Goal: Task Accomplishment & Management: Use online tool/utility

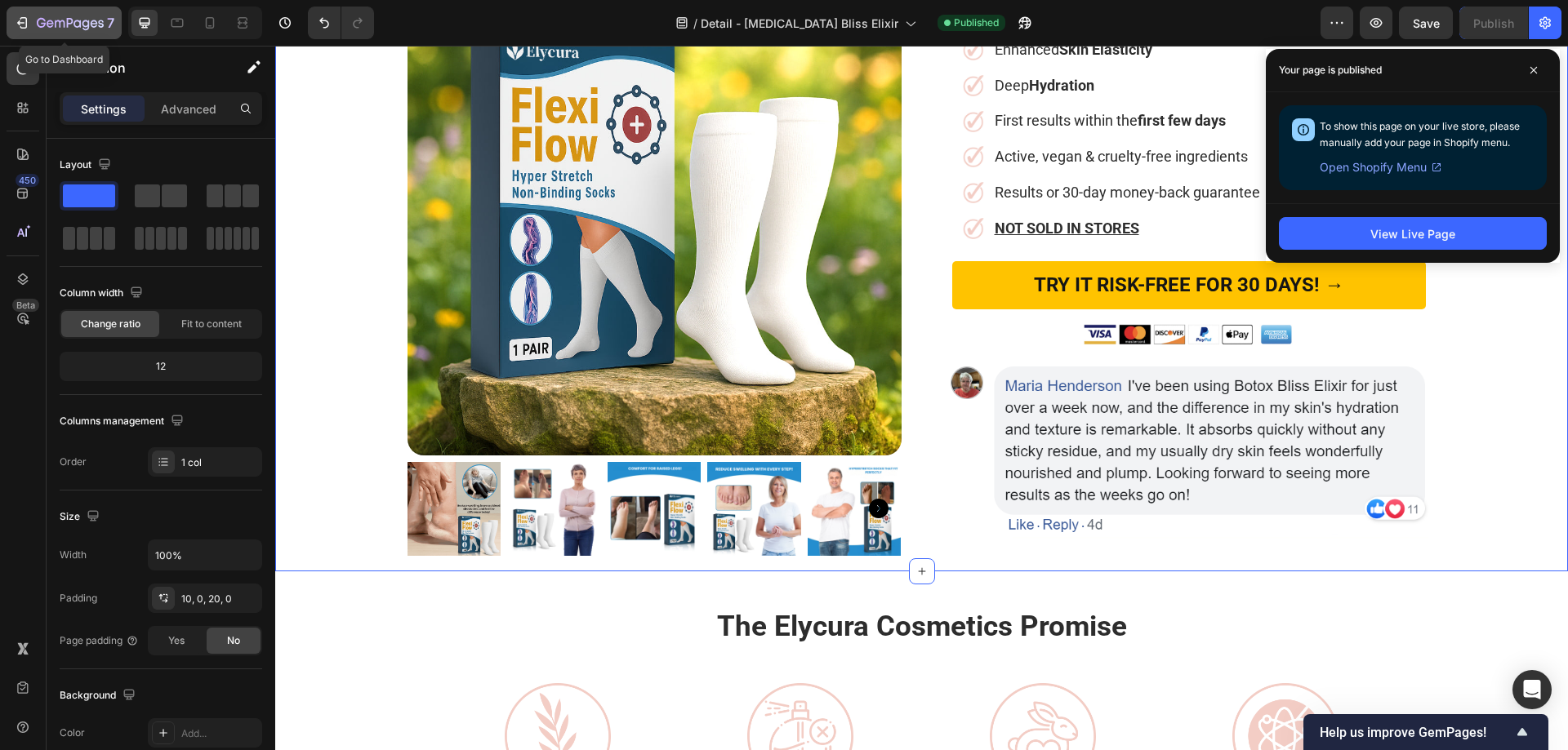
click at [97, 18] on icon "button" at bounding box center [70, 24] width 67 height 14
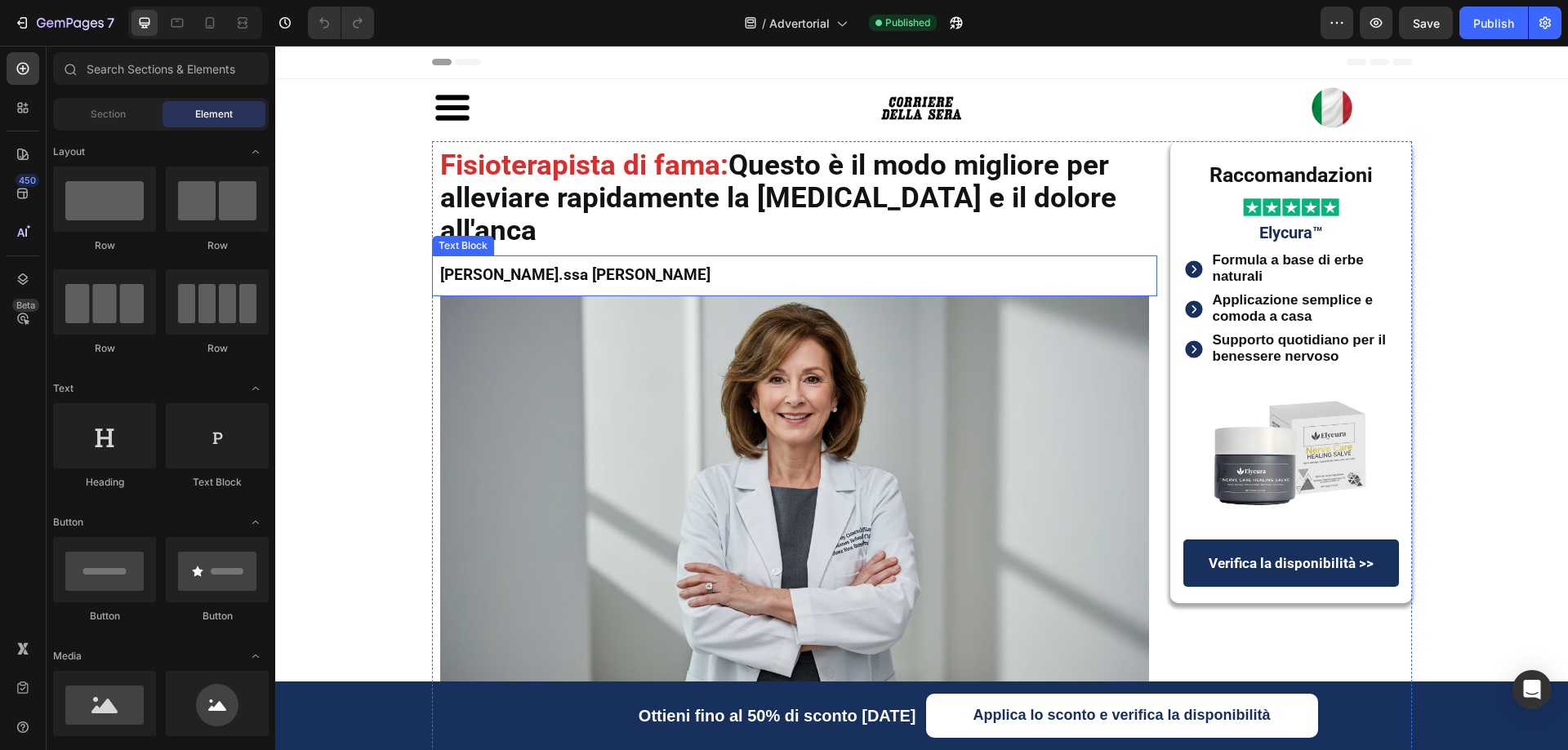
click at [654, 264] on p "Dalla Dott.ssa Jeanette Collins" at bounding box center [794, 276] width 709 height 25
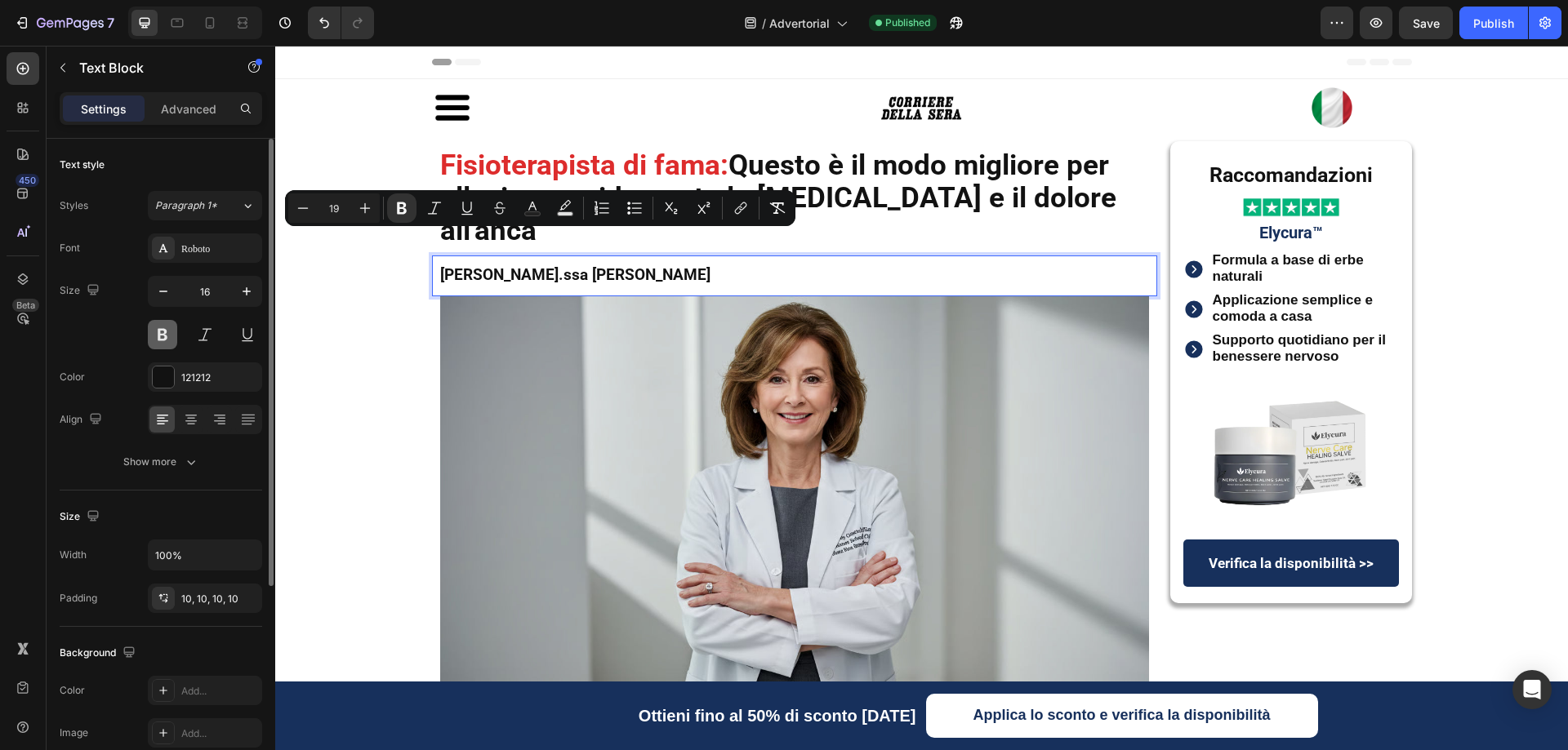
click at [160, 332] on button at bounding box center [162, 335] width 29 height 29
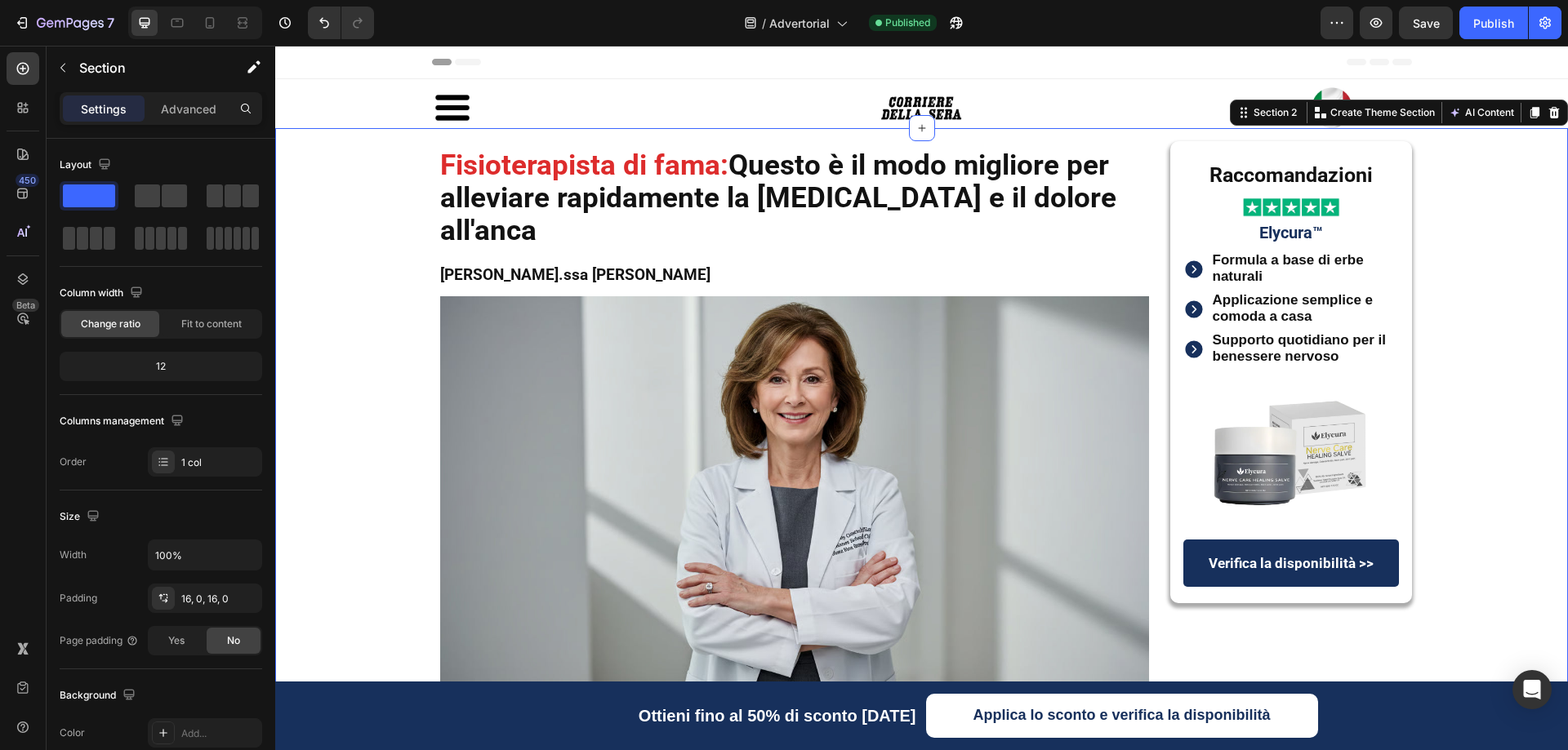
click at [451, 265] on strong "Dalla Dott.ssa Jeanette Collins" at bounding box center [575, 274] width 271 height 18
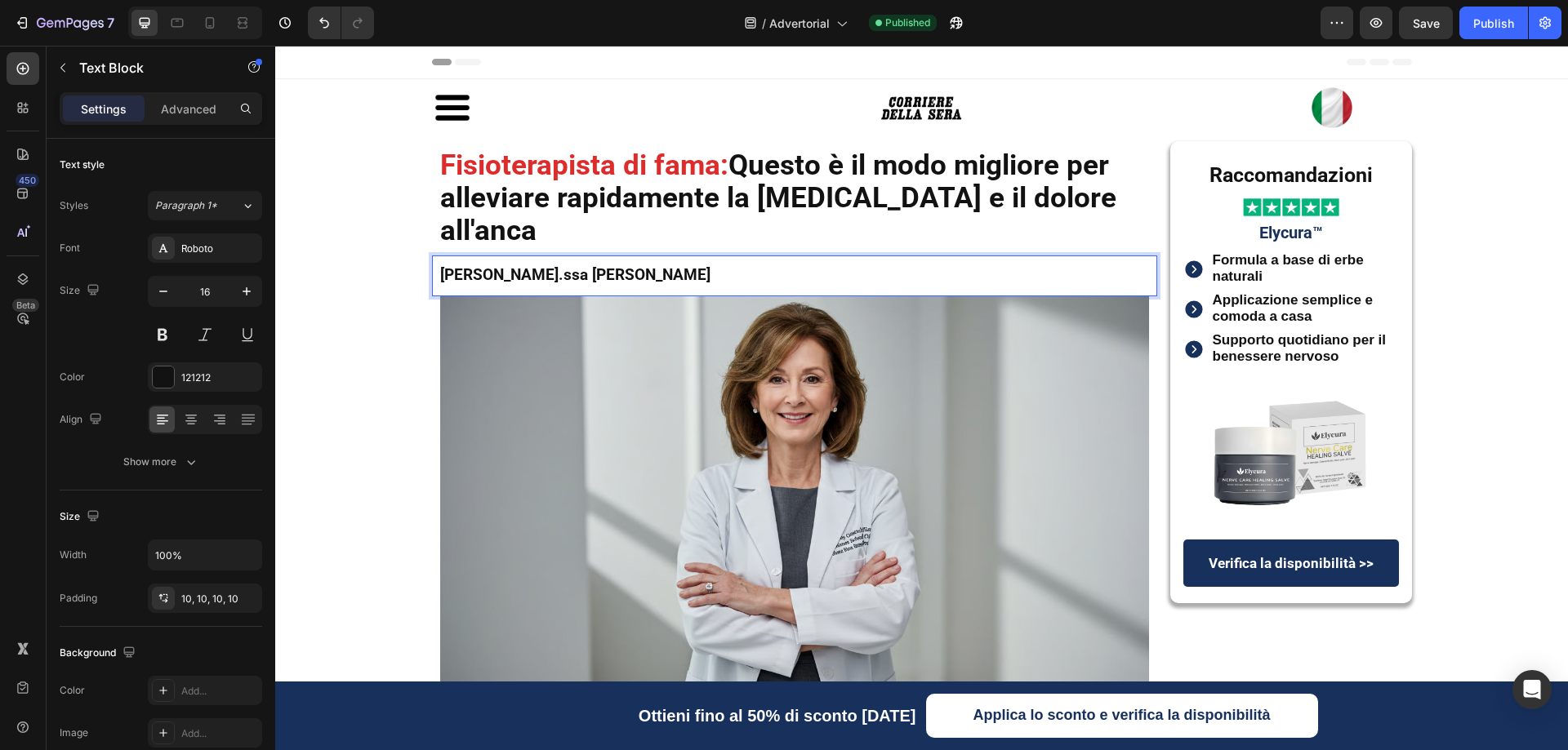
click at [482, 265] on strong "Dalla Dott.ssa Jeanette Collins" at bounding box center [575, 274] width 271 height 18
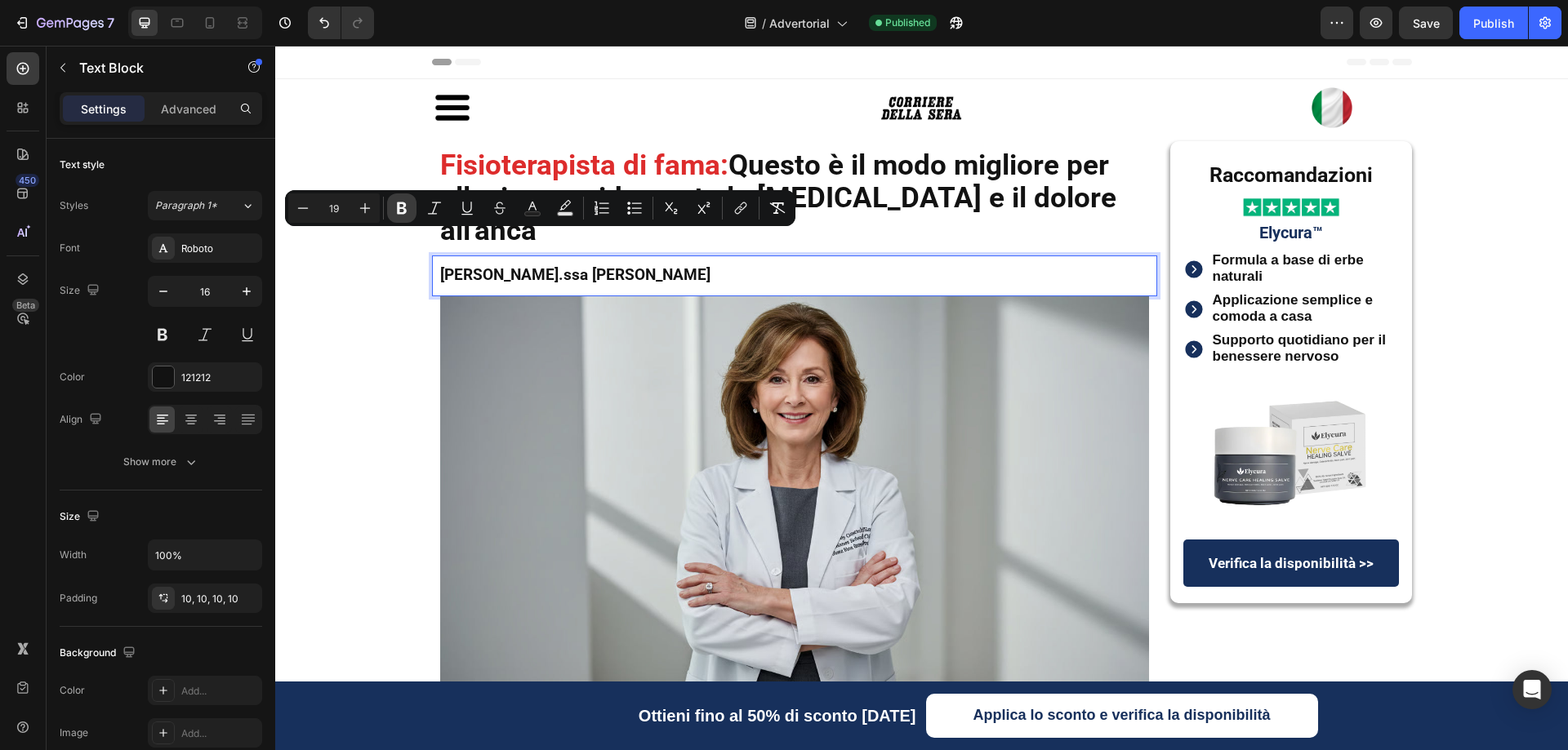
click at [405, 209] on icon "Editor contextual toolbar" at bounding box center [402, 208] width 10 height 12
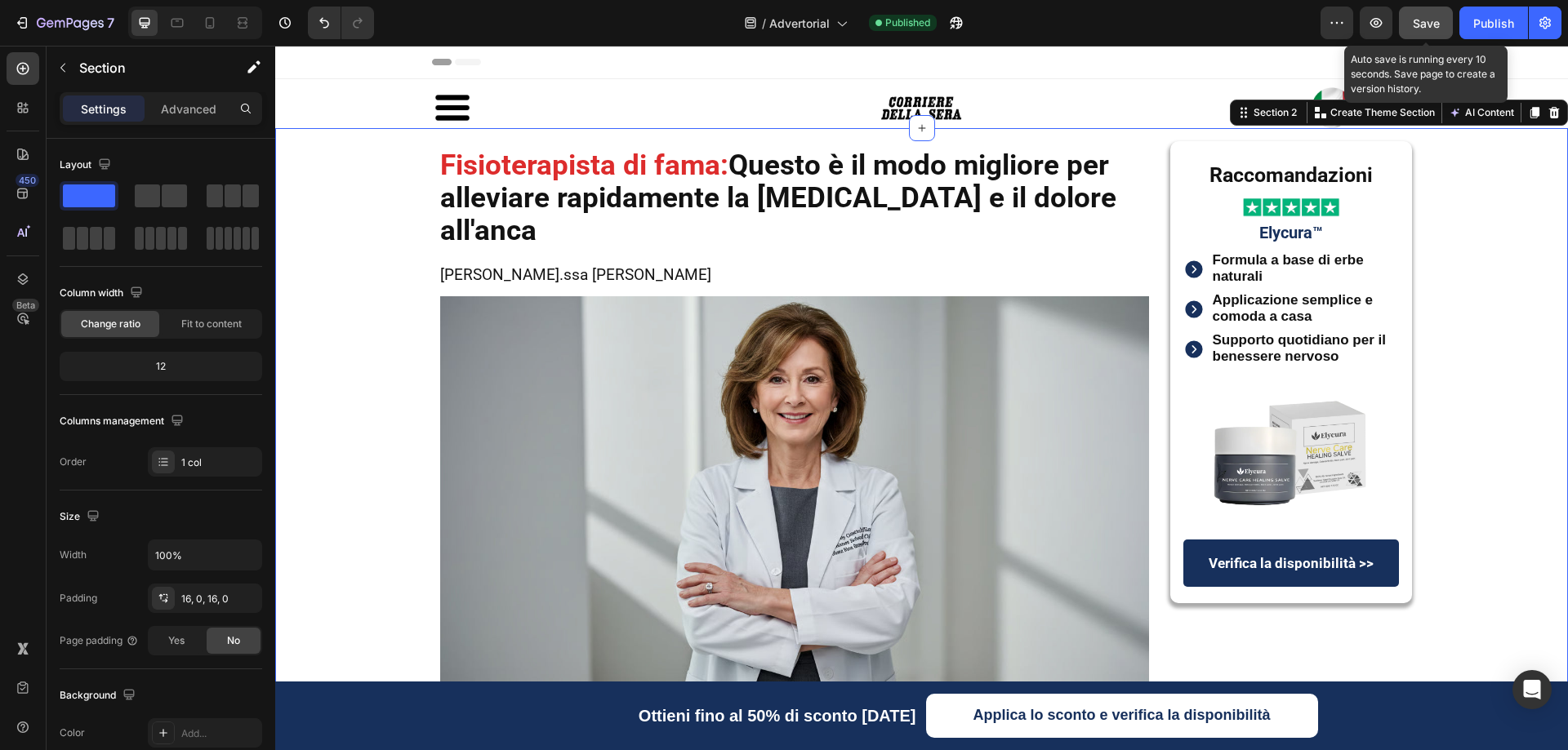
click at [1421, 20] on span "Save" at bounding box center [1426, 23] width 27 height 14
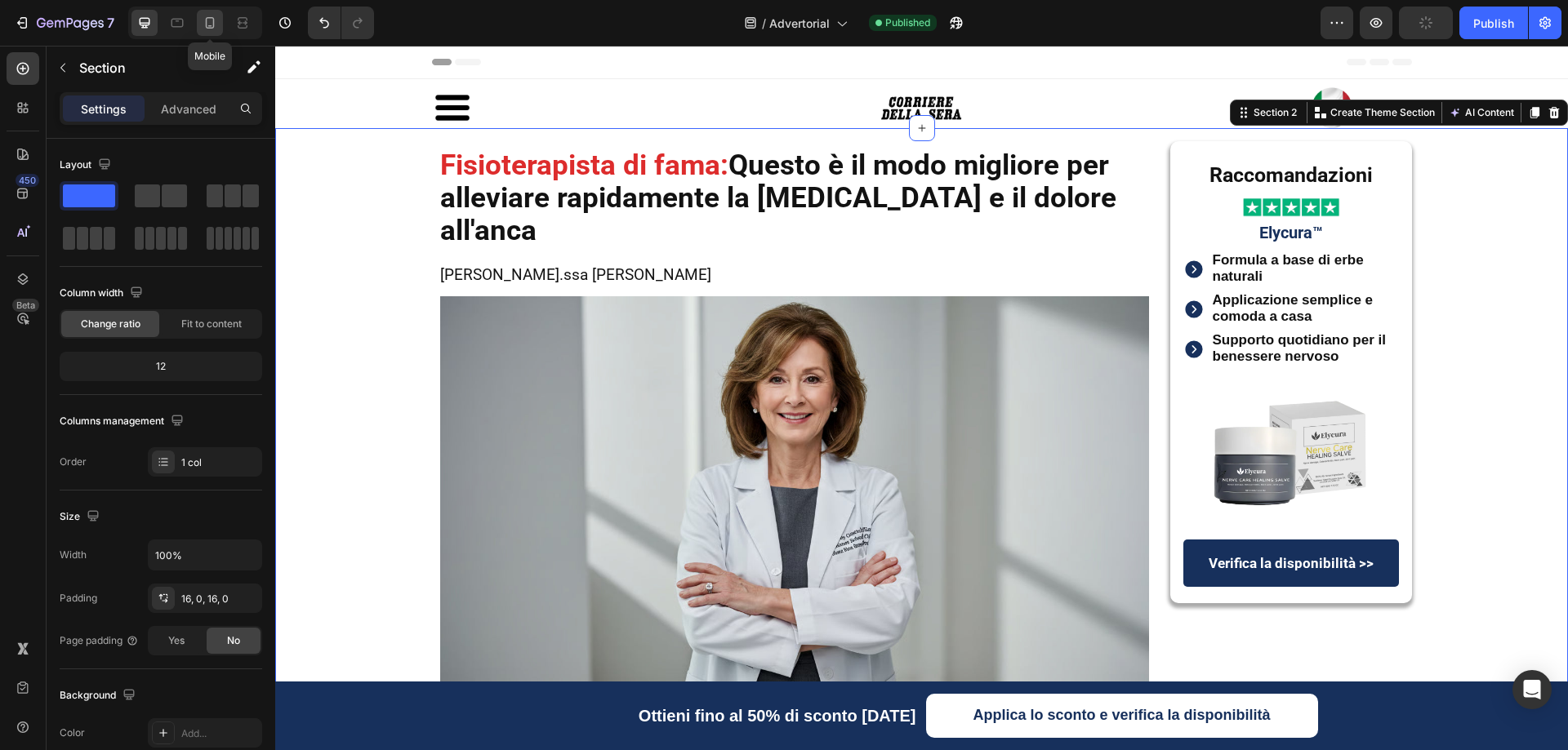
click at [218, 22] on icon at bounding box center [210, 23] width 17 height 17
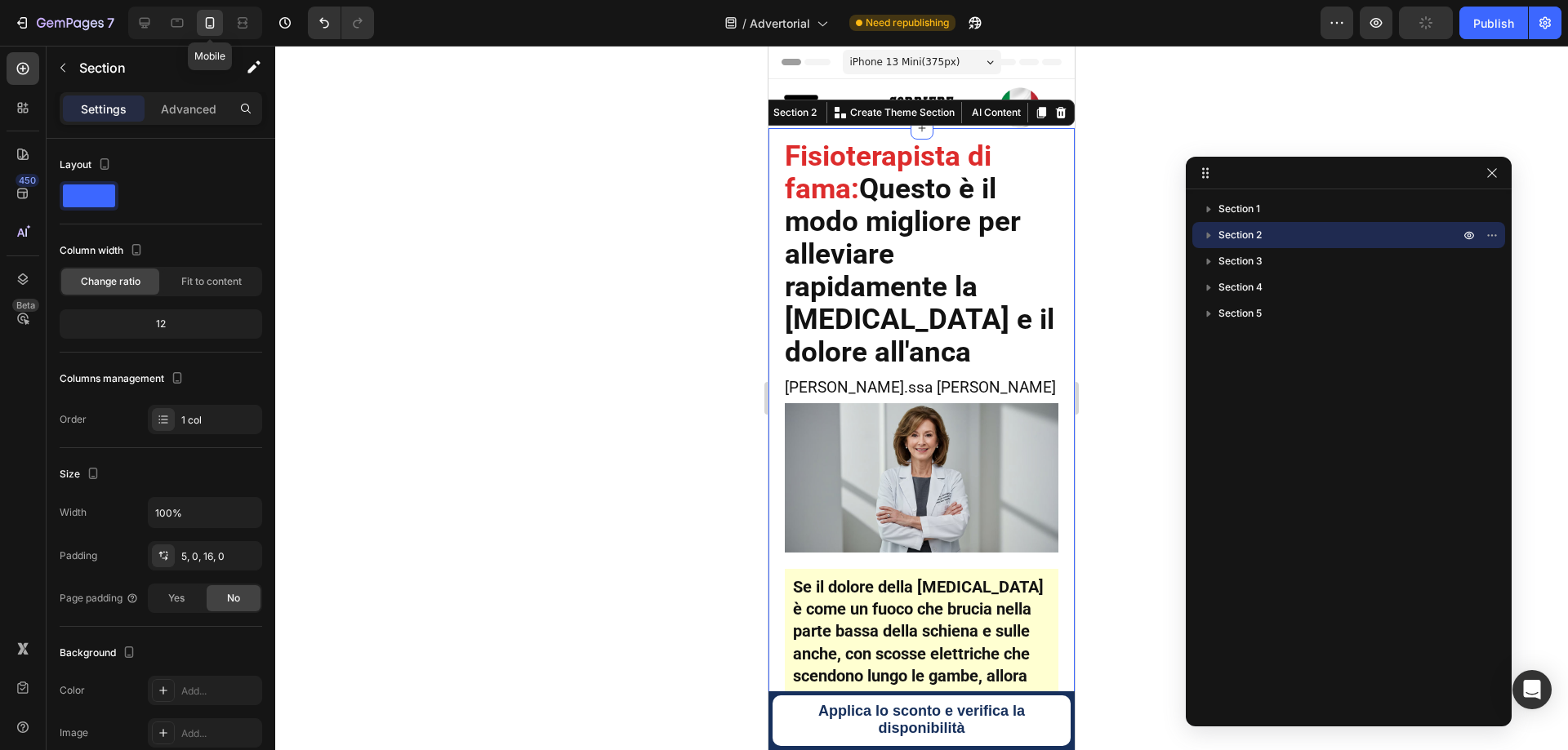
scroll to position [26, 0]
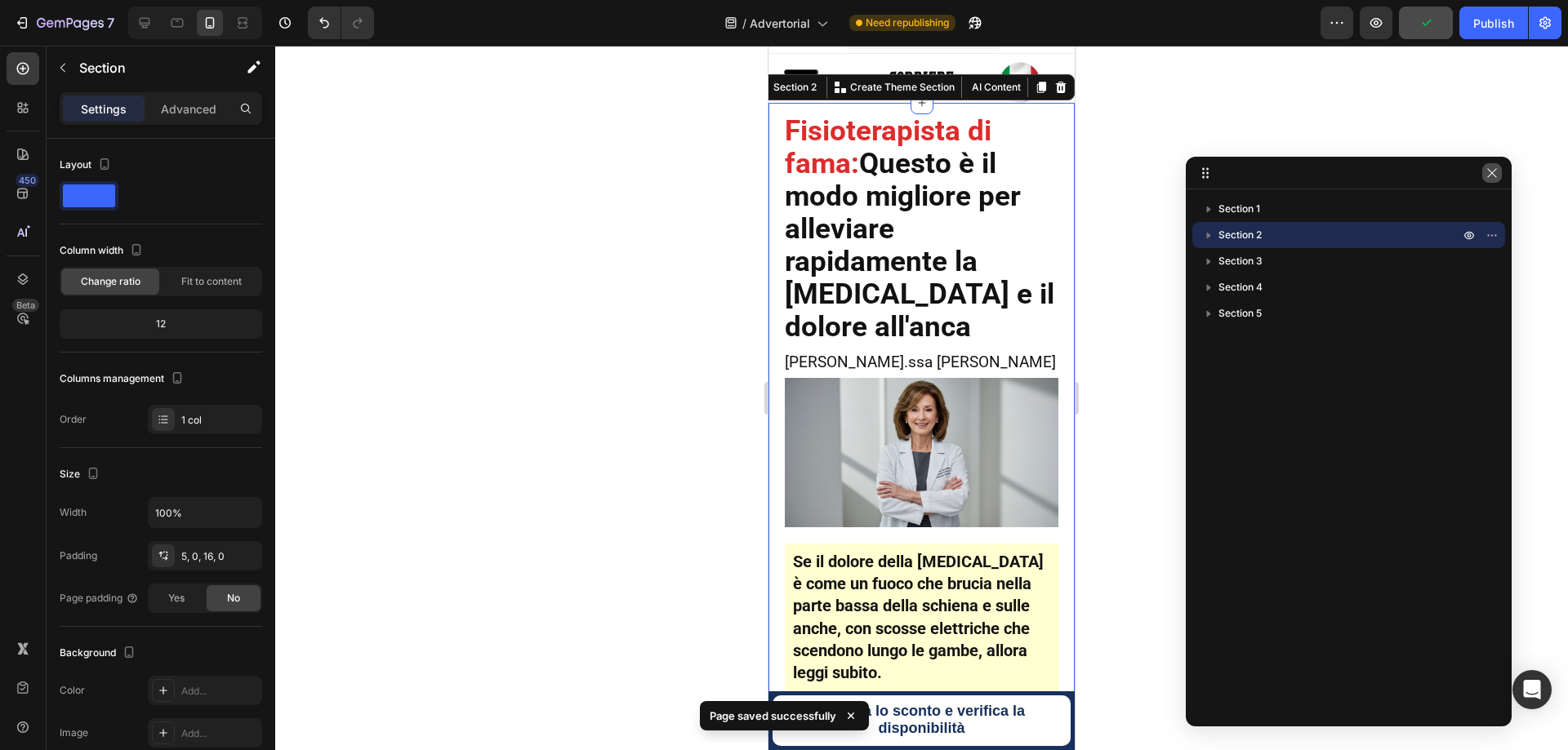
click at [1489, 177] on icon "button" at bounding box center [1492, 173] width 13 height 13
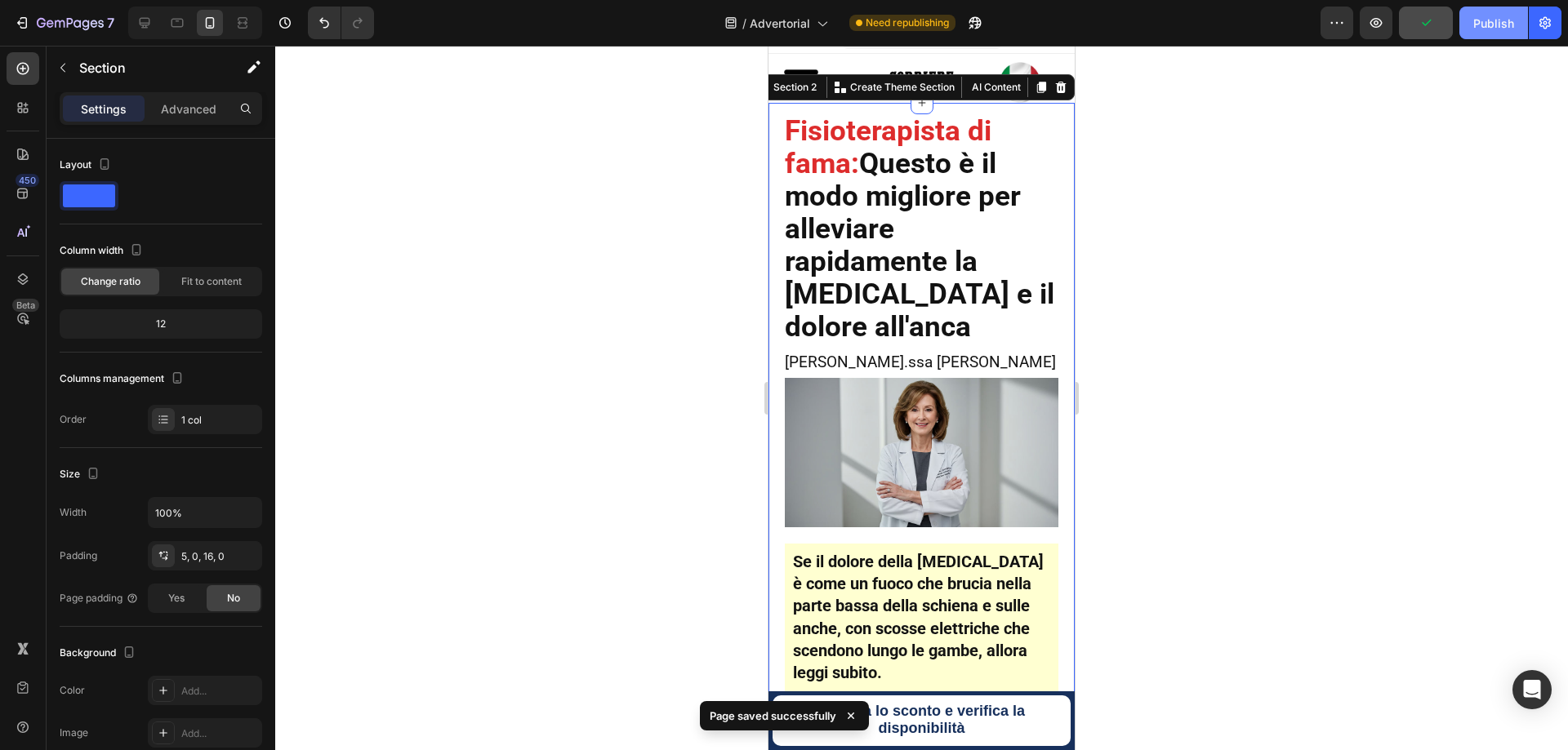
click at [1477, 24] on div "Publish" at bounding box center [1493, 23] width 41 height 17
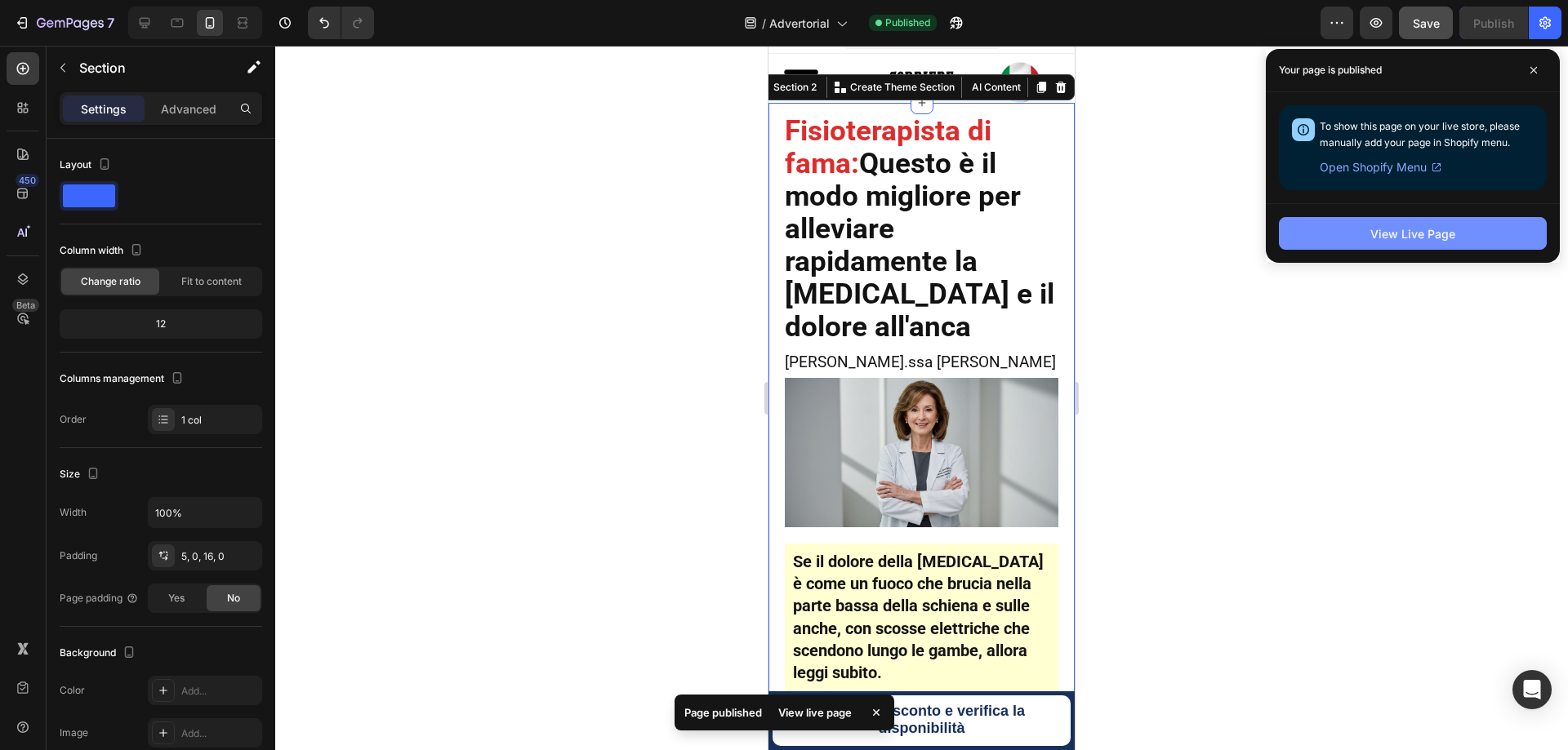
click at [1397, 237] on div "View Live Page" at bounding box center [1412, 234] width 85 height 17
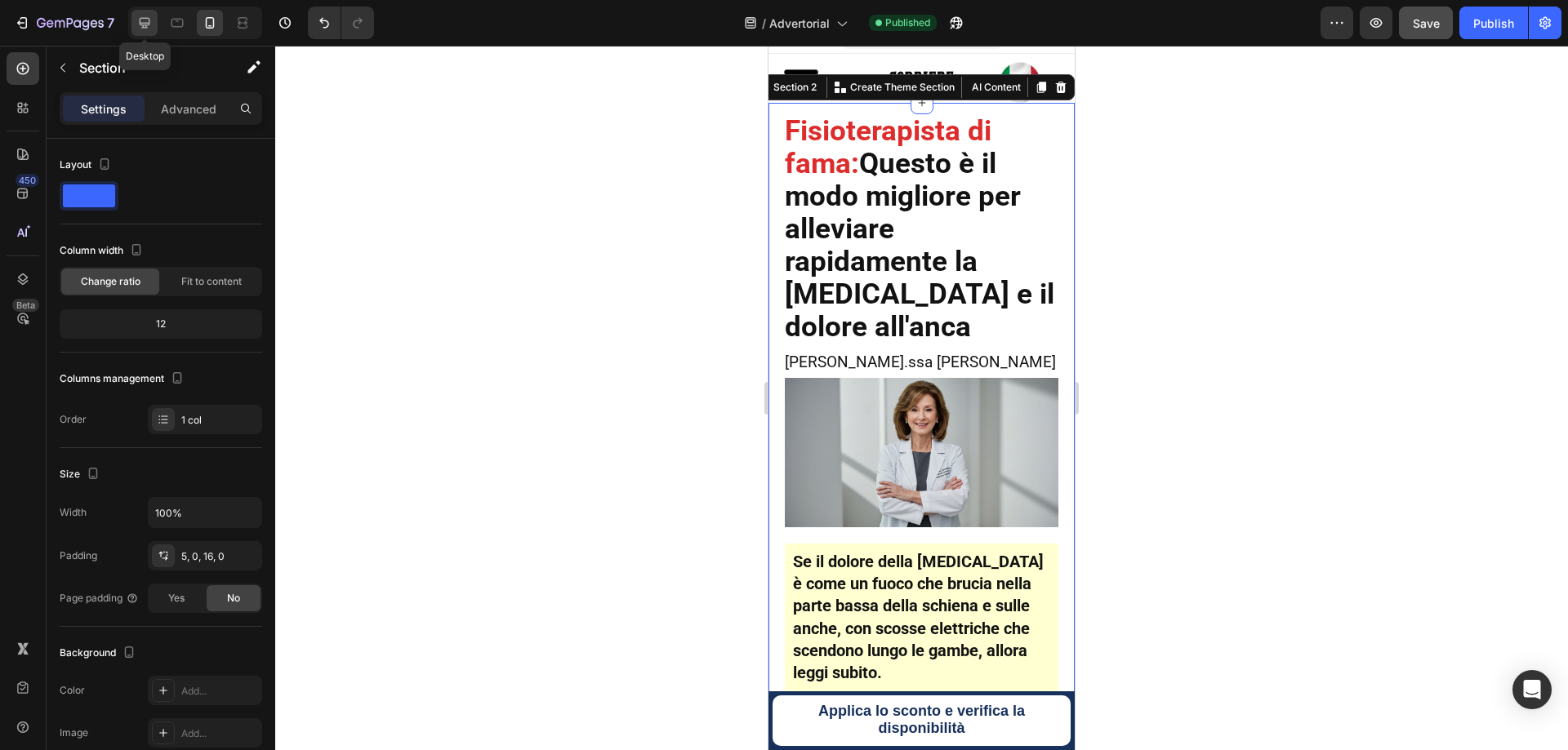
click at [147, 20] on icon at bounding box center [145, 23] width 17 height 17
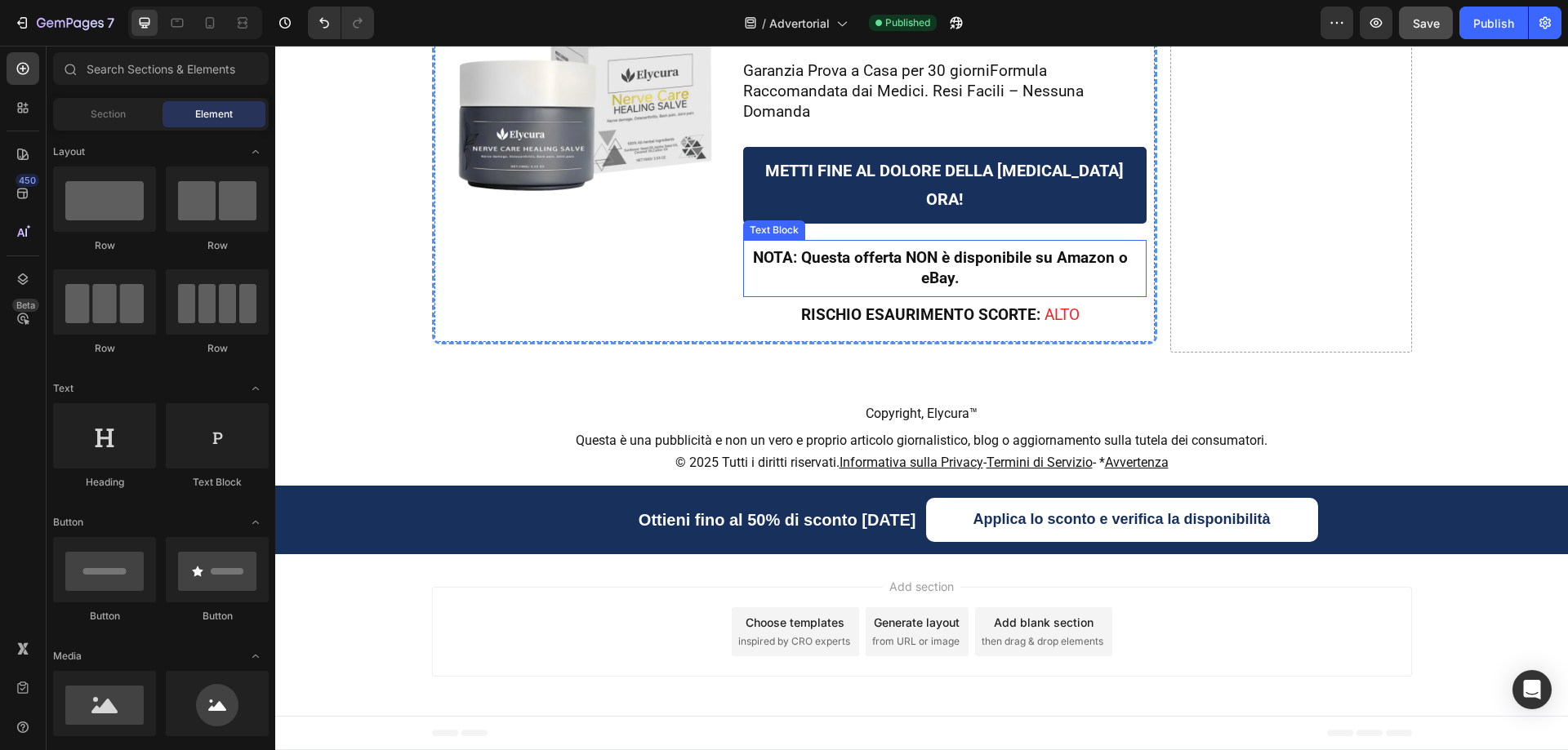
scroll to position [13736, 0]
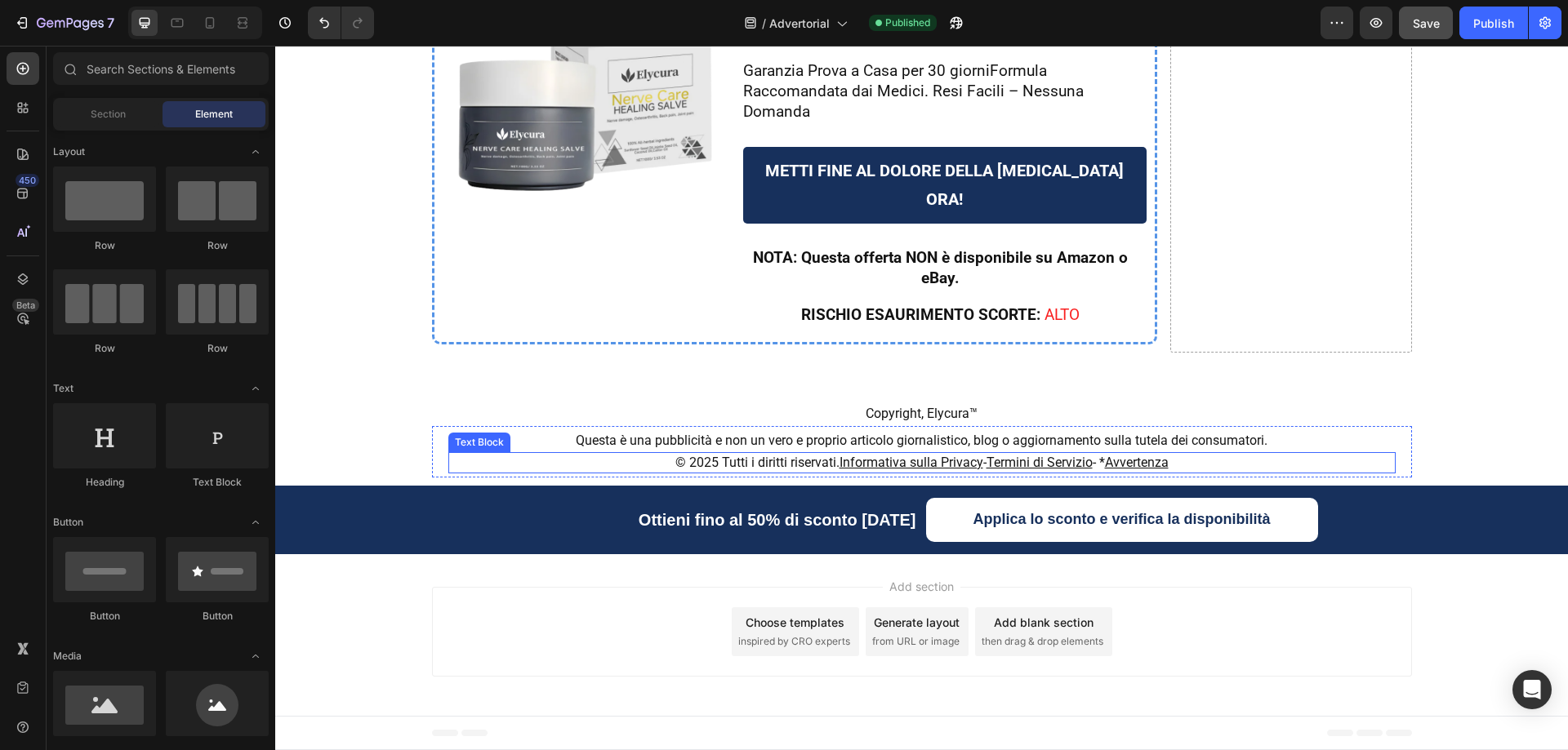
click at [1021, 458] on u "Termini di Servizio" at bounding box center [1040, 462] width 106 height 16
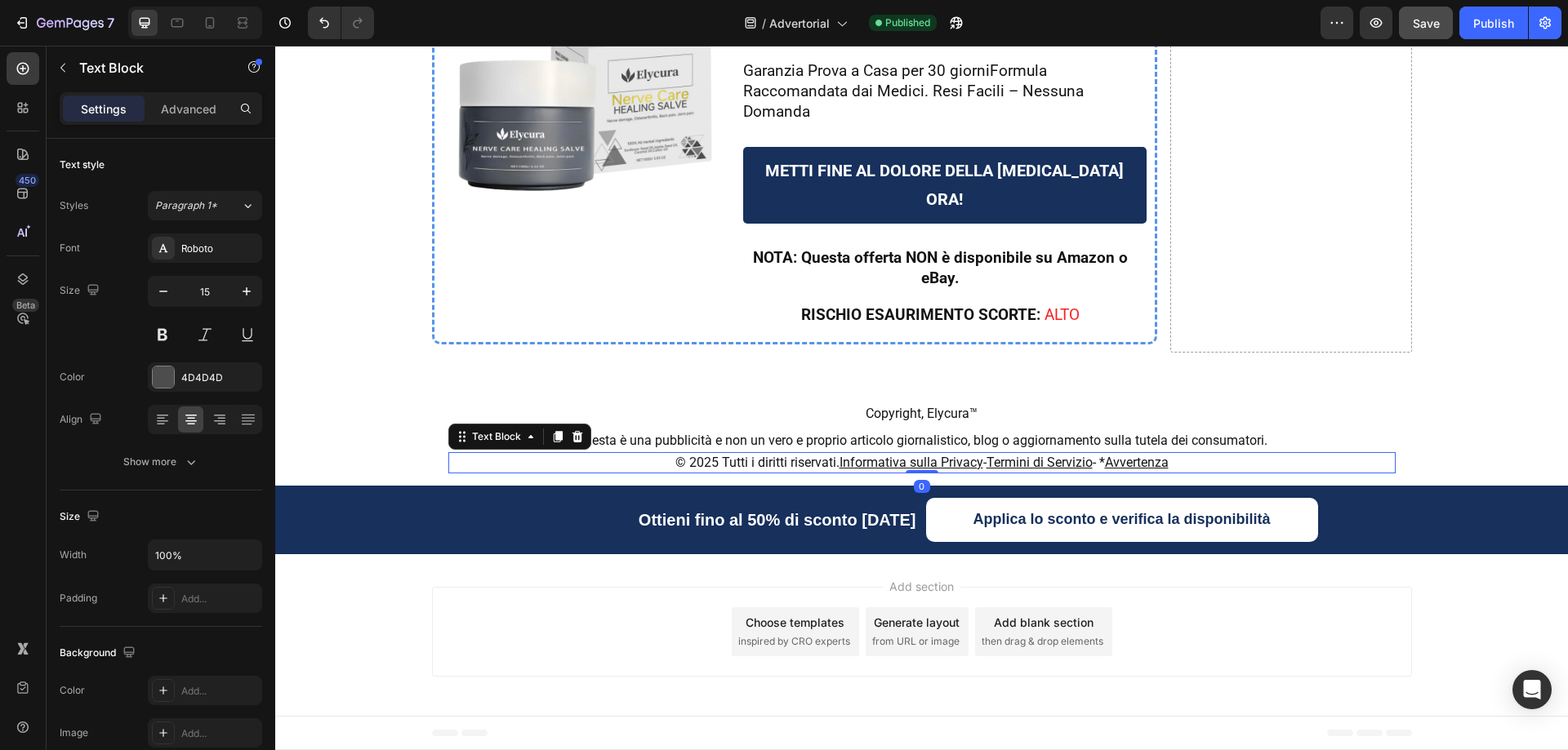
click at [1088, 460] on u "Termini di Servizio" at bounding box center [1040, 462] width 106 height 16
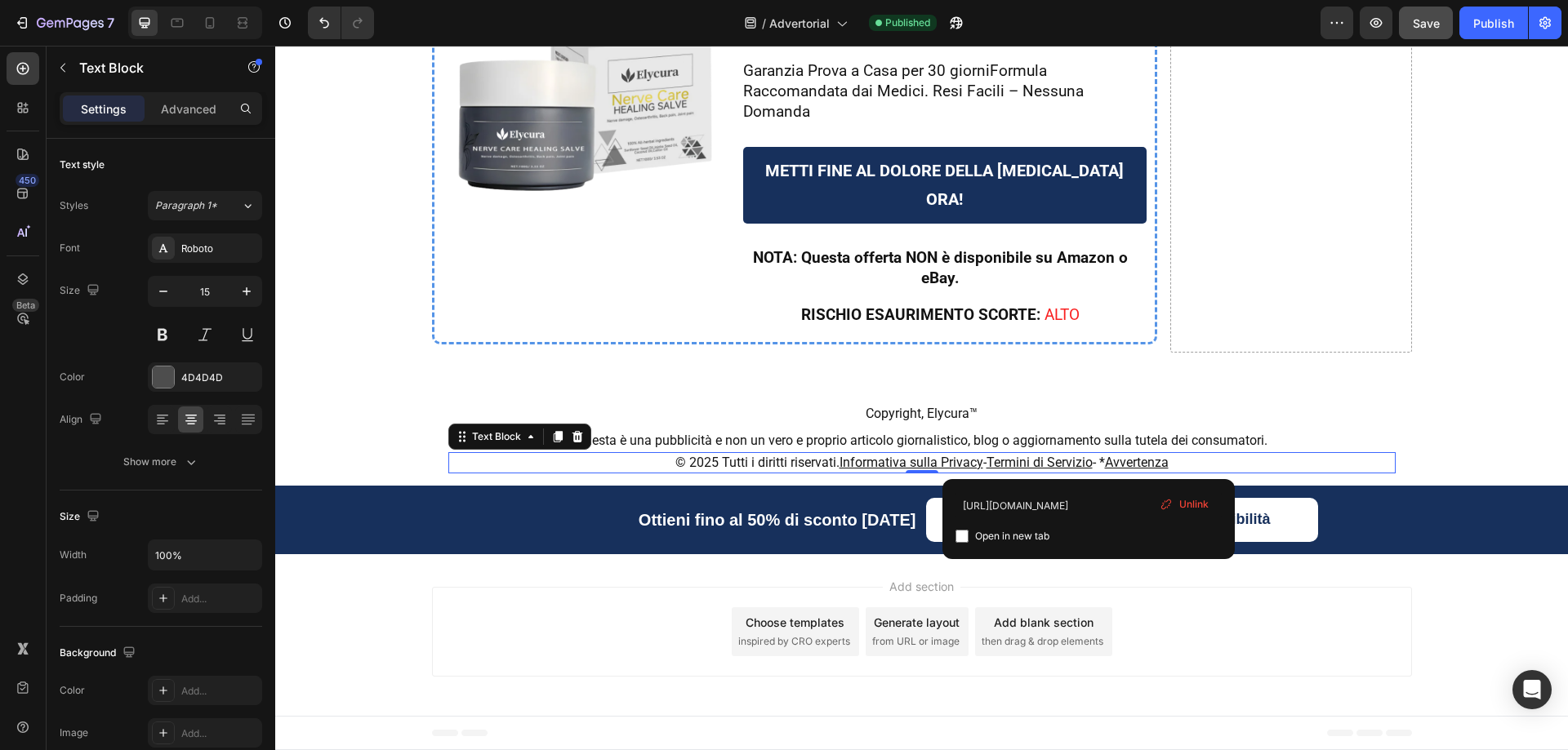
click at [1189, 508] on span "Unlink" at bounding box center [1194, 504] width 29 height 15
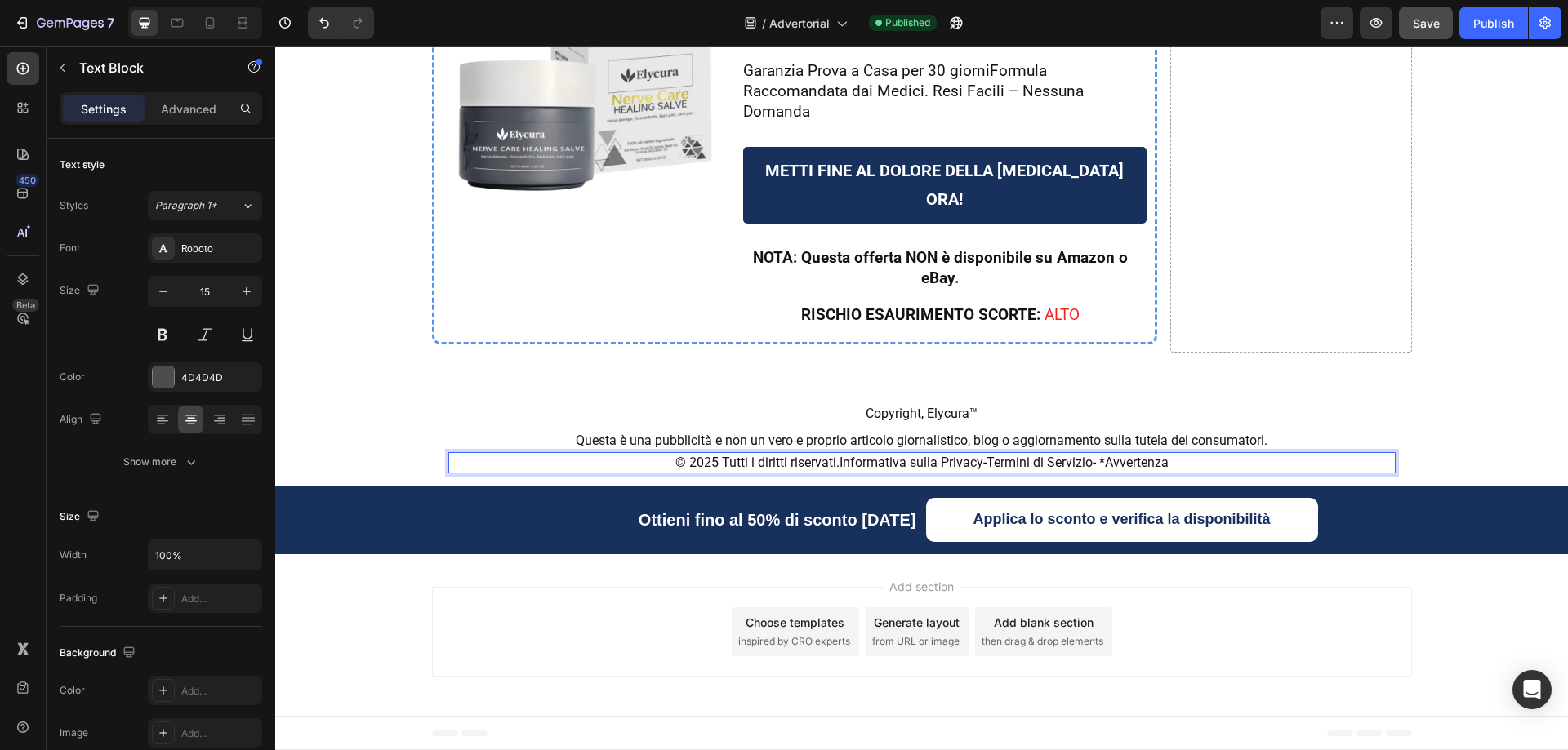
click at [1088, 464] on u "Termini di Servizio" at bounding box center [1040, 462] width 106 height 16
click at [1088, 462] on u "Termini di Servizio" at bounding box center [1040, 462] width 106 height 16
click at [1062, 464] on u "Termini di Servizio" at bounding box center [1040, 462] width 106 height 16
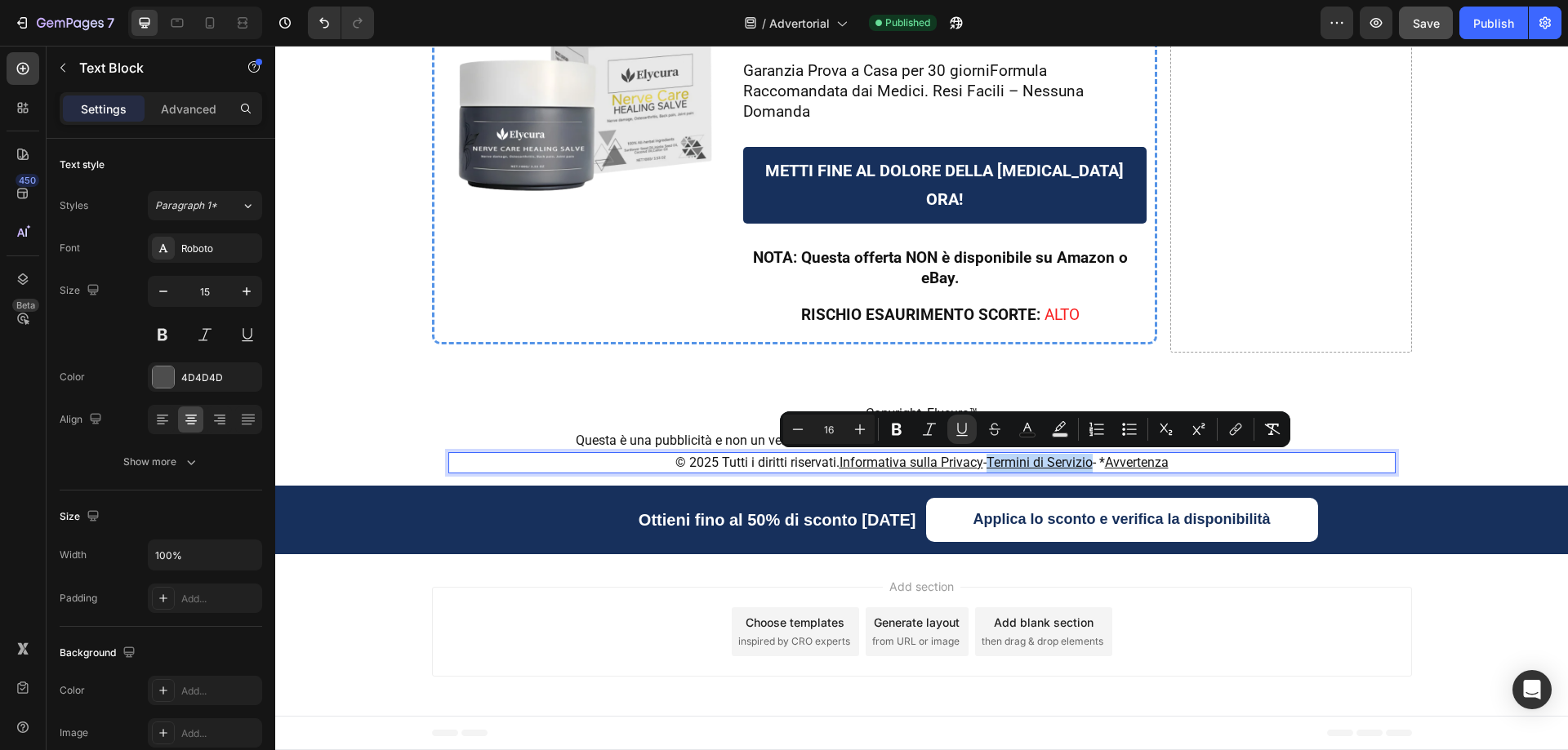
drag, startPoint x: 1088, startPoint y: 462, endPoint x: 985, endPoint y: 461, distance: 103.0
click at [987, 461] on u "Termini di Servizio" at bounding box center [1040, 462] width 106 height 16
click at [1233, 428] on icon "Editor contextual toolbar" at bounding box center [1235, 429] width 17 height 17
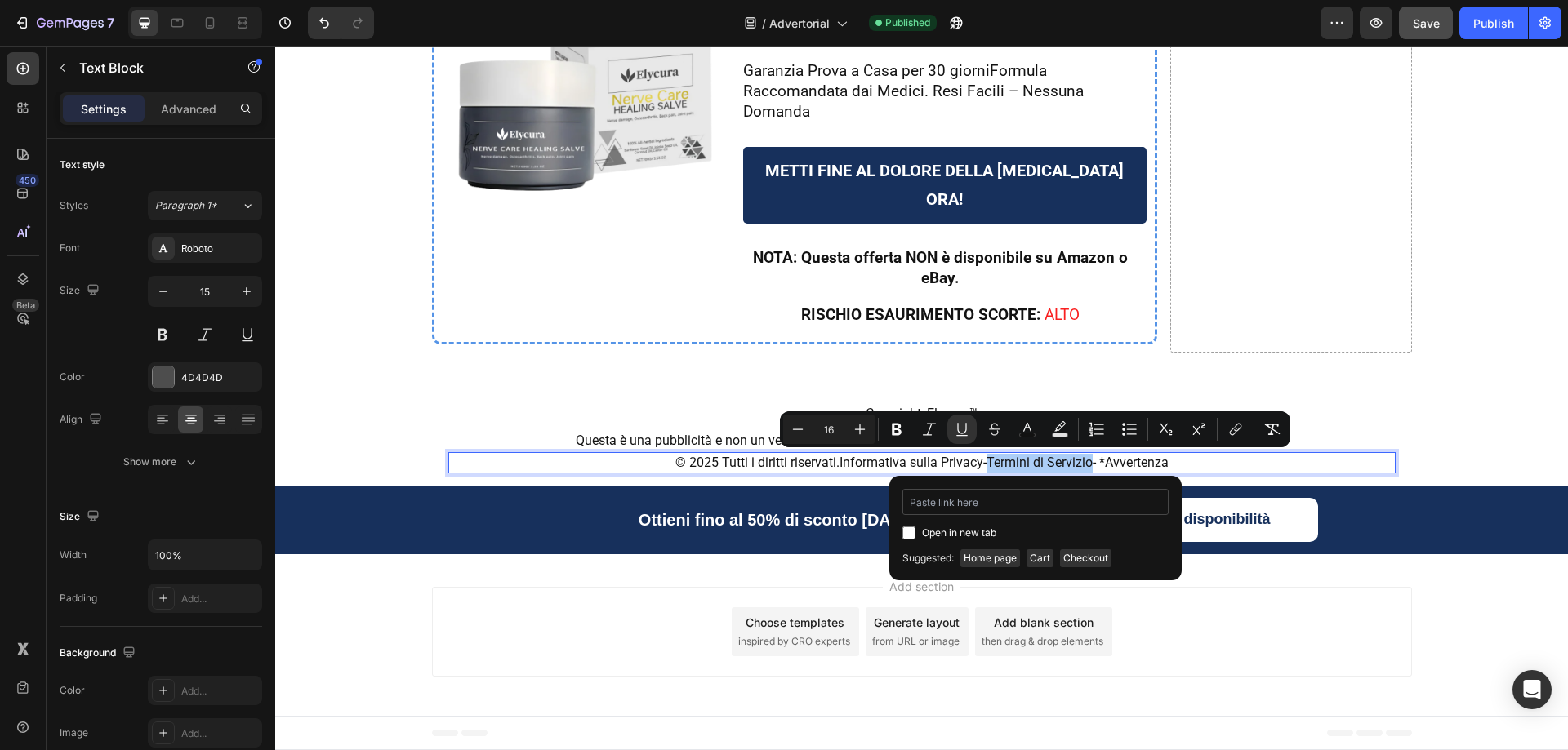
click at [1037, 501] on input "Editor contextual toolbar" at bounding box center [1035, 502] width 266 height 26
type input "https://pureovelle.com/policies/terms-of-service"
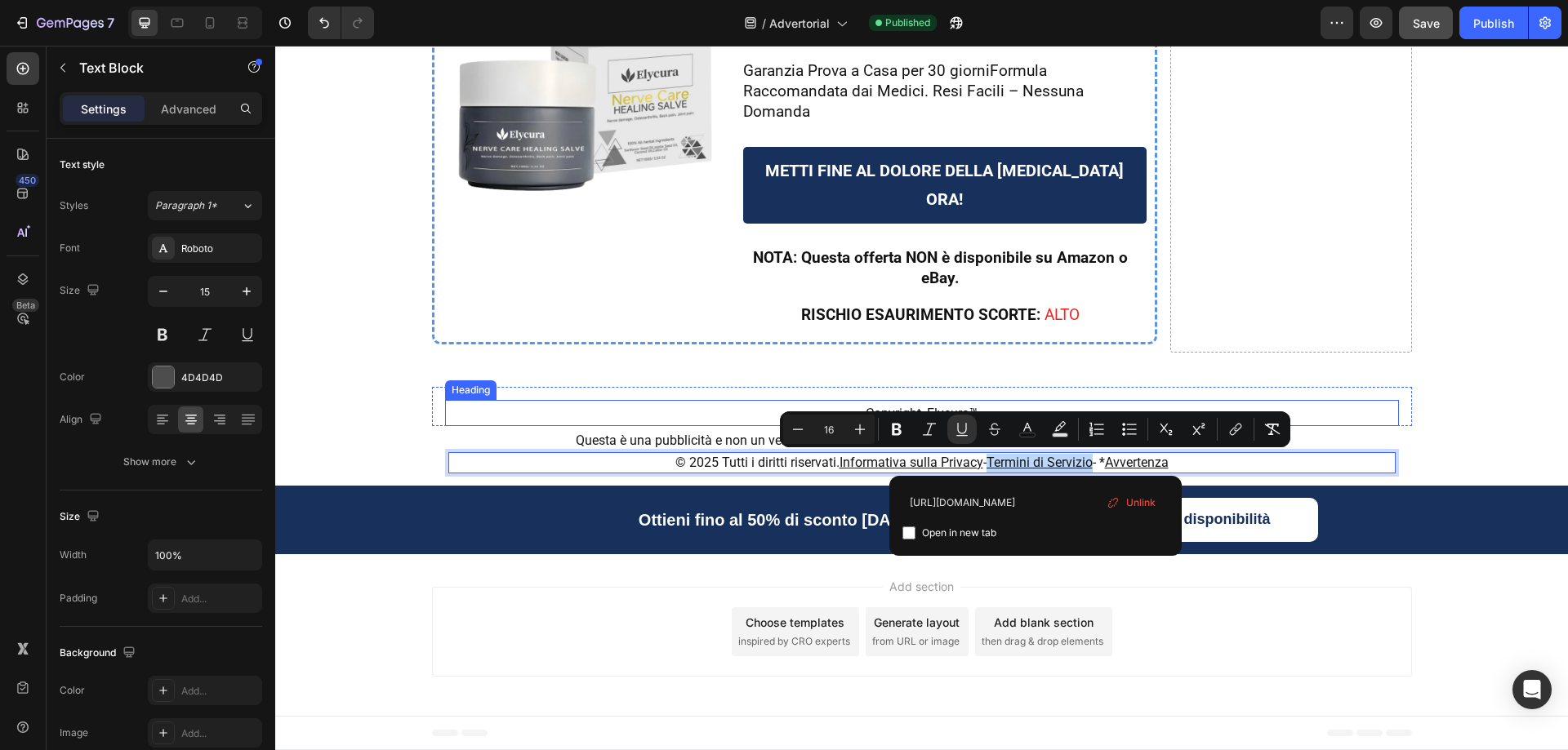
click at [1389, 409] on h2 "Copyright, Elycura™" at bounding box center [922, 413] width 954 height 26
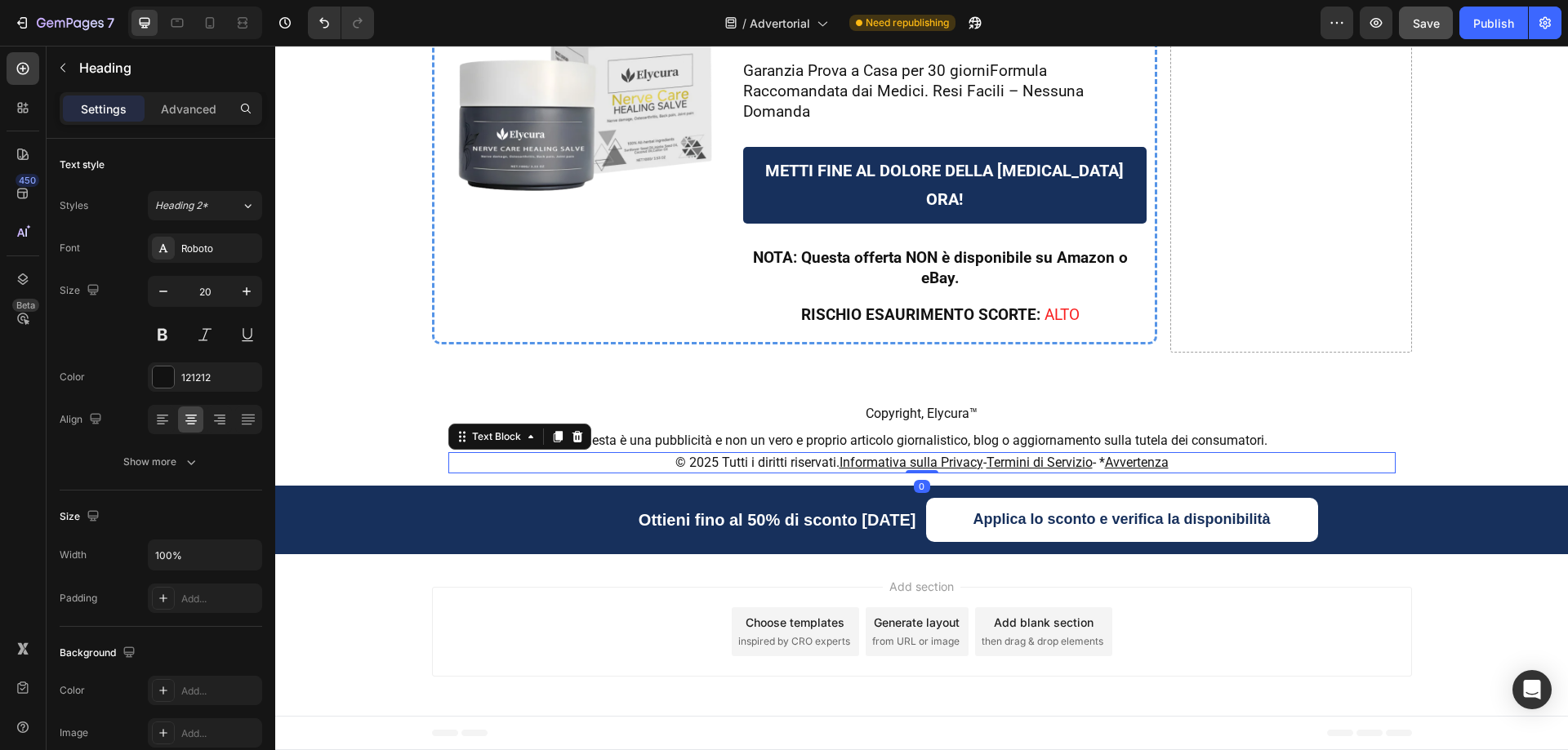
click at [983, 465] on span "-" at bounding box center [985, 462] width 4 height 16
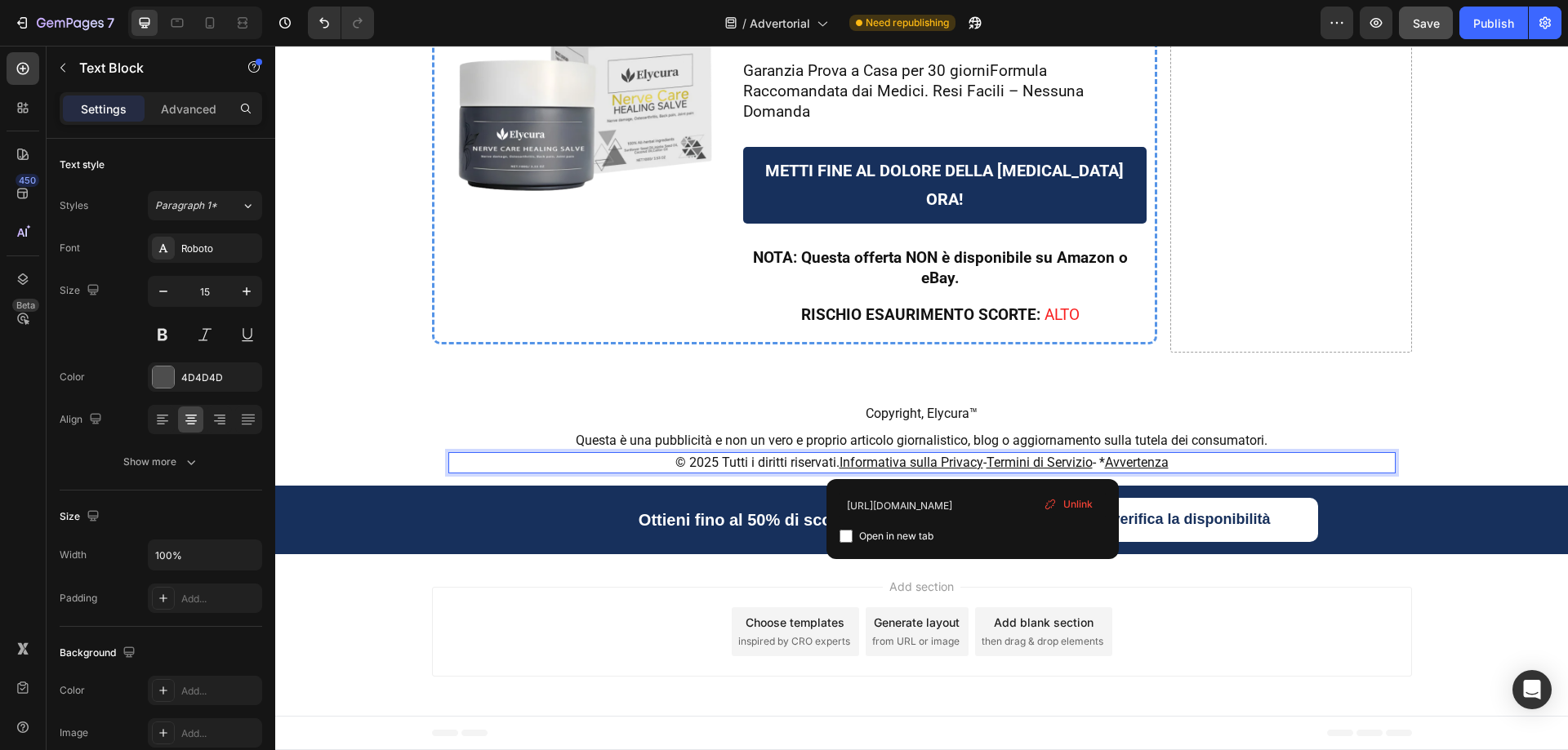
click at [1066, 503] on span "Unlink" at bounding box center [1077, 504] width 29 height 15
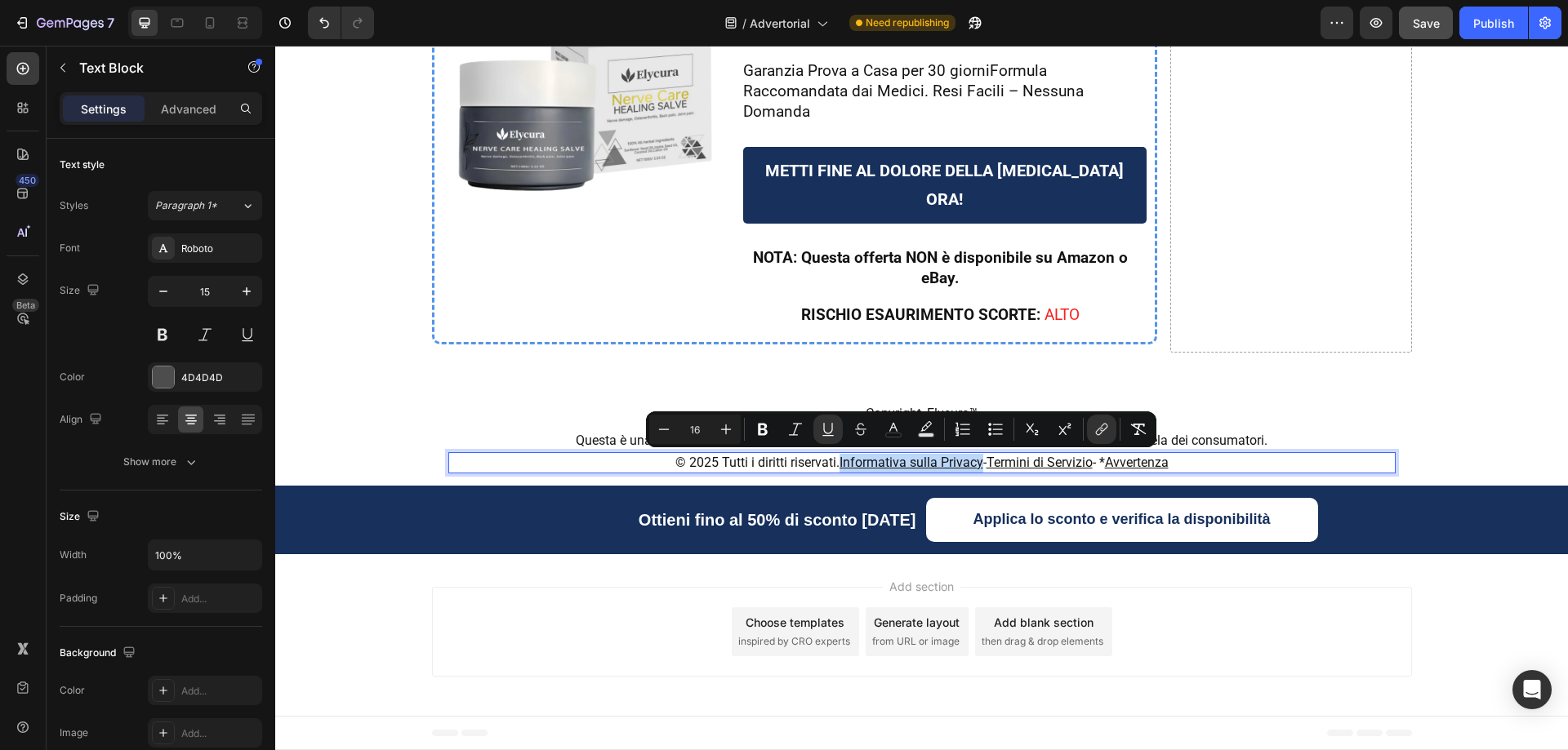
drag, startPoint x: 971, startPoint y: 466, endPoint x: 830, endPoint y: 464, distance: 141.0
click at [839, 464] on u "Informativa sulla Privacy" at bounding box center [911, 462] width 144 height 16
click at [1101, 431] on icon "Editor contextual toolbar" at bounding box center [1104, 427] width 7 height 8
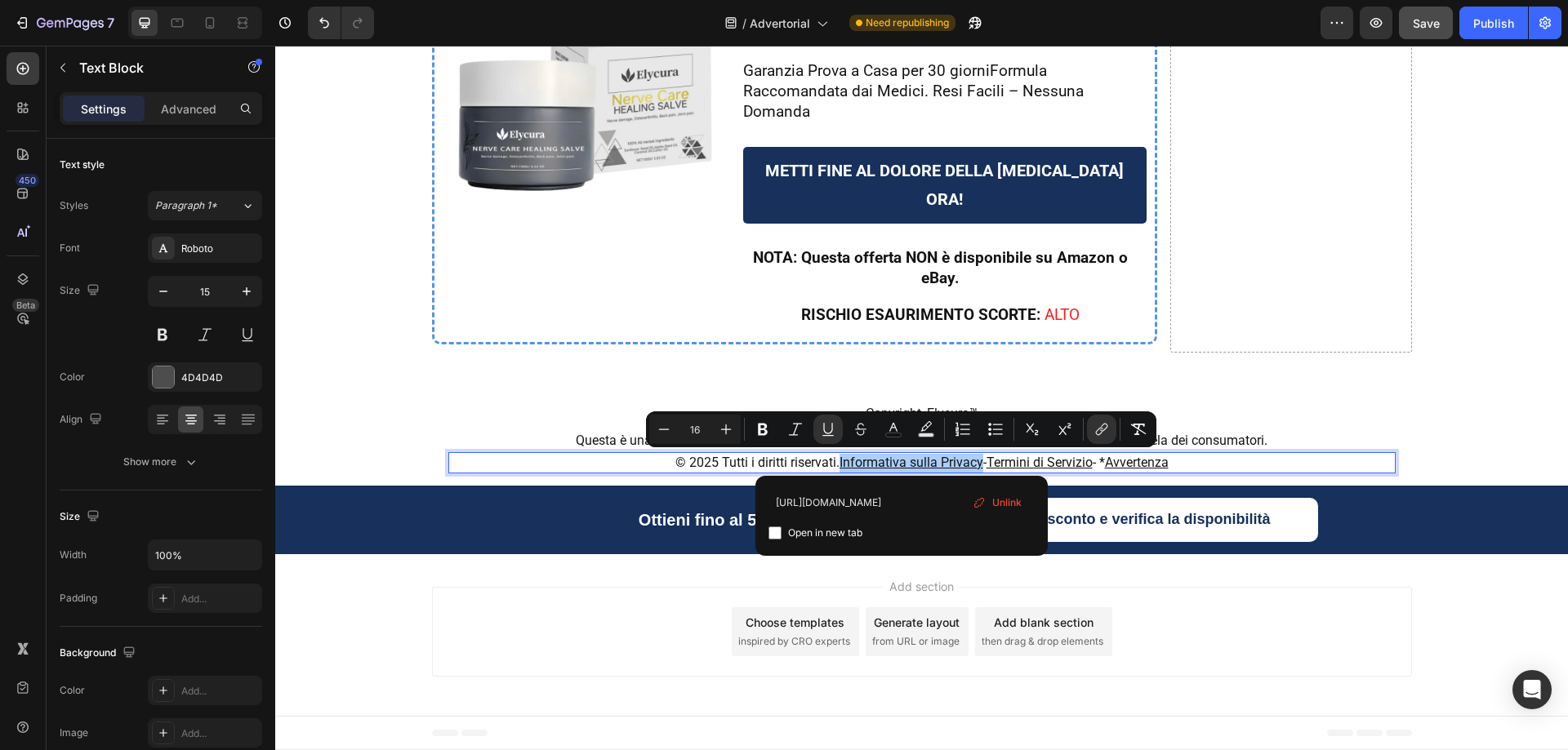
scroll to position [0, 0]
click at [993, 505] on span "Unlink" at bounding box center [1007, 503] width 29 height 18
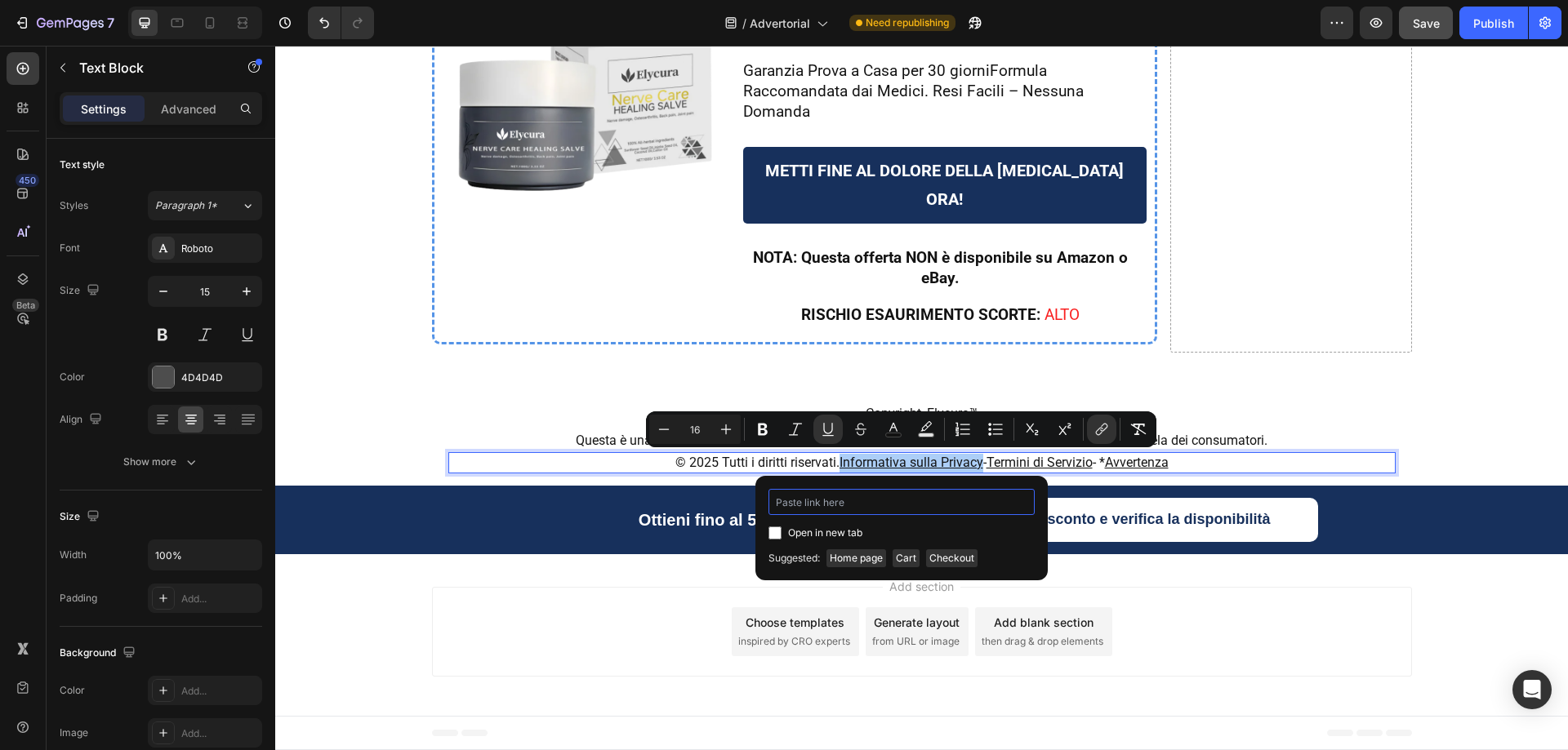
click at [854, 506] on input "Editor contextual toolbar" at bounding box center [901, 502] width 266 height 26
paste input "https://pureovelle.com/policies/privacy-policy"
type input "https://pureovelle.com/policies/privacy-policy"
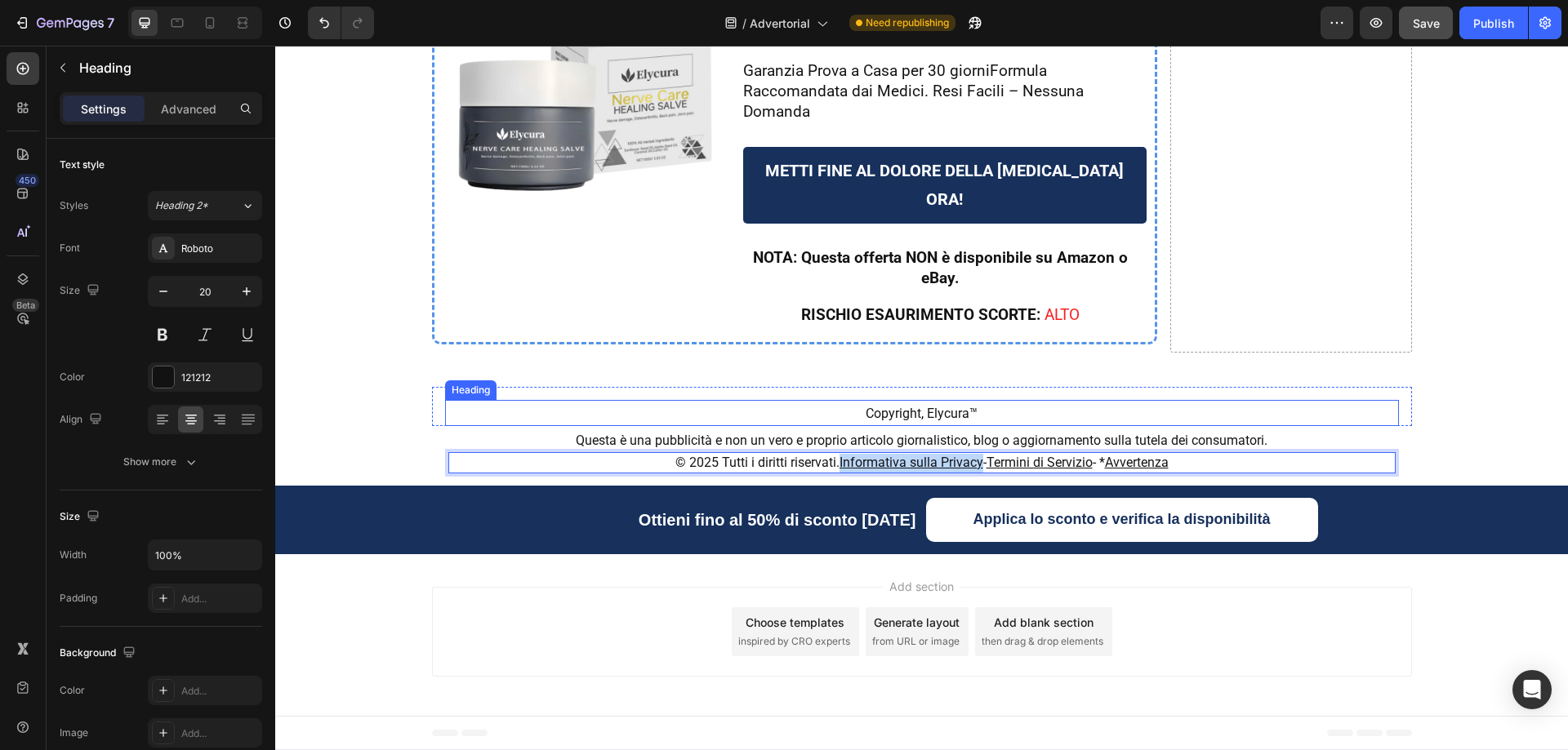
click at [445, 386] on div "Heading" at bounding box center [470, 390] width 51 height 19
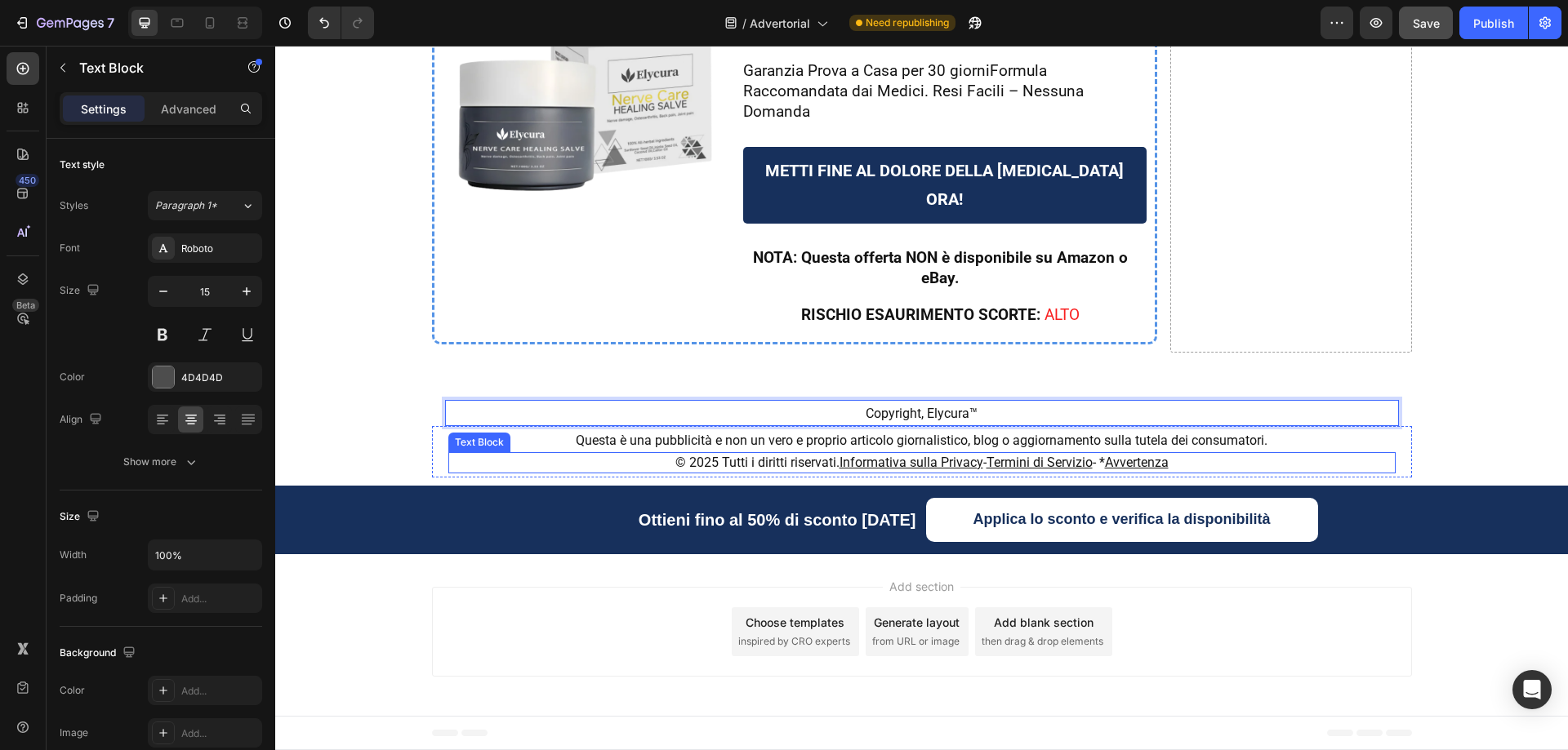
click at [874, 461] on u "Informativa sulla Privacy" at bounding box center [911, 462] width 144 height 16
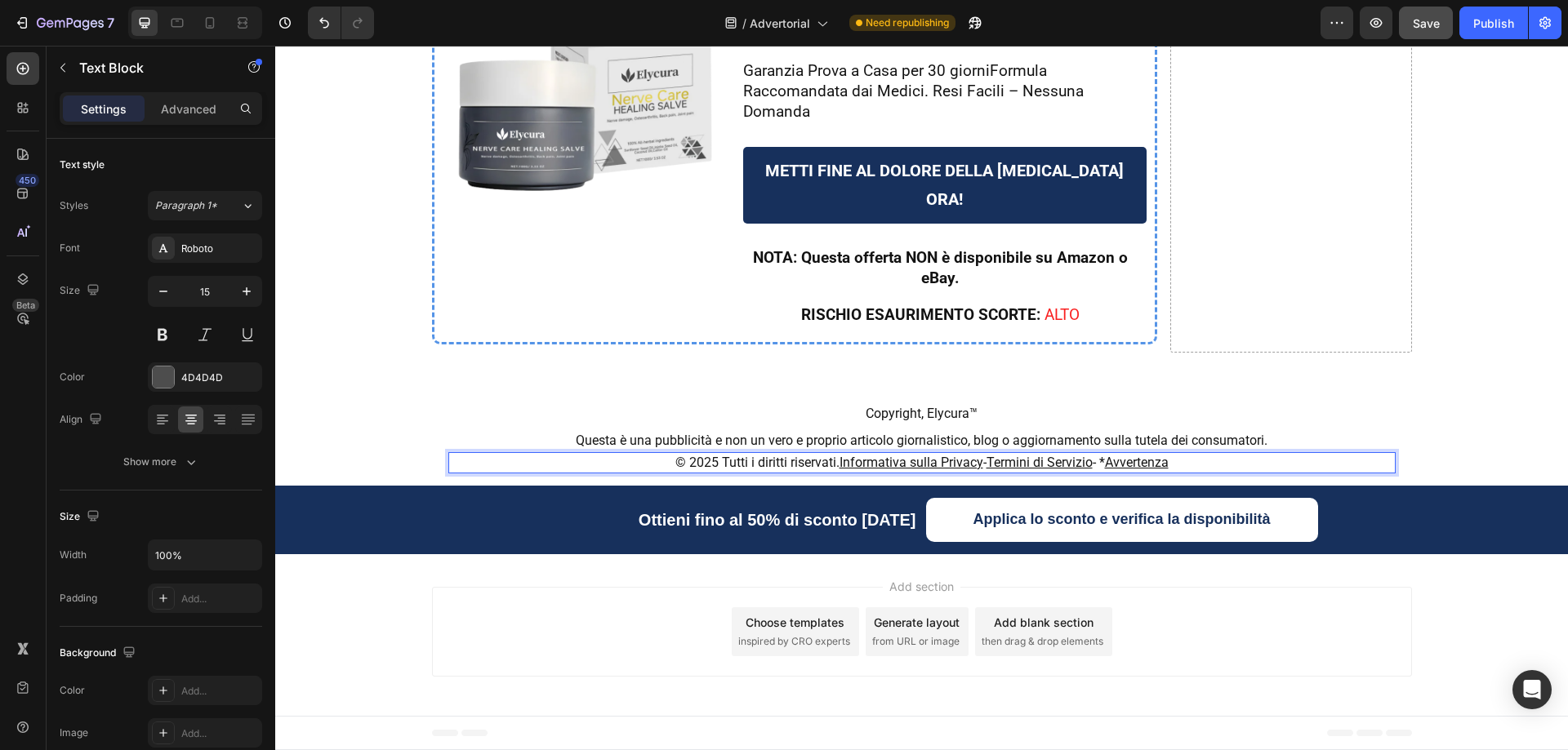
click at [983, 461] on span "-" at bounding box center [985, 462] width 4 height 16
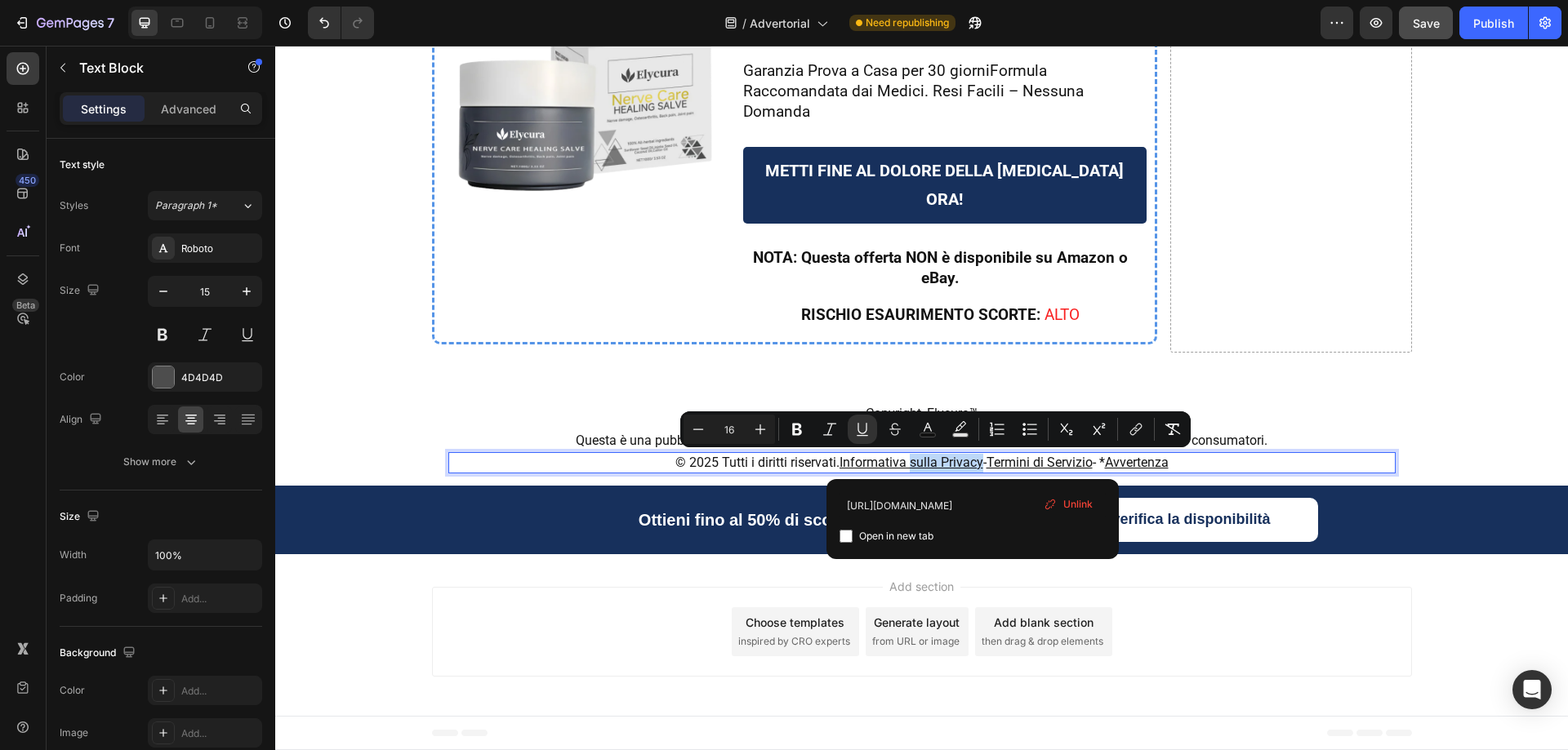
drag, startPoint x: 972, startPoint y: 464, endPoint x: 901, endPoint y: 465, distance: 71.0
click at [1047, 502] on icon at bounding box center [1050, 504] width 13 height 13
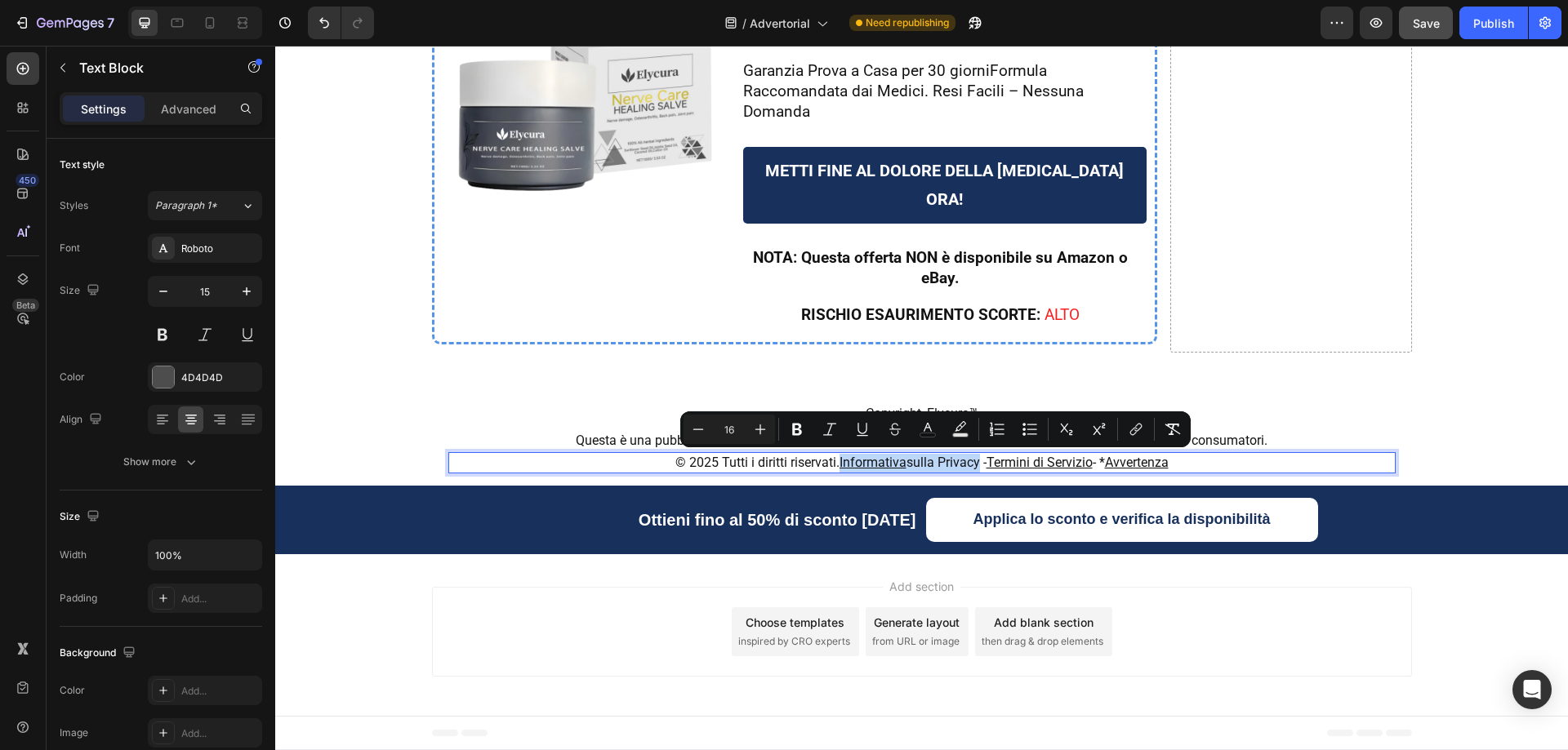
click at [955, 460] on span "sulla Privacy -" at bounding box center [945, 462] width 80 height 16
drag, startPoint x: 972, startPoint y: 463, endPoint x: 885, endPoint y: 464, distance: 87.0
click at [885, 464] on p "© 2025 Tutti i diritti riservati. Informativa sulla Privacy - Termini di Serviz…" at bounding box center [922, 463] width 944 height 18
click at [895, 465] on u "Informativa" at bounding box center [872, 462] width 67 height 16
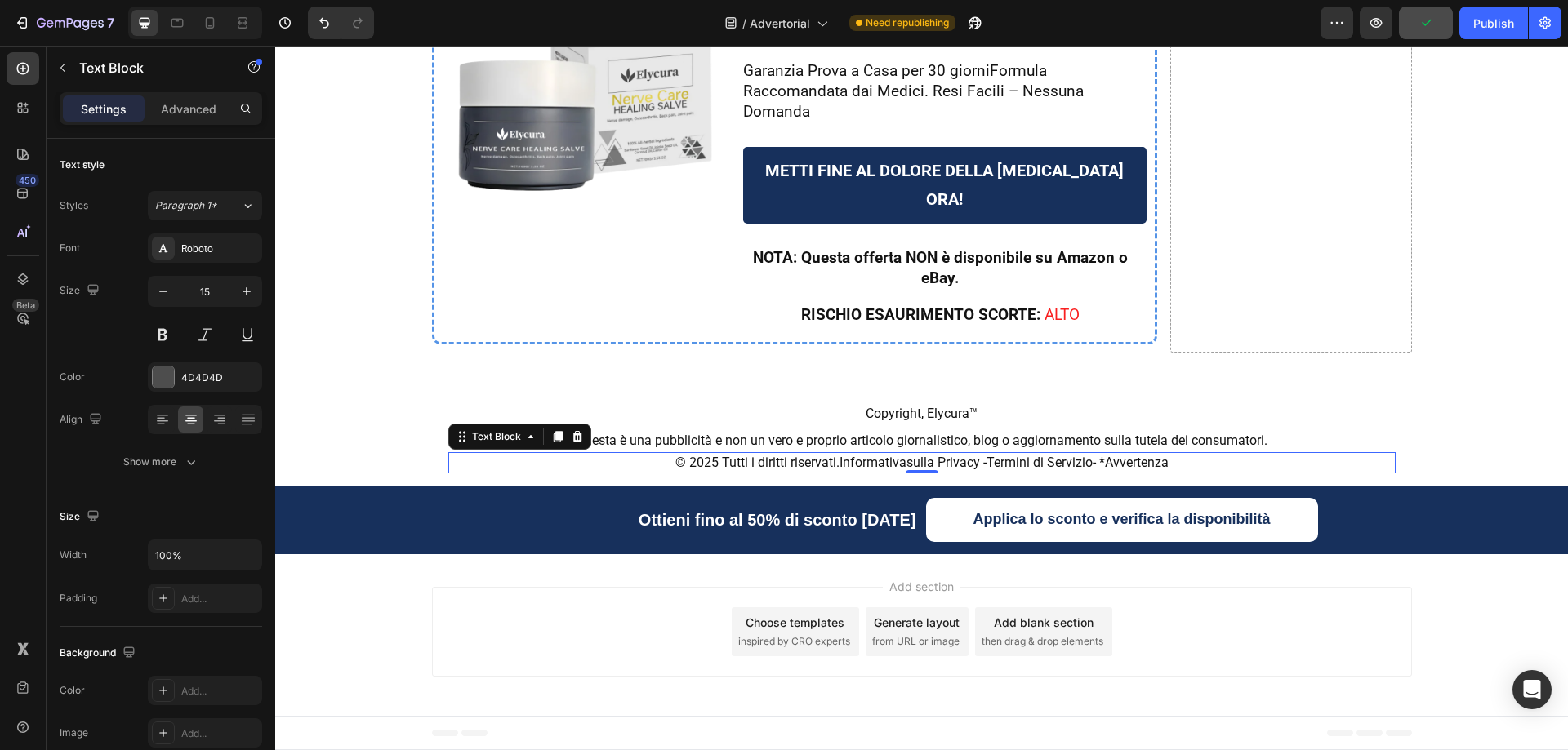
drag, startPoint x: 901, startPoint y: 462, endPoint x: 887, endPoint y: 462, distance: 14.0
click at [906, 466] on span "⁠⁠⁠⁠⁠⁠⁠ sulla Privacy -" at bounding box center [945, 462] width 80 height 16
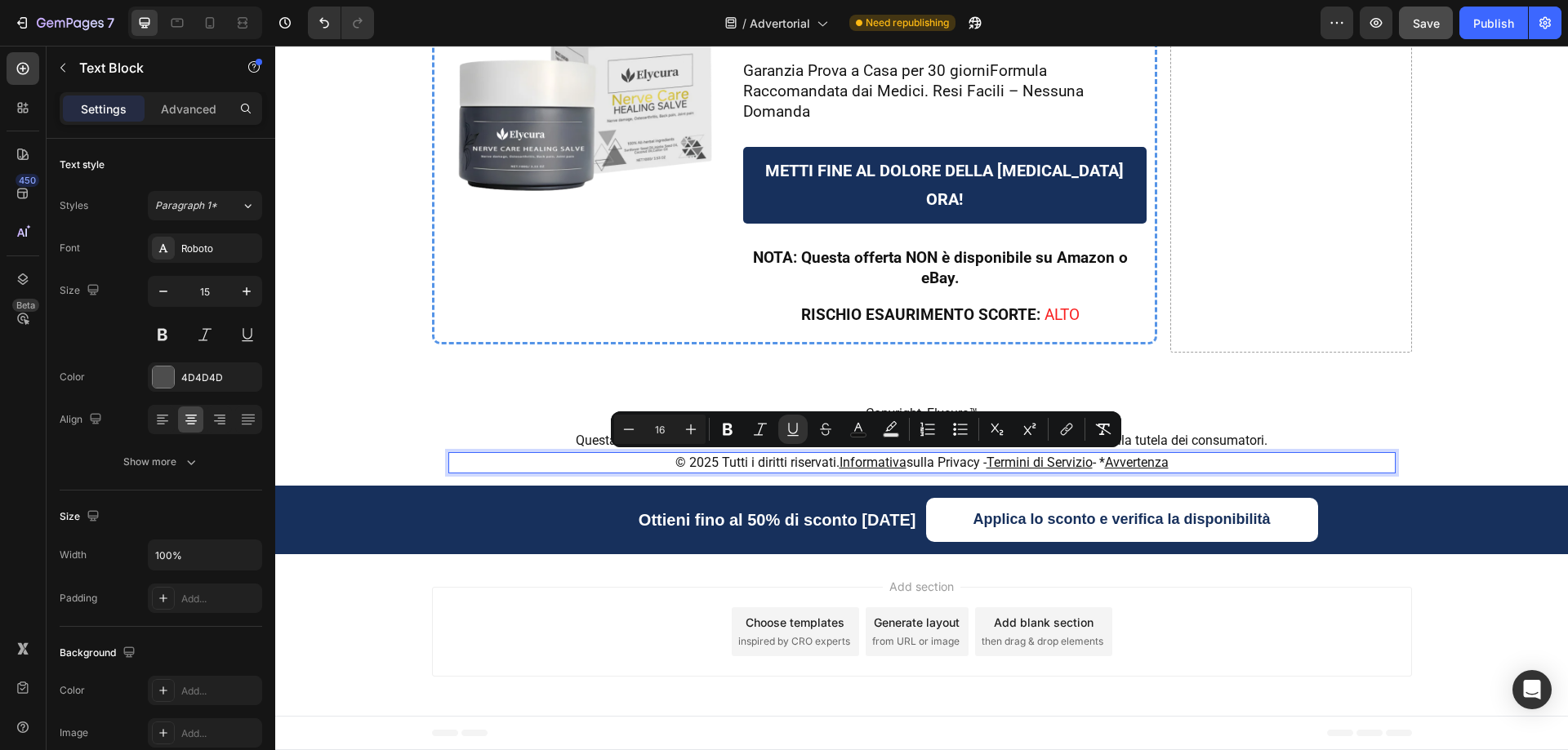
drag, startPoint x: 900, startPoint y: 463, endPoint x: 832, endPoint y: 459, distance: 68.1
click at [832, 459] on p "© 2025 Tutti i diritti riservati. Informativa sulla Privacy - Termini di Serviz…" at bounding box center [922, 463] width 944 height 18
click at [895, 465] on u "Informativa" at bounding box center [872, 462] width 67 height 16
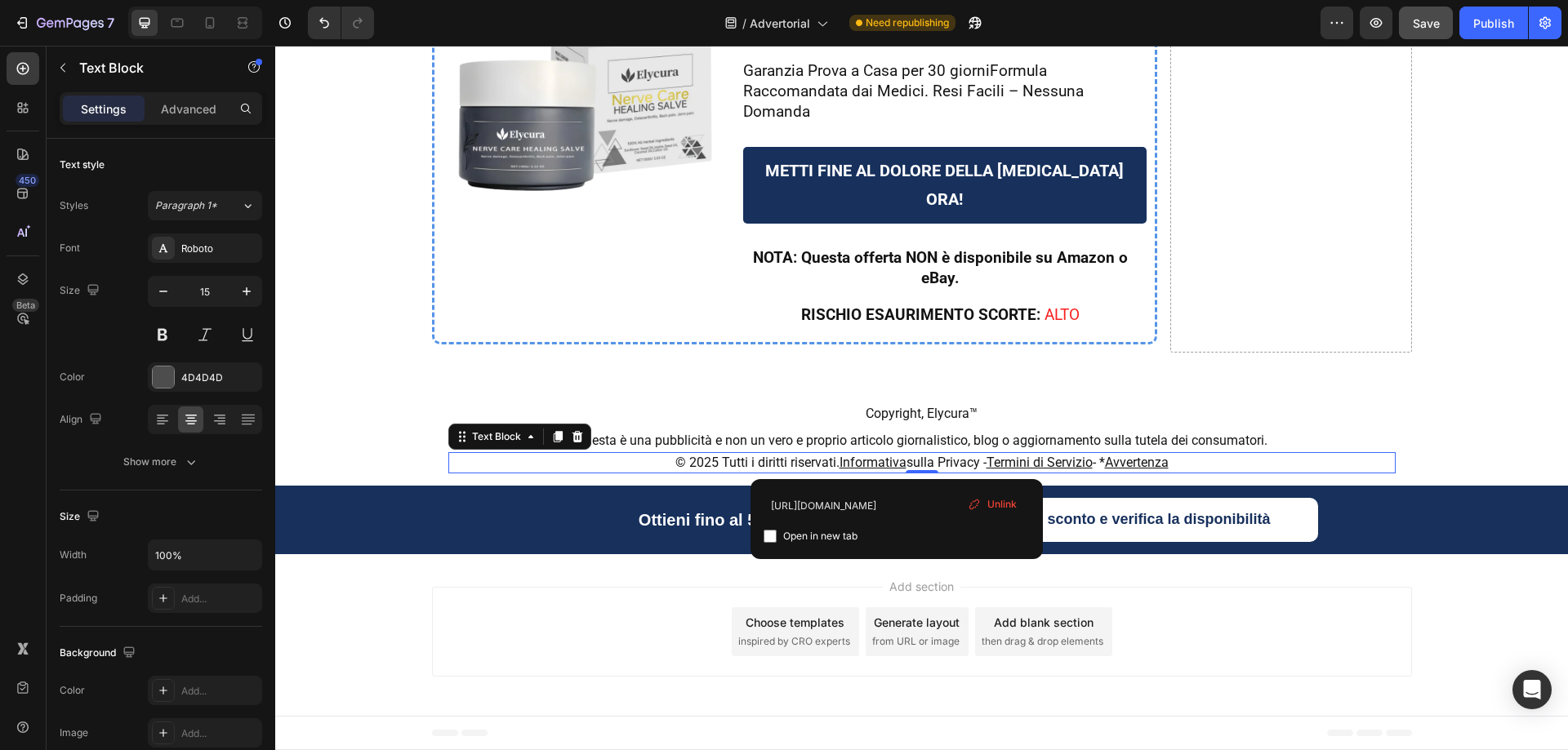
click at [990, 494] on div "Unlink" at bounding box center [992, 504] width 62 height 21
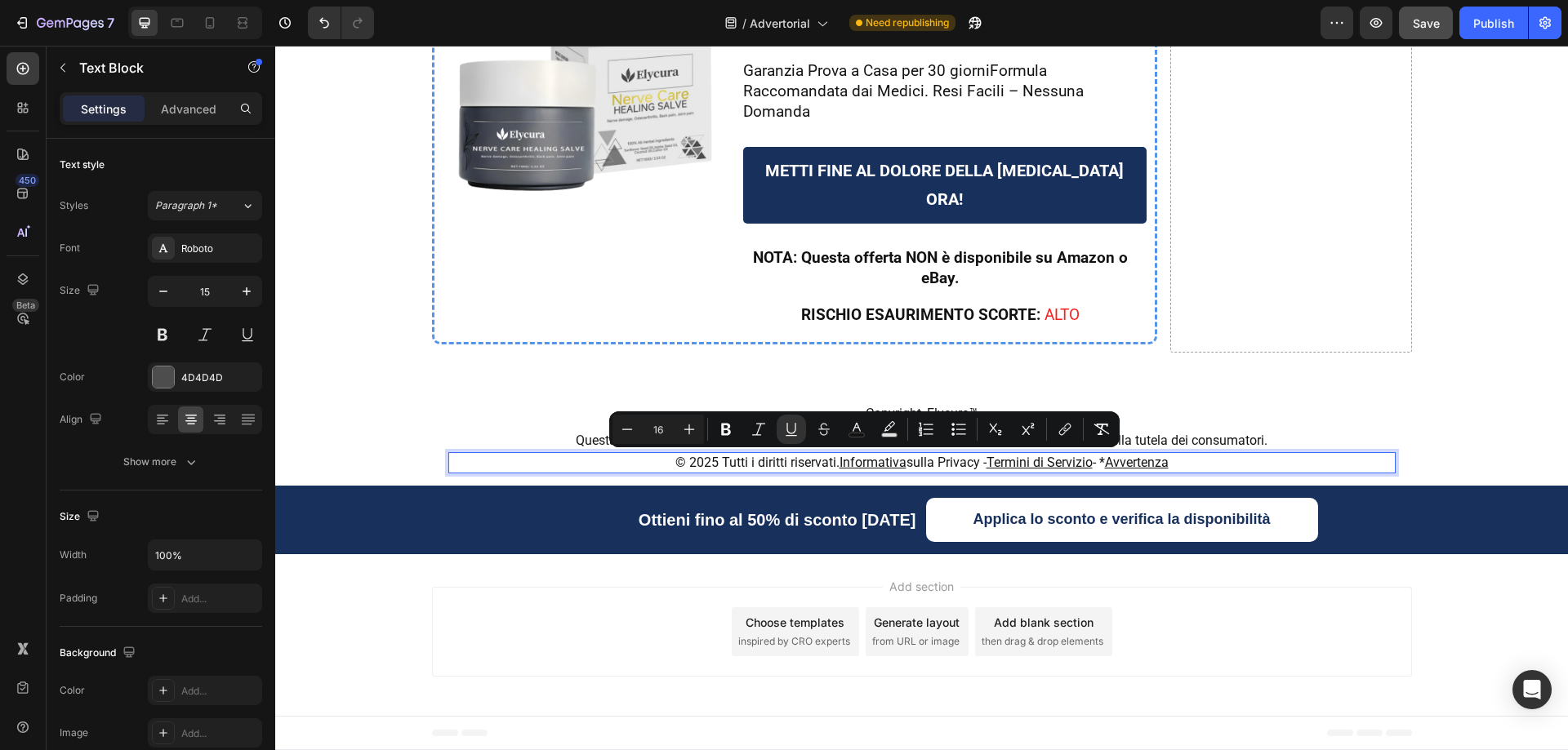
drag, startPoint x: 899, startPoint y: 459, endPoint x: 831, endPoint y: 461, distance: 68.0
click at [1064, 425] on icon "Editor contextual toolbar" at bounding box center [1065, 429] width 17 height 17
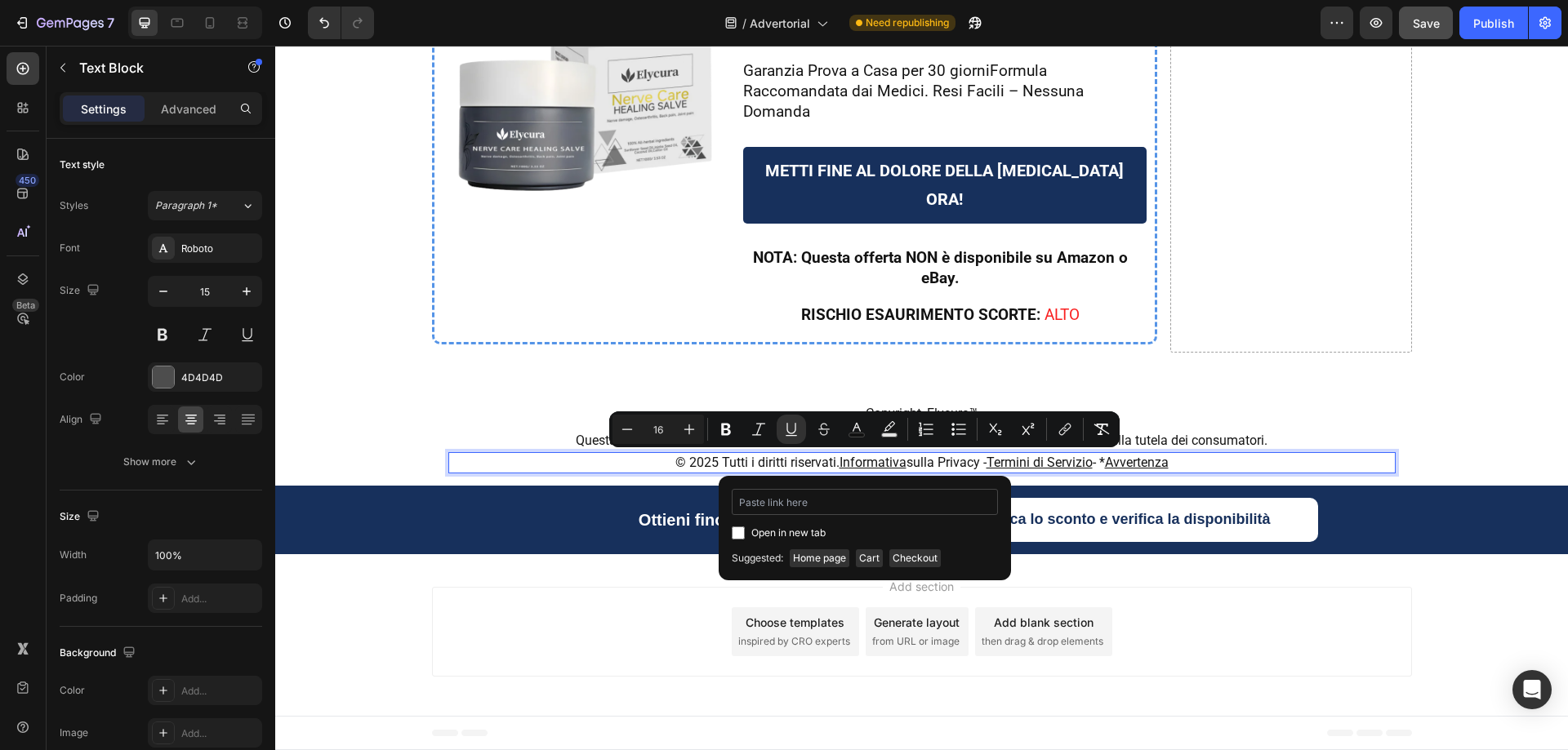
click at [832, 502] on input "Editor contextual toolbar" at bounding box center [865, 502] width 266 height 26
click at [900, 456] on span "© 2025 Tutti i diritti riservati. Informativa sulla Privacy -" at bounding box center [830, 462] width 311 height 16
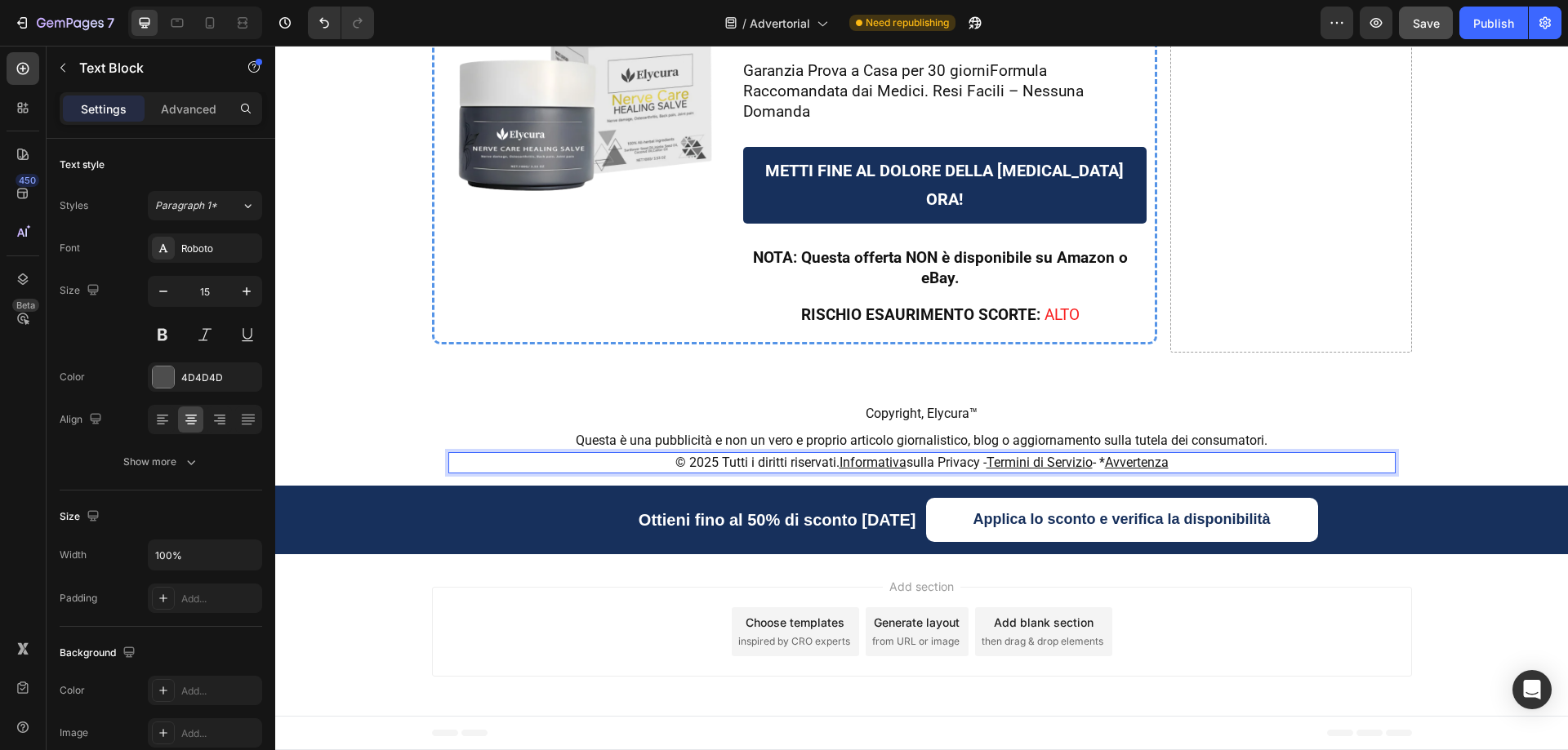
click at [877, 461] on u "Informativa" at bounding box center [872, 462] width 67 height 16
click at [905, 458] on span "© 2025 Tutti i diritti riservati. Informativa sulla Privacy -" at bounding box center [830, 462] width 311 height 16
click at [932, 458] on span "© 2025 Tutti i diritti riservati. Informativa sulla Privacy -" at bounding box center [830, 462] width 311 height 16
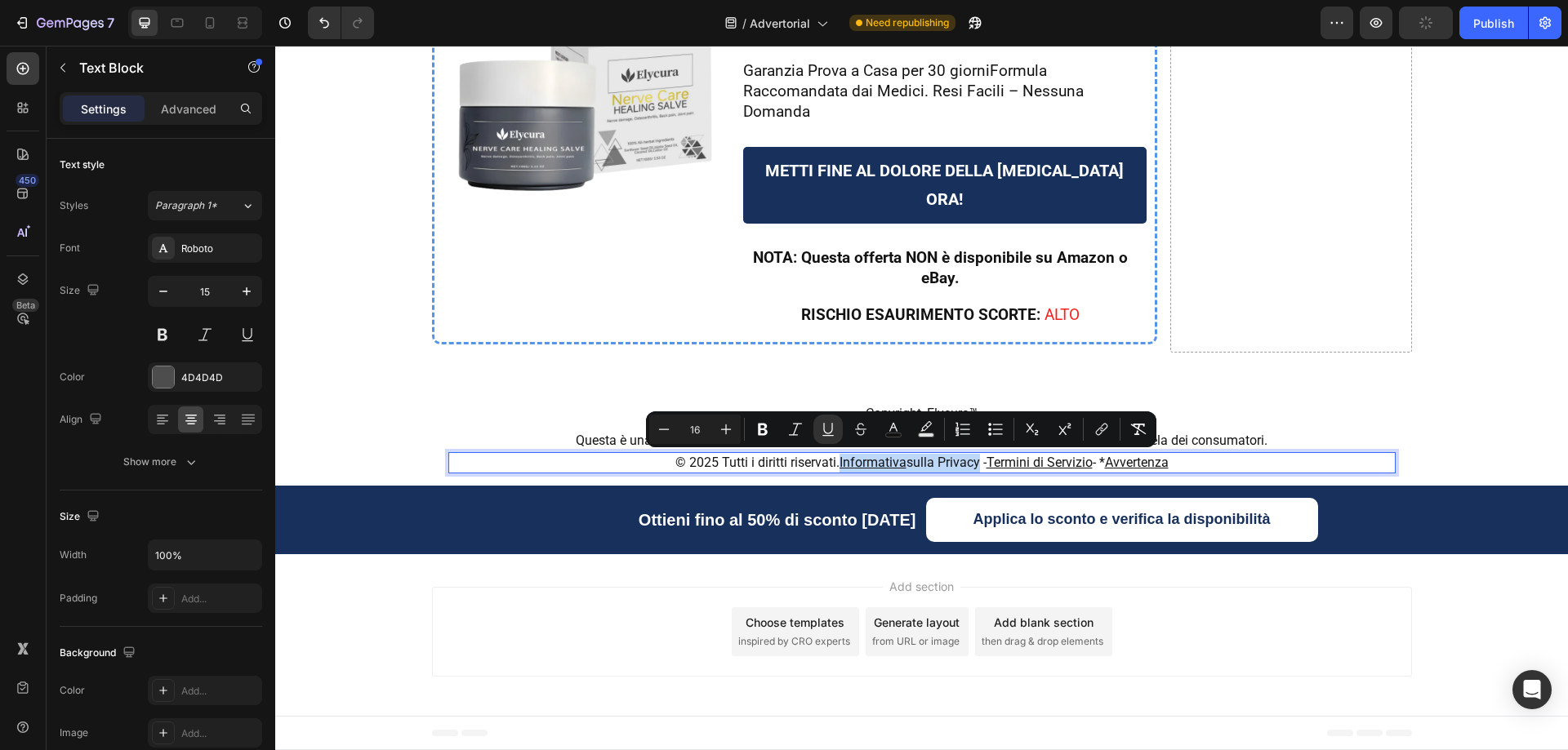
drag, startPoint x: 971, startPoint y: 461, endPoint x: 831, endPoint y: 461, distance: 140.0
click at [831, 461] on span "© 2025 Tutti i diritti riservati. Informativa sulla Privacy -" at bounding box center [830, 462] width 311 height 16
click at [832, 436] on icon "Editor contextual toolbar" at bounding box center [828, 436] width 11 height 1
click at [1093, 436] on icon "Editor contextual toolbar" at bounding box center [1101, 429] width 17 height 17
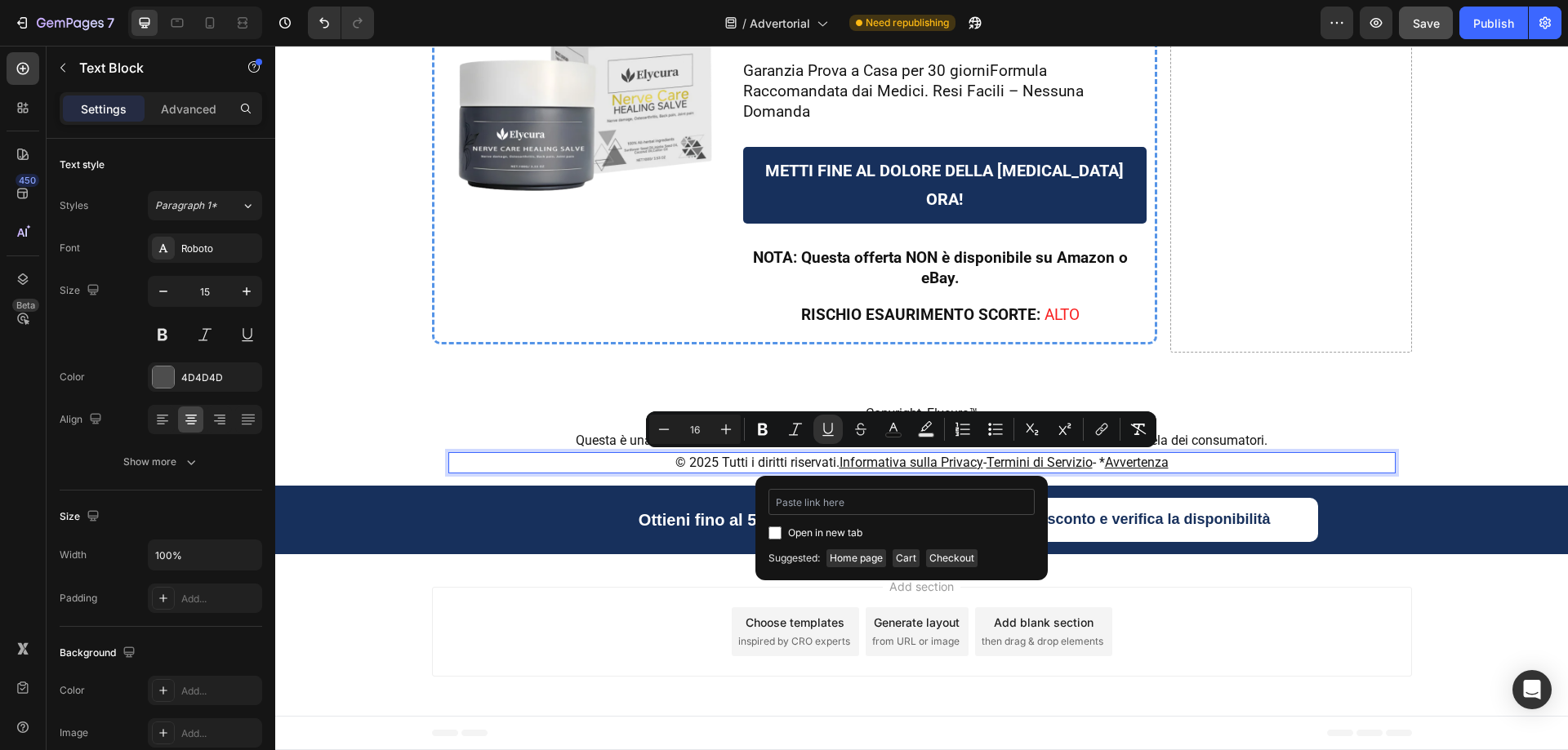
click at [850, 503] on input "Editor contextual toolbar" at bounding box center [901, 502] width 266 height 26
type input "https://pureovelle.com/policies/privacy-policy"
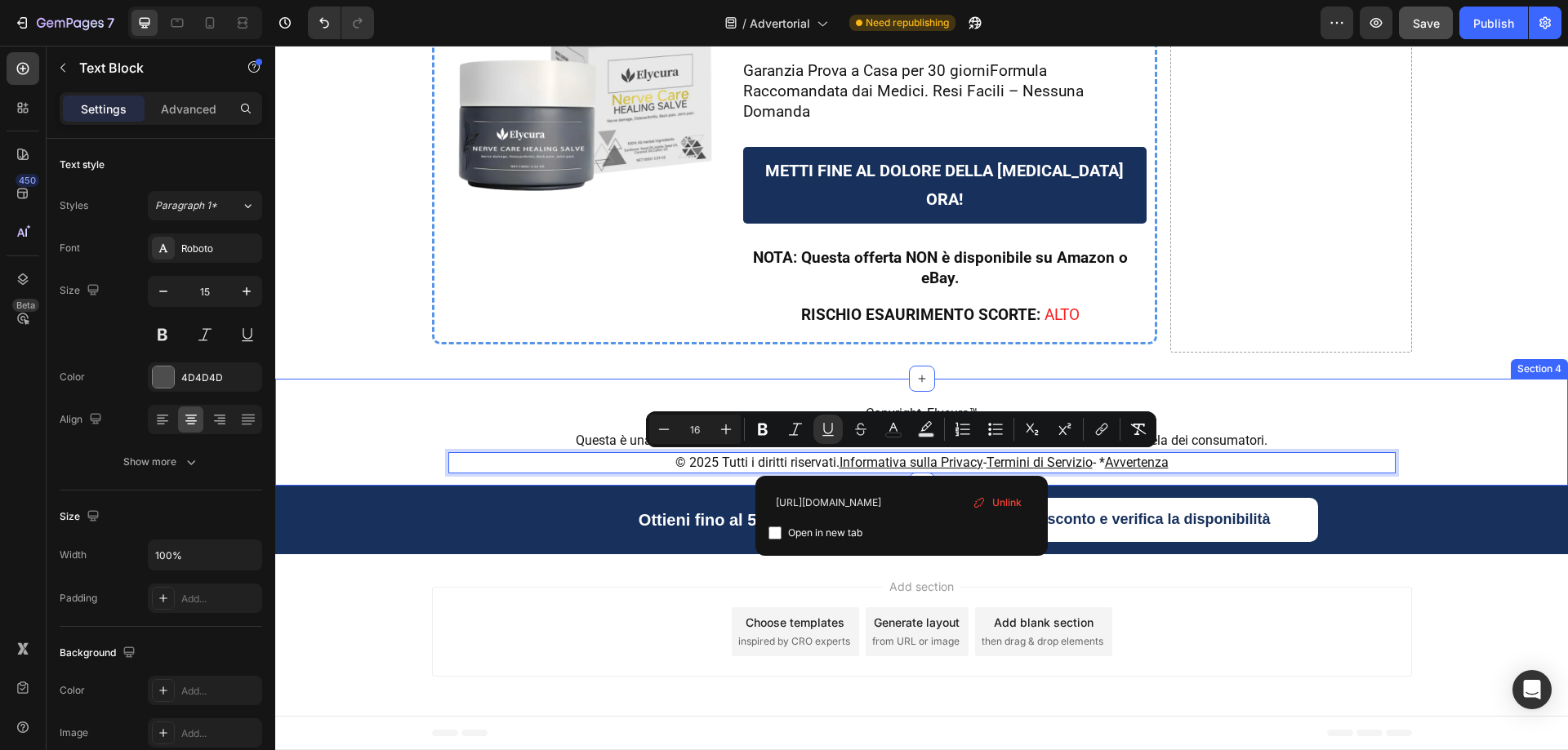
click at [347, 401] on div "⁠⁠⁠⁠⁠⁠⁠ Copyright, Elycura™ Heading Row Questa è una pubblicità e non un vero e…" at bounding box center [922, 433] width 1293 height 99
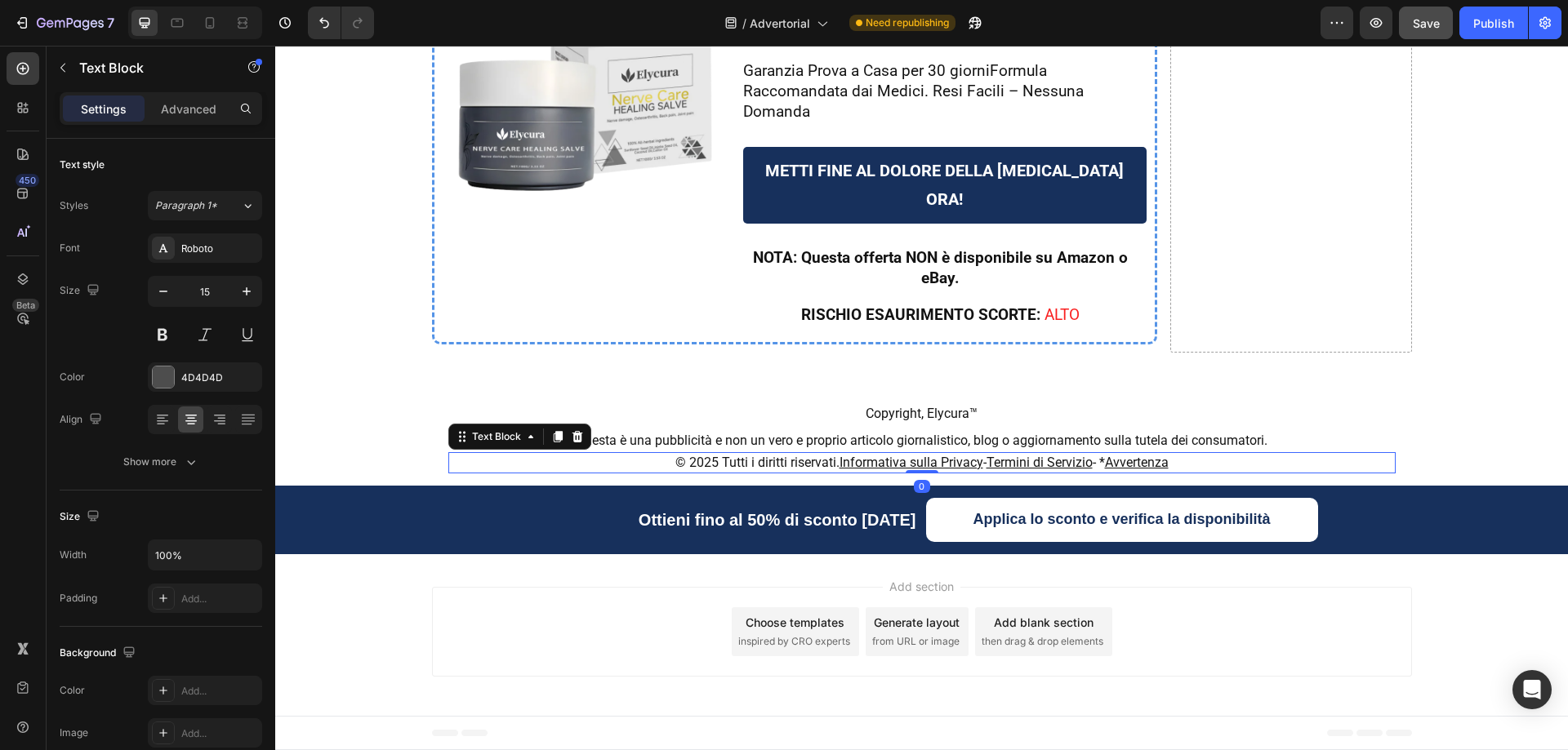
click at [1235, 459] on p "© 2025 Tutti i diritti riservati. Informativa sulla Privacy - Termini di Serviz…" at bounding box center [922, 463] width 944 height 18
click at [1188, 466] on p "© 2025 Tutti i diritti riservati. Informativa sulla Privacy - Termini di Serviz…" at bounding box center [922, 463] width 944 height 18
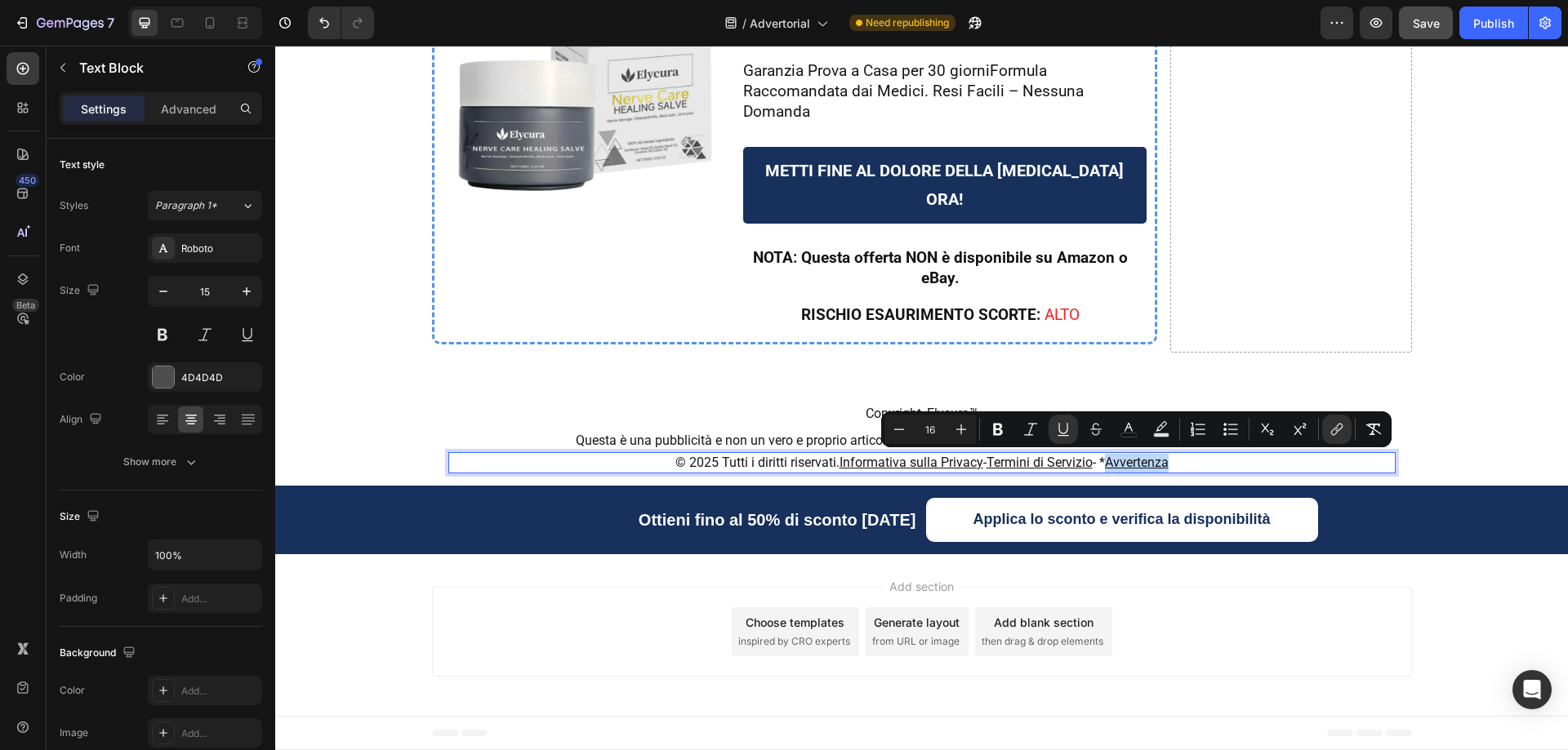
drag, startPoint x: 1182, startPoint y: 463, endPoint x: 1102, endPoint y: 472, distance: 80.5
click at [1102, 472] on div "© 2025 Tutti i diritti riservati. Informativa sulla Privacy - Termini di Serviz…" at bounding box center [922, 463] width 947 height 22
click at [1055, 432] on button "Underline" at bounding box center [1063, 429] width 29 height 29
click at [1187, 467] on p "© 2025 Tutti i diritti riservati. Informativa sulla Privacy - Termini di Serviz…" at bounding box center [922, 463] width 944 height 18
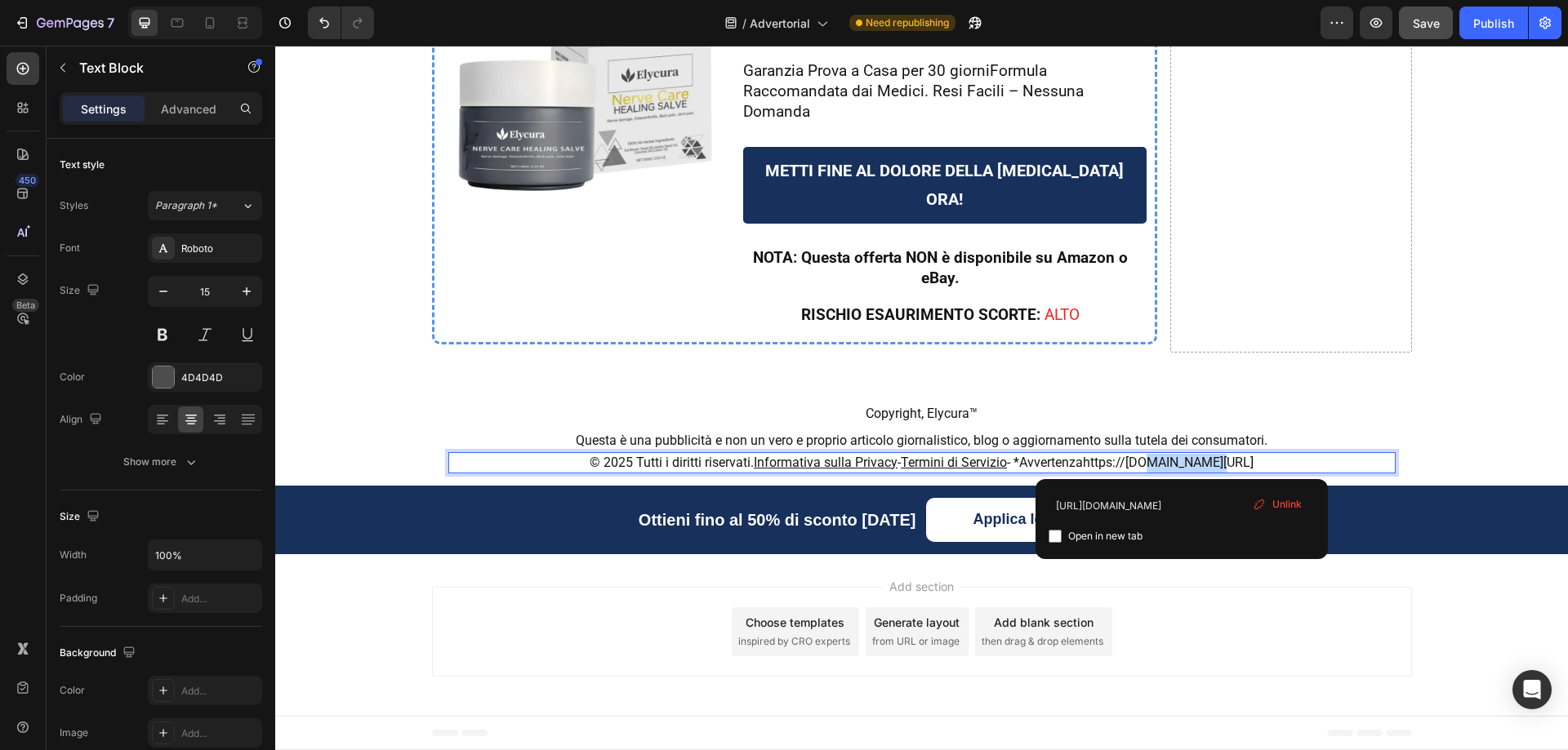
drag, startPoint x: 1182, startPoint y: 459, endPoint x: 1110, endPoint y: 458, distance: 72.0
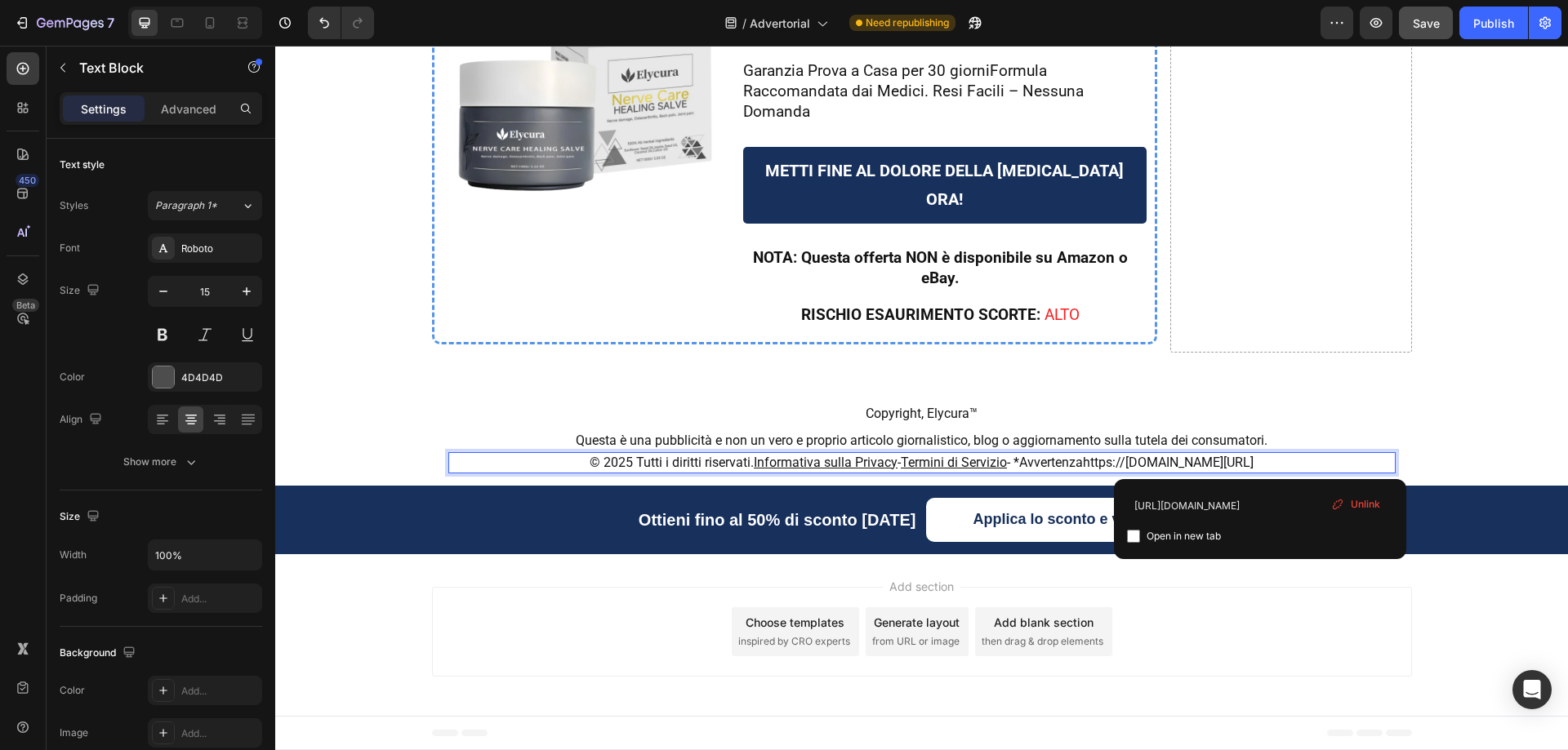
click at [1253, 458] on span "Avvertenzahttps://fioreluxe.com/pages/disclaimer" at bounding box center [1136, 462] width 235 height 16
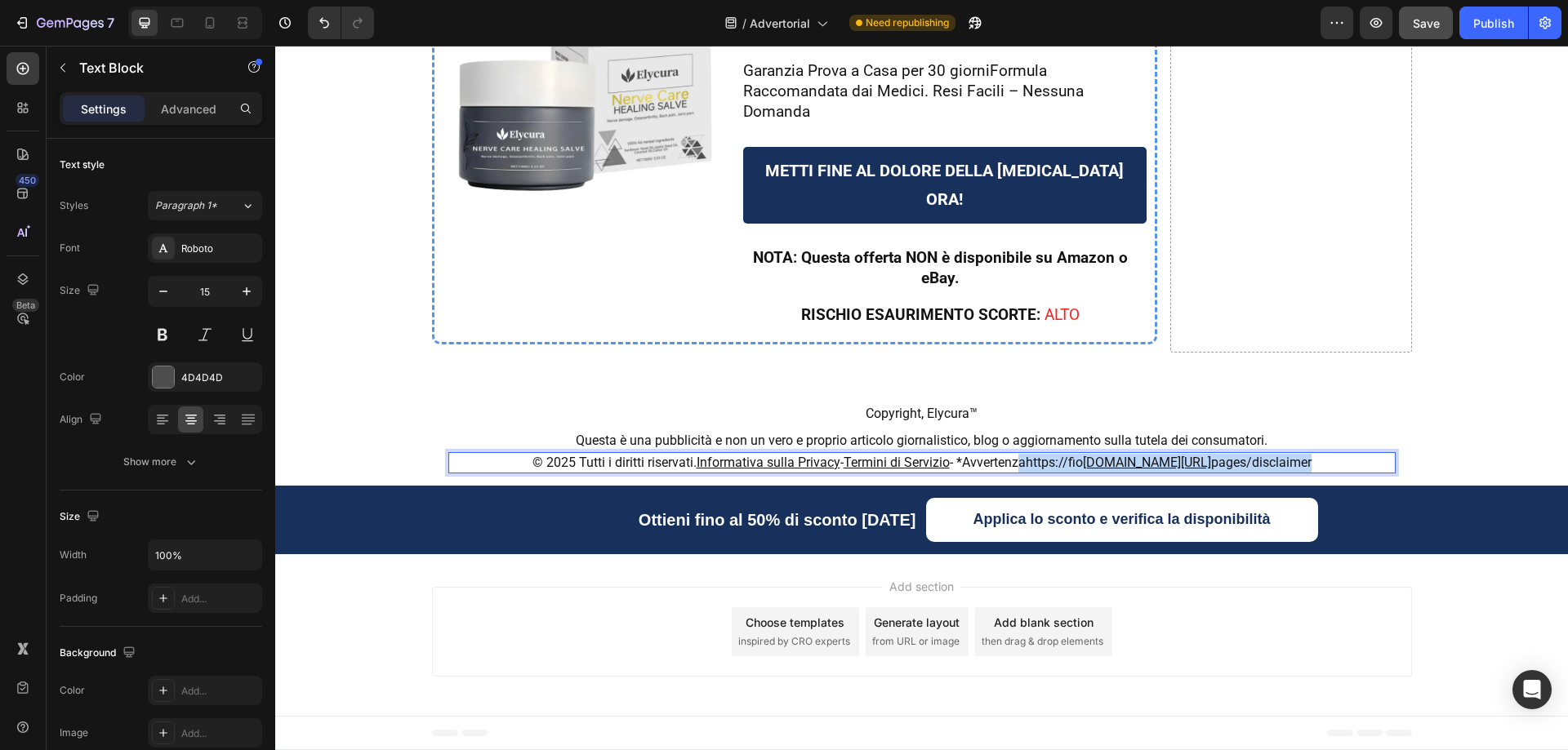
drag, startPoint x: 1299, startPoint y: 458, endPoint x: 1051, endPoint y: 464, distance: 248.1
click at [1051, 464] on p "© 2025 Tutti i diritti riservati. Informativa sulla Privacy - Termini di Serviz…" at bounding box center [922, 463] width 944 height 18
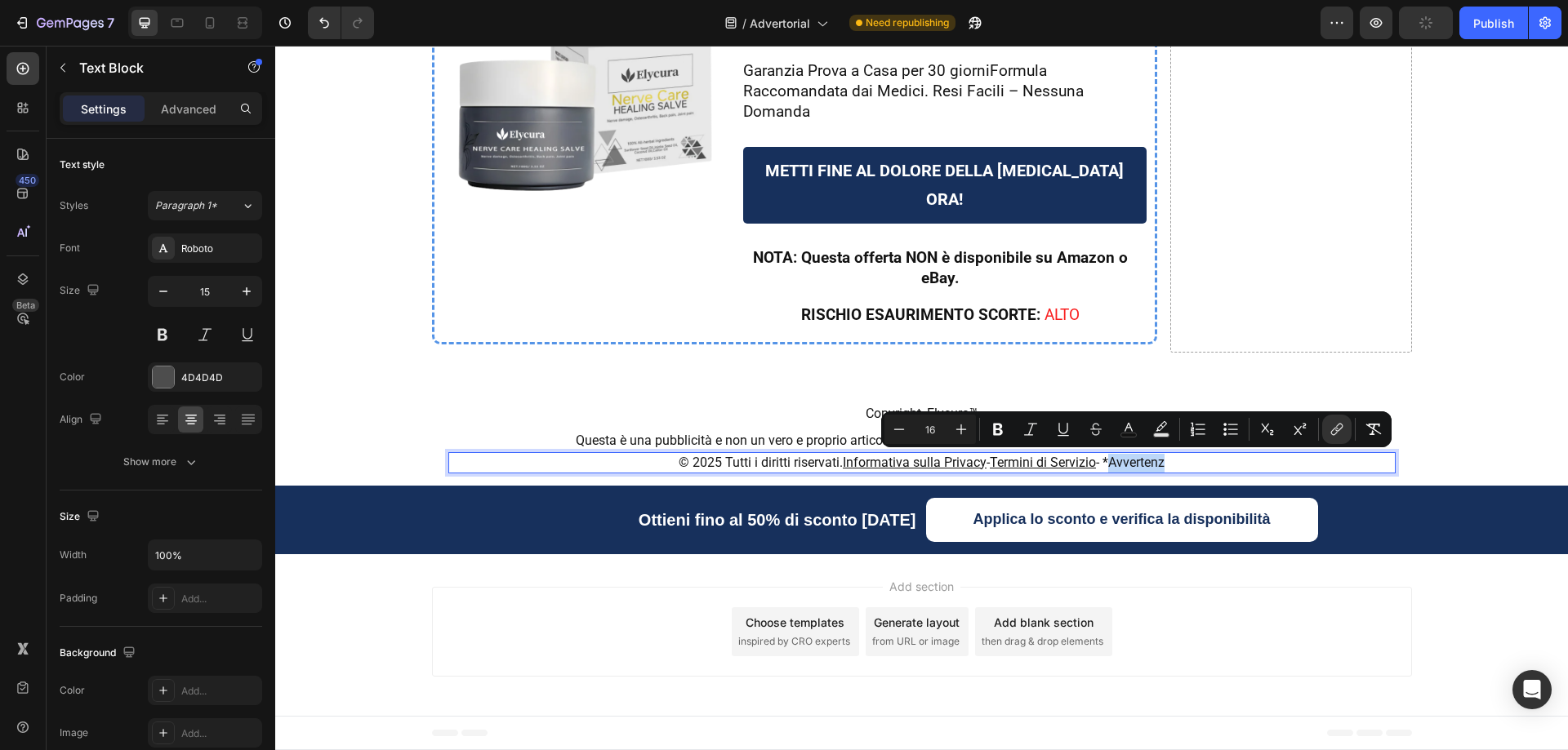
drag, startPoint x: 1183, startPoint y: 459, endPoint x: 1108, endPoint y: 458, distance: 75.0
click at [1108, 458] on p "© 2025 Tutti i diritti riservati. Informativa sulla Privacy - Termini di Serviz…" at bounding box center [922, 463] width 944 height 18
click at [1055, 432] on icon "Editor contextual toolbar" at bounding box center [1064, 429] width 17 height 17
click at [1335, 428] on icon "Editor contextual toolbar" at bounding box center [1335, 432] width 7 height 8
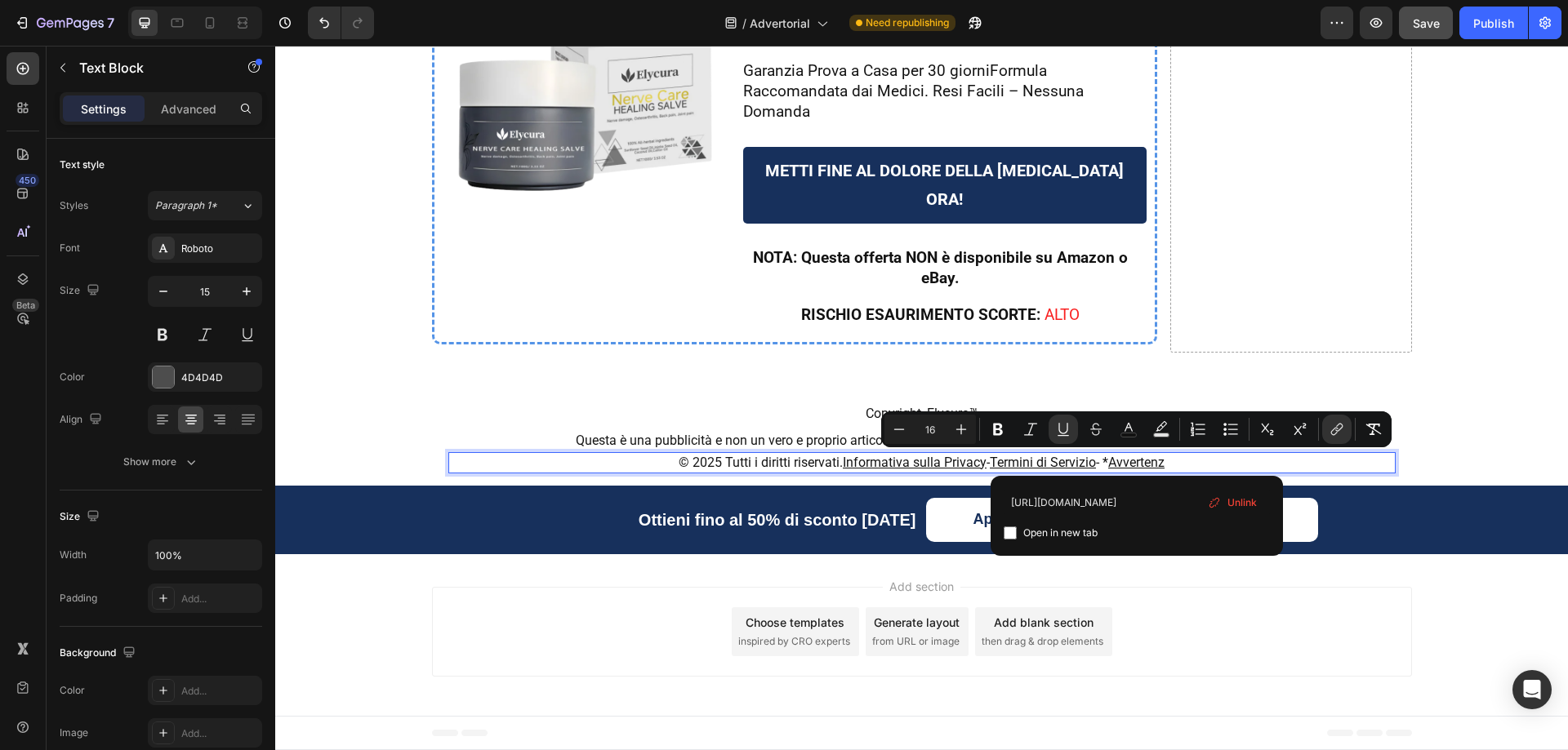
click at [1234, 497] on span "Unlink" at bounding box center [1242, 503] width 29 height 18
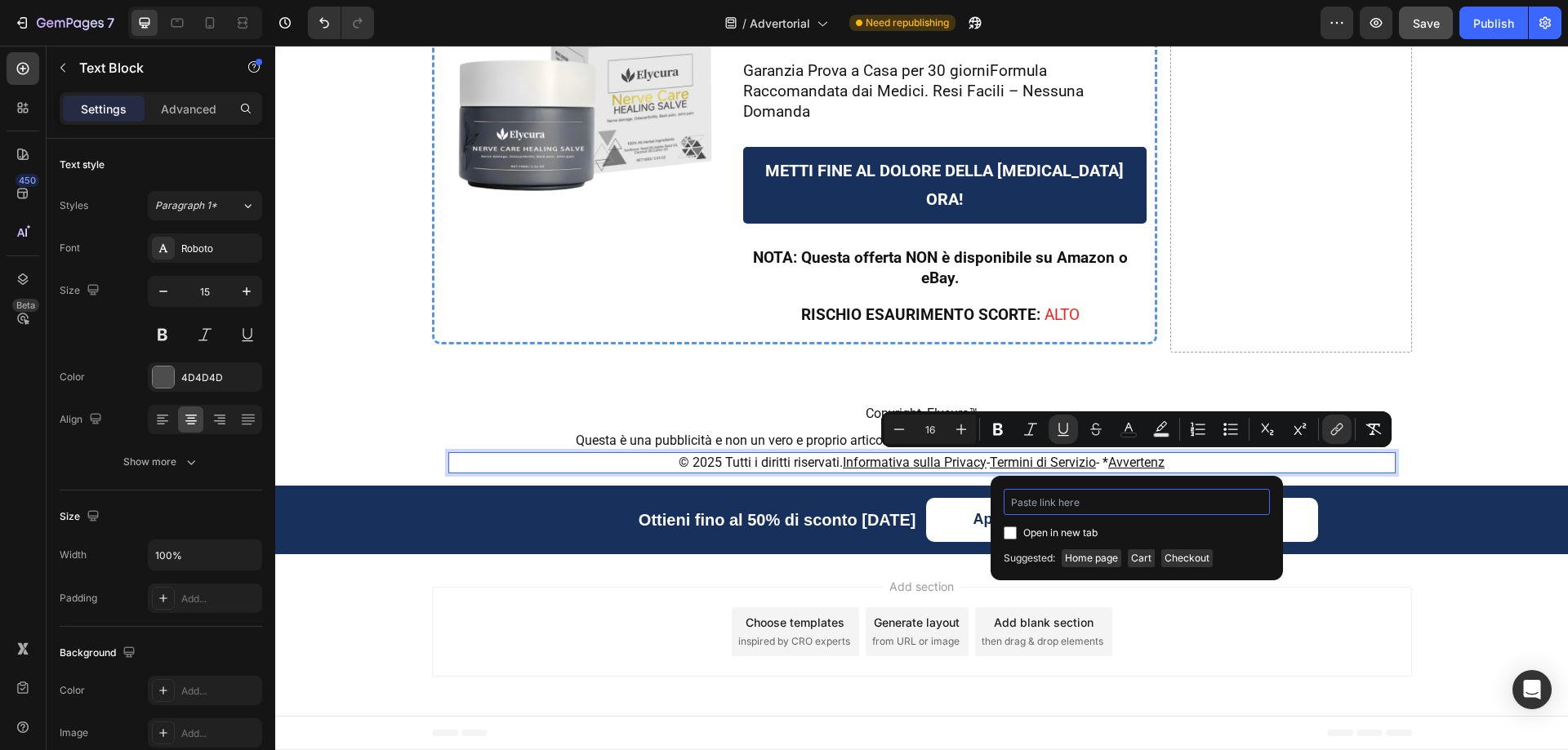
click at [1082, 502] on input "Editor contextual toolbar" at bounding box center [1136, 502] width 266 height 26
paste input "https://pureovelle.com/pages/disclaimer"
type input "https://pureovelle.com/pages/disclaimer"
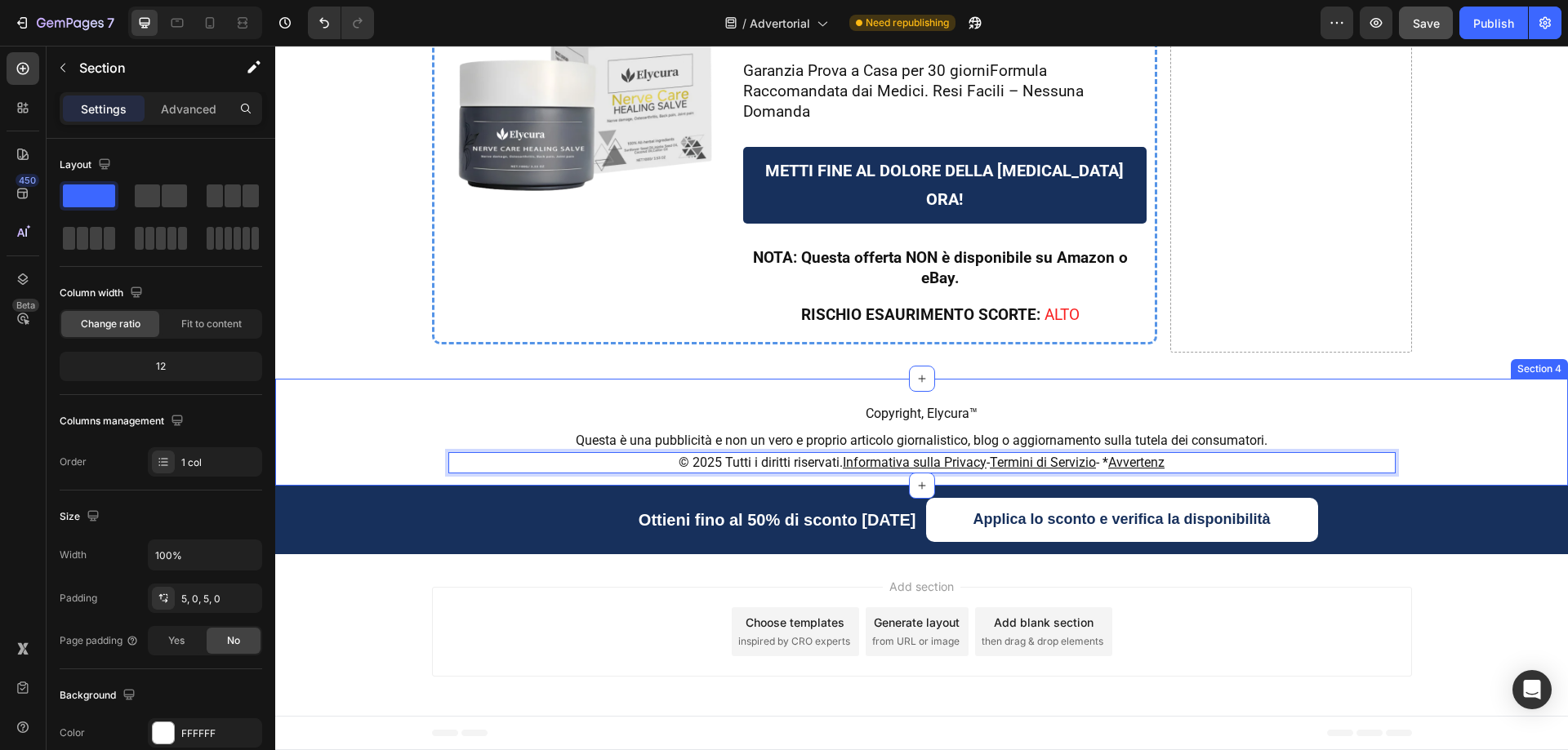
click at [1453, 432] on div "⁠⁠⁠⁠⁠⁠⁠ Copyright, Elycura™ Heading Row Questa è una pubblicità e non un vero e…" at bounding box center [922, 433] width 1293 height 99
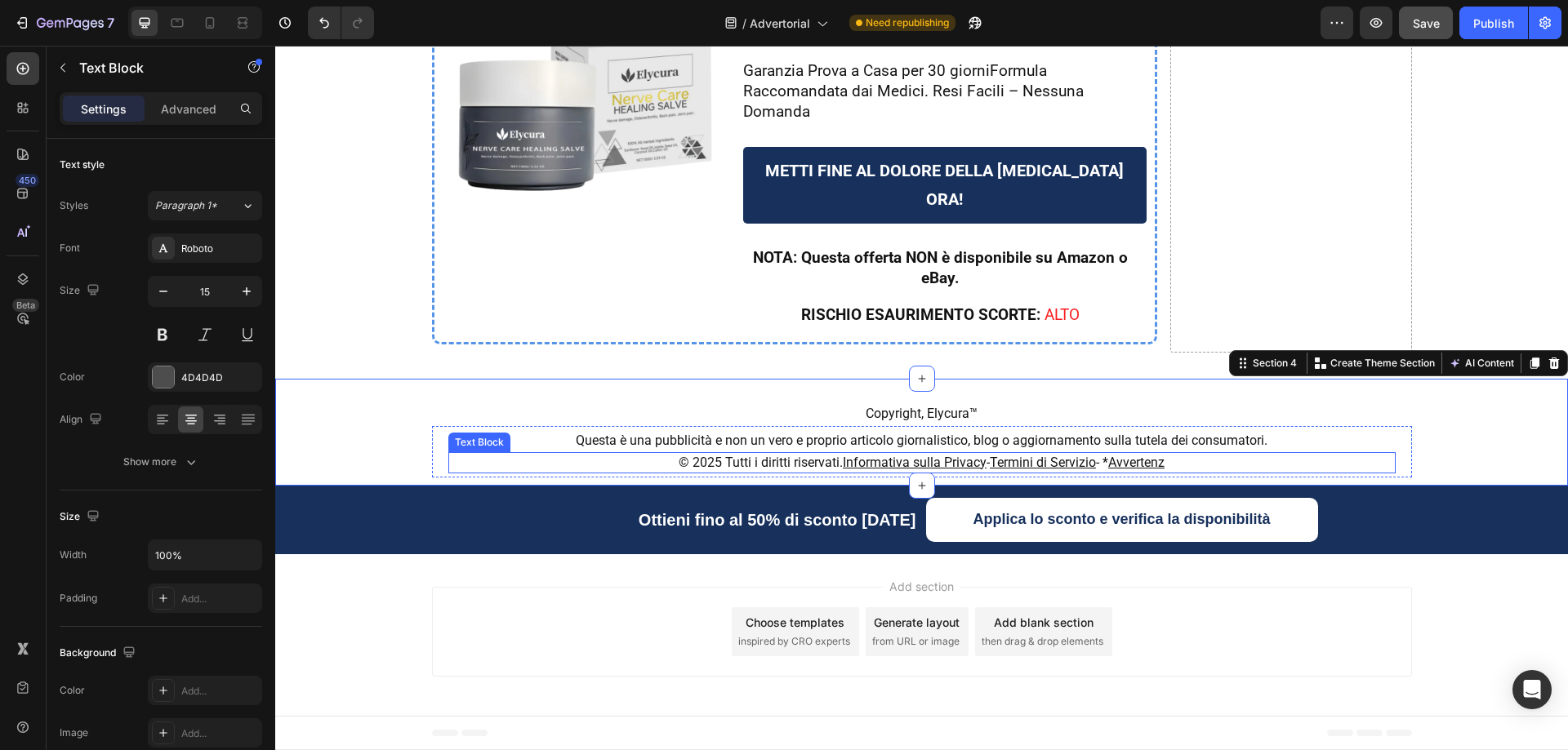
click at [1175, 458] on p "© 2025 Tutti i diritti riservati. Informativa sulla Privacy - Termini di Serviz…" at bounding box center [922, 463] width 944 height 18
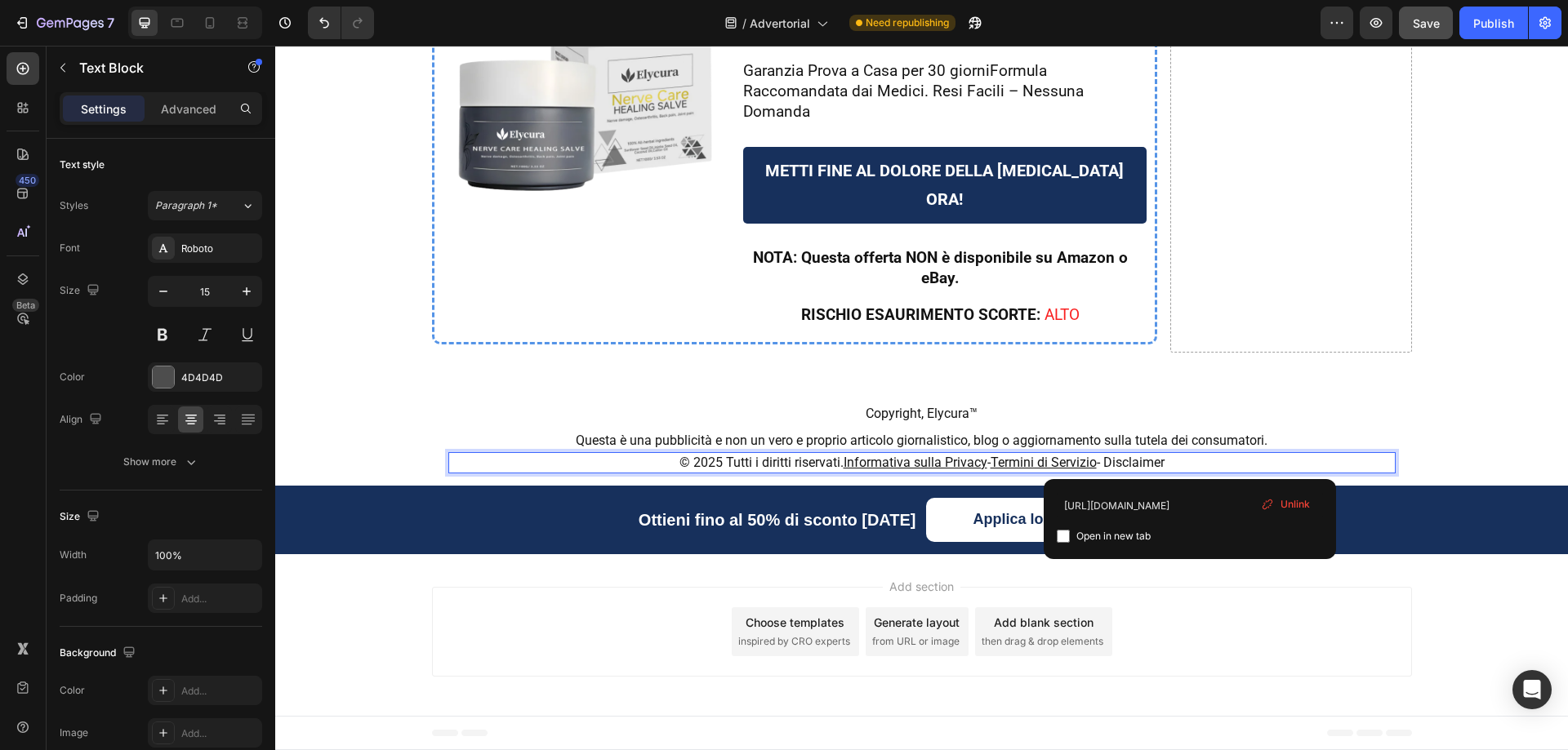
click at [1187, 459] on p "© 2025 Tutti i diritti riservati. Informativa sulla Privacy - Termini di Serviz…" at bounding box center [922, 463] width 944 height 18
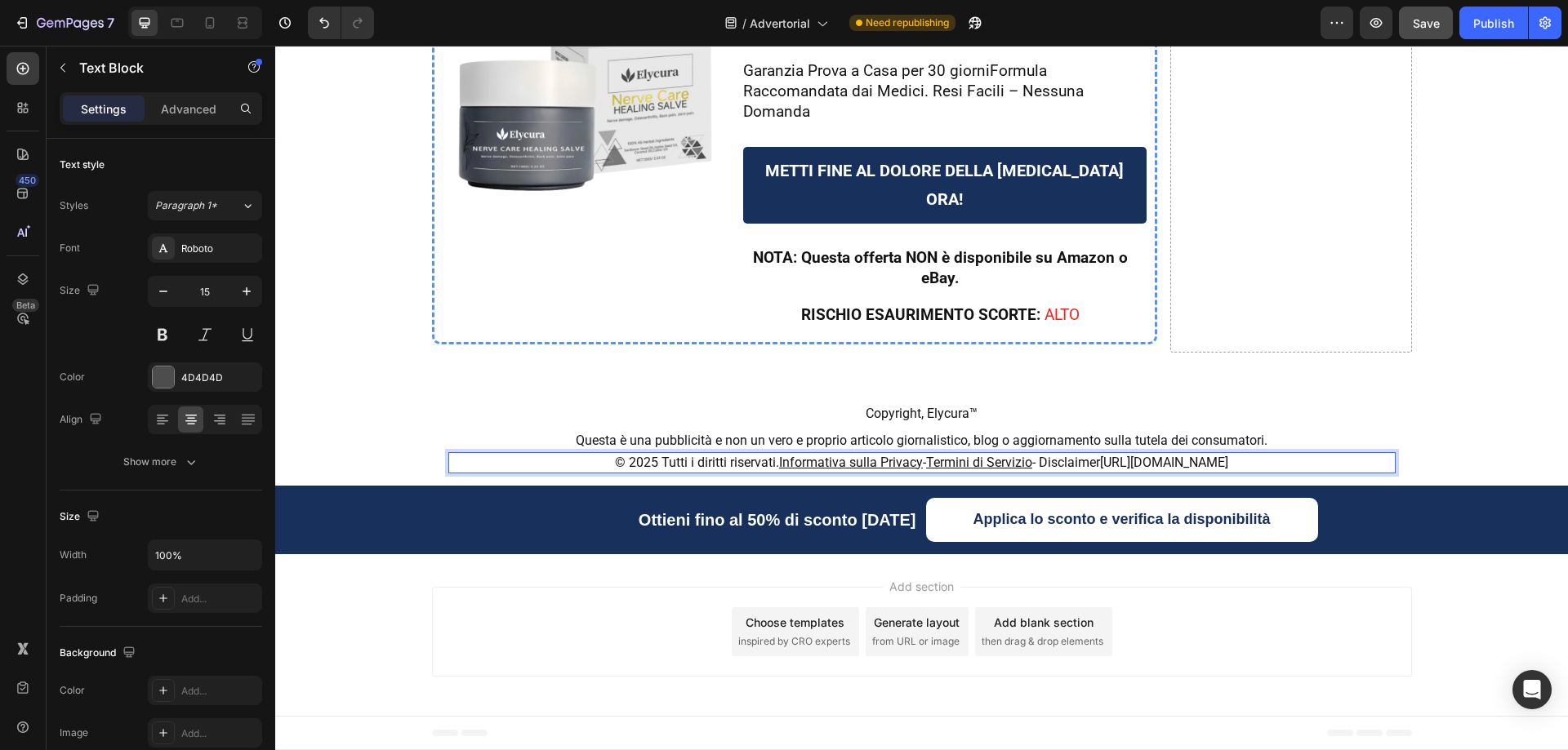
click at [1297, 459] on p "© 2025 Tutti i diritti riservati. Informativa sulla Privacy - Termini di Serviz…" at bounding box center [922, 463] width 944 height 18
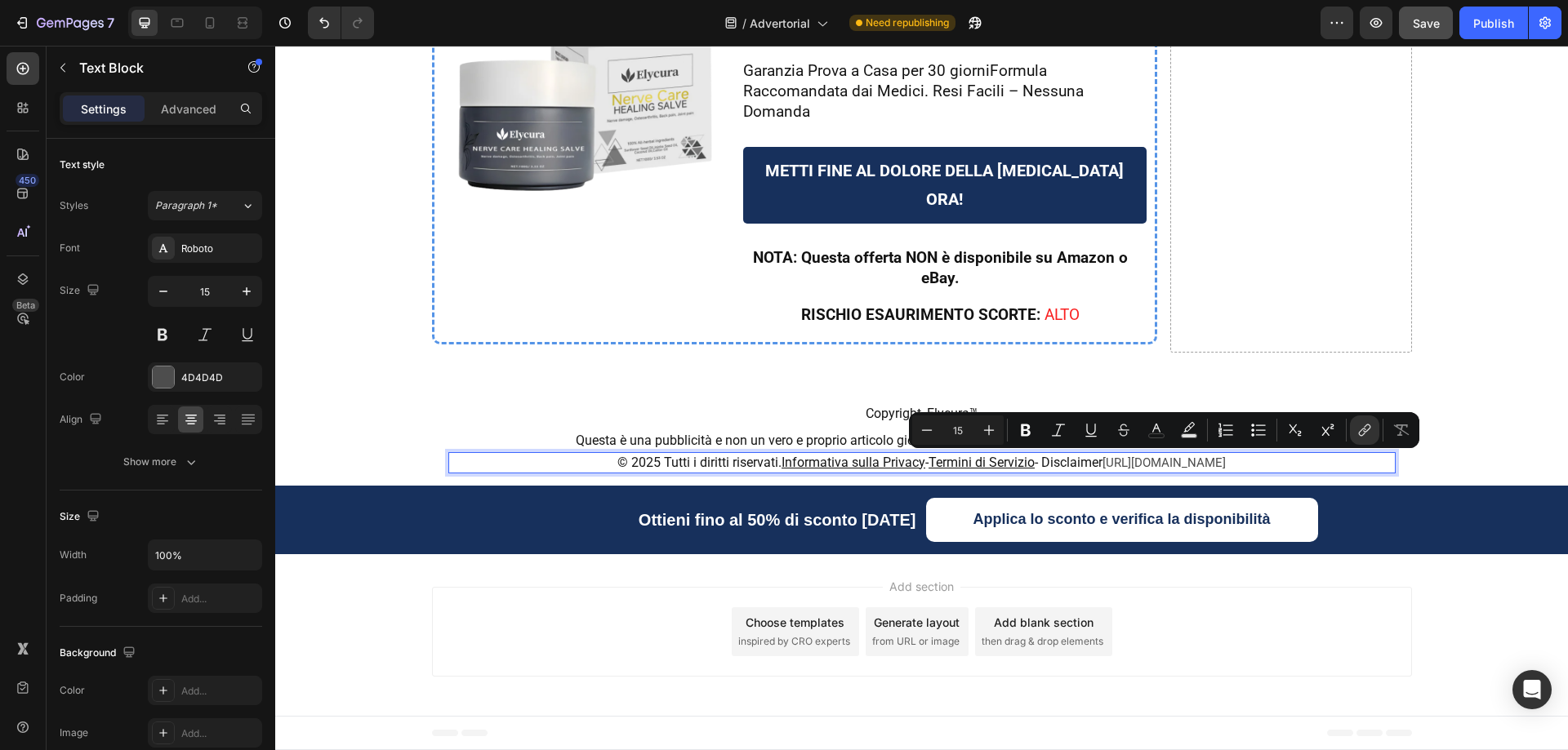
drag, startPoint x: 1287, startPoint y: 457, endPoint x: 1055, endPoint y: 464, distance: 232.1
click at [1055, 464] on p "© 2025 Tutti i diritti riservati. Informativa sulla Privacy - Termini di Serviz…" at bounding box center [922, 463] width 944 height 18
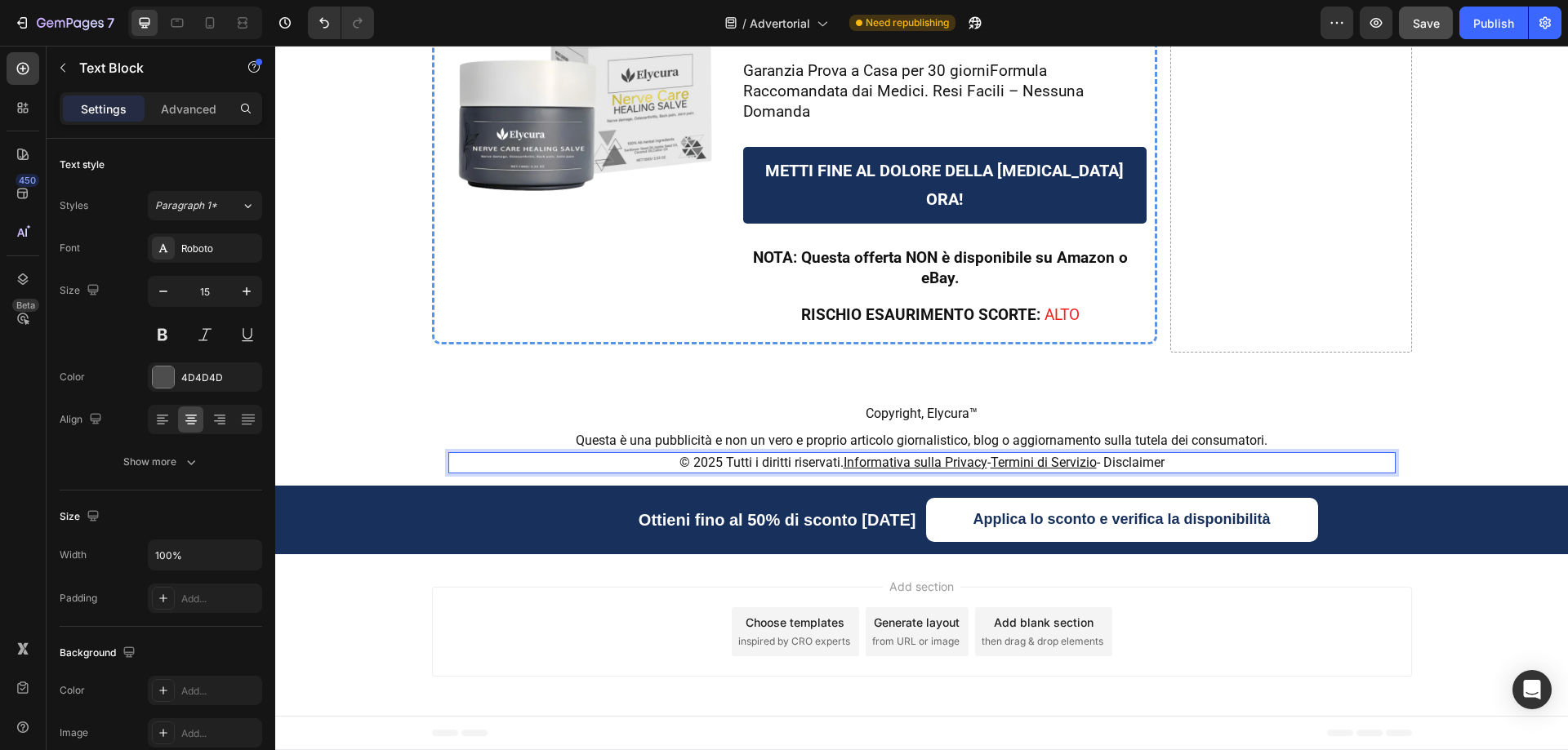
click at [1177, 458] on p "© 2025 Tutti i diritti riservati. Informativa sulla Privacy - Termini di Serviz…" at bounding box center [922, 463] width 944 height 18
click at [1131, 457] on span "- Disclaimer" at bounding box center [1131, 462] width 68 height 16
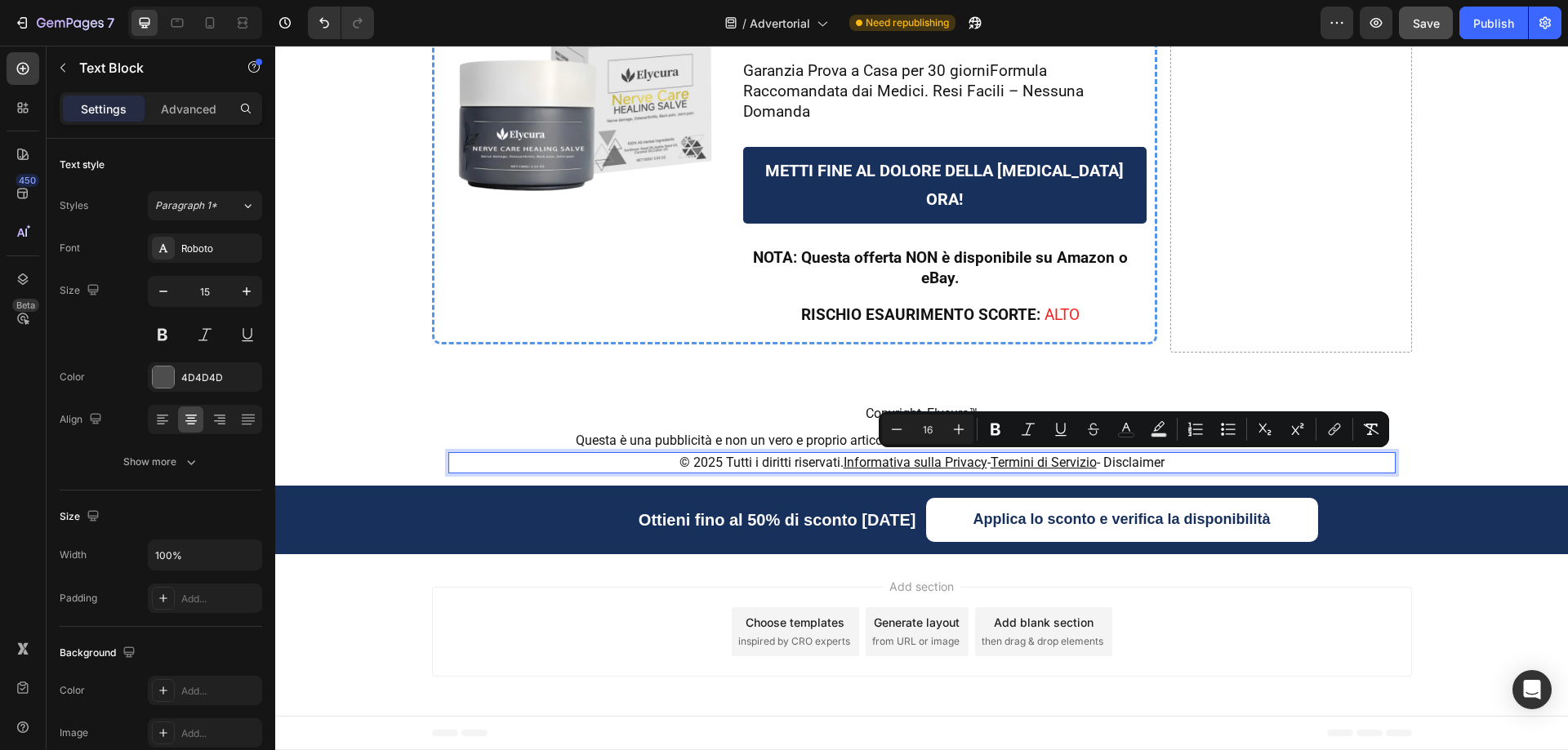
drag, startPoint x: 1175, startPoint y: 455, endPoint x: 1106, endPoint y: 455, distance: 69.0
click at [1106, 455] on p "© 2025 Tutti i diritti riservati. Informativa sulla Privacy - Termini di Serviz…" at bounding box center [922, 463] width 944 height 18
click at [1064, 425] on icon "Editor contextual toolbar" at bounding box center [1061, 429] width 17 height 17
click at [1341, 427] on icon "Editor contextual toolbar" at bounding box center [1334, 429] width 17 height 17
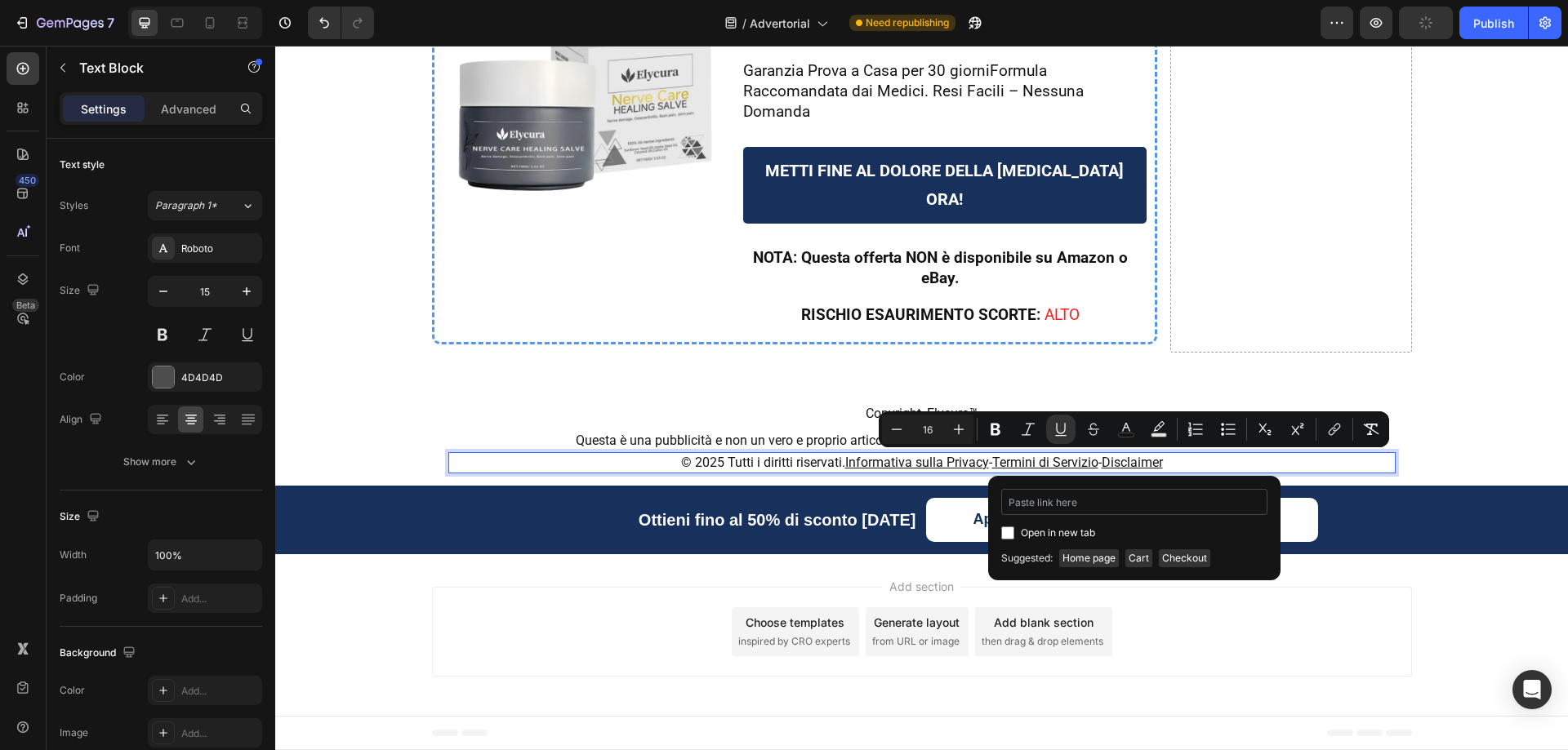
click at [1143, 501] on input "Editor contextual toolbar" at bounding box center [1134, 502] width 266 height 26
type input "https://pureovelle.com/pages/disclaimer"
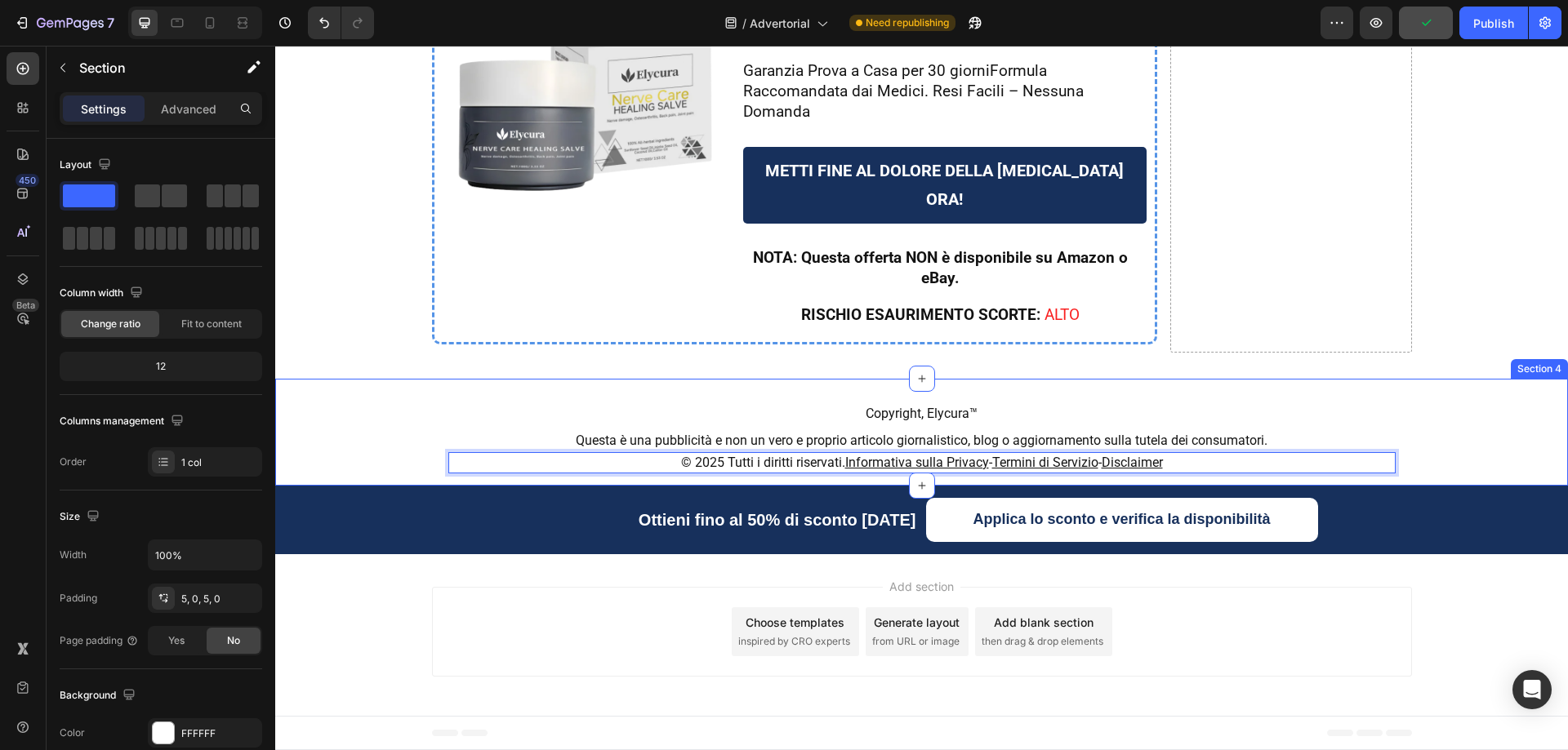
click at [1474, 429] on div "⁠⁠⁠⁠⁠⁠⁠ Copyright, Elycura™ Heading Row Questa è una pubblicità e non un vero e…" at bounding box center [922, 433] width 1293 height 99
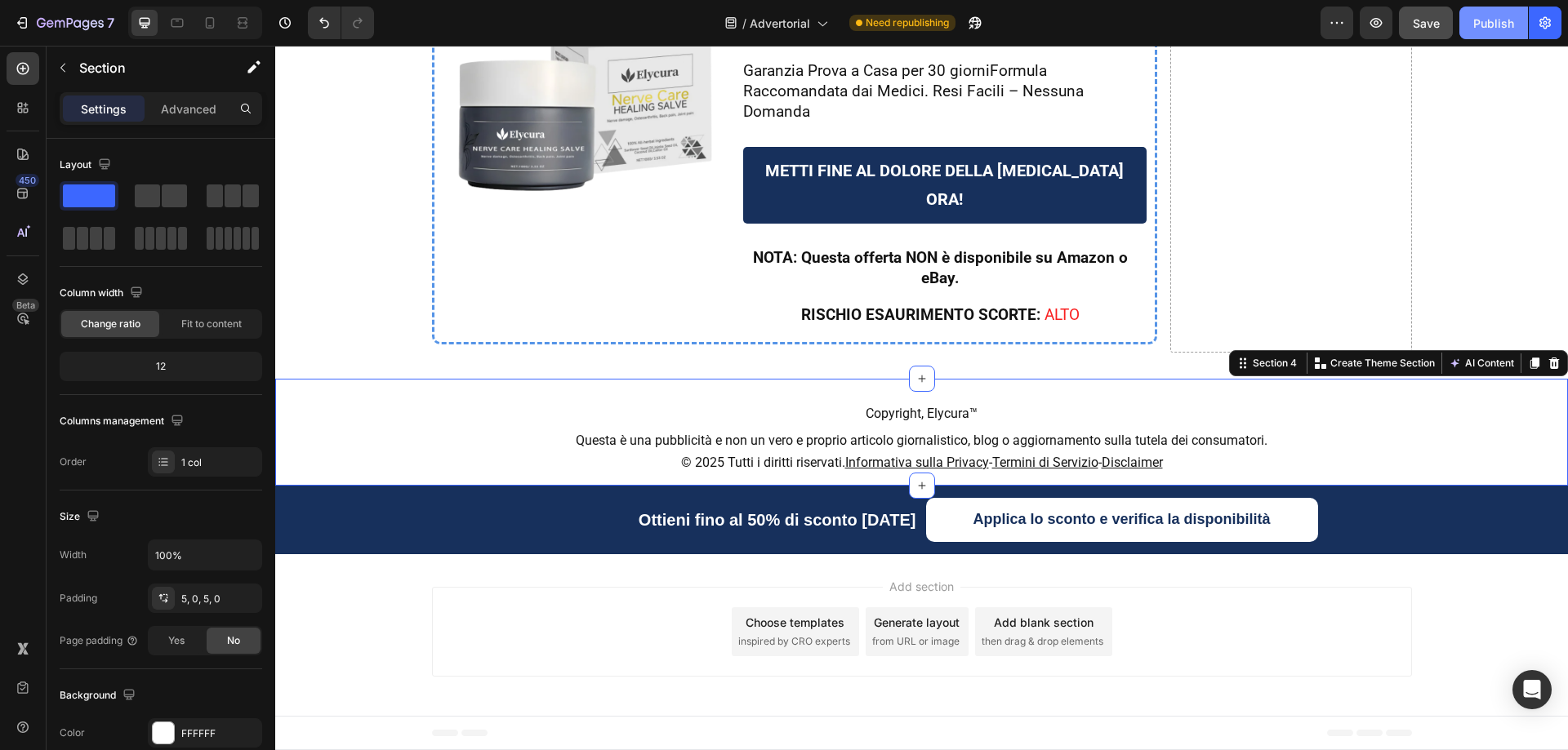
click at [1482, 27] on div "Publish" at bounding box center [1493, 23] width 41 height 17
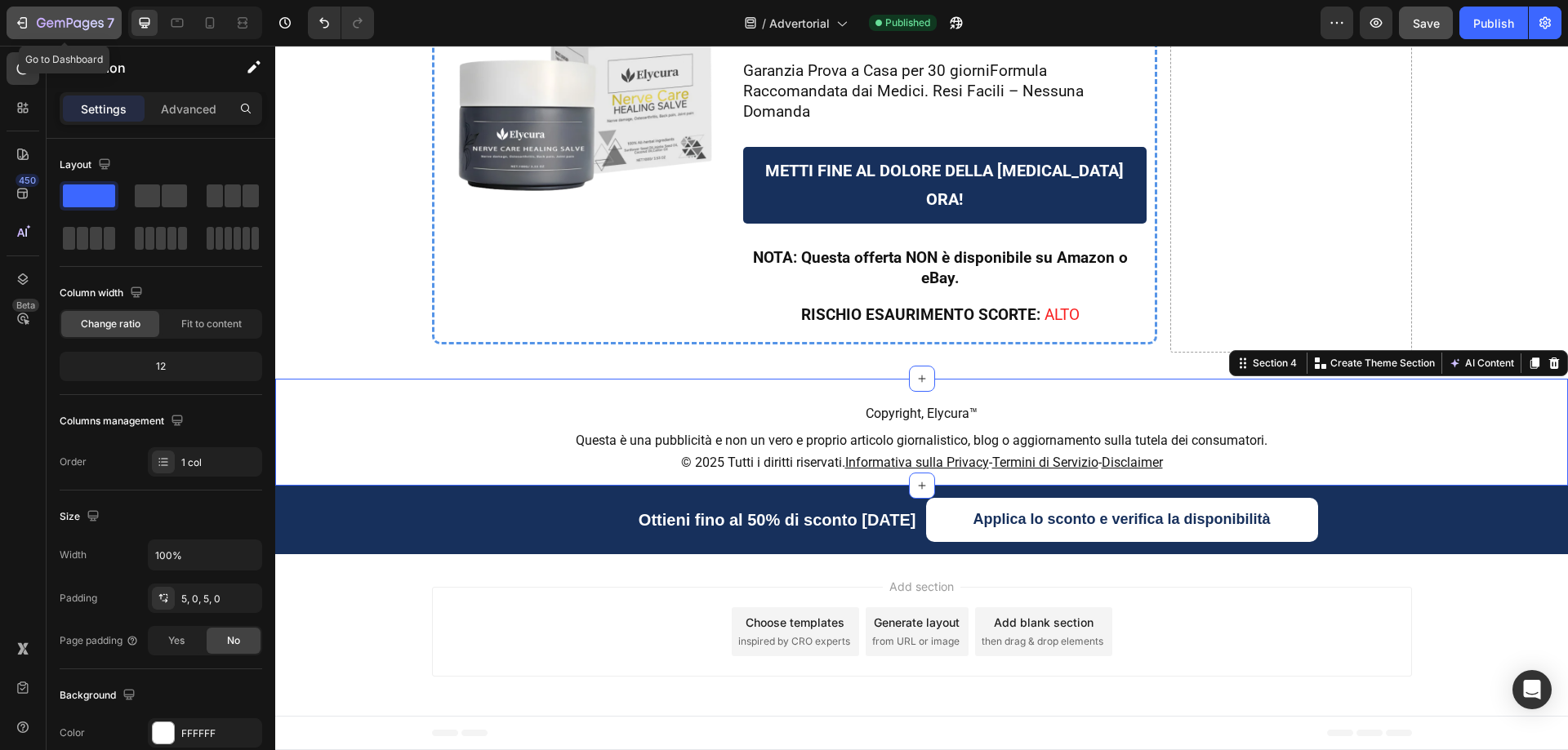
click at [81, 22] on icon "button" at bounding box center [77, 23] width 7 height 7
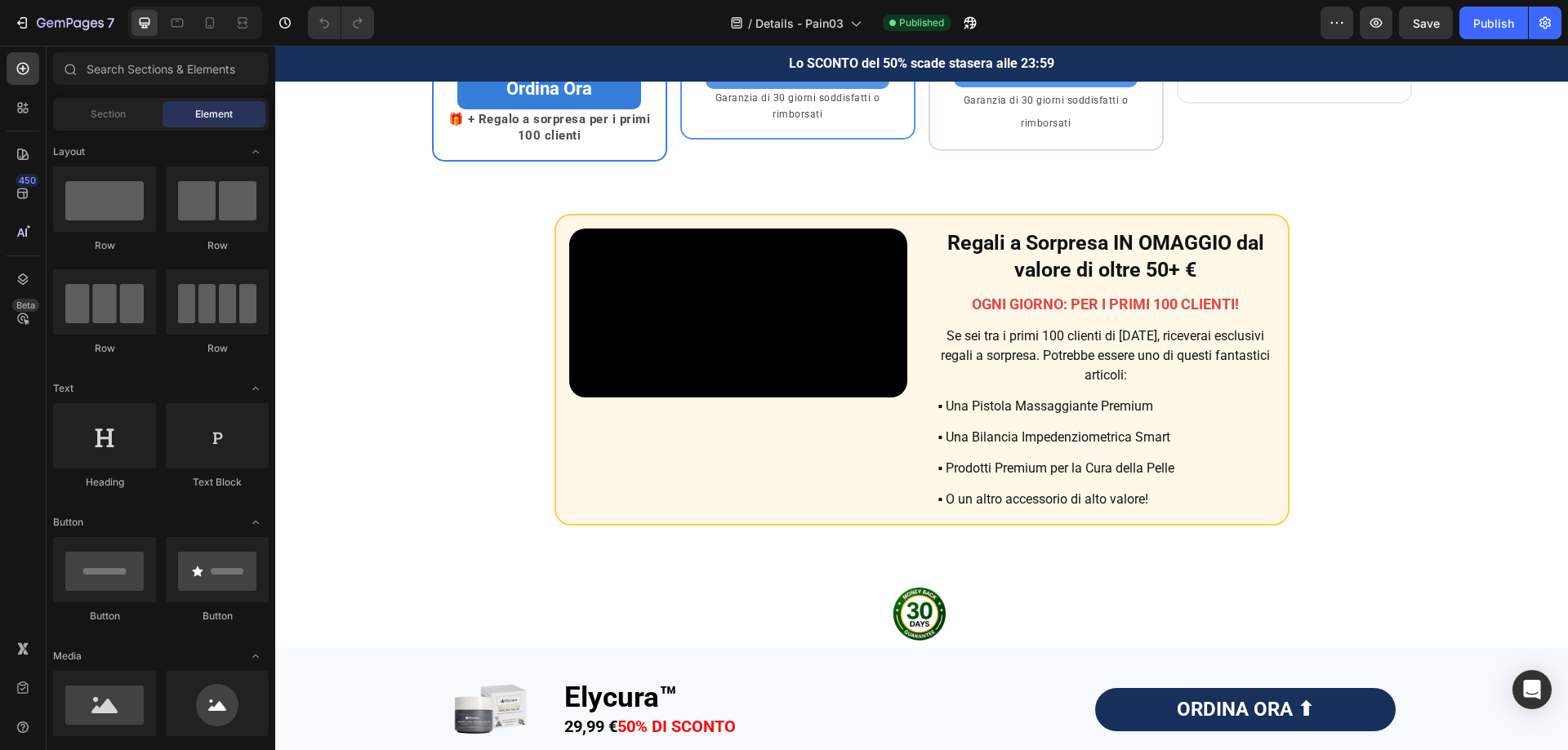
scroll to position [4812, 0]
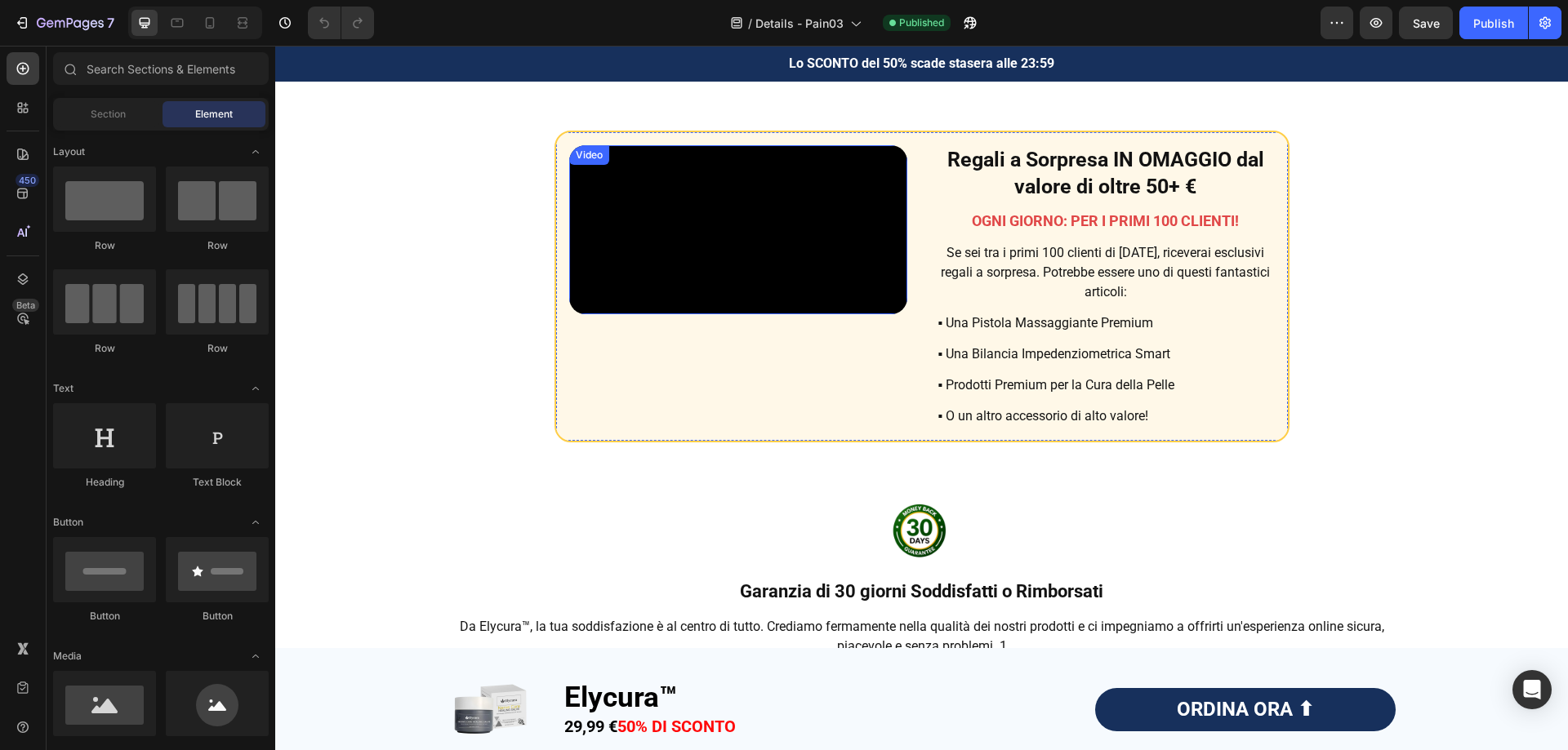
click at [738, 309] on video at bounding box center [738, 230] width 338 height 169
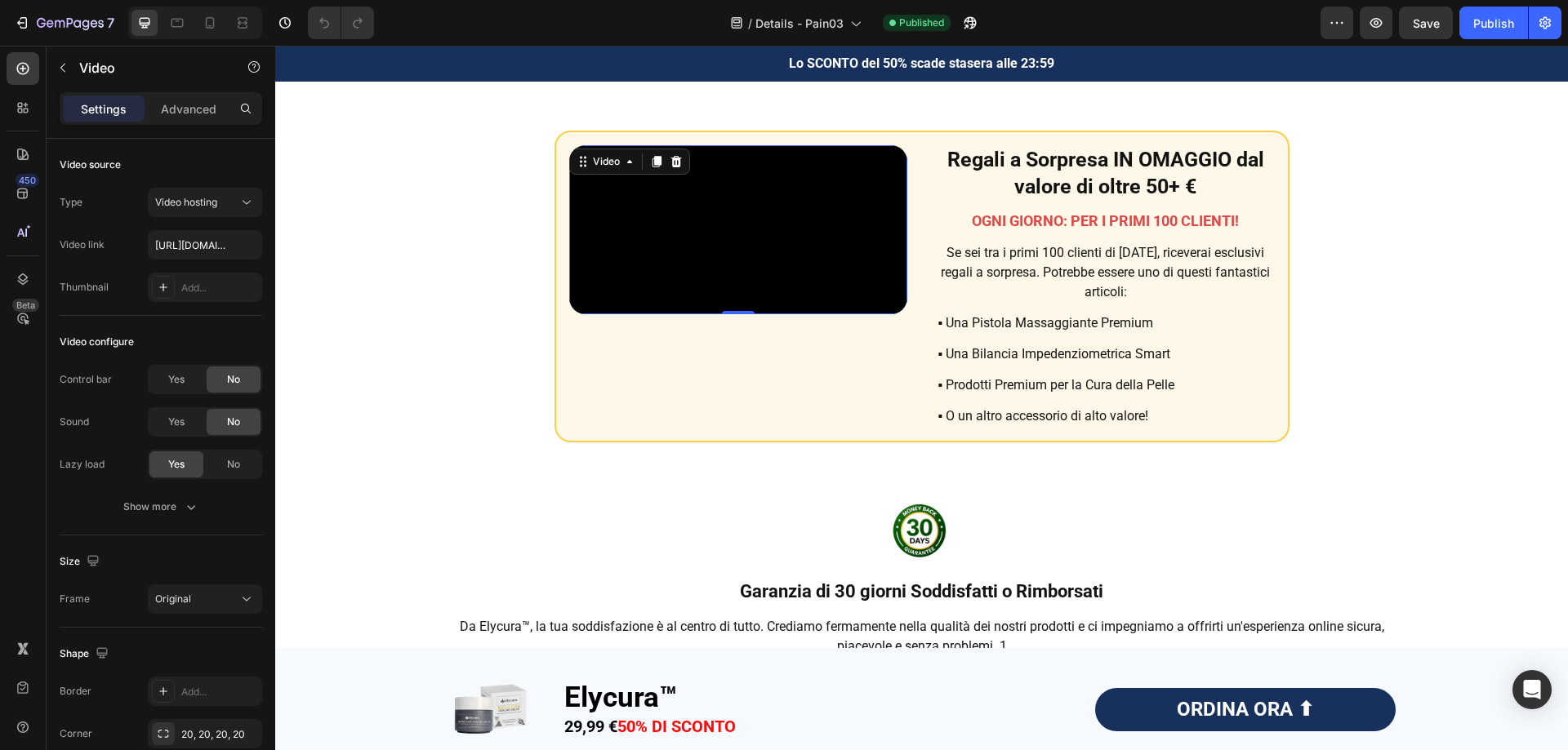
click at [727, 242] on video at bounding box center [738, 230] width 338 height 169
click at [243, 204] on icon at bounding box center [247, 203] width 17 height 17
click at [160, 294] on div "Video hosting" at bounding box center [189, 304] width 134 height 31
click at [244, 204] on icon at bounding box center [247, 203] width 17 height 17
click at [205, 279] on p "Vimeo" at bounding box center [202, 273] width 94 height 15
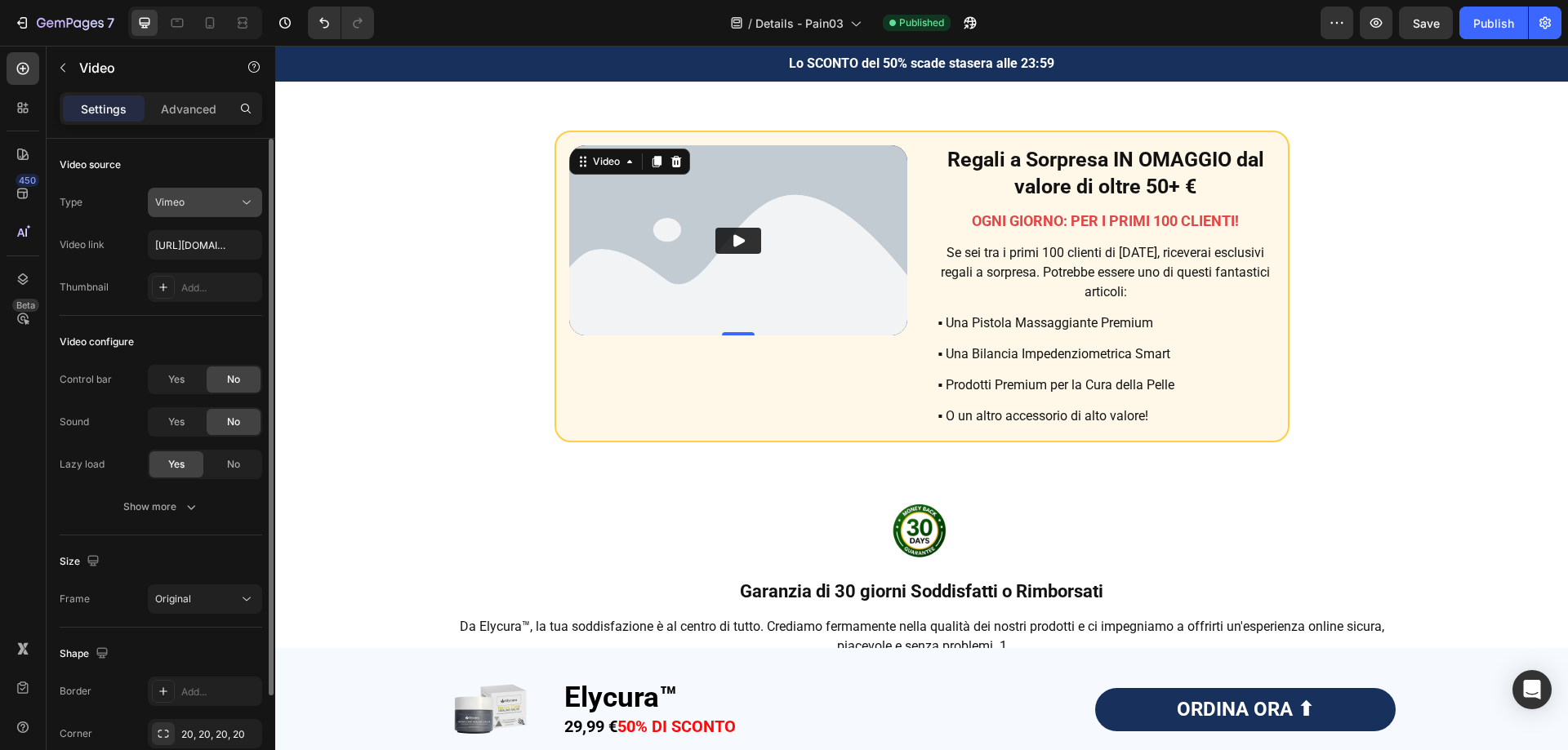
click at [251, 204] on icon at bounding box center [247, 203] width 17 height 17
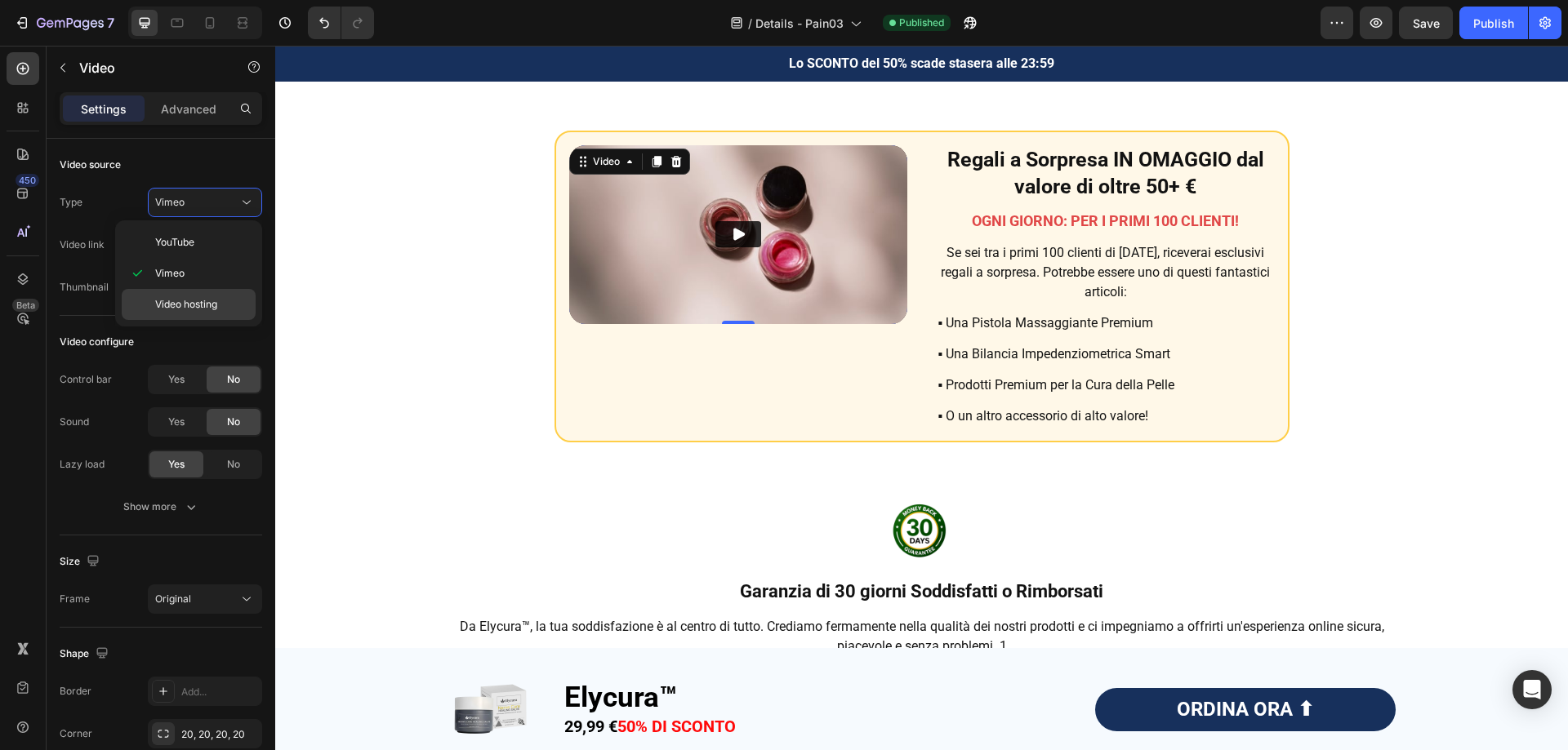
click at [185, 307] on span "Video hosting" at bounding box center [186, 304] width 62 height 15
type input "https://cdn.shopify.com/videos/c/o/v/5e81660d08da4f458769a0daa03d6fee.mp4"
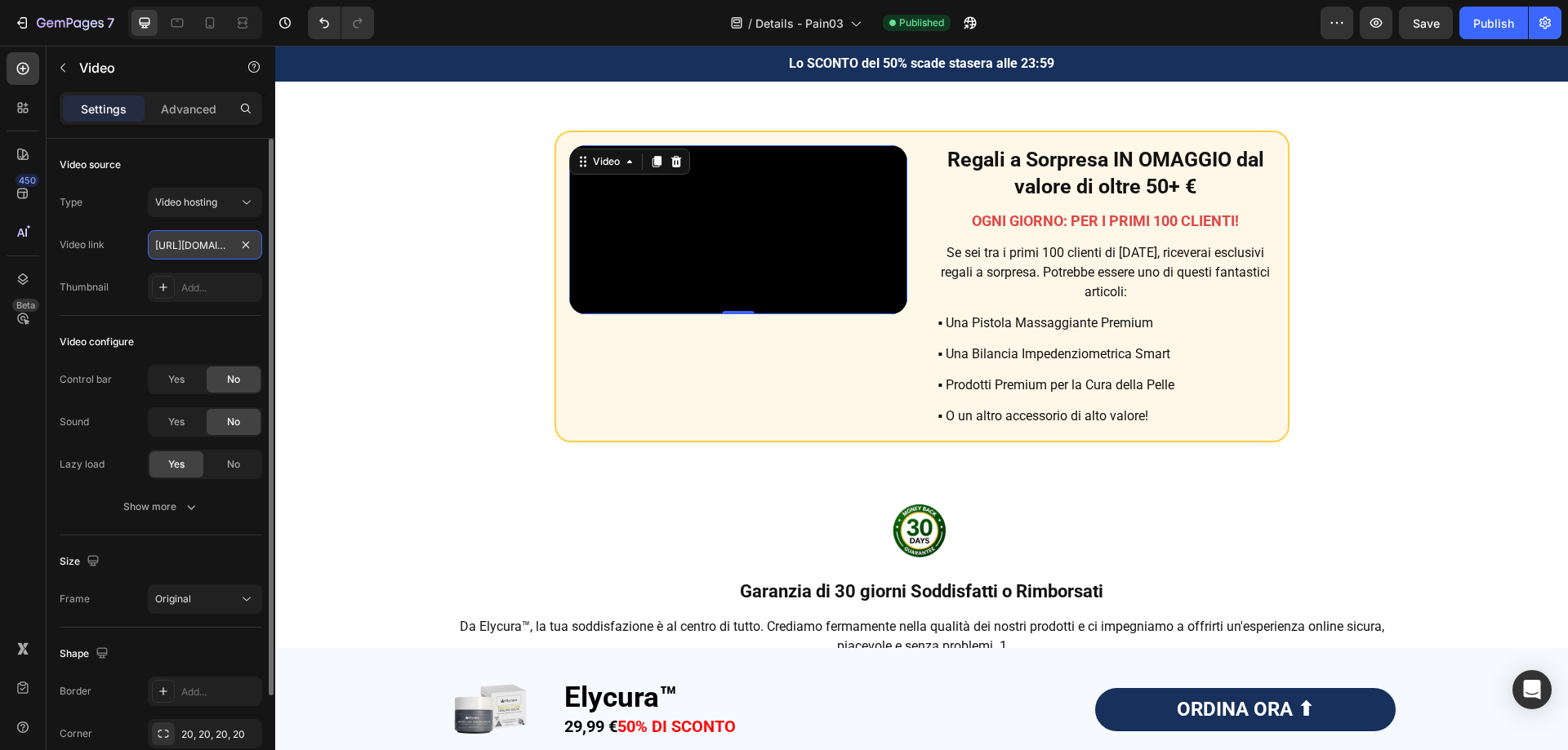
click at [180, 242] on input "https://cdn.shopify.com/videos/c/o/v/5e81660d08da4f458769a0daa03d6fee.mp4" at bounding box center [204, 245] width 115 height 29
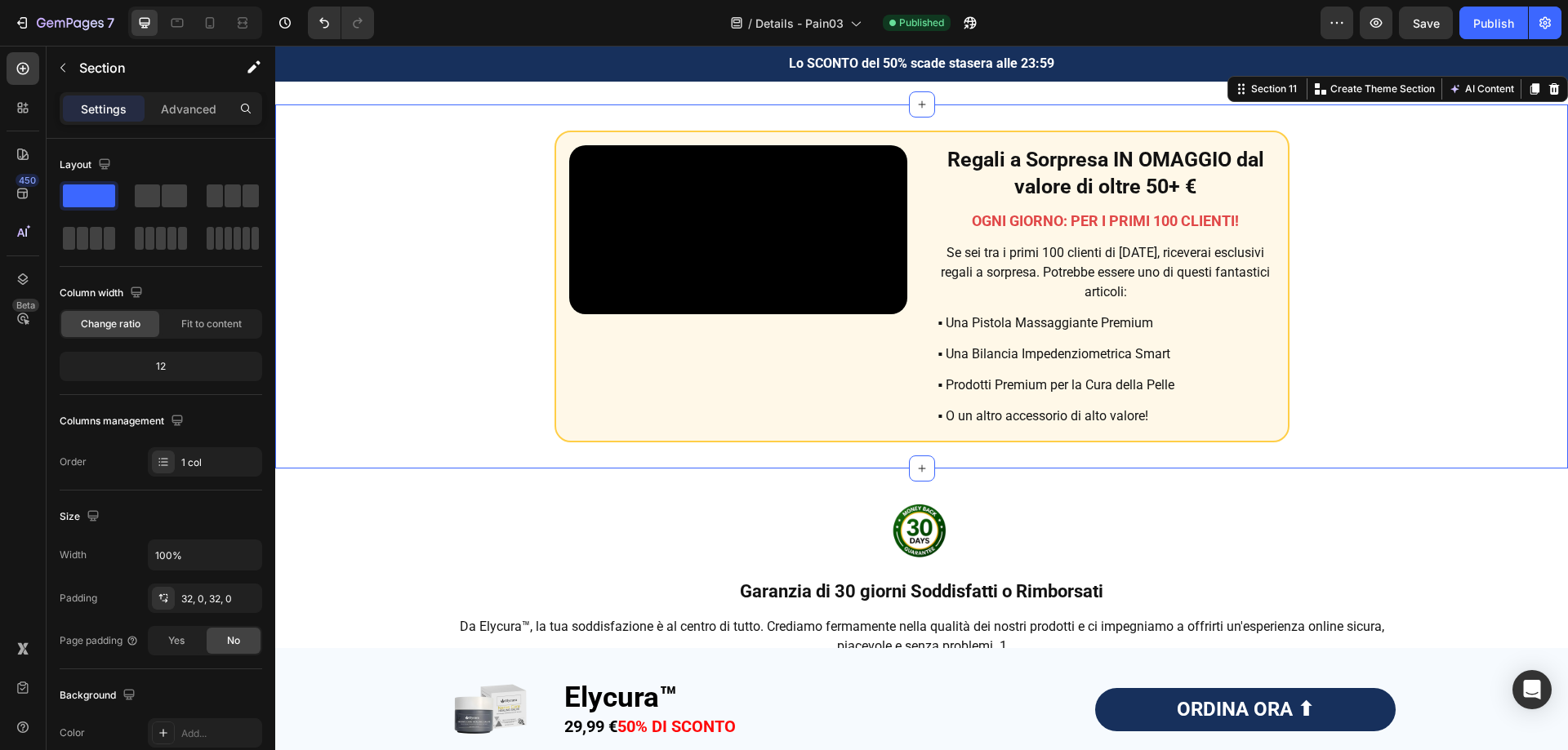
click at [398, 302] on div "Video Regali a Sorpresa IN OMAGGIO dal valore di oltre 50+ € Heading OGNI GIORN…" at bounding box center [922, 286] width 1293 height 312
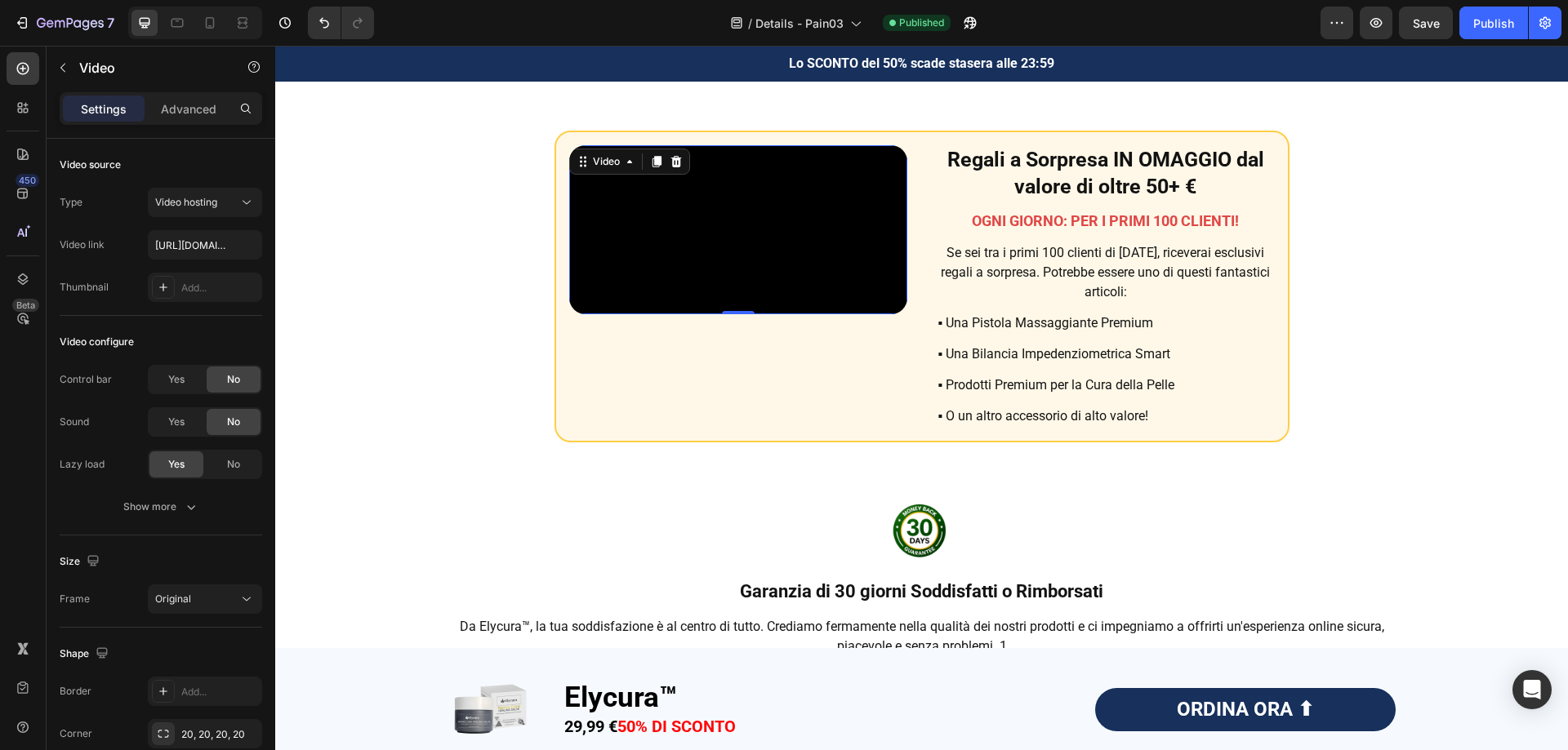
click at [637, 231] on video at bounding box center [738, 230] width 338 height 169
click at [169, 320] on div "Video configure Control bar Yes No Sound Yes No Lazy load Yes No Show more" at bounding box center [160, 426] width 203 height 220
click at [622, 226] on video at bounding box center [738, 230] width 338 height 169
click at [142, 504] on div "Show more" at bounding box center [160, 507] width 76 height 17
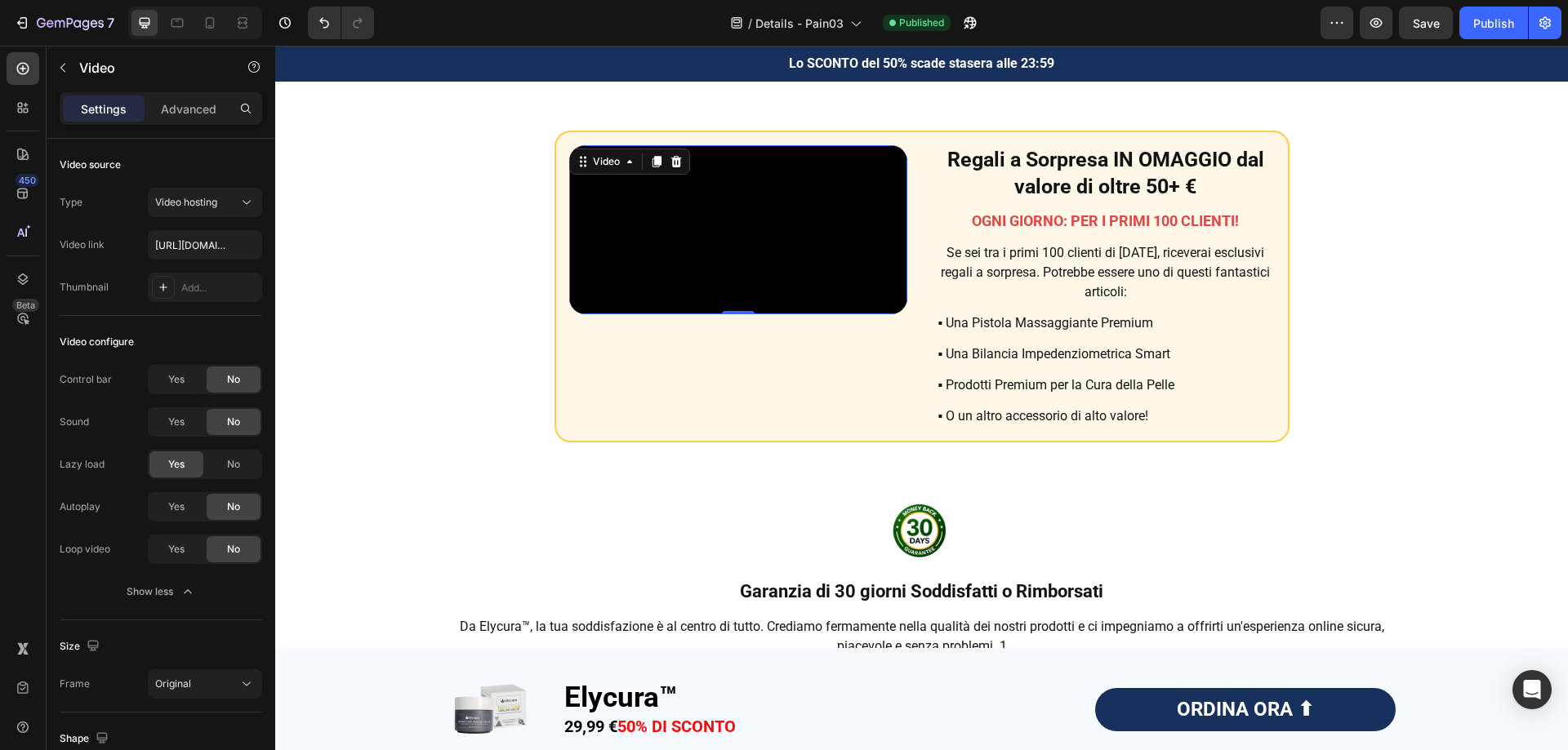
click at [466, 261] on div "Video 0 Regali a Sorpresa IN OMAGGIO dal valore di oltre 50+ € Heading OGNI GIO…" at bounding box center [922, 286] width 1293 height 312
click at [670, 219] on video at bounding box center [738, 230] width 338 height 169
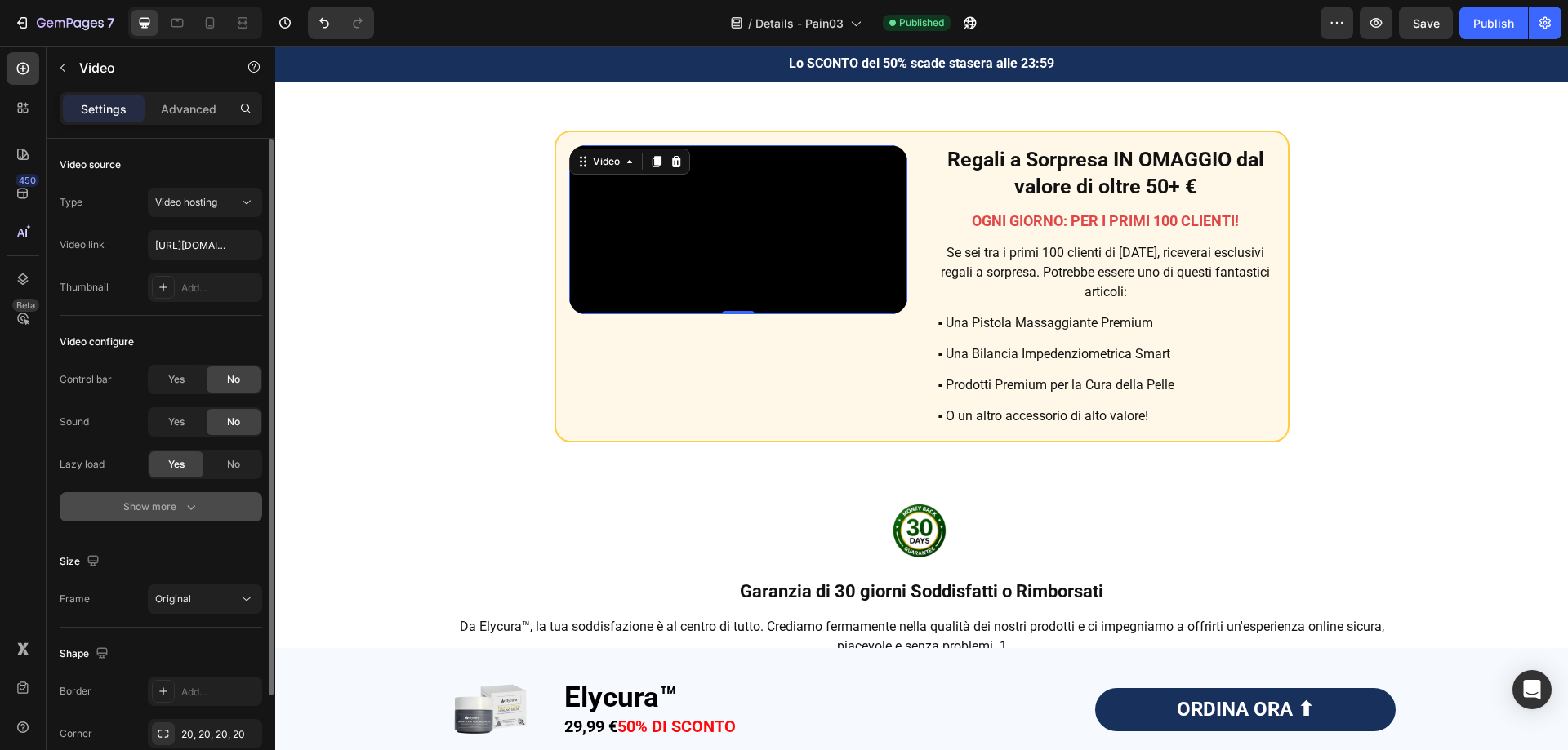
click at [145, 513] on div "Show more" at bounding box center [160, 507] width 76 height 17
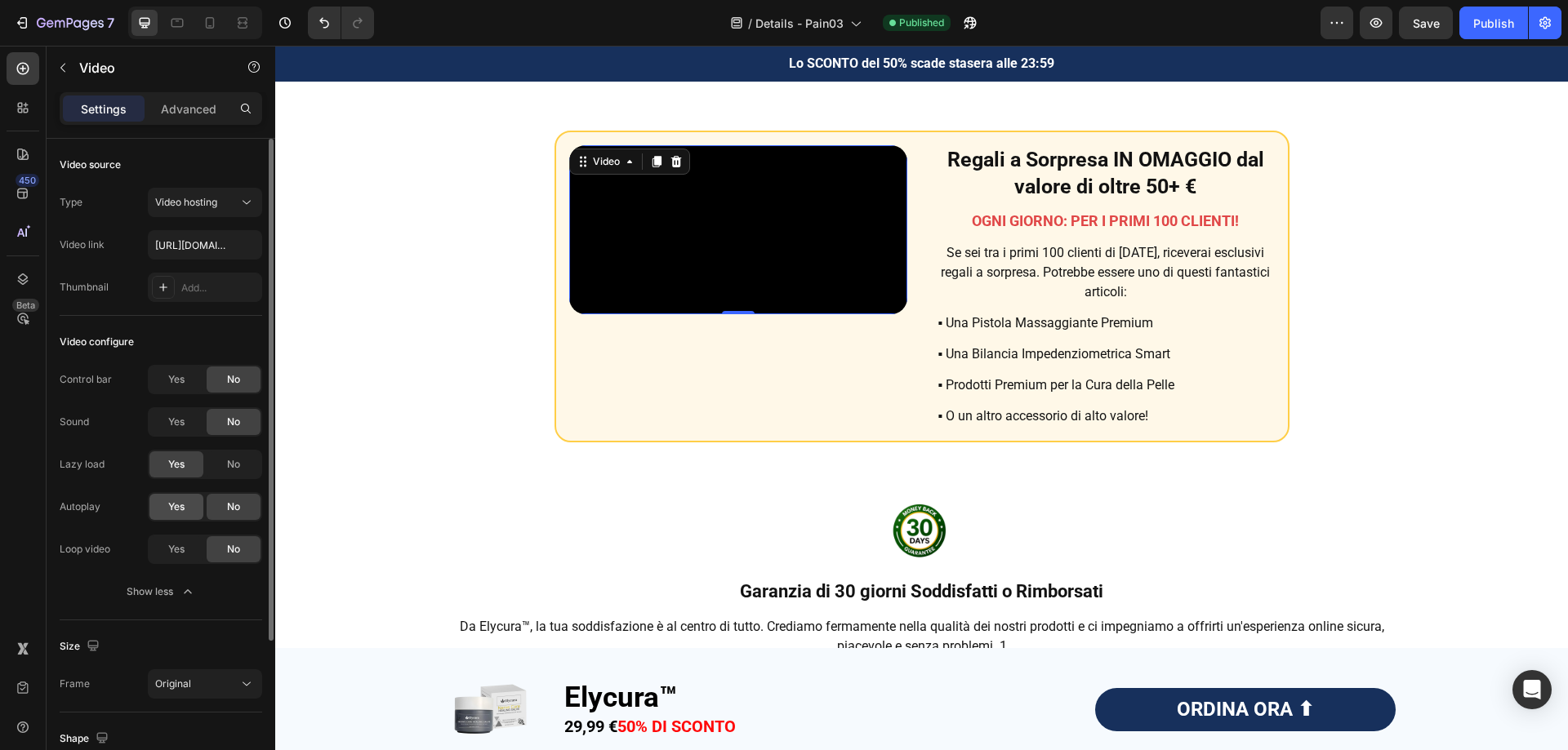
click at [170, 508] on span "Yes" at bounding box center [176, 507] width 17 height 15
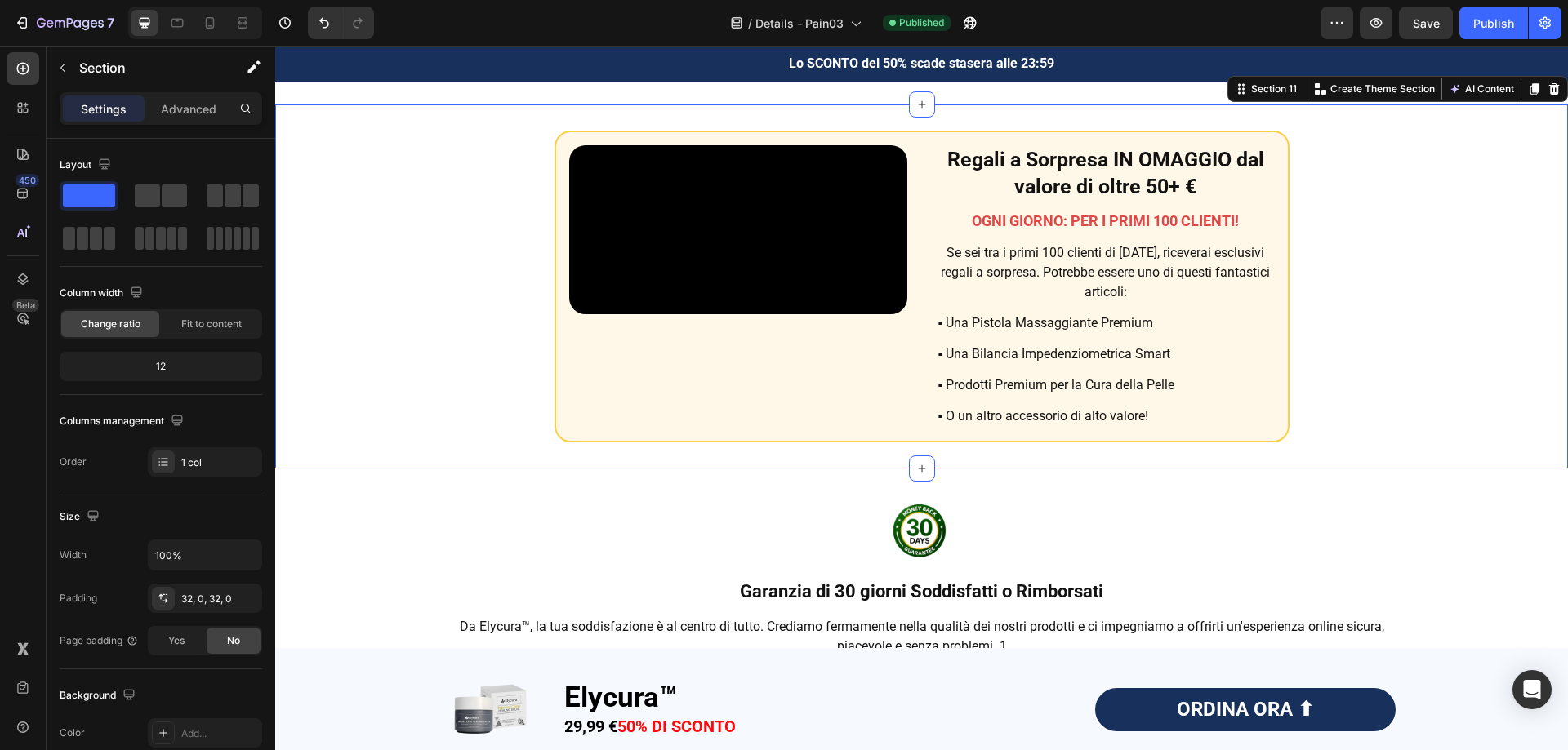
click at [454, 227] on div "Video Regali a Sorpresa IN OMAGGIO dal valore di oltre 50+ € Heading OGNI GIORN…" at bounding box center [922, 286] width 1293 height 312
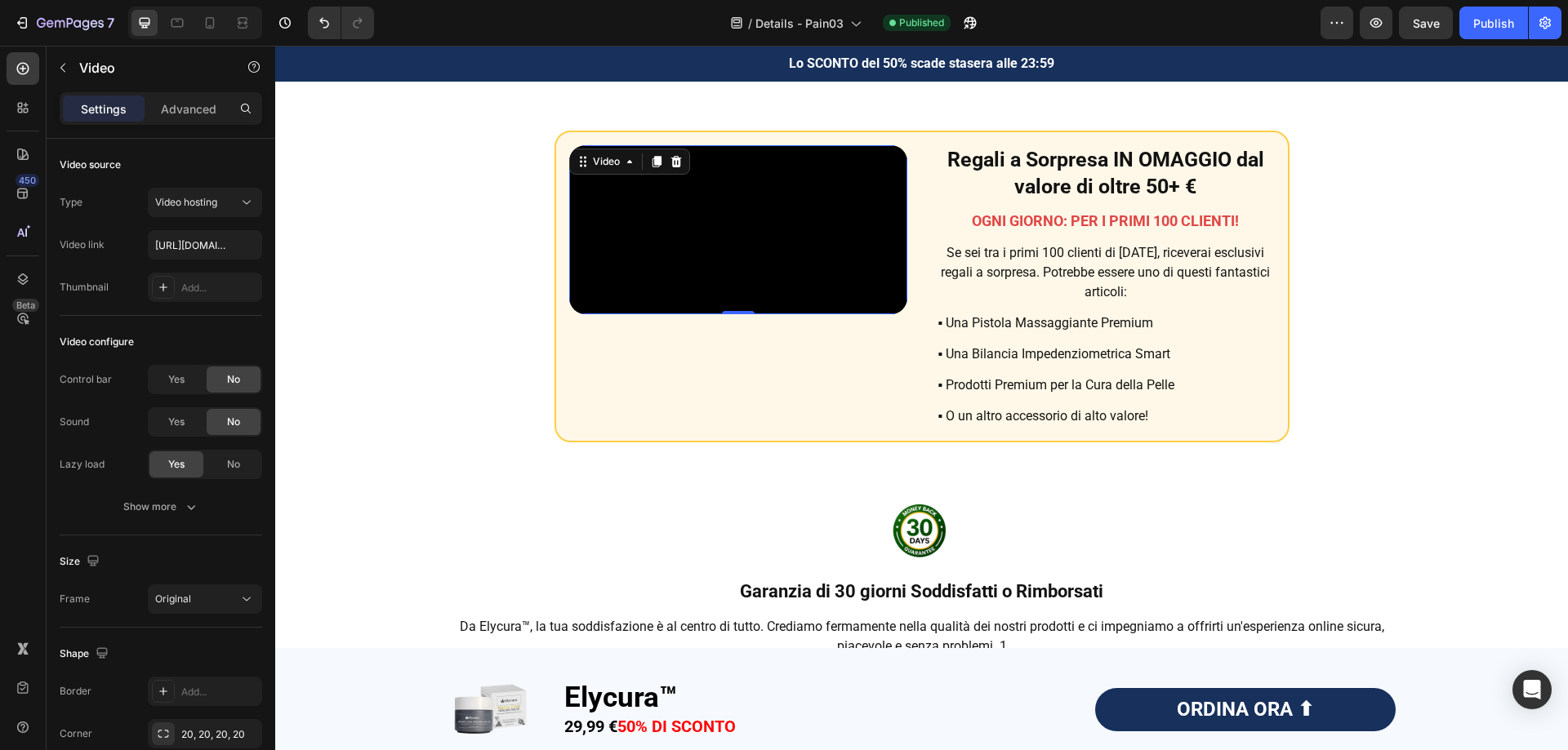
click at [626, 205] on video at bounding box center [738, 230] width 338 height 169
click at [137, 510] on div "Show more" at bounding box center [160, 507] width 76 height 17
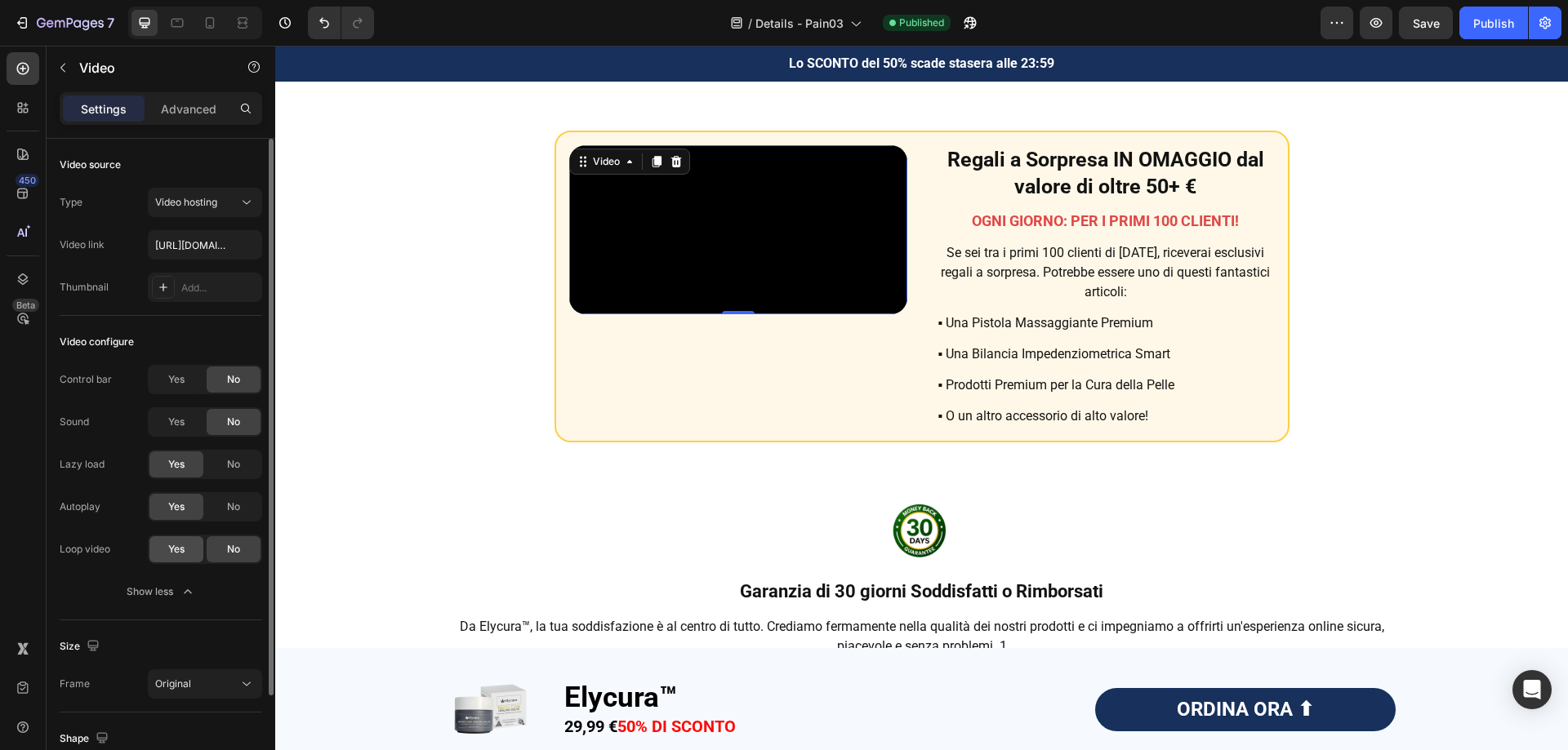
click at [166, 549] on div "Yes" at bounding box center [176, 549] width 54 height 26
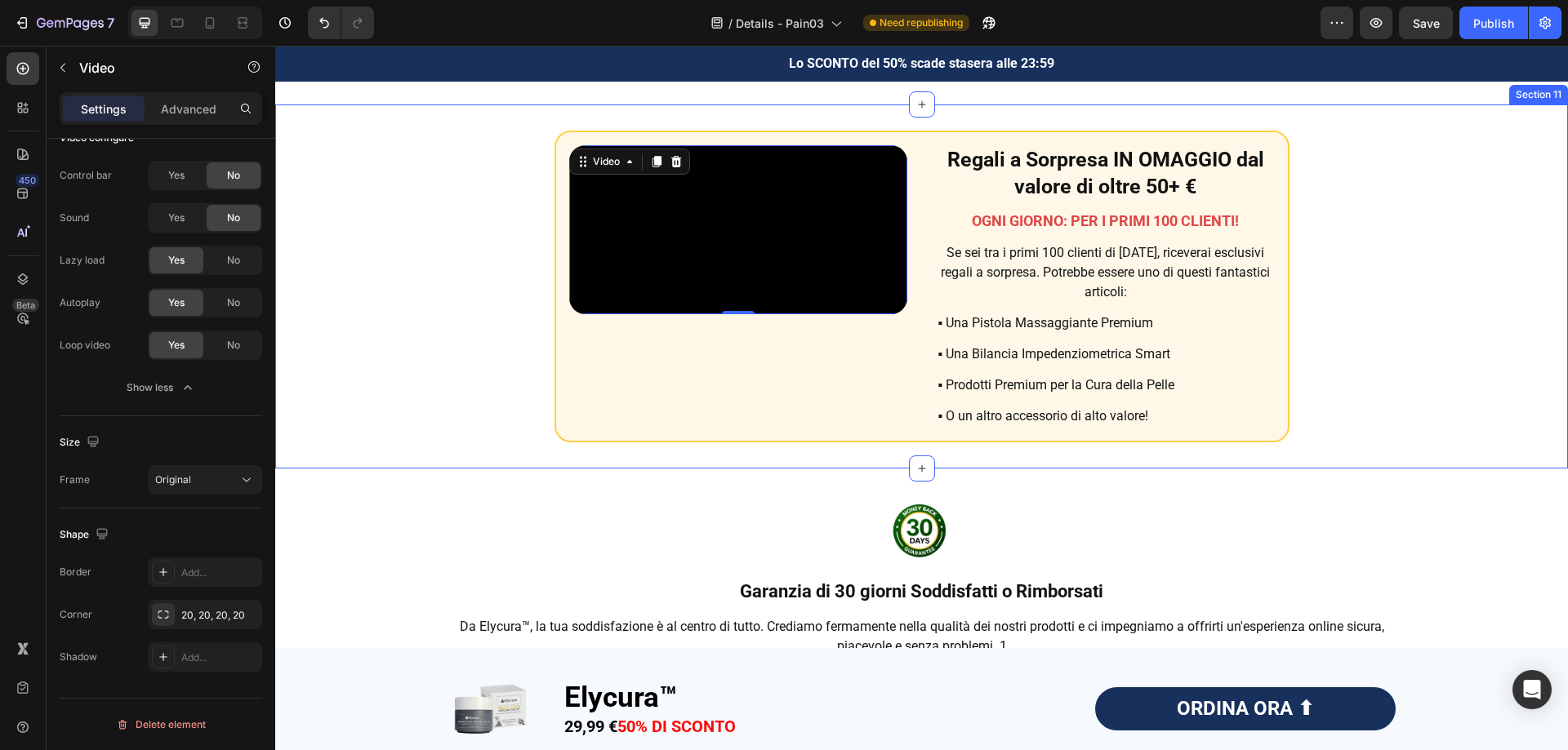
click at [362, 337] on div "Video 0 Regali a Sorpresa IN OMAGGIO dal valore di oltre 50+ € Heading OGNI GIO…" at bounding box center [922, 286] width 1293 height 312
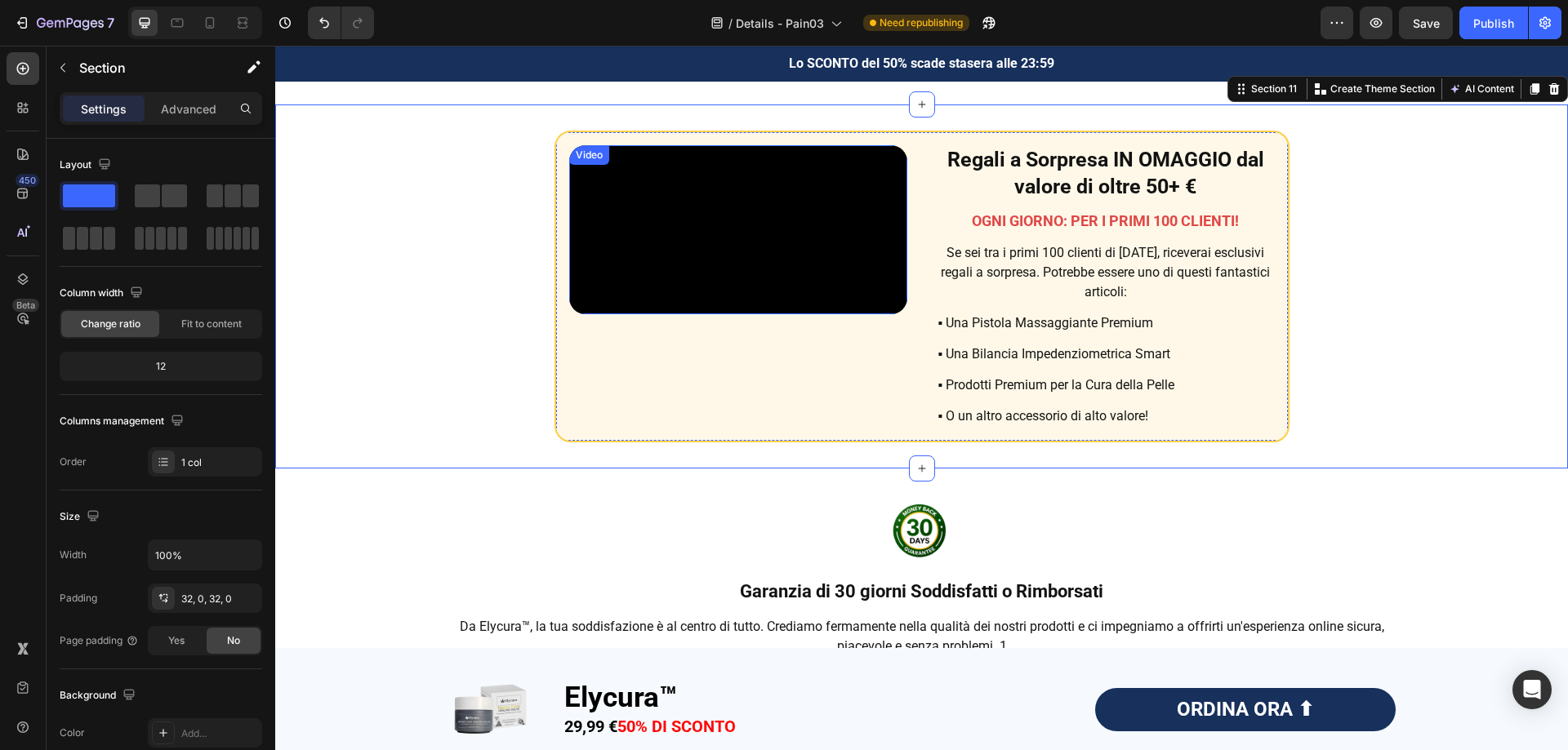
click at [723, 258] on video at bounding box center [738, 230] width 338 height 169
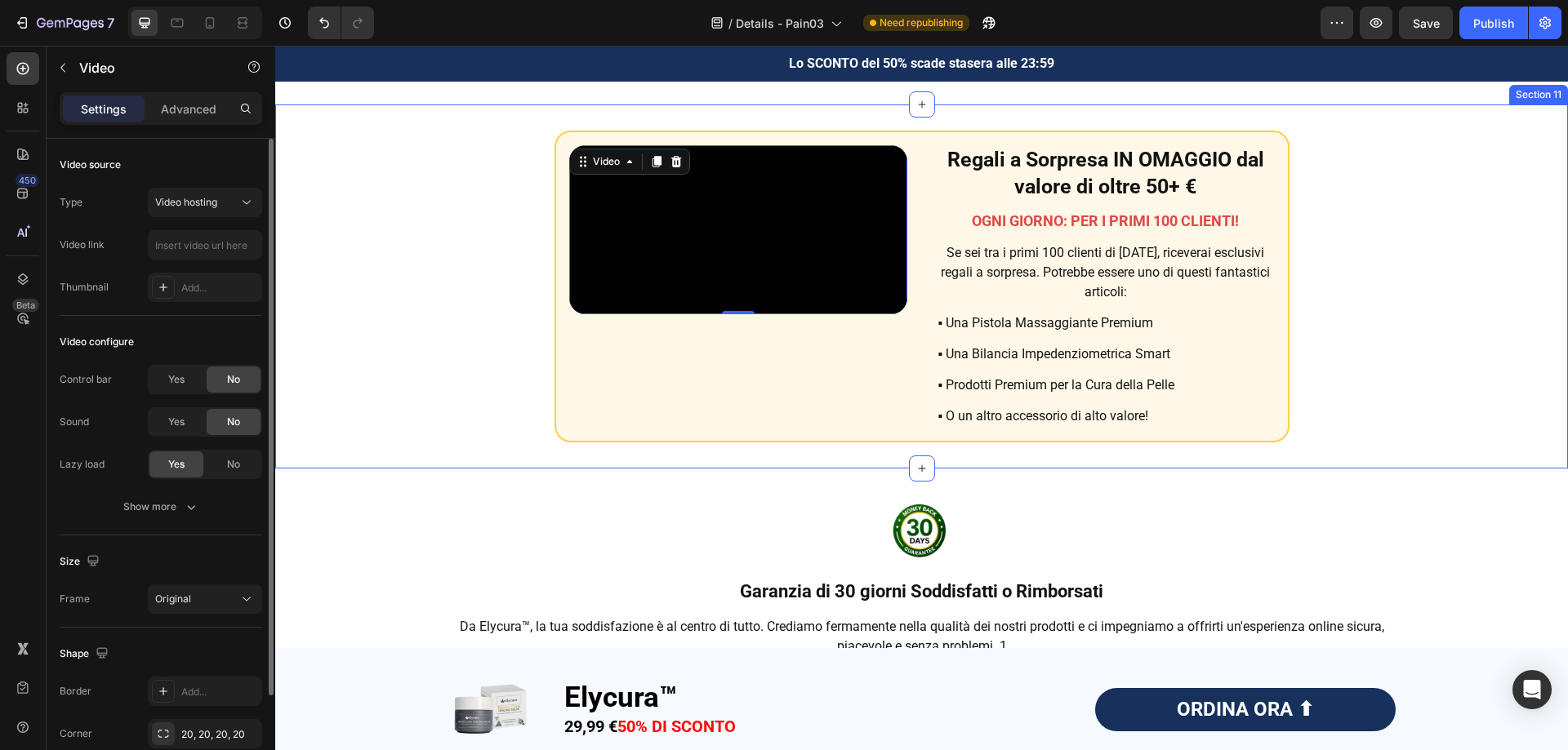
click at [444, 259] on div "Video 0 Regali a Sorpresa IN OMAGGIO dal valore di oltre 50+ € Heading OGNI GIO…" at bounding box center [922, 286] width 1293 height 312
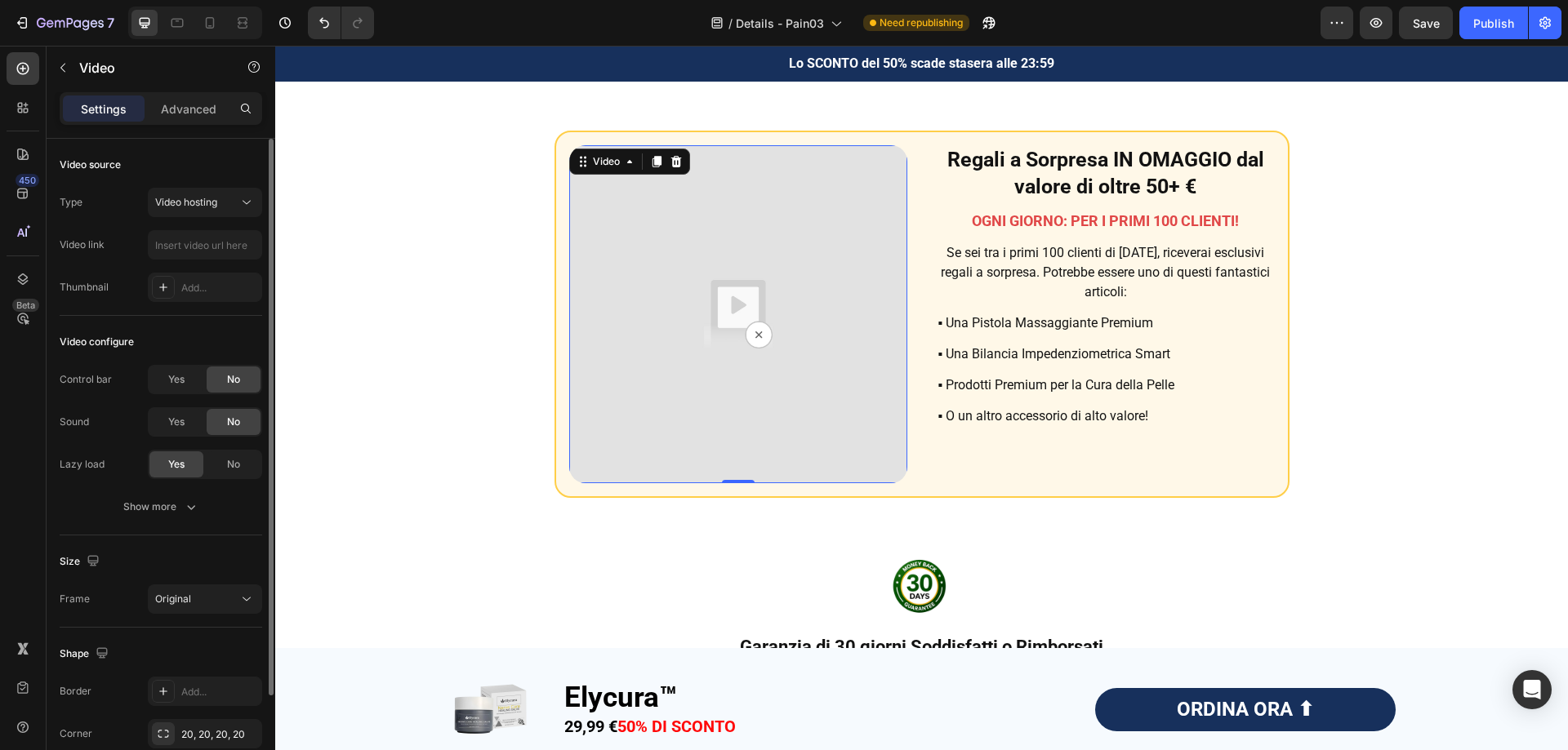
click at [668, 222] on img at bounding box center [738, 314] width 338 height 338
click at [181, 247] on input "text" at bounding box center [204, 245] width 115 height 29
paste input "https://cdn.shopify.com/videos/c/o/v/8f8283ab9f014c8ebe02c20de28f3ff9.mp4"
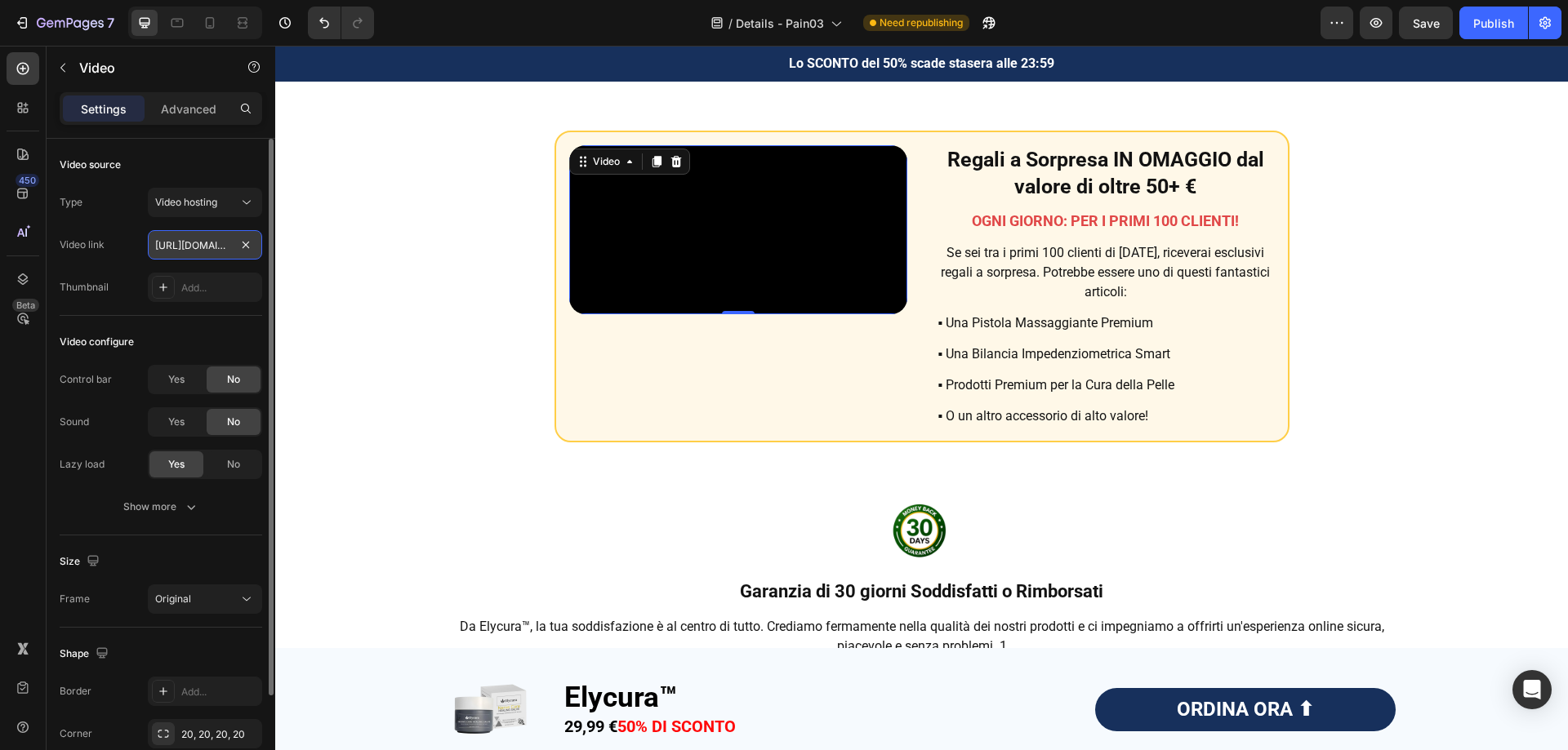
scroll to position [0, 302]
type input "https://cdn.shopify.com/videos/c/o/v/8f8283ab9f014c8ebe02c20de28f3ff9.mp4"
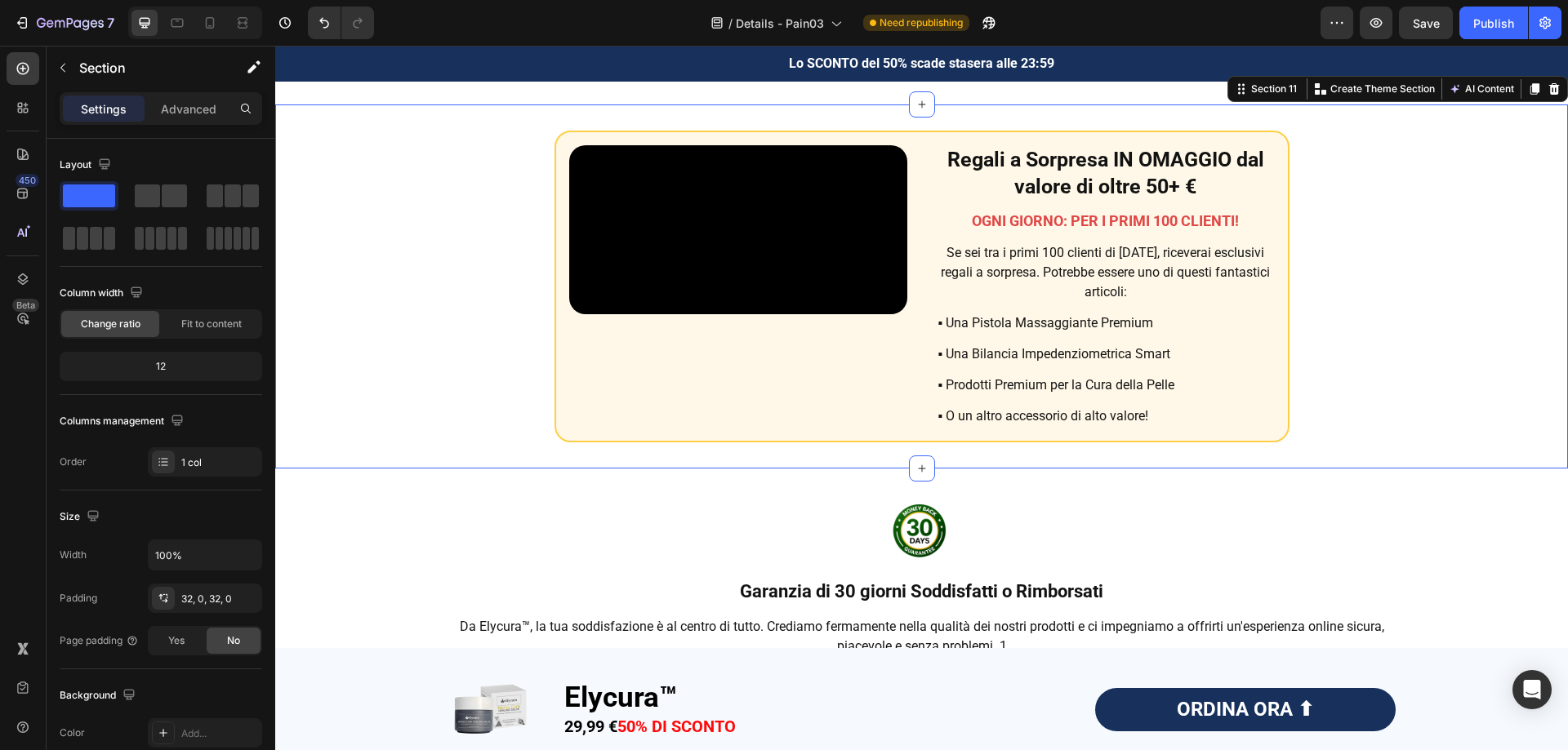
click at [1358, 281] on div "Video Regali a Sorpresa IN OMAGGIO dal valore di oltre 50+ € Heading OGNI GIORN…" at bounding box center [922, 286] width 1293 height 312
click at [1428, 28] on span "Save" at bounding box center [1426, 23] width 27 height 14
click at [1495, 22] on div "Publish" at bounding box center [1493, 23] width 41 height 17
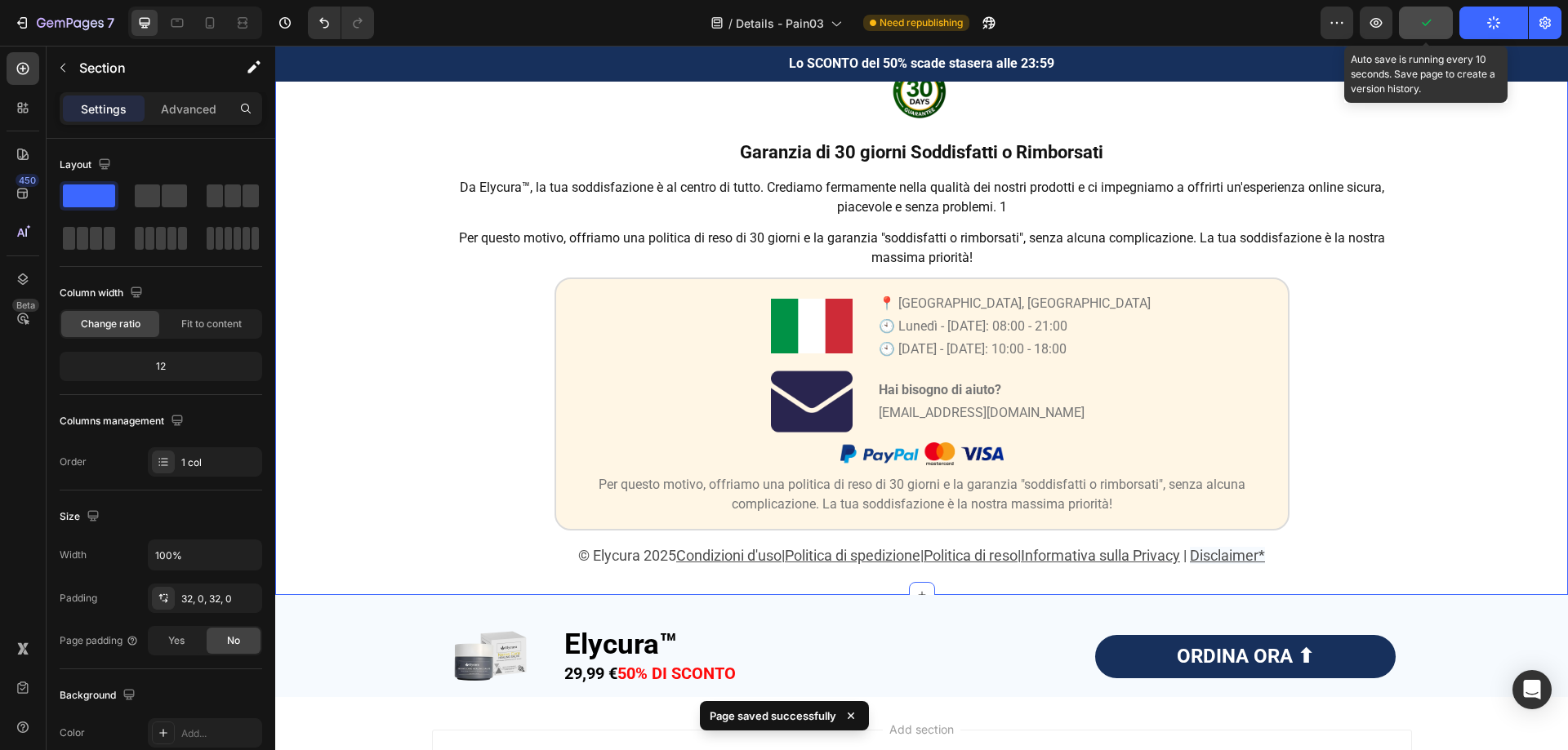
scroll to position [5581, 0]
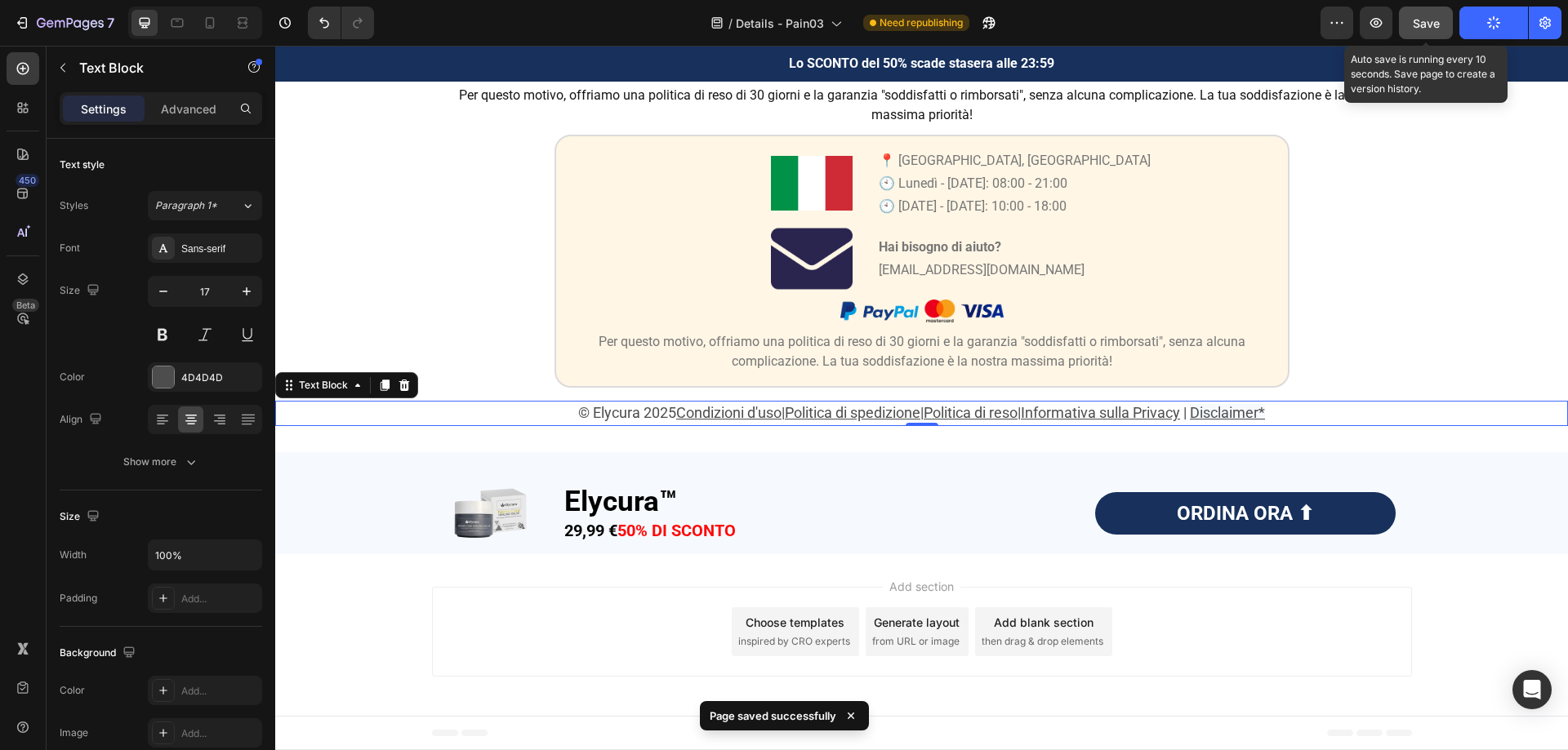
click at [720, 412] on u "Condizioni d'uso" at bounding box center [728, 413] width 105 height 17
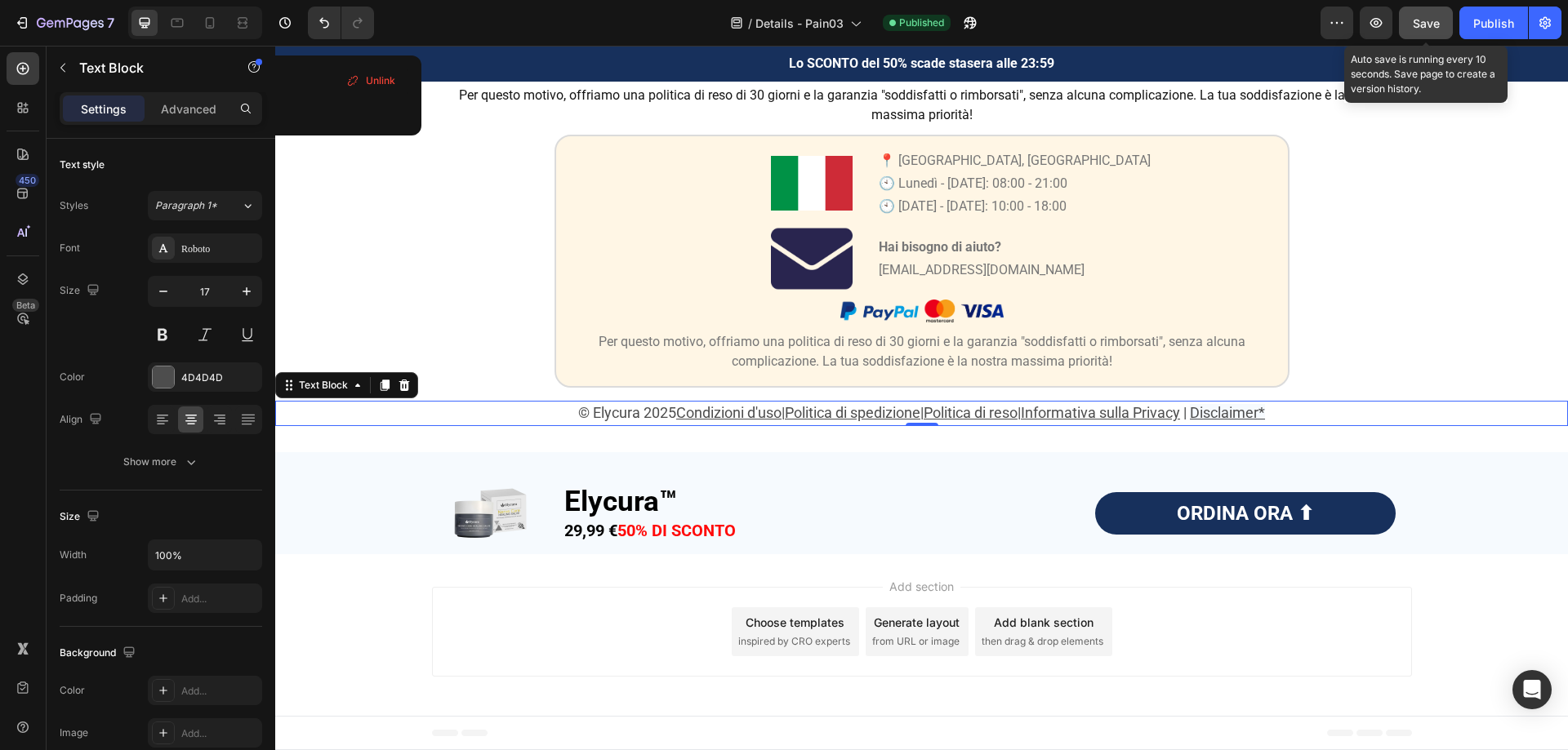
click at [781, 414] on span "|" at bounding box center [783, 413] width 4 height 17
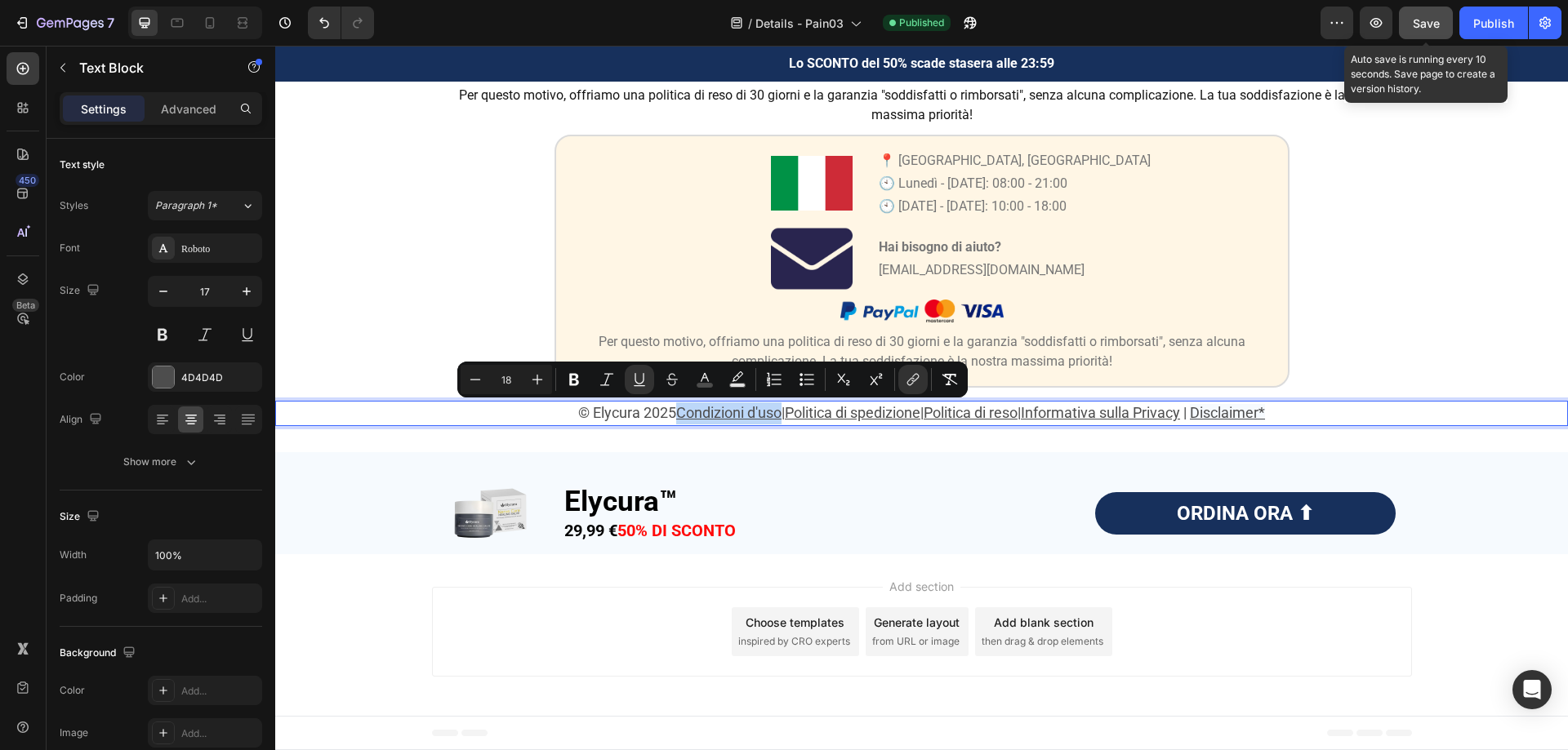
drag, startPoint x: 768, startPoint y: 414, endPoint x: 659, endPoint y: 415, distance: 109.0
click at [659, 415] on p "© Elycura 2025 Condizioni d'uso | Politica di spedizione | Politica di reso | I…" at bounding box center [922, 414] width 1289 height 22
click at [920, 379] on icon "Editor contextual toolbar" at bounding box center [913, 380] width 17 height 17
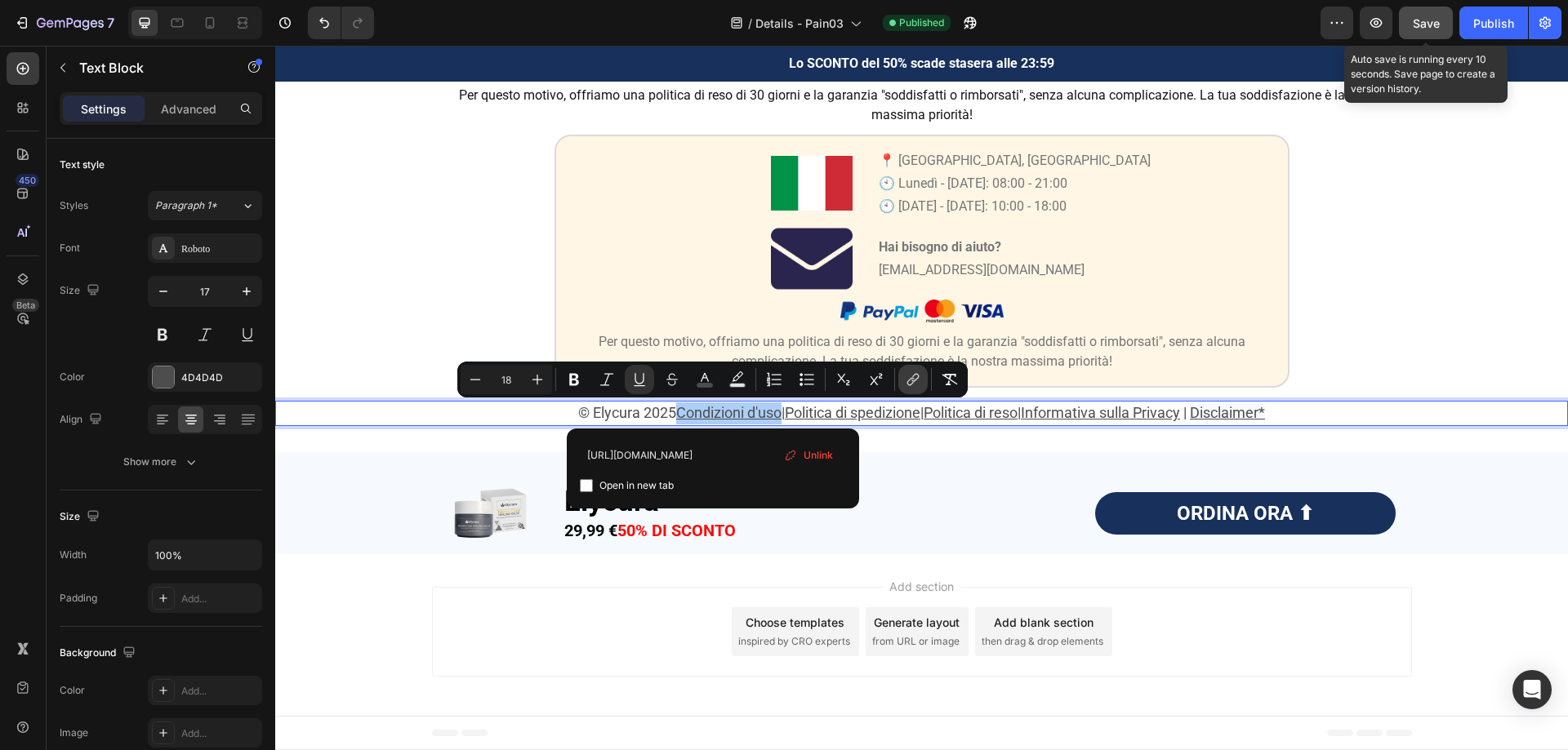
scroll to position [0, 34]
click at [745, 452] on input "https://fioreluxe.com/policies/terms-of-service" at bounding box center [712, 455] width 266 height 26
type input "https://pureovelle.com/policies/terms-of-service"
click at [419, 345] on div "Image Garanzia di 30 giorni Soddisfatti o Rimborsati Heading Da Elycura™, la tu…" at bounding box center [922, 162] width 1293 height 526
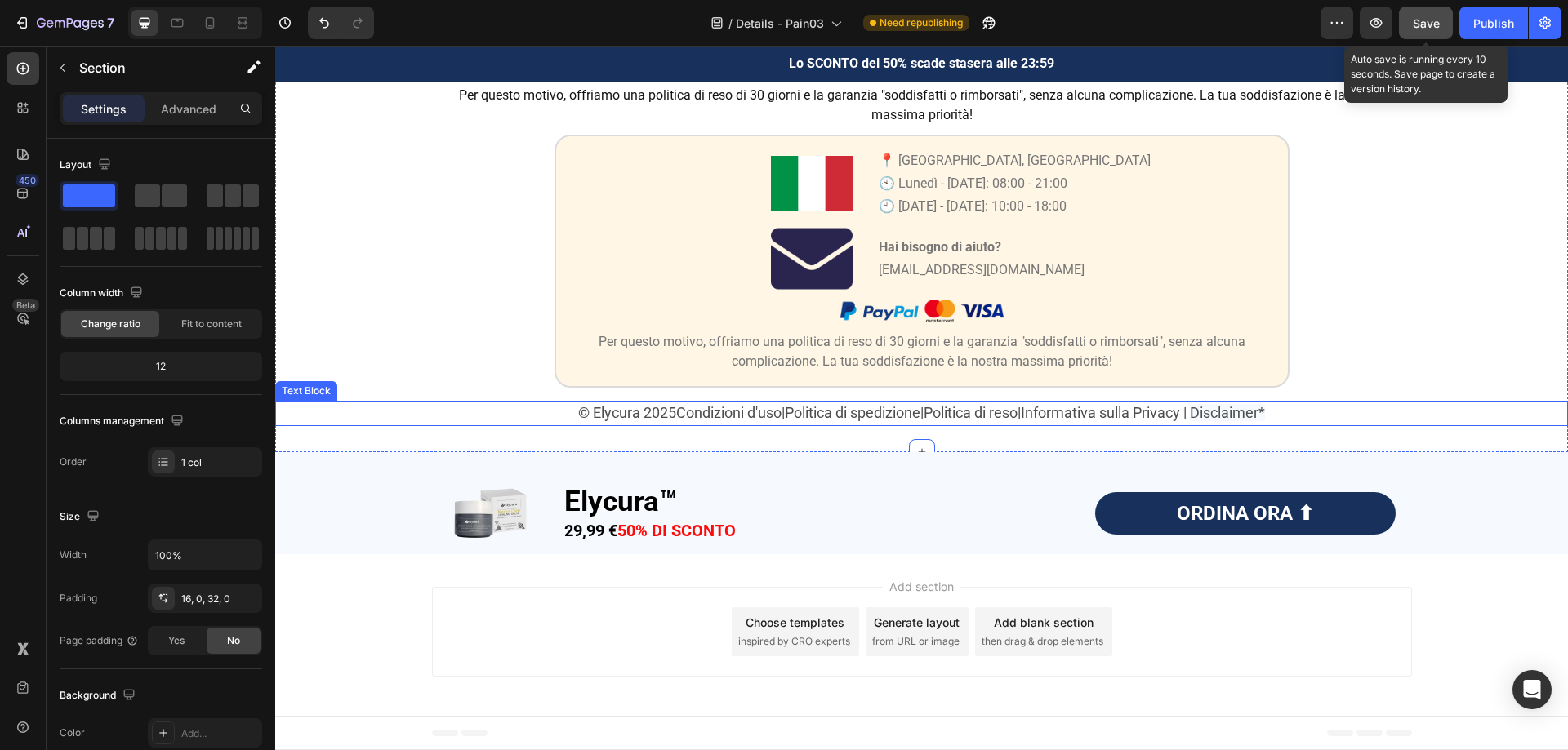
click at [912, 419] on u "Politica di spedizione" at bounding box center [853, 413] width 136 height 17
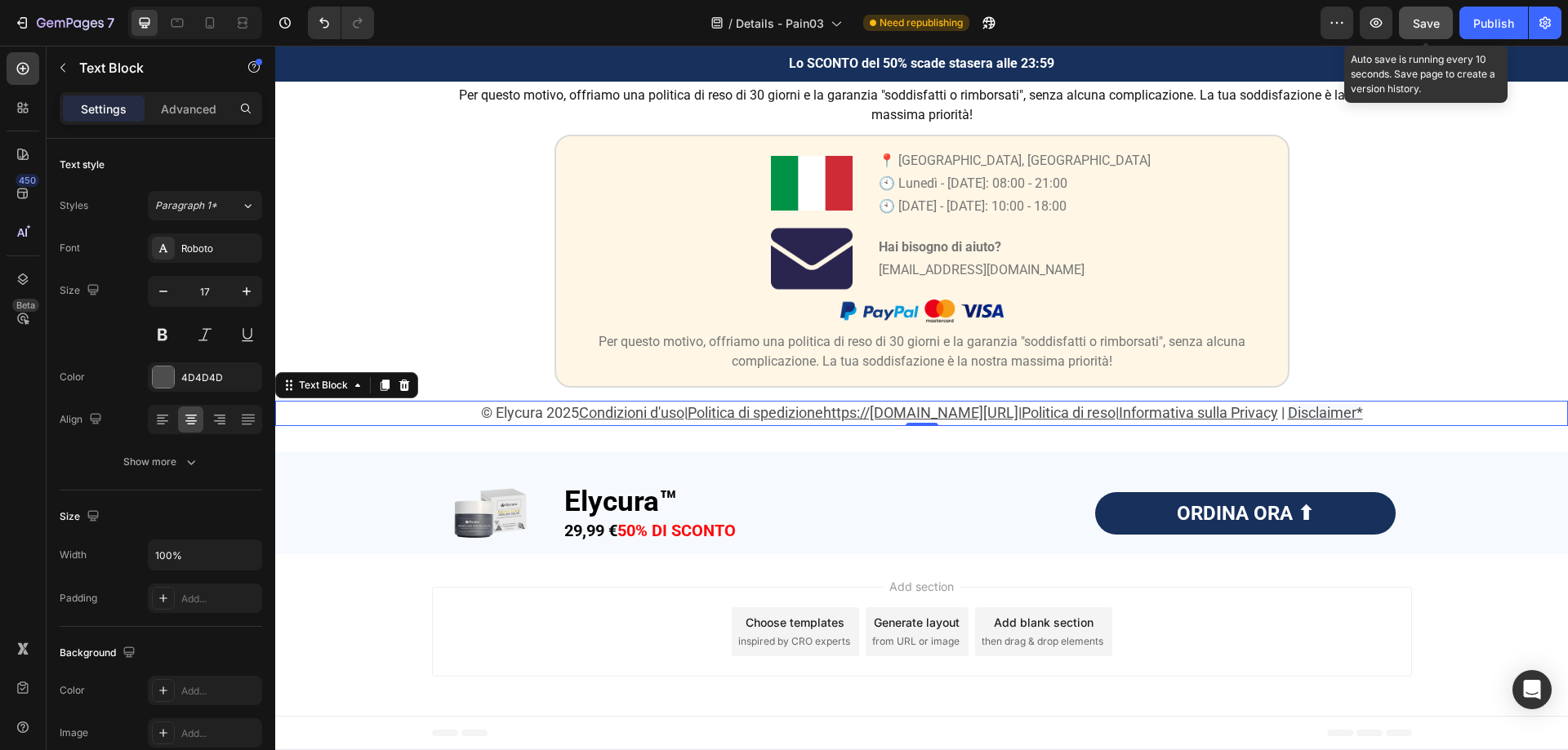
drag, startPoint x: 916, startPoint y: 414, endPoint x: 779, endPoint y: 417, distance: 137.0
click at [323, 18] on icon "Undo/Redo" at bounding box center [324, 24] width 10 height 11
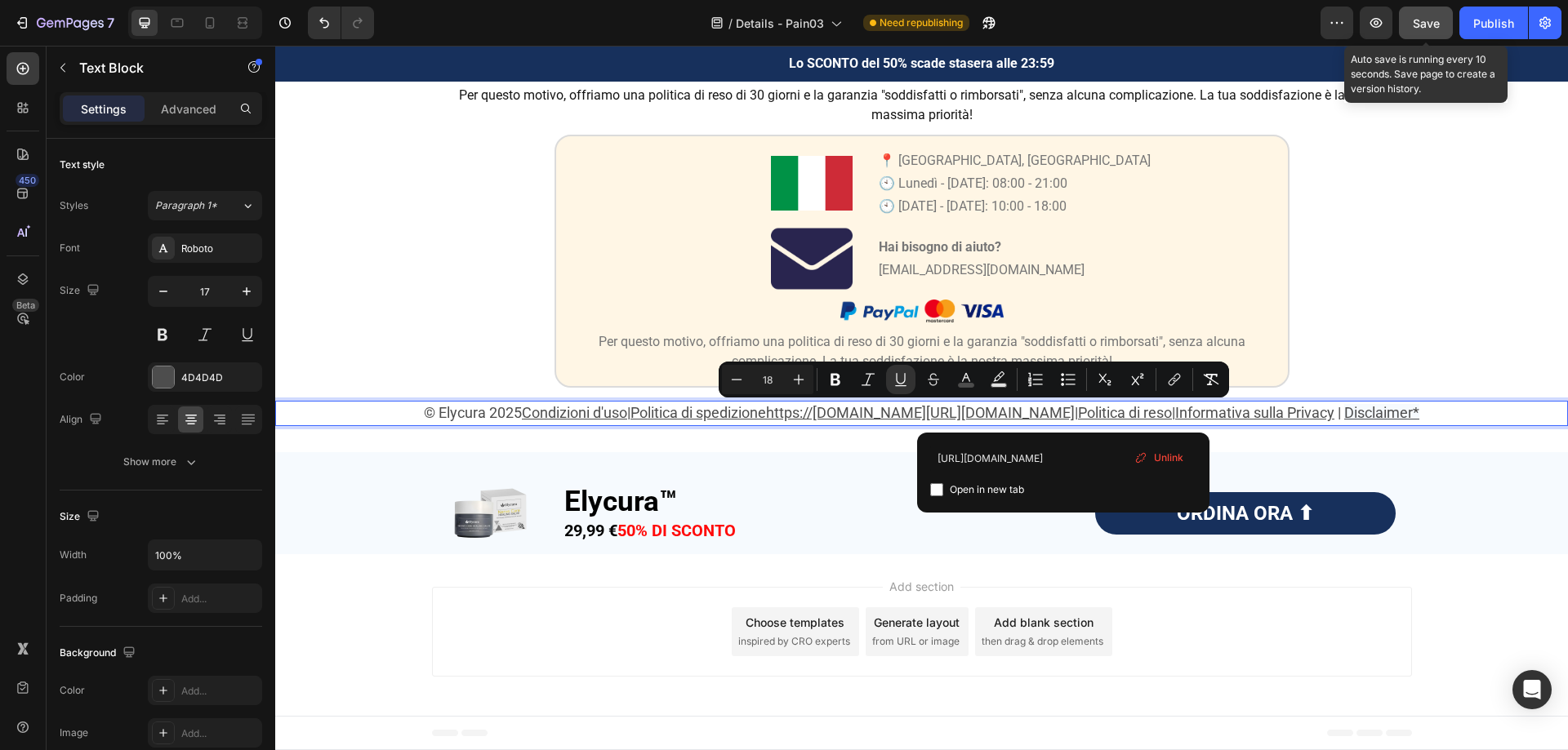
drag, startPoint x: 1064, startPoint y: 416, endPoint x: 889, endPoint y: 418, distance: 175.0
click at [807, 425] on p "© Elycura 2025 Condizioni d'uso | Politica di spedizionehttps://fioreluxe.com/p…" at bounding box center [922, 414] width 1289 height 22
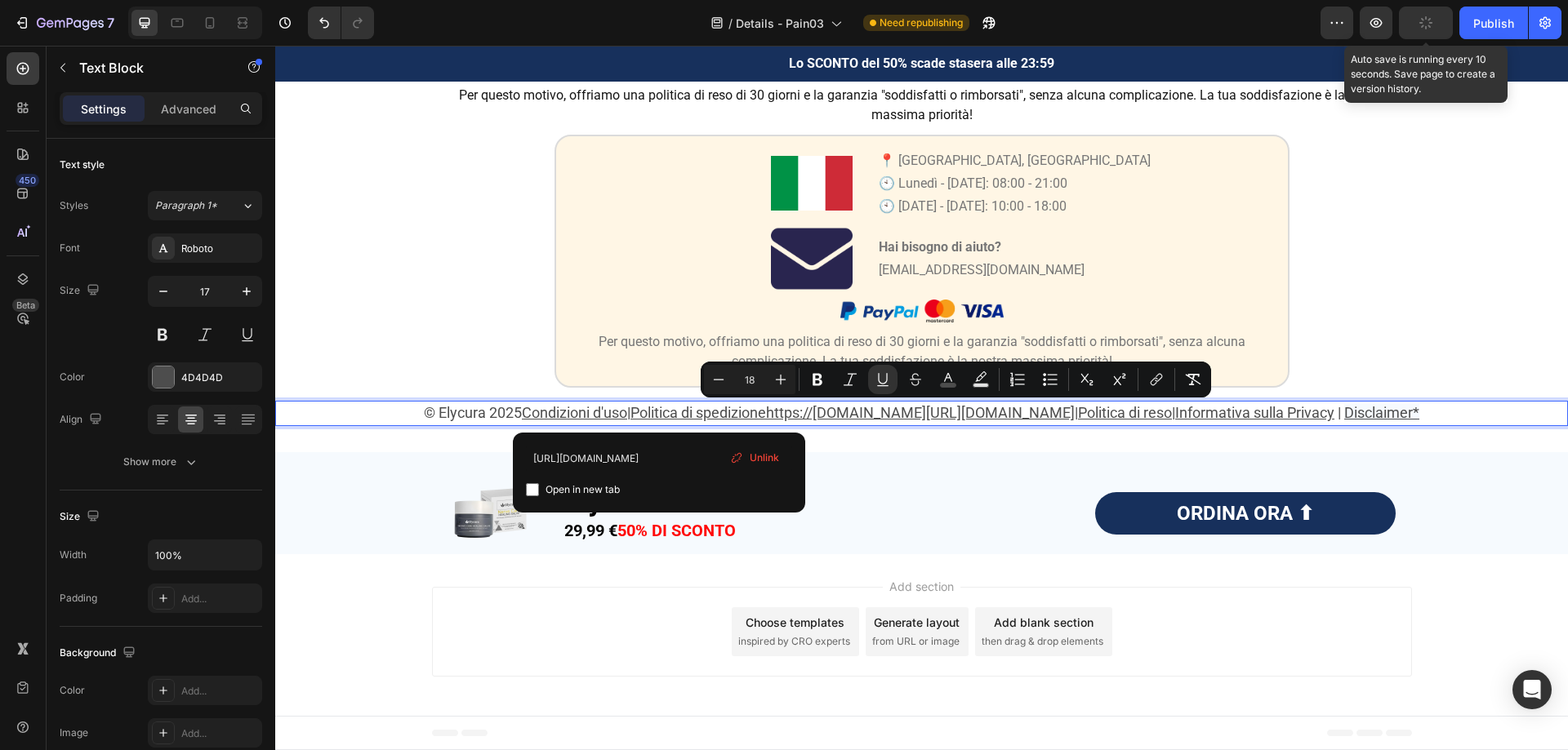
drag, startPoint x: 660, startPoint y: 414, endPoint x: 1252, endPoint y: 414, distance: 592.0
click at [1075, 414] on u "Politica di spedizionehttps://fioreluxe.com/policies/shipping-policyhttps://fio…" at bounding box center [852, 413] width 444 height 17
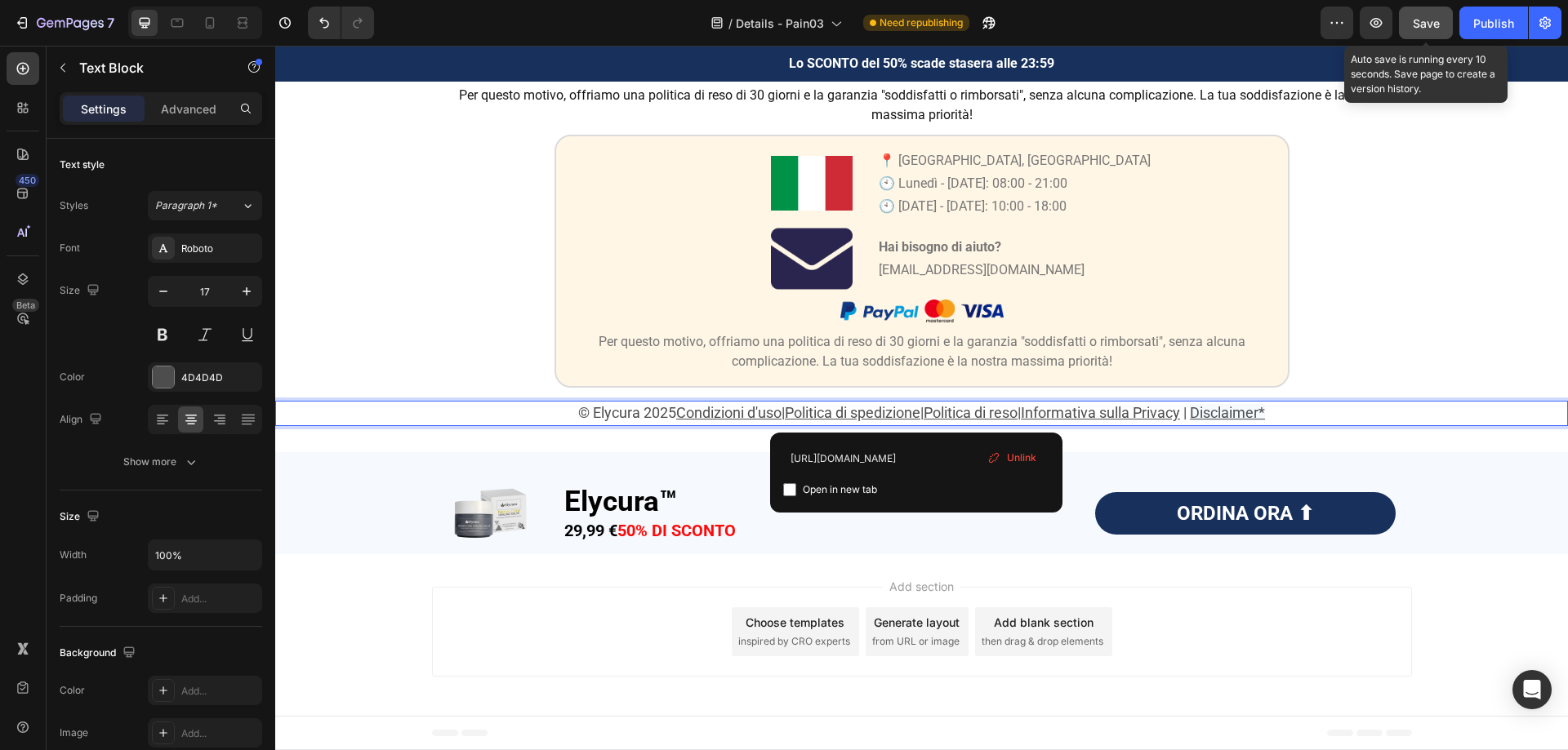
click at [1008, 454] on span "Unlink" at bounding box center [1021, 458] width 29 height 15
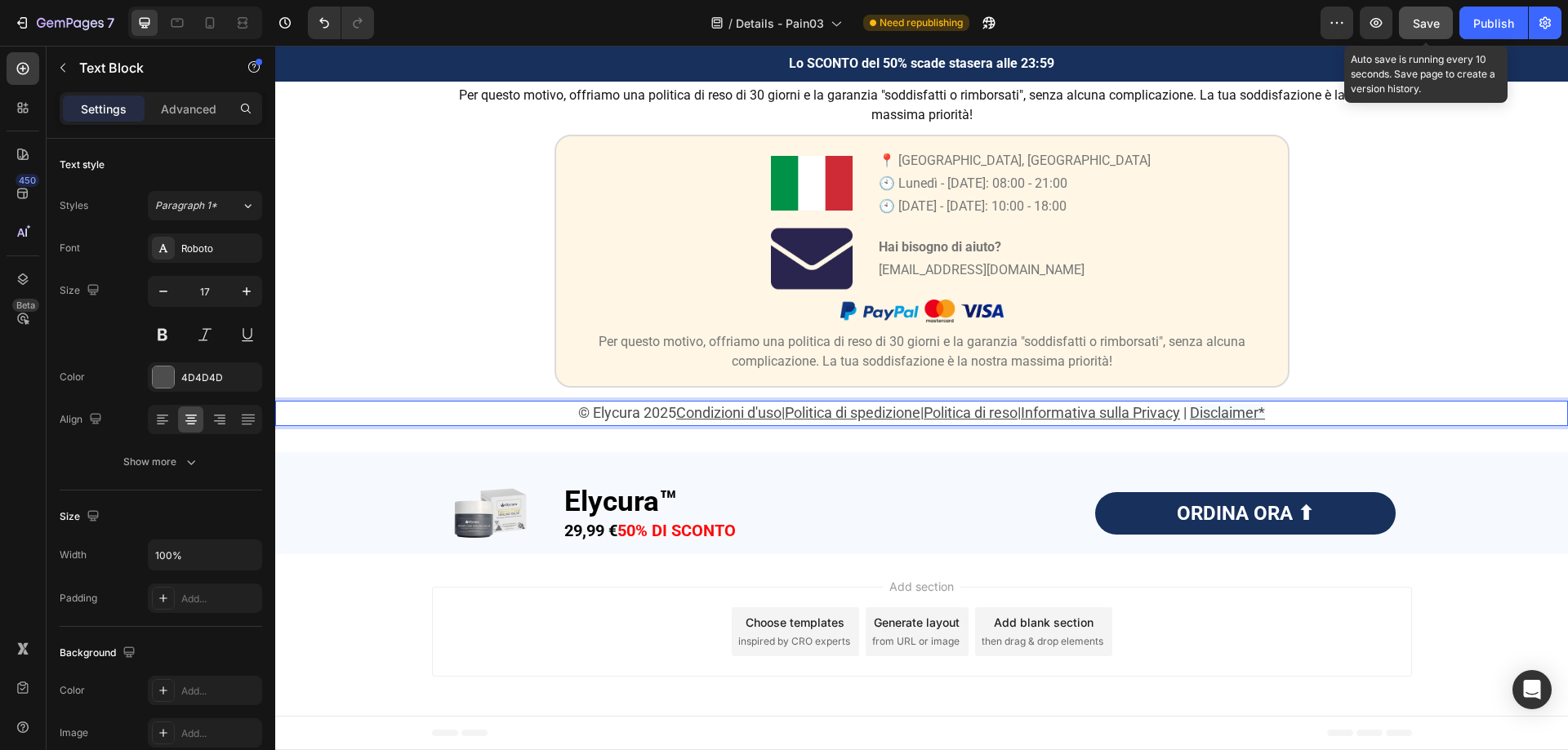
click at [919, 413] on span "| Politica di spedizione |" at bounding box center [852, 413] width 142 height 17
click at [838, 409] on u "Politica di spedizione" at bounding box center [853, 413] width 136 height 17
click at [733, 415] on u "Condizioni d'uso" at bounding box center [728, 413] width 105 height 17
drag, startPoint x: 913, startPoint y: 414, endPoint x: 779, endPoint y: 415, distance: 134.0
click at [785, 415] on u "Politica di spedizione" at bounding box center [853, 413] width 136 height 17
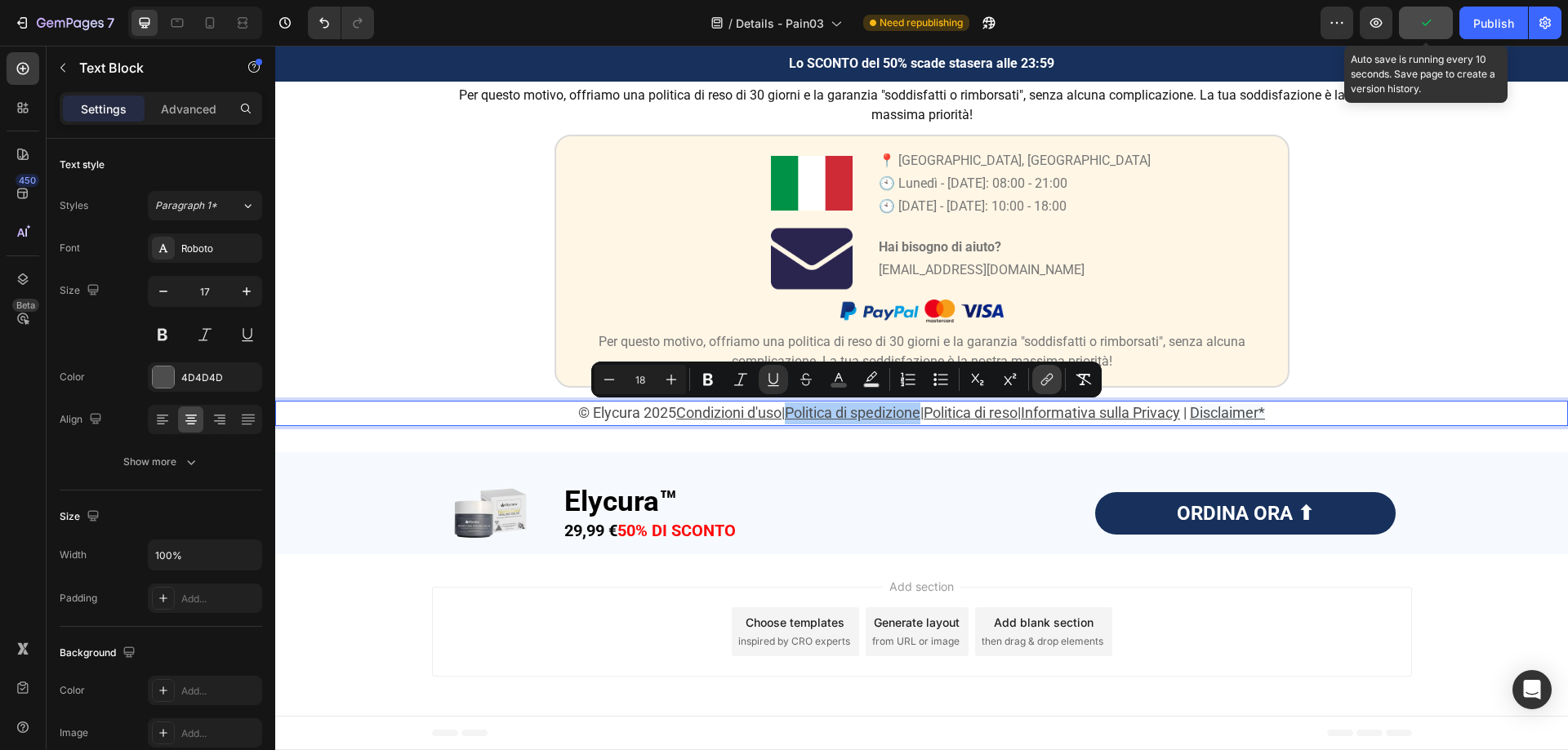
click at [1039, 383] on icon "Editor contextual toolbar" at bounding box center [1047, 380] width 17 height 17
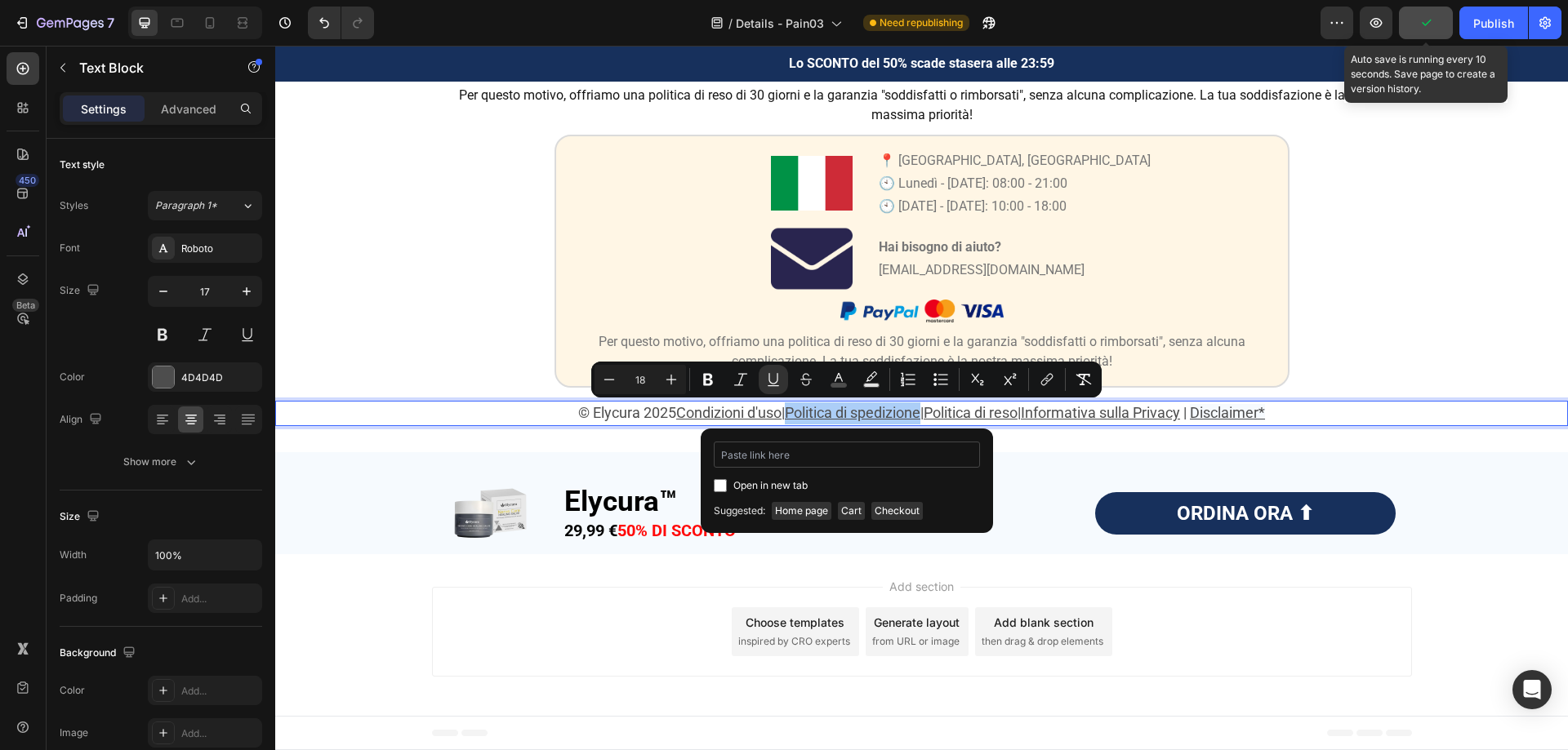
click at [779, 458] on input "Editor contextual toolbar" at bounding box center [846, 455] width 266 height 26
type input "https://pureovelle.com/policies/shipping-policy"
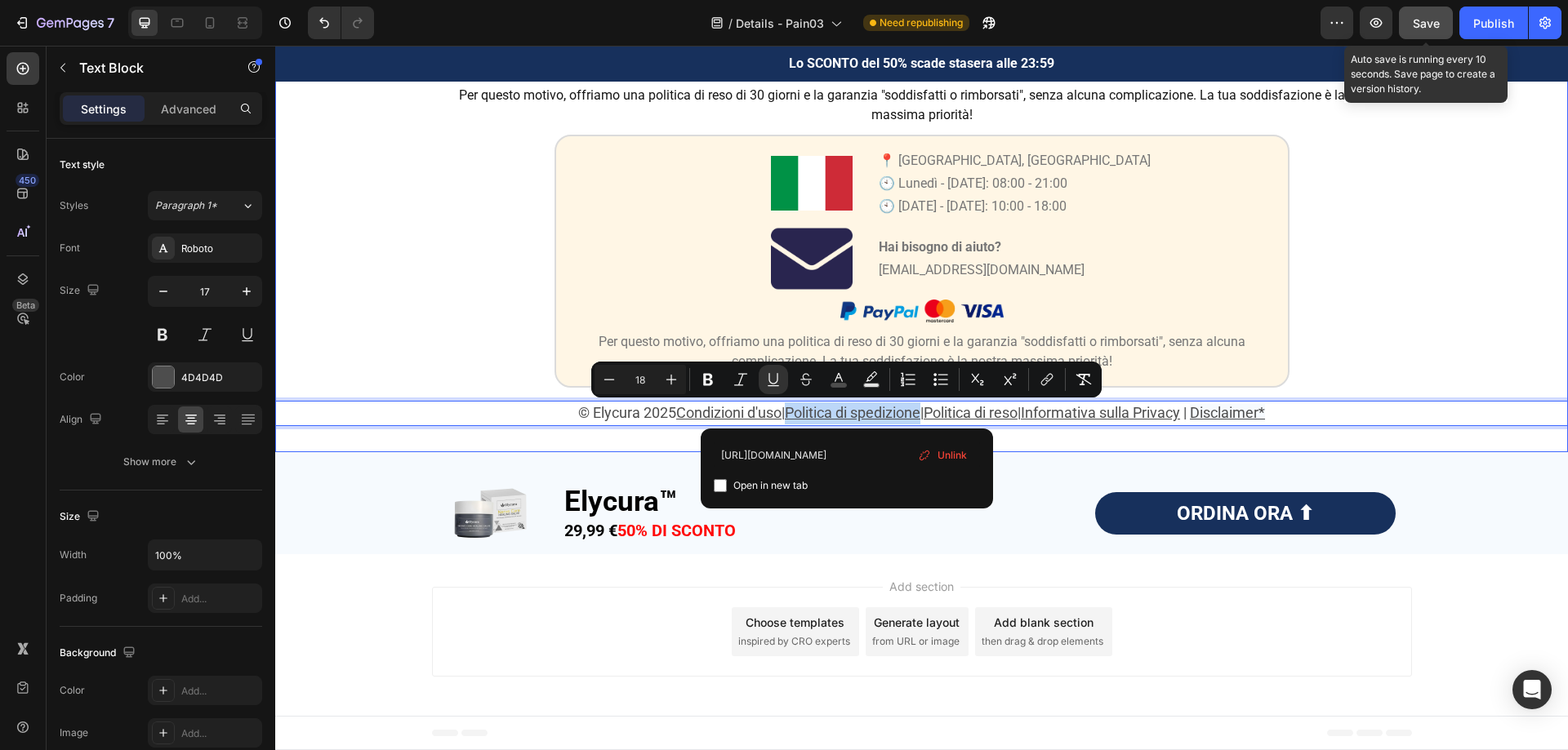
click at [399, 324] on div "Image Garanzia di 30 giorni Soddisfatti o Rimborsati Heading Da Elycura™, la tu…" at bounding box center [922, 162] width 1293 height 526
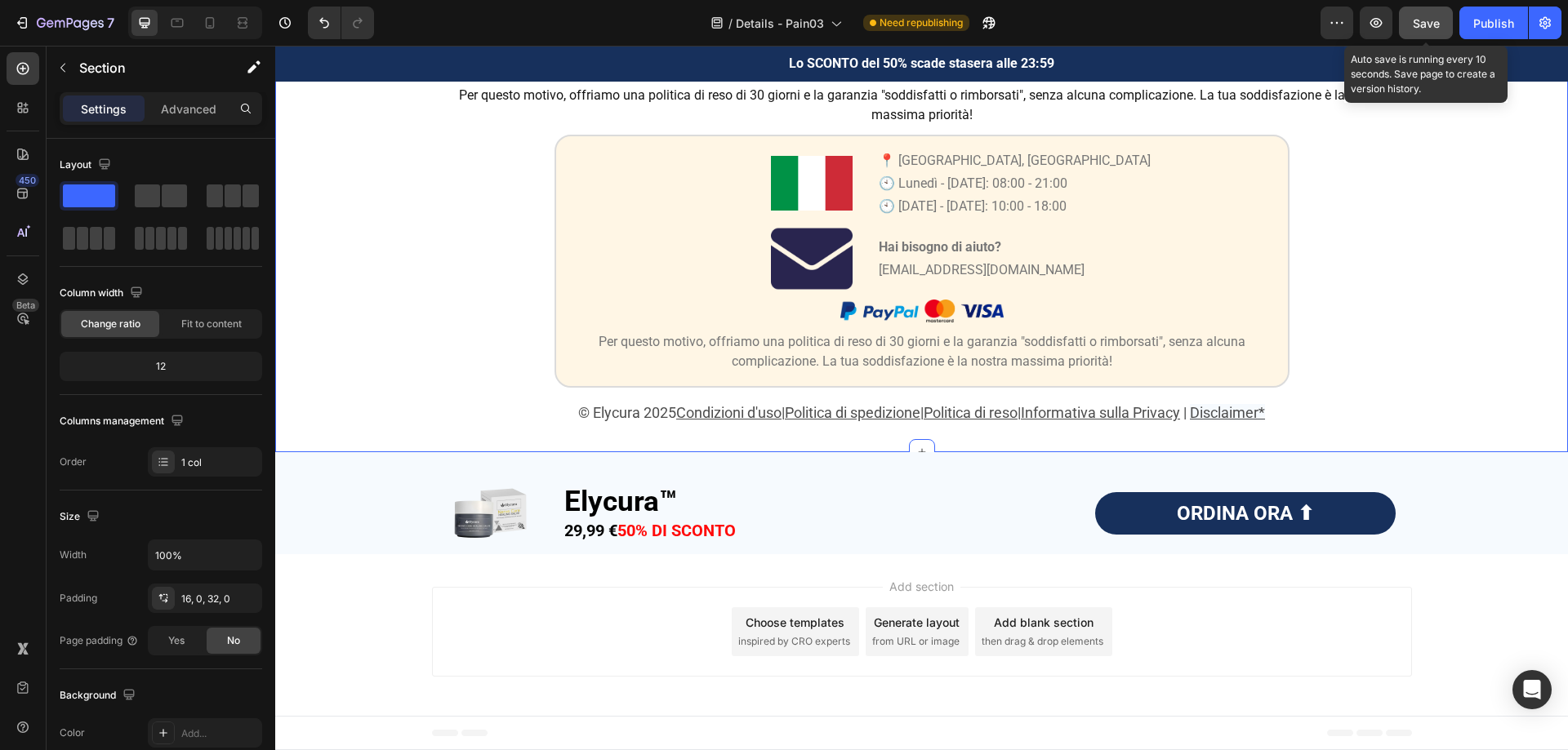
click at [988, 436] on div "Image Garanzia di 30 giorni Soddisfatti o Rimborsati Heading Da Elycura™, la tu…" at bounding box center [922, 169] width 1293 height 566
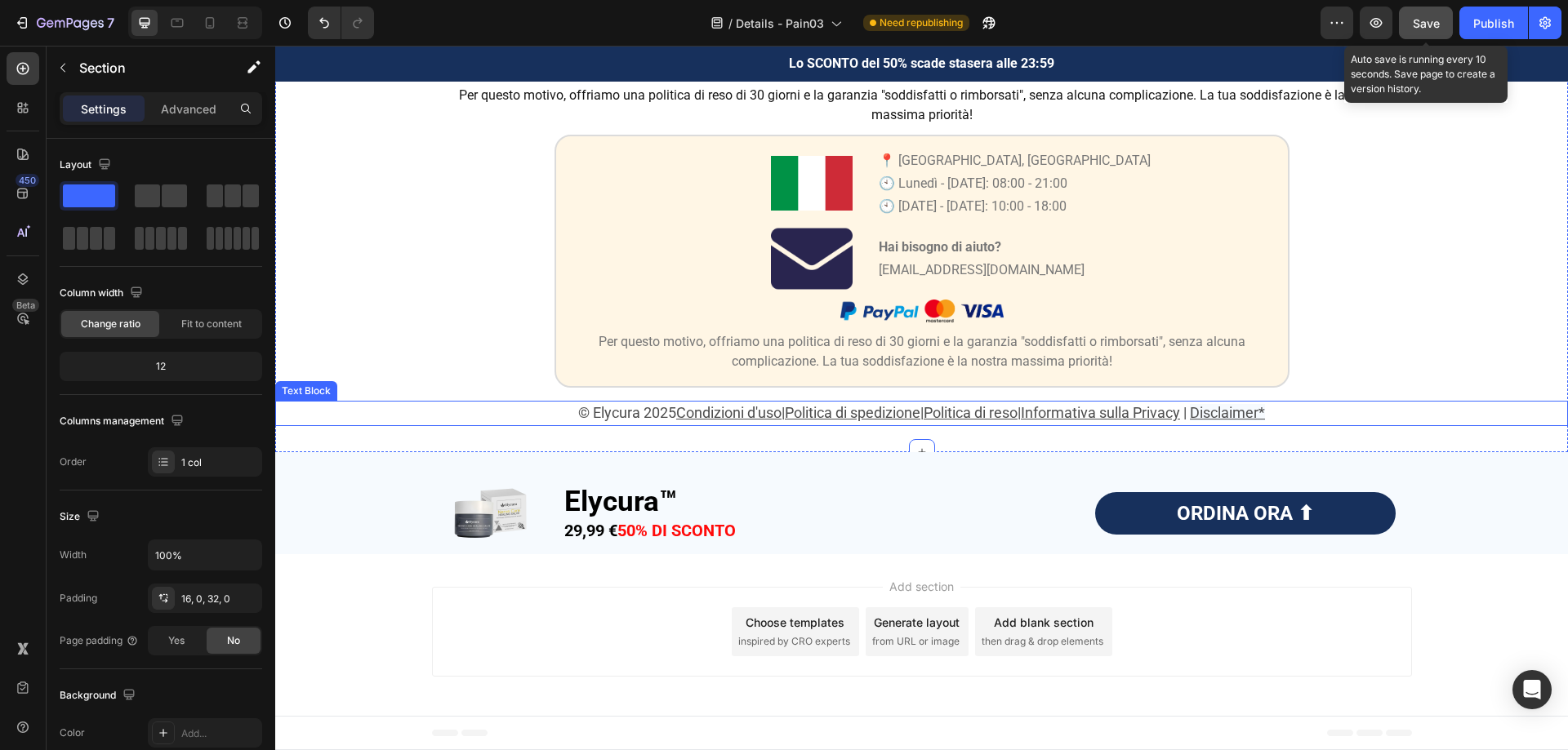
click at [1332, 413] on p "© Elycura 2025 Condizioni d'uso | Politica di spedizione | Politica di reso | I…" at bounding box center [922, 414] width 1289 height 22
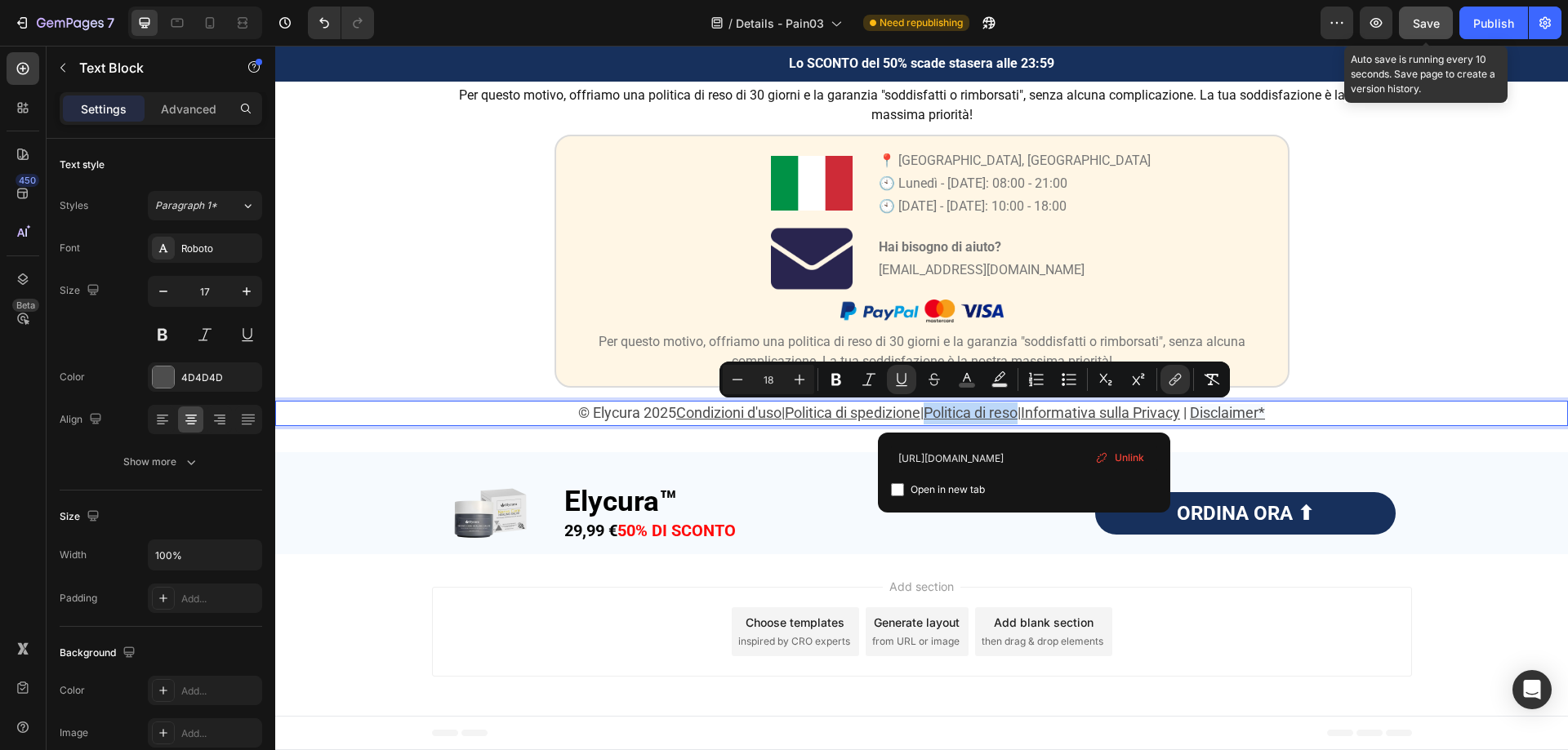
drag, startPoint x: 1025, startPoint y: 414, endPoint x: 930, endPoint y: 415, distance: 95.0
click at [941, 458] on input "https://fioreluxe.com/policies/refund-policy" at bounding box center [1024, 458] width 266 height 26
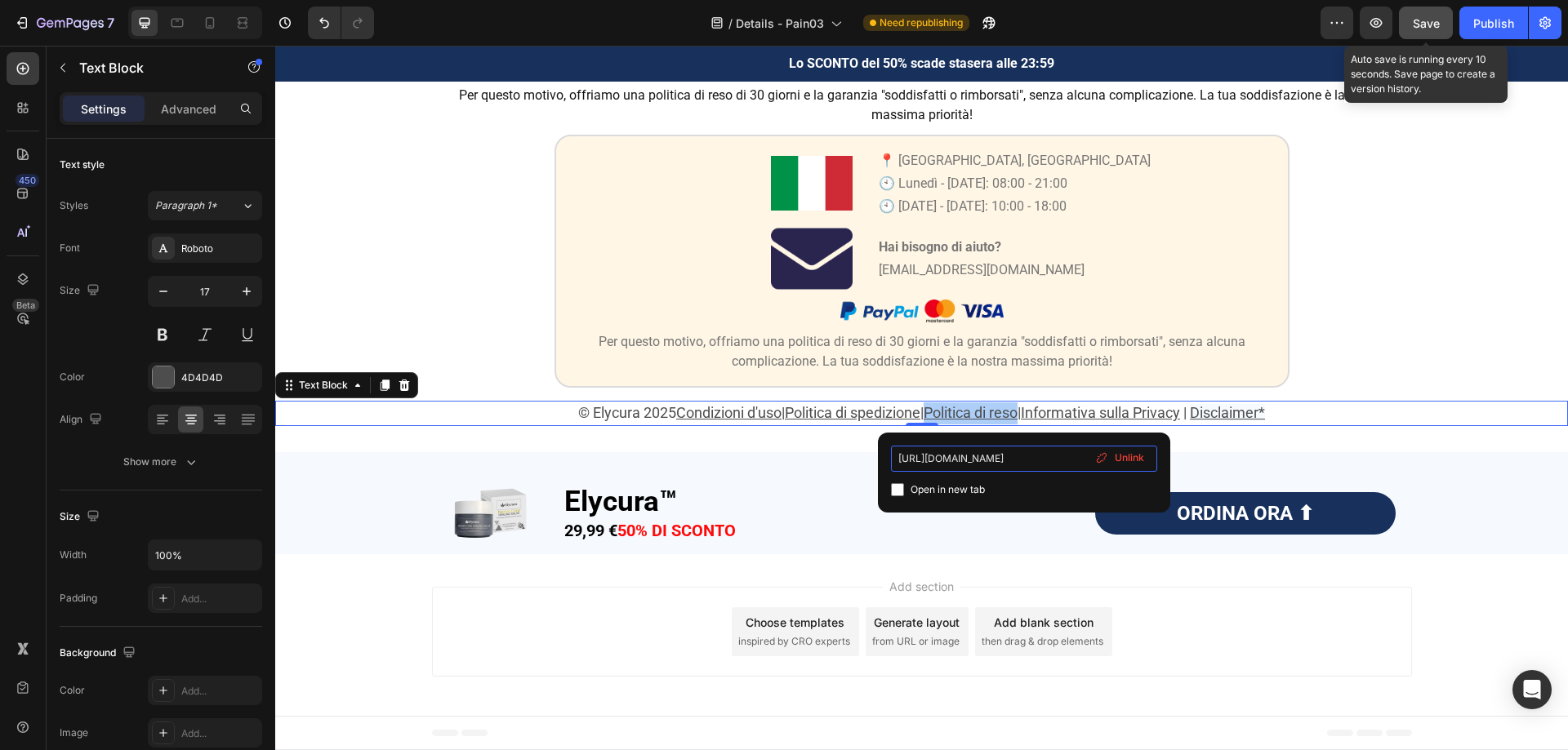
paste input "pureovell"
type input "https://pureovelle.com/policies/refund-policy"
click at [1423, 357] on div "Image Garanzia di 30 giorni Soddisfatti o Rimborsati Heading Da Elycura™, la tu…" at bounding box center [922, 162] width 1293 height 526
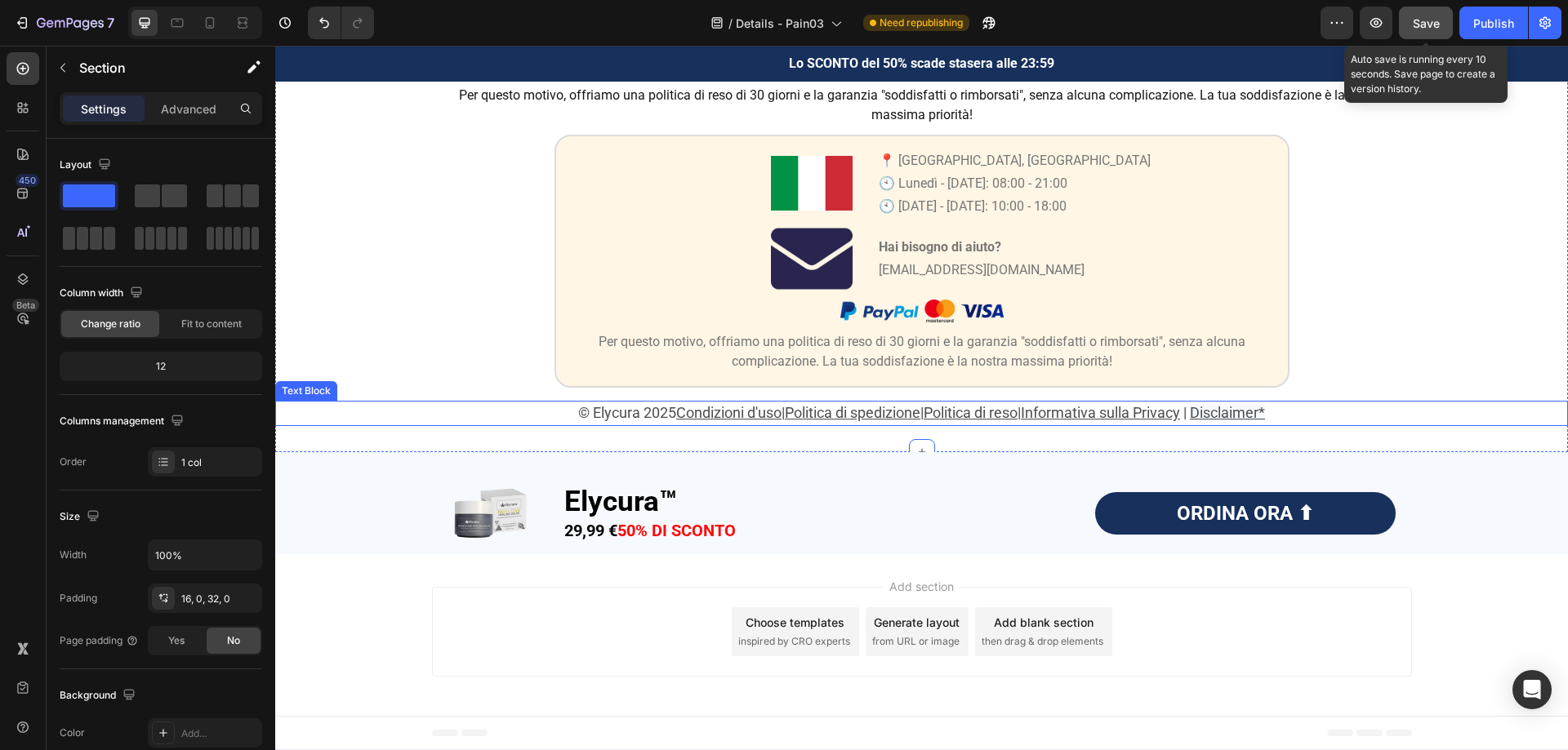
click at [1198, 426] on div "© Elycura 2025 Condizioni d'uso | Politica di spedizione | Politica di reso | I…" at bounding box center [922, 414] width 1293 height 26
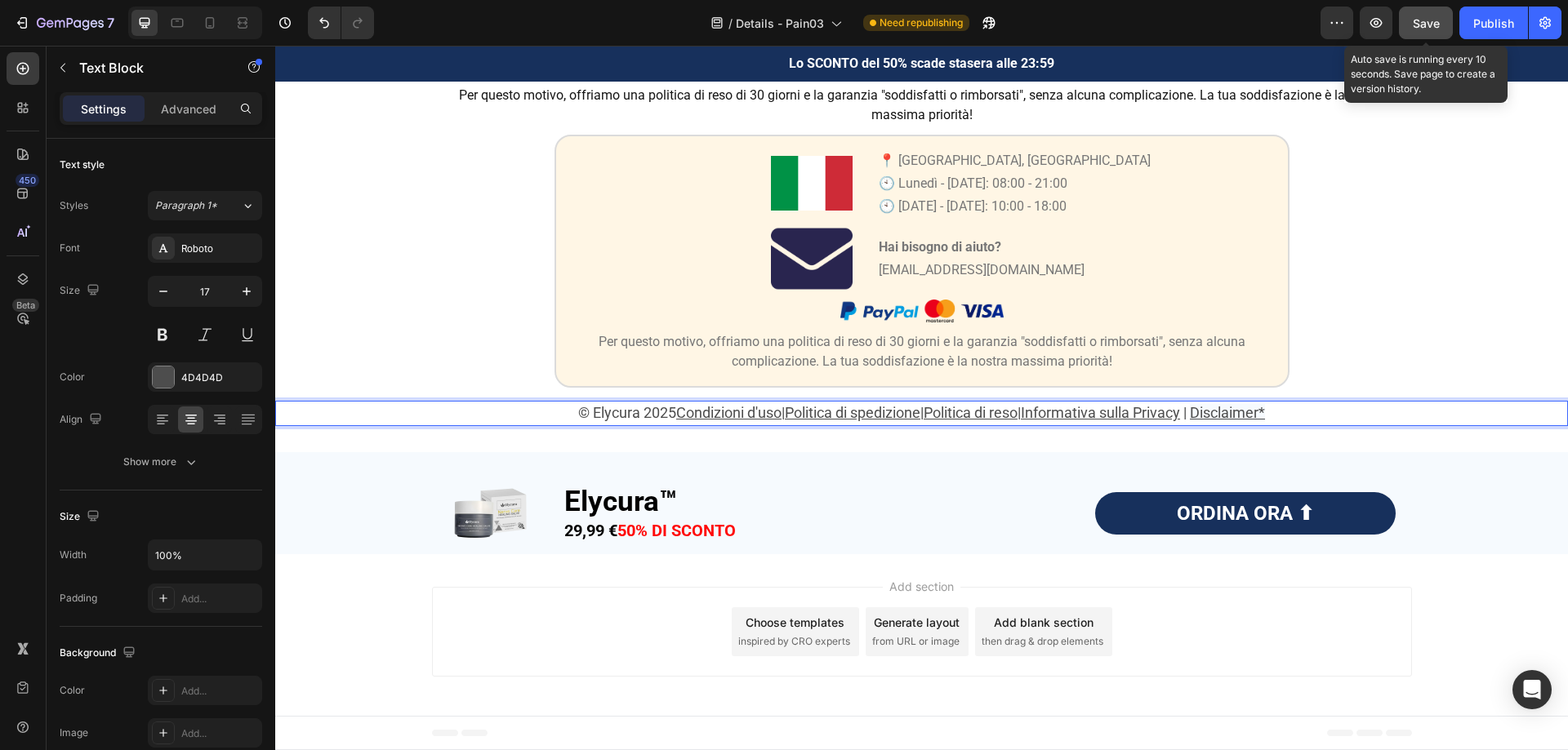
click at [1183, 415] on span "Rich Text Editor. Editing area: main" at bounding box center [1182, 413] width 4 height 17
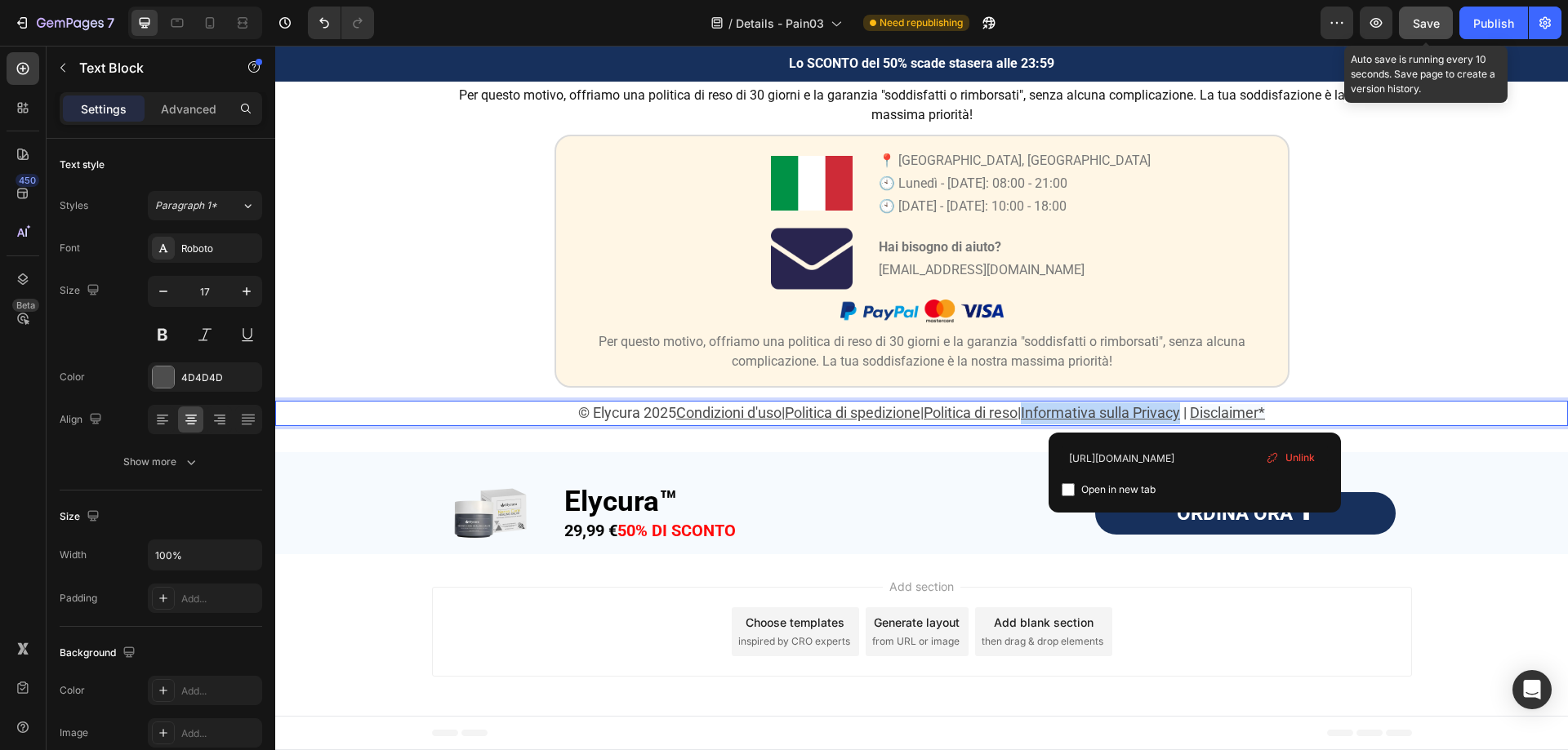
drag, startPoint x: 1195, startPoint y: 415, endPoint x: 1034, endPoint y: 418, distance: 161.0
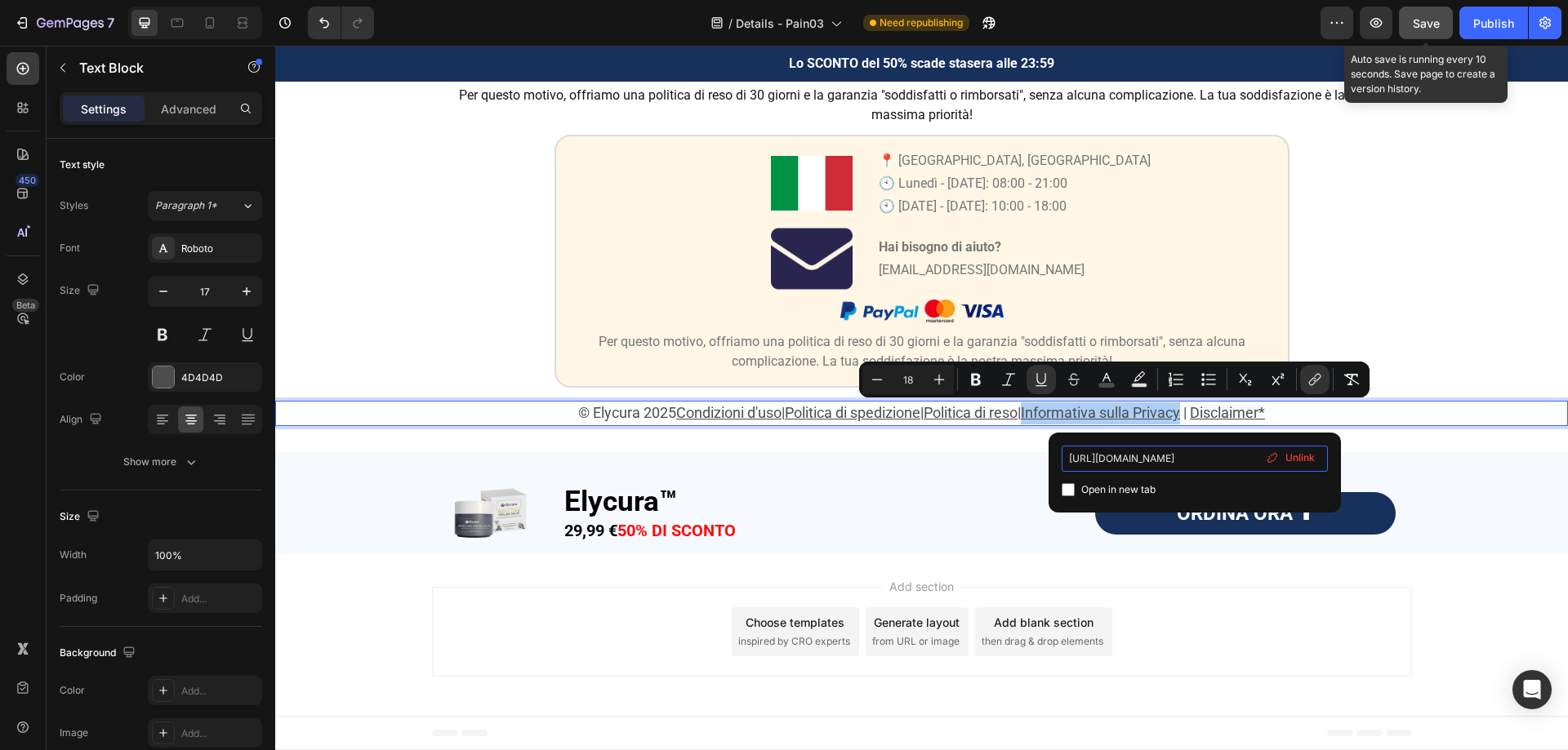
click at [1167, 461] on input "https://fioreluxe.com/policies/privacy-policy" at bounding box center [1195, 458] width 266 height 26
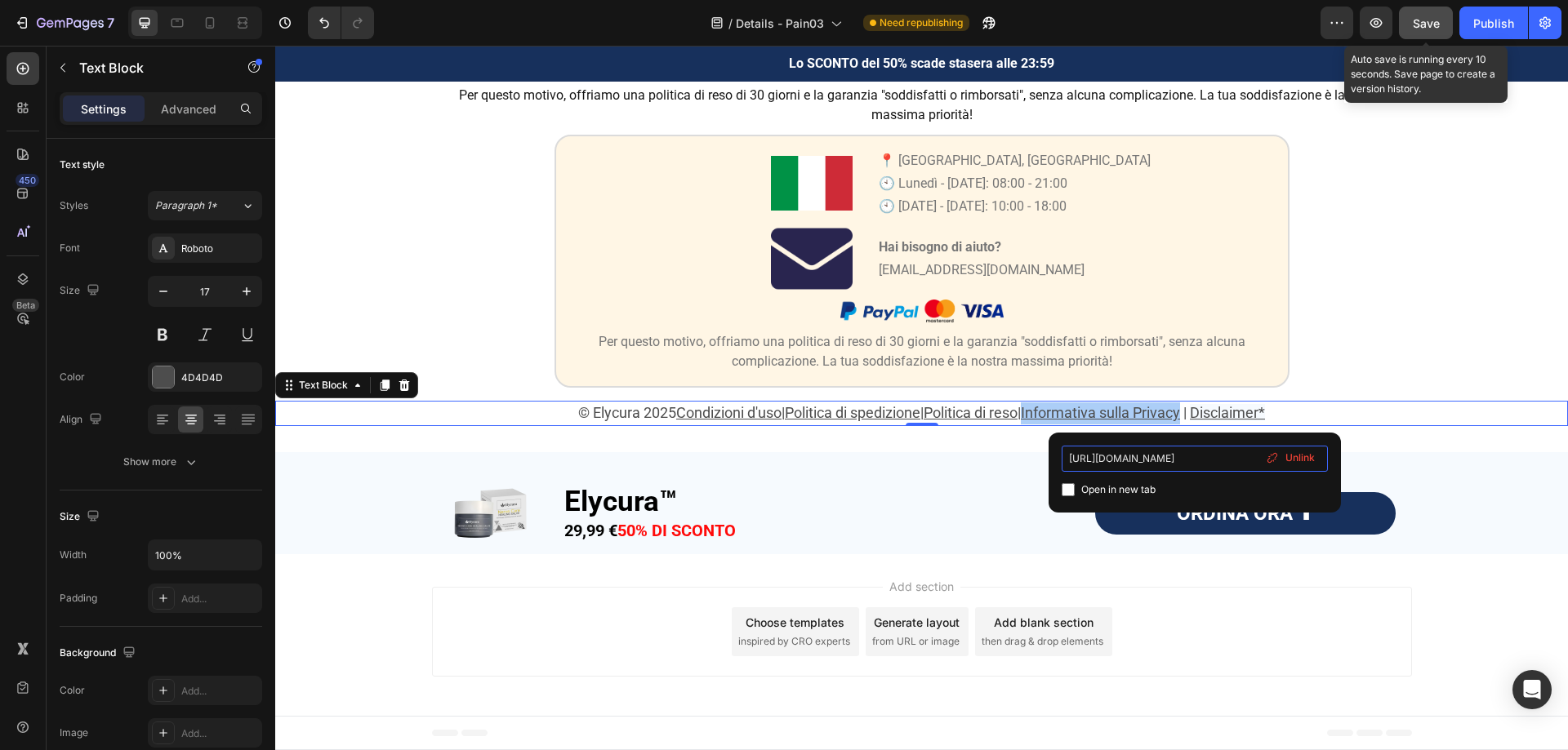
type input "https://pureovelle.com/policies/privacy-policy"
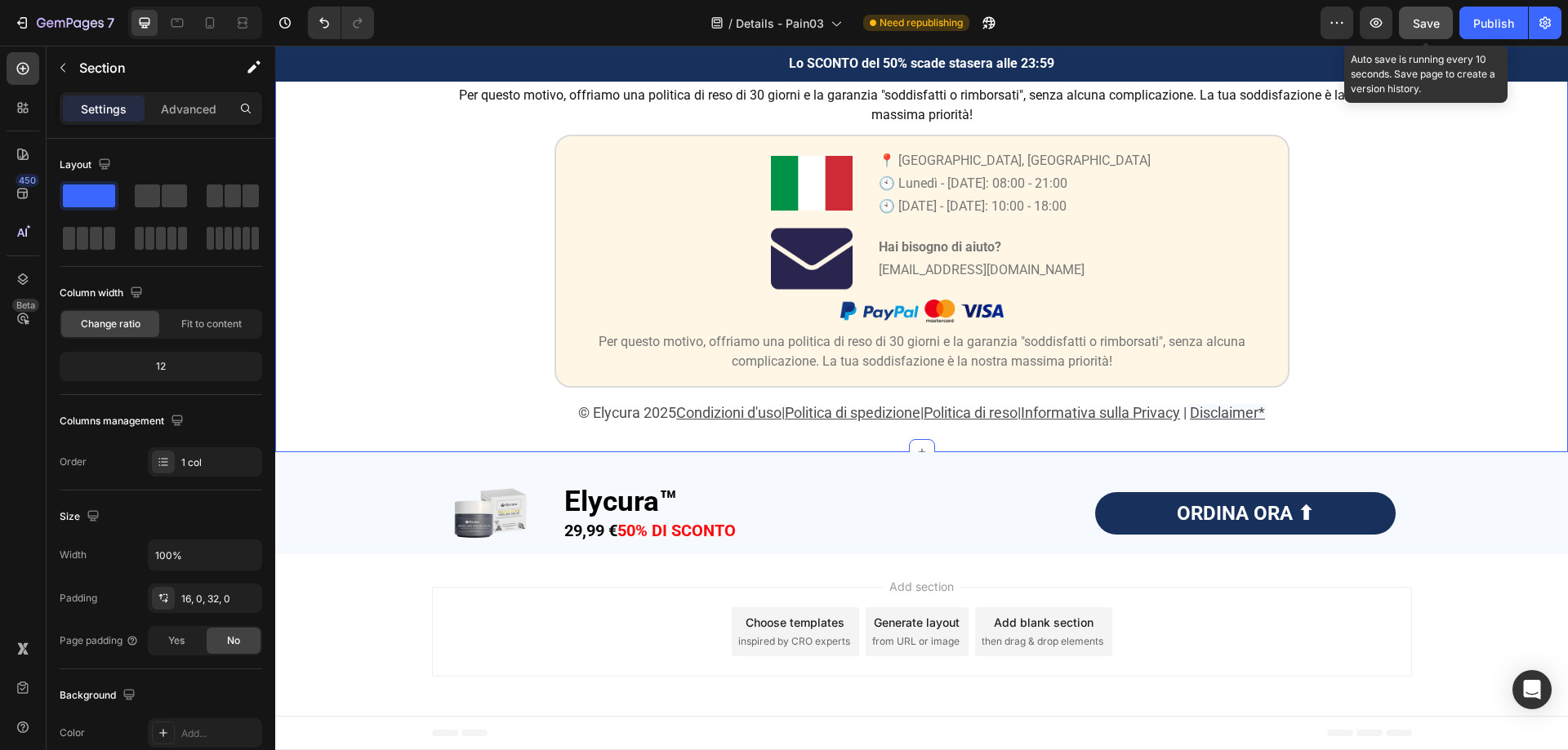
click at [1449, 346] on div "Image Garanzia di 30 giorni Soddisfatti o Rimborsati Heading Da Elycura™, la tu…" at bounding box center [922, 162] width 1293 height 526
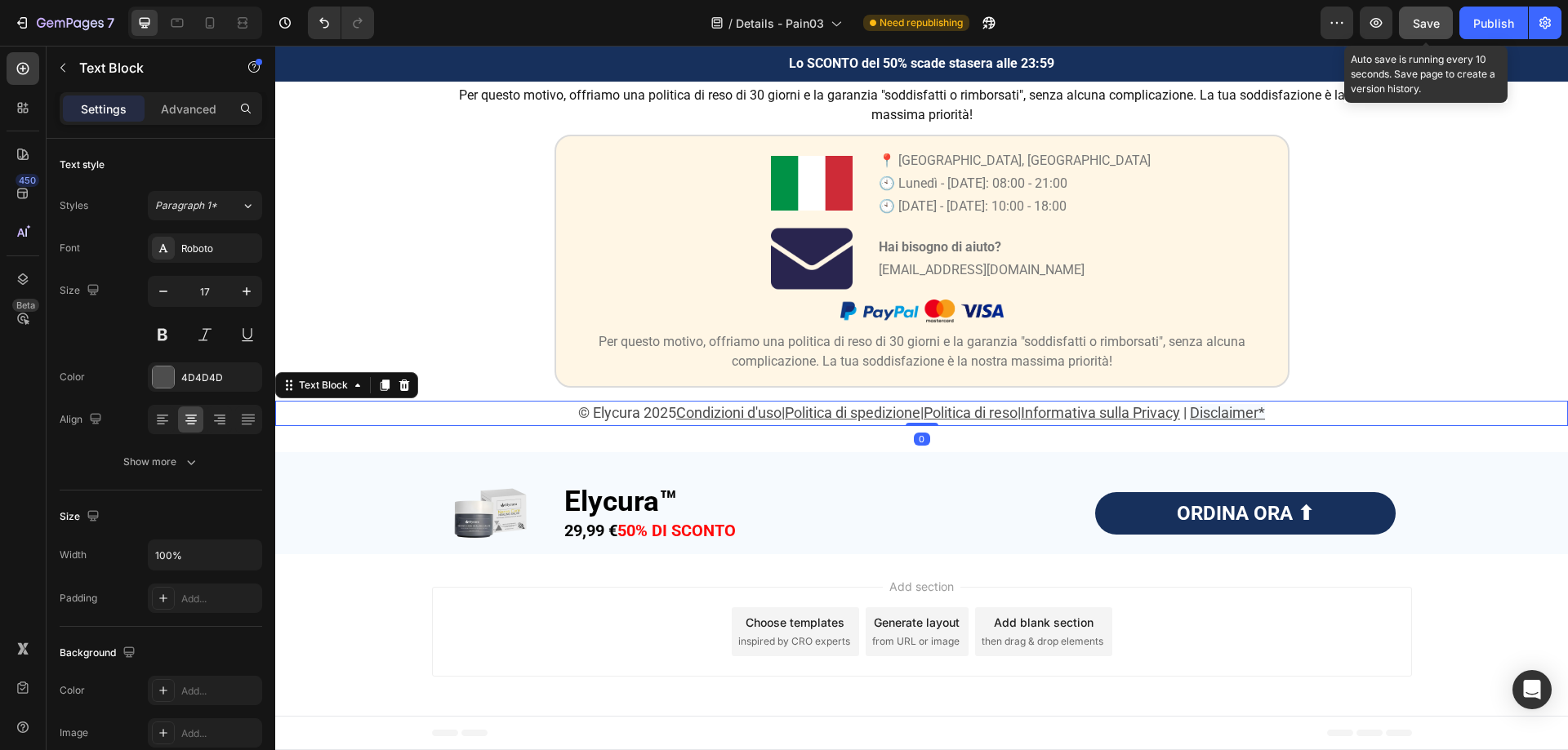
click at [1309, 404] on p "© Elycura 2025 Condizioni d'uso | Politica di spedizione | Politica di reso | I…" at bounding box center [922, 414] width 1289 height 22
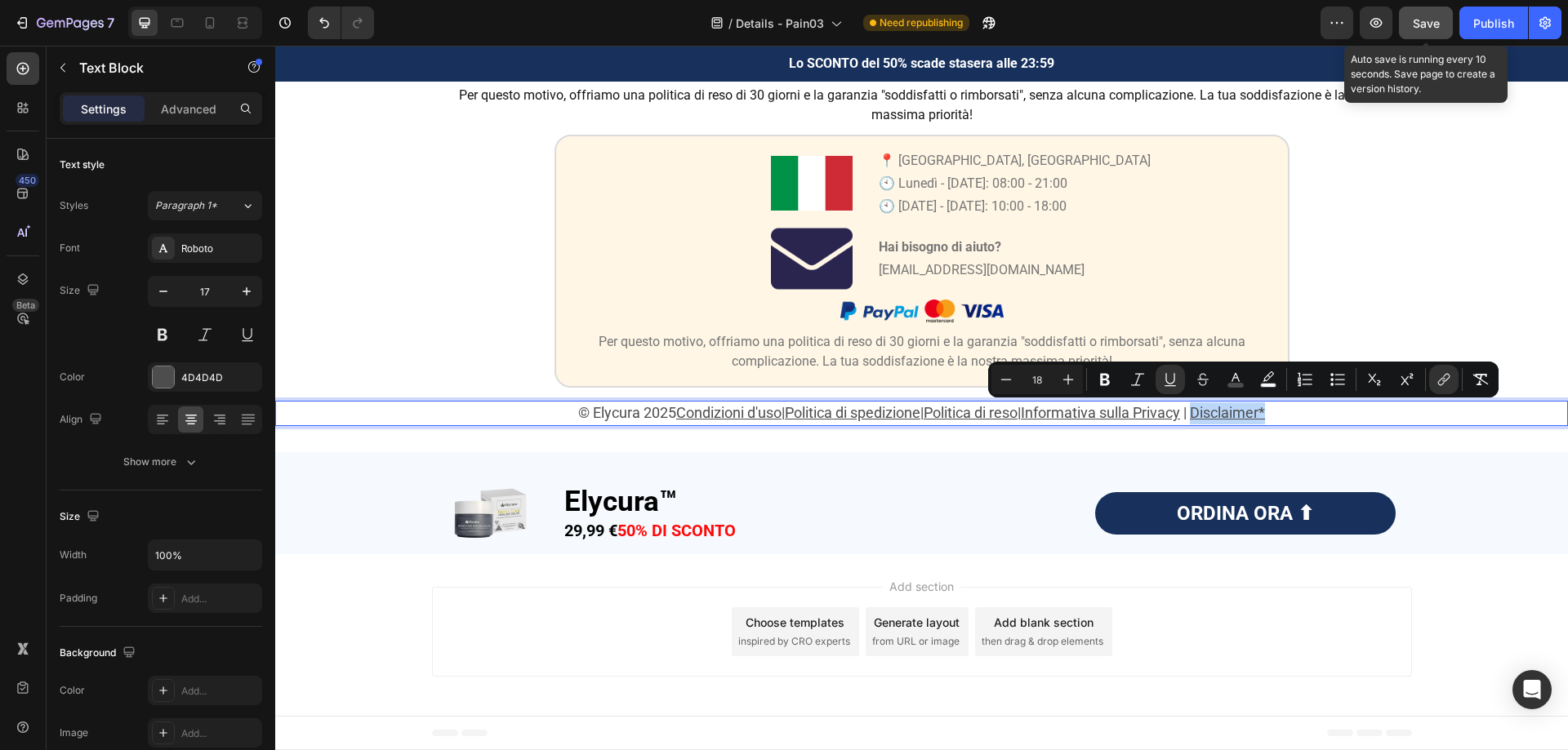
drag, startPoint x: 1286, startPoint y: 414, endPoint x: 1210, endPoint y: 408, distance: 76.2
click at [1210, 408] on p "© Elycura 2025 Condizioni d'uso | Politica di spedizione | Politica di reso | I…" at bounding box center [922, 414] width 1289 height 22
click at [1441, 375] on icon "Editor contextual toolbar" at bounding box center [1443, 380] width 17 height 17
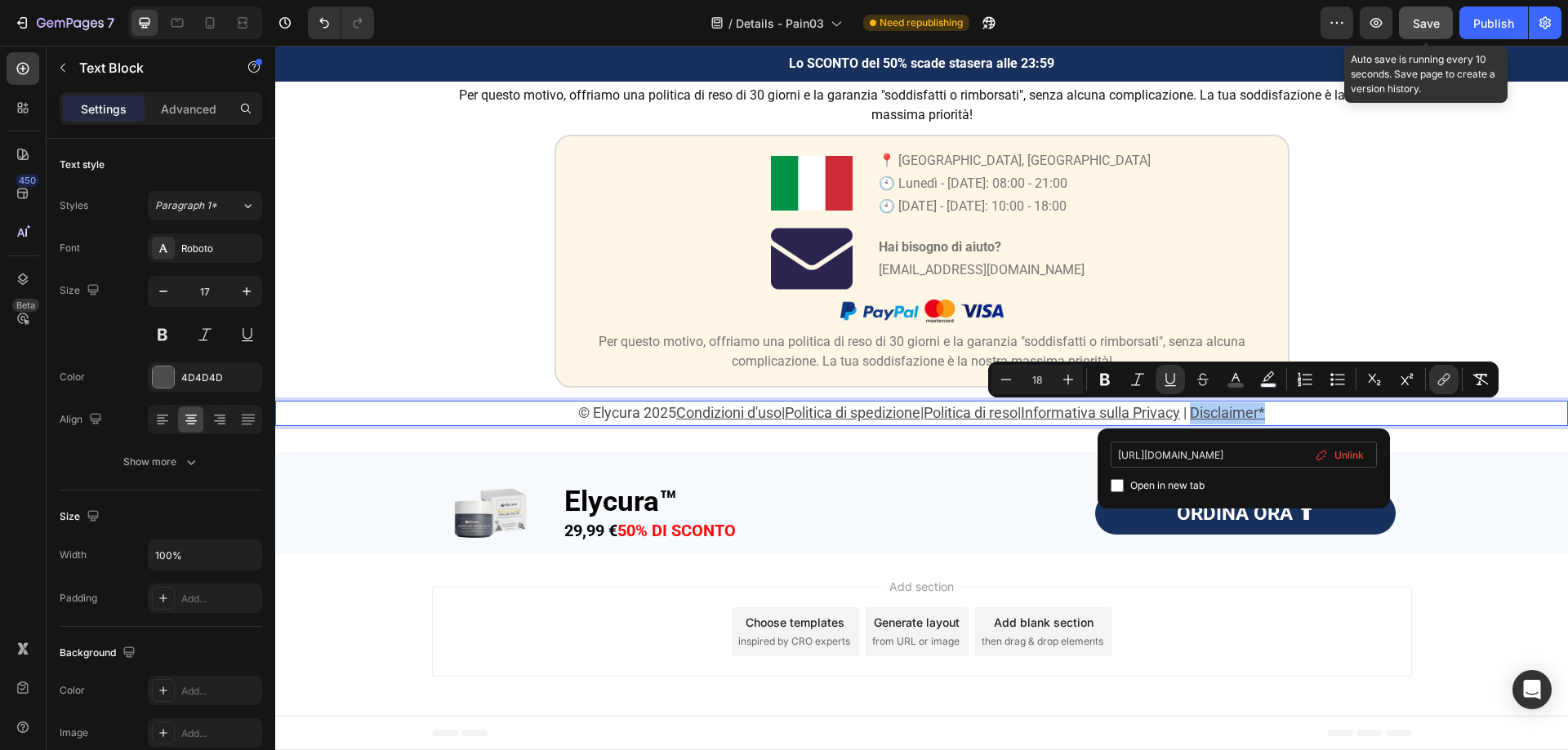
click at [1226, 462] on input "https://fioreluxe.com/pages/disclaimer" at bounding box center [1243, 455] width 266 height 26
type input "https://pureovelle.com/pages/disclaimer"
click at [1430, 303] on div "Image Garanzia di 30 giorni Soddisfatti o Rimborsati Heading Da Elycura™, la tu…" at bounding box center [922, 162] width 1293 height 526
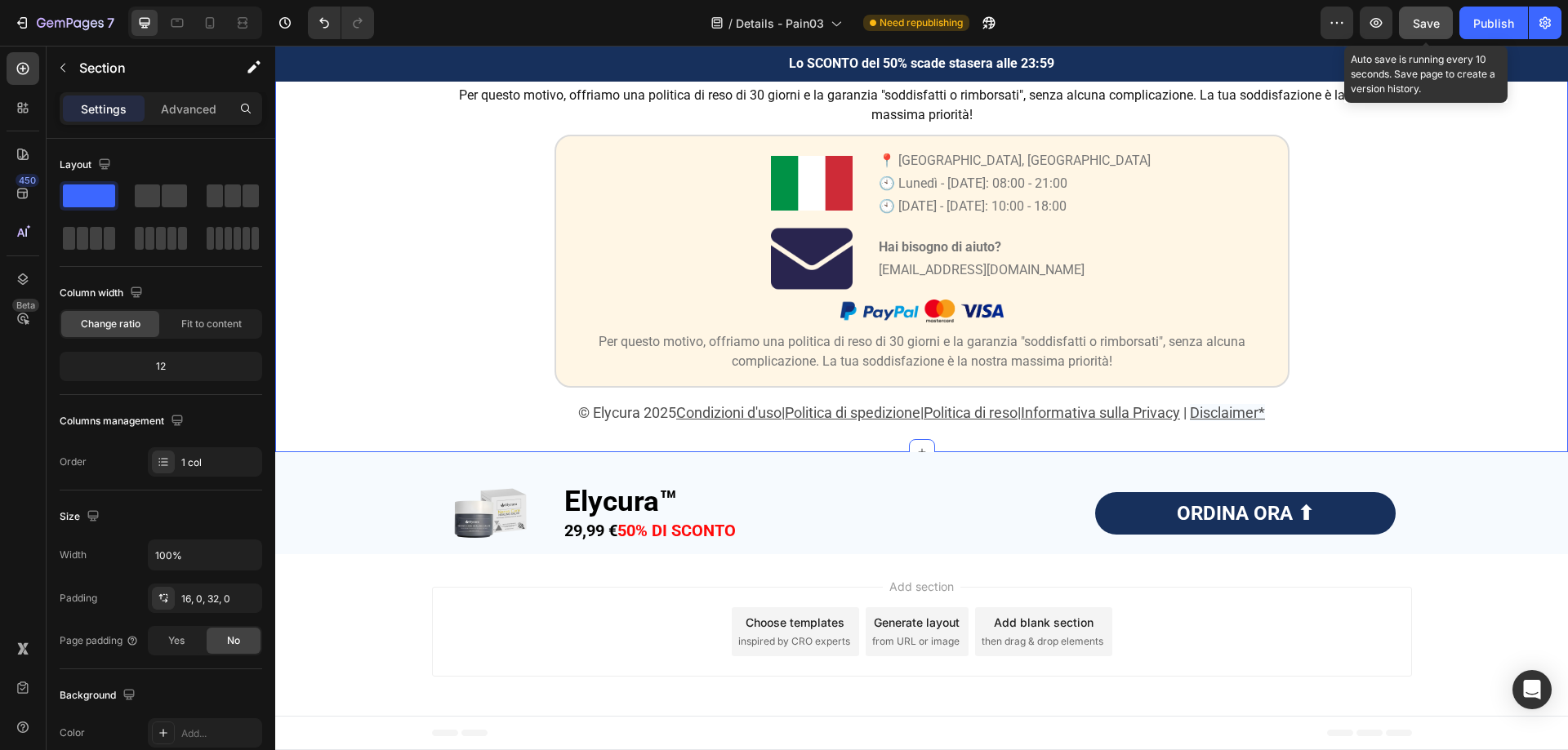
click at [1425, 11] on button "Save" at bounding box center [1425, 23] width 54 height 33
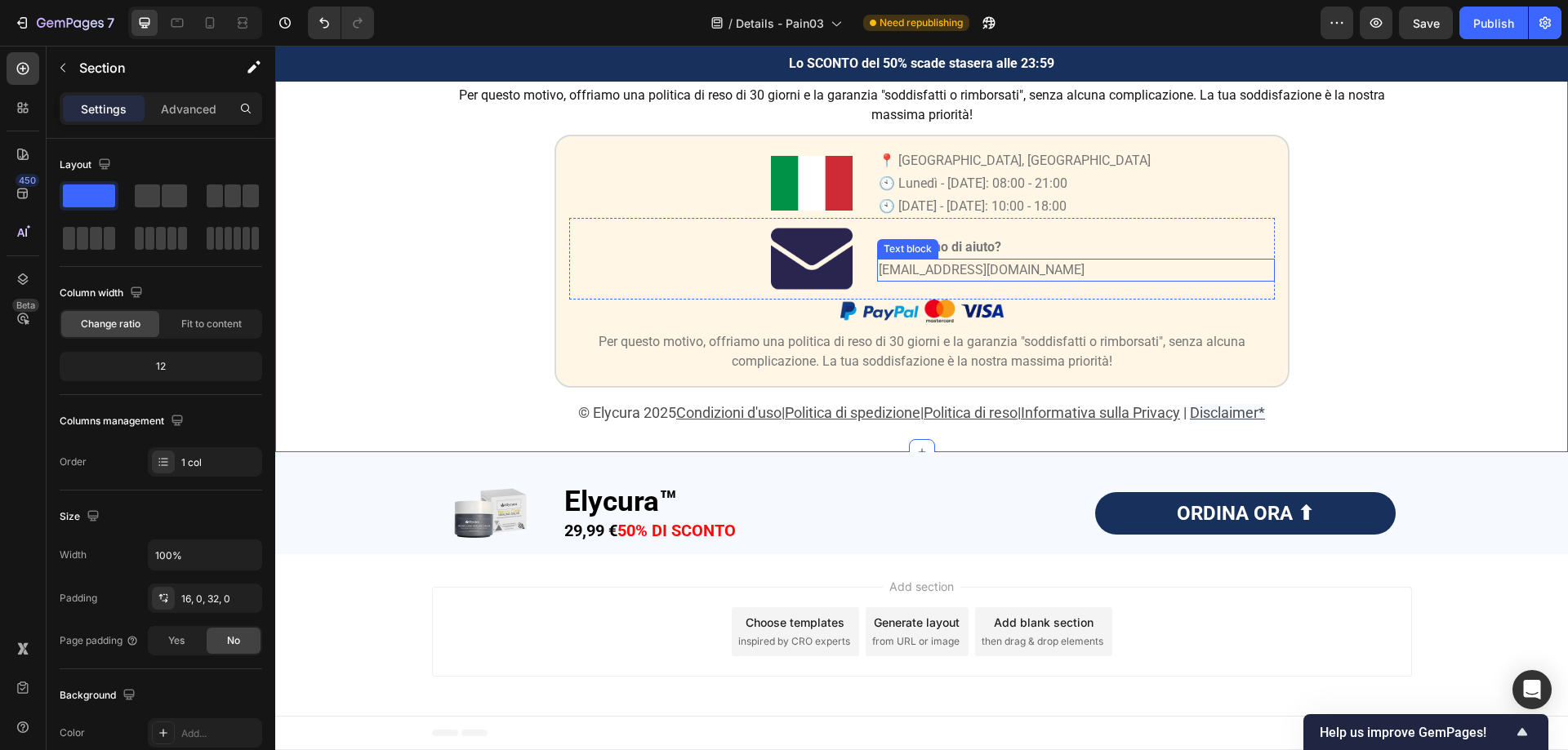
click at [981, 272] on span "info@fioreluxe.com" at bounding box center [981, 270] width 205 height 16
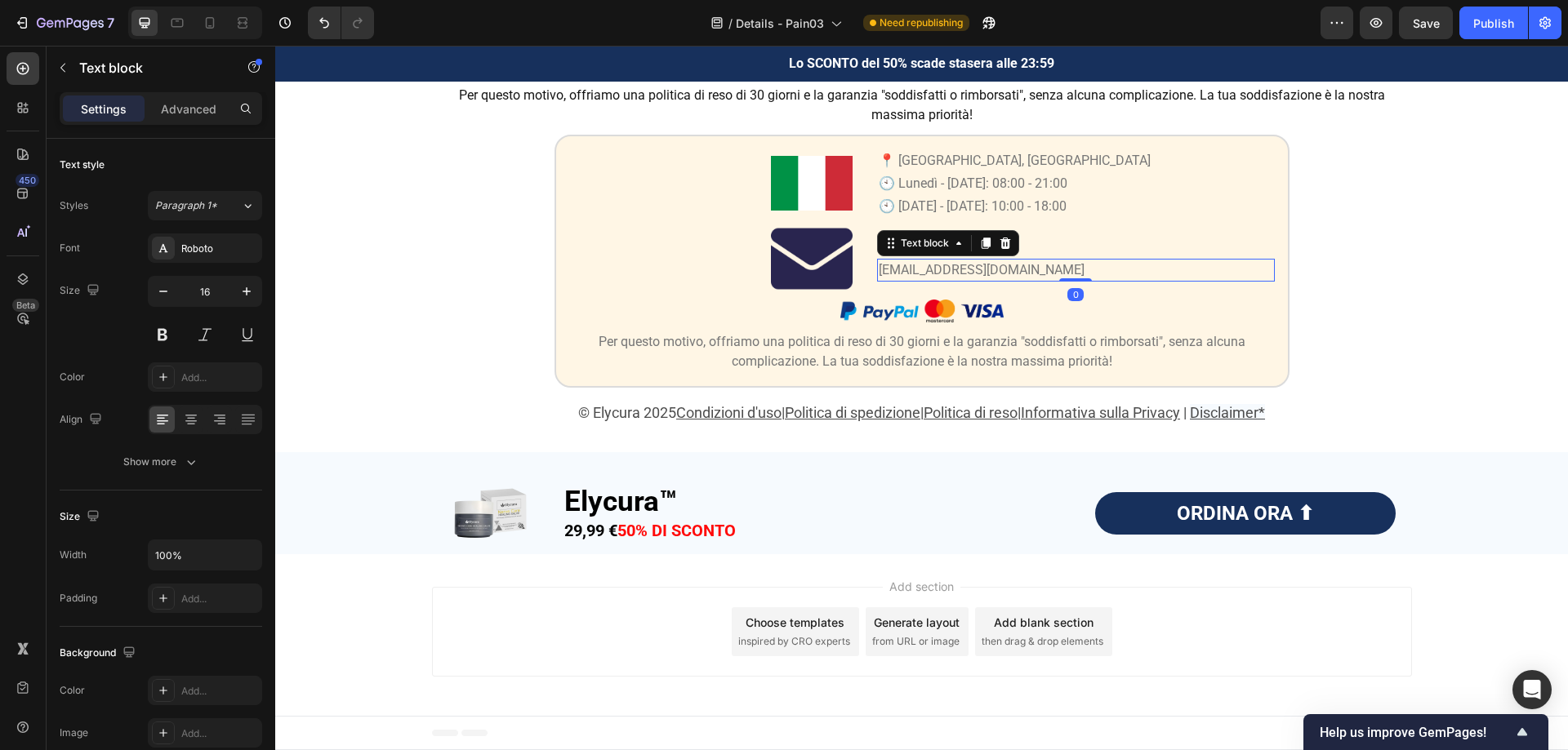
click at [981, 272] on span "info@fioreluxe.com" at bounding box center [981, 270] width 205 height 16
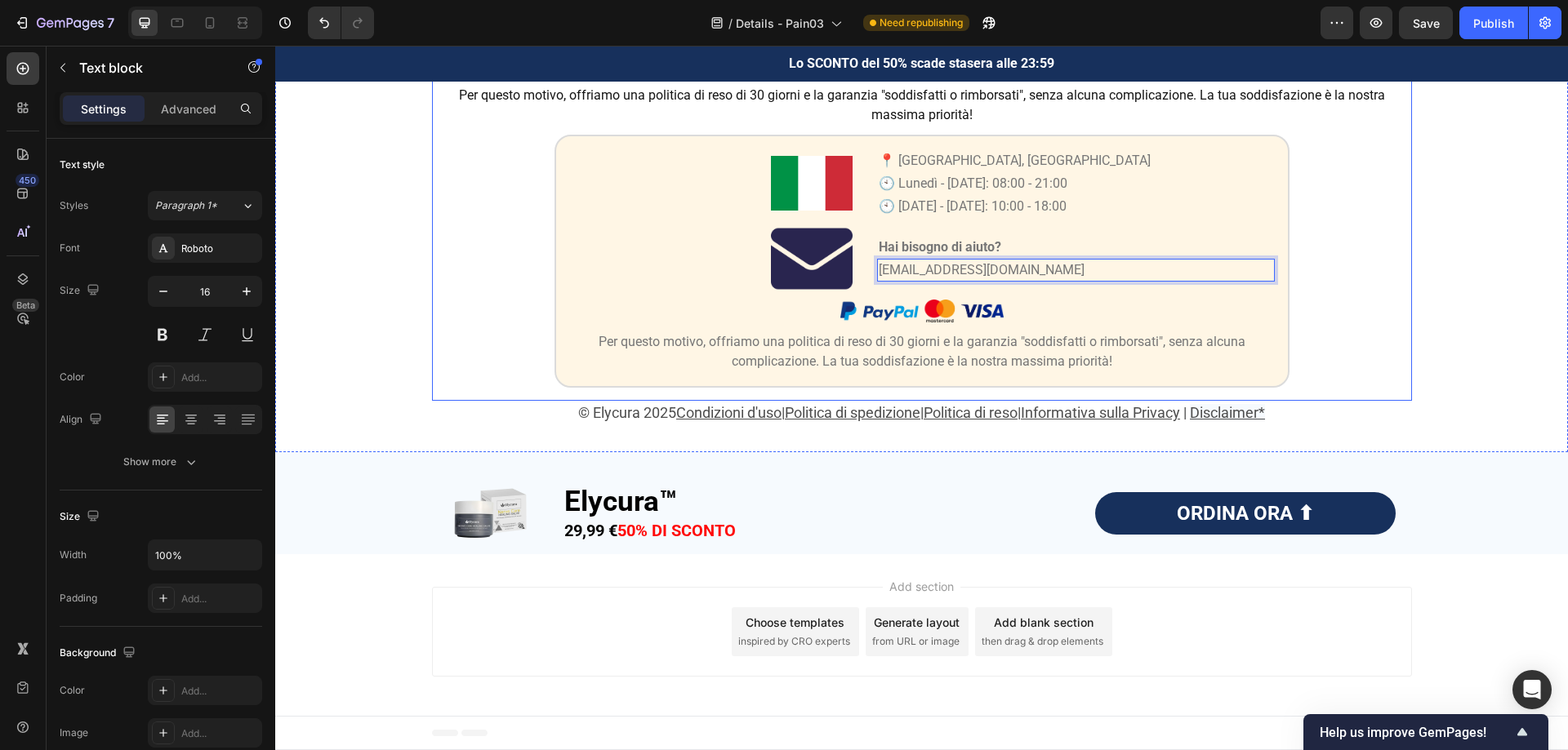
click at [1403, 271] on div "Image Garanzia di 30 giorni Soddisfatti o Rimborsati Heading Da Elycura™, la tu…" at bounding box center [922, 149] width 980 height 502
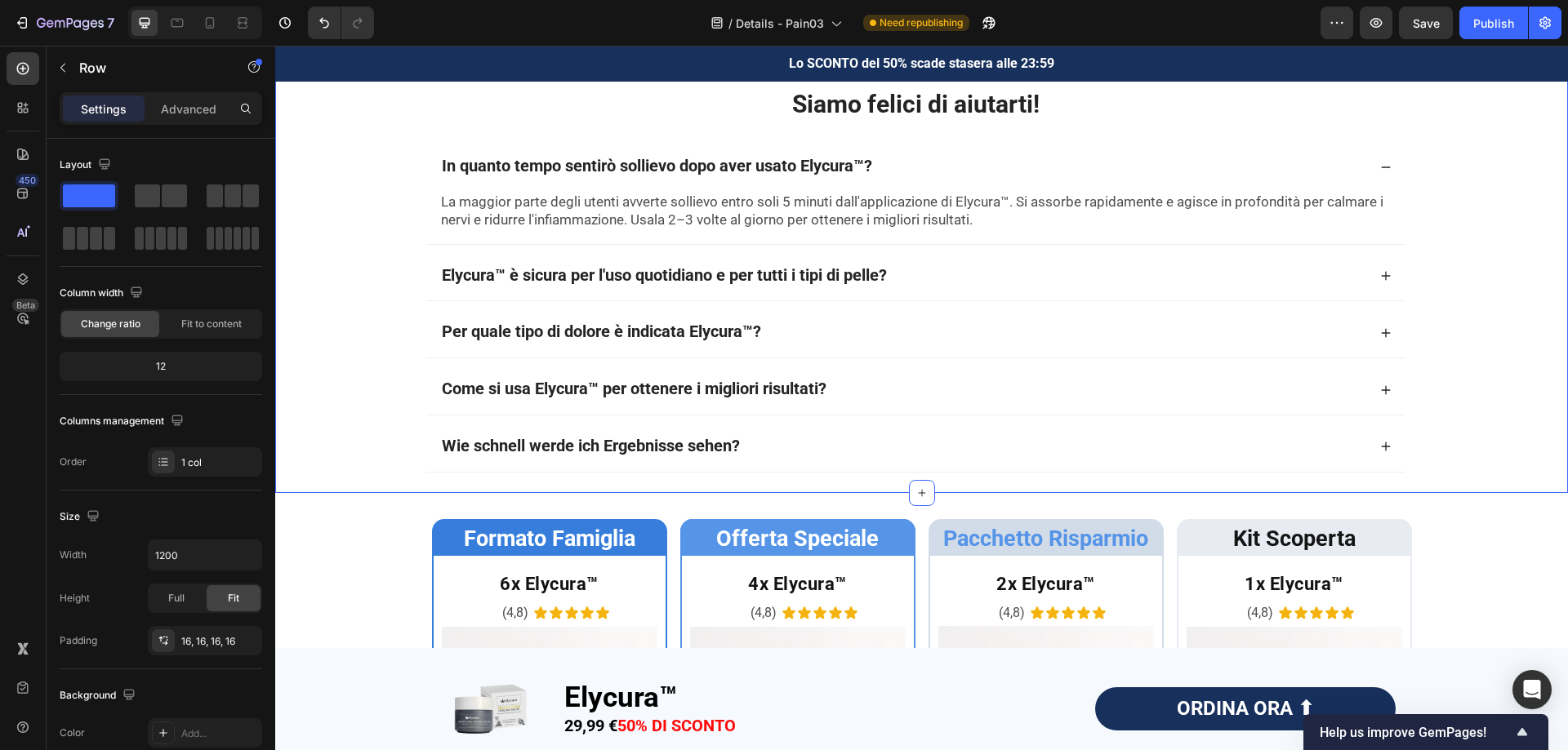
scroll to position [3870, 0]
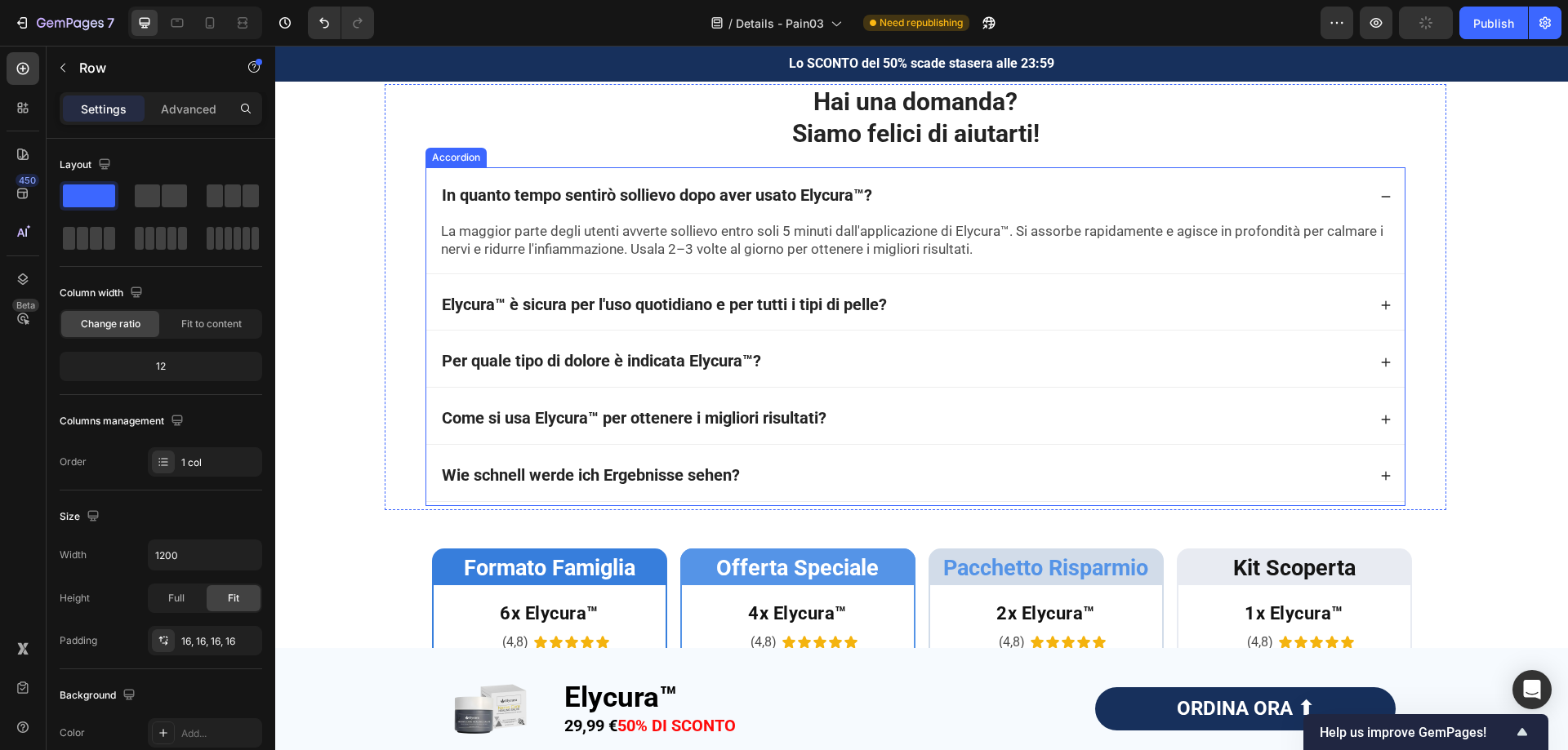
click at [940, 208] on div "In quanto tempo sentirò sollievo dopo aver usato Elycura™?" at bounding box center [903, 196] width 928 height 24
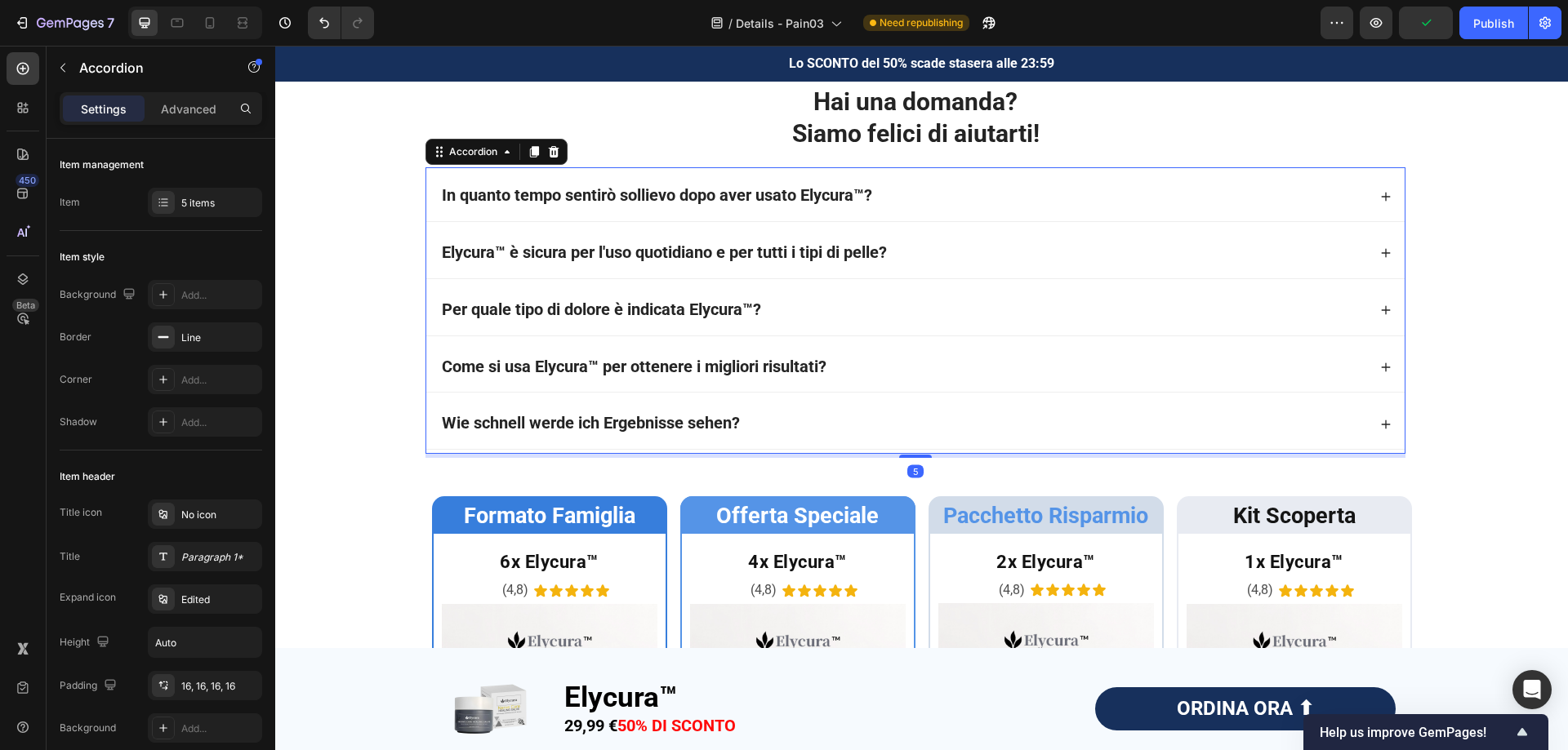
click at [927, 265] on div "Elycura™ è sicura per l'uso quotidiano e per tutti i tipi di pelle?" at bounding box center [903, 254] width 928 height 24
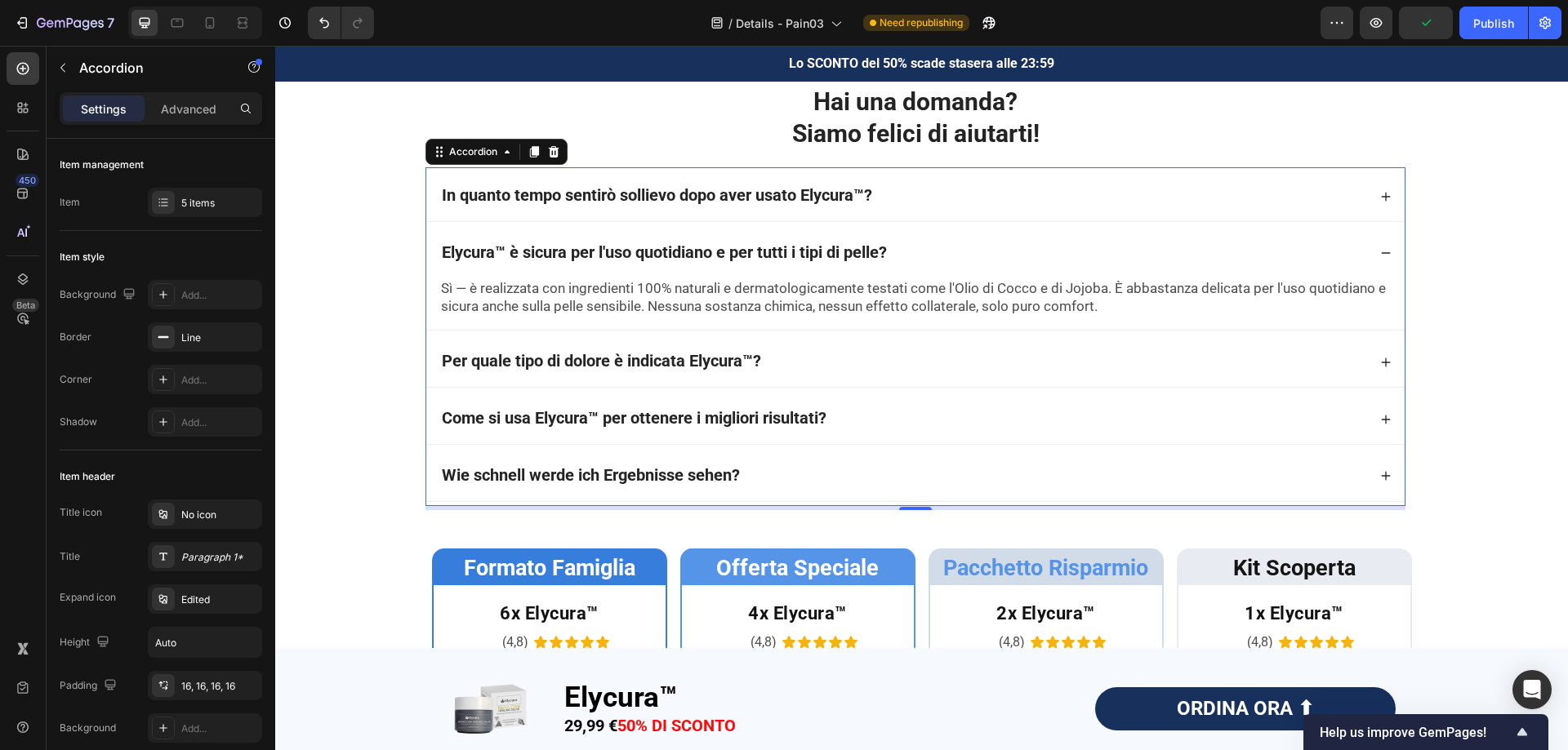
click at [927, 265] on div "Elycura™ è sicura per l'uso quotidiano e per tutti i tipi di pelle?" at bounding box center [903, 254] width 928 height 24
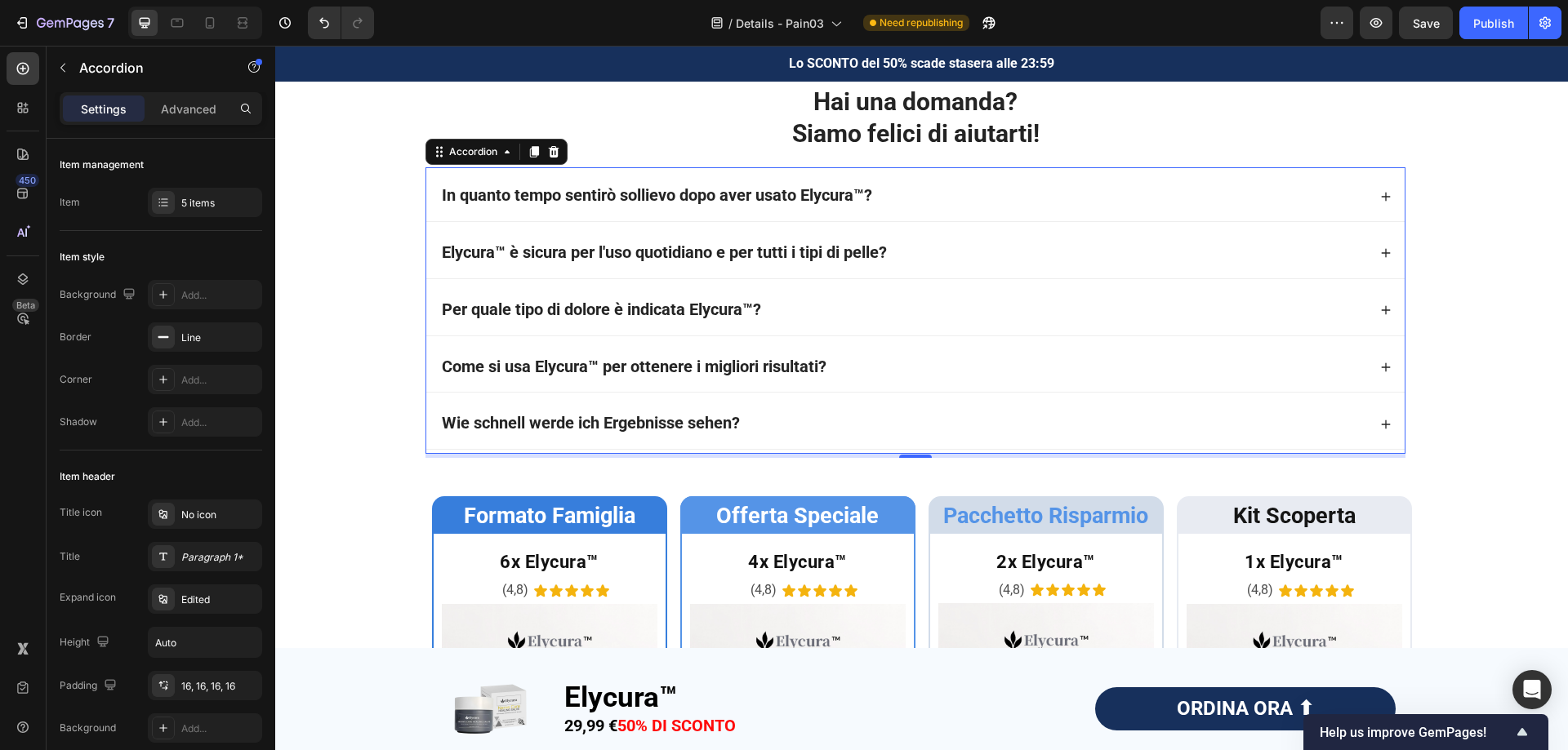
click at [878, 323] on div "Per quale tipo di dolore è indicata Elycura™?" at bounding box center [903, 311] width 928 height 24
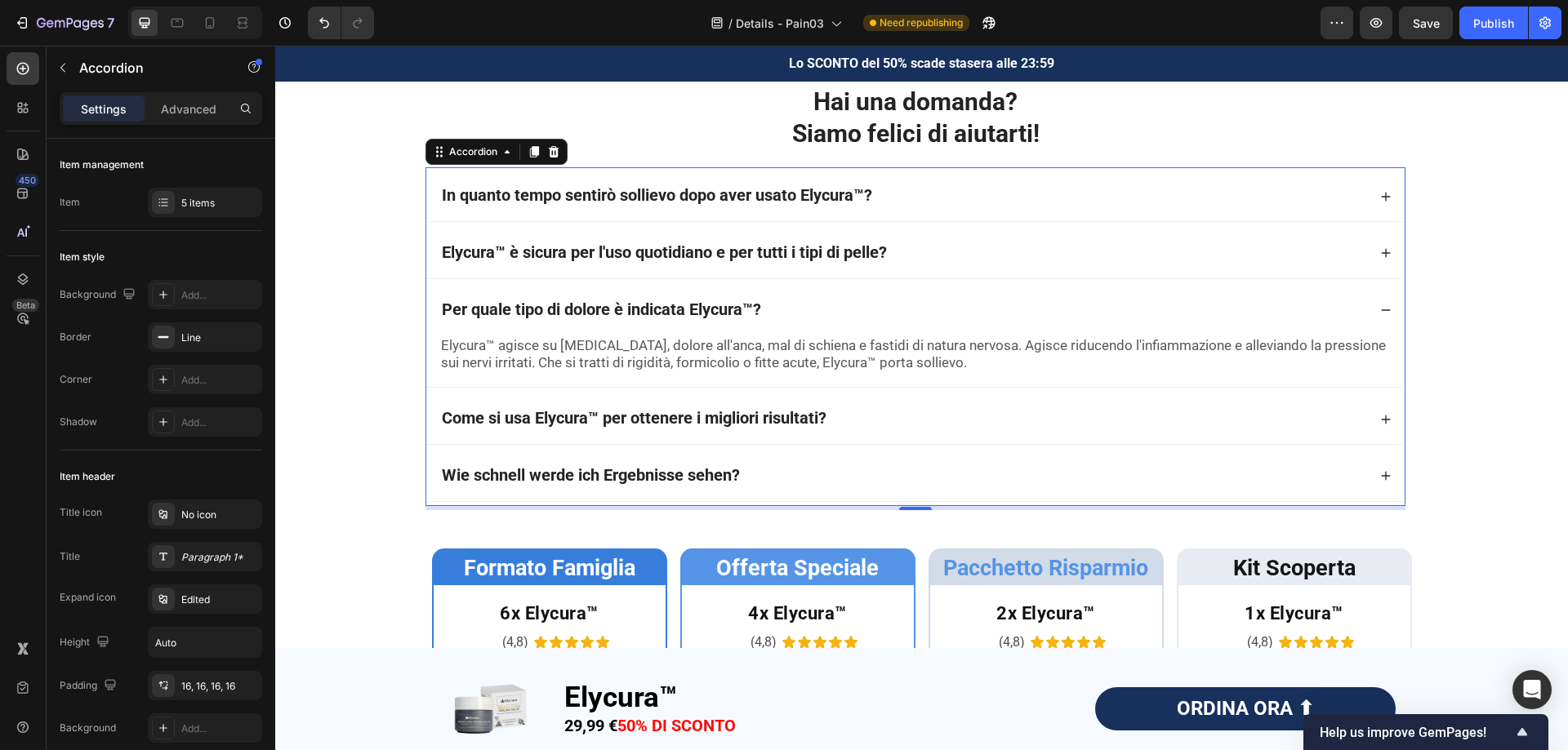
click at [878, 323] on div "Per quale tipo di dolore è indicata Elycura™?" at bounding box center [903, 311] width 928 height 24
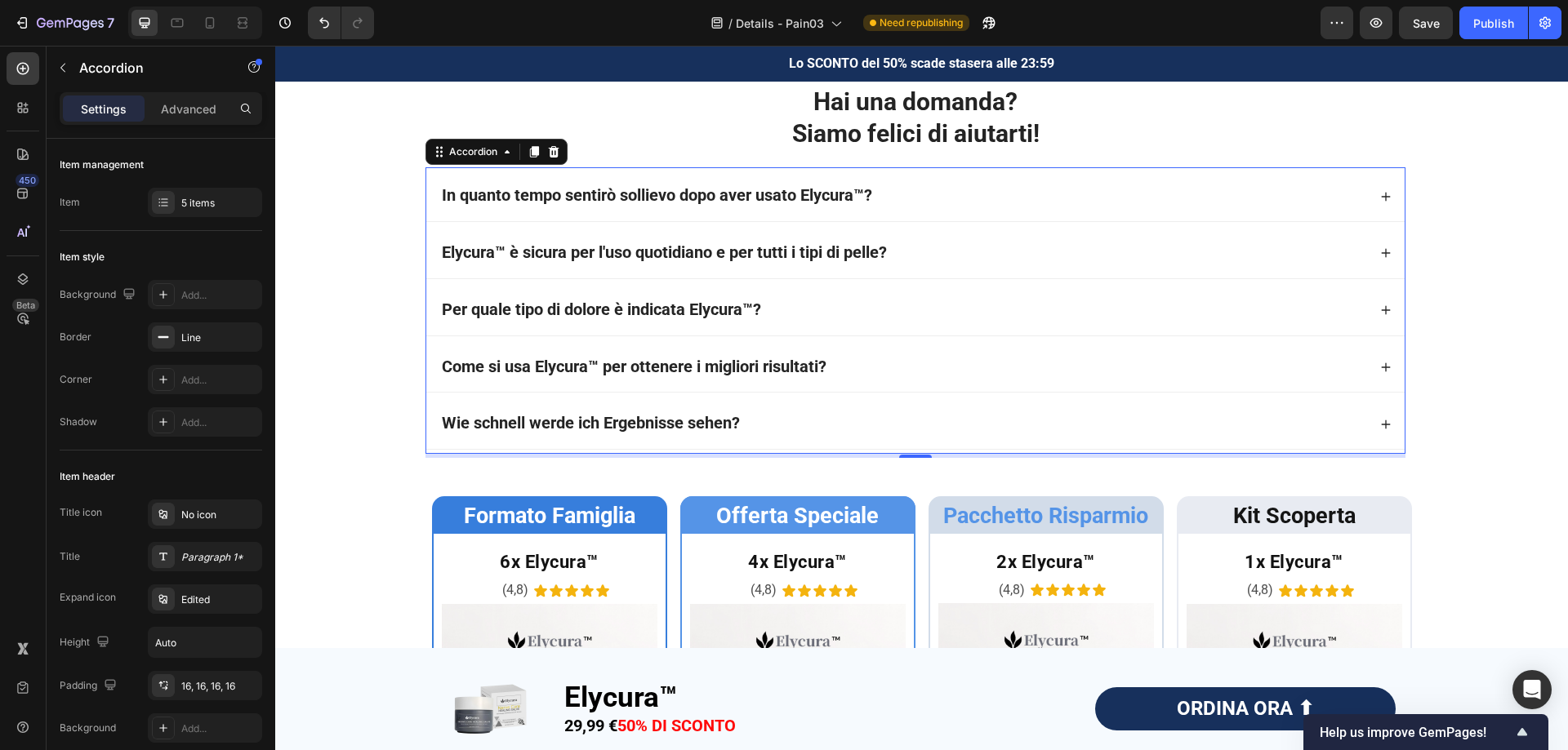
click at [856, 380] on div "Come si usa Elycura™ per ottenere i migliori risultati?" at bounding box center [903, 368] width 928 height 24
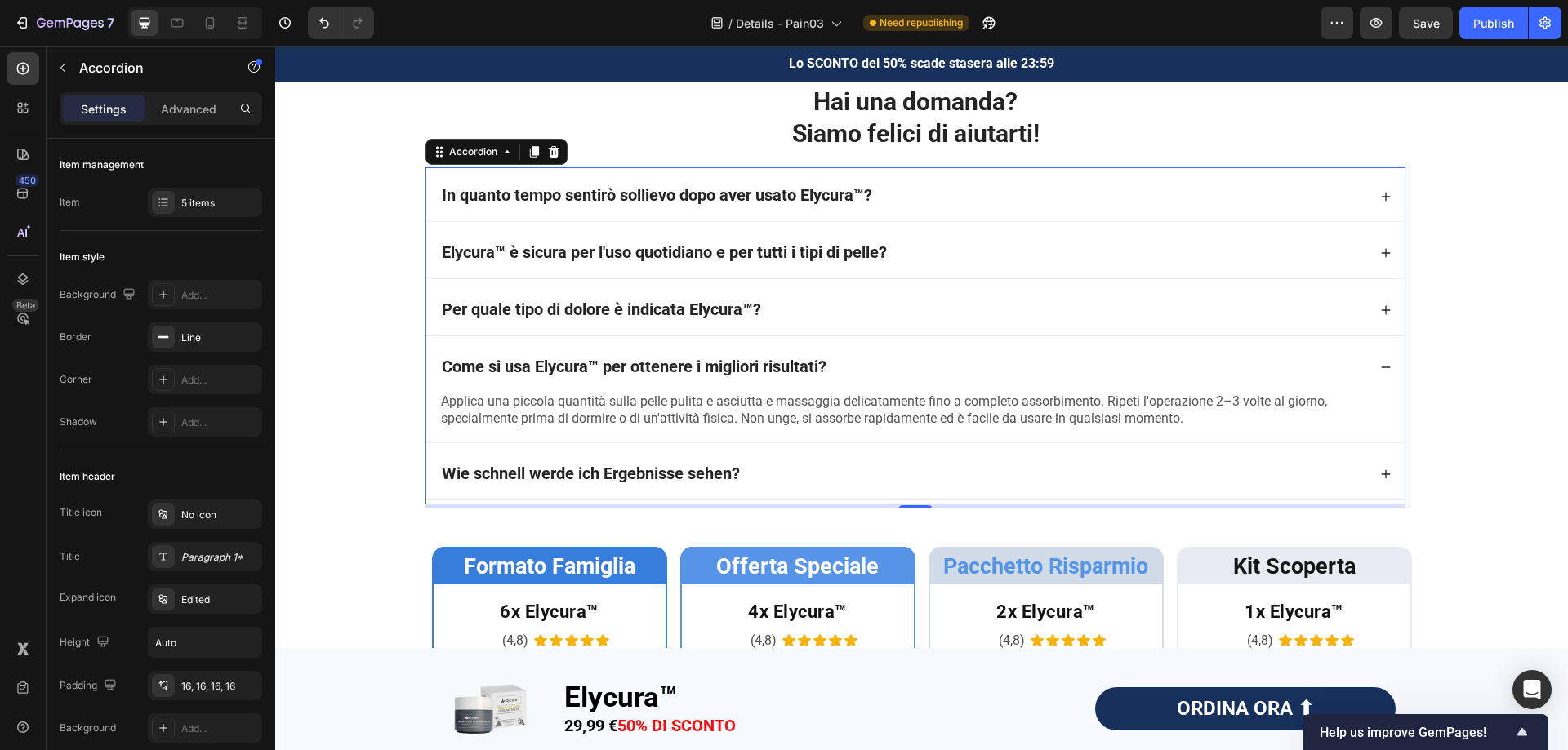
click at [856, 380] on div "Come si usa Elycura™ per ottenere i migliori risultati?" at bounding box center [903, 368] width 928 height 24
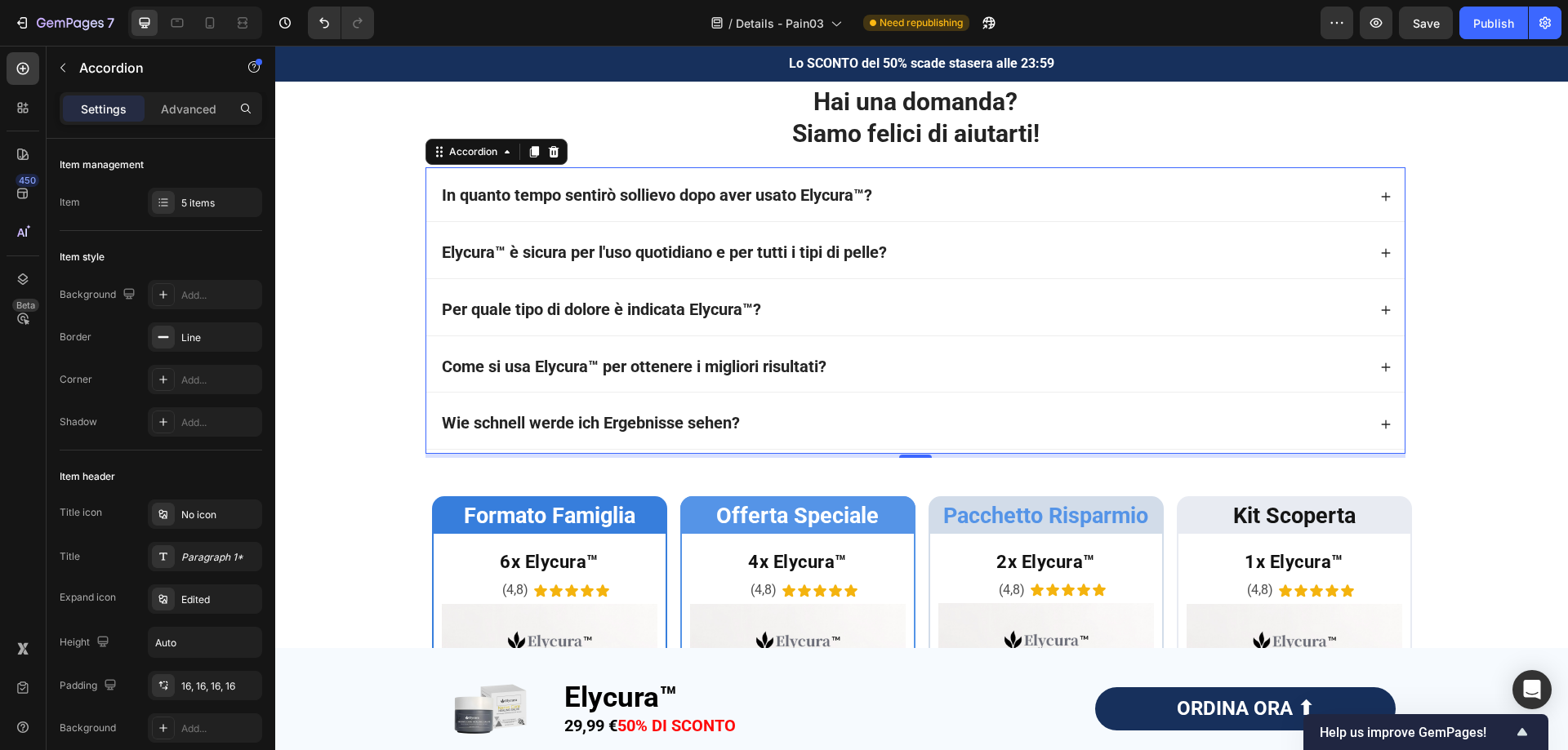
click at [820, 436] on div "Wie schnell werde ich Ergebnisse sehen?" at bounding box center [903, 425] width 928 height 24
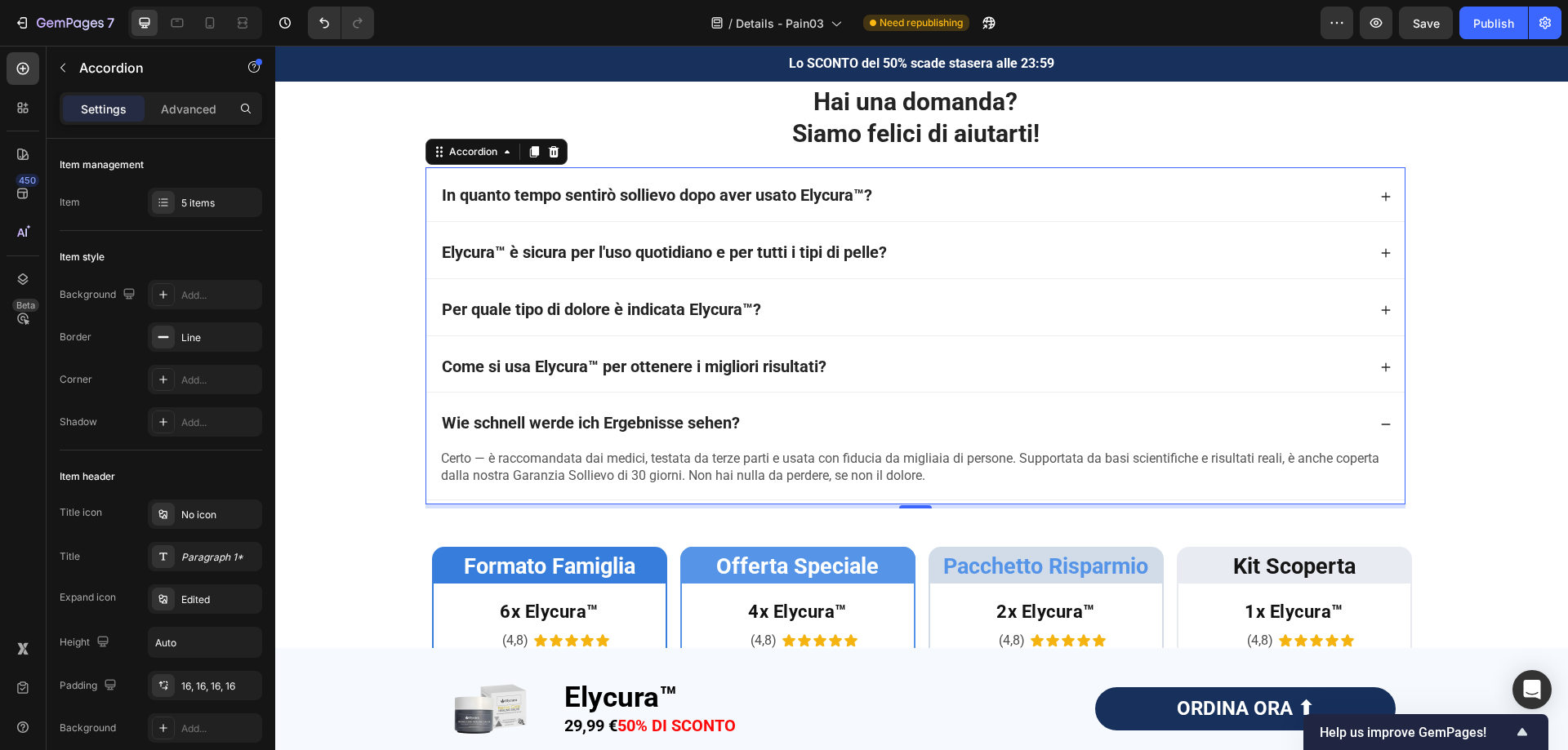
click at [820, 436] on div "Wie schnell werde ich Ergebnisse sehen?" at bounding box center [903, 425] width 928 height 24
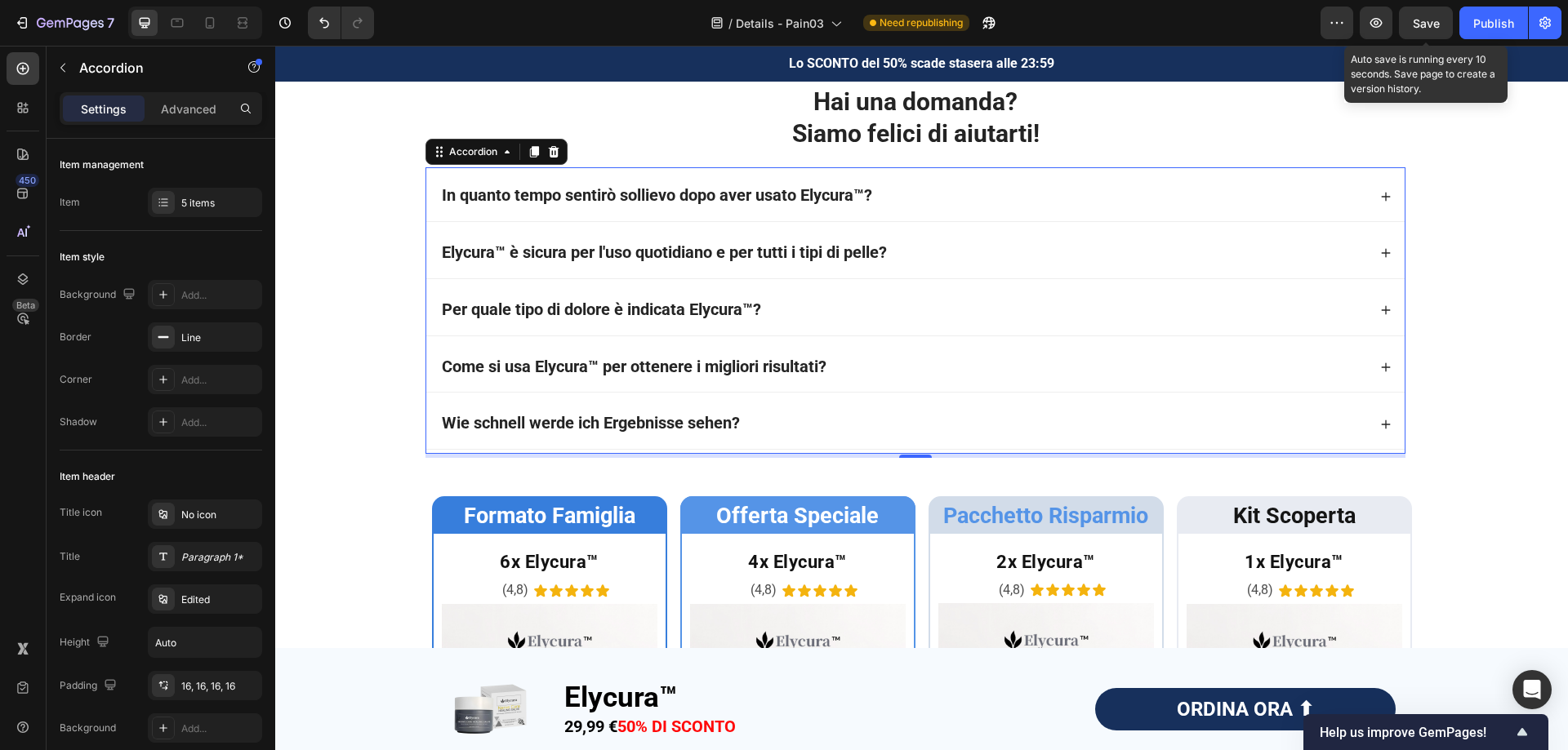
click at [1436, 26] on span "Save" at bounding box center [1426, 23] width 27 height 14
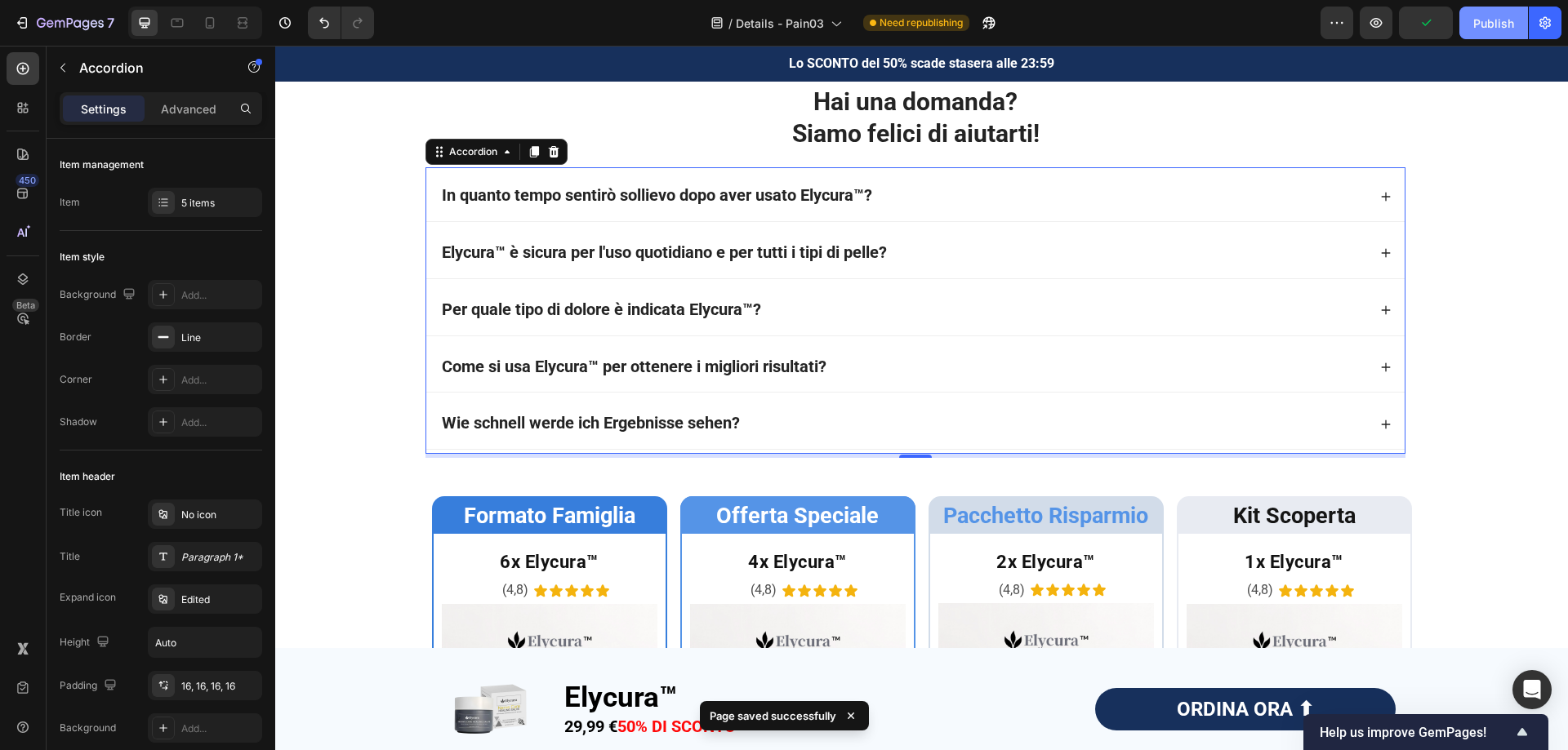
click at [1491, 20] on div "Publish" at bounding box center [1493, 23] width 41 height 17
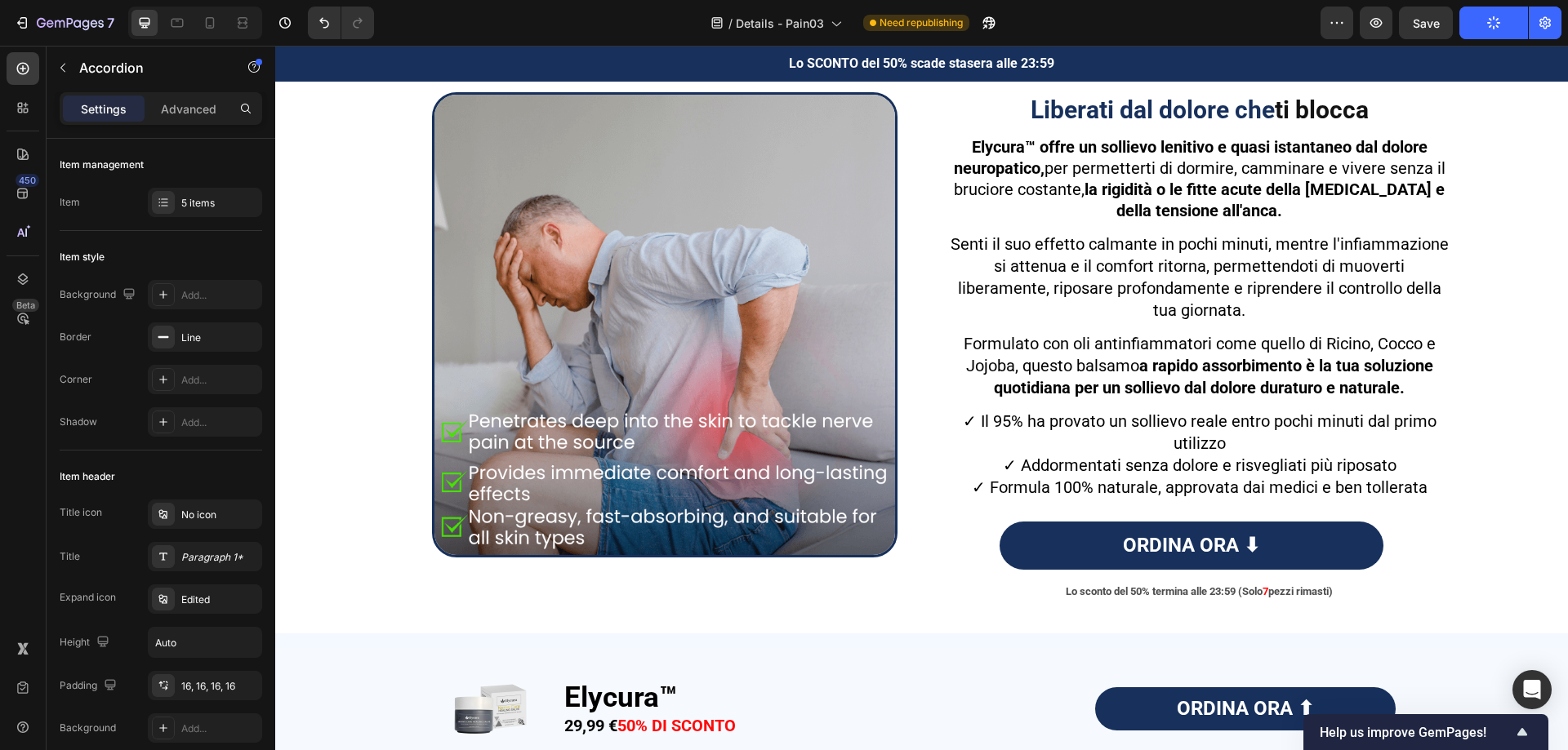
scroll to position [2819, 0]
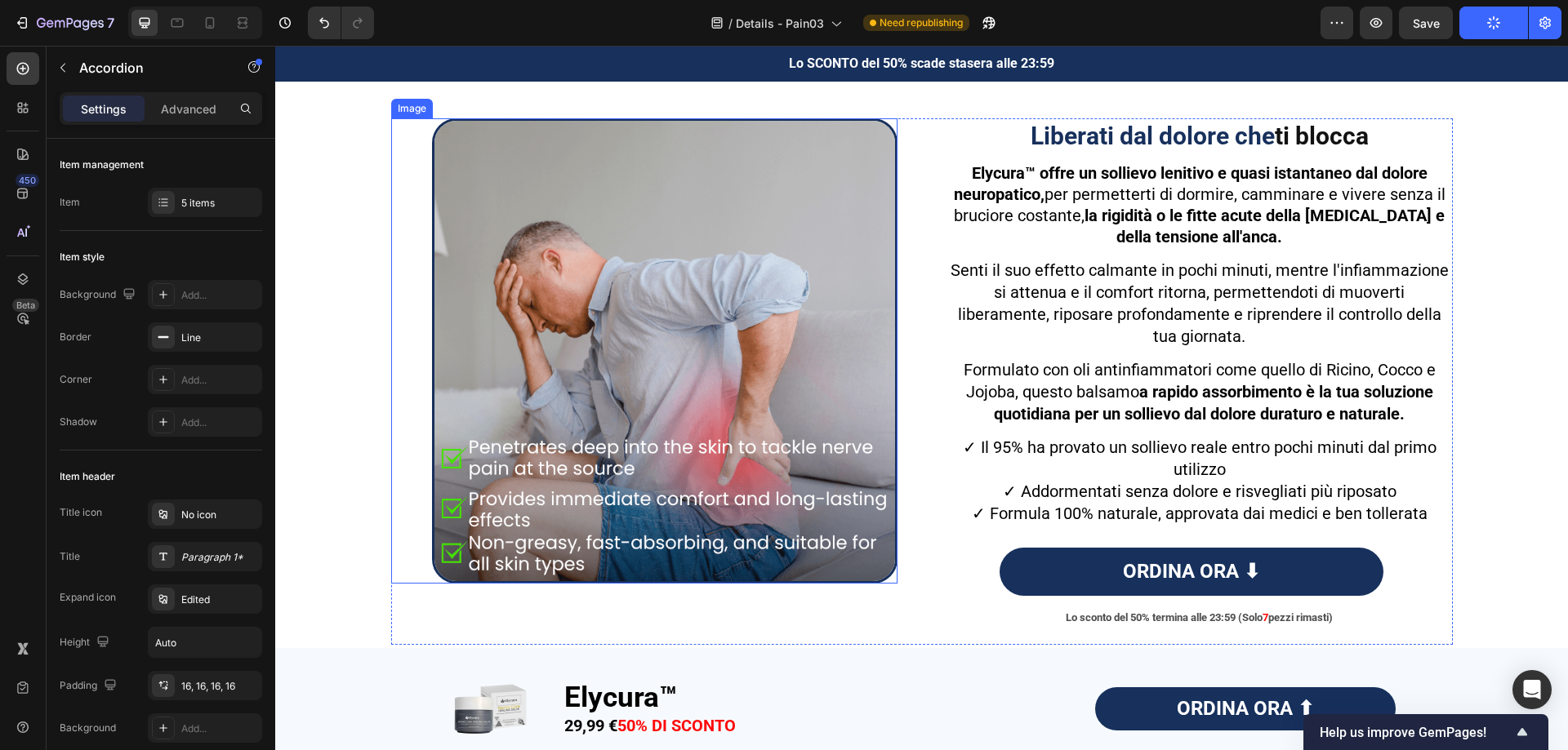
click at [736, 297] on img at bounding box center [665, 351] width 466 height 466
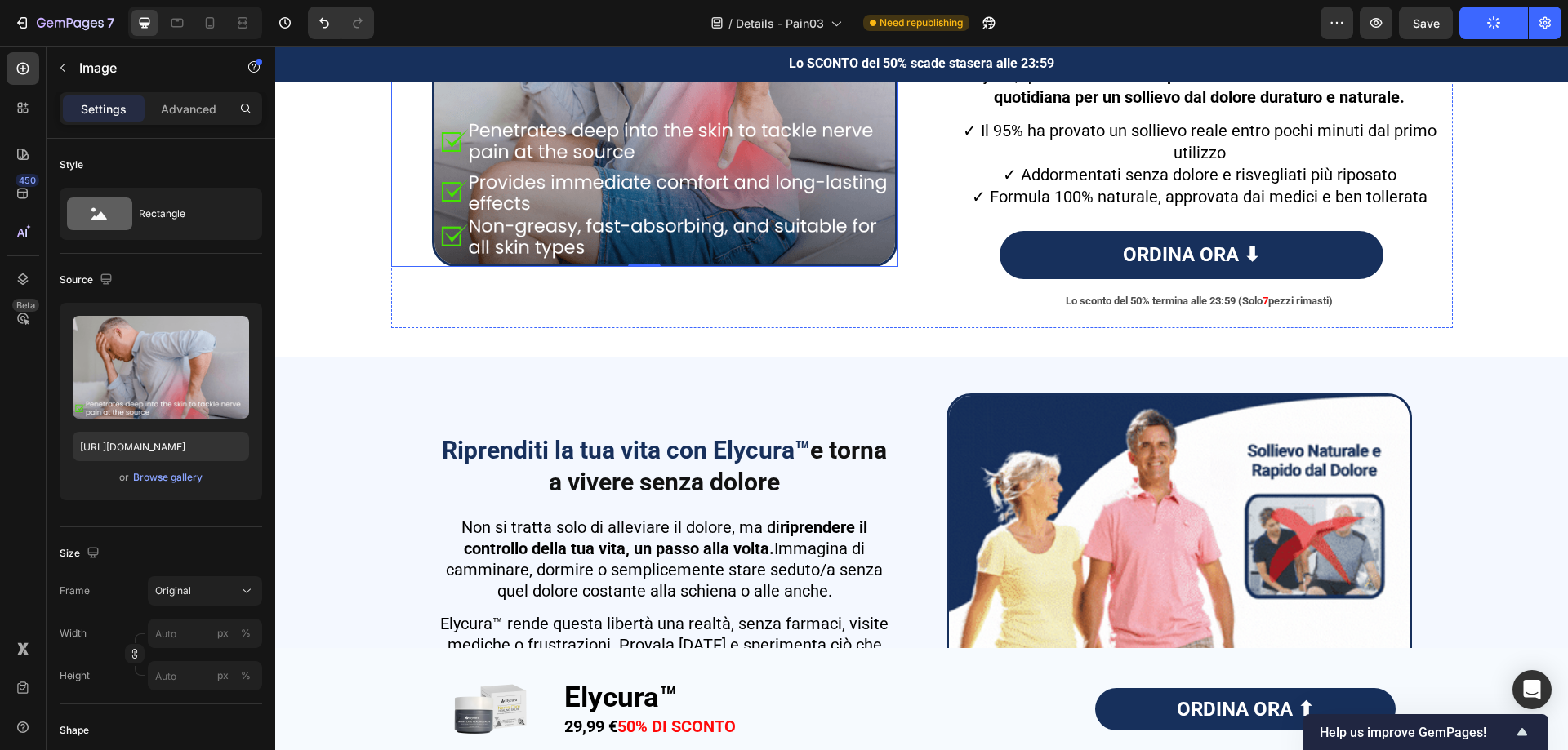
scroll to position [3227, 0]
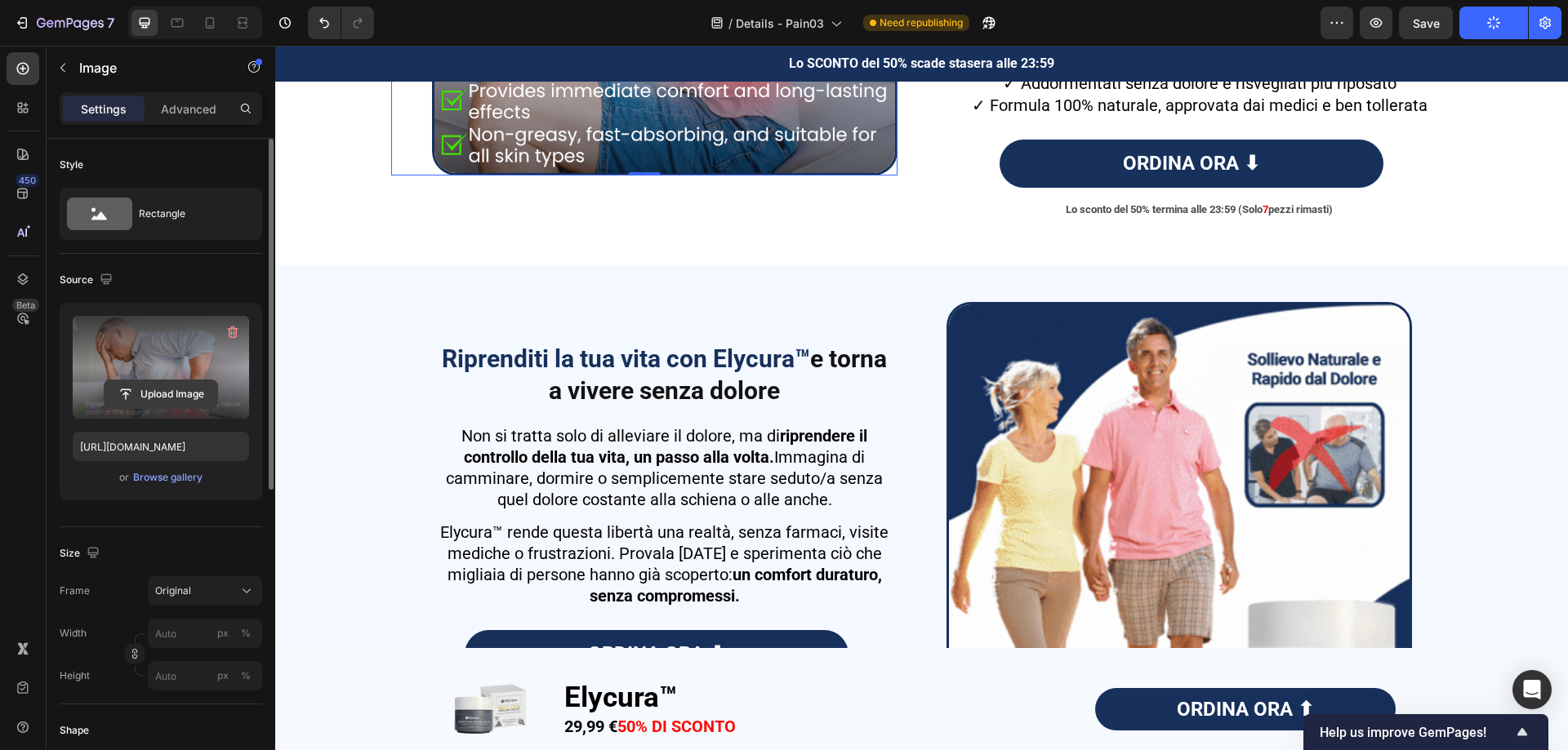
click at [182, 392] on input "file" at bounding box center [160, 394] width 113 height 28
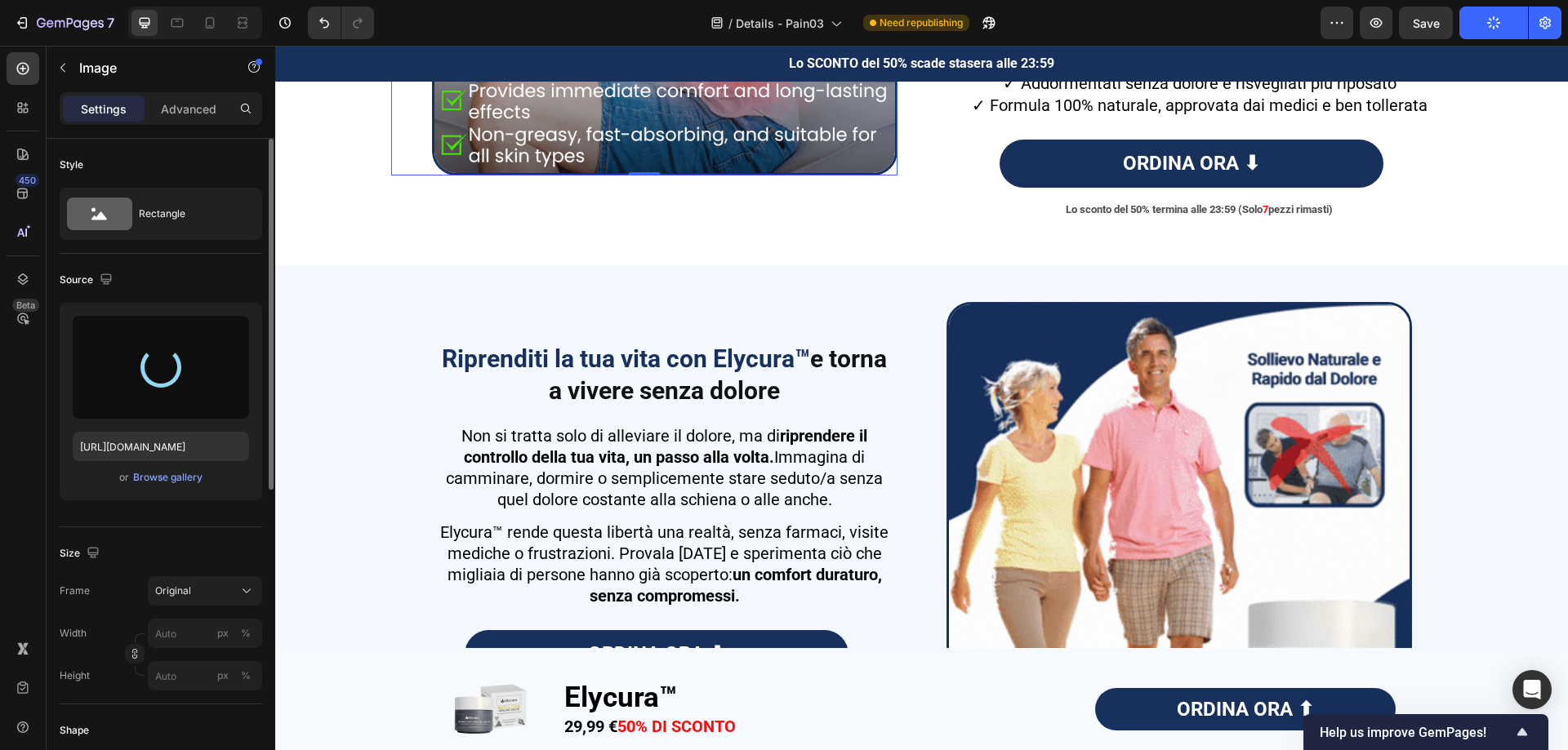
type input "https://cdn.shopify.com/s/files/1/0677/4082/7801/files/gempages_578420484106879…"
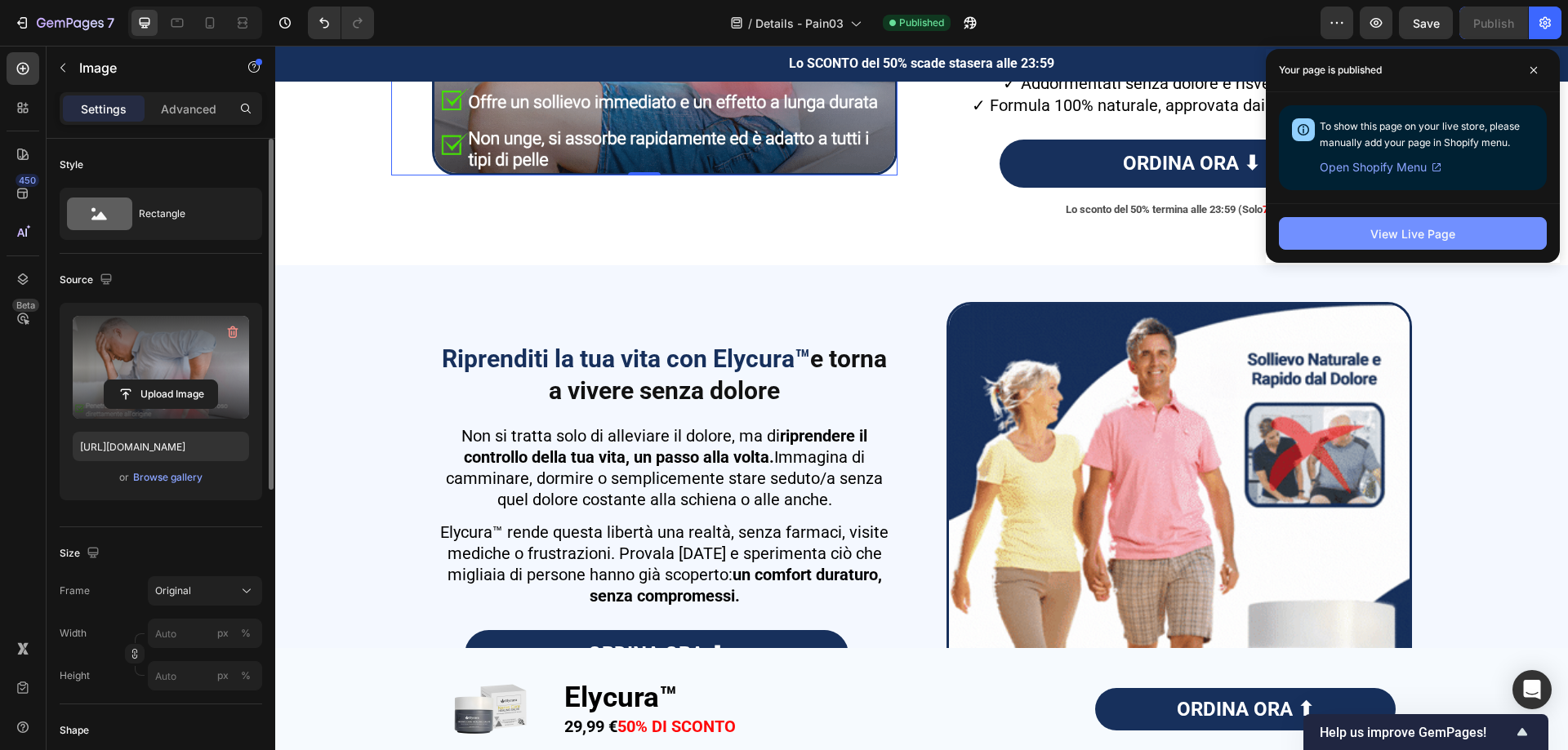
click at [1432, 235] on div "View Live Page" at bounding box center [1412, 234] width 85 height 17
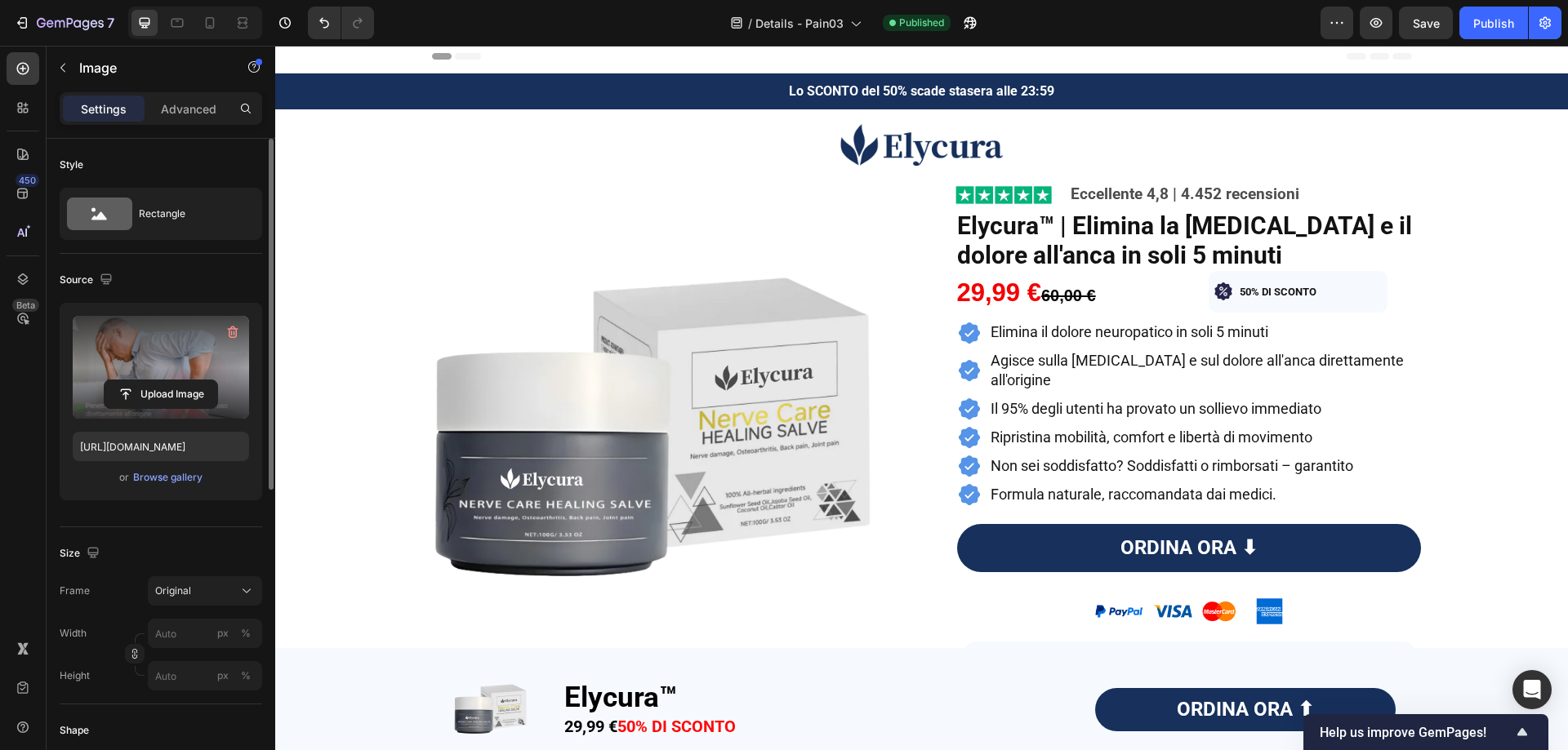
scroll to position [0, 0]
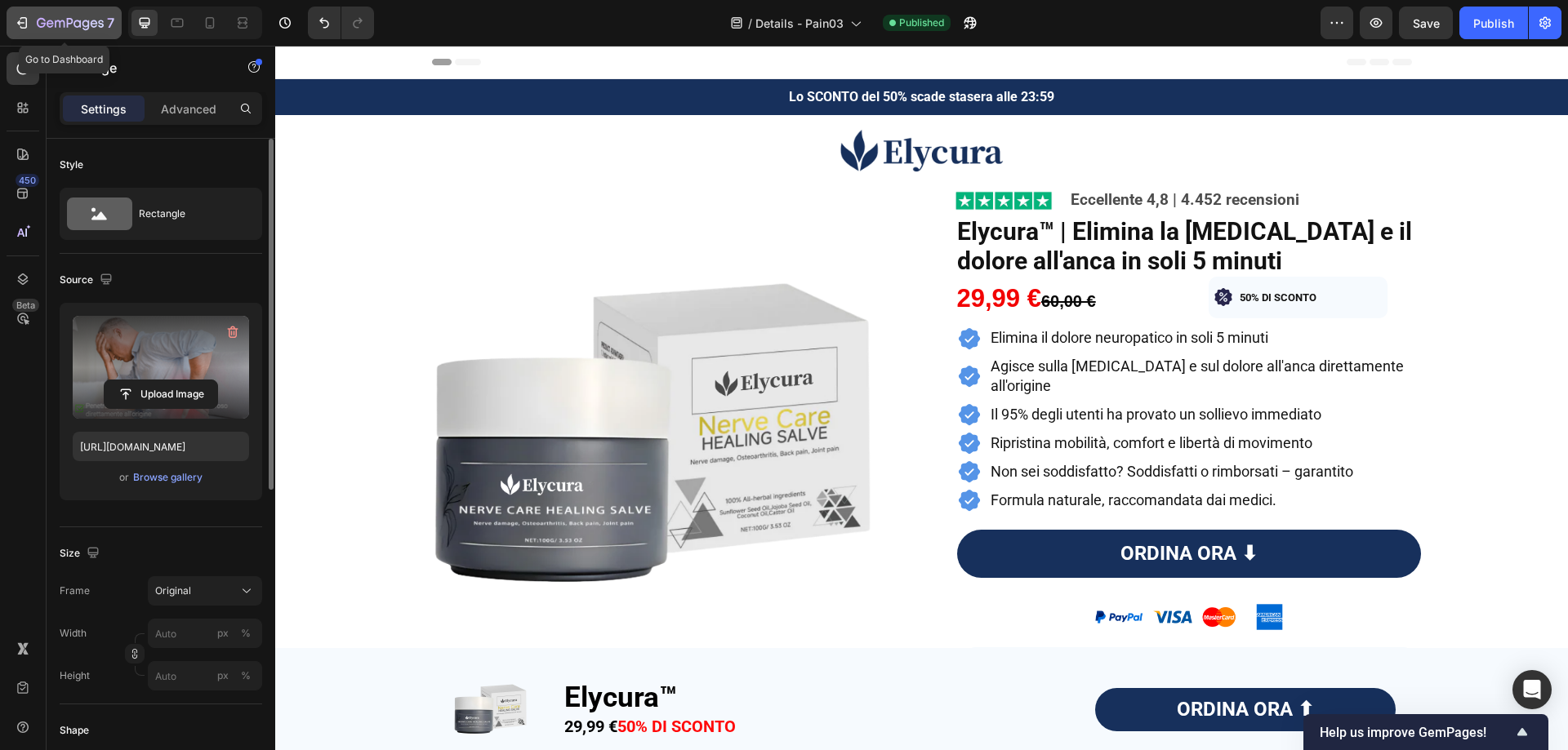
click at [47, 26] on icon "button" at bounding box center [70, 24] width 67 height 14
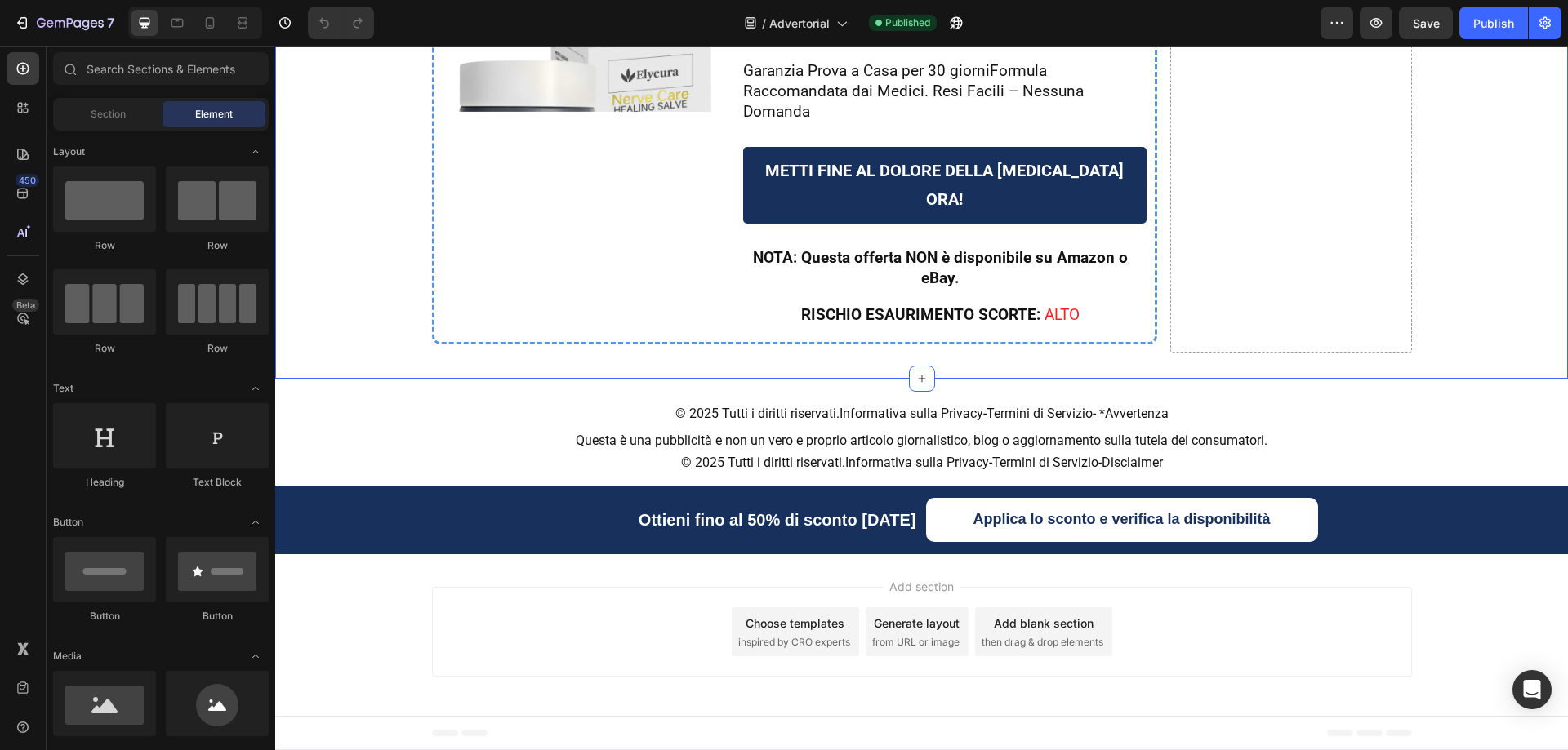
scroll to position [15081, 0]
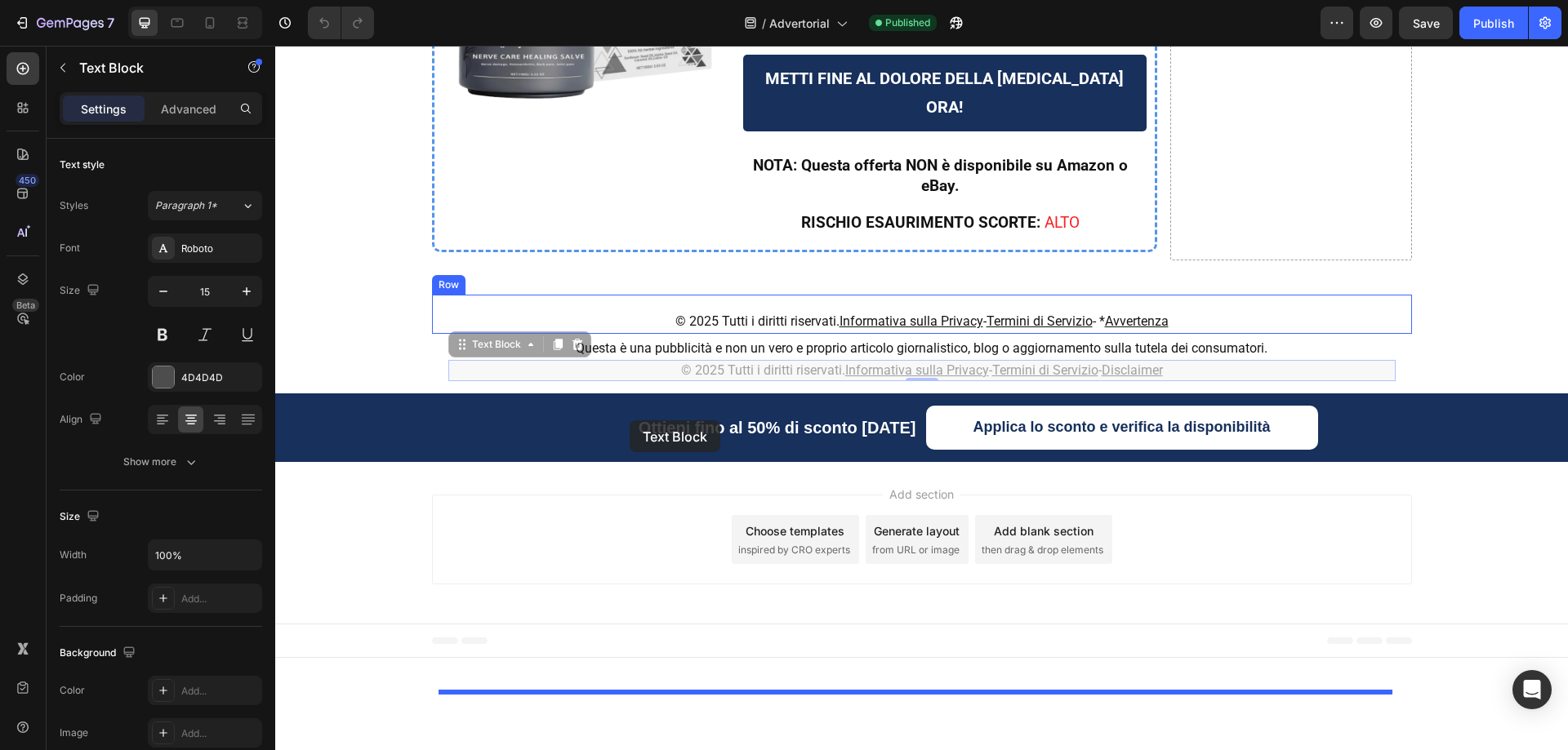
drag, startPoint x: 452, startPoint y: 439, endPoint x: 630, endPoint y: 421, distance: 178.9
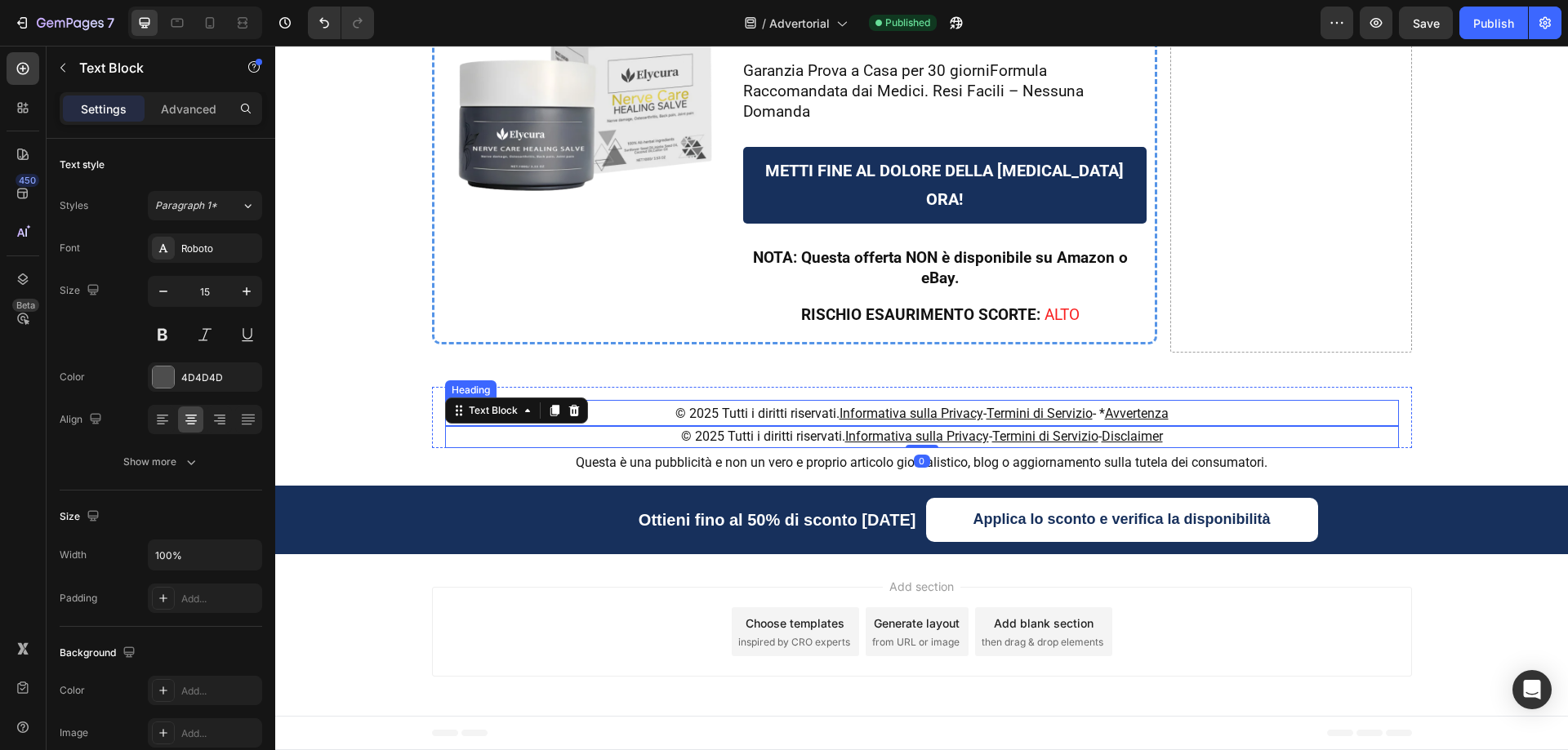
click at [616, 414] on p "© 2025 Tutti i diritti riservati. Informativa sulla Privacy - Termini di Serviz…" at bounding box center [922, 413] width 951 height 23
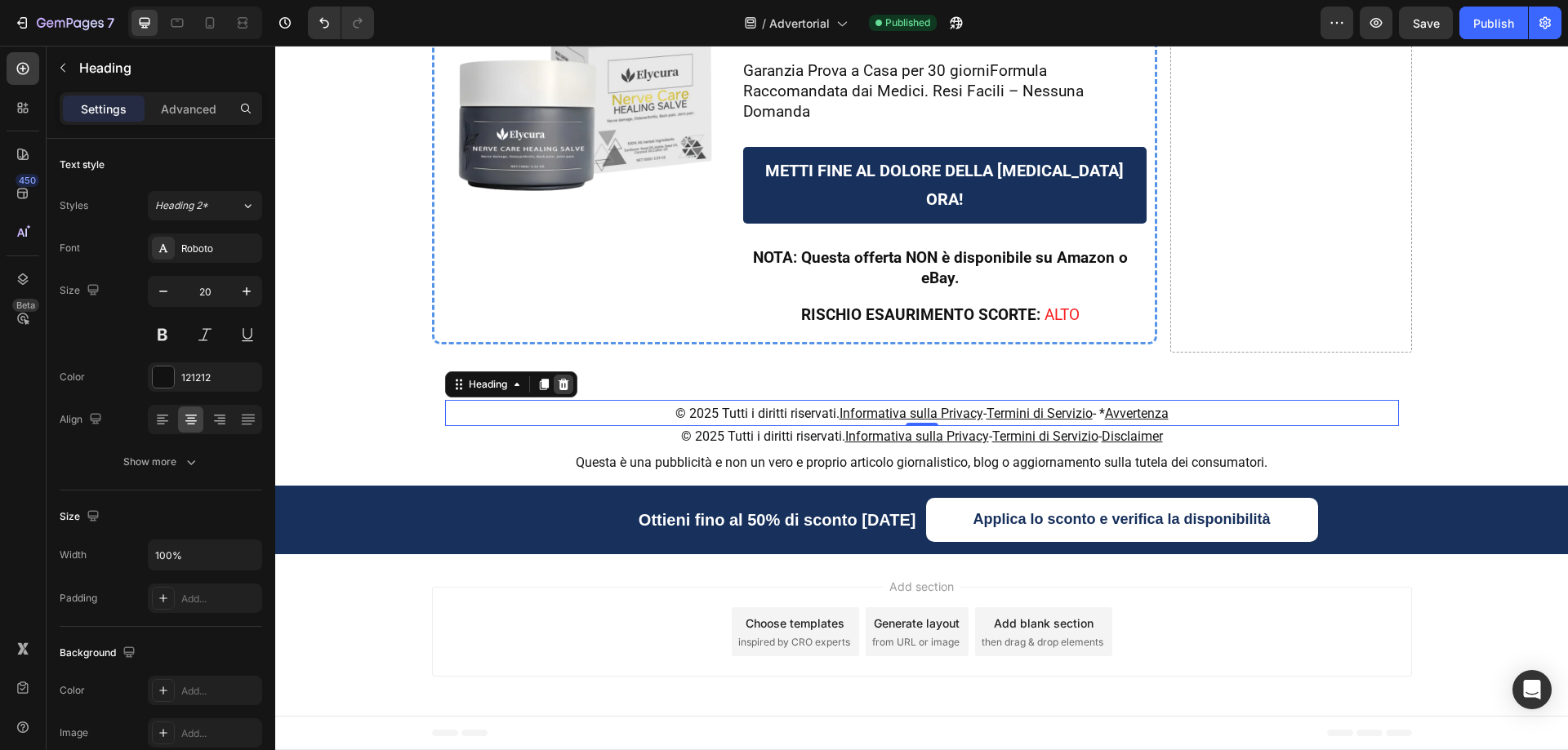
click at [562, 383] on icon at bounding box center [563, 384] width 11 height 11
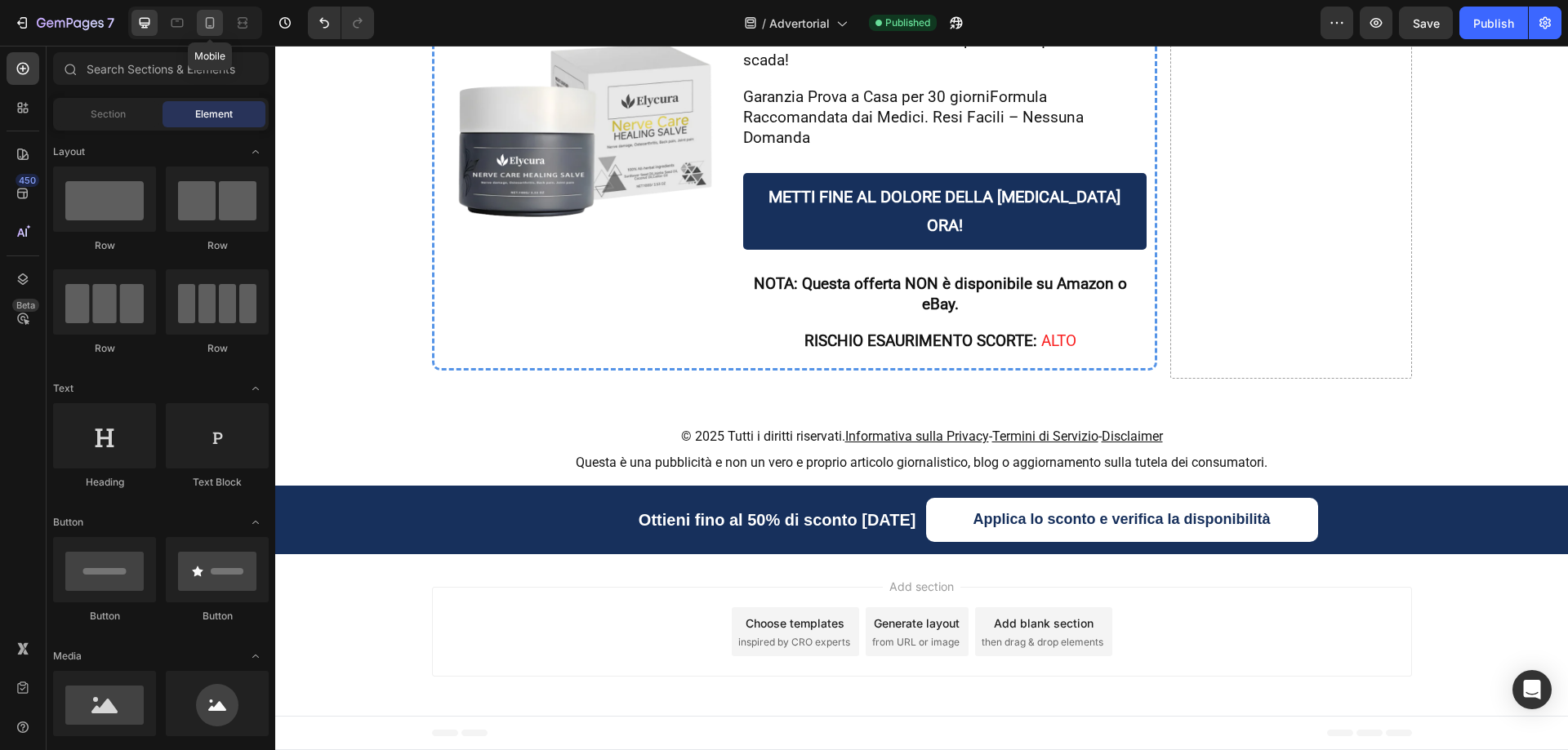
click at [220, 18] on div at bounding box center [210, 23] width 26 height 26
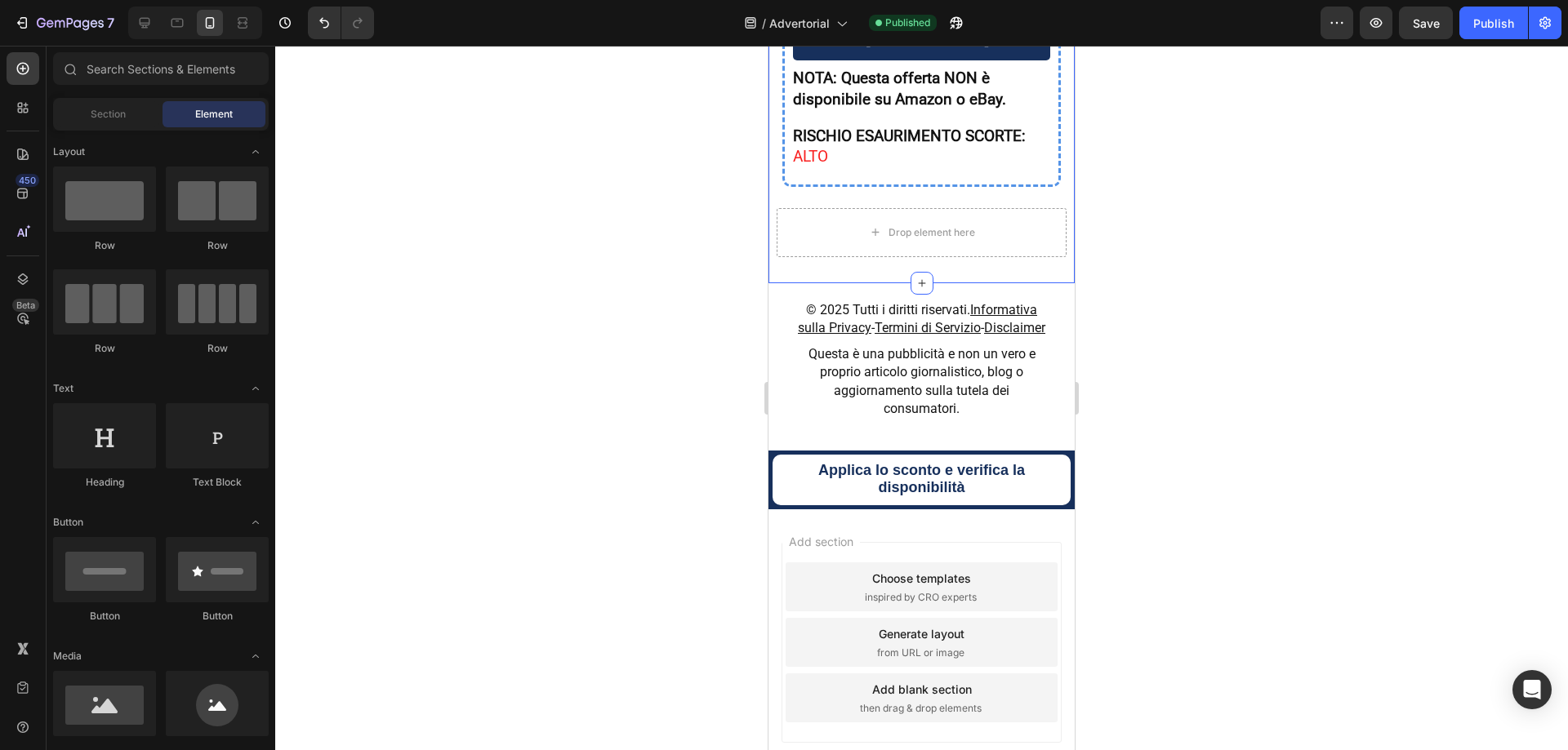
scroll to position [15907, 0]
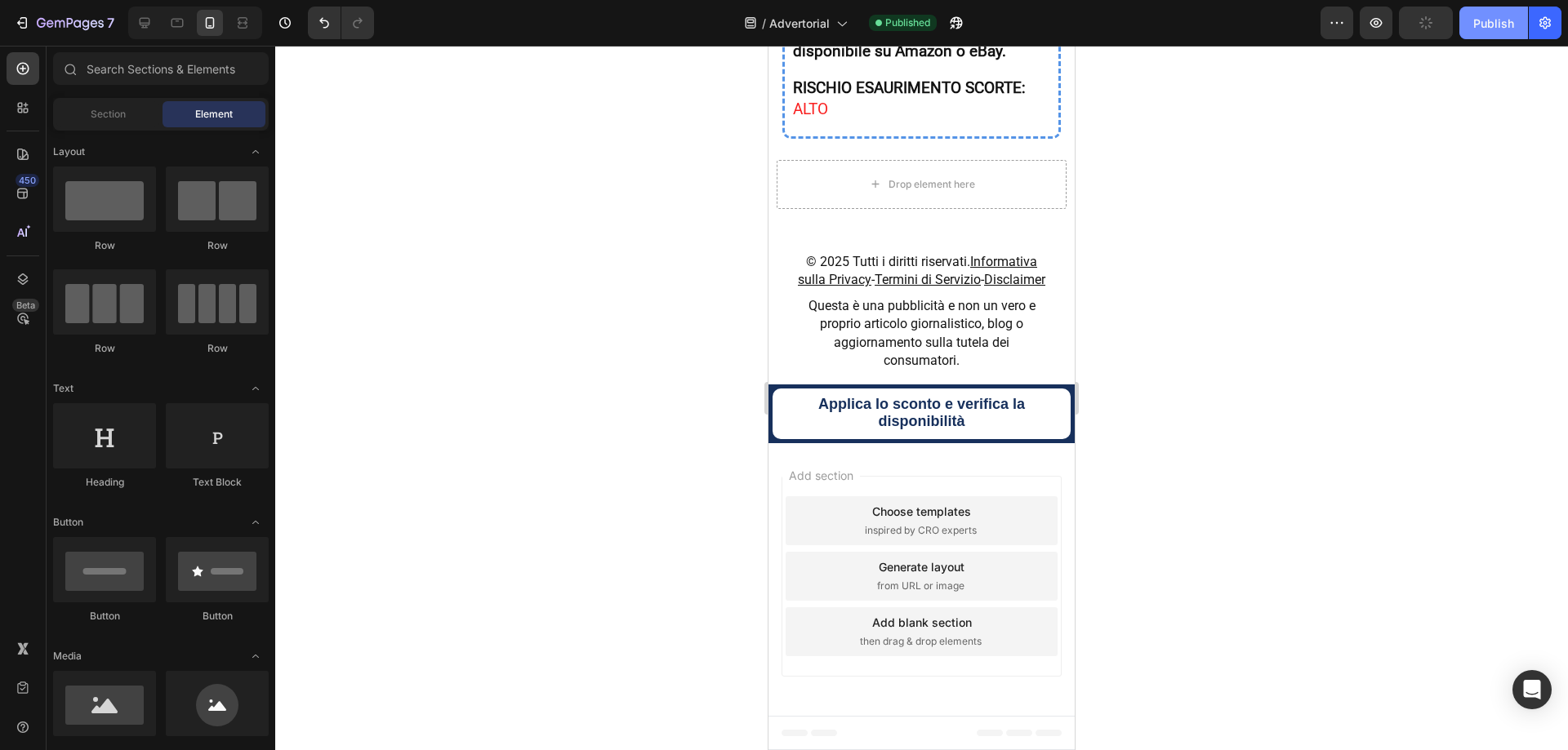
click at [1488, 27] on div "Publish" at bounding box center [1493, 23] width 41 height 17
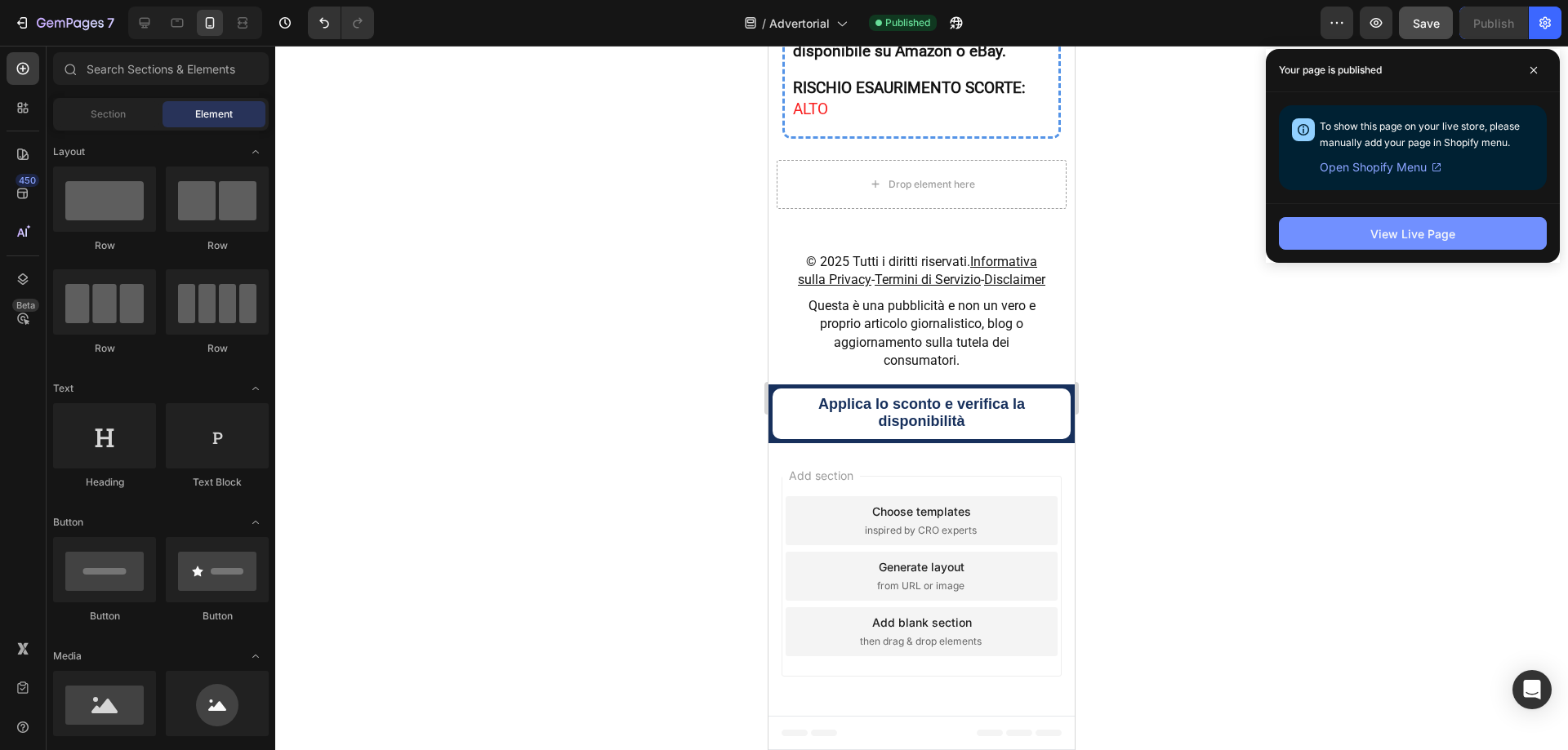
click at [1365, 242] on button "View Live Page" at bounding box center [1413, 234] width 268 height 33
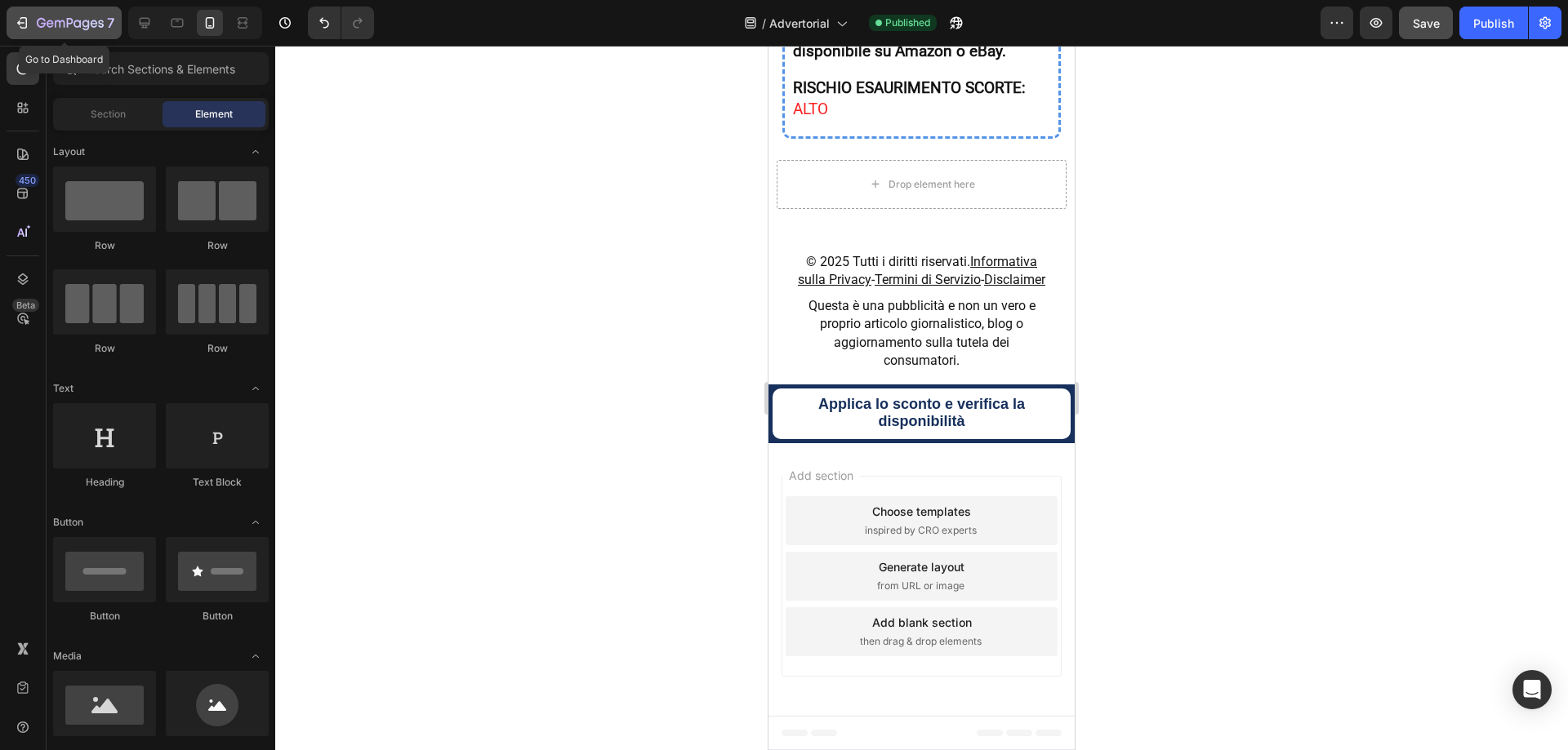
click at [51, 20] on icon "button" at bounding box center [50, 23] width 7 height 7
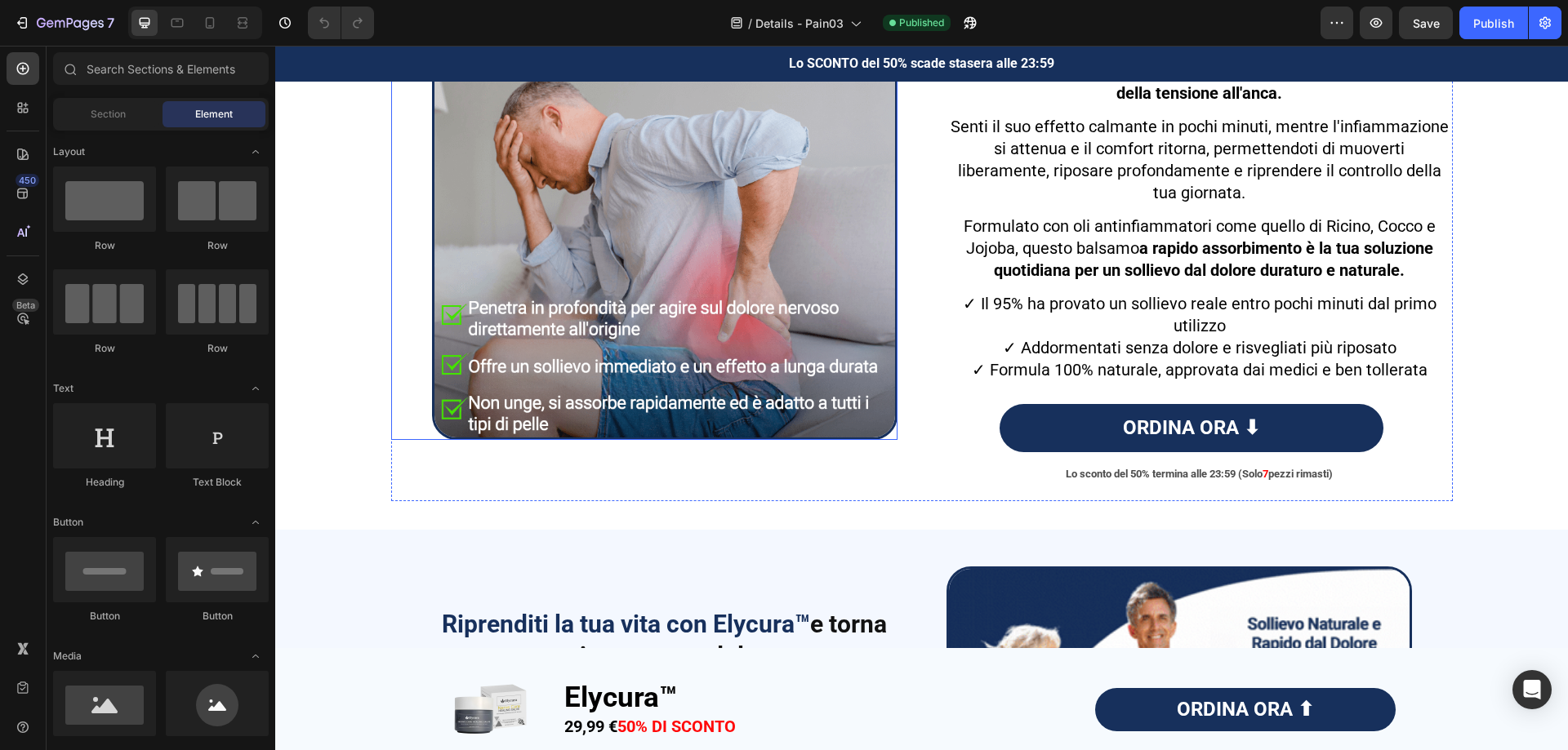
scroll to position [3266, 0]
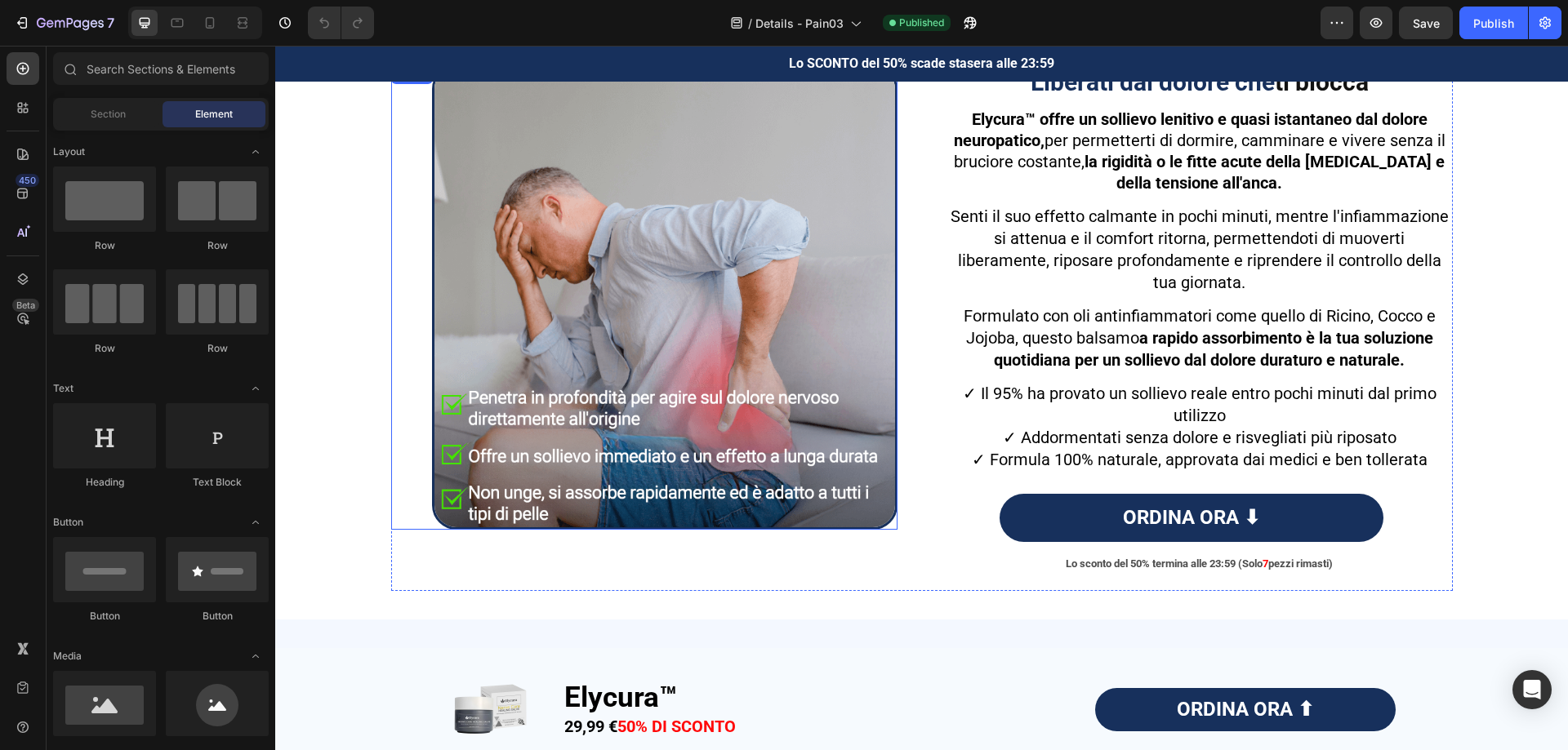
click at [741, 325] on img at bounding box center [665, 297] width 466 height 466
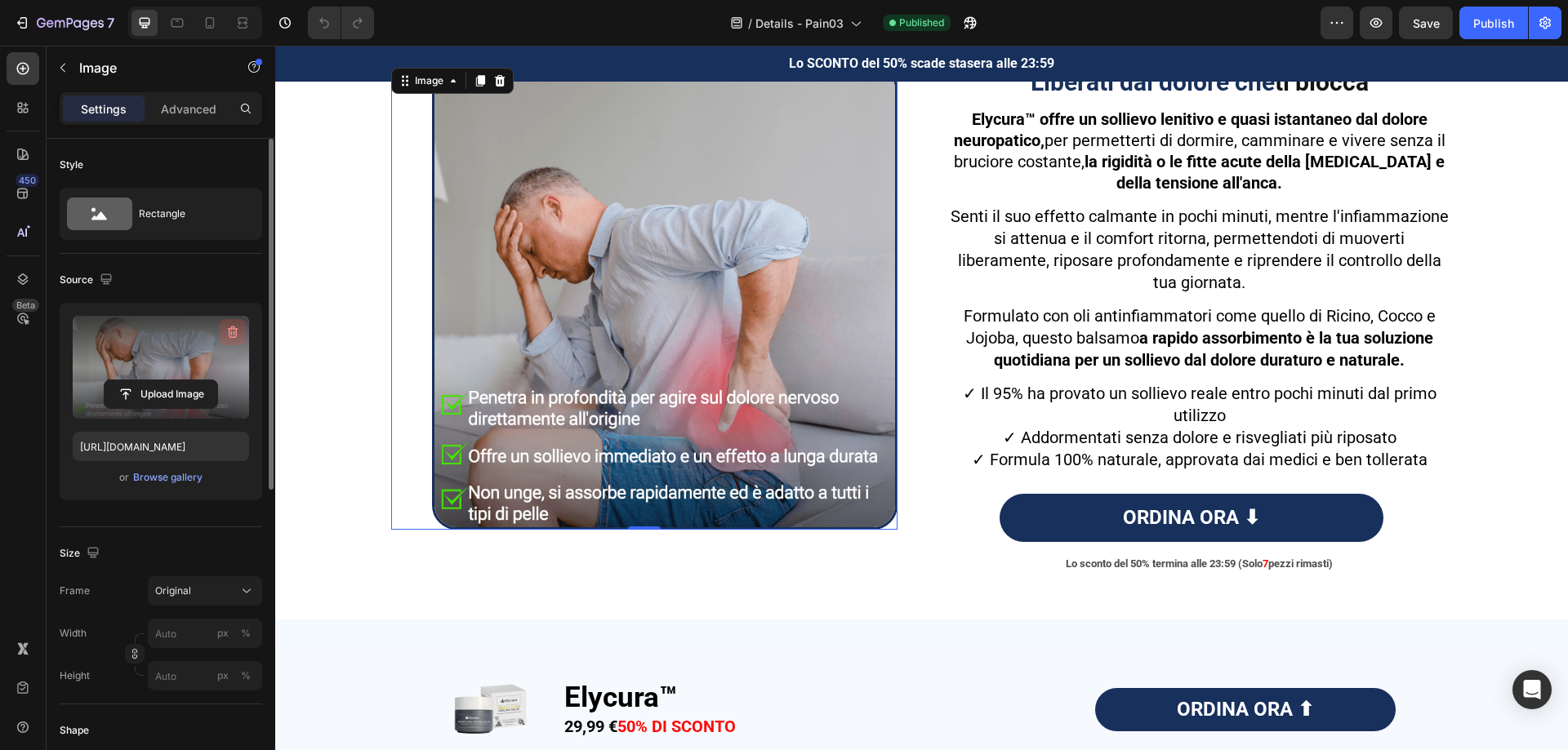
click at [229, 331] on icon "button" at bounding box center [233, 332] width 11 height 12
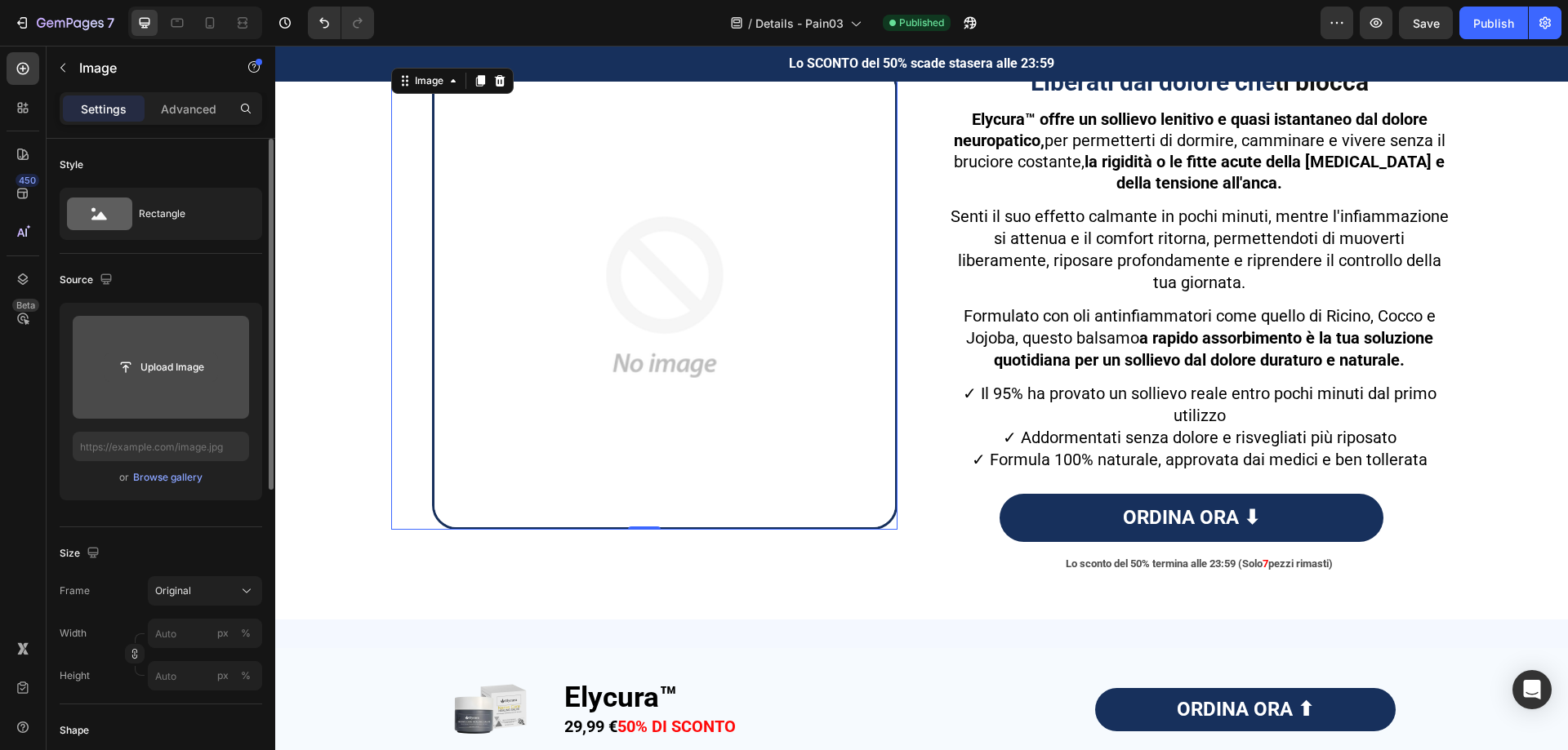
click at [148, 371] on input "file" at bounding box center [160, 368] width 113 height 28
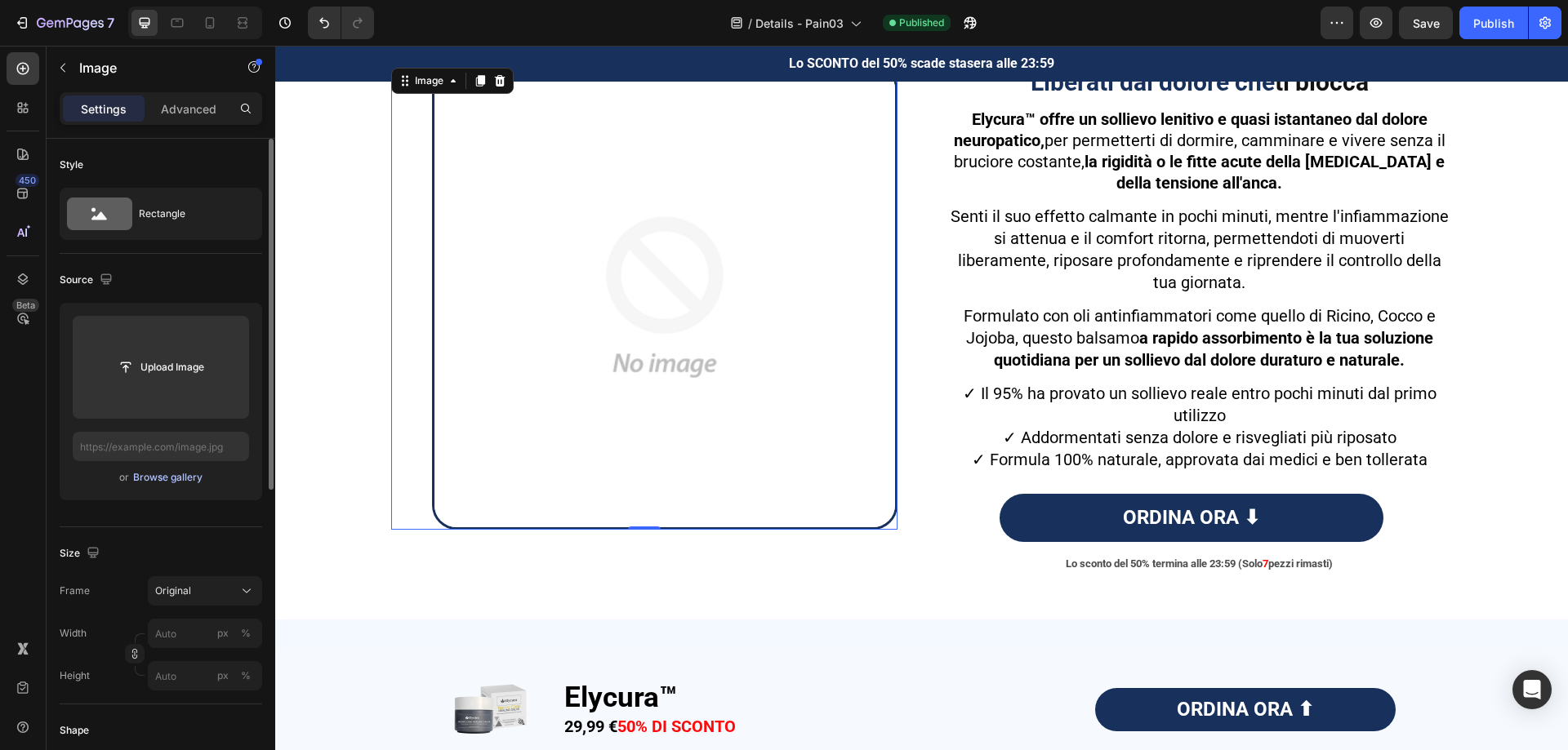
click at [168, 480] on div "Browse gallery" at bounding box center [168, 478] width 70 height 15
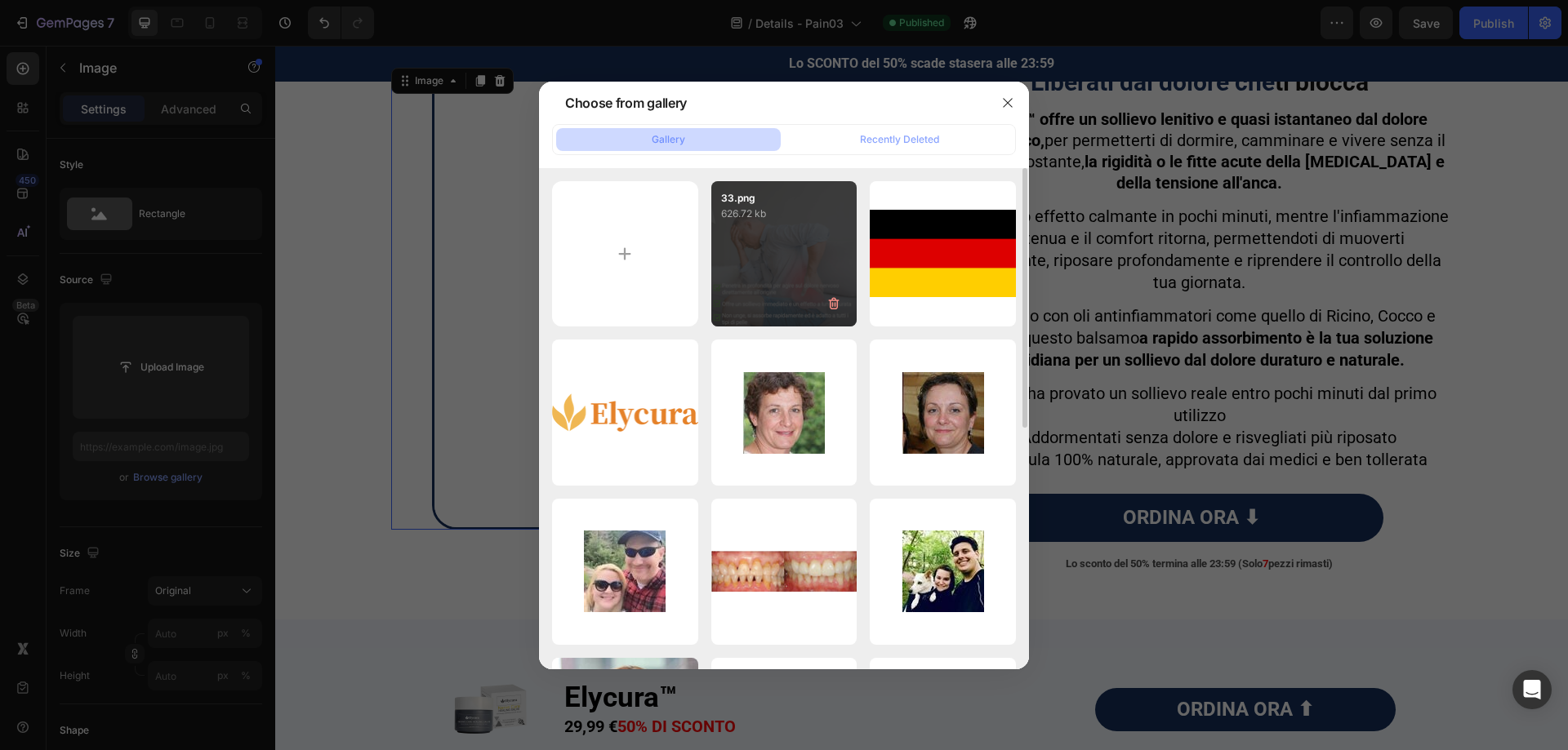
click at [794, 237] on div "33.png 626.72 kb" at bounding box center [784, 254] width 146 height 146
type input "[URL][DOMAIN_NAME]"
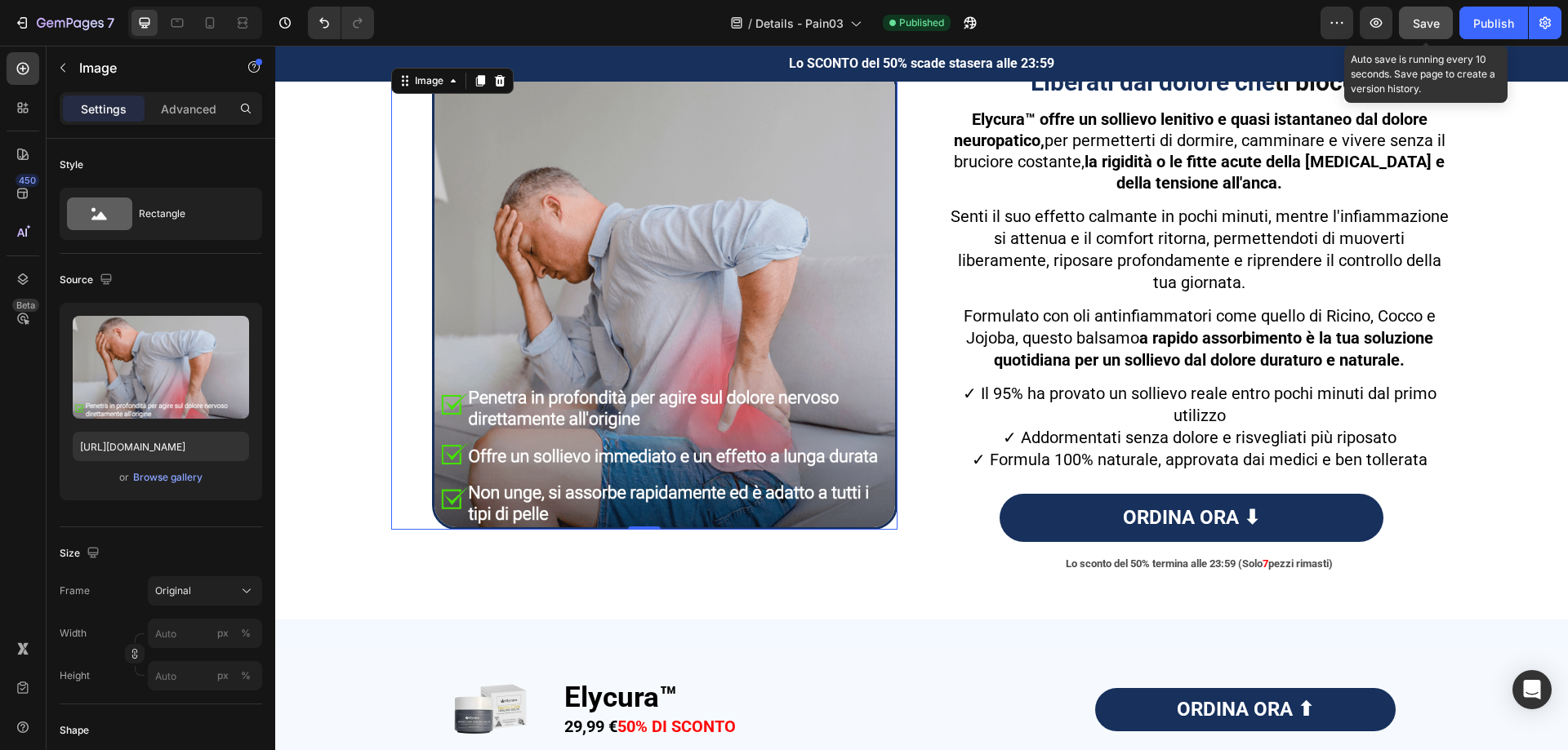
click at [1435, 24] on span "Save" at bounding box center [1426, 23] width 27 height 14
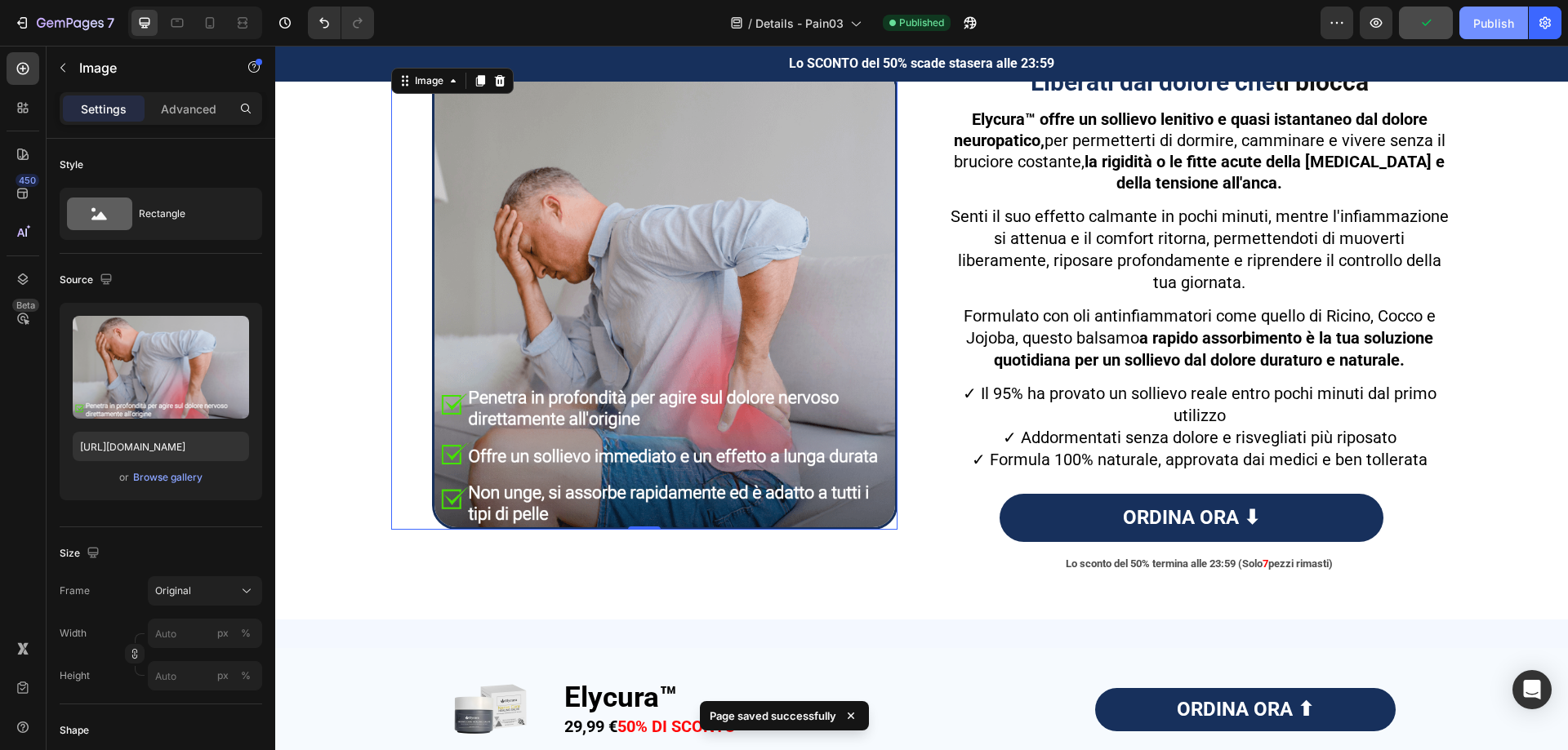
click at [1473, 25] on div "Publish" at bounding box center [1493, 23] width 41 height 17
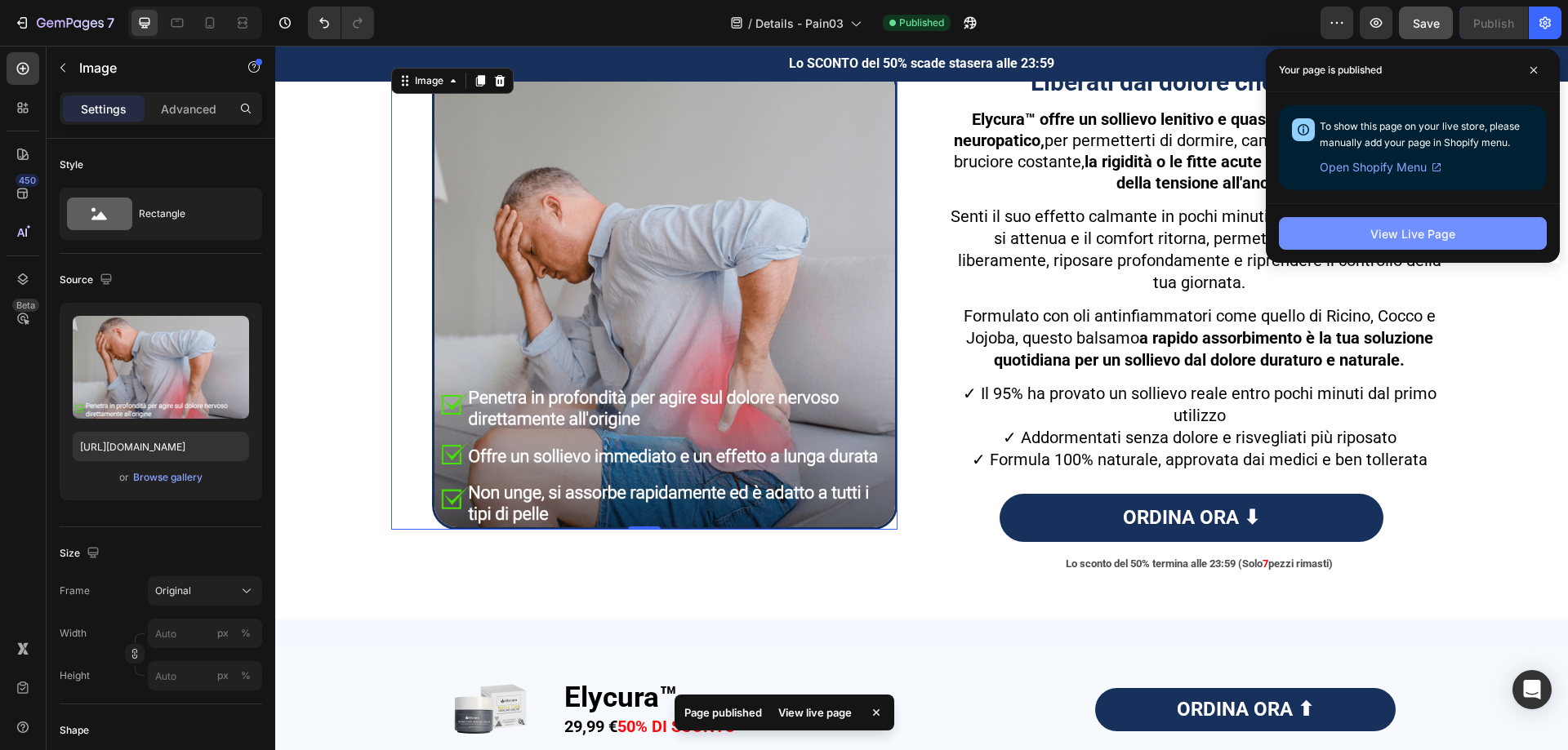
click at [1390, 235] on div "View Live Page" at bounding box center [1412, 234] width 85 height 17
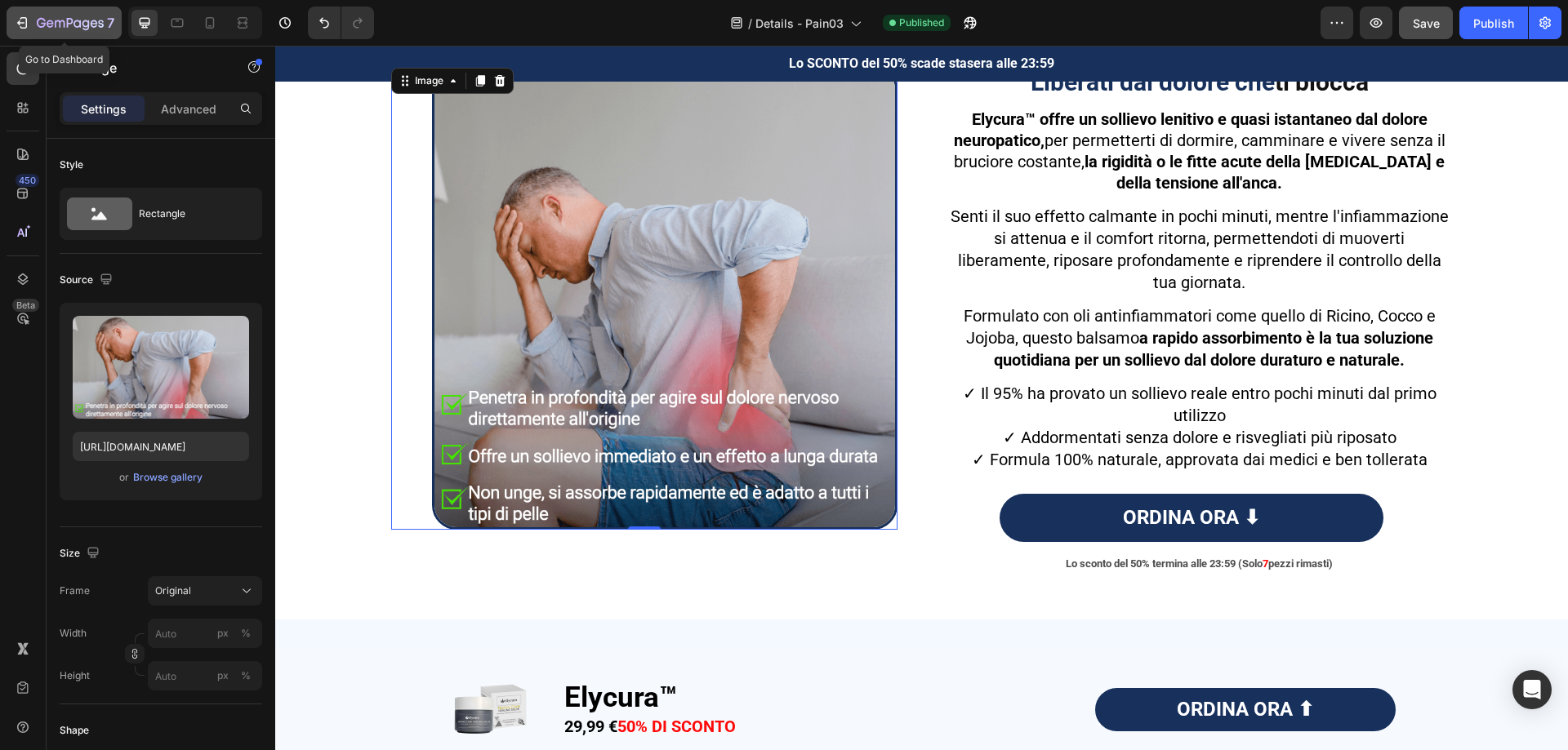
click at [73, 22] on icon "button" at bounding box center [70, 24] width 67 height 14
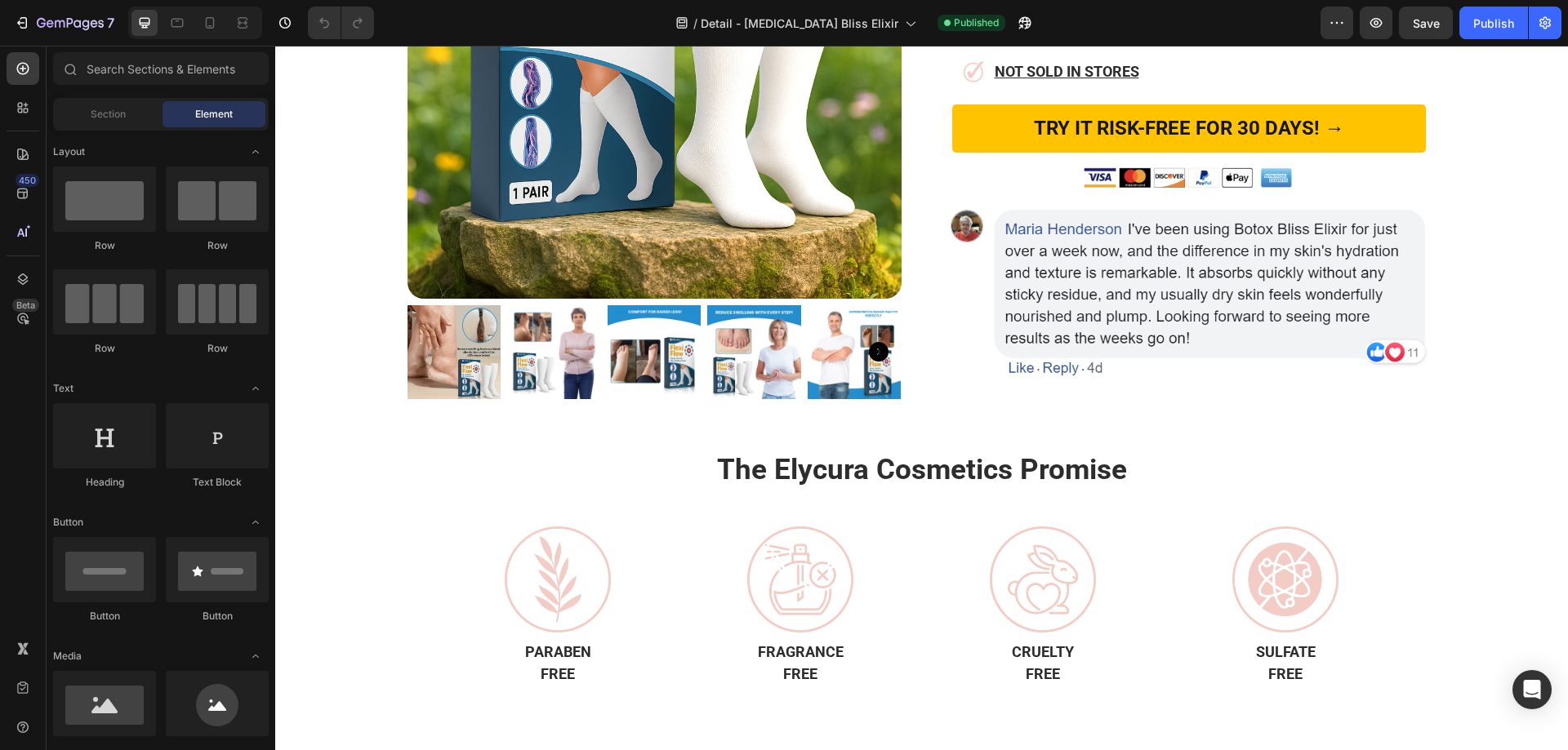
scroll to position [507, 0]
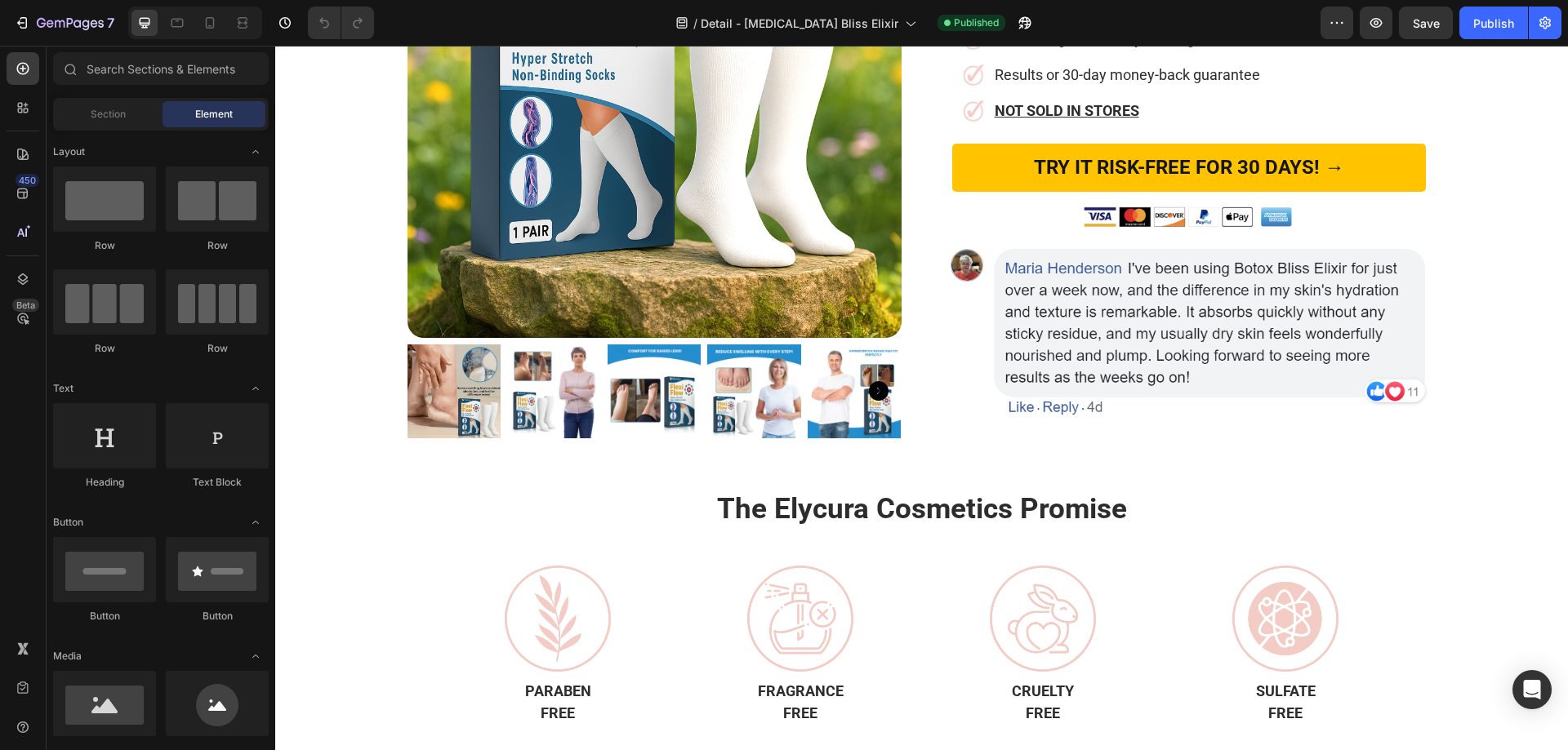
drag, startPoint x: 1562, startPoint y: 95, endPoint x: 1048, endPoint y: 92, distance: 514.0
click at [1094, 205] on img at bounding box center [1189, 217] width 213 height 25
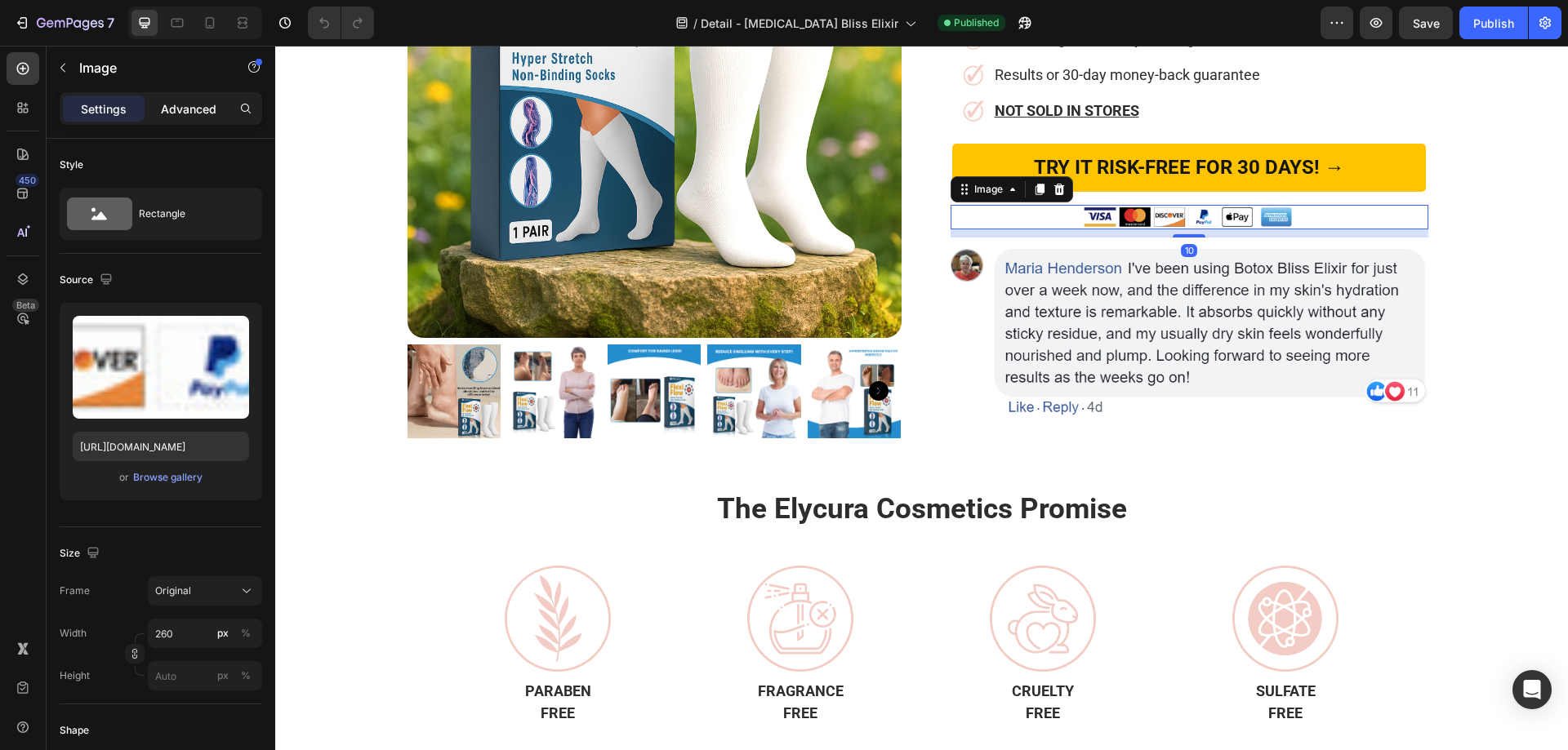
click at [190, 113] on p "Advanced" at bounding box center [188, 109] width 56 height 17
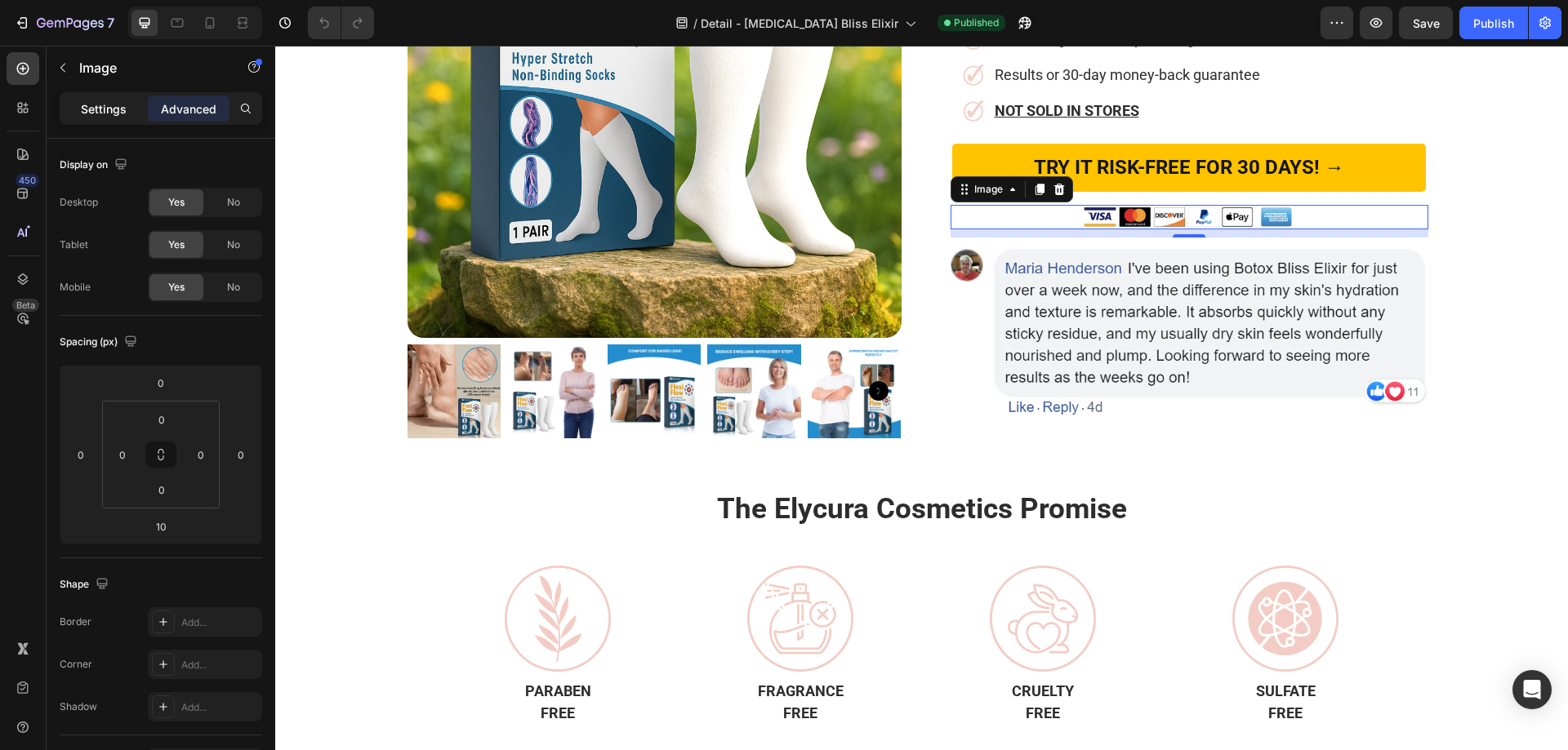
click at [104, 107] on p "Settings" at bounding box center [104, 109] width 46 height 17
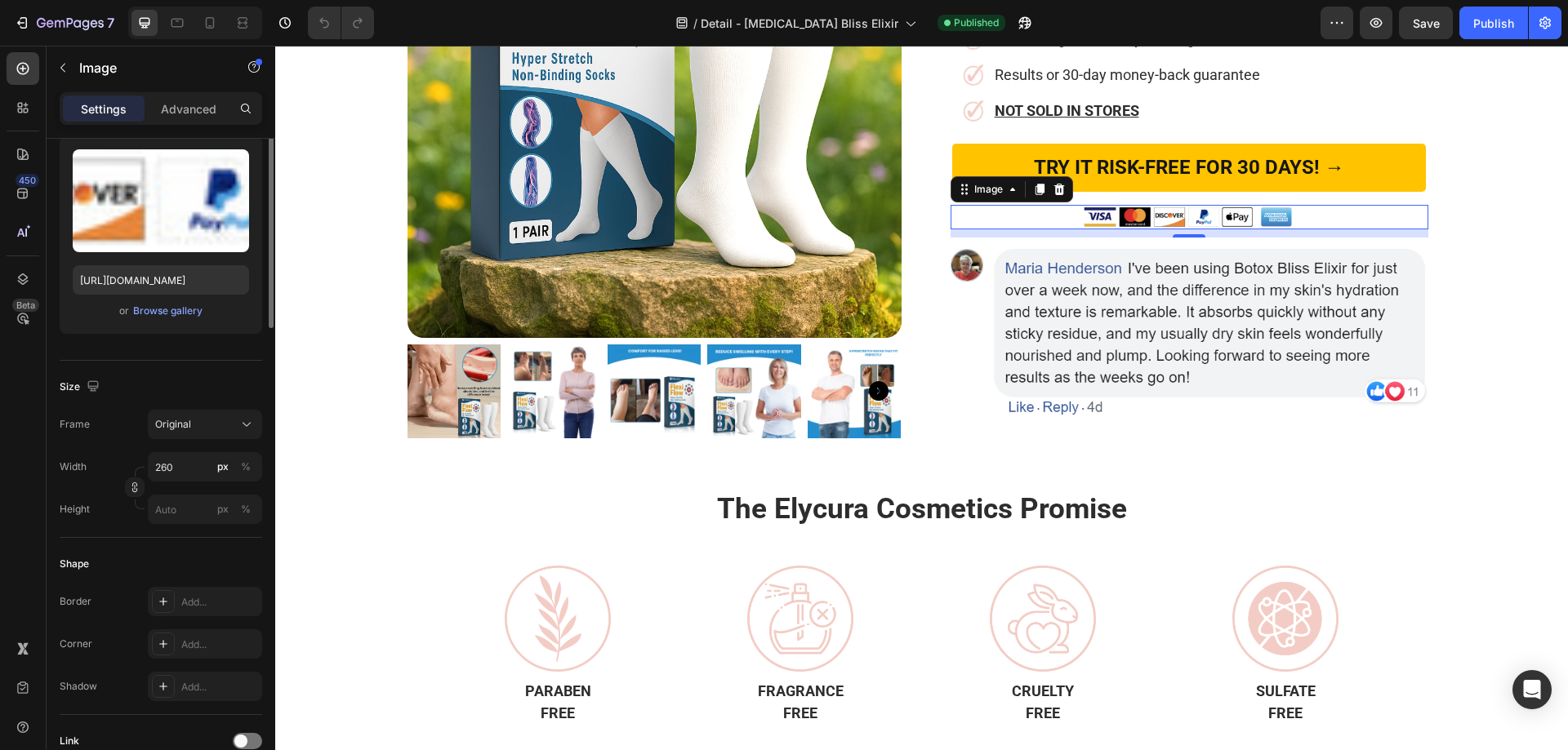
scroll to position [0, 0]
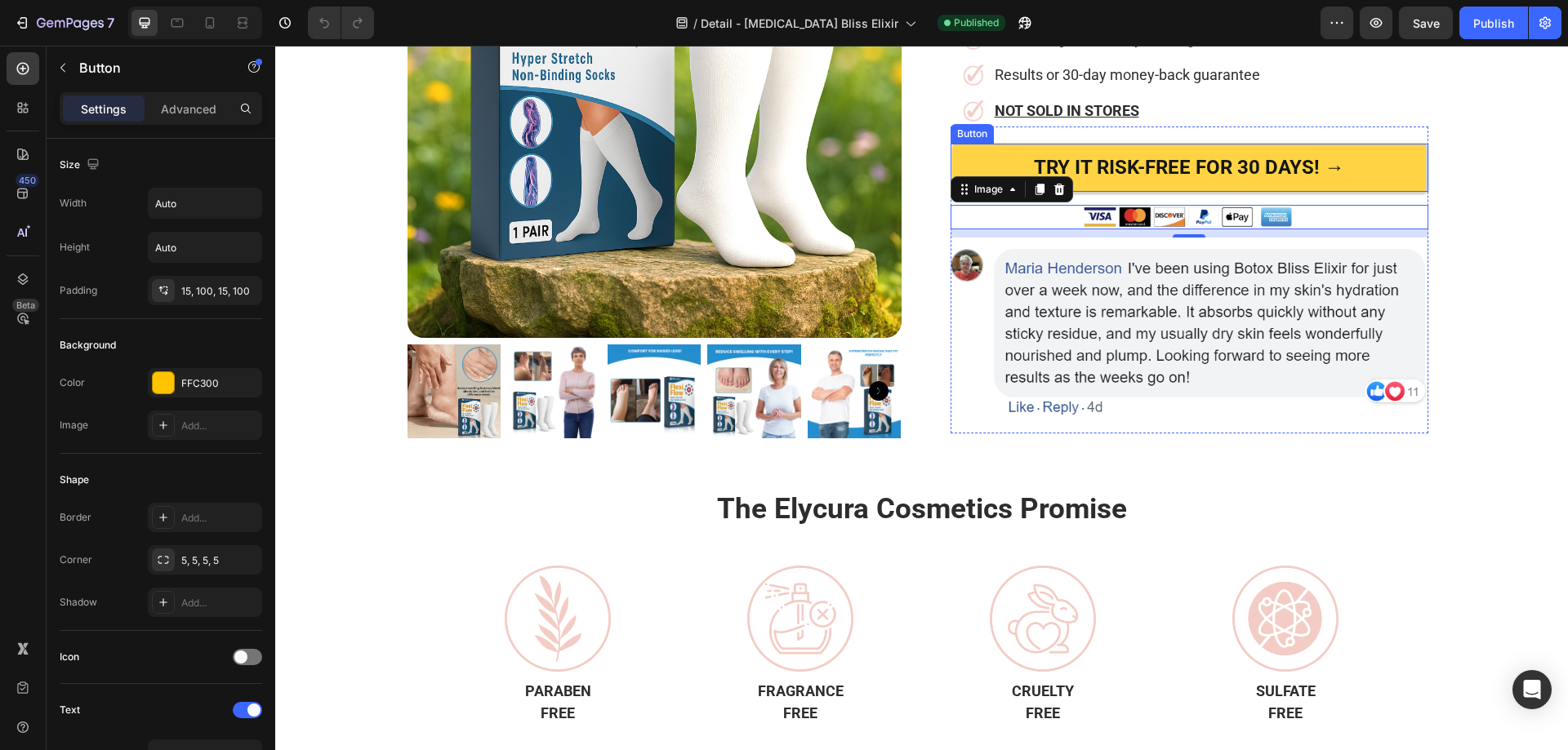
click at [988, 144] on link "TRY IT RISK-FREE FOR 30 DAYS! →" at bounding box center [1188, 168] width 473 height 49
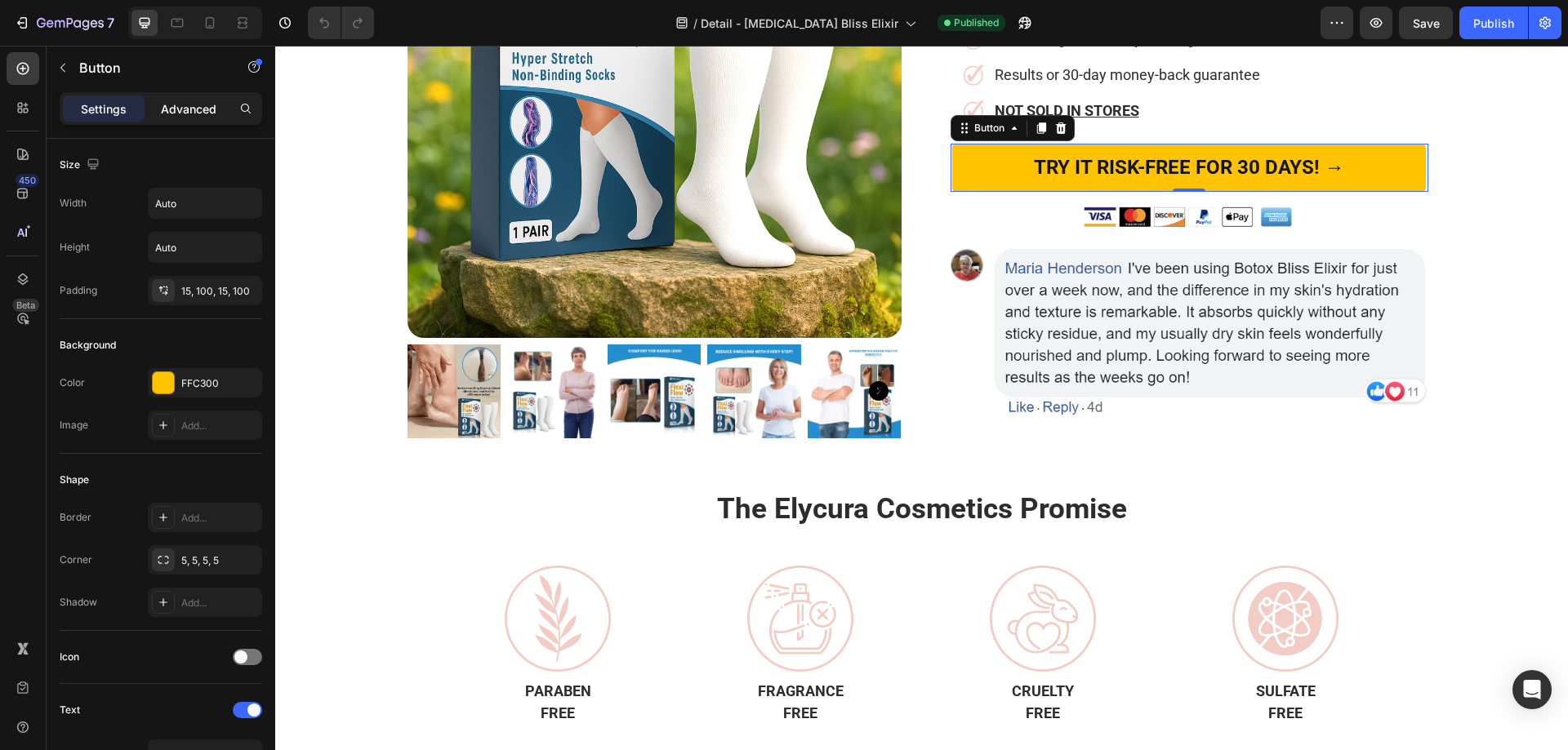
click at [196, 109] on p "Advanced" at bounding box center [188, 109] width 56 height 17
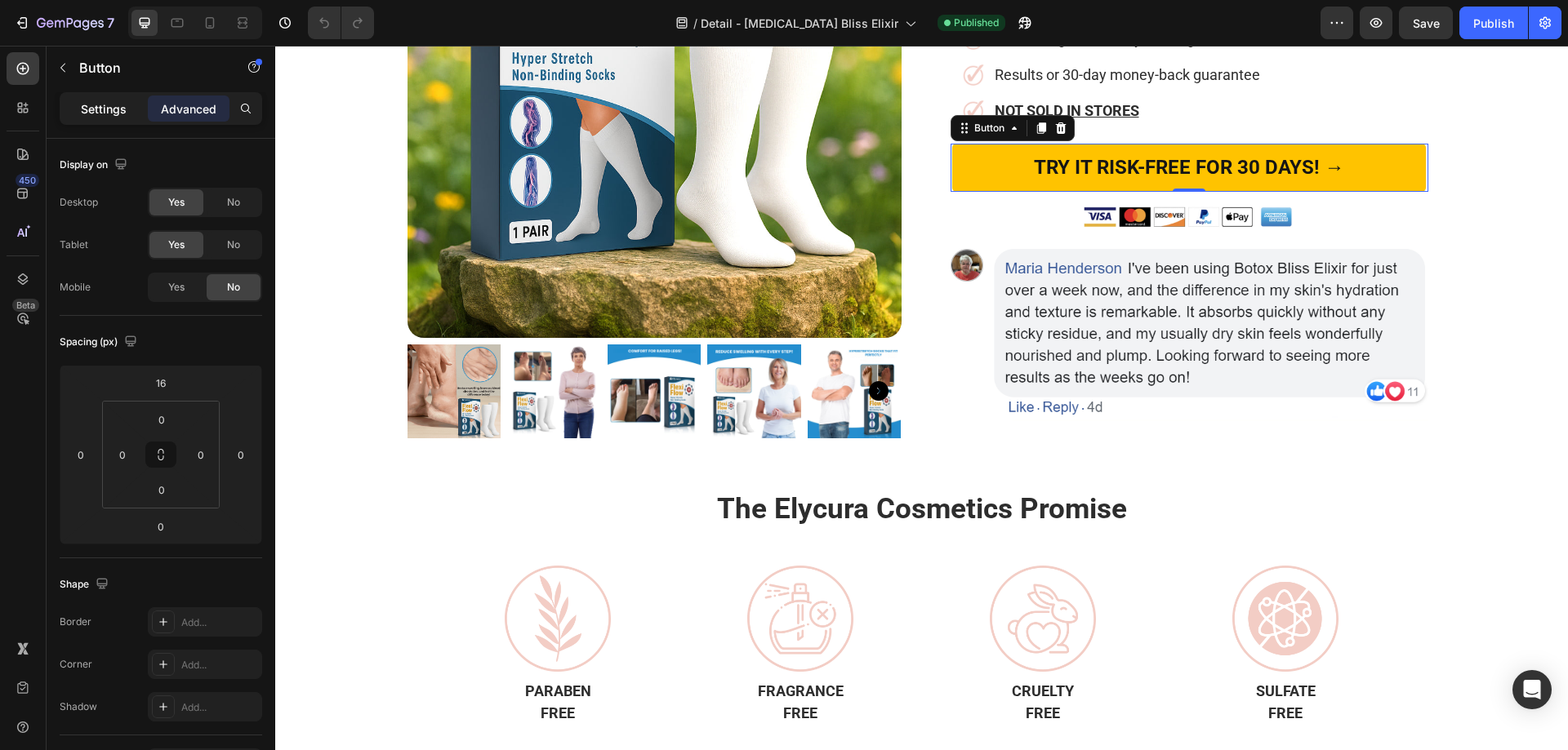
click at [105, 108] on p "Settings" at bounding box center [104, 109] width 46 height 17
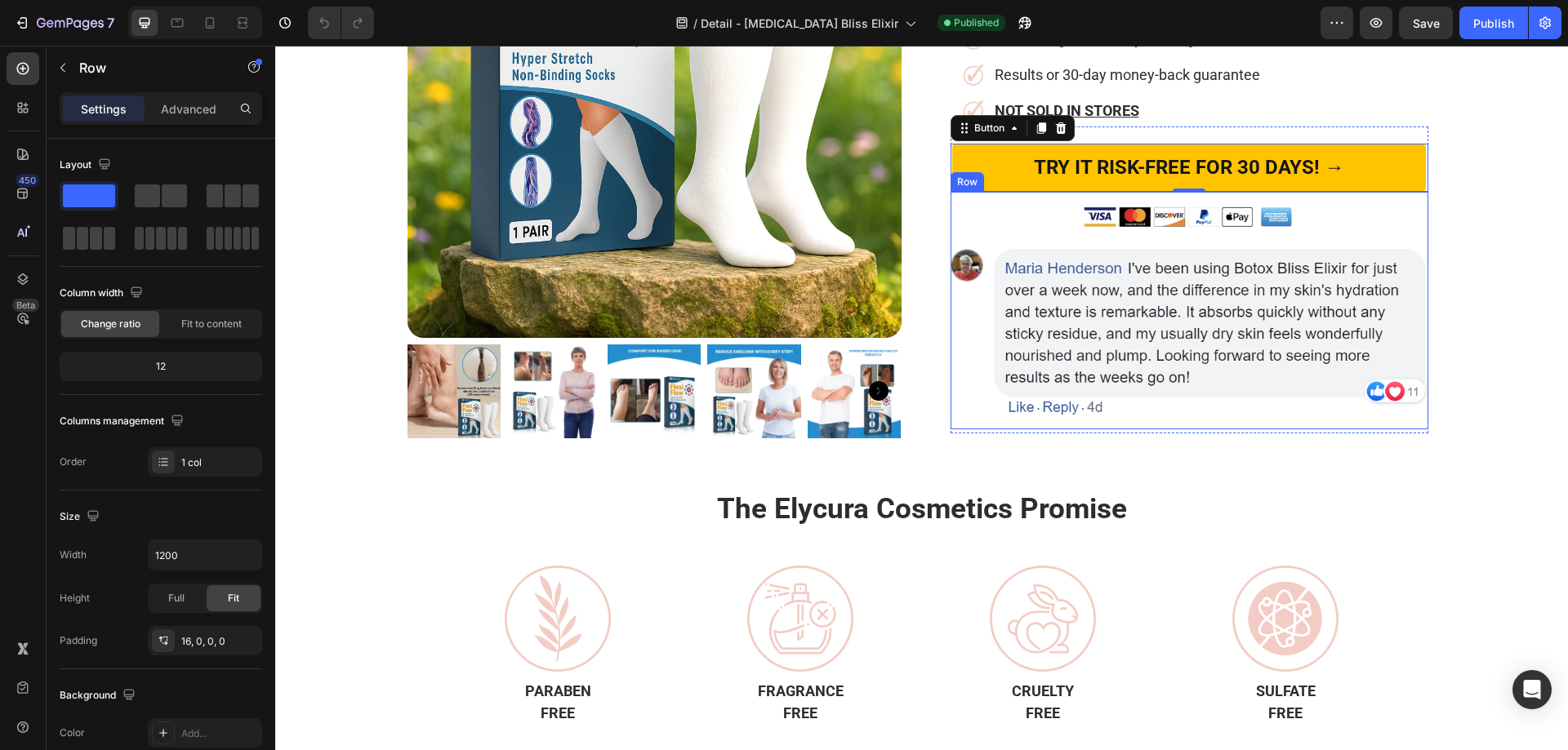
click at [1057, 192] on div "Image Image Row" at bounding box center [1189, 310] width 478 height 237
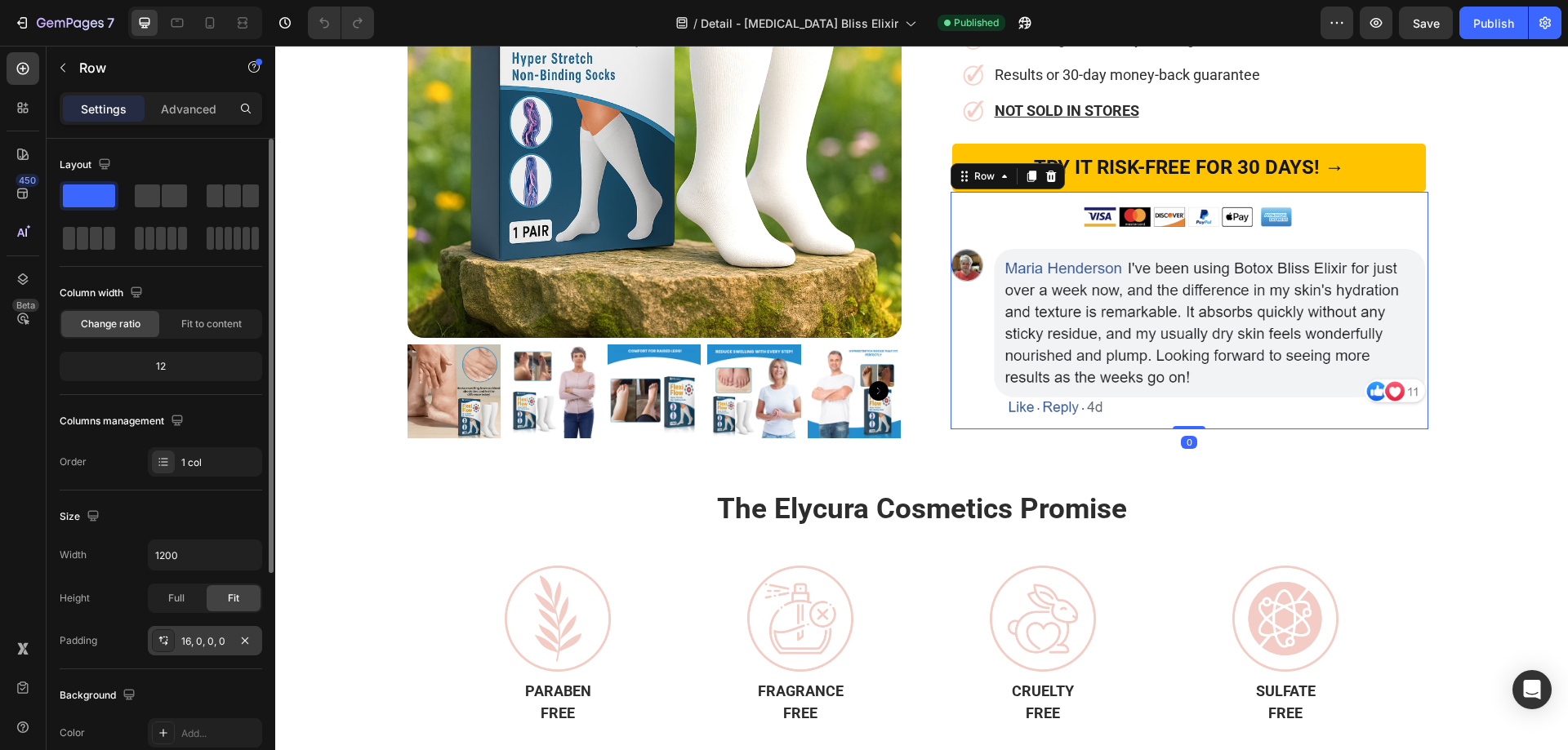
click at [161, 635] on icon at bounding box center [163, 641] width 13 height 13
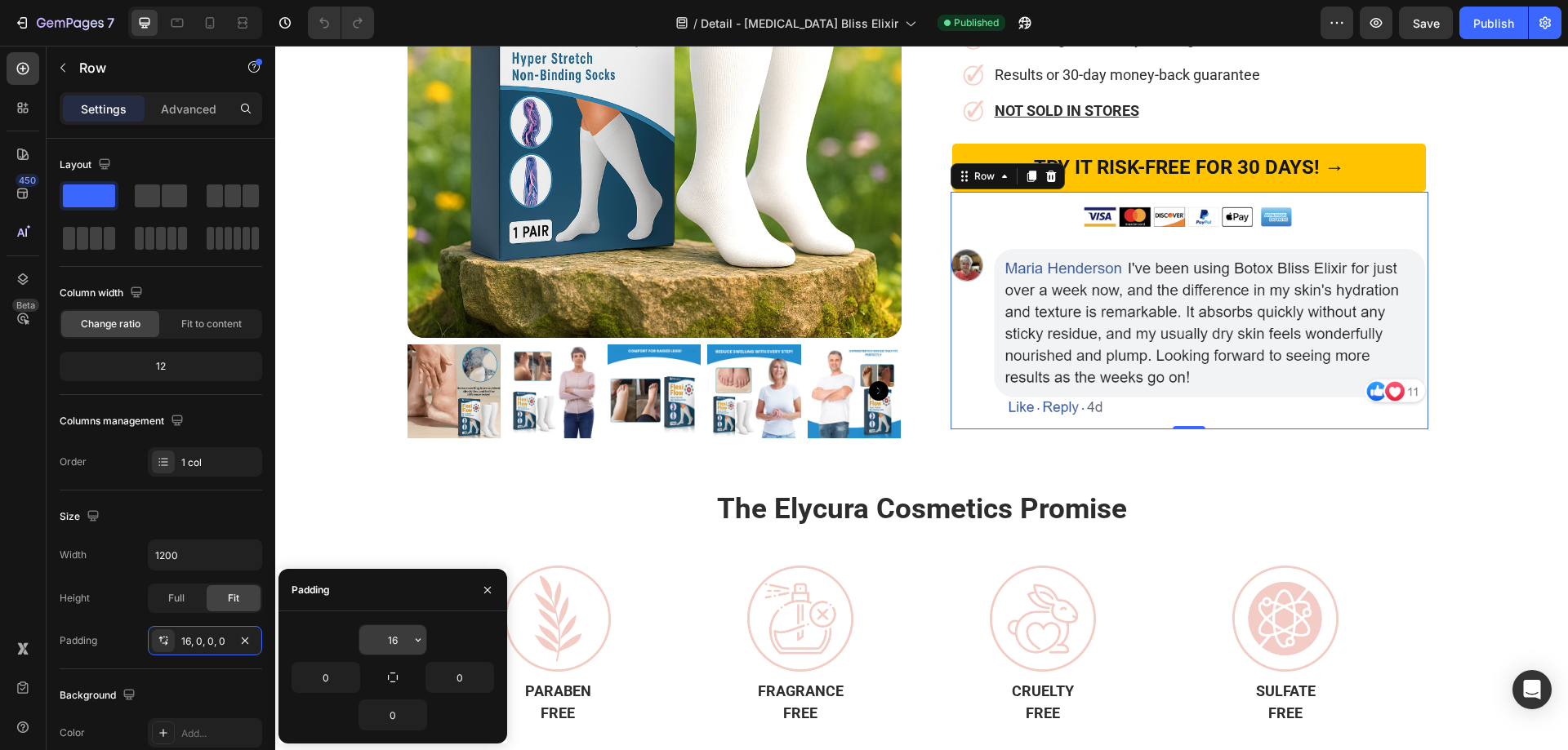
click at [406, 636] on input "16" at bounding box center [392, 640] width 67 height 29
type input "5"
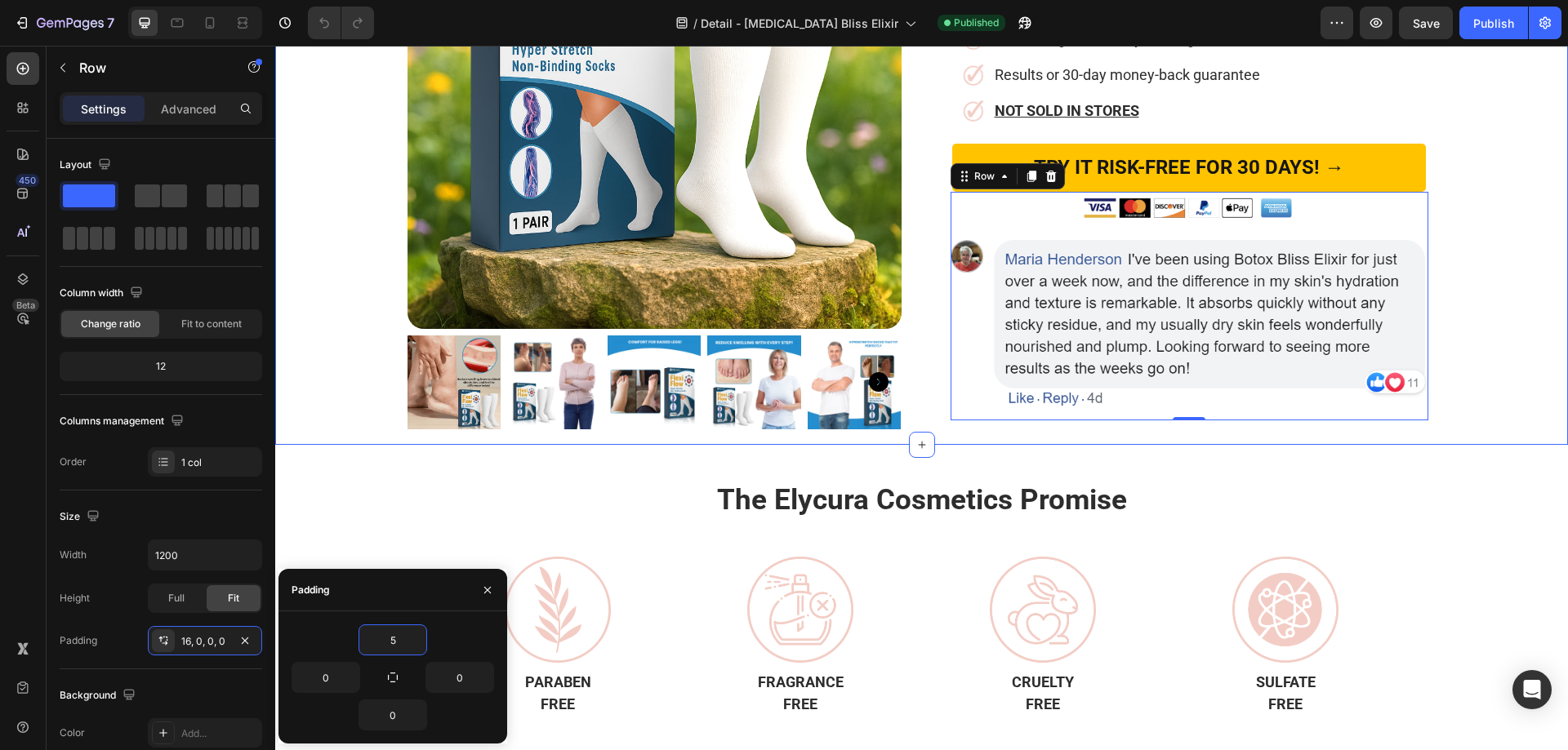
click at [1471, 307] on div "Product Images Botox Bliss Elixir™ Heading Image Rated Very Good Text Block Row…" at bounding box center [922, 55] width 1293 height 747
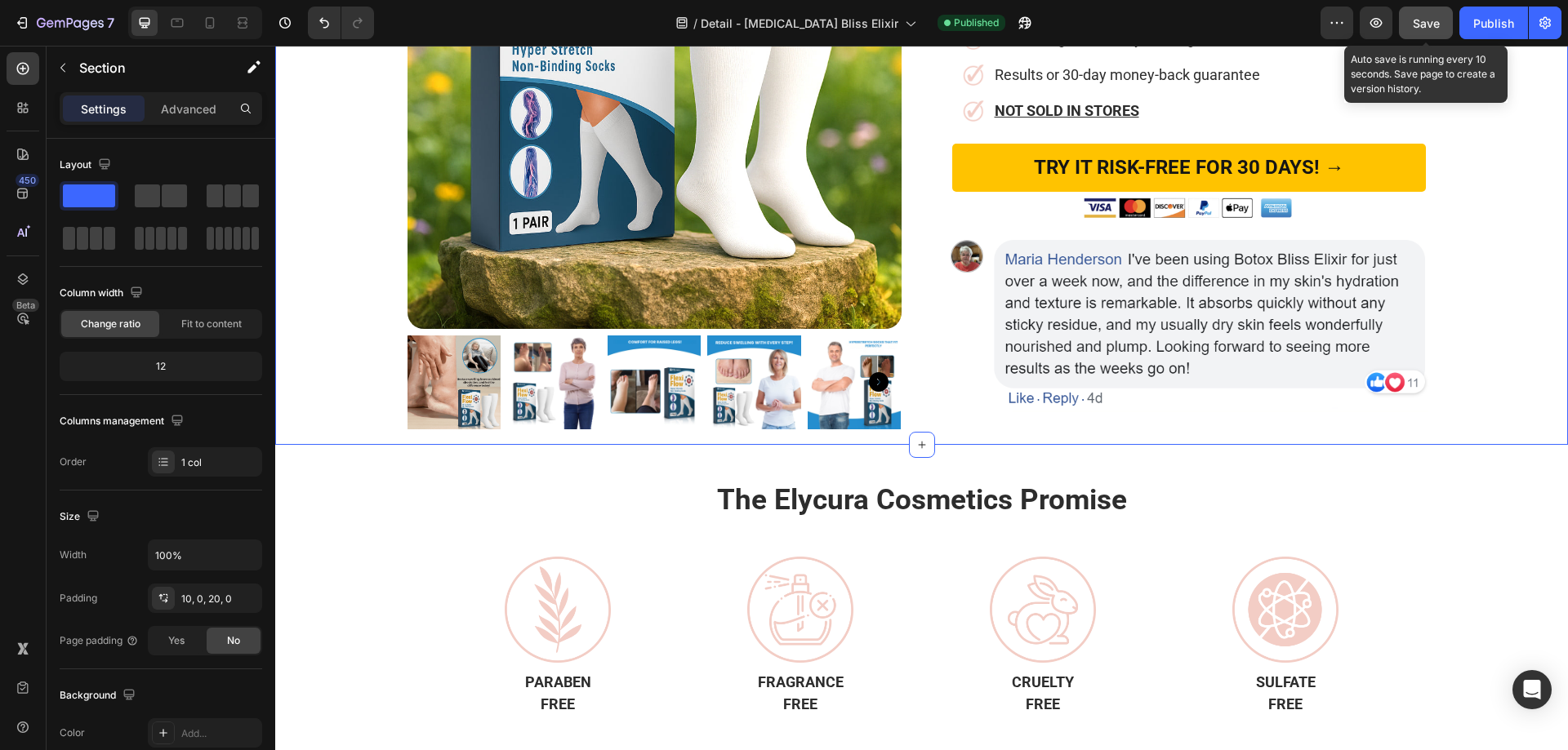
click at [1423, 21] on span "Save" at bounding box center [1426, 23] width 27 height 14
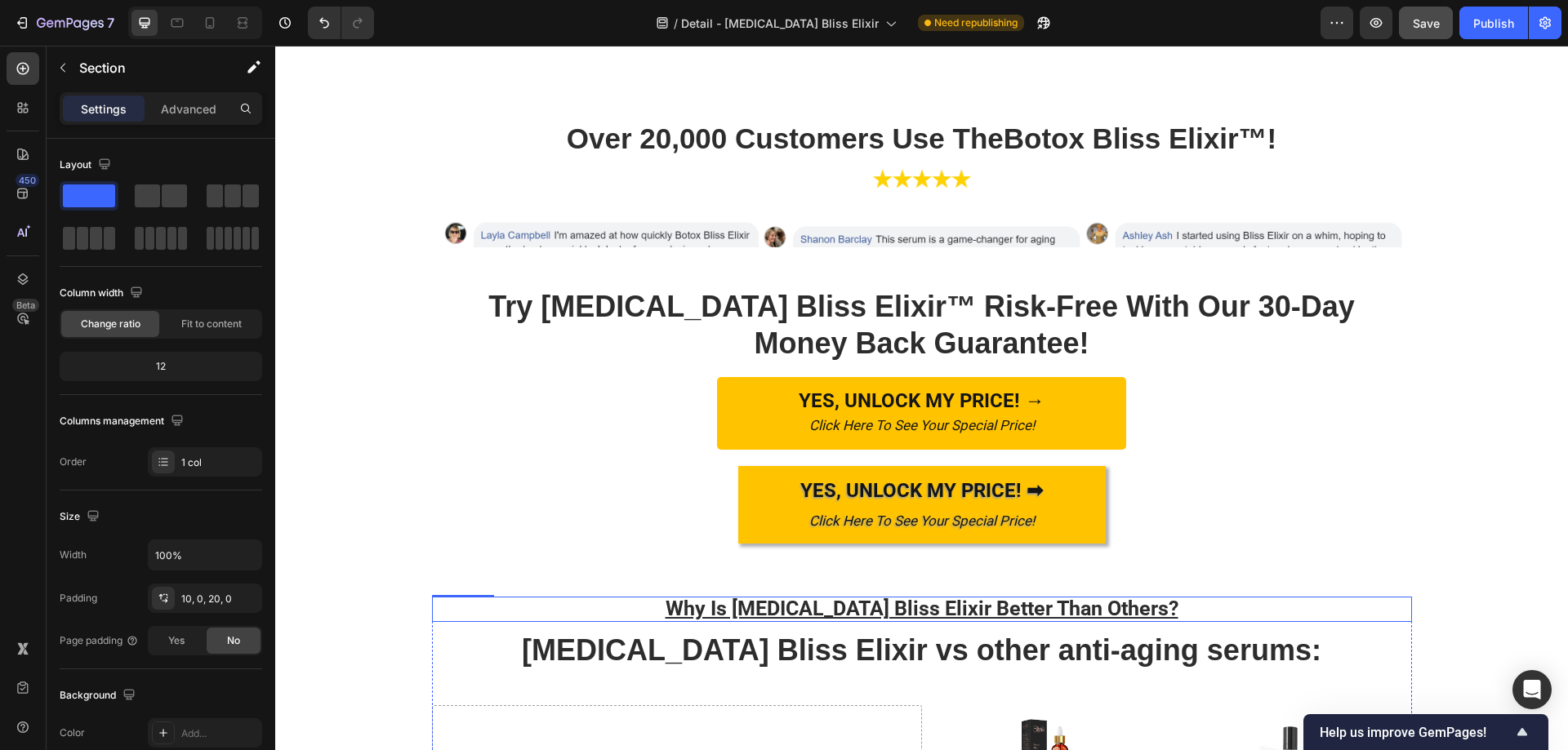
scroll to position [5651, 0]
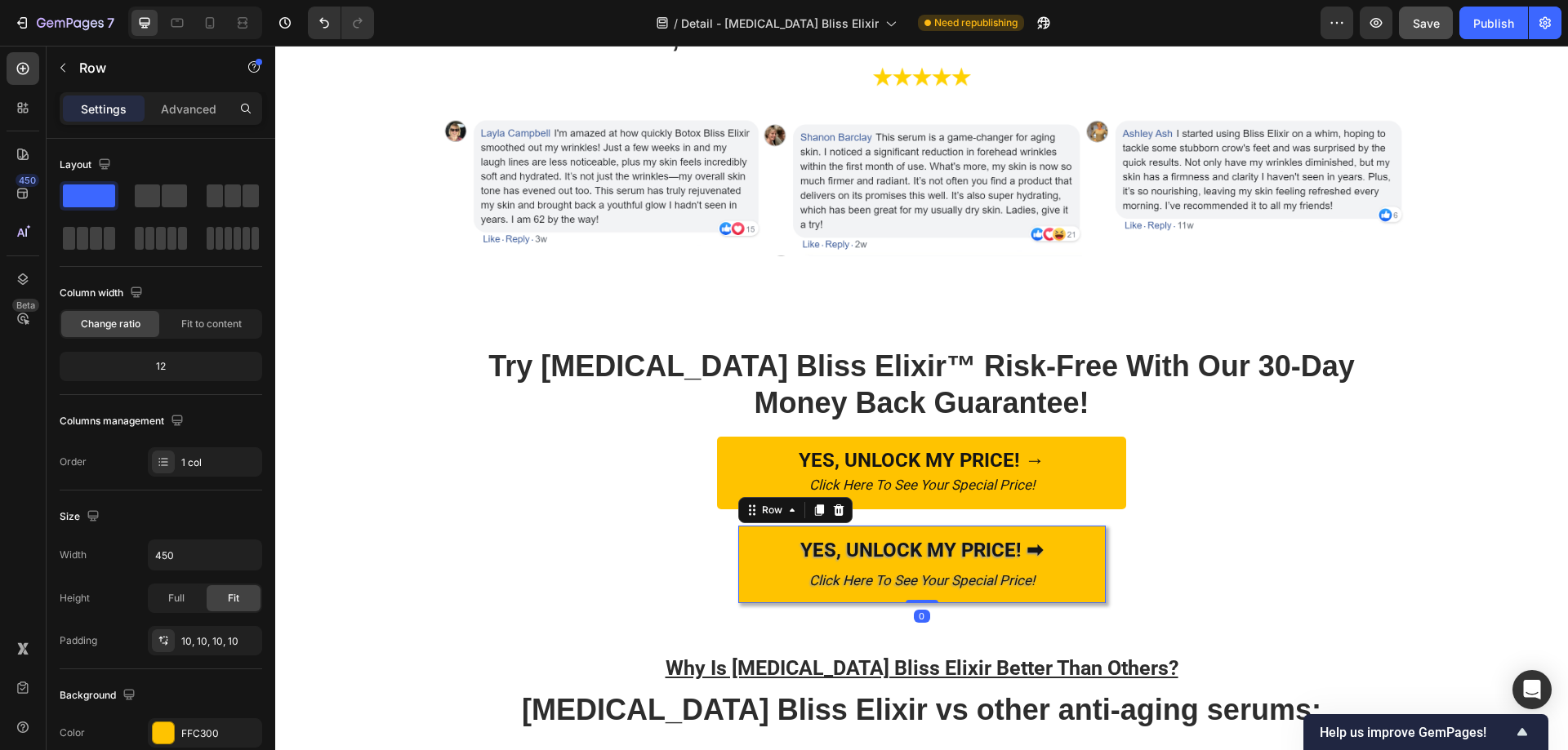
click at [1085, 531] on div "YES, UNLOCK MY PRICE! ➡ Text Block Click Here To See Your Special Price! Text B…" at bounding box center [922, 564] width 368 height 78
click at [829, 516] on div at bounding box center [838, 510] width 19 height 19
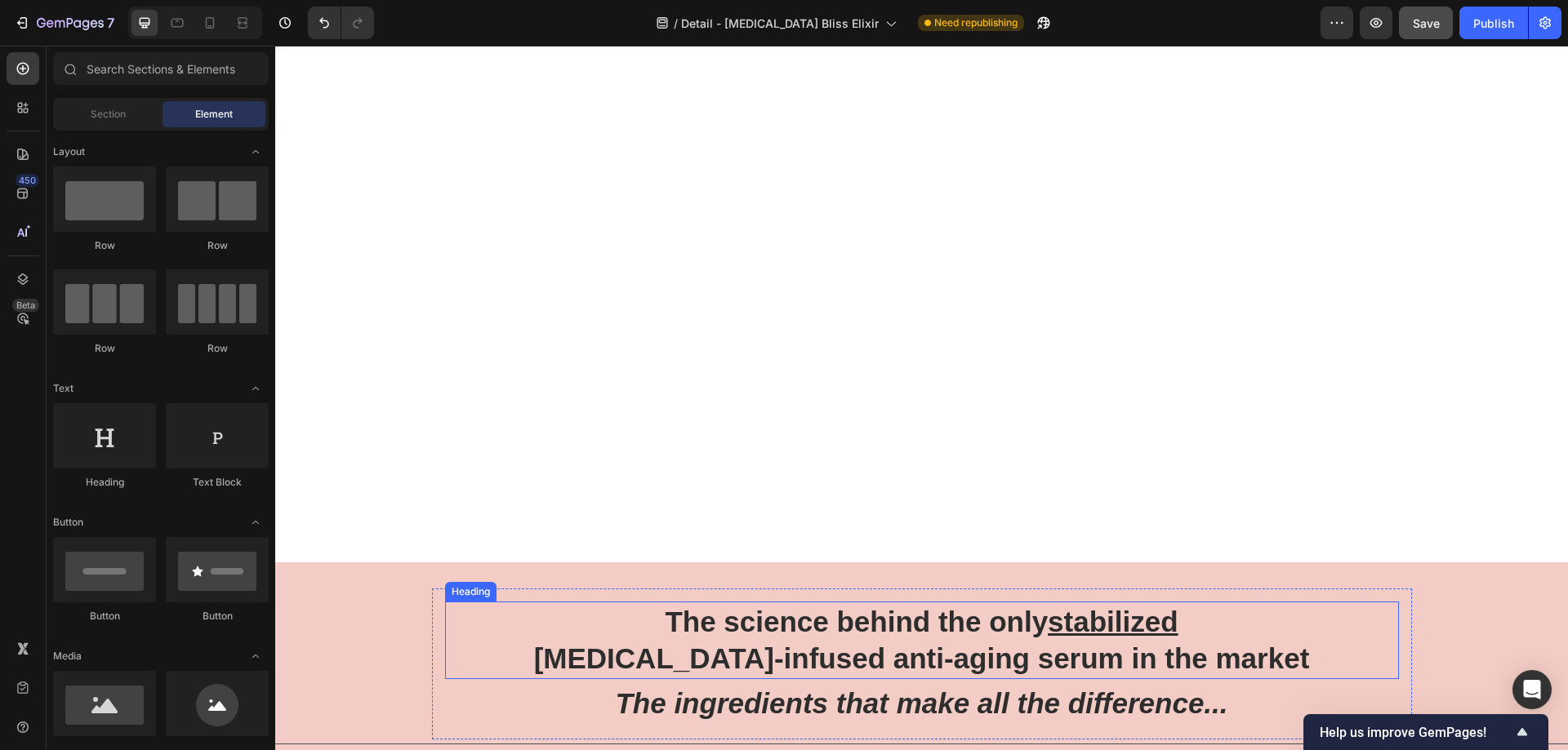
scroll to position [3855, 0]
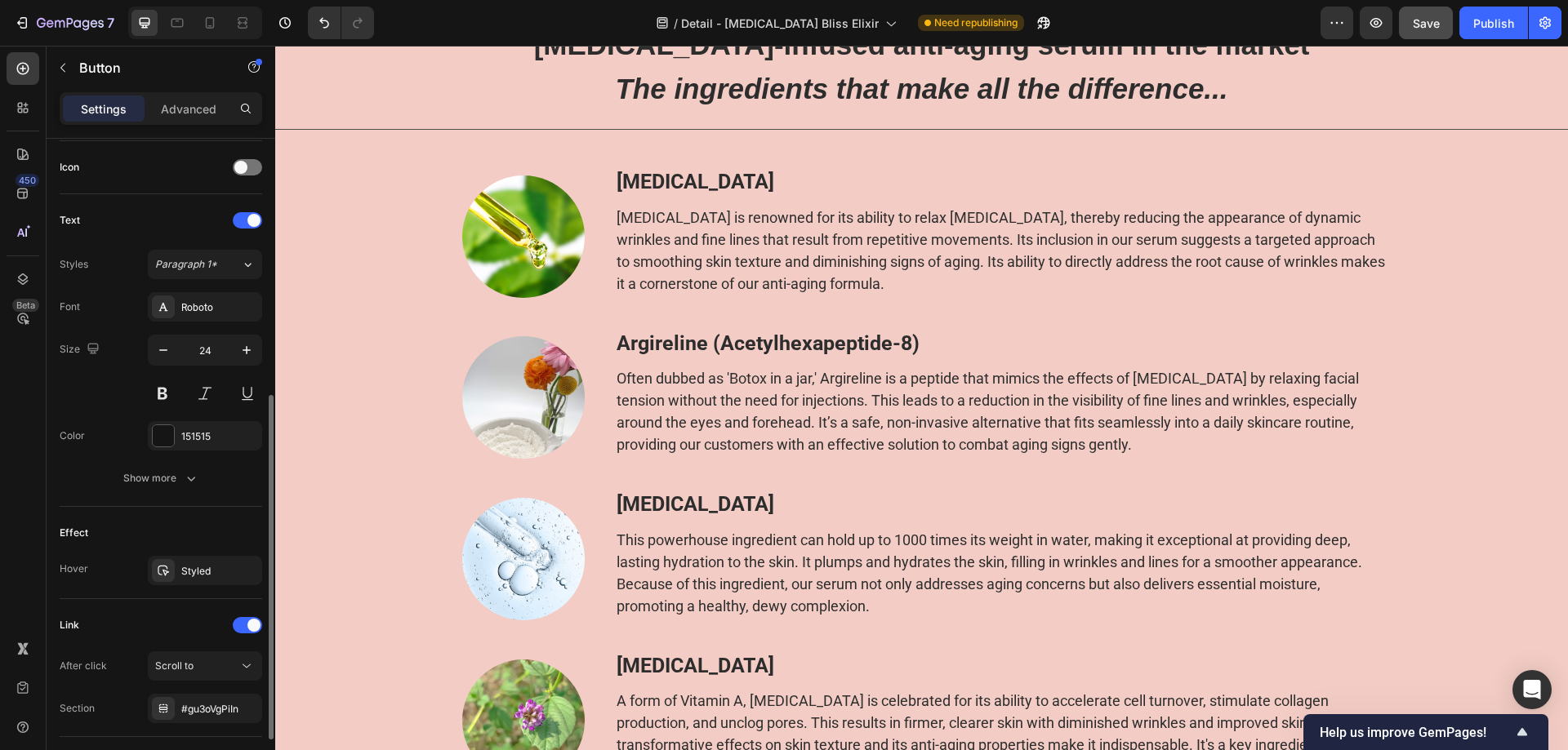
scroll to position [598, 0]
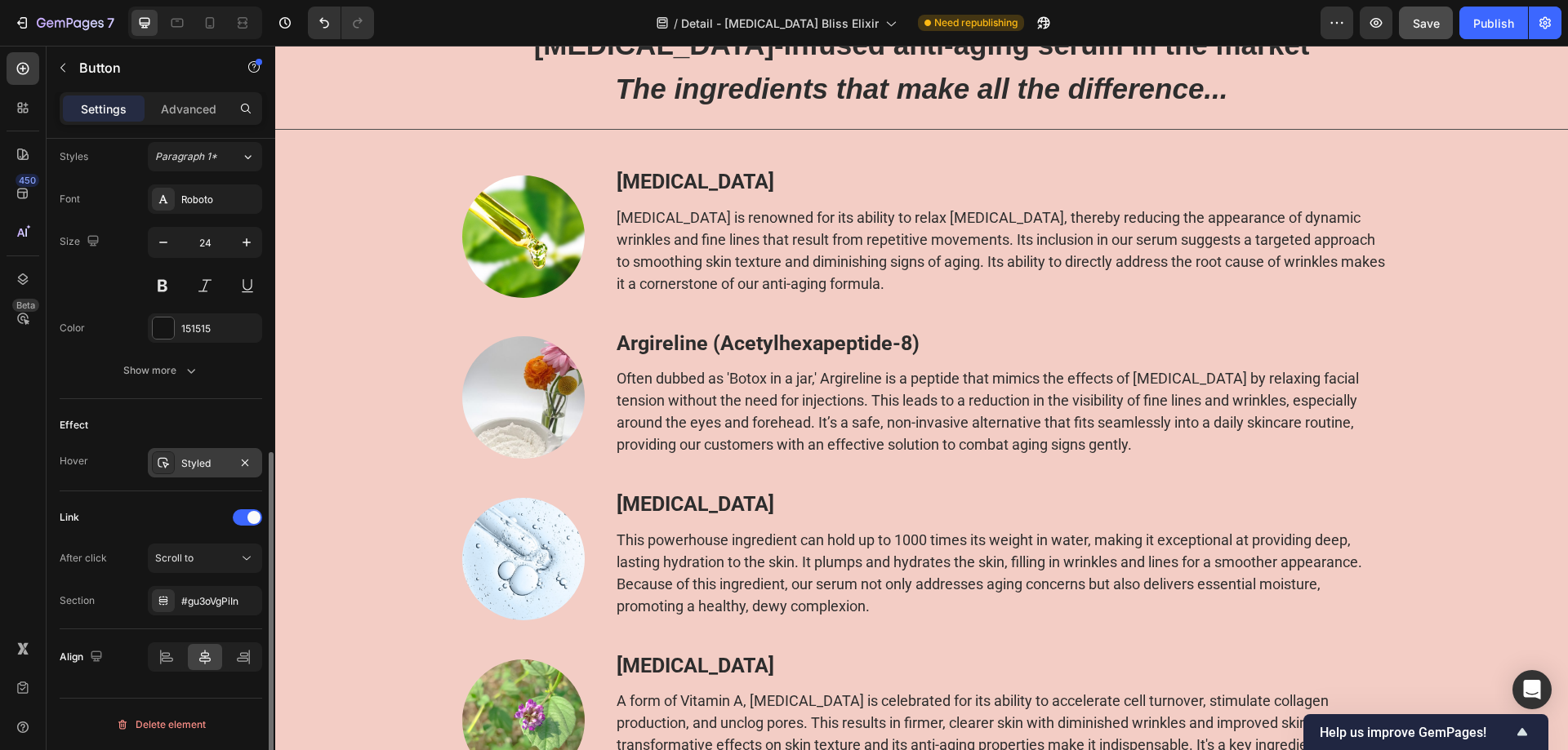
click at [169, 456] on div at bounding box center [163, 462] width 23 height 23
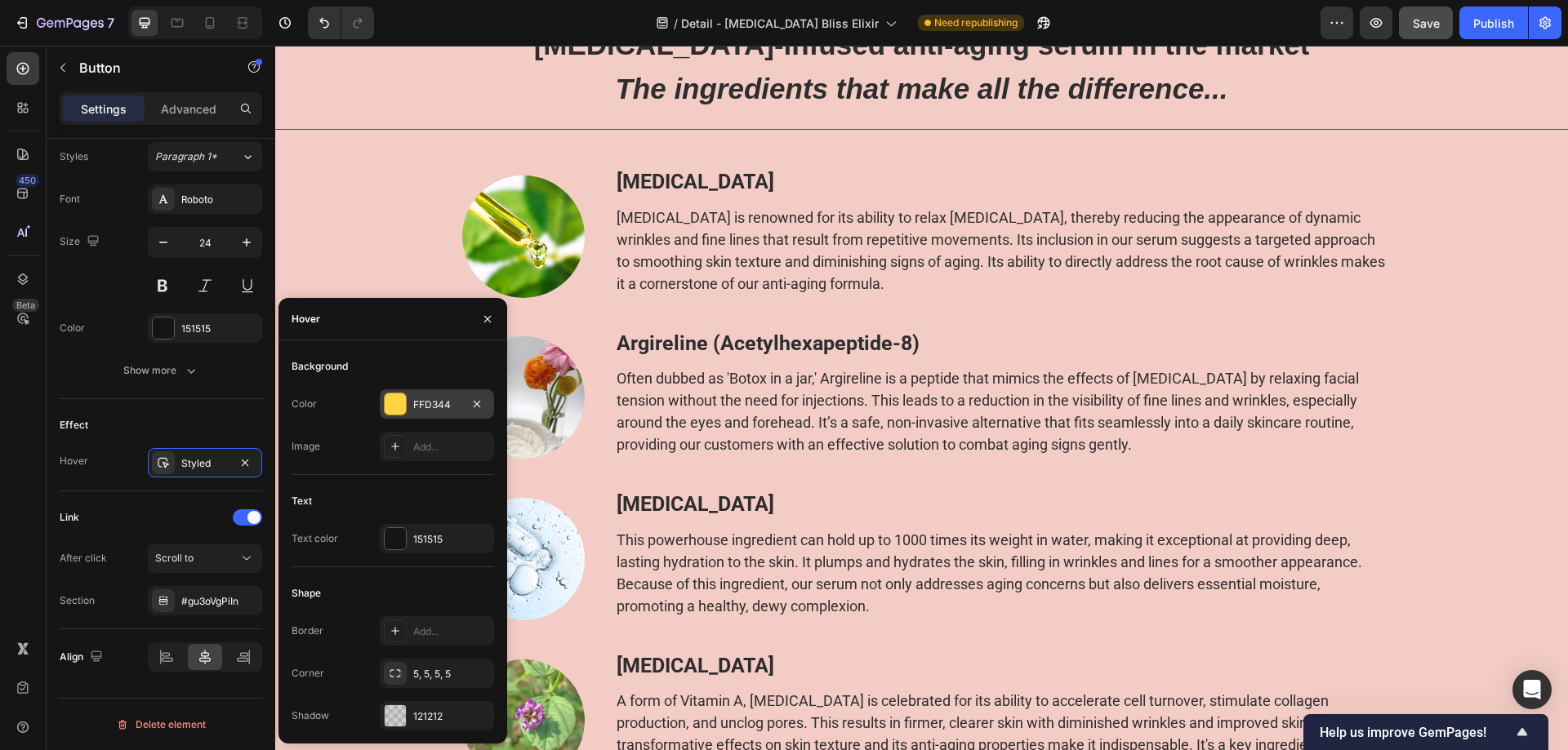
click at [403, 405] on div at bounding box center [394, 403] width 21 height 21
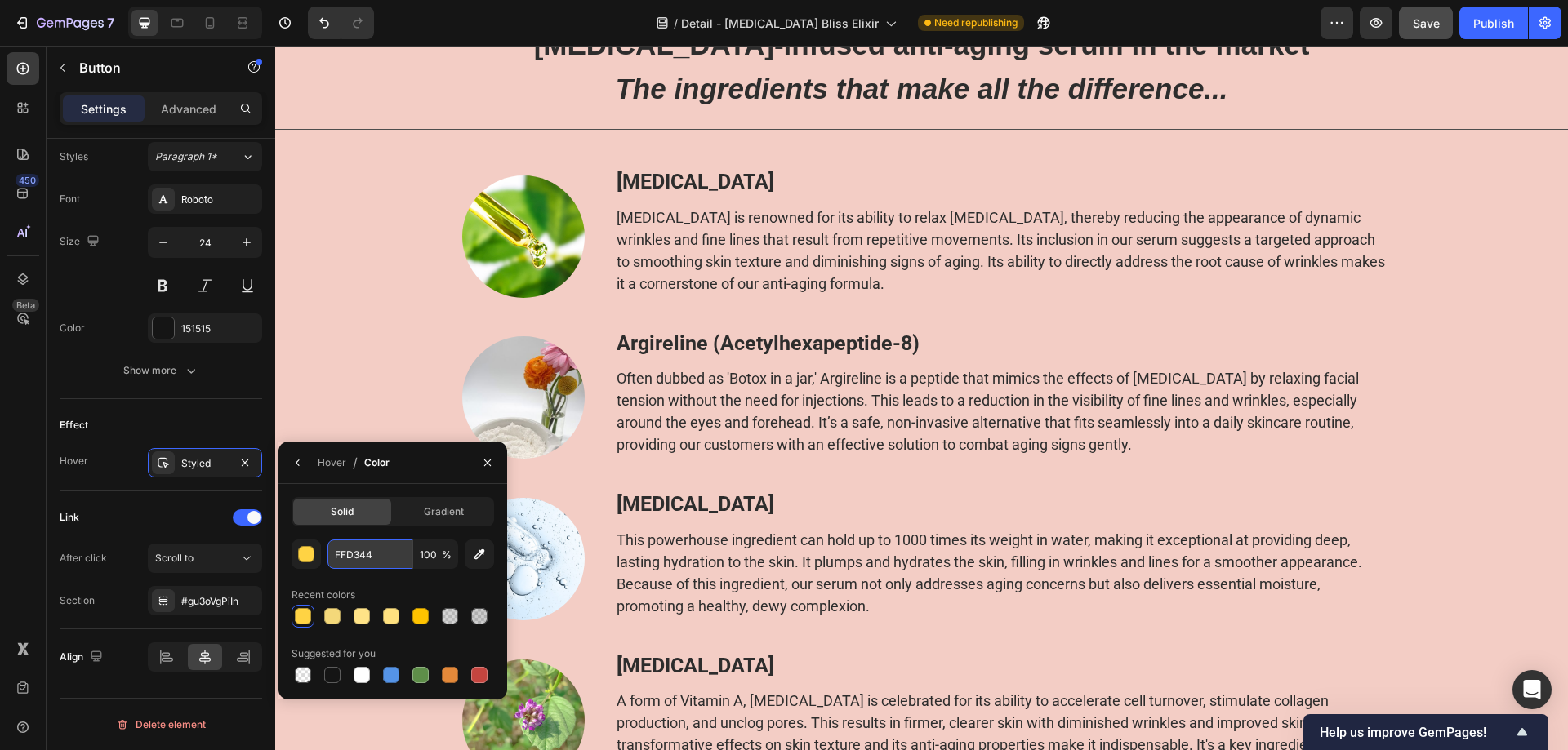
click at [381, 548] on input "FFD344" at bounding box center [370, 555] width 85 height 29
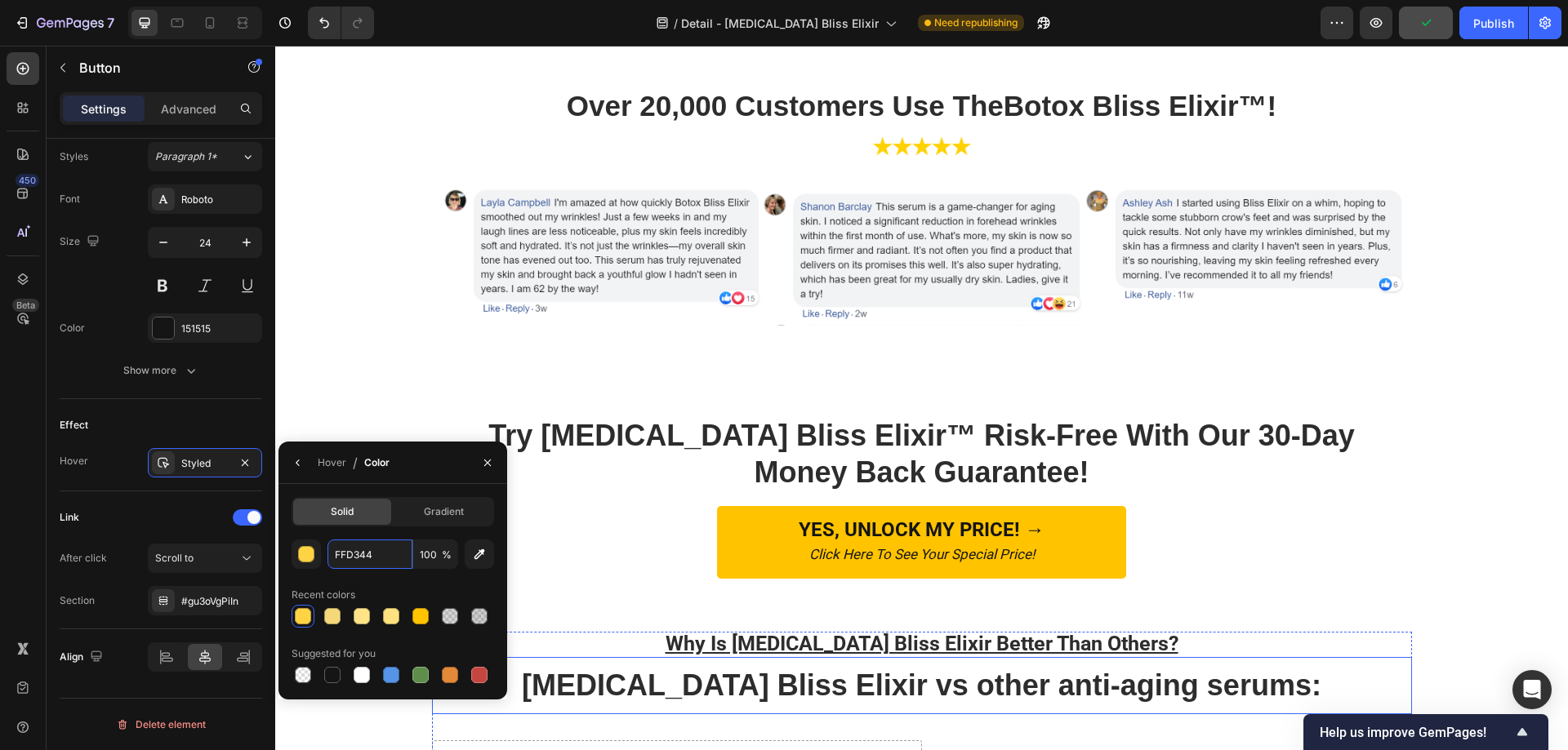
scroll to position [5814, 0]
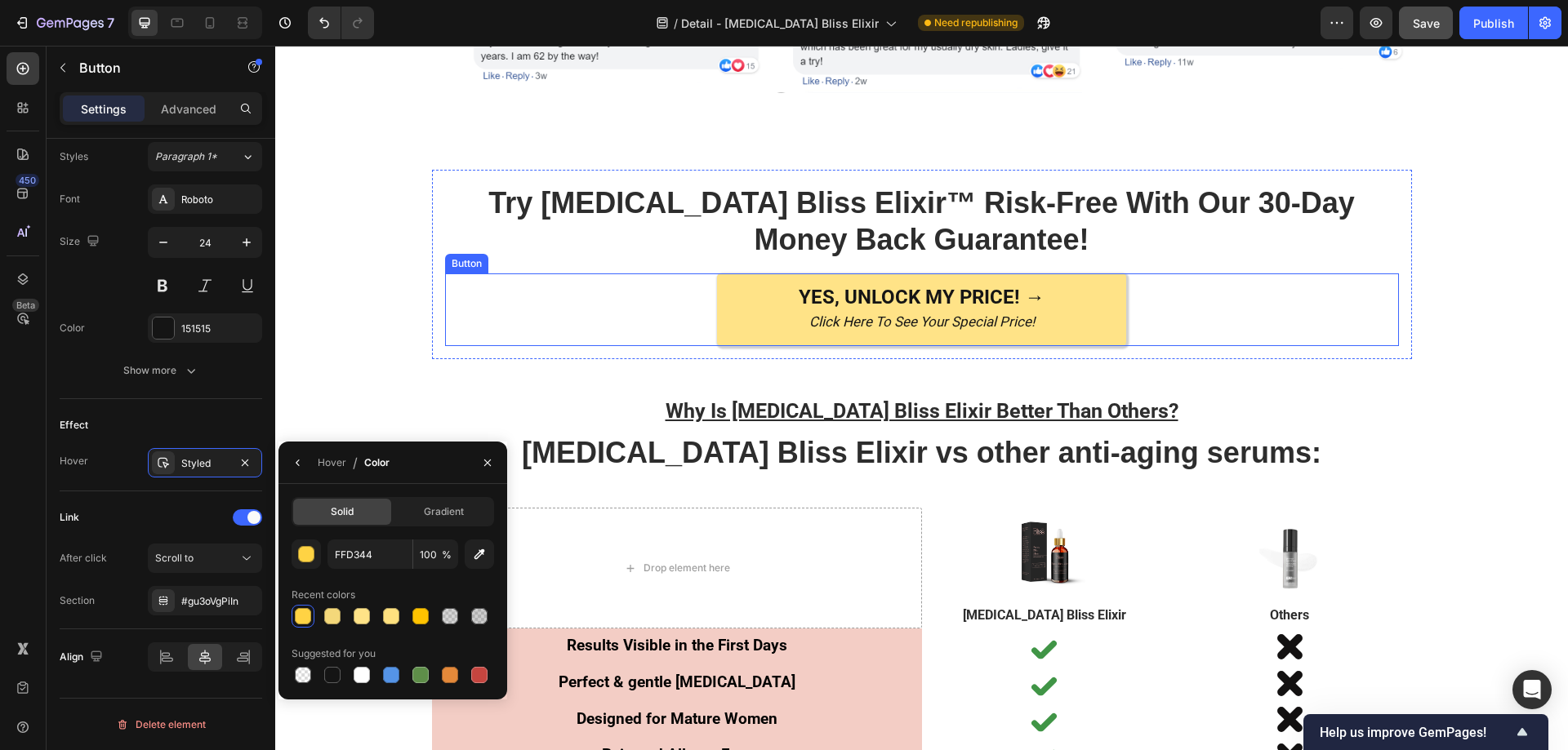
click at [734, 292] on link "YES, UNLOCK MY PRICE! → Click Here To See Your Special Price!" at bounding box center [922, 310] width 409 height 73
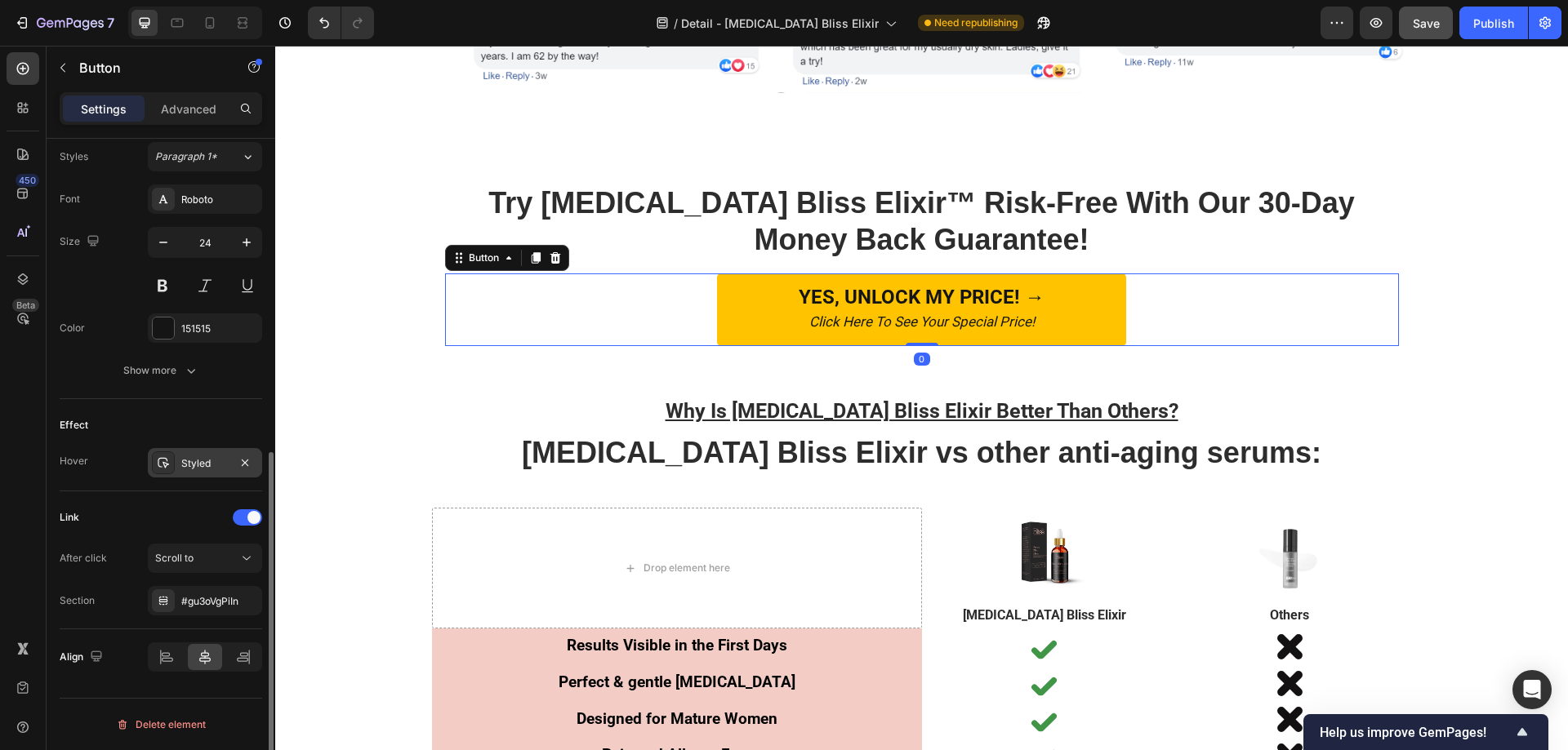
click at [182, 461] on div "Styled" at bounding box center [205, 464] width 48 height 15
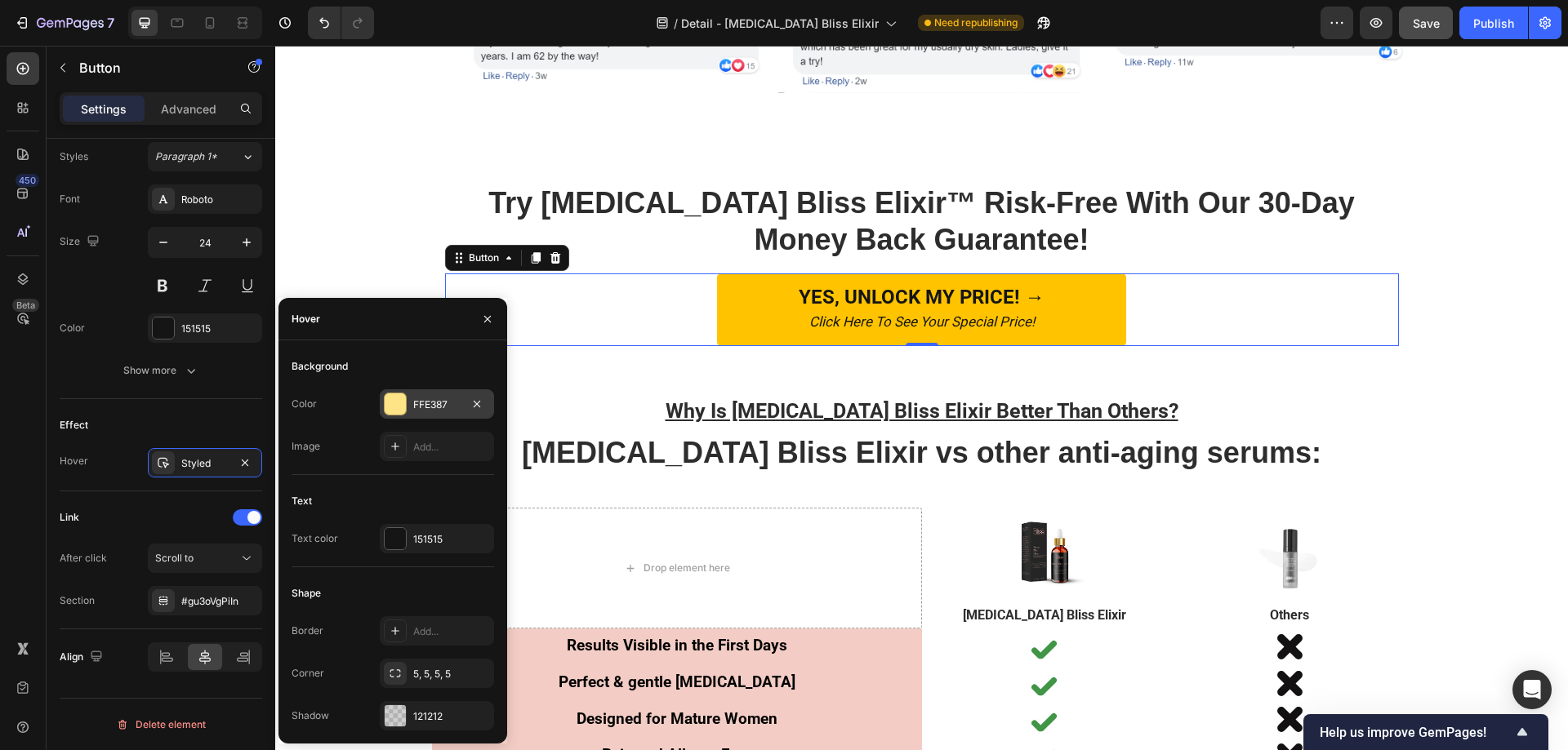
drag, startPoint x: 392, startPoint y: 396, endPoint x: 167, endPoint y: 391, distance: 225.1
click at [392, 396] on div at bounding box center [394, 403] width 21 height 21
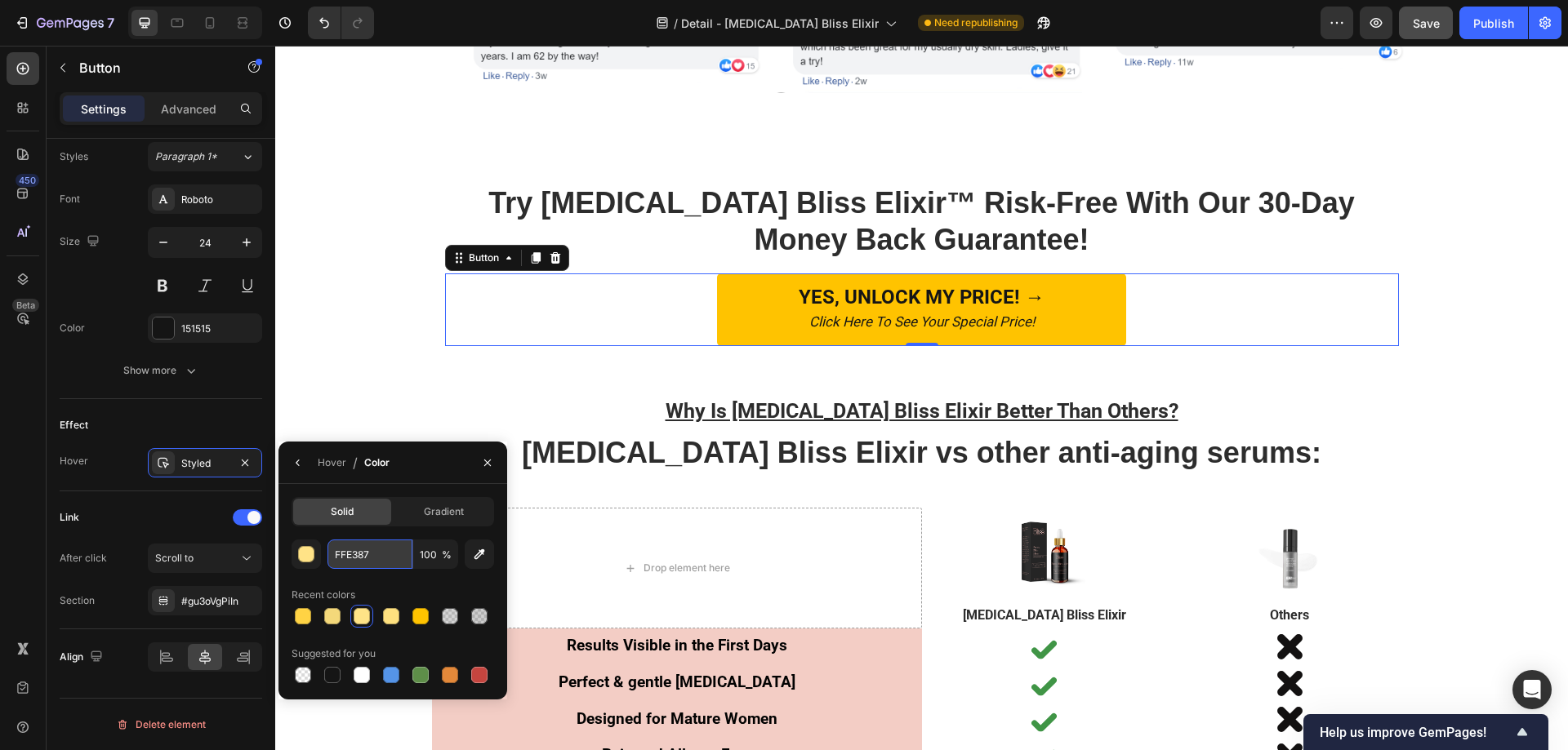
click at [392, 552] on input "FFE387" at bounding box center [370, 555] width 85 height 29
paste input "D344"
type input "FFD344"
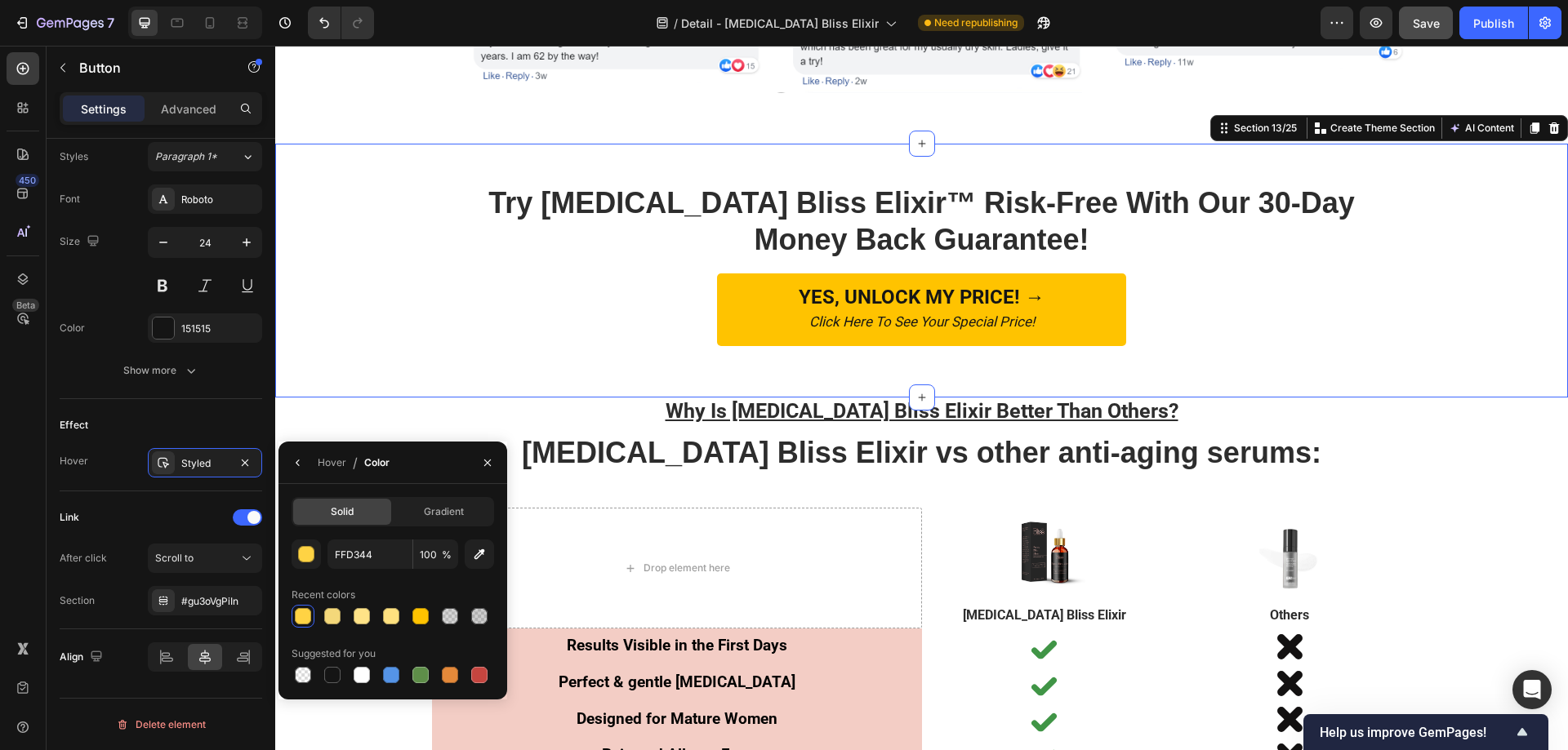
click at [363, 362] on div "Try Botox Bliss Elixir™ Risk-Free With Our 30-Day Money Back Guarantee! Heading…" at bounding box center [922, 270] width 1293 height 203
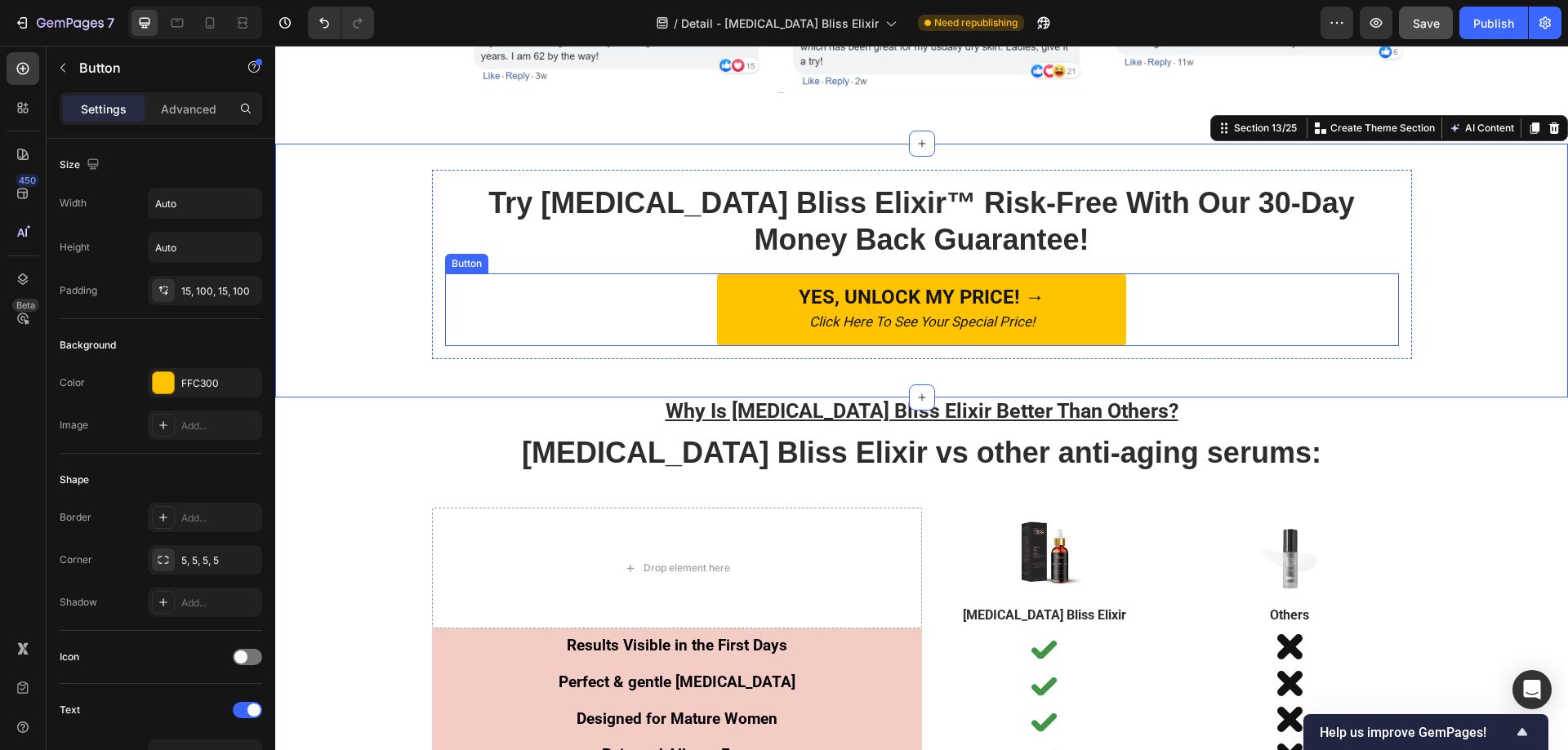
click at [657, 315] on div "YES, UNLOCK MY PRICE! → Click Here To See Your Special Price! Button" at bounding box center [922, 310] width 954 height 73
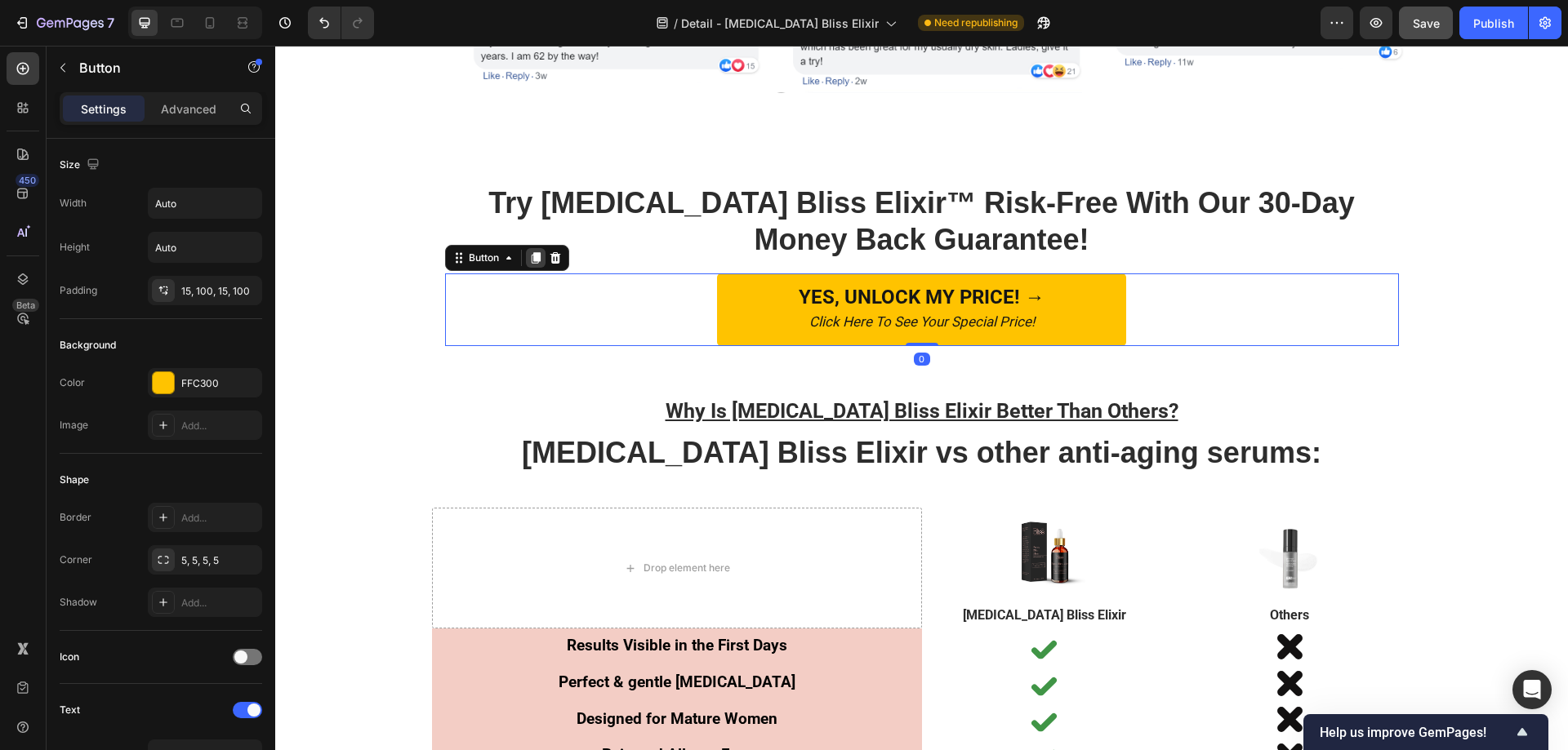
click at [527, 265] on div at bounding box center [535, 258] width 19 height 19
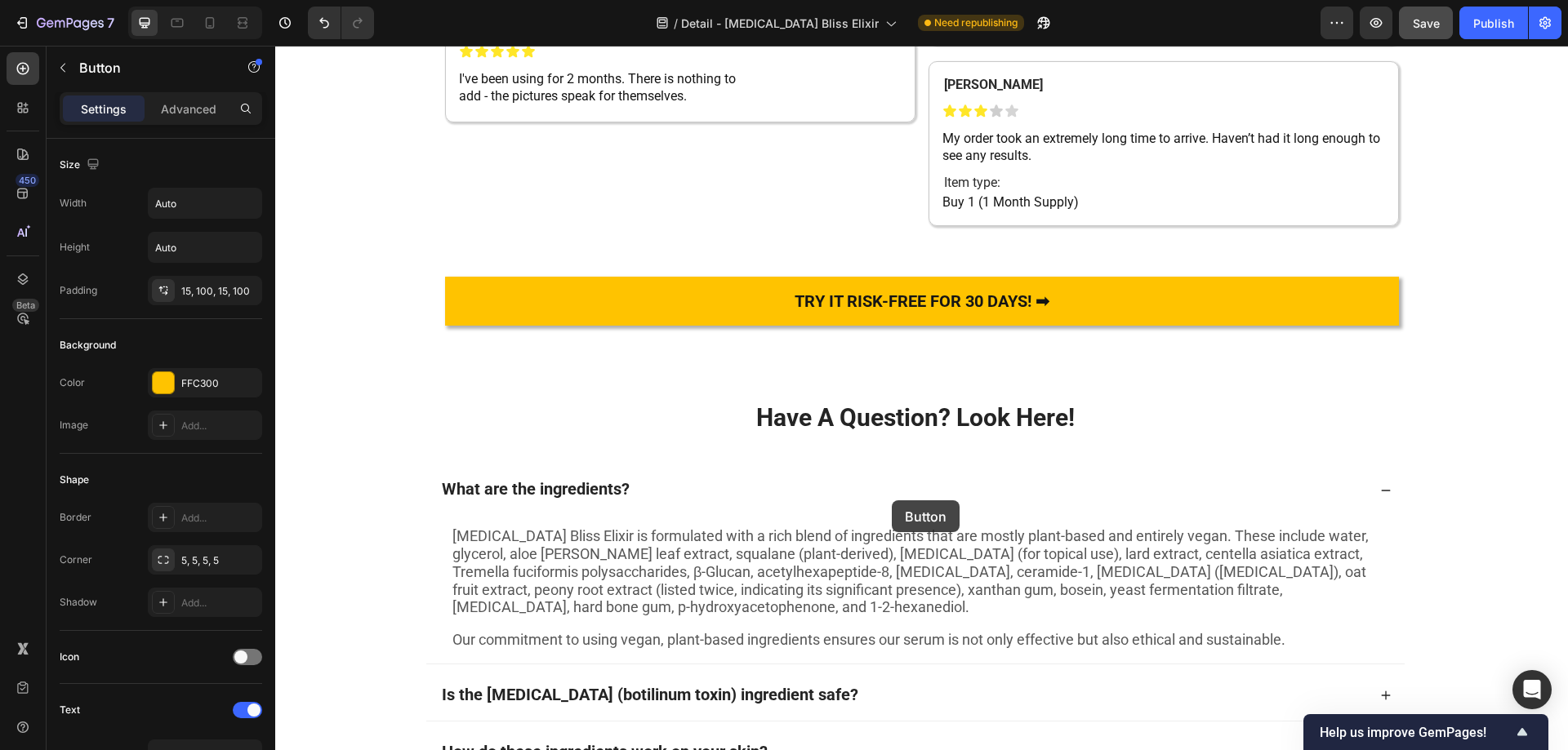
scroll to position [9733, 0]
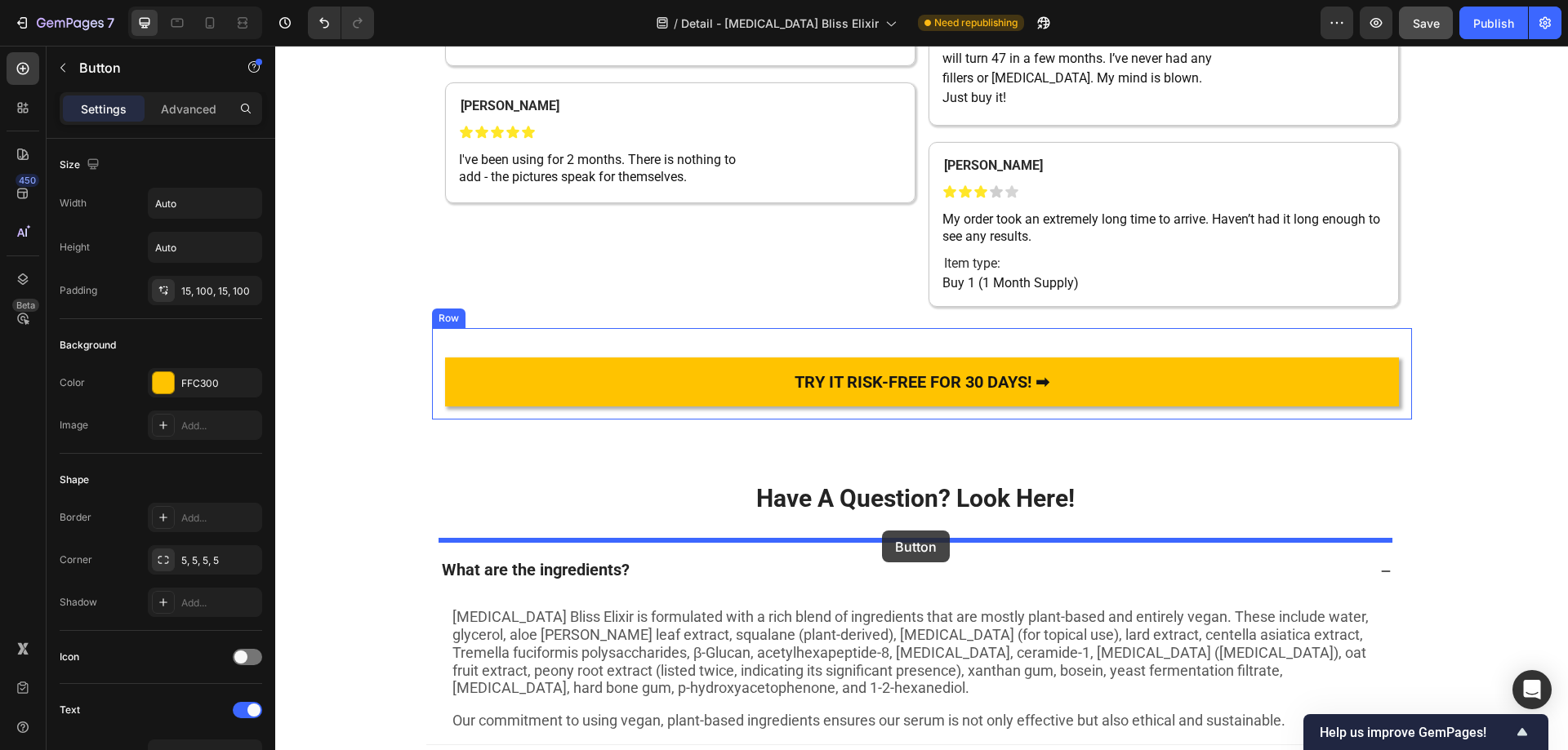
drag, startPoint x: 454, startPoint y: 345, endPoint x: 882, endPoint y: 531, distance: 466.7
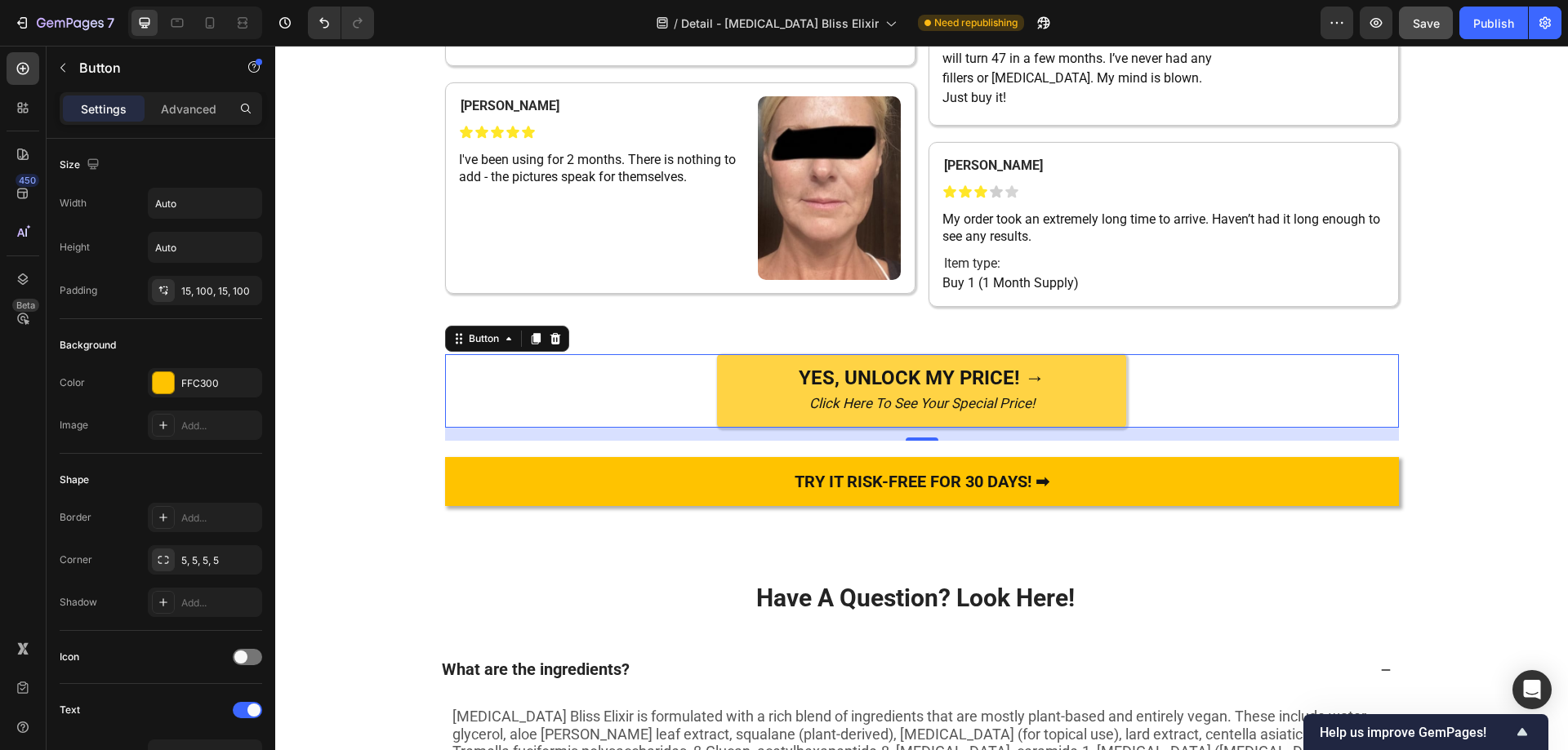
click at [732, 428] on link "YES, UNLOCK MY PRICE! → Click Here To See Your Special Price!" at bounding box center [922, 391] width 409 height 73
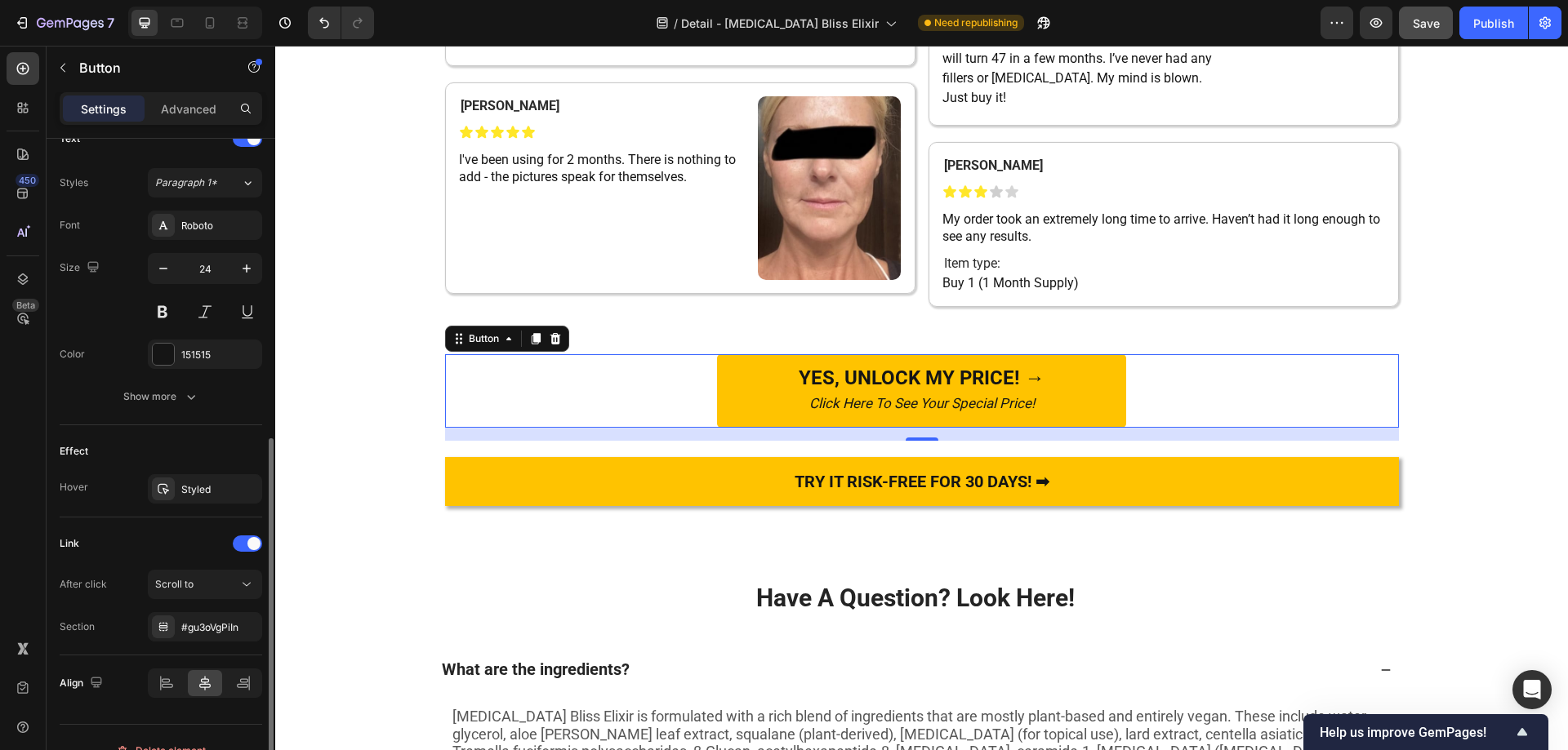
scroll to position [598, 0]
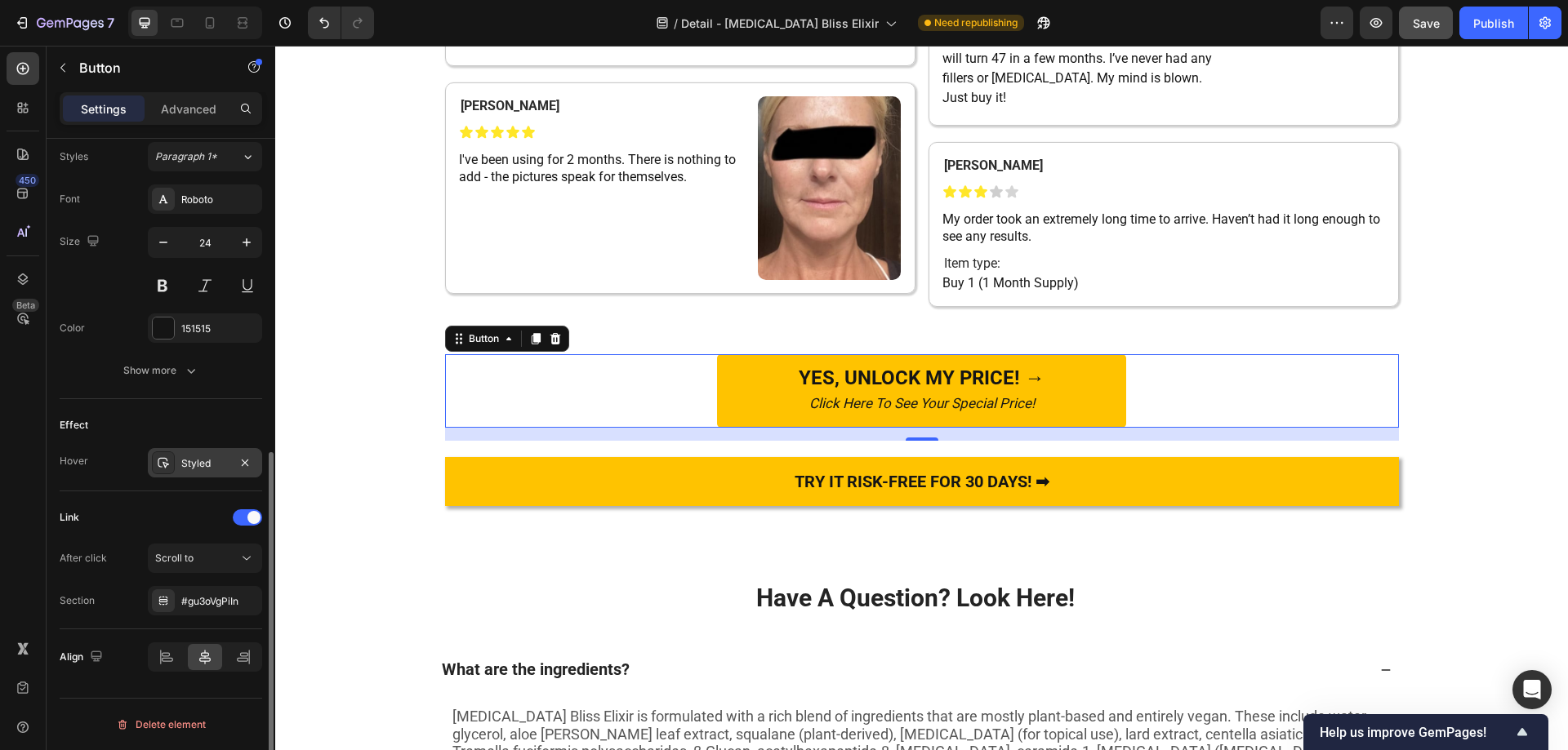
click at [179, 464] on div "Styled" at bounding box center [204, 463] width 115 height 29
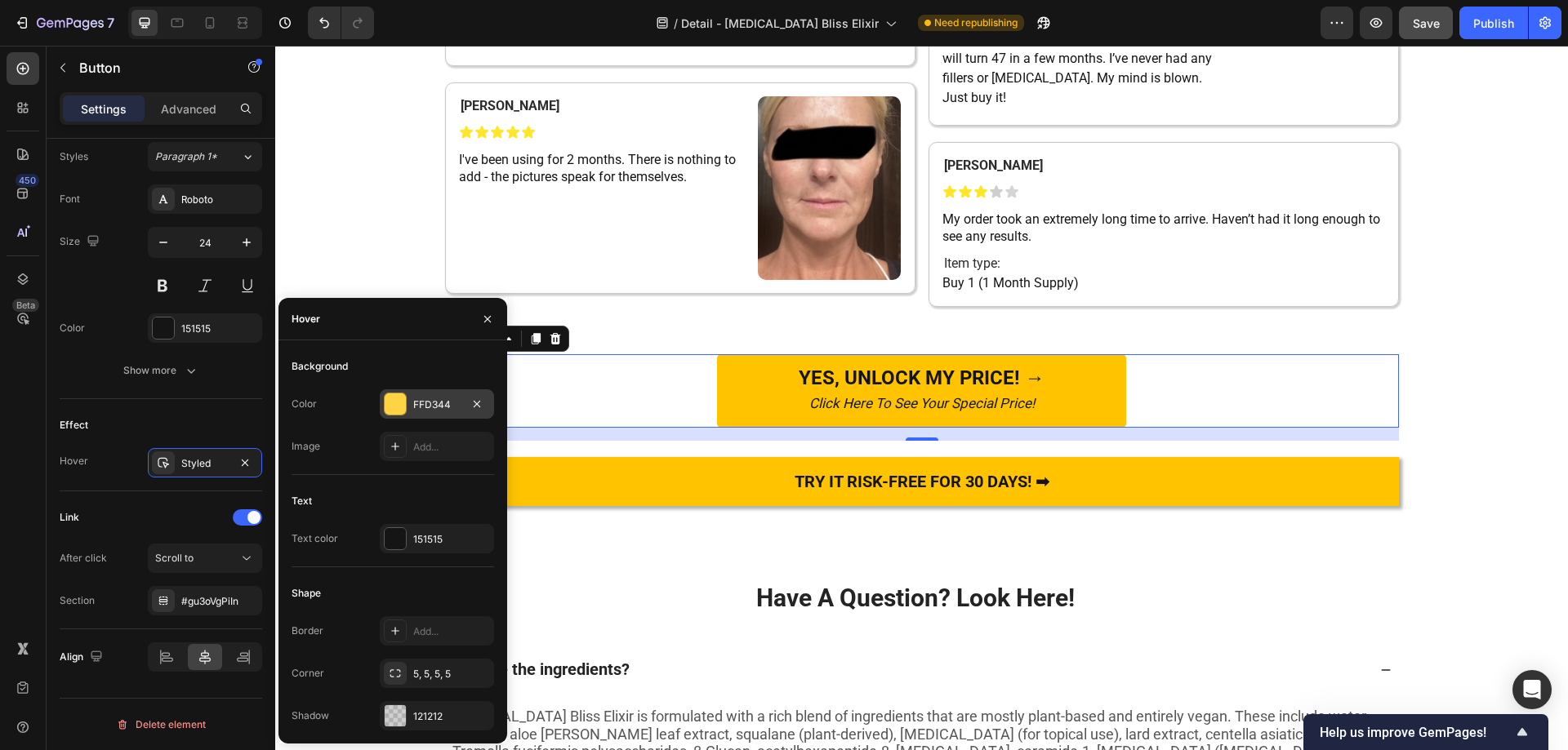
click at [404, 402] on div at bounding box center [394, 403] width 21 height 21
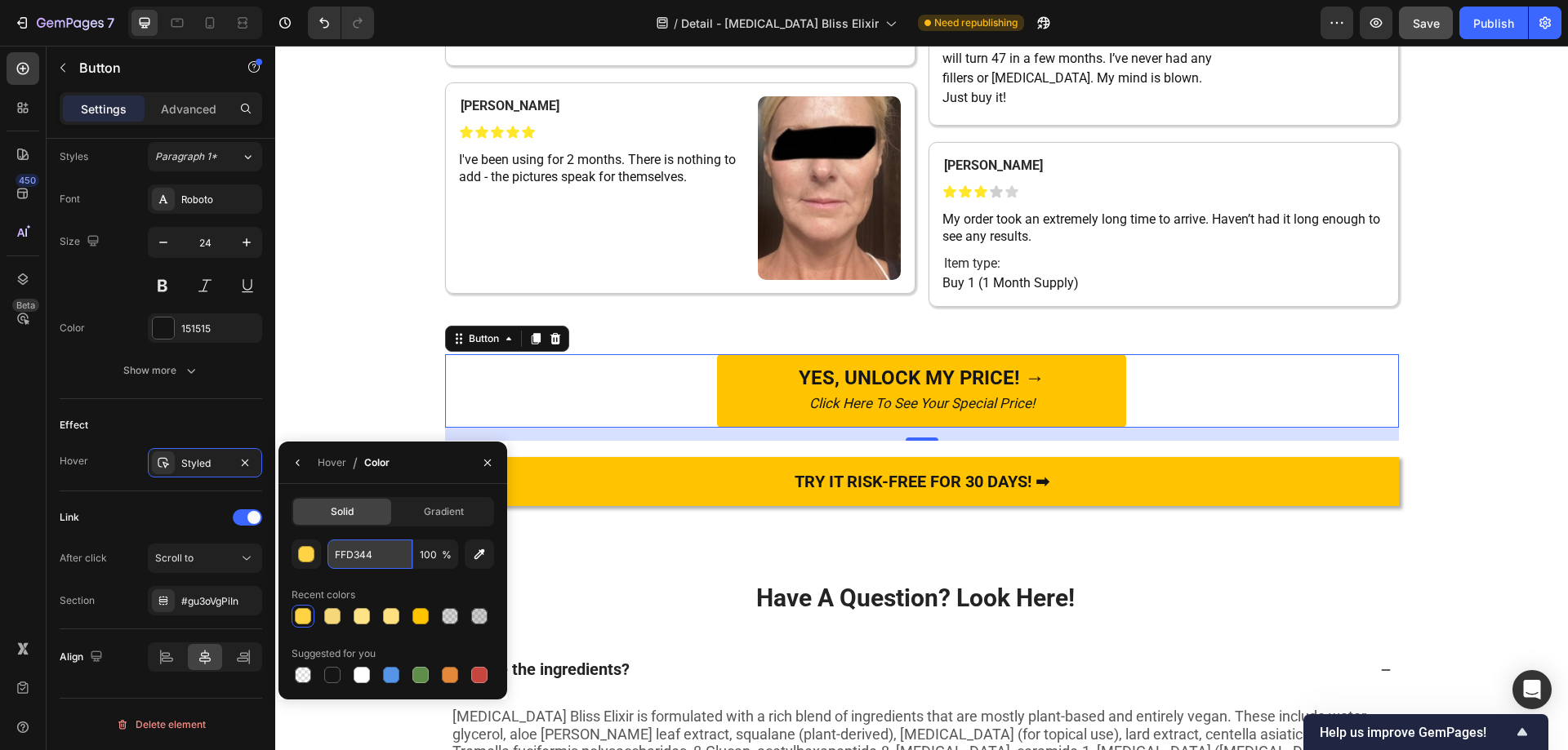
click at [370, 564] on input "FFD344" at bounding box center [370, 555] width 85 height 29
click at [642, 428] on div "YES, UNLOCK MY PRICE! → Click Here To See Your Special Price! Button 16" at bounding box center [922, 391] width 954 height 73
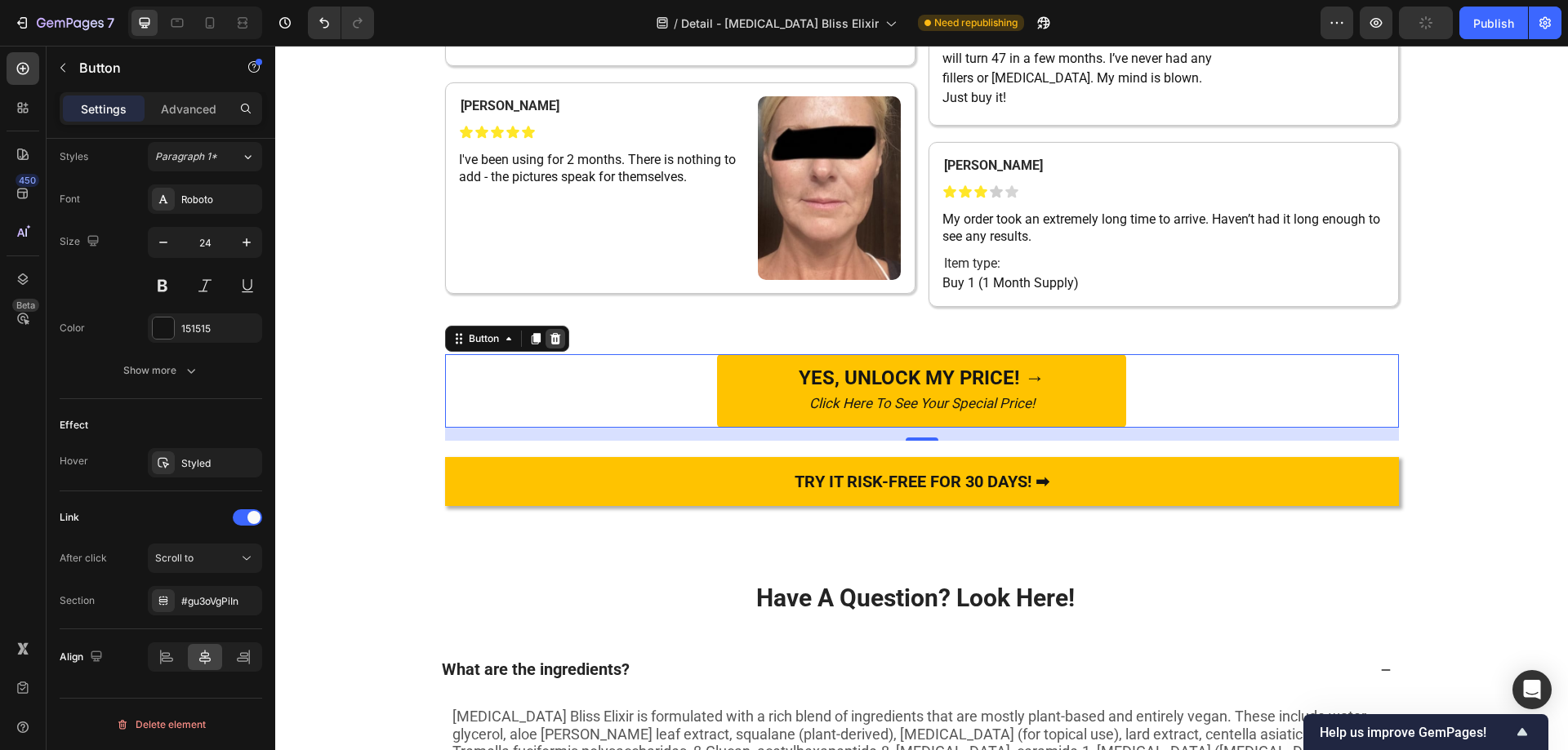
click at [548, 346] on icon at bounding box center [555, 338] width 13 height 13
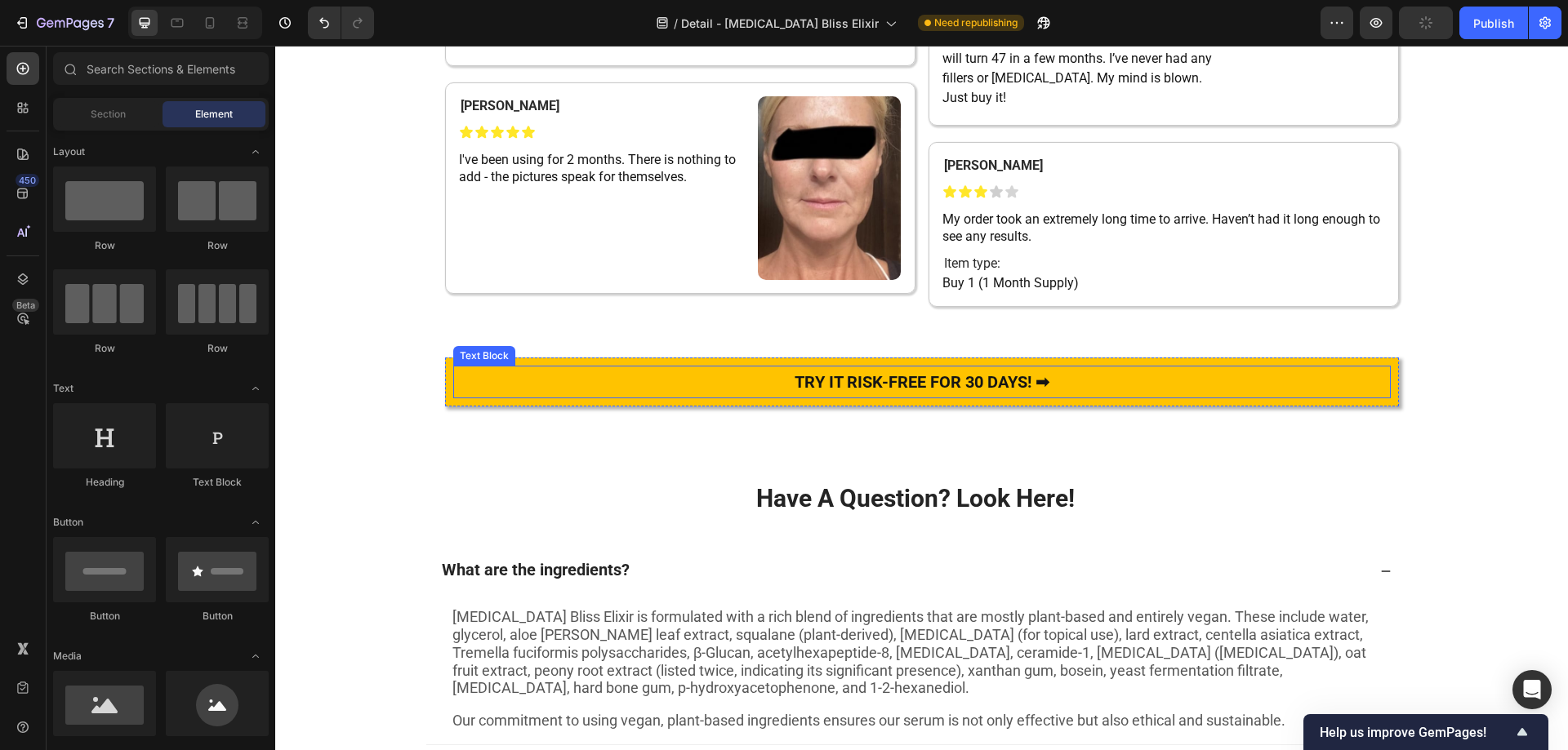
click at [519, 397] on p "TRY IT RISK-FREE FOR 30 DAYS! ➡" at bounding box center [922, 382] width 934 height 29
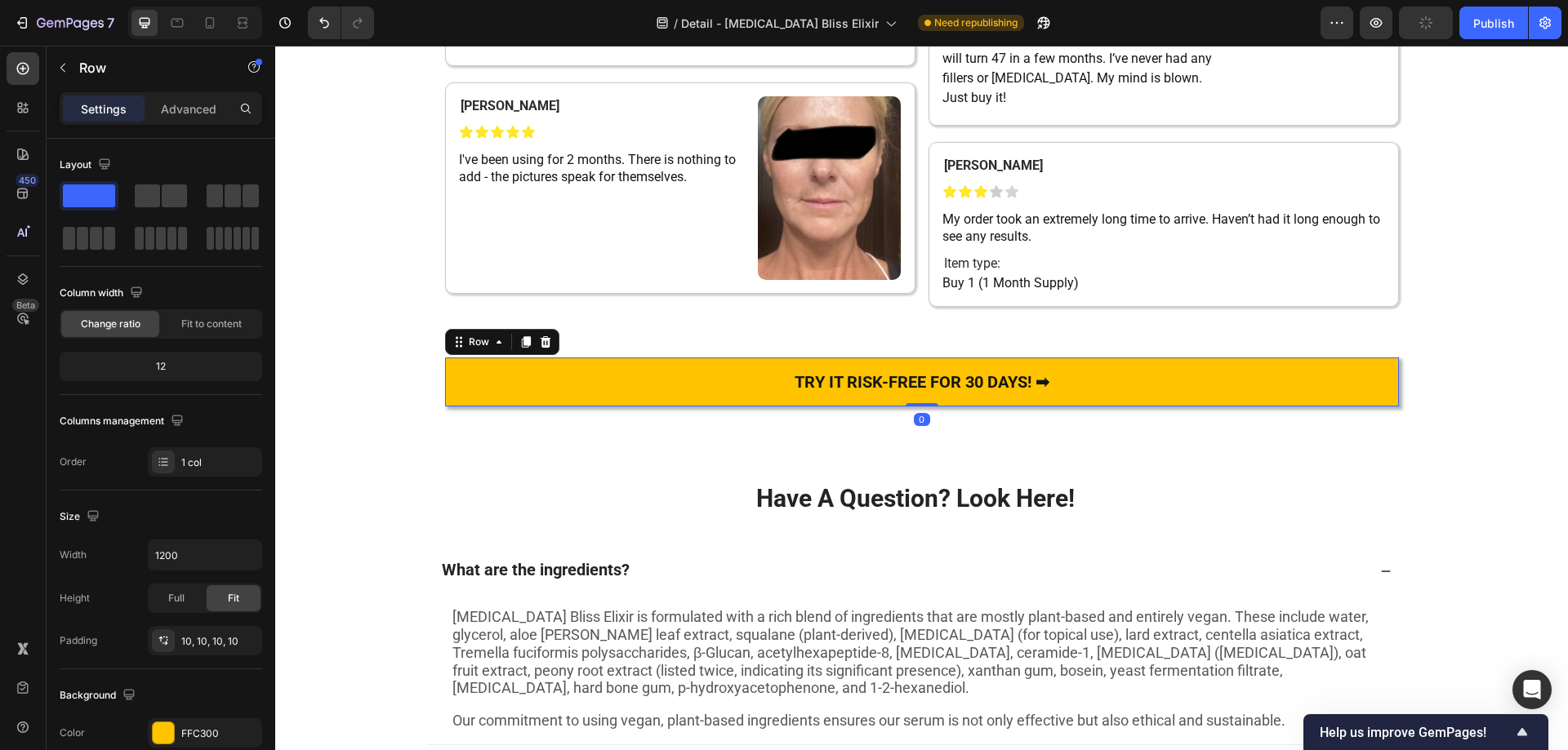
click at [445, 406] on div "TRY IT RISK-FREE FOR 30 DAYS! ➡ Text Block Row 0" at bounding box center [922, 381] width 954 height 49
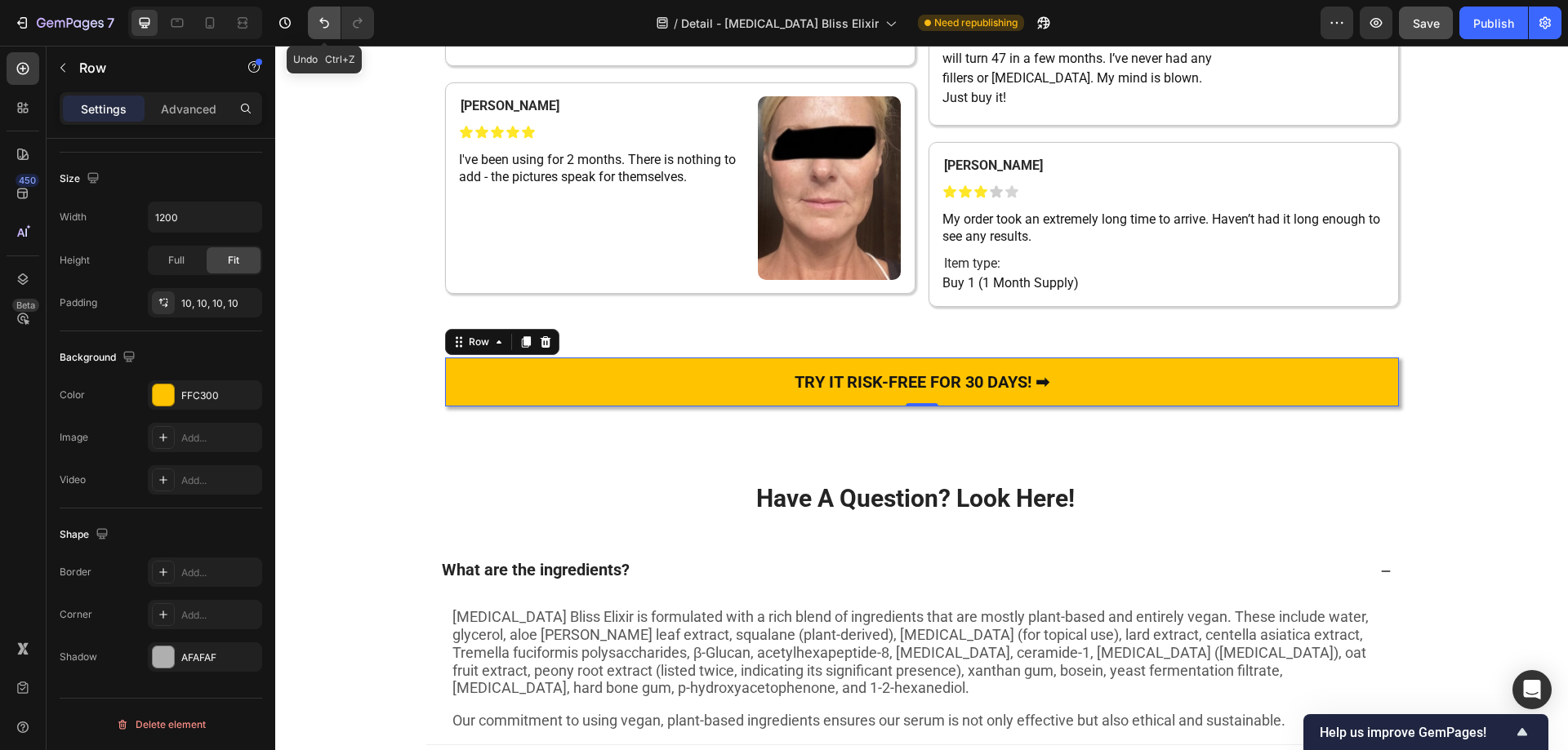
click at [326, 28] on icon "Undo/Redo" at bounding box center [324, 24] width 10 height 11
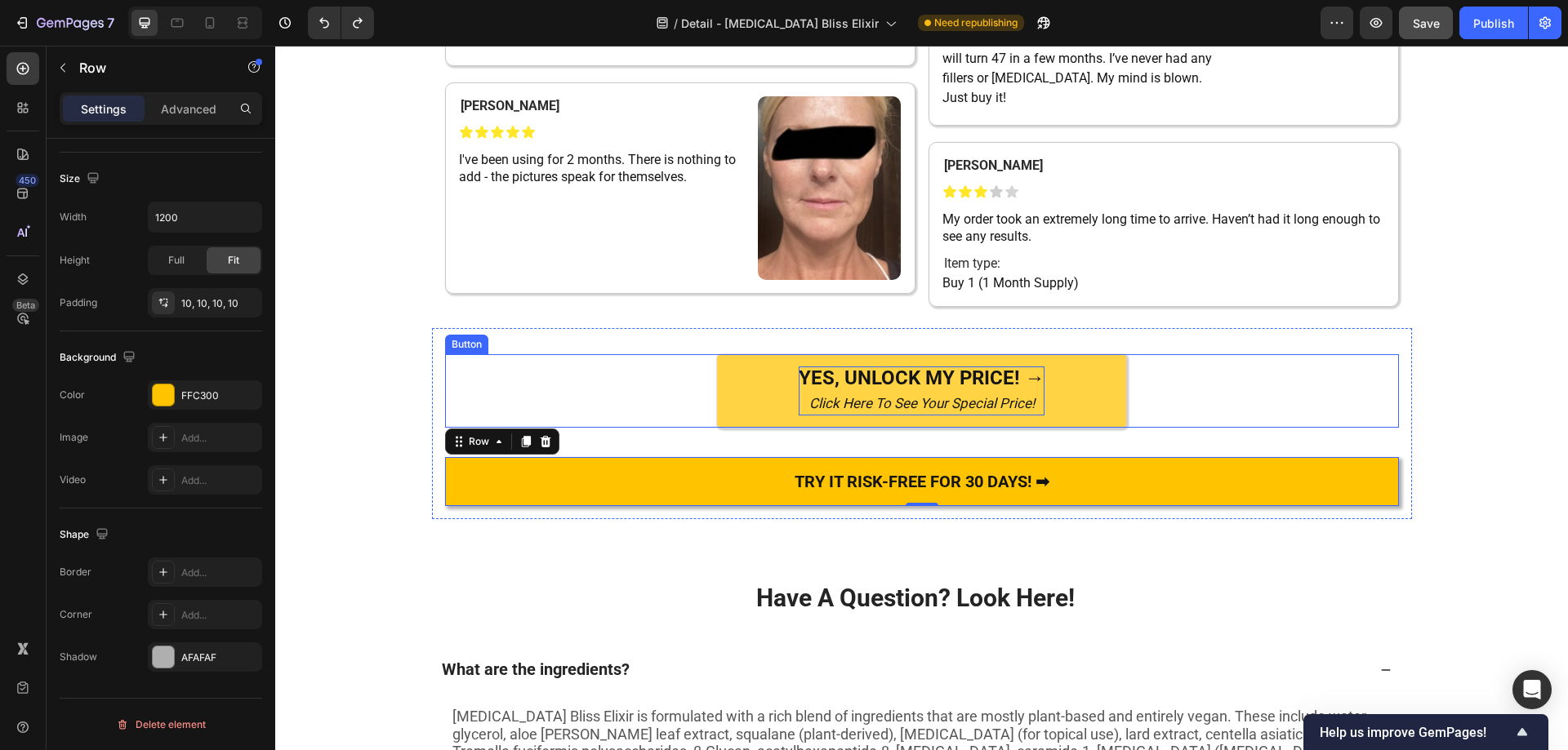
click at [851, 412] on icon "Click Here To See Your Special Price!" at bounding box center [922, 403] width 226 height 17
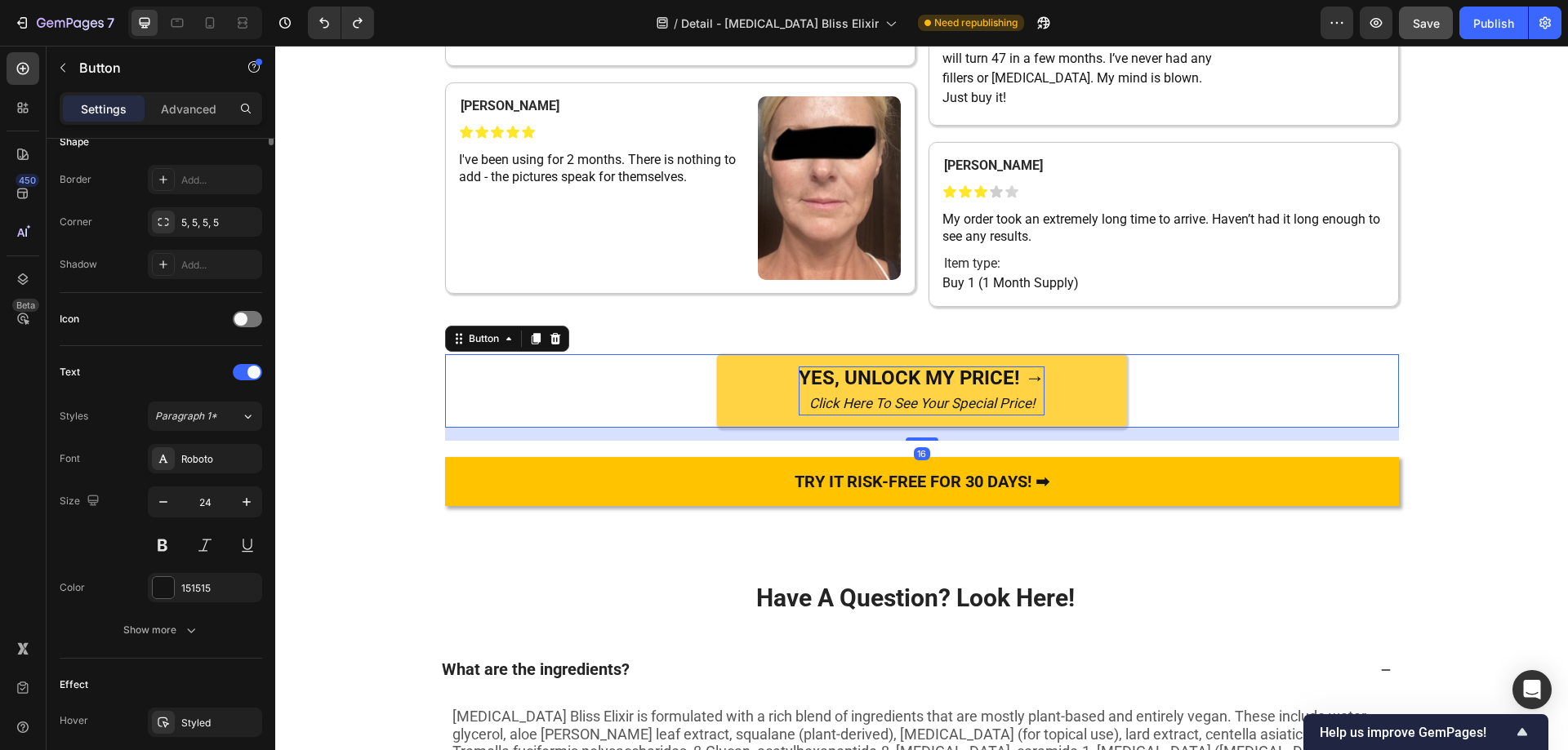
scroll to position [0, 0]
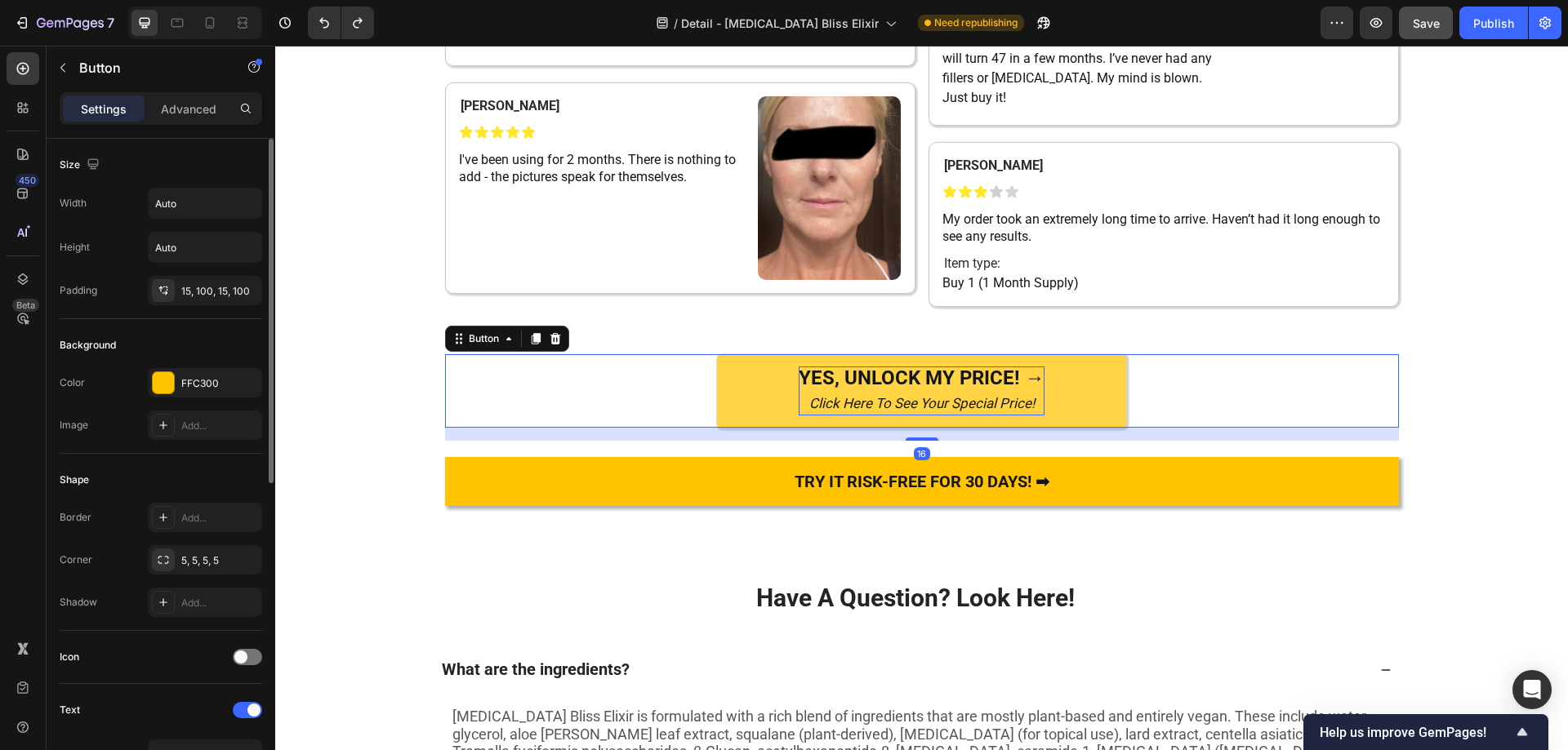
click at [842, 412] on icon "Click Here To See Your Special Price!" at bounding box center [922, 403] width 226 height 17
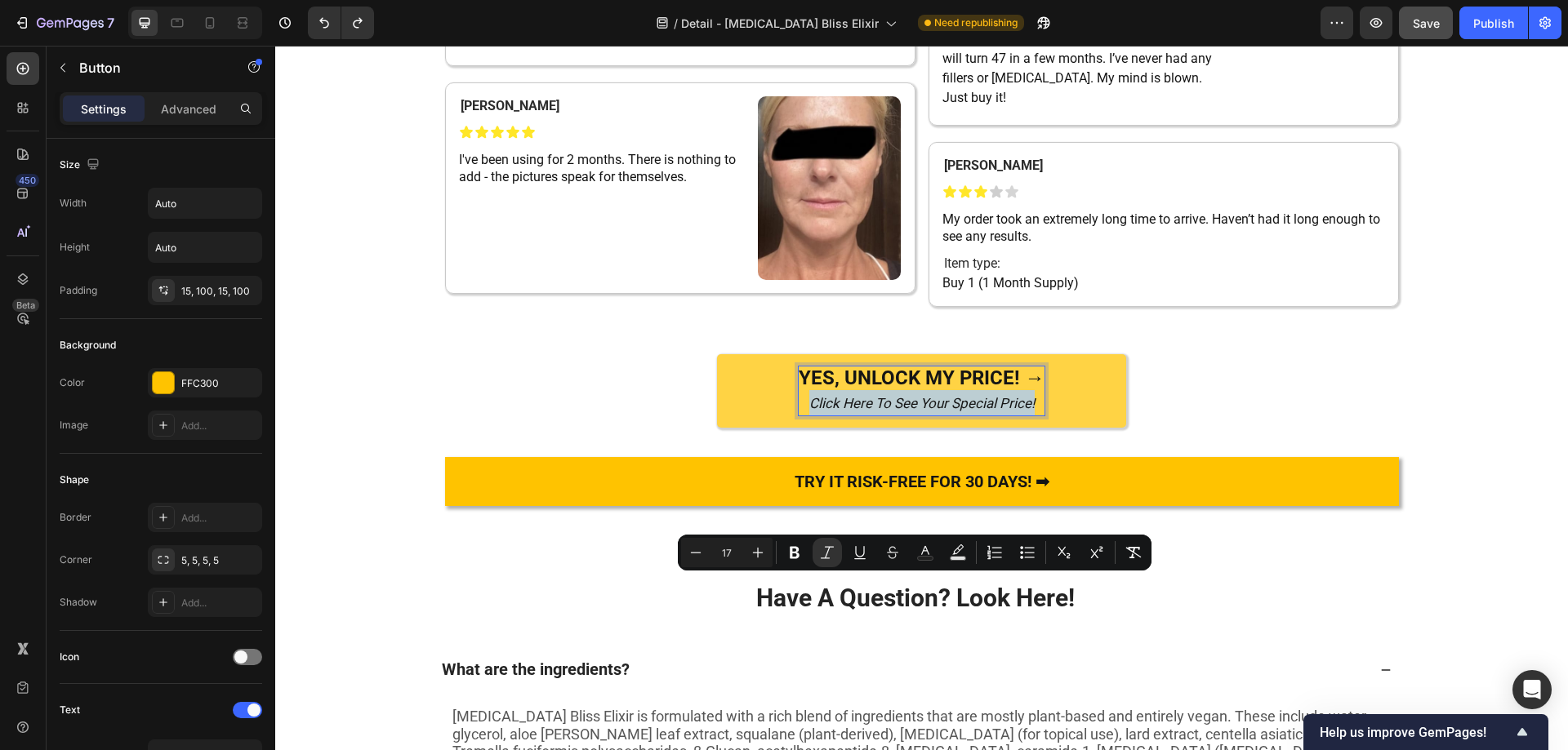
drag, startPoint x: 802, startPoint y: 585, endPoint x: 1032, endPoint y: 585, distance: 230.0
click at [1032, 415] on p "YES, UNLOCK MY PRICE! → Click Here To See Your Special Price!" at bounding box center [922, 391] width 246 height 49
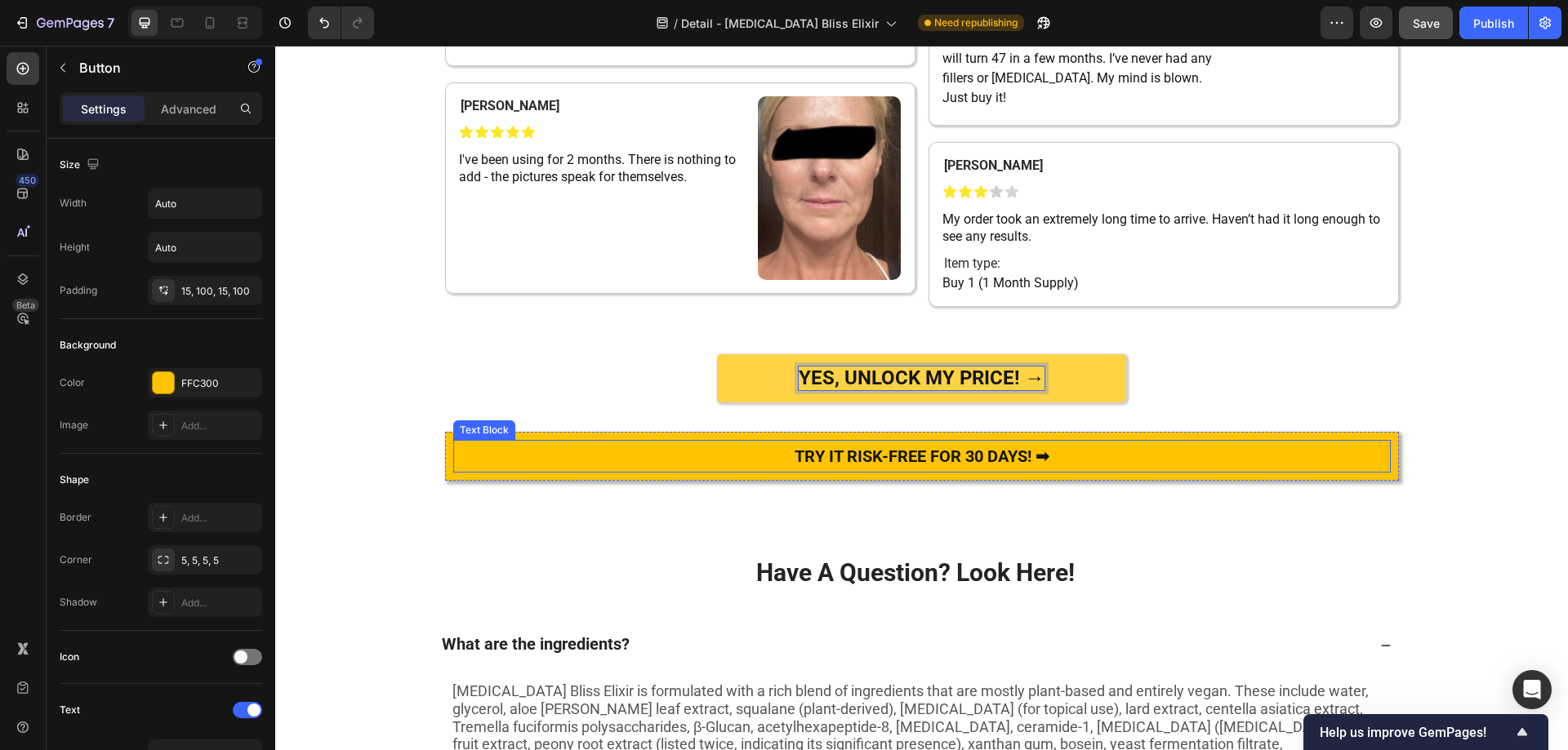
click at [937, 466] on span "TRY IT RISK-FREE FOR 30 DAYS! ➡" at bounding box center [922, 456] width 255 height 19
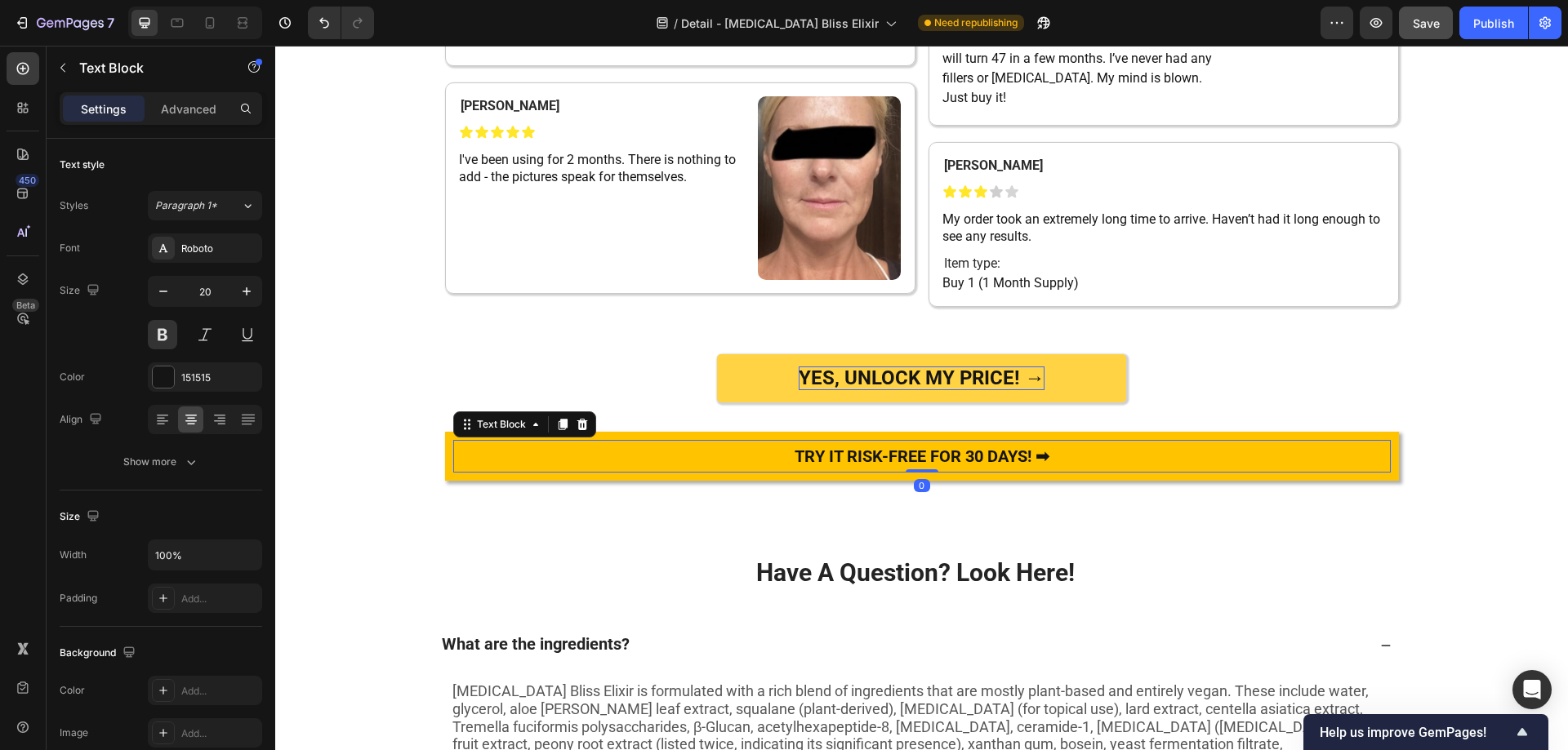
click at [937, 466] on span "TRY IT RISK-FREE FOR 30 DAYS! ➡" at bounding box center [922, 456] width 255 height 19
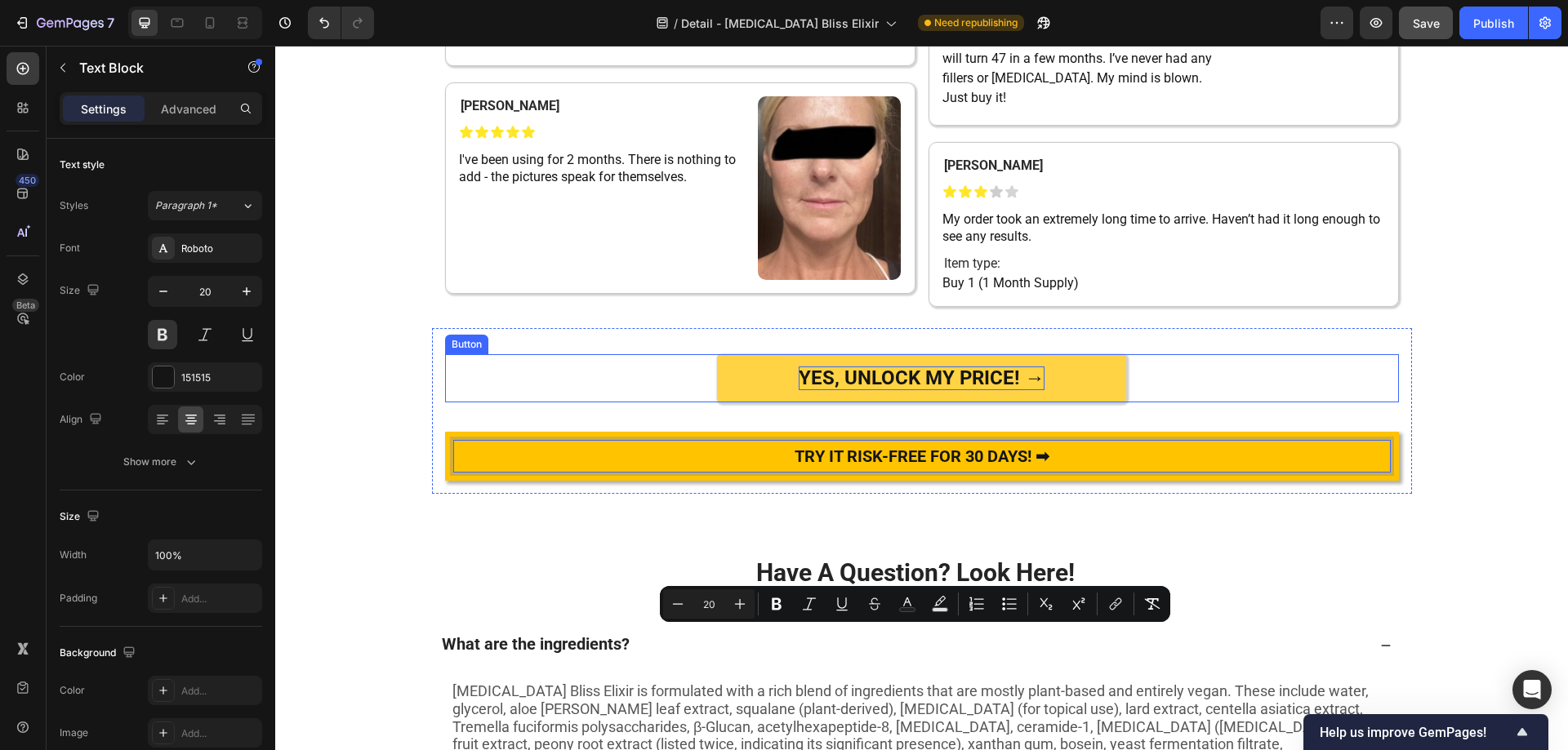
click at [891, 390] on strong "YES, UNLOCK MY PRICE! →" at bounding box center [922, 378] width 246 height 23
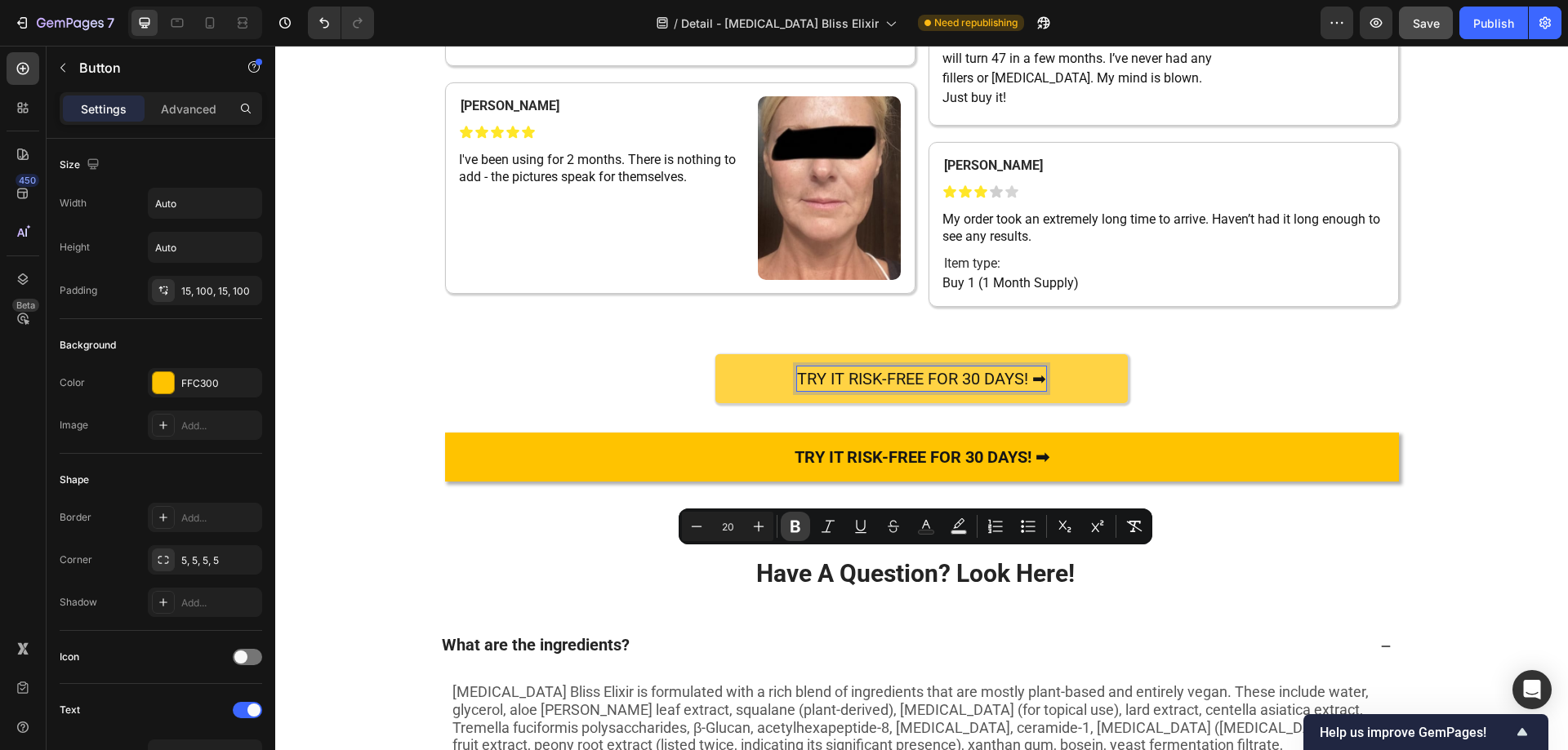
click at [802, 533] on icon "Editor contextual toolbar" at bounding box center [795, 526] width 17 height 17
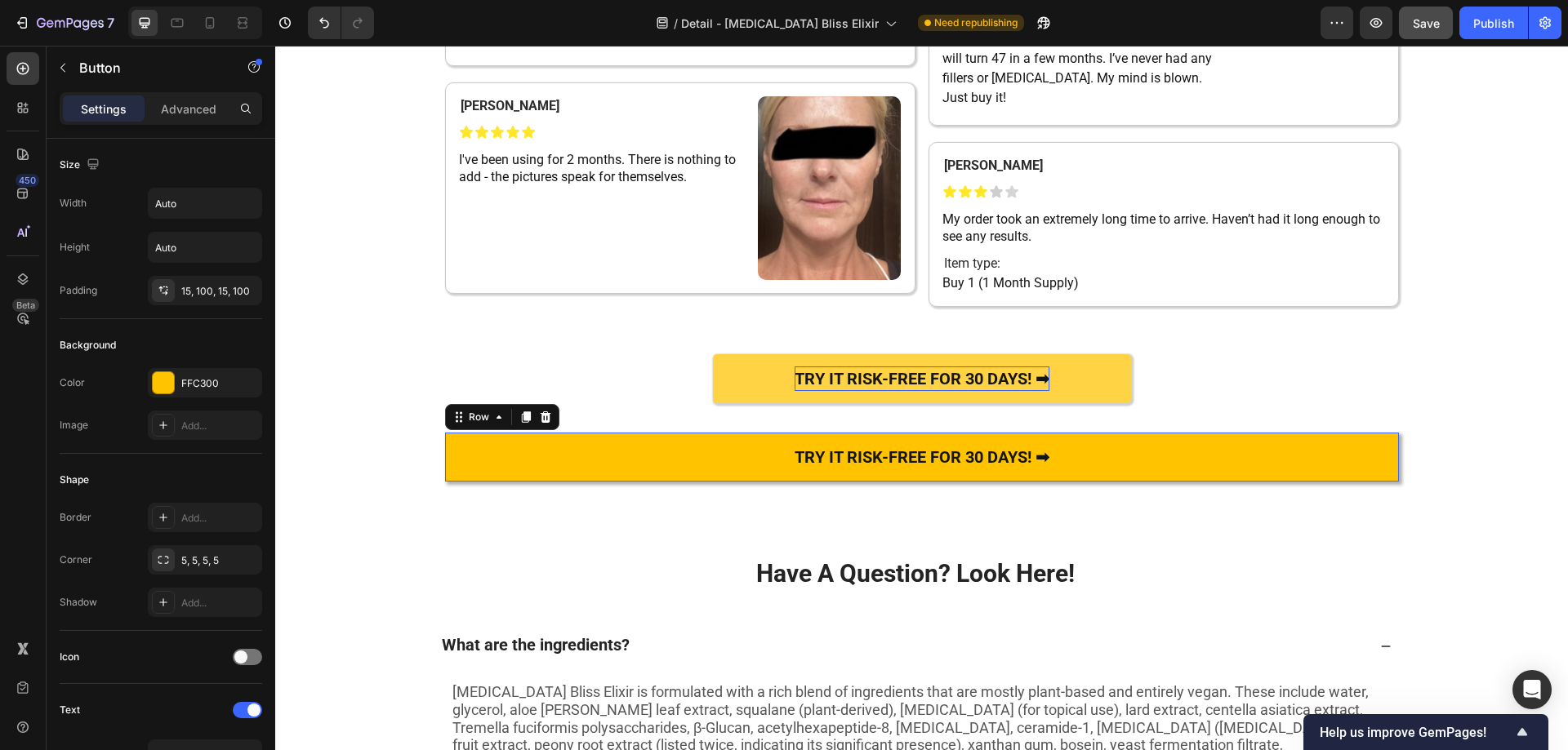
click at [635, 481] on div "TRY IT RISK-FREE FOR 30 DAYS! ➡ Text Block Row 0" at bounding box center [922, 457] width 954 height 49
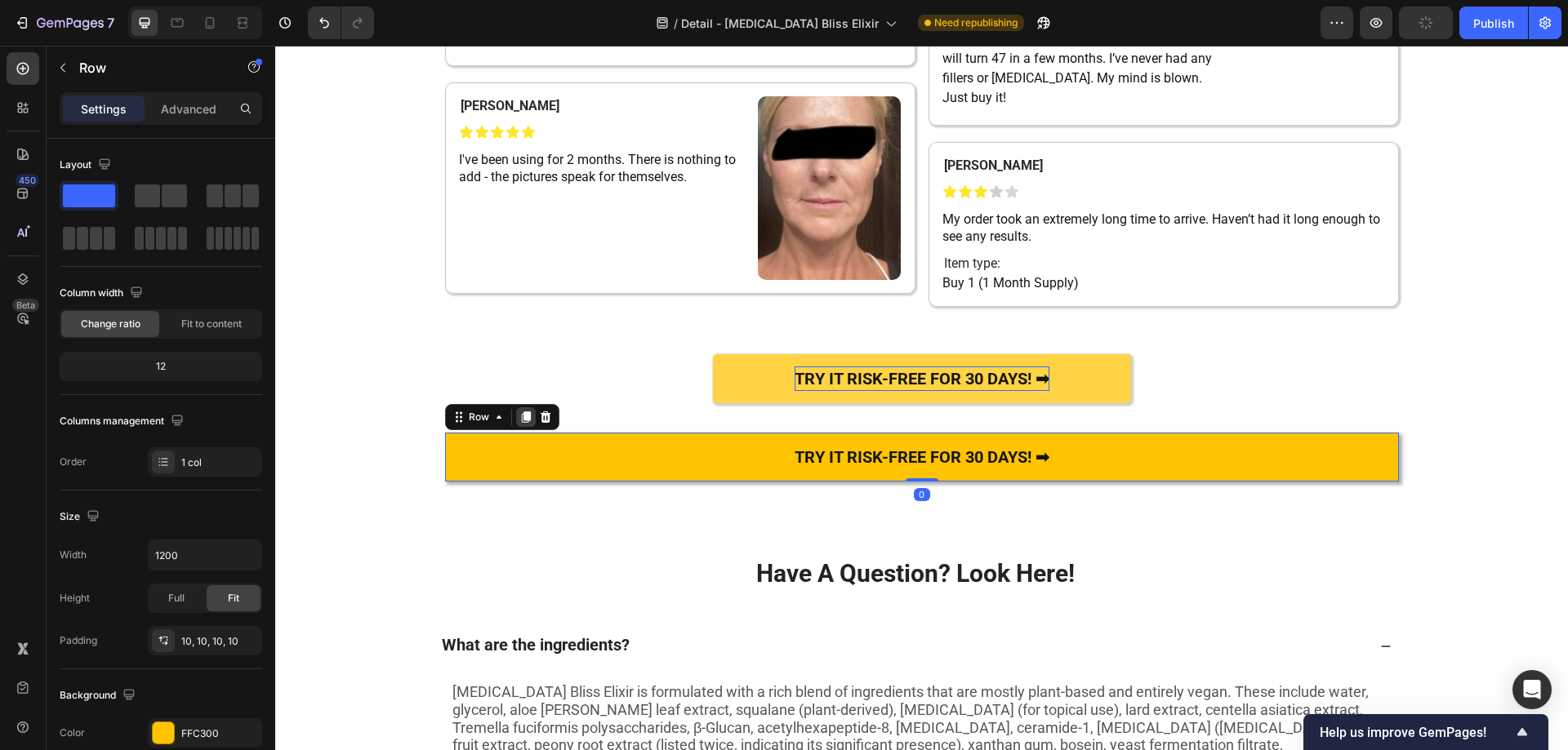
click at [526, 427] on div at bounding box center [525, 416] width 19 height 19
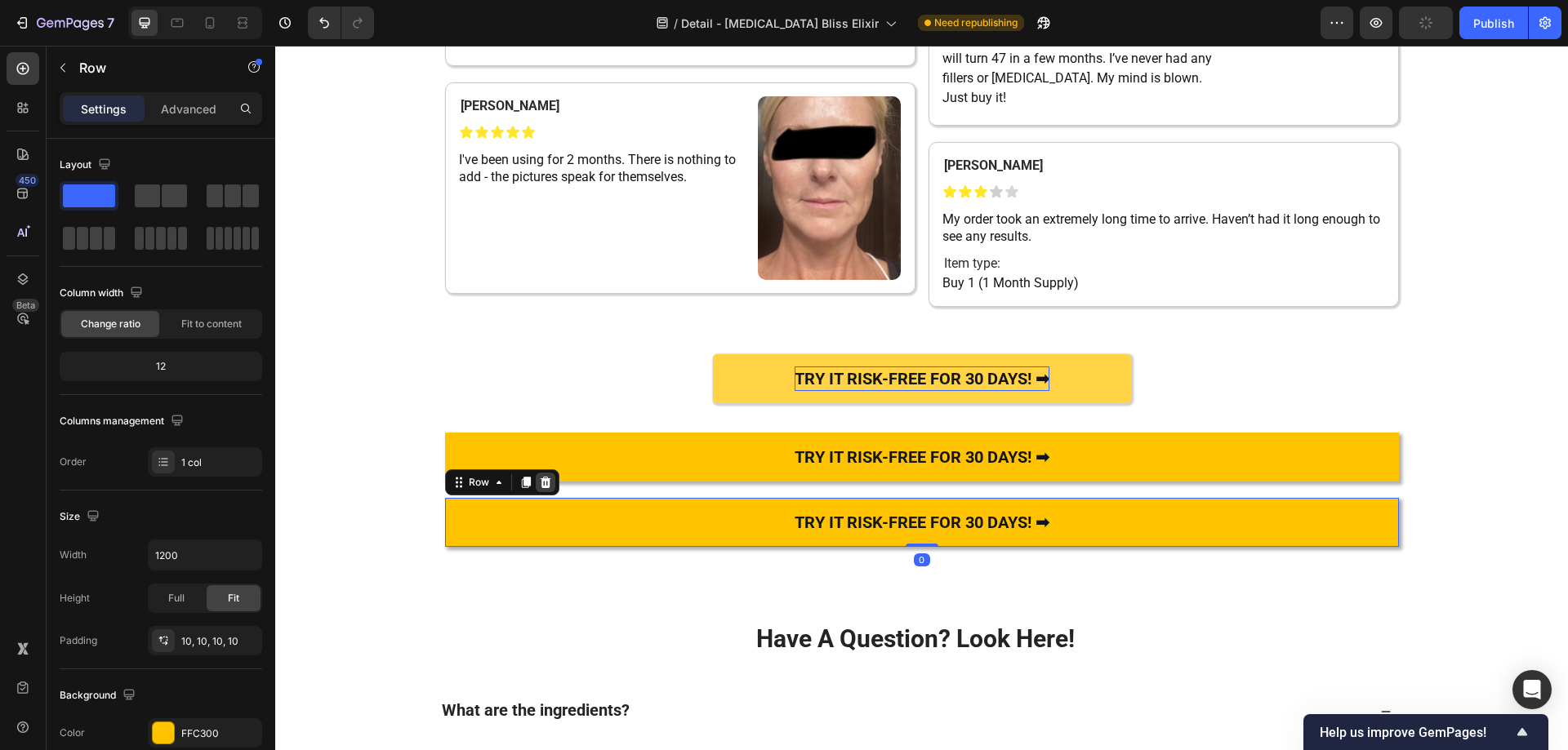
click at [543, 489] on icon at bounding box center [546, 482] width 13 height 13
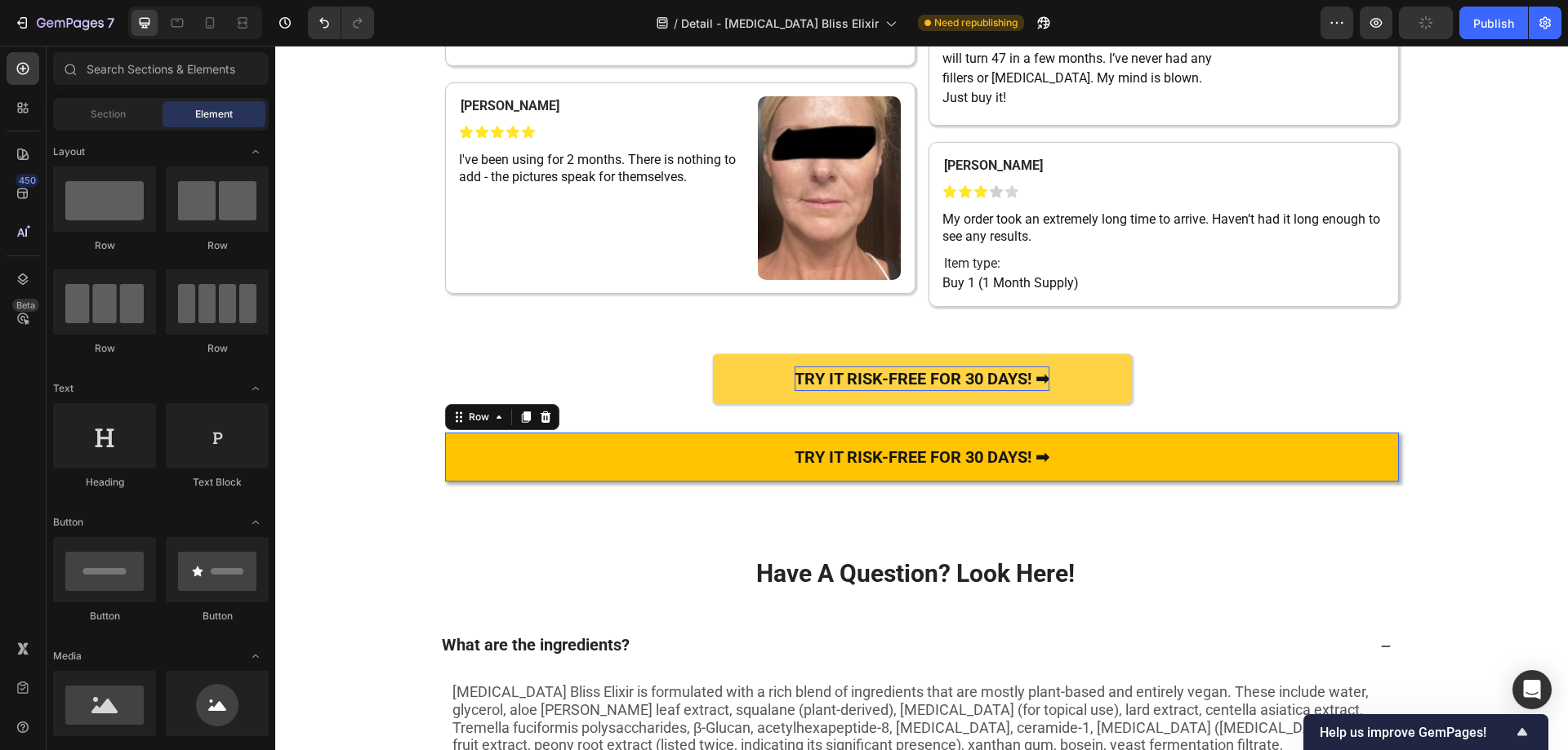
click at [547, 481] on div "TRY IT RISK-FREE FOR 30 DAYS! ➡ Text Block Row 0" at bounding box center [922, 457] width 954 height 49
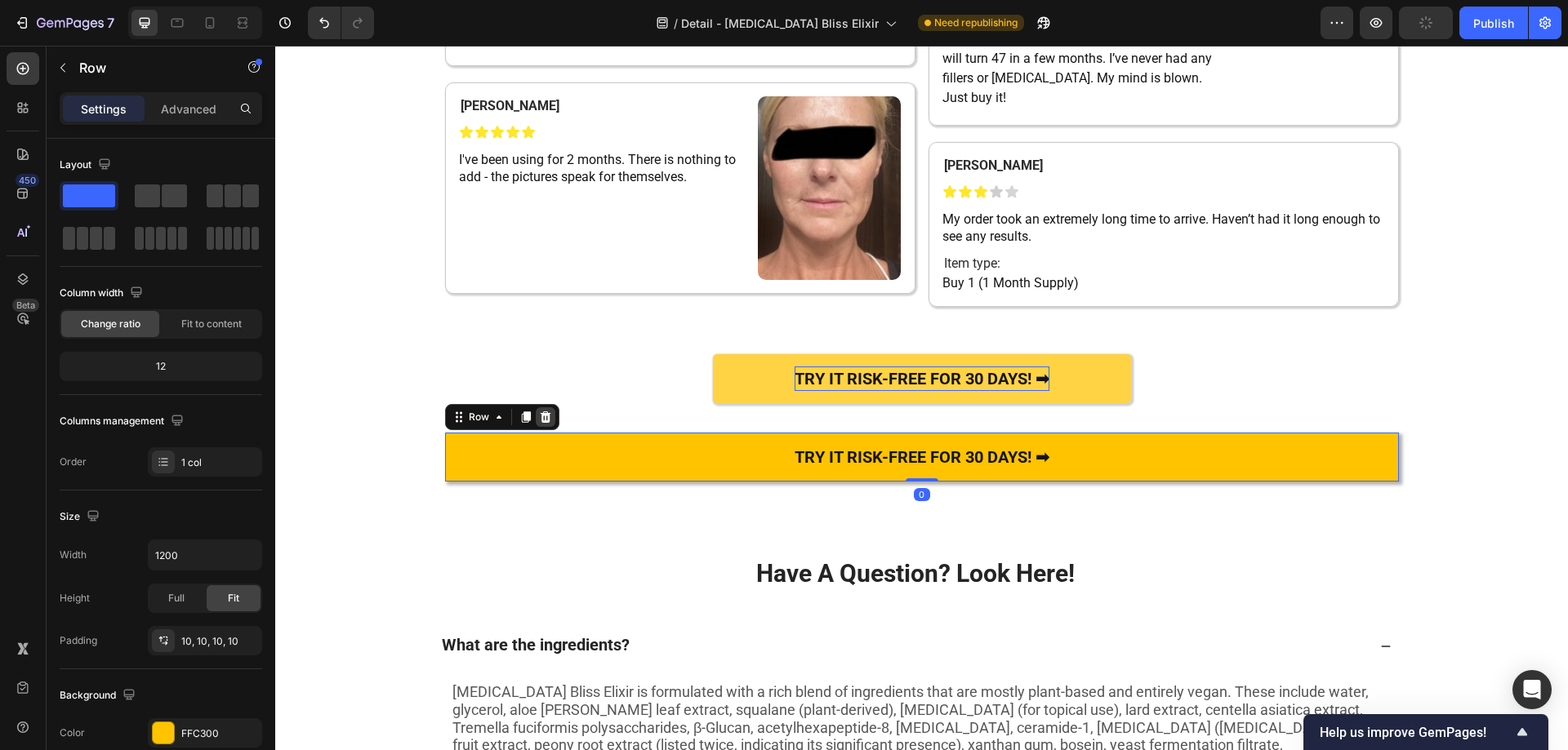
click at [540, 424] on icon at bounding box center [546, 417] width 13 height 13
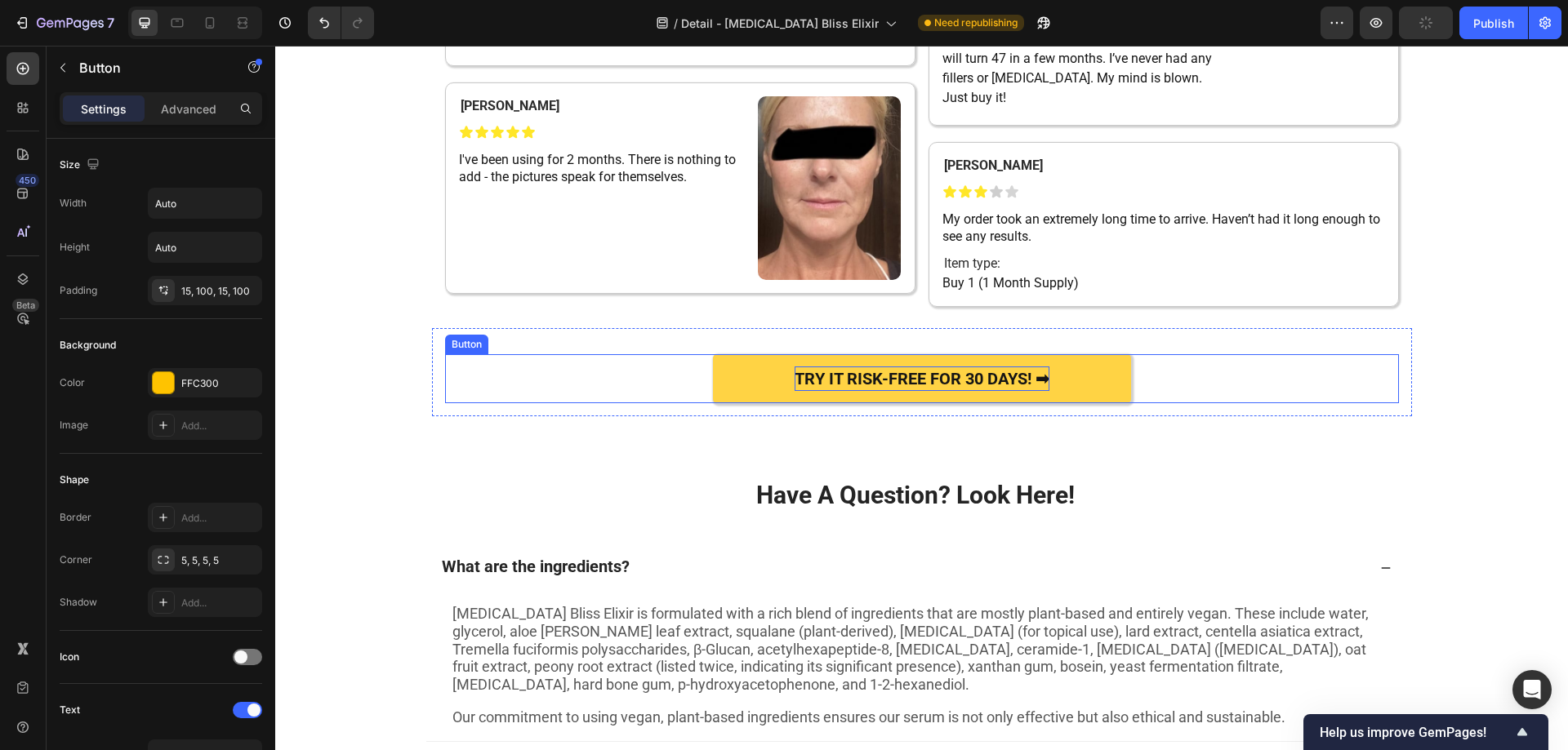
click at [712, 403] on link "TRY IT RISK-FREE FOR 30 DAYS! ➡" at bounding box center [922, 378] width 418 height 49
click at [719, 403] on link "TRY IT RISK-FREE FOR 30 DAYS! ➡" at bounding box center [922, 378] width 418 height 49
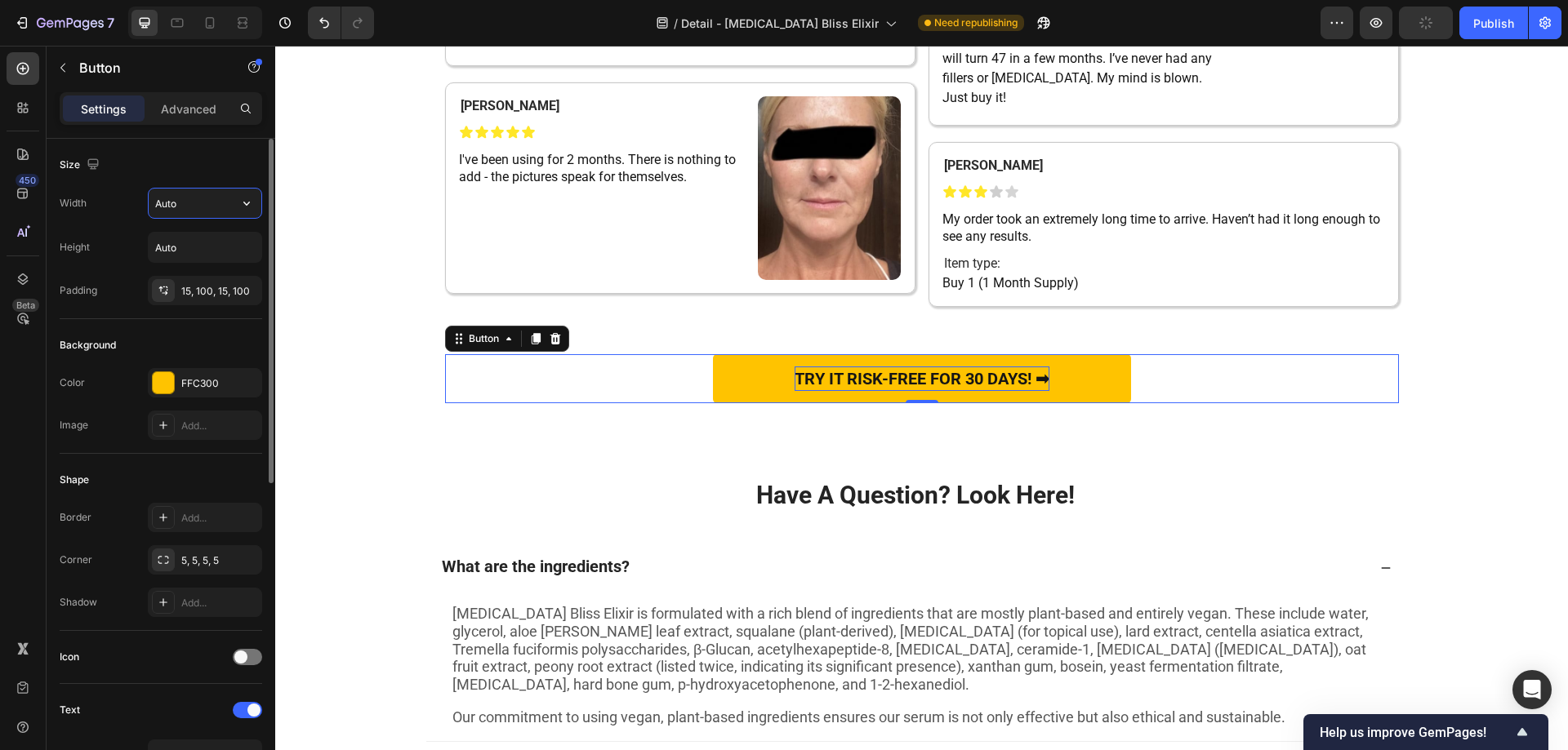
click at [187, 201] on input "Auto" at bounding box center [204, 204] width 113 height 29
click at [258, 201] on button "button" at bounding box center [247, 204] width 29 height 29
click at [180, 275] on p "Full 100%" at bounding box center [201, 276] width 94 height 15
type input "100%"
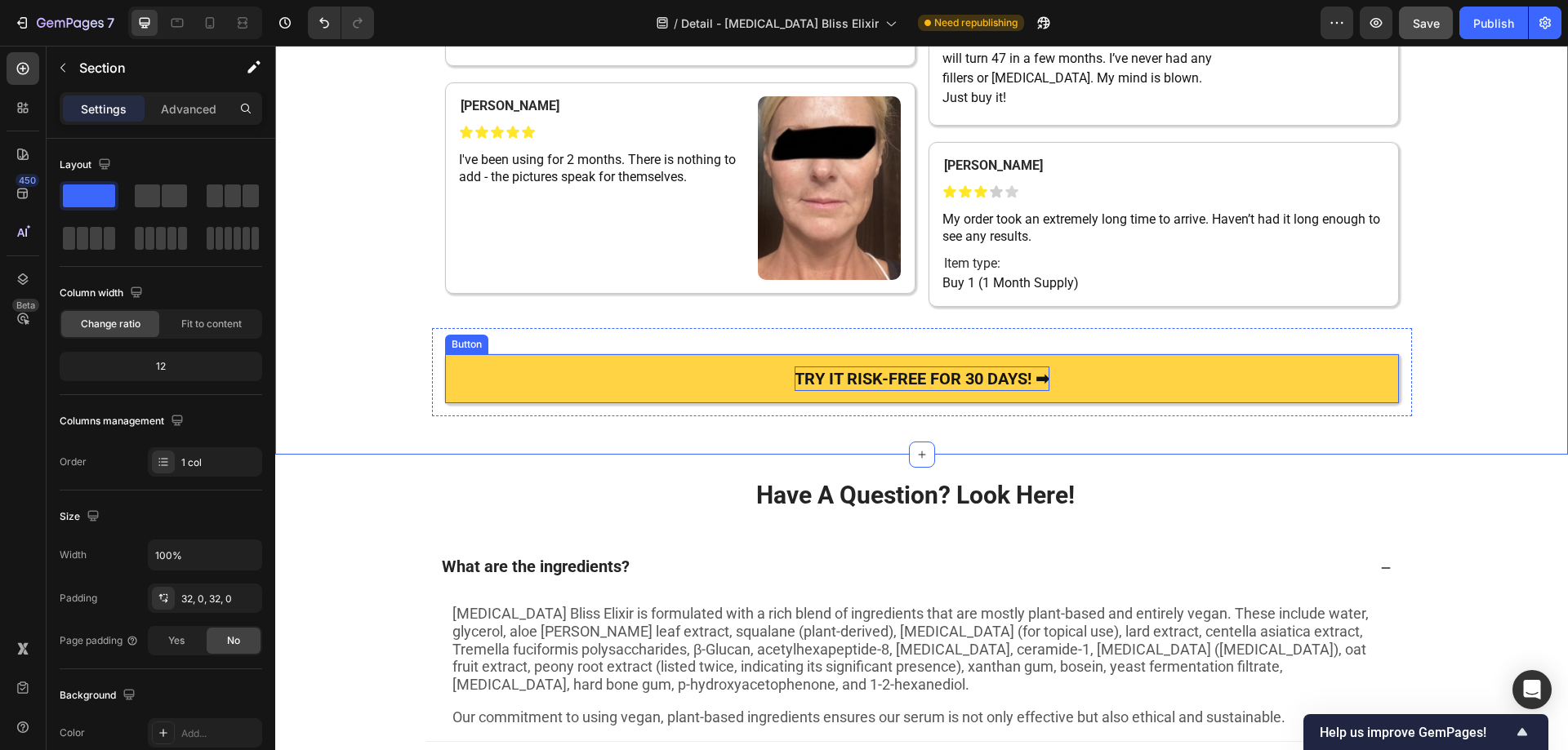
click at [454, 403] on link "TRY IT RISK-FREE FOR 30 DAYS! ➡" at bounding box center [922, 378] width 954 height 49
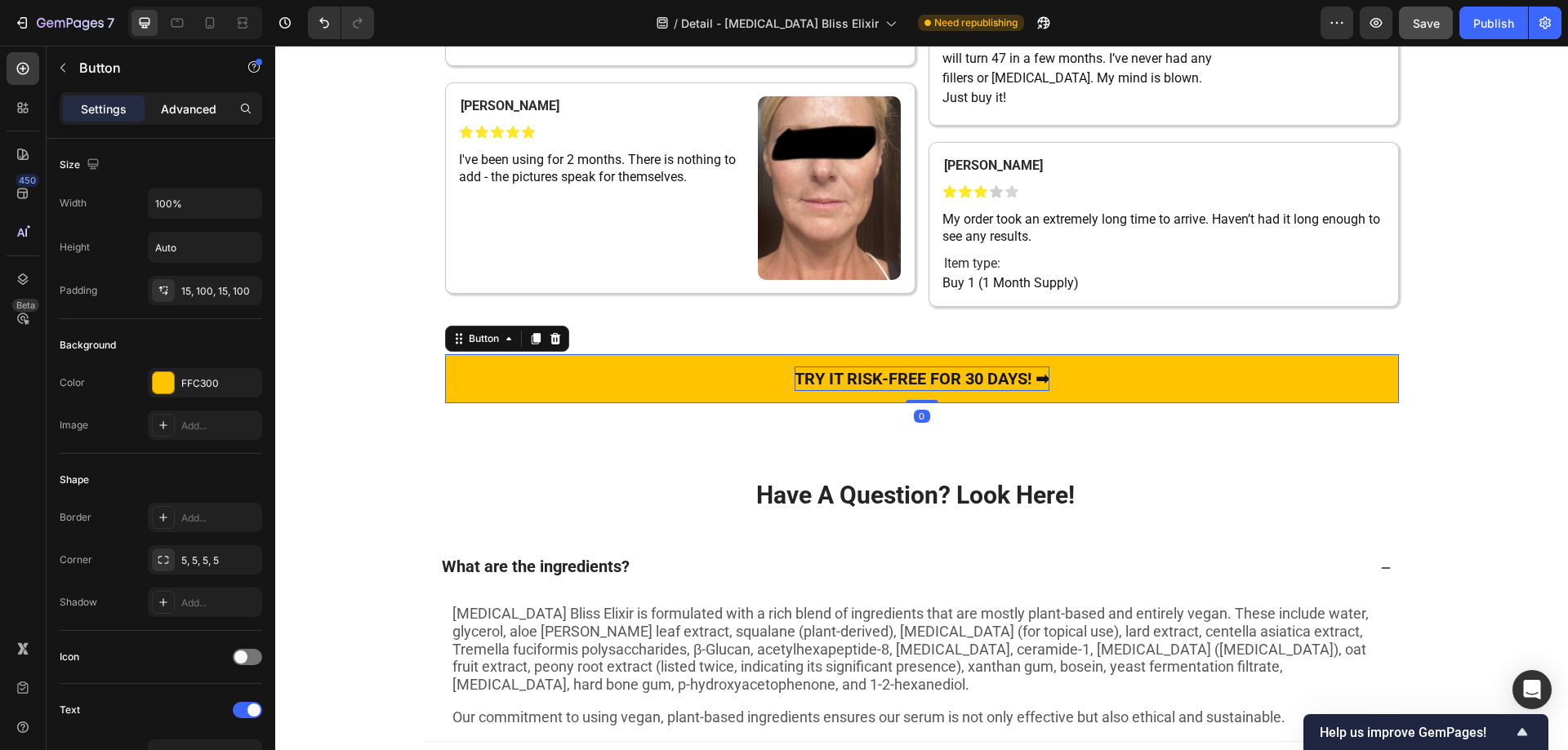
click at [198, 110] on p "Advanced" at bounding box center [188, 109] width 56 height 17
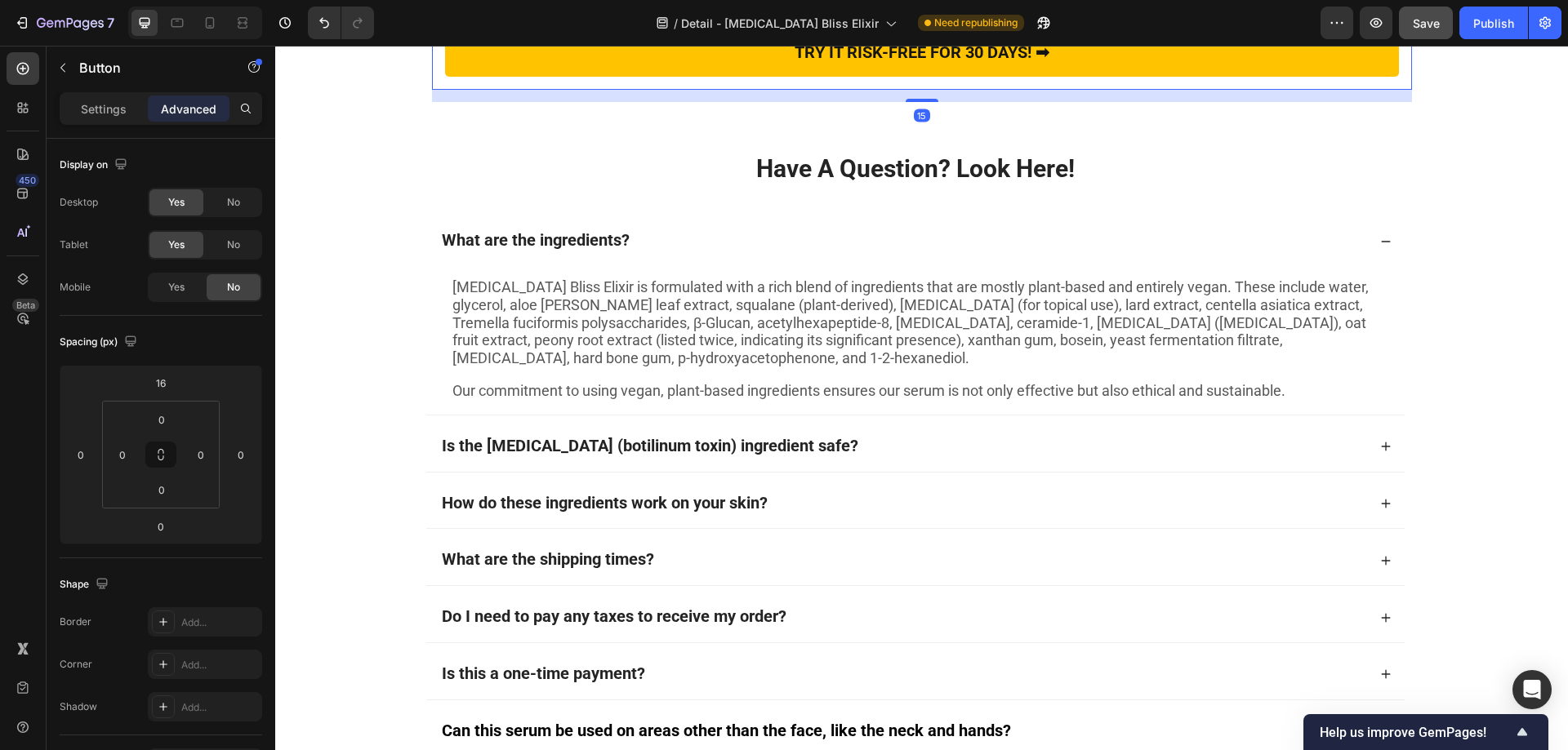
click at [507, 77] on div "TRY IT RISK-FREE FOR 30 DAYS! ➡ Button" at bounding box center [922, 46] width 954 height 62
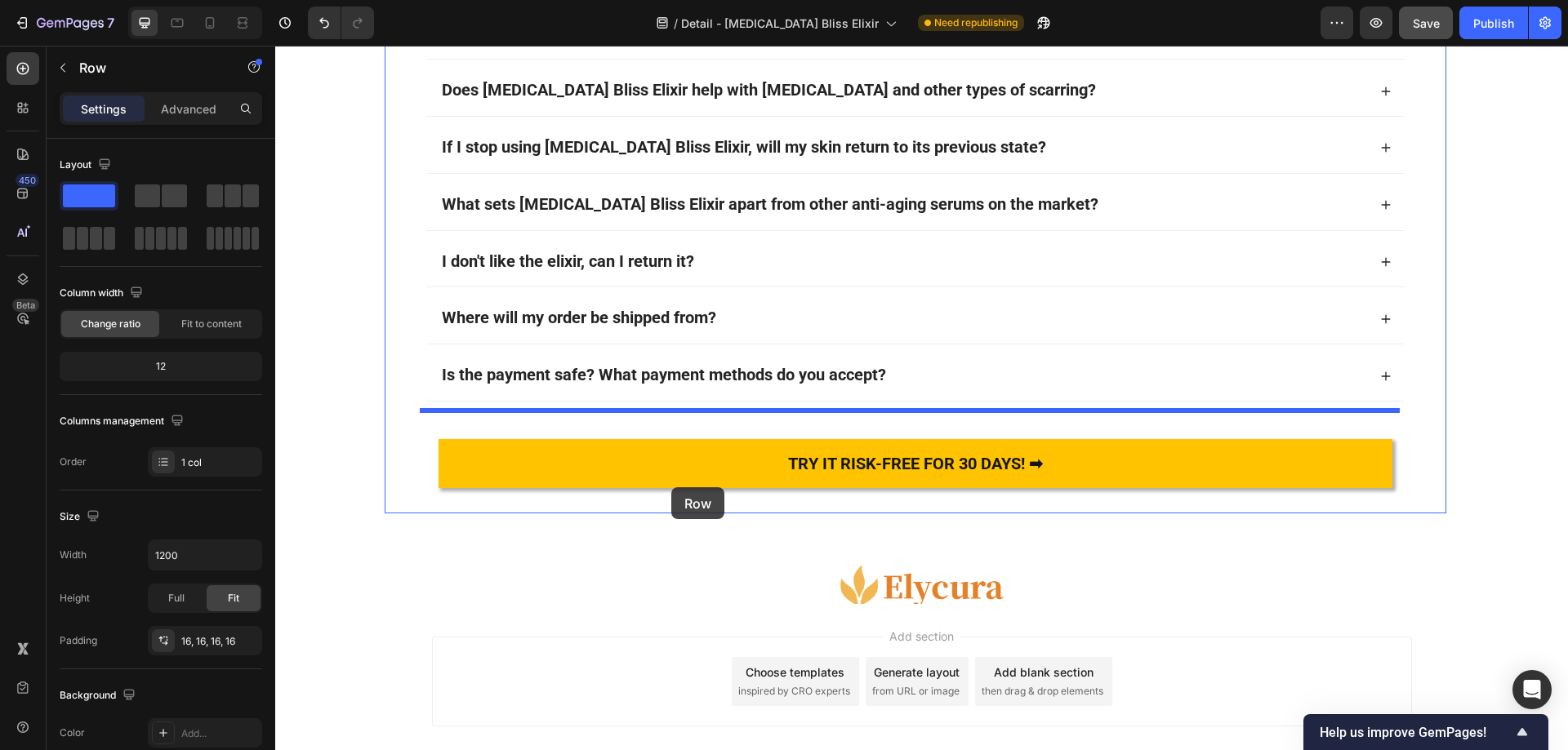
scroll to position [11489, 0]
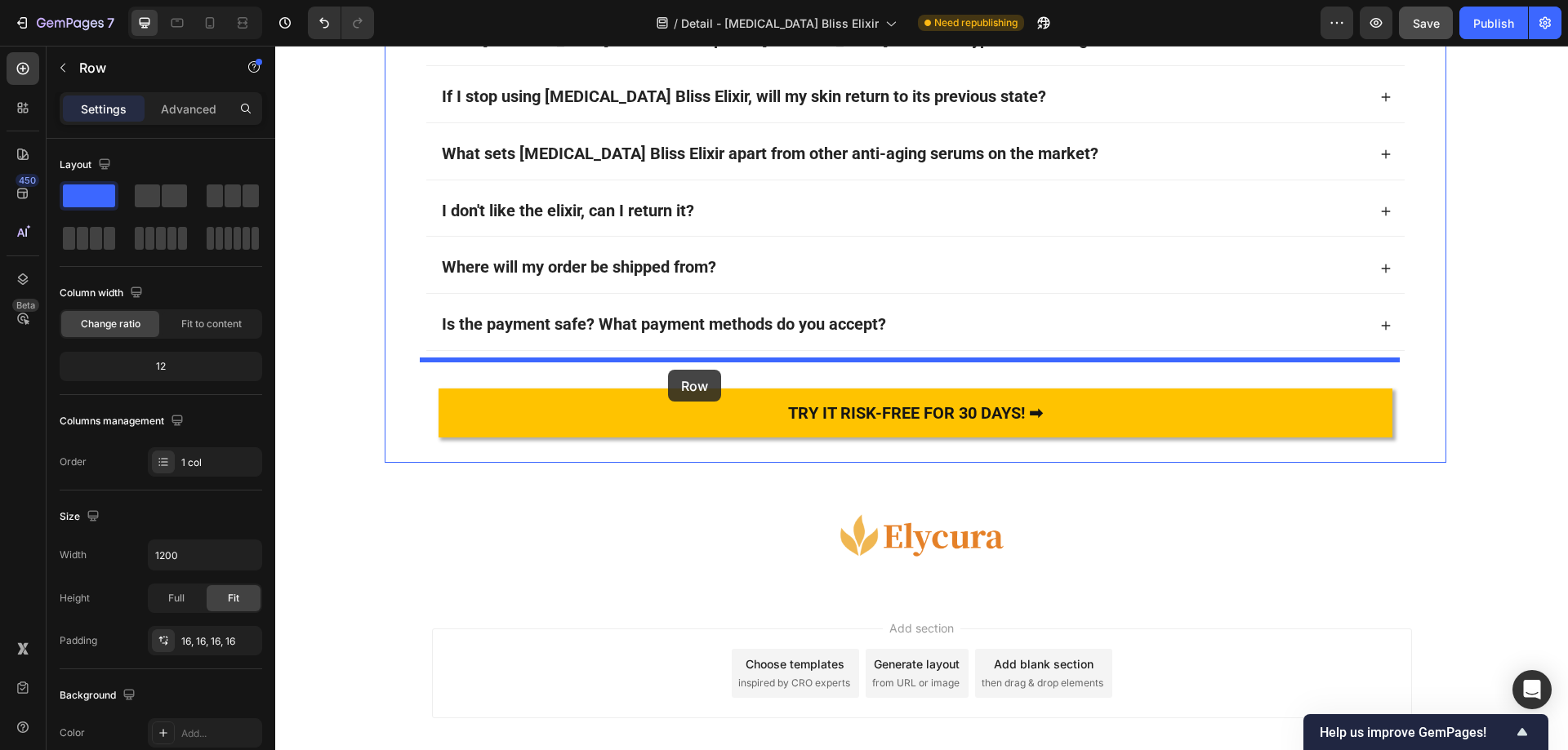
drag, startPoint x: 440, startPoint y: 270, endPoint x: 668, endPoint y: 369, distance: 248.6
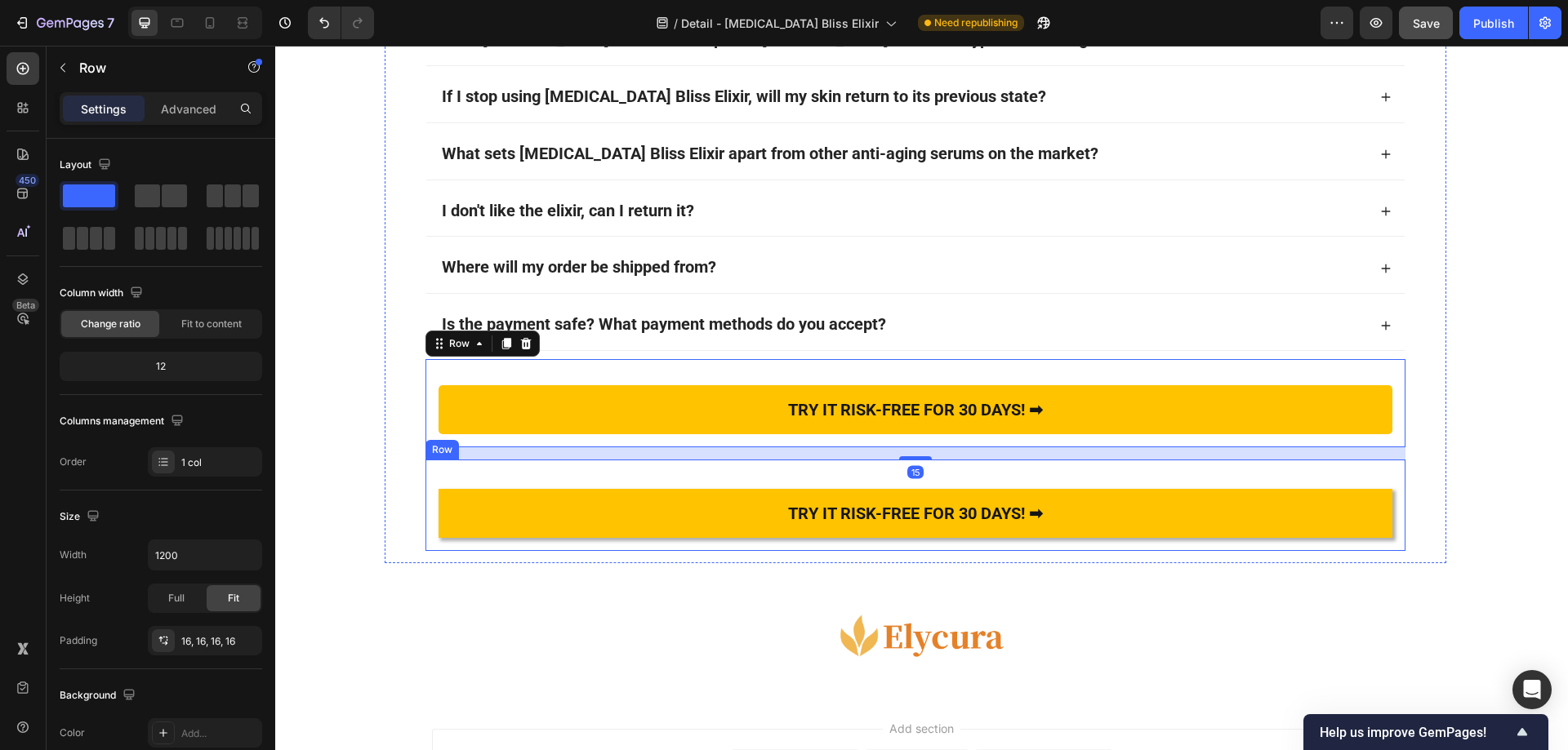
click at [472, 464] on div "TRY IT RISK-FREE FOR 30 DAYS! ➡ Text Block Row Row" at bounding box center [915, 505] width 980 height 92
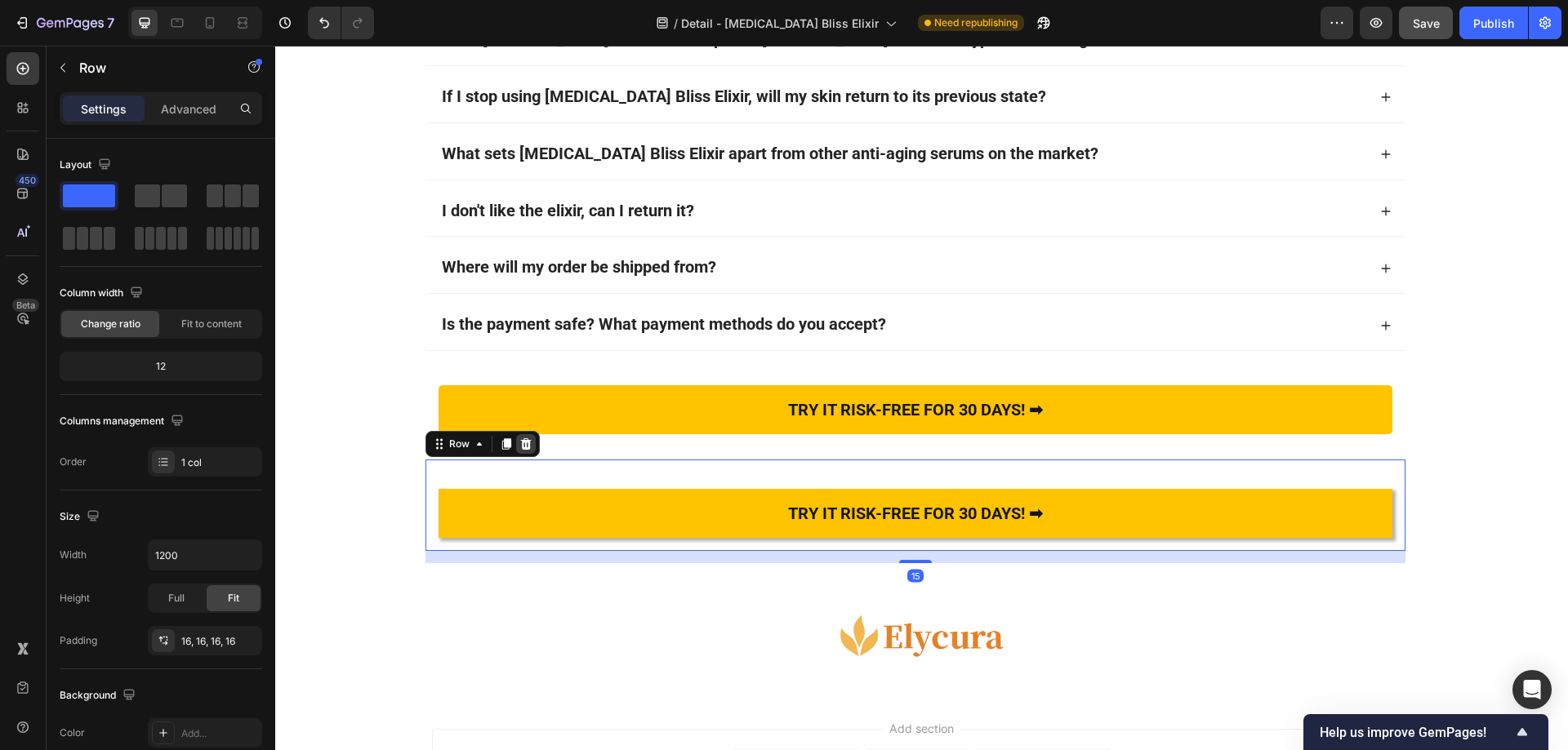
click at [521, 445] on icon at bounding box center [526, 444] width 11 height 11
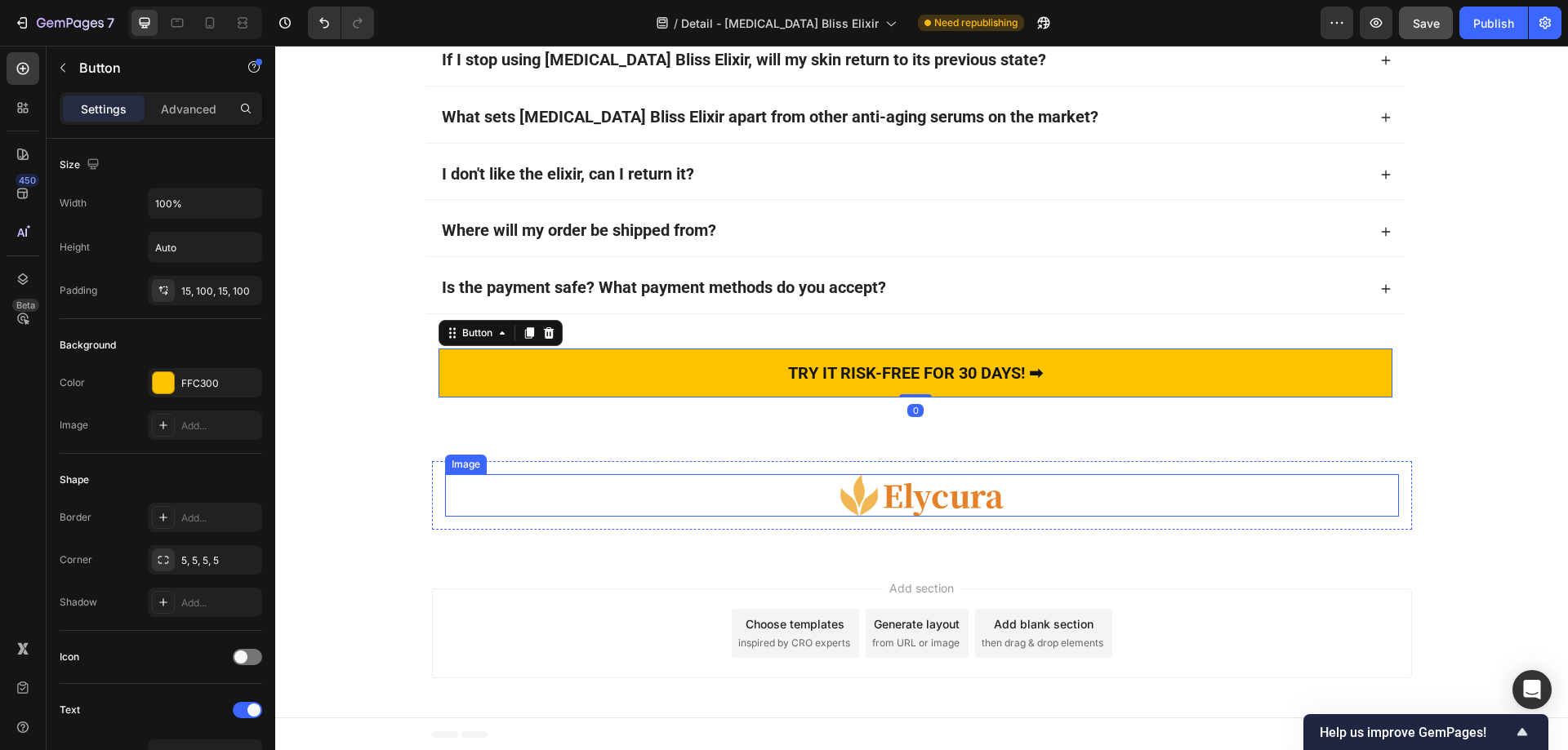
scroll to position [11529, 0]
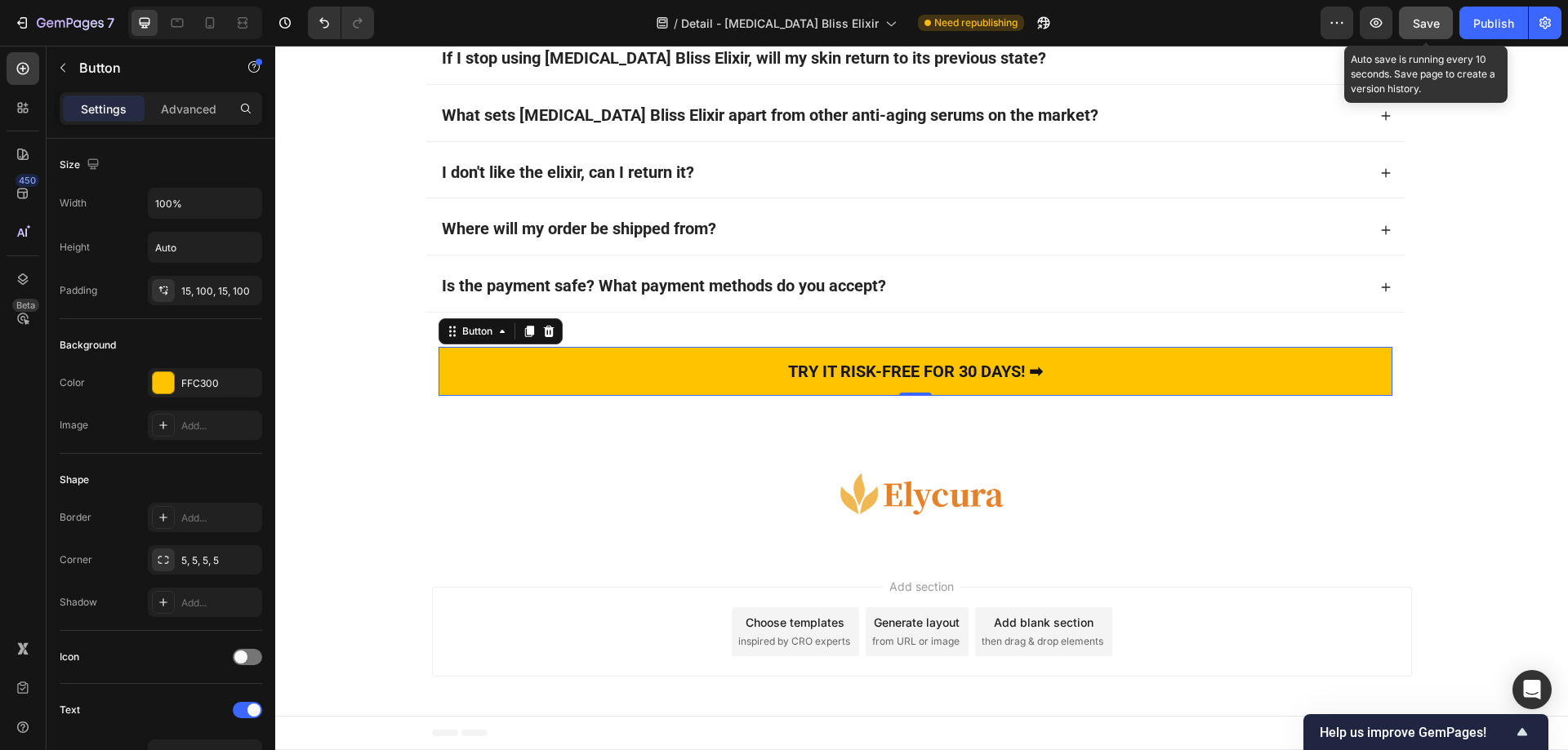
drag, startPoint x: 1421, startPoint y: 29, endPoint x: 1015, endPoint y: 67, distance: 407.8
click at [1421, 29] on span "Save" at bounding box center [1426, 23] width 27 height 14
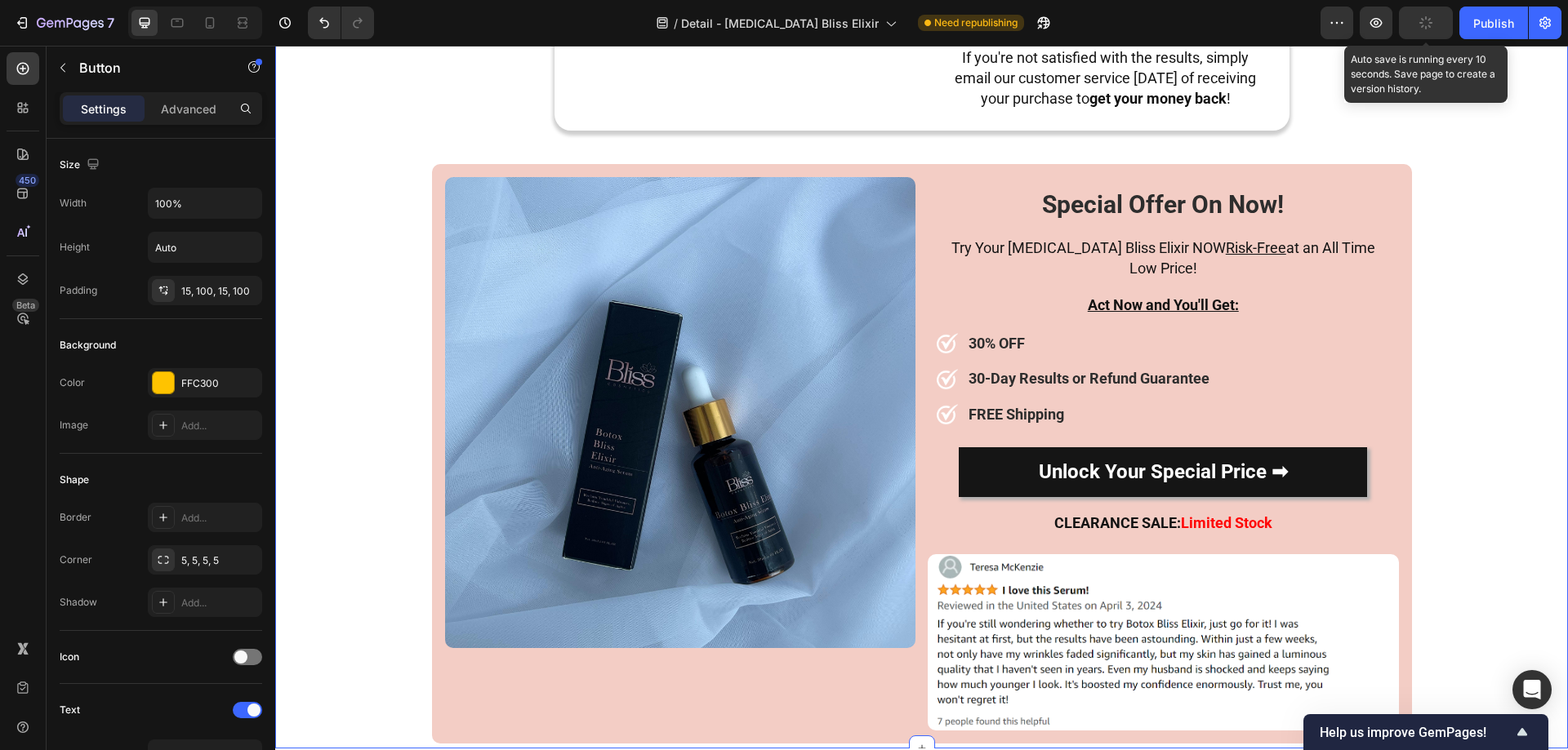
scroll to position [7936, 0]
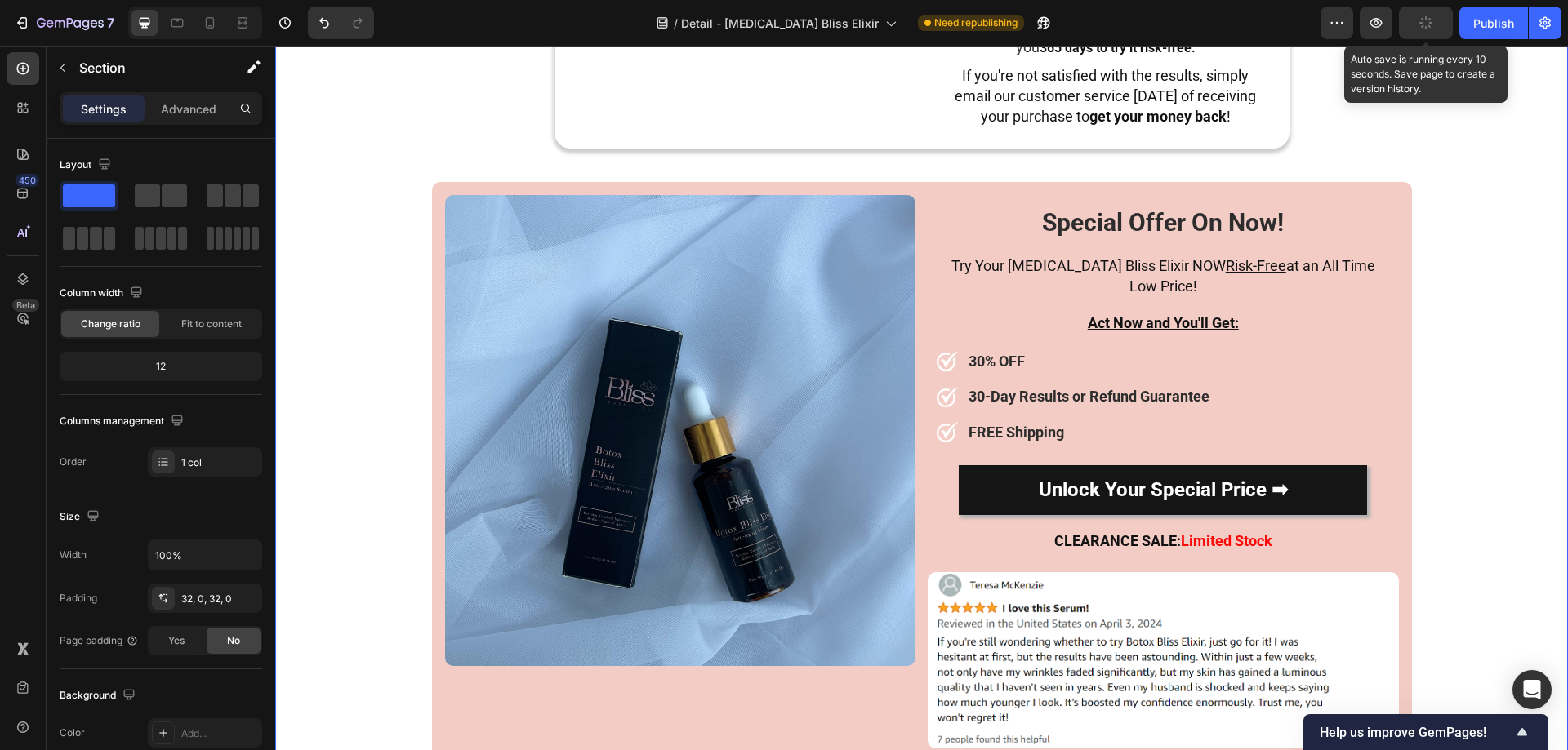
click at [1519, 236] on div "Image Results In 30 Days Or Your Money Back Guarantee Heading Skin improvement …" at bounding box center [922, 252] width 1293 height 1018
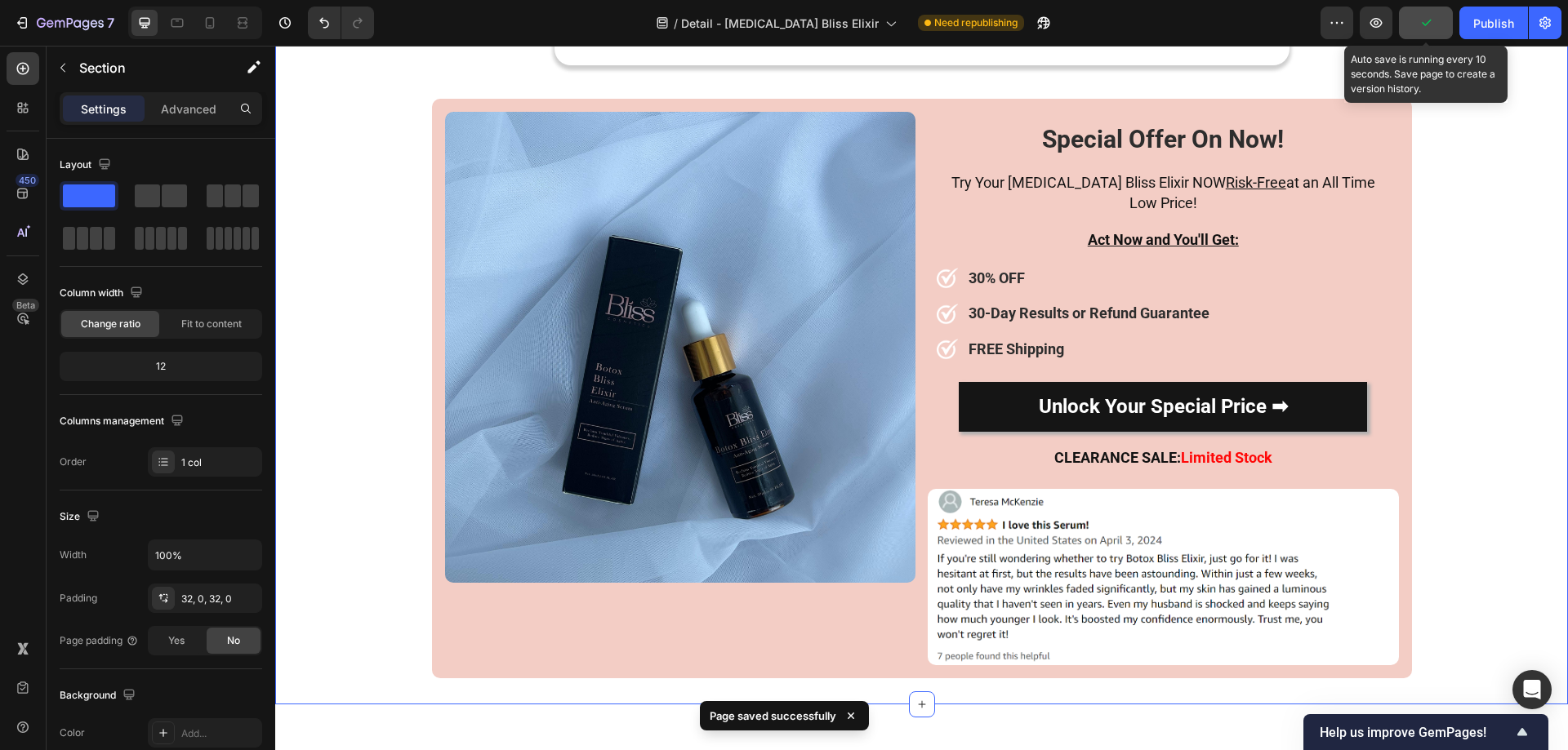
scroll to position [8100, 0]
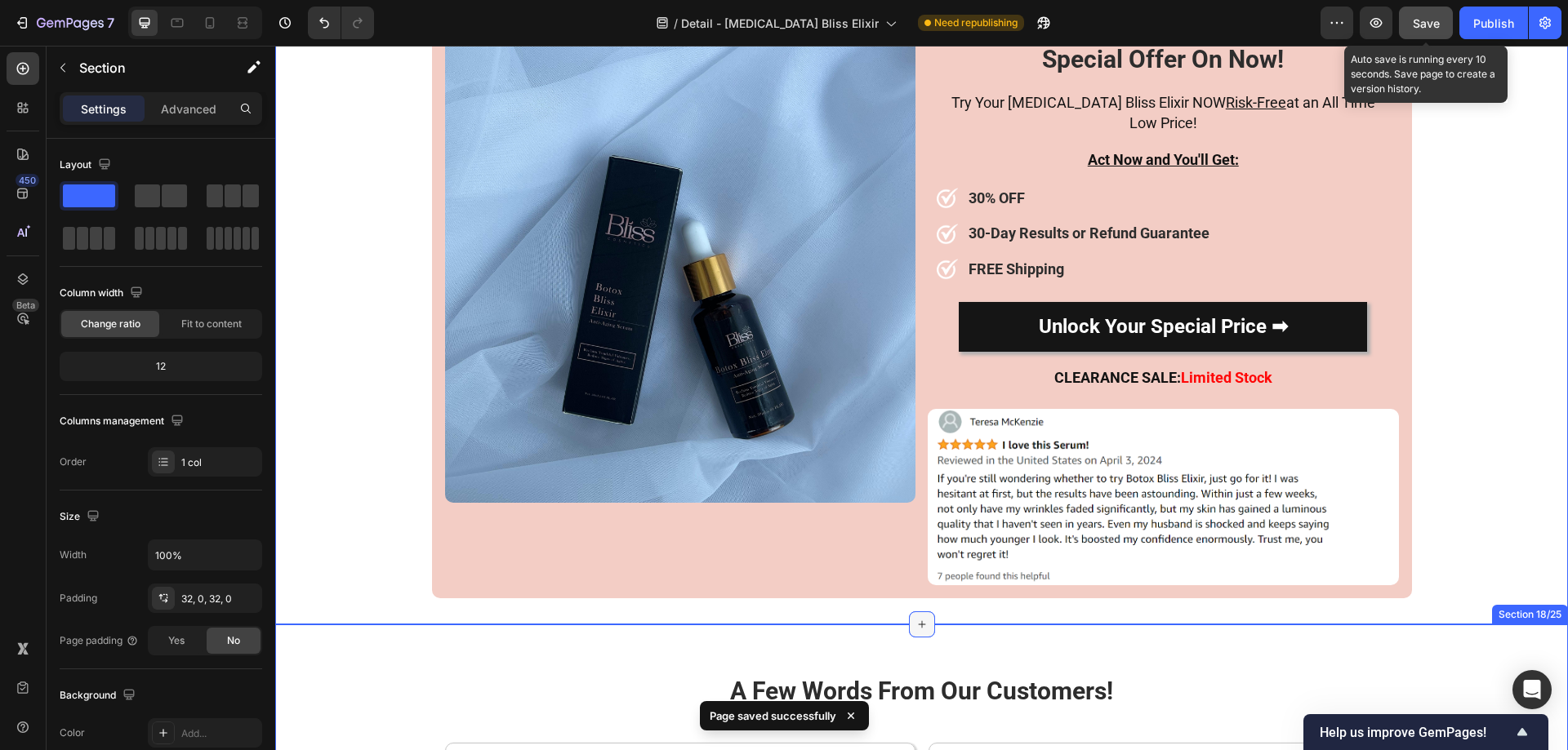
click at [912, 612] on div at bounding box center [922, 624] width 26 height 26
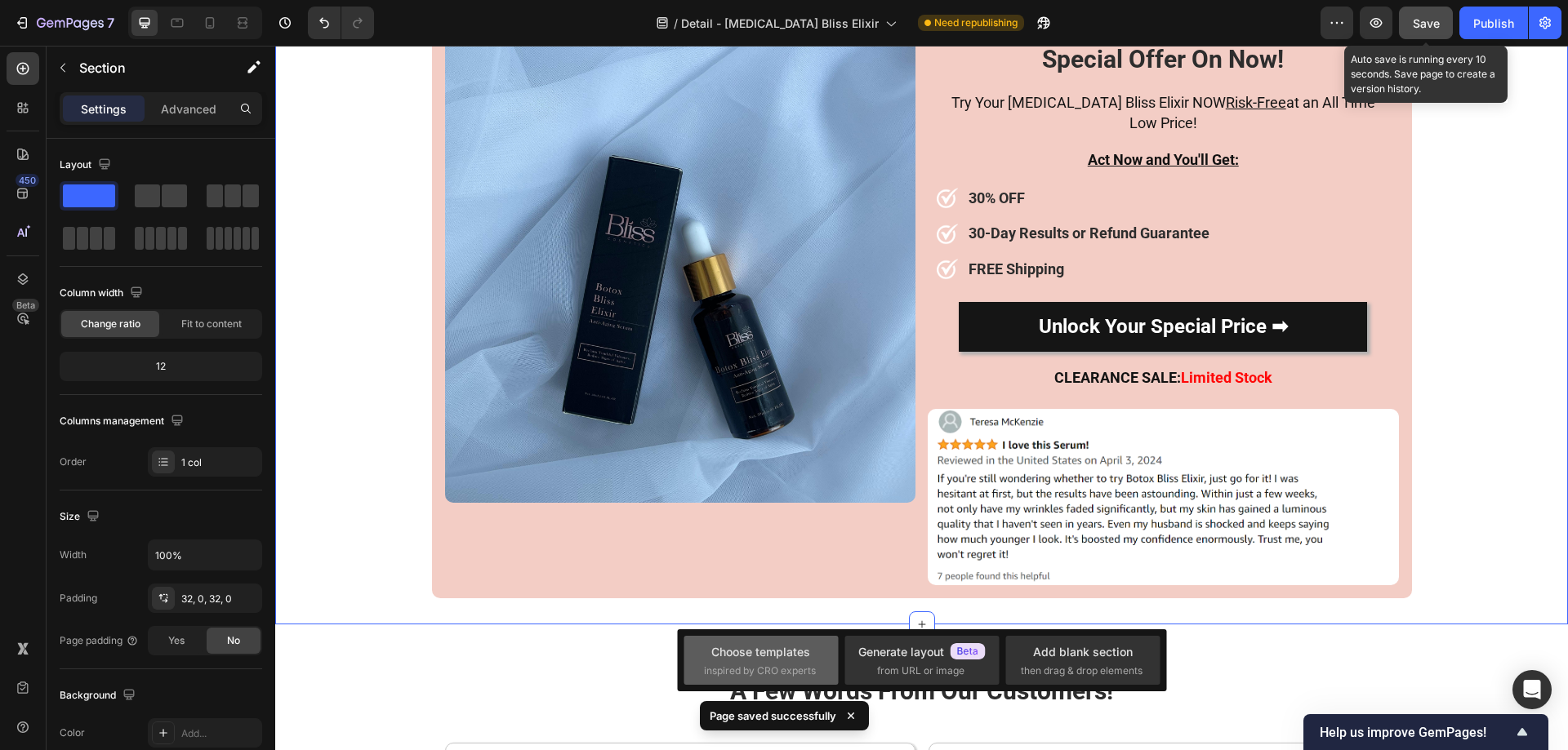
click at [776, 664] on span "inspired by CRO experts" at bounding box center [760, 671] width 112 height 15
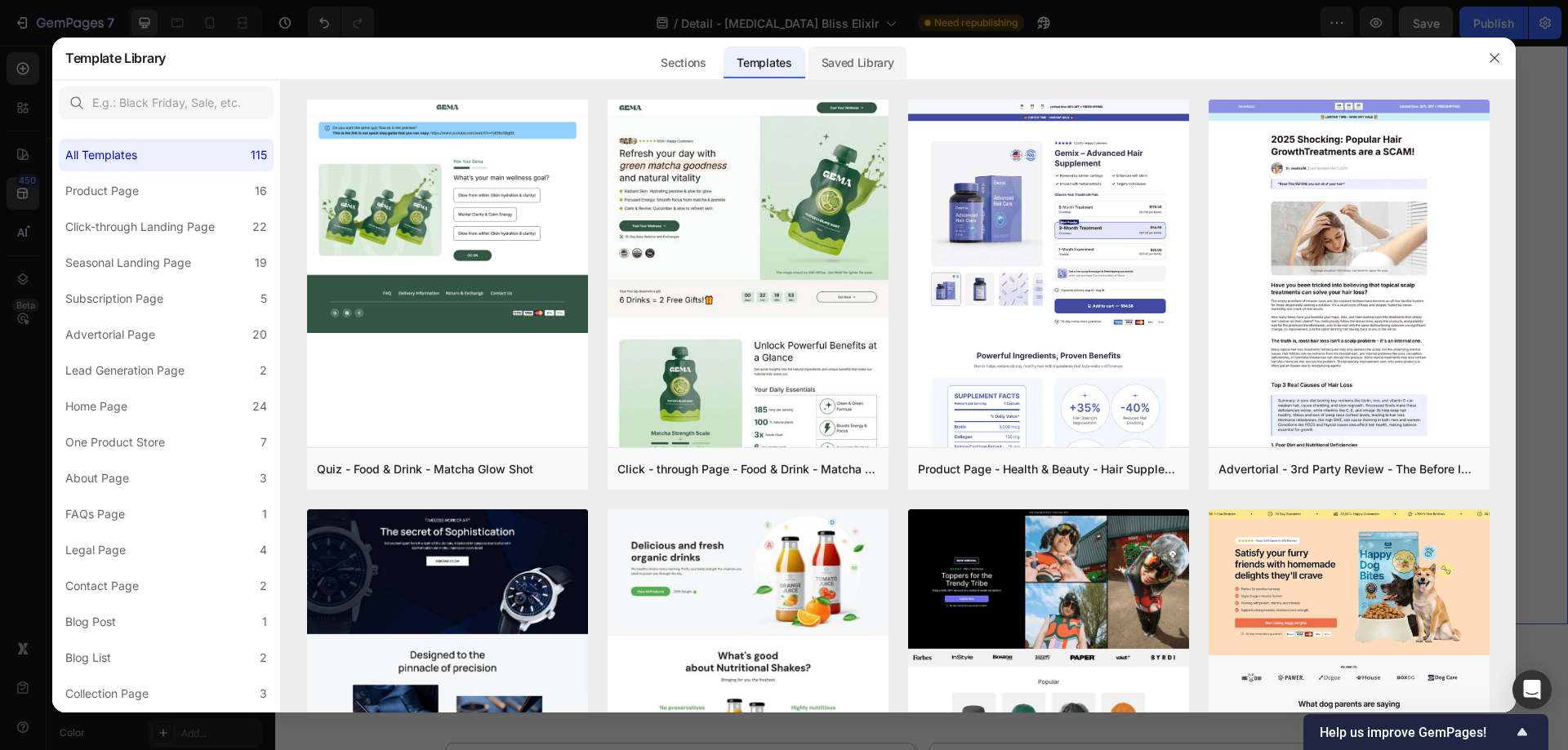
click at [856, 65] on div "Saved Library" at bounding box center [858, 63] width 99 height 33
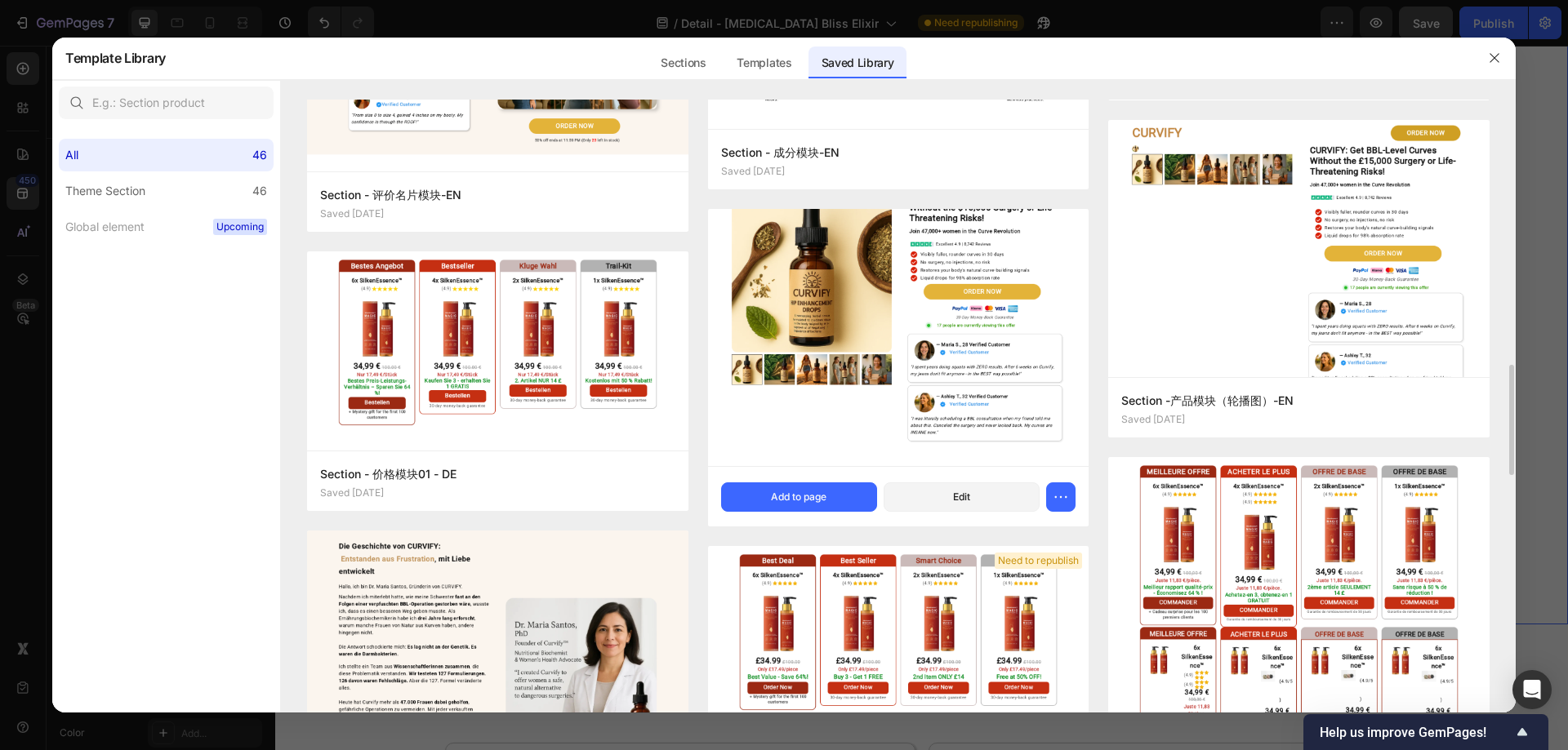
scroll to position [1633, 0]
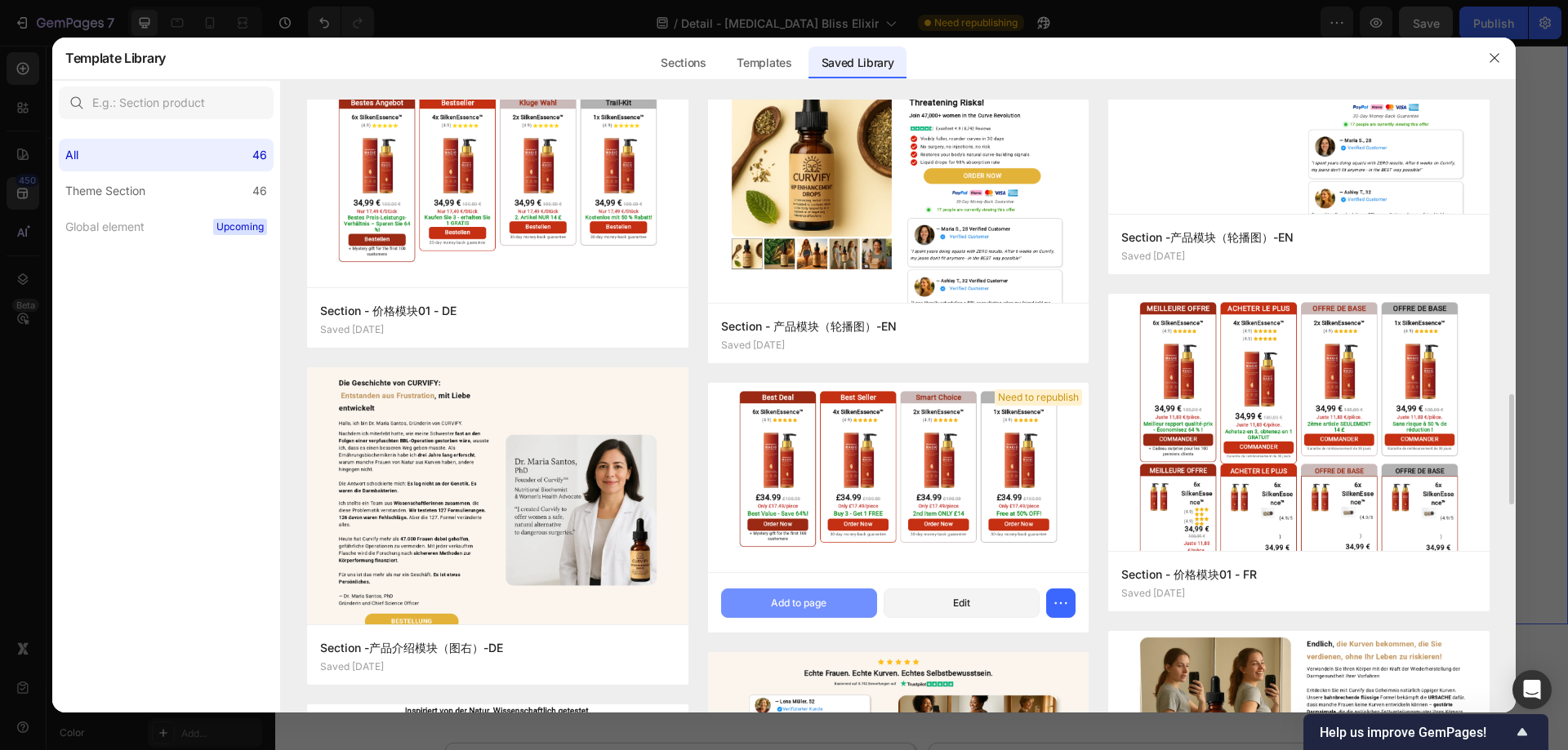
click at [793, 601] on div "Add to page" at bounding box center [799, 603] width 56 height 15
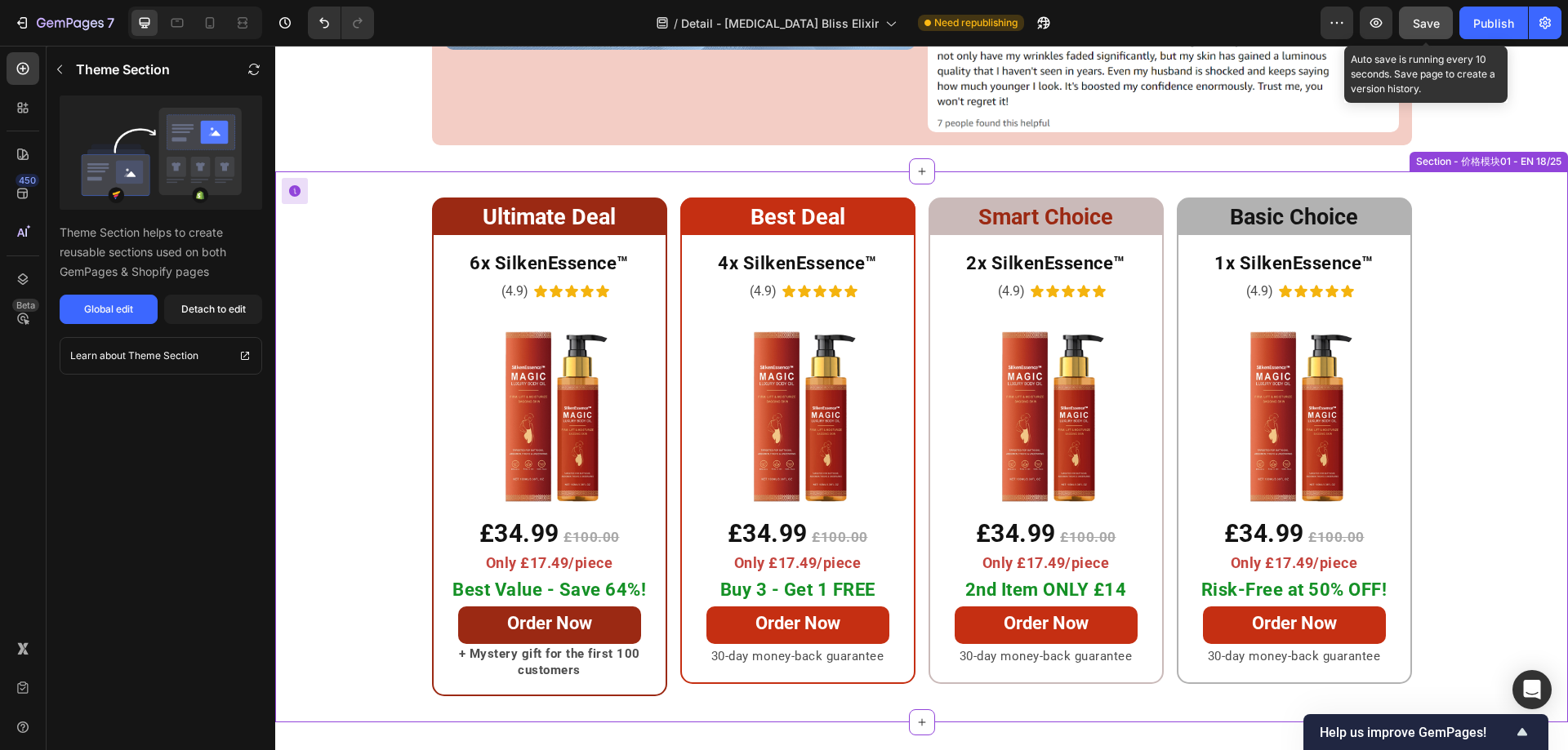
scroll to position [8494, 0]
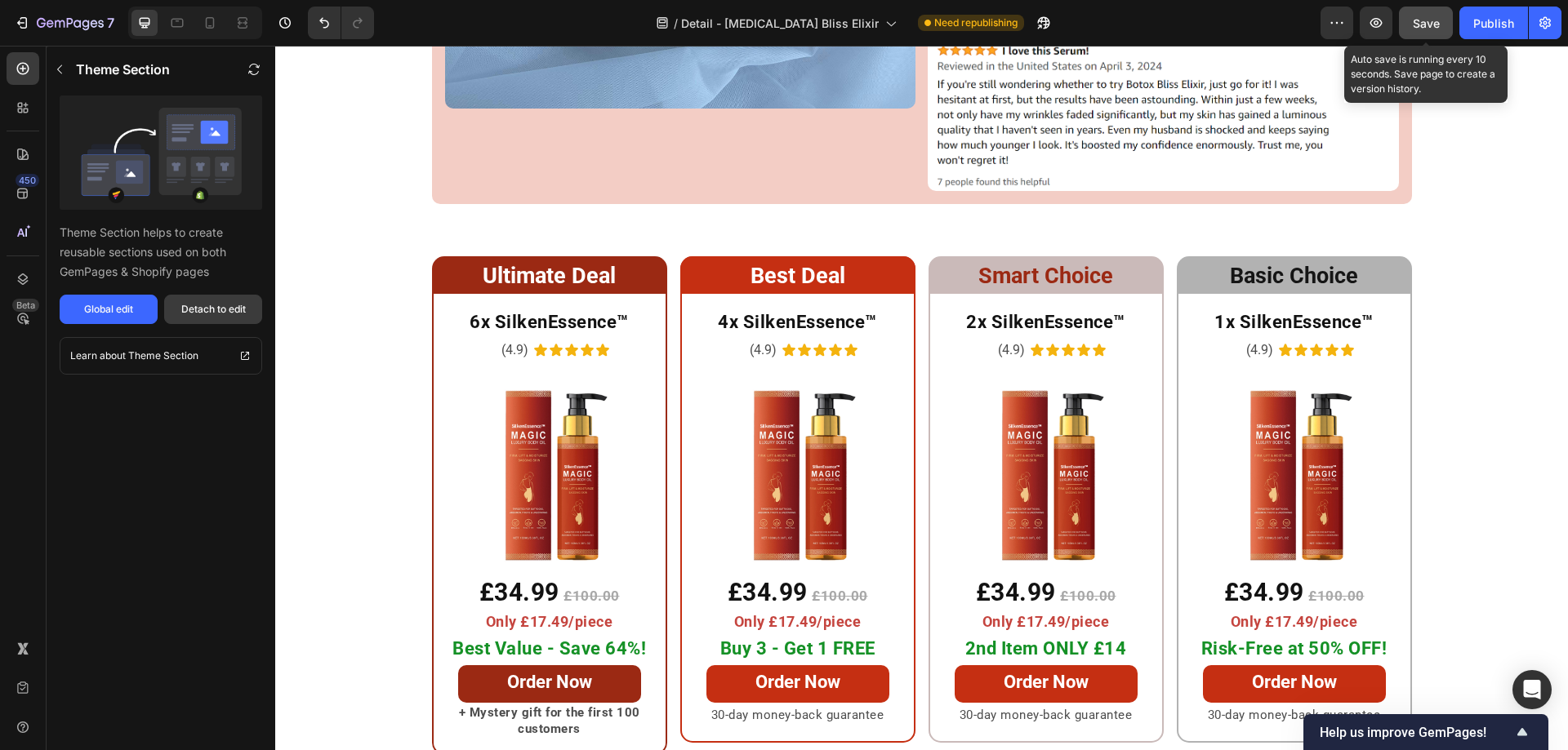
click at [204, 308] on div "Detach to edit" at bounding box center [214, 309] width 64 height 15
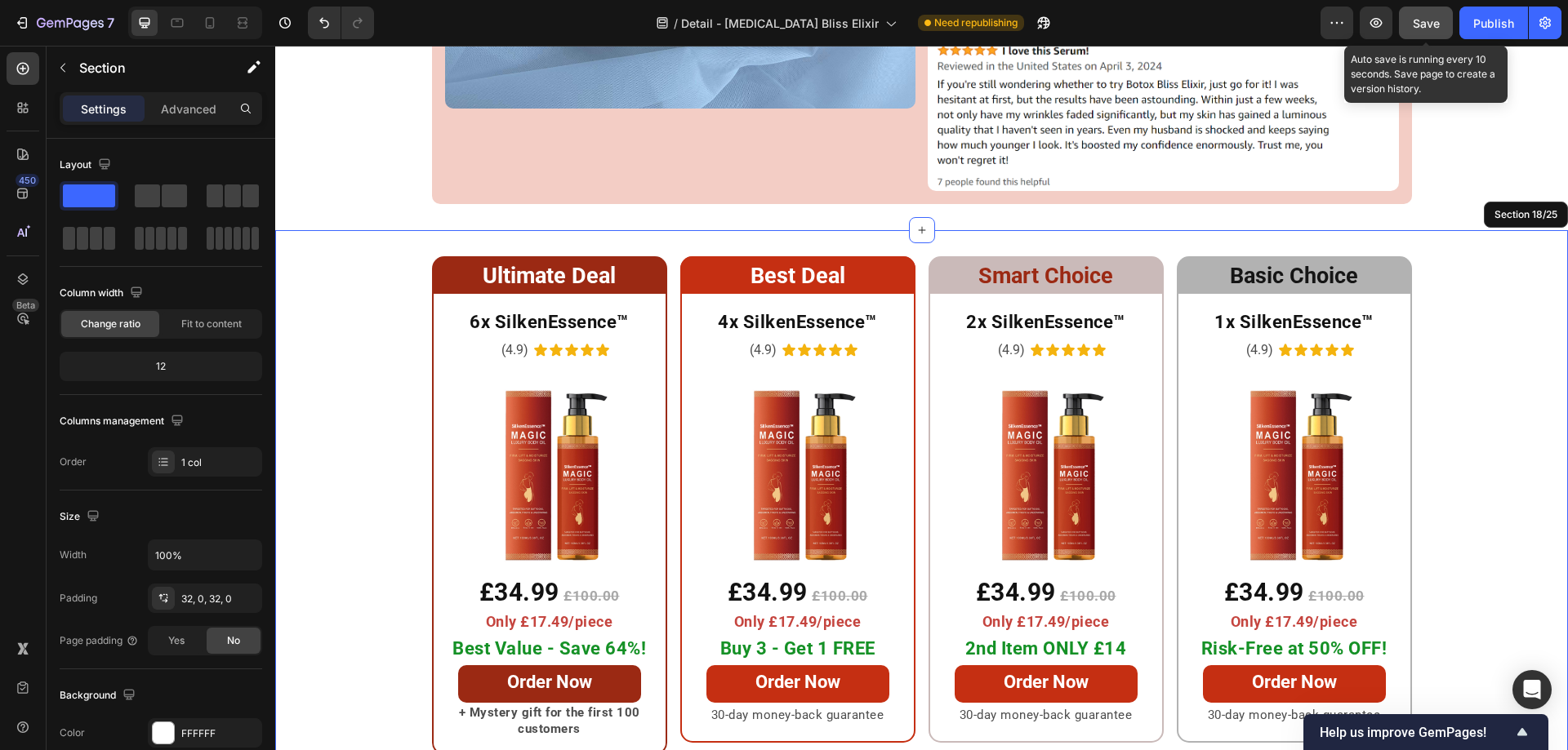
click at [402, 257] on div "Ultimate Deal Heading Row 6x SilkenEssence™ Heading (4.9) Text Block Icon Icon …" at bounding box center [922, 506] width 1293 height 499
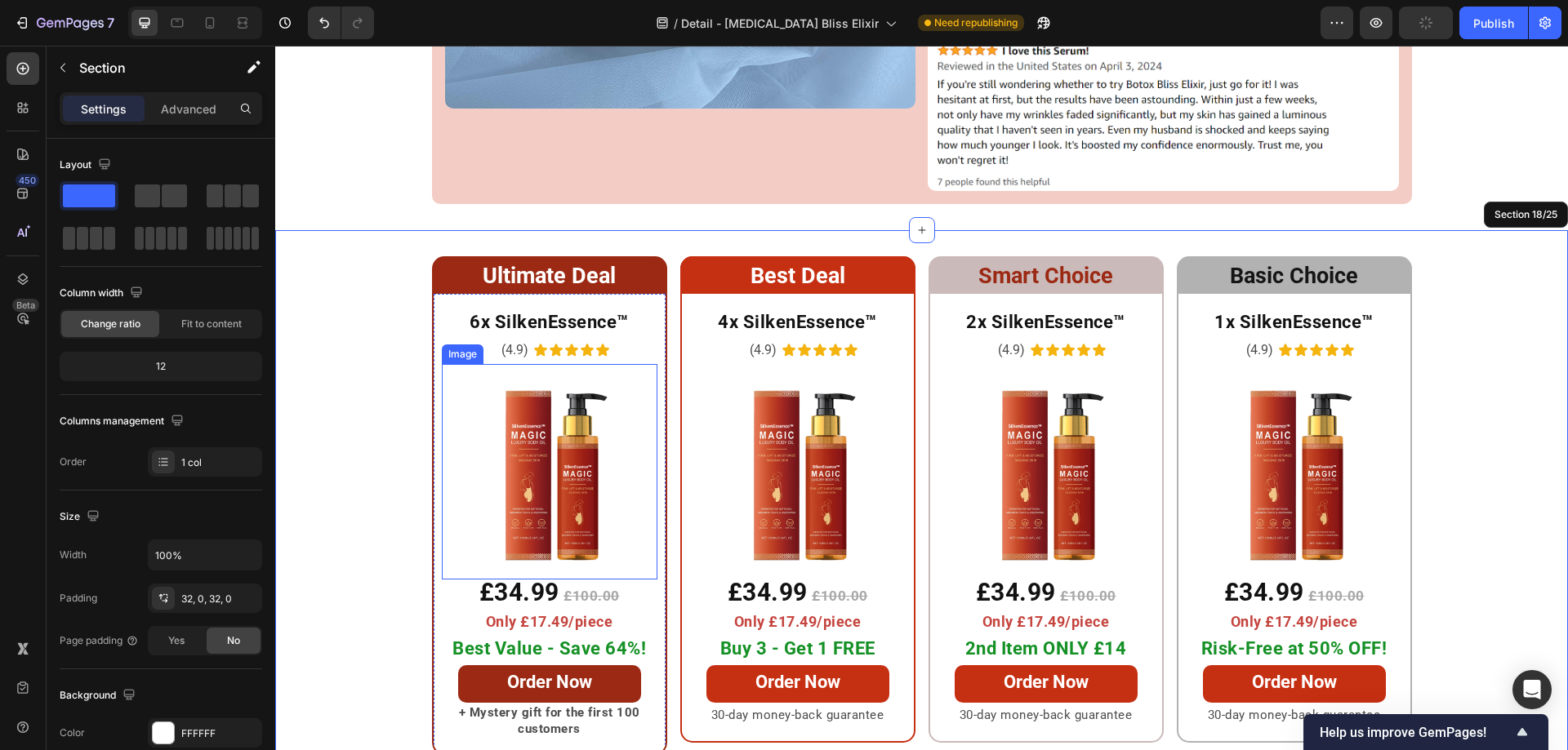
click at [544, 436] on img at bounding box center [549, 471] width 215 height 215
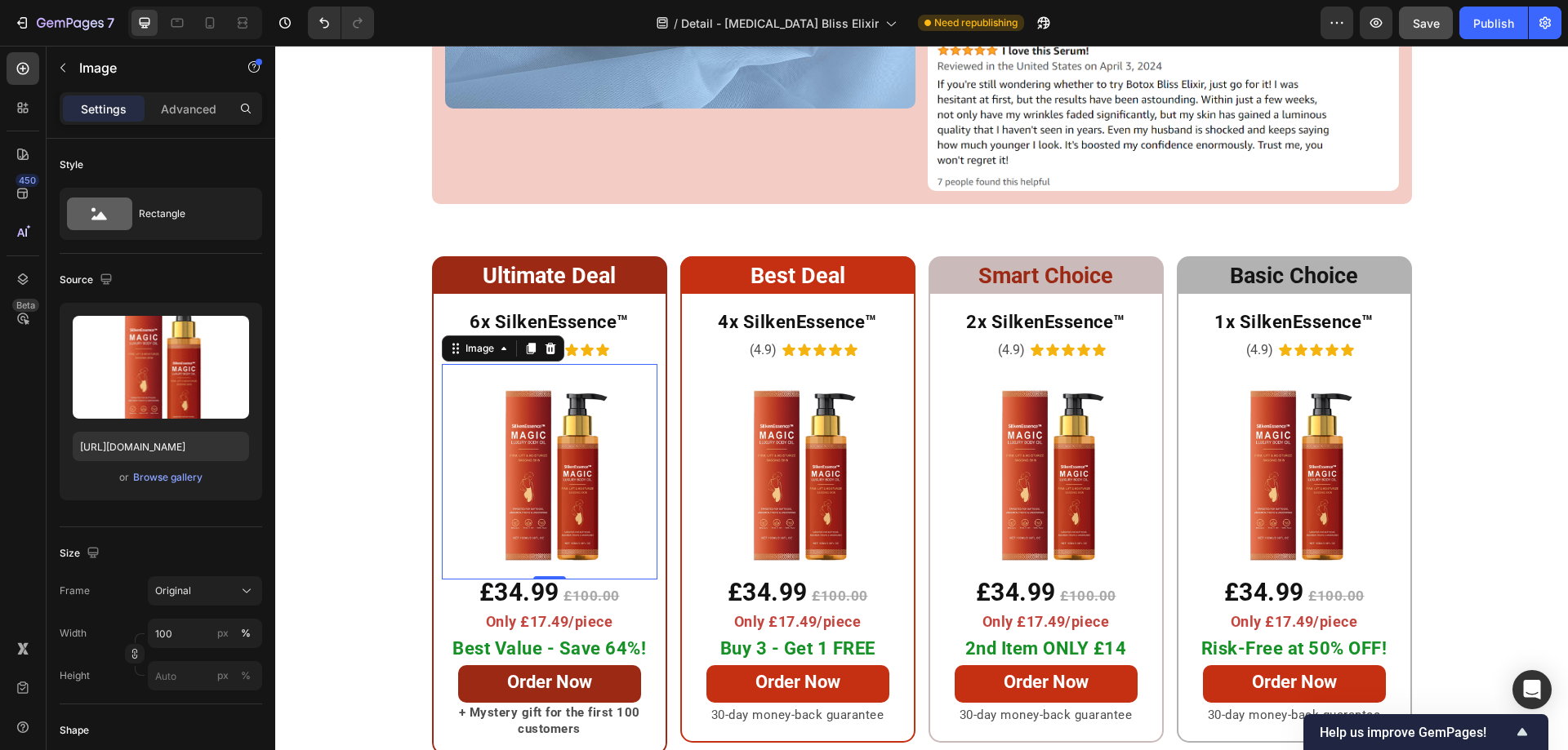
scroll to position [8575, 0]
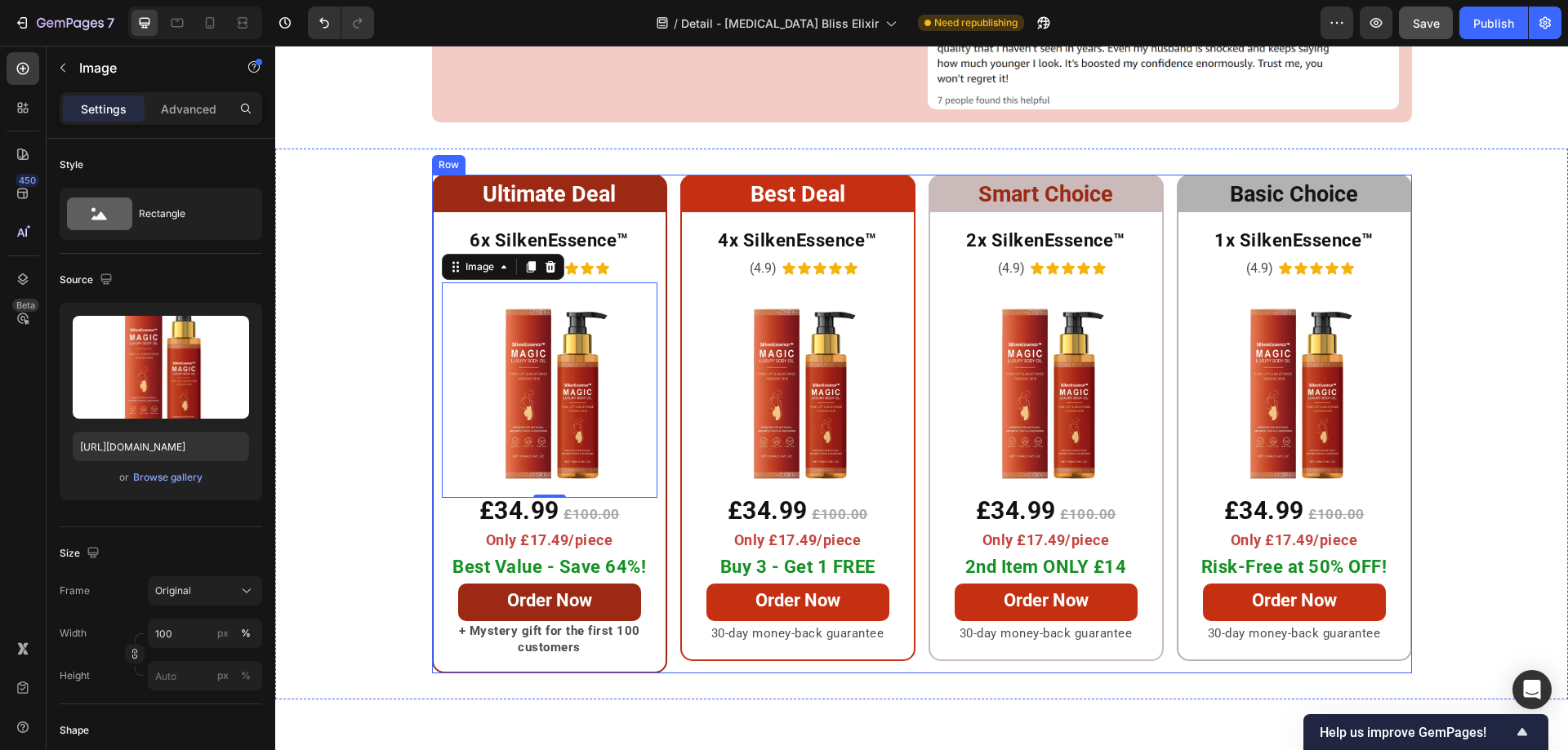
click at [670, 175] on div "Ultimate Deal Heading Row 6x SilkenEssence™ Heading (4.9) Text Block Icon Icon …" at bounding box center [922, 425] width 980 height 499
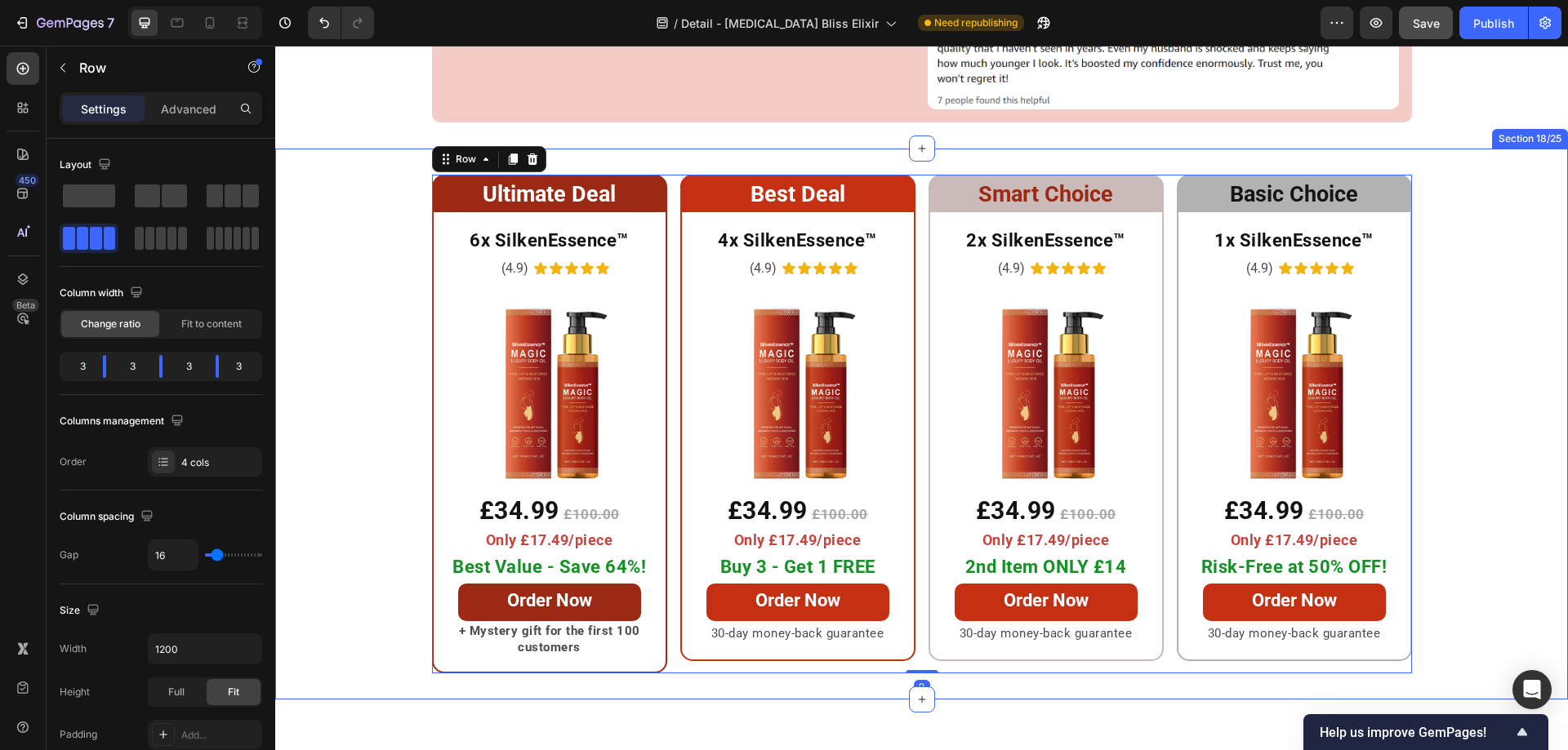
click at [392, 246] on div "Ultimate Deal Heading Row 6x SilkenEssence™ Heading (4.9) Text Block Icon Icon …" at bounding box center [922, 425] width 1293 height 499
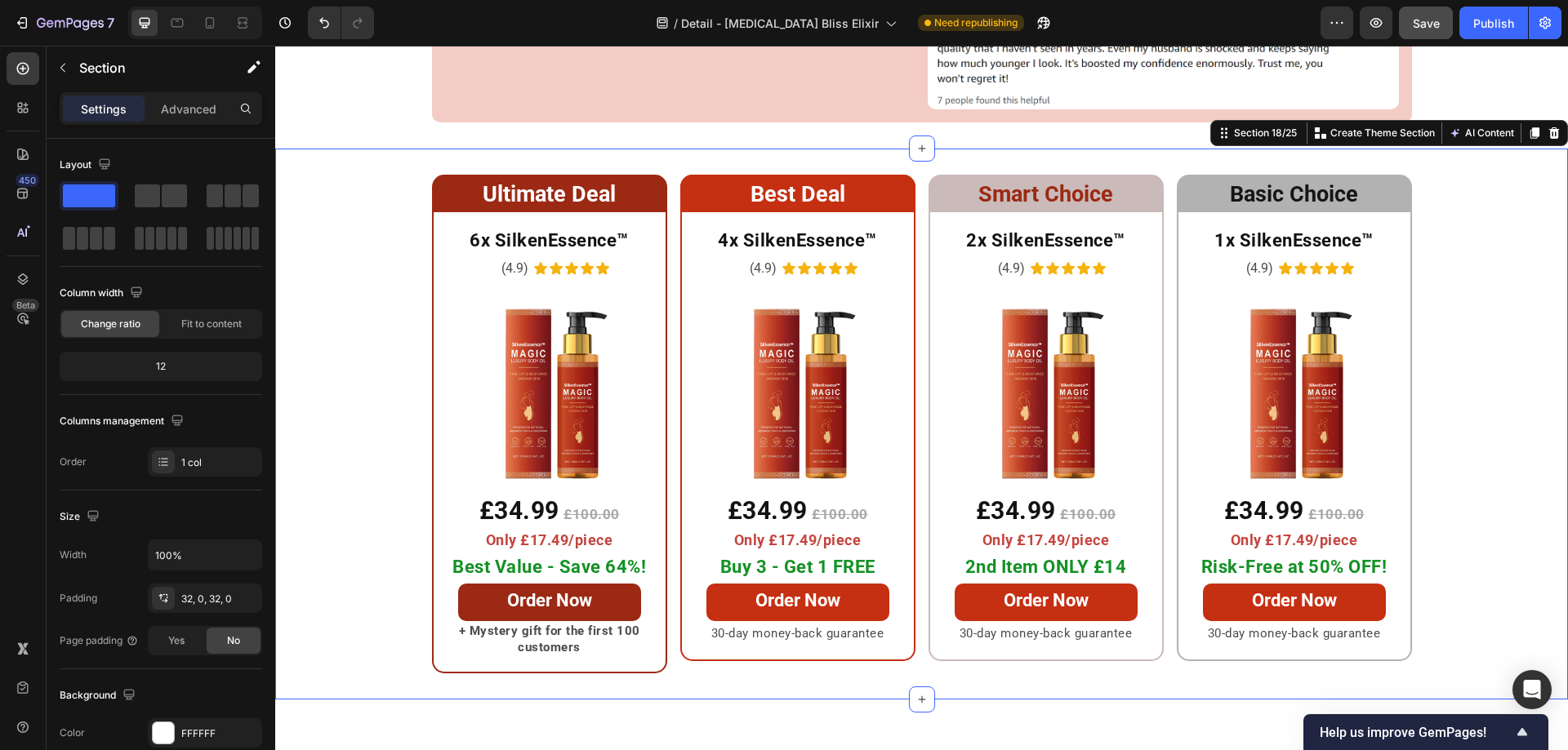
click at [325, 240] on div "Ultimate Deal Heading Row 6x SilkenEssence™ Heading (4.9) Text Block Icon Icon …" at bounding box center [922, 425] width 1293 height 499
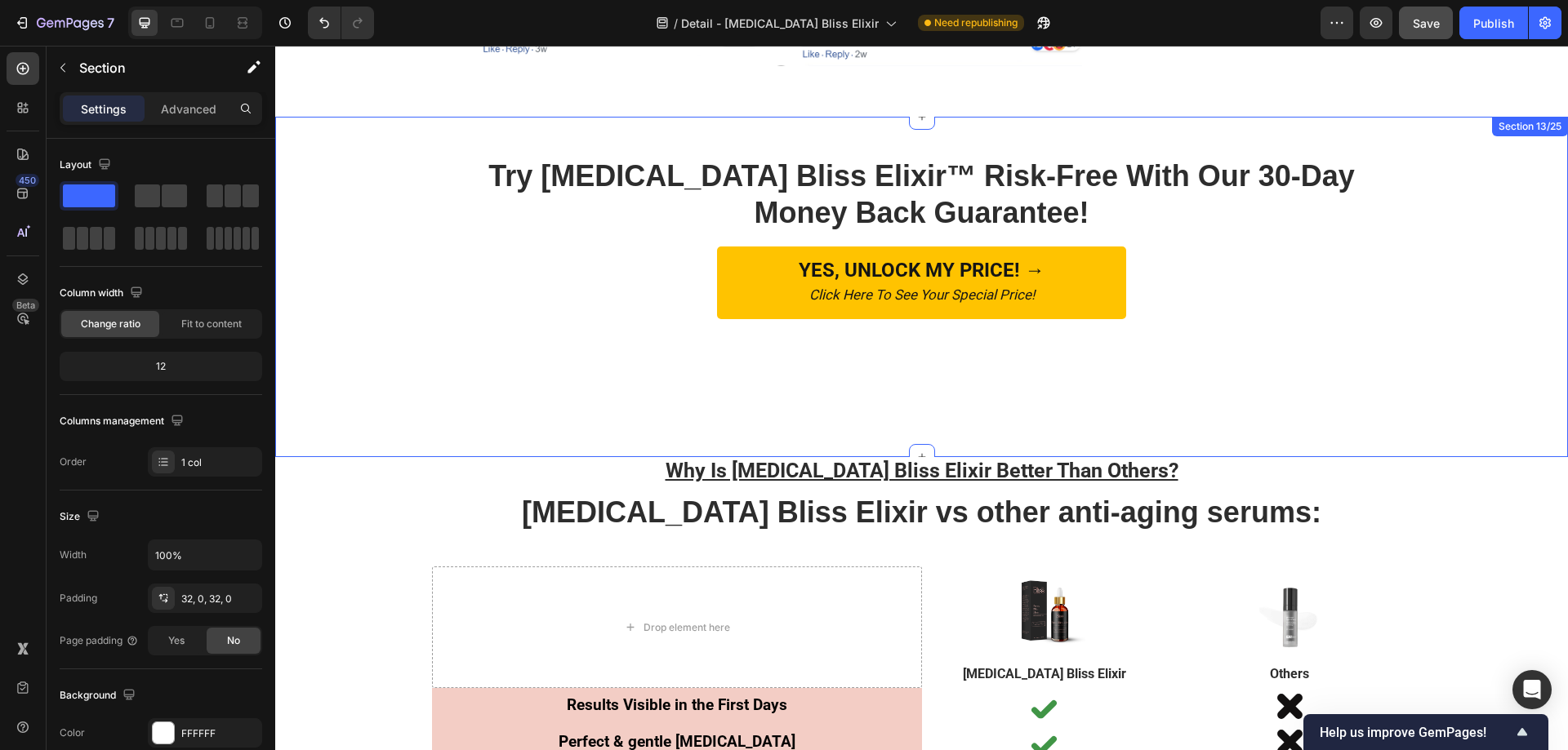
scroll to position [5748, 0]
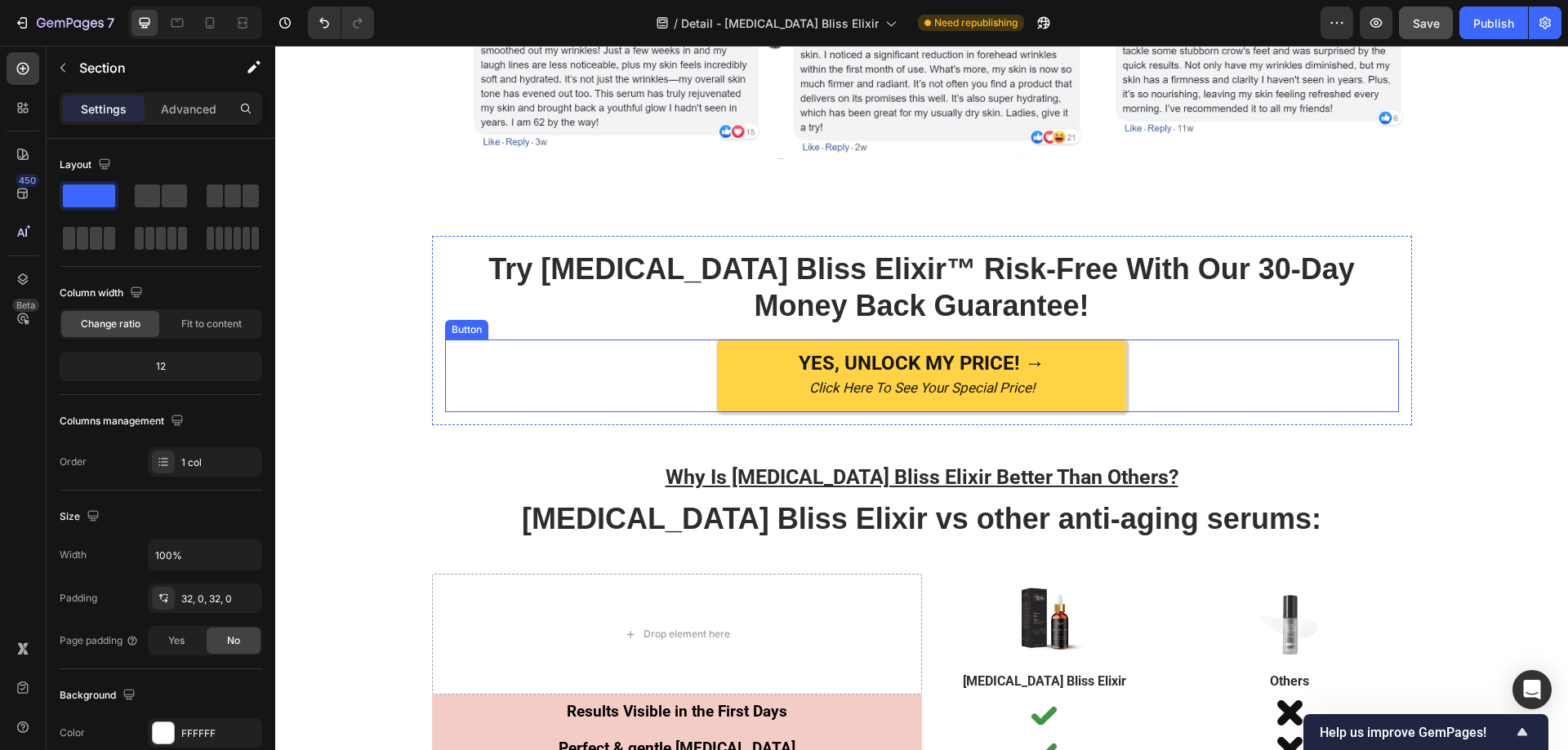
click at [724, 361] on link "YES, UNLOCK MY PRICE! → Click Here To See Your Special Price!" at bounding box center [922, 376] width 409 height 73
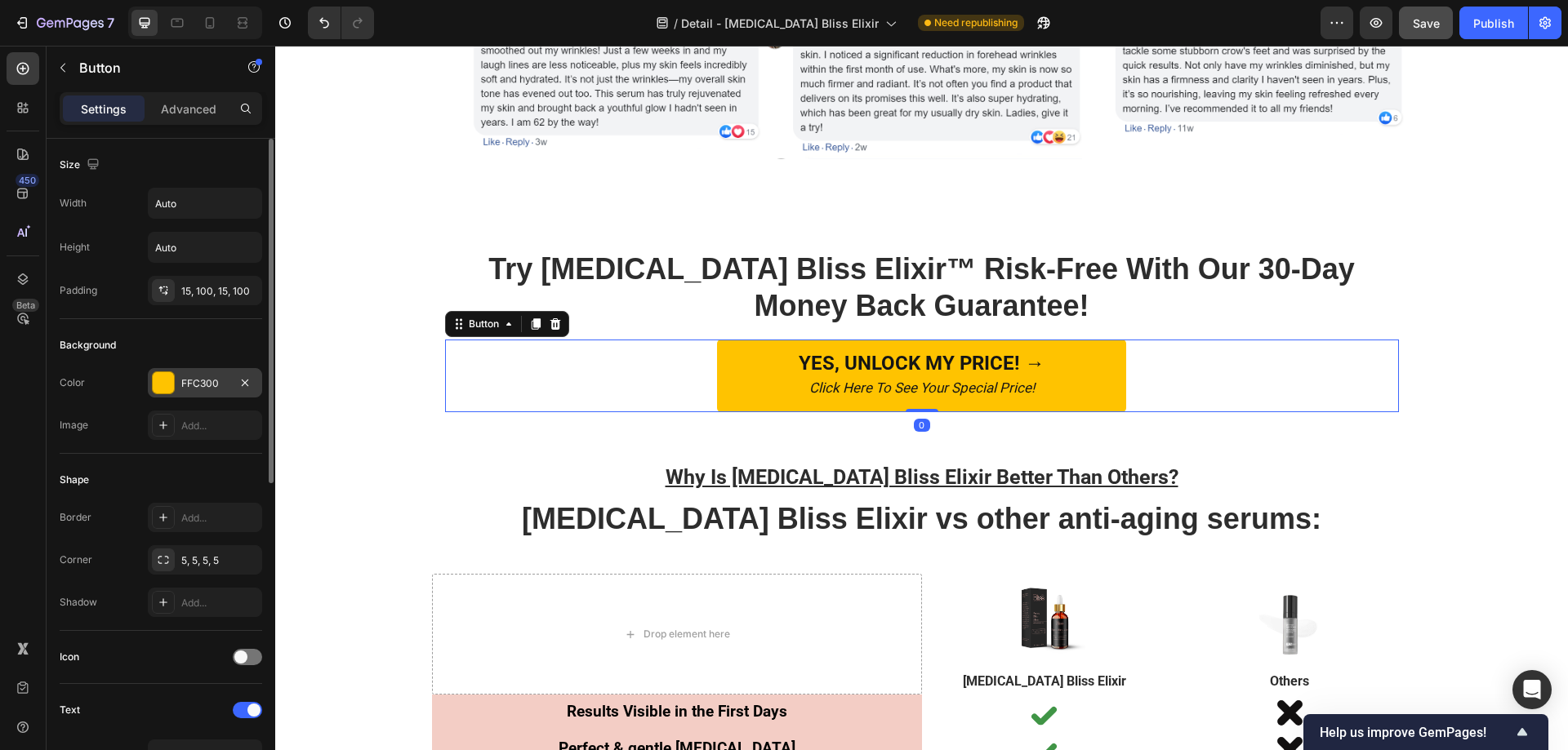
click at [153, 389] on div at bounding box center [163, 382] width 21 height 21
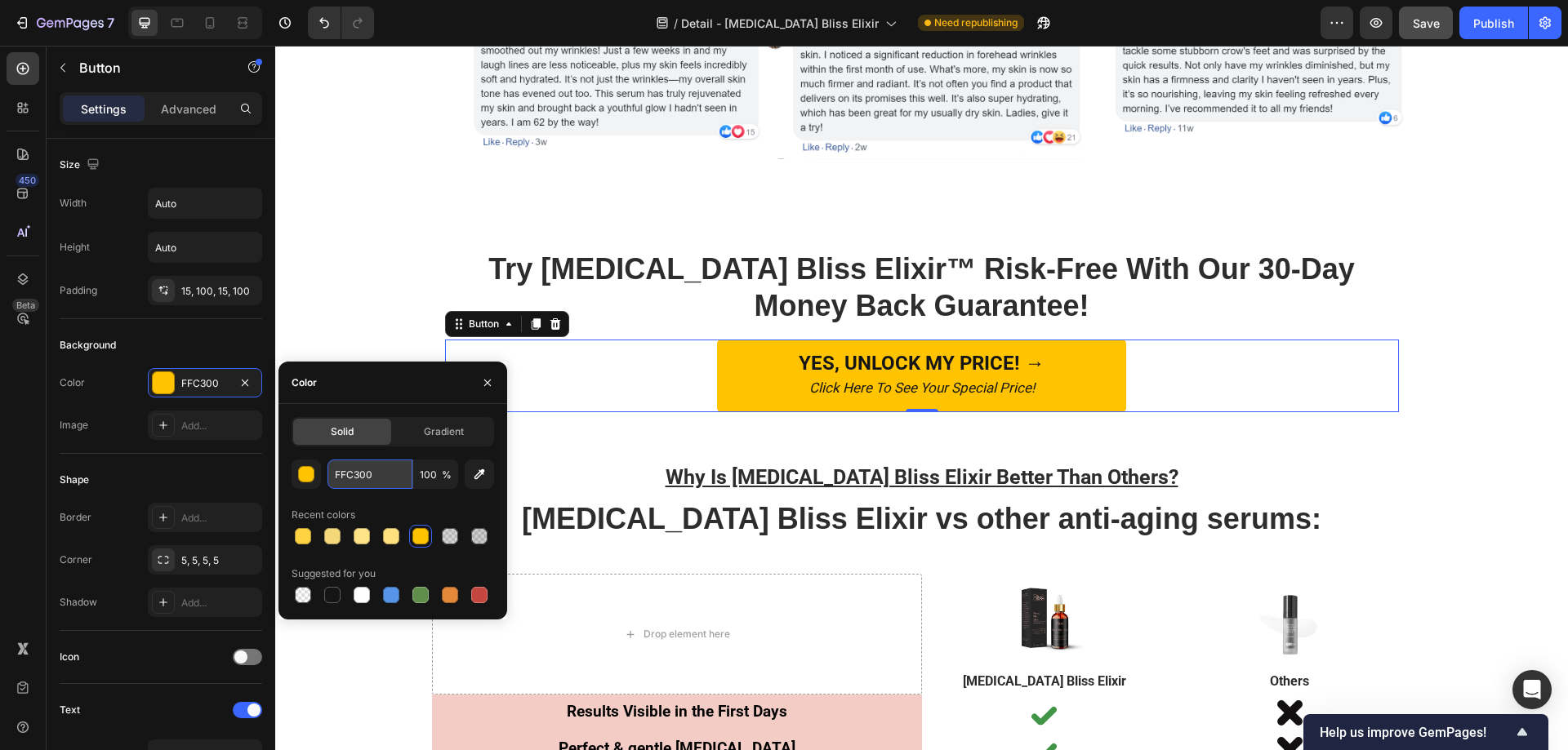
click at [381, 481] on input "FFC300" at bounding box center [370, 474] width 85 height 29
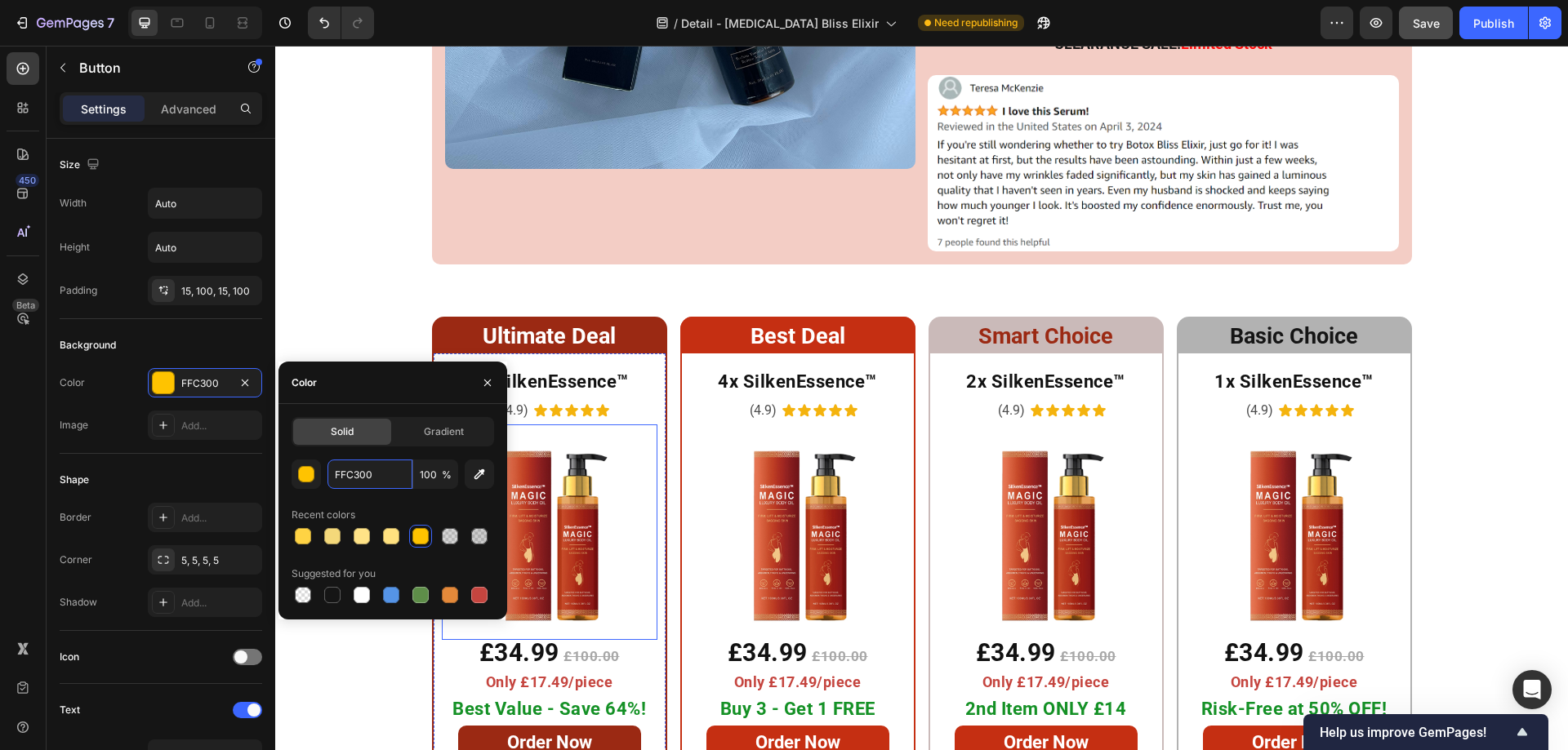
scroll to position [8932, 0]
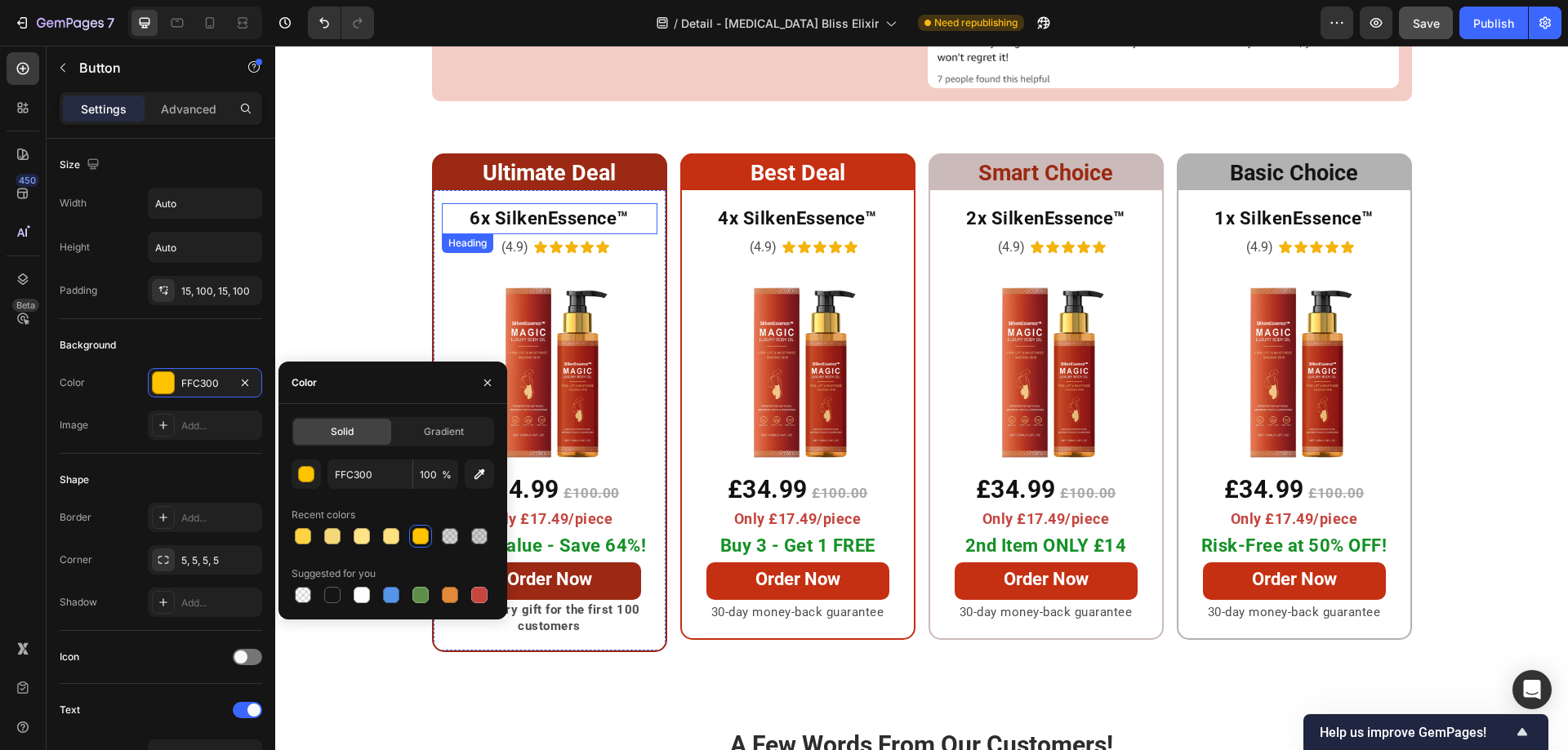
click at [479, 208] on strong "6x SilkenEssence™" at bounding box center [549, 218] width 160 height 20
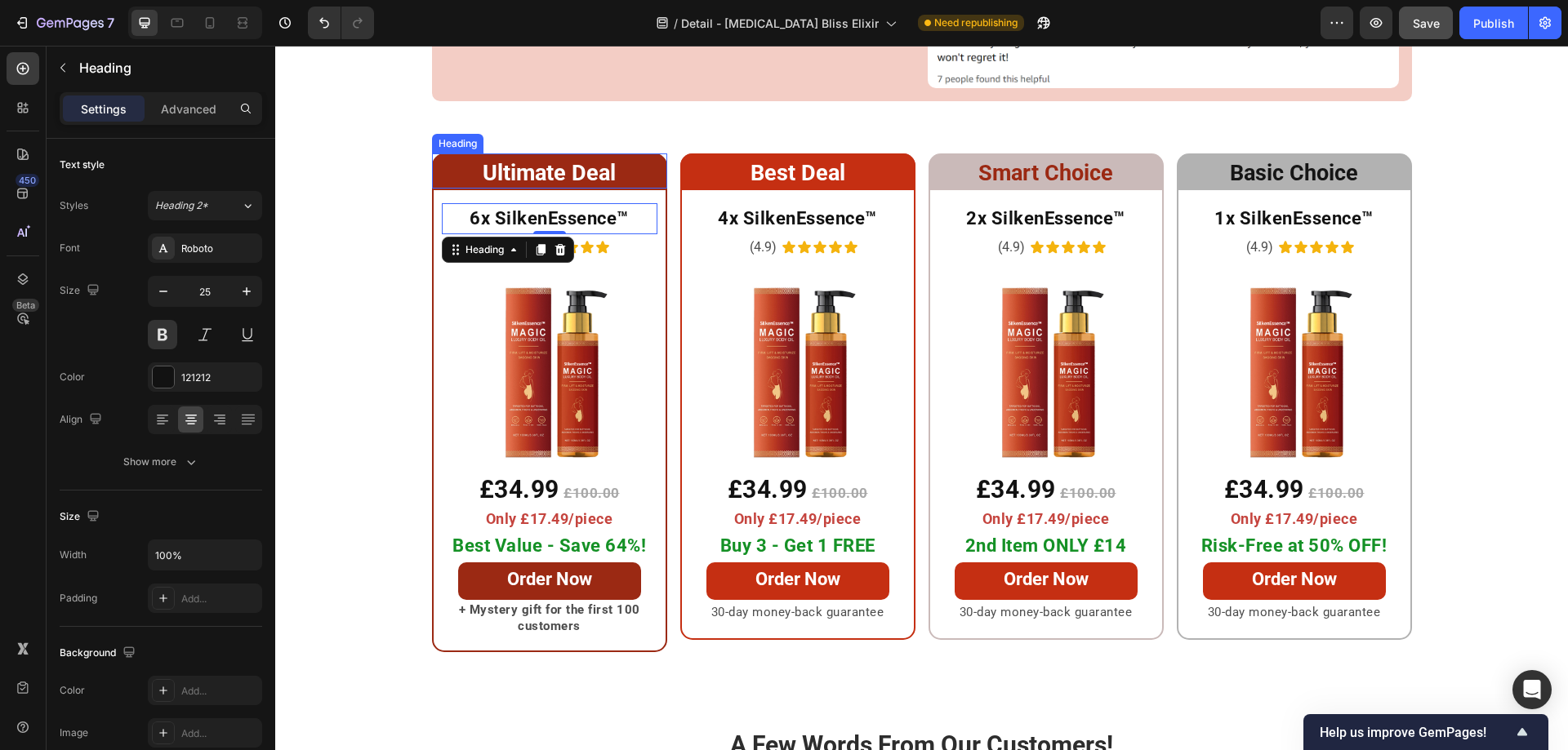
click at [451, 153] on h2 "Ultimate Deal" at bounding box center [549, 171] width 235 height 36
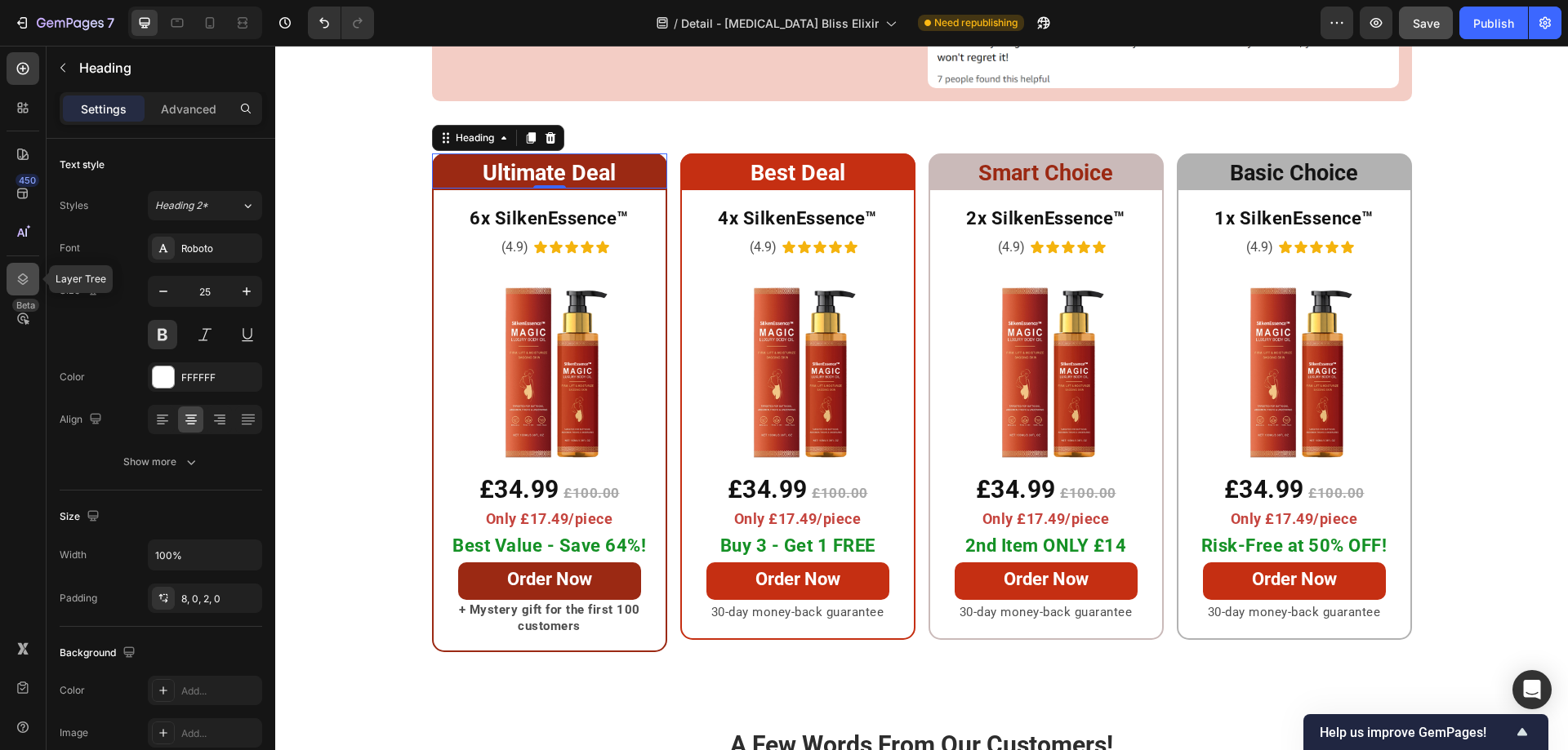
click at [23, 272] on icon at bounding box center [23, 280] width 17 height 17
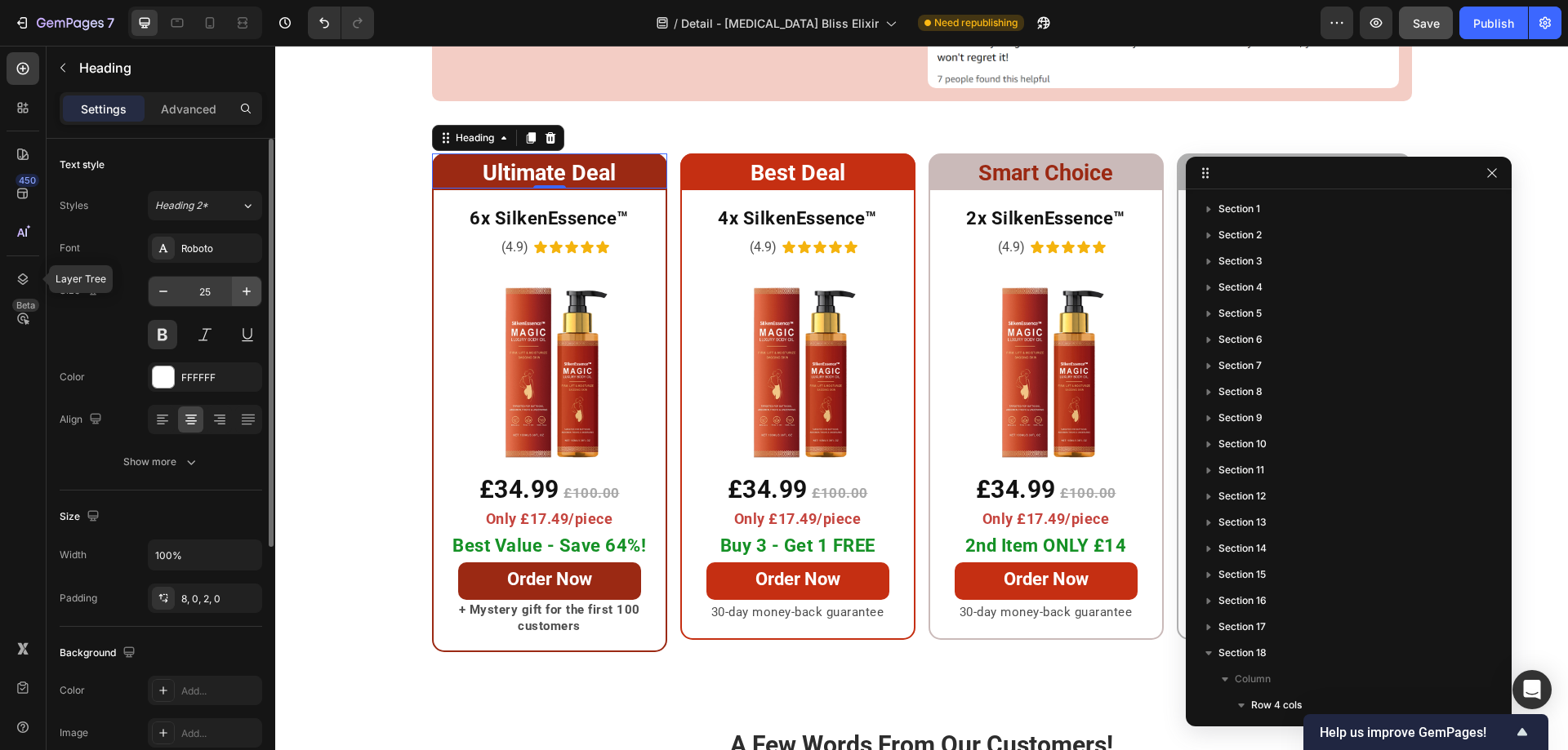
scroll to position [411, 0]
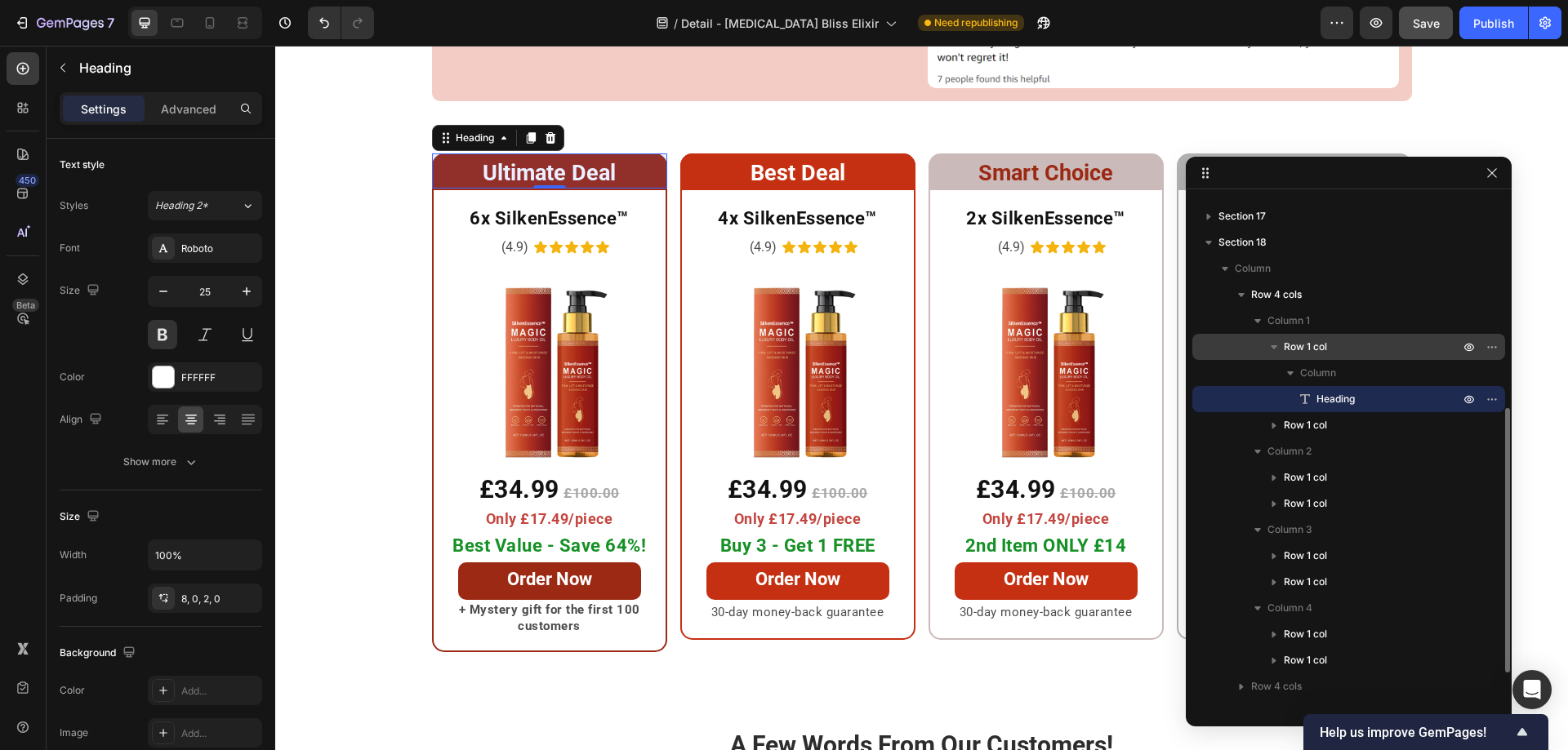
click at [1251, 347] on div "Row 1 col" at bounding box center [1348, 347] width 300 height 26
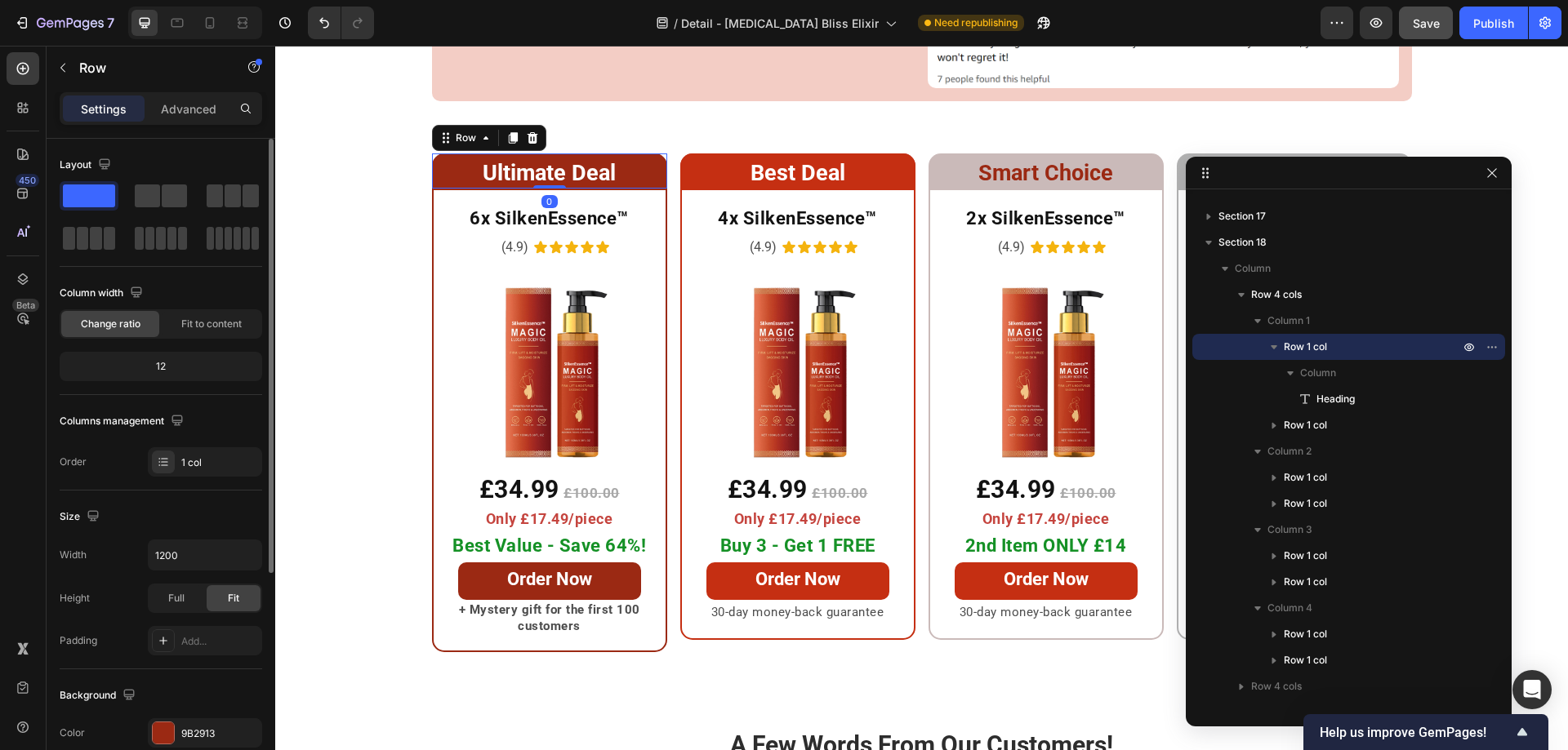
scroll to position [163, 0]
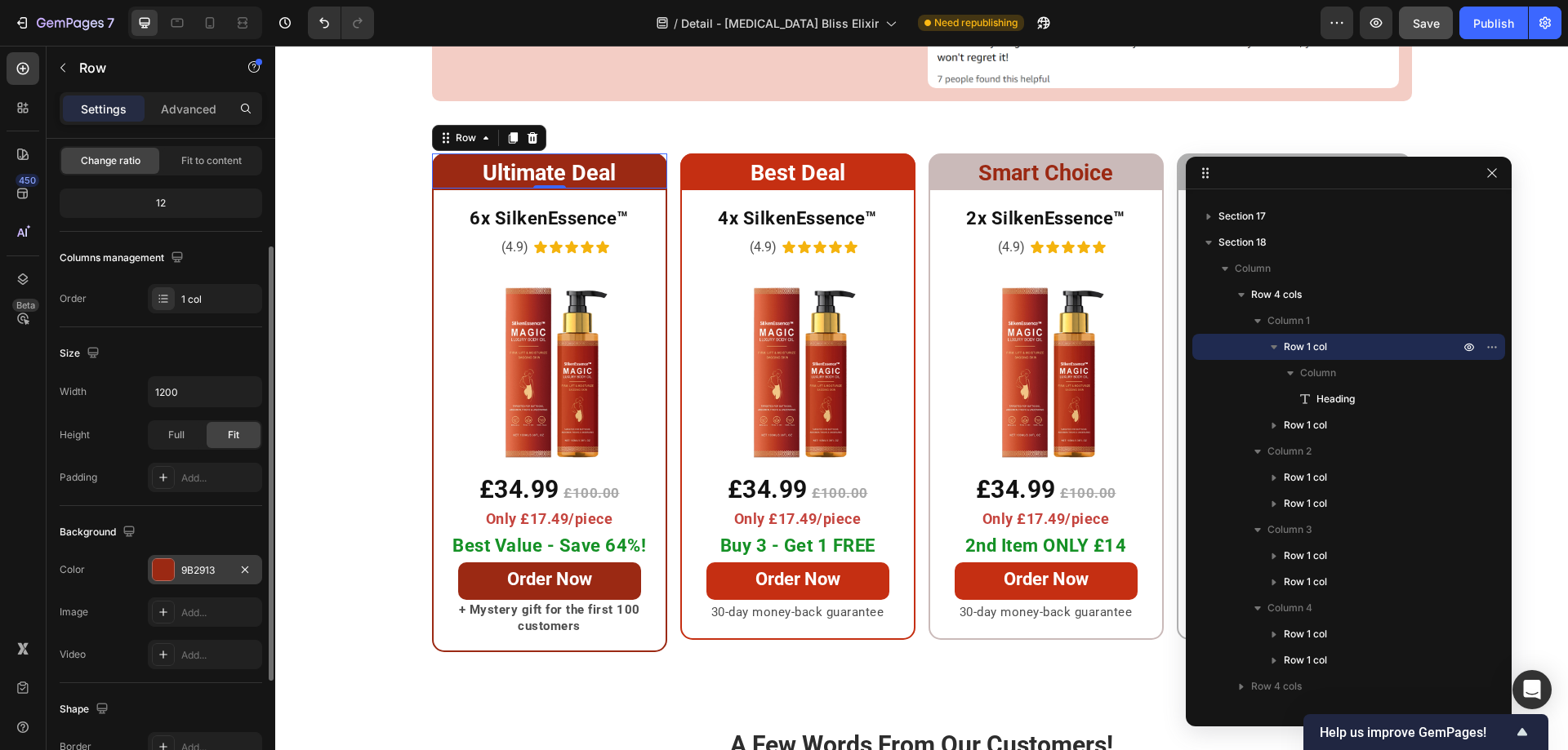
click at [170, 563] on div at bounding box center [163, 569] width 21 height 21
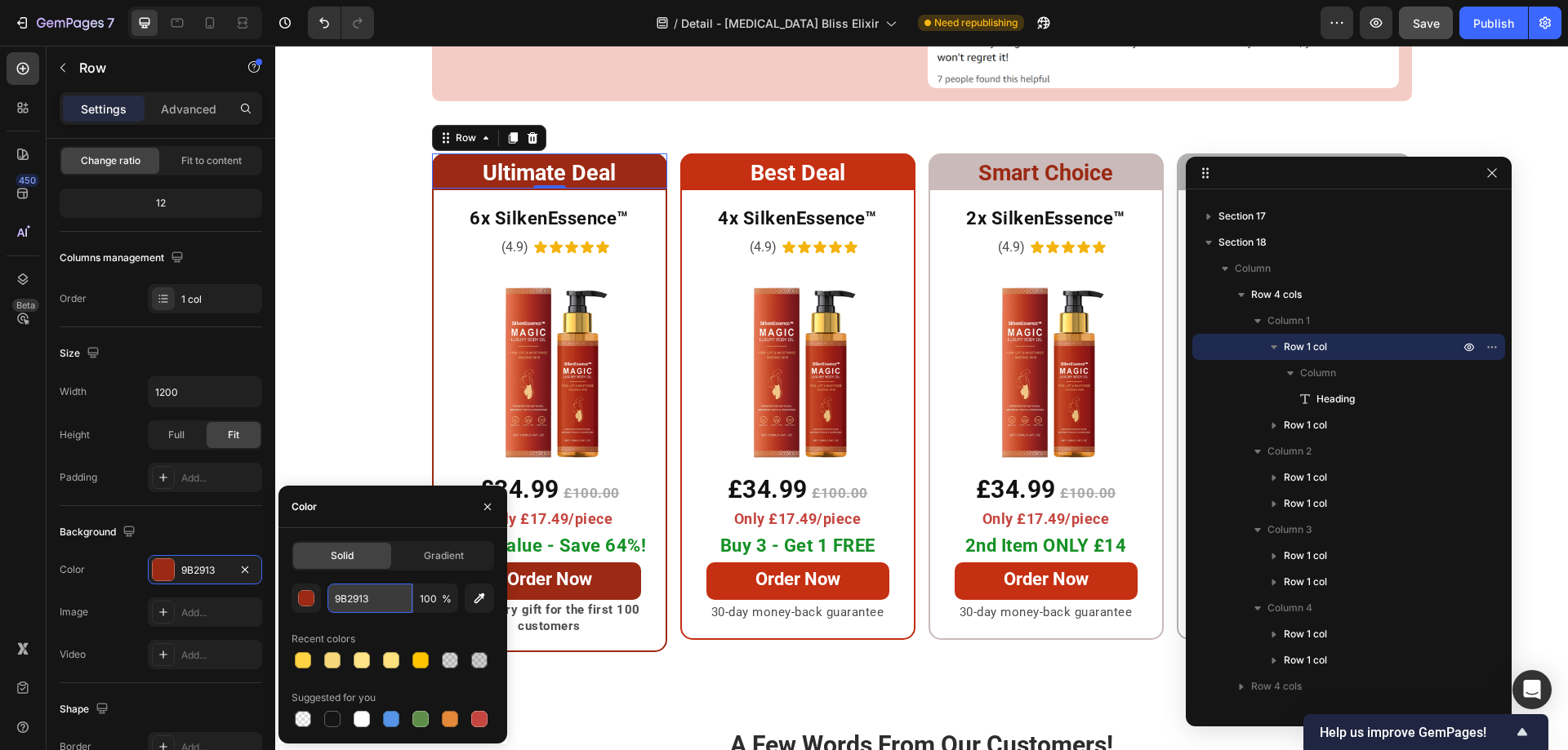
click at [374, 598] on input "9B2913" at bounding box center [370, 599] width 85 height 29
paste input "#d1a105"
type input "D1A105"
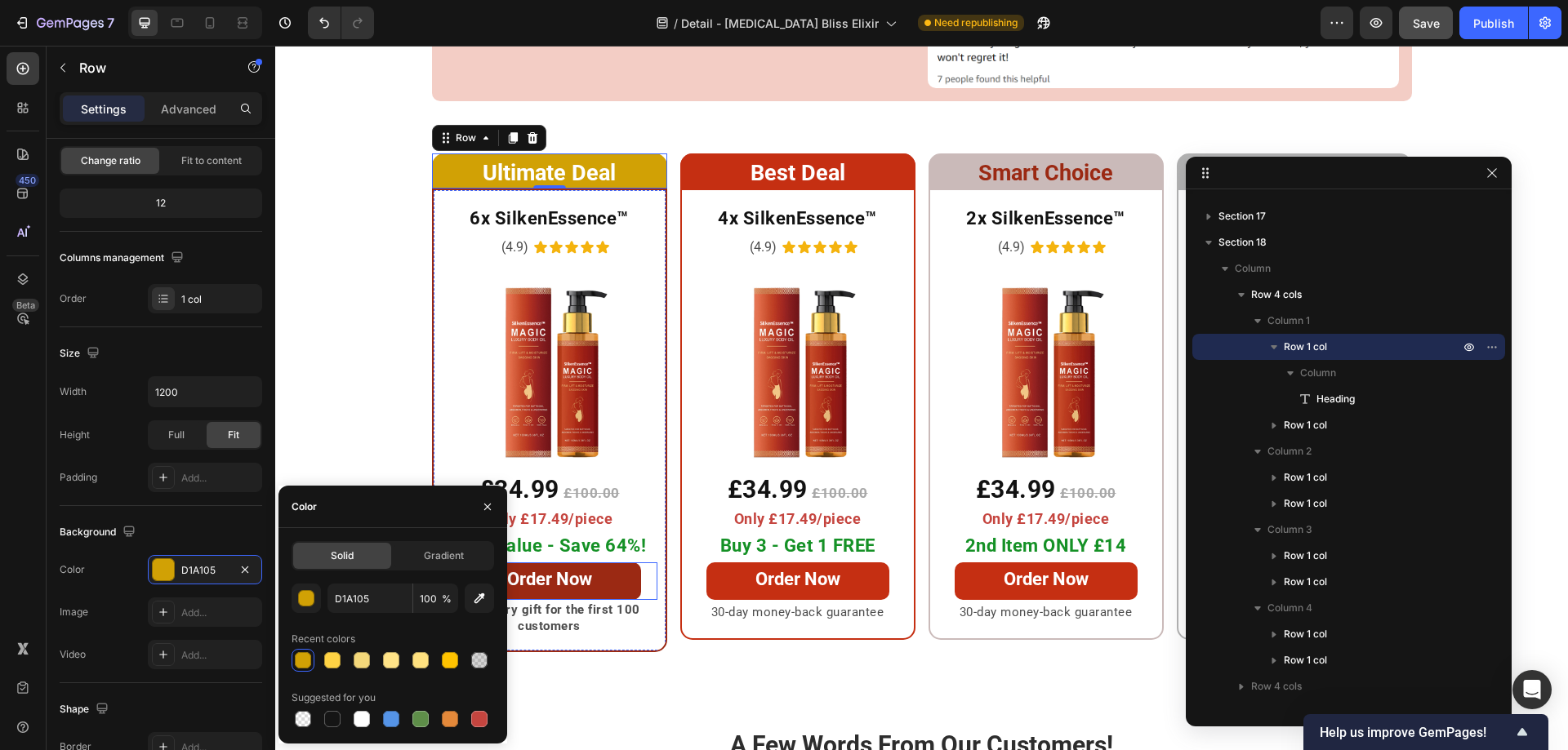
click at [611, 563] on link "Order Now" at bounding box center [549, 581] width 182 height 38
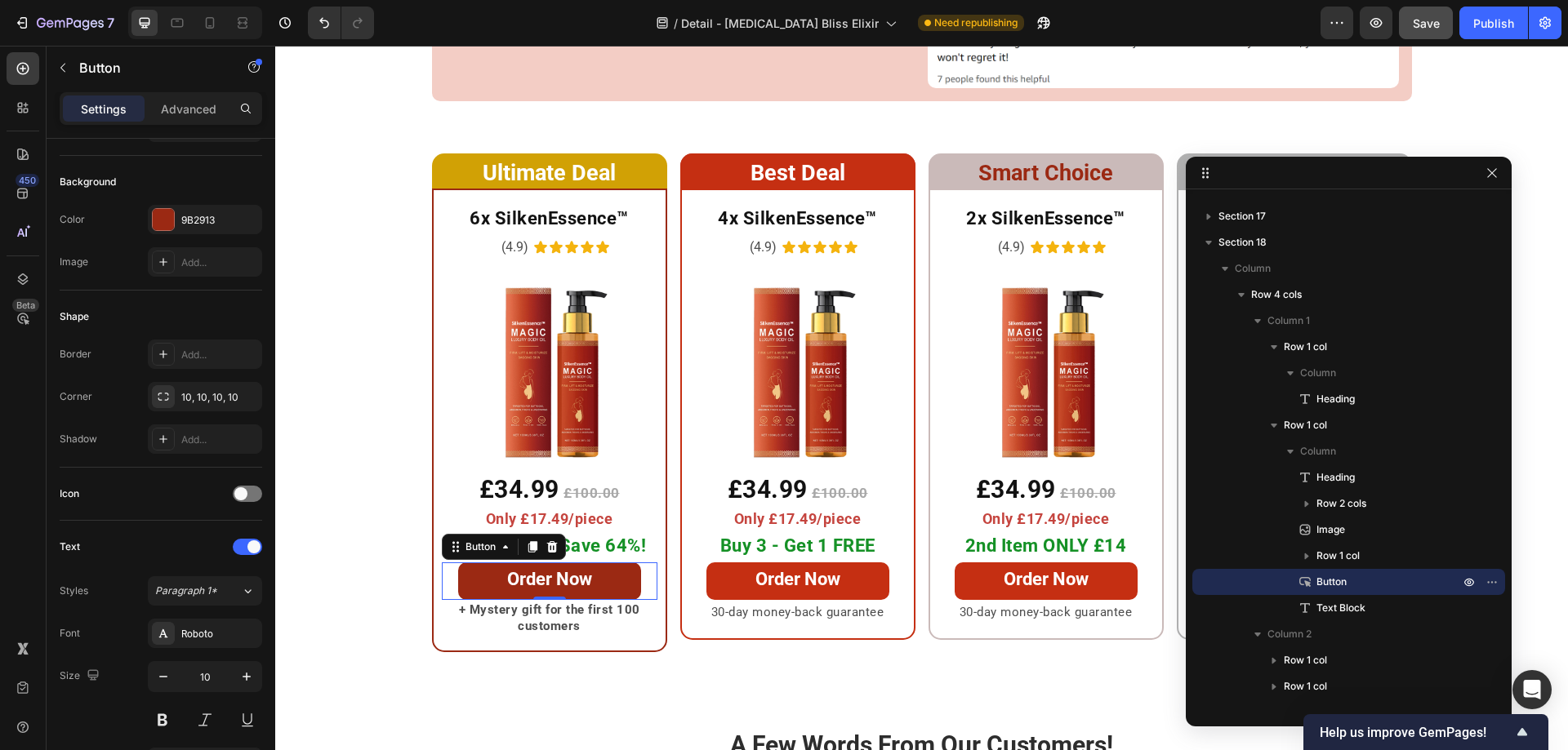
scroll to position [0, 0]
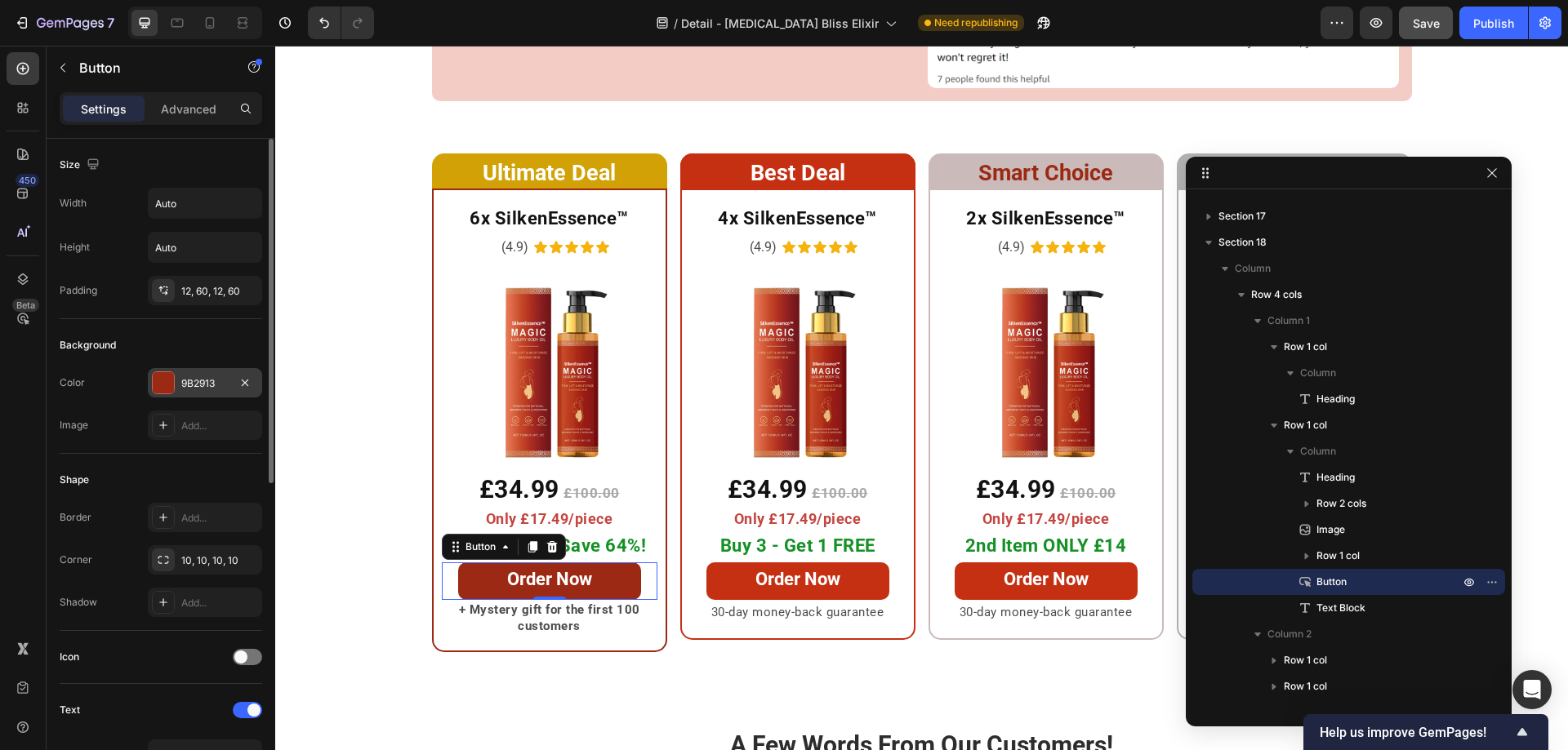
click at [169, 375] on div at bounding box center [163, 382] width 21 height 21
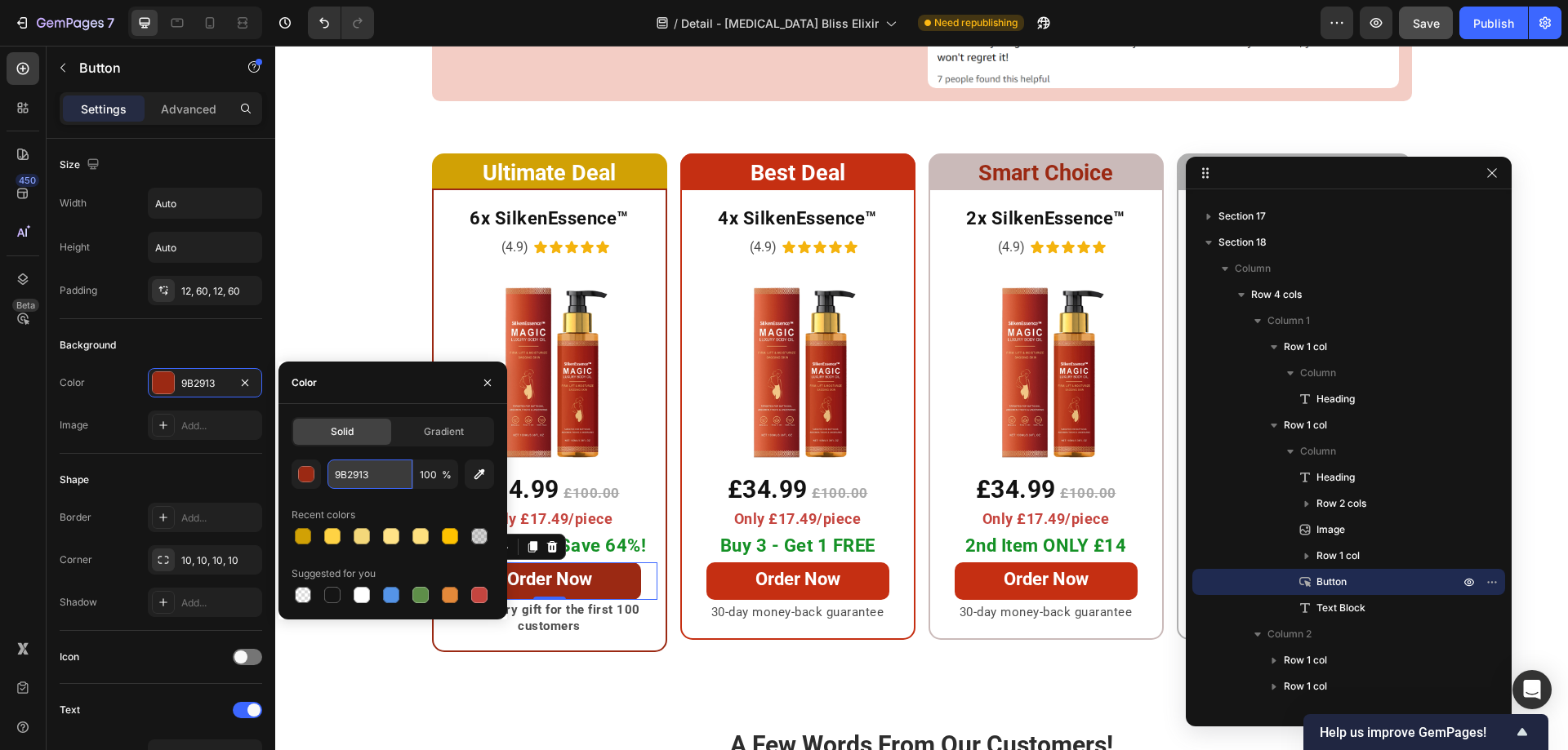
click at [379, 481] on input "9B2913" at bounding box center [370, 474] width 85 height 29
paste input "#d1a105"
type input "D1A105"
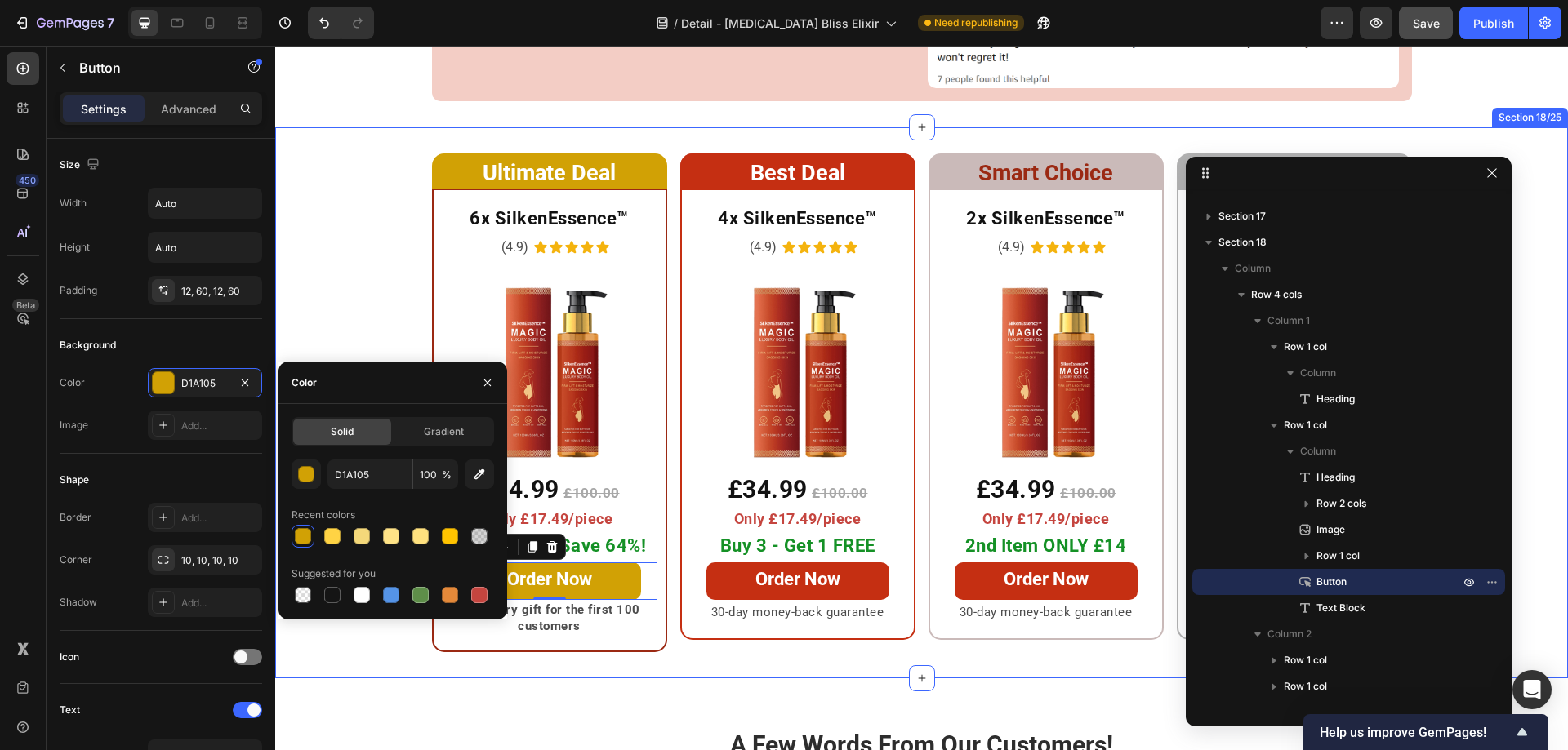
click at [361, 317] on div "Ultimate Deal Heading Row 6x SilkenEssence™ Heading (4.9) Text Block Icon Icon …" at bounding box center [922, 403] width 1293 height 499
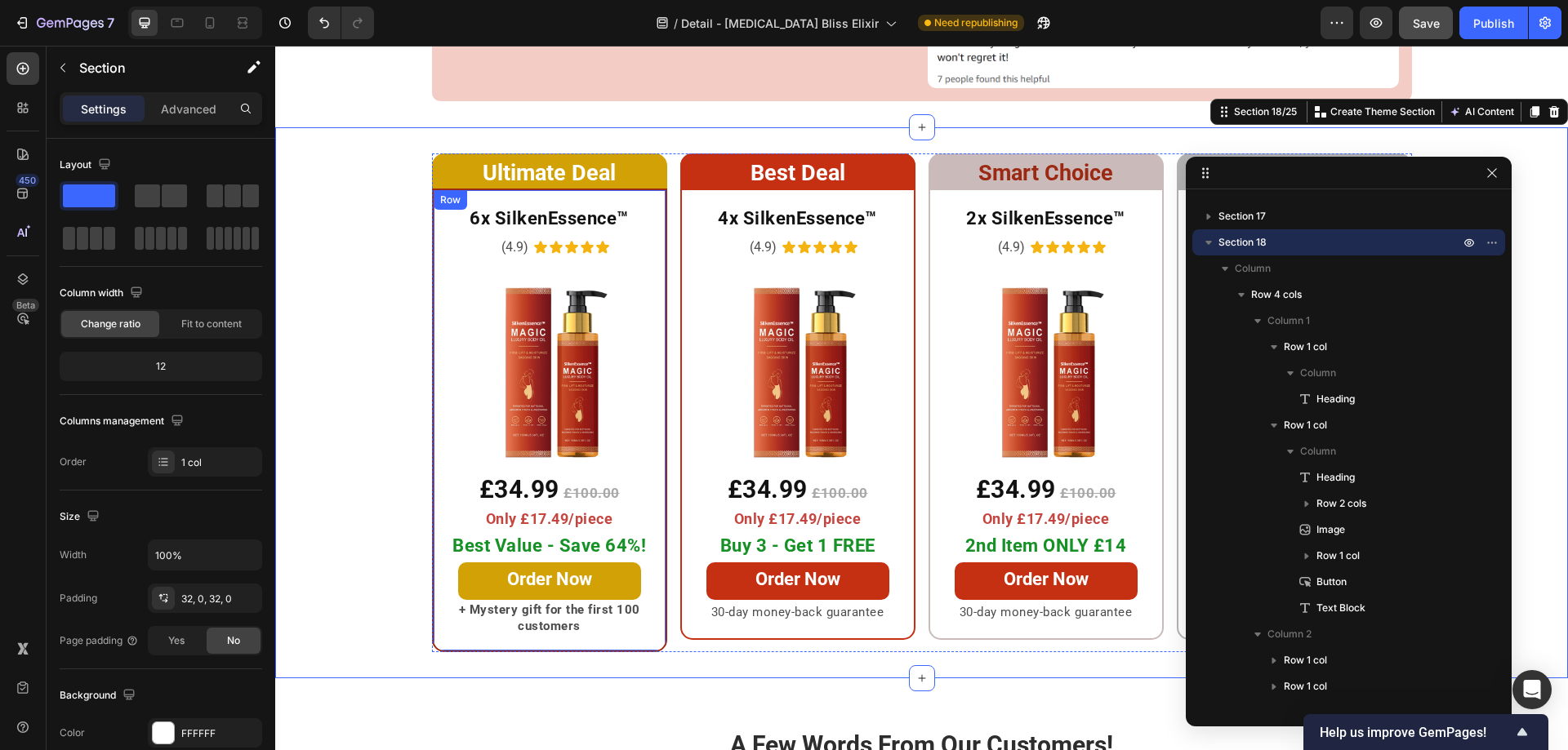
click at [432, 307] on div "6x SilkenEssence™ Heading (4.9) Text Block Icon Icon Icon Icon Icon Icon List R…" at bounding box center [549, 421] width 235 height 464
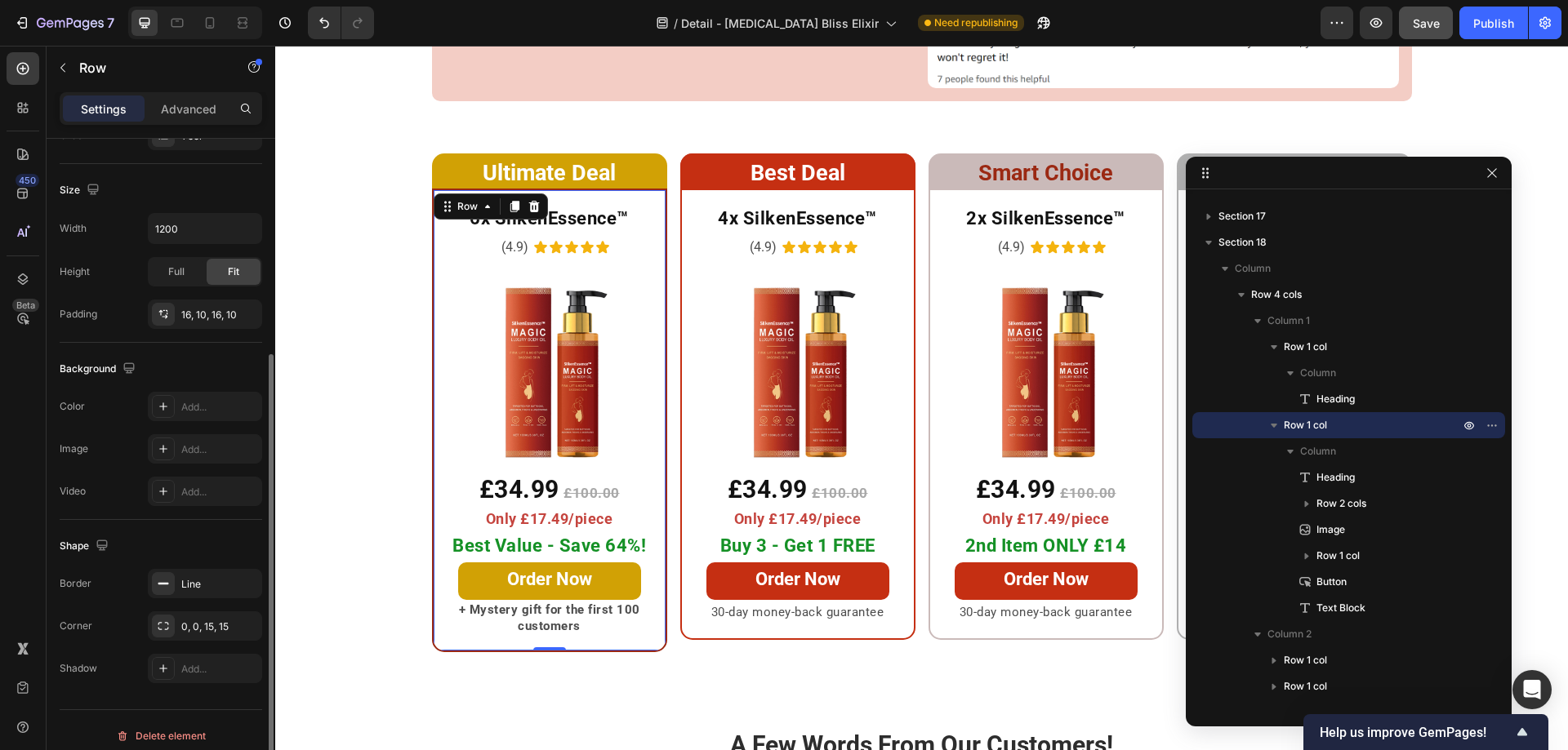
scroll to position [338, 0]
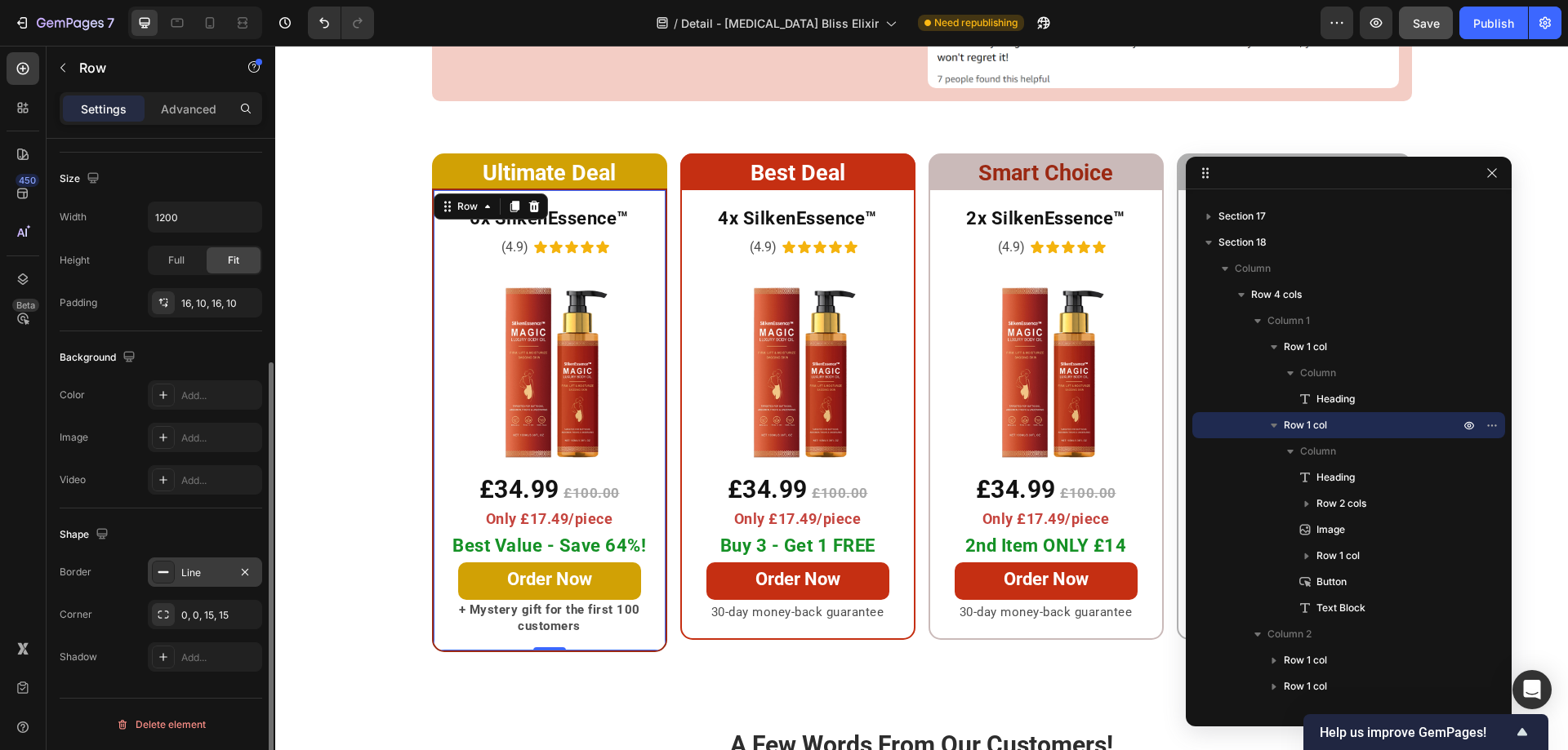
click at [165, 564] on div at bounding box center [163, 572] width 23 height 23
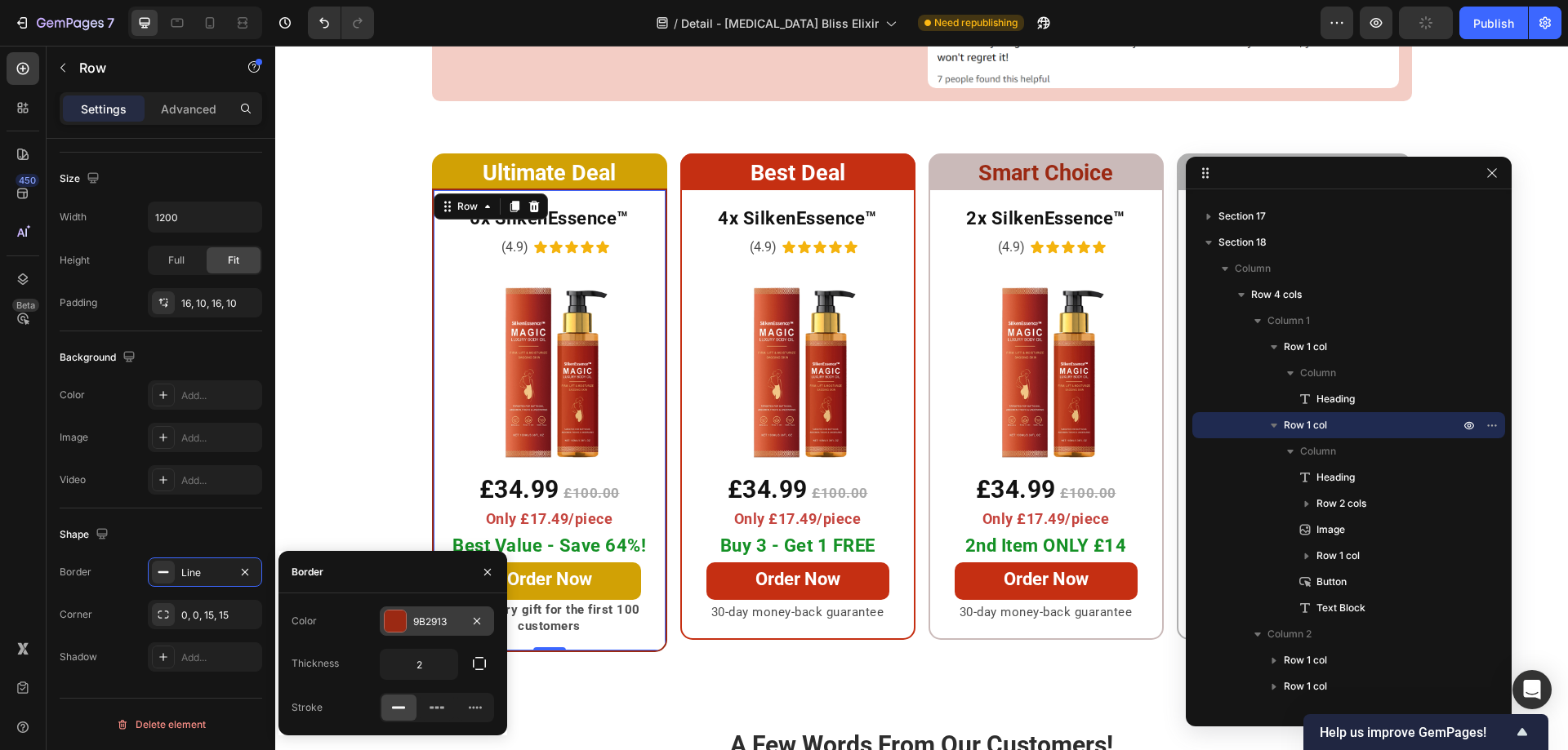
drag, startPoint x: 399, startPoint y: 623, endPoint x: 2, endPoint y: 524, distance: 409.2
click at [399, 623] on div at bounding box center [394, 621] width 21 height 21
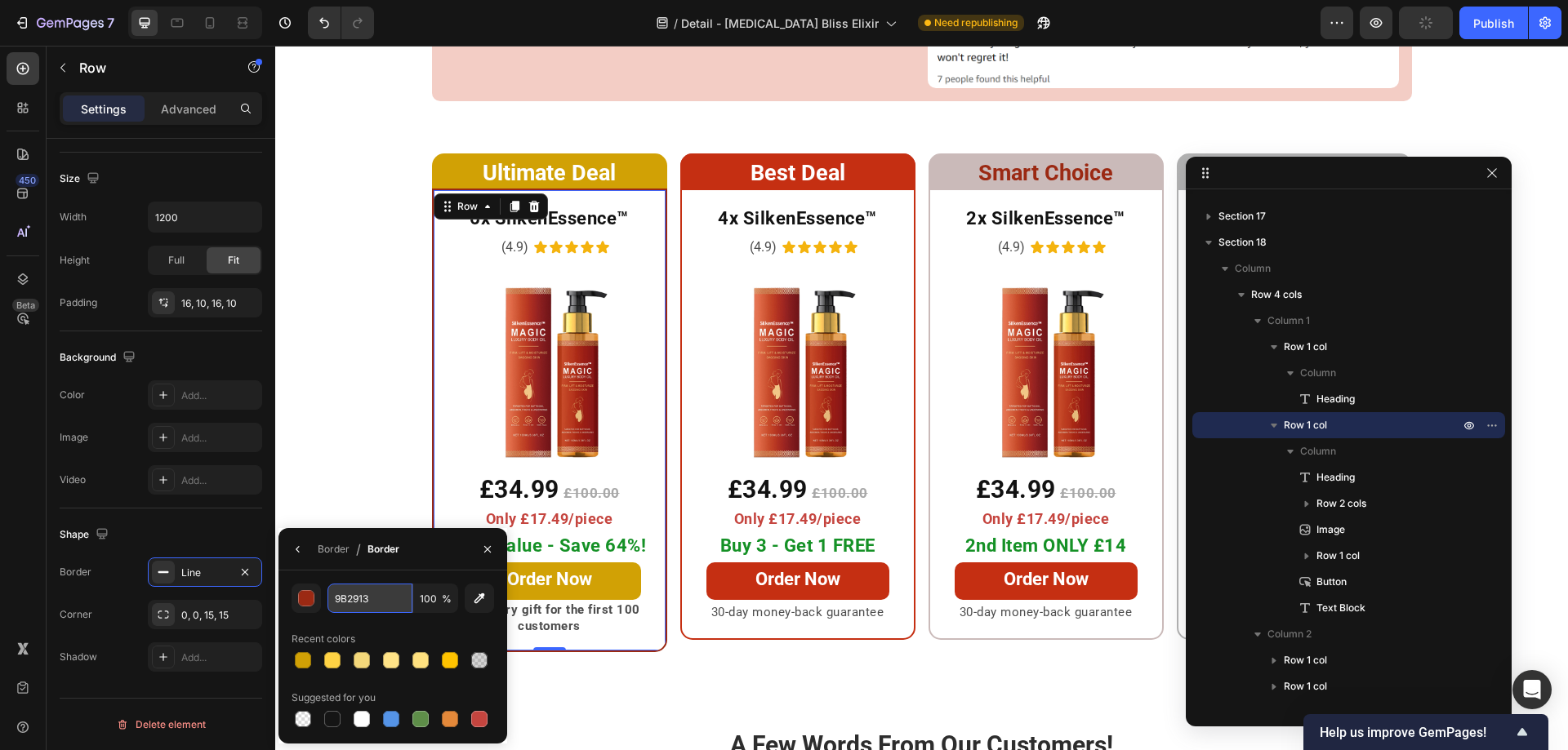
click at [377, 607] on input "9B2913" at bounding box center [370, 599] width 85 height 29
paste input "#d1a105"
type input "D1A105"
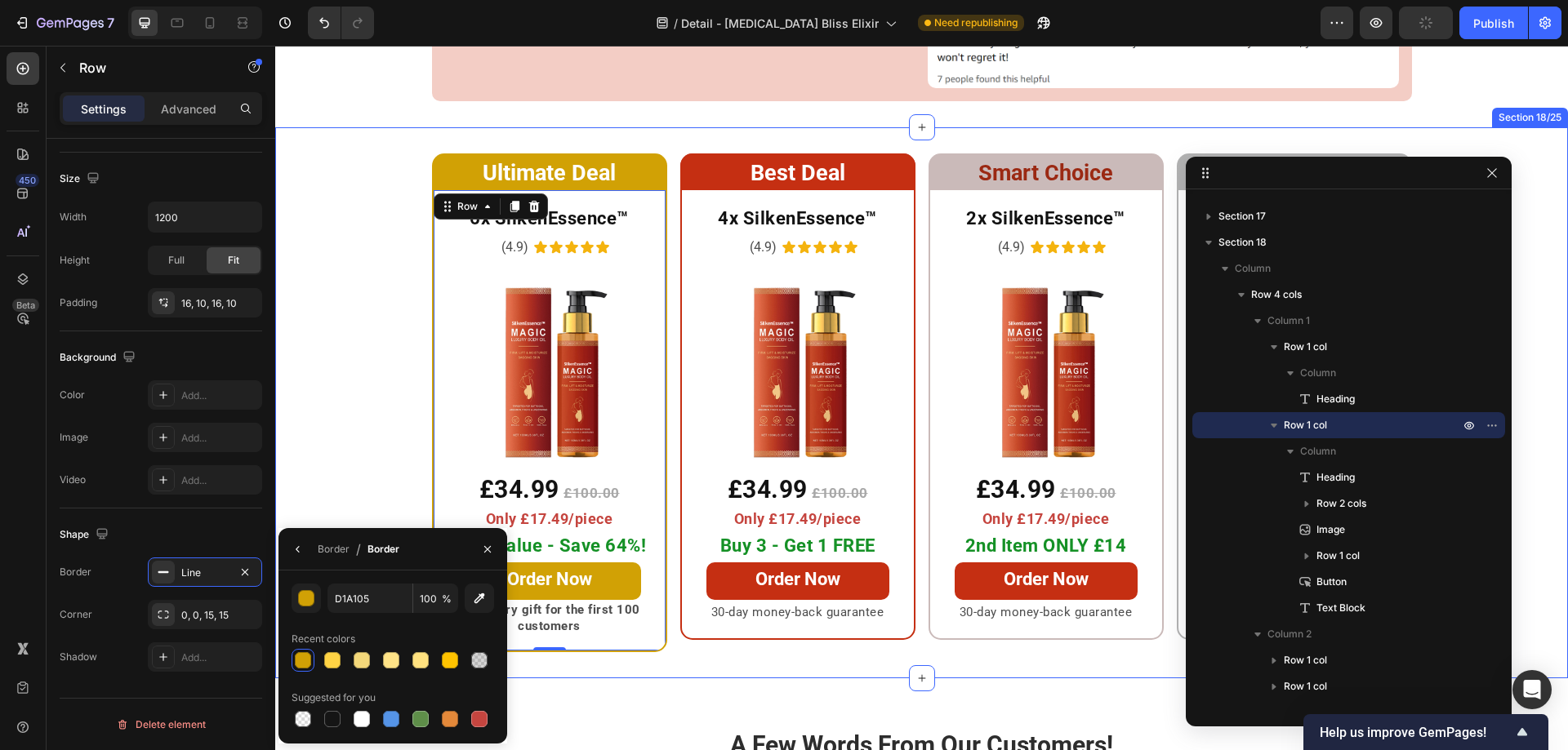
click at [363, 383] on div "Ultimate Deal Heading Row 6x SilkenEssence™ Heading (4.9) Text Block Icon Icon …" at bounding box center [922, 403] width 1293 height 499
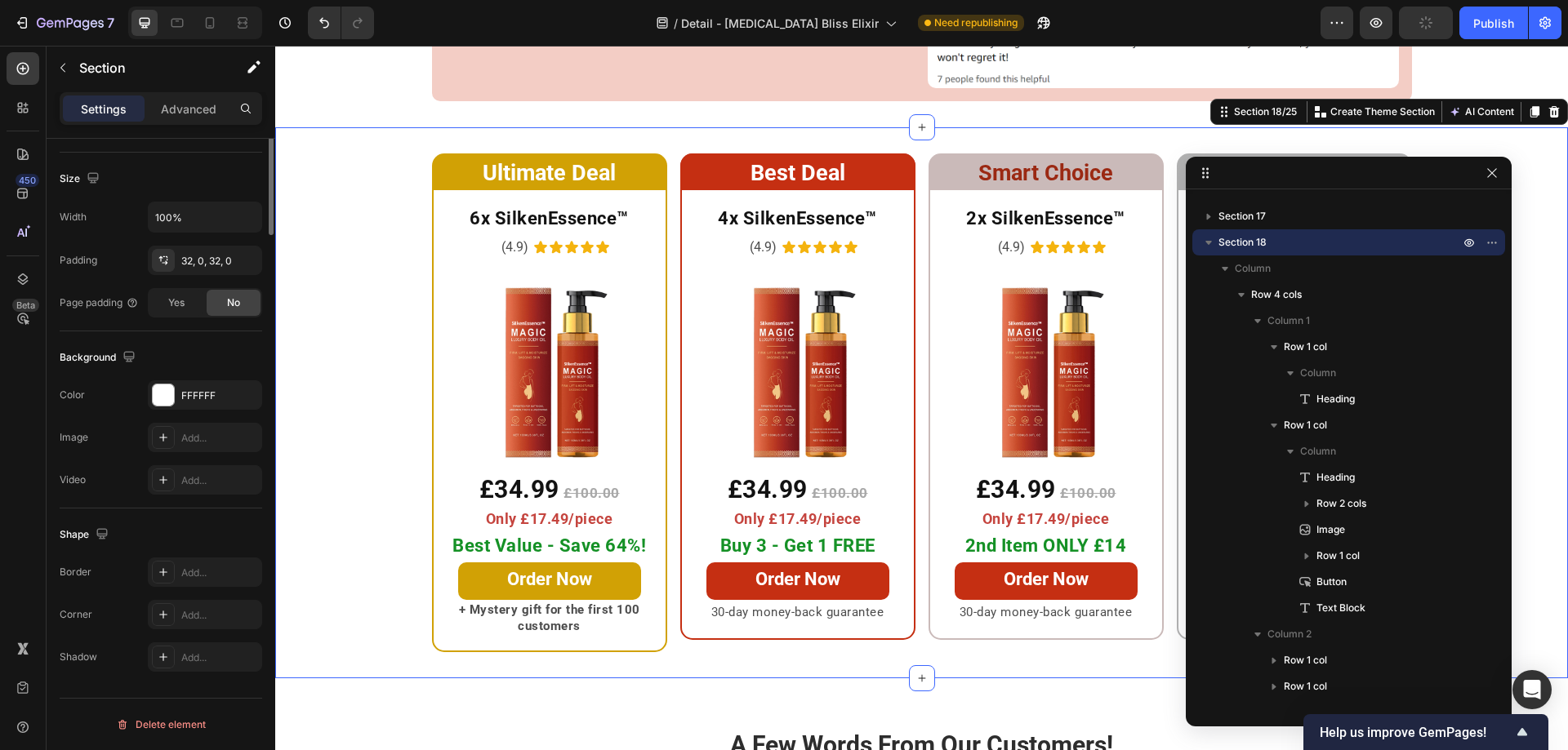
scroll to position [0, 0]
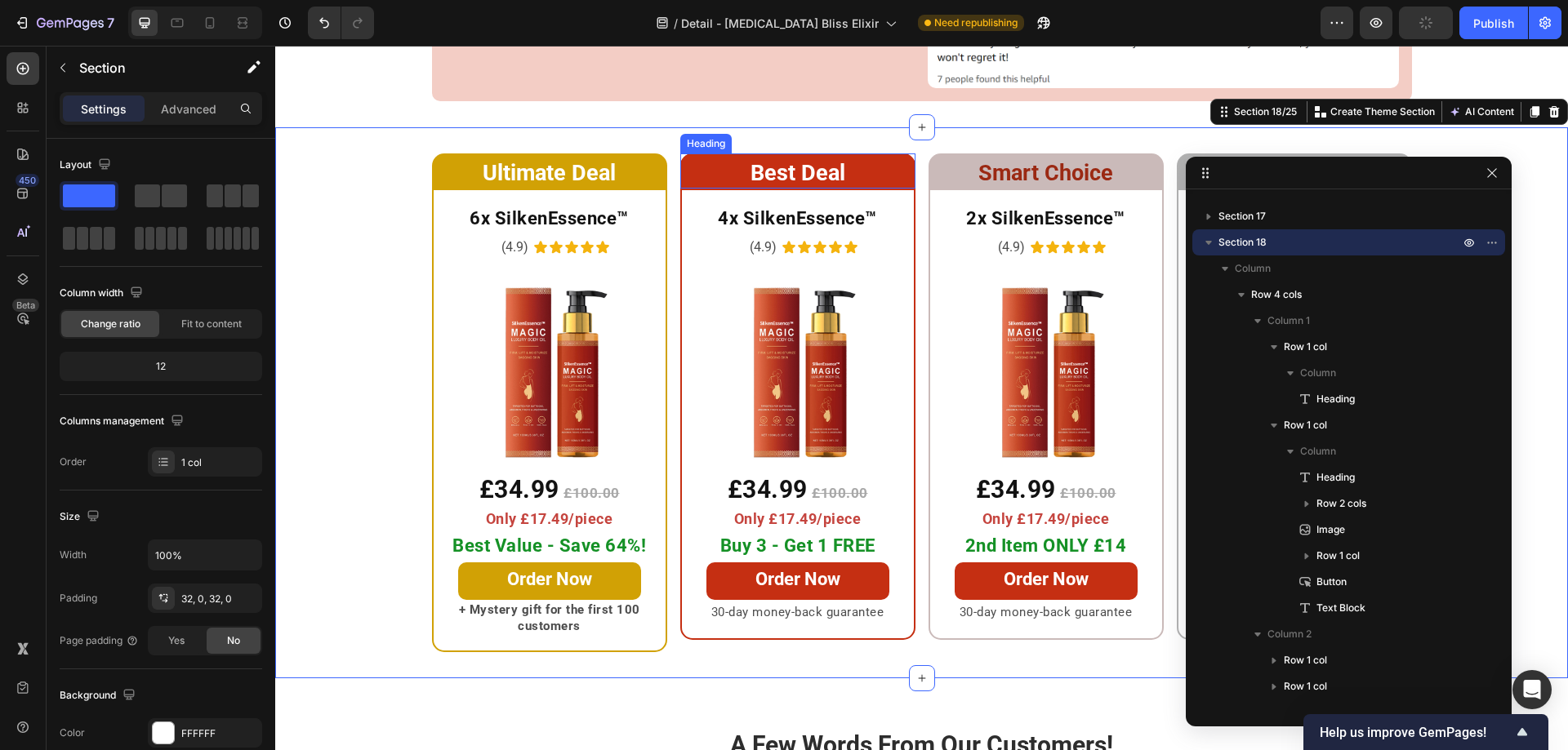
click at [712, 153] on h2 "Best Deal" at bounding box center [798, 171] width 235 height 36
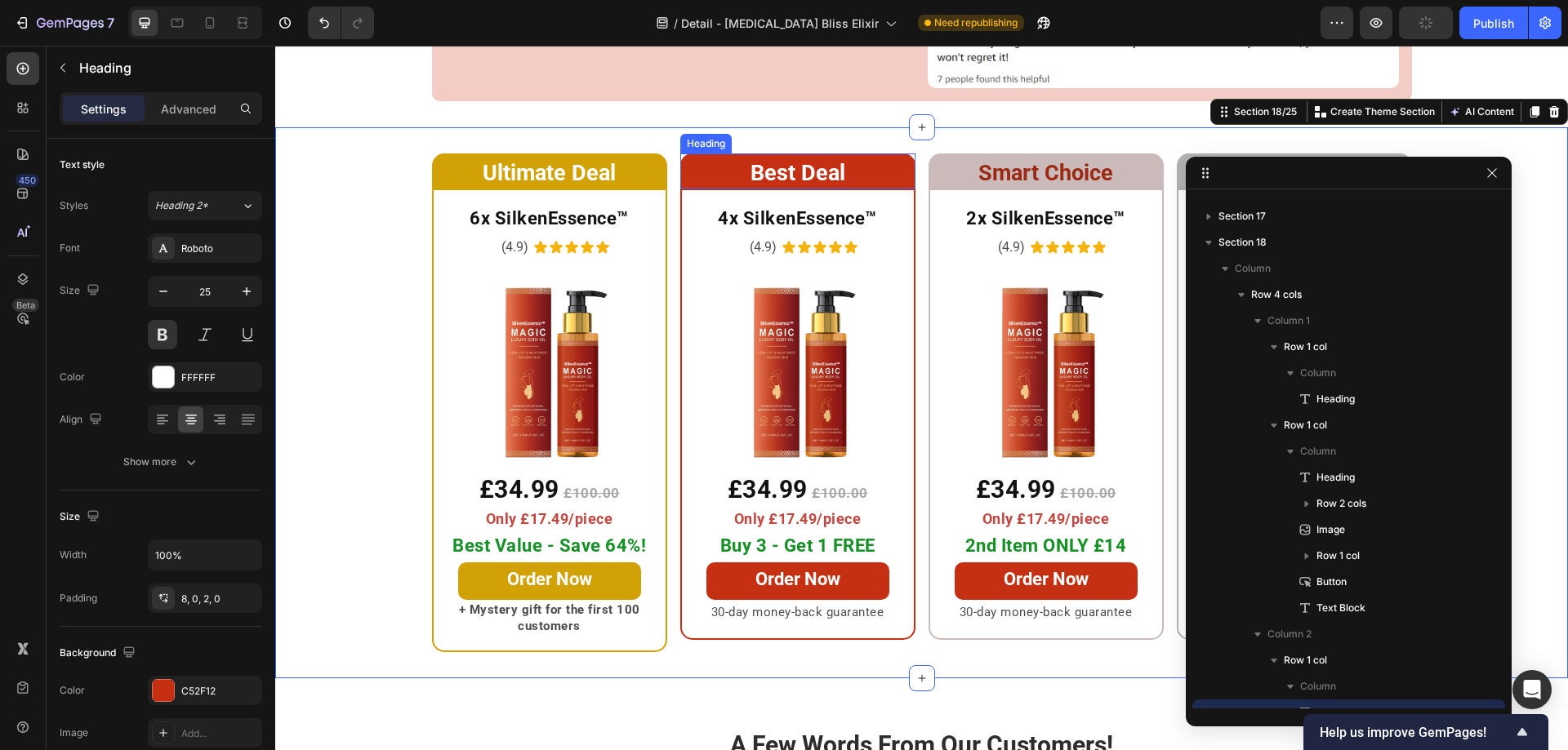
scroll to position [715, 0]
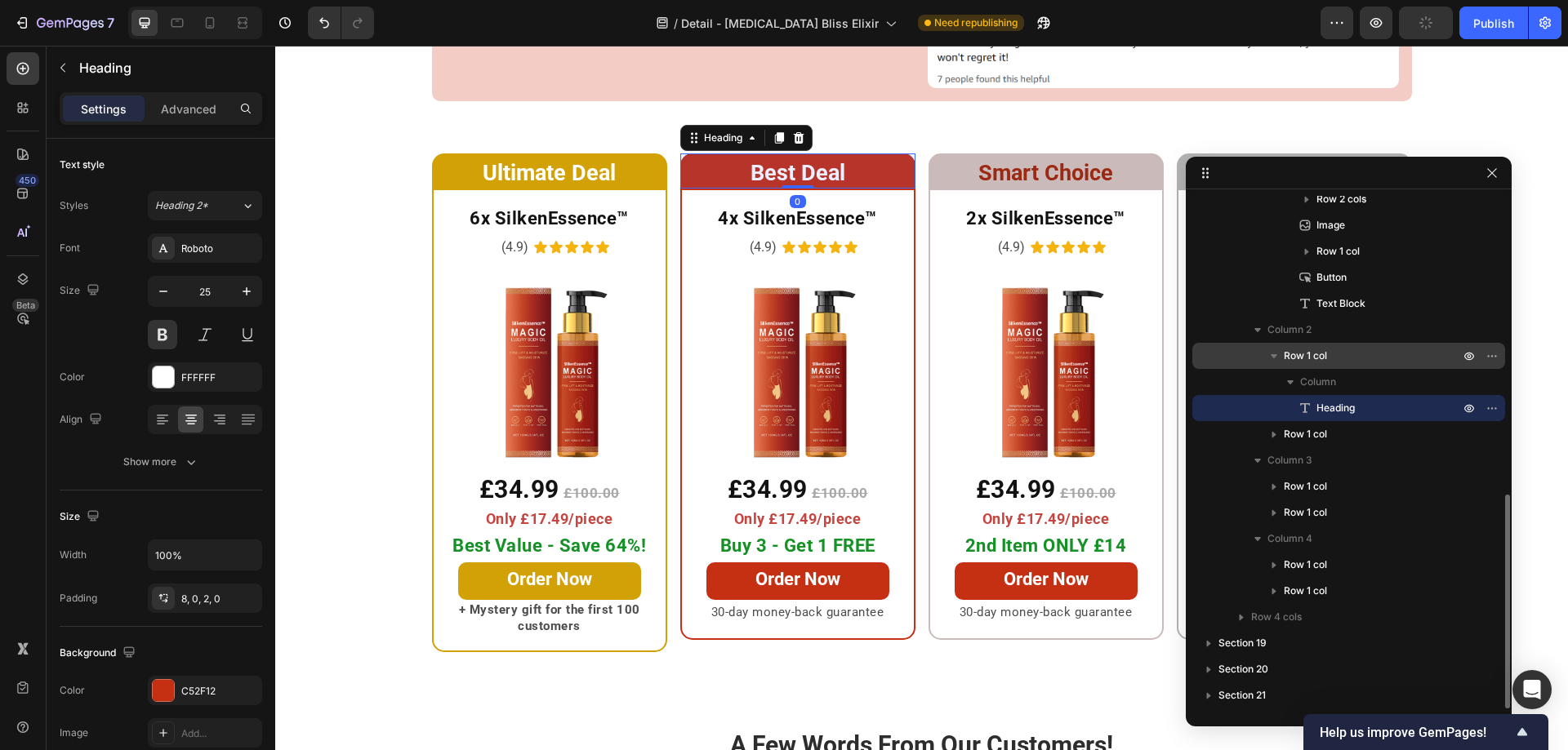
click at [1233, 358] on div "Row 1 col" at bounding box center [1348, 356] width 300 height 26
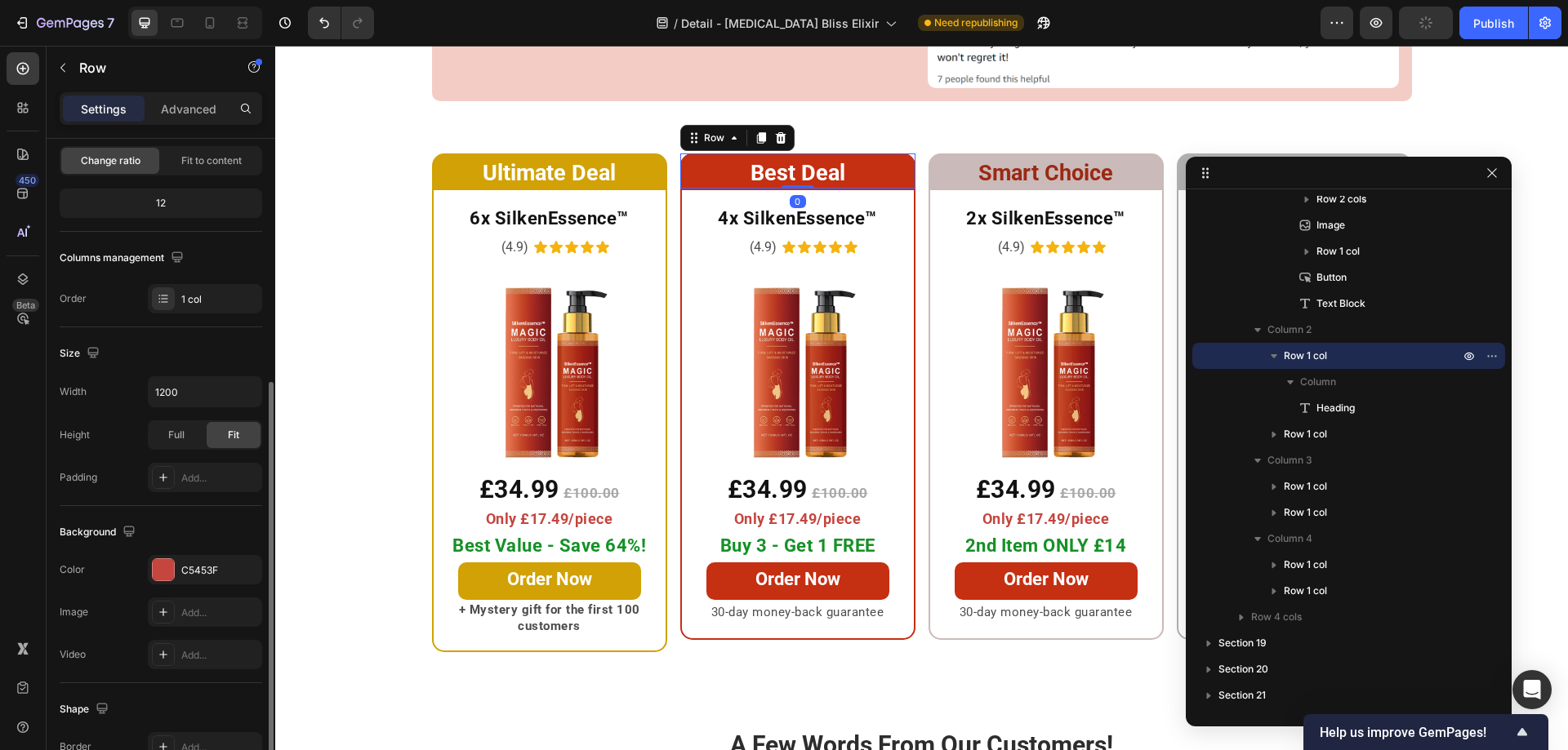
scroll to position [245, 0]
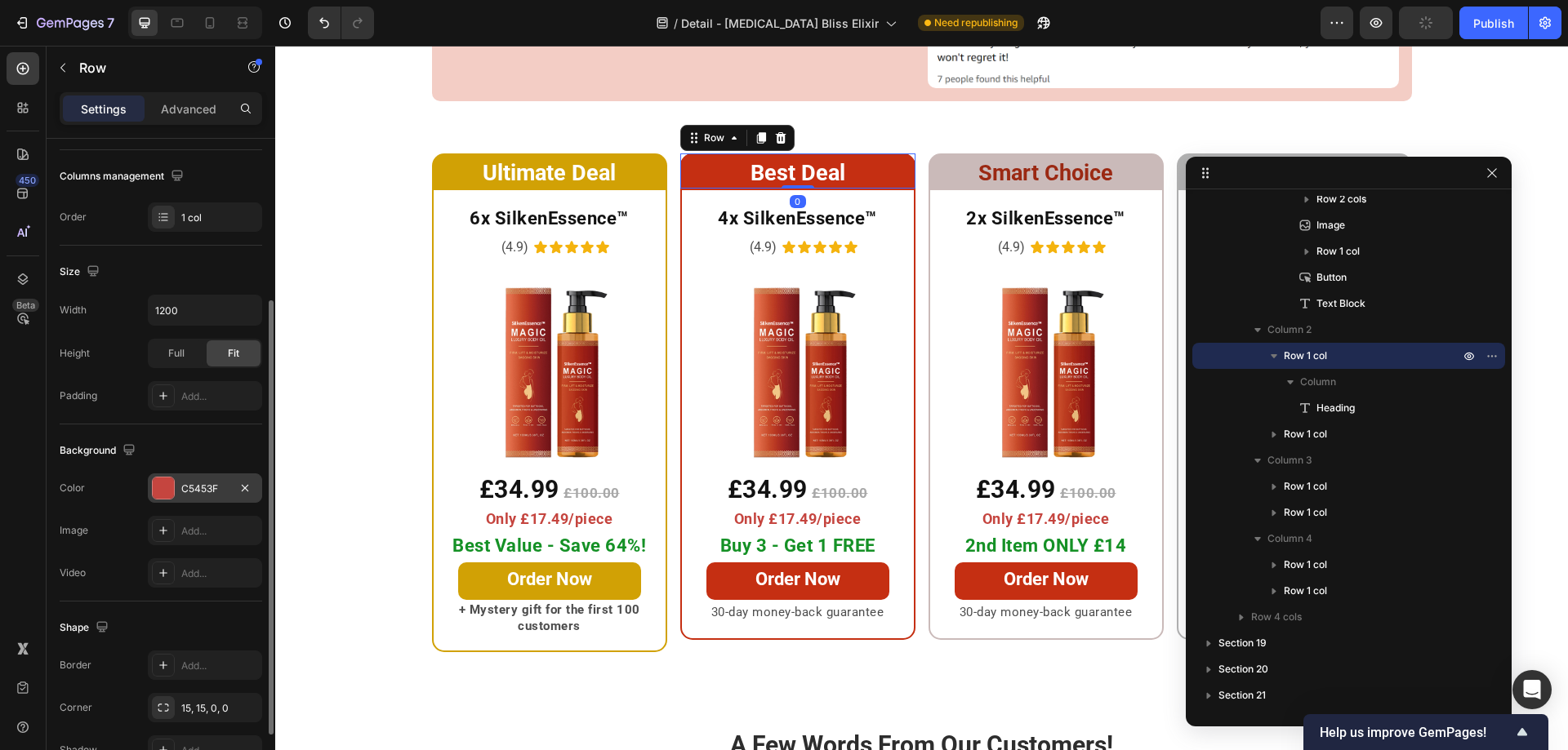
click at [171, 486] on div at bounding box center [163, 488] width 21 height 21
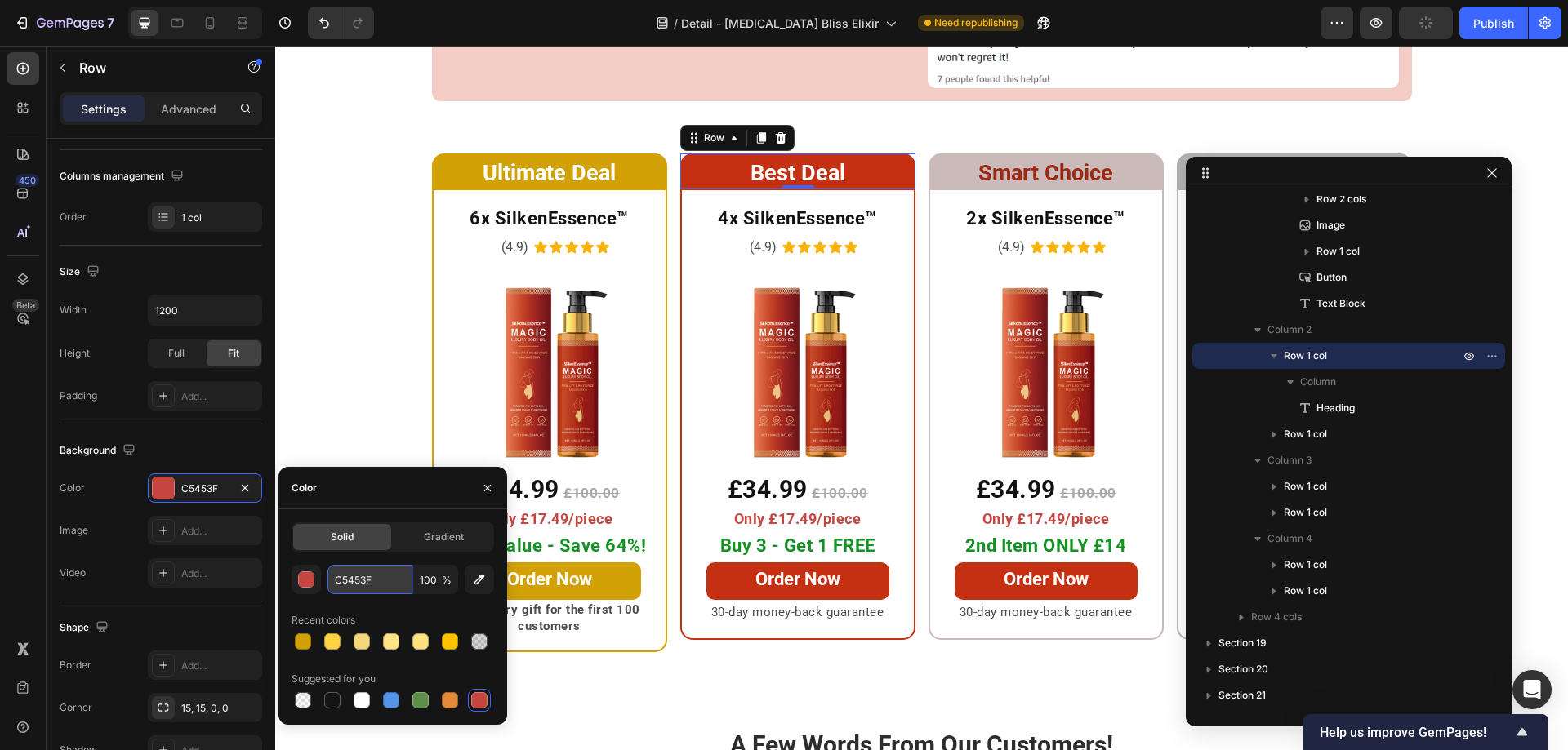
click at [370, 586] on input "C5453F" at bounding box center [370, 579] width 85 height 29
paste input "#FFC300"
type input "FFC300"
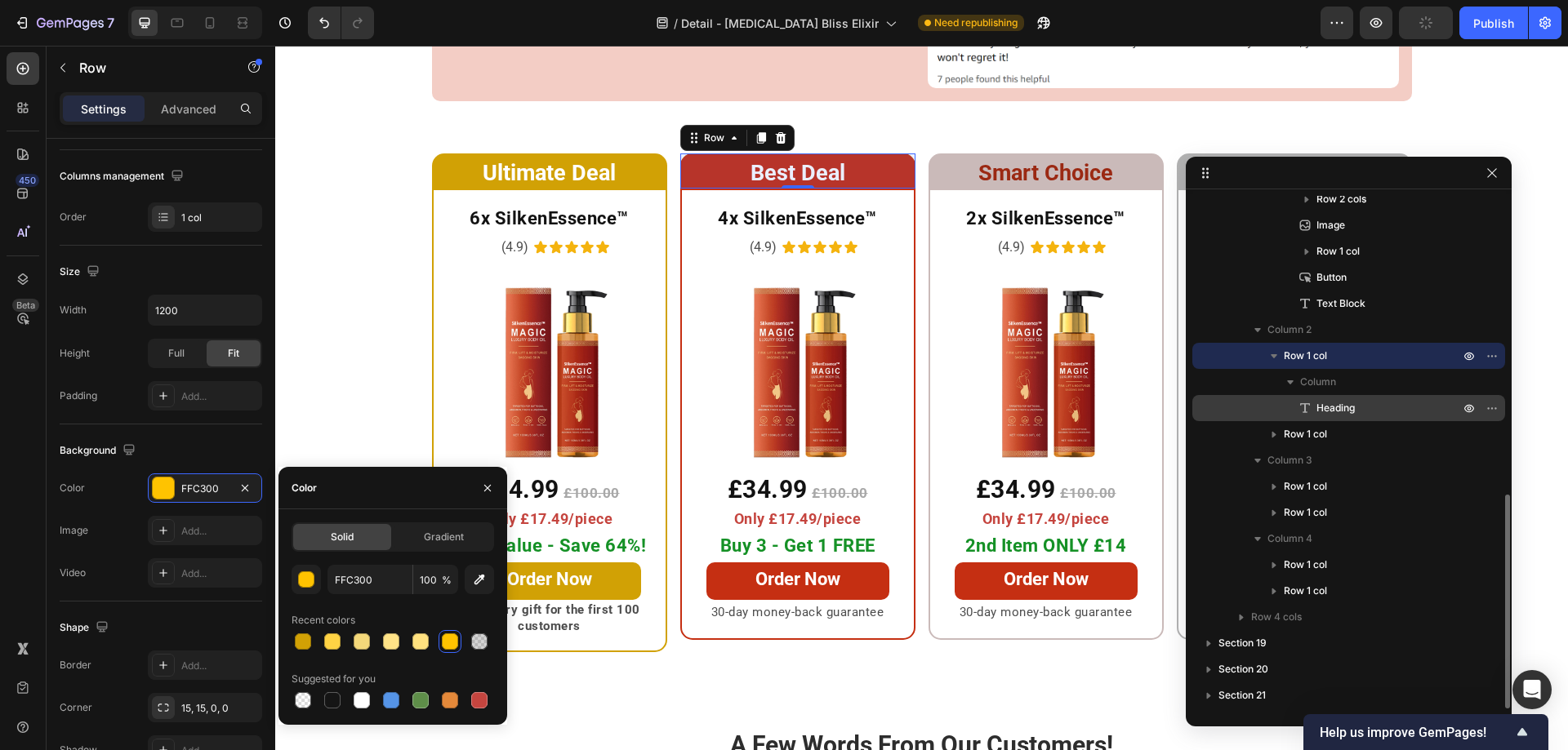
click at [1296, 403] on div "Heading" at bounding box center [1348, 408] width 300 height 26
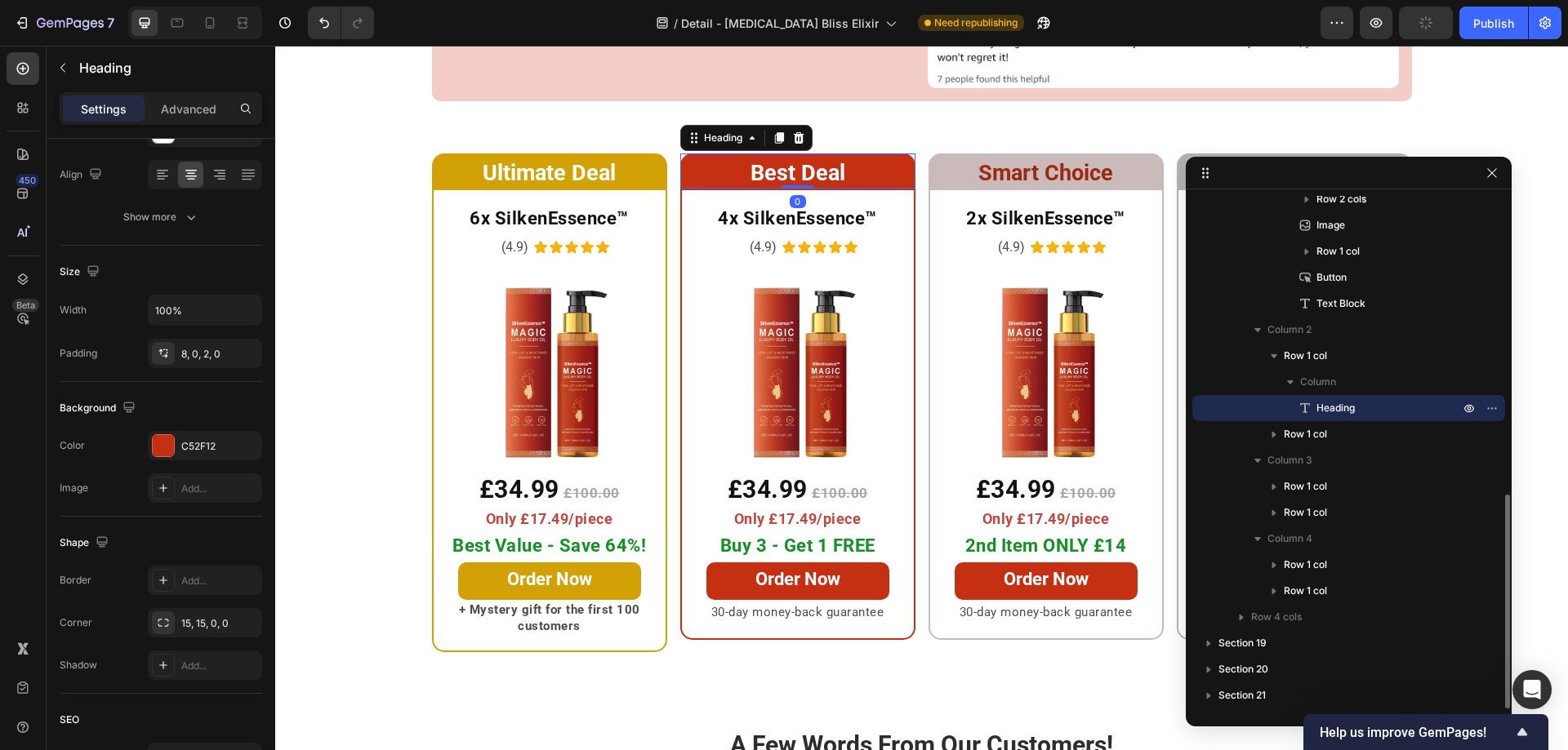
scroll to position [0, 0]
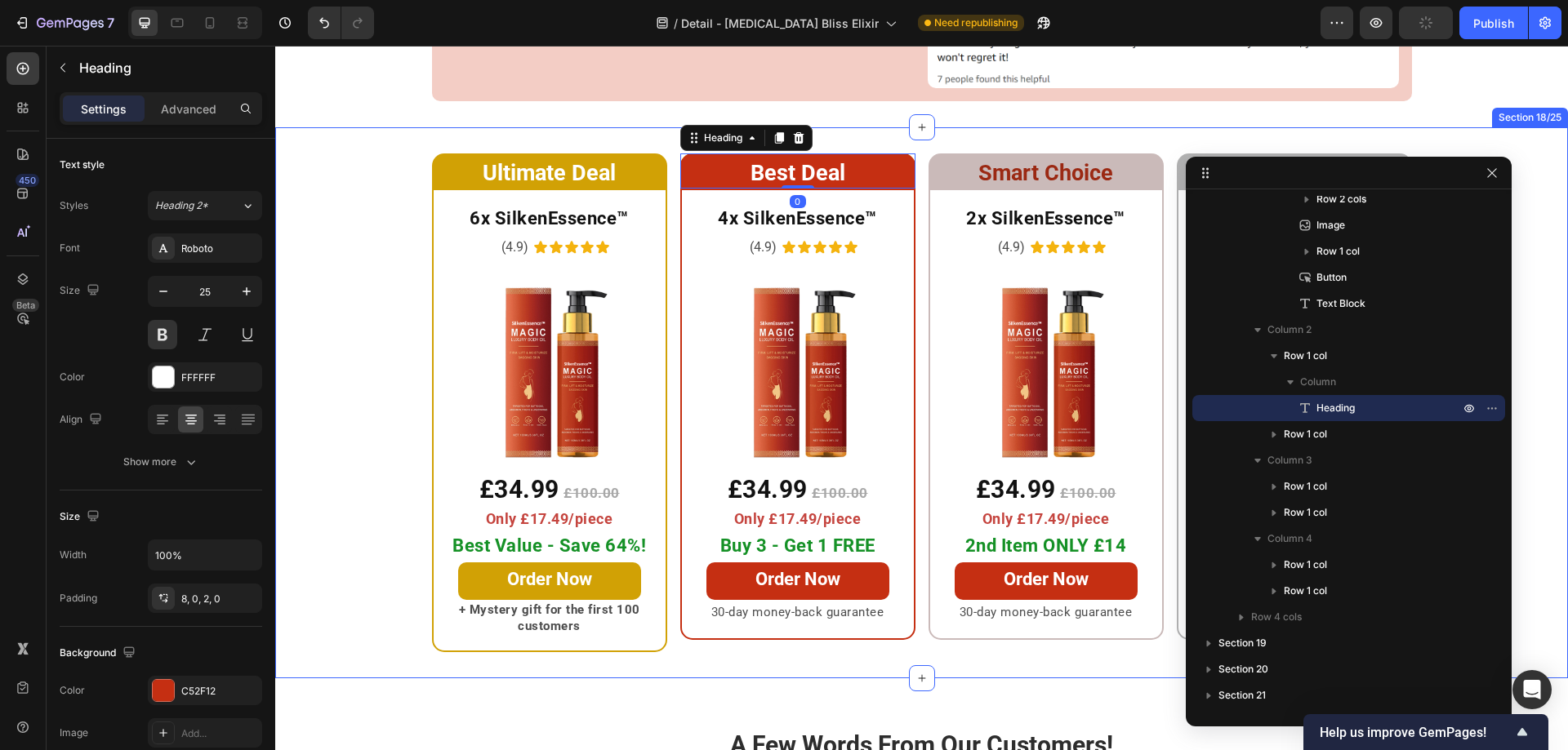
click at [381, 253] on div "Ultimate Deal Heading Row 6x SilkenEssence™ Heading (4.9) Text Block Icon Icon …" at bounding box center [922, 403] width 1293 height 499
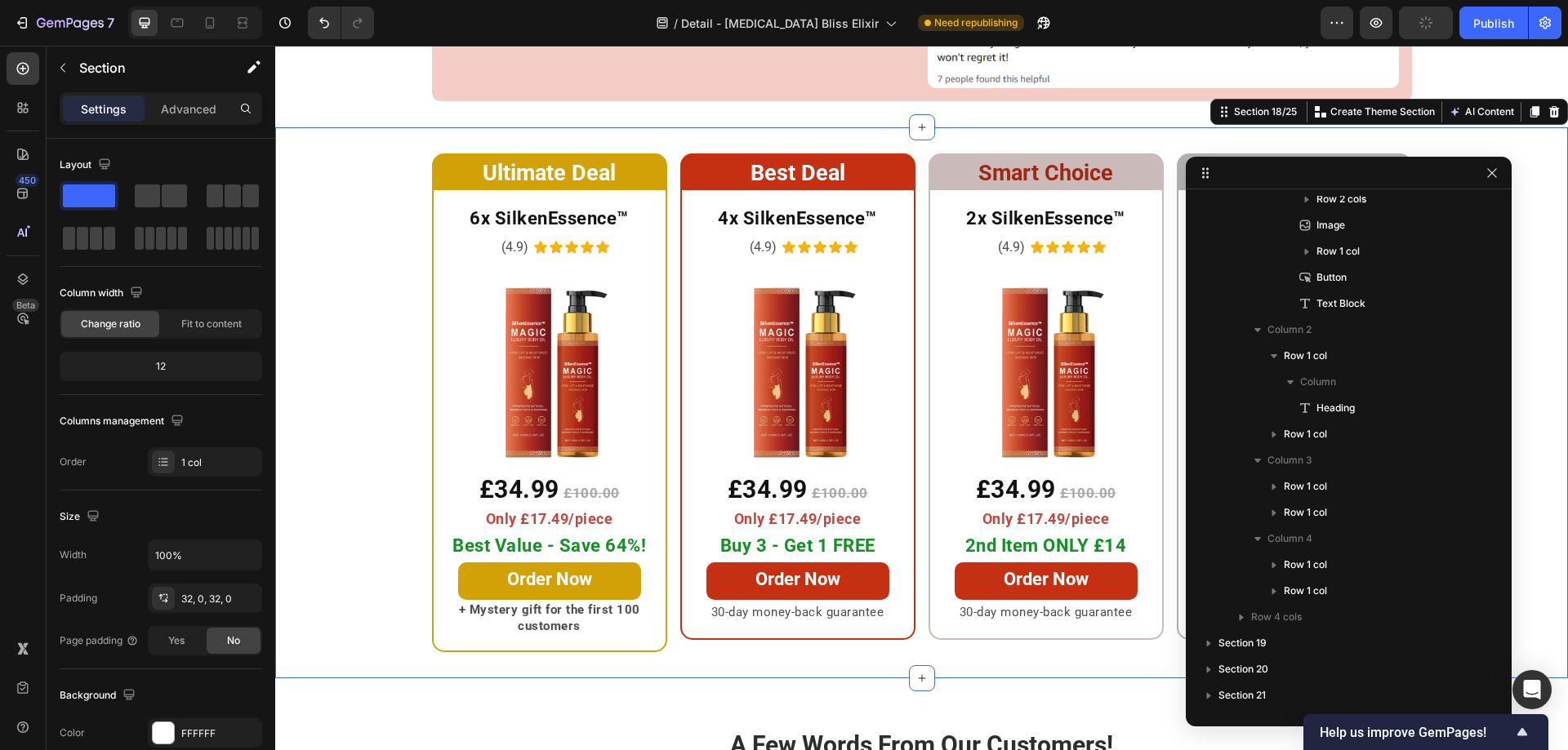
scroll to position [254, 0]
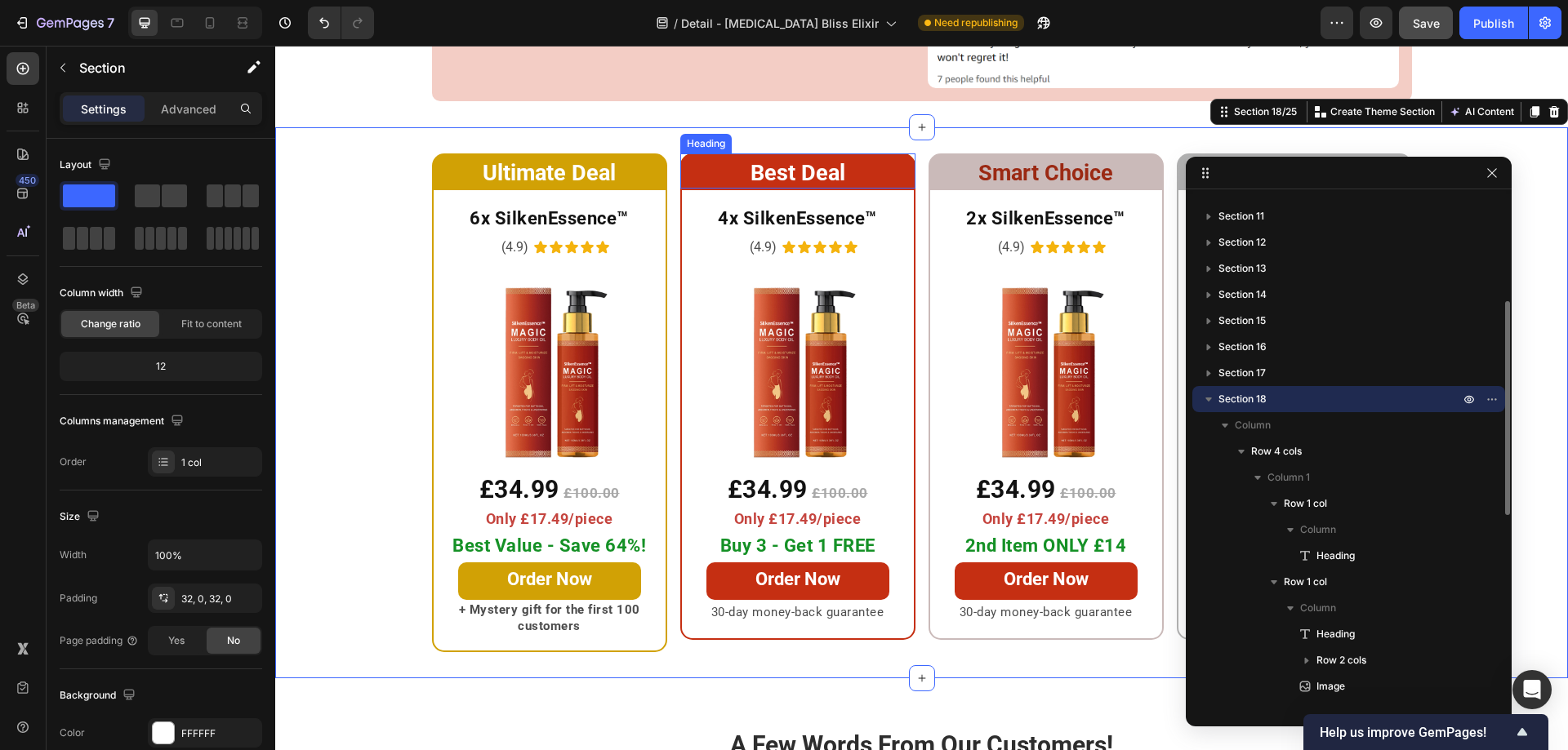
click at [697, 153] on h2 "Best Deal" at bounding box center [798, 171] width 235 height 36
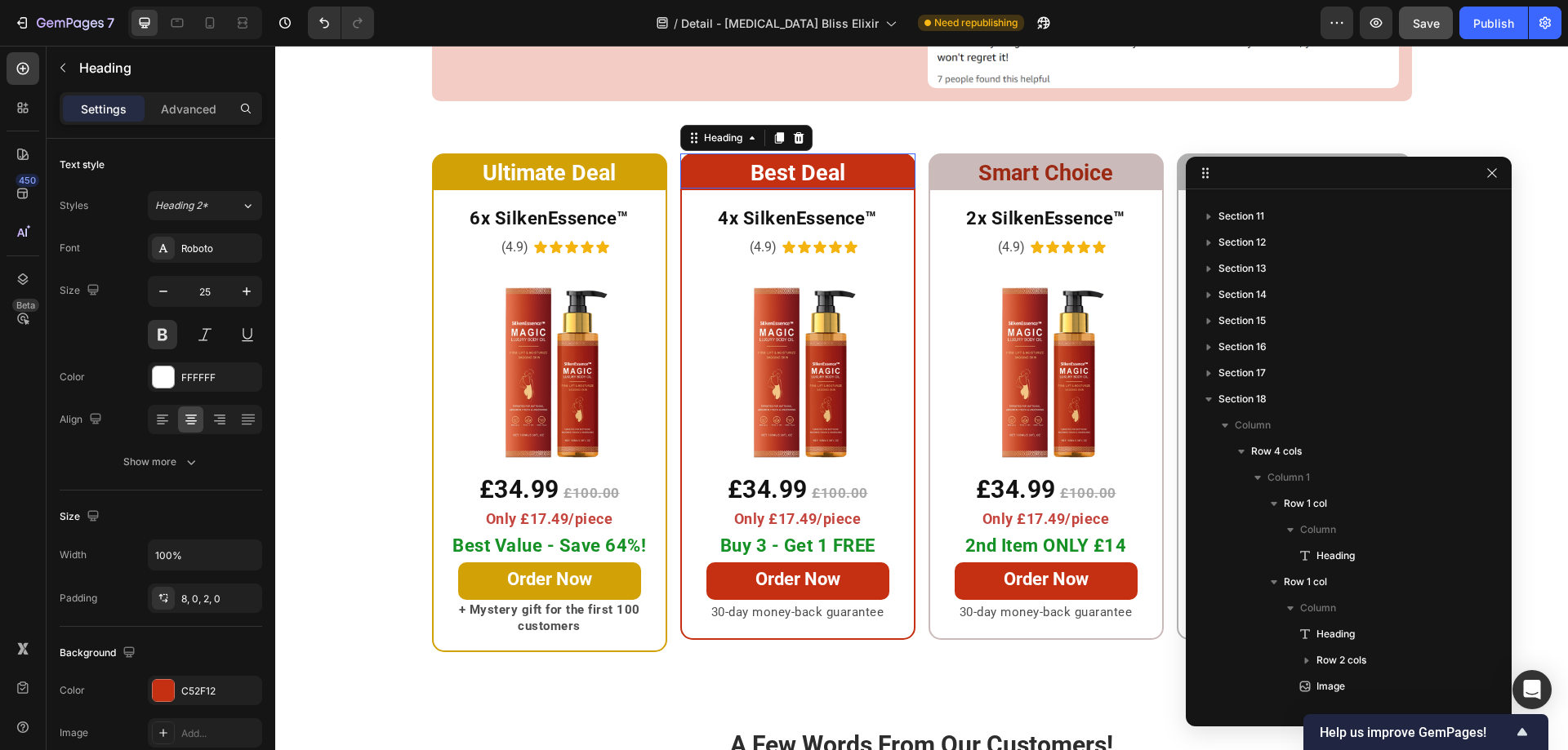
scroll to position [715, 0]
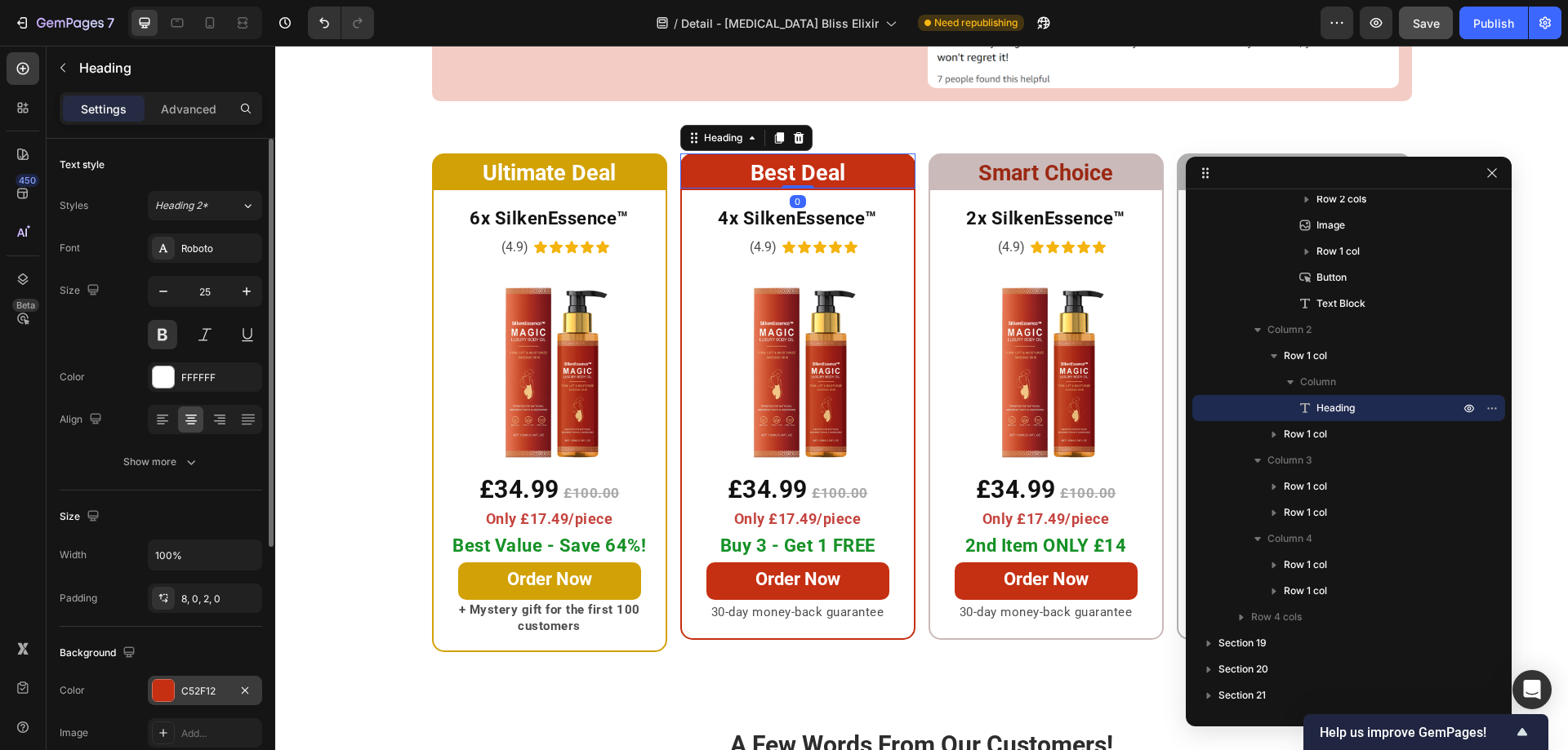
click at [171, 692] on div at bounding box center [163, 690] width 21 height 21
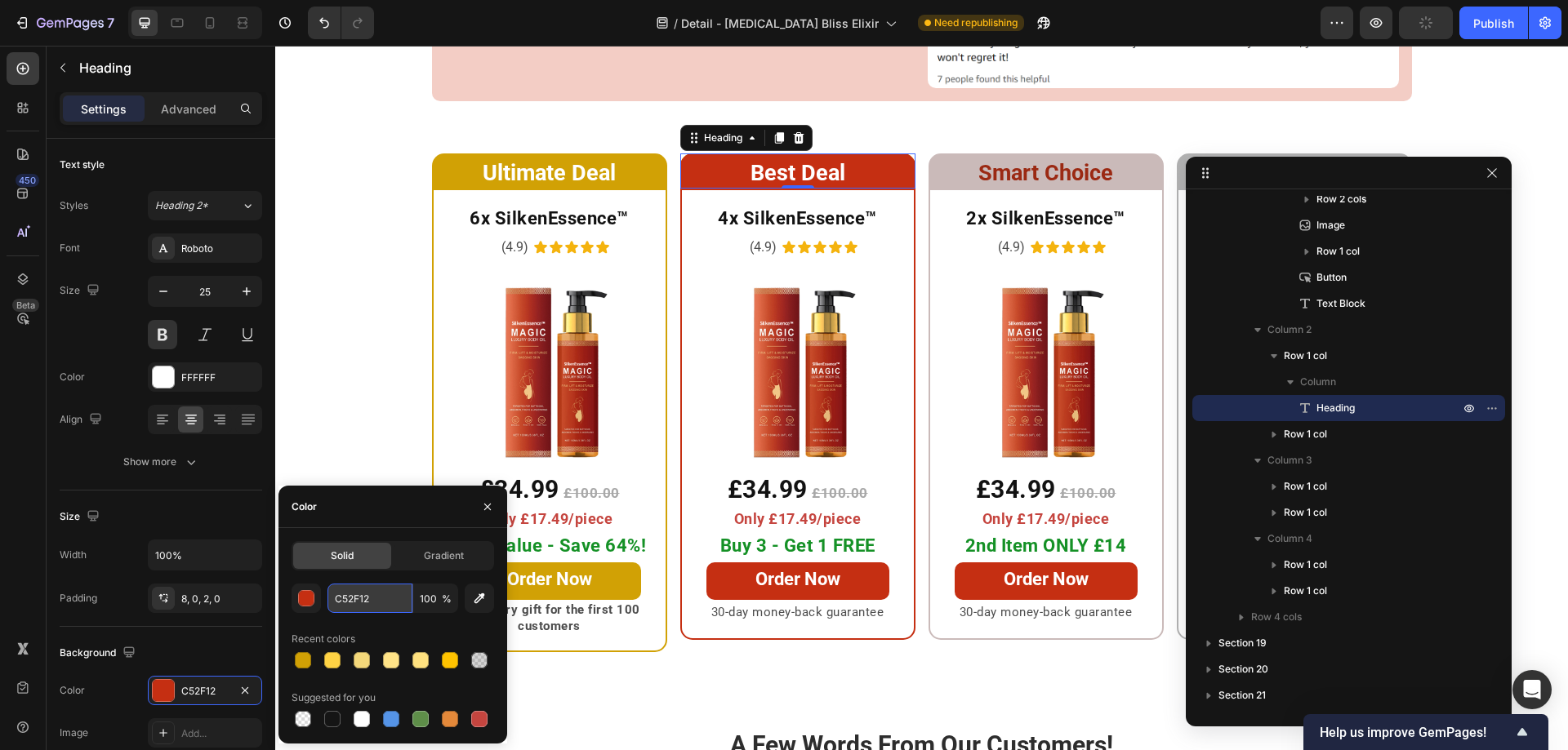
click at [370, 593] on input "C52F12" at bounding box center [370, 599] width 85 height 29
paste input "#FFC300"
type input "FFC300"
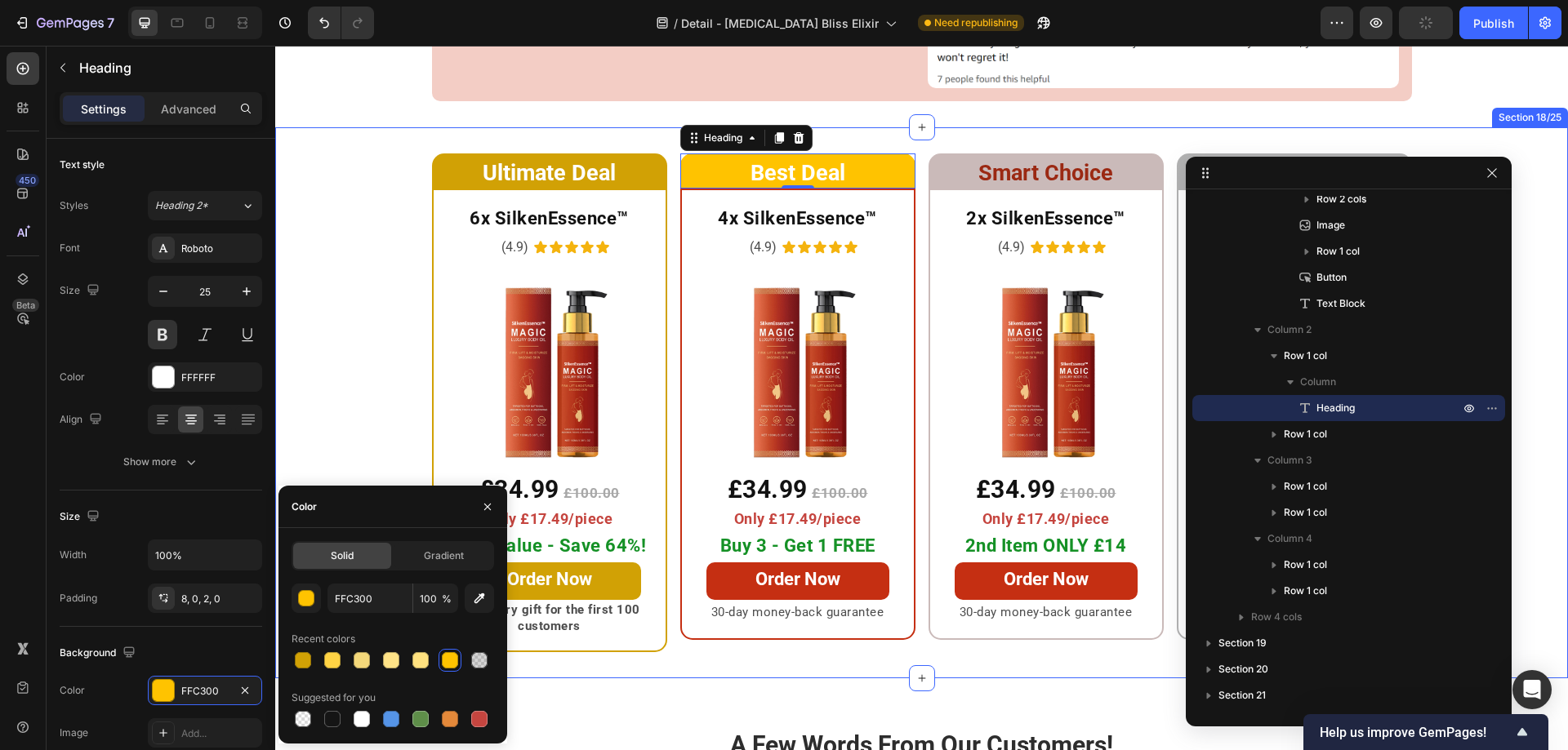
click at [387, 354] on div "Ultimate Deal Heading Row 6x SilkenEssence™ Heading (4.9) Text Block Icon Icon …" at bounding box center [922, 403] width 1293 height 499
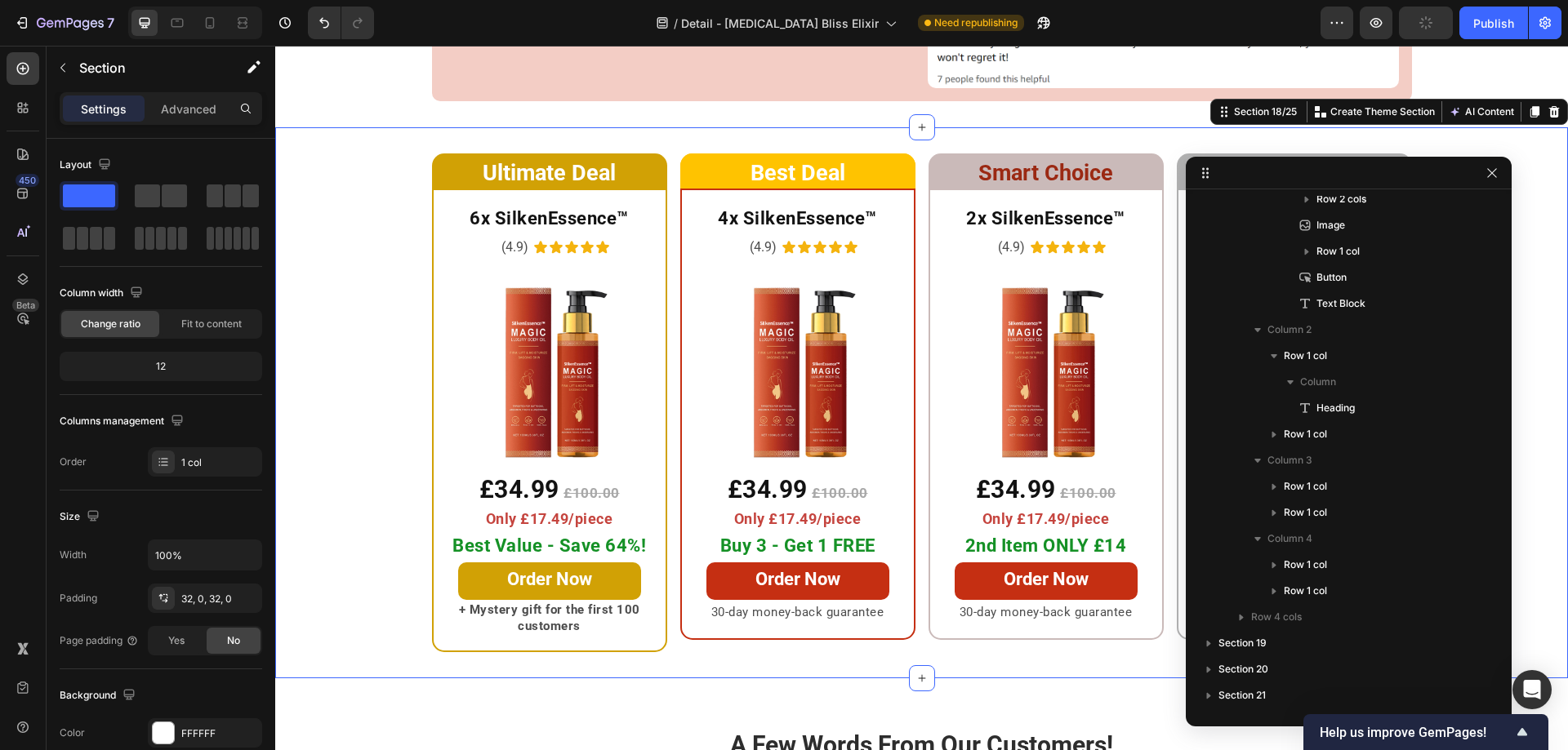
scroll to position [254, 0]
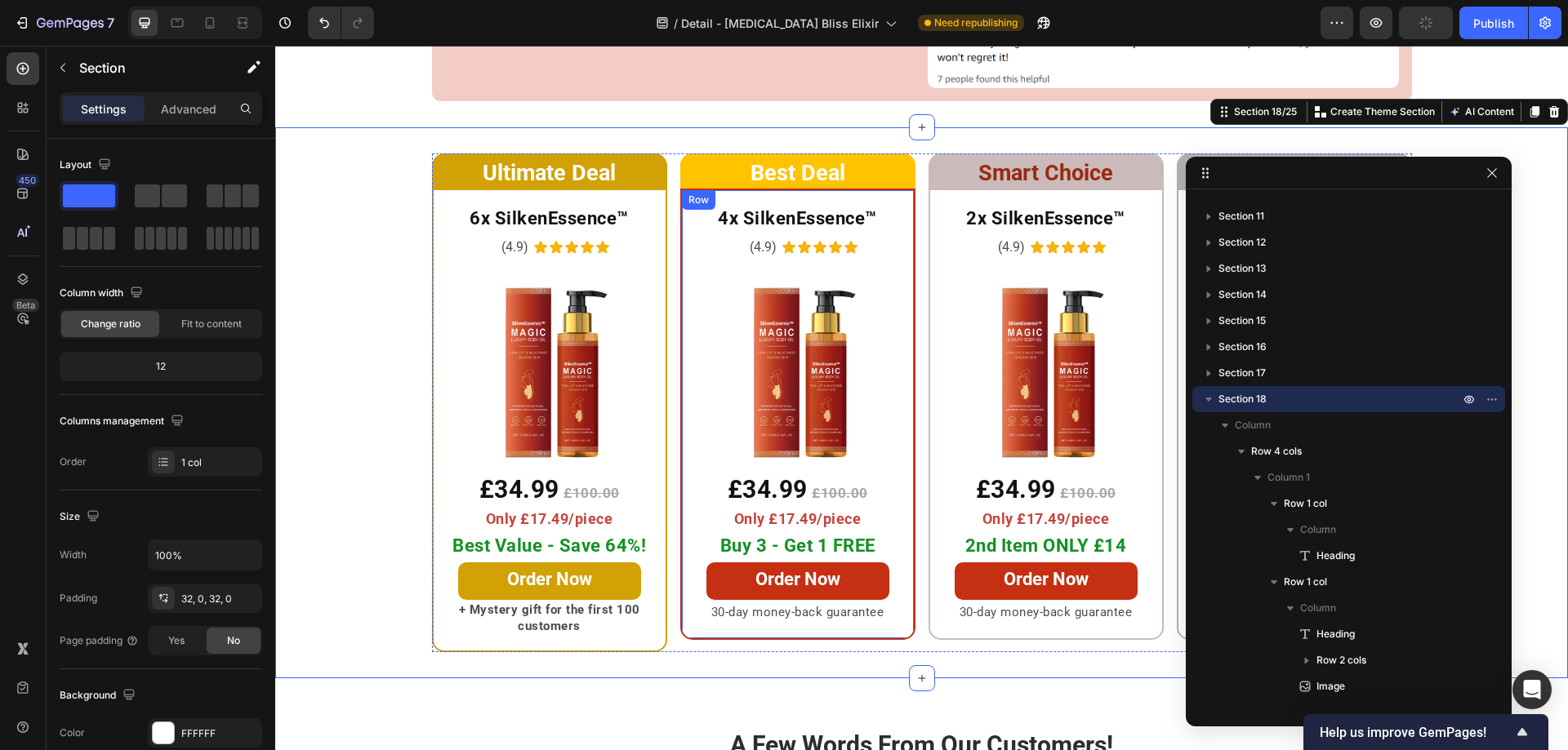
click at [682, 190] on div "Row" at bounding box center [699, 199] width 34 height 19
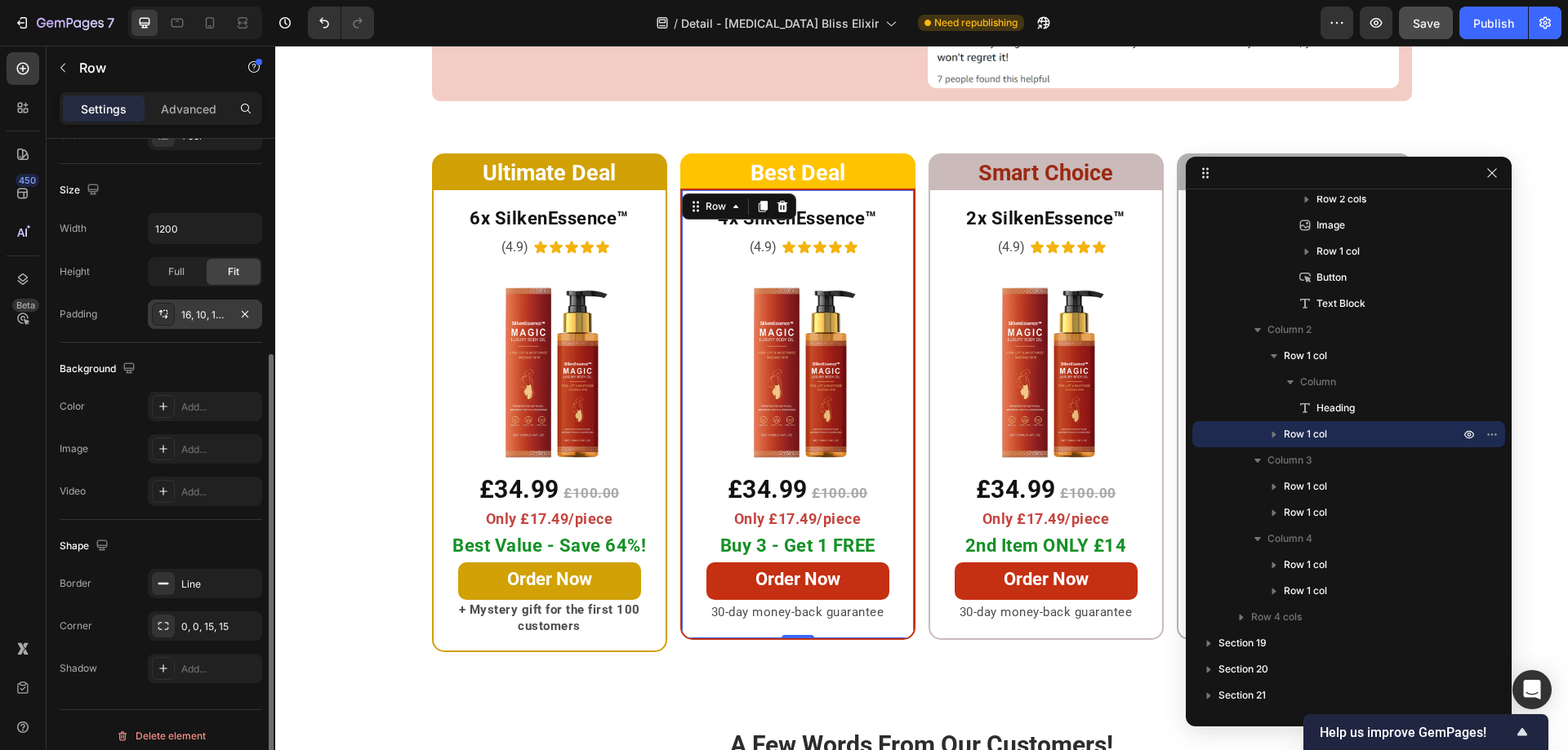
scroll to position [338, 0]
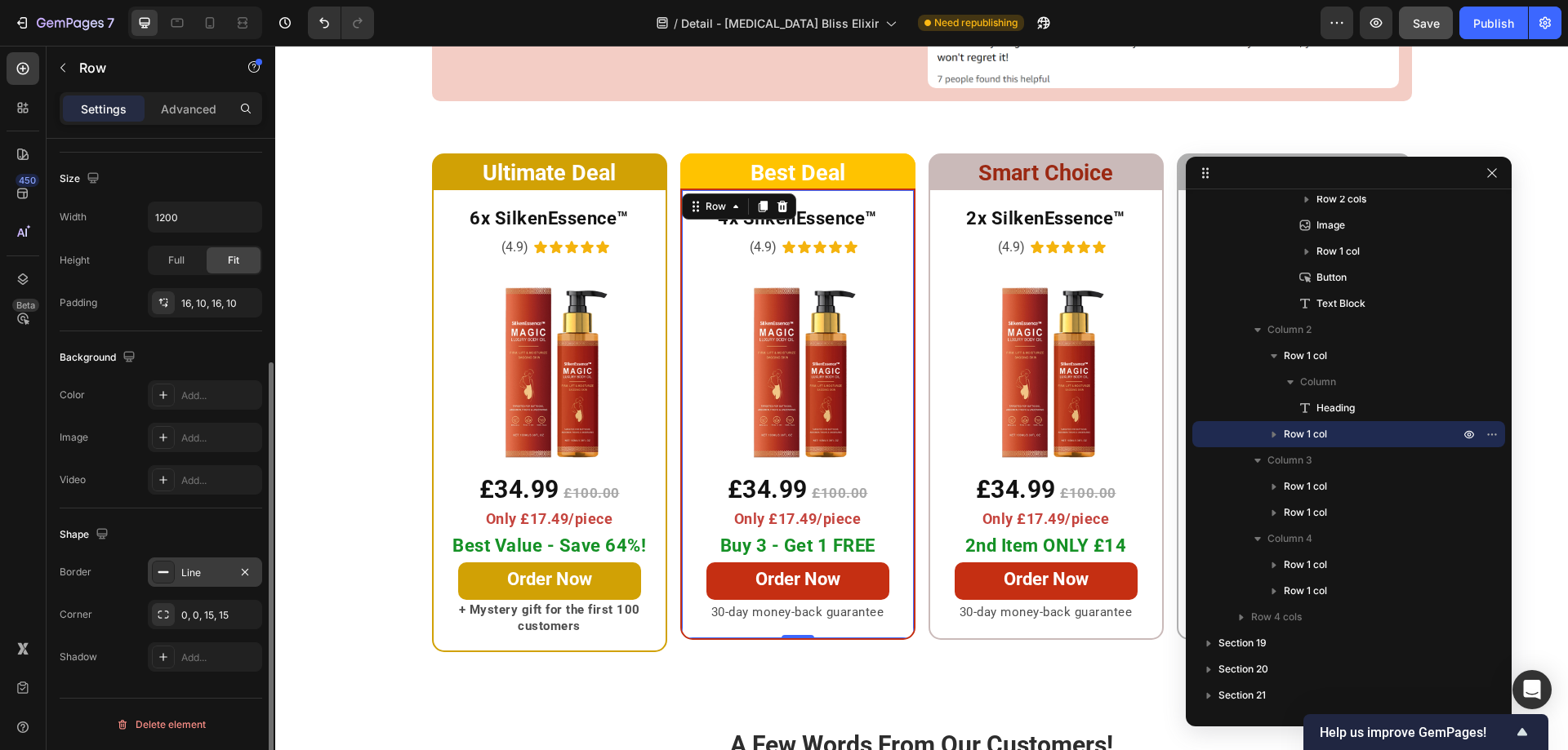
click at [171, 582] on div at bounding box center [163, 572] width 23 height 23
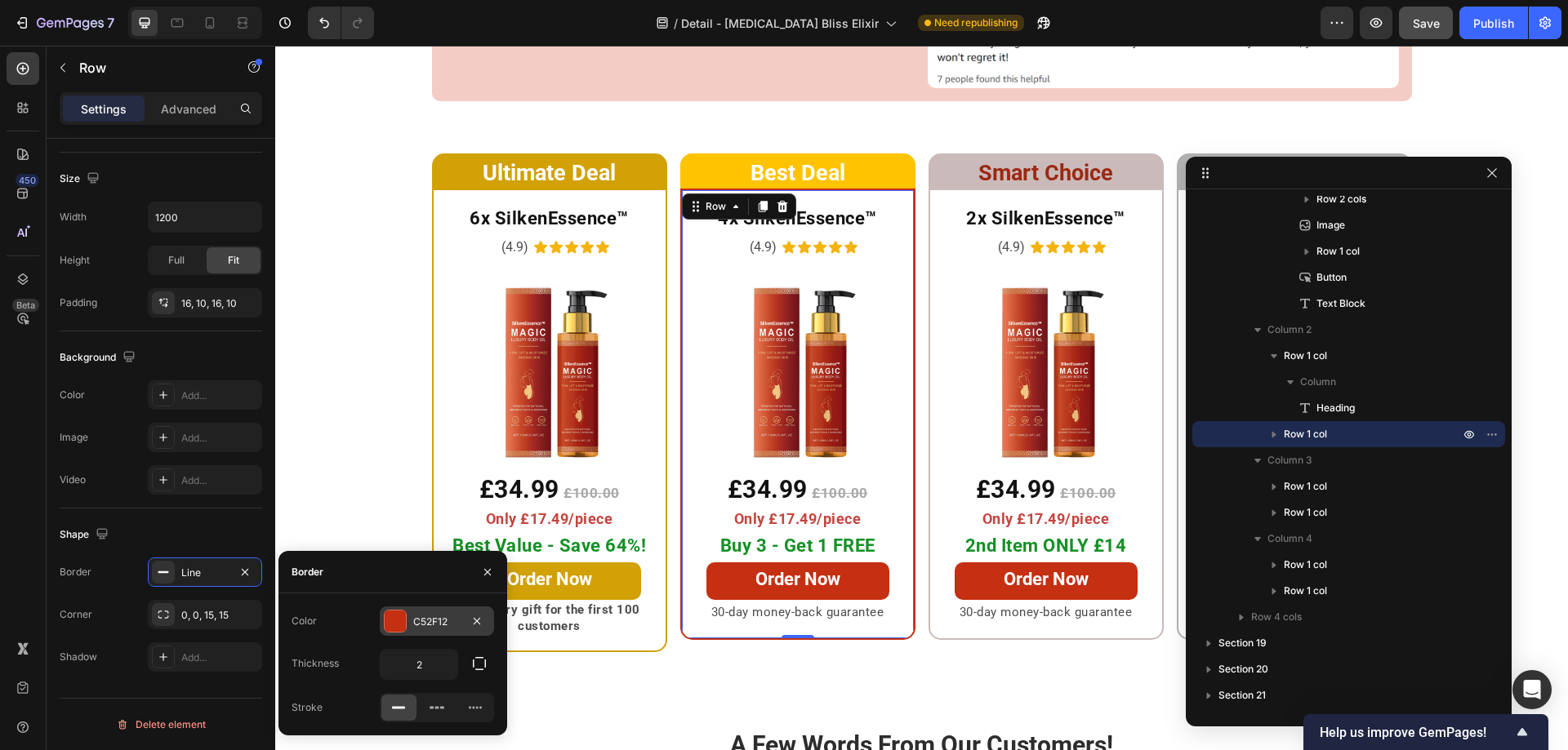
click at [392, 621] on div at bounding box center [394, 621] width 21 height 21
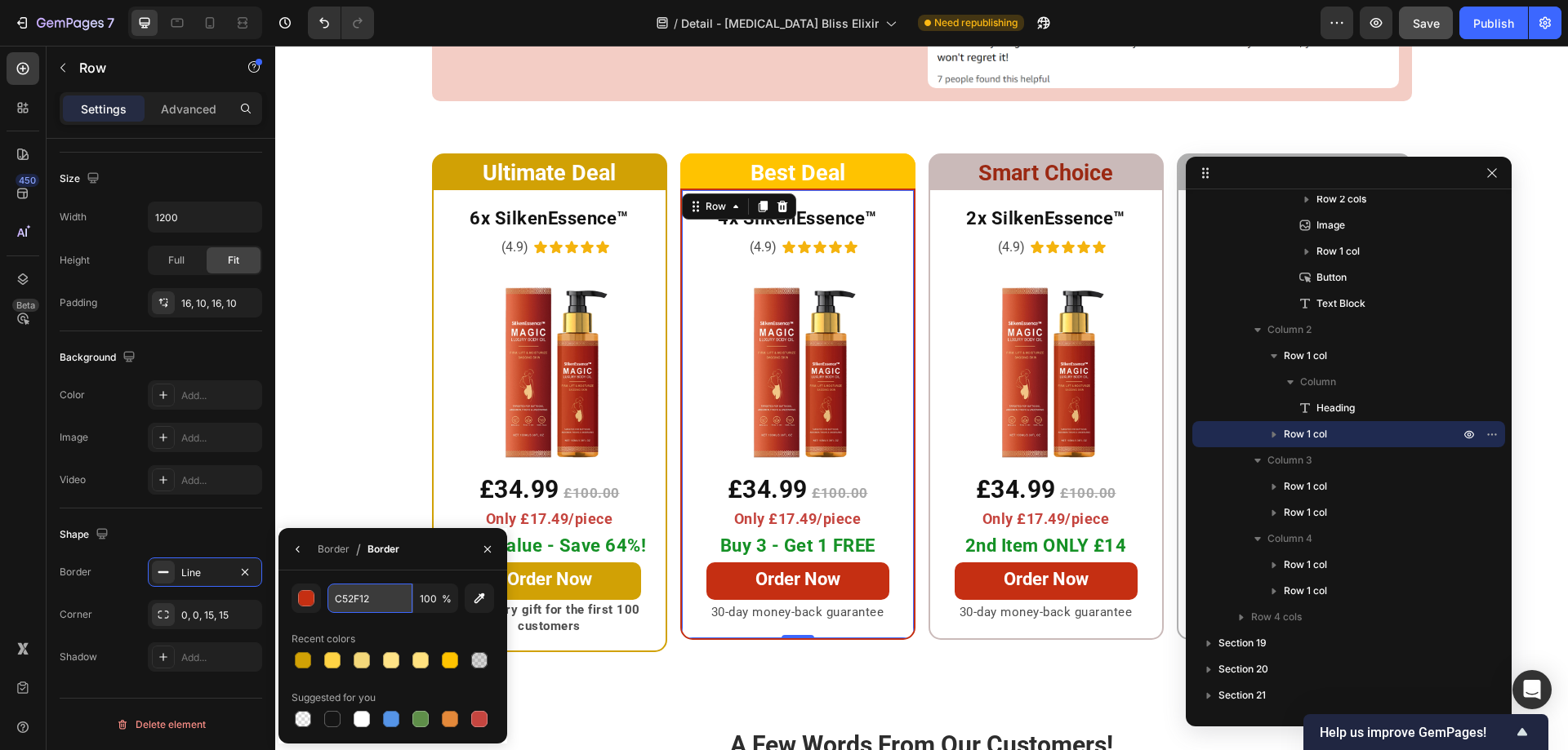
click at [371, 607] on input "C52F12" at bounding box center [370, 599] width 85 height 29
paste input "#FFC300"
type input "FFC300"
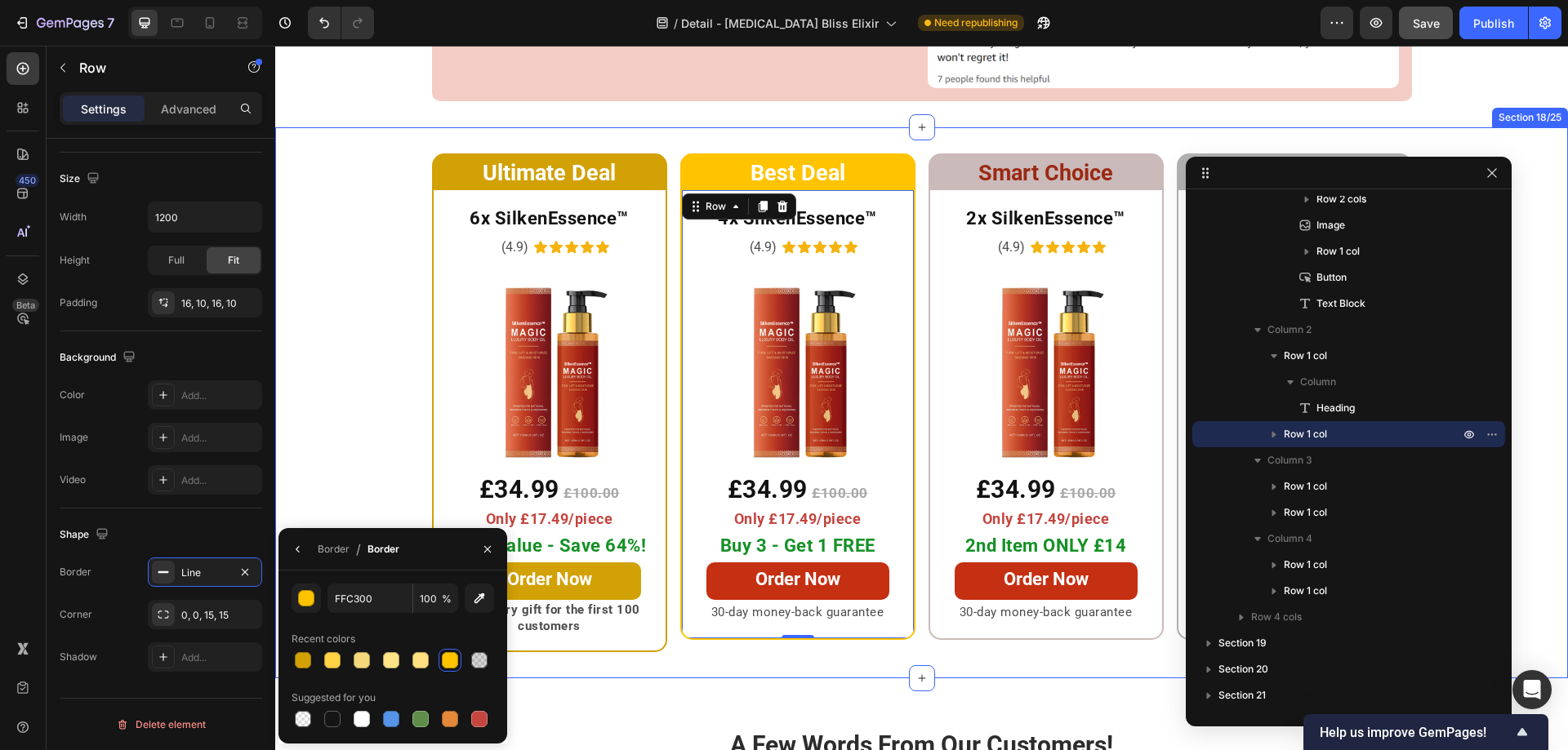
click at [370, 391] on div "Ultimate Deal Heading Row 6x SilkenEssence™ Heading (4.9) Text Block Icon Icon …" at bounding box center [922, 403] width 1293 height 499
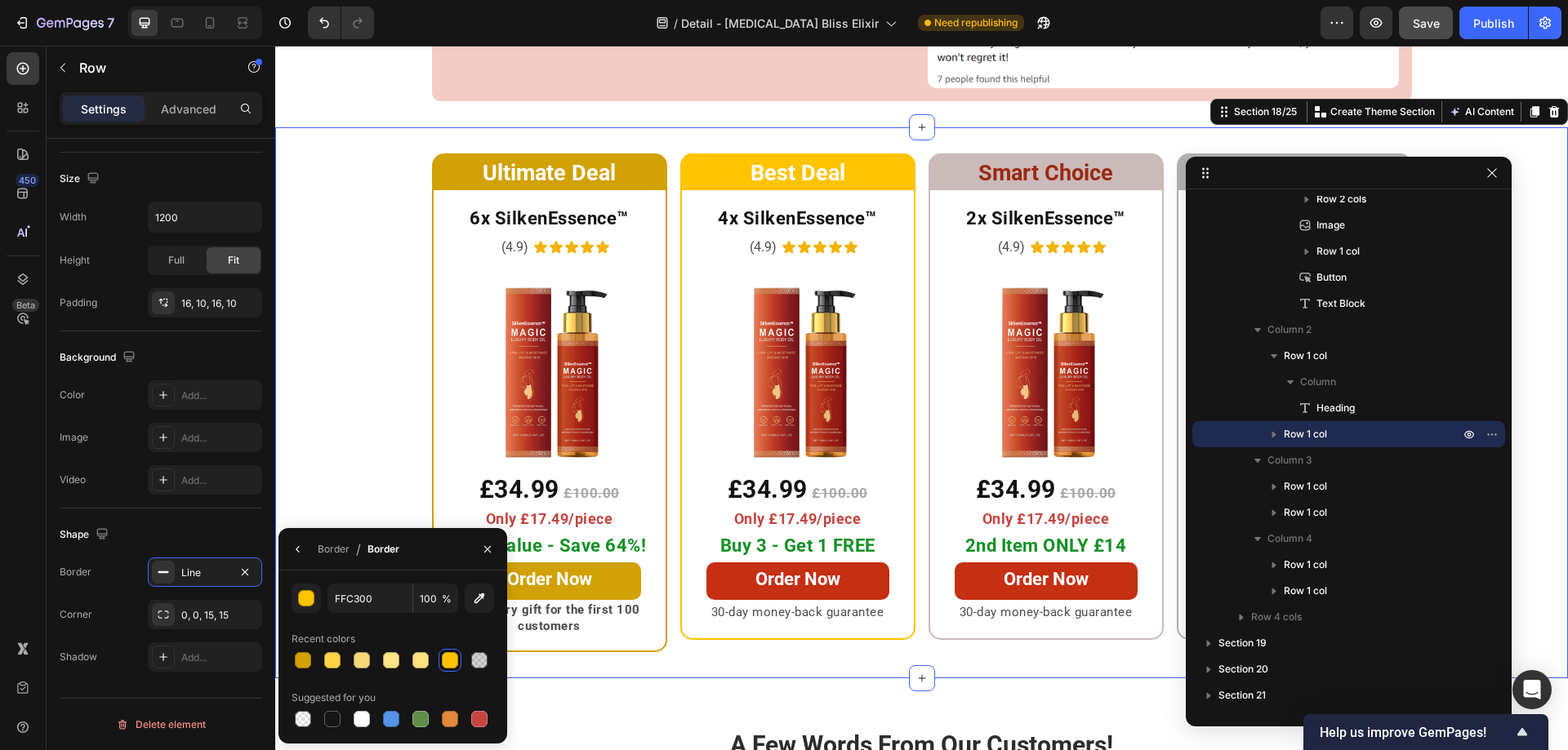
scroll to position [0, 0]
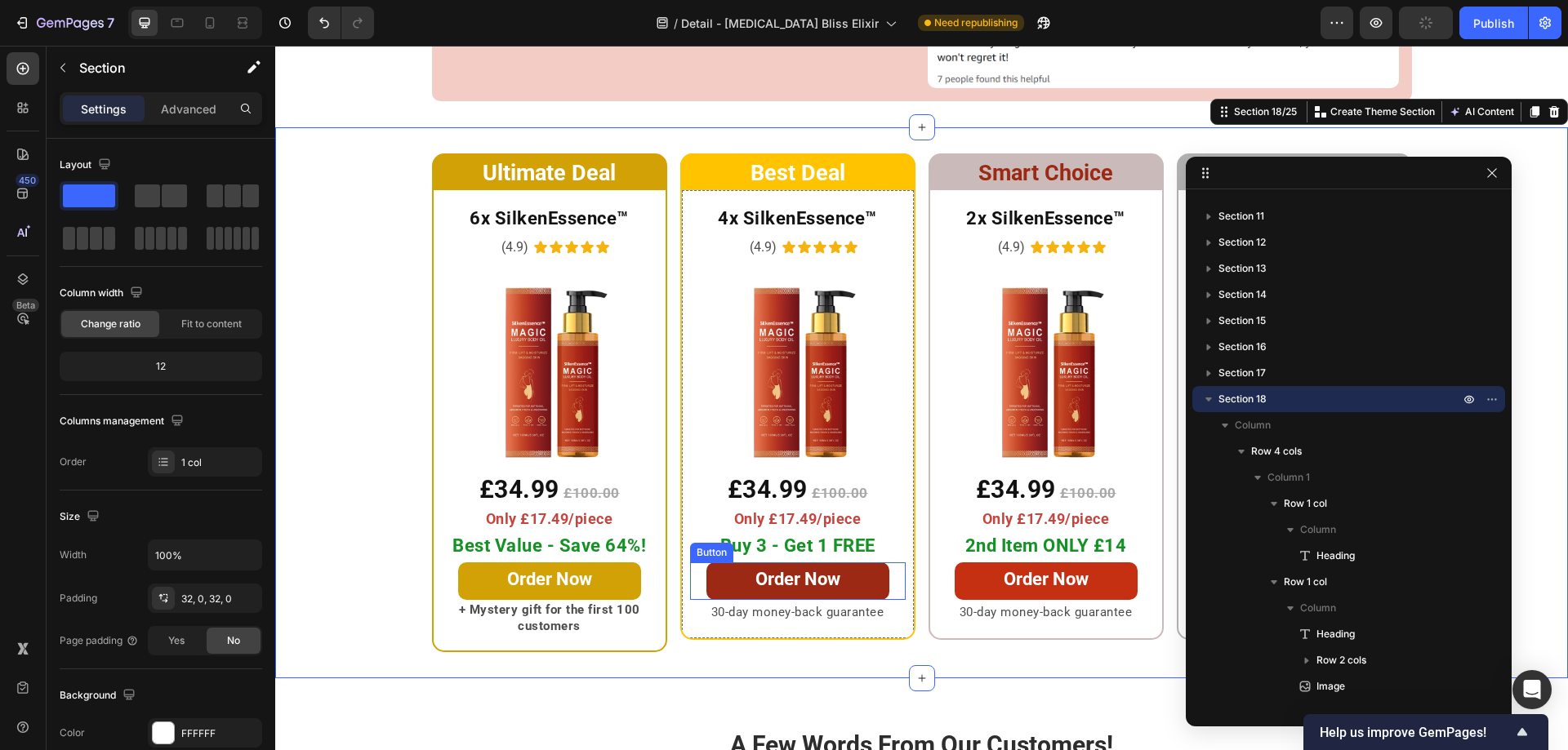
click at [714, 563] on link "Order Now" at bounding box center [797, 581] width 182 height 38
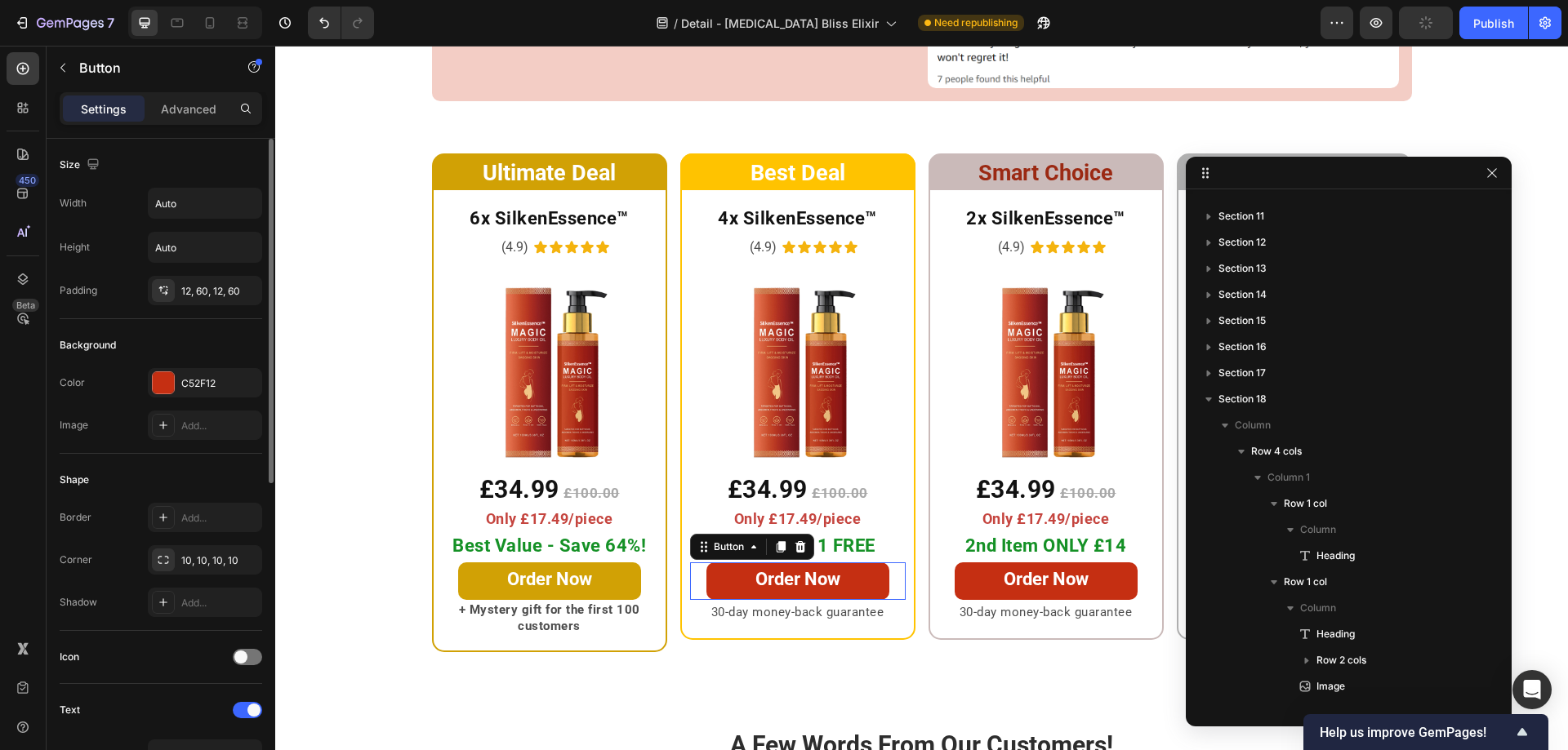
scroll to position [951, 0]
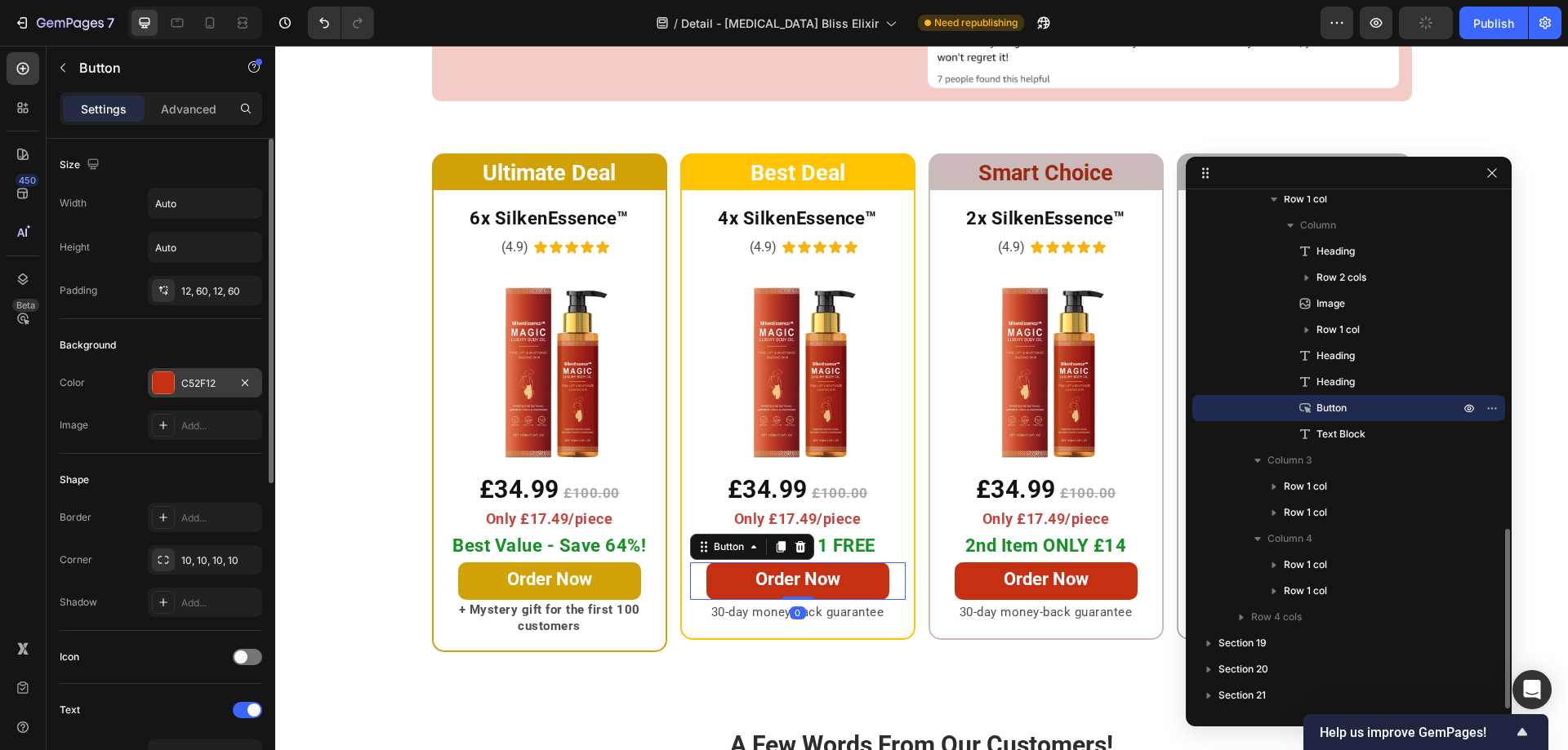
click at [161, 384] on div at bounding box center [163, 382] width 21 height 21
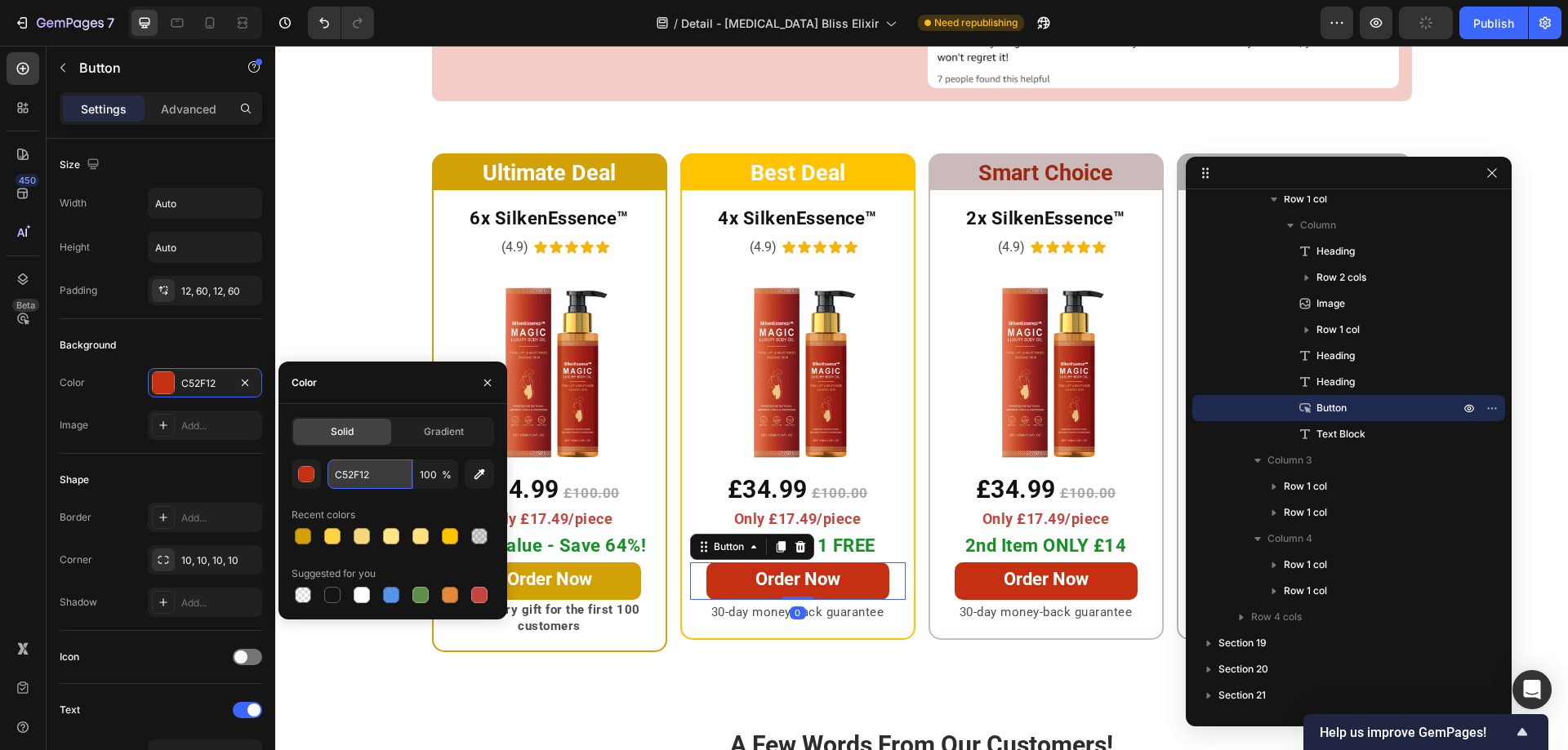
click at [372, 480] on input "C52F12" at bounding box center [370, 474] width 85 height 29
paste input "#FFC300"
type input "FFC300"
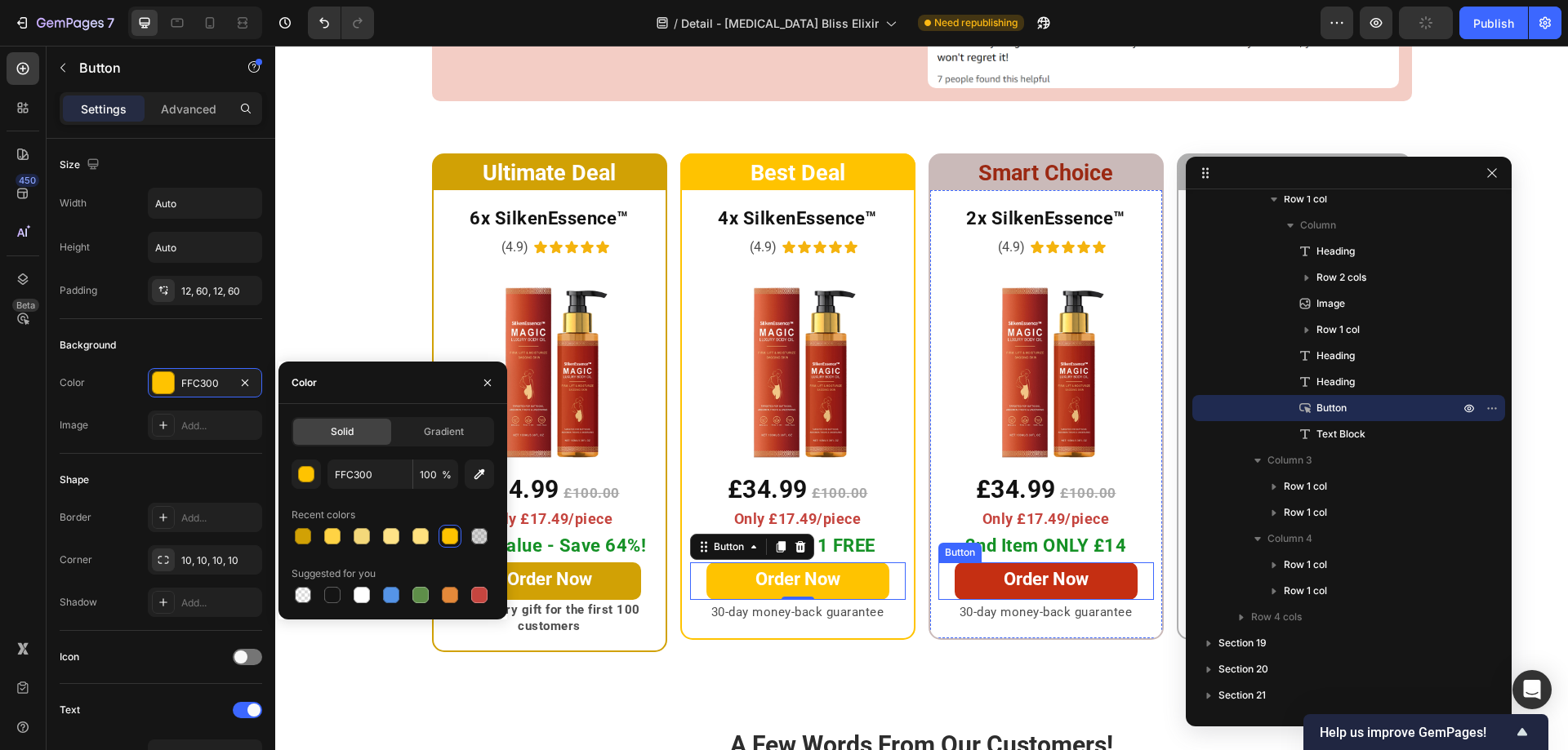
click at [975, 563] on link "Order Now" at bounding box center [1045, 581] width 182 height 38
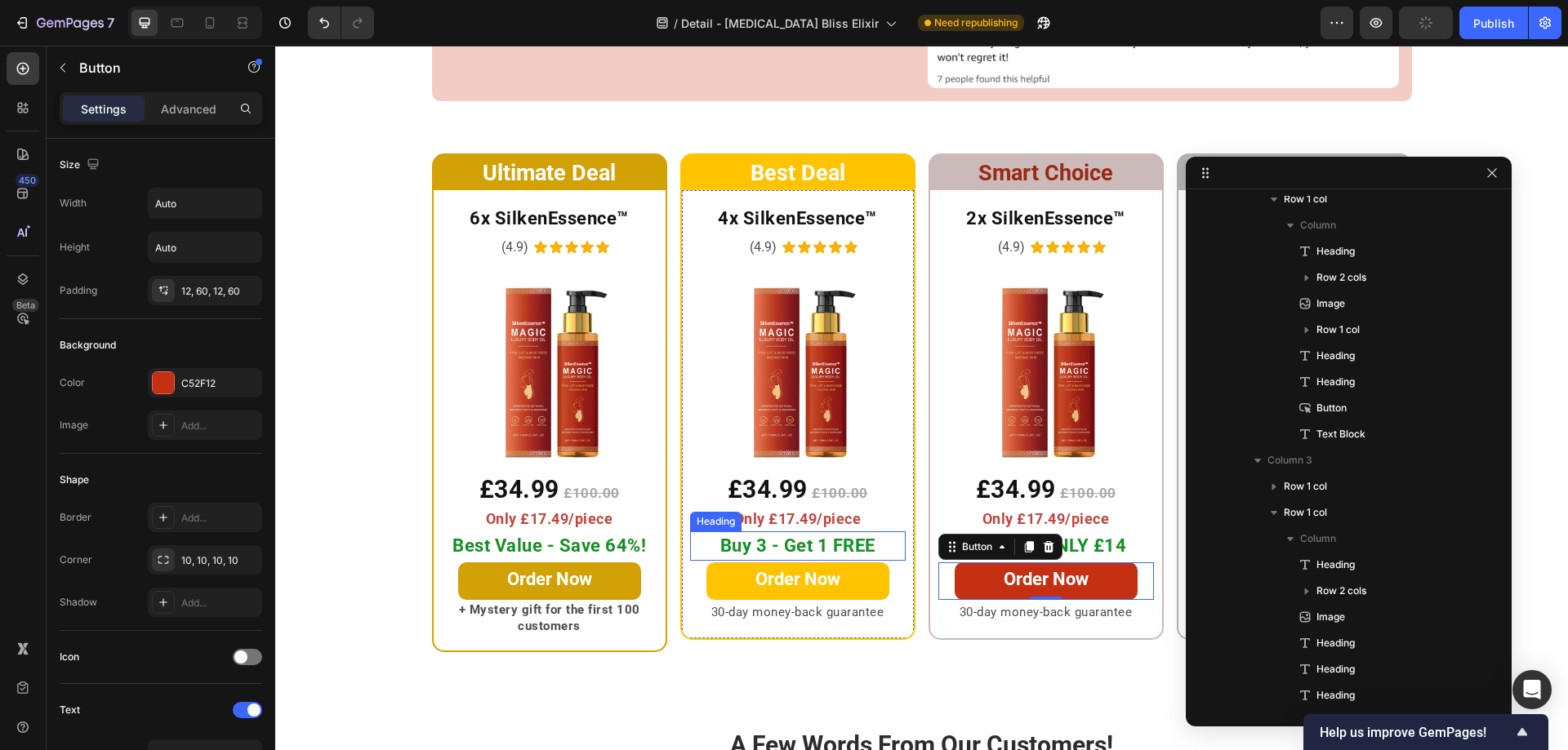
scroll to position [1186, 0]
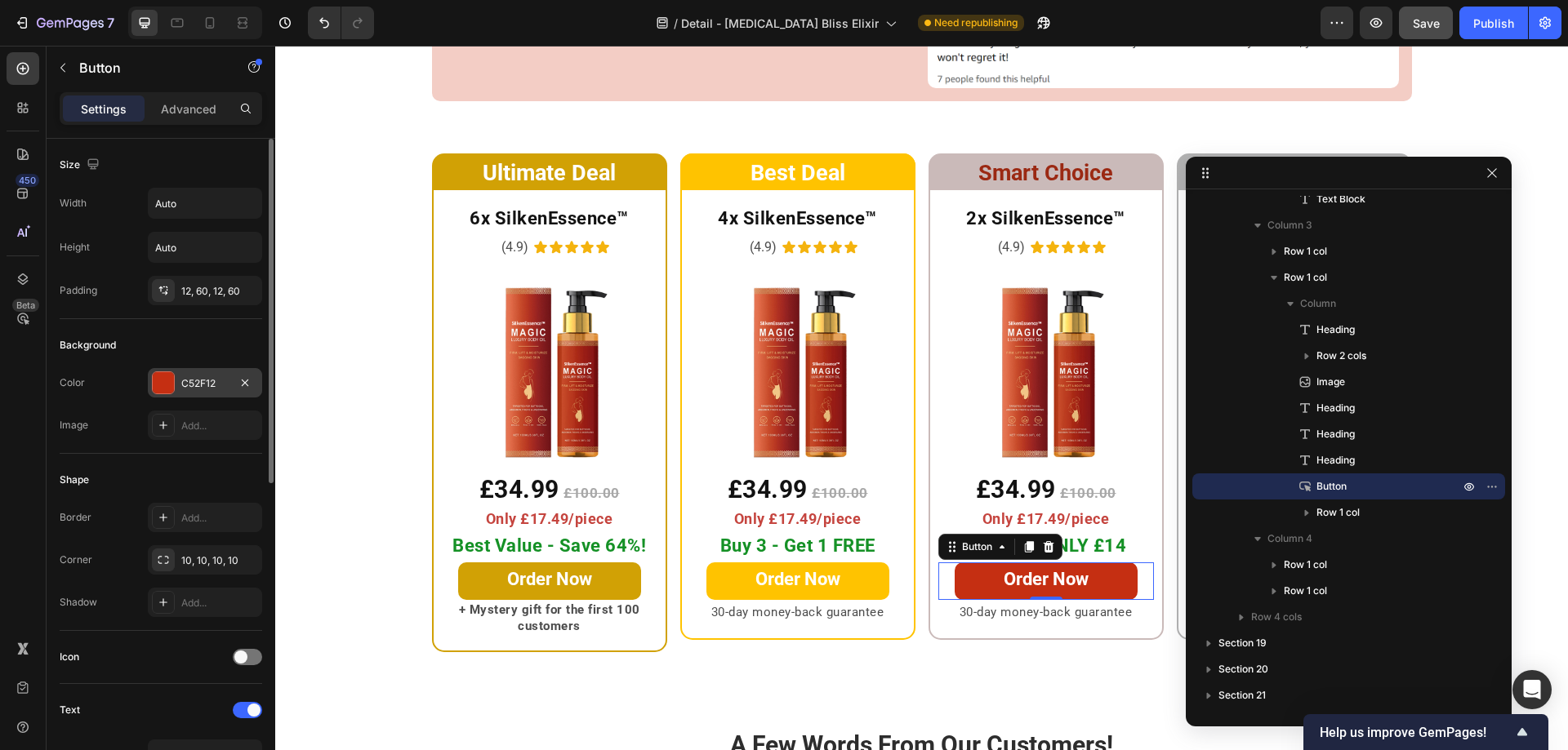
click at [171, 391] on div at bounding box center [163, 382] width 21 height 21
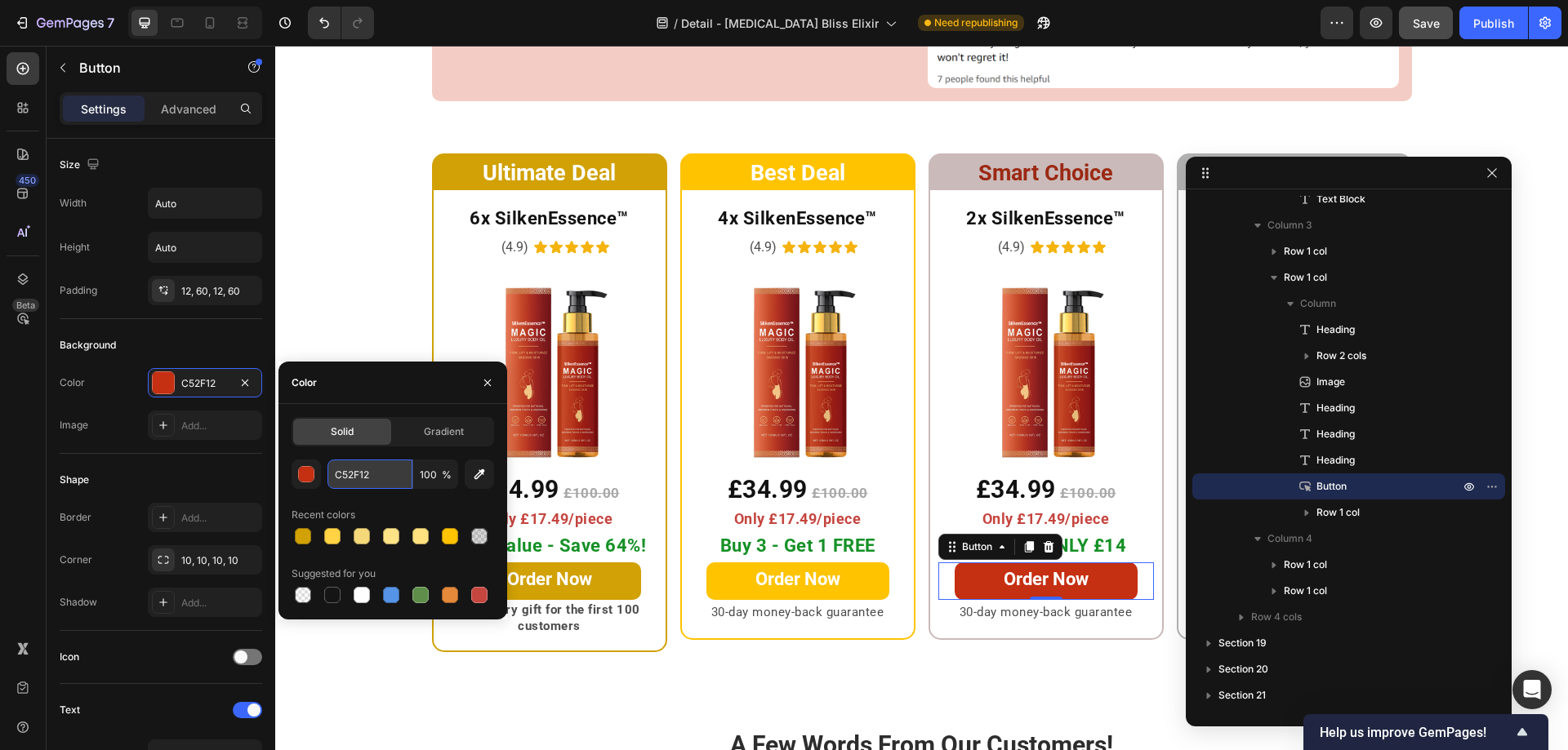
click at [377, 477] on input "C52F12" at bounding box center [370, 474] width 85 height 29
paste input "#FFC300"
type input "FFC300"
click at [1490, 171] on icon "button" at bounding box center [1492, 172] width 9 height 9
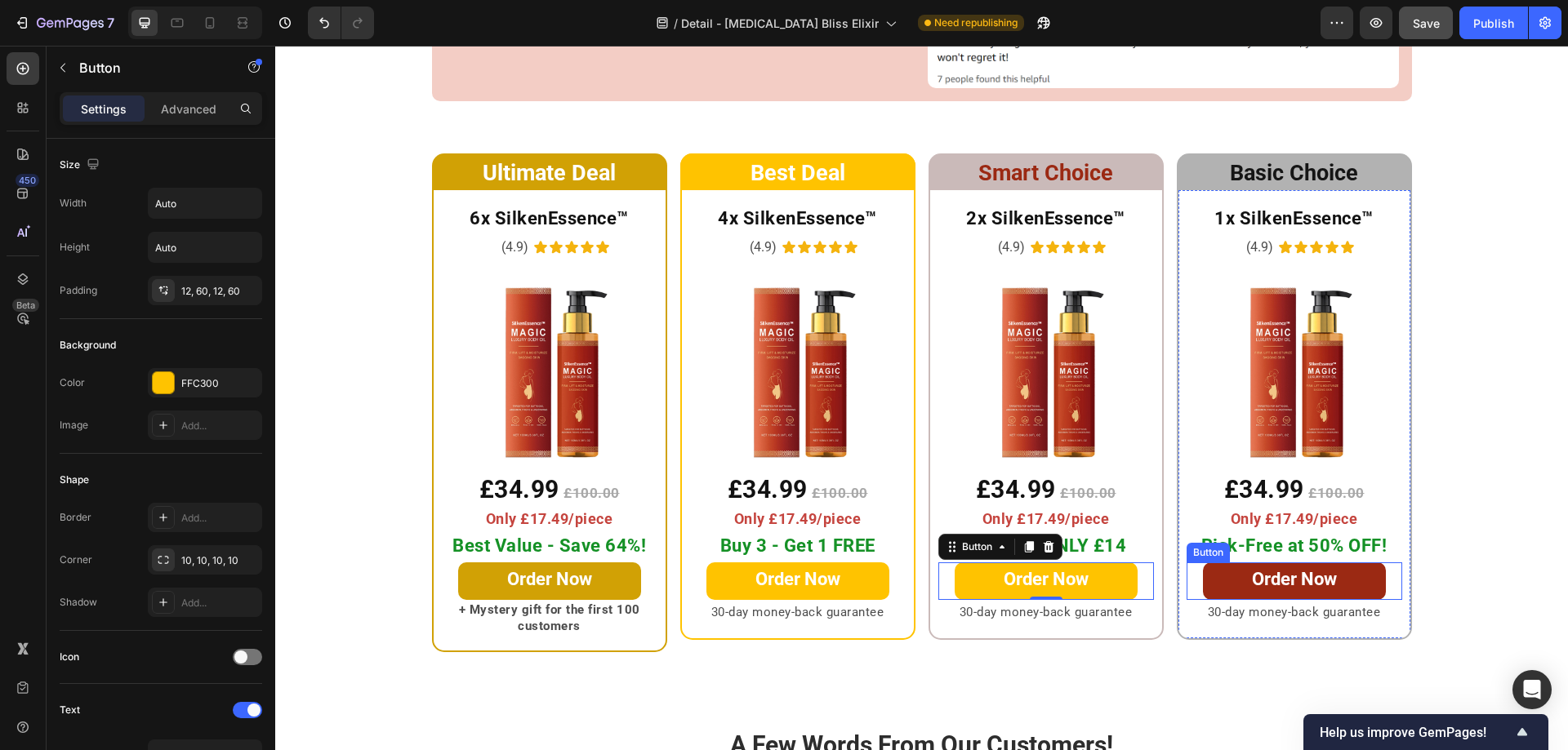
click at [1224, 563] on link "Order Now" at bounding box center [1294, 581] width 182 height 38
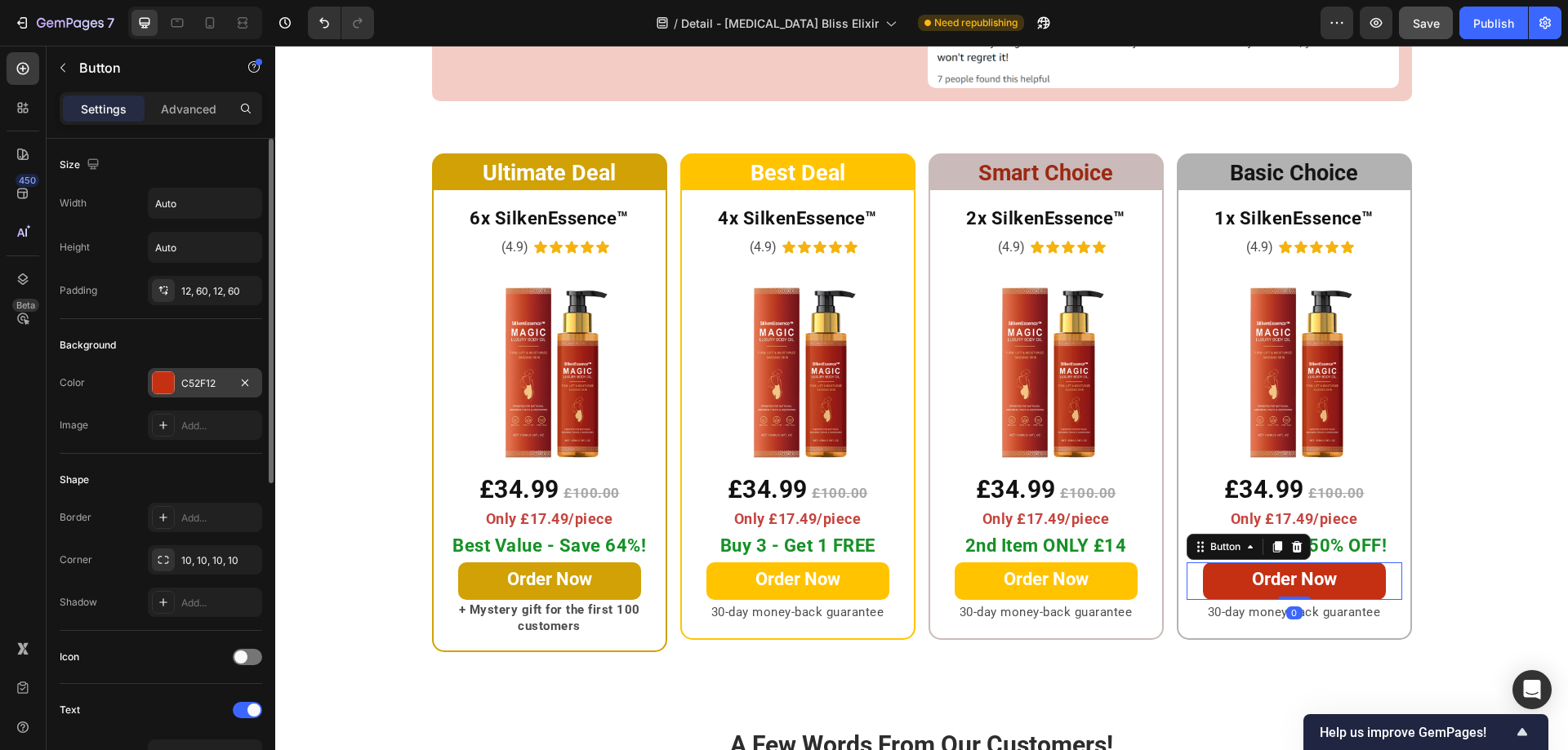
click at [162, 389] on div at bounding box center [163, 382] width 21 height 21
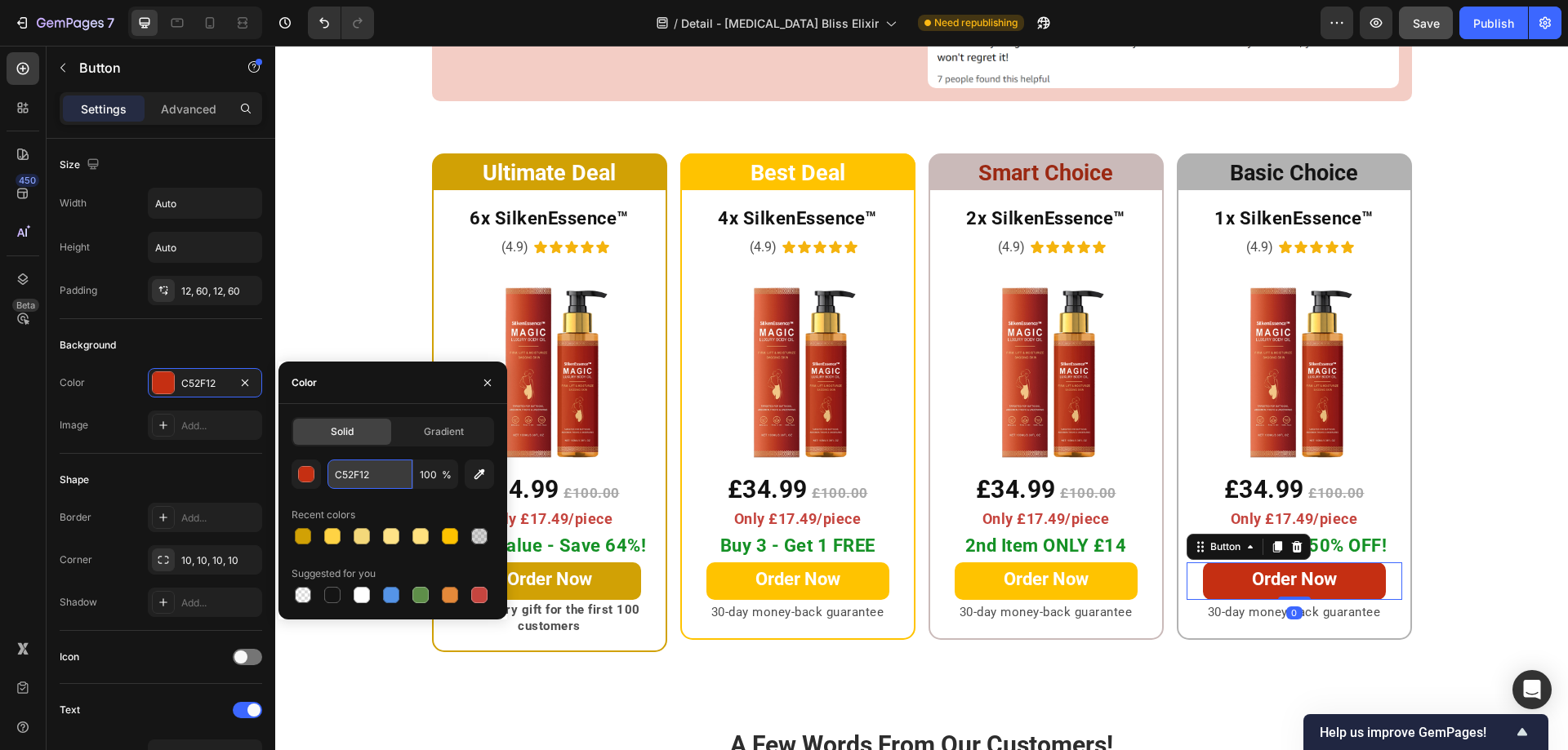
click at [384, 471] on input "C52F12" at bounding box center [370, 474] width 85 height 29
paste input "#FFC300"
type input "FFC300"
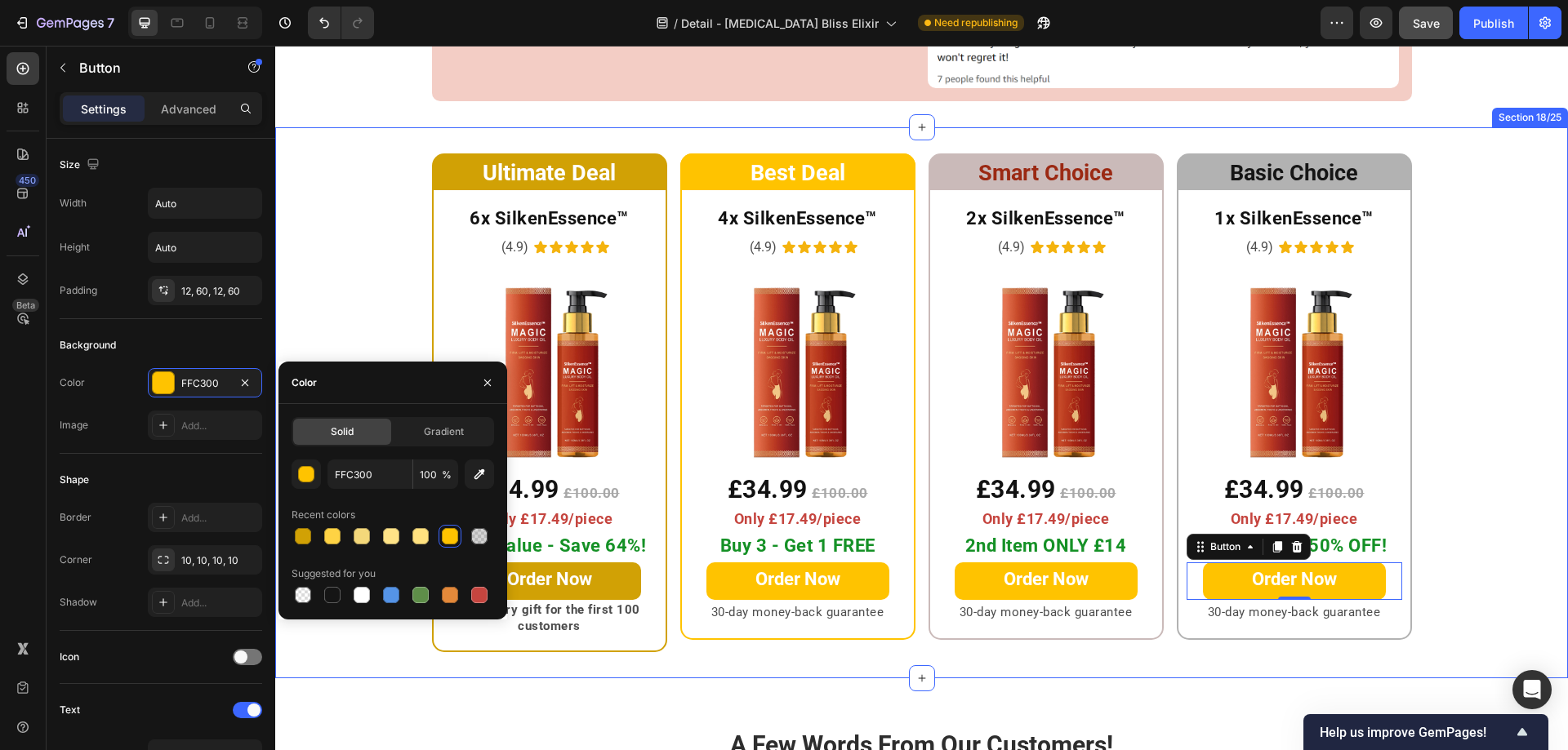
click at [1497, 439] on div "Ultimate Deal Heading Row 6x SilkenEssence™ Heading (4.9) Text Block Icon Icon …" at bounding box center [922, 403] width 1293 height 499
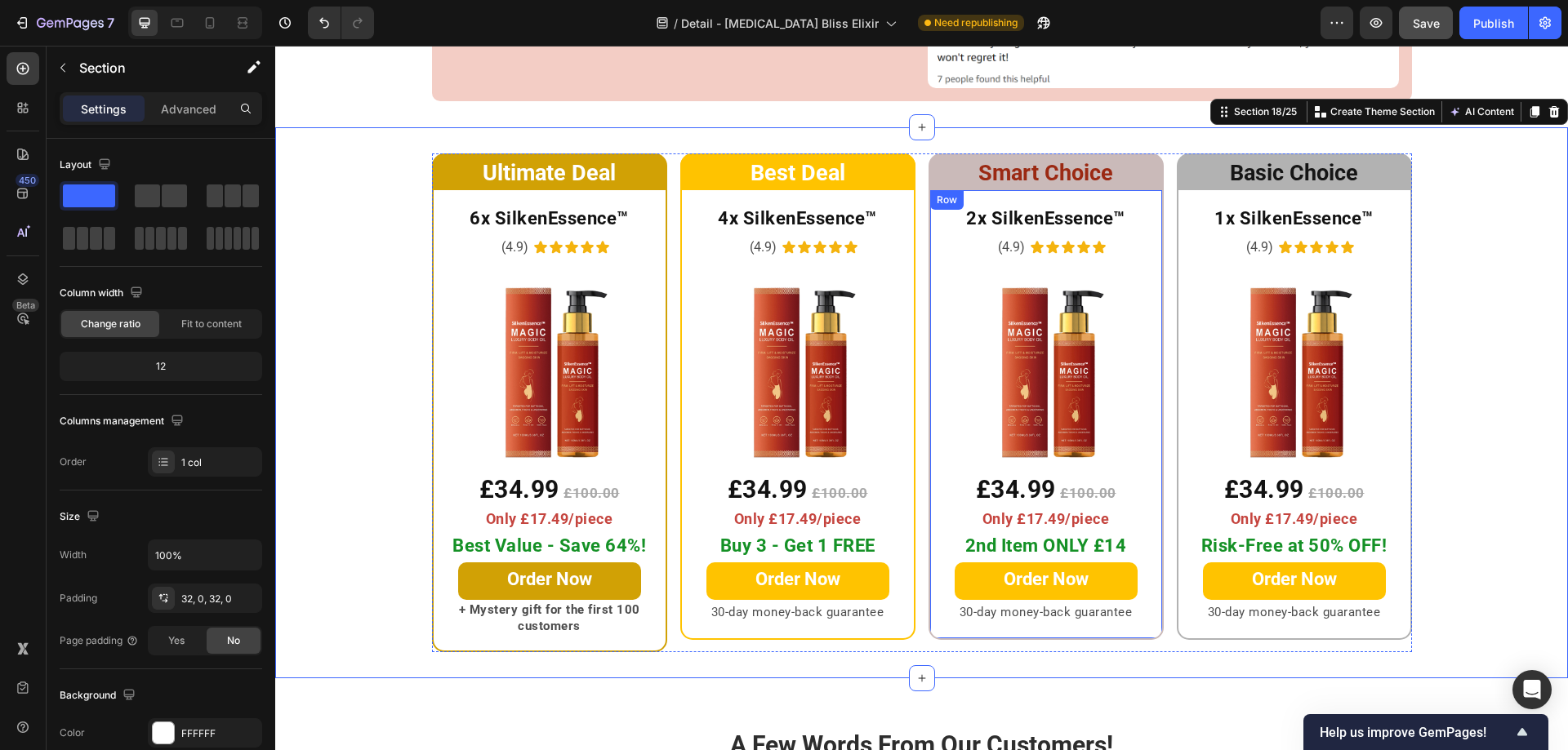
click at [928, 292] on div "2x SilkenEssence™ Heading (4.9) Text Block Icon Icon Icon Icon Icon Icon List R…" at bounding box center [1045, 414] width 235 height 451
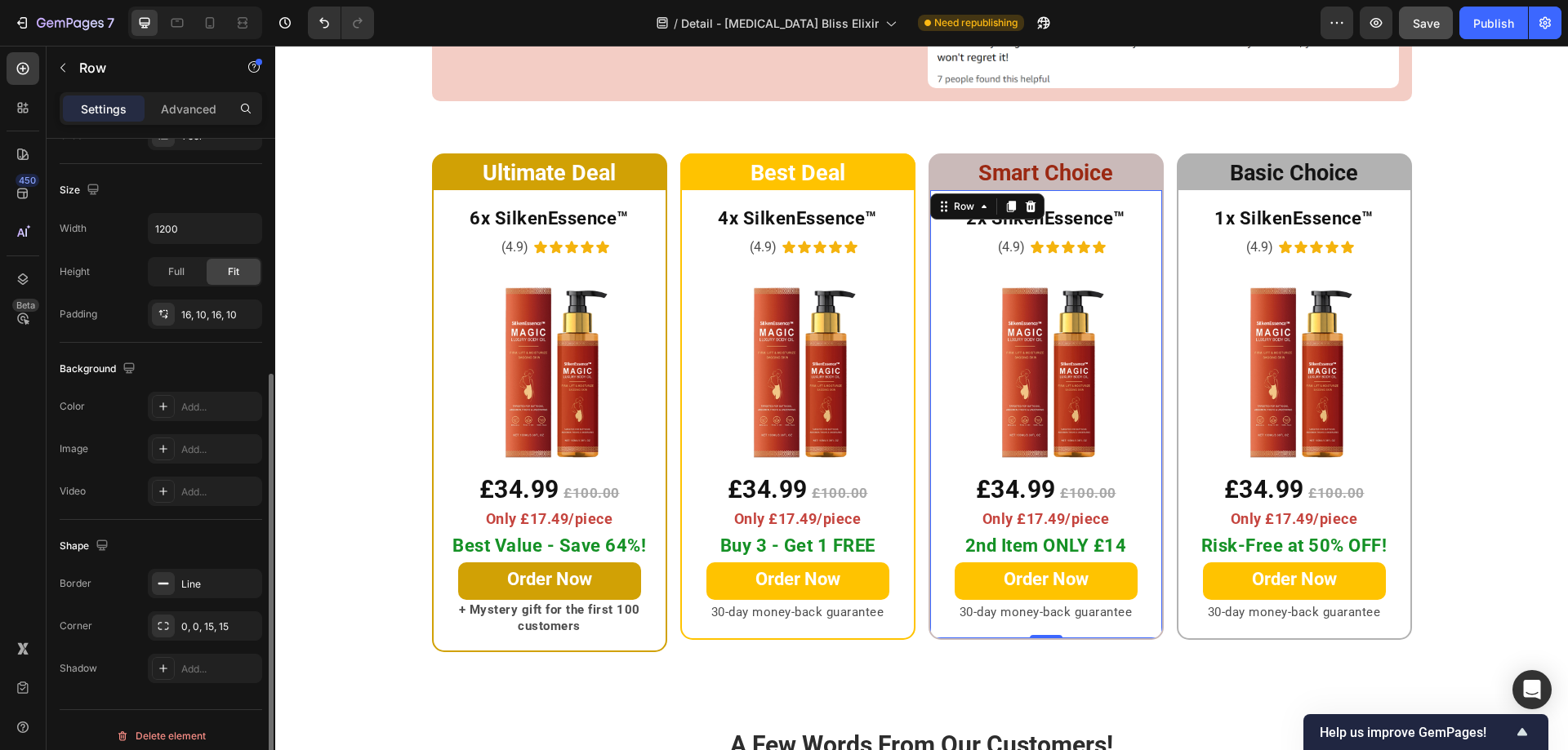
scroll to position [338, 0]
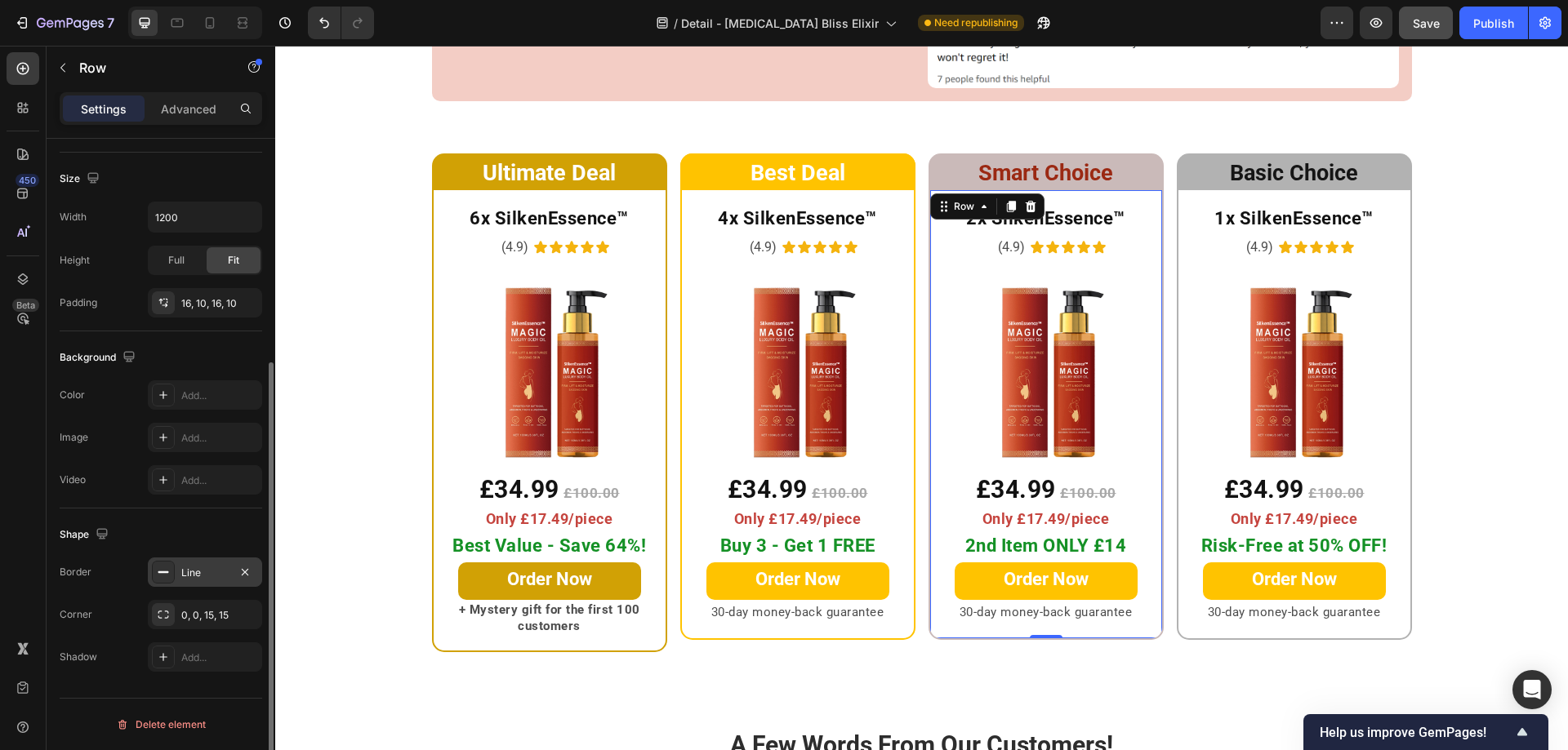
click at [190, 568] on div "Line" at bounding box center [205, 573] width 48 height 15
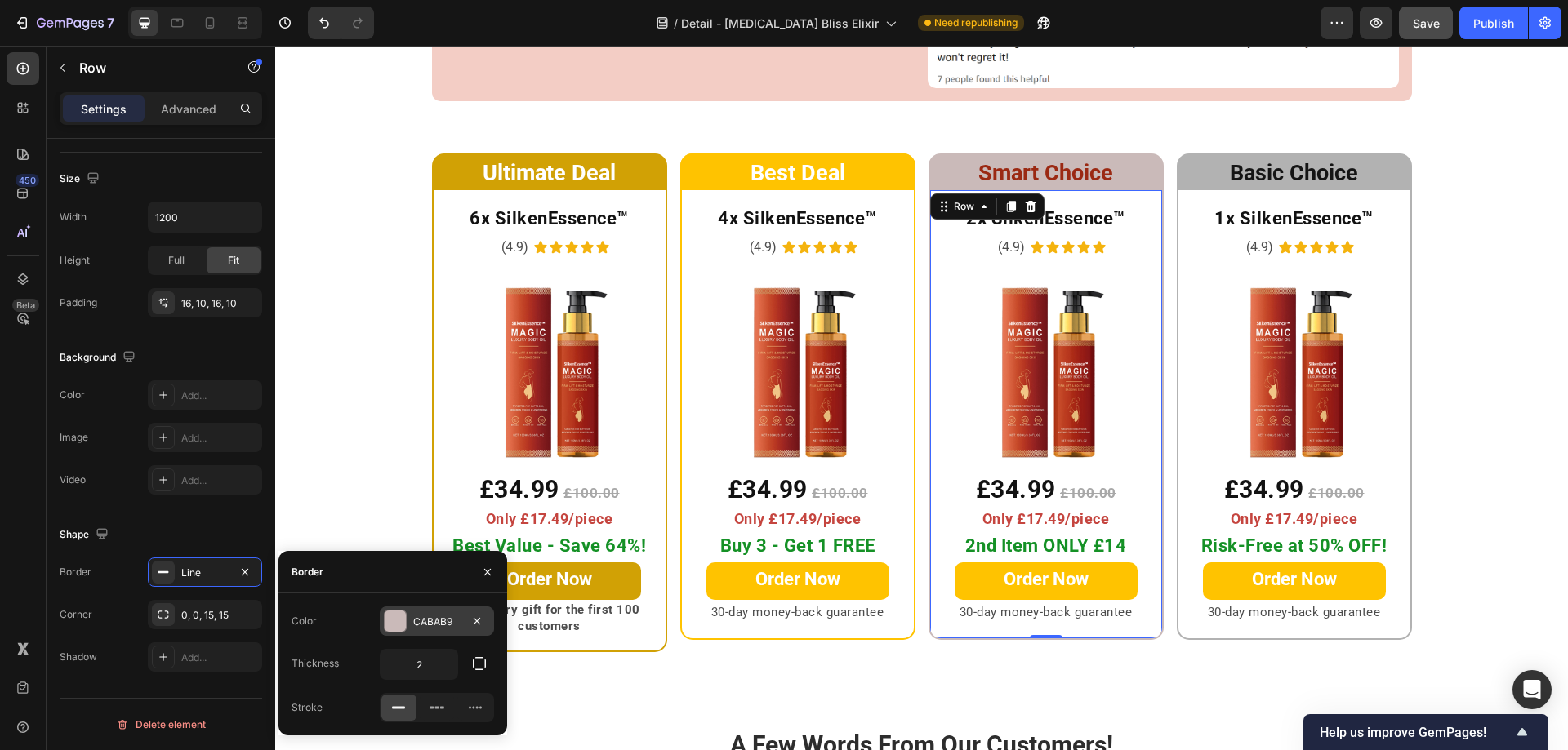
click at [396, 617] on div at bounding box center [394, 621] width 21 height 21
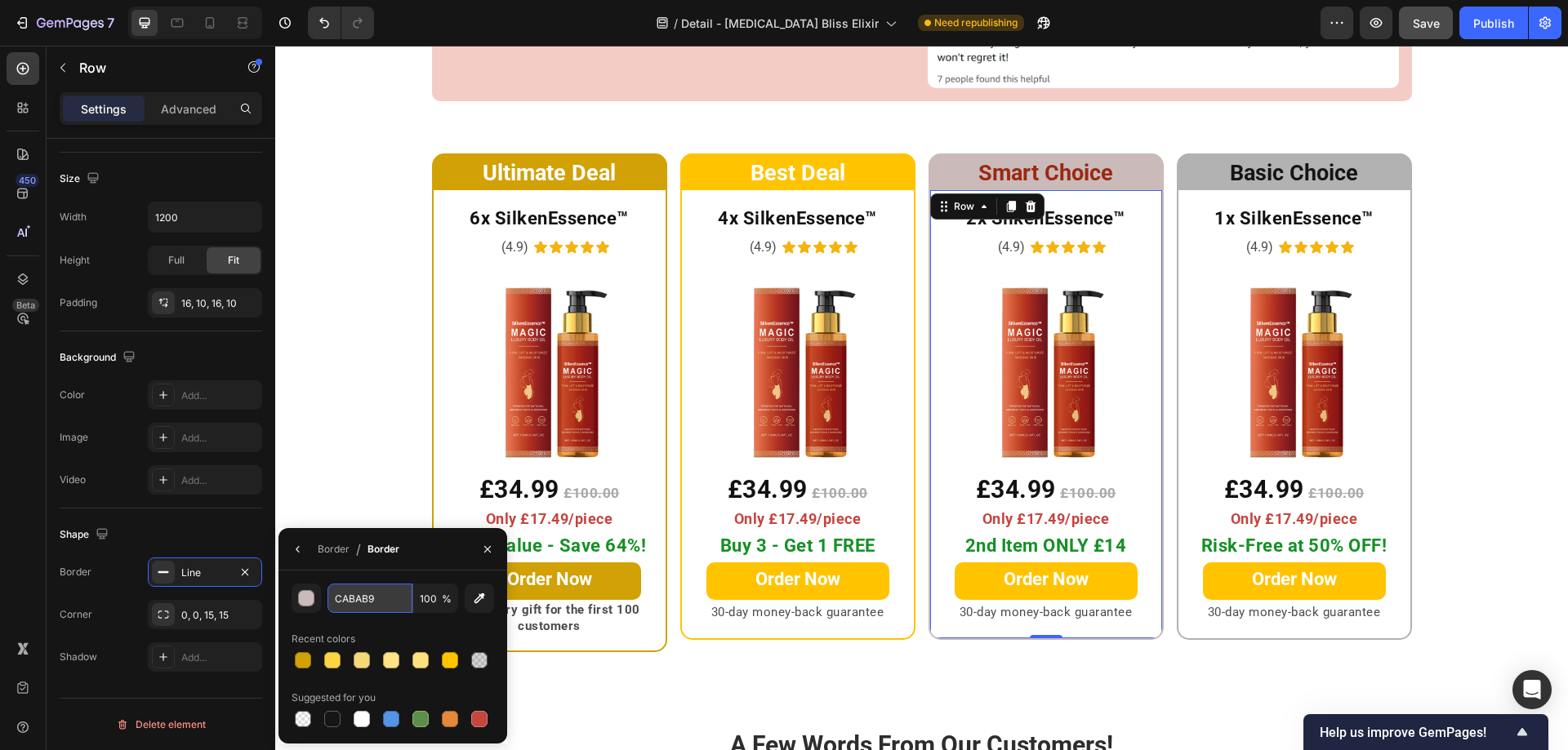
click at [359, 595] on input "CABAB9" at bounding box center [370, 599] width 85 height 29
paste input "#e6d49"
type input "E6D499"
click at [944, 153] on h2 "Smart Choice" at bounding box center [1045, 171] width 235 height 36
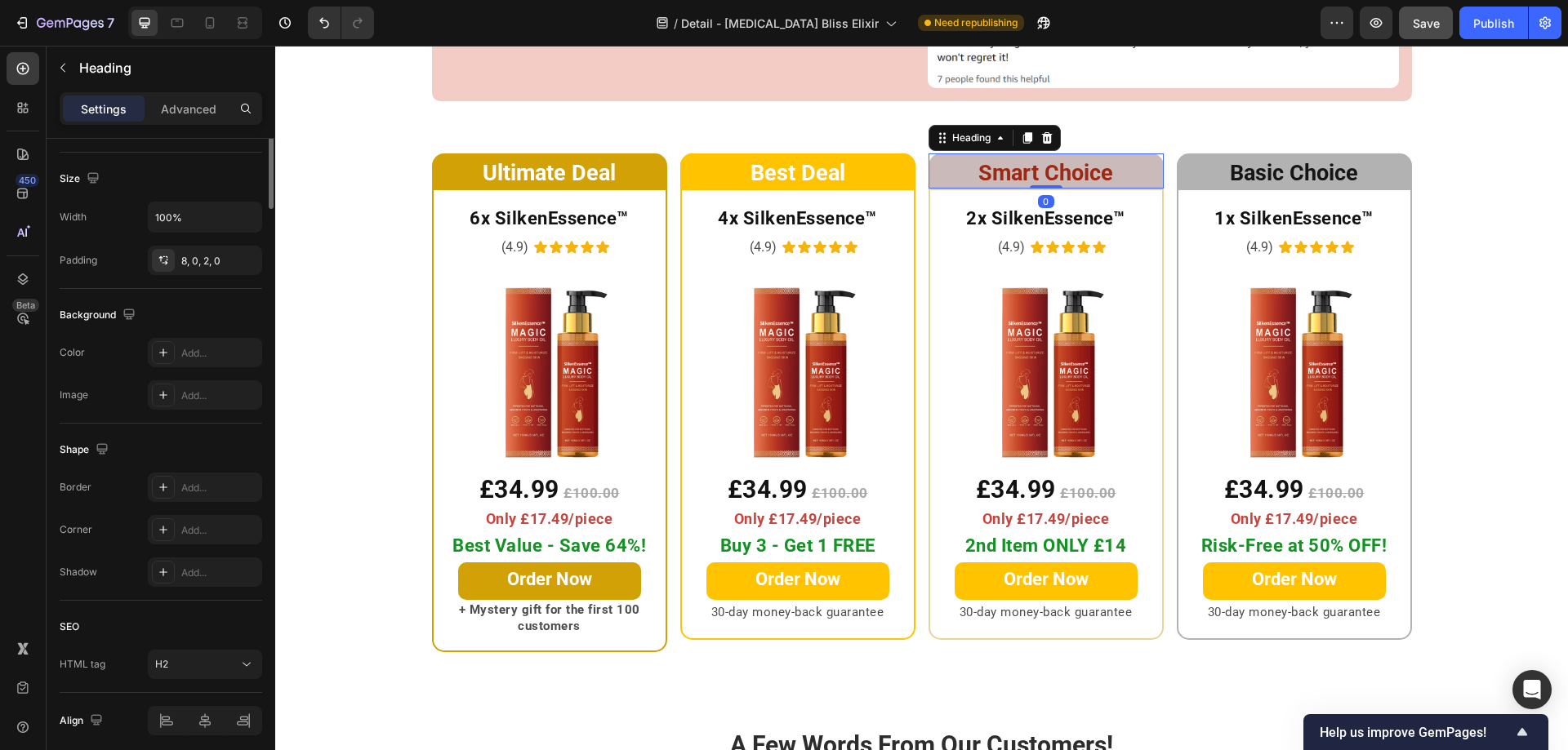
scroll to position [0, 0]
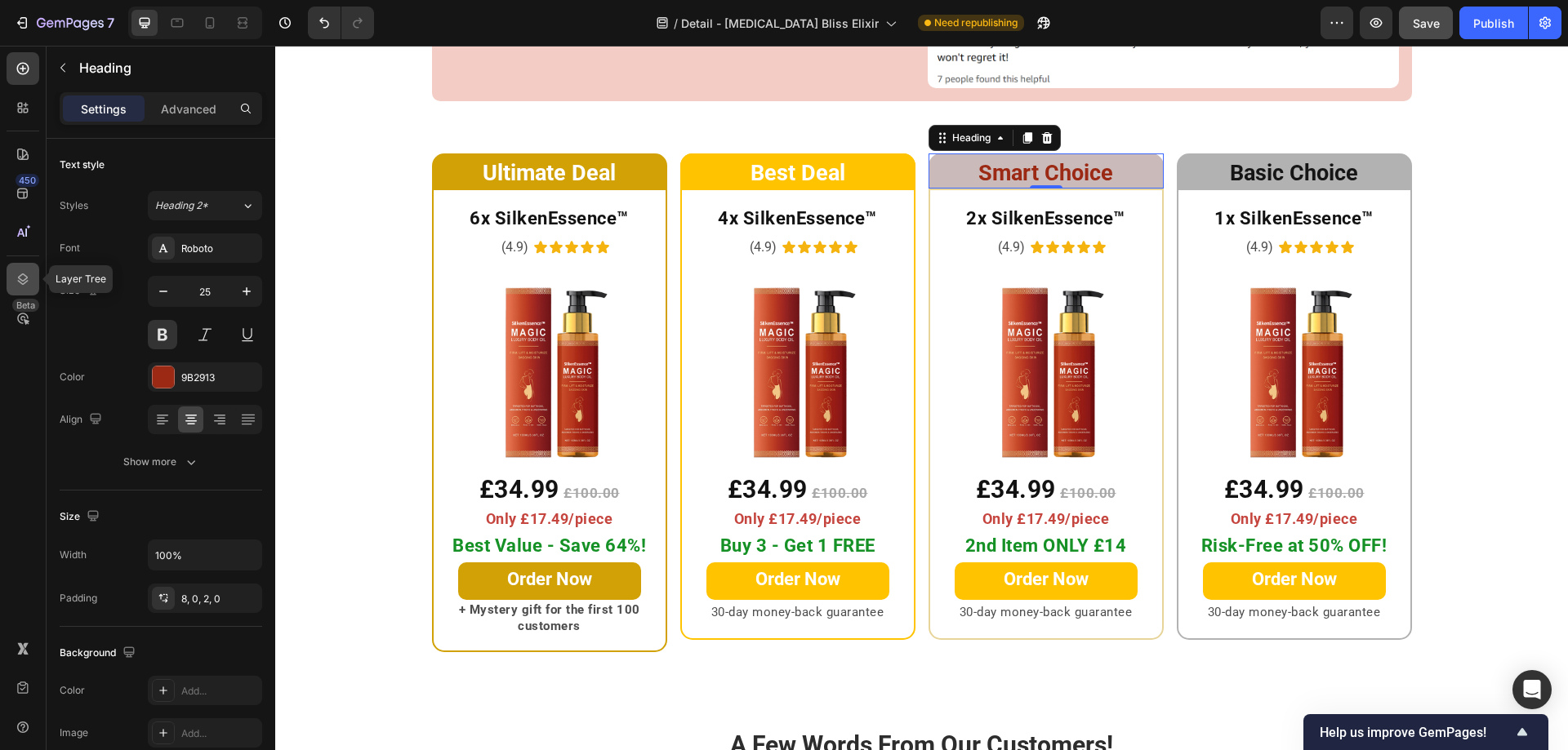
click at [21, 275] on icon at bounding box center [24, 279] width 11 height 11
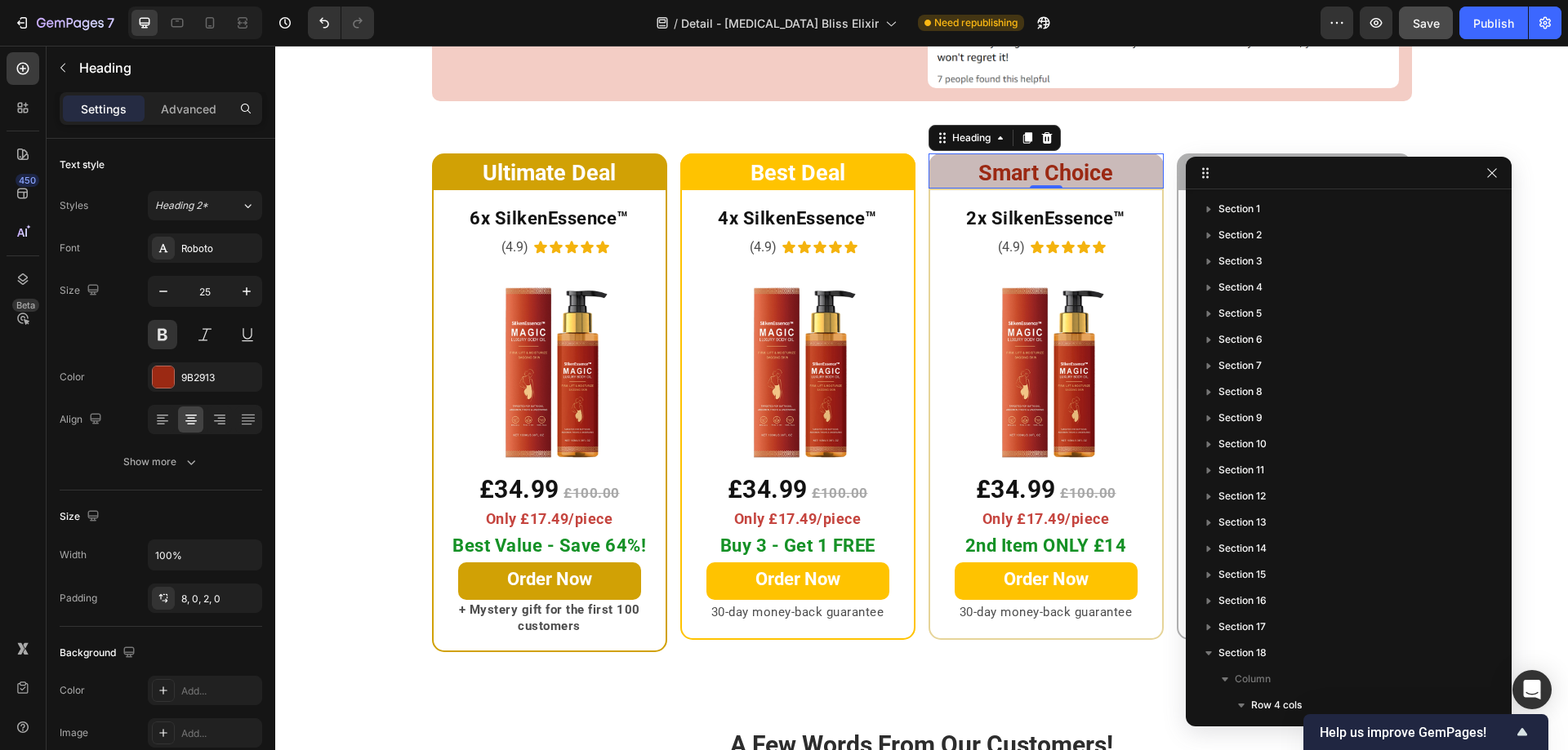
scroll to position [480, 0]
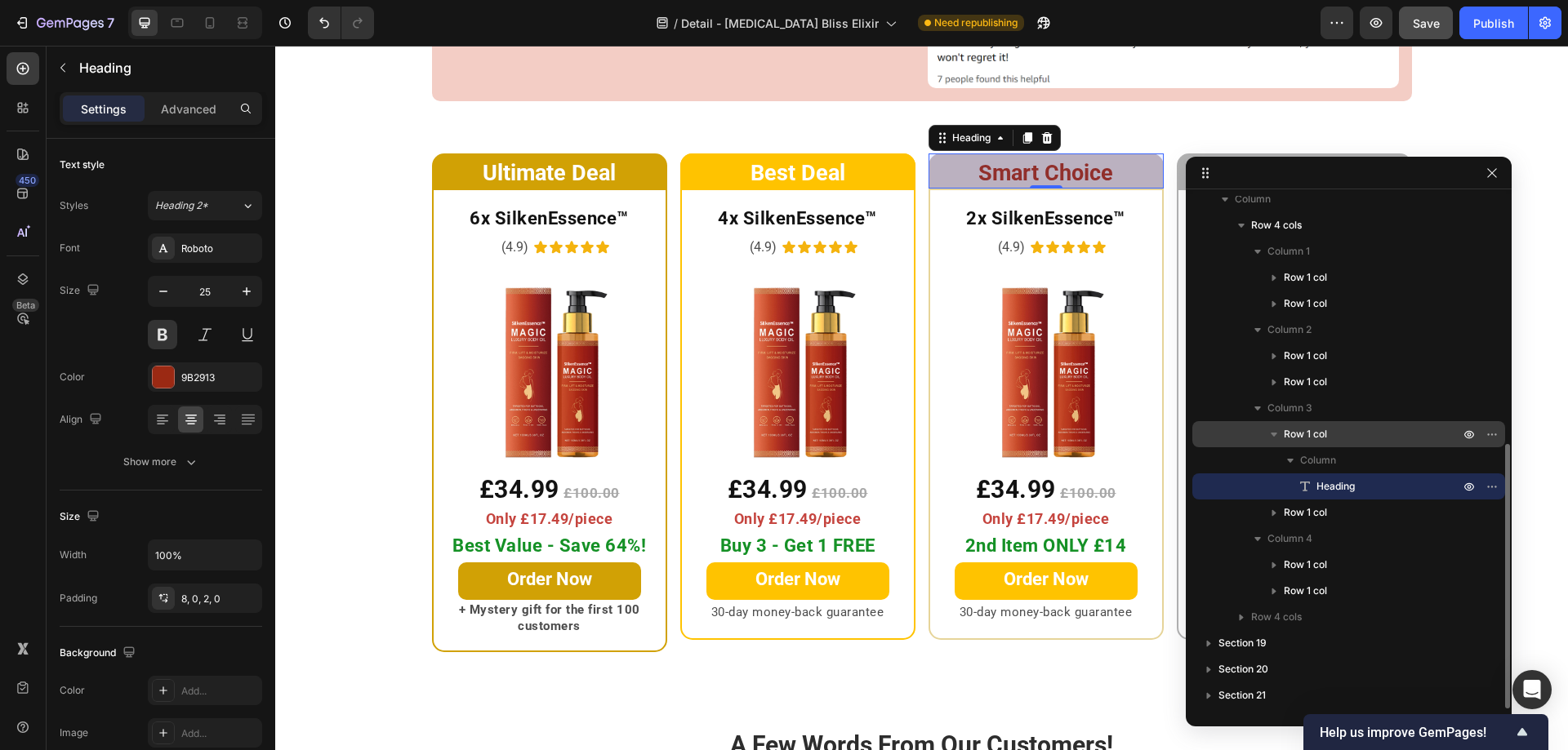
click at [1244, 424] on div "Row 1 col" at bounding box center [1348, 434] width 300 height 26
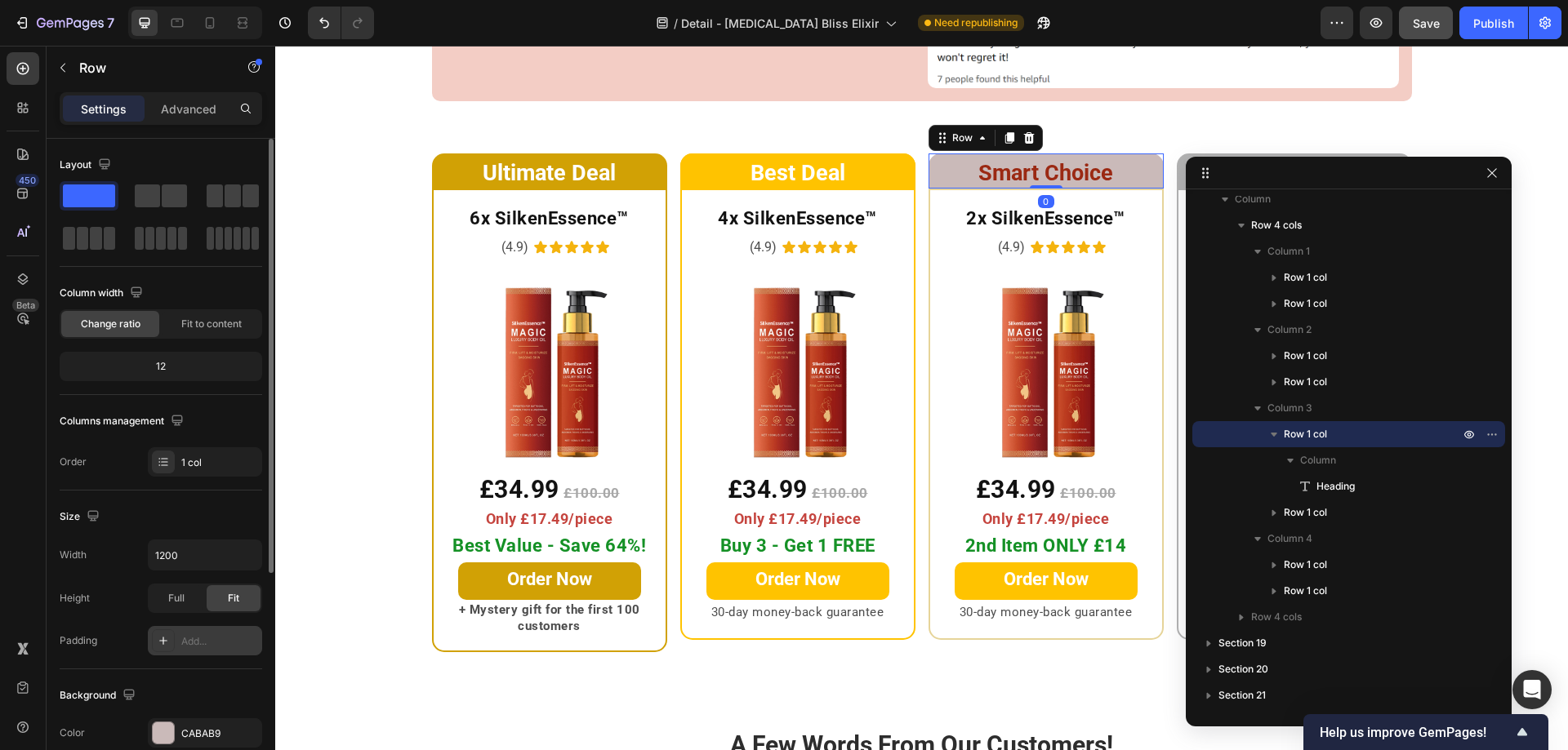
scroll to position [338, 0]
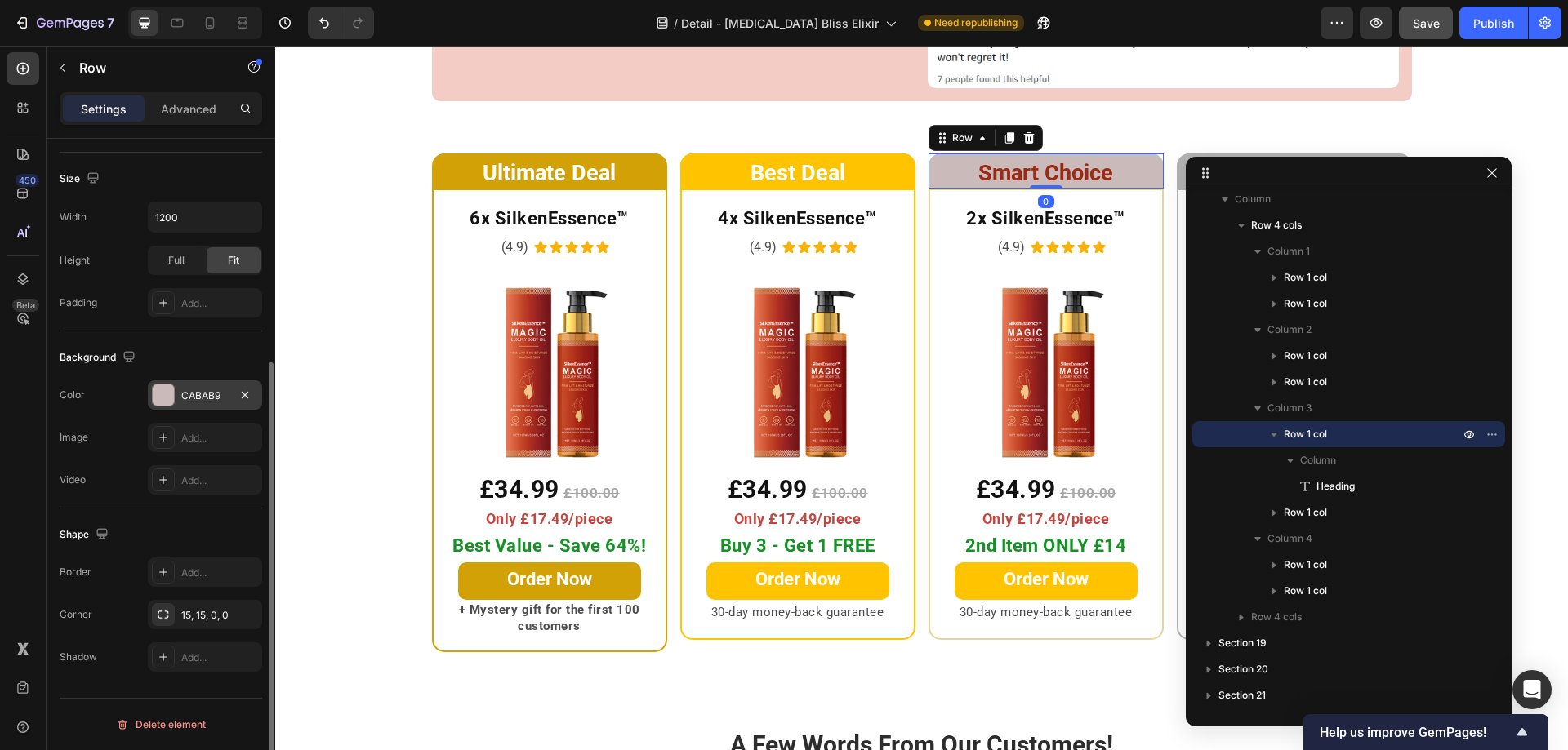
click at [163, 397] on div at bounding box center [163, 394] width 21 height 21
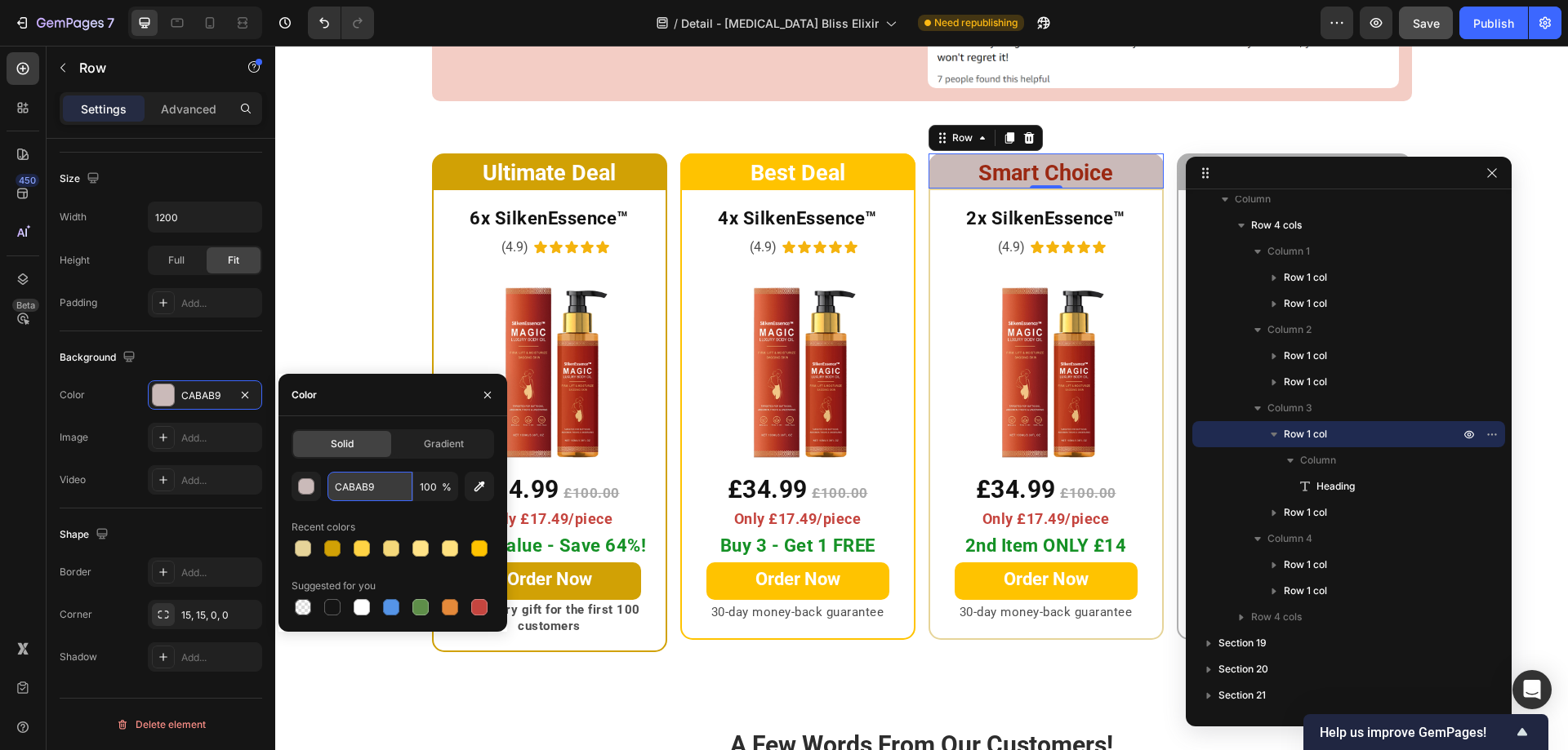
click at [366, 486] on input "CABAB9" at bounding box center [370, 487] width 85 height 29
paste input "#e6d49"
type input "E6D499"
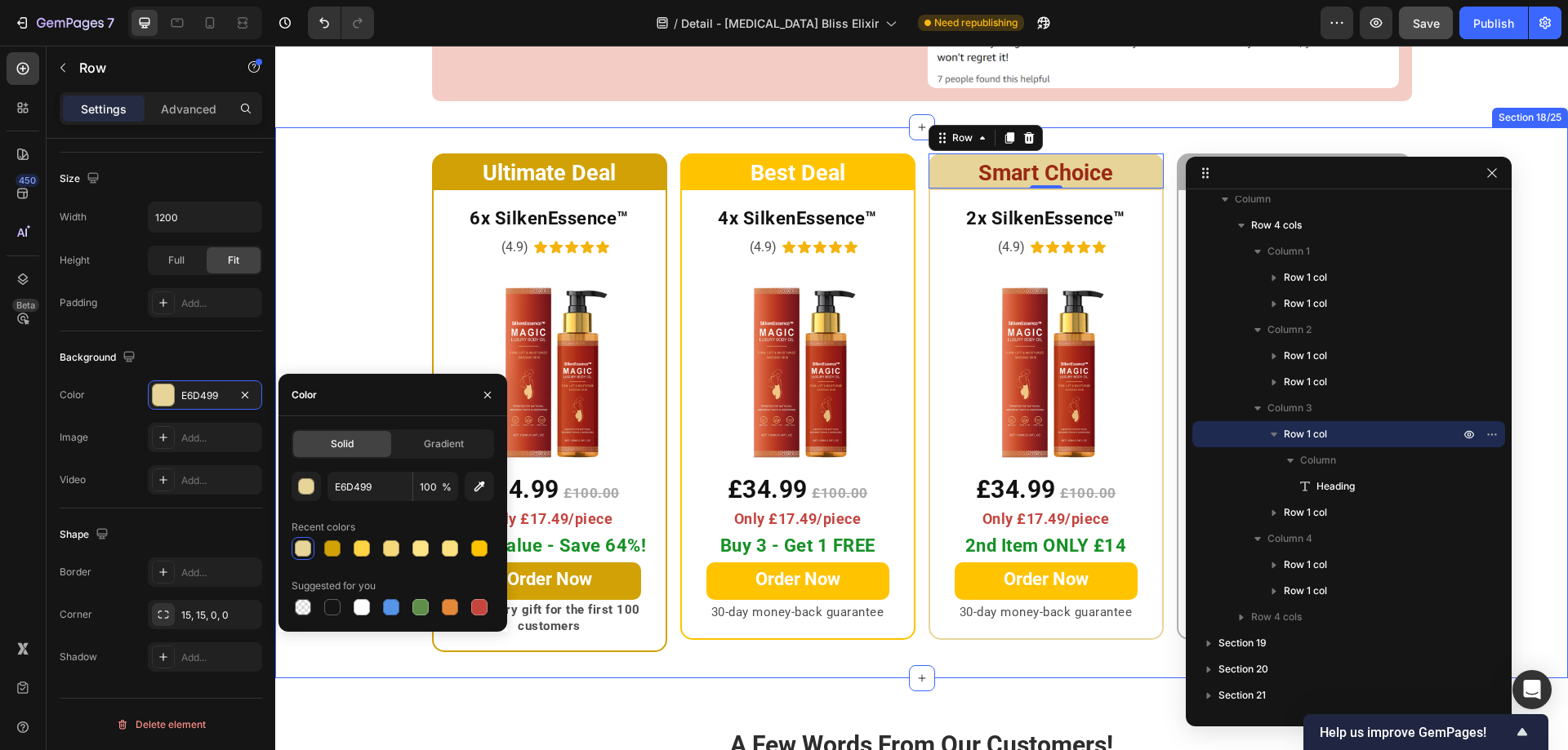
click at [339, 329] on div "Ultimate Deal Heading Row 6x SilkenEssence™ Heading (4.9) Text Block Icon Icon …" at bounding box center [922, 403] width 1293 height 499
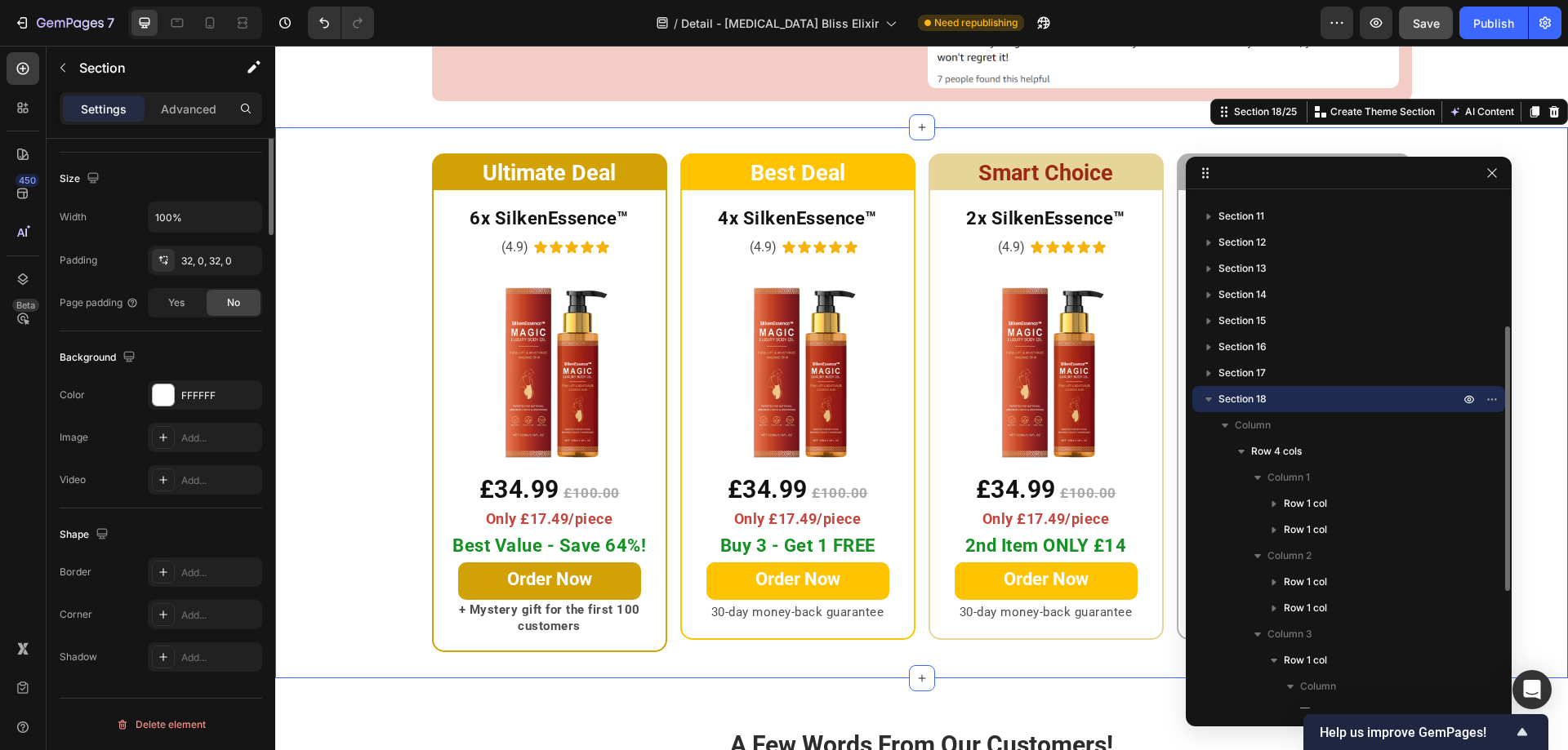
scroll to position [0, 0]
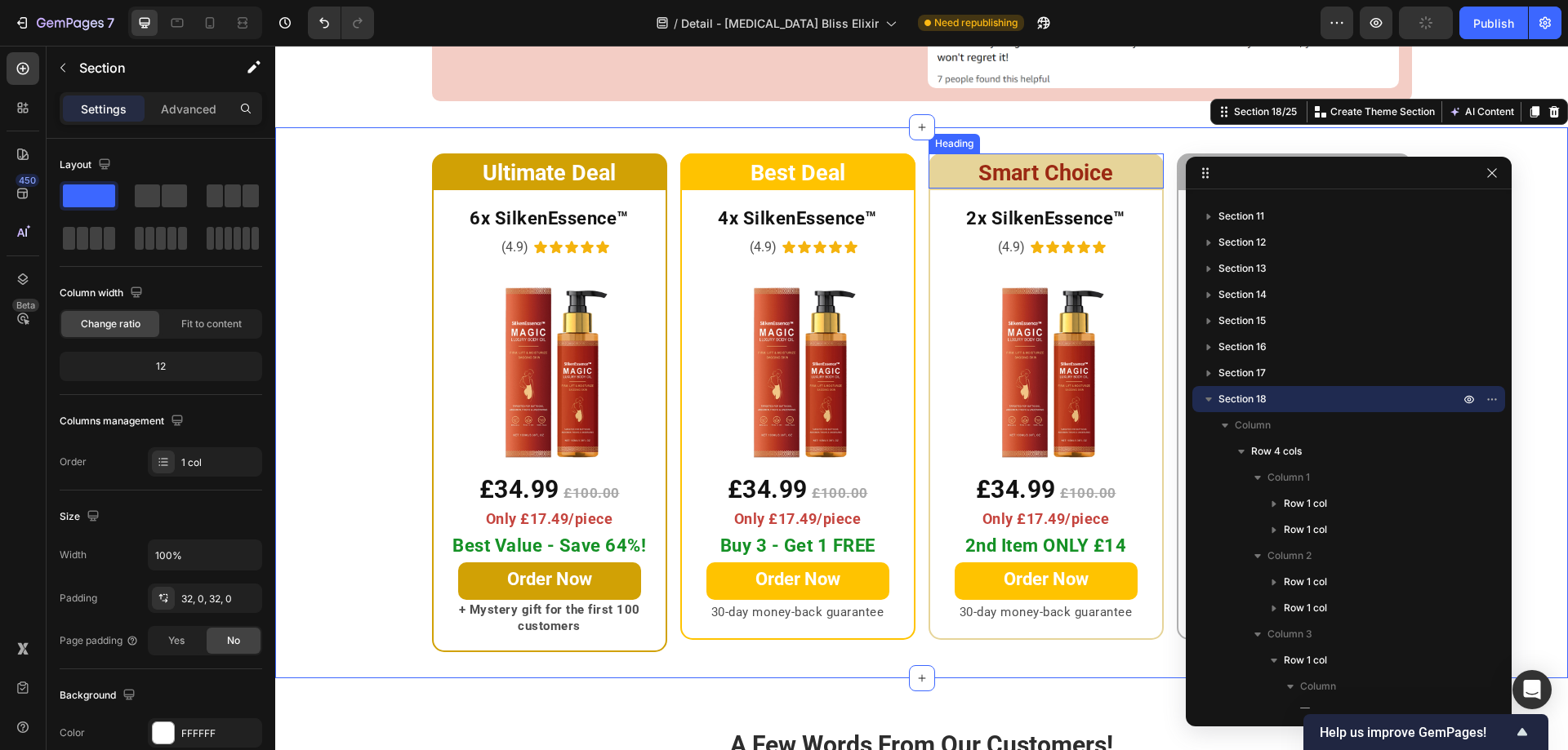
click at [1016, 160] on span "Smart Choice" at bounding box center [1045, 173] width 135 height 26
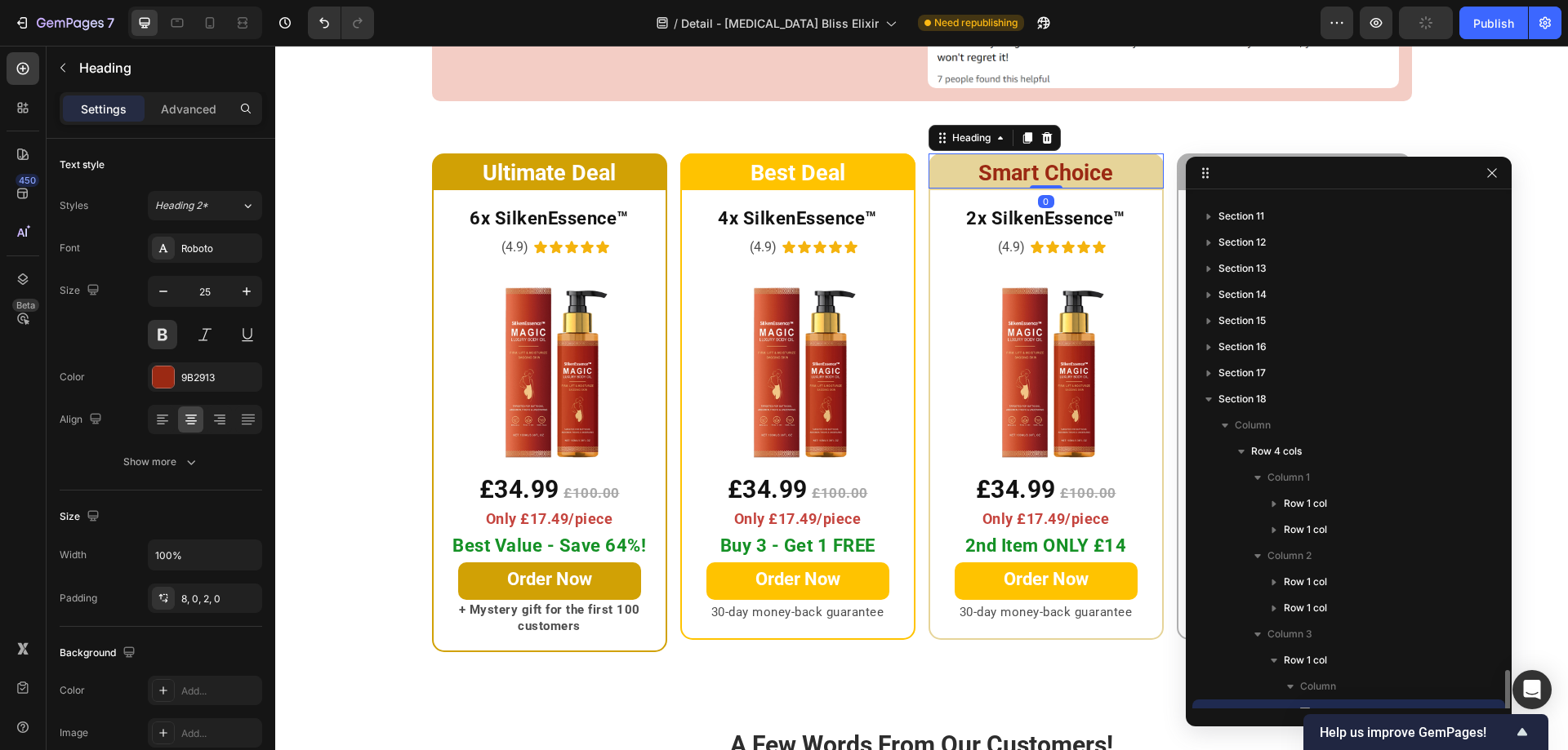
scroll to position [480, 0]
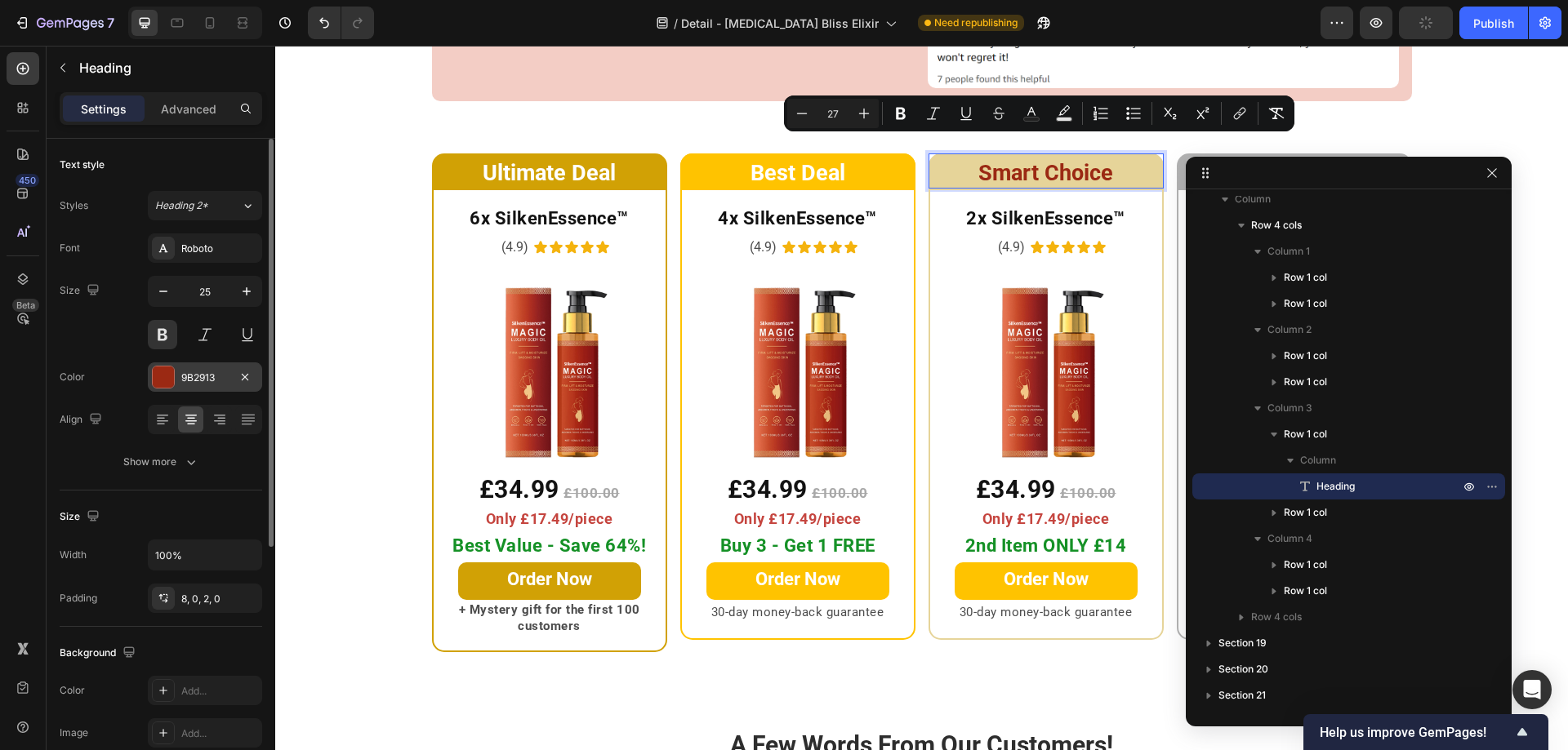
click at [166, 374] on div at bounding box center [163, 377] width 21 height 21
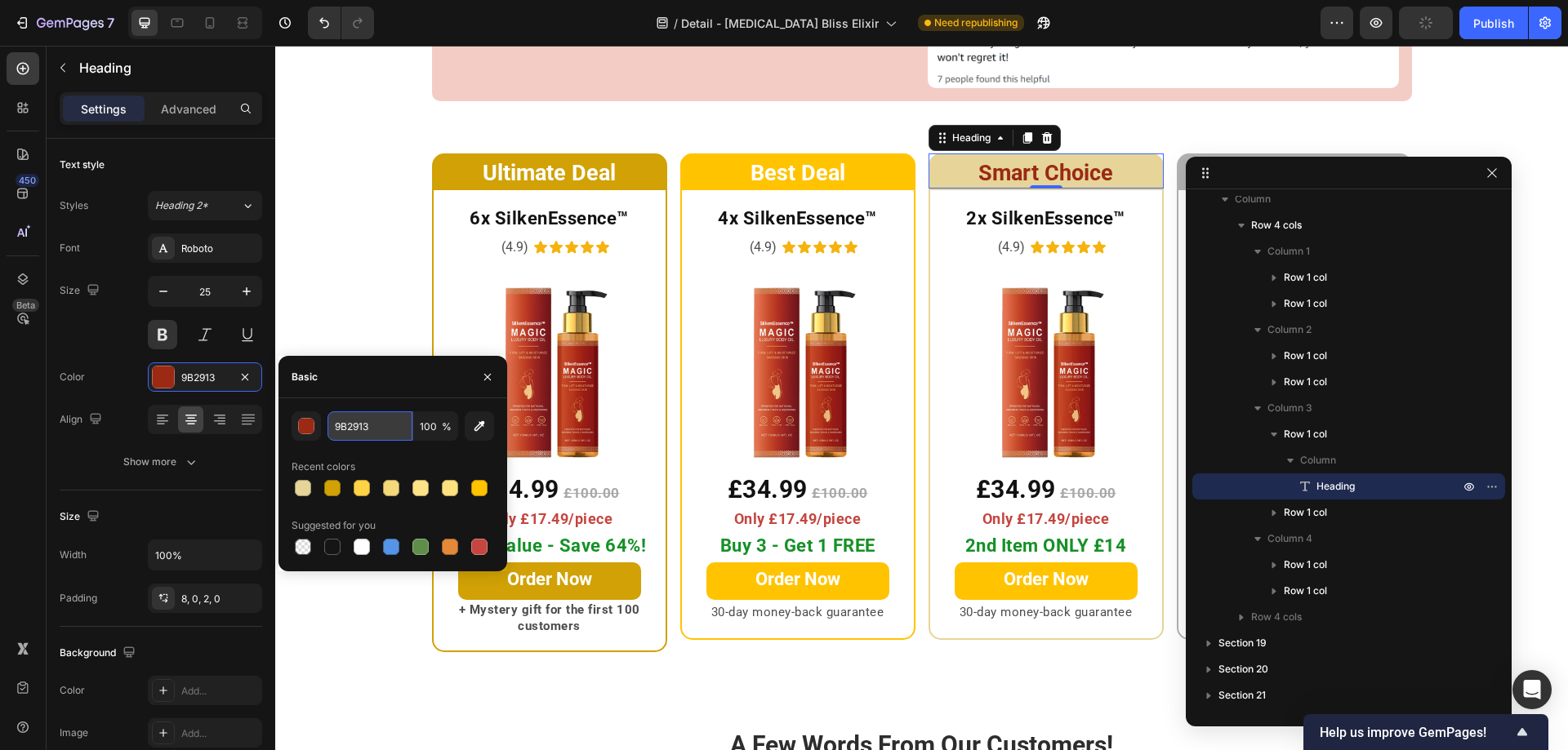
click at [377, 428] on input "9B2913" at bounding box center [370, 426] width 85 height 29
paste input "#e6d499"
type input "E6D499"
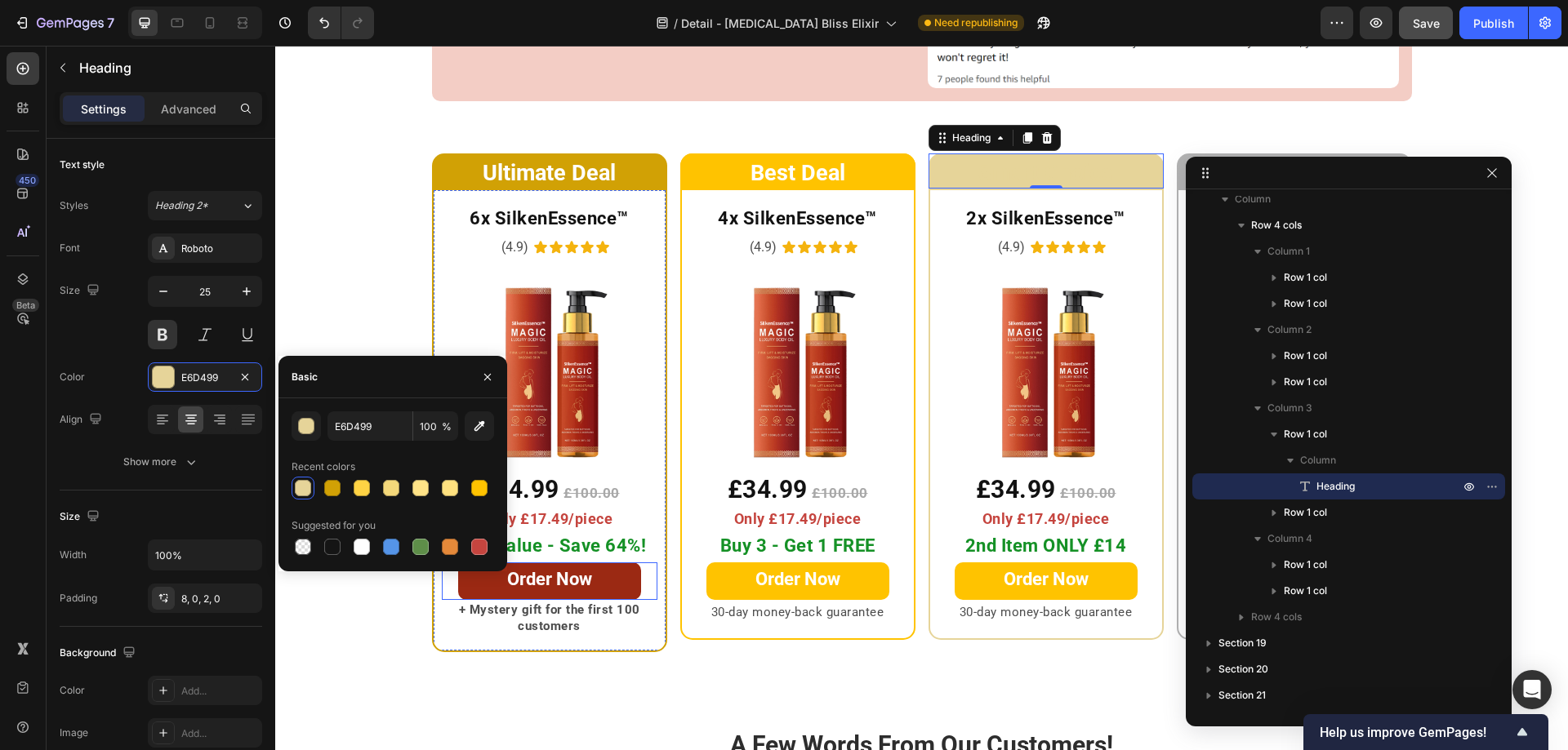
click at [621, 563] on link "Order Now" at bounding box center [549, 581] width 182 height 38
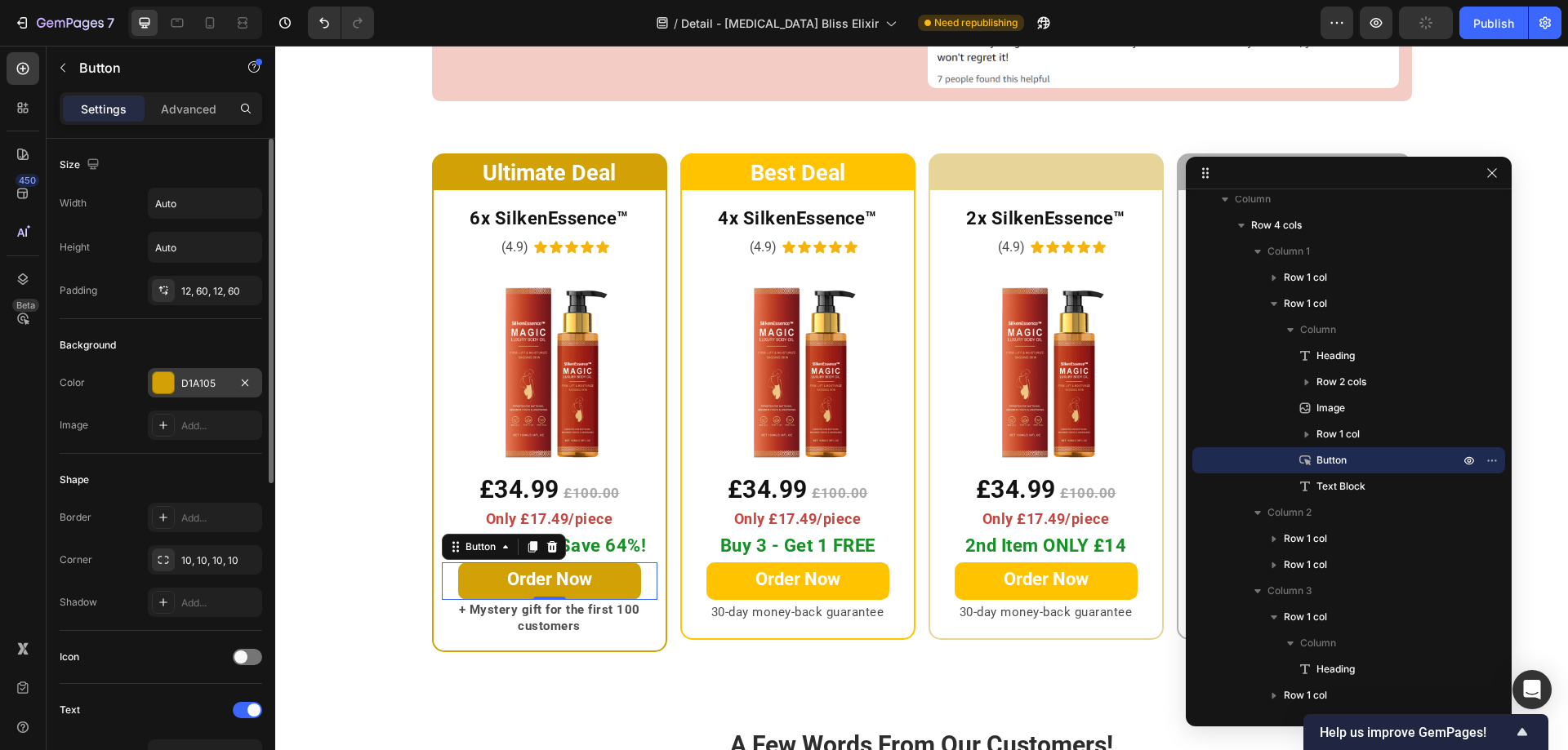
click at [168, 379] on div at bounding box center [163, 382] width 21 height 21
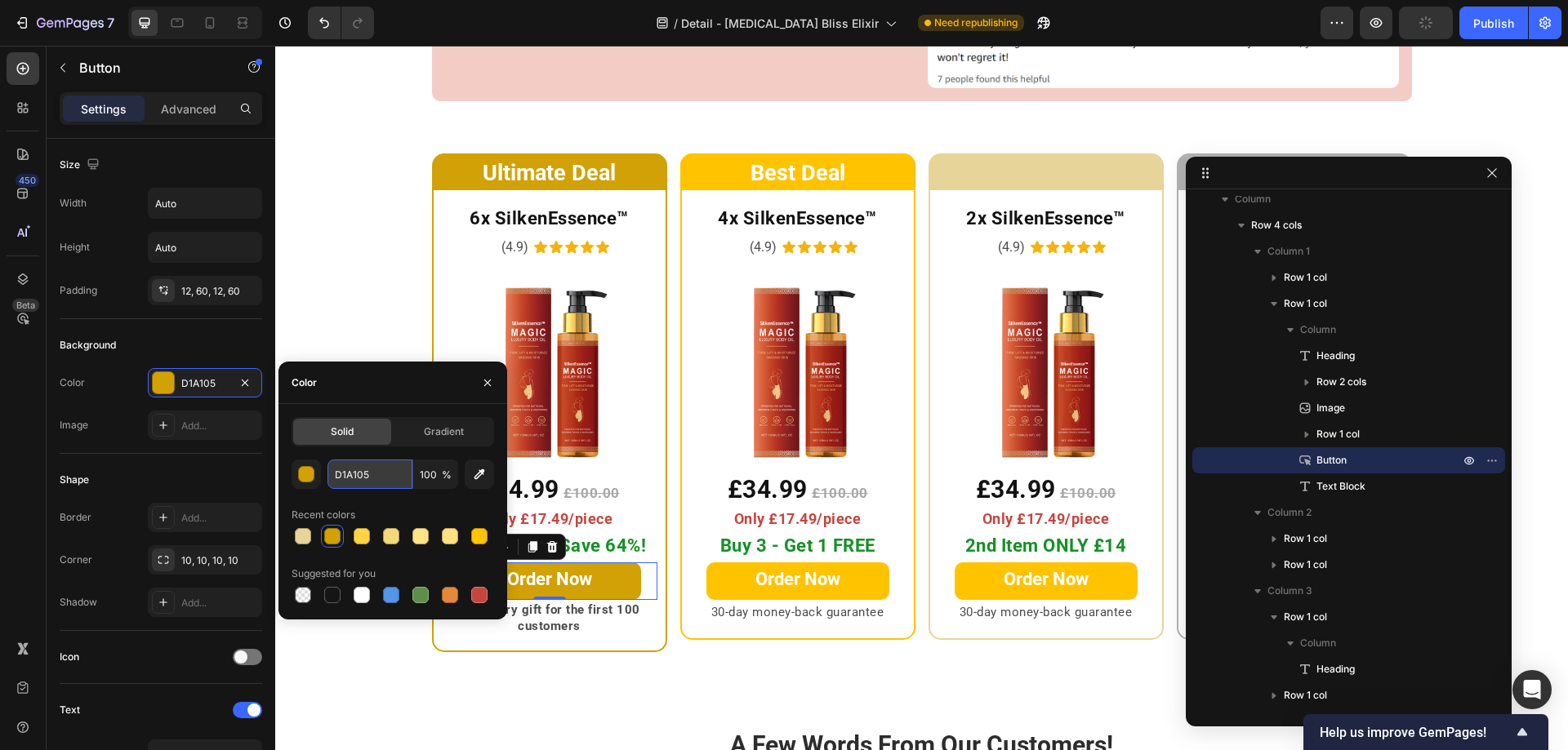
click at [394, 469] on input "D1A105" at bounding box center [370, 474] width 85 height 29
click at [988, 160] on span "Smart Choice" at bounding box center [1045, 173] width 135 height 26
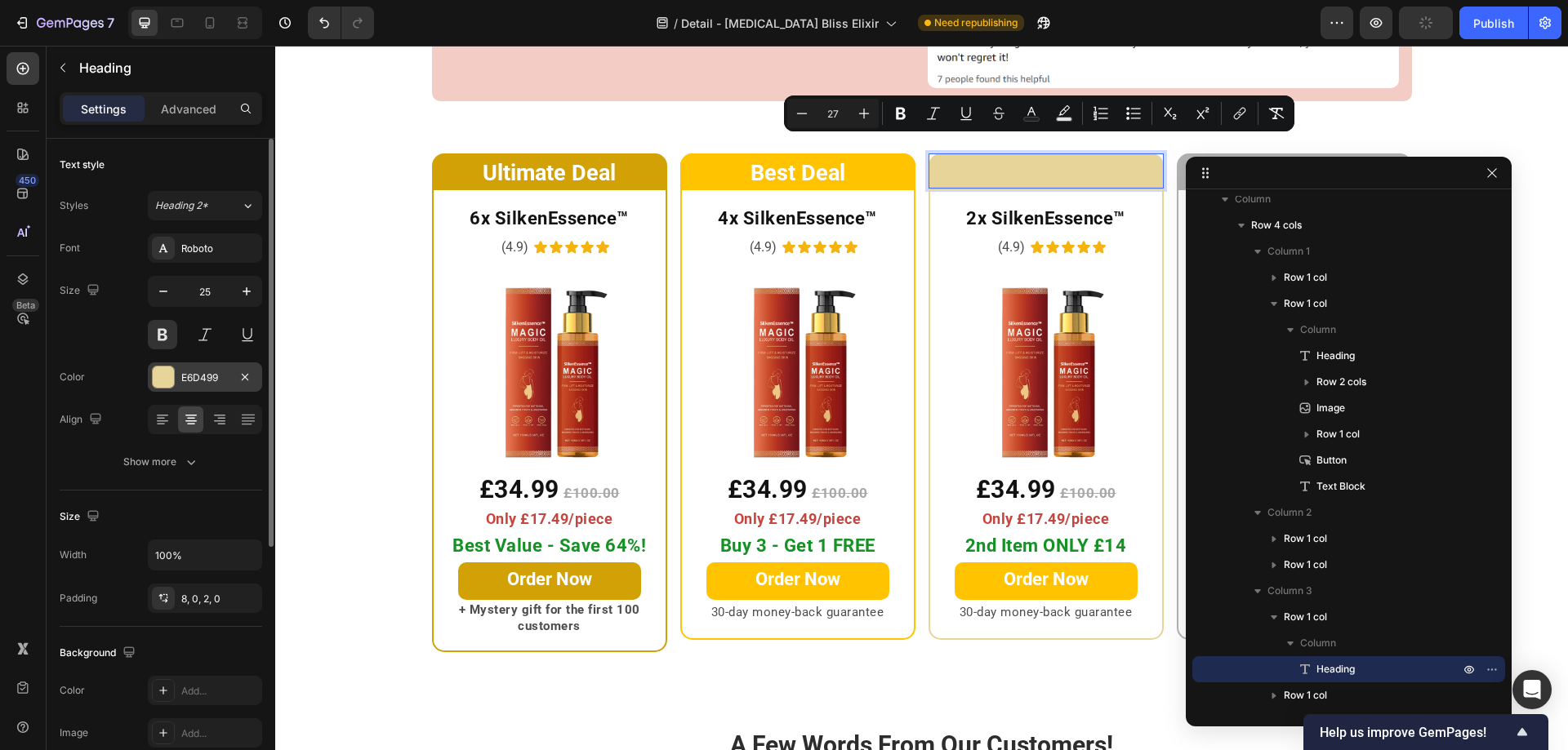
click at [171, 379] on div at bounding box center [163, 377] width 21 height 21
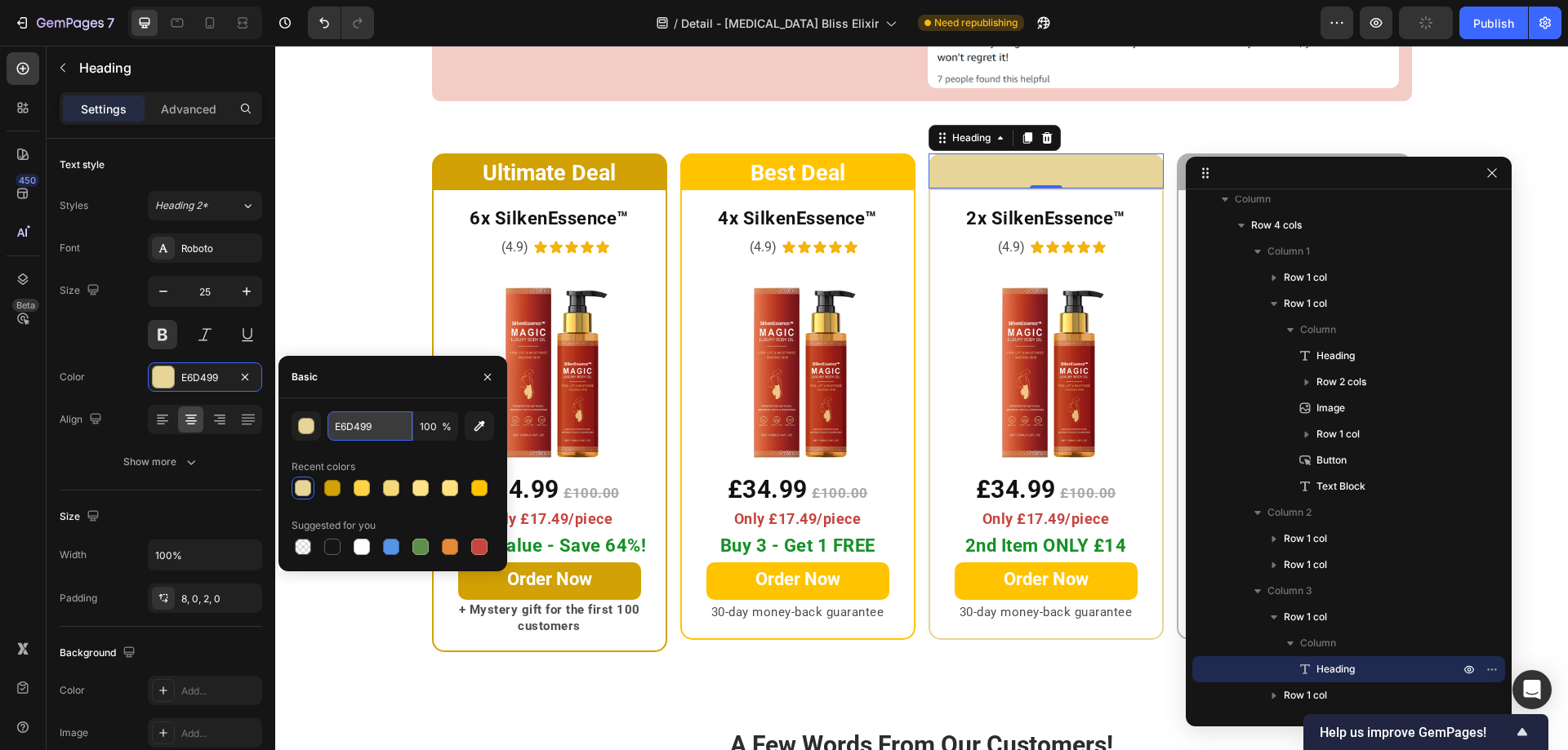
click at [380, 433] on input "E6D499" at bounding box center [370, 426] width 85 height 29
paste input "D1A105"
type input "D1A105"
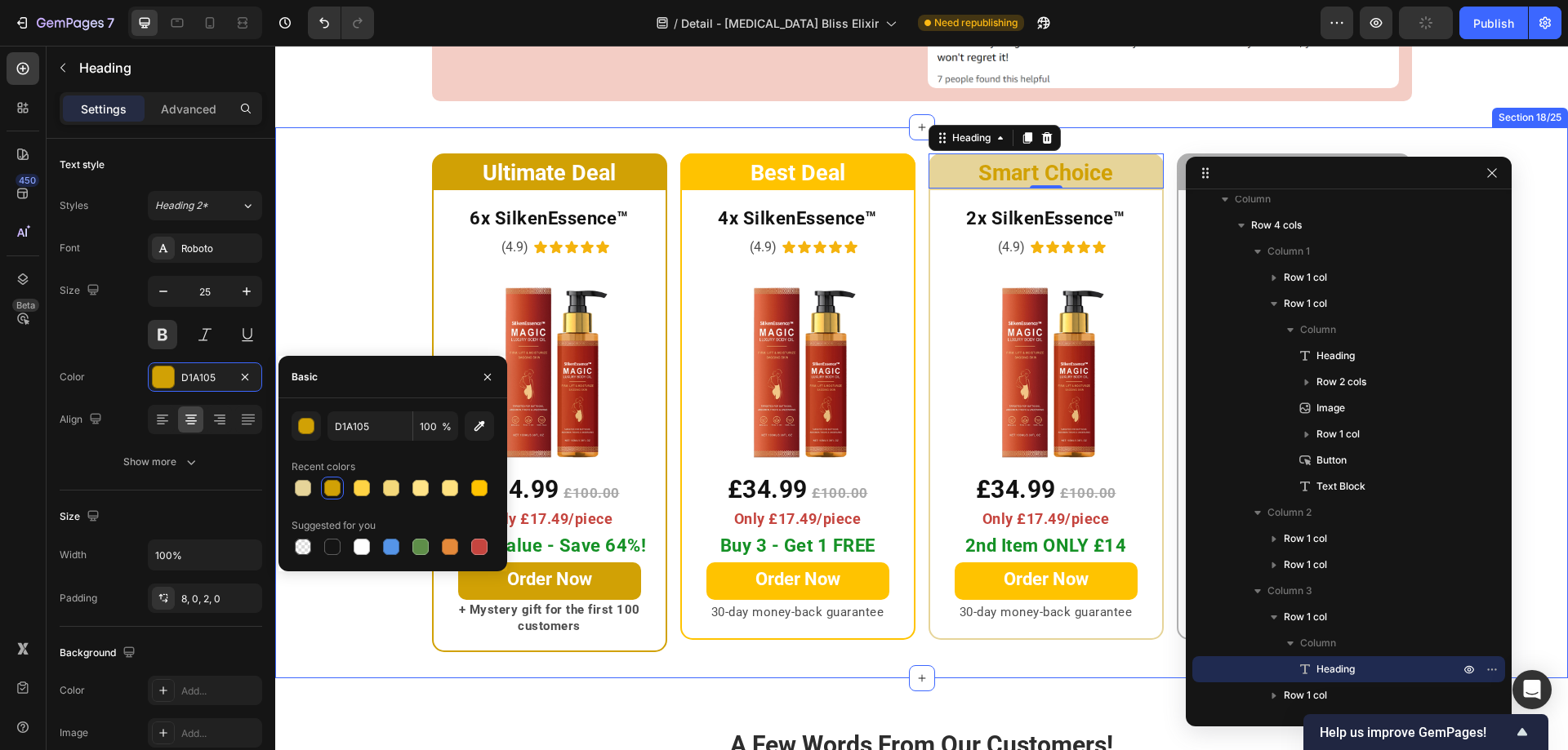
click at [371, 219] on div "Ultimate Deal Heading Row 6x SilkenEssence™ Heading (4.9) Text Block Icon Icon …" at bounding box center [922, 403] width 1293 height 499
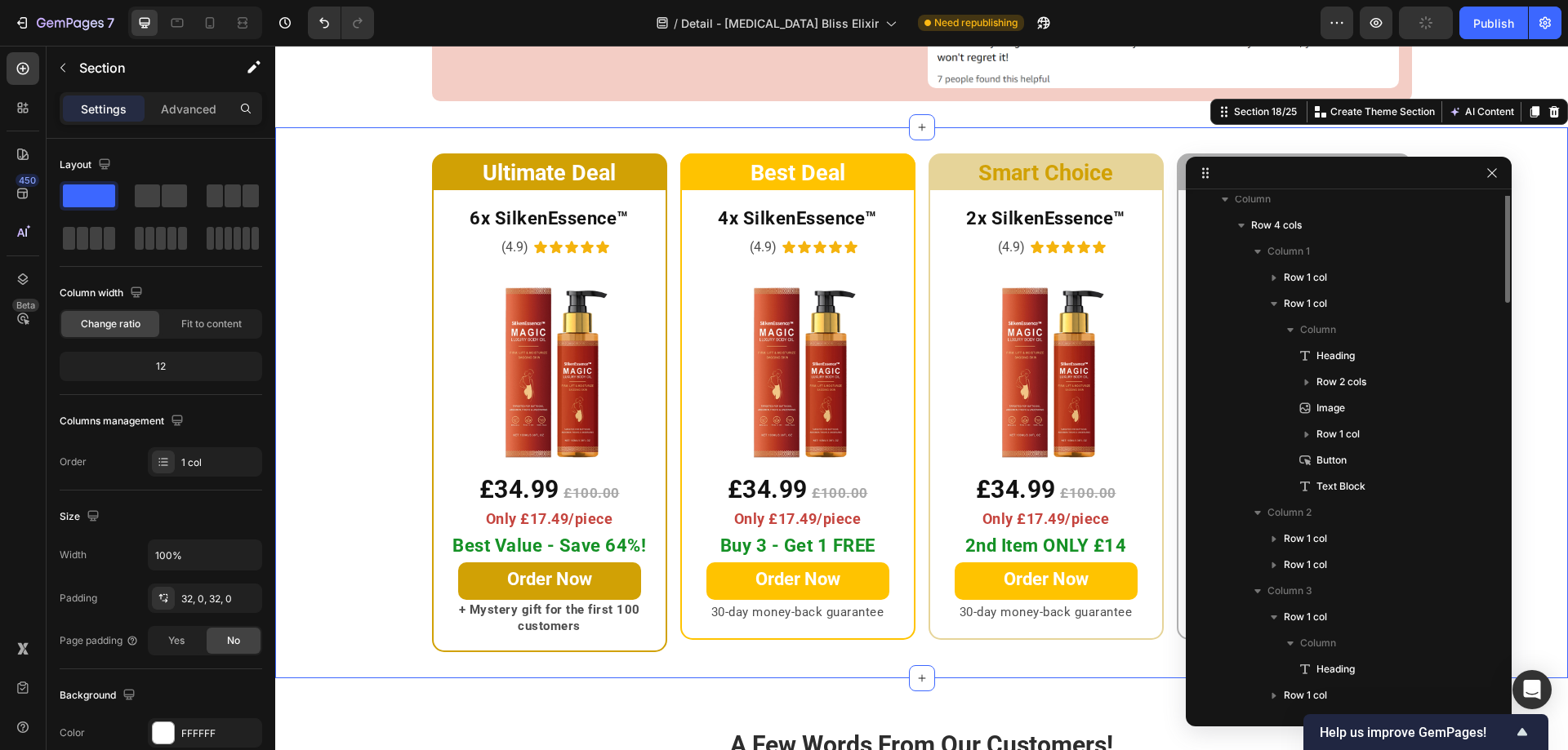
scroll to position [254, 0]
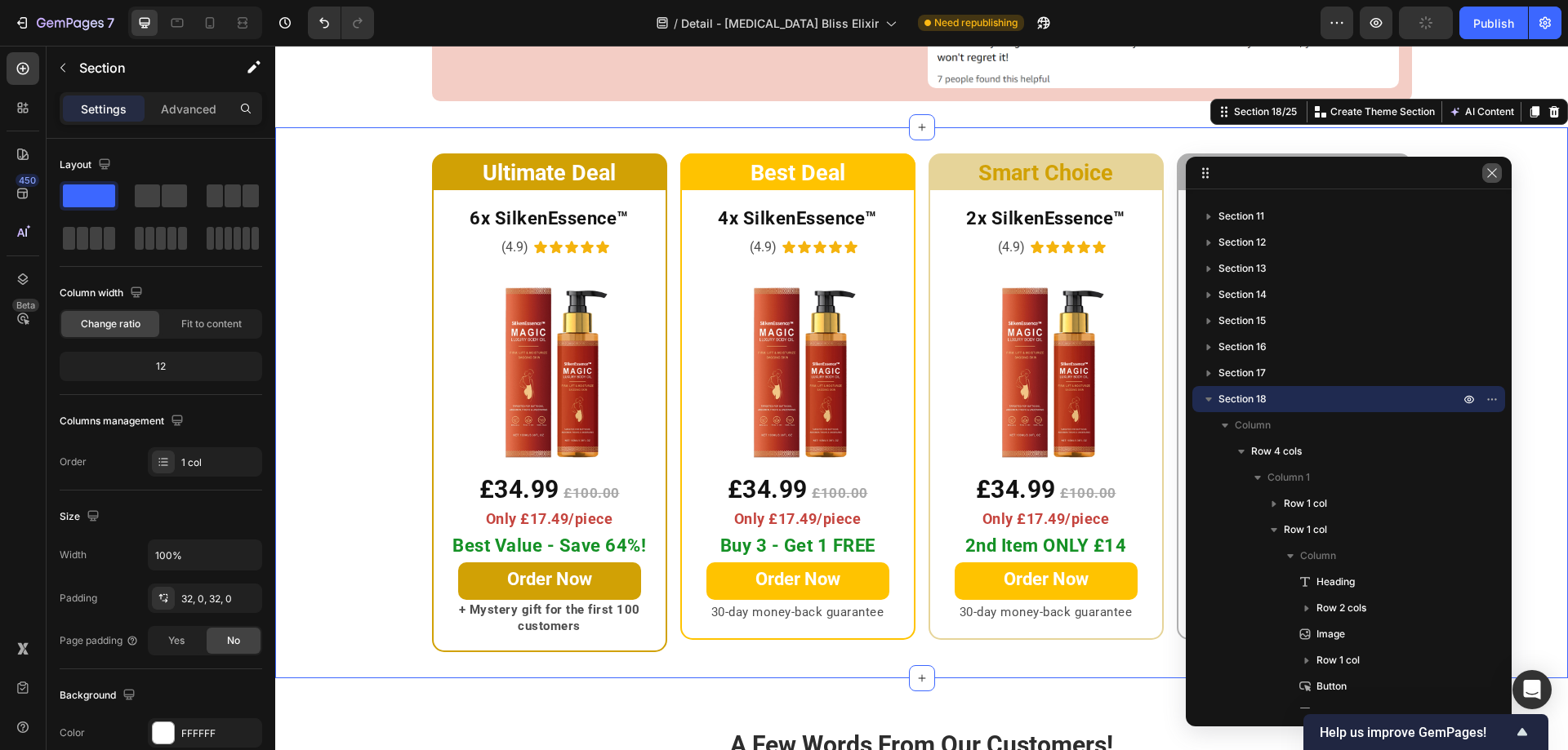
click at [1489, 175] on icon "button" at bounding box center [1492, 172] width 9 height 9
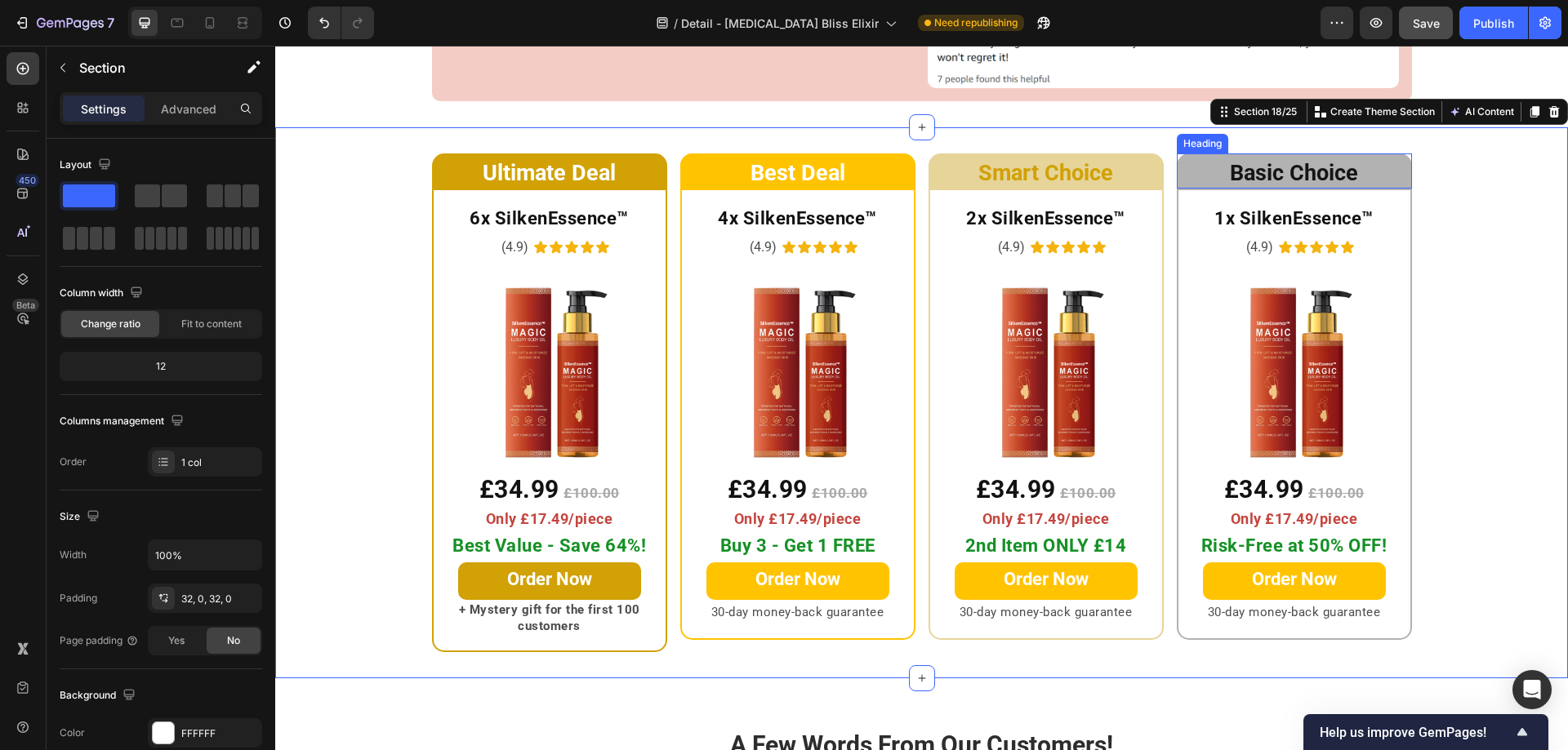
click at [1176, 153] on h2 "Basic Choice" at bounding box center [1294, 171] width 235 height 36
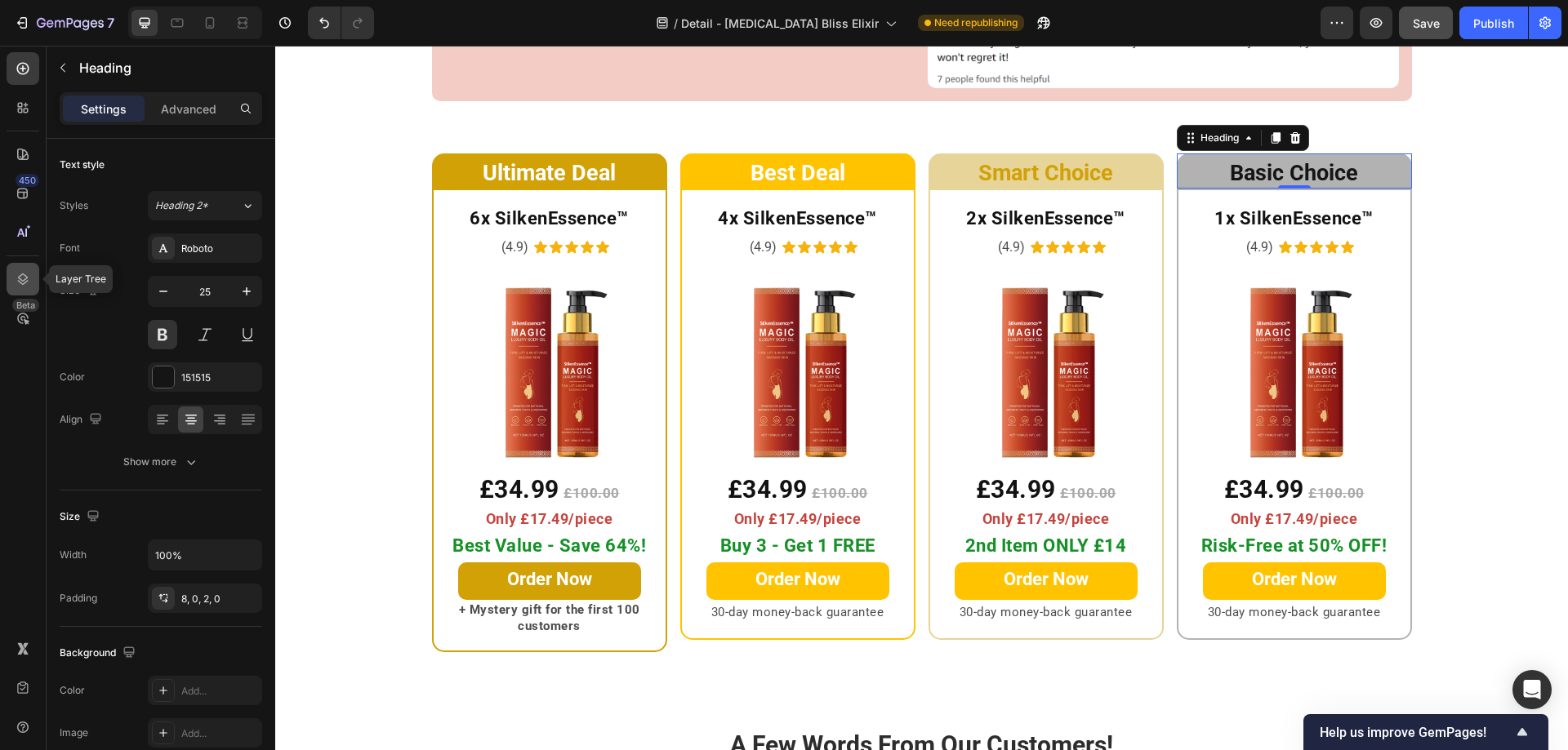
click at [17, 276] on icon at bounding box center [23, 280] width 17 height 17
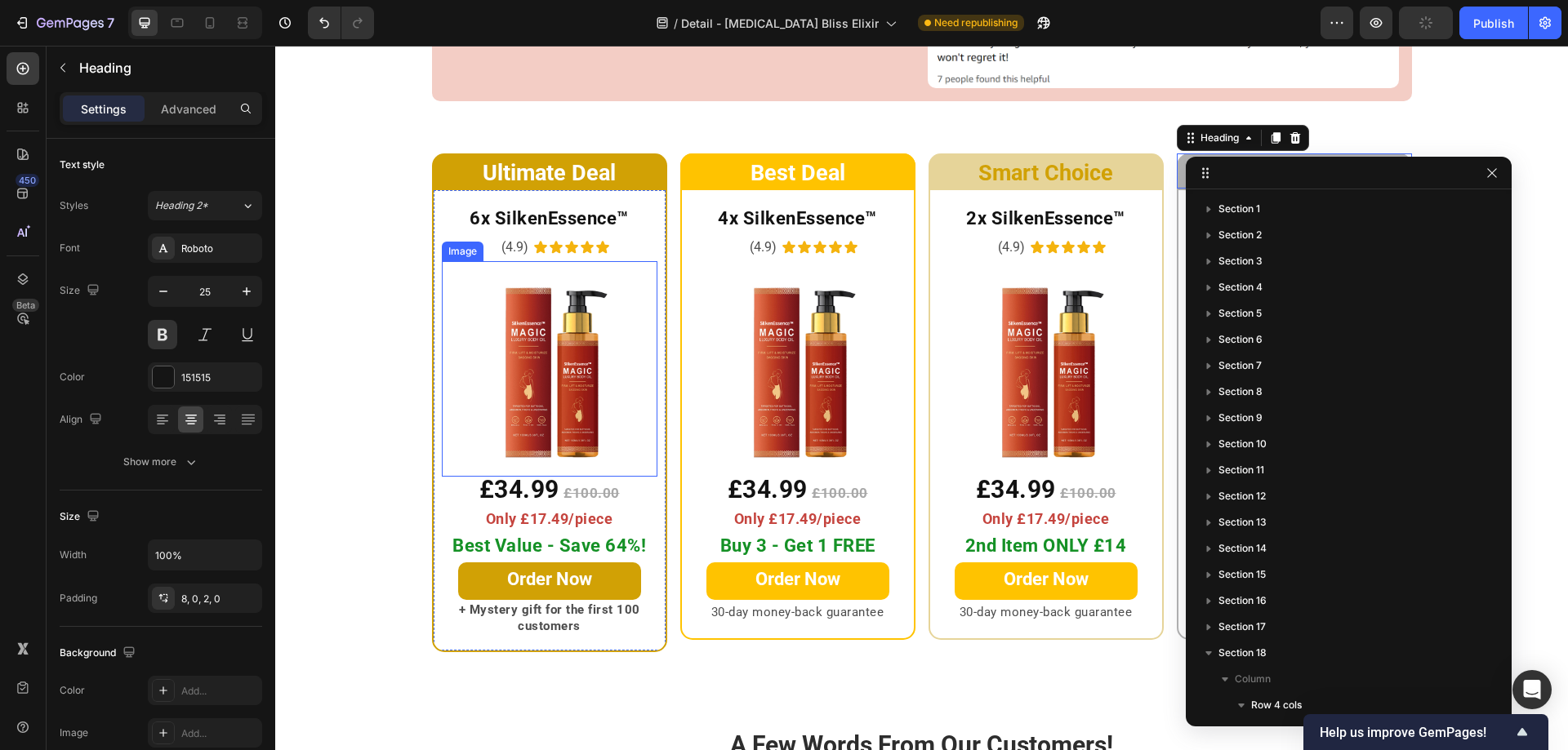
scroll to position [480, 0]
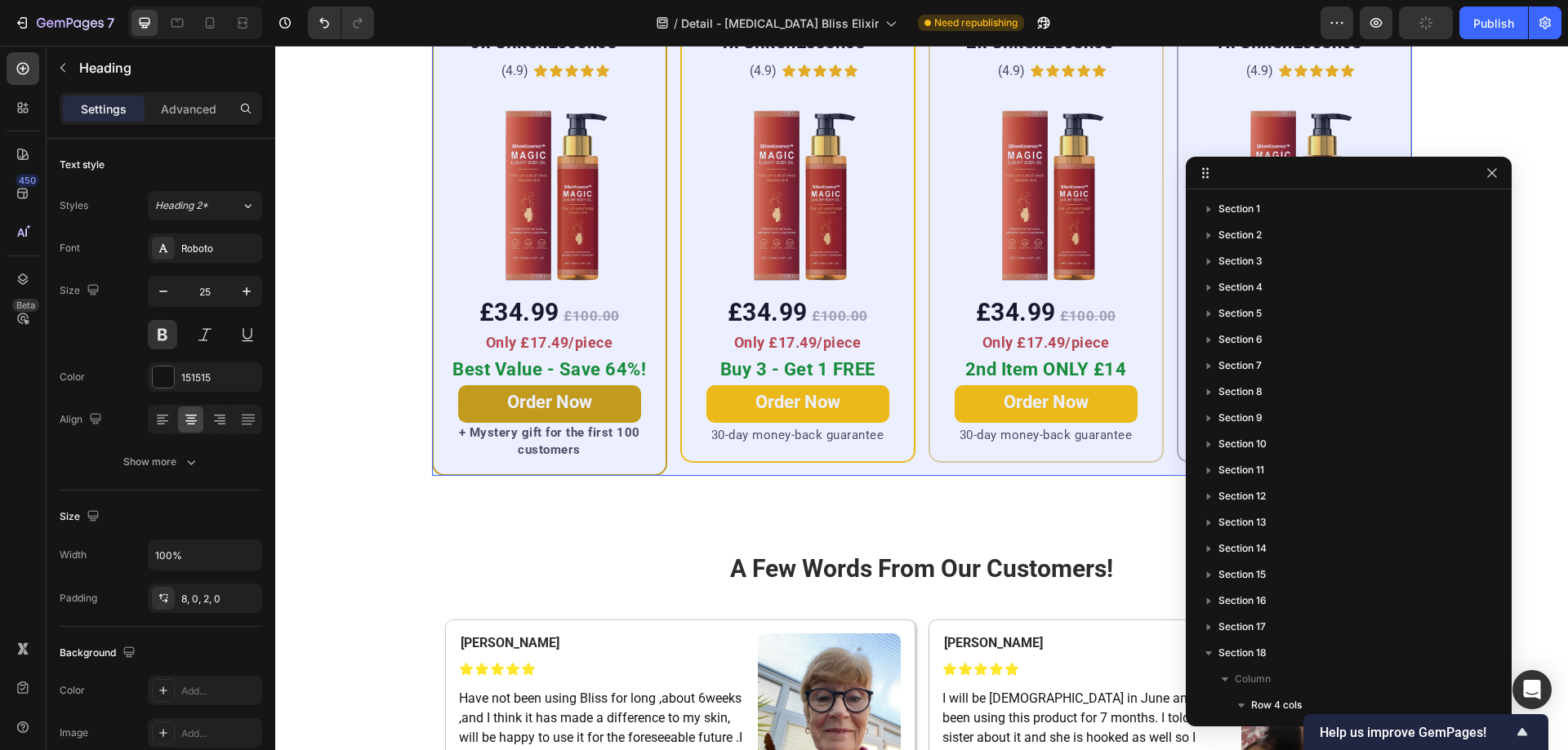
scroll to position [480, 0]
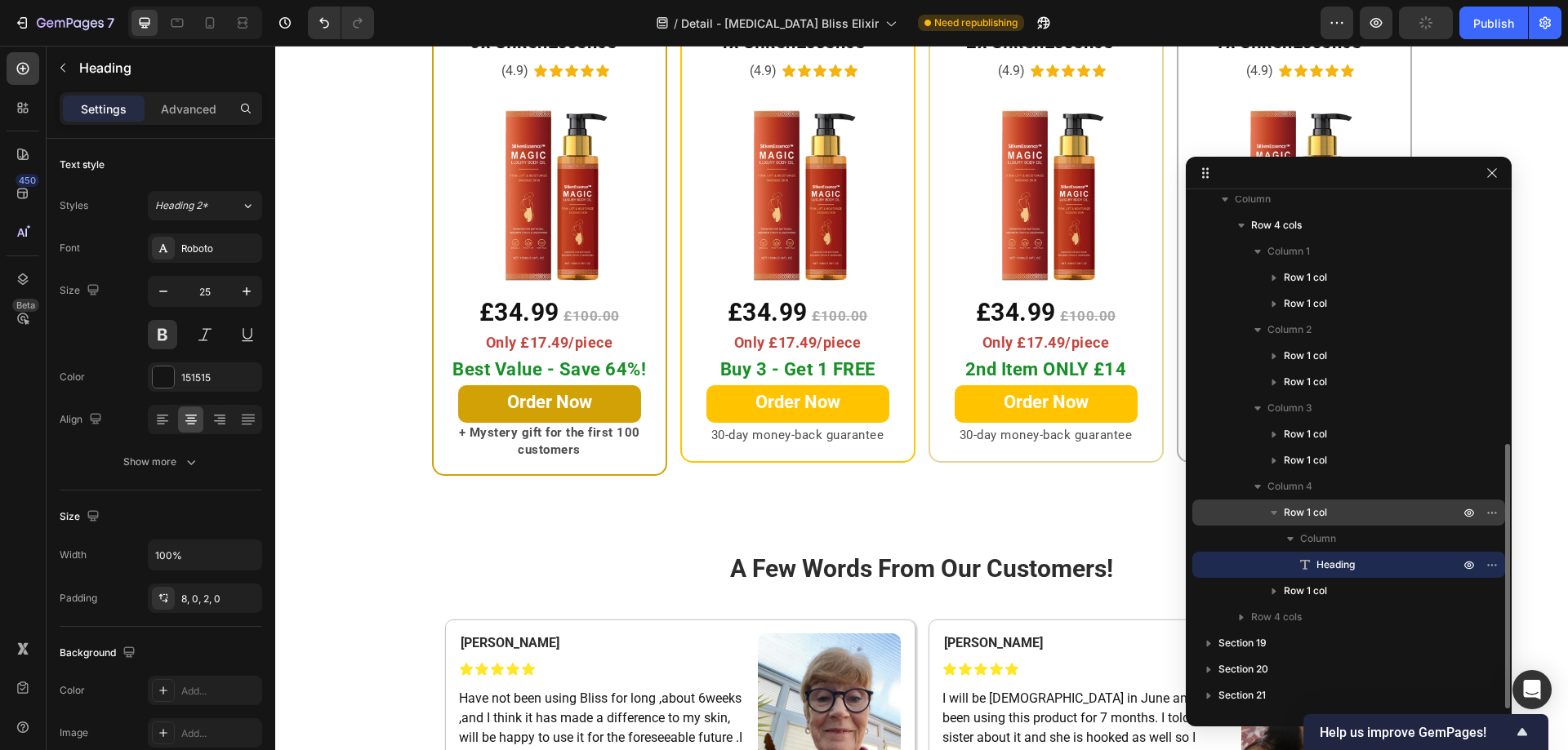
drag, startPoint x: 1254, startPoint y: 513, endPoint x: 499, endPoint y: 461, distance: 756.8
click at [1254, 513] on div "Row 1 col" at bounding box center [1348, 513] width 300 height 26
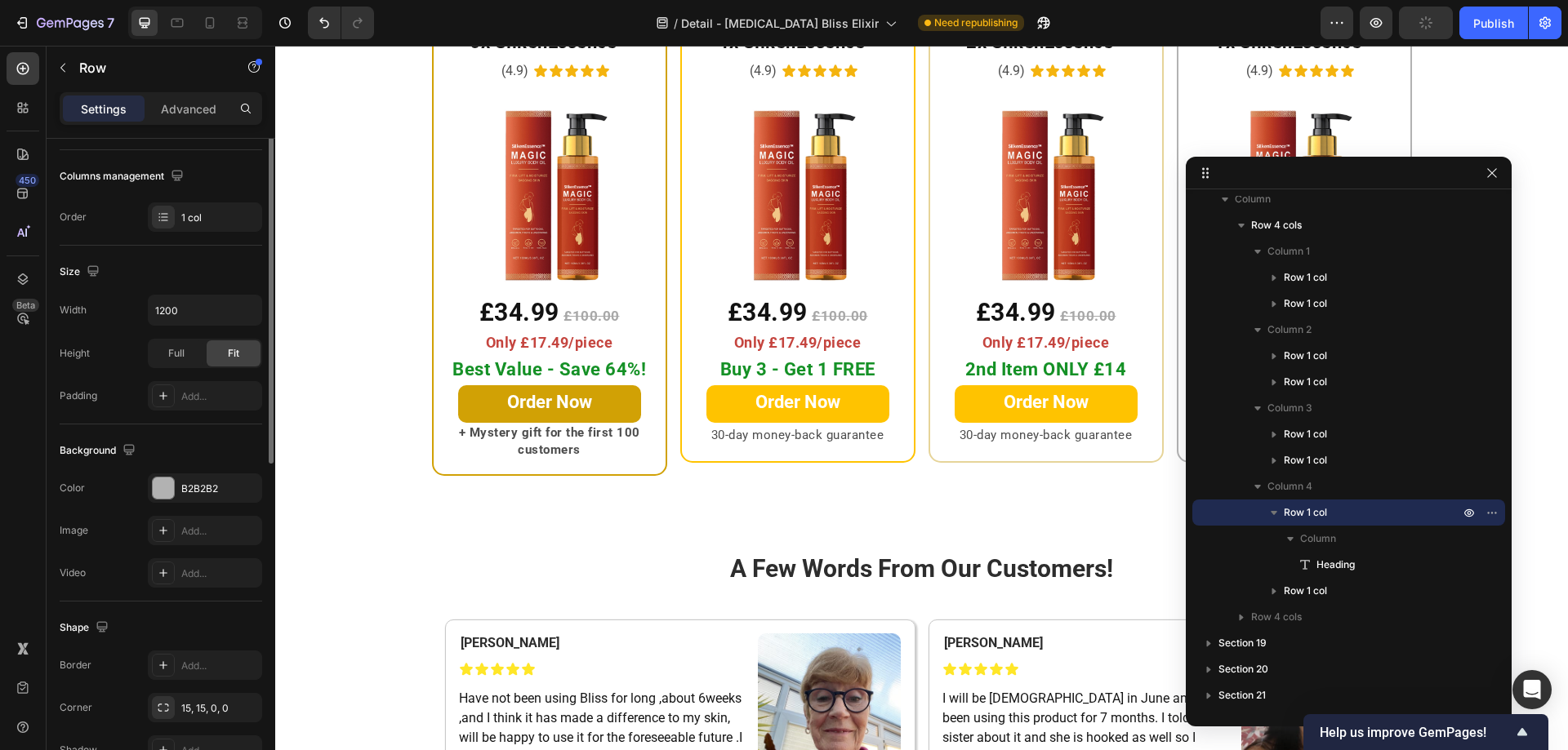
scroll to position [338, 0]
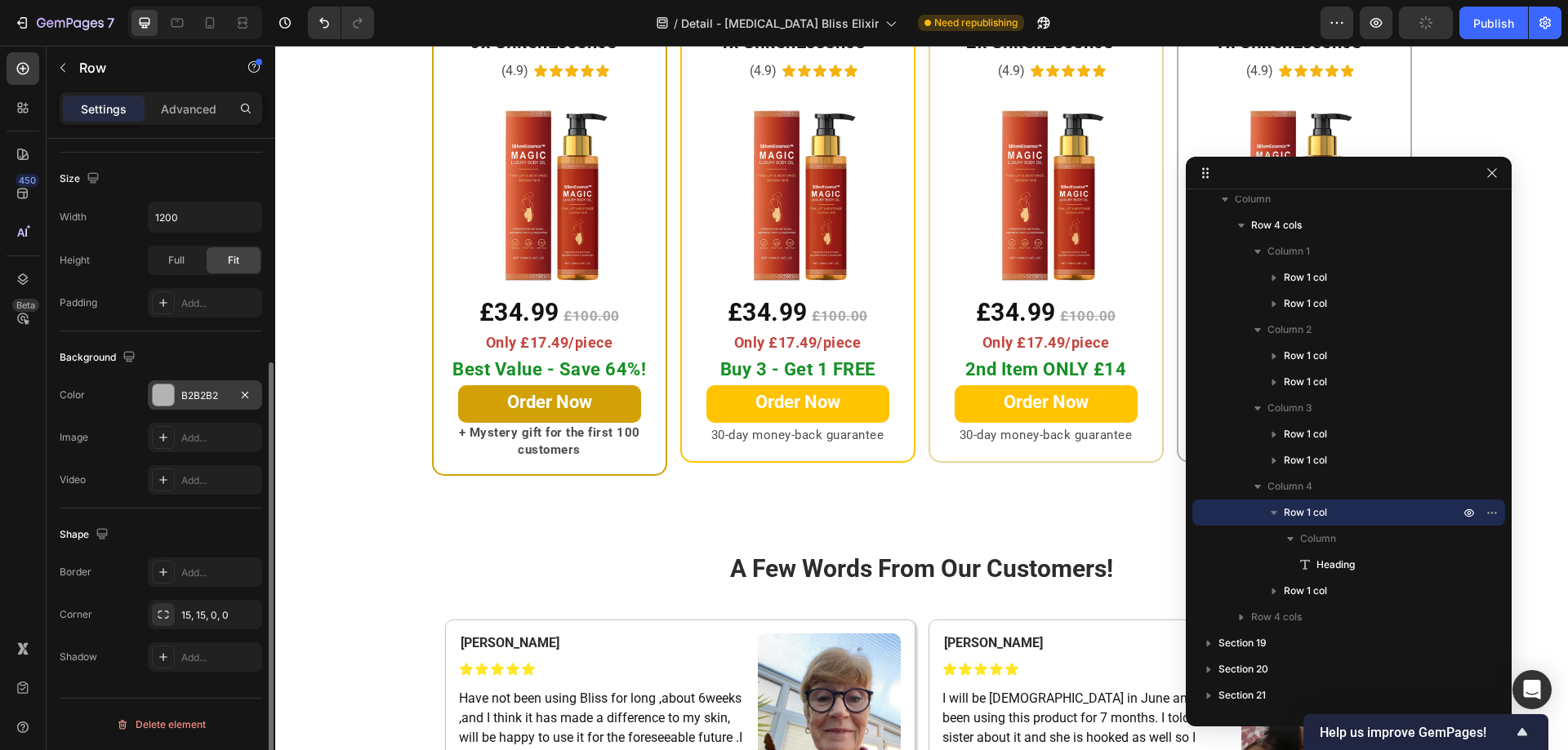
click at [173, 392] on div at bounding box center [163, 394] width 21 height 21
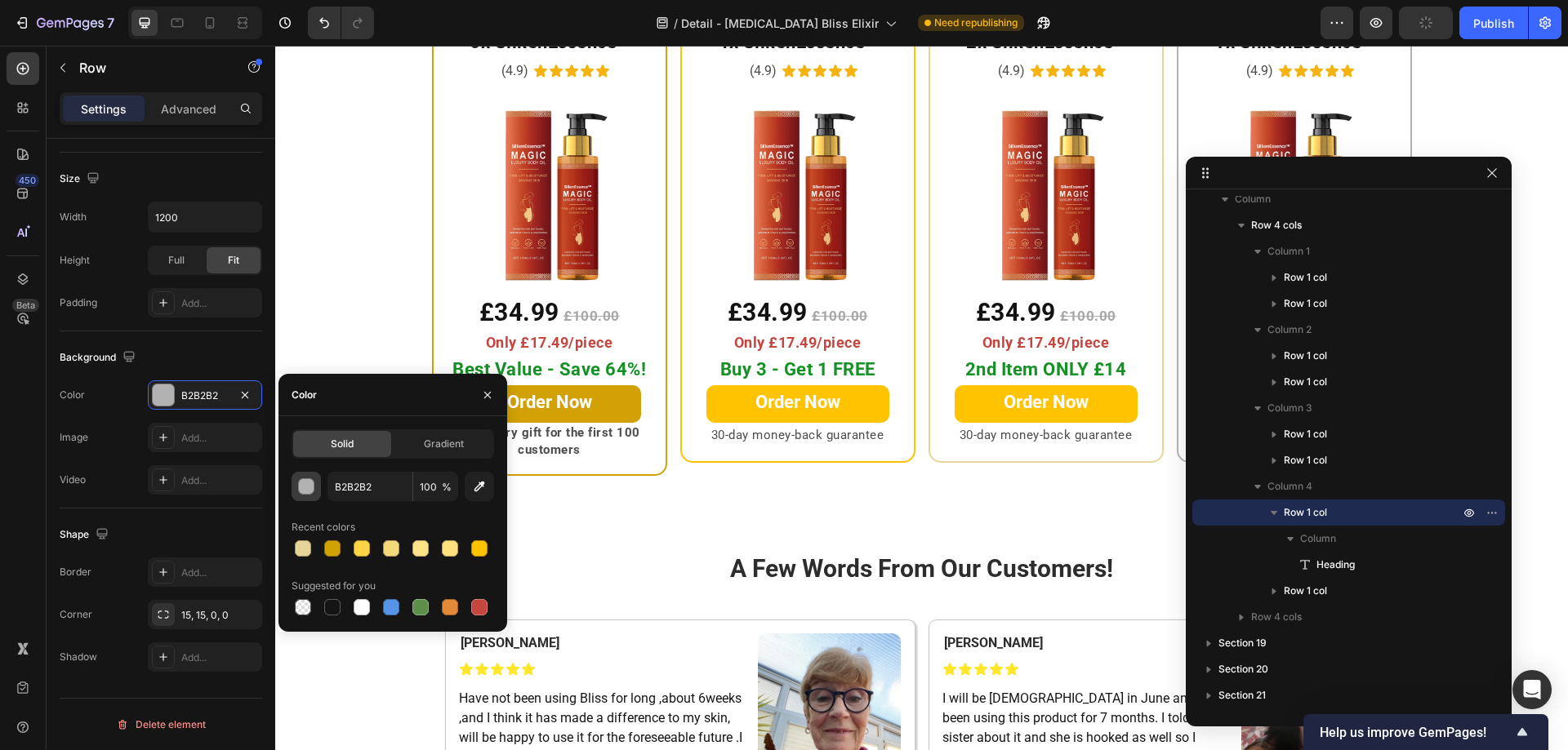
click at [301, 485] on div "button" at bounding box center [307, 488] width 17 height 17
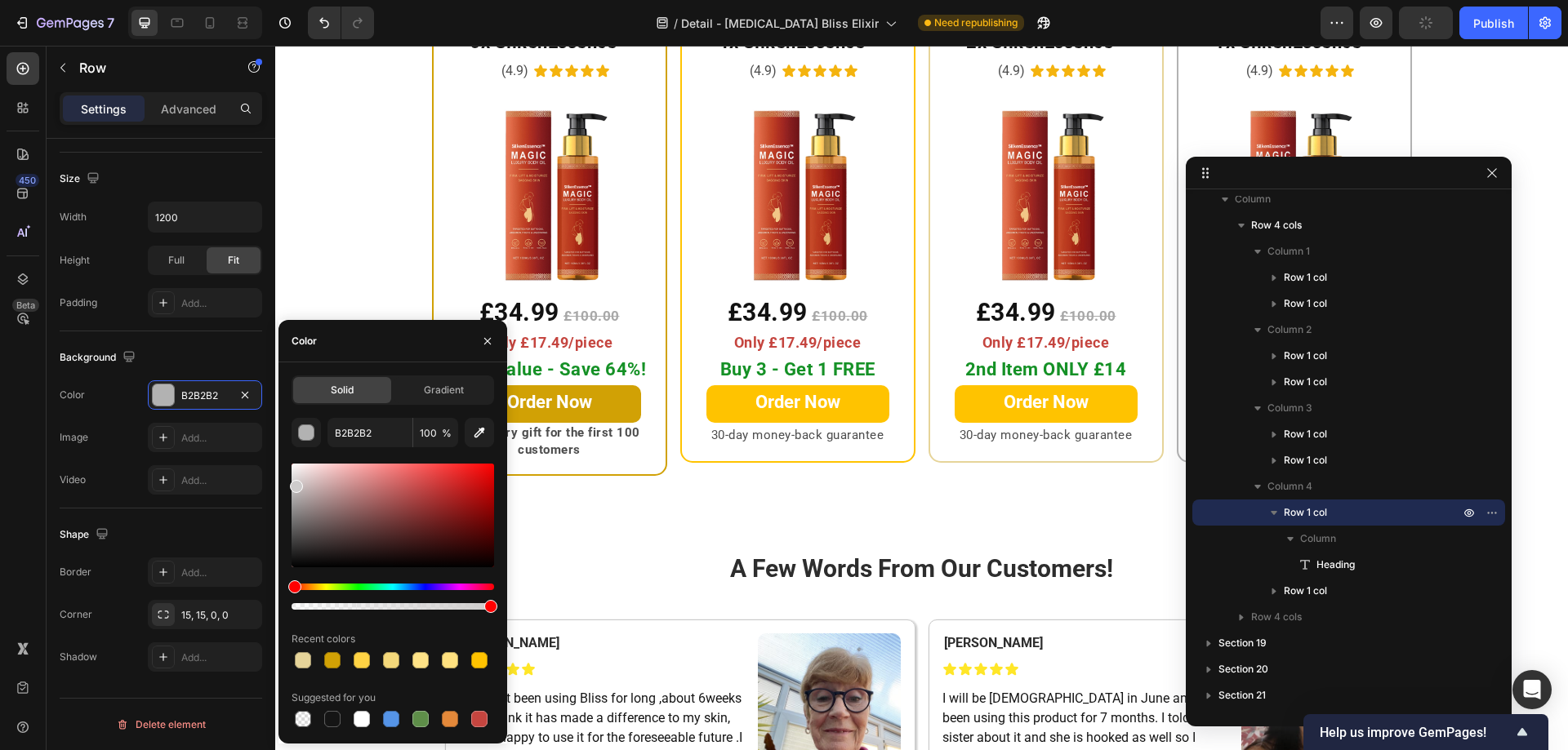
drag, startPoint x: 296, startPoint y: 496, endPoint x: 294, endPoint y: 482, distance: 14.1
click at [294, 482] on div at bounding box center [296, 487] width 13 height 13
drag, startPoint x: 293, startPoint y: 481, endPoint x: 287, endPoint y: 476, distance: 7.8
click at [287, 476] on div "Solid Gradient CECCCC 100 % Recent colors Suggested for you" at bounding box center [392, 553] width 228 height 355
click at [287, 480] on div "Solid Gradient E0E0E0 100 % Recent colors Suggested for you" at bounding box center [392, 553] width 228 height 355
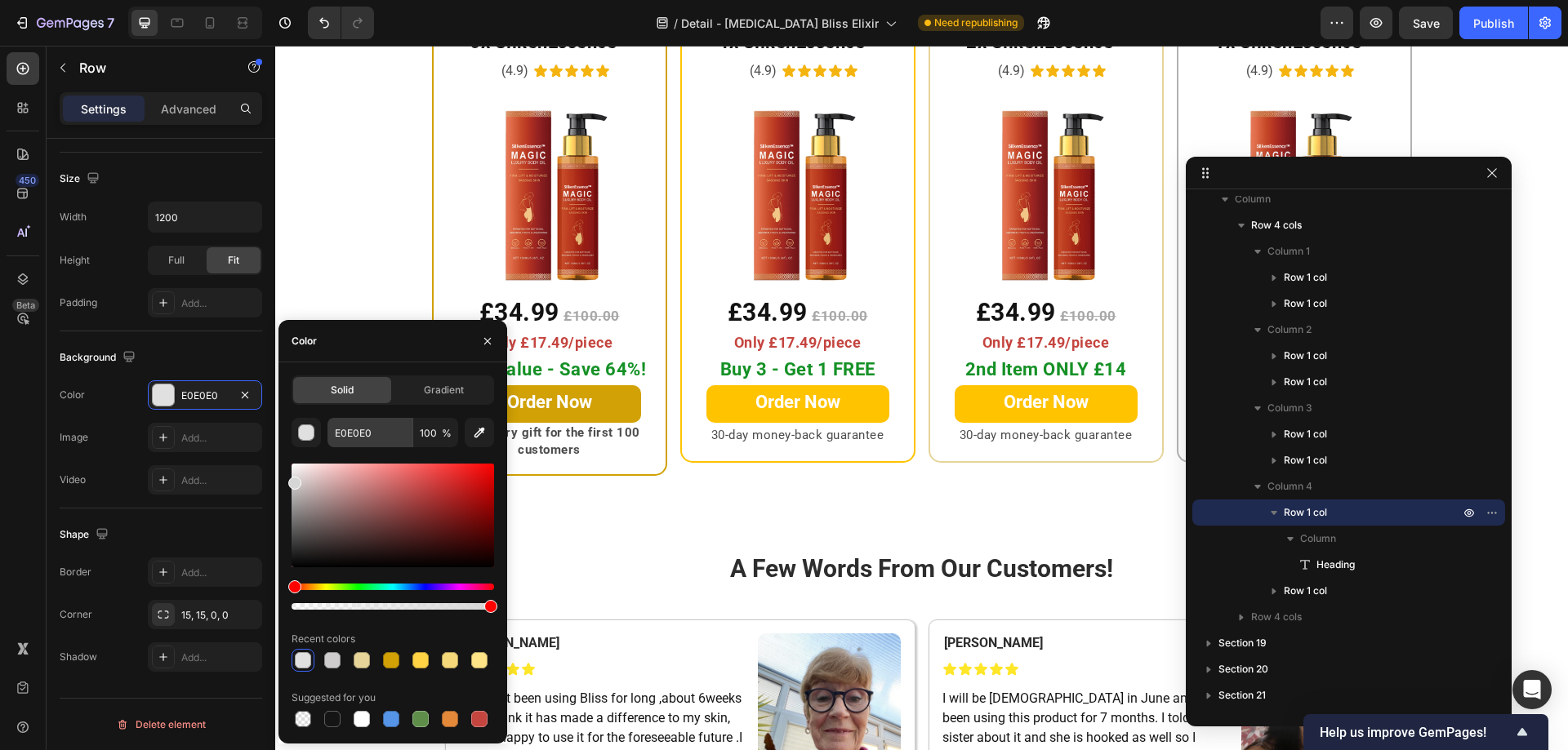
type input "D6D6D6"
click at [373, 437] on input "D6D6D6" at bounding box center [370, 433] width 85 height 29
click at [350, 266] on div "Ultimate Deal Heading Row 6x SilkenEssence™ Heading (4.9) Text Block Icon Icon …" at bounding box center [922, 226] width 1293 height 499
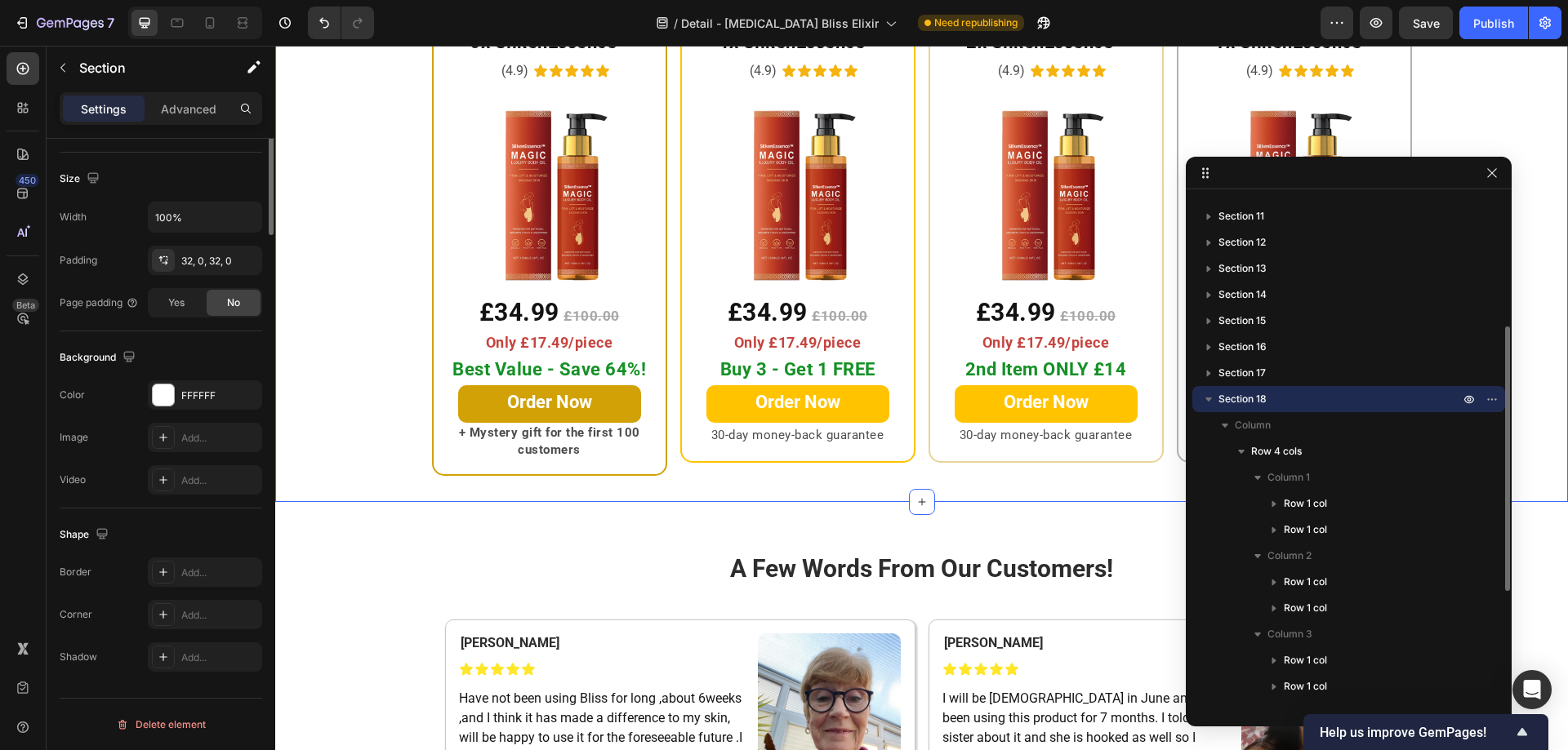
scroll to position [0, 0]
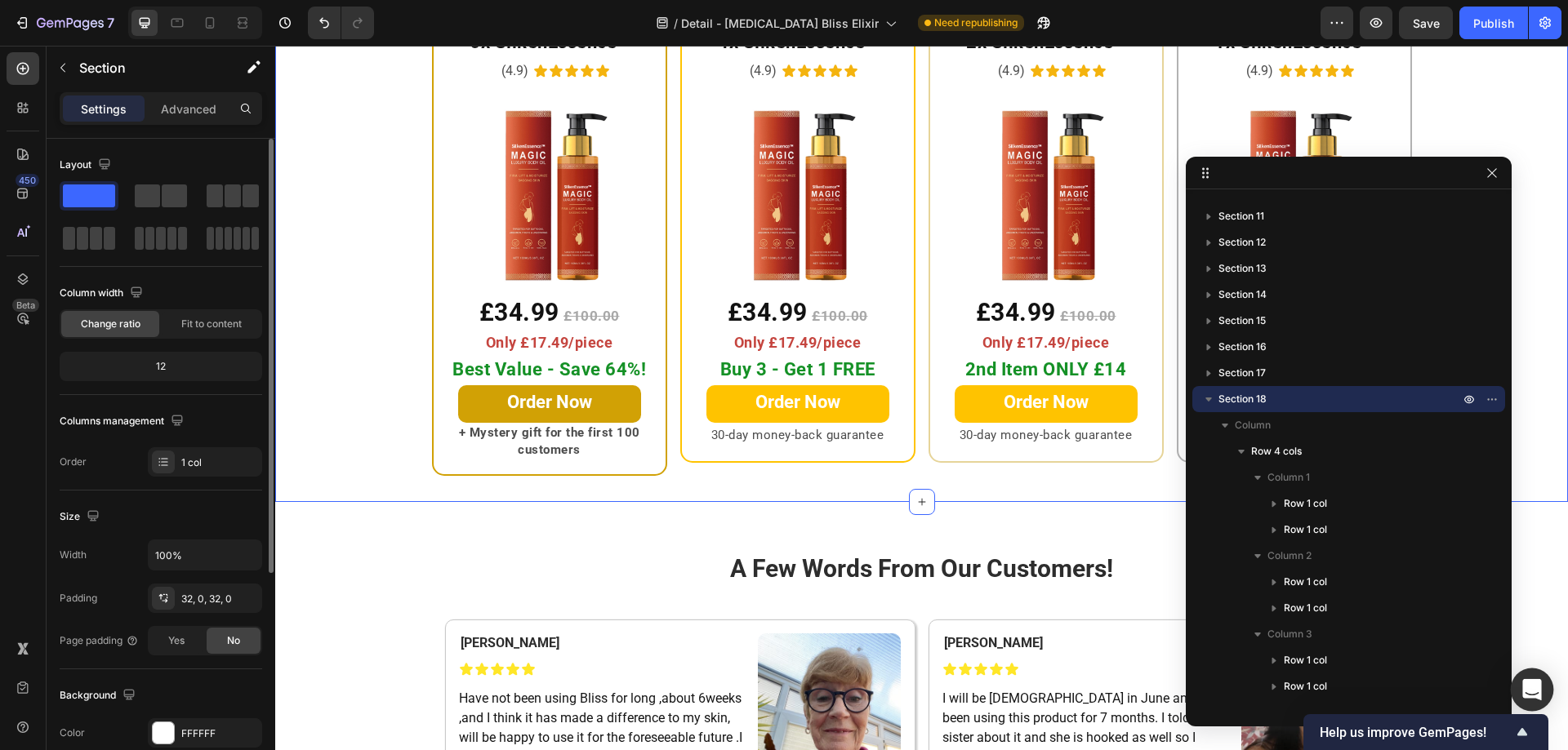
click at [1539, 694] on icon "Open Intercom Messenger" at bounding box center [1531, 689] width 18 height 21
click at [1496, 168] on icon "button" at bounding box center [1492, 173] width 13 height 13
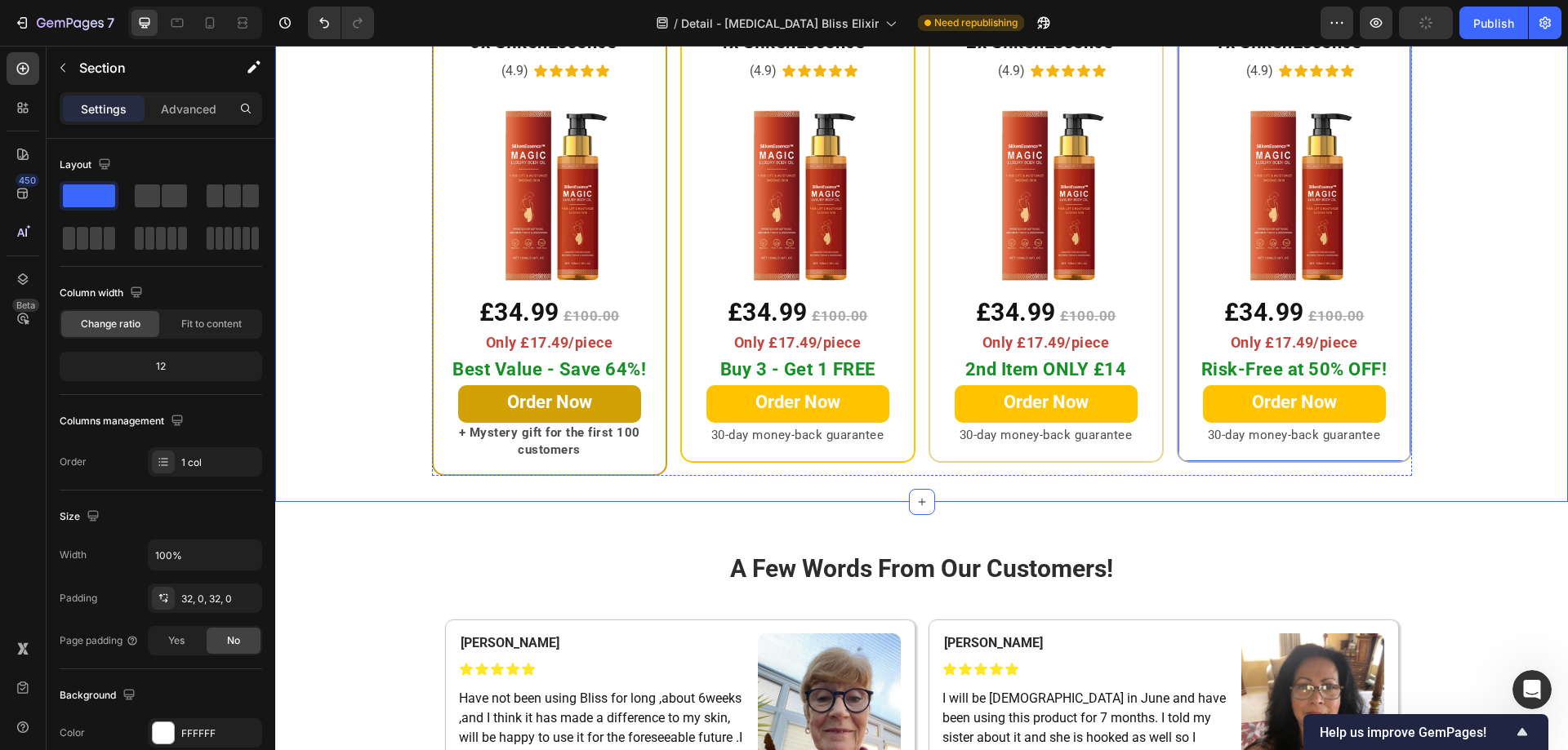
click at [1184, 31] on div "Row" at bounding box center [1195, 24] width 27 height 15
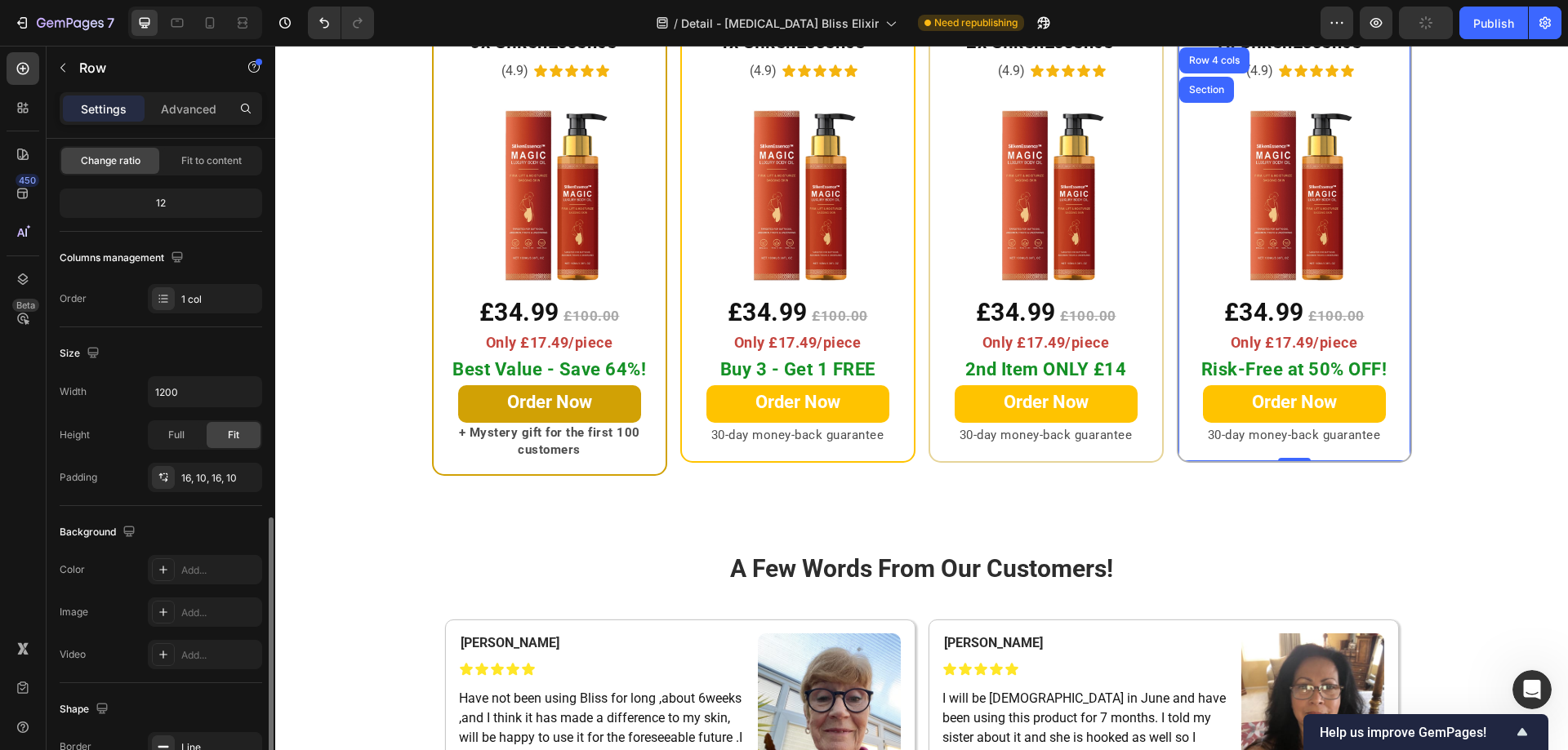
scroll to position [326, 0]
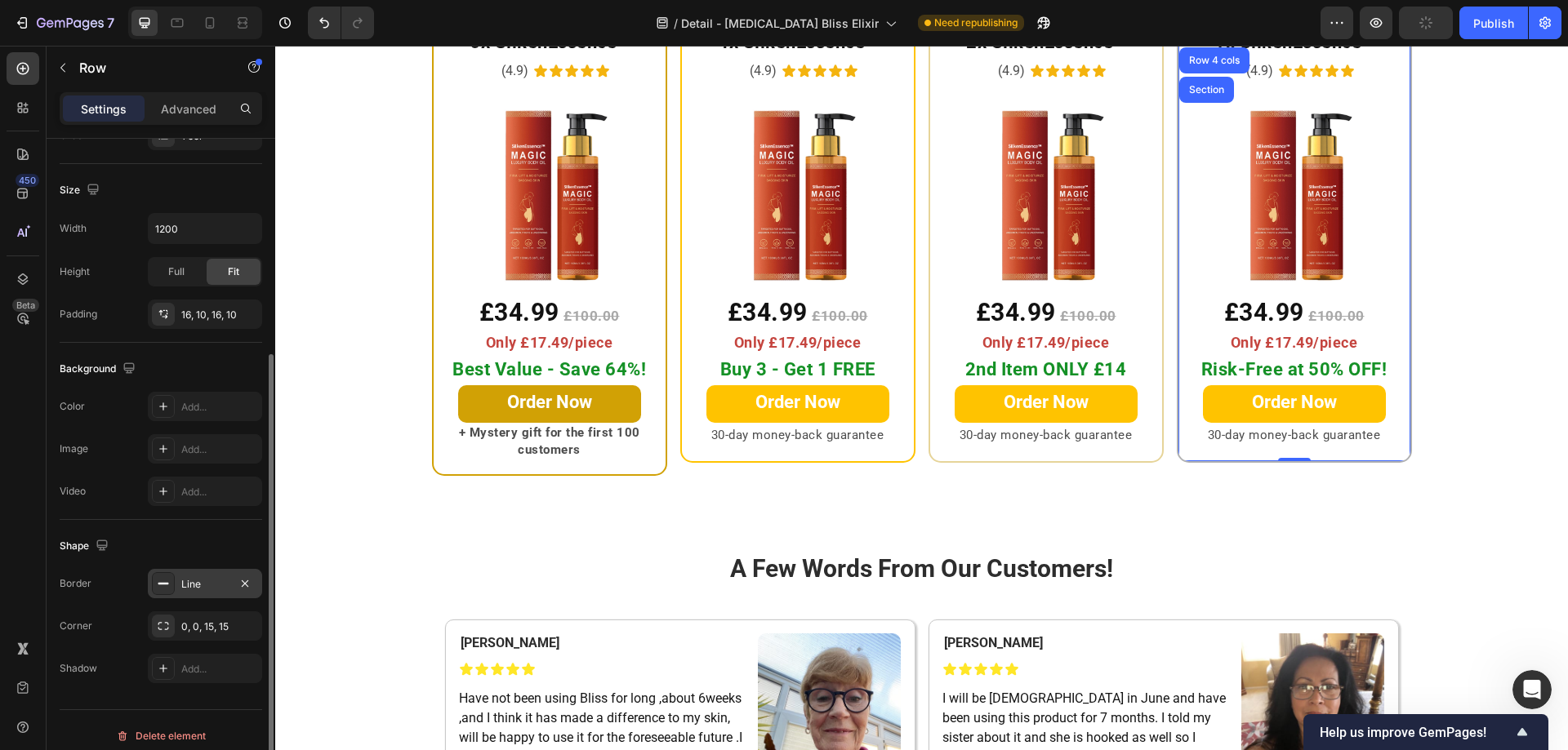
drag, startPoint x: 171, startPoint y: 579, endPoint x: 203, endPoint y: 578, distance: 32.0
click at [171, 580] on div at bounding box center [163, 583] width 23 height 23
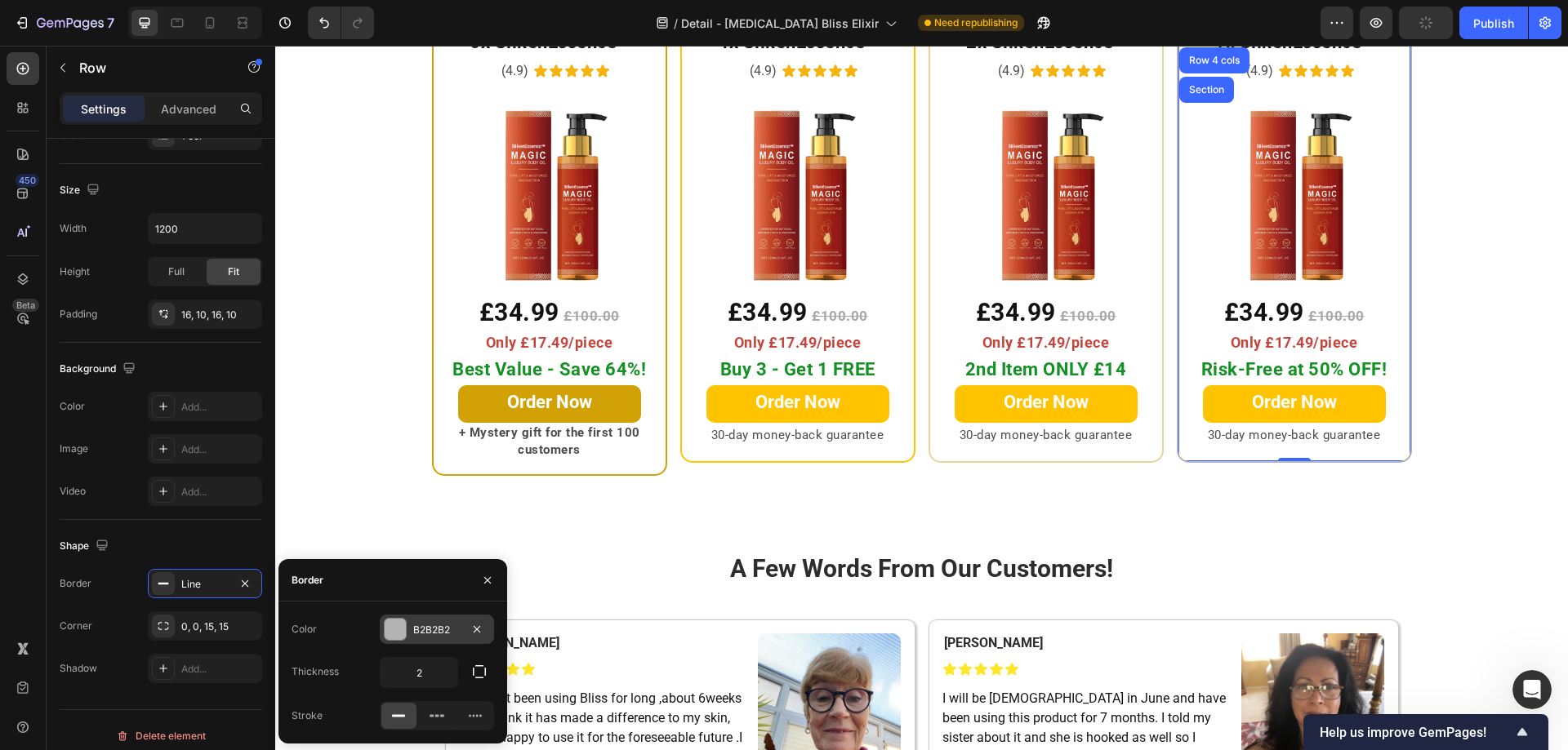
click at [403, 627] on div at bounding box center [394, 629] width 21 height 21
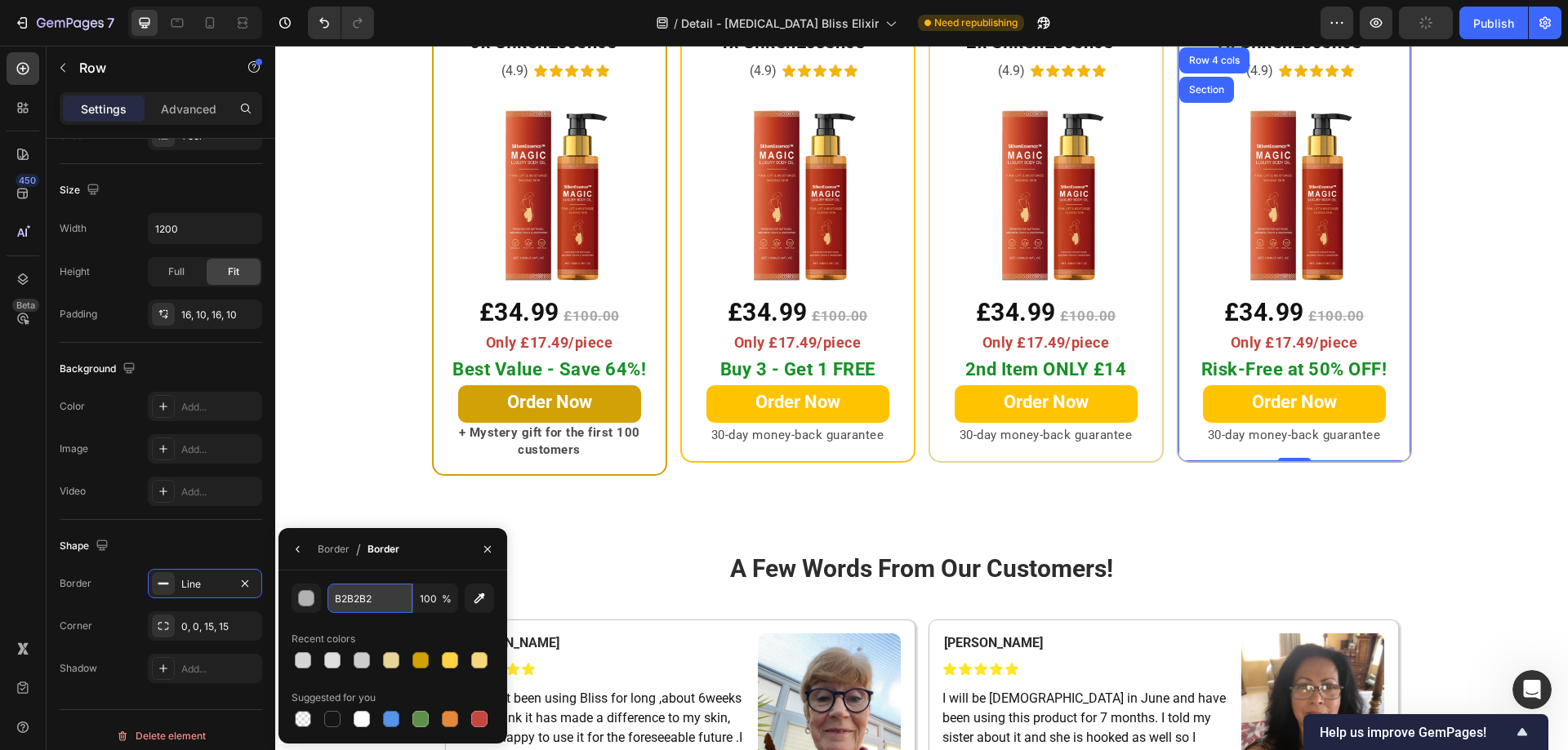
click at [384, 603] on input "B2B2B2" at bounding box center [370, 599] width 85 height 29
paste input "D6D6D6"
type input "D6D6D6"
click at [1486, 476] on div "Ultimate Deal Heading Row 6x SilkenEssence™ Heading (4.9) Text Block Icon Icon …" at bounding box center [922, 226] width 1293 height 499
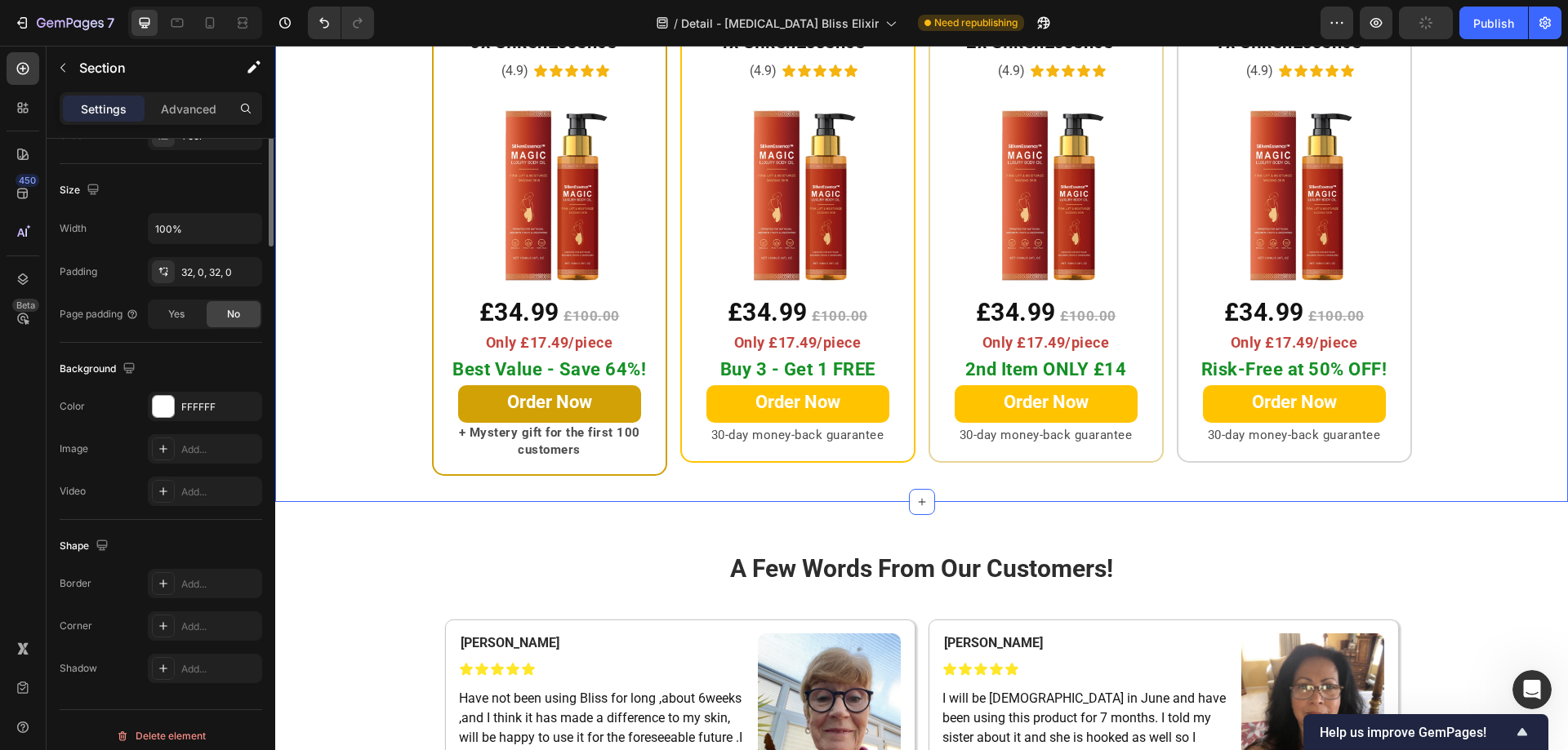
scroll to position [0, 0]
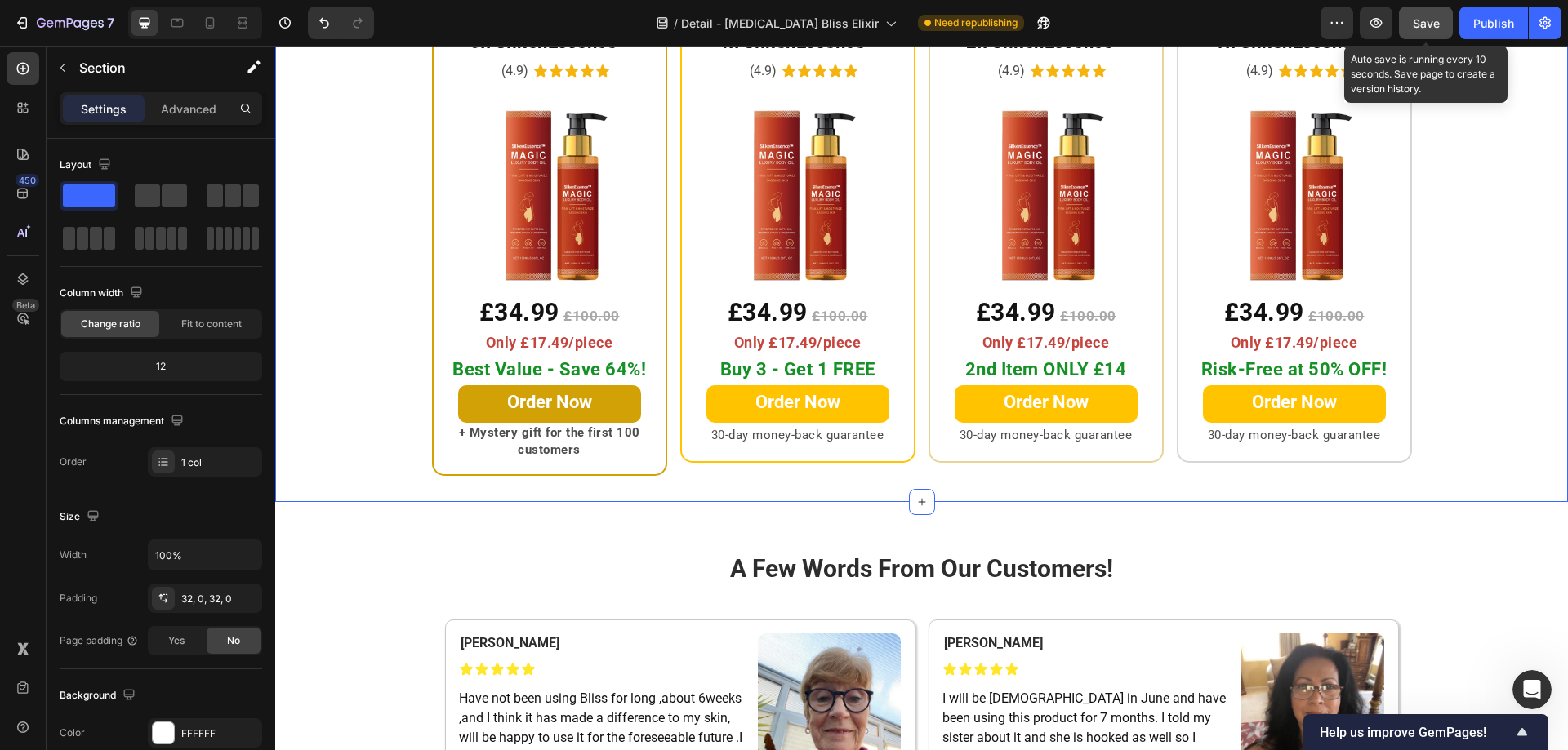
click at [1419, 22] on span "Save" at bounding box center [1426, 23] width 27 height 14
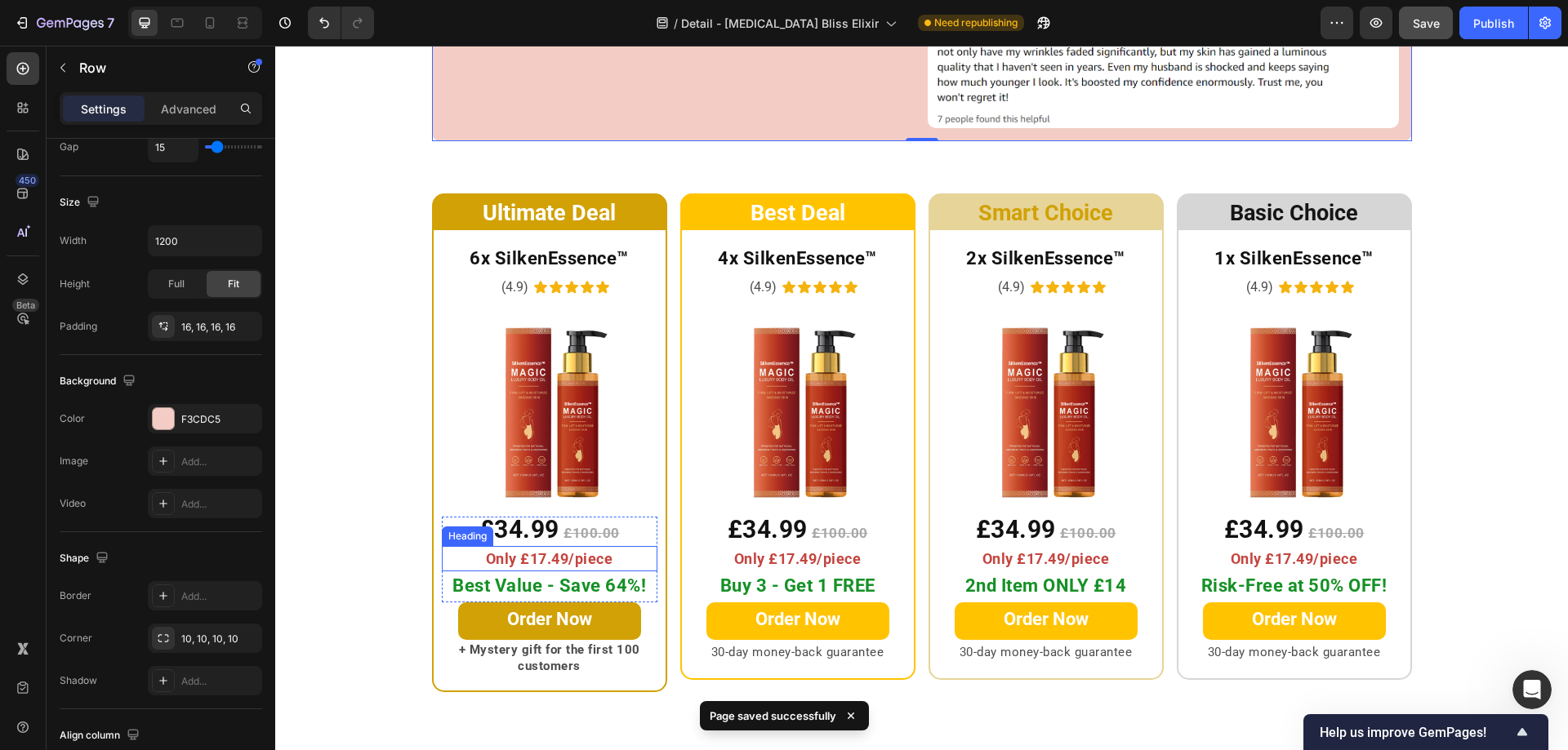
scroll to position [8932, 0]
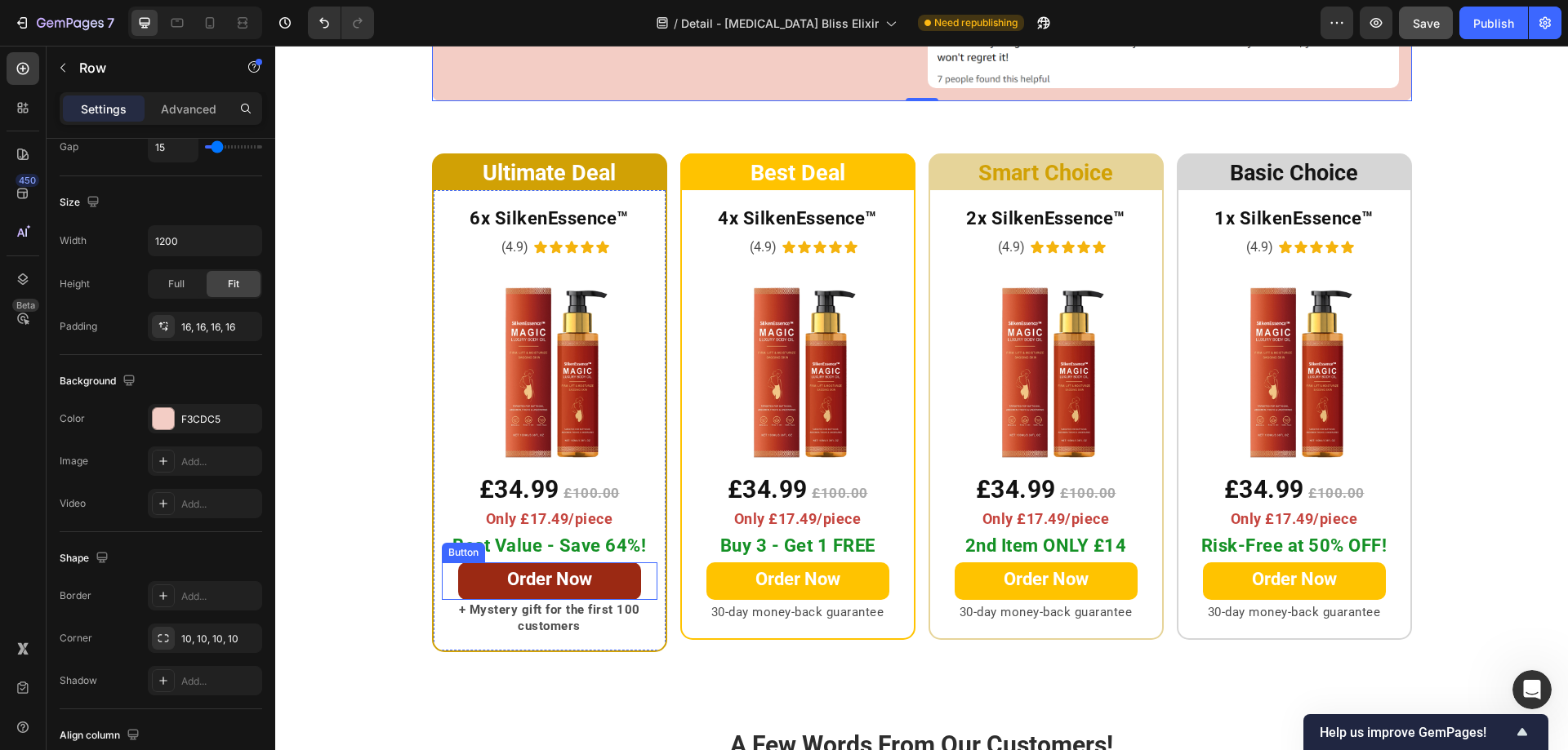
click at [471, 563] on link "Order Now" at bounding box center [549, 581] width 182 height 38
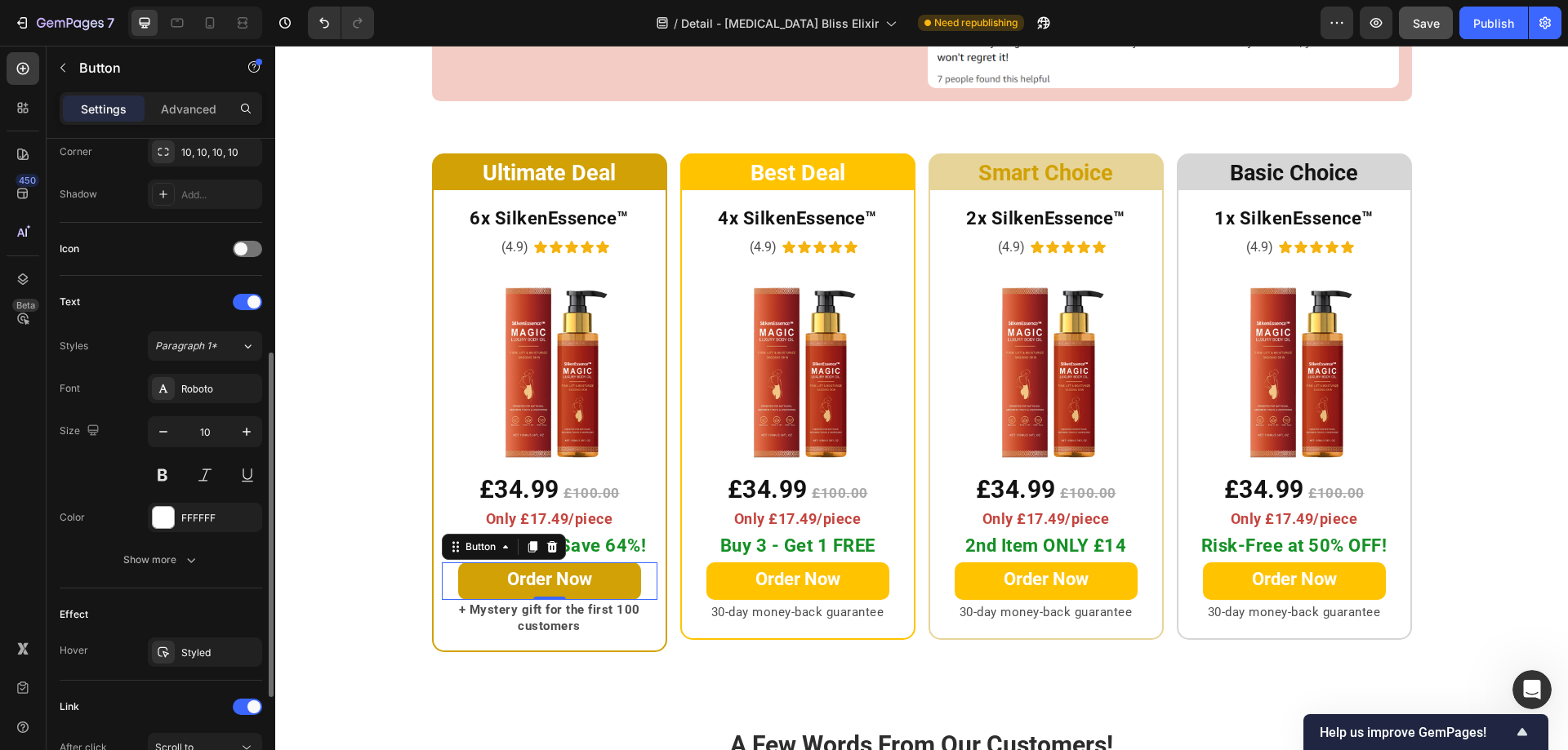
scroll to position [0, 0]
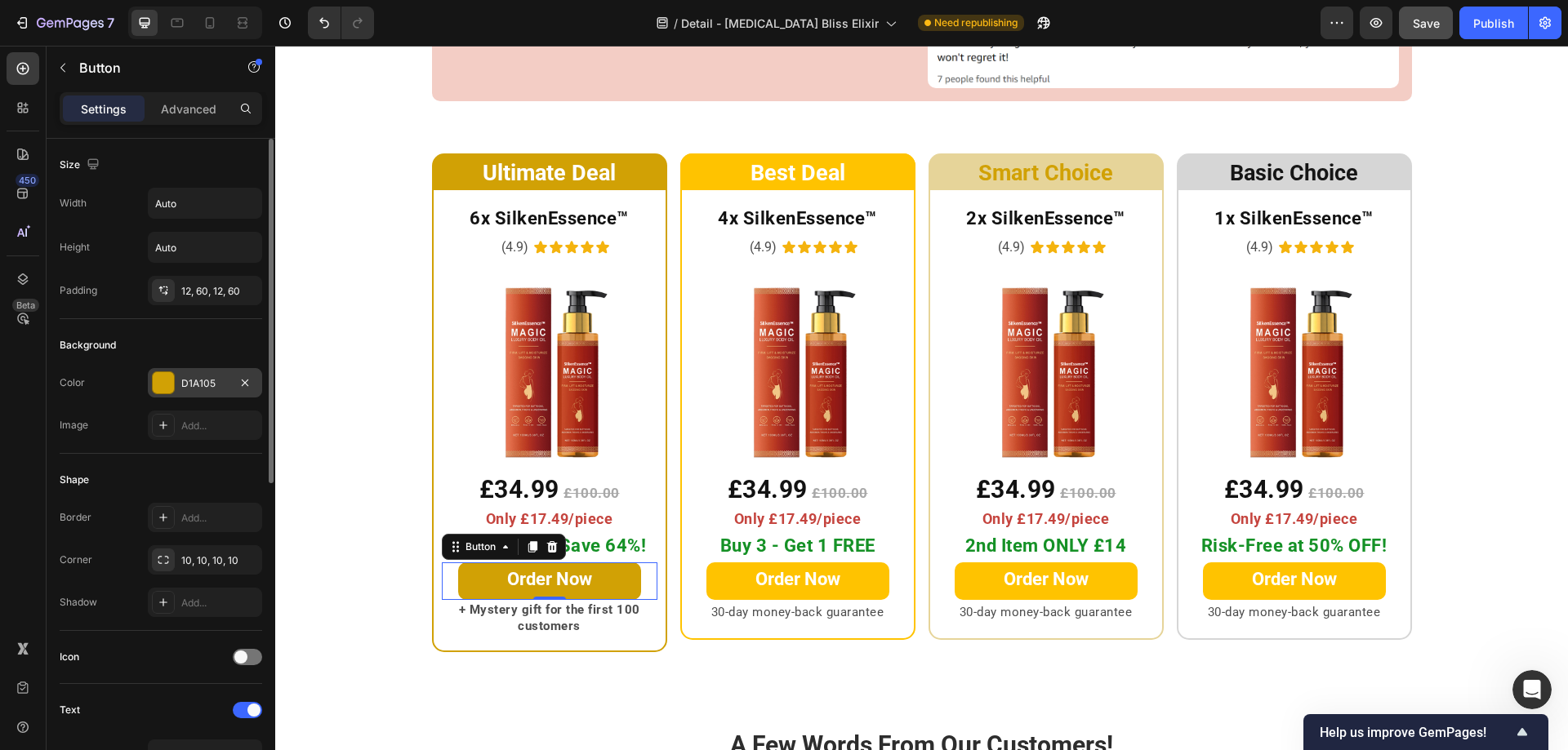
click at [155, 385] on div at bounding box center [163, 382] width 21 height 21
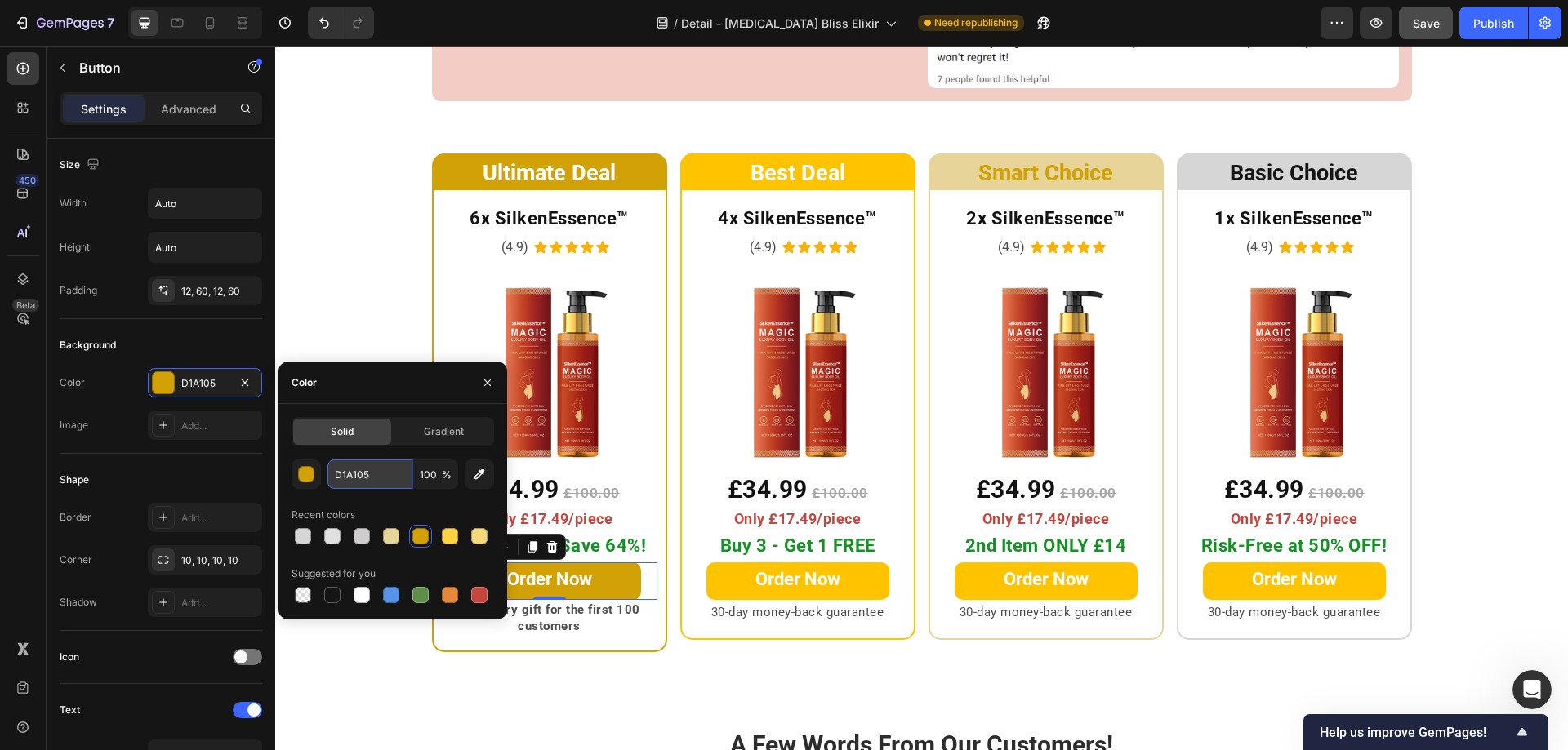
click at [377, 480] on input "D1A105" at bounding box center [370, 474] width 85 height 29
click at [569, 511] on span "Only £17.49/piece" at bounding box center [549, 519] width 127 height 17
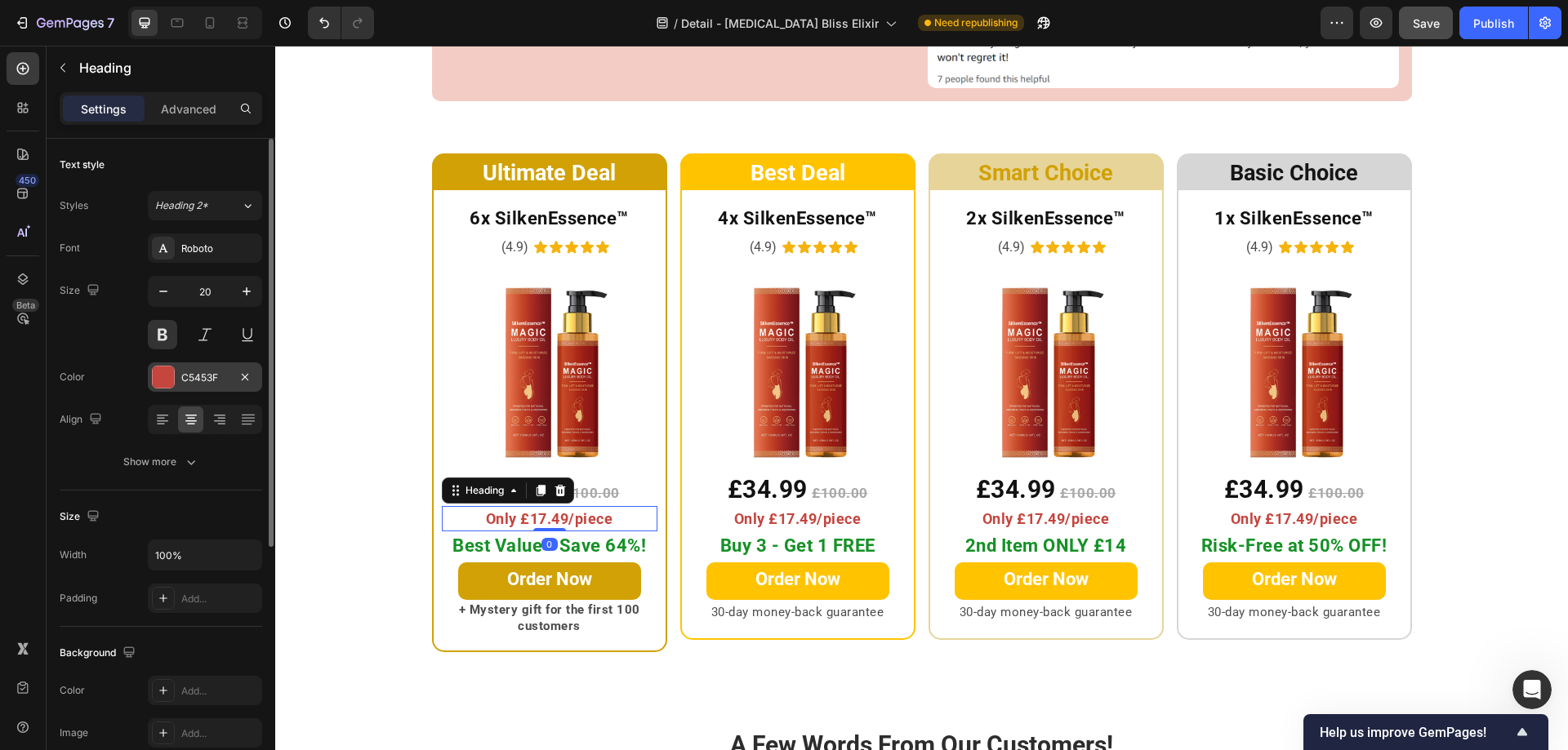
click at [160, 380] on div at bounding box center [163, 377] width 21 height 21
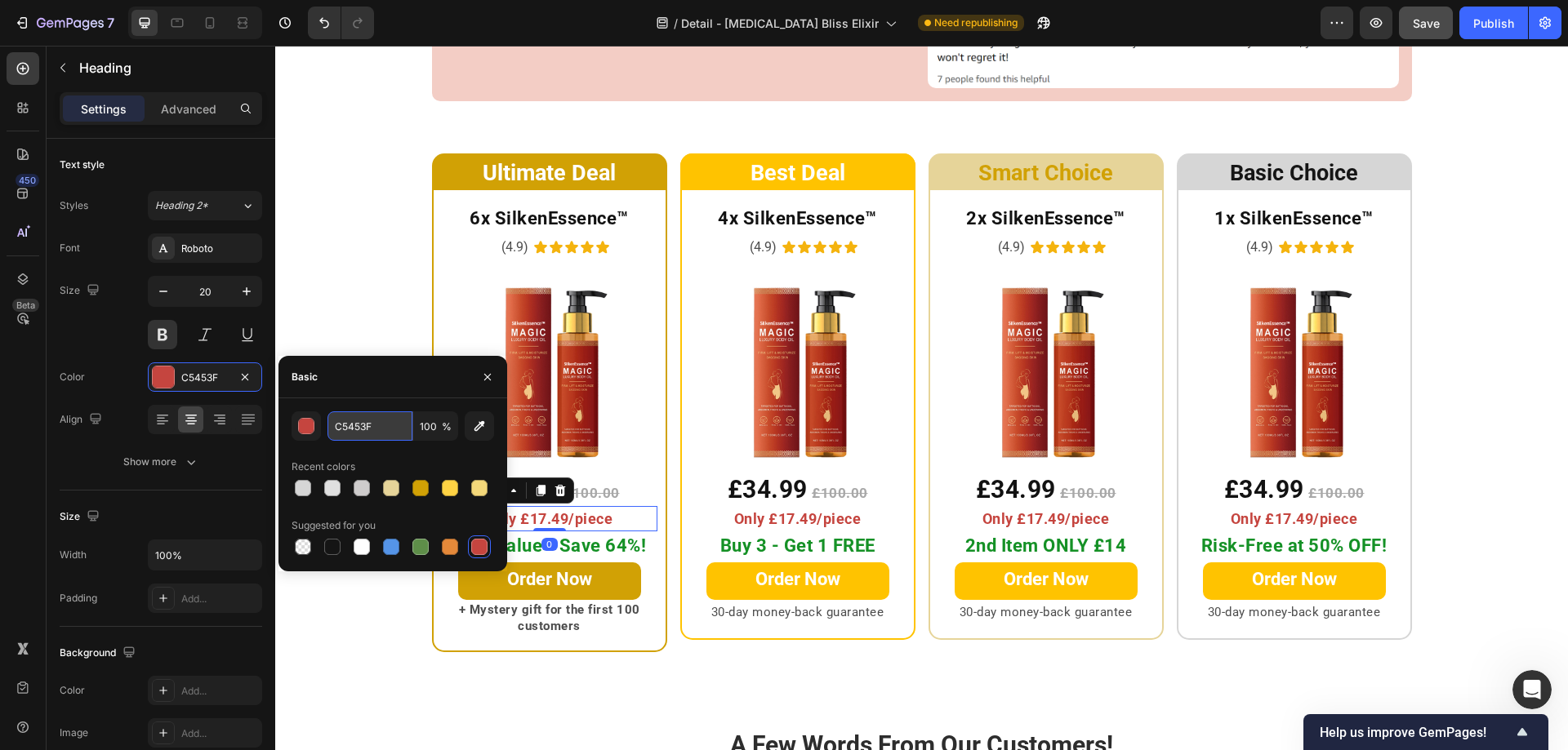
click at [378, 429] on input "C5453F" at bounding box center [370, 426] width 85 height 29
paste input "D1A105"
type input "D1A105"
click at [776, 511] on span "Only £17.49/piece" at bounding box center [798, 519] width 127 height 17
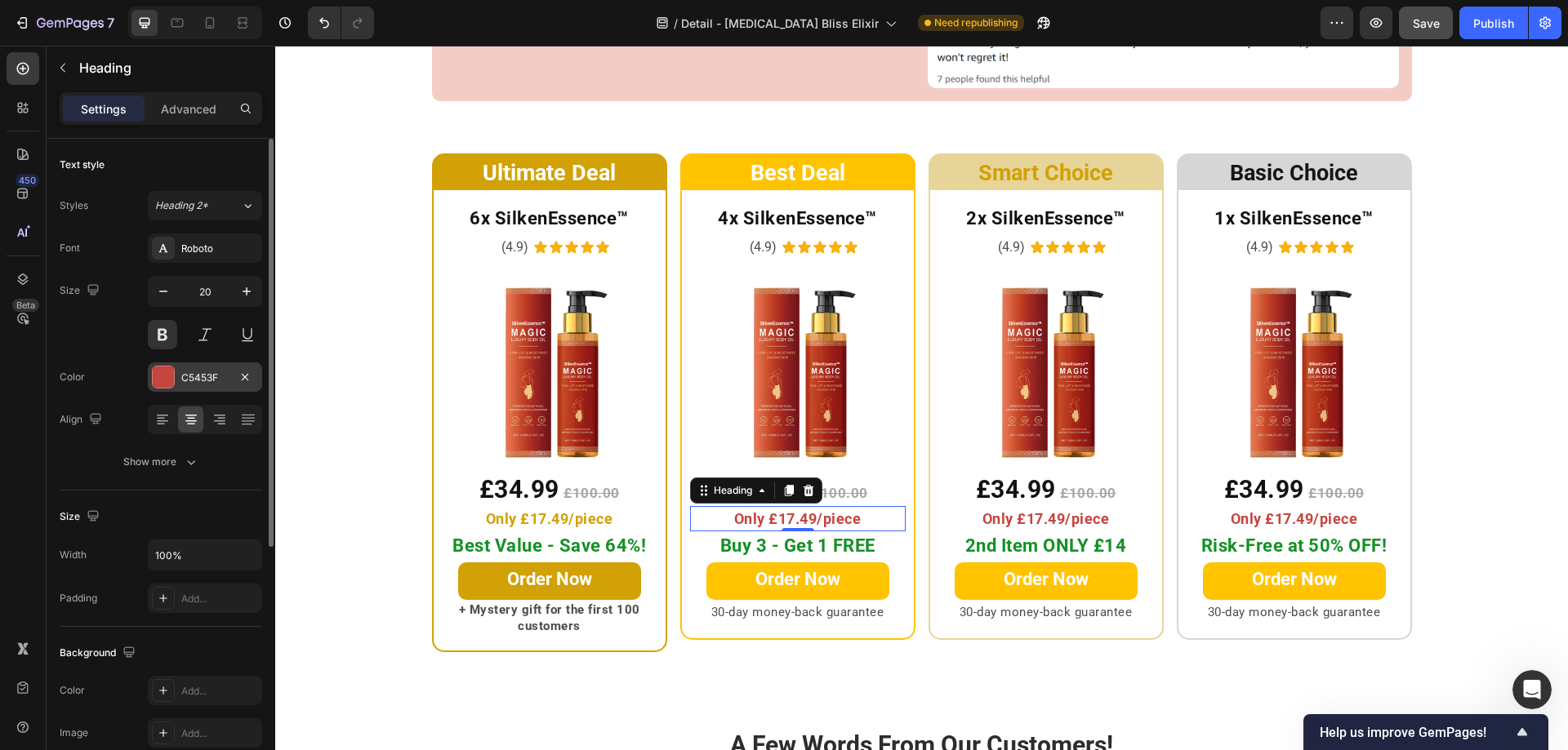
click at [150, 374] on div "C5453F" at bounding box center [204, 377] width 115 height 29
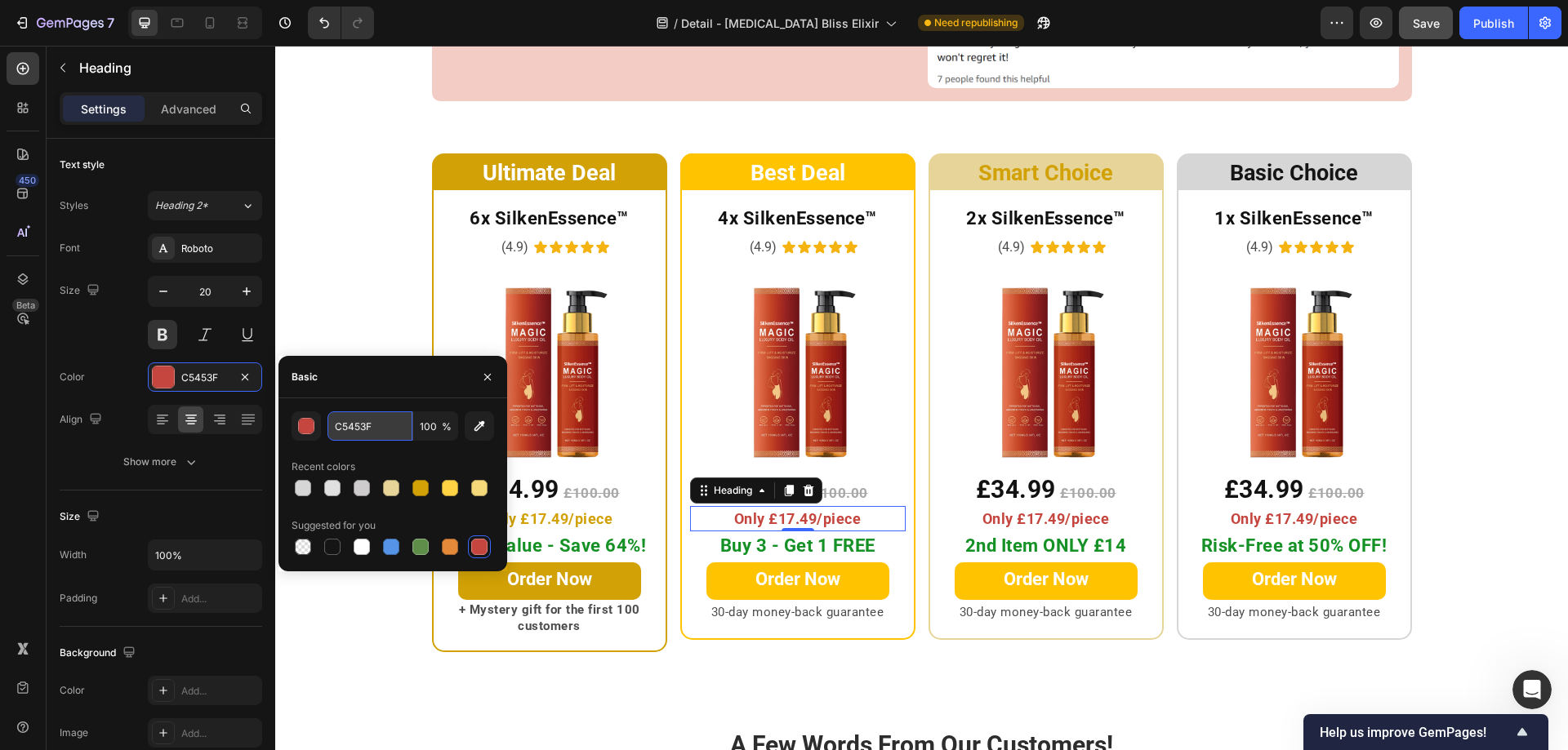
click at [375, 428] on input "C5453F" at bounding box center [370, 426] width 85 height 29
paste input "D1A105"
type input "D1A105"
click at [1017, 511] on span "Only £17.49/piece" at bounding box center [1045, 519] width 127 height 17
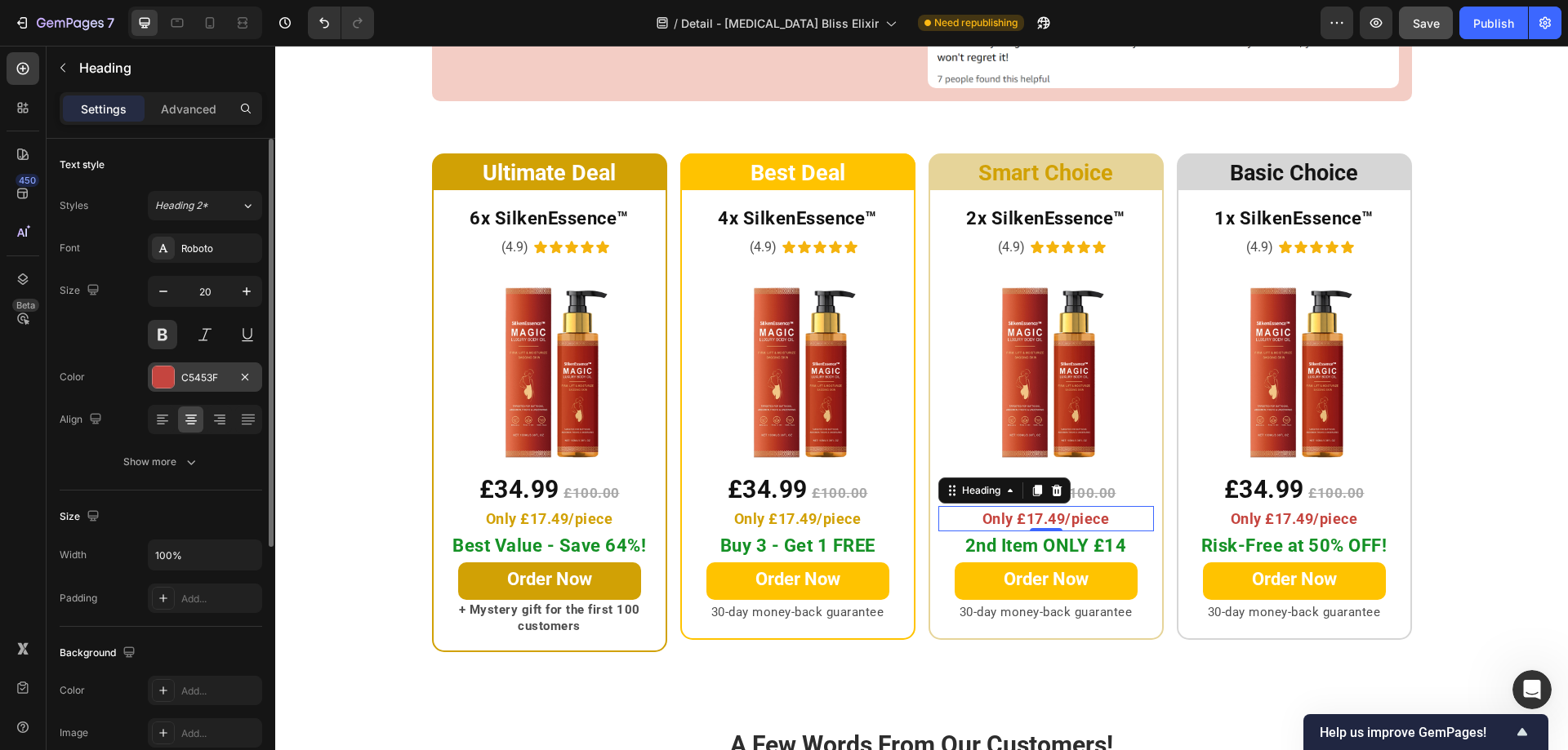
click at [165, 376] on div at bounding box center [163, 377] width 21 height 21
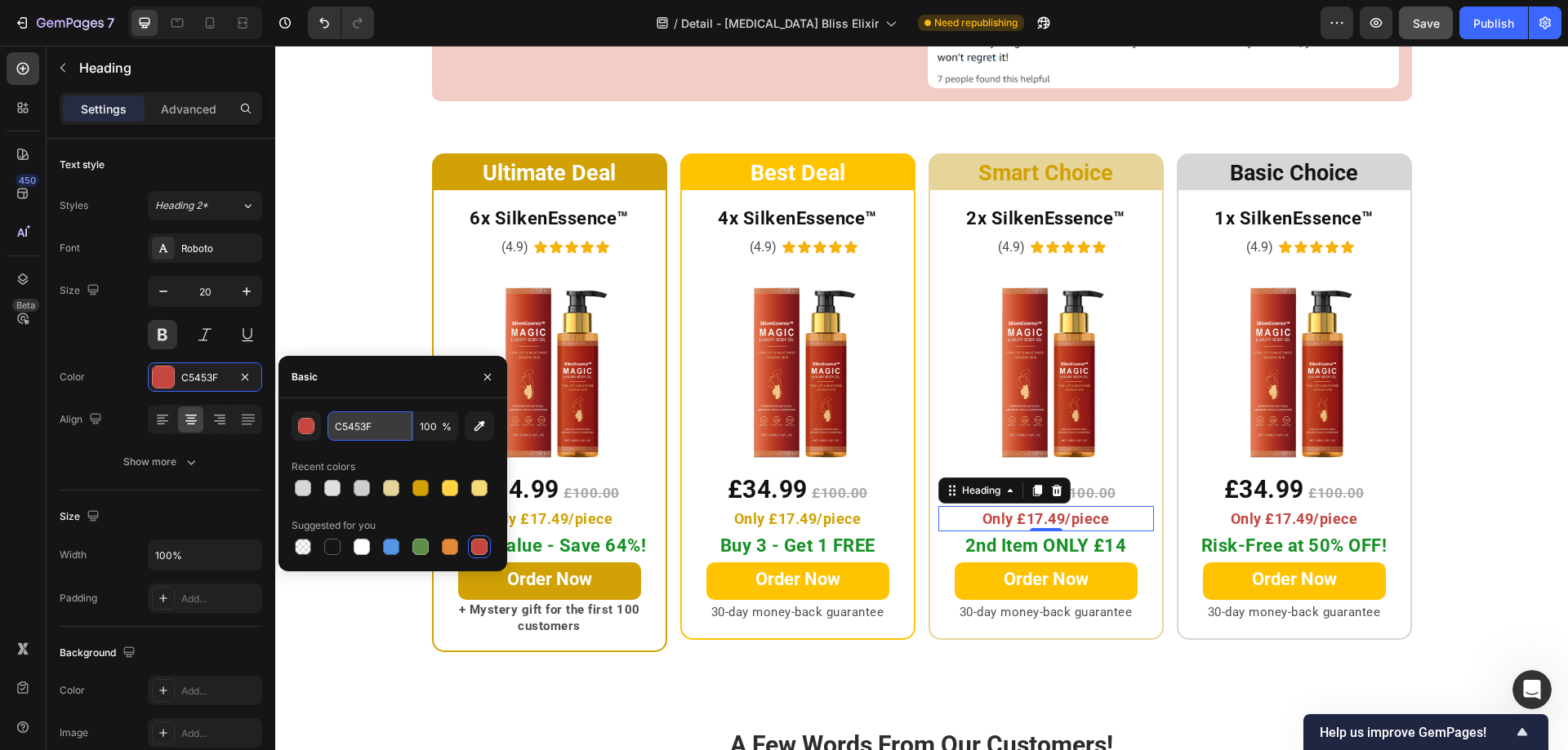
click at [370, 422] on input "C5453F" at bounding box center [370, 426] width 85 height 29
paste input "D1A105"
type input "D1A105"
click at [1231, 511] on span "Only £17.49/piece" at bounding box center [1294, 519] width 127 height 17
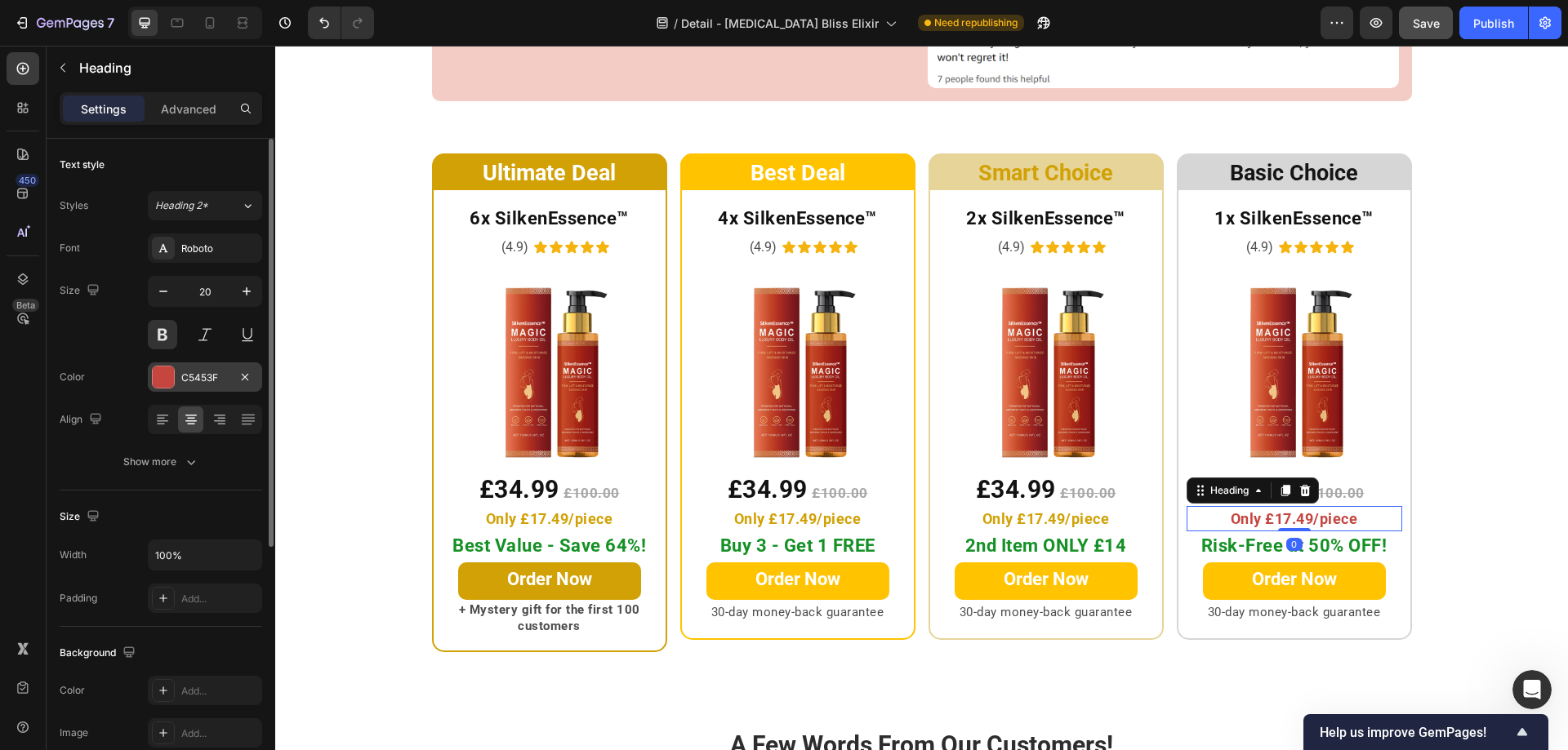
click at [153, 370] on div at bounding box center [163, 377] width 21 height 21
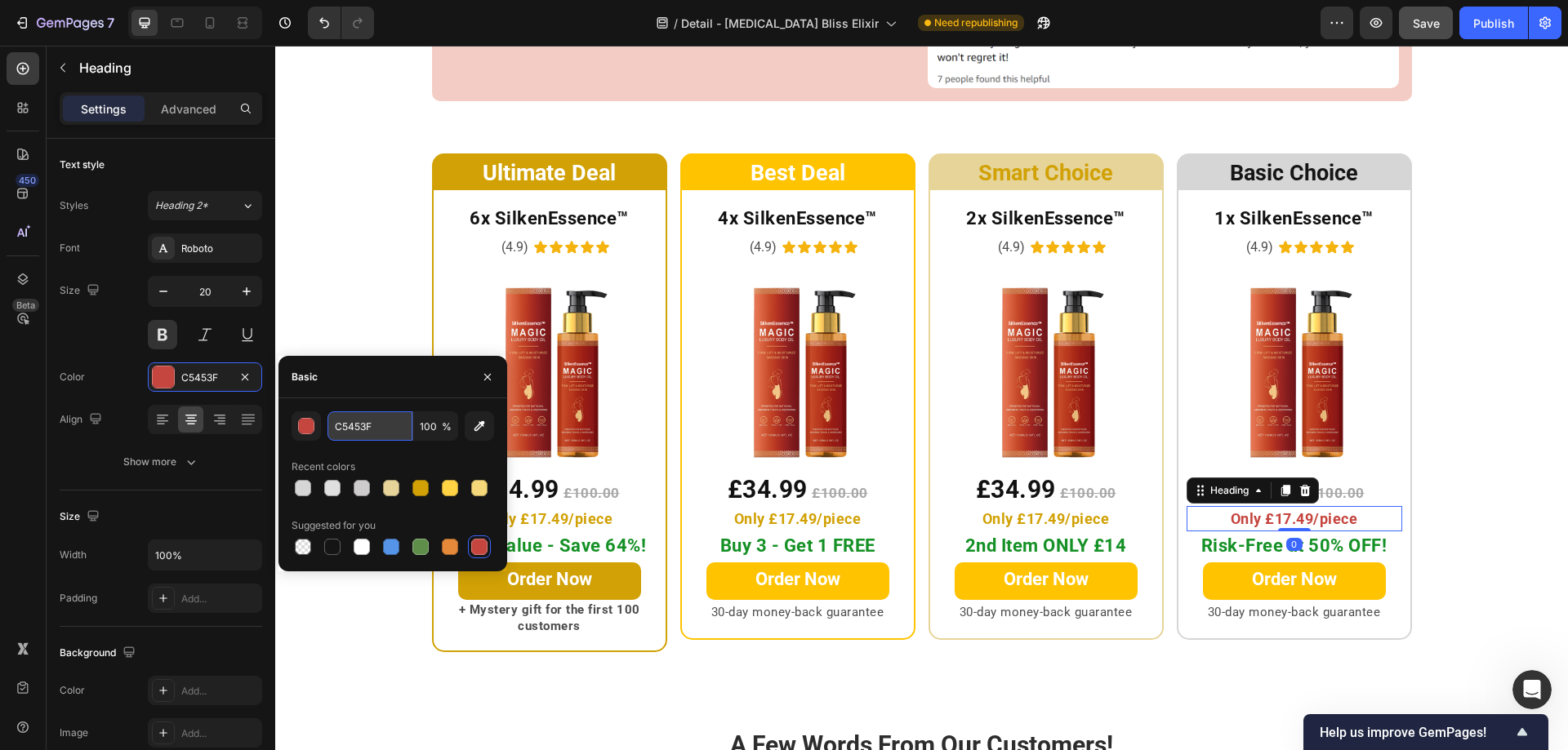
click at [378, 427] on input "C5453F" at bounding box center [370, 426] width 85 height 29
paste input "D1A105"
type input "D1A105"
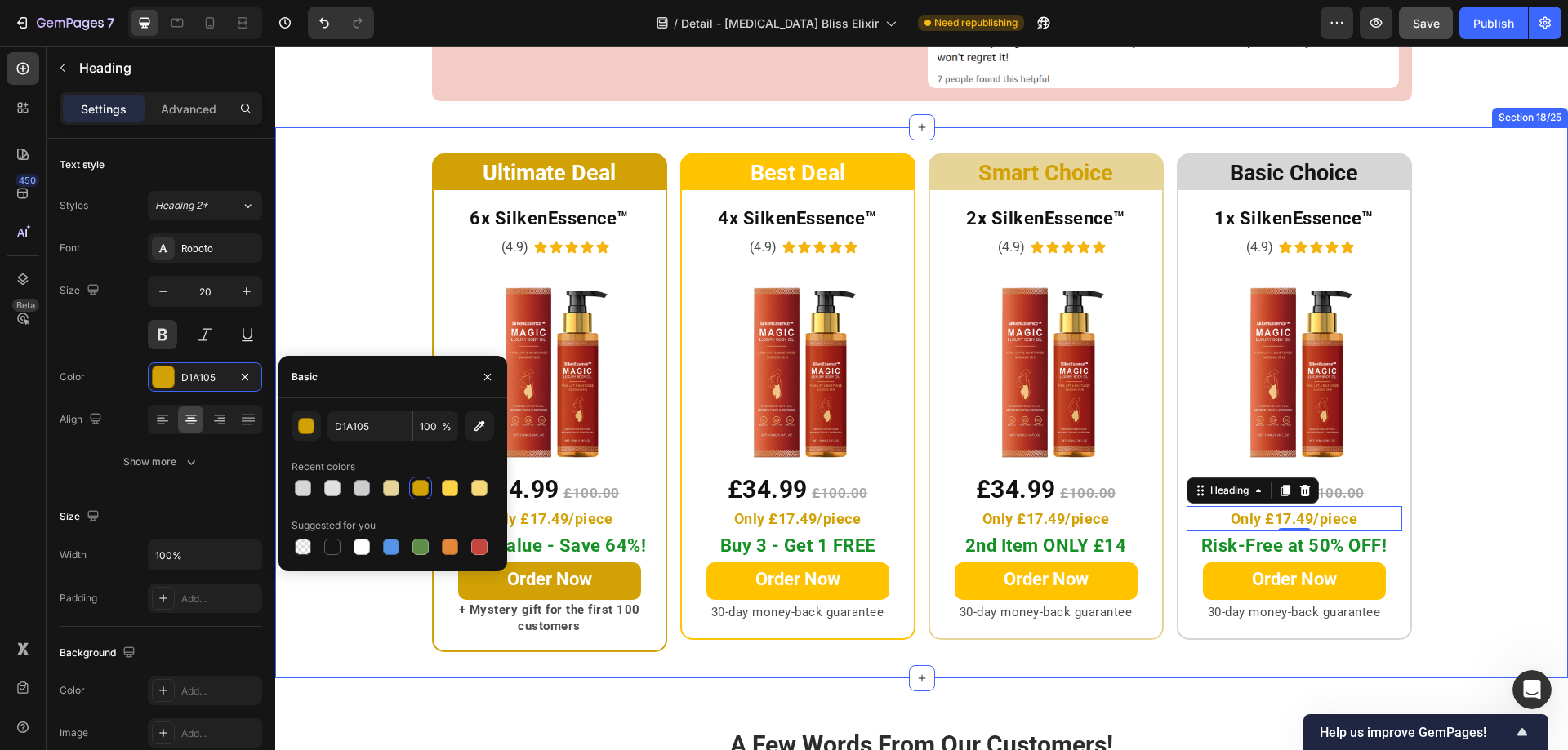
click at [1529, 389] on div "Ultimate Deal Heading Row 6x SilkenEssence™ Heading (4.9) Text Block Icon Icon …" at bounding box center [922, 403] width 1293 height 499
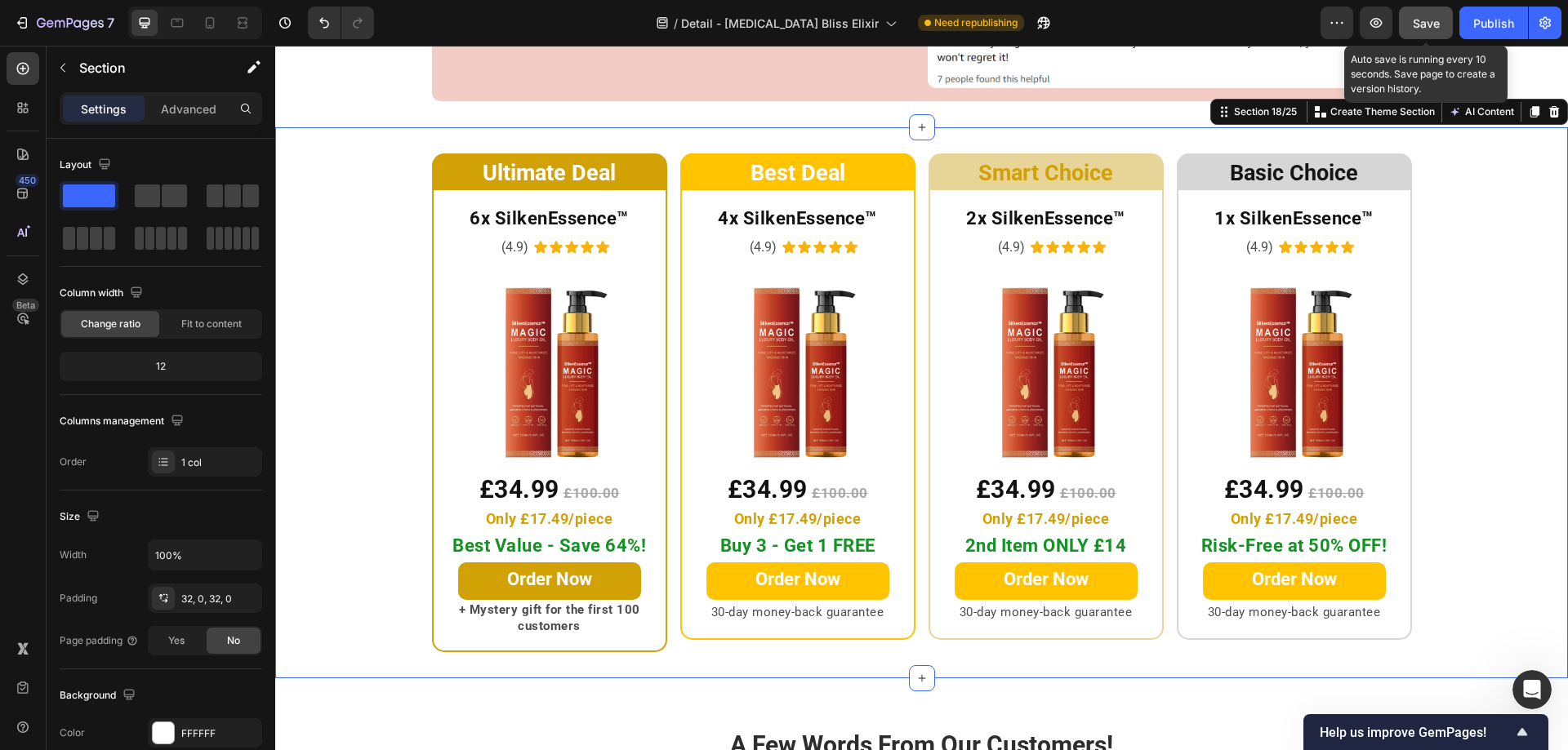
click at [1413, 28] on span "Save" at bounding box center [1426, 23] width 27 height 14
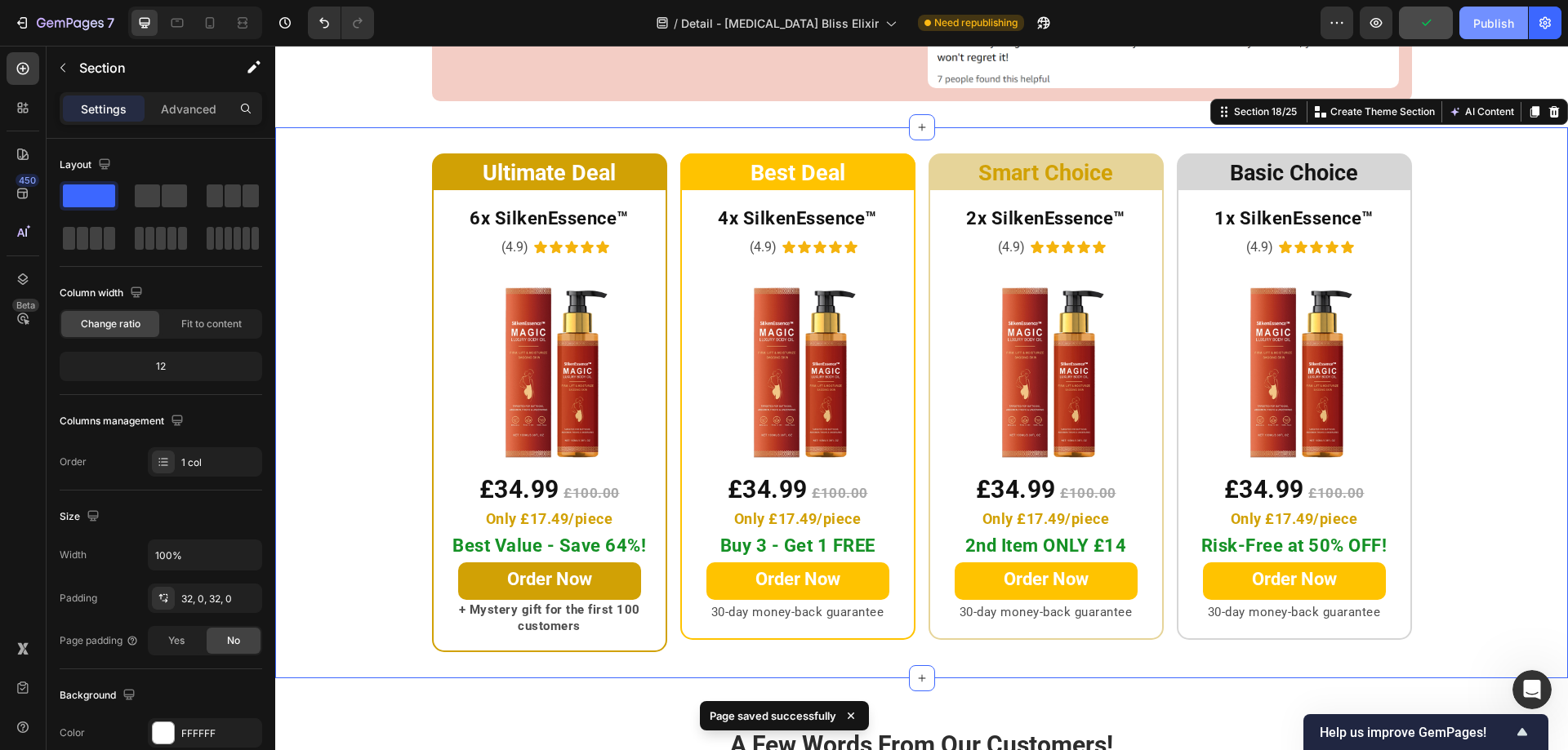
click at [1479, 27] on div "Publish" at bounding box center [1493, 23] width 41 height 17
click at [532, 208] on strong "6x SilkenEssence™" at bounding box center [549, 218] width 160 height 20
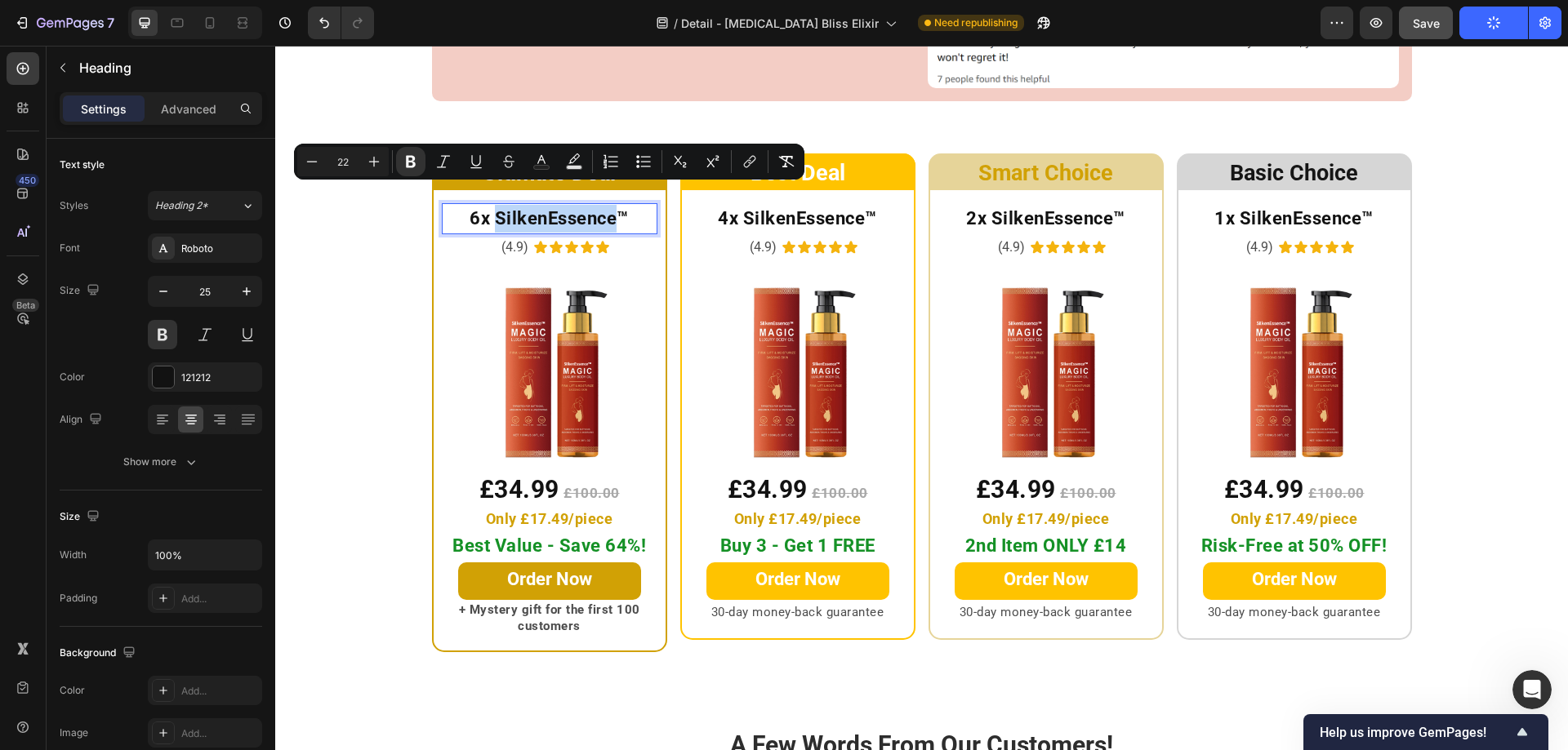
drag, startPoint x: 609, startPoint y: 198, endPoint x: 493, endPoint y: 198, distance: 116.0
click at [493, 208] on strong "6x SilkenEssence™" at bounding box center [549, 218] width 160 height 20
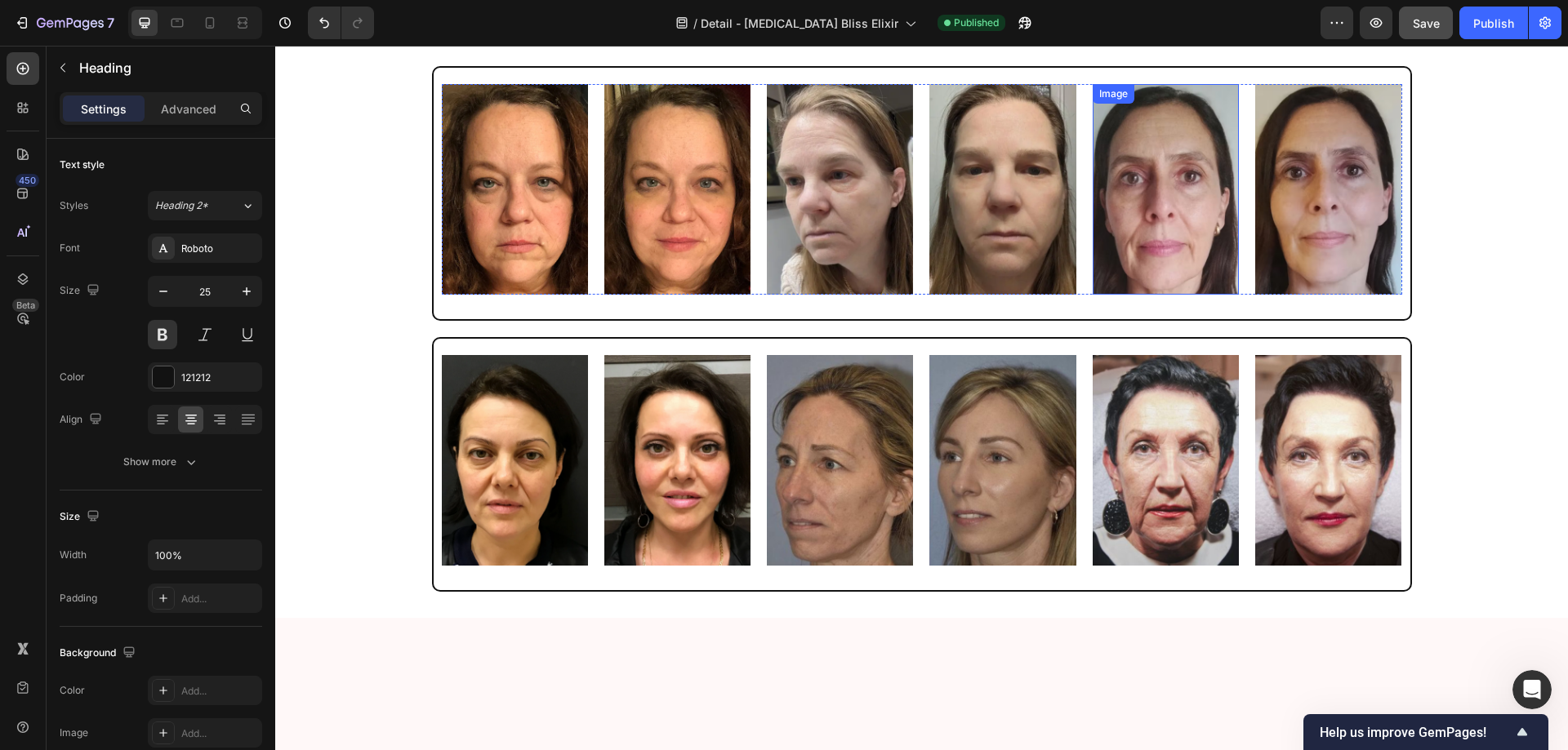
scroll to position [6556, 0]
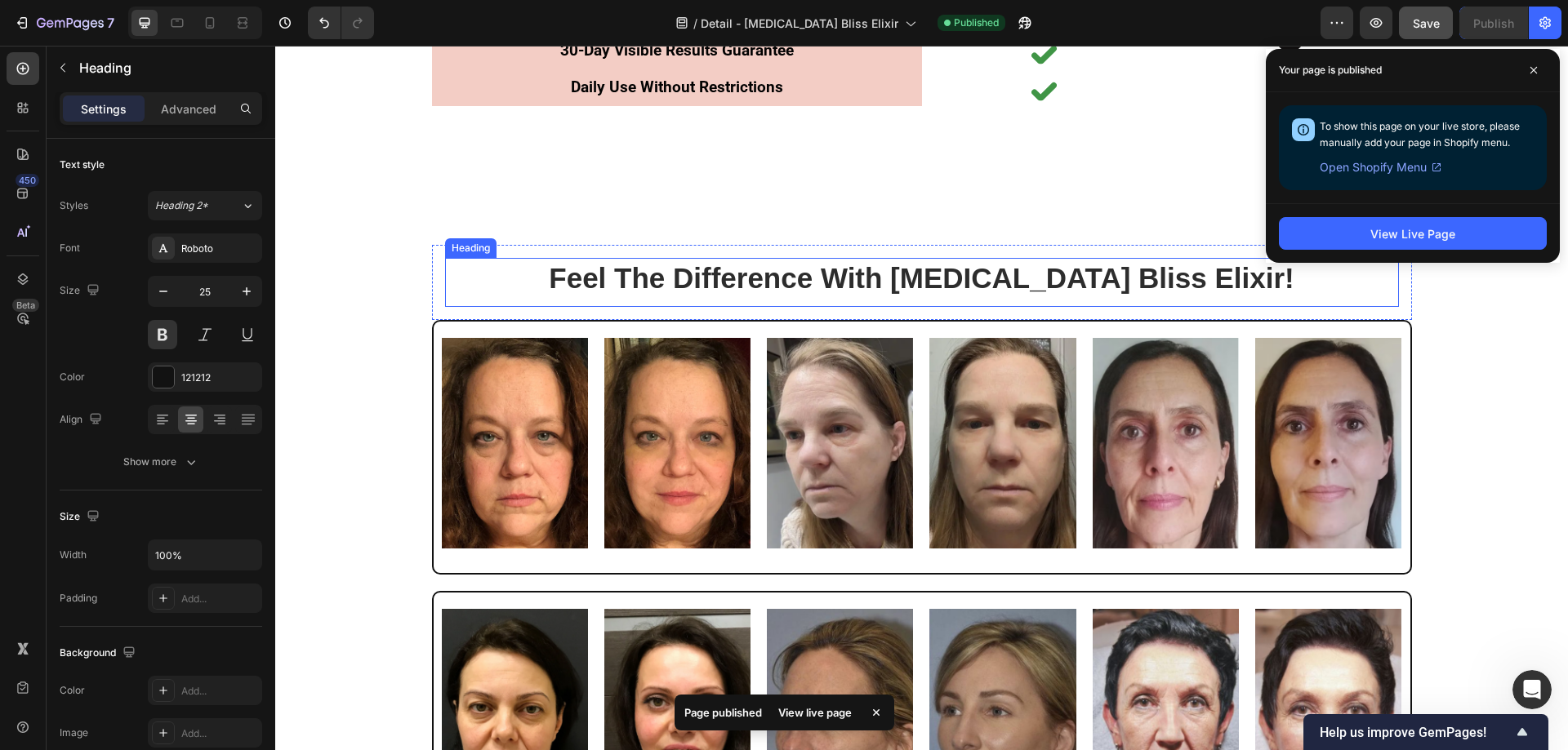
click at [1075, 281] on h2 "Feel The Difference With [MEDICAL_DATA] Bliss Elixir!" at bounding box center [922, 278] width 954 height 41
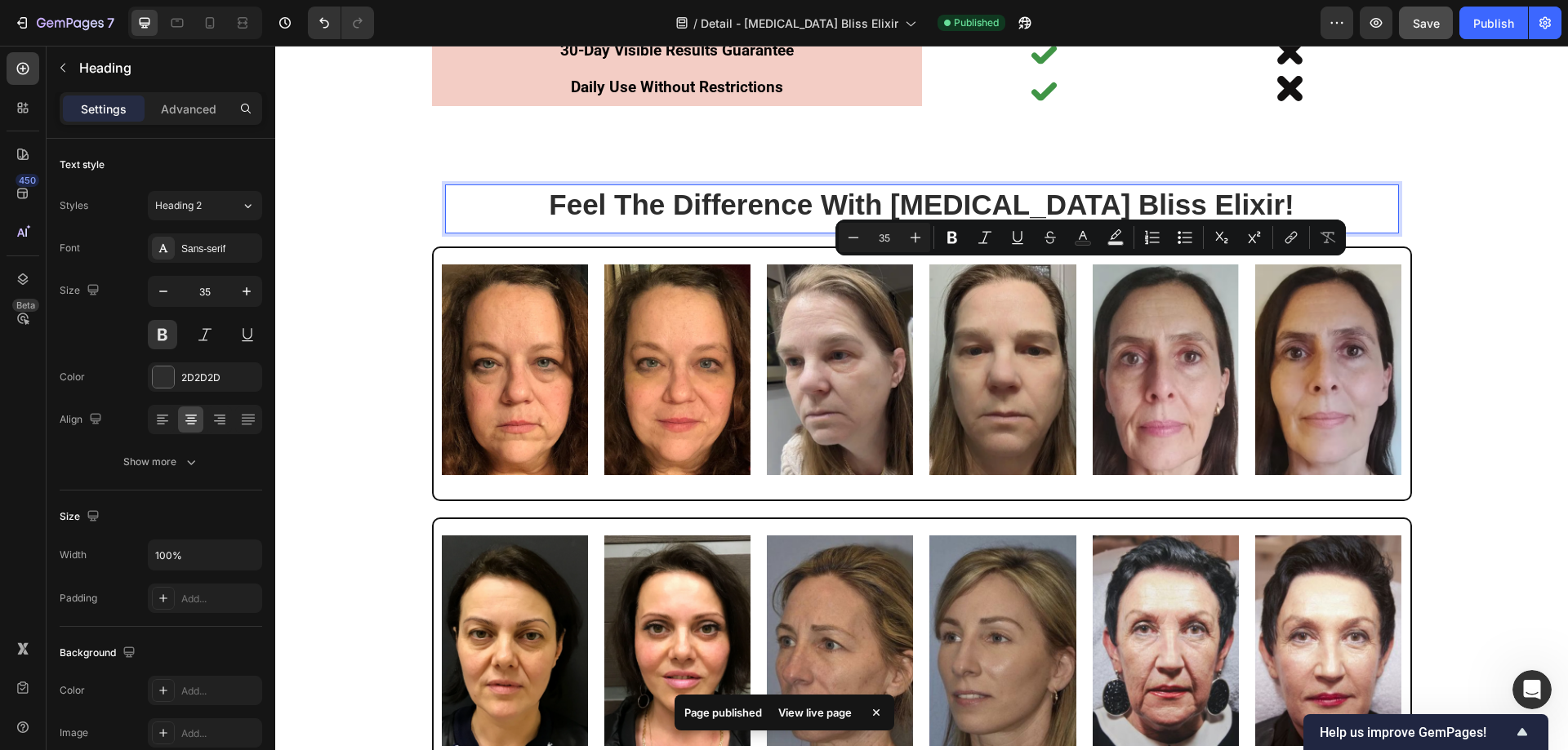
click at [1188, 224] on p "Feel The Difference With [MEDICAL_DATA] Bliss Elixir!" at bounding box center [922, 204] width 951 height 38
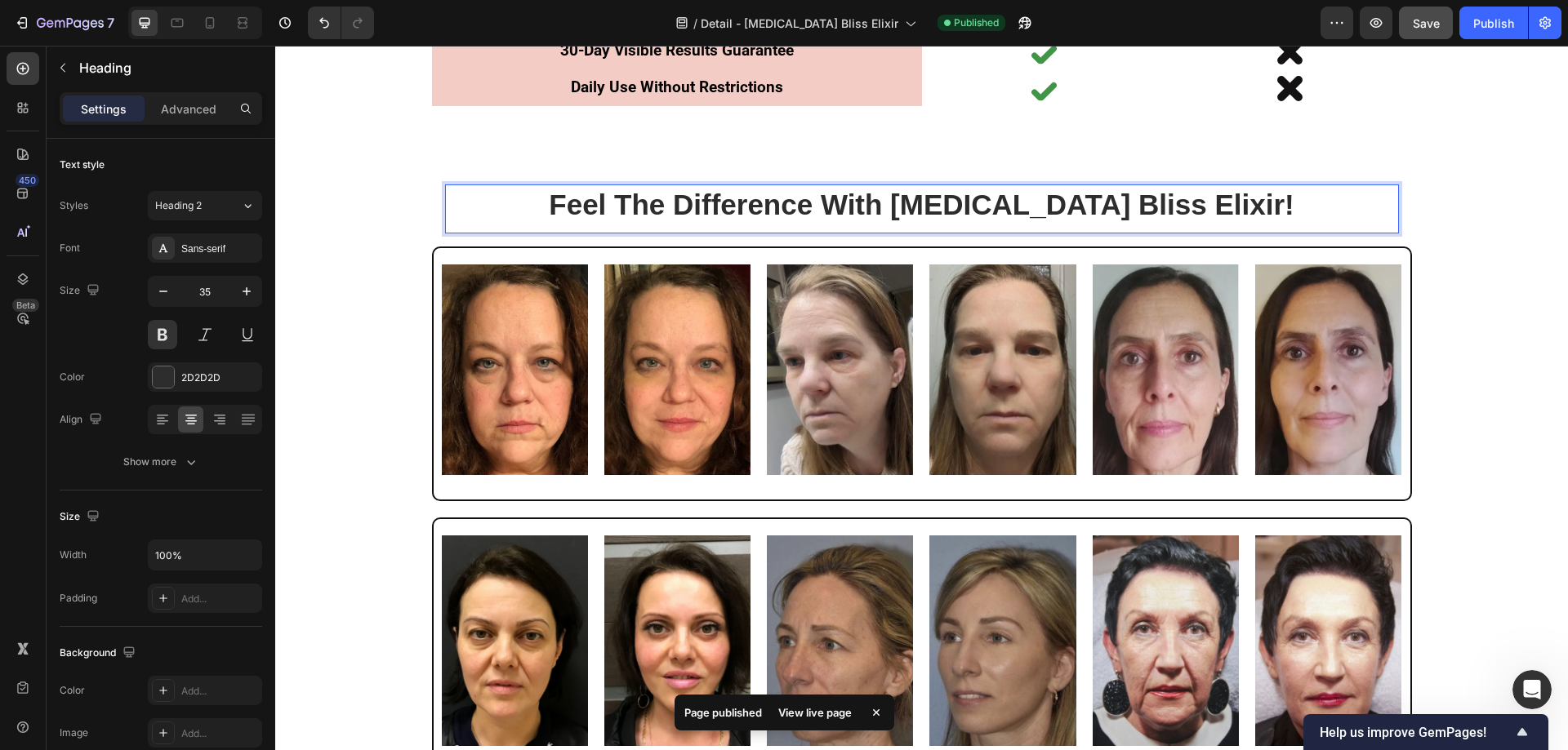
click at [1218, 224] on p "Feel The Difference With [MEDICAL_DATA] Bliss Elixir!" at bounding box center [922, 204] width 951 height 38
drag, startPoint x: 1198, startPoint y: 281, endPoint x: 967, endPoint y: 283, distance: 231.0
click at [967, 224] on p "Feel The Difference With [MEDICAL_DATA] Bliss Elixir!" at bounding box center [922, 204] width 951 height 38
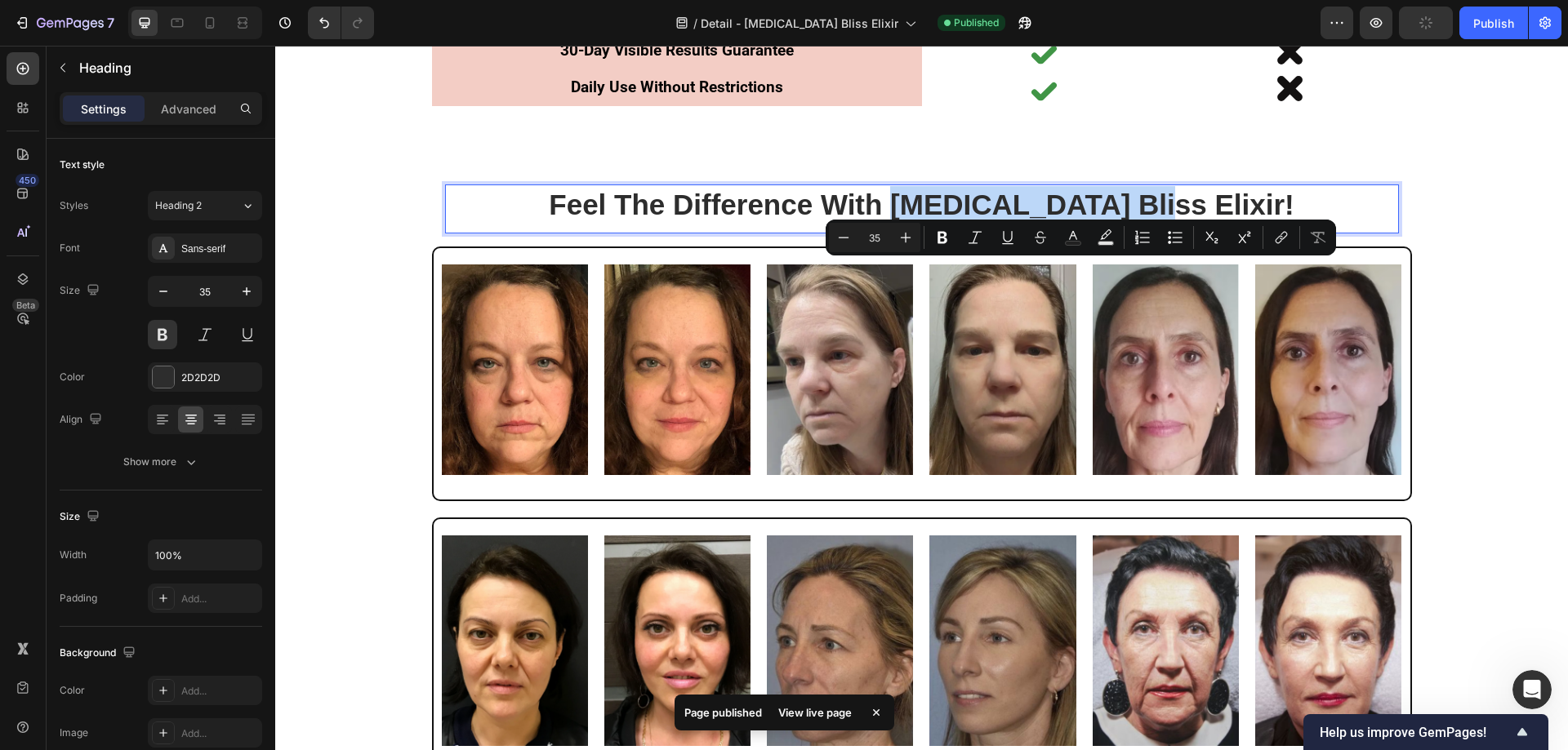
copy p "[MEDICAL_DATA] Bliss Elixir"
click at [1466, 294] on div "Feel The Difference With Botox Bliss Elixir! Heading 0 Row Image Image Image Im…" at bounding box center [922, 471] width 1293 height 601
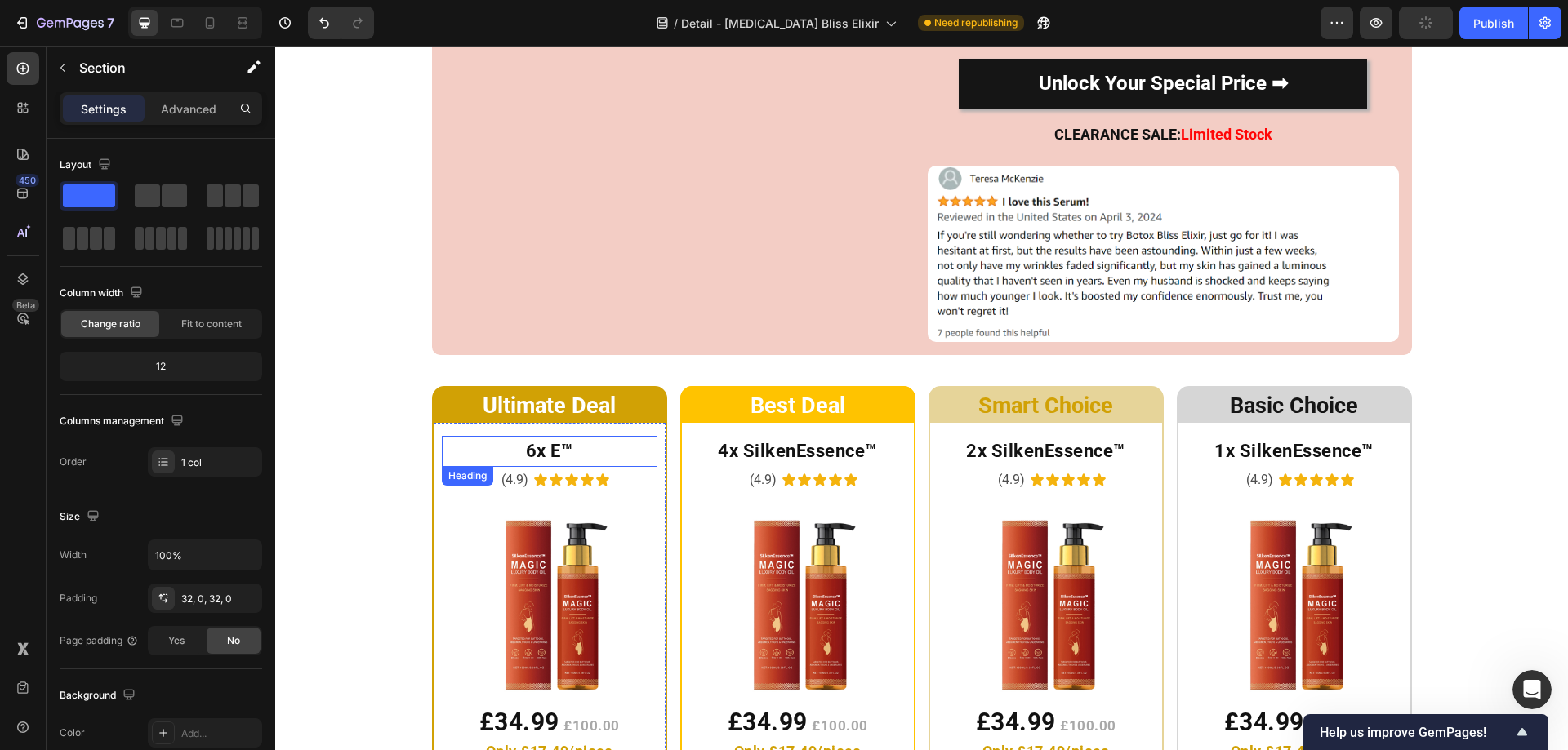
scroll to position [8760, 0]
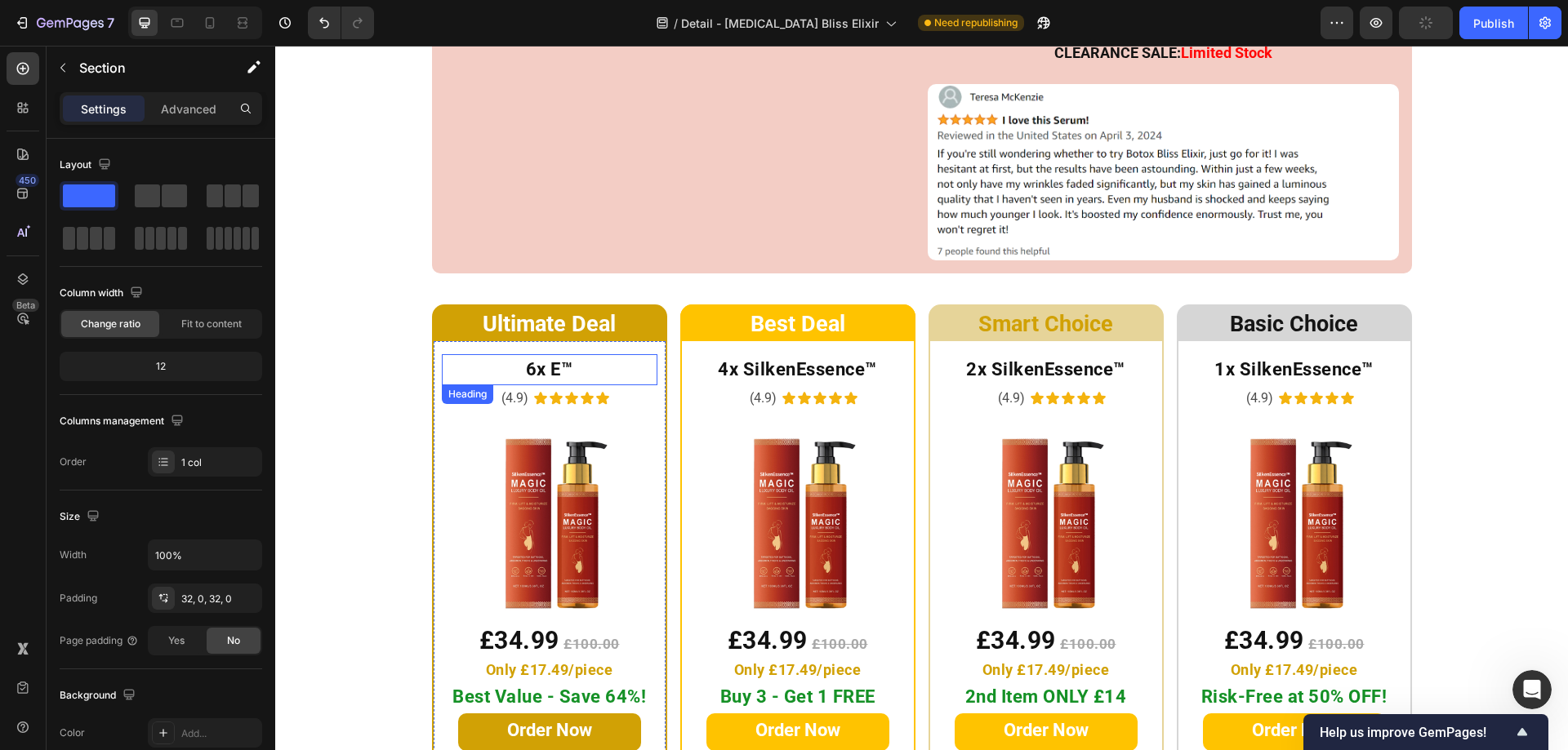
click at [575, 365] on h2 "6x E™" at bounding box center [549, 369] width 215 height 31
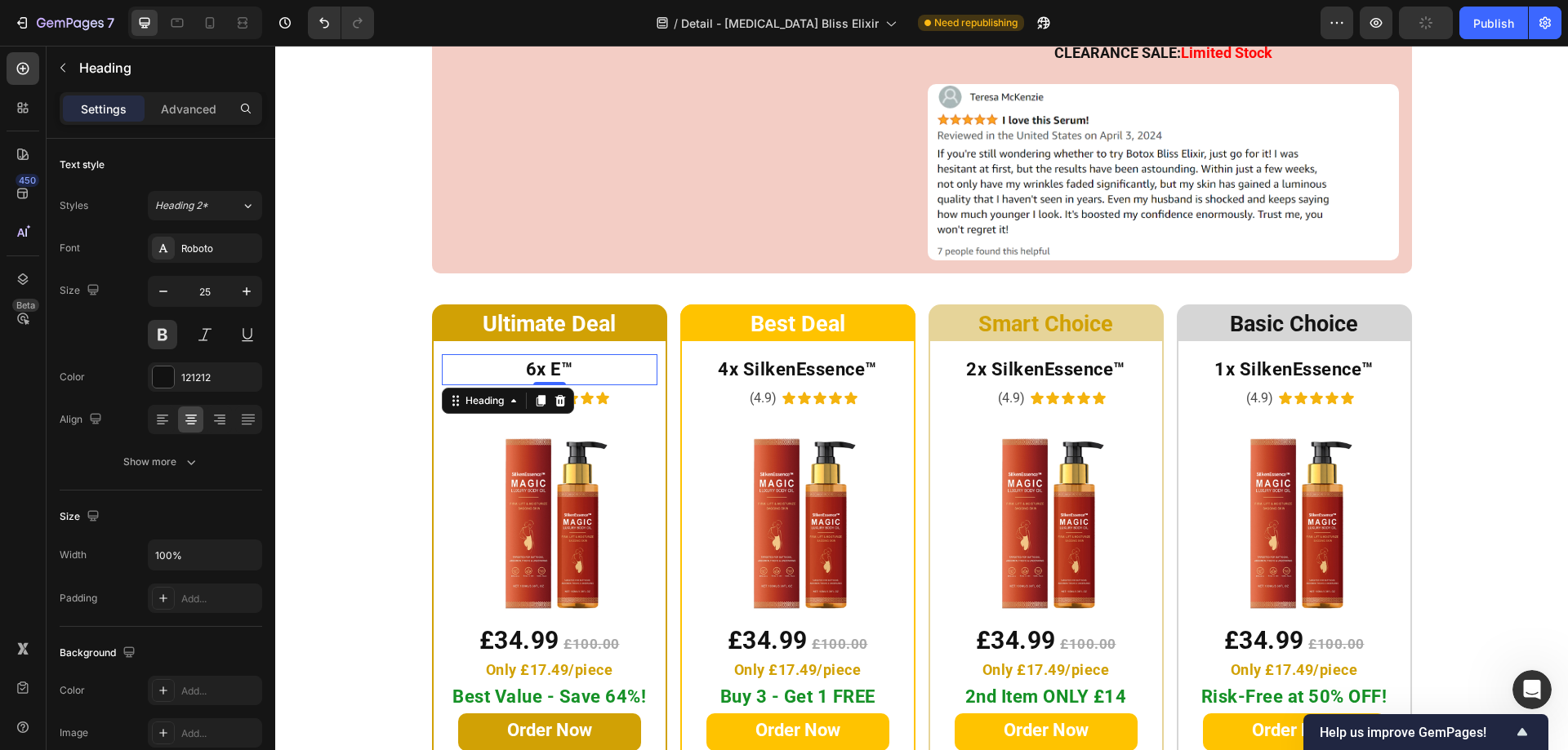
click at [575, 365] on h2 "6x E™" at bounding box center [549, 369] width 215 height 31
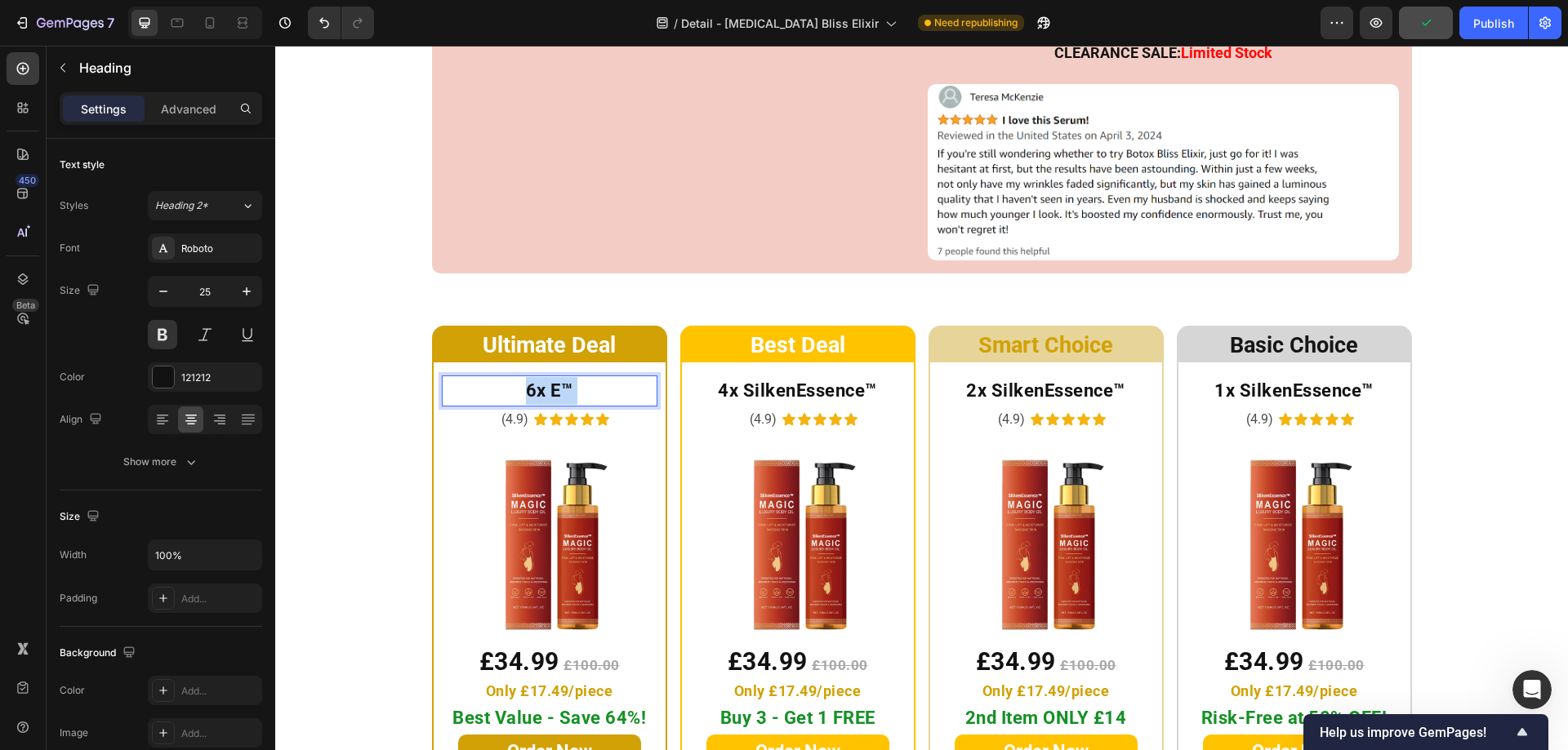
drag, startPoint x: 569, startPoint y: 366, endPoint x: 543, endPoint y: 367, distance: 26.0
click at [543, 377] on p "6x E™" at bounding box center [550, 391] width 213 height 28
drag, startPoint x: 570, startPoint y: 372, endPoint x: 547, endPoint y: 367, distance: 23.5
click at [547, 377] on p "6x E™" at bounding box center [550, 391] width 213 height 28
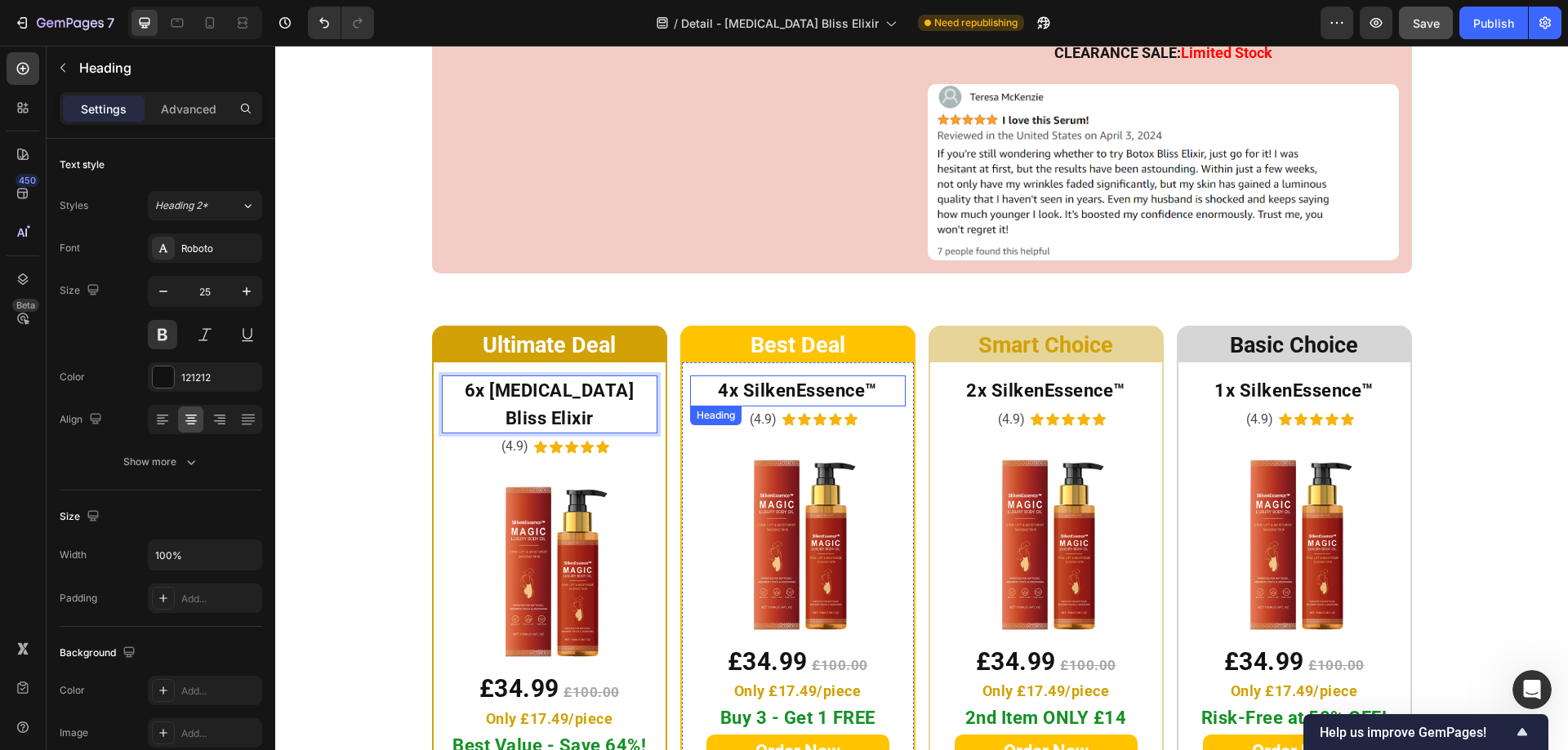
click at [801, 381] on strong "4x SilkenEssence™" at bounding box center [798, 391] width 160 height 20
click at [858, 381] on strong "4x SilkenEssence™" at bounding box center [798, 391] width 160 height 20
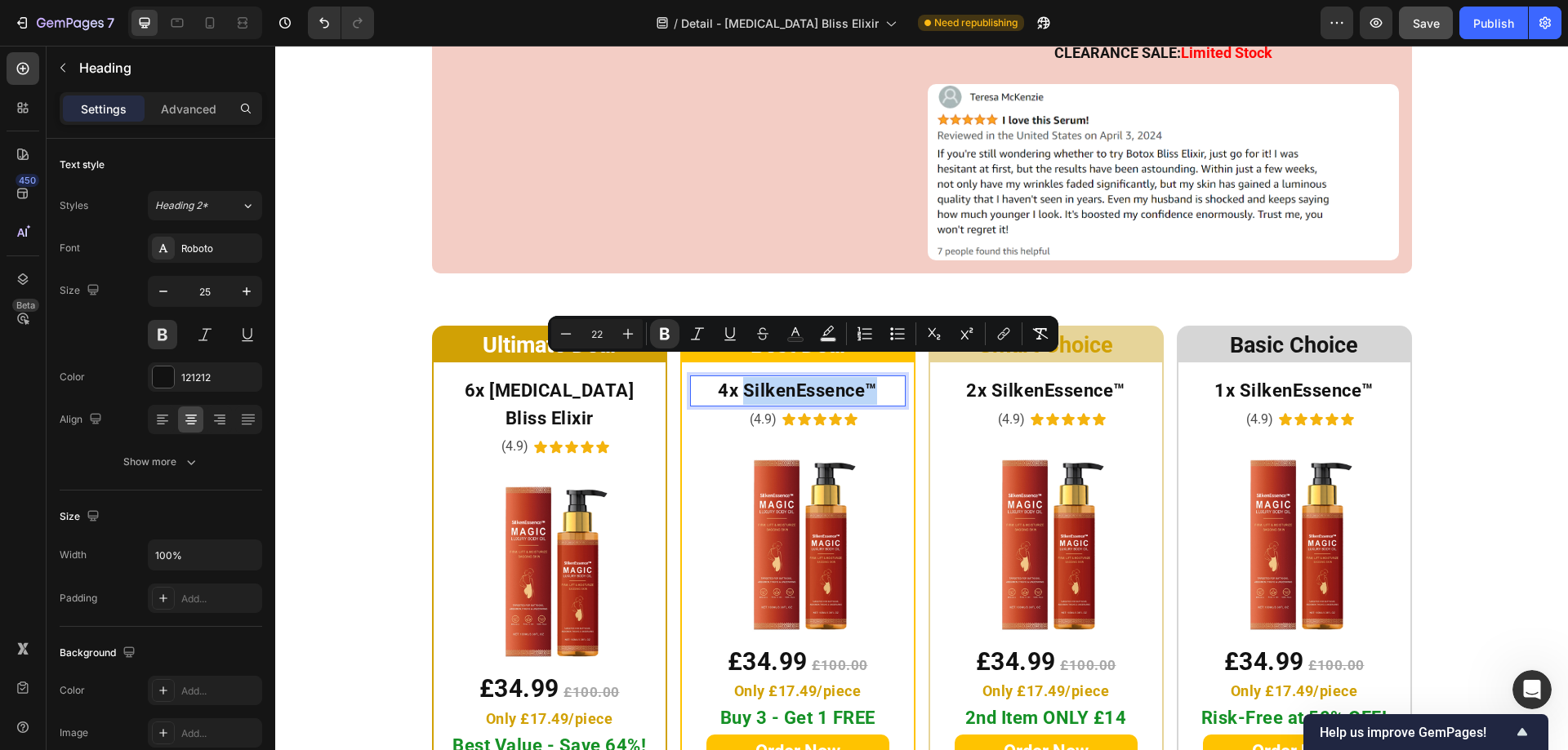
drag, startPoint x: 871, startPoint y: 369, endPoint x: 740, endPoint y: 369, distance: 131.0
click at [740, 377] on p "4x SilkenEssence™" at bounding box center [798, 391] width 213 height 28
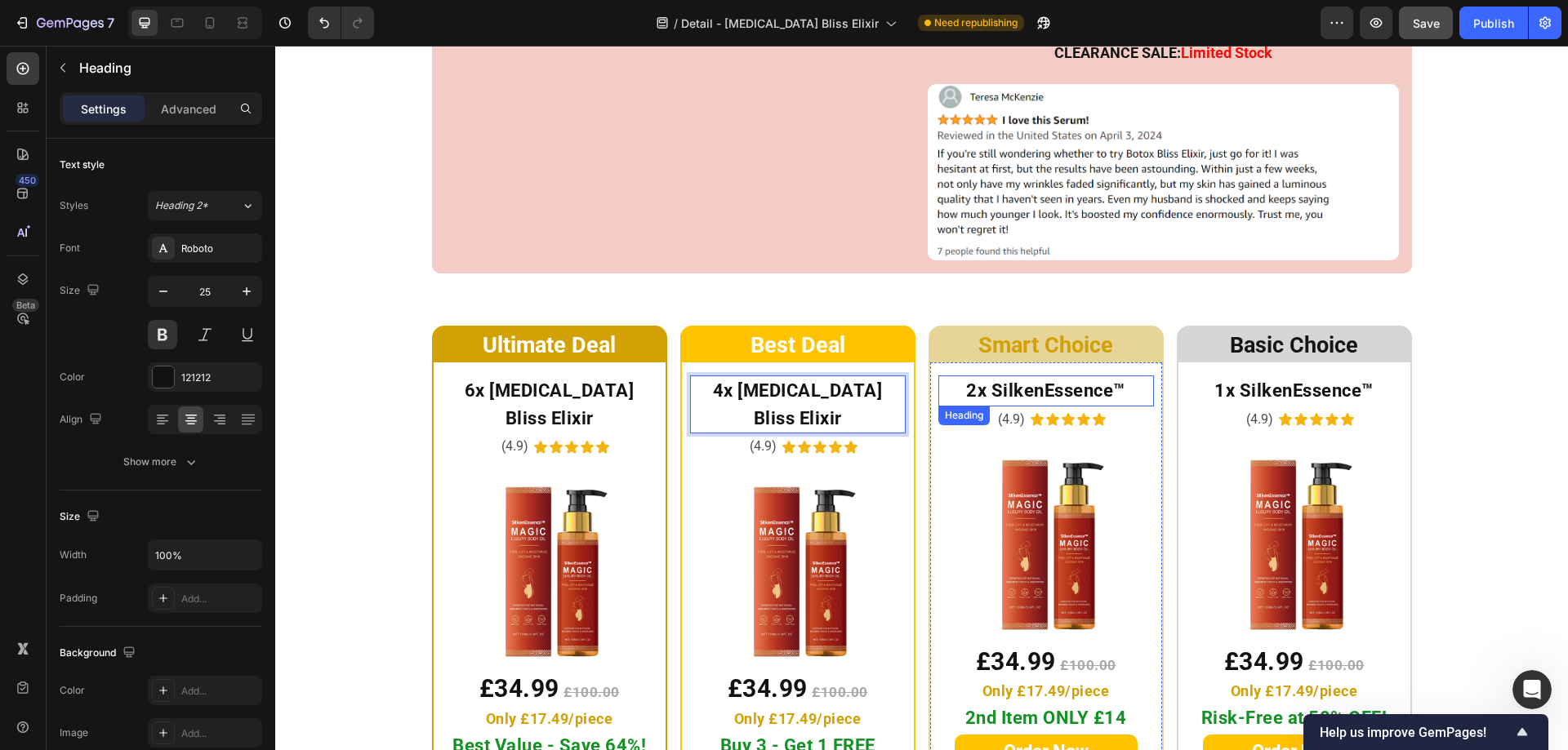
click at [1104, 381] on strong "2x SilkenEssence™" at bounding box center [1045, 391] width 160 height 20
drag, startPoint x: 1116, startPoint y: 363, endPoint x: 999, endPoint y: 371, distance: 117.3
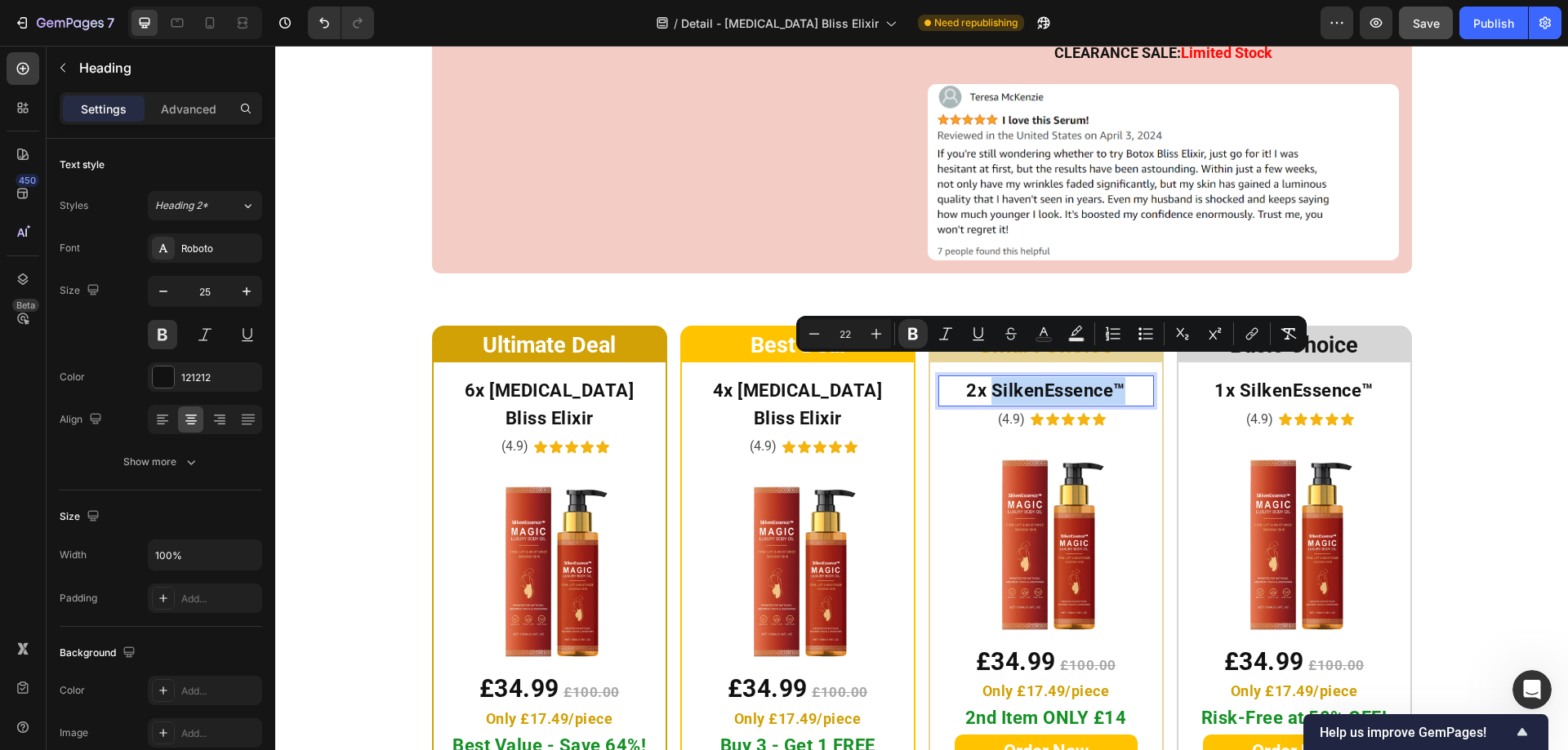
drag, startPoint x: 1121, startPoint y: 369, endPoint x: 988, endPoint y: 377, distance: 133.2
click at [988, 377] on p "2x SilkenEssence™" at bounding box center [1046, 391] width 213 height 28
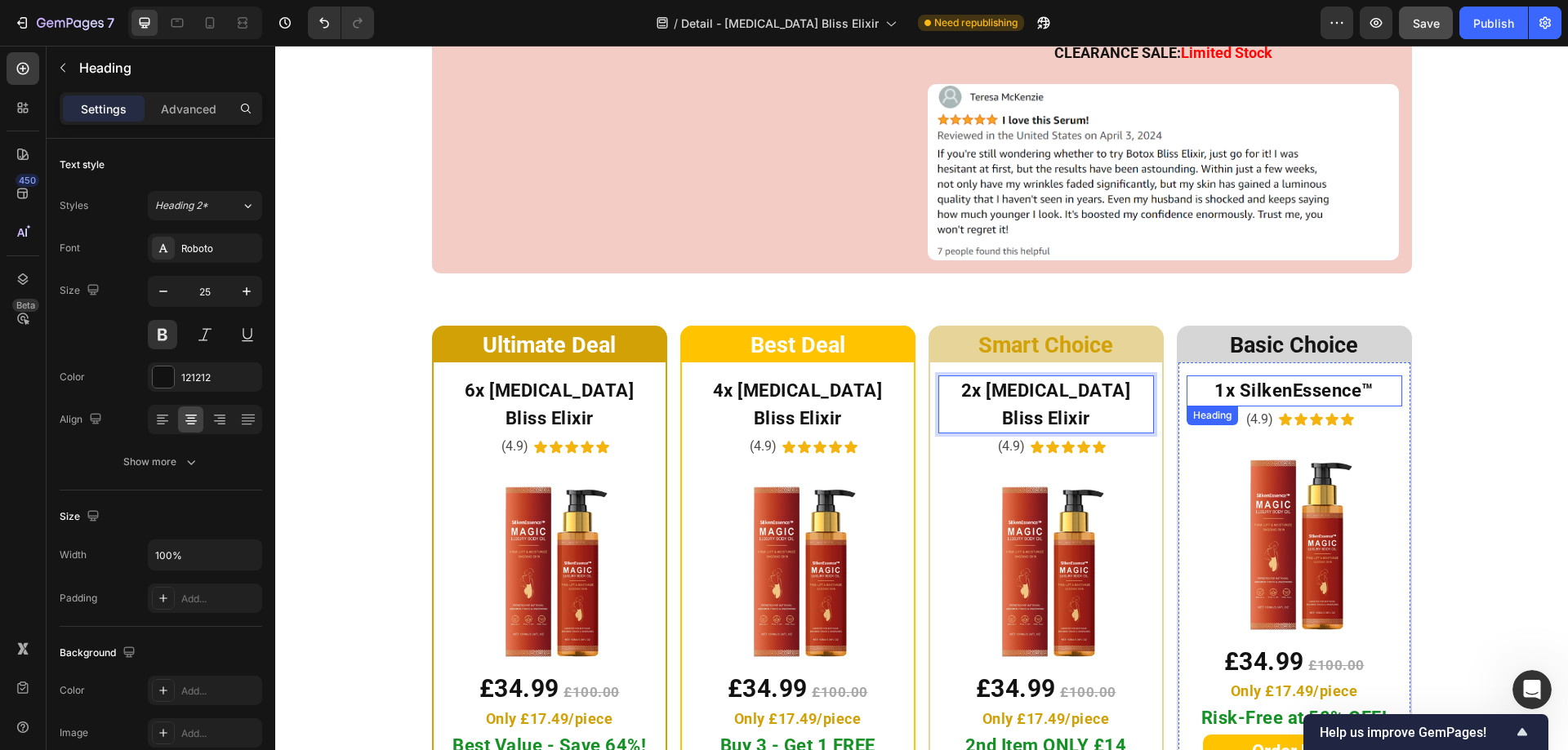
click at [1313, 381] on strong "1x SilkenEssence™" at bounding box center [1294, 391] width 160 height 20
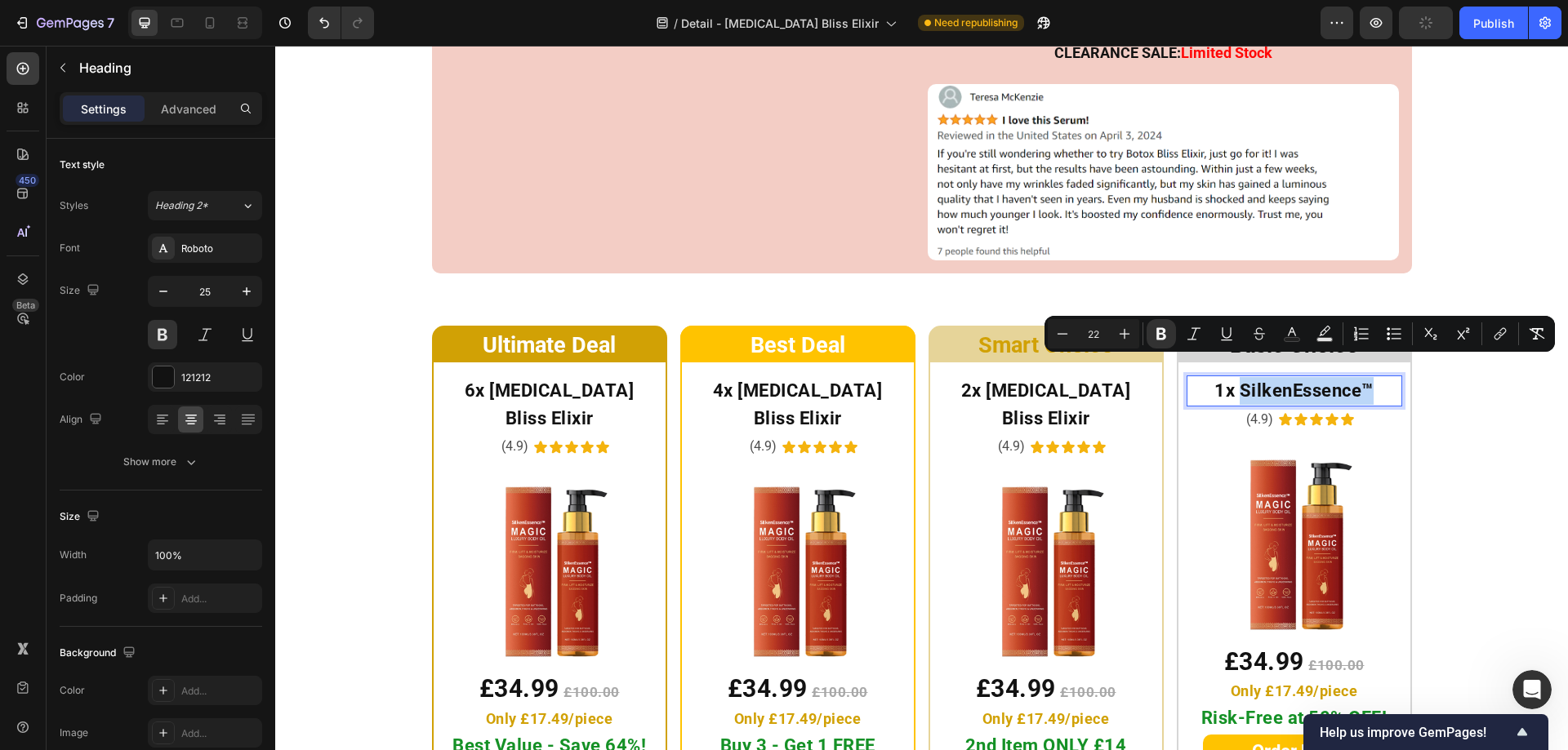
drag, startPoint x: 1370, startPoint y: 368, endPoint x: 1237, endPoint y: 374, distance: 133.1
click at [1237, 377] on p "1x SilkenEssence™" at bounding box center [1295, 391] width 213 height 28
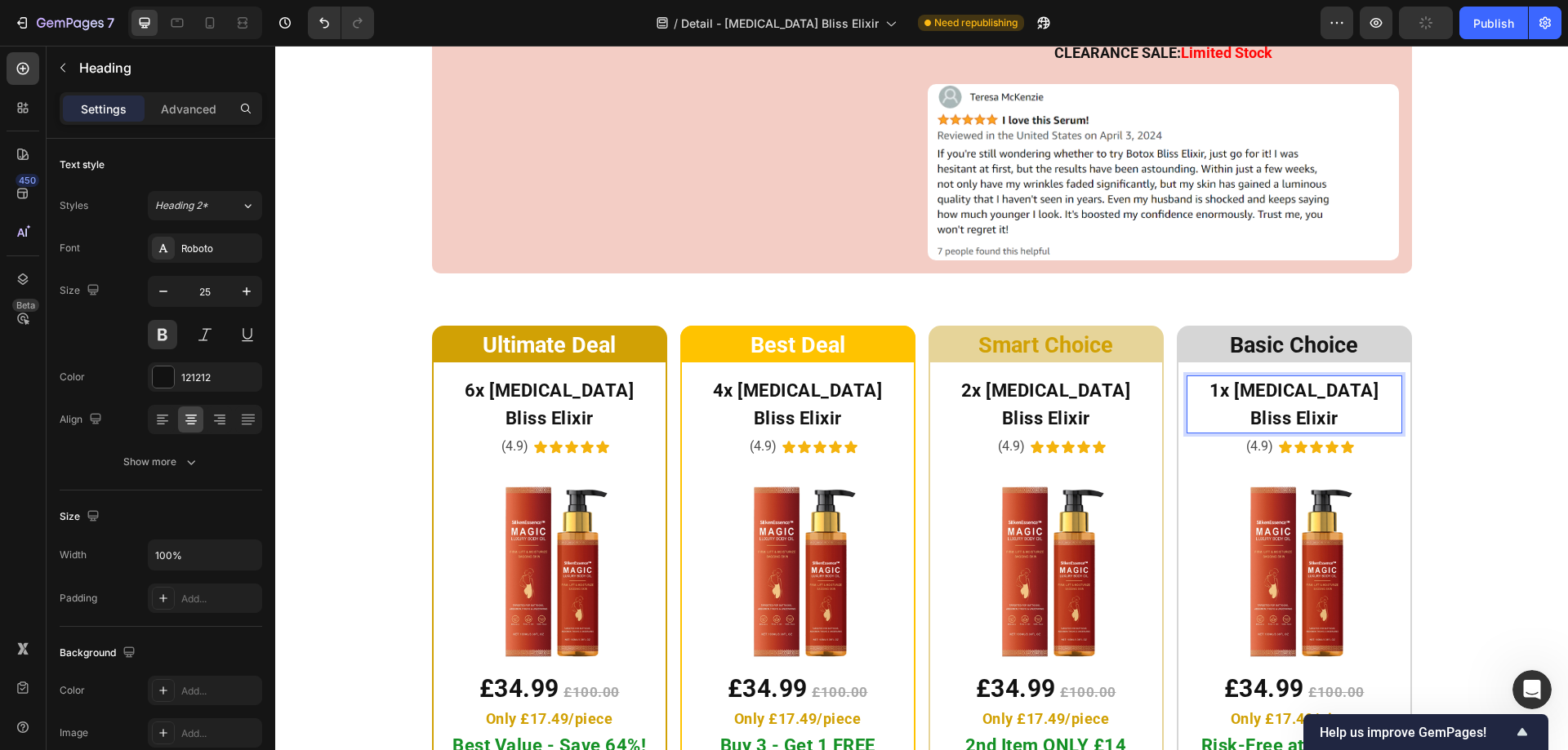
click at [1443, 377] on div "Ultimate Deal Heading Row ⁠⁠⁠⁠⁠⁠⁠ 6x Botox Bliss Elixir Heading (4.9) Text Bloc…" at bounding box center [922, 589] width 1293 height 526
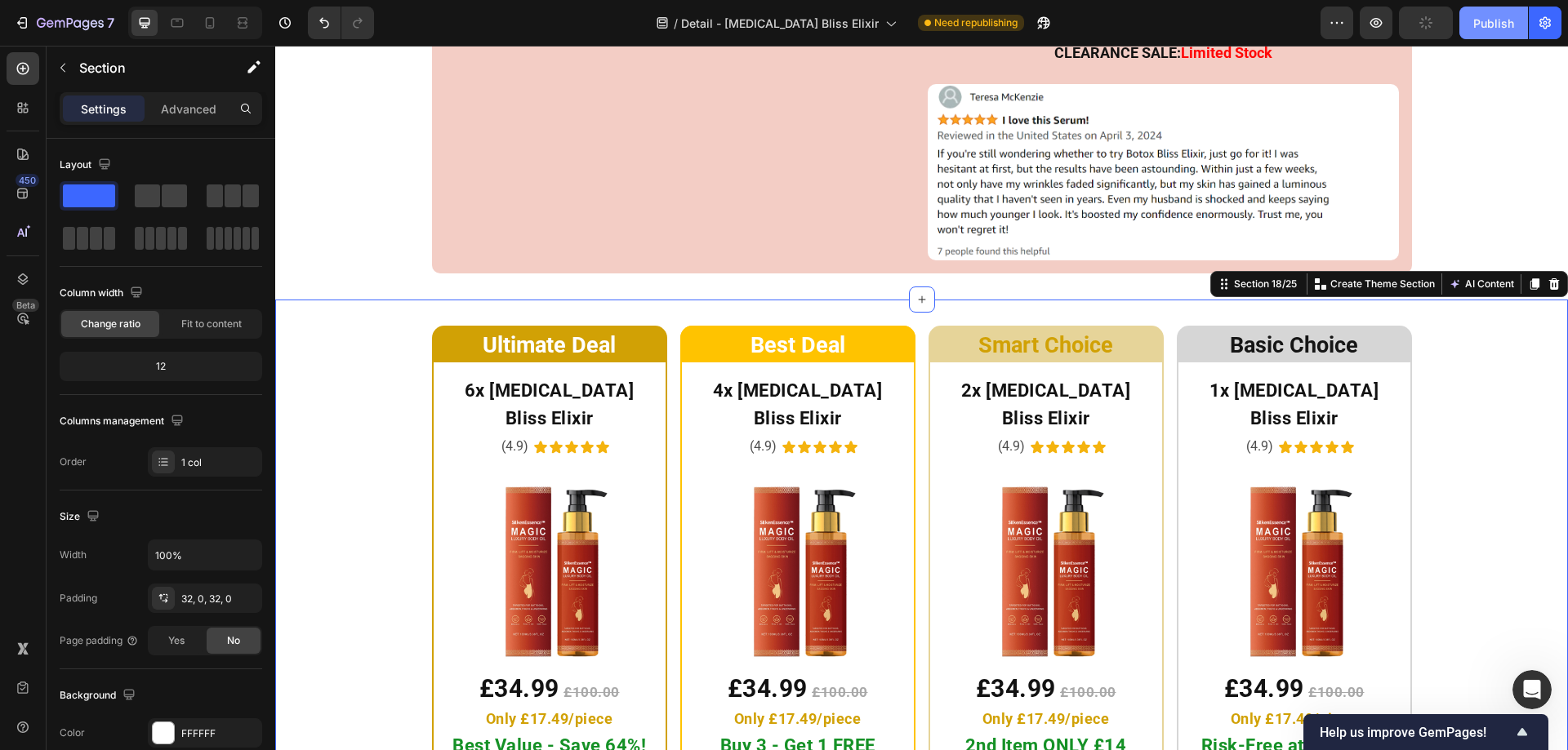
click at [1478, 28] on div "Publish" at bounding box center [1493, 23] width 41 height 17
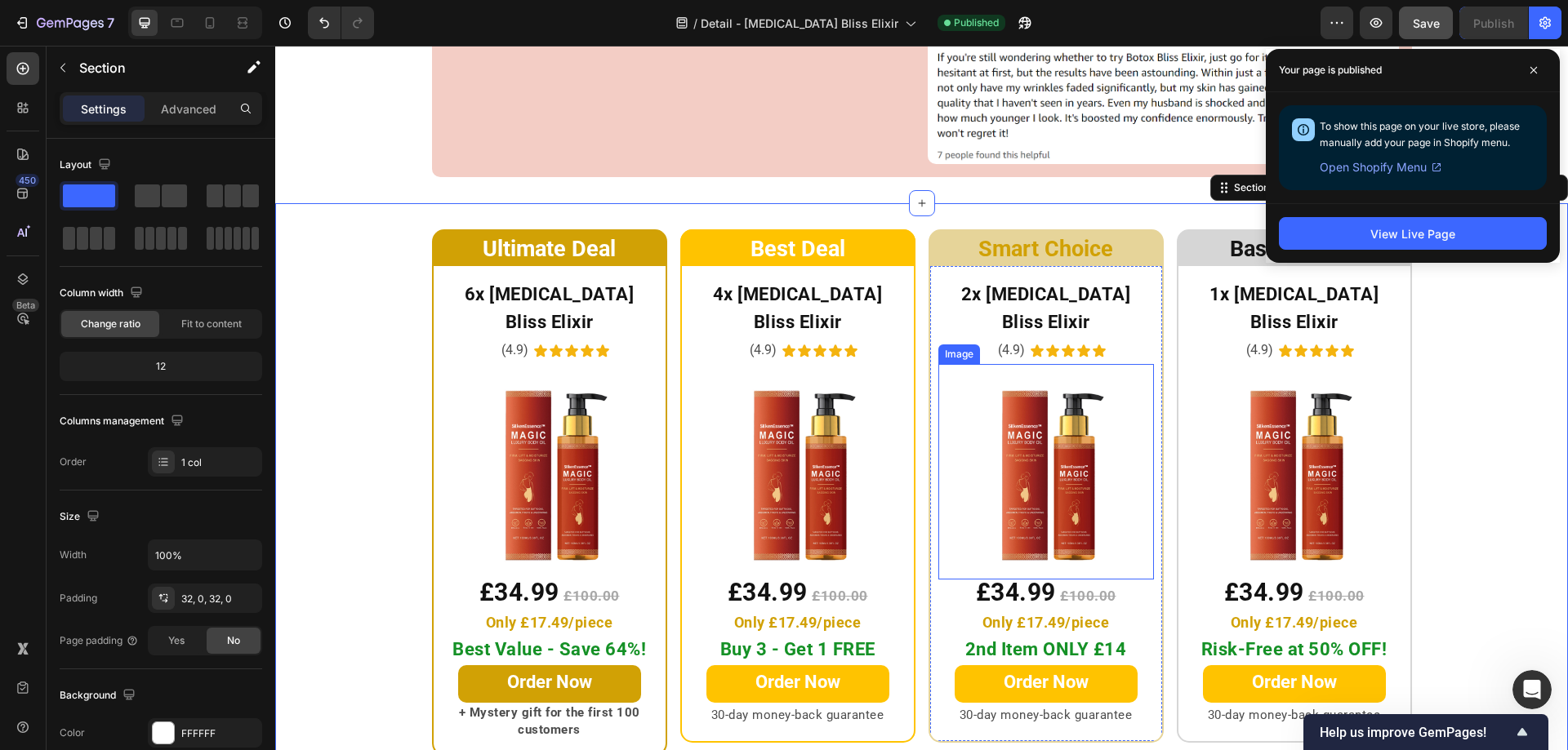
scroll to position [8923, 0]
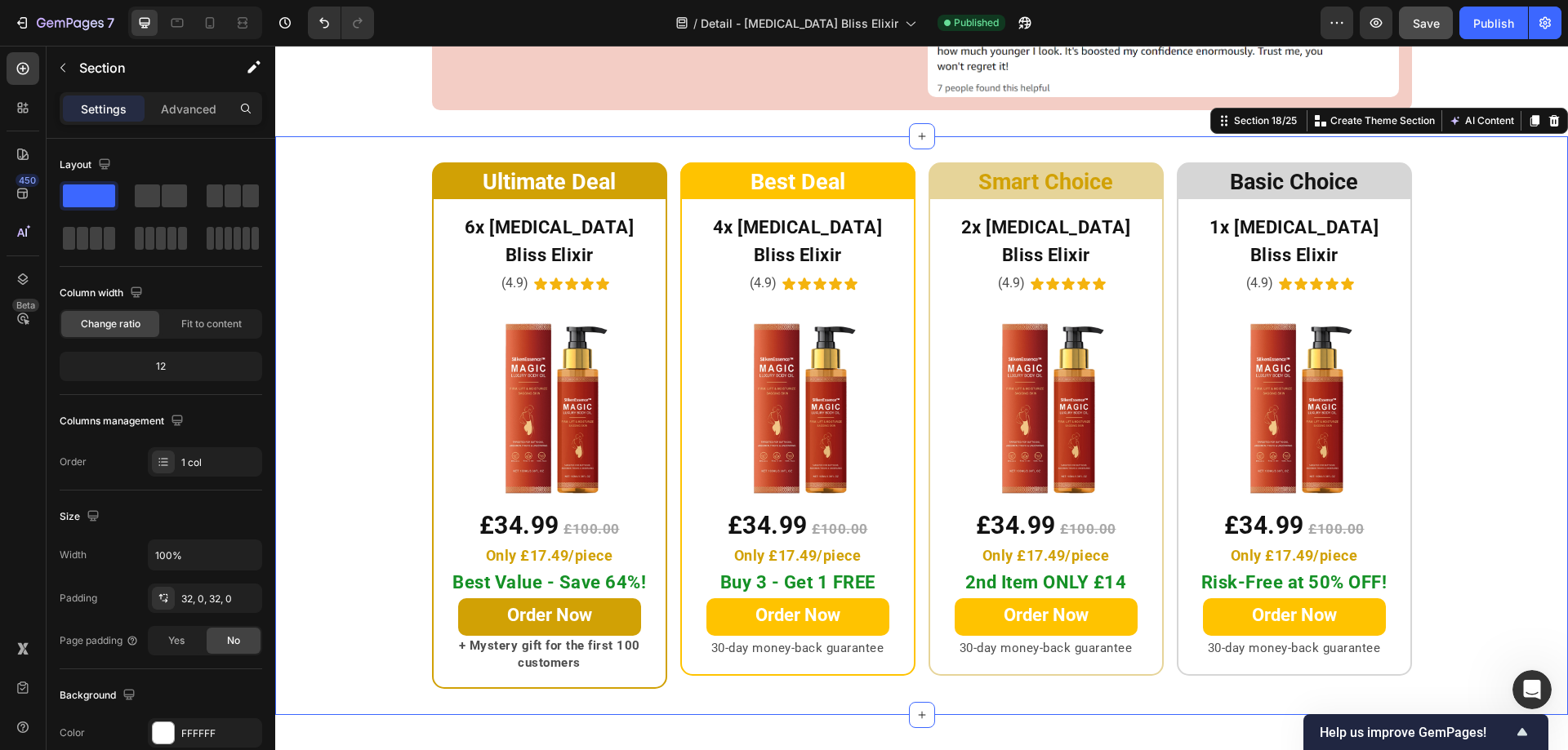
click at [1482, 447] on div "Ultimate Deal Heading Row ⁠⁠⁠⁠⁠⁠⁠ 6x Botox Bliss Elixir Heading (4.9) Text Bloc…" at bounding box center [922, 425] width 1293 height 526
click at [602, 599] on link "Order Now" at bounding box center [549, 617] width 182 height 38
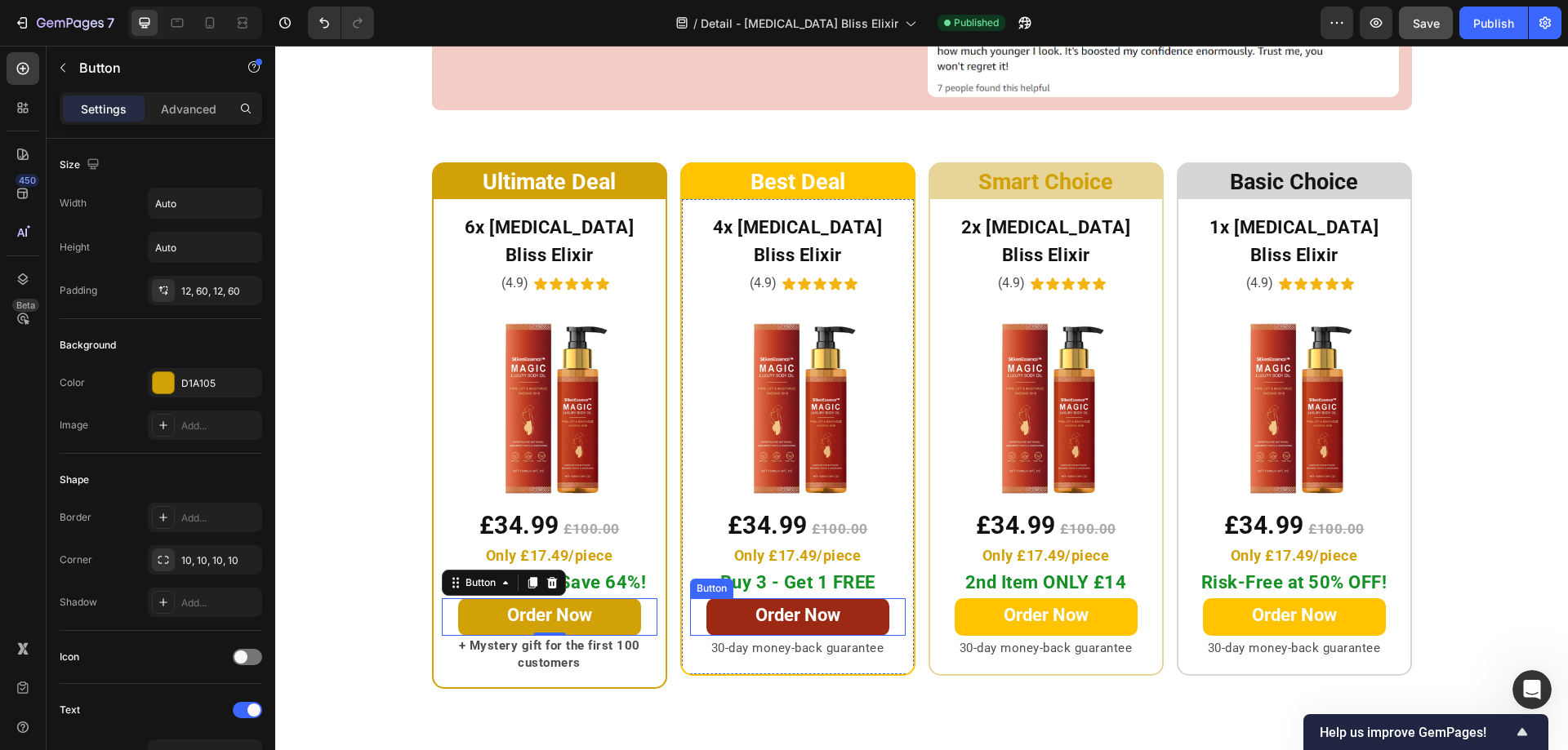
click at [717, 599] on link "Order Now" at bounding box center [797, 617] width 182 height 38
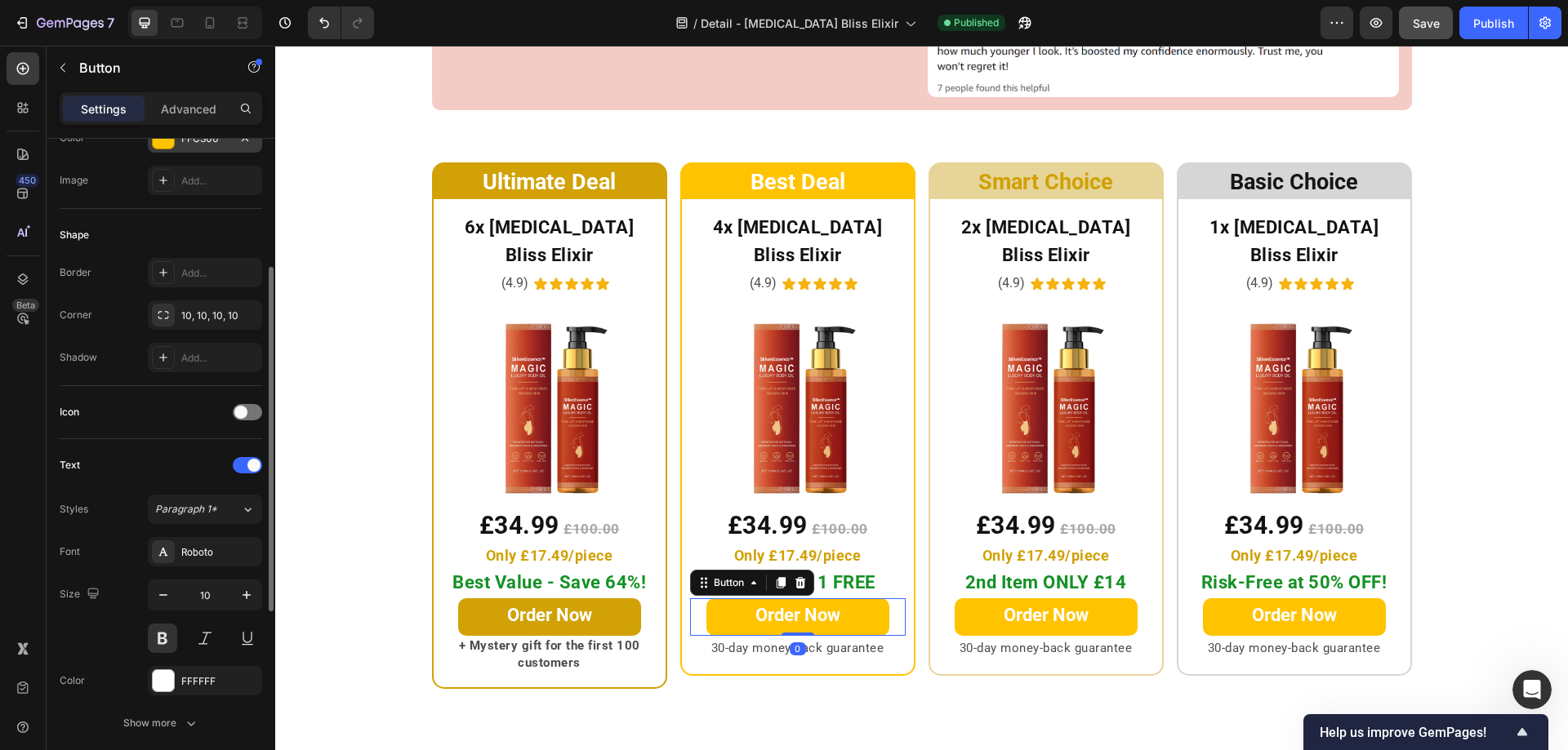
scroll to position [0, 0]
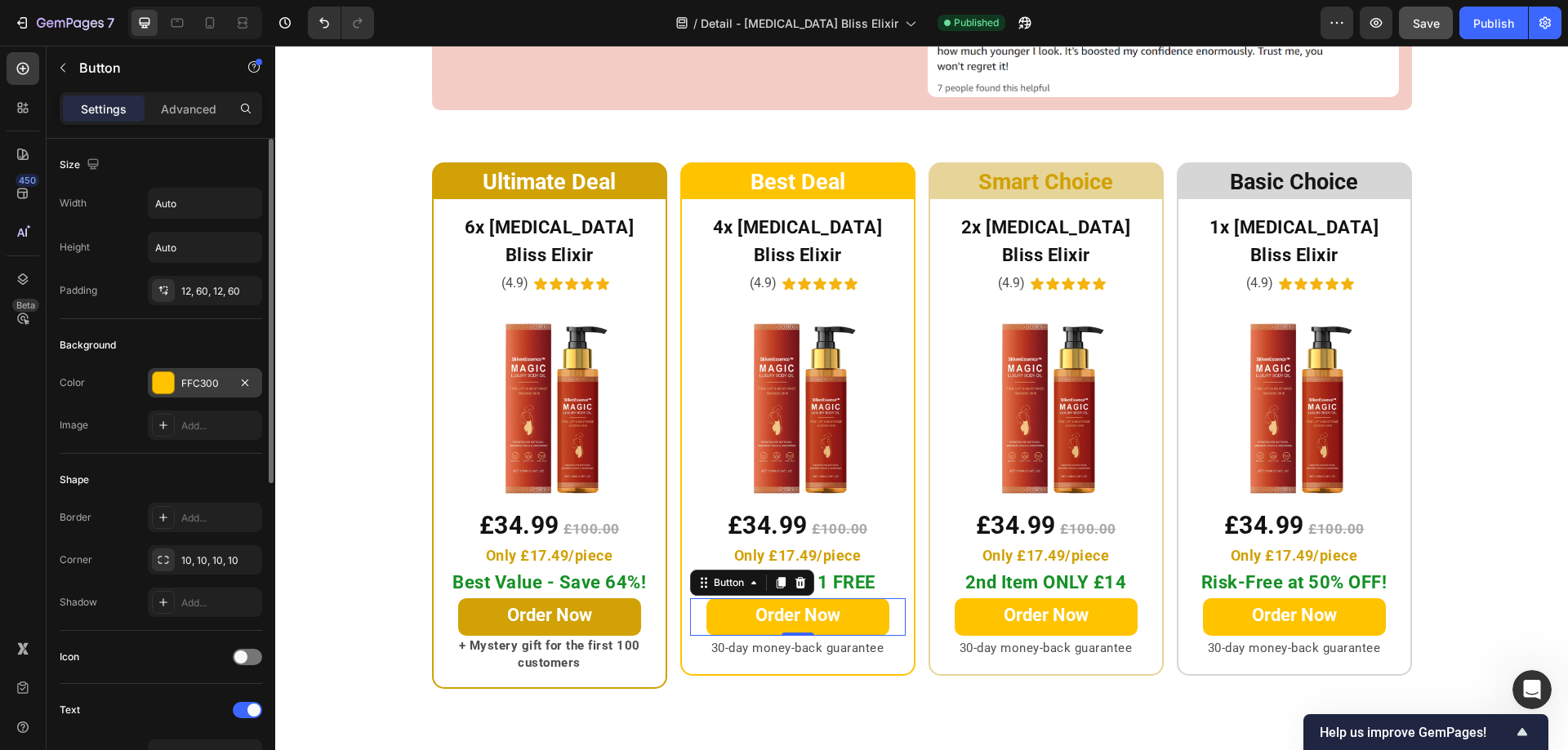
click at [167, 380] on div at bounding box center [163, 382] width 21 height 21
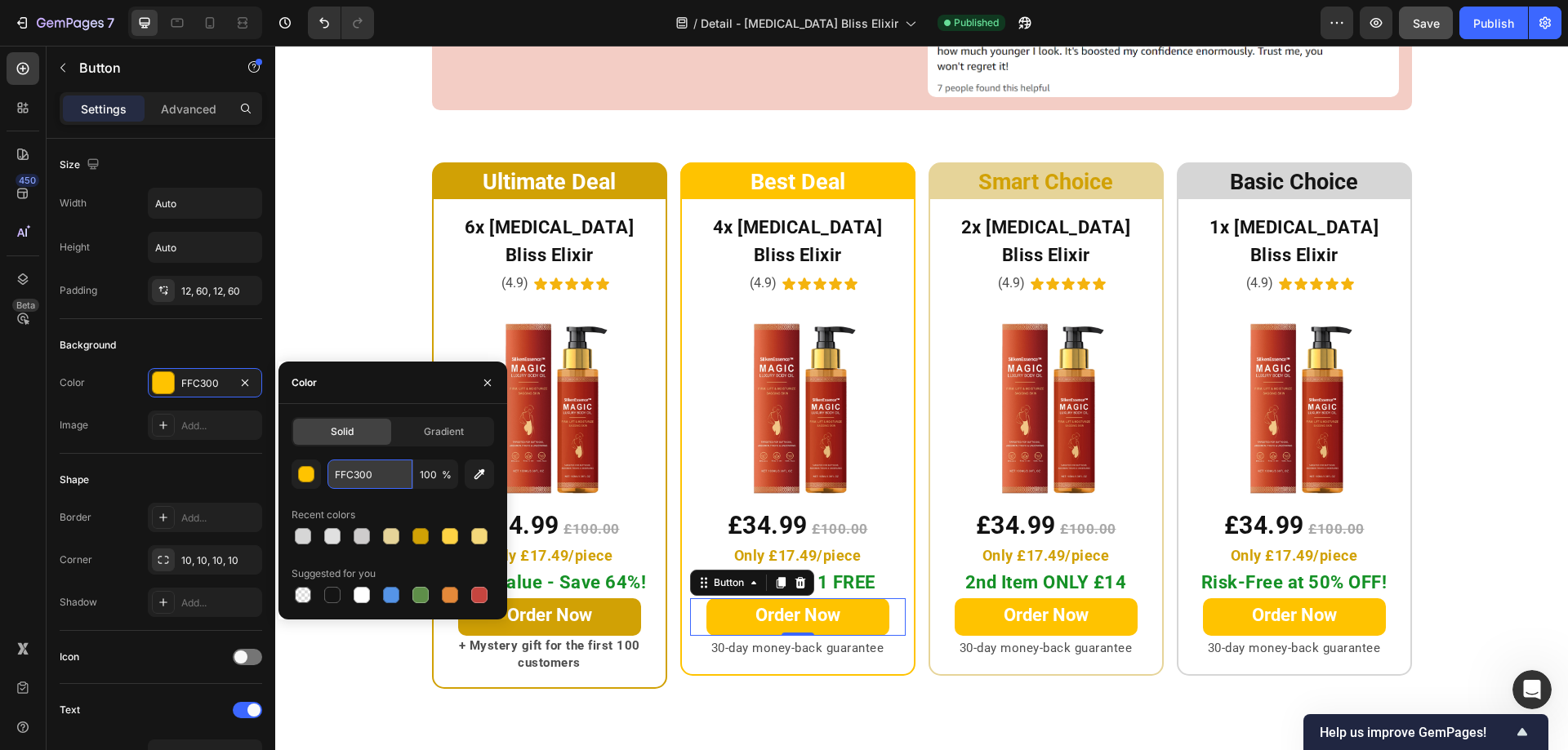
click at [386, 467] on input "FFC300" at bounding box center [370, 474] width 85 height 29
click at [618, 599] on link "Order Now" at bounding box center [549, 617] width 182 height 38
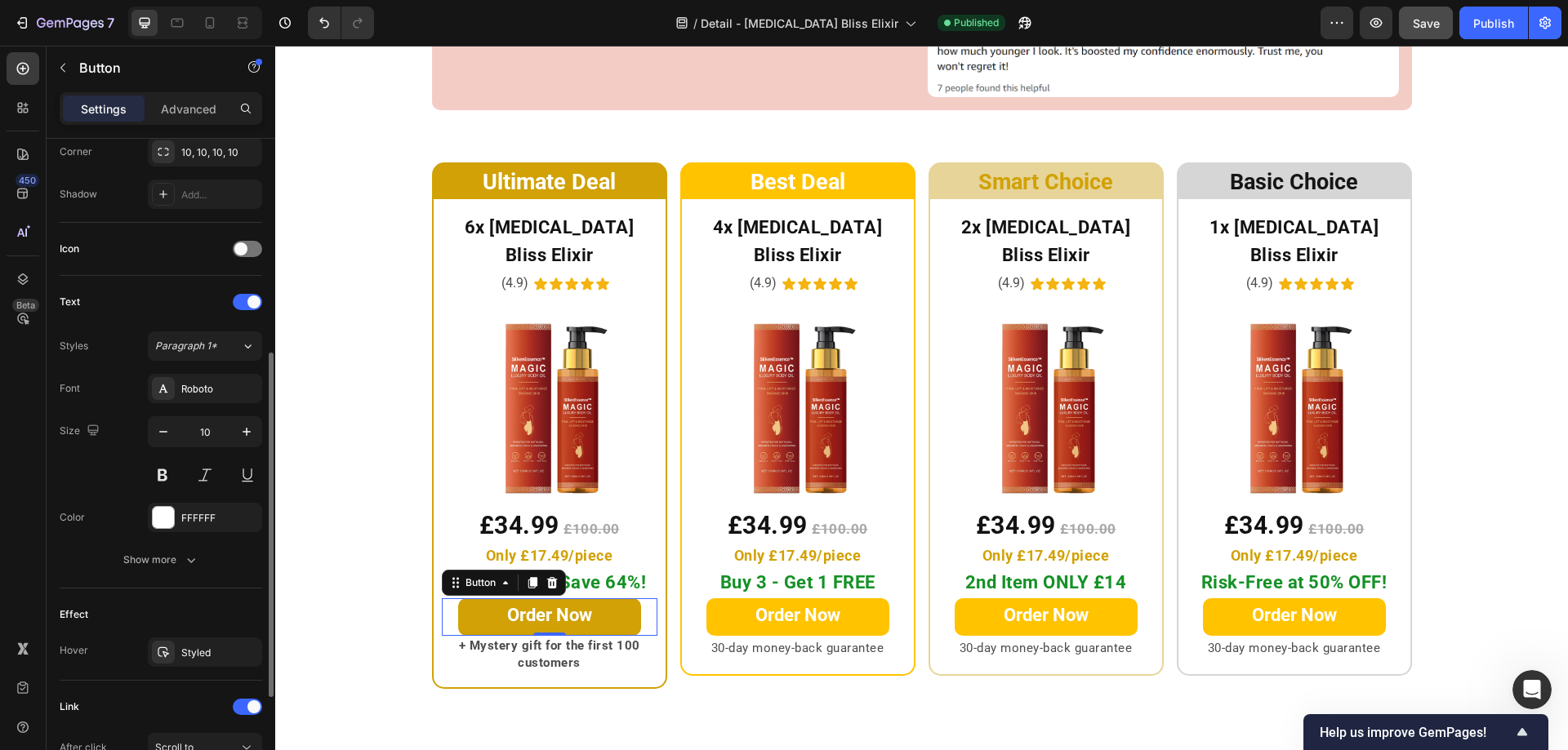
scroll to position [598, 0]
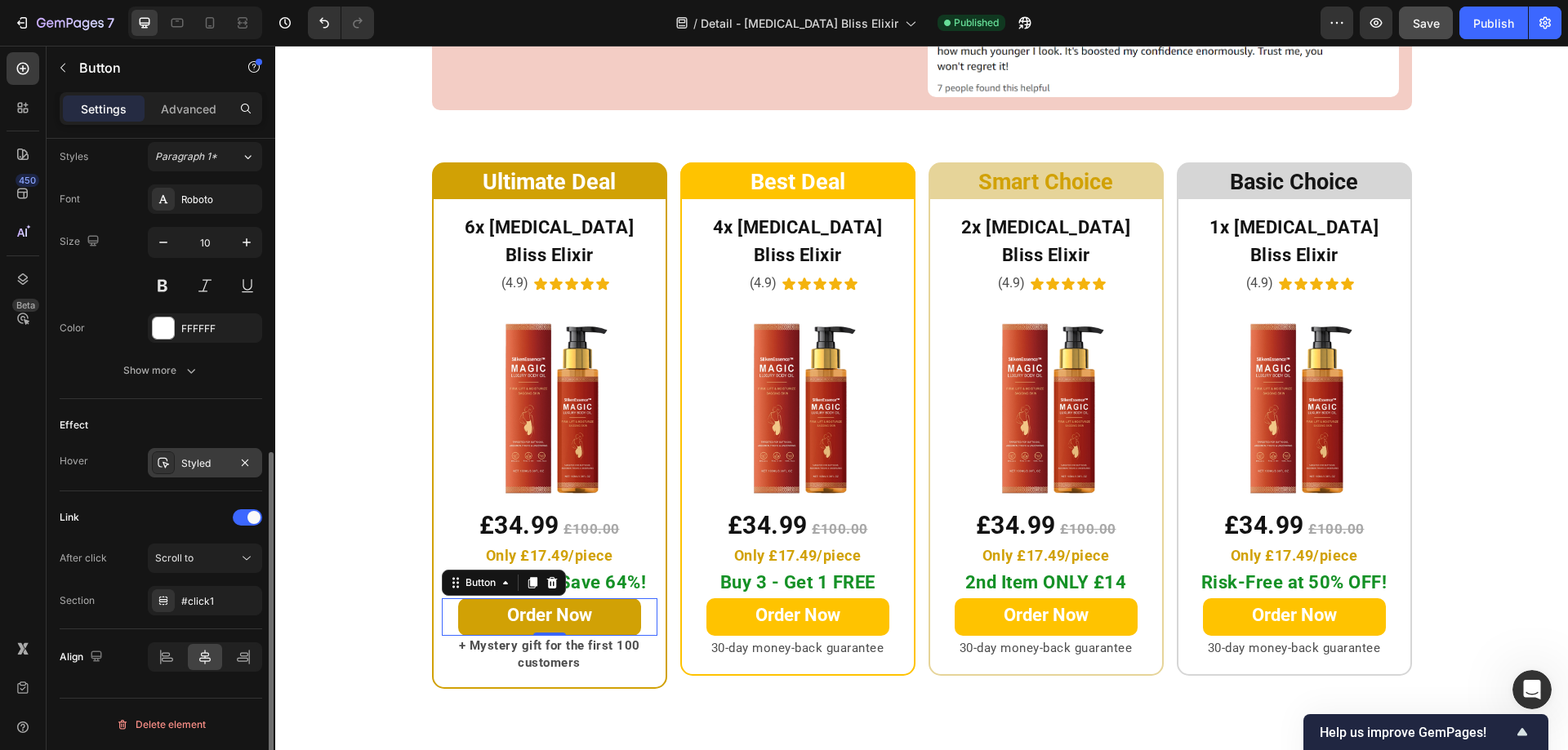
click at [190, 466] on div "Styled" at bounding box center [205, 464] width 48 height 15
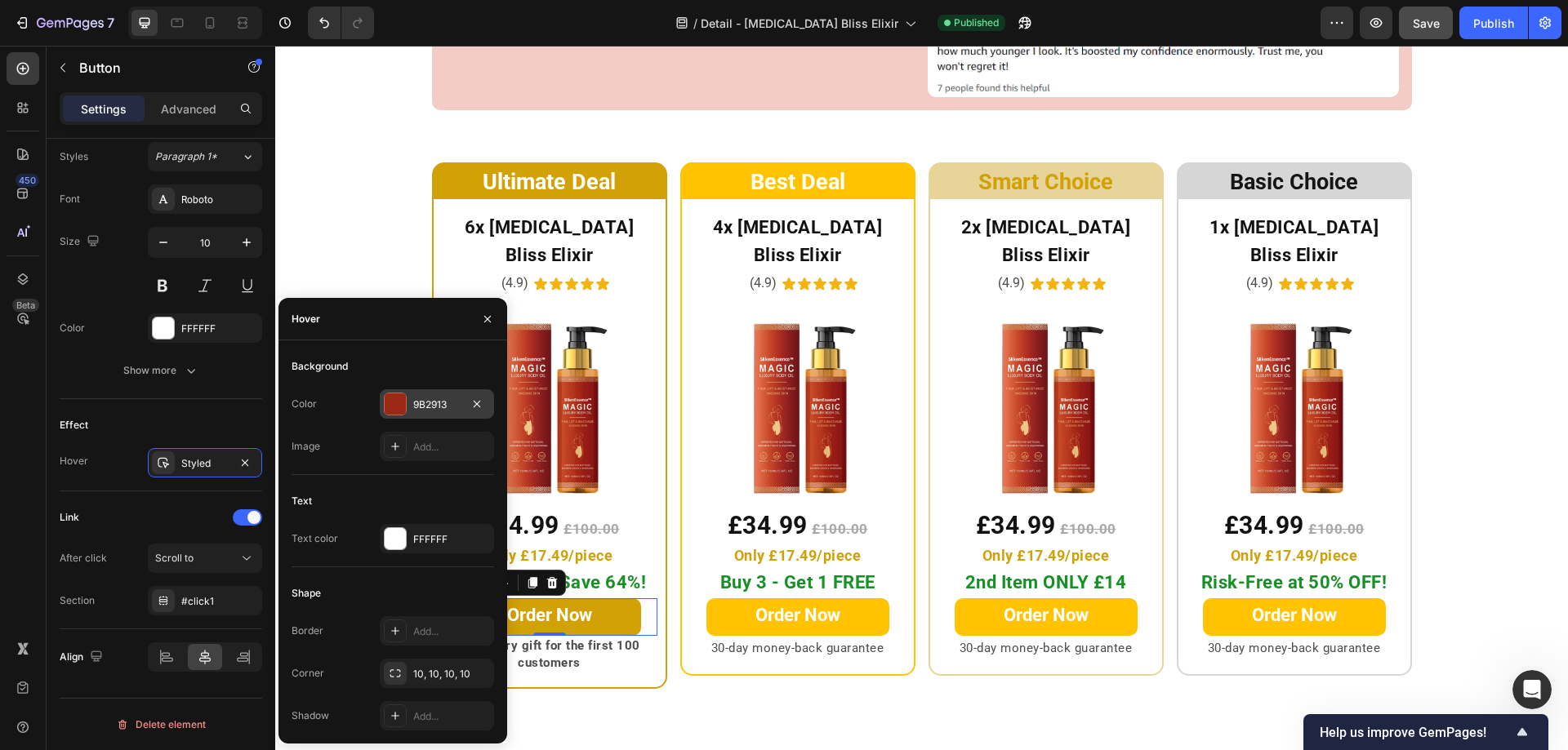
click at [392, 406] on div at bounding box center [394, 403] width 21 height 21
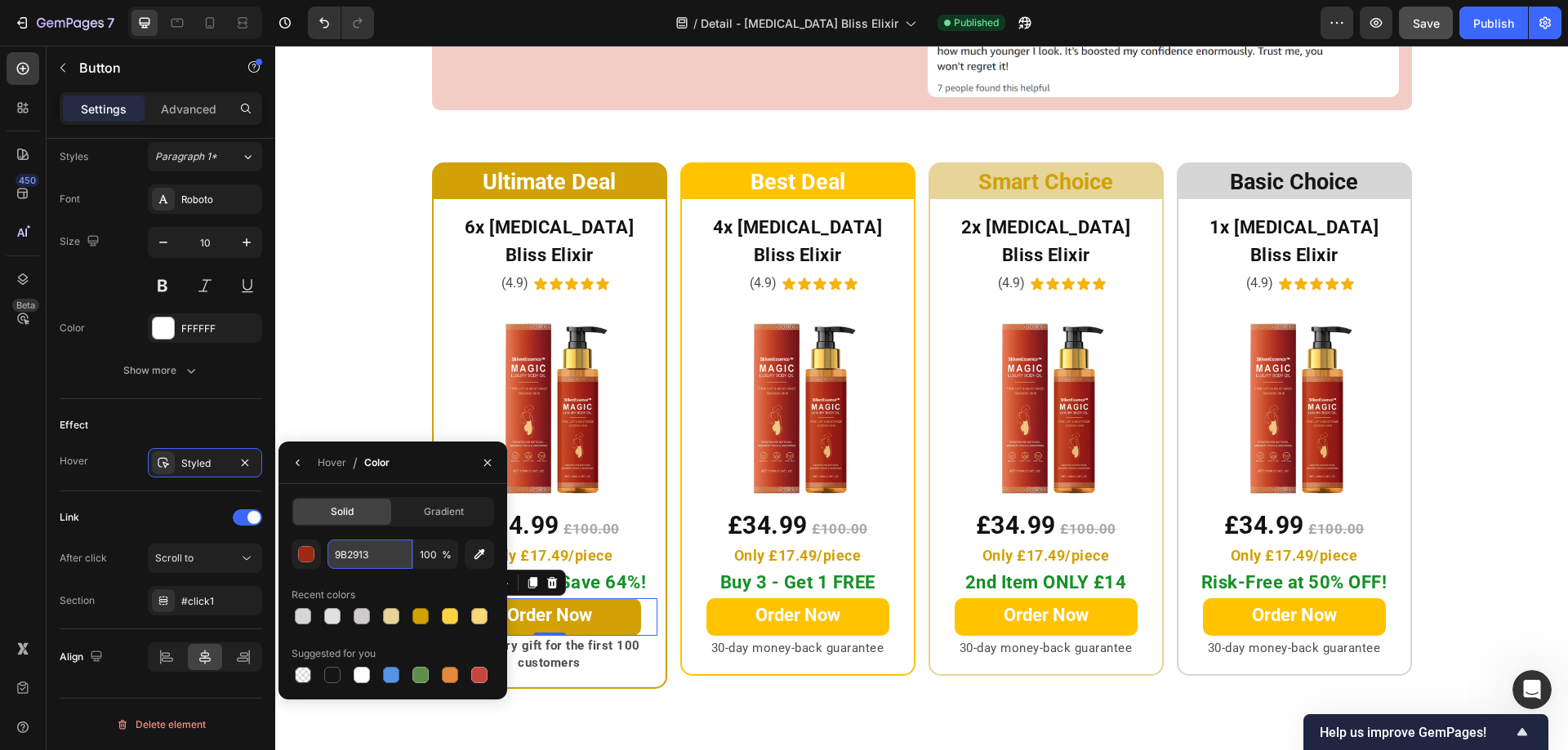
click at [389, 557] on input "9B2913" at bounding box center [370, 555] width 85 height 29
paste input "FFC300"
type input "FFC300"
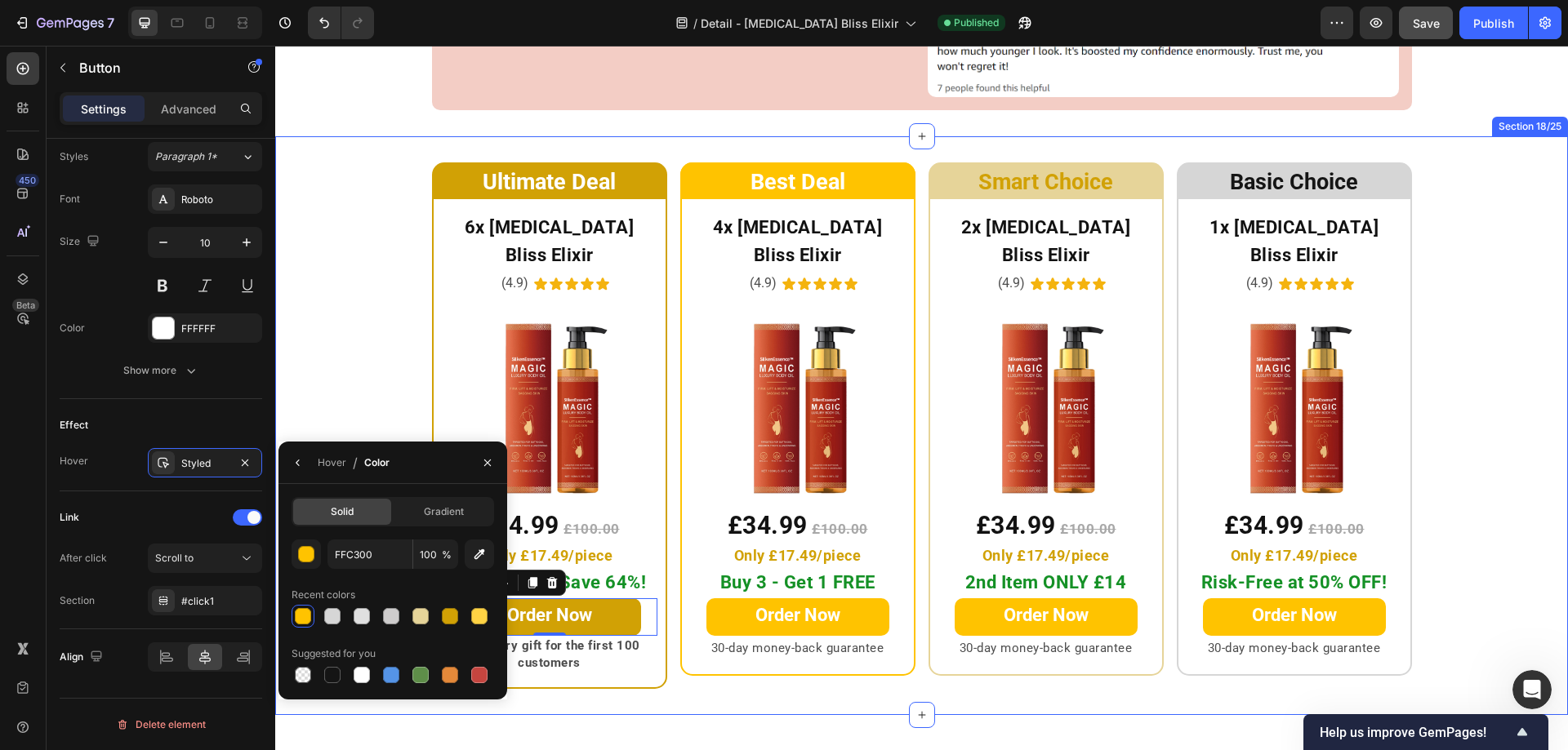
click at [337, 371] on div "Ultimate Deal Heading Row ⁠⁠⁠⁠⁠⁠⁠ 6x Botox Bliss Elixir Heading (4.9) Text Bloc…" at bounding box center [922, 425] width 1293 height 526
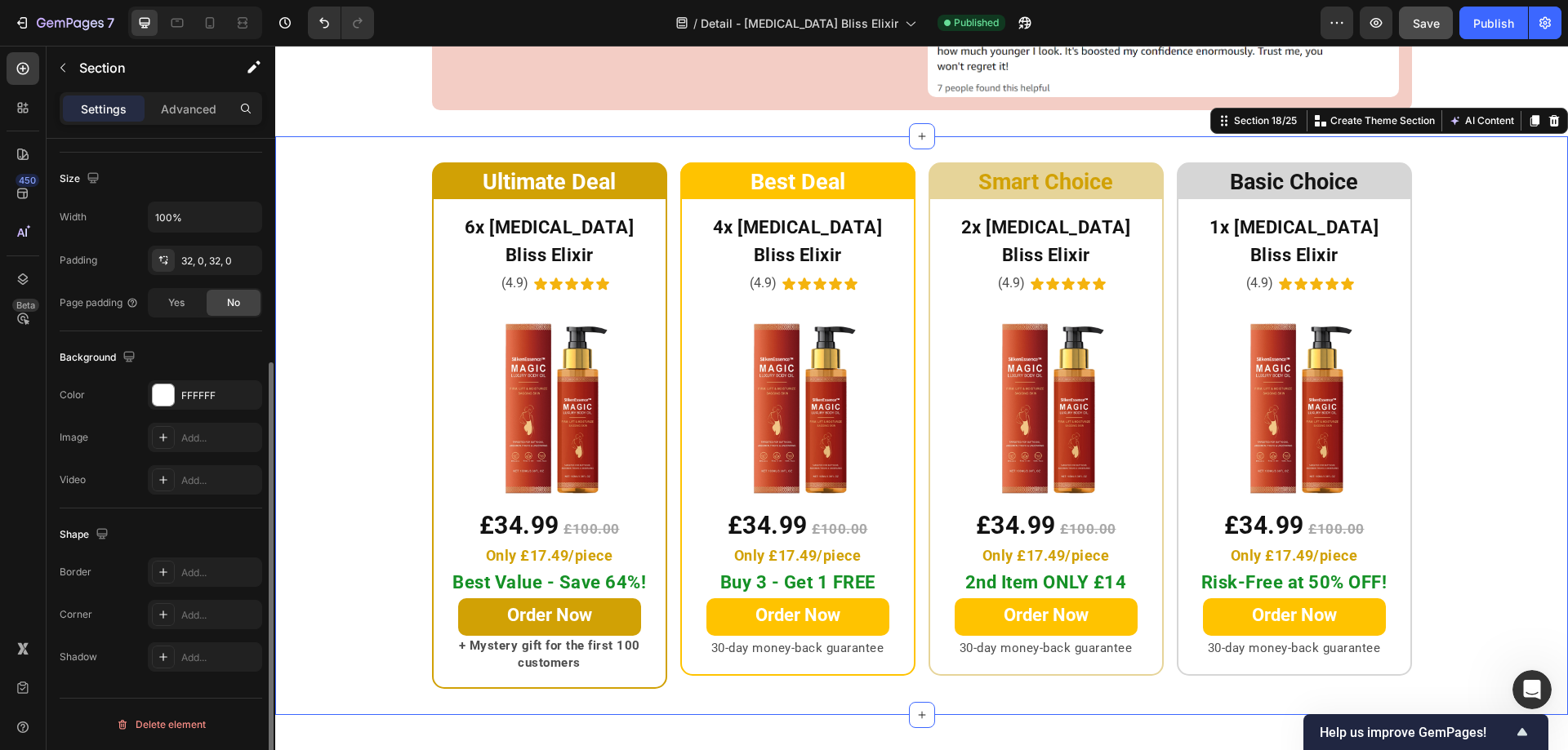
scroll to position [0, 0]
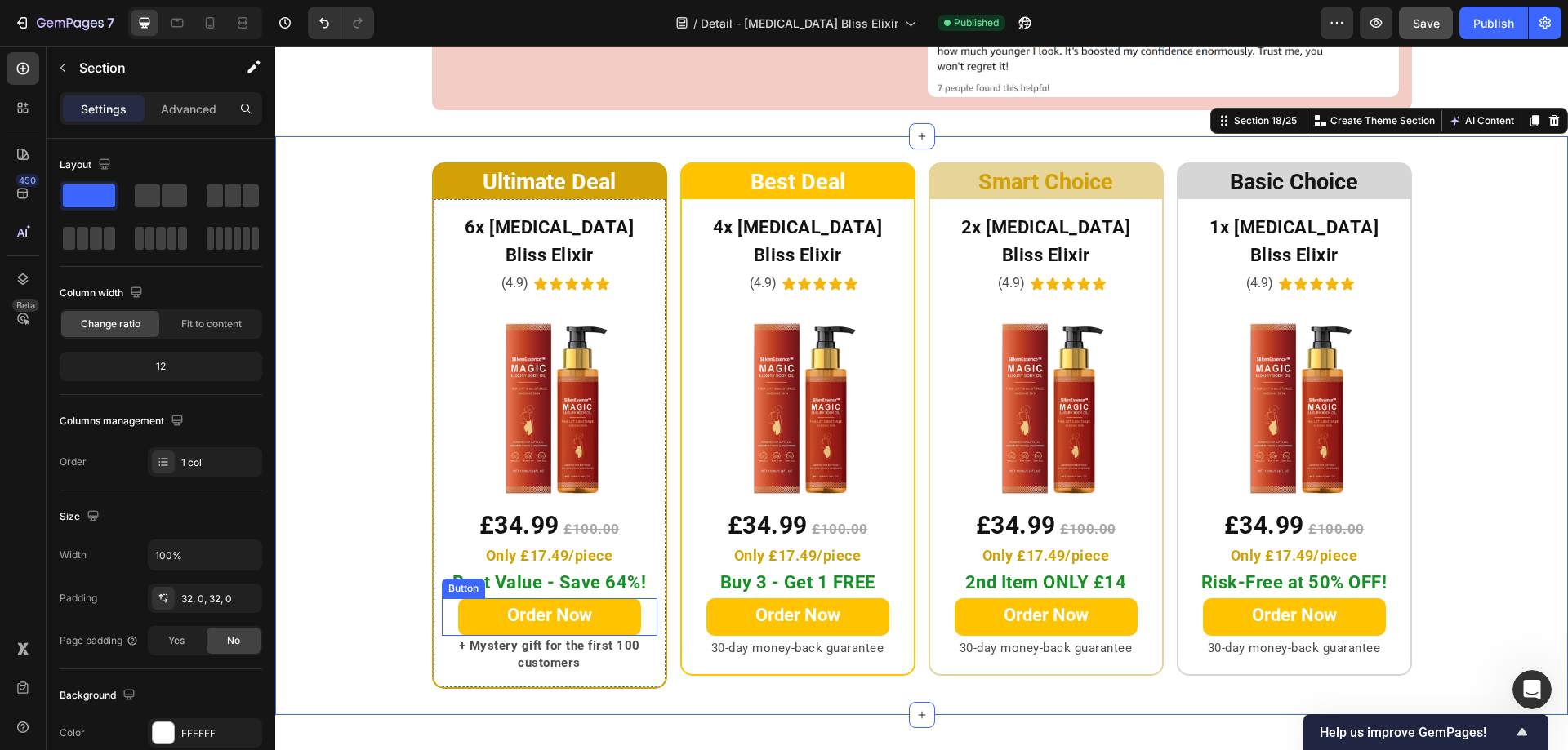
click at [464, 599] on link "Order Now" at bounding box center [549, 617] width 182 height 38
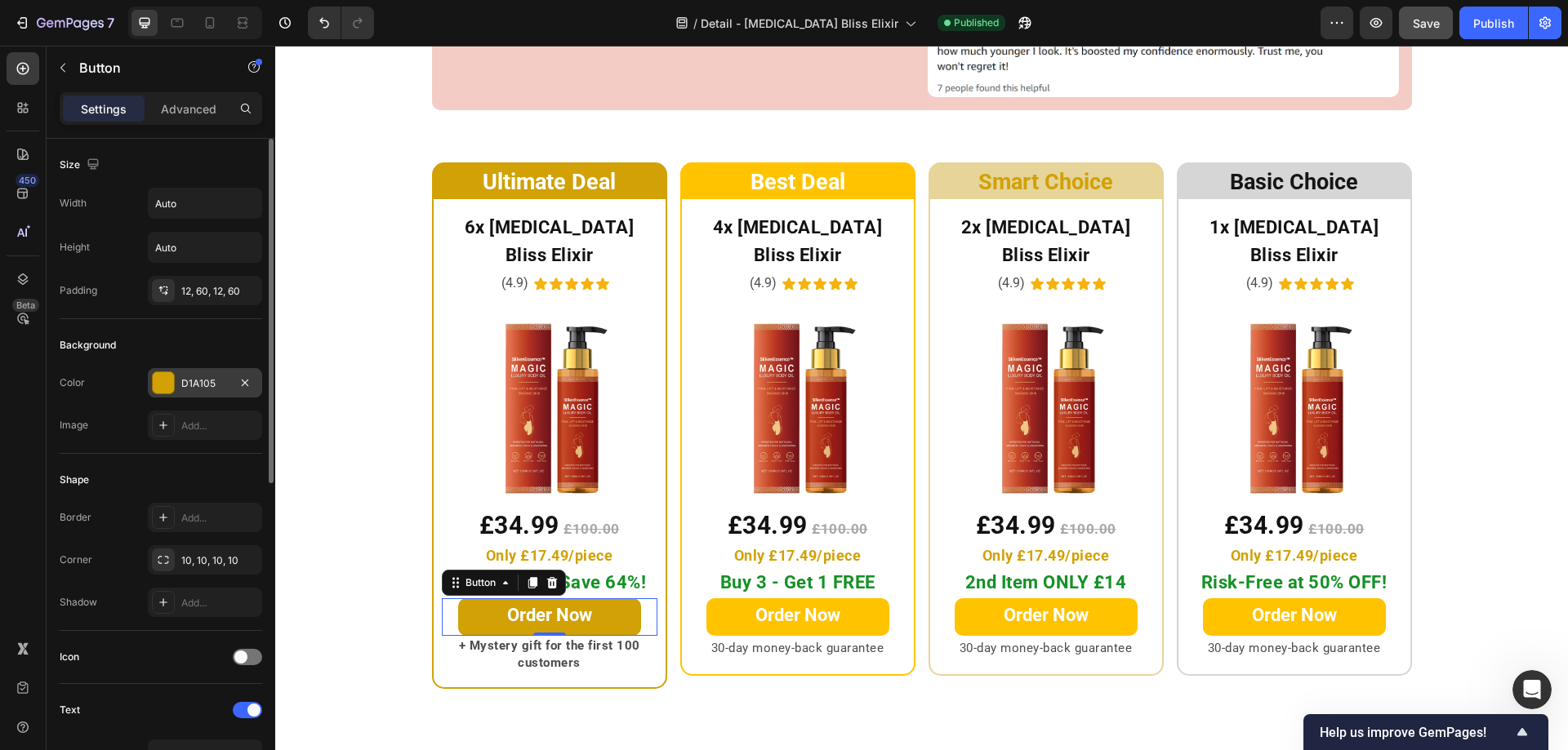
click at [163, 391] on div at bounding box center [163, 382] width 21 height 21
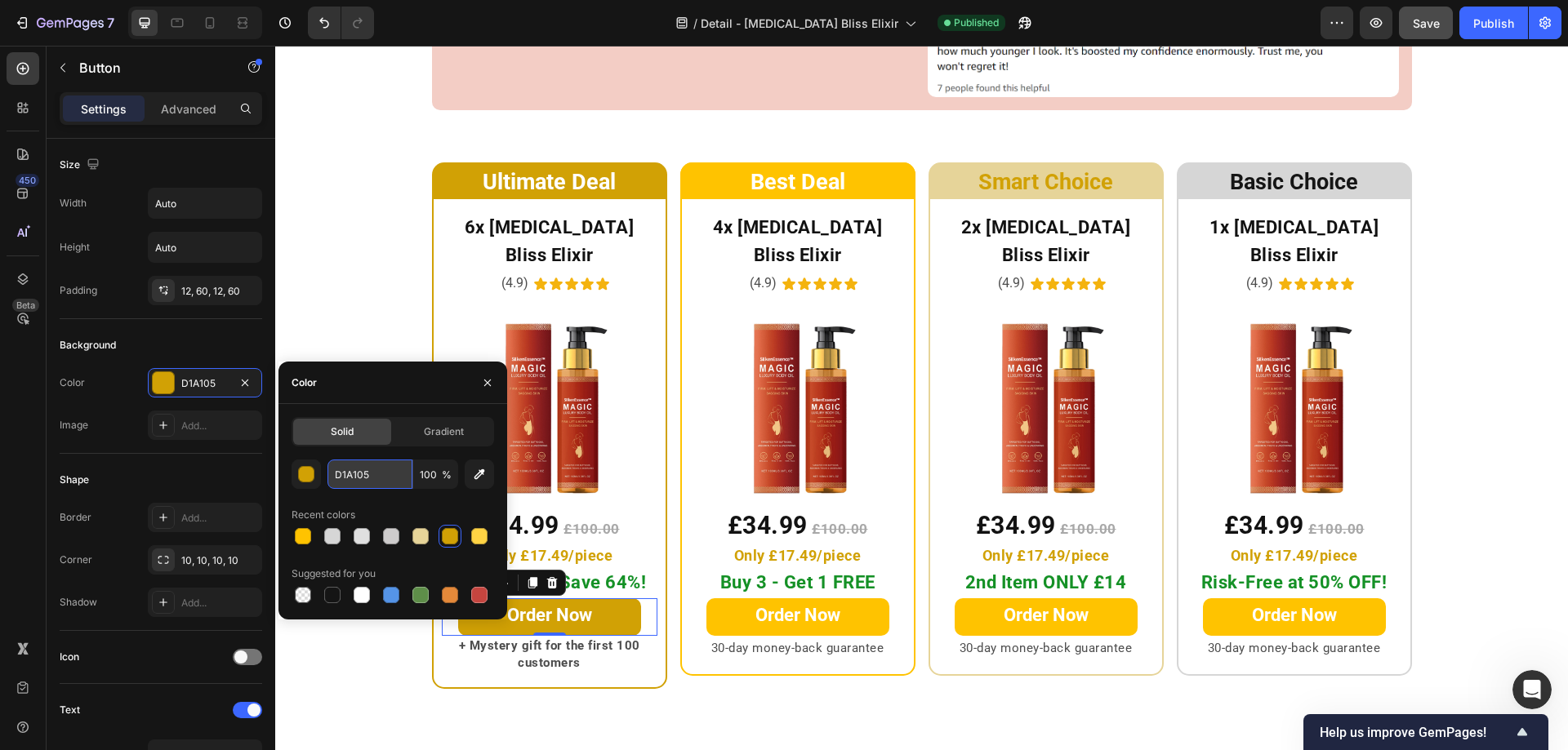
click at [370, 475] on input "D1A105" at bounding box center [370, 474] width 85 height 29
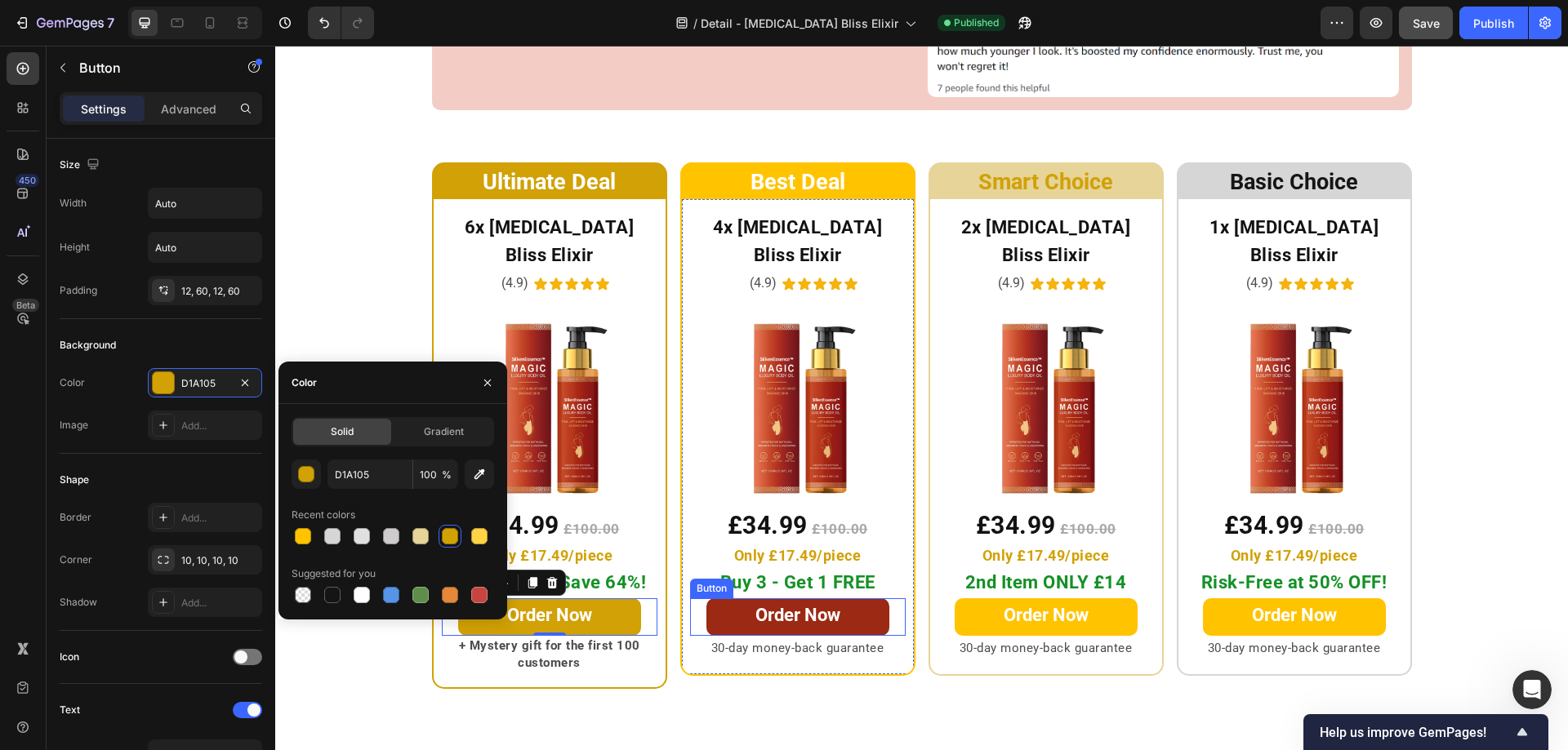
click at [733, 599] on link "Order Now" at bounding box center [797, 617] width 182 height 38
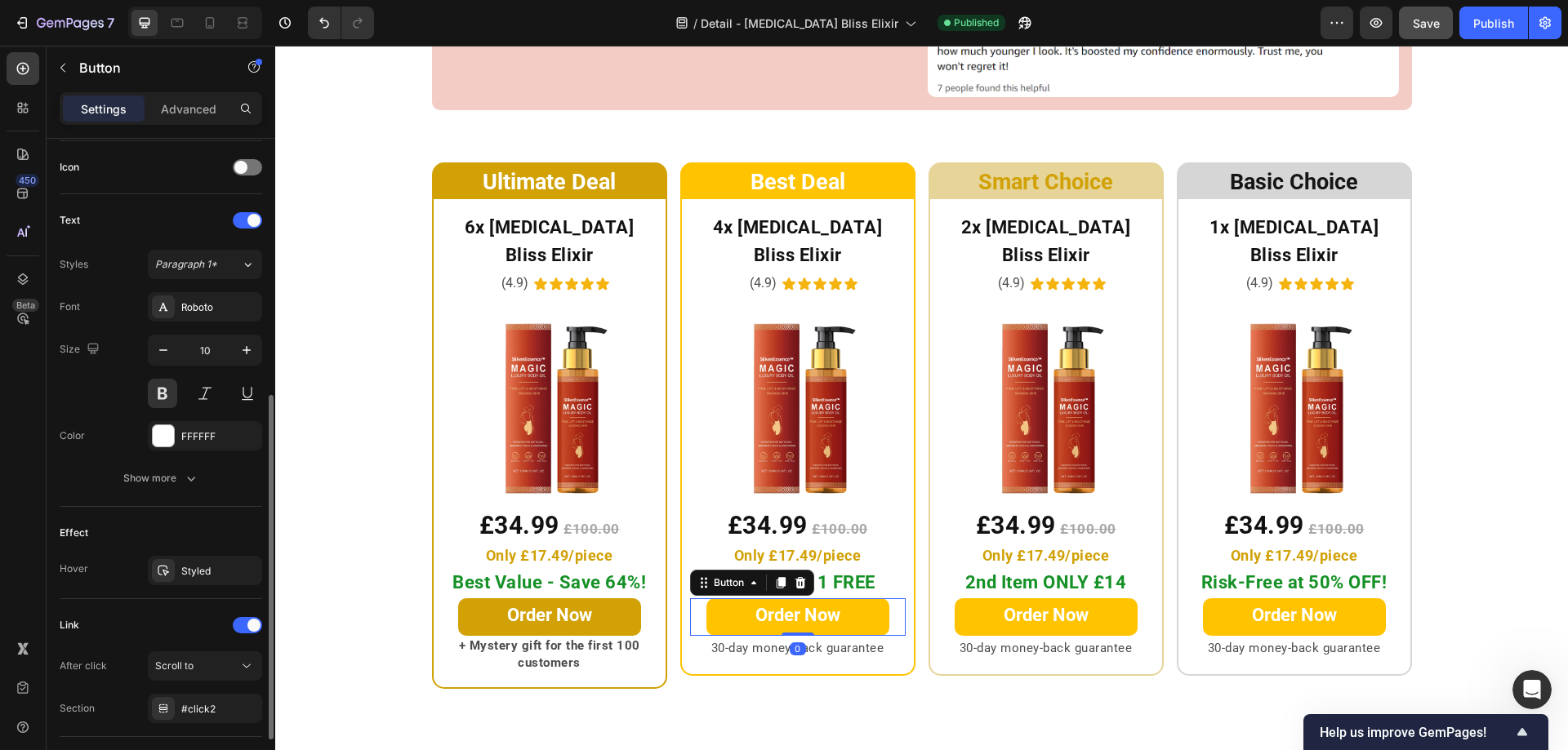
scroll to position [598, 0]
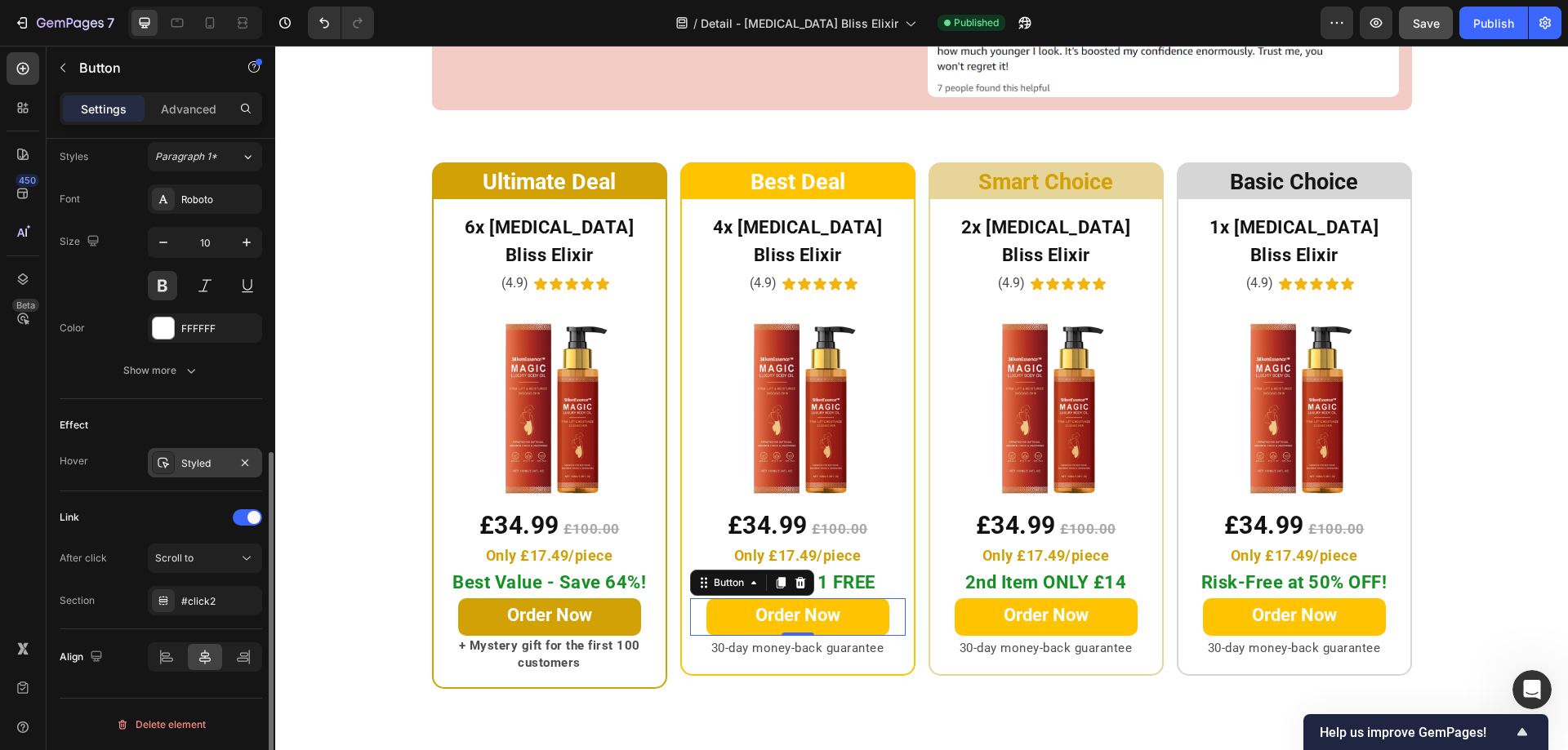
click at [202, 458] on div "Styled" at bounding box center [205, 464] width 48 height 15
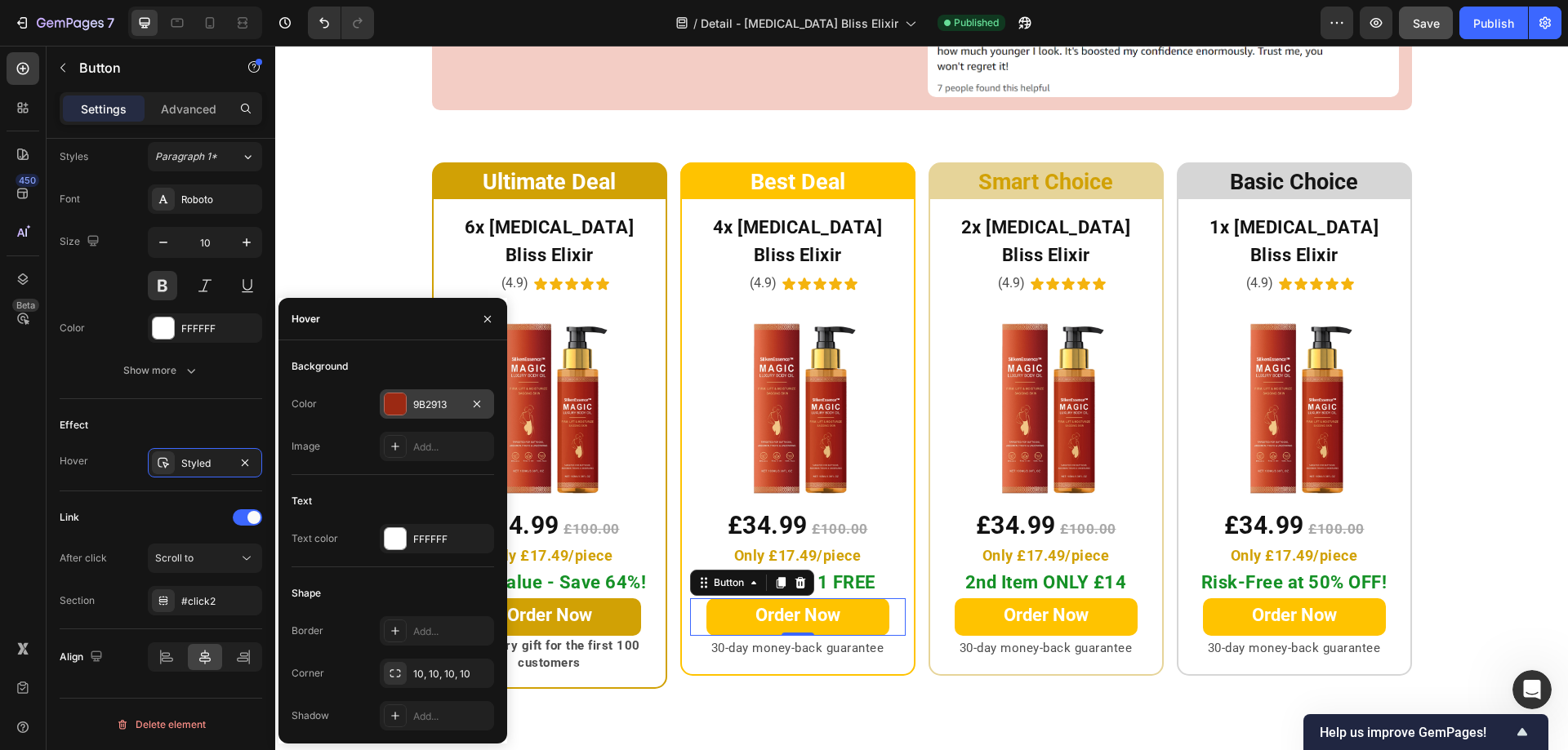
click at [400, 404] on div at bounding box center [394, 403] width 21 height 21
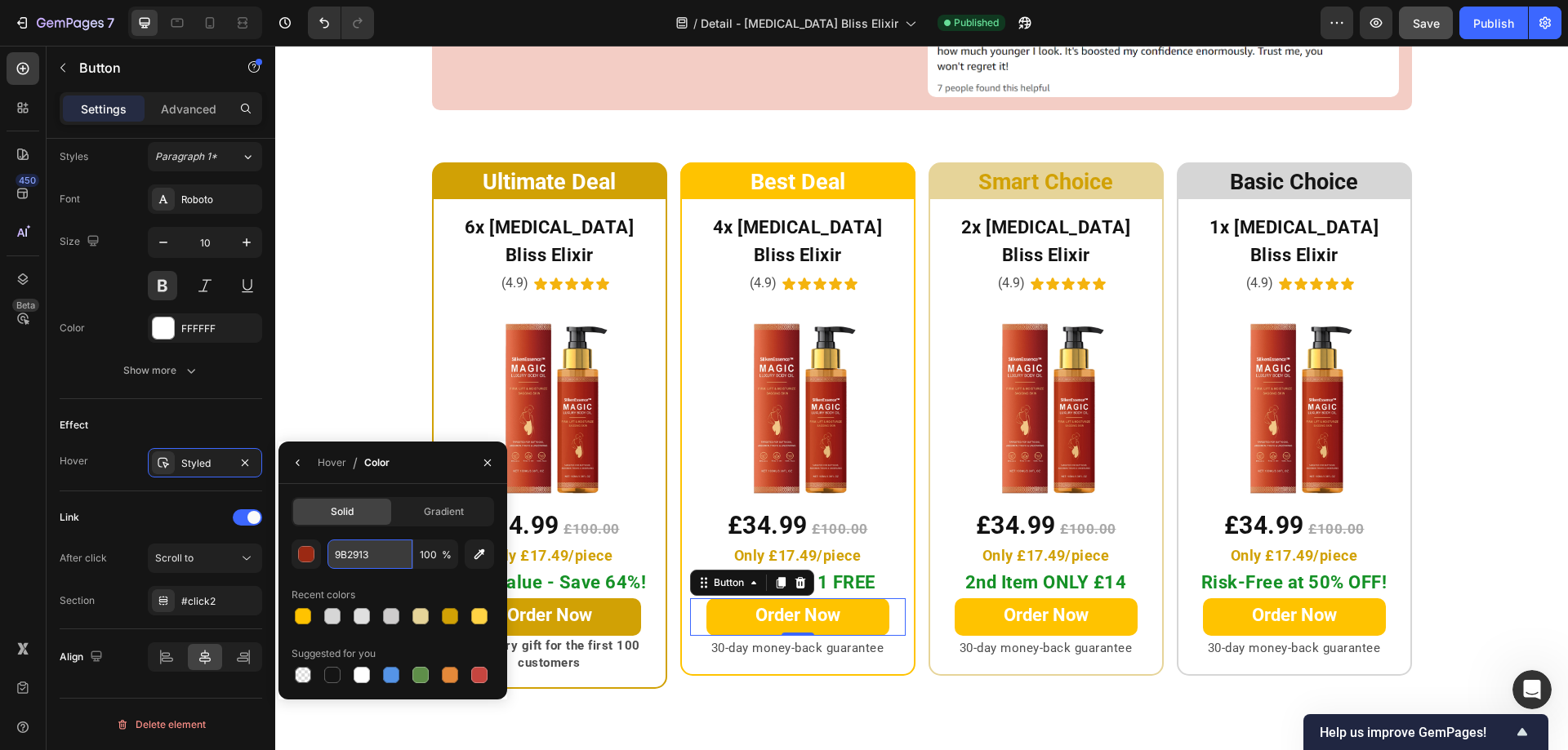
click at [385, 554] on input "9B2913" at bounding box center [370, 555] width 85 height 29
paste input "D1A105"
type input "D1A105"
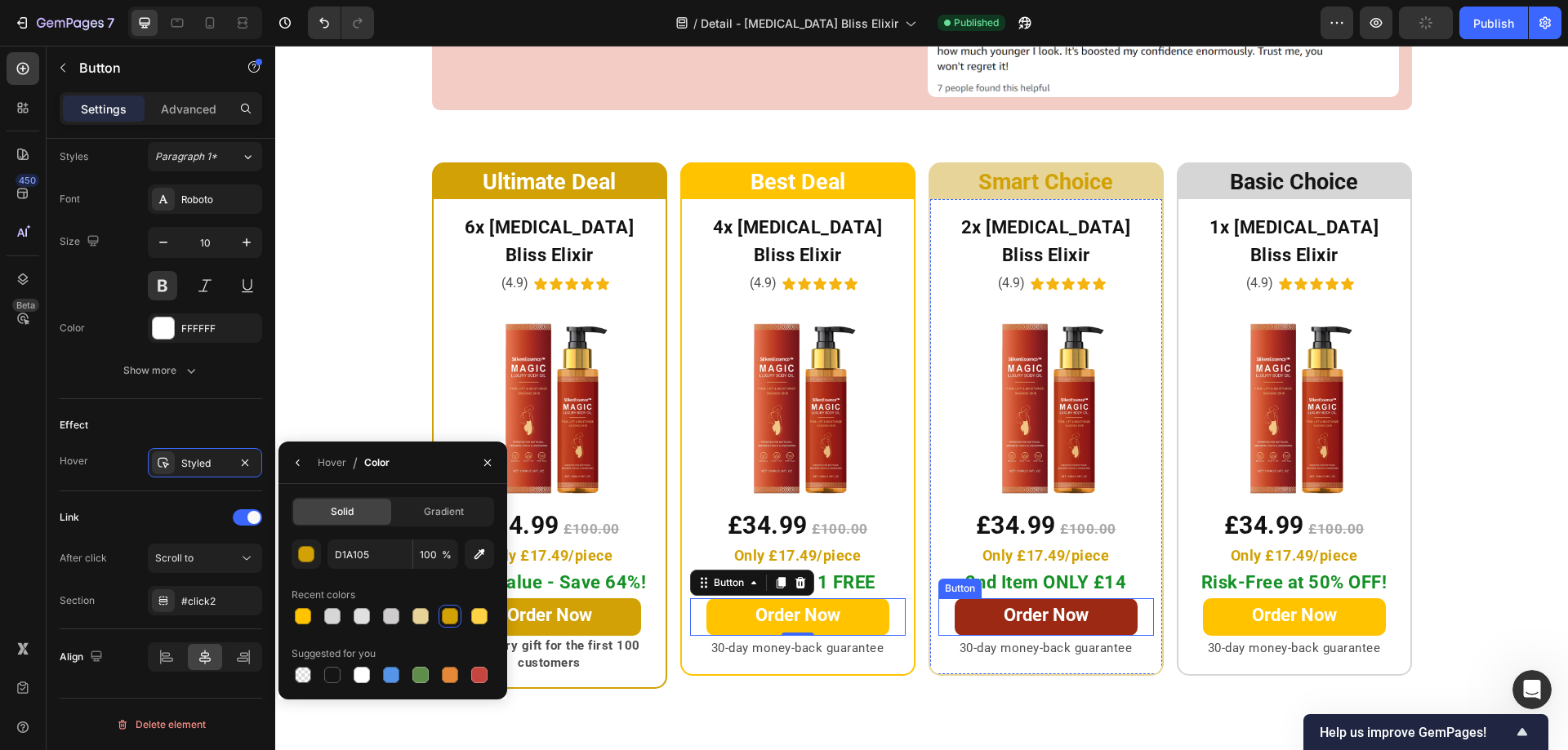
click at [957, 599] on link "Order Now" at bounding box center [1045, 617] width 182 height 38
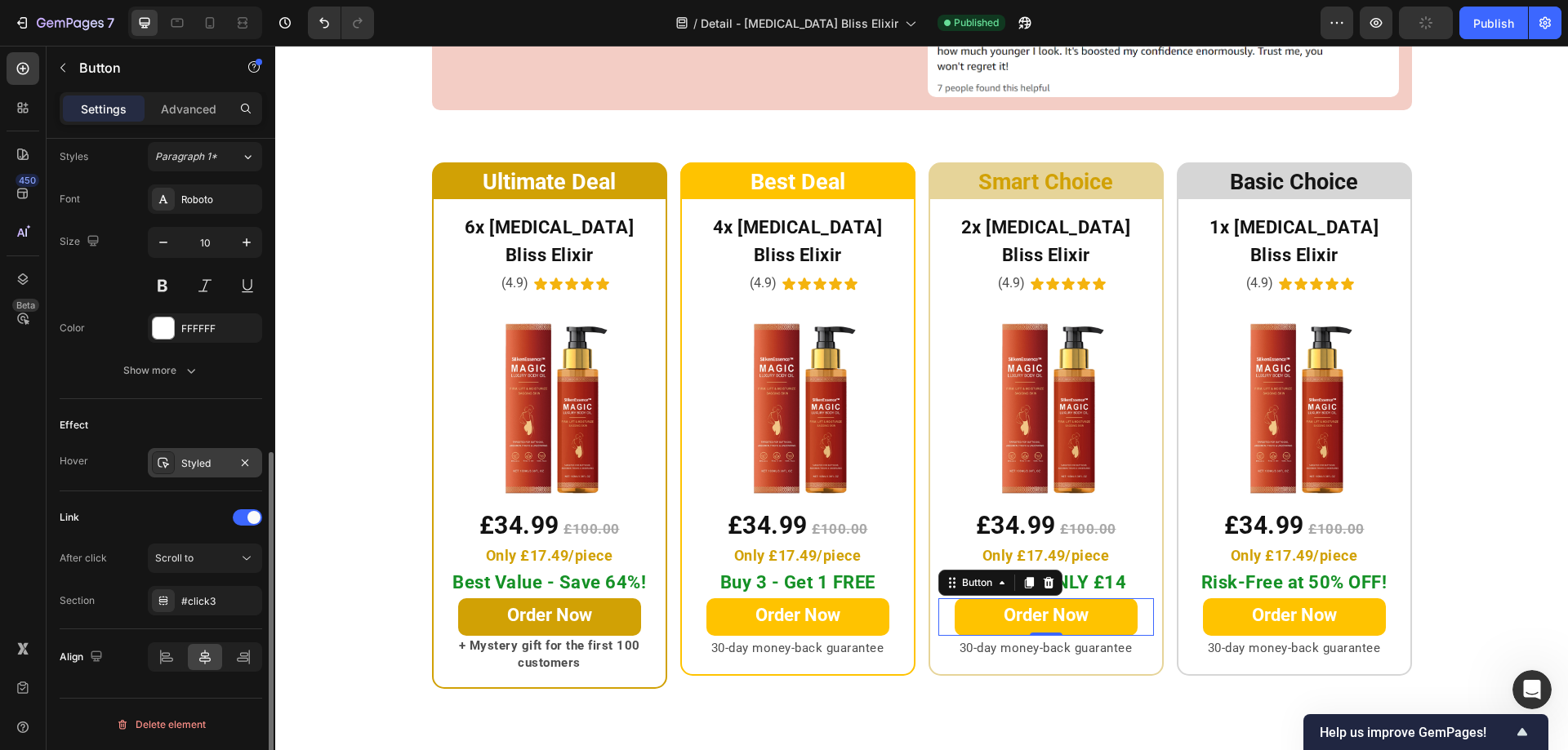
click at [190, 463] on div "Styled" at bounding box center [205, 464] width 48 height 15
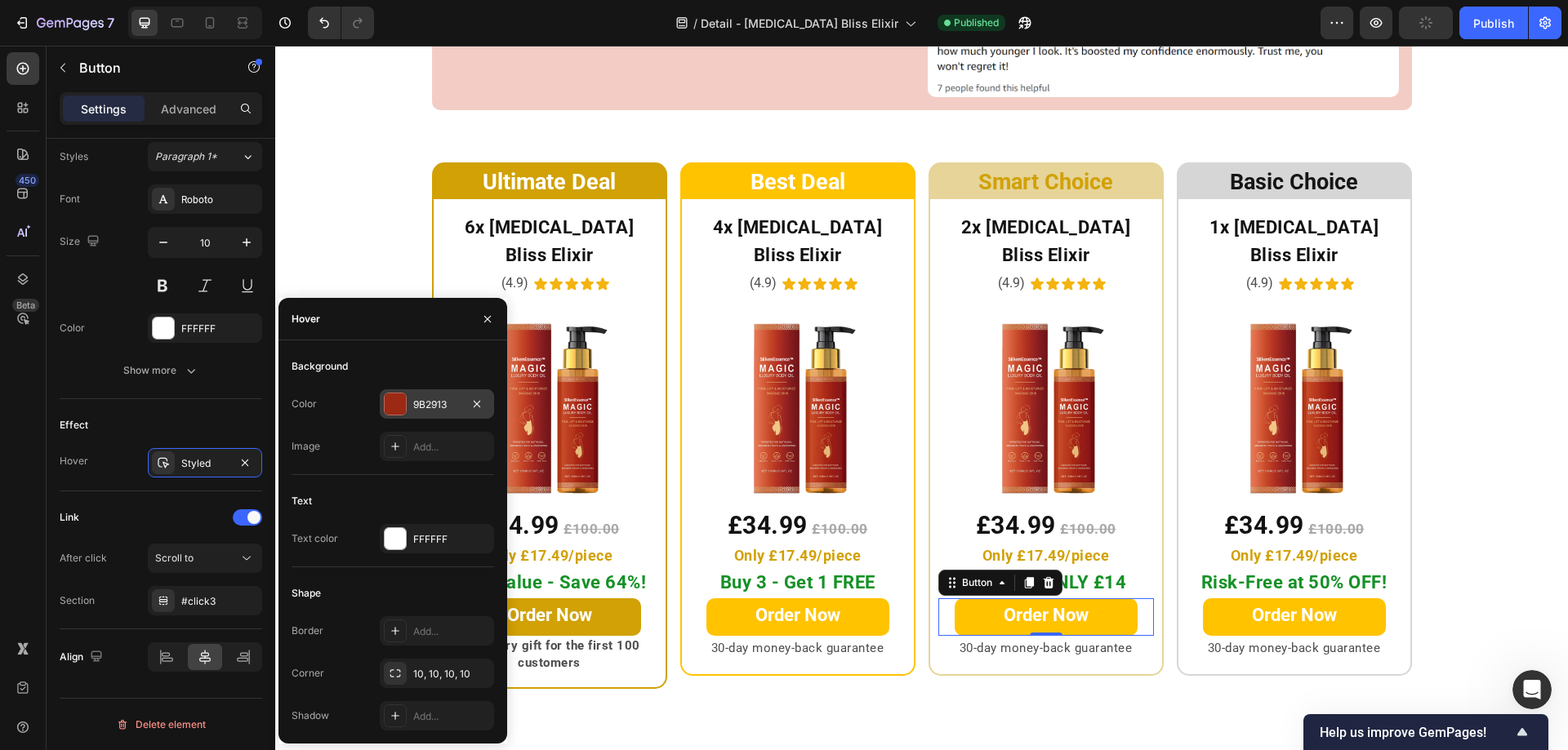
click at [405, 405] on div at bounding box center [394, 403] width 21 height 21
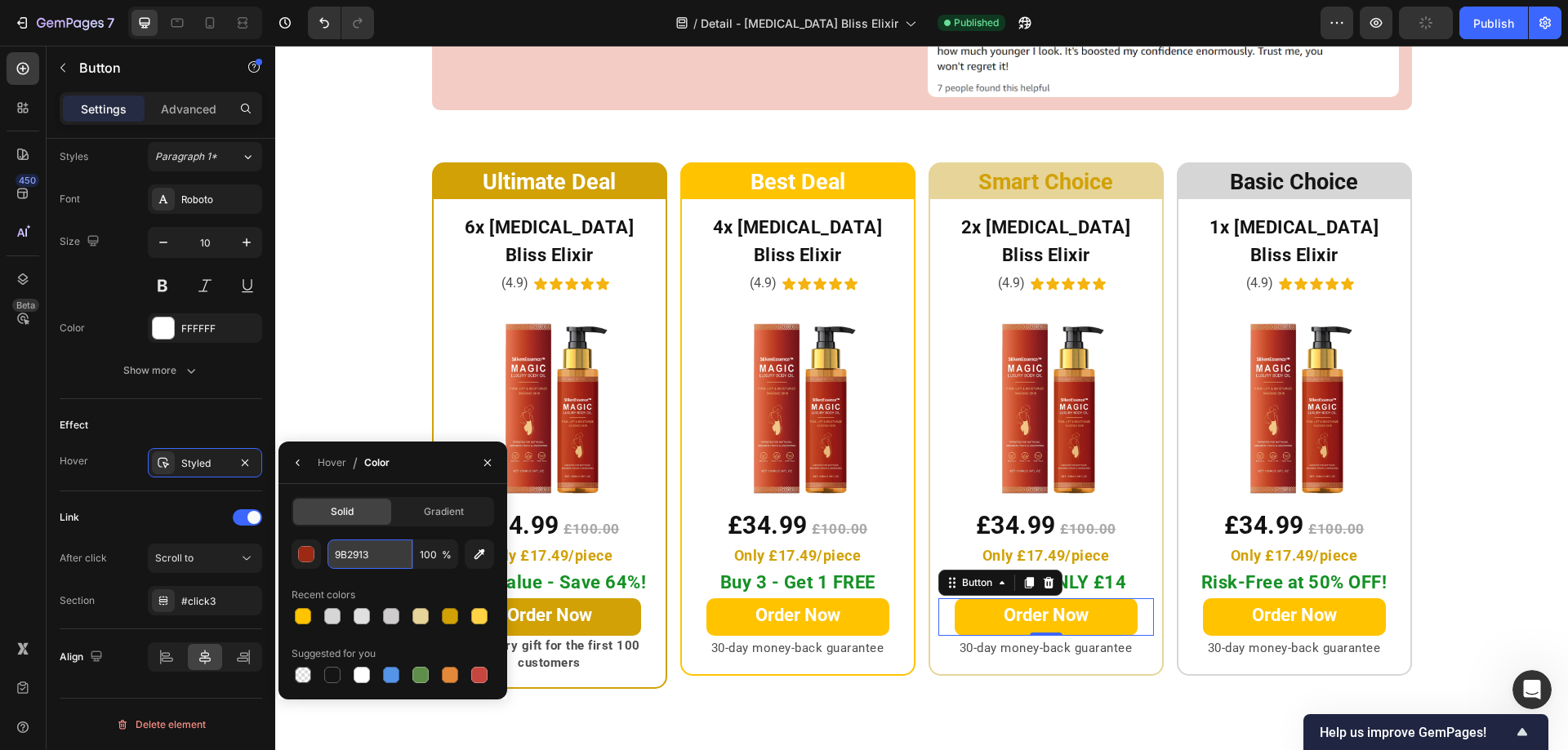
click at [393, 562] on input "9B2913" at bounding box center [370, 555] width 85 height 29
paste input "D1A105"
type input "D1A105"
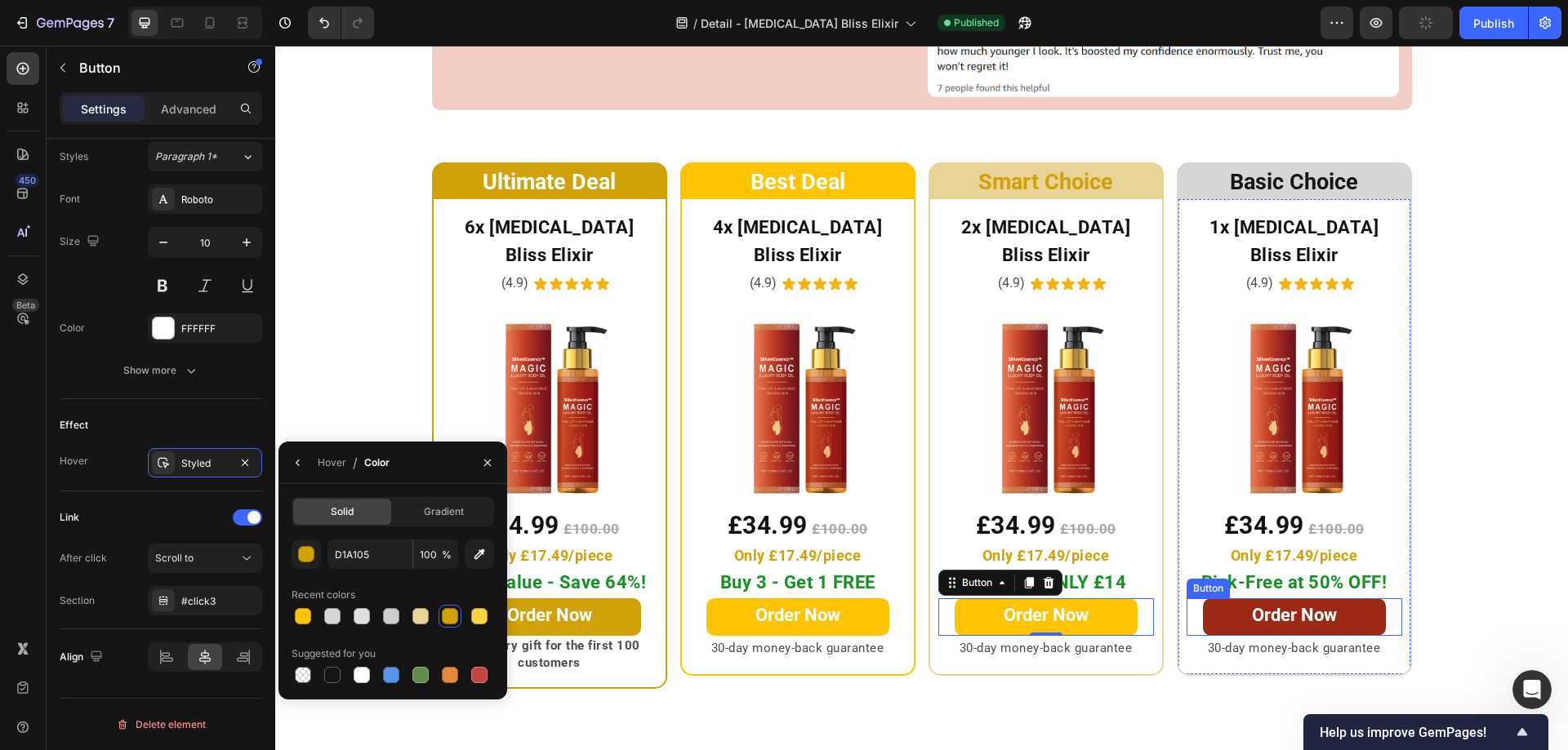
click at [1211, 599] on link "Order Now" at bounding box center [1294, 617] width 182 height 38
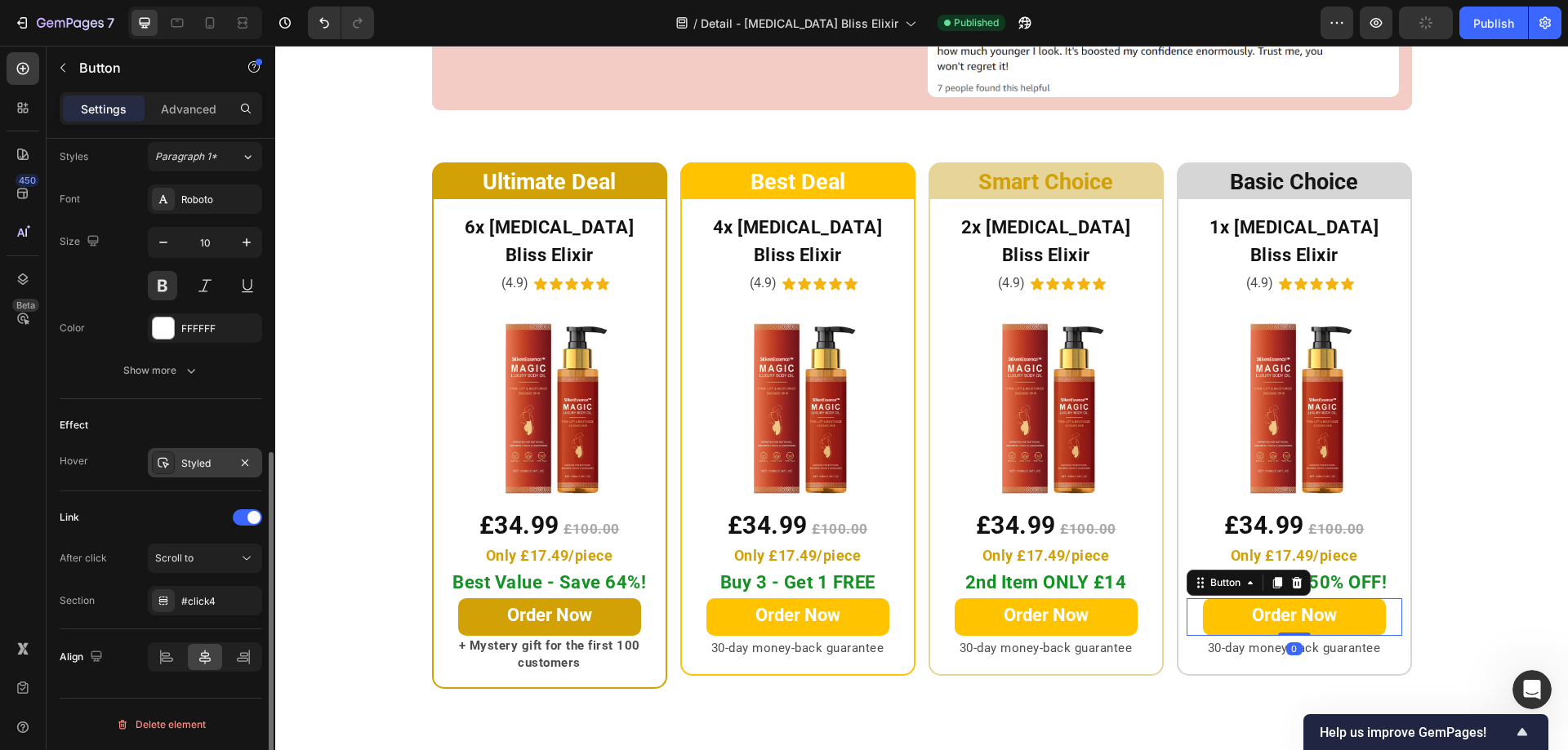
click at [170, 466] on div at bounding box center [163, 462] width 23 height 23
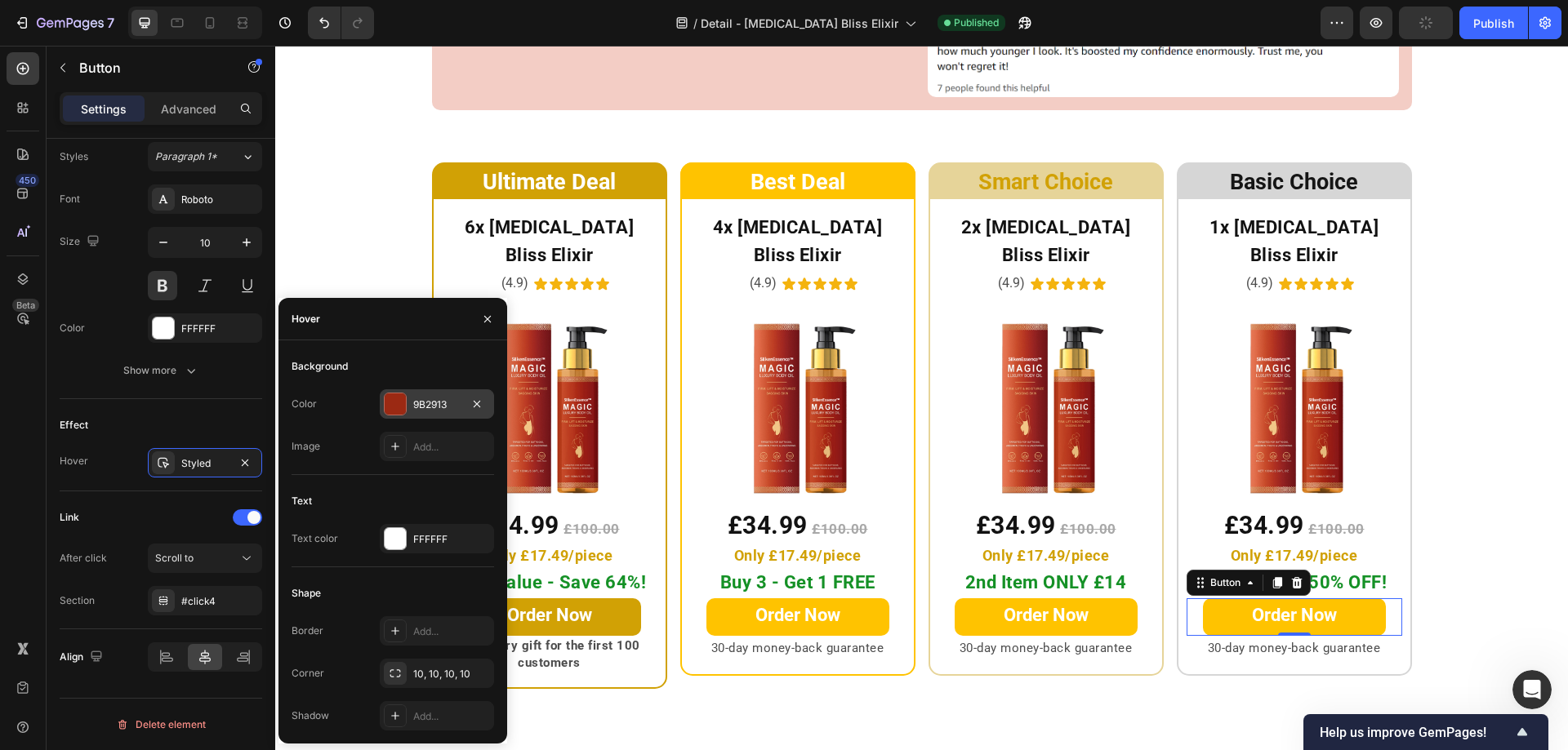
click at [402, 404] on div at bounding box center [394, 403] width 21 height 21
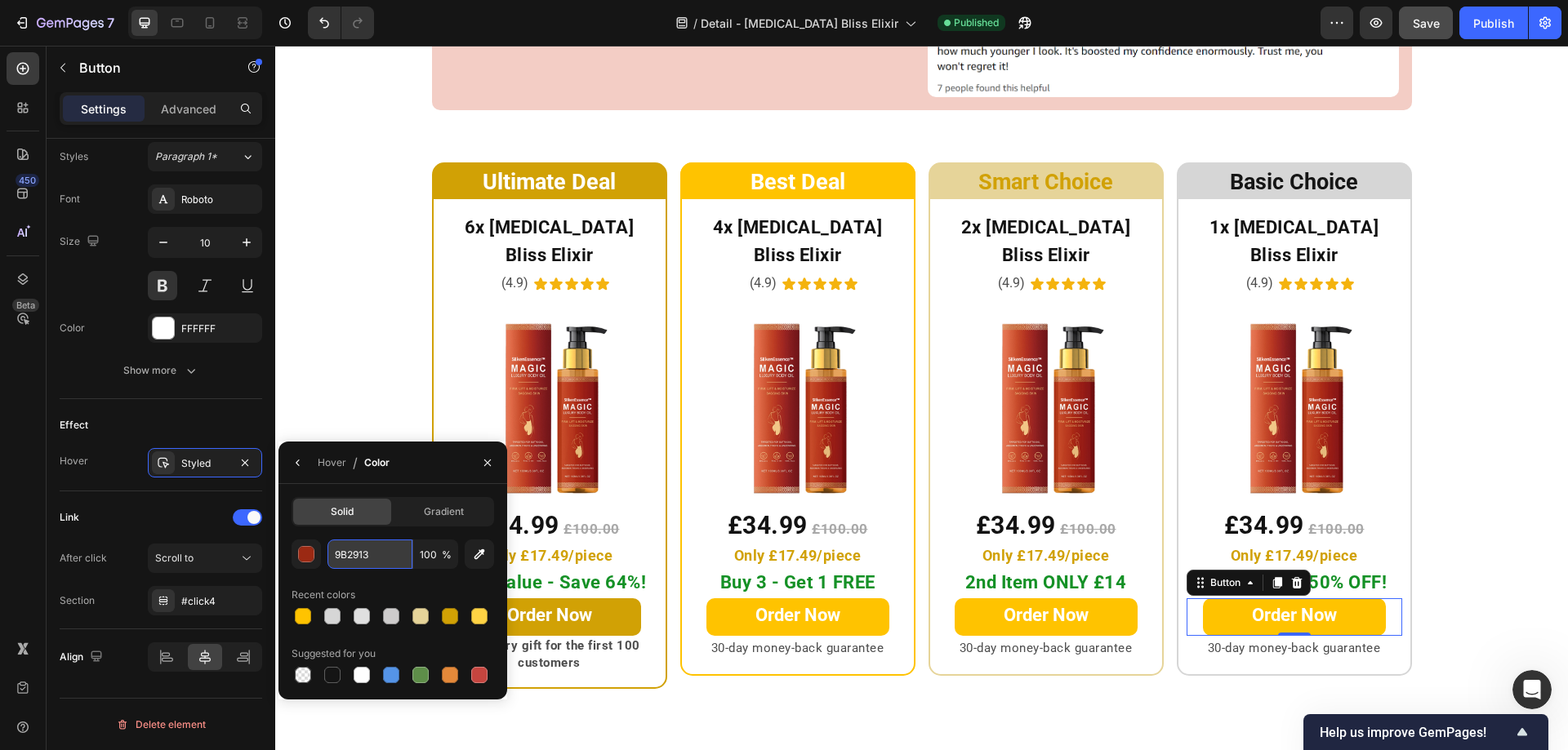
click at [378, 558] on input "9B2913" at bounding box center [370, 555] width 85 height 29
paste input "D1A105"
type input "D1A105"
click at [363, 399] on div "Ultimate Deal Heading Row ⁠⁠⁠⁠⁠⁠⁠ 6x Botox Bliss Elixir Heading (4.9) Text Bloc…" at bounding box center [922, 425] width 1293 height 526
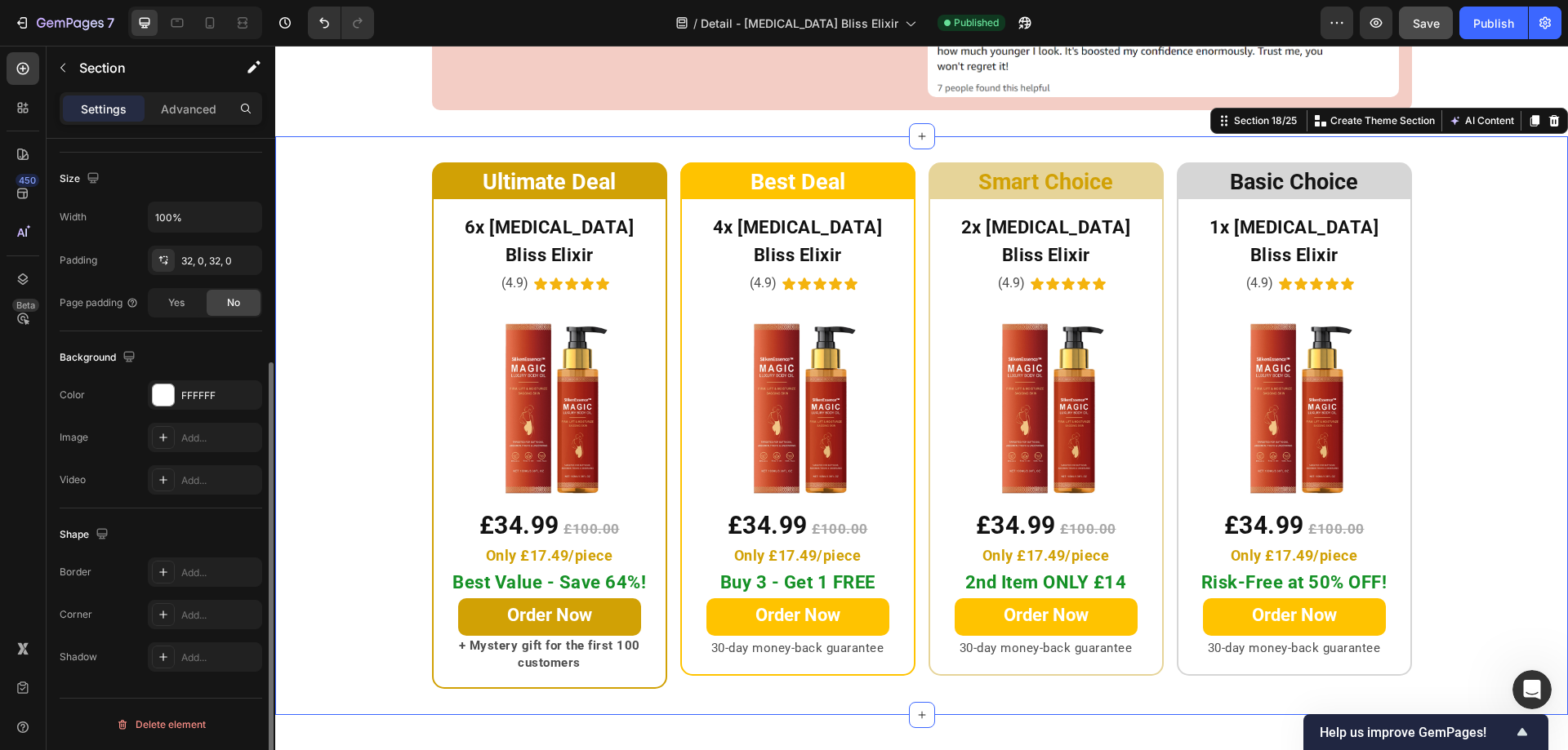
scroll to position [0, 0]
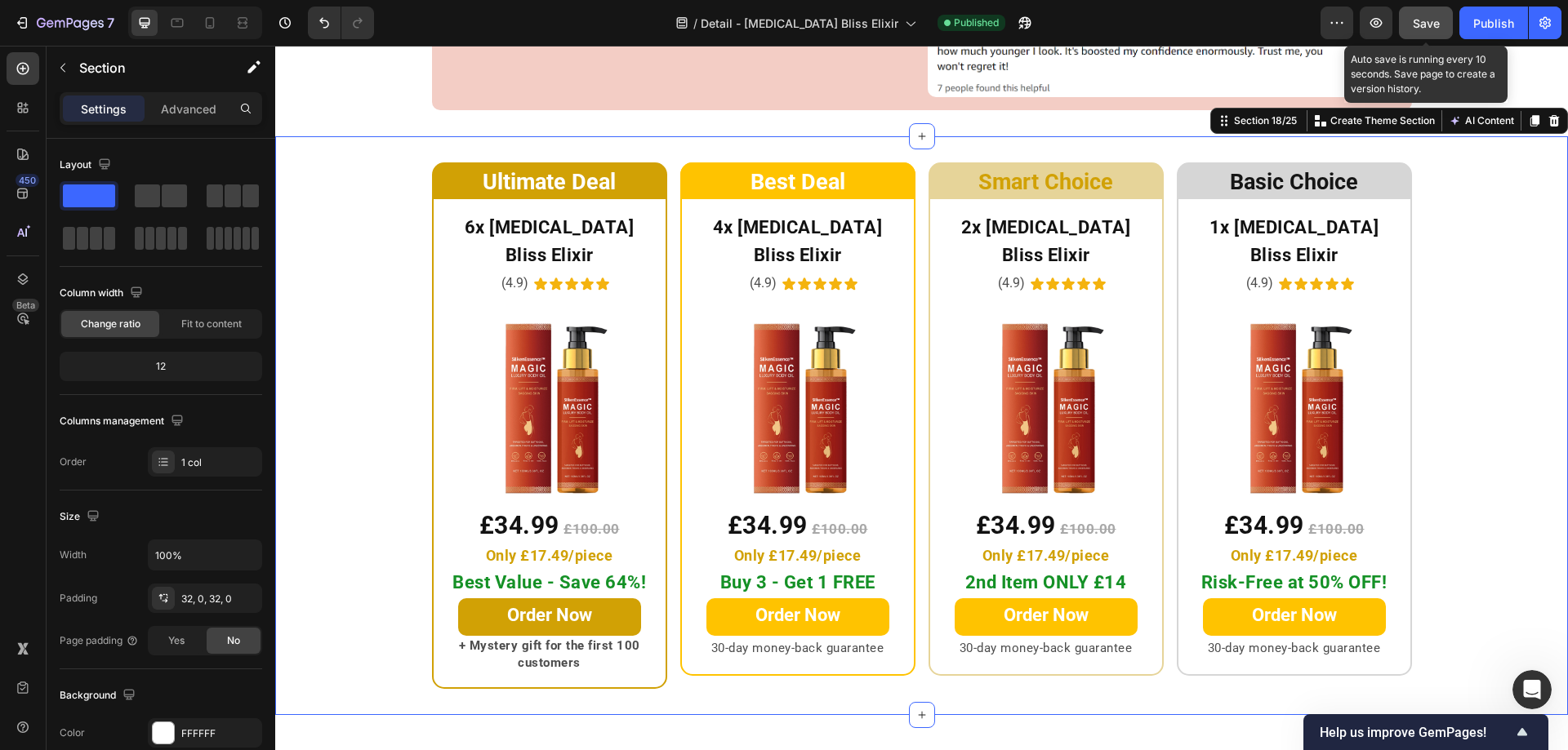
click at [1422, 18] on span "Save" at bounding box center [1426, 23] width 27 height 14
click at [1494, 18] on div "Publish" at bounding box center [1493, 23] width 41 height 17
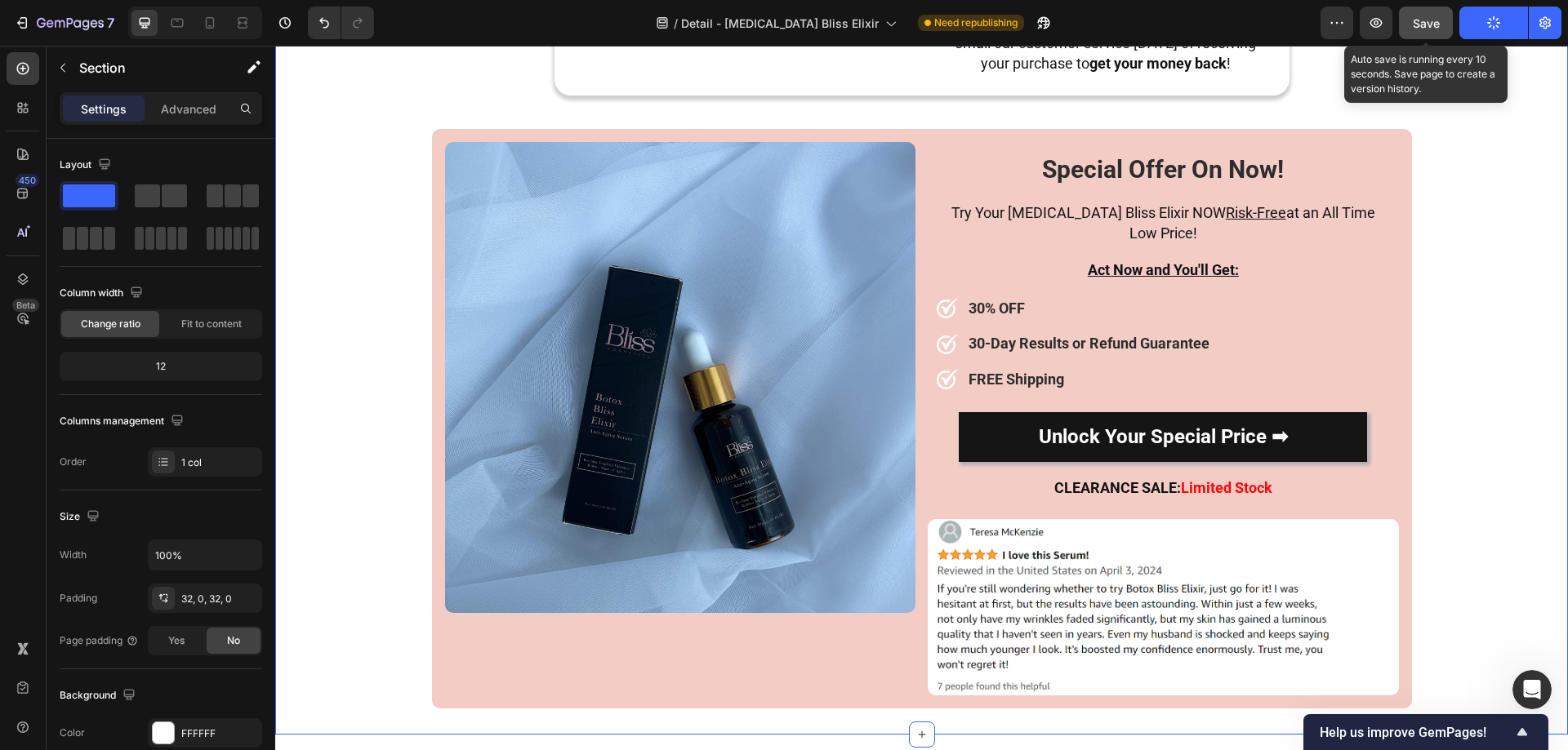
scroll to position [8301, 0]
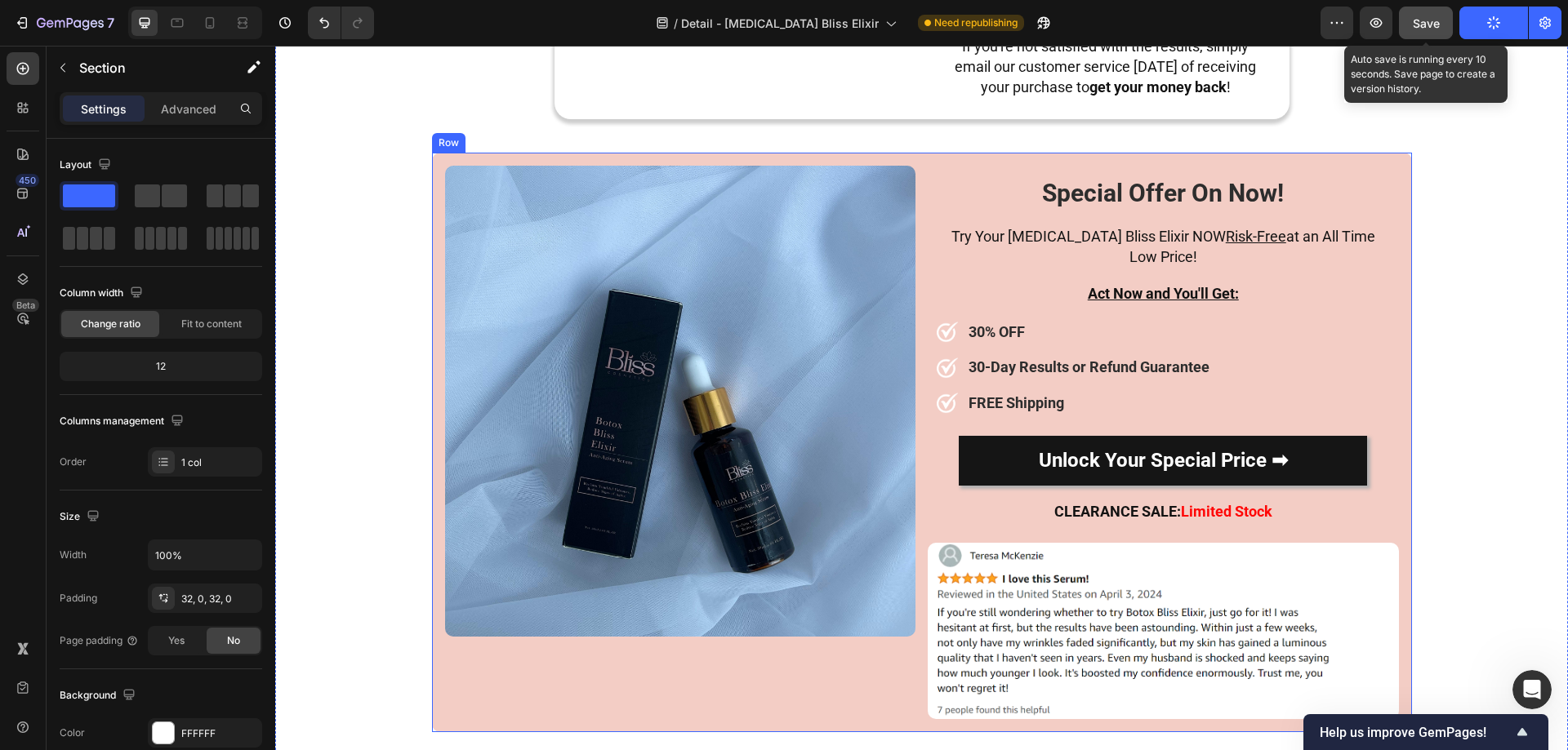
click at [1361, 155] on div "Image Special Offer On Now! Heading Try Your Botox Bliss Elixir NOW Risk-Free a…" at bounding box center [922, 443] width 980 height 579
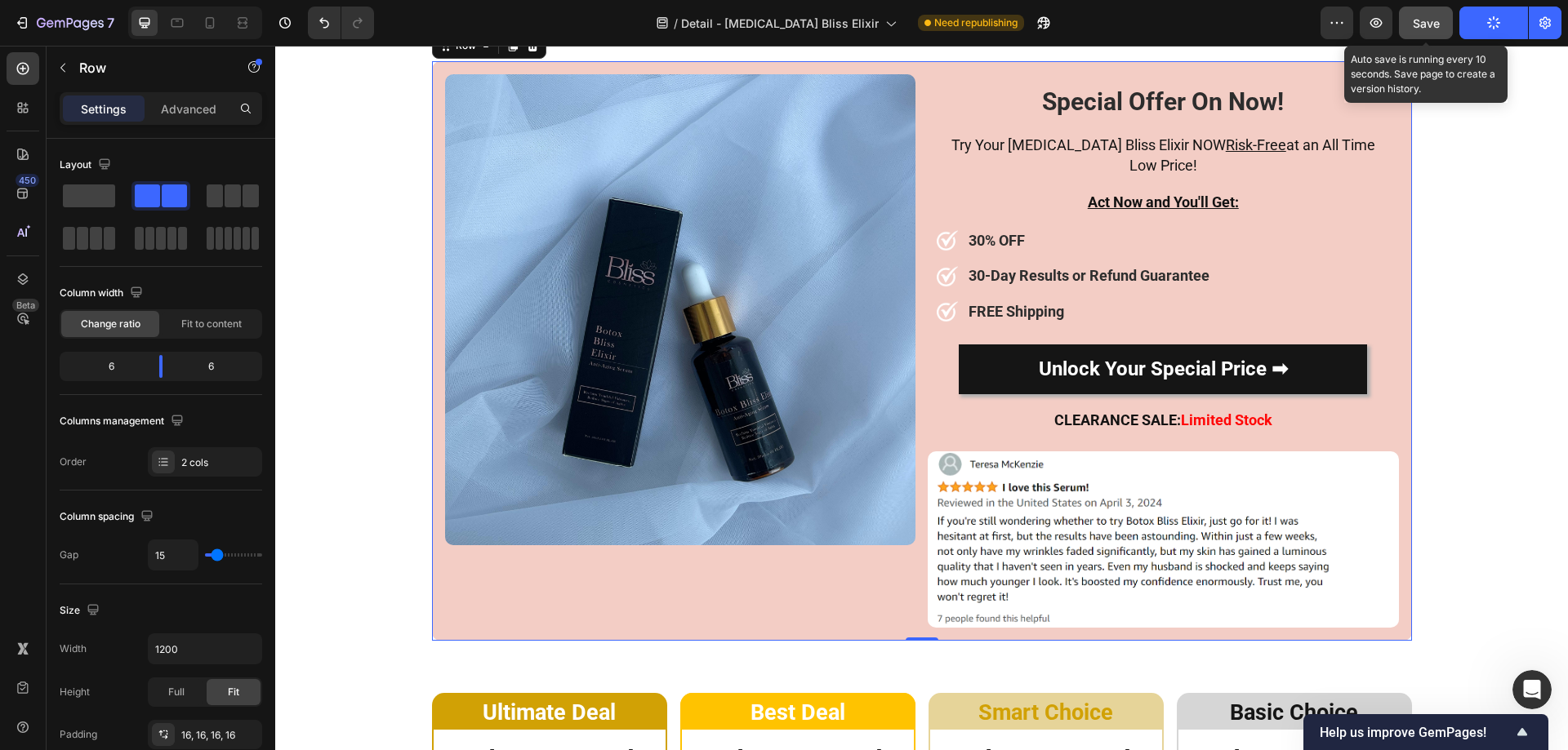
scroll to position [8383, 0]
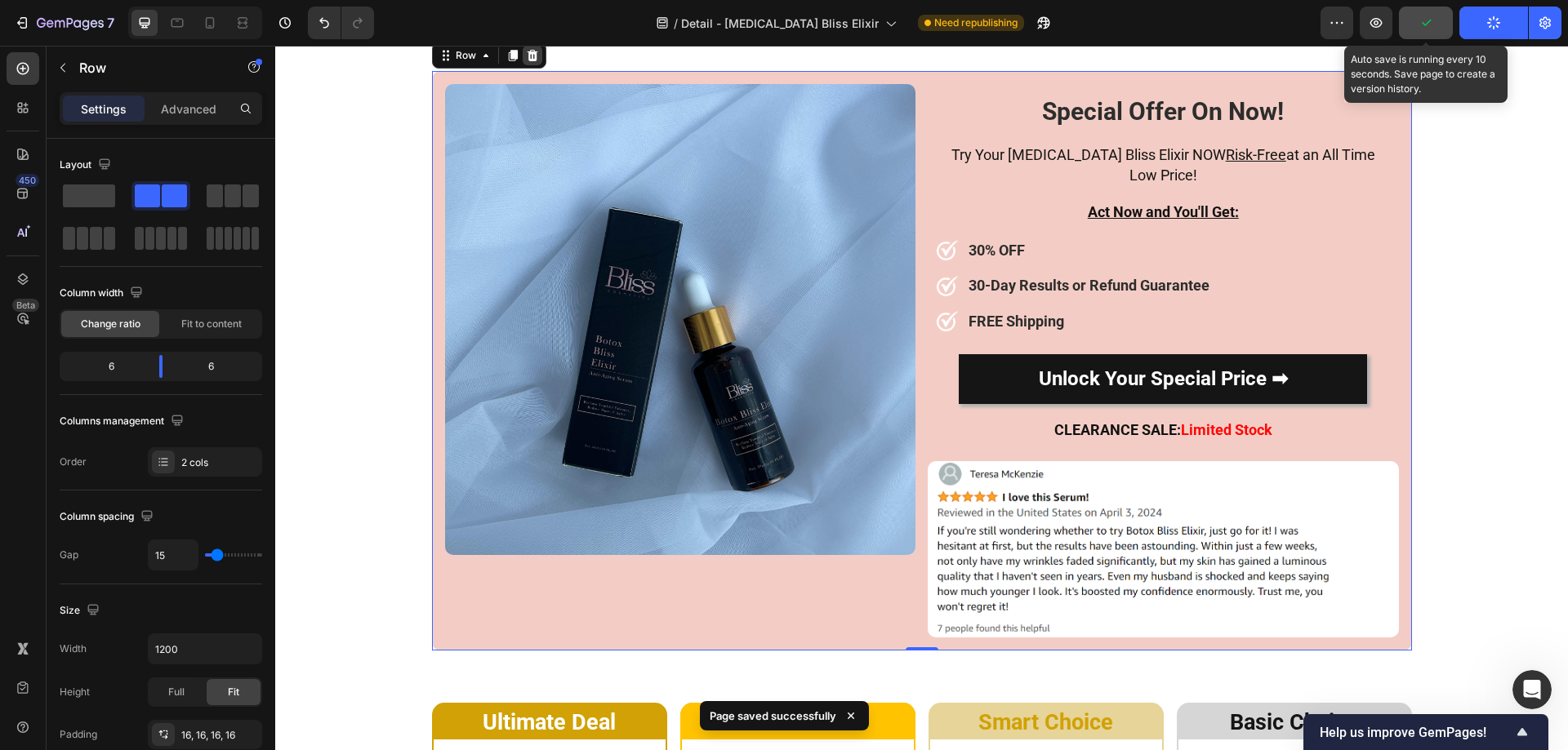
click at [529, 59] on icon at bounding box center [532, 55] width 11 height 11
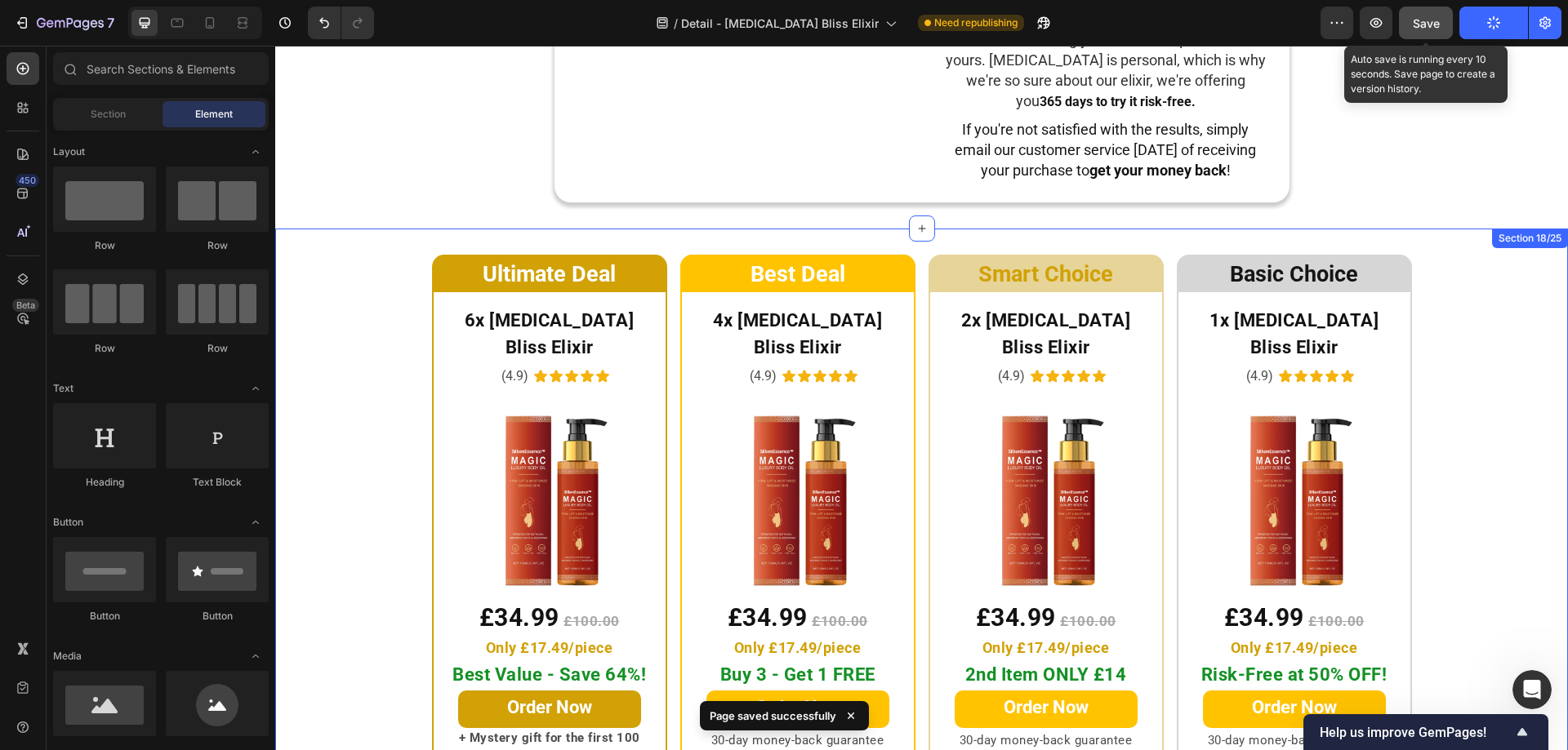
scroll to position [8138, 0]
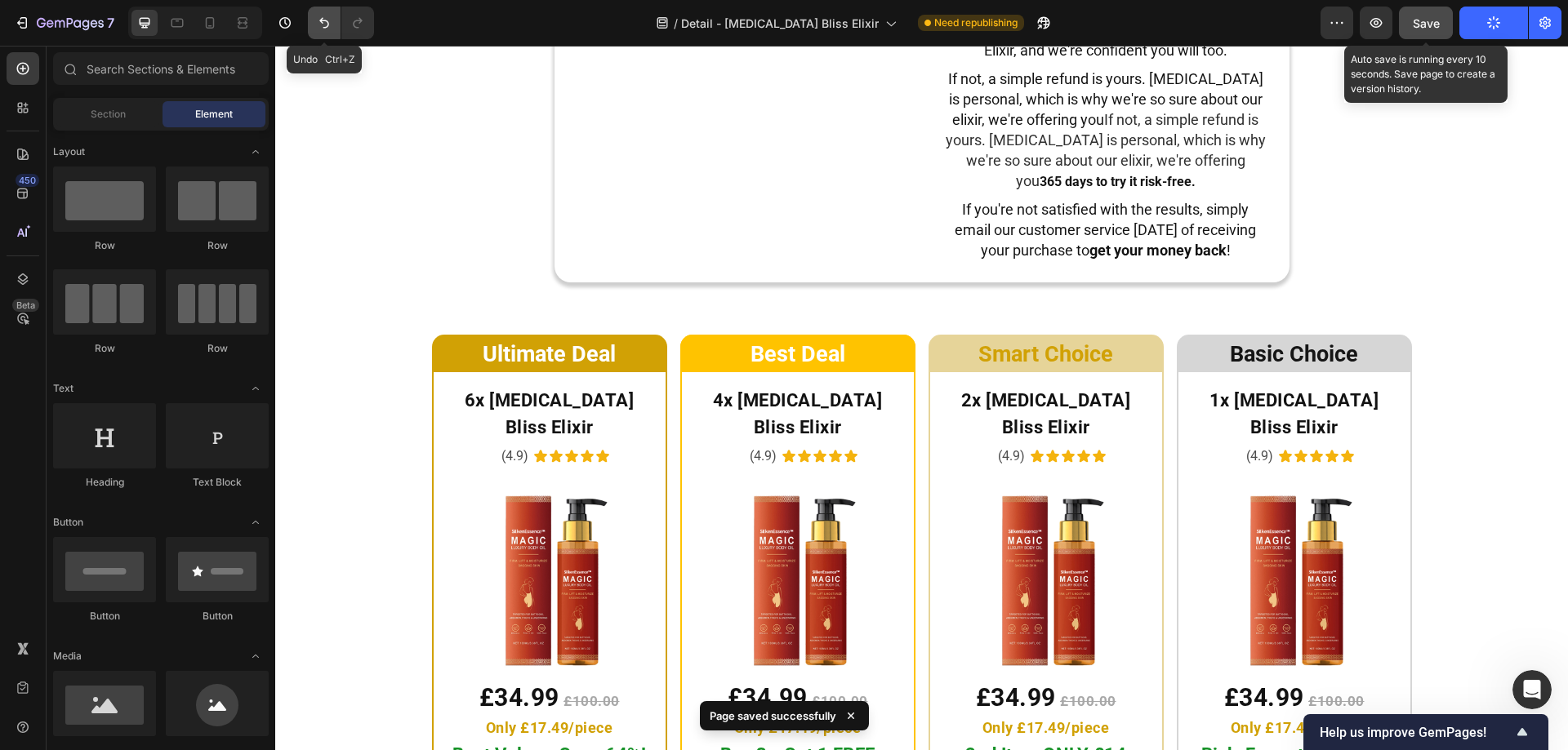
click at [322, 26] on icon "Undo/Redo" at bounding box center [325, 23] width 17 height 17
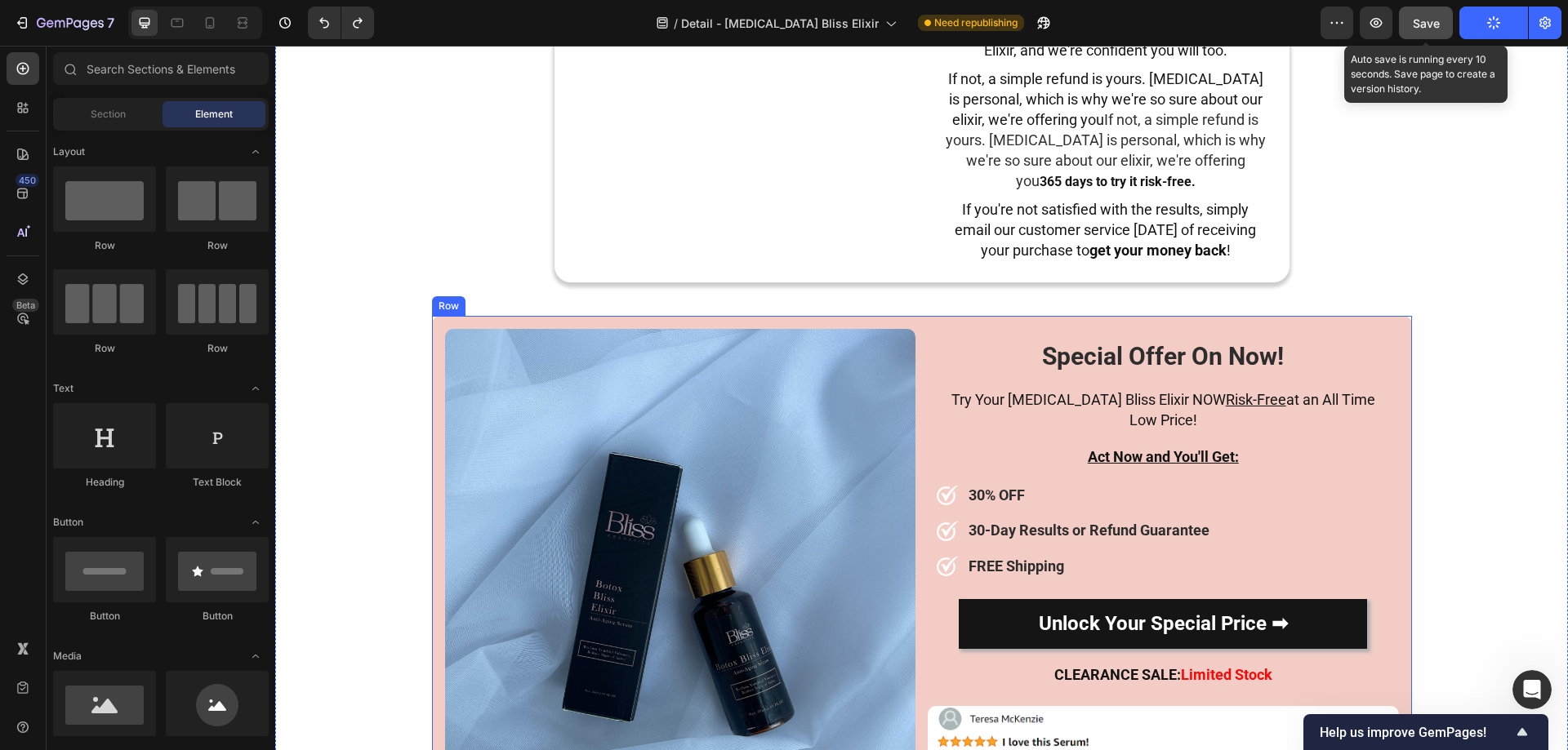
click at [891, 318] on div "Image Special Offer On Now! Heading Try Your Botox Bliss Elixir NOW Risk-Free a…" at bounding box center [922, 606] width 980 height 579
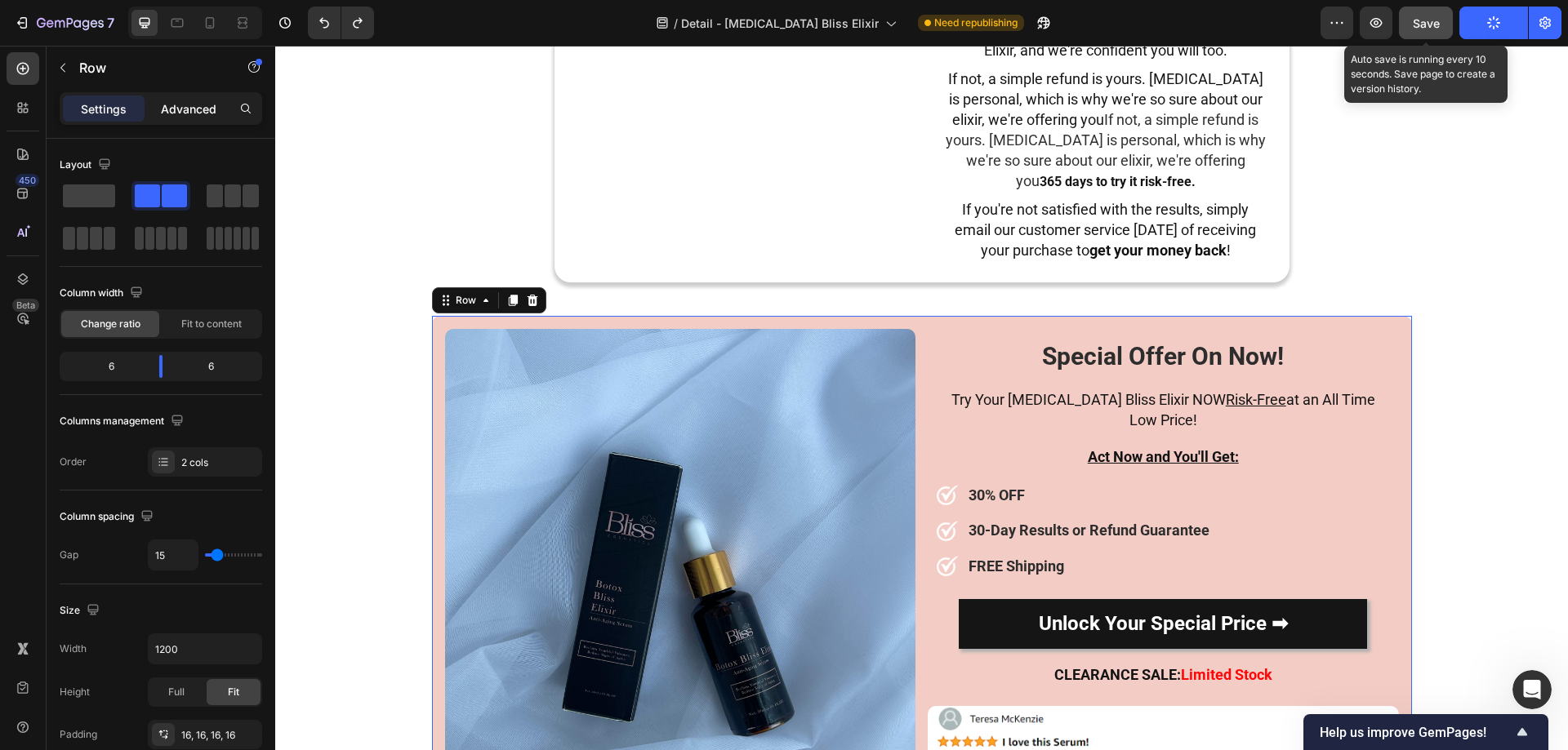
click at [210, 114] on p "Advanced" at bounding box center [188, 109] width 56 height 17
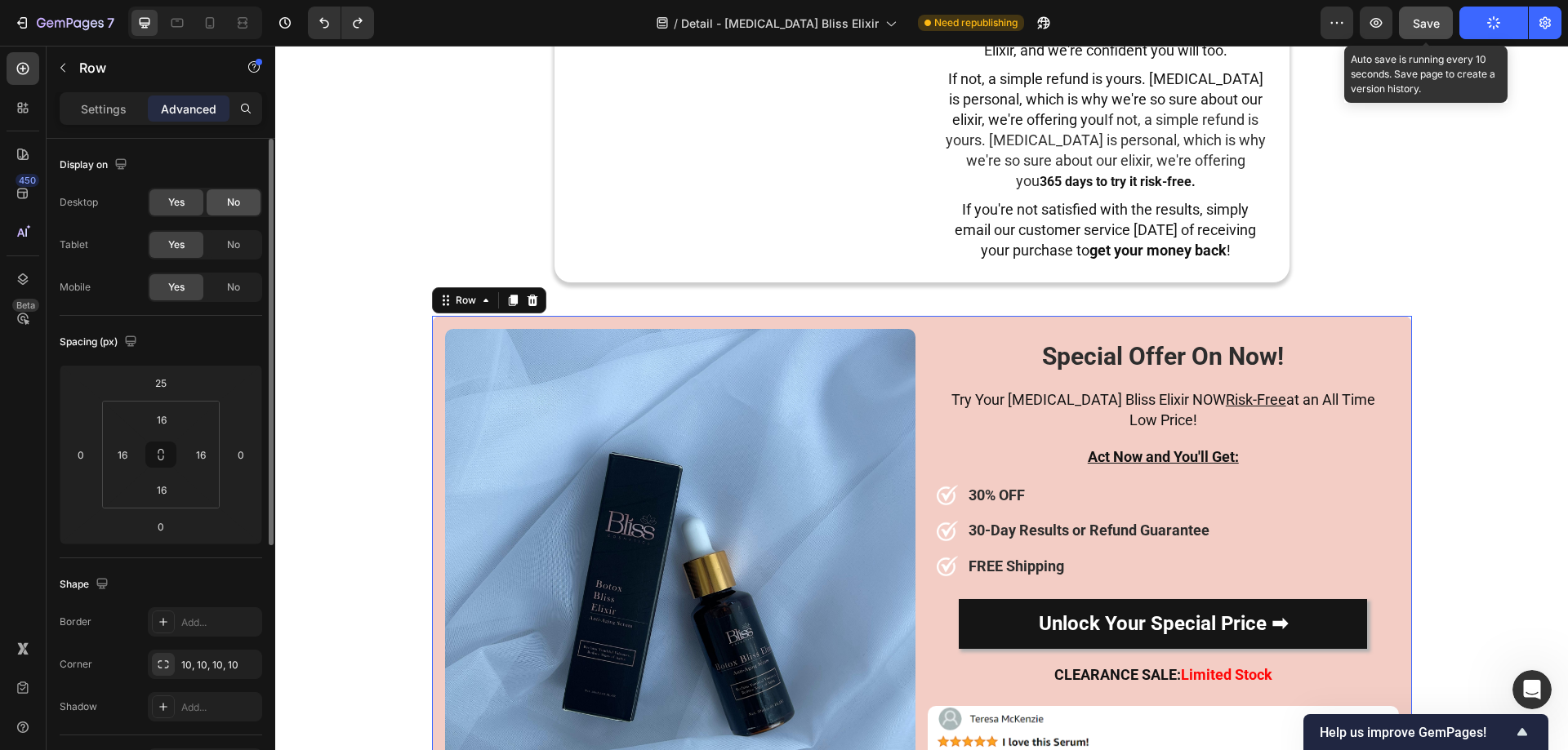
click at [237, 205] on span "No" at bounding box center [234, 203] width 13 height 15
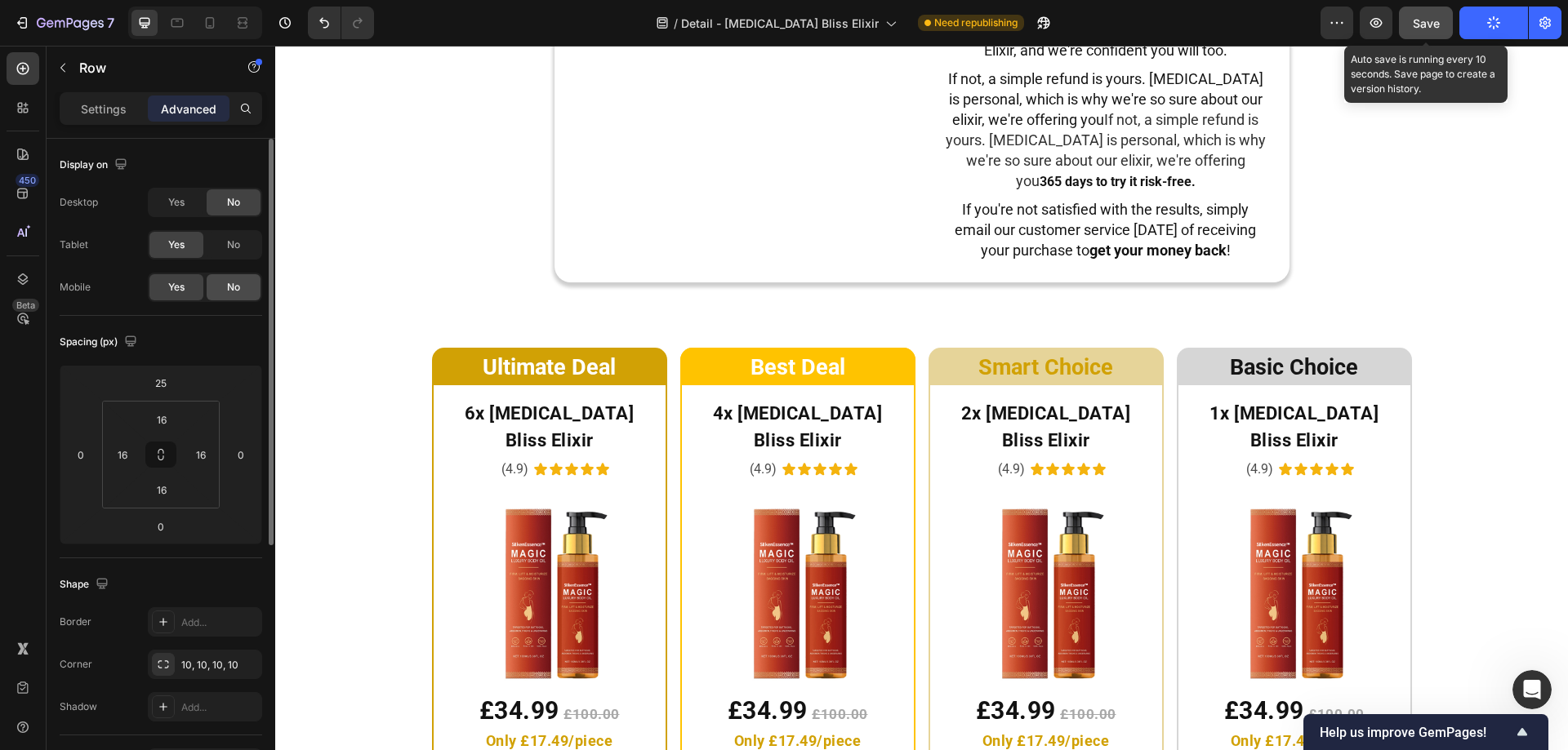
click at [232, 244] on span "No" at bounding box center [234, 245] width 13 height 15
drag, startPoint x: 231, startPoint y: 281, endPoint x: 642, endPoint y: 30, distance: 481.6
click at [231, 281] on span "No" at bounding box center [234, 287] width 13 height 15
click at [169, 254] on div "Yes" at bounding box center [176, 245] width 54 height 26
click at [182, 201] on span "Yes" at bounding box center [176, 203] width 17 height 15
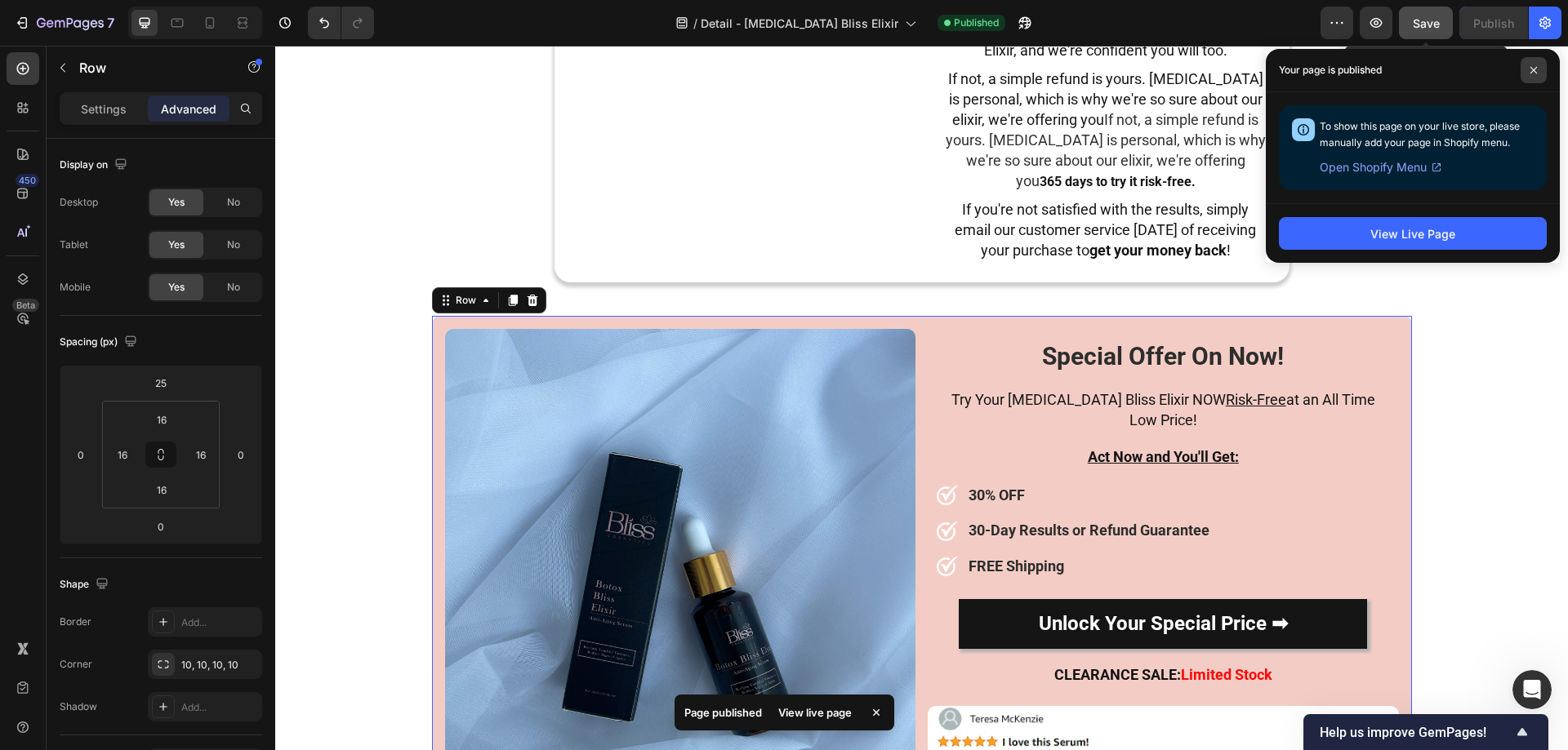
click at [1532, 73] on icon at bounding box center [1533, 70] width 8 height 8
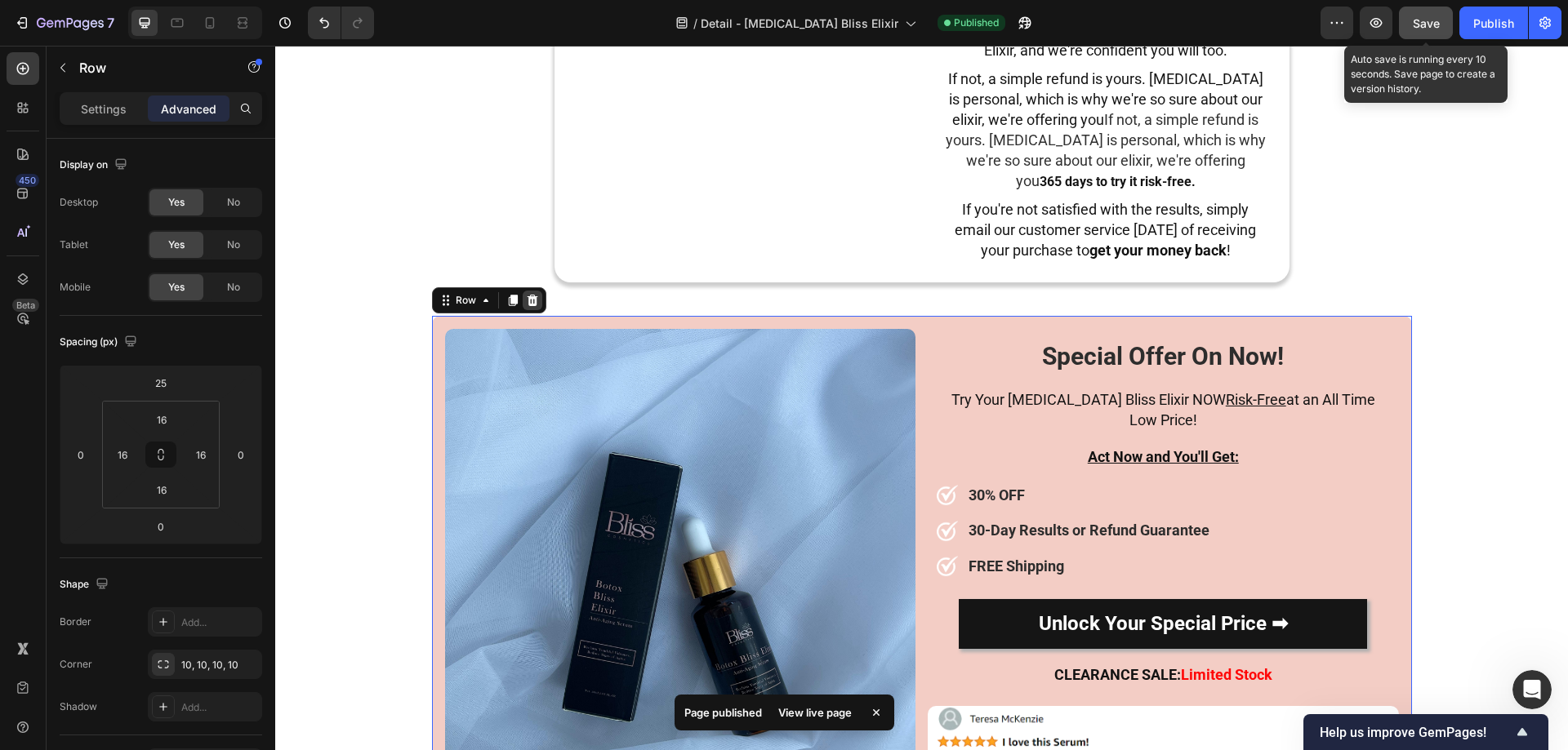
click at [530, 299] on icon at bounding box center [532, 301] width 13 height 13
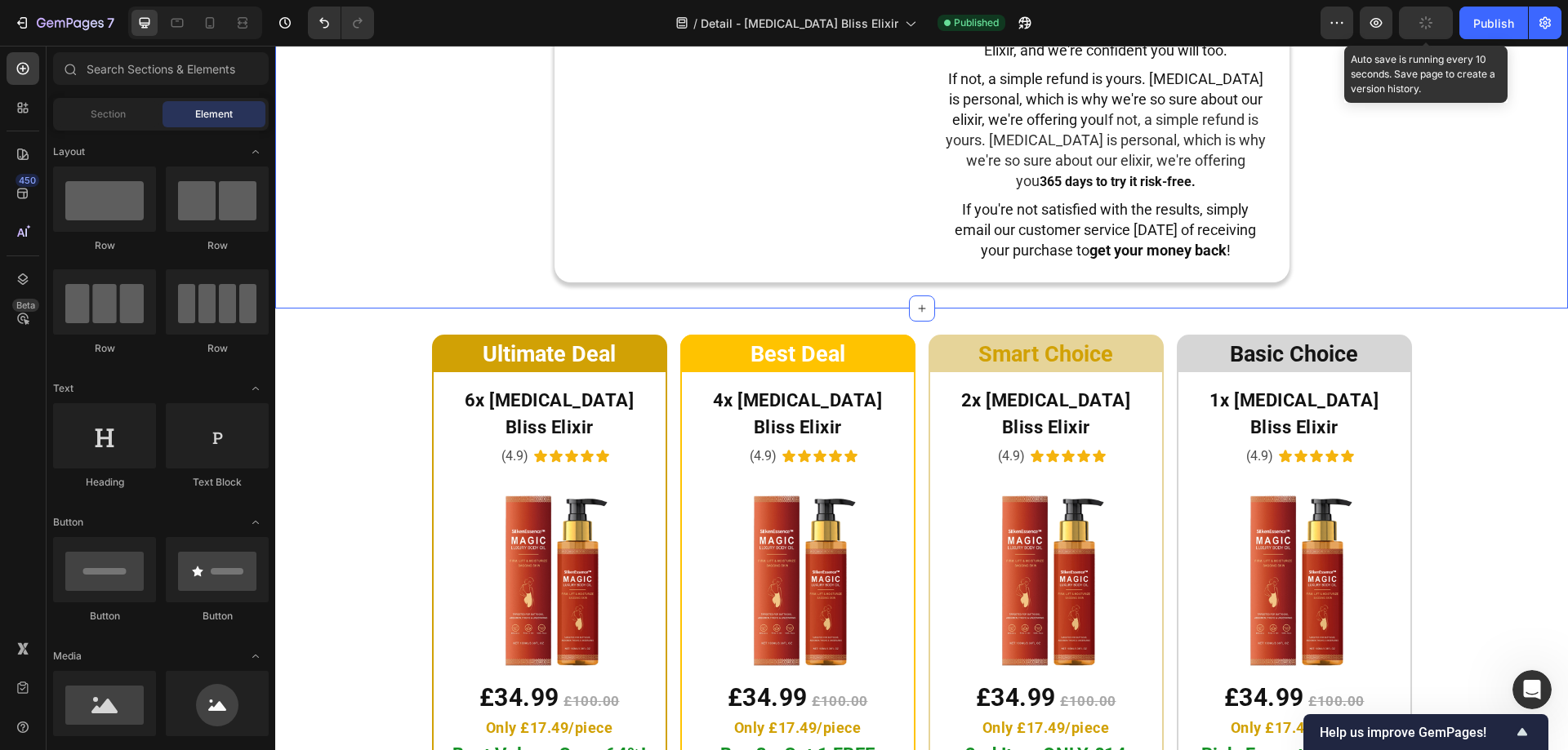
click at [1375, 294] on div "Image Results In 30 Days Or Your Money Back Guarantee Heading Skin improvement …" at bounding box center [922, 80] width 1293 height 458
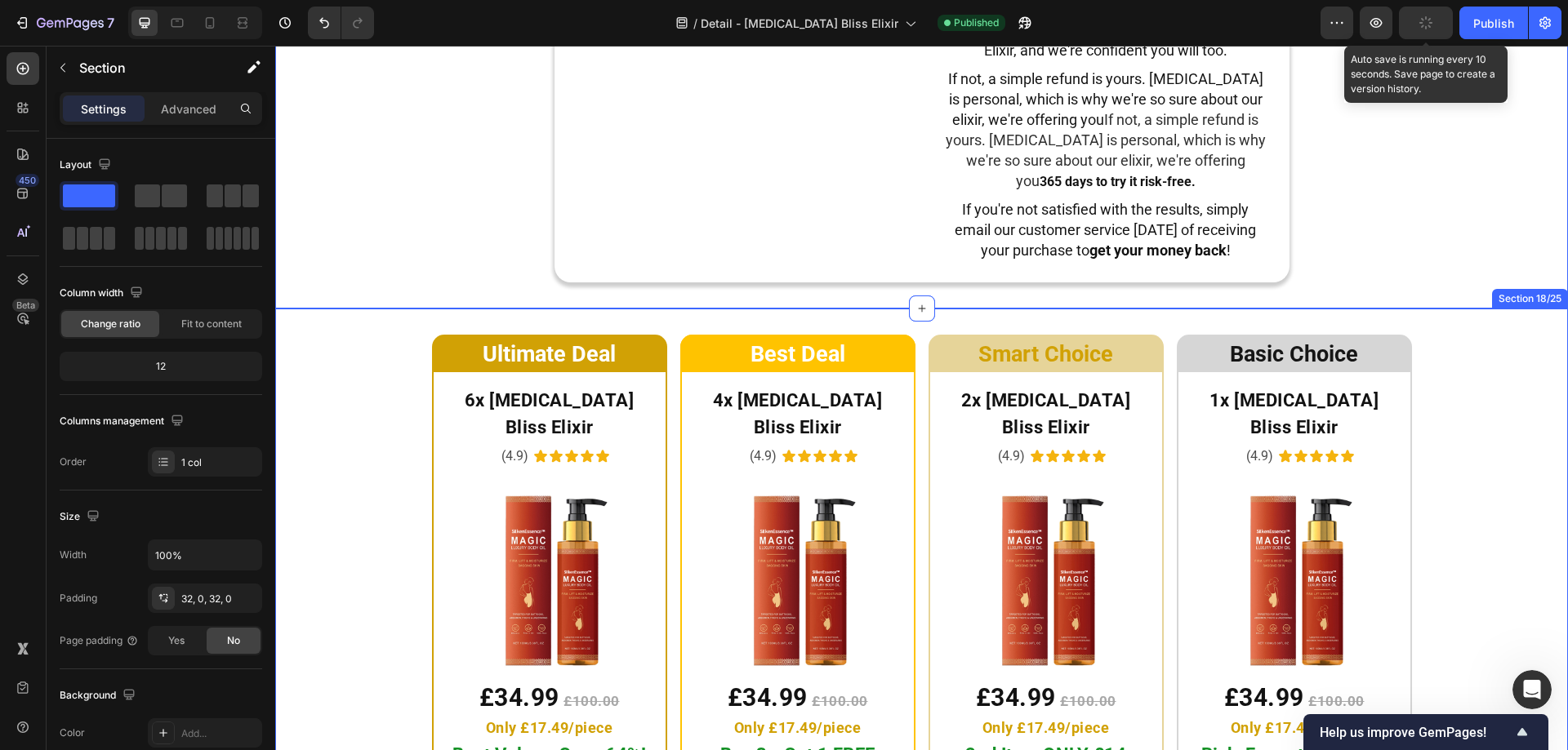
click at [1473, 358] on div "Ultimate Deal Heading Row 6x Botox Bliss Elixir Heading (4.9) Text Block Icon I…" at bounding box center [922, 598] width 1293 height 526
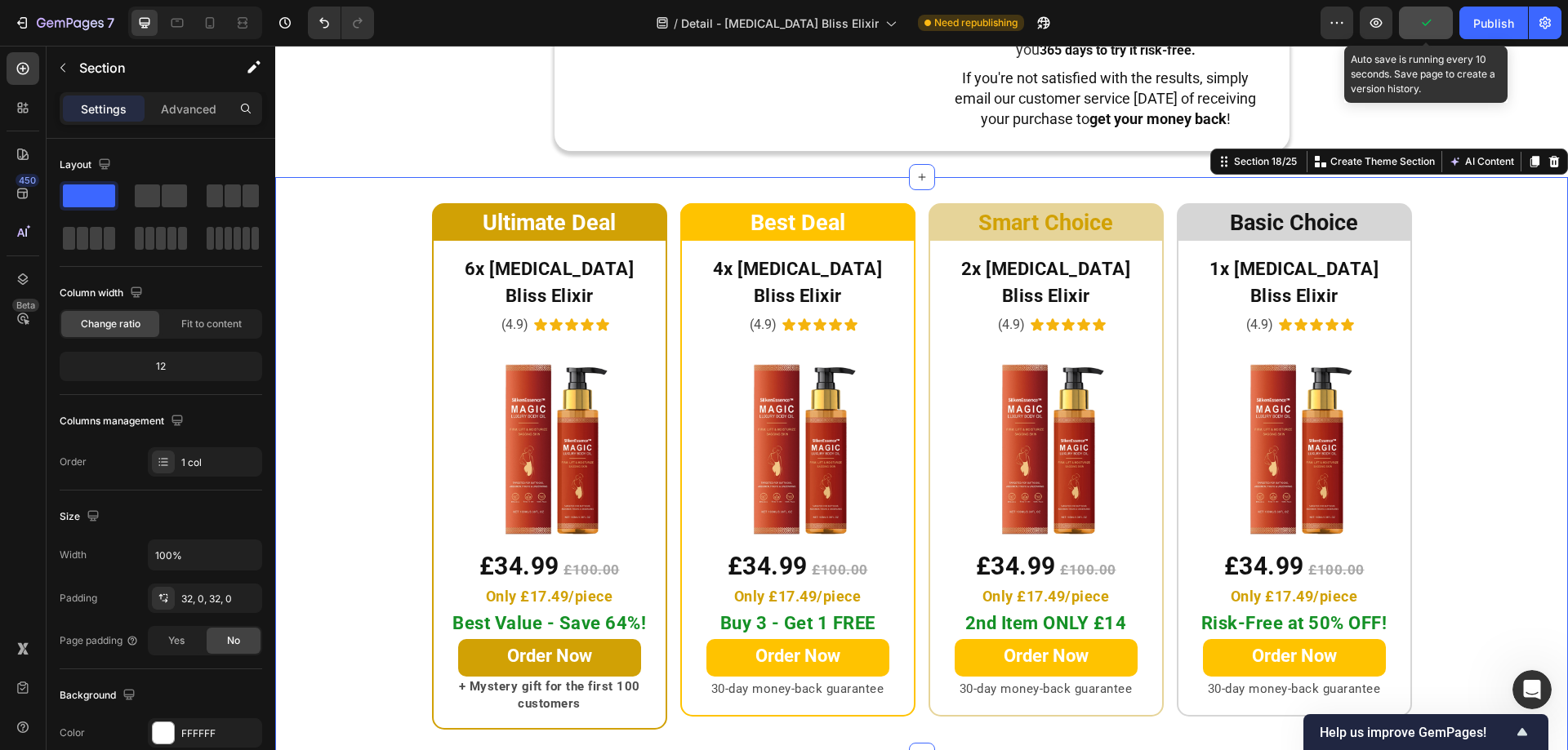
scroll to position [8301, 0]
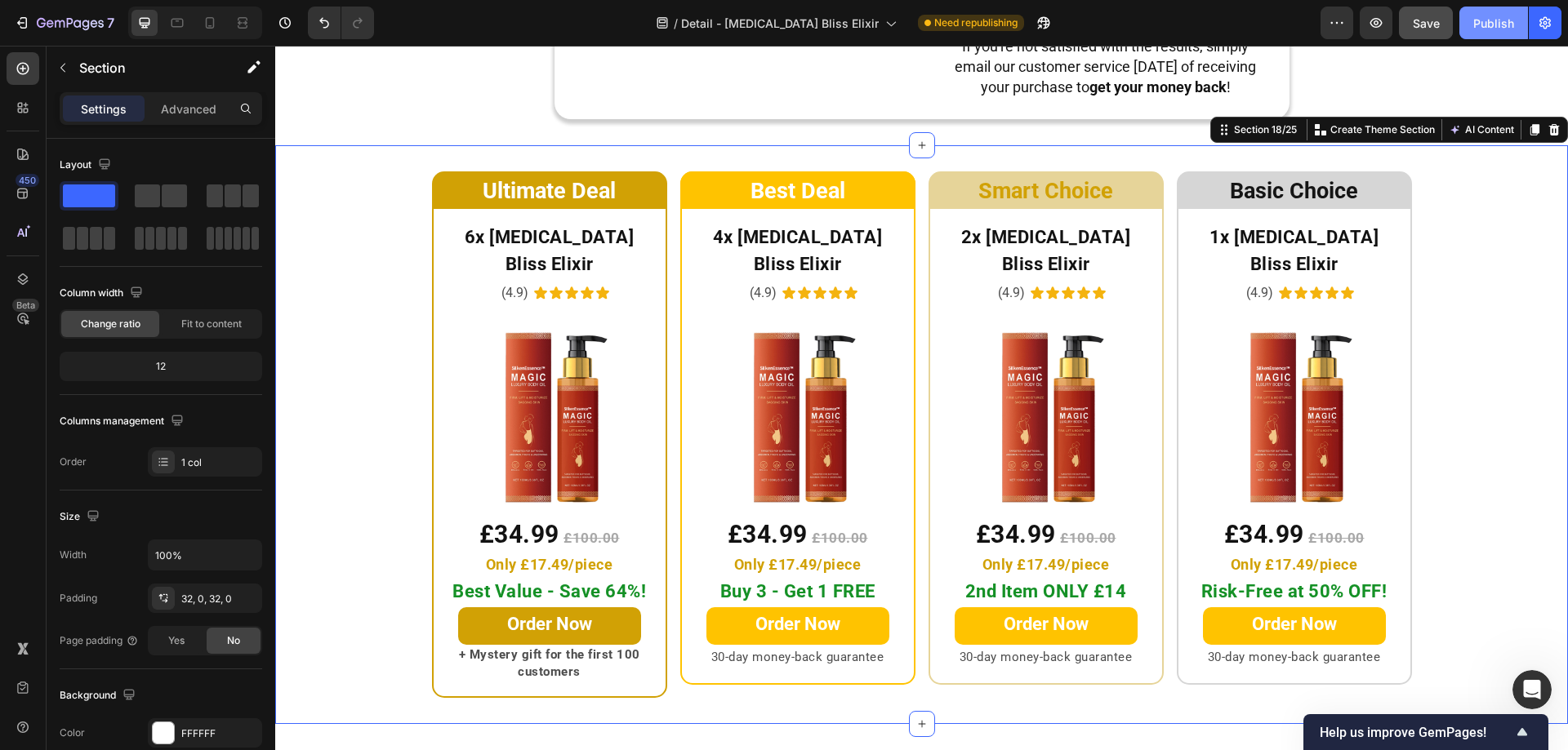
click at [1488, 24] on div "Publish" at bounding box center [1493, 23] width 41 height 17
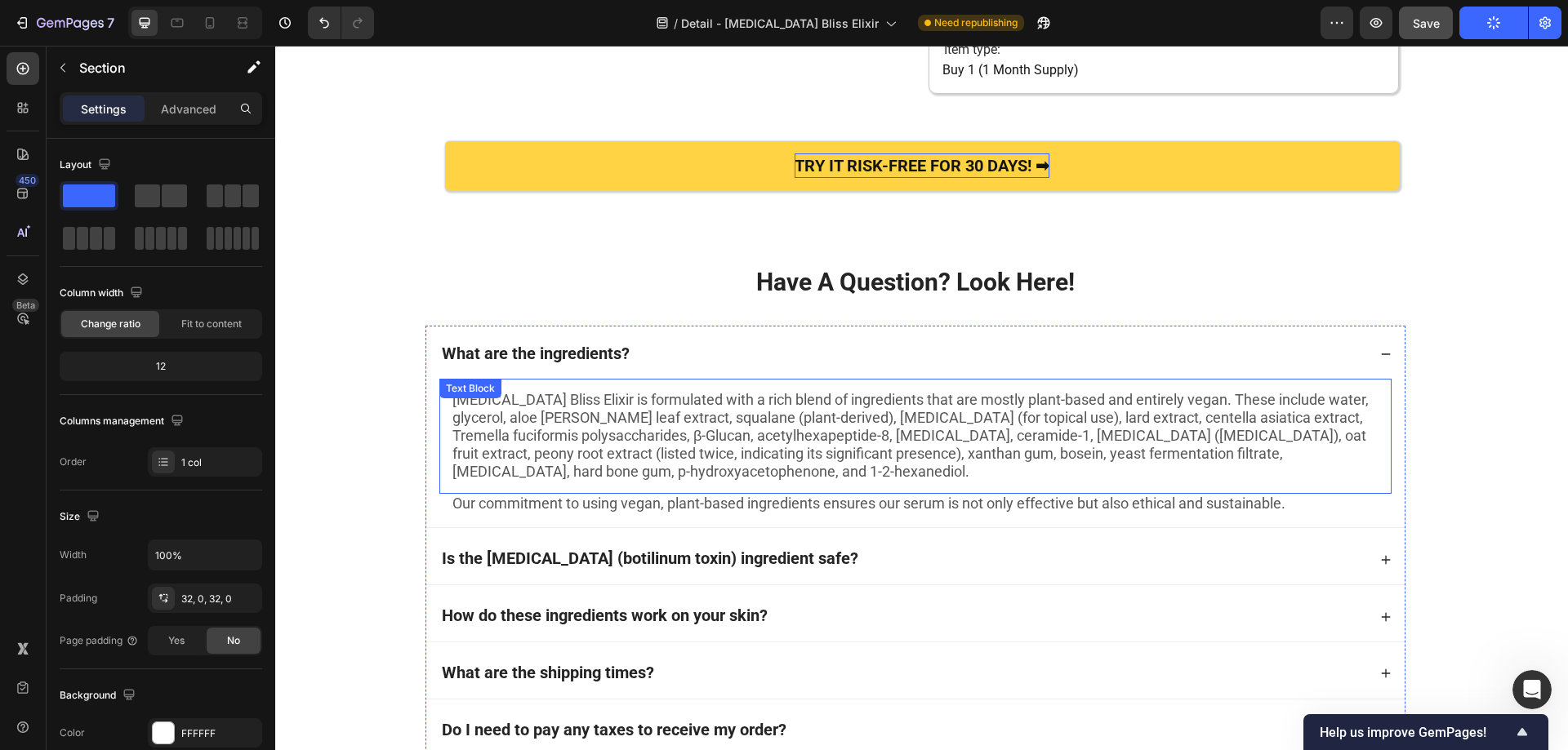
scroll to position [10261, 0]
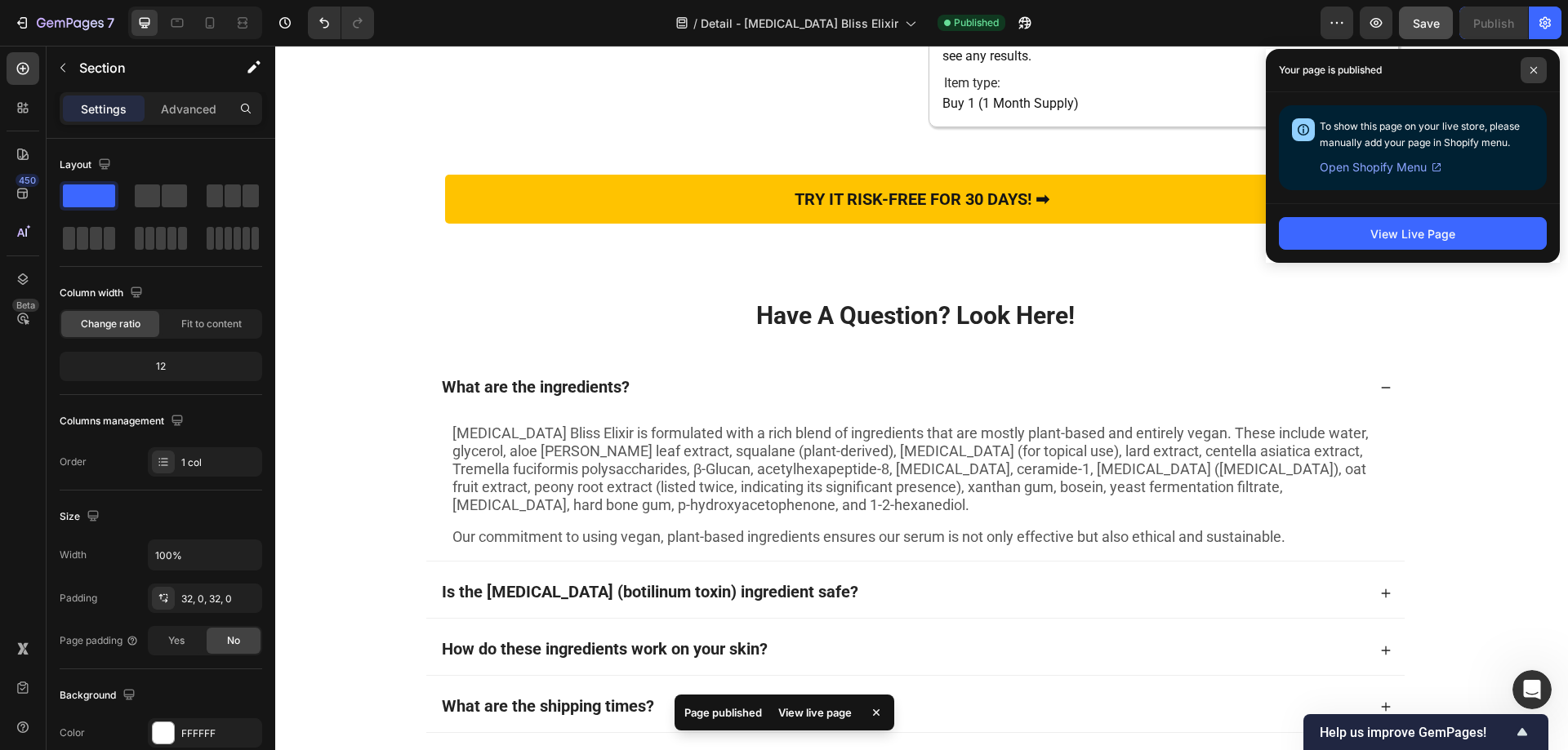
click at [1531, 62] on span at bounding box center [1533, 70] width 26 height 26
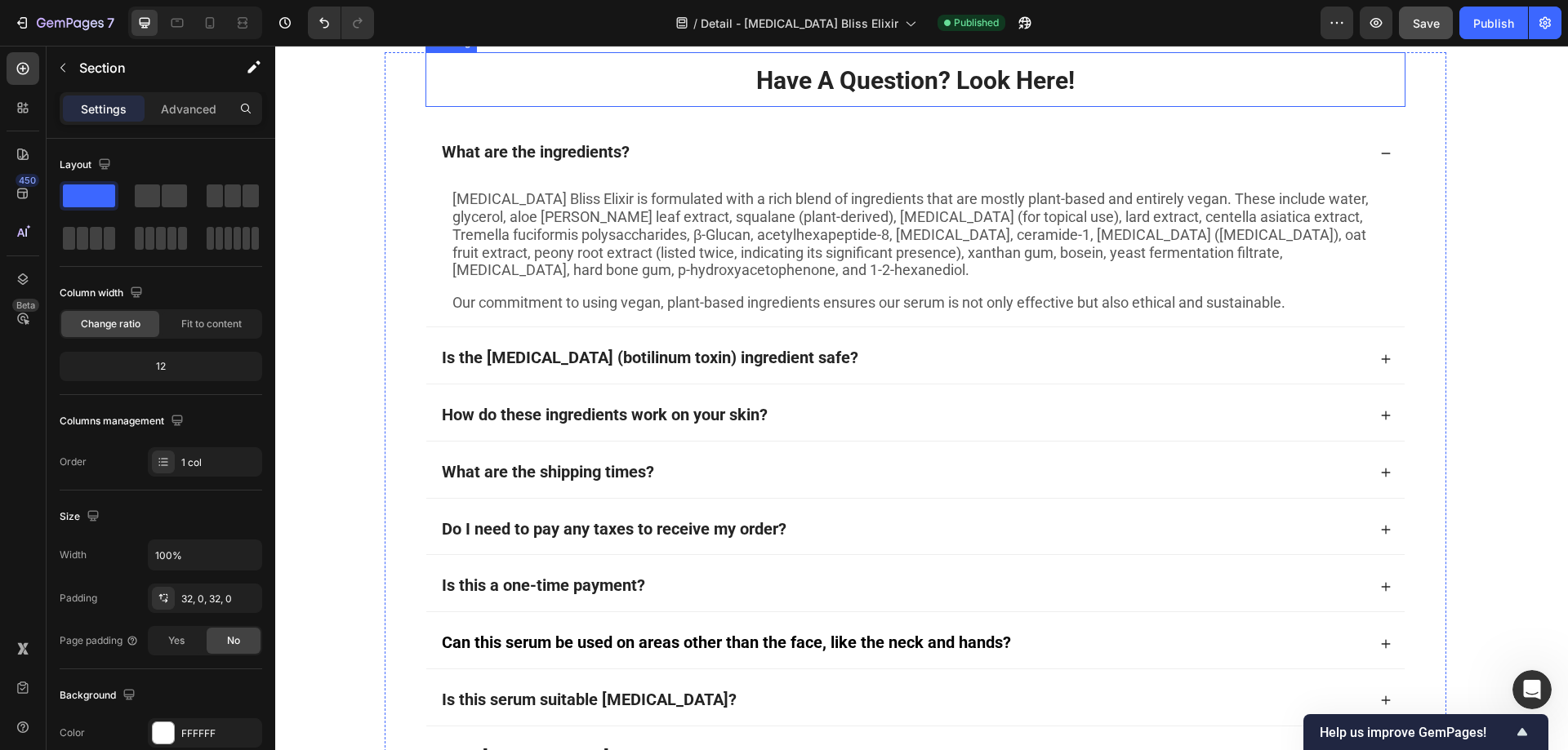
scroll to position [10417, 0]
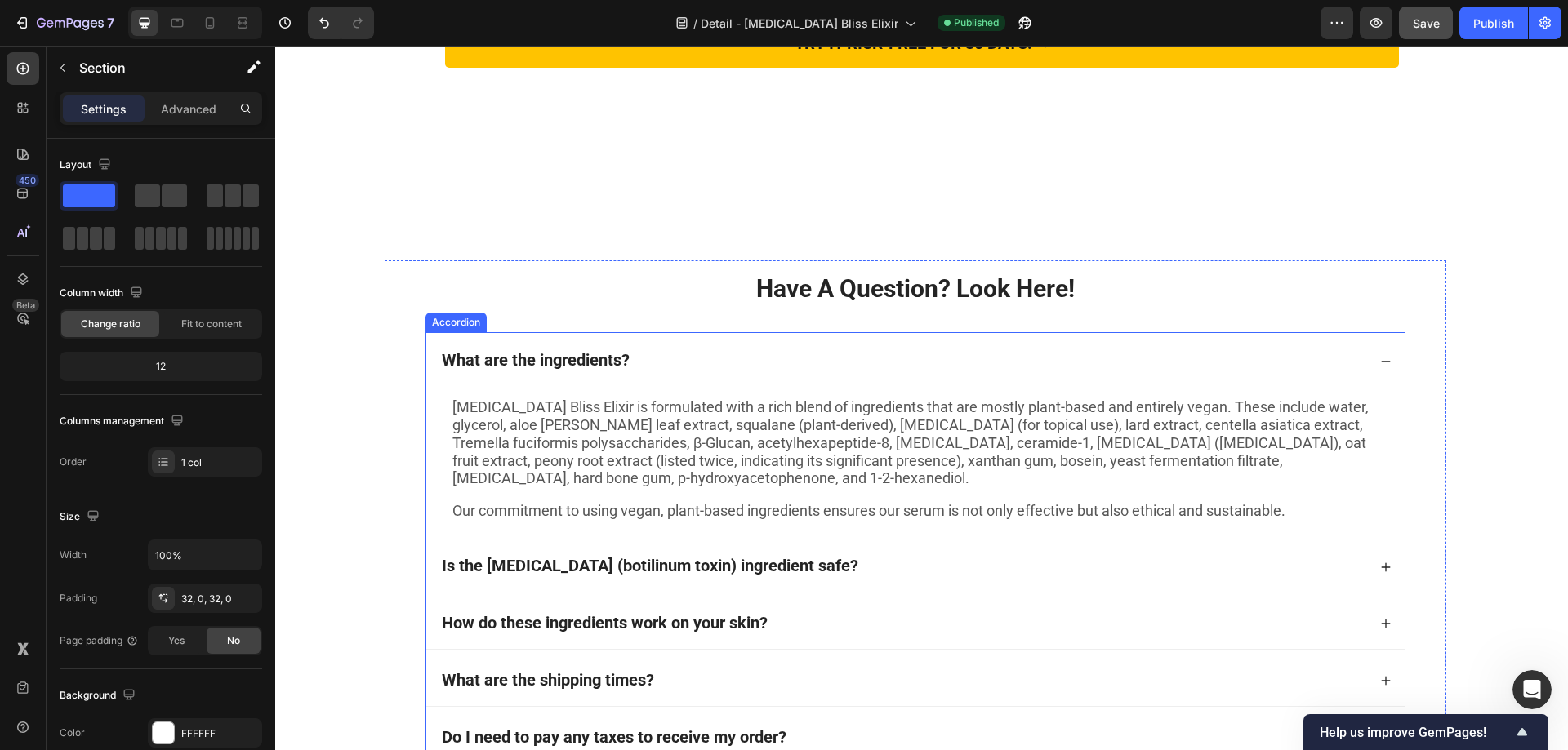
click at [607, 363] on strong "What are the ingredients?" at bounding box center [536, 359] width 188 height 19
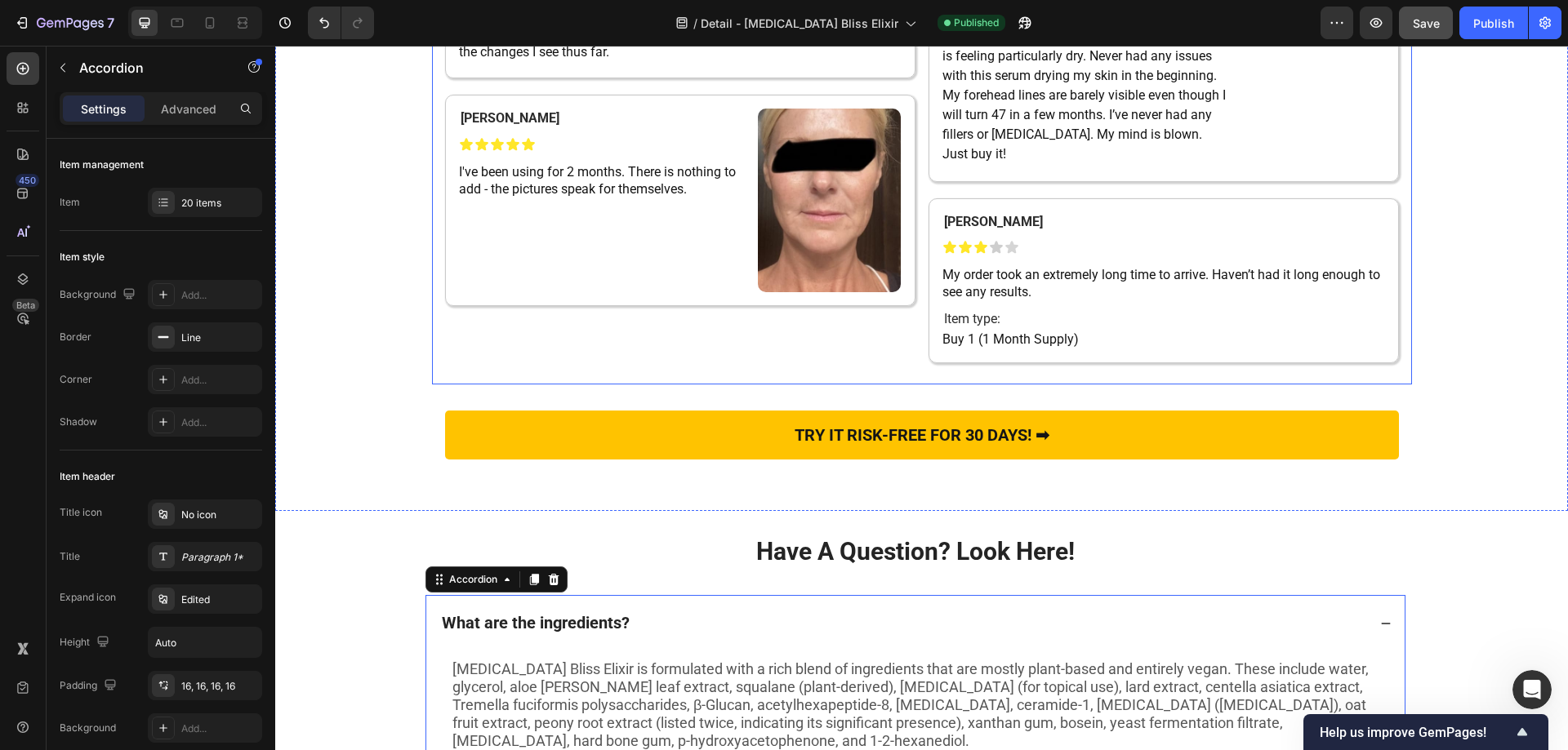
scroll to position [10009, 0]
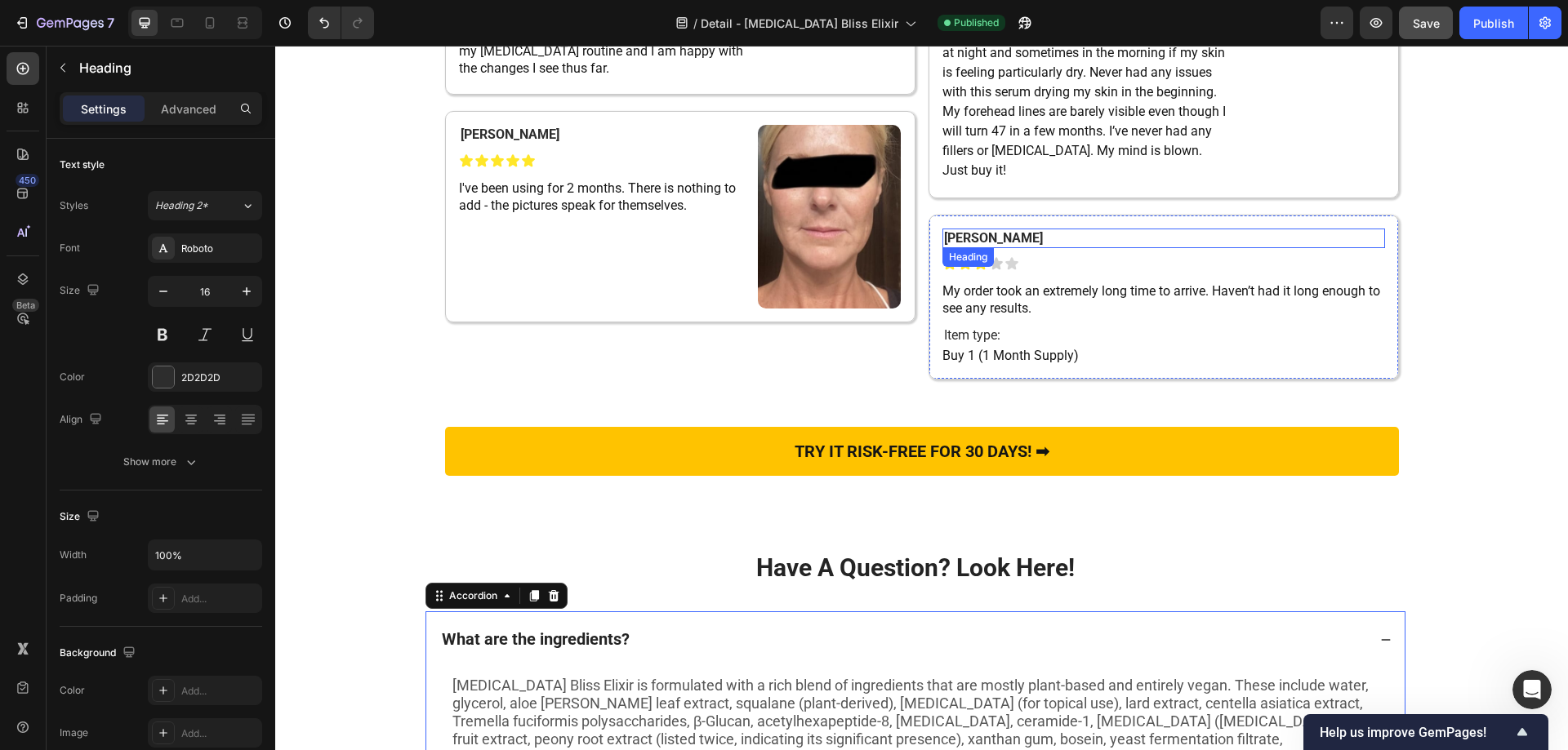
click at [964, 246] on strong "[PERSON_NAME]" at bounding box center [993, 237] width 99 height 16
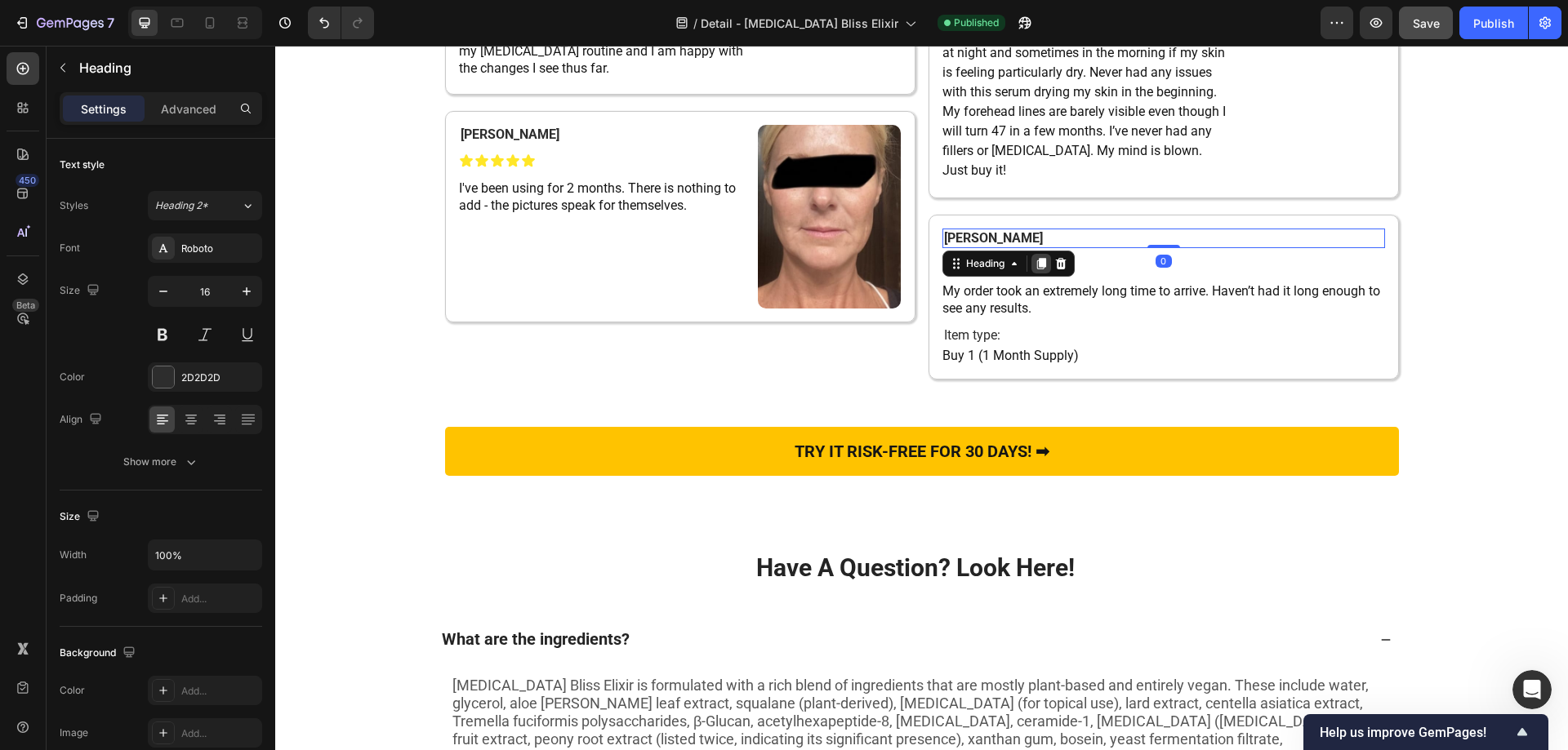
click at [1036, 270] on icon at bounding box center [1041, 264] width 9 height 11
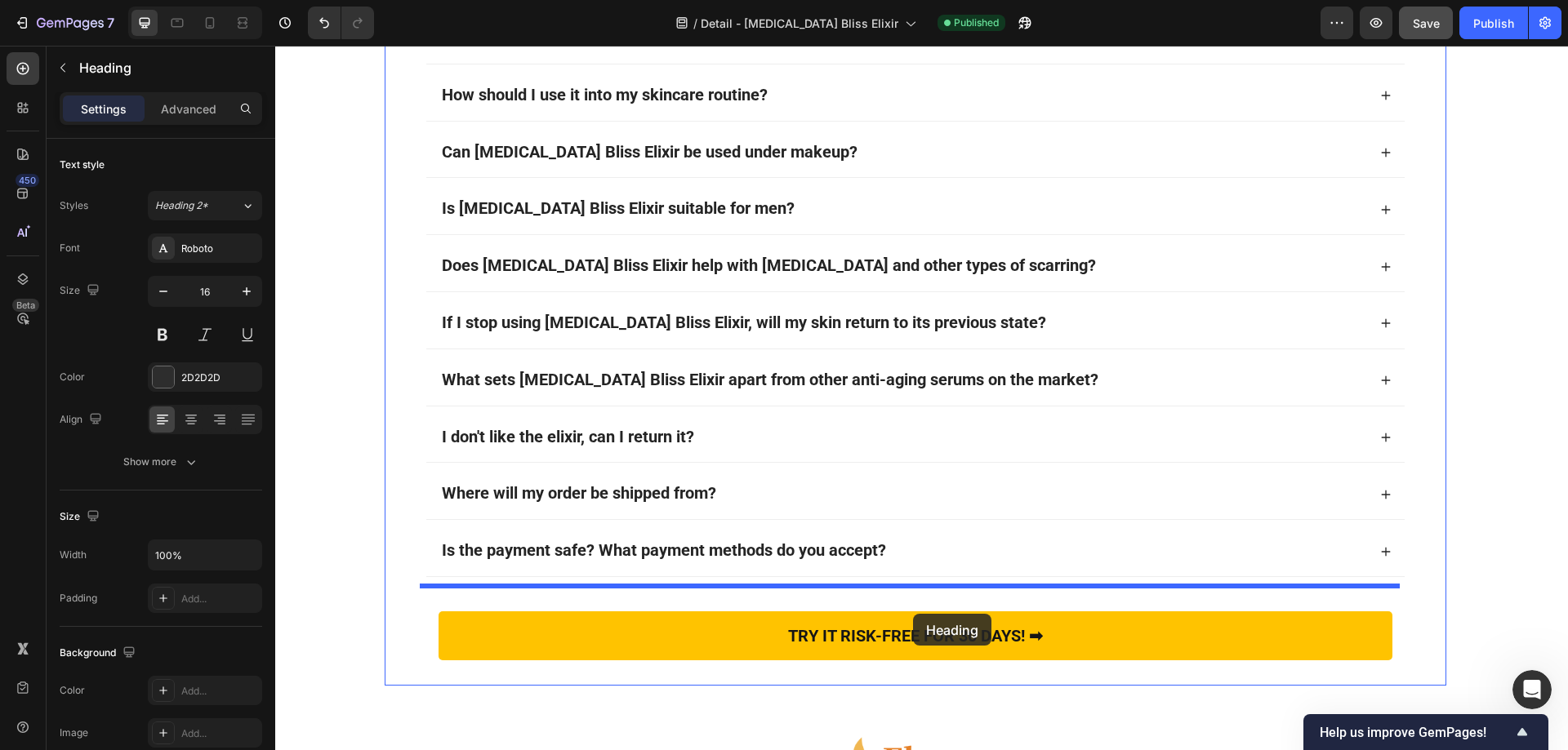
scroll to position [11743, 0]
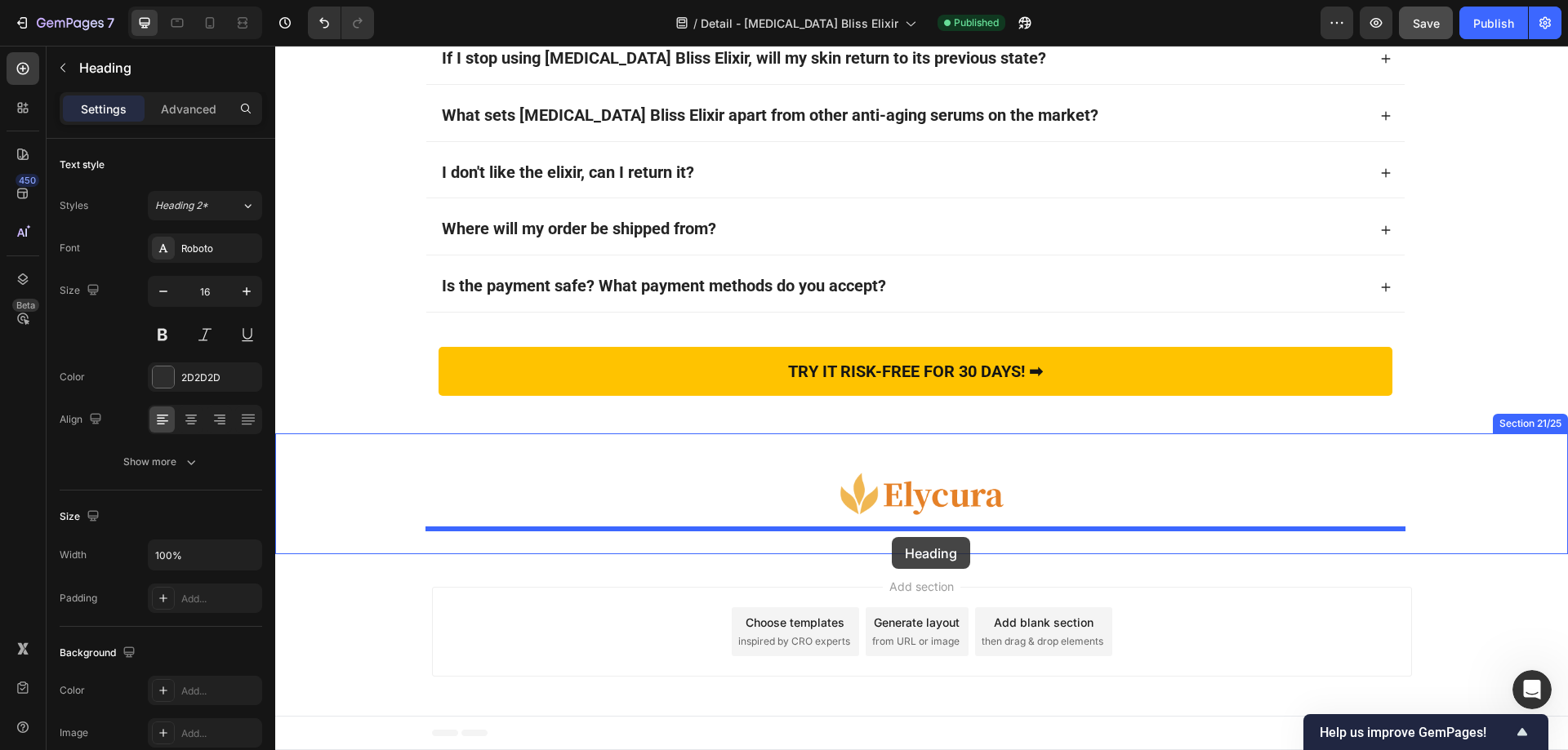
drag, startPoint x: 951, startPoint y: 420, endPoint x: 891, endPoint y: 537, distance: 131.5
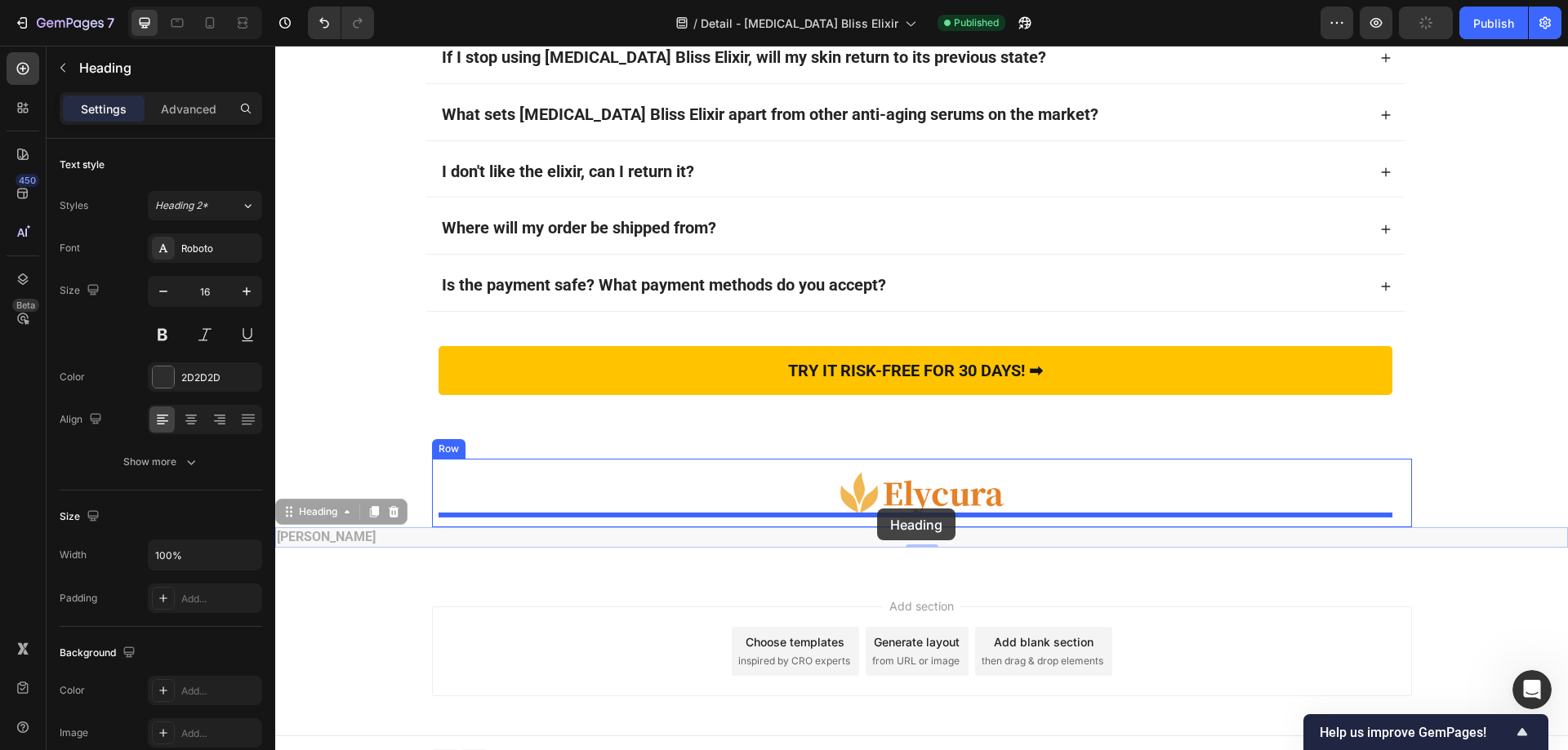
drag, startPoint x: 284, startPoint y: 511, endPoint x: 877, endPoint y: 509, distance: 593.0
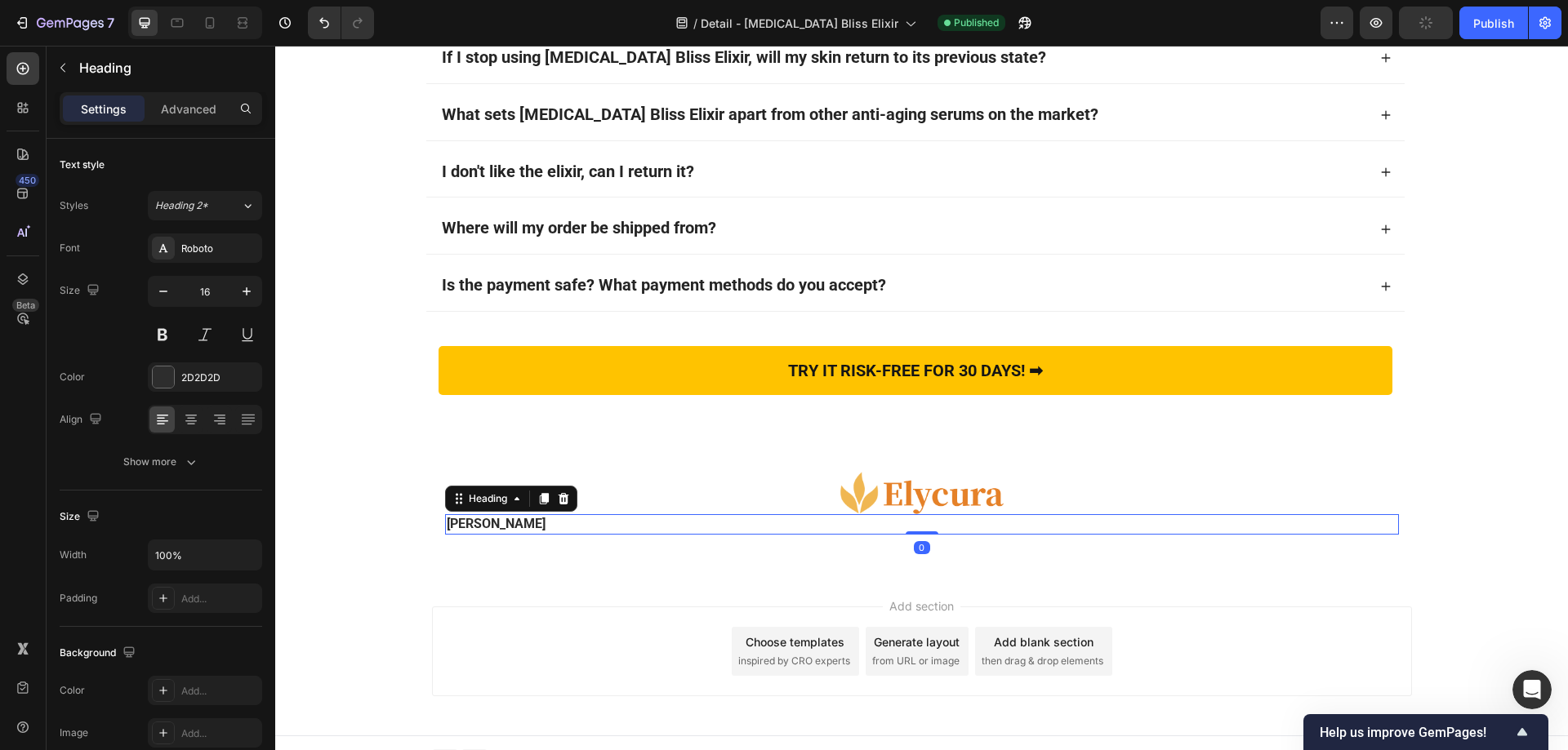
click at [585, 530] on h2 "[PERSON_NAME]" at bounding box center [922, 524] width 954 height 20
click at [549, 522] on p "[PERSON_NAME]" at bounding box center [922, 524] width 951 height 17
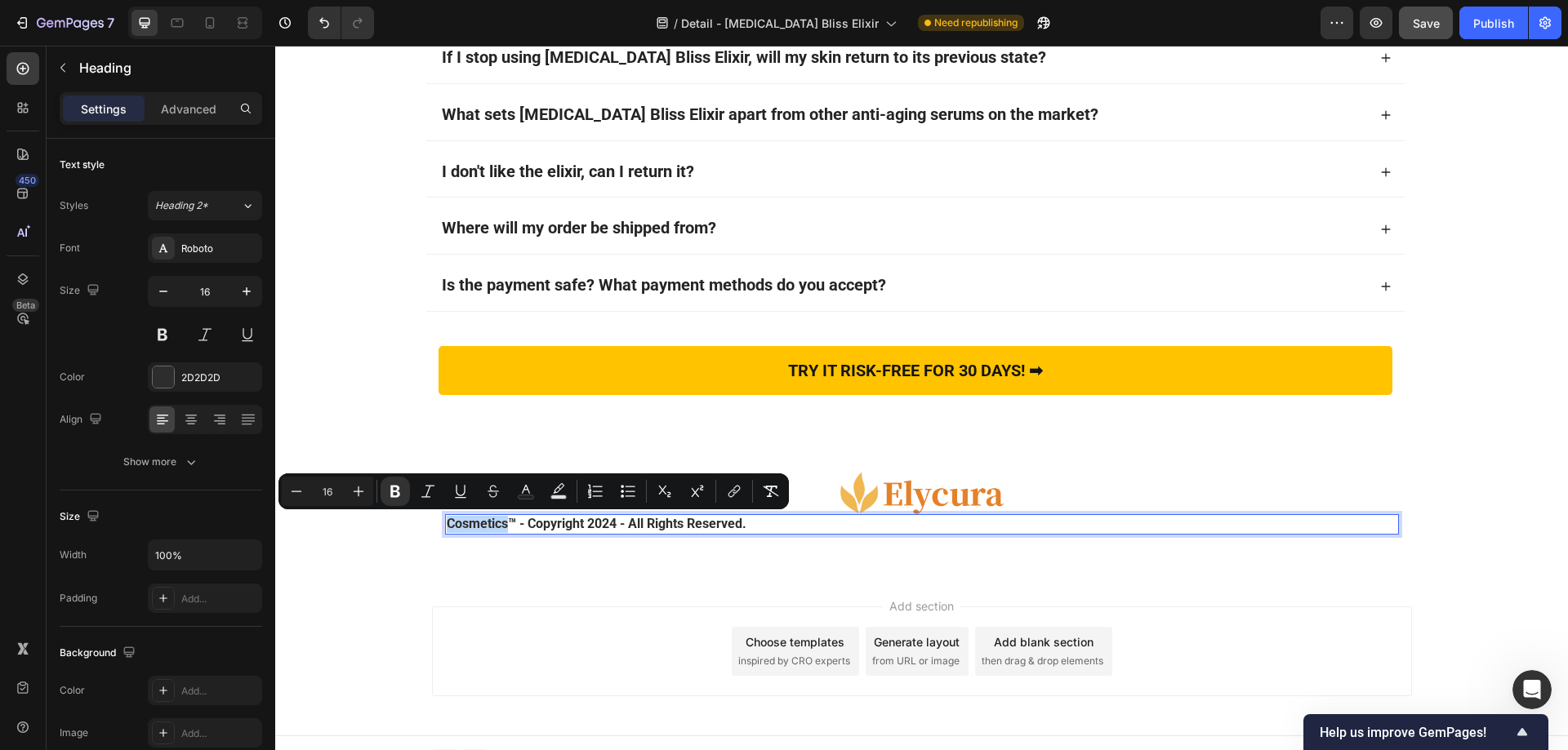
drag, startPoint x: 501, startPoint y: 523, endPoint x: 441, endPoint y: 517, distance: 60.3
click at [447, 517] on strong "Cosmetics™ - Copyright 2024 - All Rights Reserved." at bounding box center [596, 524] width 300 height 16
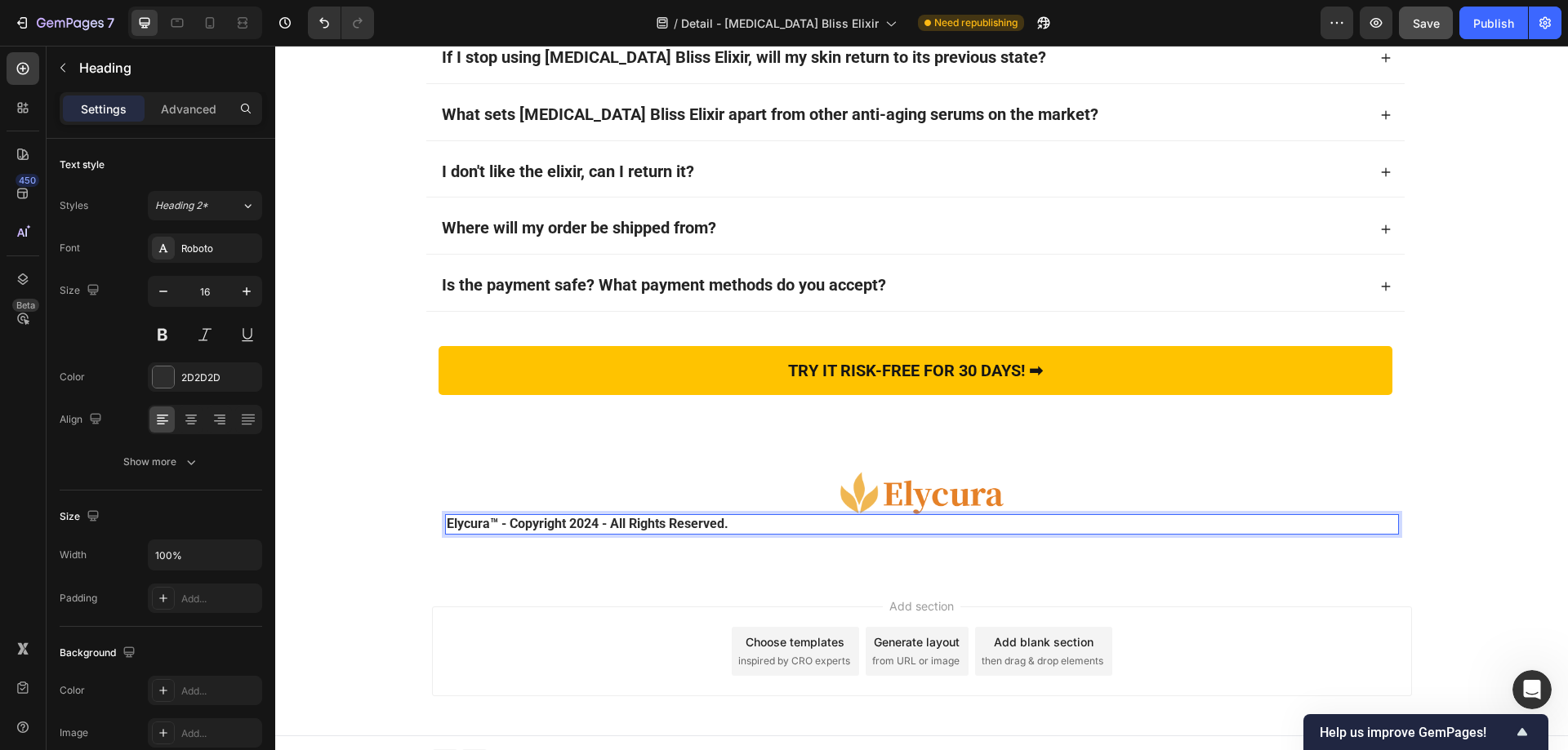
click at [512, 526] on strong "Elycura™ - Copyright 2024 - All Rights Reserved." at bounding box center [587, 524] width 282 height 16
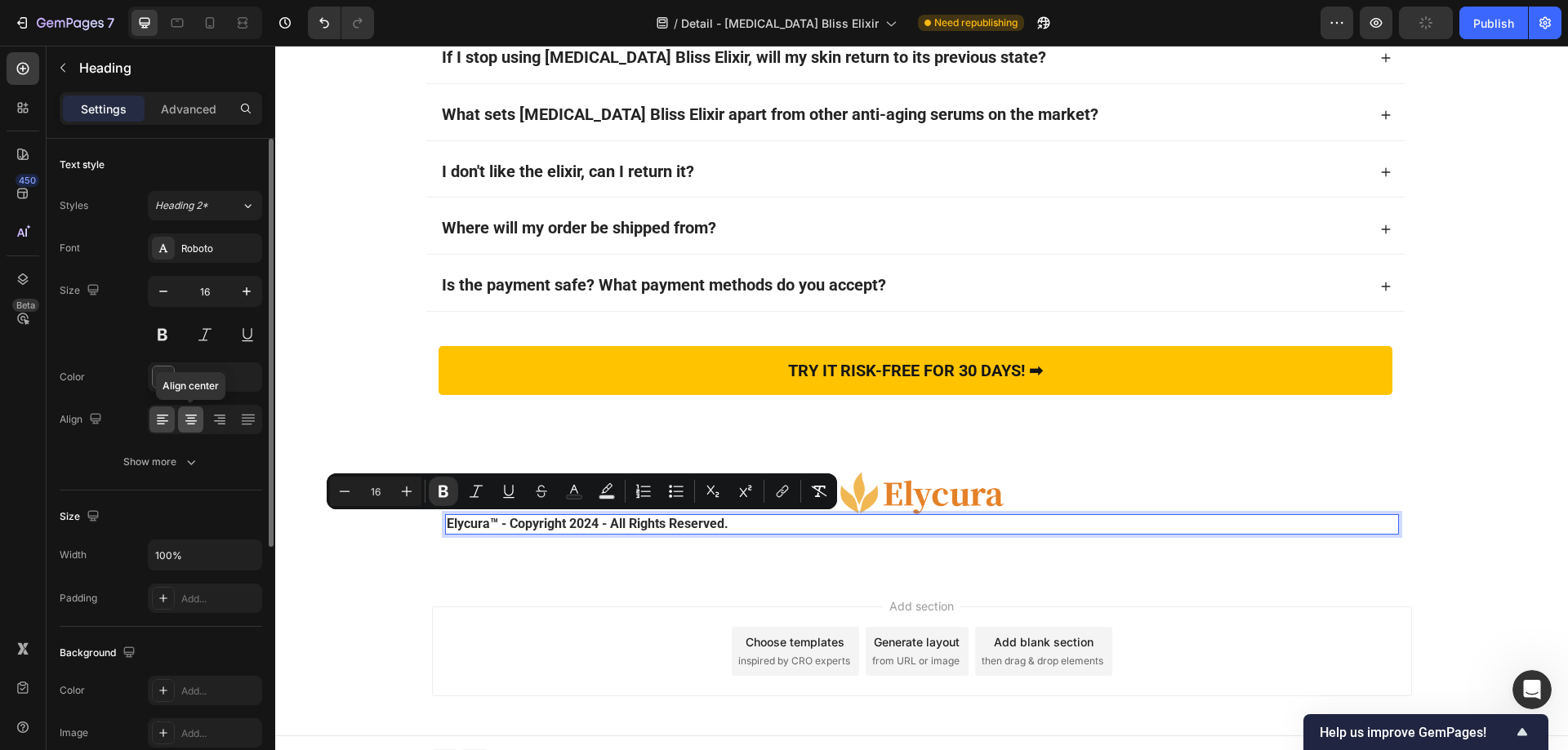
click at [185, 419] on icon at bounding box center [191, 420] width 17 height 17
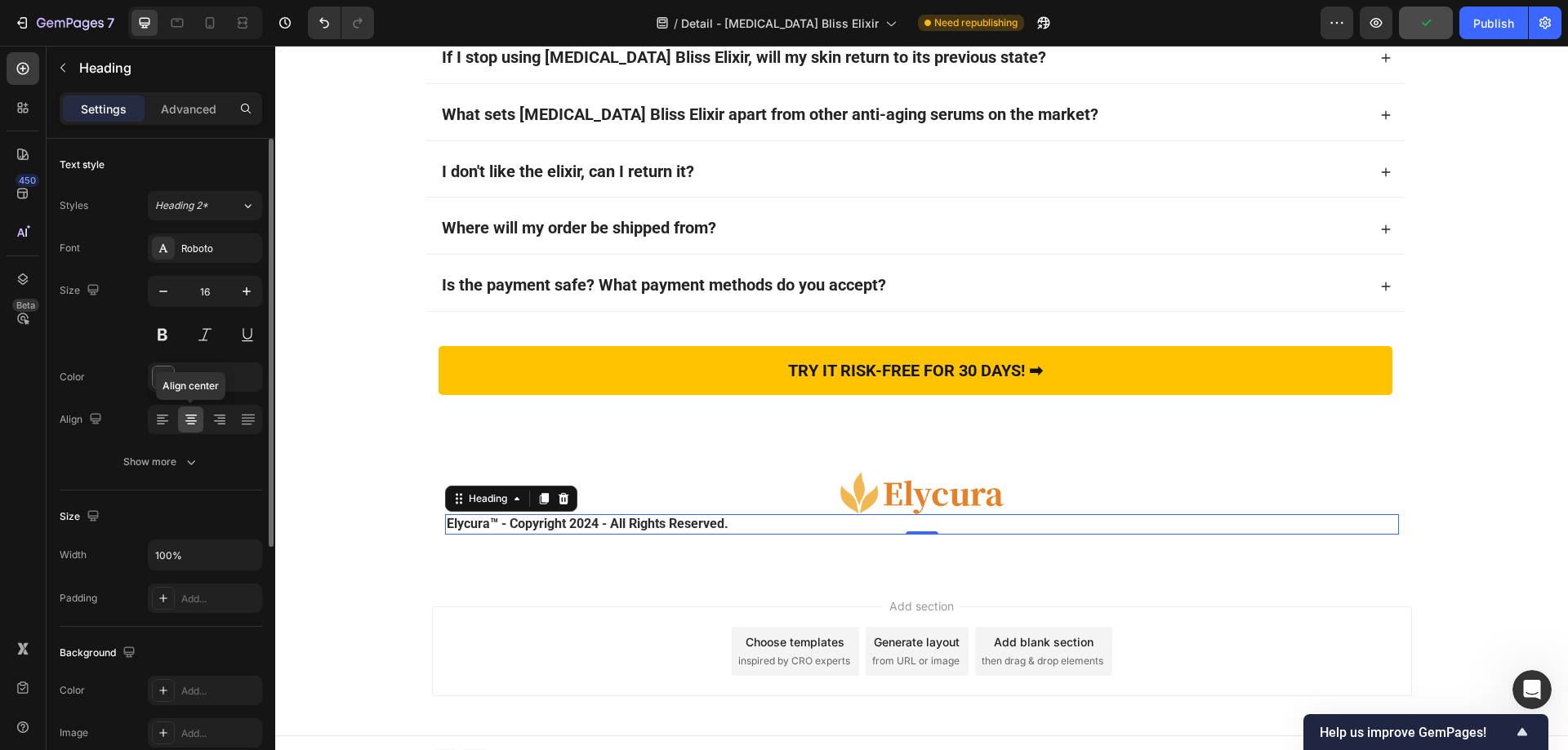
click at [184, 418] on icon at bounding box center [191, 420] width 17 height 17
drag, startPoint x: 715, startPoint y: 525, endPoint x: 754, endPoint y: 525, distance: 39.0
click at [717, 525] on strong "Elycura™ - Copyright 2024 - All Rights Reserved." at bounding box center [587, 524] width 282 height 16
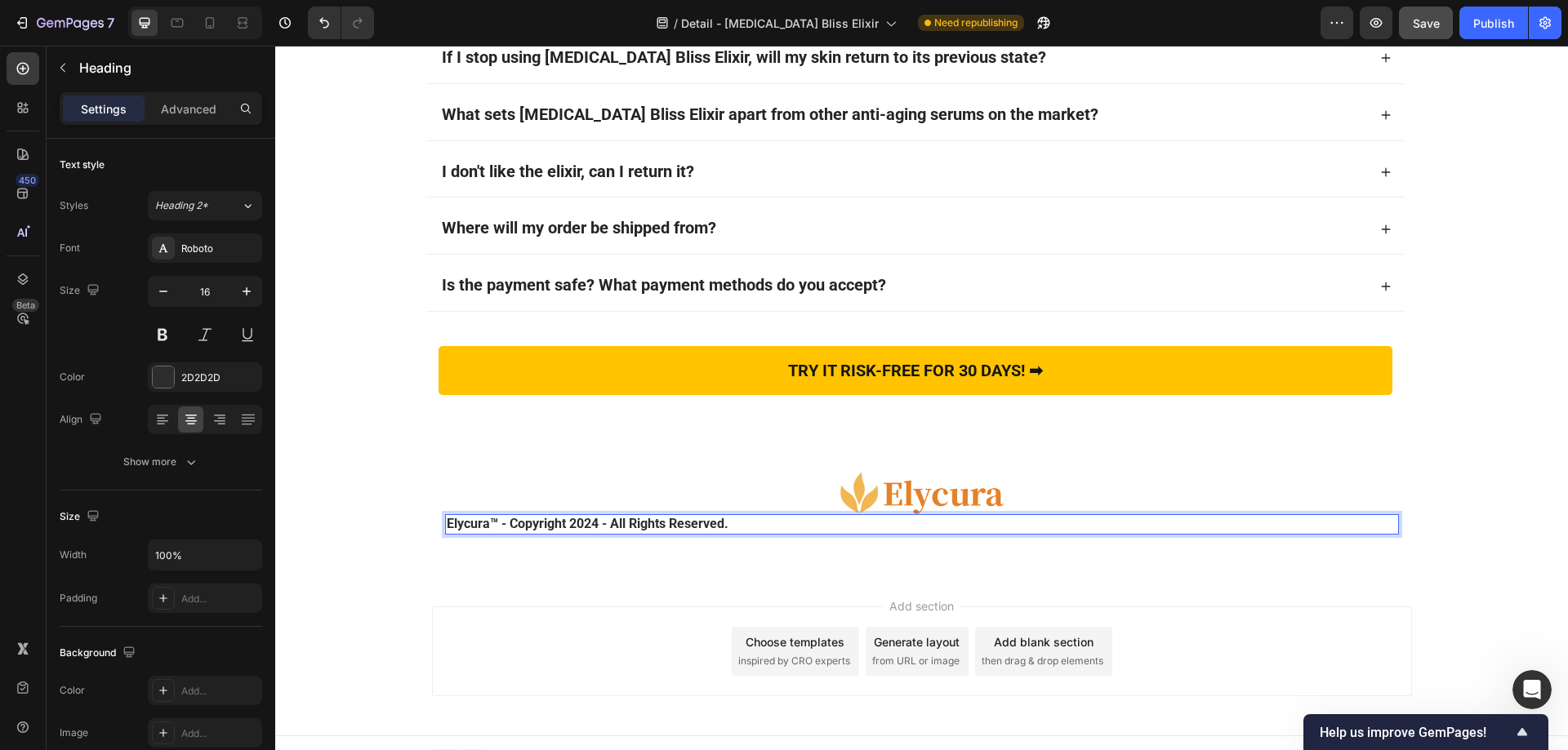
click at [754, 525] on p "Elycura™ - Copyright 2024 - All Rights Reserved." at bounding box center [922, 524] width 951 height 17
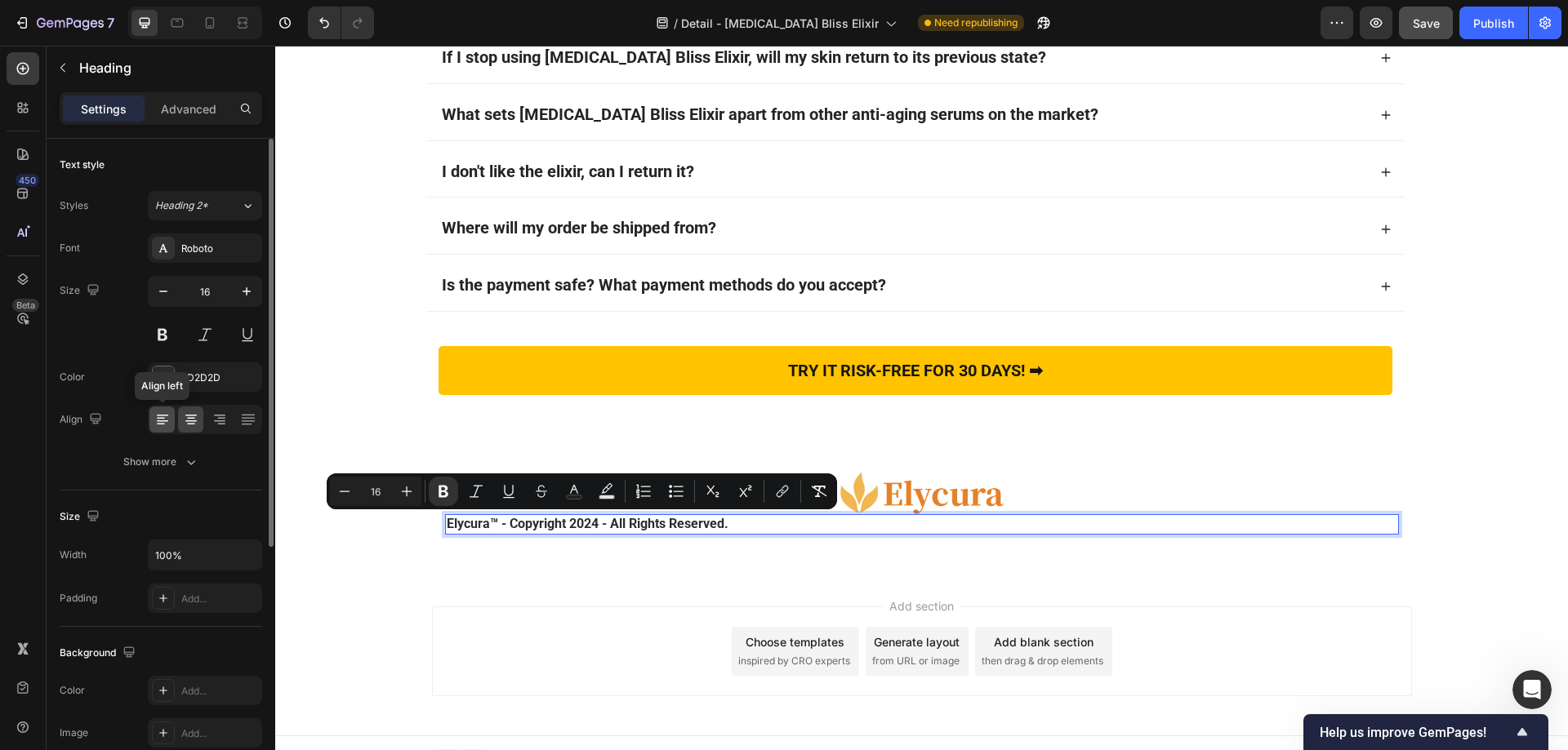
click at [164, 416] on icon at bounding box center [162, 420] width 17 height 17
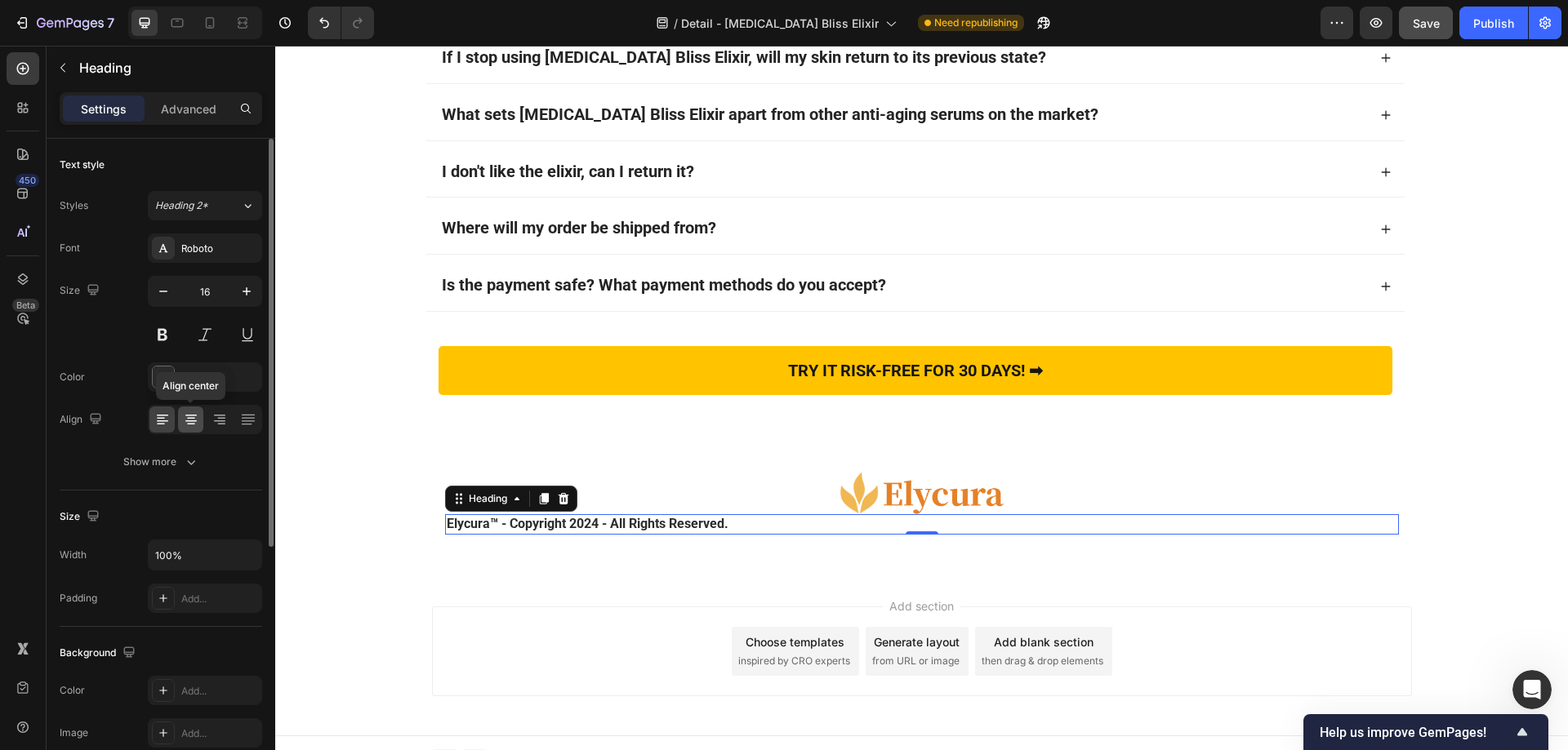
click at [191, 420] on icon at bounding box center [191, 420] width 17 height 17
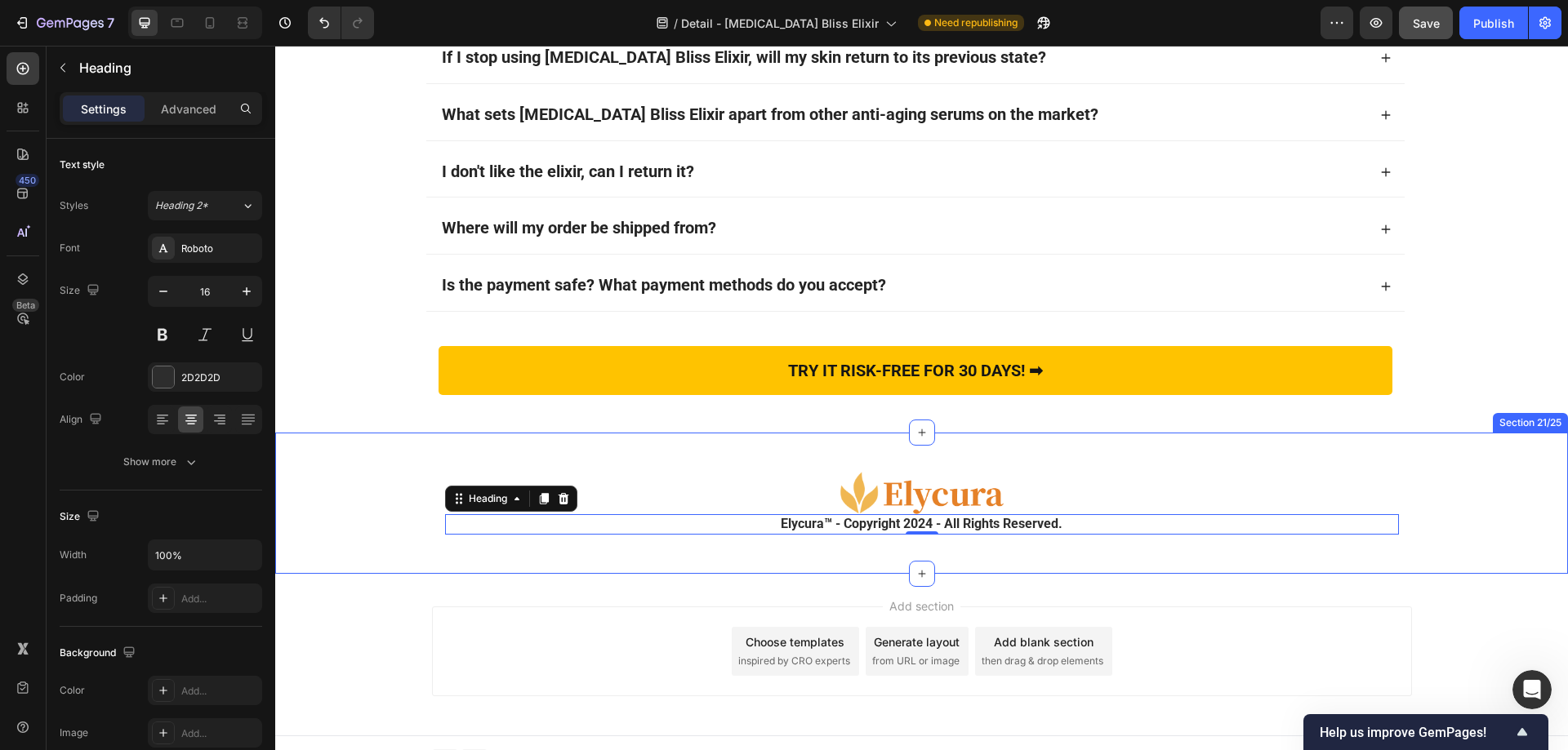
click at [391, 470] on div "Image Elycura™ - Copyright 2024 - All Rights Reserved. Heading 0 Row" at bounding box center [922, 502] width 1293 height 89
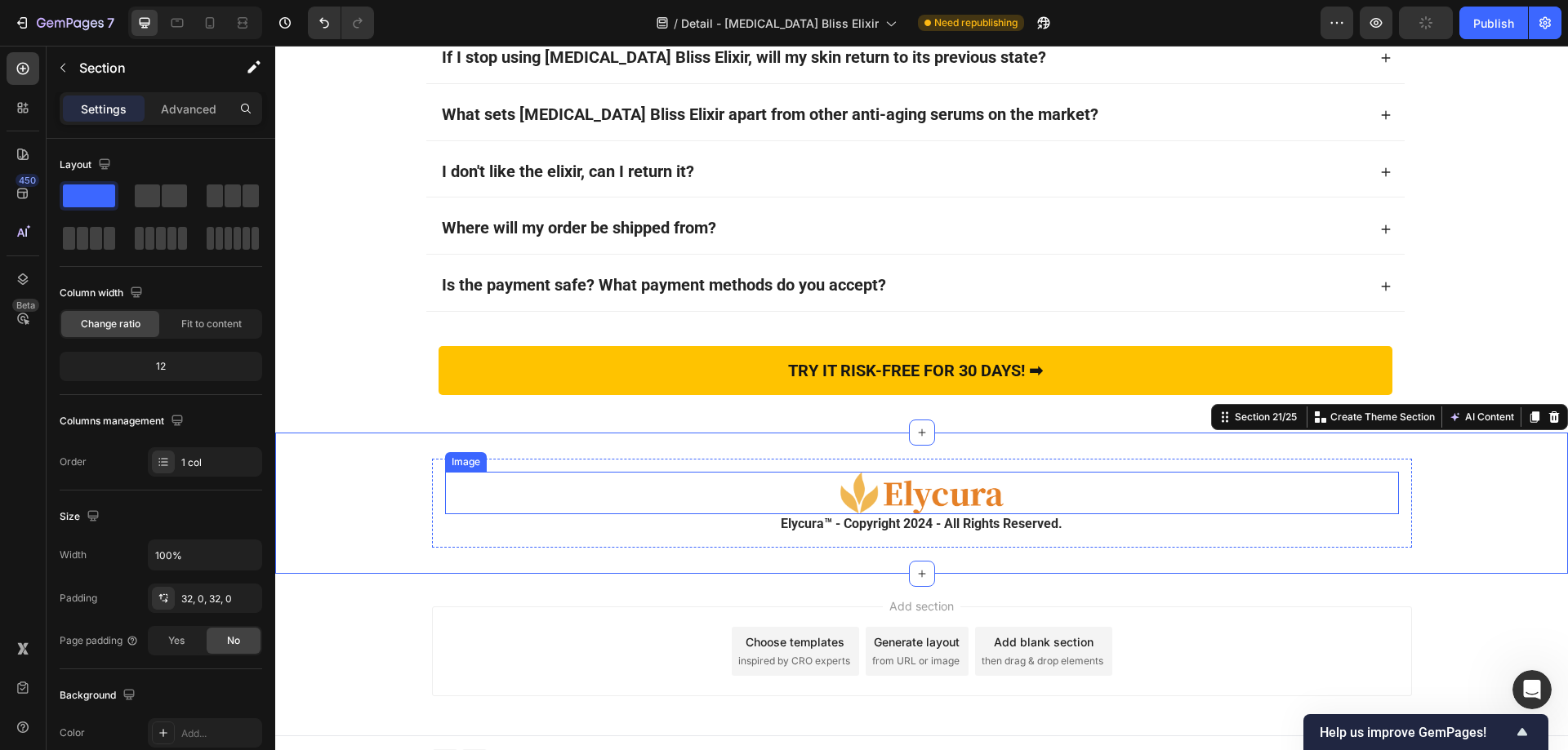
click at [906, 493] on img at bounding box center [922, 493] width 163 height 42
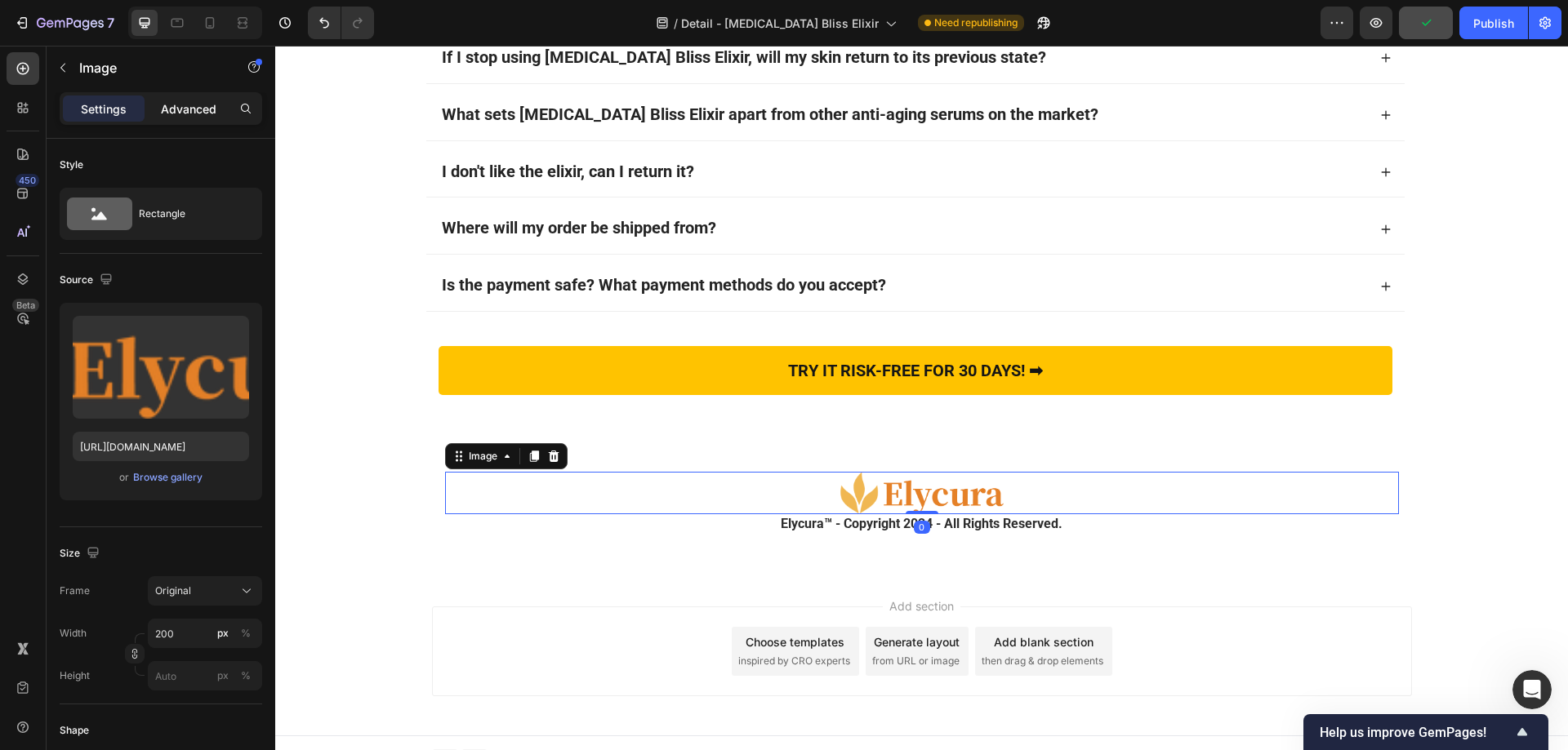
click at [188, 103] on p "Advanced" at bounding box center [188, 109] width 56 height 17
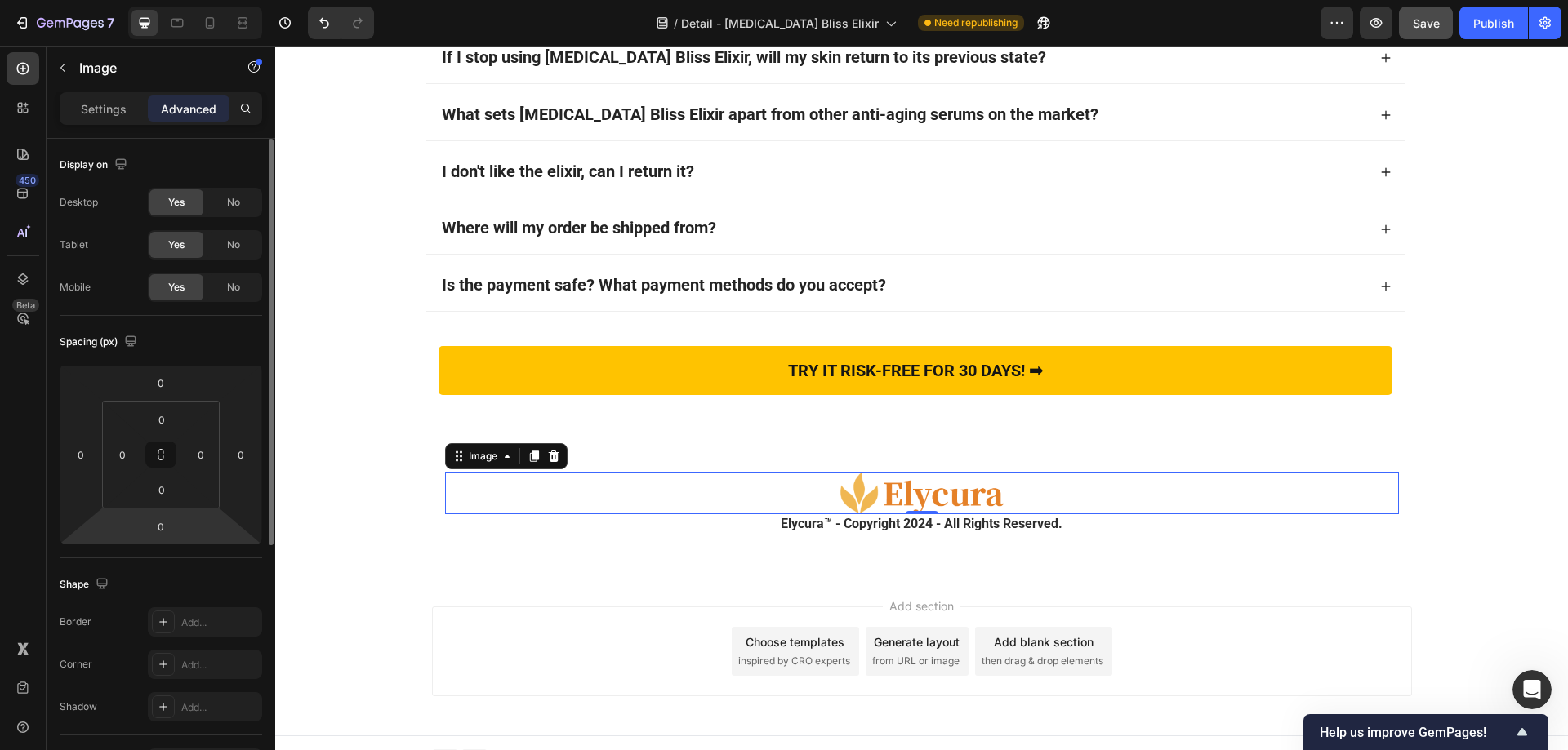
click at [172, 524] on input "0" at bounding box center [161, 526] width 33 height 25
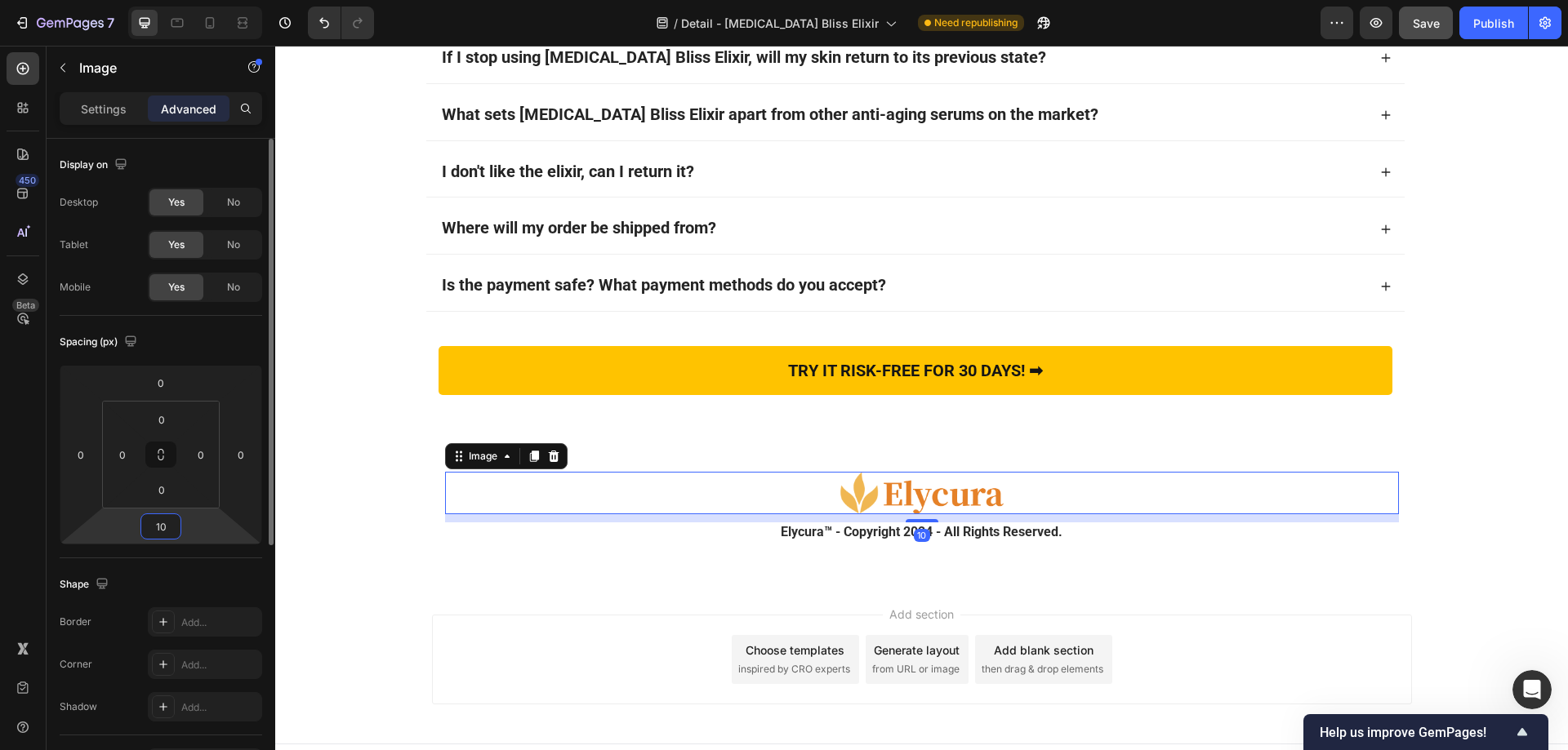
type input "10"
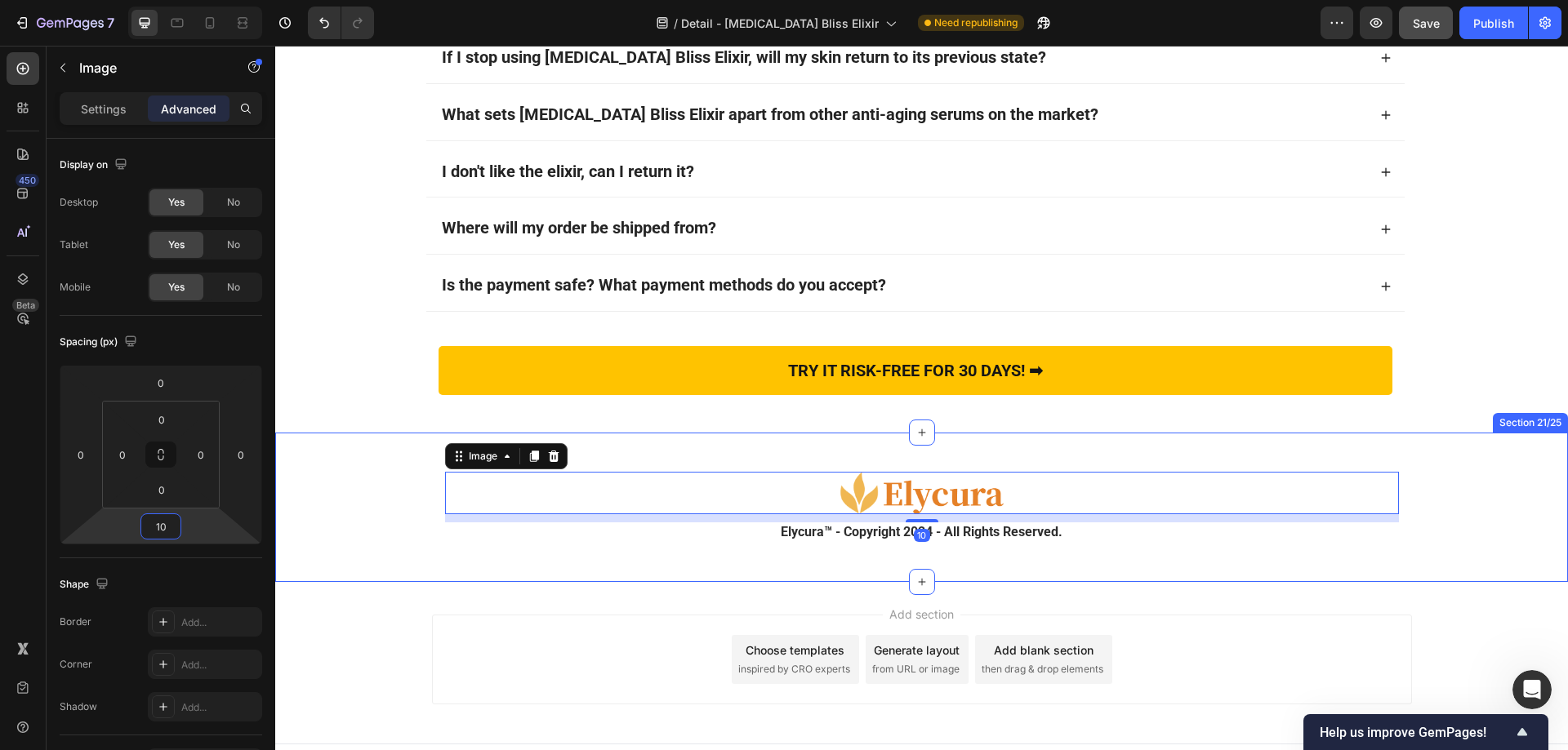
click at [312, 467] on div "Image 10 ⁠⁠⁠⁠⁠⁠⁠ Elycura™ - Copyright 2024 - All Rights Reserved. Heading Row" at bounding box center [922, 507] width 1293 height 97
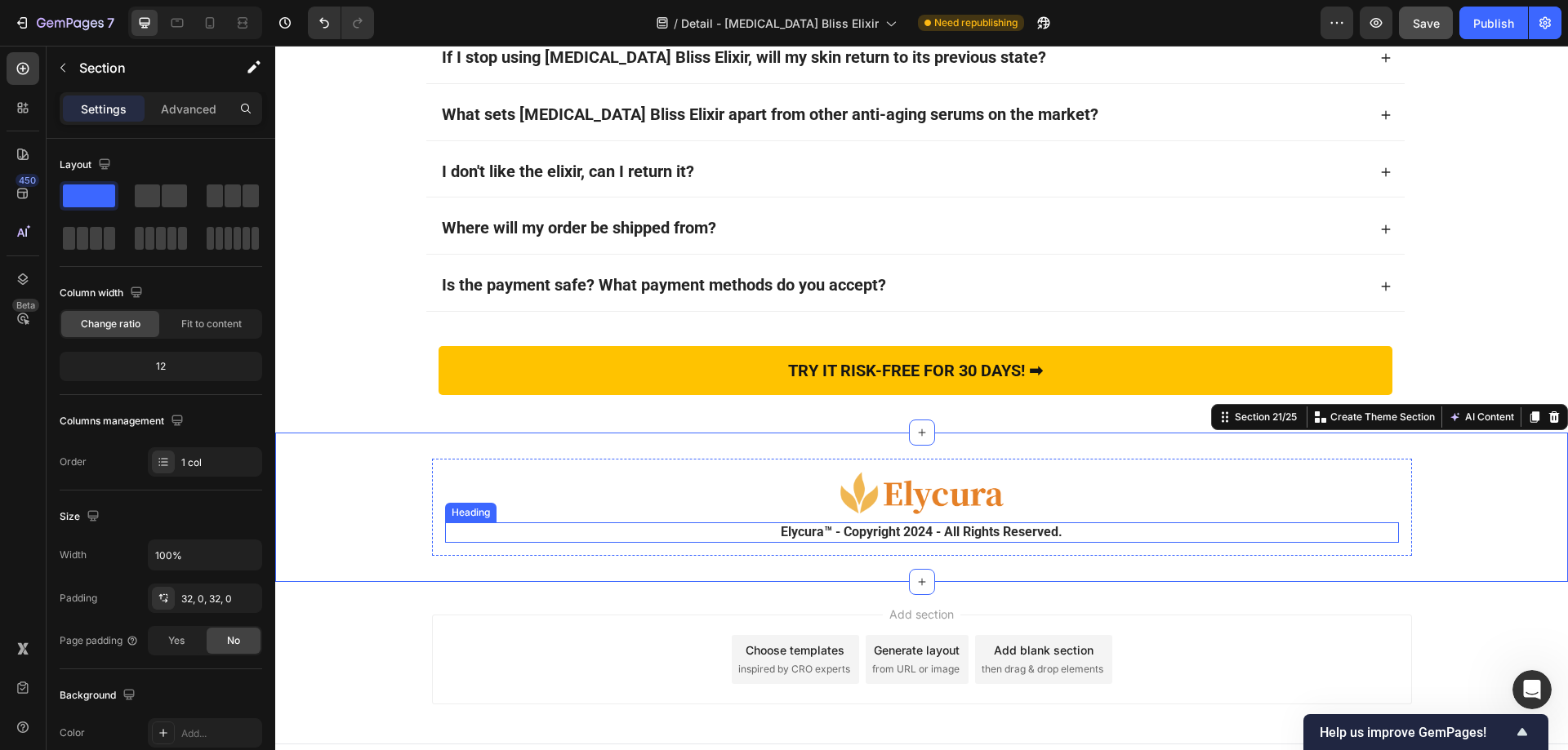
click at [891, 532] on strong "Elycura™ - Copyright 2024 - All Rights Reserved." at bounding box center [921, 532] width 282 height 16
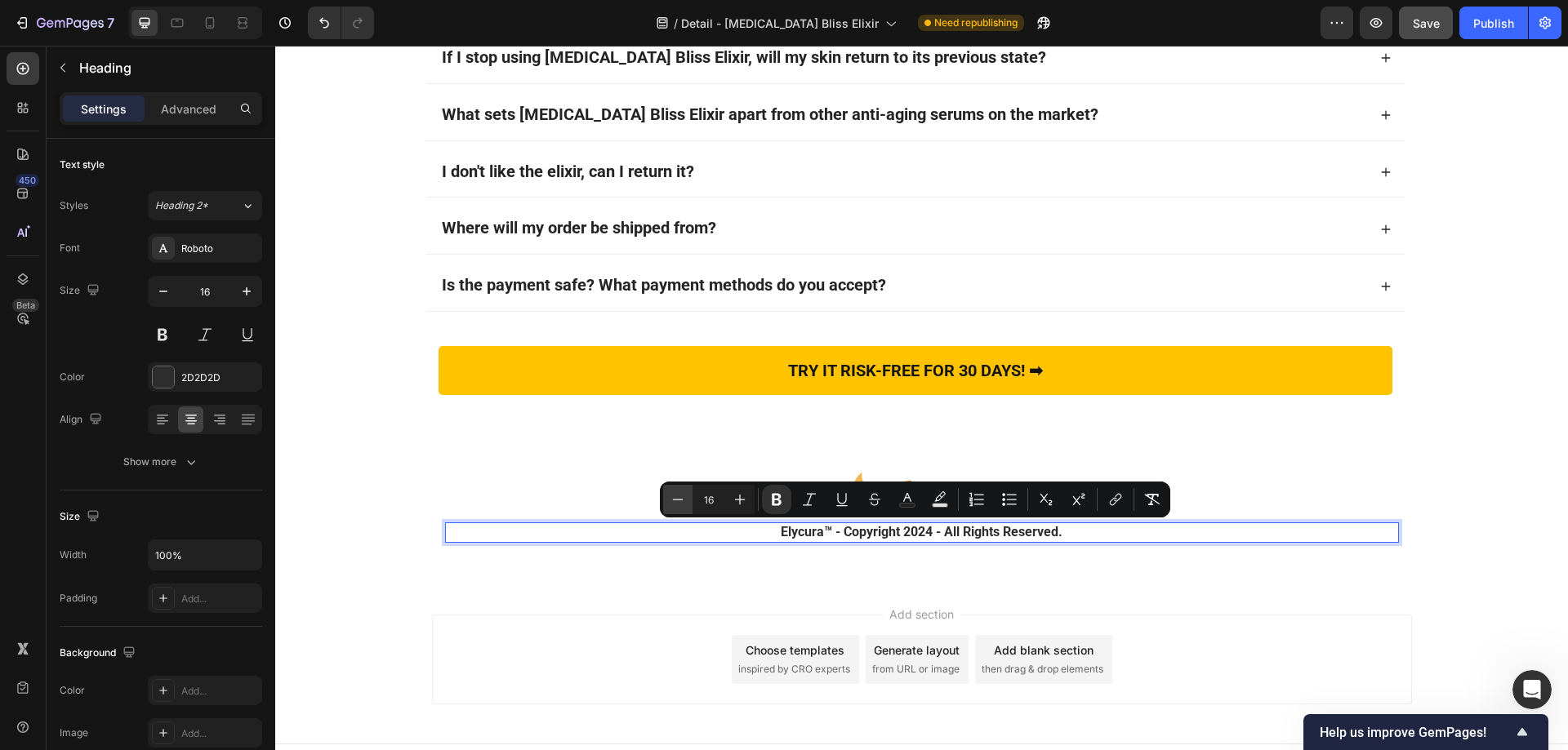
click at [675, 501] on icon "Editor contextual toolbar" at bounding box center [678, 500] width 17 height 17
type input "15"
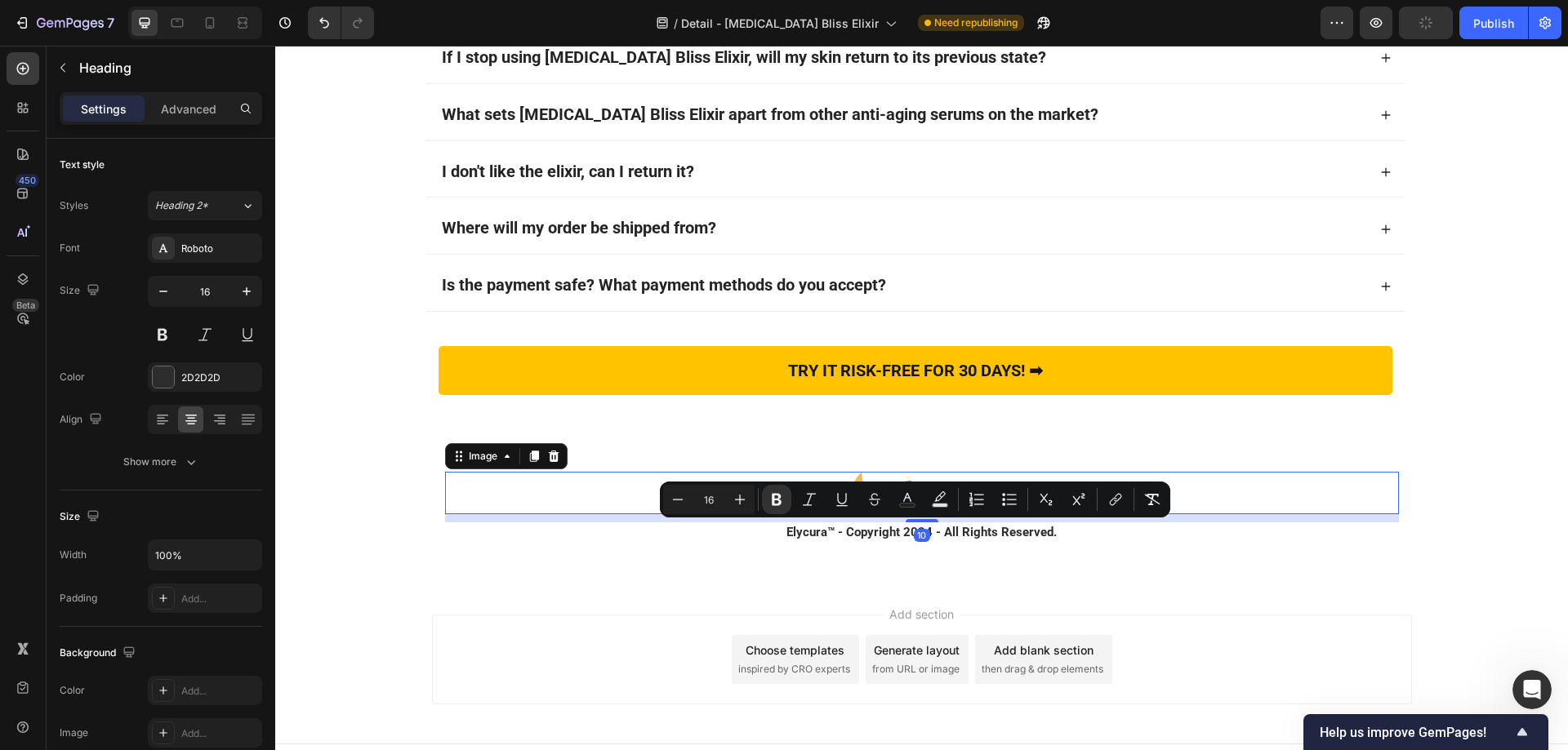
click at [474, 481] on div at bounding box center [922, 493] width 954 height 42
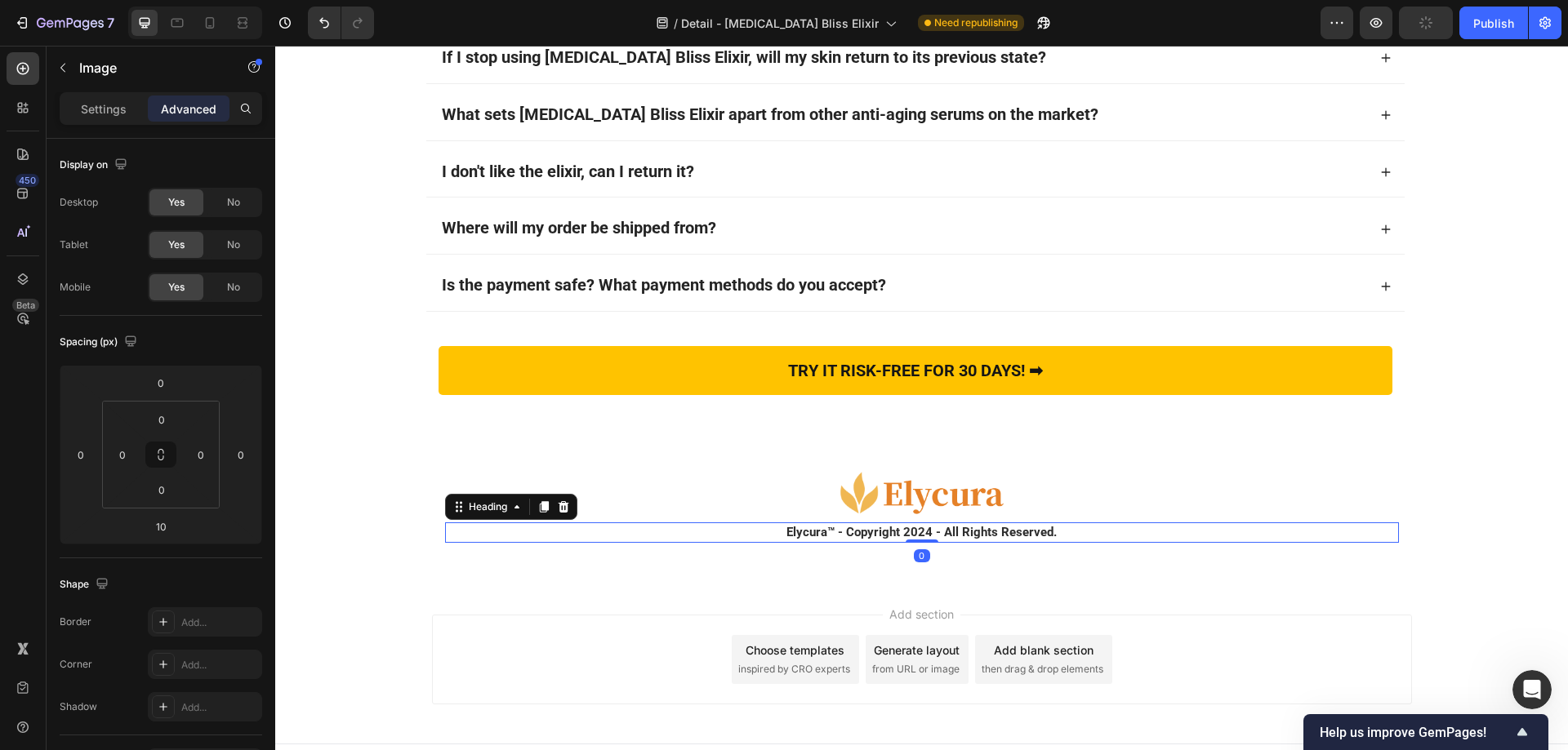
click at [532, 533] on p "⁠⁠⁠⁠⁠⁠⁠ Elycura™ - Copyright 2024 - All Rights Reserved." at bounding box center [922, 533] width 951 height 17
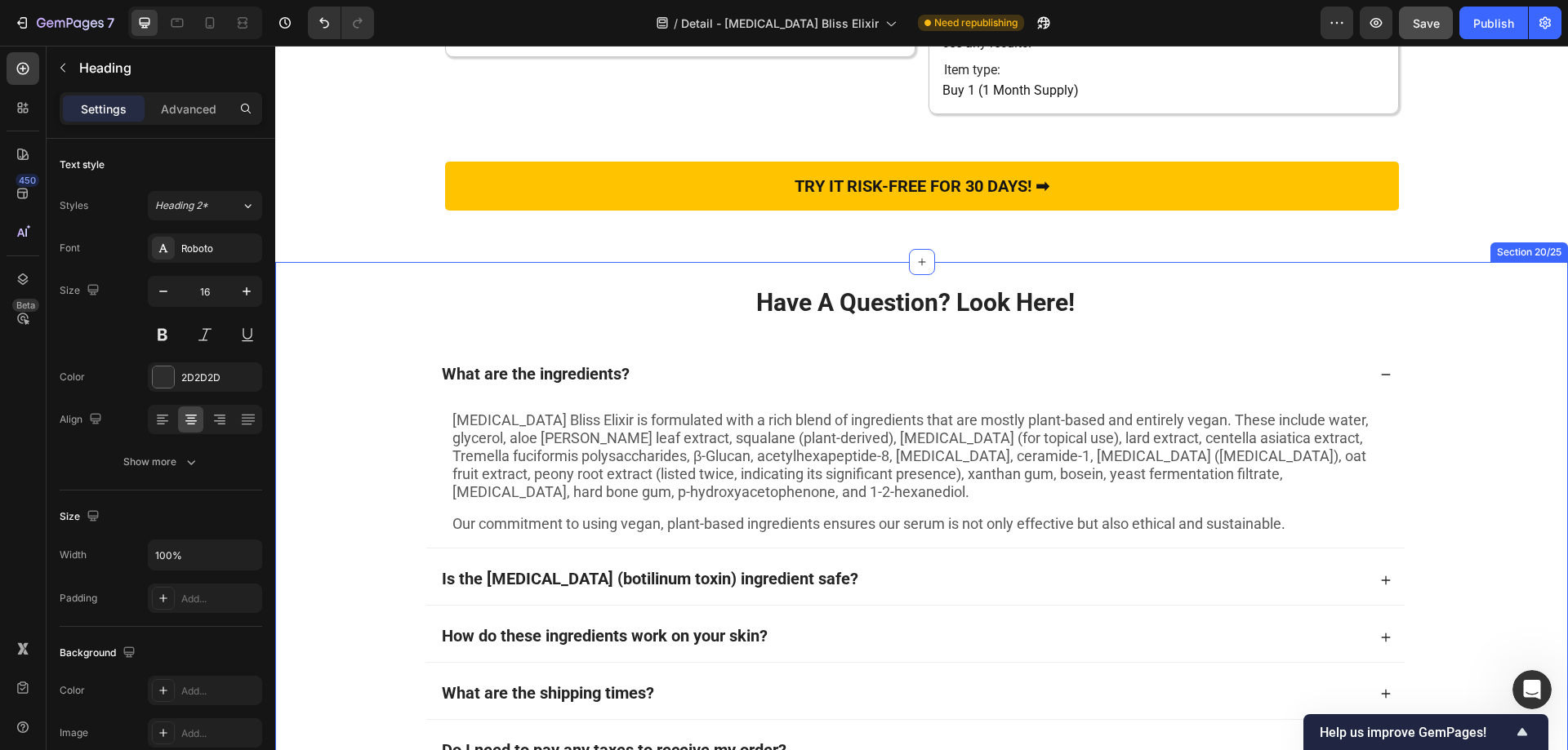
scroll to position [10355, 0]
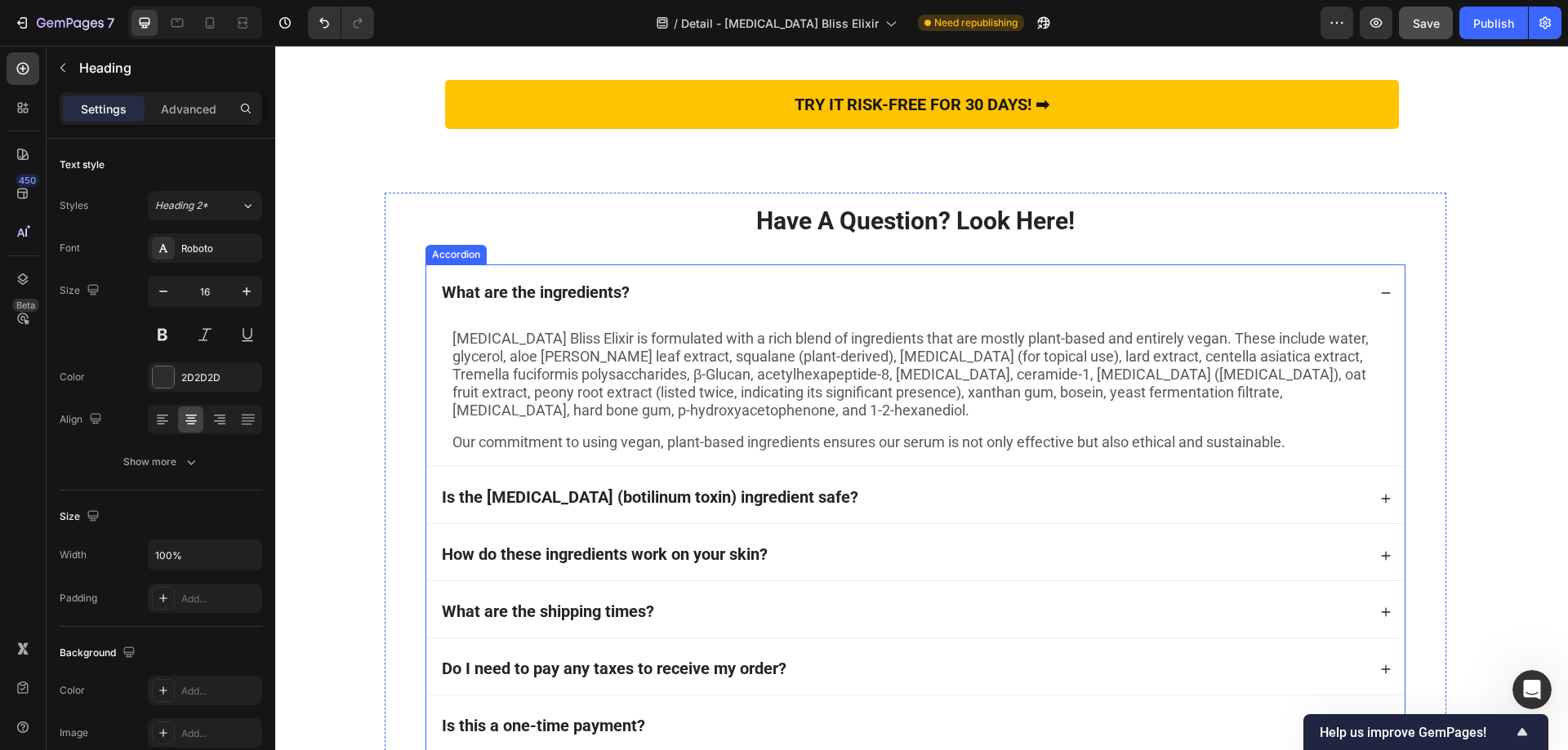
click at [678, 305] on div "What are the ingredients?" at bounding box center [903, 293] width 928 height 24
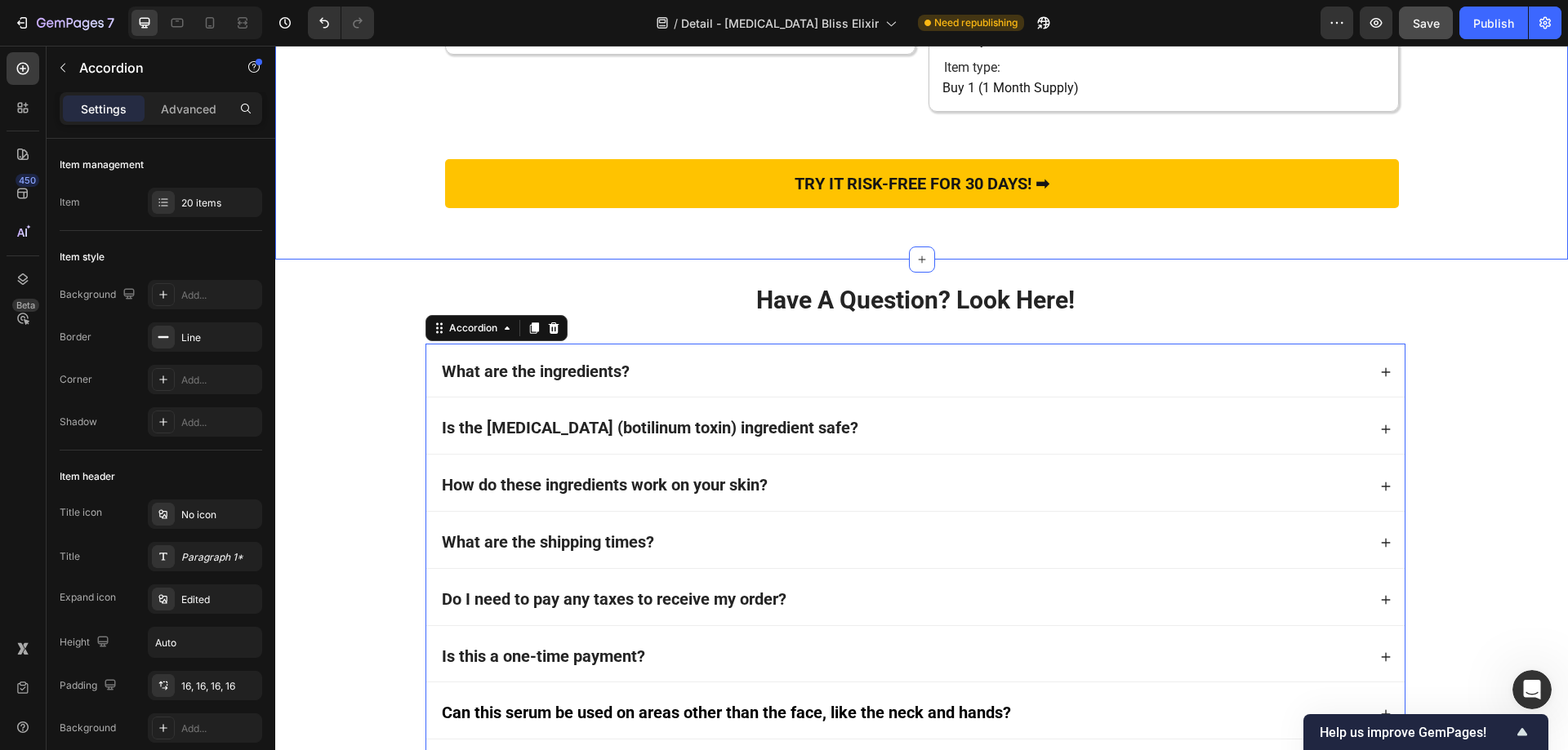
scroll to position [10192, 0]
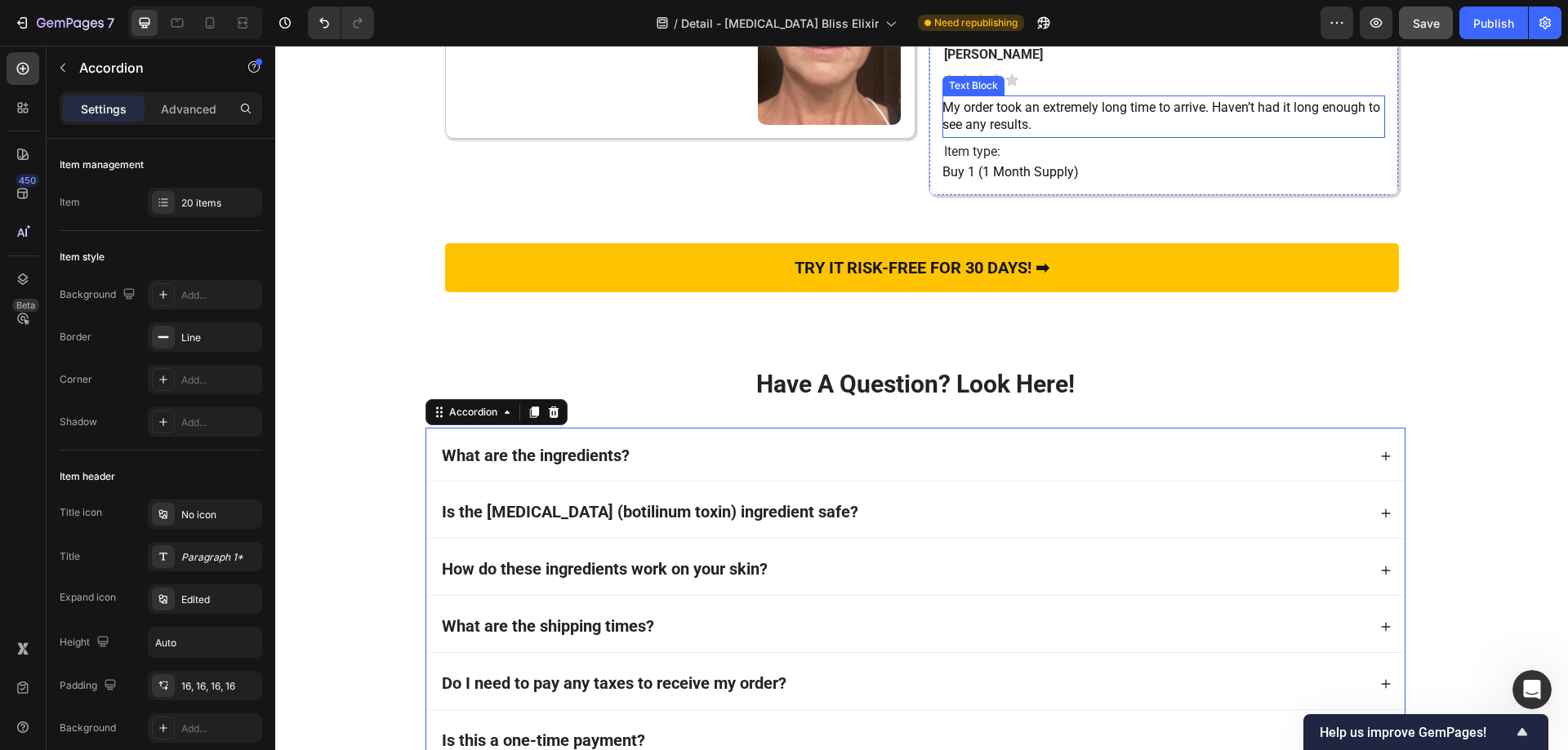
click at [1032, 132] on span "My order took an extremely long time to arrive. Haven’t had it long enough to s…" at bounding box center [1161, 116] width 437 height 33
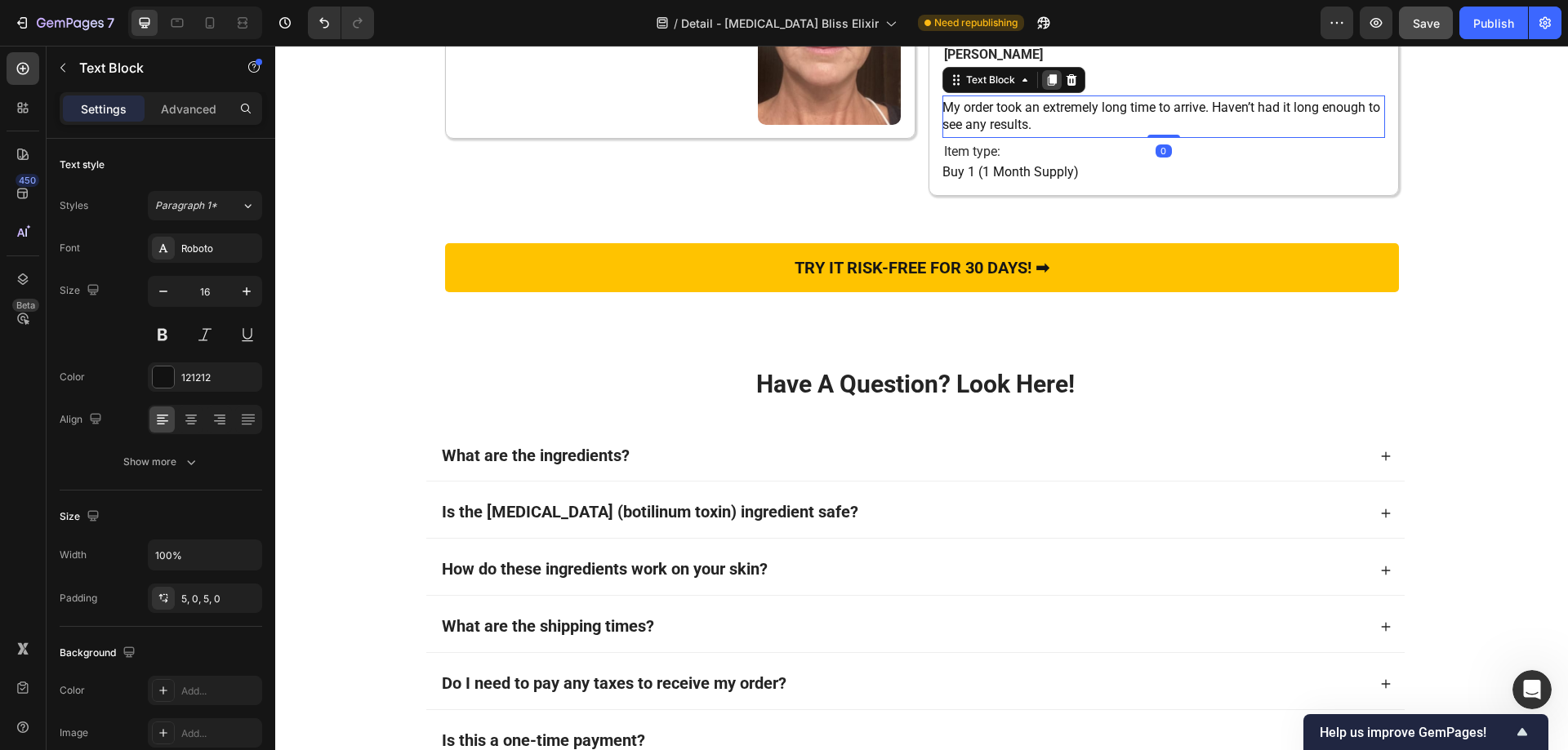
click at [1045, 86] on icon at bounding box center [1052, 80] width 13 height 13
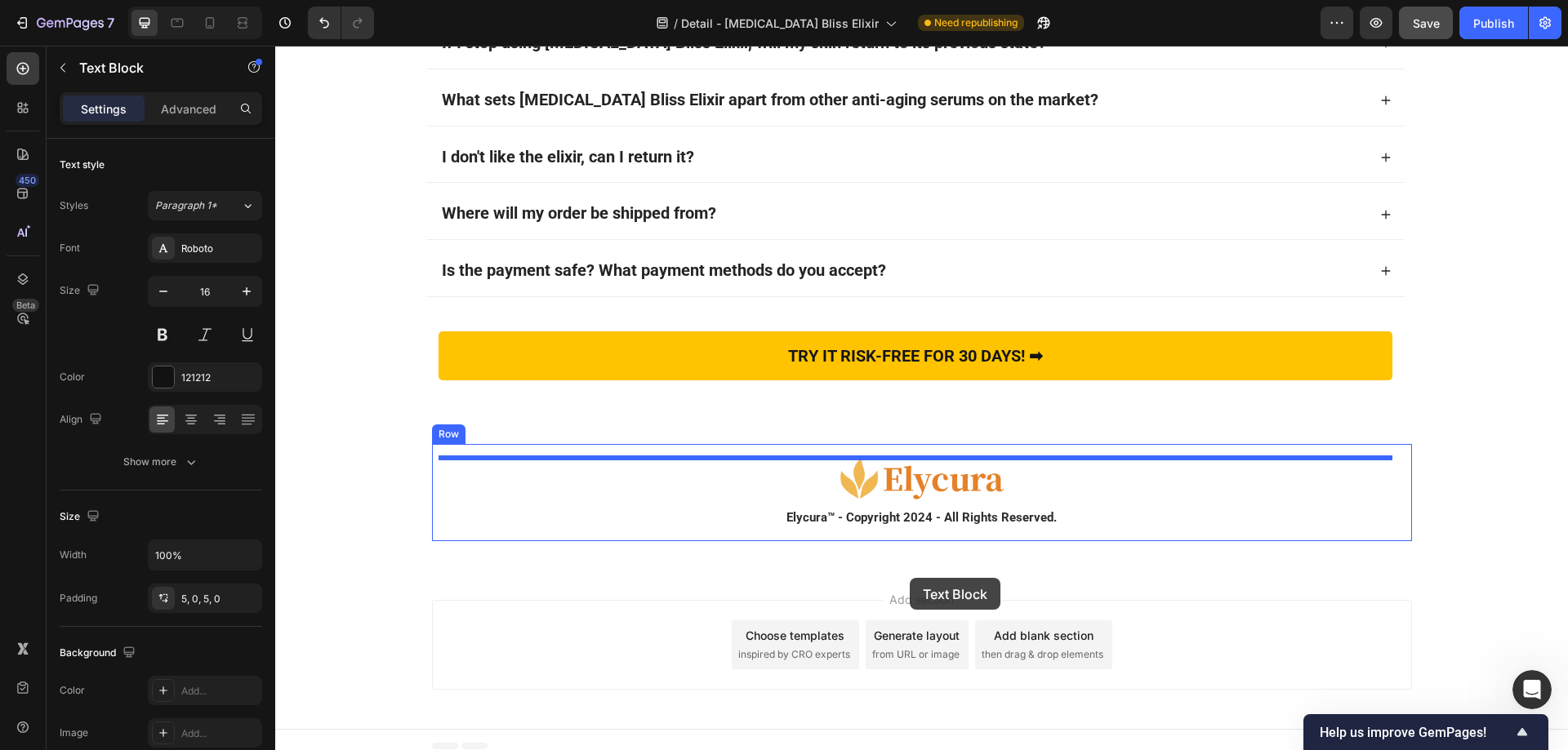
scroll to position [11645, 0]
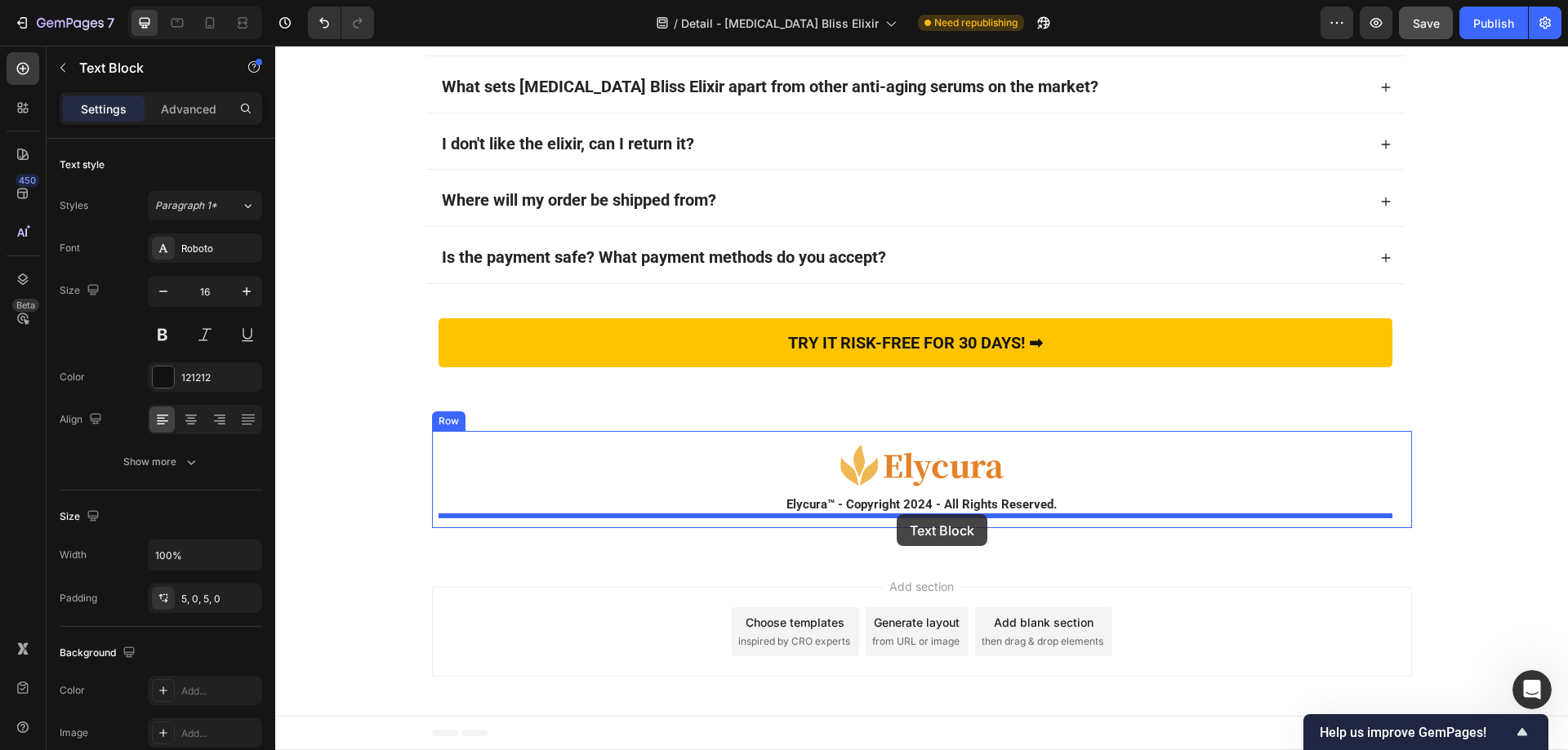
drag, startPoint x: 951, startPoint y: 257, endPoint x: 897, endPoint y: 514, distance: 262.6
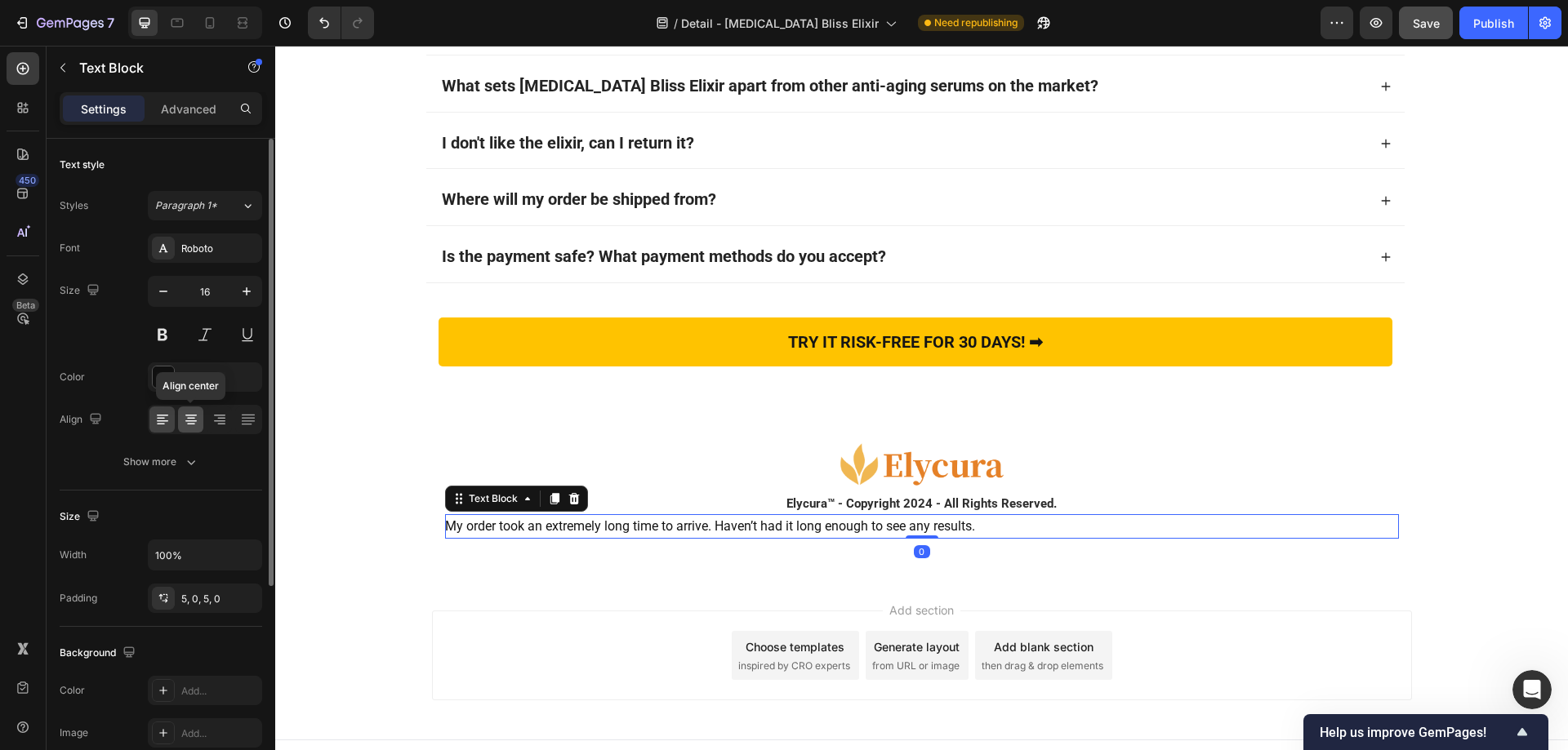
click at [197, 418] on icon at bounding box center [191, 420] width 17 height 17
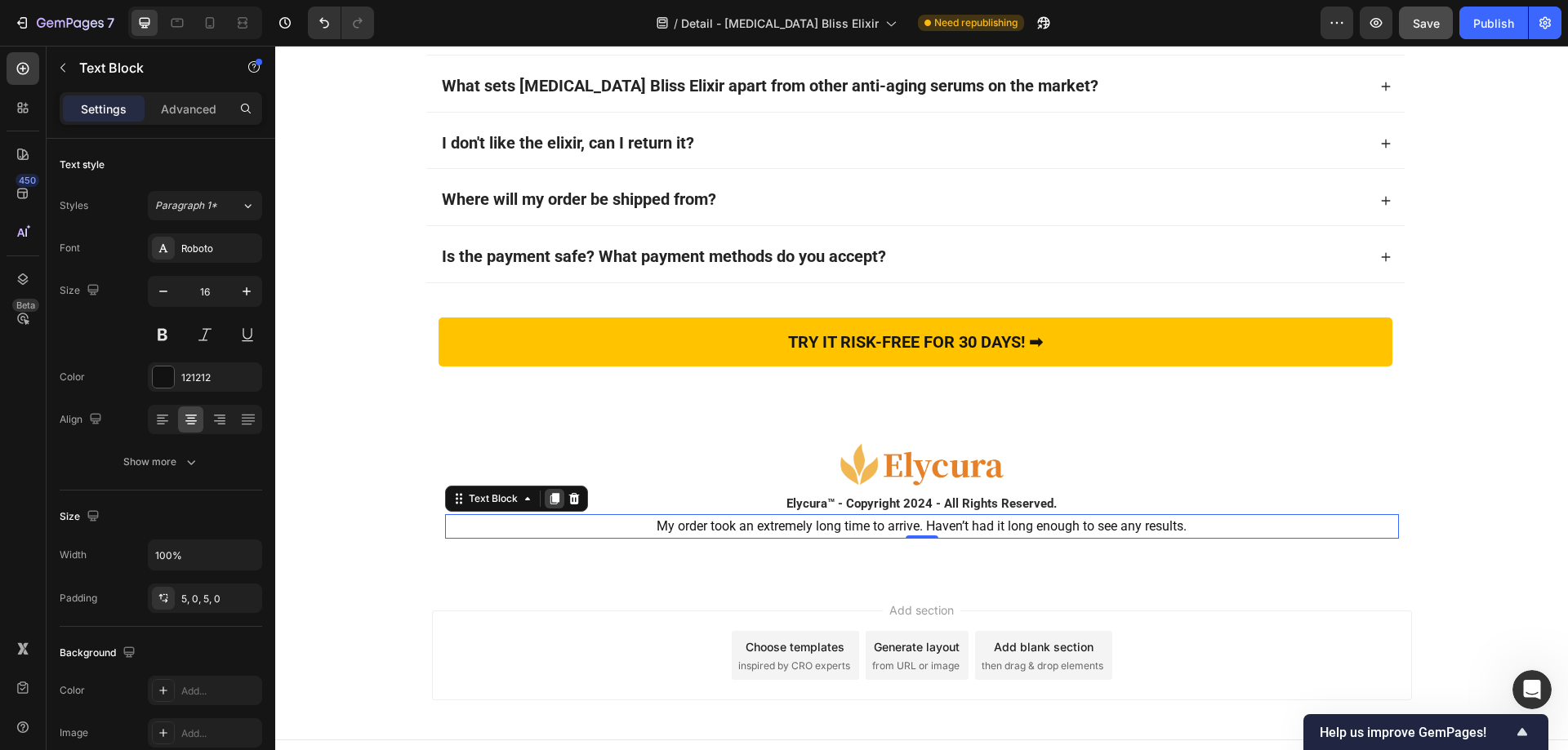
click at [549, 502] on icon at bounding box center [554, 499] width 9 height 11
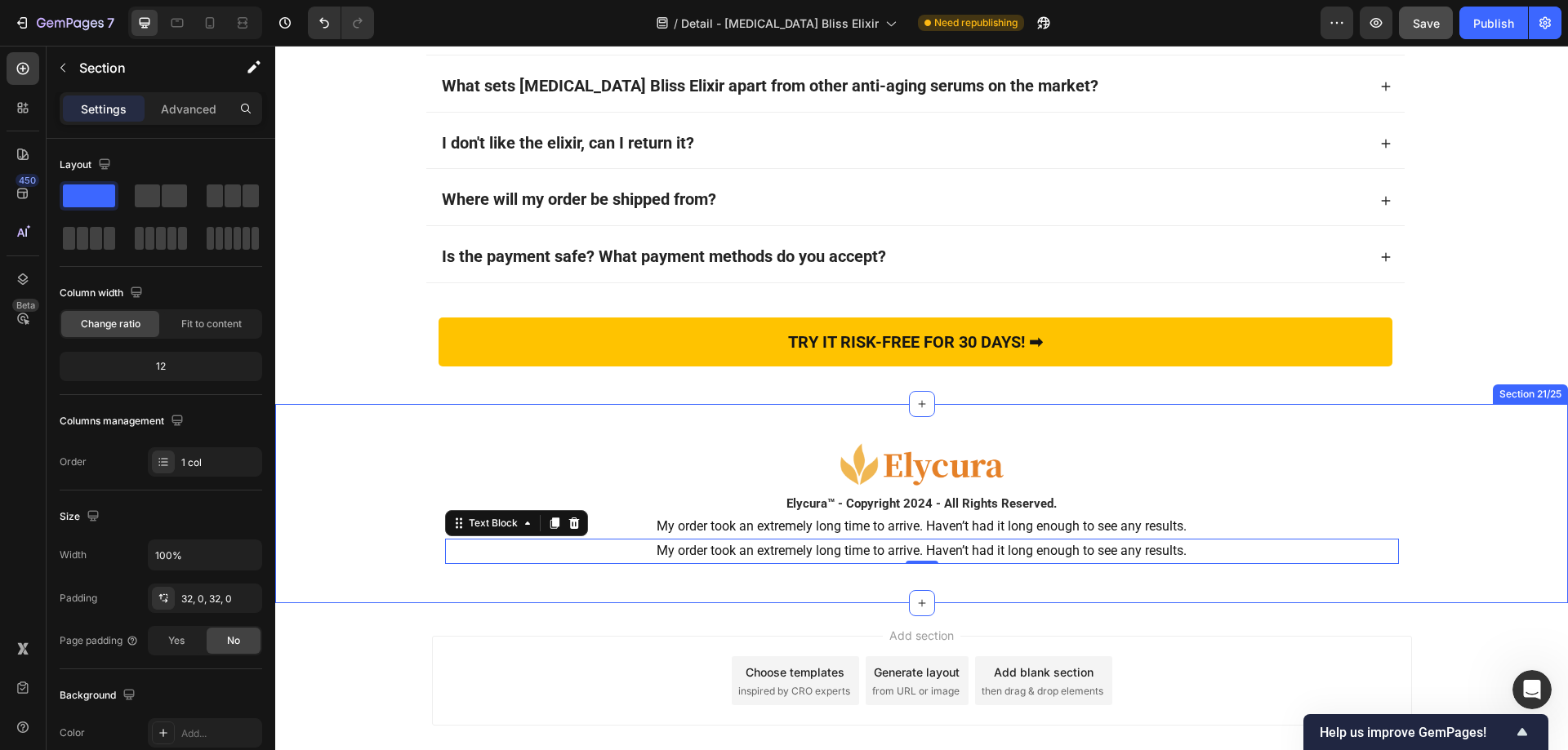
click at [352, 563] on div "Image Elycura™ - Copyright 2024 - All Rights Reserved. Heading My order took an…" at bounding box center [922, 503] width 1293 height 147
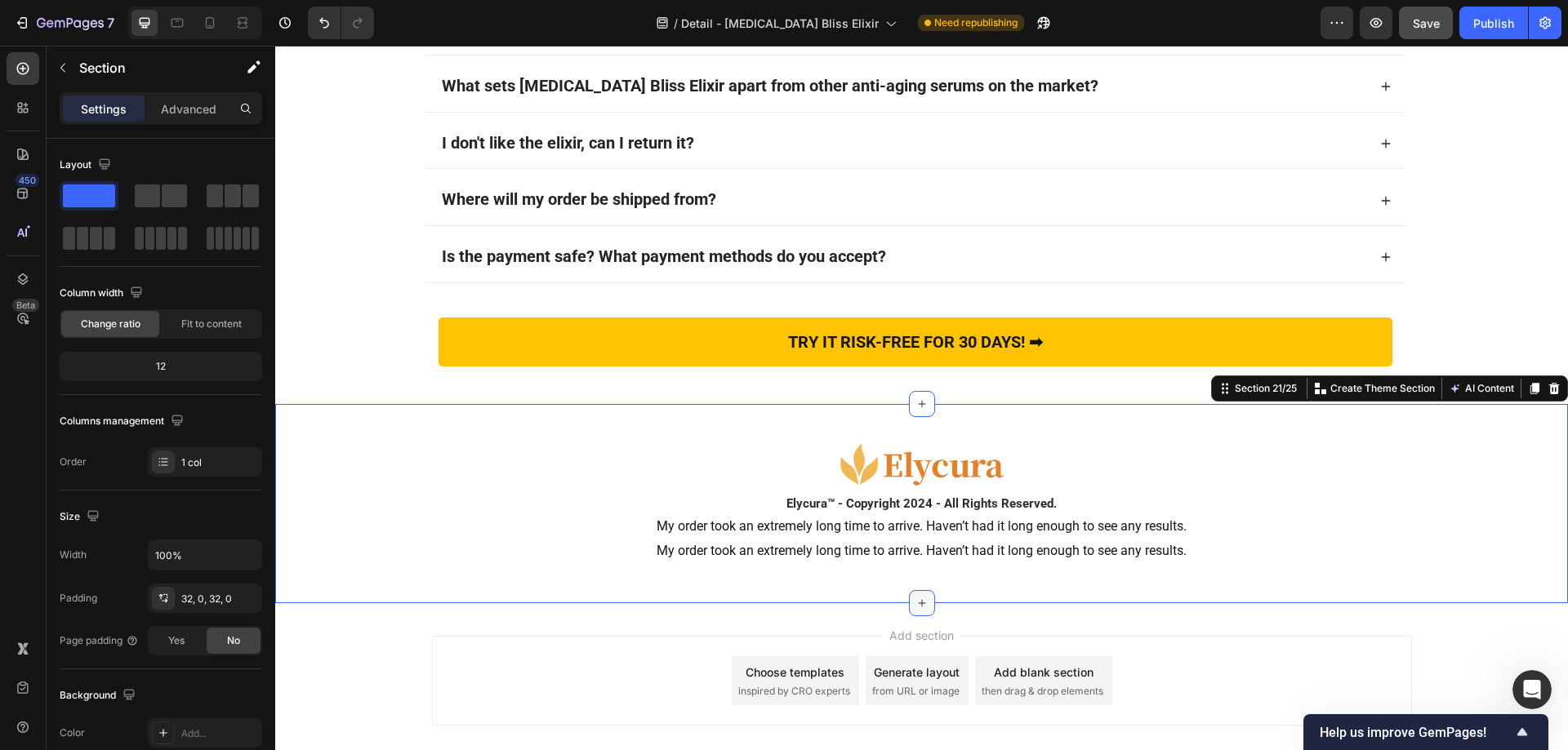
click at [915, 606] on icon at bounding box center [922, 603] width 13 height 13
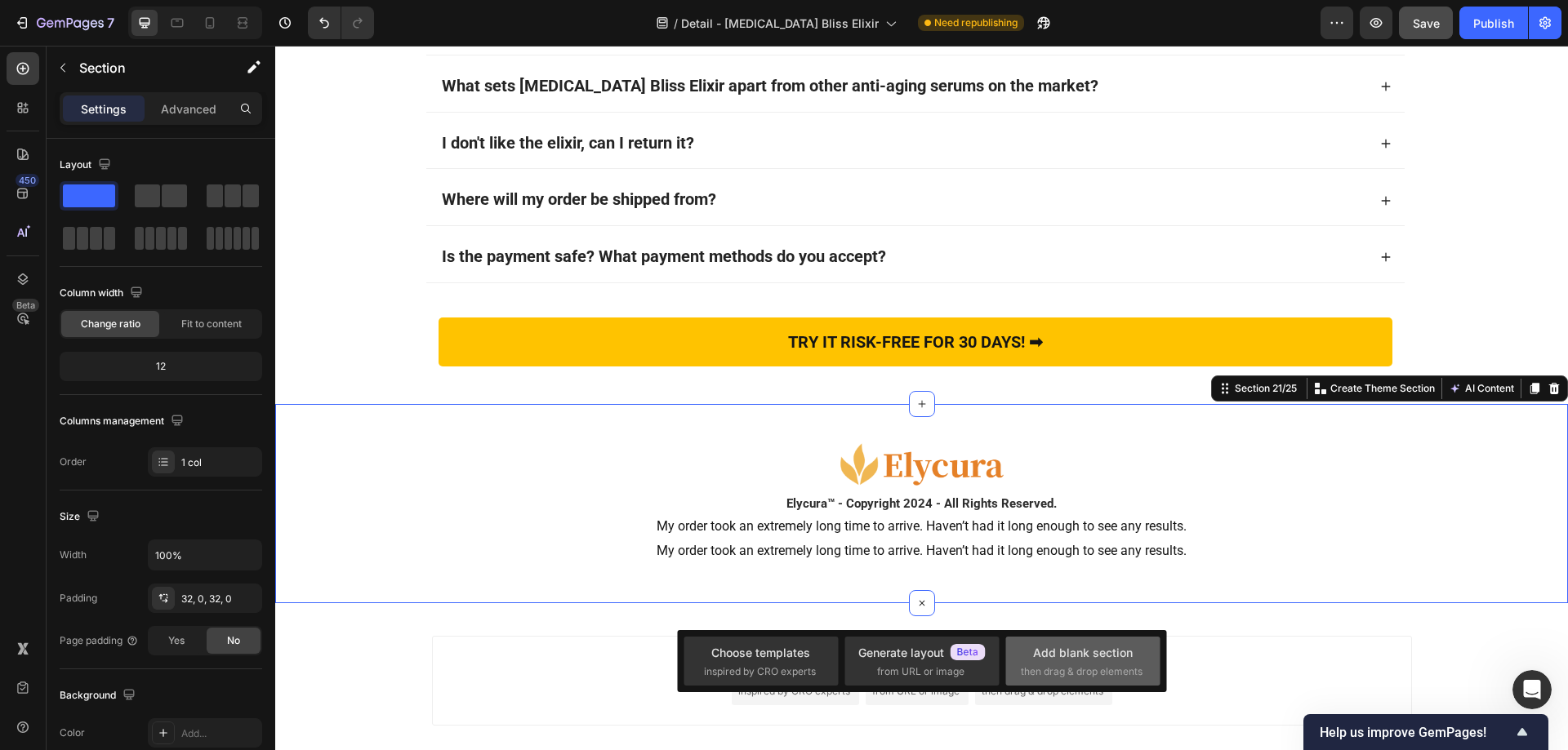
click at [1043, 655] on div "Add blank section" at bounding box center [1082, 653] width 100 height 17
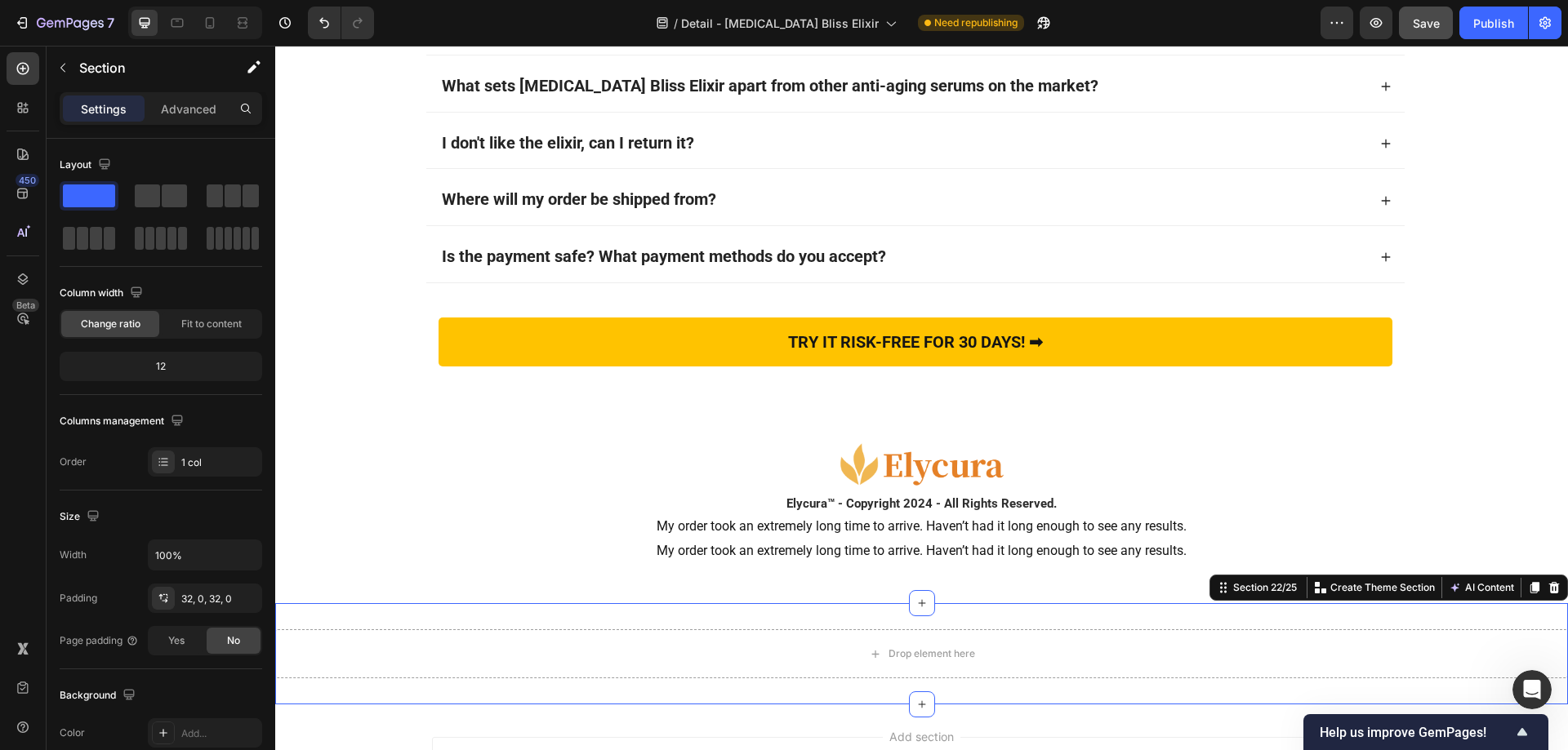
click at [528, 615] on div "Drop element here Section 22/25 Create Theme Section AI Content Write with GemA…" at bounding box center [922, 654] width 1293 height 101
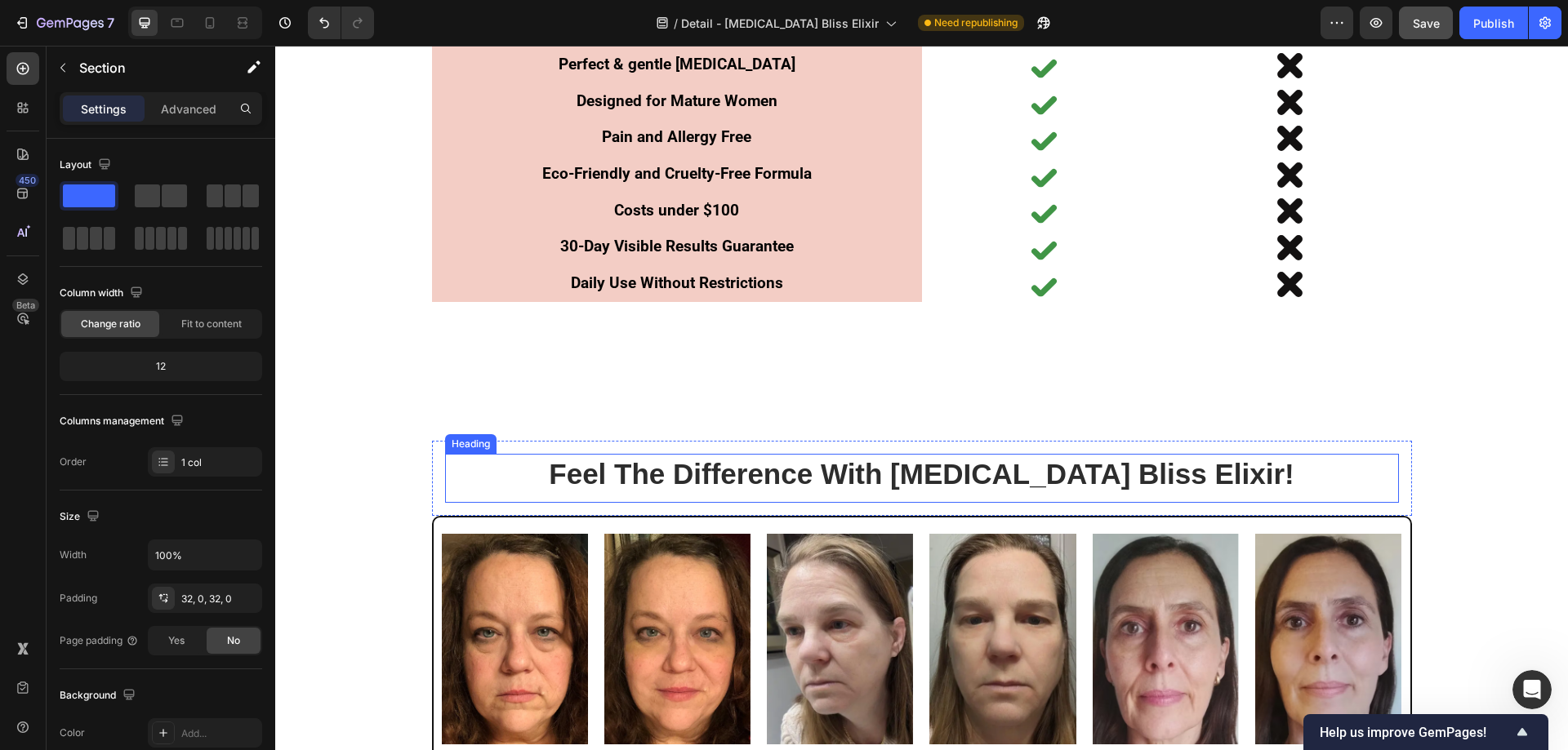
scroll to position [6278, 0]
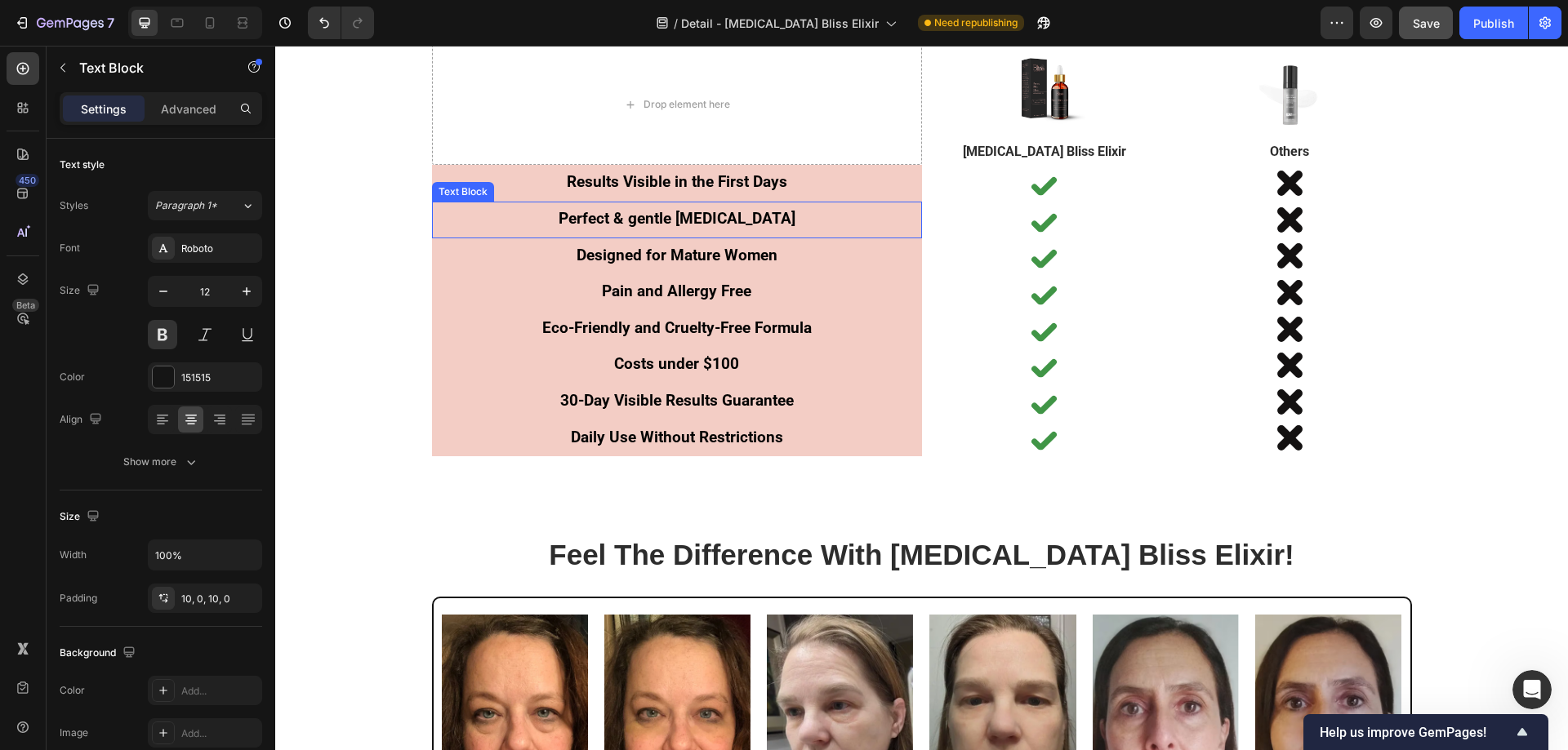
click at [486, 215] on p "Perfect & gentle for Sensitive Skin" at bounding box center [677, 220] width 490 height 20
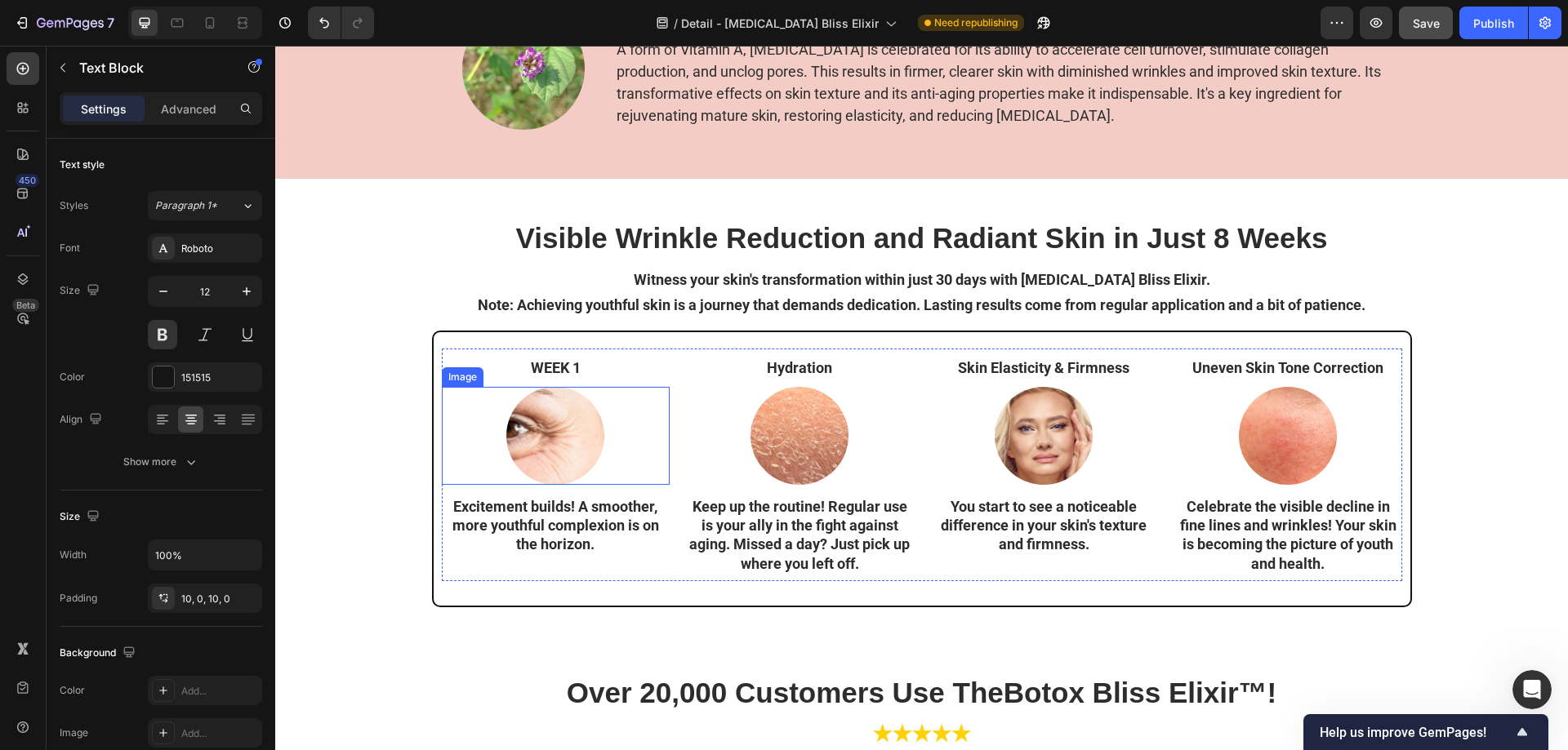
scroll to position [4668, 0]
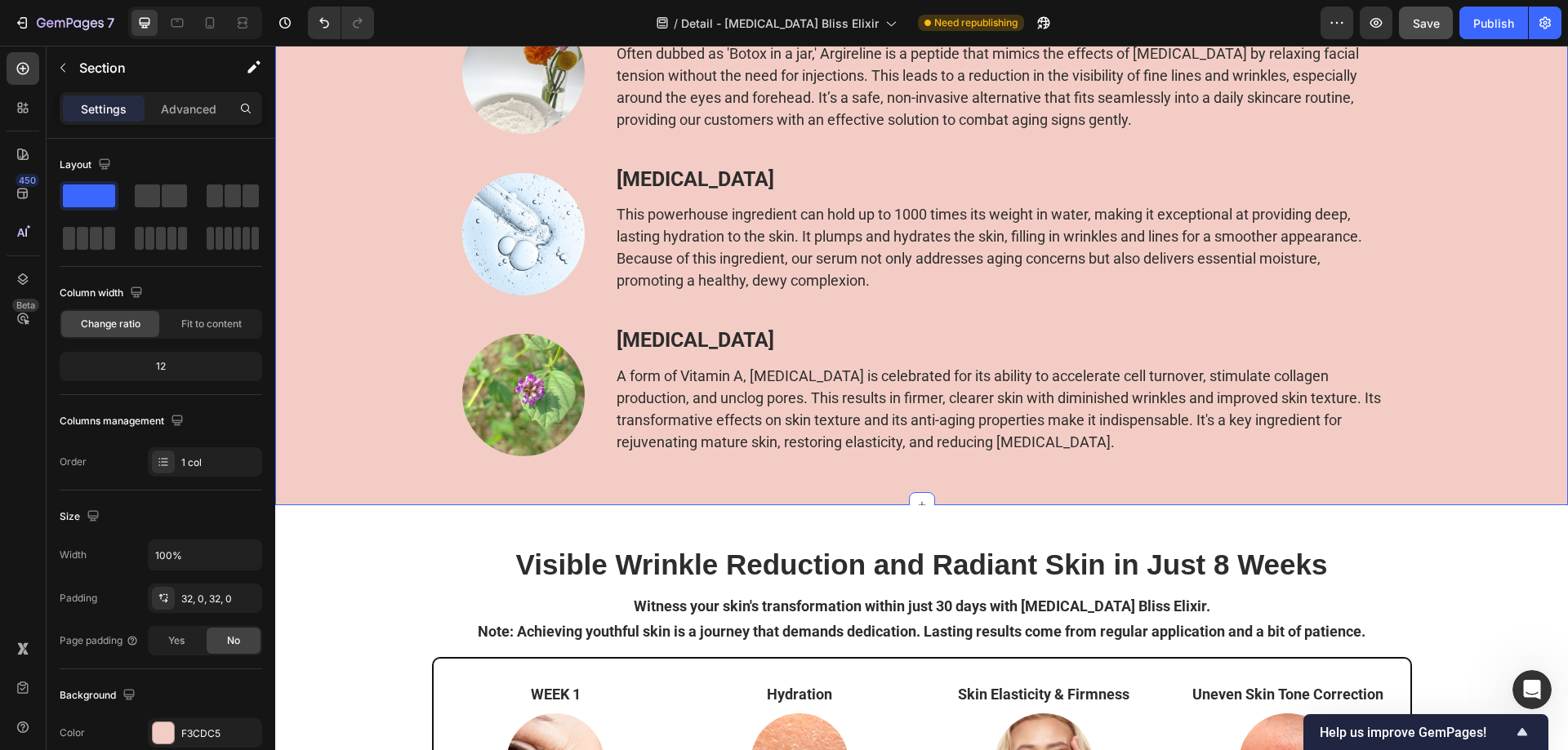
click at [343, 288] on div "Image Botox Heading Botox is renowned for its ability to relax facial muscles, …" at bounding box center [922, 155] width 1293 height 648
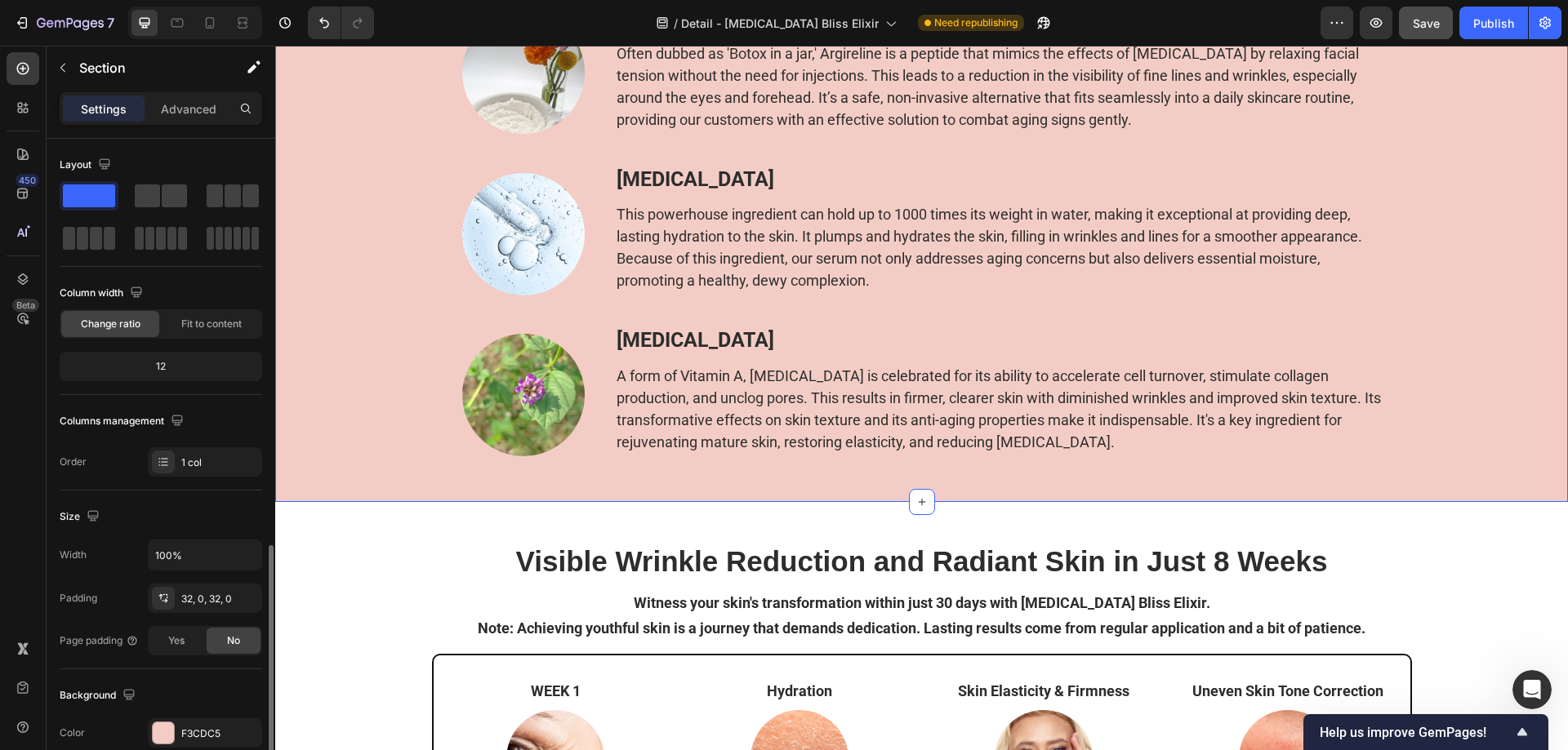
scroll to position [326, 0]
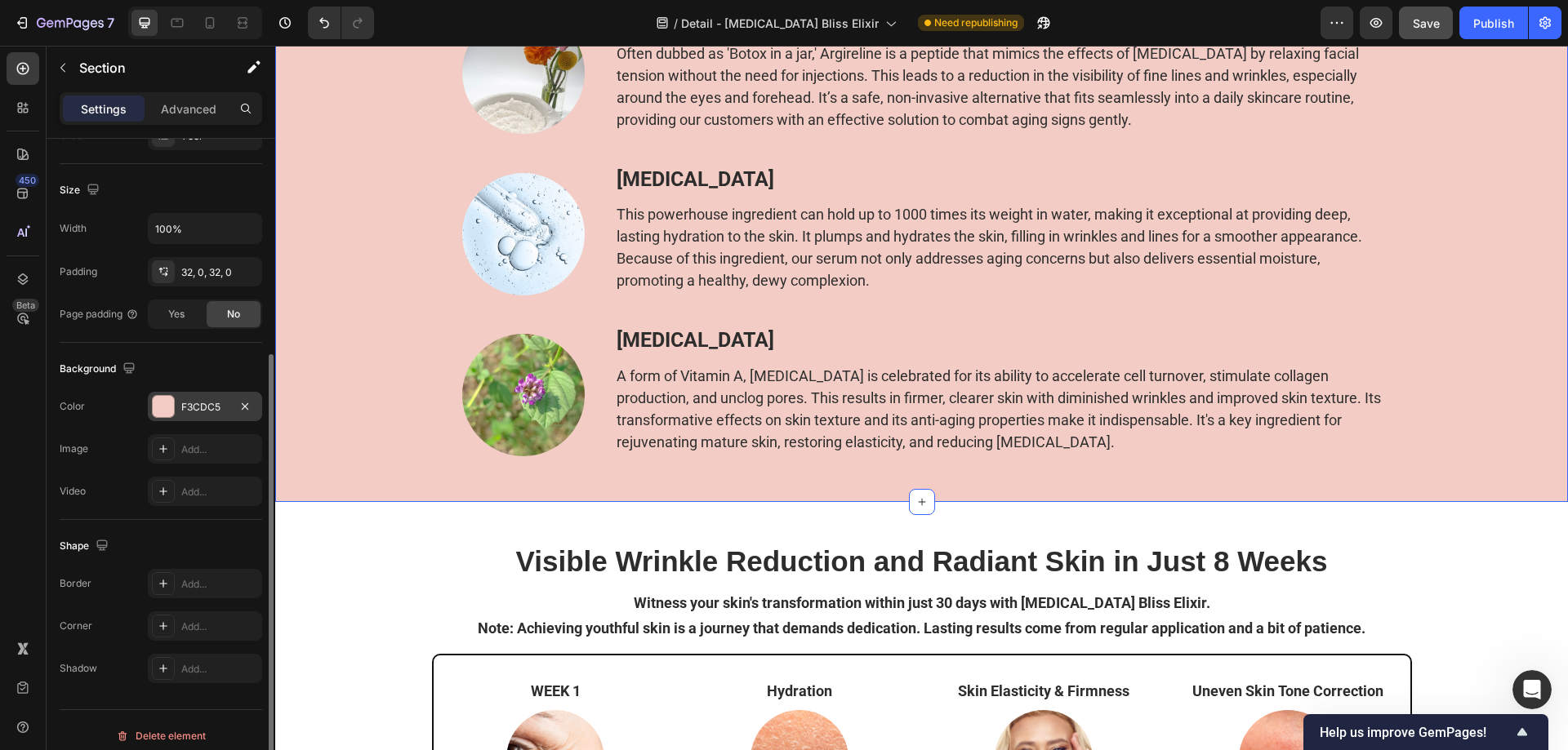
click at [159, 412] on div at bounding box center [163, 406] width 21 height 21
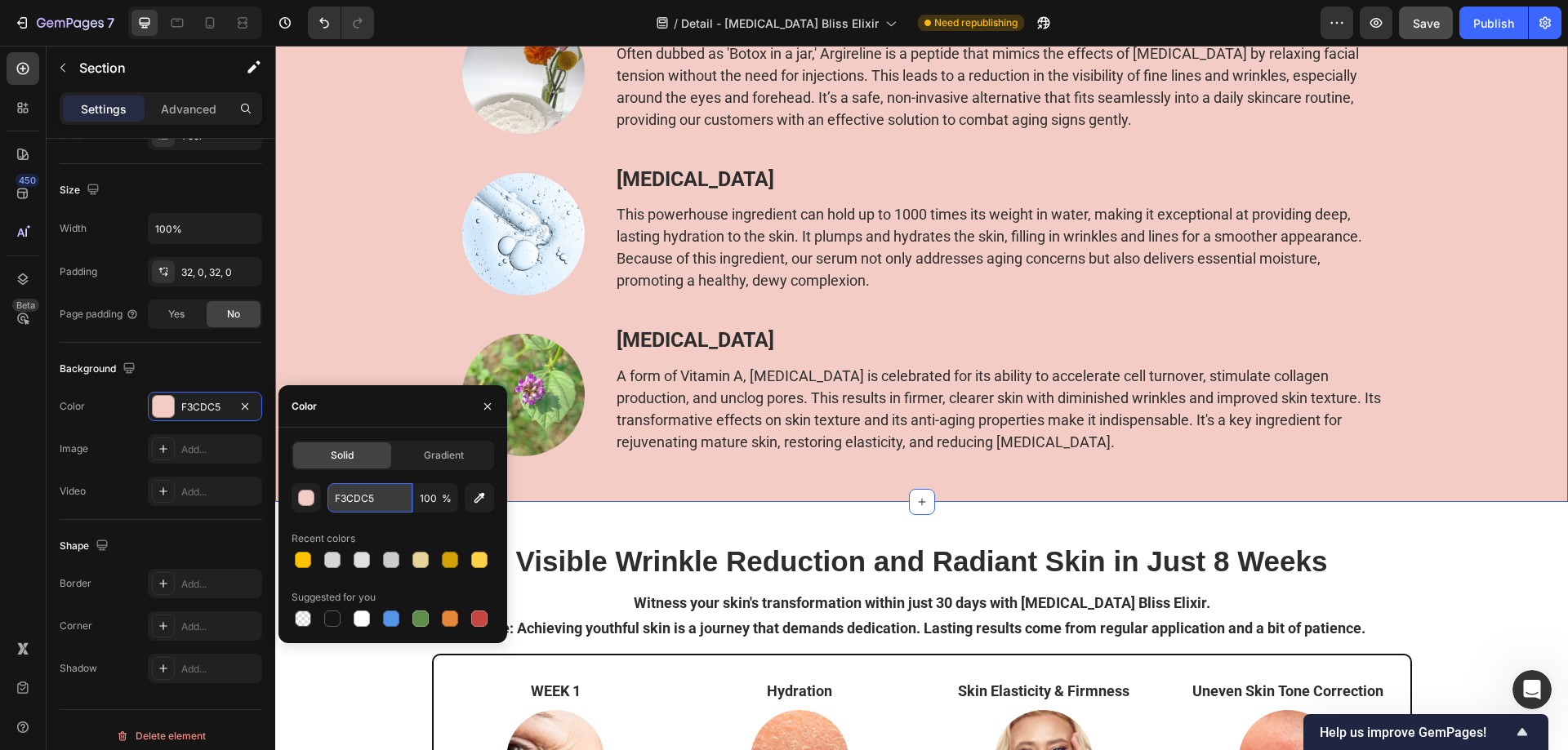
click at [370, 496] on input "F3CDC5" at bounding box center [370, 498] width 85 height 29
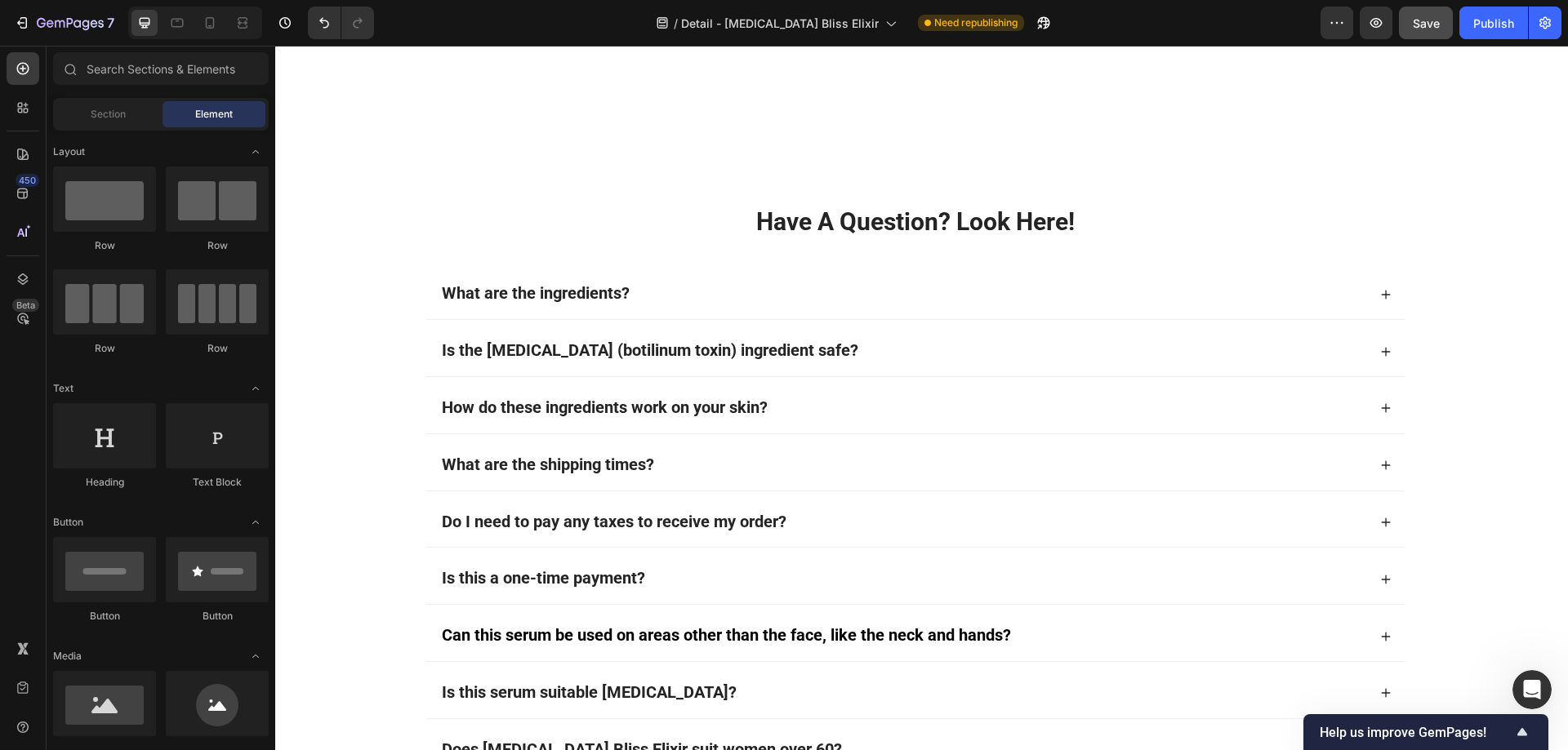
scroll to position [11755, 0]
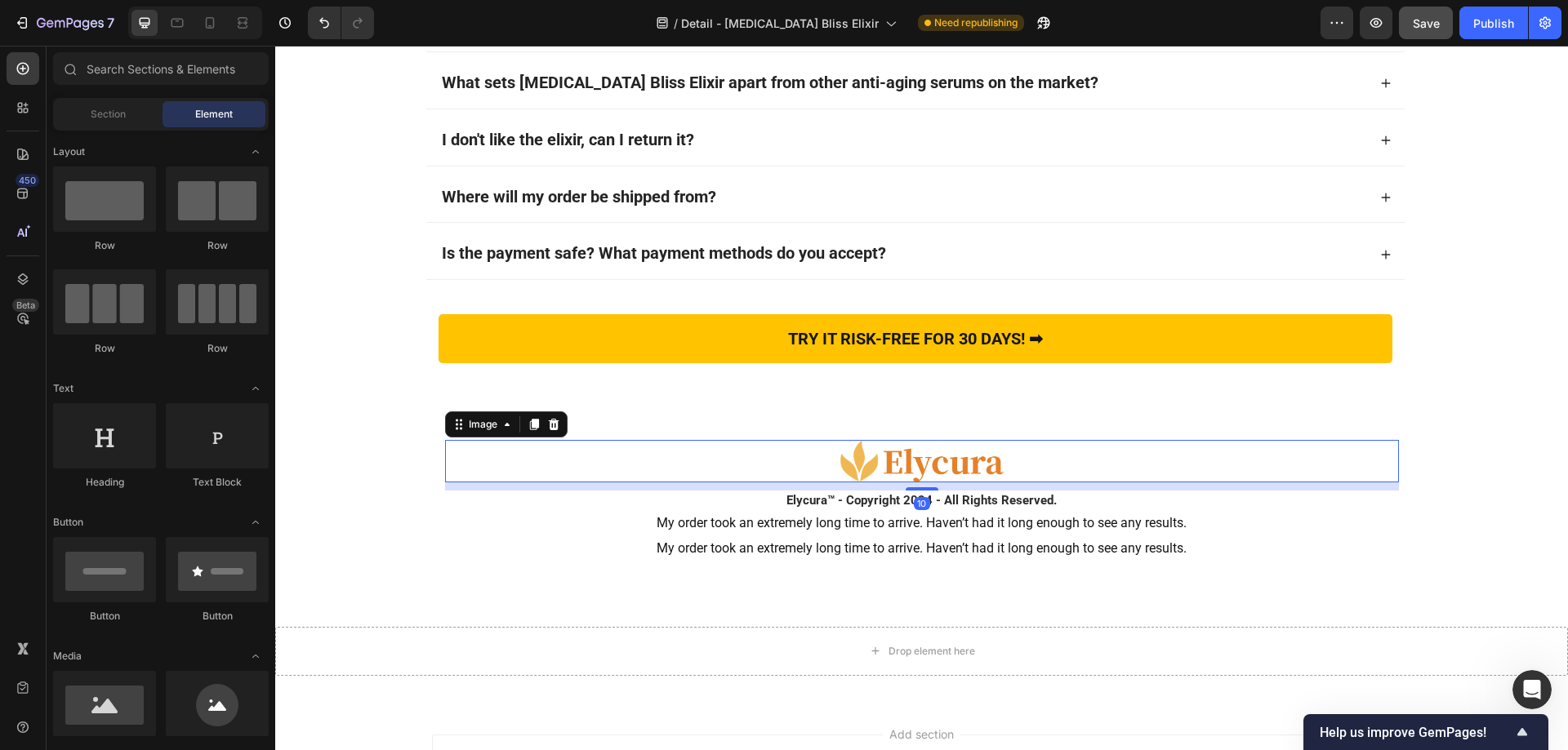
click at [497, 465] on div at bounding box center [922, 461] width 954 height 42
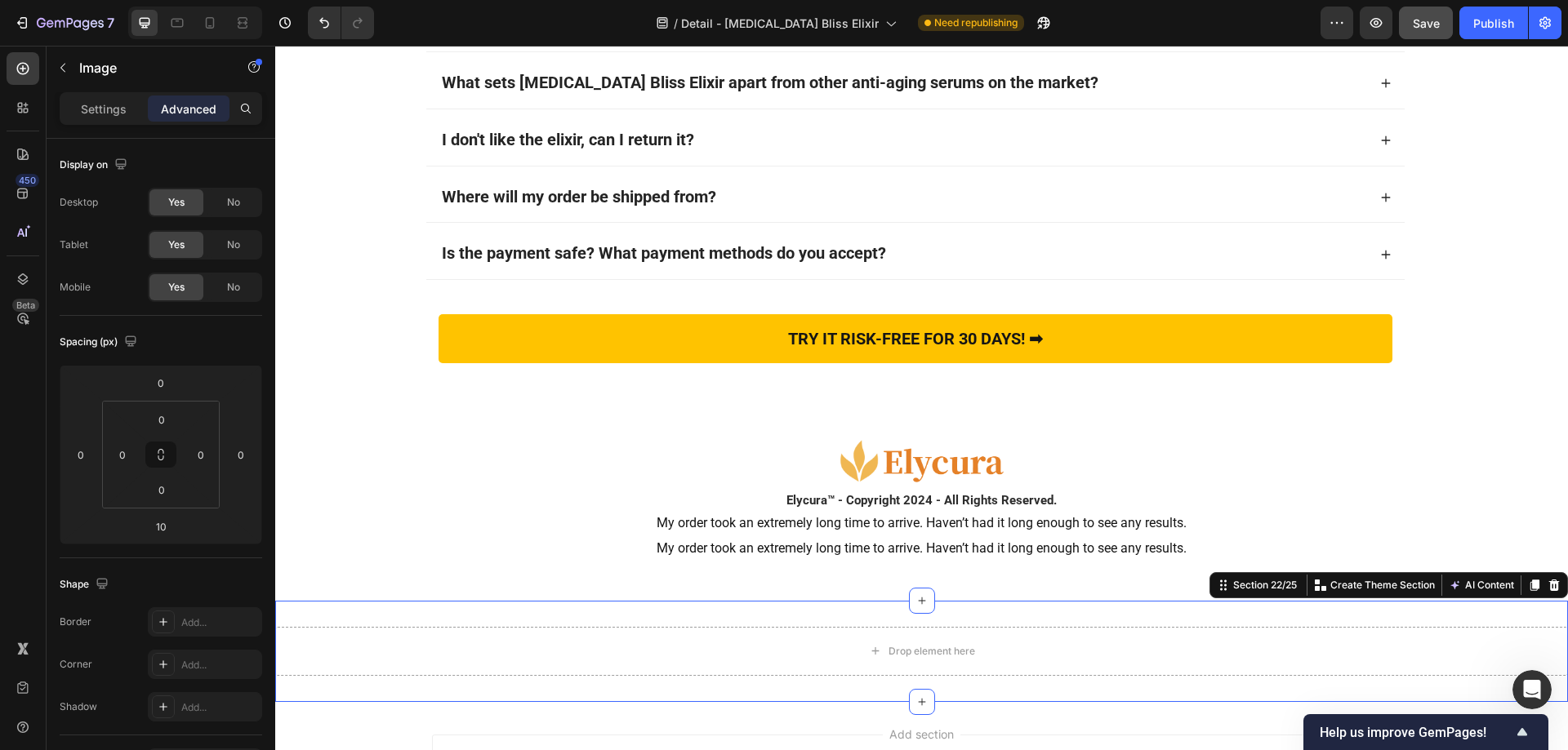
click at [429, 614] on div "Drop element here Section 22/25 Create Theme Section AI Content Write with GemA…" at bounding box center [922, 651] width 1293 height 101
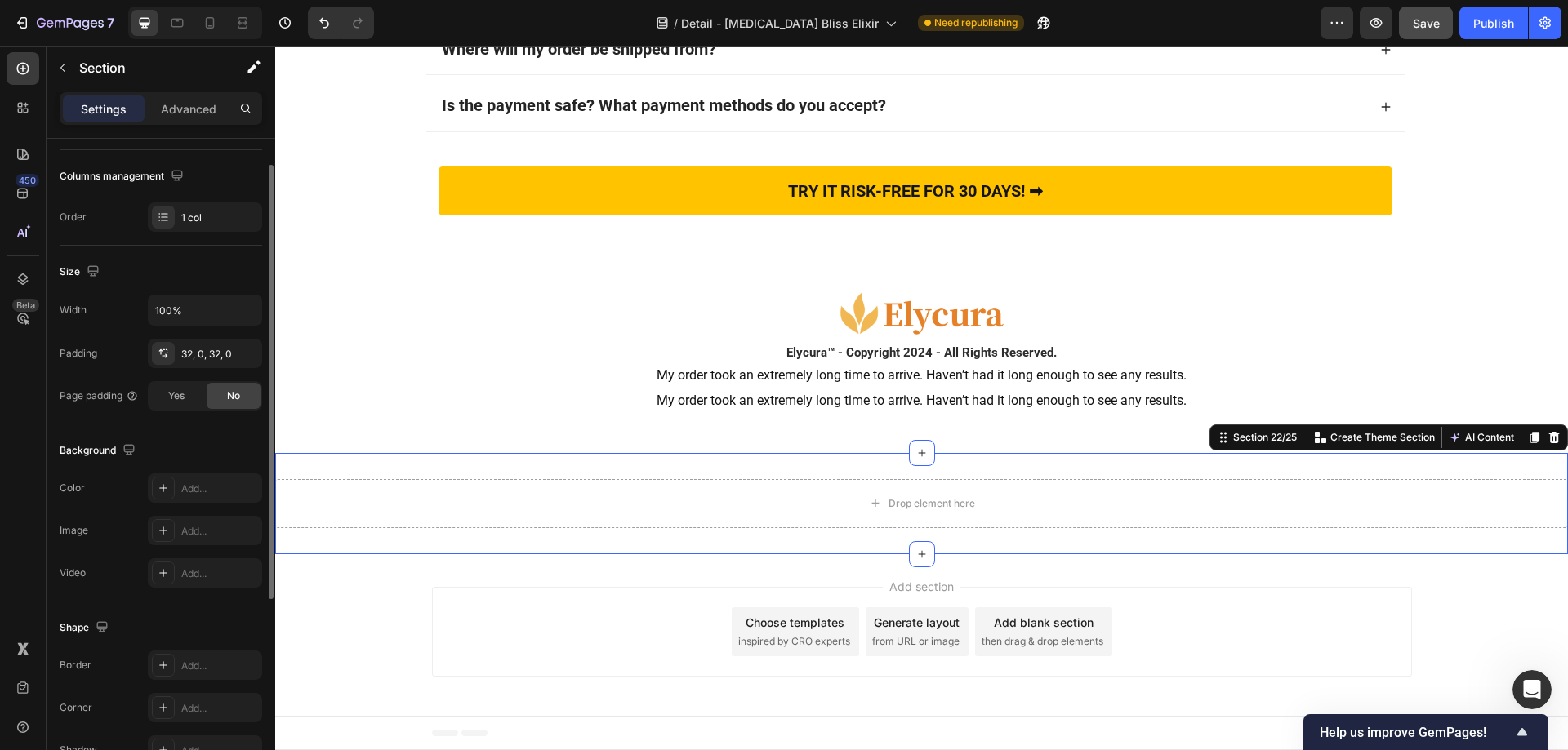
scroll to position [245, 0]
click at [163, 480] on div at bounding box center [163, 488] width 23 height 23
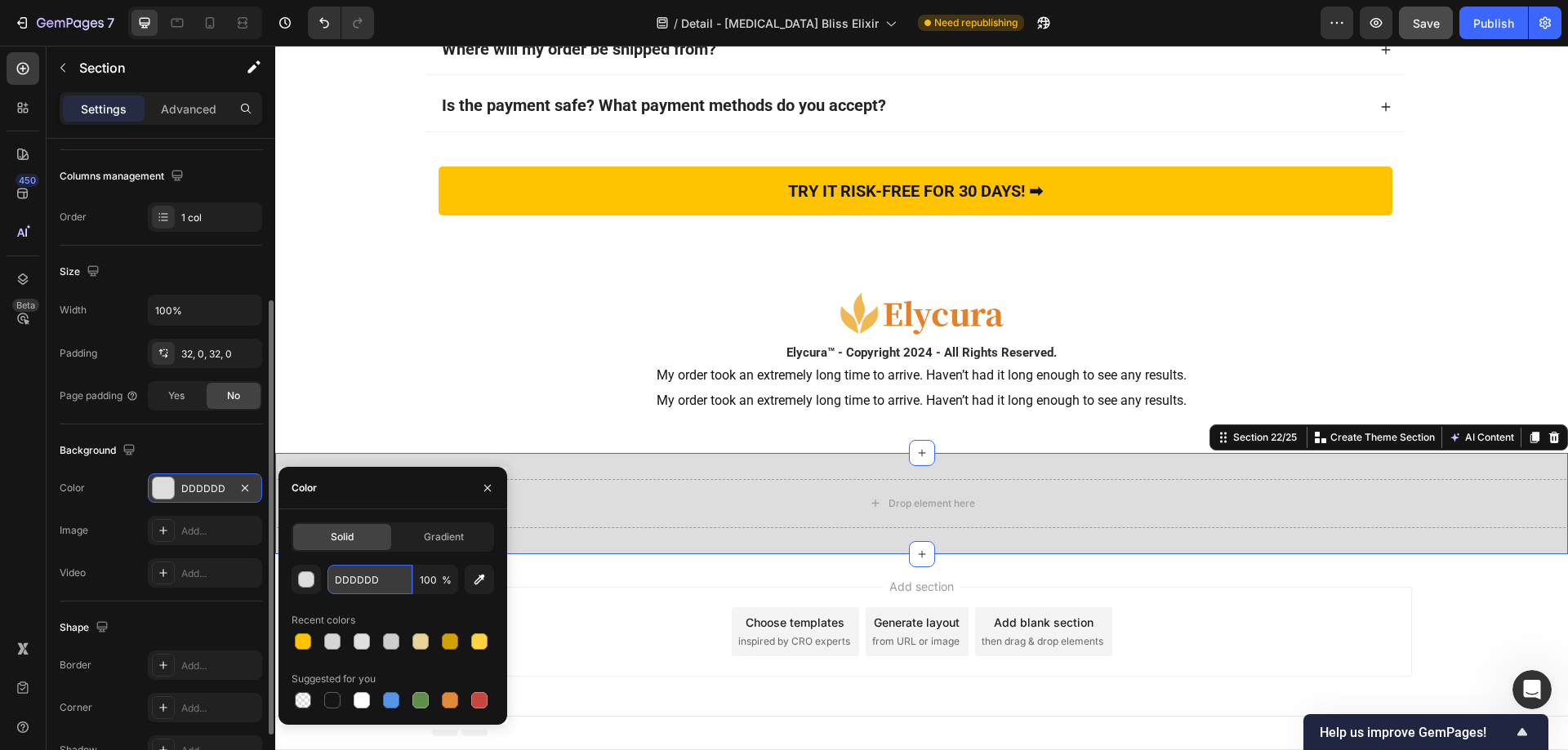
click at [375, 580] on input "DDDDDD" at bounding box center [370, 579] width 85 height 29
paste input "F3CDC5"
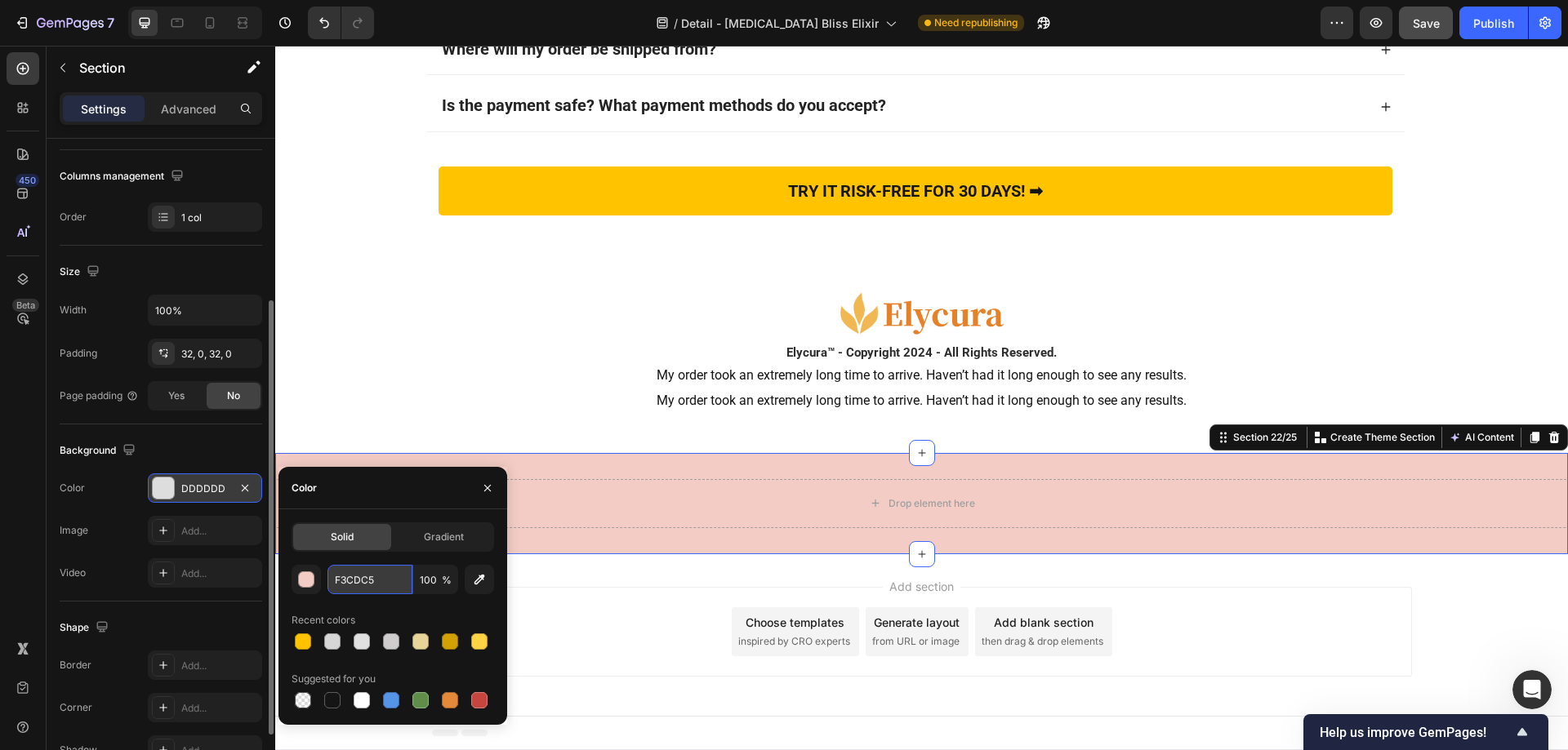
type input "F3CDC5"
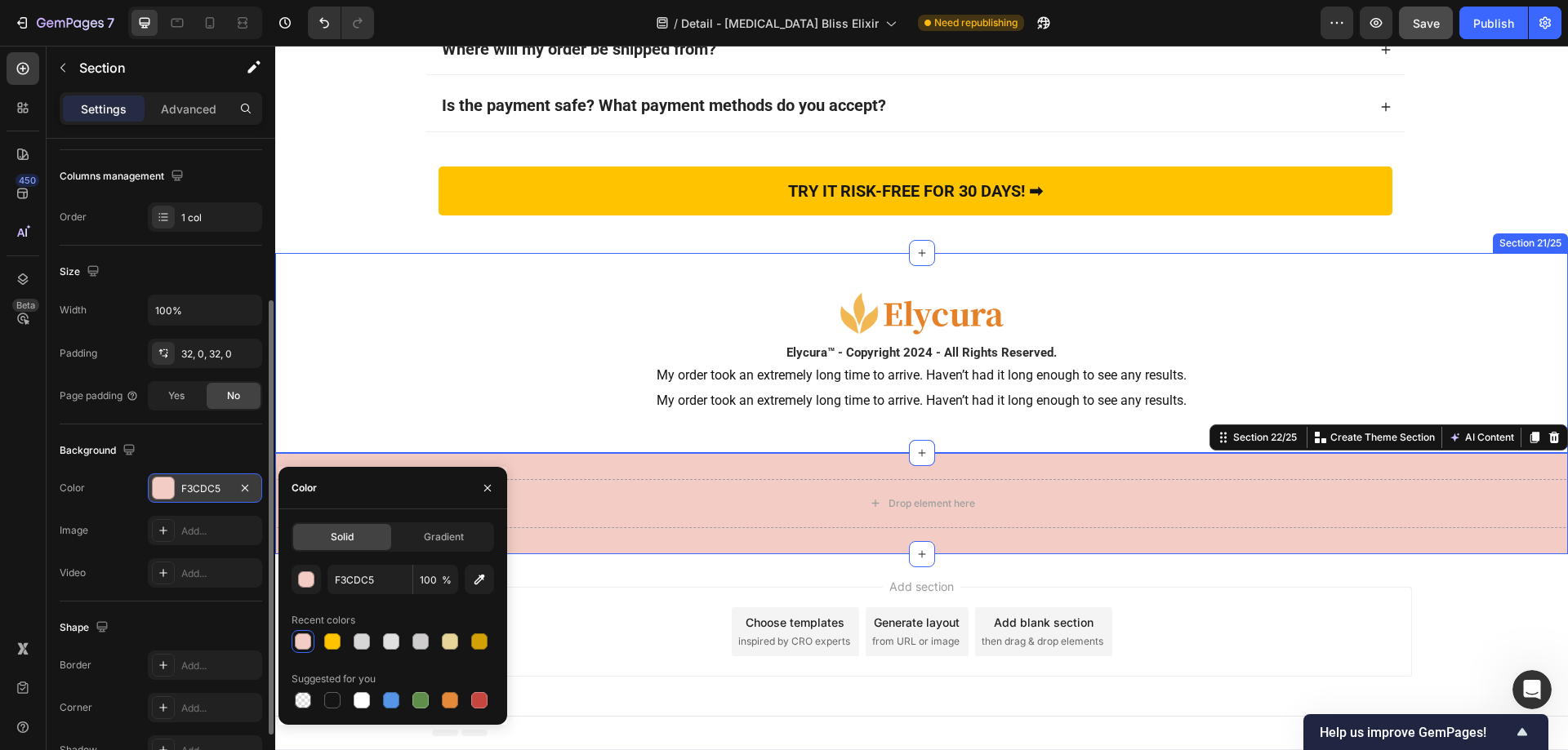
click at [397, 387] on div "Image Elycura™ - Copyright 2024 - All Rights Reserved. Heading My order took an…" at bounding box center [922, 353] width 1293 height 147
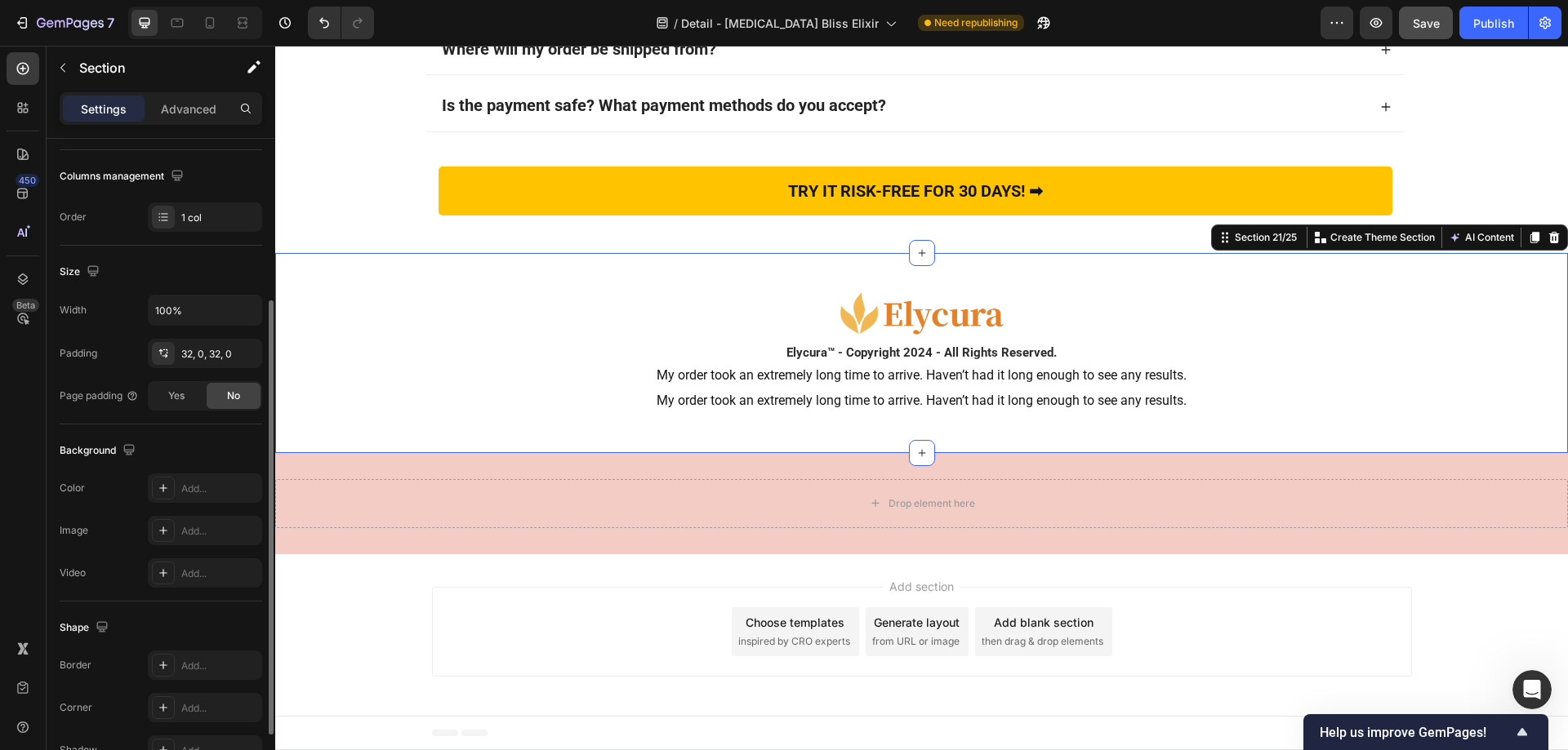
scroll to position [0, 0]
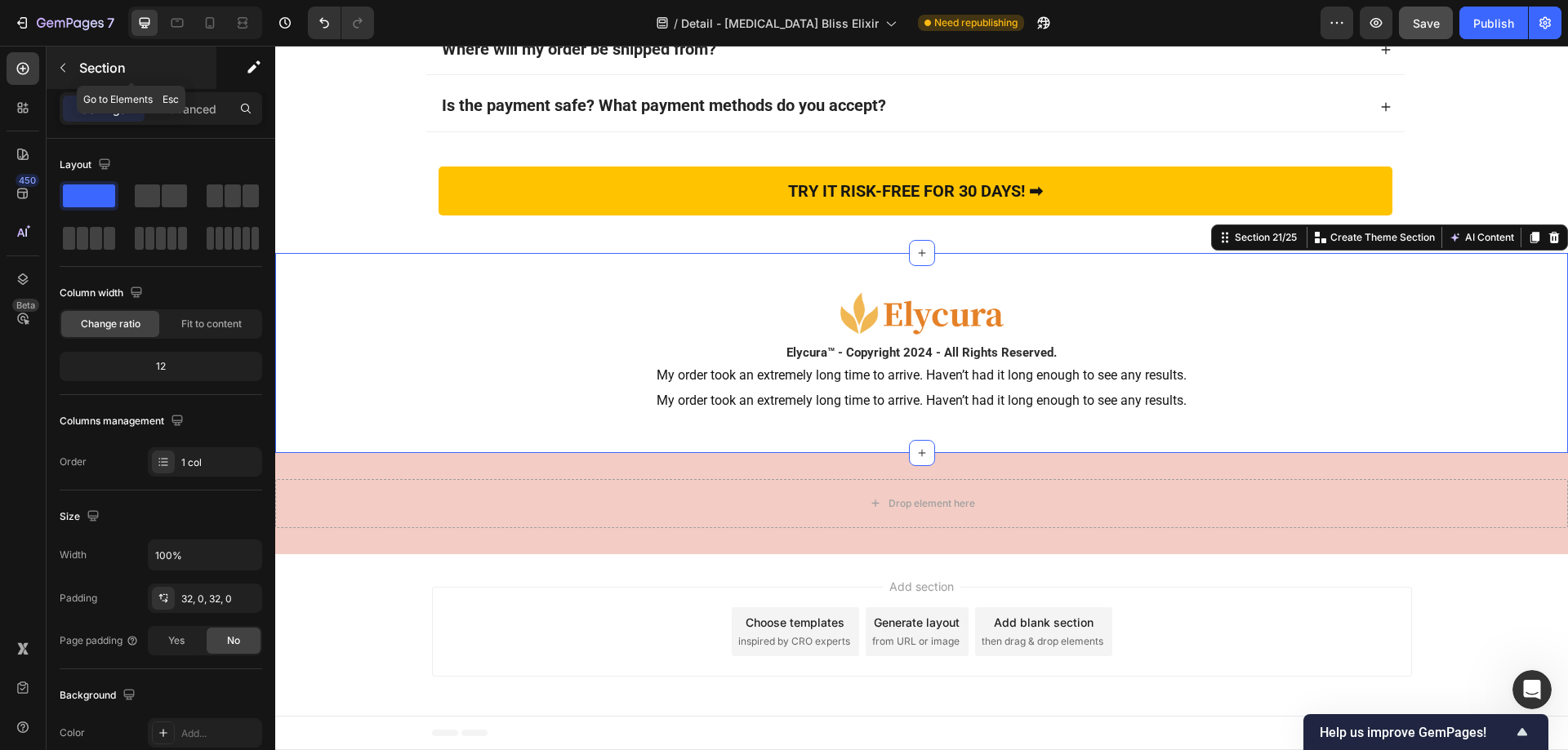
click at [63, 71] on icon "button" at bounding box center [62, 68] width 5 height 9
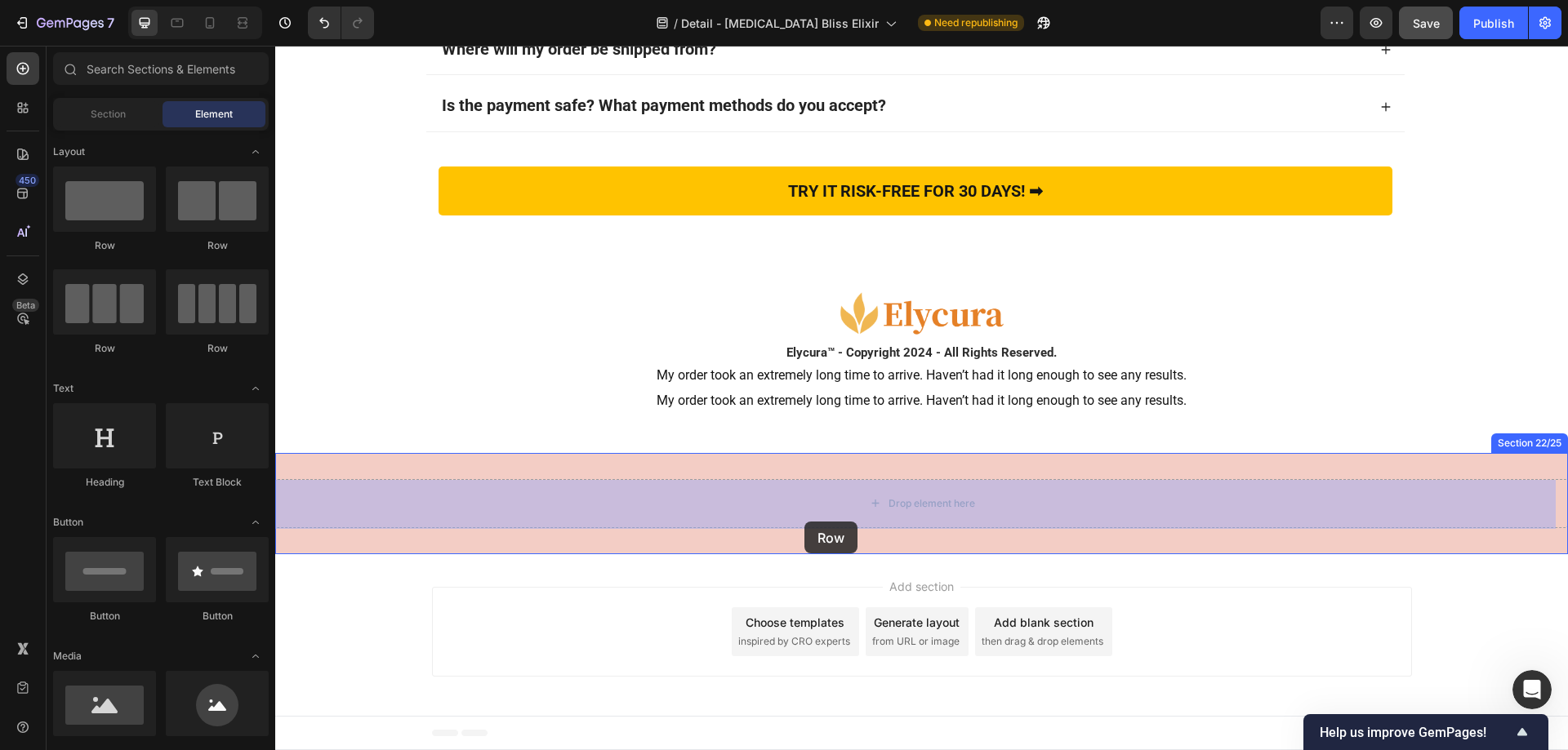
drag, startPoint x: 392, startPoint y: 249, endPoint x: 804, endPoint y: 522, distance: 494.2
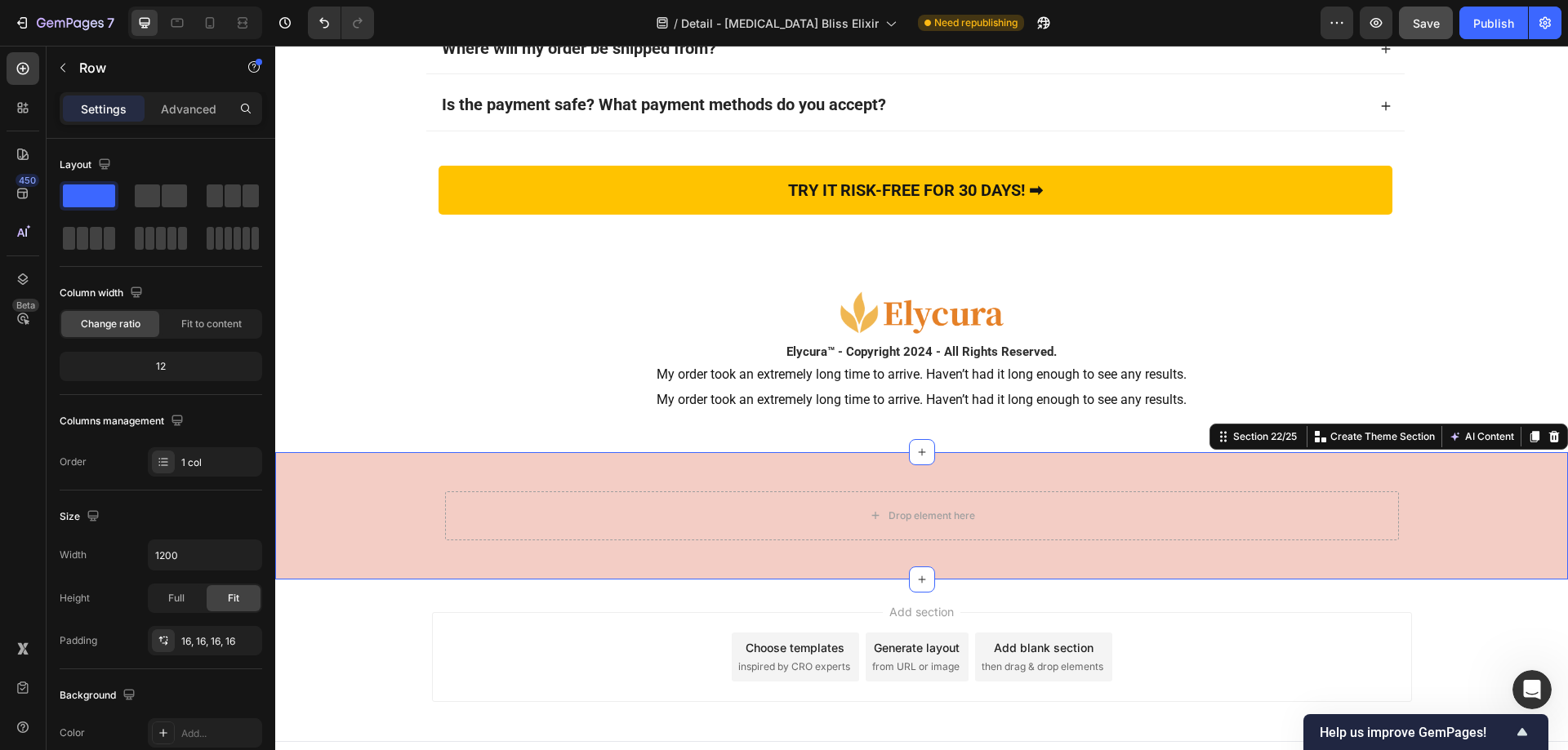
click at [343, 485] on div "Drop element here Row" at bounding box center [922, 516] width 1293 height 75
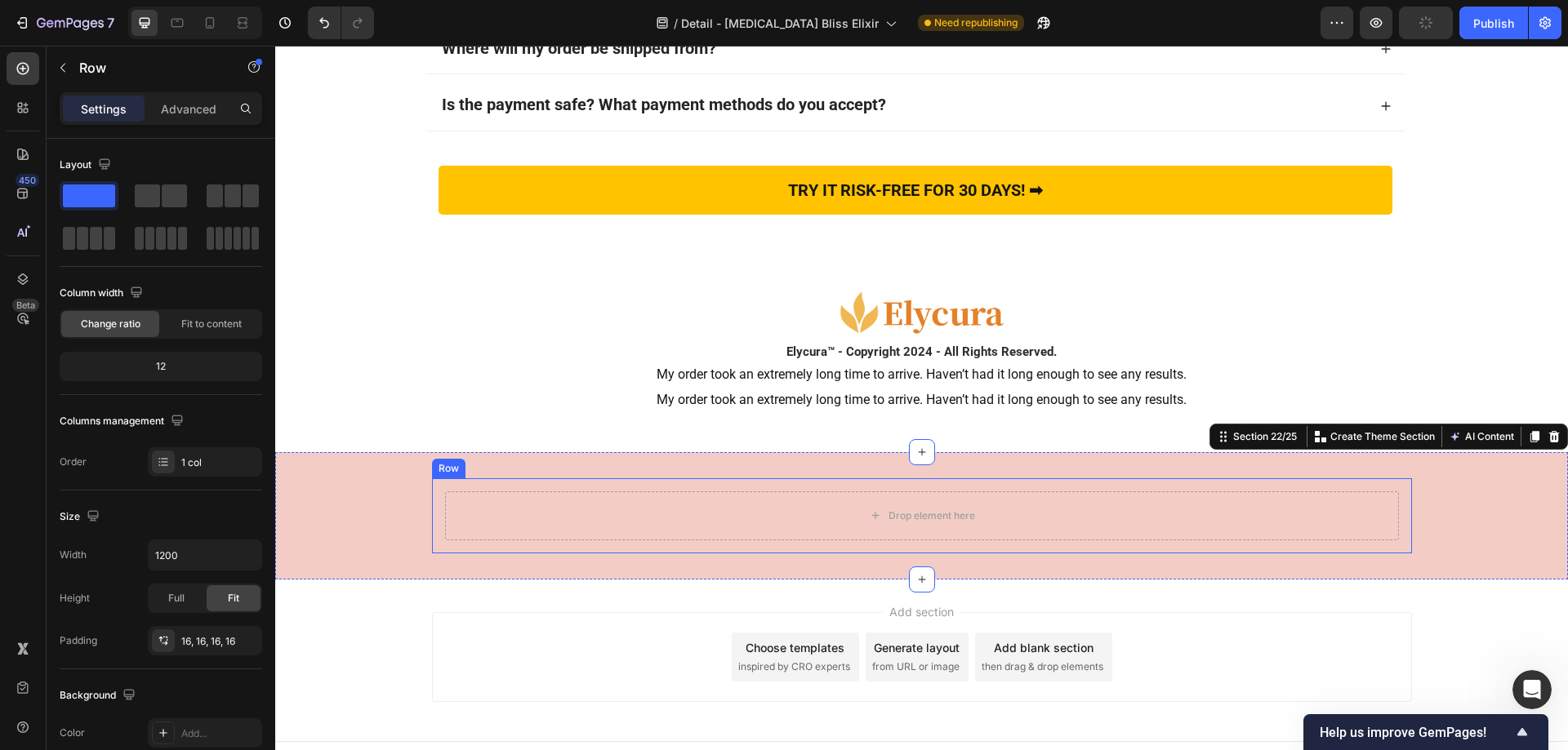
click at [455, 487] on div "Drop element here Row" at bounding box center [922, 516] width 980 height 75
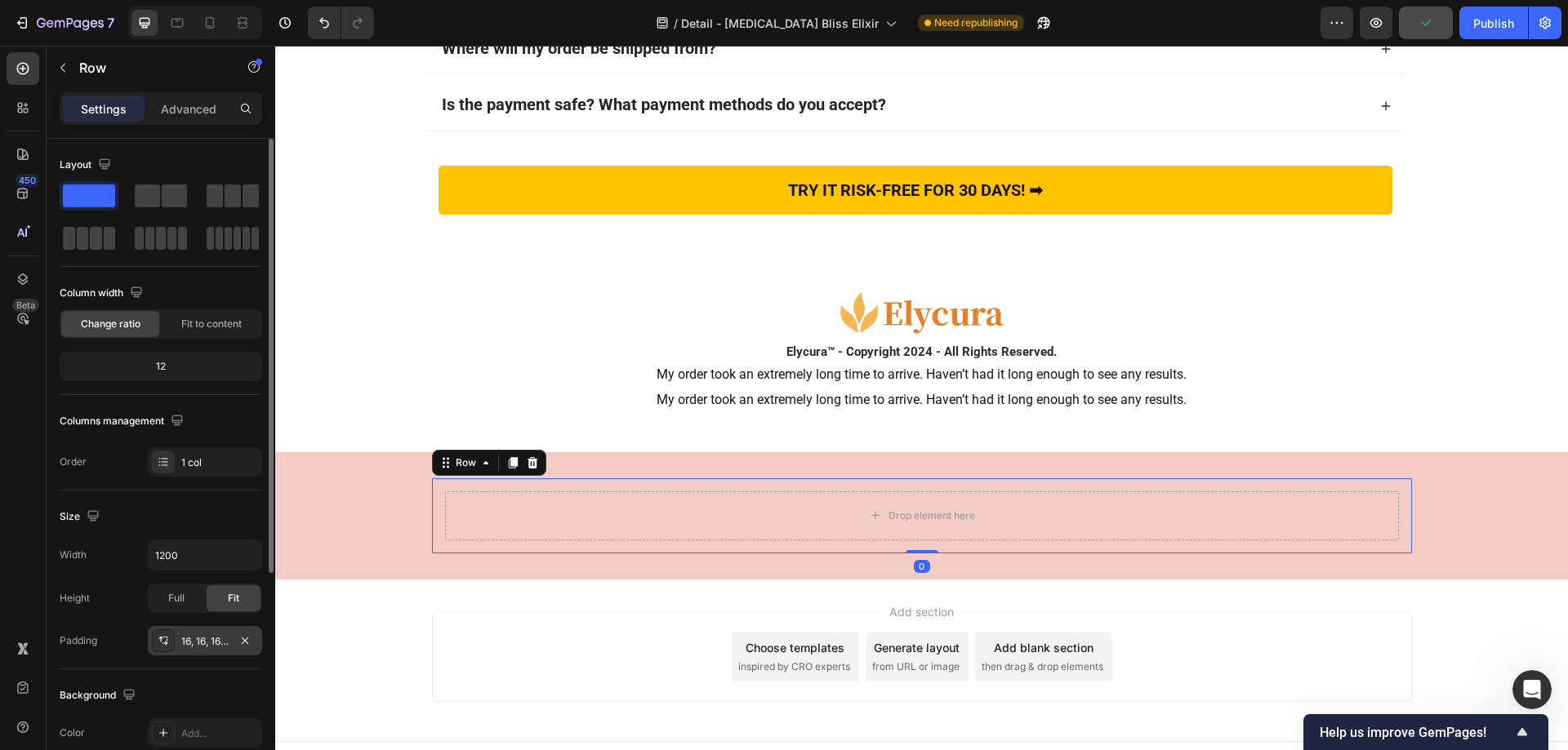
click at [159, 639] on icon at bounding box center [163, 641] width 13 height 13
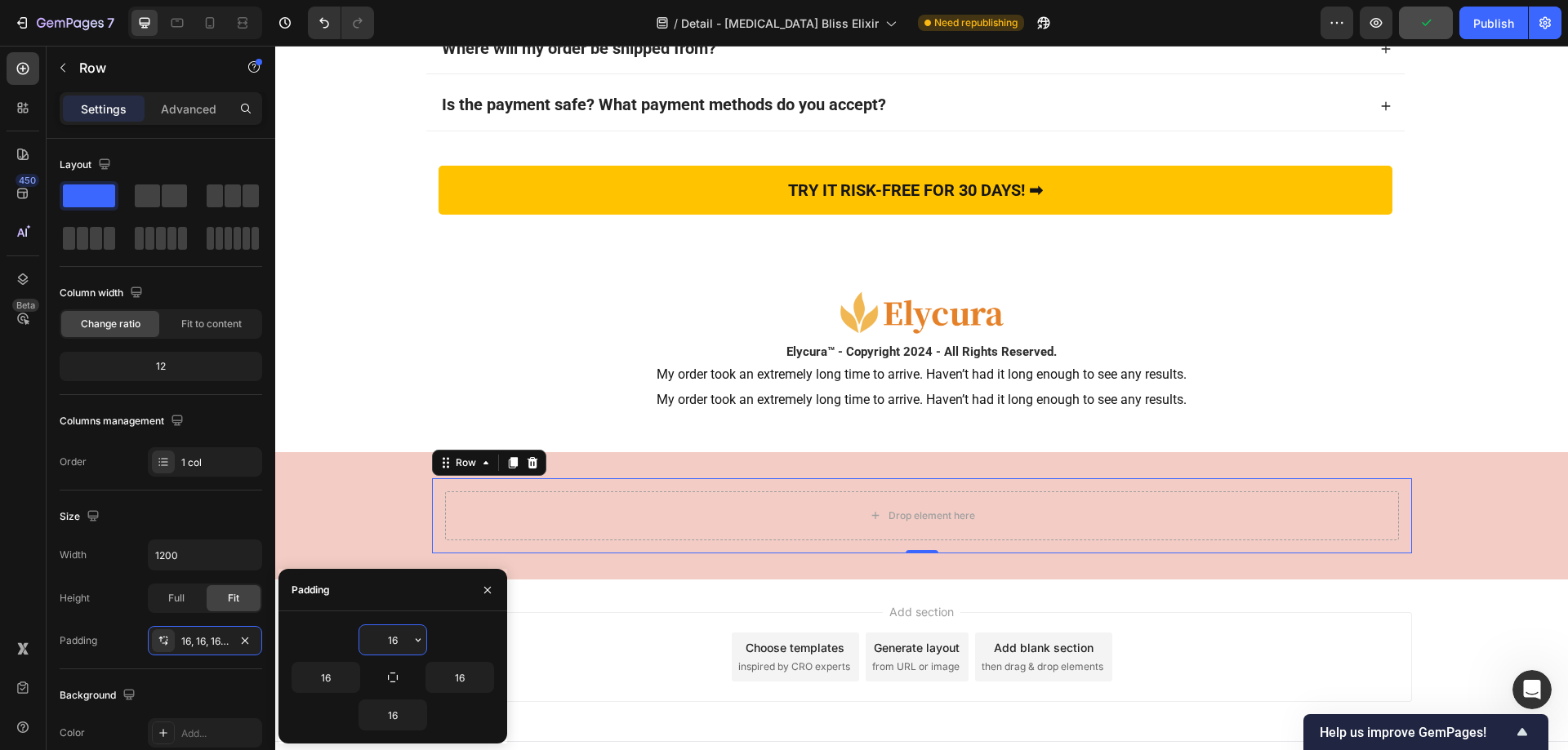
click at [398, 645] on input "16" at bounding box center [392, 640] width 67 height 29
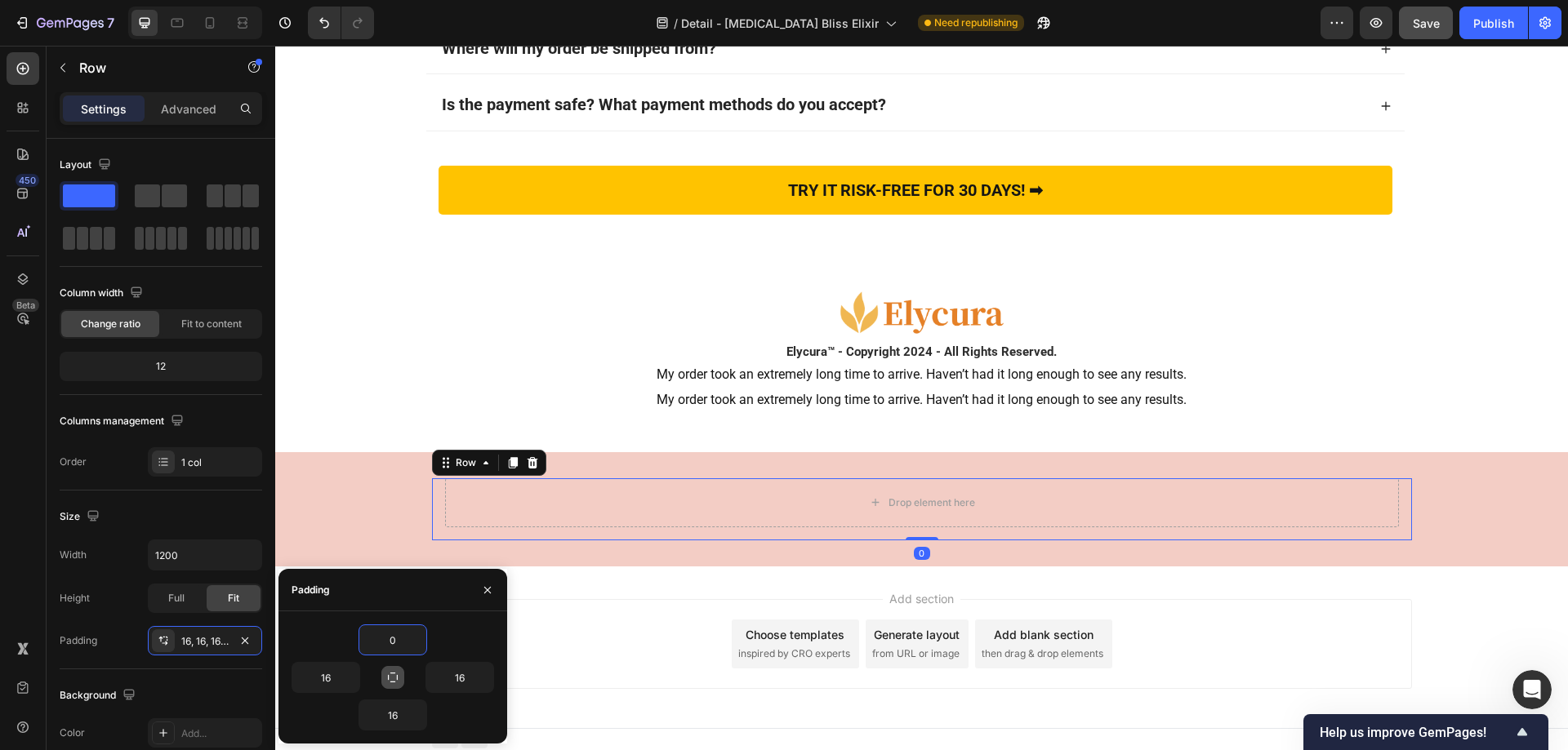
type input "0"
click at [397, 682] on icon "button" at bounding box center [392, 678] width 13 height 13
type input "0"
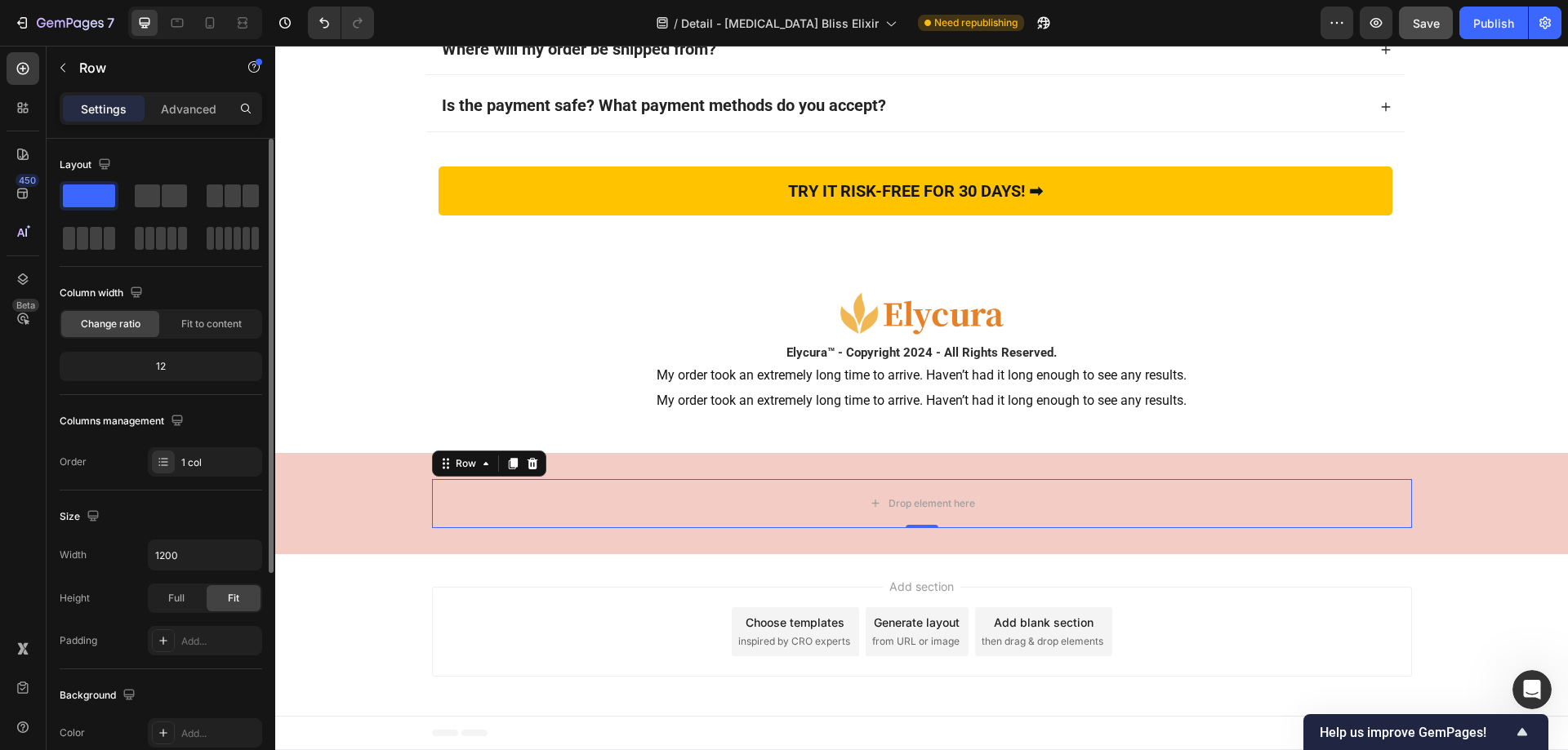
drag, startPoint x: 192, startPoint y: 510, endPoint x: 8, endPoint y: 464, distance: 189.7
click at [192, 510] on div "Size" at bounding box center [160, 516] width 203 height 26
click at [348, 468] on div "Drop element here Row 0 Section 22/25" at bounding box center [922, 503] width 1293 height 101
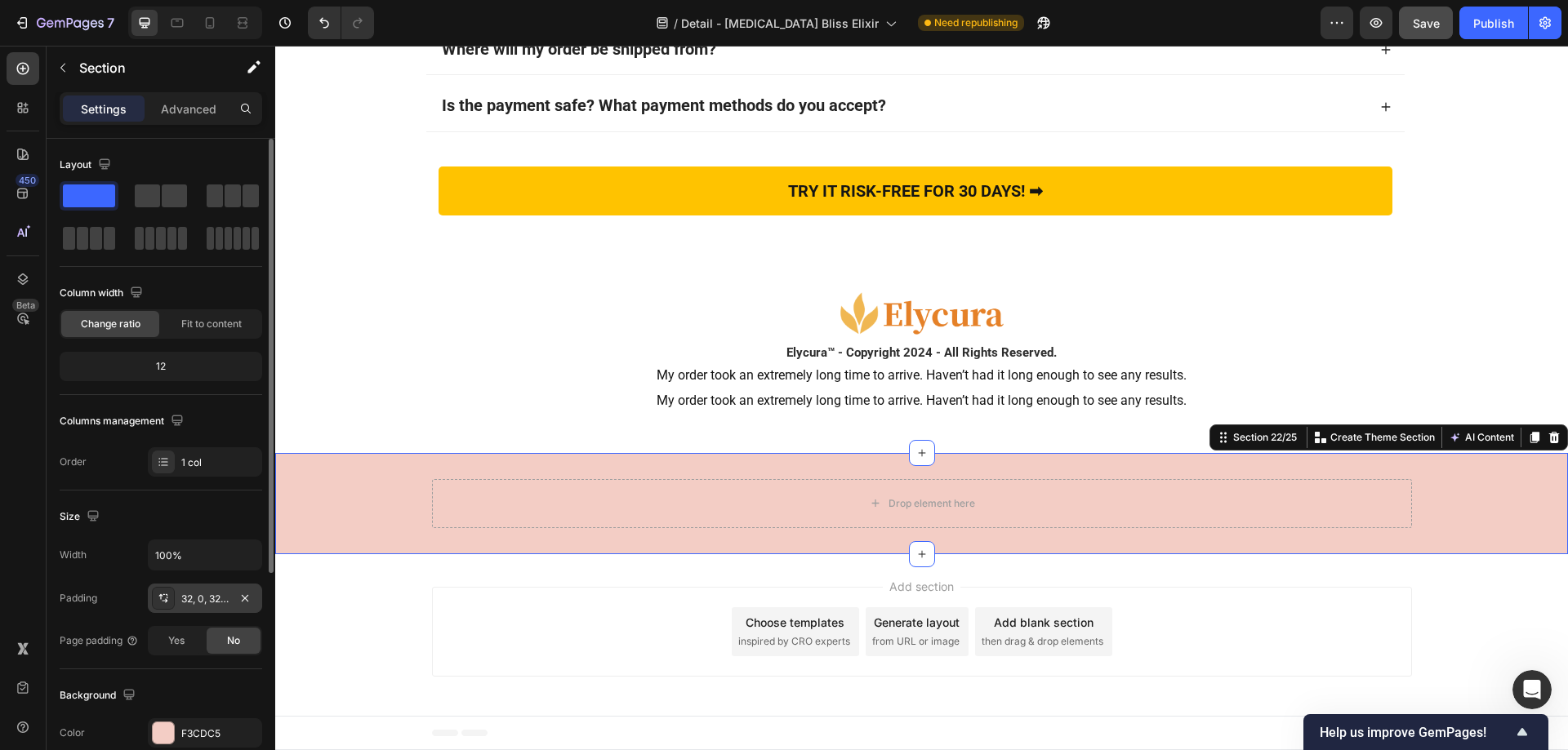
click at [158, 595] on icon at bounding box center [163, 599] width 13 height 13
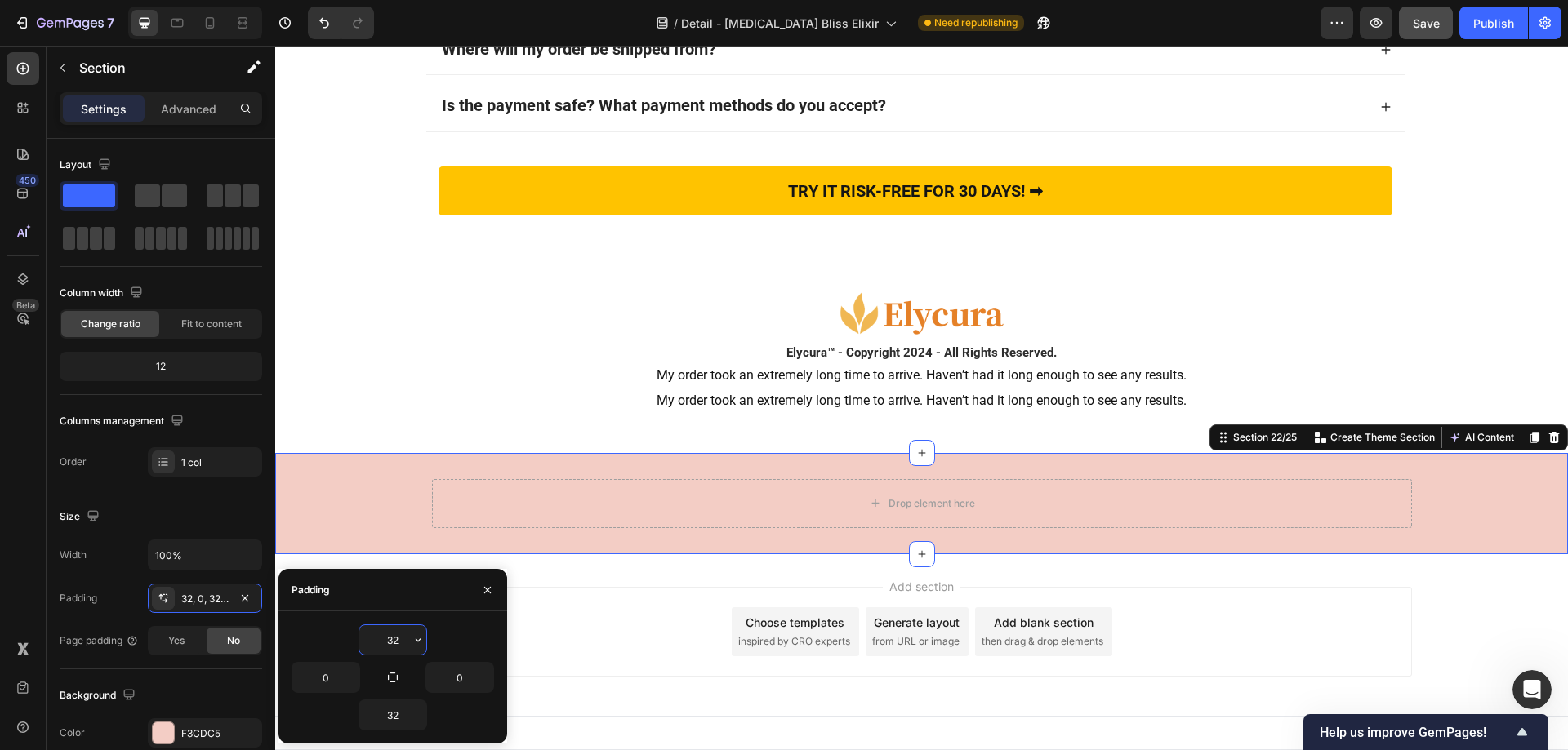
click at [402, 641] on input "32" at bounding box center [392, 640] width 67 height 29
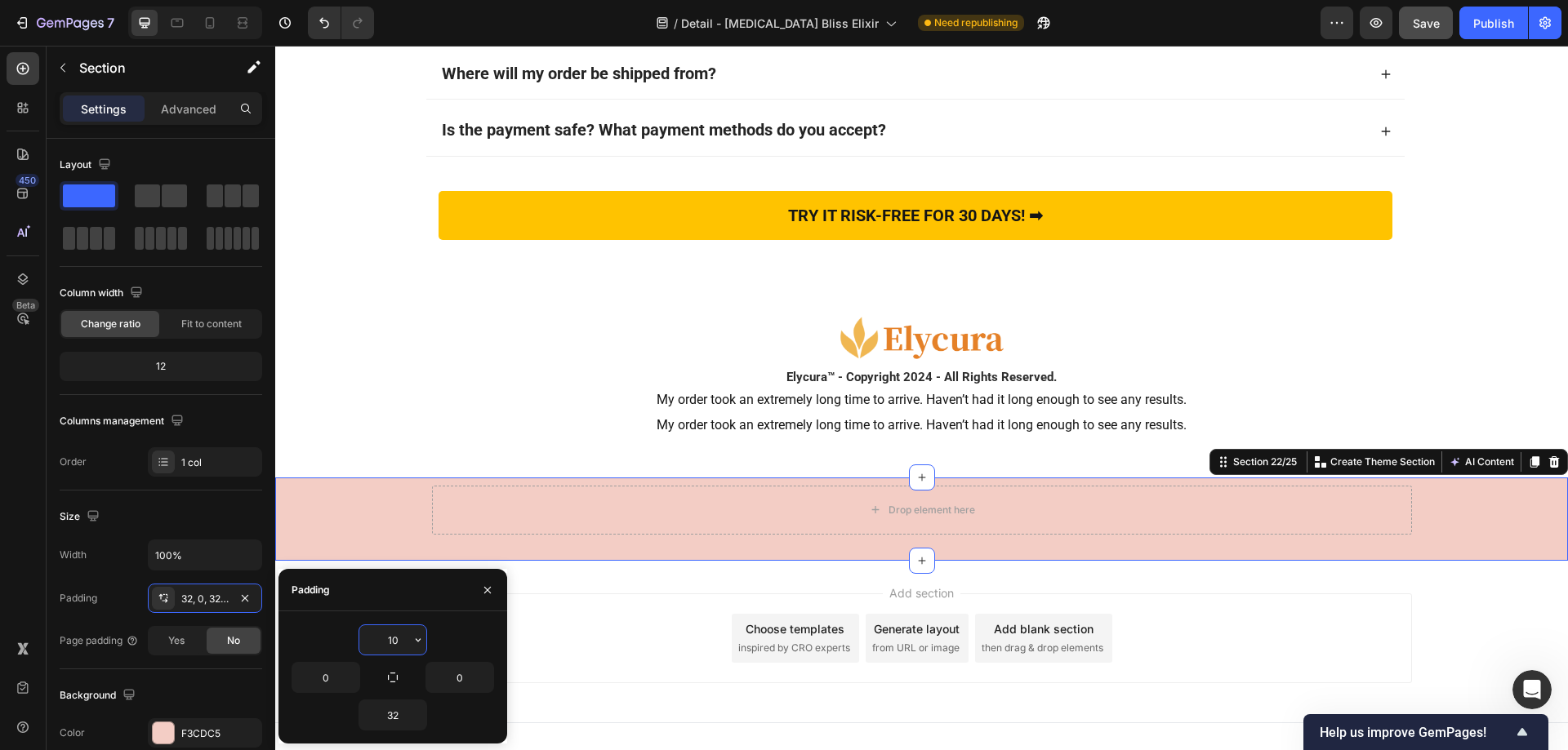
scroll to position [11885, 0]
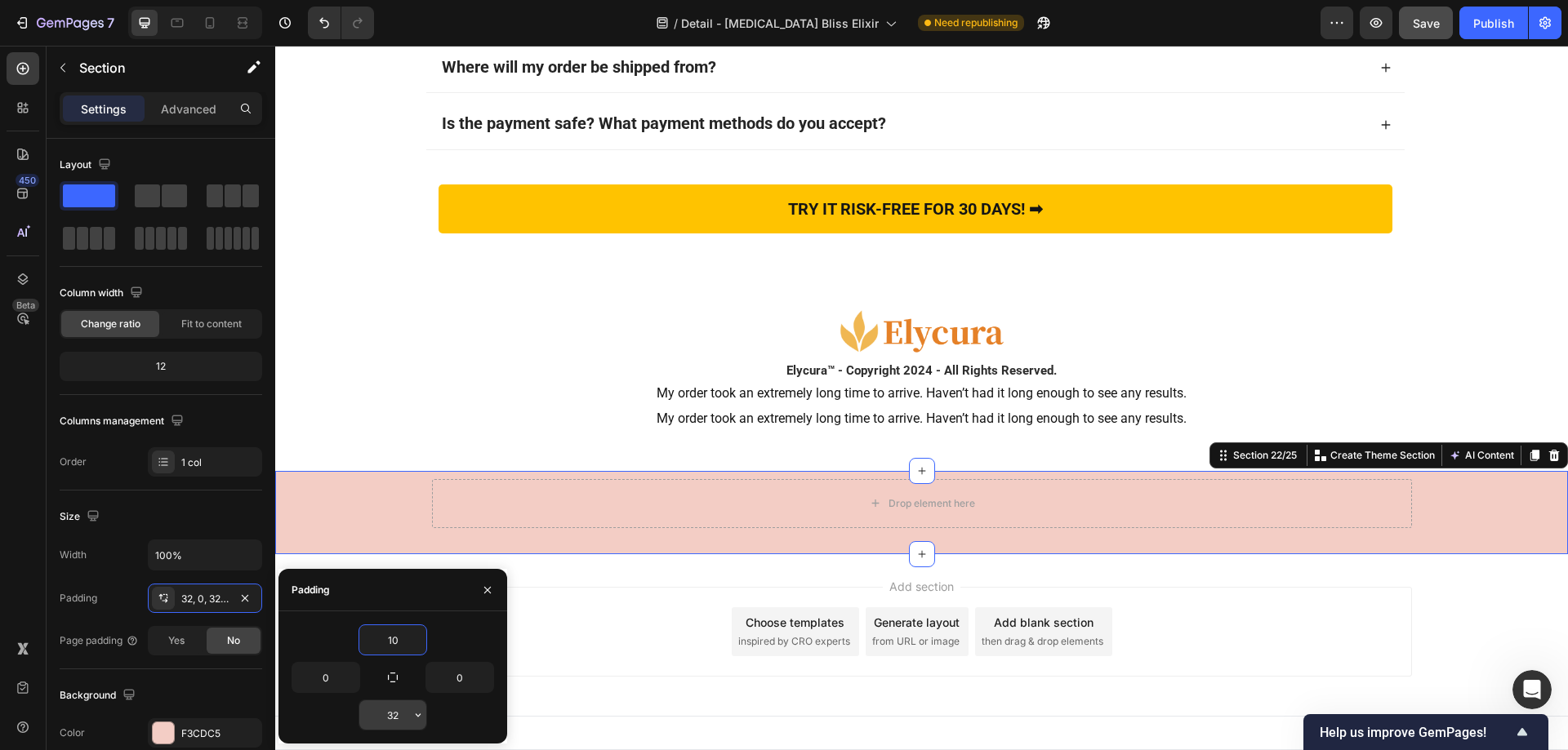
type input "10"
click at [400, 718] on input "32" at bounding box center [392, 715] width 67 height 29
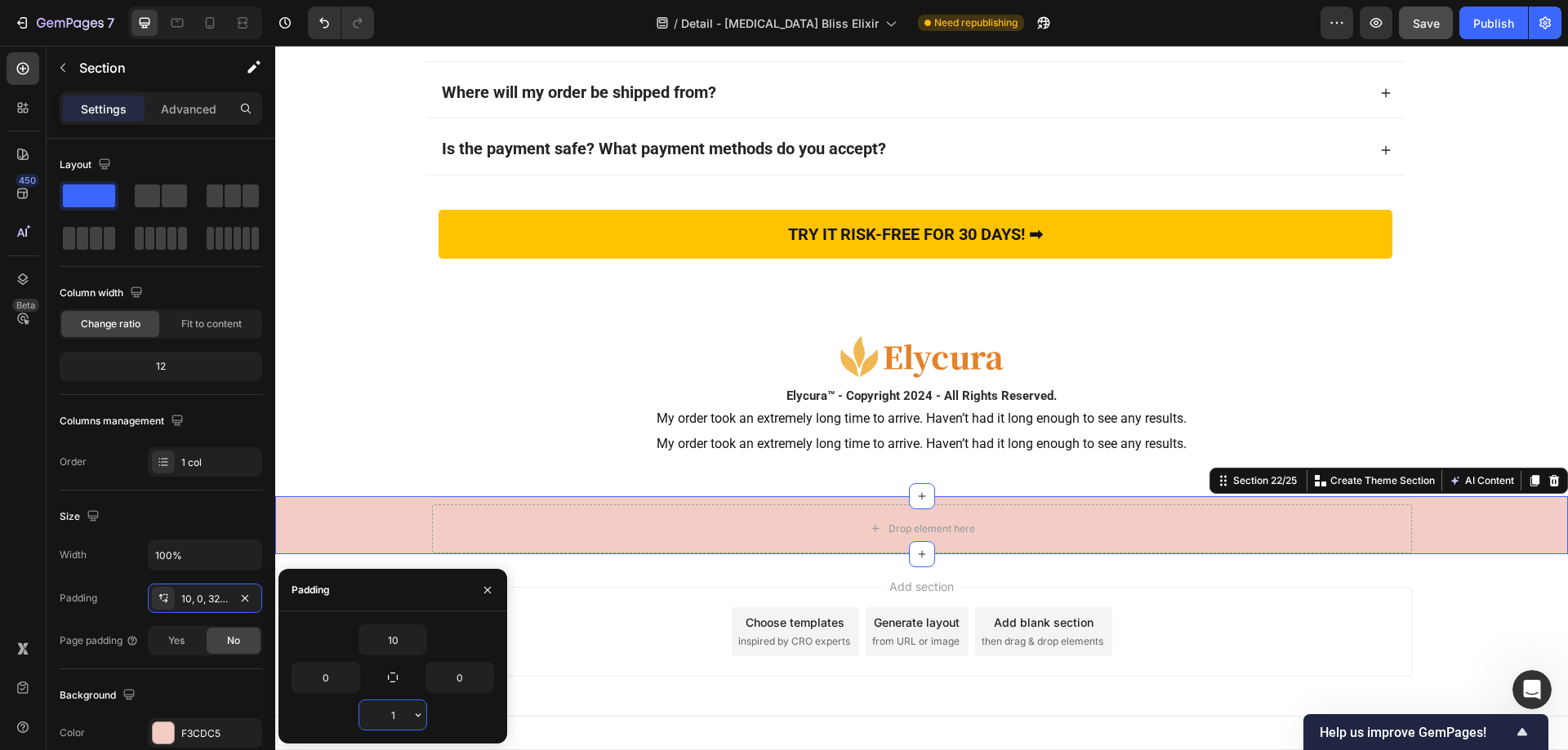
type input "10"
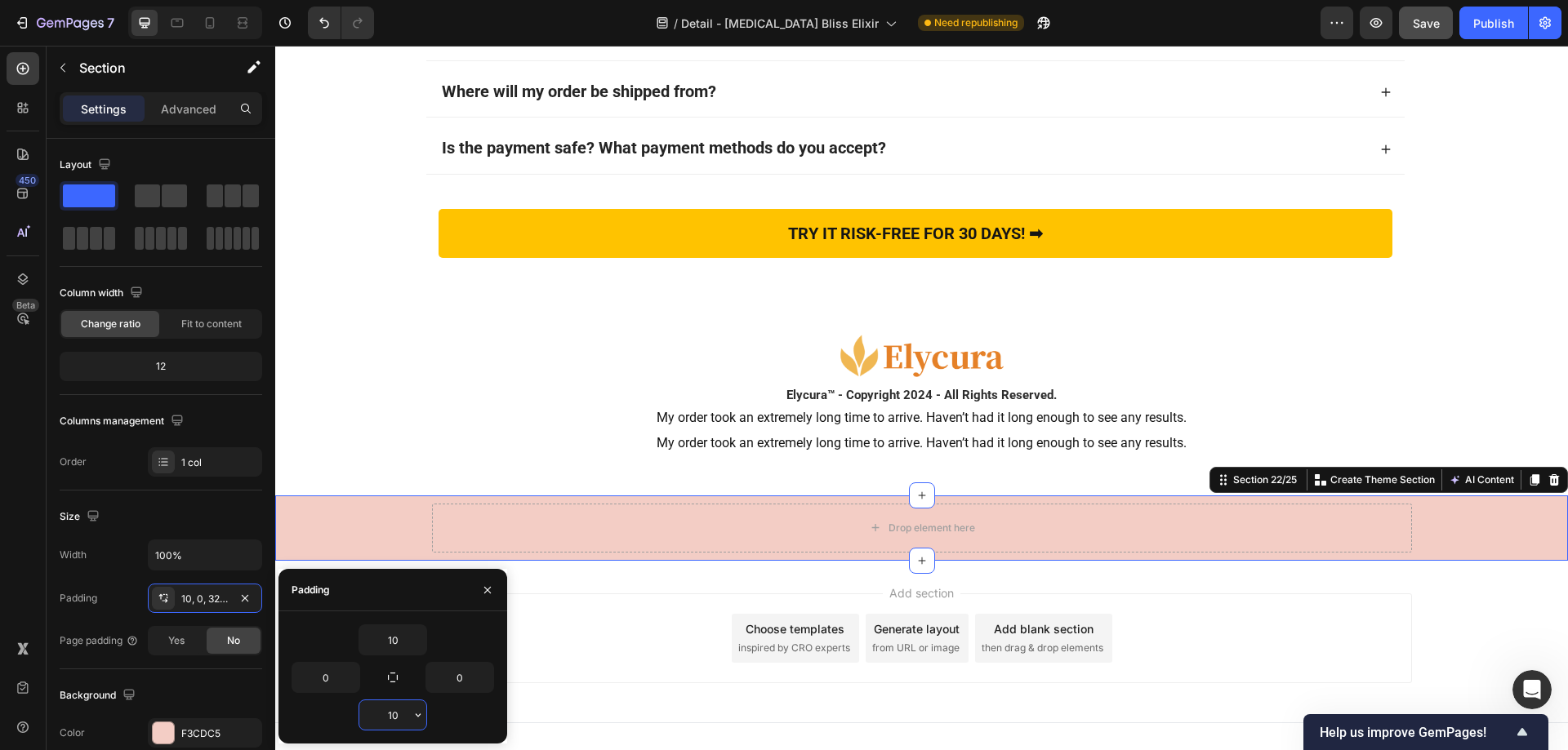
scroll to position [11867, 0]
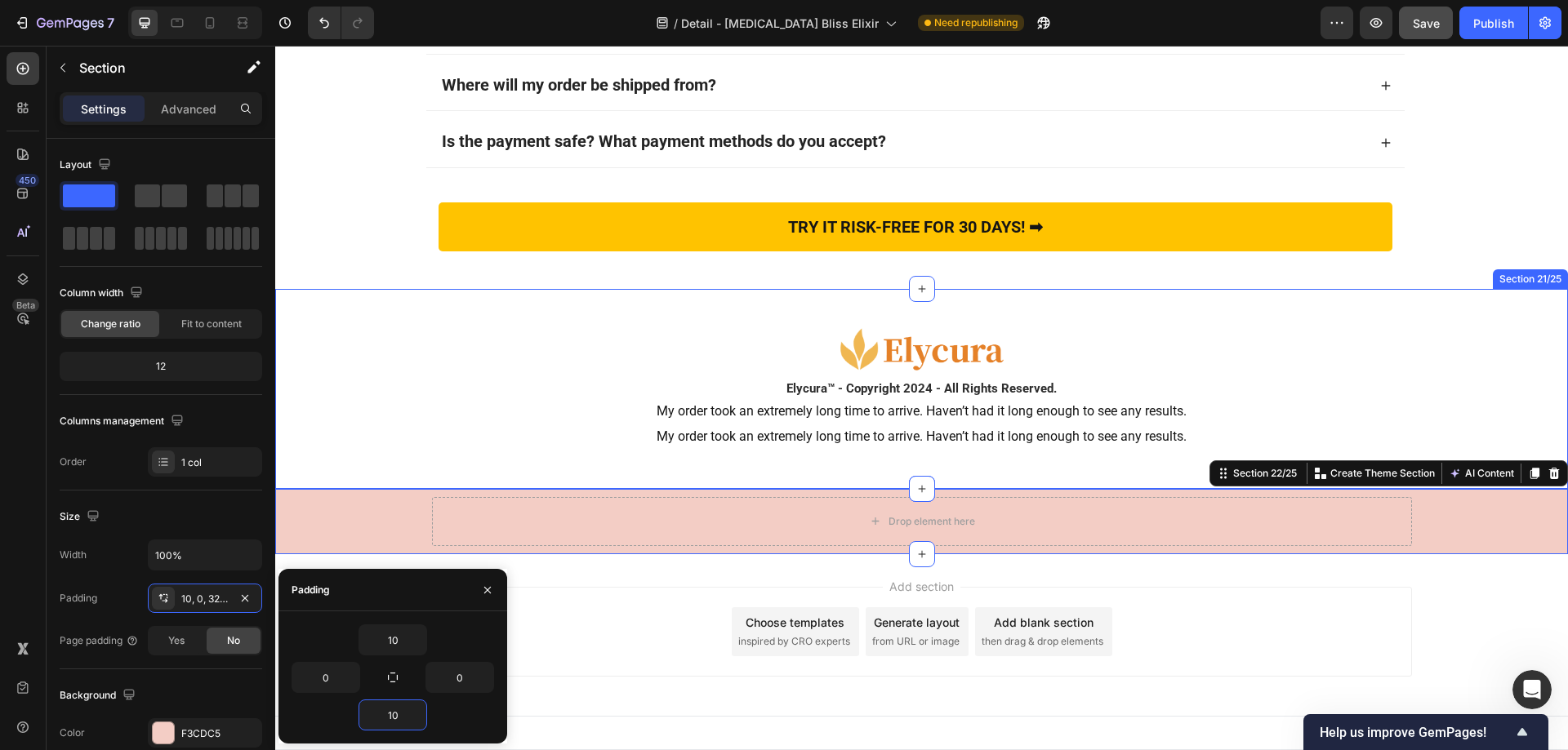
click at [392, 336] on div "Image Elycura™ - Copyright 2024 - All Rights Reserved. Heading My order took an…" at bounding box center [922, 389] width 1293 height 147
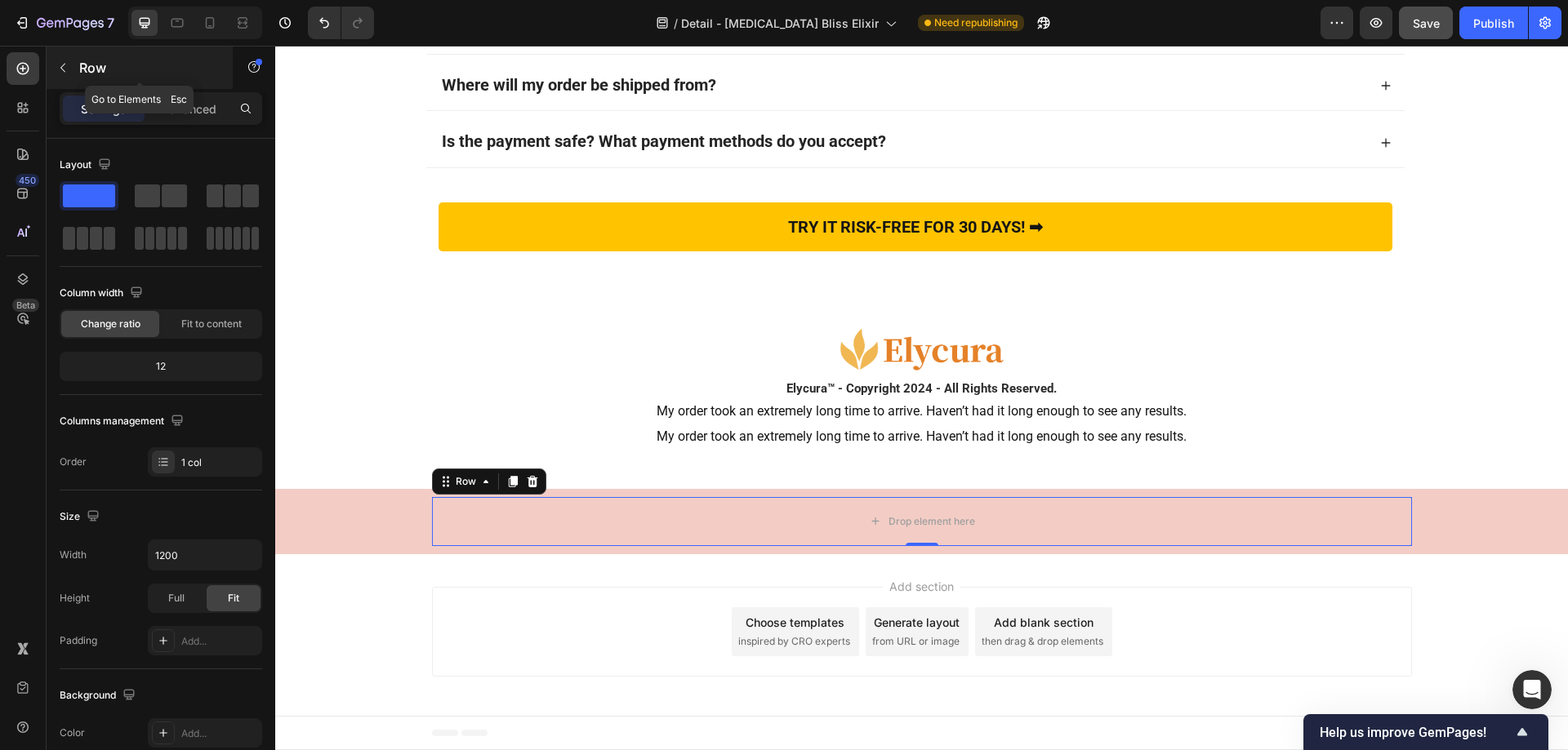
click at [64, 72] on icon "button" at bounding box center [62, 68] width 5 height 9
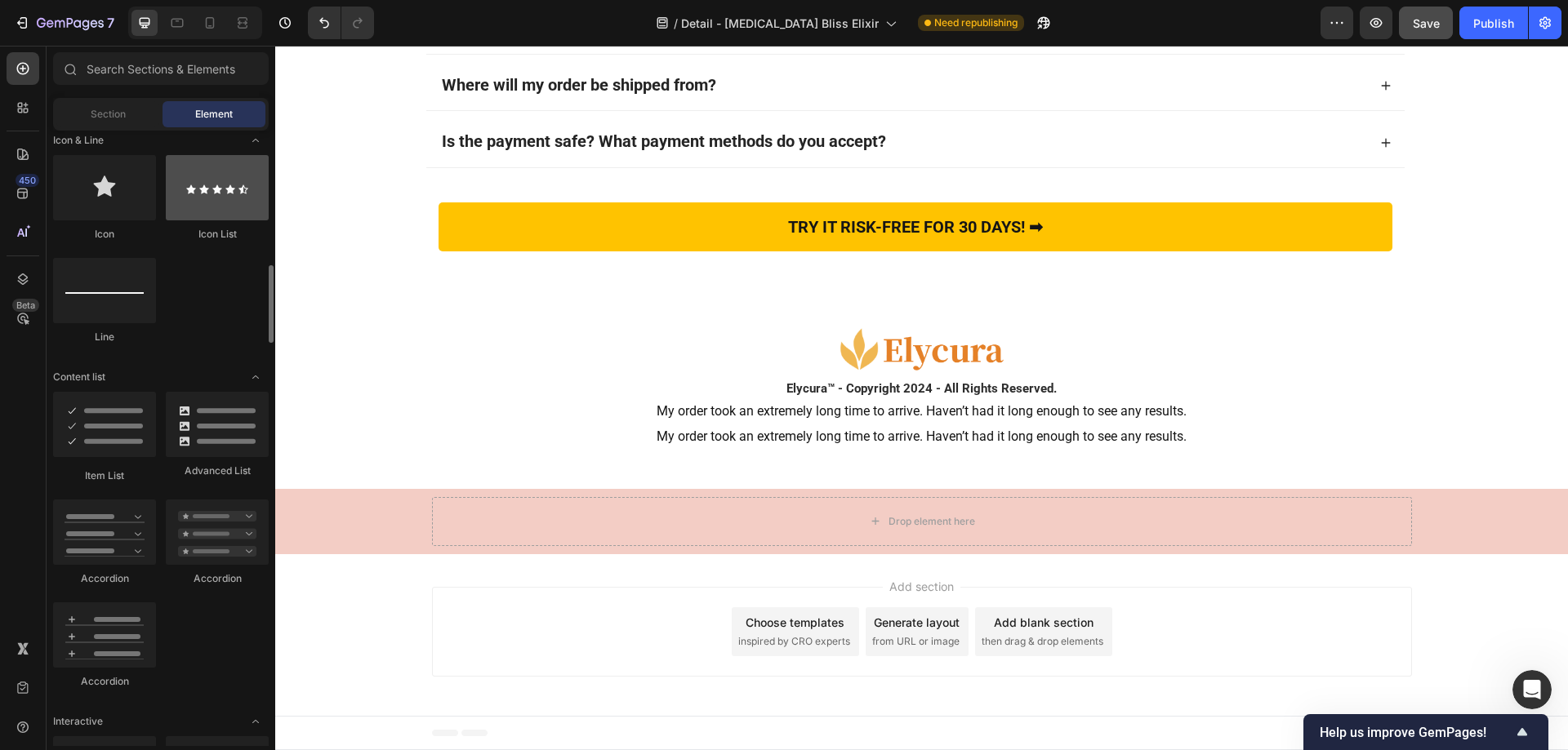
scroll to position [734, 0]
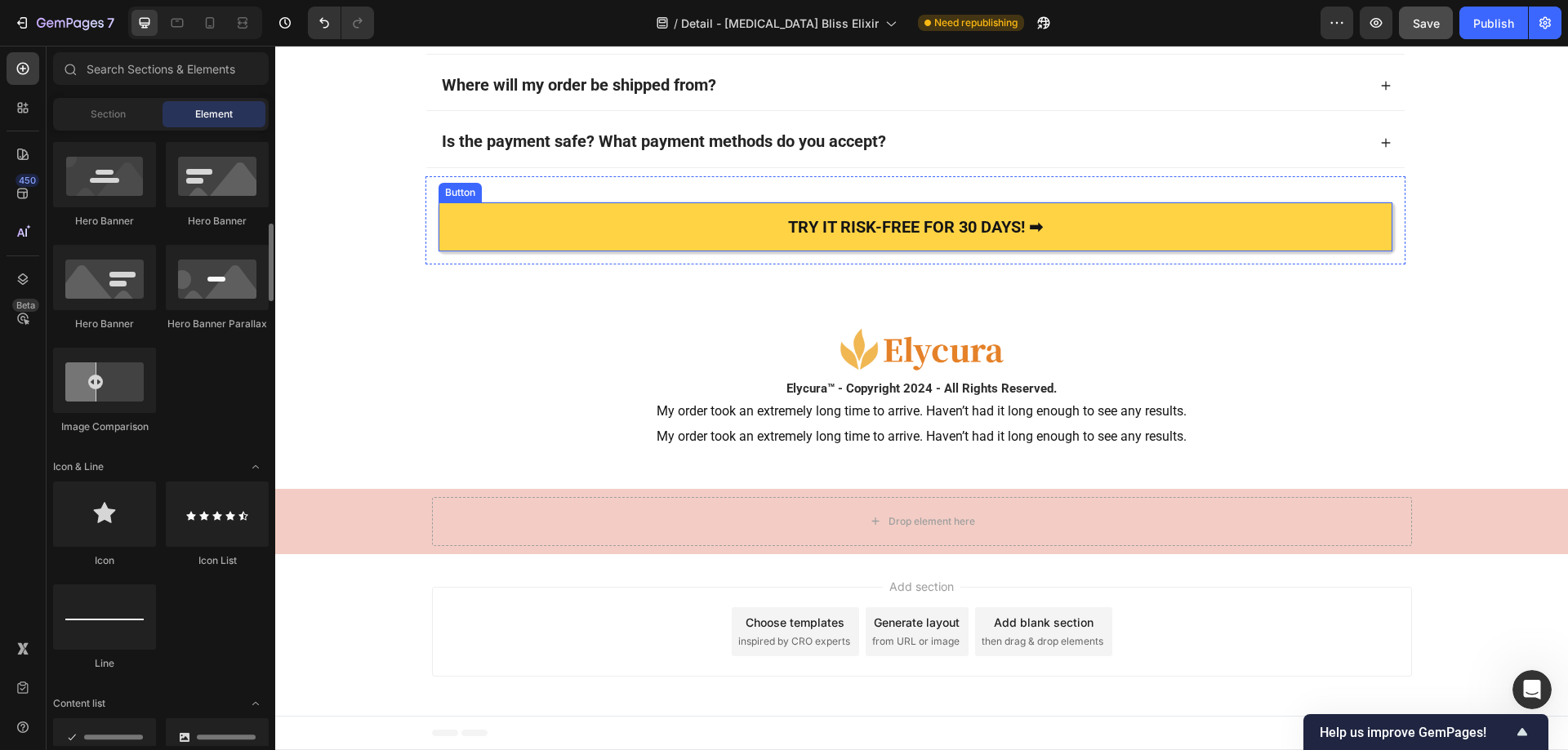
click at [508, 222] on link "TRY IT RISK-FREE FOR 30 DAYS! ➡" at bounding box center [915, 226] width 954 height 49
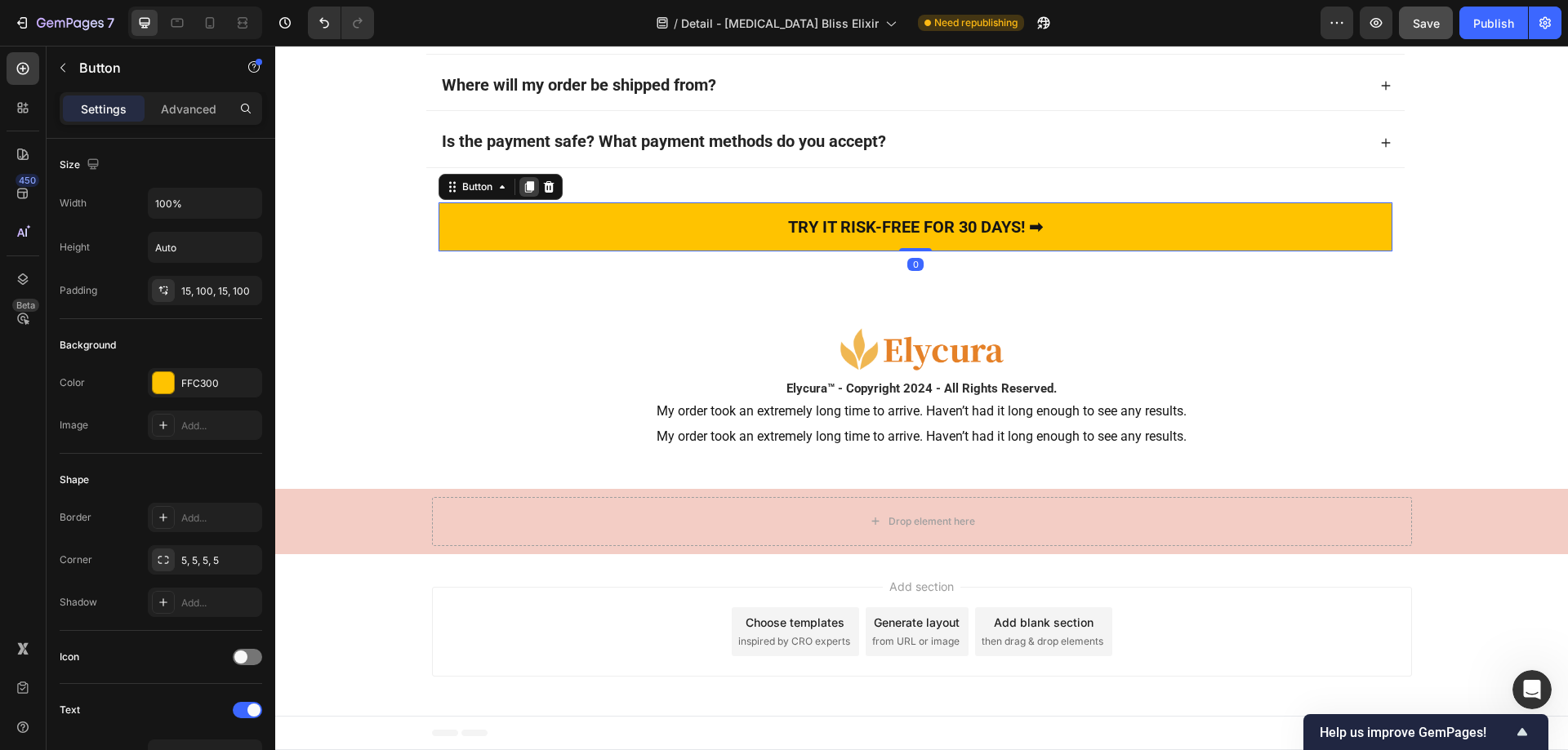
click at [525, 186] on icon at bounding box center [530, 187] width 9 height 11
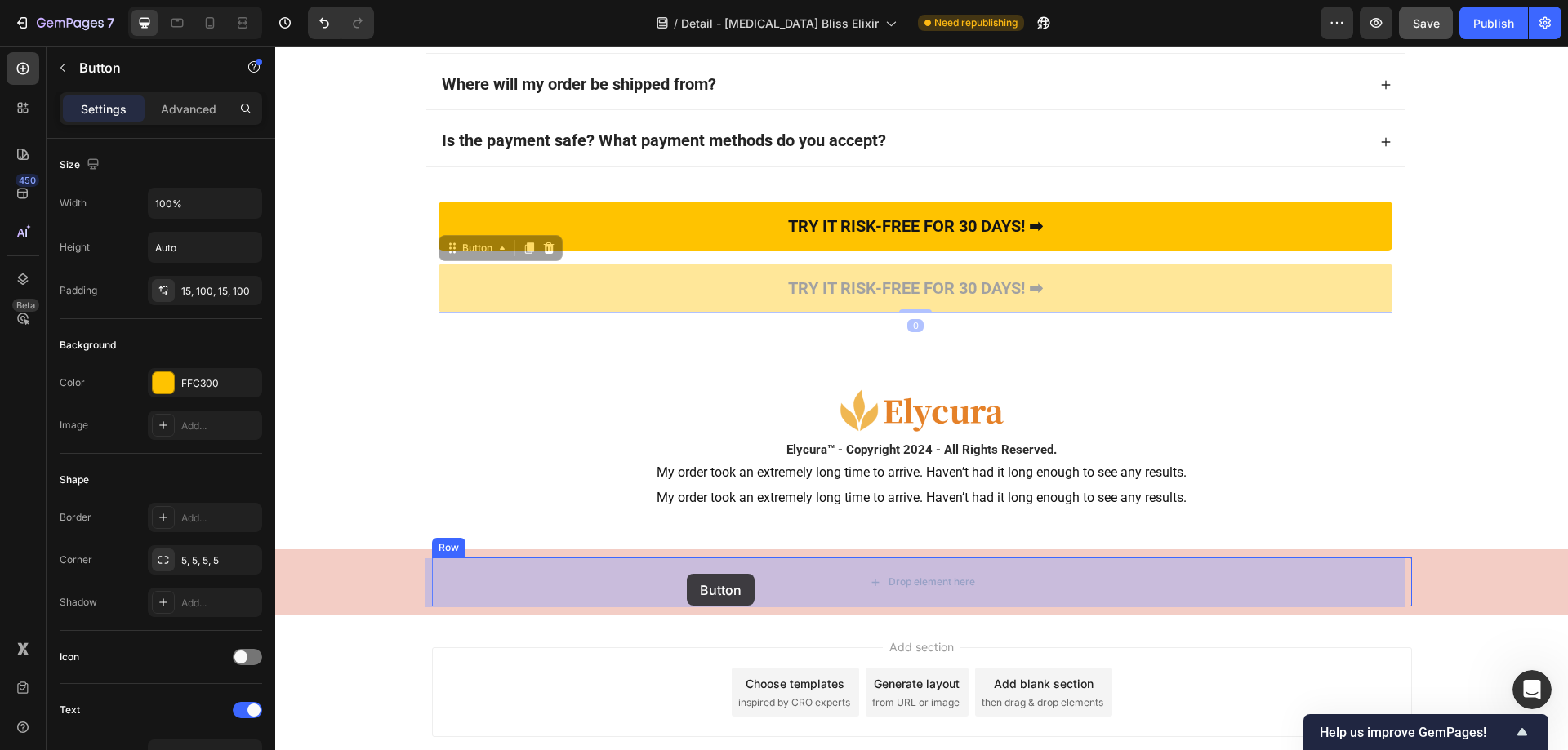
drag, startPoint x: 484, startPoint y: 270, endPoint x: 687, endPoint y: 574, distance: 365.5
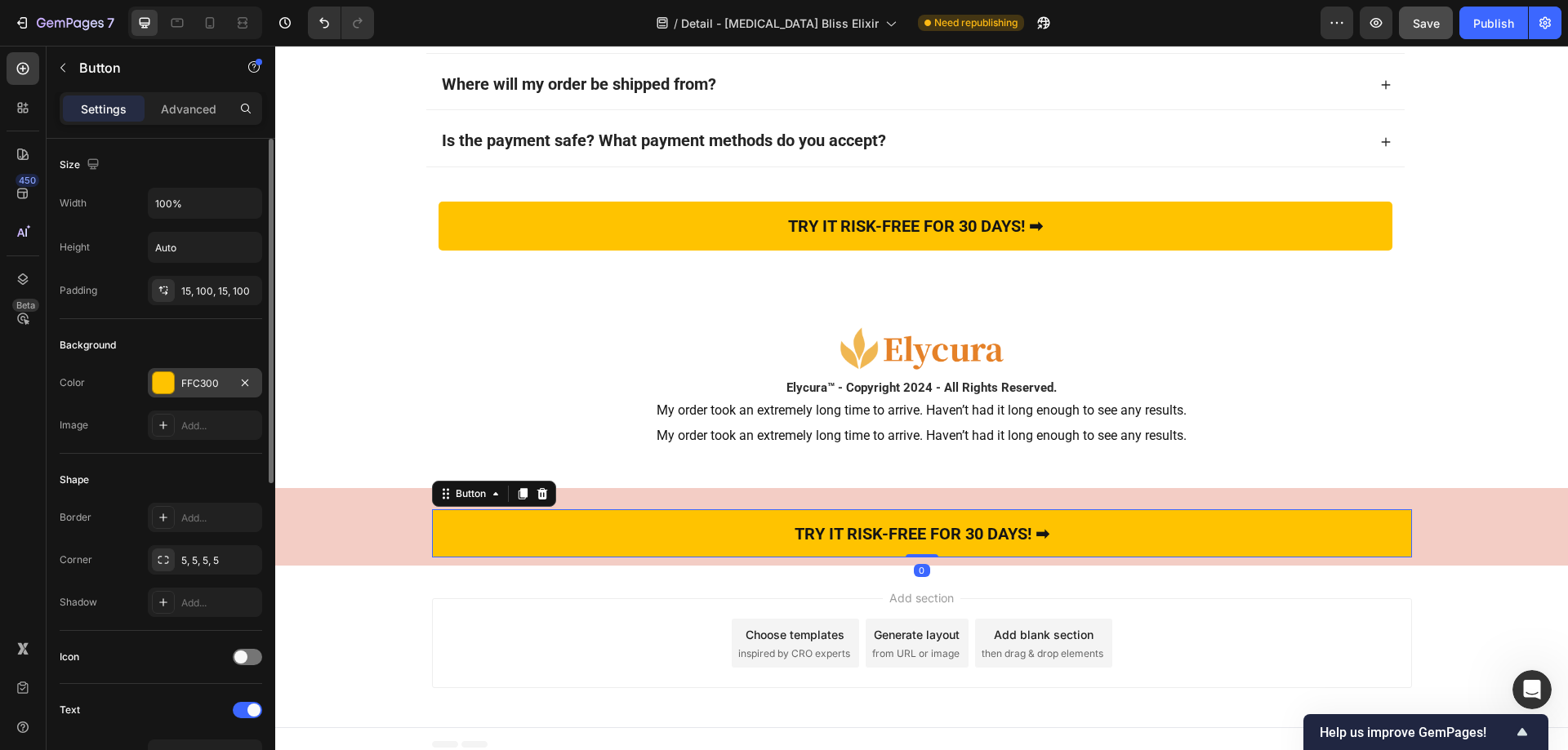
click at [168, 379] on div at bounding box center [163, 382] width 21 height 21
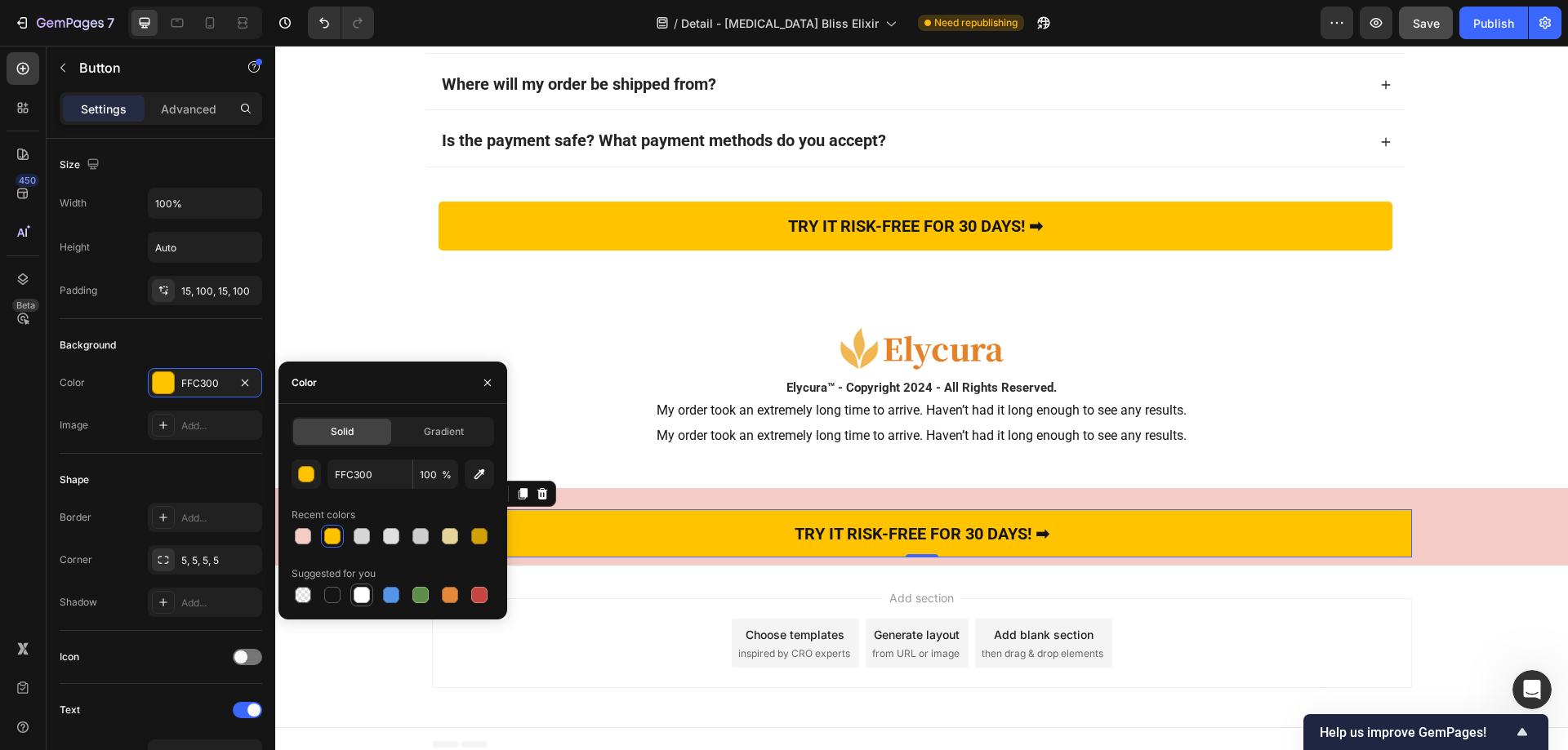
click at [369, 594] on div at bounding box center [362, 595] width 17 height 17
type input "FFFFFF"
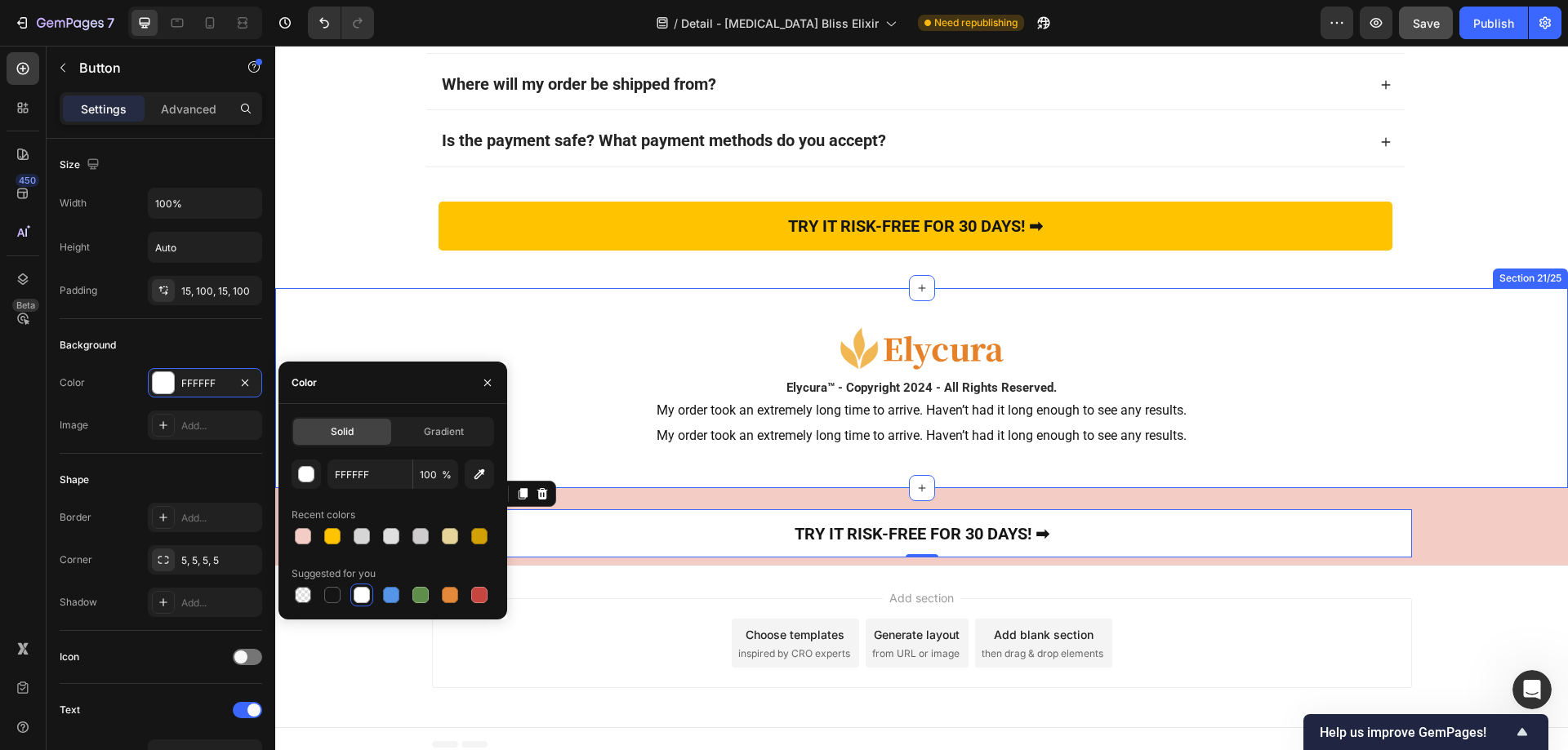
click at [413, 294] on div "Image Elycura™ - Copyright 2024 - All Rights Reserved. Heading My order took an…" at bounding box center [922, 387] width 1293 height 199
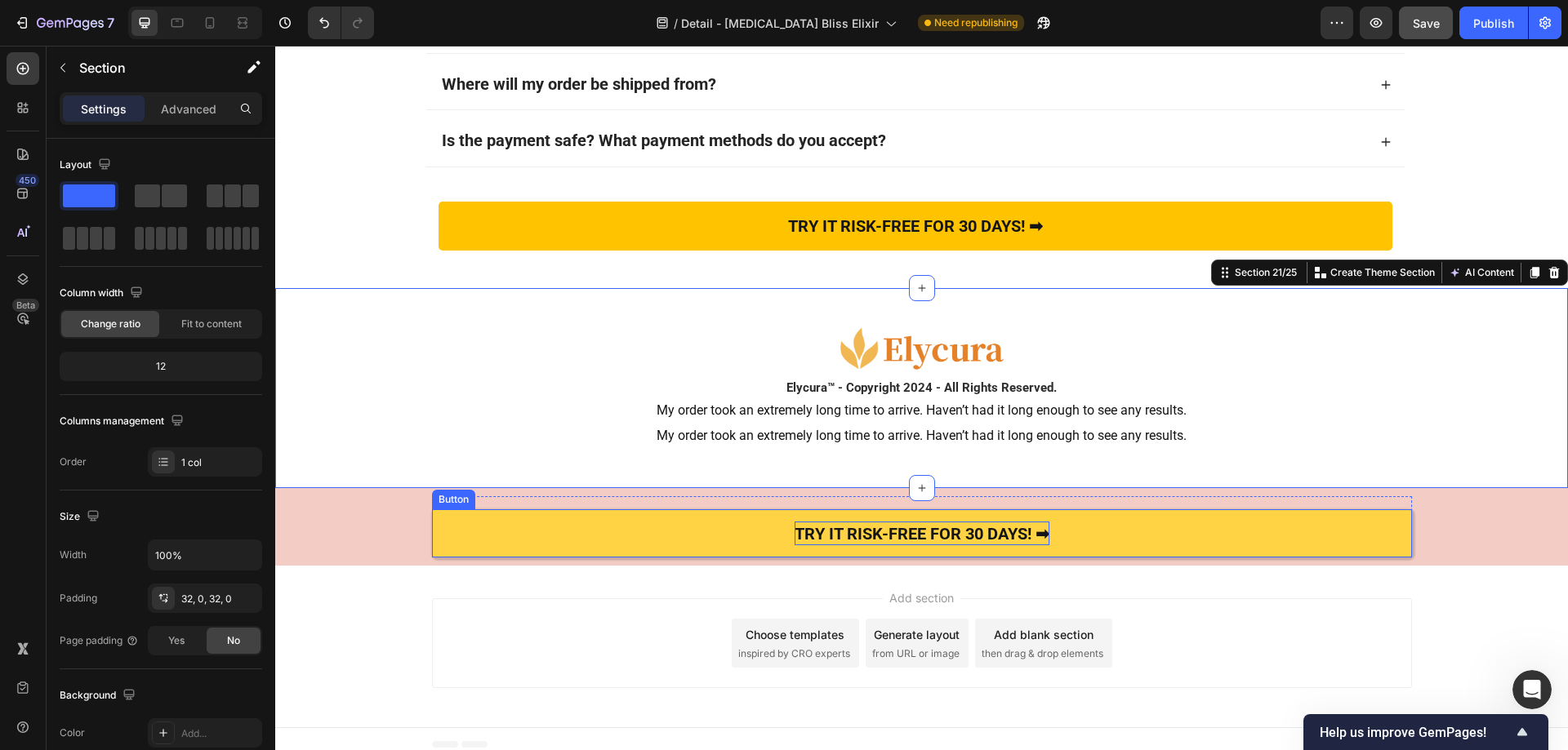
click at [802, 531] on strong "TRY IT RISK-FREE FOR 30 DAYS! ➡" at bounding box center [922, 534] width 255 height 19
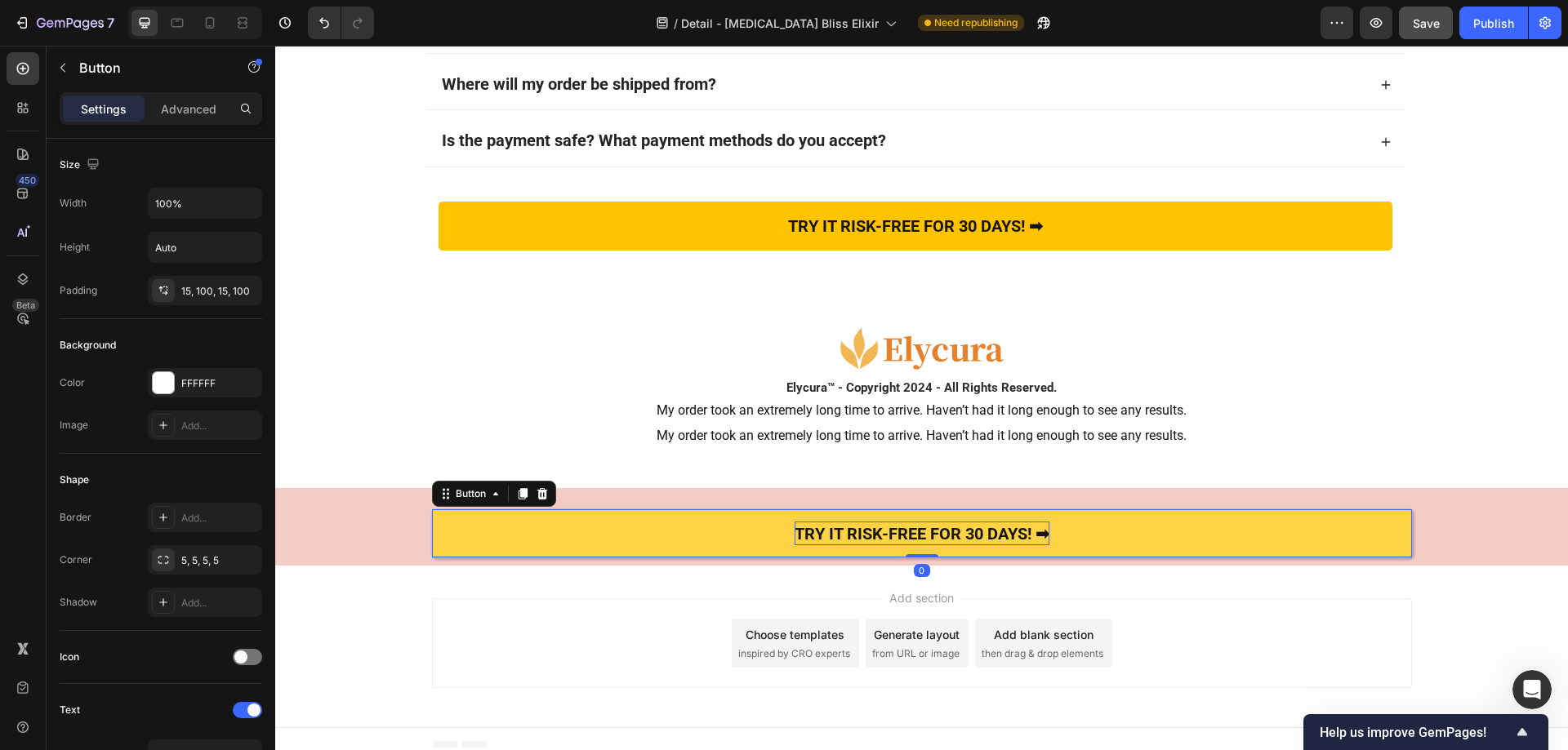
click at [808, 534] on strong "TRY IT RISK-FREE FOR 30 DAYS! ➡" at bounding box center [922, 534] width 255 height 19
click at [719, 534] on link "Apply Discount & check Availability" at bounding box center [922, 534] width 980 height 49
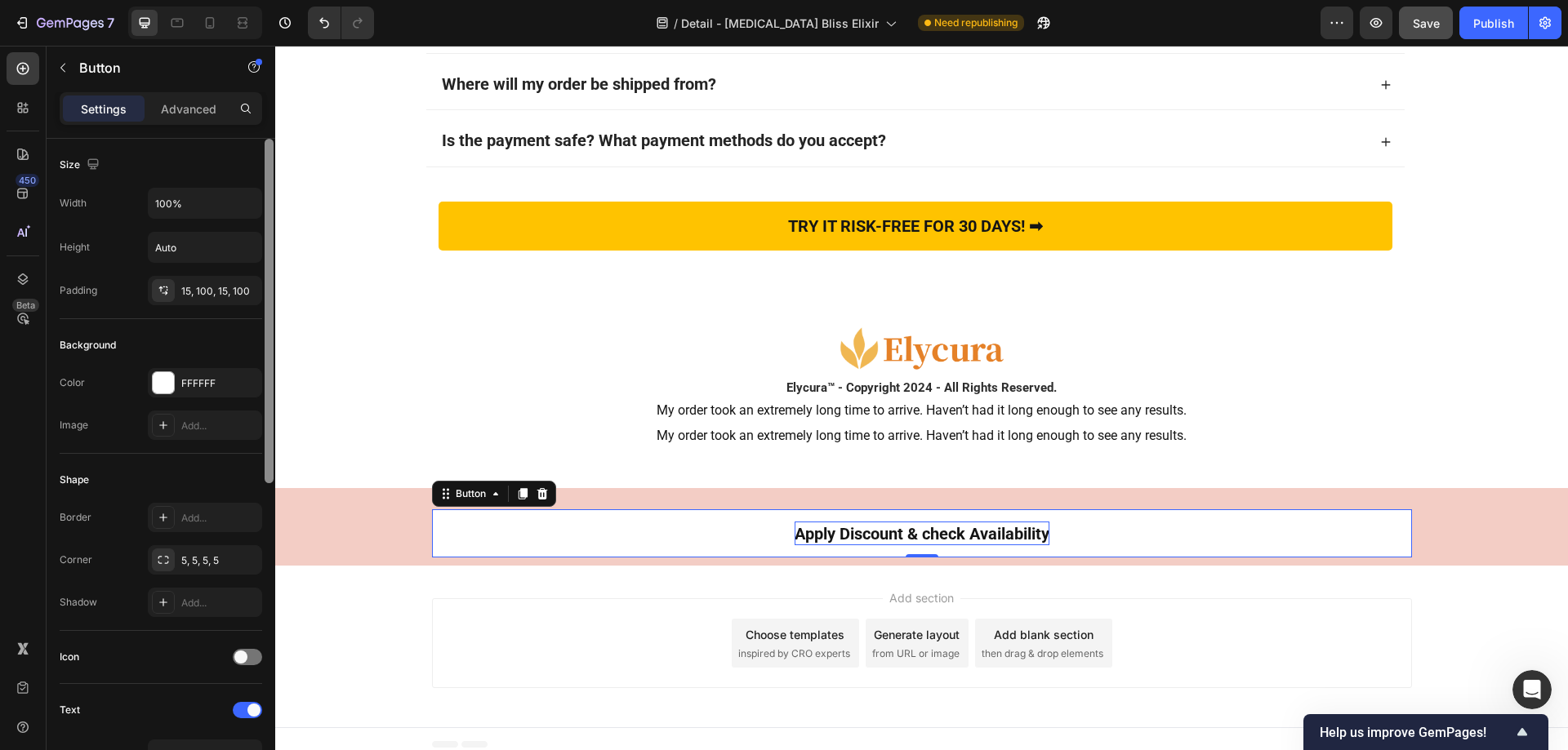
scroll to position [598, 0]
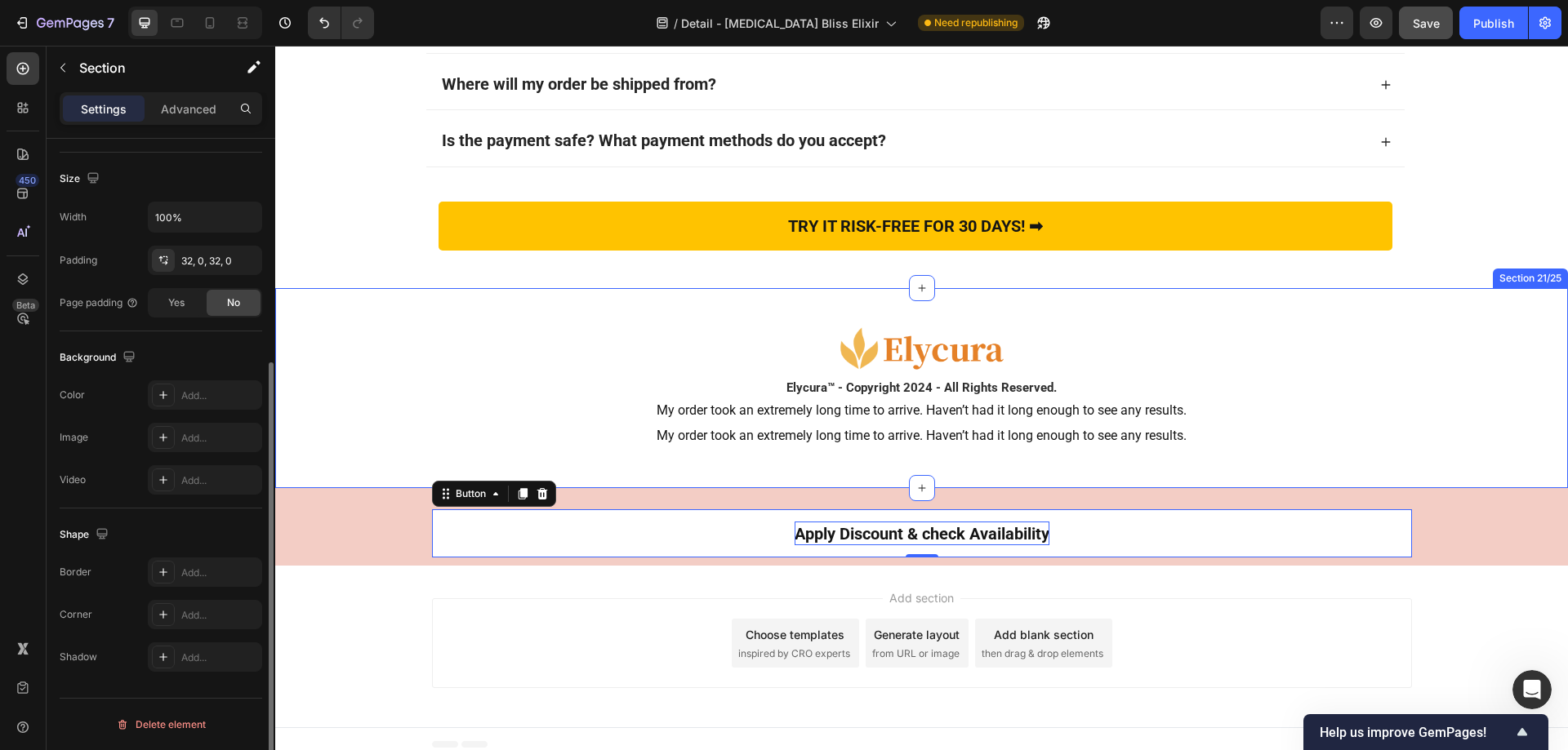
click at [357, 454] on div "Image Elycura™ - Copyright 2024 - All Rights Reserved. Heading My order took an…" at bounding box center [922, 388] width 1293 height 147
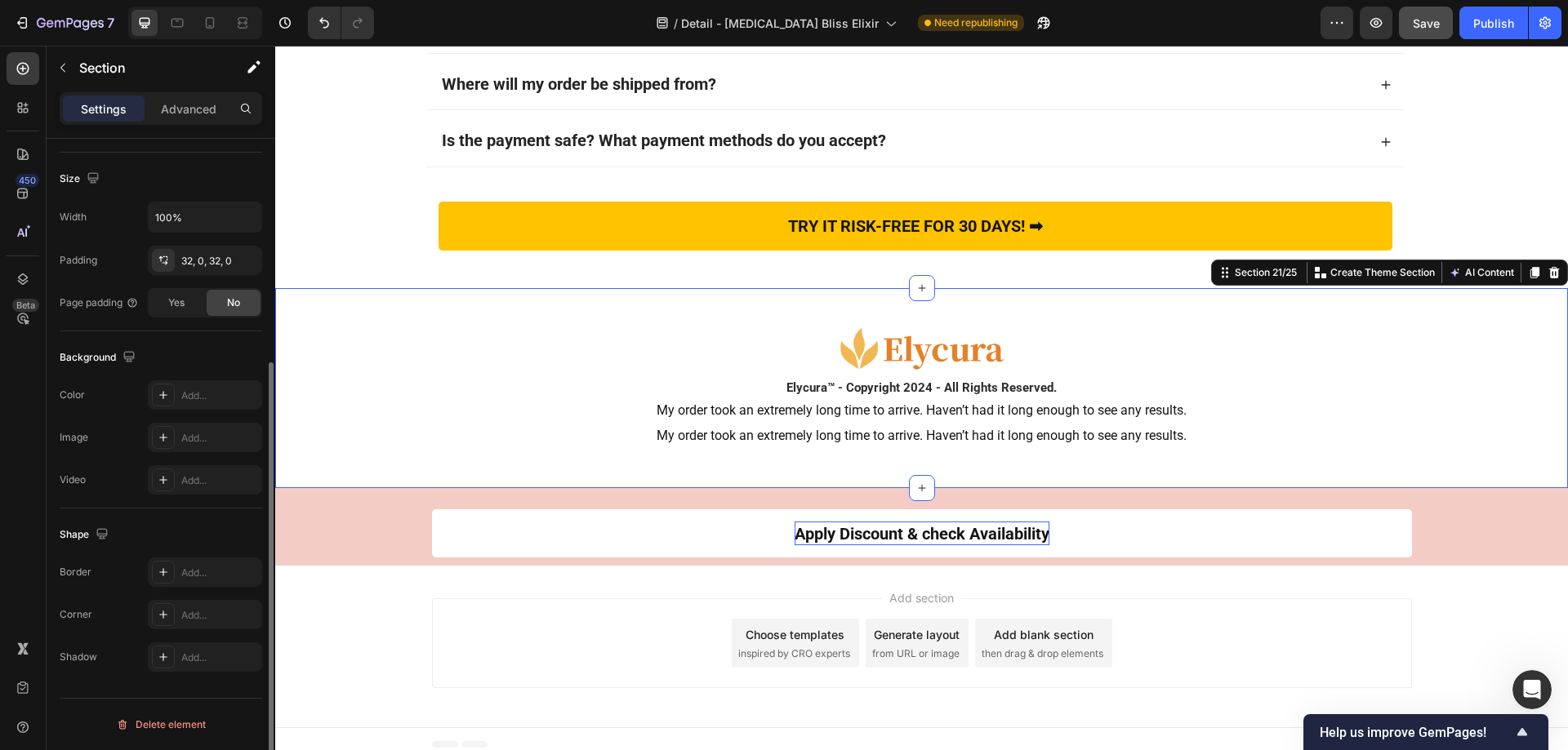
scroll to position [0, 0]
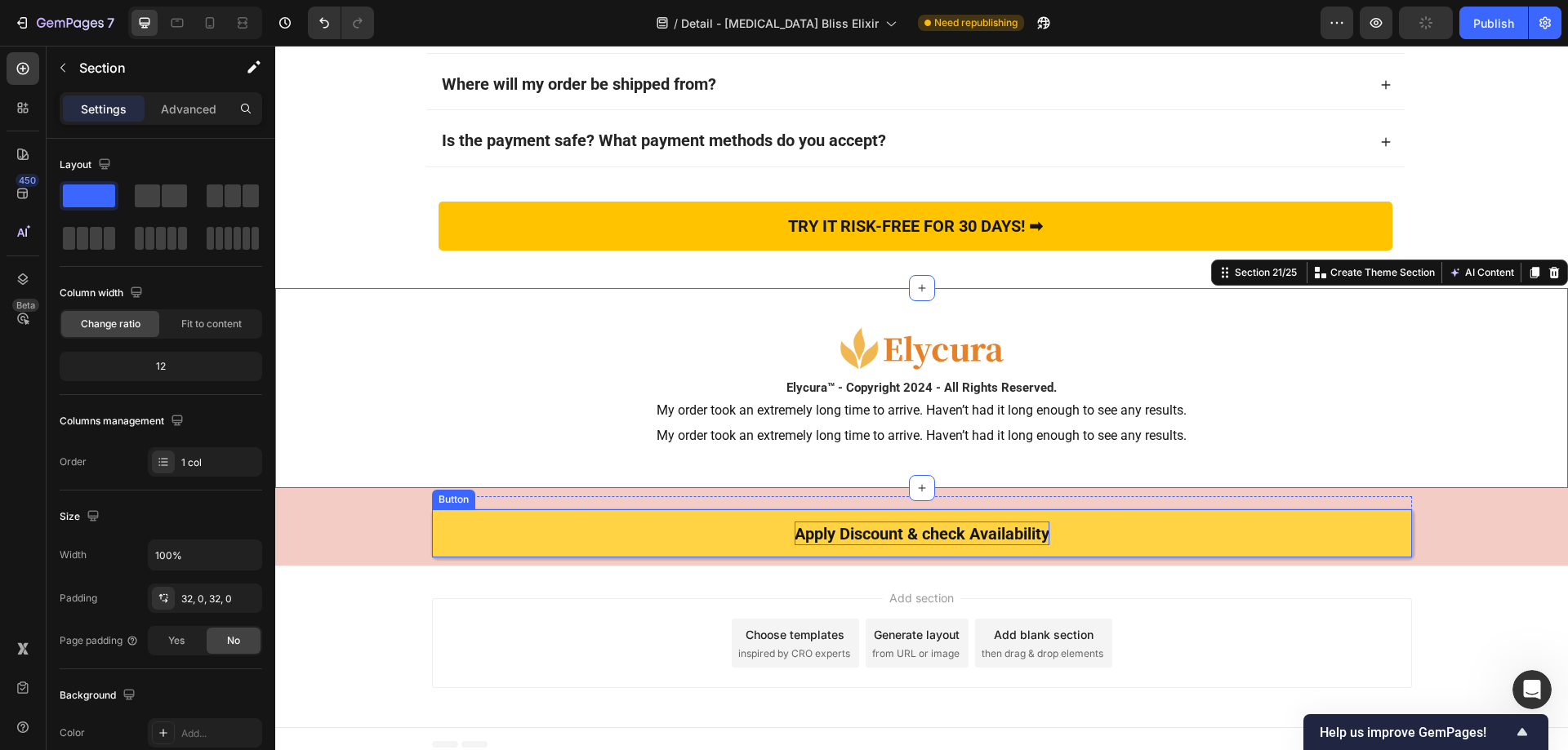
click at [600, 524] on link "Apply Discount & check Availability" at bounding box center [922, 534] width 980 height 49
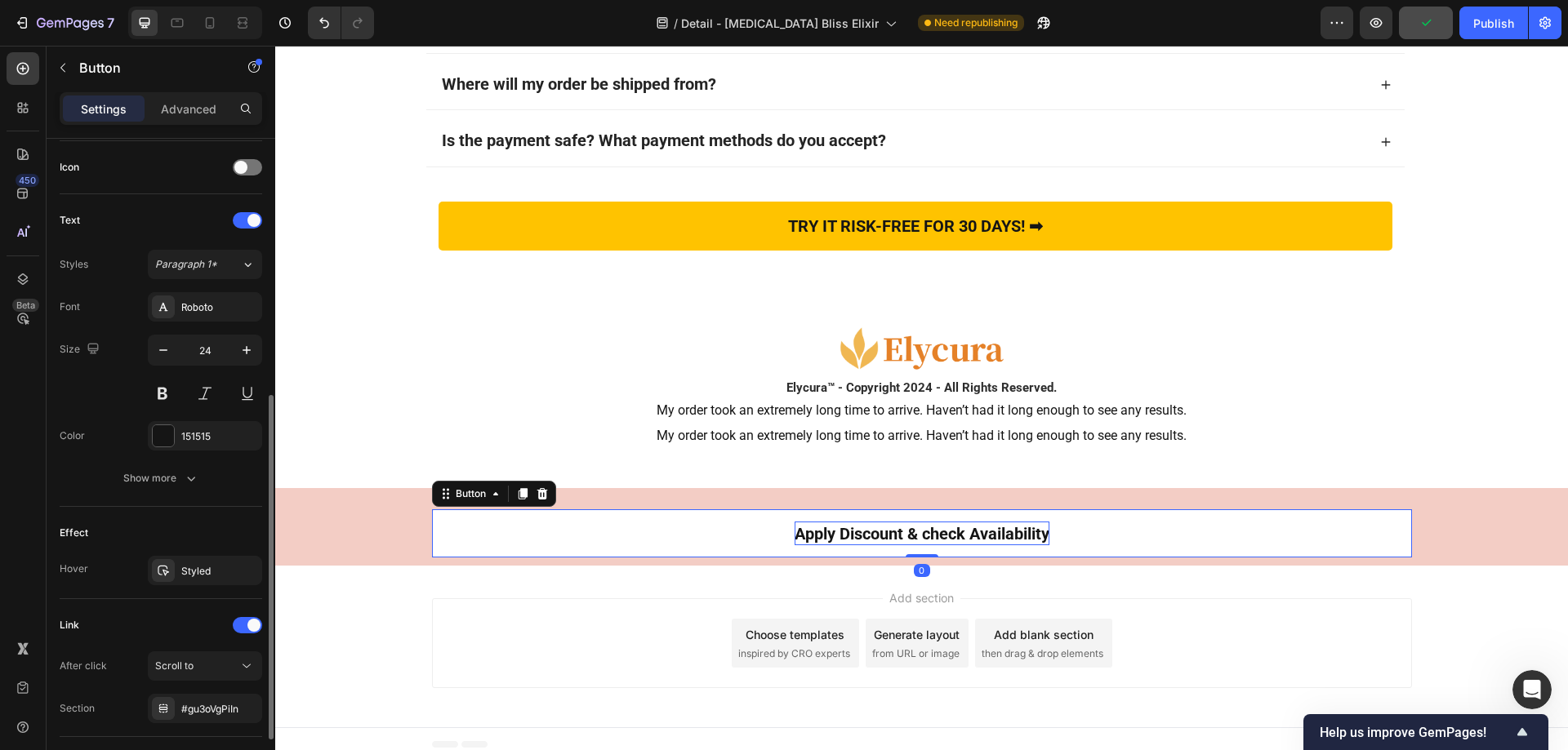
scroll to position [598, 0]
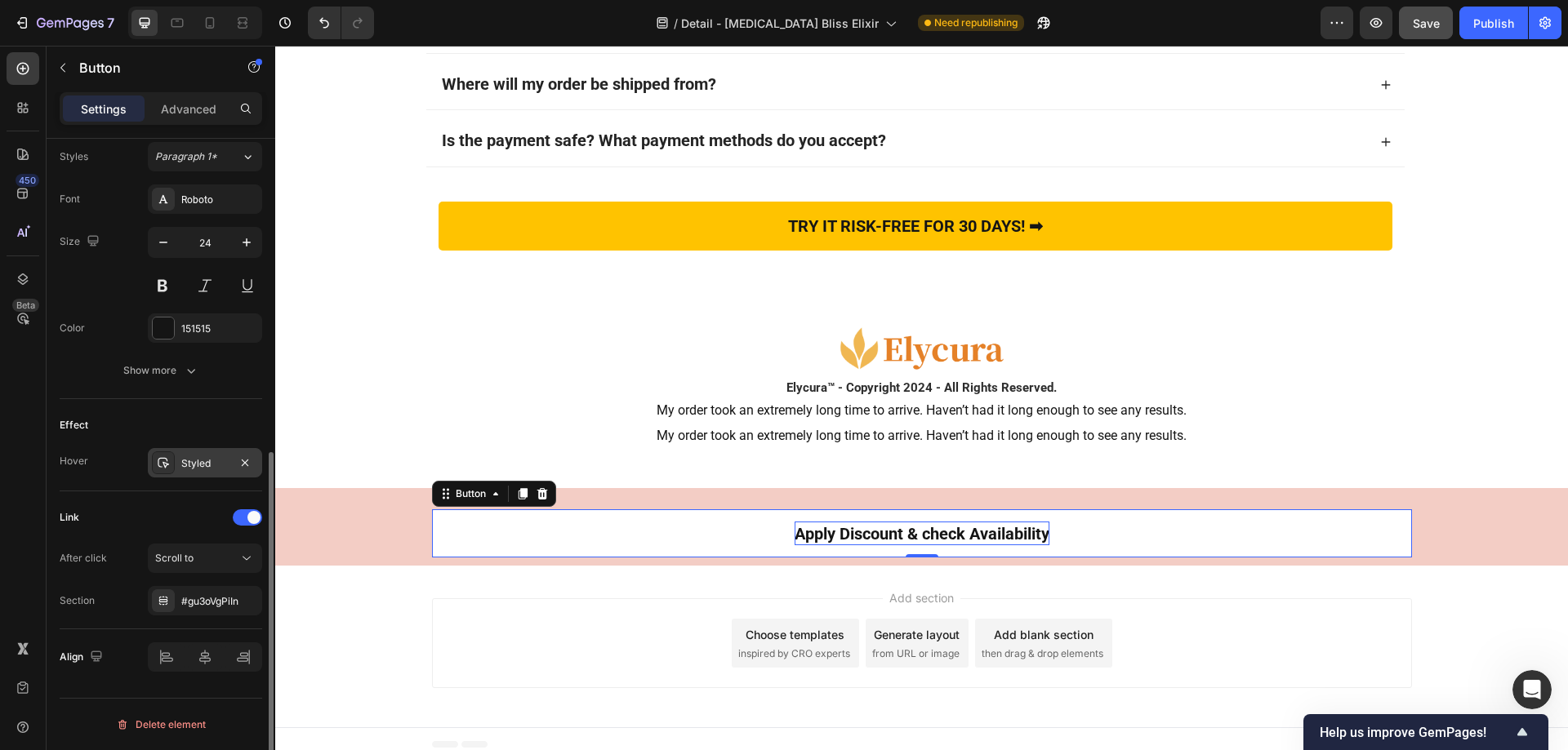
click at [162, 460] on icon at bounding box center [163, 463] width 13 height 13
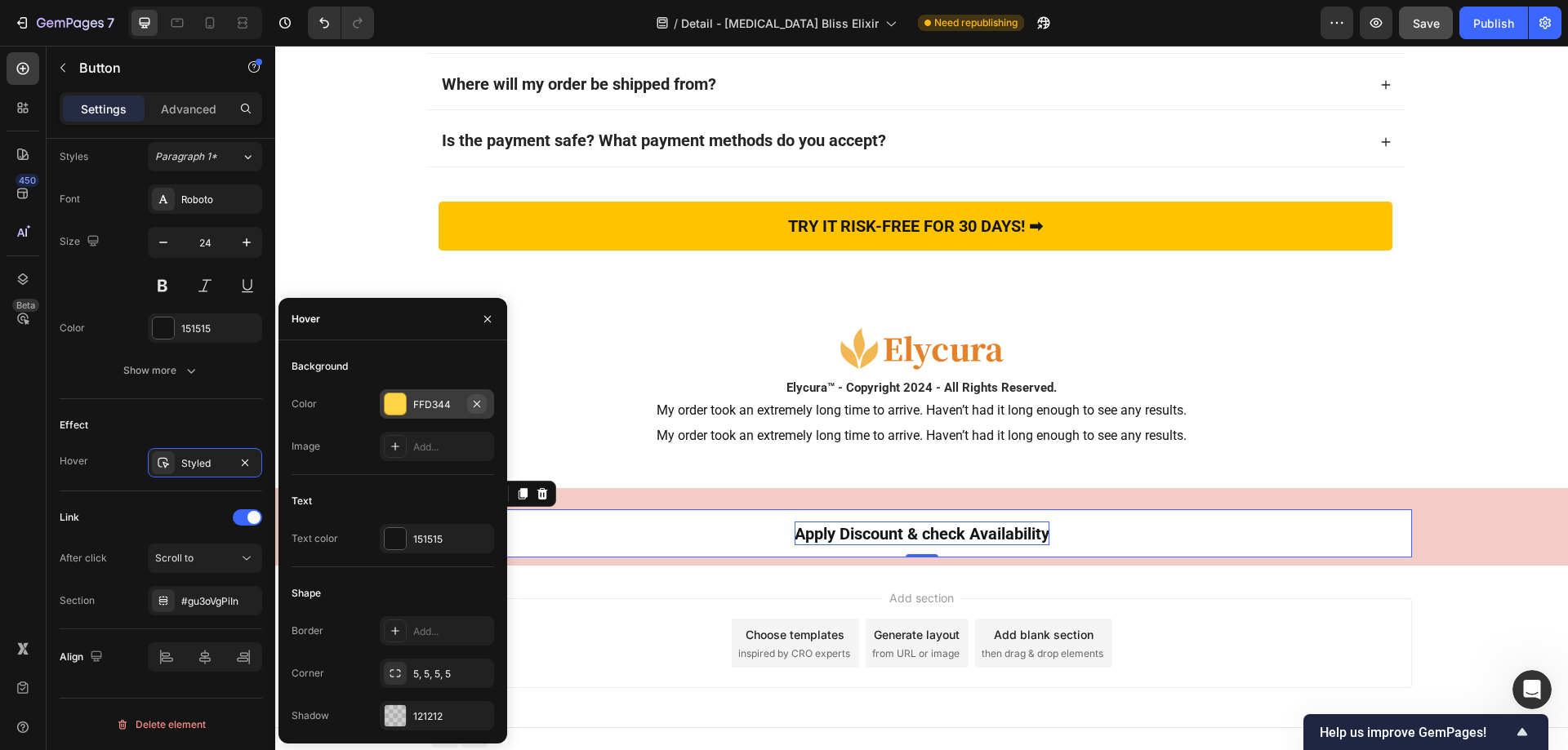
click at [476, 399] on icon "button" at bounding box center [477, 404] width 13 height 13
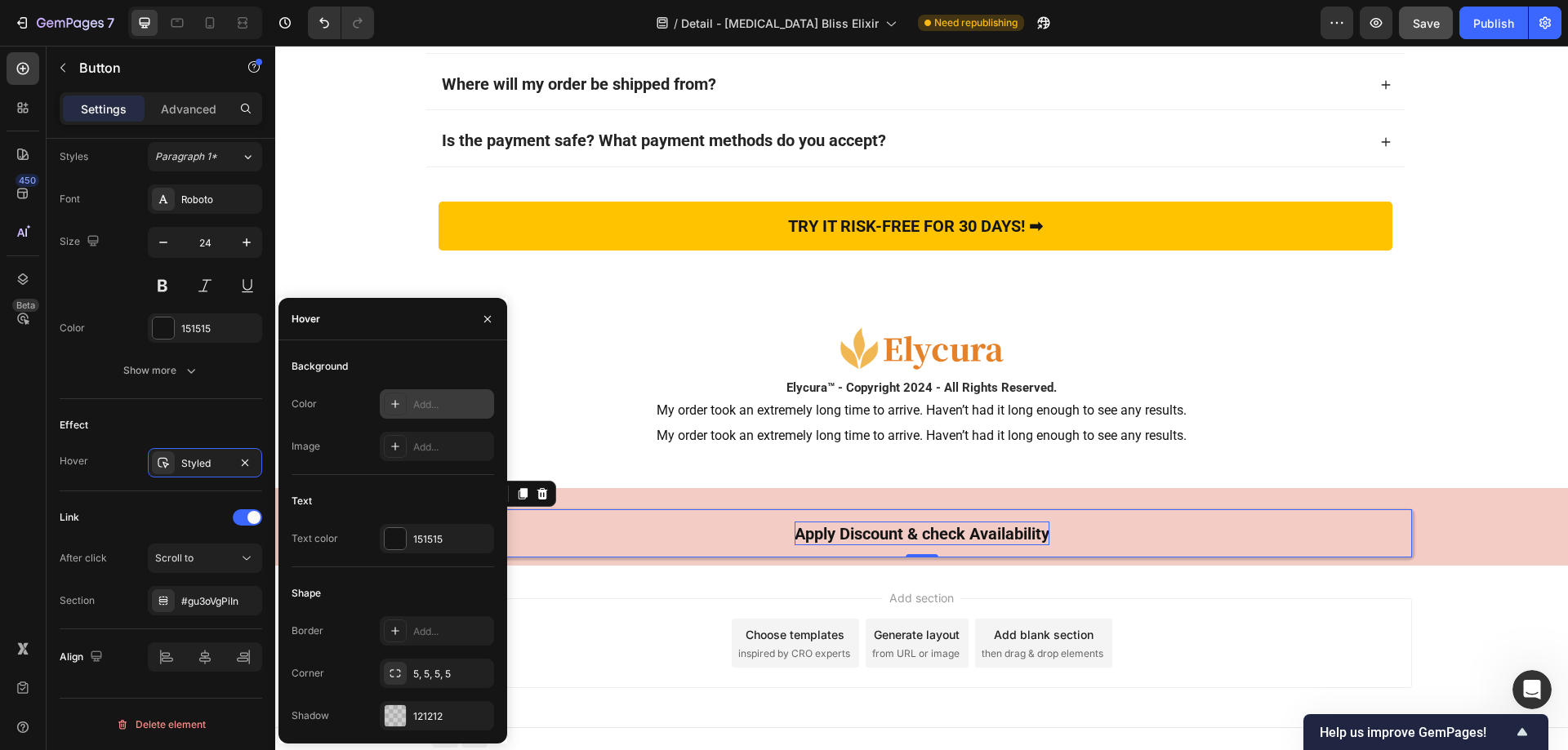
click at [598, 534] on link "Apply Discount & check Availability" at bounding box center [922, 534] width 980 height 49
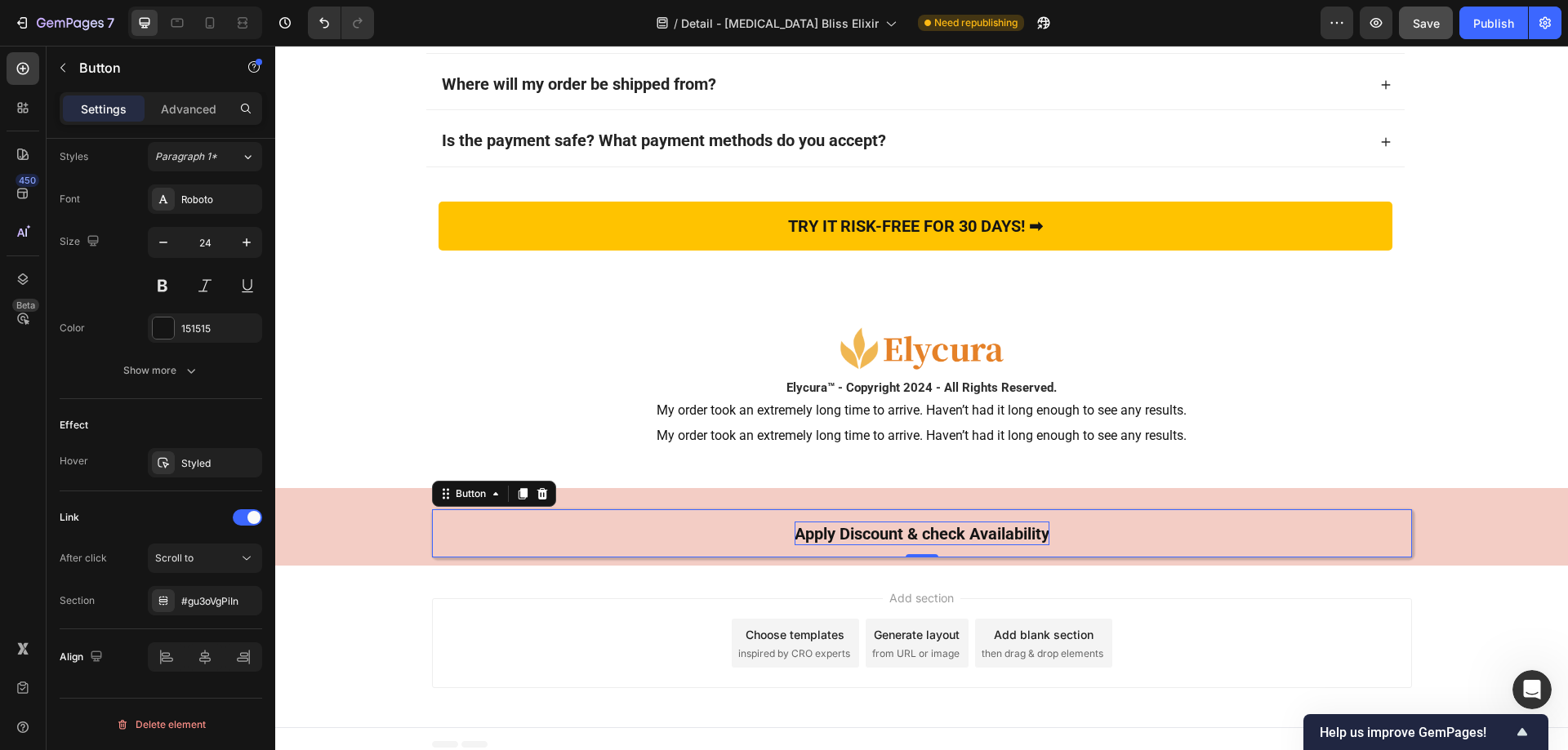
click at [451, 520] on link "Apply Discount & check Availability" at bounding box center [922, 534] width 980 height 49
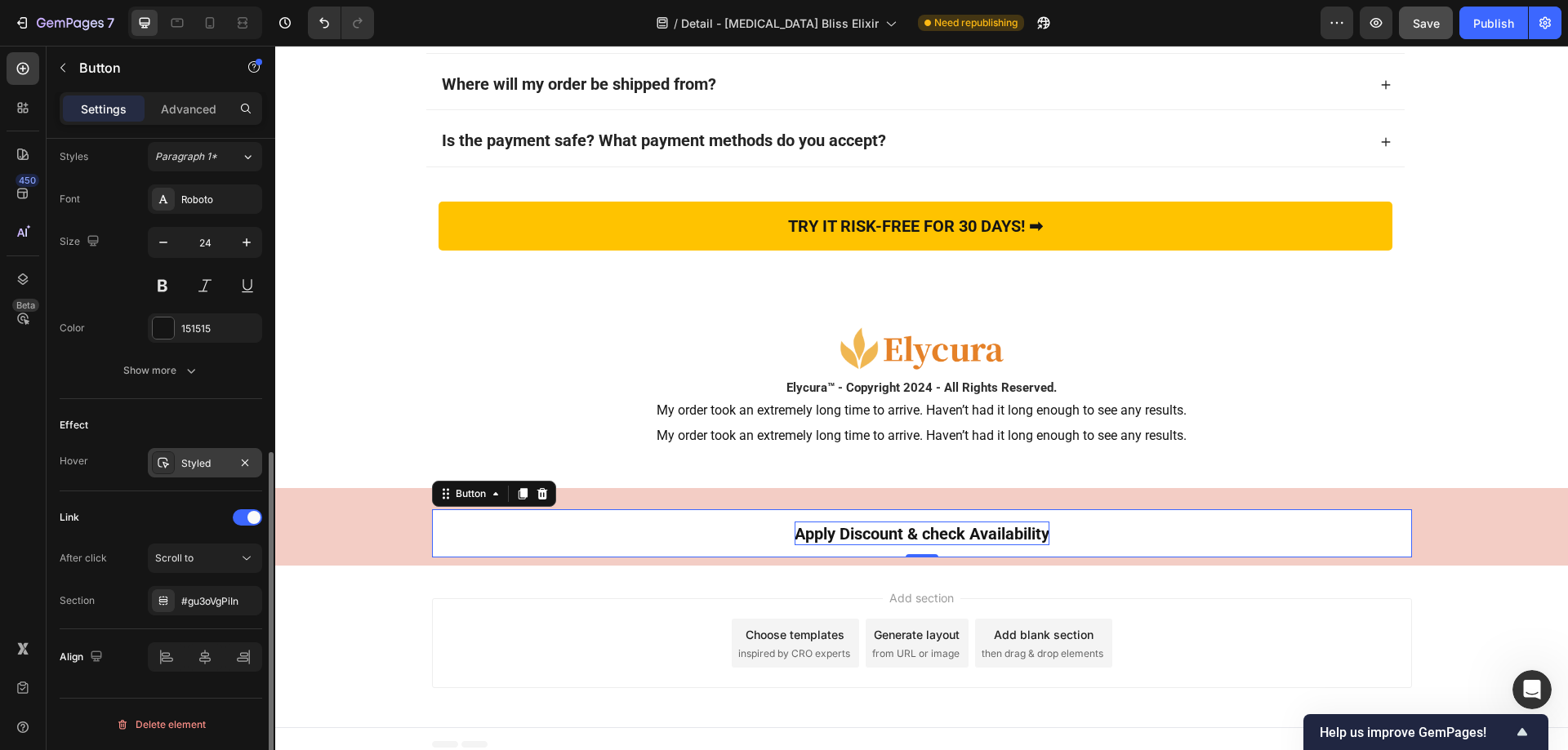
click at [165, 466] on icon at bounding box center [163, 463] width 13 height 13
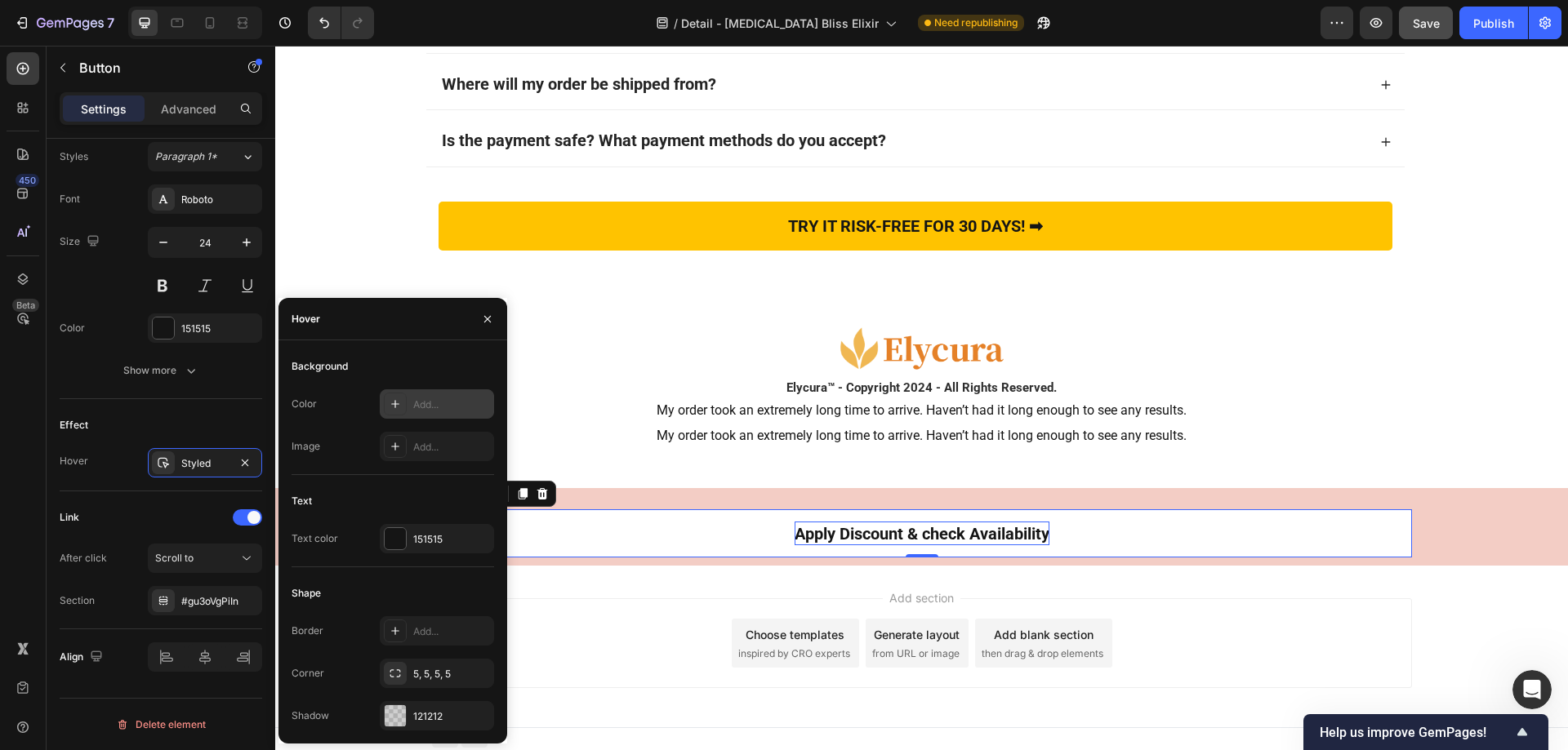
click at [399, 399] on icon at bounding box center [395, 404] width 13 height 13
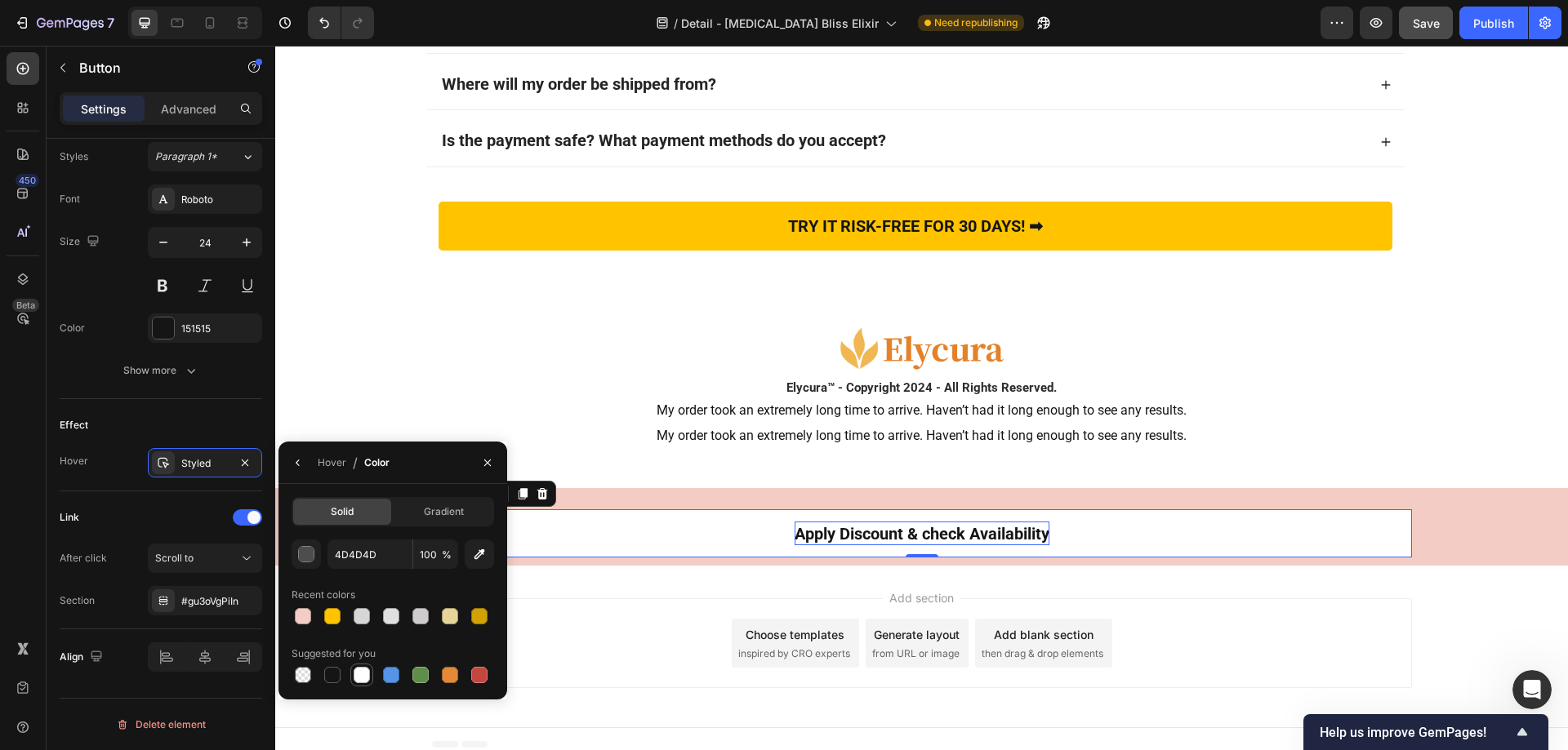
click at [362, 676] on div at bounding box center [362, 676] width 17 height 17
type input "FFFFFF"
click at [697, 499] on div "Apply Discount & check Availability Button" at bounding box center [922, 527] width 980 height 62
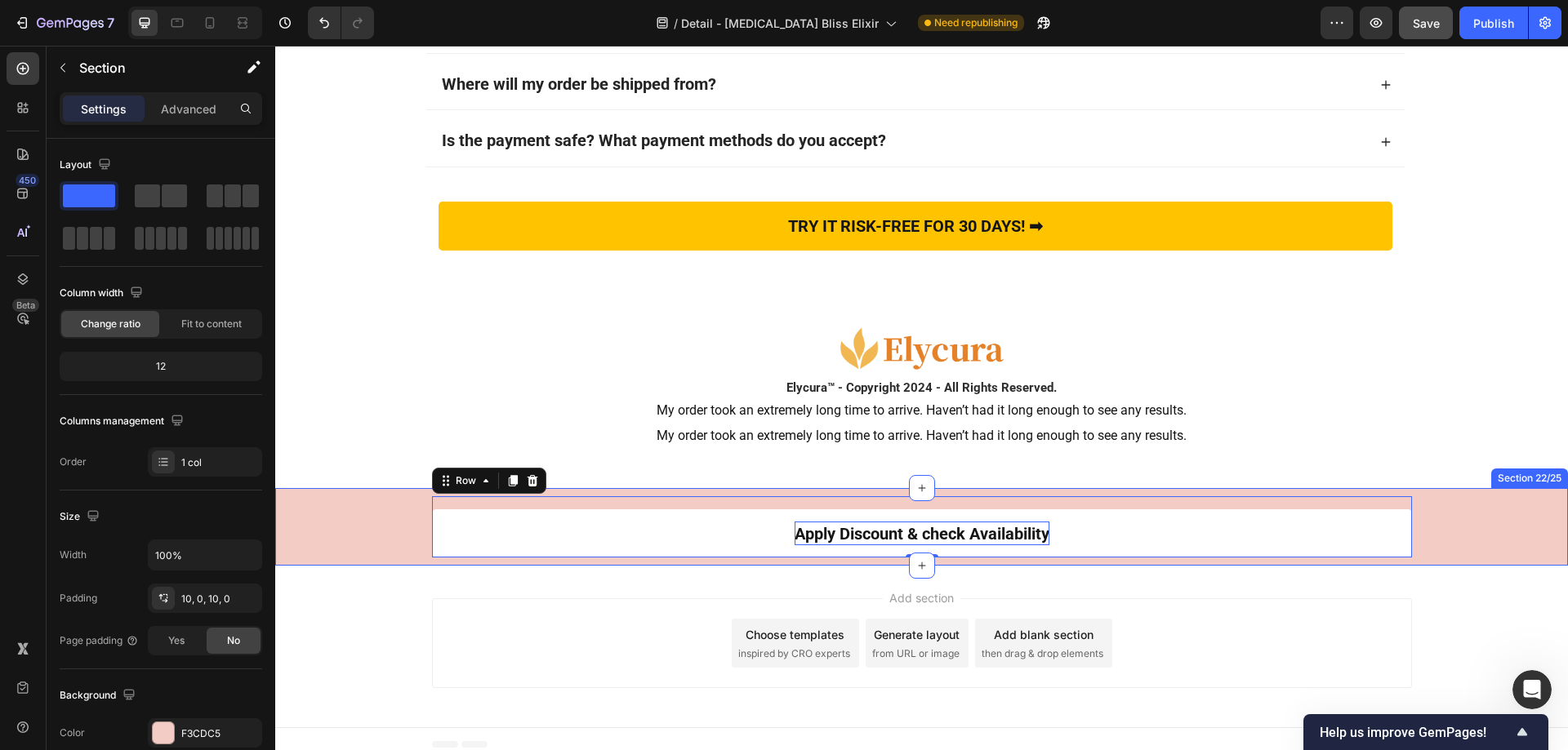
click at [325, 526] on div "Apply Discount & check Availability Button Row 0" at bounding box center [922, 527] width 1293 height 62
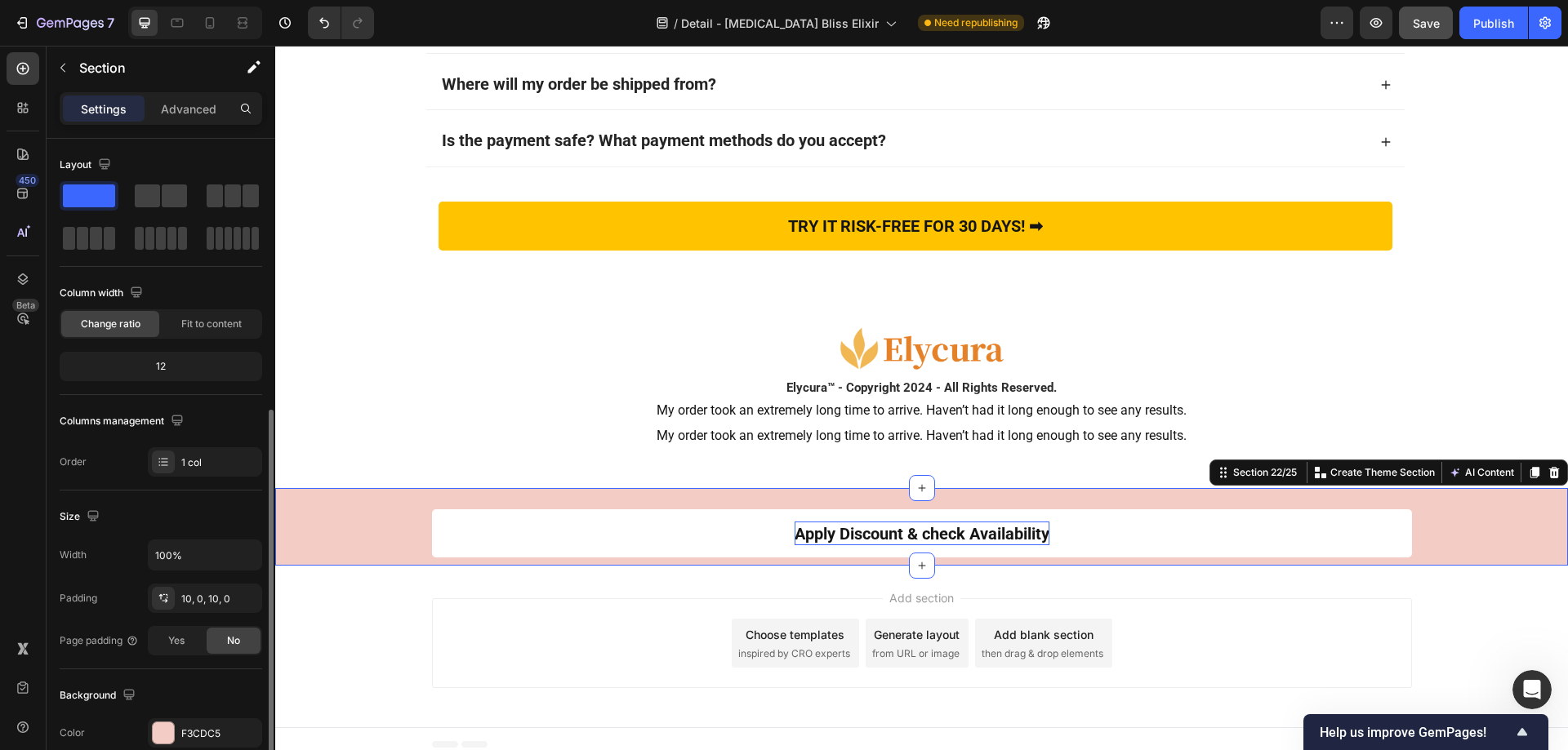
scroll to position [163, 0]
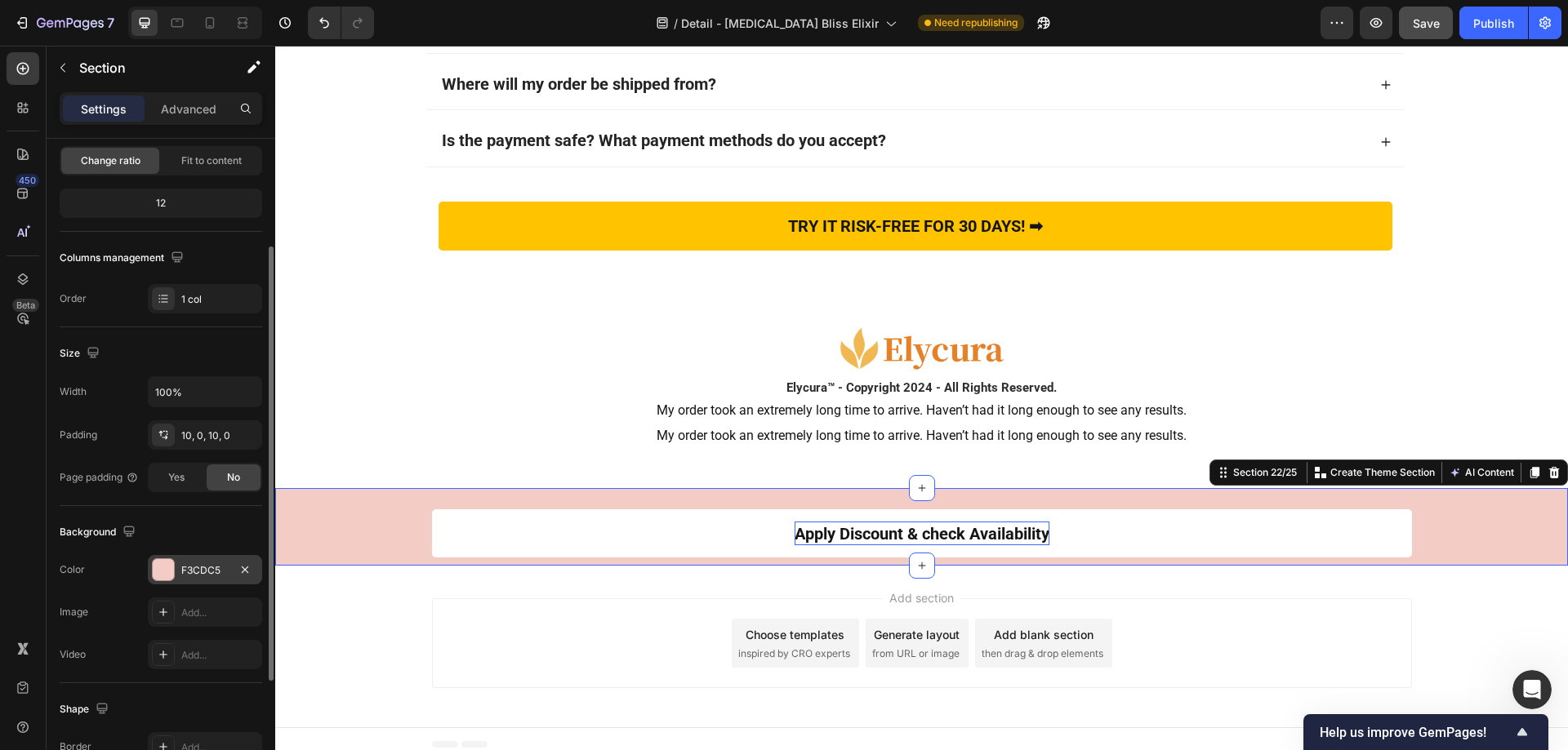
click at [165, 570] on div at bounding box center [163, 569] width 21 height 21
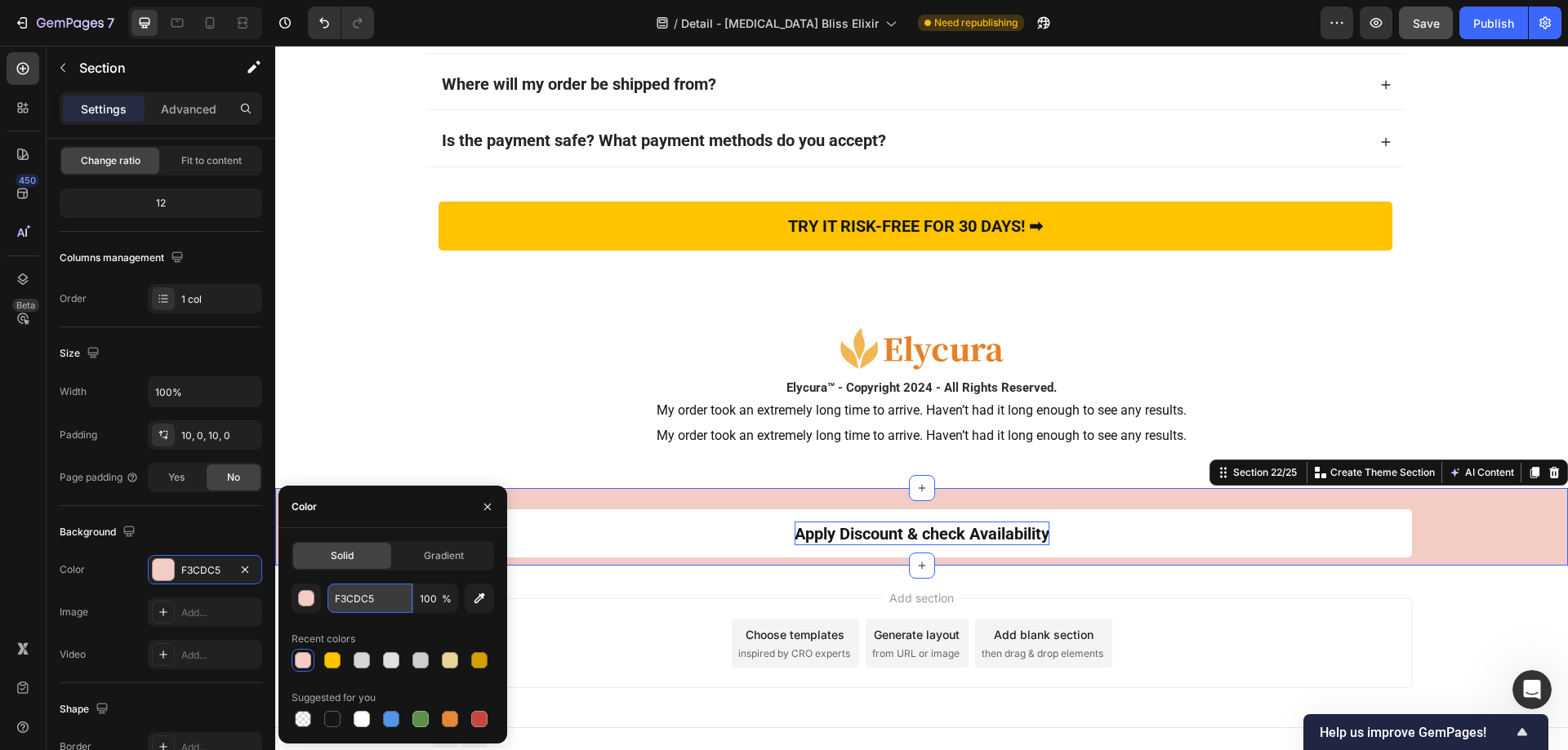
click at [383, 608] on input "F3CDC5" at bounding box center [370, 599] width 85 height 29
click at [857, 530] on strong "Apply Discount & check Availability" at bounding box center [922, 534] width 255 height 19
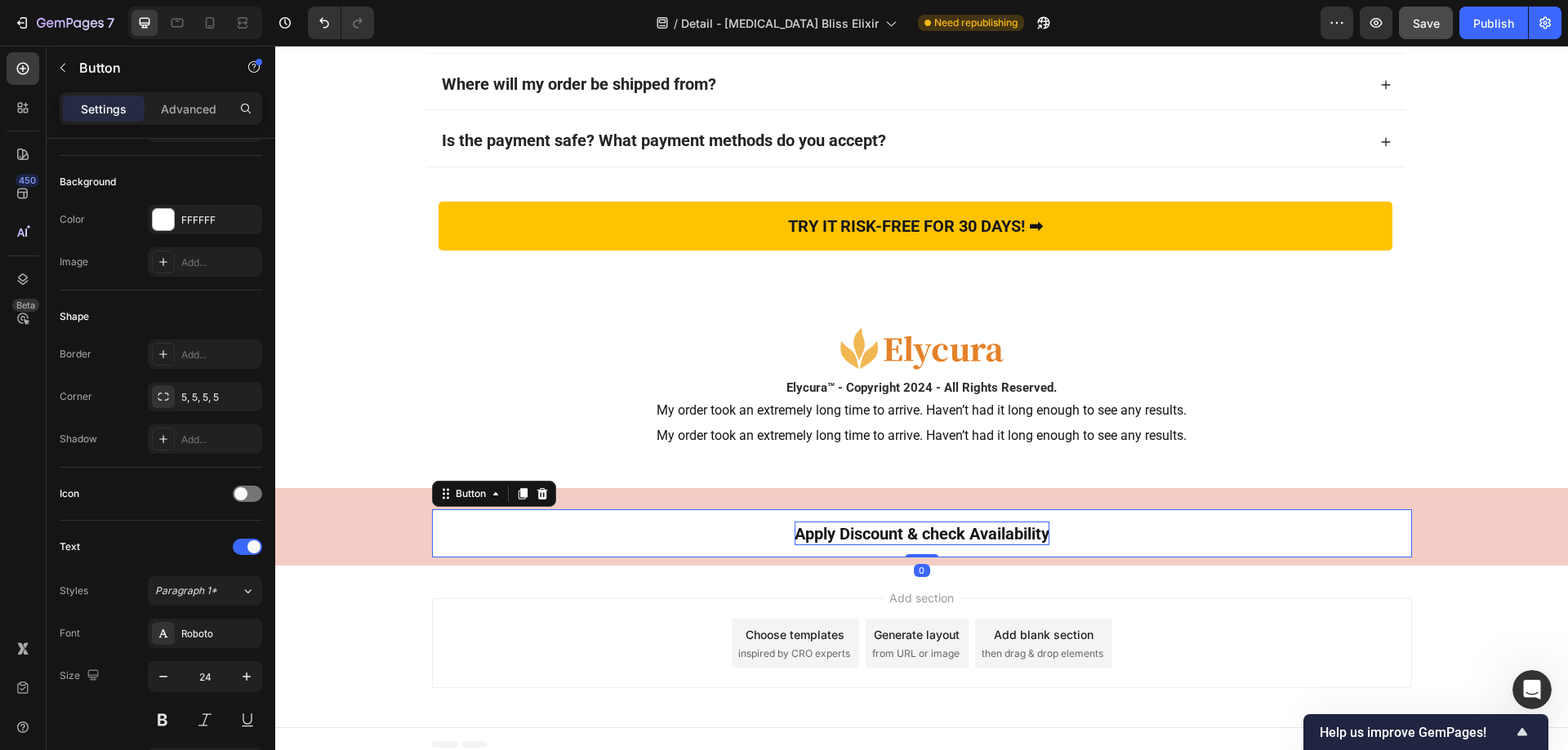
scroll to position [0, 0]
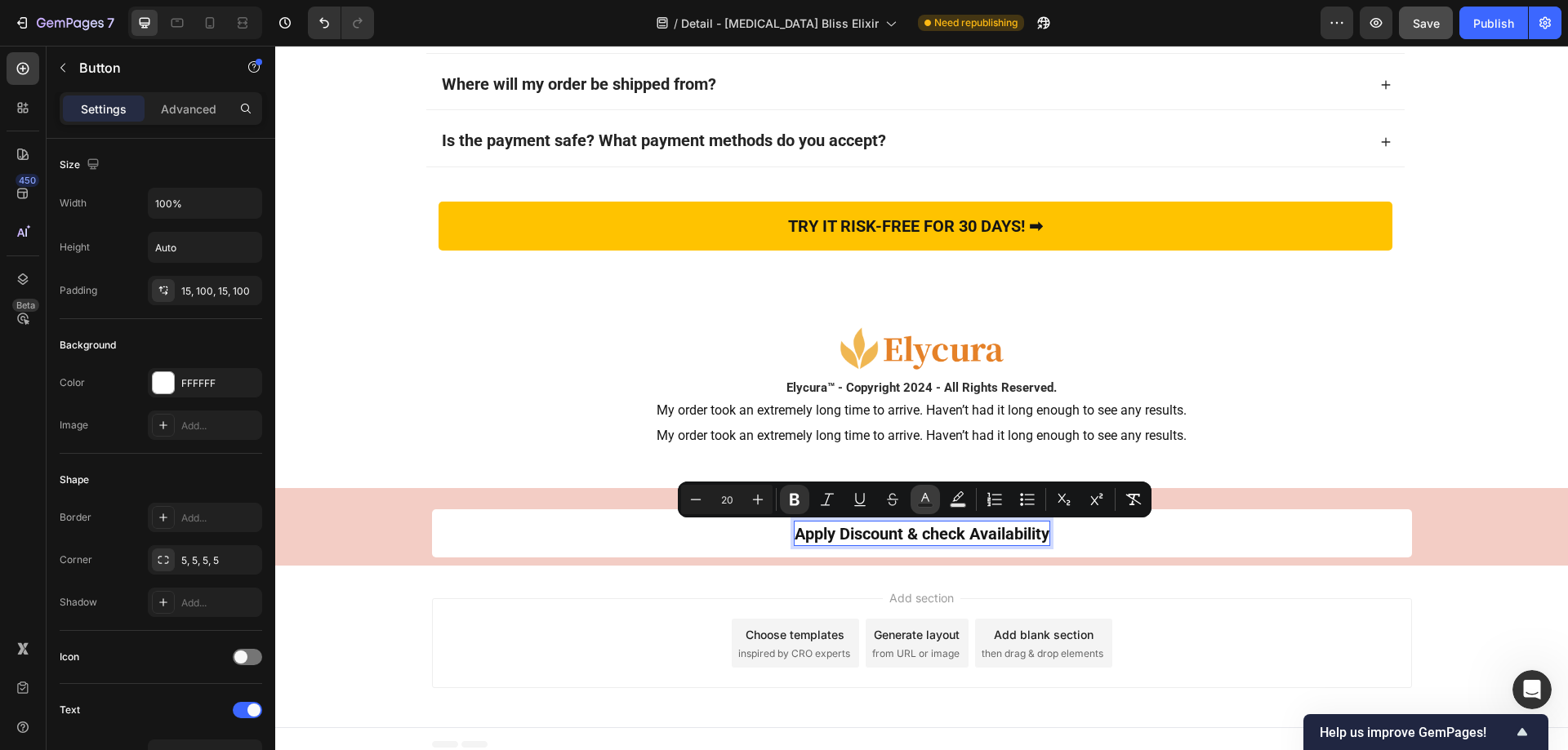
click at [928, 494] on icon "Editor contextual toolbar" at bounding box center [925, 500] width 17 height 17
type input "151515"
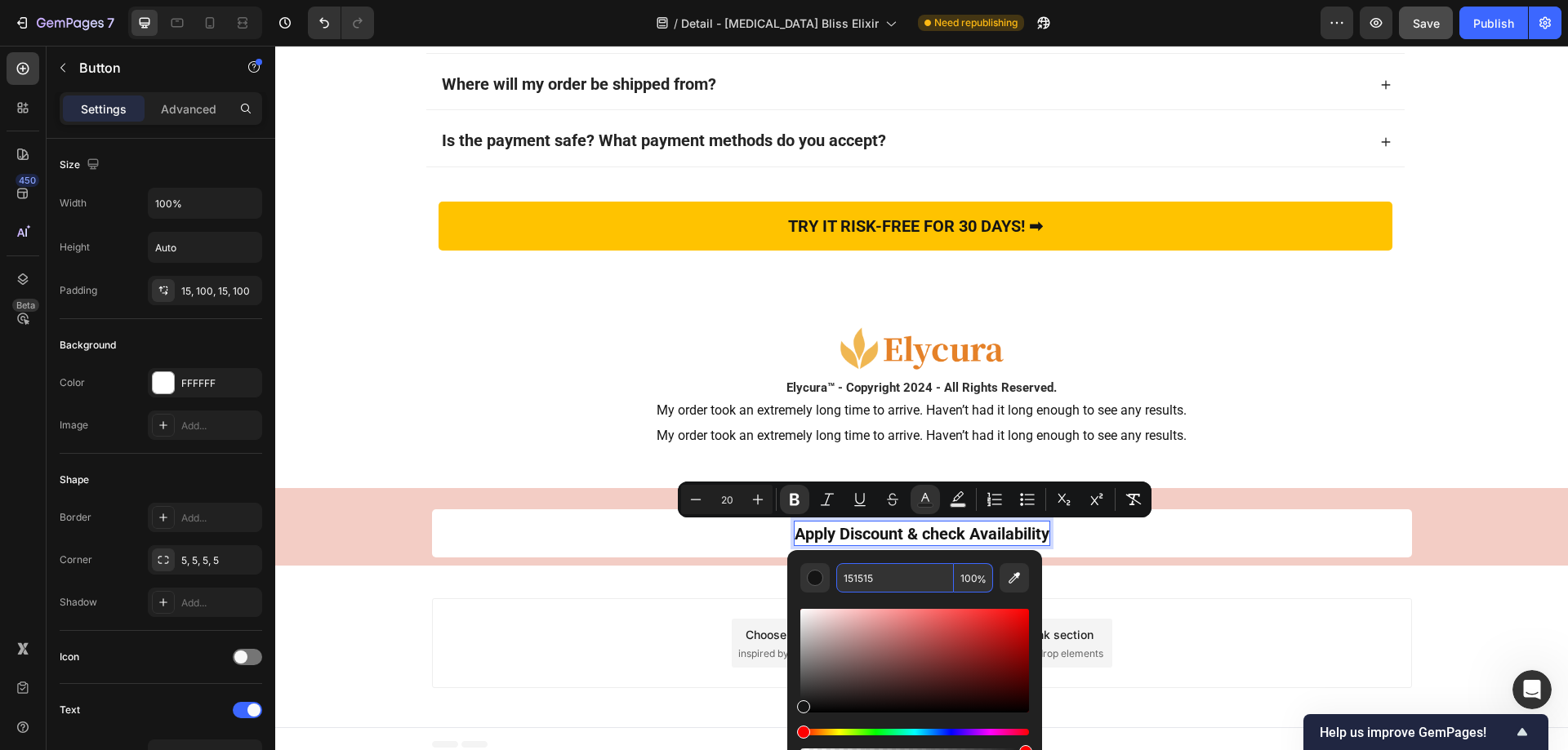
click at [890, 570] on input "151515" at bounding box center [895, 578] width 117 height 29
paste input "F3CDC"
type input "F3CDC5"
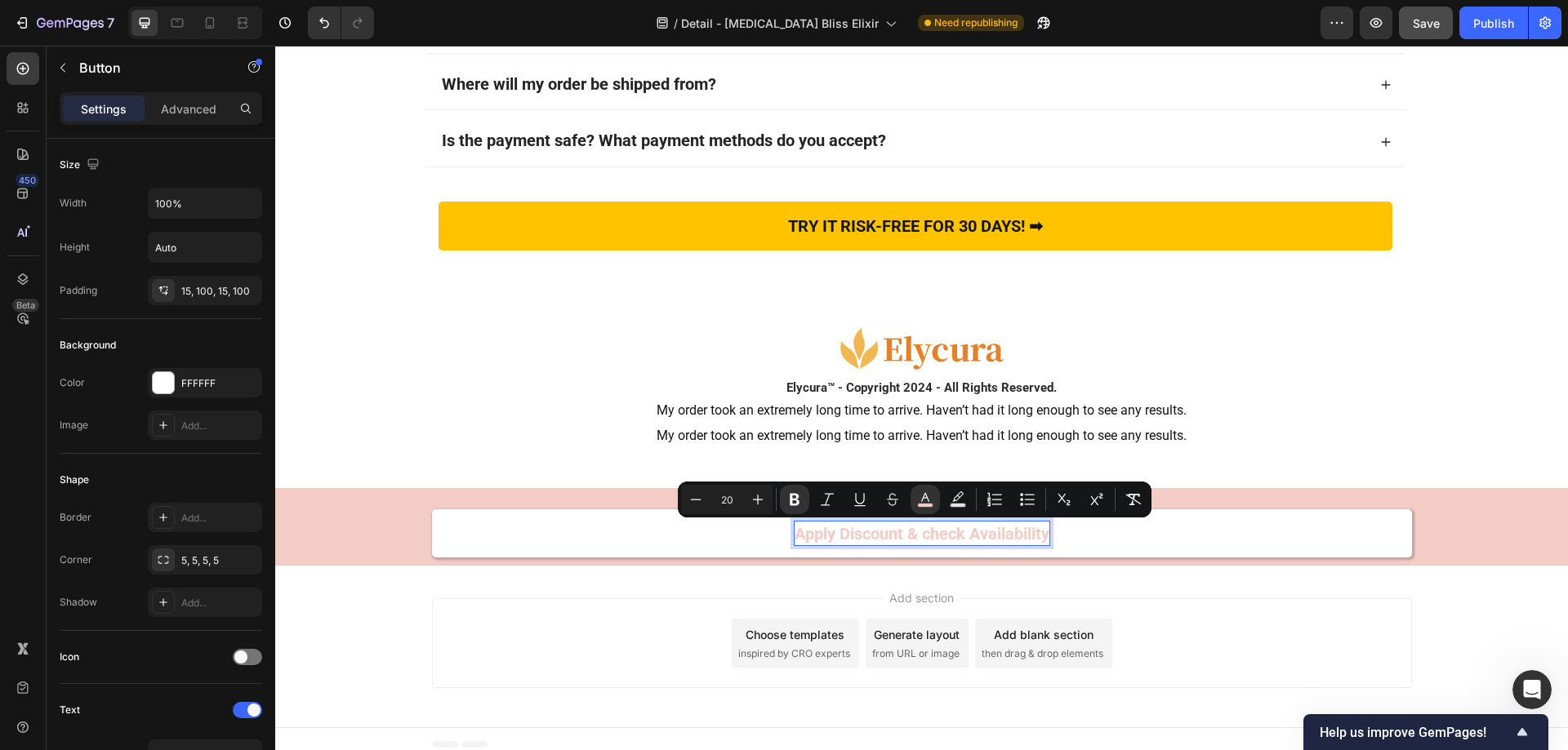
click at [496, 524] on link "Apply Discount & check Availability" at bounding box center [922, 534] width 980 height 49
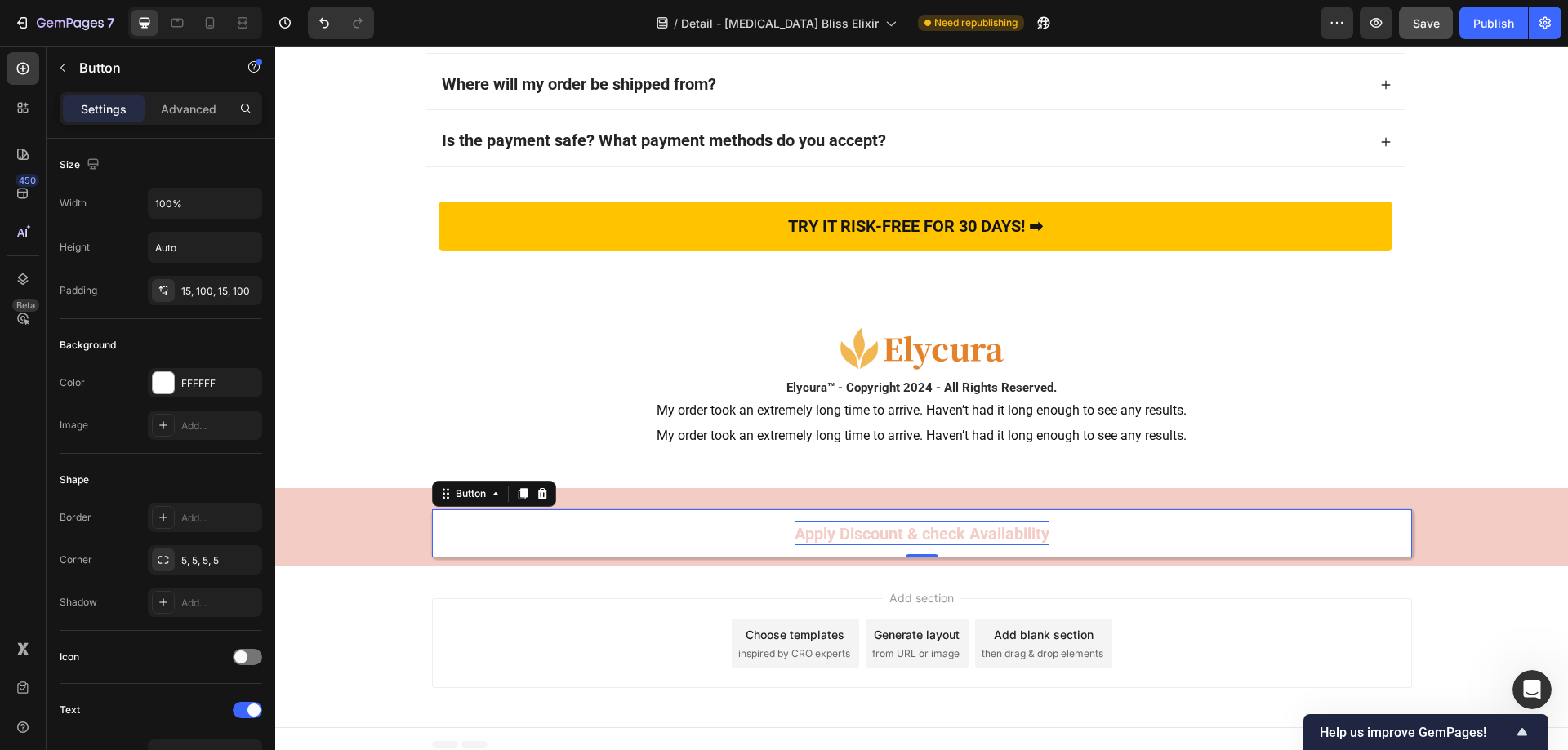
click at [827, 516] on link "Apply Discount & check Availability" at bounding box center [922, 534] width 980 height 49
click at [392, 529] on div "Apply Discount & check Availability Button 0 Row" at bounding box center [922, 527] width 1293 height 62
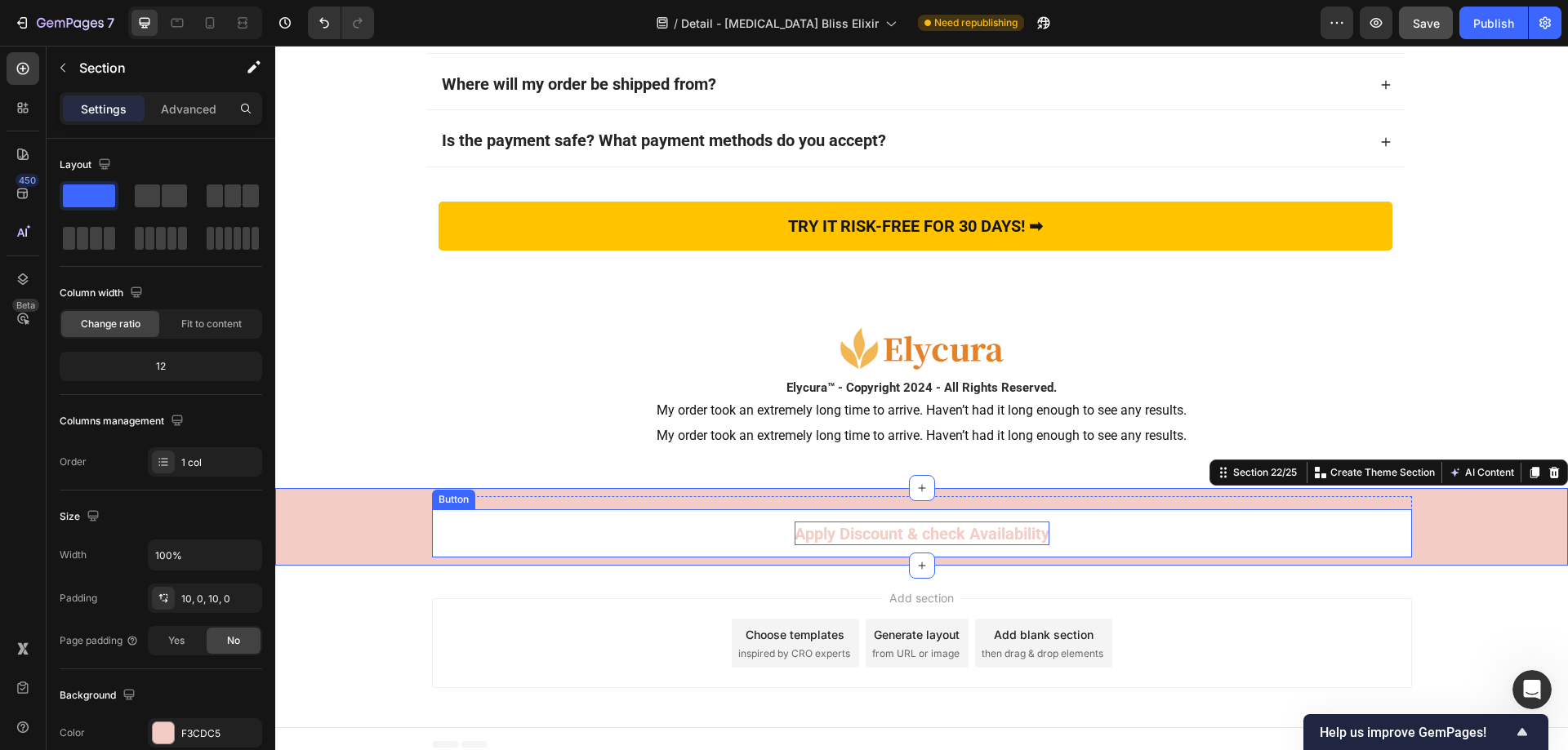
click at [845, 532] on strong "Apply Discount & check Availability" at bounding box center [922, 534] width 255 height 19
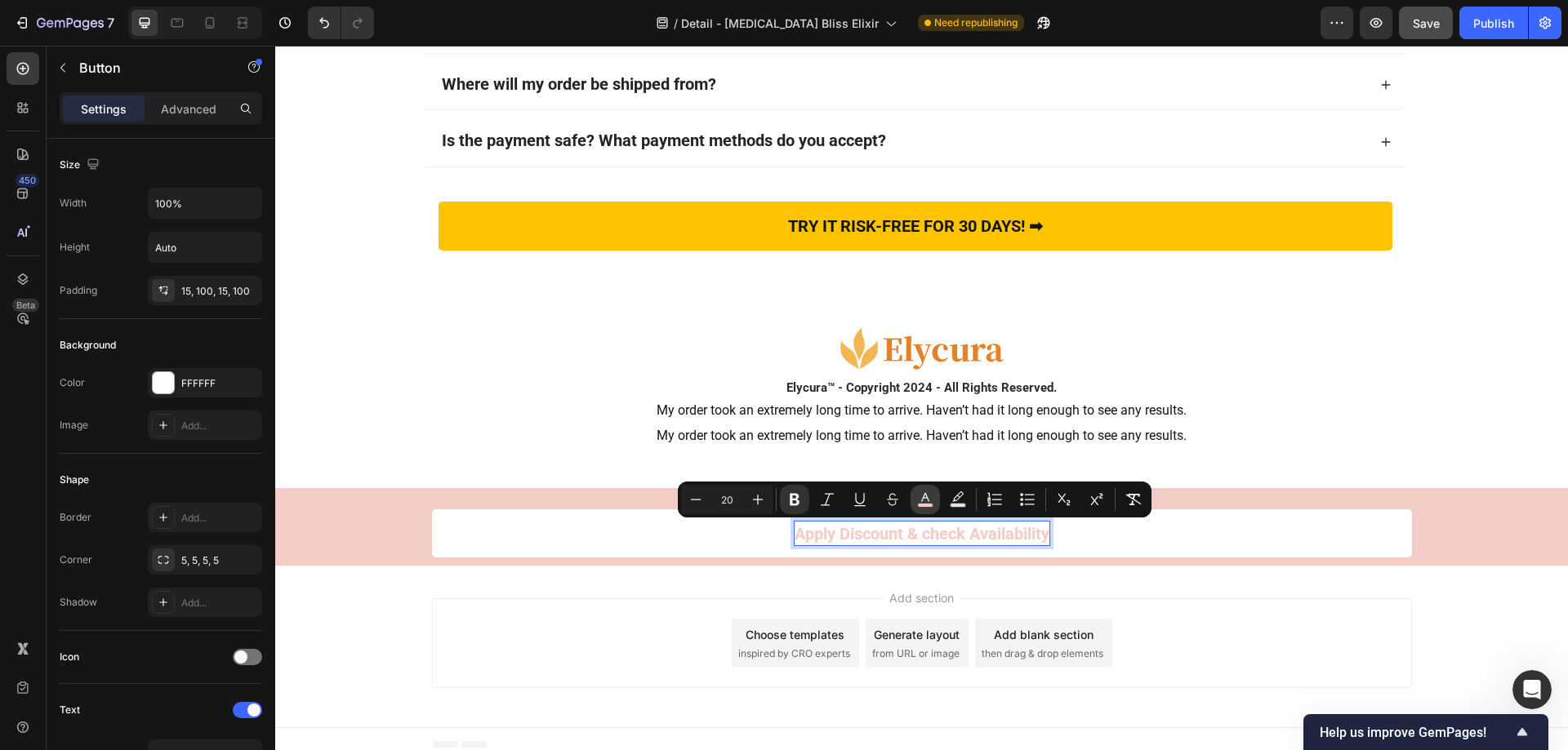
click at [927, 498] on icon "Editor contextual toolbar" at bounding box center [924, 498] width 8 height 9
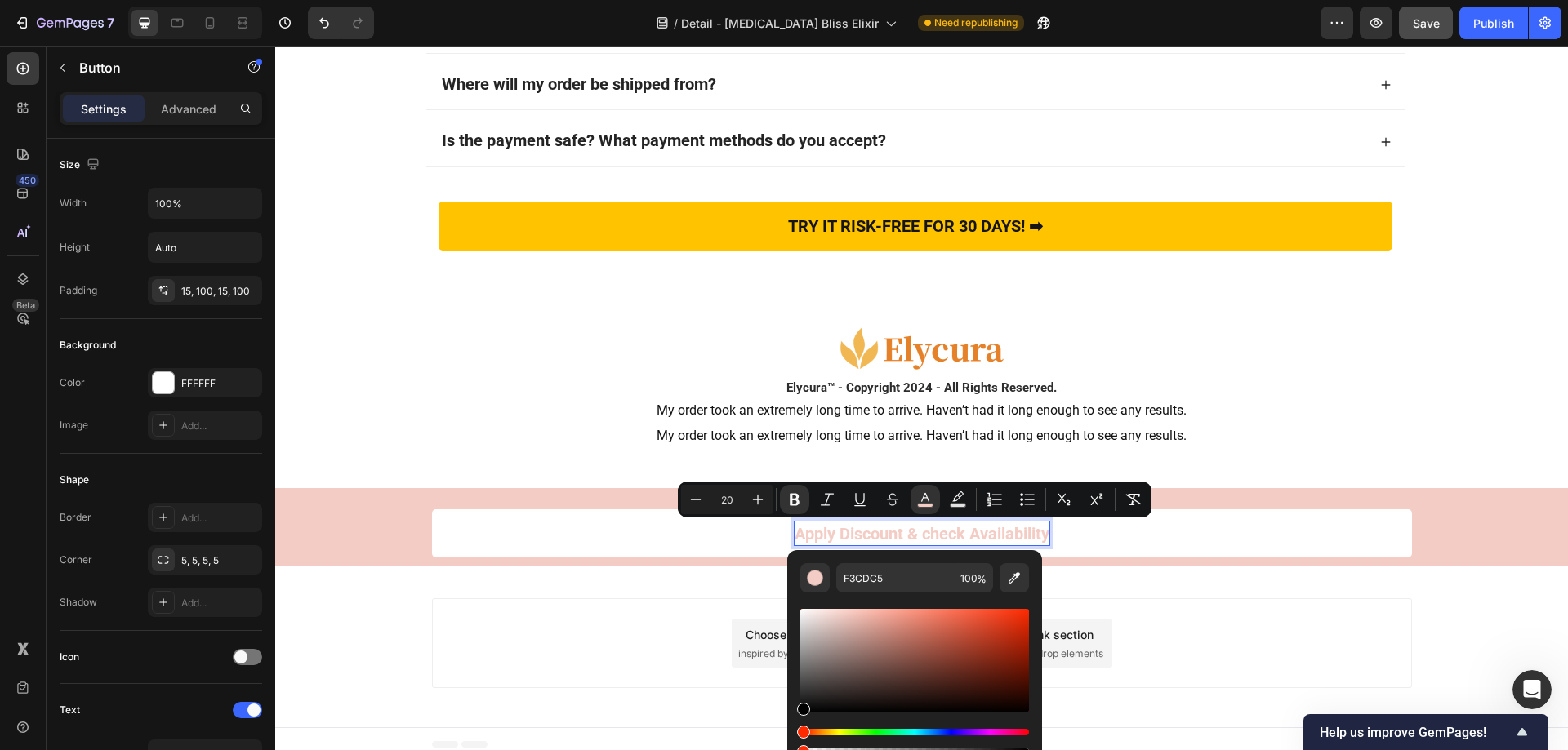
drag, startPoint x: 804, startPoint y: 613, endPoint x: 794, endPoint y: 725, distance: 112.4
click at [794, 725] on div "F3CDC5 100 %" at bounding box center [914, 654] width 255 height 208
type input "000000"
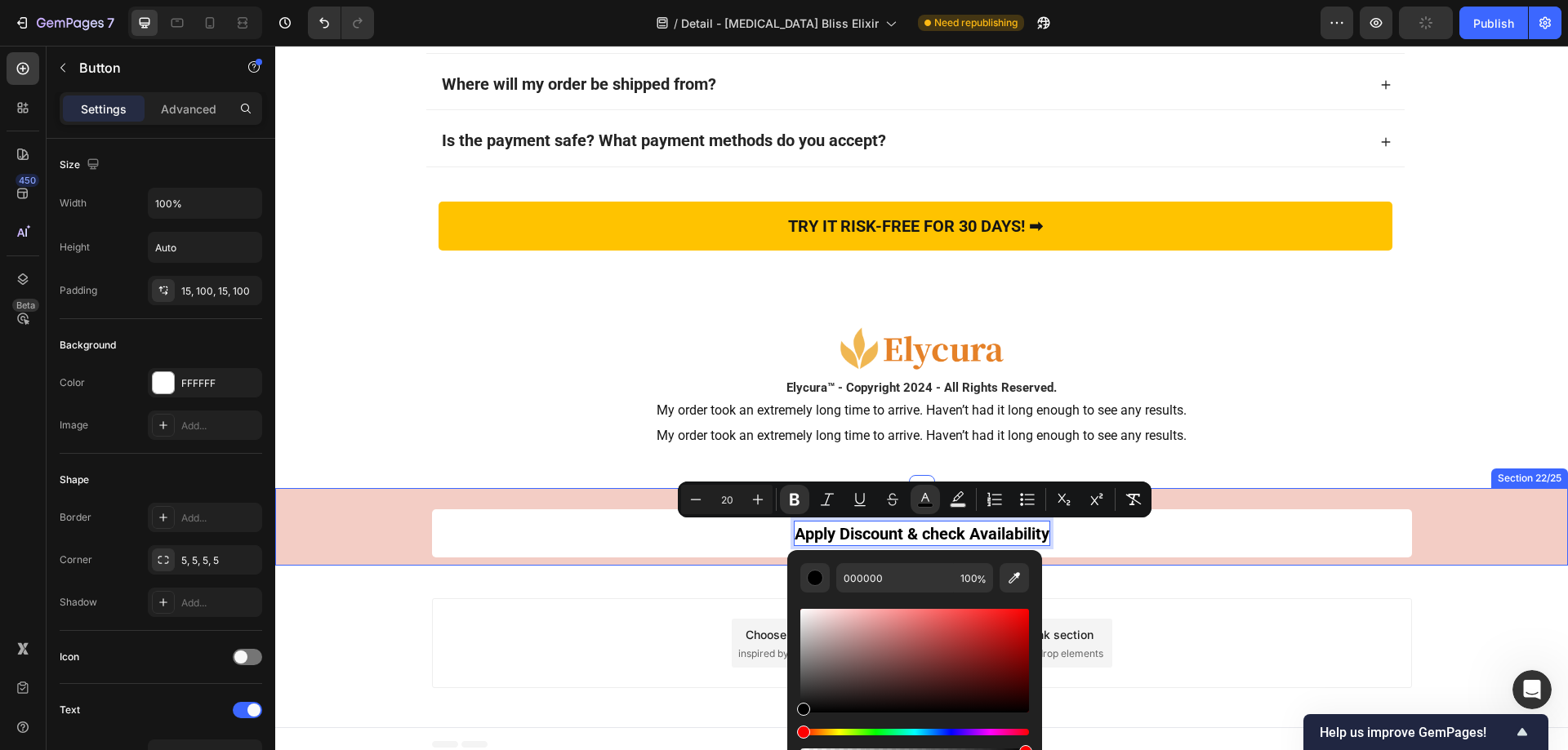
click at [294, 512] on div "Apply Discount & check Availability Button 0 Row" at bounding box center [922, 527] width 1293 height 62
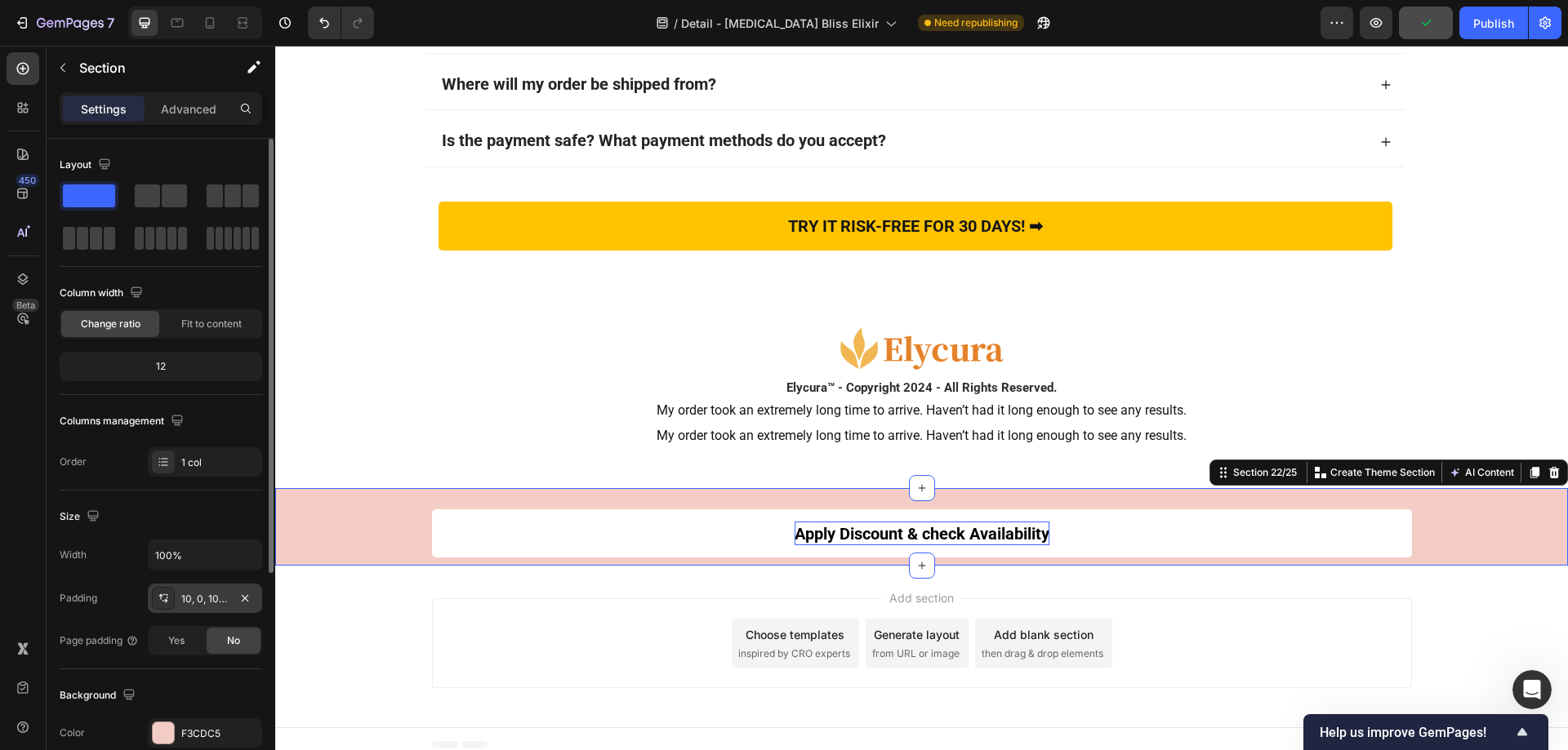
click at [160, 593] on icon at bounding box center [163, 599] width 13 height 13
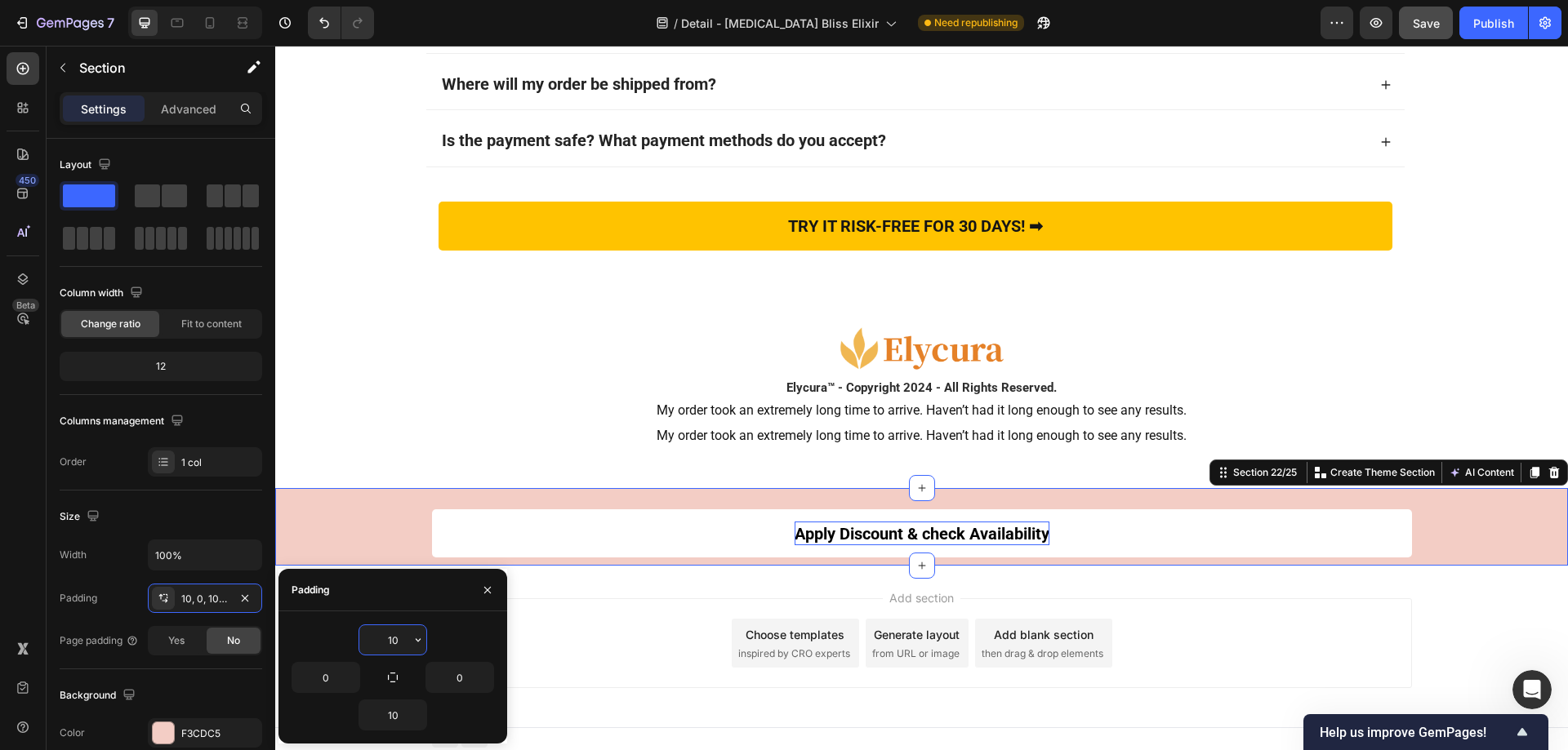
click at [409, 645] on input "10" at bounding box center [392, 640] width 67 height 29
type input "0"
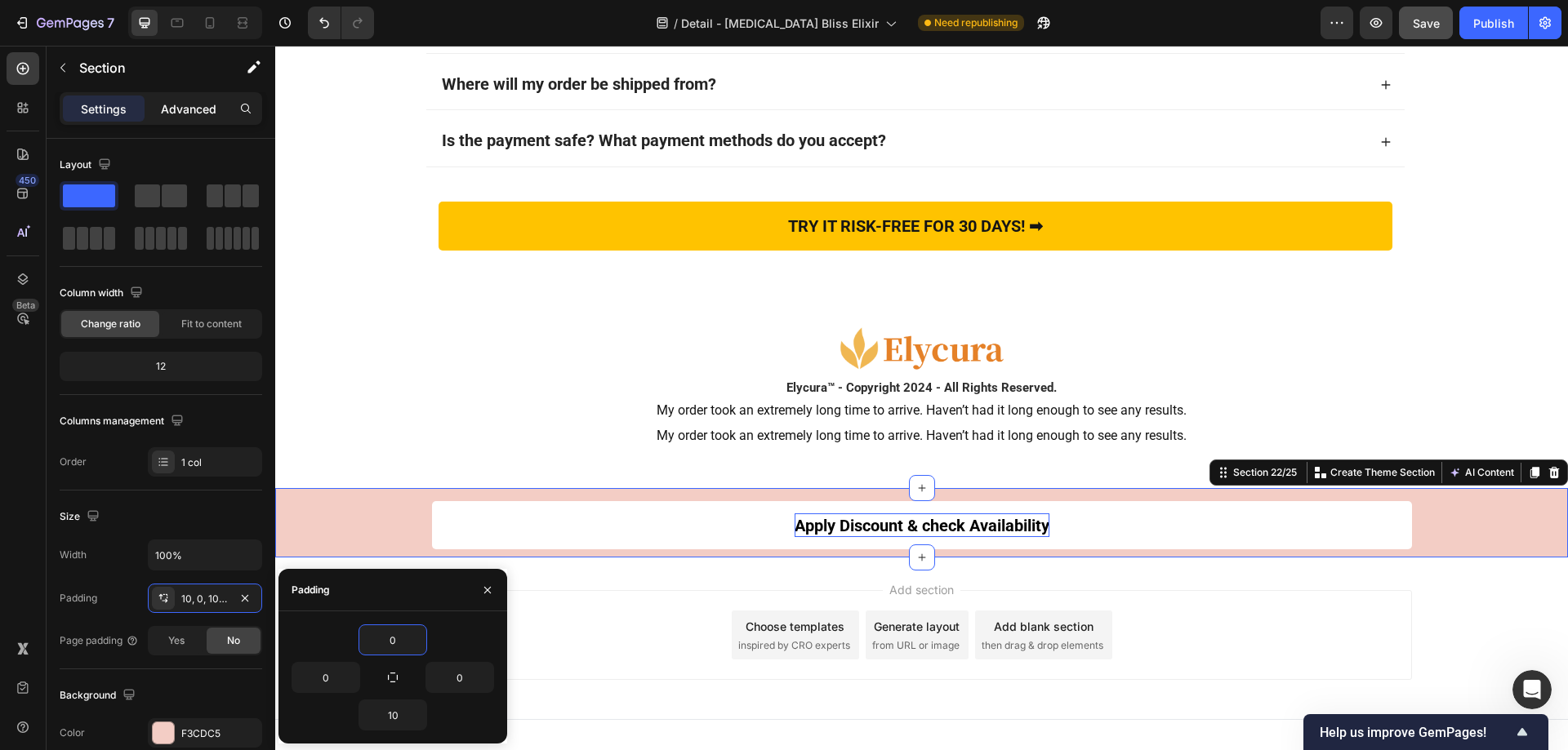
click at [179, 115] on p "Advanced" at bounding box center [188, 109] width 56 height 17
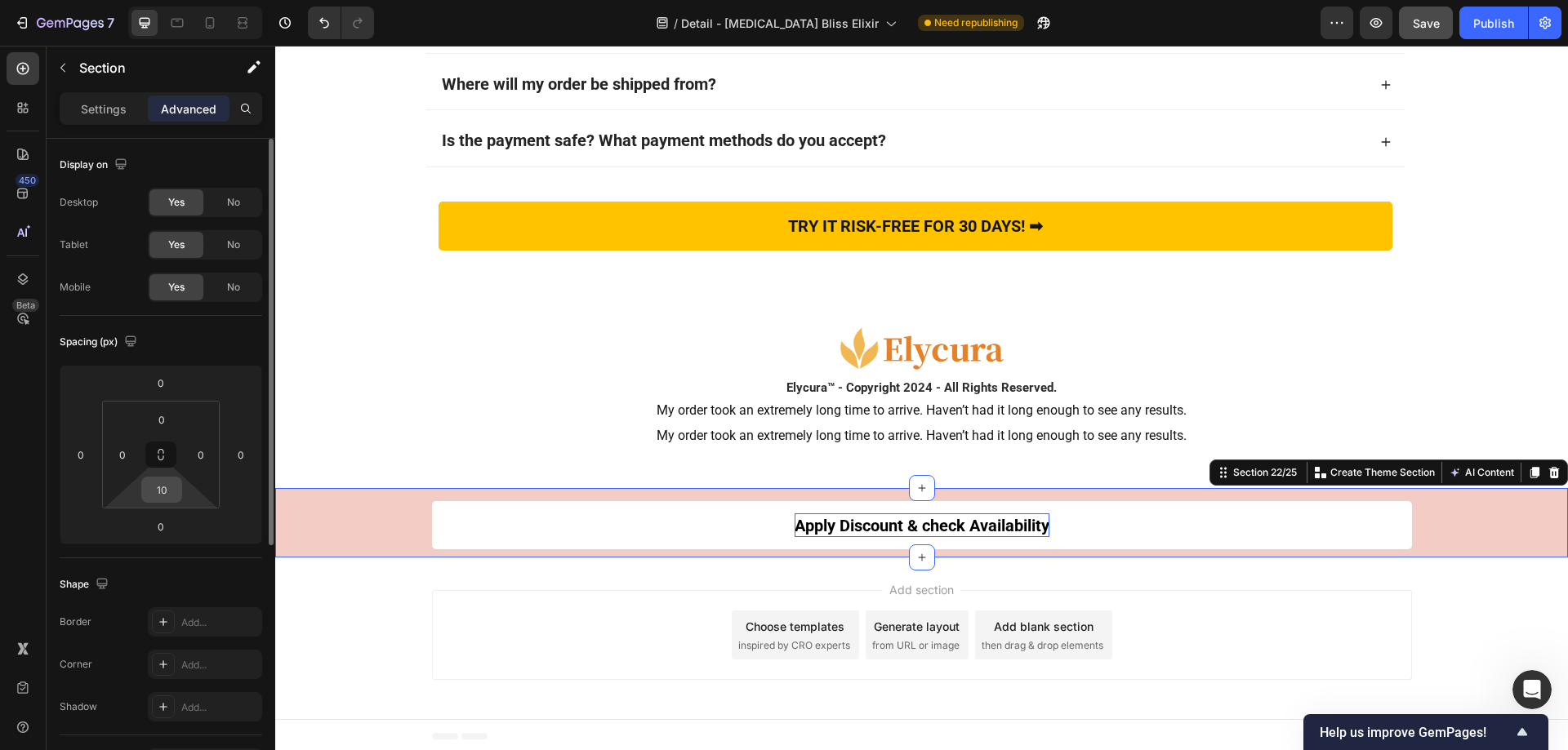
click at [169, 493] on input "10" at bounding box center [162, 490] width 33 height 25
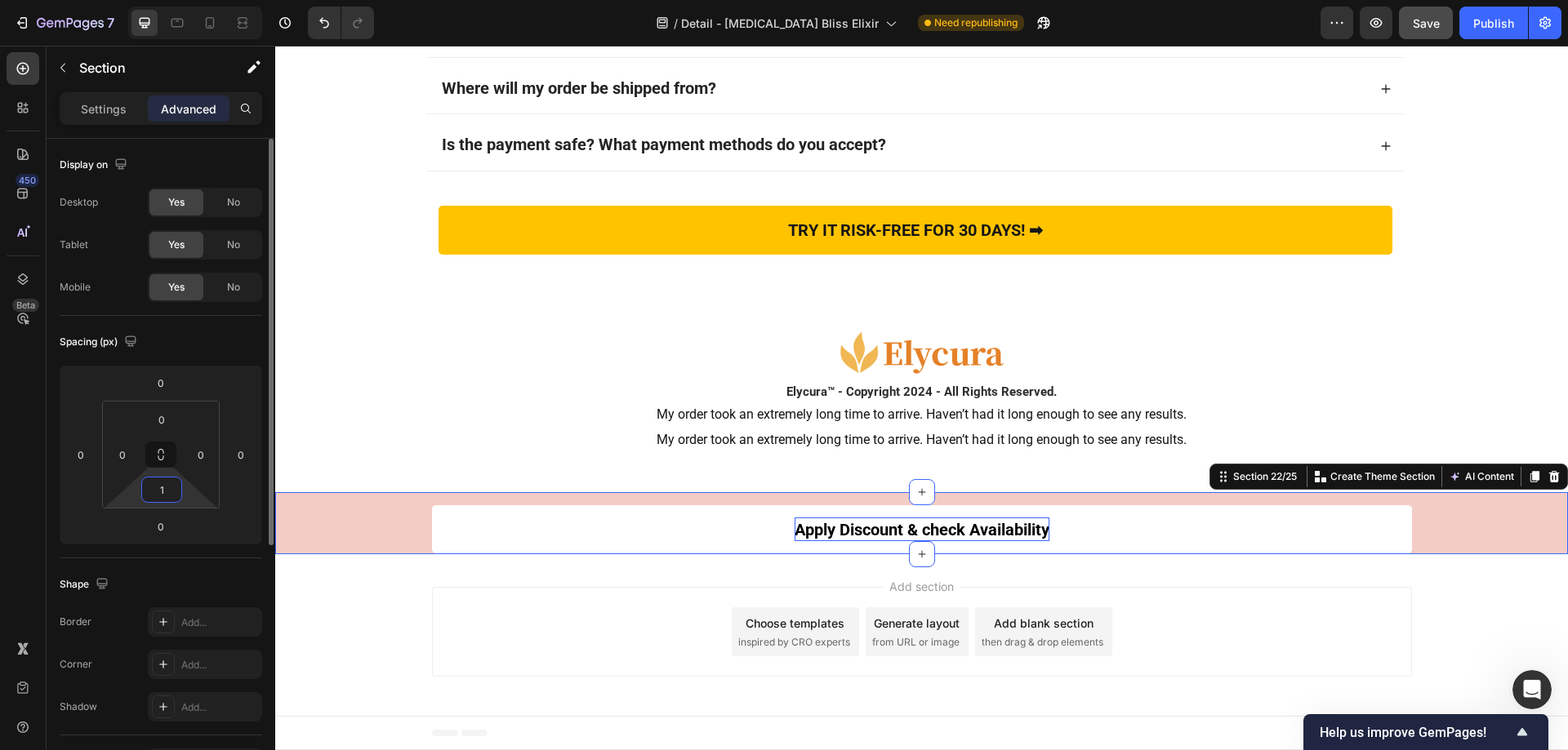
type input "15"
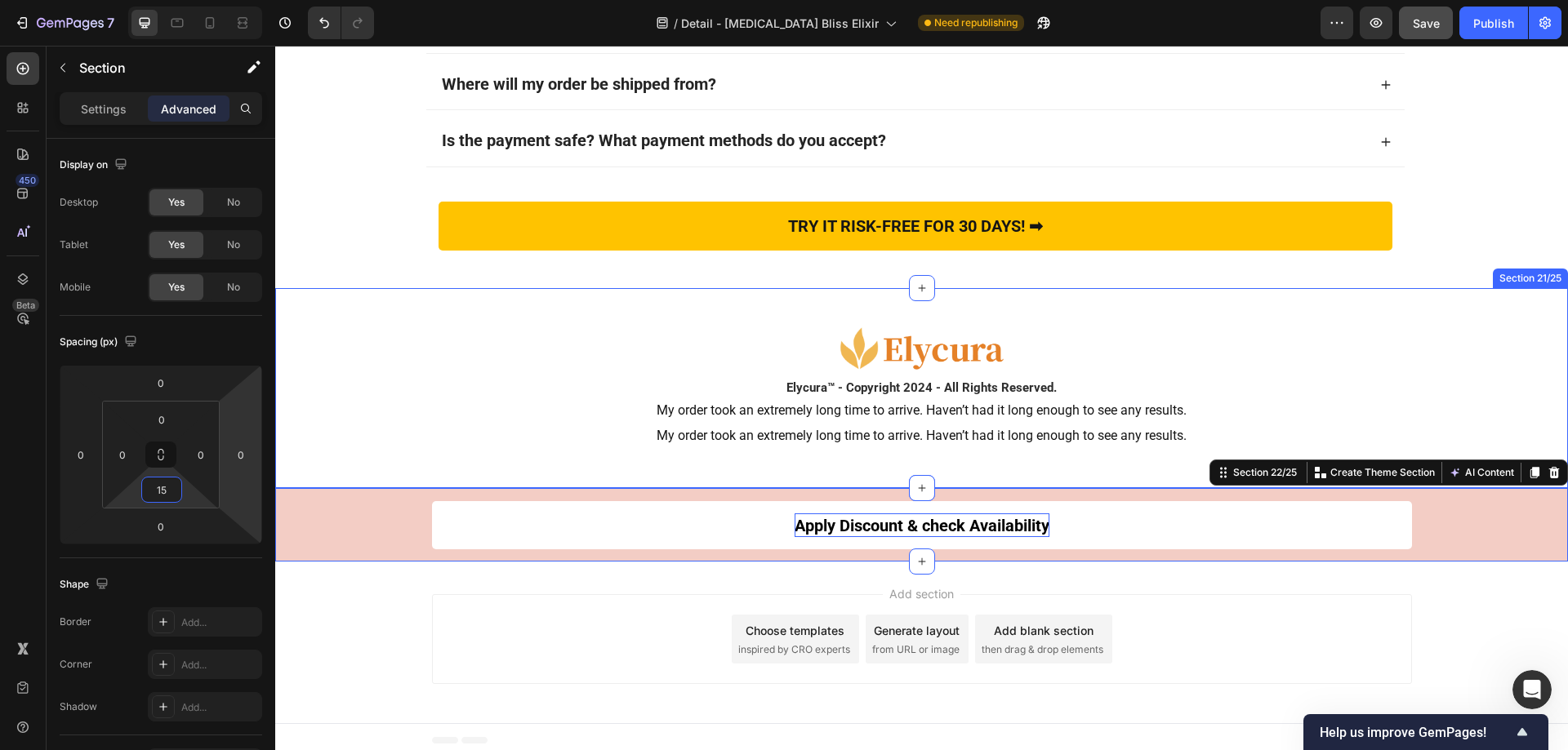
click at [405, 391] on div "Image Elycura™ - Copyright 2024 - All Rights Reserved. Heading My order took an…" at bounding box center [922, 388] width 1293 height 147
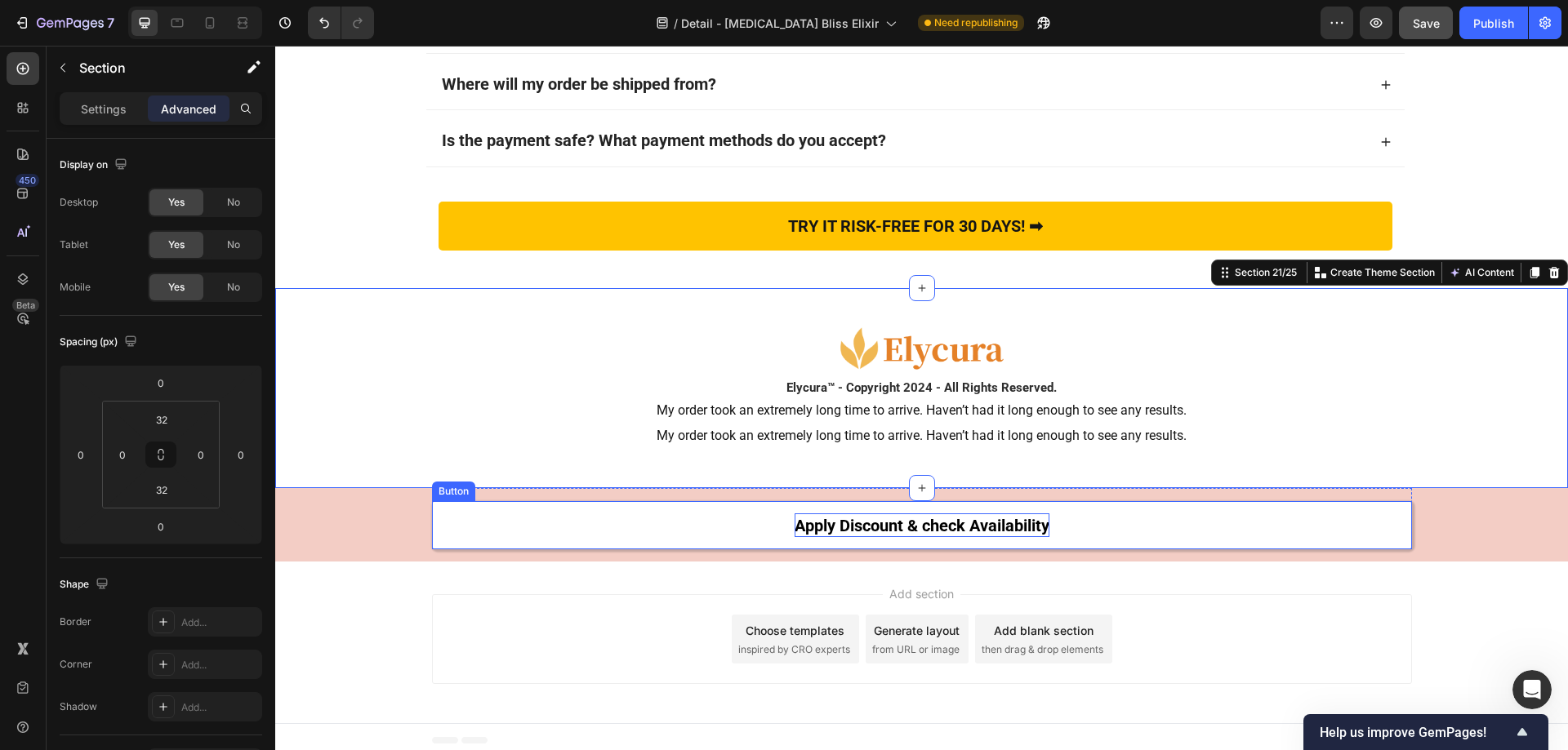
click at [497, 508] on link "Apply Discount & check Availability" at bounding box center [922, 525] width 980 height 49
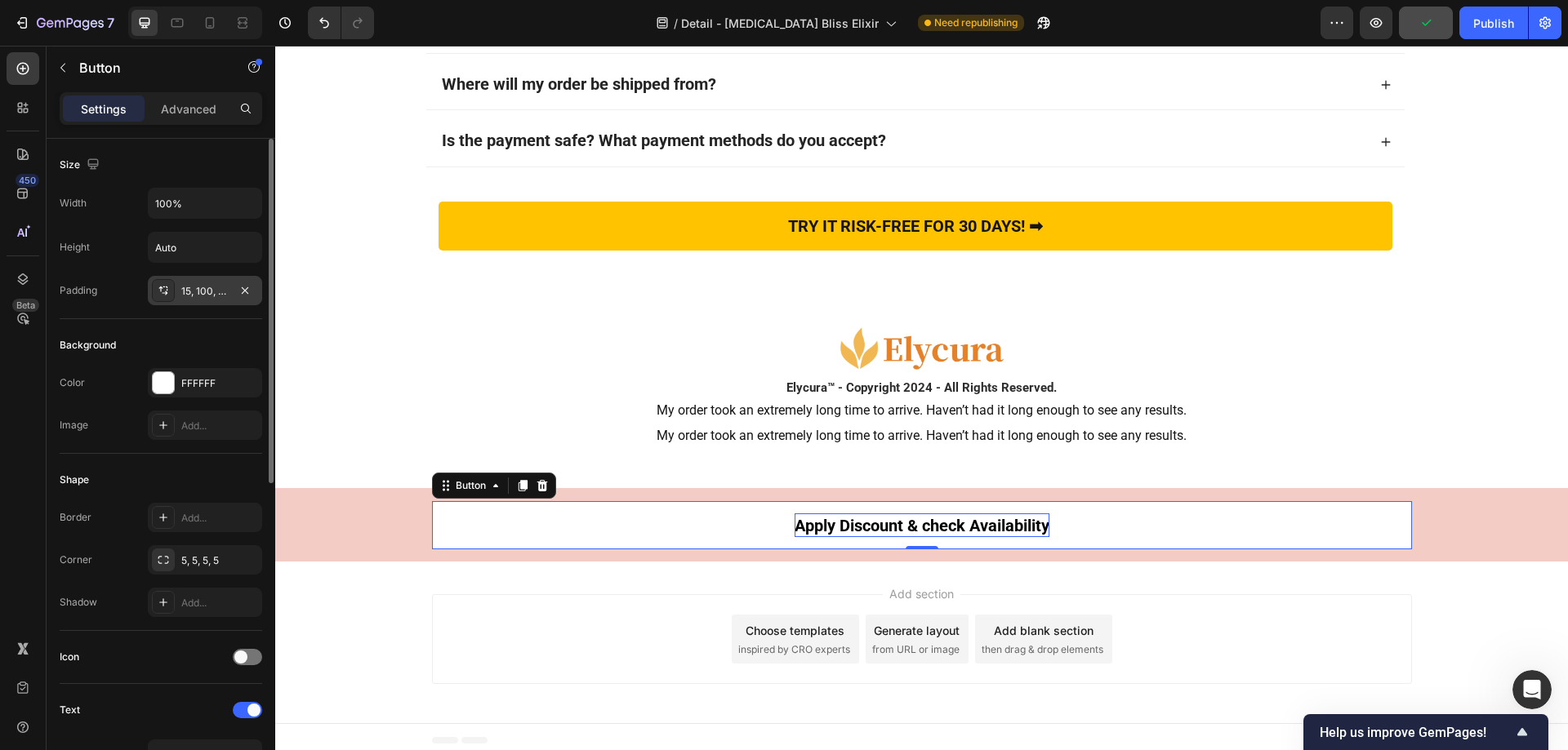
click at [162, 295] on icon at bounding box center [163, 291] width 13 height 13
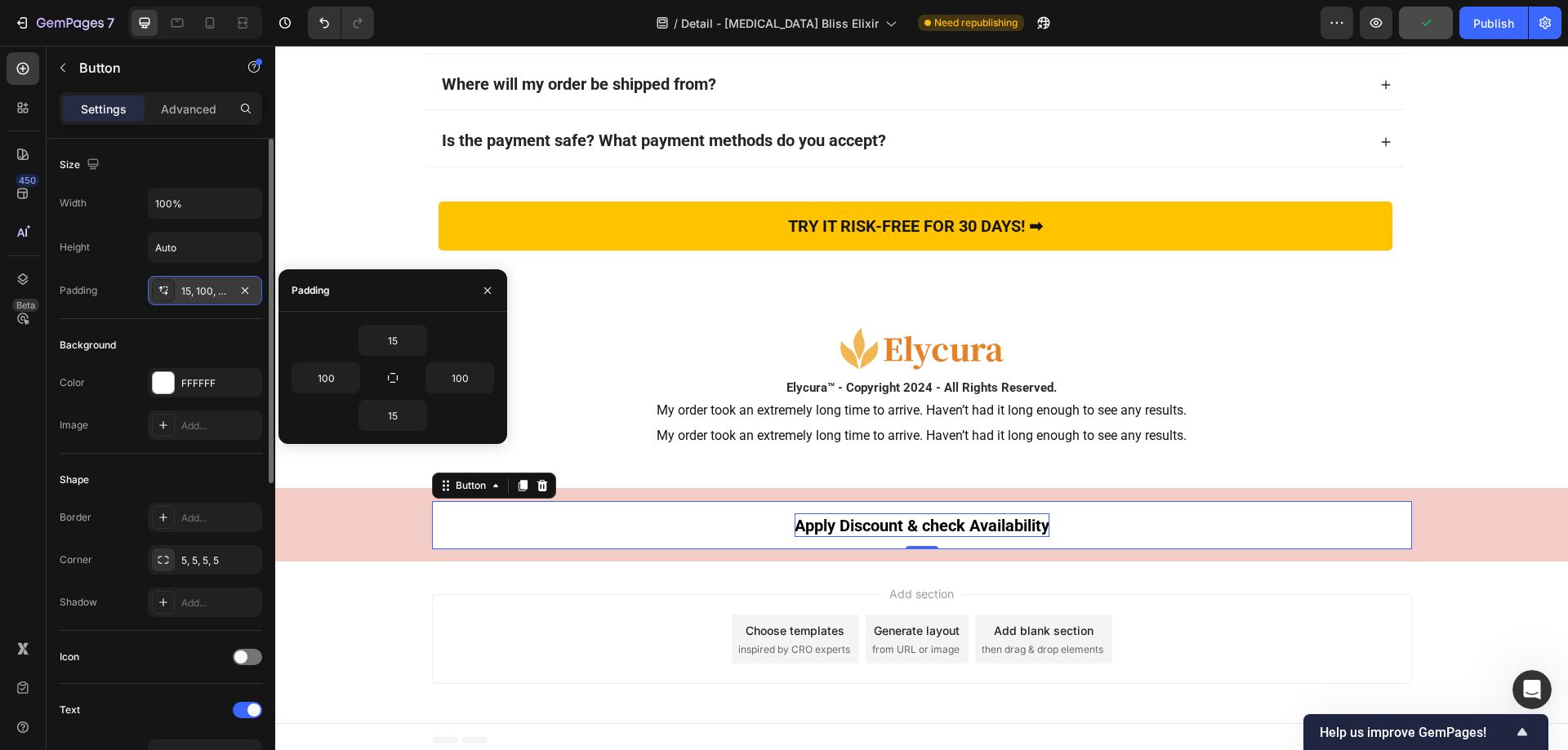
click at [162, 295] on icon at bounding box center [163, 291] width 13 height 13
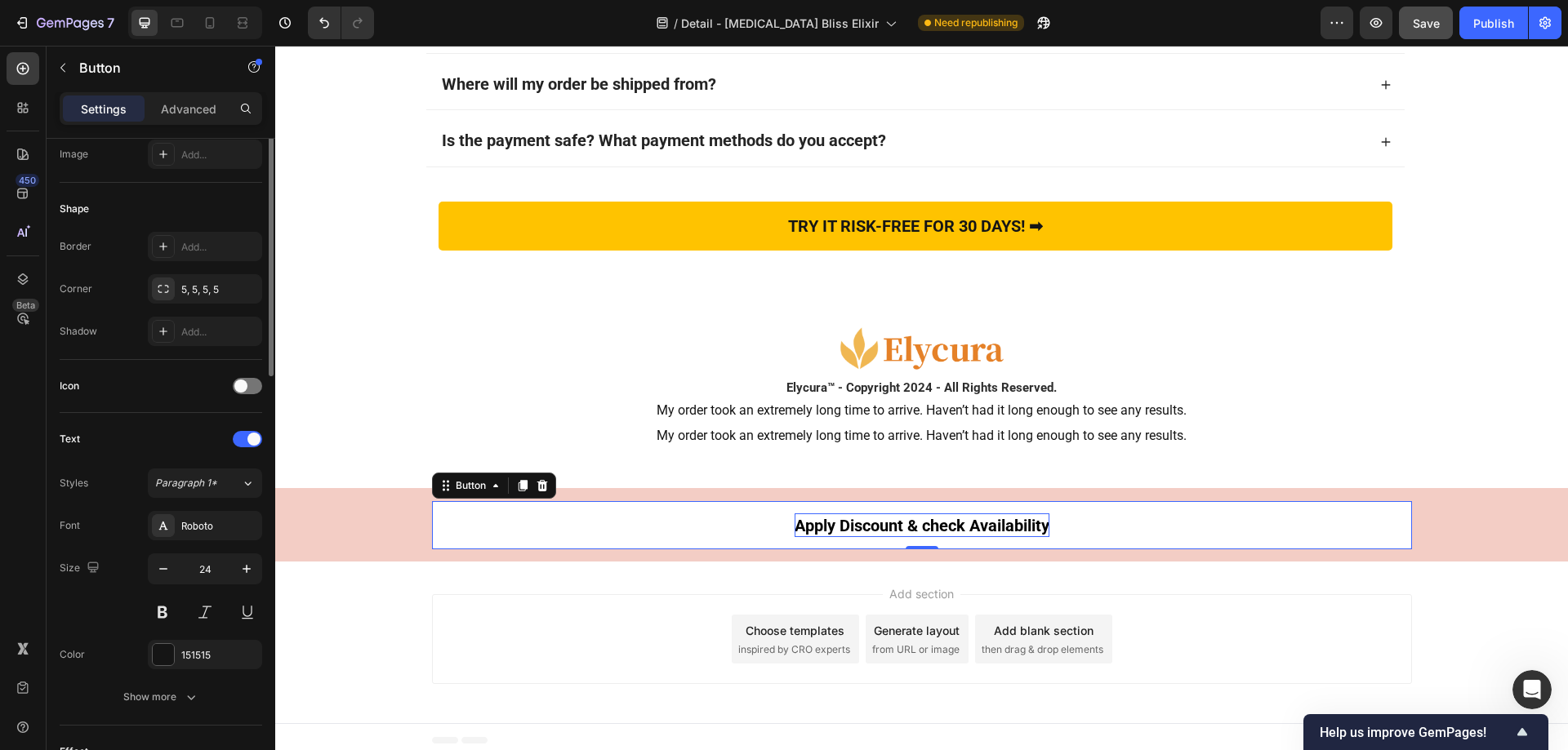
scroll to position [0, 0]
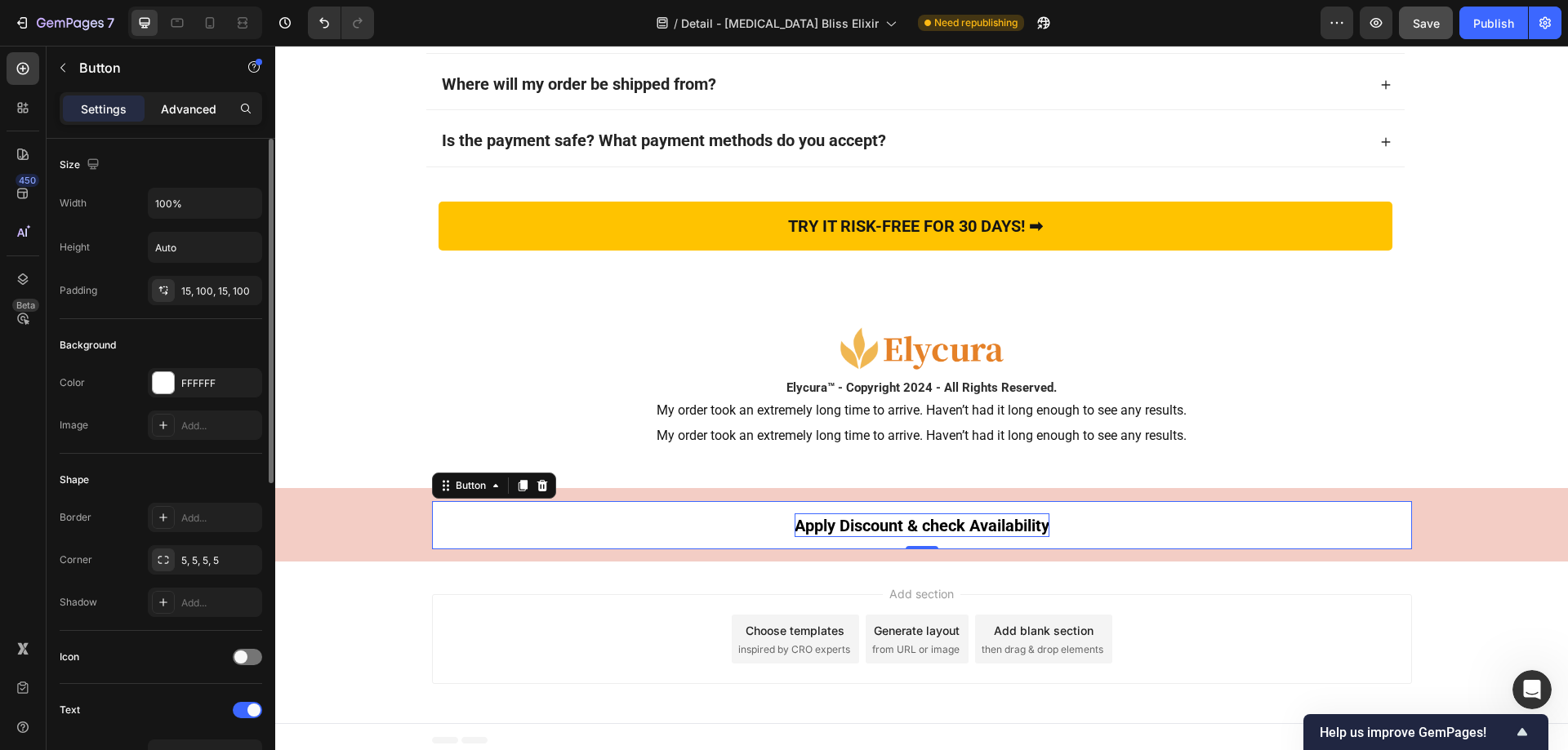
click at [181, 101] on p "Advanced" at bounding box center [188, 109] width 56 height 17
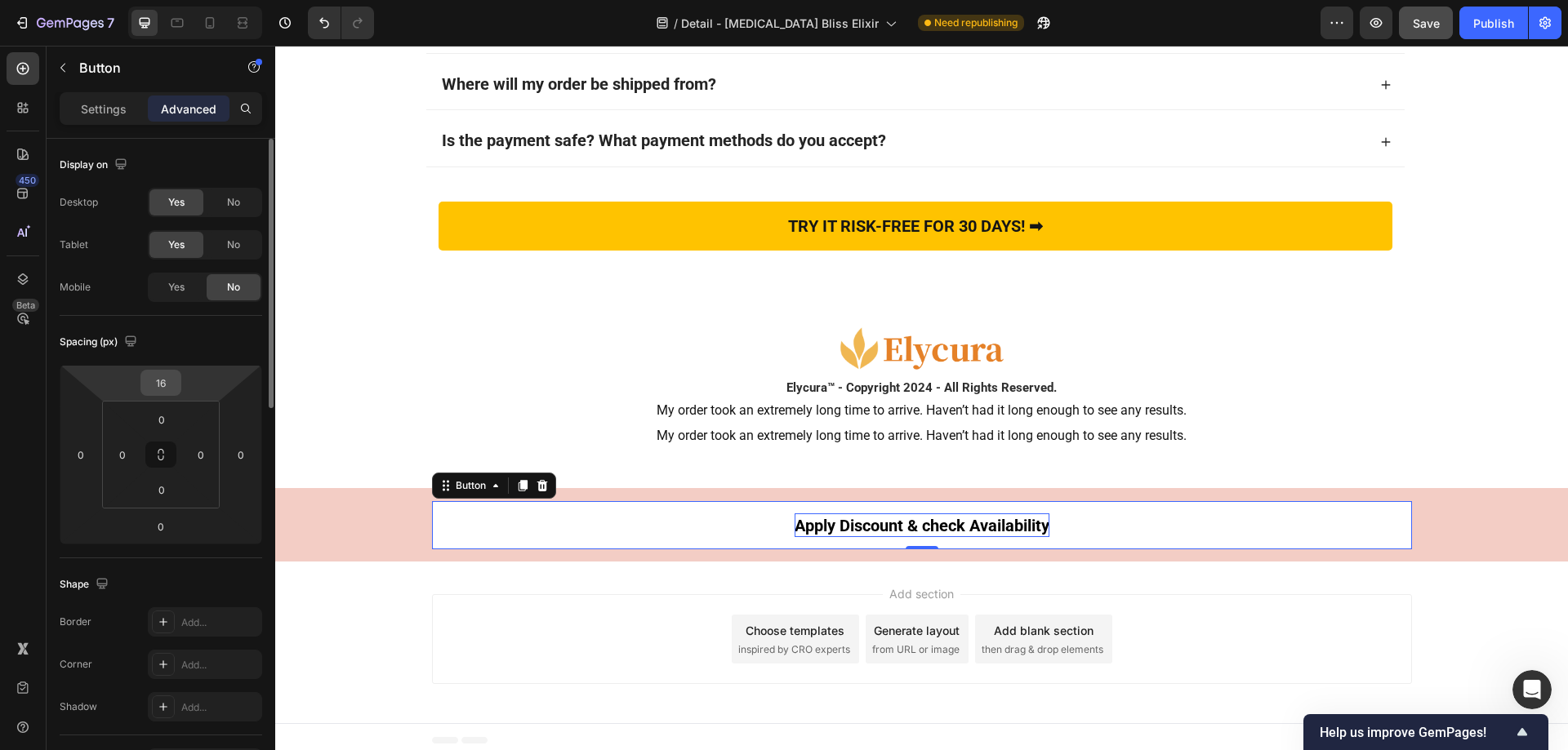
click at [167, 379] on input "16" at bounding box center [161, 382] width 33 height 25
type input "0"
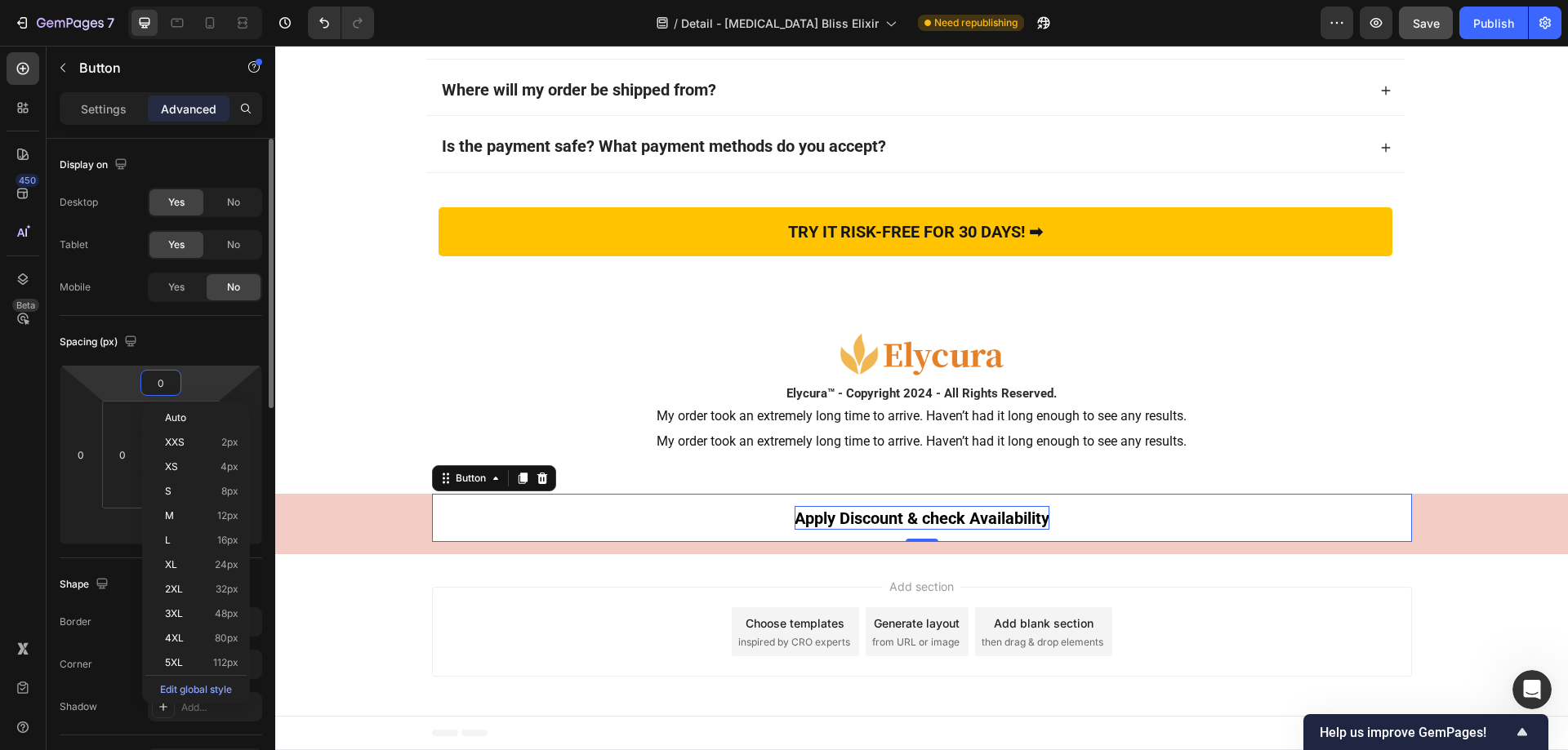
scroll to position [11862, 0]
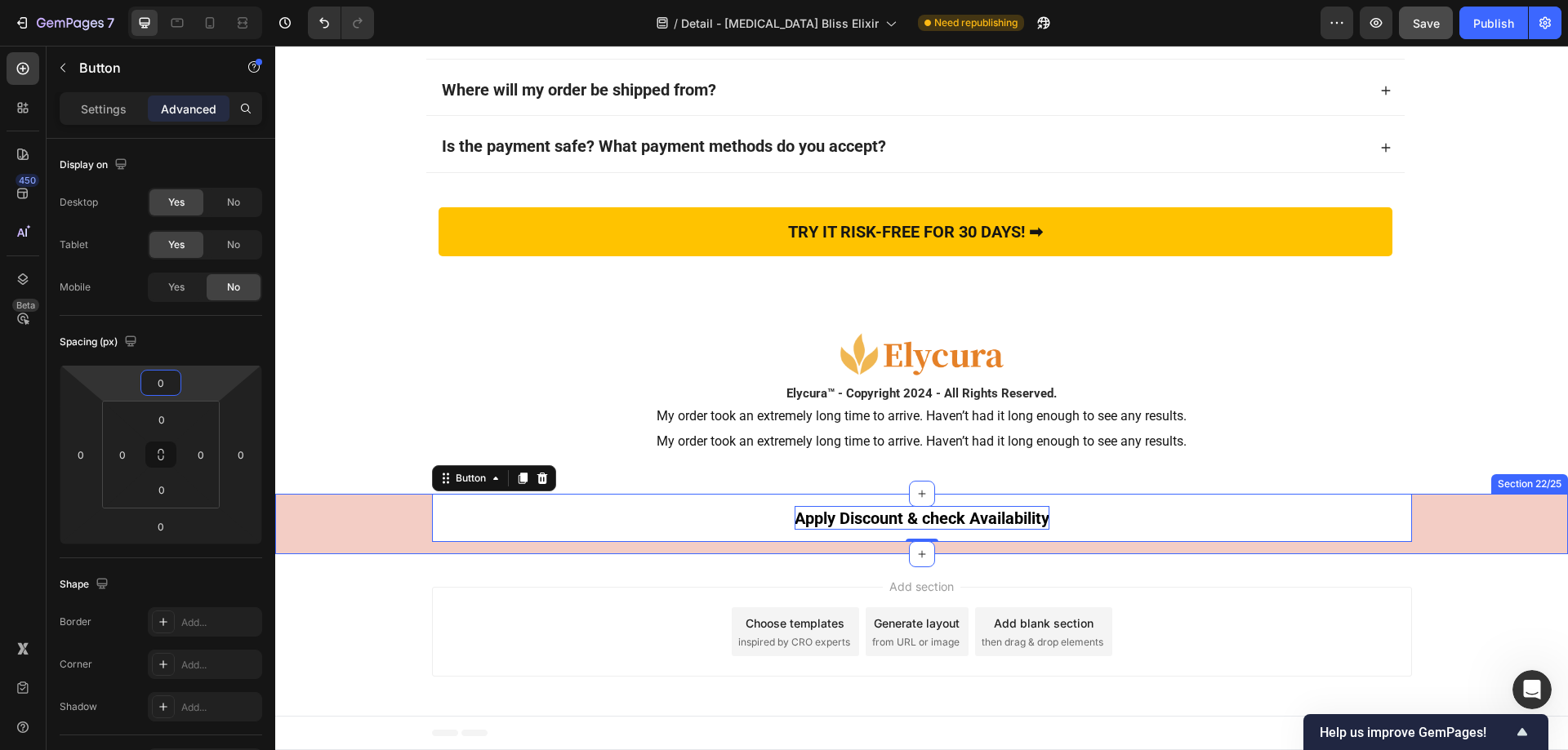
click at [366, 523] on div "Apply Discount & check Availability Button 0 Row" at bounding box center [922, 518] width 1293 height 49
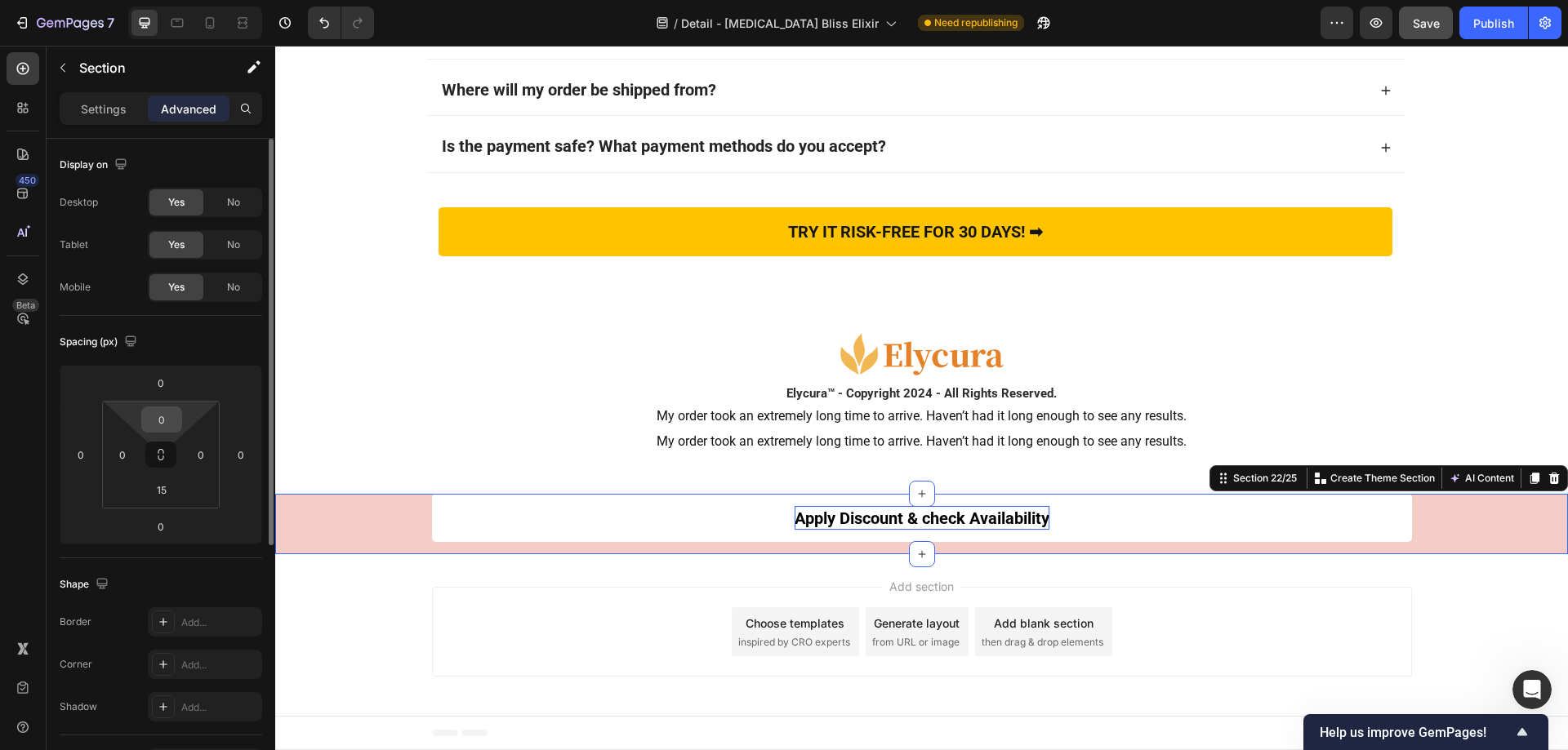
click at [170, 424] on input "0" at bounding box center [162, 419] width 33 height 25
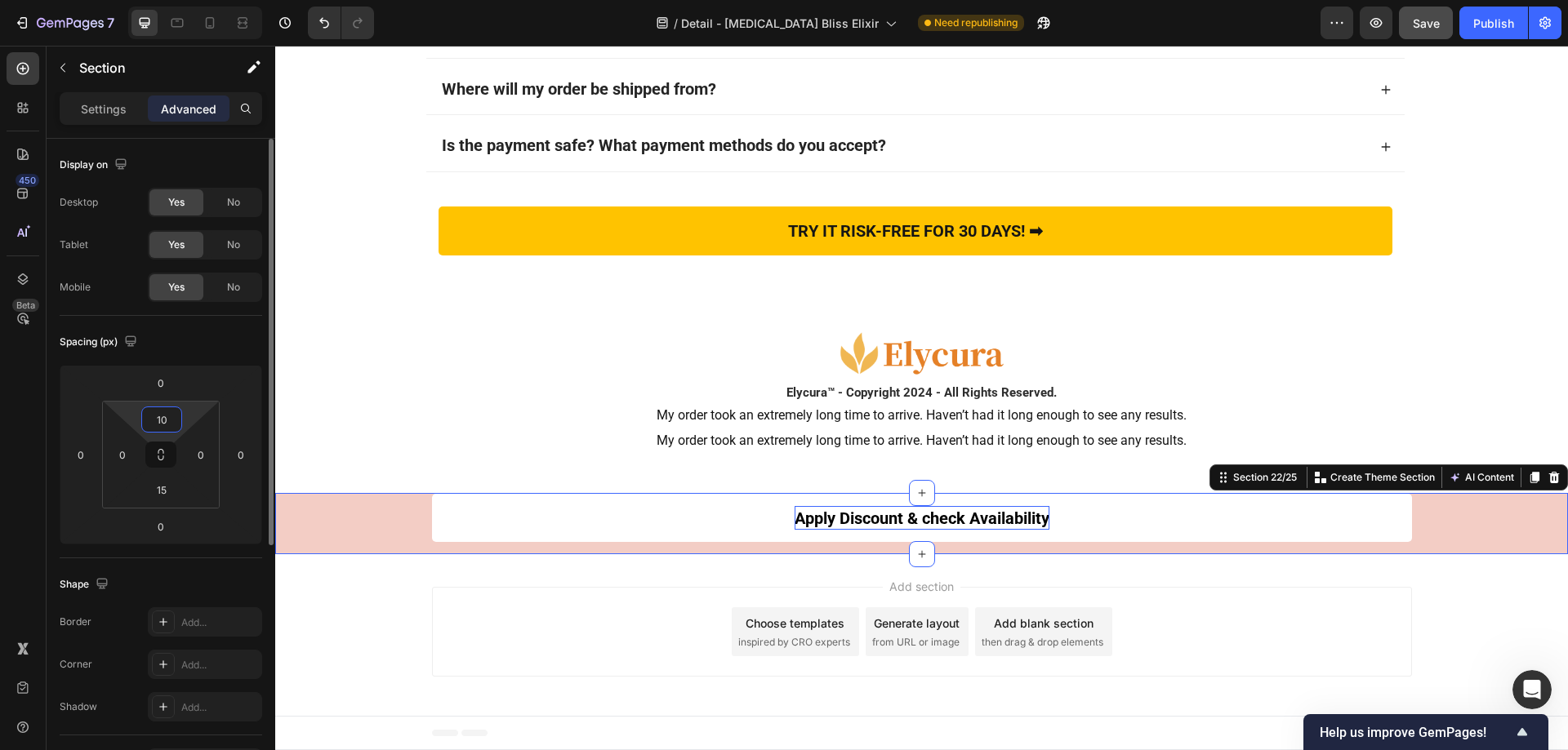
scroll to position [11867, 0]
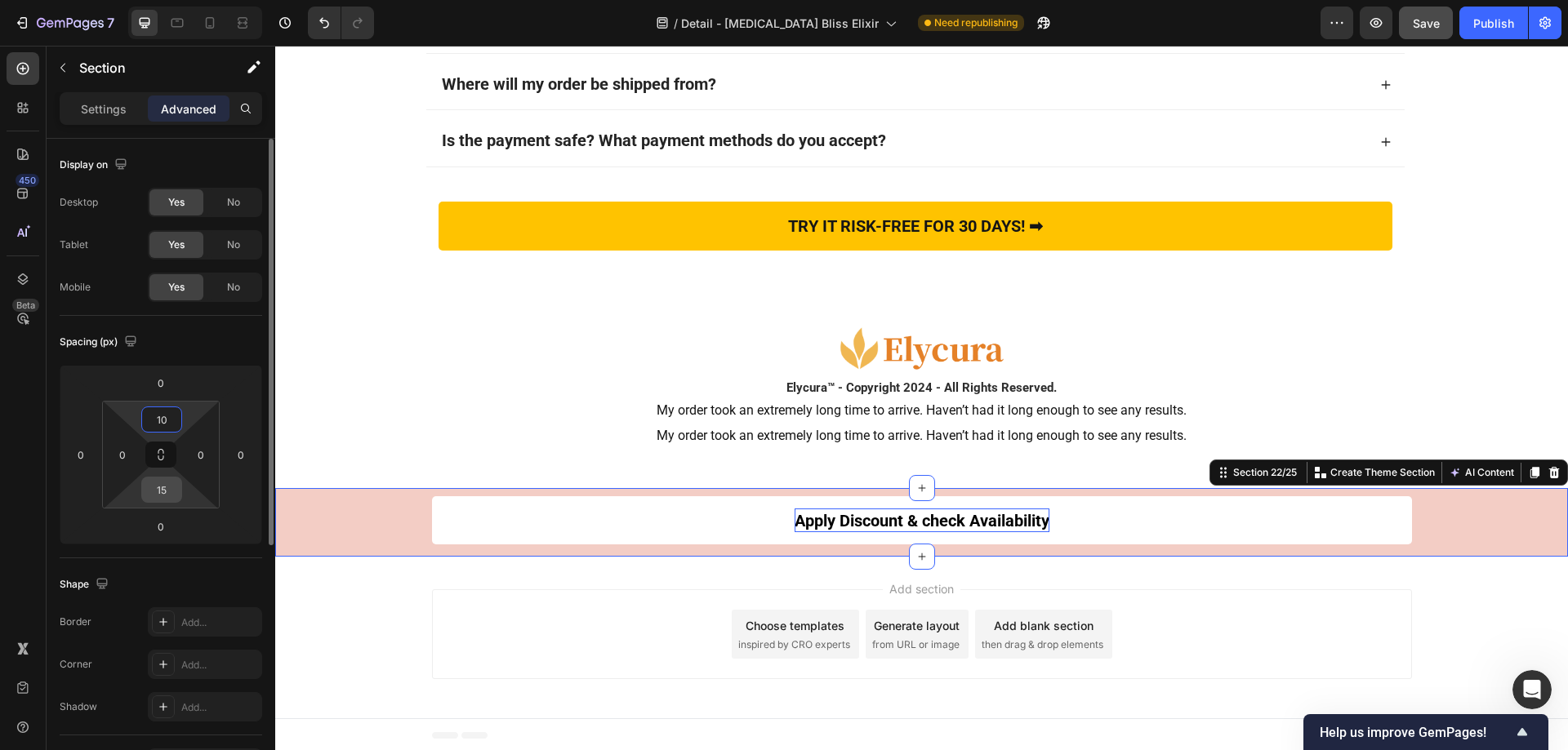
type input "10"
click at [175, 487] on input "15" at bounding box center [162, 490] width 33 height 25
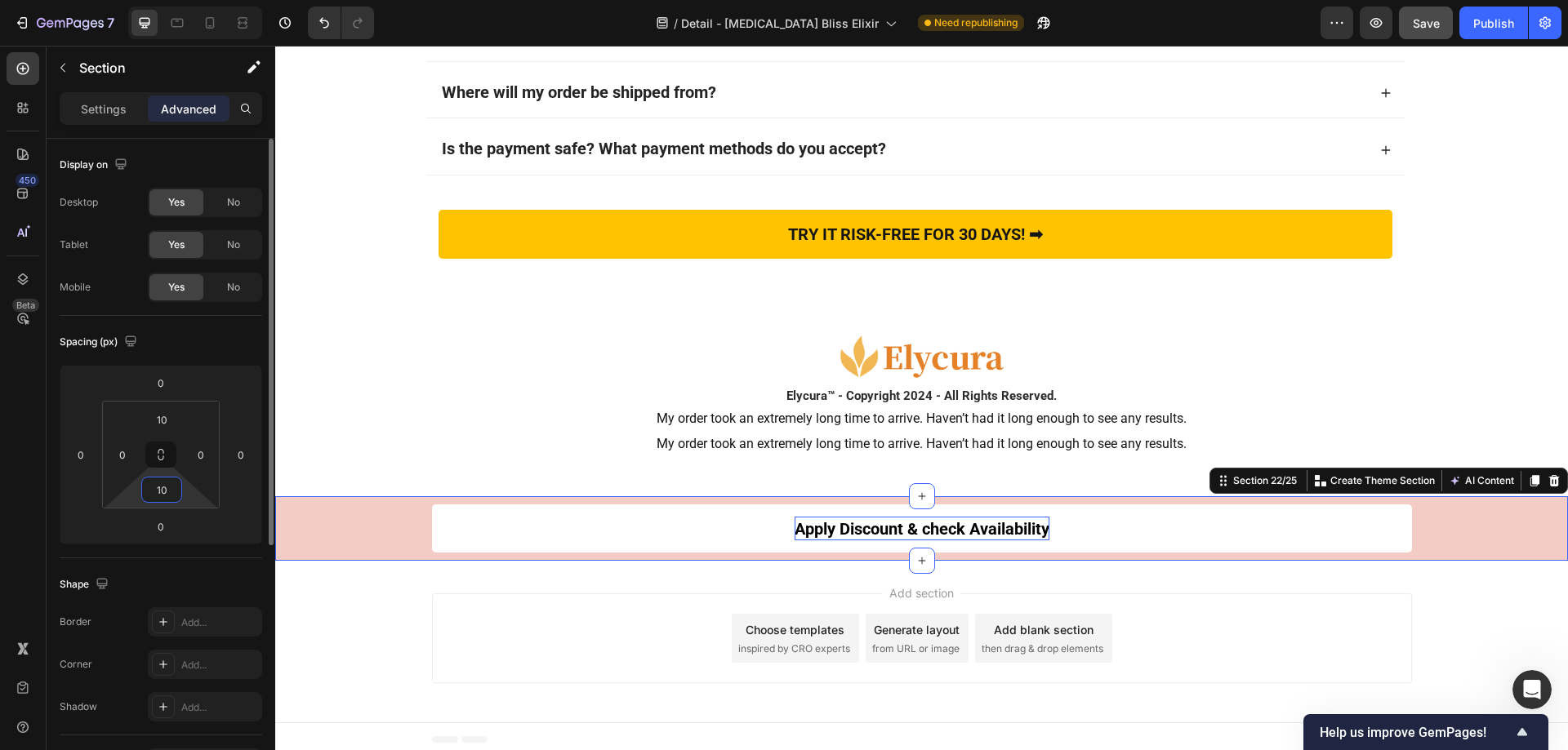
scroll to position [11867, 0]
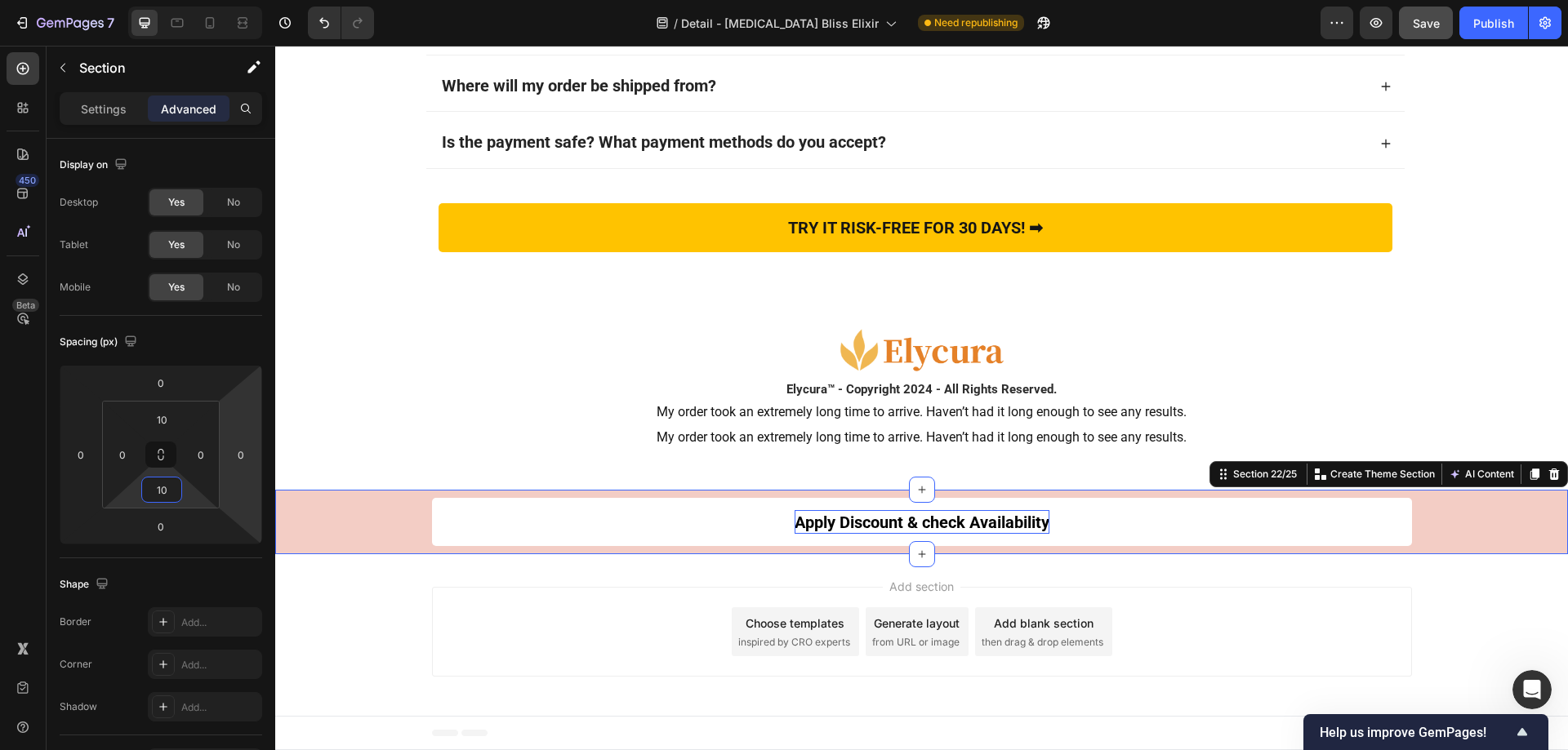
type input "10"
click at [1464, 503] on div "Apply Discount & check Availability Button Row" at bounding box center [922, 522] width 1293 height 49
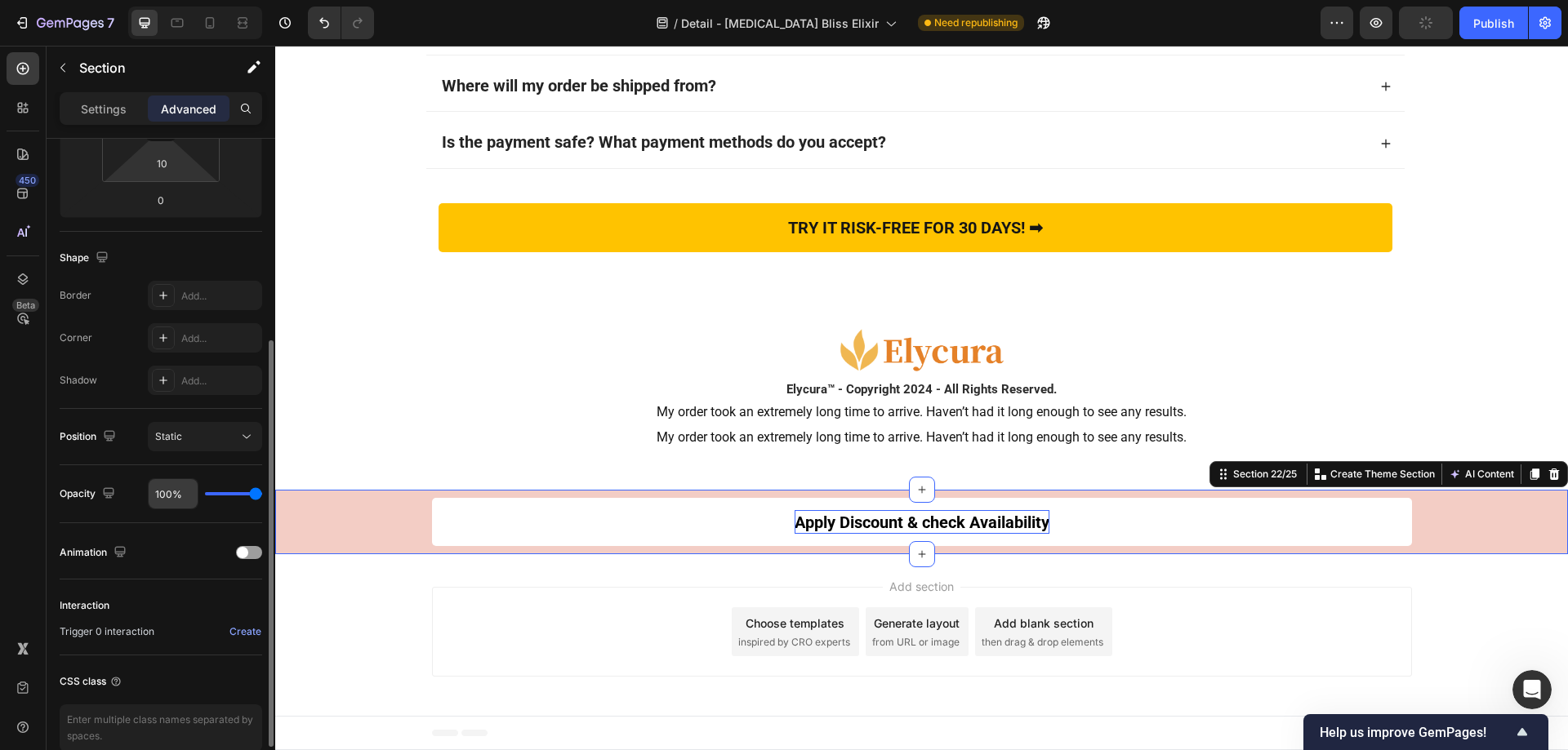
scroll to position [406, 0]
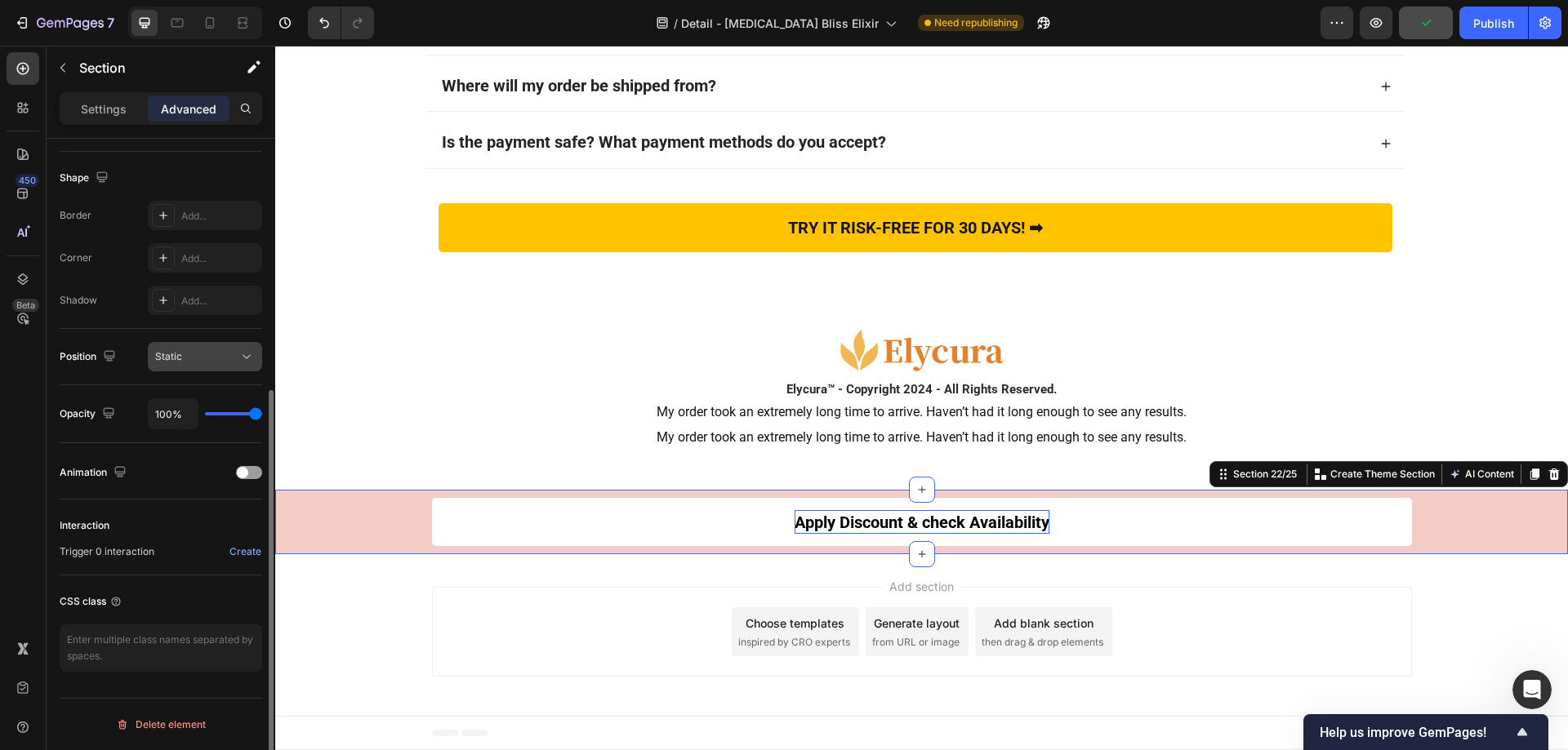
click at [192, 357] on div "Static" at bounding box center [196, 357] width 83 height 15
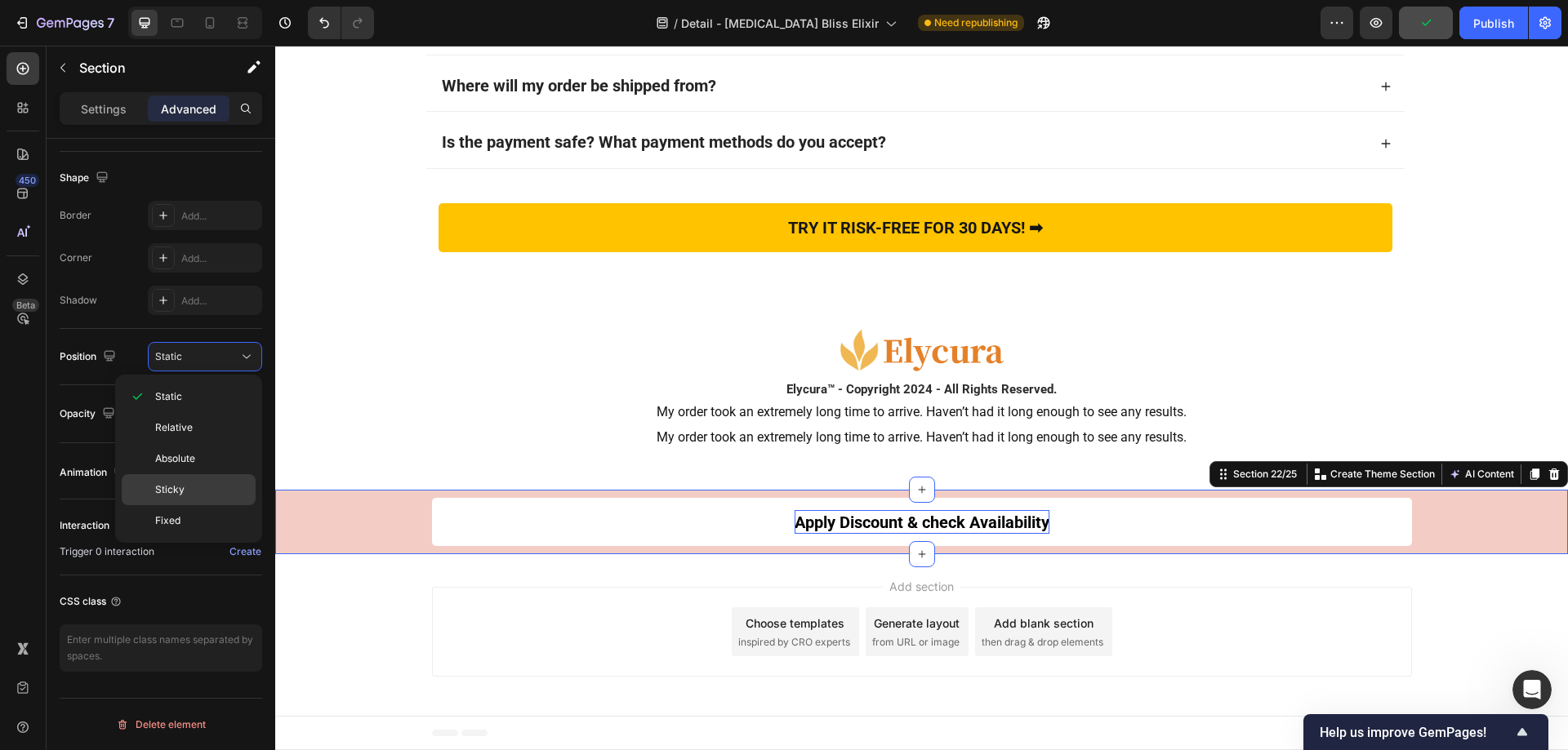
click at [198, 489] on p "Sticky" at bounding box center [202, 490] width 94 height 15
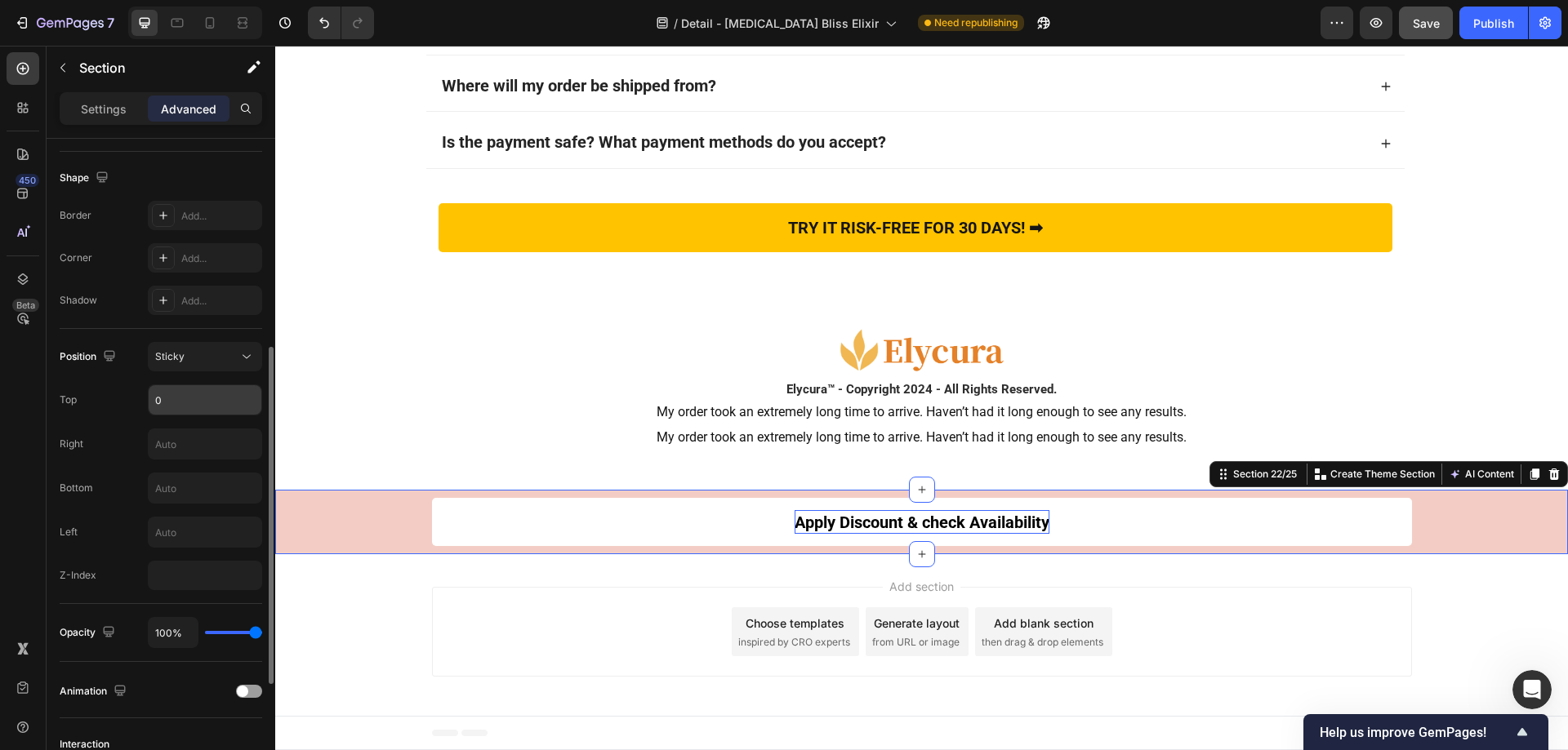
click at [191, 394] on input "0" at bounding box center [204, 400] width 113 height 29
click at [196, 497] on input "text" at bounding box center [204, 488] width 113 height 29
type input "0"
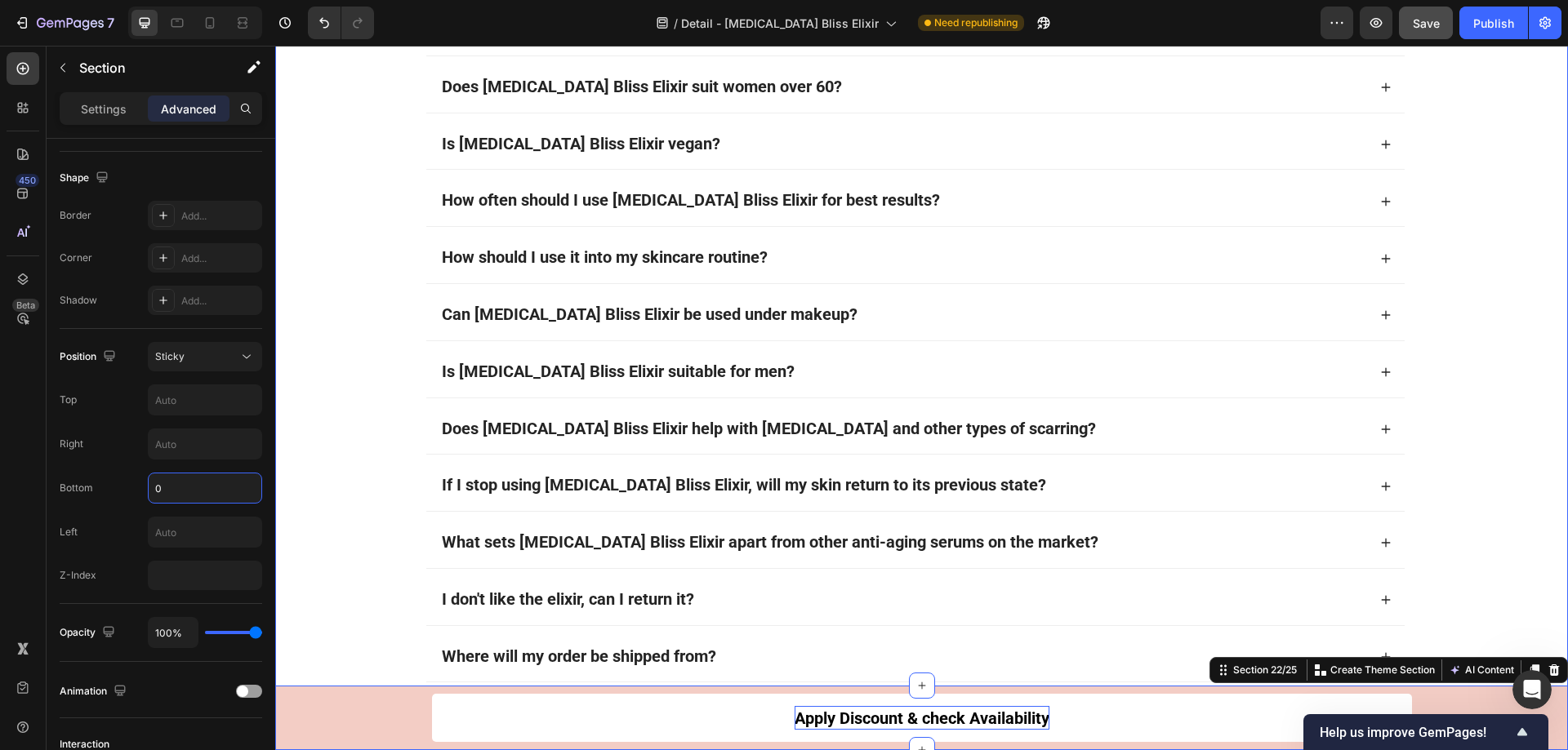
scroll to position [11213, 0]
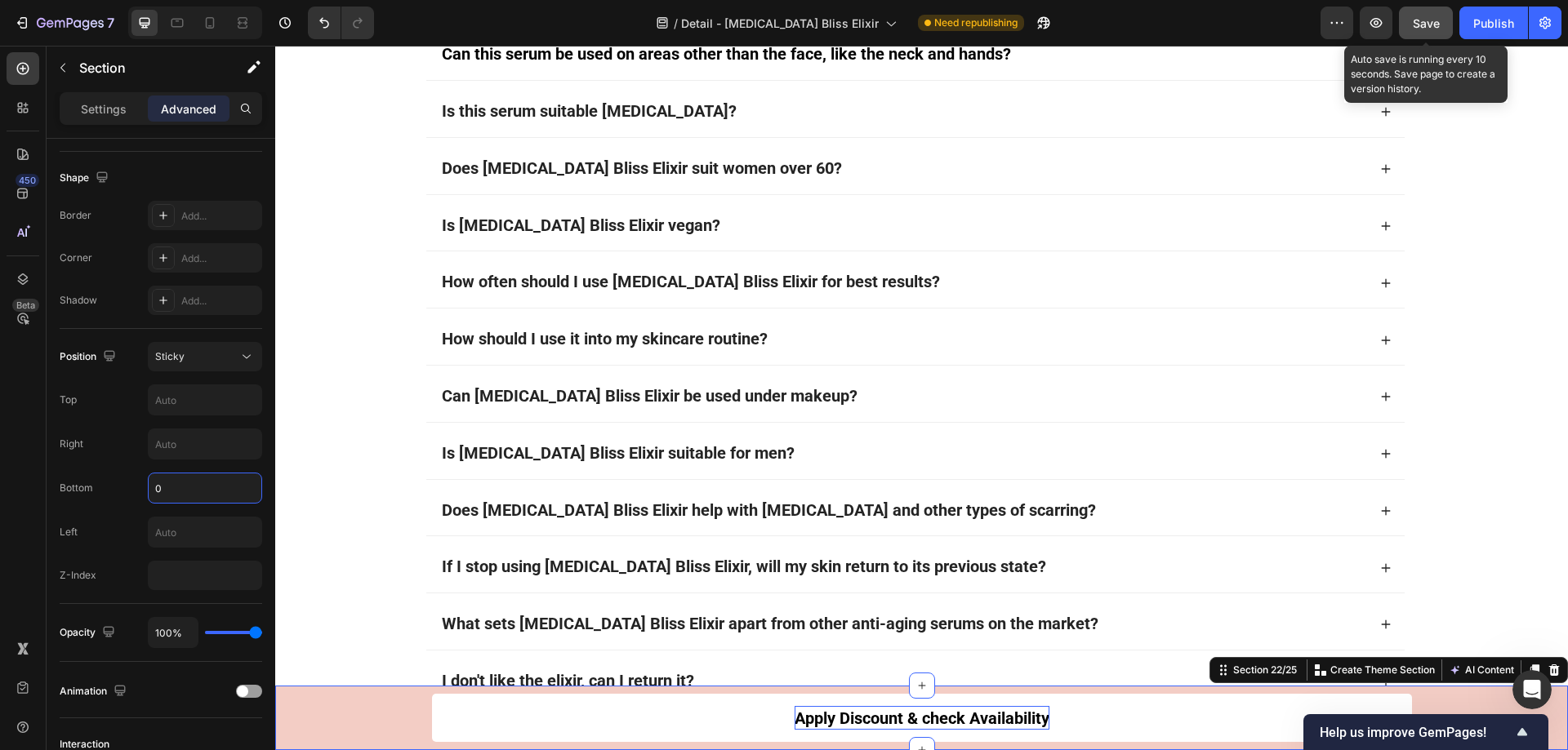
click at [1432, 18] on span "Save" at bounding box center [1426, 23] width 27 height 14
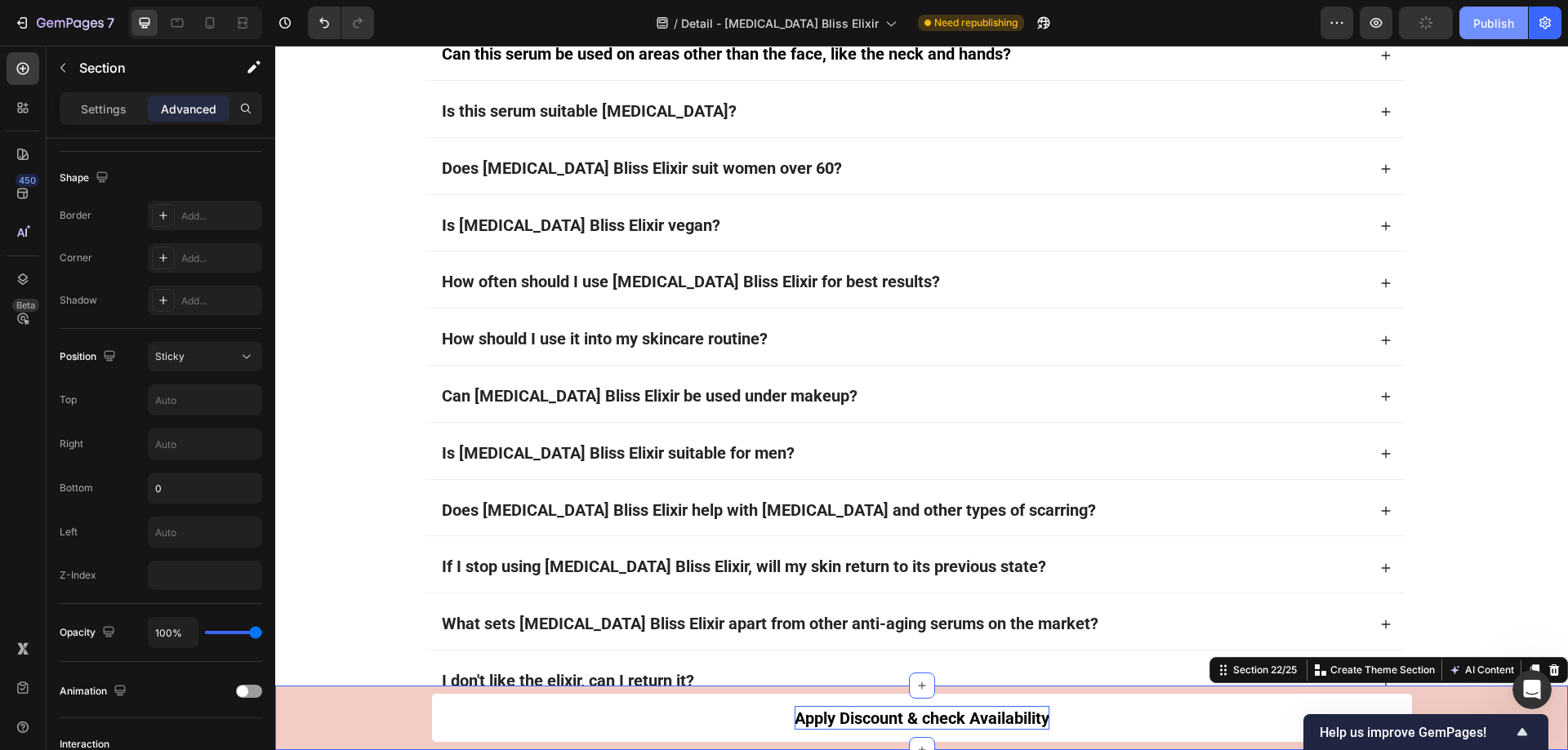
click at [1499, 18] on div "Publish" at bounding box center [1493, 23] width 41 height 17
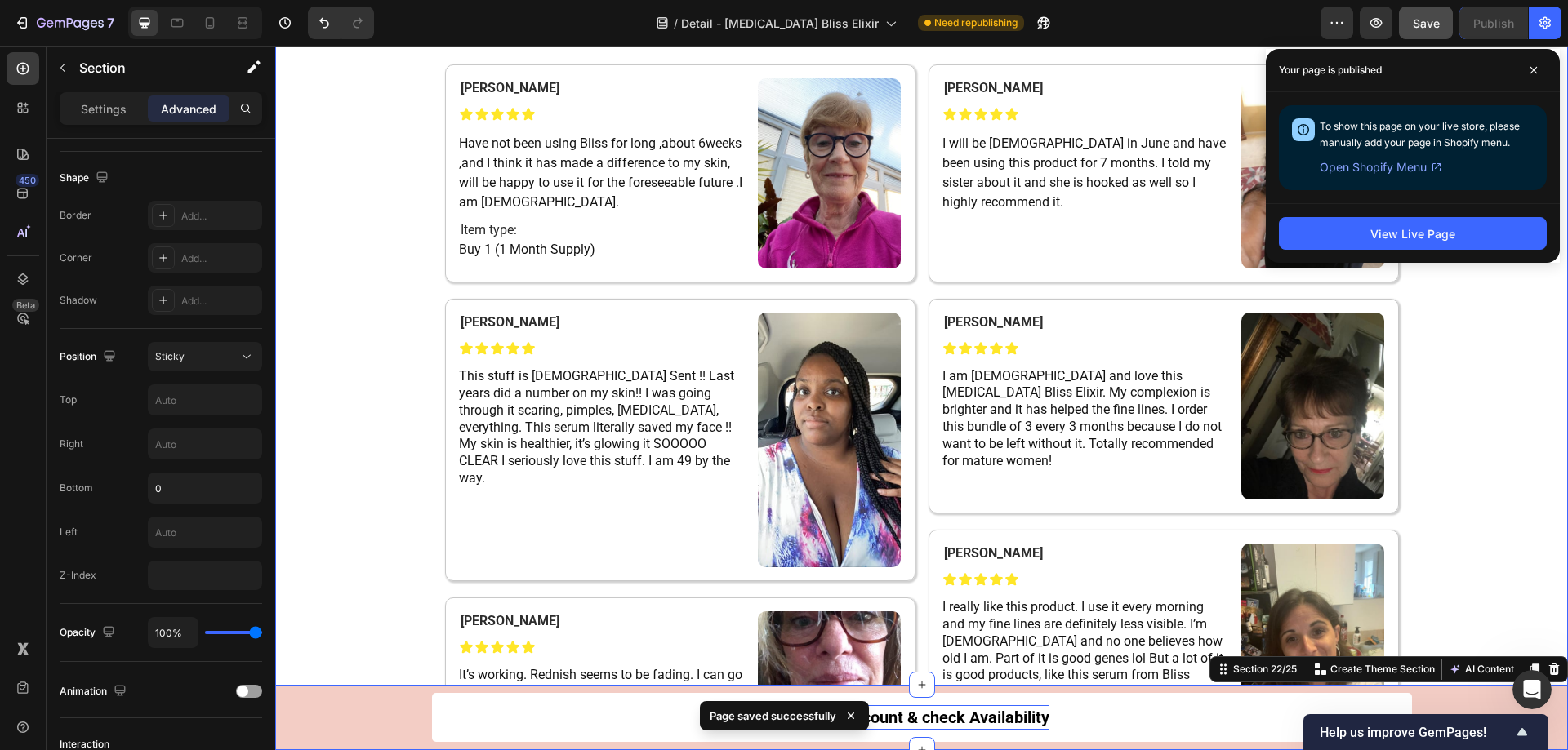
scroll to position [9009, 0]
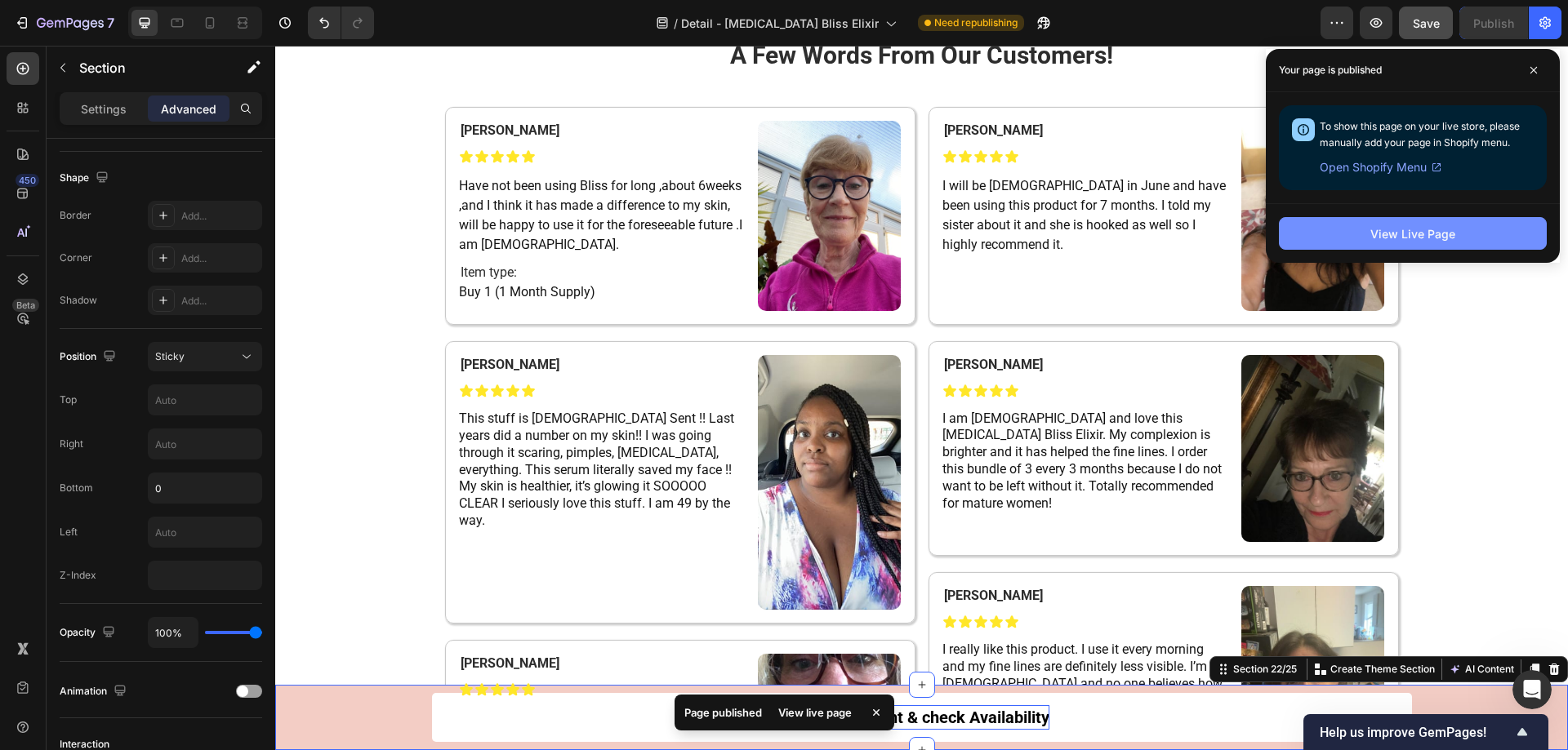
click at [1487, 237] on button "View Live Page" at bounding box center [1413, 234] width 268 height 33
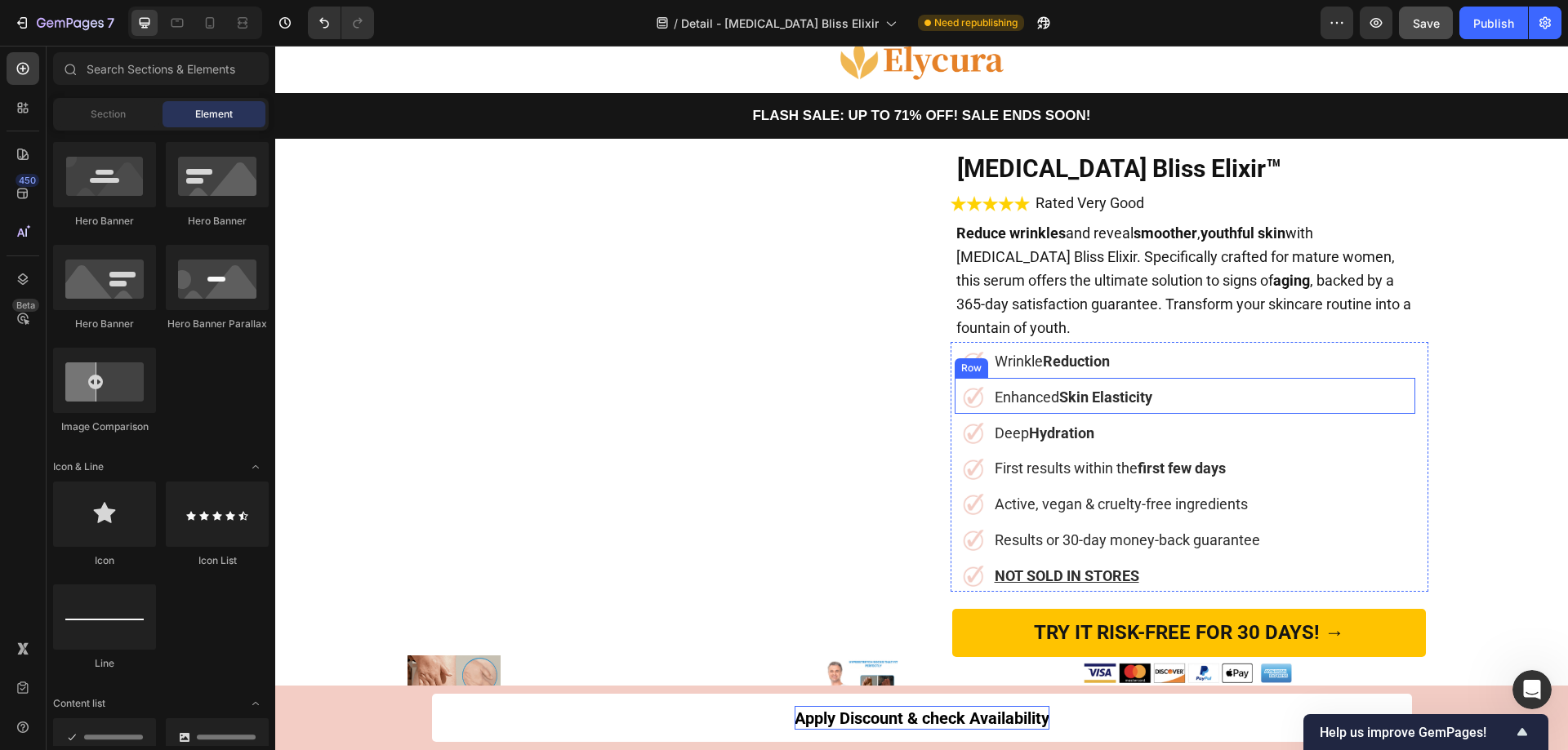
scroll to position [82, 0]
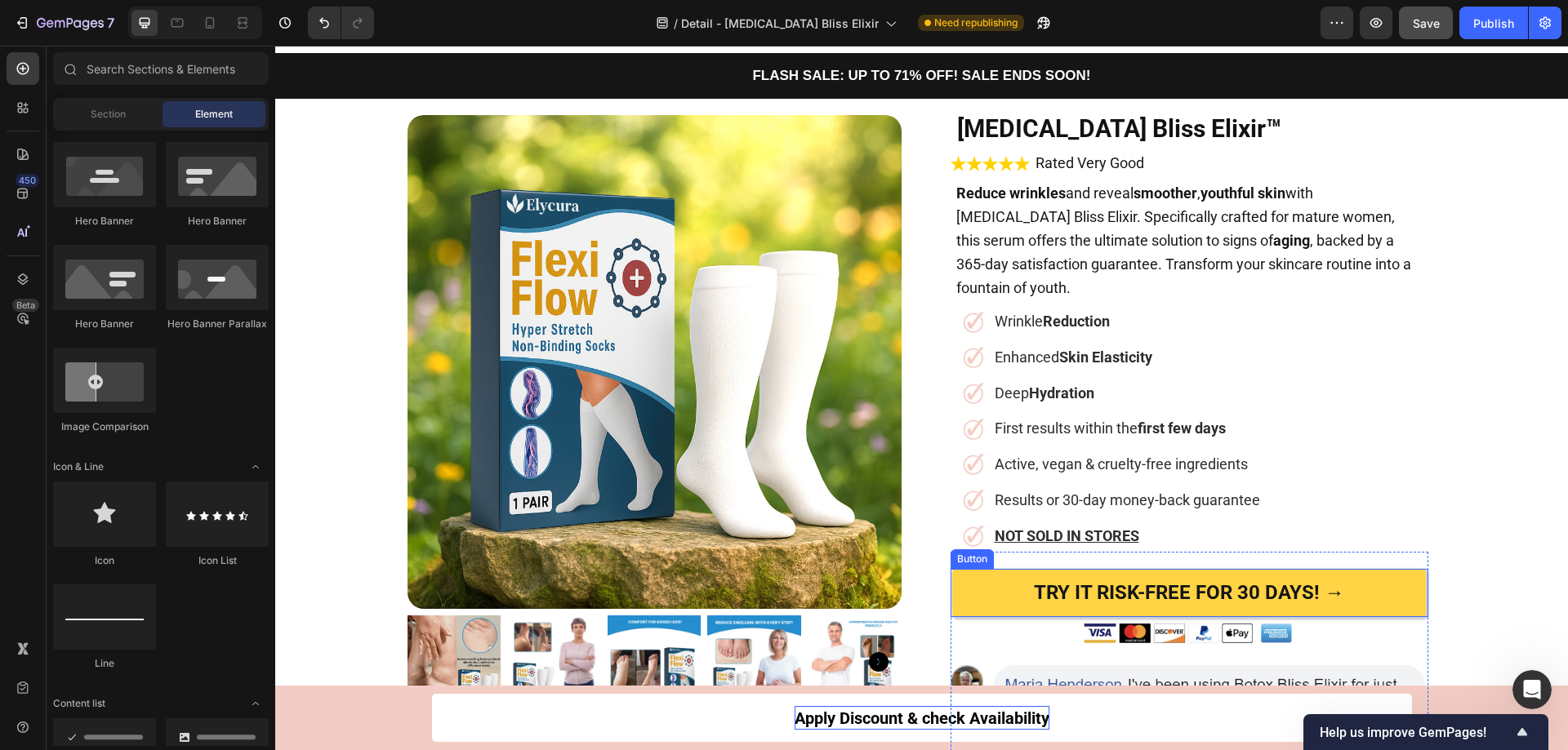
click at [970, 569] on link "TRY IT RISK-FREE FOR 30 DAYS! →" at bounding box center [1188, 593] width 473 height 49
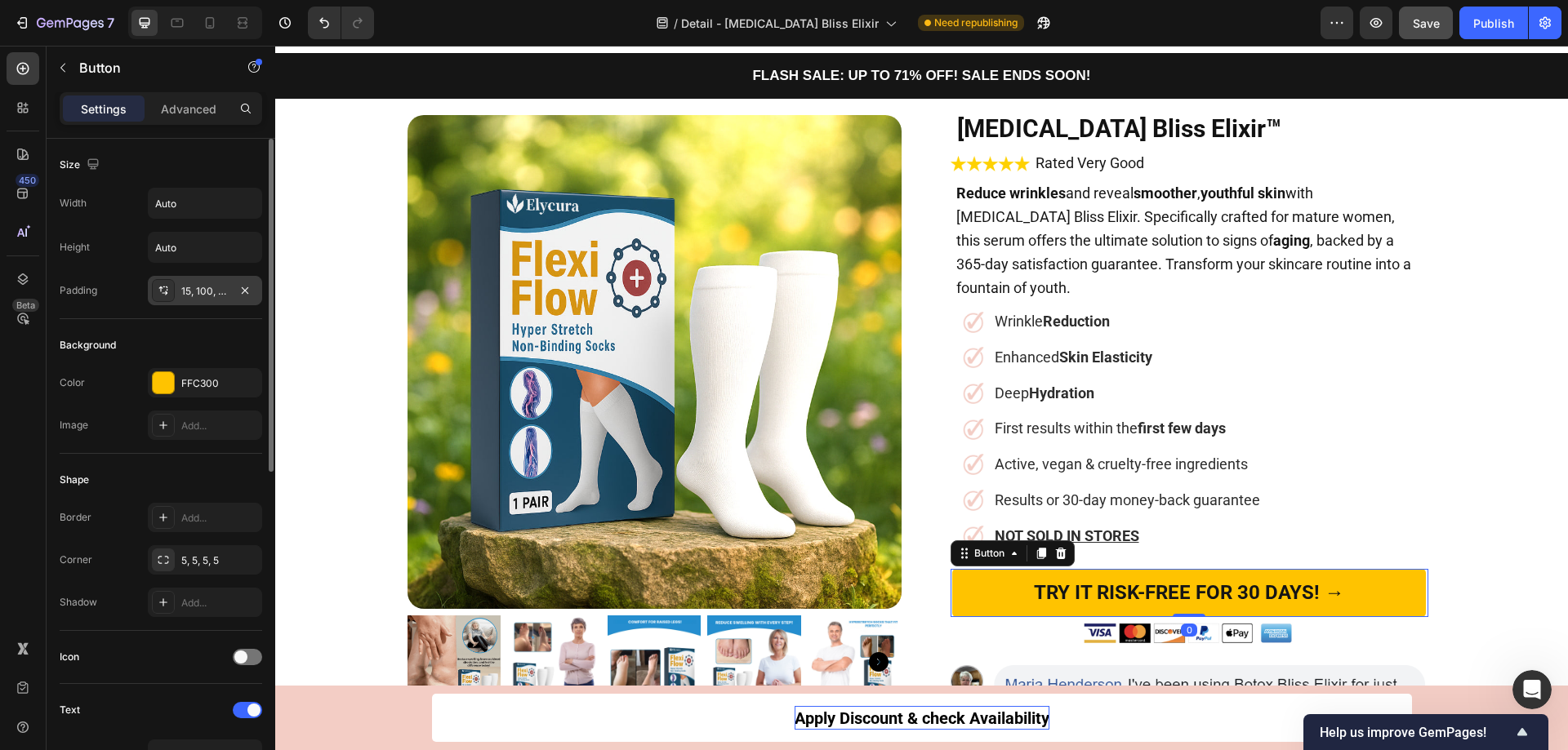
click at [158, 288] on icon at bounding box center [163, 291] width 13 height 13
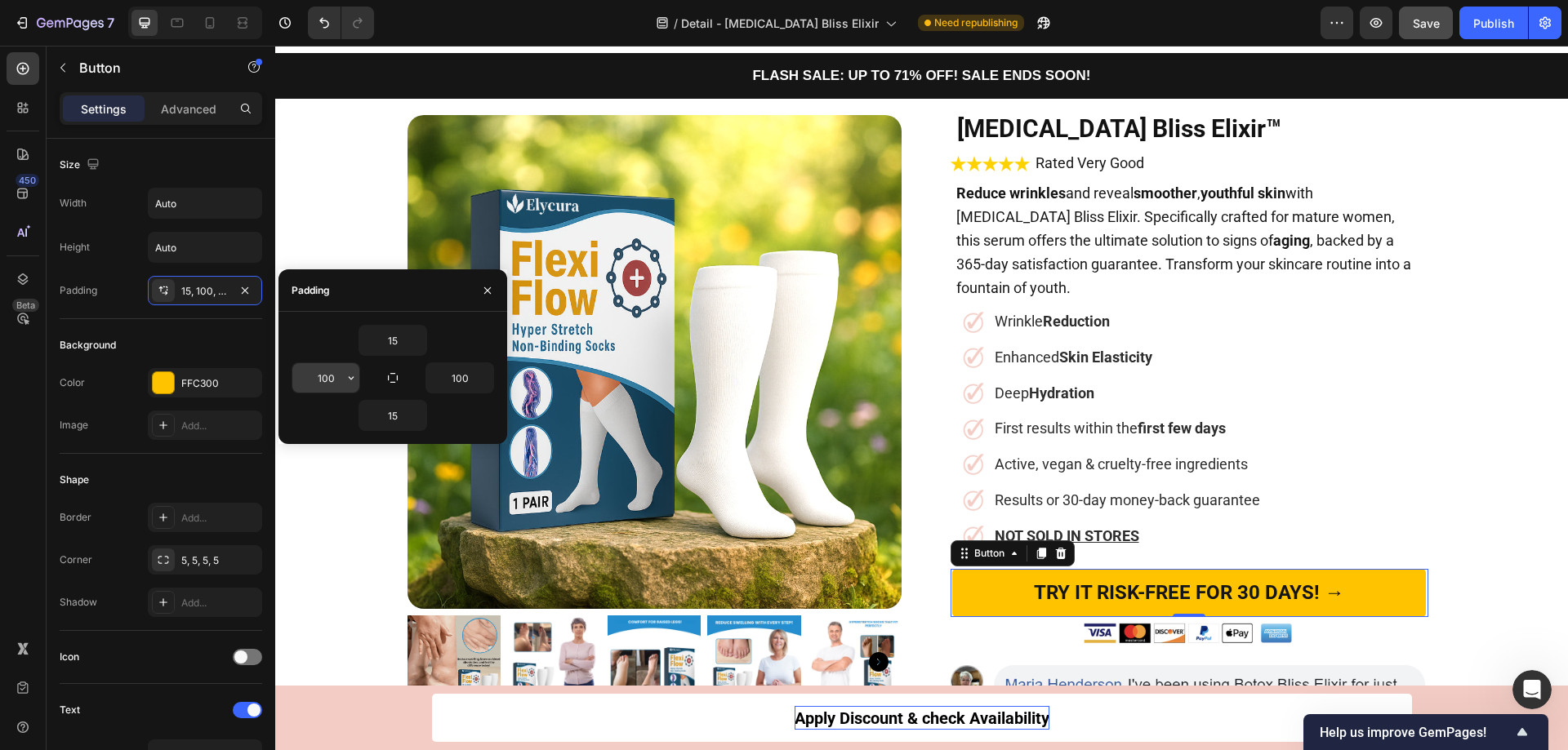
click at [335, 373] on input "100" at bounding box center [326, 378] width 67 height 29
type input "90"
click at [467, 375] on input "100" at bounding box center [459, 378] width 67 height 29
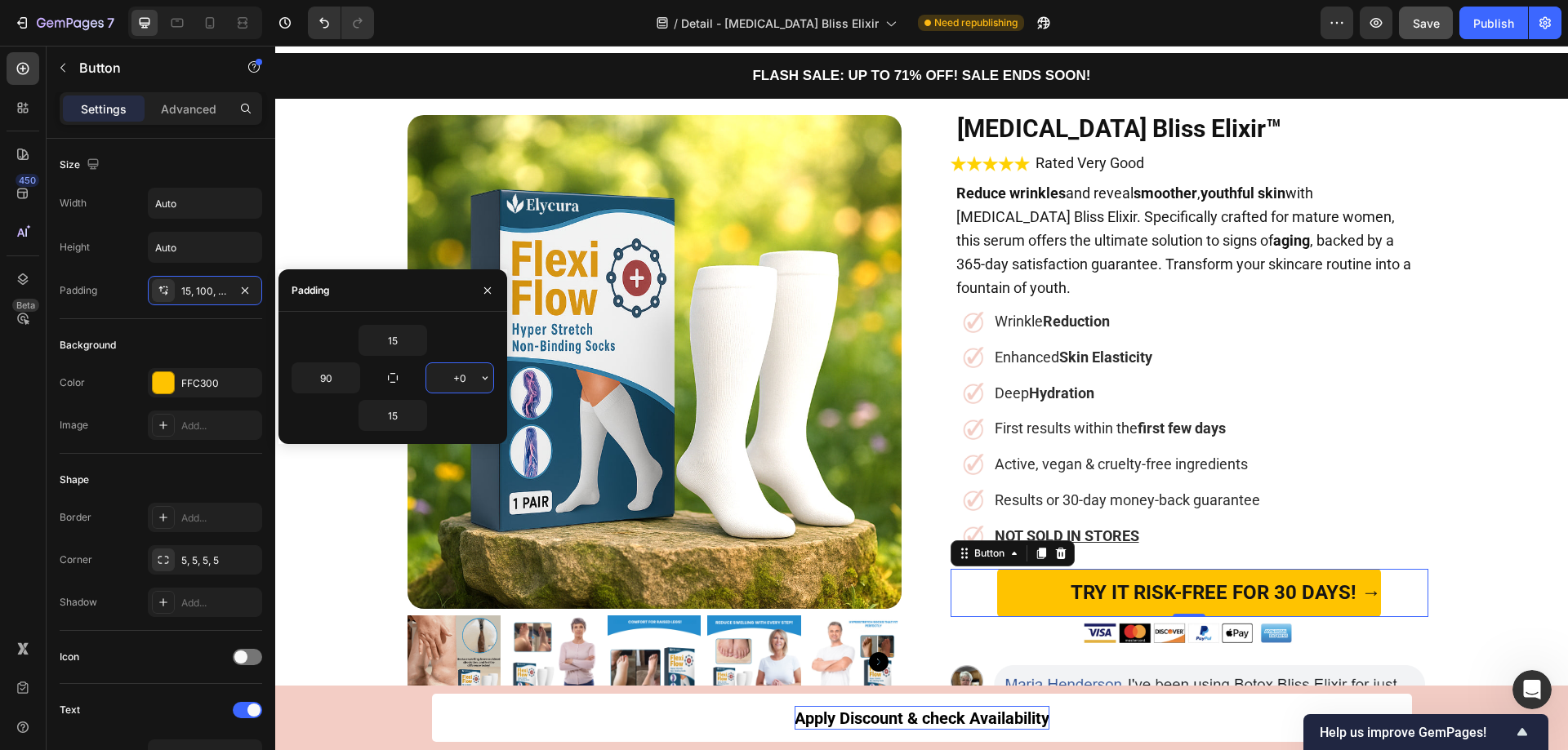
type input "+"
type input "90"
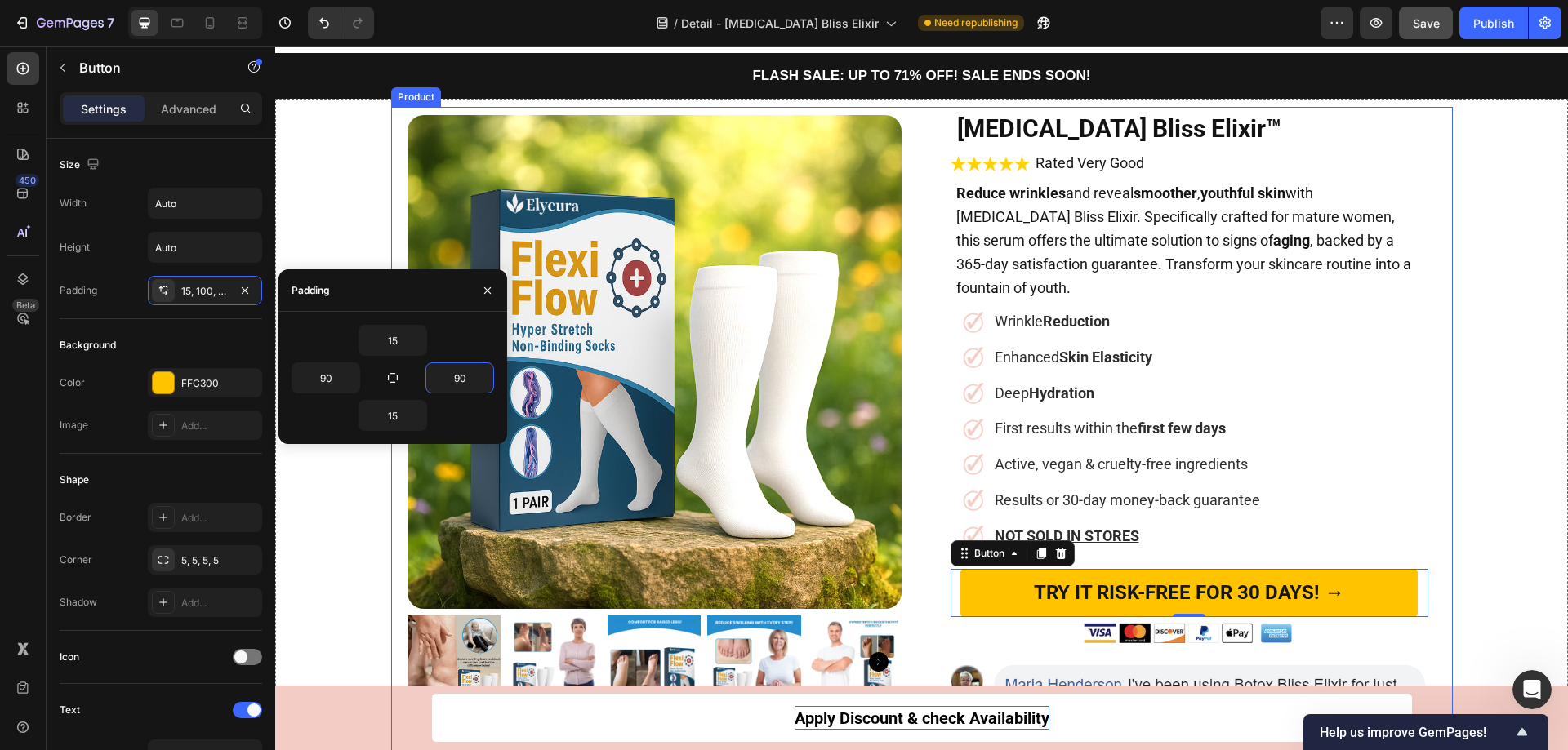
click at [1441, 399] on div "Product Images Botox Bliss Elixir™ Heading Image Rated Very Good Text Block Row…" at bounding box center [922, 480] width 1062 height 747
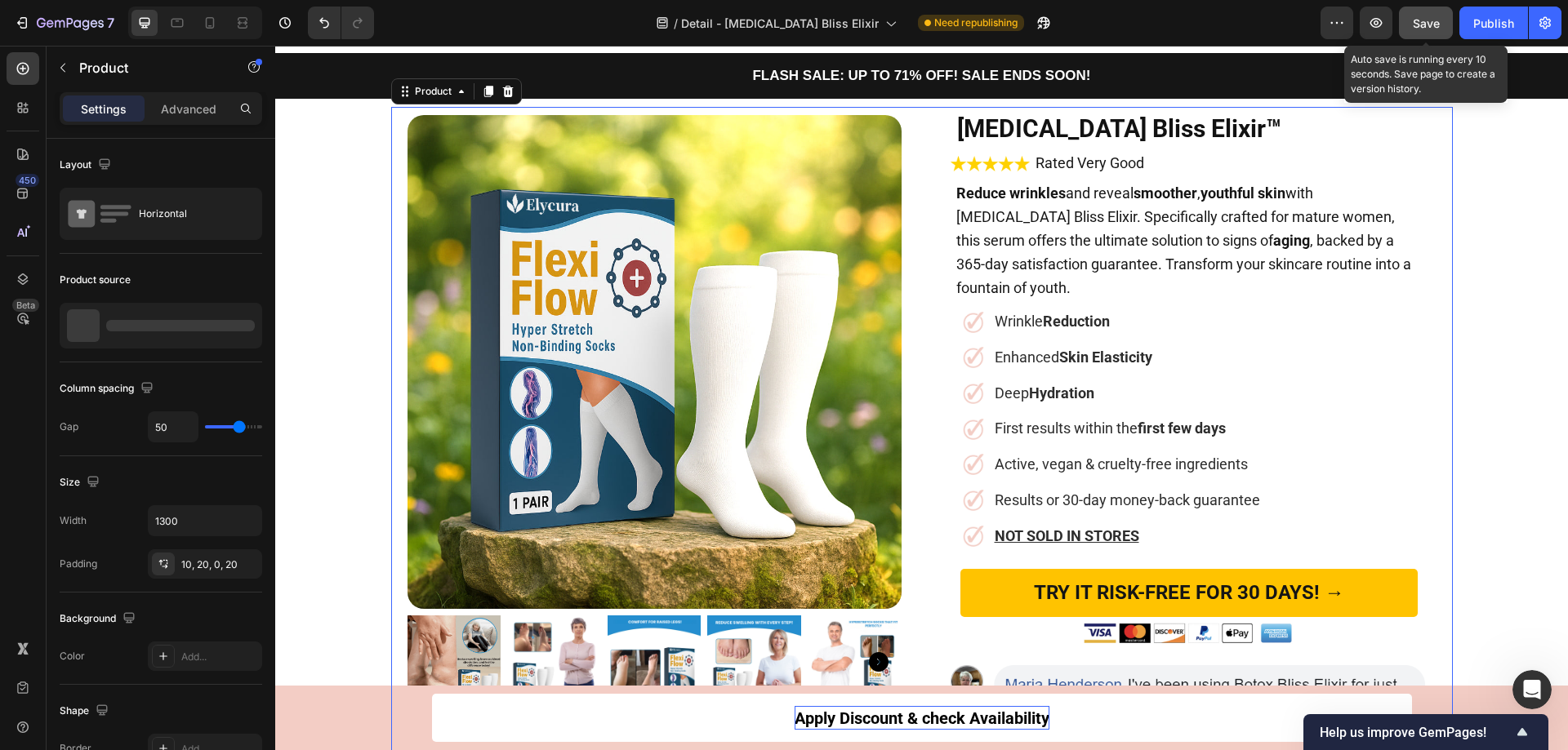
click at [1421, 22] on span "Save" at bounding box center [1426, 23] width 27 height 14
click at [1486, 27] on div "Publish" at bounding box center [1493, 23] width 41 height 17
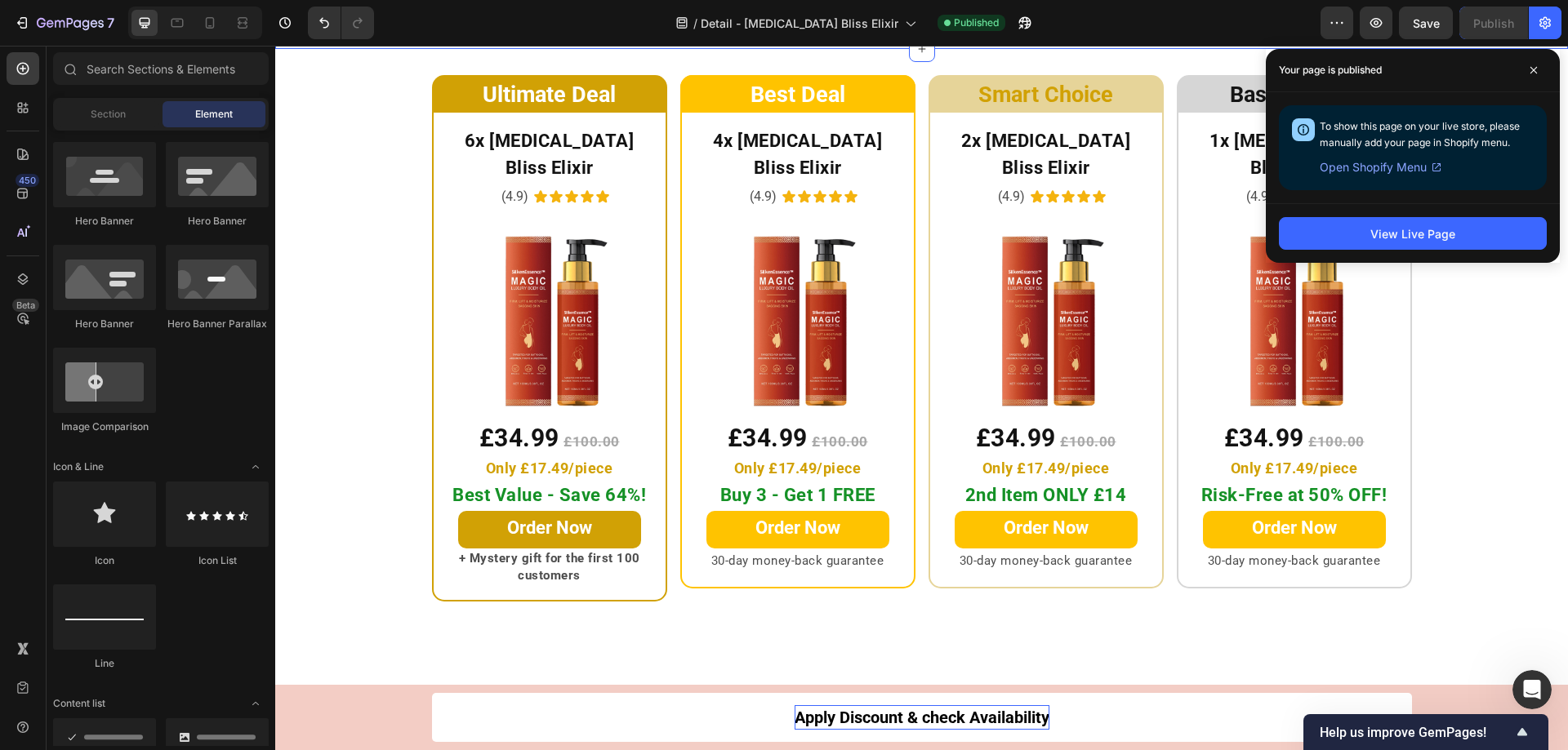
scroll to position [8071, 0]
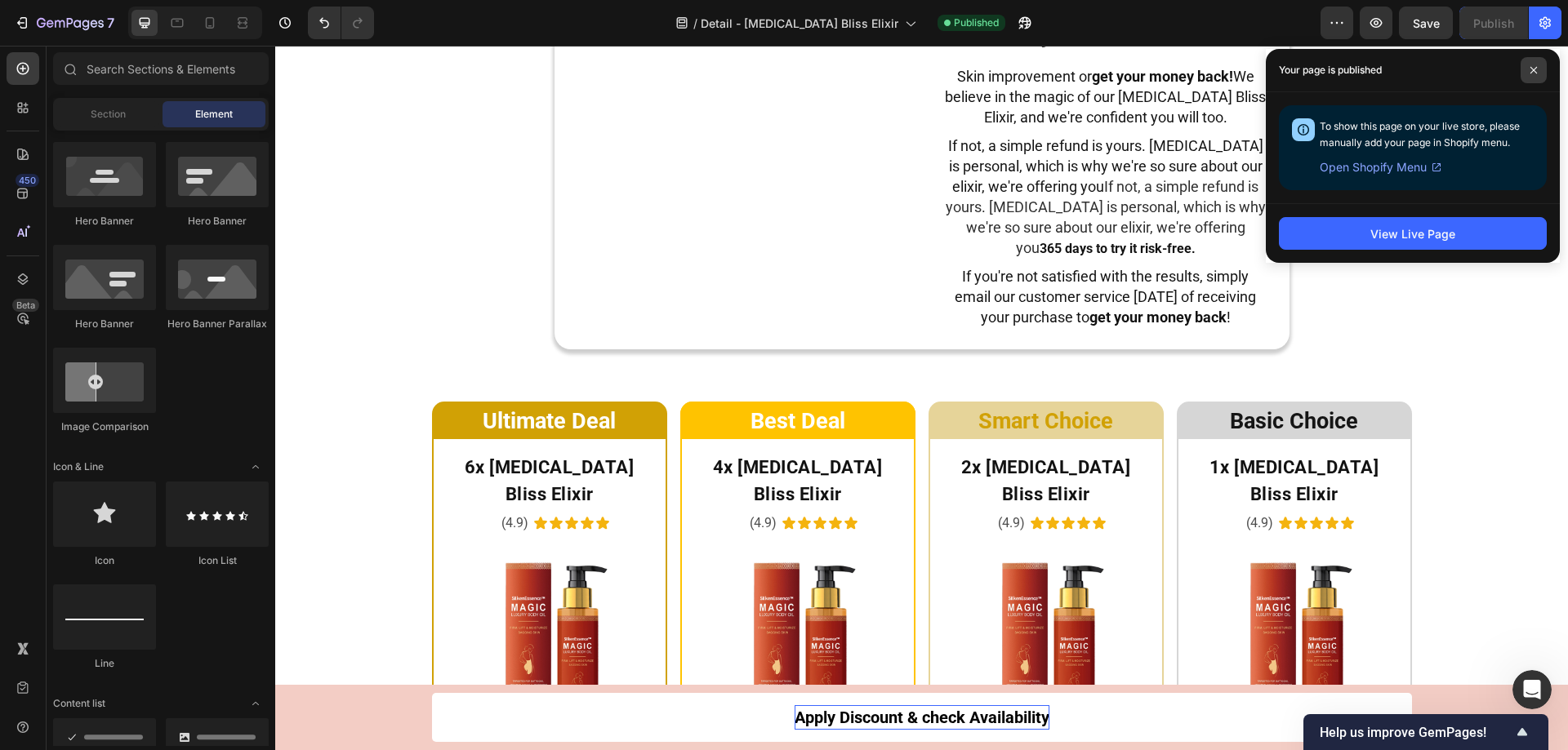
click at [1532, 71] on icon at bounding box center [1533, 70] width 8 height 8
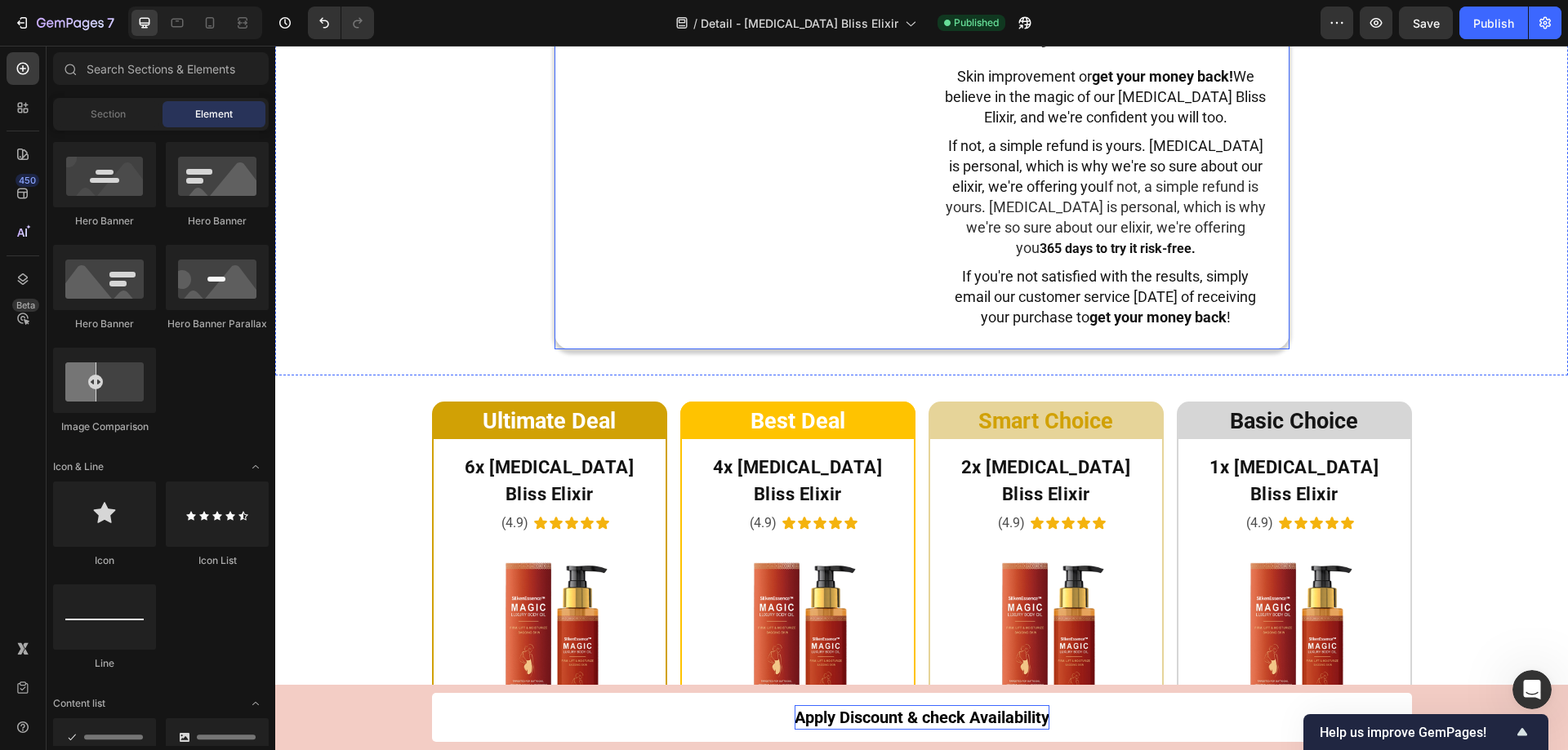
scroll to position [8246, 0]
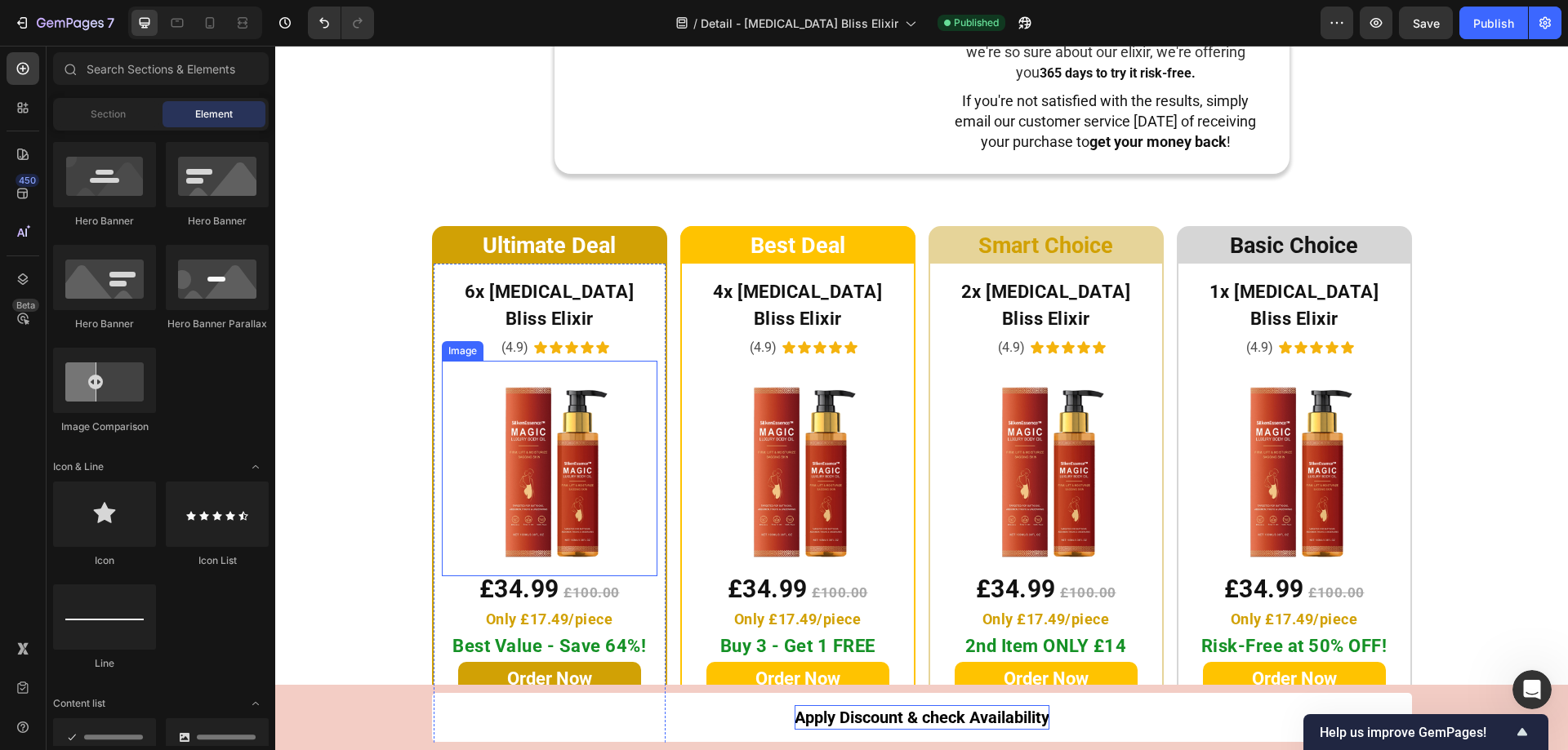
click at [491, 575] on span "£34.99" at bounding box center [519, 589] width 80 height 28
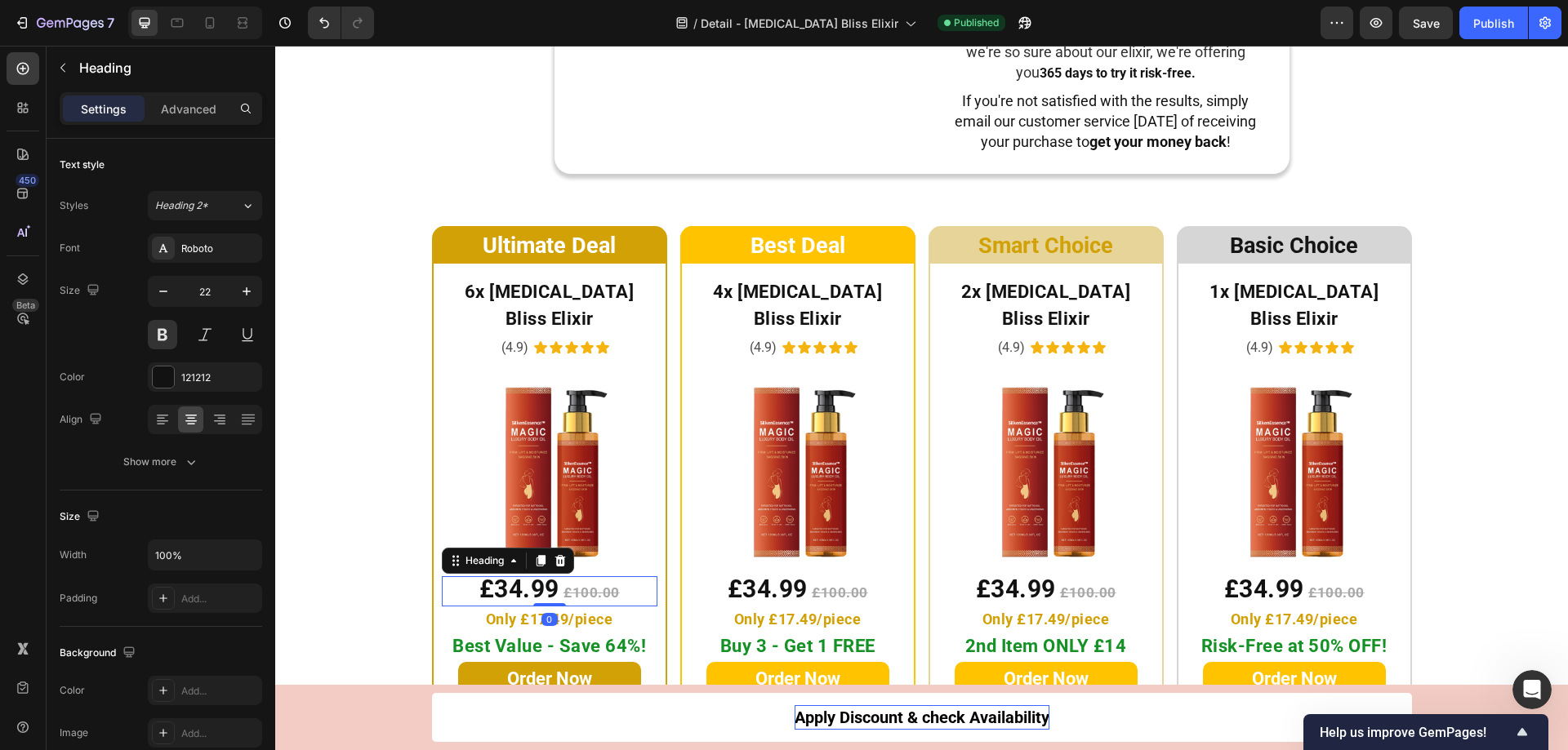
scroll to position [8316, 0]
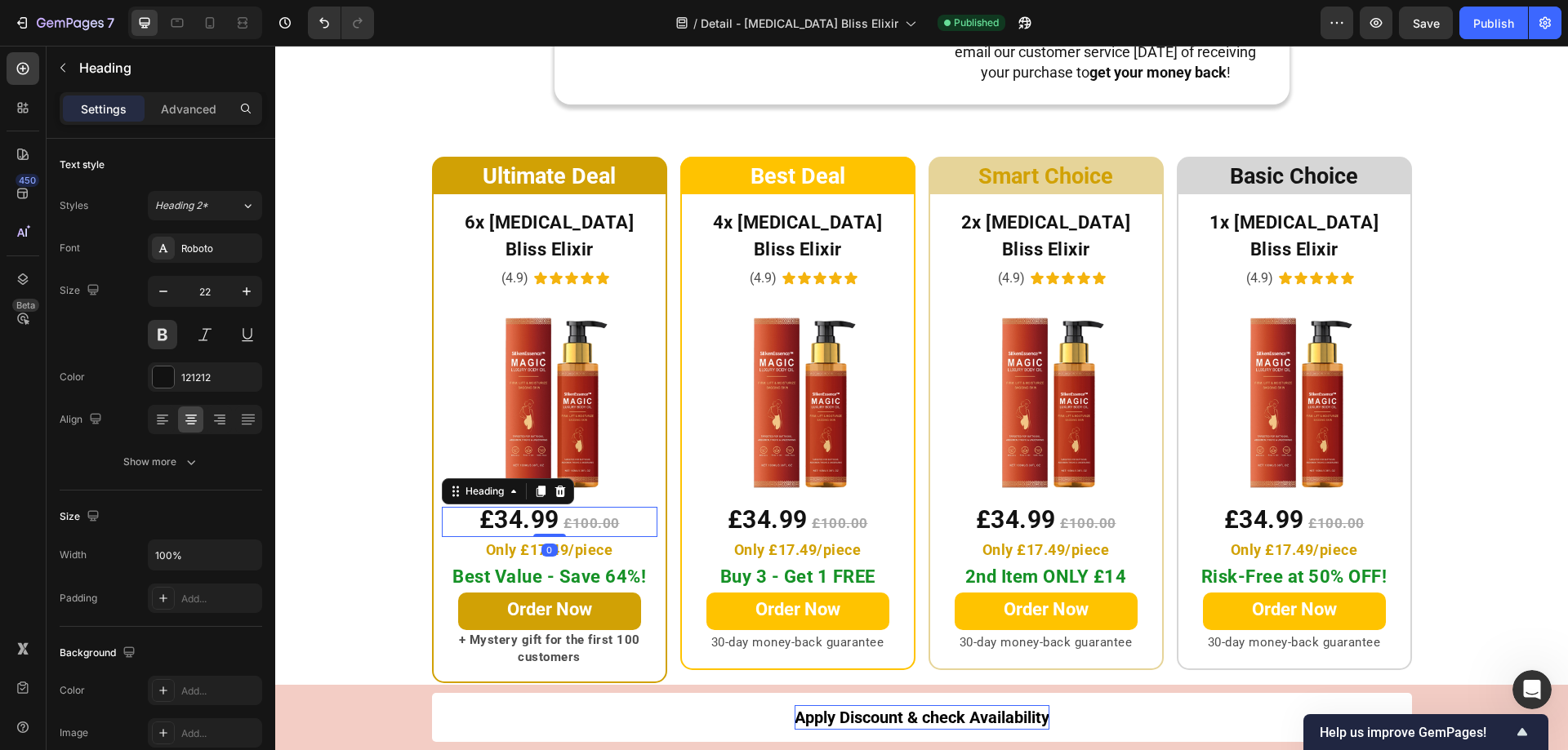
click at [489, 505] on span "£34.99" at bounding box center [519, 519] width 80 height 28
drag, startPoint x: 489, startPoint y: 490, endPoint x: 479, endPoint y: 491, distance: 10.0
click at [480, 505] on span "£34.99" at bounding box center [519, 519] width 80 height 28
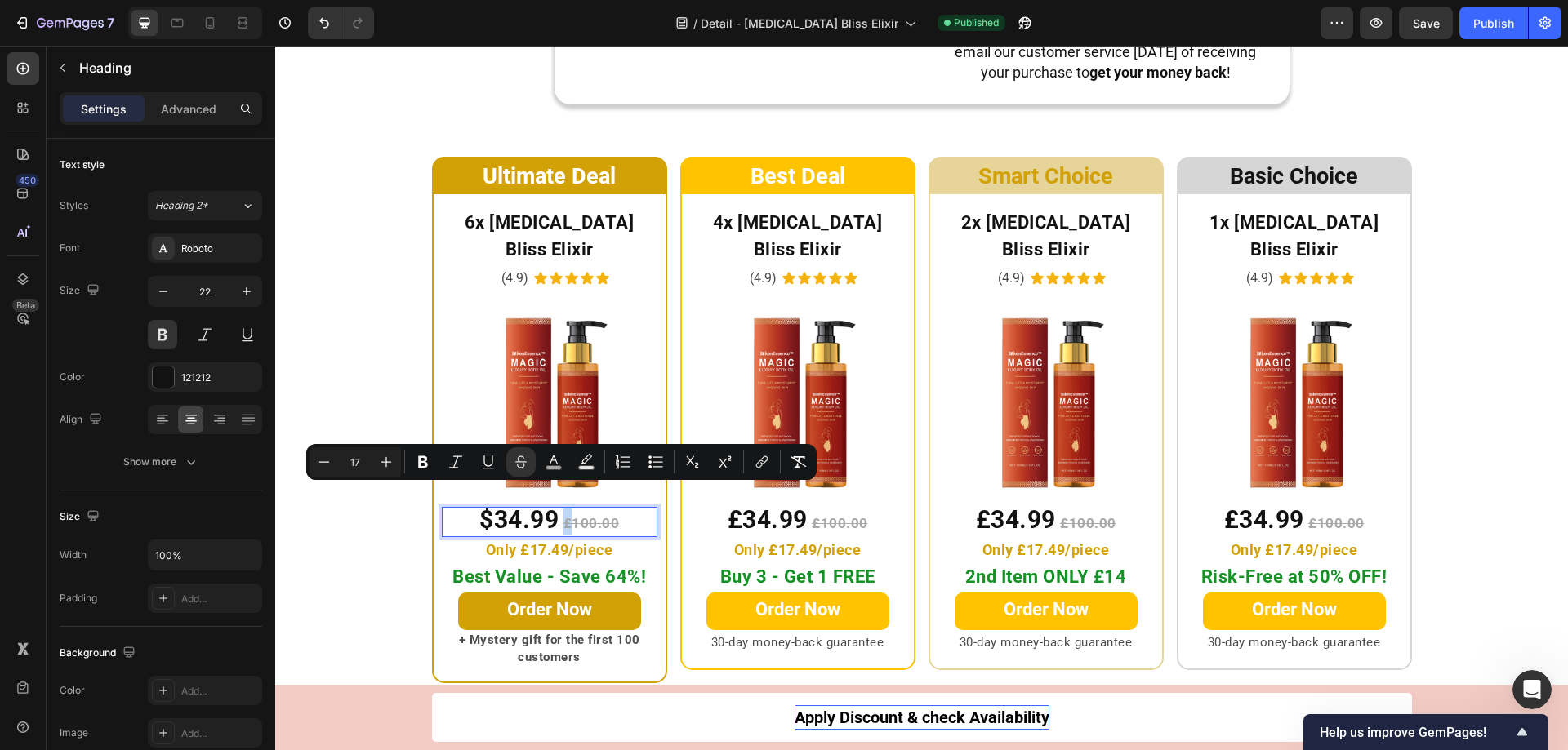
click at [563, 515] on s "£100.00" at bounding box center [591, 524] width 56 height 17
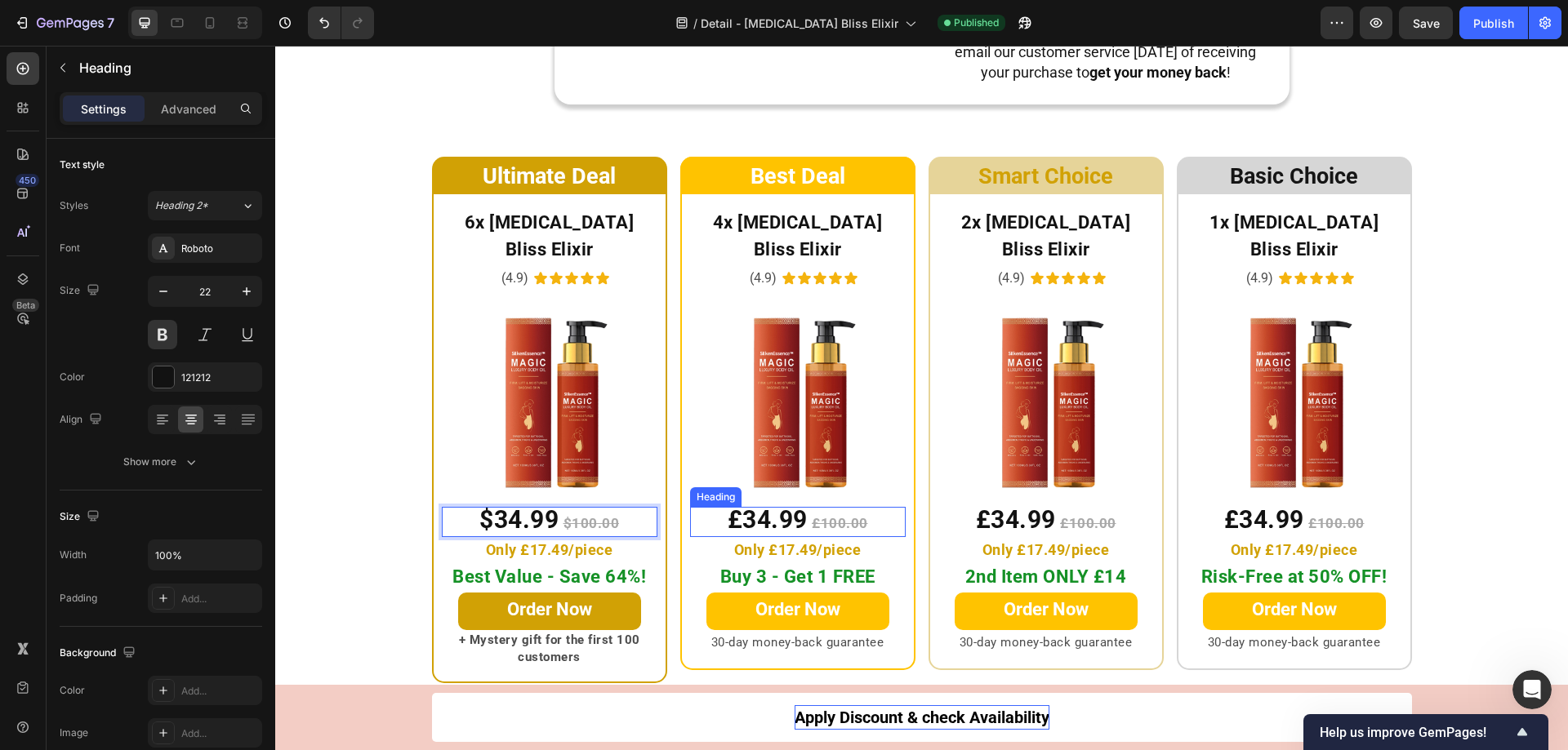
click at [741, 505] on span "£34.99" at bounding box center [767, 519] width 80 height 28
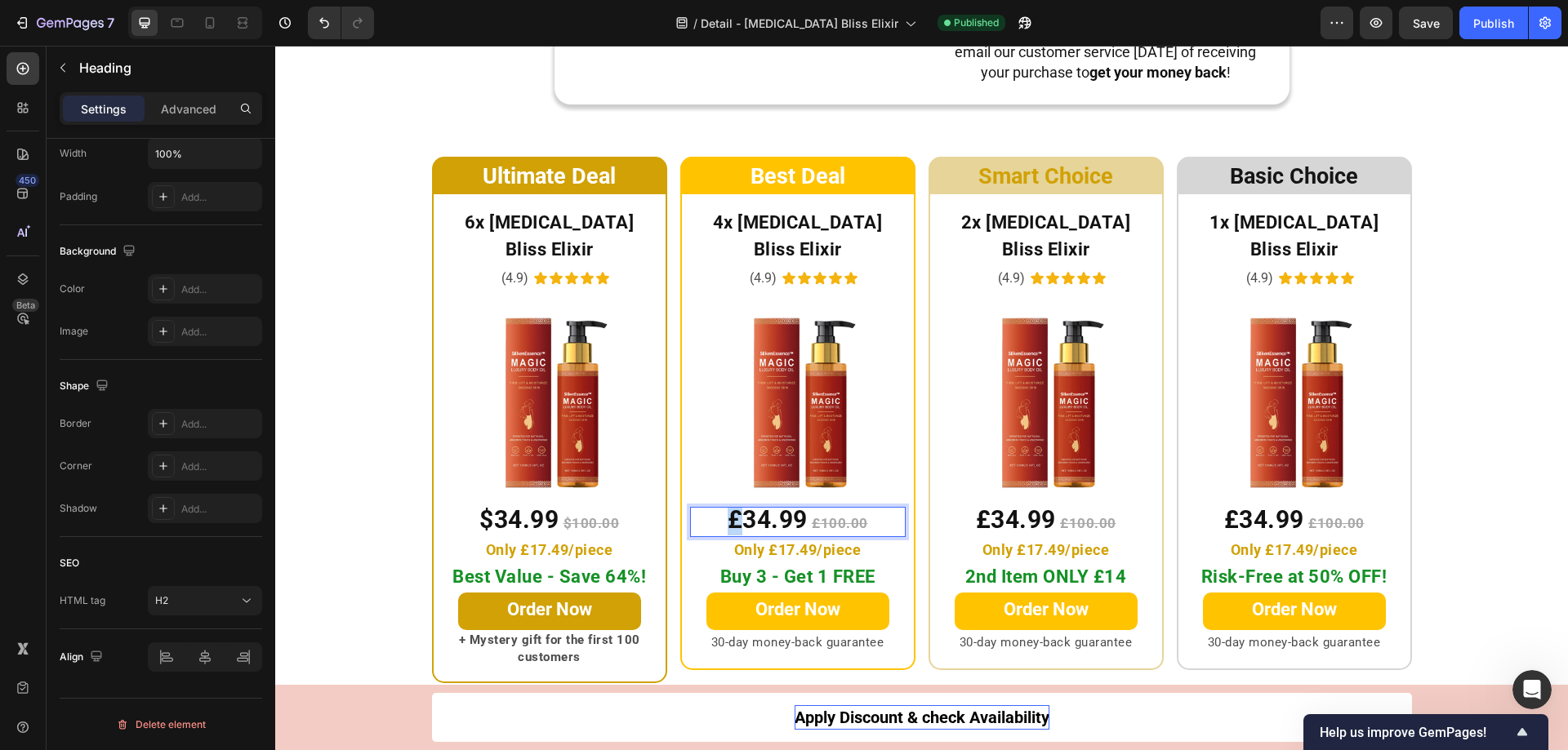
drag, startPoint x: 736, startPoint y: 493, endPoint x: 728, endPoint y: 495, distance: 8.2
drag, startPoint x: 817, startPoint y: 494, endPoint x: 808, endPoint y: 496, distance: 9.2
click at [812, 515] on s "£100.00" at bounding box center [839, 524] width 56 height 17
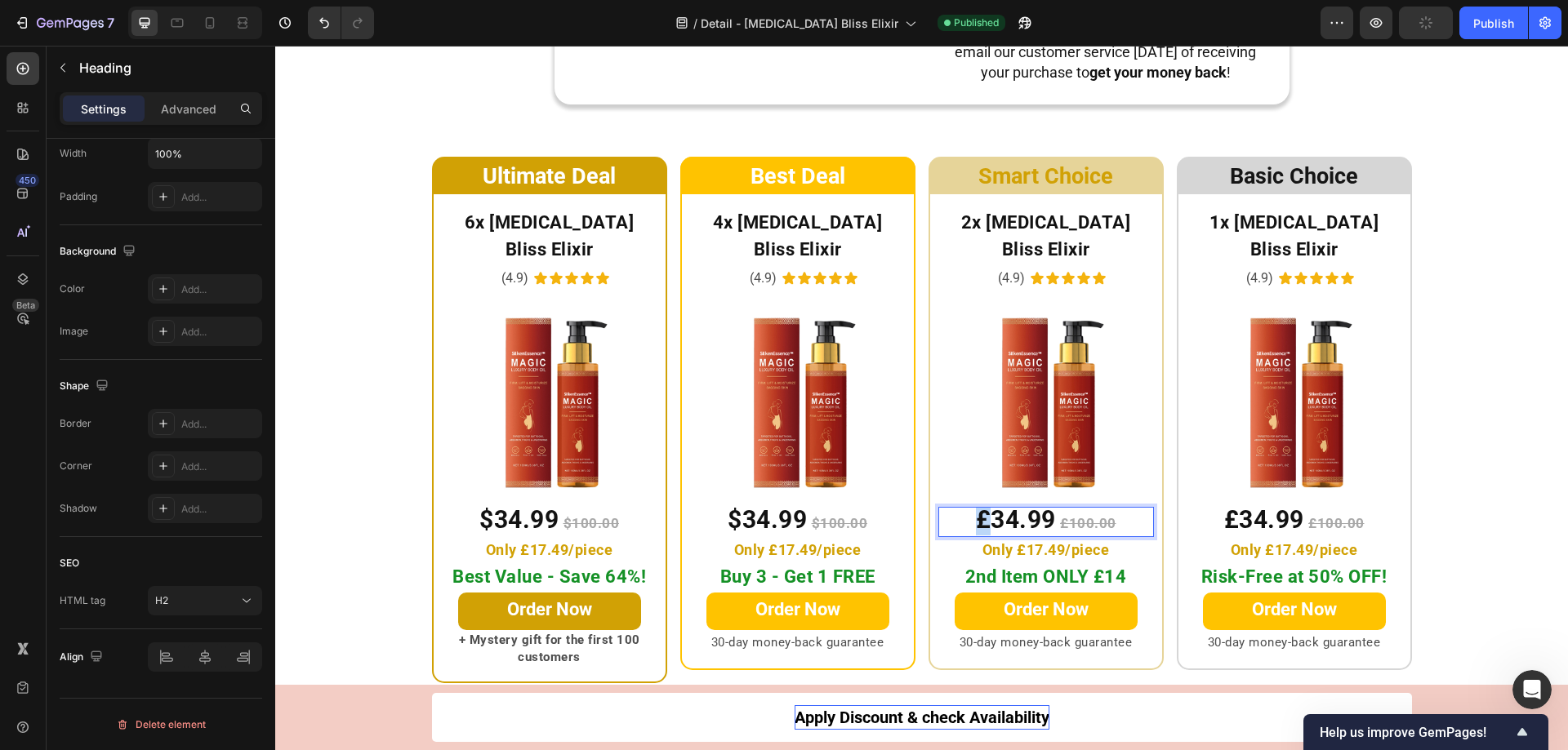
click at [977, 505] on span "£34.99" at bounding box center [1015, 519] width 80 height 28
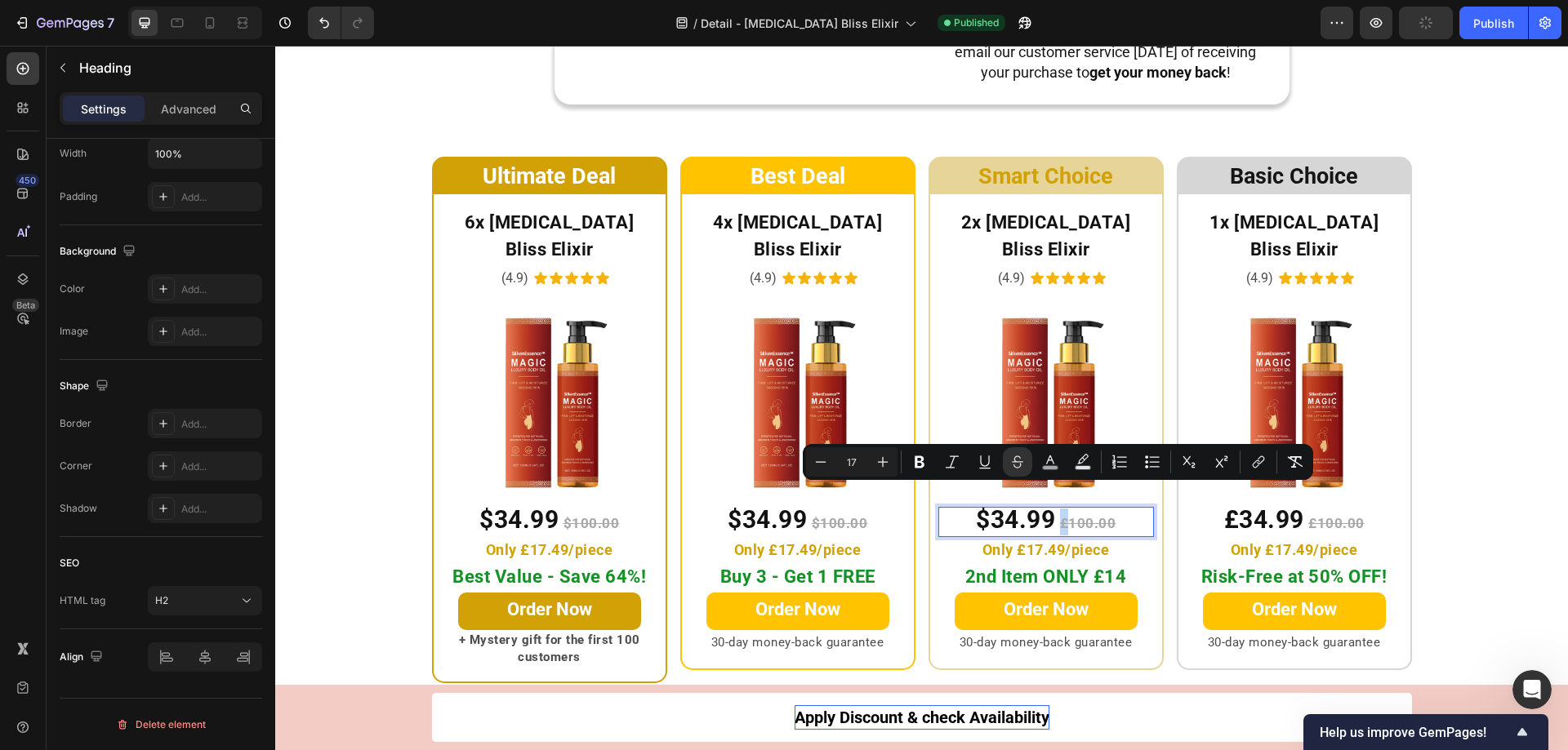
drag, startPoint x: 1066, startPoint y: 497, endPoint x: 1056, endPoint y: 497, distance: 10.0
click at [1060, 515] on s "£100.00" at bounding box center [1088, 524] width 56 height 17
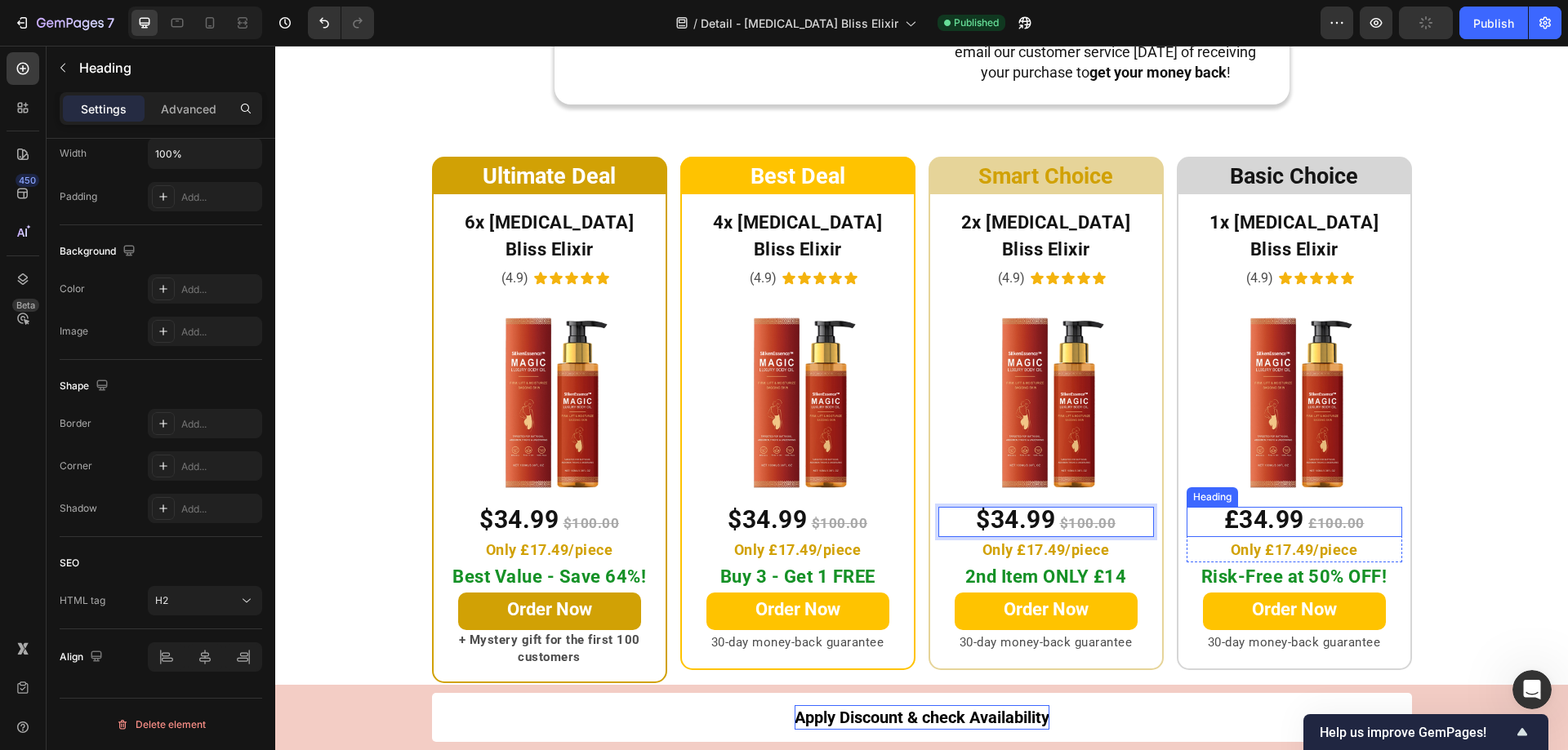
click at [1309, 515] on s "£100.00" at bounding box center [1336, 524] width 56 height 17
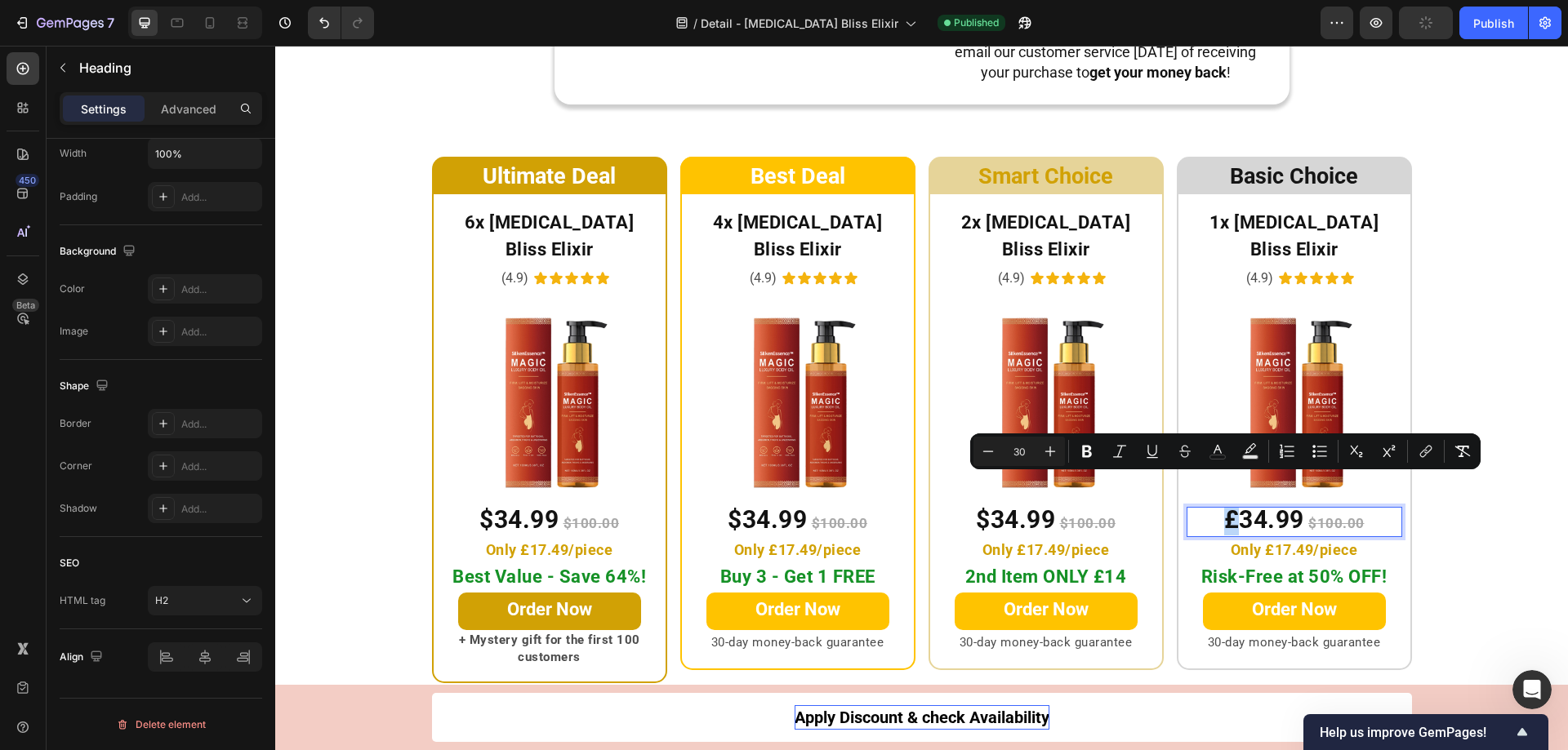
drag, startPoint x: 1233, startPoint y: 489, endPoint x: 1224, endPoint y: 491, distance: 9.2
click at [1224, 505] on span "£34.99" at bounding box center [1264, 519] width 80 height 28
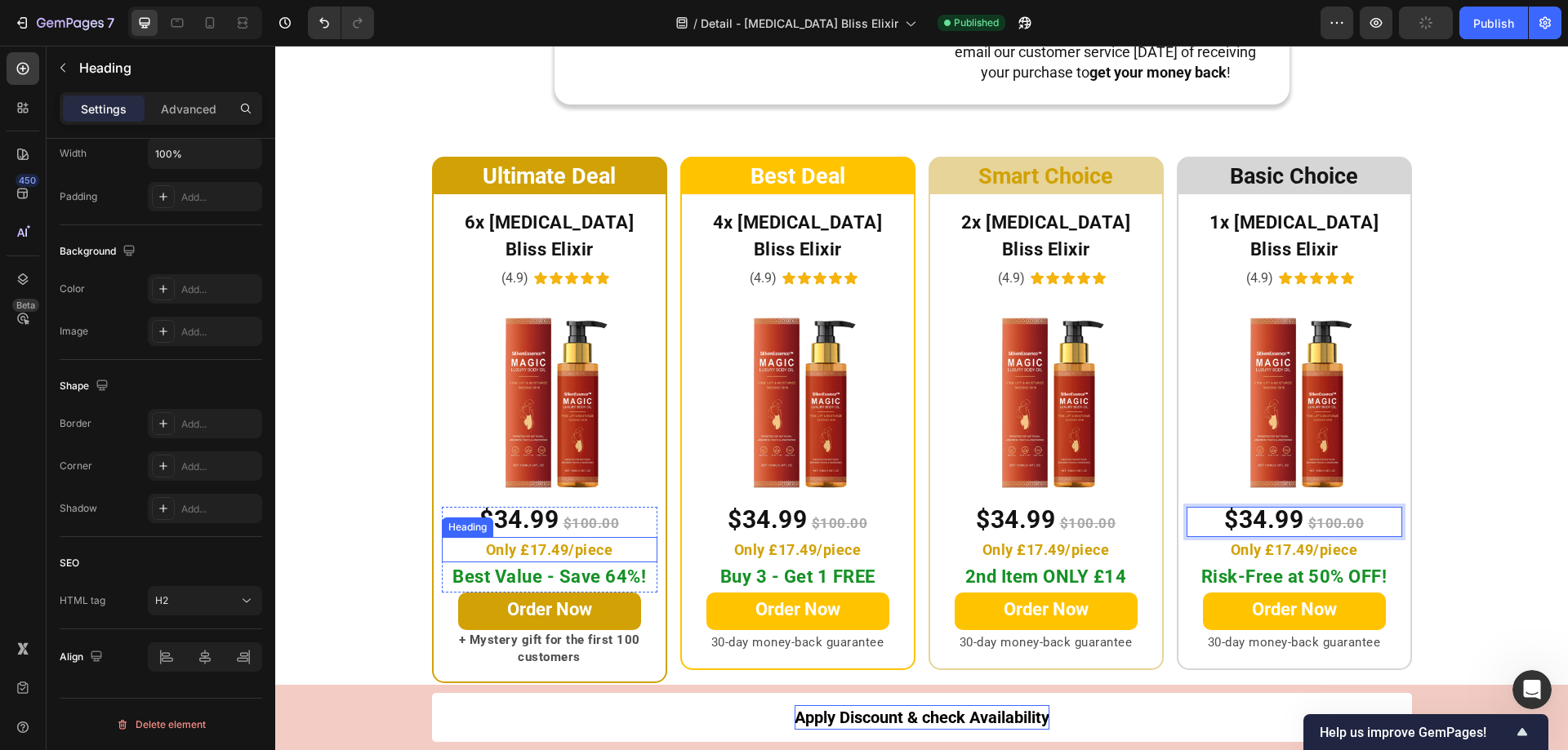
click at [537, 541] on span "Only £17.49/piece" at bounding box center [549, 549] width 127 height 17
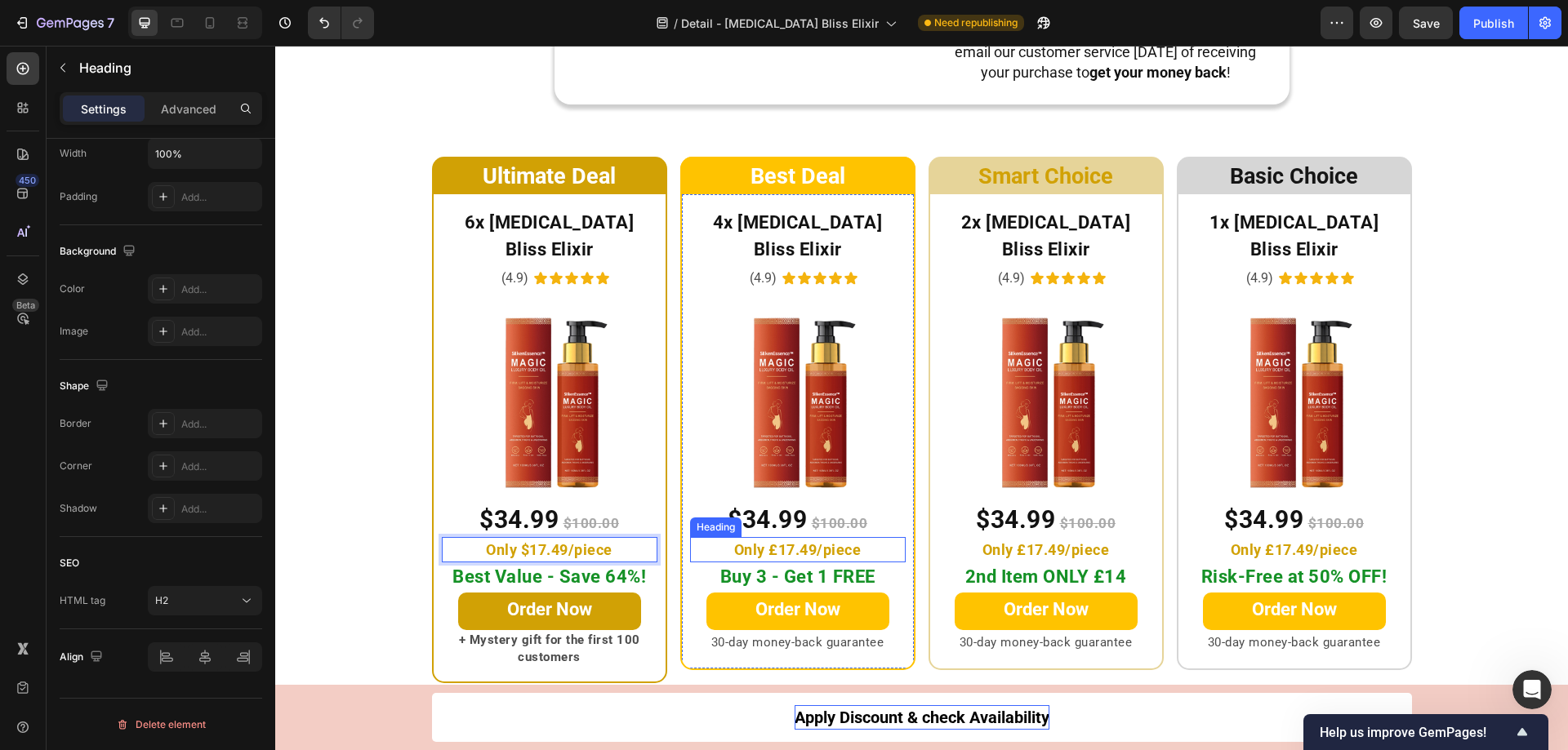
click at [775, 541] on span "Only £17.49/piece" at bounding box center [798, 549] width 127 height 17
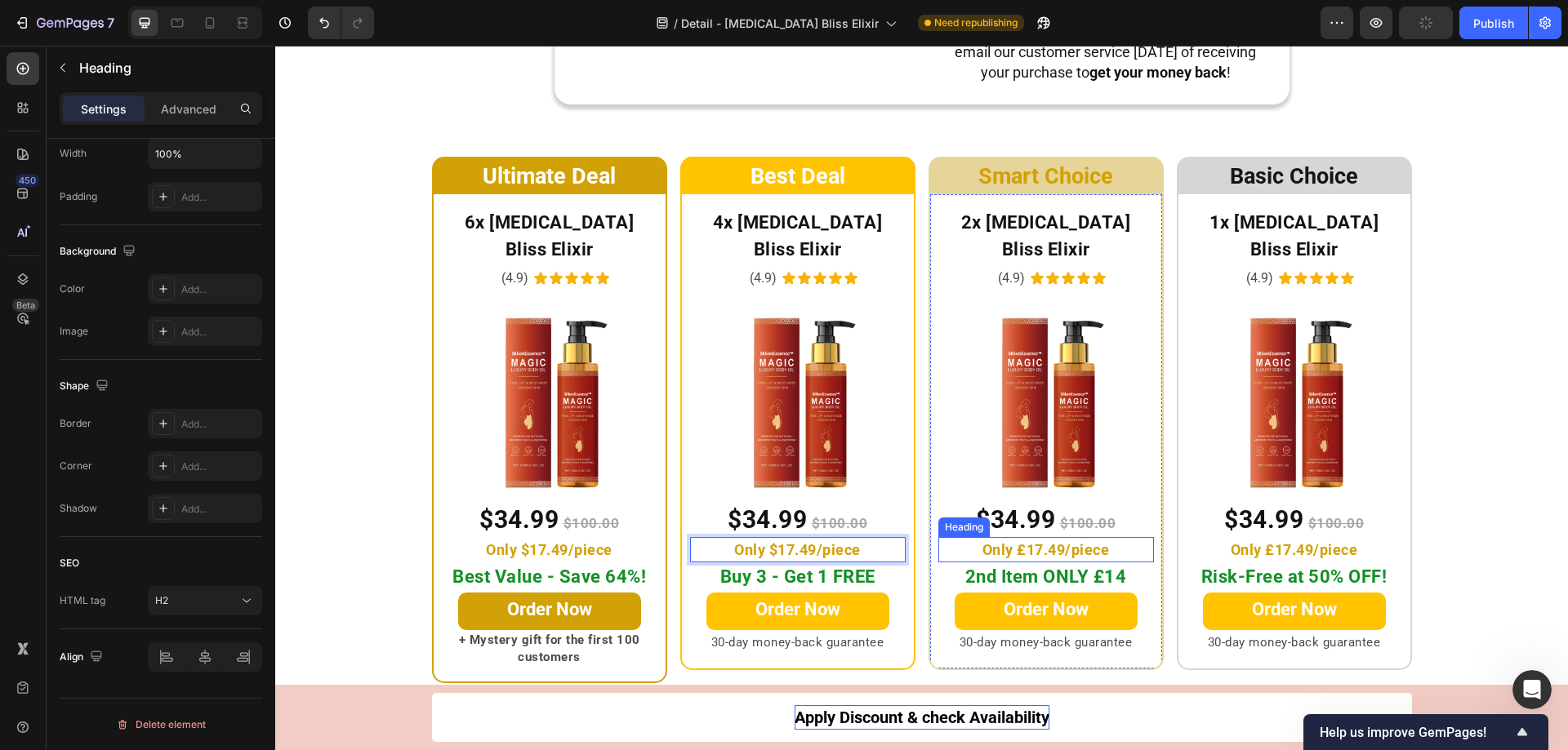
click at [1019, 541] on span "Only £17.49/piece" at bounding box center [1045, 549] width 127 height 17
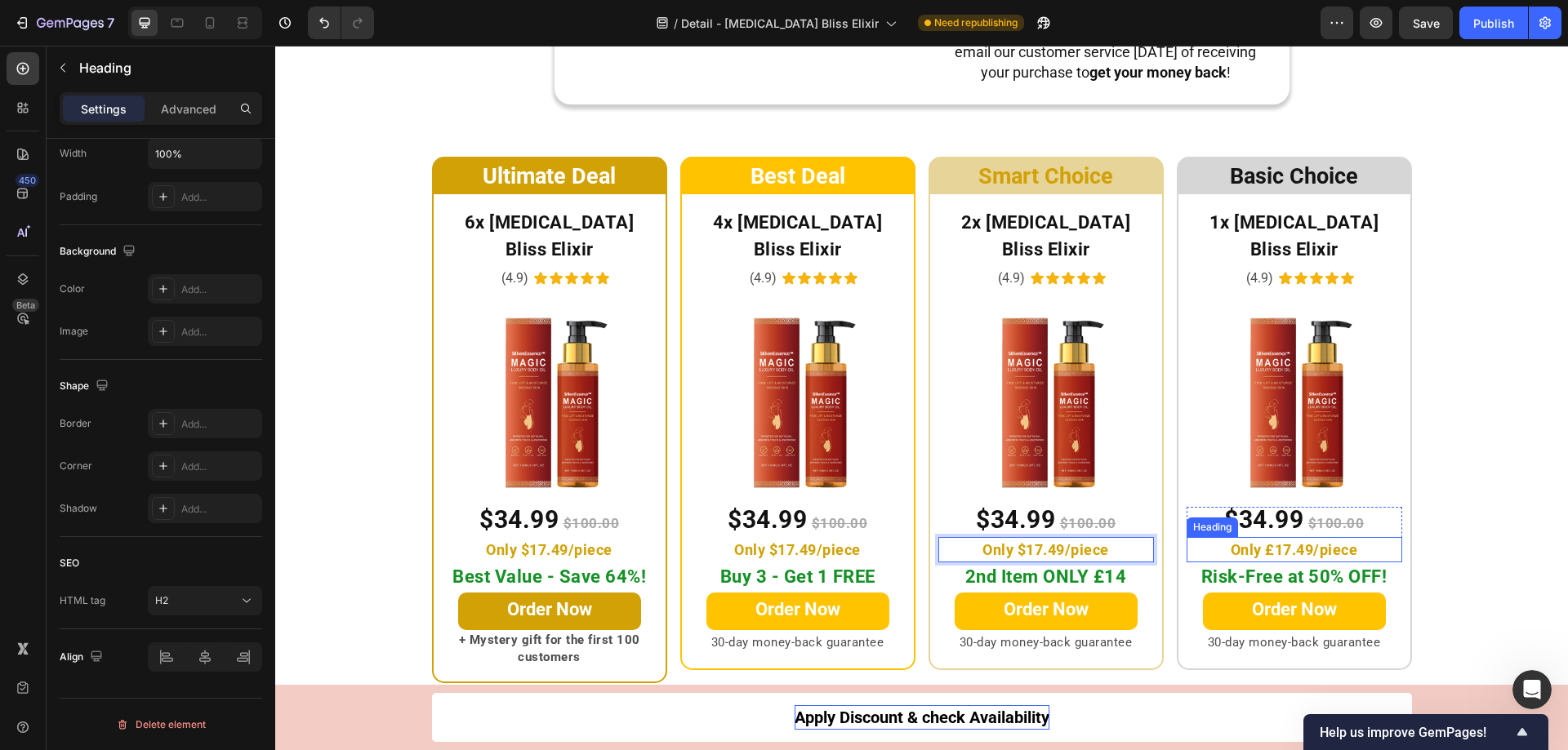
click at [1267, 541] on span "Only £17.49/piece" at bounding box center [1294, 549] width 127 height 17
click at [1086, 567] on span "2nd Item ONLY £14" at bounding box center [1046, 577] width 161 height 20
click at [1355, 515] on s "$100.00" at bounding box center [1336, 524] width 56 height 17
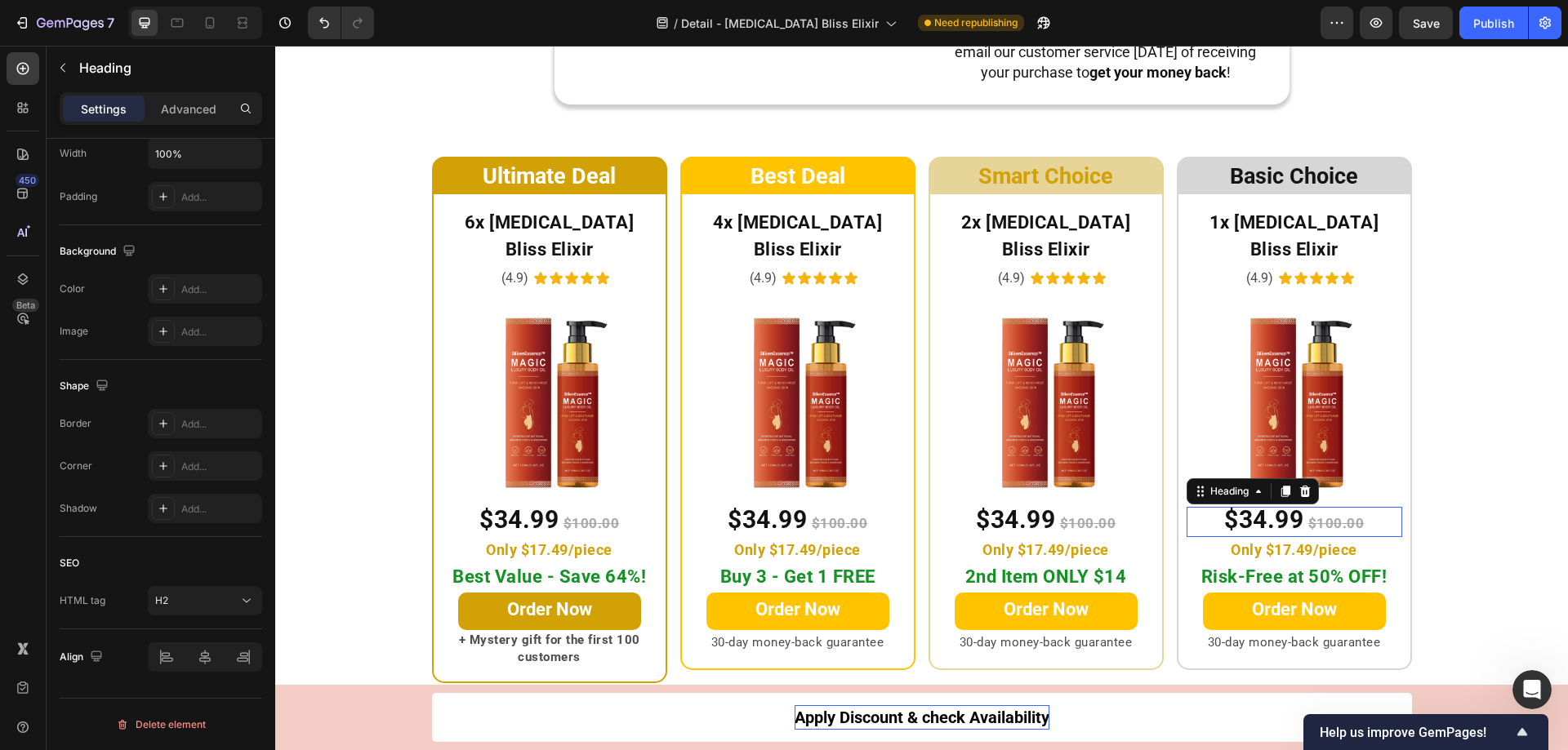
click at [1338, 515] on s "$100.00" at bounding box center [1336, 524] width 56 height 17
drag, startPoint x: 1332, startPoint y: 497, endPoint x: 1315, endPoint y: 500, distance: 17.3
click at [1315, 515] on s "$100.00" at bounding box center [1336, 524] width 56 height 17
click at [1024, 505] on span "$34.99" at bounding box center [1015, 519] width 79 height 28
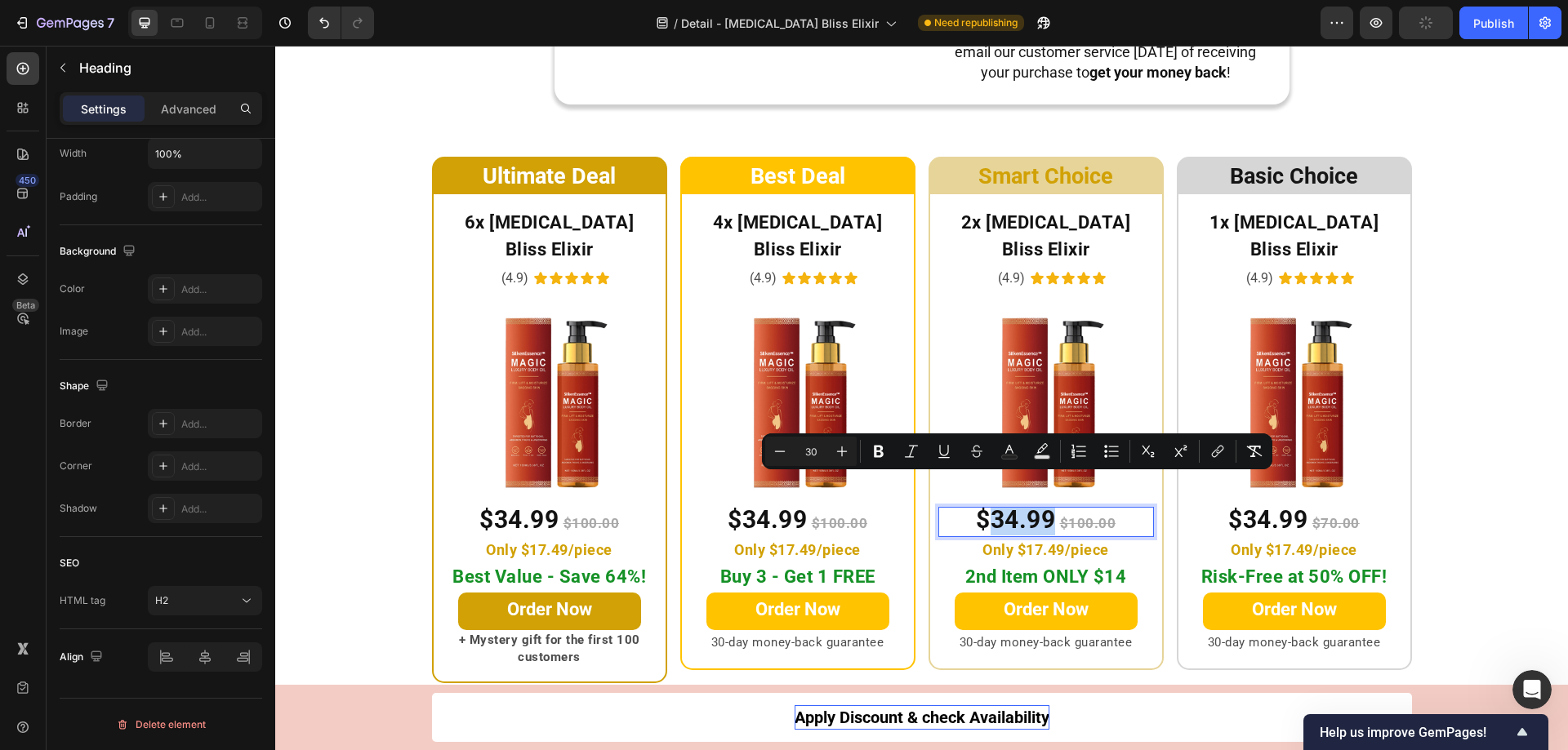
drag, startPoint x: 1046, startPoint y: 494, endPoint x: 990, endPoint y: 498, distance: 56.1
click at [990, 505] on span "$34.99" at bounding box center [1015, 519] width 79 height 28
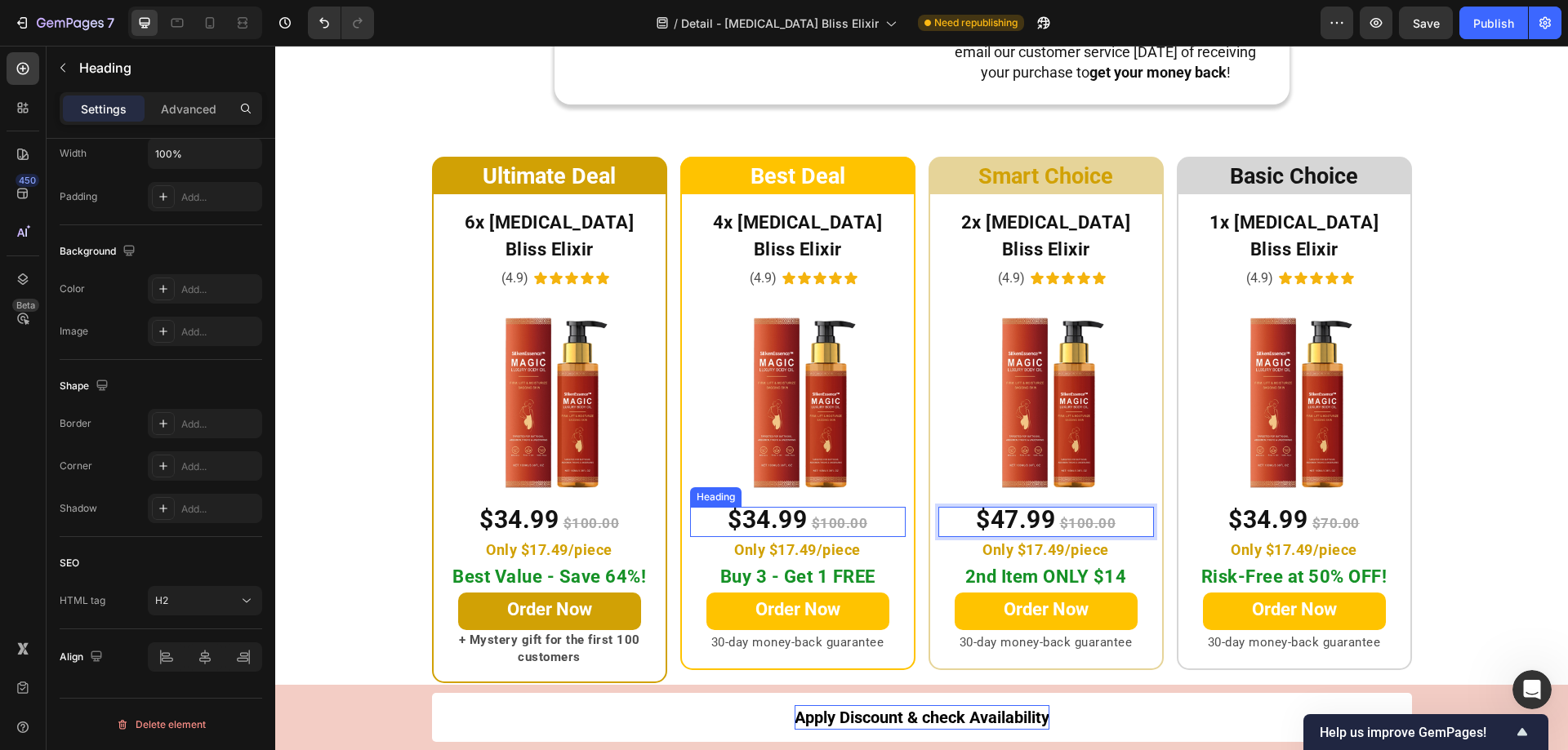
click at [787, 505] on span "$34.99" at bounding box center [767, 519] width 79 height 28
drag, startPoint x: 760, startPoint y: 497, endPoint x: 737, endPoint y: 496, distance: 23.0
click at [737, 505] on span "$34.99" at bounding box center [767, 519] width 79 height 28
click at [517, 505] on span "$34.99" at bounding box center [519, 519] width 79 height 28
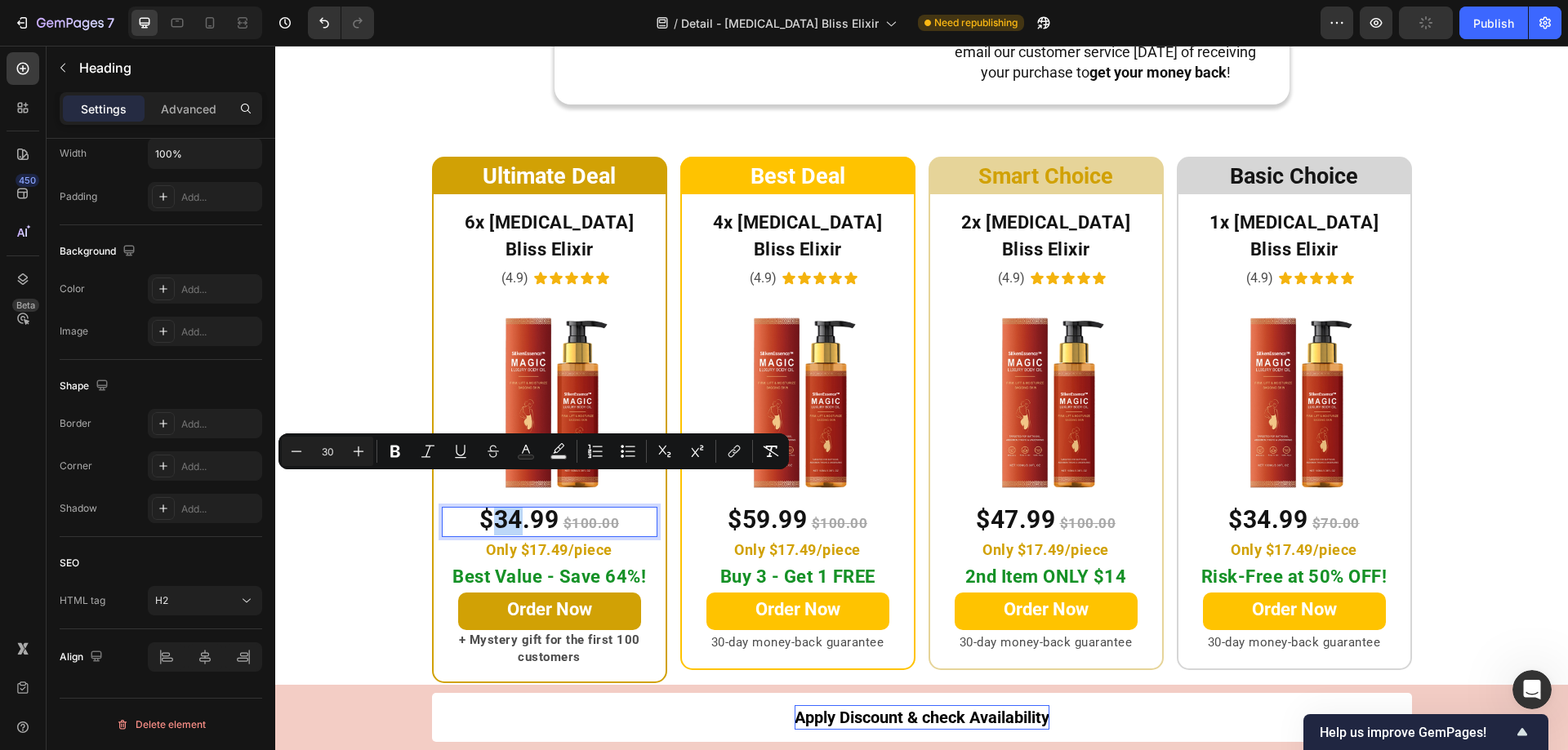
drag, startPoint x: 514, startPoint y: 491, endPoint x: 489, endPoint y: 491, distance: 25.0
click at [489, 505] on span "$34.99" at bounding box center [519, 519] width 79 height 28
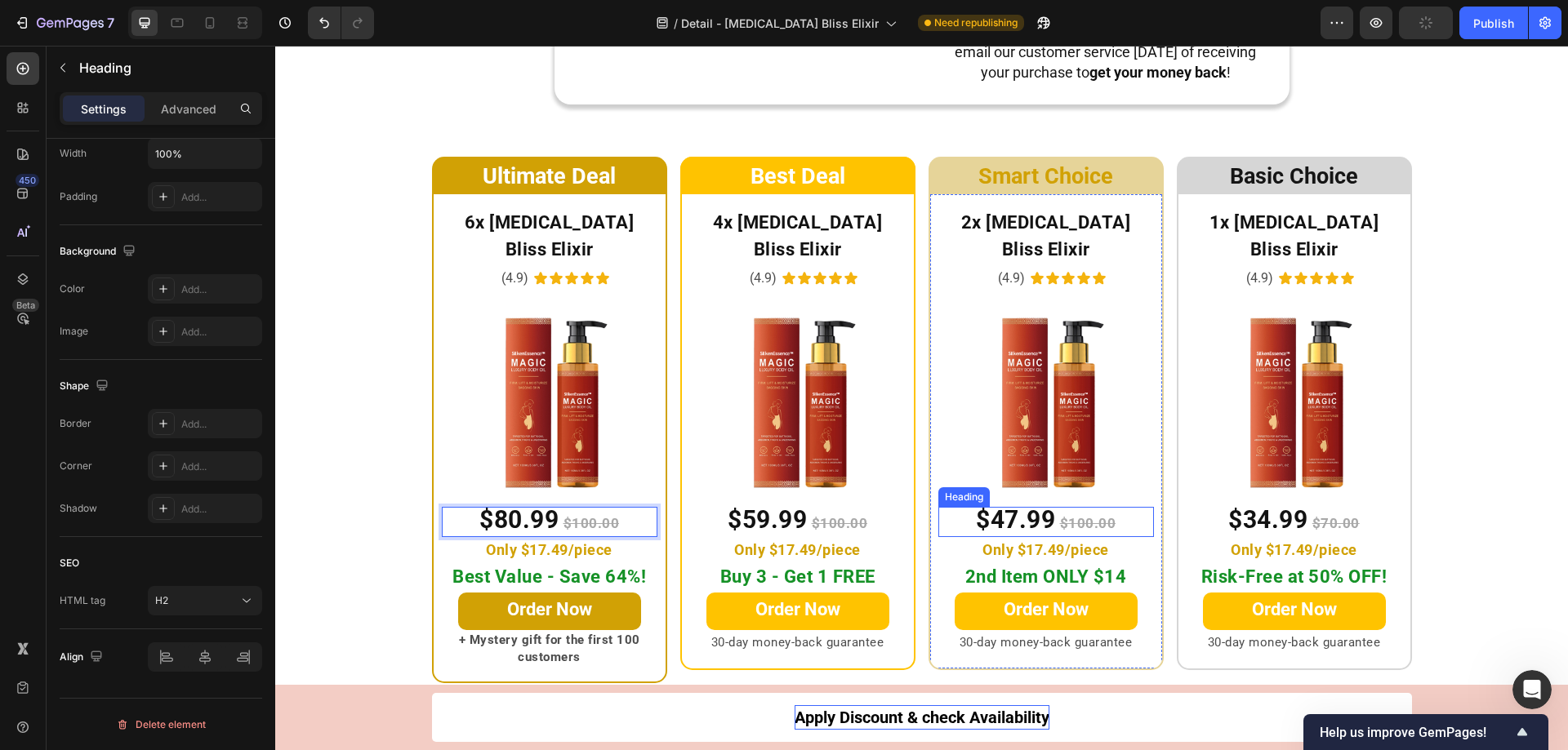
click at [1083, 515] on s "$100.00" at bounding box center [1088, 524] width 56 height 17
click at [832, 515] on s "$100.00" at bounding box center [839, 524] width 56 height 17
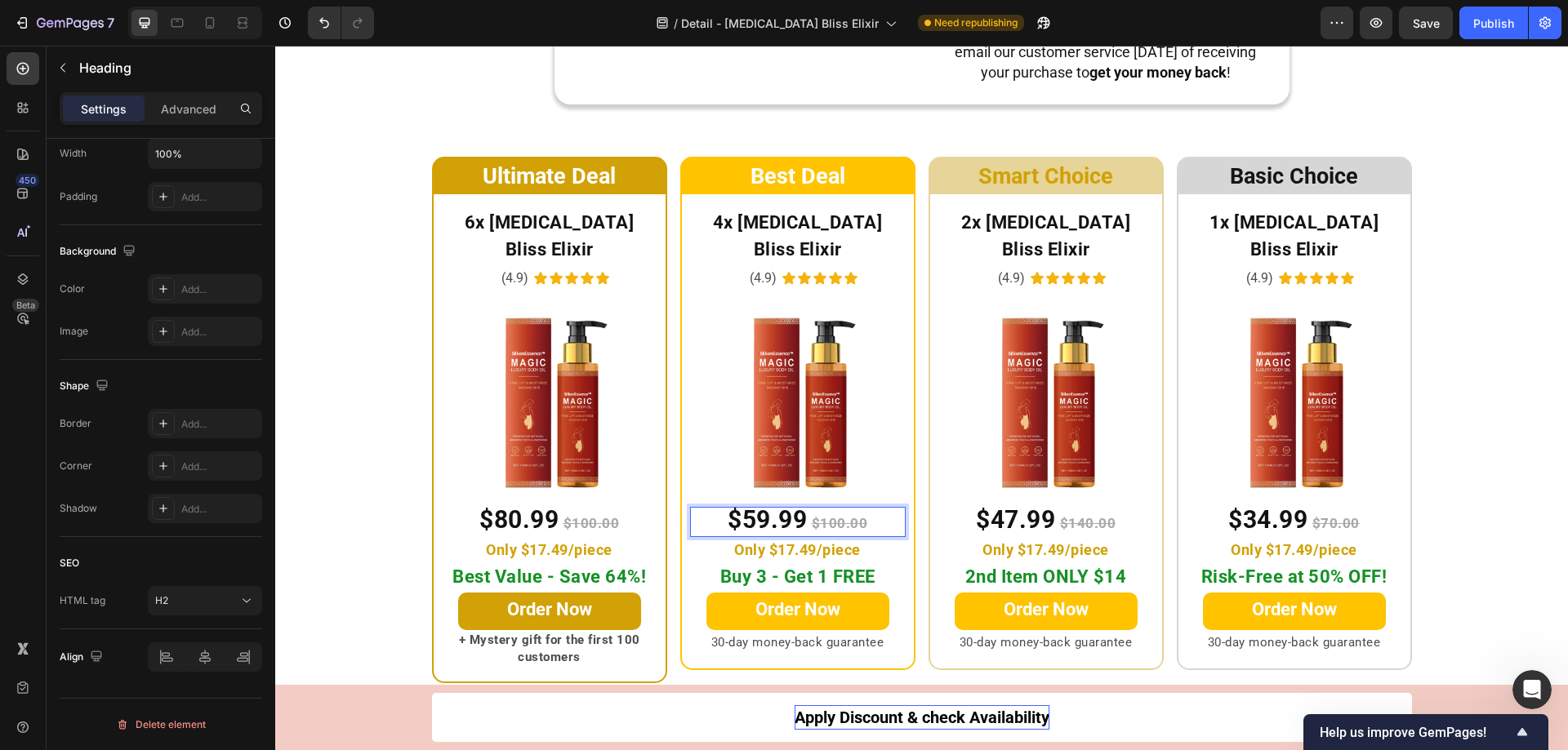
click at [828, 515] on s "$100.00" at bounding box center [839, 524] width 56 height 17
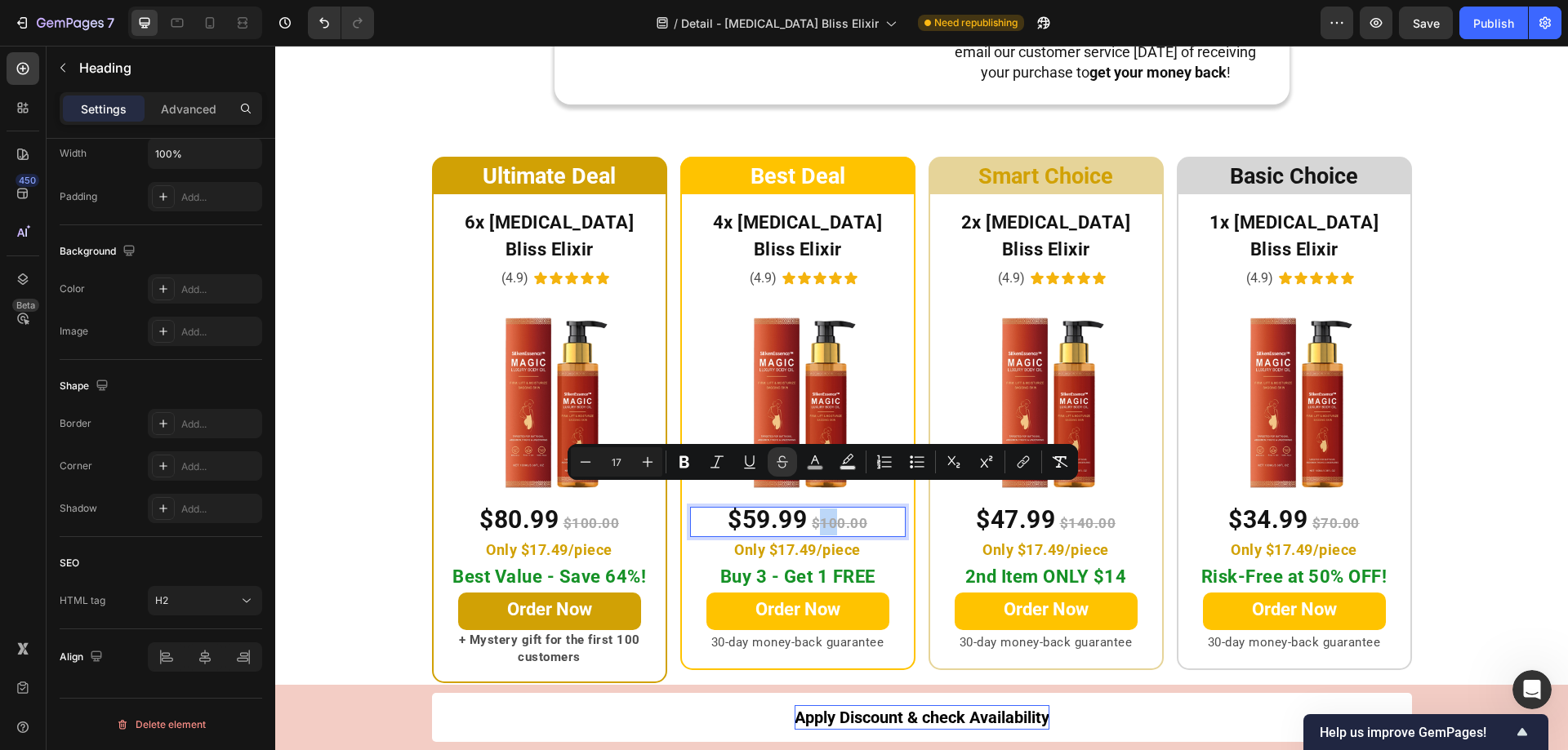
drag, startPoint x: 830, startPoint y: 496, endPoint x: 817, endPoint y: 496, distance: 13.0
click at [817, 515] on s "$100.00" at bounding box center [839, 524] width 56 height 17
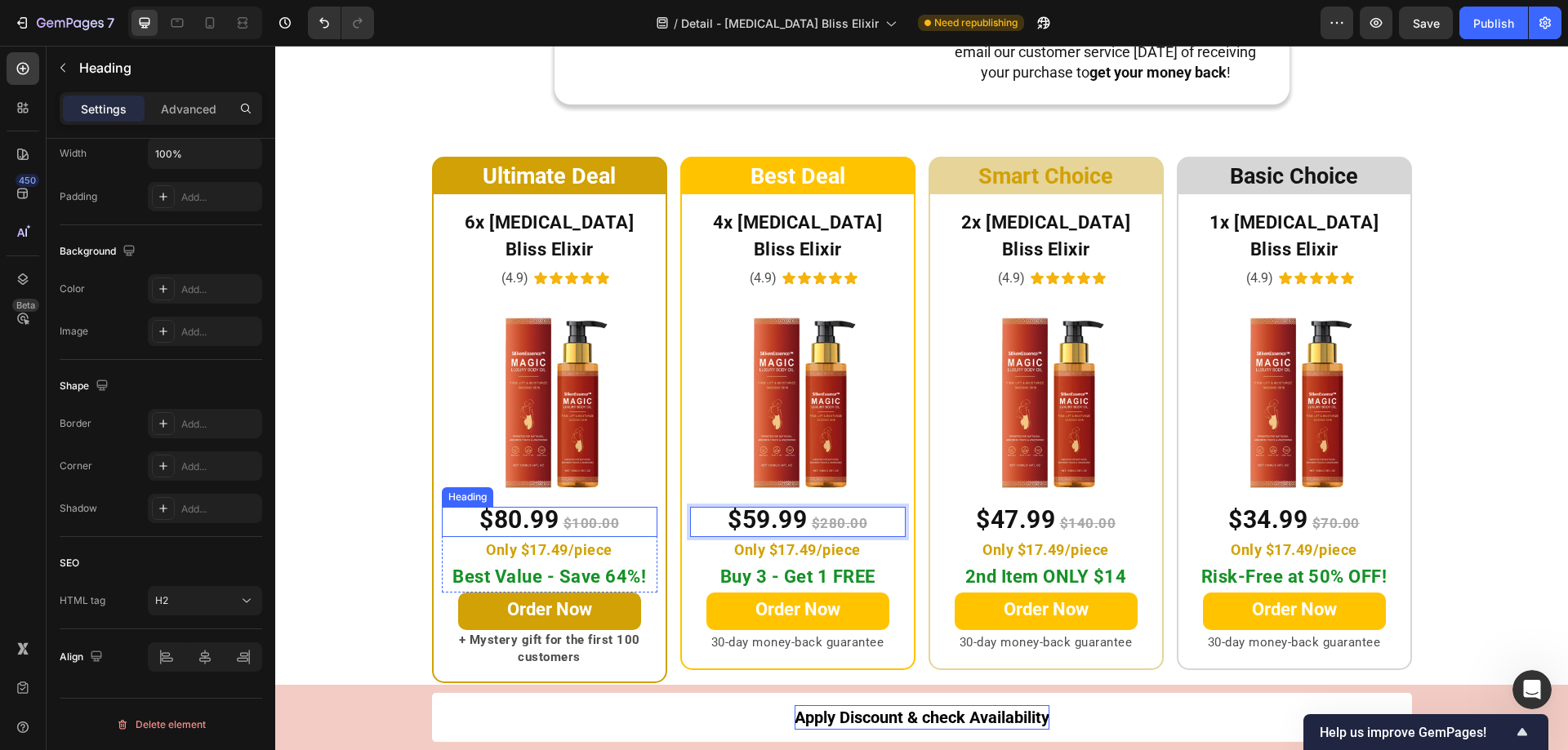
click at [570, 515] on s "$100.00" at bounding box center [591, 524] width 56 height 17
drag, startPoint x: 580, startPoint y: 496, endPoint x: 570, endPoint y: 494, distance: 10.2
click at [570, 515] on s "$100.00" at bounding box center [591, 524] width 56 height 17
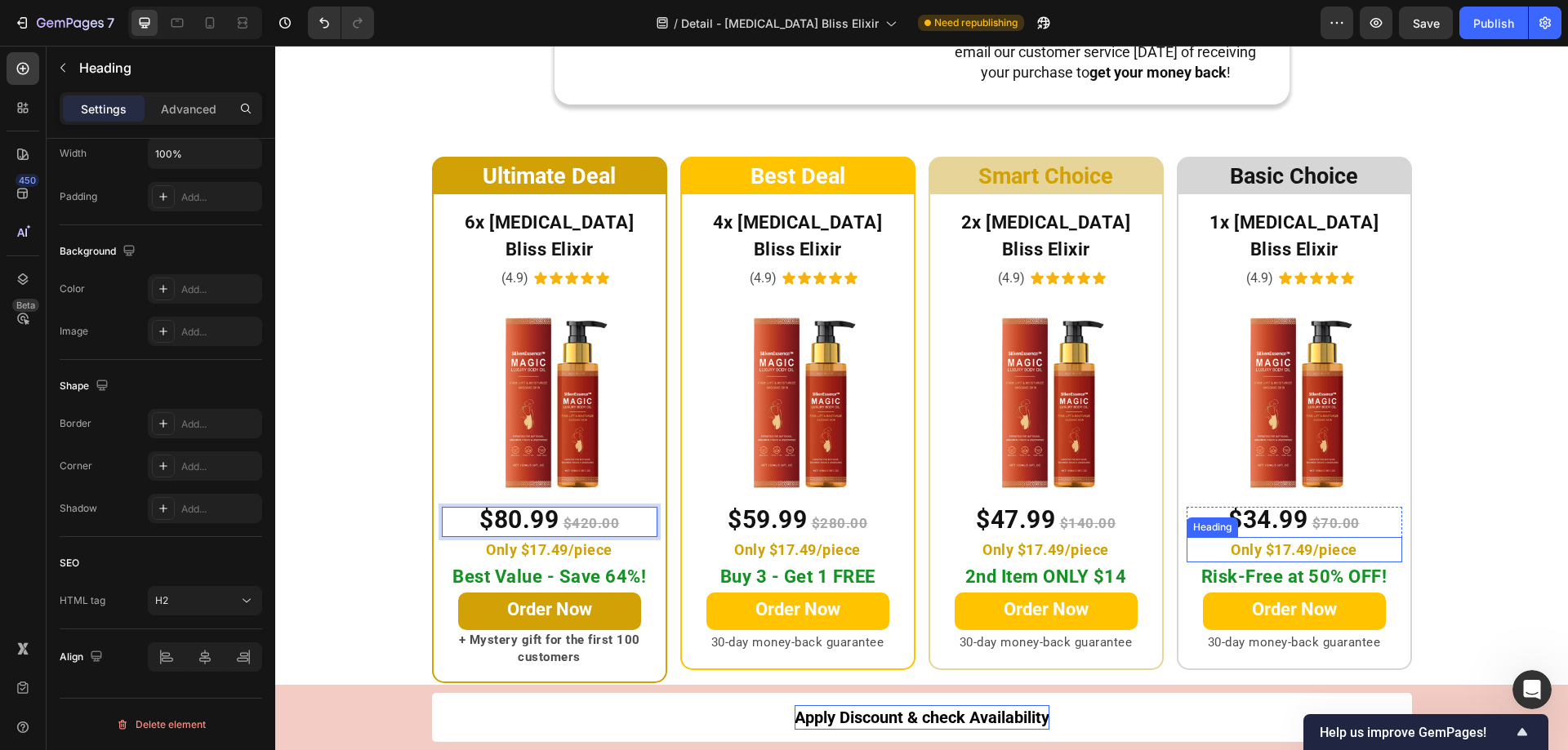
click at [1286, 541] on span "Only $17.49/piece" at bounding box center [1294, 549] width 127 height 17
click at [1219, 539] on p "Only $17.49/piece" at bounding box center [1295, 550] width 213 height 22
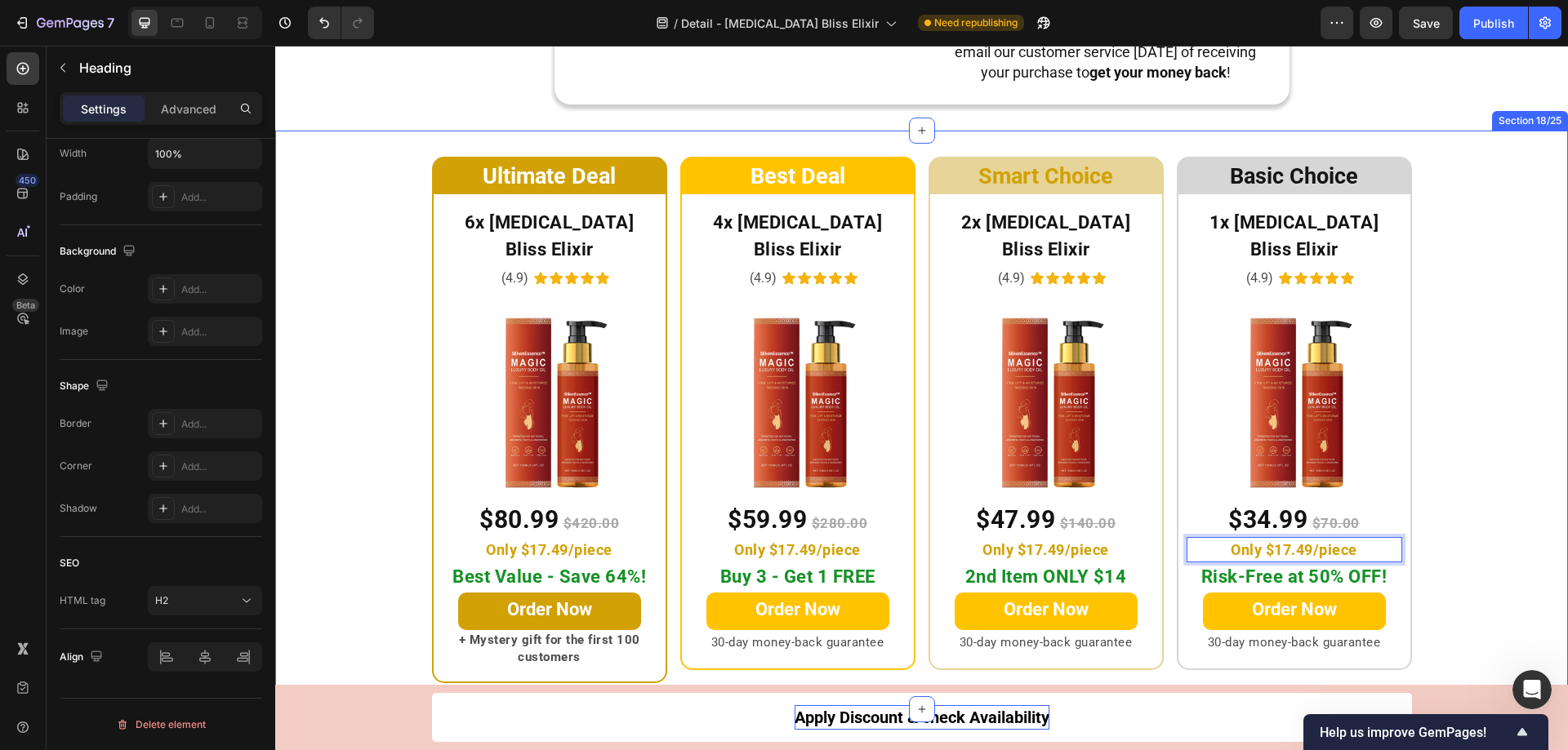
click at [1476, 508] on div "Ultimate Deal Heading Row 6x Botox Bliss Elixir Heading (4.9) Text Block Icon I…" at bounding box center [922, 420] width 1293 height 526
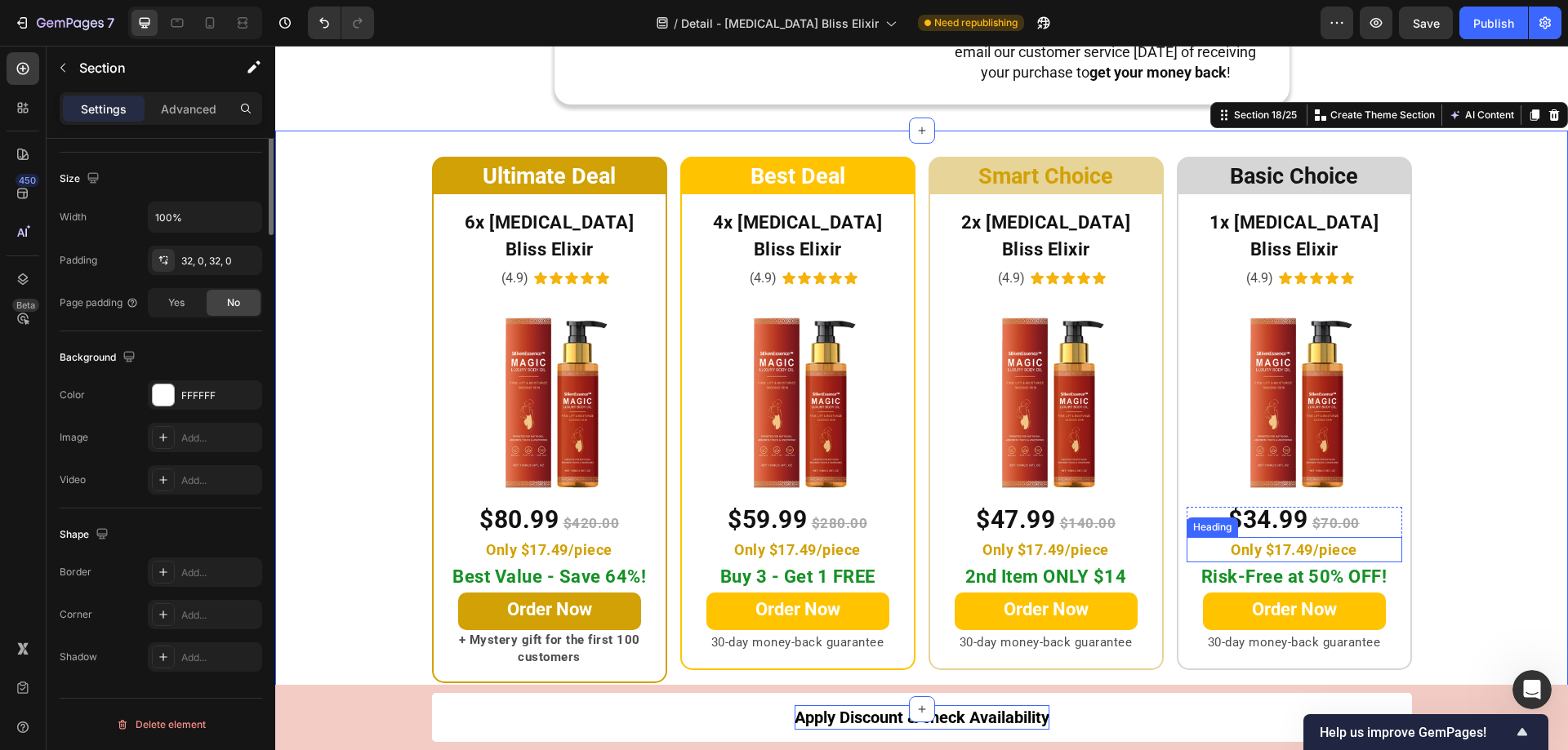
scroll to position [0, 0]
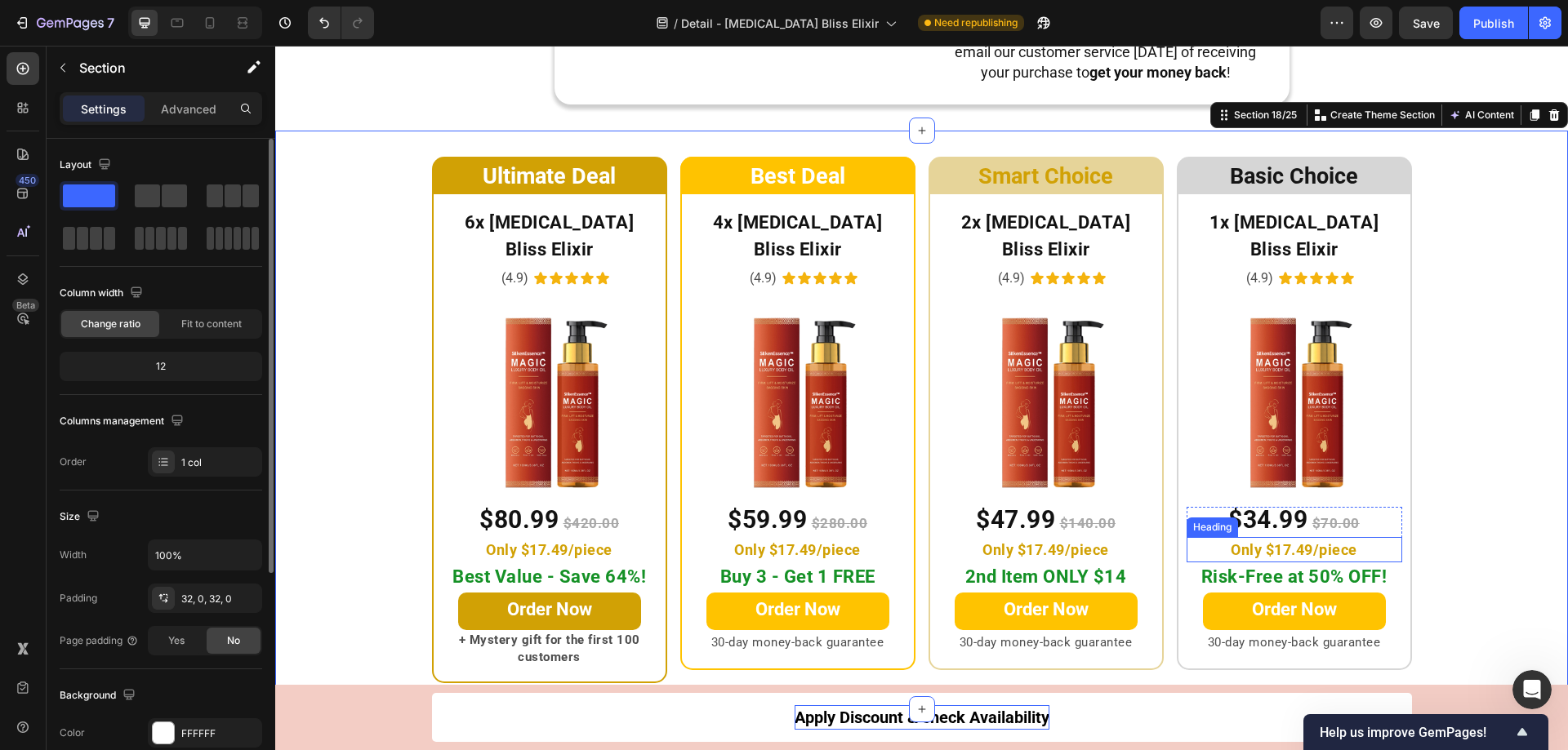
click at [1353, 539] on p "⁠⁠⁠⁠⁠⁠⁠ Only $17.49/piece" at bounding box center [1295, 550] width 213 height 22
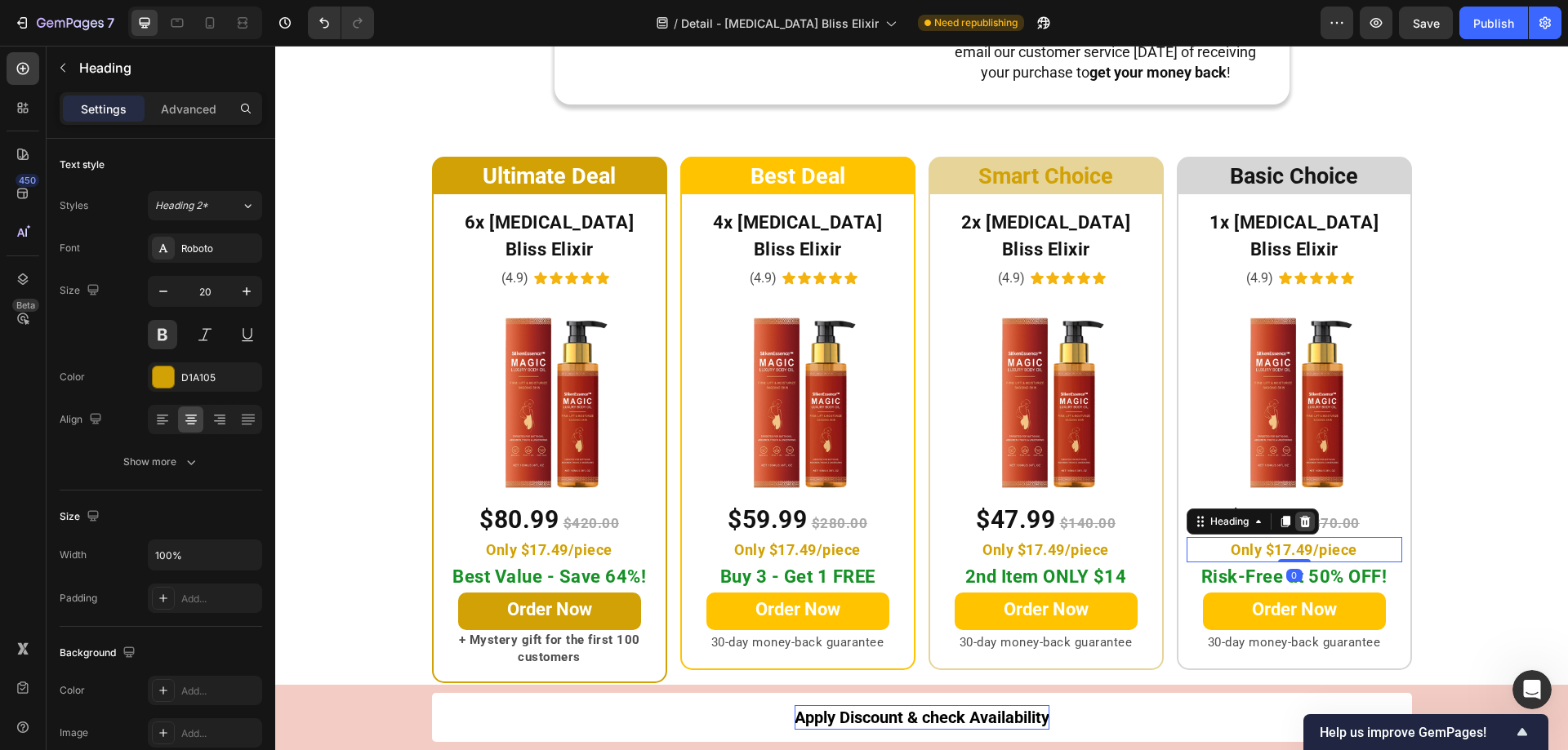
click at [1300, 516] on icon at bounding box center [1305, 522] width 11 height 11
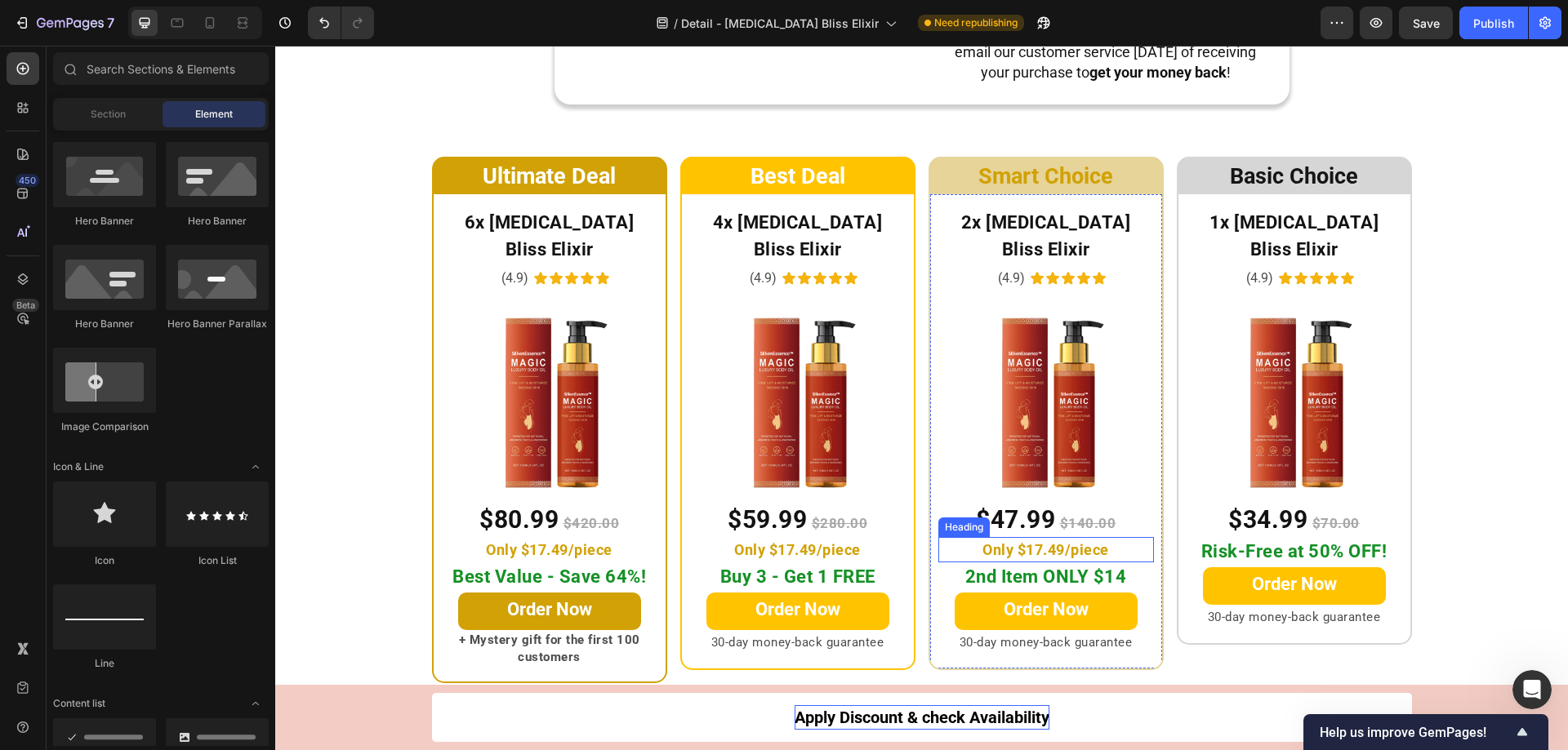
click at [1038, 541] on span "Only $17.49/piece" at bounding box center [1045, 549] width 127 height 17
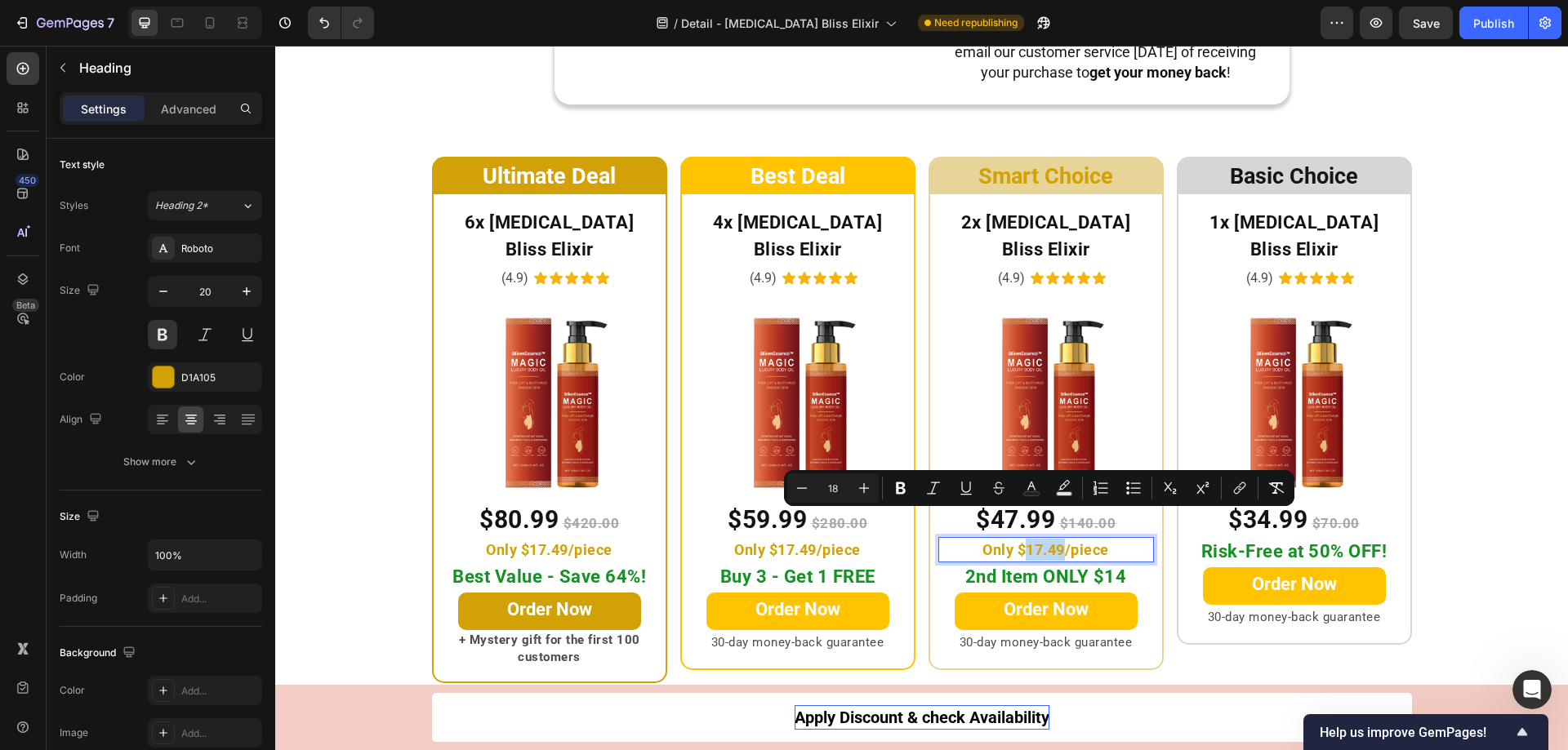
drag, startPoint x: 1059, startPoint y: 520, endPoint x: 1020, endPoint y: 525, distance: 39.3
click at [1020, 541] on span "Only $17.49/piece" at bounding box center [1045, 549] width 127 height 17
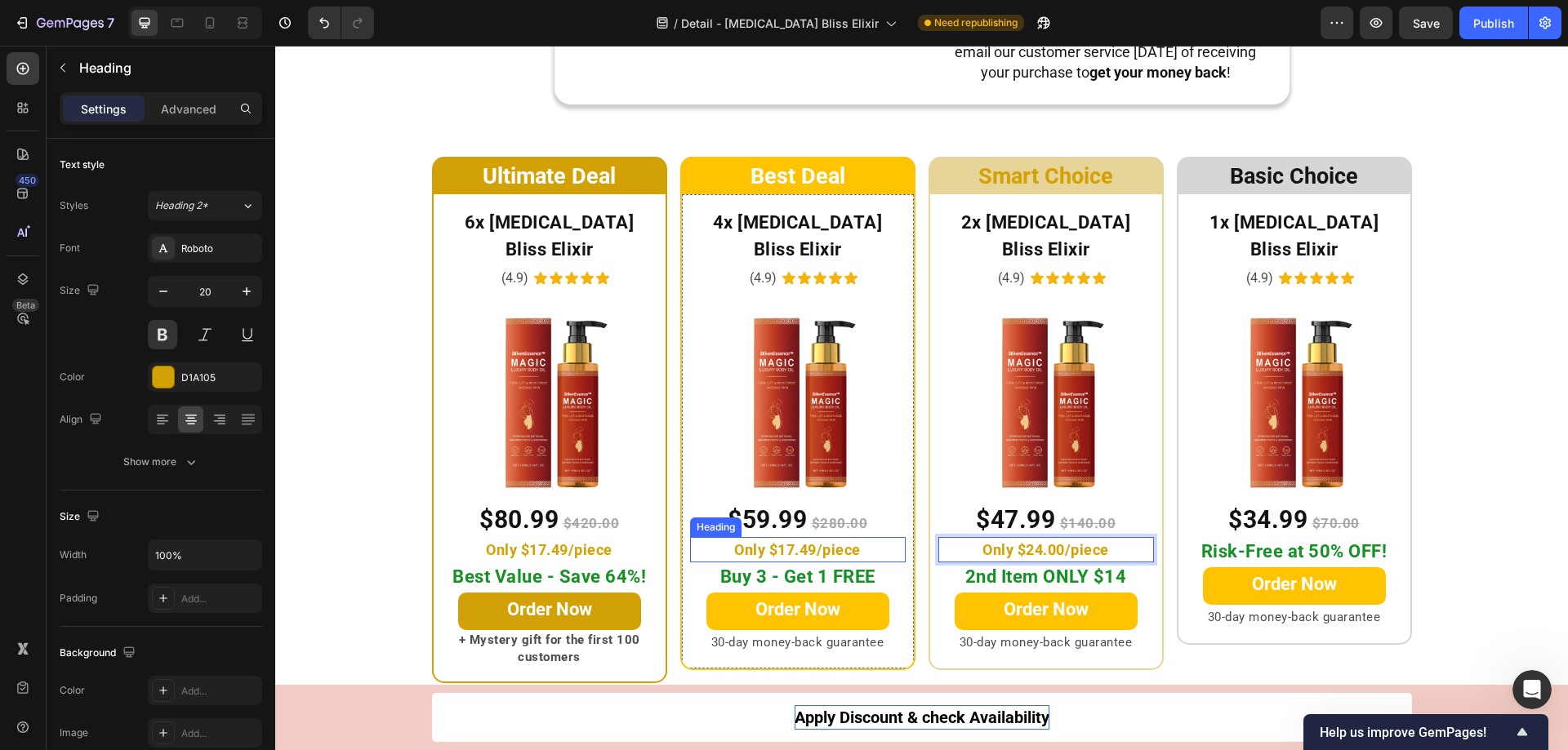
click at [790, 541] on span "Only $17.49/piece" at bounding box center [798, 549] width 127 height 17
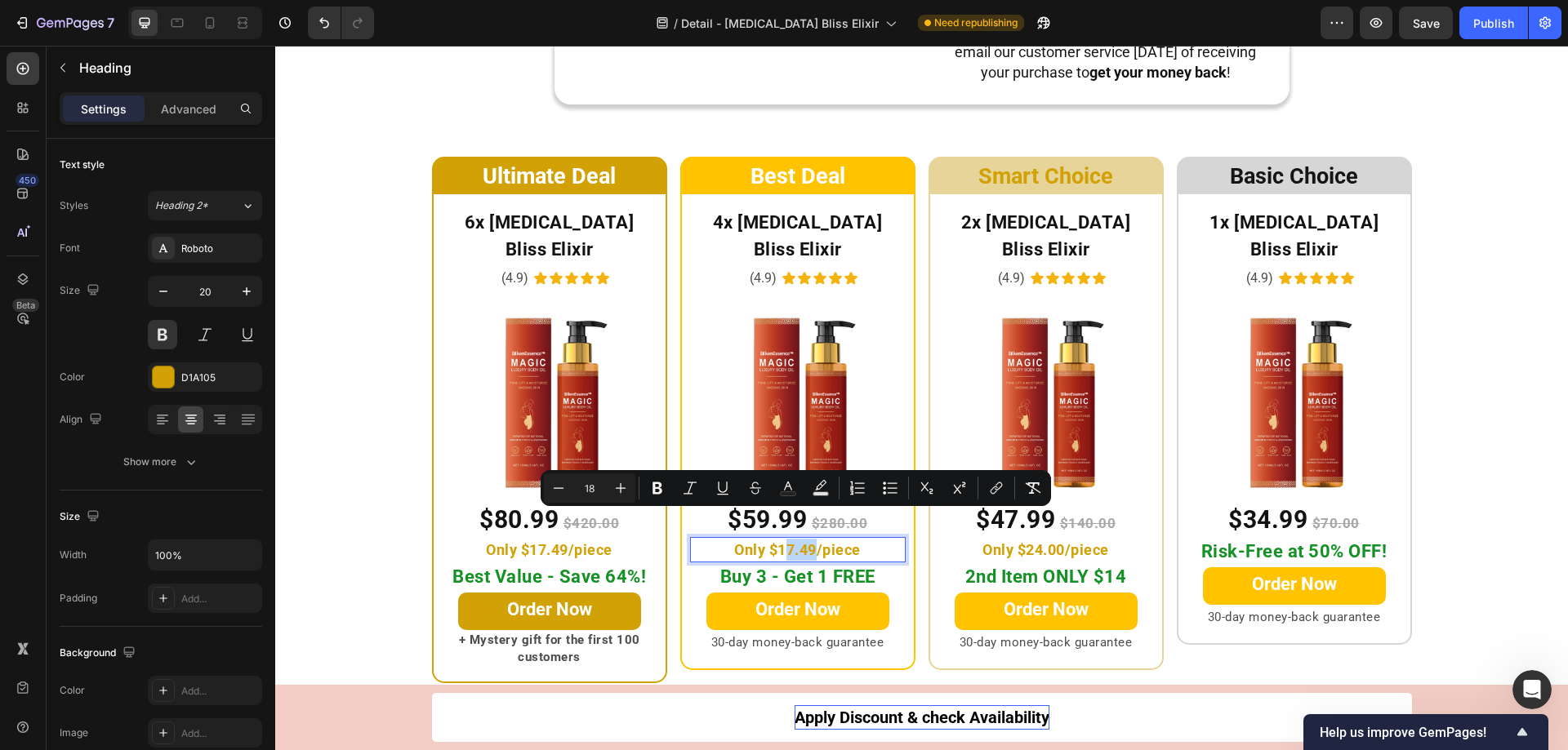
drag, startPoint x: 811, startPoint y: 521, endPoint x: 778, endPoint y: 523, distance: 33.1
click at [778, 541] on span "Only $17.49/piece" at bounding box center [798, 549] width 127 height 17
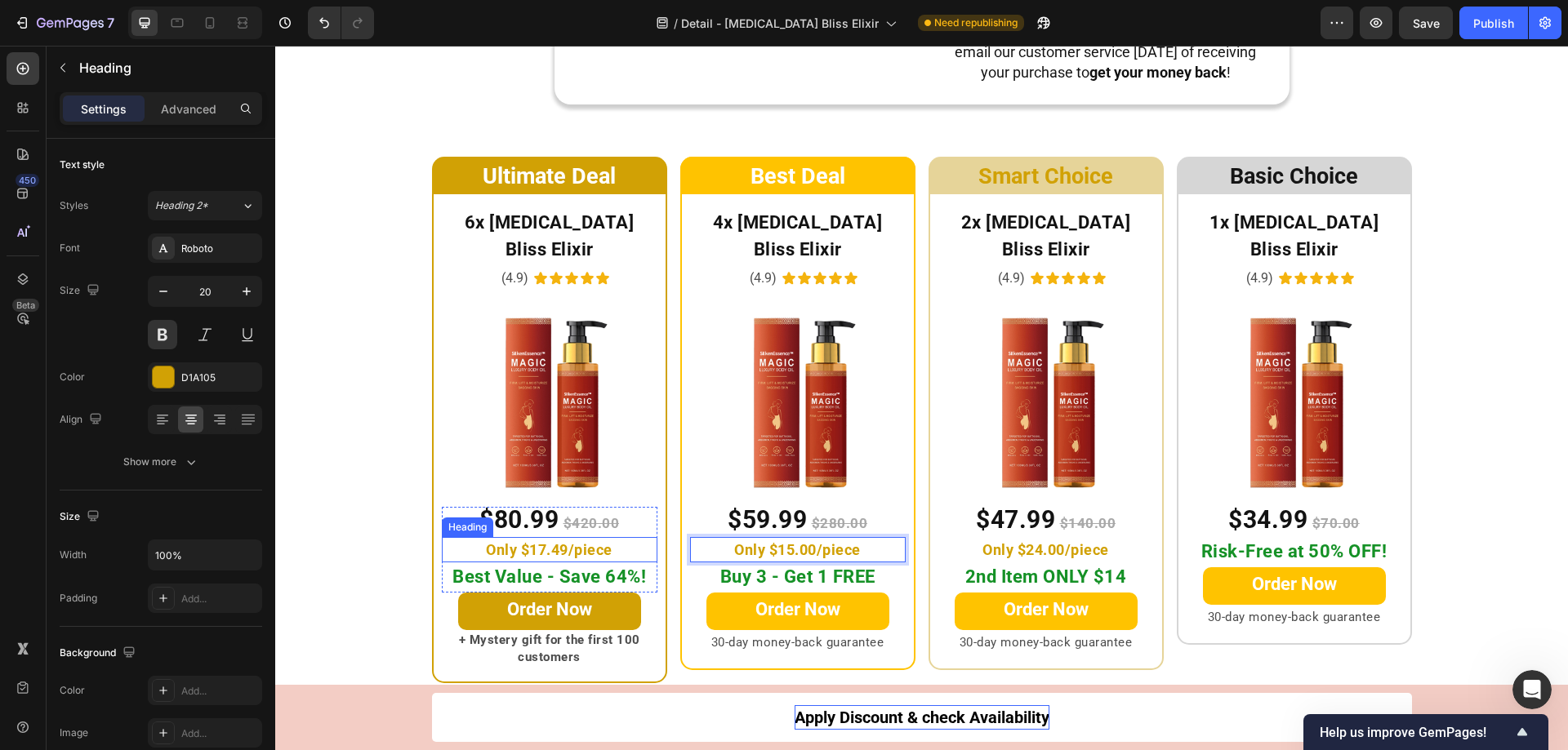
click at [549, 541] on span "Only $17.49/piece" at bounding box center [549, 549] width 127 height 17
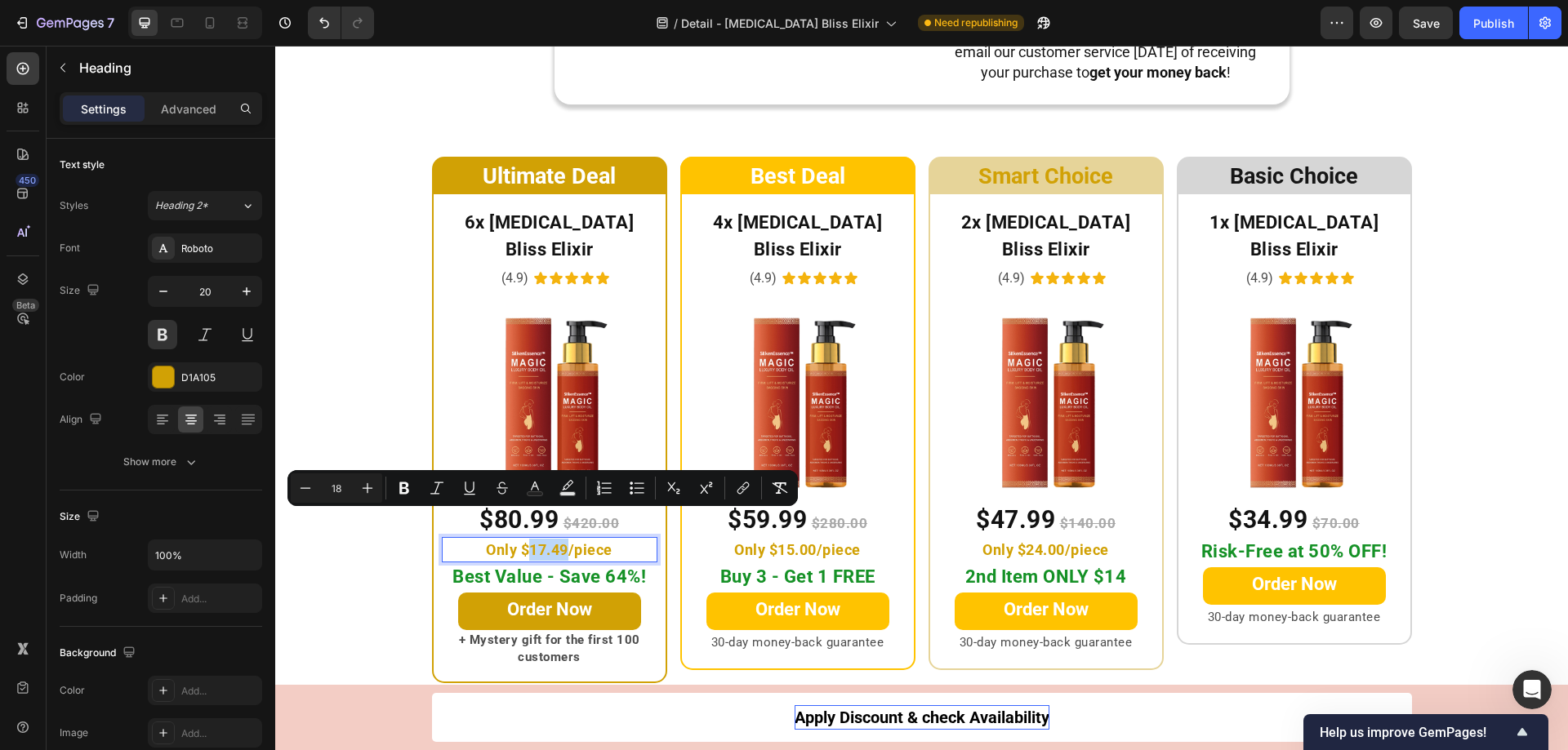
drag, startPoint x: 559, startPoint y: 522, endPoint x: 527, endPoint y: 519, distance: 32.1
click at [527, 541] on span "Only $17.49/piece" at bounding box center [549, 549] width 127 height 17
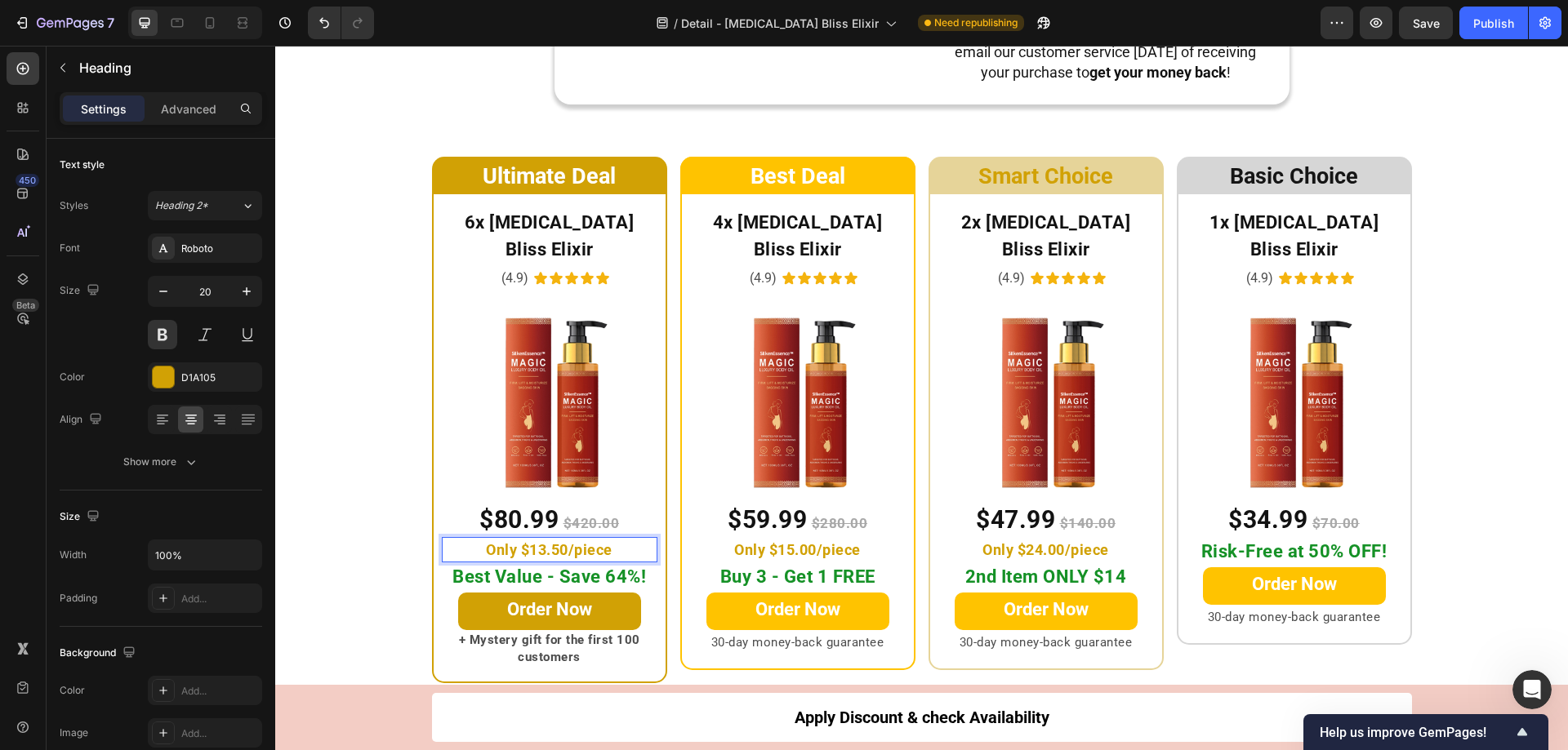
scroll to position [8316, 0]
click at [1094, 567] on span "2nd Item ONLY $14" at bounding box center [1046, 577] width 161 height 20
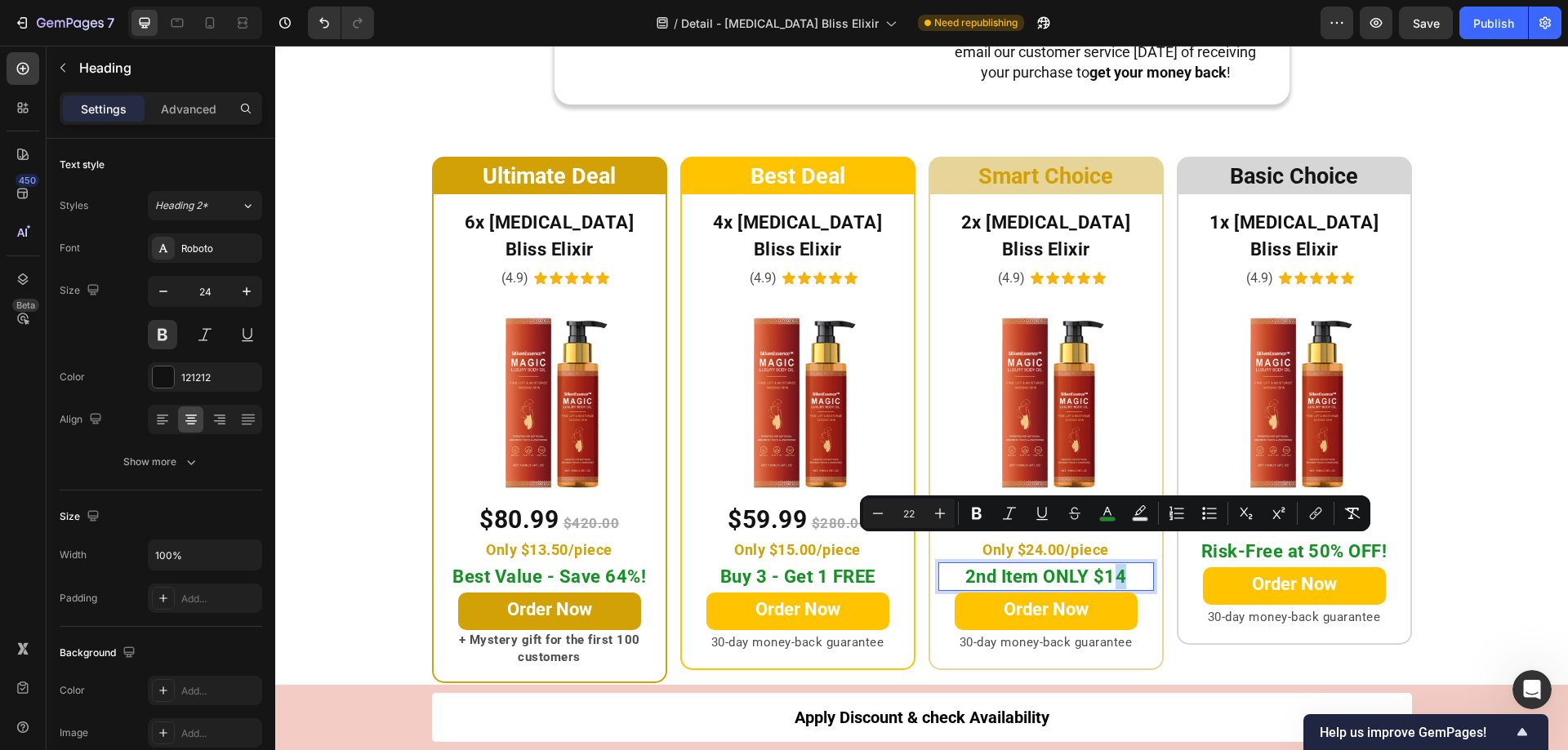
click at [1114, 567] on span "2nd Item ONLY $14" at bounding box center [1046, 577] width 161 height 20
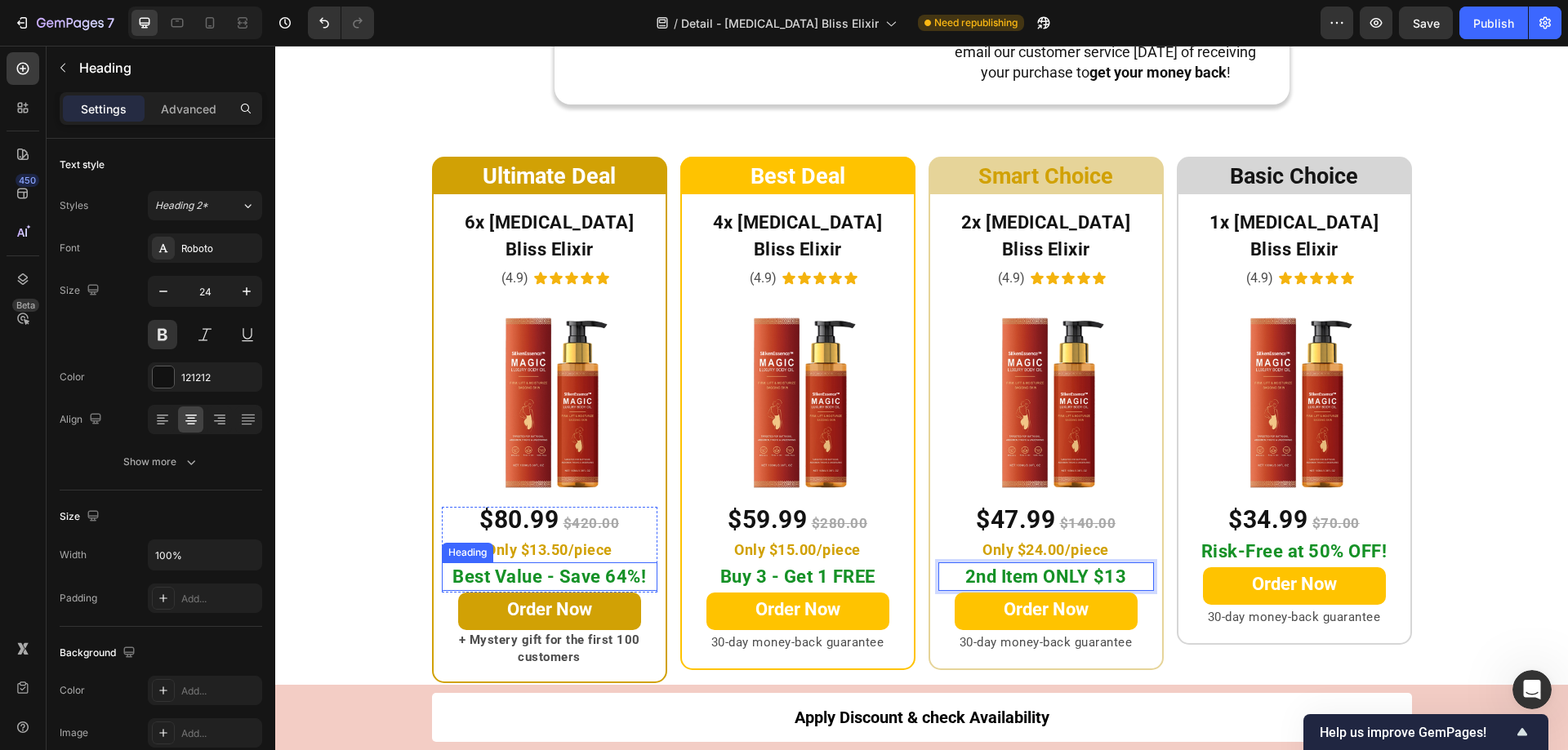
click at [591, 567] on span "Best Value - Save 64%!" at bounding box center [548, 577] width 193 height 20
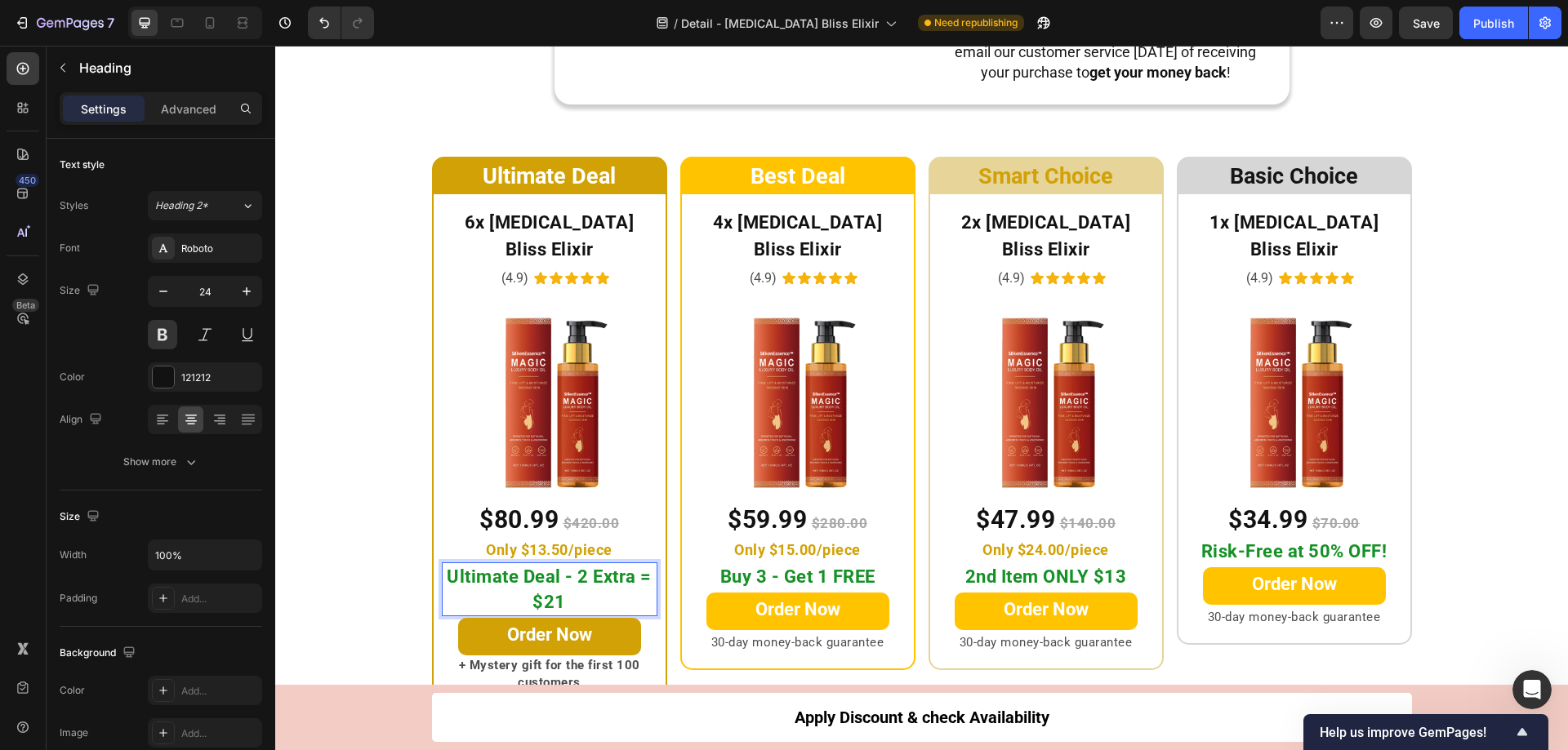
click at [563, 566] on p "Ultimate Deal - 2 Extra = $21" at bounding box center [550, 589] width 213 height 50
click at [384, 533] on div "Ultimate Deal Heading Row 6x [MEDICAL_DATA] Bliss Elixir Heading (4.9) Text Blo…" at bounding box center [922, 433] width 1293 height 552
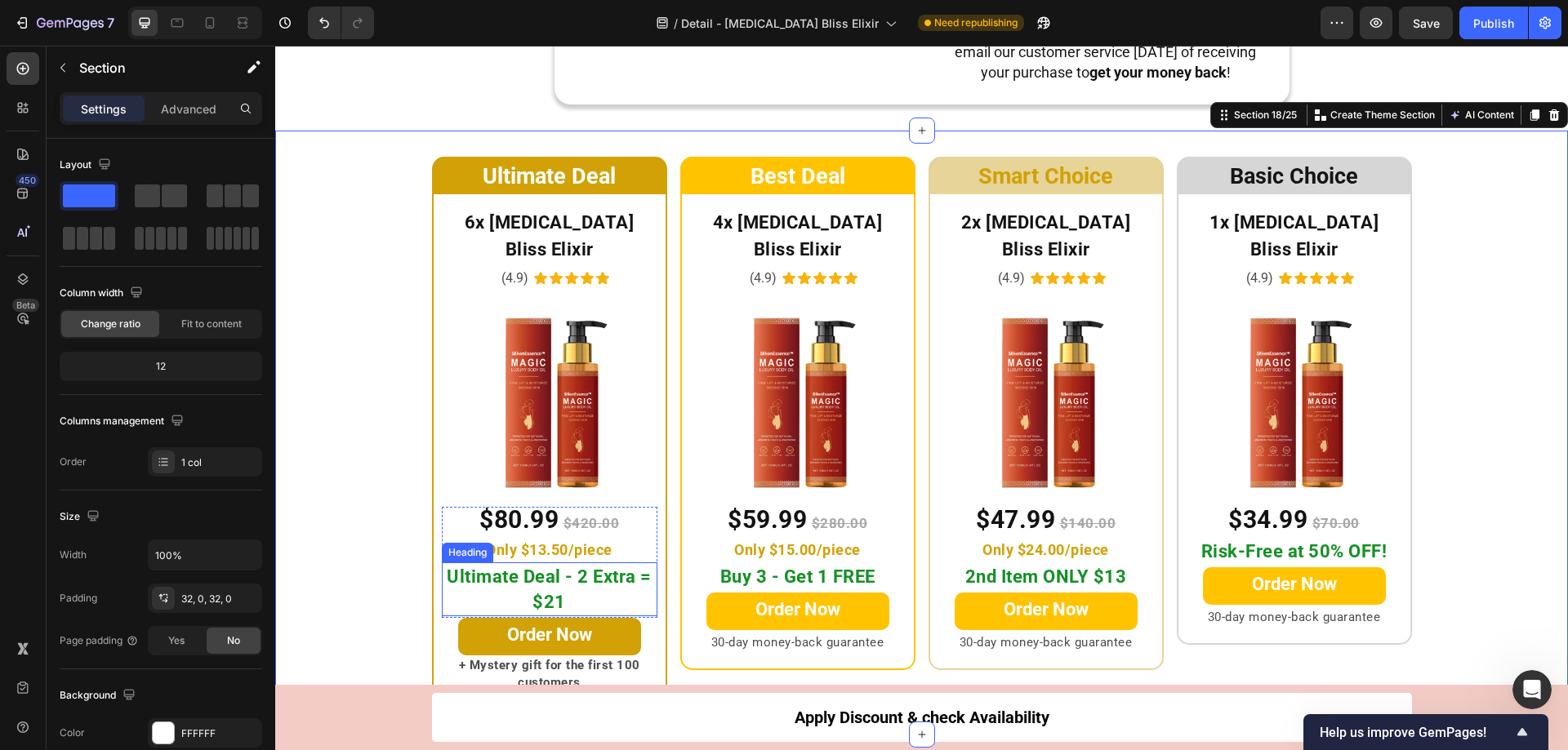
click at [547, 574] on span "Ultimate Deal - 2 Extra = $21" at bounding box center [549, 590] width 205 height 46
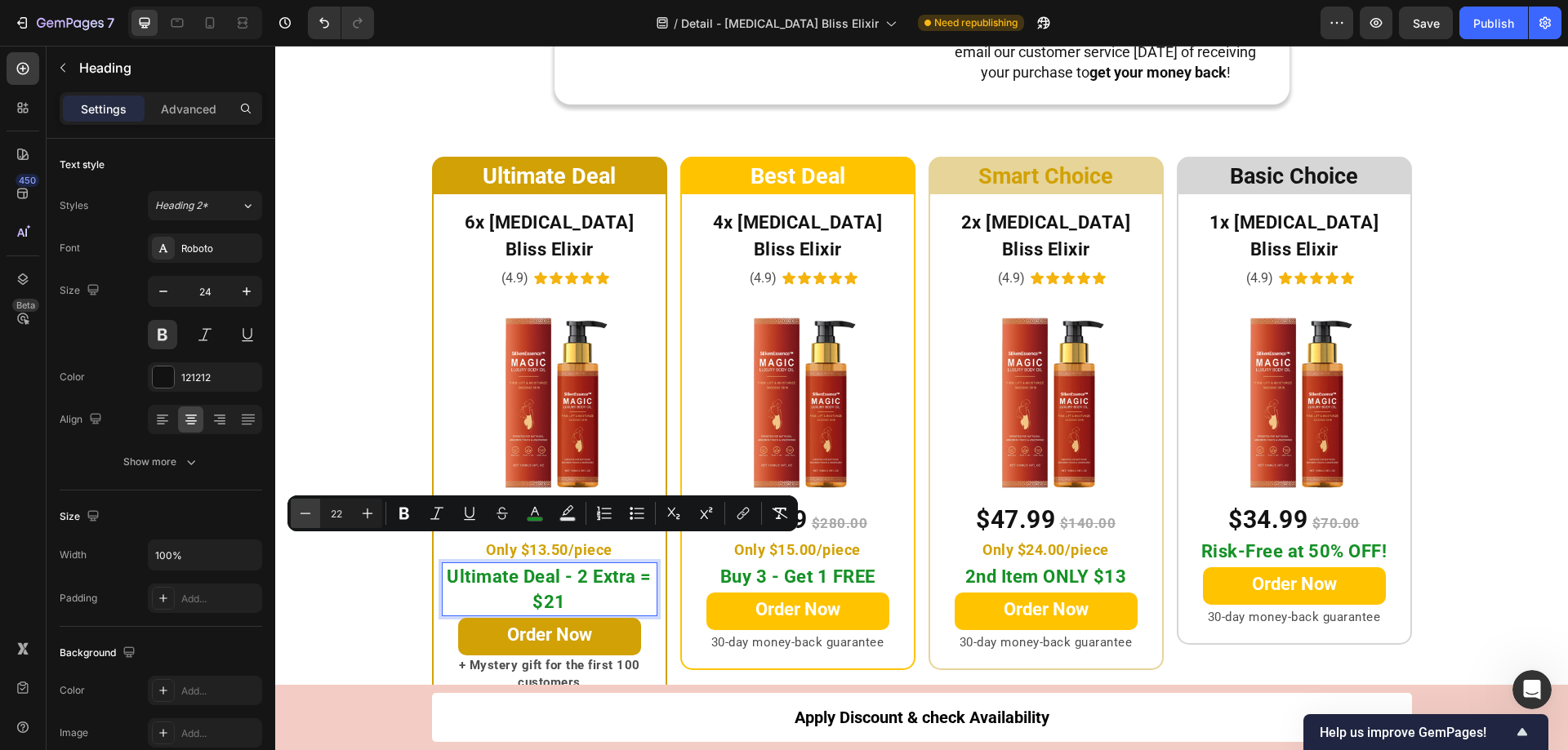
click at [306, 513] on icon "Editor contextual toolbar" at bounding box center [306, 513] width 11 height 1
click at [361, 518] on icon "Editor contextual toolbar" at bounding box center [368, 513] width 17 height 17
type input "22"
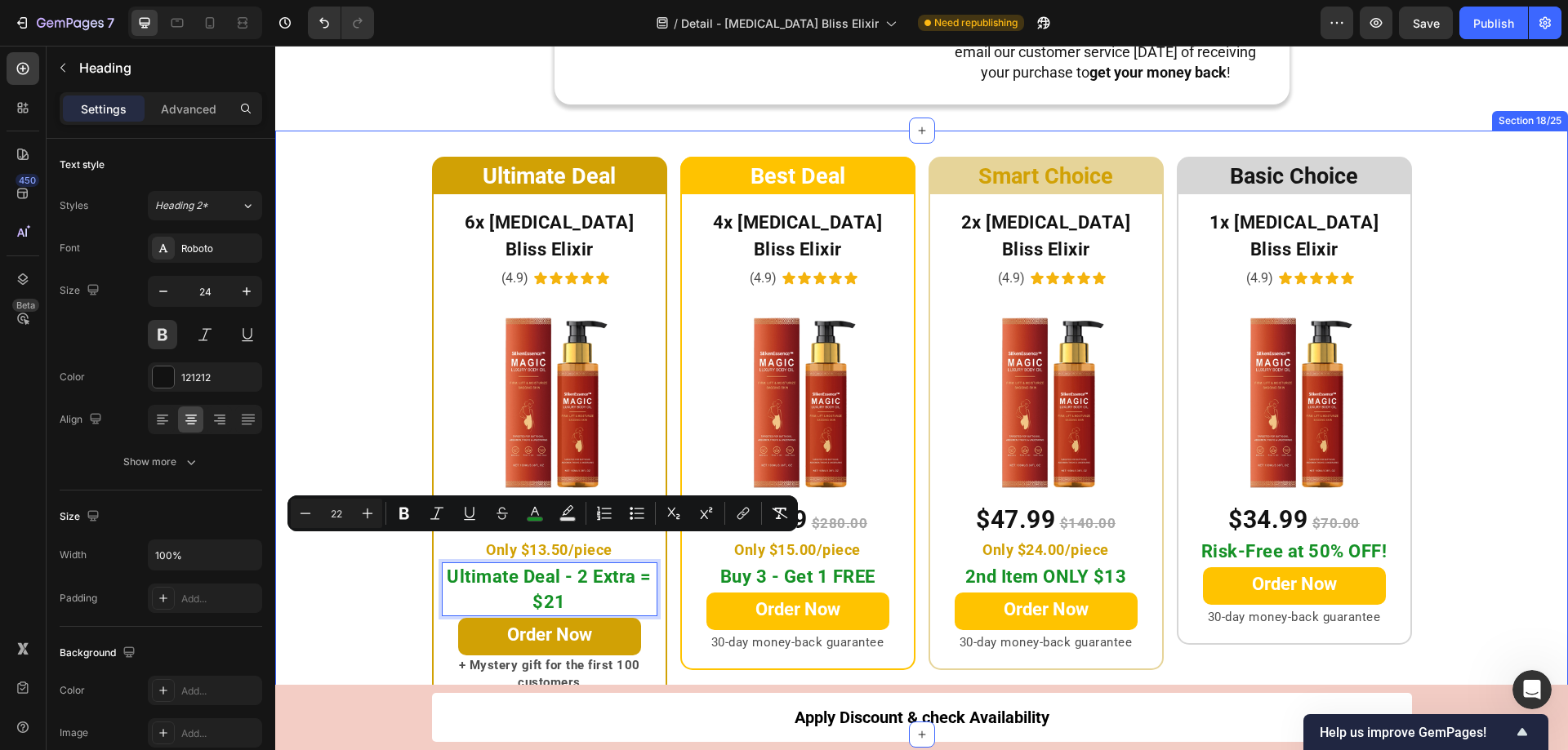
click at [337, 623] on div "Ultimate Deal Heading Row 6x [MEDICAL_DATA] Bliss Elixir Heading (4.9) Text Blo…" at bounding box center [922, 433] width 1293 height 552
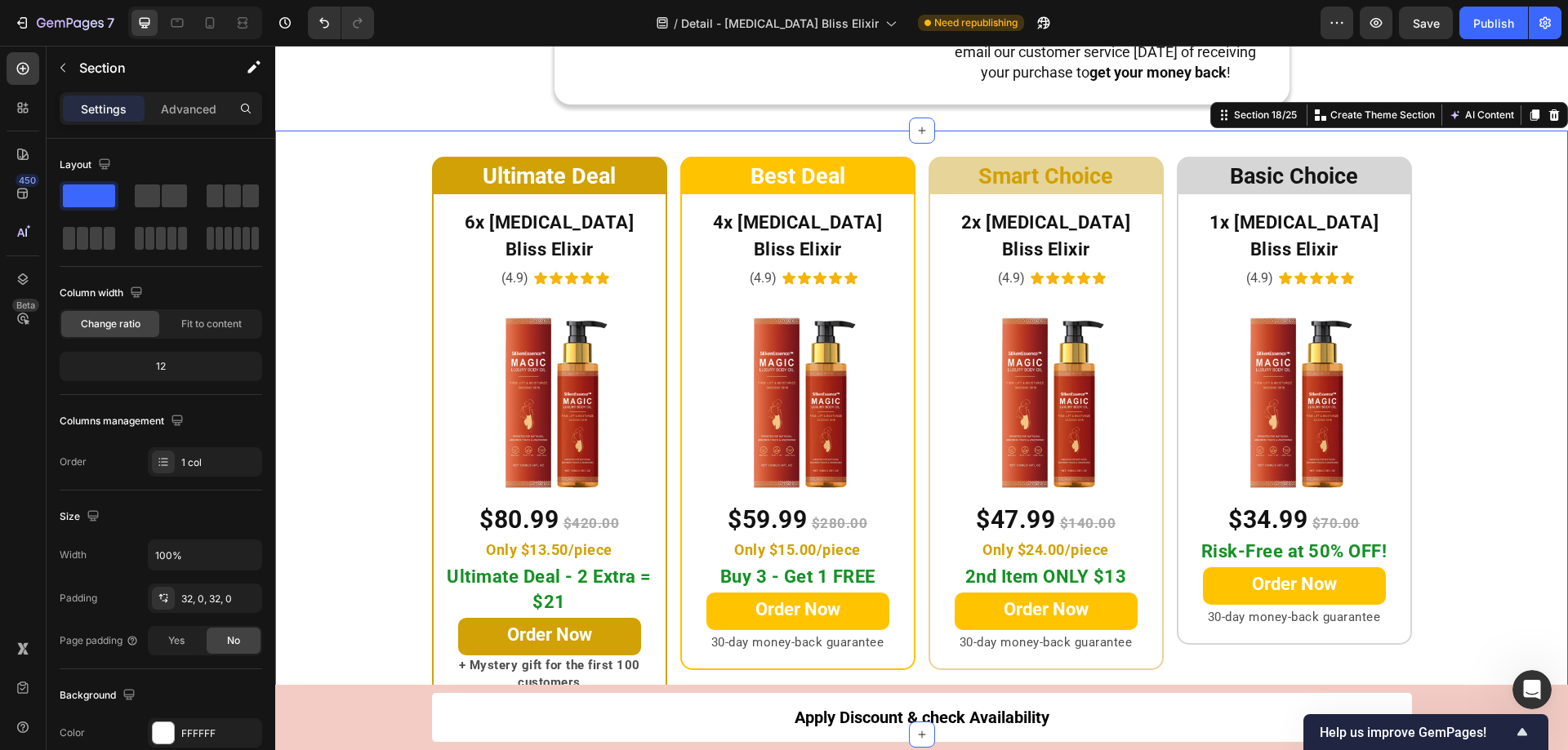
click at [1489, 376] on div "Ultimate Deal Heading Row 6x [MEDICAL_DATA] Bliss Elixir Heading (4.9) Text Blo…" at bounding box center [922, 433] width 1293 height 552
click at [1426, 23] on span "Save" at bounding box center [1426, 23] width 27 height 14
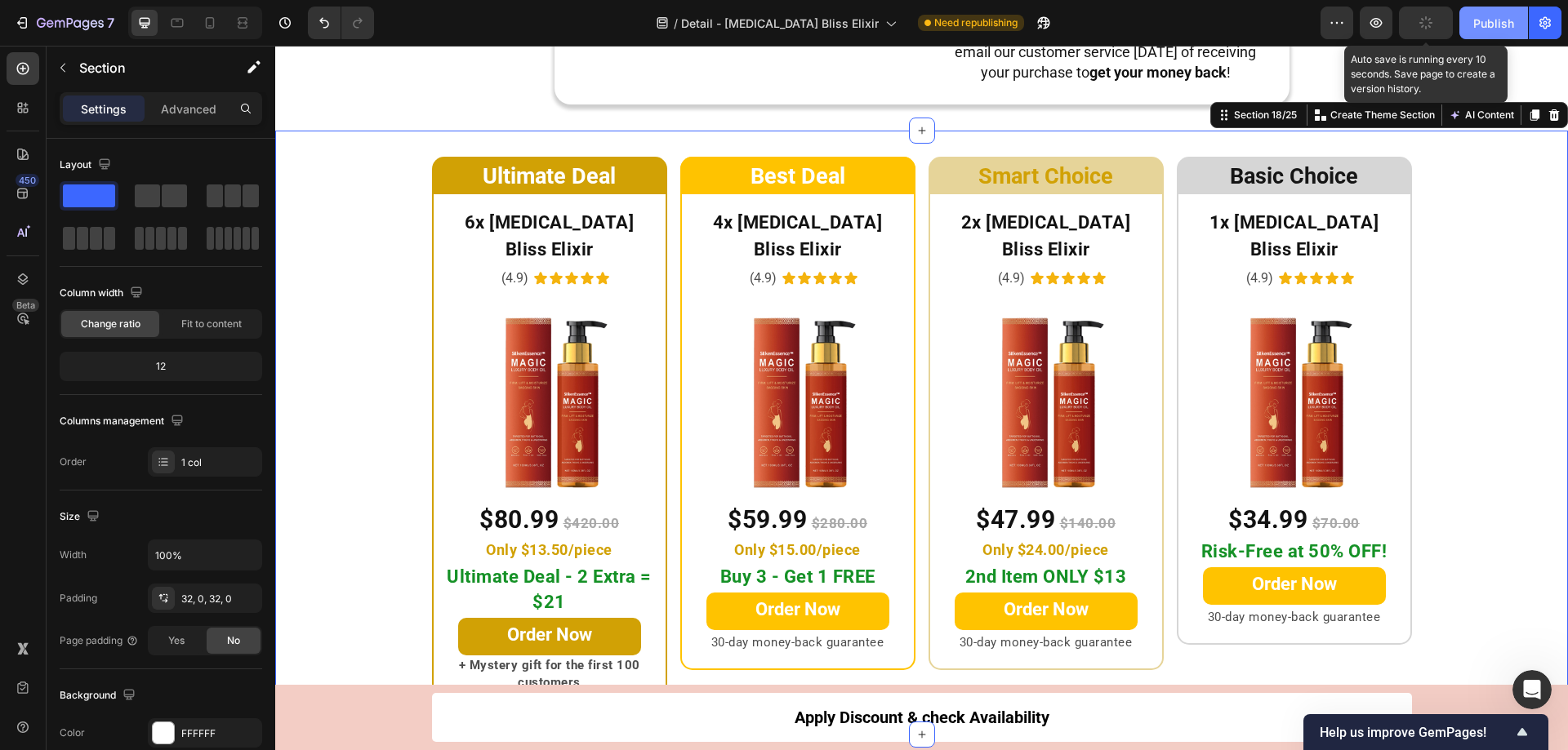
click at [1485, 22] on div "Publish" at bounding box center [1493, 23] width 41 height 17
click at [347, 480] on div "Ultimate Deal Heading Row 6x [MEDICAL_DATA] Bliss Elixir Heading (4.9) Text Blo…" at bounding box center [922, 433] width 1293 height 552
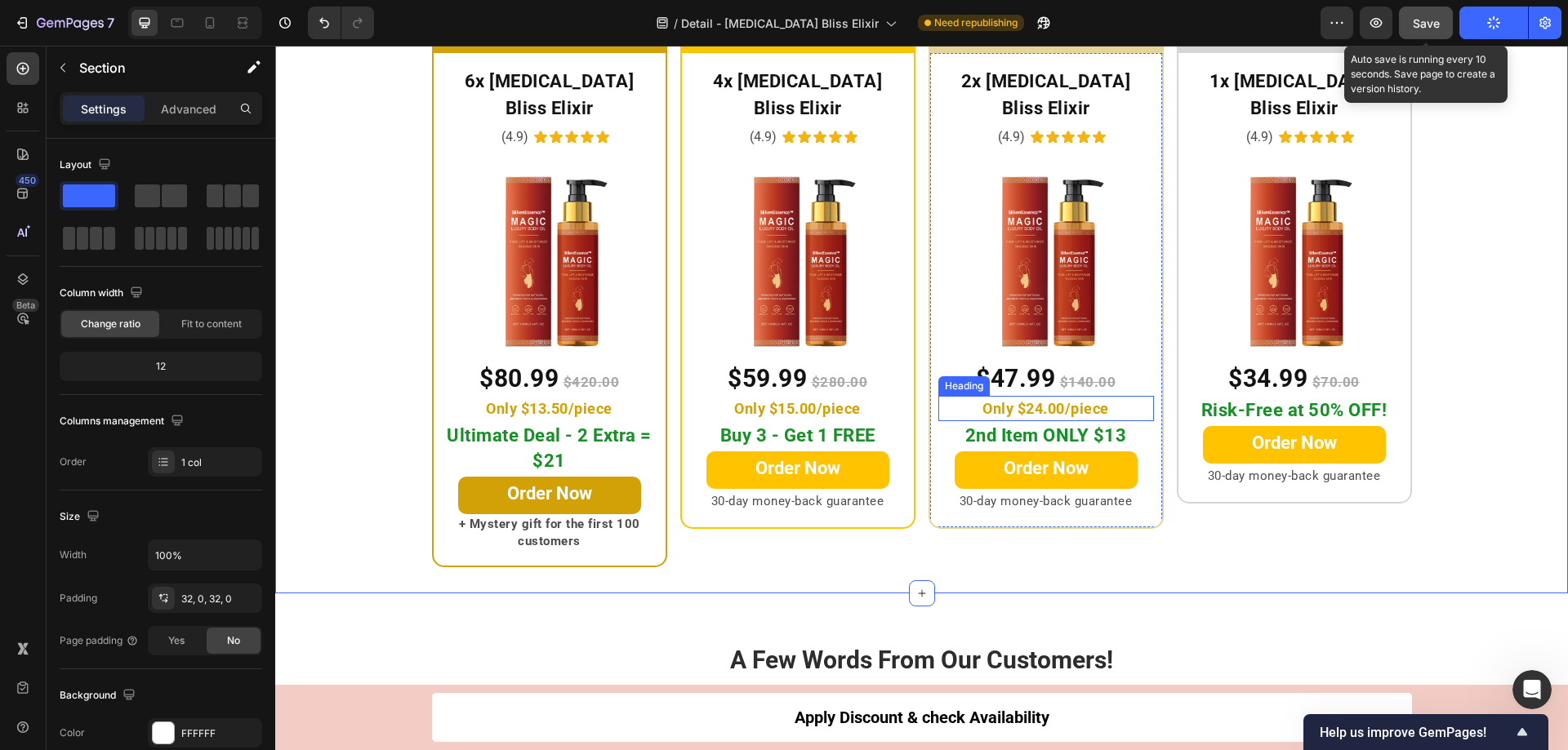
scroll to position [8479, 0]
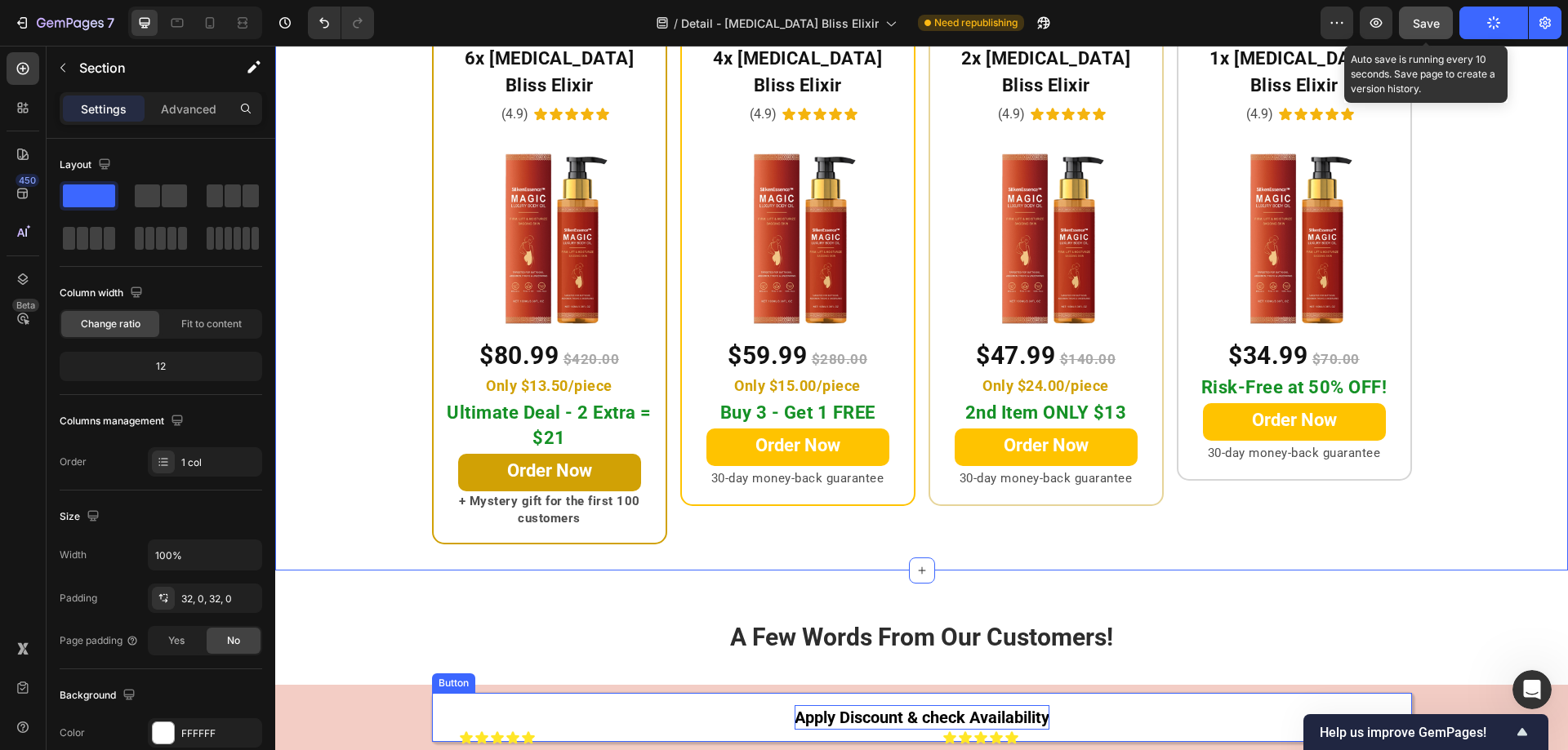
click at [822, 716] on strong "Apply Discount & check Availability" at bounding box center [922, 717] width 255 height 19
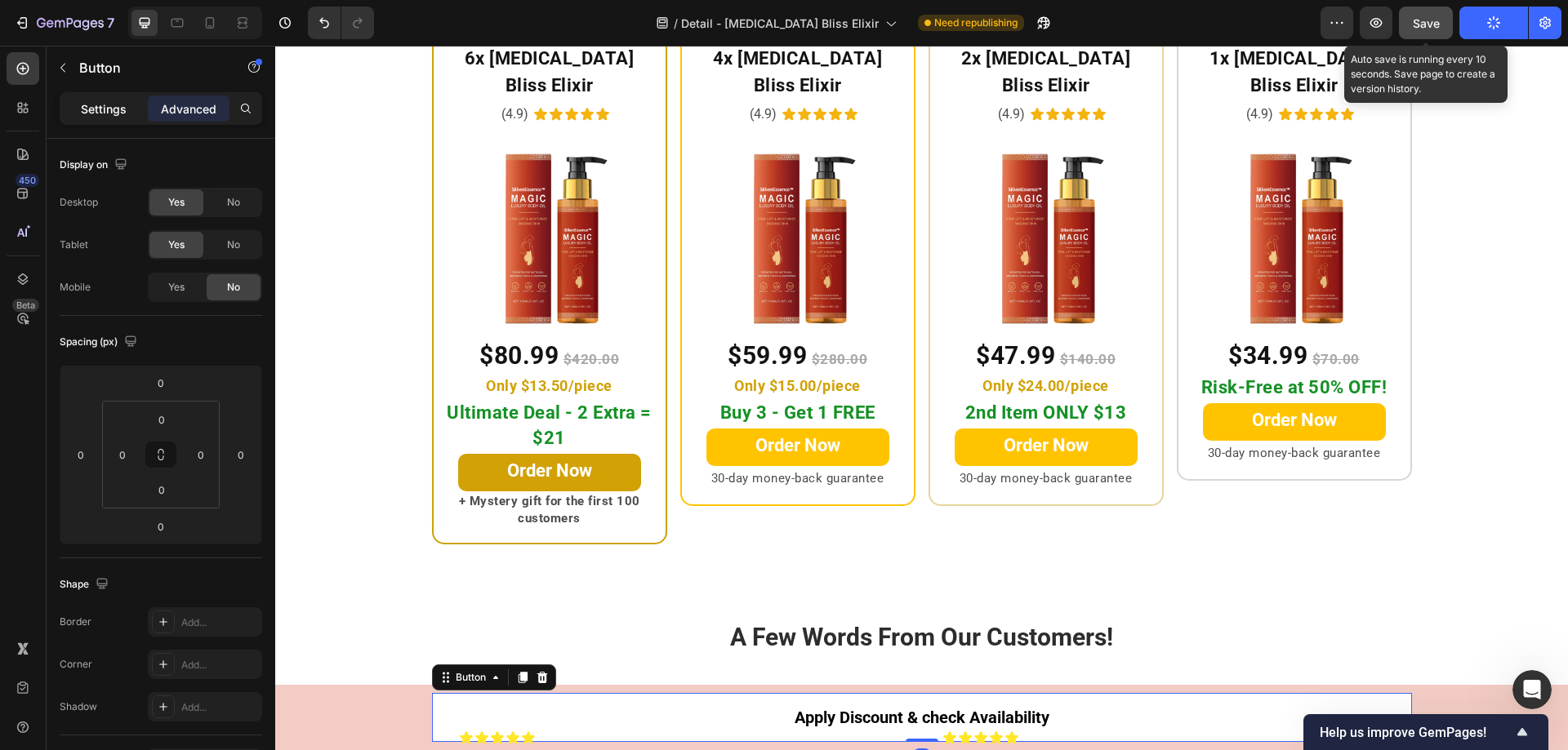
click at [111, 105] on p "Settings" at bounding box center [104, 109] width 46 height 17
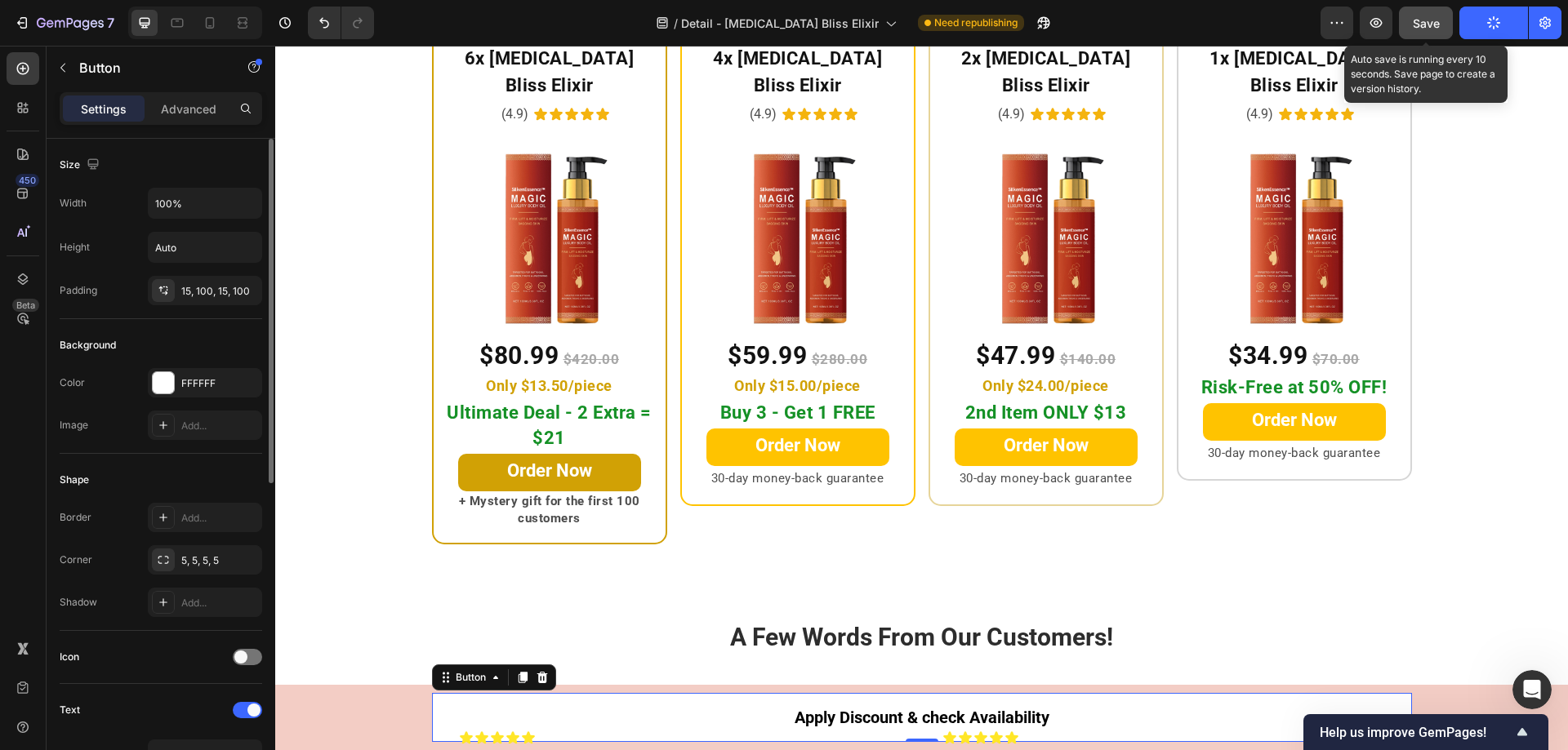
scroll to position [326, 0]
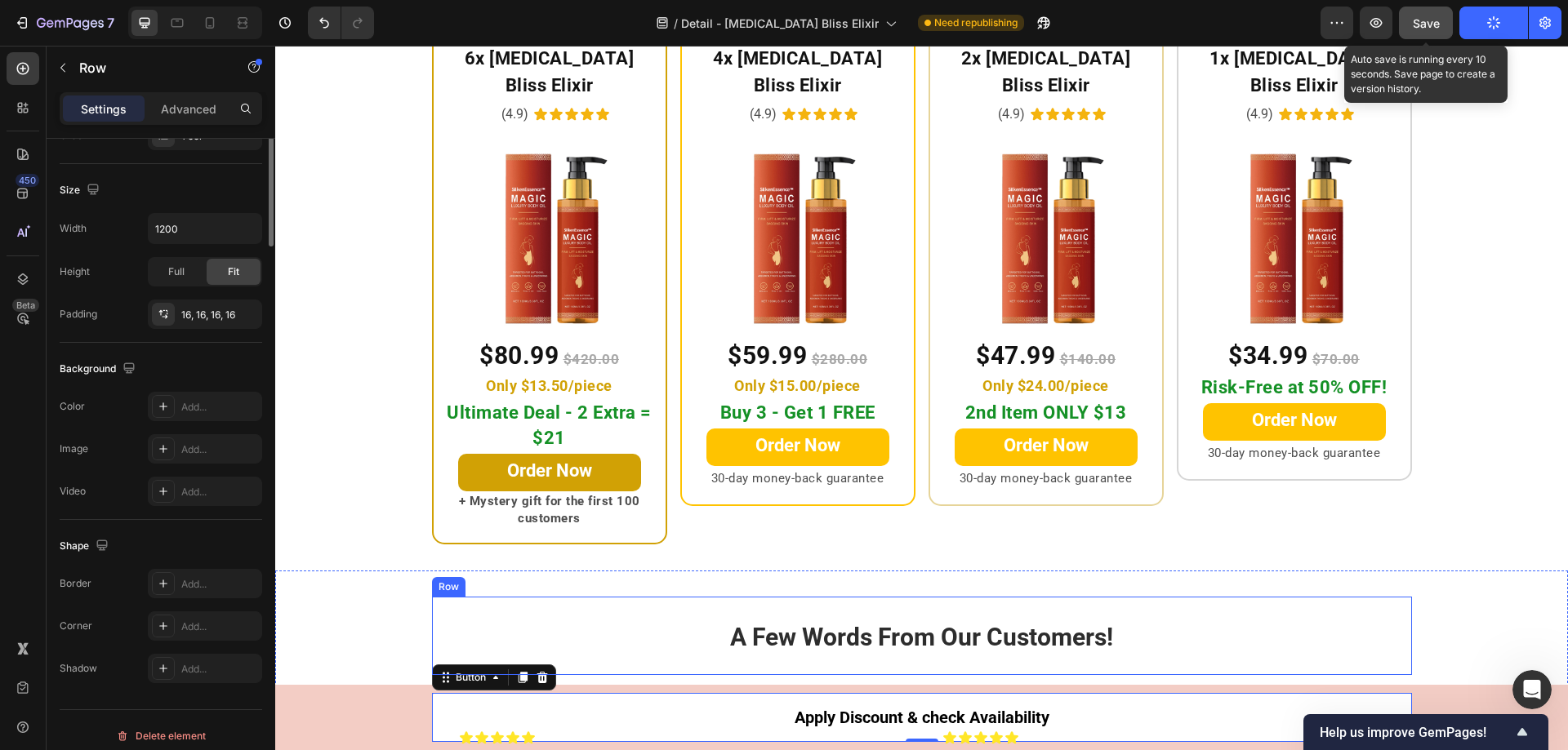
click at [477, 597] on div "A Few Words From Our Customers! Heading Row" at bounding box center [922, 636] width 980 height 79
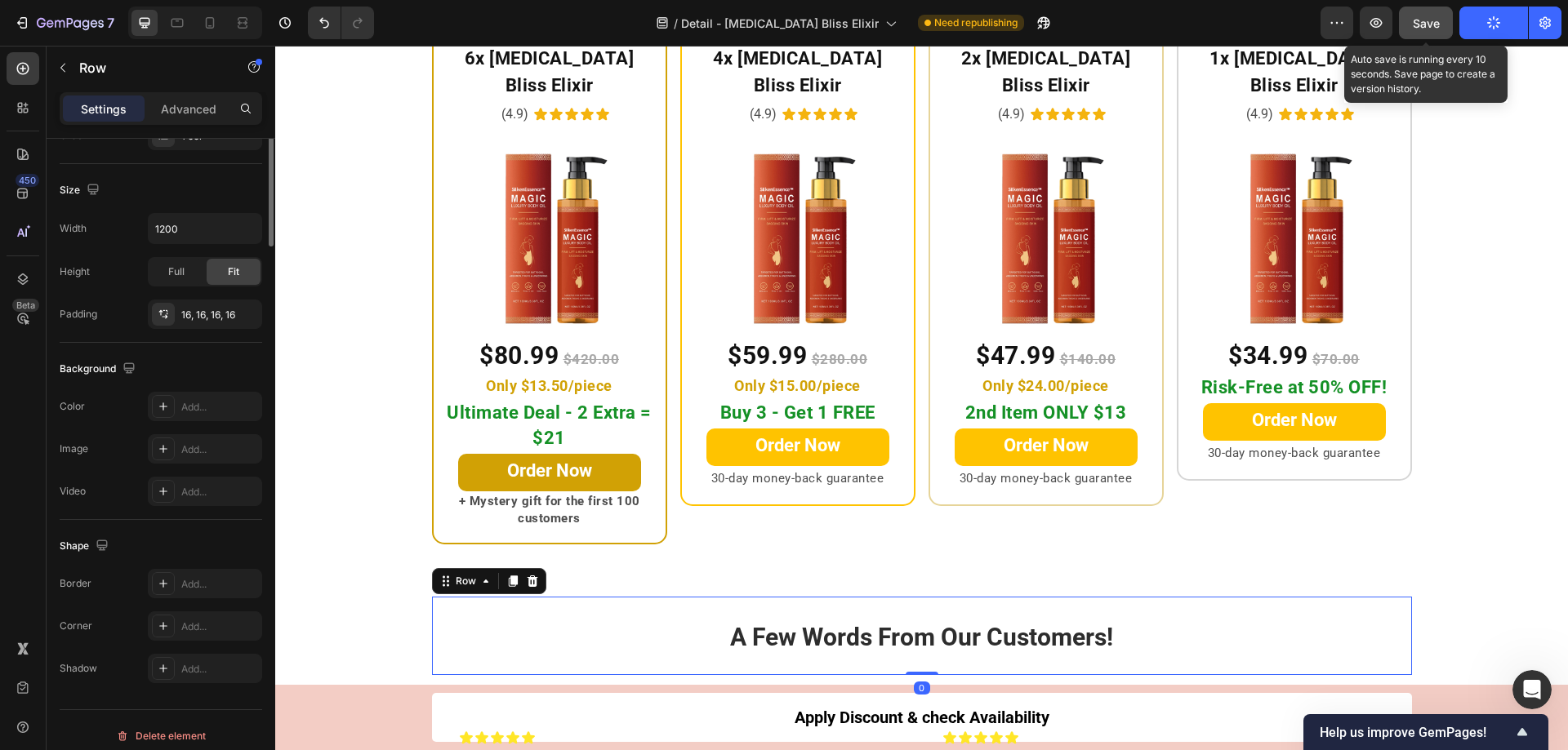
scroll to position [0, 0]
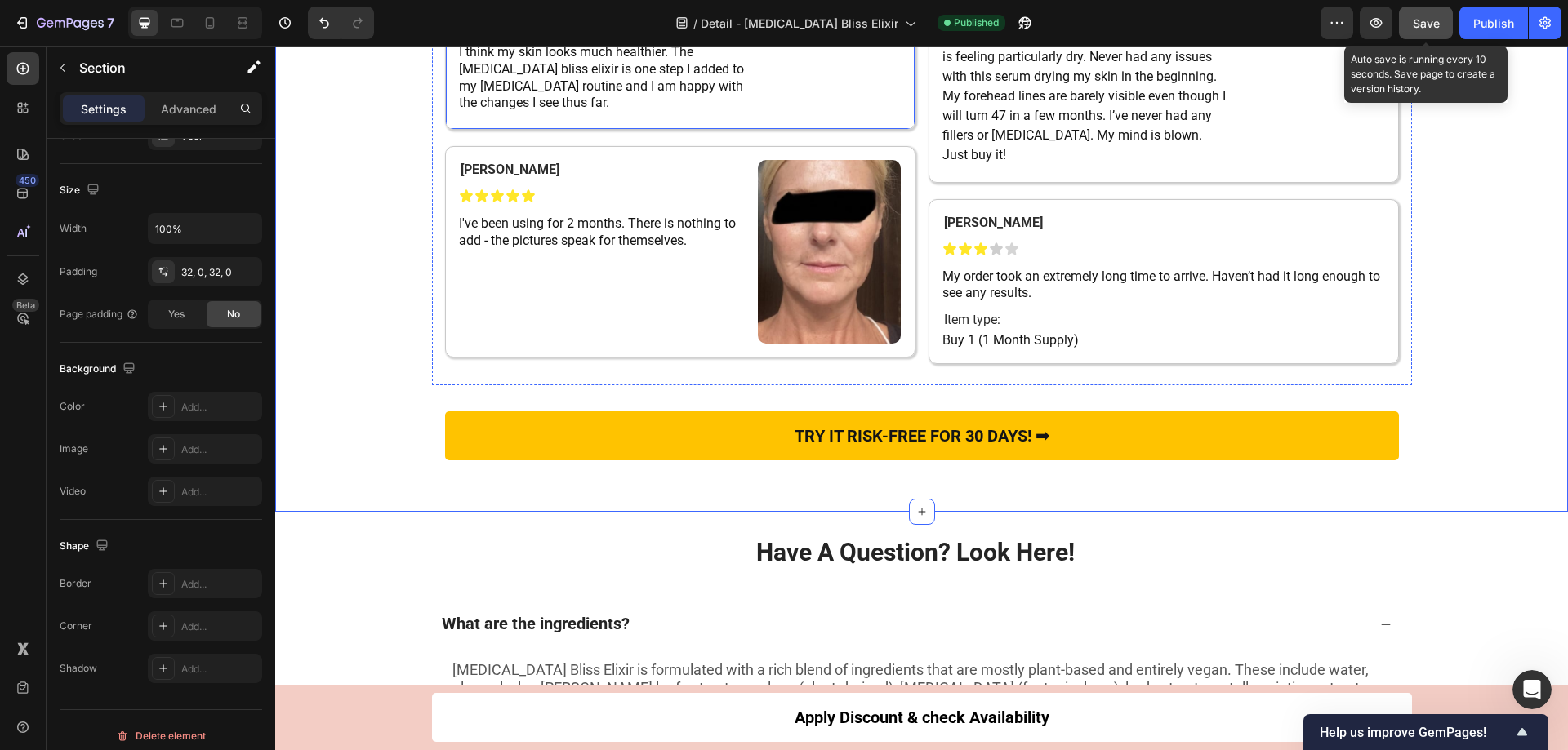
scroll to position [10194, 0]
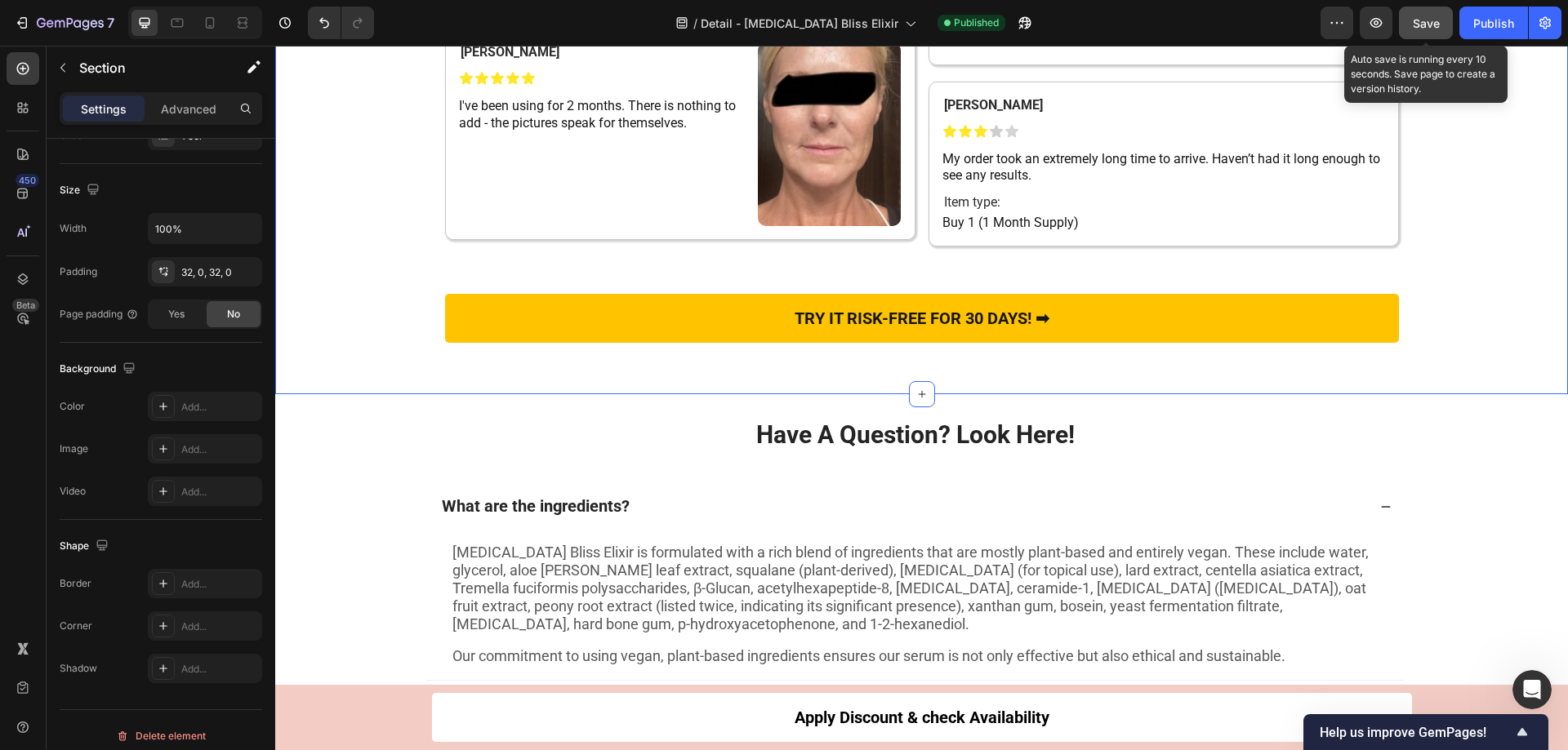
click at [436, 356] on div "TRY IT RISK-FREE FOR 30 DAYS! ➡ Button Row" at bounding box center [922, 312] width 980 height 88
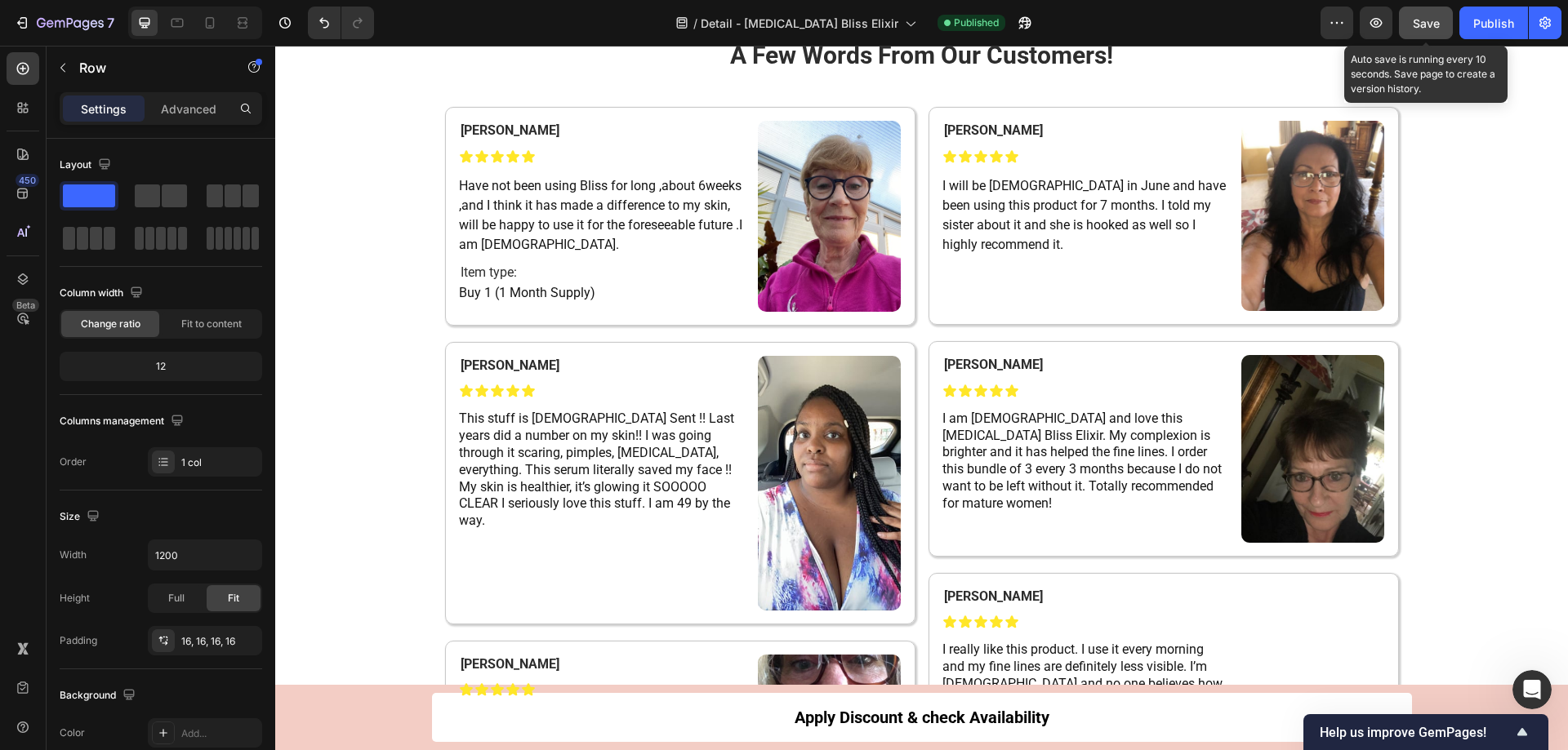
scroll to position [8479, 0]
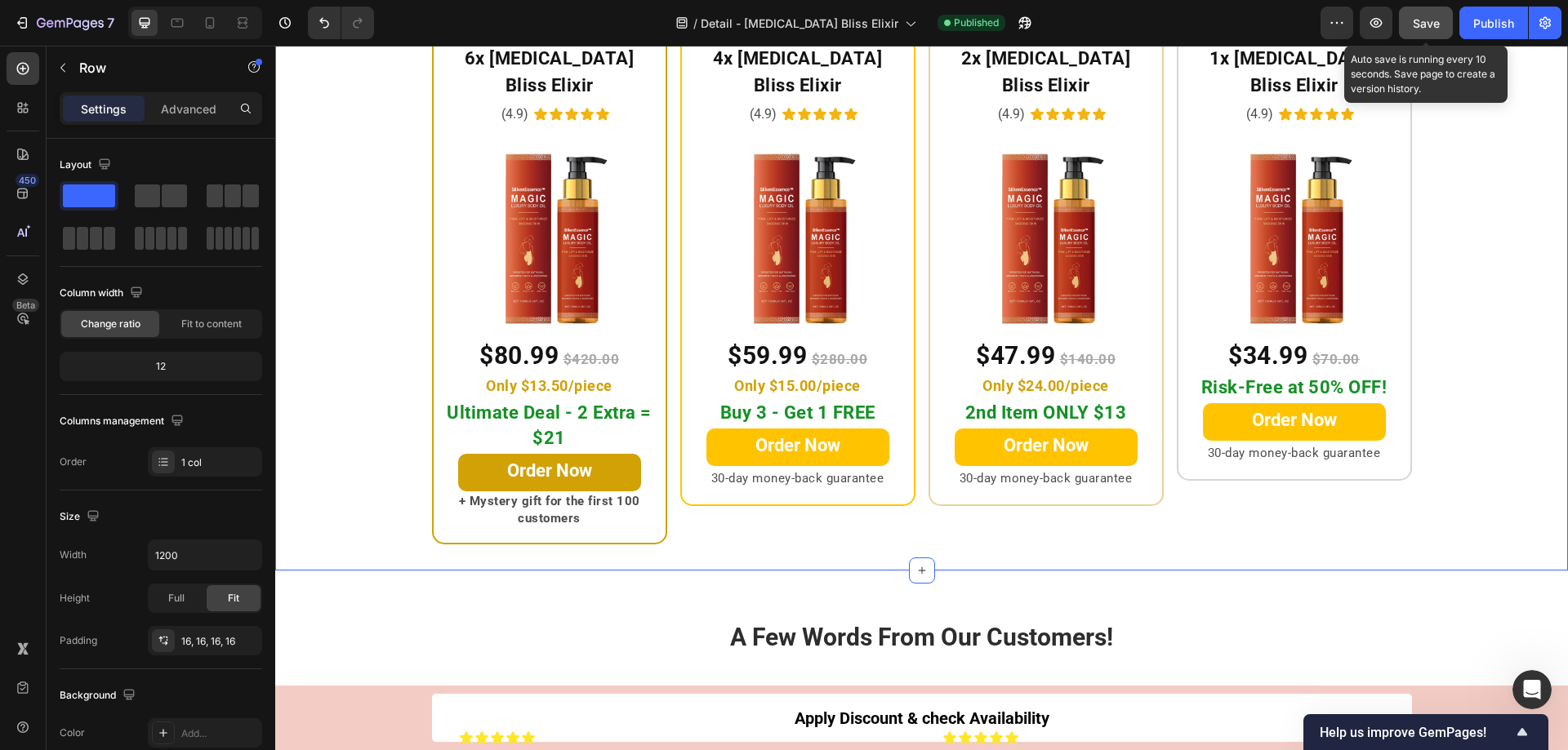
click at [1483, 405] on div "Ultimate Deal Heading Row 6x [MEDICAL_DATA] Bliss Elixir Heading (4.9) Text Blo…" at bounding box center [922, 269] width 1293 height 552
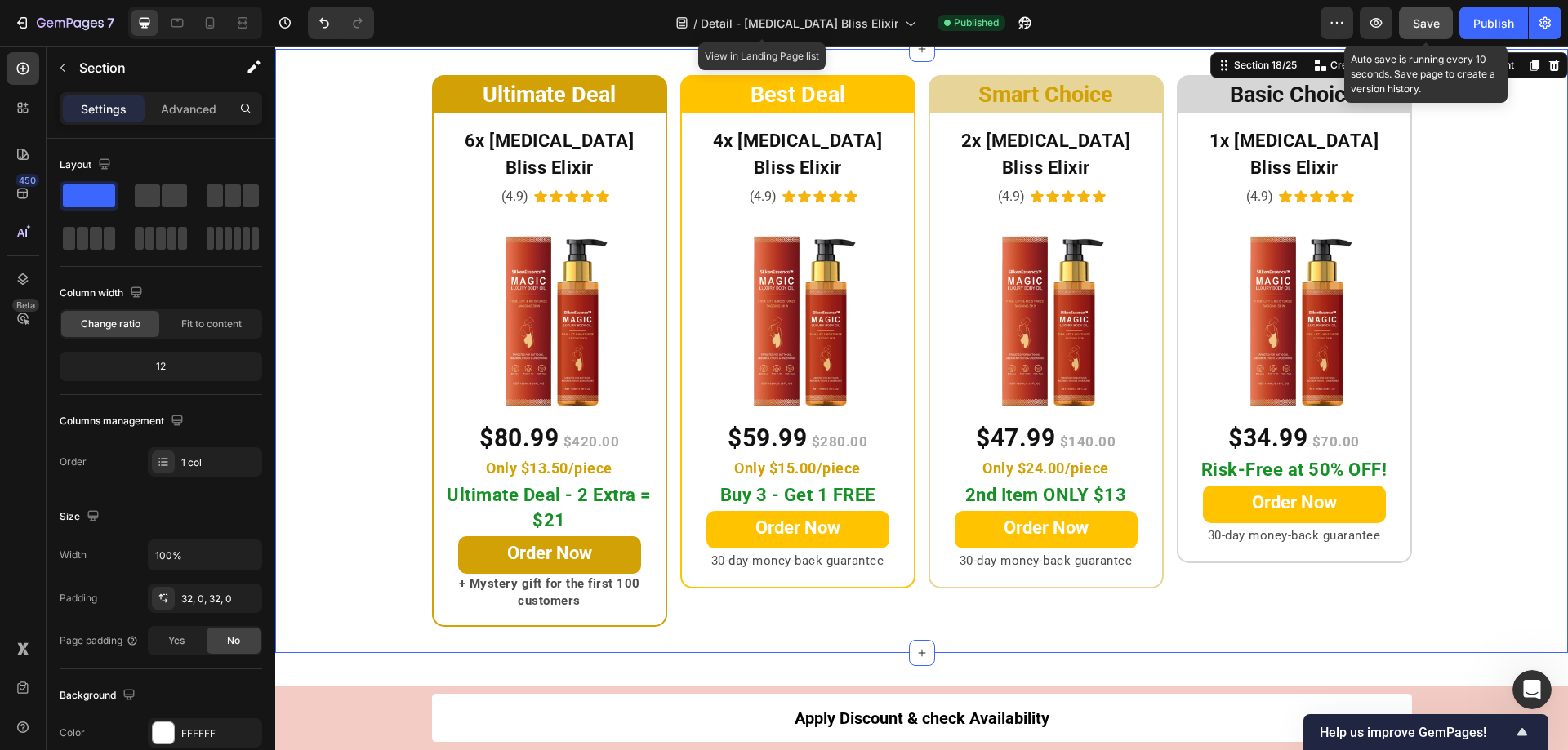
click at [1410, 21] on button "Save" at bounding box center [1425, 23] width 54 height 33
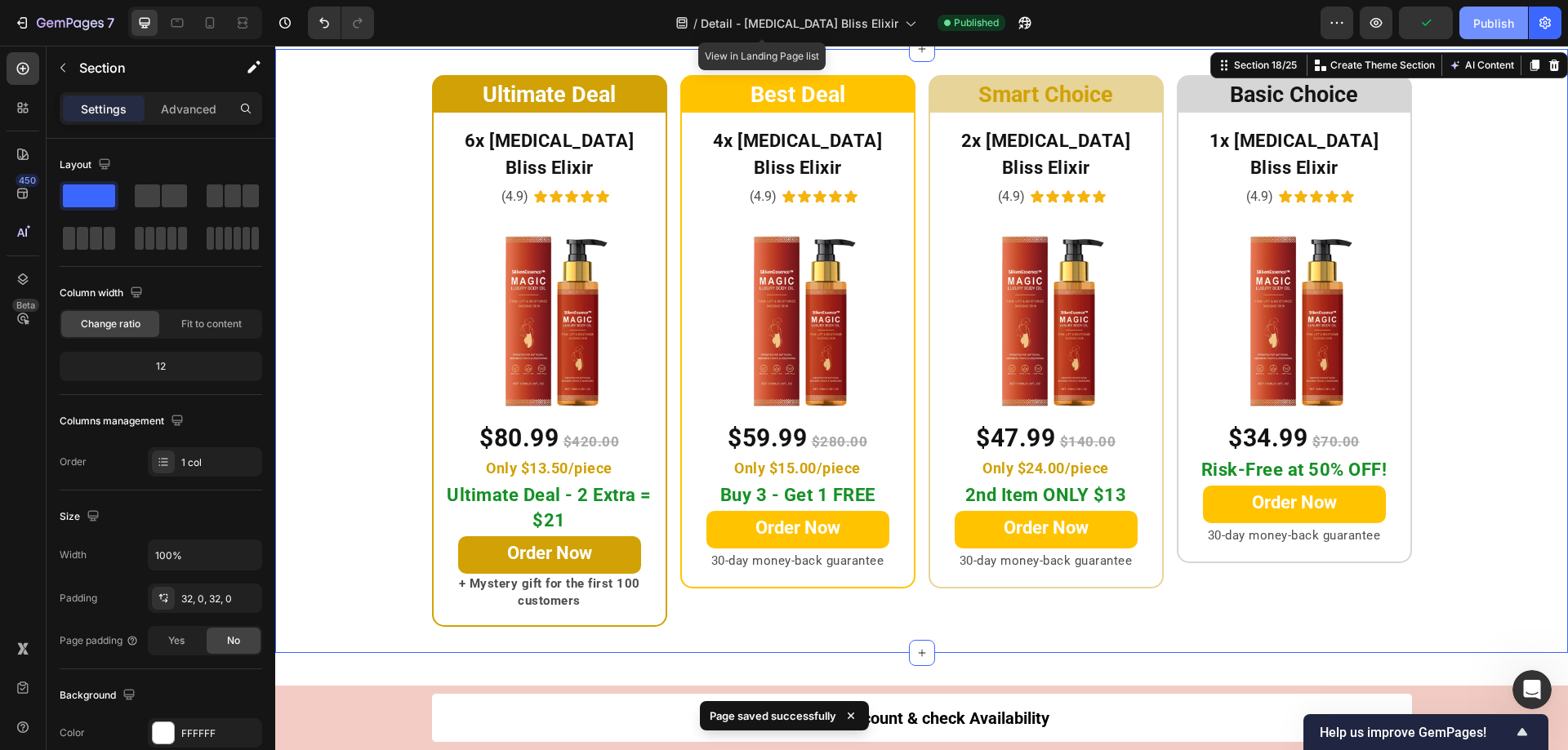
click at [1481, 20] on div "Publish" at bounding box center [1493, 23] width 41 height 17
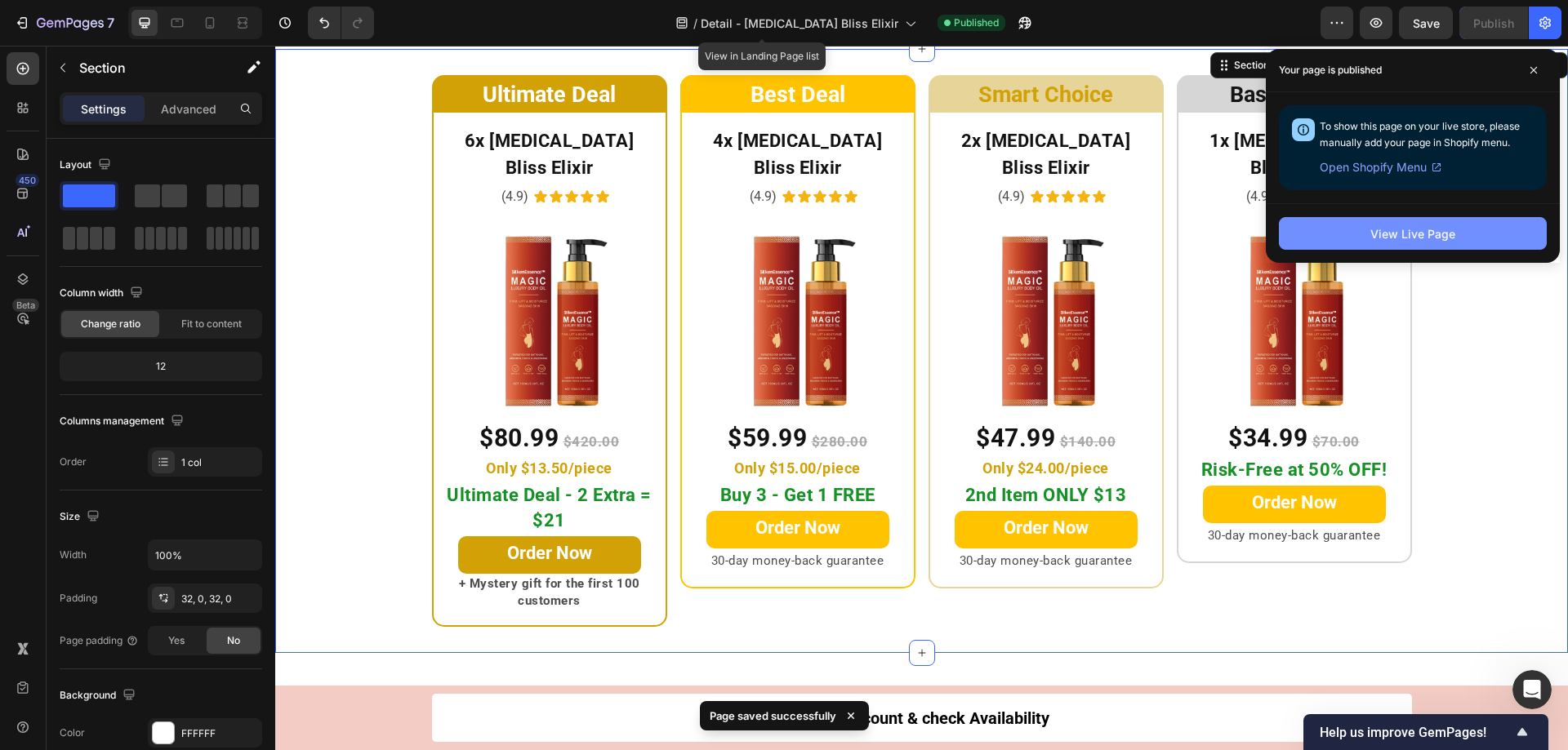
click at [1400, 228] on div "View Live Page" at bounding box center [1412, 234] width 85 height 17
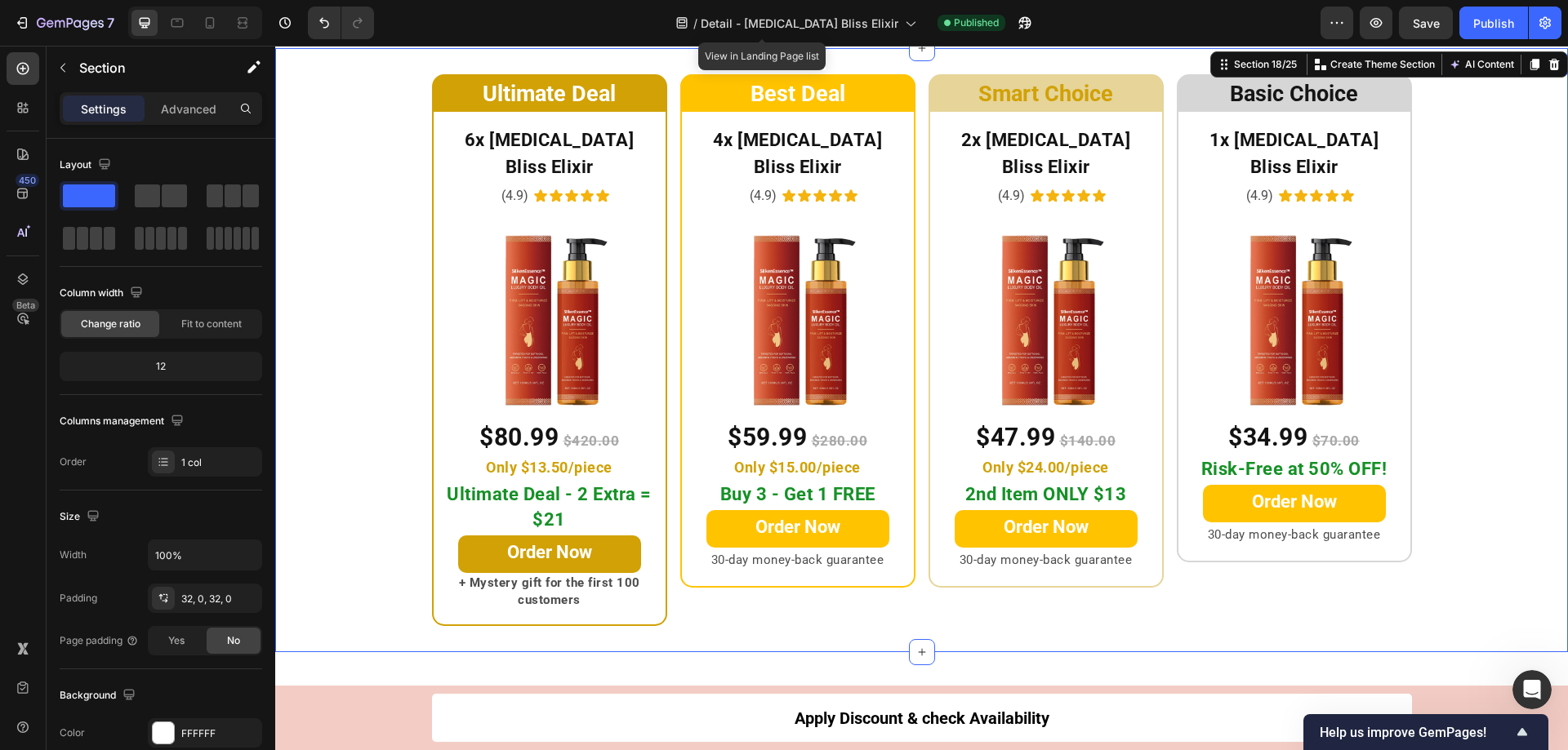
scroll to position [8561, 0]
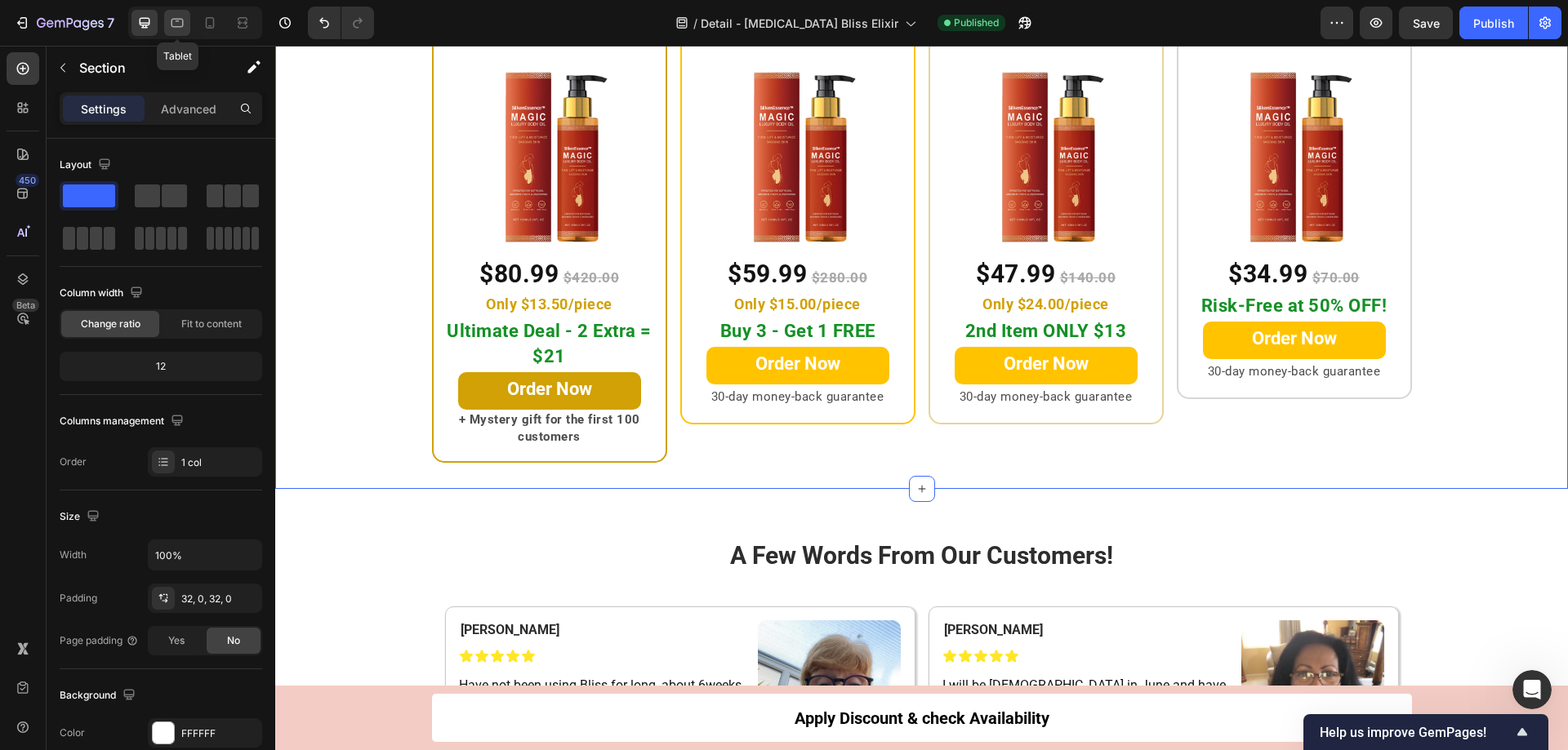
click at [180, 16] on icon at bounding box center [177, 23] width 17 height 17
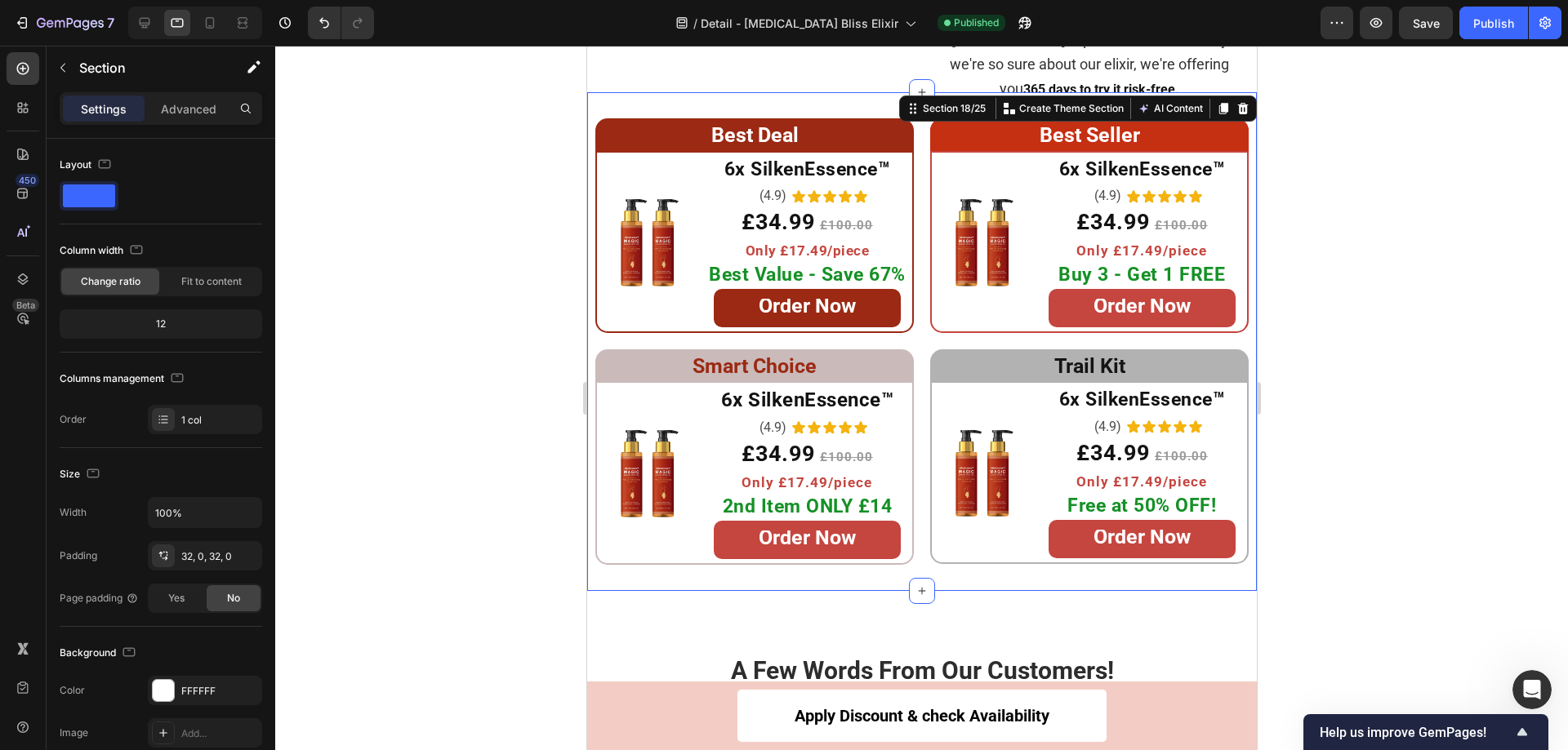
scroll to position [8343, 0]
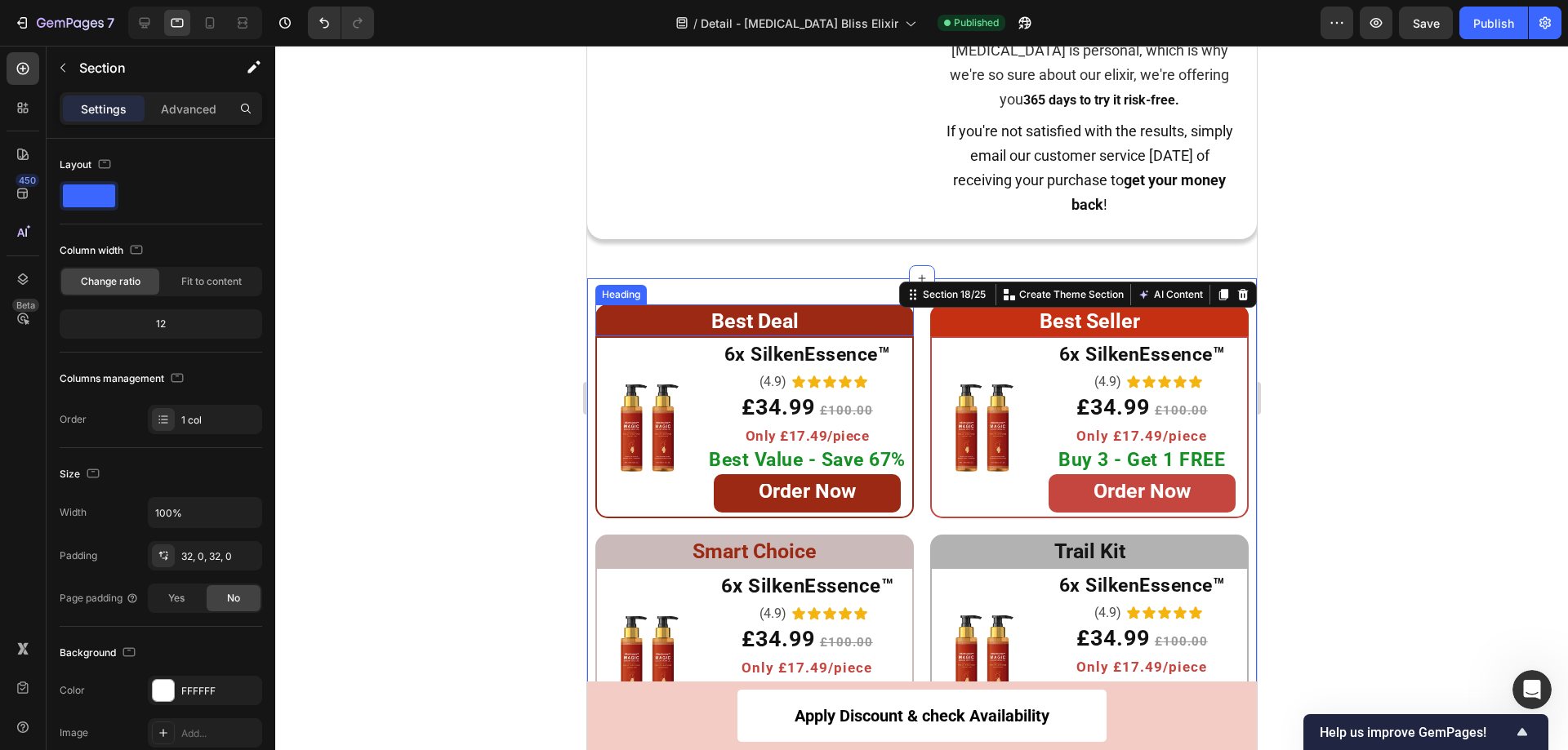
click at [810, 319] on h2 "Best Deal" at bounding box center [753, 321] width 318 height 33
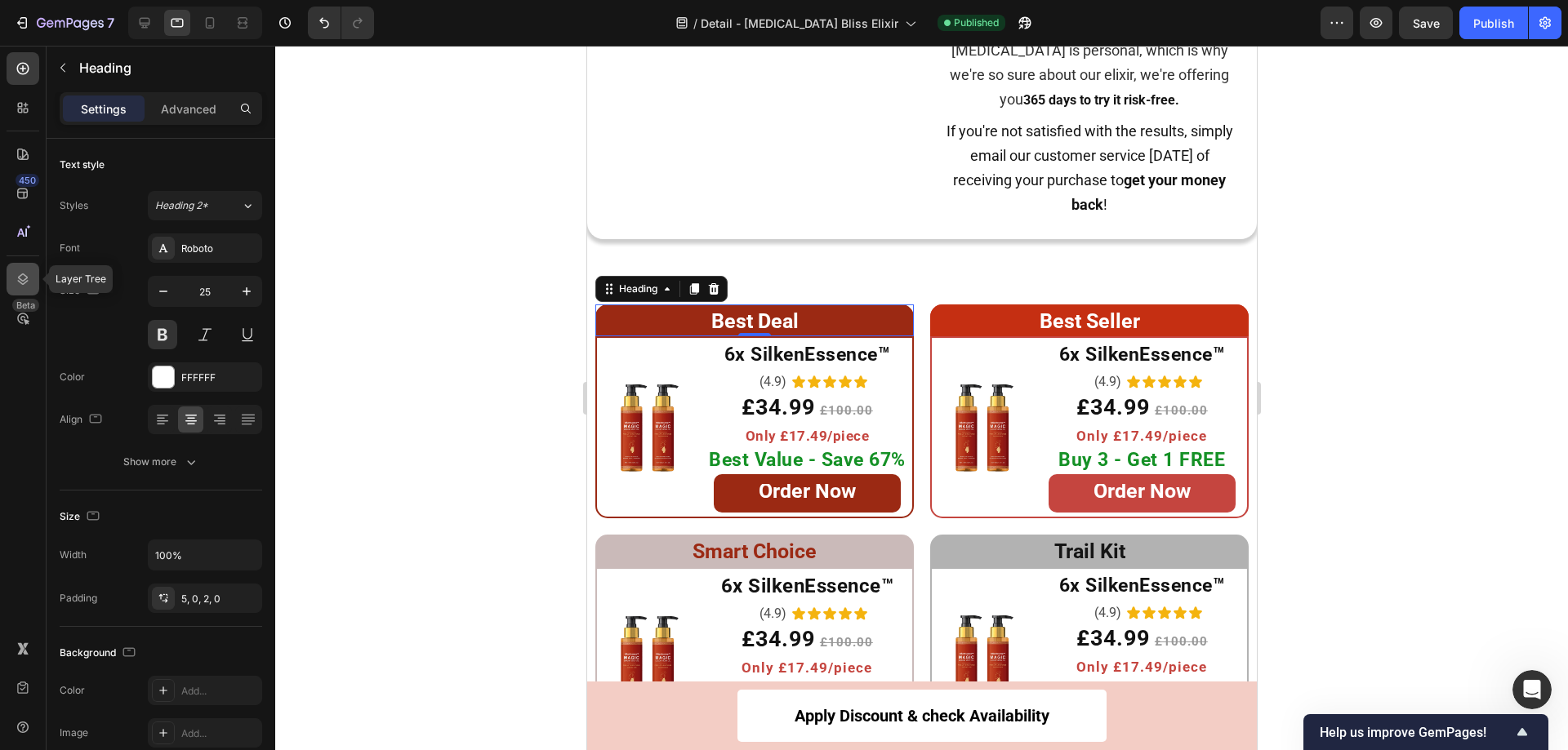
click at [26, 277] on icon at bounding box center [24, 279] width 11 height 11
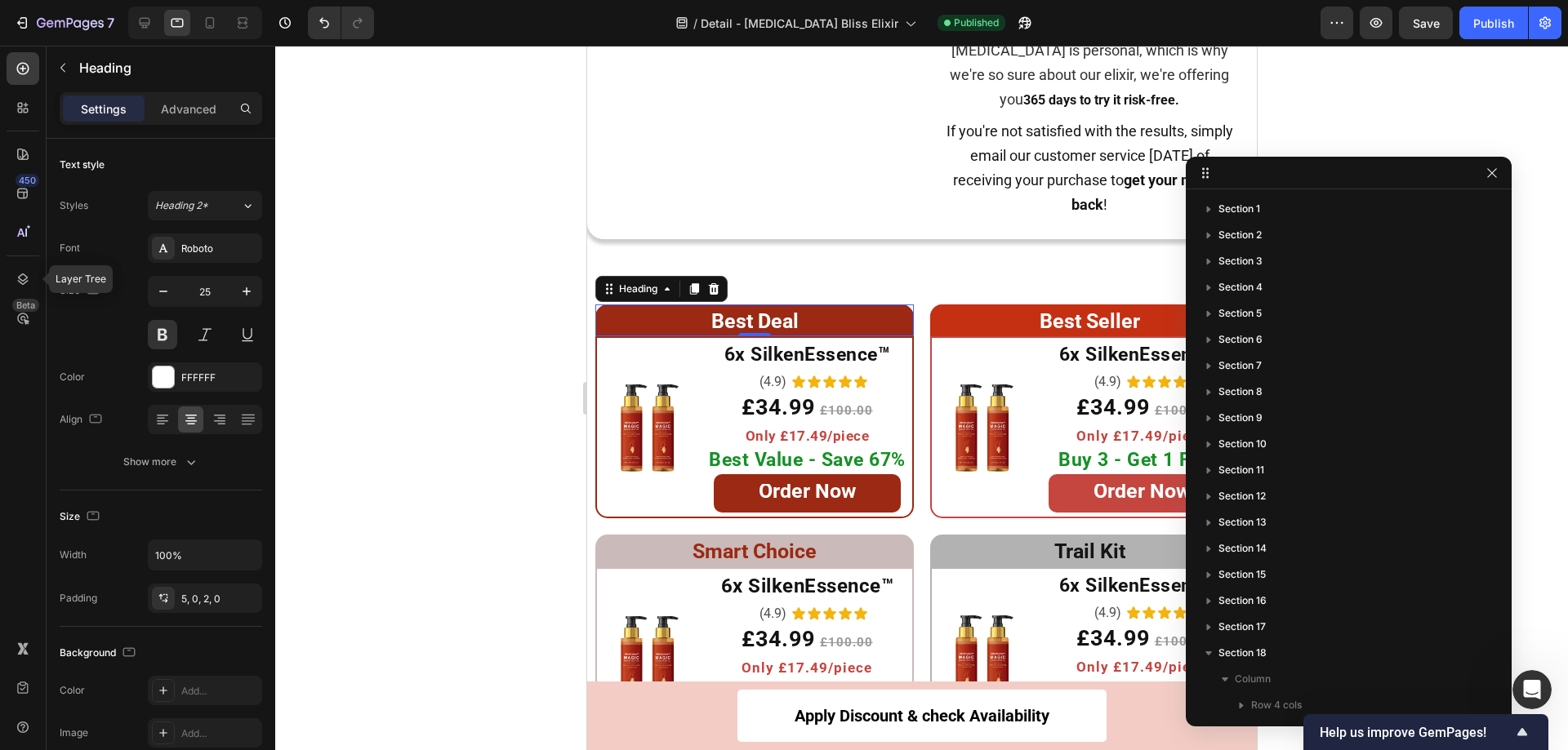
scroll to position [436, 0]
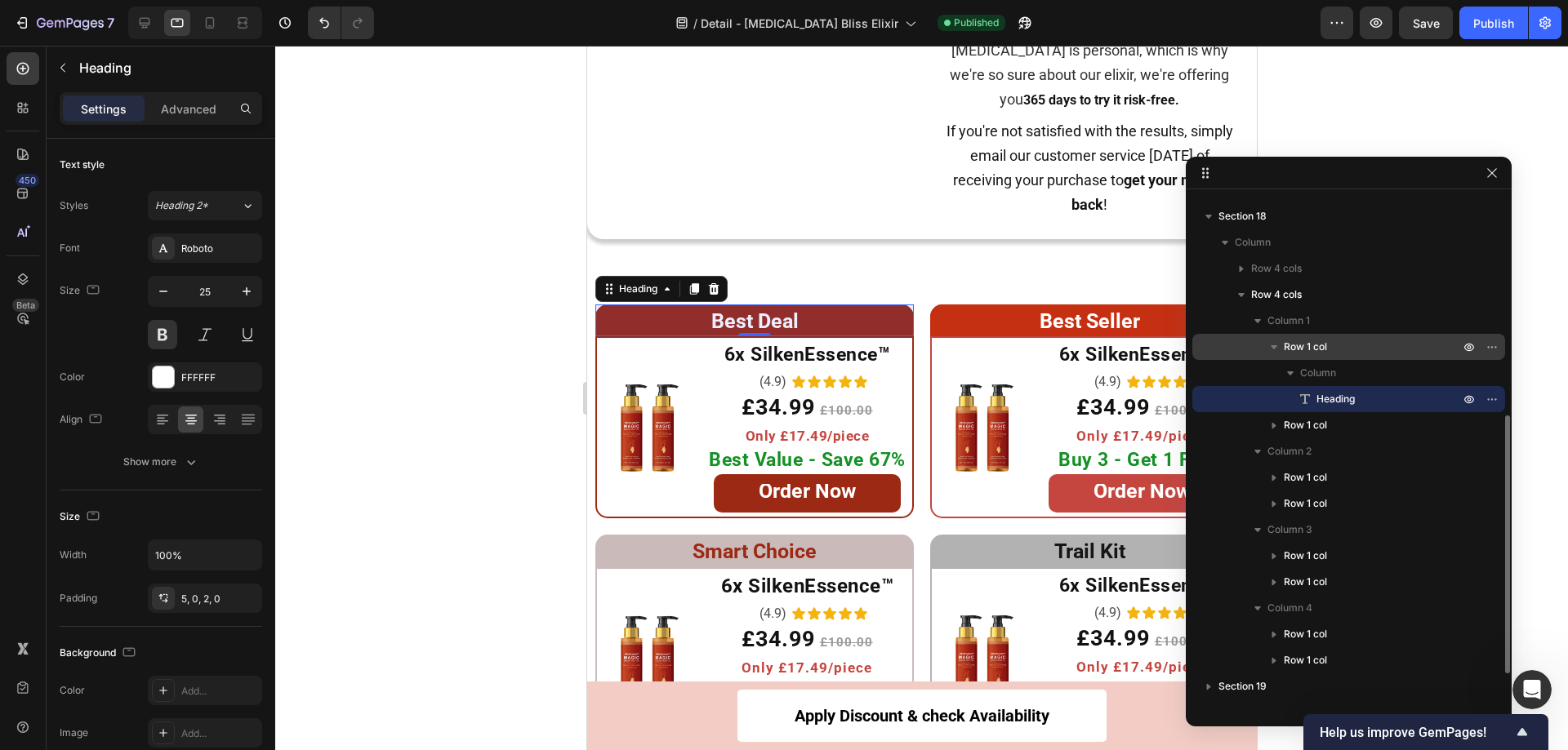
click at [1249, 345] on div "Row 1 col" at bounding box center [1348, 347] width 300 height 26
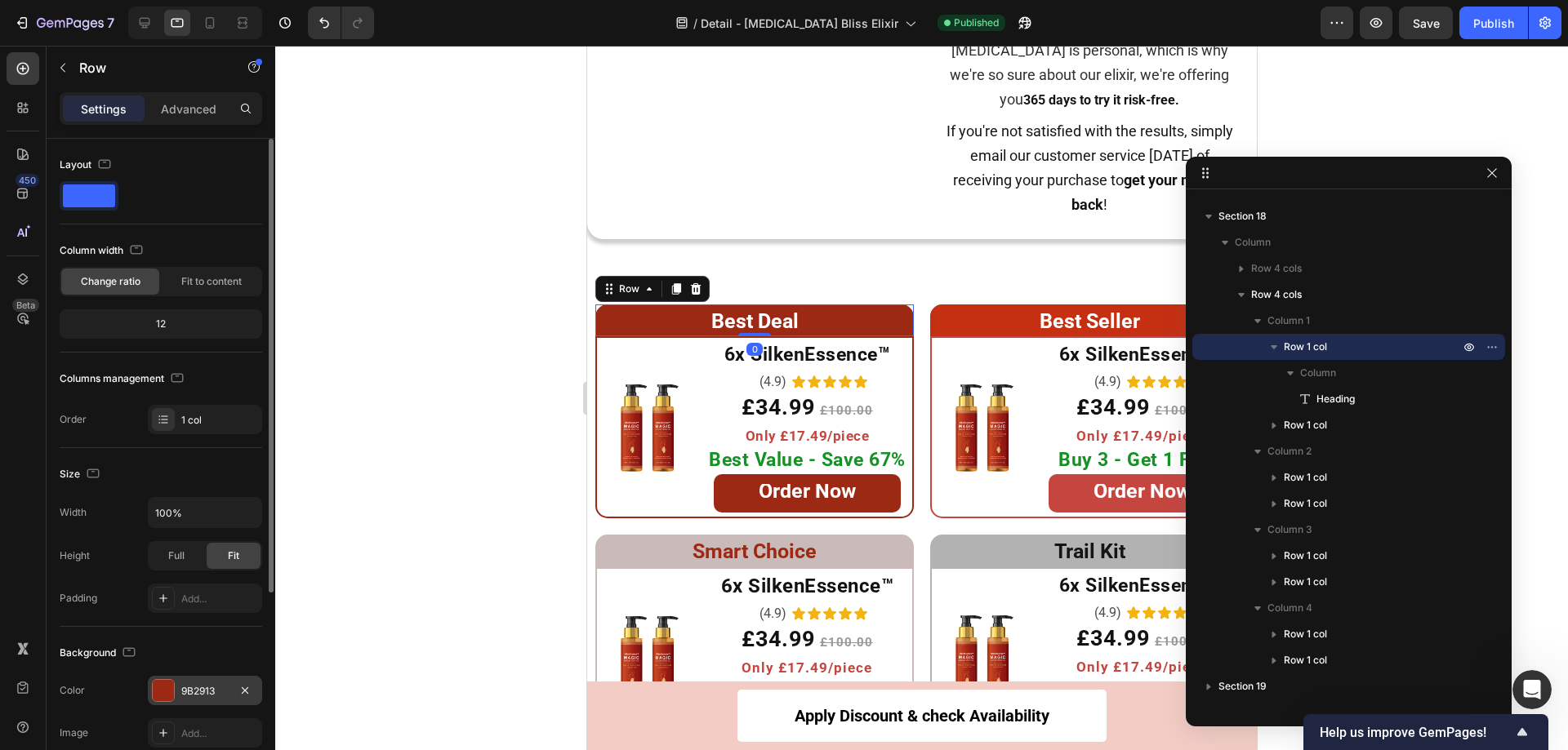
click at [168, 696] on div at bounding box center [163, 690] width 21 height 21
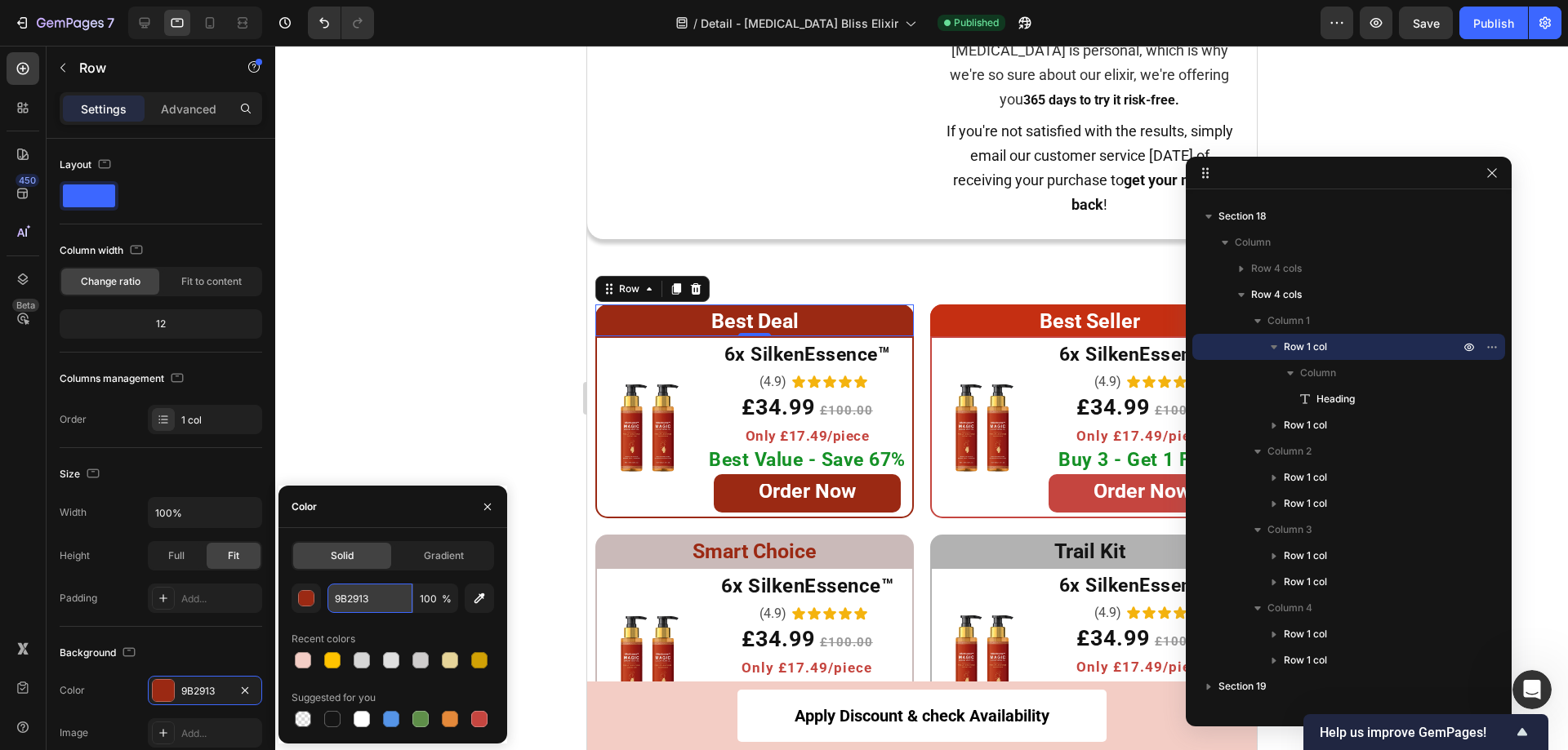
click at [381, 598] on input "9B2913" at bounding box center [370, 599] width 85 height 29
paste input "#d1a105"
type input "D1A105"
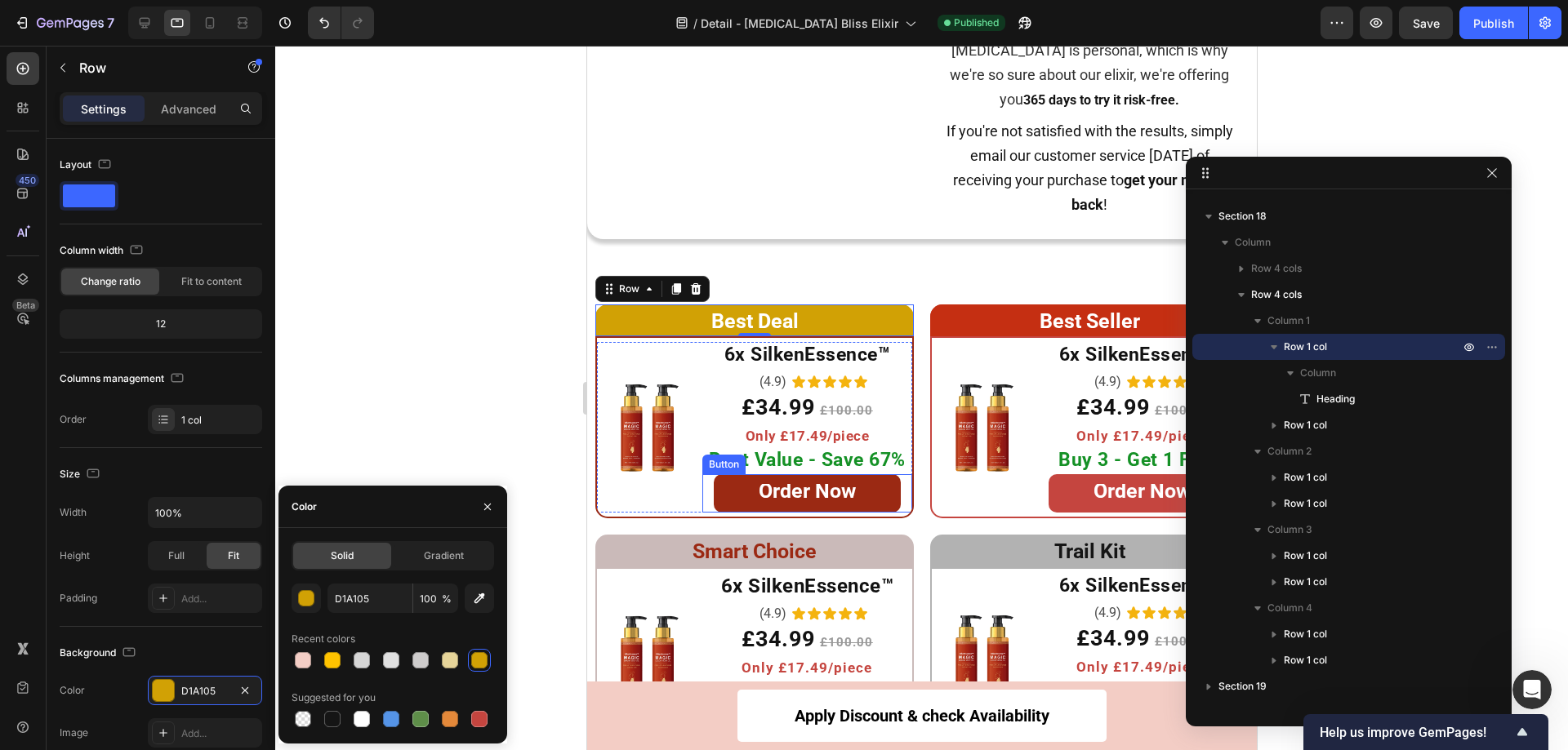
click at [720, 499] on link "Order Now" at bounding box center [806, 493] width 187 height 39
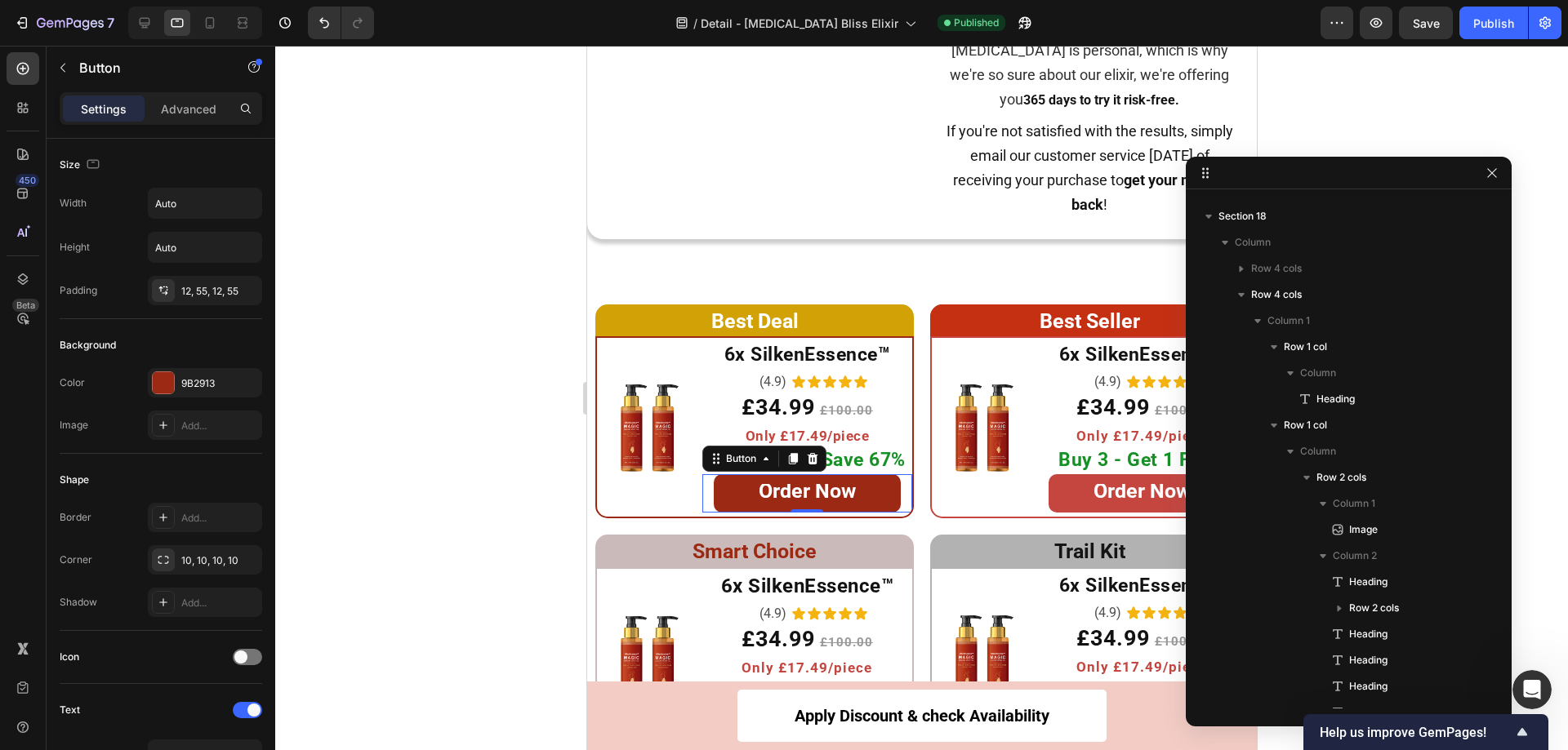
scroll to position [777, 0]
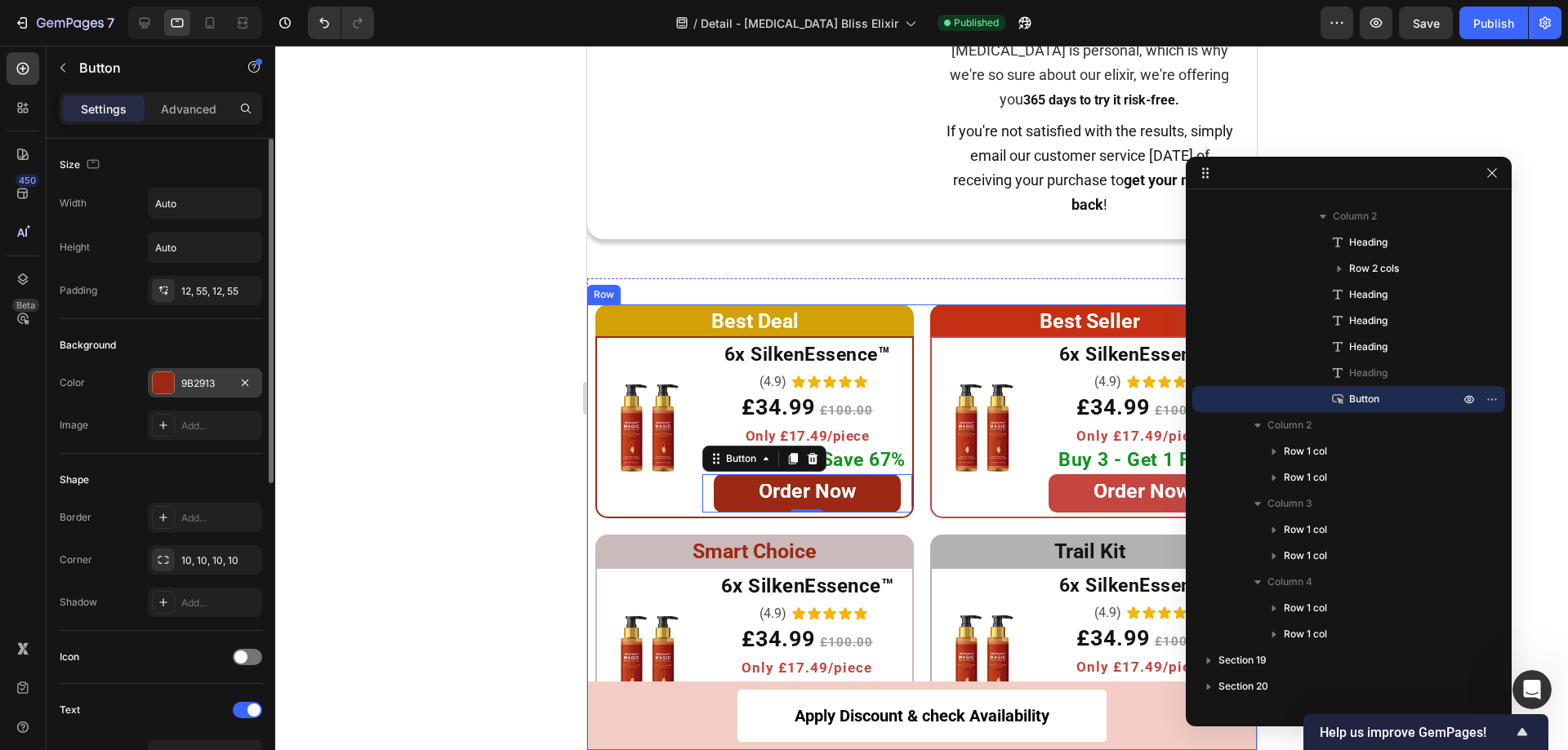
click at [166, 383] on div at bounding box center [163, 382] width 21 height 21
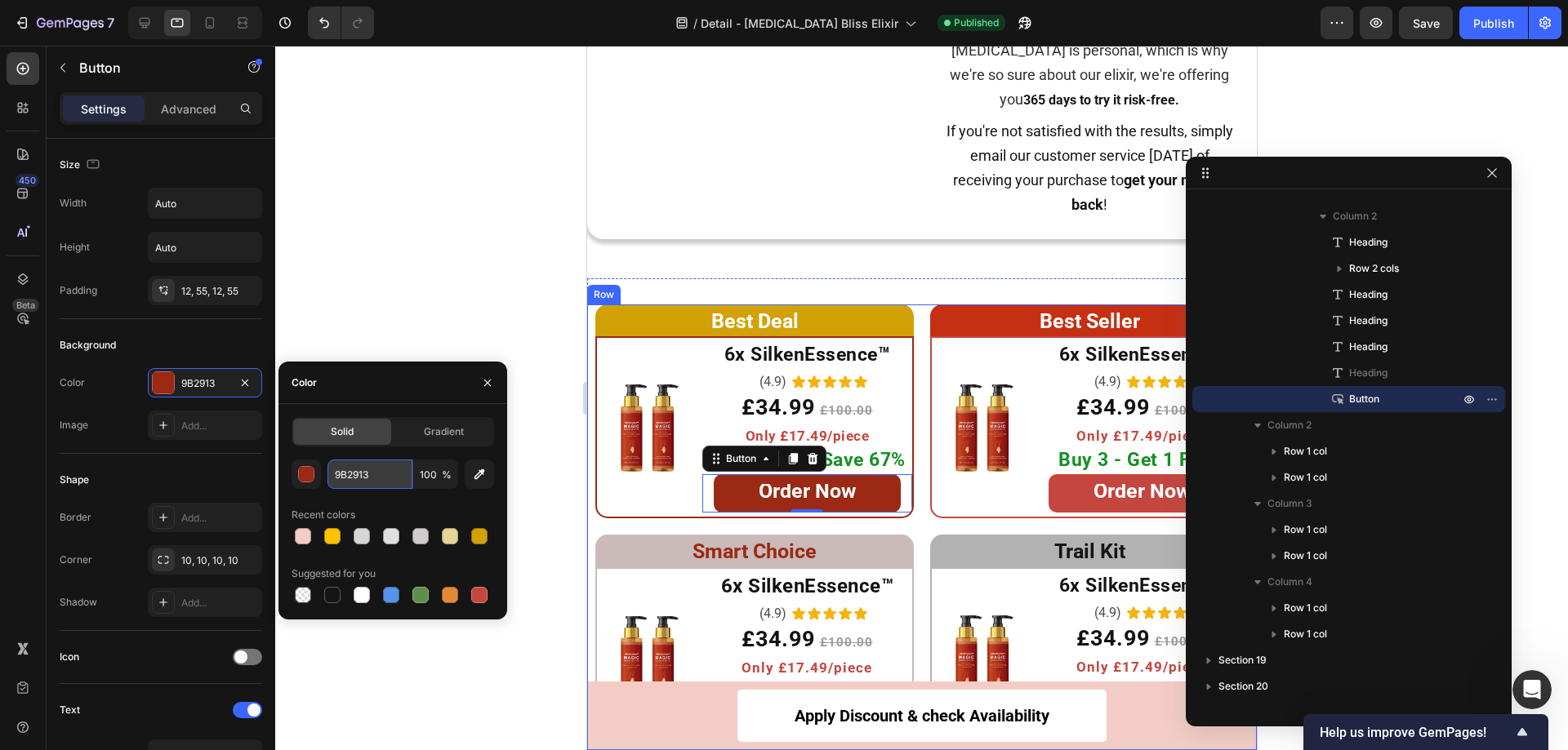
click at [384, 473] on input "9B2913" at bounding box center [370, 474] width 85 height 29
paste input "#d1a105"
type input "D1A105"
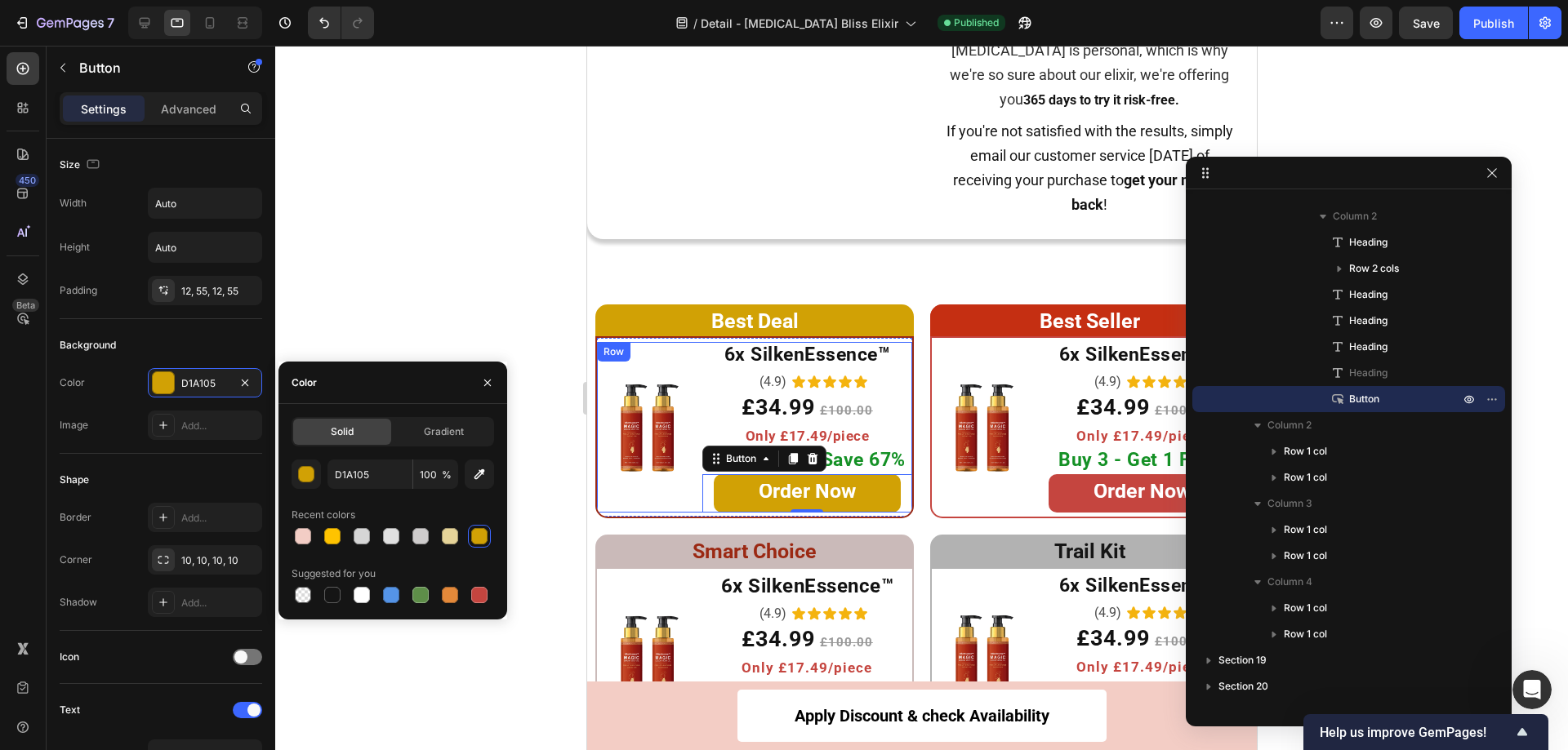
click at [596, 513] on div "Image" at bounding box center [648, 427] width 105 height 171
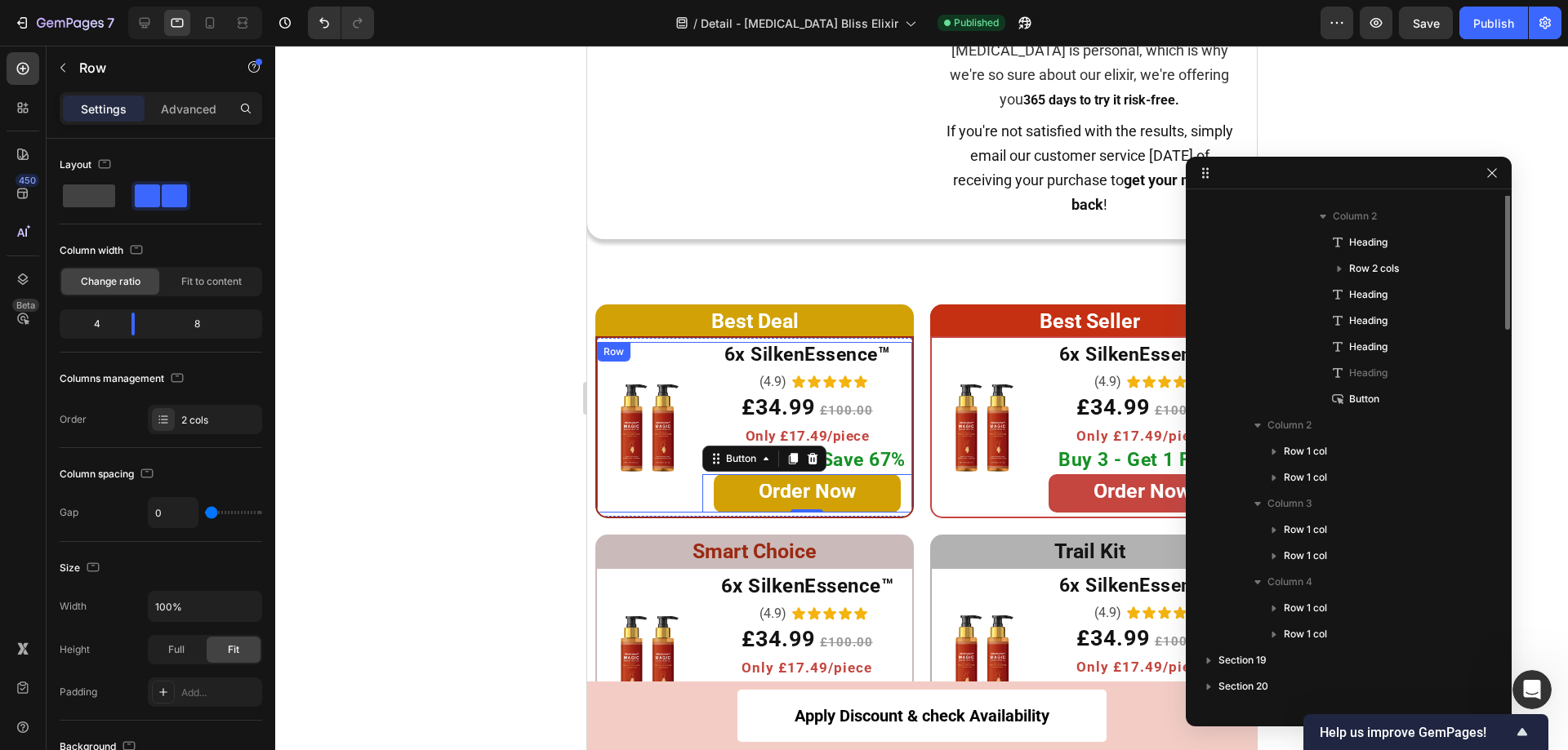
scroll to position [515, 0]
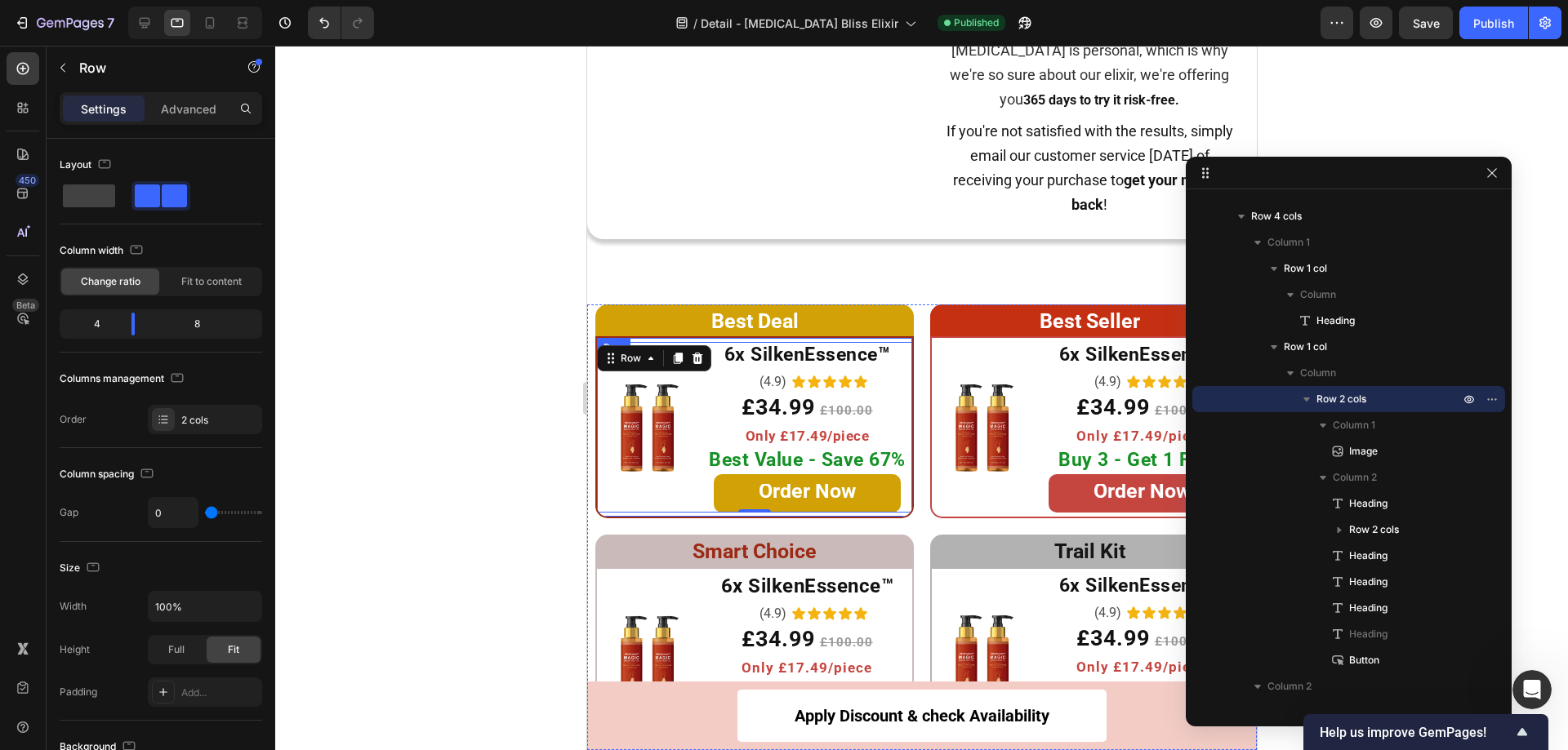
click at [606, 518] on div "Image 6x SilkenEssence™ Heading (4.9) Text Block Icon Icon Icon Icon Icon Icon …" at bounding box center [753, 427] width 318 height 182
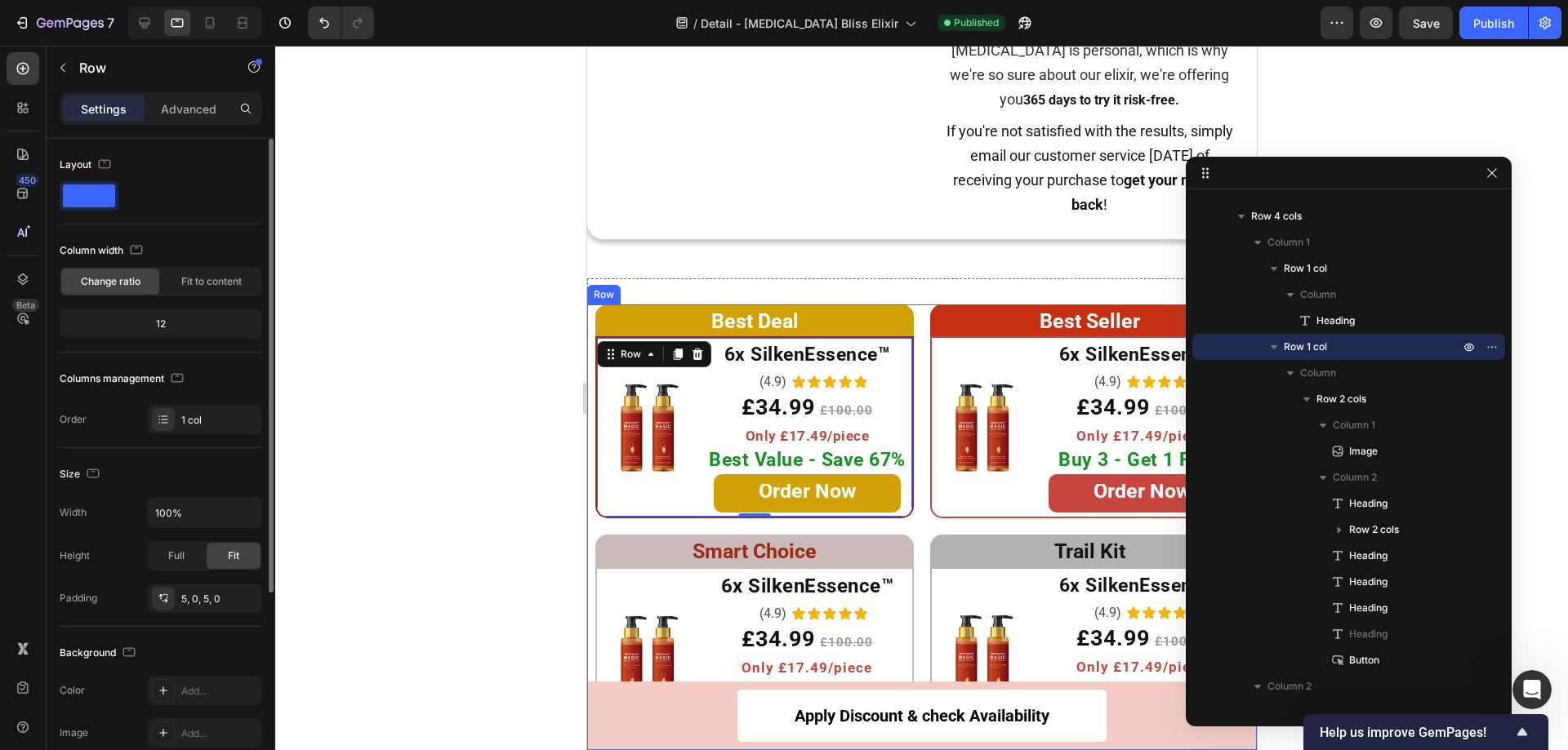
scroll to position [295, 0]
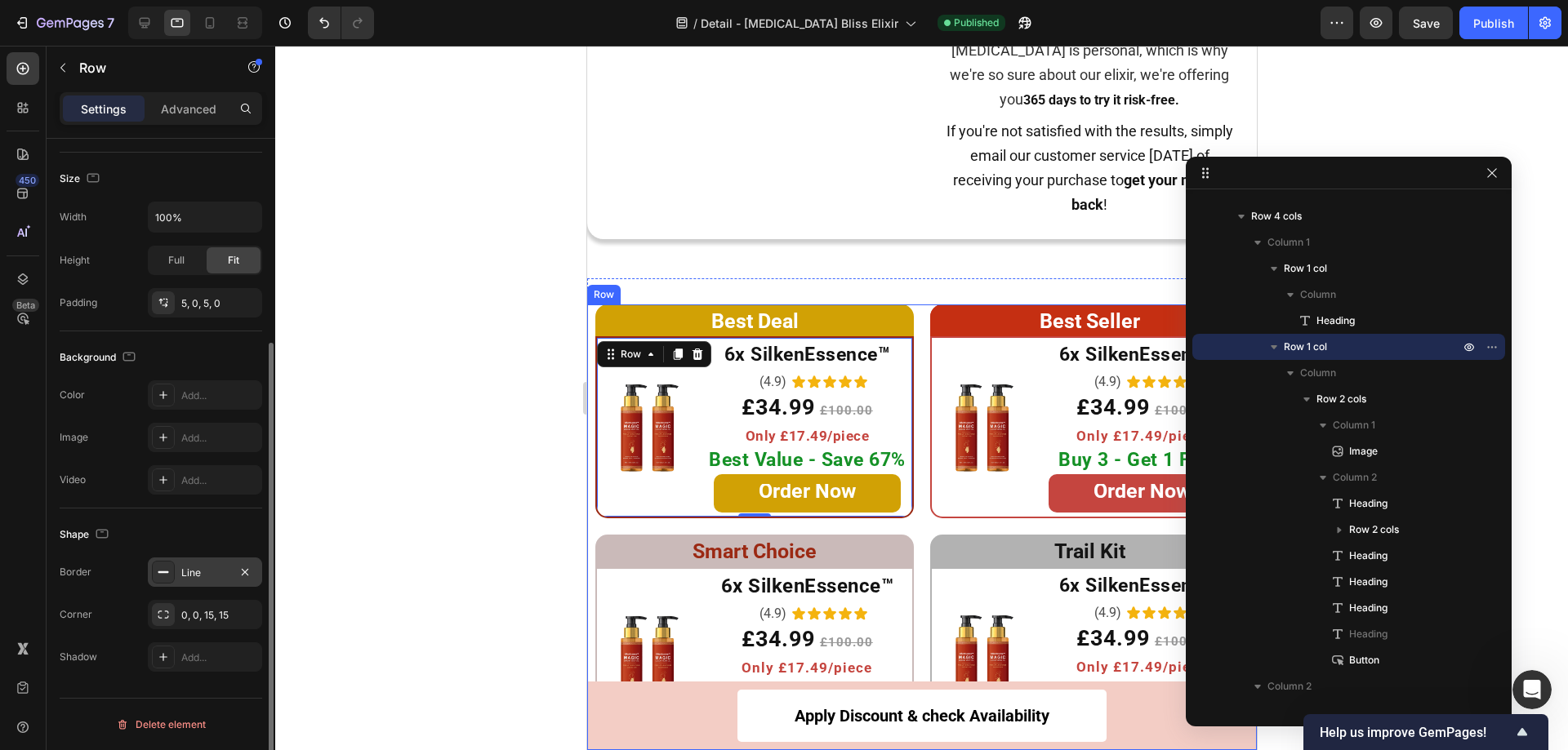
click at [194, 575] on div "Line" at bounding box center [205, 573] width 48 height 15
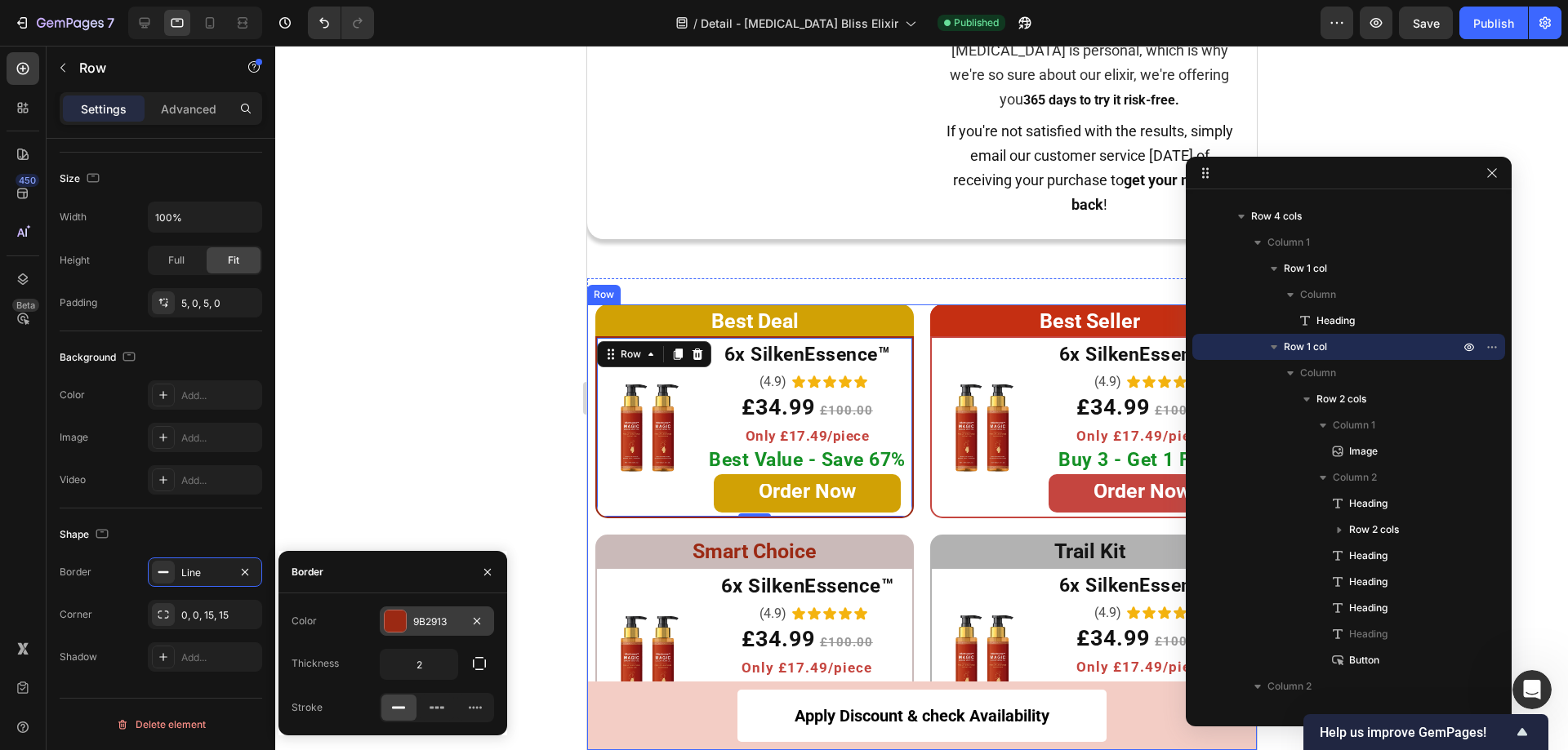
click at [405, 618] on div at bounding box center [394, 621] width 21 height 21
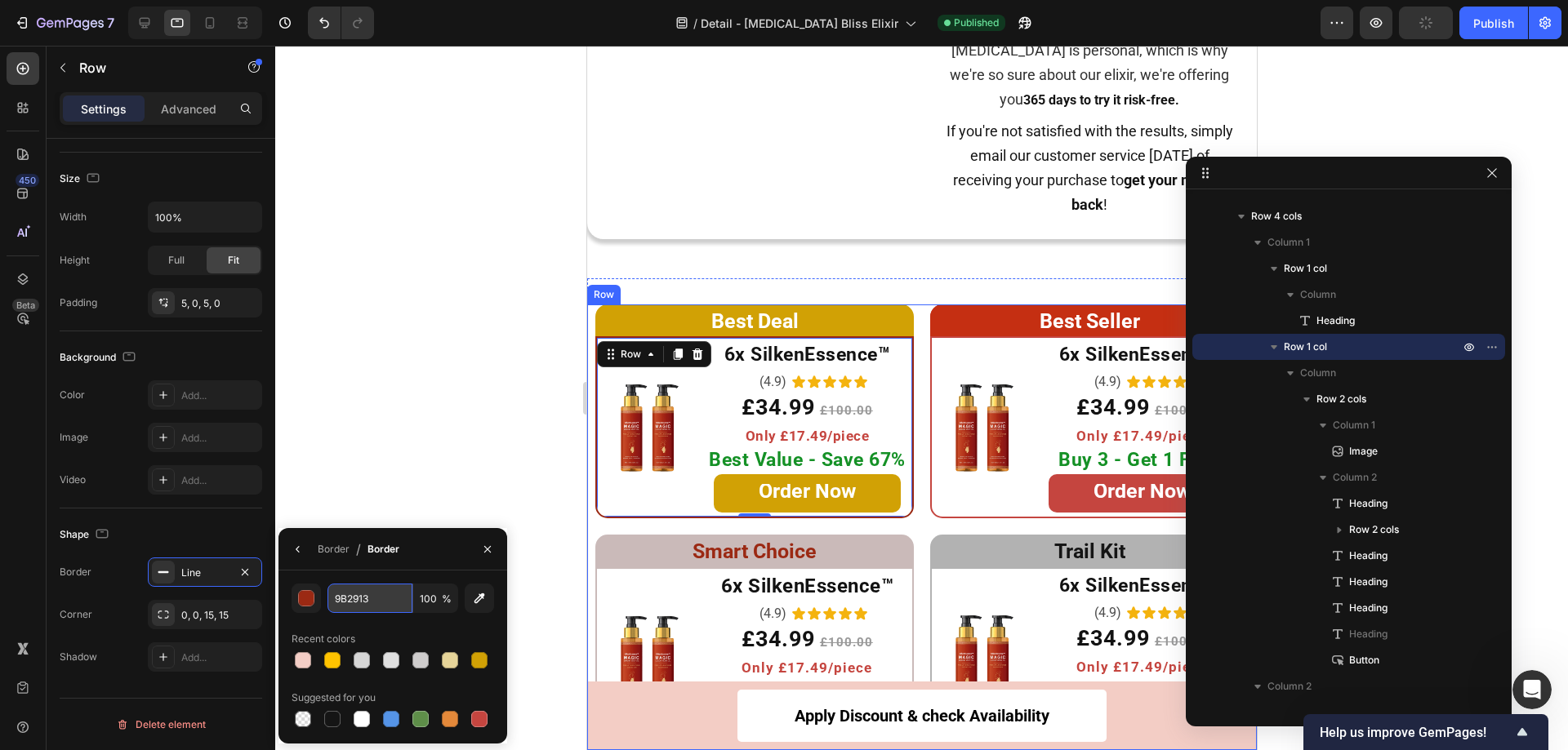
click at [386, 602] on input "9B2913" at bounding box center [370, 599] width 85 height 29
paste input "#d1a105"
type input "D1A105"
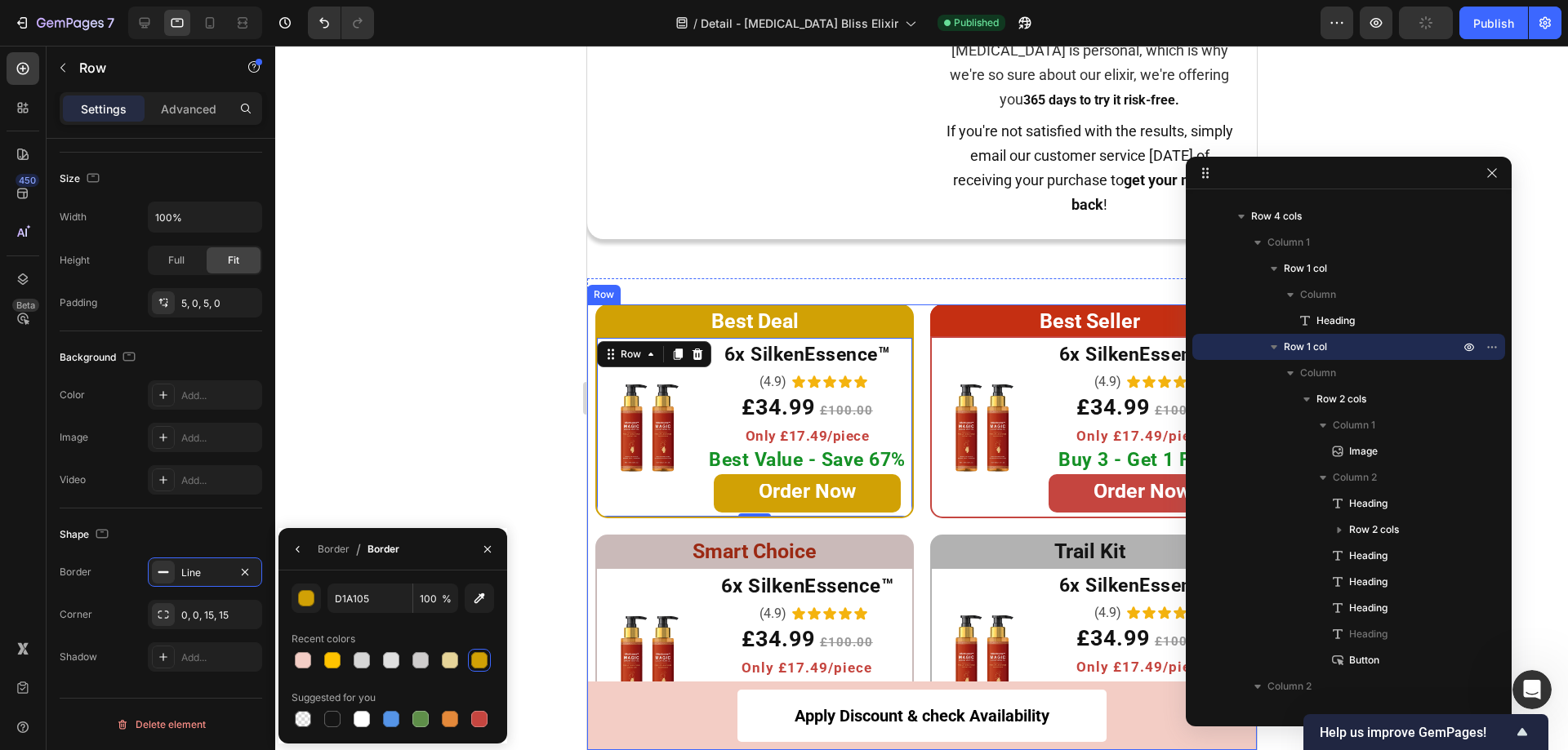
click at [378, 454] on div at bounding box center [922, 398] width 1293 height 705
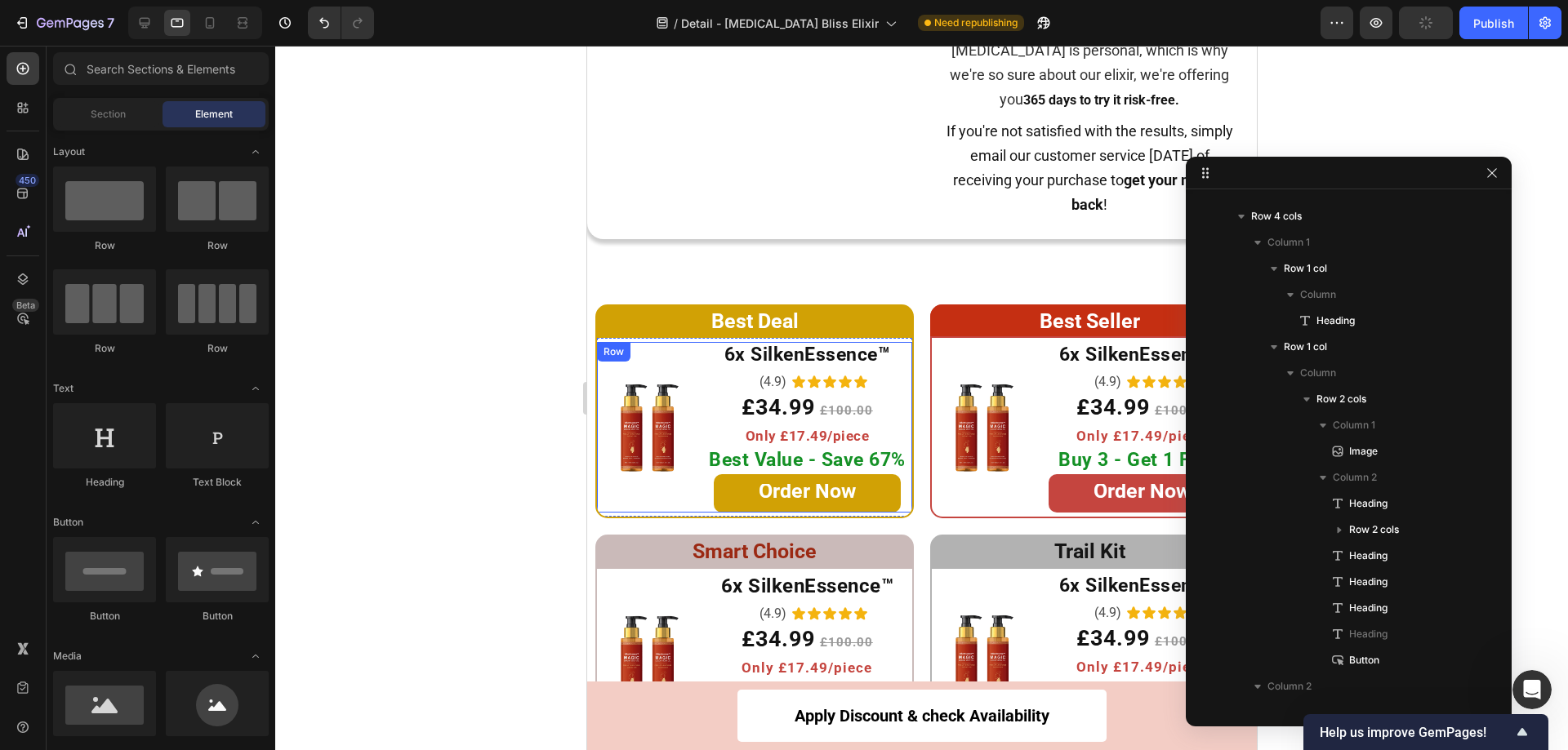
click at [788, 369] on h2 "6x SilkenEssence™" at bounding box center [806, 355] width 210 height 27
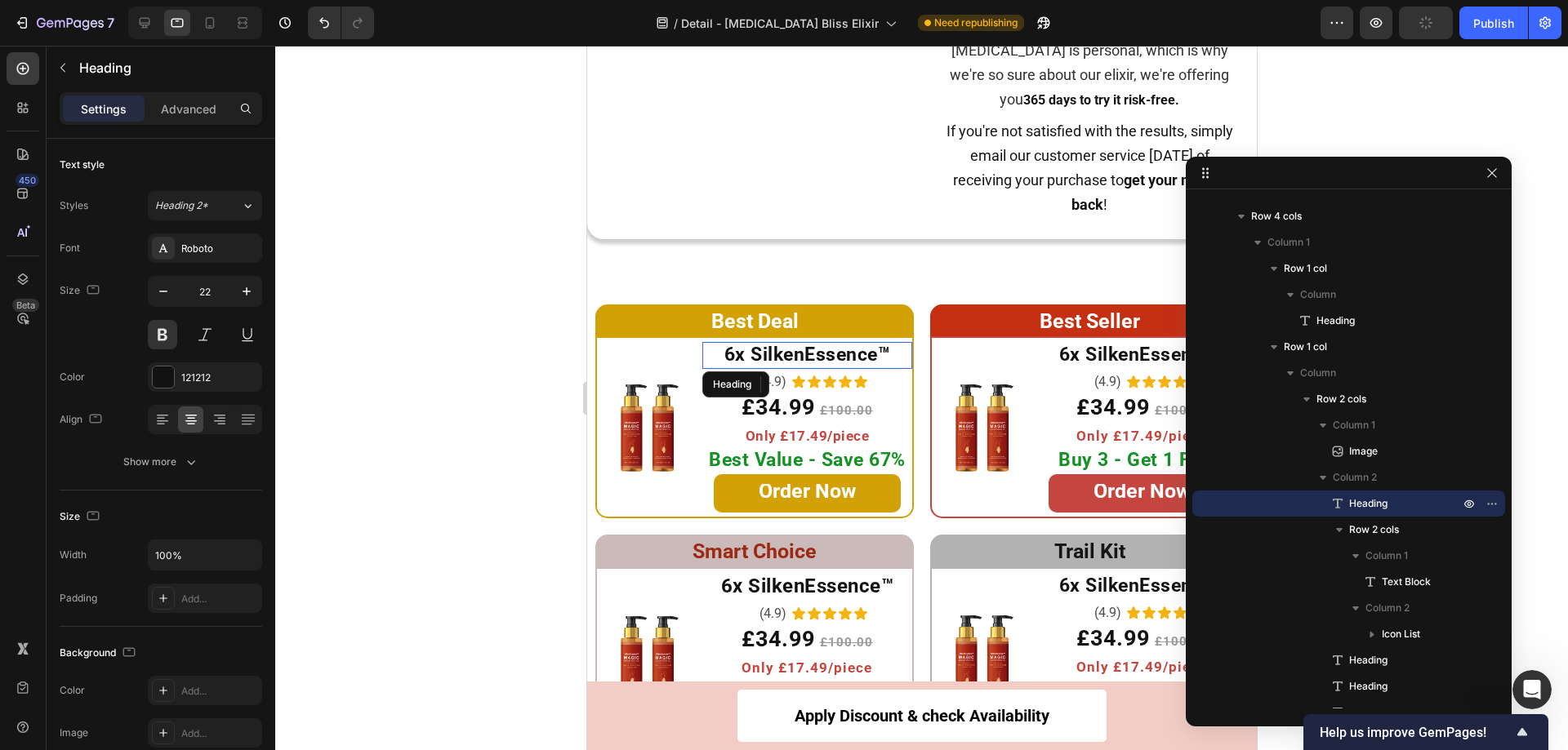
click at [868, 366] on strong "6x SilkenEssence™" at bounding box center [807, 355] width 167 height 22
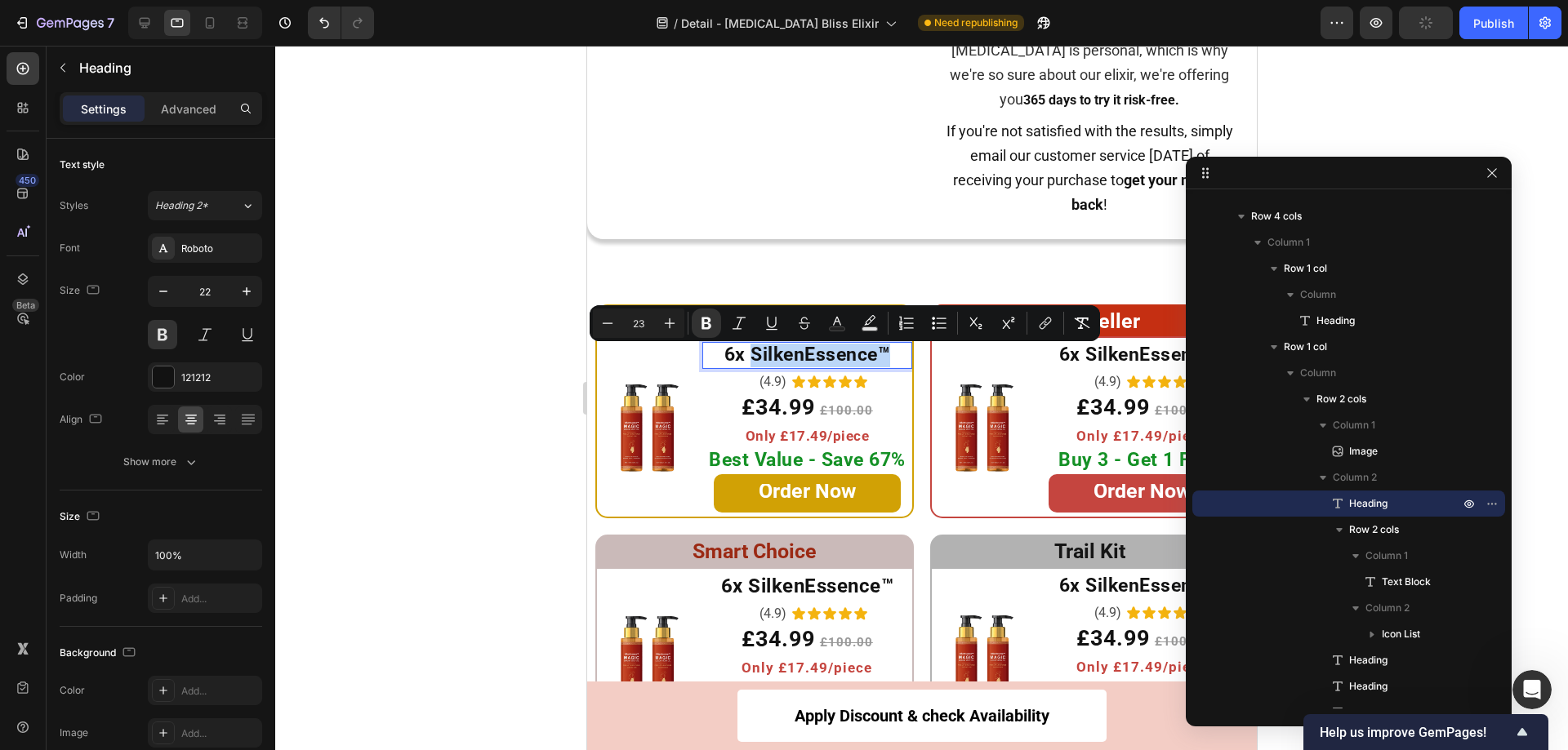
drag, startPoint x: 884, startPoint y: 362, endPoint x: 750, endPoint y: 361, distance: 134.0
click at [750, 361] on strong "6x SilkenEssence™" at bounding box center [807, 355] width 167 height 22
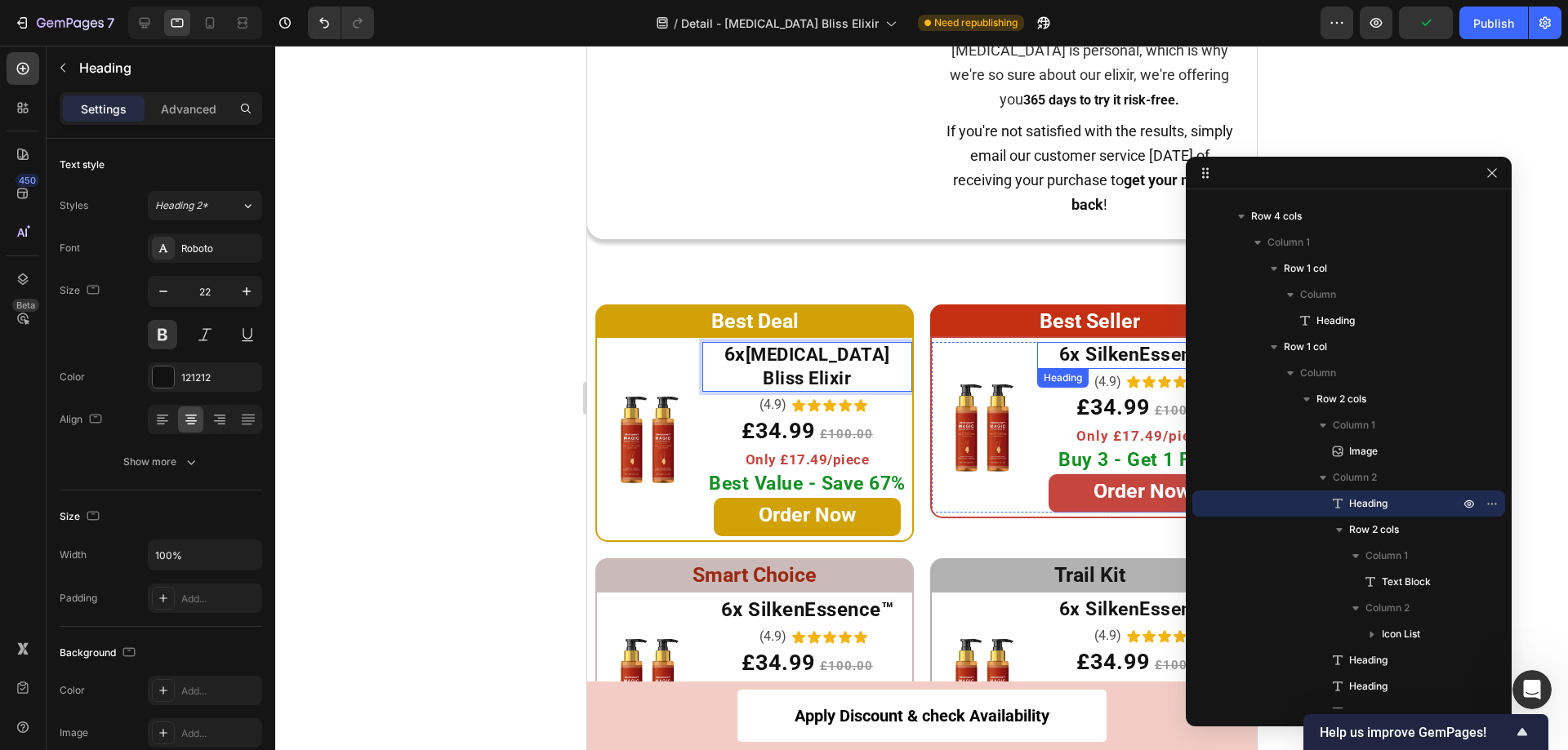
click at [1036, 358] on h2 "6x SilkenEssence™" at bounding box center [1141, 355] width 210 height 27
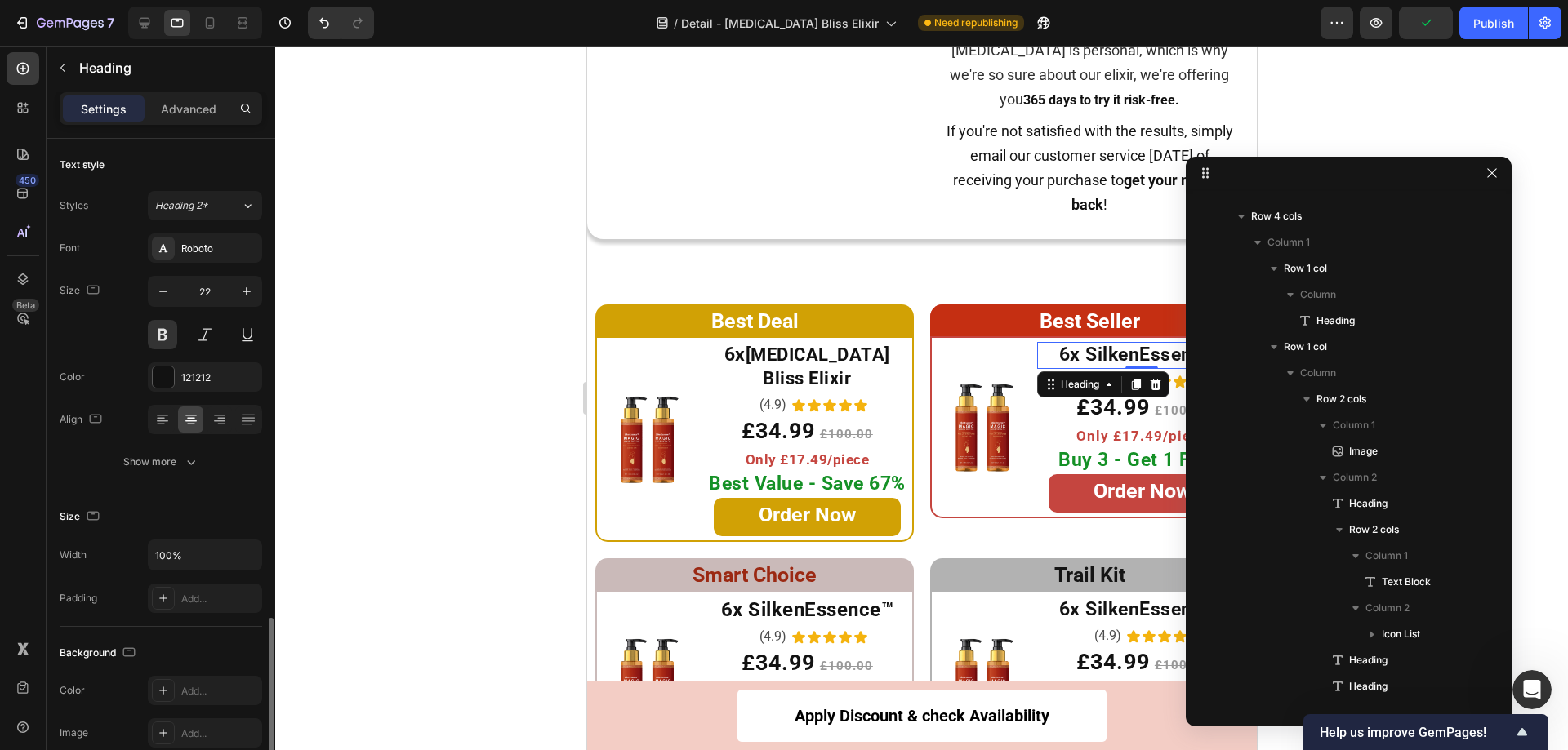
scroll to position [1168, 0]
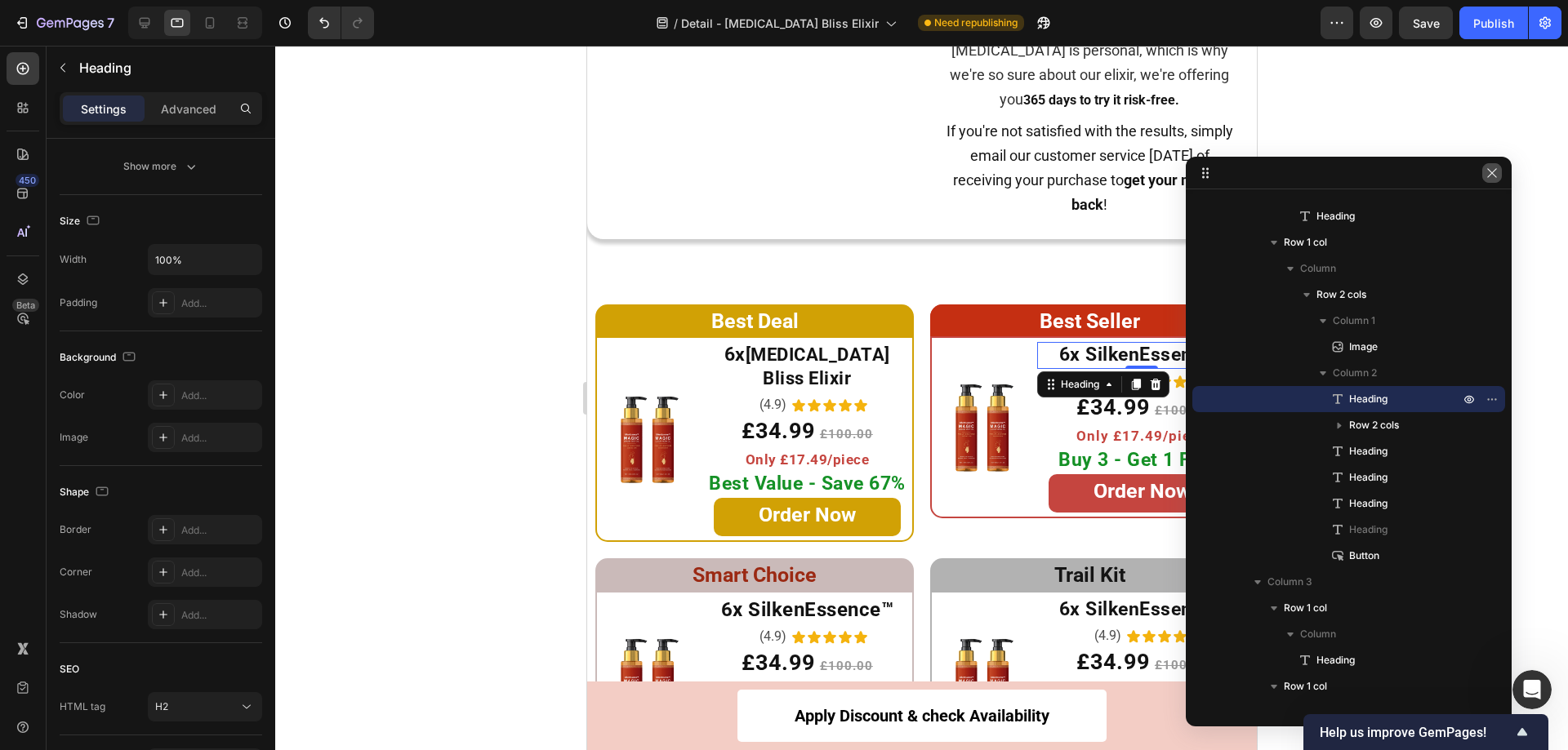
click at [1487, 175] on icon "button" at bounding box center [1492, 173] width 13 height 13
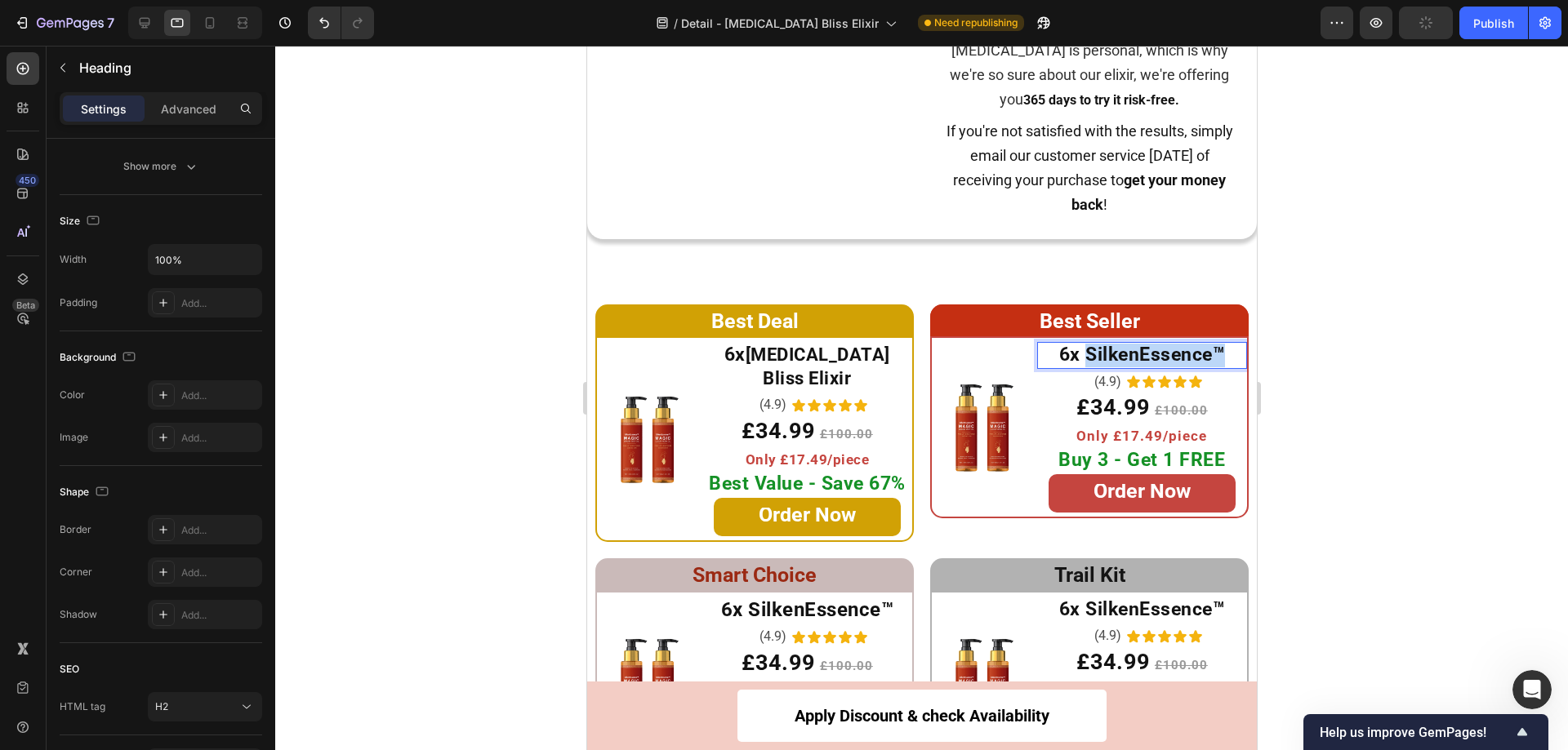
drag, startPoint x: 1209, startPoint y: 358, endPoint x: 1078, endPoint y: 361, distance: 131.0
click at [1078, 361] on strong "6x SilkenEssence™" at bounding box center [1142, 355] width 167 height 22
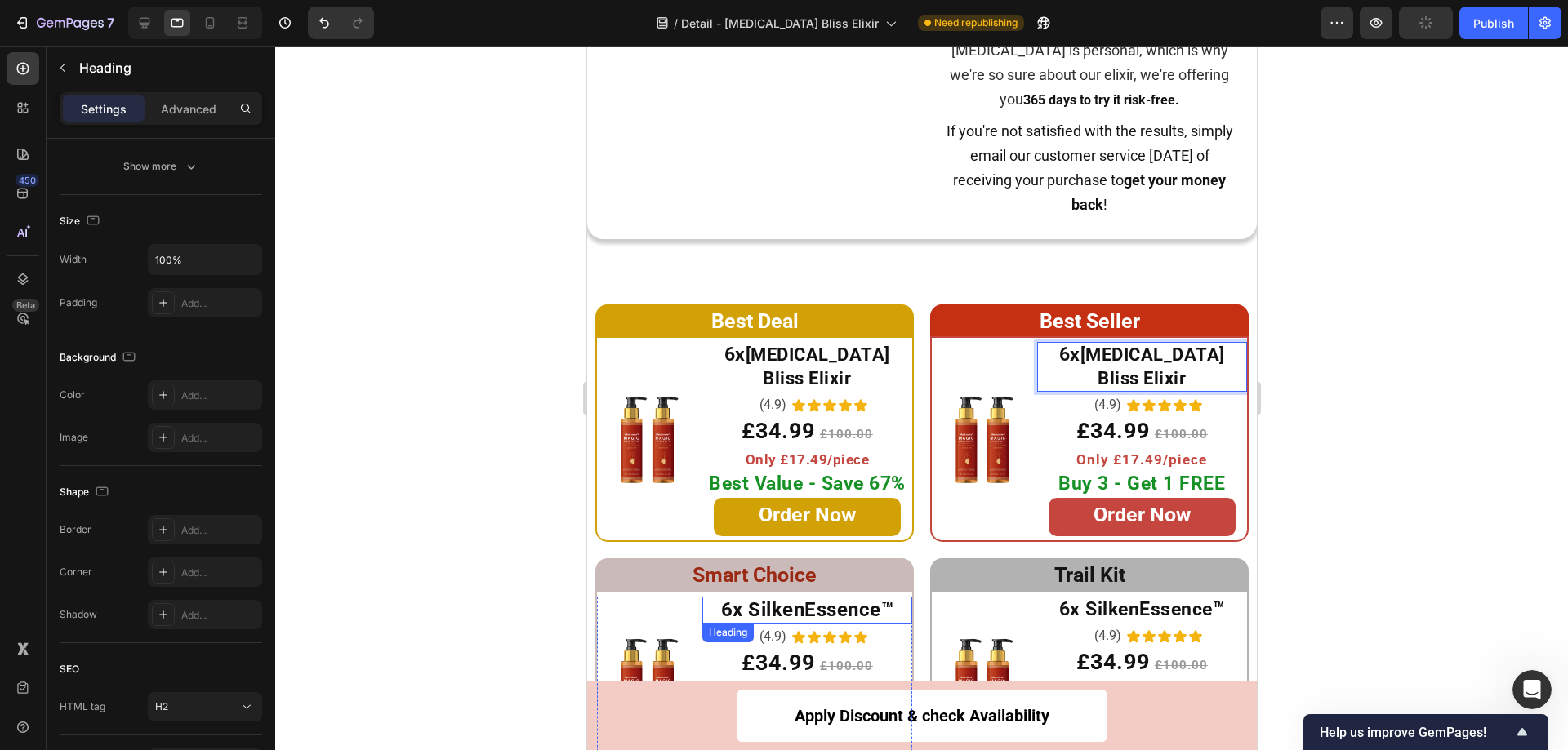
scroll to position [8424, 0]
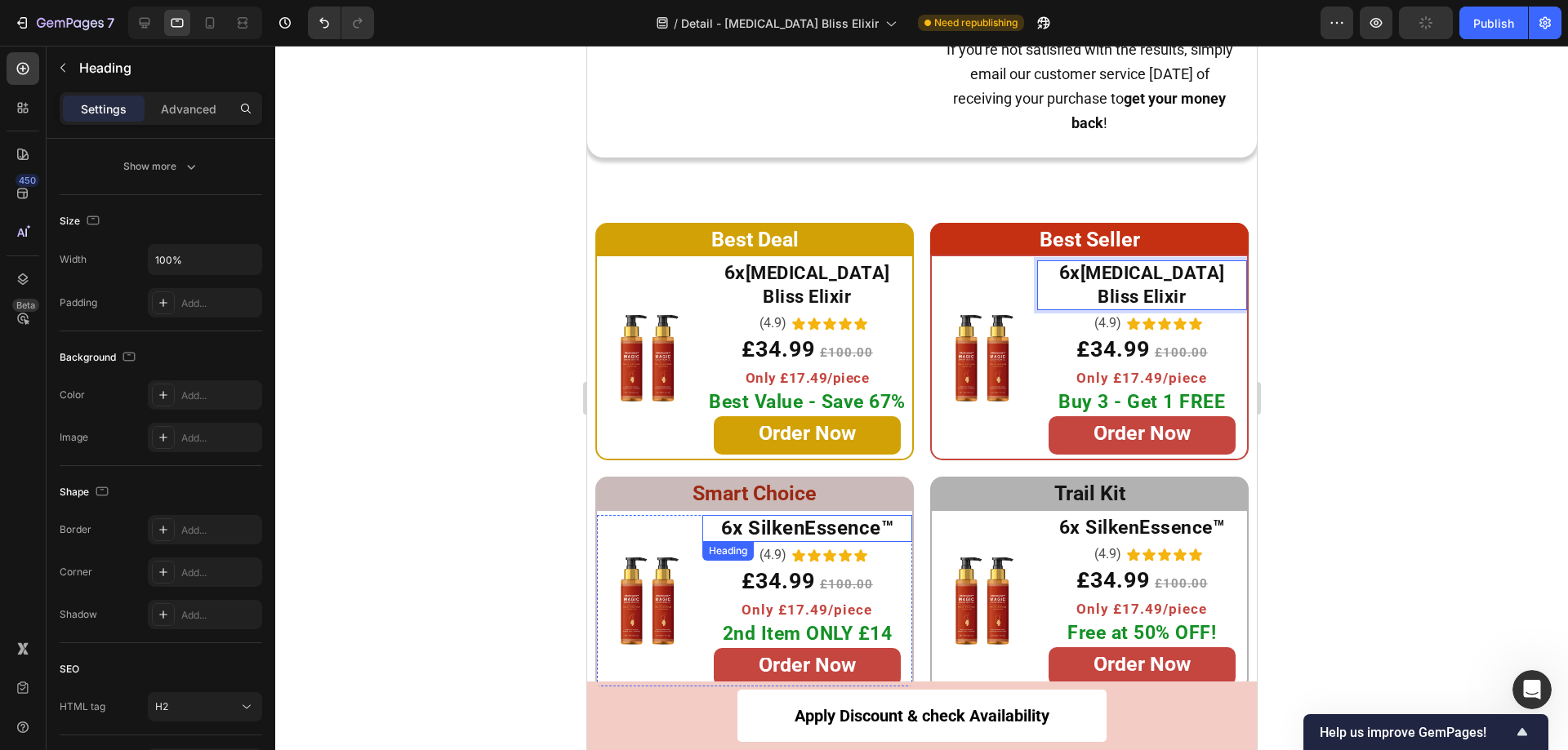
click at [850, 517] on strong "6x SilkenEssence™" at bounding box center [806, 528] width 173 height 23
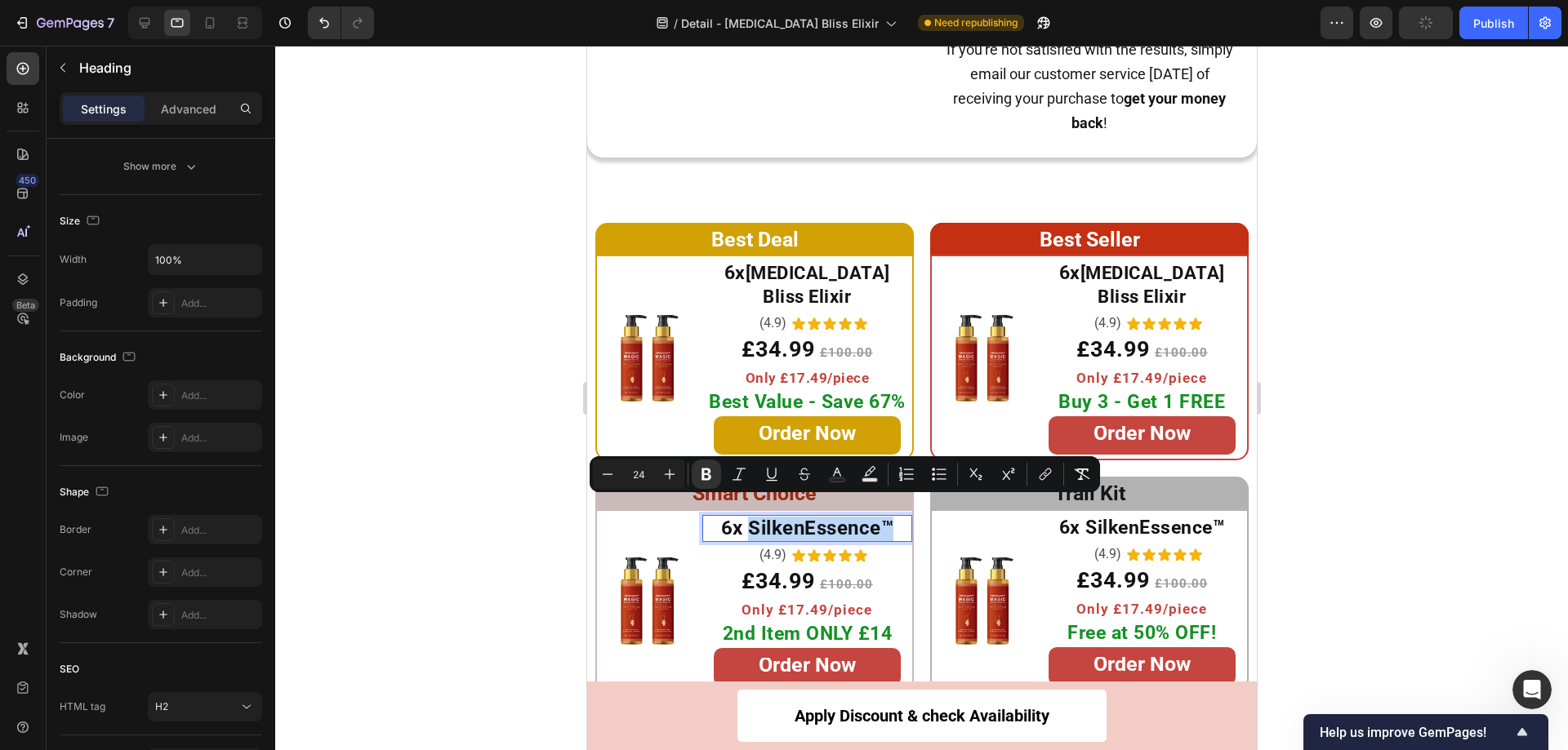
drag, startPoint x: 889, startPoint y: 511, endPoint x: 742, endPoint y: 509, distance: 147.0
click at [742, 517] on p "6x SilkenEssence™" at bounding box center [806, 529] width 206 height 25
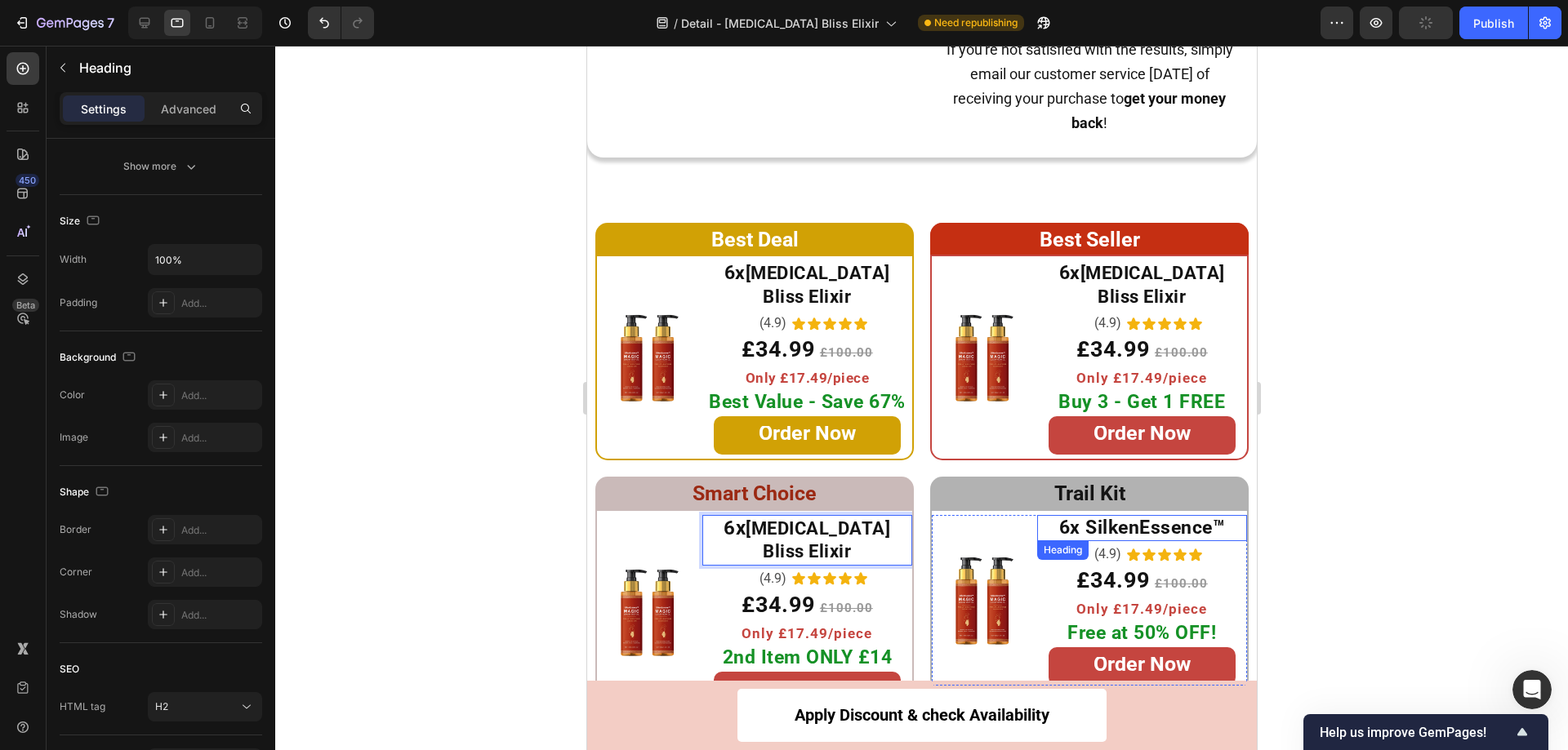
click at [1083, 517] on strong "6x SilkenEssence™" at bounding box center [1142, 528] width 167 height 22
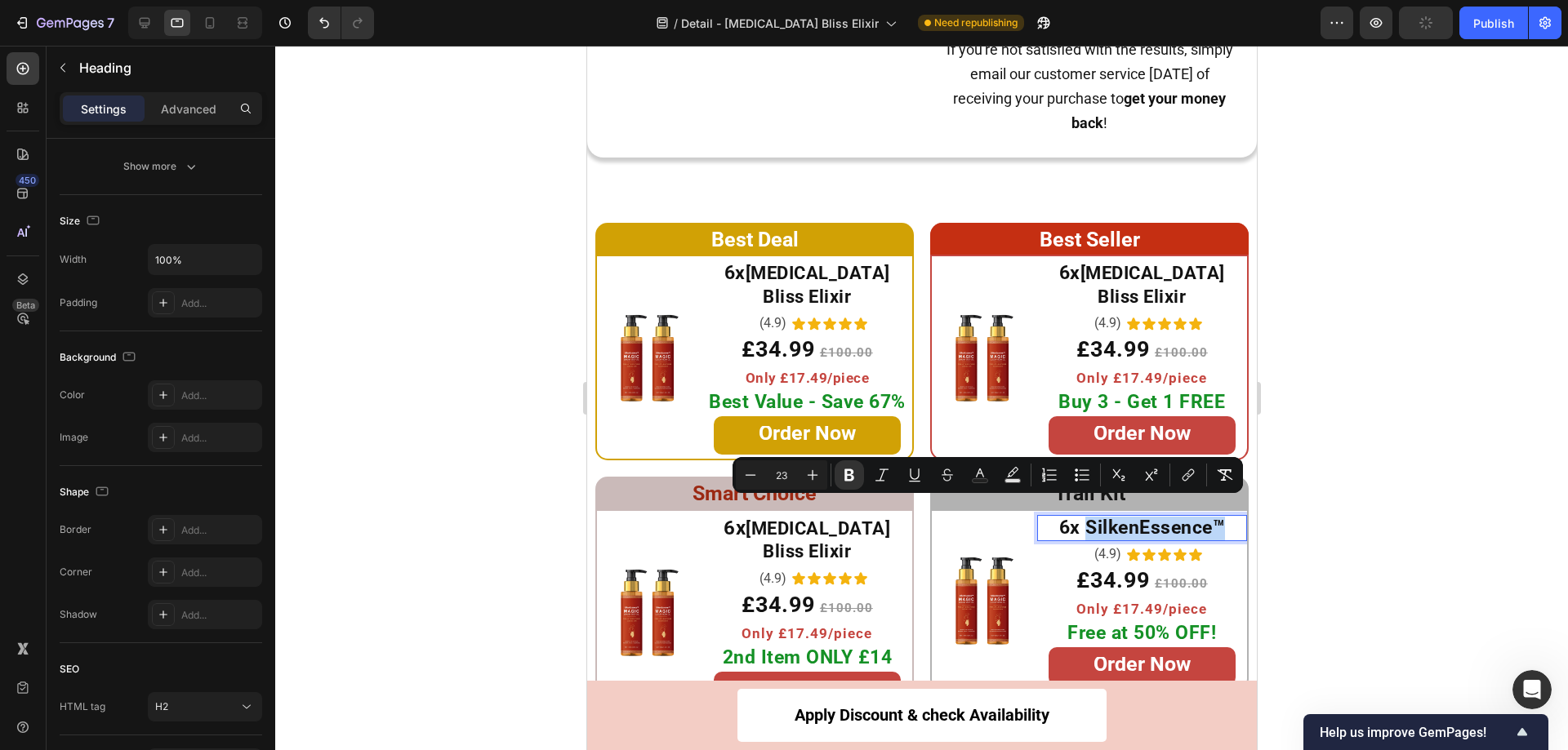
drag, startPoint x: 1212, startPoint y: 509, endPoint x: 1077, endPoint y: 512, distance: 135.0
click at [1077, 517] on strong "6x SilkenEssence™" at bounding box center [1142, 528] width 167 height 22
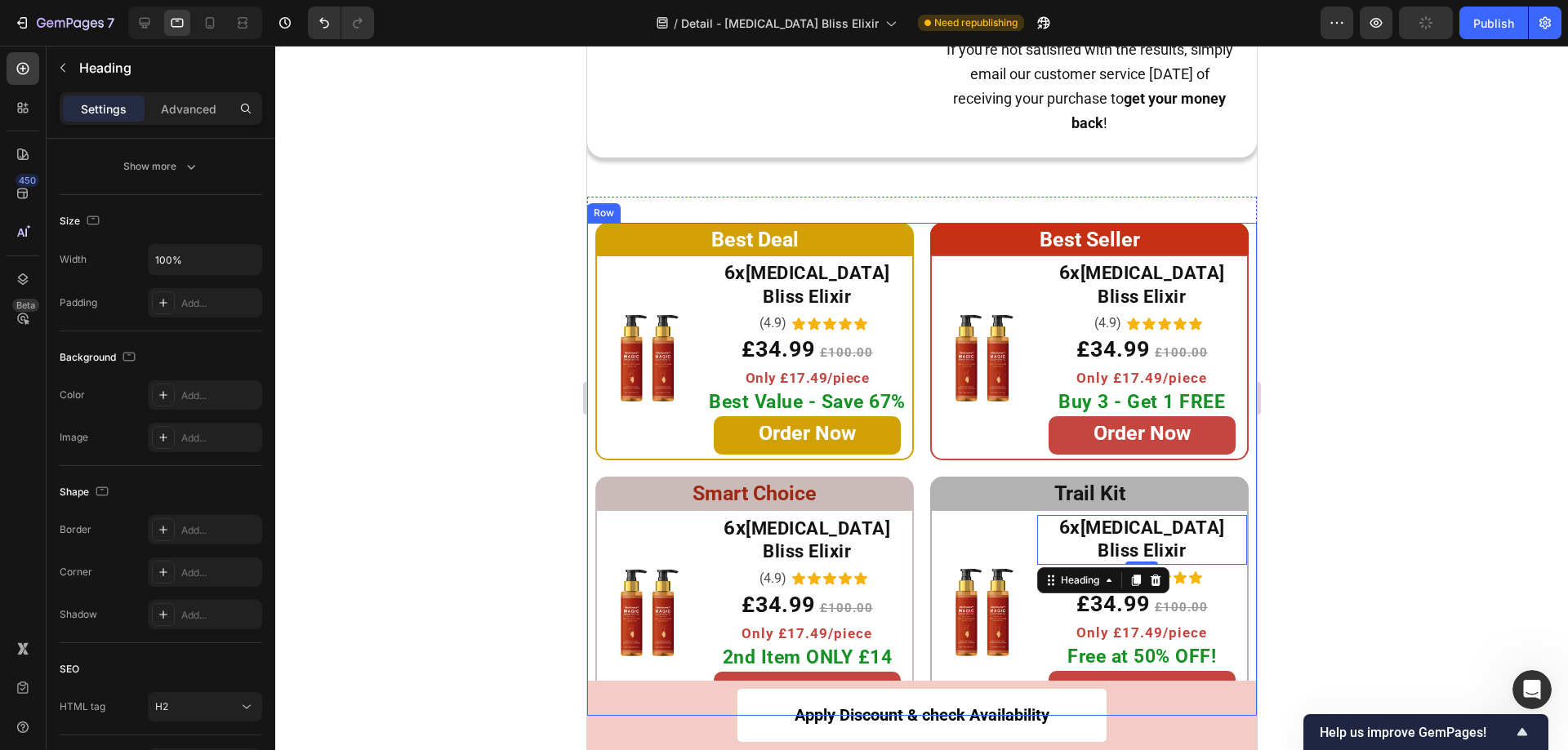
click at [1351, 480] on div at bounding box center [922, 398] width 1293 height 705
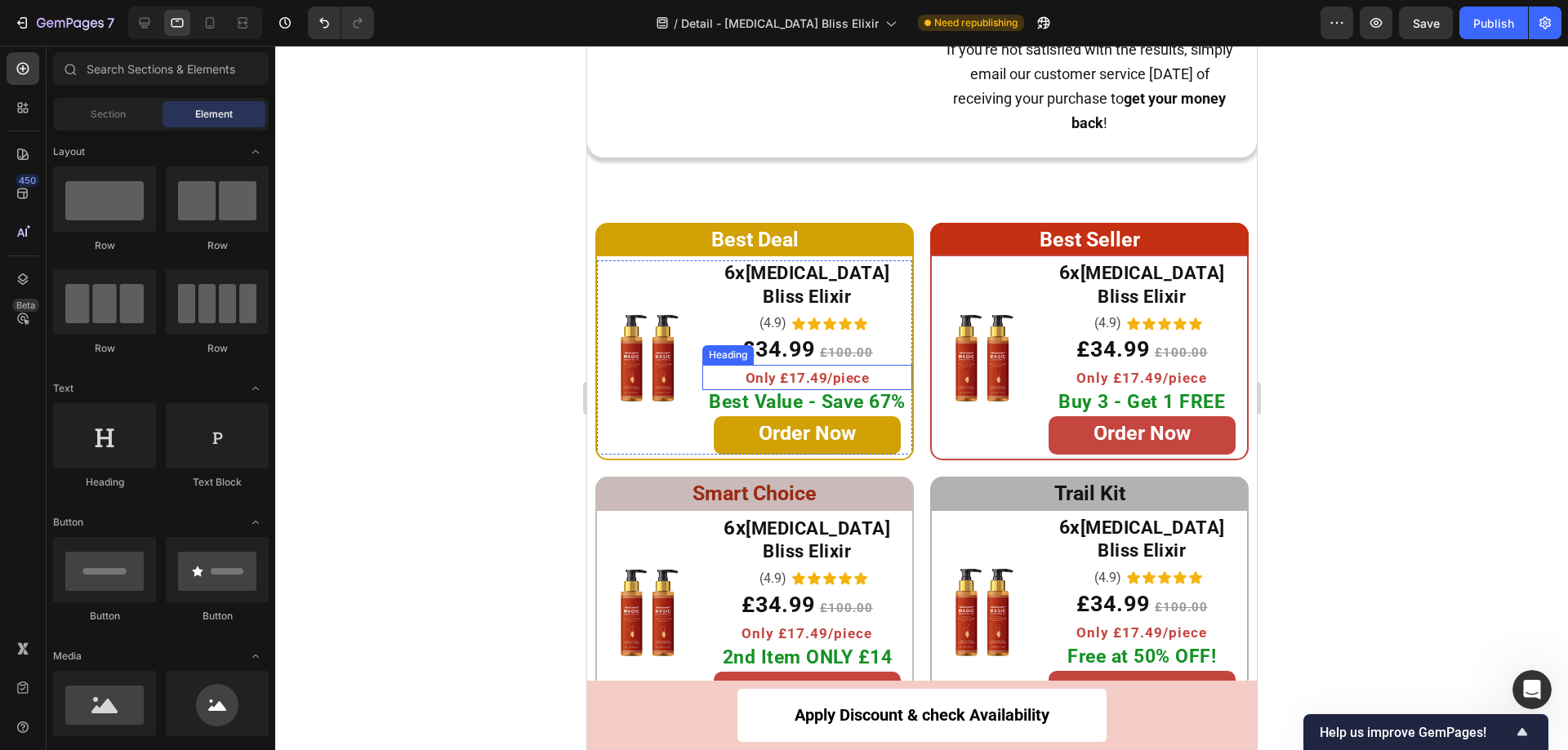
click at [753, 369] on span "Only £17.49/piece" at bounding box center [806, 378] width 124 height 17
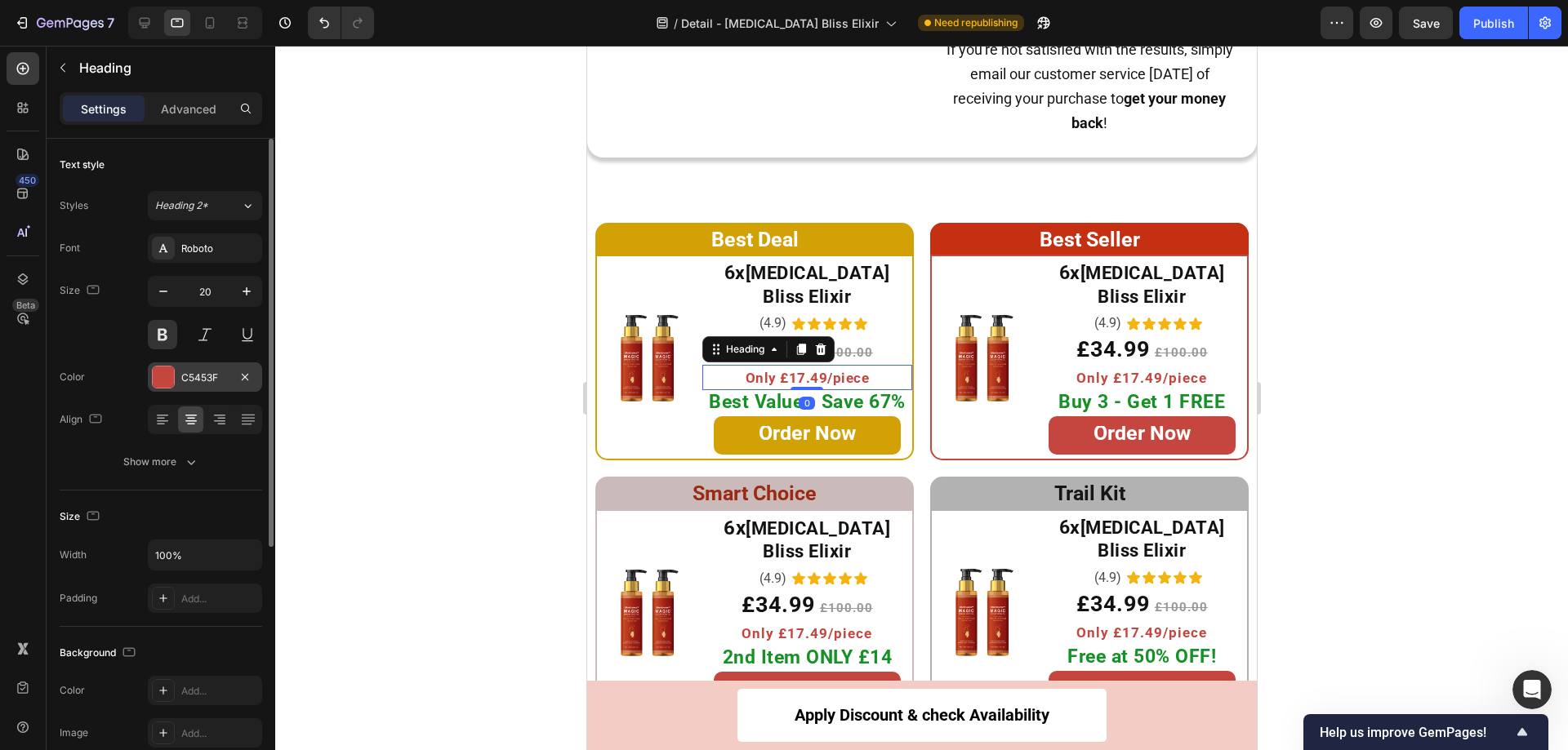
click at [173, 375] on div at bounding box center [163, 377] width 21 height 21
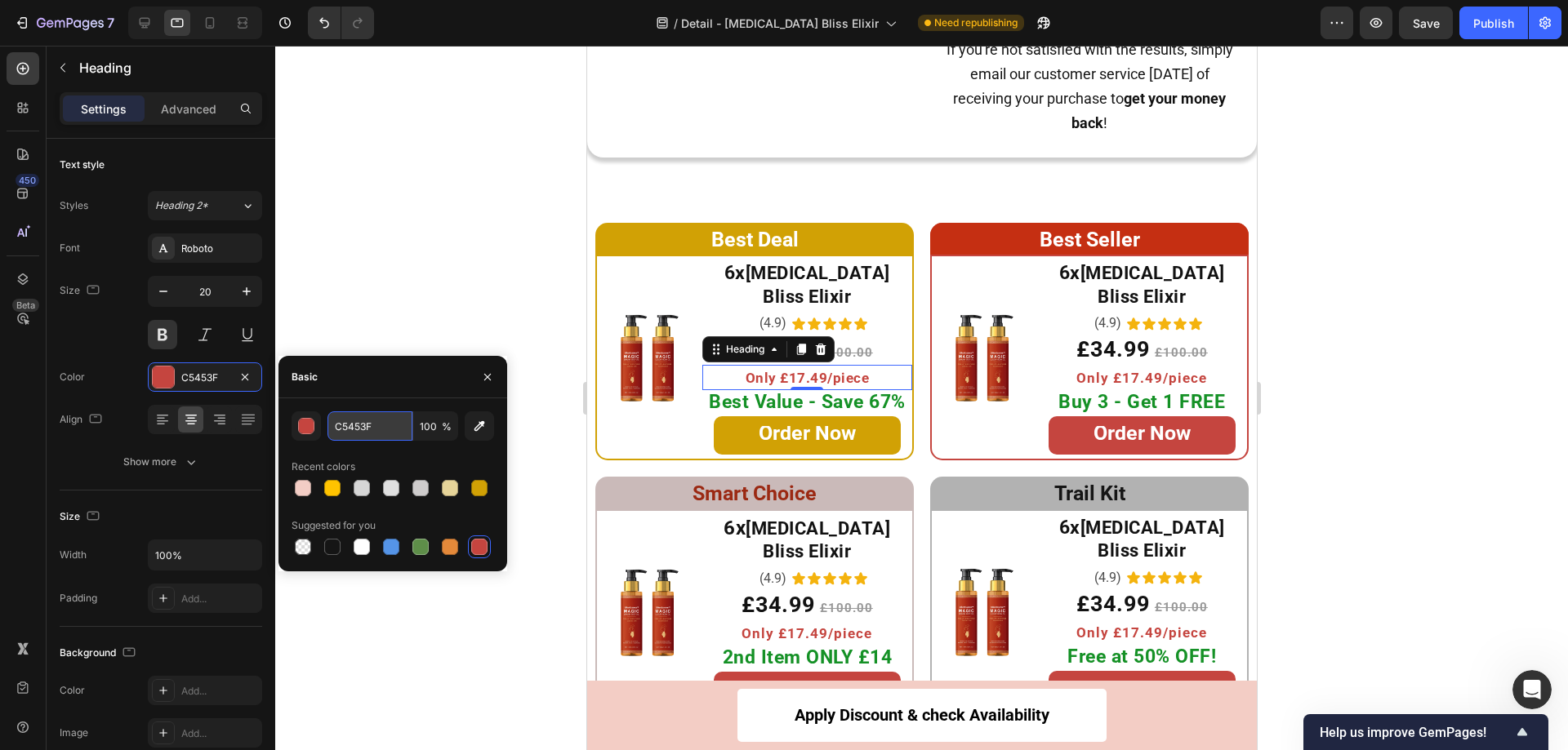
click at [375, 420] on input "C5453F" at bounding box center [370, 426] width 85 height 29
paste input "[MEDICAL_DATA] Bliss Elixir"
click at [379, 420] on input "C5453F" at bounding box center [370, 426] width 85 height 29
click at [330, 491] on div at bounding box center [333, 489] width 17 height 17
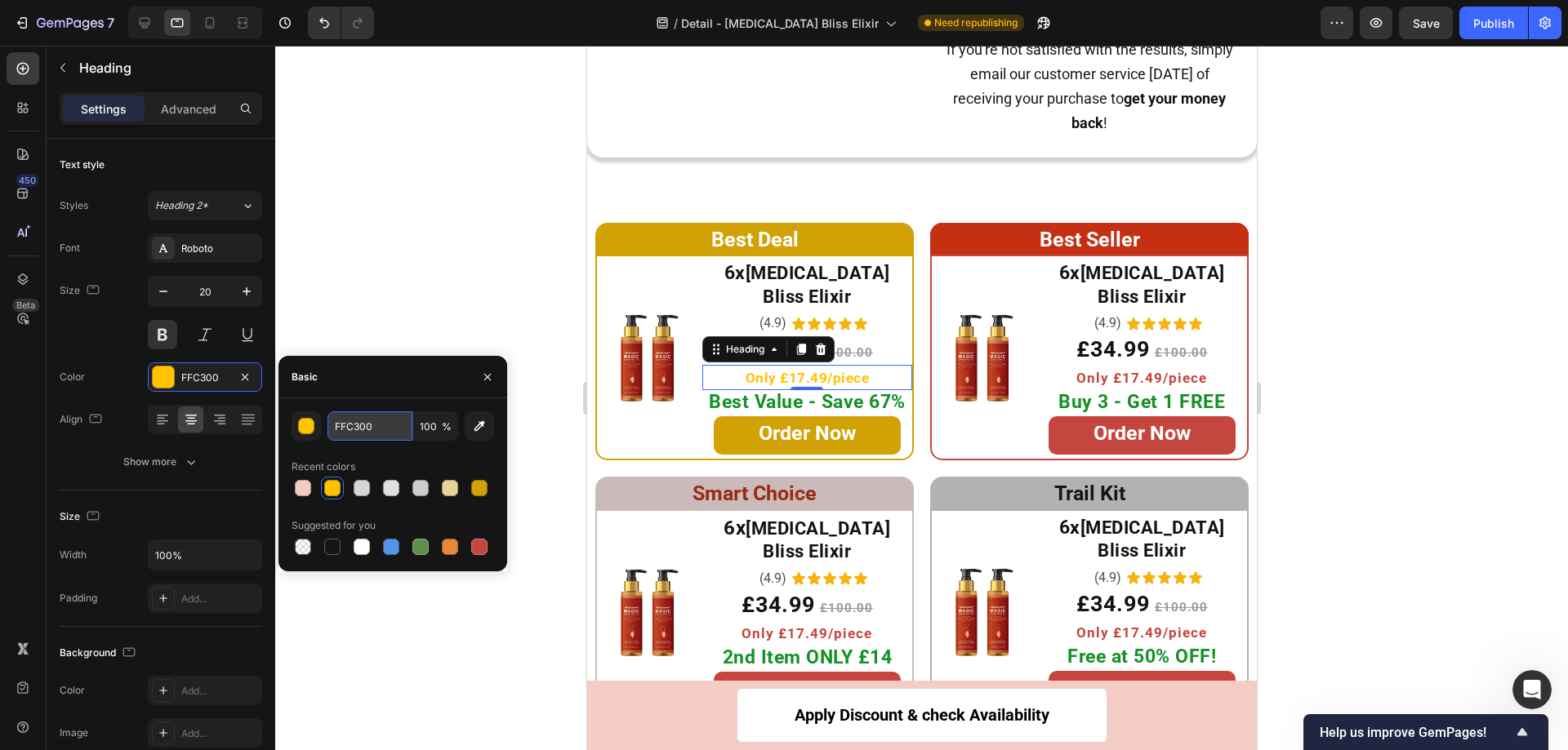
click at [370, 428] on input "FFC300" at bounding box center [370, 426] width 85 height 29
paste input "[MEDICAL_DATA] Bliss Elixir"
type input "FFC300"
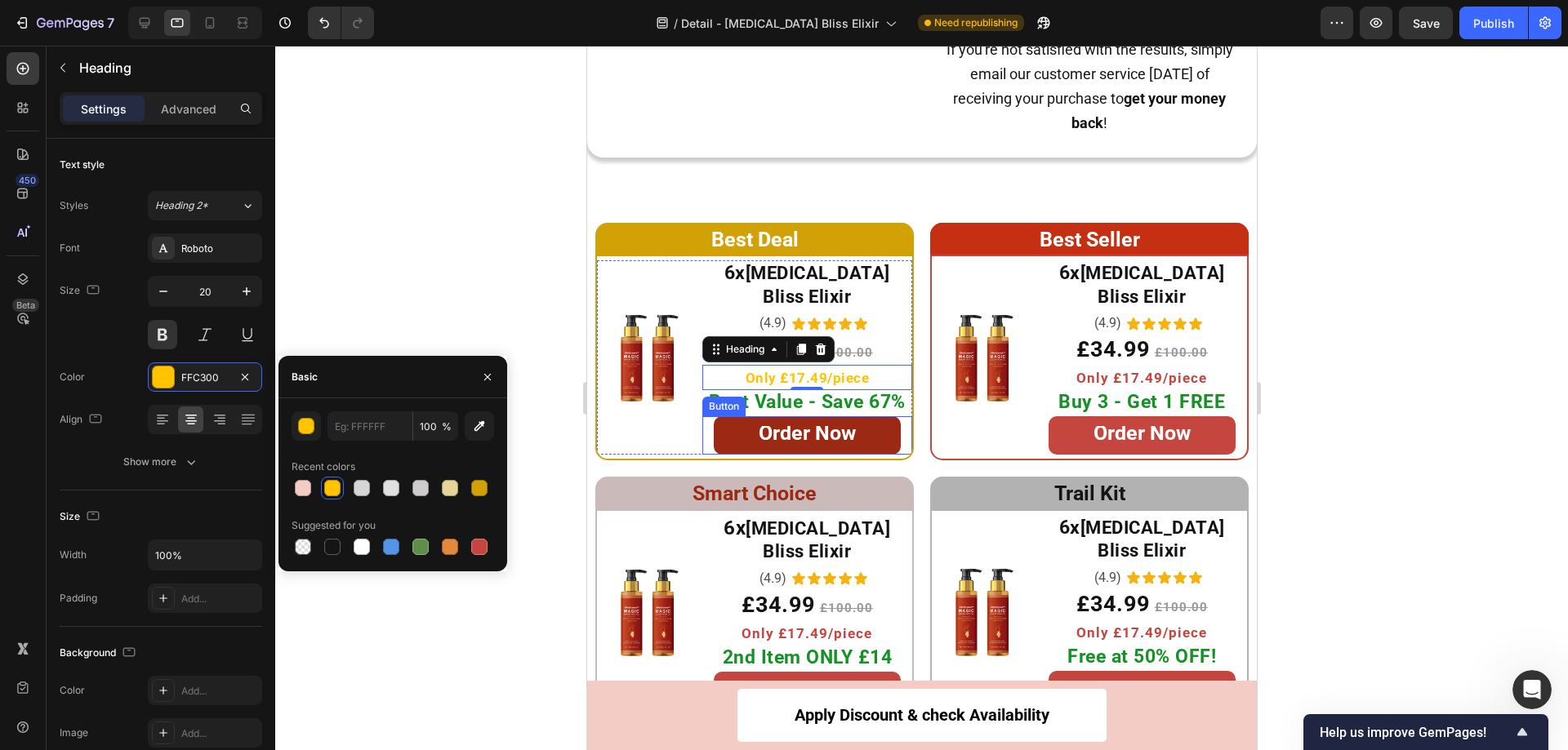
click at [730, 416] on link "Order Now" at bounding box center [806, 436] width 187 height 39
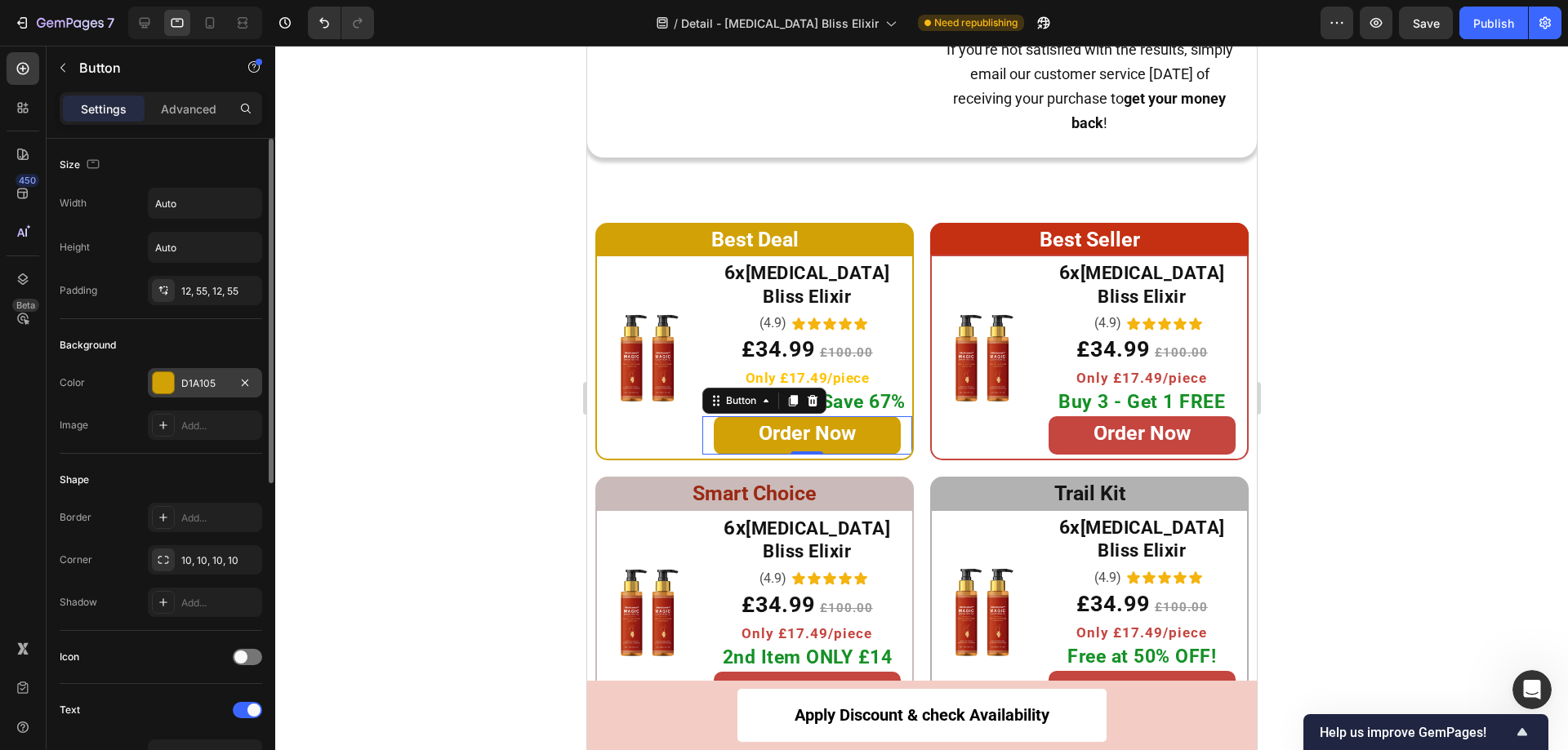
click at [159, 387] on div at bounding box center [163, 382] width 21 height 21
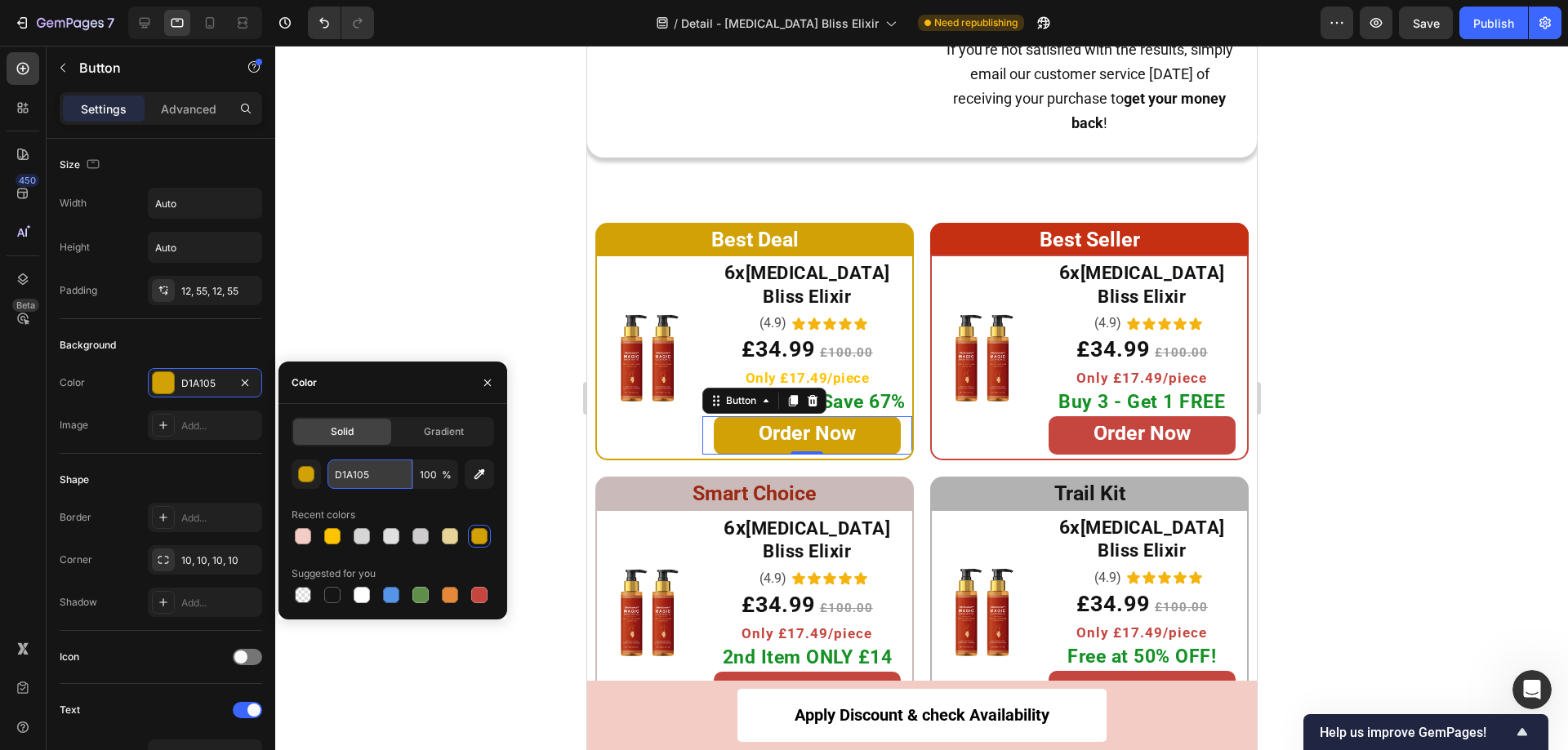
click at [382, 480] on input "D1A105" at bounding box center [370, 474] width 85 height 29
click at [749, 369] on span "Only £17.49/piece" at bounding box center [806, 378] width 124 height 17
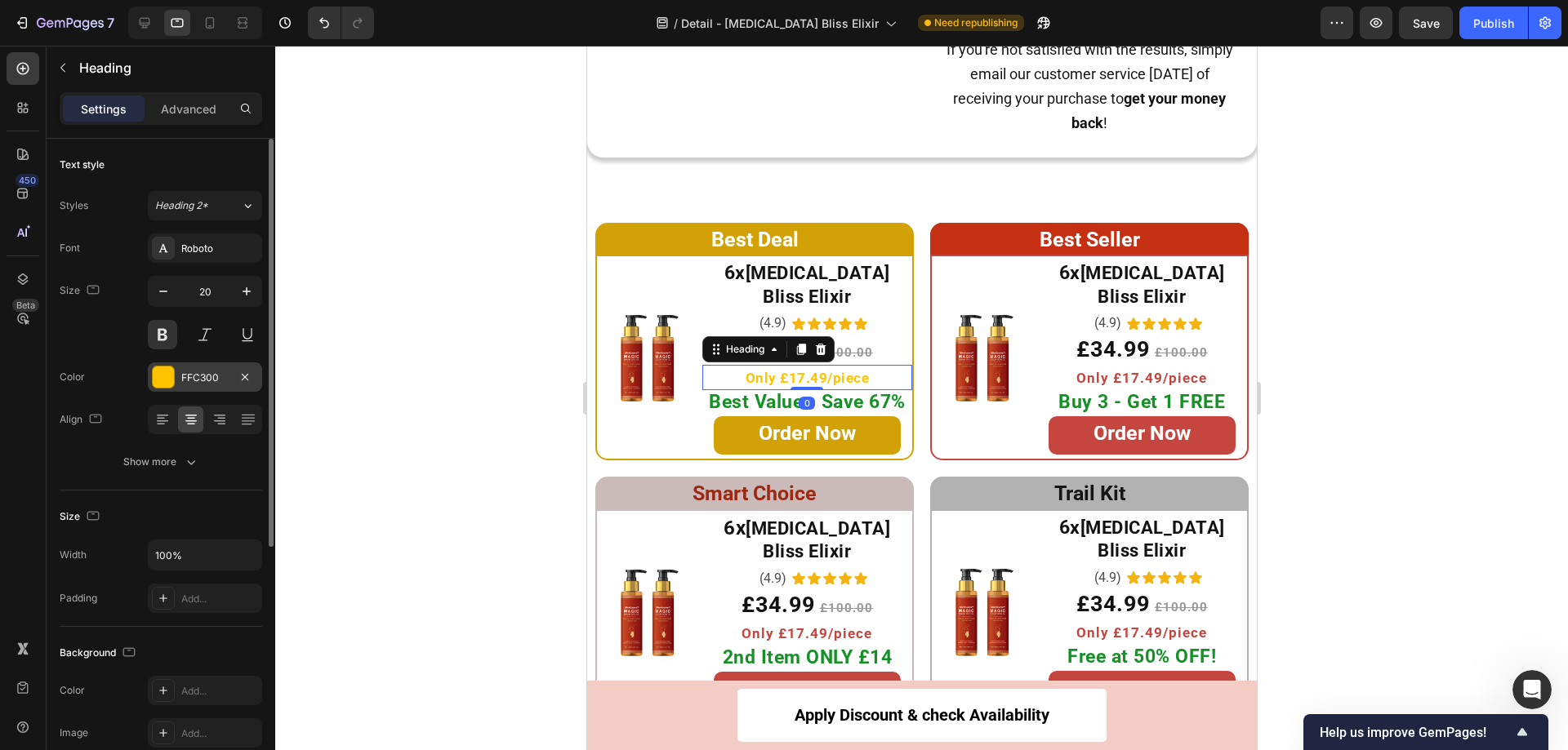
click at [158, 376] on div at bounding box center [163, 377] width 21 height 21
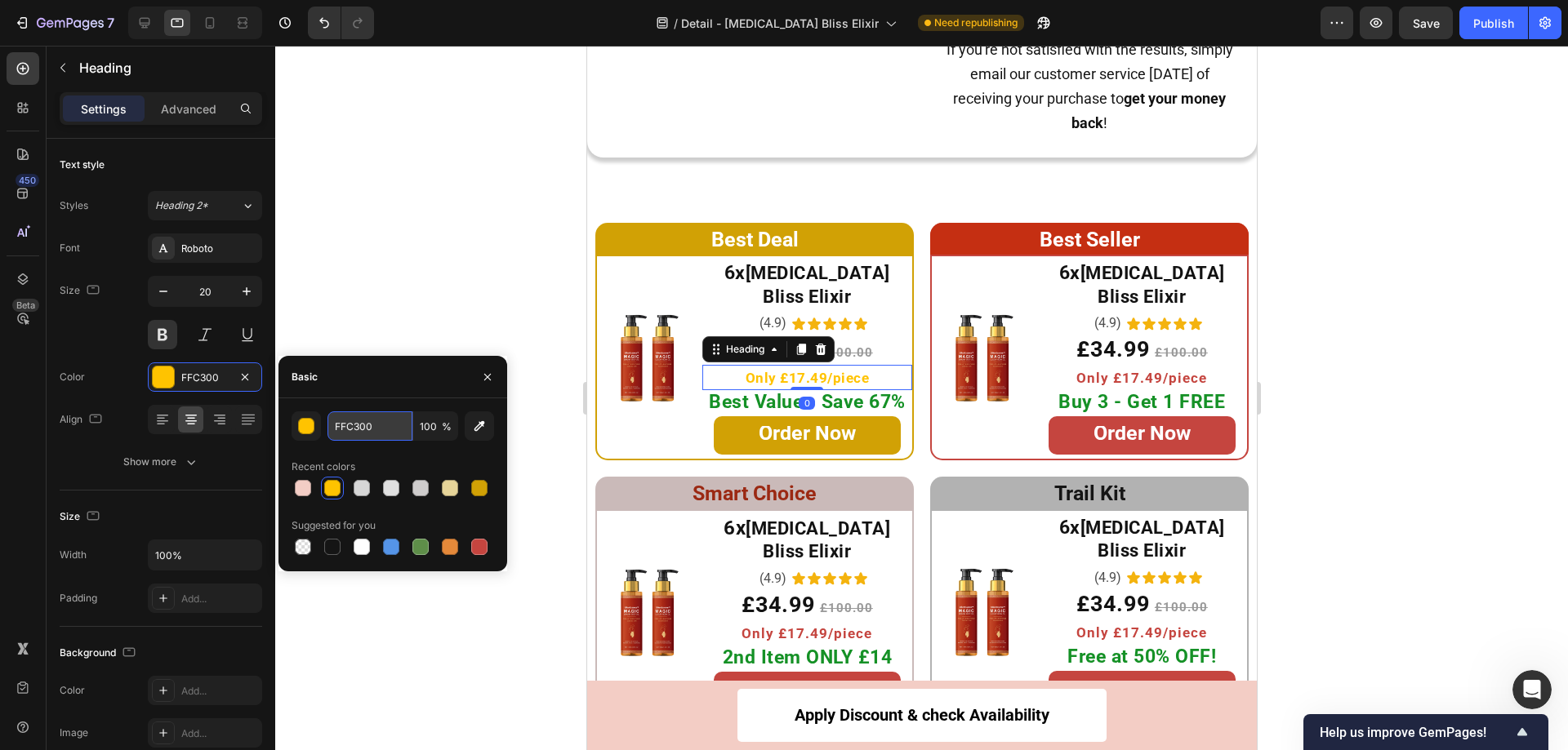
click at [386, 426] on input "FFC300" at bounding box center [370, 426] width 85 height 29
paste input "D1A105"
type input "D1A105"
click at [1087, 369] on span "Only £17.49/piece" at bounding box center [1141, 378] width 130 height 17
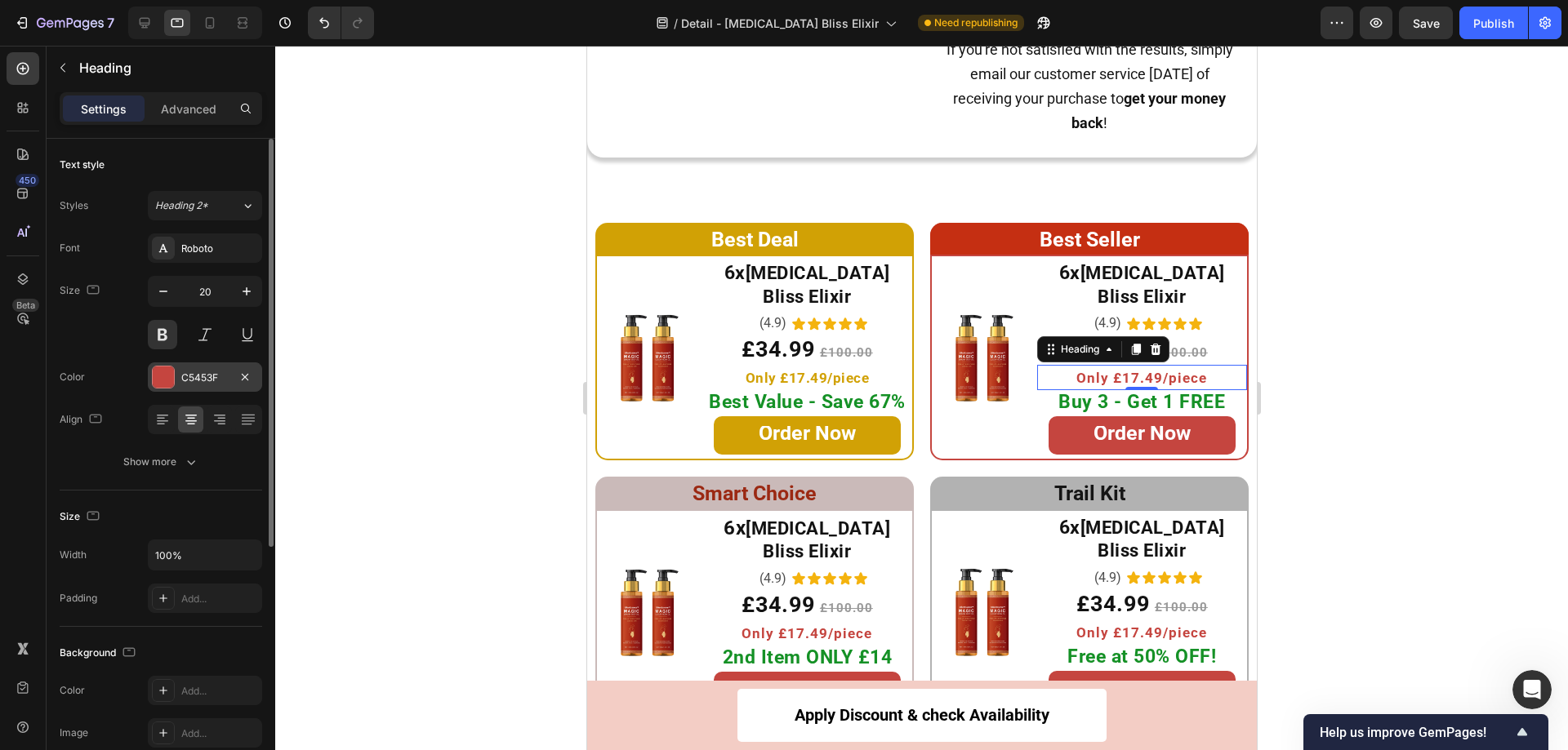
click at [169, 372] on div at bounding box center [163, 377] width 21 height 21
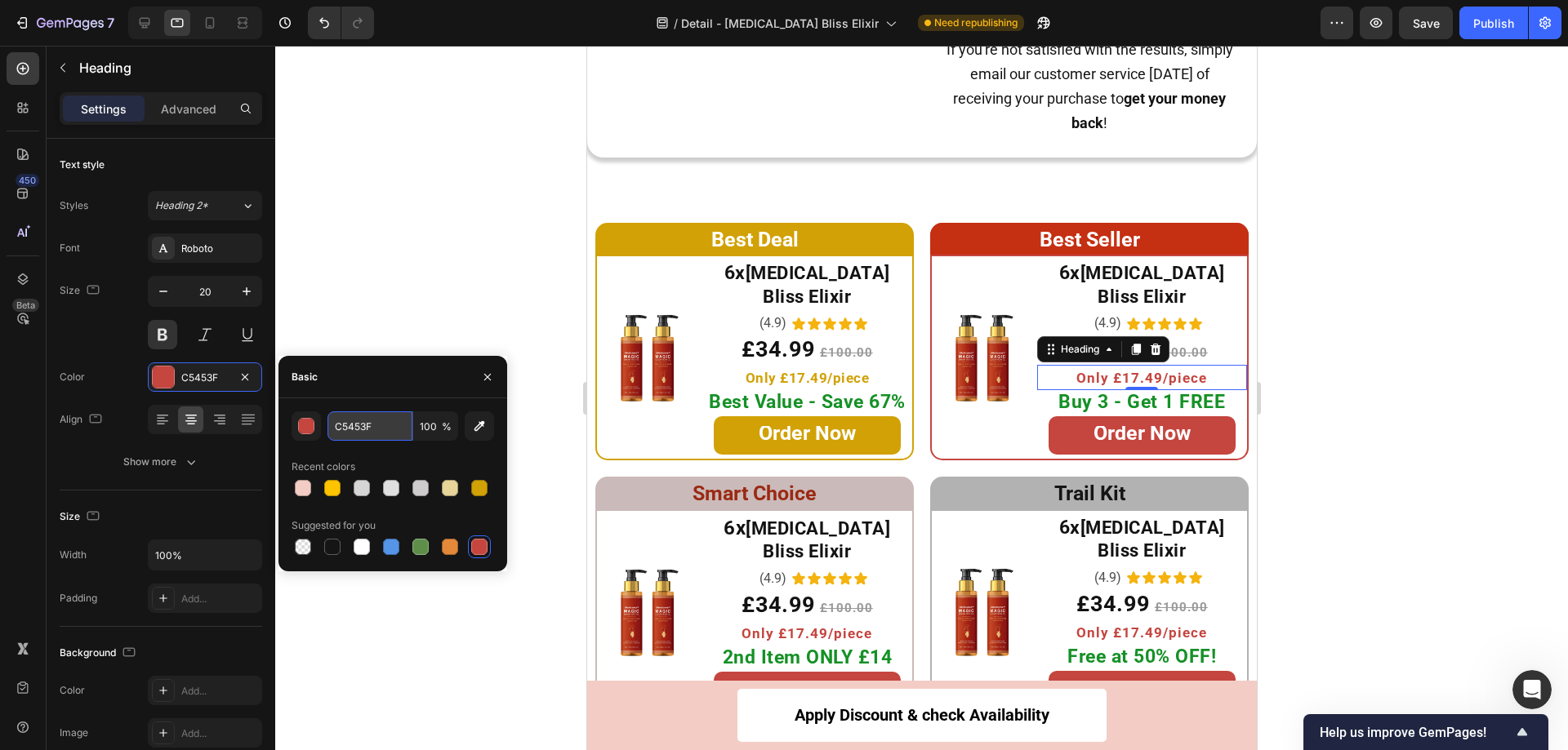
click at [382, 424] on input "C5453F" at bounding box center [370, 426] width 85 height 29
paste input "D1A105"
type input "D1A105"
click at [793, 646] on span "2nd Item ONLY £14" at bounding box center [806, 657] width 170 height 22
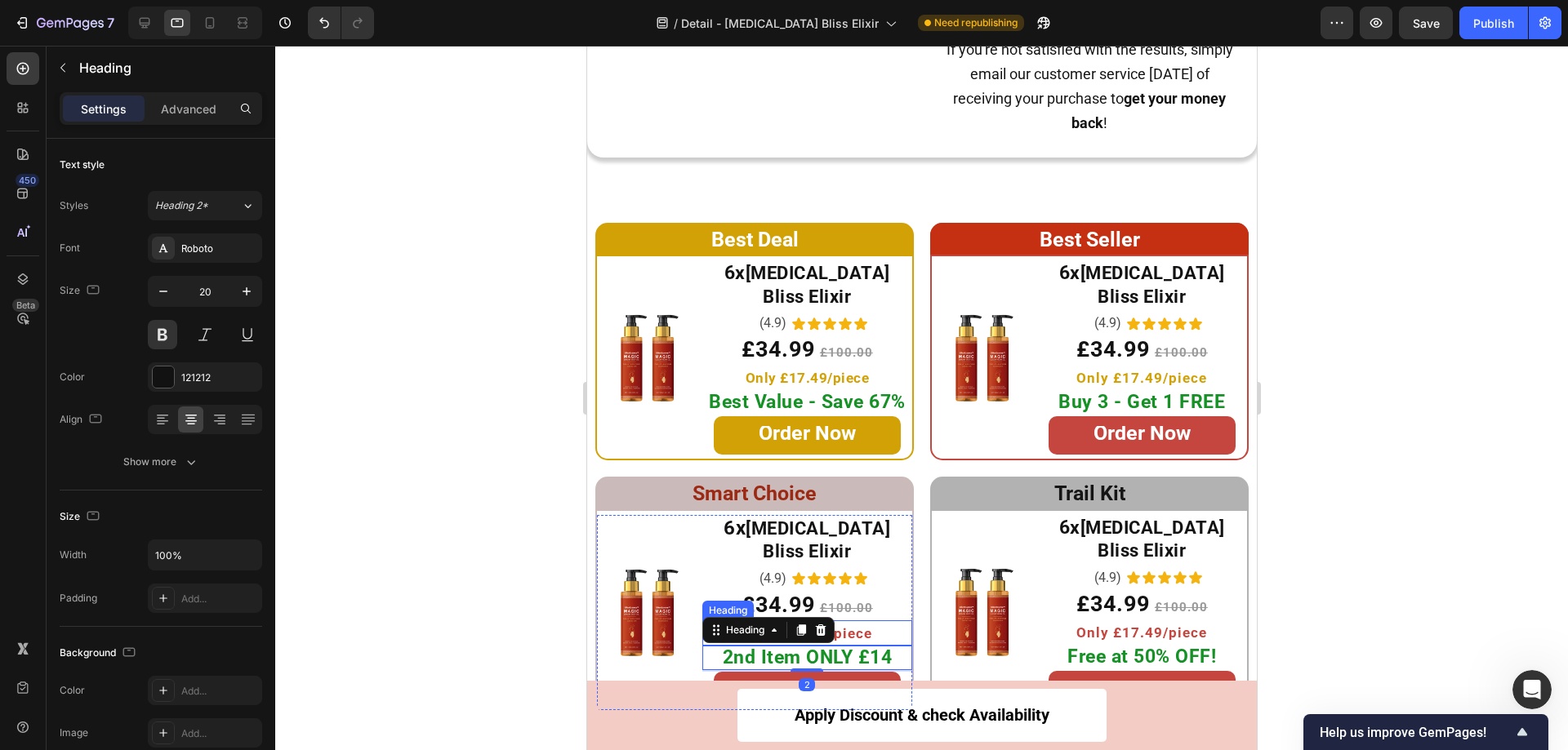
click at [849, 625] on span "Only £17.49/piece" at bounding box center [806, 634] width 130 height 17
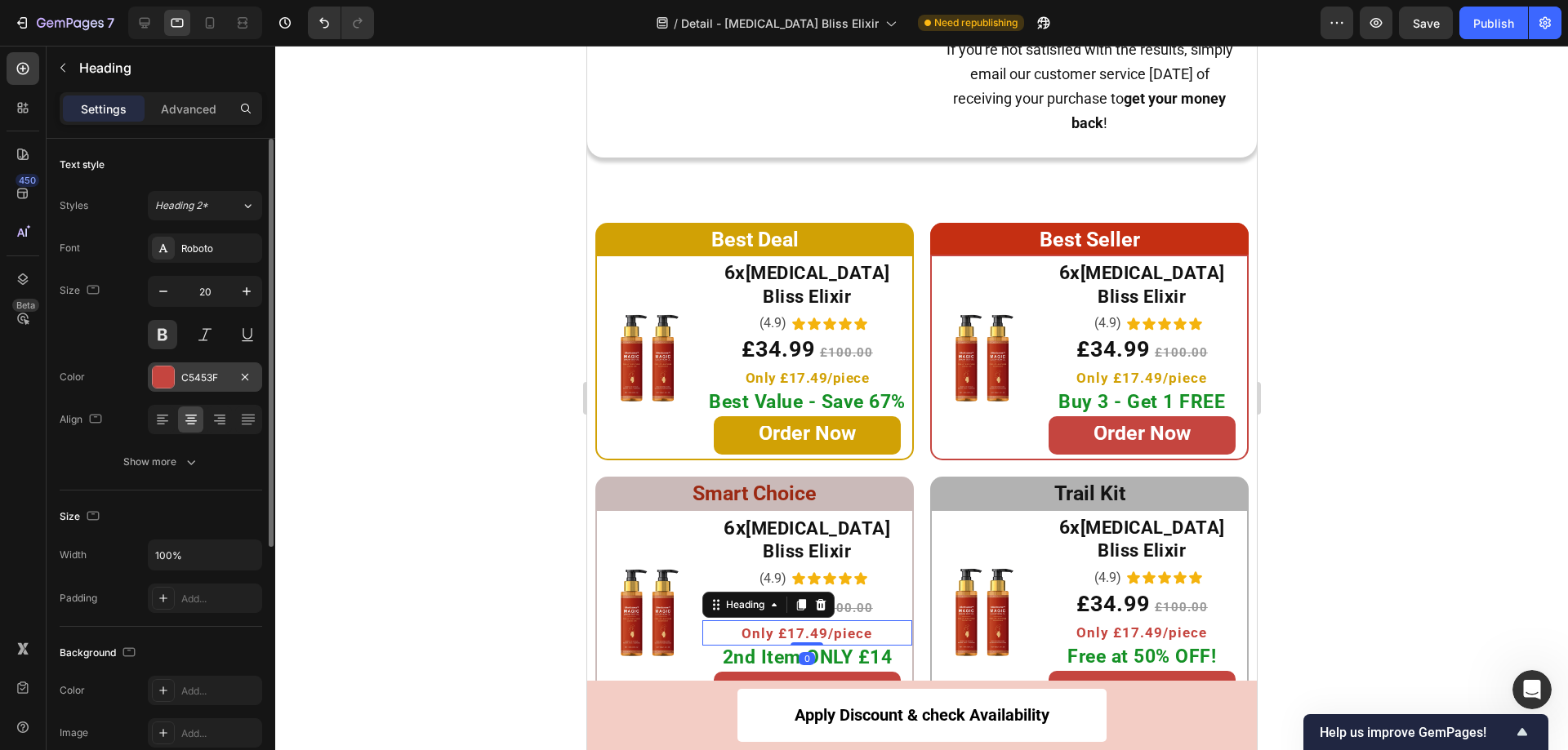
click at [165, 380] on div at bounding box center [163, 377] width 21 height 21
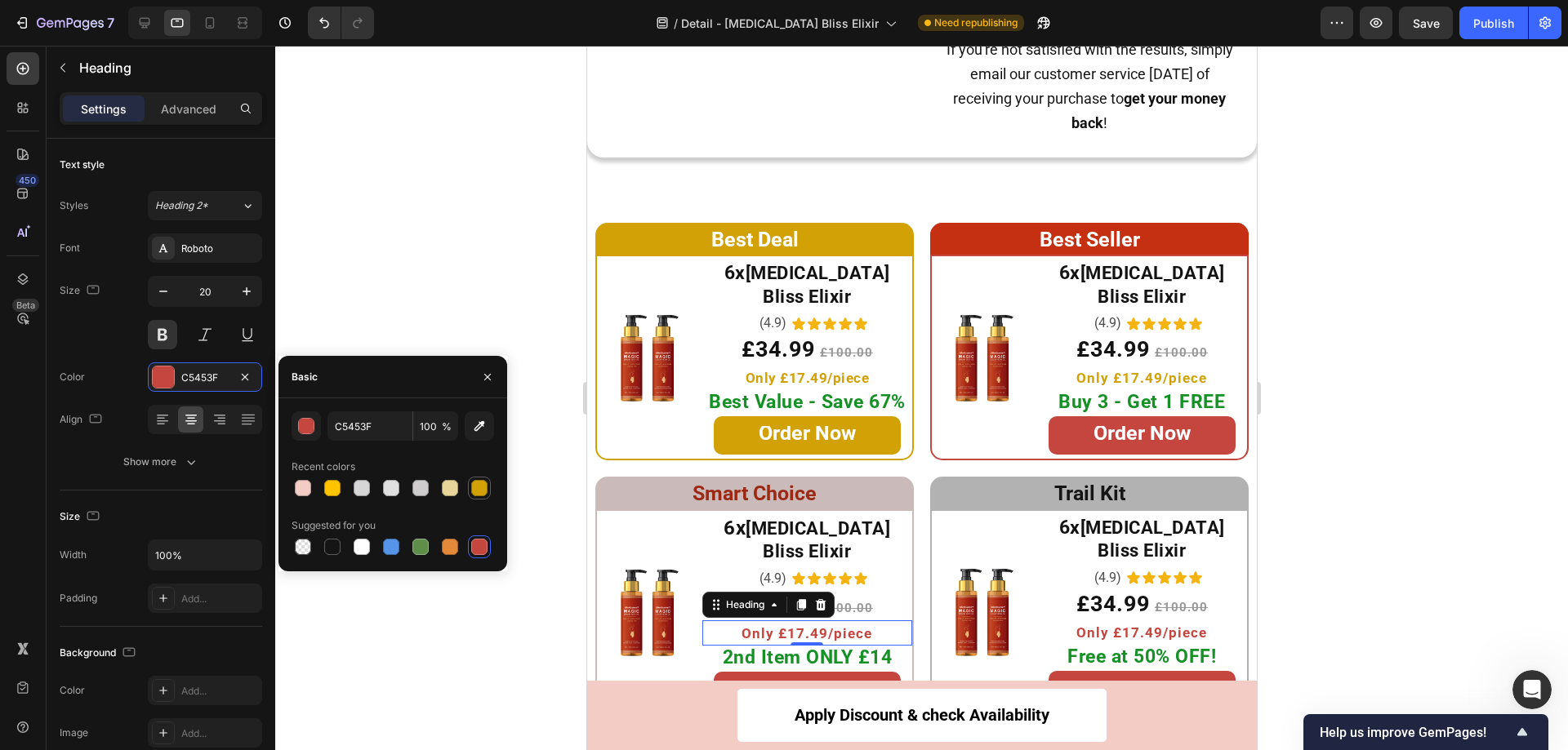
click at [485, 486] on div at bounding box center [480, 489] width 17 height 17
type input "D1A105"
click at [1119, 624] on span "Only £17.49/piece" at bounding box center [1141, 633] width 130 height 17
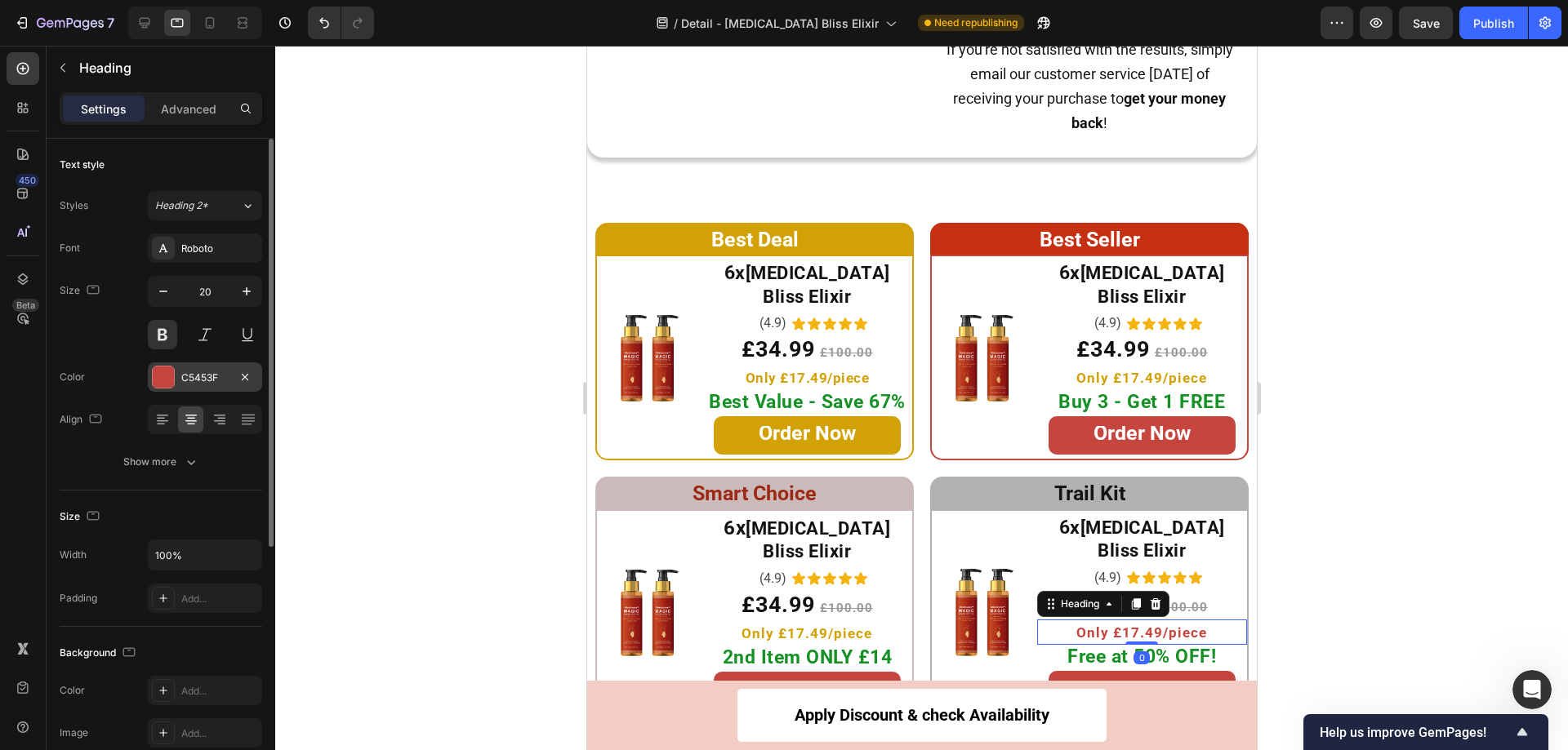
click at [162, 369] on div at bounding box center [163, 377] width 21 height 21
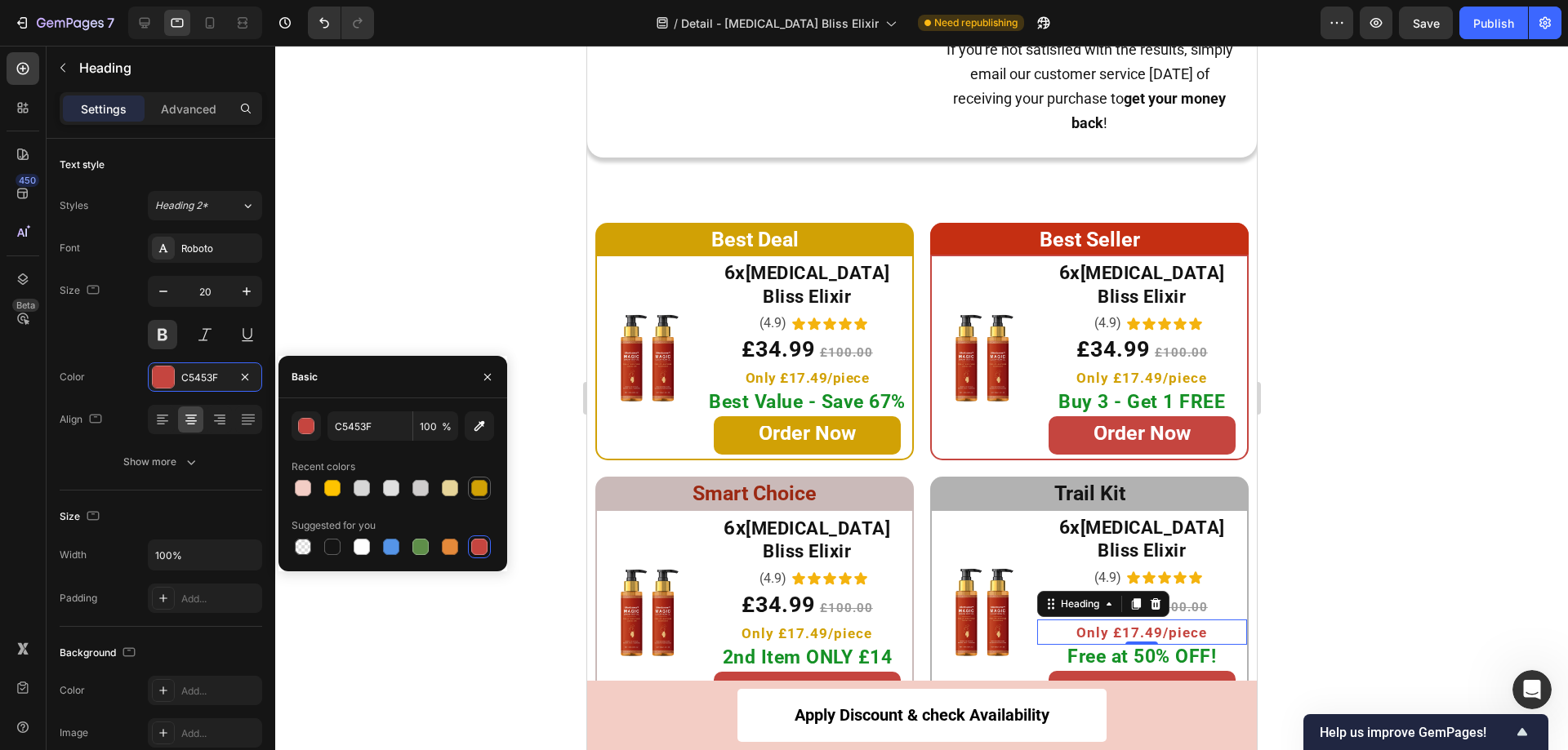
click at [482, 488] on div at bounding box center [480, 489] width 17 height 17
type input "D1A105"
click at [1340, 469] on div at bounding box center [922, 398] width 1293 height 705
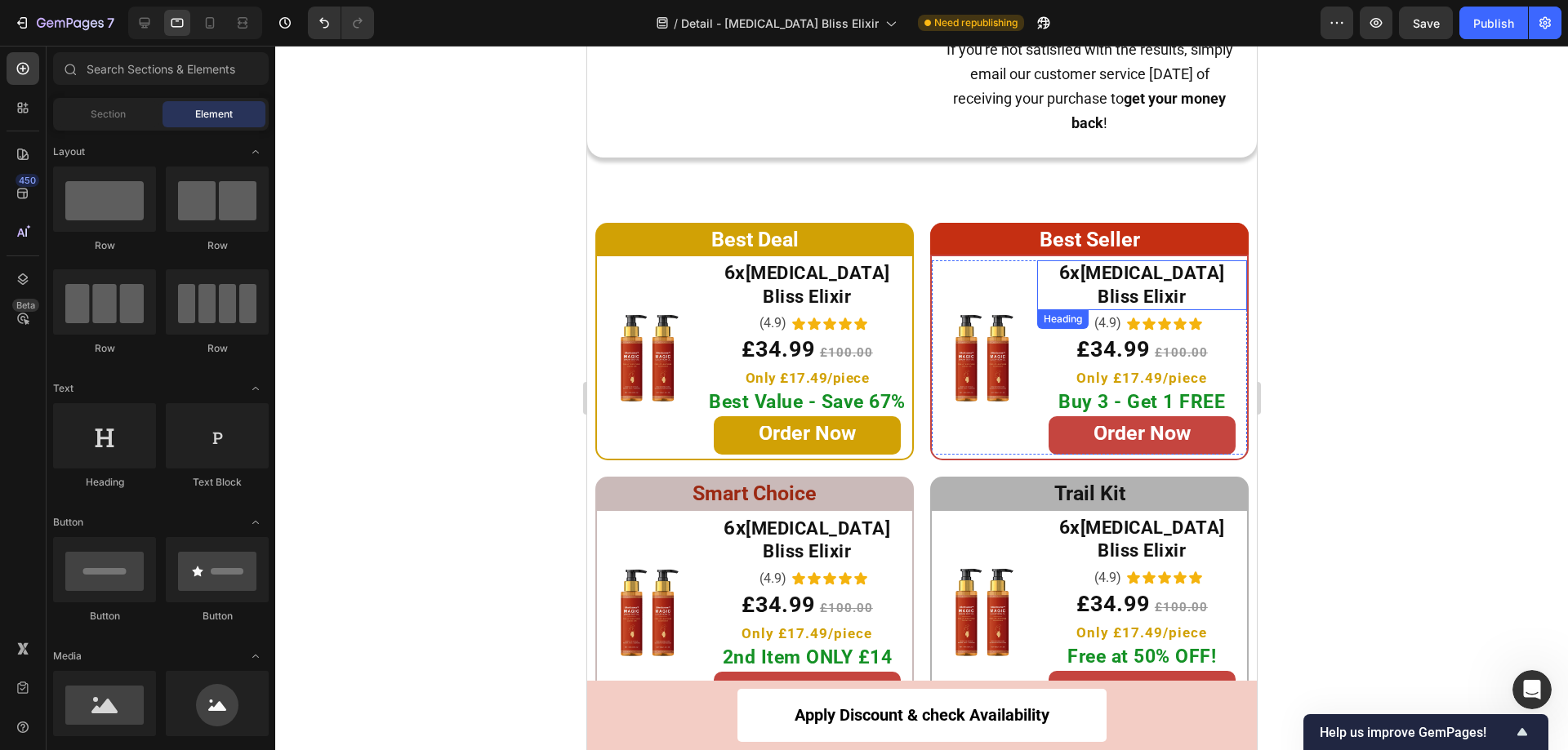
click at [1058, 276] on strong "6x" at bounding box center [1068, 273] width 21 height 22
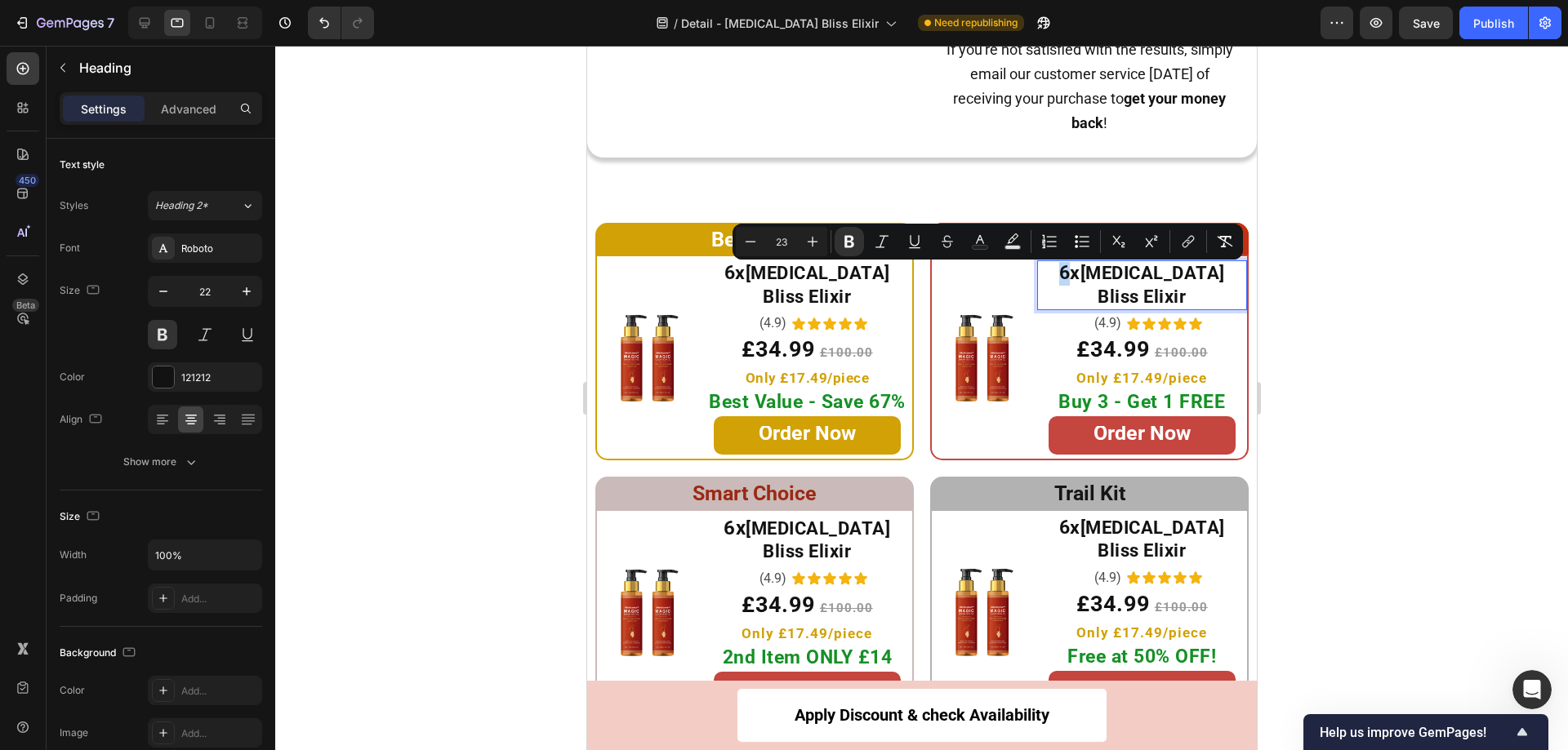
click at [1058, 278] on strong "6x" at bounding box center [1068, 273] width 21 height 22
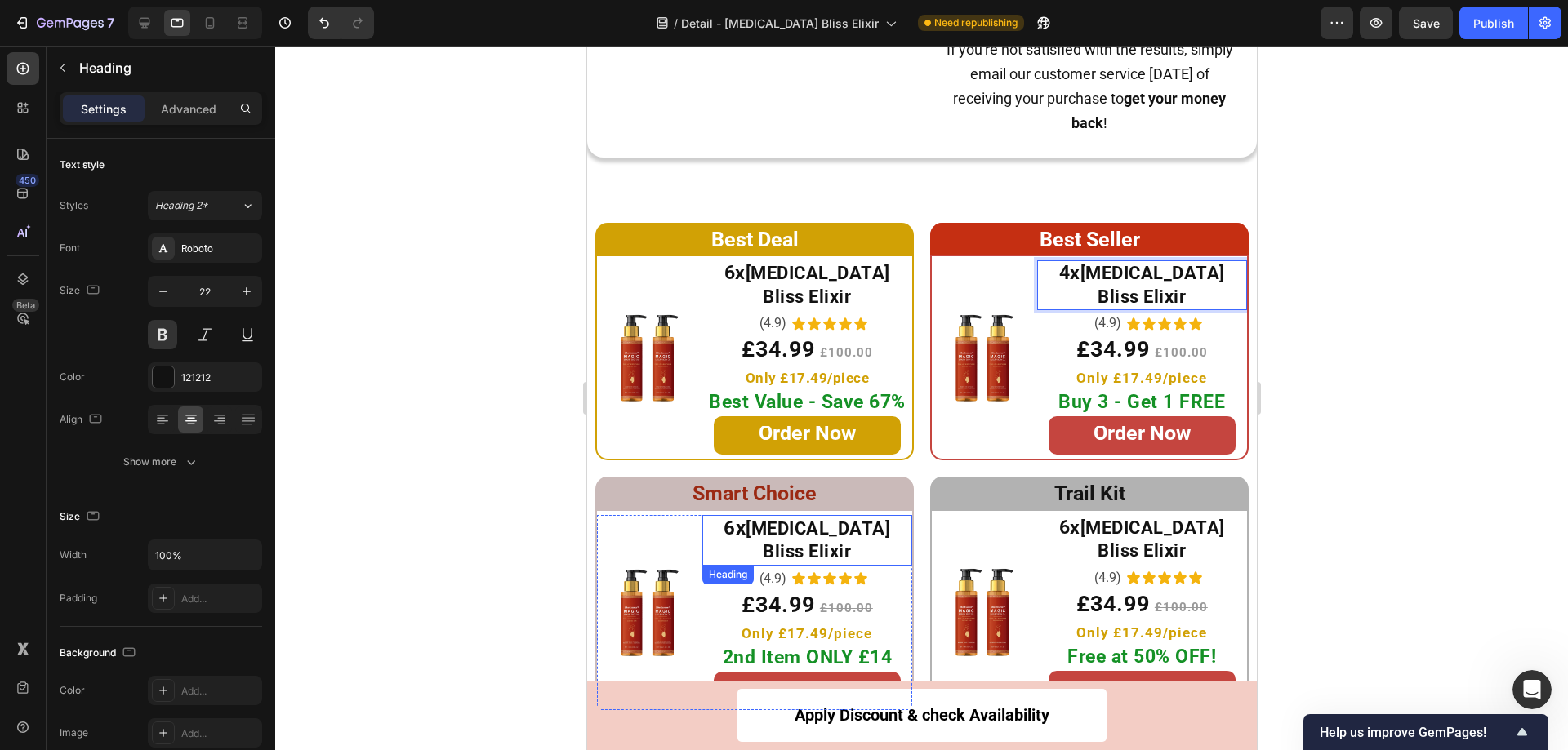
click at [737, 517] on strong "6x" at bounding box center [734, 528] width 22 height 23
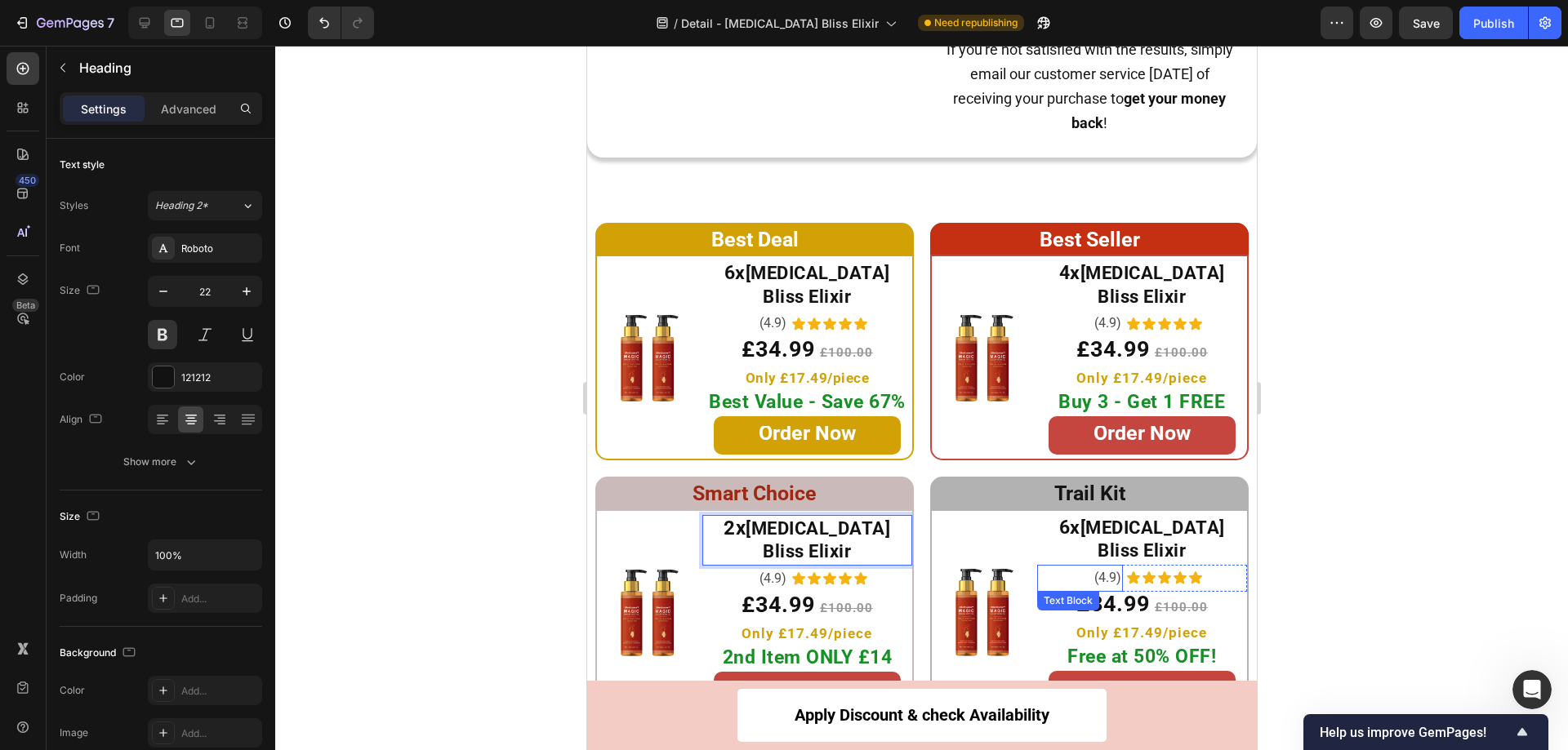
click at [1063, 517] on strong "6x" at bounding box center [1068, 528] width 21 height 22
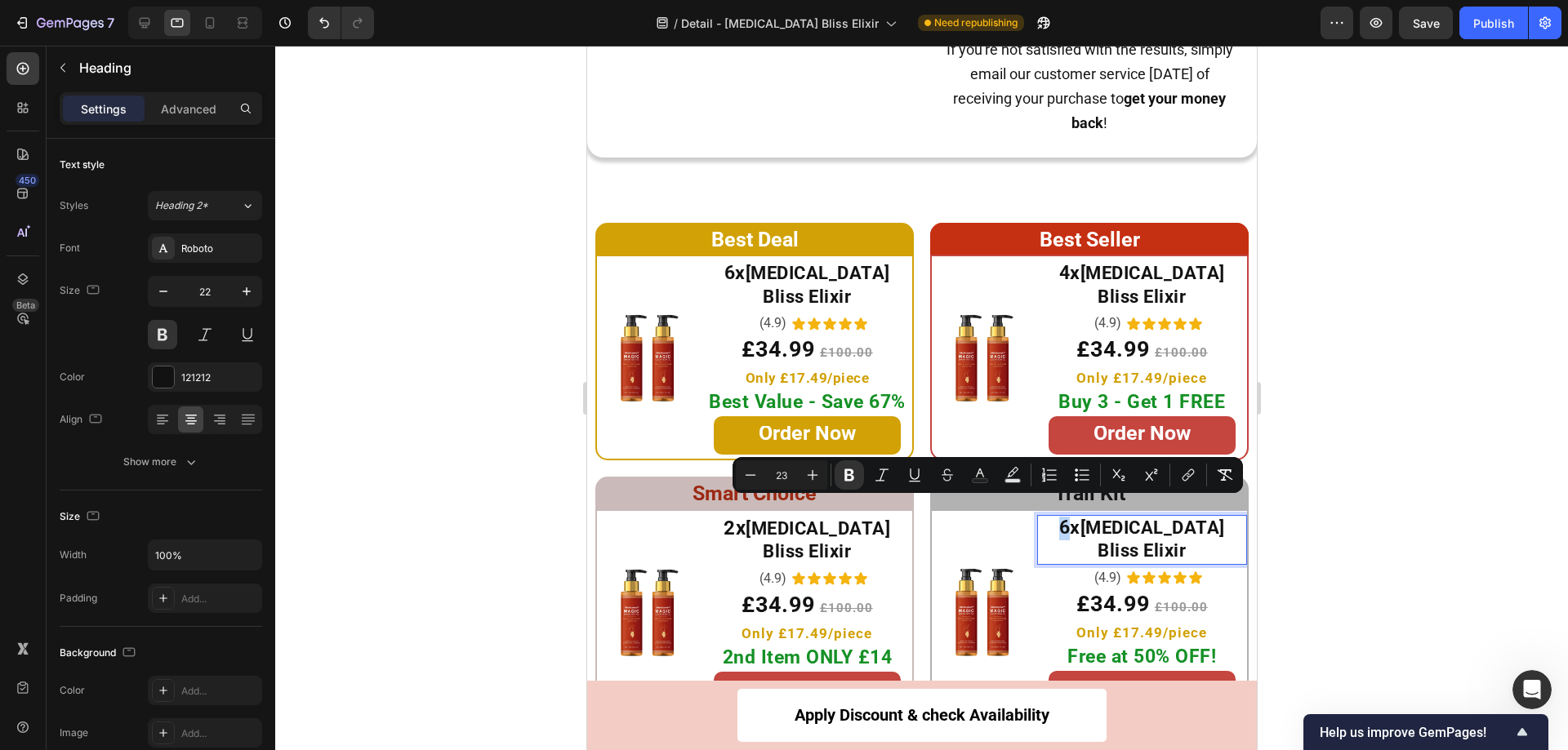
click at [1058, 517] on strong "6x" at bounding box center [1068, 528] width 21 height 22
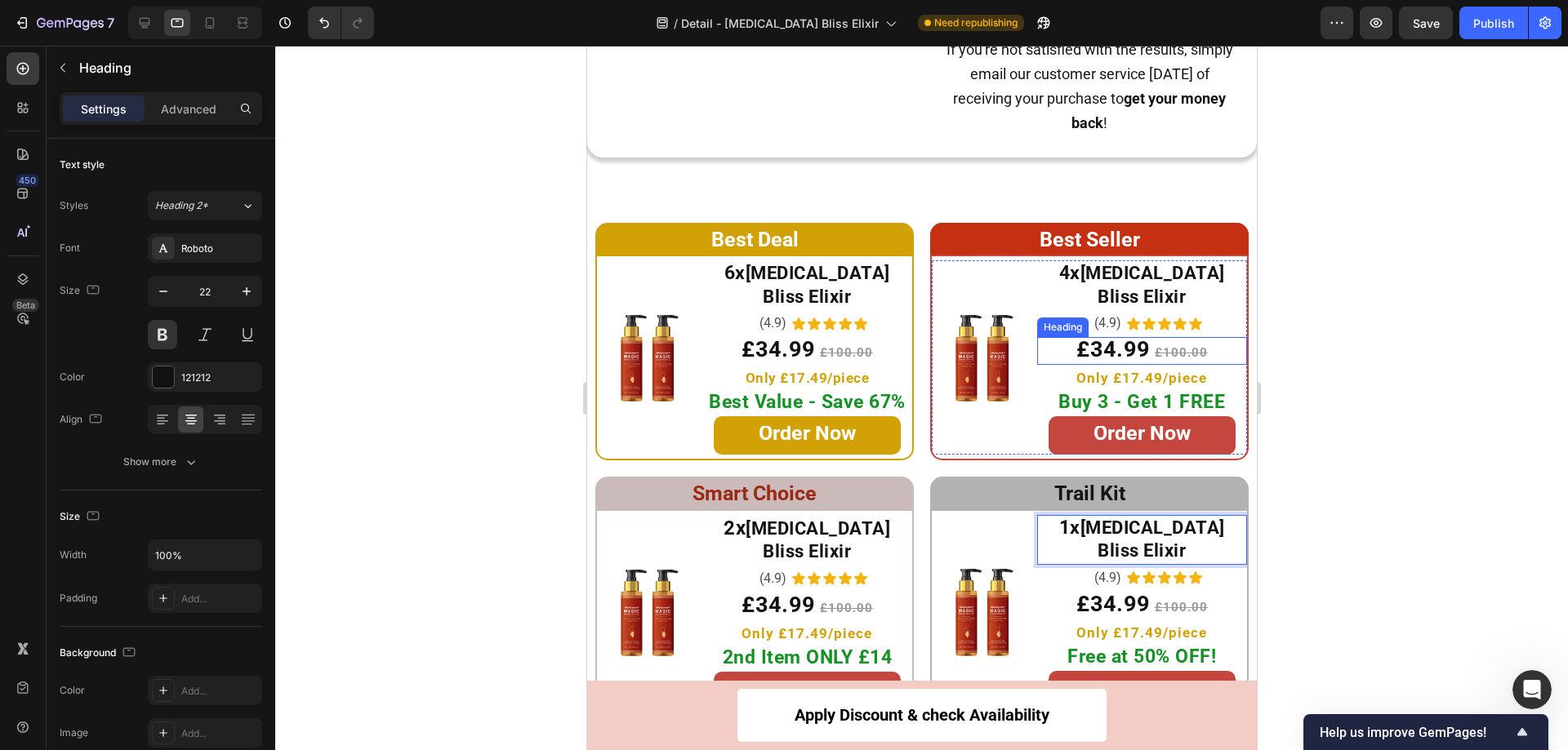
click at [1386, 325] on div at bounding box center [922, 398] width 1293 height 705
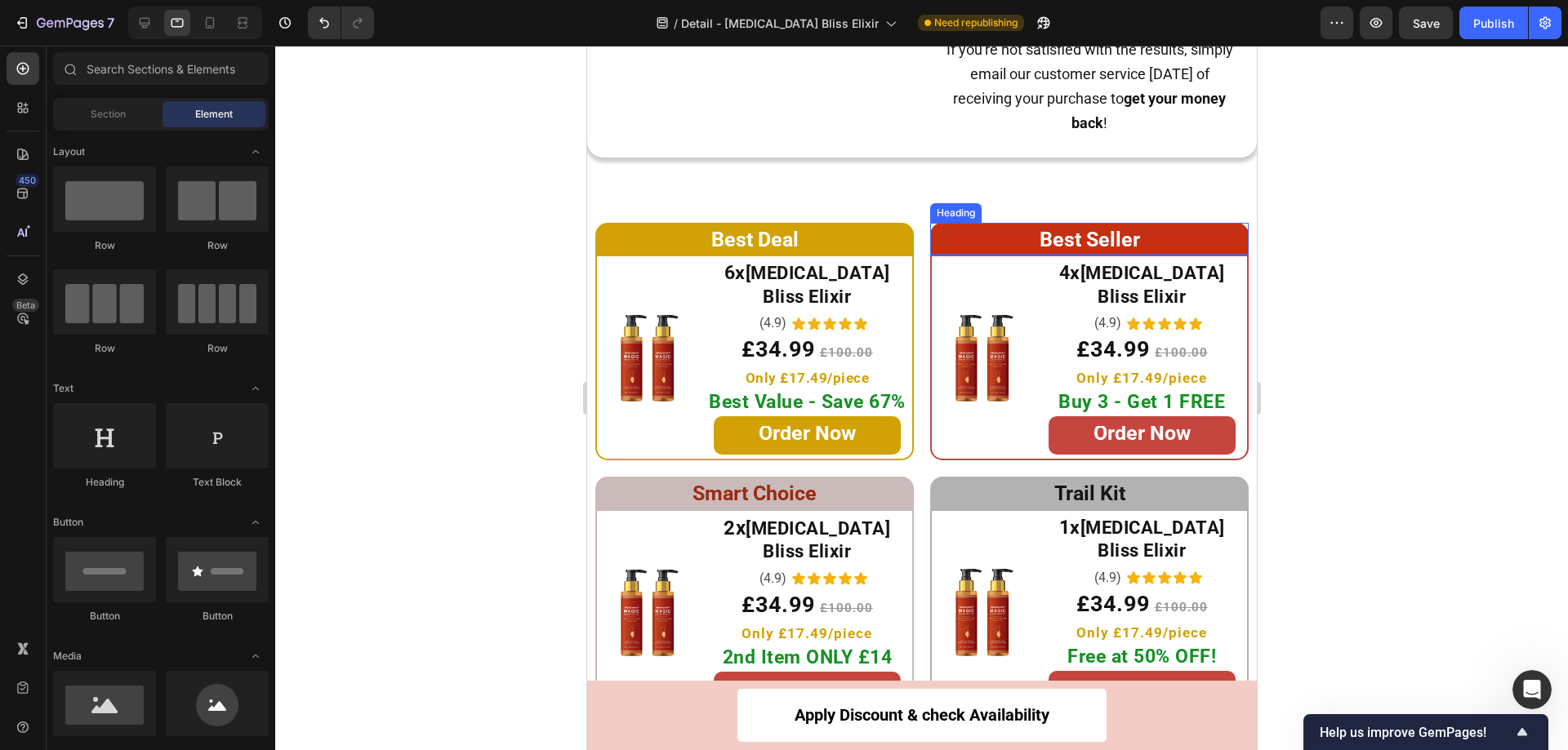
click at [933, 242] on h2 "Best Seller" at bounding box center [1088, 239] width 318 height 33
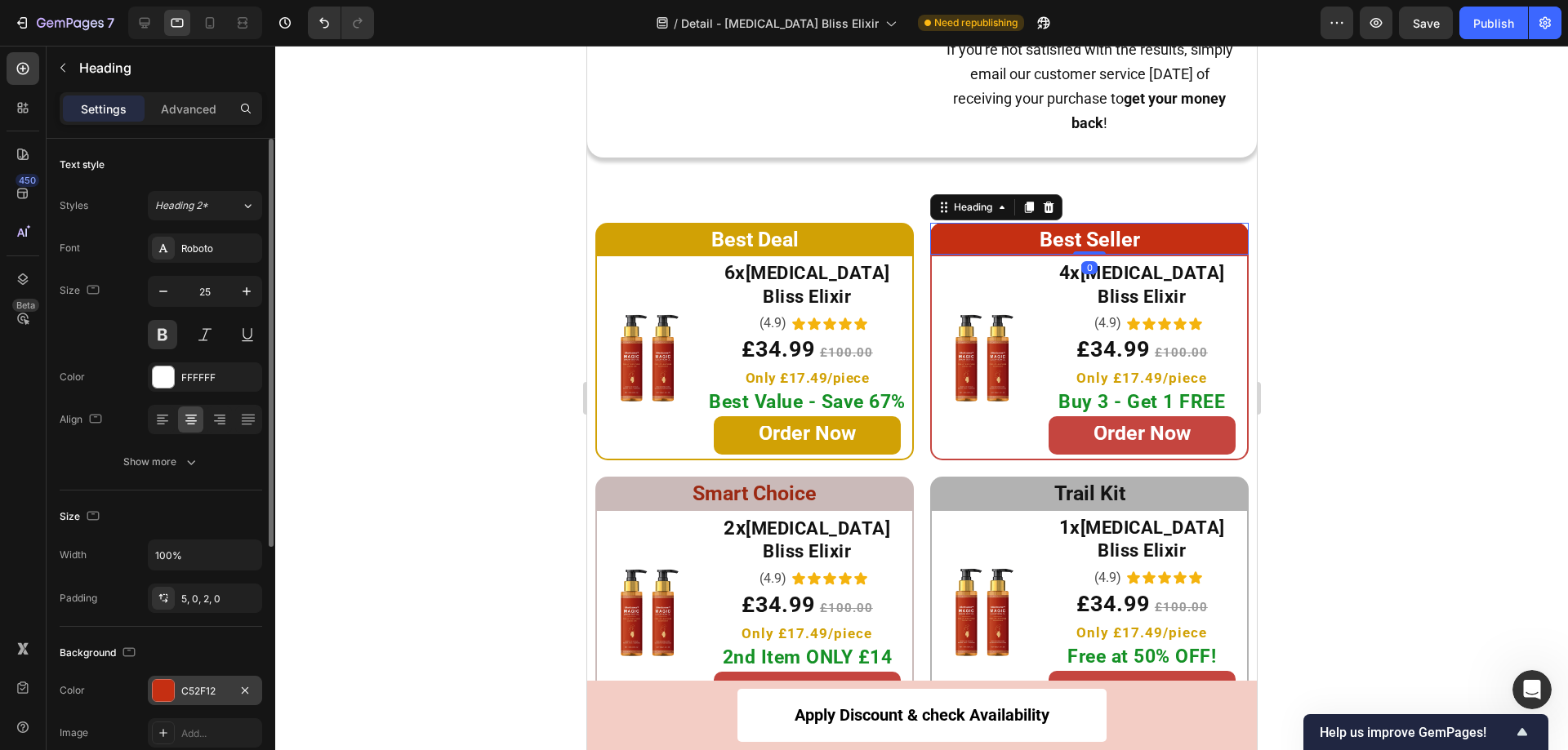
click at [163, 679] on div at bounding box center [163, 690] width 23 height 23
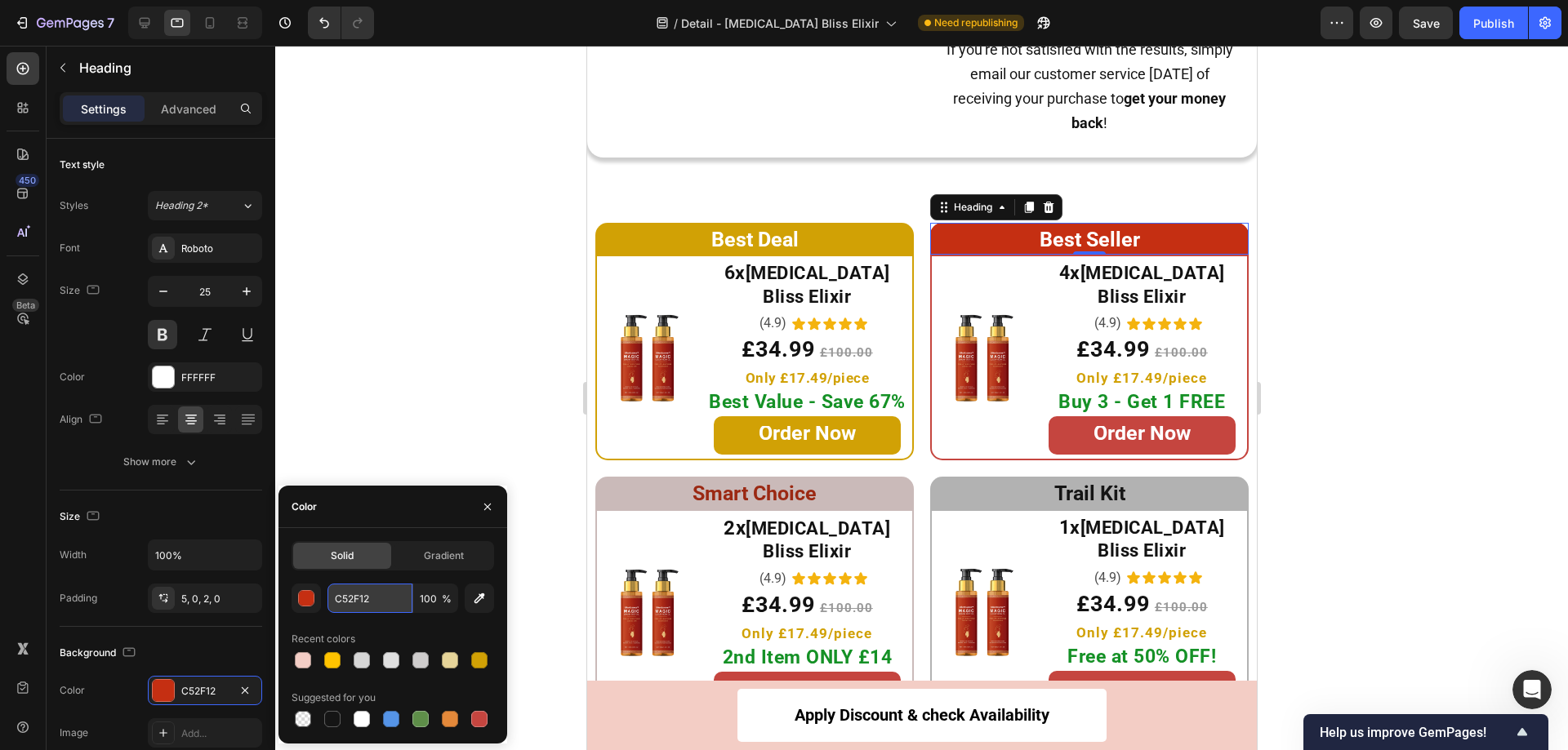
click at [388, 605] on input "C52F12" at bounding box center [370, 599] width 85 height 29
paste input "#FFC300"
type input "FFC300"
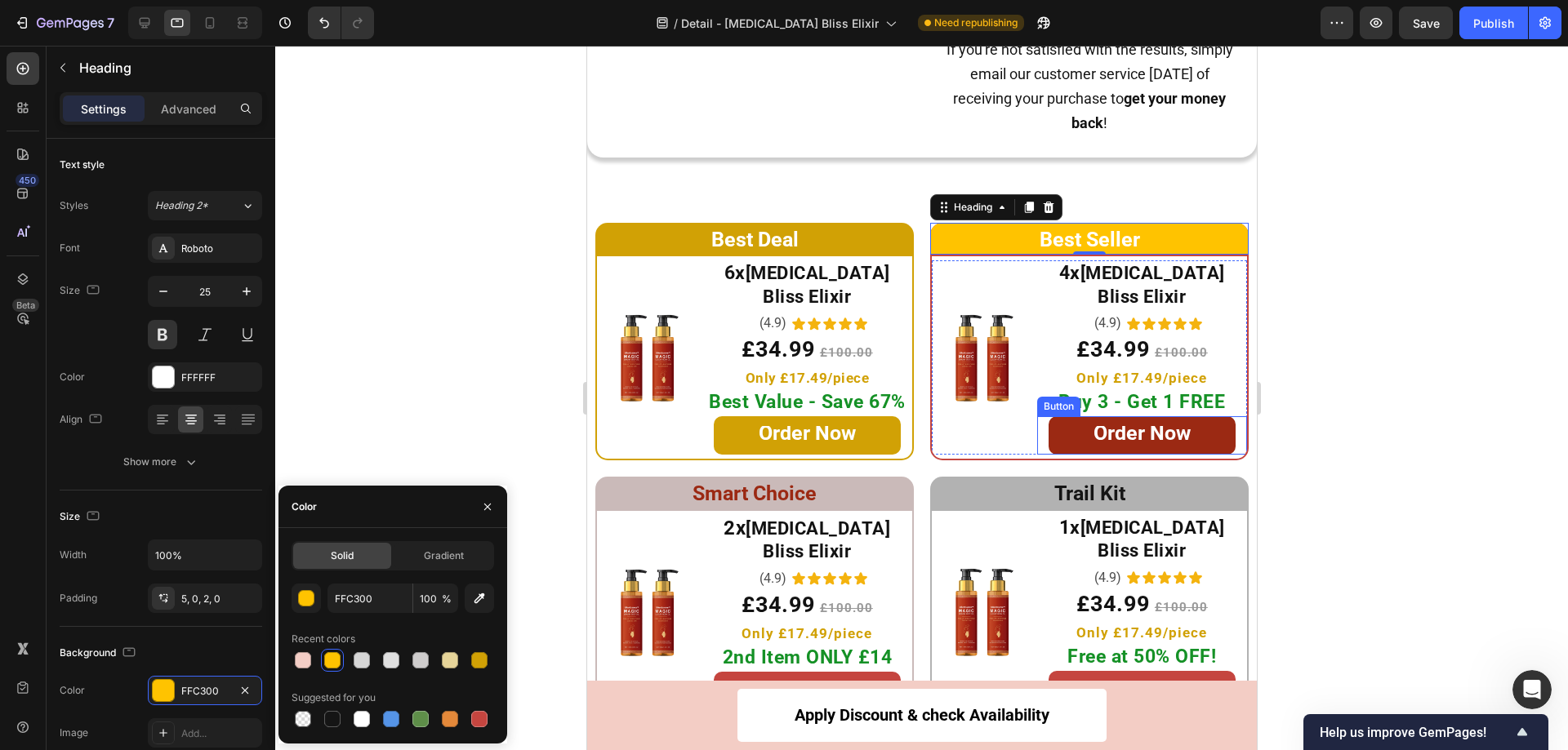
click at [1052, 416] on link "Order Now" at bounding box center [1142, 436] width 187 height 39
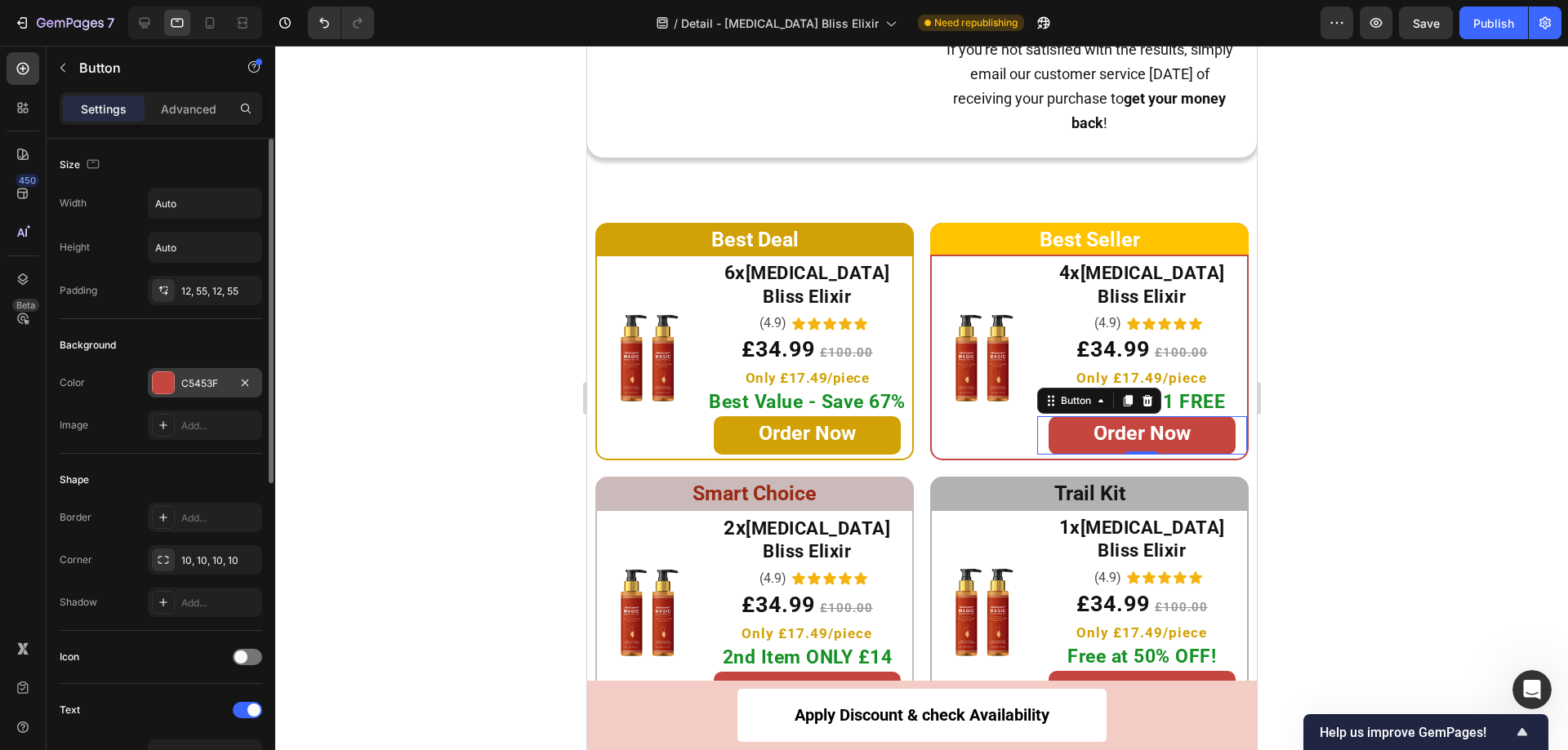
click at [160, 383] on div at bounding box center [163, 382] width 21 height 21
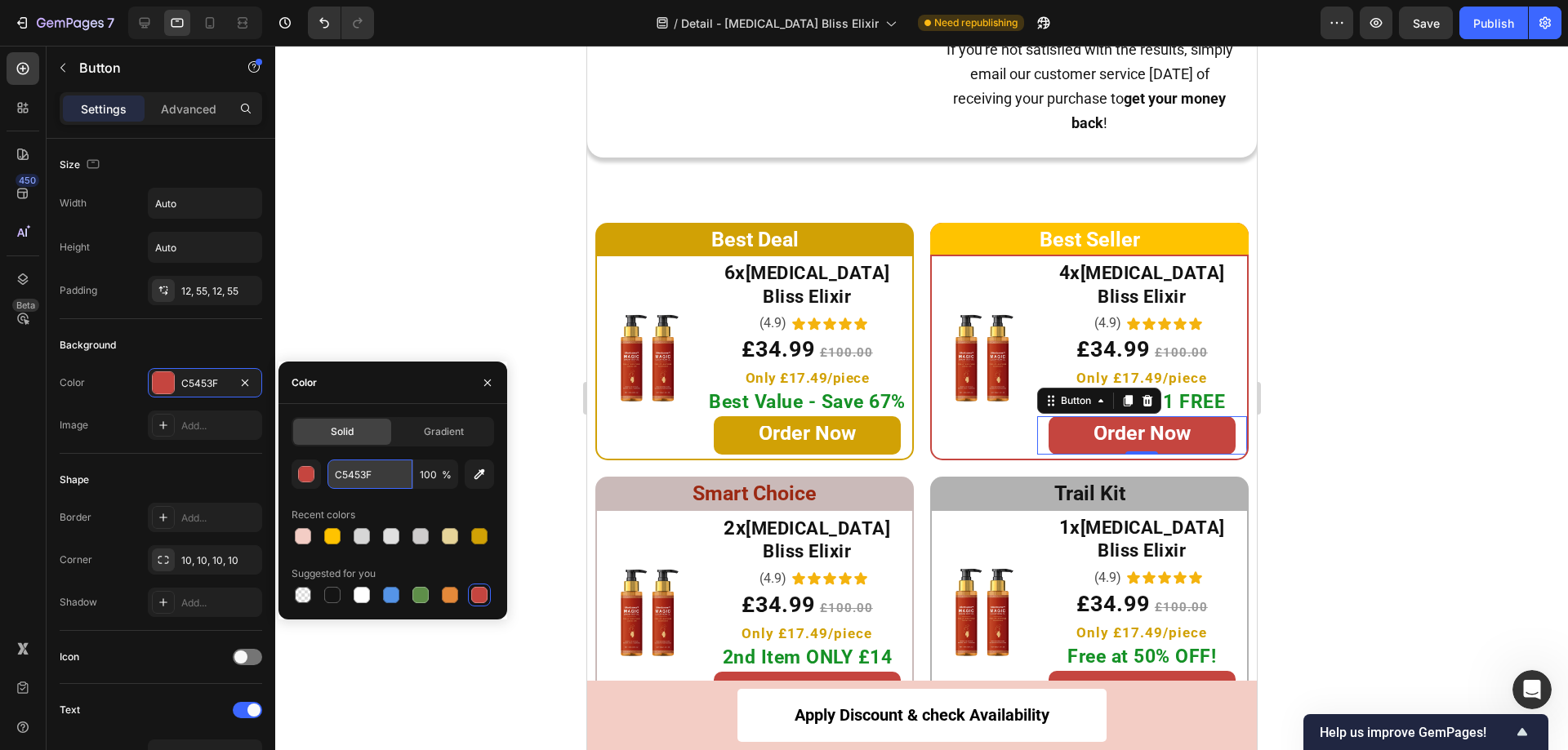
click at [385, 473] on input "C5453F" at bounding box center [370, 474] width 85 height 29
paste input "#FFC300"
type input "FFC300"
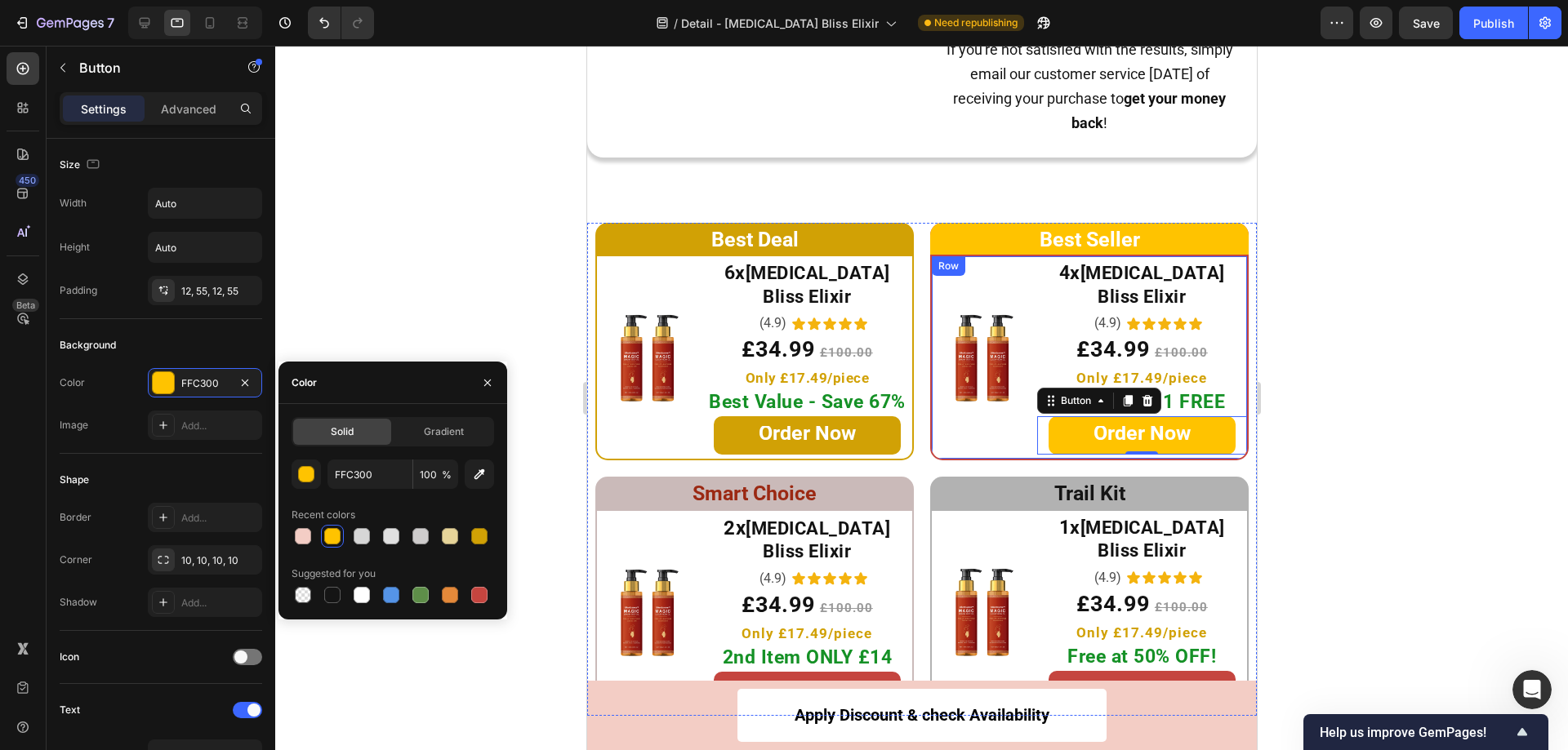
click at [933, 439] on div "Image ⁠⁠⁠⁠⁠⁠⁠ 4x Botox Bliss Elixir Heading (4.9) Text Block Icon Icon Icon Ico…" at bounding box center [1088, 358] width 318 height 205
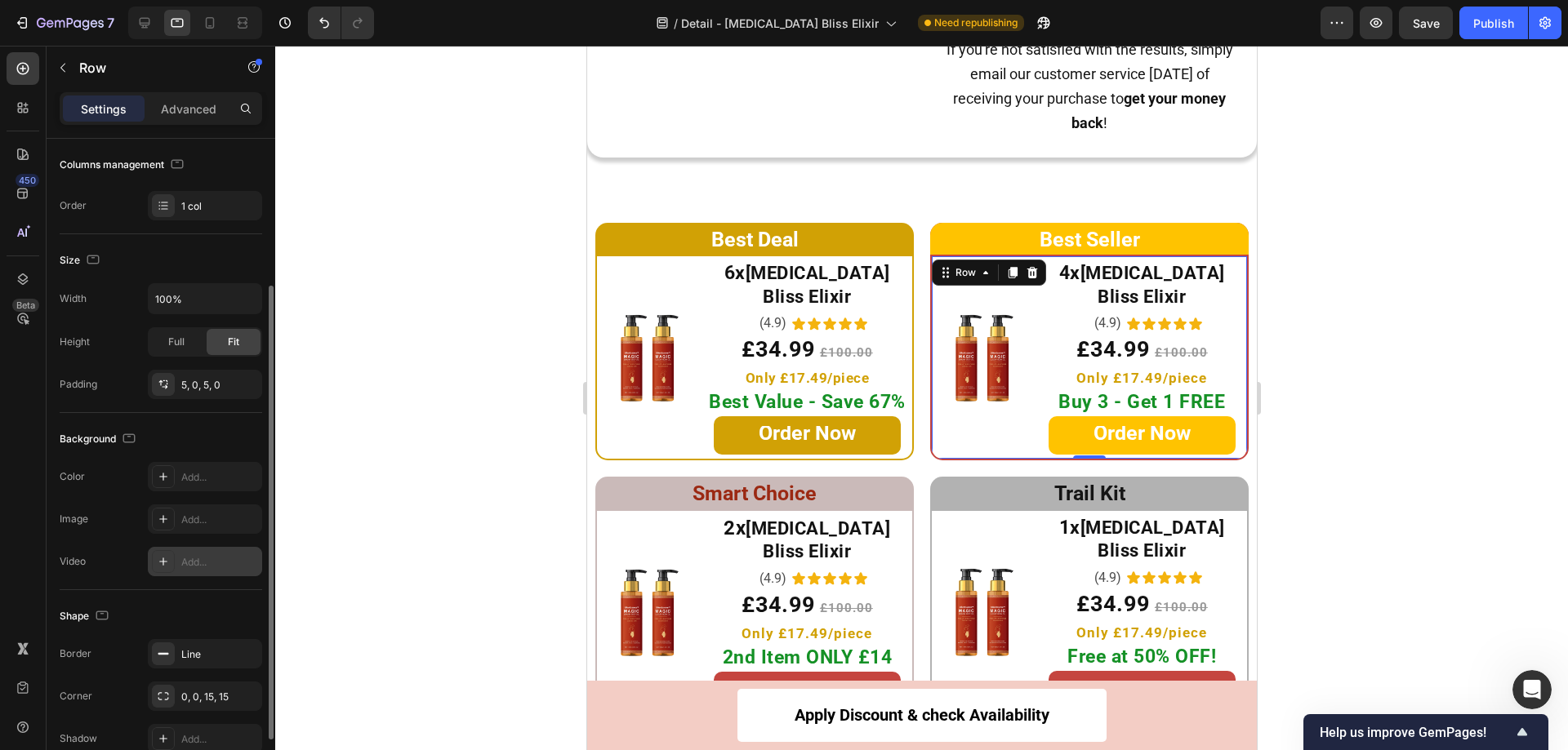
scroll to position [295, 0]
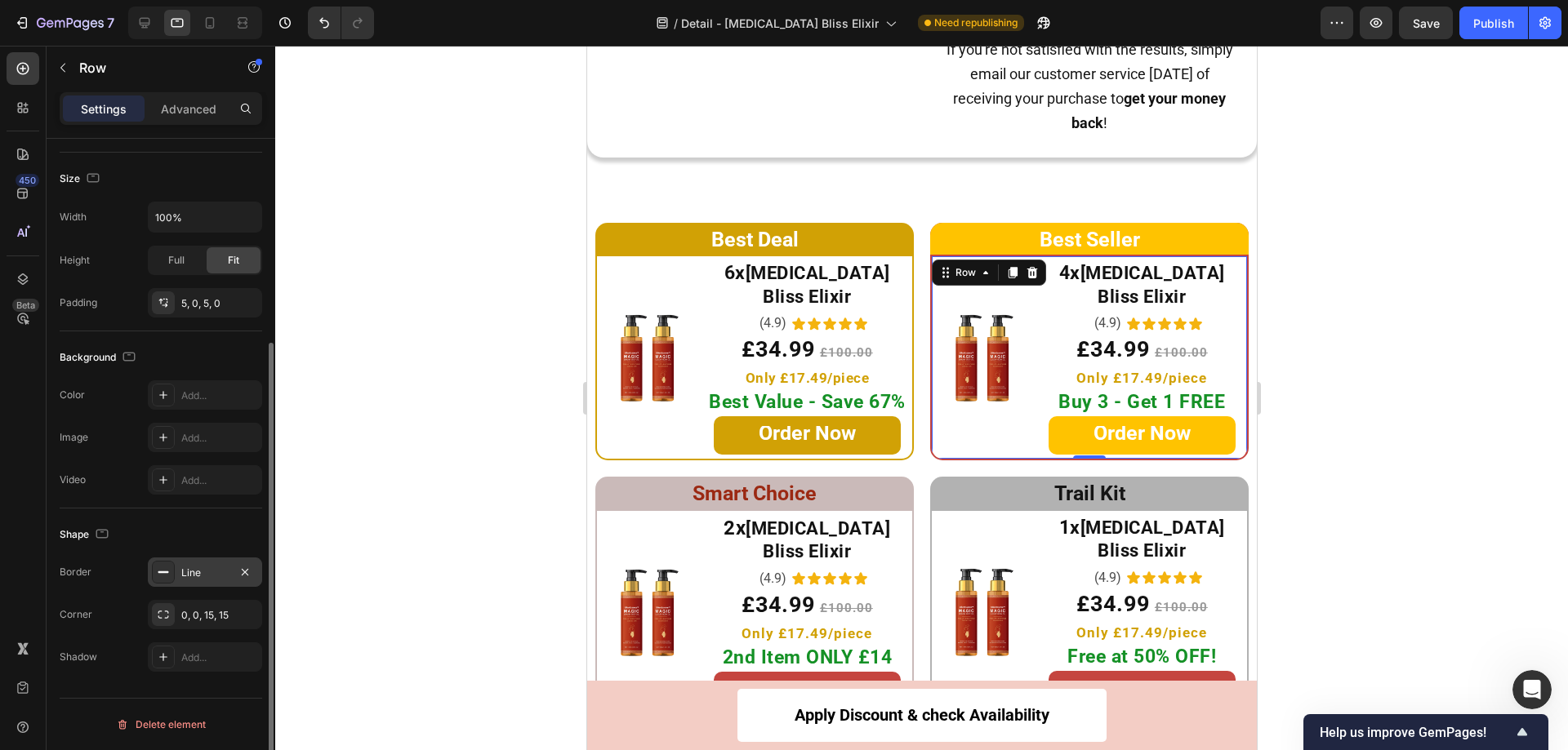
click at [180, 573] on div "Line" at bounding box center [204, 572] width 115 height 29
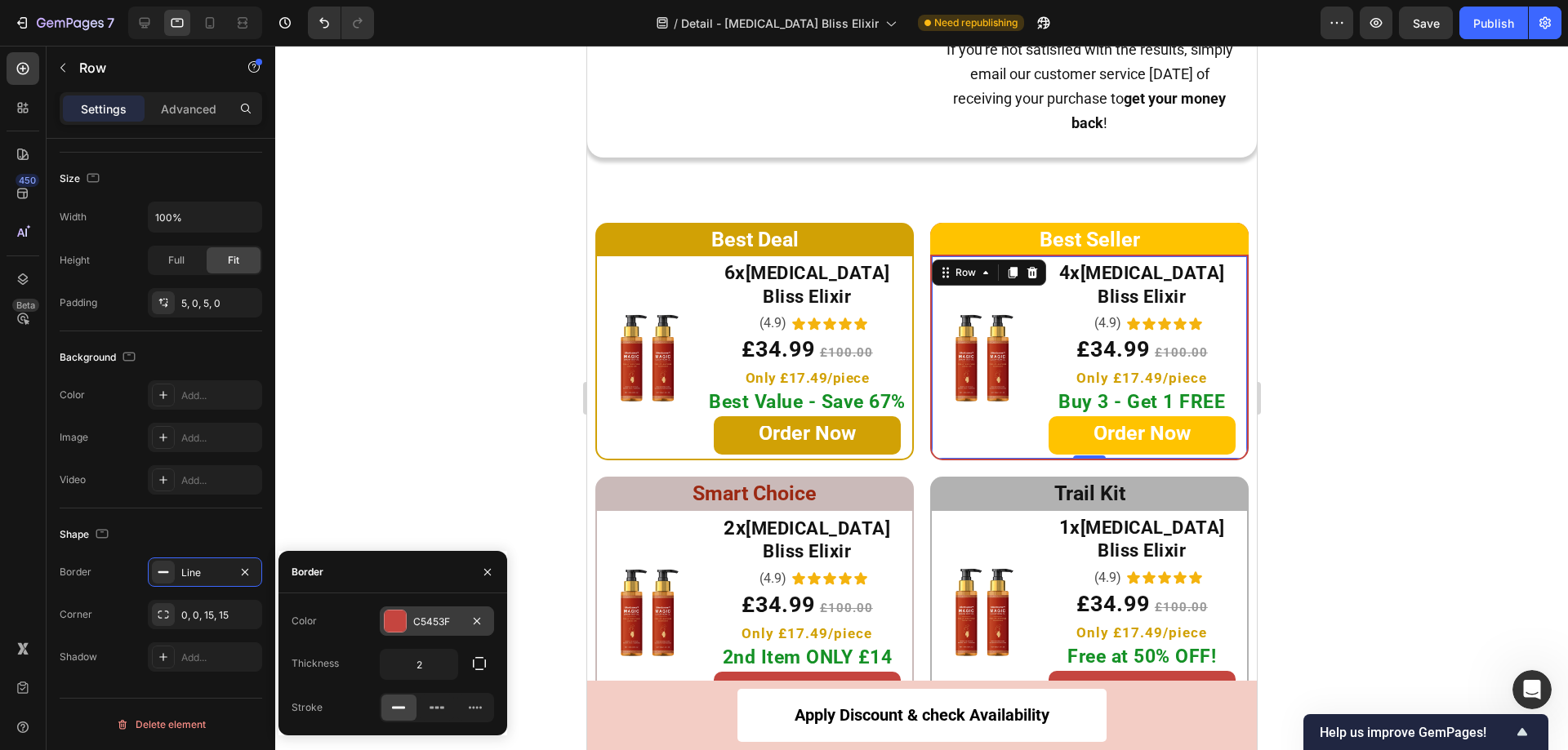
click at [392, 623] on div at bounding box center [394, 621] width 21 height 21
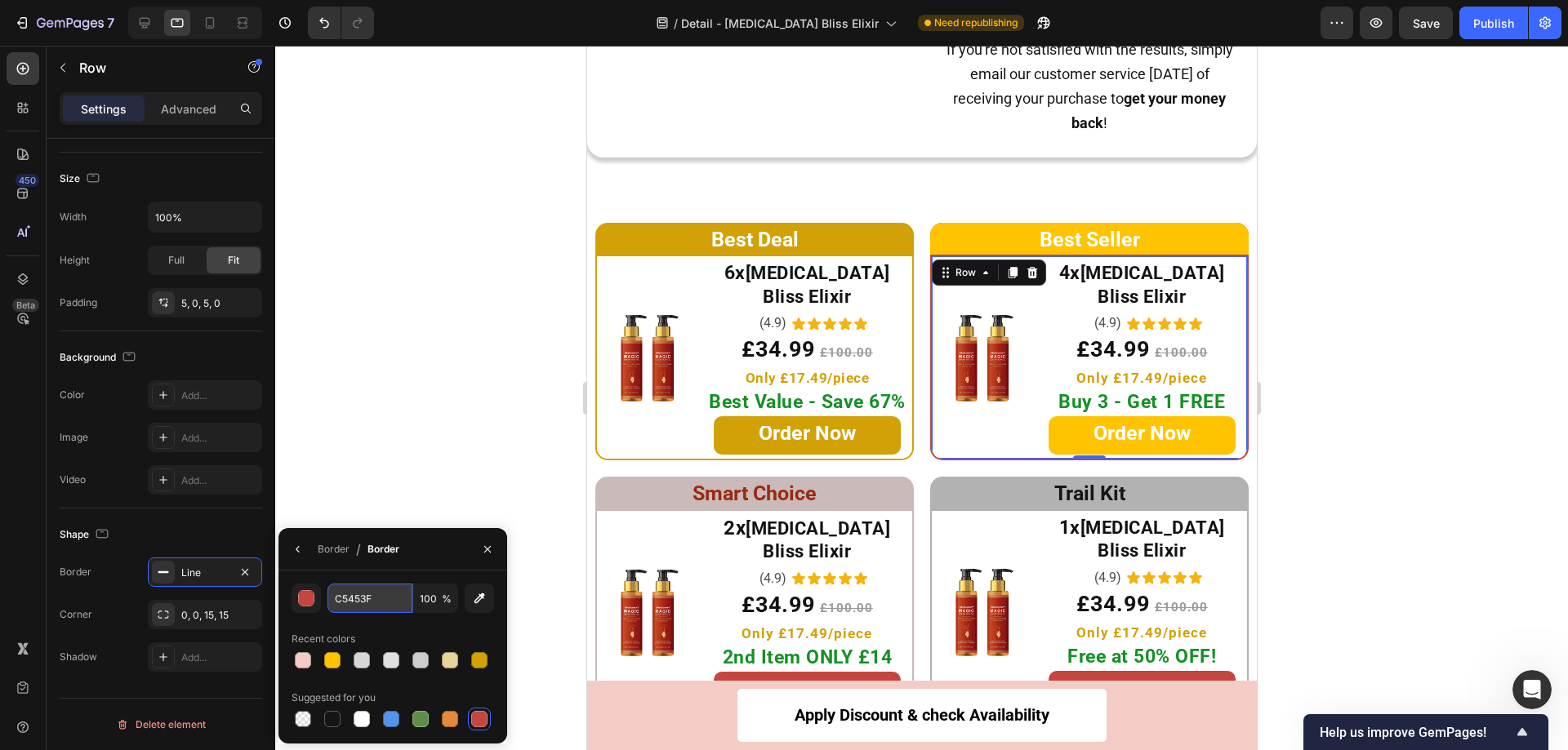
click at [377, 609] on input "C5453F" at bounding box center [370, 599] width 85 height 29
paste input "#FFC300"
type input "FFC300"
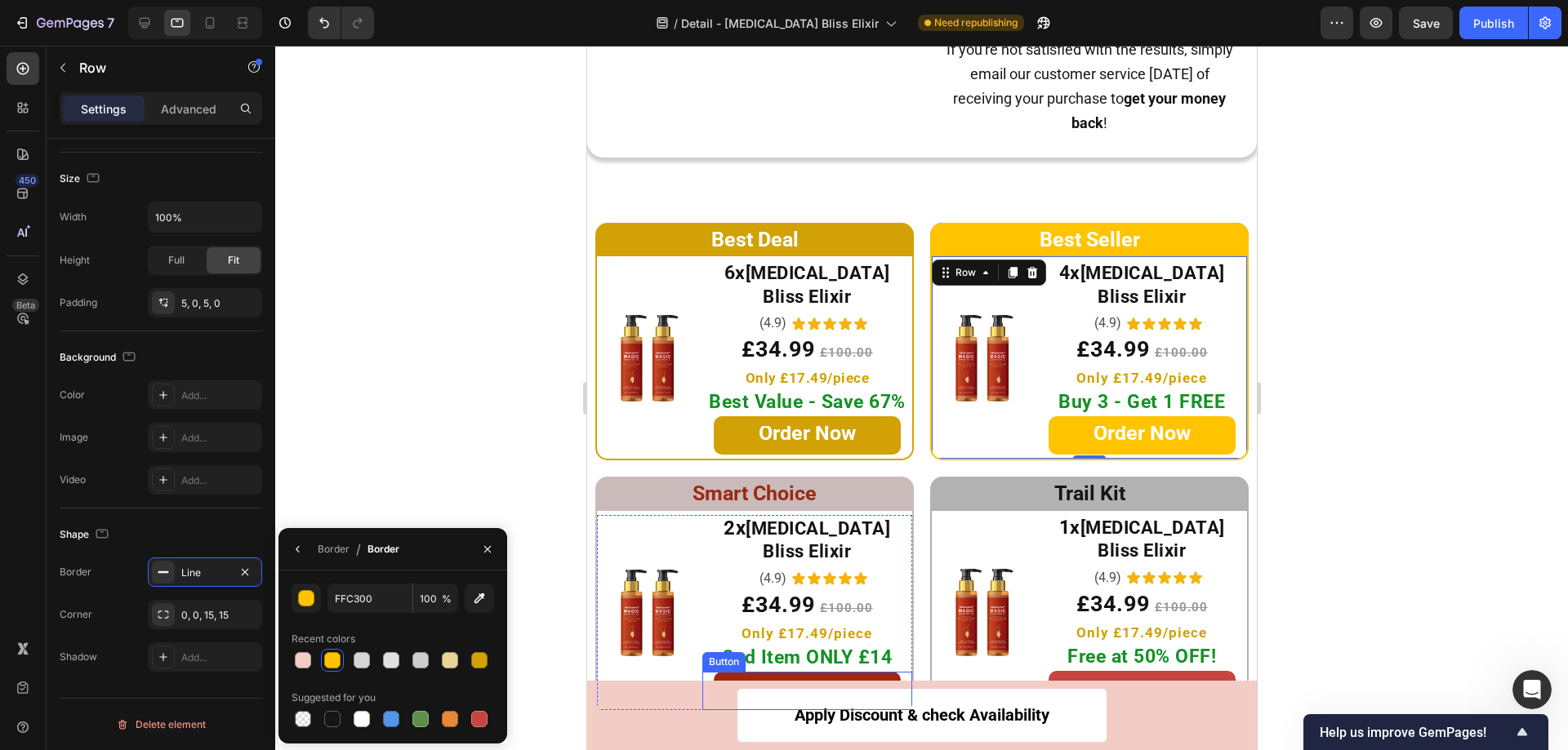
click at [714, 672] on link "Order Now" at bounding box center [806, 691] width 187 height 39
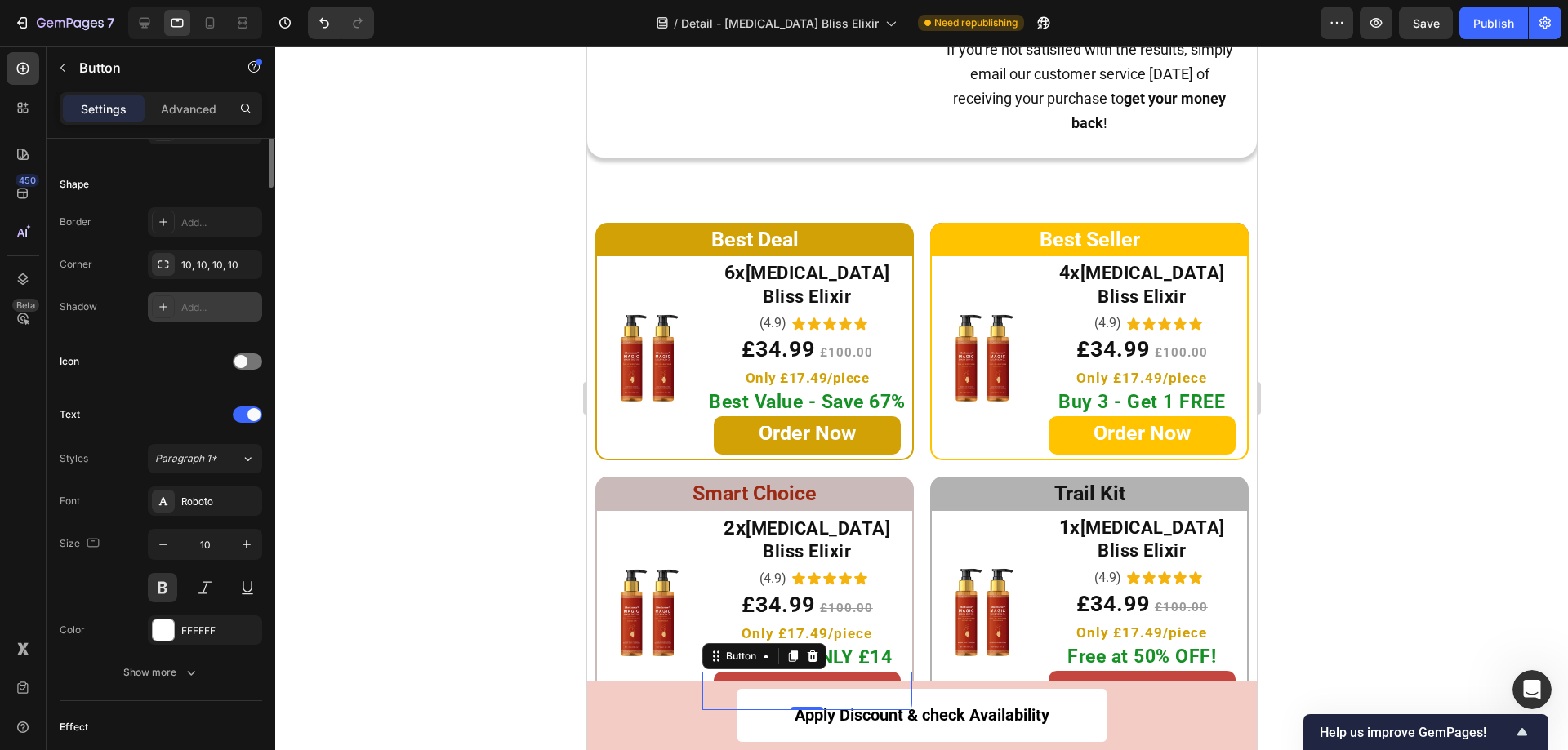
scroll to position [0, 0]
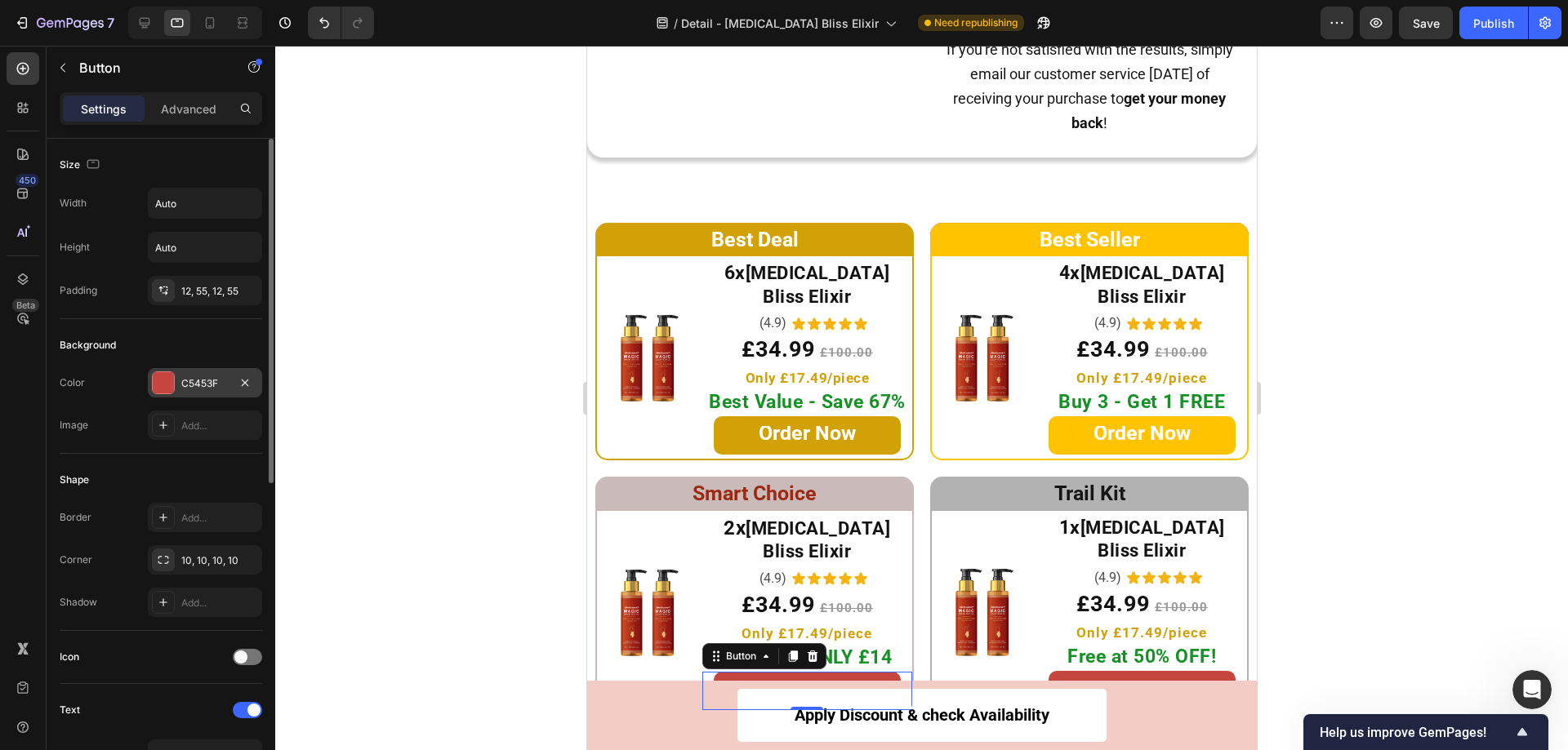
click at [162, 388] on div at bounding box center [163, 382] width 21 height 21
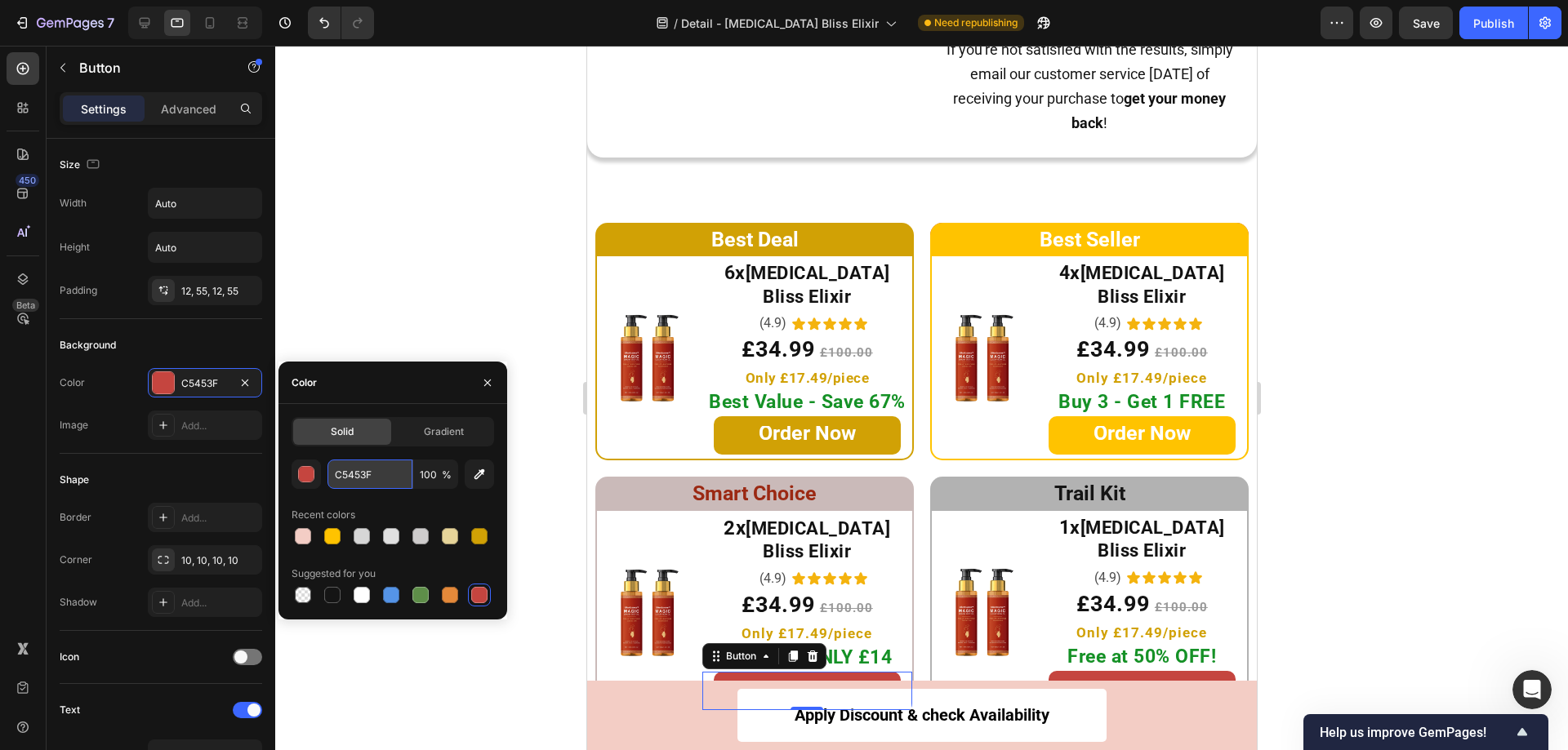
click at [372, 473] on input "C5453F" at bounding box center [370, 474] width 85 height 29
paste input "#FFC300"
type input "FFC300"
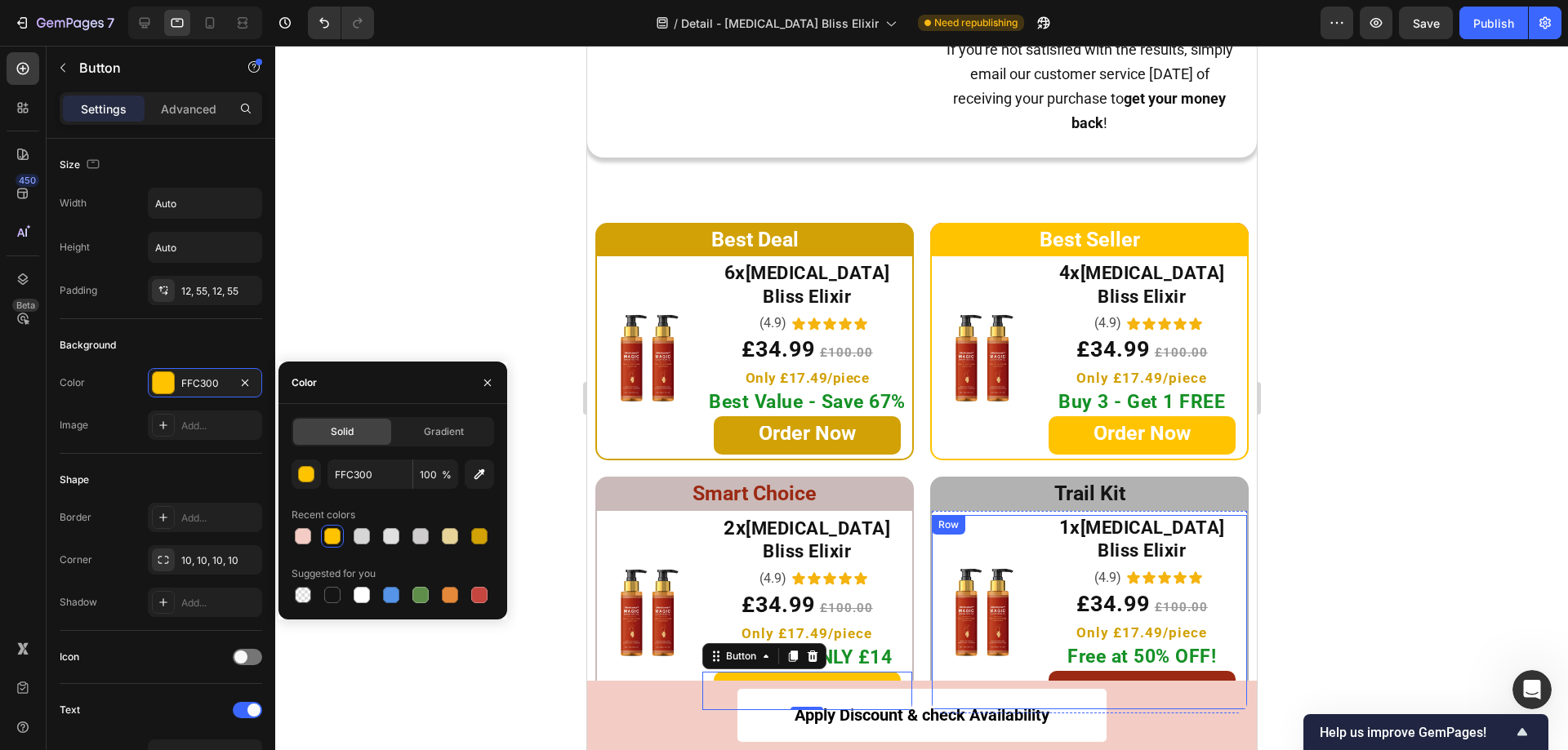
click at [1048, 671] on link "Order Now" at bounding box center [1142, 690] width 187 height 39
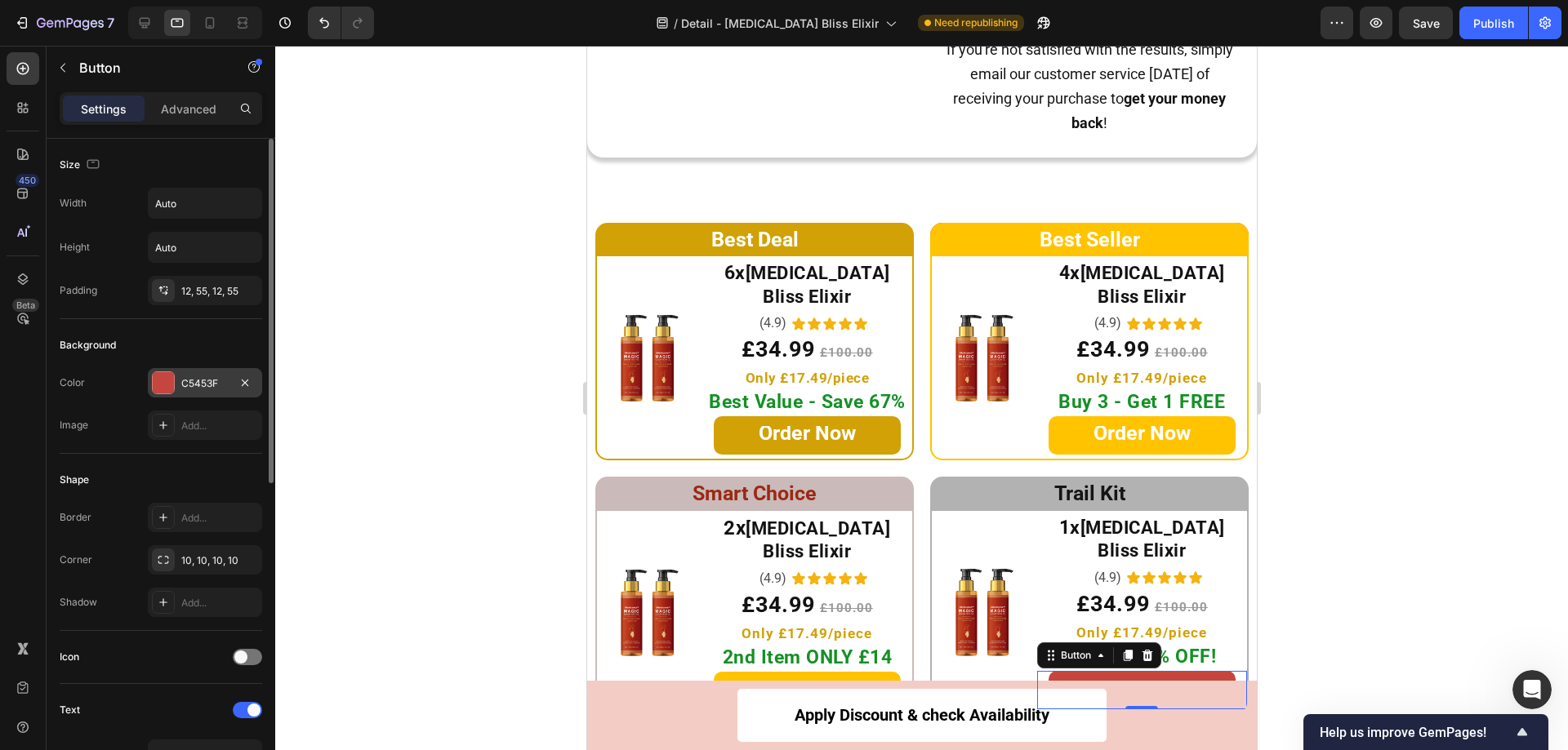
click at [168, 383] on div at bounding box center [163, 382] width 21 height 21
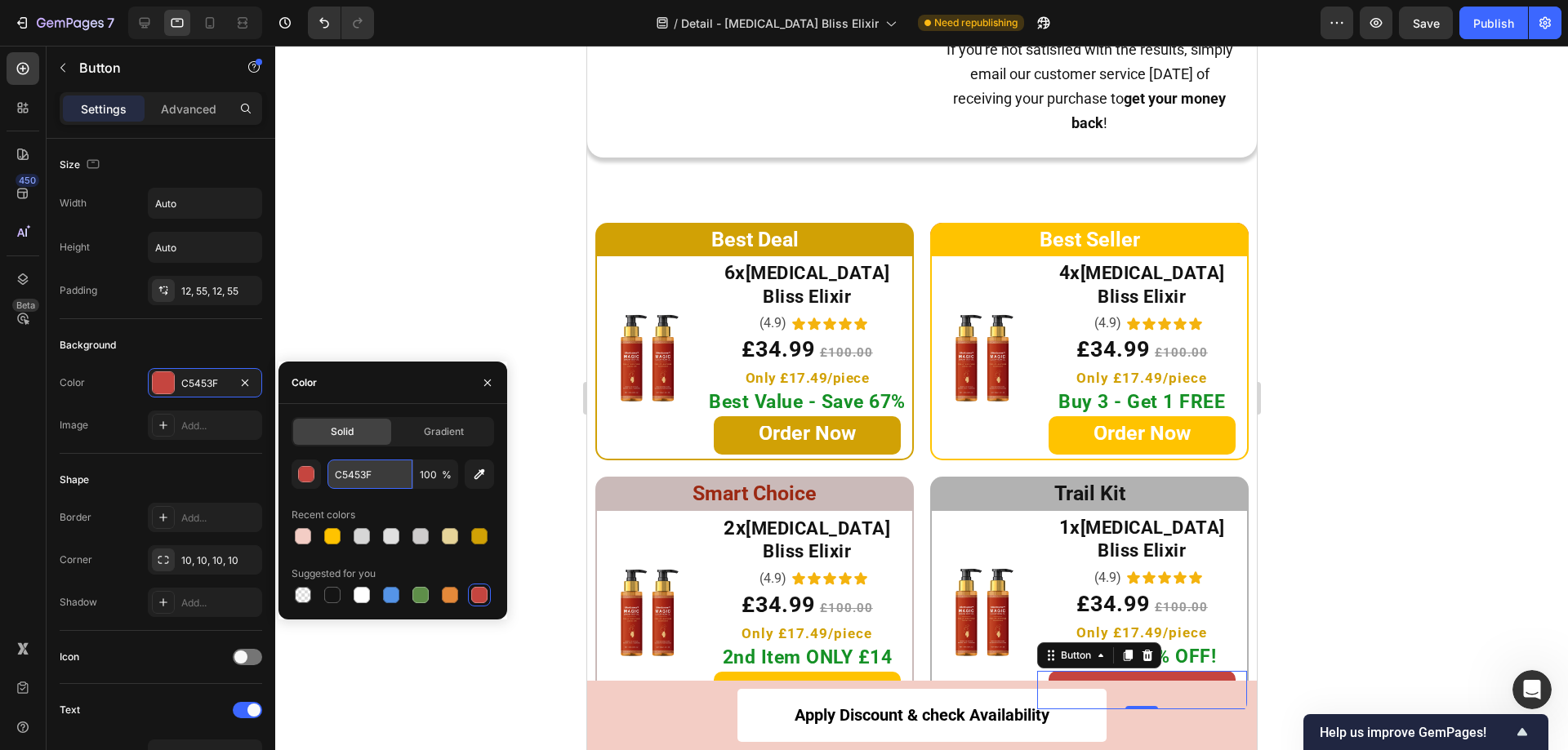
click at [383, 475] on input "C5453F" at bounding box center [370, 474] width 85 height 29
paste input "#FFC300"
type input "FFC300"
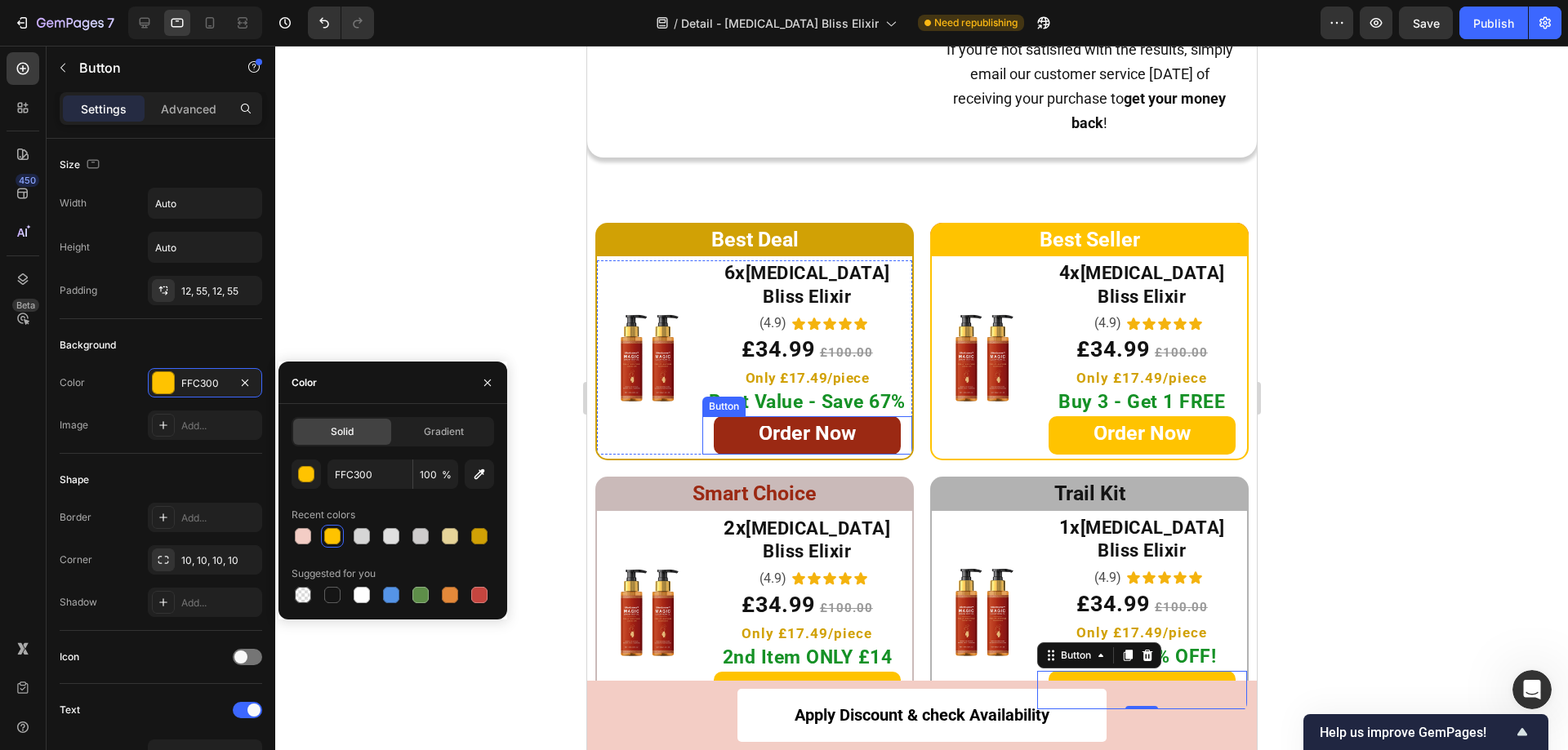
click at [718, 416] on link "Order Now" at bounding box center [806, 436] width 187 height 39
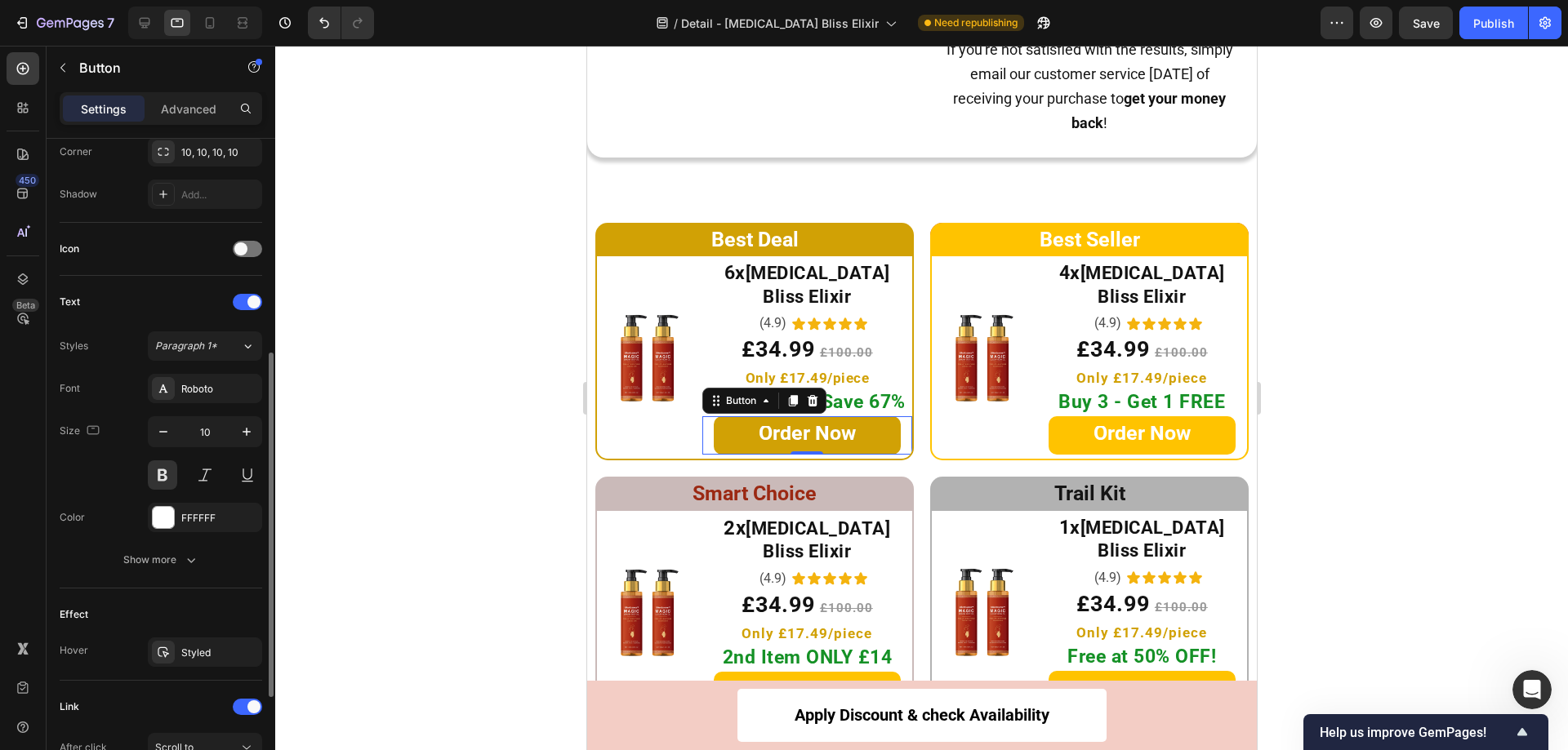
scroll to position [598, 0]
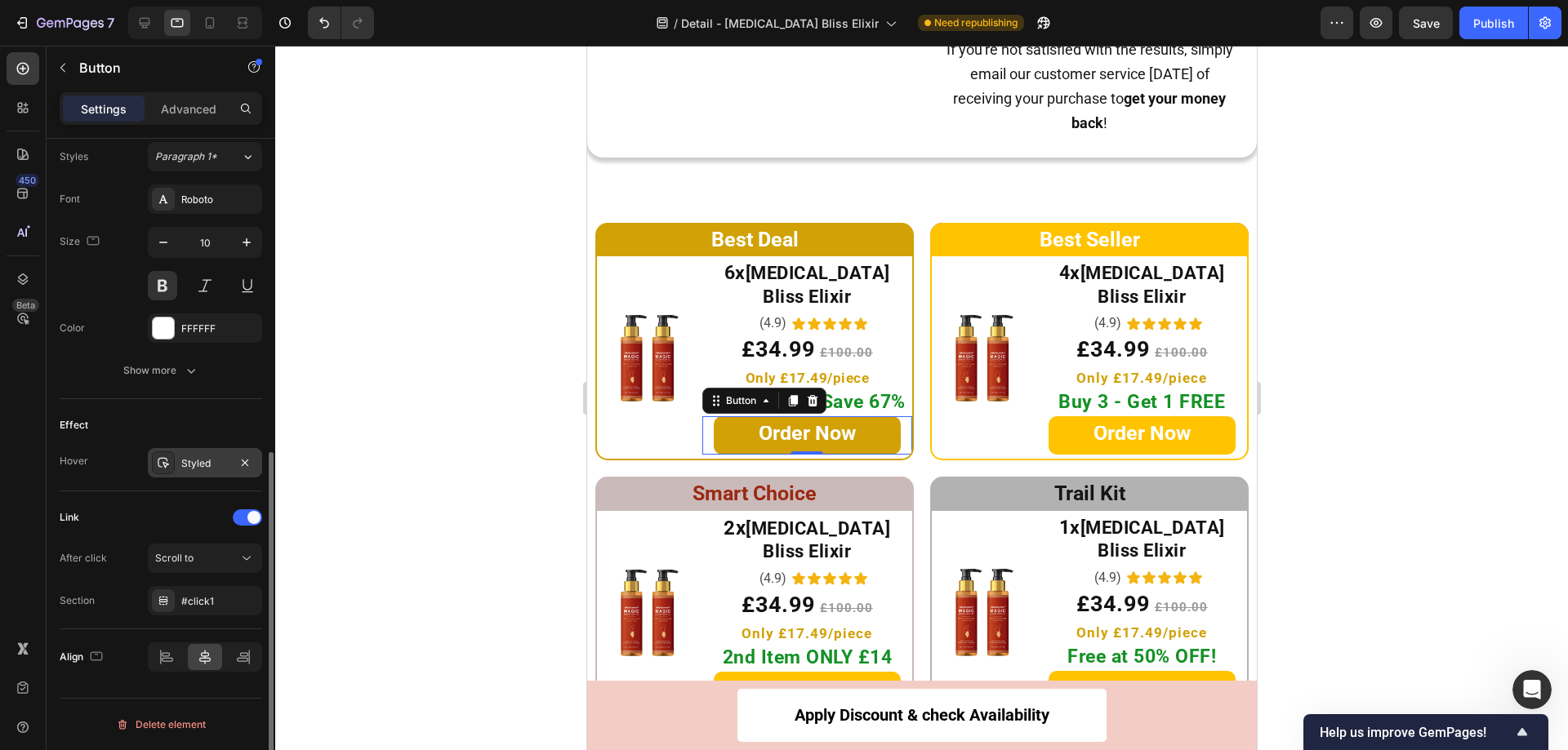
click at [181, 458] on div "Styled" at bounding box center [204, 463] width 115 height 29
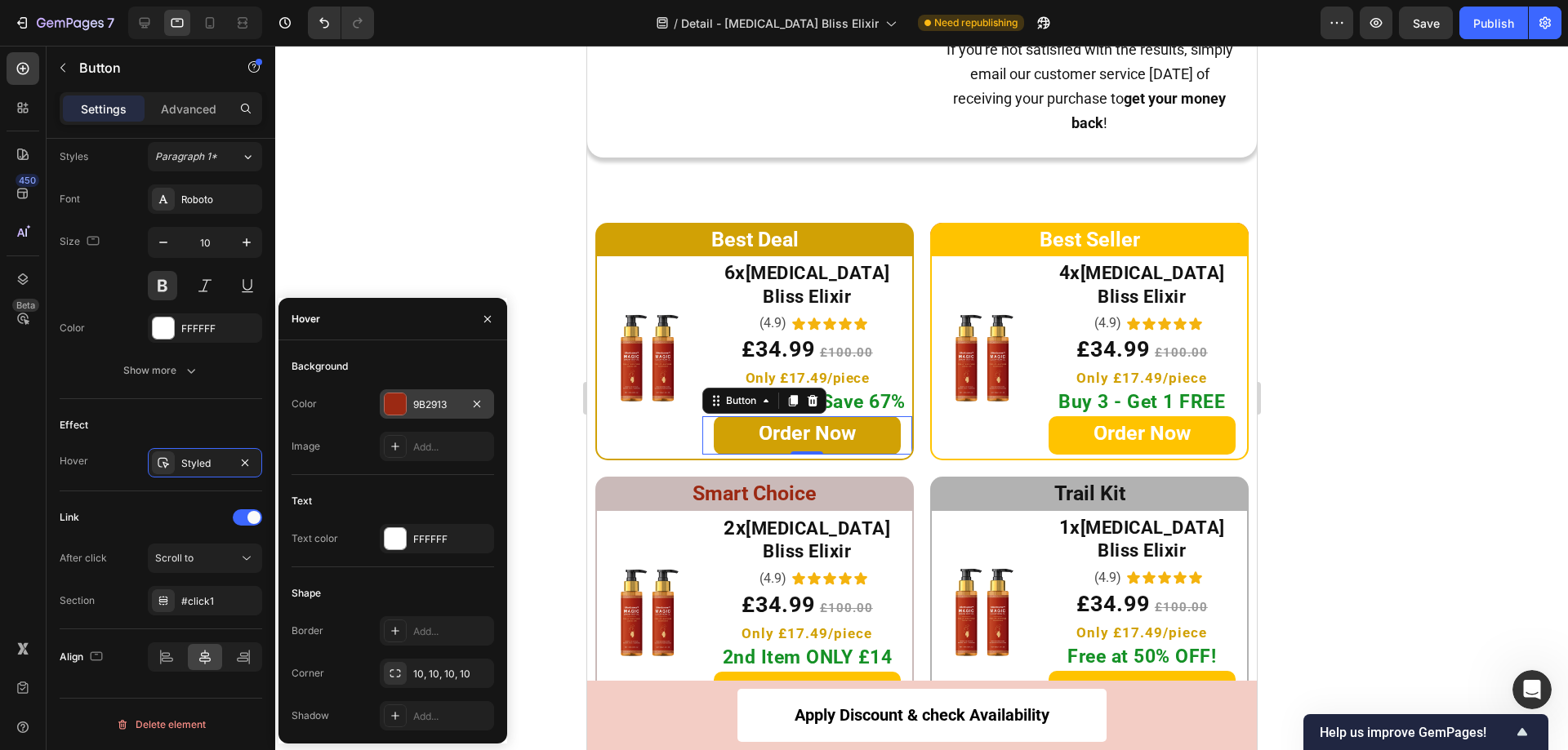
click at [392, 407] on div at bounding box center [394, 403] width 21 height 21
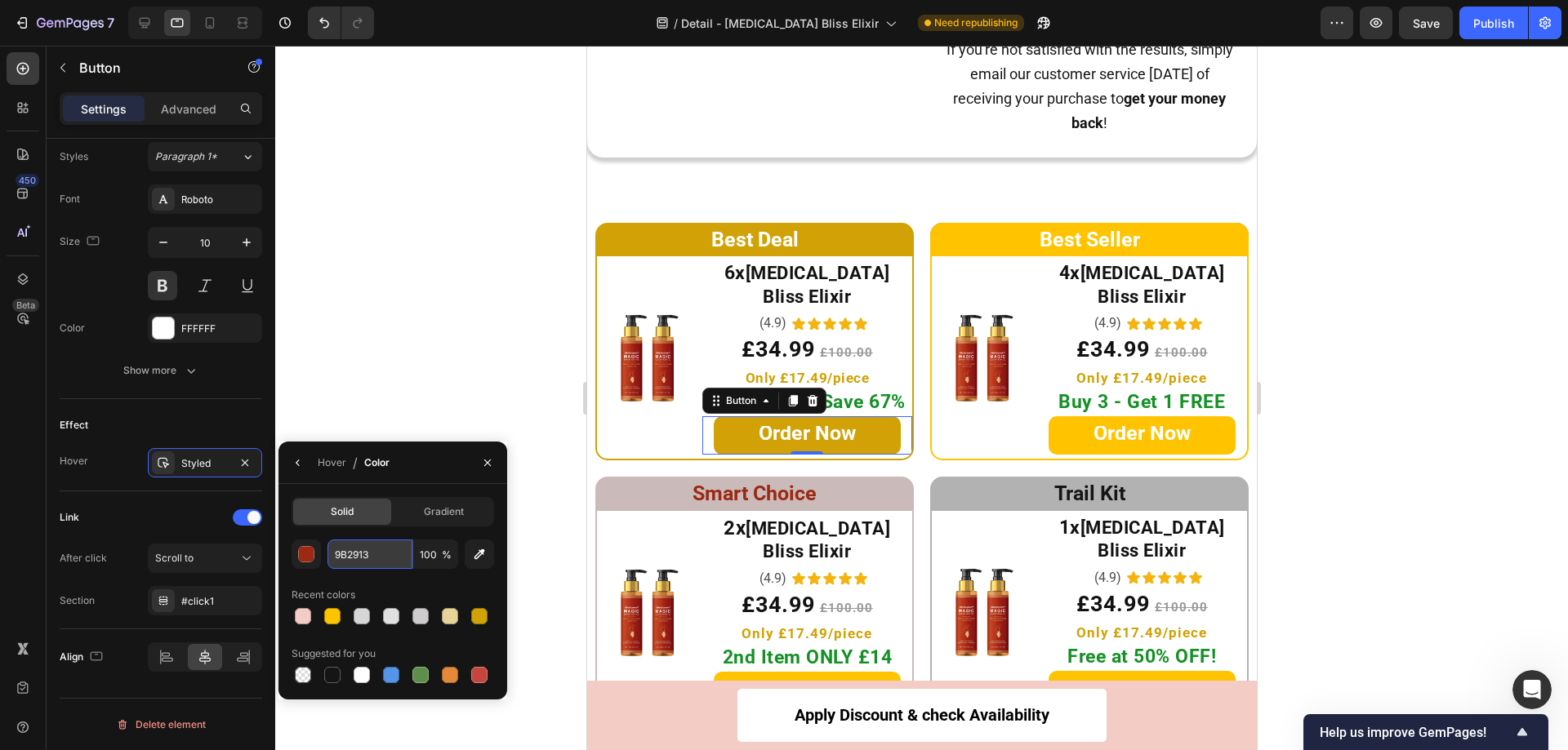
click at [371, 547] on input "9B2913" at bounding box center [370, 555] width 85 height 29
paste input "#FFC300"
type input "FFC300"
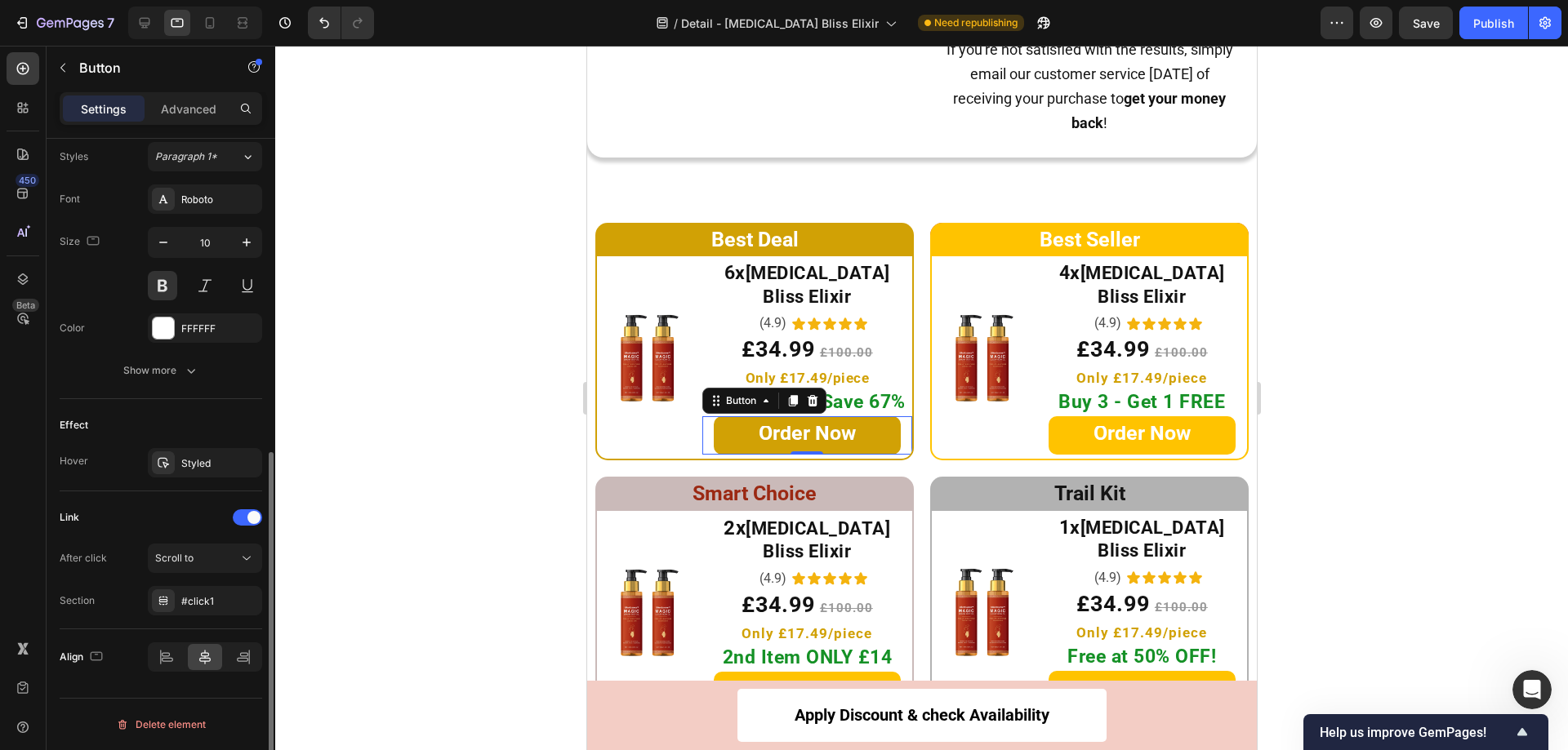
click at [182, 390] on div "Text Styles Paragraph 1* Font Roboto Size 10 Color FFFFFF Show more" at bounding box center [160, 242] width 203 height 313
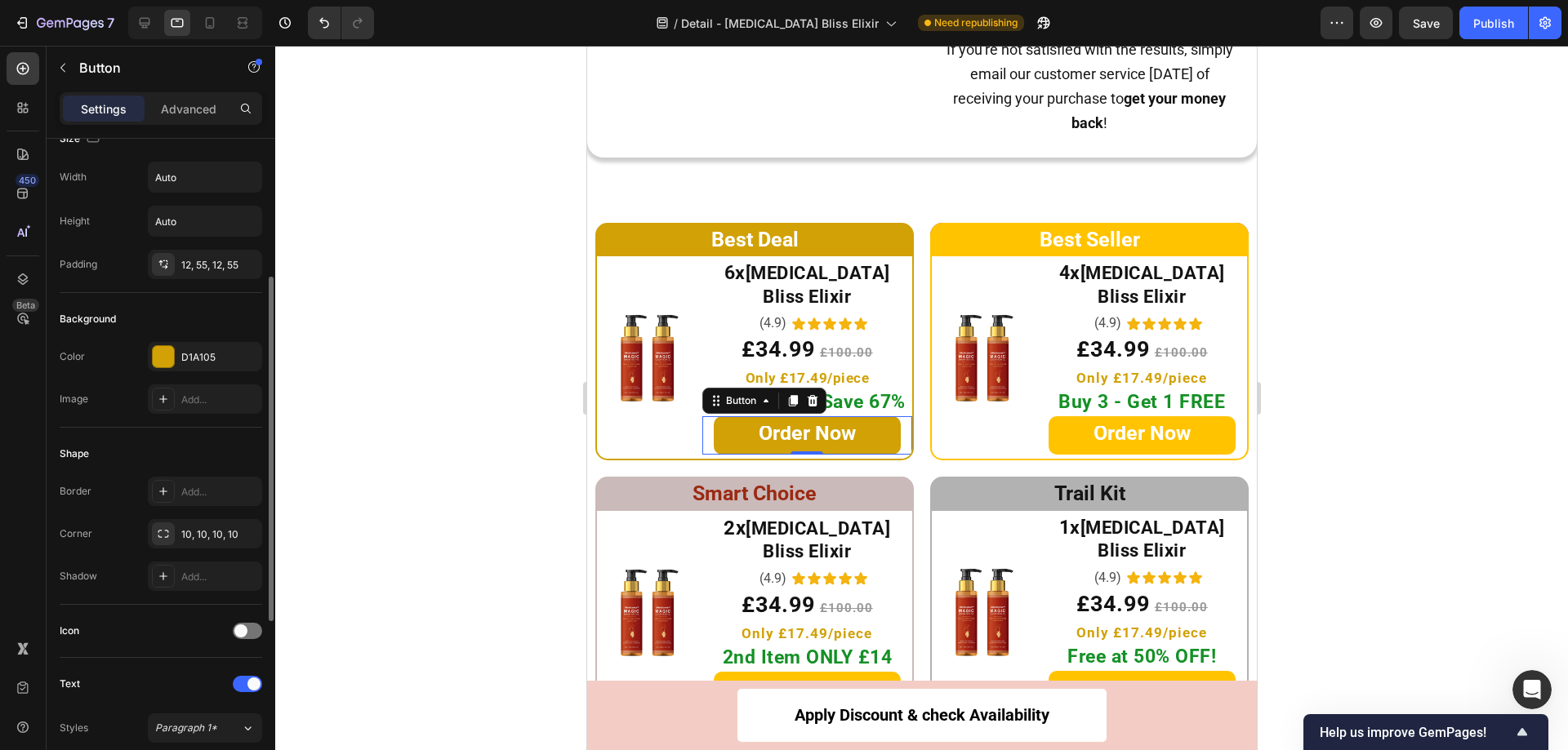
scroll to position [0, 0]
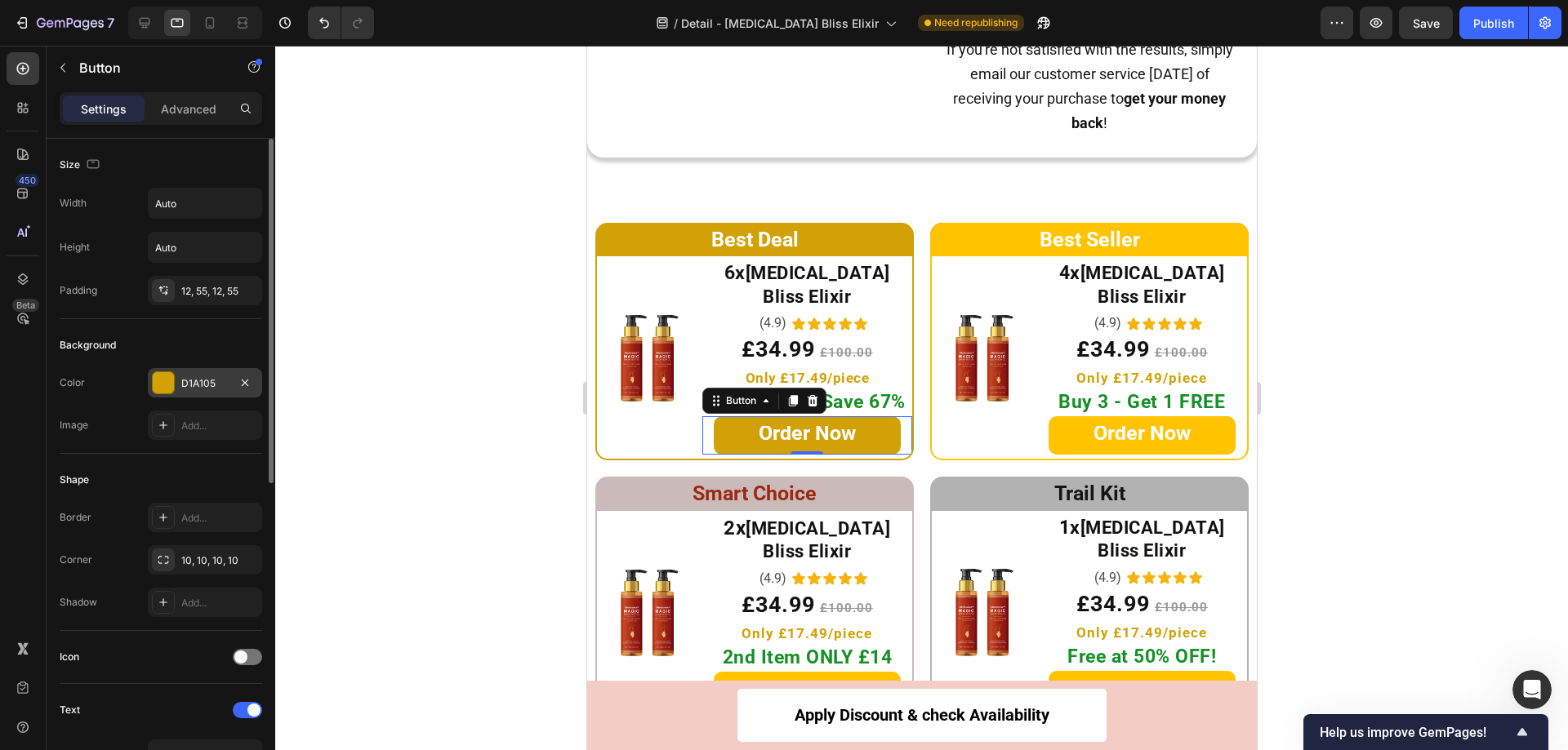
click at [160, 381] on div at bounding box center [163, 382] width 21 height 21
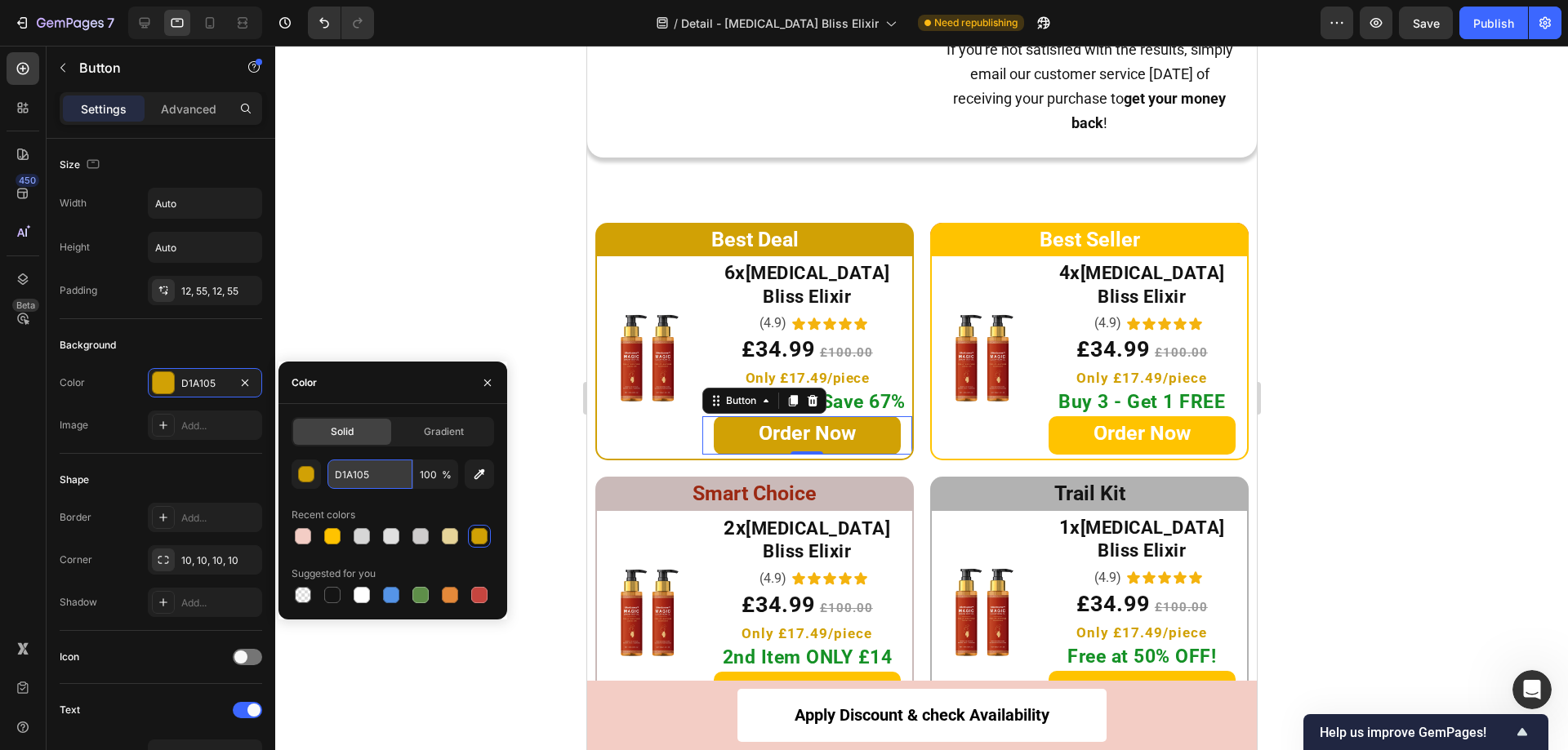
click at [387, 468] on input "D1A105" at bounding box center [370, 474] width 85 height 29
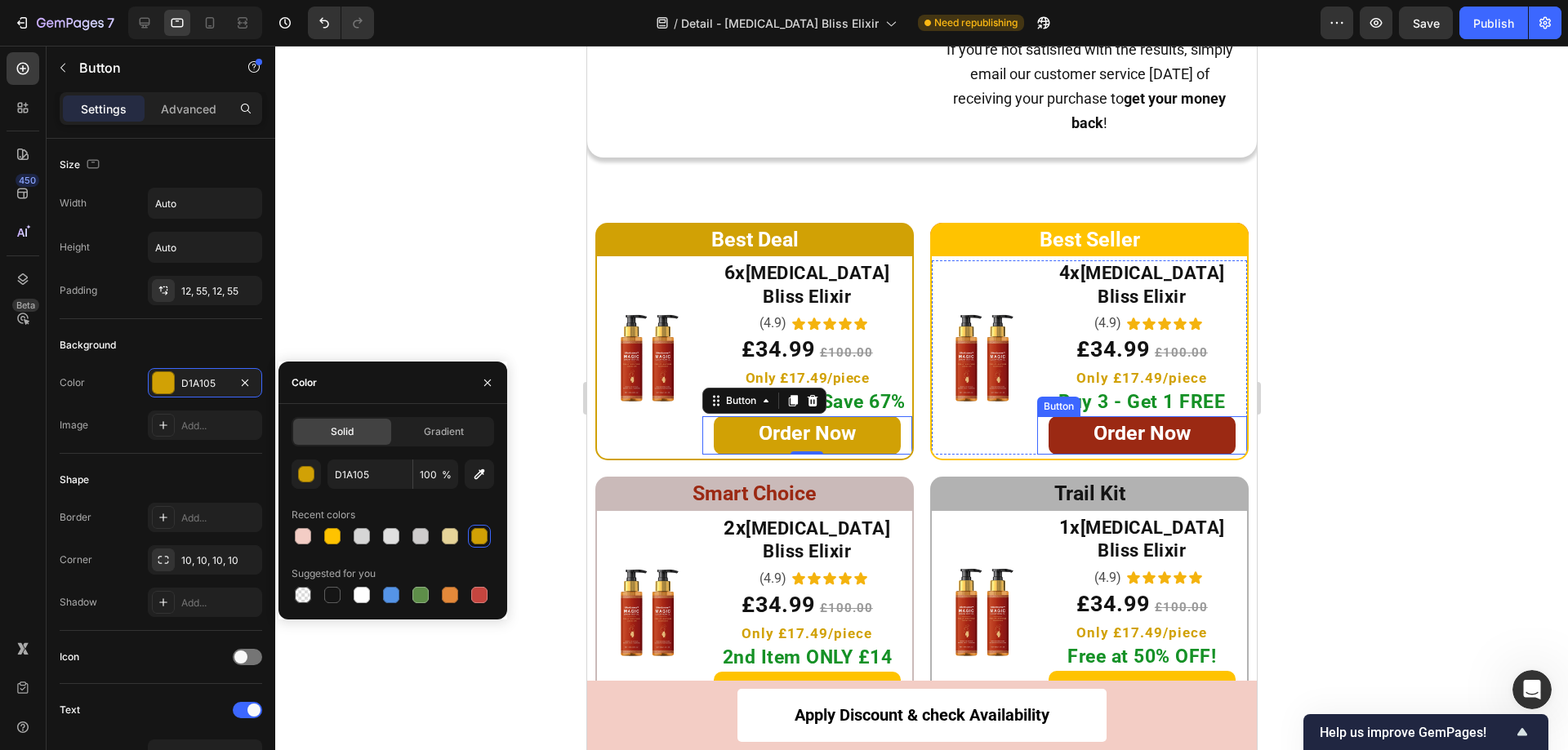
click at [1048, 416] on link "Order Now" at bounding box center [1142, 436] width 187 height 39
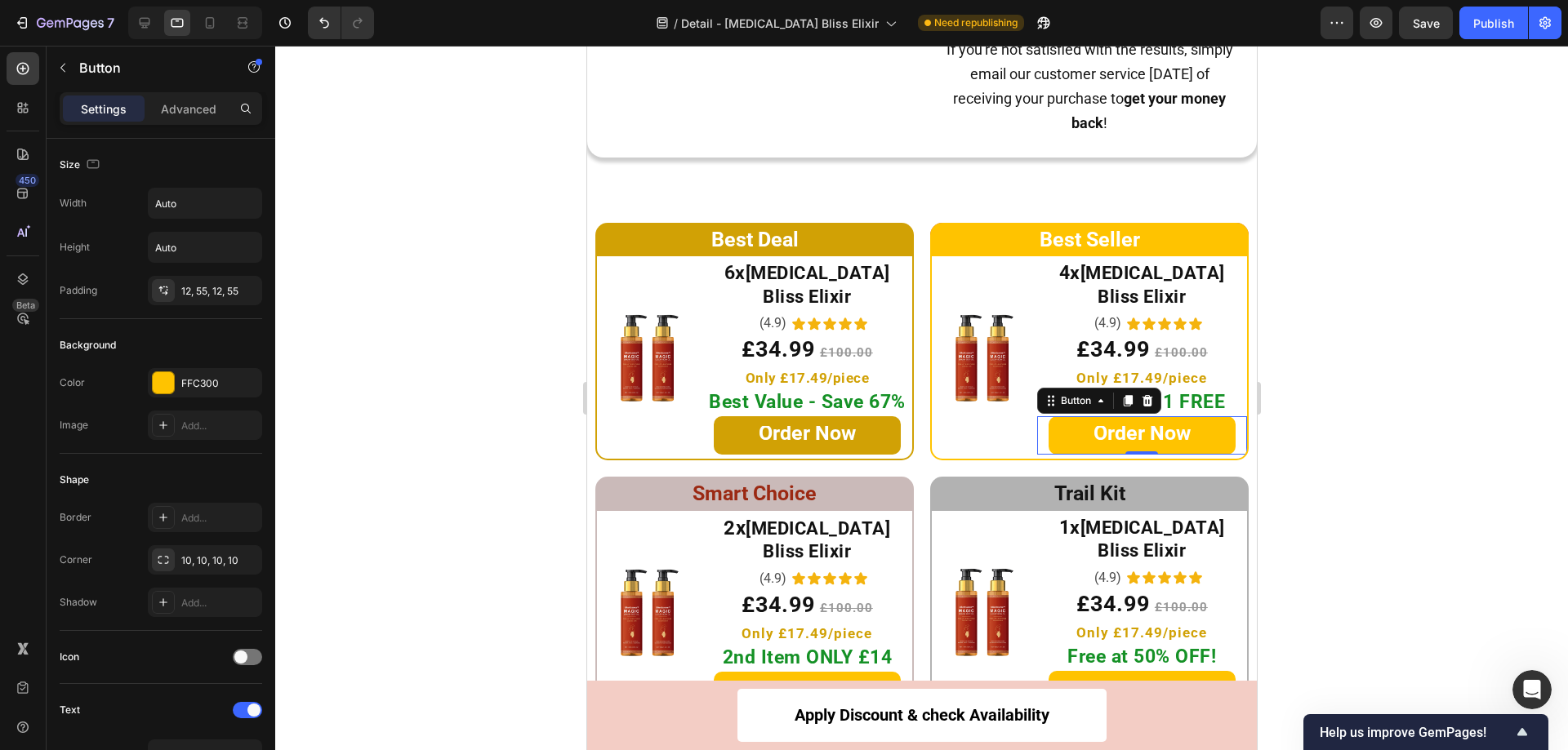
scroll to position [598, 0]
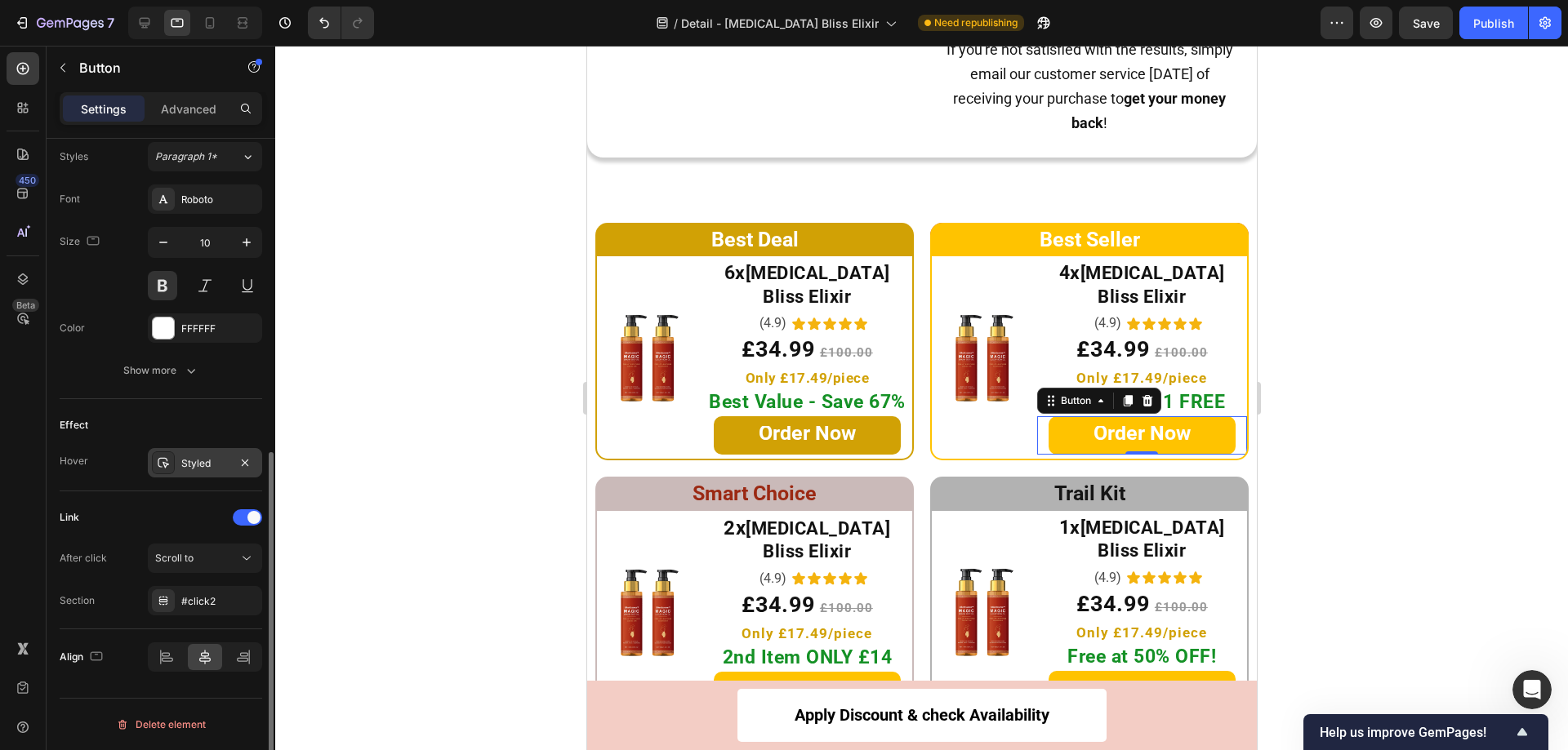
click at [177, 465] on div "Styled" at bounding box center [204, 463] width 115 height 29
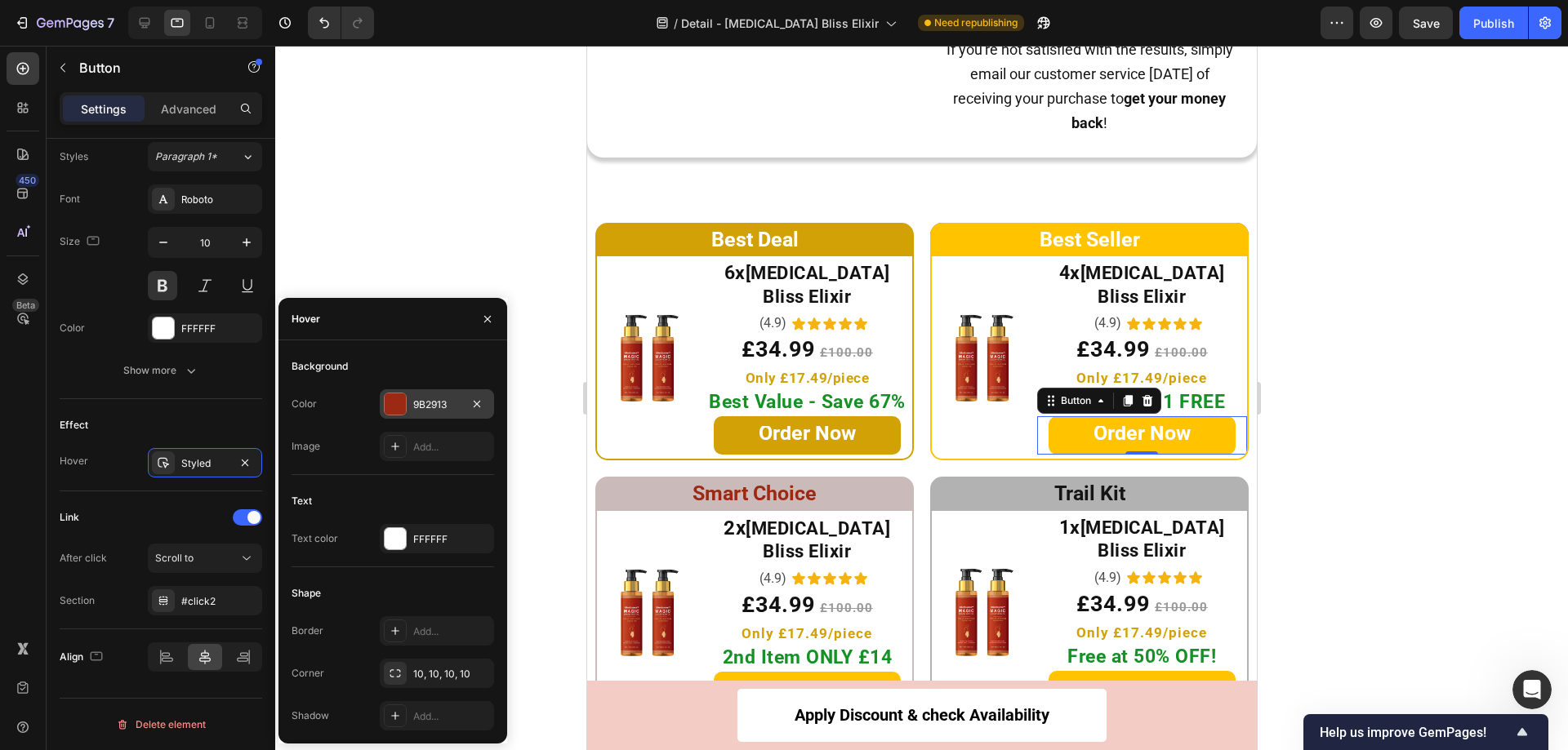
click at [442, 408] on div "9B2913" at bounding box center [437, 405] width 48 height 15
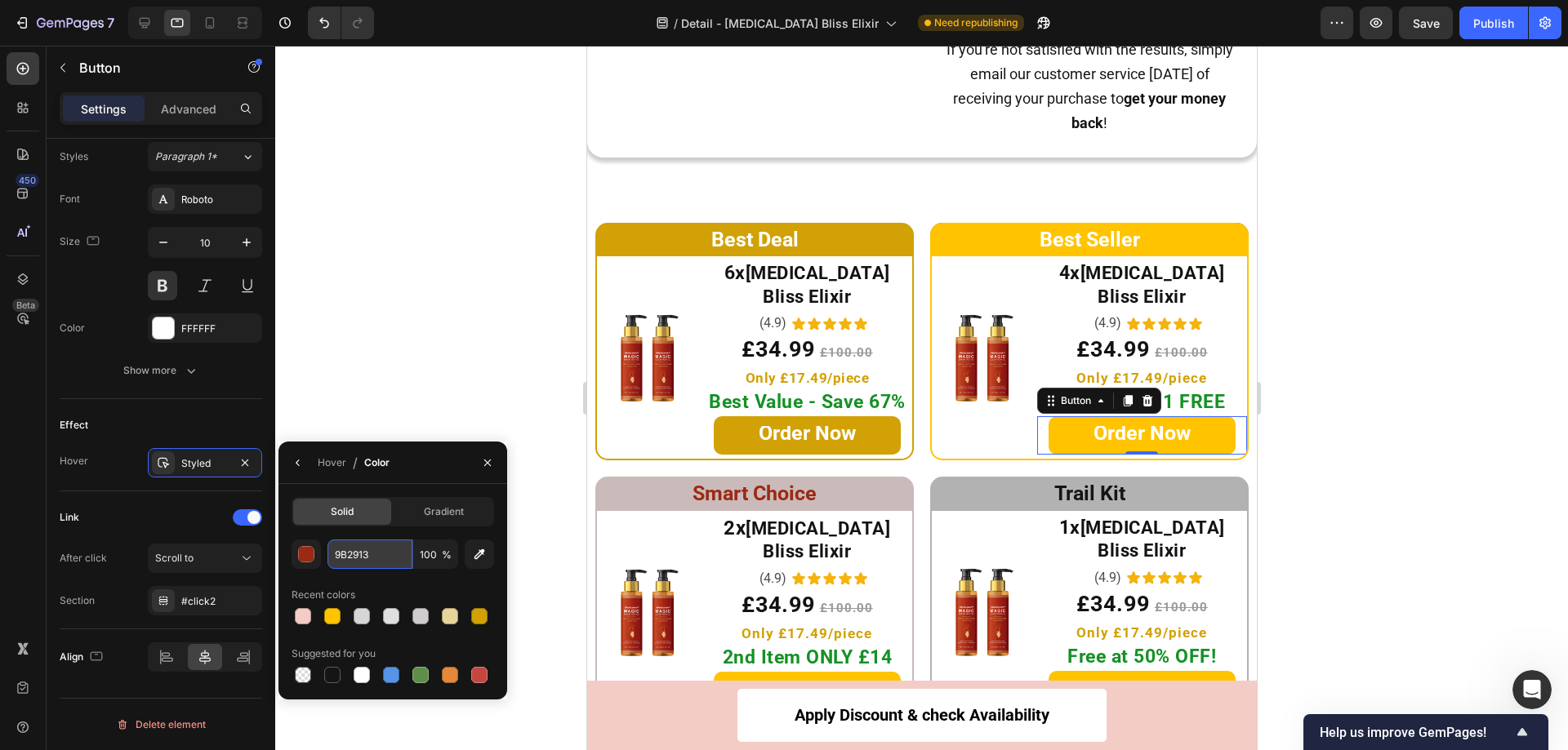
click at [369, 557] on input "9B2913" at bounding box center [370, 555] width 85 height 29
paste input "D1A105"
type input "D1A105"
click at [714, 672] on link "Order Now" at bounding box center [806, 691] width 187 height 39
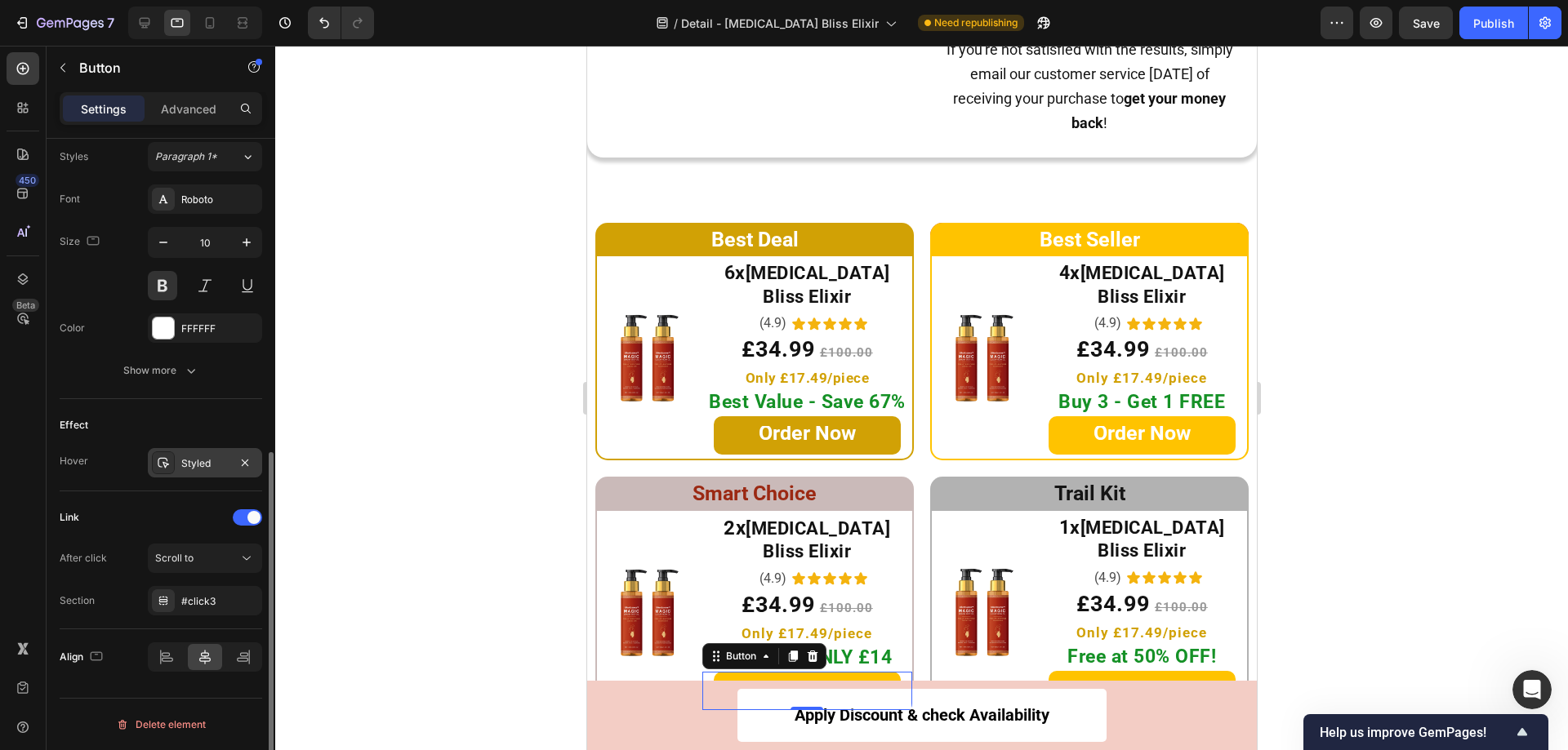
click at [179, 459] on div "Styled" at bounding box center [204, 463] width 115 height 29
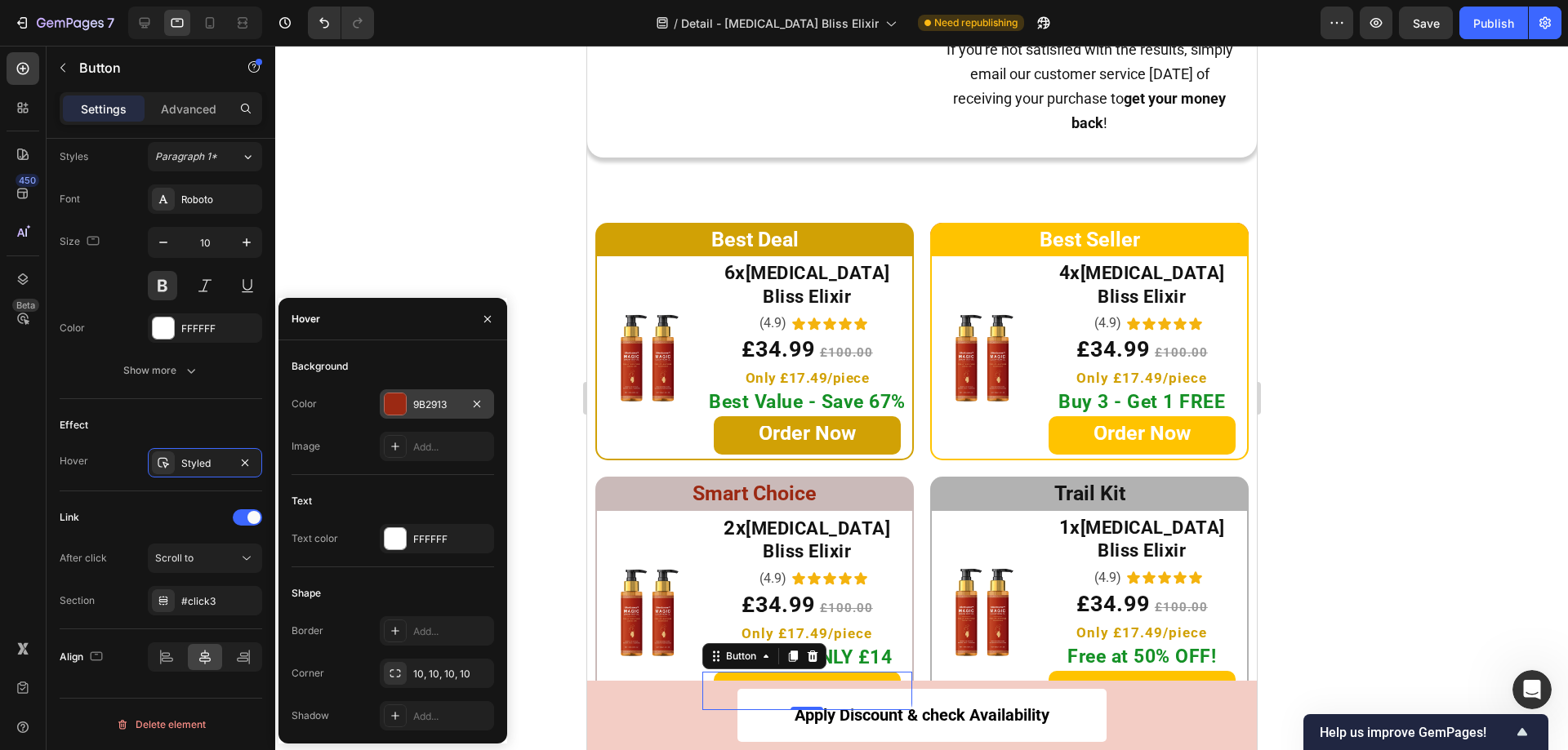
click at [388, 403] on div at bounding box center [394, 403] width 21 height 21
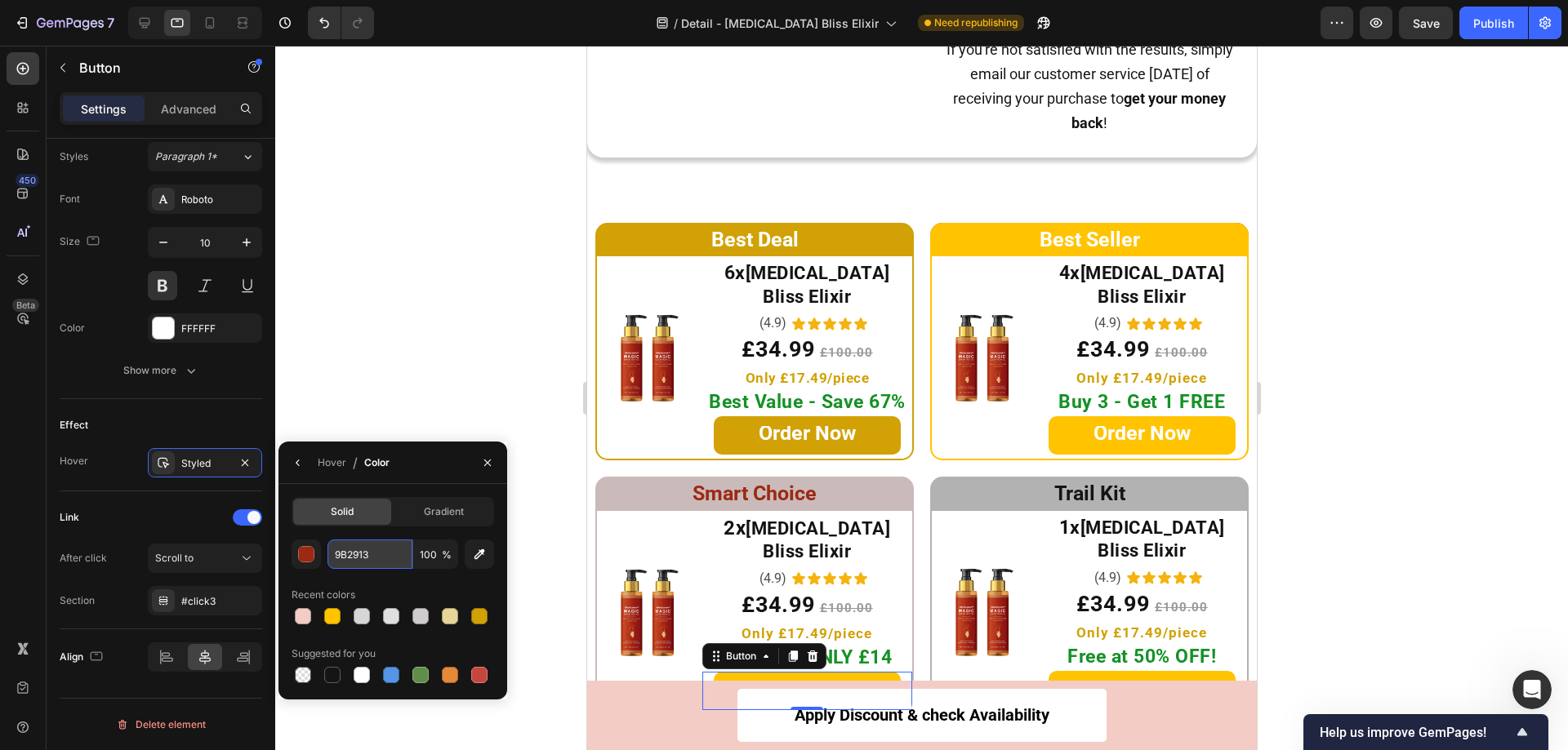
click at [394, 556] on input "9B2913" at bounding box center [370, 555] width 85 height 29
paste input "D1A105"
type input "D1A105"
click at [1048, 671] on link "Order Now" at bounding box center [1142, 690] width 187 height 39
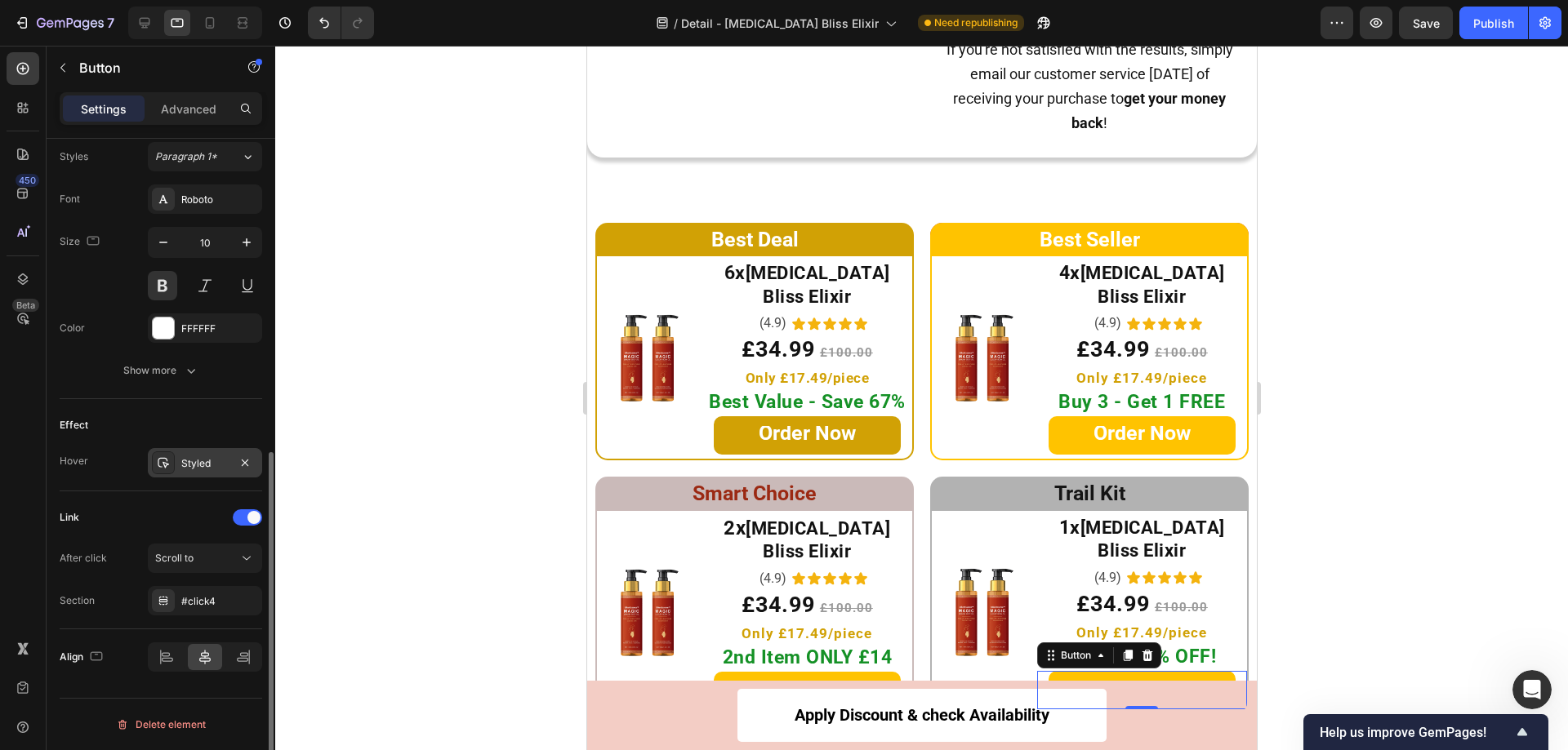
click at [163, 462] on icon at bounding box center [163, 464] width 11 height 11
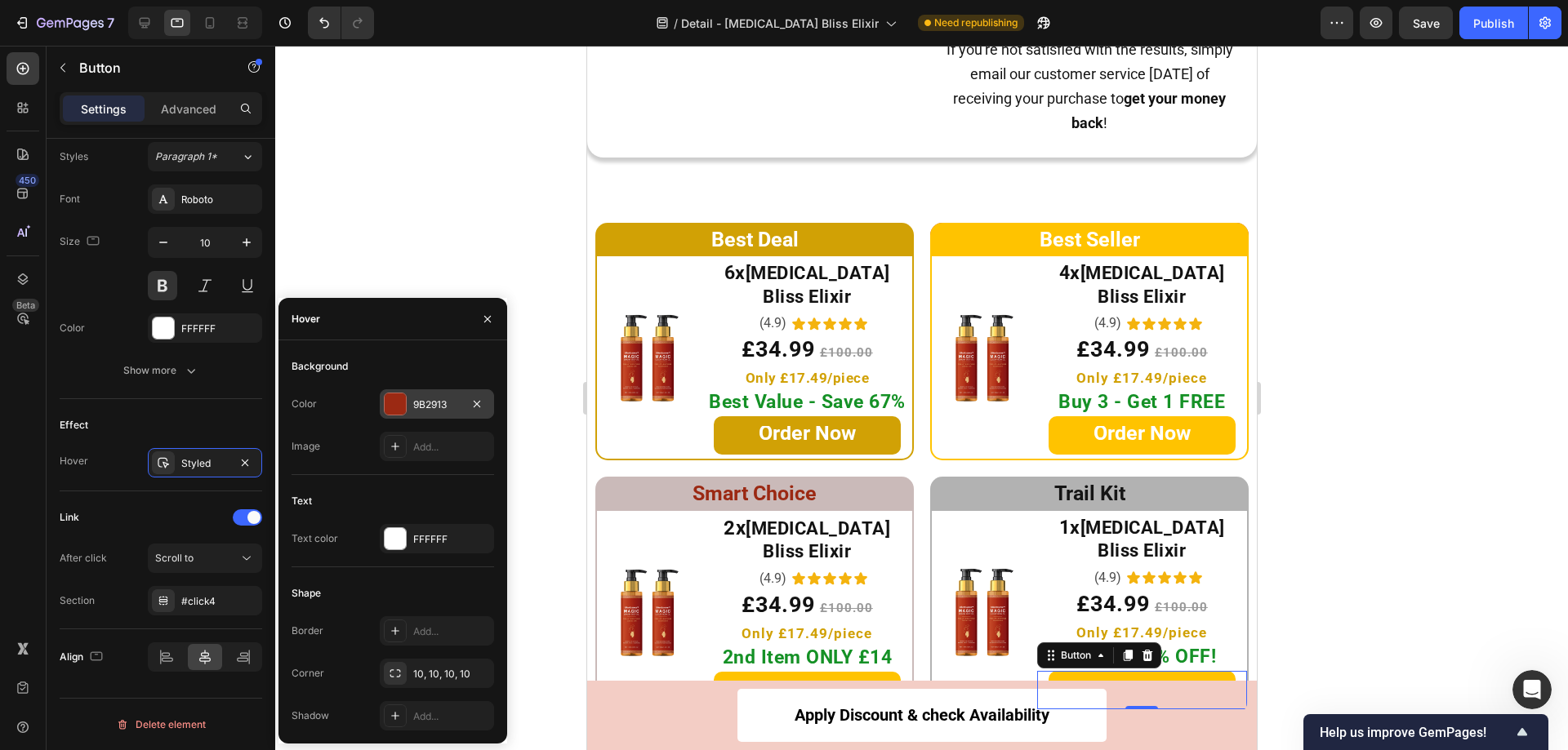
click at [401, 409] on div at bounding box center [394, 403] width 21 height 21
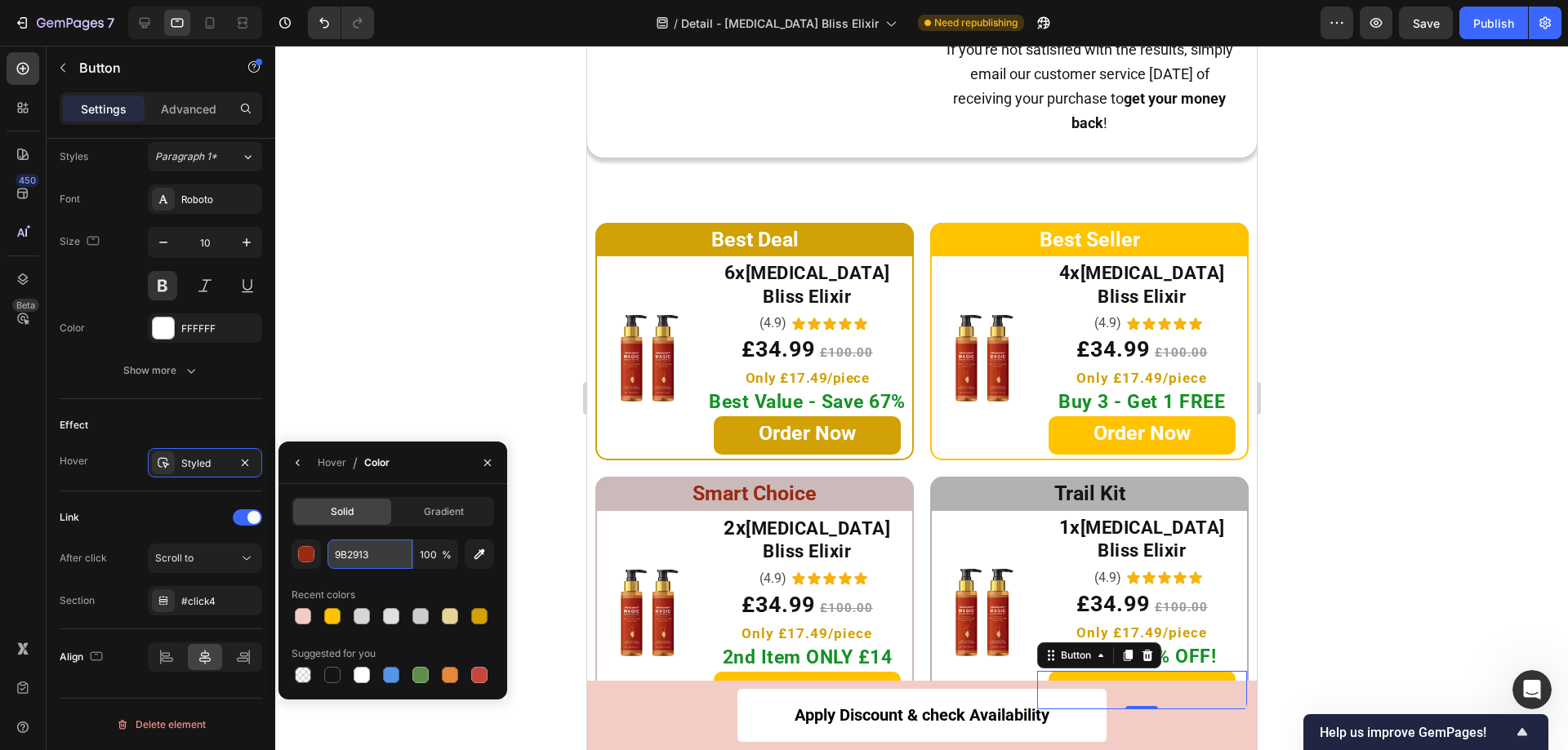
click at [381, 553] on input "9B2913" at bounding box center [370, 555] width 85 height 29
paste input "D1A105"
type input "D1A105"
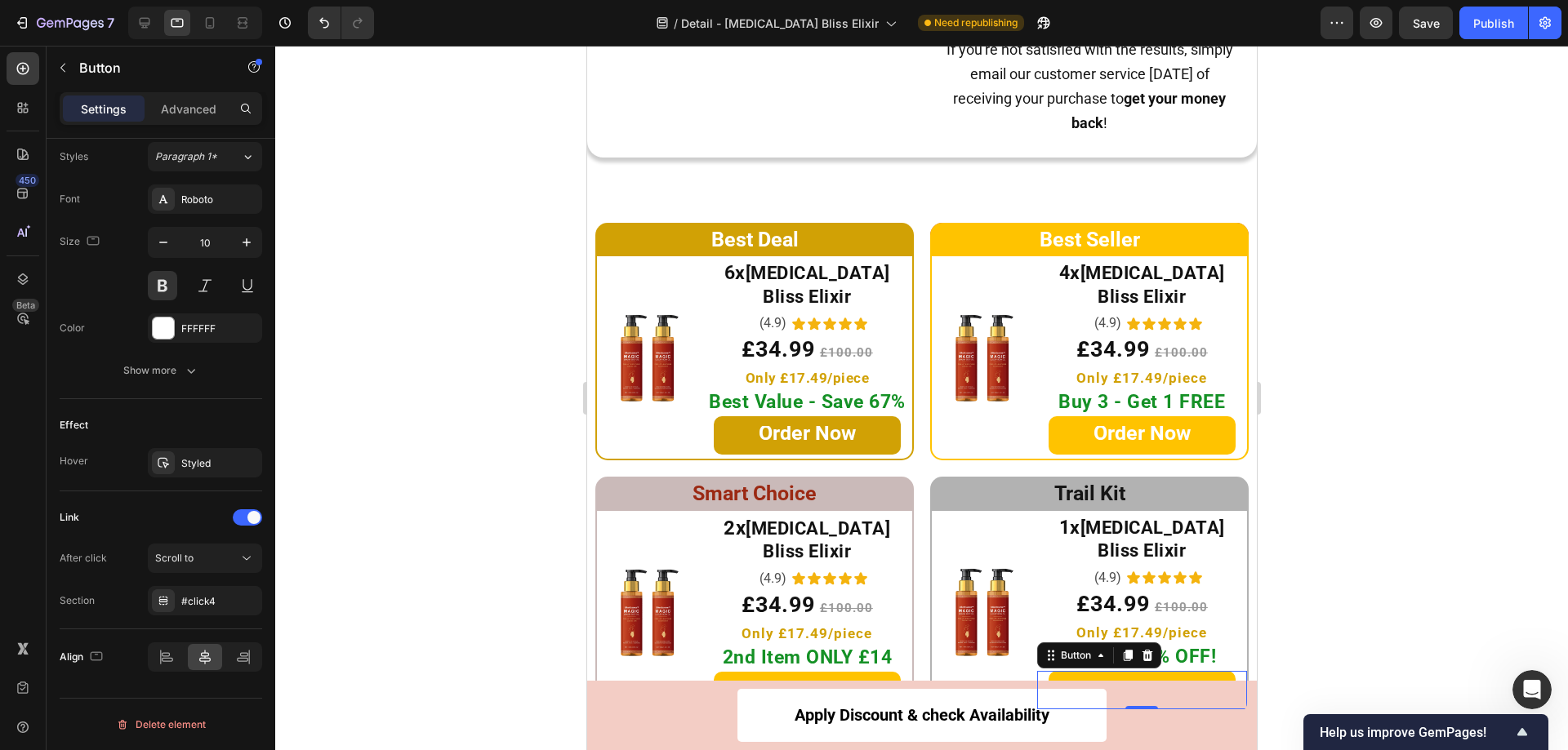
click at [431, 375] on div at bounding box center [922, 398] width 1293 height 705
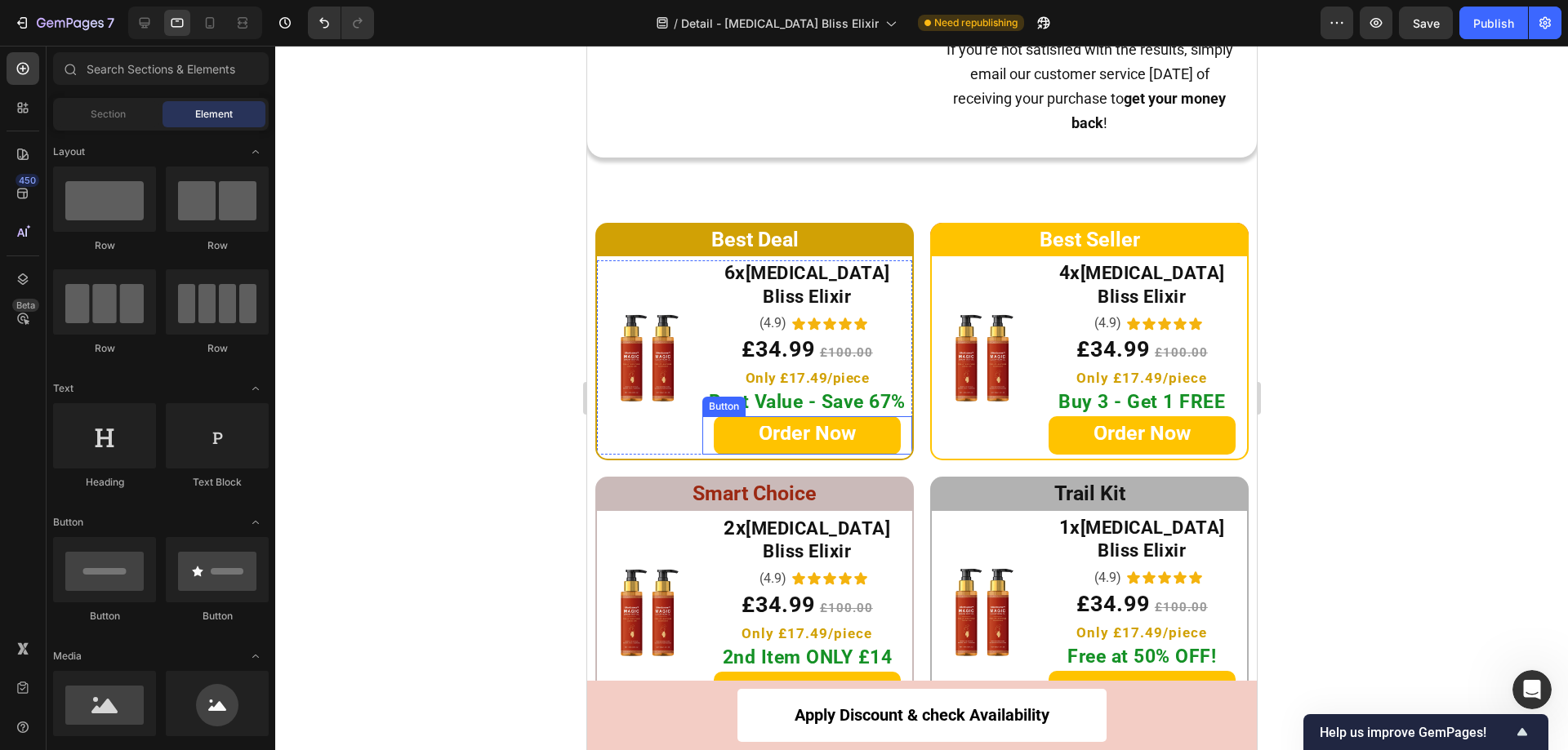
click at [728, 416] on link "Order Now" at bounding box center [806, 436] width 187 height 39
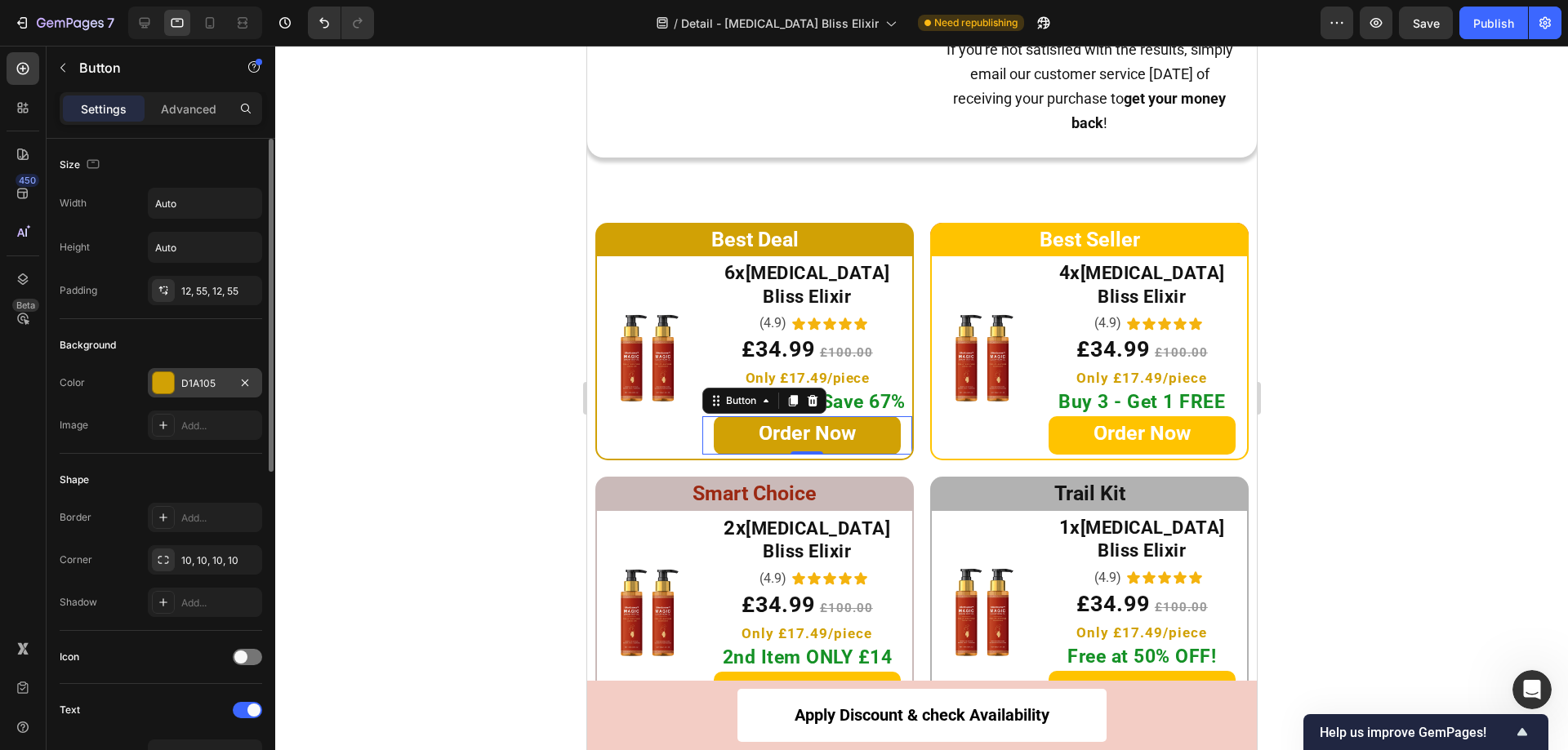
click at [157, 383] on div at bounding box center [163, 382] width 21 height 21
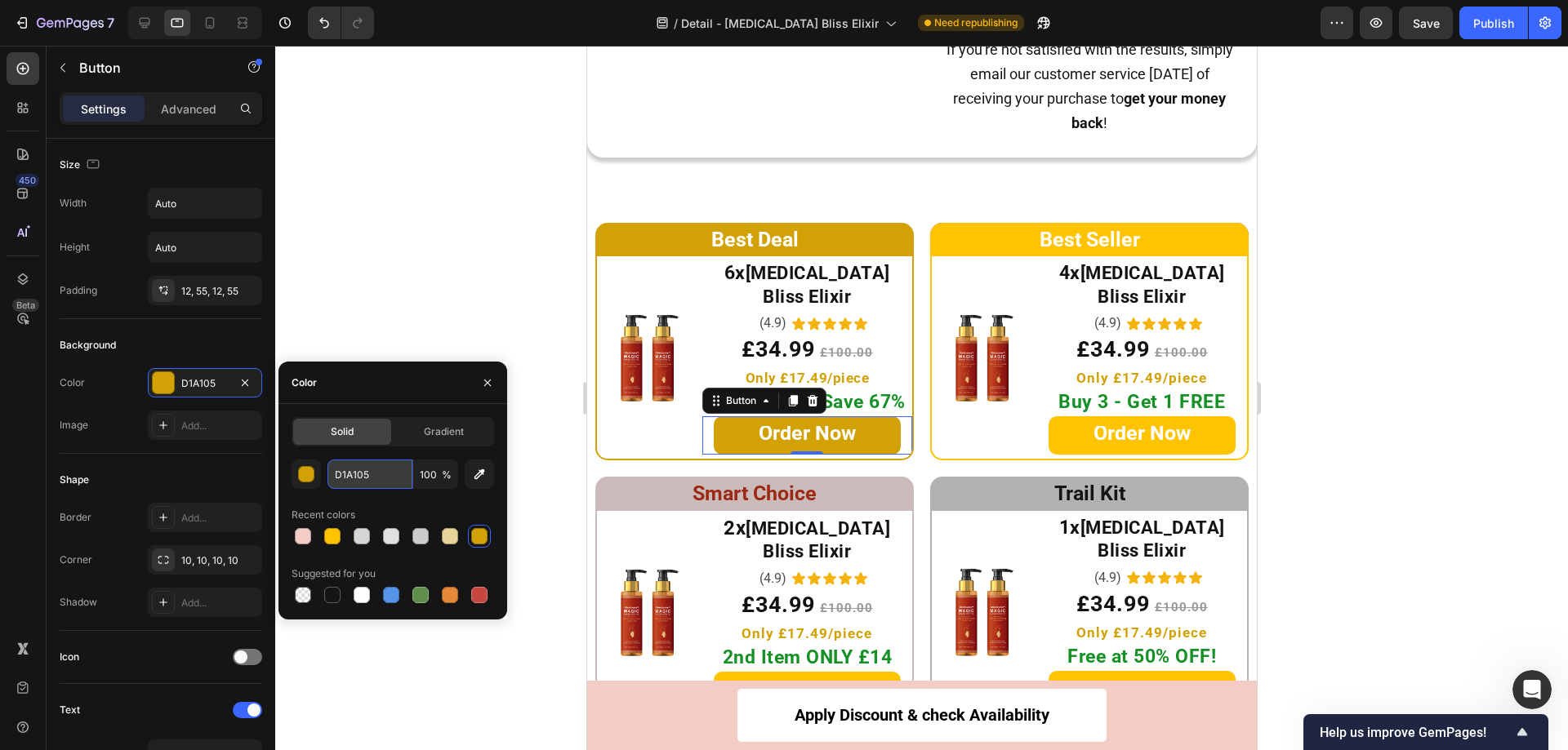
click at [384, 479] on input "D1A105" at bounding box center [370, 474] width 85 height 29
click at [701, 481] on span "Smart Choice" at bounding box center [753, 493] width 124 height 24
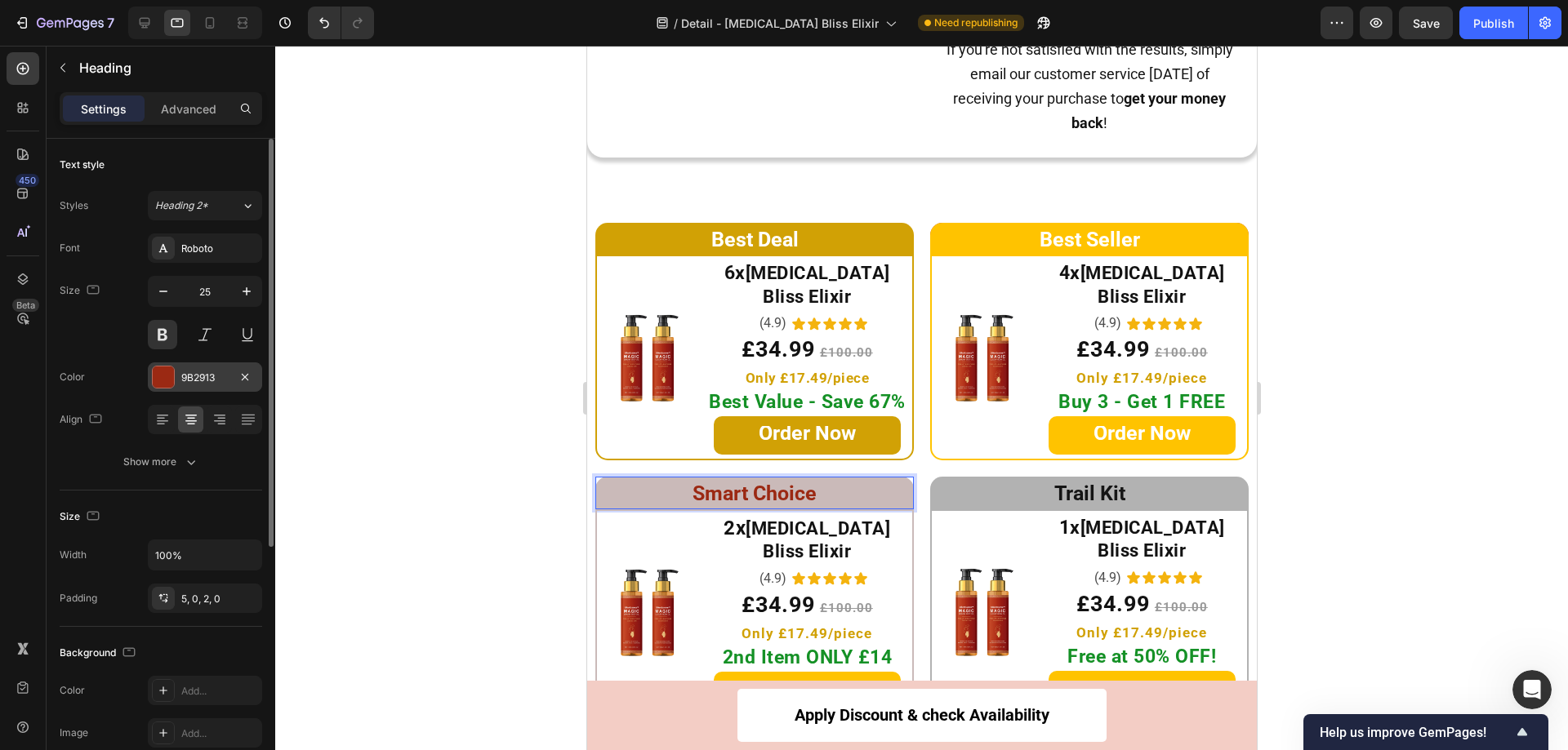
click at [168, 381] on div at bounding box center [163, 377] width 21 height 21
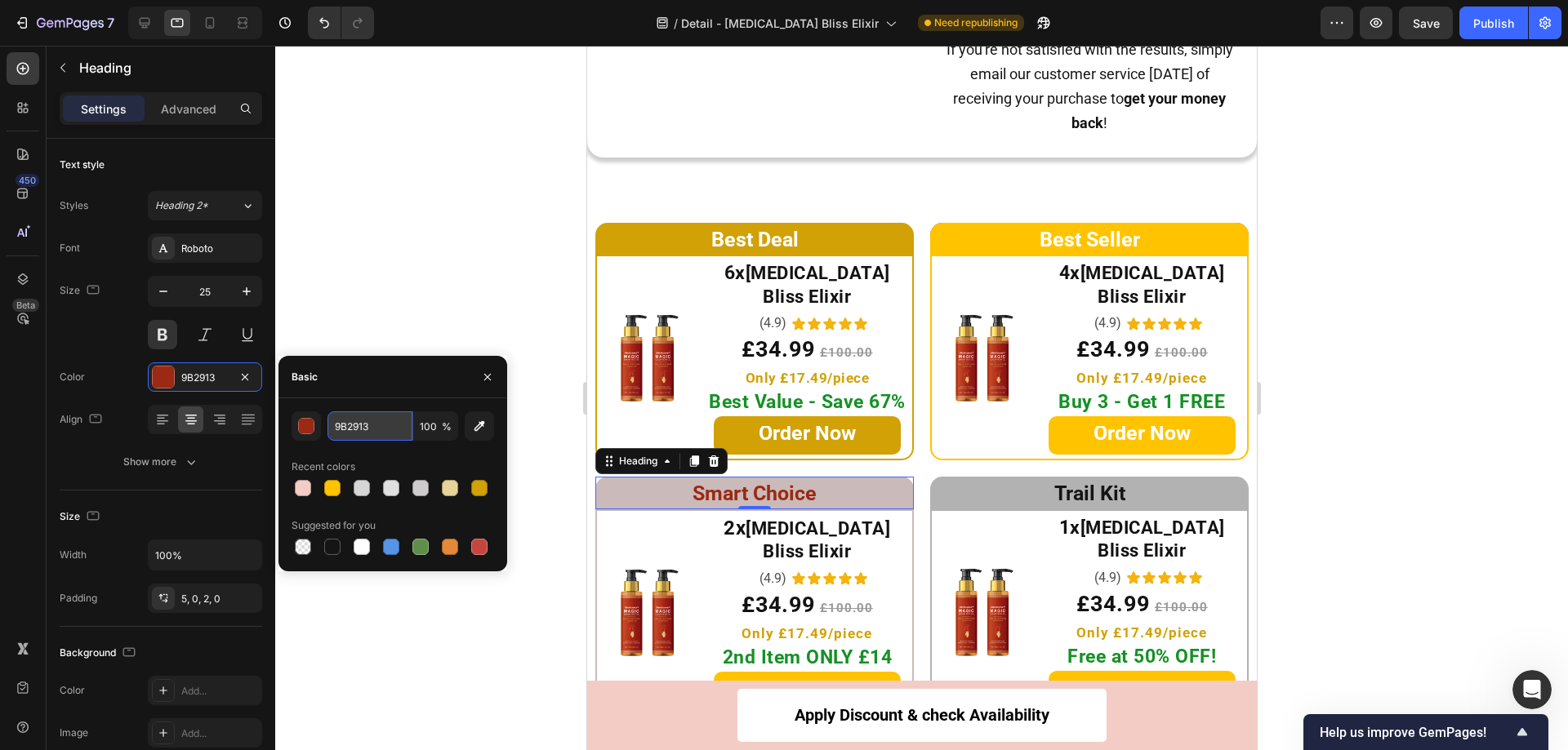
click at [366, 434] on input "9B2913" at bounding box center [370, 426] width 85 height 29
paste input "D1A105"
type input "D1A105"
click at [428, 274] on div at bounding box center [922, 398] width 1293 height 705
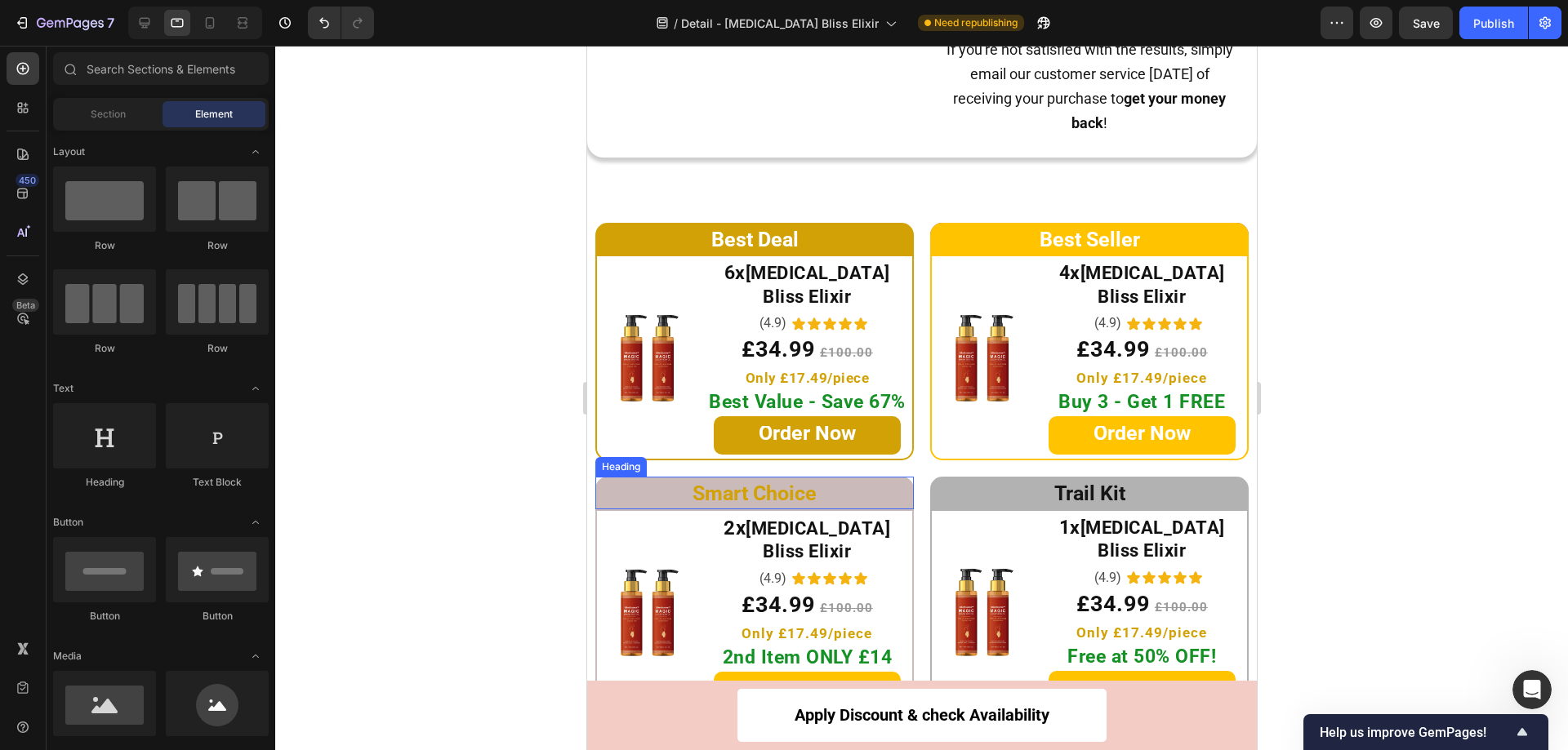
click at [626, 481] on p "⁠⁠⁠⁠⁠⁠⁠ Smart Choice" at bounding box center [753, 494] width 318 height 27
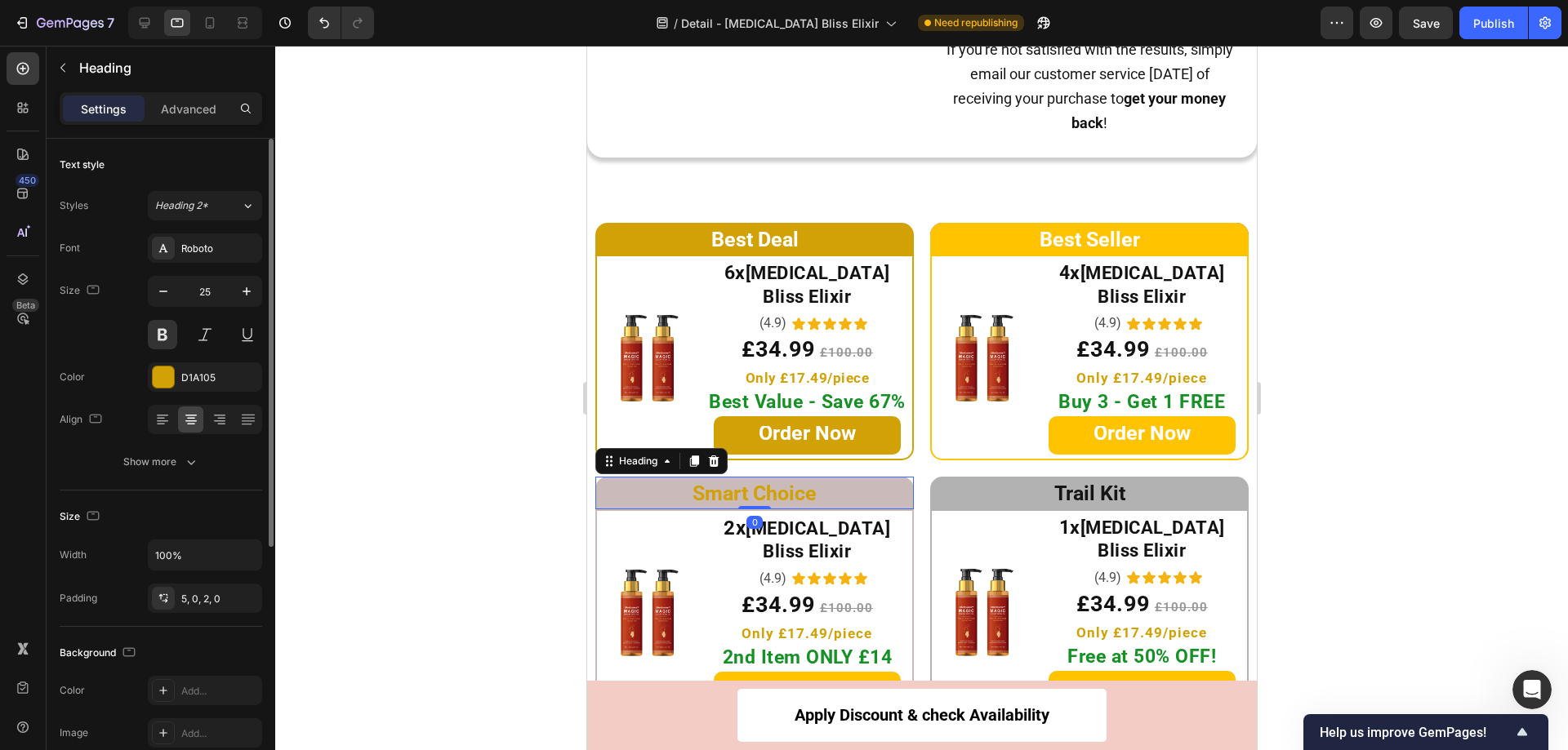
scroll to position [402, 0]
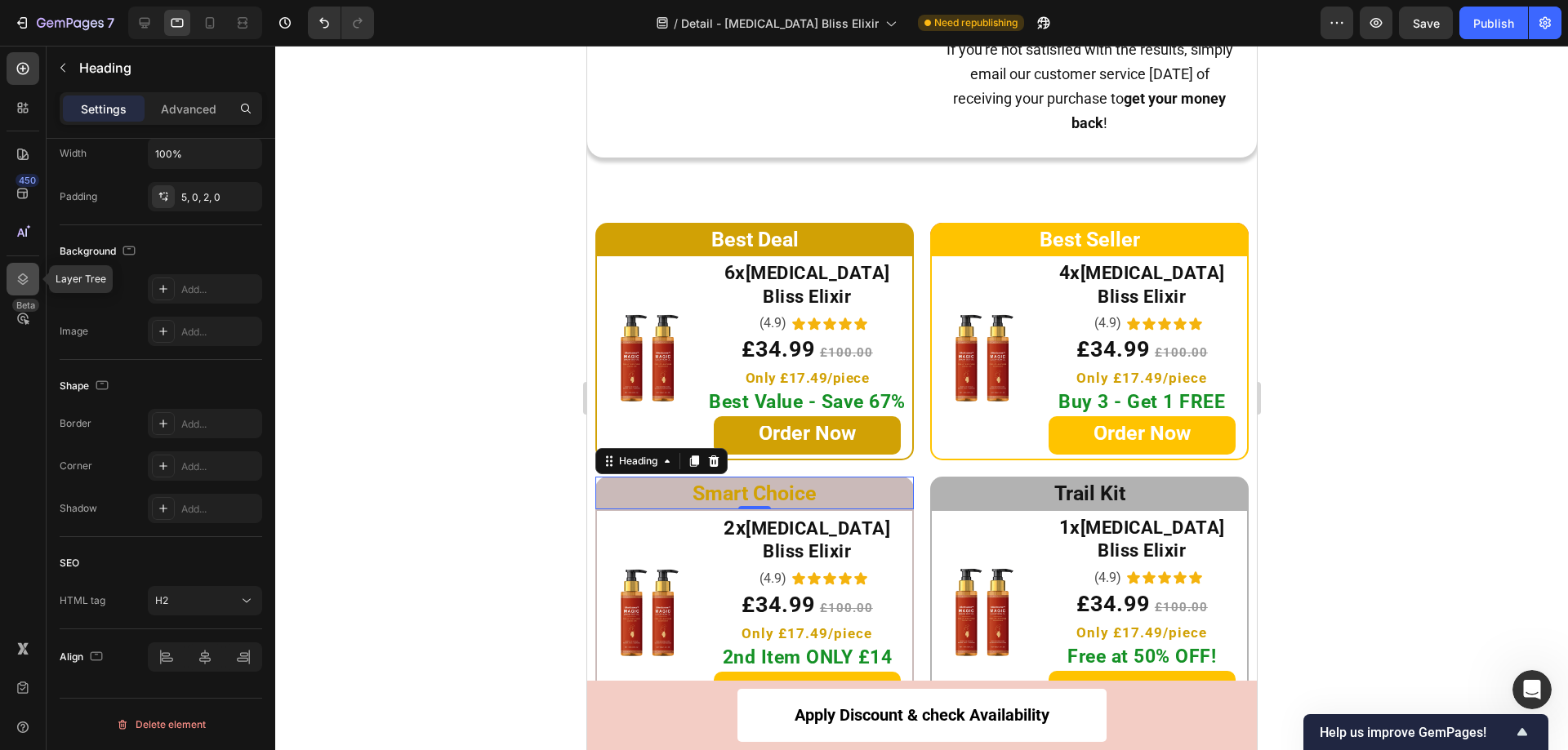
click at [18, 277] on icon at bounding box center [24, 279] width 11 height 11
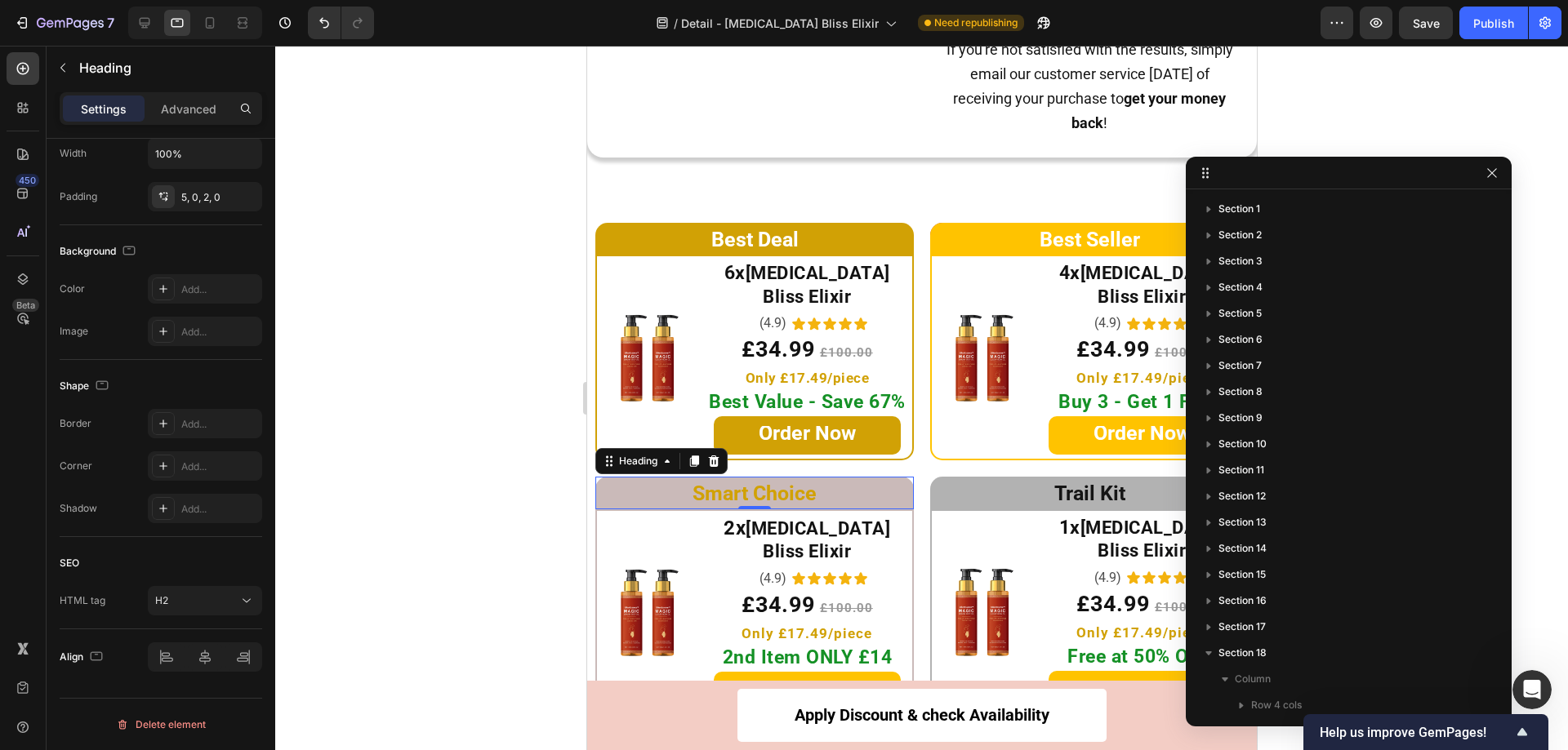
scroll to position [506, 0]
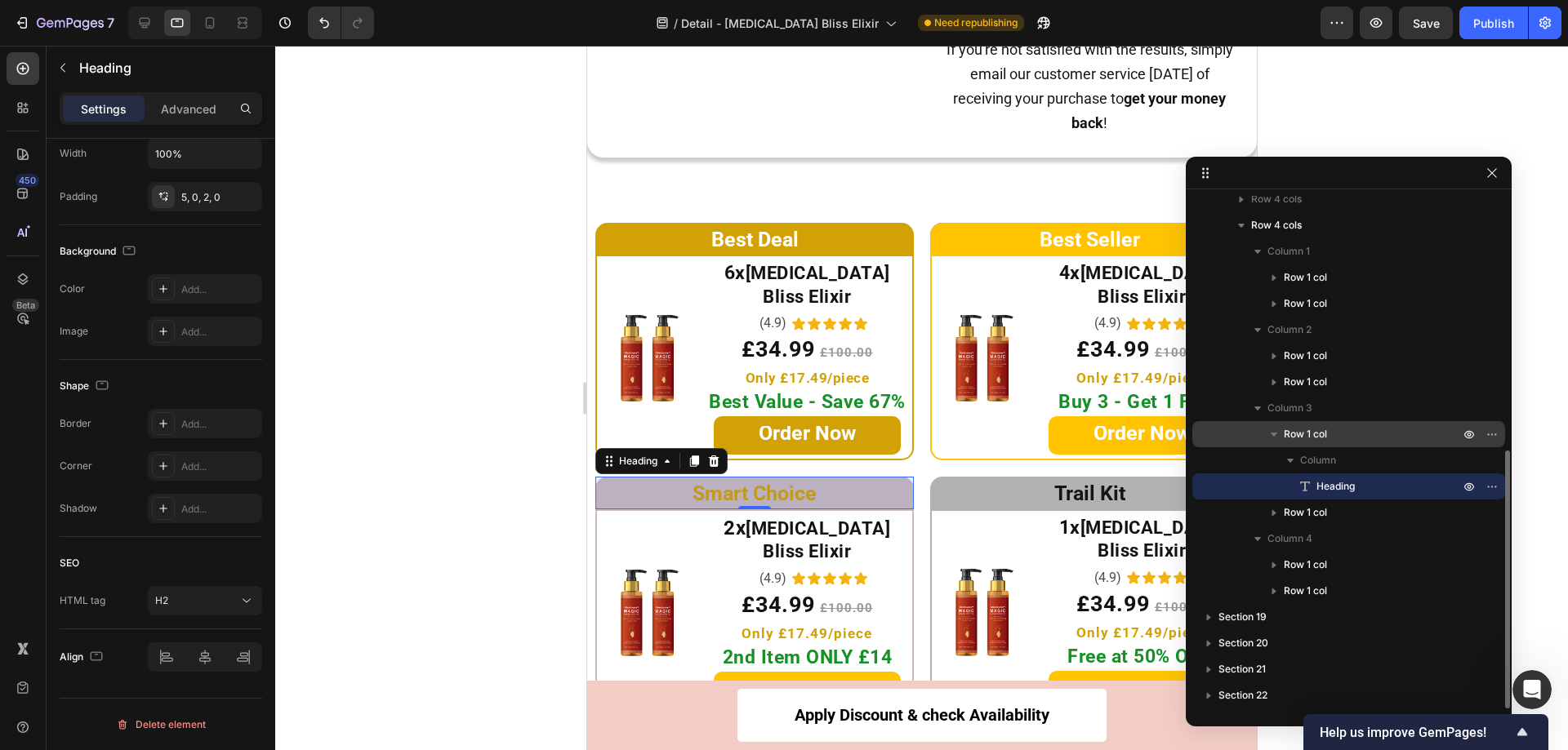
click at [1234, 433] on div "Row 1 col" at bounding box center [1348, 434] width 300 height 26
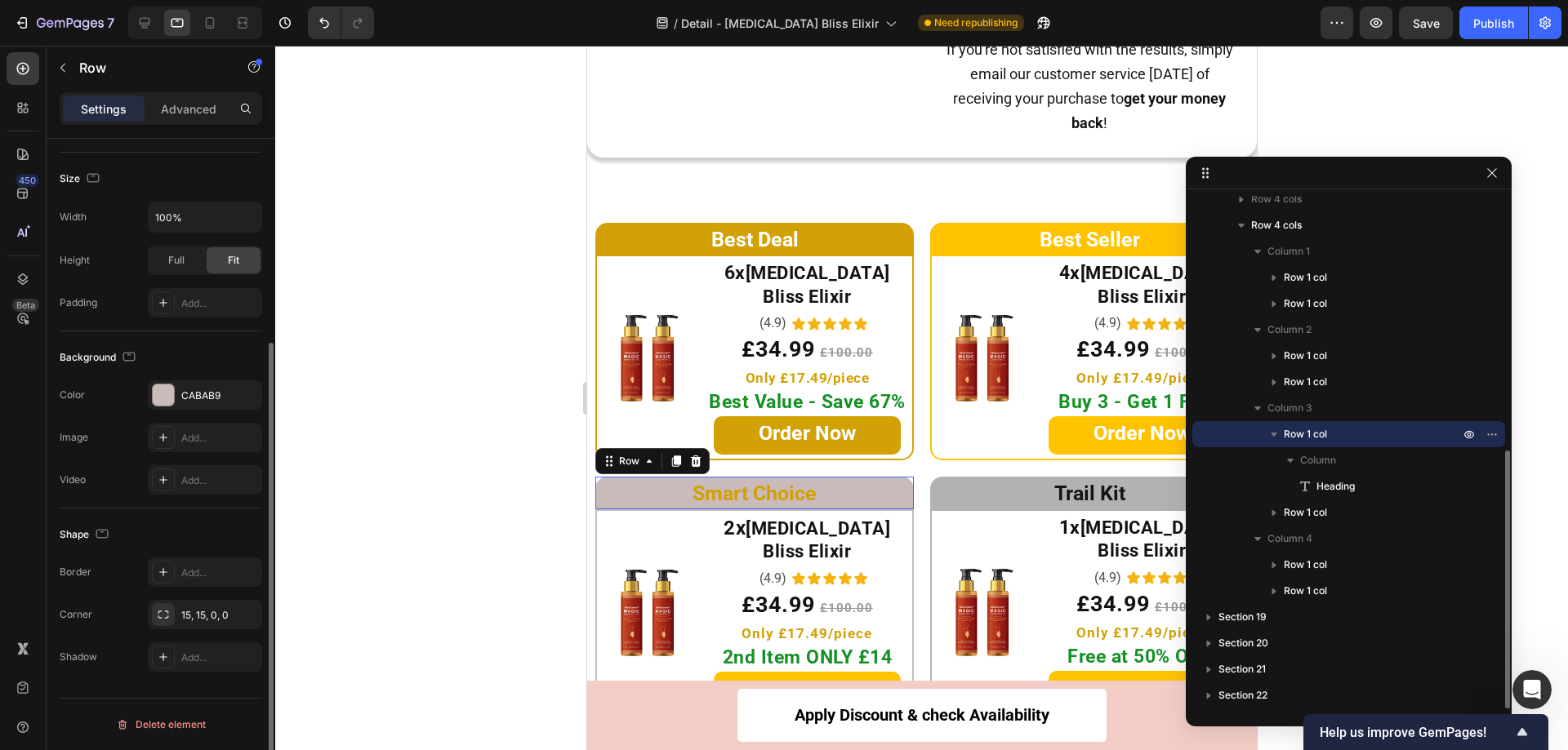
scroll to position [0, 0]
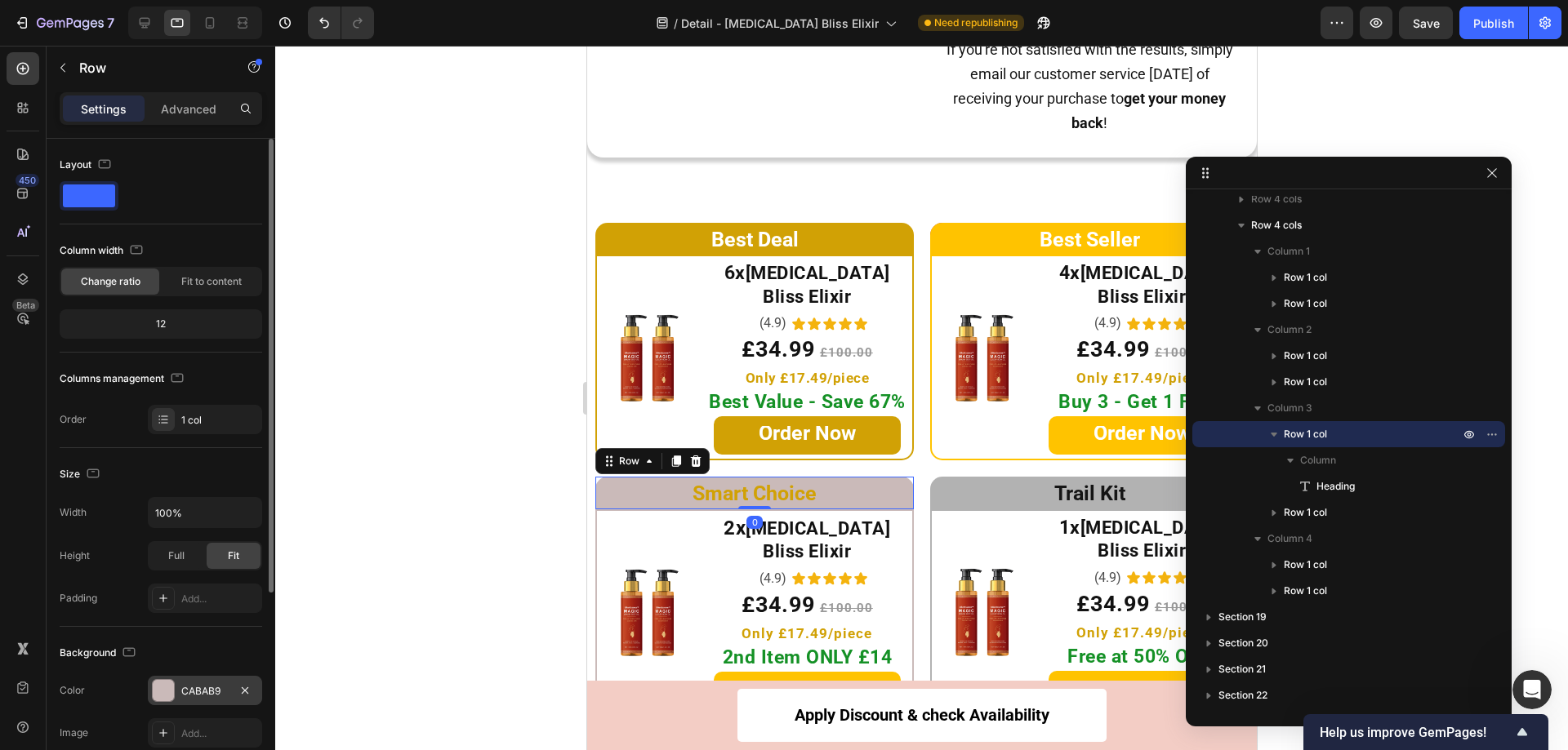
click at [165, 691] on div at bounding box center [163, 690] width 21 height 21
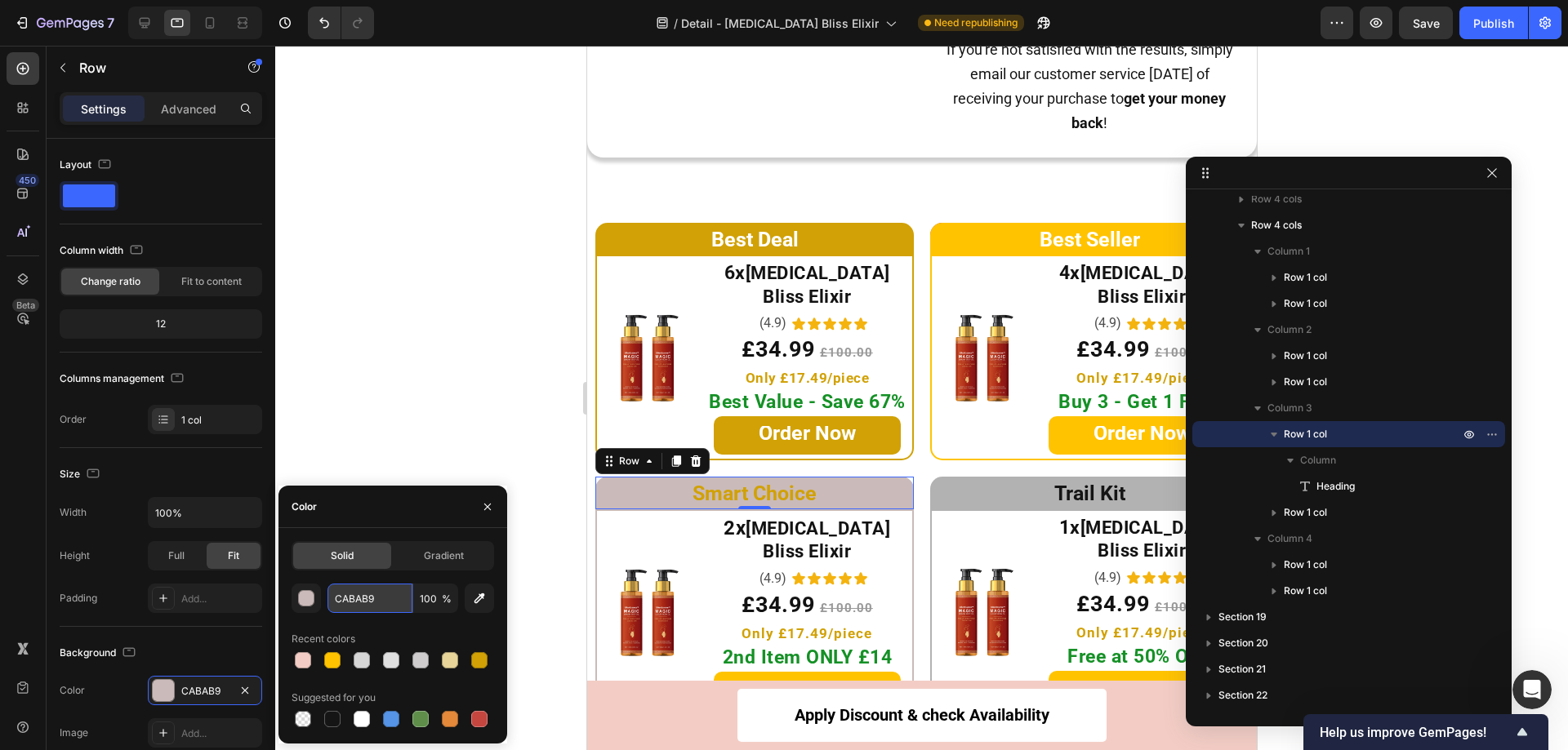
click at [380, 601] on input "CABAB9" at bounding box center [370, 599] width 85 height 29
paste input "#e6d49"
type input "E6D499"
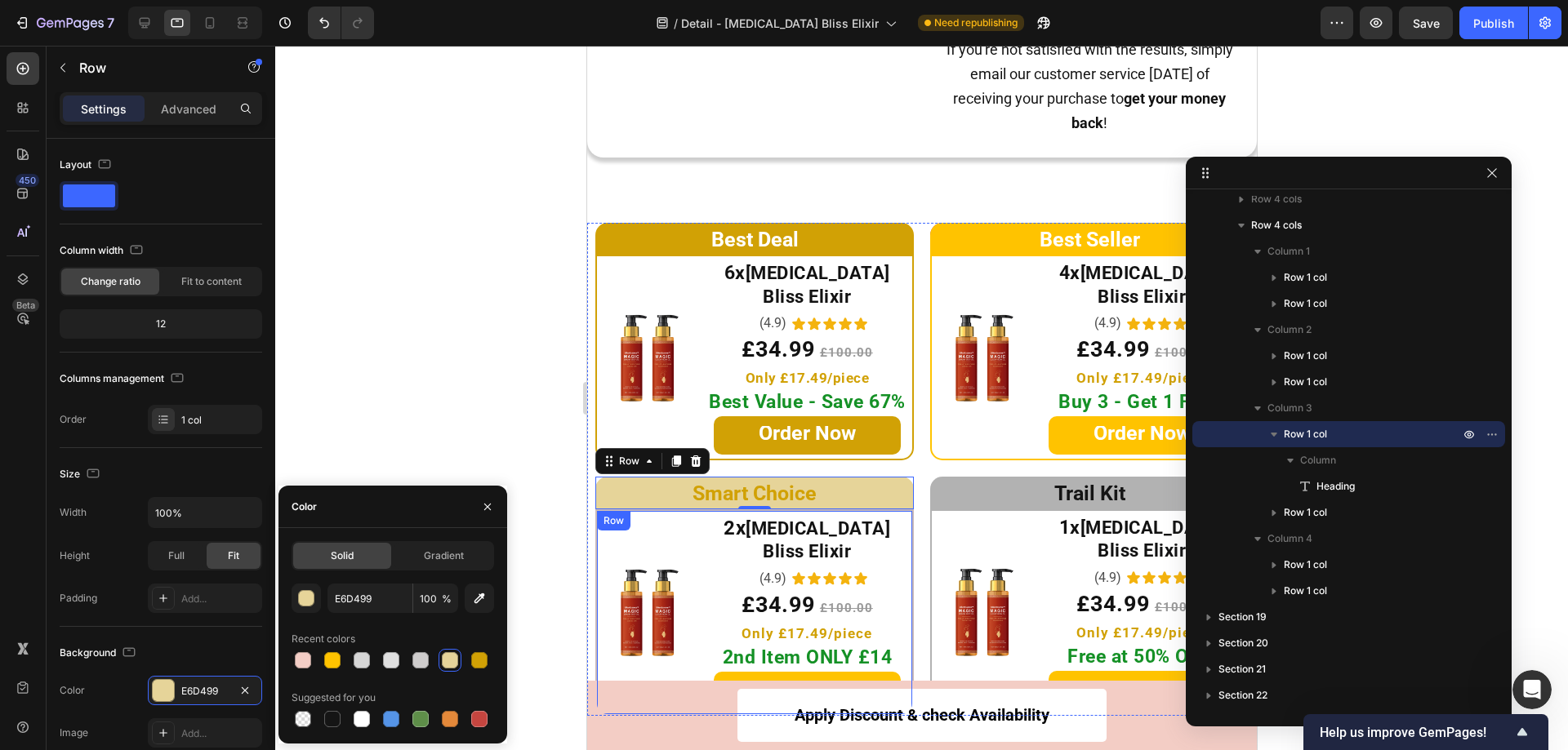
click at [602, 675] on div "Image ⁠⁠⁠⁠⁠⁠⁠ 2x Botox Bliss Elixir Heading (4.9) Text Block Icon Icon Icon Ico…" at bounding box center [753, 612] width 318 height 206
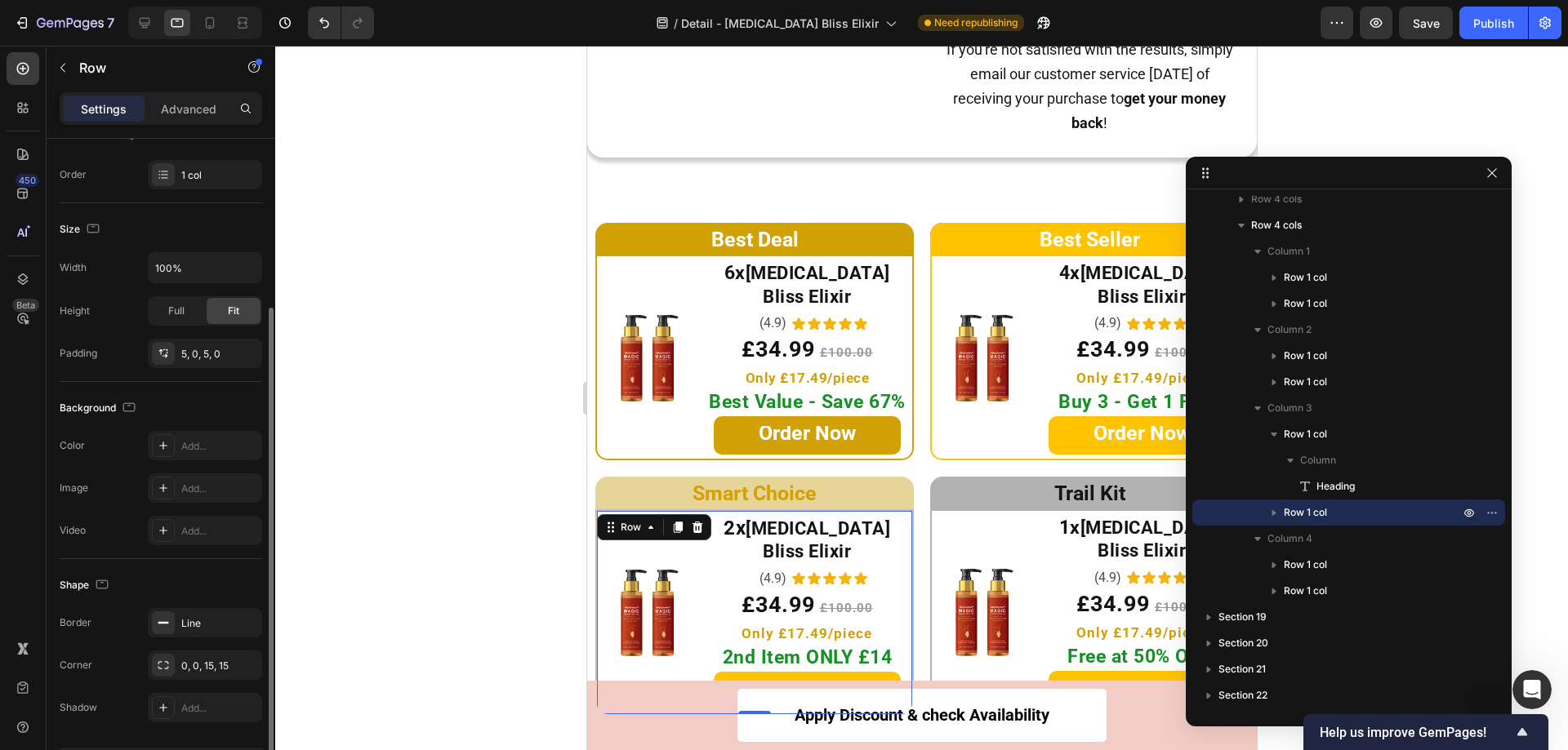
scroll to position [295, 0]
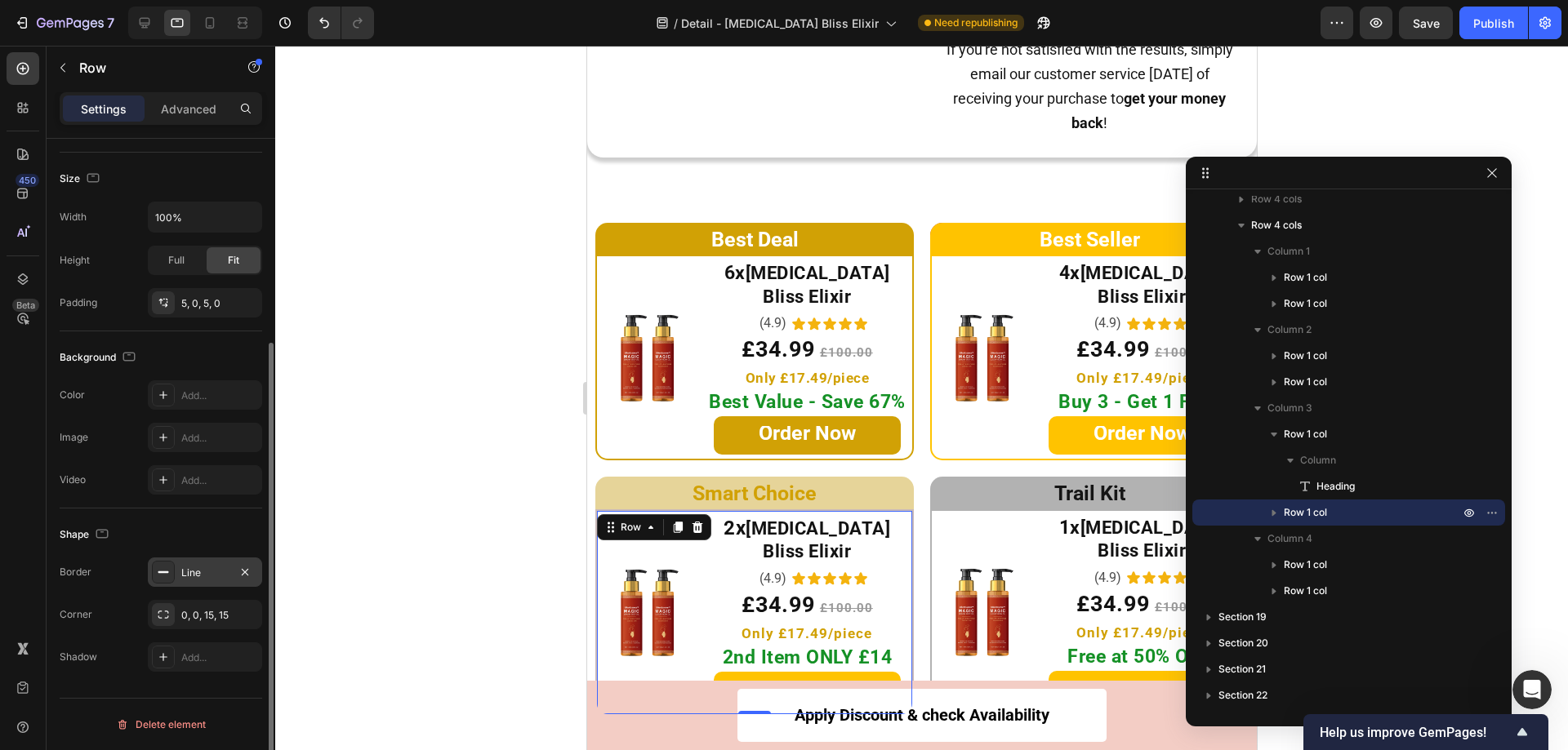
click at [154, 569] on div at bounding box center [163, 572] width 23 height 23
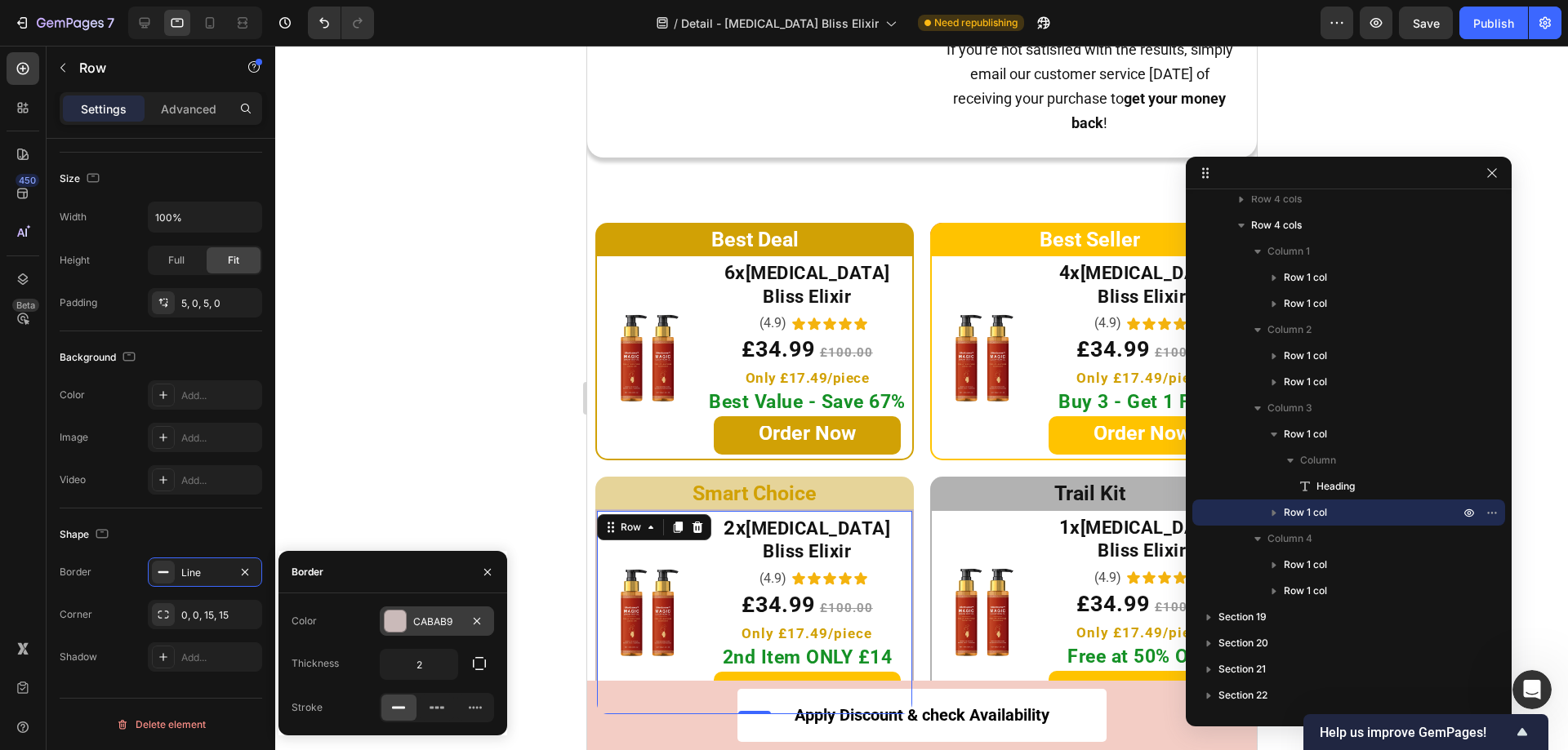
click at [392, 631] on div at bounding box center [394, 621] width 21 height 21
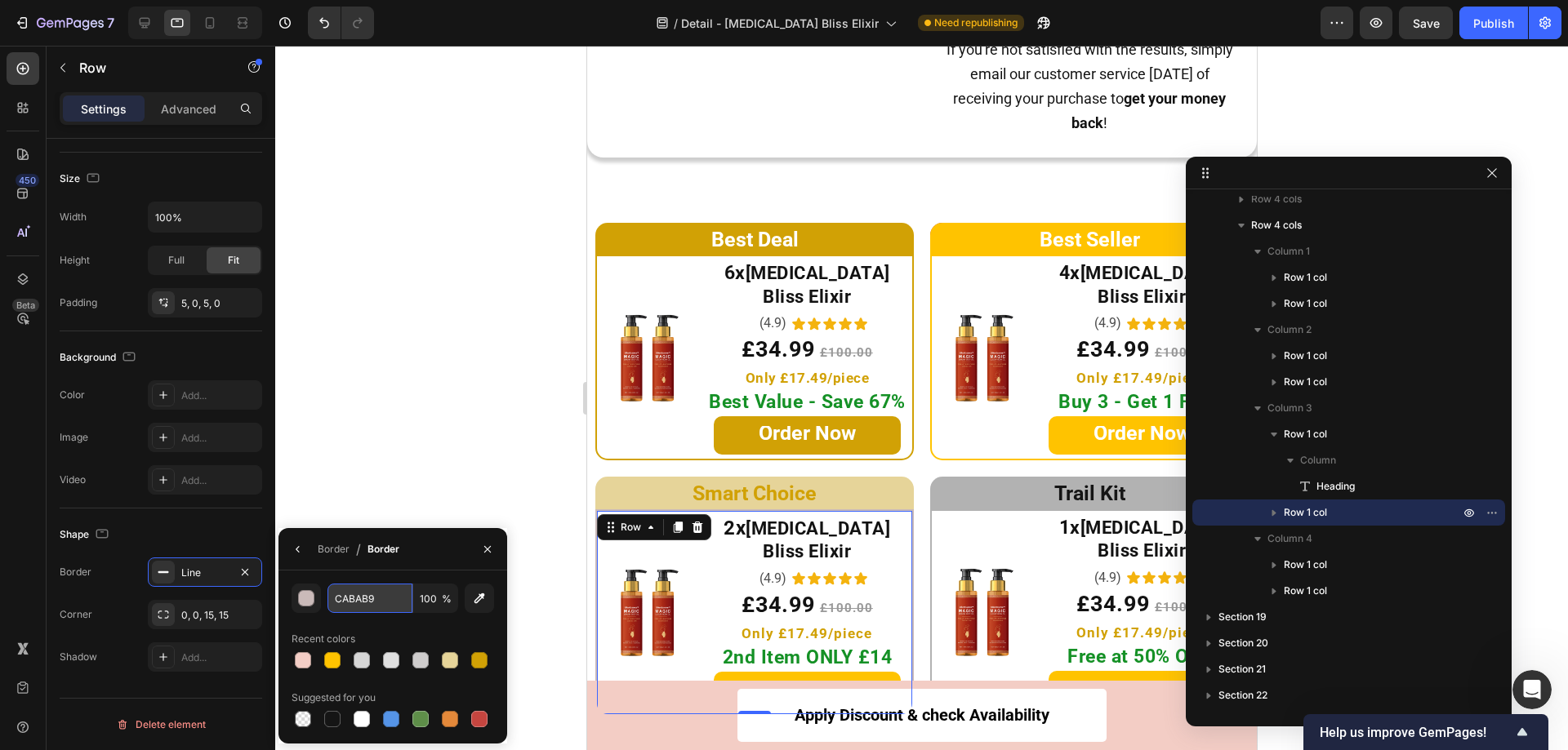
click at [381, 602] on input "CABAB9" at bounding box center [370, 599] width 85 height 29
paste input "#e6d49"
type input "E6D499"
click at [387, 475] on div at bounding box center [922, 398] width 1293 height 705
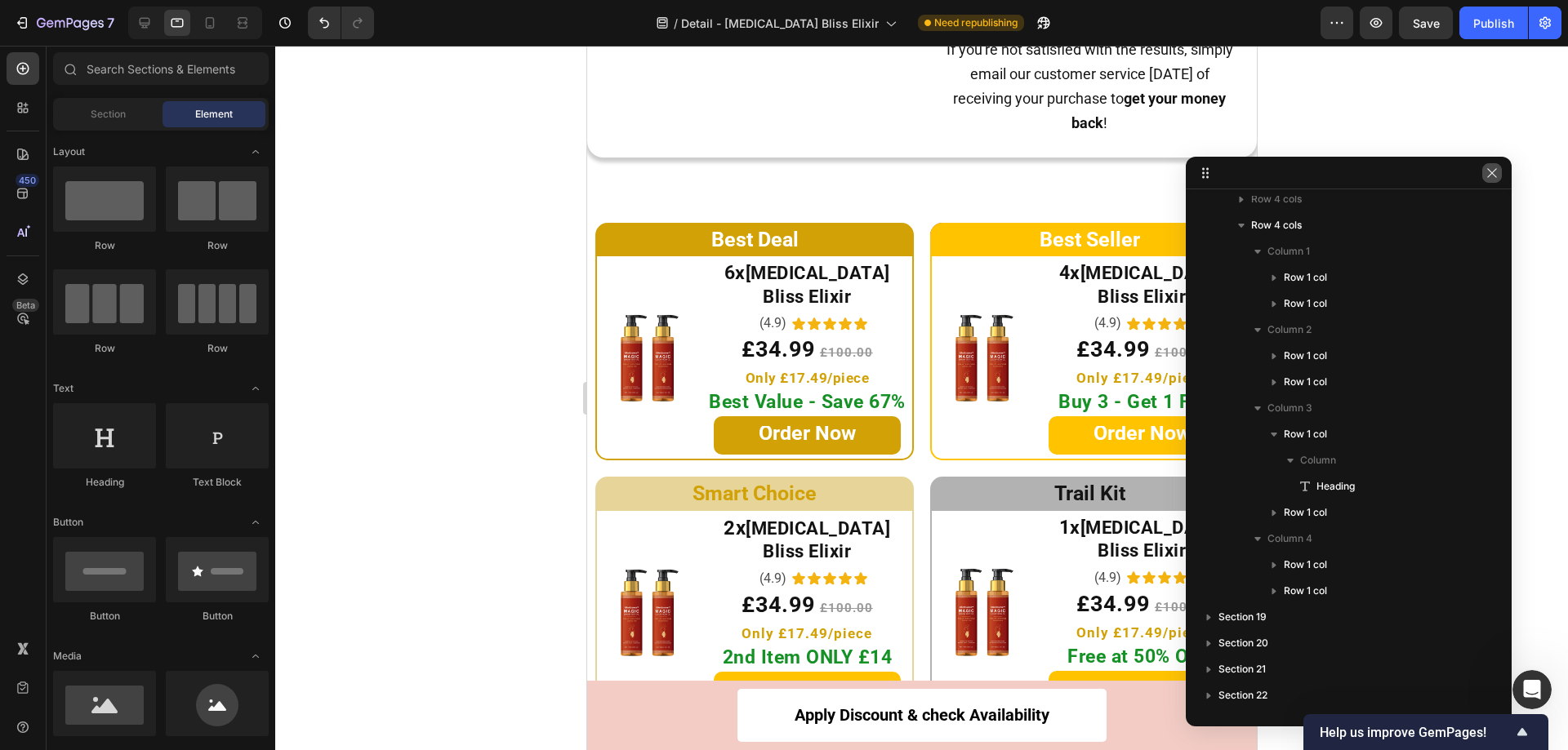
click at [1490, 175] on icon "button" at bounding box center [1492, 172] width 9 height 9
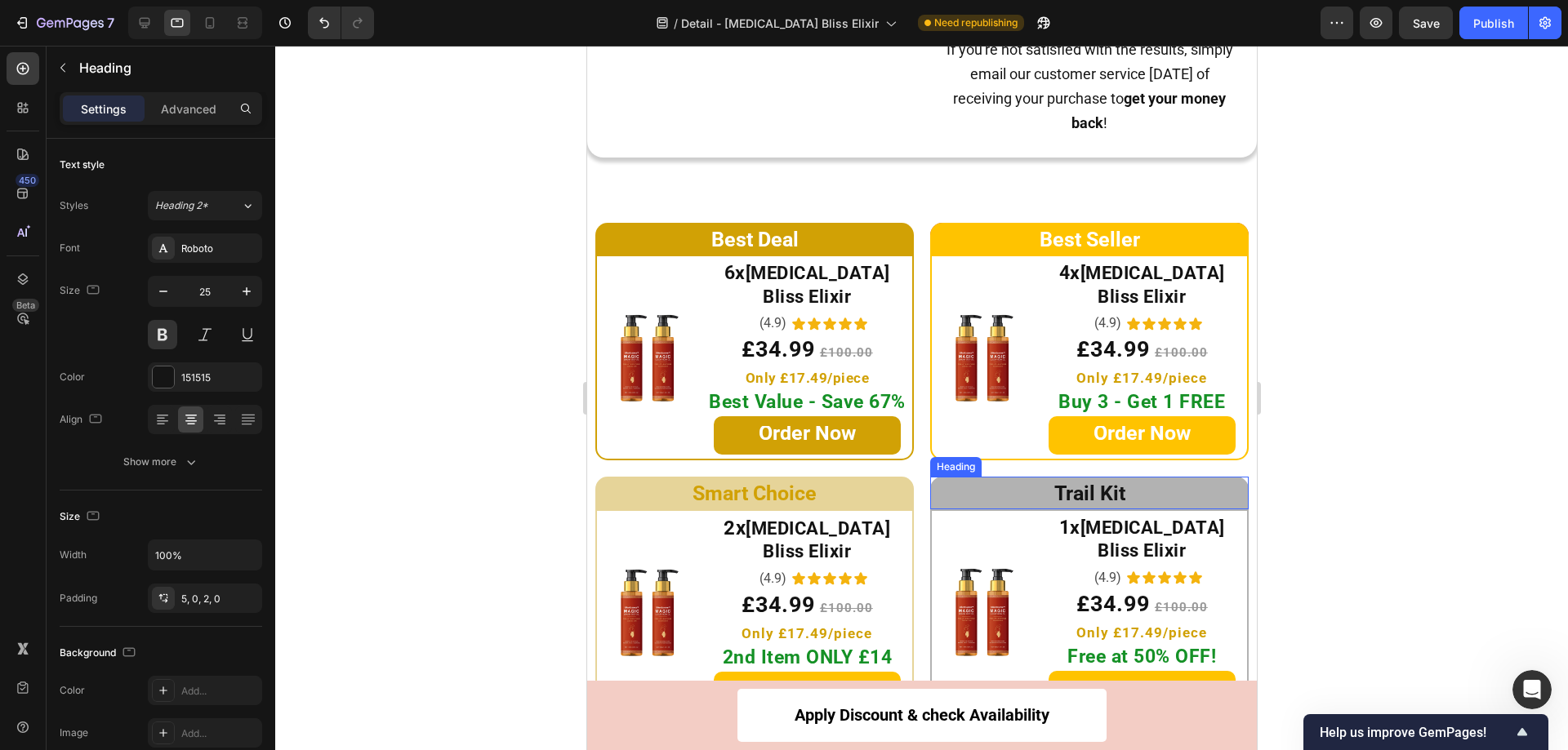
click at [965, 477] on h2 "Trail Kit" at bounding box center [1088, 493] width 318 height 33
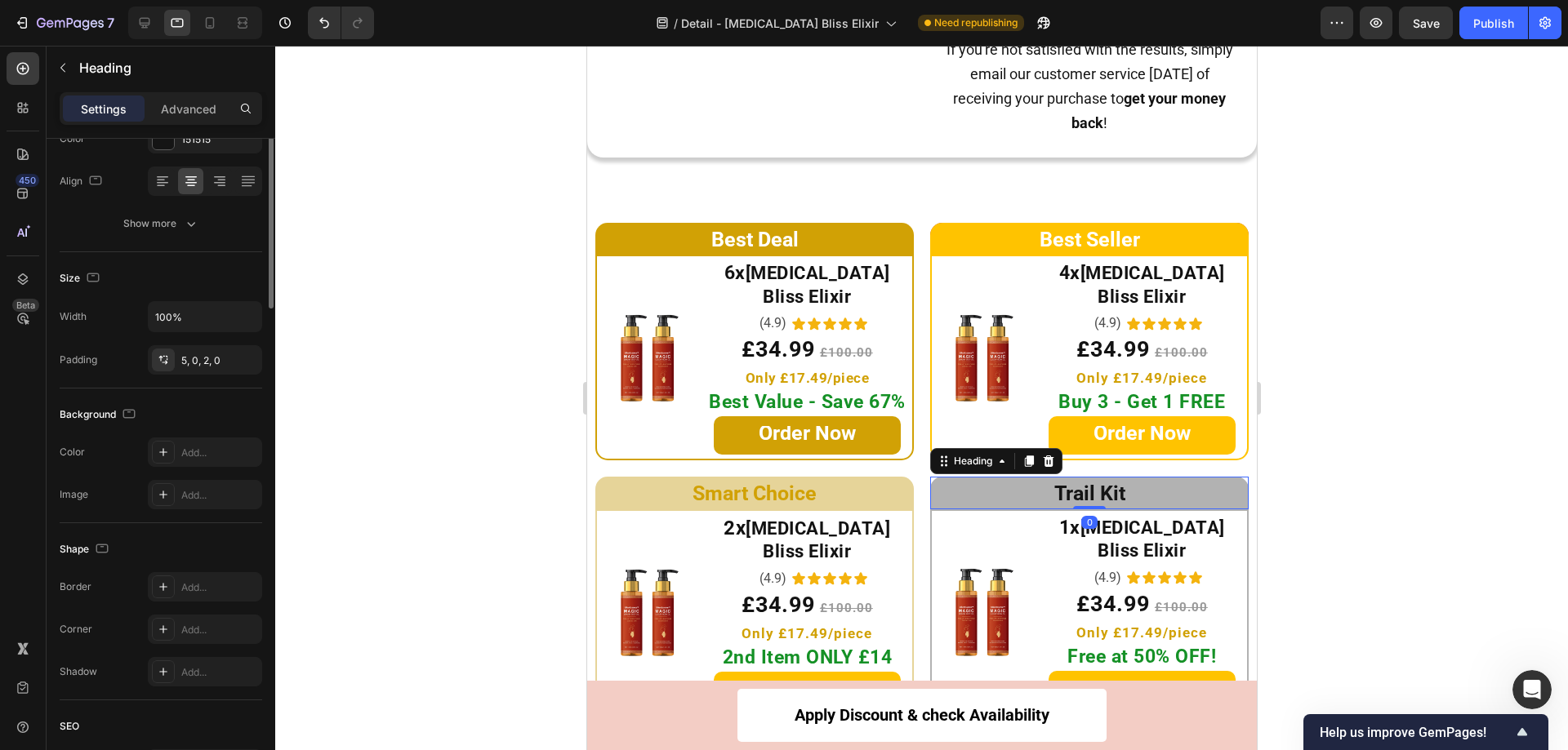
scroll to position [0, 0]
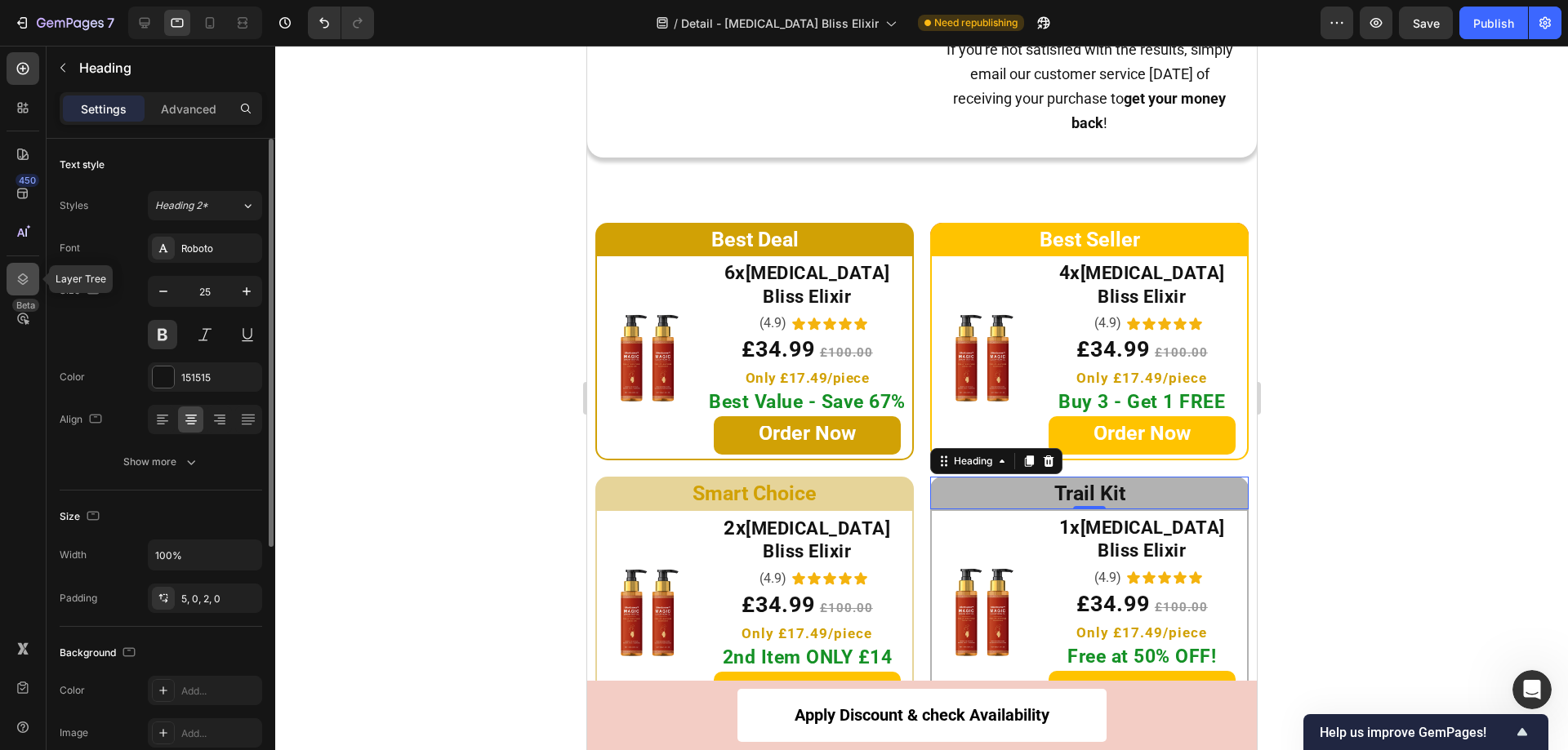
click at [17, 279] on icon at bounding box center [23, 280] width 17 height 17
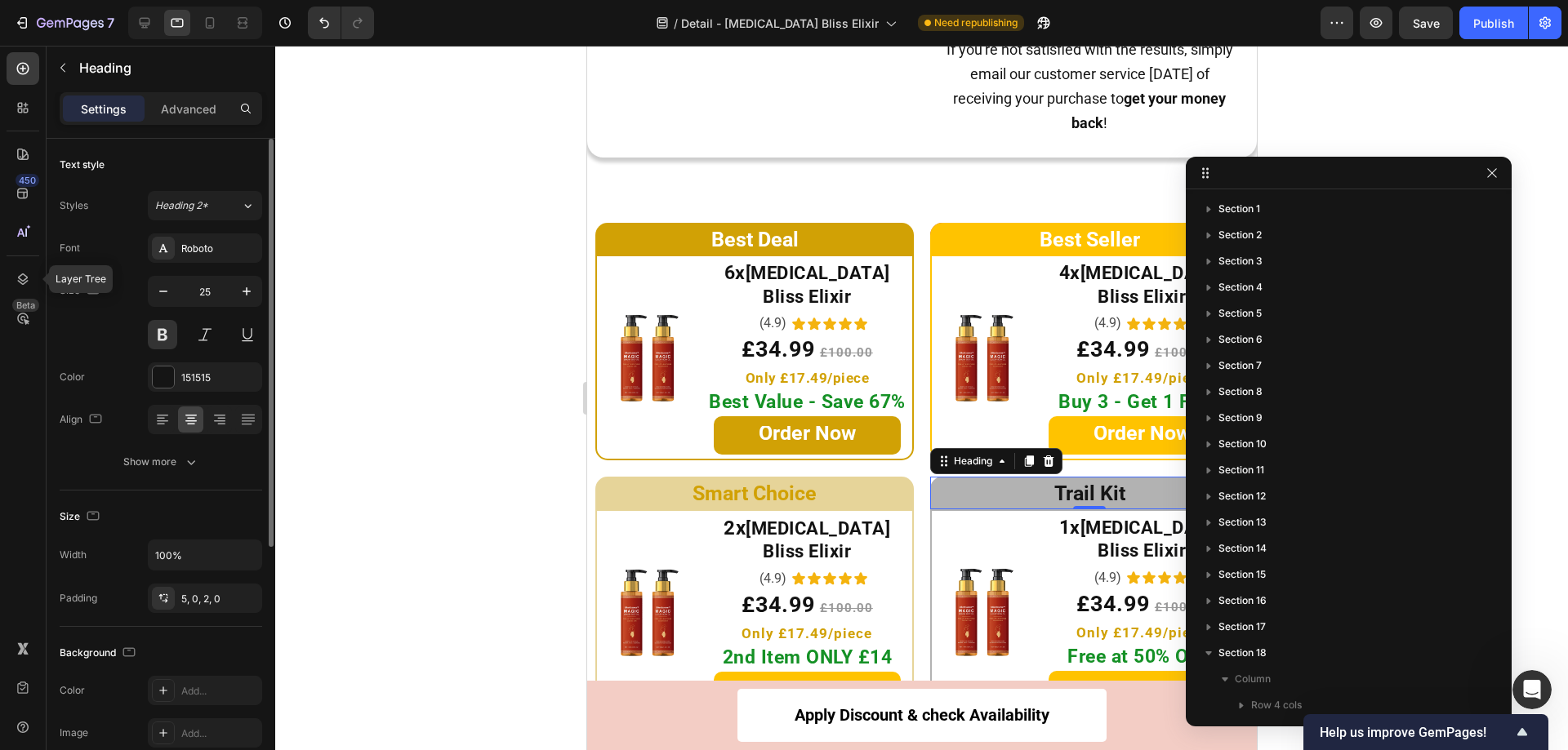
scroll to position [506, 0]
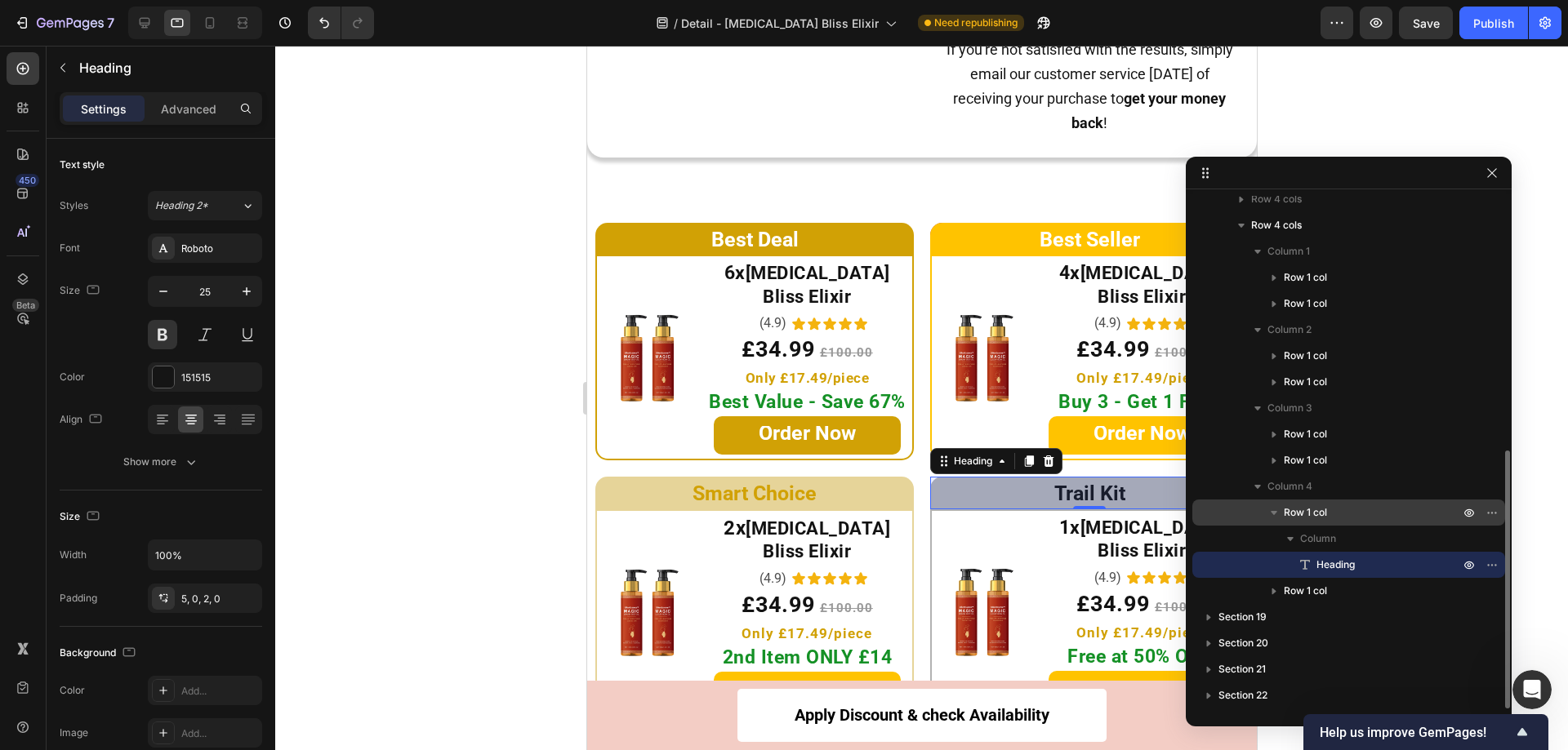
click at [1252, 503] on div "Row 1 col" at bounding box center [1348, 513] width 300 height 26
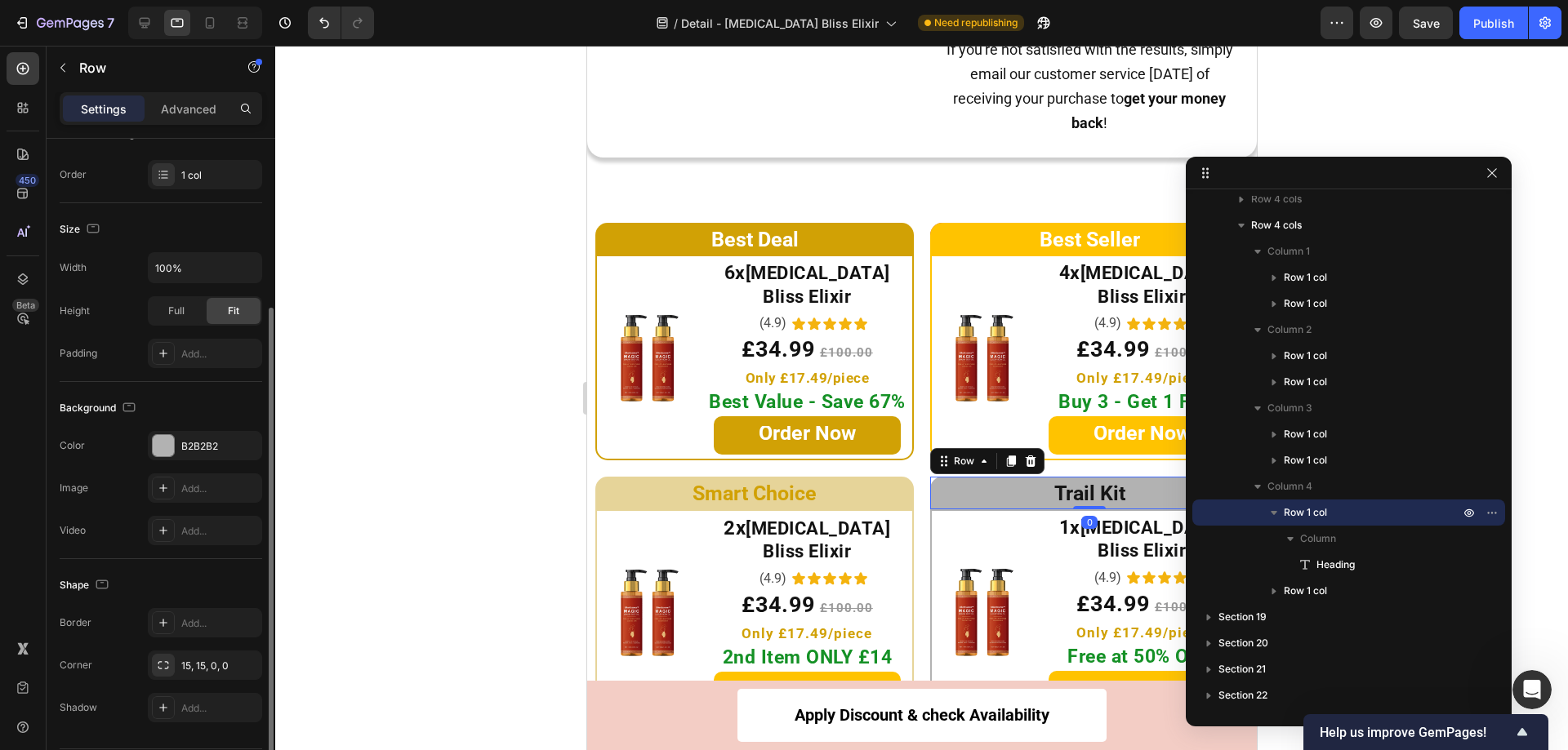
scroll to position [295, 0]
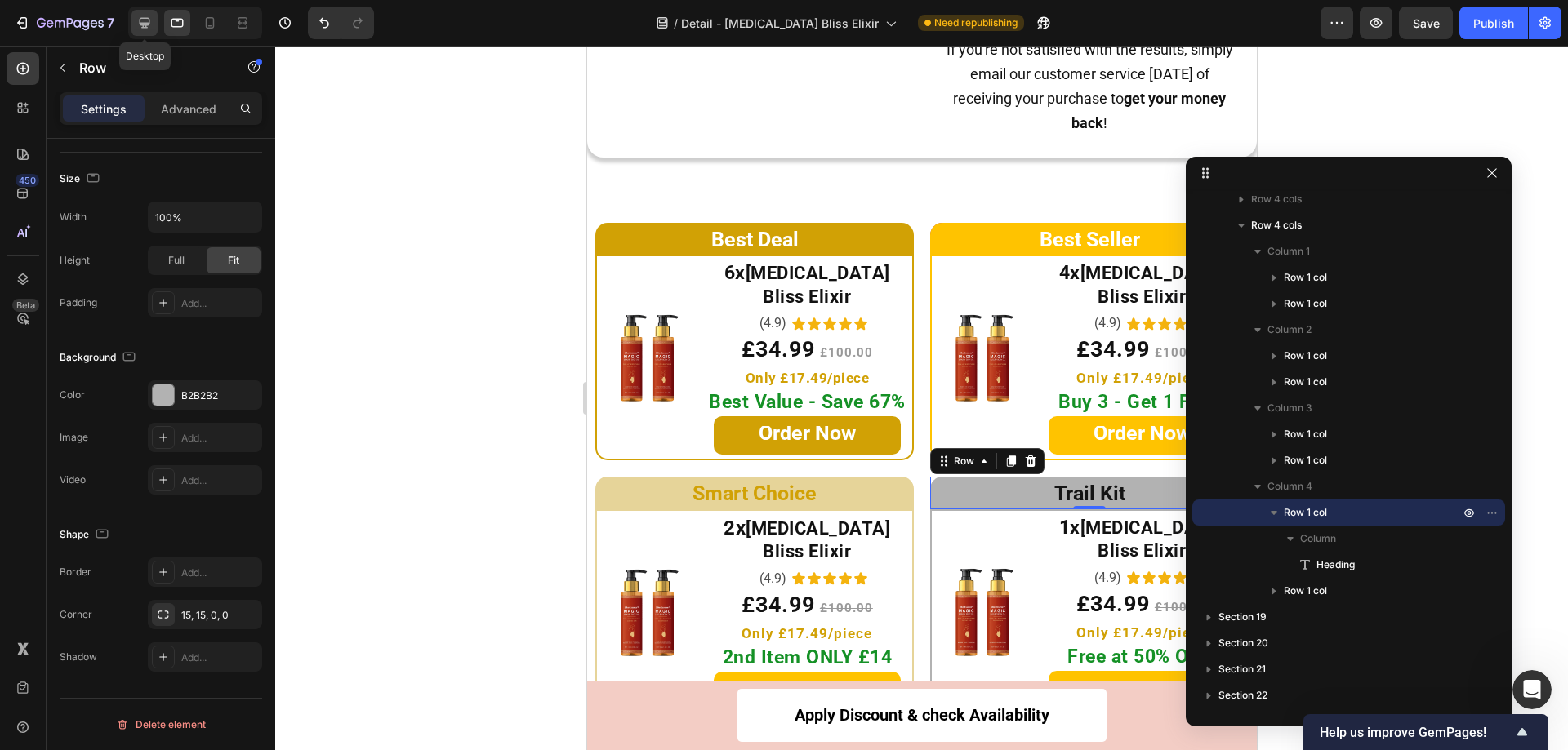
click at [149, 15] on icon at bounding box center [145, 23] width 17 height 17
type input "1200"
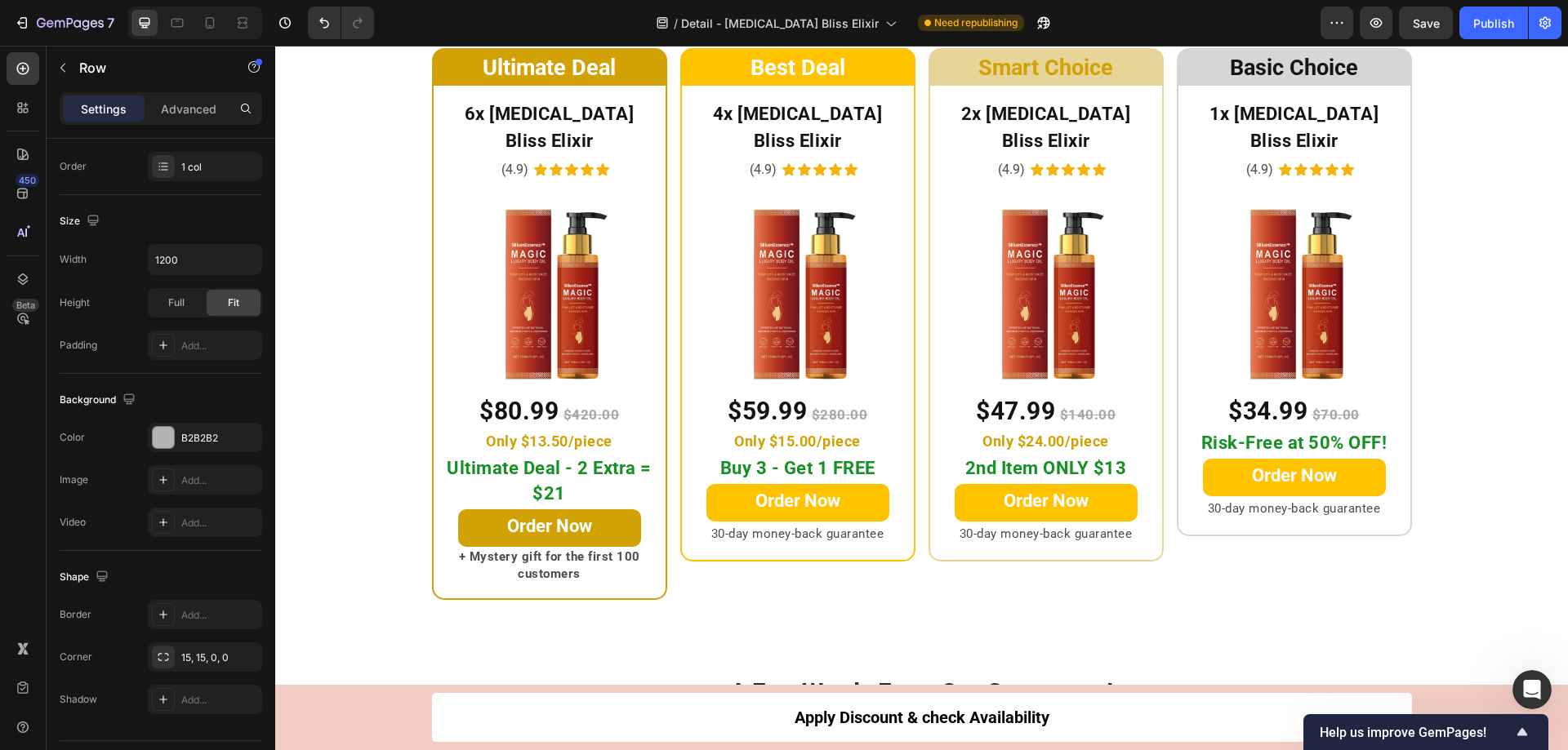
scroll to position [8367, 0]
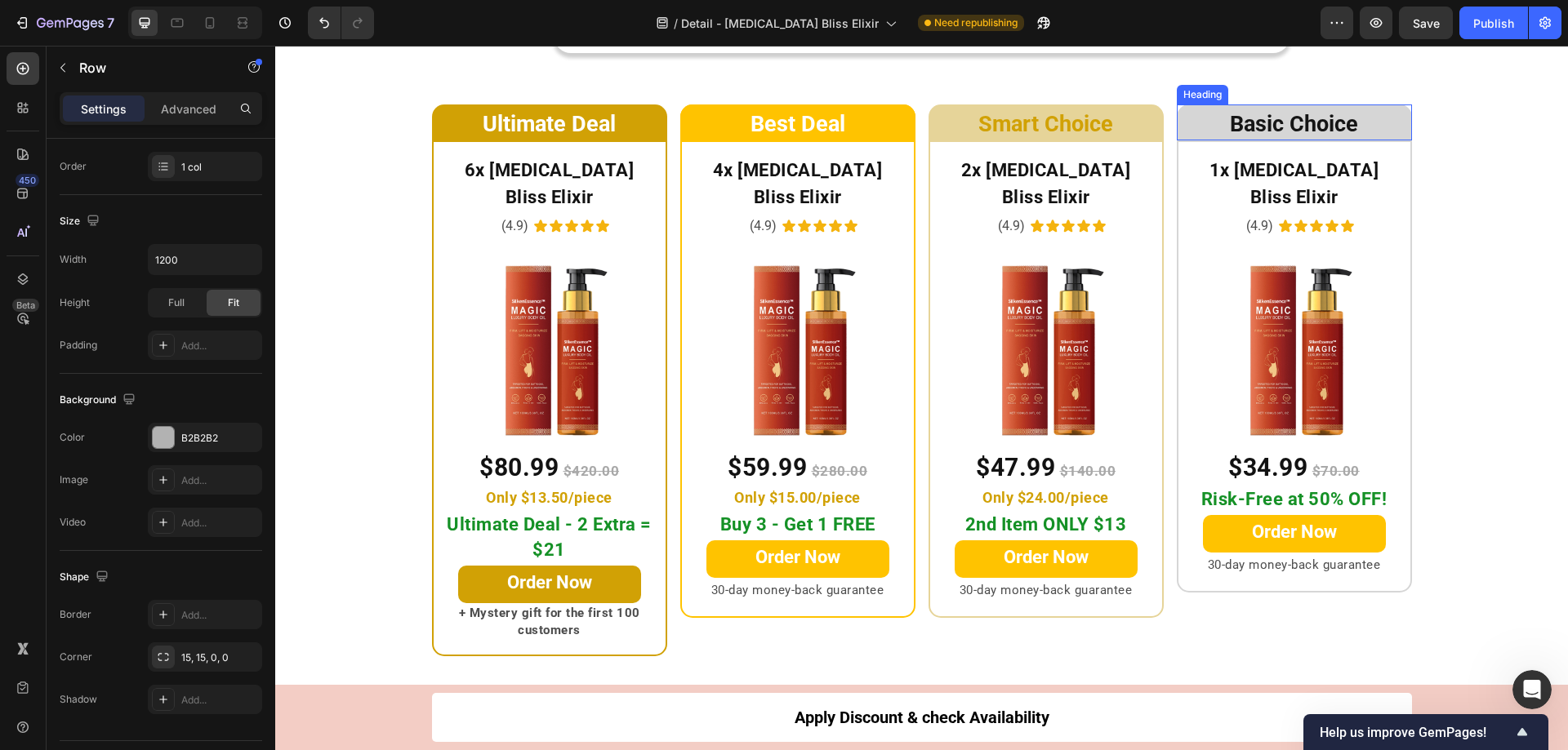
click at [1206, 122] on h2 "Basic Choice" at bounding box center [1294, 122] width 235 height 36
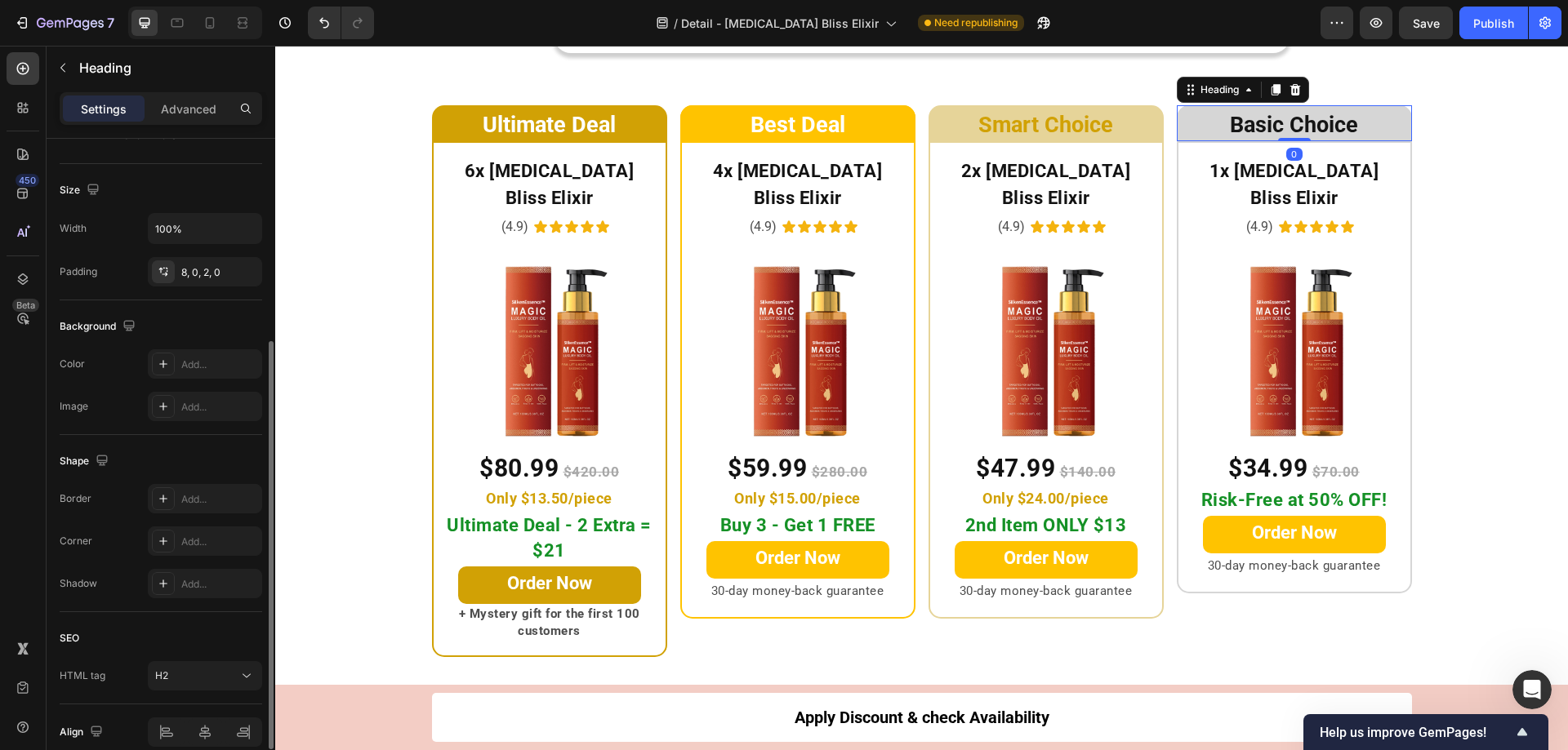
scroll to position [402, 0]
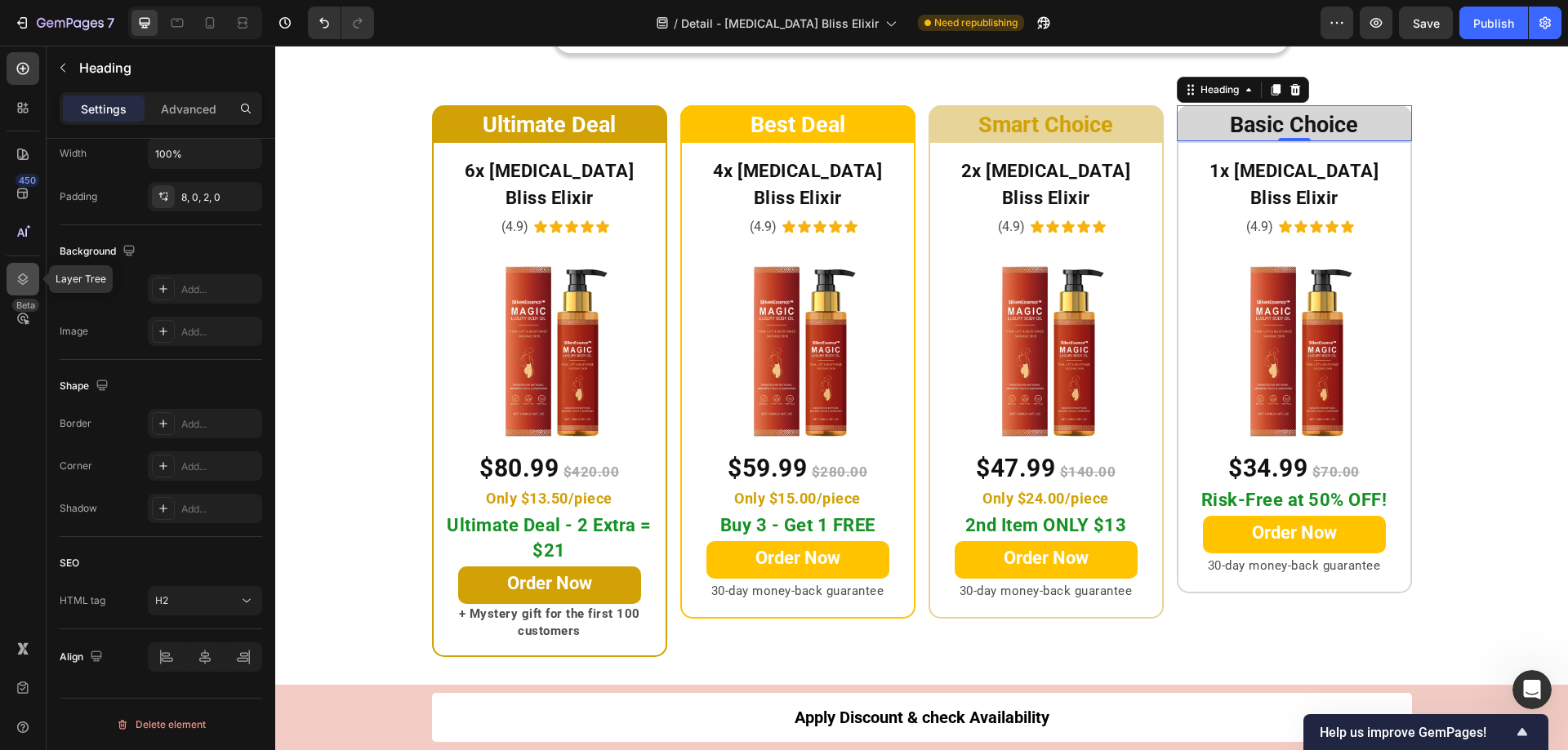
click at [17, 271] on icon at bounding box center [23, 280] width 17 height 17
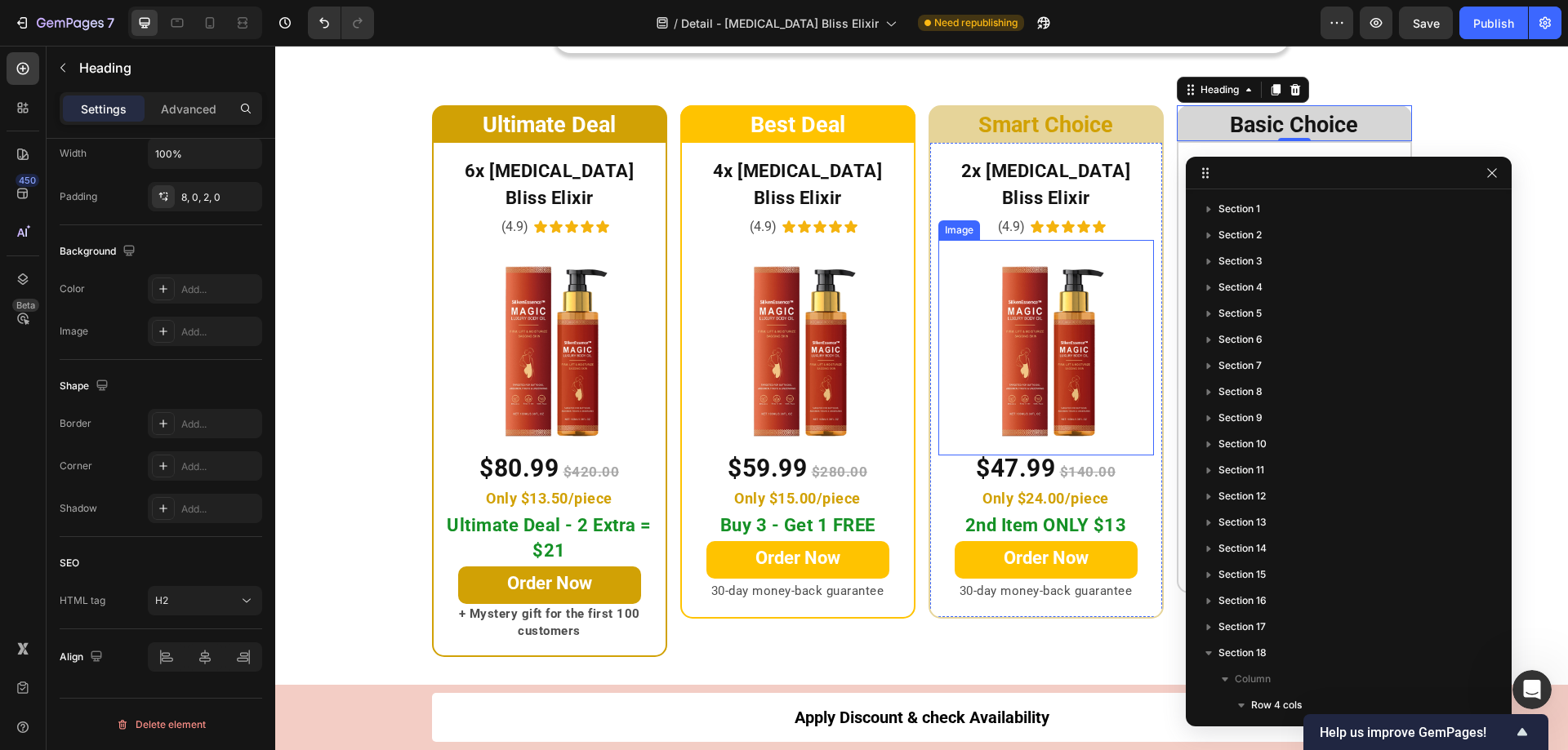
scroll to position [506, 0]
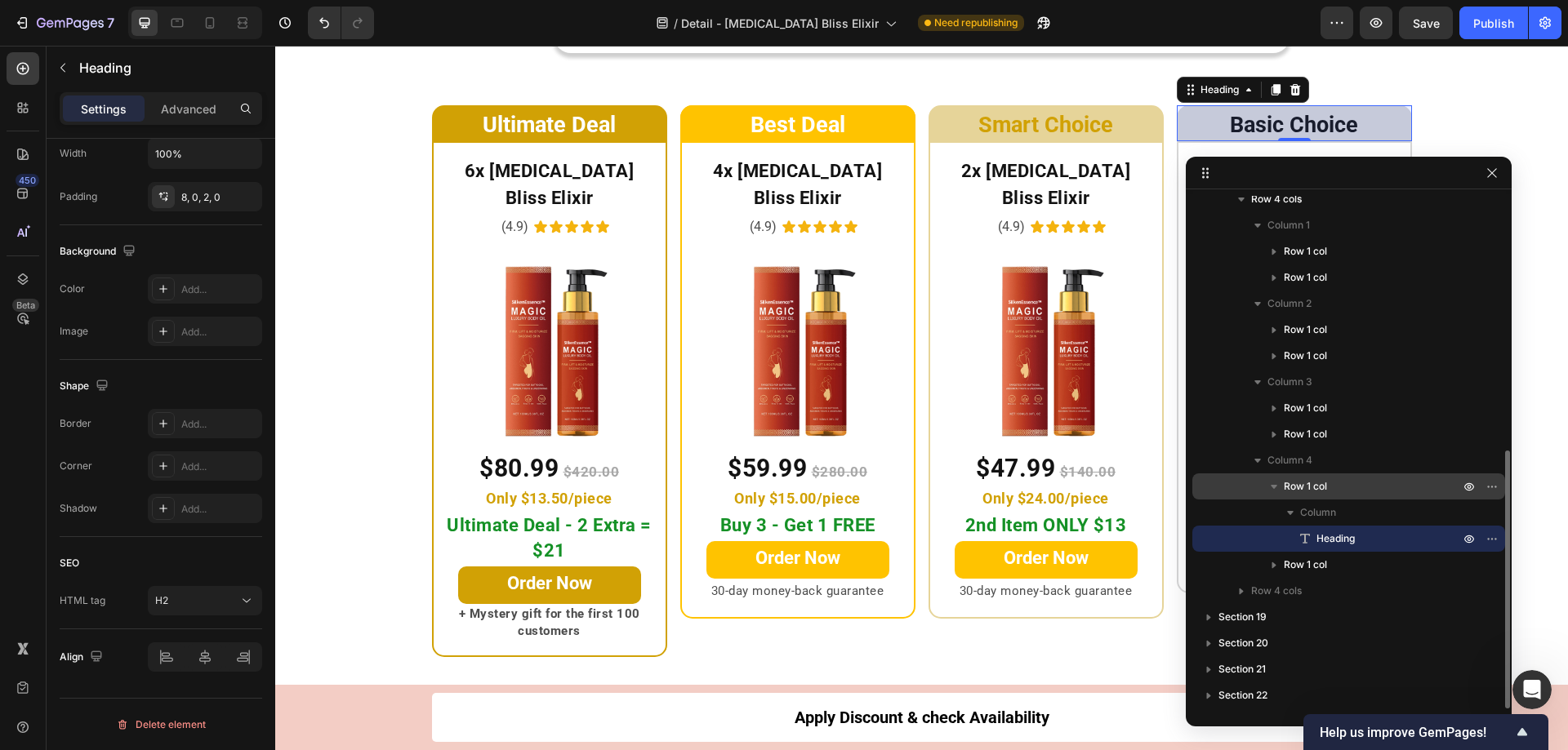
click at [1266, 478] on button "button" at bounding box center [1273, 486] width 19 height 19
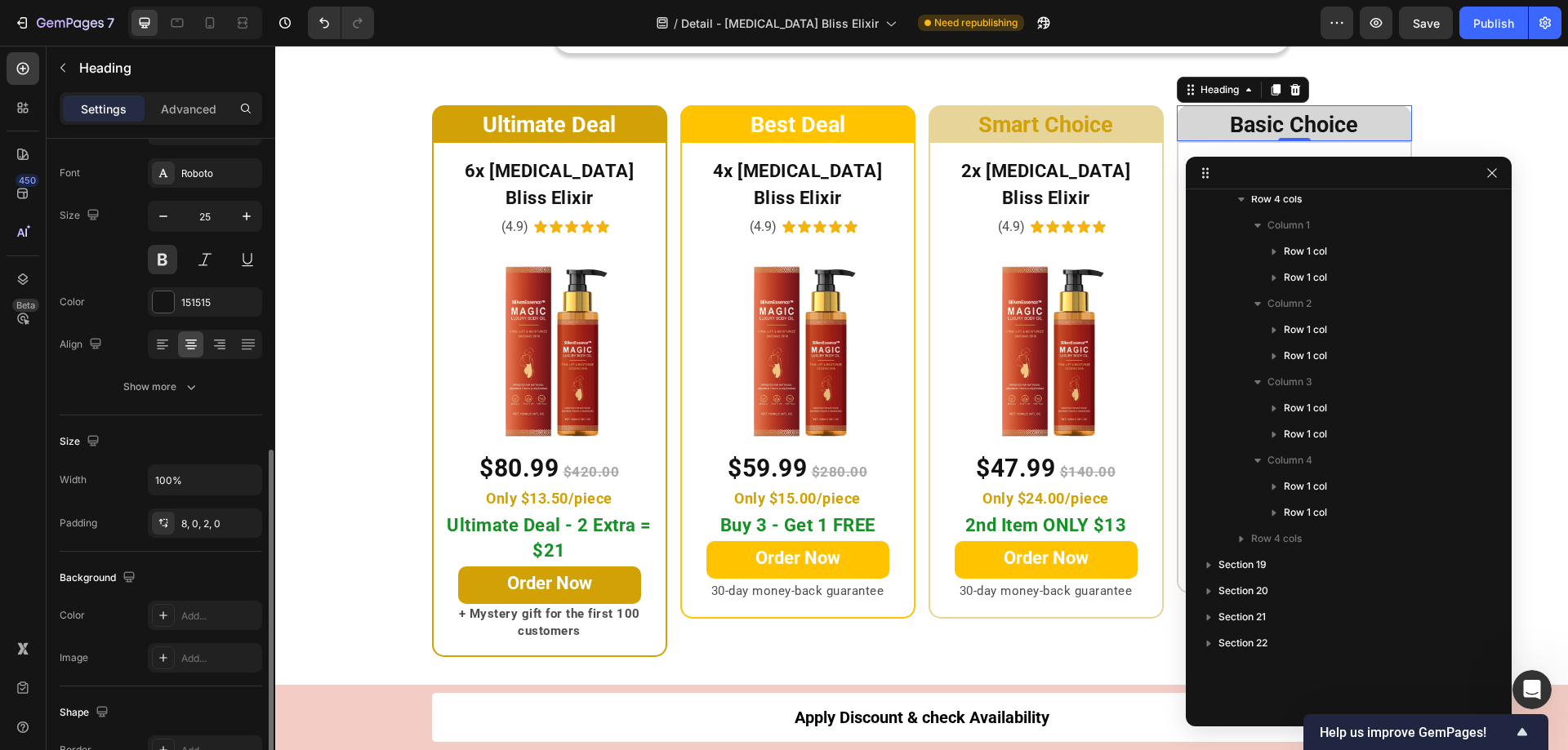
scroll to position [0, 0]
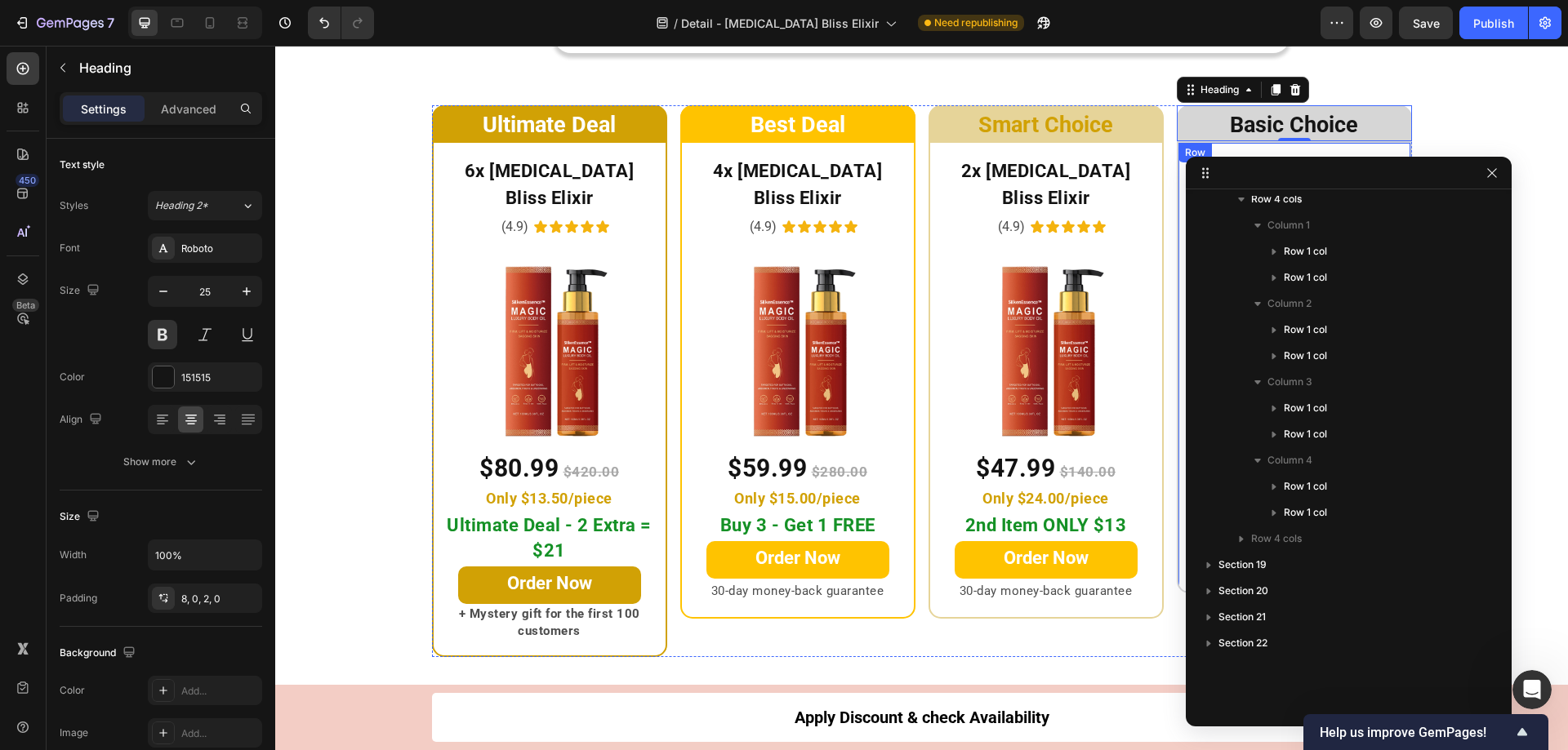
click at [1194, 127] on h2 "Basic Choice" at bounding box center [1294, 123] width 235 height 36
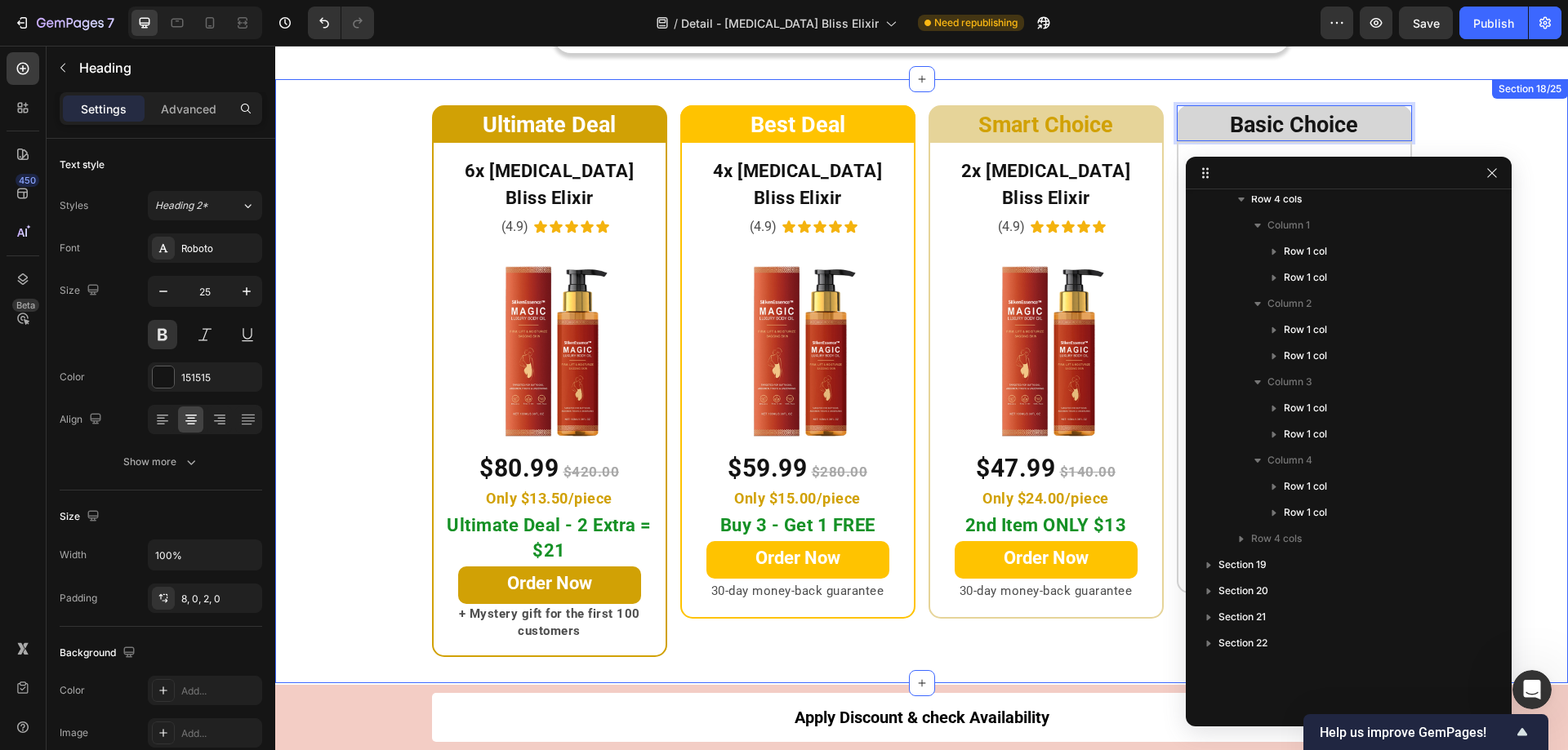
click at [1477, 120] on div "Ultimate Deal Heading Row 6x Botox Bliss Elixir Heading (4.9) Text Block Icon I…" at bounding box center [922, 381] width 1293 height 552
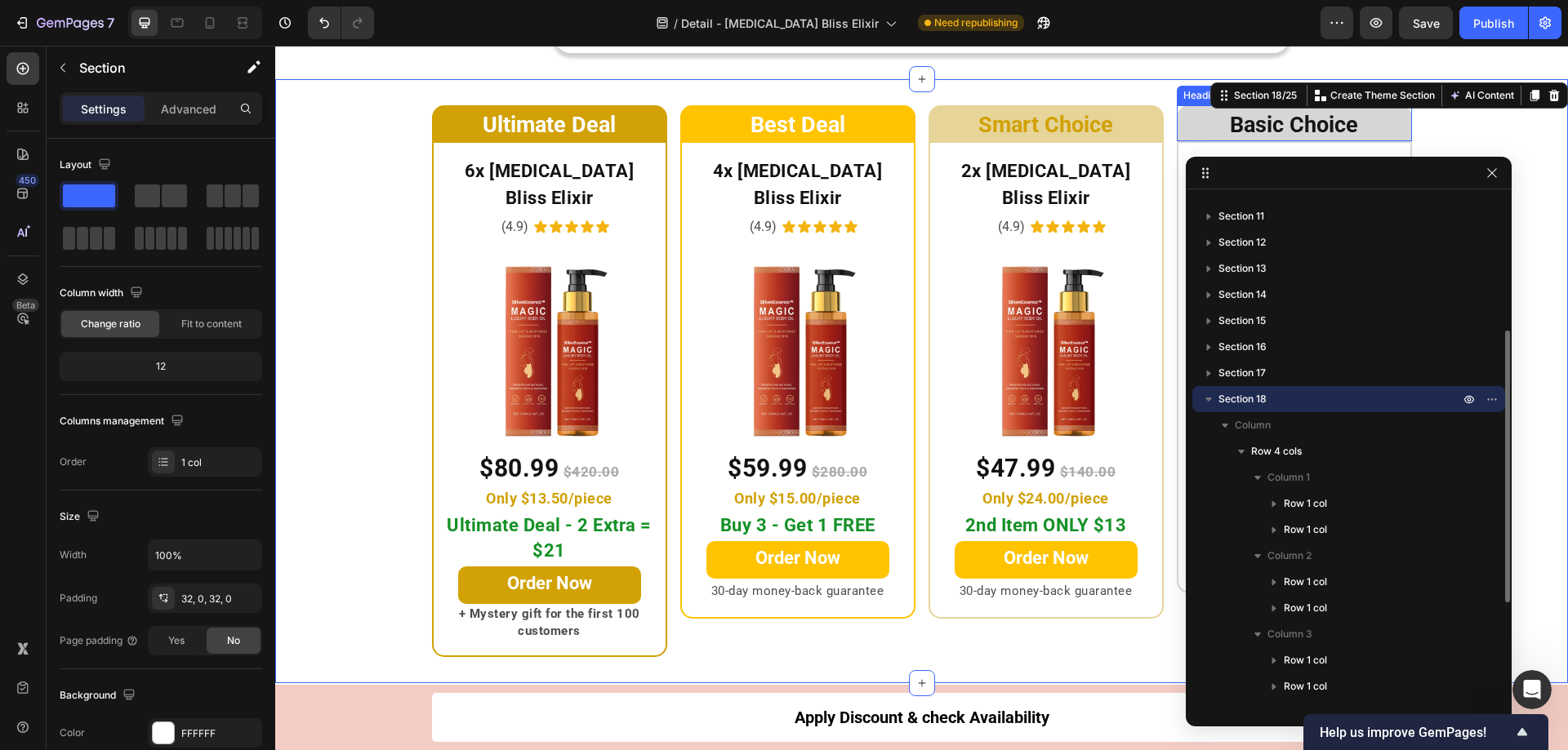
click at [1365, 119] on p "⁠⁠⁠⁠⁠⁠⁠ Basic Choice" at bounding box center [1294, 126] width 235 height 28
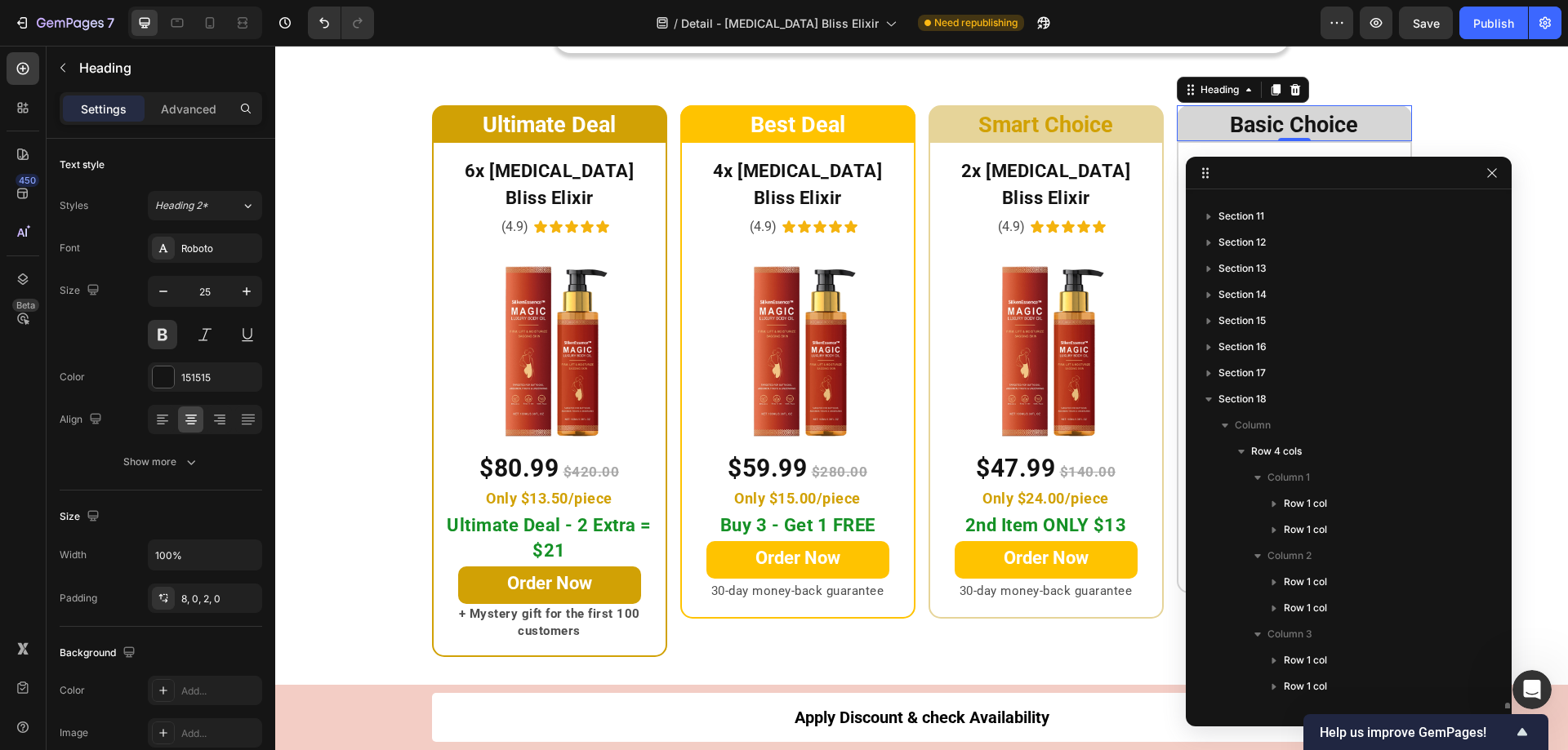
scroll to position [506, 0]
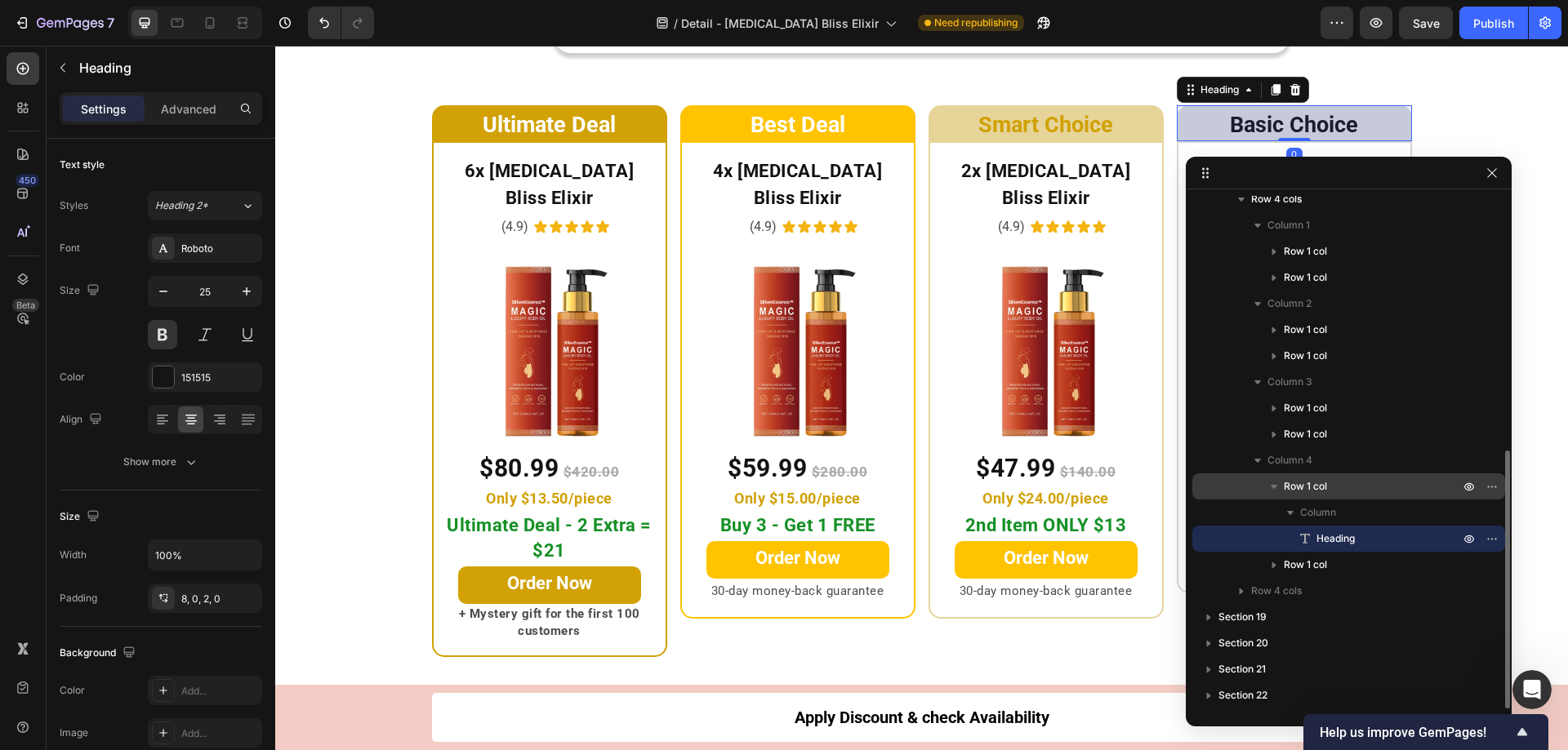
click at [1242, 483] on div "Row 1 col" at bounding box center [1348, 486] width 300 height 26
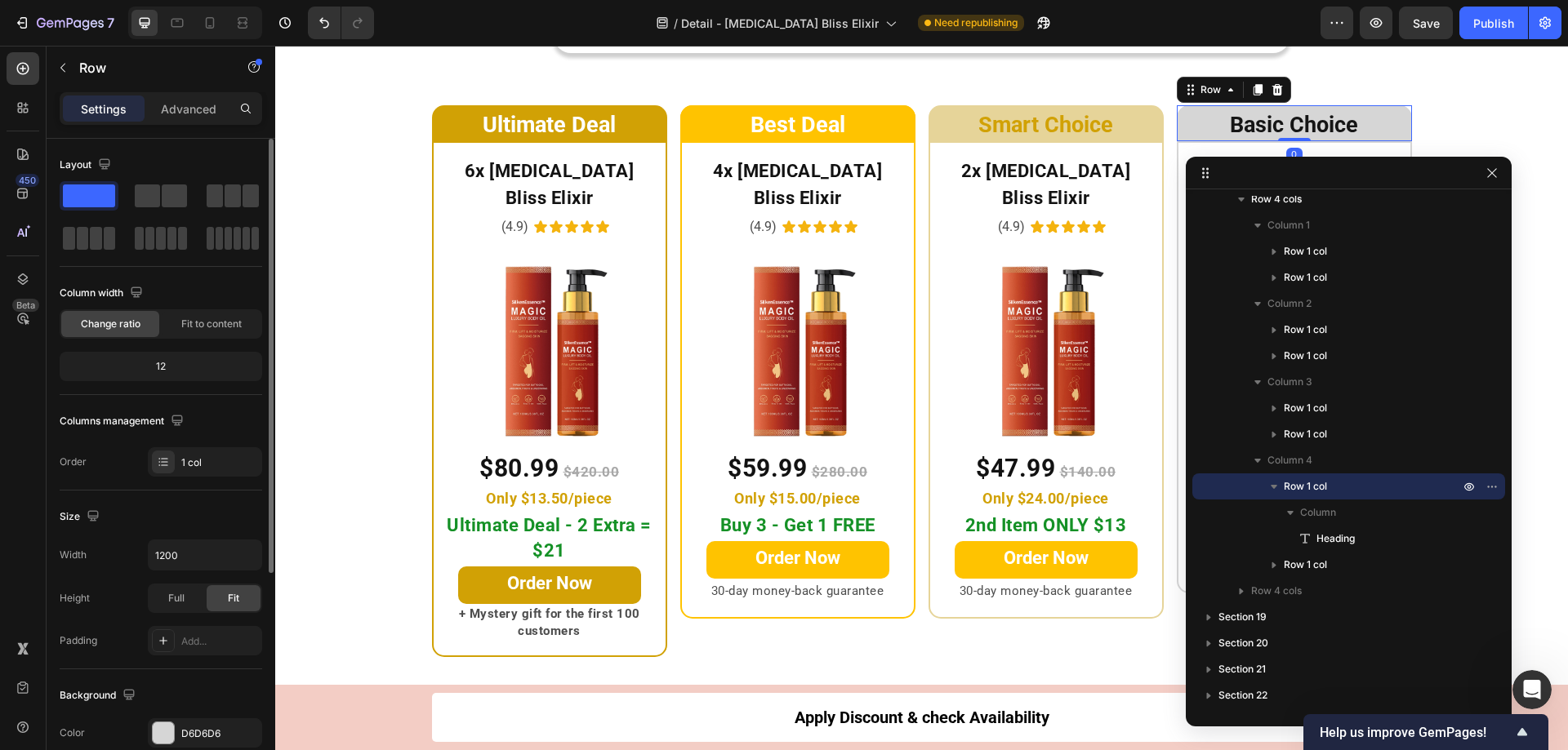
scroll to position [82, 0]
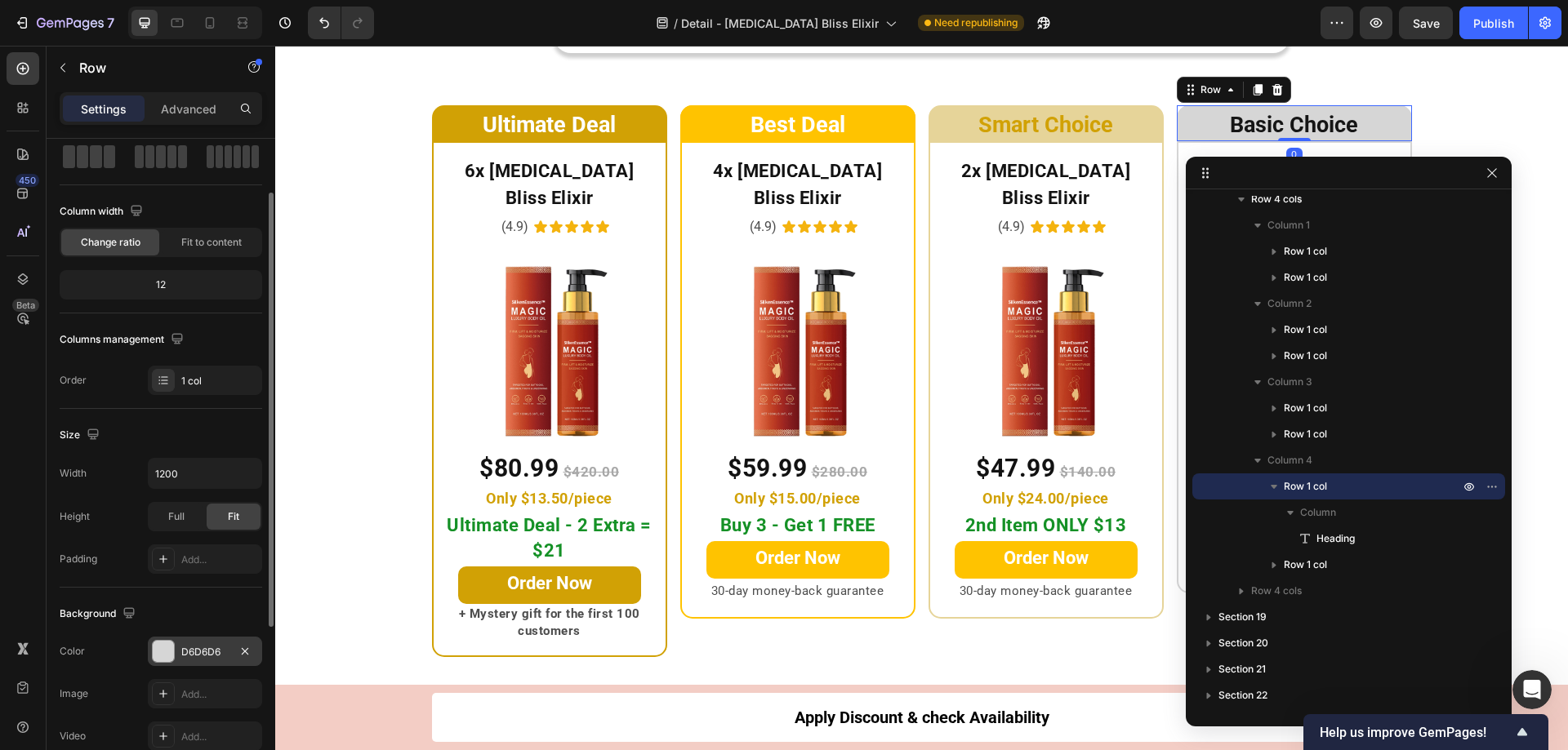
click at [162, 651] on div at bounding box center [163, 651] width 21 height 21
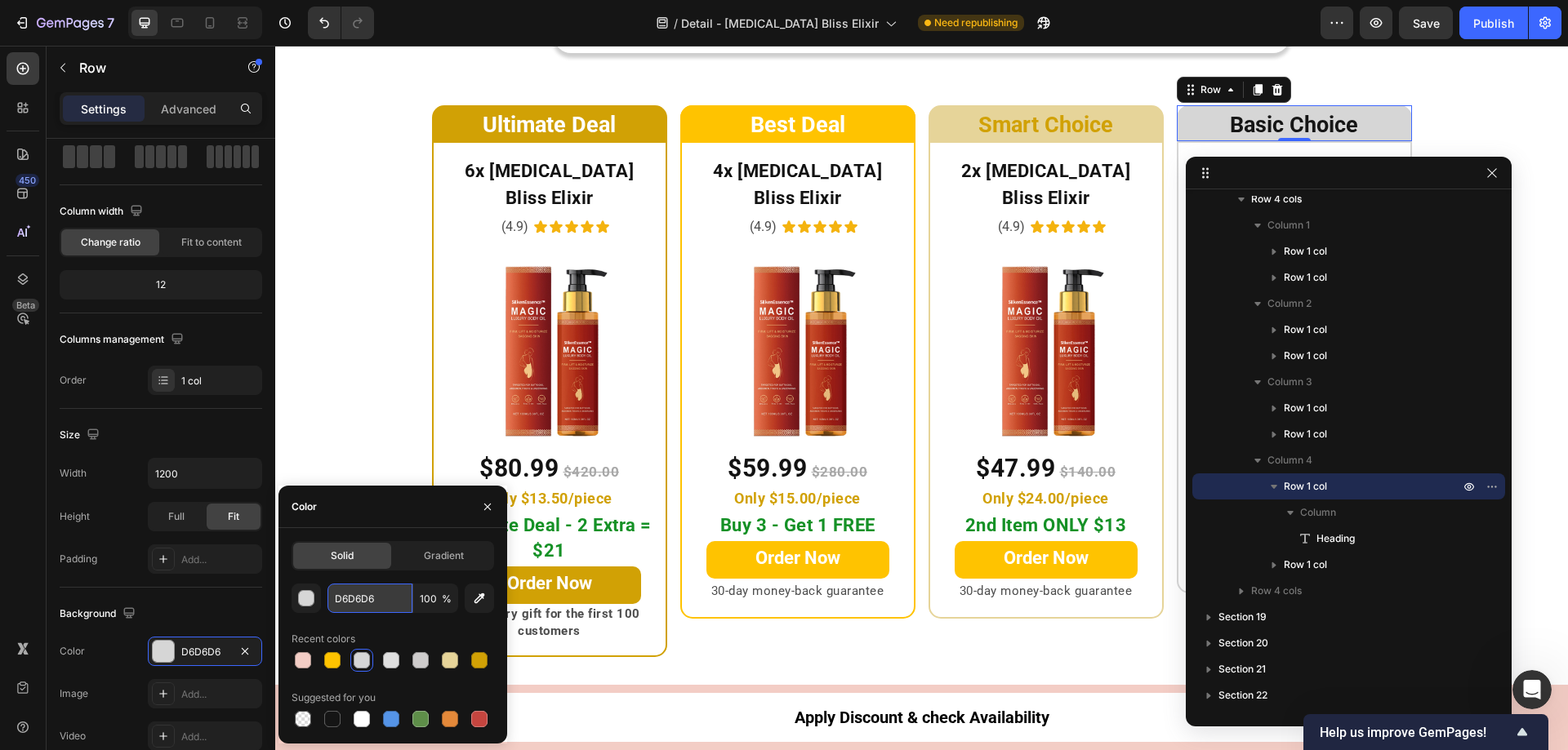
click at [384, 606] on input "D6D6D6" at bounding box center [370, 599] width 85 height 29
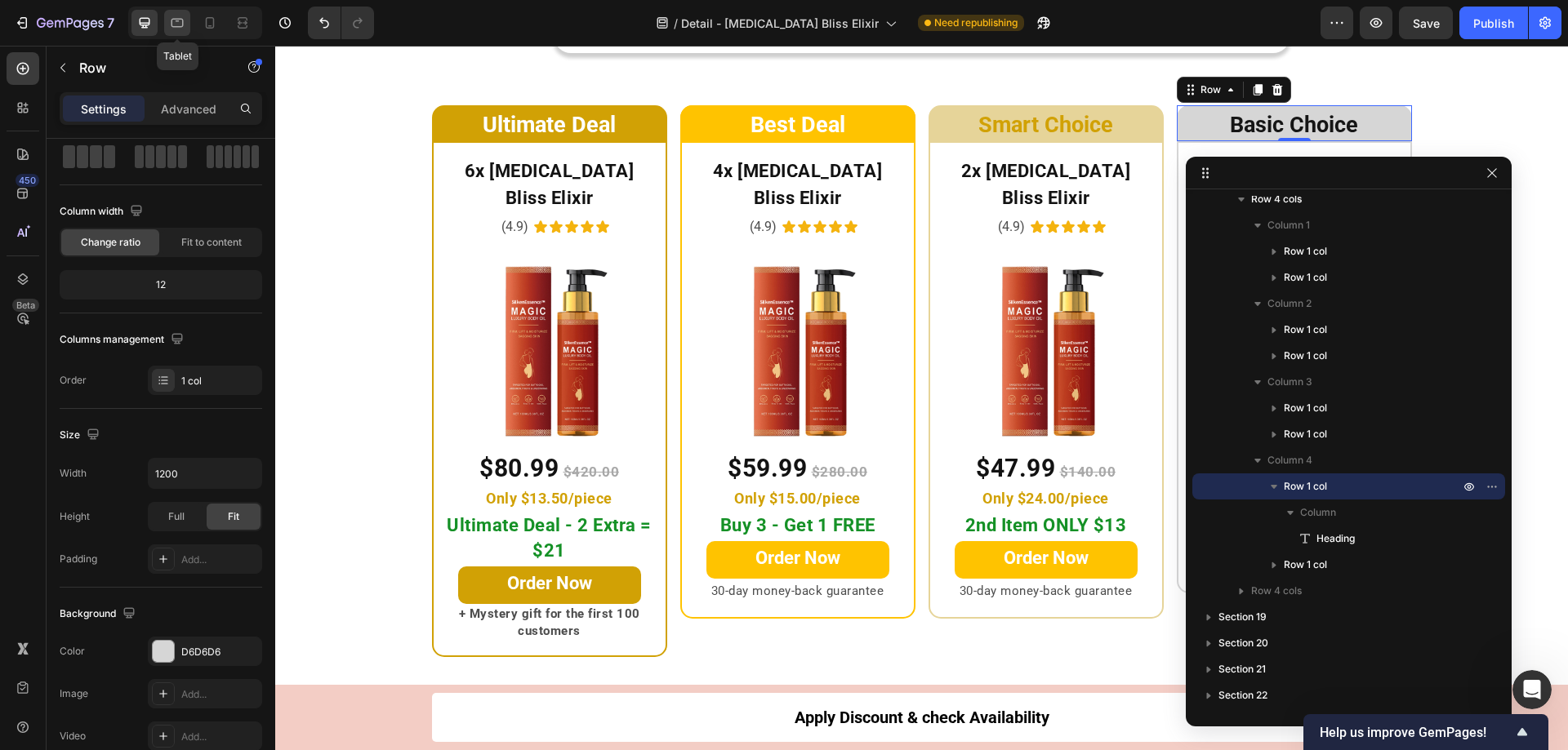
drag, startPoint x: 176, startPoint y: 12, endPoint x: 339, endPoint y: 75, distance: 174.8
click at [176, 12] on div at bounding box center [177, 23] width 26 height 26
type input "100%"
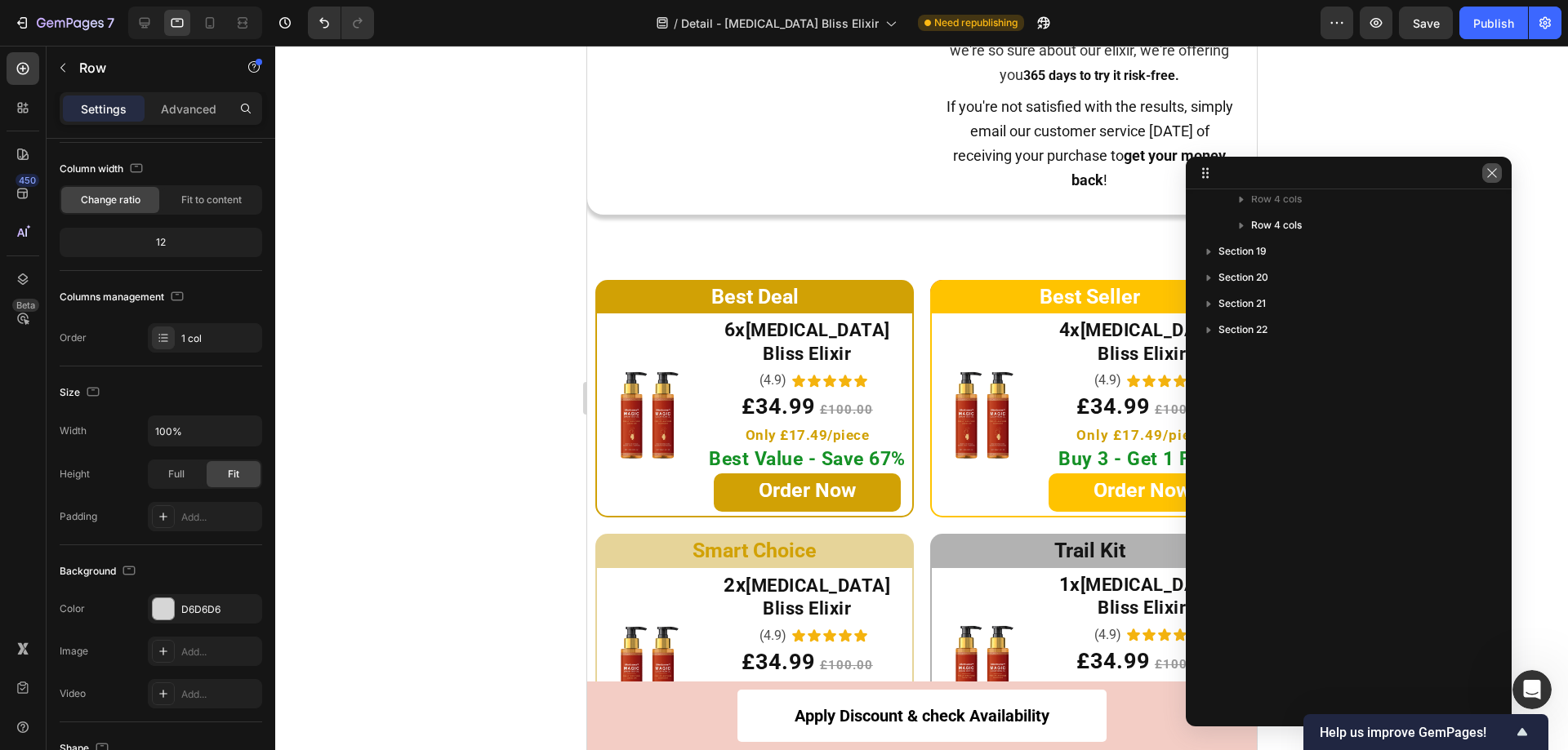
scroll to position [8311, 0]
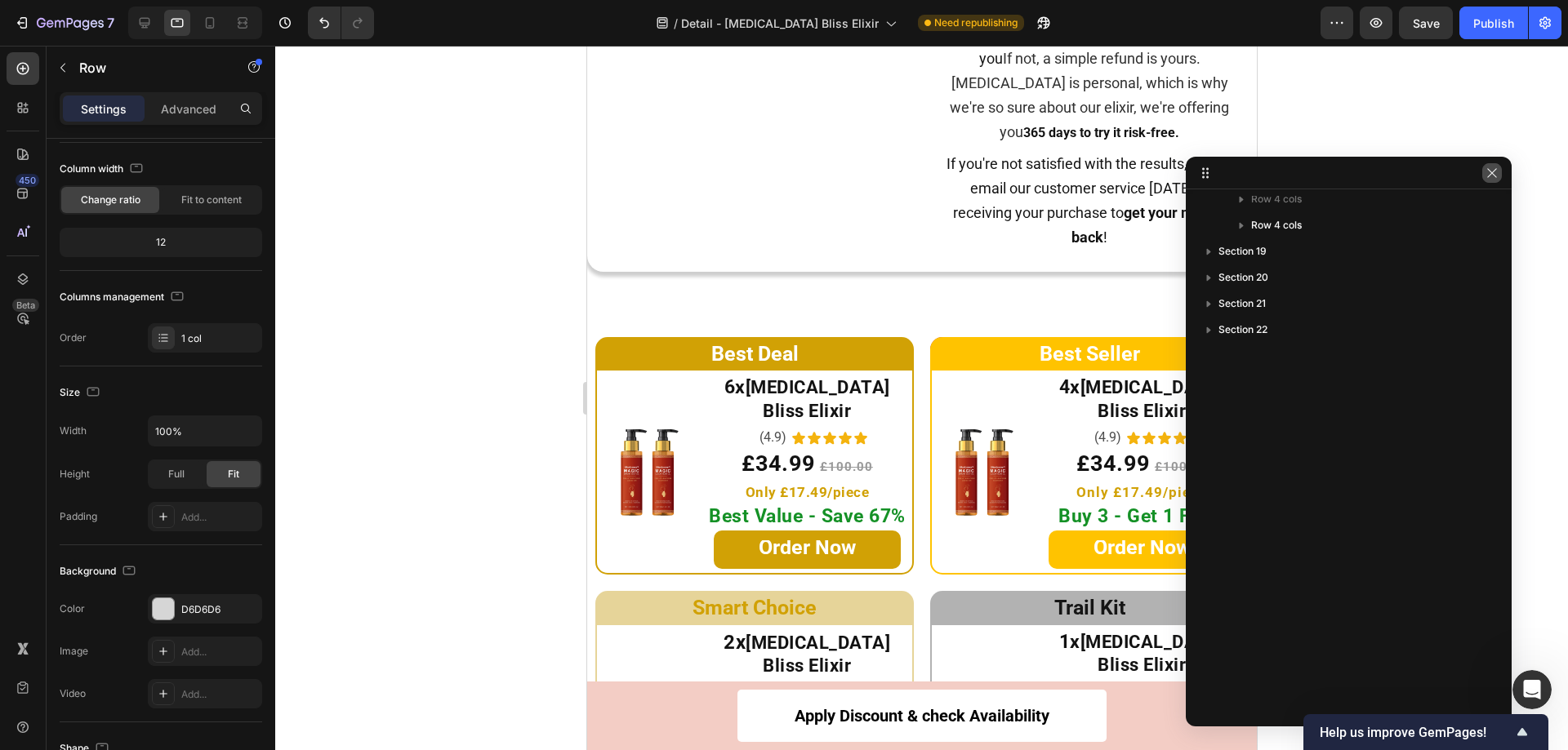
click at [1496, 172] on icon "button" at bounding box center [1492, 173] width 13 height 13
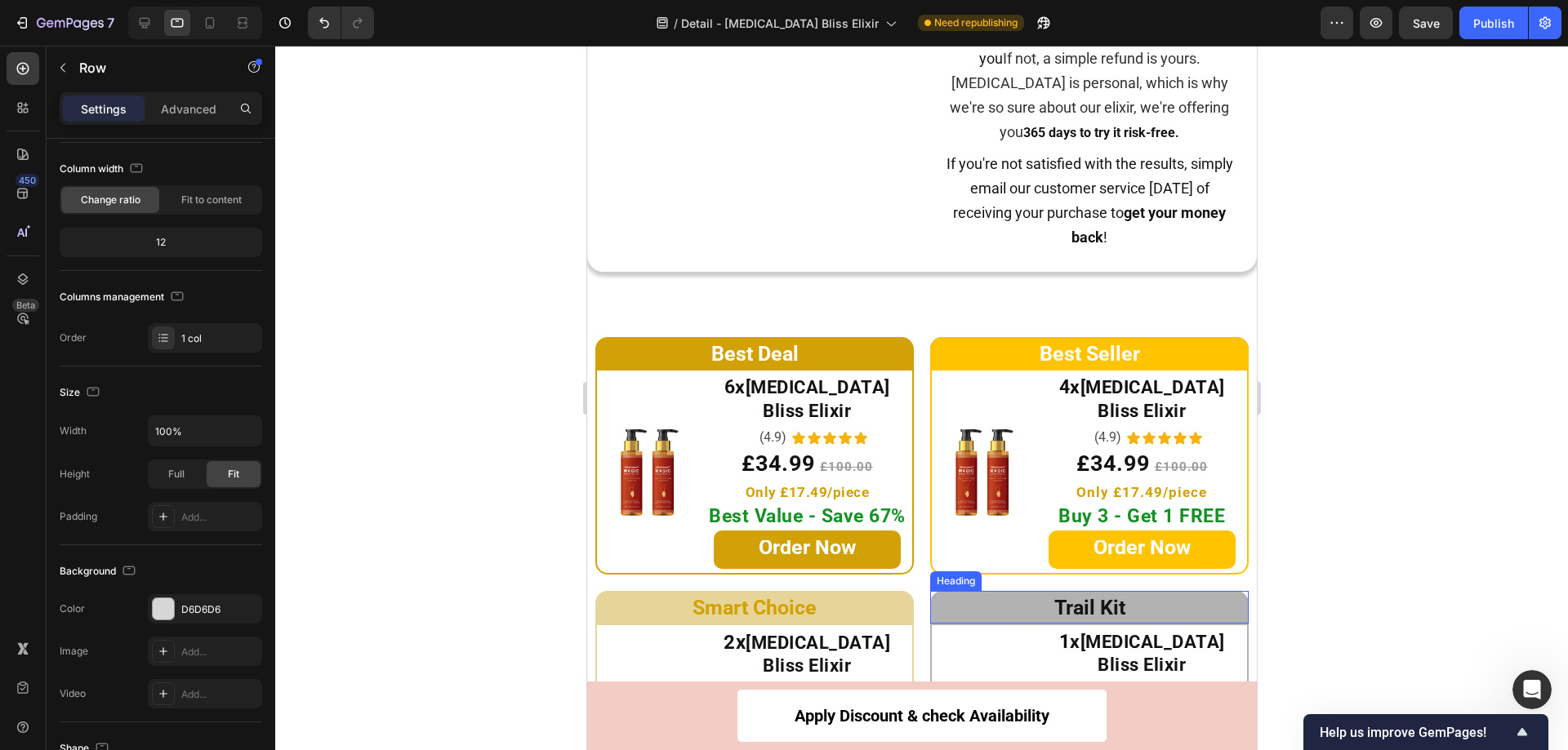
scroll to position [8474, 0]
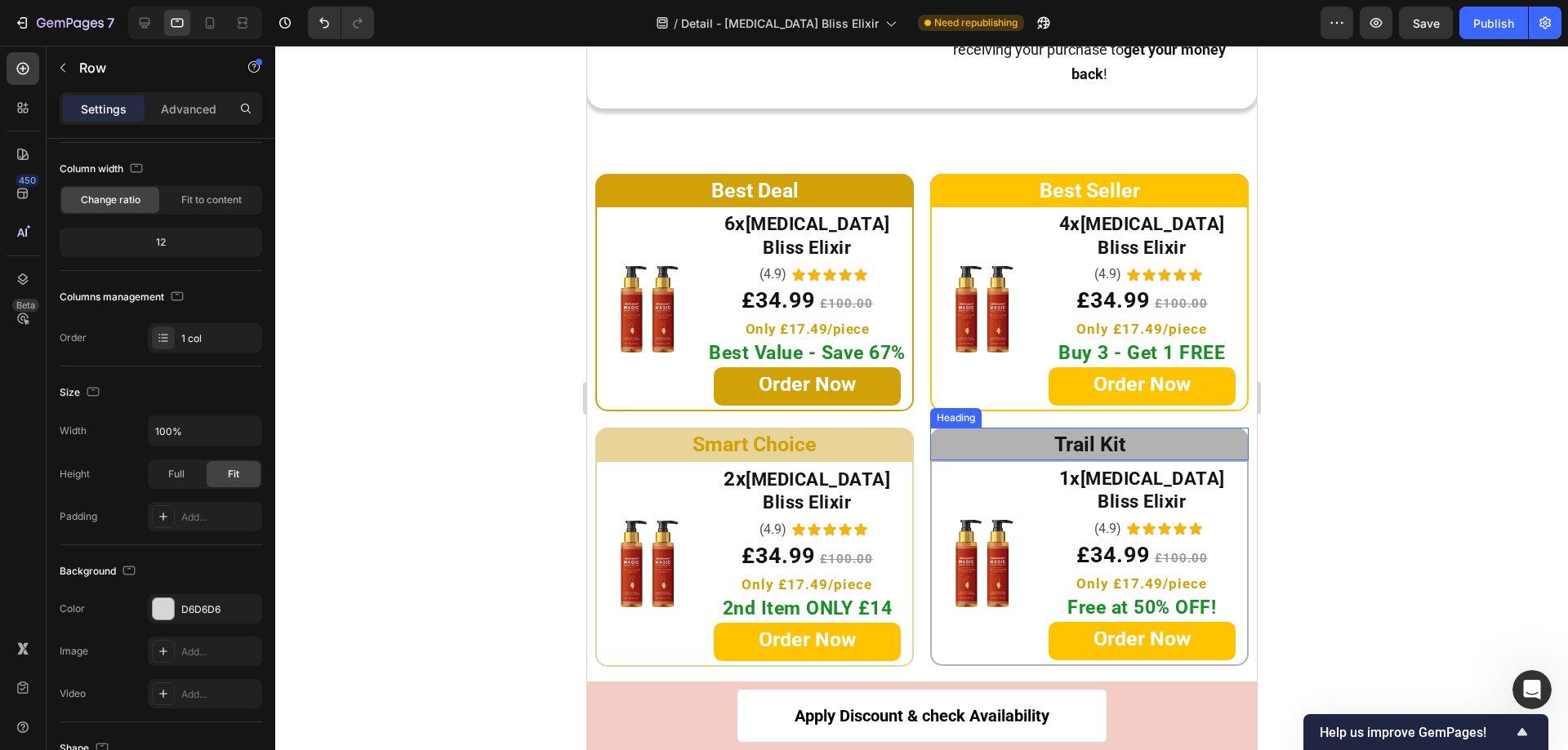
click at [957, 428] on h2 "Trail Kit" at bounding box center [1088, 445] width 318 height 33
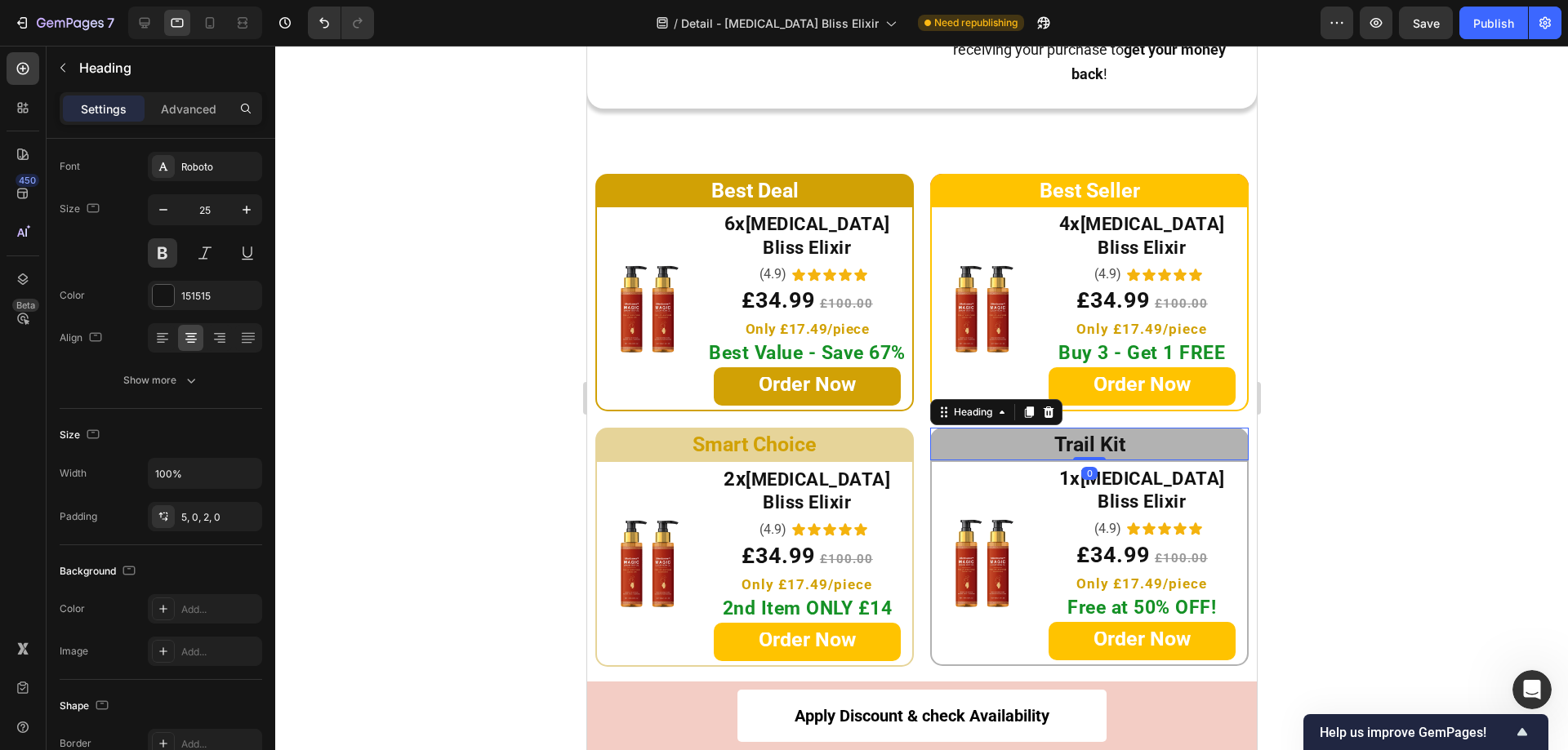
scroll to position [0, 0]
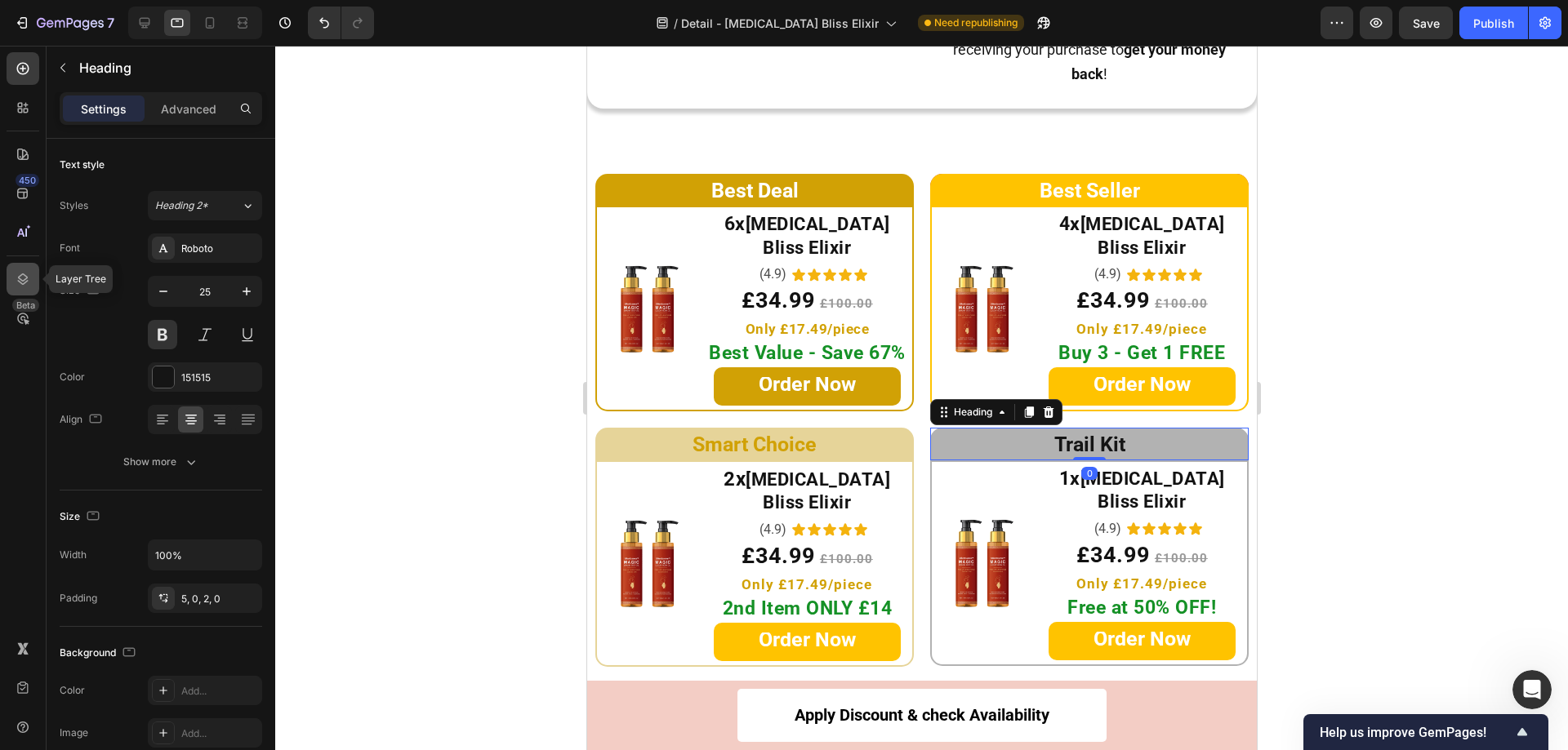
click at [27, 281] on icon at bounding box center [24, 279] width 11 height 11
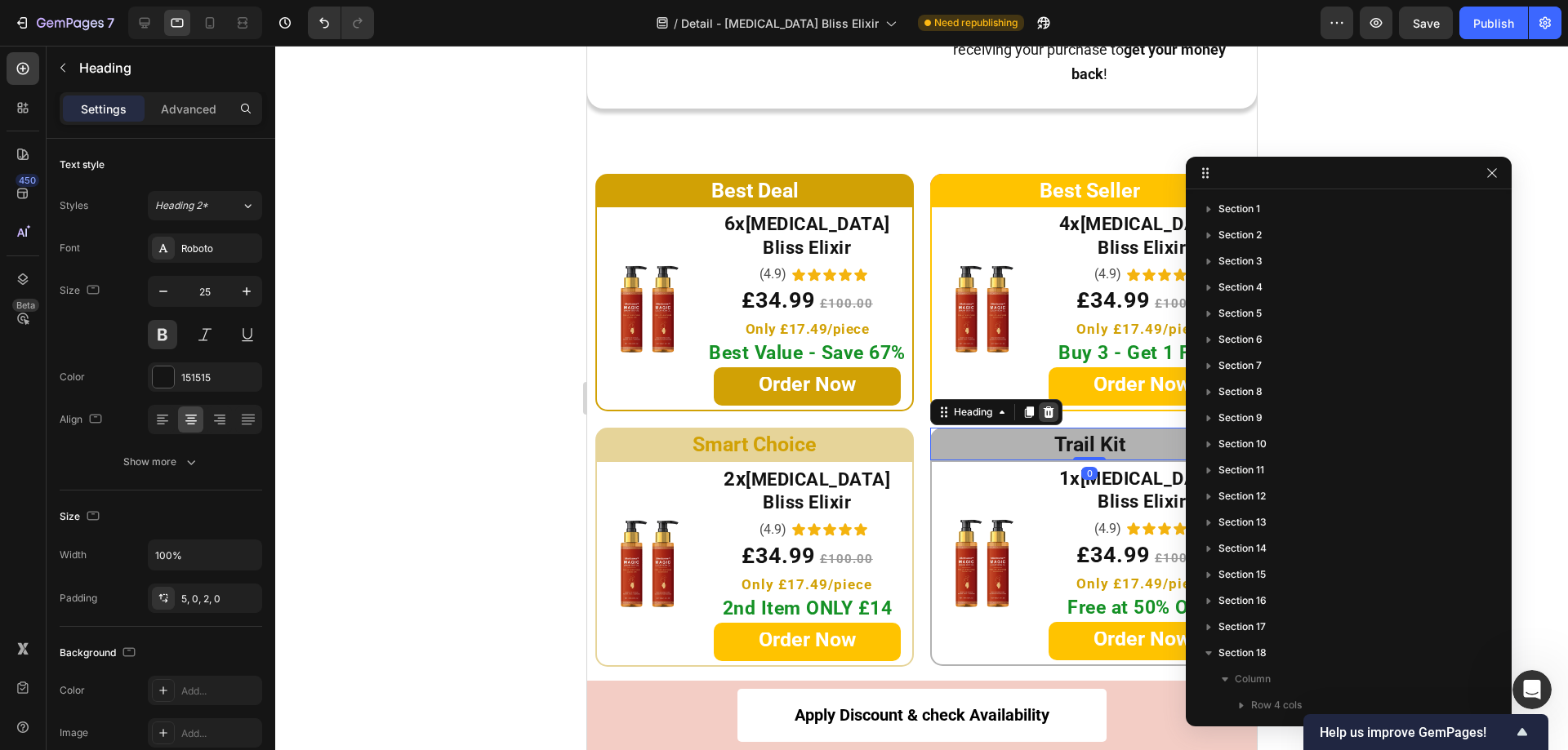
scroll to position [506, 0]
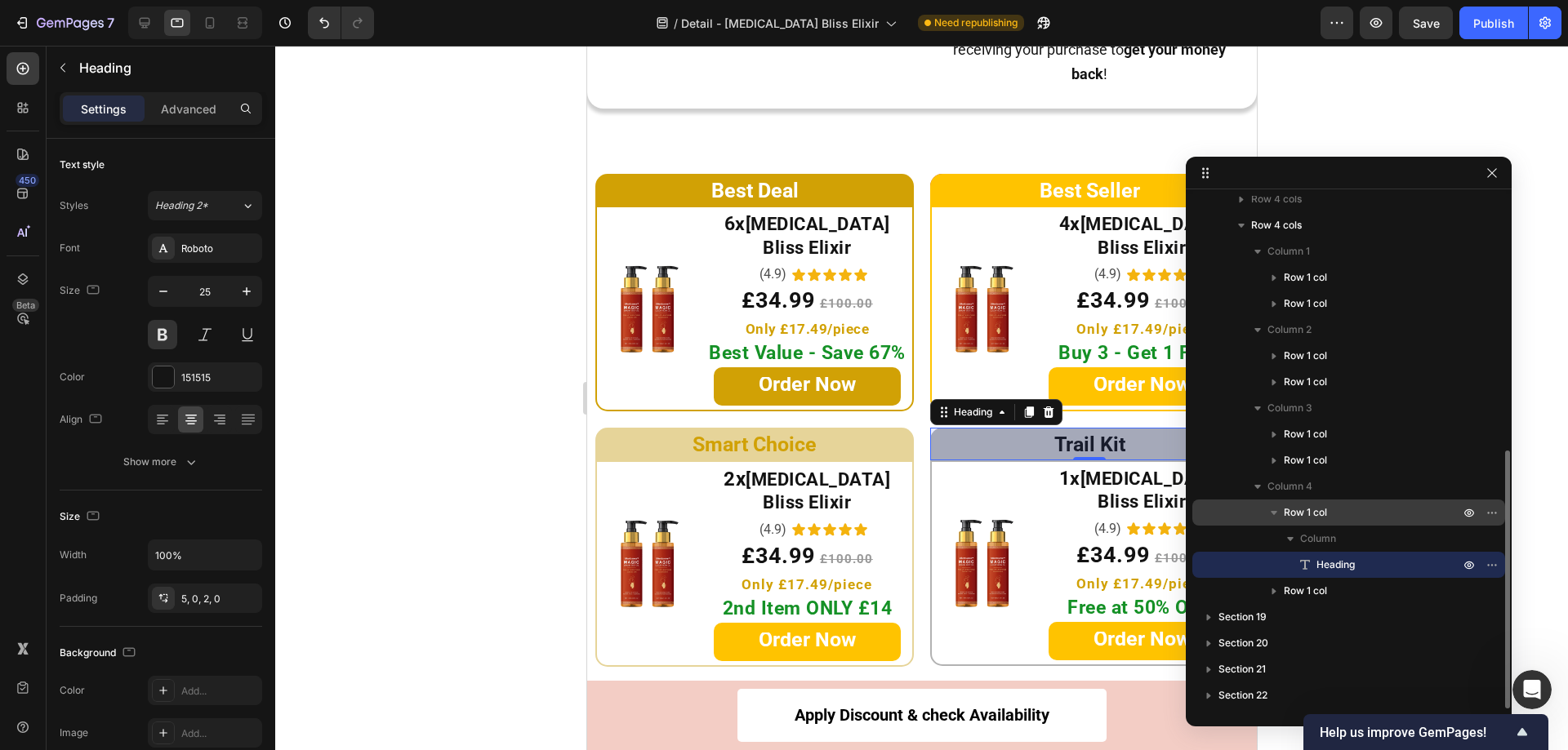
click at [1234, 509] on div "Row 1 col" at bounding box center [1348, 513] width 300 height 26
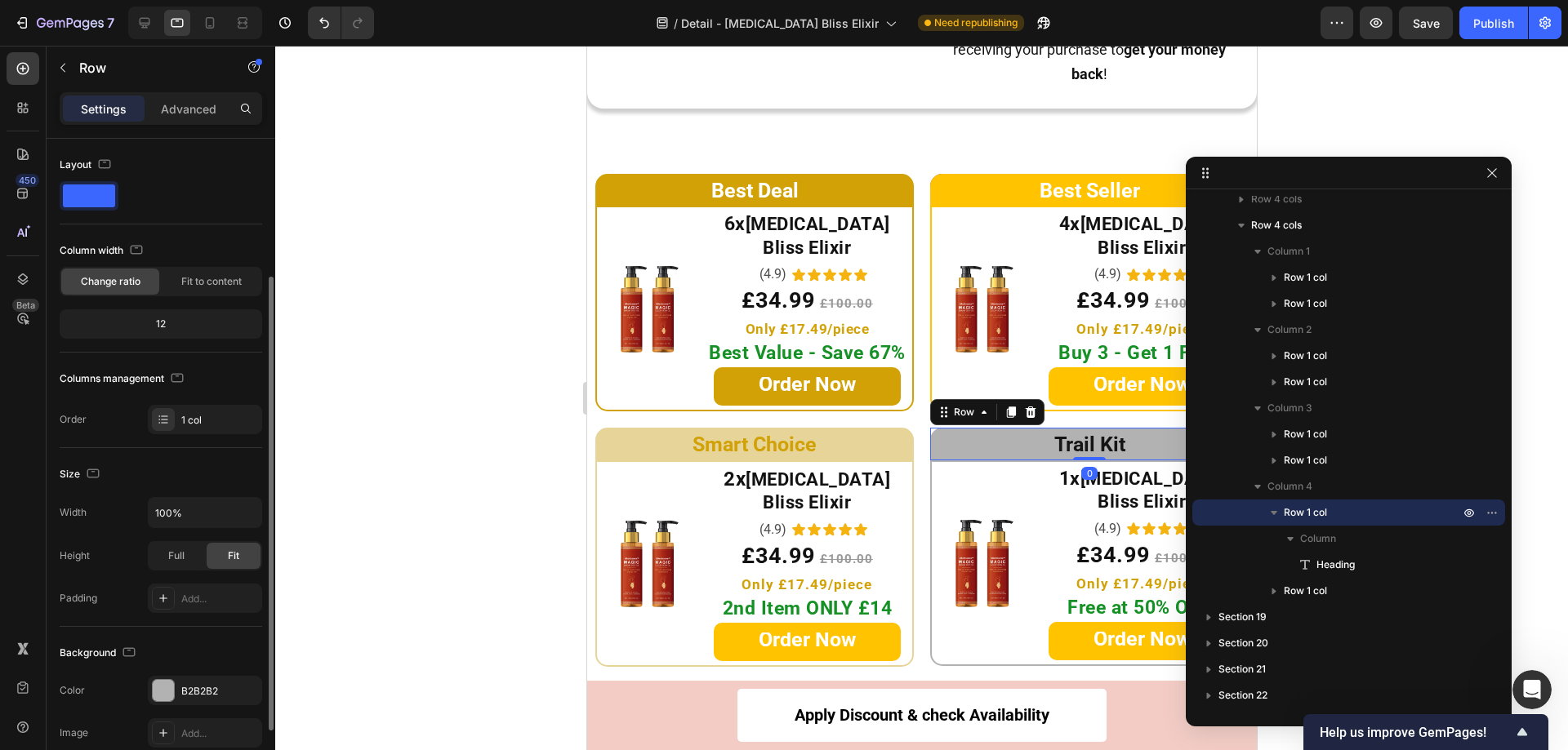
scroll to position [163, 0]
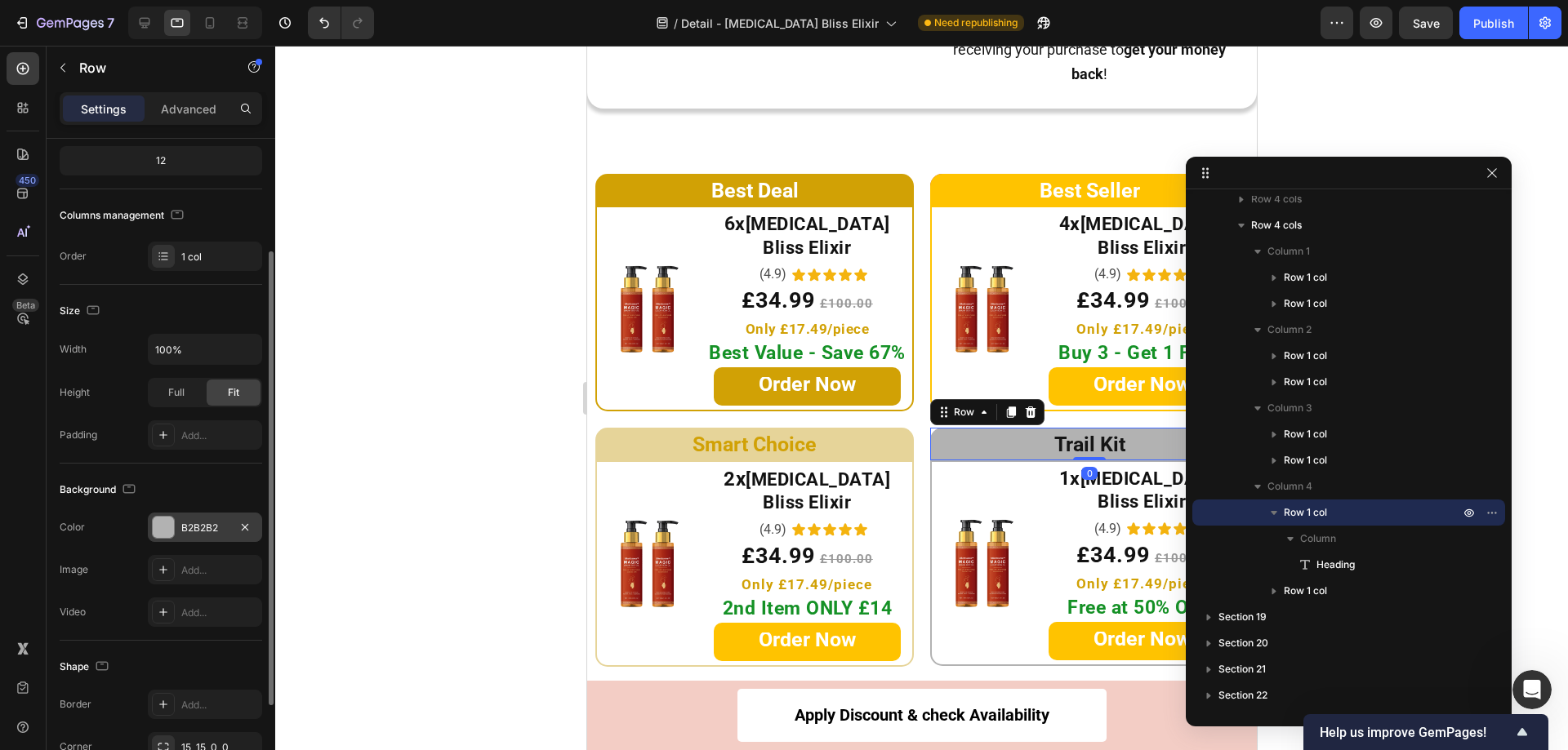
click at [171, 518] on div at bounding box center [163, 527] width 21 height 21
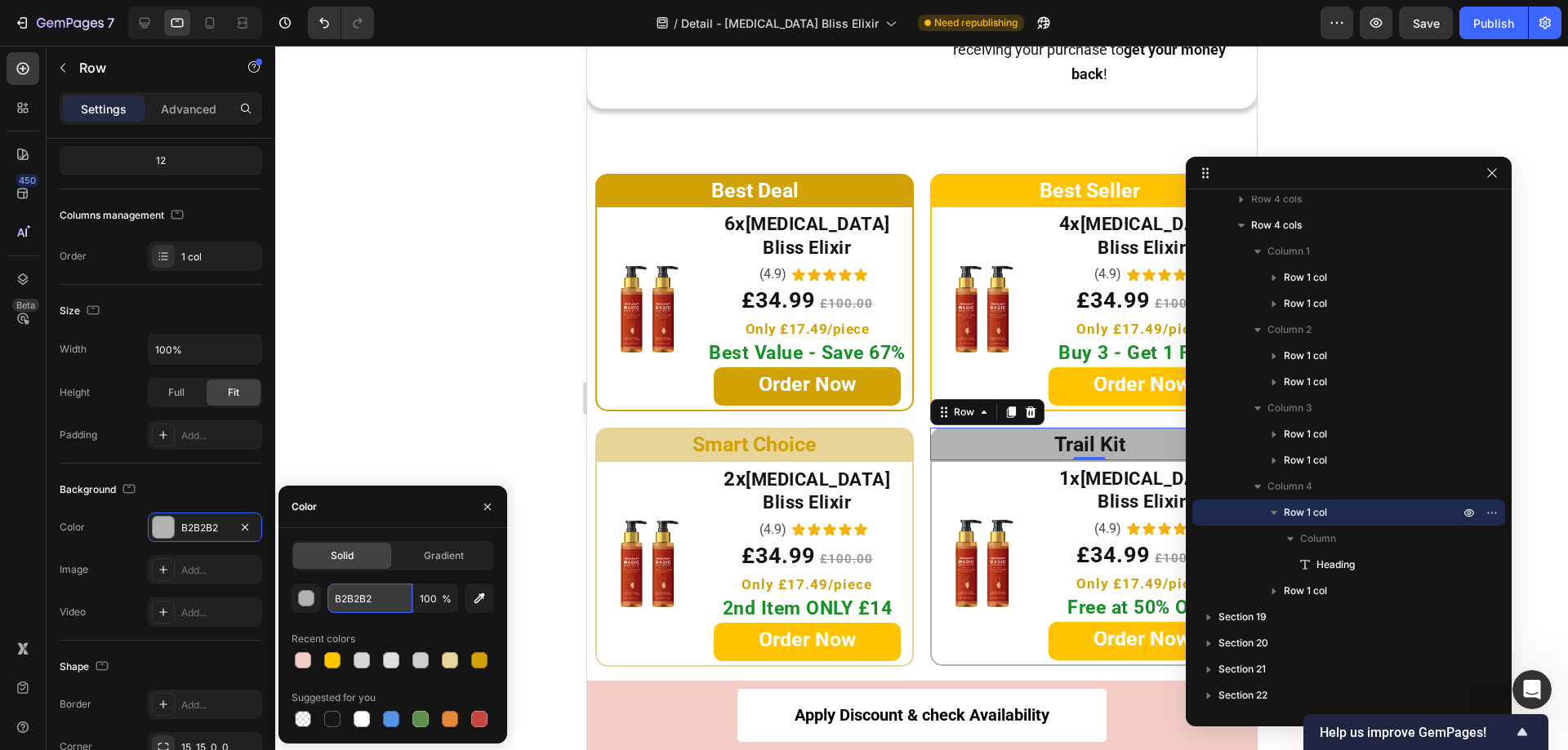
click at [394, 603] on input "B2B2B2" at bounding box center [370, 599] width 85 height 29
paste input "D6D6D6"
type input "D6D6D6"
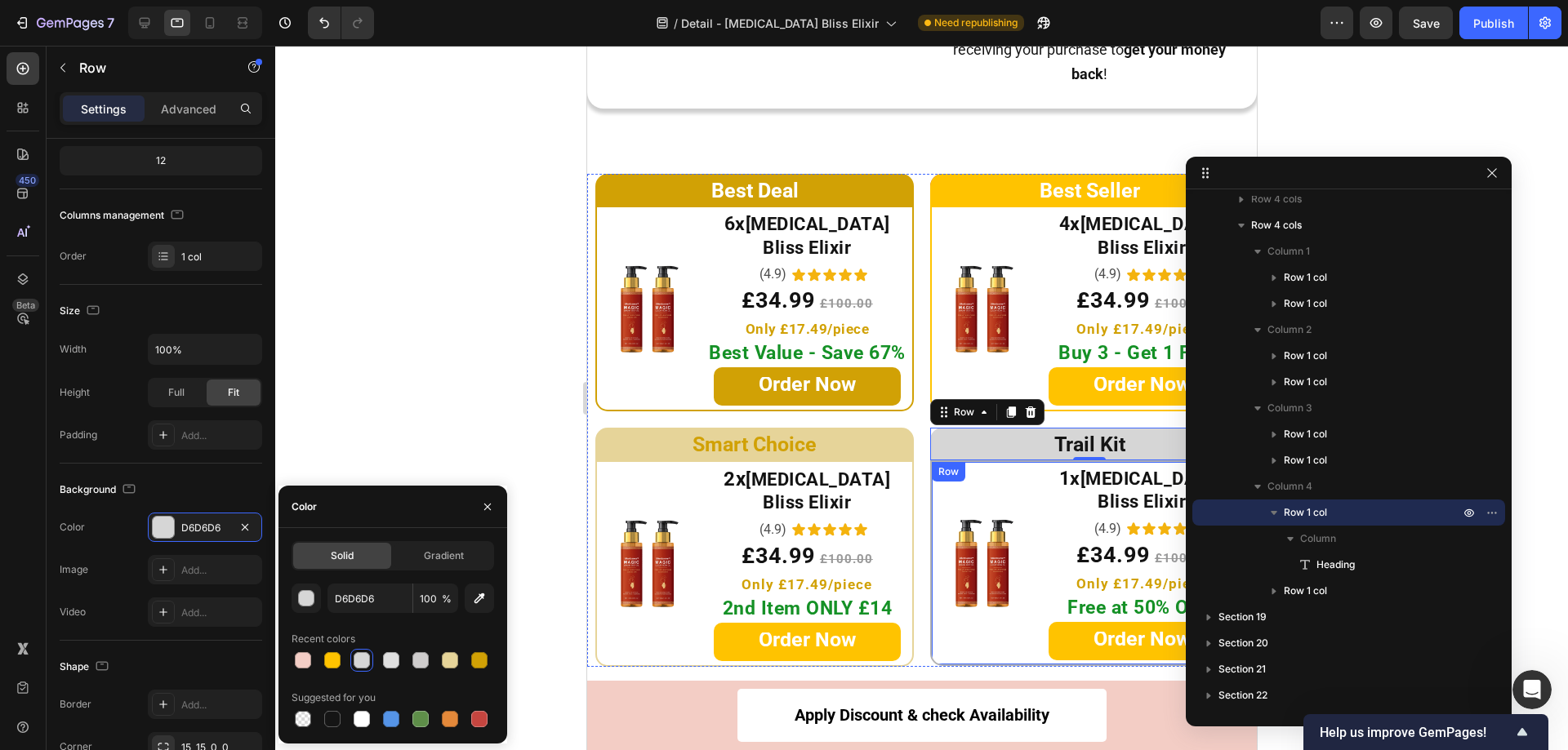
click at [939, 624] on div "Image ⁠⁠⁠⁠⁠⁠⁠ 1x Botox Bliss Elixir Heading (4.9) Text Block Icon Icon Icon Ico…" at bounding box center [1088, 563] width 318 height 205
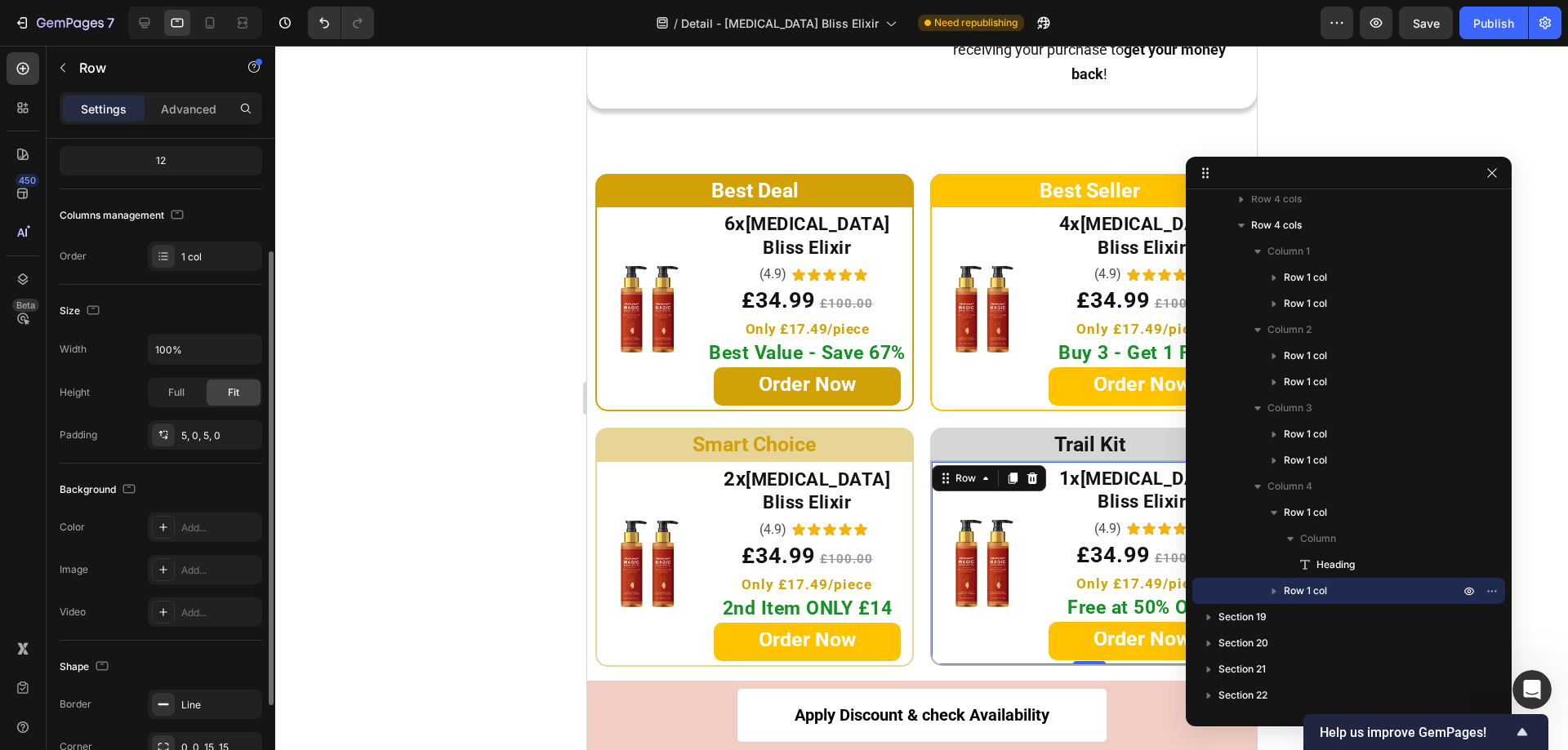
scroll to position [295, 0]
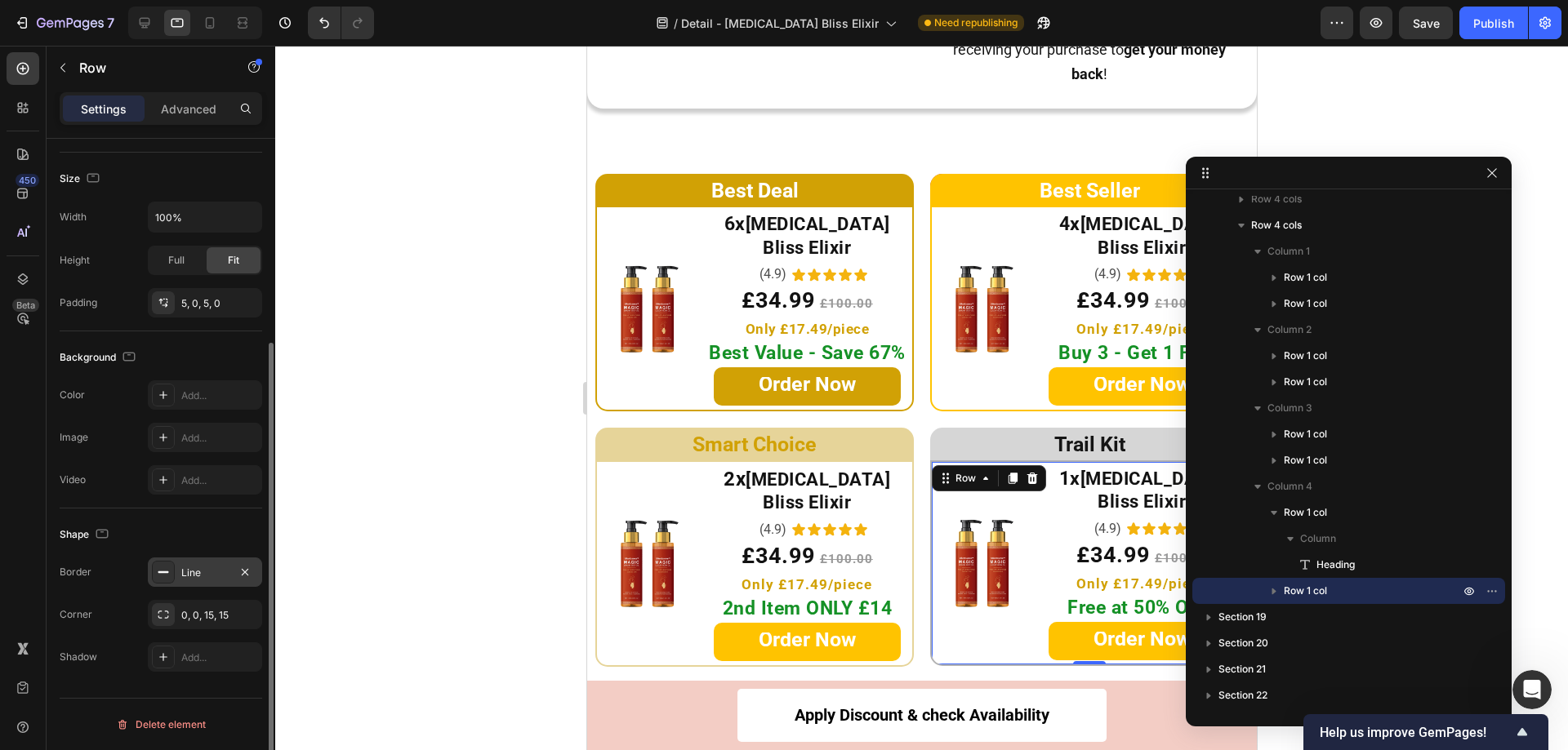
click at [165, 571] on rect at bounding box center [164, 572] width 11 height 2
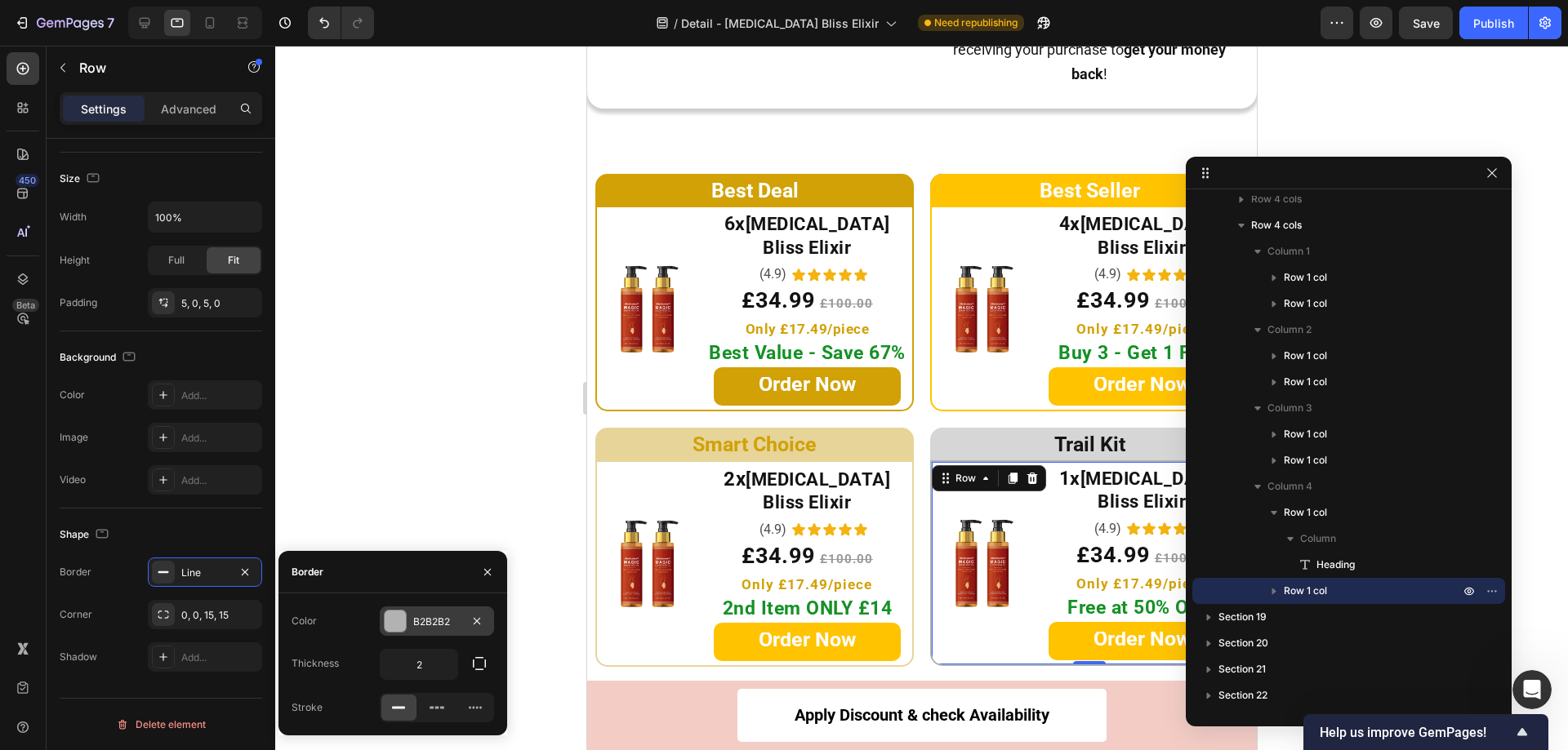
click at [405, 615] on div at bounding box center [394, 621] width 21 height 21
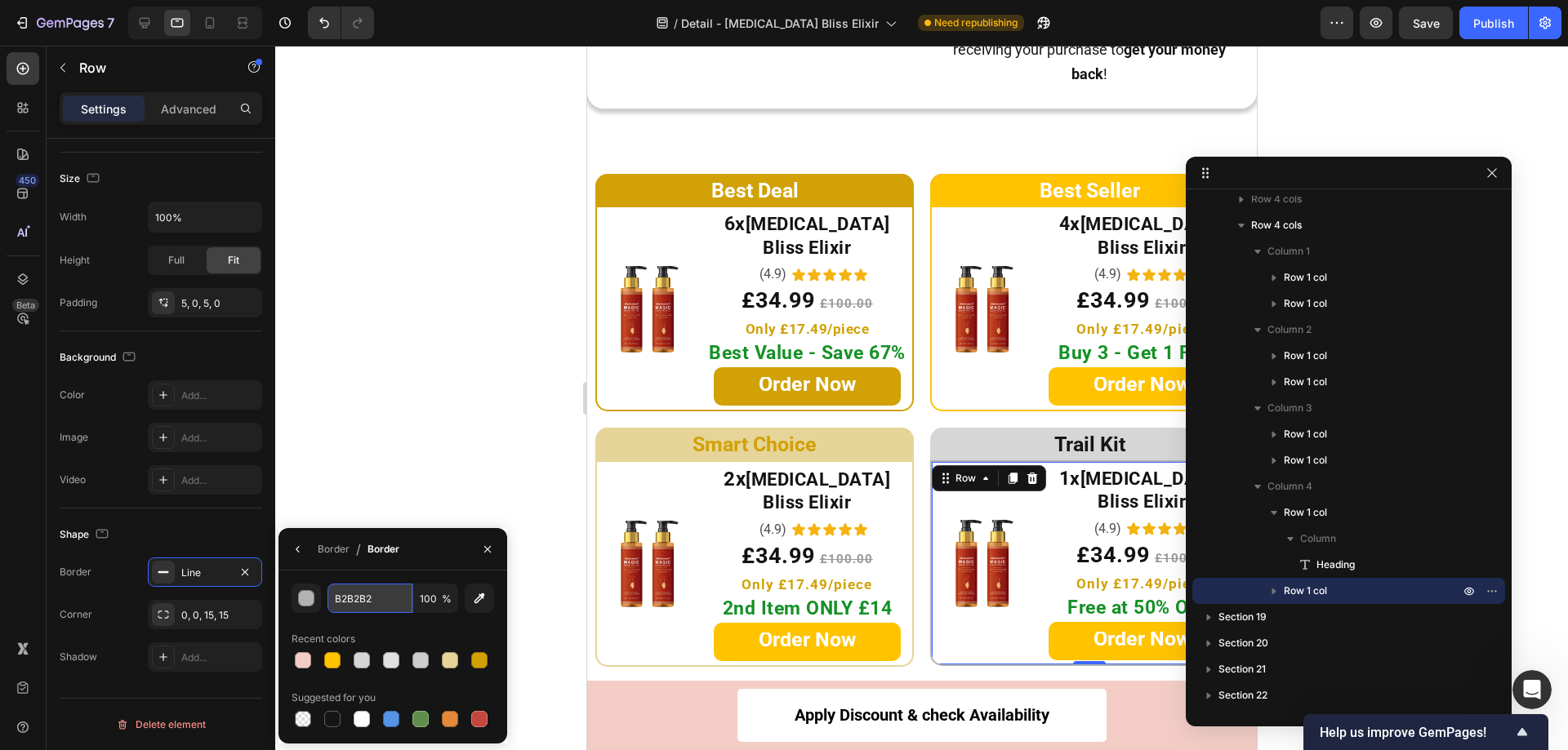
click at [394, 594] on input "B2B2B2" at bounding box center [370, 599] width 85 height 29
paste input "D6D6D6"
type input "D6D6D6"
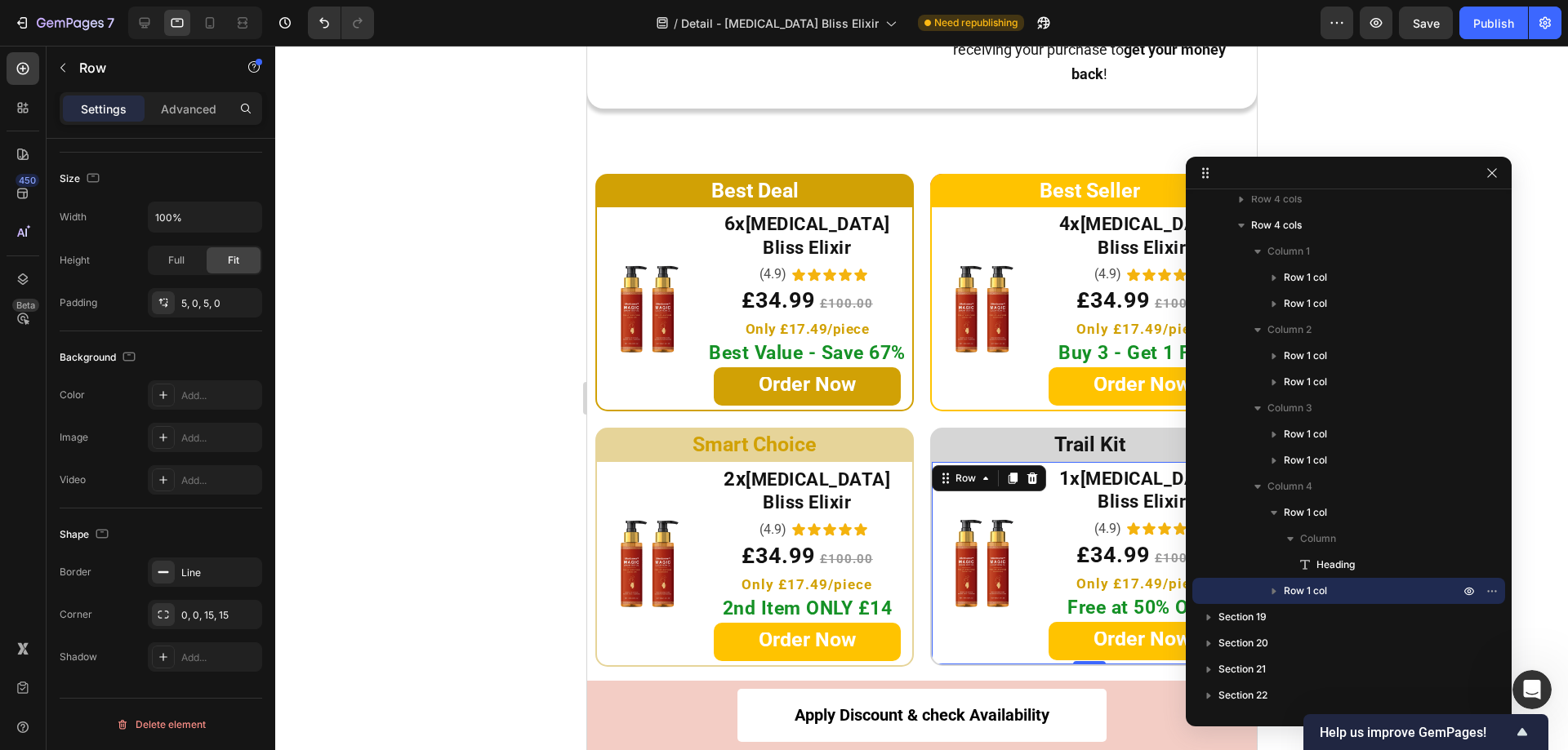
click at [399, 418] on div at bounding box center [922, 398] width 1293 height 705
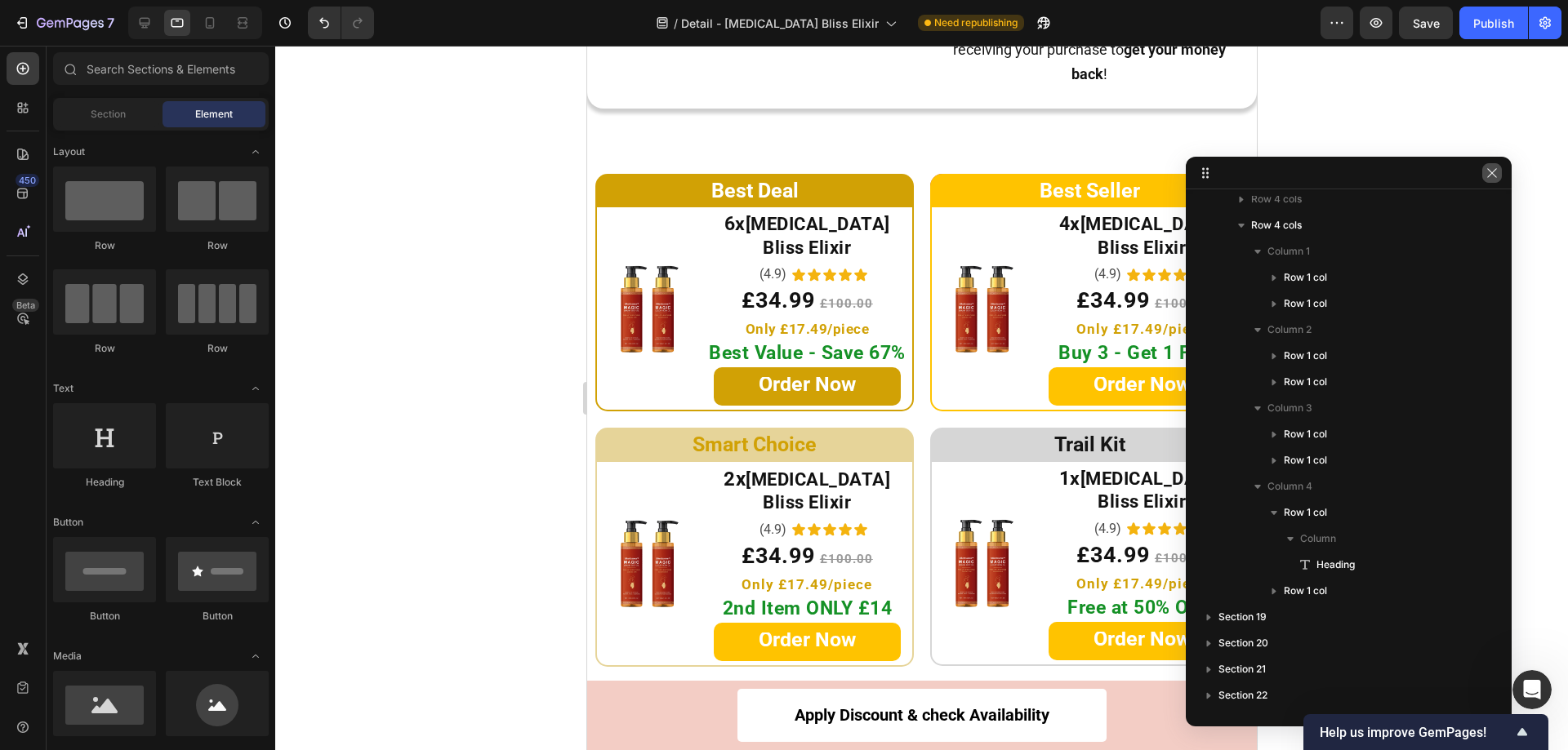
click at [1492, 167] on icon "button" at bounding box center [1492, 173] width 13 height 13
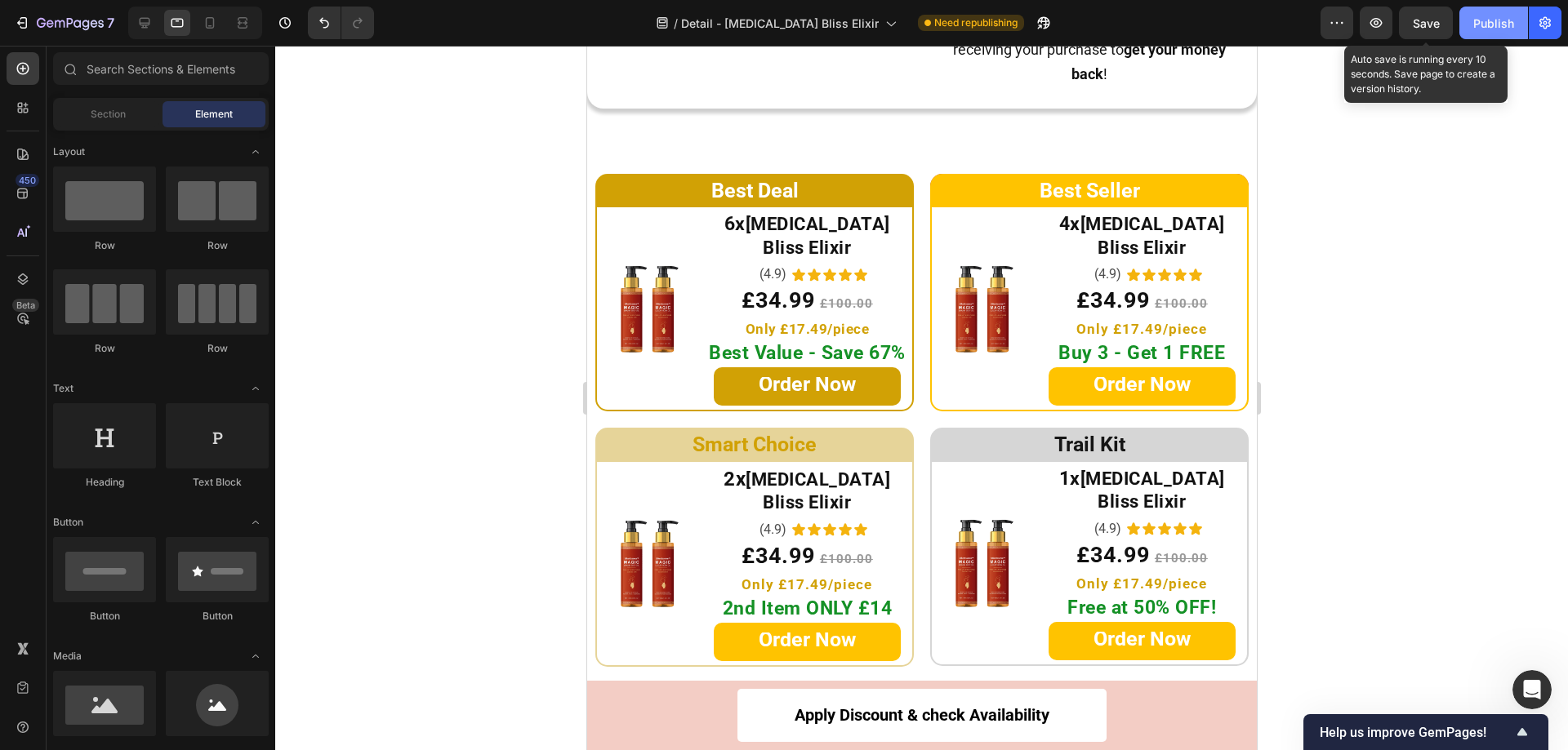
drag, startPoint x: 1420, startPoint y: 28, endPoint x: 1485, endPoint y: 27, distance: 65.0
click at [1421, 28] on span "Save" at bounding box center [1426, 23] width 27 height 14
click at [1485, 27] on div "Publish" at bounding box center [1493, 23] width 41 height 17
click at [752, 287] on span "£34.99" at bounding box center [778, 300] width 73 height 26
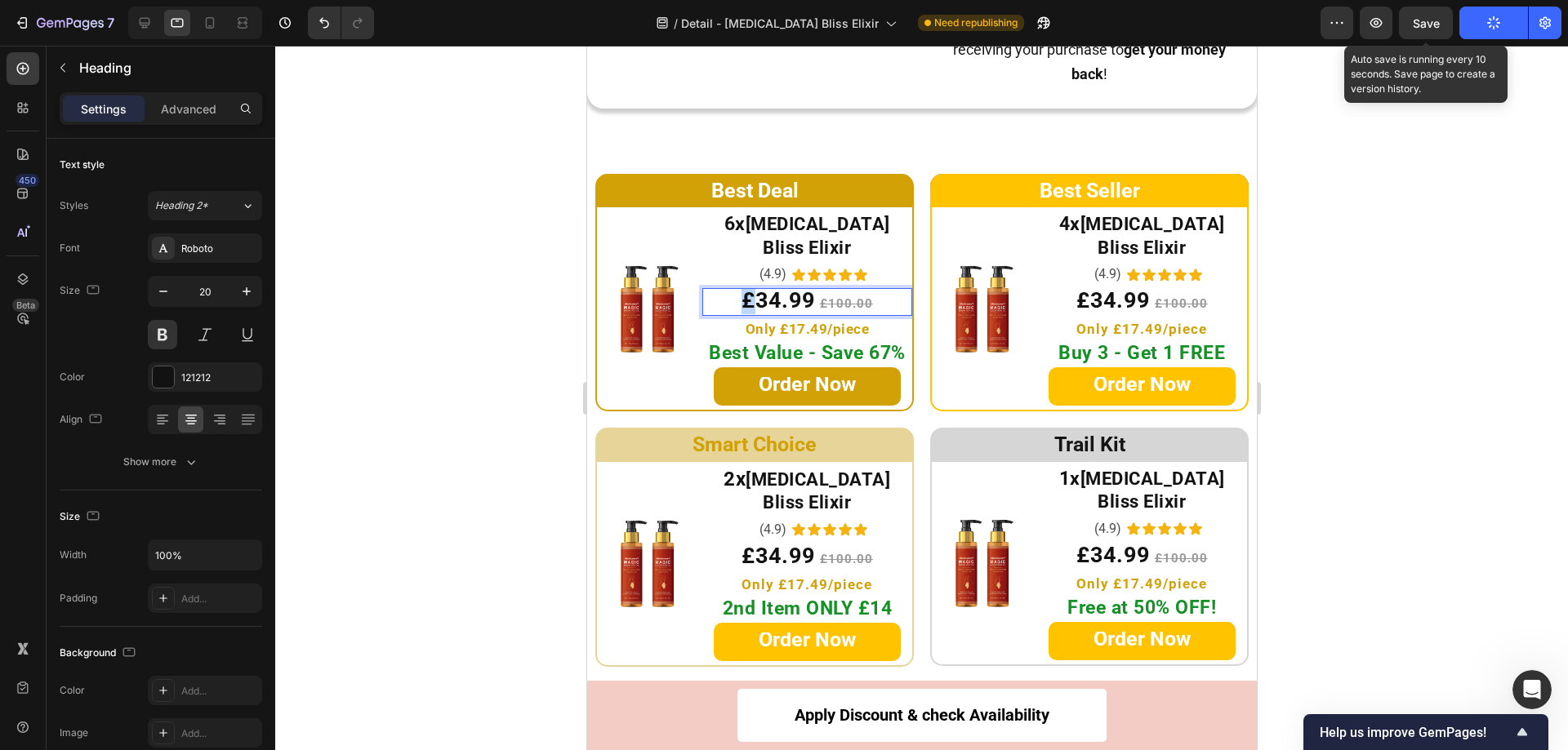
drag, startPoint x: 749, startPoint y: 280, endPoint x: 740, endPoint y: 281, distance: 9.1
click at [741, 287] on span "£34.99" at bounding box center [778, 300] width 73 height 26
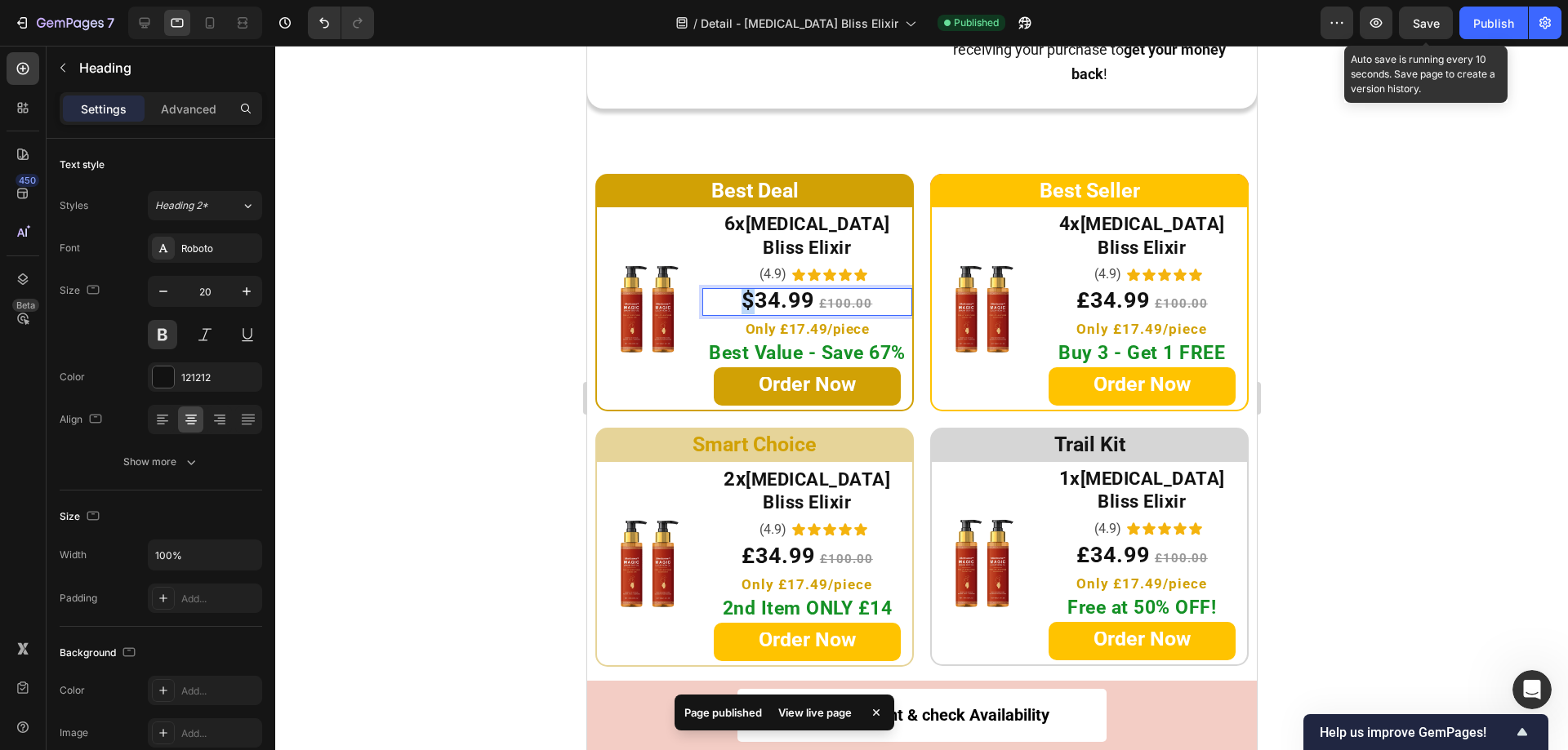
drag, startPoint x: 747, startPoint y: 283, endPoint x: 735, endPoint y: 281, distance: 12.2
click at [741, 287] on span "$34.99" at bounding box center [777, 300] width 72 height 26
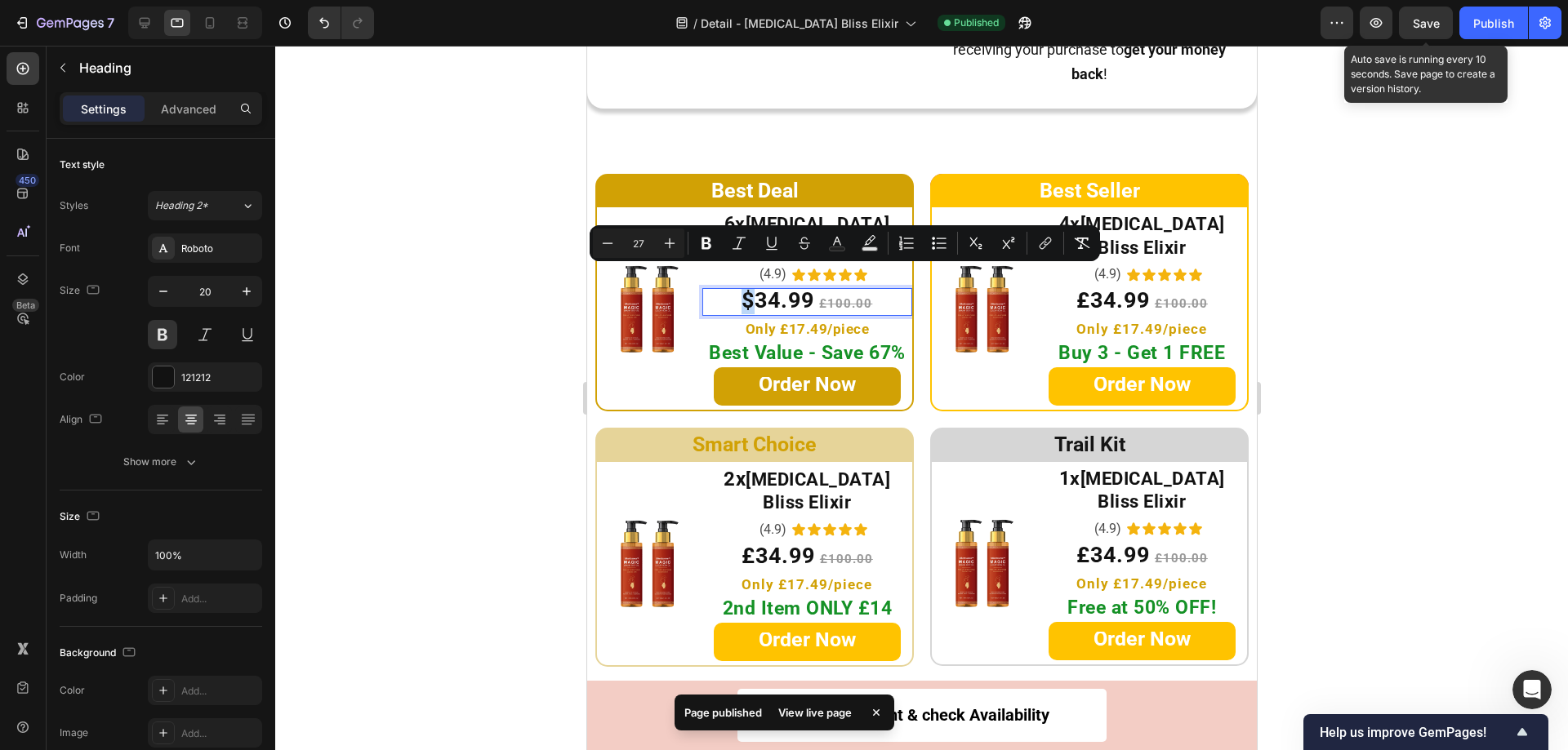
copy span "$"
type input "15"
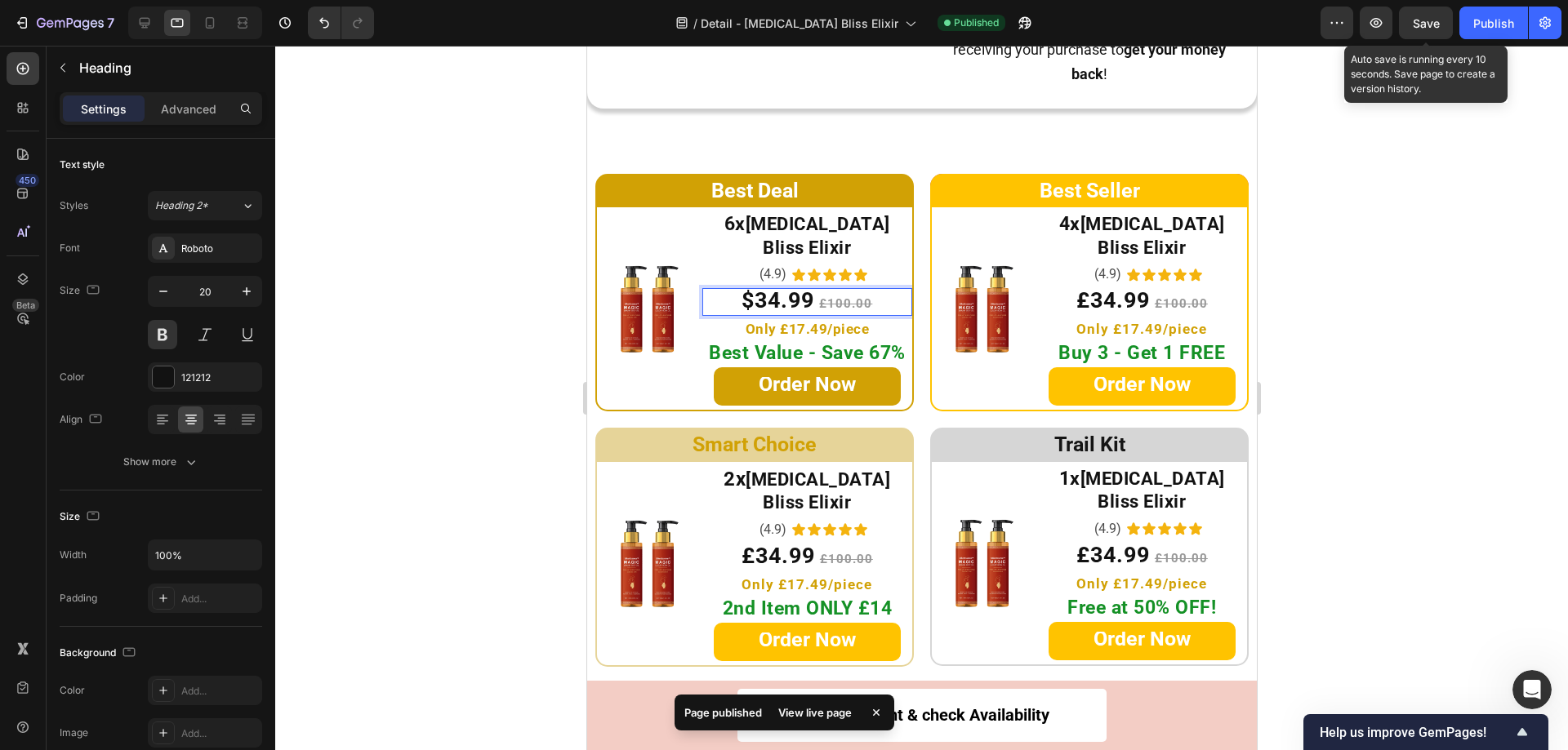
click at [824, 296] on s "£100.00" at bounding box center [845, 303] width 53 height 15
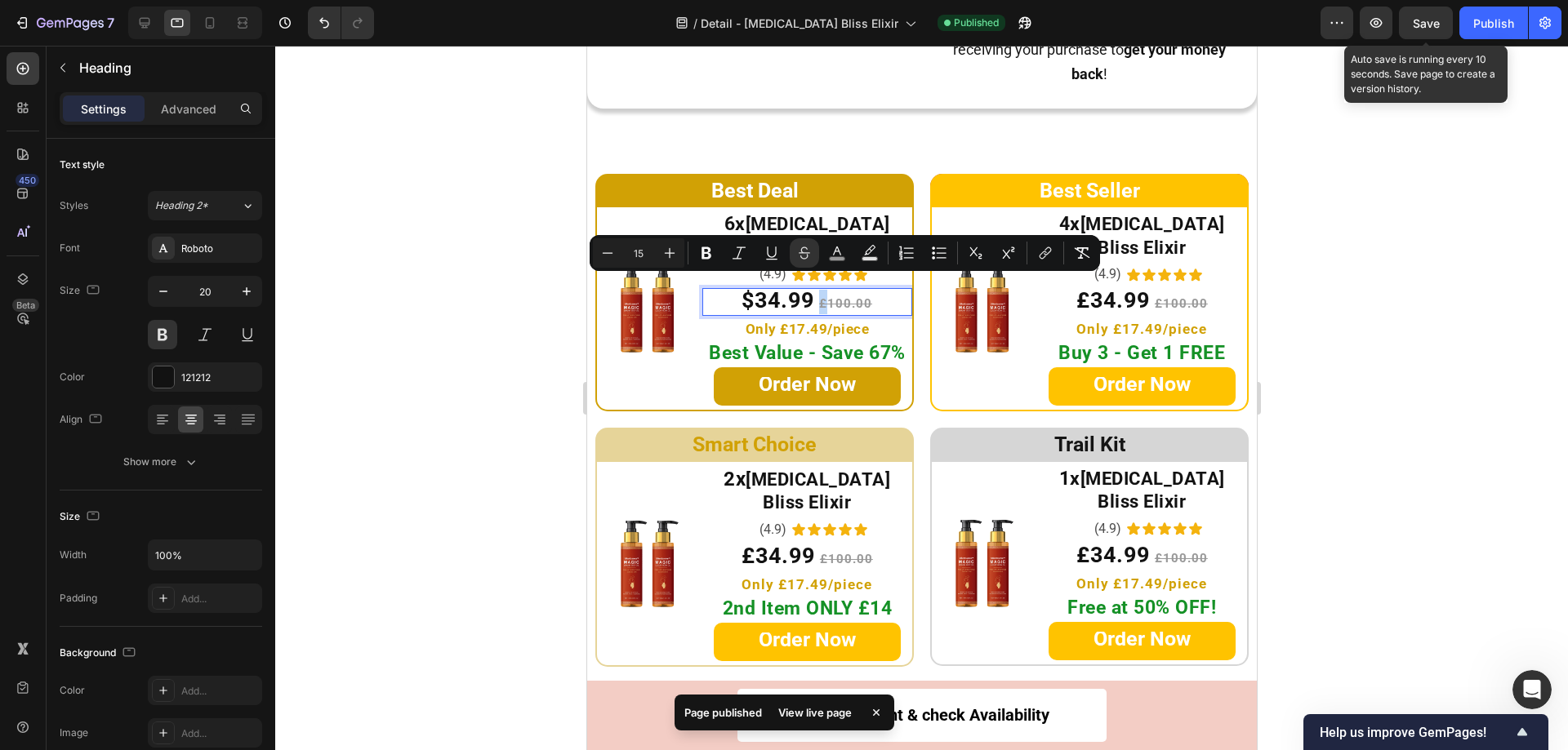
drag, startPoint x: 824, startPoint y: 286, endPoint x: 815, endPoint y: 286, distance: 9.0
click at [818, 296] on s "£100.00" at bounding box center [845, 303] width 53 height 15
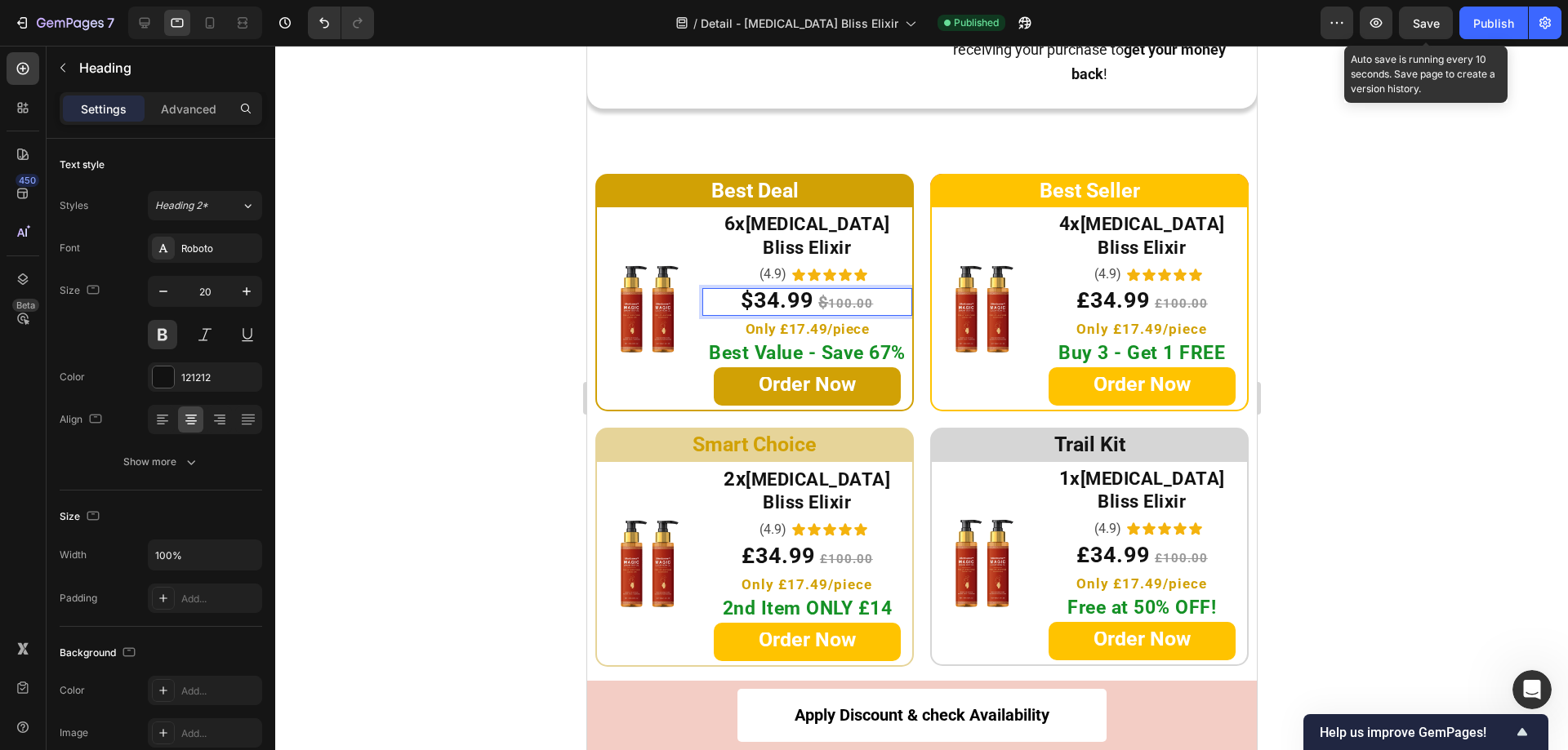
click at [827, 296] on s "100.00" at bounding box center [849, 303] width 45 height 15
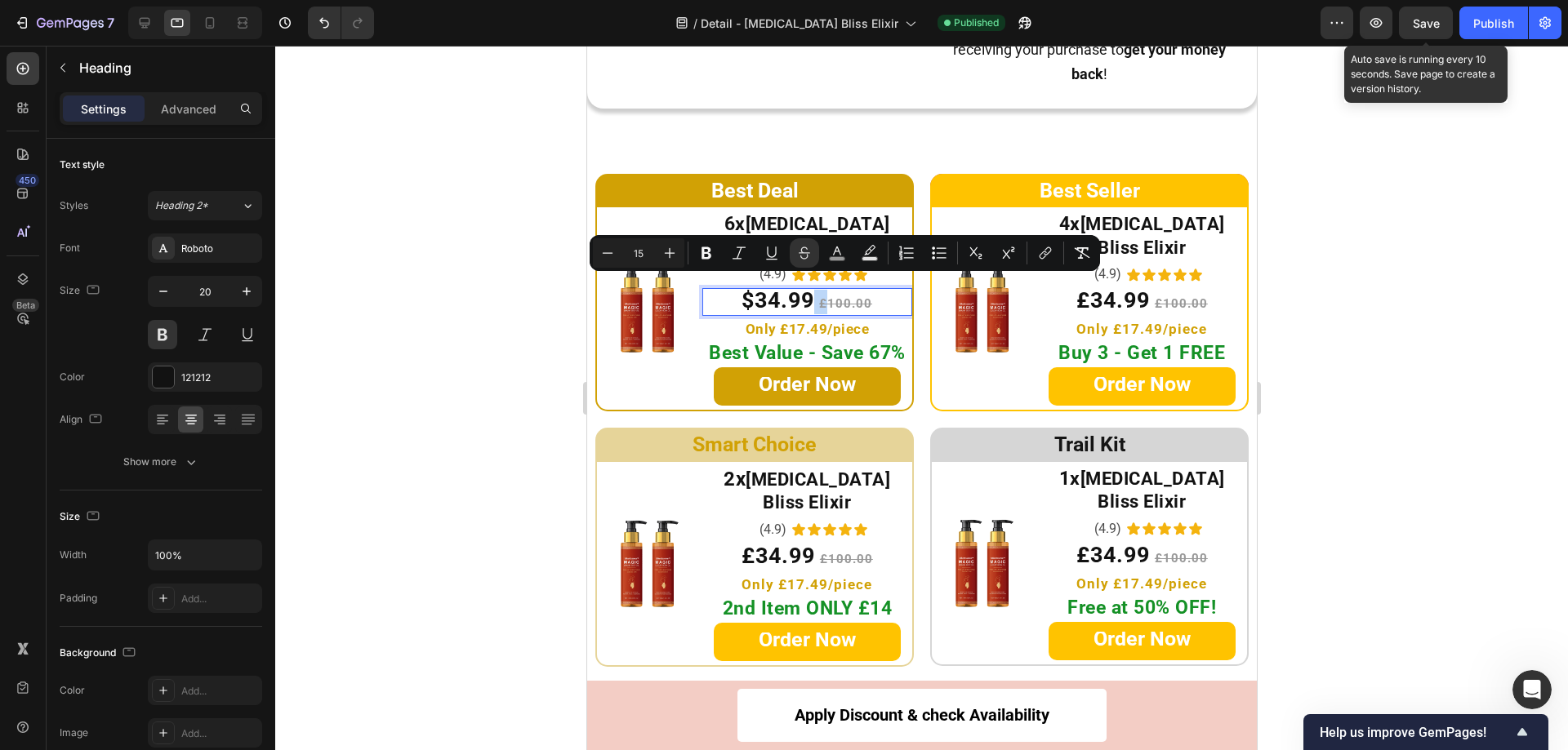
click at [823, 296] on s "£100.00" at bounding box center [845, 303] width 53 height 15
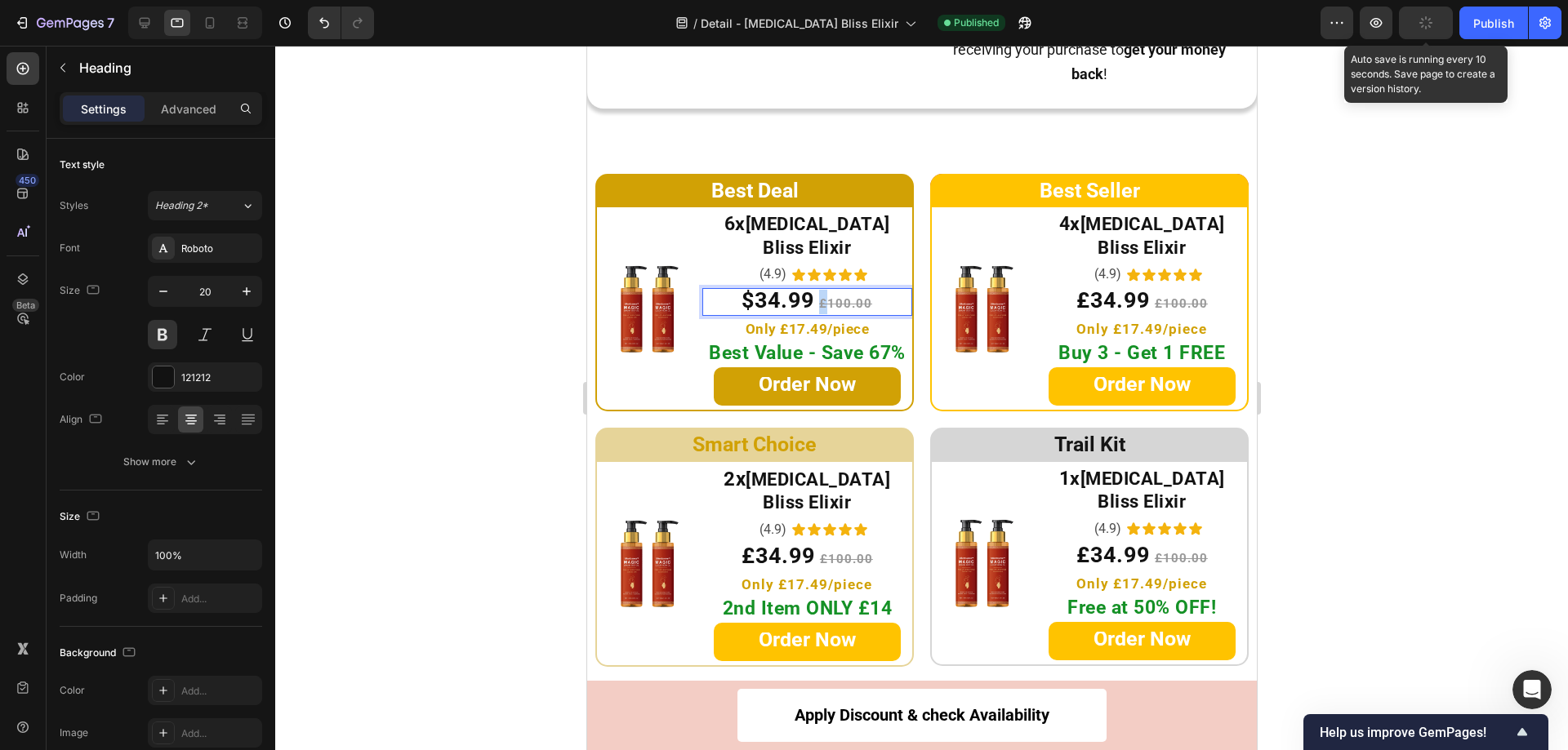
drag, startPoint x: 825, startPoint y: 285, endPoint x: 816, endPoint y: 285, distance: 9.0
click at [818, 296] on s "£100.00" at bounding box center [845, 303] width 53 height 15
click at [1084, 287] on span "£34.99" at bounding box center [1112, 300] width 73 height 26
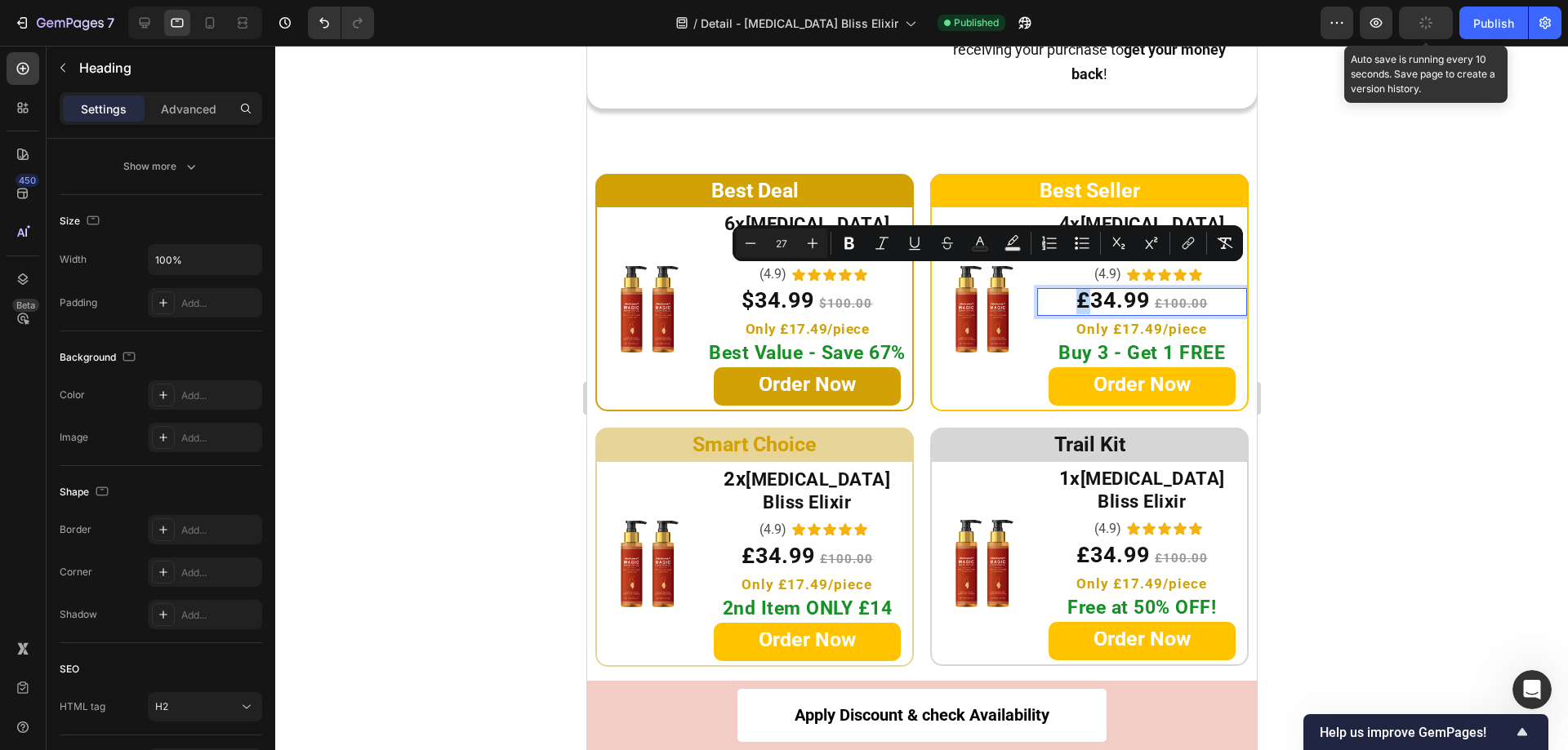
drag, startPoint x: 1080, startPoint y: 281, endPoint x: 1064, endPoint y: 281, distance: 16.0
click at [1076, 287] on span "£34.99" at bounding box center [1112, 300] width 73 height 26
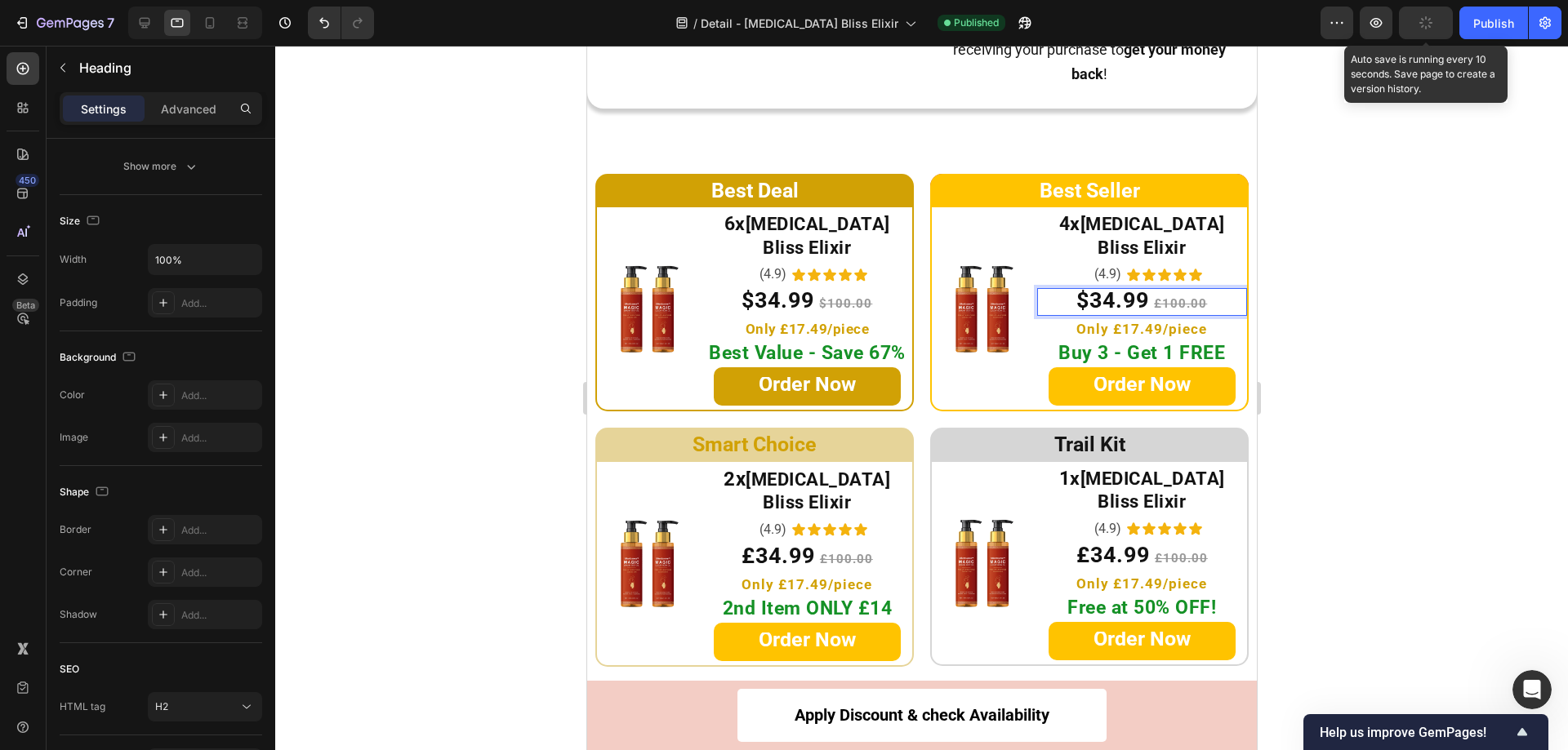
click at [1154, 296] on s "£100.00" at bounding box center [1179, 303] width 53 height 15
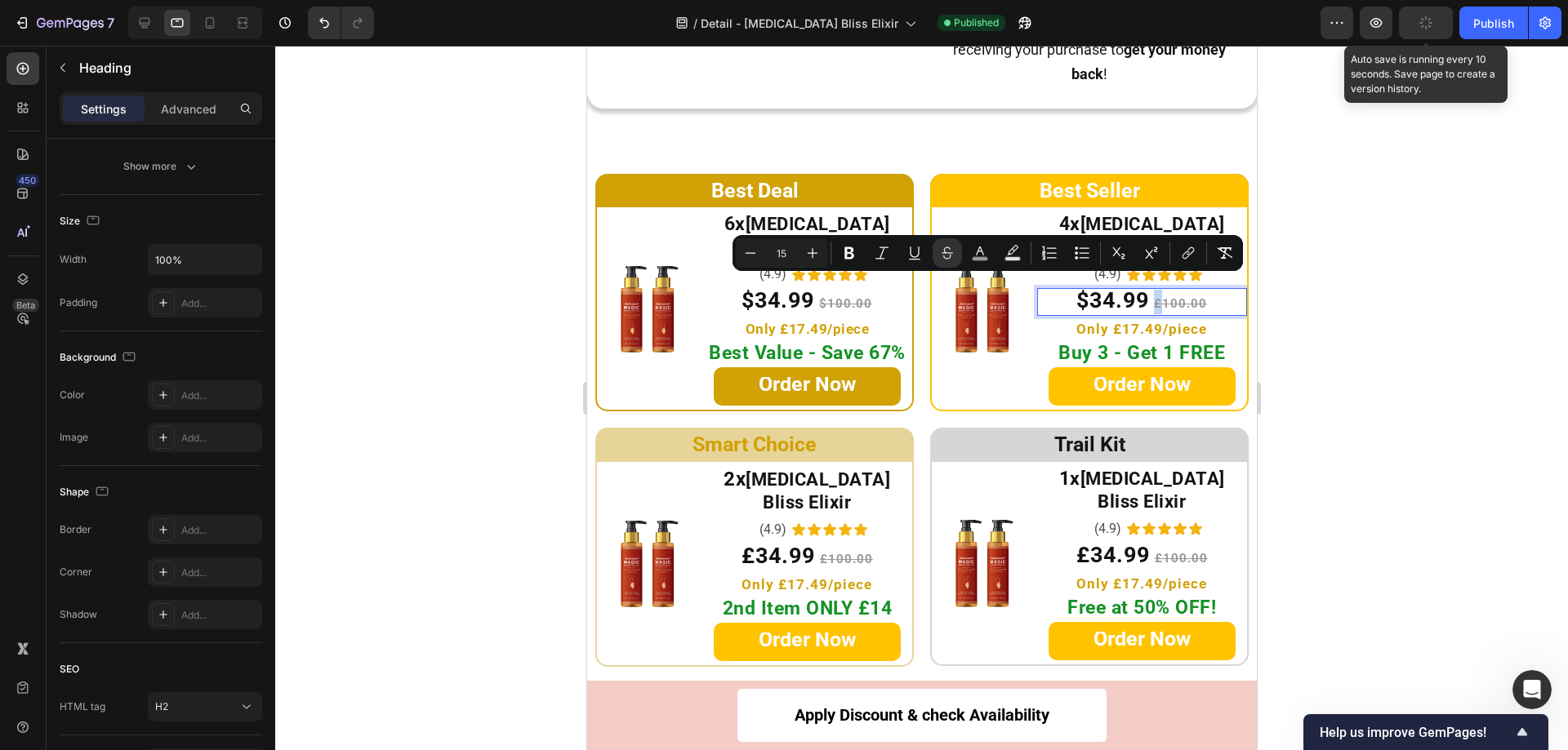
click at [1153, 296] on s "£100.00" at bounding box center [1179, 303] width 53 height 15
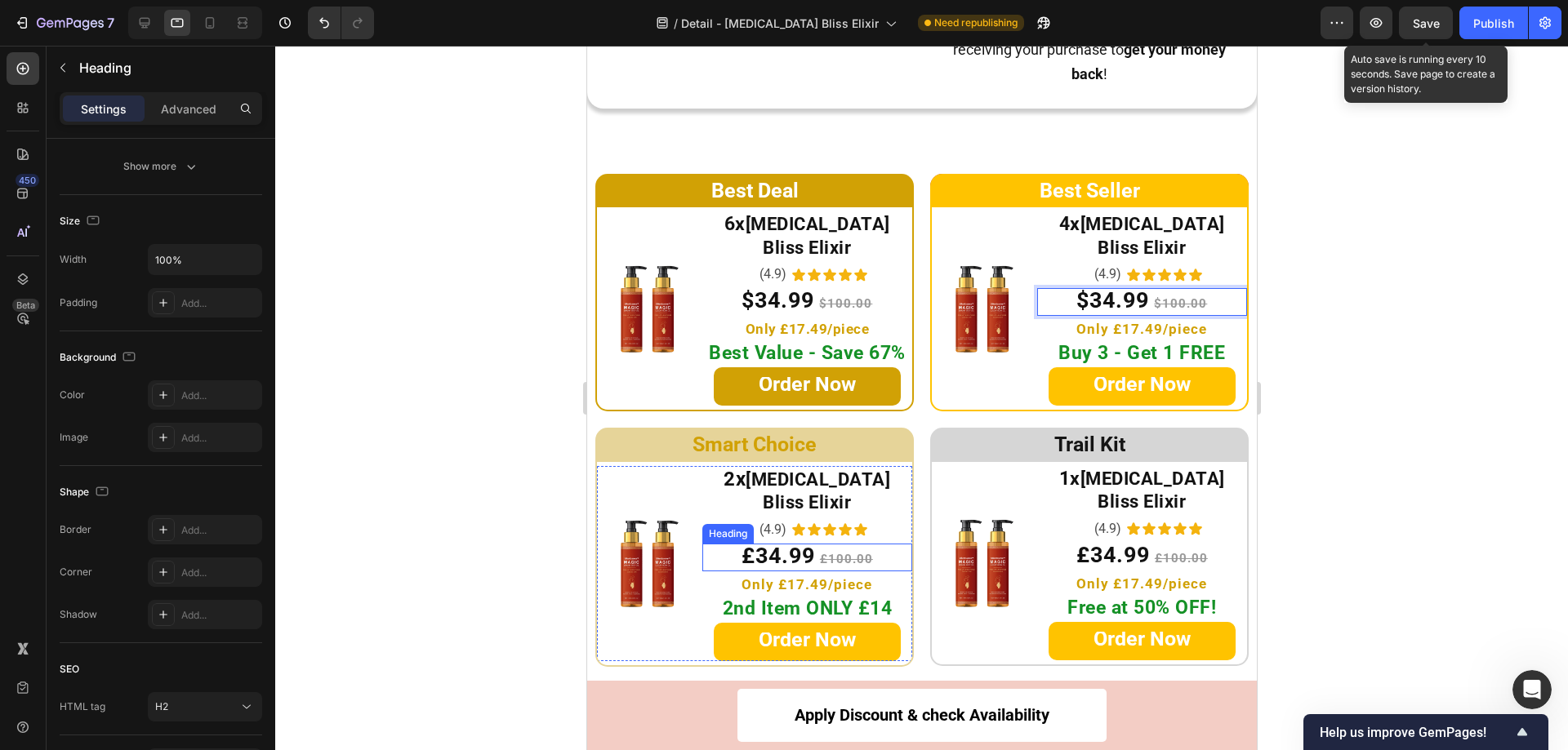
click at [751, 543] on span "£34.99" at bounding box center [778, 556] width 73 height 26
drag, startPoint x: 749, startPoint y: 518, endPoint x: 740, endPoint y: 520, distance: 9.2
click at [836, 552] on s "£100.00" at bounding box center [845, 559] width 53 height 15
click at [818, 552] on s "£100.00" at bounding box center [845, 559] width 53 height 15
click at [1076, 542] on span "£34.99" at bounding box center [1112, 555] width 73 height 26
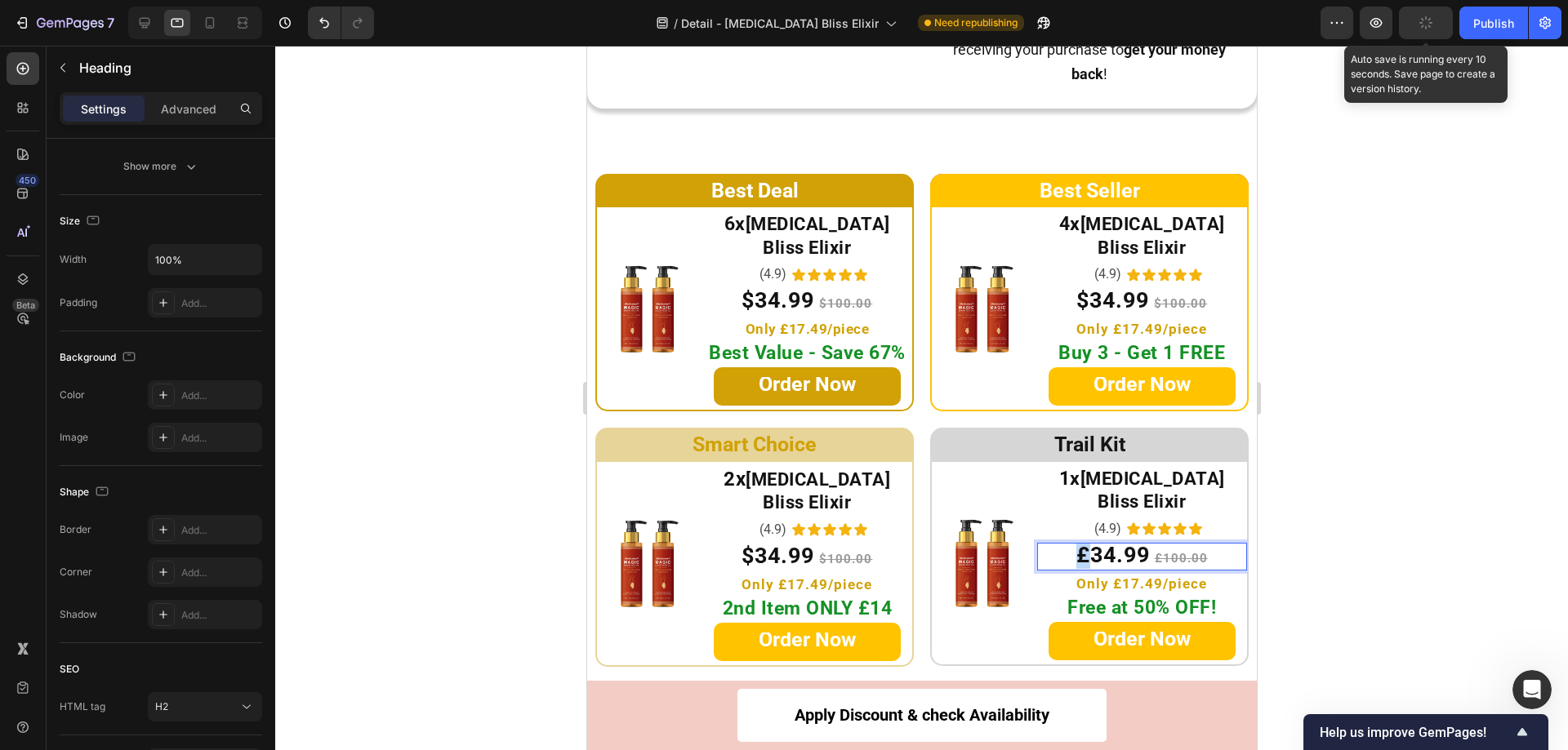
drag, startPoint x: 1079, startPoint y: 513, endPoint x: 1070, endPoint y: 514, distance: 9.1
click at [1154, 551] on s "£100.00" at bounding box center [1179, 558] width 53 height 15
drag, startPoint x: 1154, startPoint y: 517, endPoint x: 1145, endPoint y: 519, distance: 9.2
click at [1153, 551] on s "£100.00" at bounding box center [1179, 558] width 53 height 15
click at [1346, 490] on div at bounding box center [922, 398] width 1293 height 705
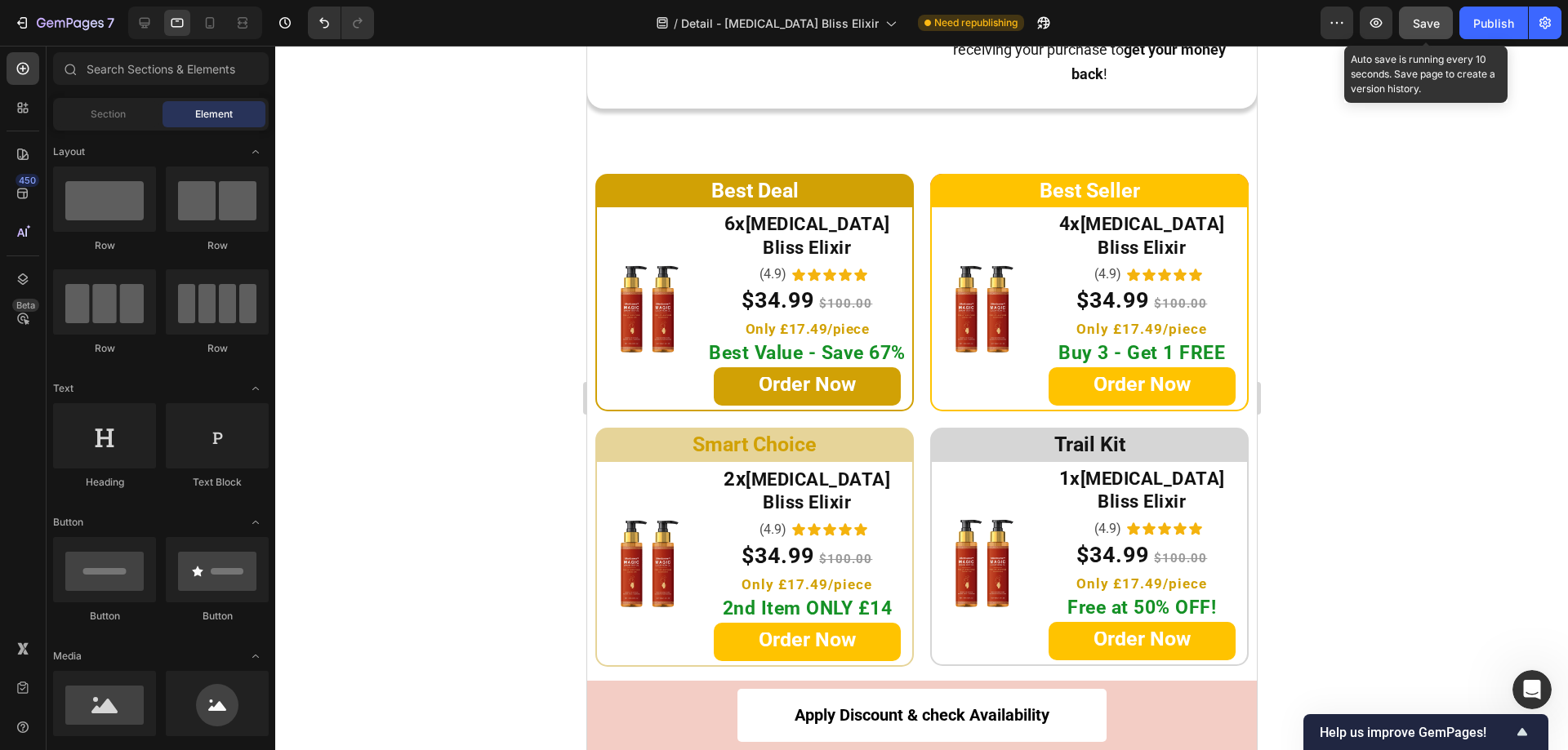
click at [1443, 28] on button "Save" at bounding box center [1425, 23] width 54 height 33
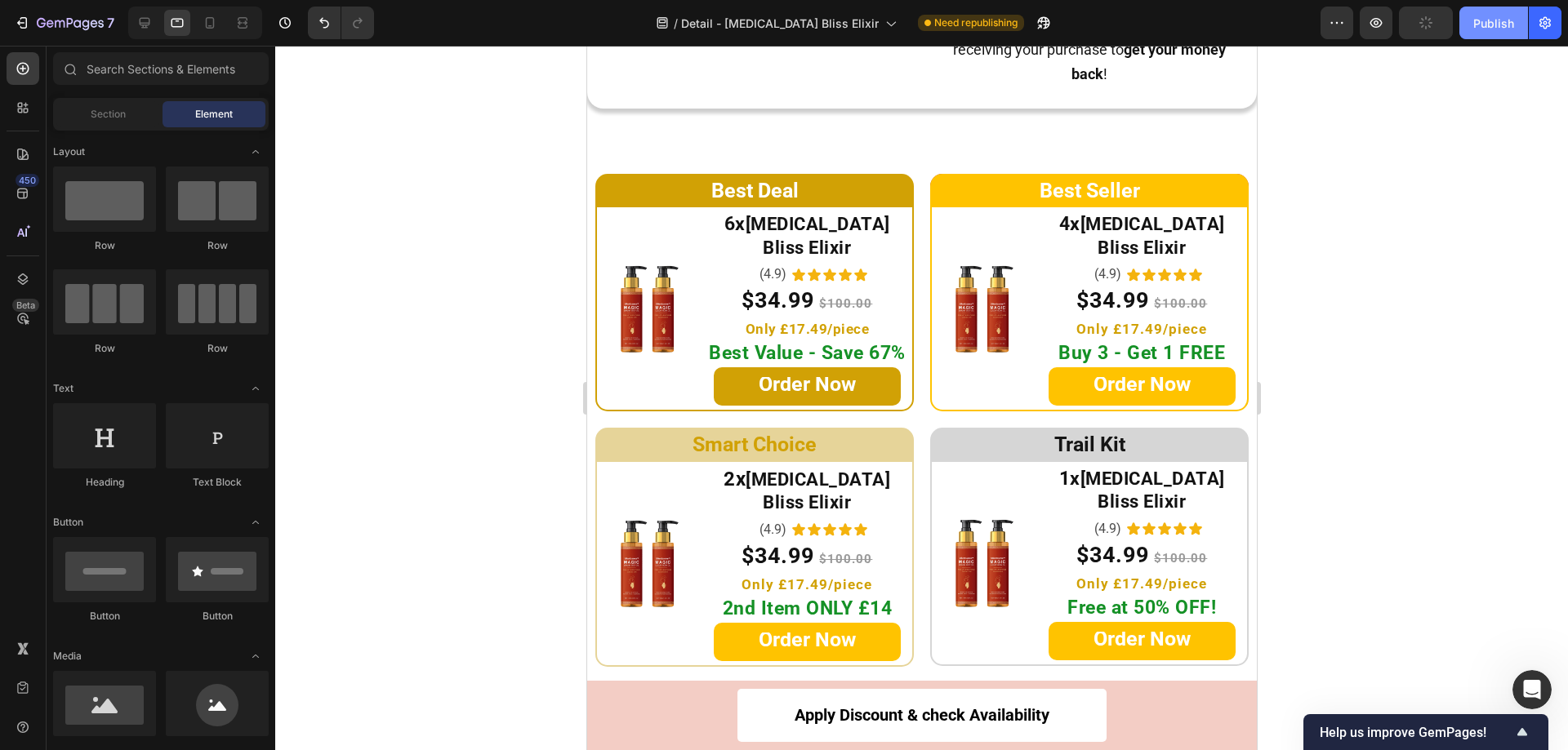
click at [1496, 30] on div "Publish" at bounding box center [1493, 23] width 41 height 17
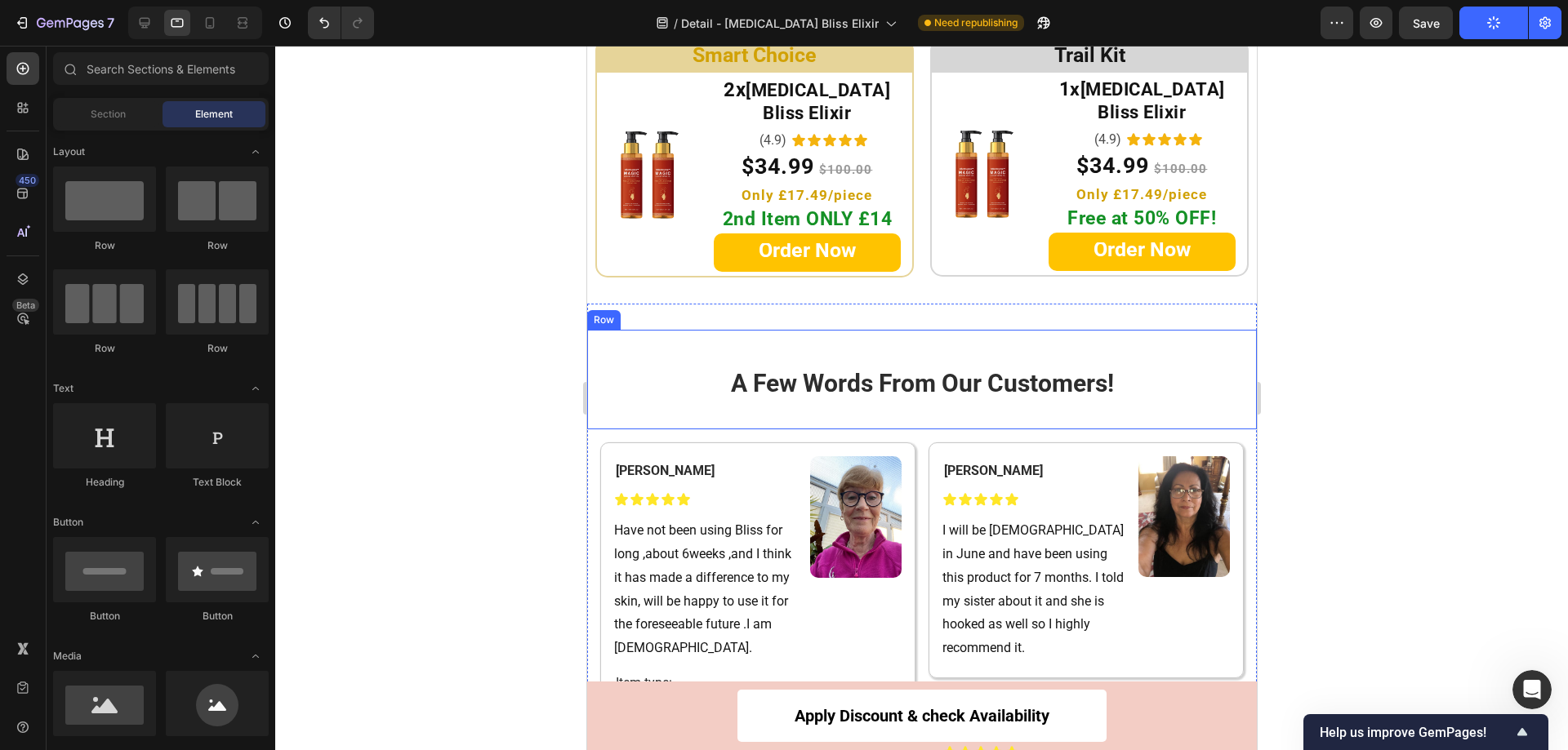
scroll to position [8882, 0]
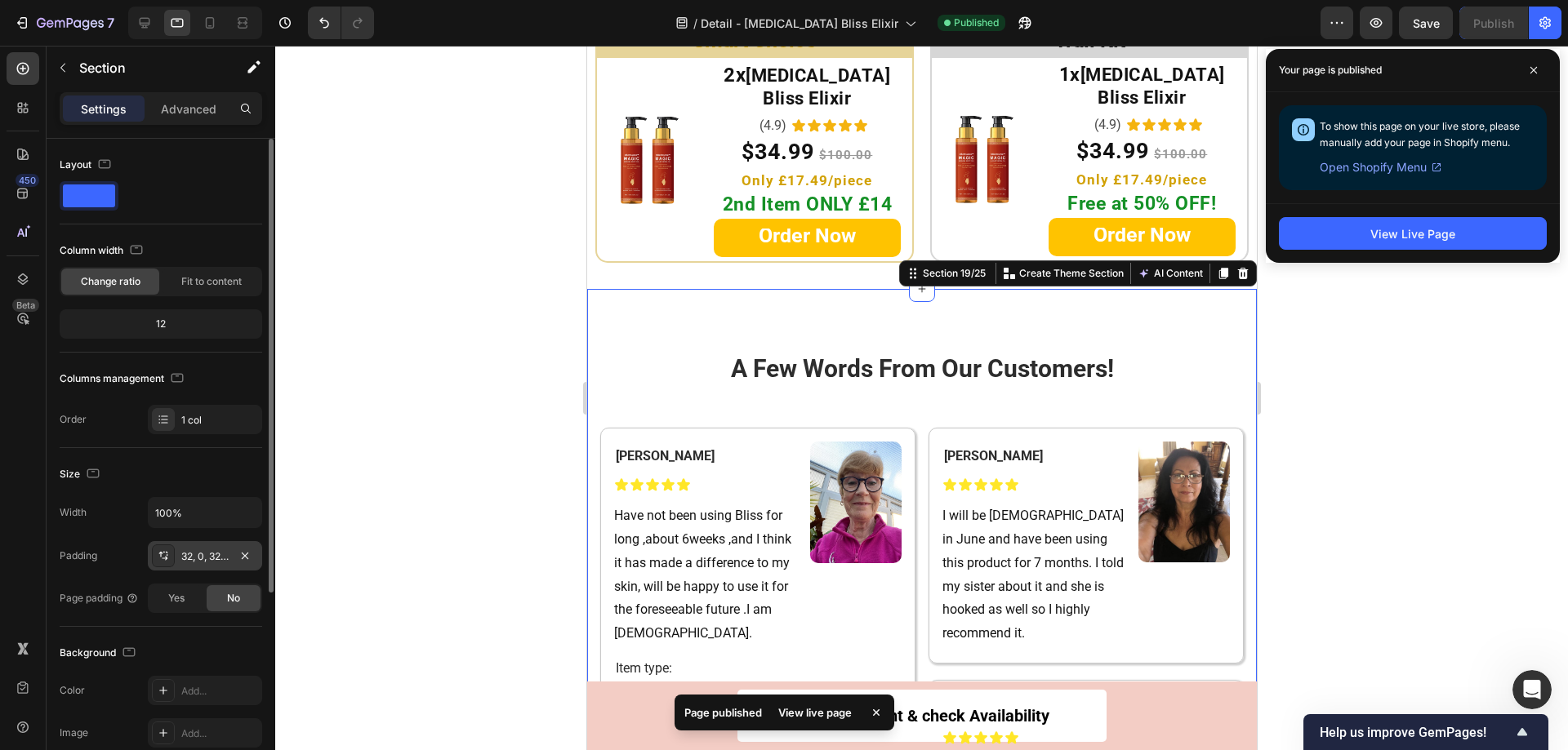
click at [160, 557] on icon at bounding box center [163, 556] width 13 height 13
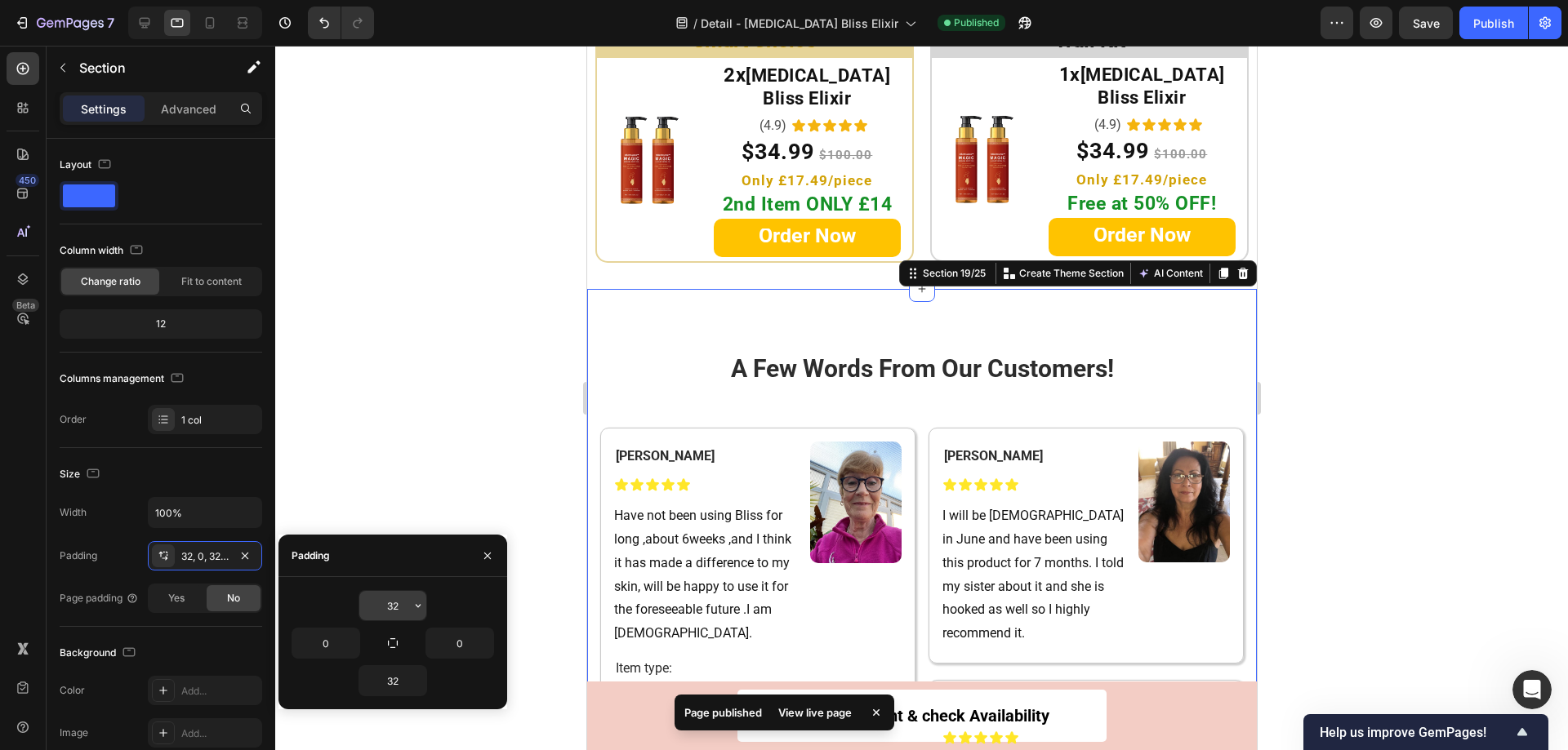
click at [392, 606] on input "32" at bounding box center [392, 606] width 67 height 29
type input "0"
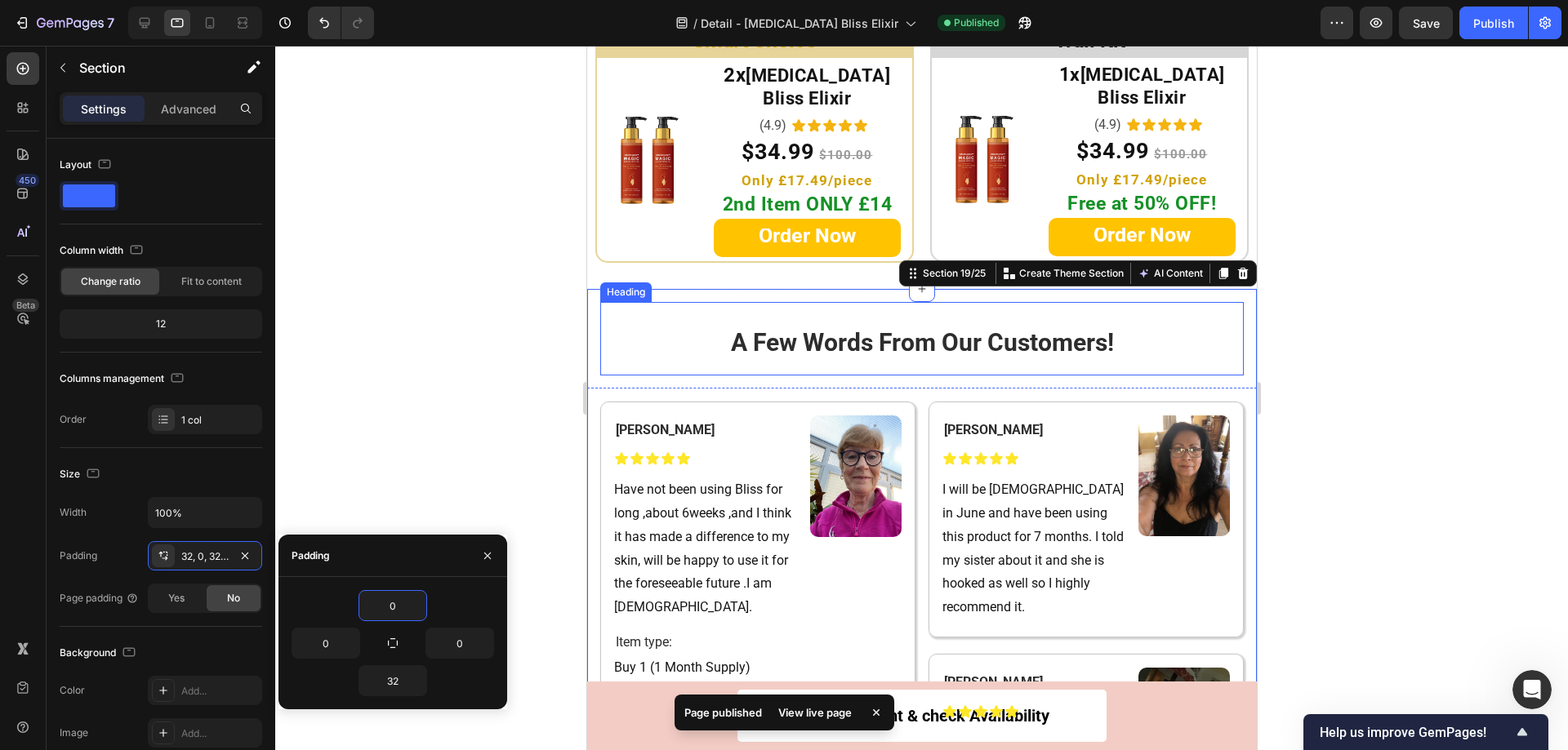
click at [824, 302] on h2 "A Few Words From Our Customers!" at bounding box center [922, 338] width 644 height 73
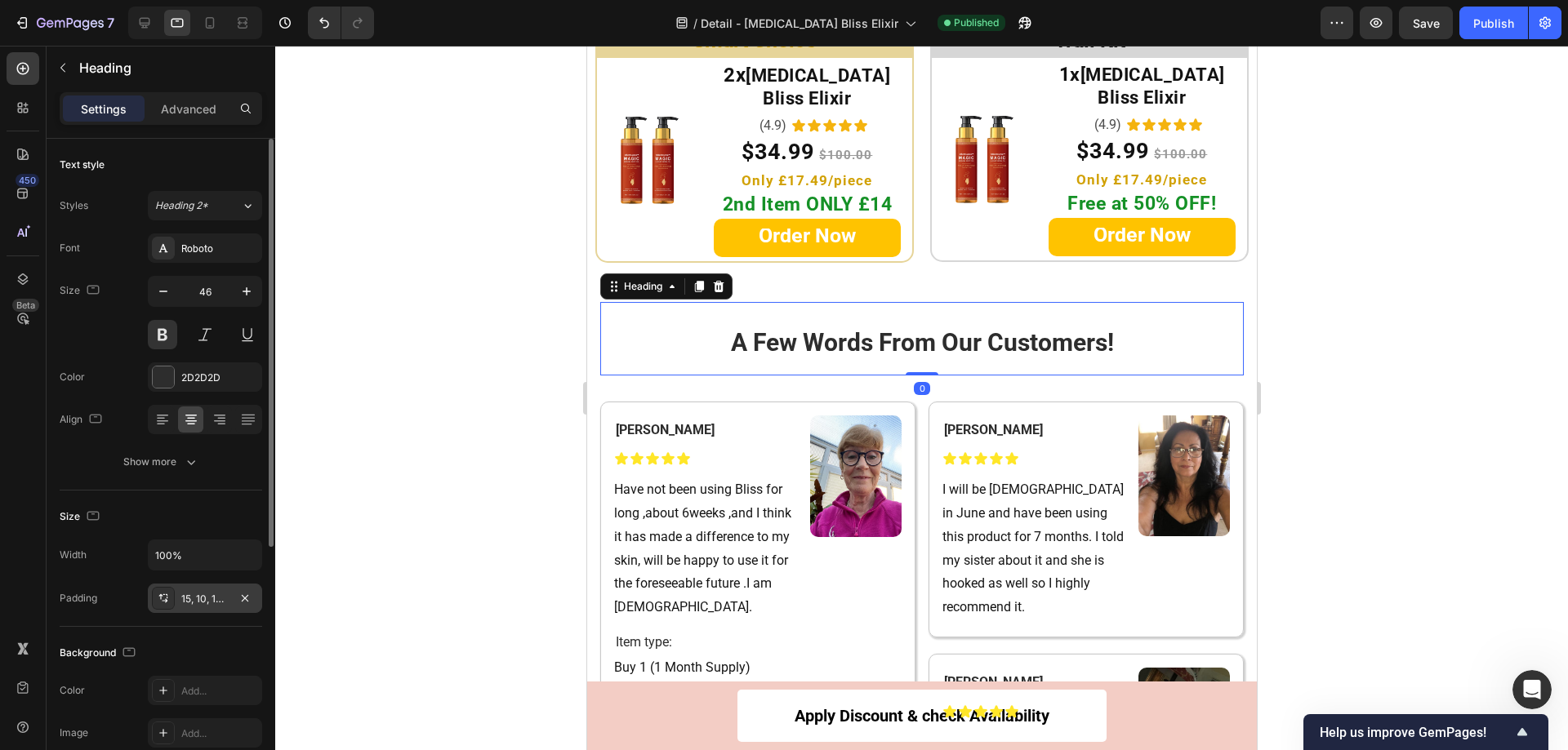
click at [165, 601] on icon at bounding box center [163, 599] width 13 height 13
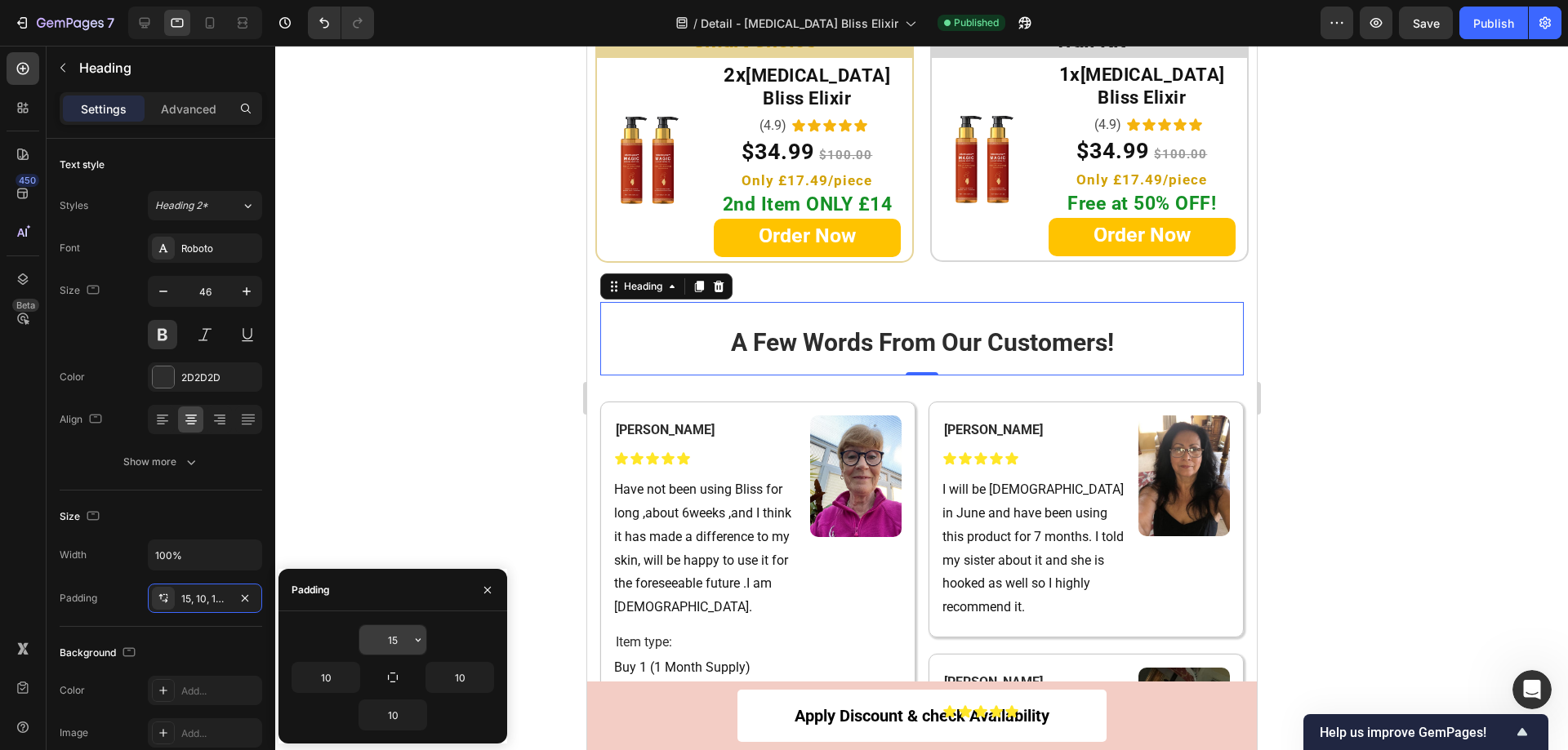
click at [394, 645] on input "15" at bounding box center [392, 640] width 67 height 29
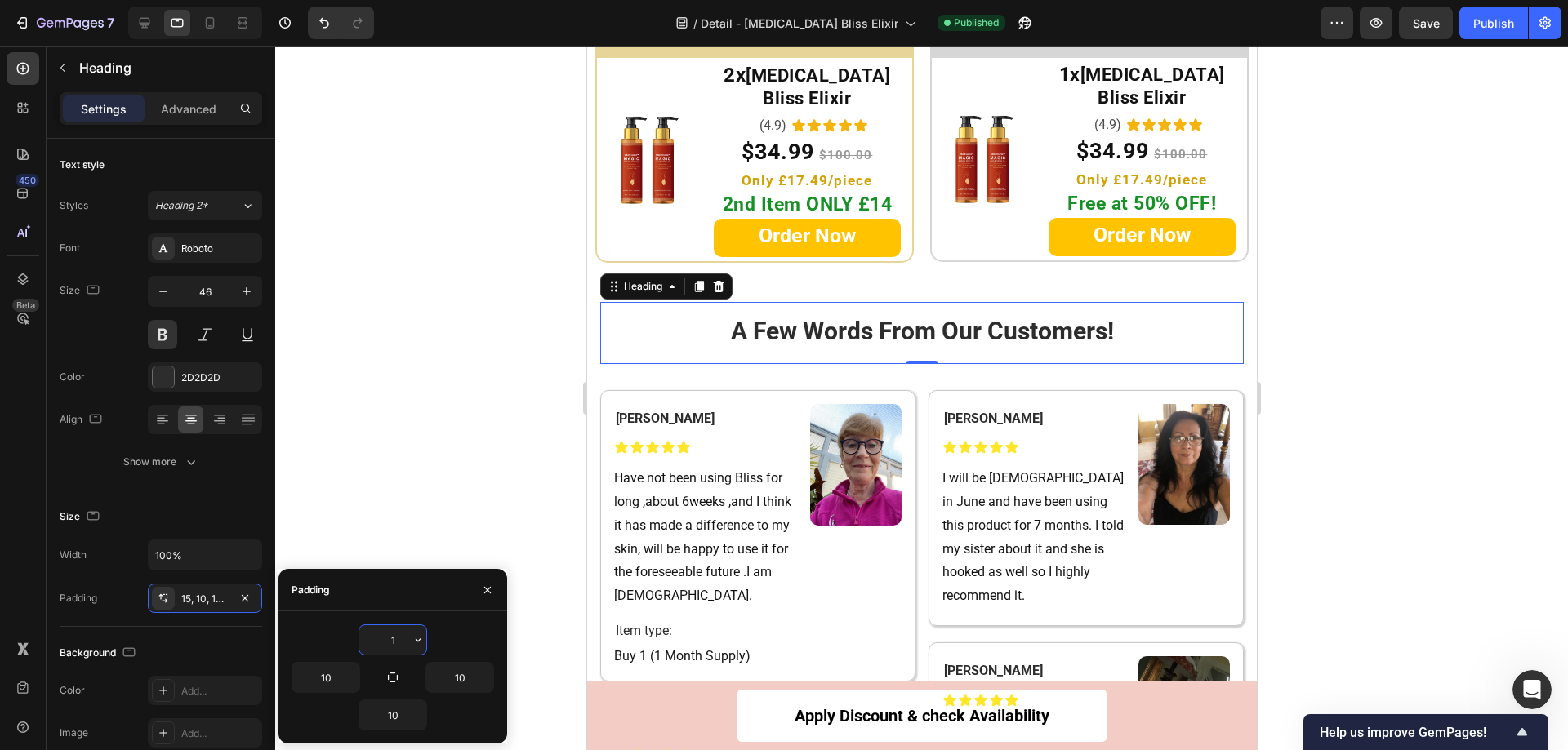
type input "10"
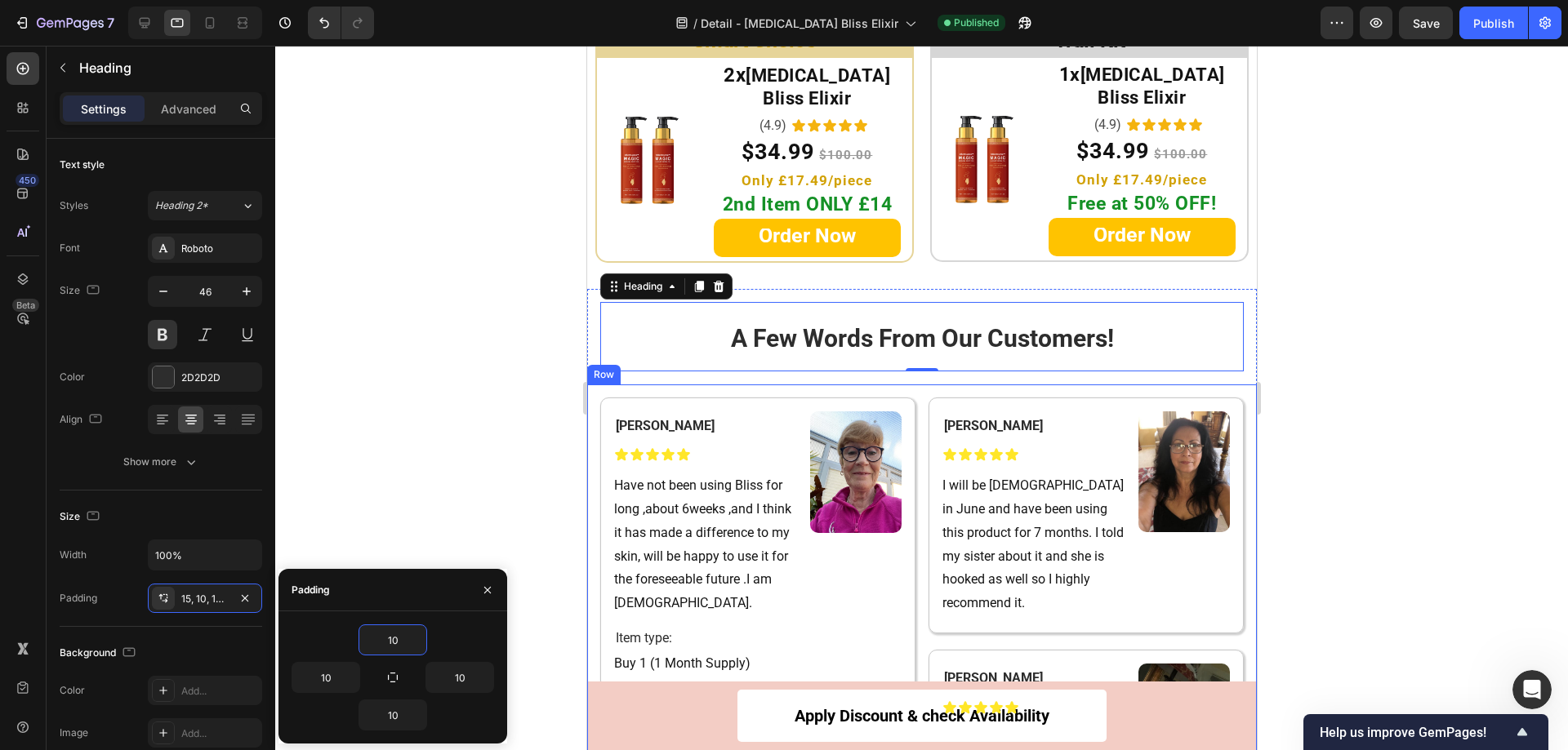
click at [466, 296] on div at bounding box center [922, 398] width 1293 height 705
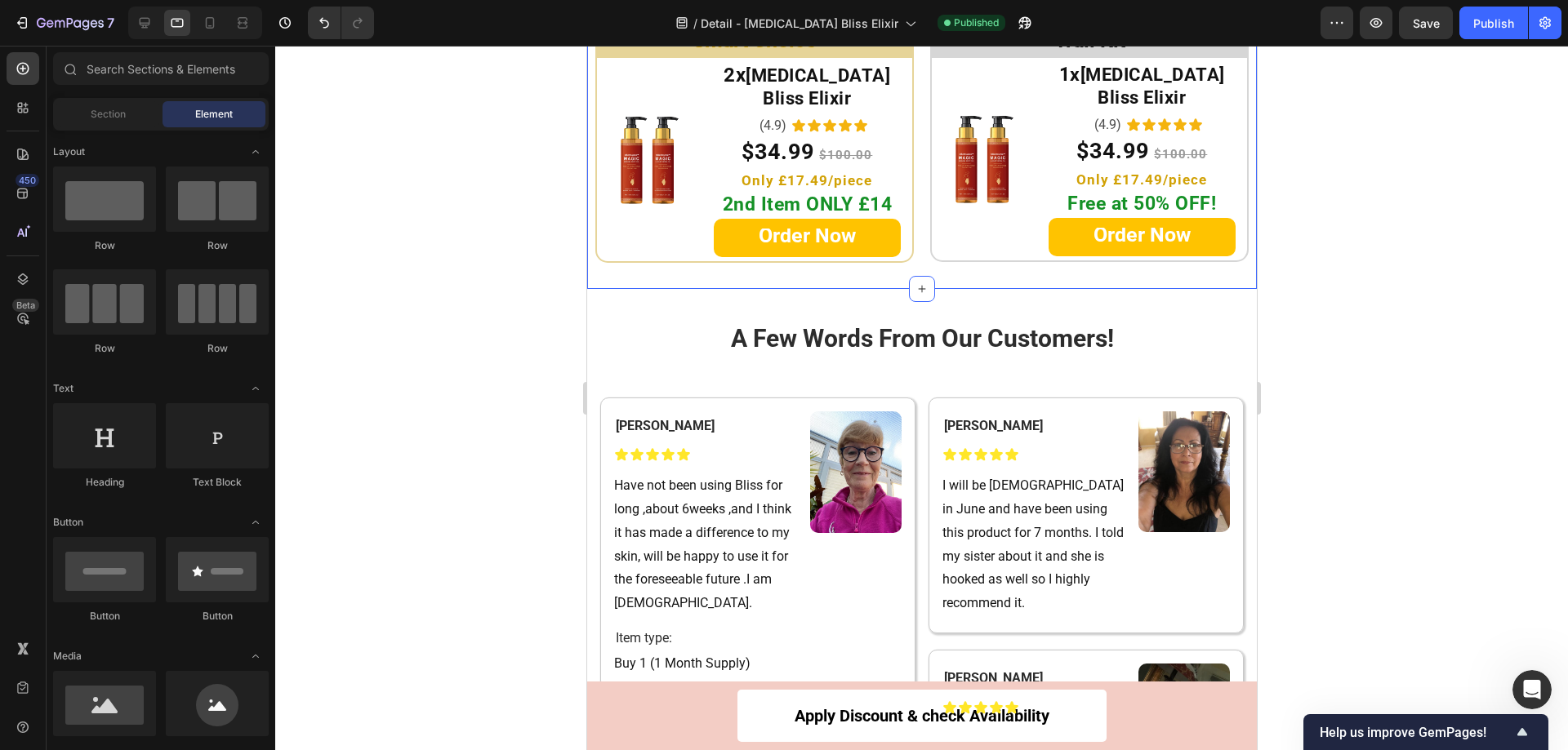
click at [1361, 248] on div at bounding box center [922, 398] width 1293 height 705
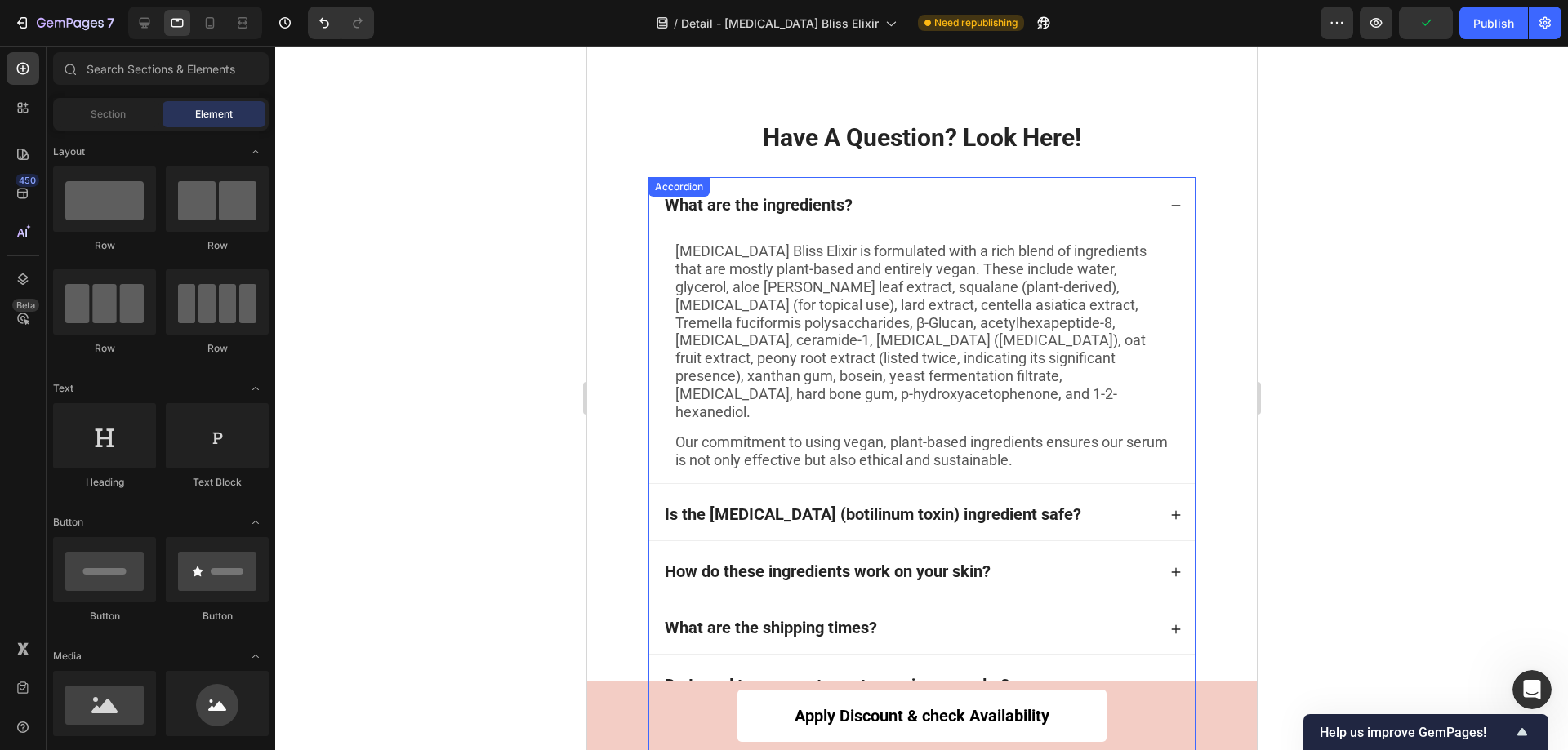
scroll to position [11249, 0]
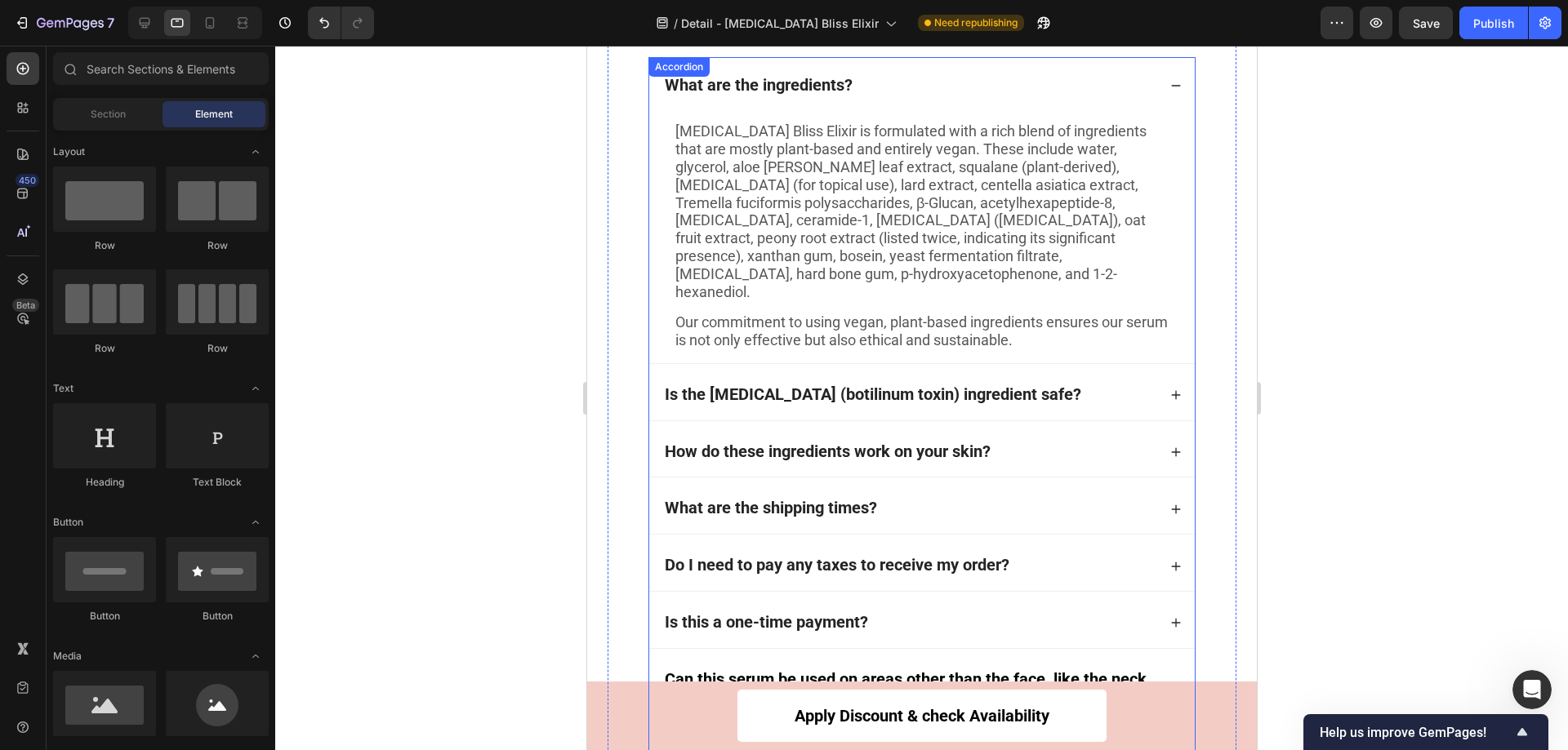
click at [891, 80] on div "What are the ingredients?" at bounding box center [909, 86] width 495 height 24
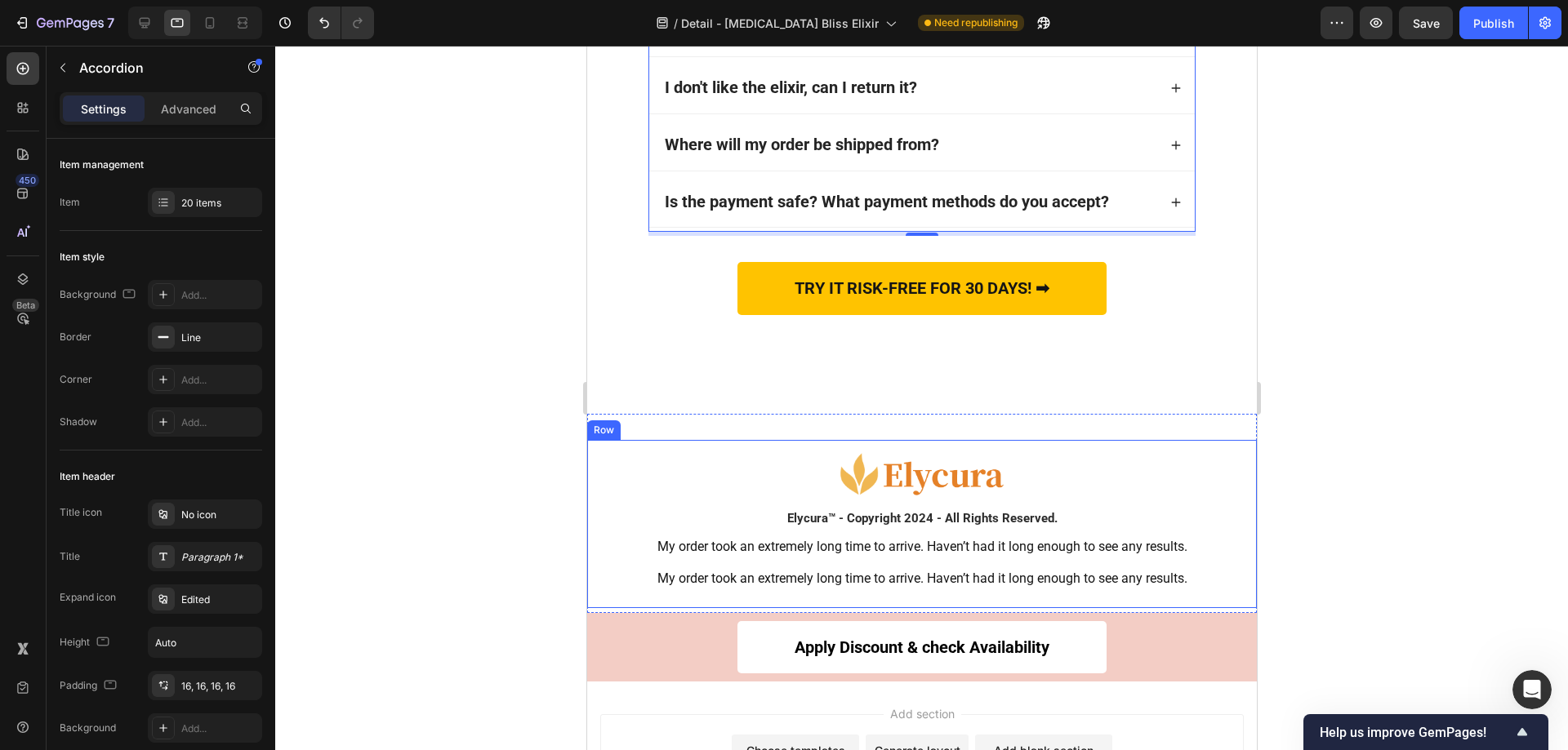
scroll to position [12420, 0]
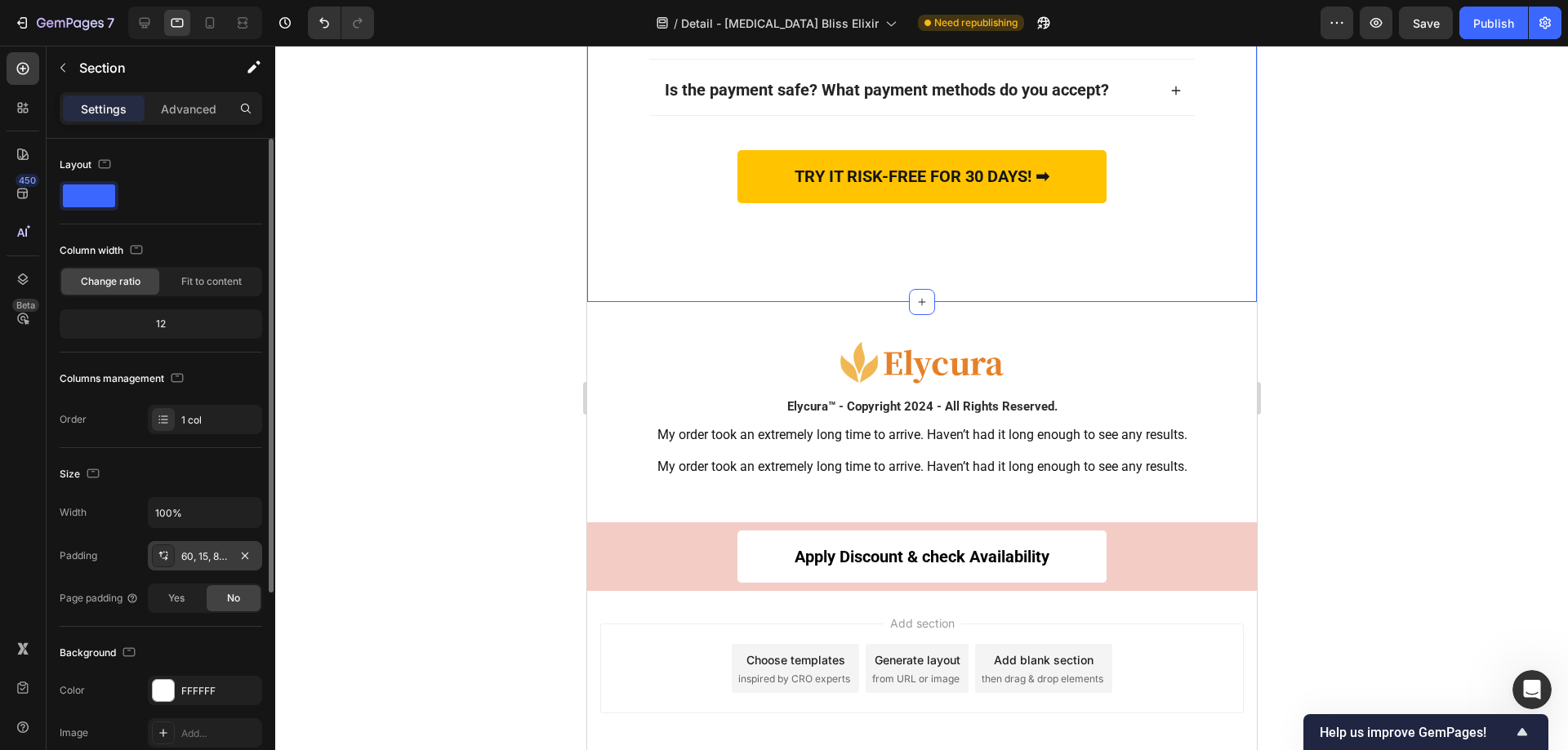
click at [158, 552] on icon at bounding box center [163, 556] width 13 height 13
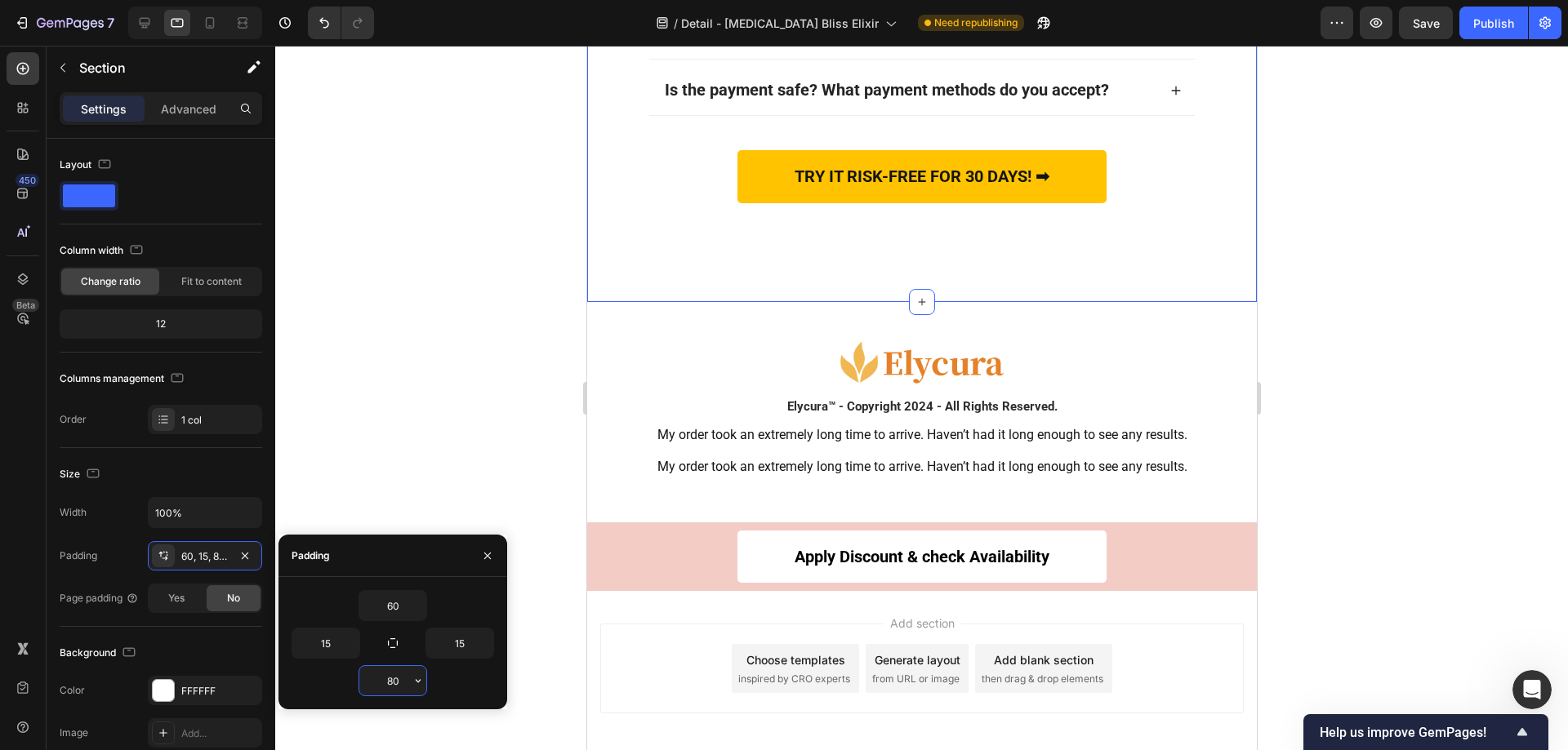
click at [396, 677] on input "80" at bounding box center [392, 681] width 67 height 29
type input "0"
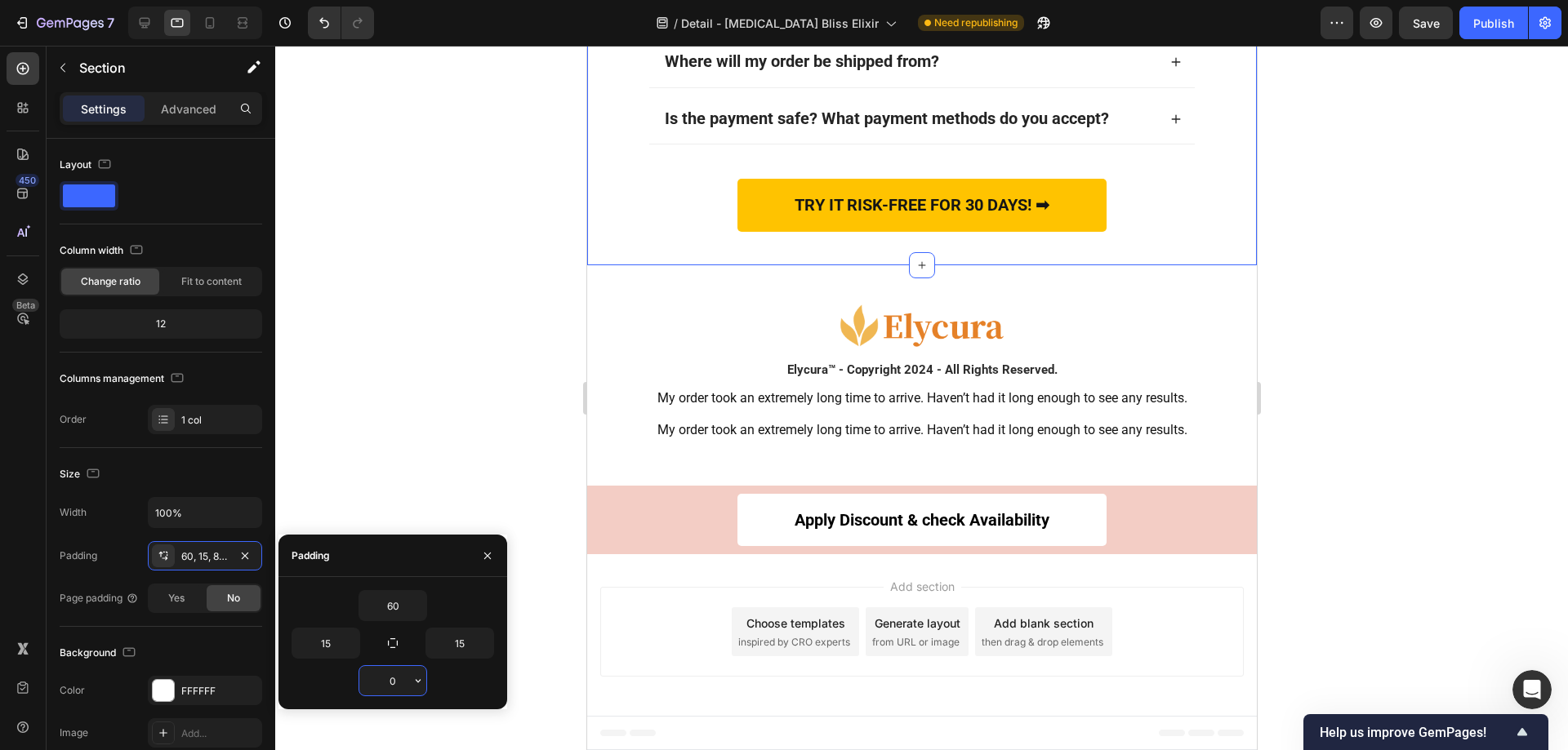
scroll to position [12375, 0]
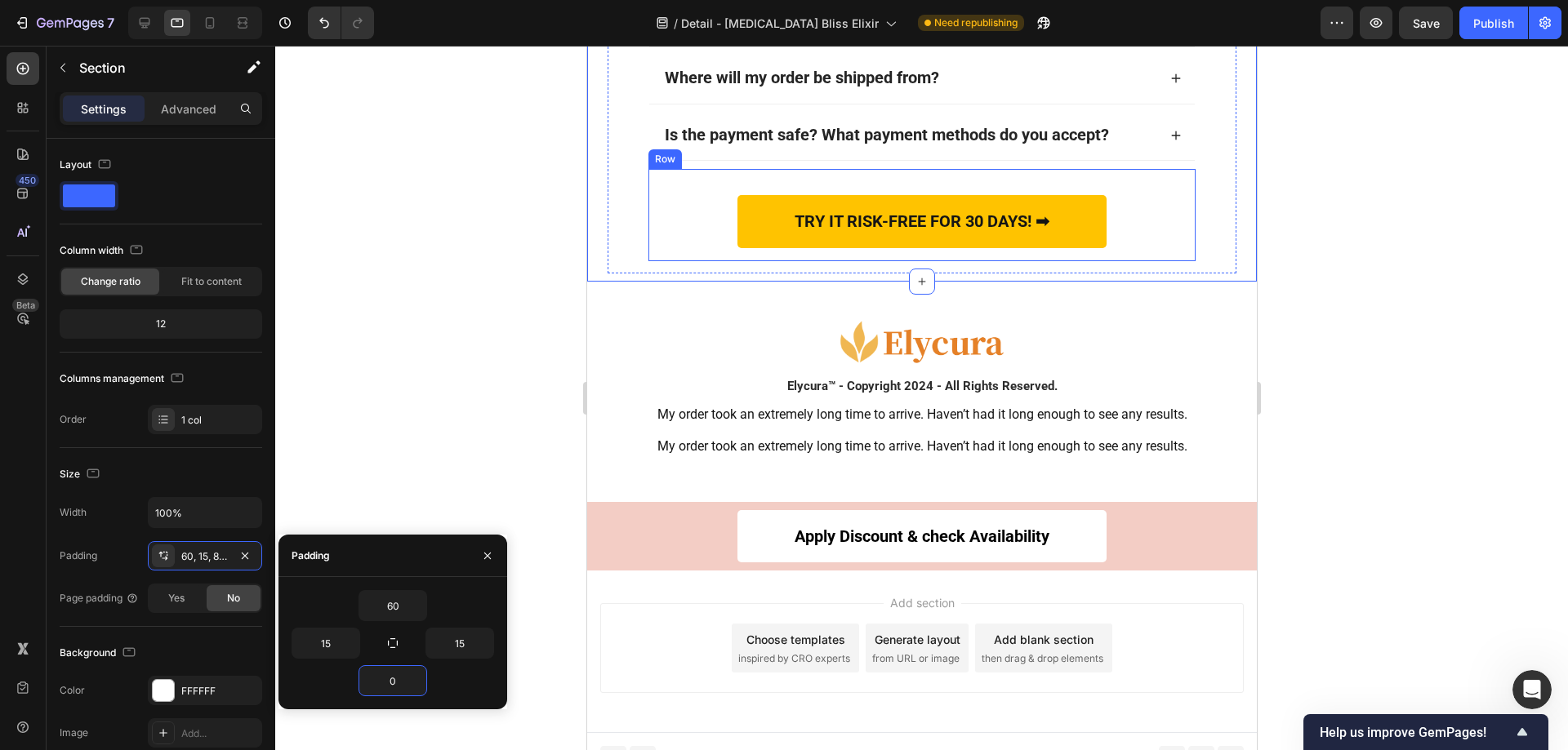
click at [682, 237] on div "TRY IT RISK-FREE FOR 30 DAYS! ➡ Button Row" at bounding box center [921, 215] width 547 height 92
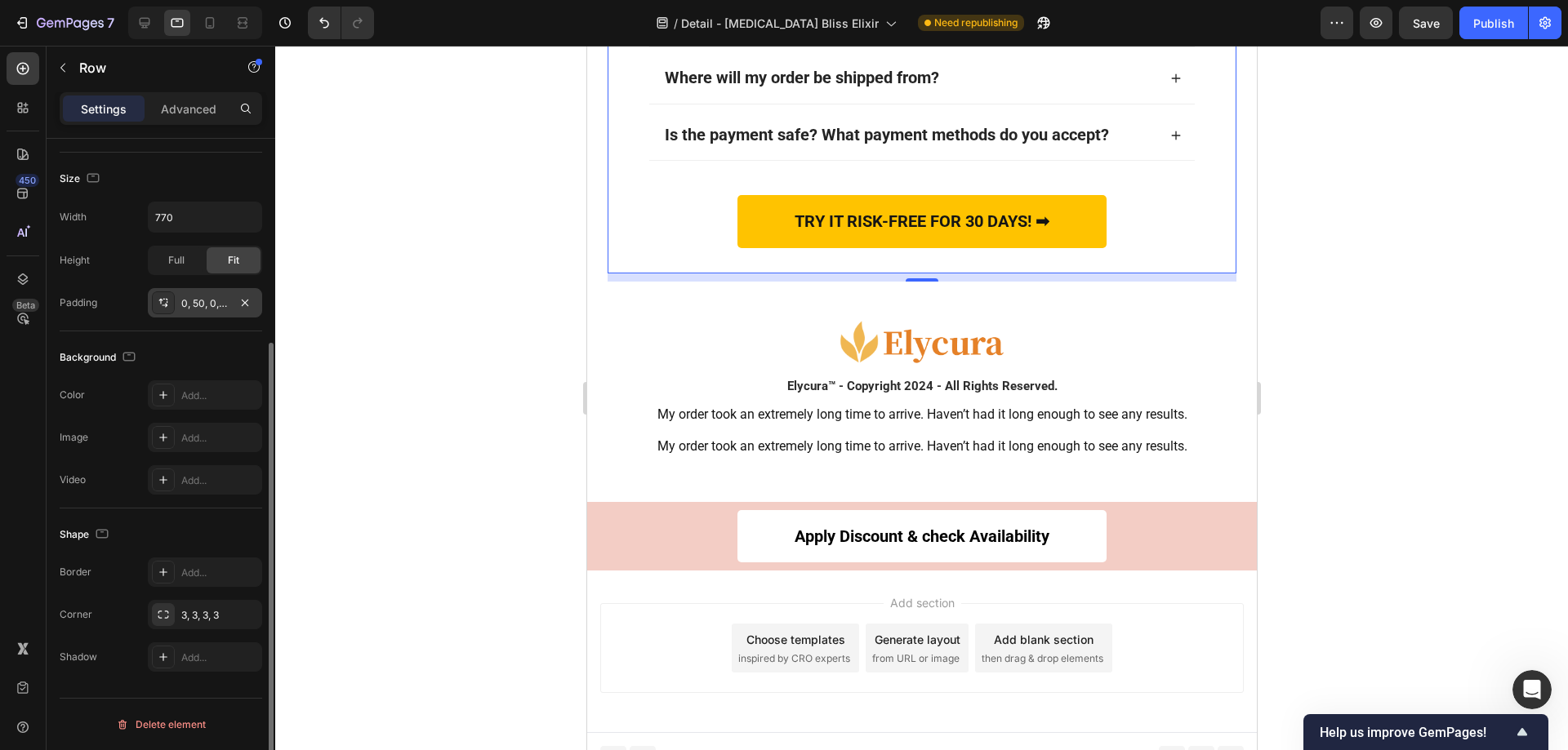
click at [166, 302] on icon at bounding box center [163, 303] width 13 height 13
click at [1327, 249] on div at bounding box center [922, 398] width 1293 height 705
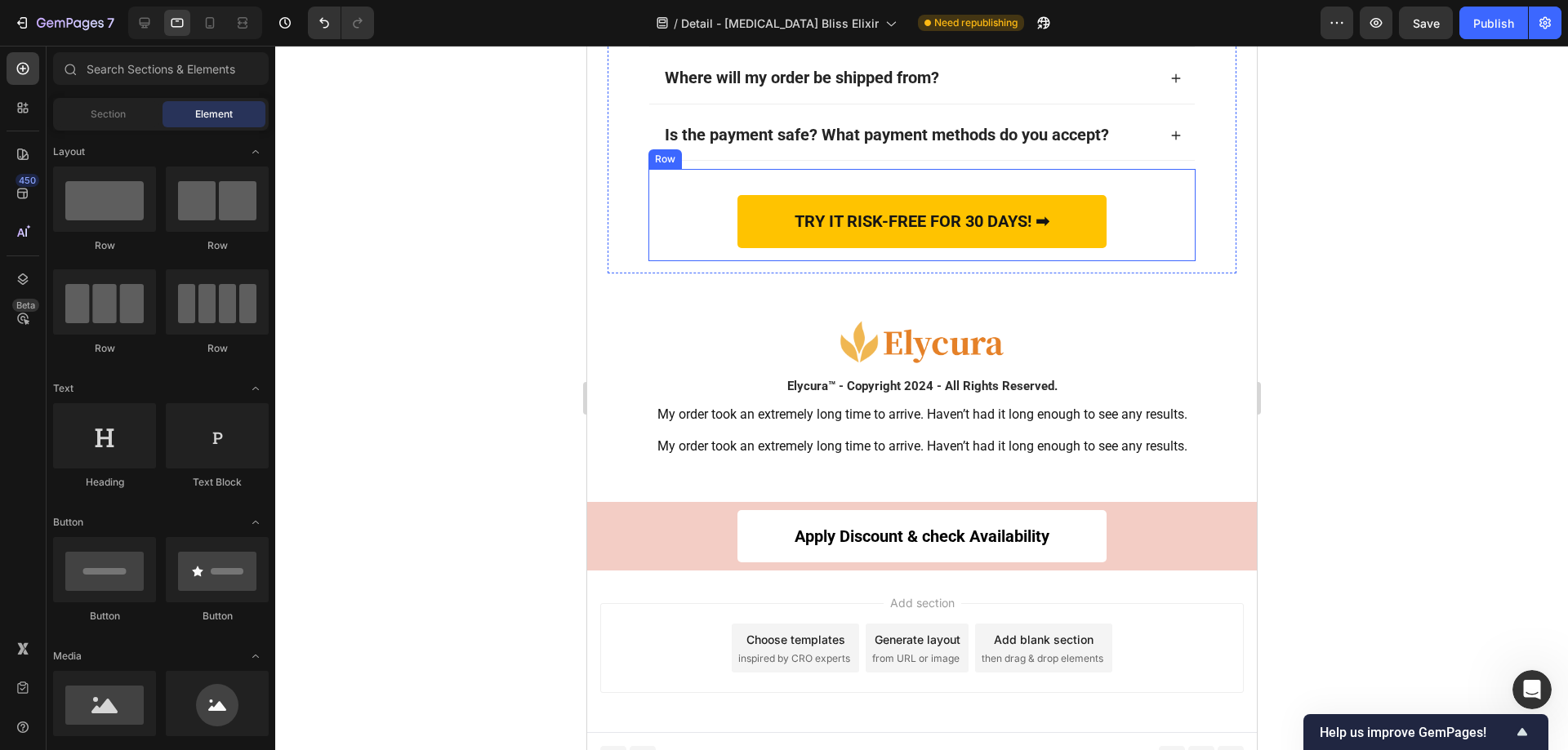
click at [1153, 241] on div "TRY IT RISK-FREE FOR 30 DAYS! ➡ Button Row" at bounding box center [921, 215] width 547 height 92
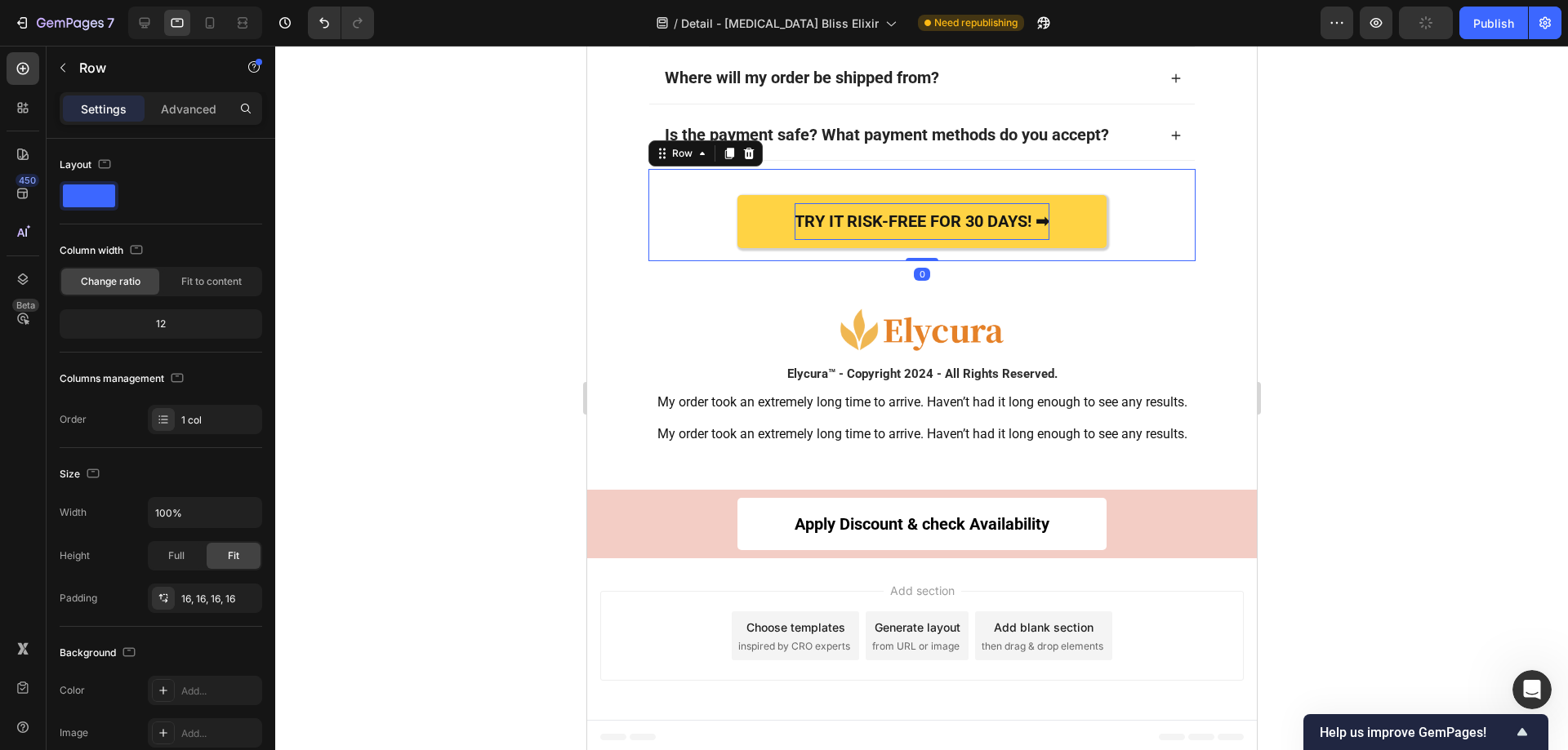
scroll to position [12363, 0]
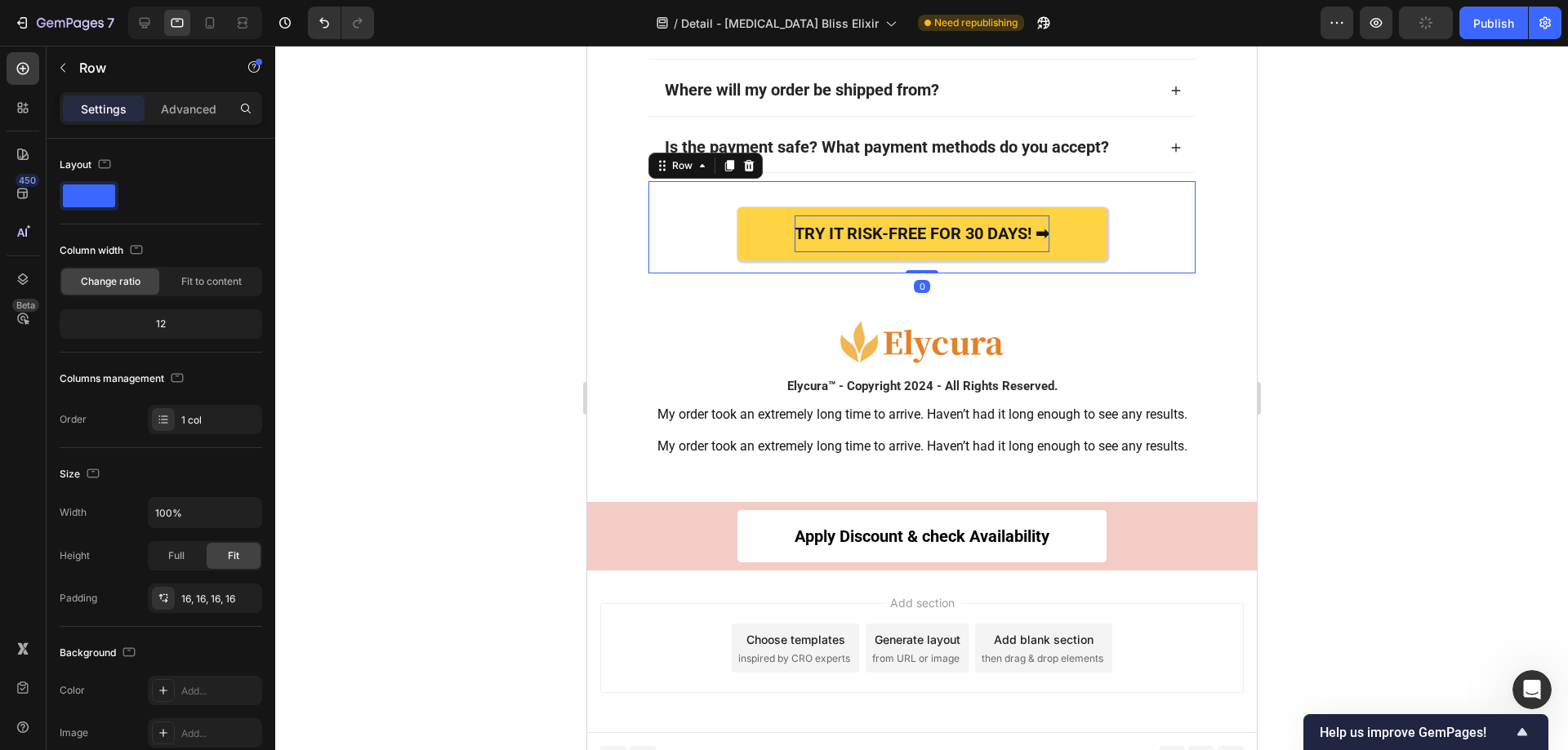
drag, startPoint x: 907, startPoint y: 255, endPoint x: 907, endPoint y: 226, distance: 29.0
click at [907, 226] on div "TRY IT RISK-FREE FOR 30 DAYS! ➡ Button Row 0" at bounding box center [921, 227] width 547 height 92
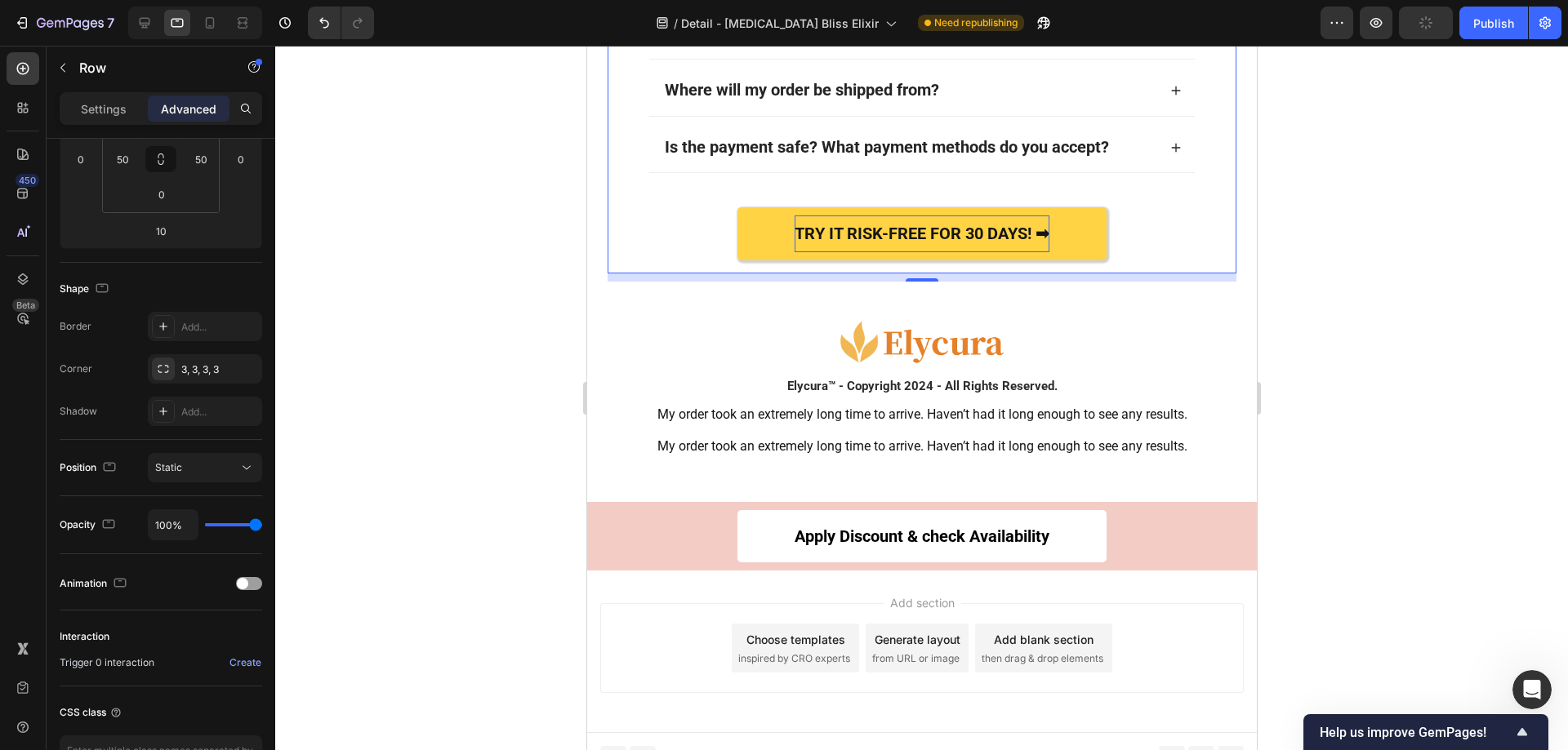
drag, startPoint x: 906, startPoint y: 264, endPoint x: 899, endPoint y: 239, distance: 26.0
type input "0"
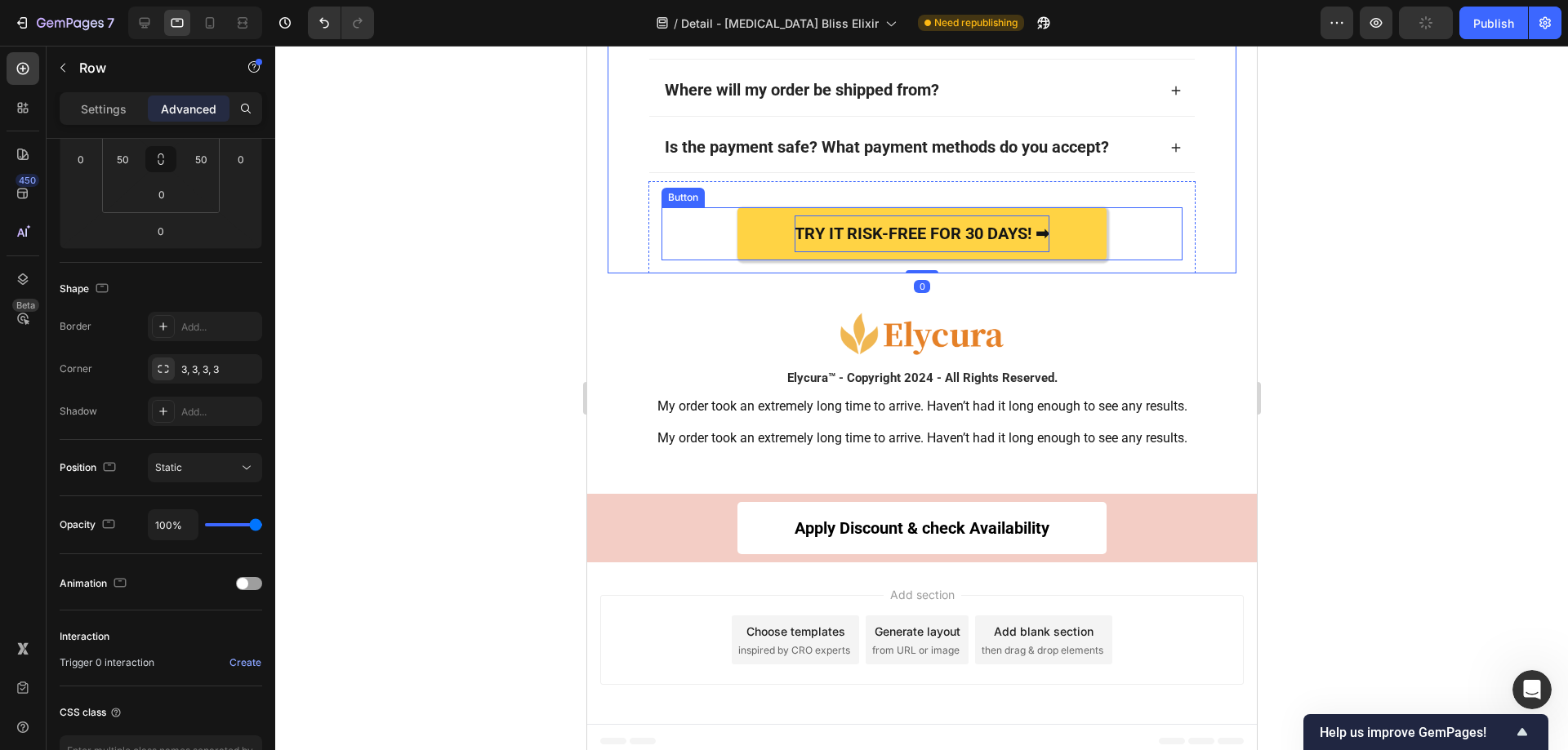
scroll to position [12355, 0]
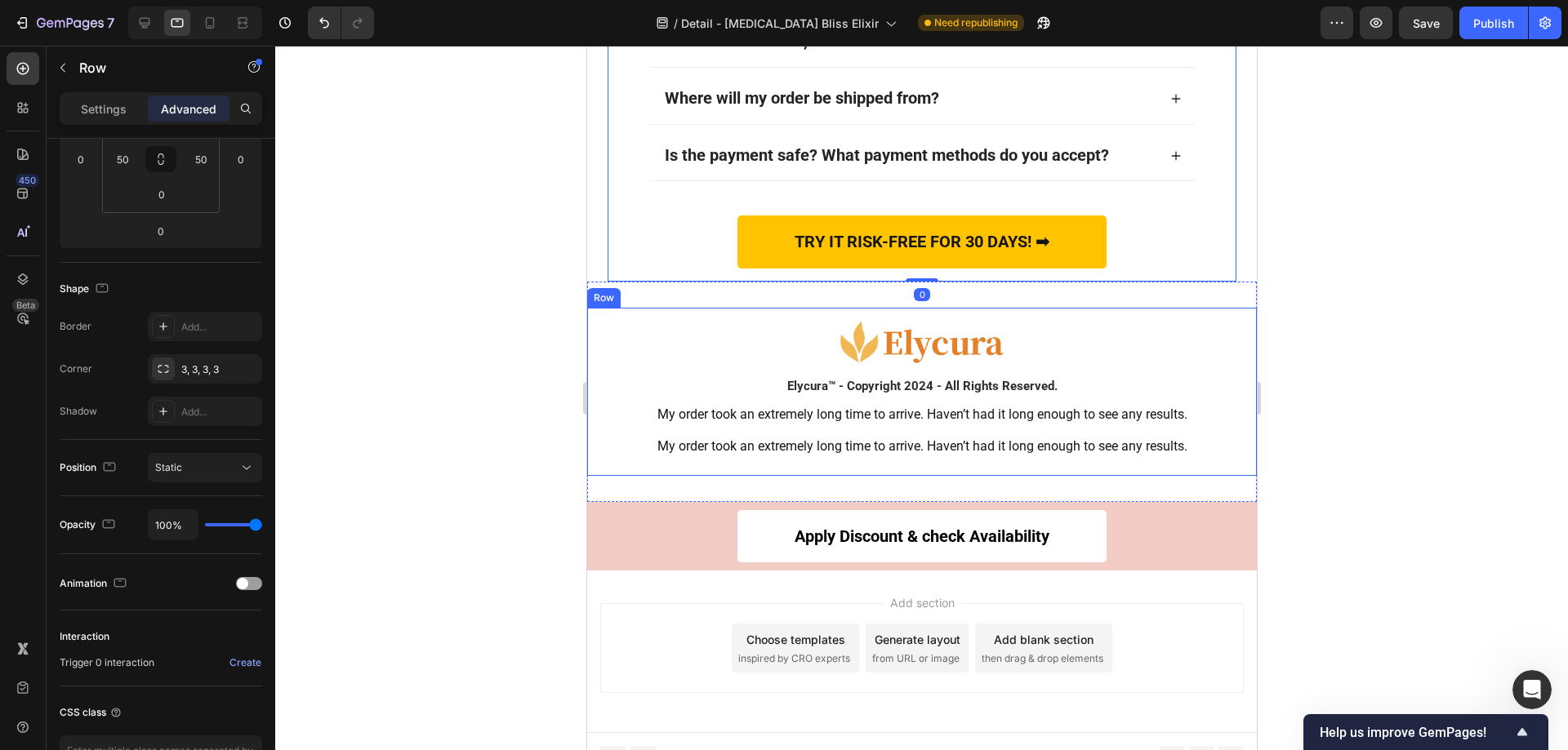
click at [996, 308] on div "Image Elycura™ - Copyright 2024 - All Rights Reserved. Heading My order took an…" at bounding box center [921, 392] width 669 height 168
click at [994, 281] on div "Image Elycura™ - Copyright 2024 - All Rights Reserved. Heading My order took an…" at bounding box center [921, 392] width 669 height 220
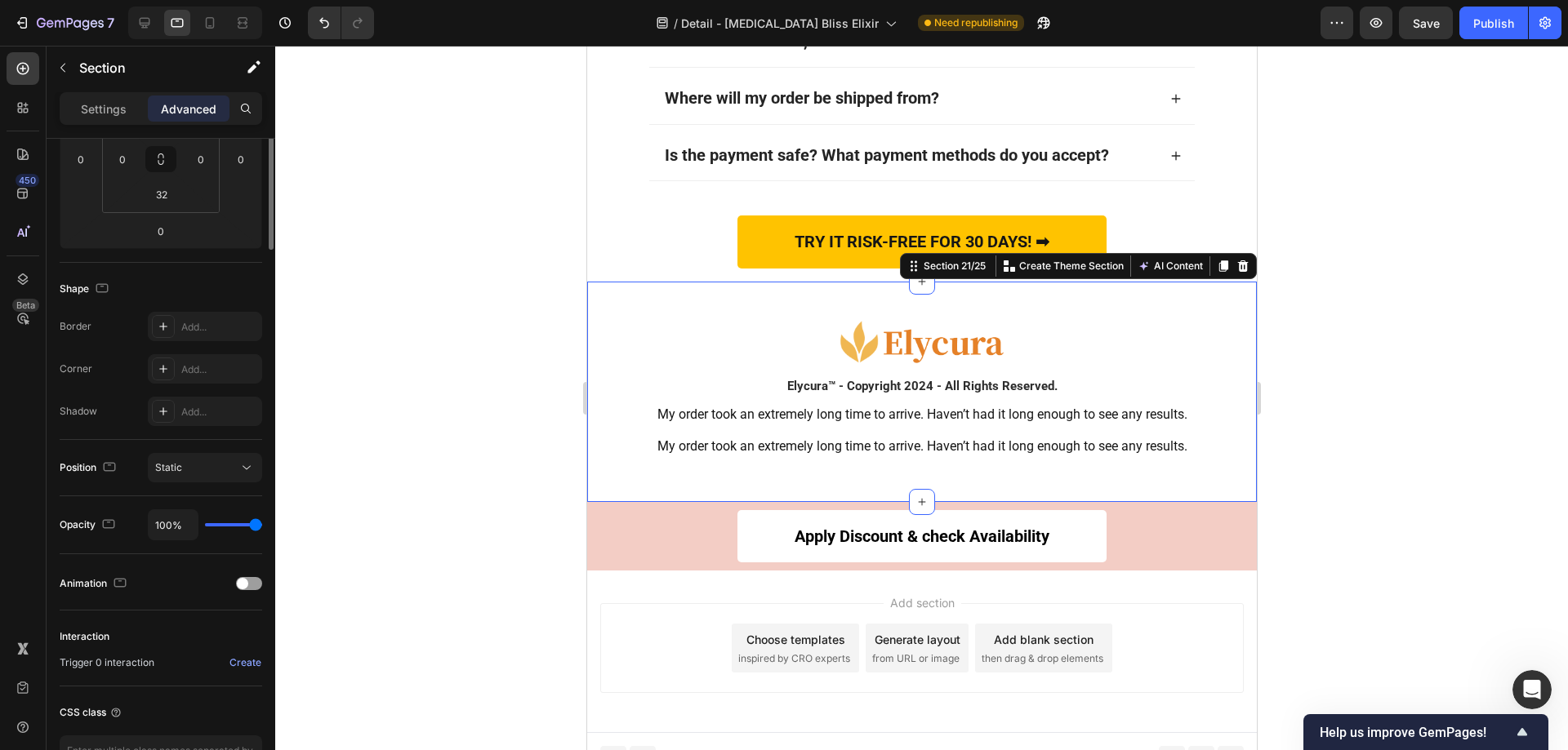
scroll to position [0, 0]
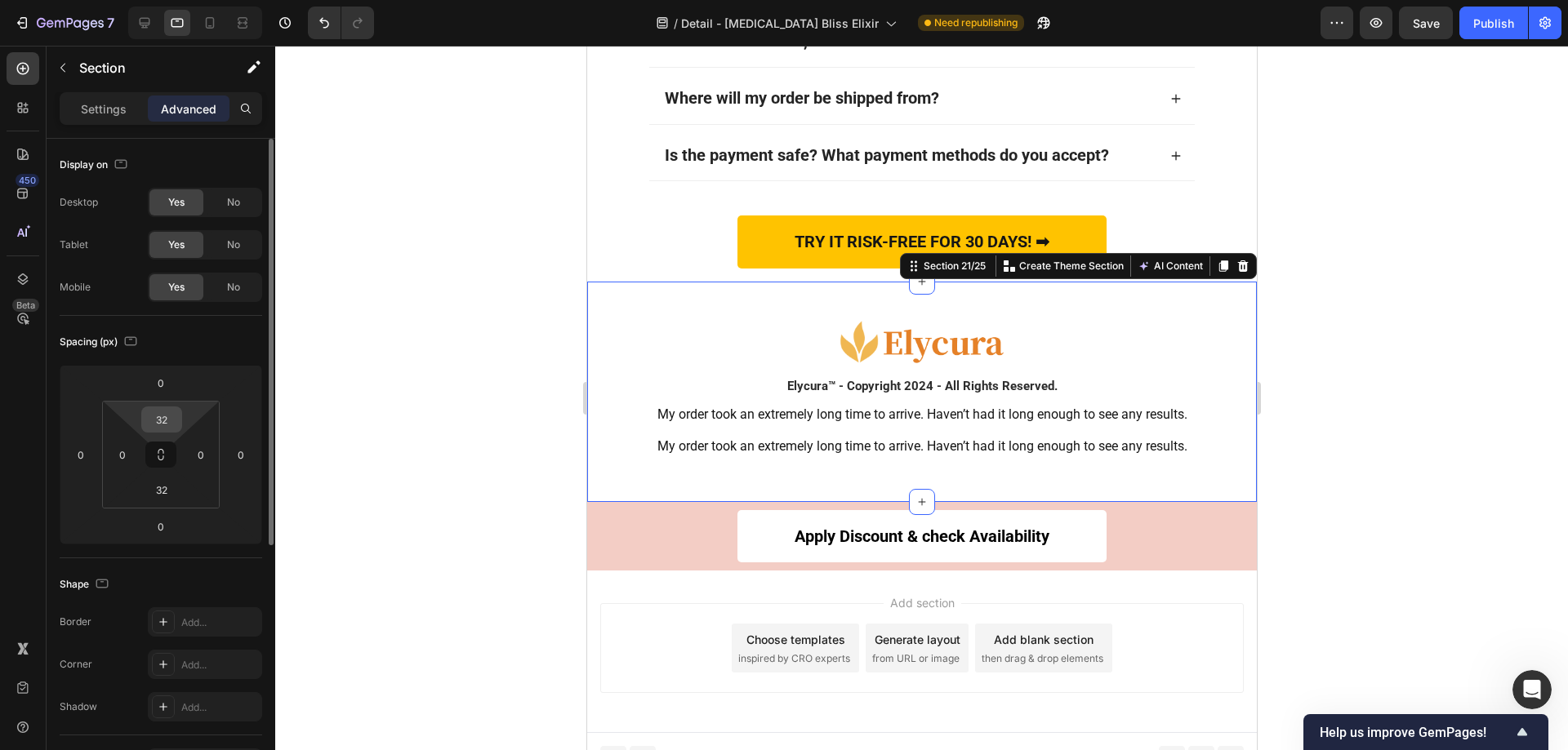
click at [171, 422] on input "32" at bounding box center [162, 419] width 33 height 25
type input "0"
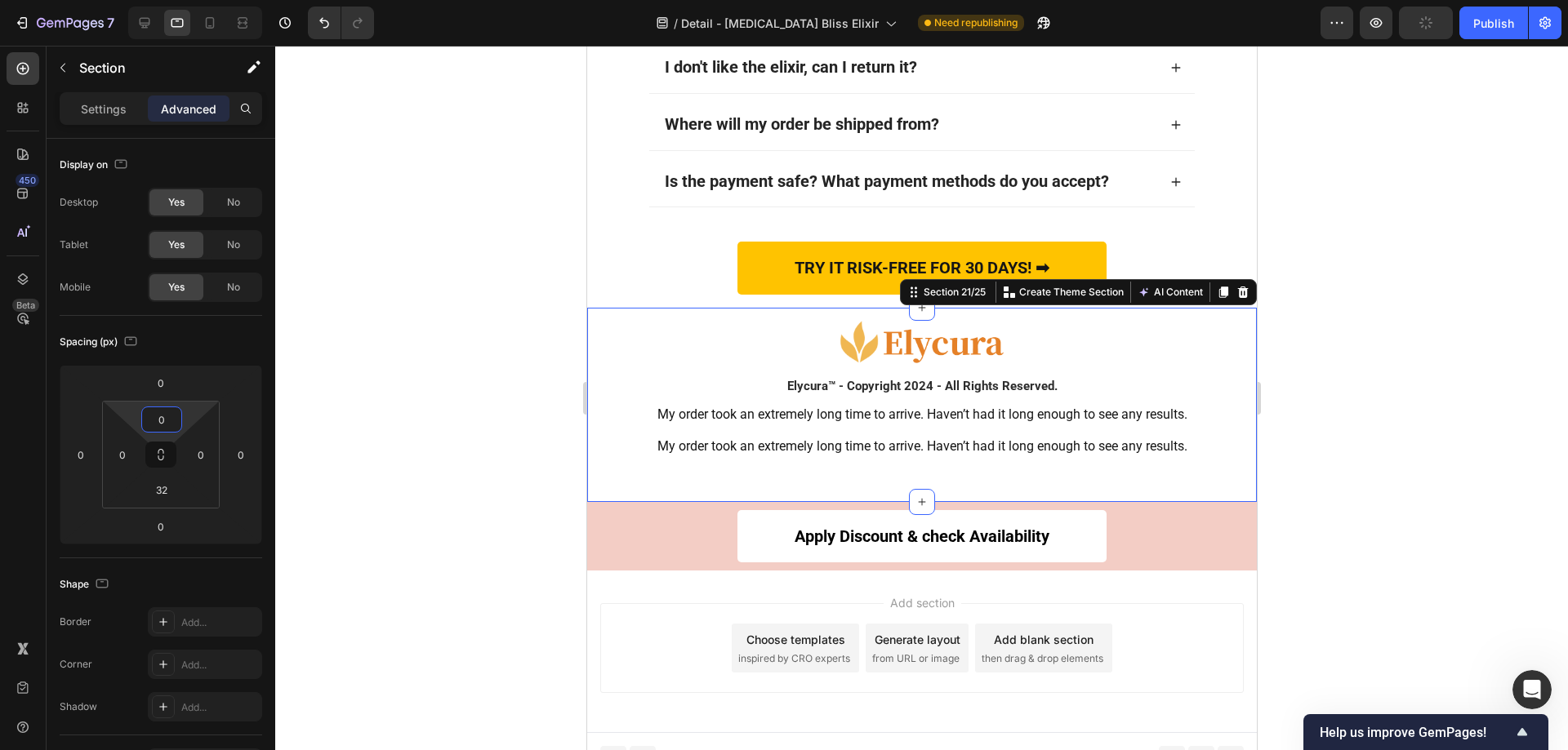
click at [1377, 411] on div at bounding box center [922, 398] width 1293 height 705
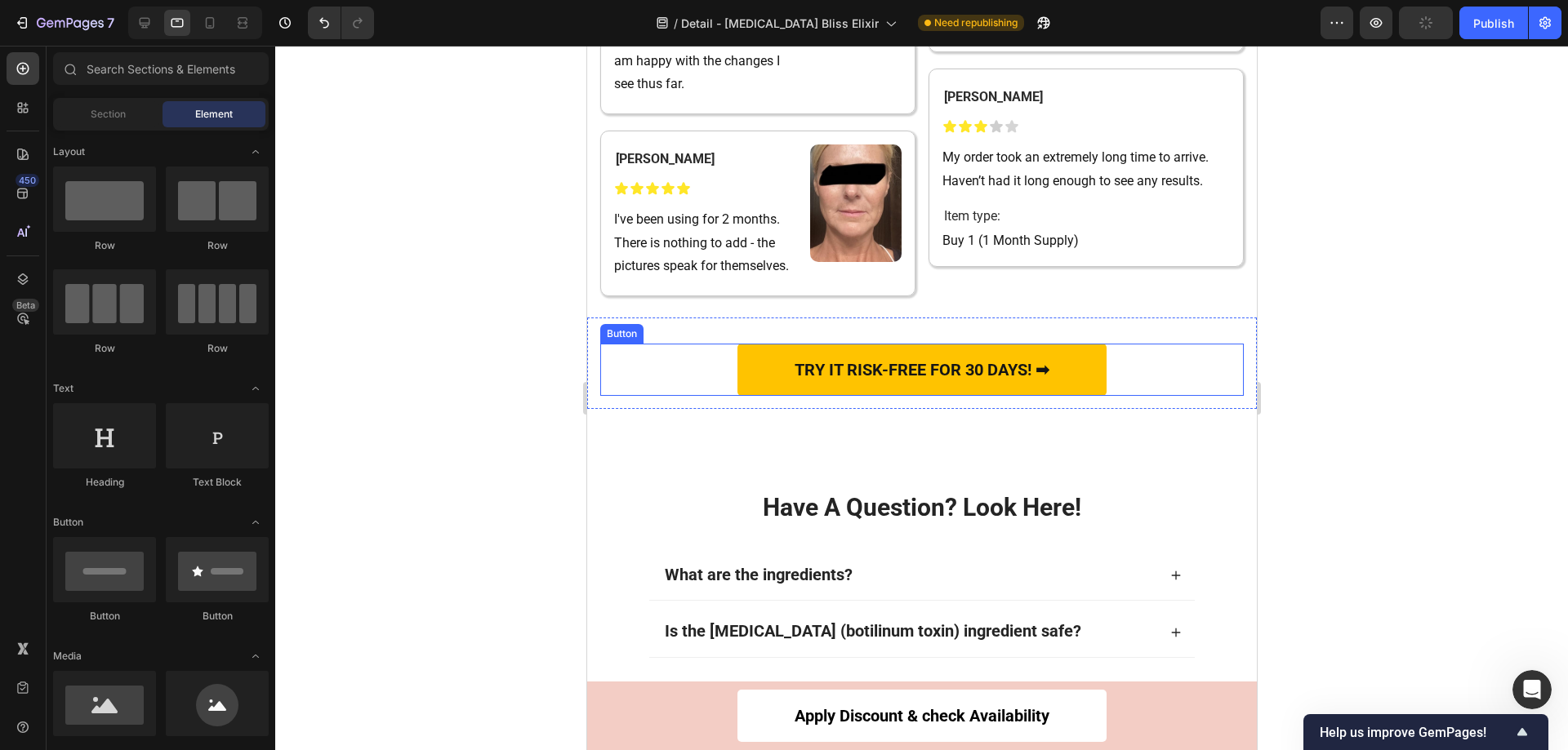
scroll to position [10778, 0]
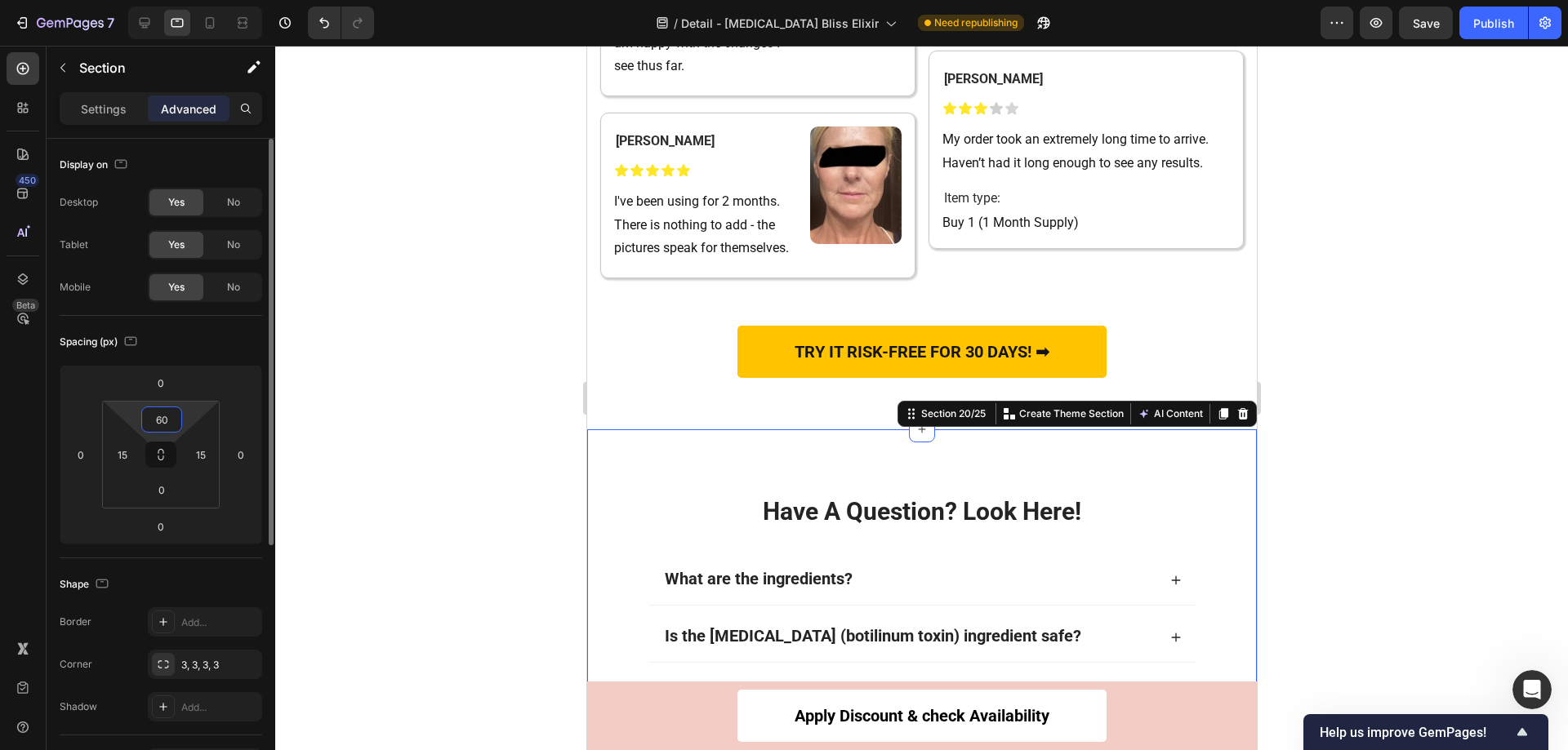
click at [166, 414] on input "60" at bounding box center [162, 419] width 33 height 25
type input "0"
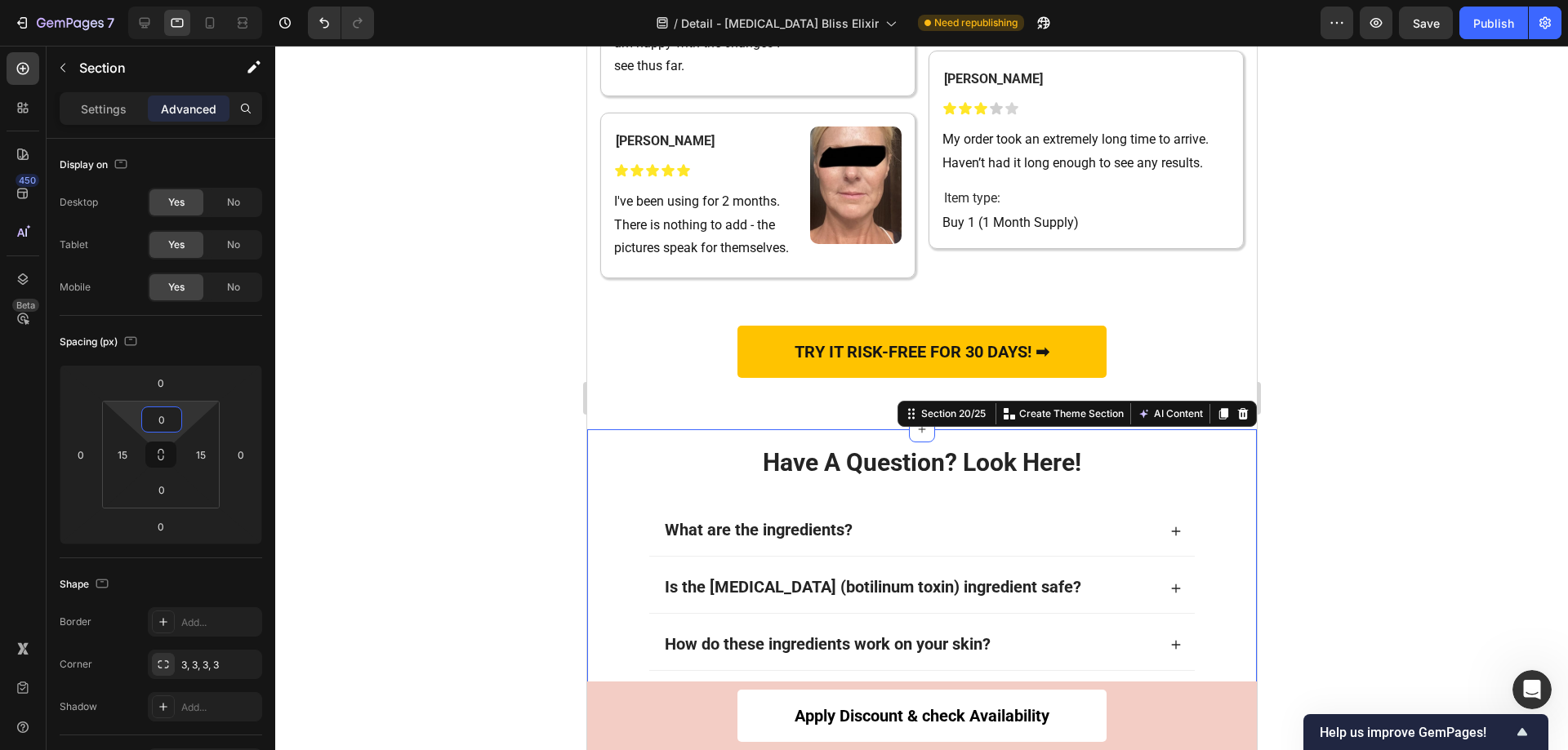
click at [1359, 334] on div at bounding box center [922, 398] width 1293 height 705
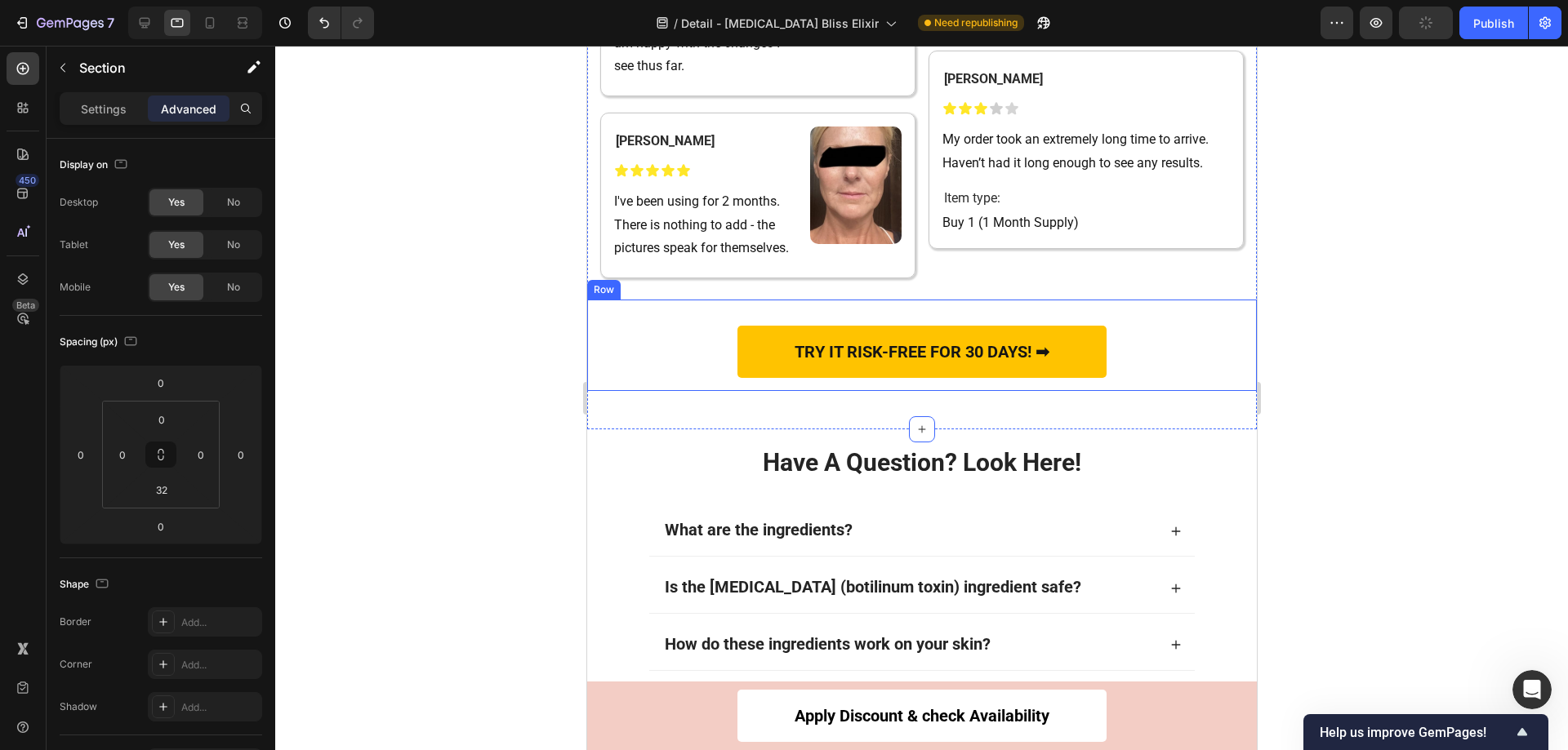
click at [891, 361] on div "TRY IT RISK-FREE FOR 30 DAYS! ➡ Button Row" at bounding box center [921, 346] width 669 height 92
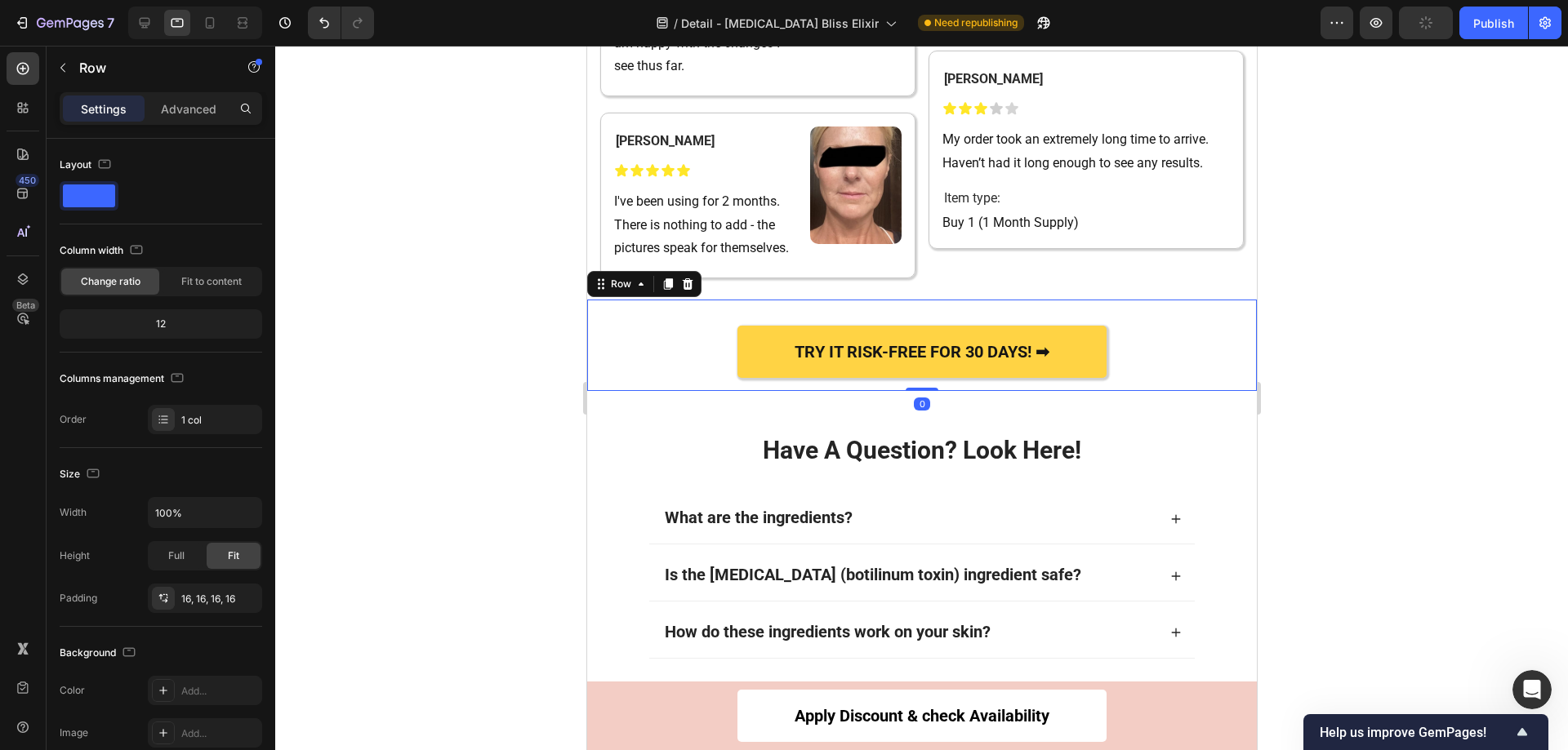
drag, startPoint x: 906, startPoint y: 380, endPoint x: 920, endPoint y: 380, distance: 14.0
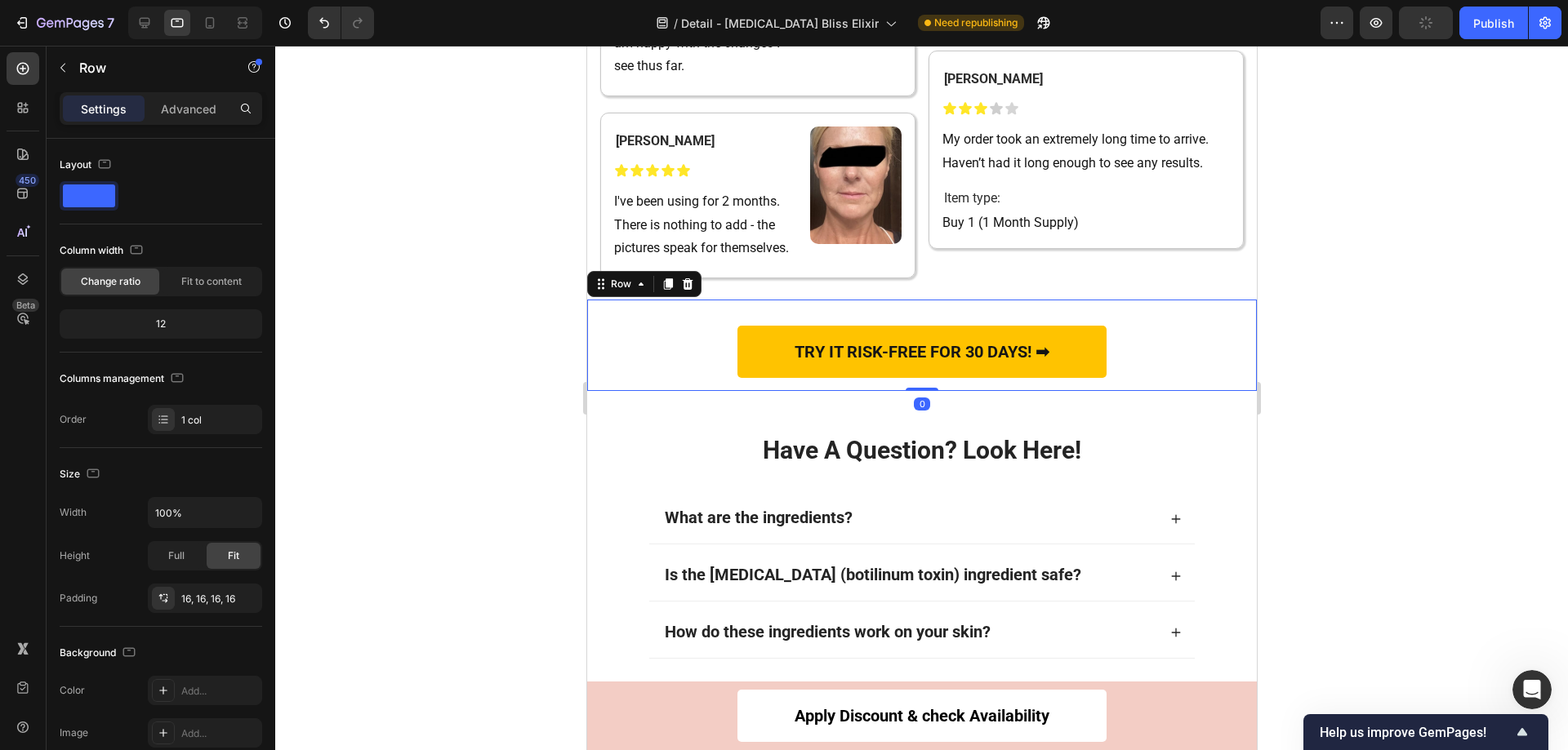
click at [906, 348] on div "TRY IT RISK-FREE FOR 30 DAYS! ➡ Button Row 0" at bounding box center [921, 346] width 669 height 92
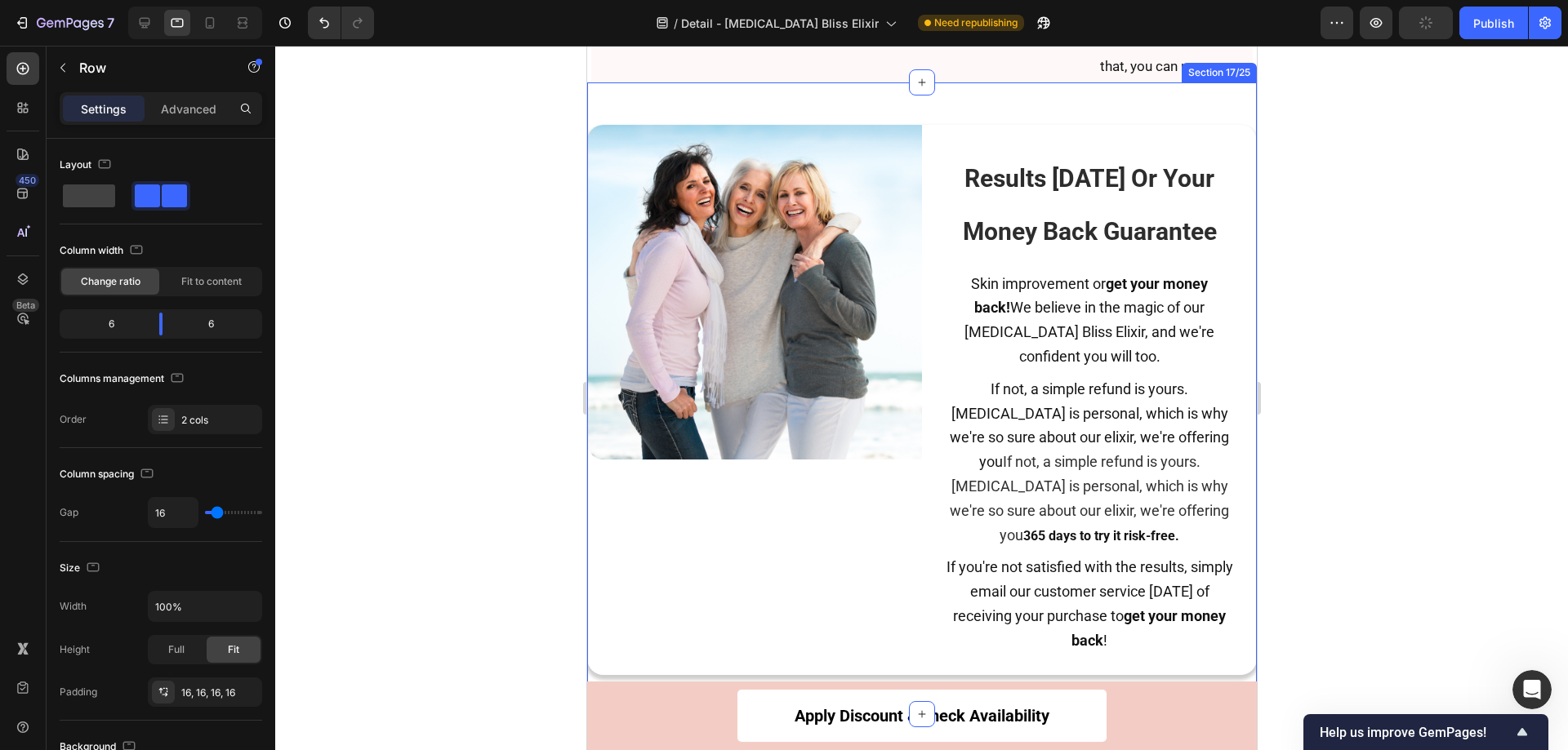
scroll to position [7675, 0]
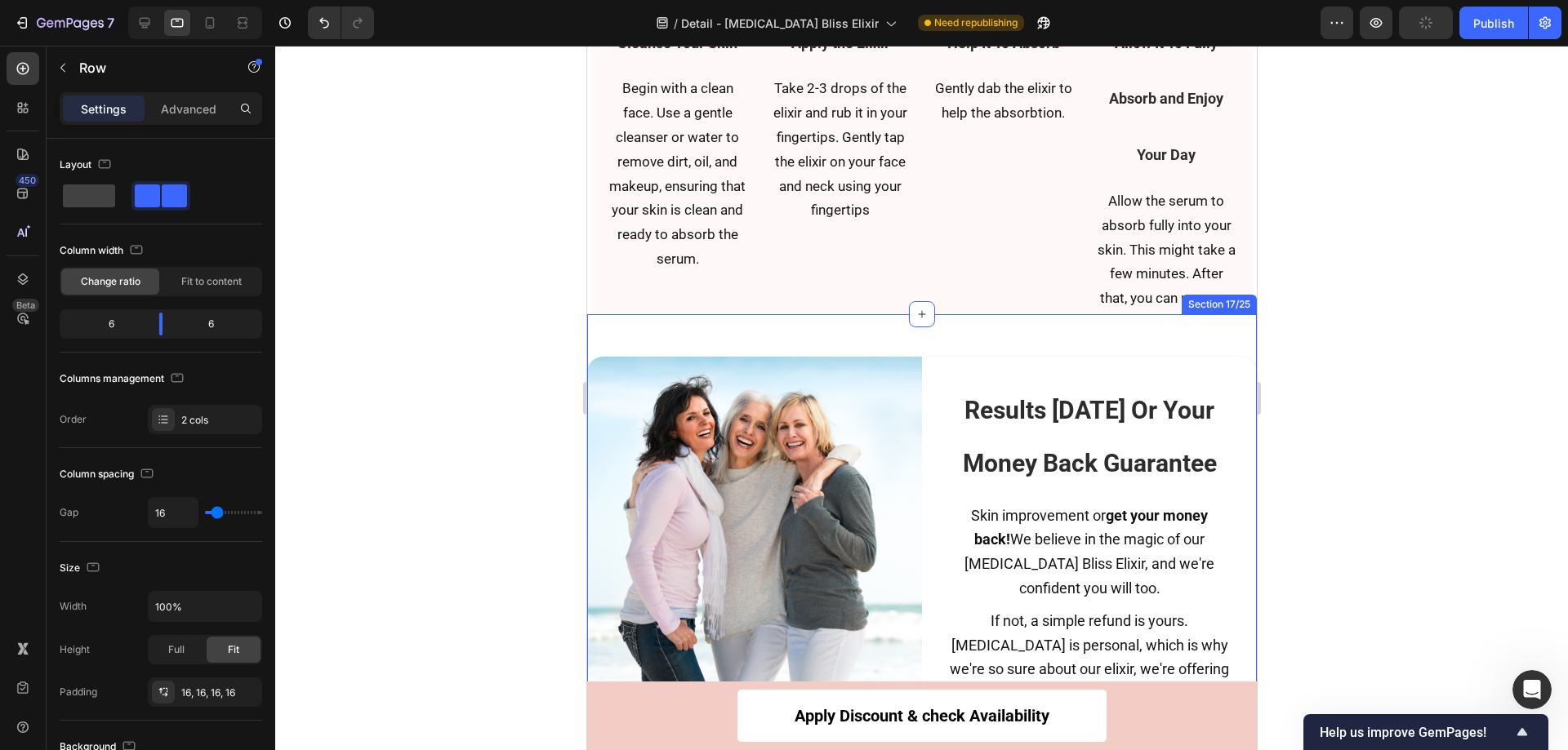
click at [958, 333] on div "Image Results In 30 Days Or Your Money Back Guarantee Heading Skin improvement …" at bounding box center [921, 630] width 669 height 632
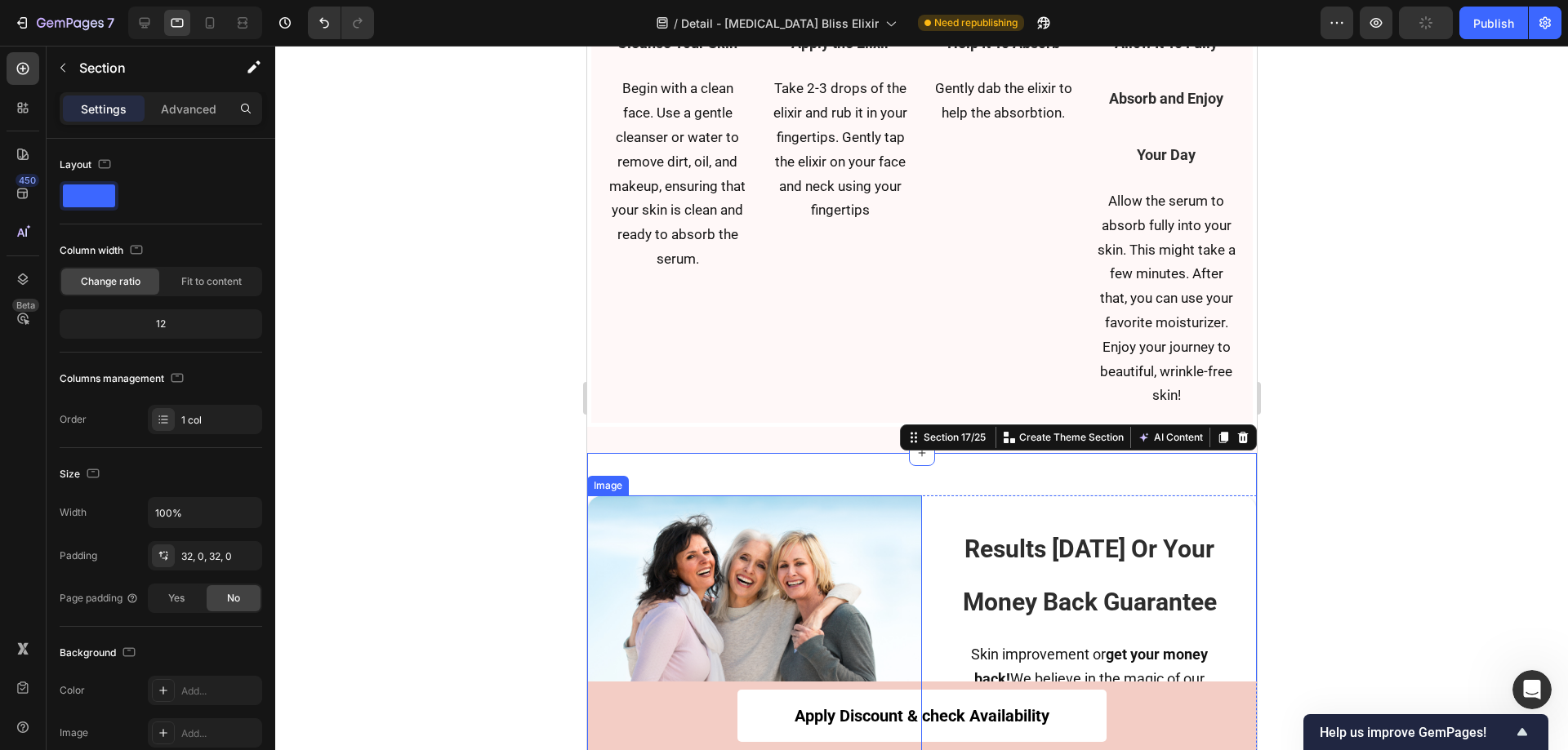
scroll to position [7920, 0]
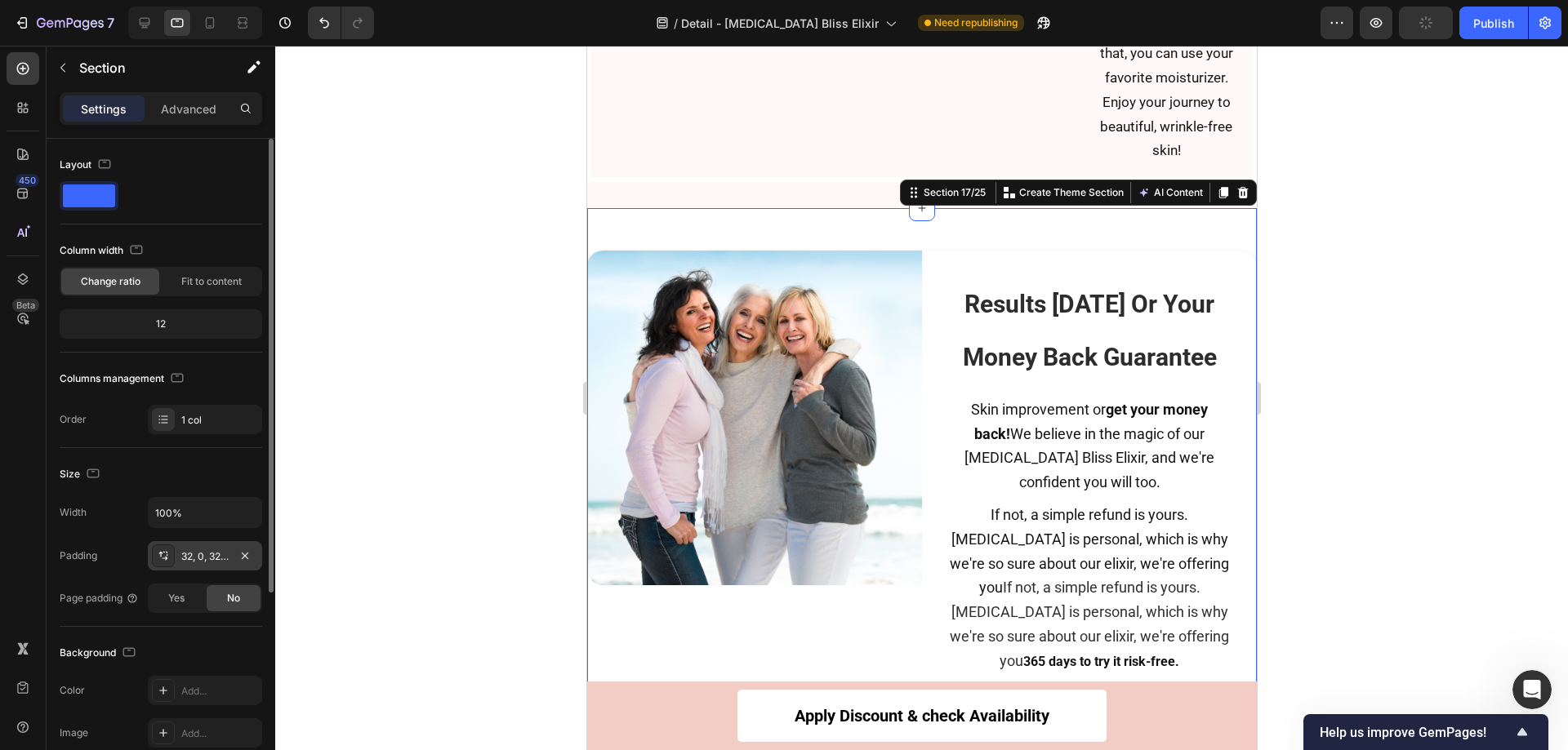
click at [160, 557] on icon at bounding box center [161, 555] width 4 height 6
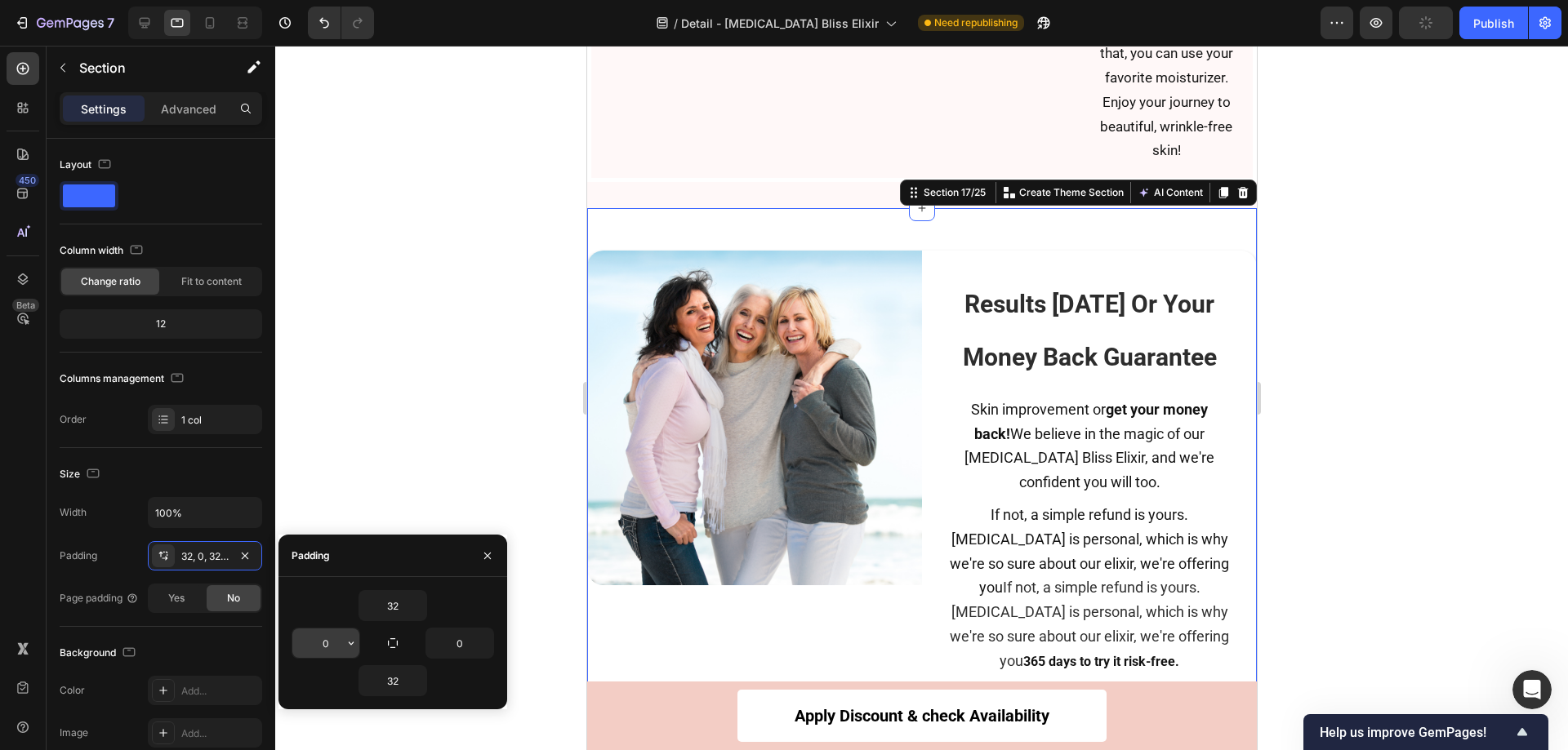
click at [334, 644] on input "0" at bounding box center [326, 644] width 67 height 29
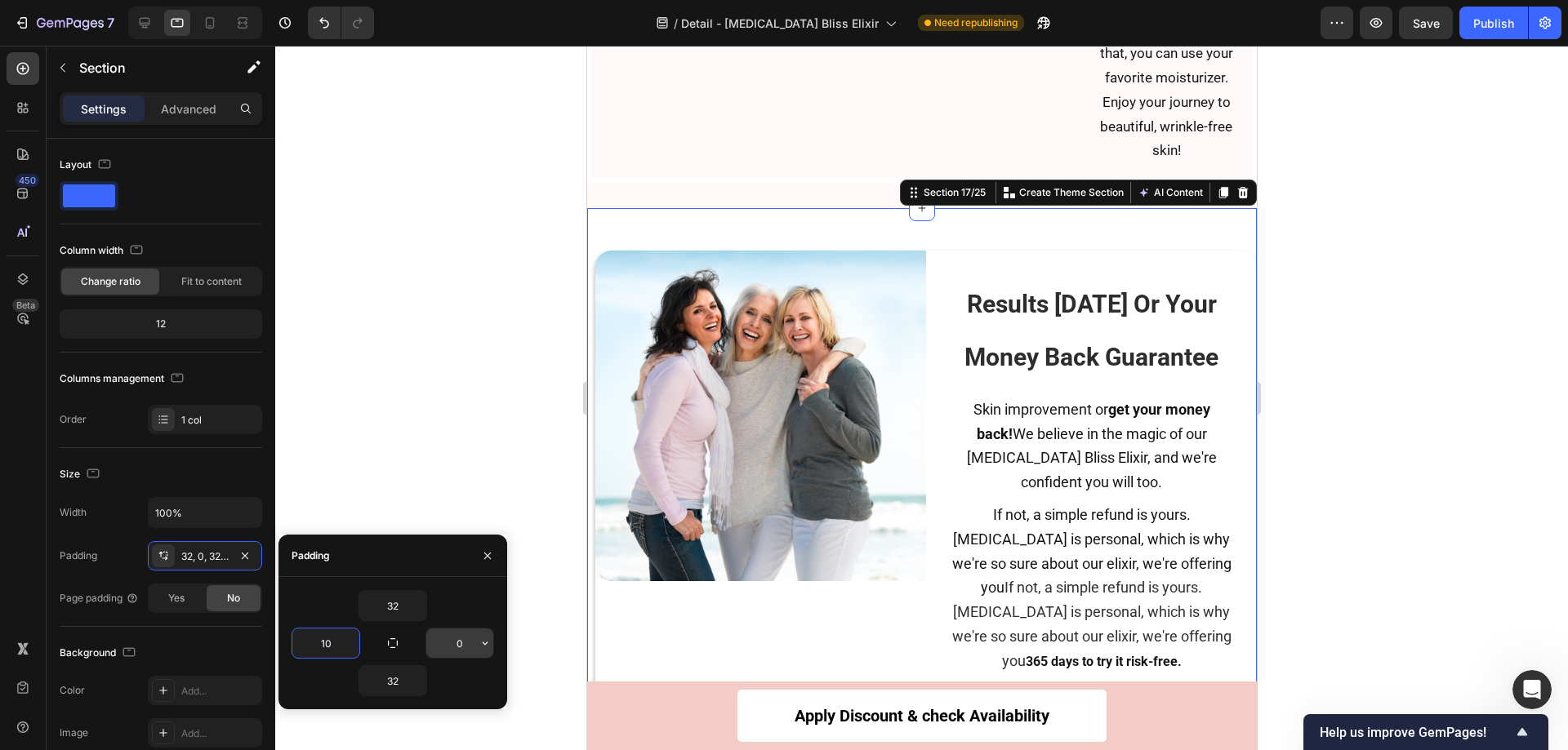
type input "10"
click at [466, 644] on input "0" at bounding box center [459, 644] width 67 height 29
type input "10"
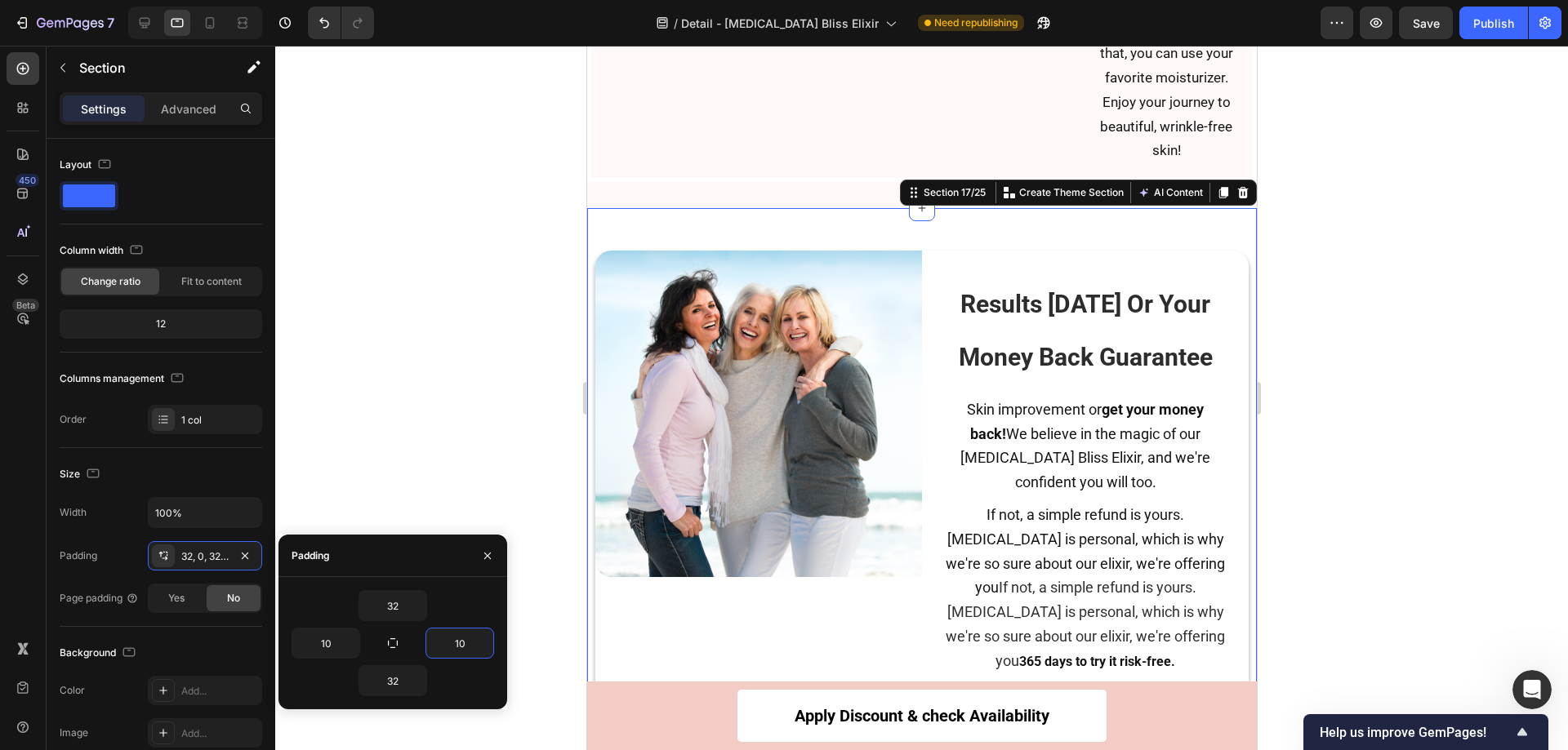
click at [1403, 398] on div at bounding box center [922, 398] width 1293 height 705
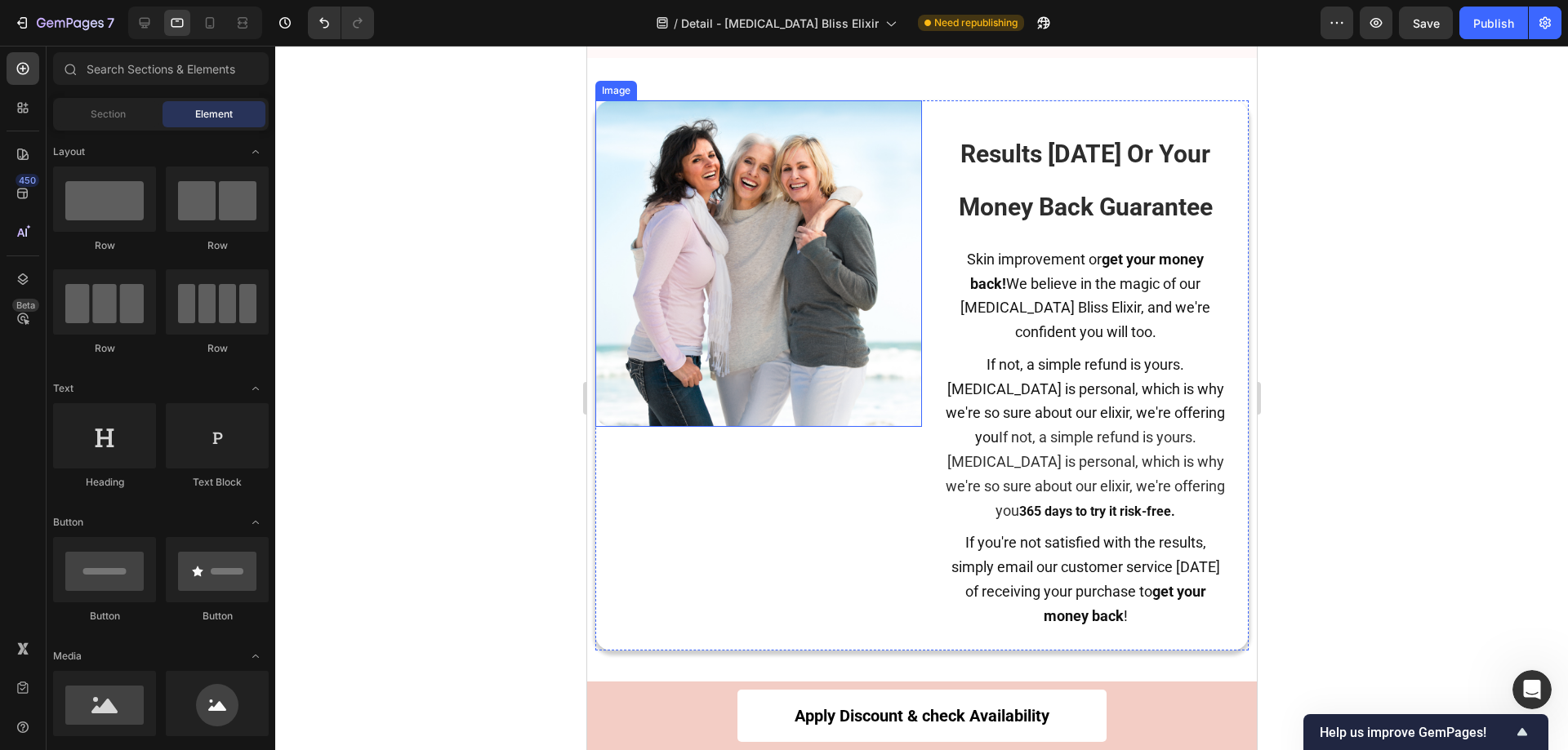
scroll to position [8165, 0]
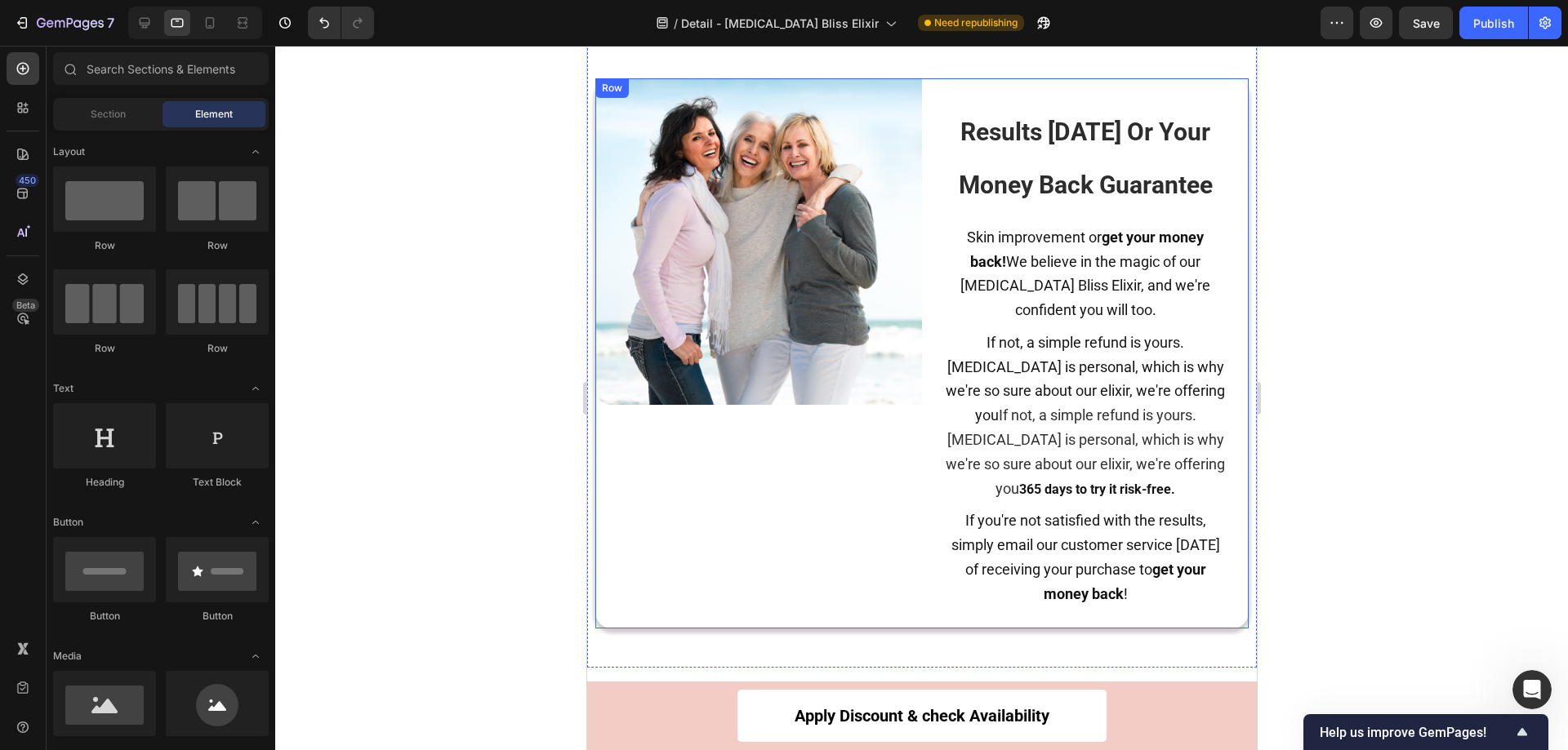
click at [768, 481] on div "Image" at bounding box center [757, 353] width 326 height 550
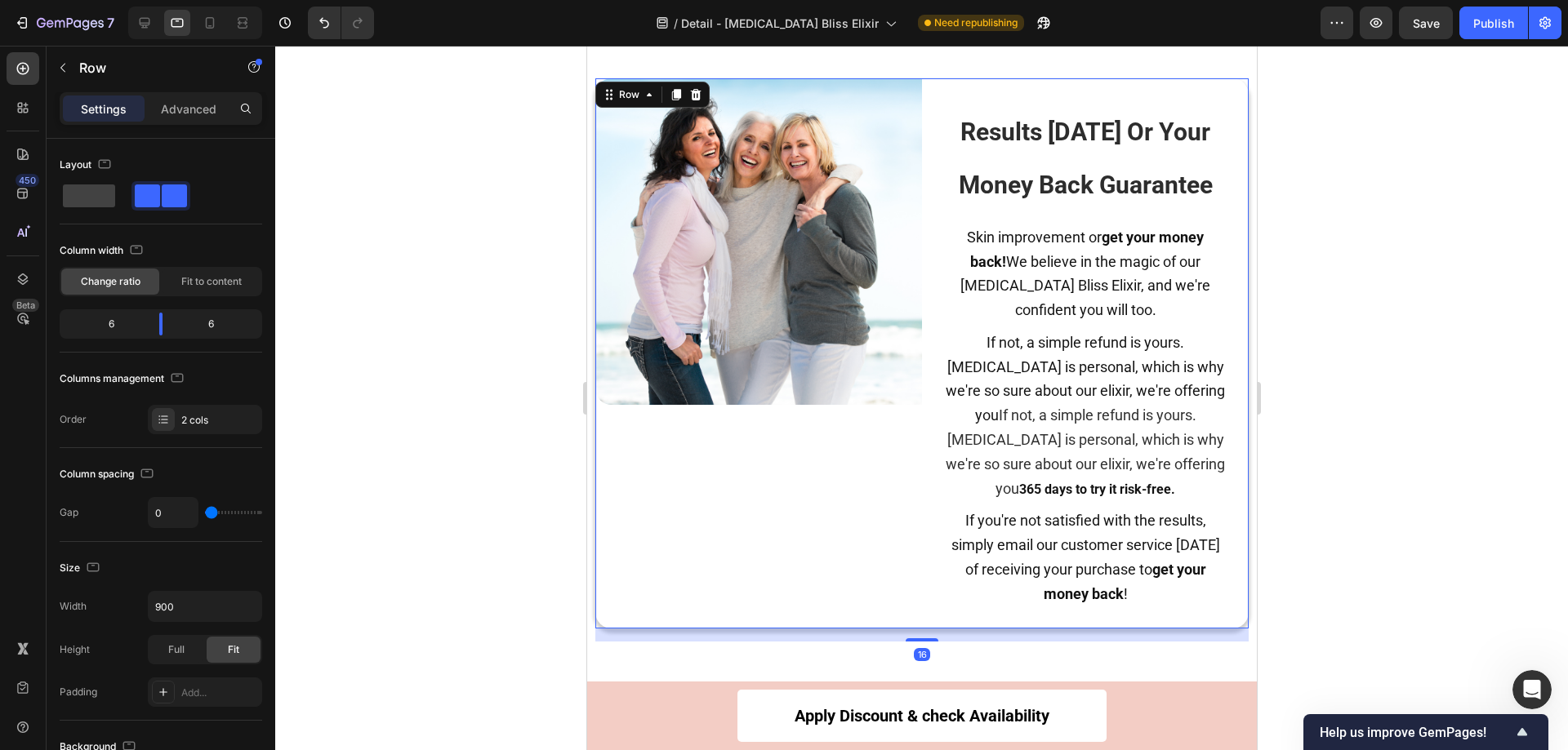
click at [453, 484] on div at bounding box center [922, 398] width 1293 height 705
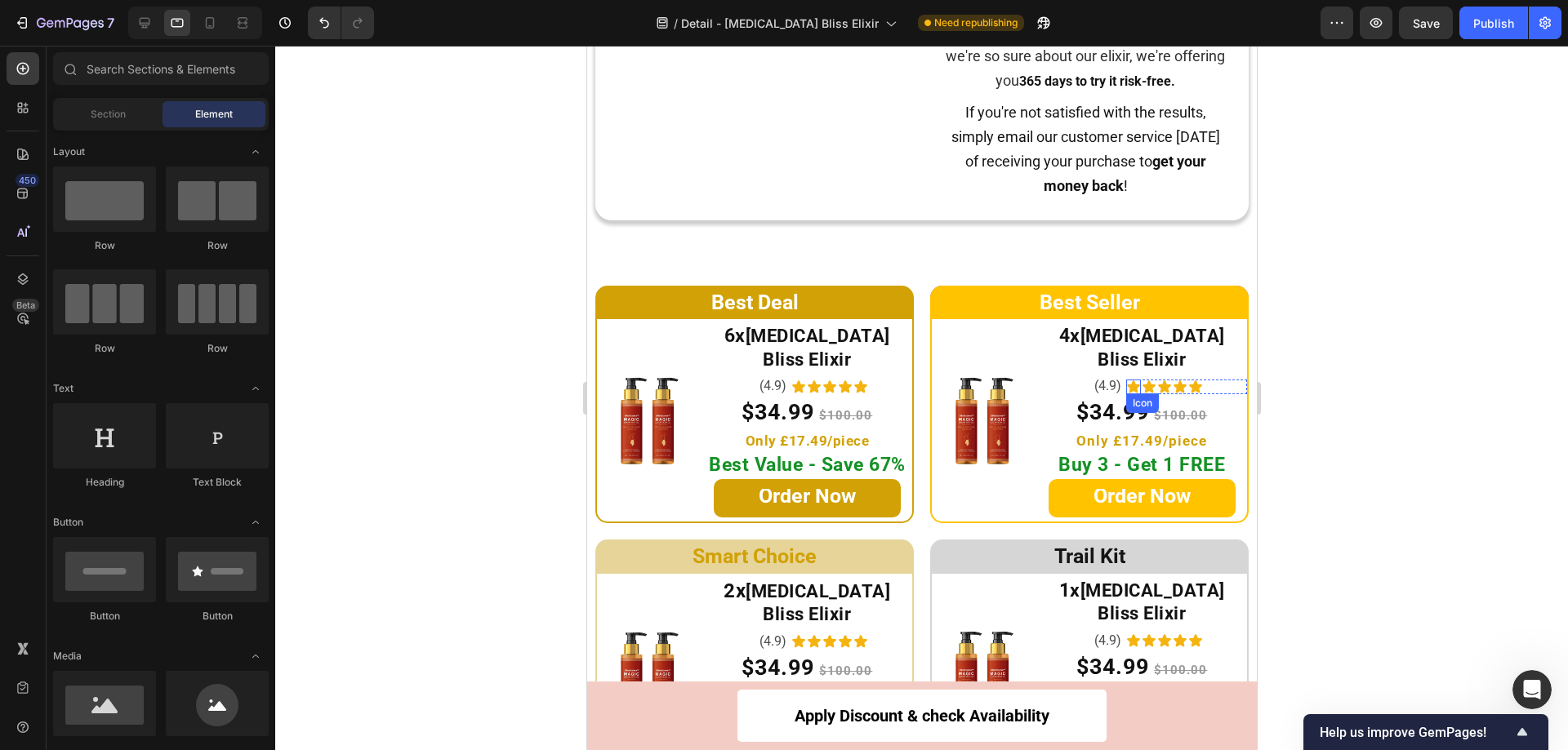
scroll to position [8899, 0]
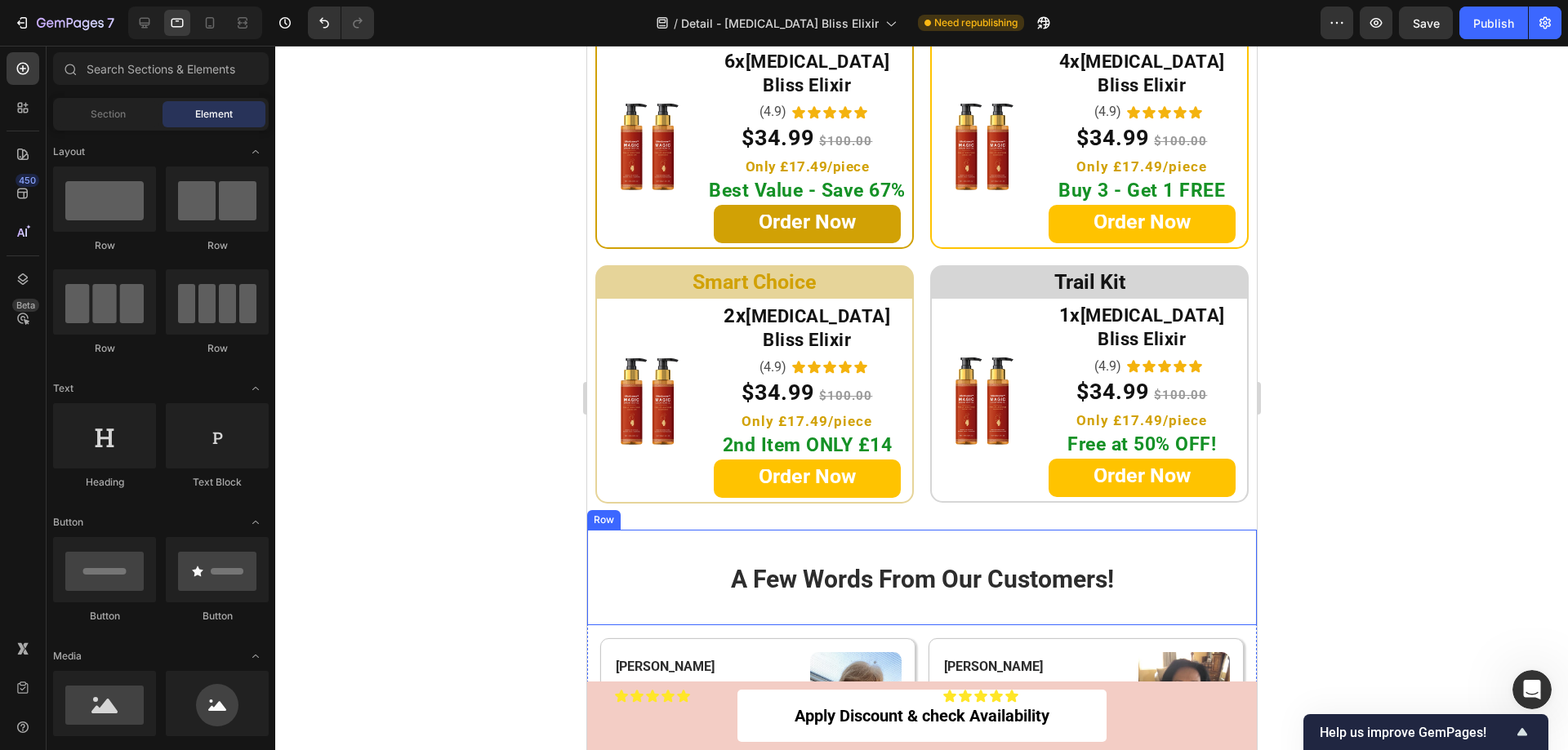
click at [1063, 530] on div "A Few Words From Our Customers! Heading Row" at bounding box center [921, 578] width 669 height 95
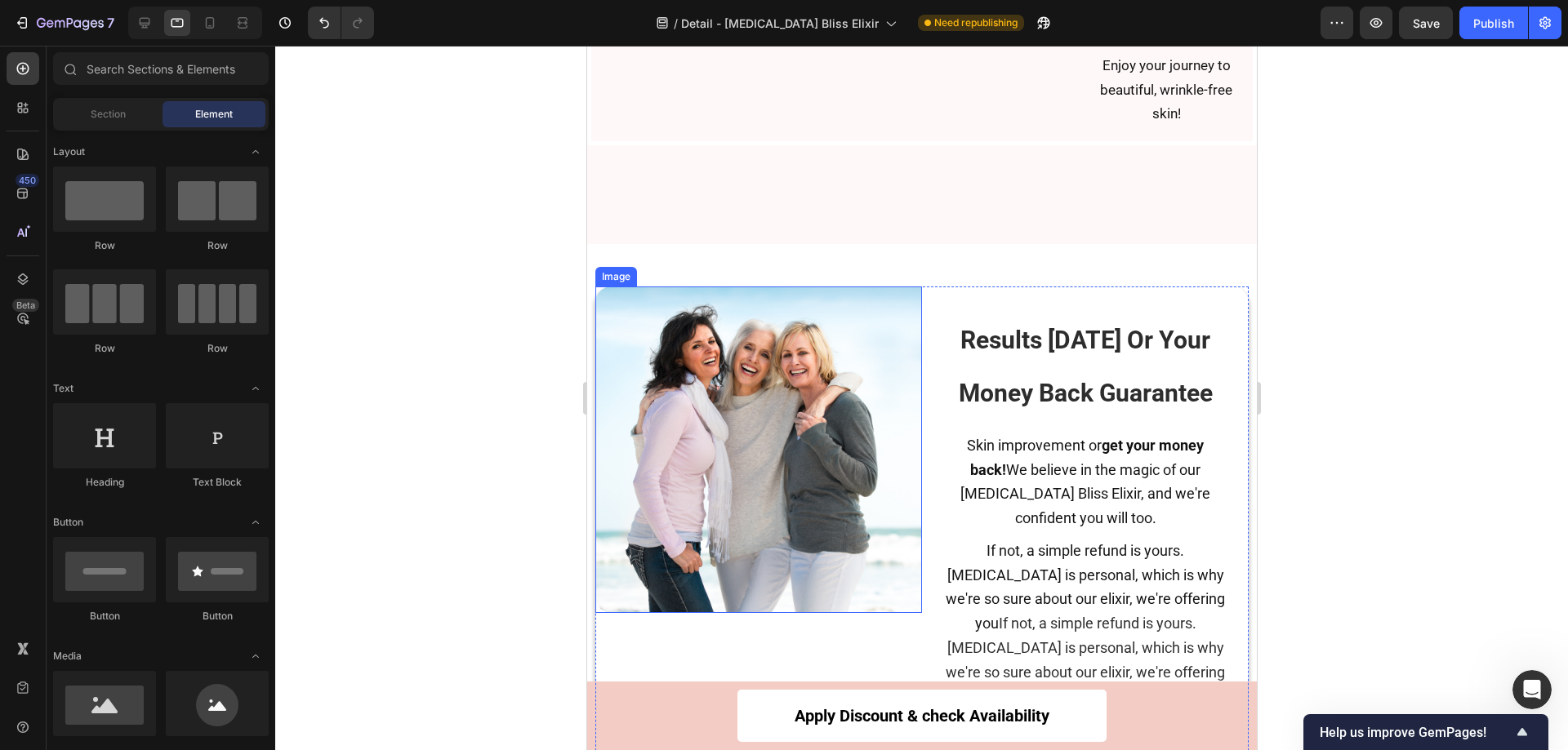
scroll to position [7864, 0]
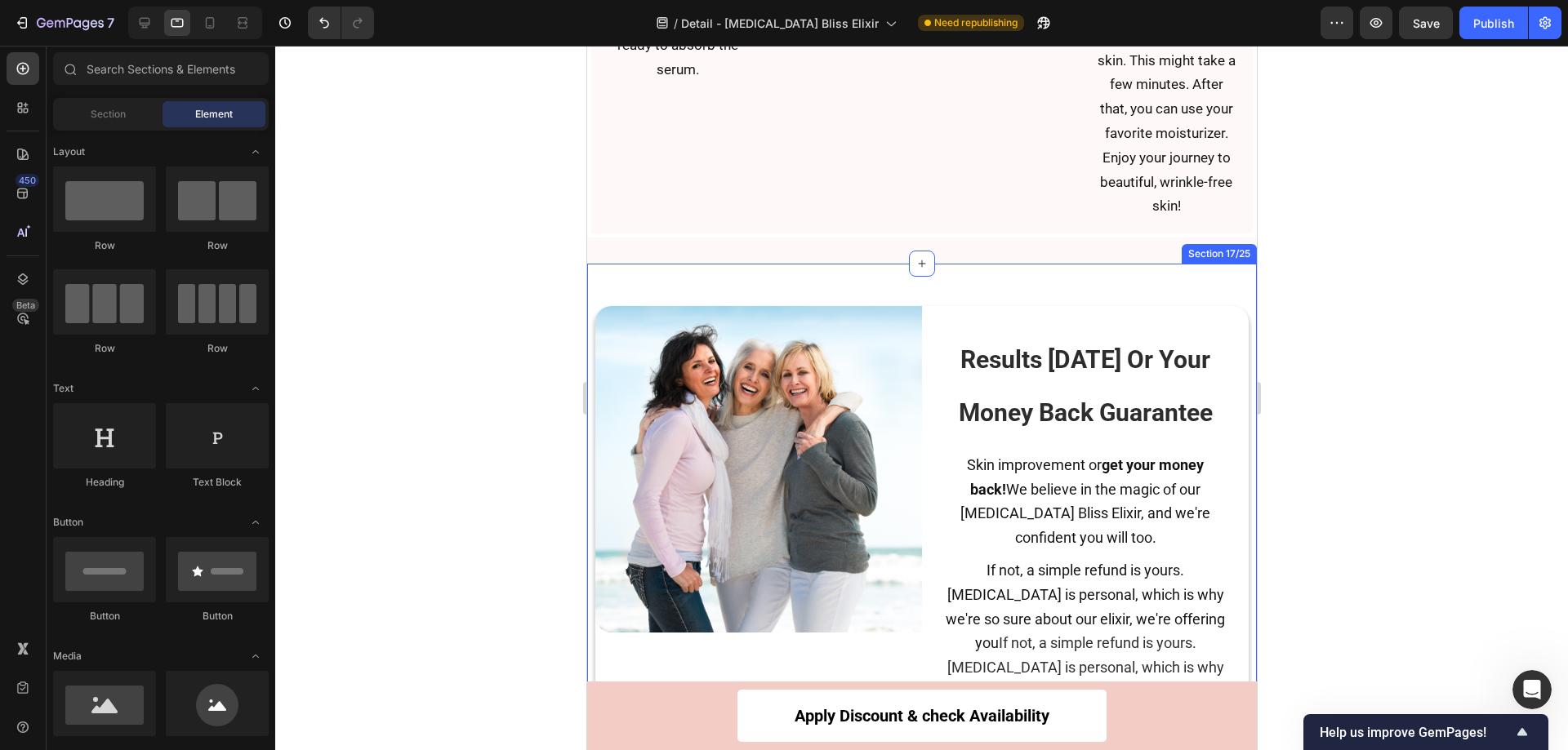
click at [977, 356] on div "Image Results In 30 Days Or Your Money Back Guarantee Heading Skin improvement …" at bounding box center [921, 579] width 669 height 632
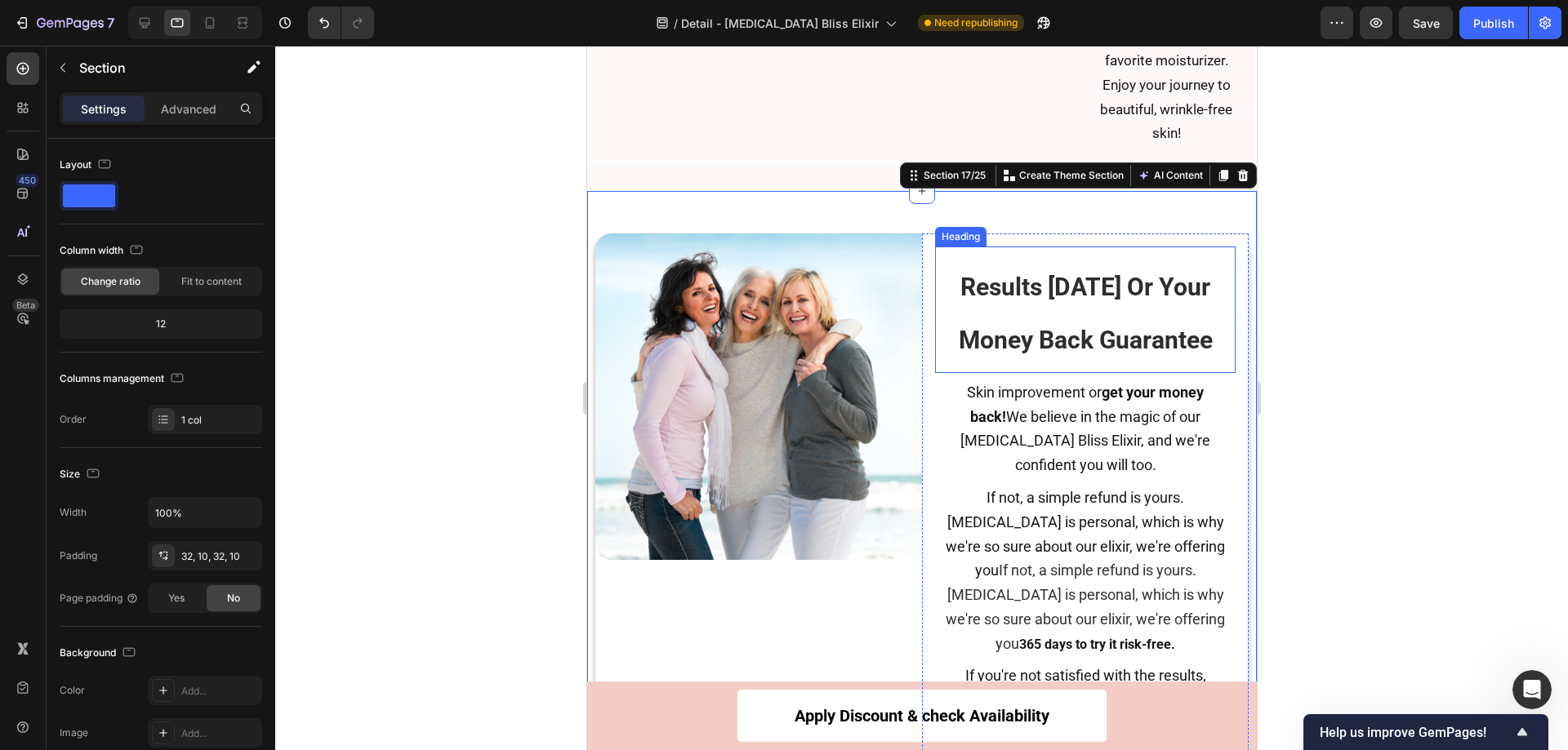
scroll to position [8027, 0]
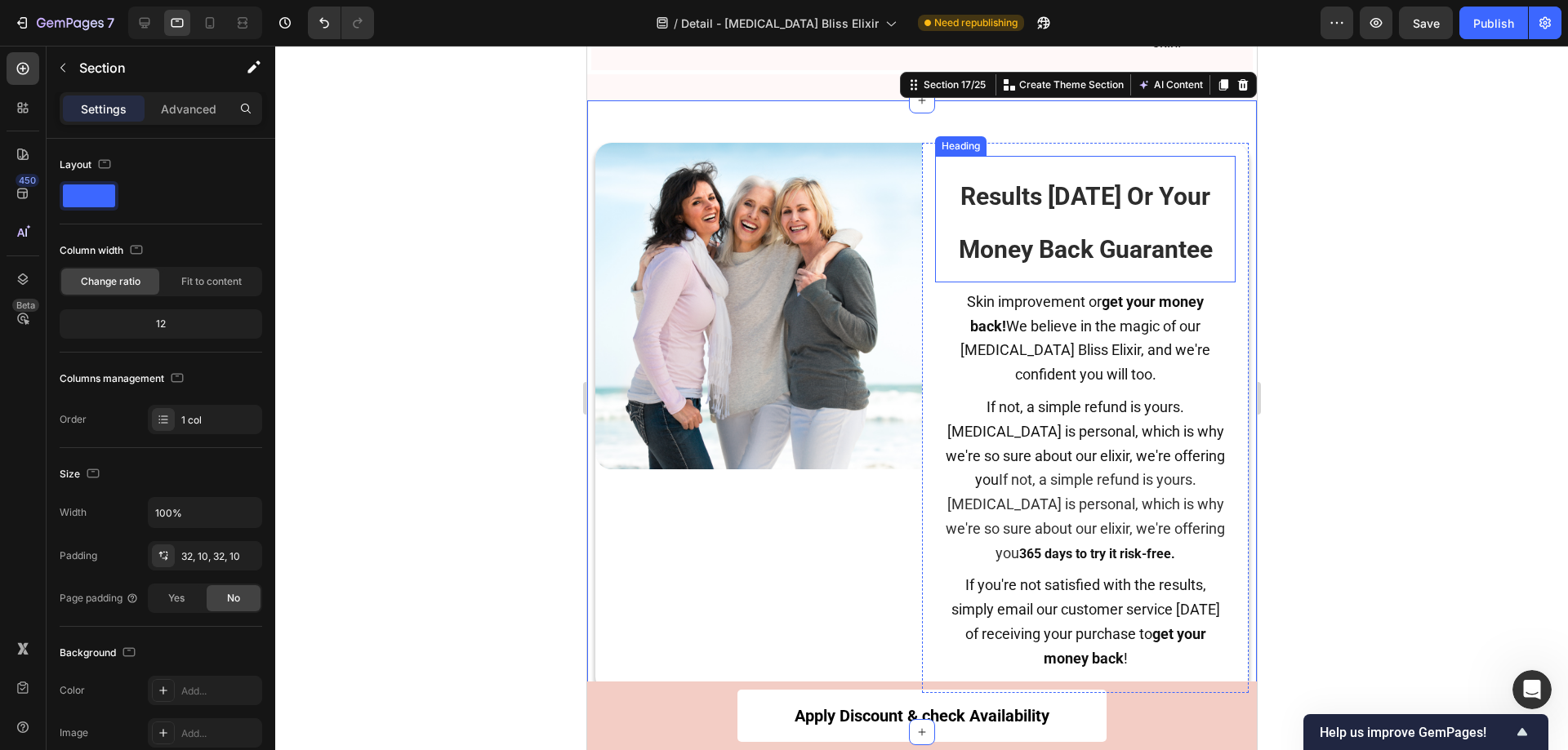
click at [1092, 264] on span "Results [DATE] Or Your Money Back Guarantee" at bounding box center [1085, 223] width 254 height 82
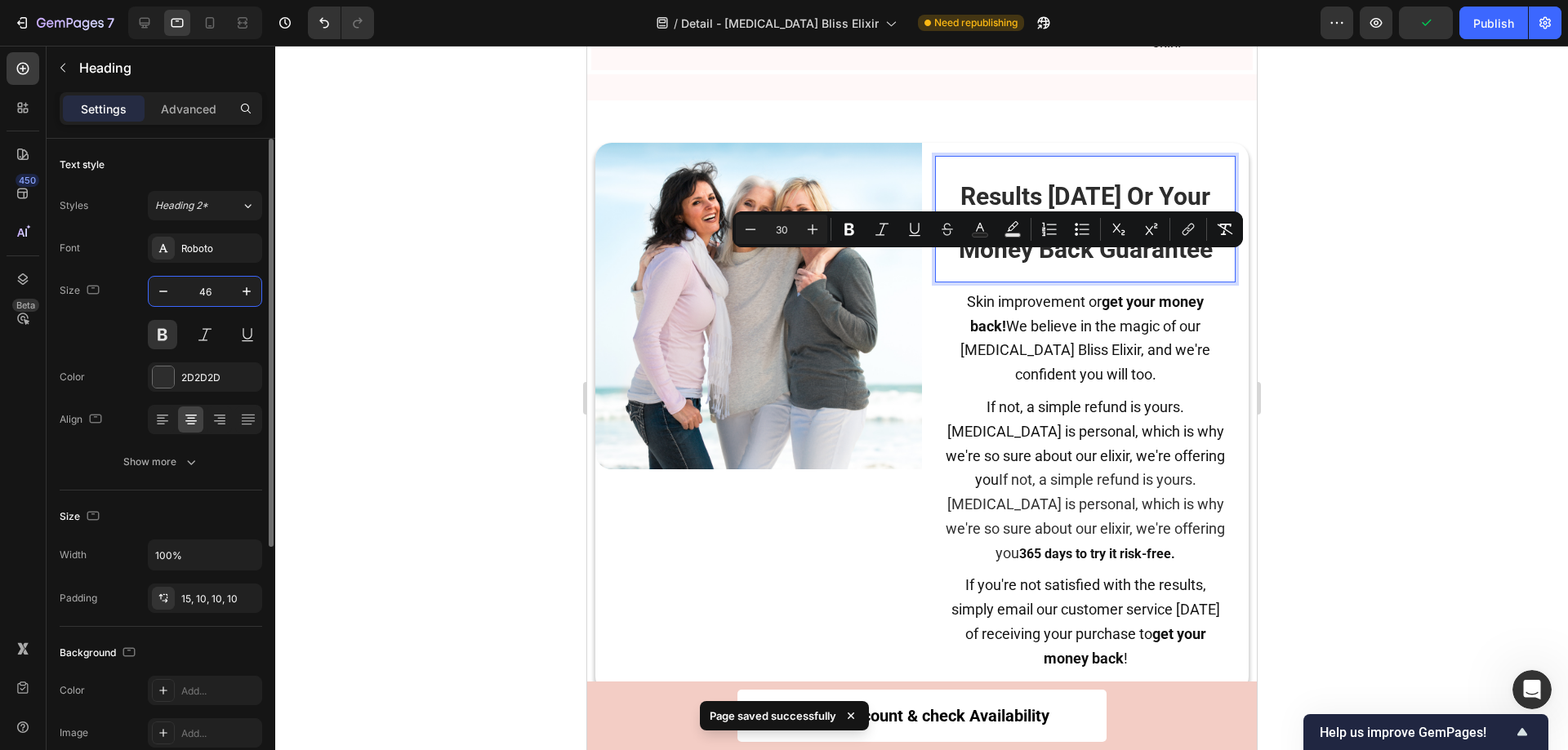
click at [210, 299] on input "46" at bounding box center [204, 292] width 54 height 29
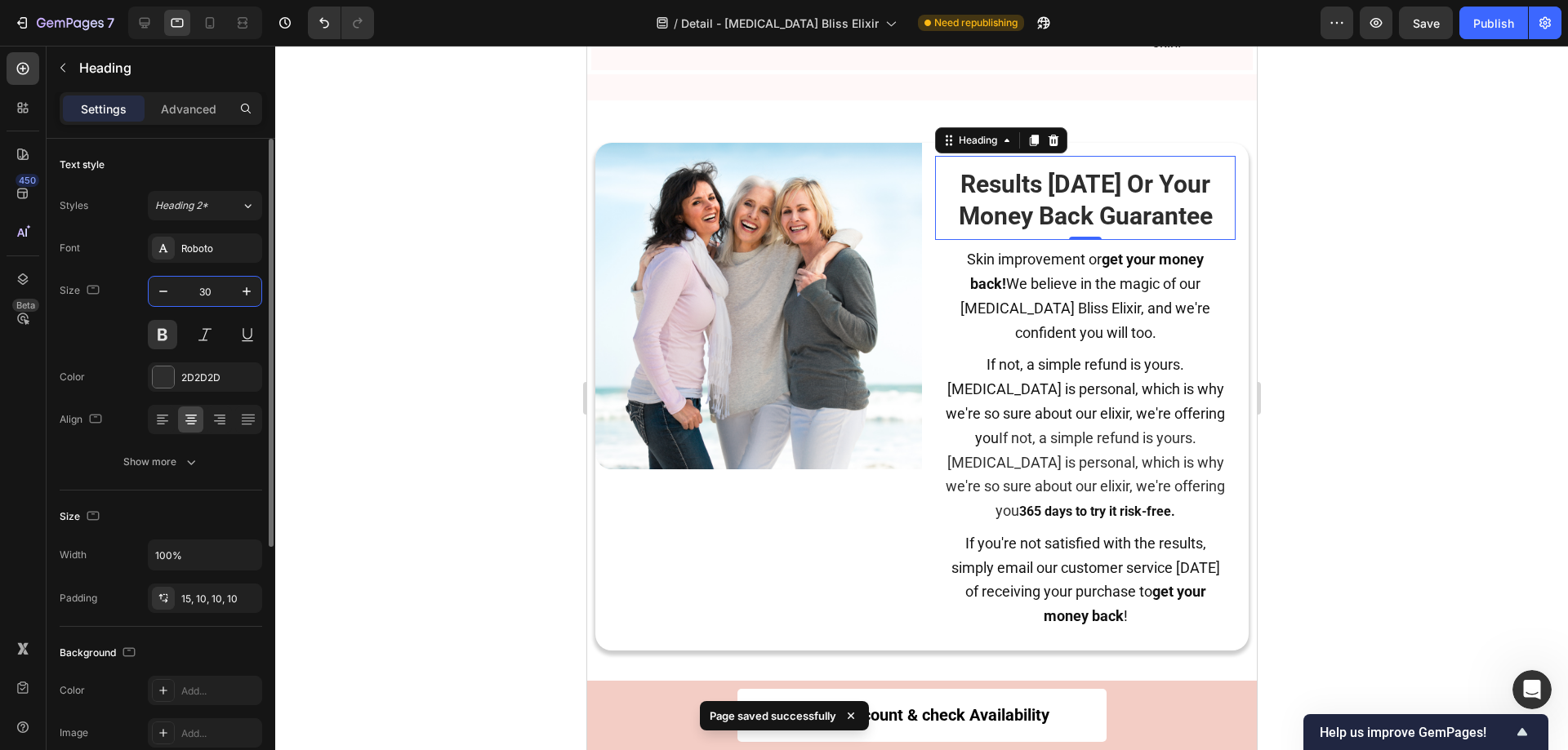
type input "30"
click at [1017, 230] on span "Results [DATE] Or Your Money Back Guarantee" at bounding box center [1085, 200] width 254 height 61
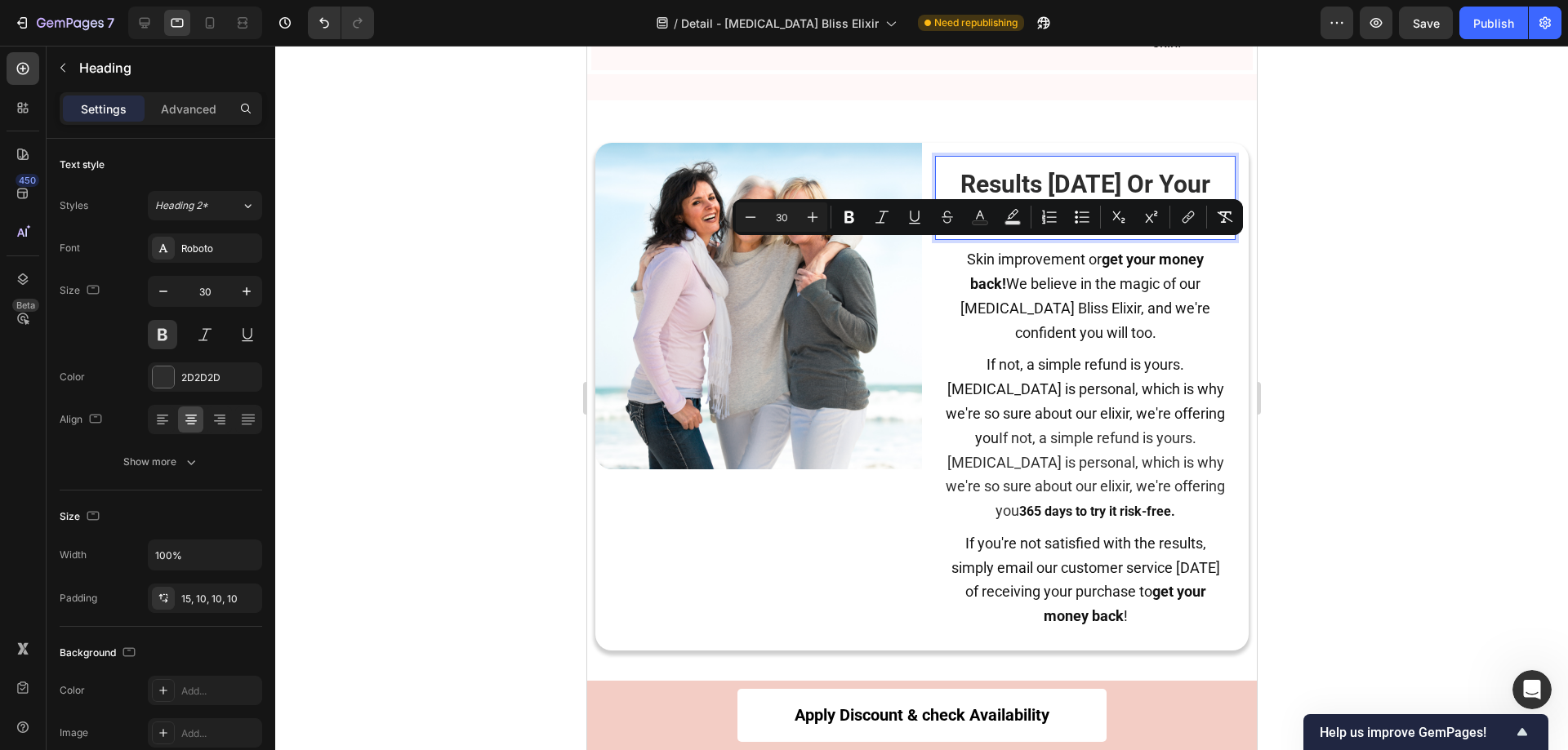
click at [1375, 315] on div at bounding box center [922, 398] width 1293 height 705
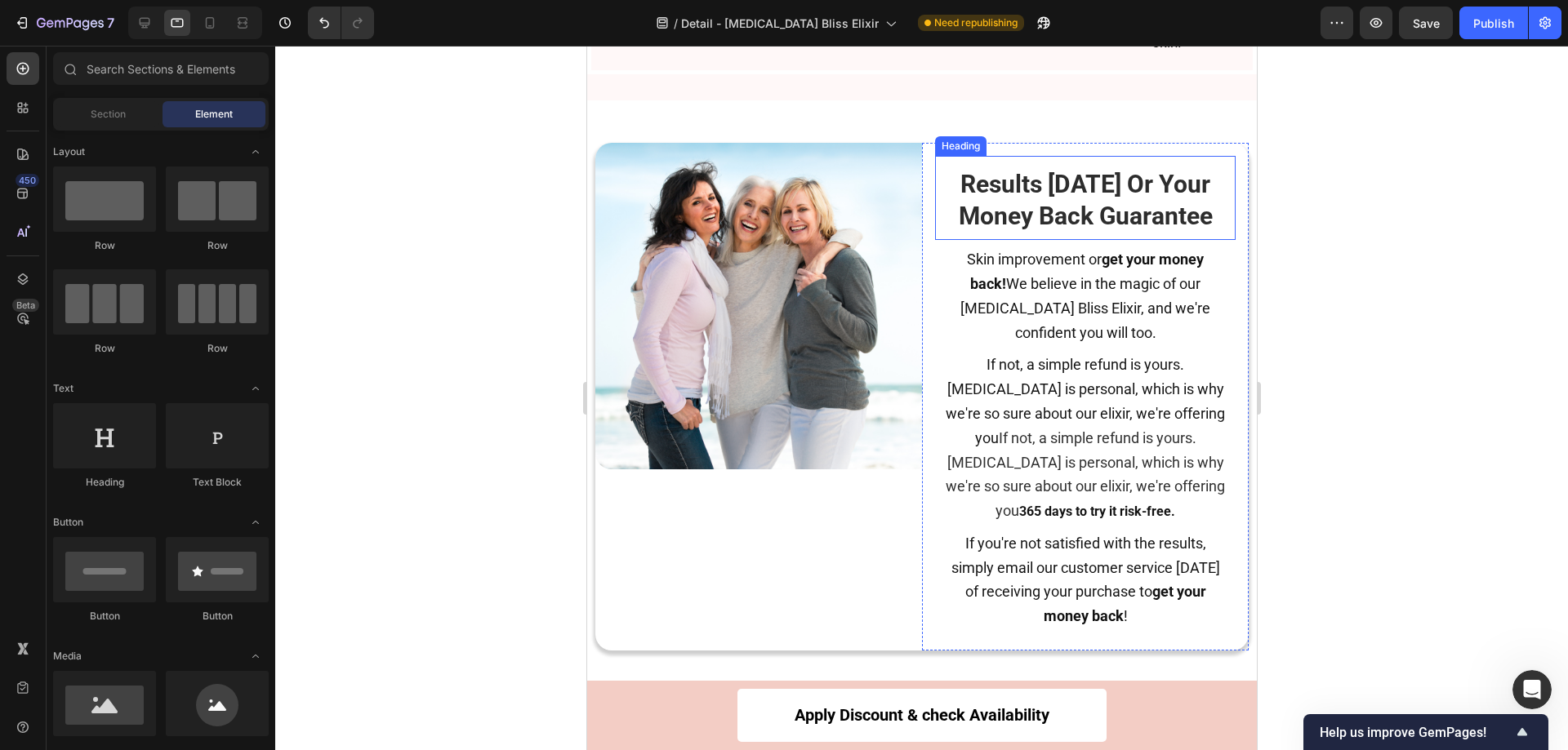
click at [1000, 230] on span "Results [DATE] Or Your Money Back Guarantee" at bounding box center [1085, 200] width 254 height 61
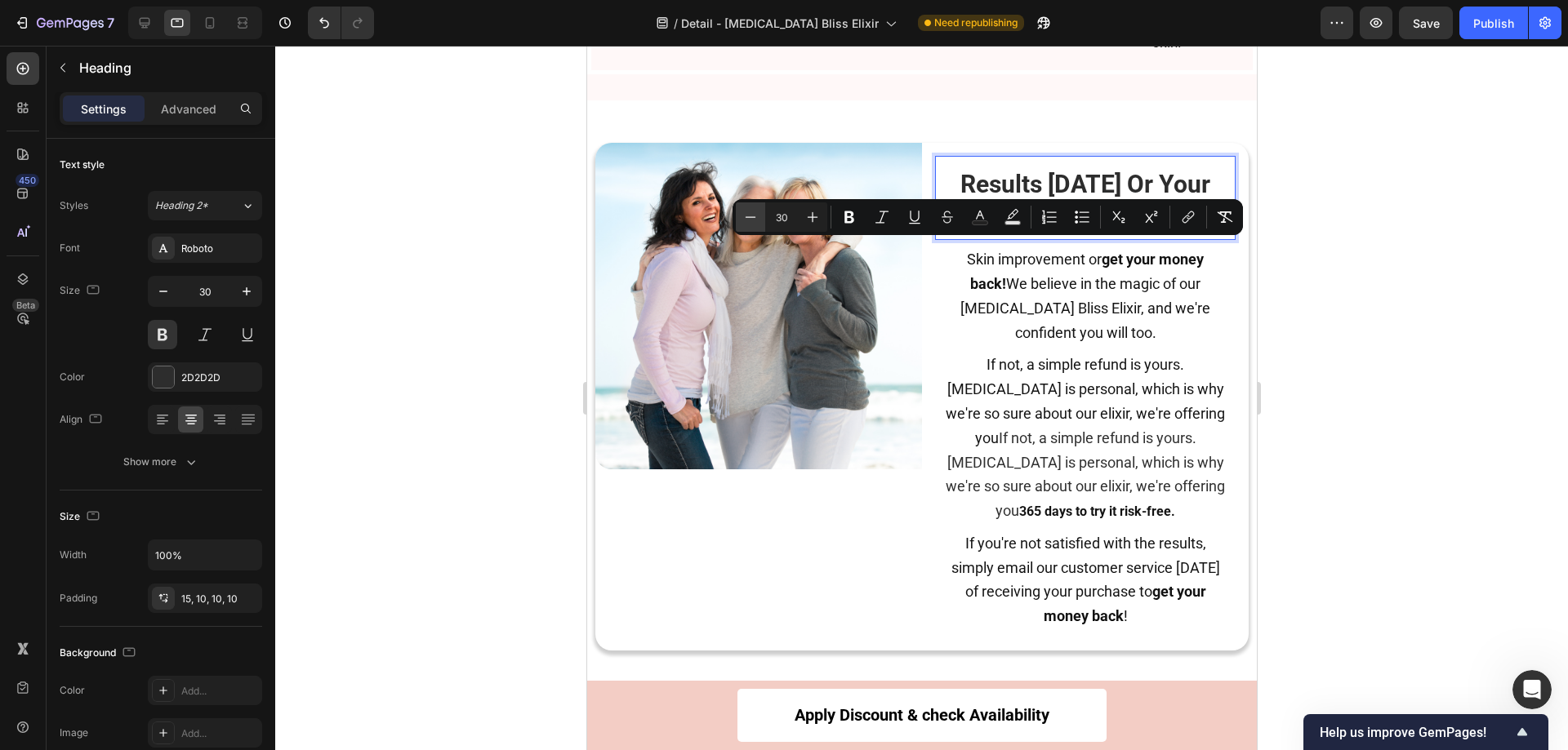
click at [748, 219] on icon "Editor contextual toolbar" at bounding box center [750, 217] width 17 height 17
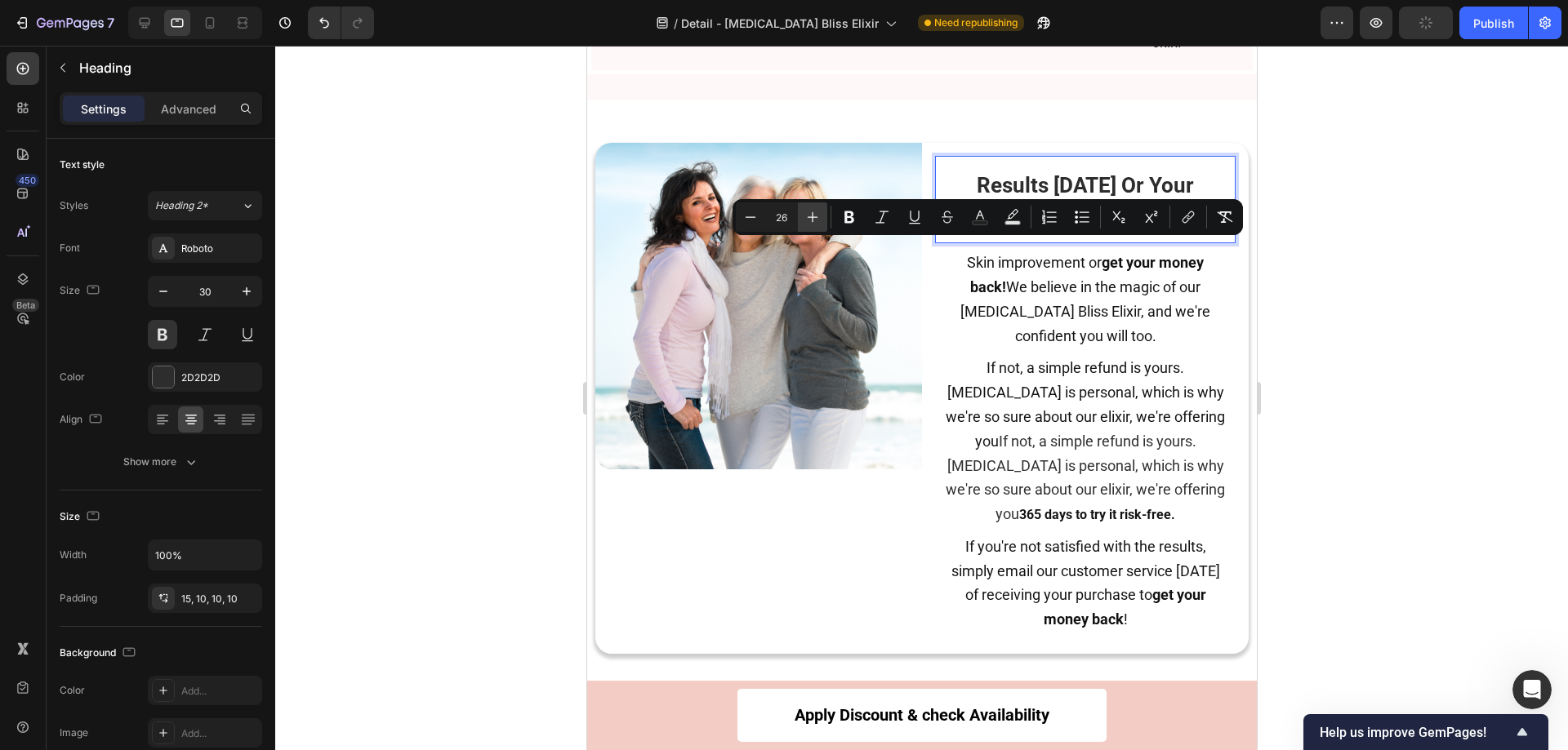
click at [807, 219] on icon "Editor contextual toolbar" at bounding box center [812, 217] width 17 height 17
type input "28"
click at [1428, 290] on div at bounding box center [922, 398] width 1293 height 705
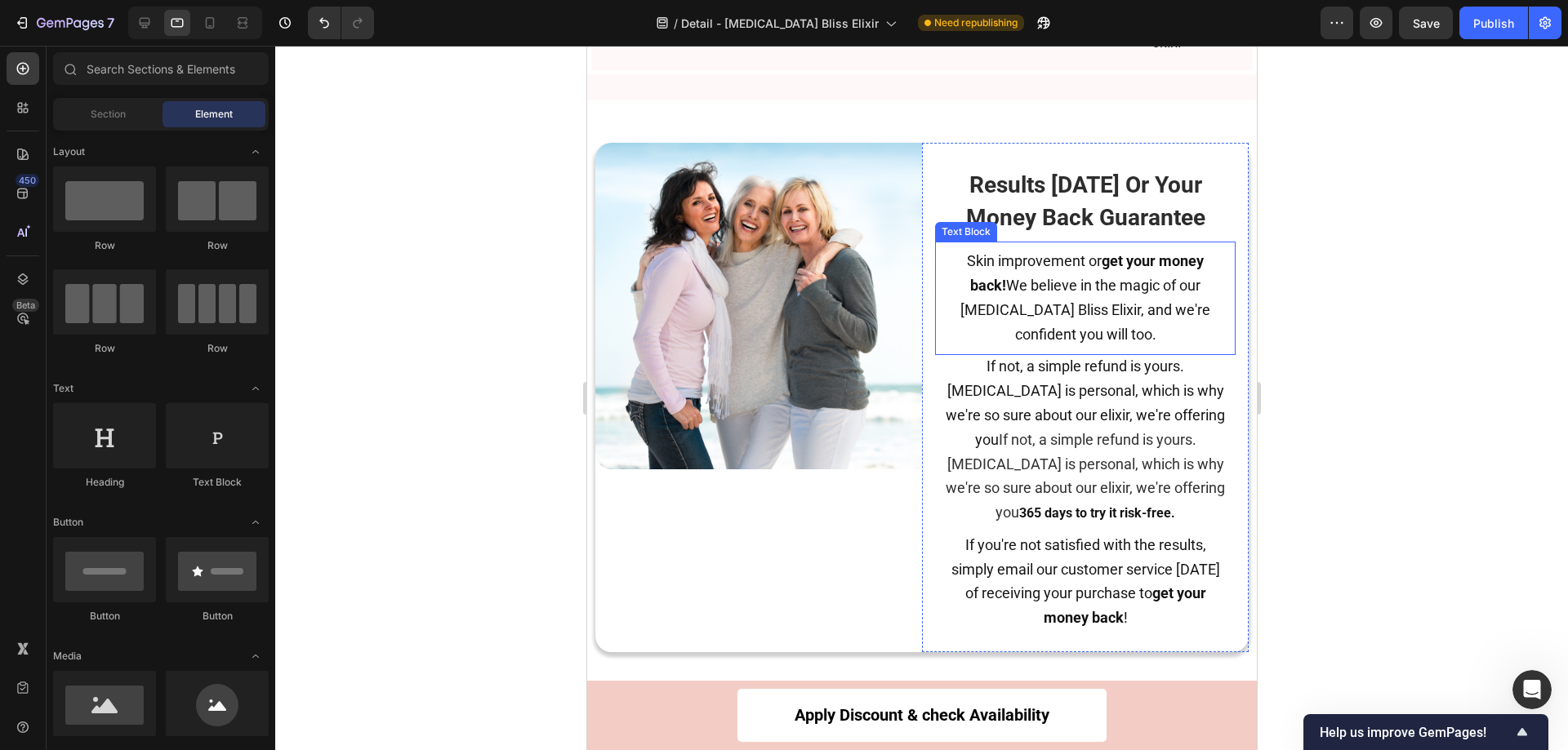
click at [1036, 342] on span "Skin improvement or get your money back! We believe in the magic of our Botox B…" at bounding box center [1084, 297] width 249 height 90
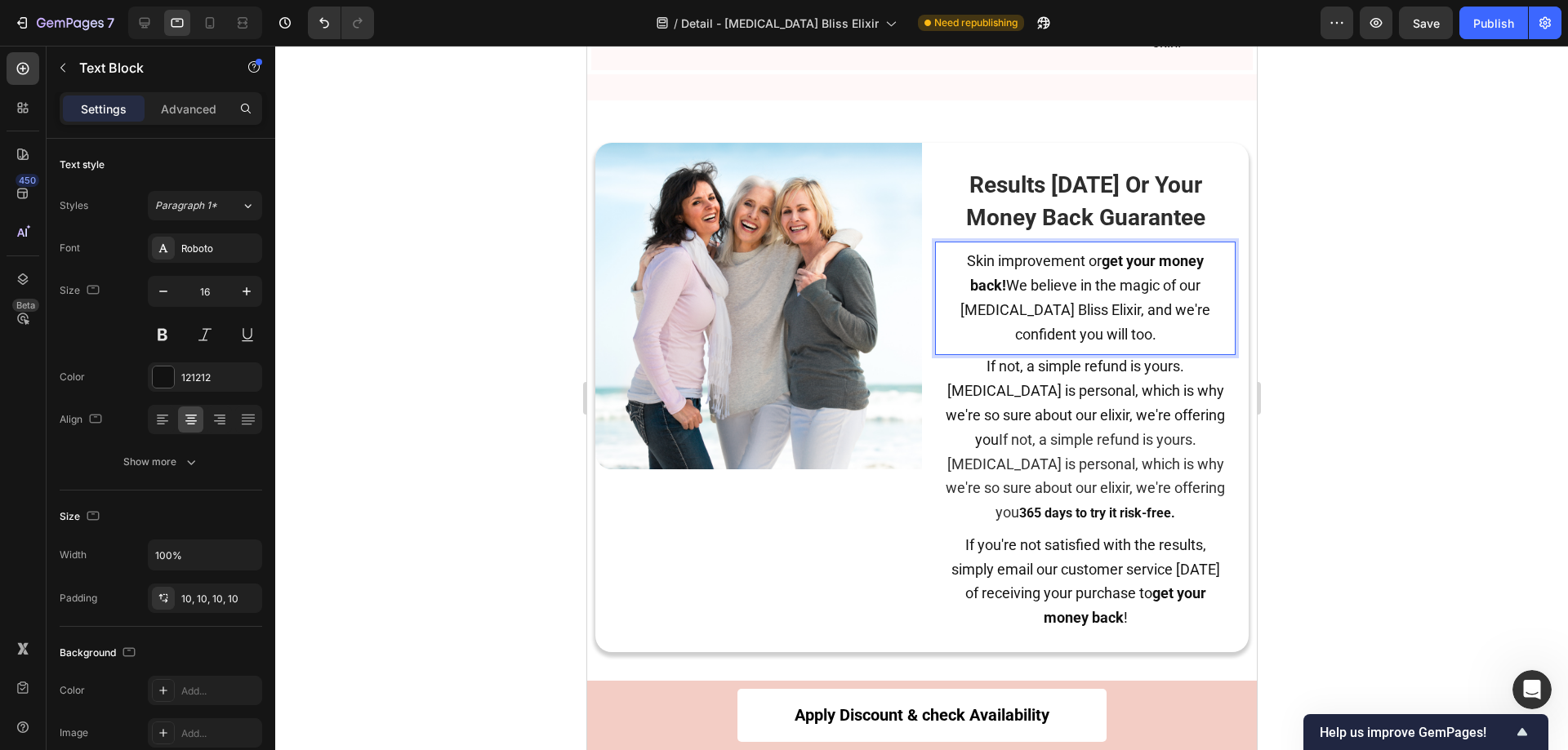
click at [1033, 342] on span "Skin improvement or get your money back! We believe in the magic of our Botox B…" at bounding box center [1084, 297] width 249 height 90
click at [1028, 342] on span "Skin improvement or get your money back! We believe in the magic of our Botox B…" at bounding box center [1084, 297] width 249 height 90
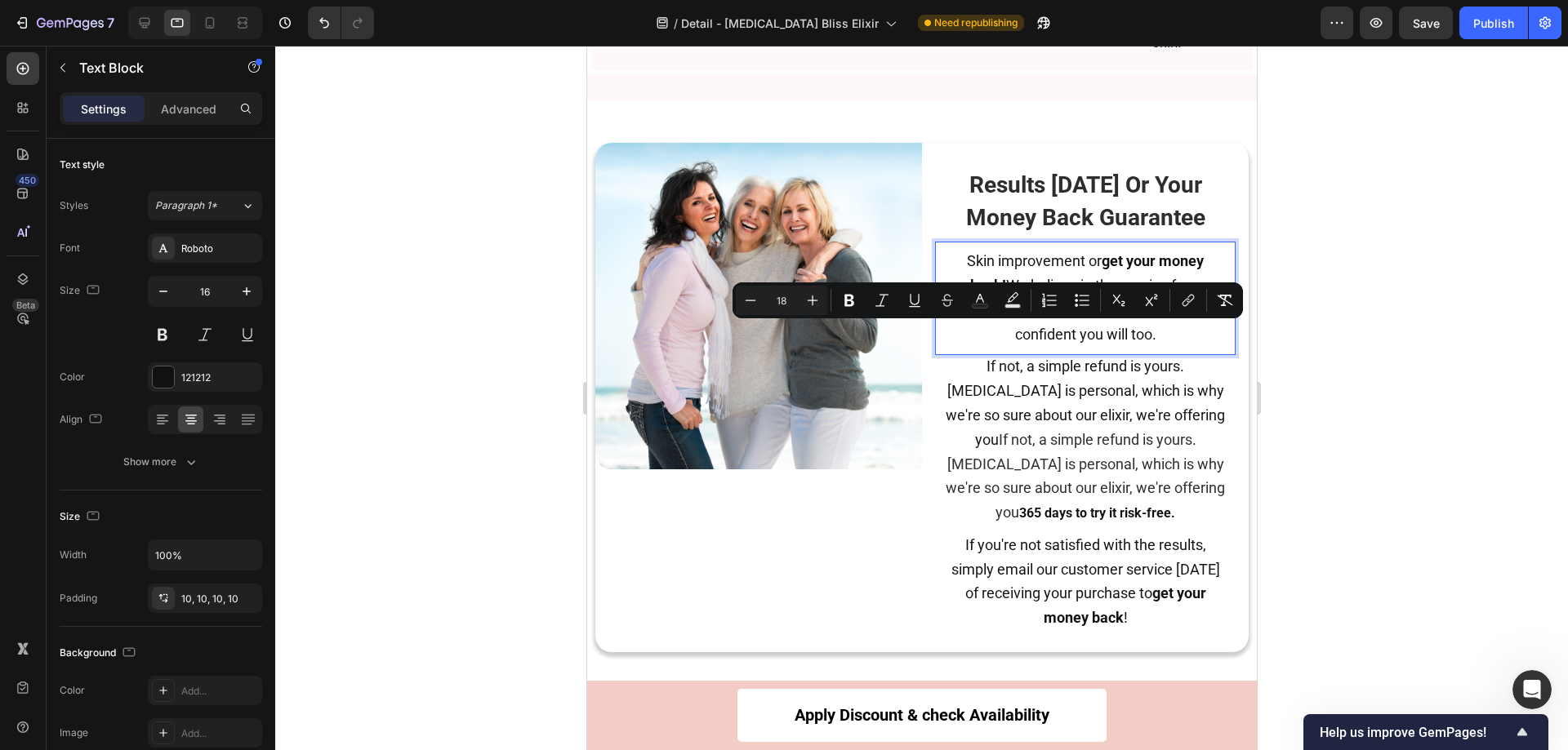
click at [1436, 410] on div at bounding box center [922, 398] width 1293 height 705
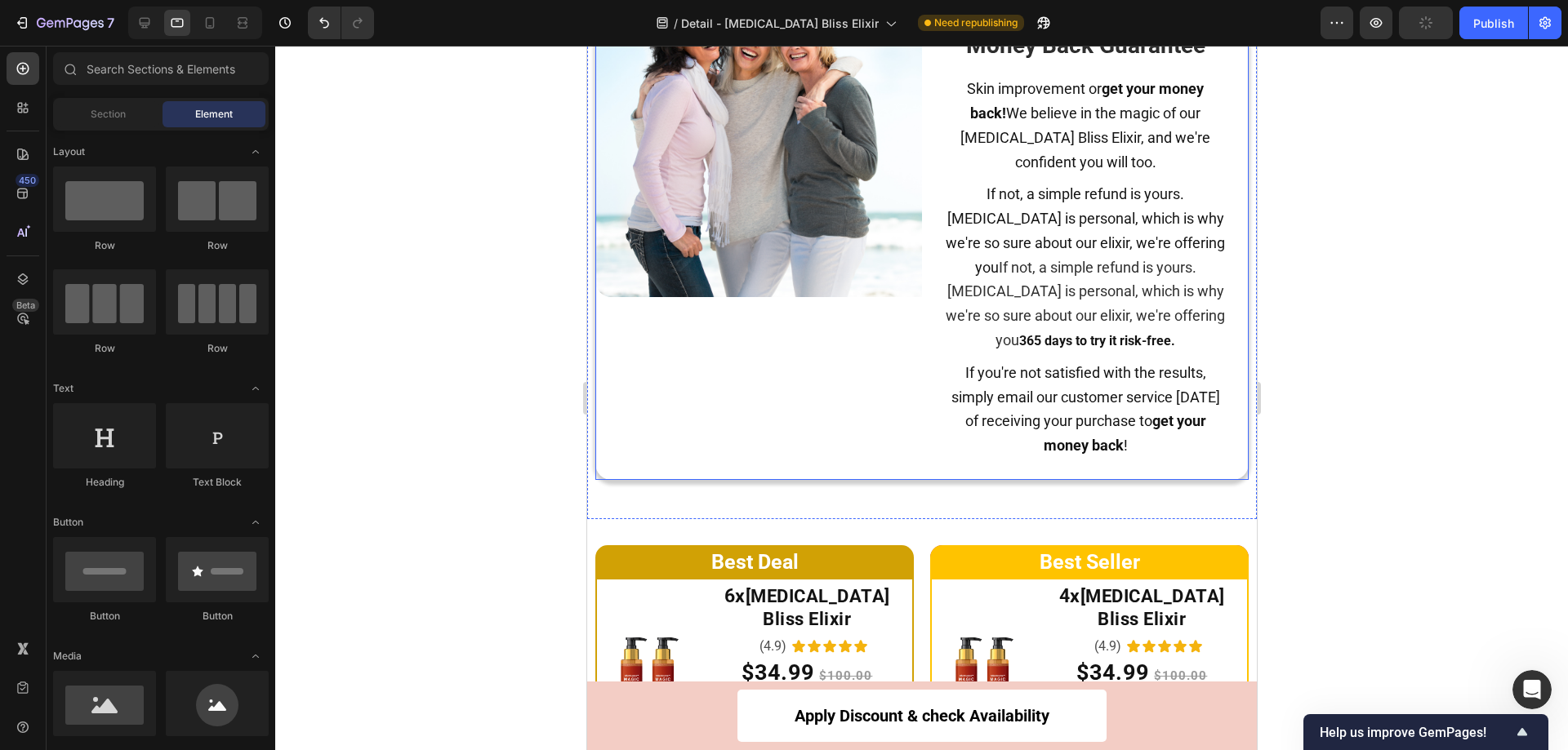
scroll to position [8190, 0]
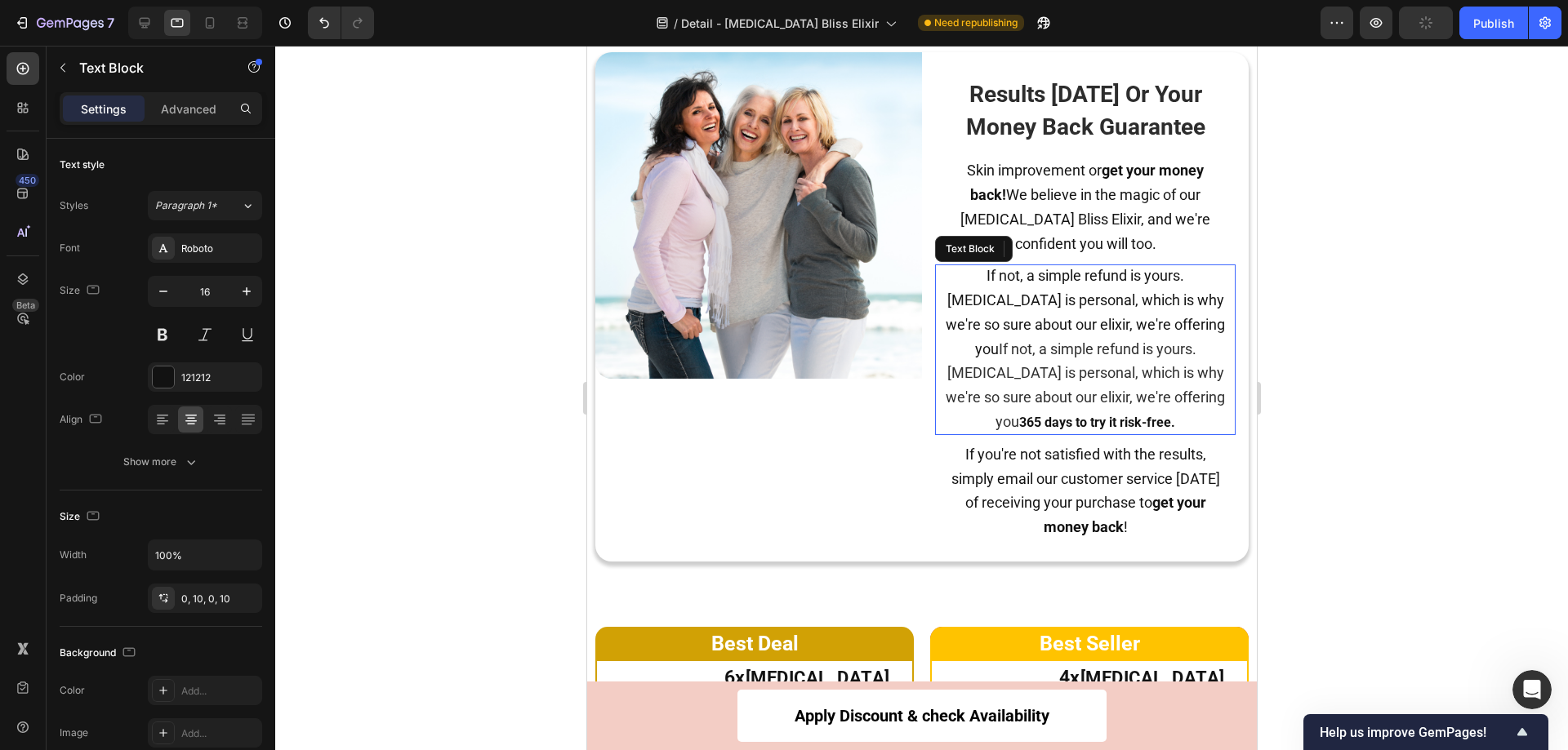
click at [1152, 414] on strong "365 days to try it risk-free." at bounding box center [1096, 422] width 156 height 16
click at [1146, 414] on strong "365 days to try it risk-free." at bounding box center [1096, 422] width 156 height 16
click at [1143, 414] on strong "365 days to try it risk-free." at bounding box center [1096, 422] width 156 height 16
click at [1163, 340] on span "If not, a simple refund is yours. [MEDICAL_DATA] is personal, which is why we'r…" at bounding box center [1084, 385] width 280 height 90
click at [1162, 340] on span "If not, a simple refund is yours. [MEDICAL_DATA] is personal, which is why we'r…" at bounding box center [1084, 385] width 280 height 90
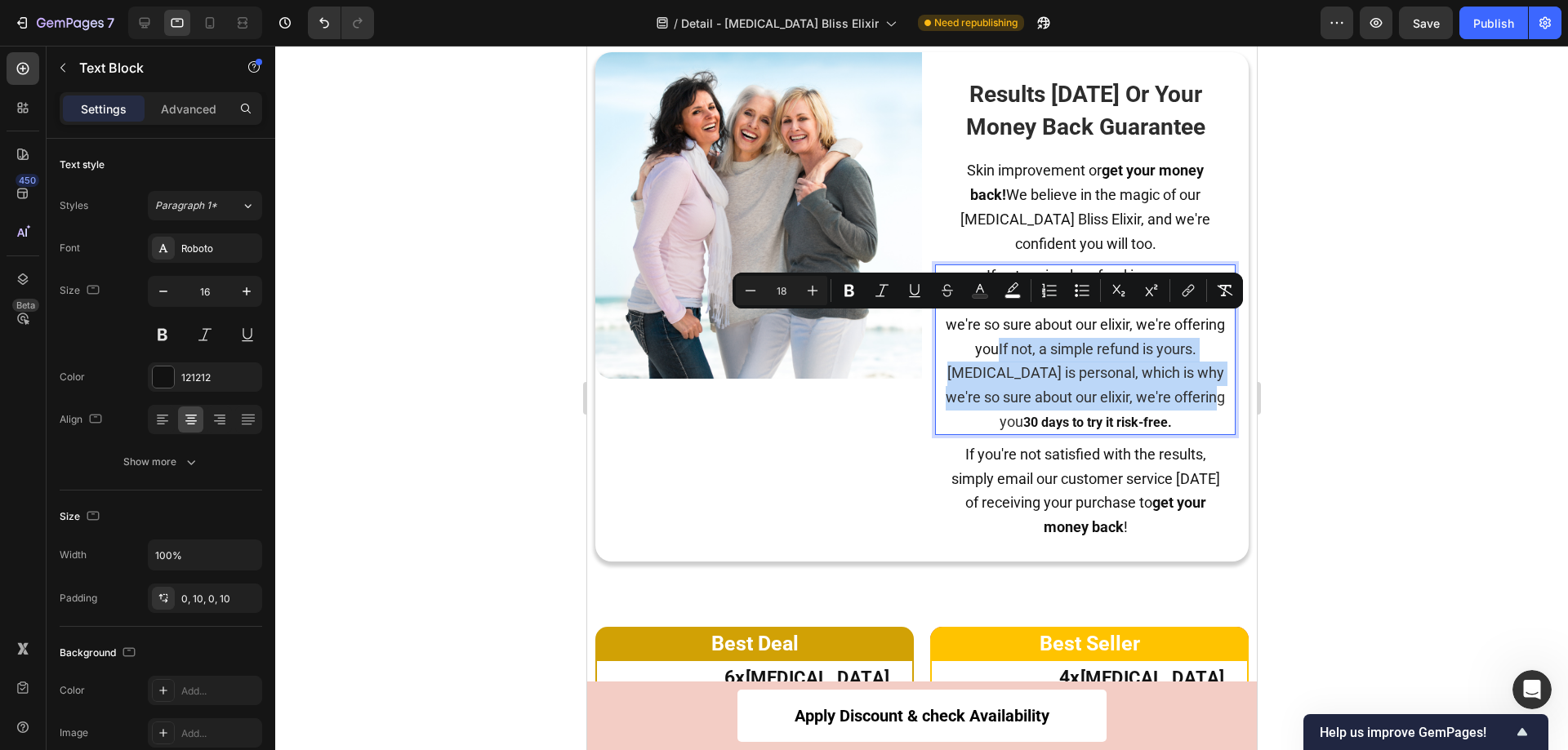
drag, startPoint x: 1160, startPoint y: 326, endPoint x: 1115, endPoint y: 396, distance: 83.2
click at [1115, 396] on span "If not, a simple refund is yours. [MEDICAL_DATA] is personal, which is why we'r…" at bounding box center [1084, 385] width 280 height 90
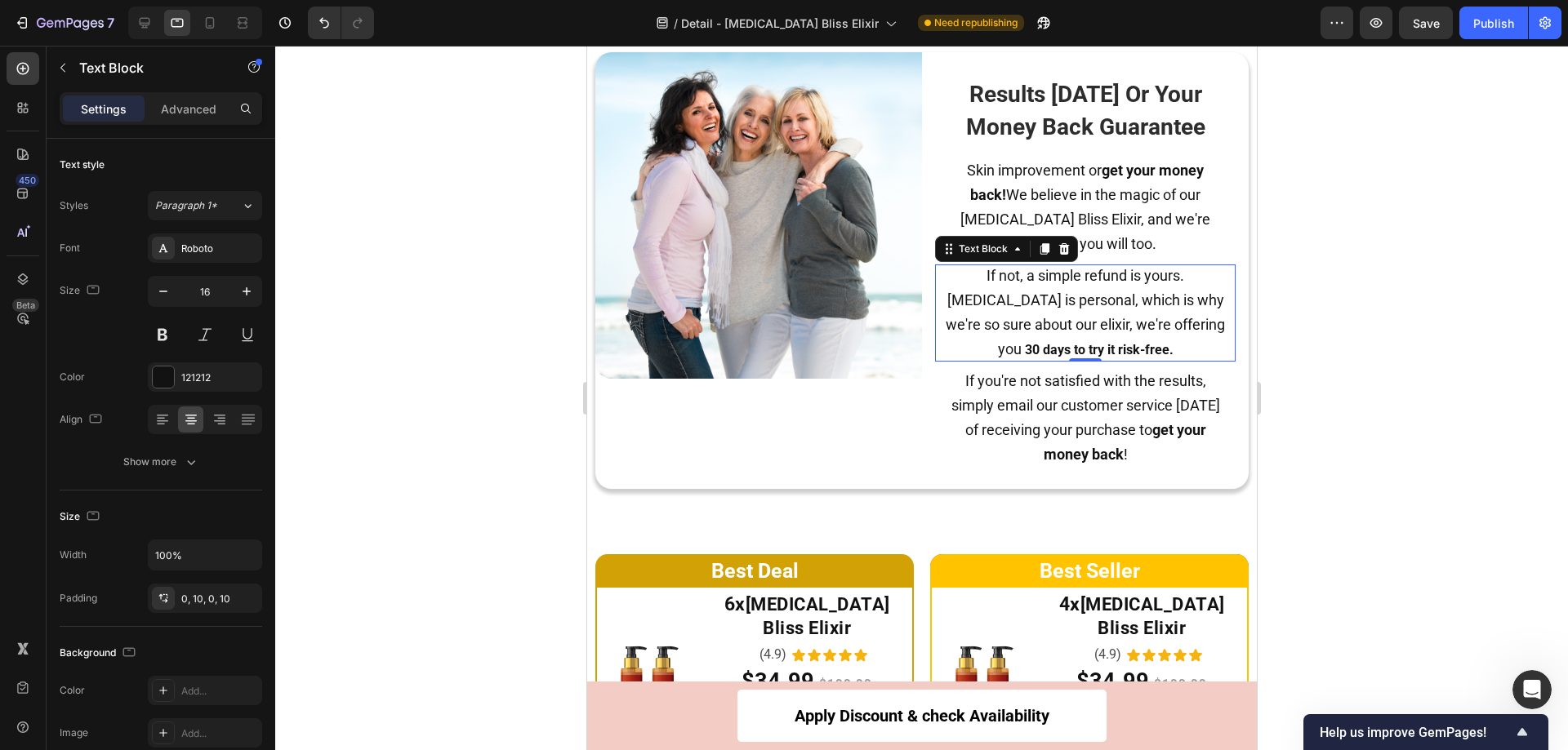
click at [1369, 346] on div at bounding box center [922, 398] width 1293 height 705
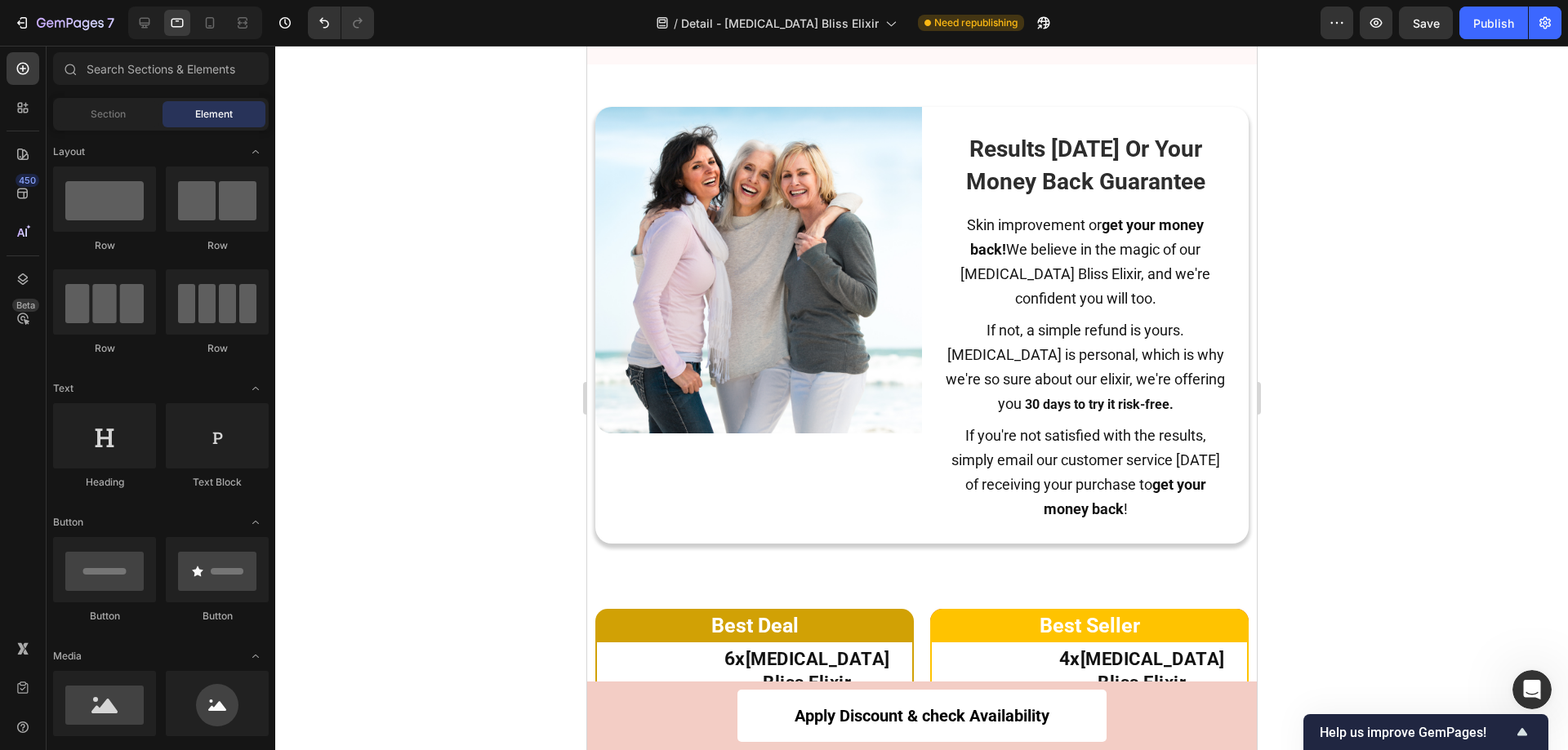
scroll to position [8109, 0]
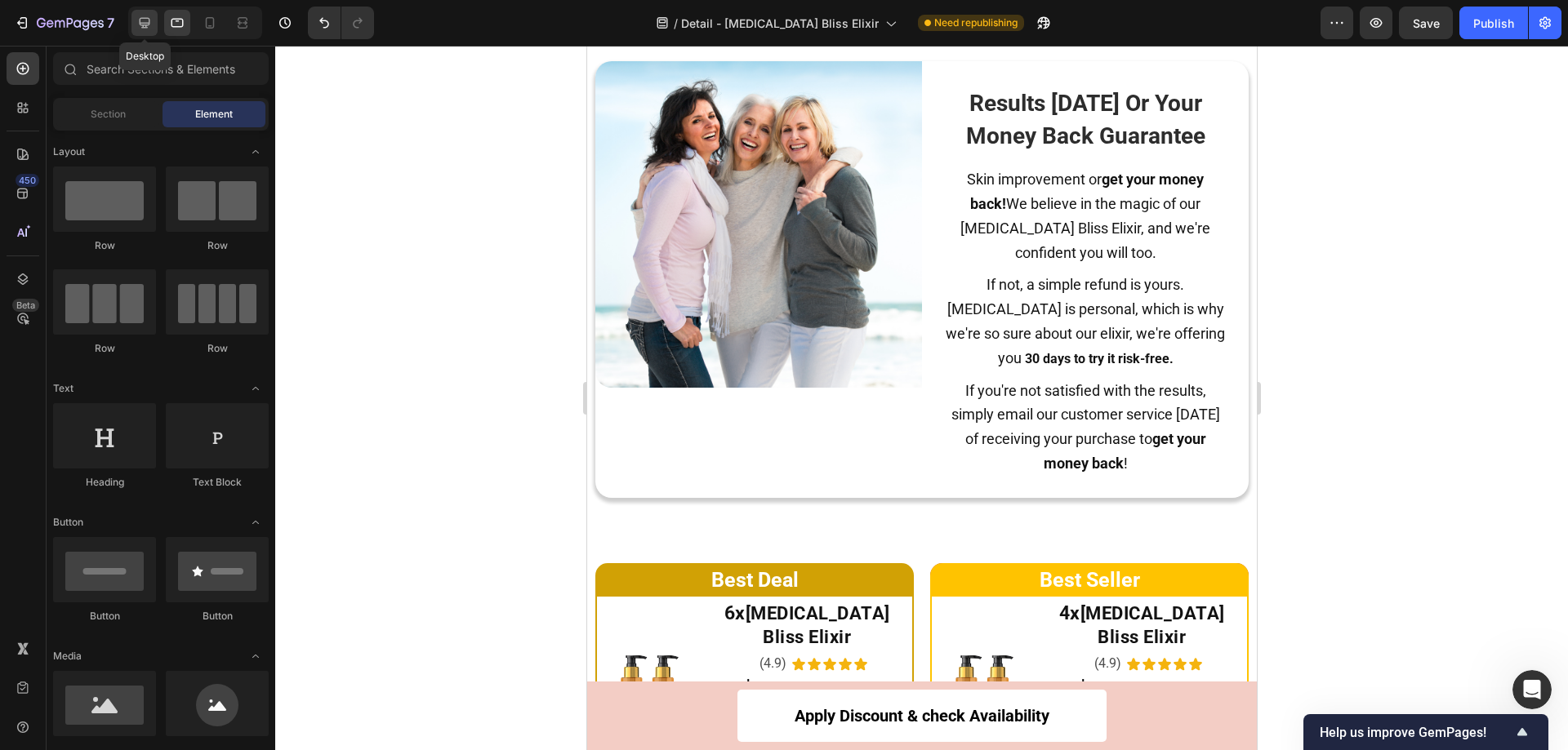
click at [141, 28] on icon at bounding box center [145, 23] width 17 height 17
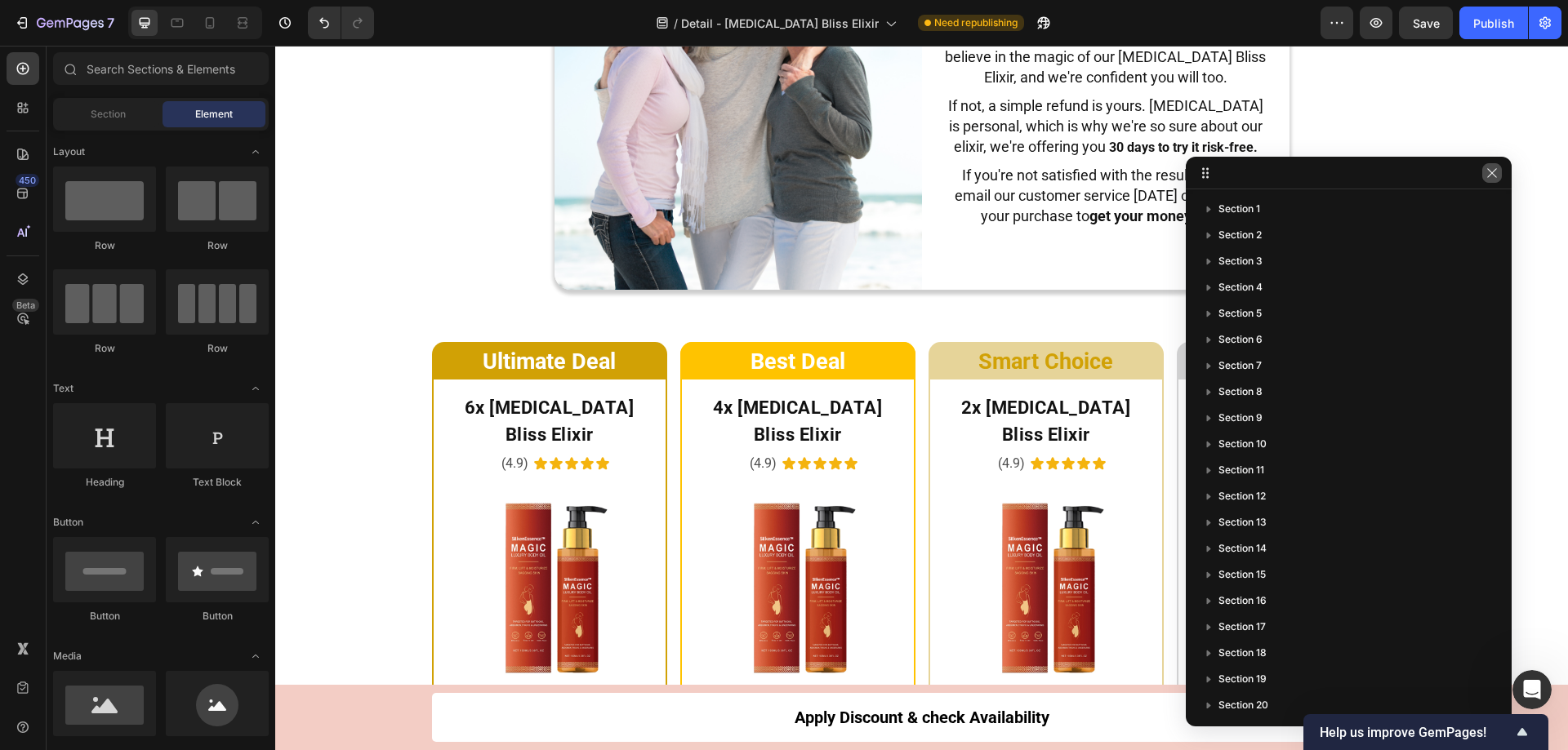
click at [1487, 174] on icon "button" at bounding box center [1492, 173] width 13 height 13
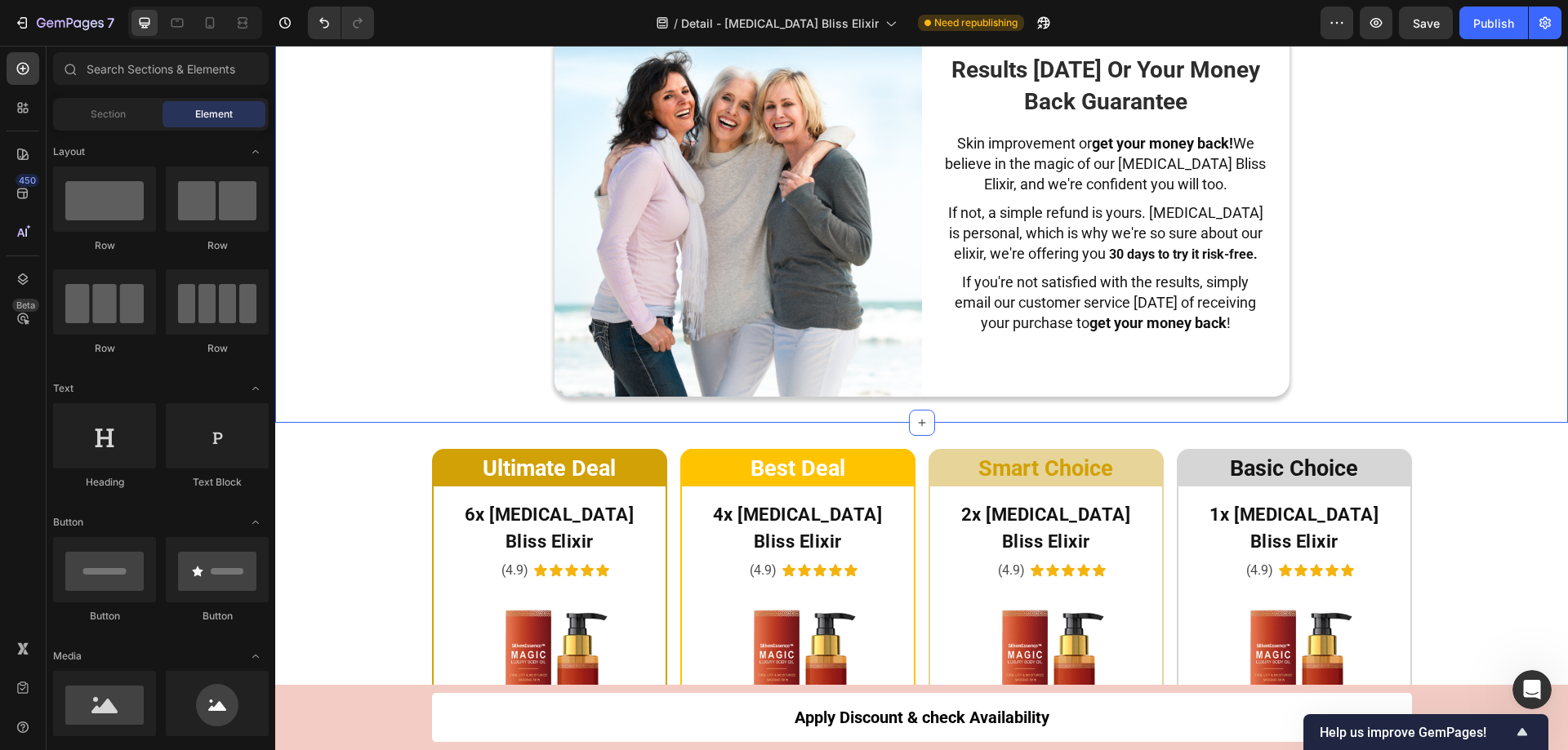
scroll to position [7946, 0]
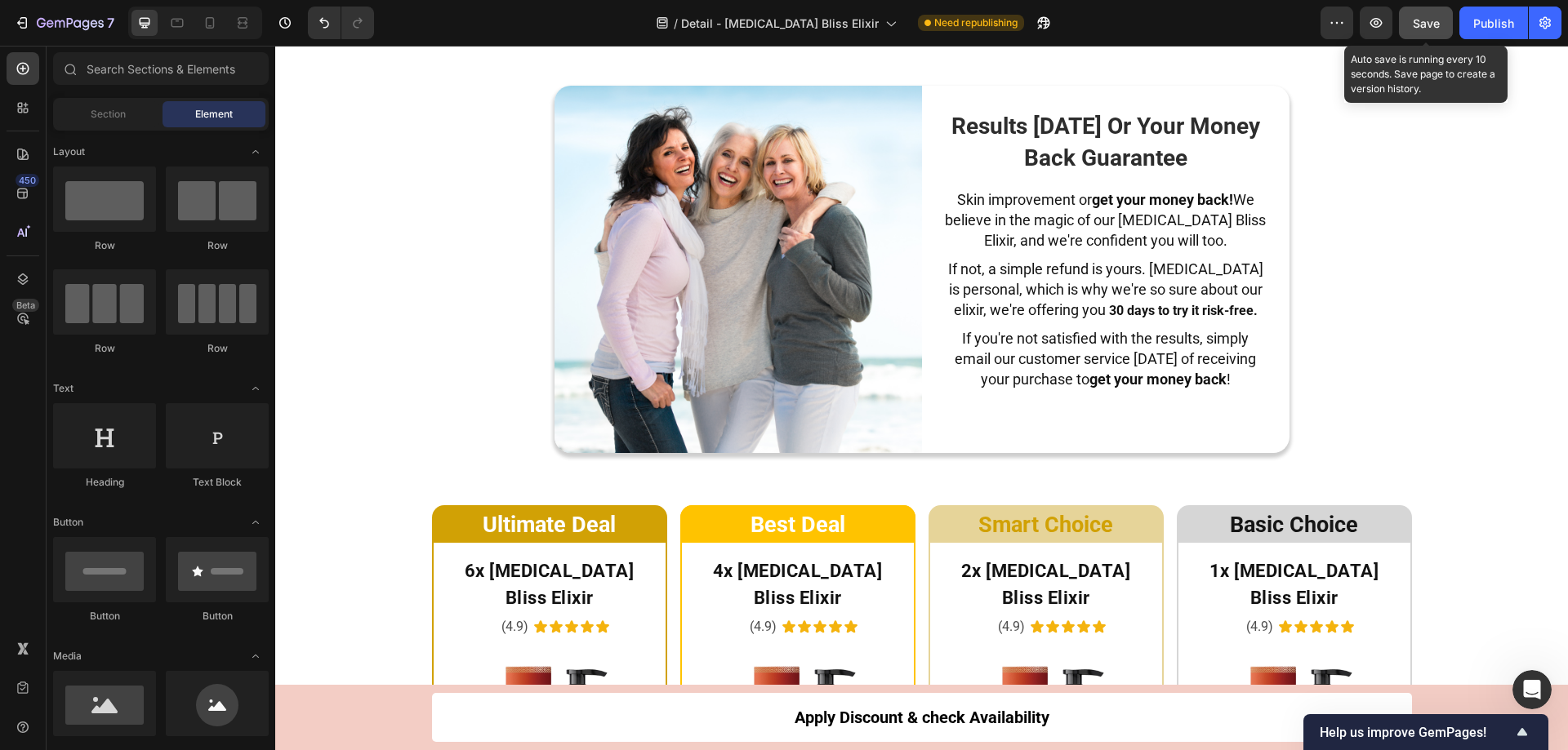
click at [1428, 28] on span "Save" at bounding box center [1426, 23] width 27 height 14
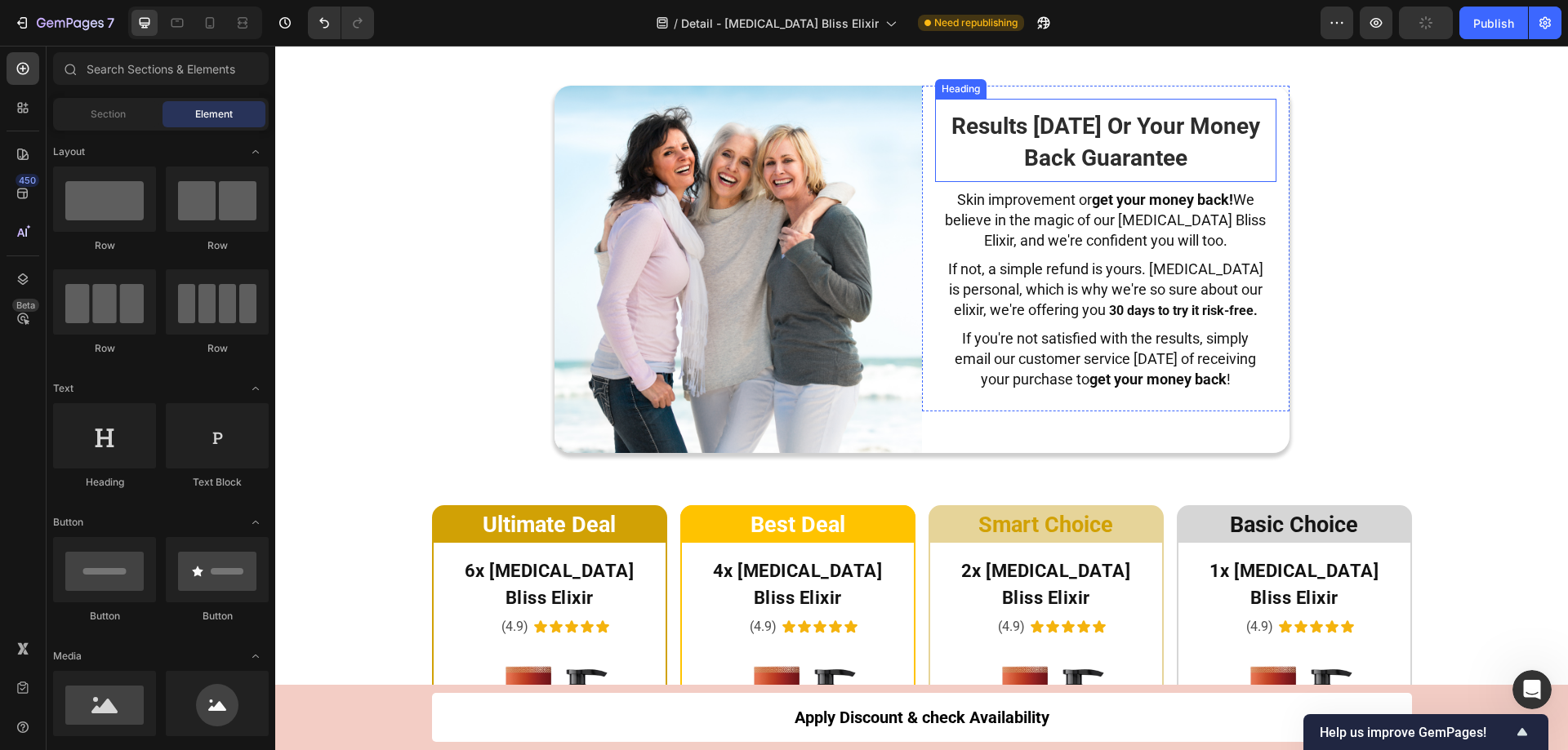
click at [1022, 146] on span "Results [DATE] Or Your Money Back Guarantee" at bounding box center [1105, 142] width 309 height 59
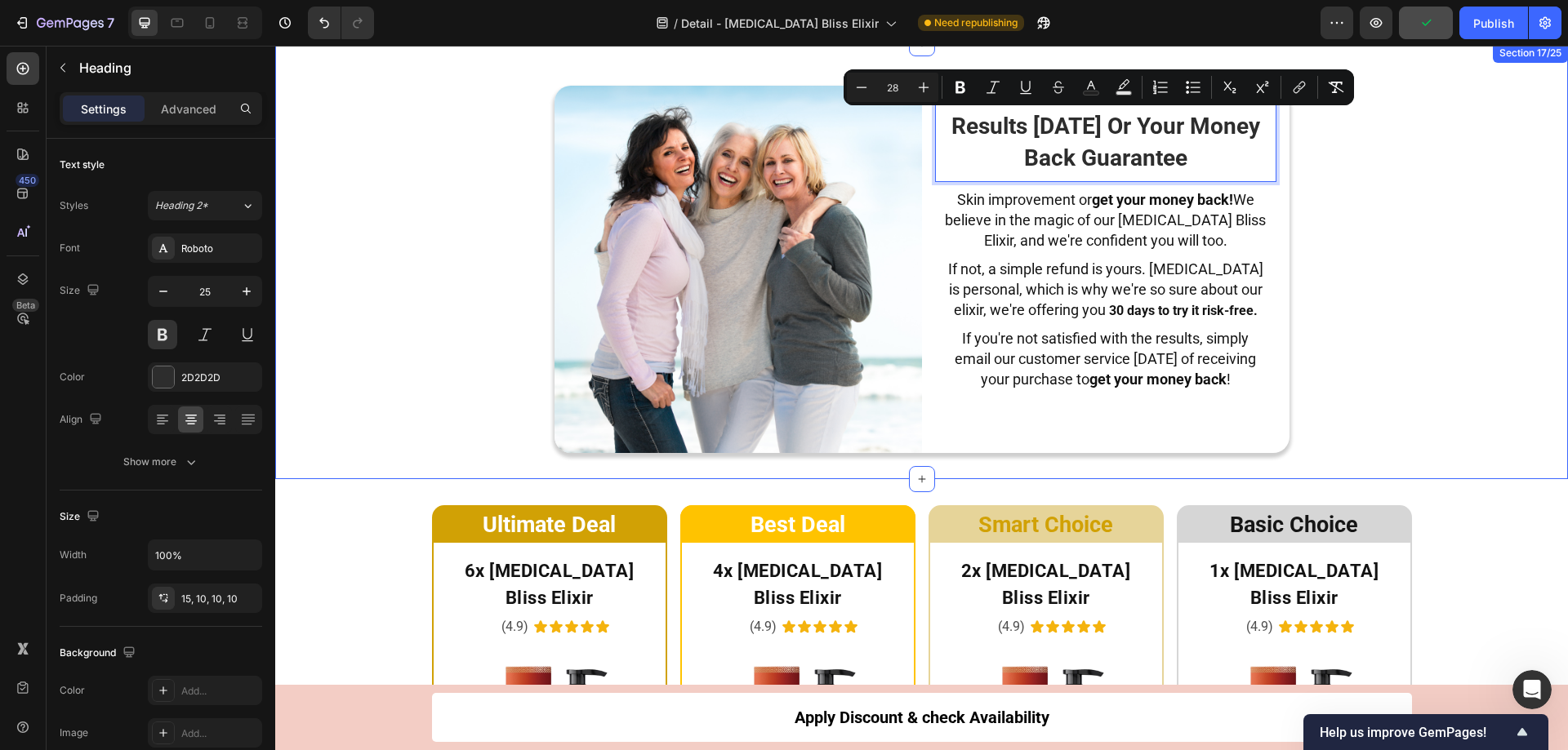
click at [1422, 213] on div "Image Results In 30 Days Or Your Money Back Guarantee Heading 0 Skin improvemen…" at bounding box center [922, 261] width 1293 height 384
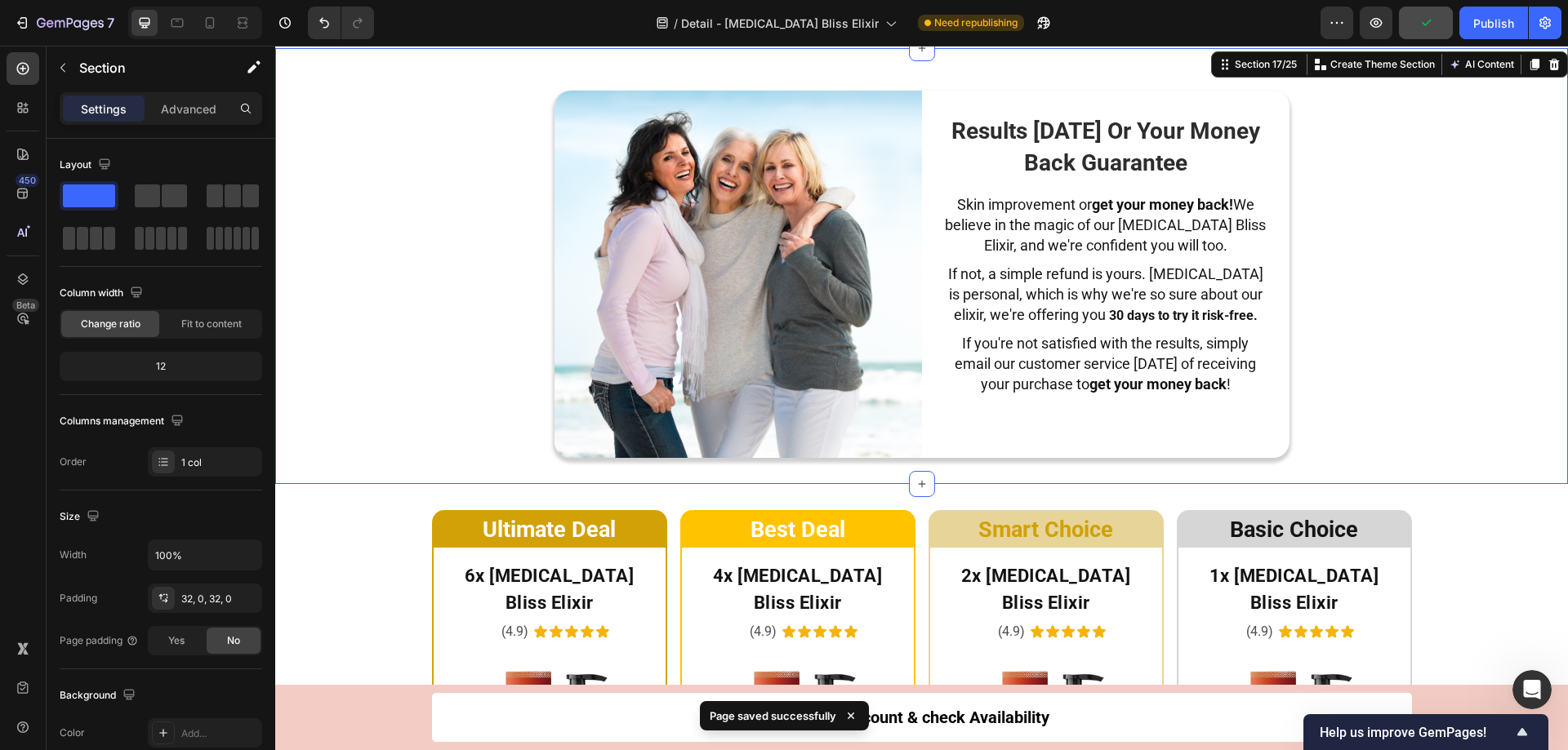
scroll to position [7782, 0]
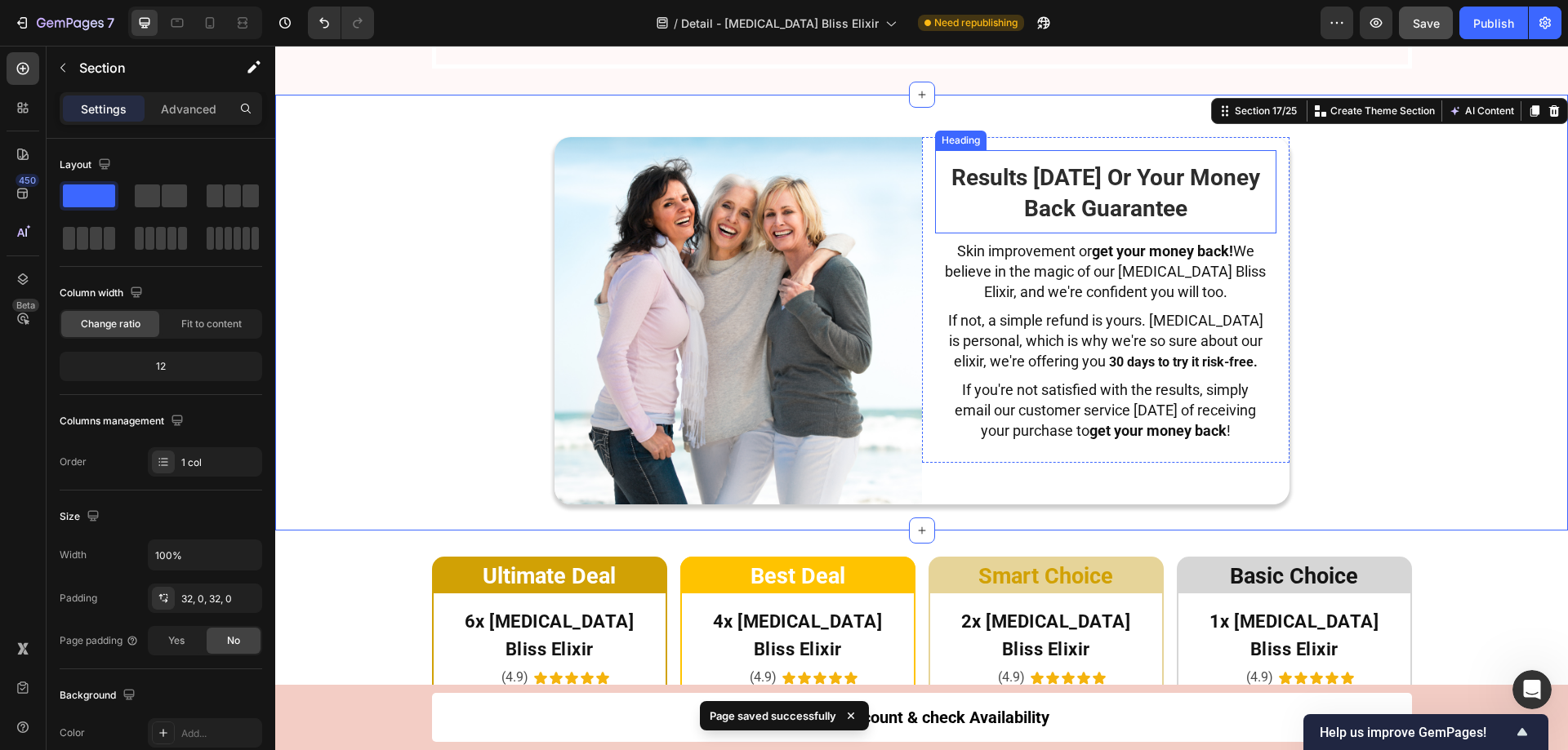
click at [1134, 223] on span "Results [DATE] Or Your Money Back Guarantee" at bounding box center [1105, 193] width 309 height 59
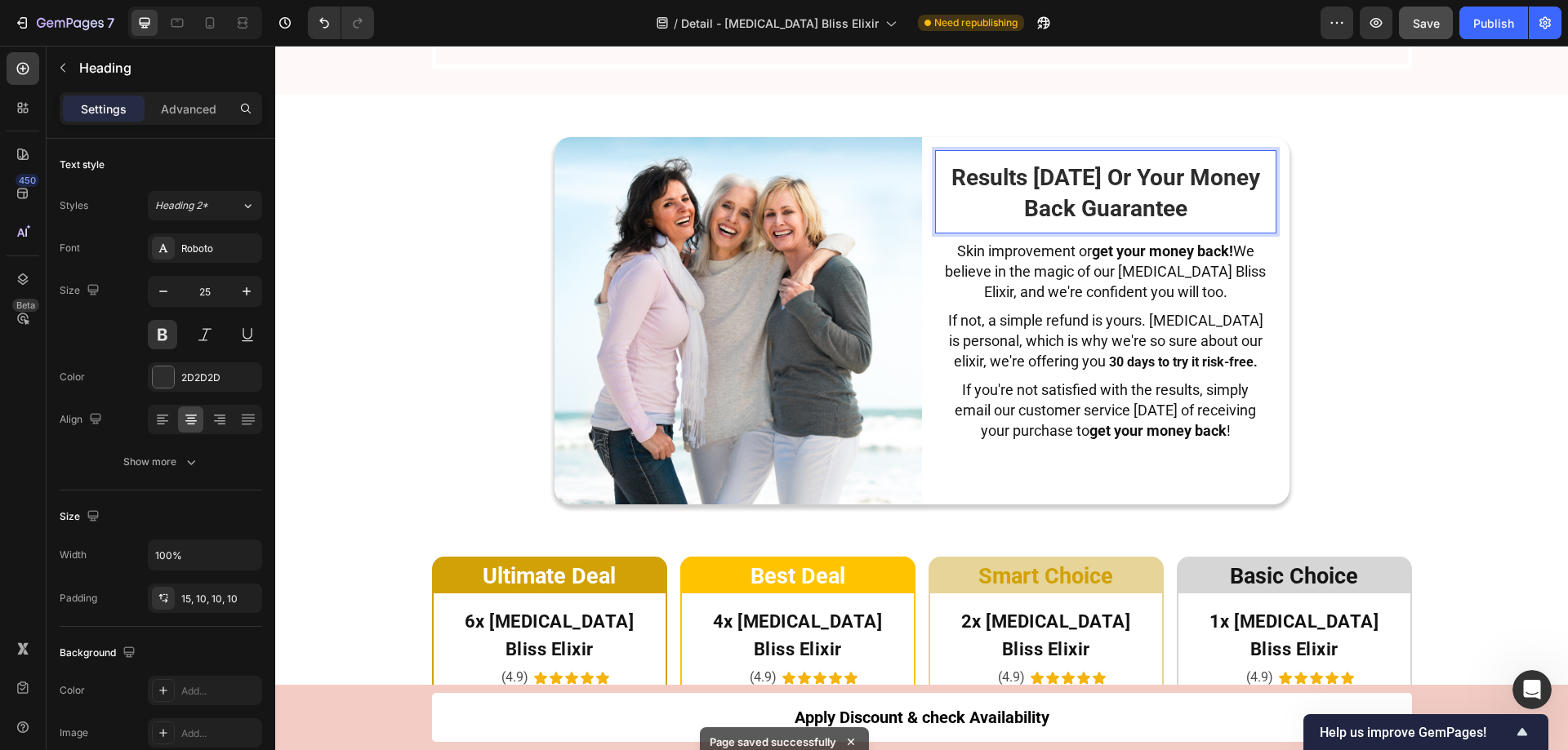
click at [1015, 223] on span "Results [DATE] Or Your Money Back Guarantee" at bounding box center [1105, 193] width 309 height 59
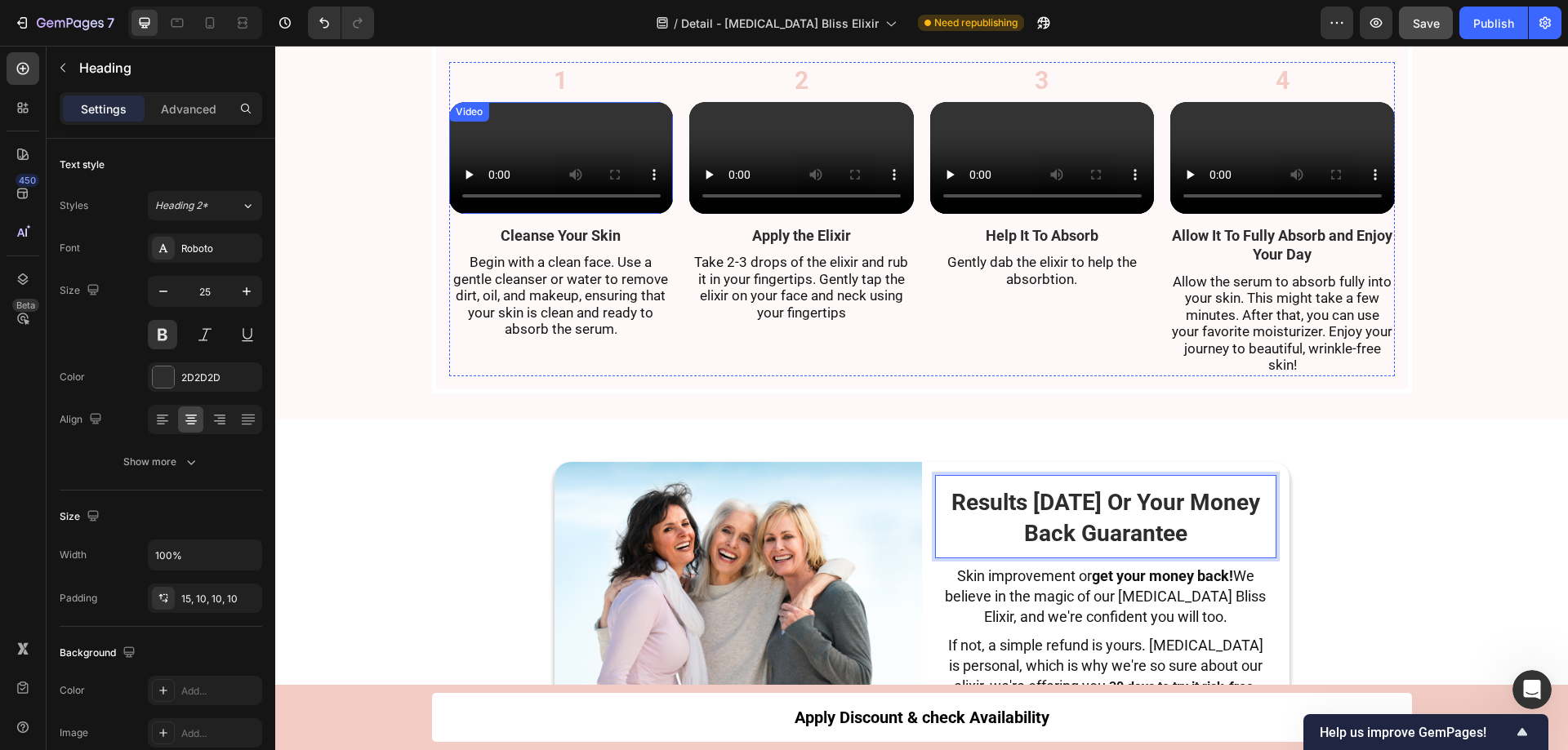
scroll to position [7456, 0]
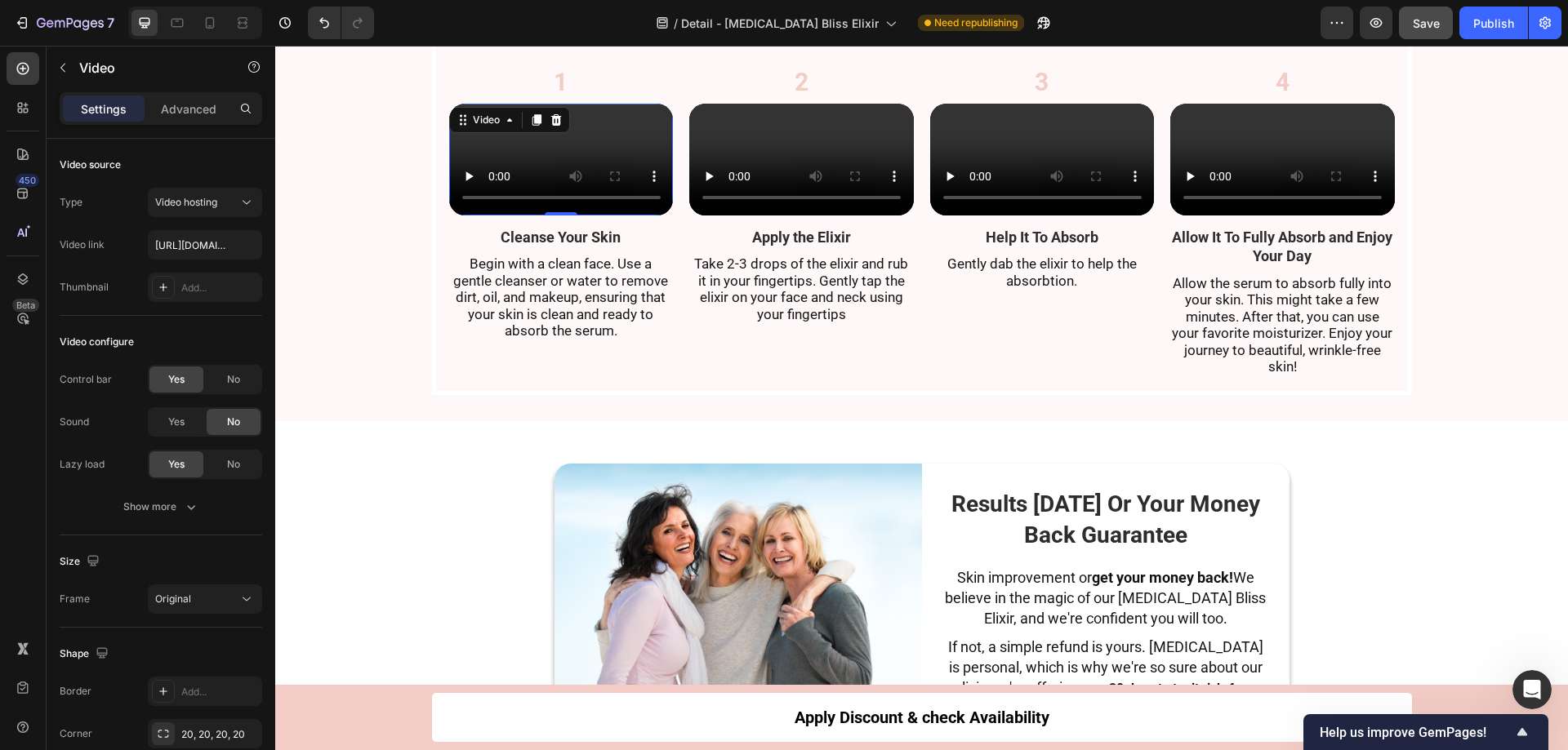
click at [536, 215] on video at bounding box center [561, 160] width 225 height 112
click at [226, 377] on div "No" at bounding box center [233, 380] width 54 height 26
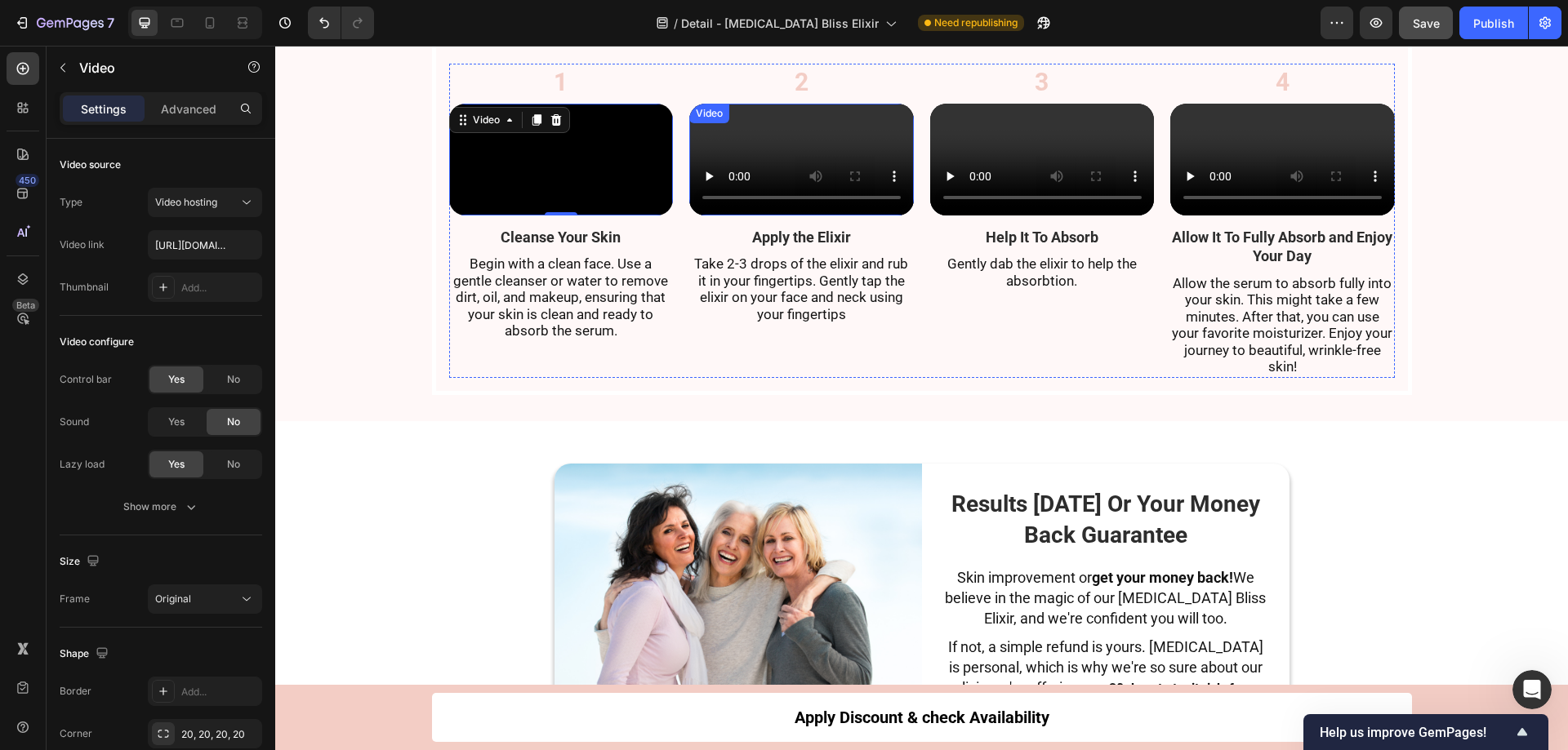
click at [766, 215] on video at bounding box center [801, 160] width 225 height 112
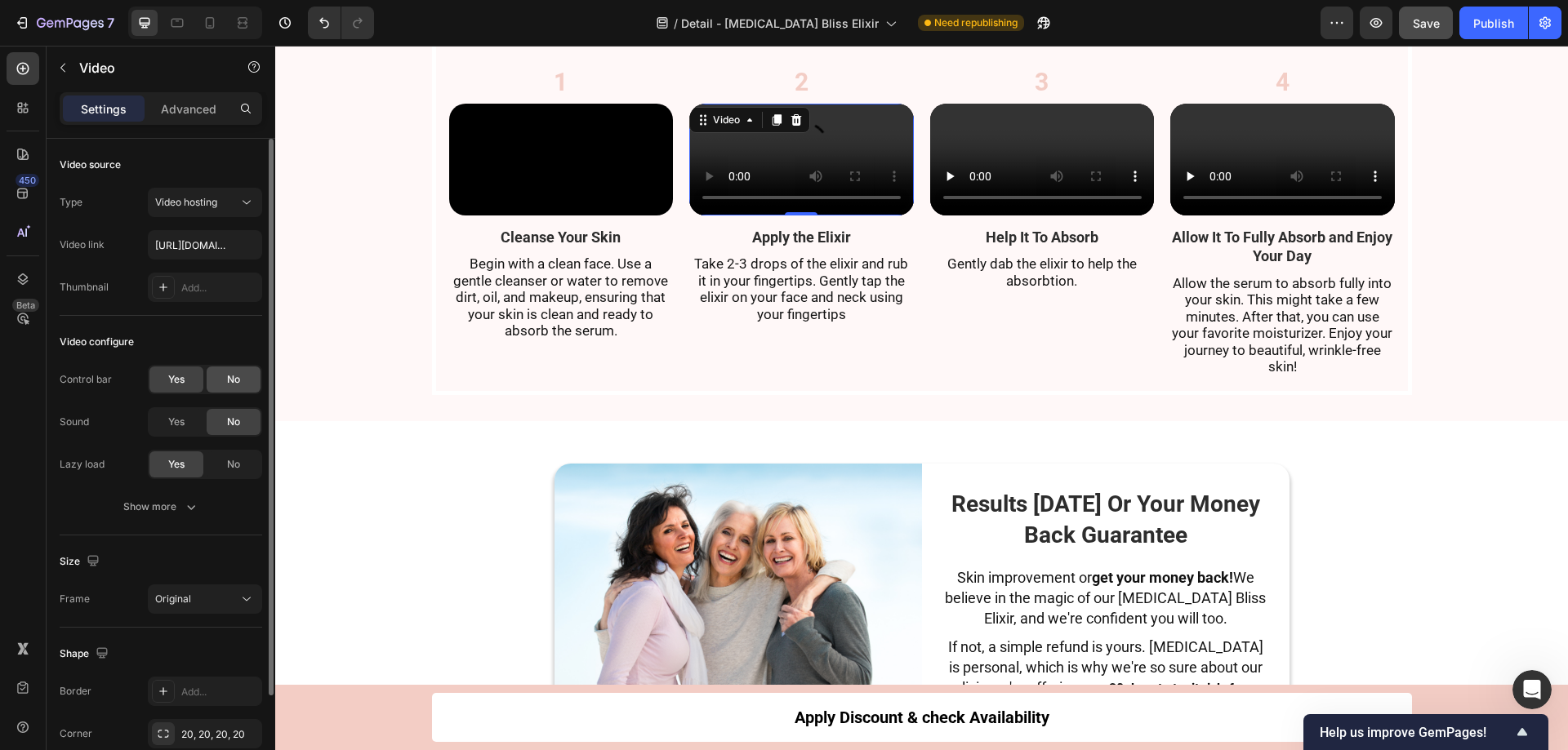
click at [239, 370] on div "No" at bounding box center [233, 380] width 54 height 26
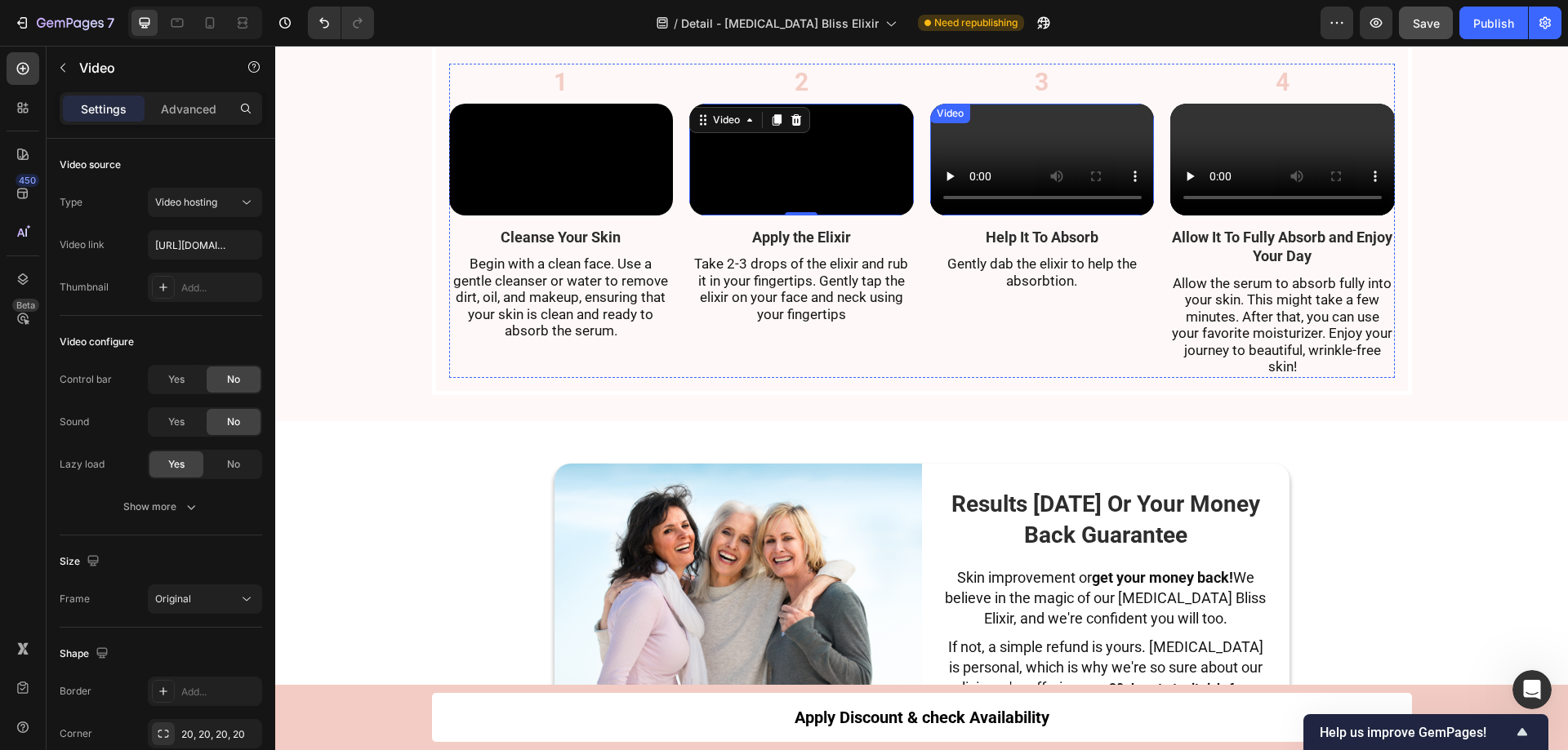
click at [1044, 215] on video at bounding box center [1042, 160] width 225 height 112
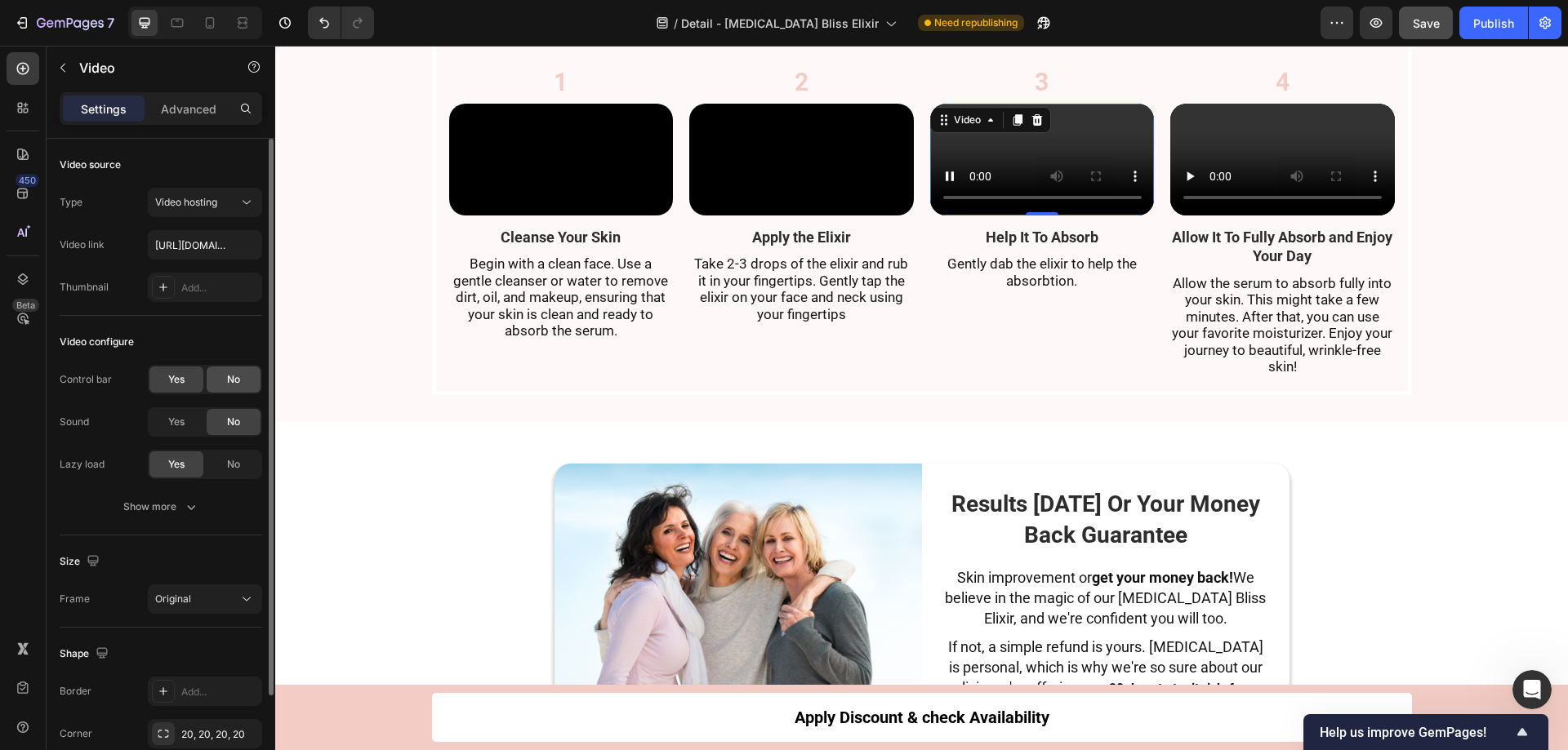
click at [238, 371] on div "No" at bounding box center [233, 380] width 54 height 26
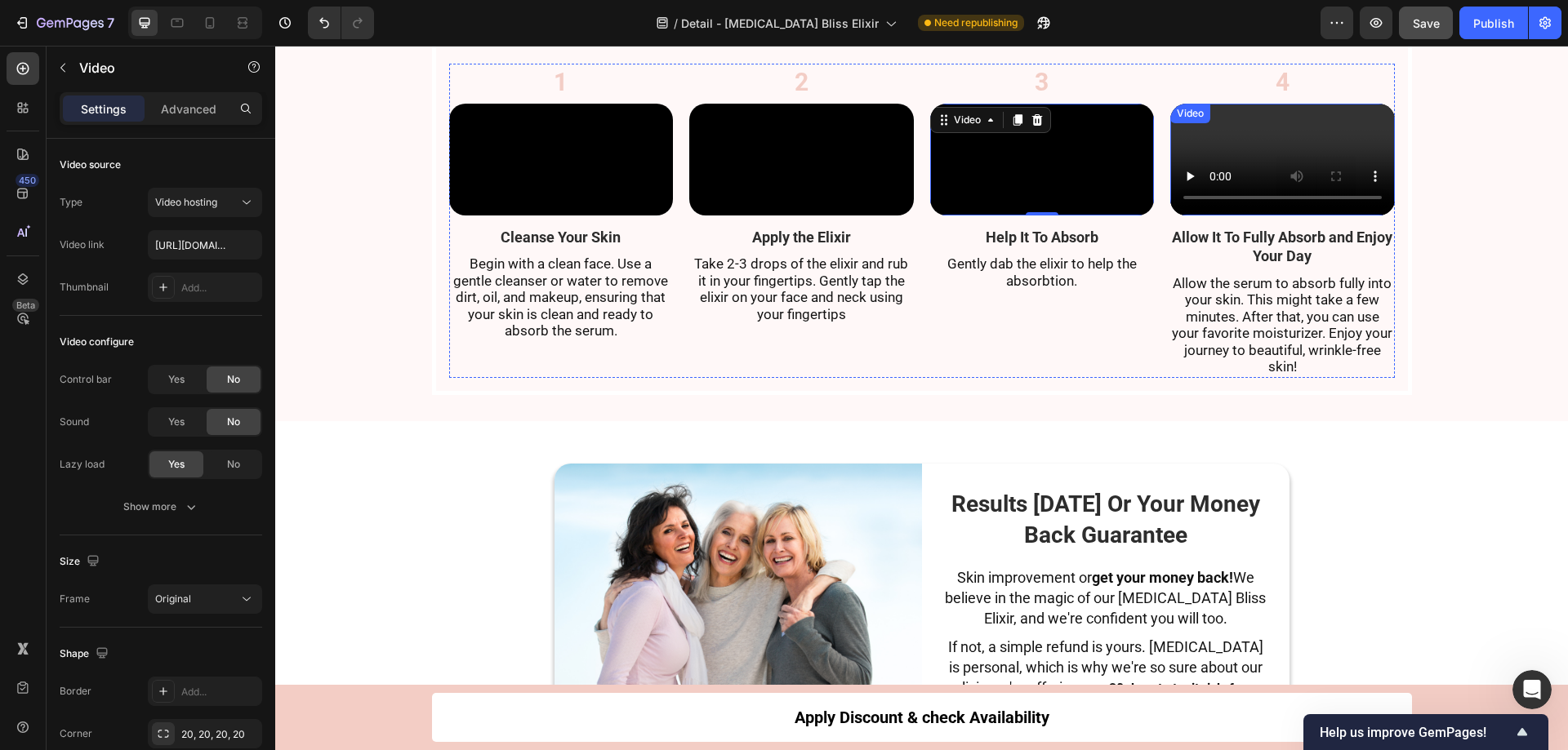
click at [1250, 215] on video at bounding box center [1282, 160] width 225 height 112
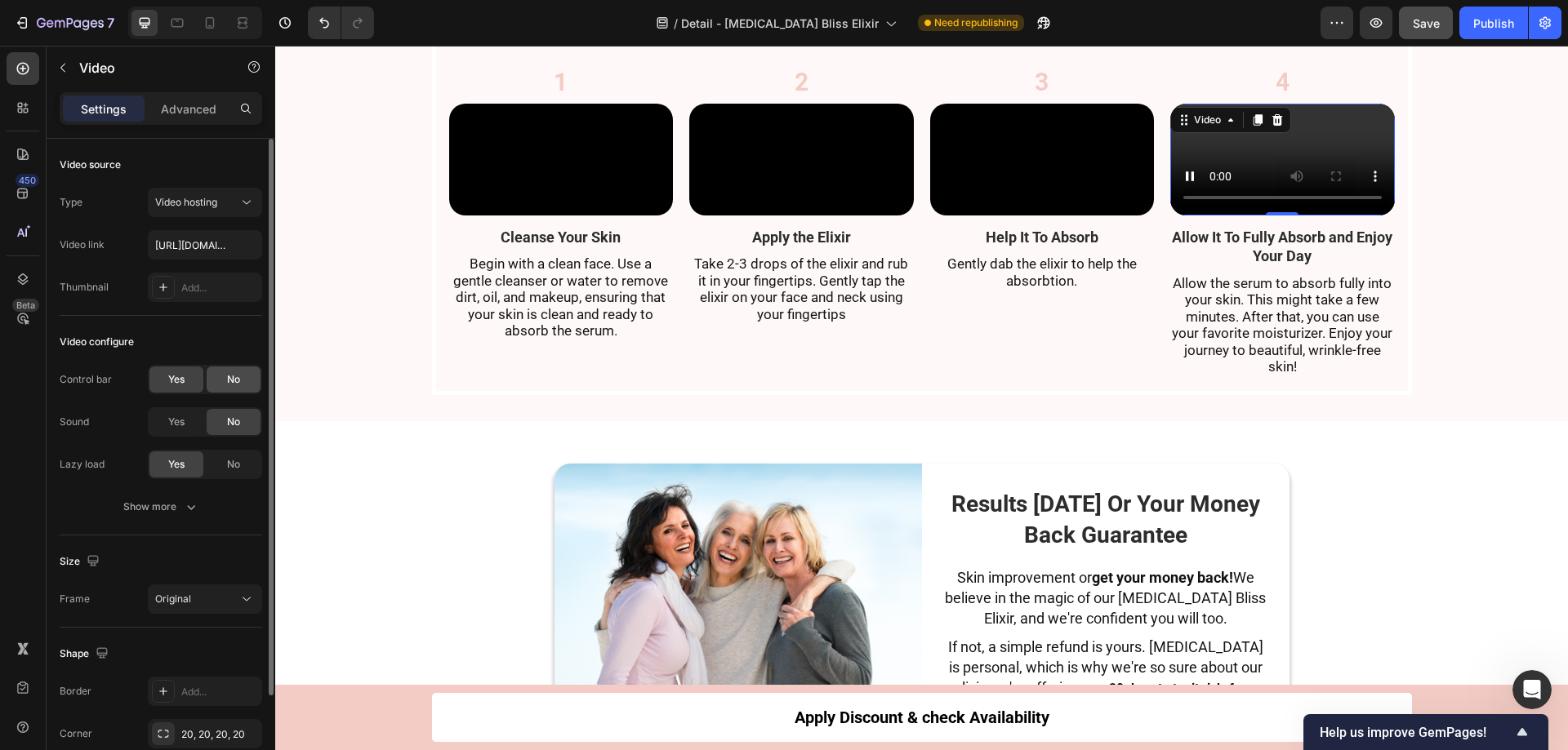
click at [242, 383] on div "No" at bounding box center [233, 380] width 54 height 26
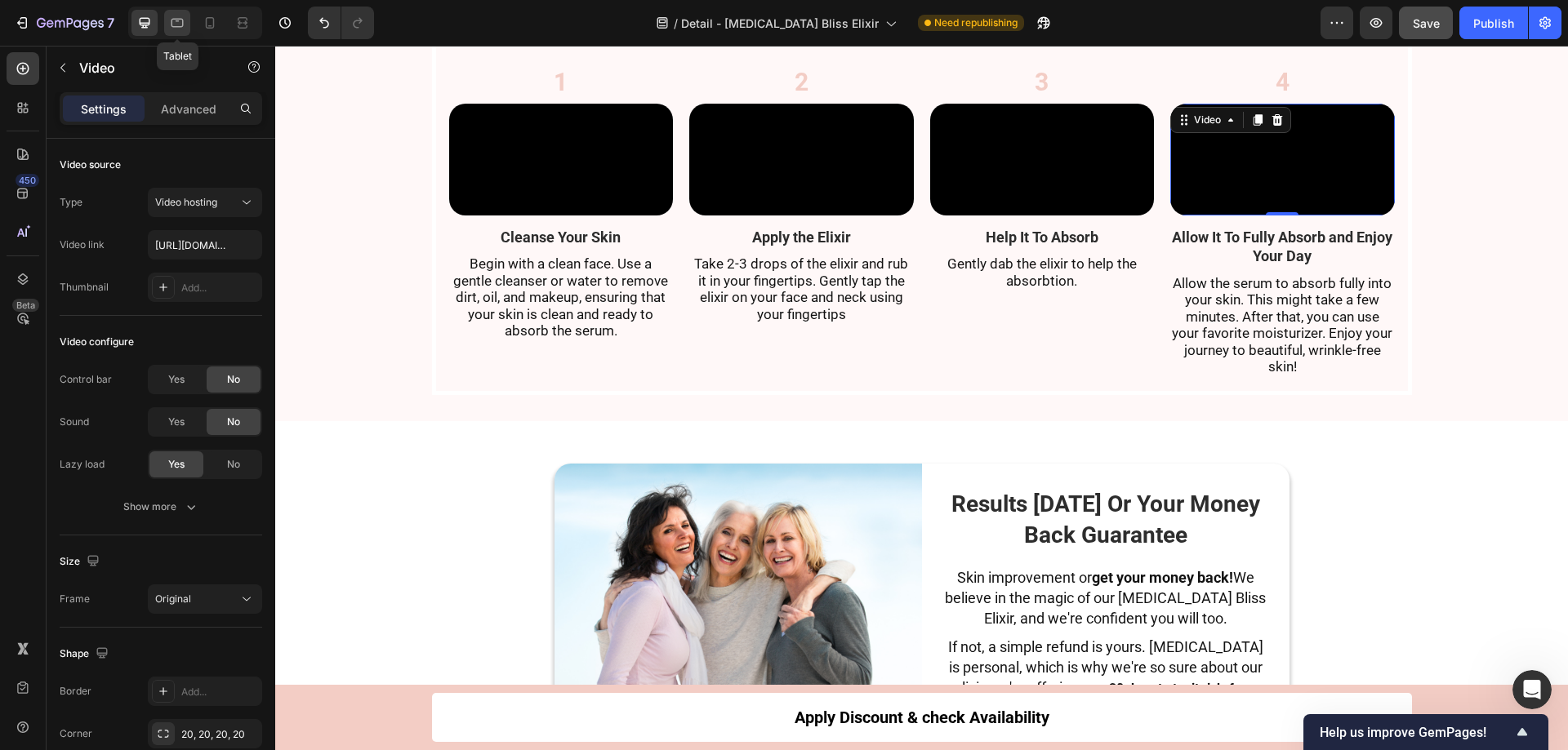
click at [175, 20] on icon at bounding box center [177, 23] width 17 height 17
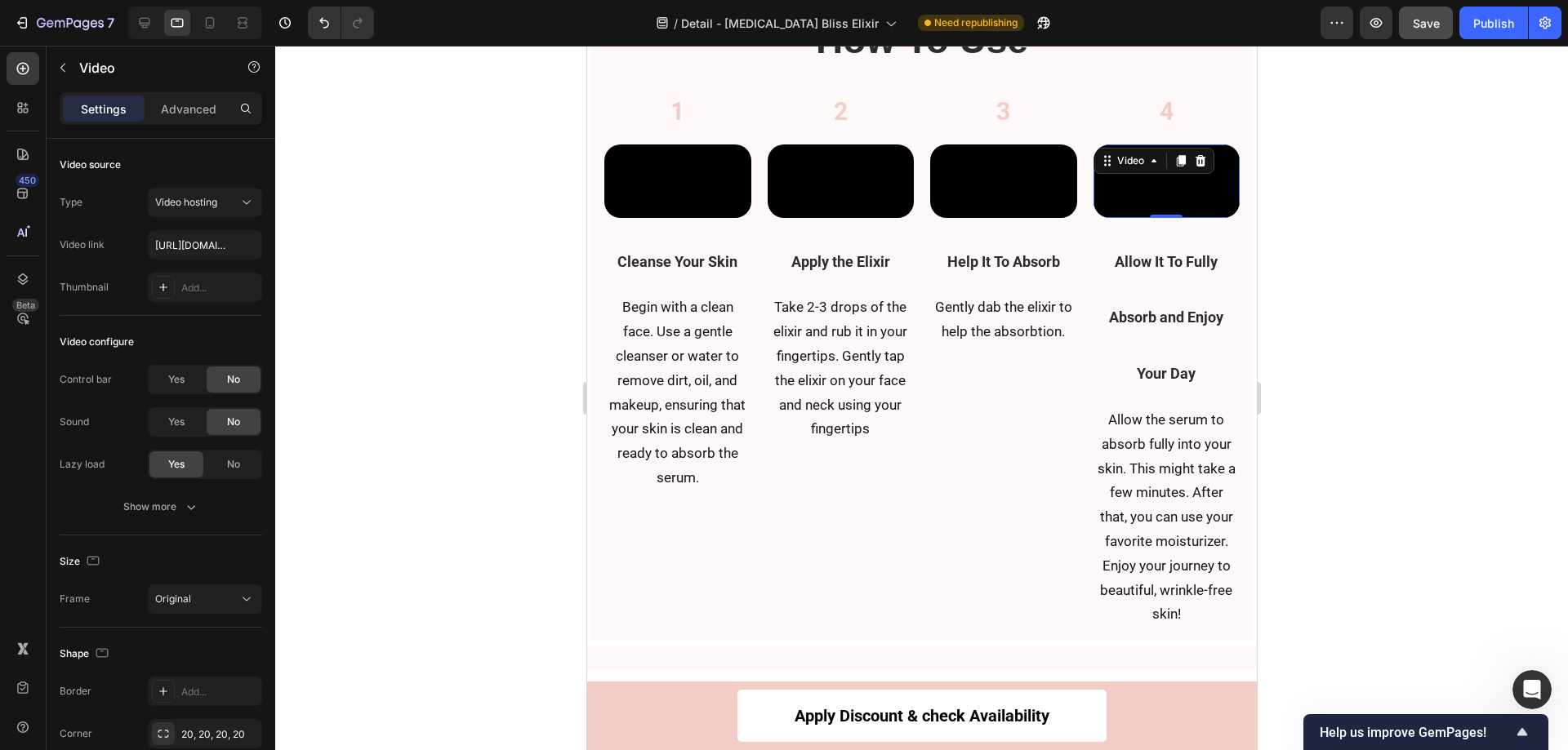
scroll to position [7497, 0]
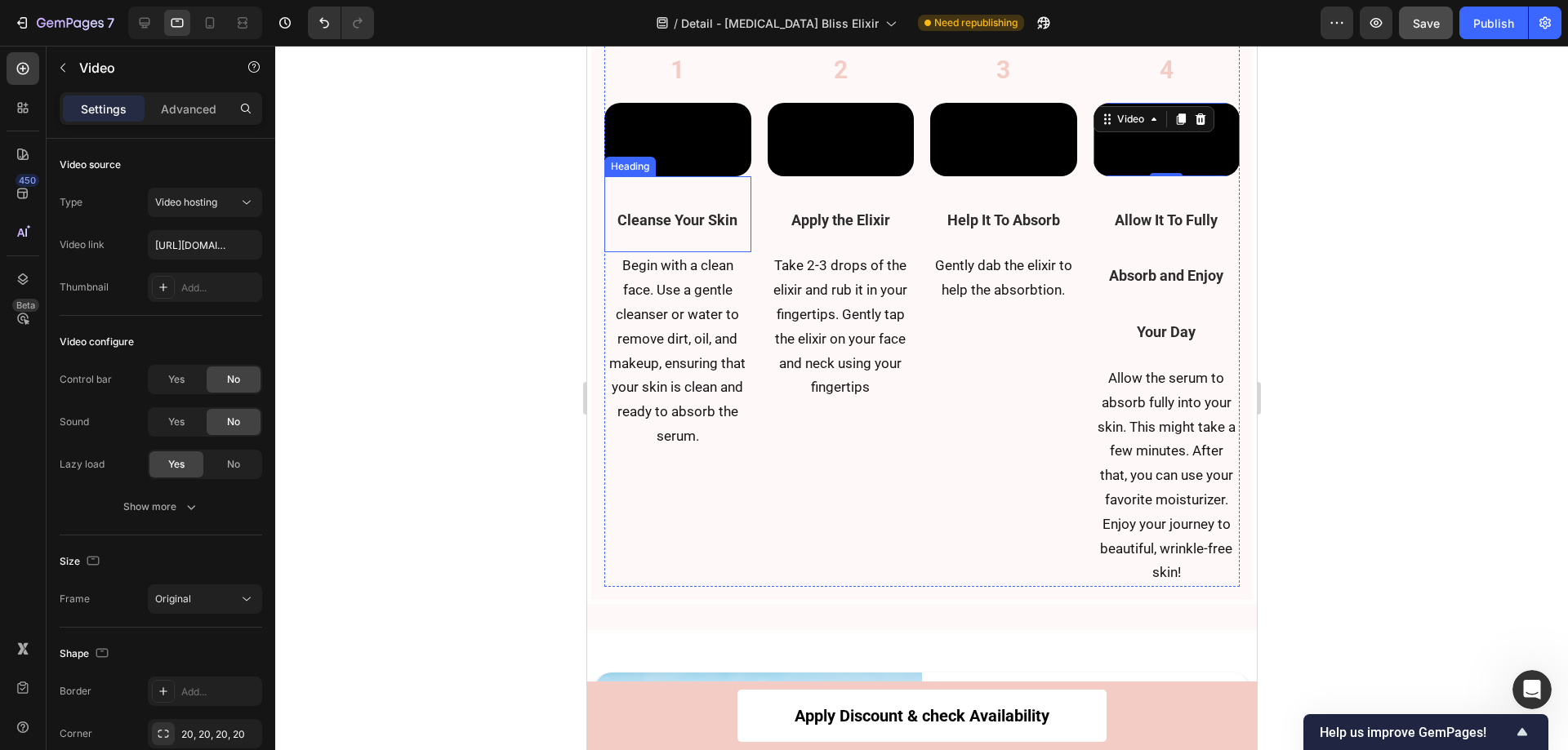
click at [668, 228] on span "Cleanse Your Skin" at bounding box center [676, 220] width 120 height 17
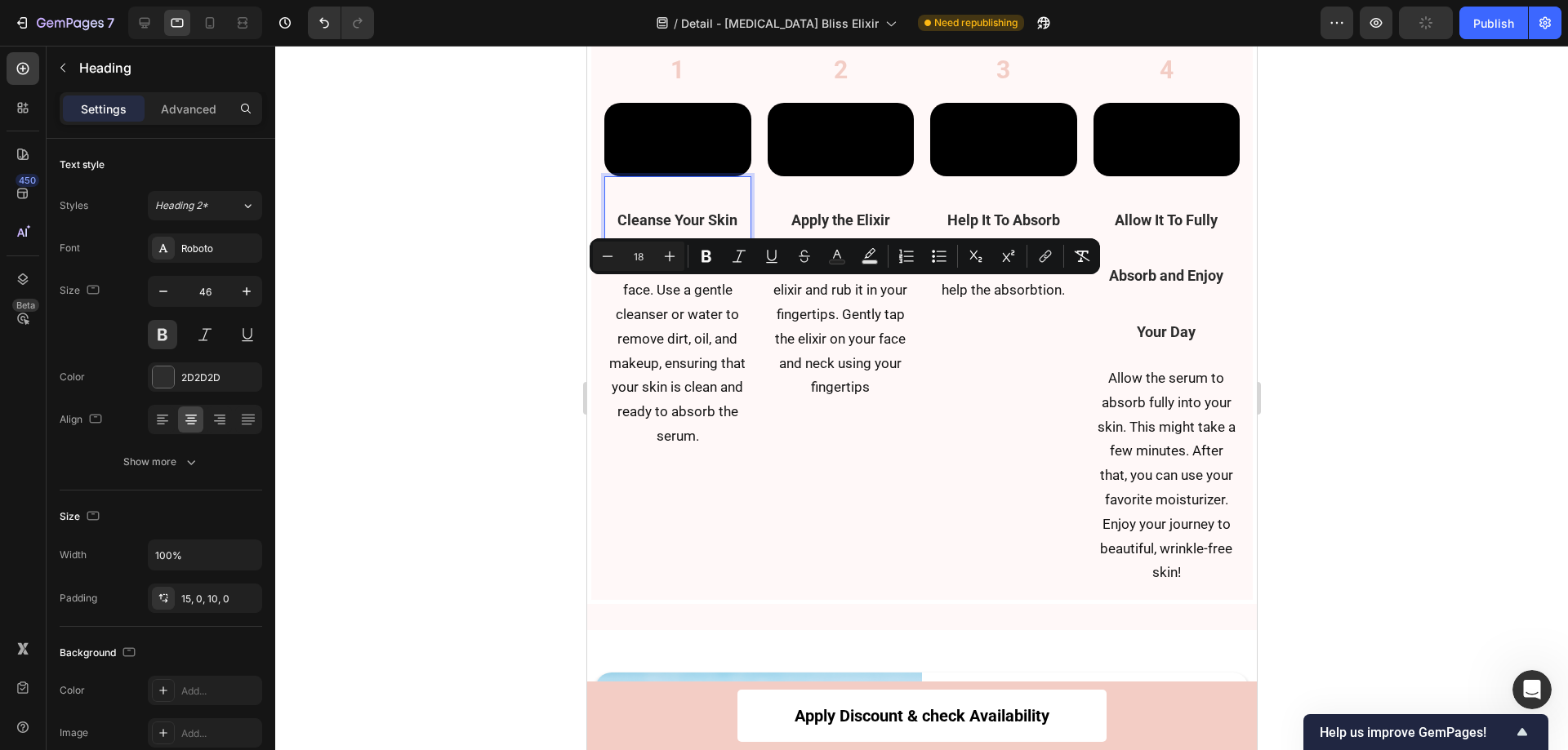
click at [658, 228] on span "Cleanse Your Skin" at bounding box center [676, 220] width 120 height 17
click at [213, 293] on input "46" at bounding box center [204, 292] width 54 height 29
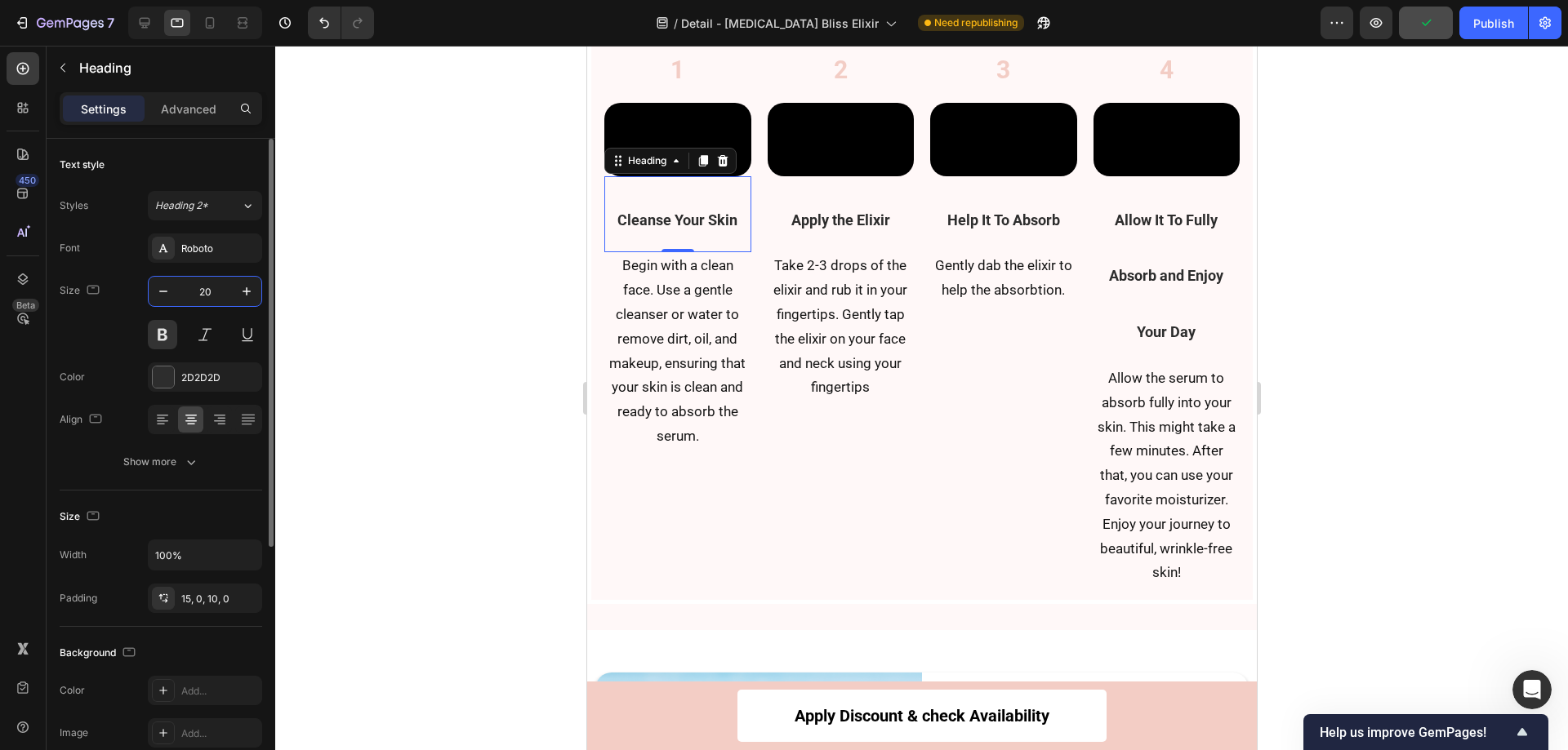
type input "20"
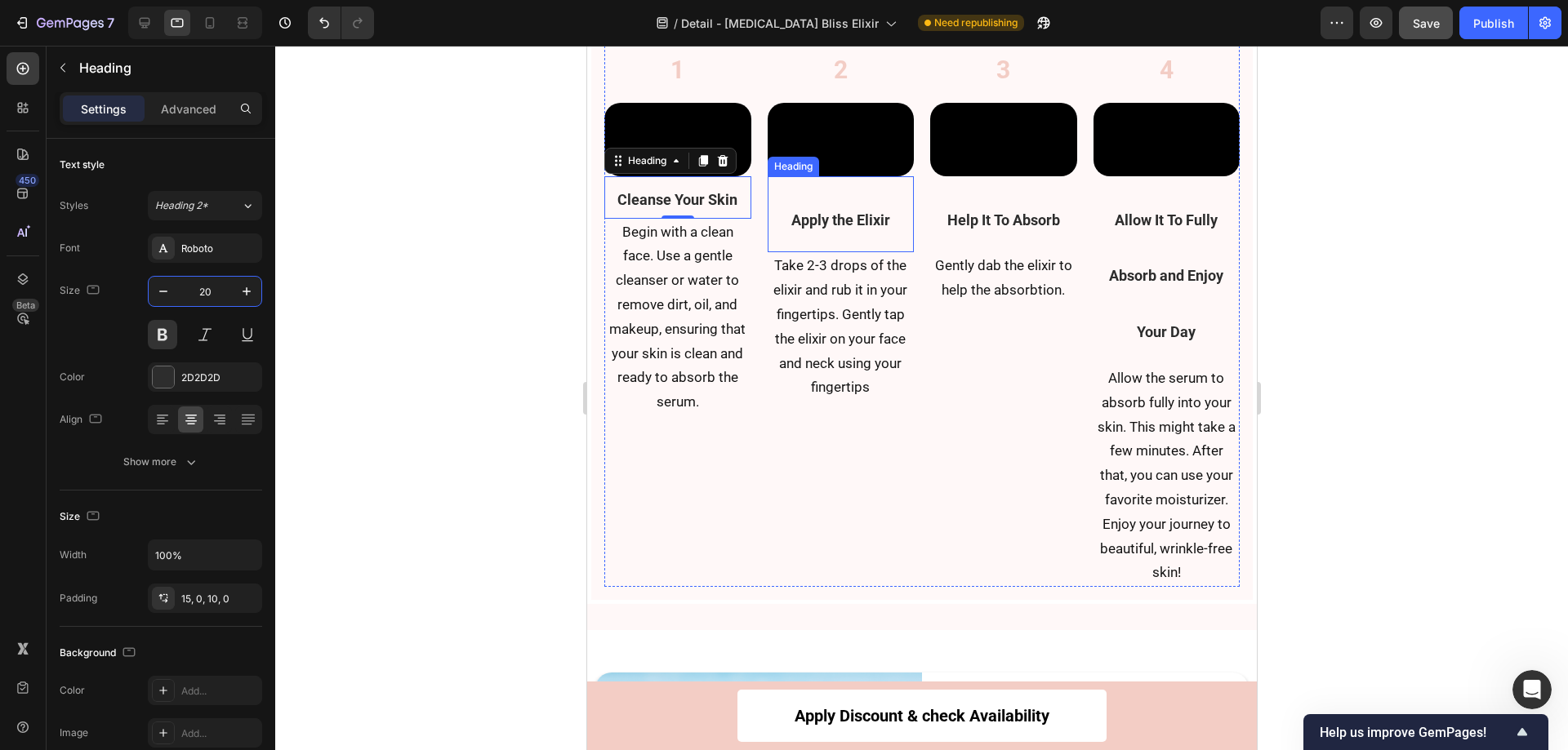
click at [795, 253] on h2 "Apply the Elixir" at bounding box center [840, 215] width 147 height 77
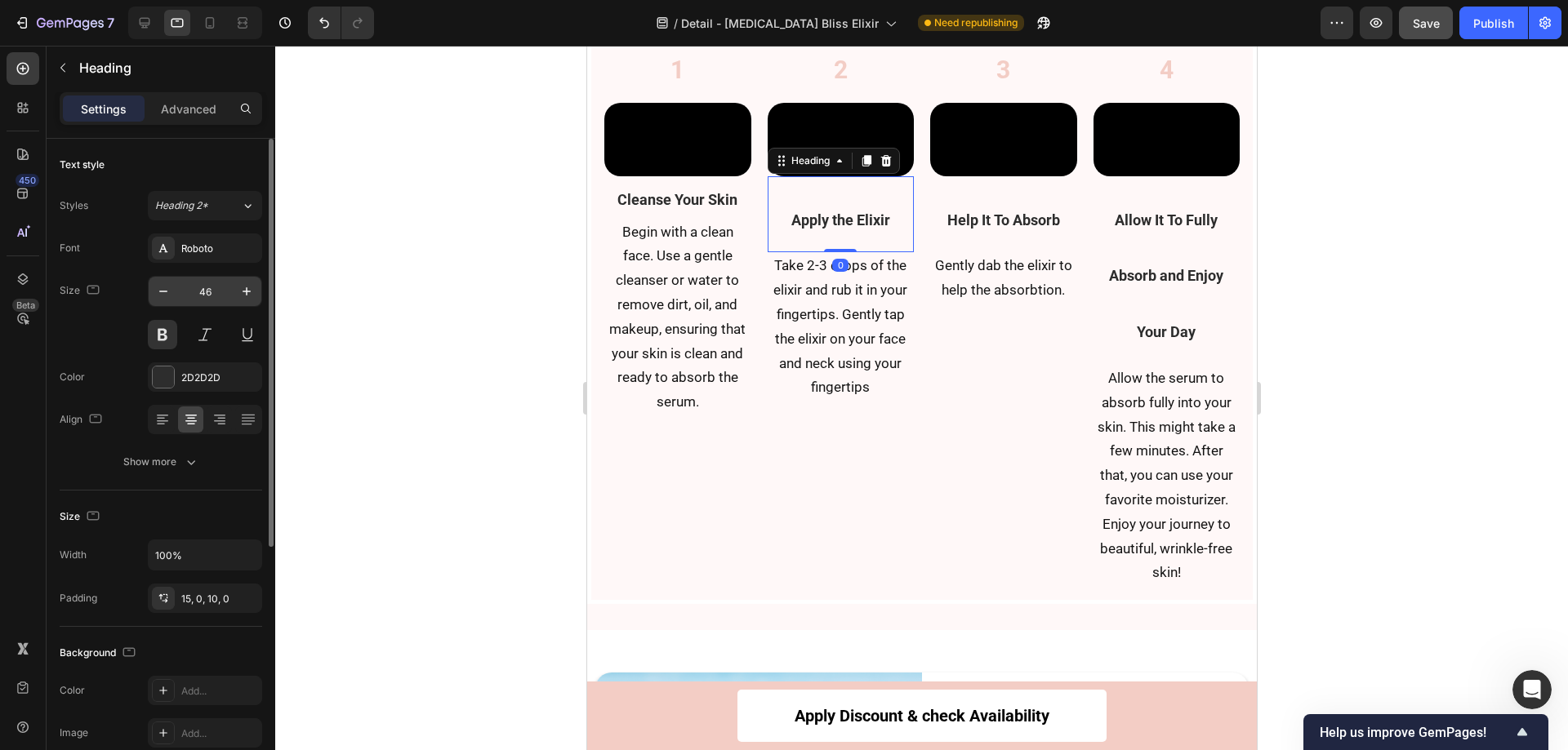
click at [206, 291] on input "46" at bounding box center [204, 292] width 54 height 29
click at [218, 292] on input "46" at bounding box center [204, 292] width 54 height 29
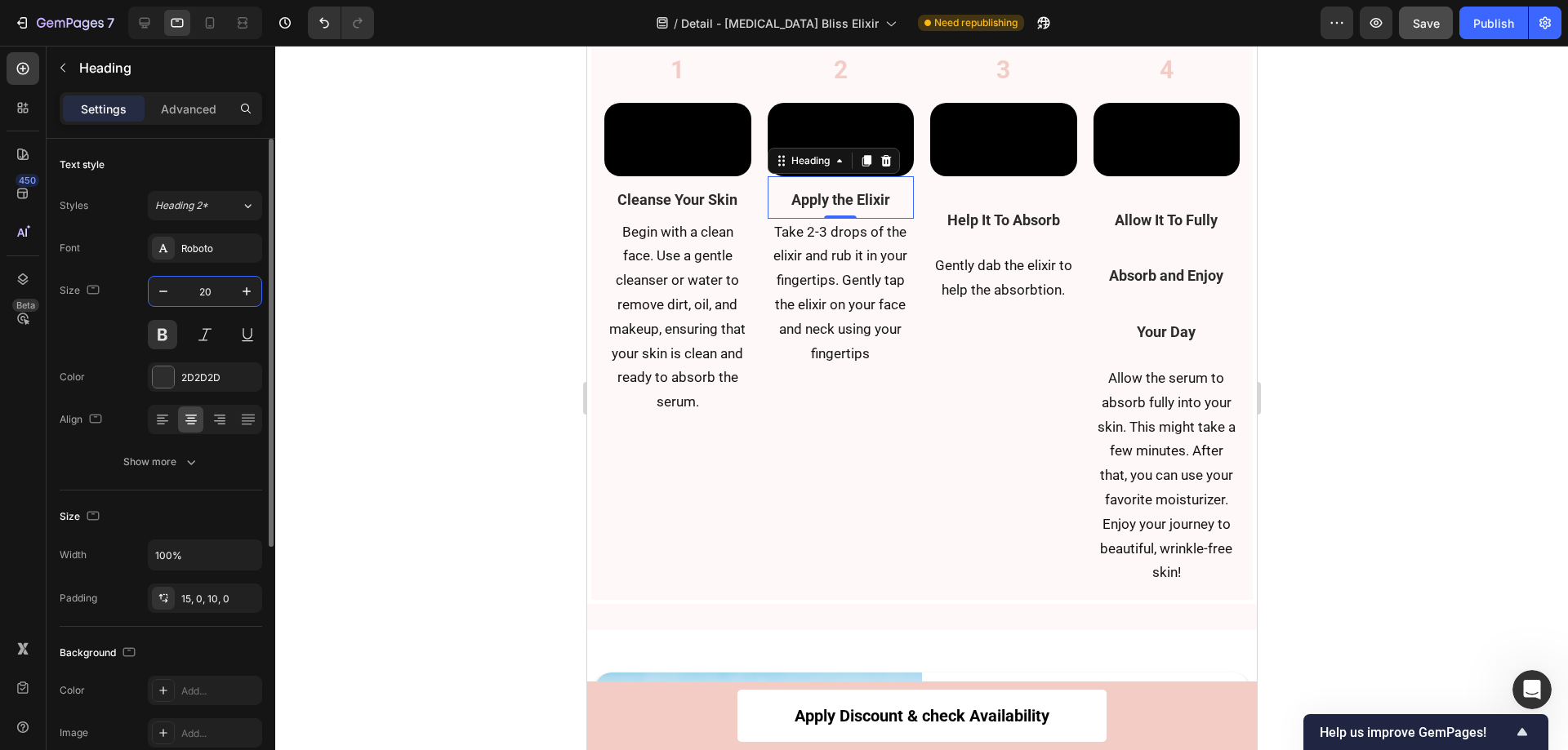
type input "20"
click at [963, 253] on h2 "Help It To Absorb" at bounding box center [1002, 215] width 147 height 77
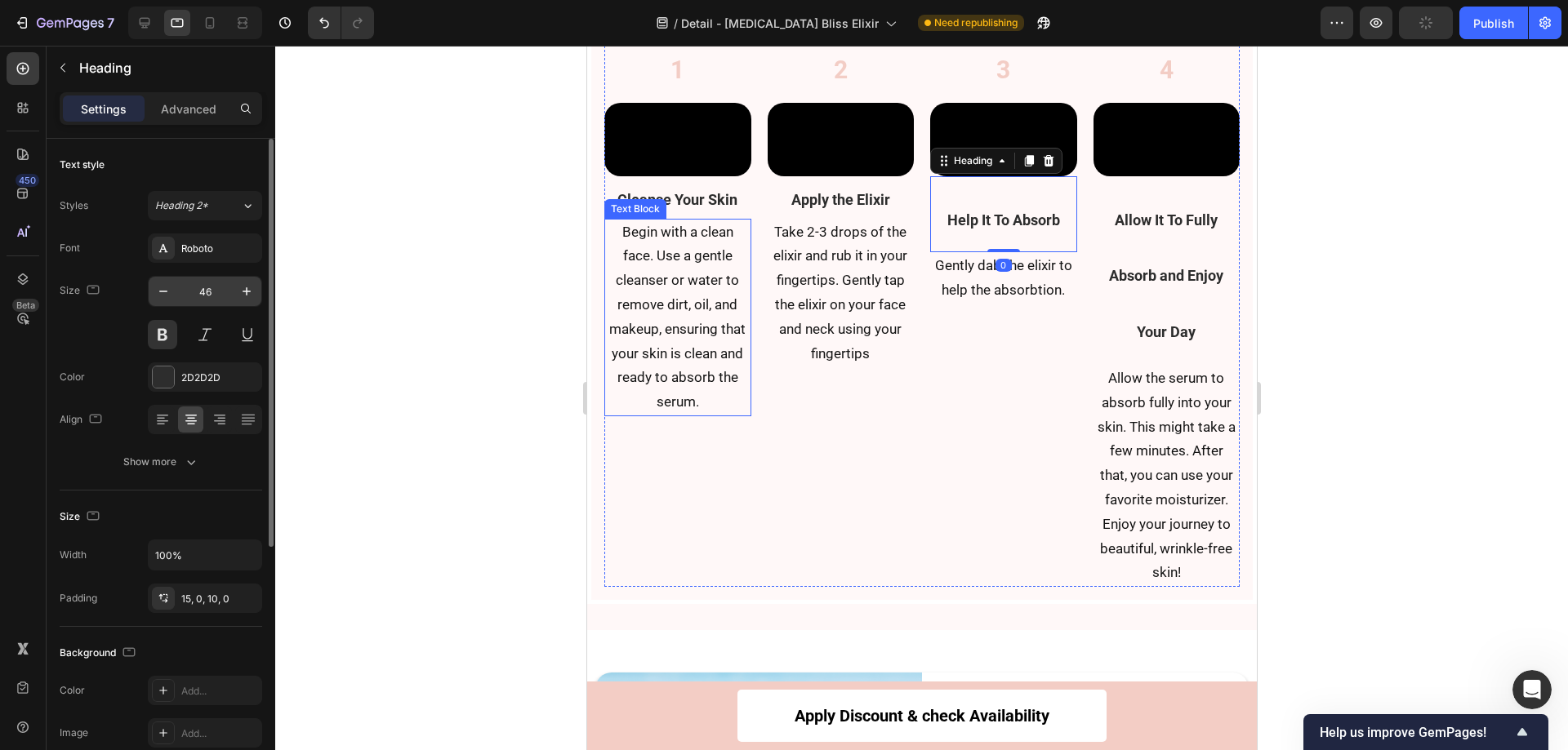
click at [215, 291] on input "46" at bounding box center [204, 292] width 54 height 29
type input "20"
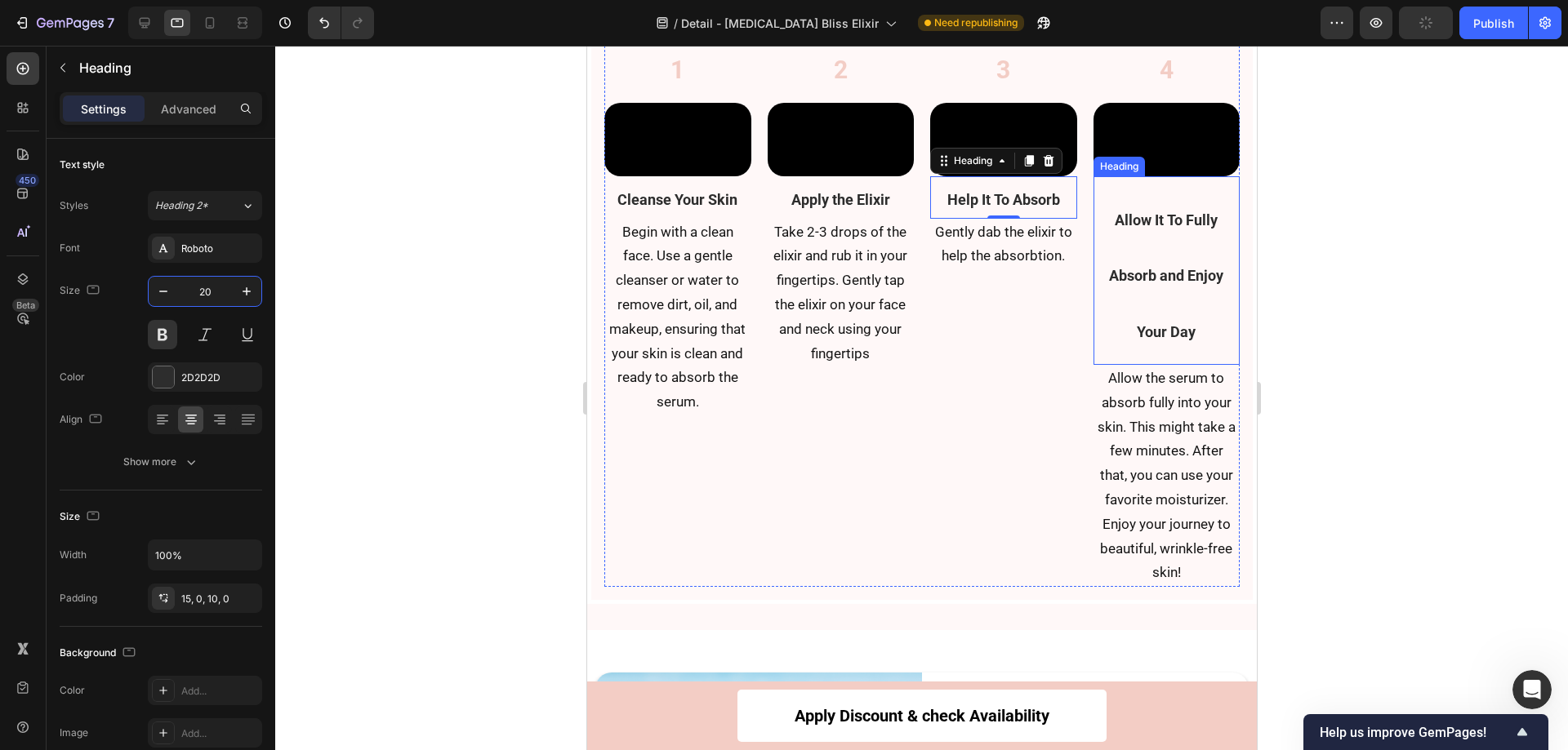
click at [1126, 295] on span "Allow It To Fully Absorb and Enjoy Your Day" at bounding box center [1165, 277] width 115 height 130
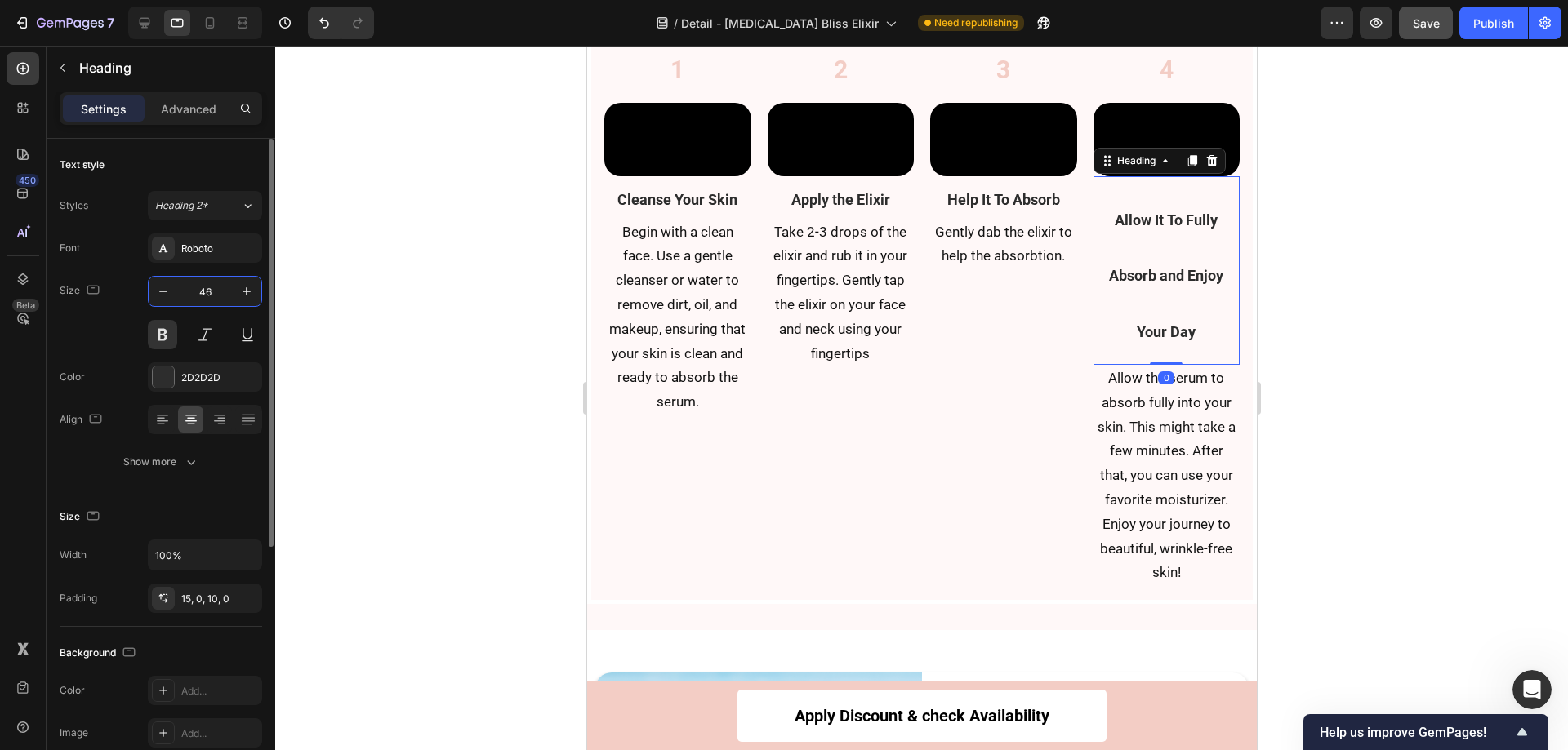
click at [220, 292] on input "46" at bounding box center [204, 292] width 54 height 29
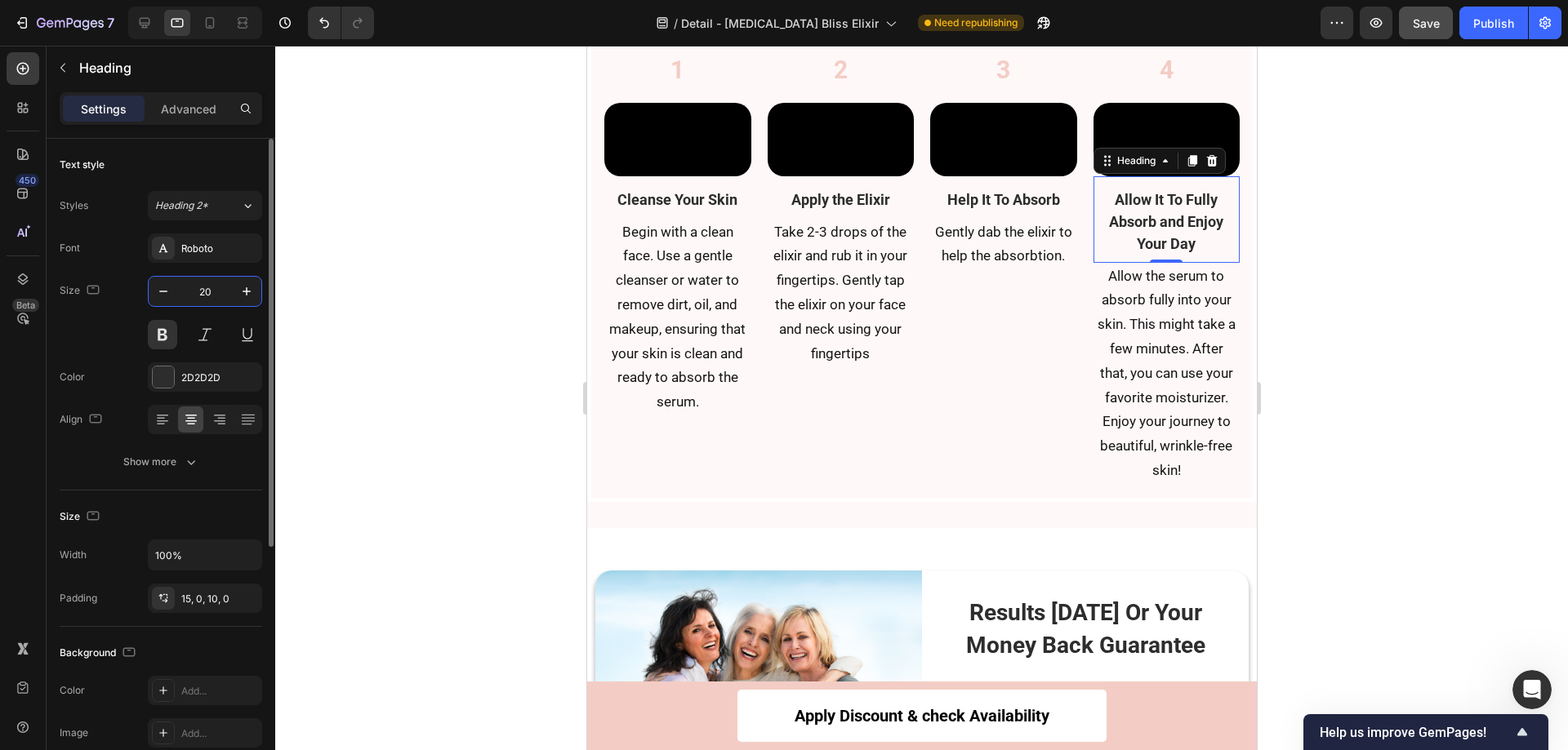
type input "20"
click at [1108, 406] on p "Allow the serum to absorb fully into your skin. This might take a few minutes. …" at bounding box center [1165, 374] width 144 height 219
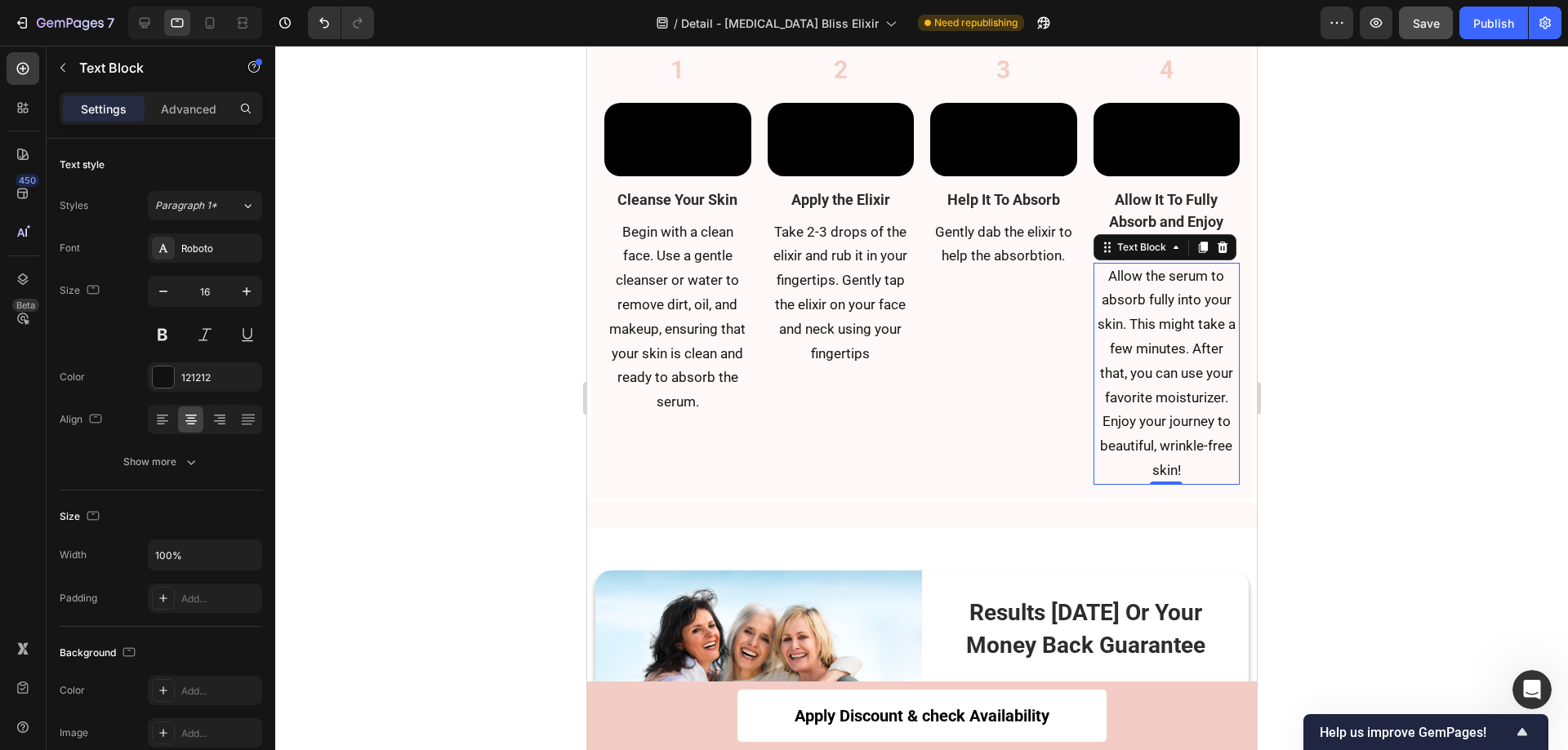
click at [1368, 406] on div at bounding box center [922, 398] width 1293 height 705
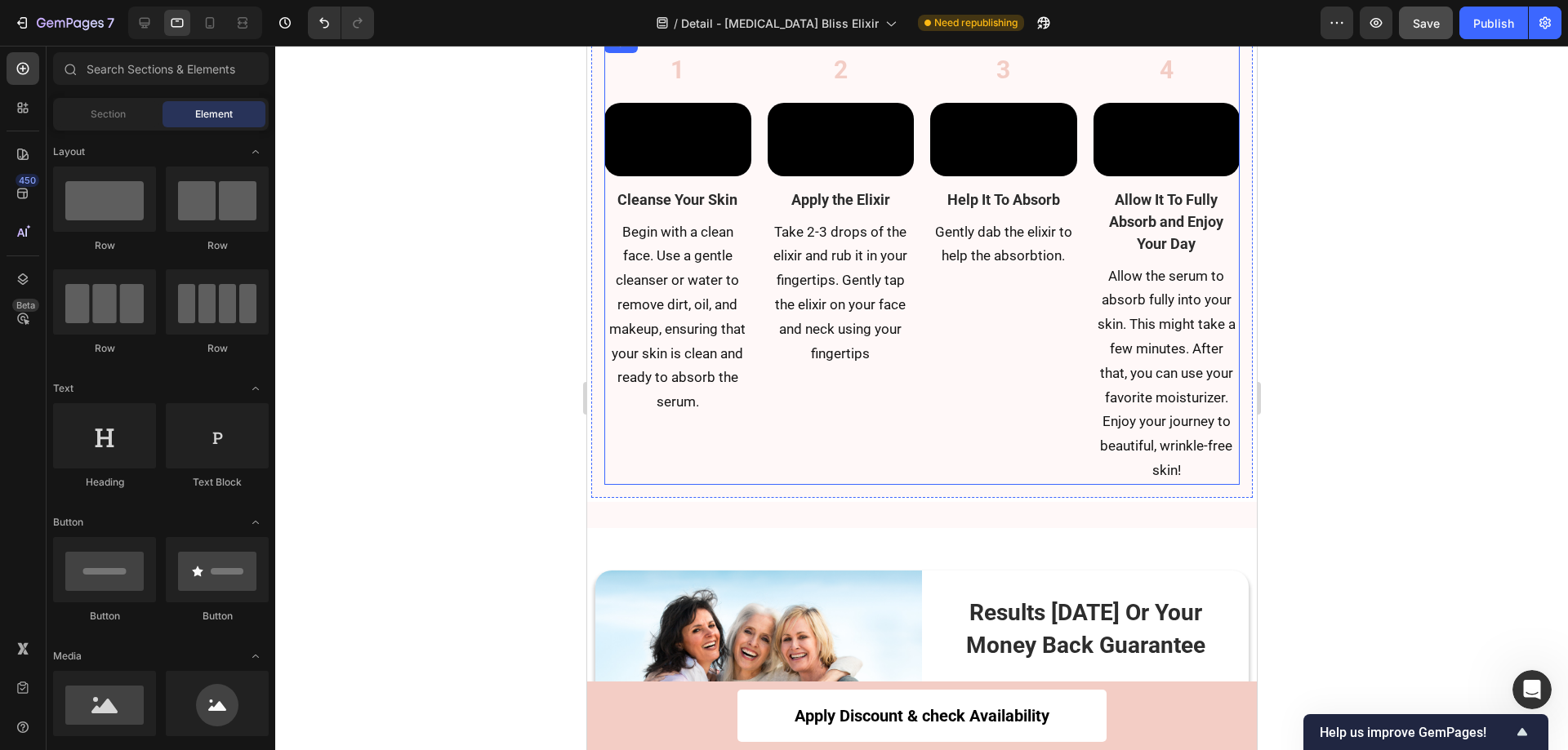
click at [1008, 448] on div "3 Heading Video Help It To Absorb Heading Gently dab the elixir to help the abs…" at bounding box center [1002, 259] width 147 height 451
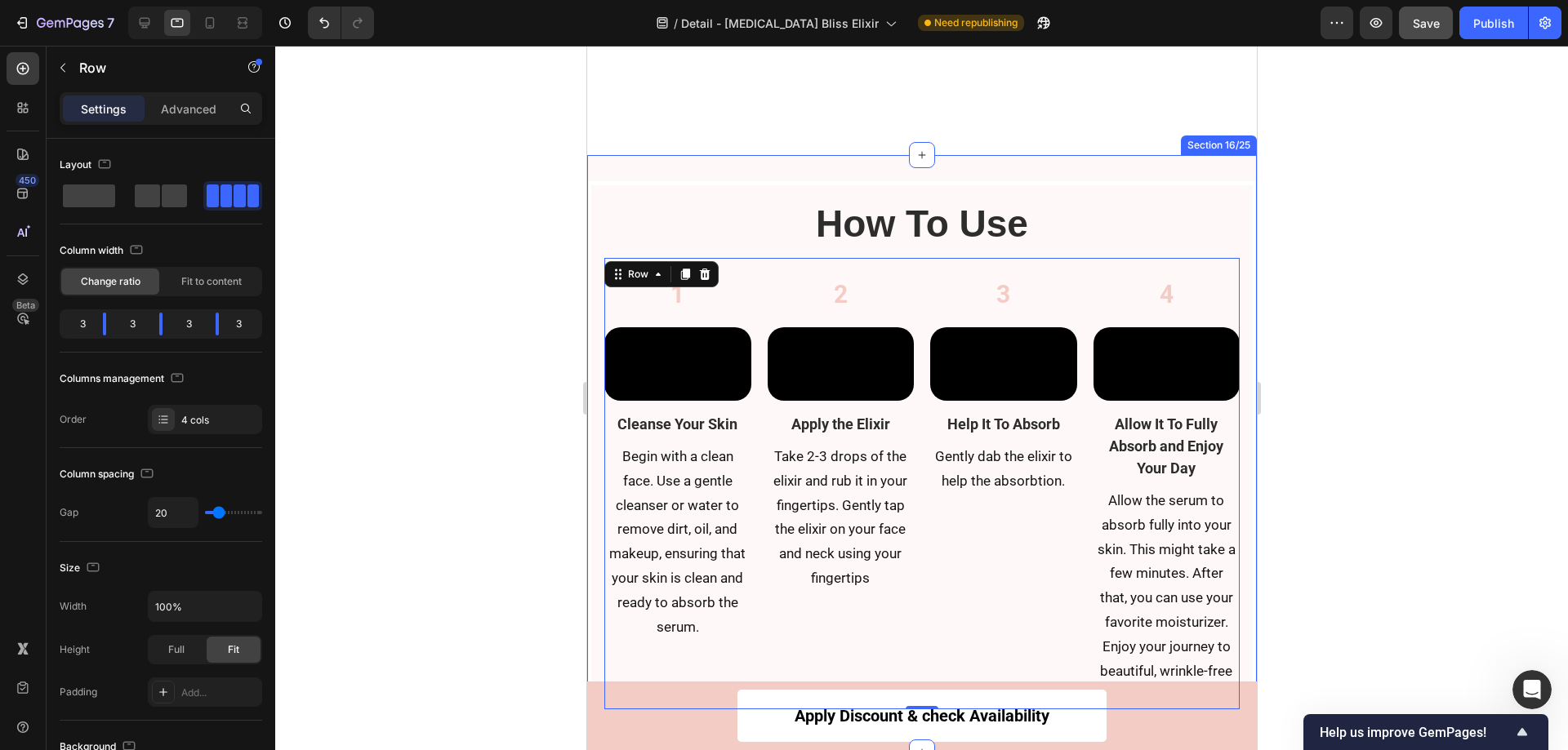
scroll to position [7089, 0]
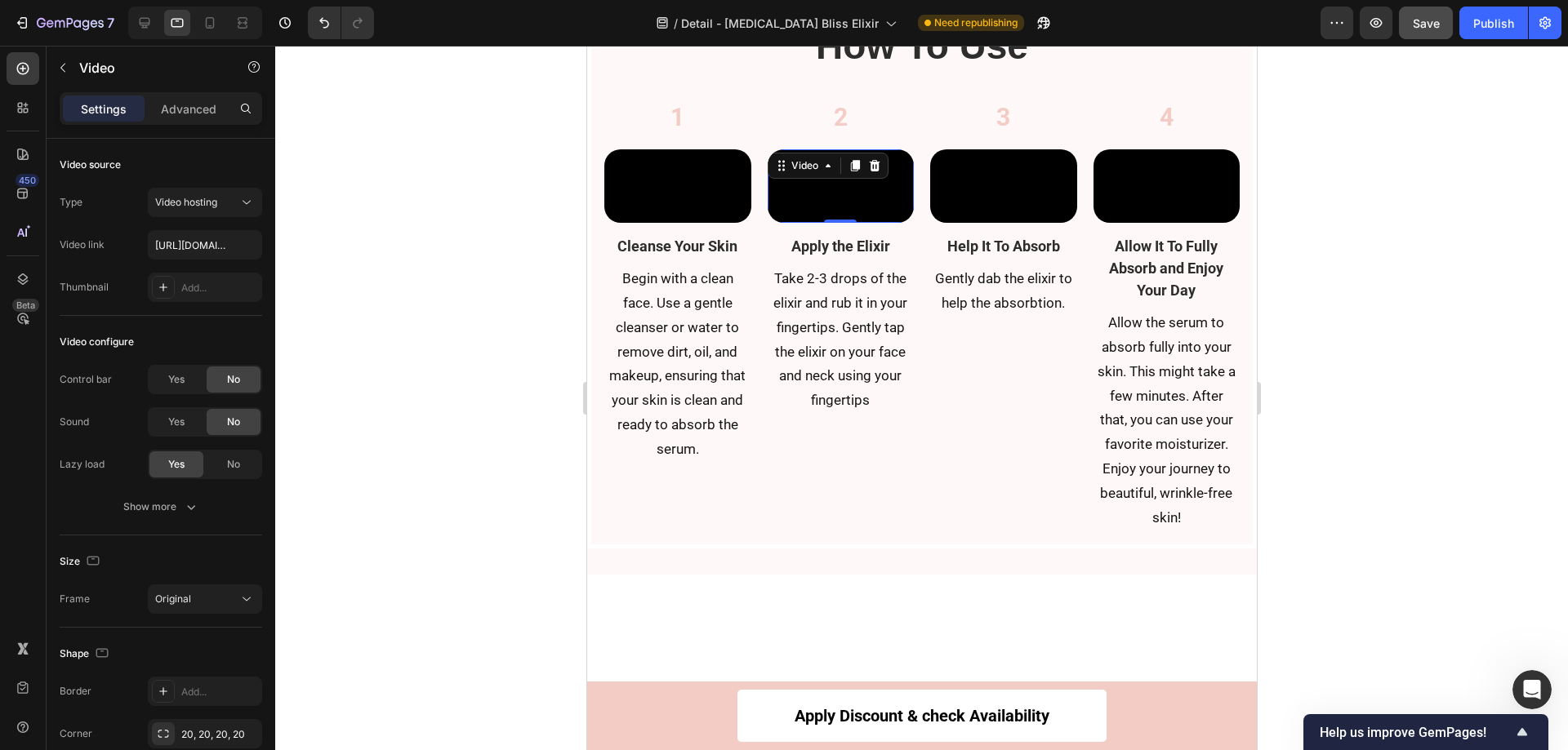
click at [856, 223] on video at bounding box center [840, 186] width 147 height 73
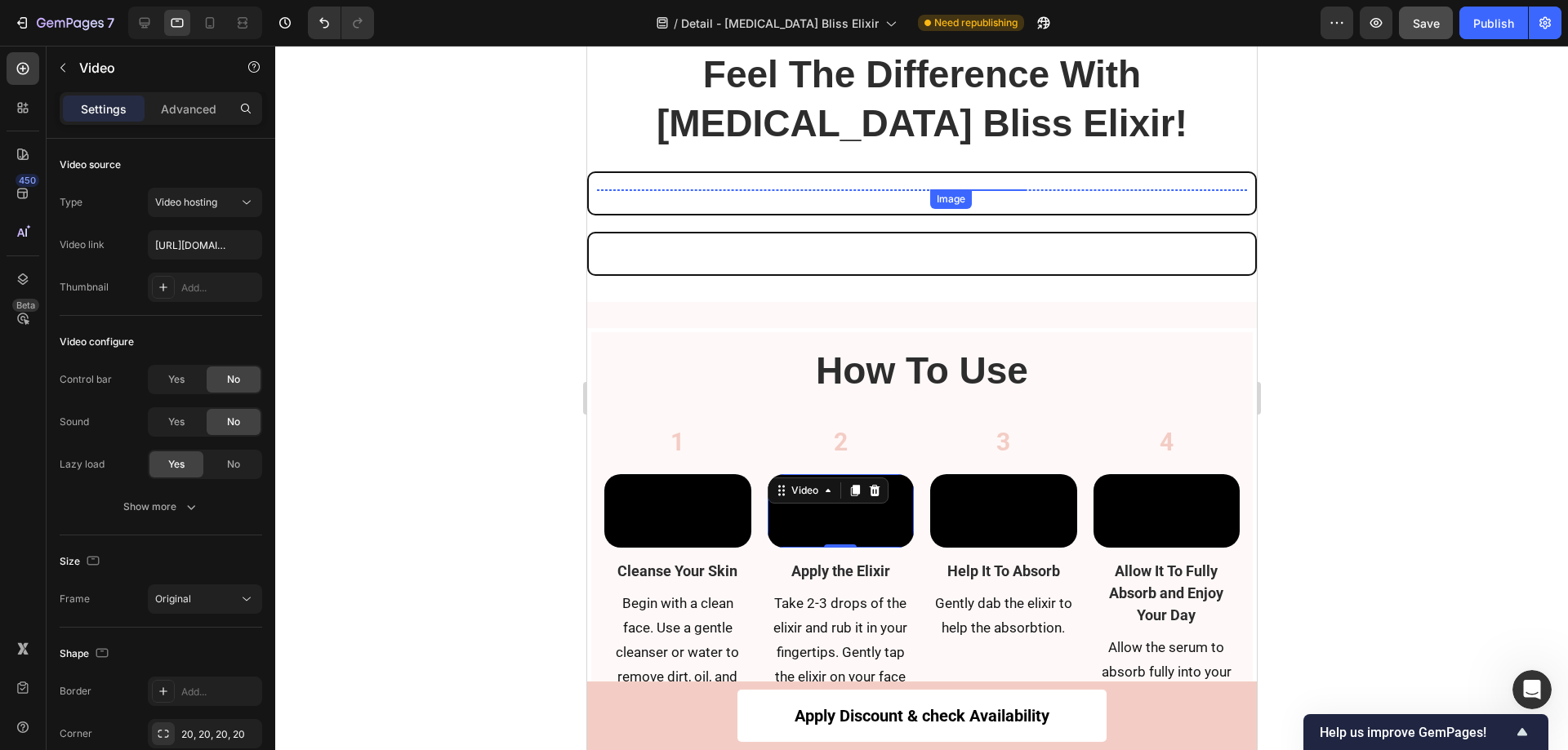
scroll to position [6763, 0]
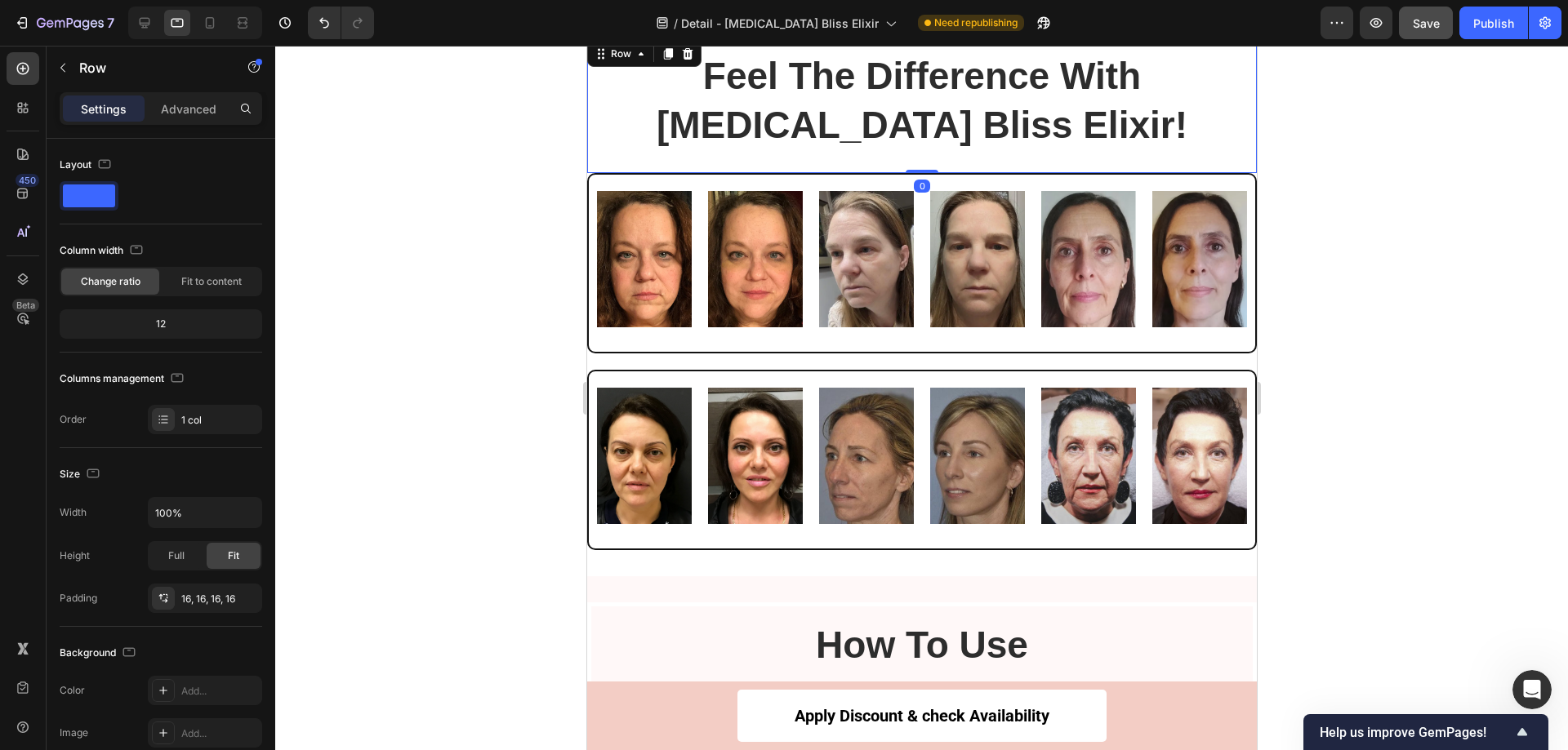
click at [1240, 157] on div "Feel The Difference With Botox Bliss Elixir! Heading Row 0" at bounding box center [921, 105] width 669 height 136
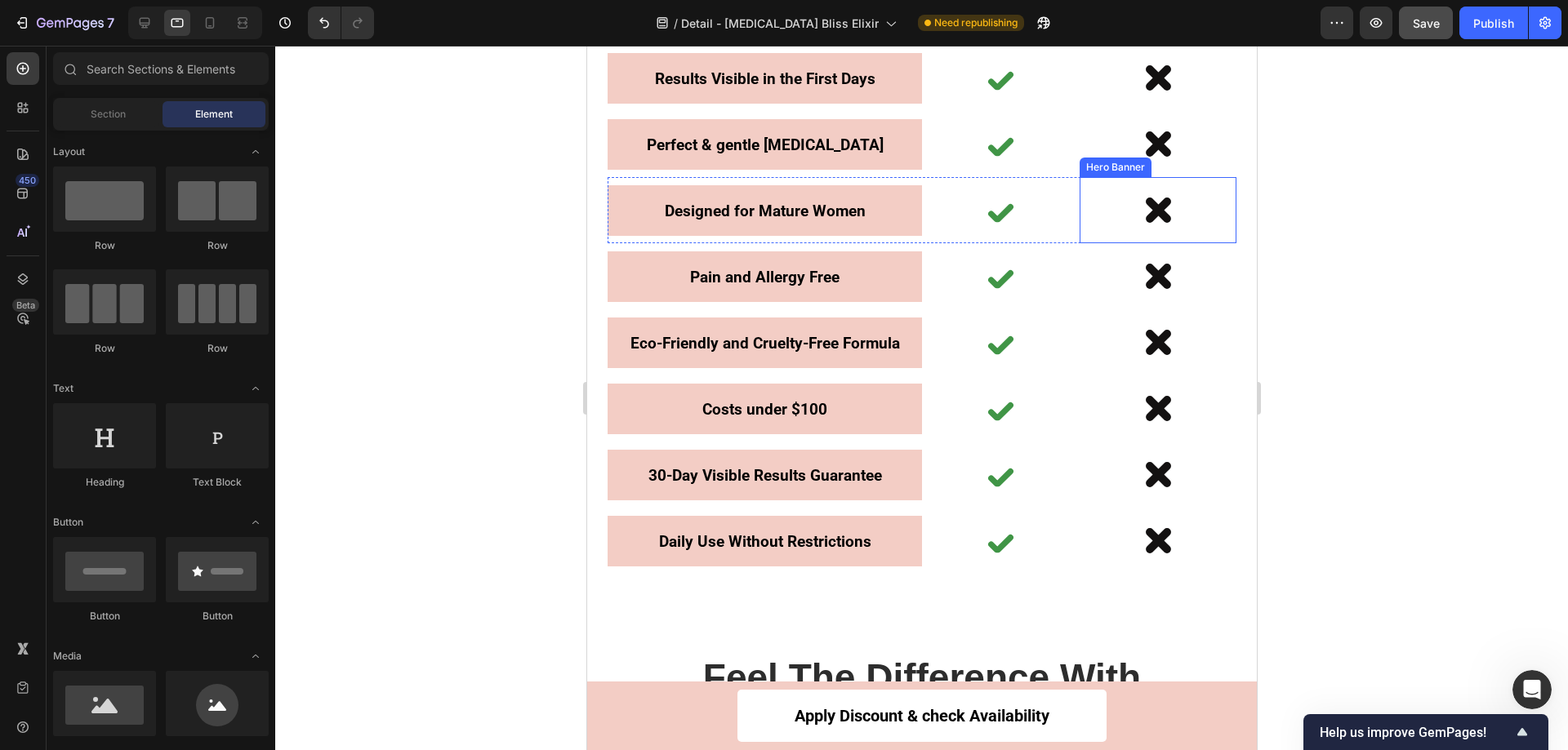
scroll to position [6478, 0]
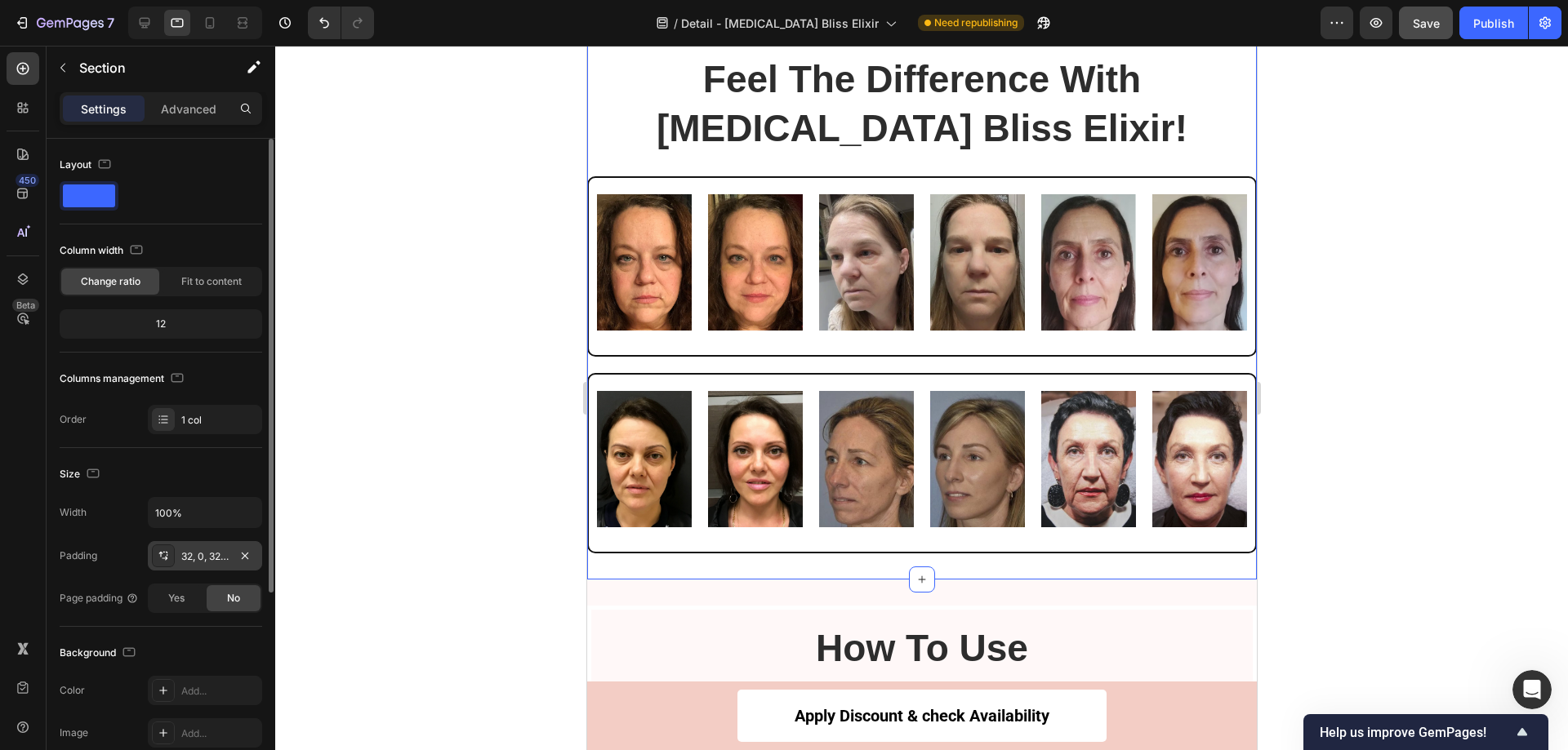
click at [172, 556] on div at bounding box center [163, 556] width 23 height 23
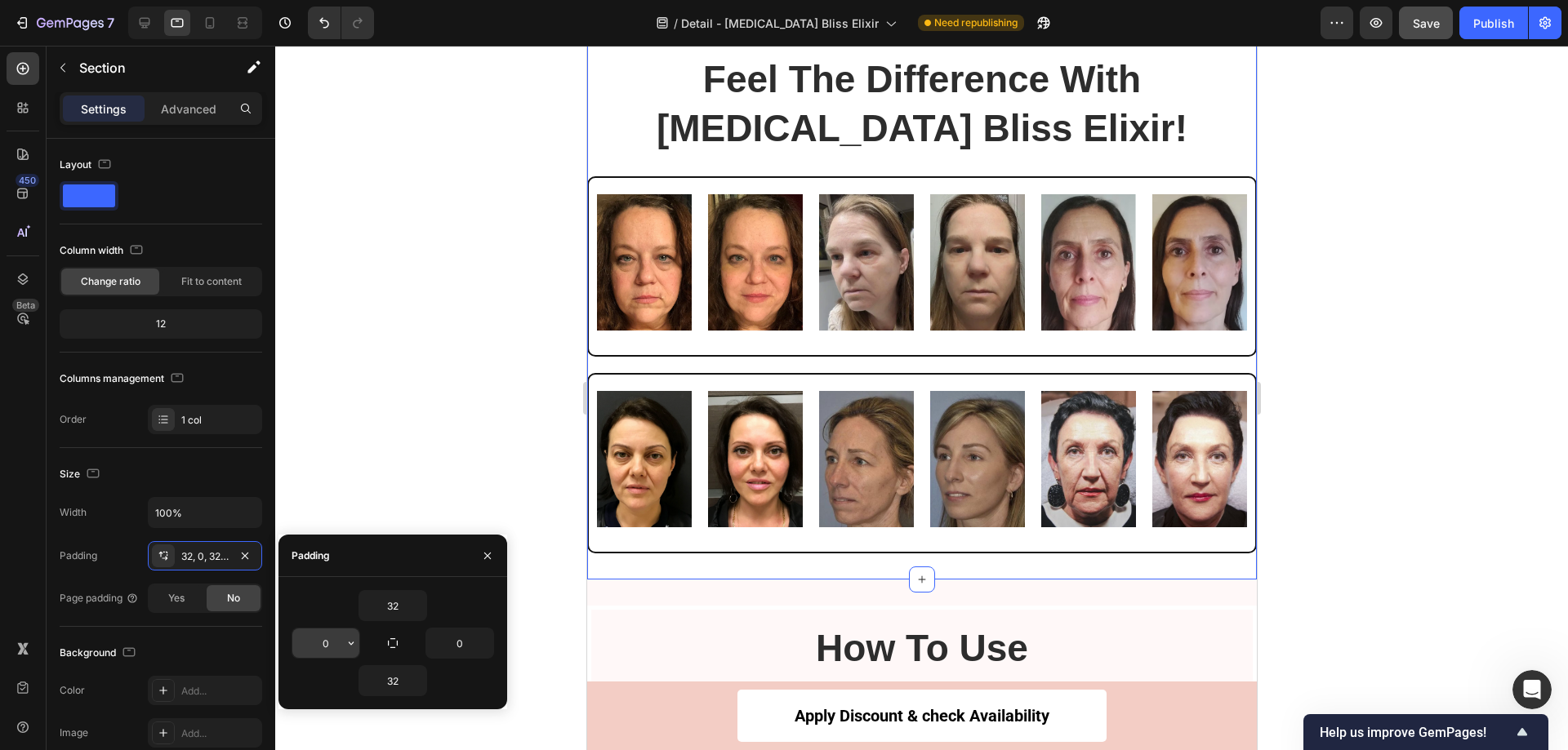
click at [332, 647] on input "0" at bounding box center [326, 644] width 67 height 29
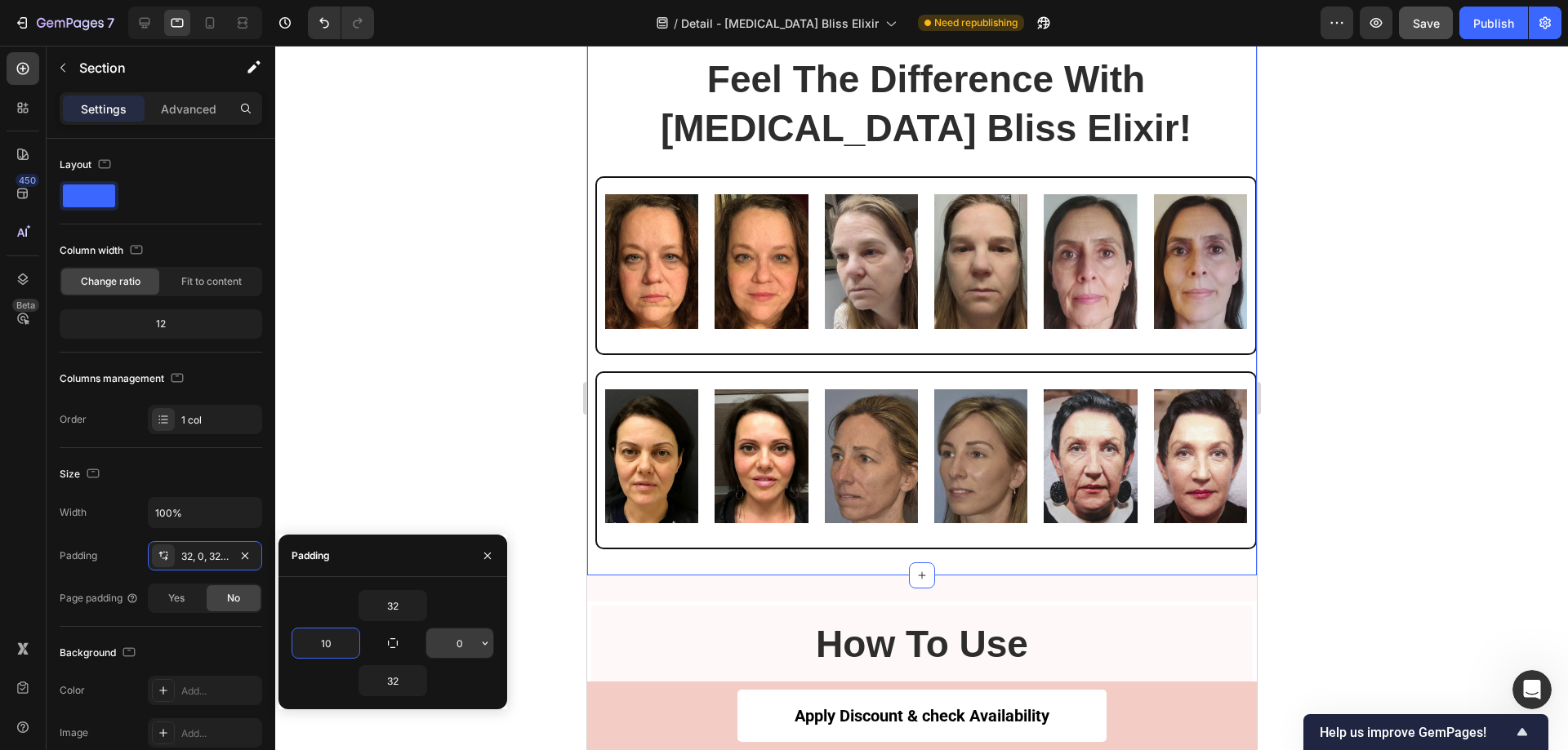
type input "10"
click at [468, 645] on input "0" at bounding box center [459, 644] width 67 height 29
type input "10"
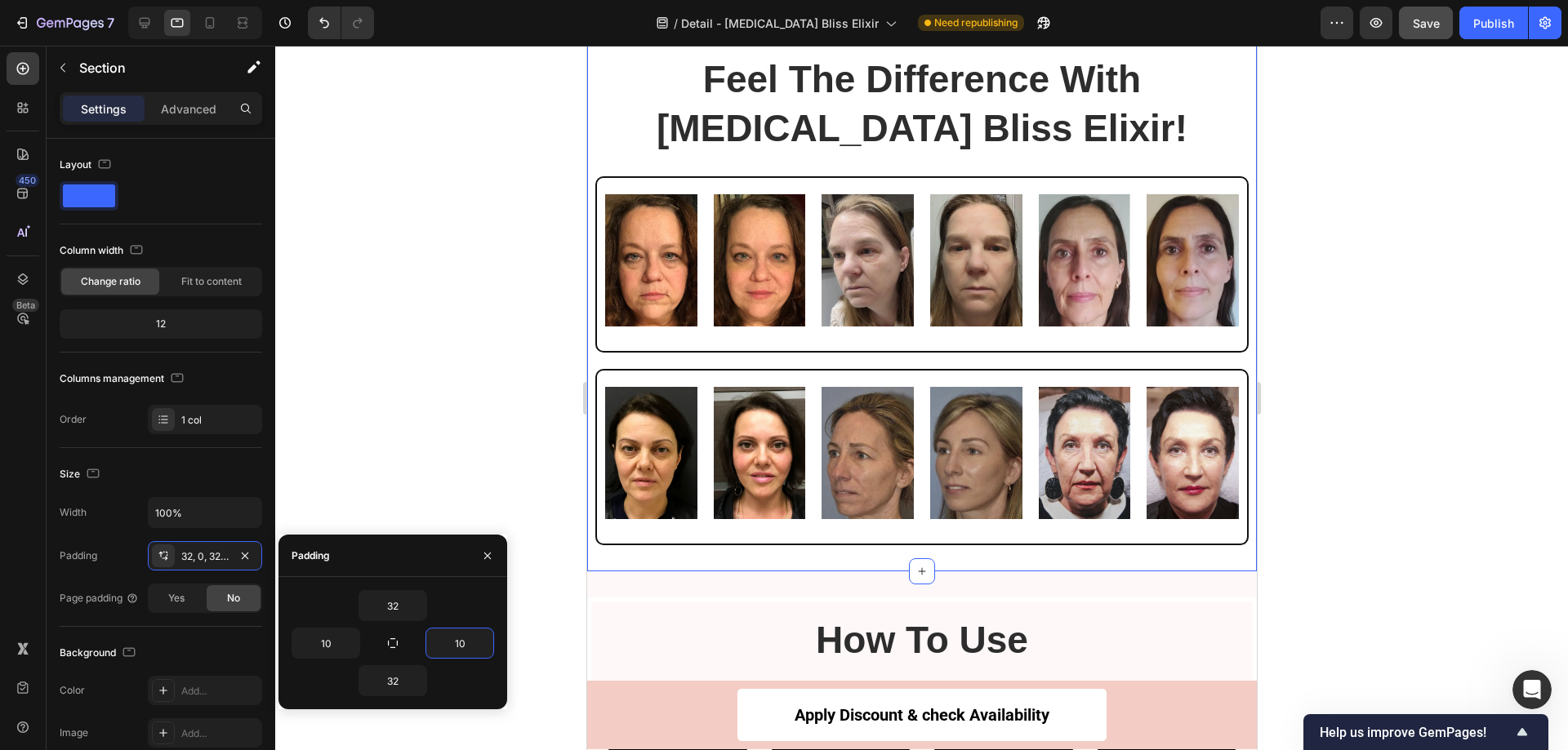
click at [447, 459] on div at bounding box center [922, 398] width 1293 height 705
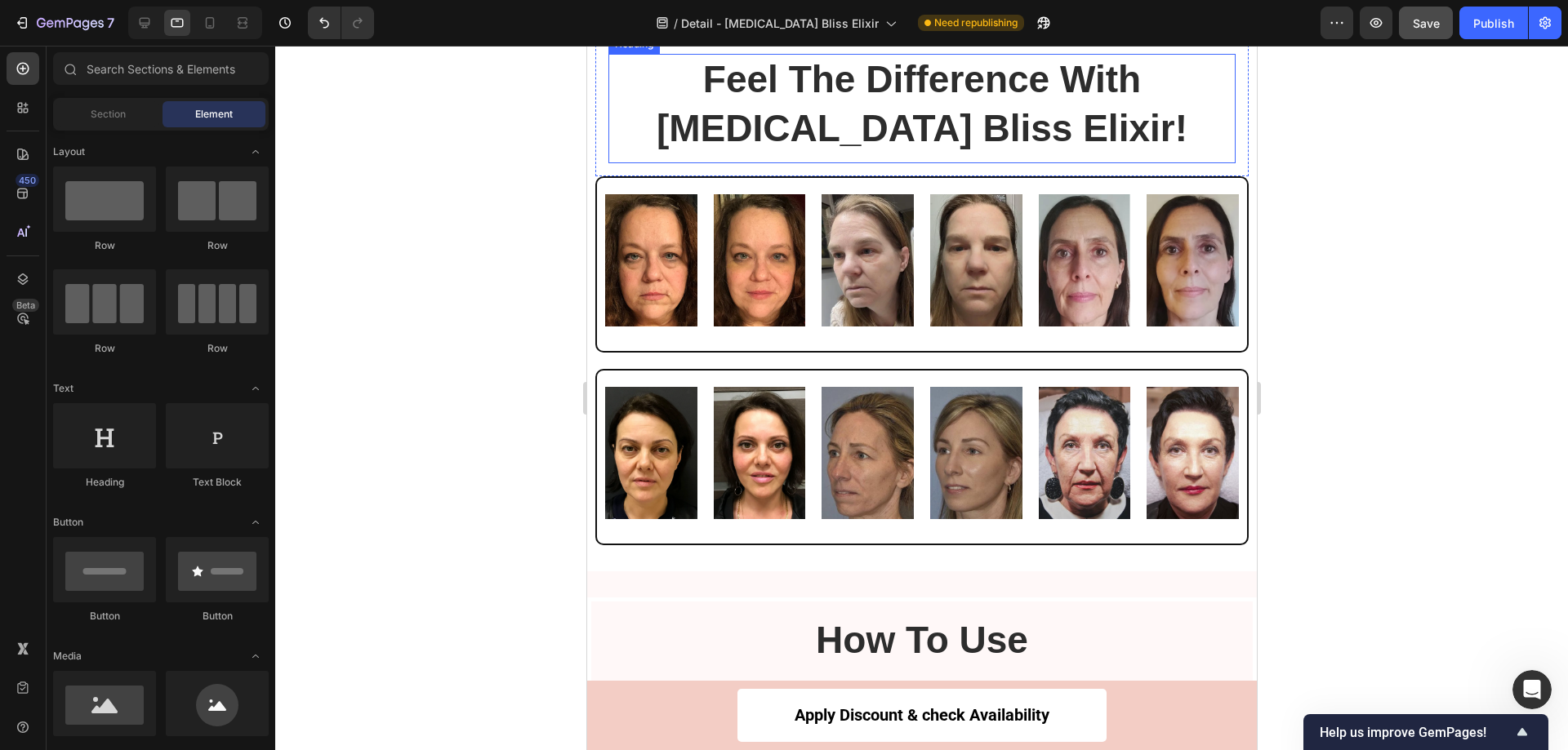
click at [932, 155] on h2 "Feel The Difference With Botox Bliss Elixir!" at bounding box center [922, 105] width 627 height 101
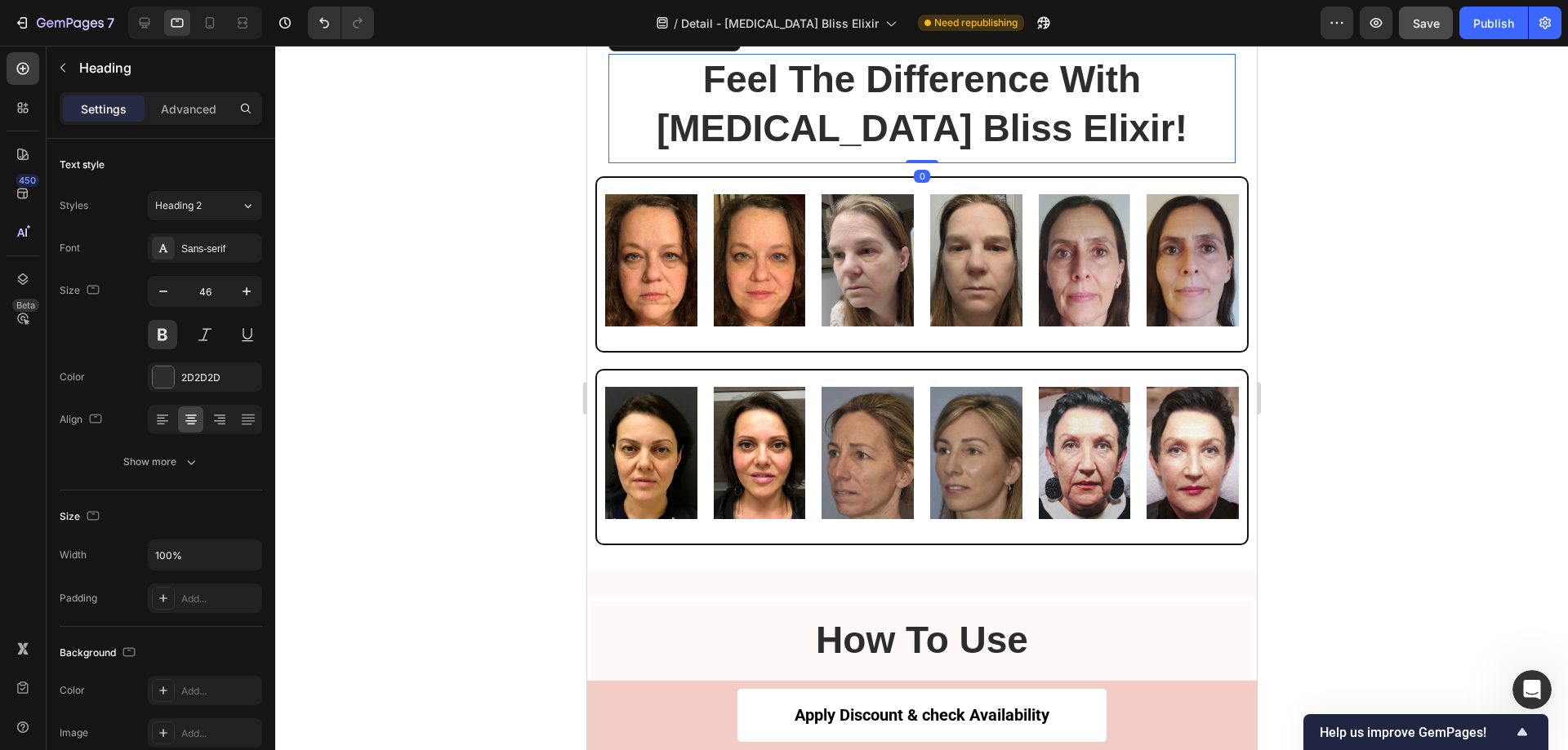
click at [886, 155] on h2 "Feel The Difference With Botox Bliss Elixir!" at bounding box center [922, 105] width 627 height 101
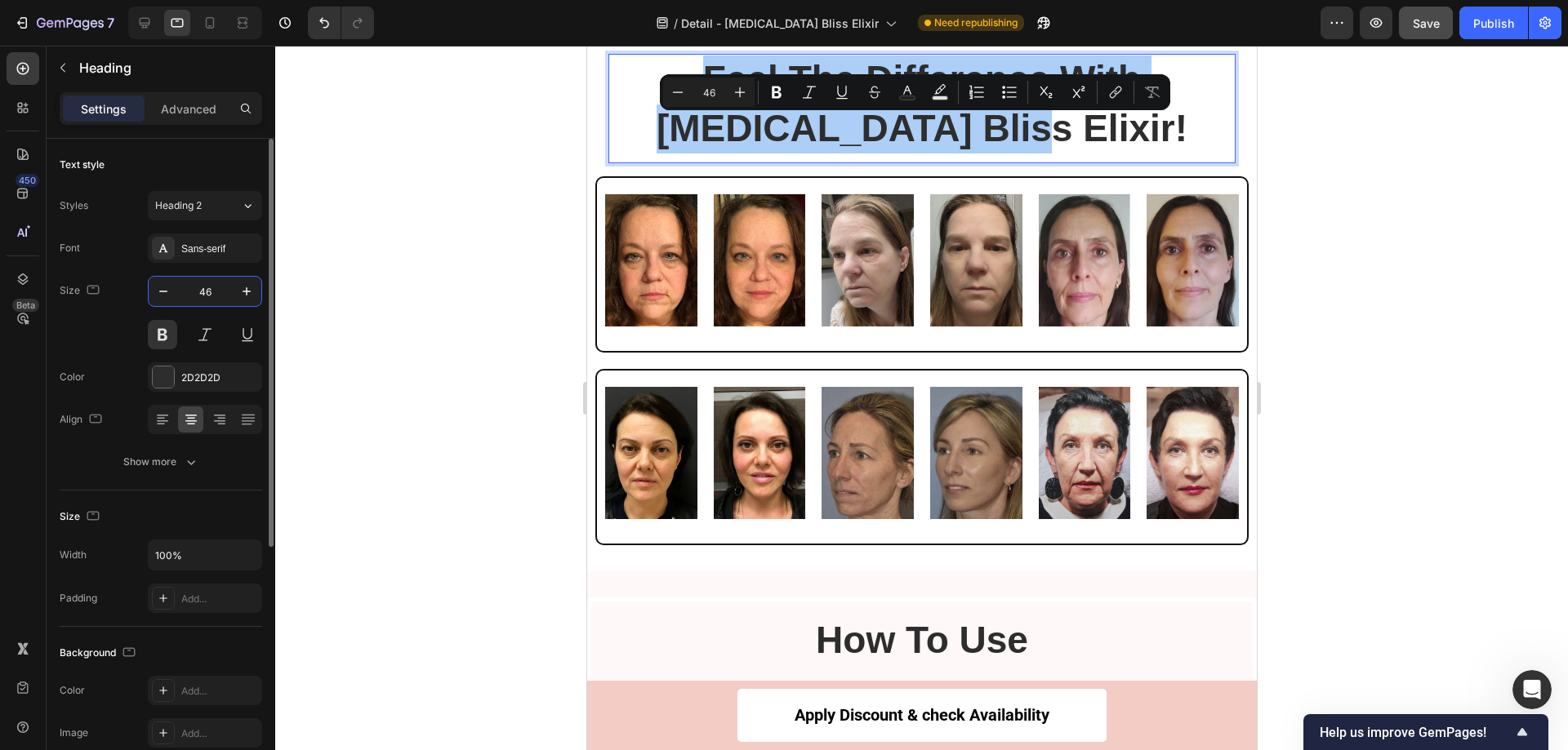
click at [223, 293] on input "46" at bounding box center [204, 292] width 54 height 29
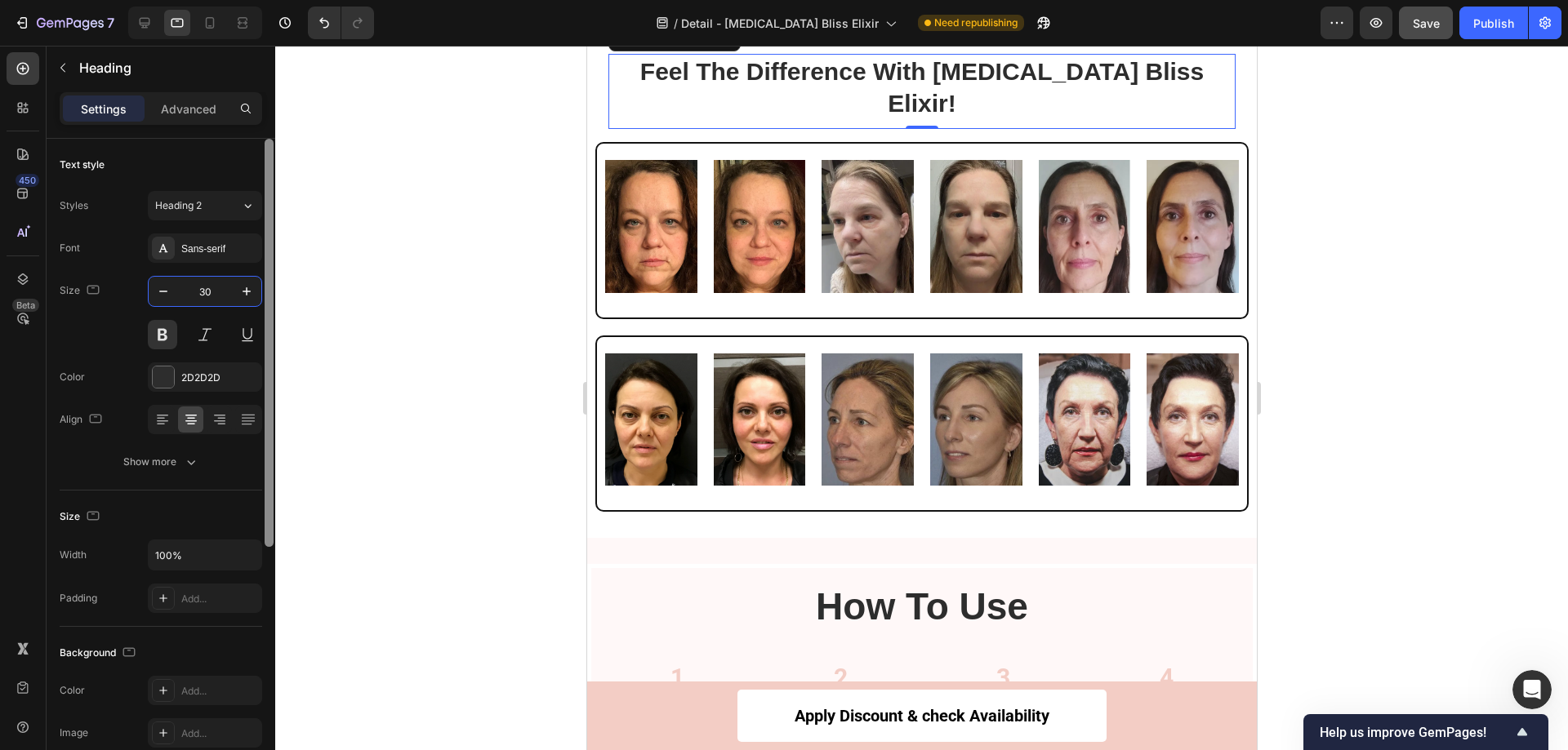
type input "30"
click at [1350, 191] on div at bounding box center [922, 398] width 1293 height 705
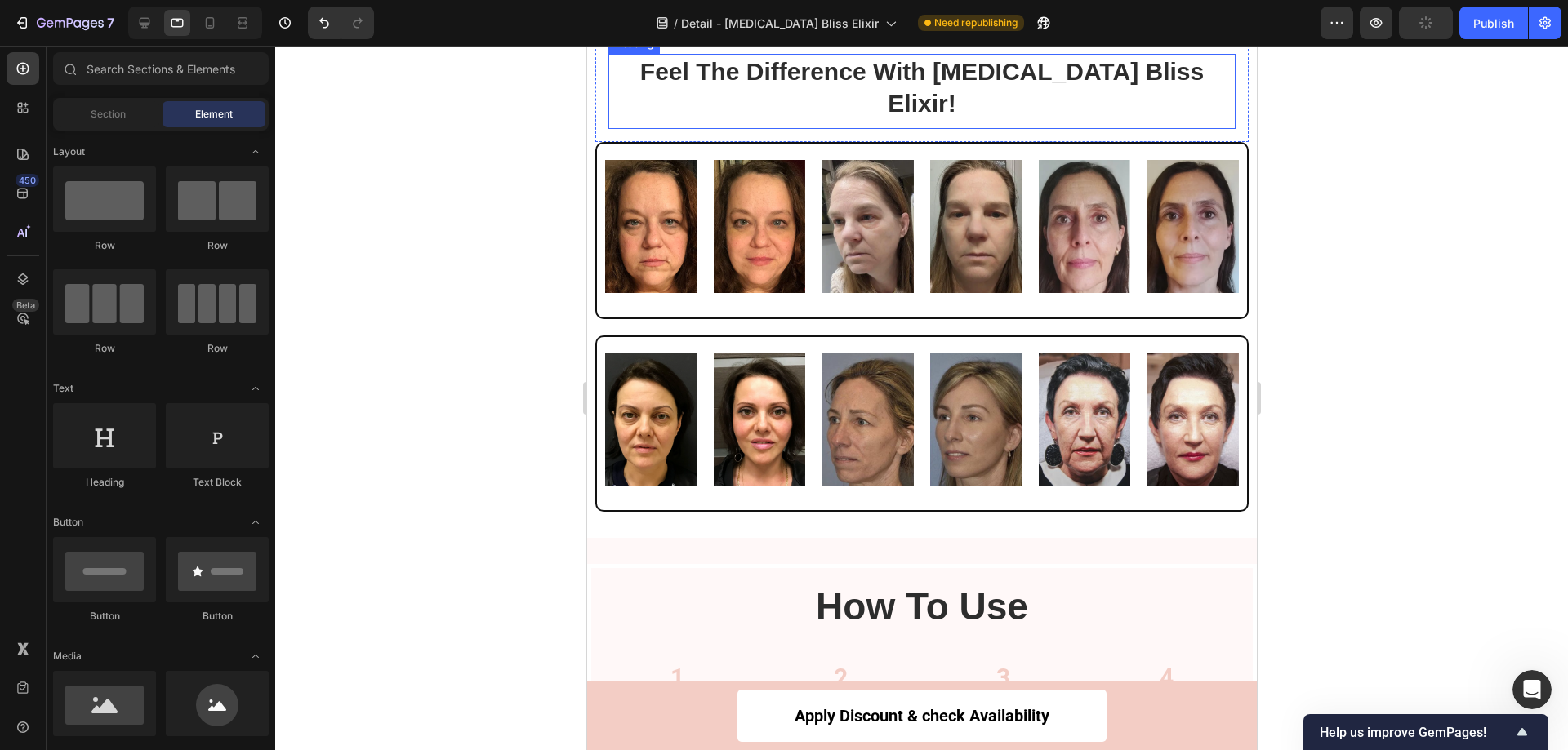
scroll to position [6881, 0]
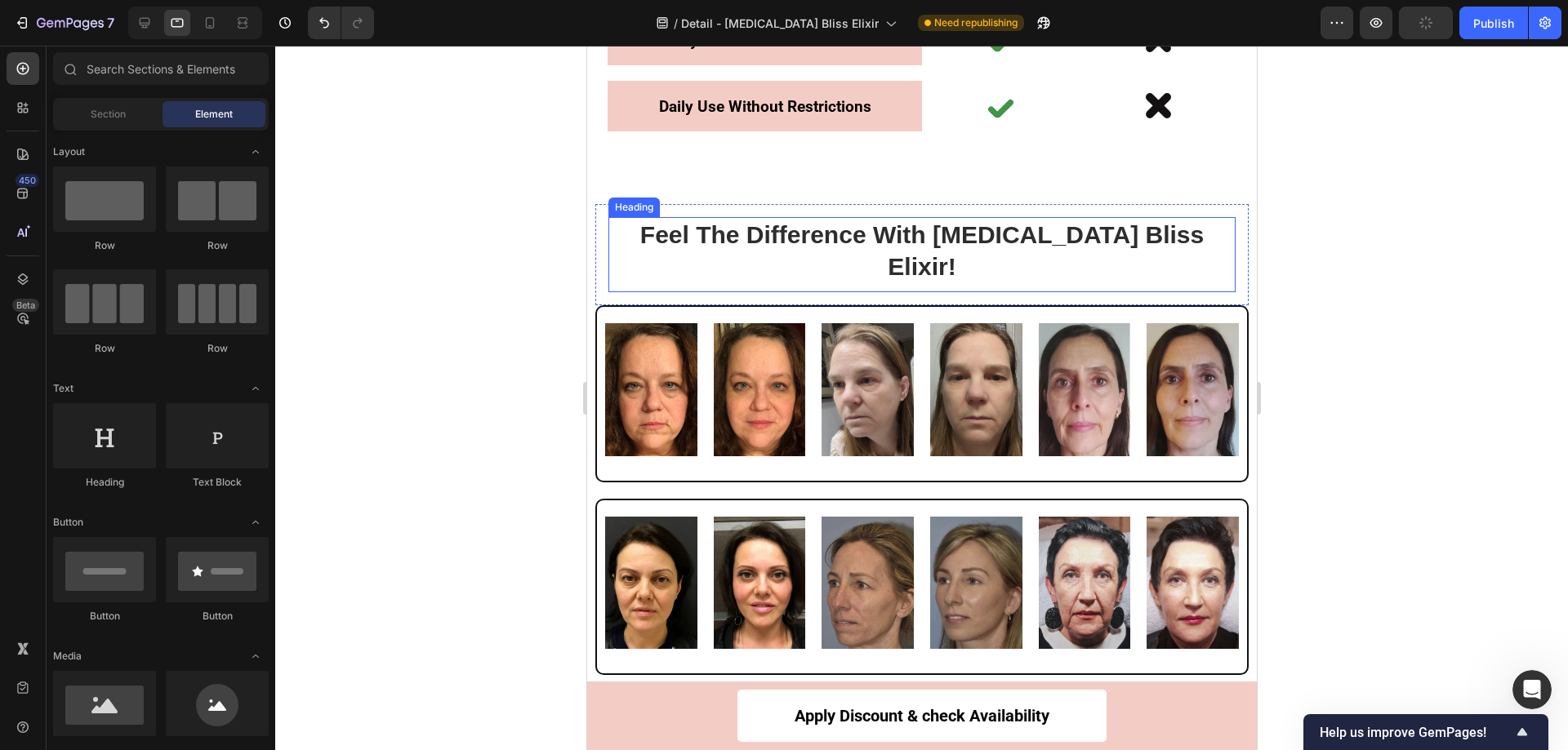
drag, startPoint x: 973, startPoint y: 297, endPoint x: 958, endPoint y: 294, distance: 15.3
click at [972, 282] on p "Feel The Difference With Botox Bliss Elixir!" at bounding box center [921, 250] width 624 height 63
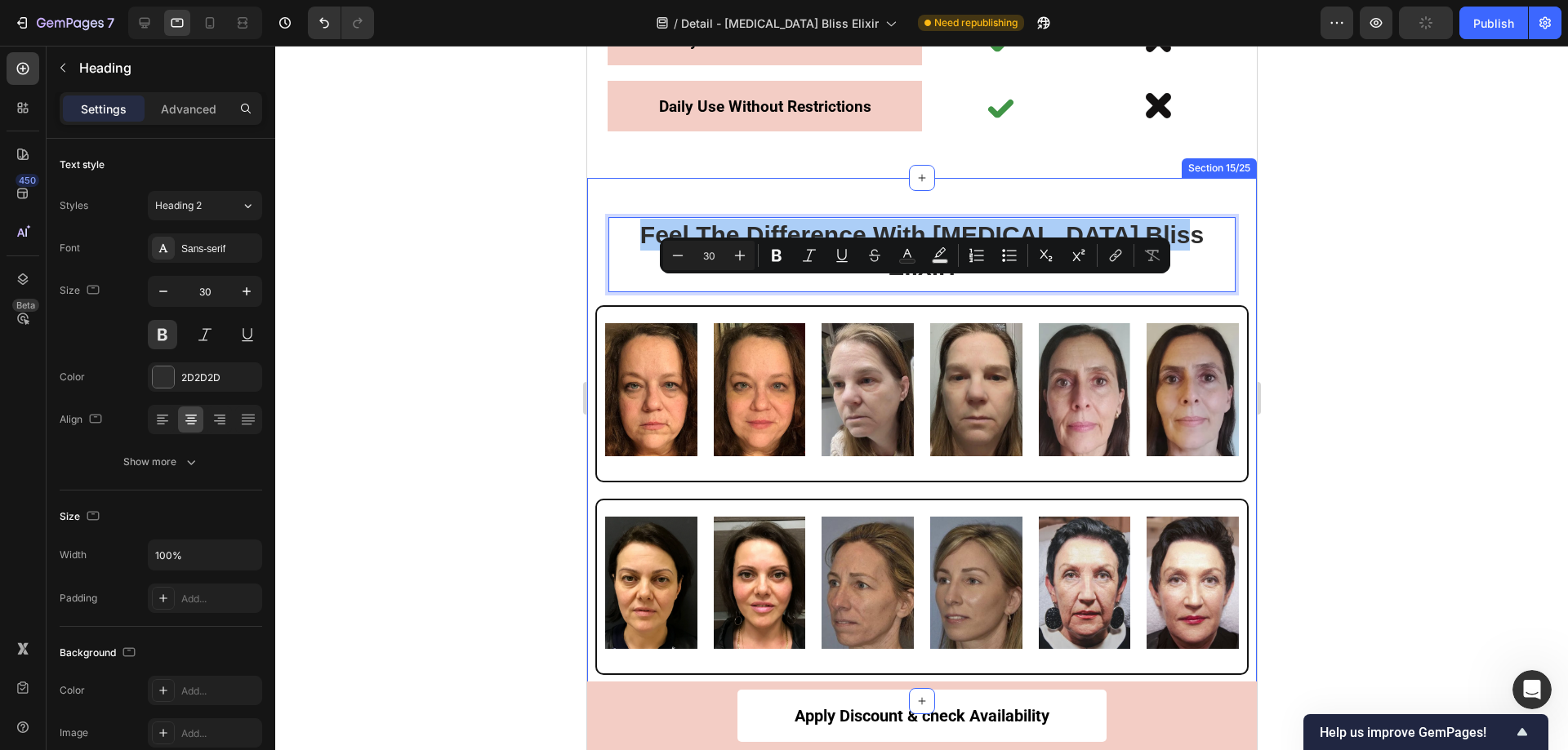
click at [1329, 283] on div at bounding box center [922, 398] width 1293 height 705
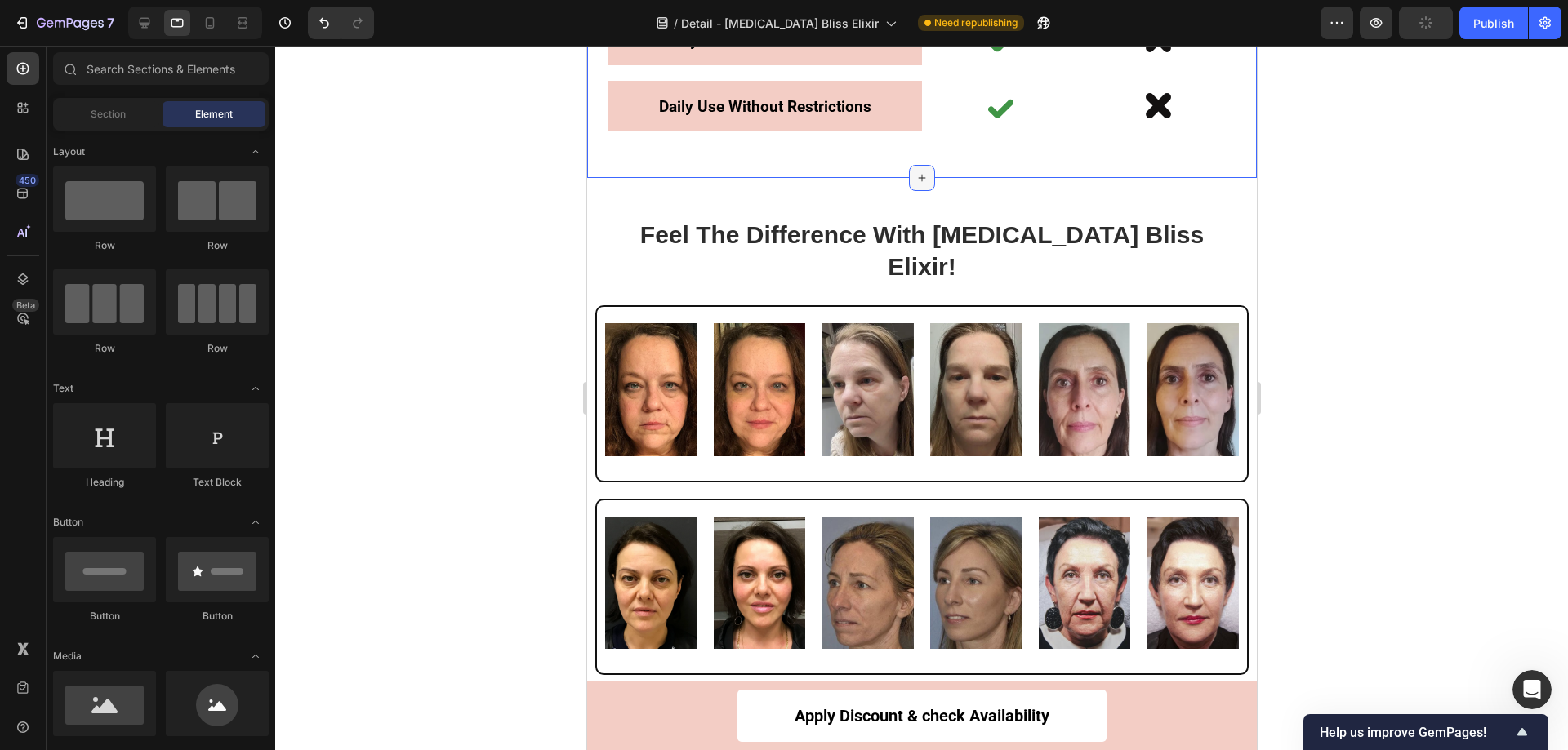
scroll to position [6800, 0]
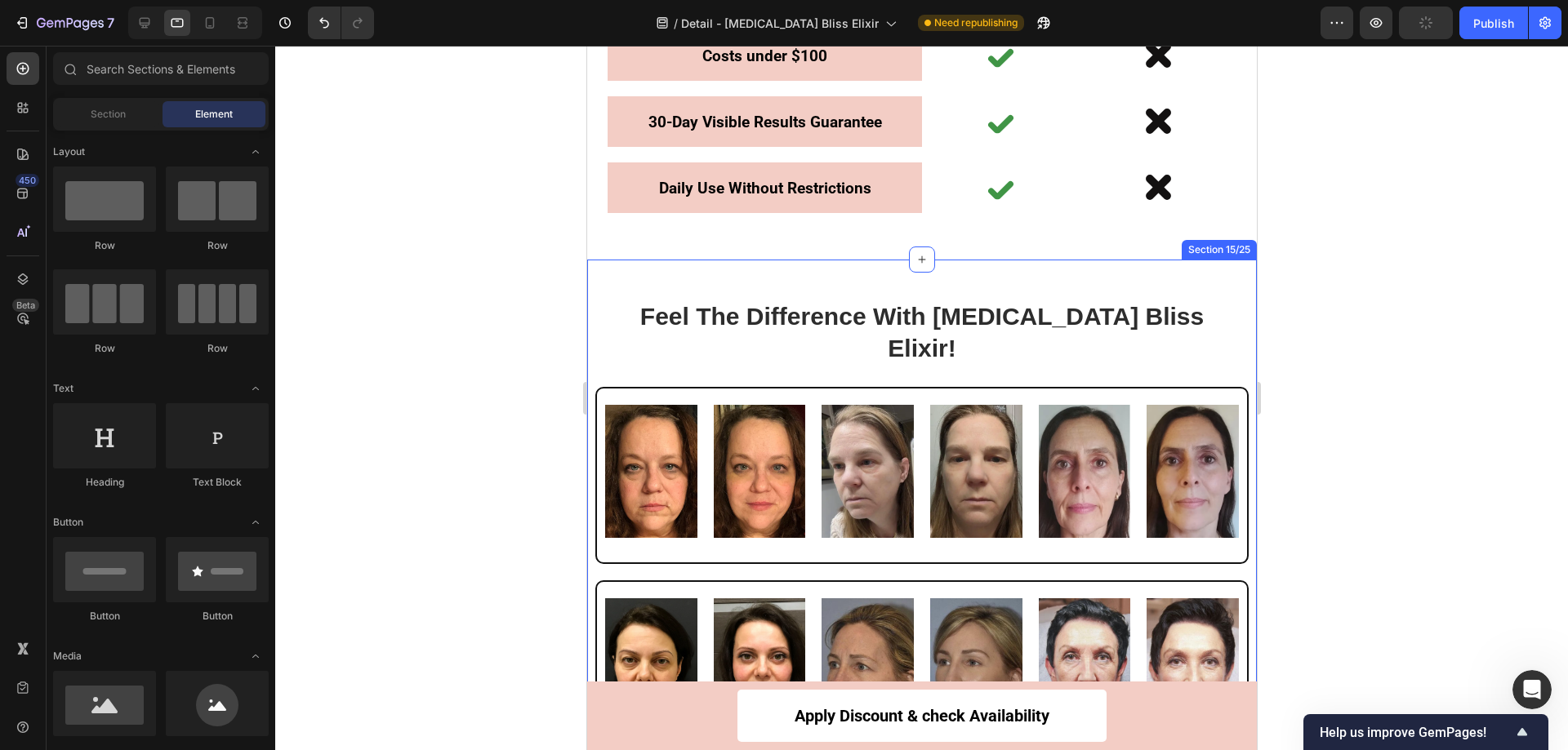
click at [877, 338] on div "Feel The Difference With Botox Bliss Elixir! Heading Row Image Image Image Imag…" at bounding box center [921, 521] width 669 height 523
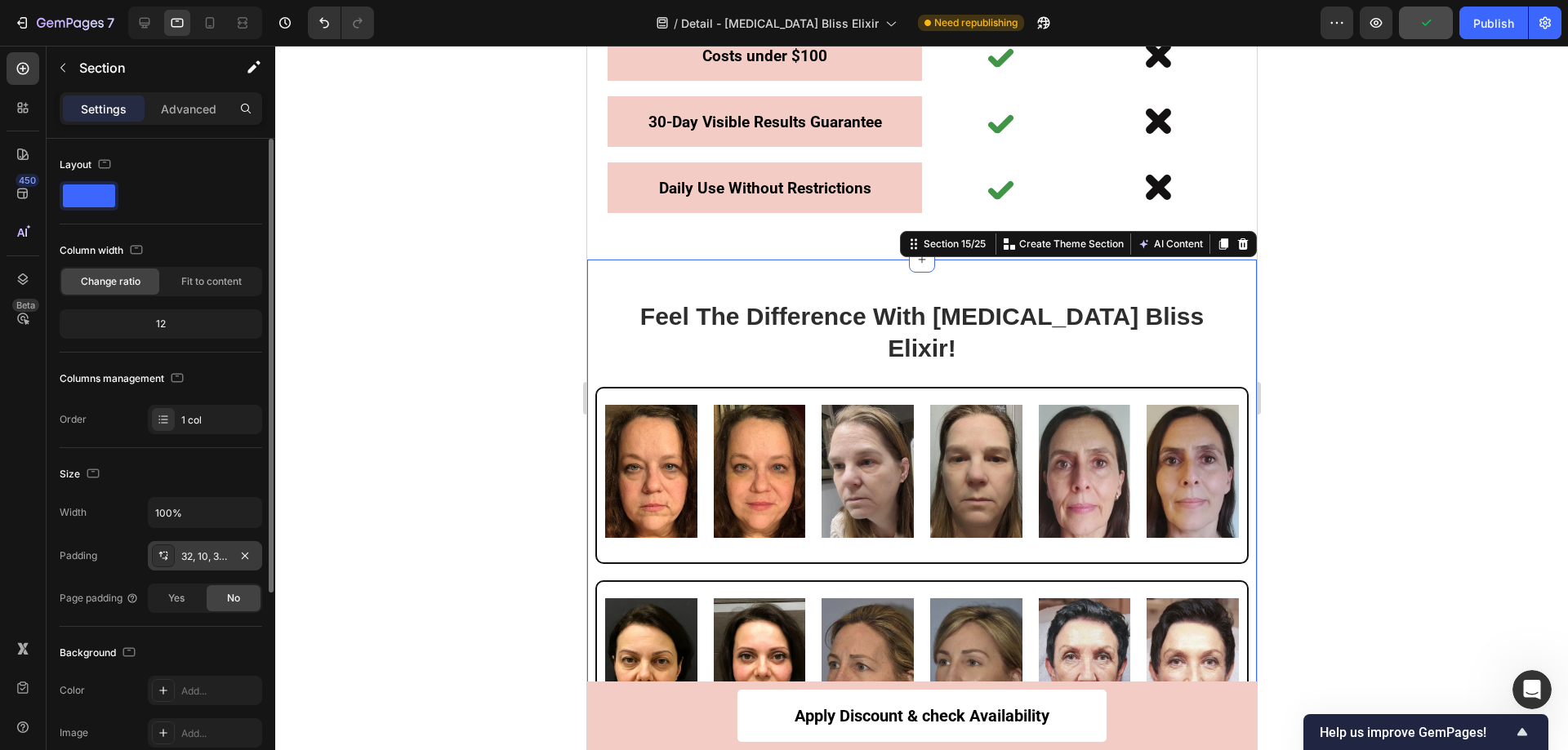
click at [158, 557] on icon at bounding box center [163, 556] width 13 height 13
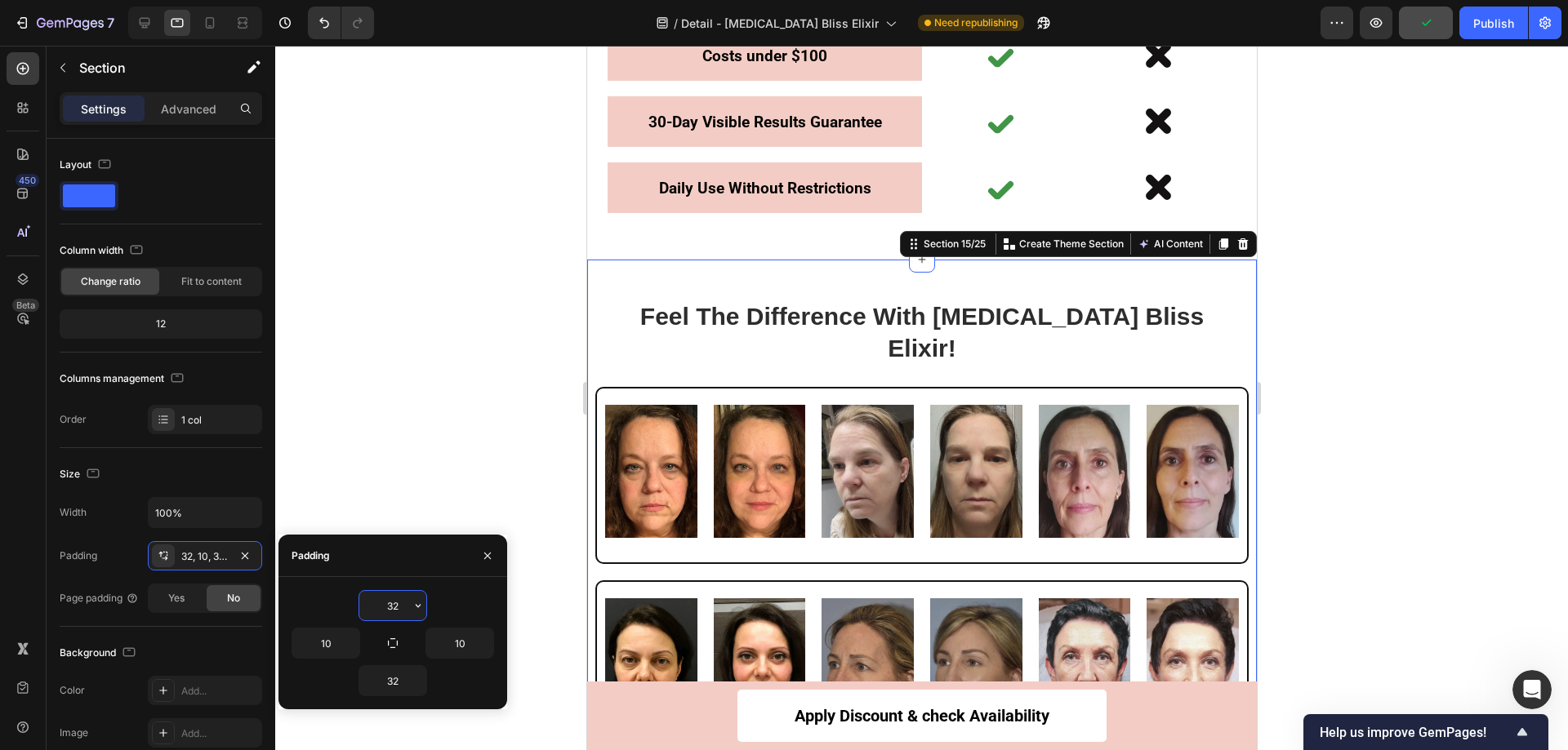
click at [403, 603] on input "32" at bounding box center [392, 606] width 67 height 29
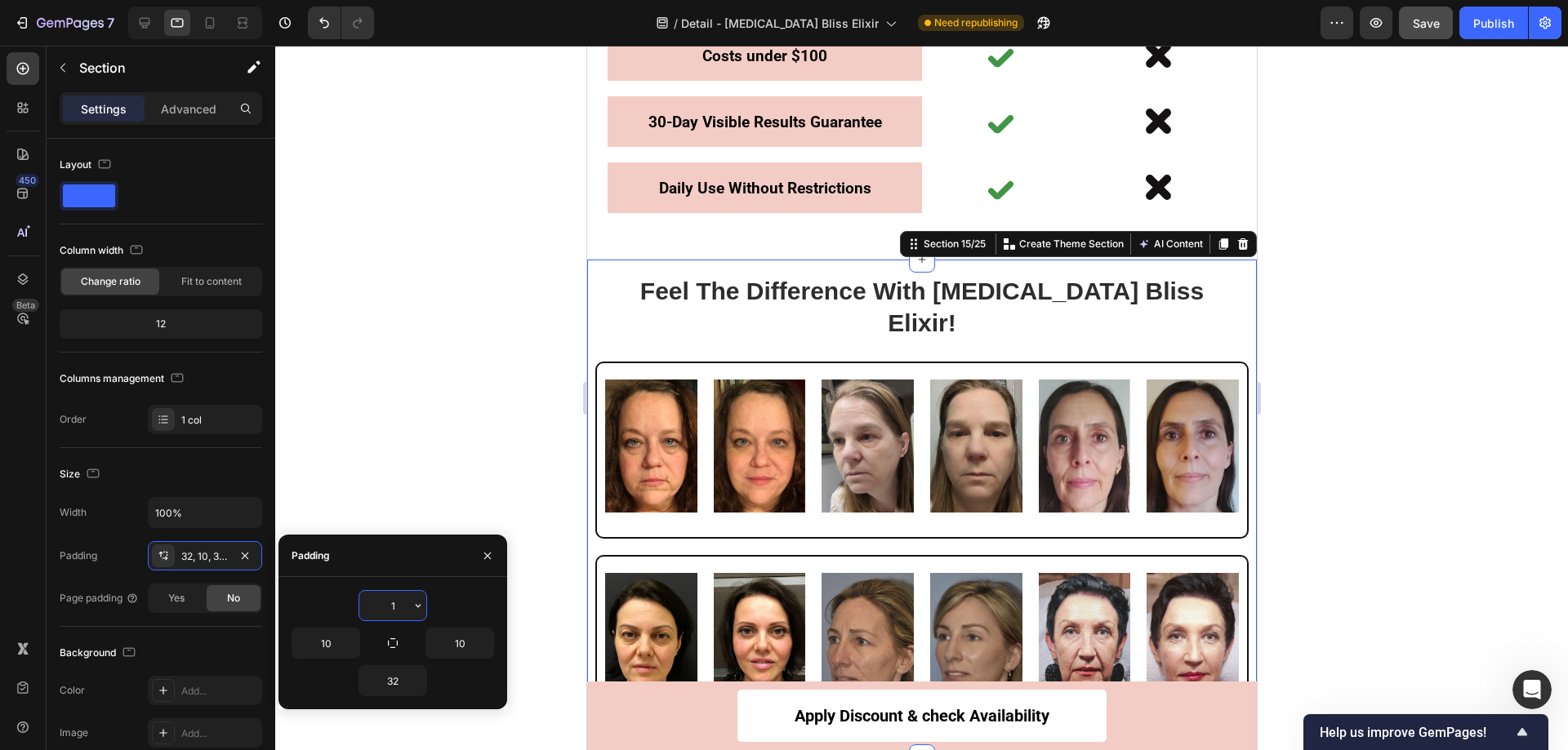
type input "10"
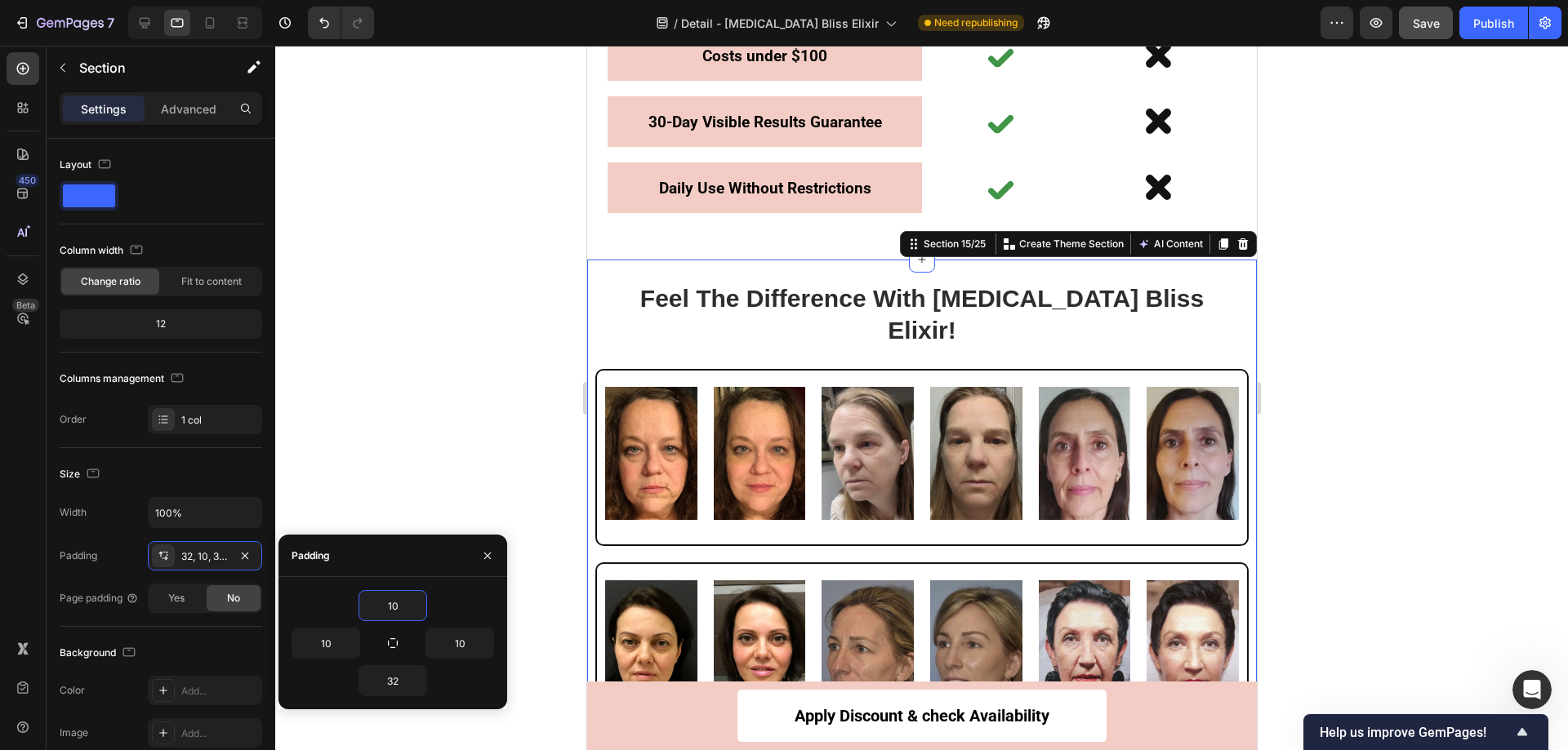
click at [1457, 355] on div at bounding box center [922, 398] width 1293 height 705
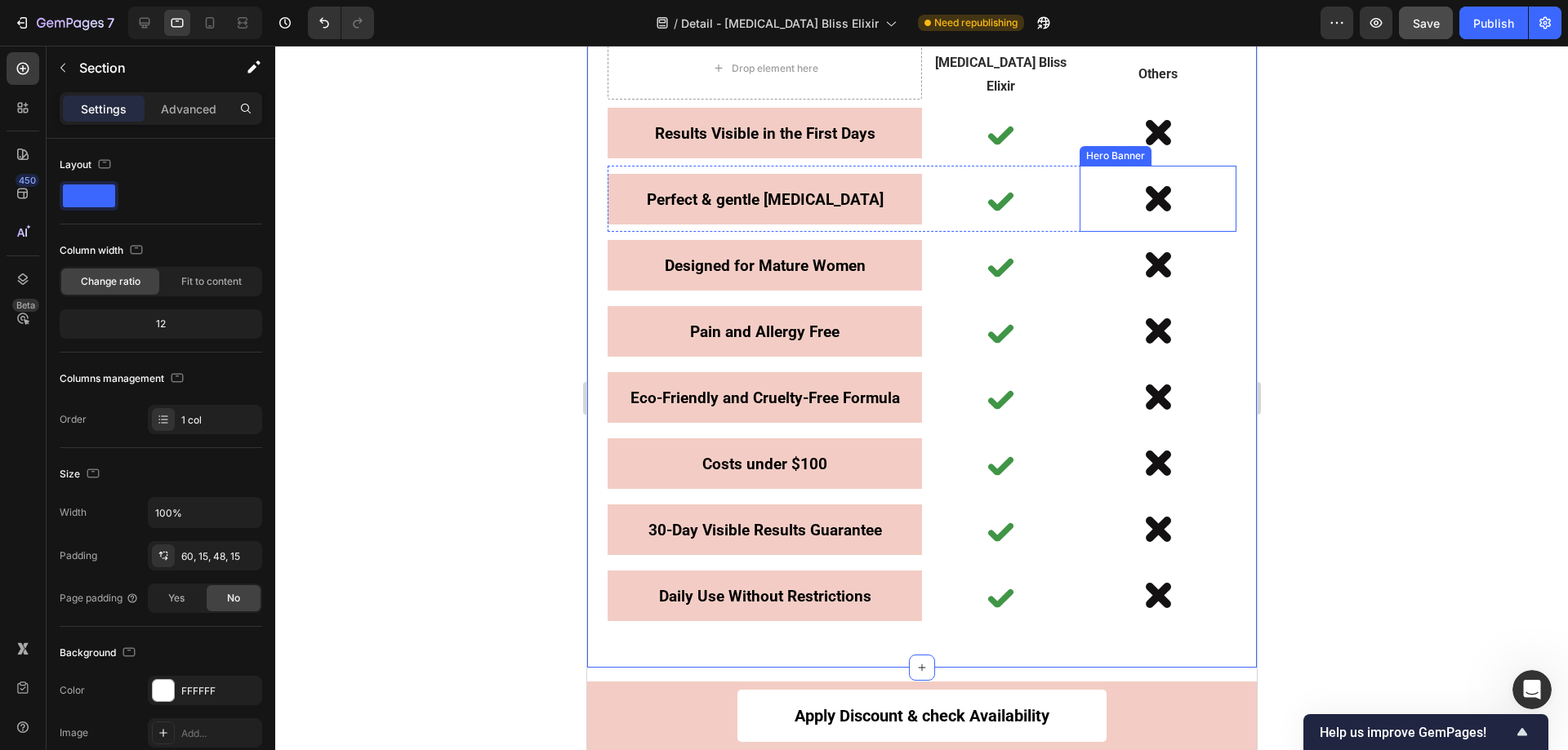
scroll to position [6310, 0]
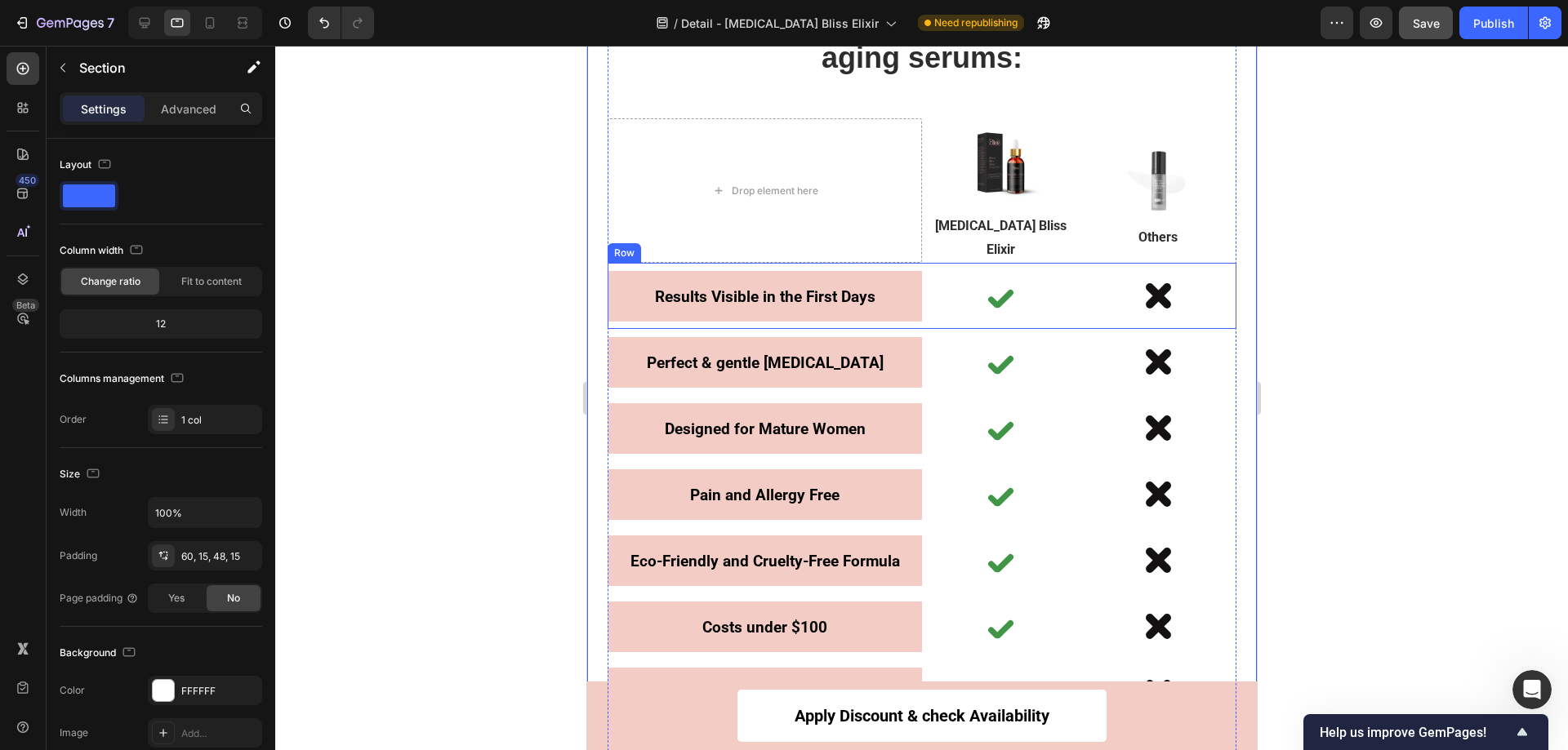
click at [841, 303] on div "Results Visible in the First Days Text Block Row" at bounding box center [764, 296] width 315 height 66
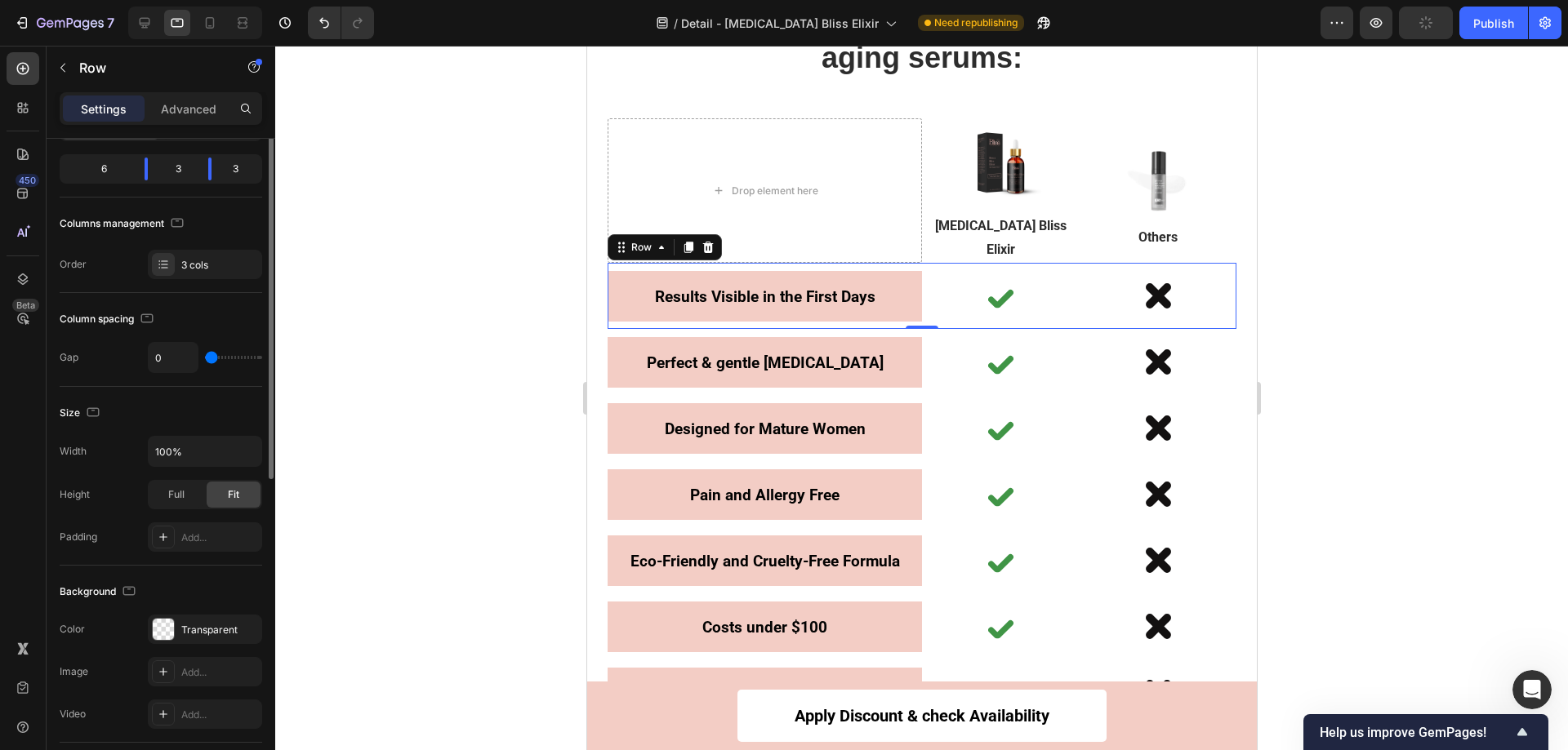
scroll to position [0, 0]
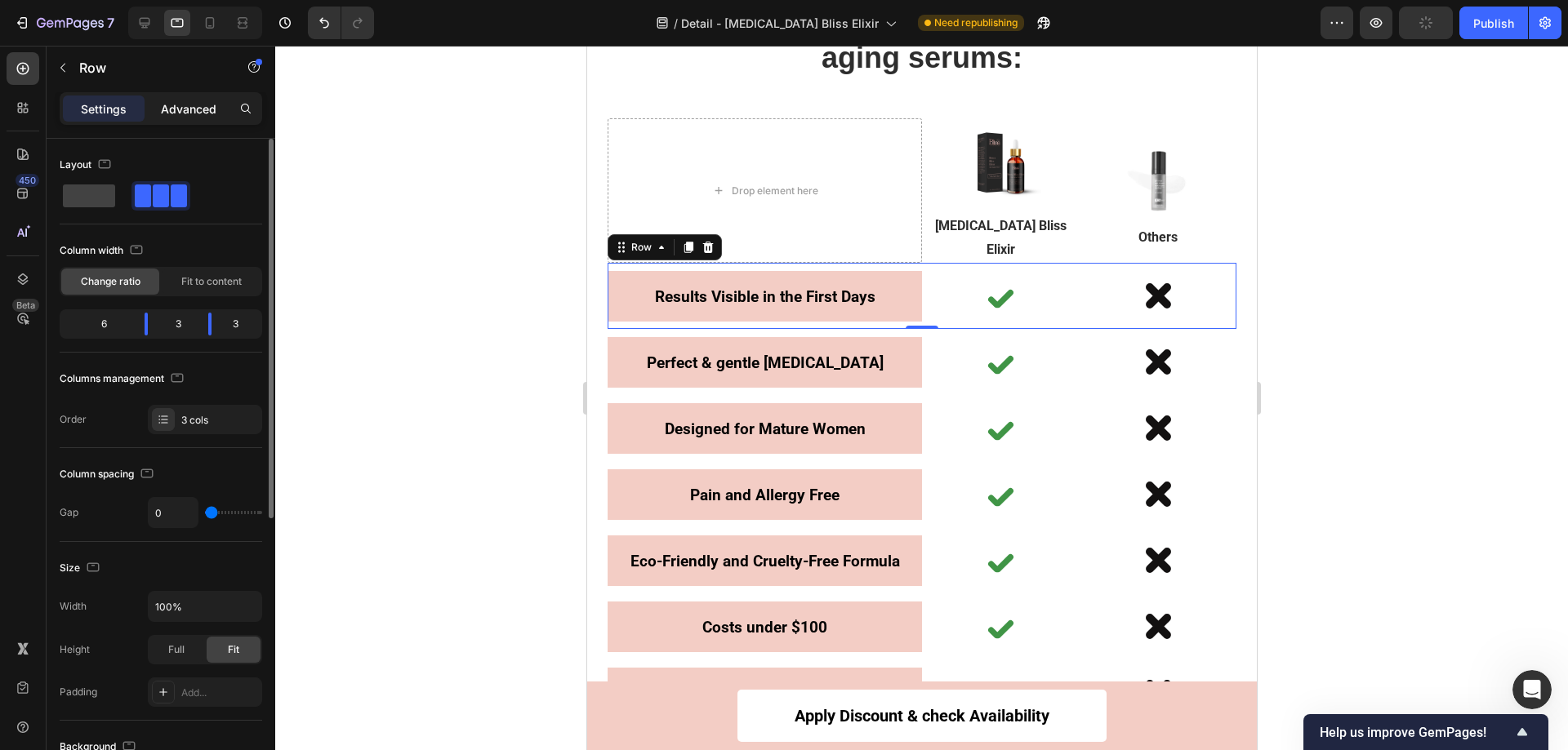
click at [205, 102] on p "Advanced" at bounding box center [188, 109] width 56 height 17
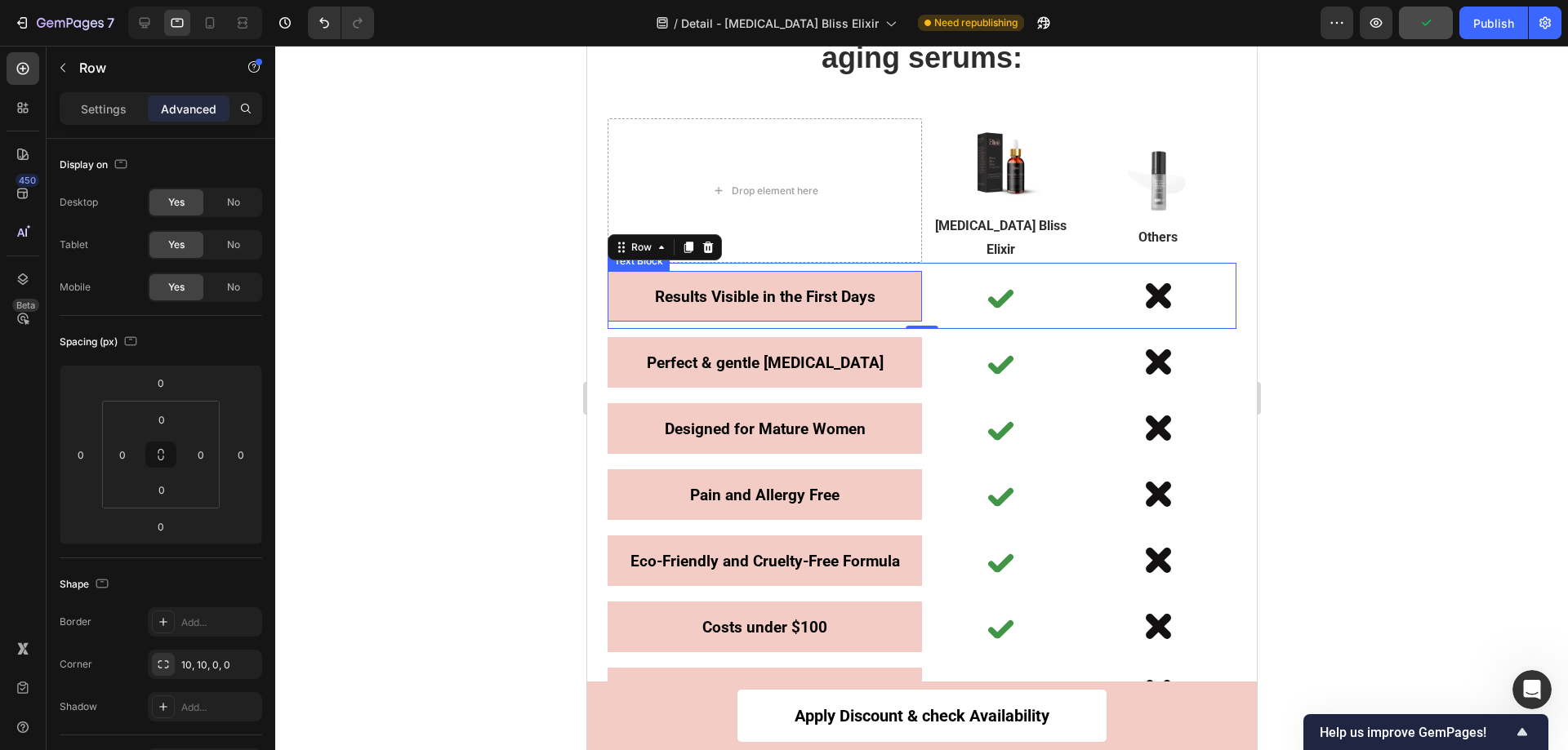
click at [897, 280] on p "Results Visible in the First Days" at bounding box center [764, 296] width 315 height 34
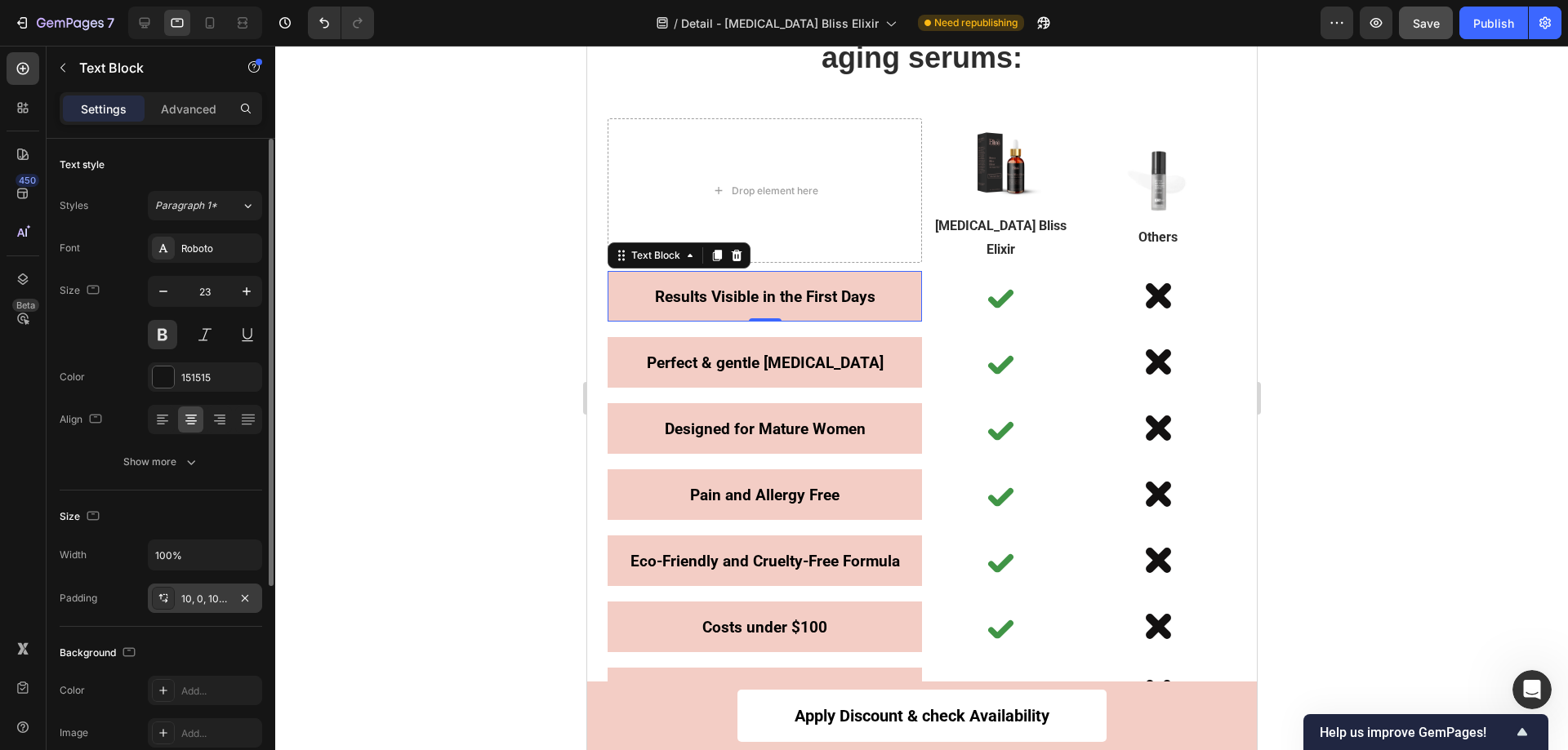
click at [173, 601] on div at bounding box center [163, 598] width 23 height 23
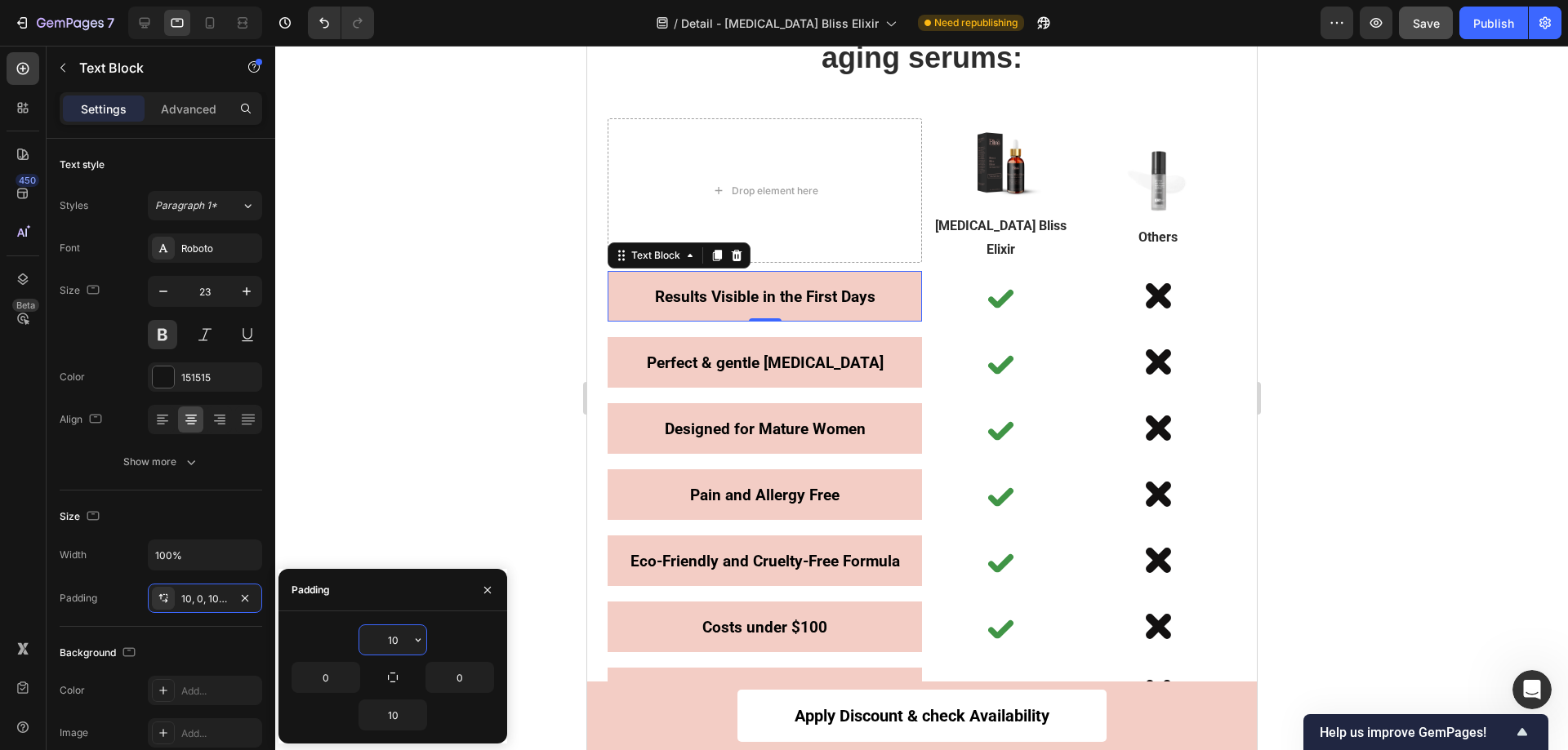
click at [406, 639] on input "10" at bounding box center [392, 640] width 67 height 29
type input "0"
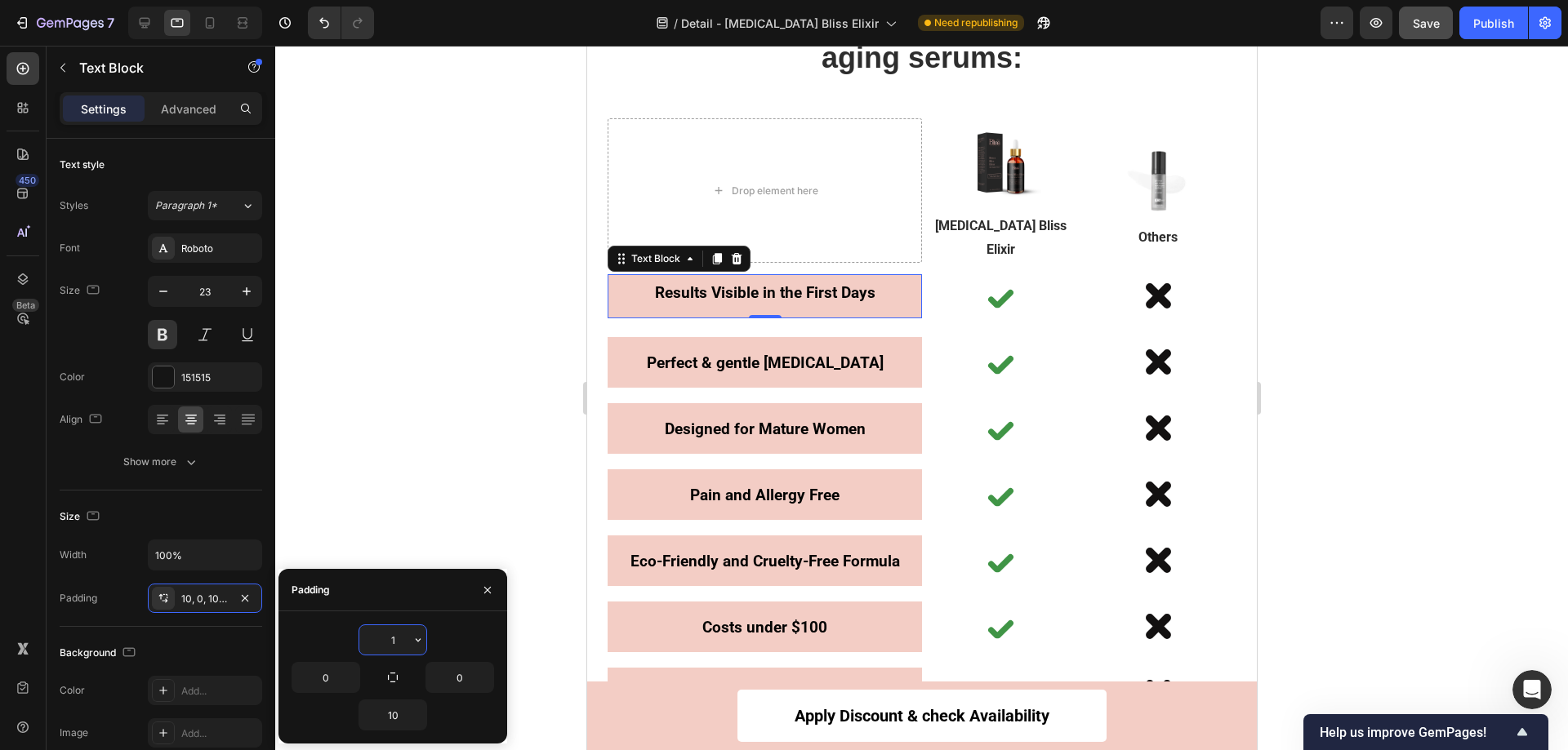
type input "10"
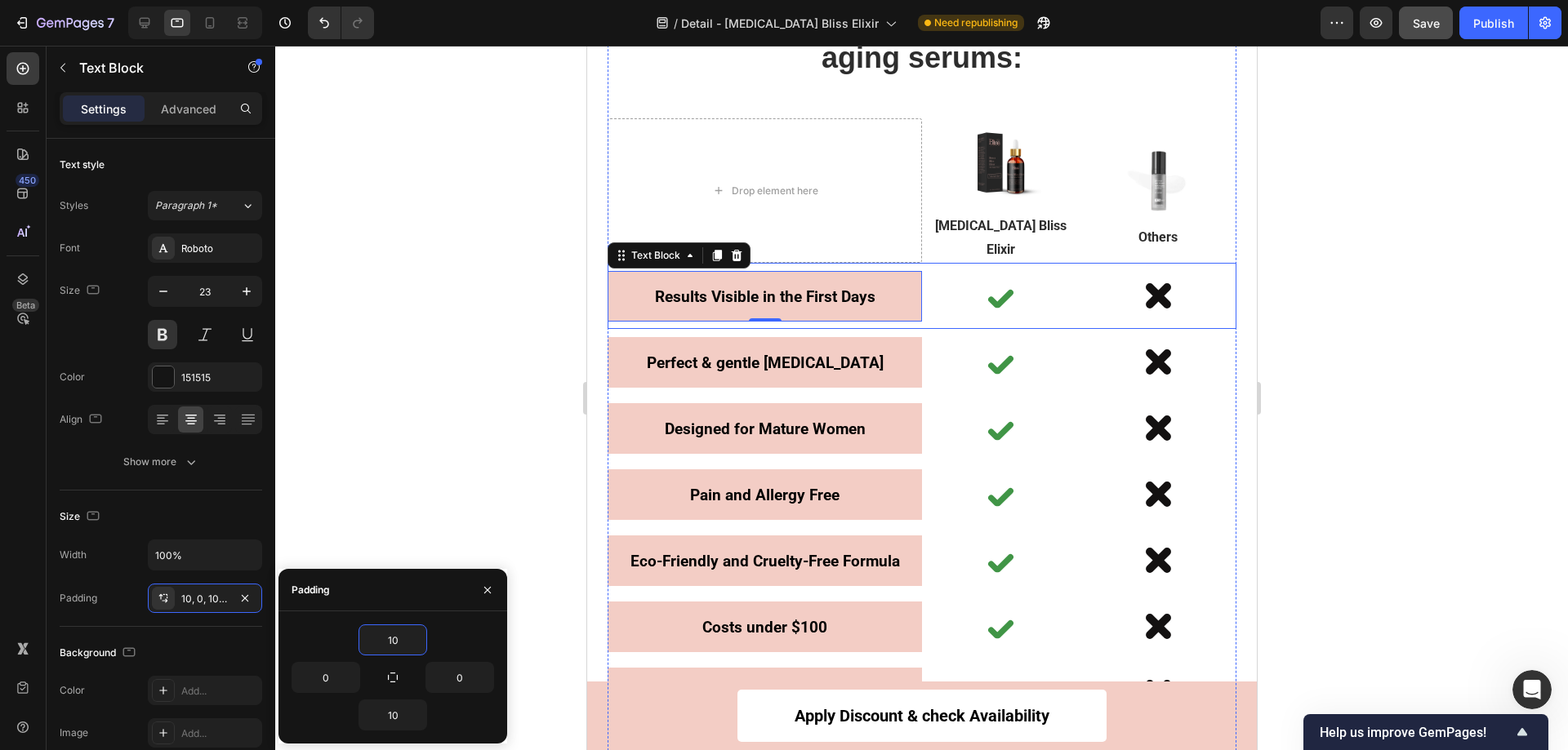
click at [922, 263] on div "Icon" at bounding box center [999, 296] width 158 height 66
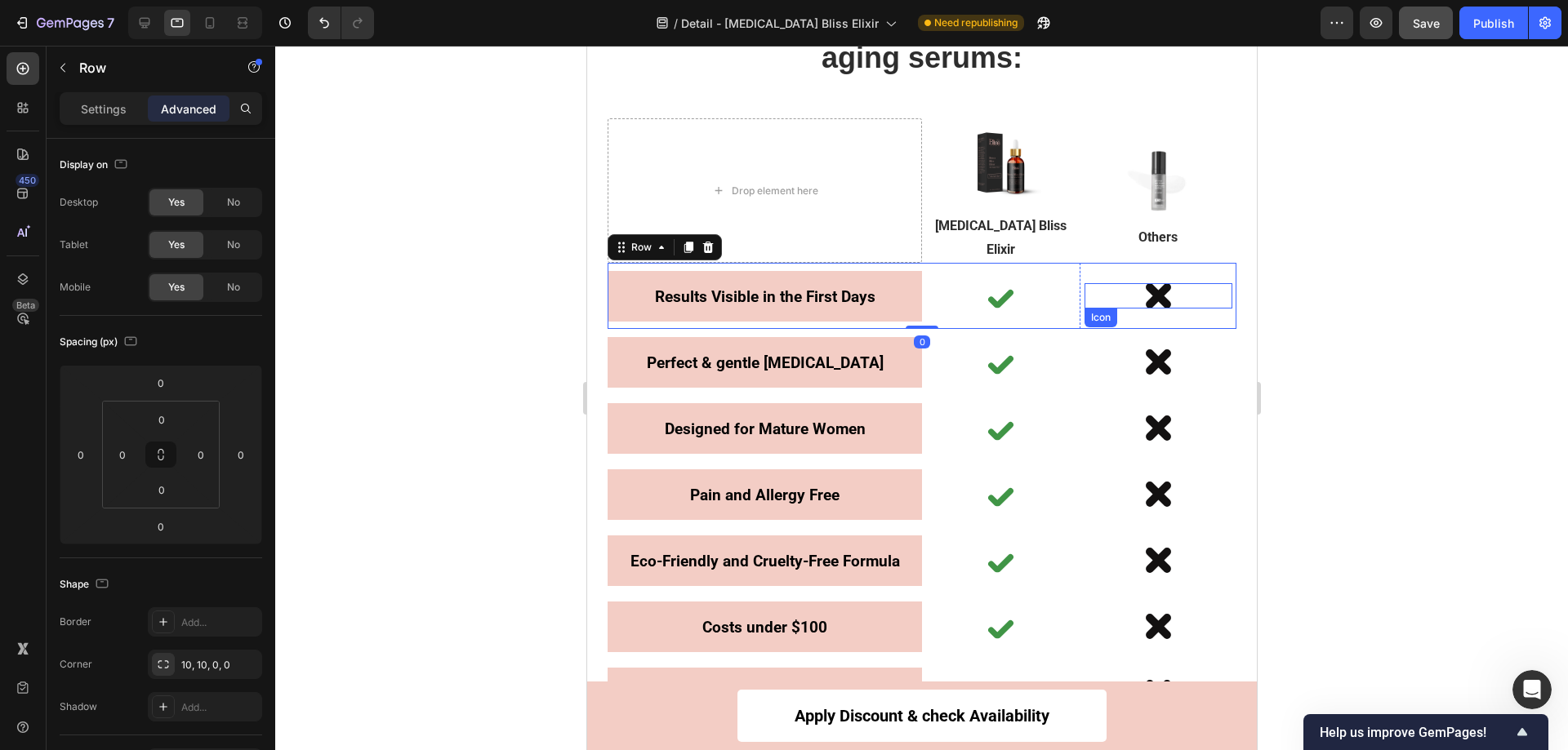
click at [1144, 283] on icon at bounding box center [1157, 296] width 26 height 26
click at [1118, 263] on div "Icon" at bounding box center [1157, 296] width 157 height 66
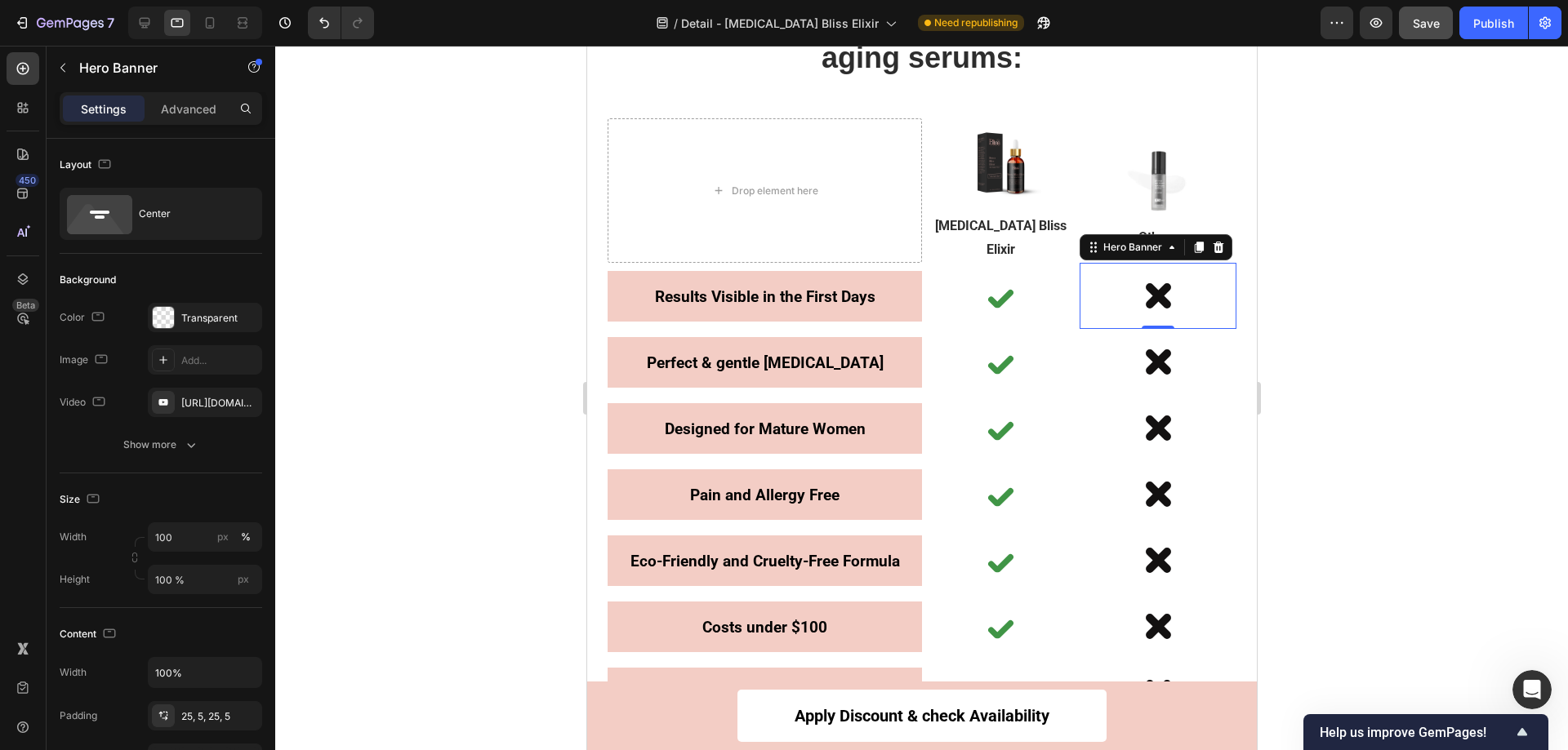
click at [1441, 246] on div at bounding box center [922, 398] width 1293 height 705
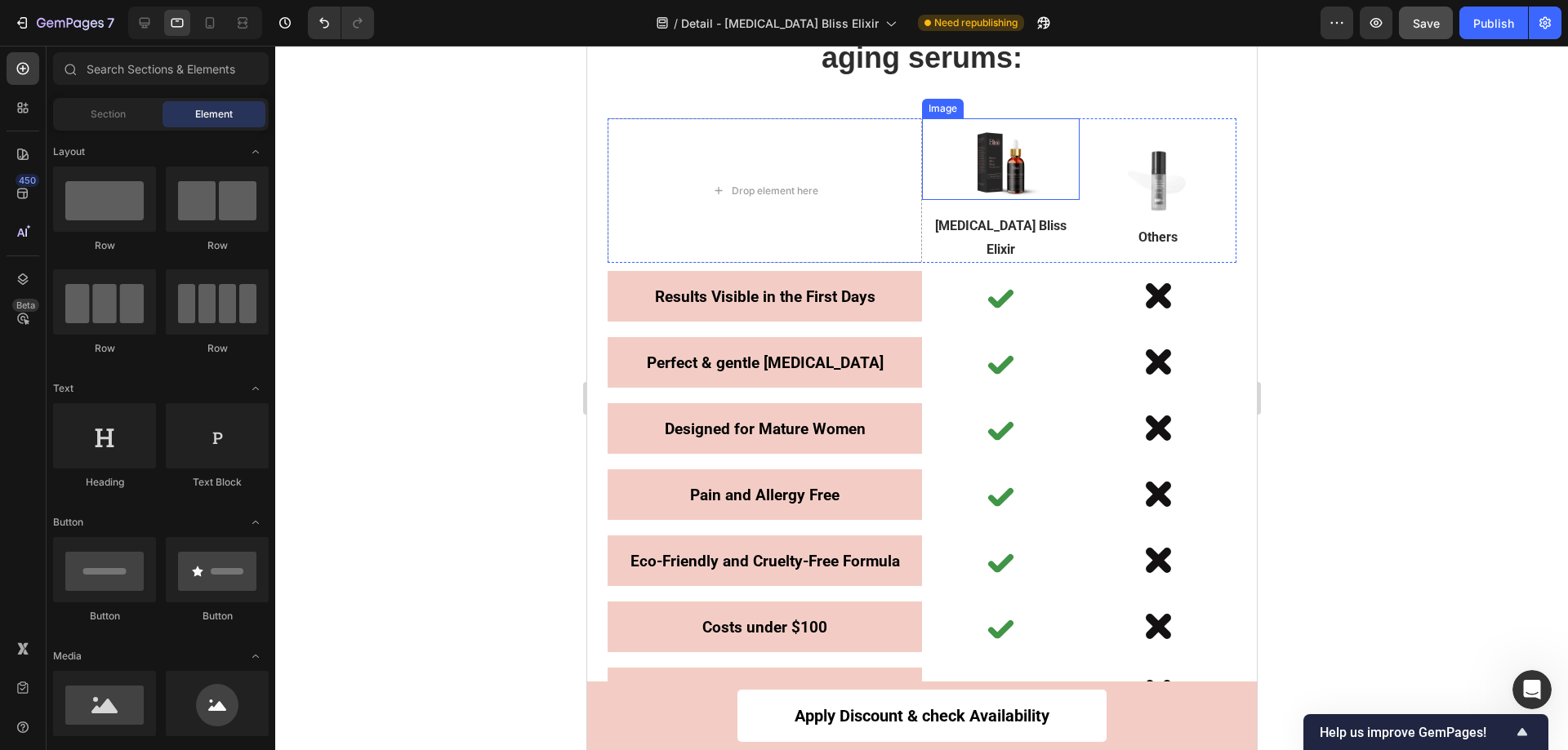
scroll to position [6065, 0]
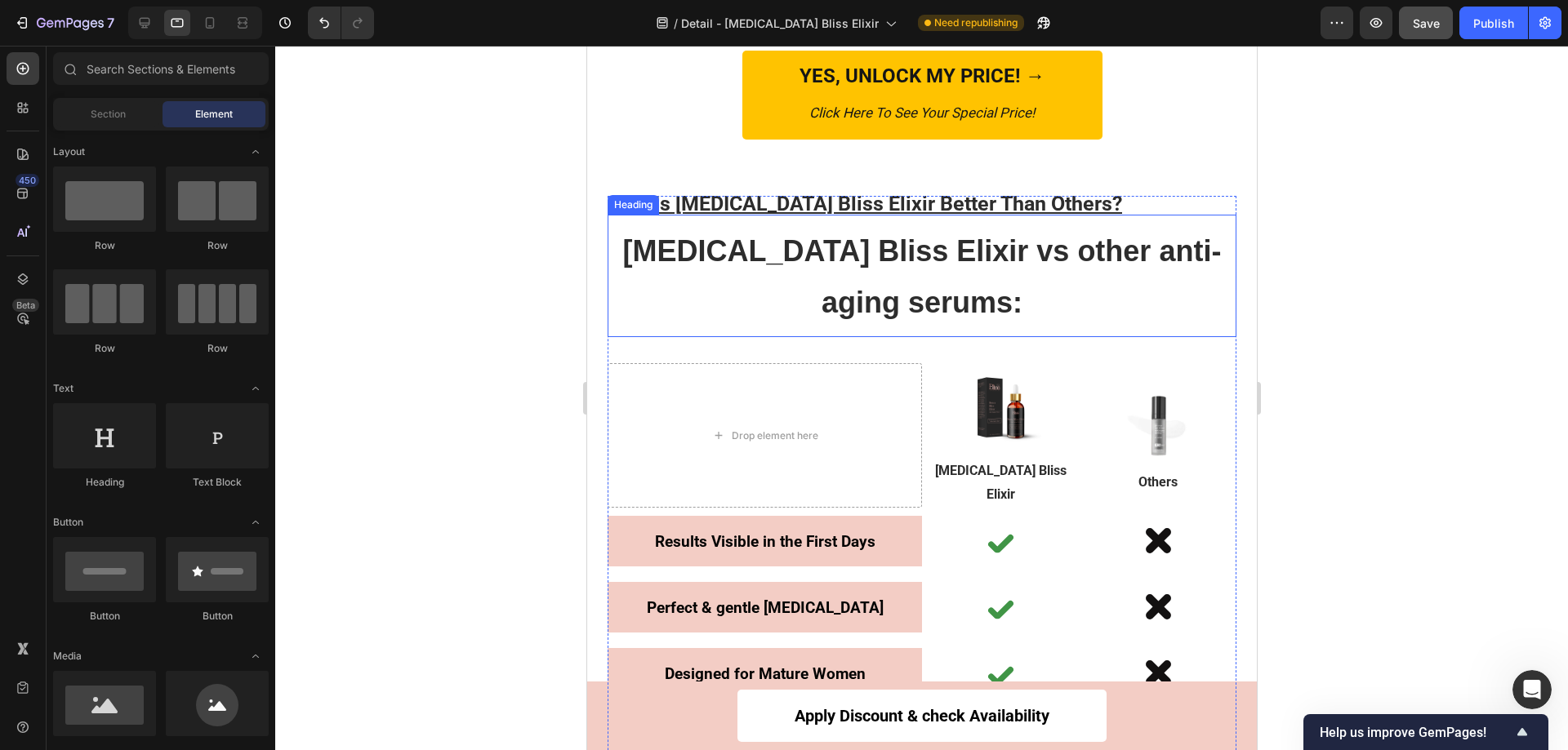
click at [909, 265] on span "Botox Bliss Elixir vs other anti-aging serums:" at bounding box center [922, 277] width 599 height 85
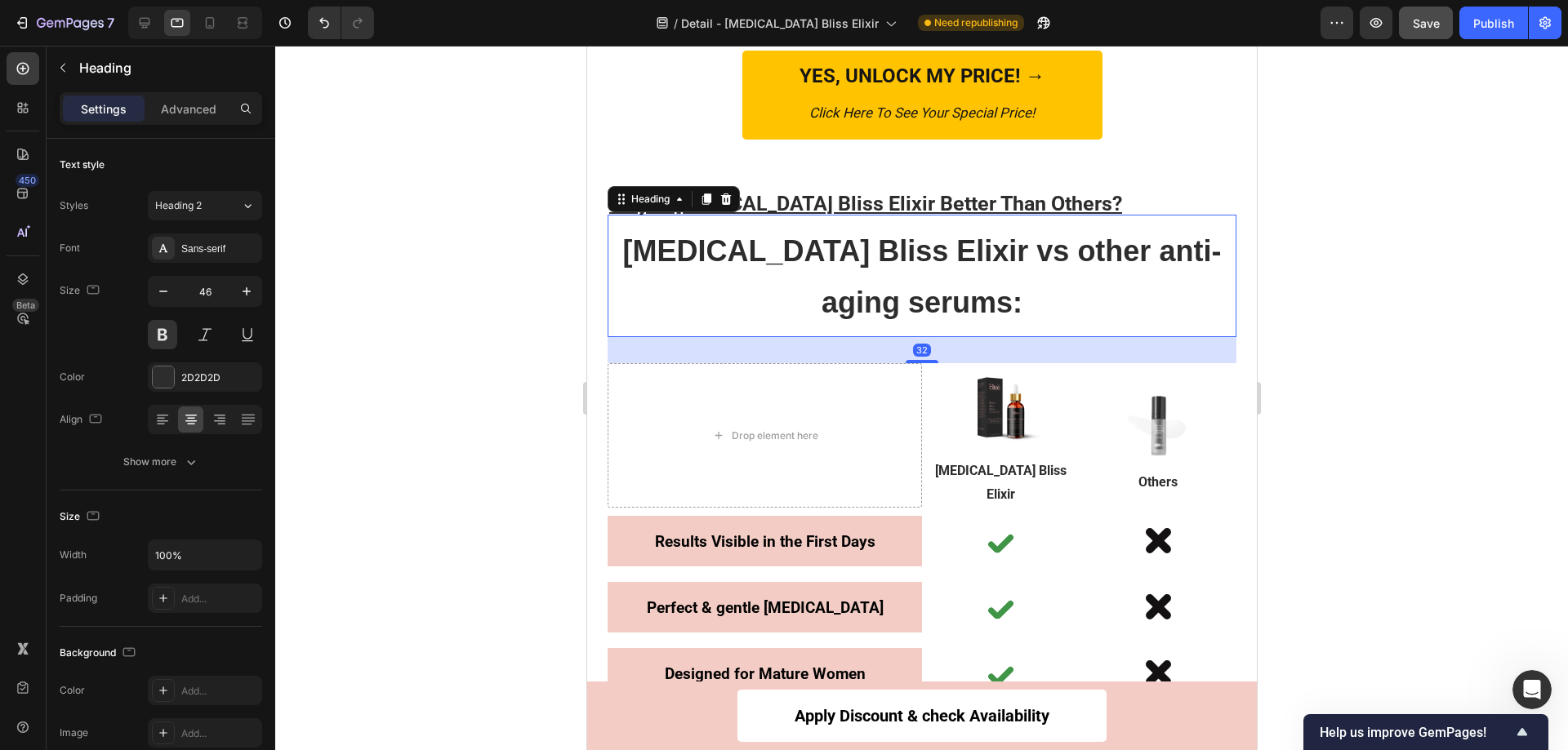
click at [939, 270] on h2 "Botox Bliss Elixir vs other anti-aging serums:" at bounding box center [922, 276] width 629 height 106
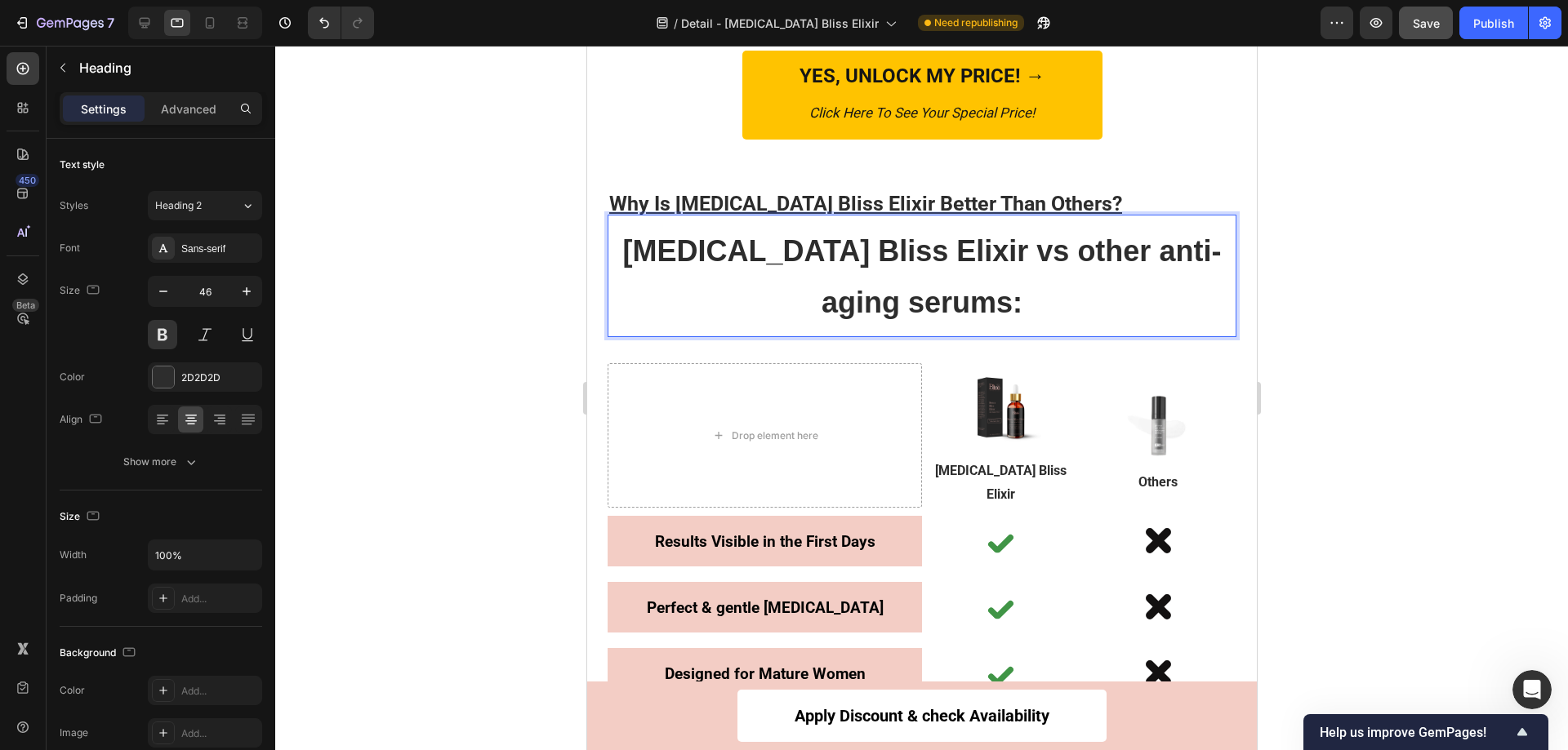
scroll to position [6110, 0]
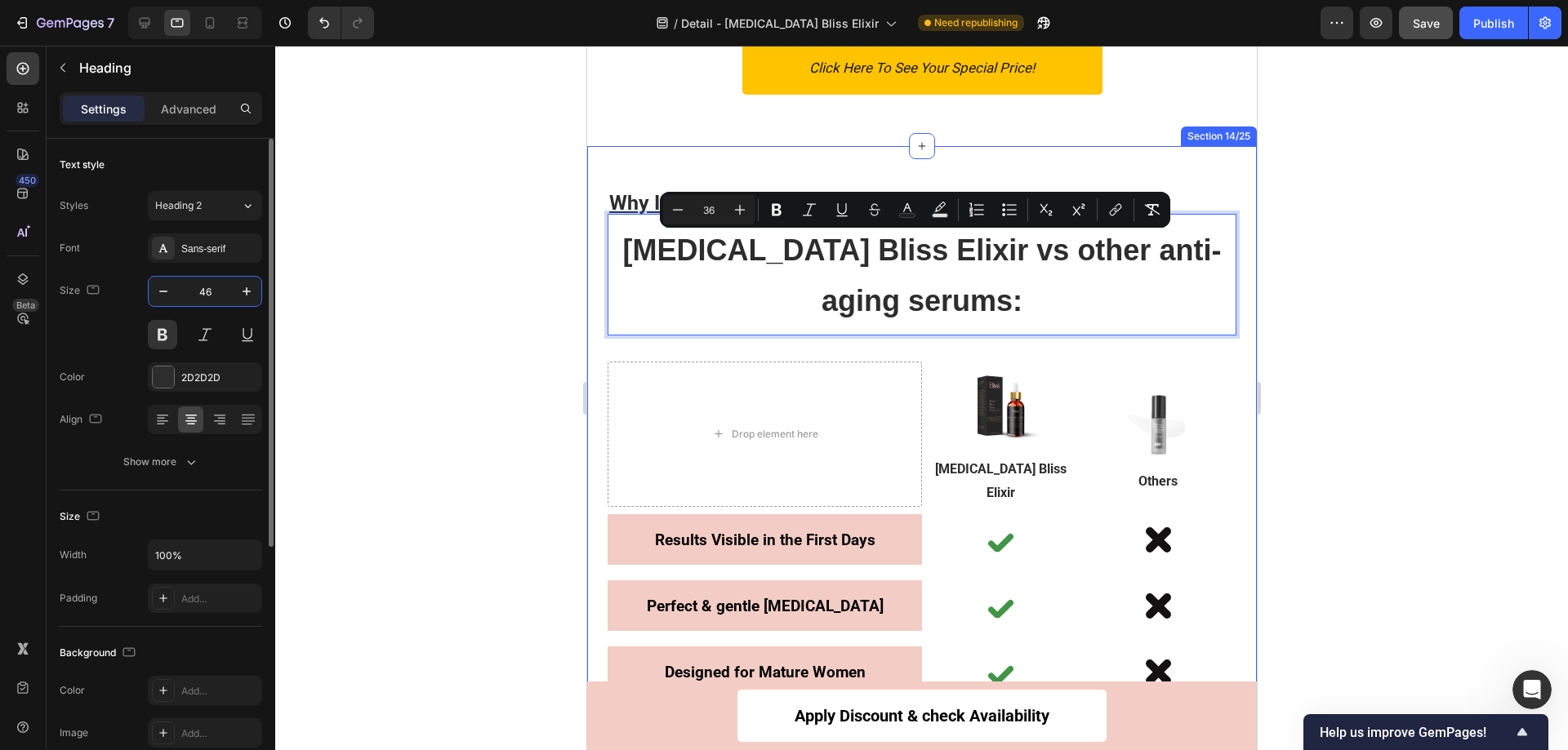
click at [223, 292] on input "46" at bounding box center [204, 292] width 54 height 29
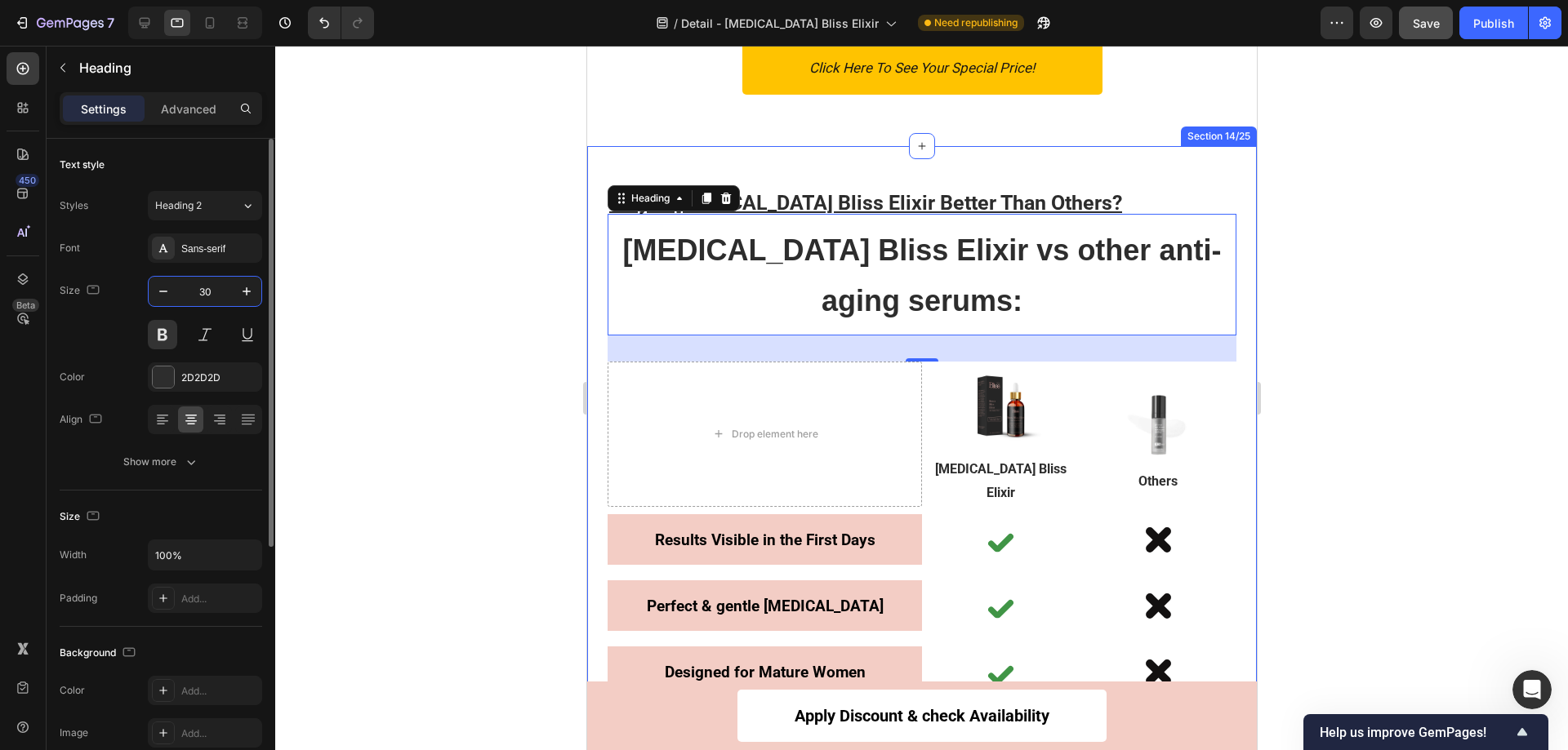
type input "30"
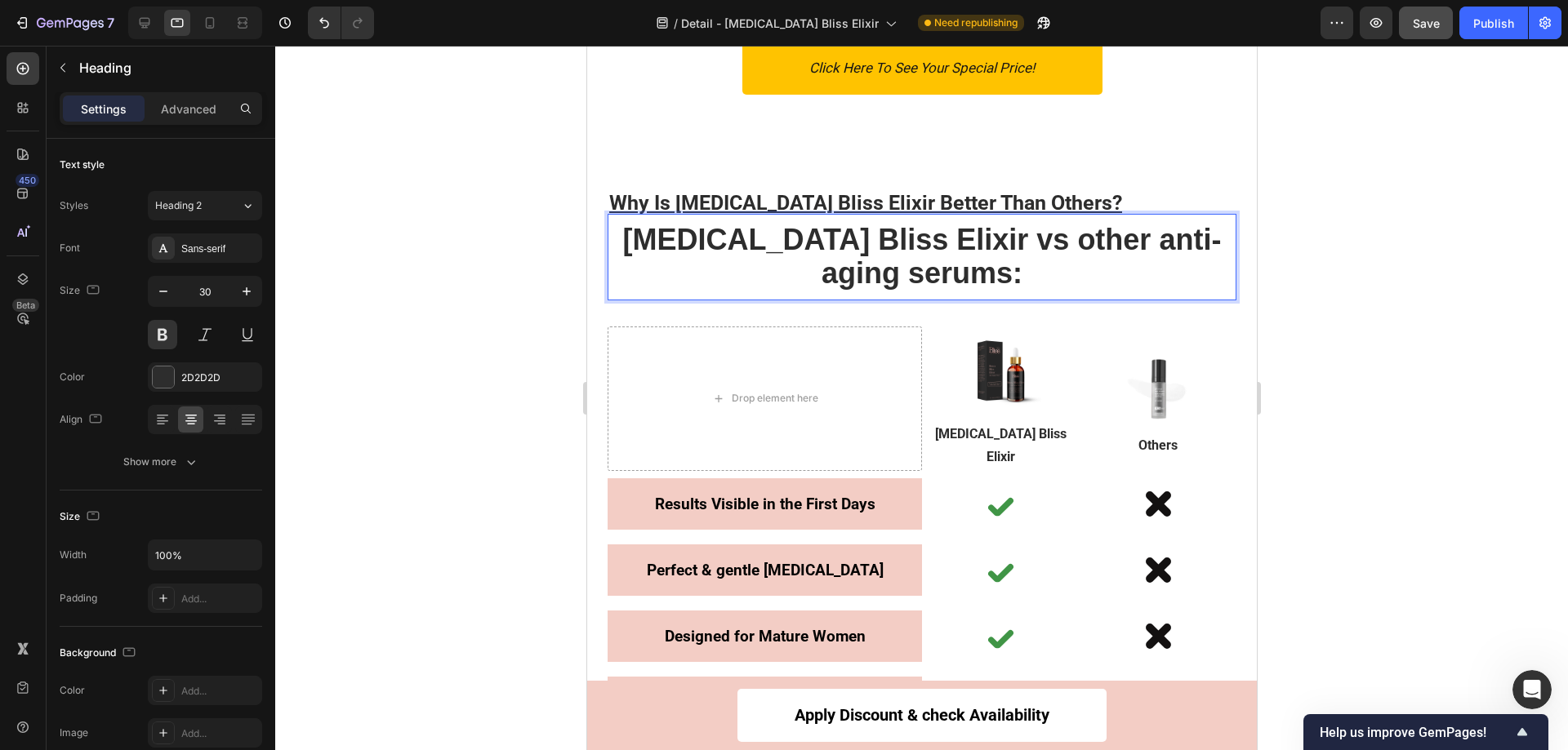
click at [928, 261] on span "Botox Bliss Elixir vs other anti-aging serums:" at bounding box center [922, 256] width 599 height 67
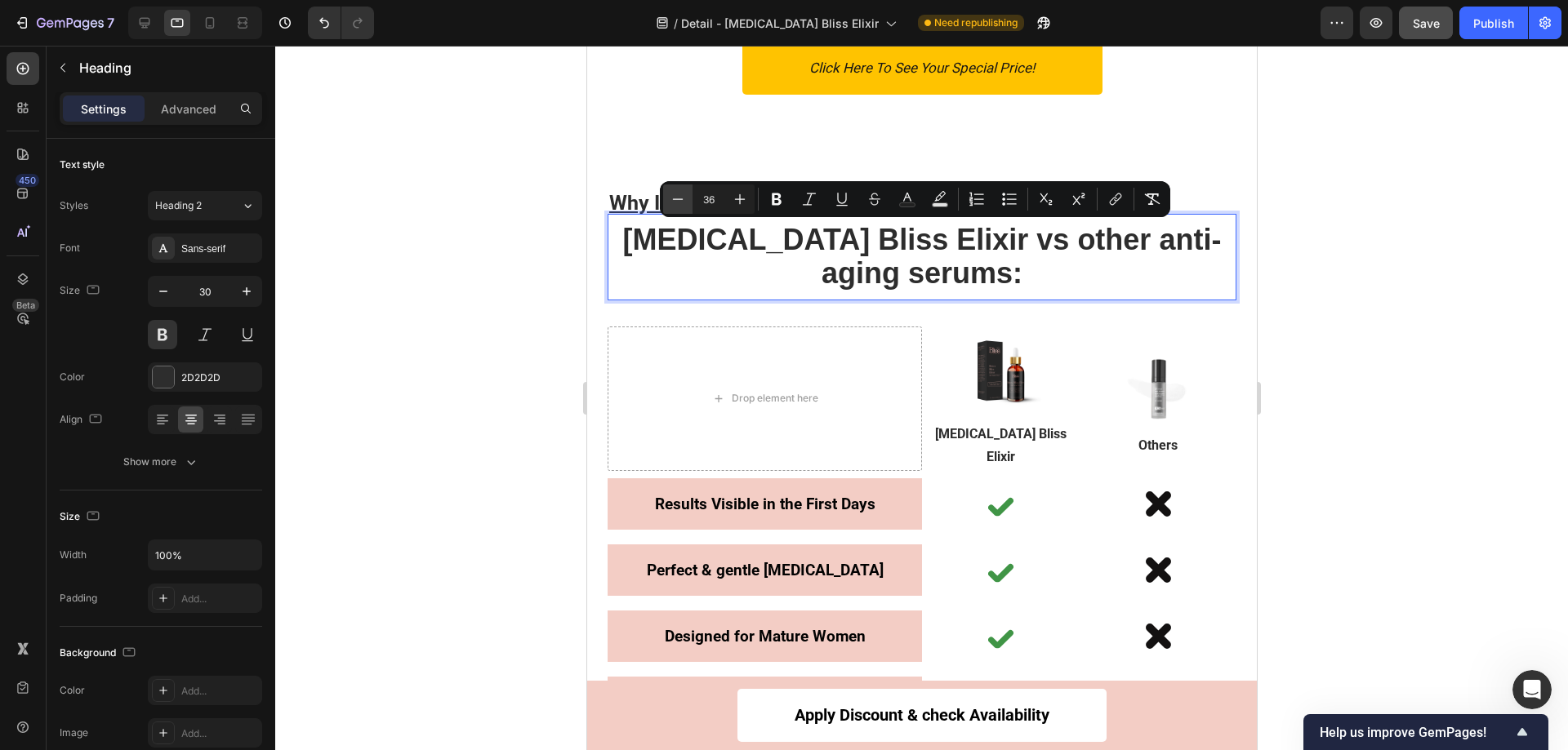
click at [687, 203] on button "Minus" at bounding box center [678, 199] width 29 height 29
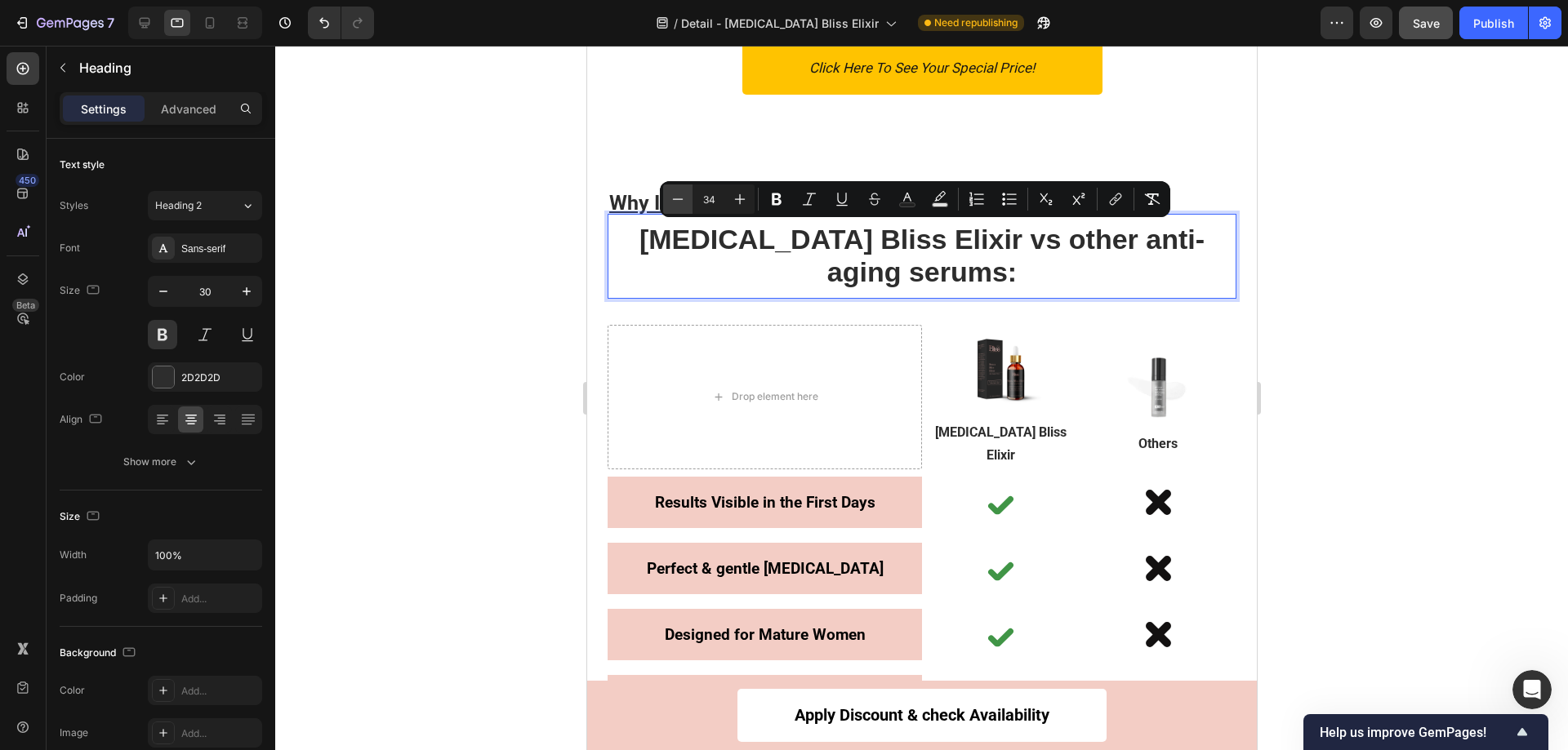
click at [687, 203] on button "Minus" at bounding box center [678, 199] width 29 height 29
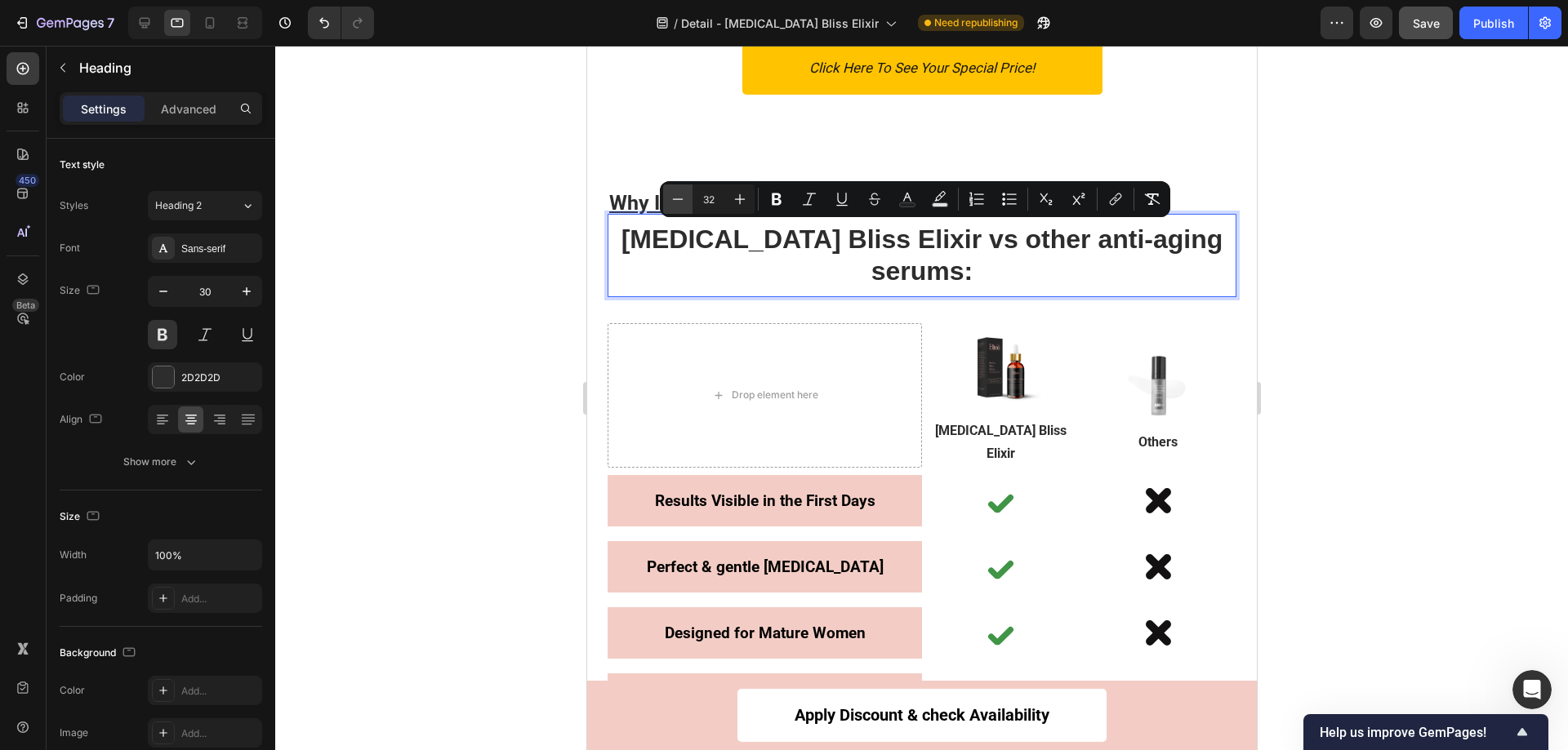
click at [687, 203] on button "Minus" at bounding box center [678, 199] width 29 height 29
type input "30"
click at [1384, 255] on div at bounding box center [922, 398] width 1293 height 705
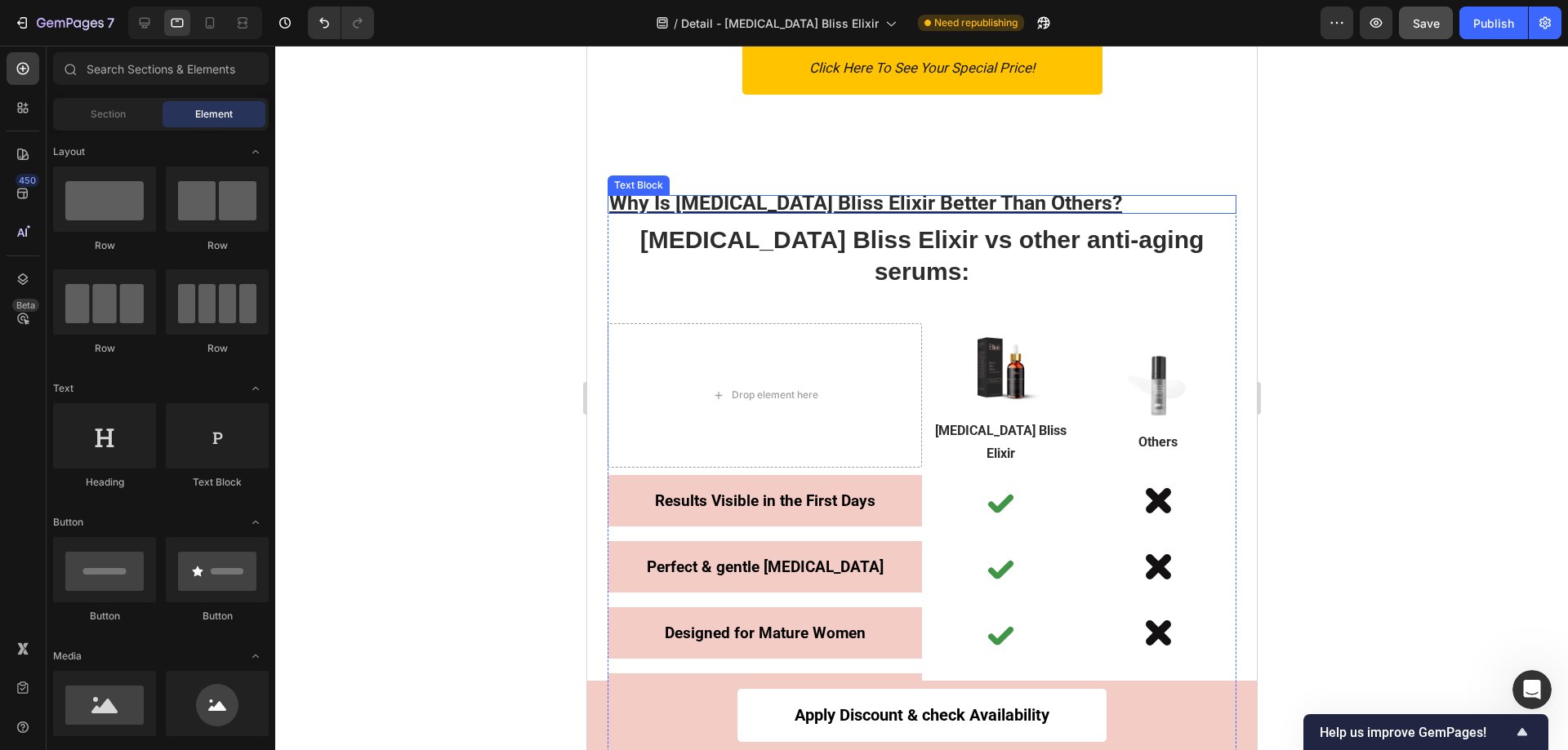
click at [1023, 204] on p "Why Is Botox Bliss Elixir Better Than Others?" at bounding box center [921, 204] width 625 height 16
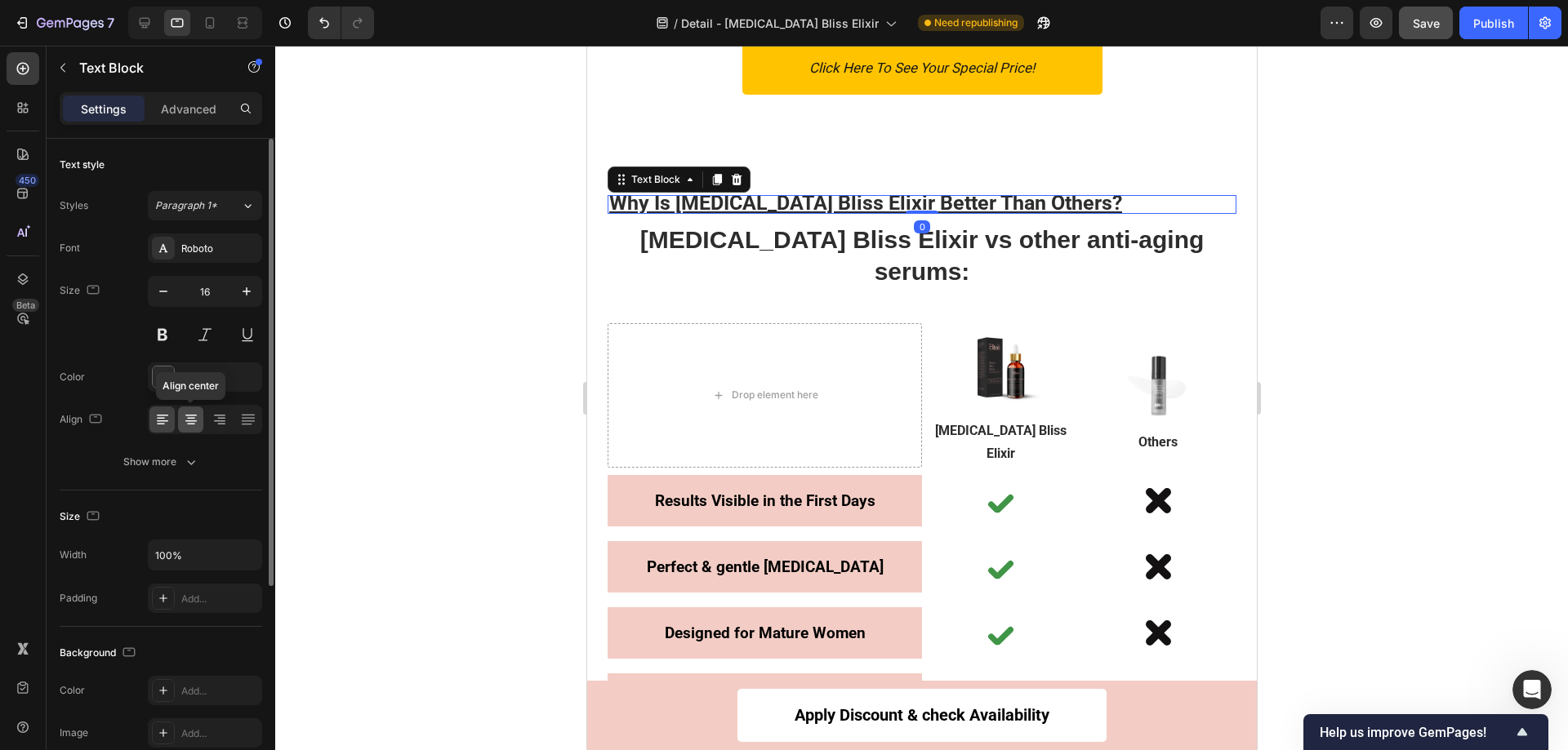
click at [192, 420] on icon at bounding box center [191, 420] width 17 height 17
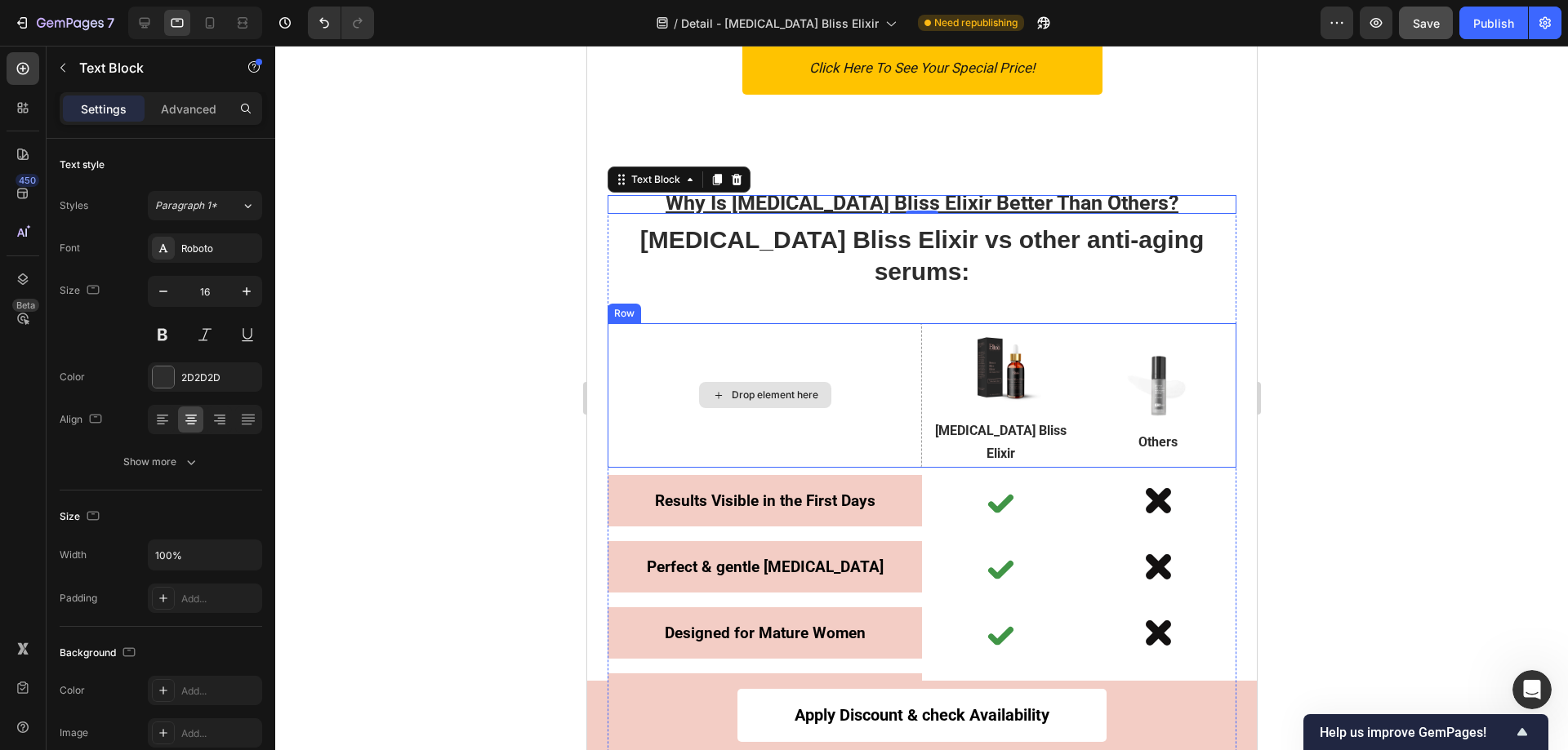
click at [1467, 306] on div at bounding box center [922, 398] width 1293 height 705
click at [1080, 148] on div "Why Is Botox Bliss Elixir Better Than Others? Text Block 0 ⁠⁠⁠⁠⁠⁠⁠ Botox Bliss …" at bounding box center [921, 591] width 669 height 891
click at [1398, 220] on div at bounding box center [922, 398] width 1293 height 705
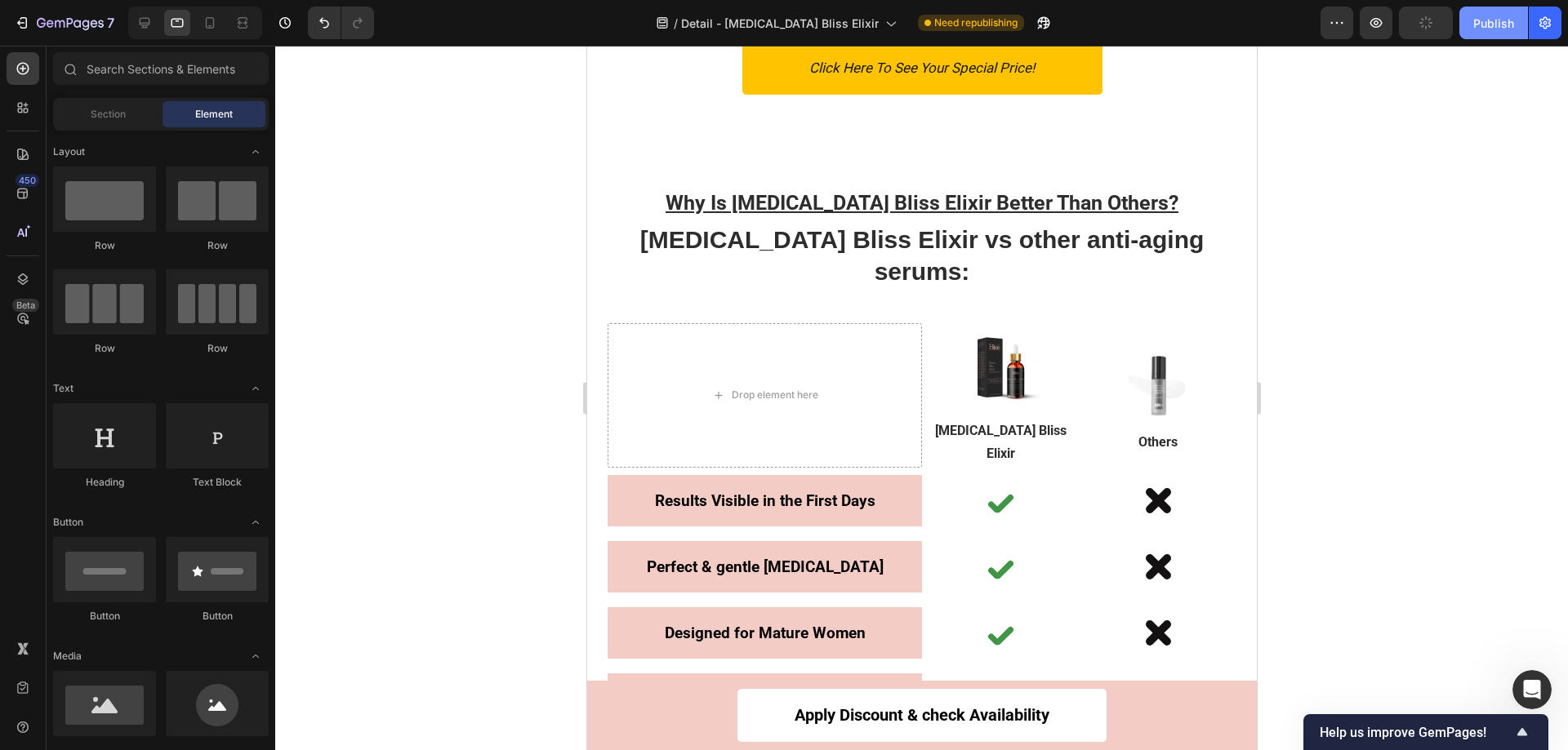
click at [1485, 29] on div "Publish" at bounding box center [1493, 23] width 41 height 17
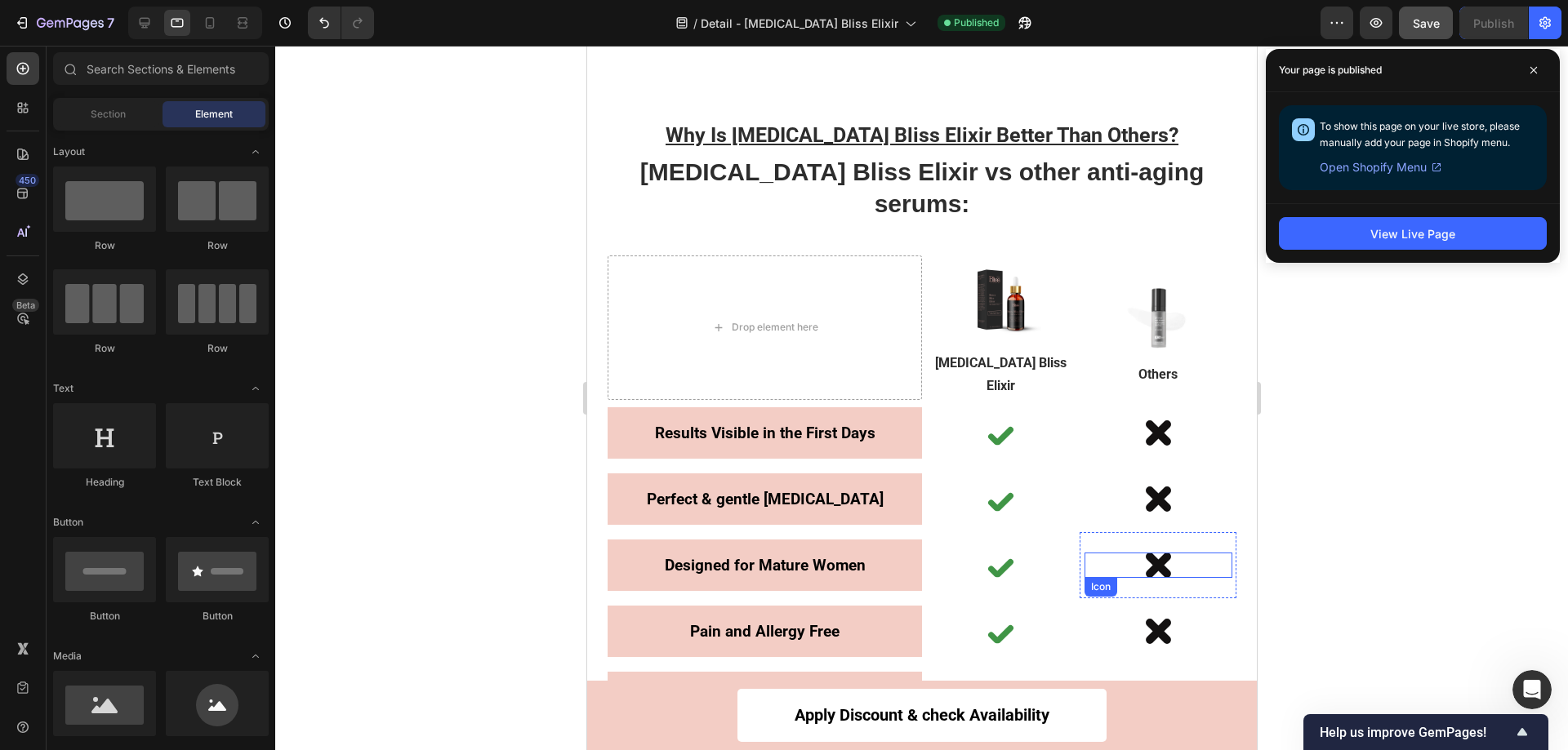
scroll to position [6273, 0]
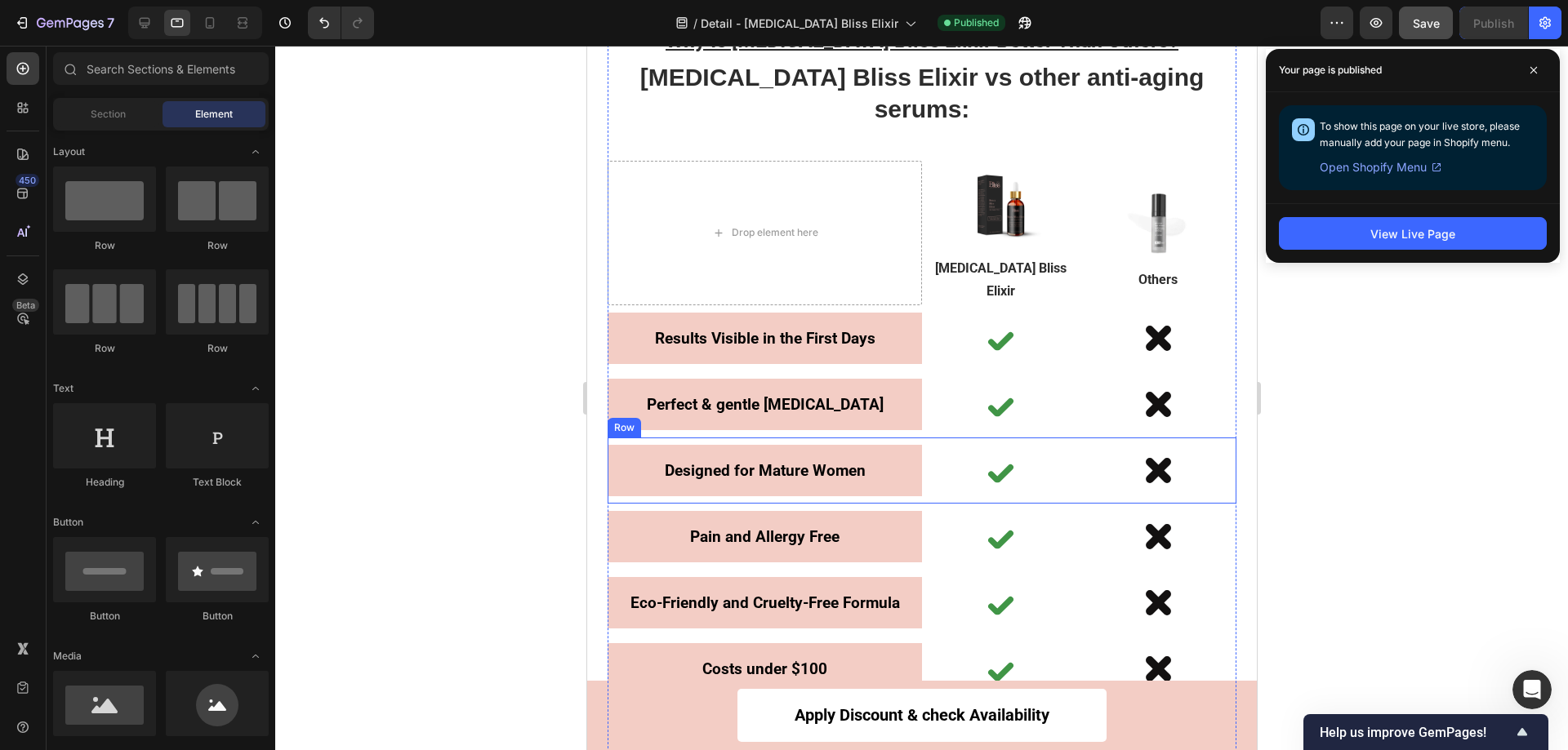
click at [937, 437] on div "Icon" at bounding box center [999, 470] width 158 height 66
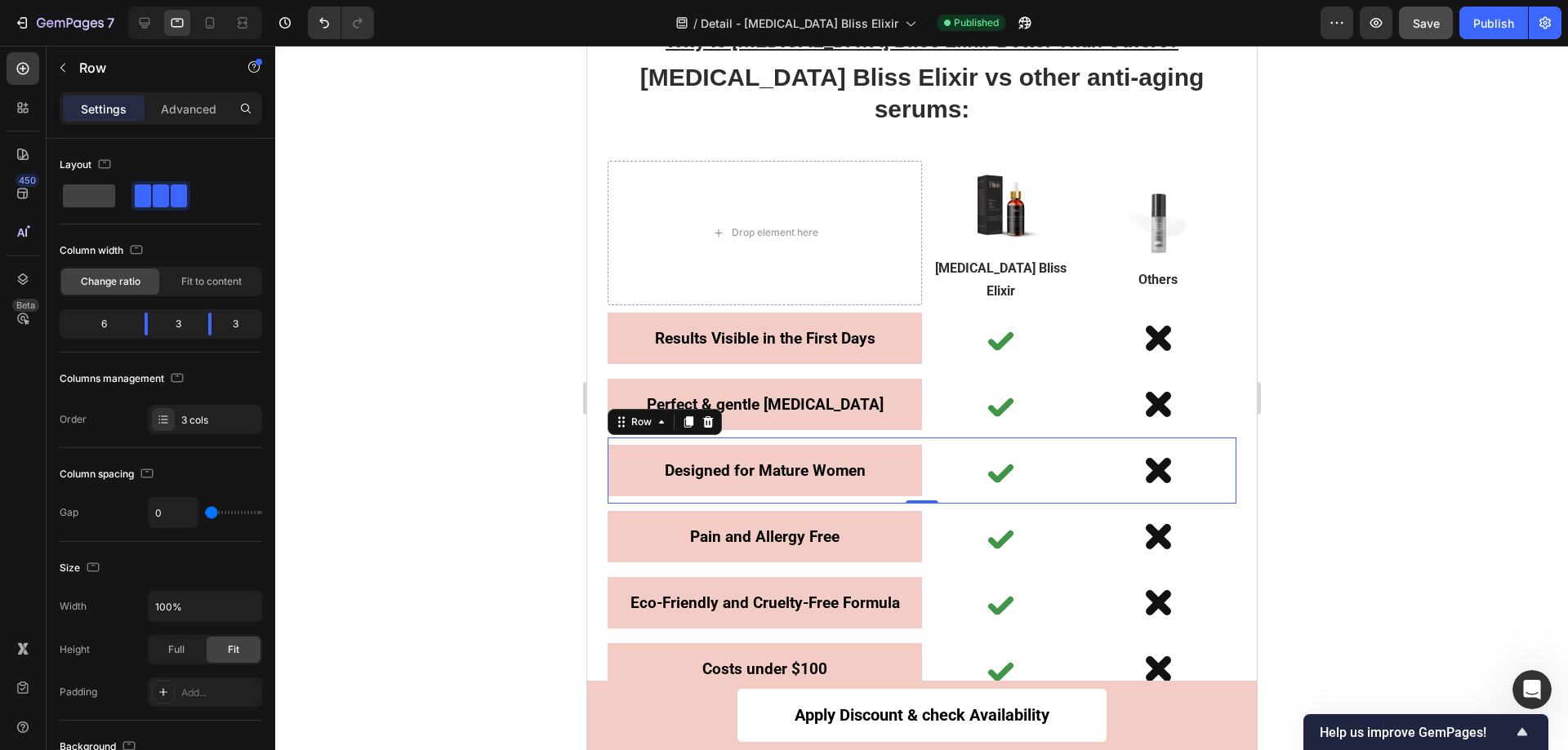
click at [1360, 277] on div at bounding box center [922, 398] width 1293 height 705
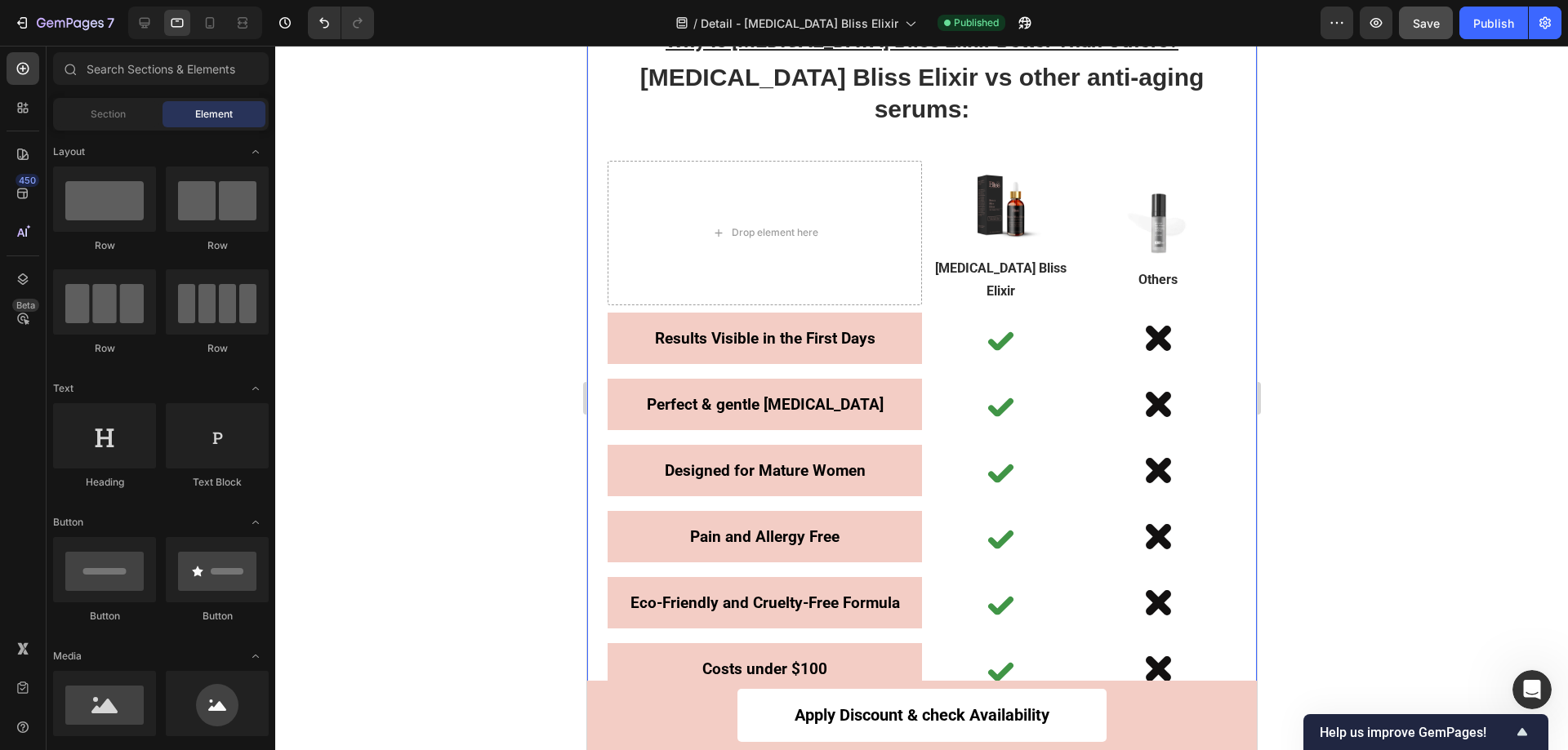
click at [1241, 249] on div "Why Is Botox Bliss Elixir Better Than Others? Text Block ⁠⁠⁠⁠⁠⁠⁠ Botox Bliss El…" at bounding box center [921, 429] width 669 height 891
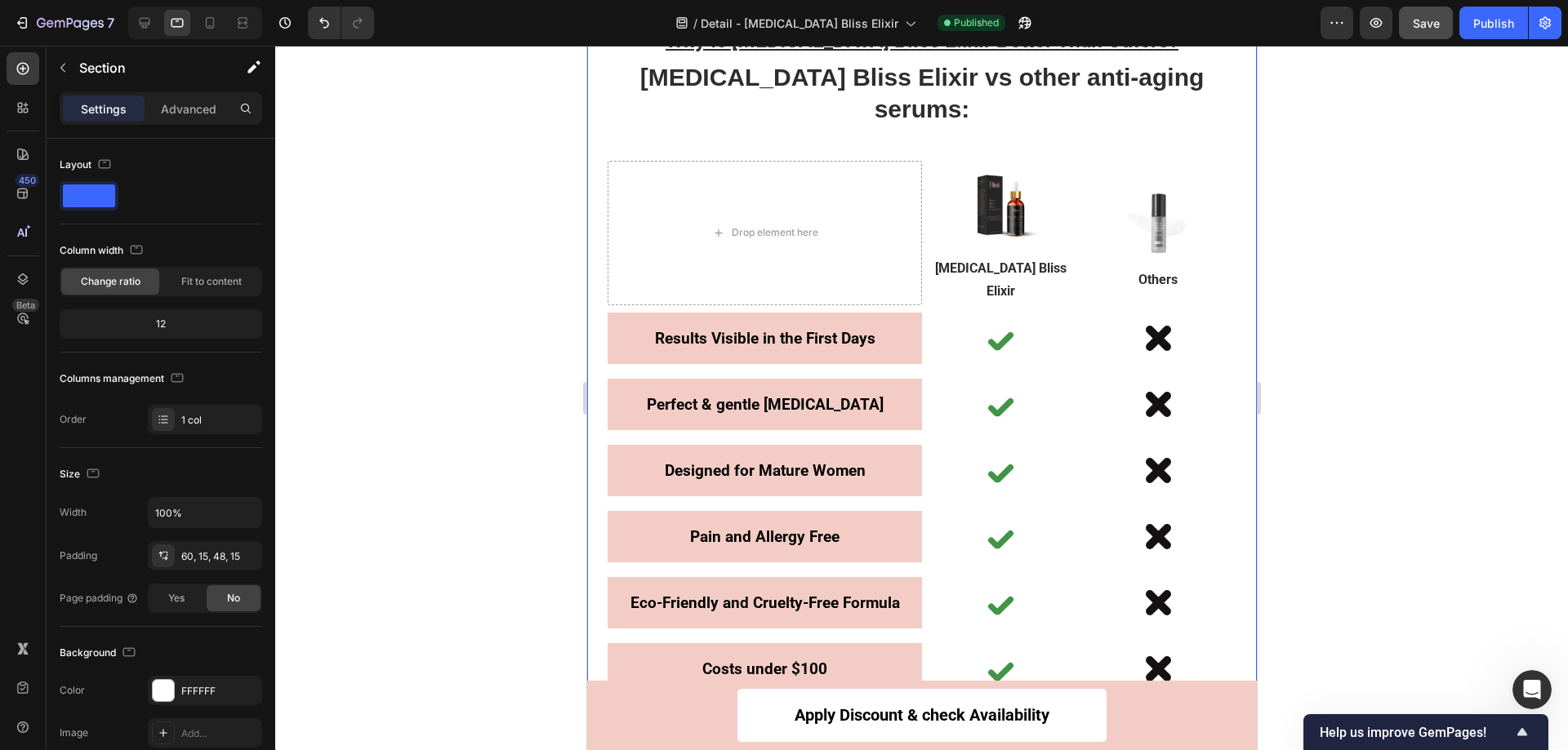
scroll to position [6028, 0]
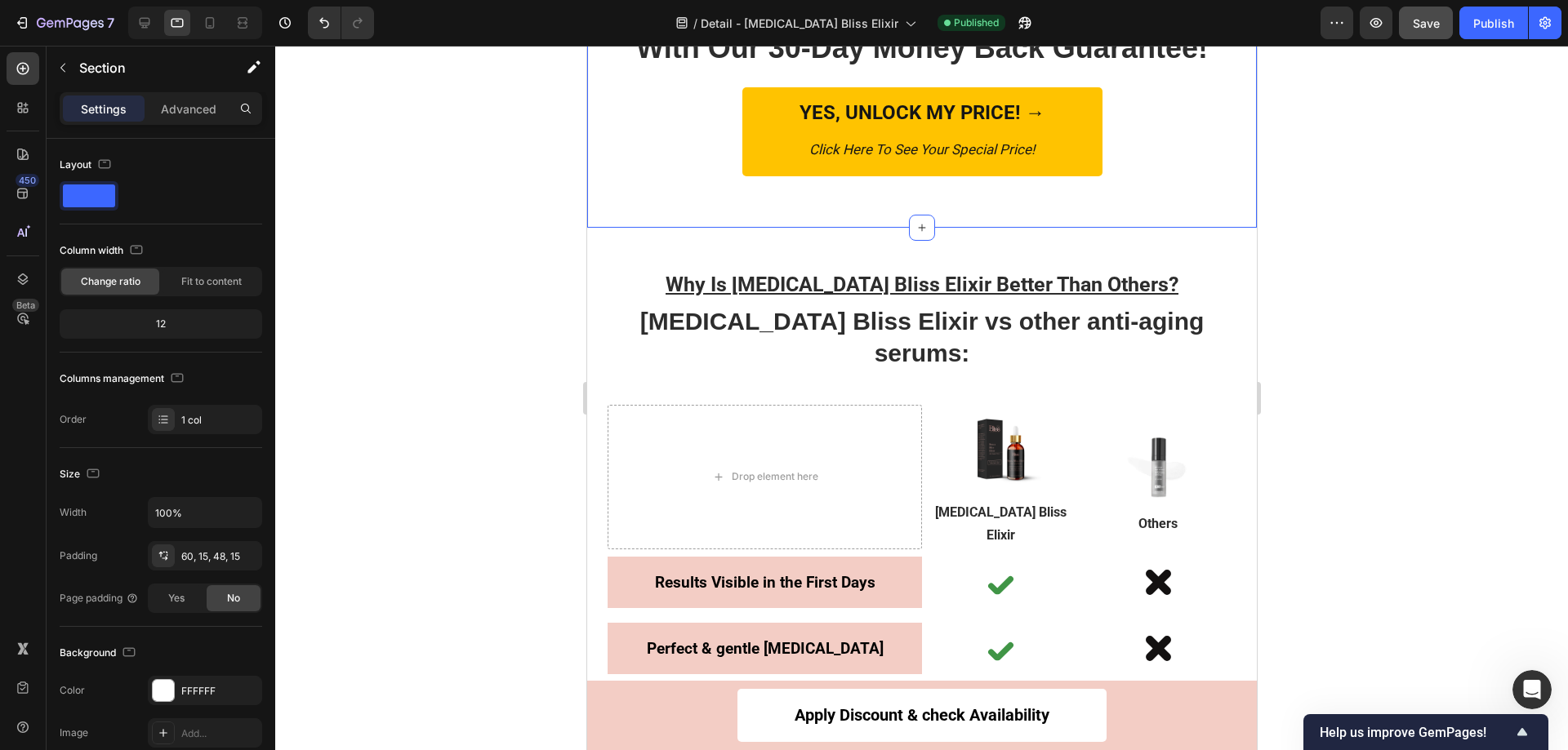
click at [1160, 209] on div "Try Botox Bliss Elixir™ Risk-Free With Our 30-Day Money Back Guarantee! Heading…" at bounding box center [921, 78] width 669 height 298
click at [1353, 347] on div at bounding box center [922, 398] width 1293 height 705
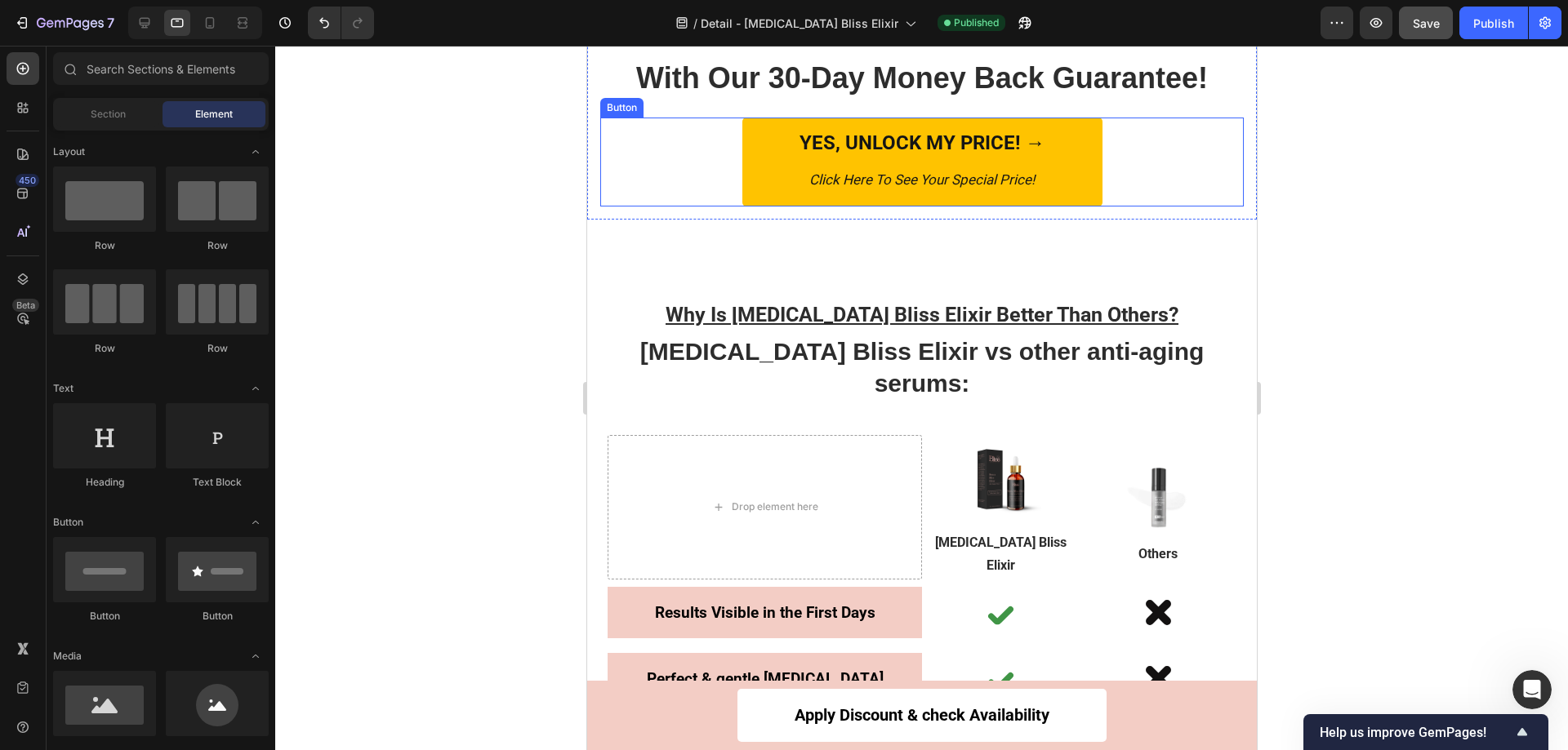
scroll to position [5864, 0]
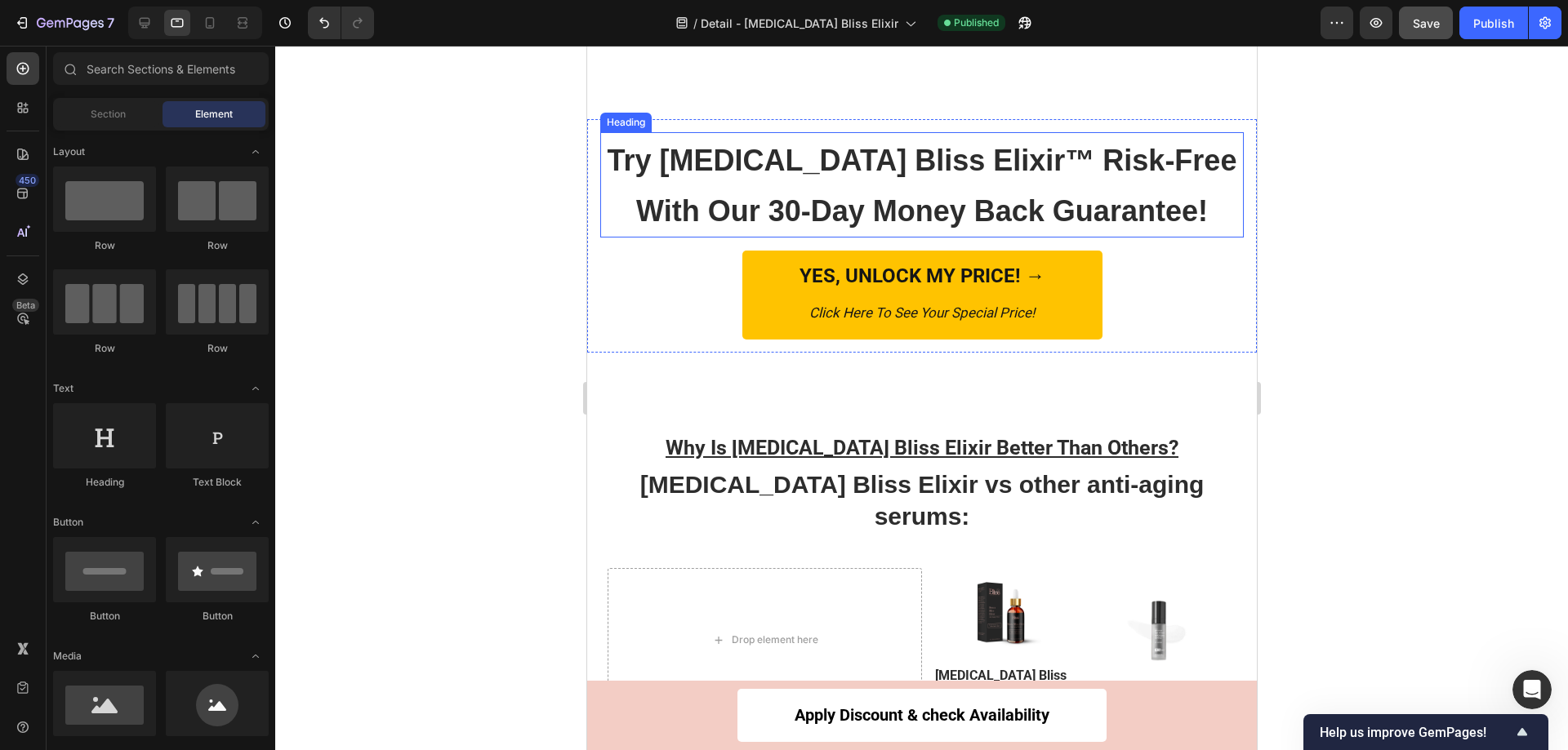
click at [713, 160] on span "Try Botox Bliss Elixir™ Risk-Free With Our 30-Day Money Back Guarantee!" at bounding box center [922, 186] width 630 height 85
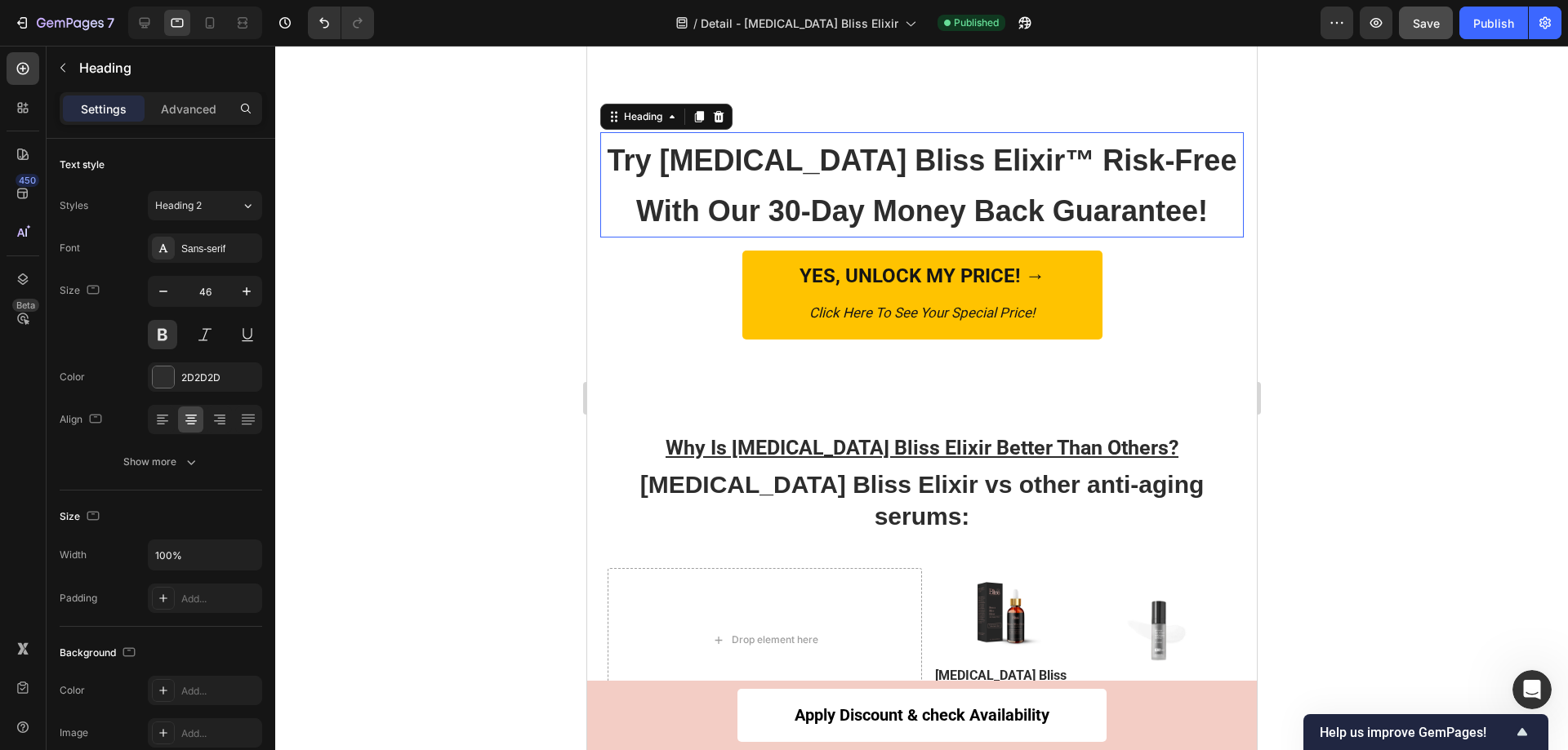
click at [792, 190] on h2 "Try Botox Bliss Elixir™ Risk-Free With Our 30-Day Money Back Guarantee!" at bounding box center [922, 185] width 644 height 106
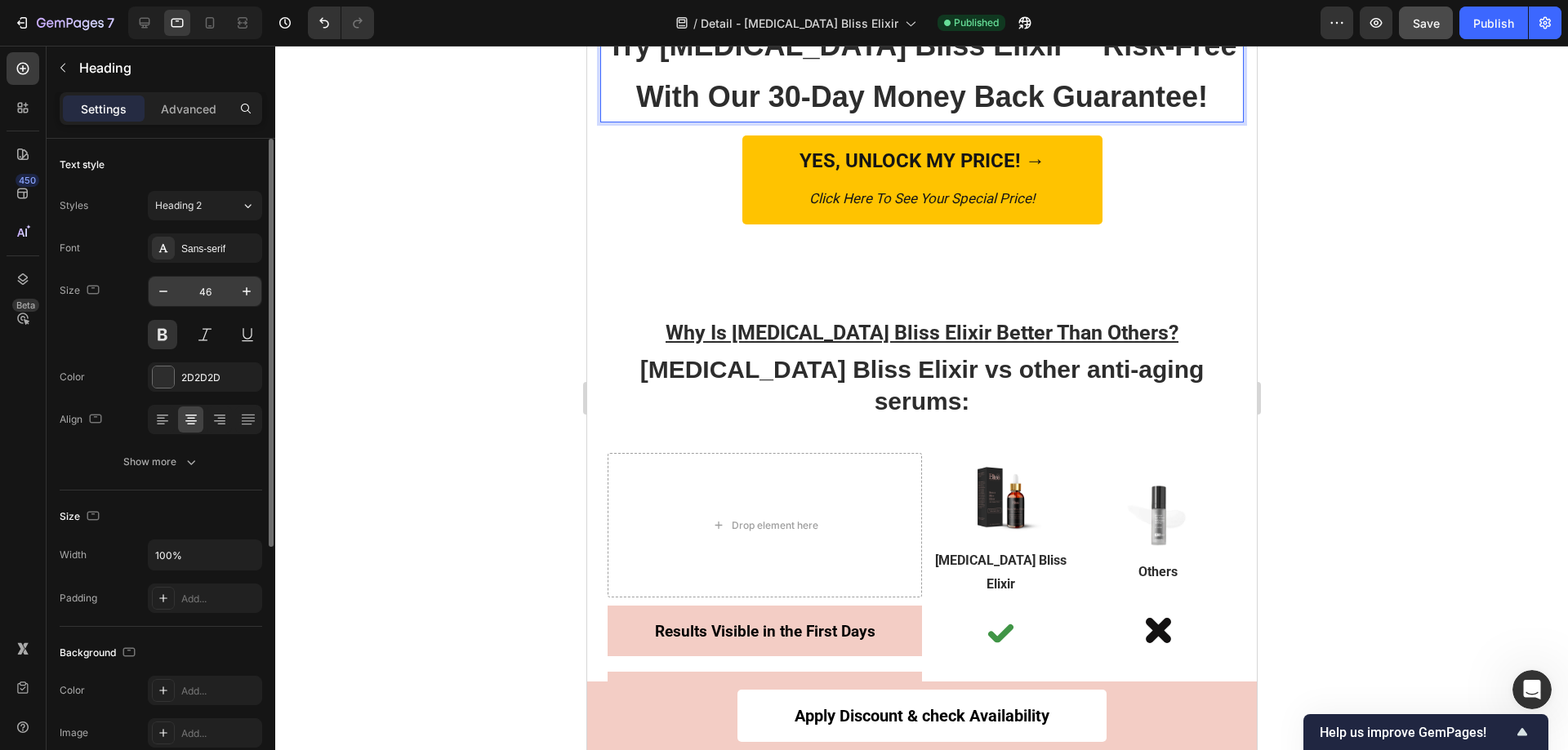
click at [222, 292] on input "46" at bounding box center [204, 292] width 54 height 29
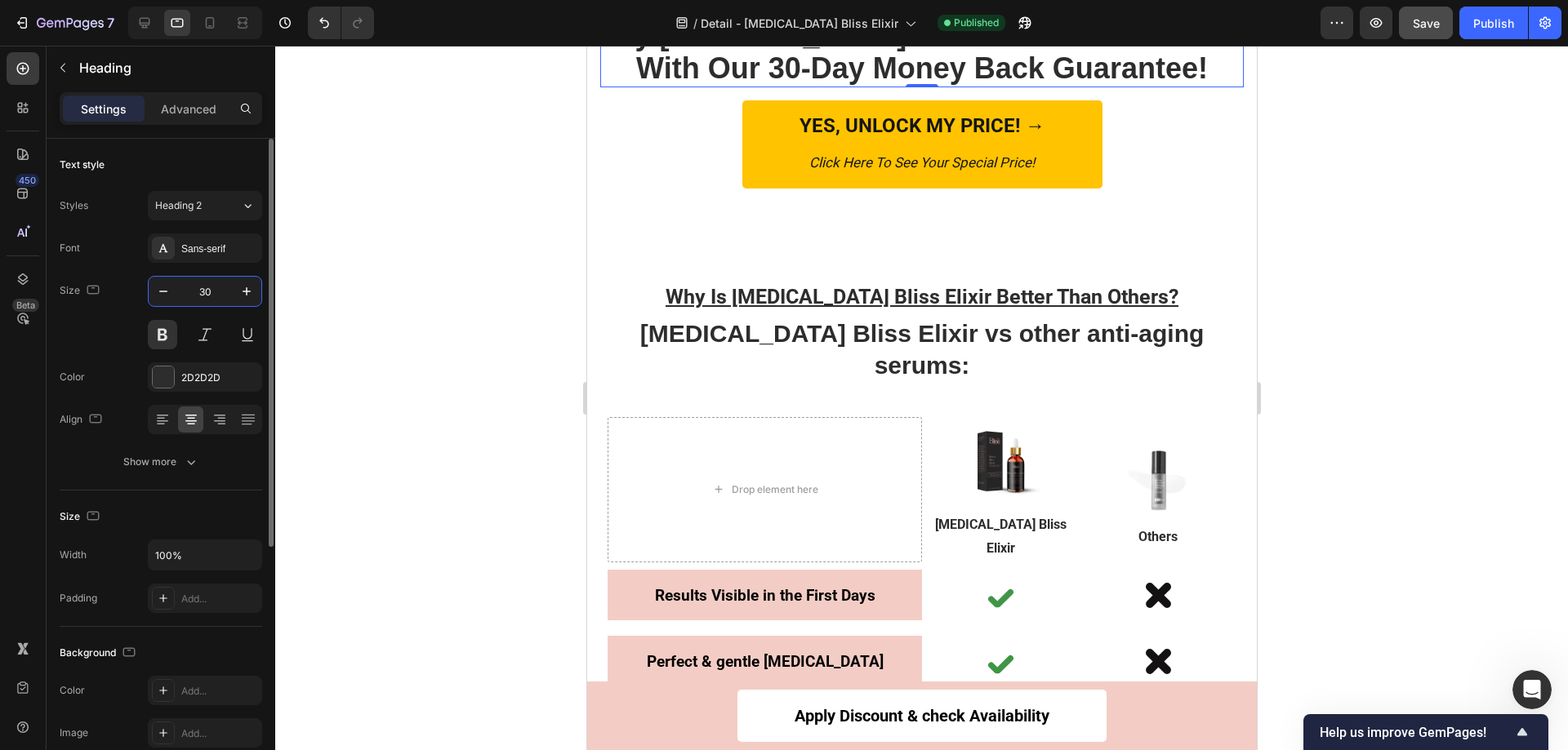
type input "30"
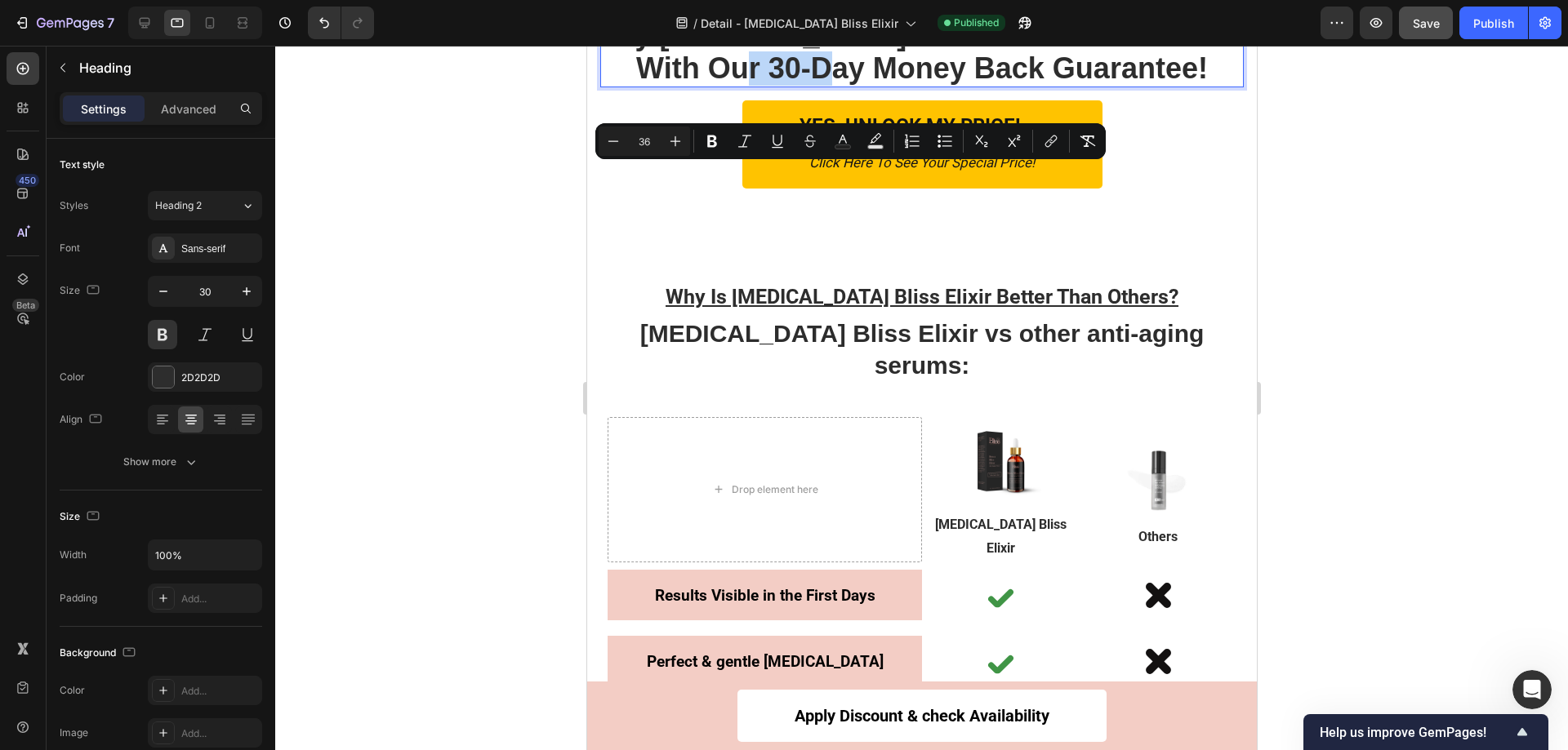
click at [824, 85] on span "Try Botox Bliss Elixir™ Risk-Free With Our 30-Day Money Back Guarantee!" at bounding box center [922, 51] width 630 height 67
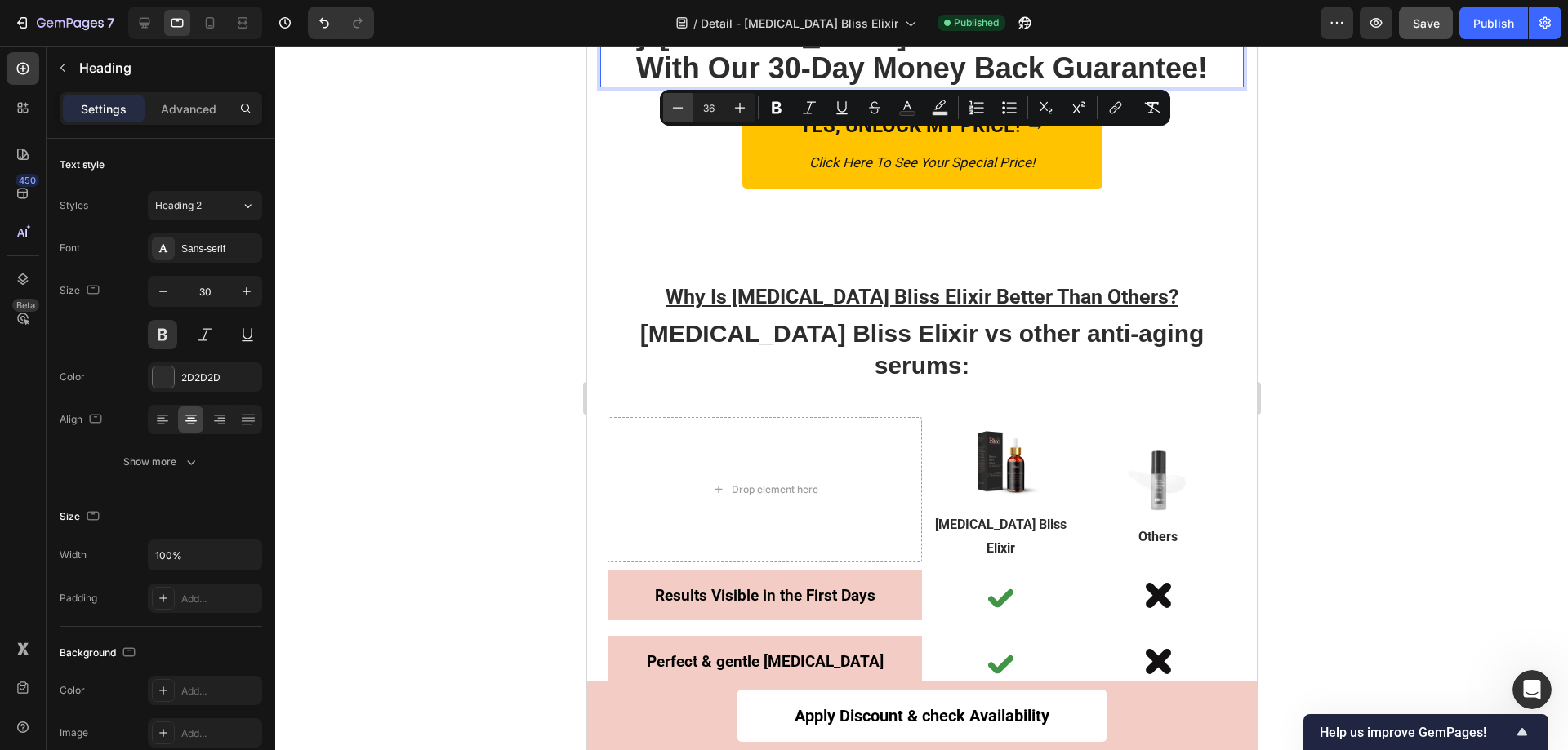
click at [682, 114] on icon "Editor contextual toolbar" at bounding box center [678, 108] width 17 height 17
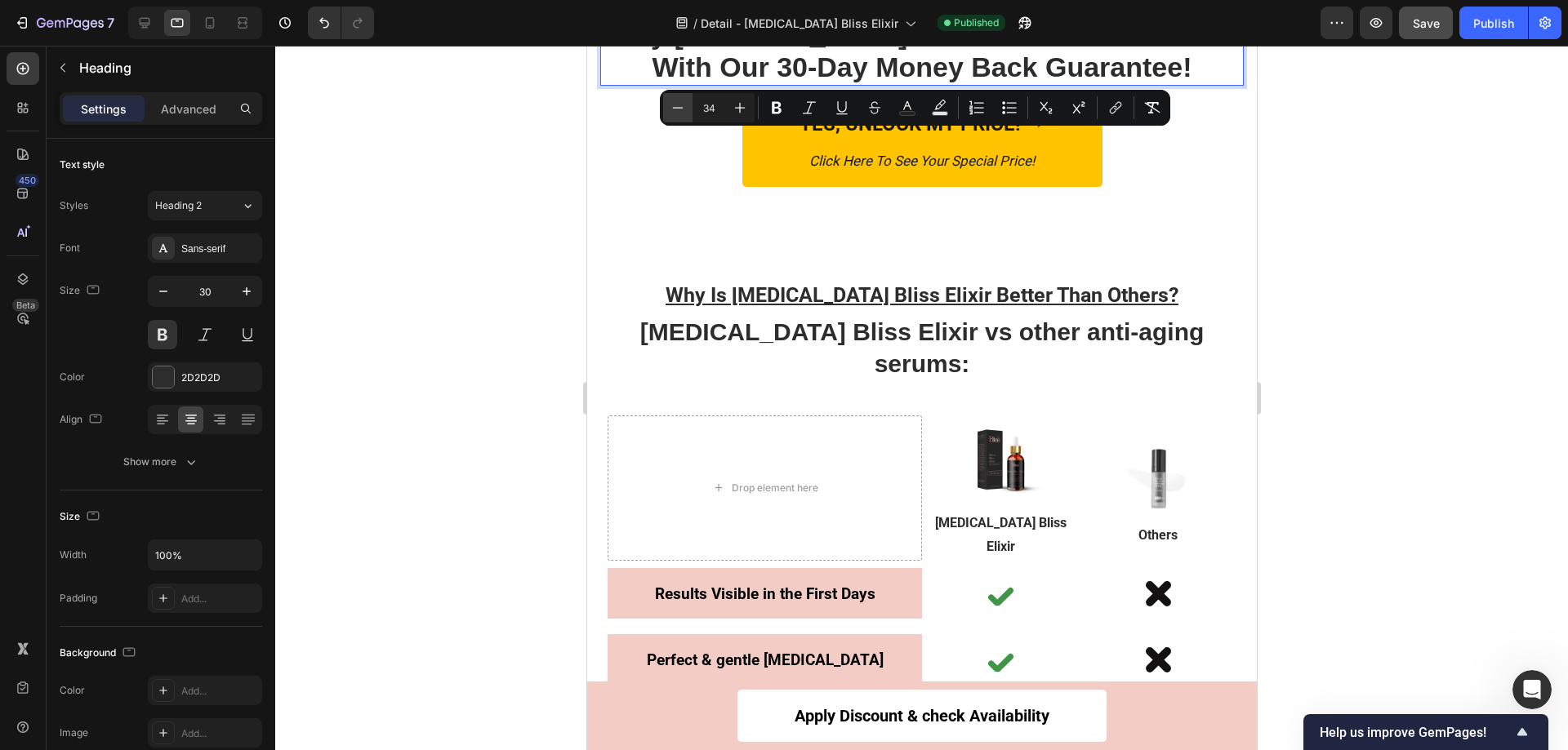
click at [682, 114] on icon "Editor contextual toolbar" at bounding box center [678, 108] width 17 height 17
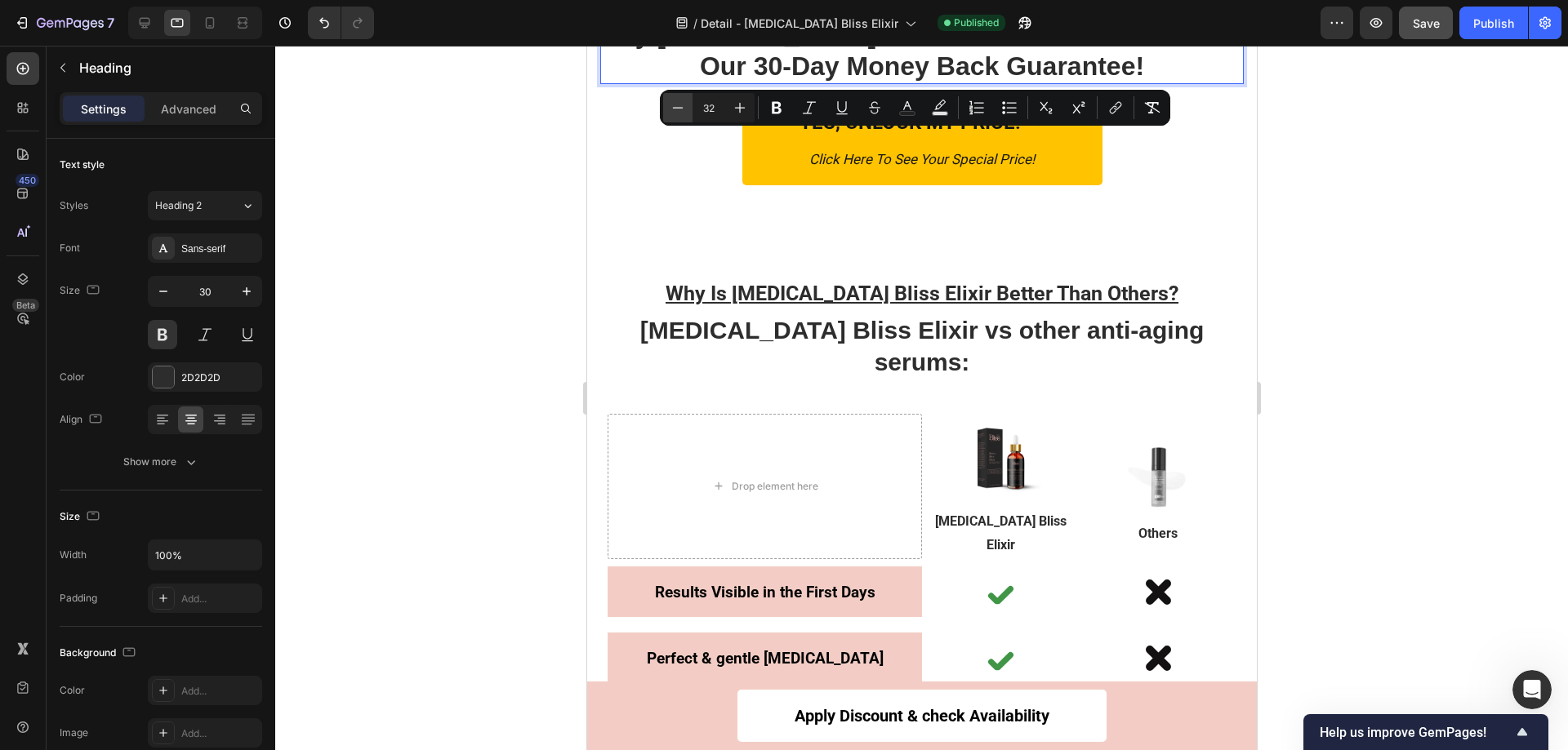
click at [682, 114] on icon "Editor contextual toolbar" at bounding box center [678, 108] width 17 height 17
type input "30"
click at [1378, 204] on div at bounding box center [922, 398] width 1293 height 705
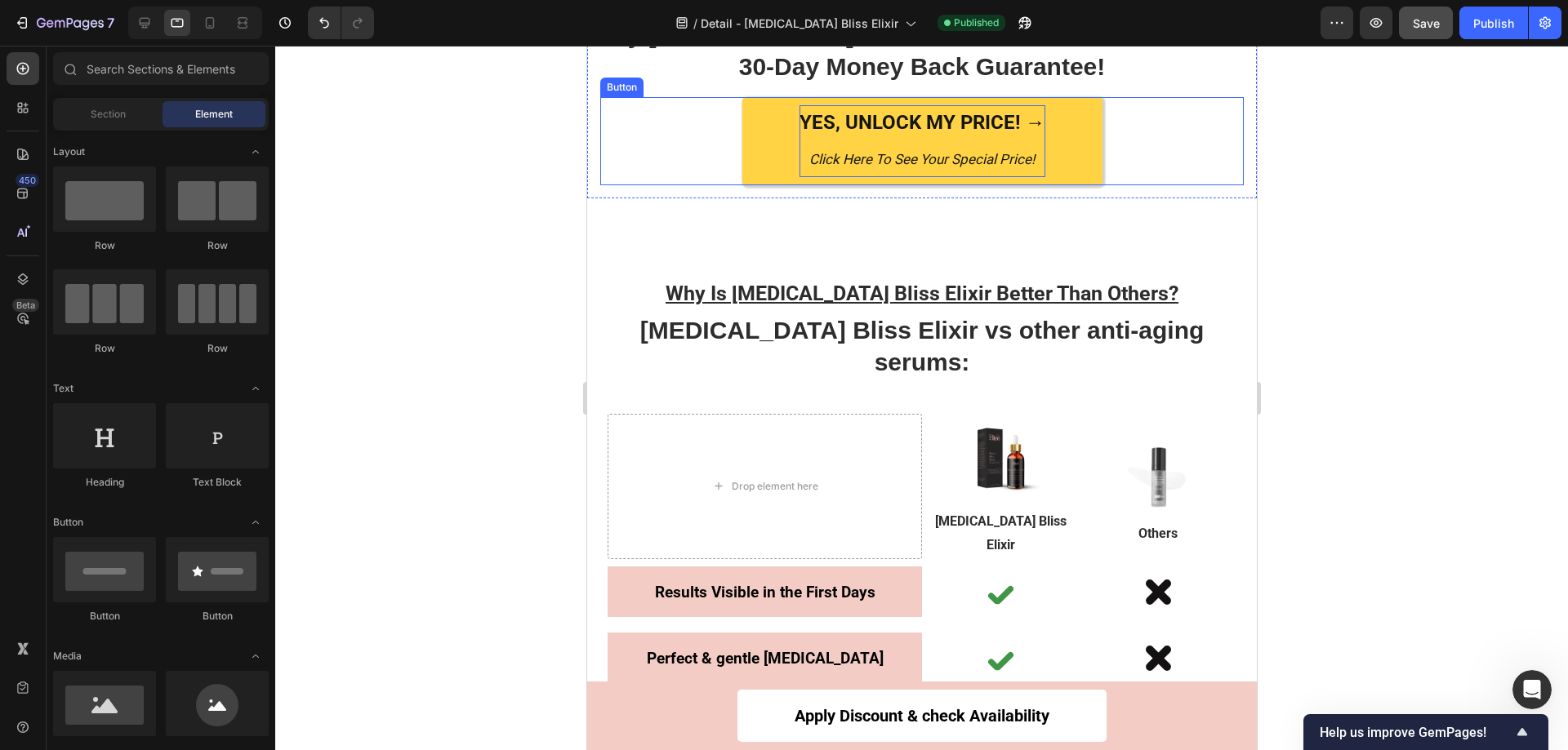
click at [948, 177] on p "YES, UNLOCK MY PRICE! → Click Here To See Your Special Price!" at bounding box center [922, 141] width 246 height 72
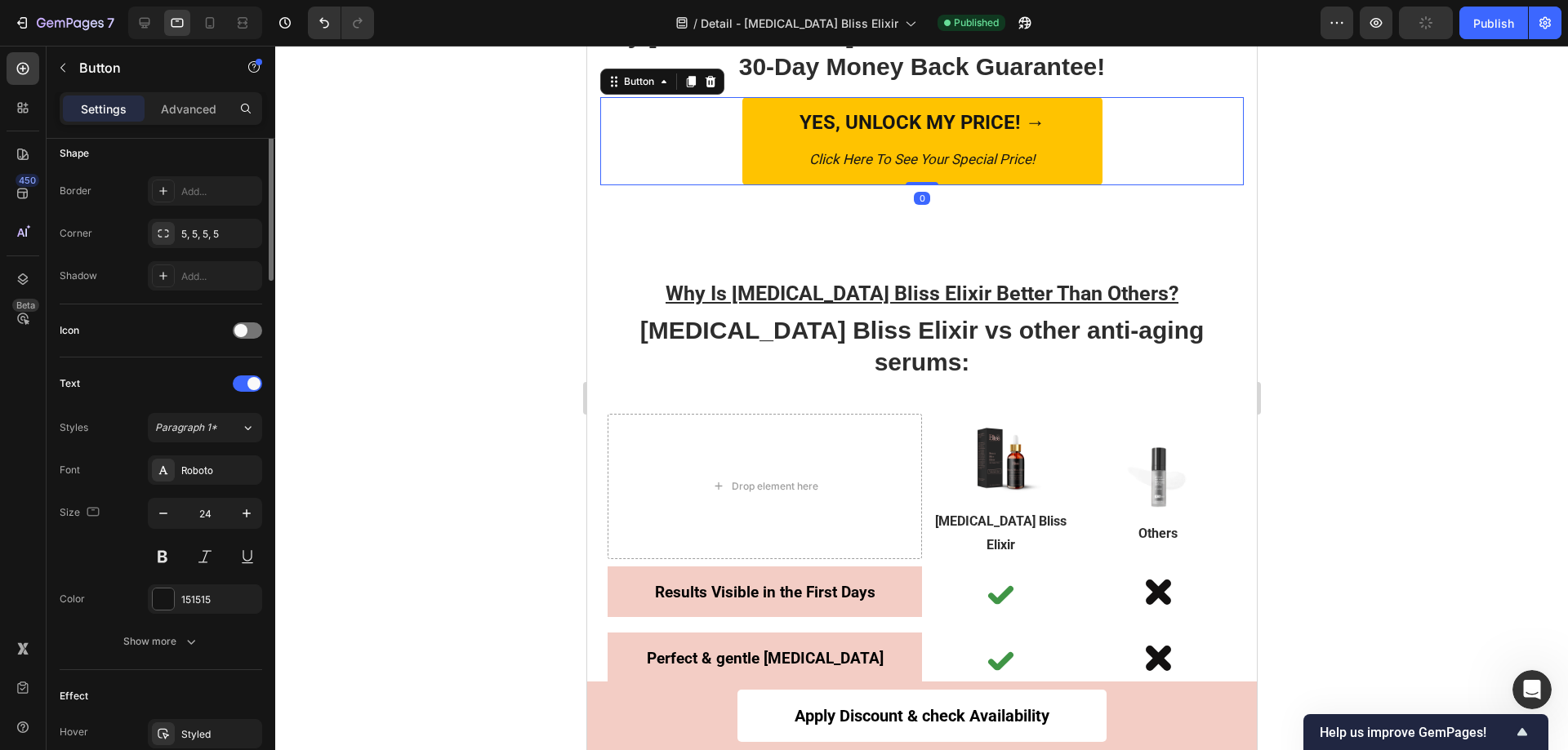
scroll to position [408, 0]
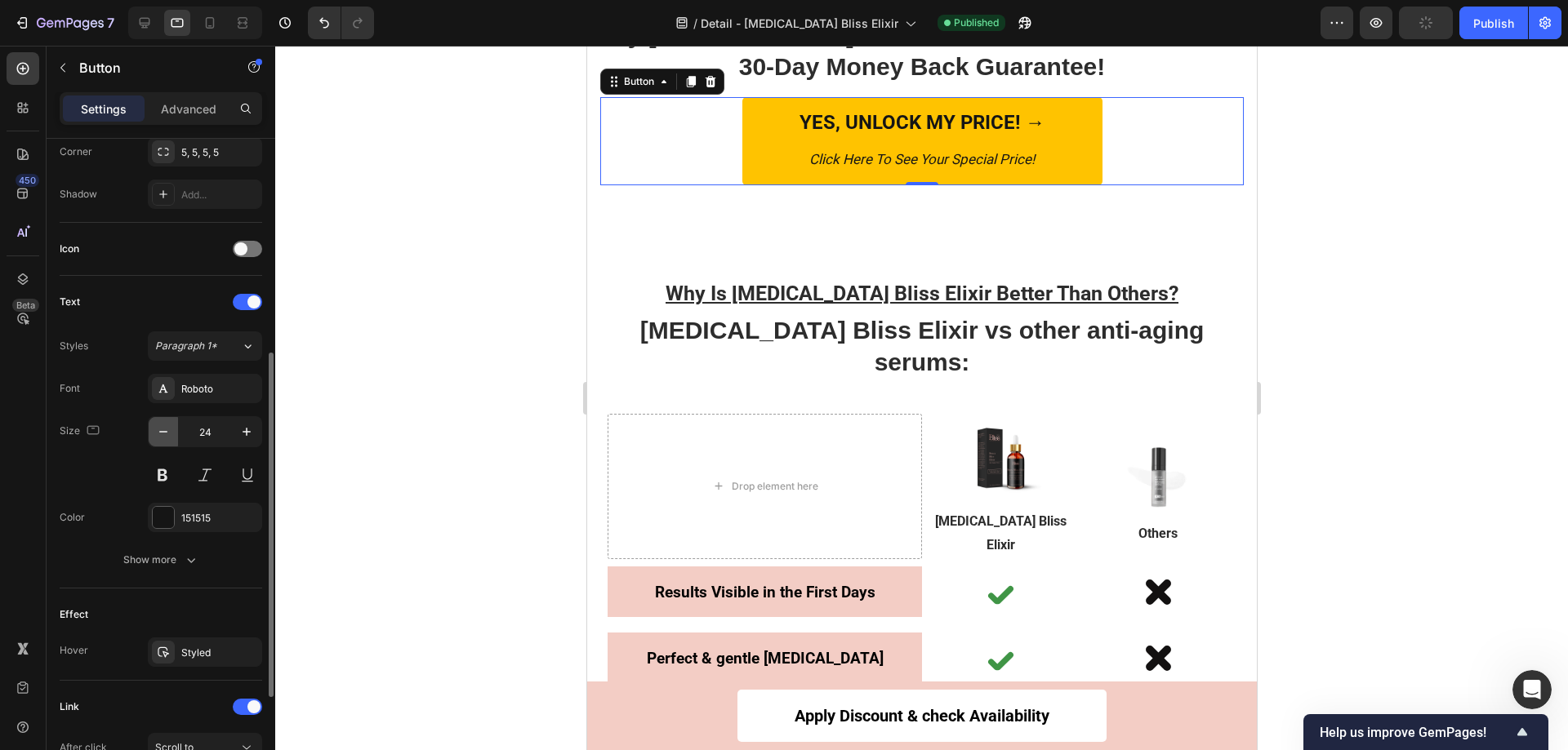
click at [160, 437] on icon "button" at bounding box center [163, 432] width 17 height 17
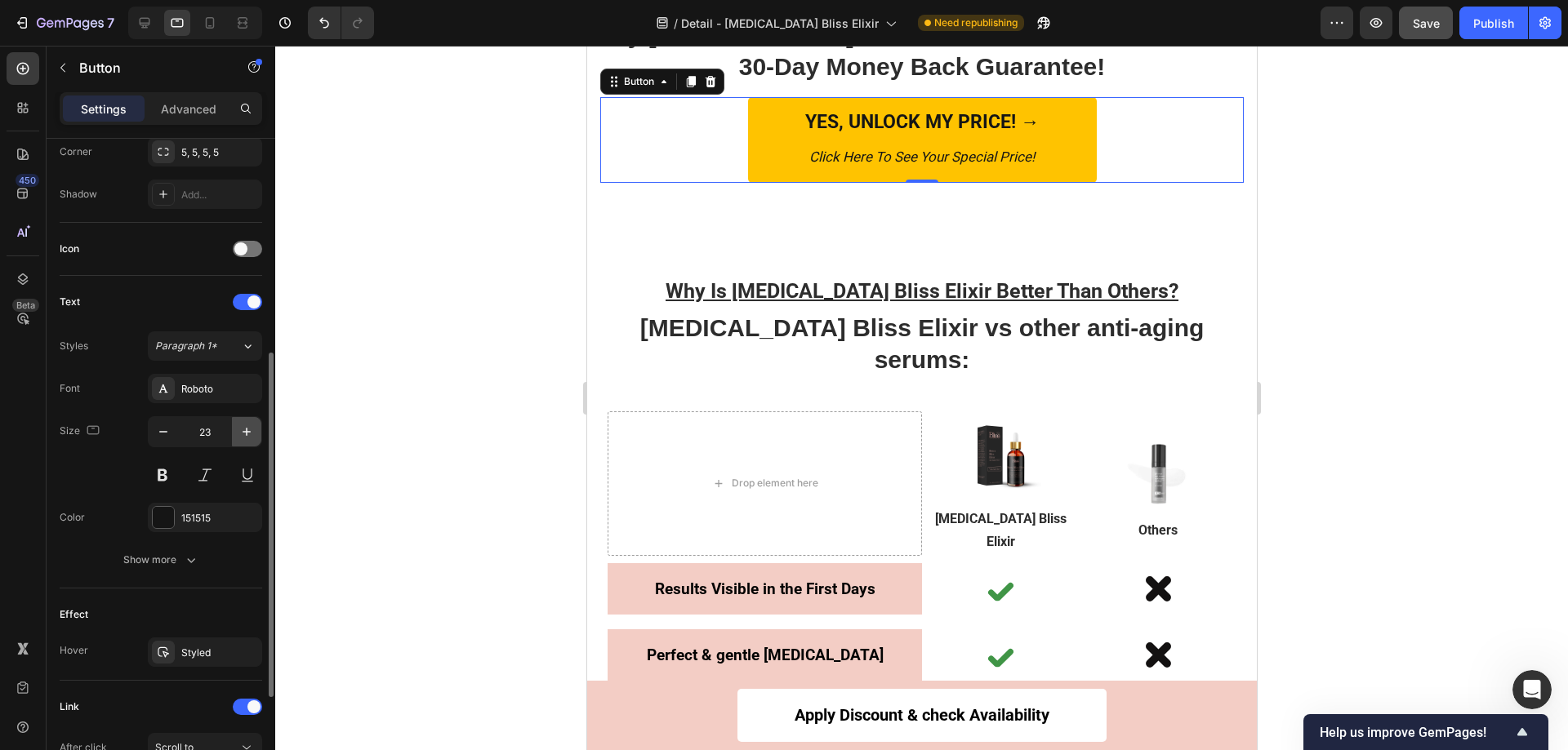
click at [246, 432] on icon "button" at bounding box center [246, 432] width 8 height 8
type input "24"
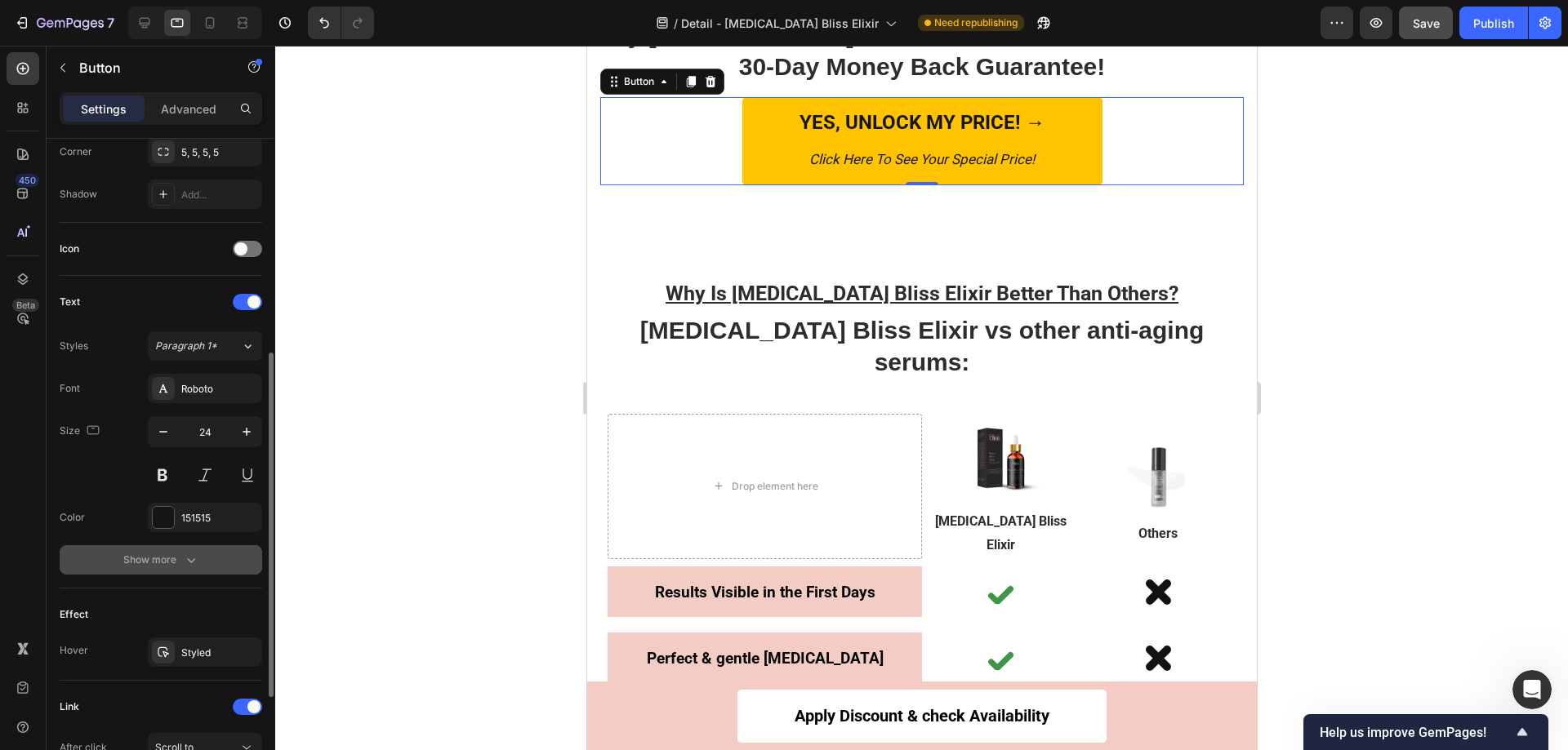
click at [174, 560] on div "Show more" at bounding box center [160, 560] width 76 height 17
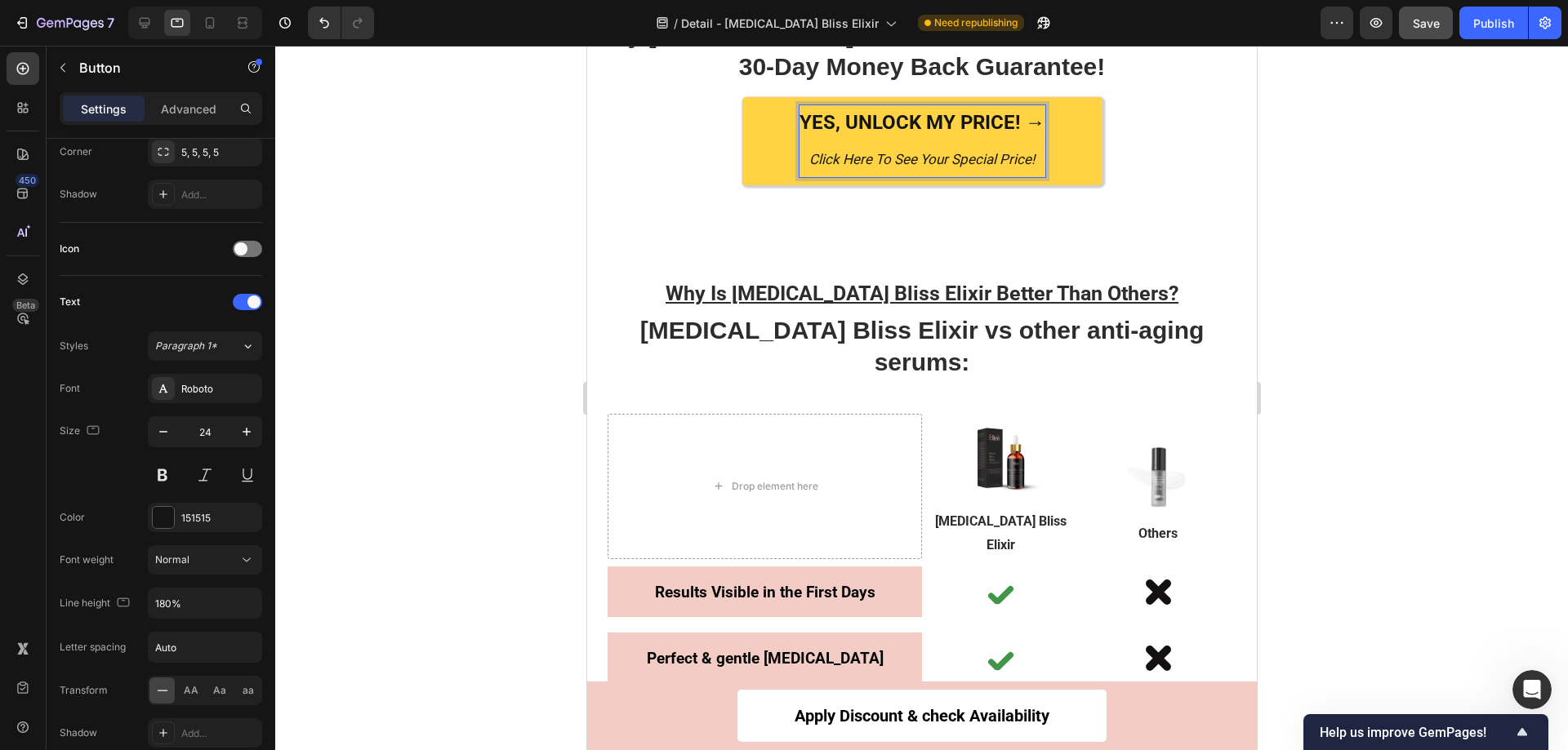
click at [827, 134] on strong "YES, UNLOCK MY PRICE! →" at bounding box center [922, 122] width 246 height 23
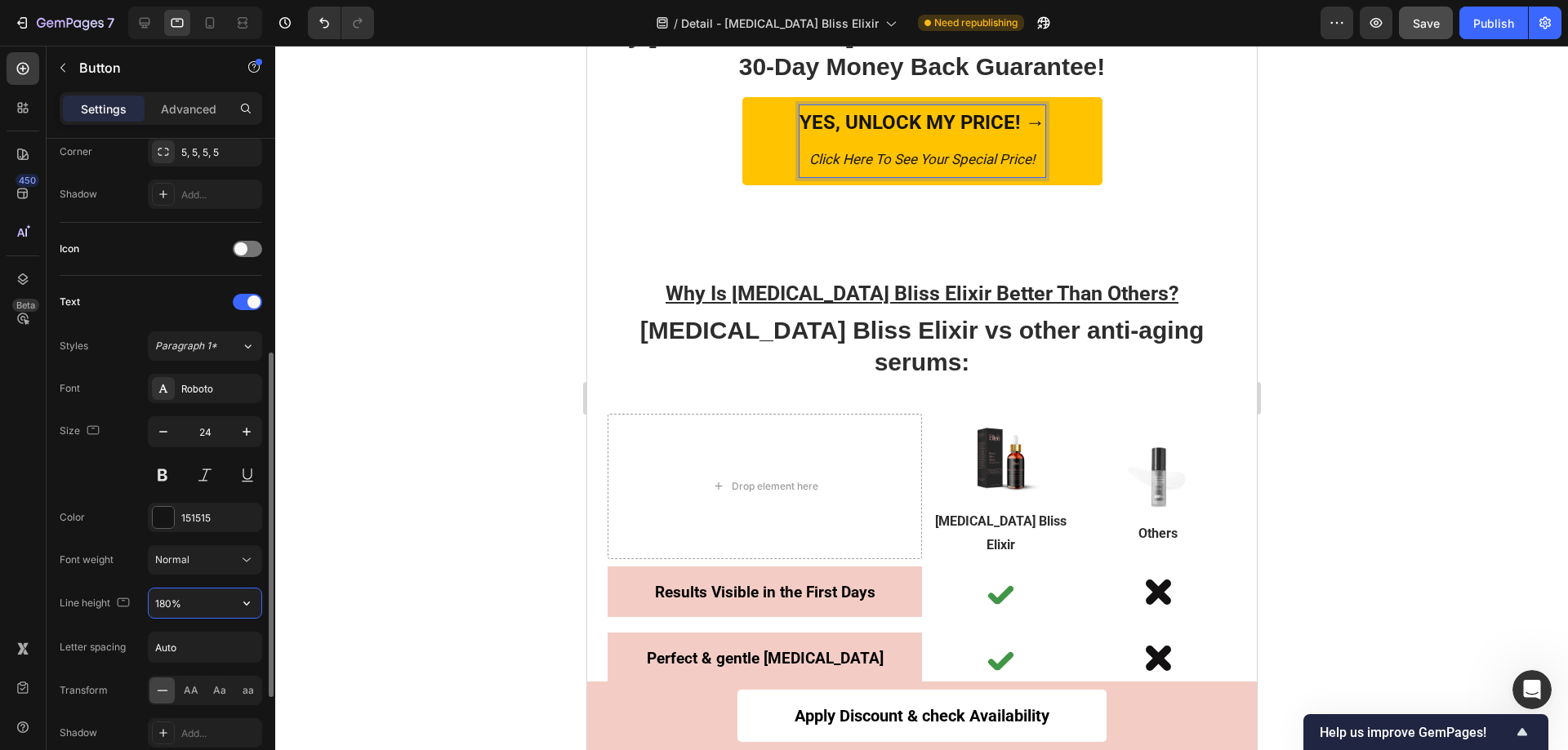
click at [170, 599] on input "180%" at bounding box center [204, 603] width 113 height 29
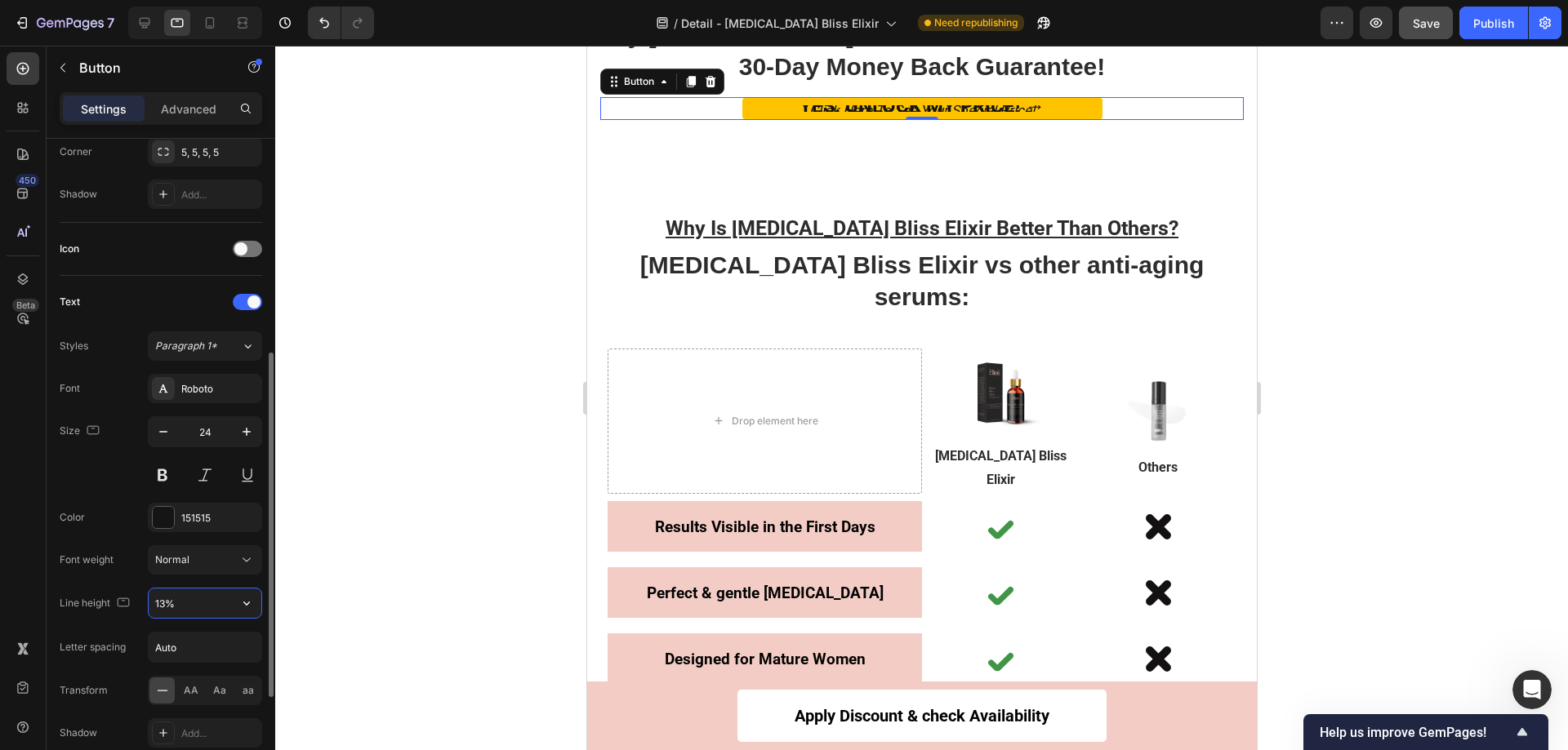
type input "130%"
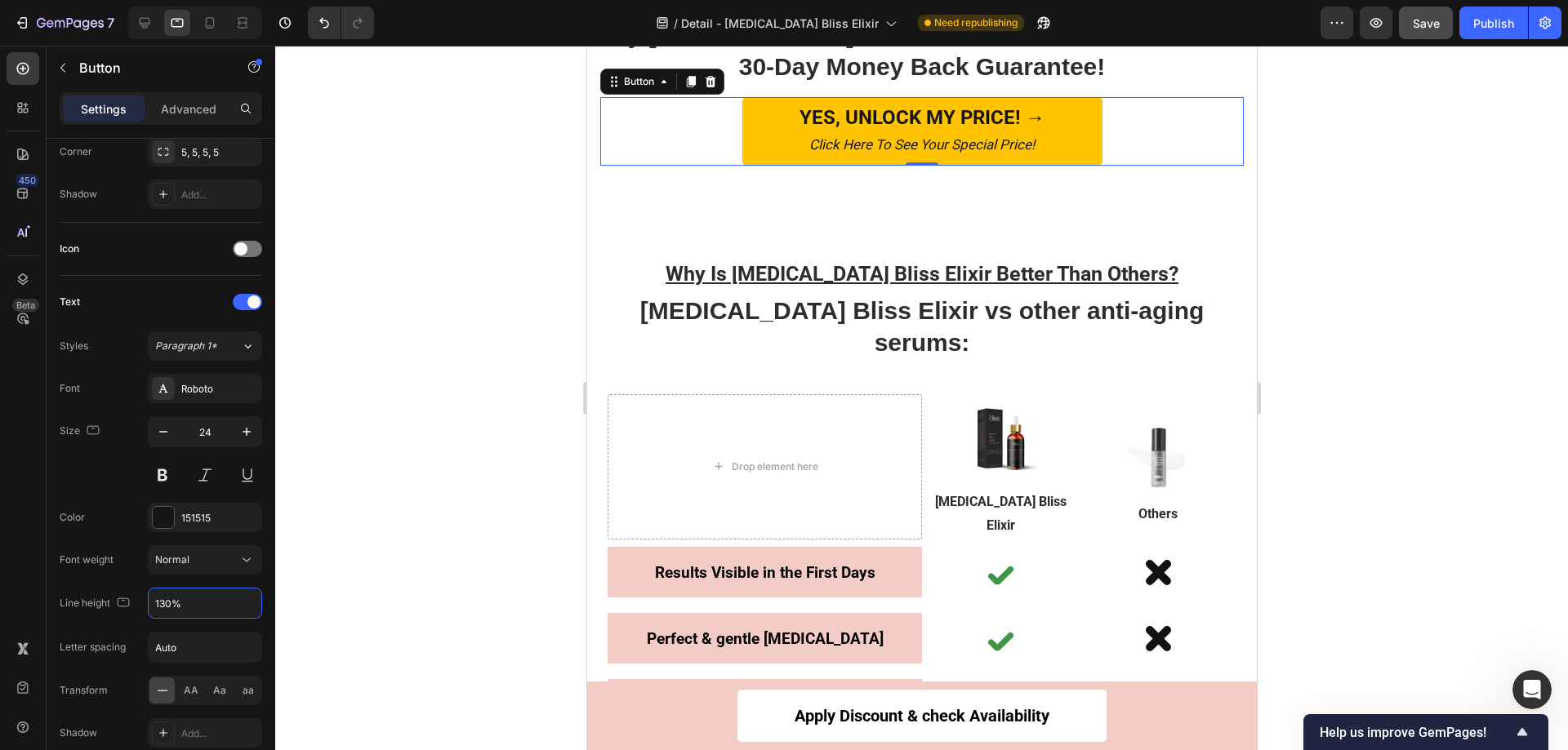
click at [1379, 262] on div at bounding box center [922, 398] width 1293 height 705
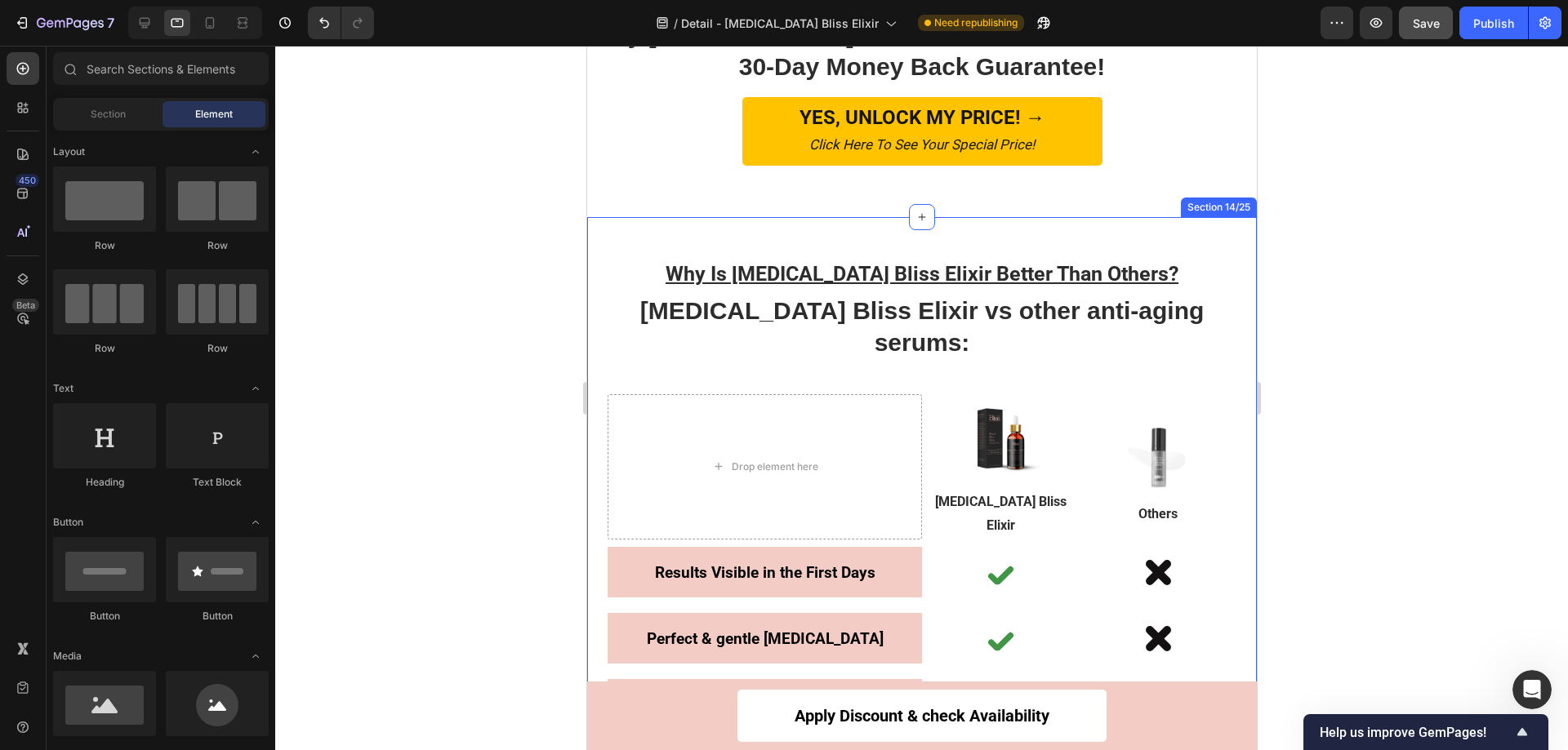
click at [1099, 343] on div "Why Is Botox Bliss Elixir Better Than Others? Text Block ⁠⁠⁠⁠⁠⁠⁠ Botox Bliss El…" at bounding box center [921, 663] width 669 height 891
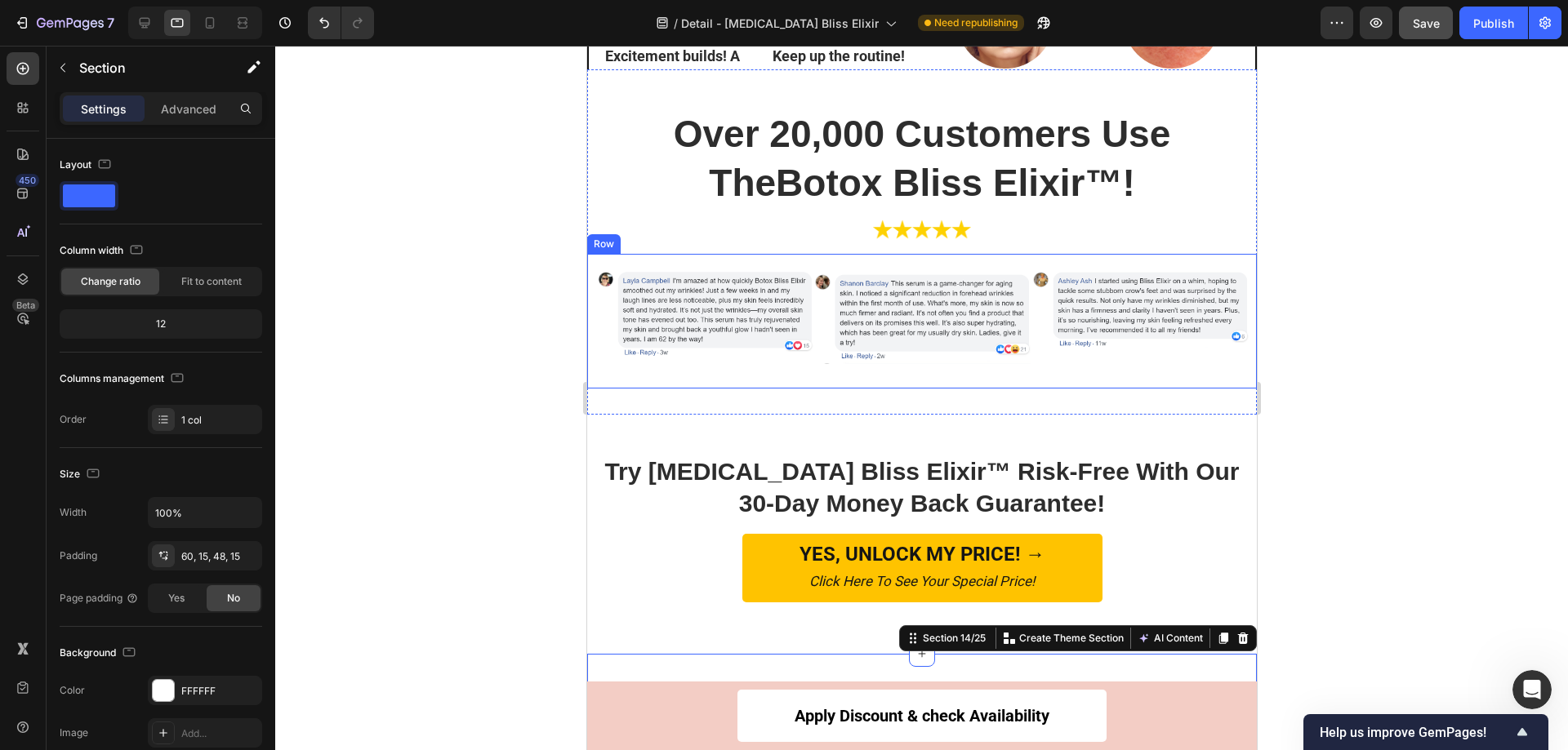
scroll to position [5552, 0]
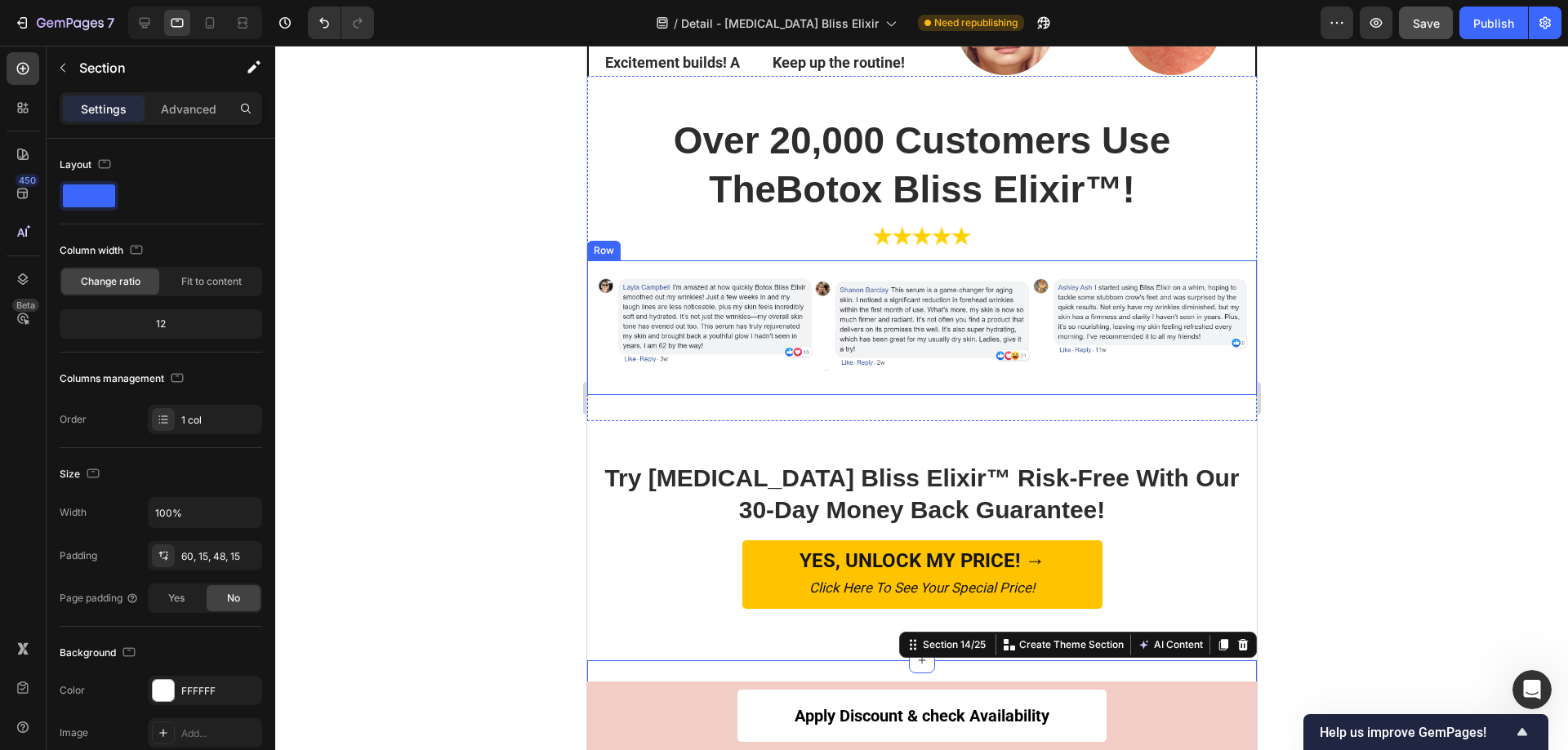
click at [729, 375] on div "Image Image Image Row Row" at bounding box center [921, 327] width 669 height 135
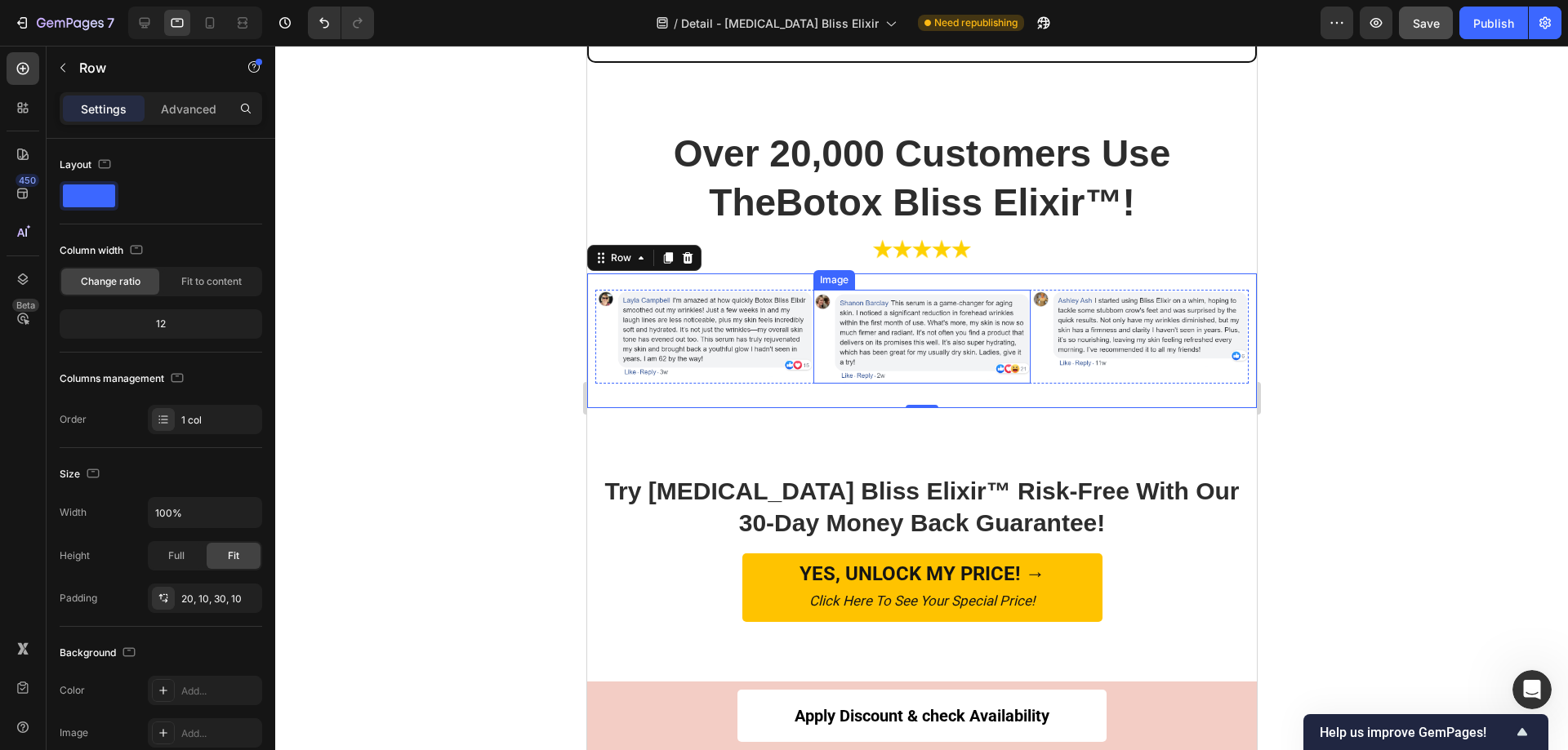
scroll to position [5961, 0]
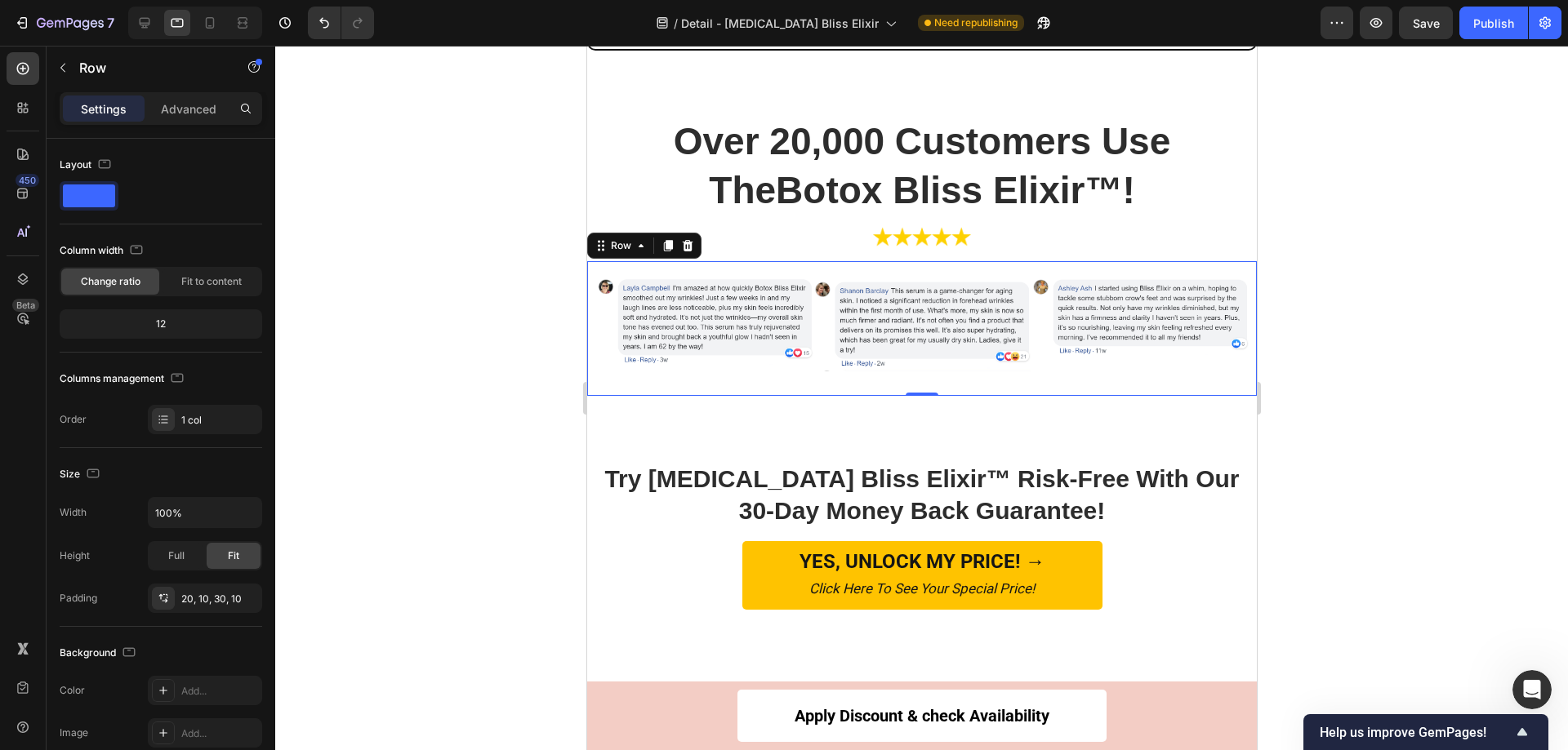
scroll to position [5961, 0]
click at [1362, 292] on div at bounding box center [922, 398] width 1293 height 705
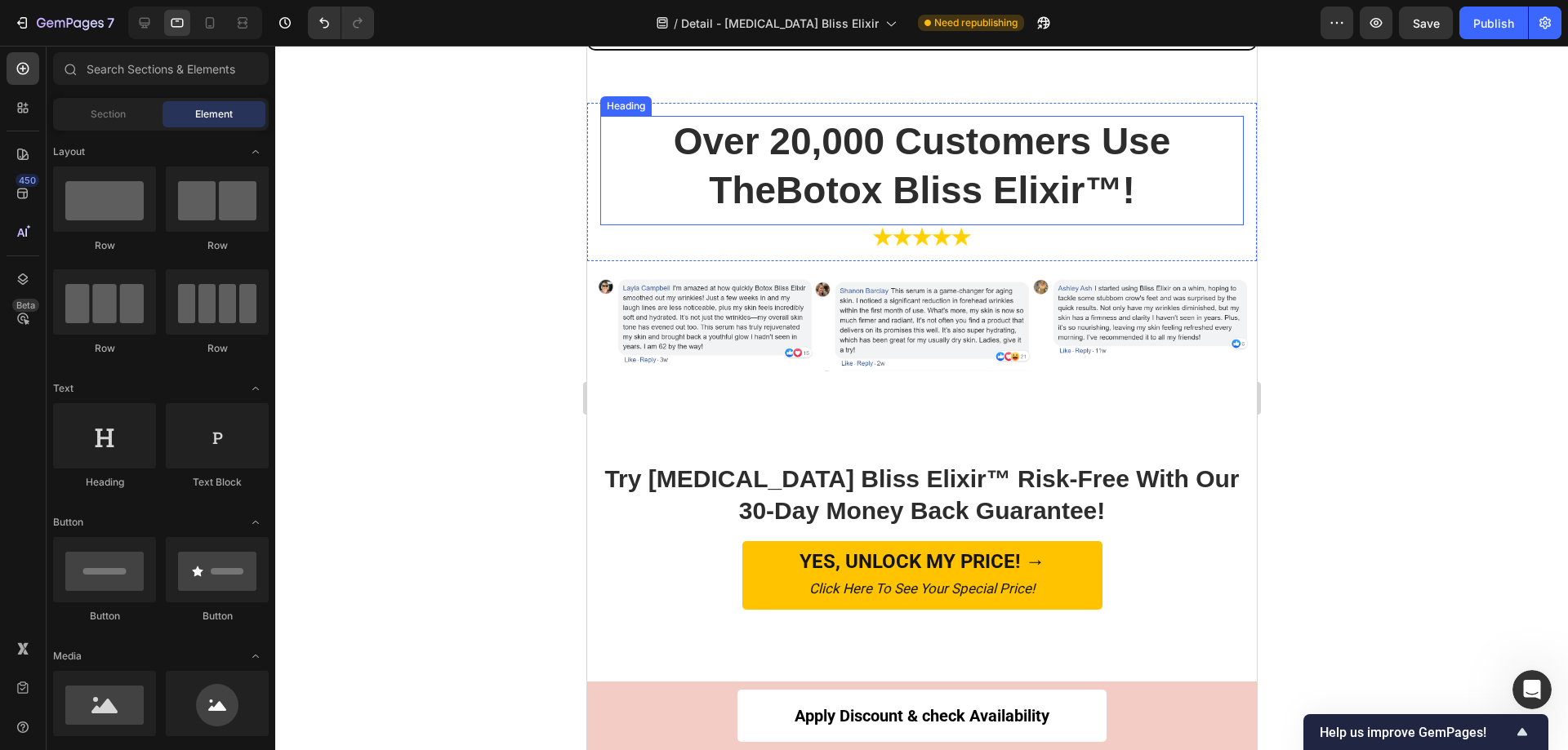
click at [1075, 175] on h2 "Over 20,000 Customers Use TheBotox Bliss Elixir™!" at bounding box center [922, 166] width 644 height 101
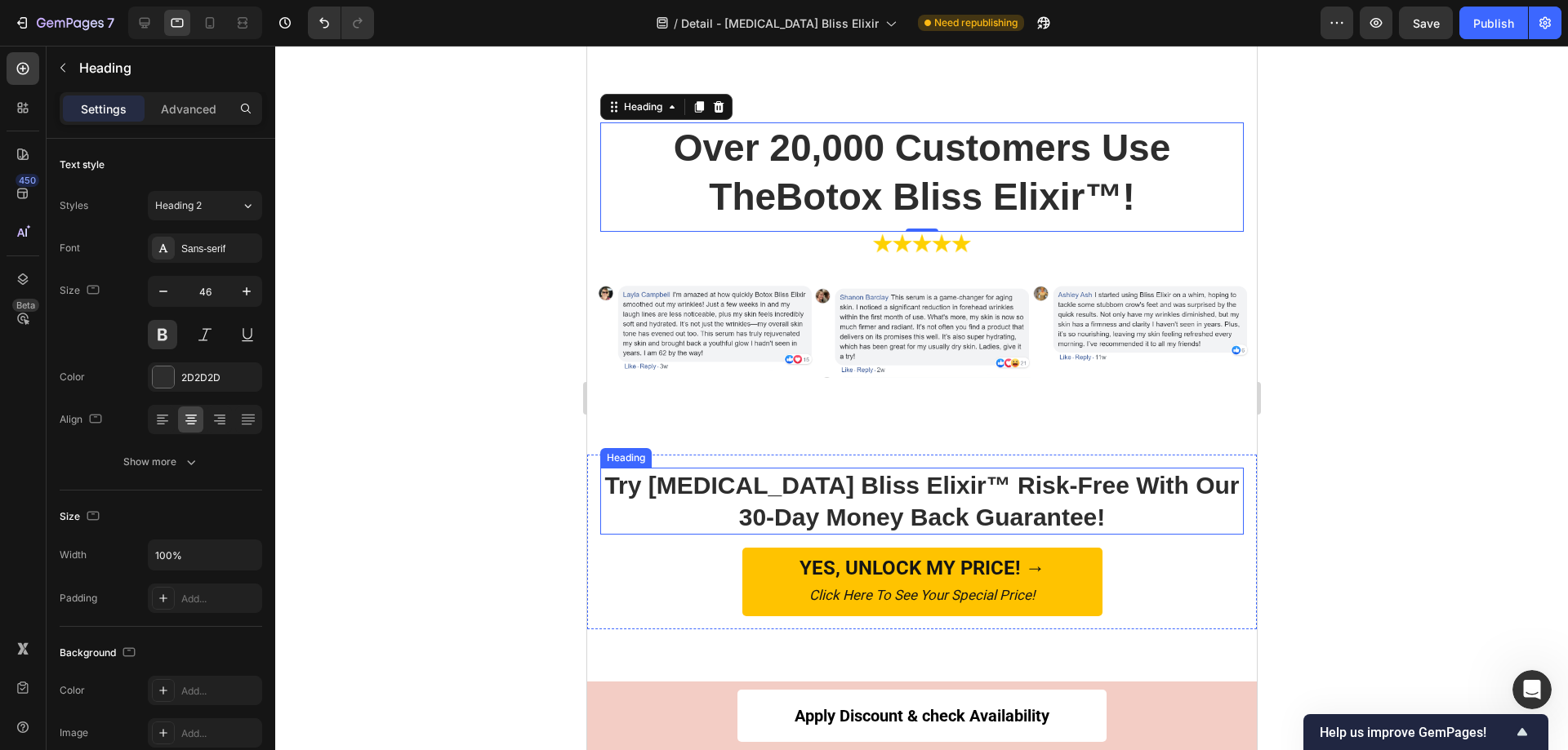
scroll to position [6287, 0]
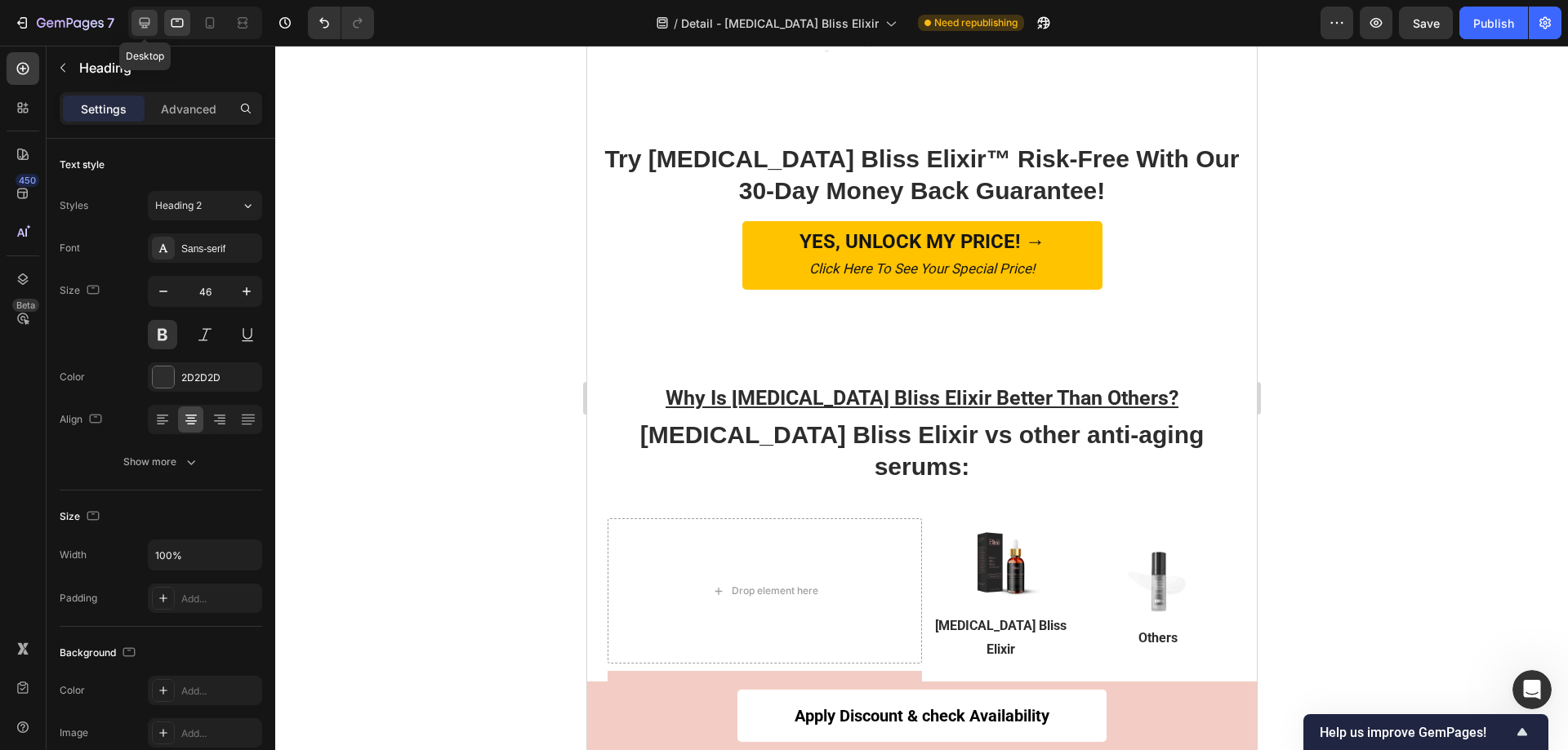
click at [153, 27] on div at bounding box center [144, 23] width 26 height 26
type input "35"
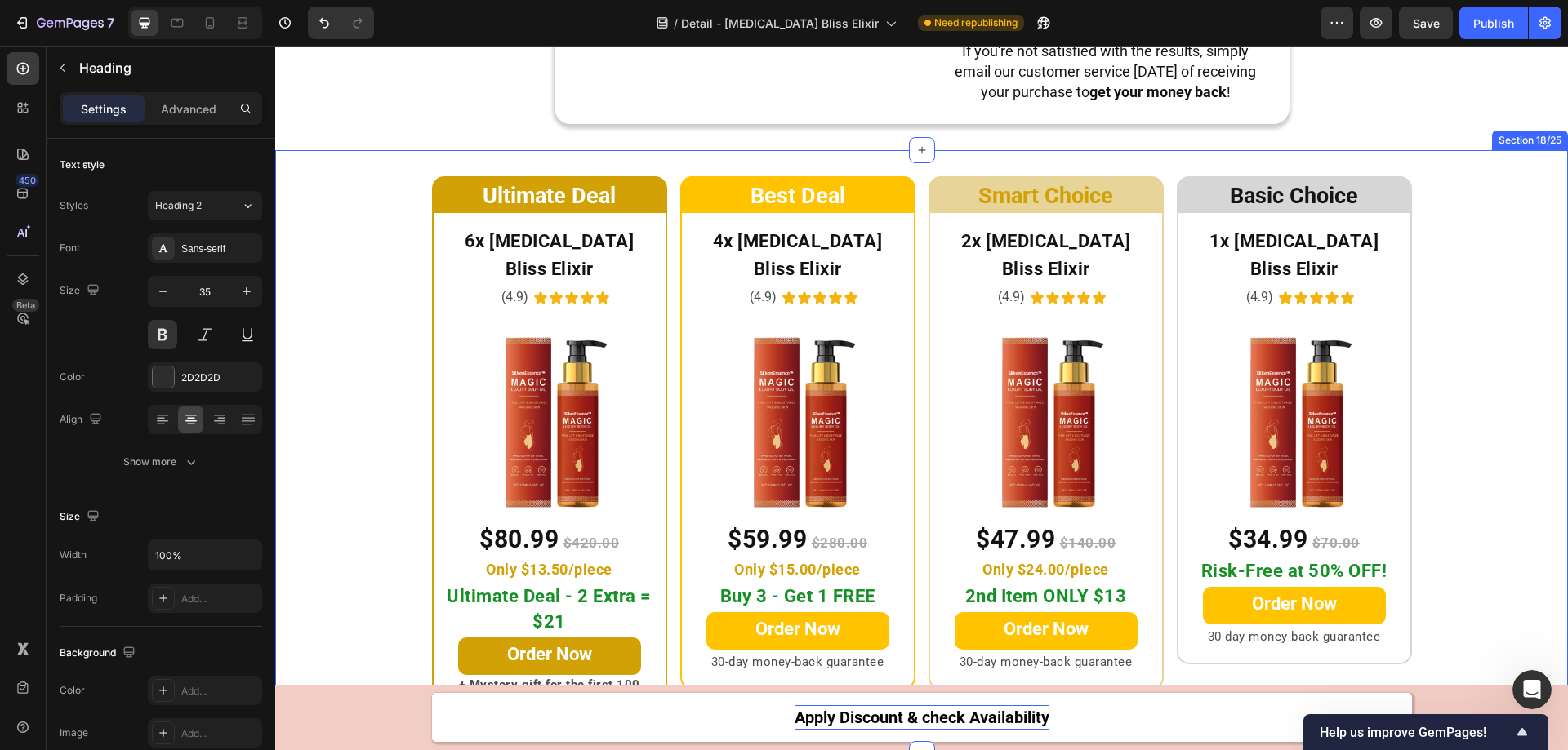
scroll to position [8511, 0]
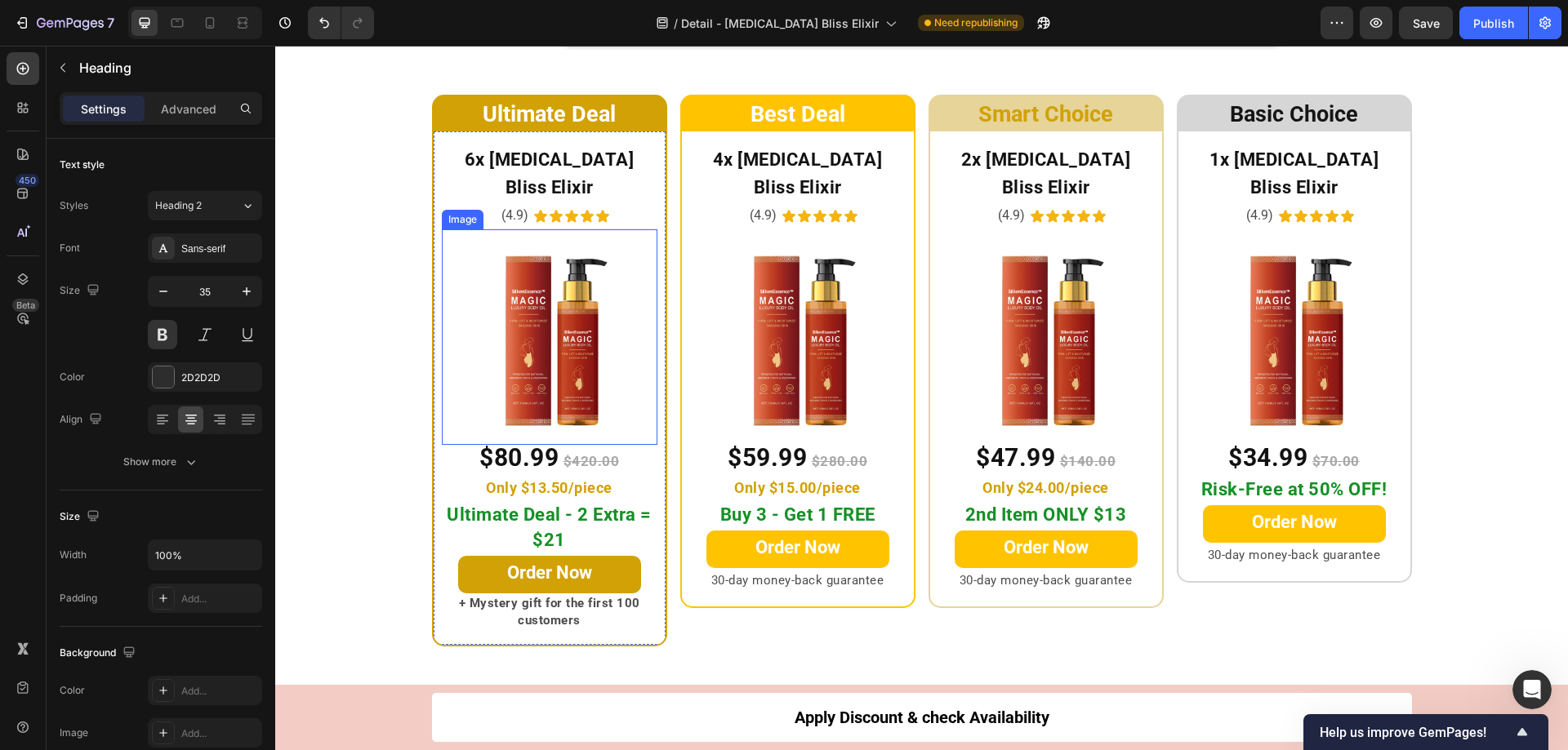
click at [533, 327] on img at bounding box center [549, 336] width 215 height 215
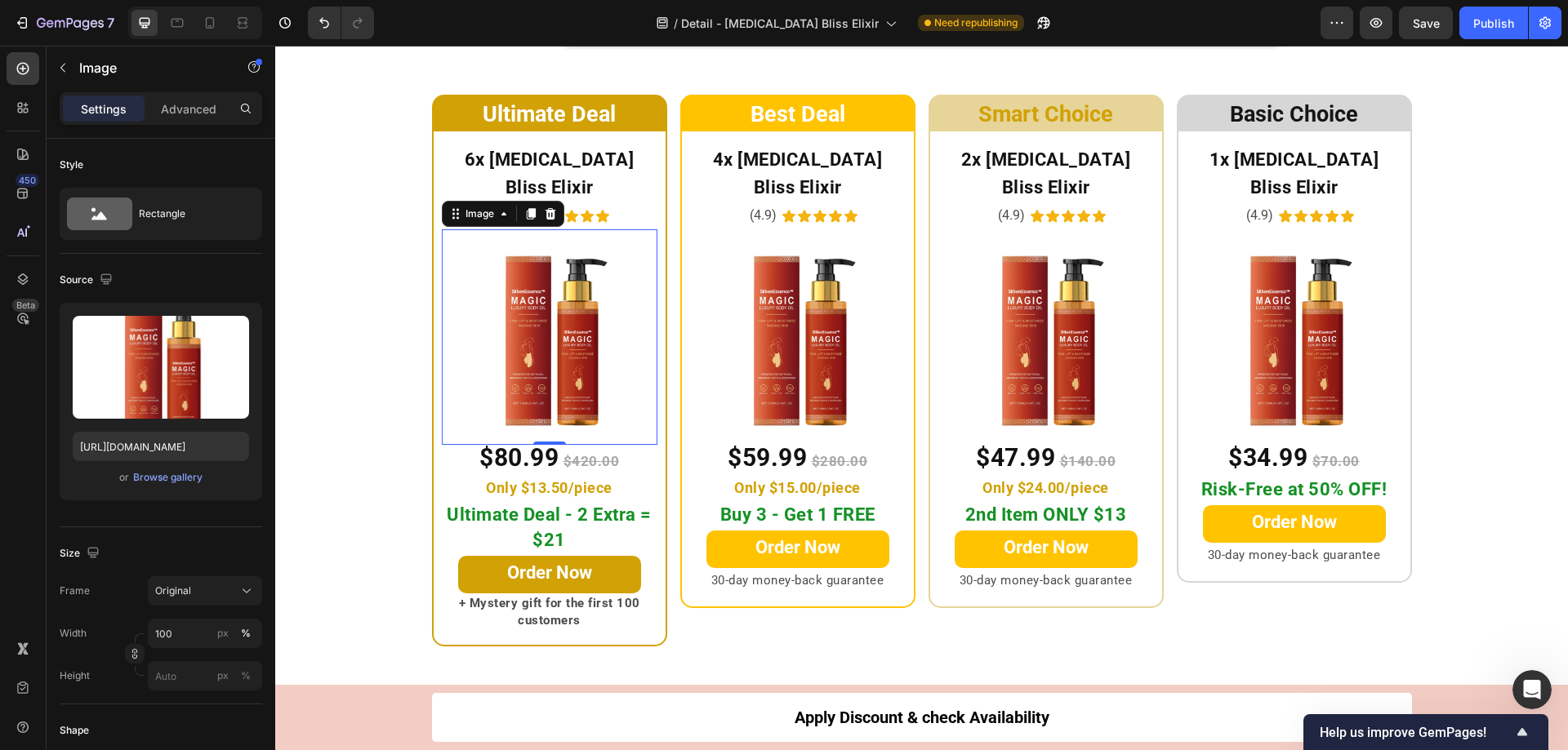
click at [558, 354] on img at bounding box center [549, 336] width 215 height 215
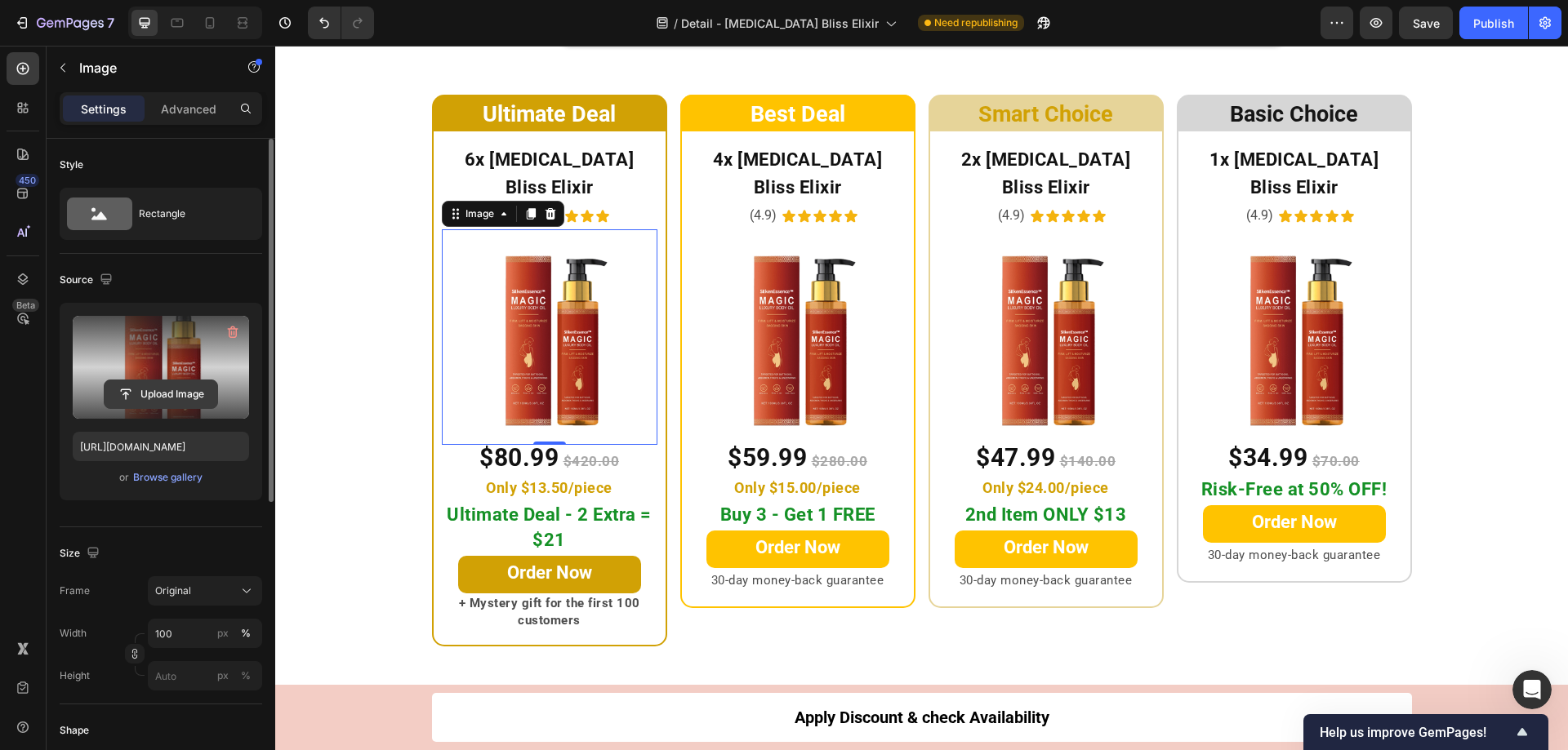
click at [153, 391] on input "file" at bounding box center [160, 394] width 113 height 28
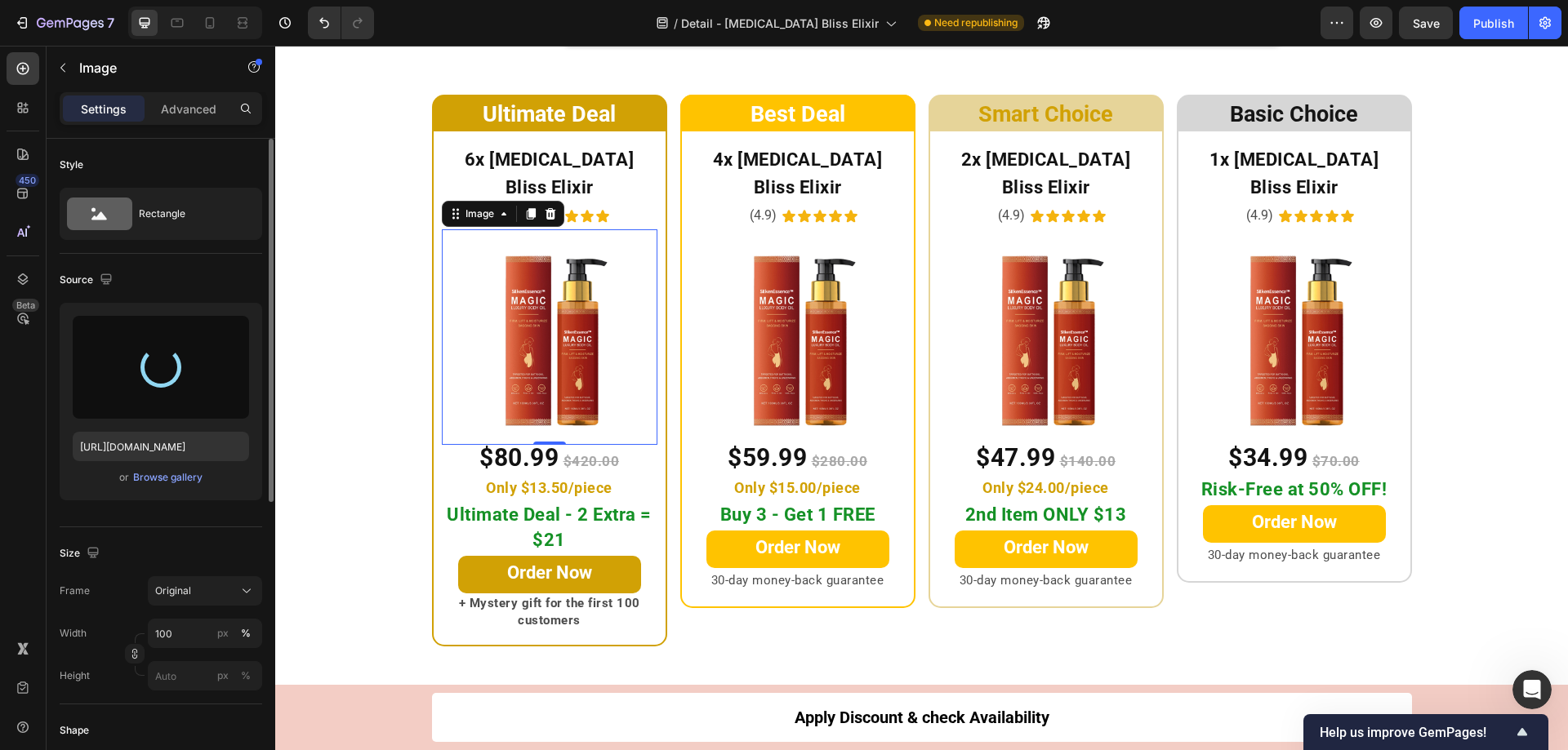
click at [146, 523] on div "Source [URL][DOMAIN_NAME] or Browse gallery" at bounding box center [160, 391] width 203 height 273
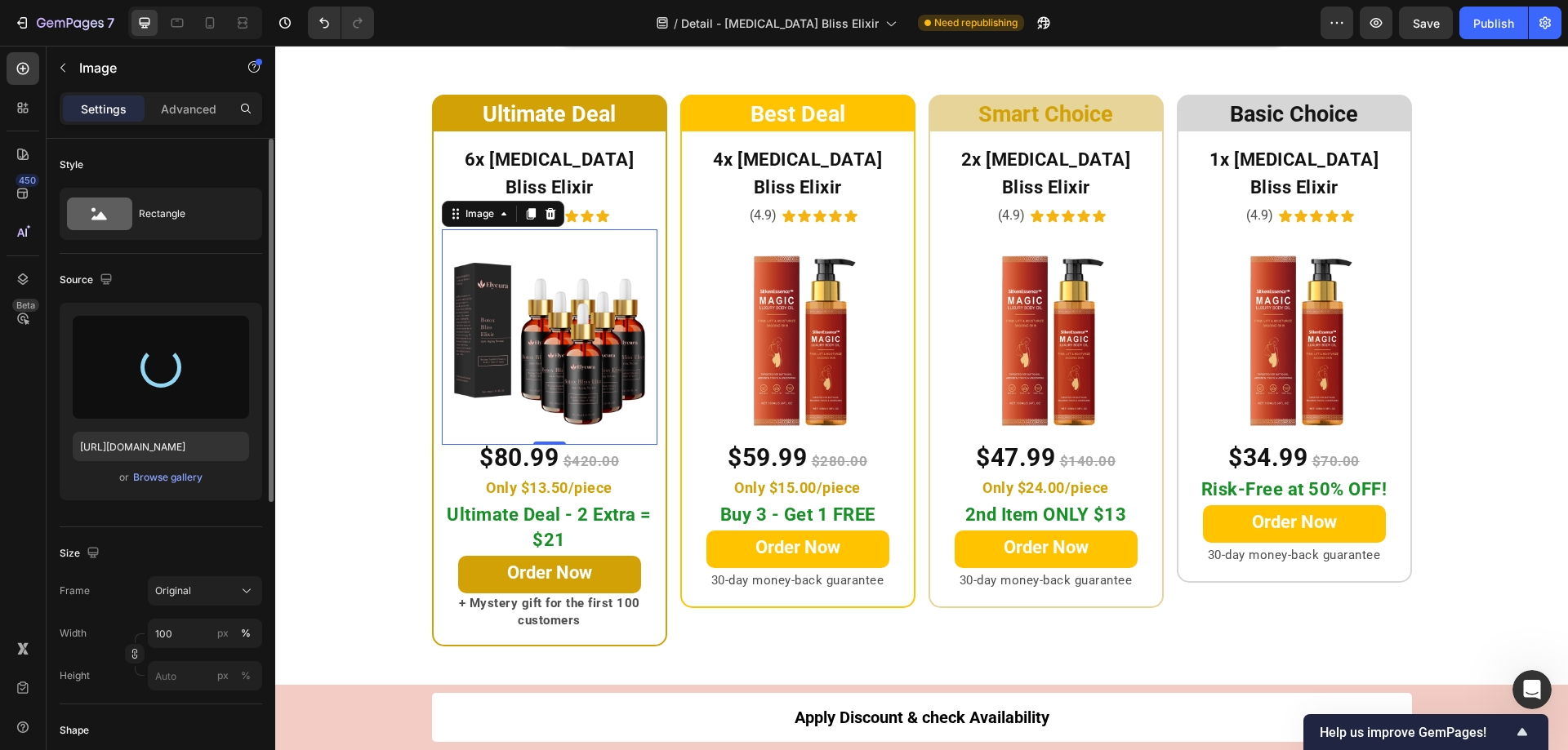
type input "[URL][DOMAIN_NAME]"
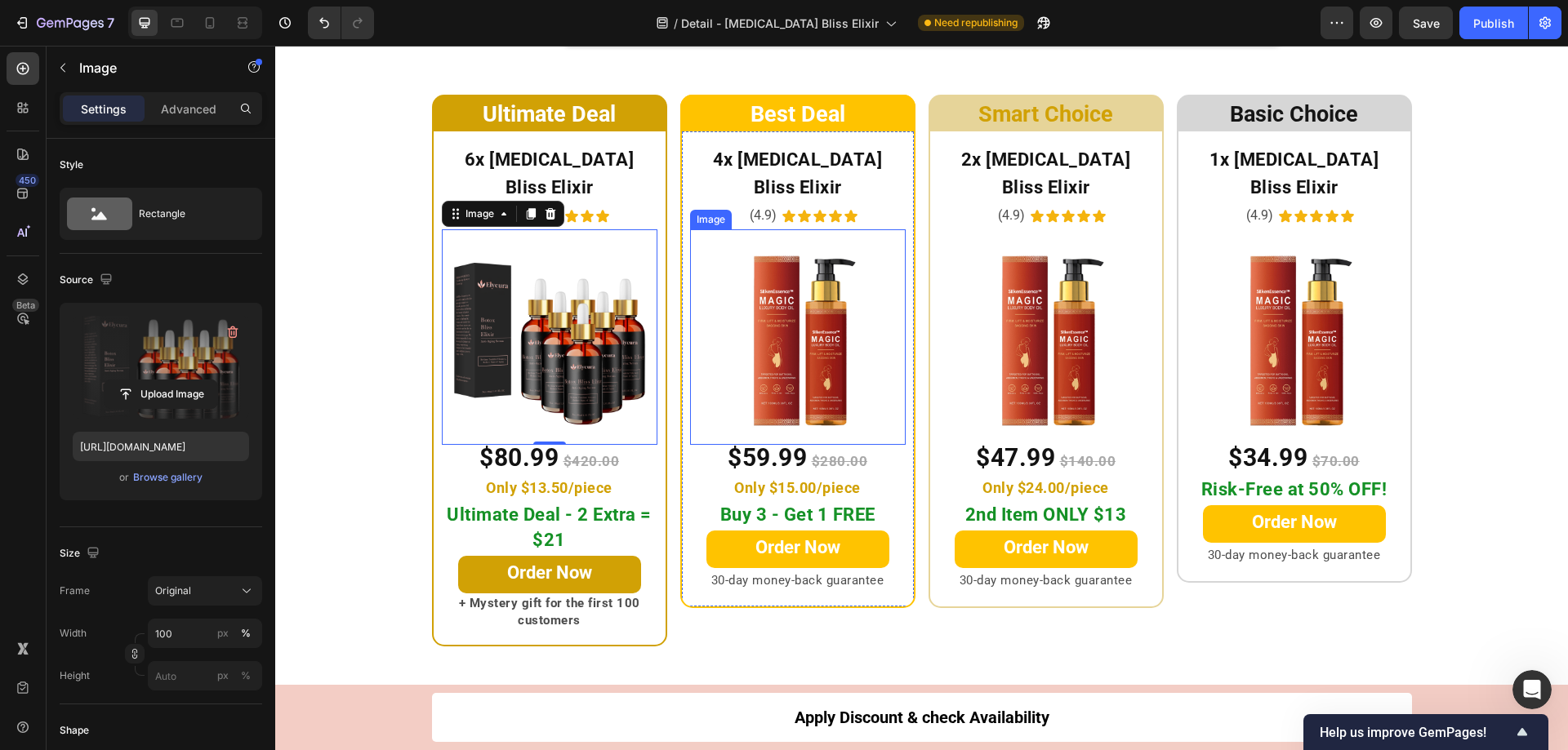
click at [790, 377] on img at bounding box center [797, 336] width 215 height 215
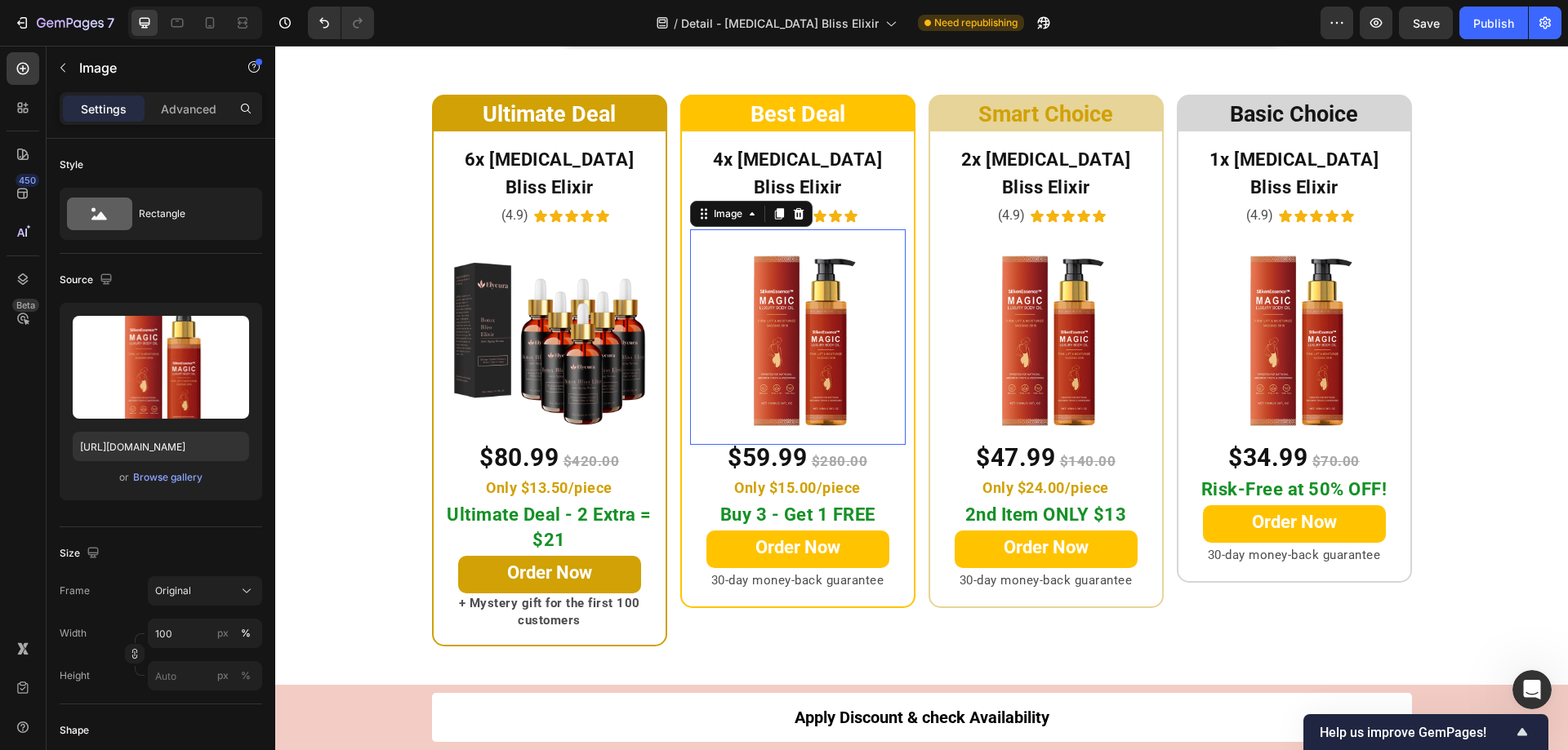
scroll to position [408, 0]
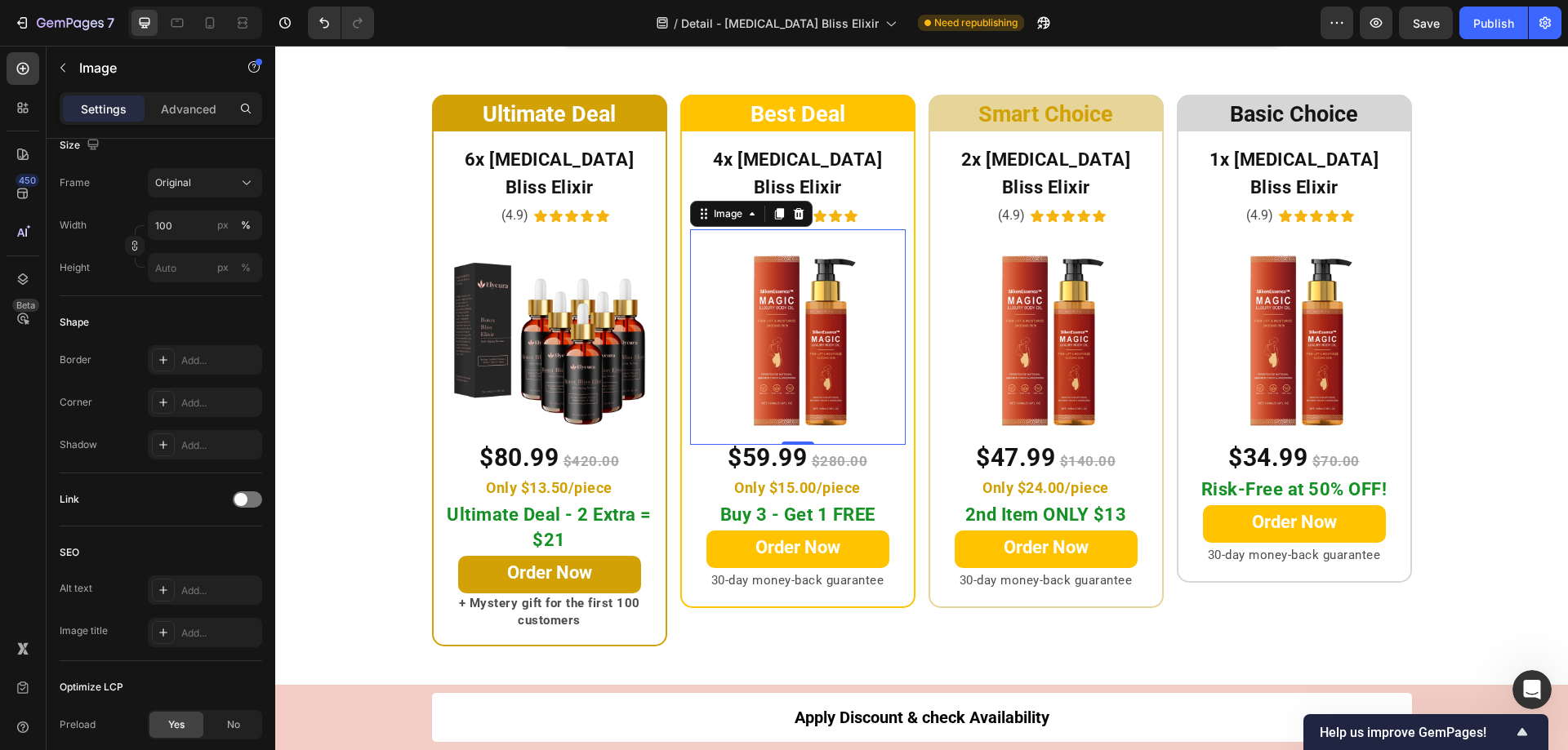
click at [813, 349] on img at bounding box center [797, 336] width 215 height 215
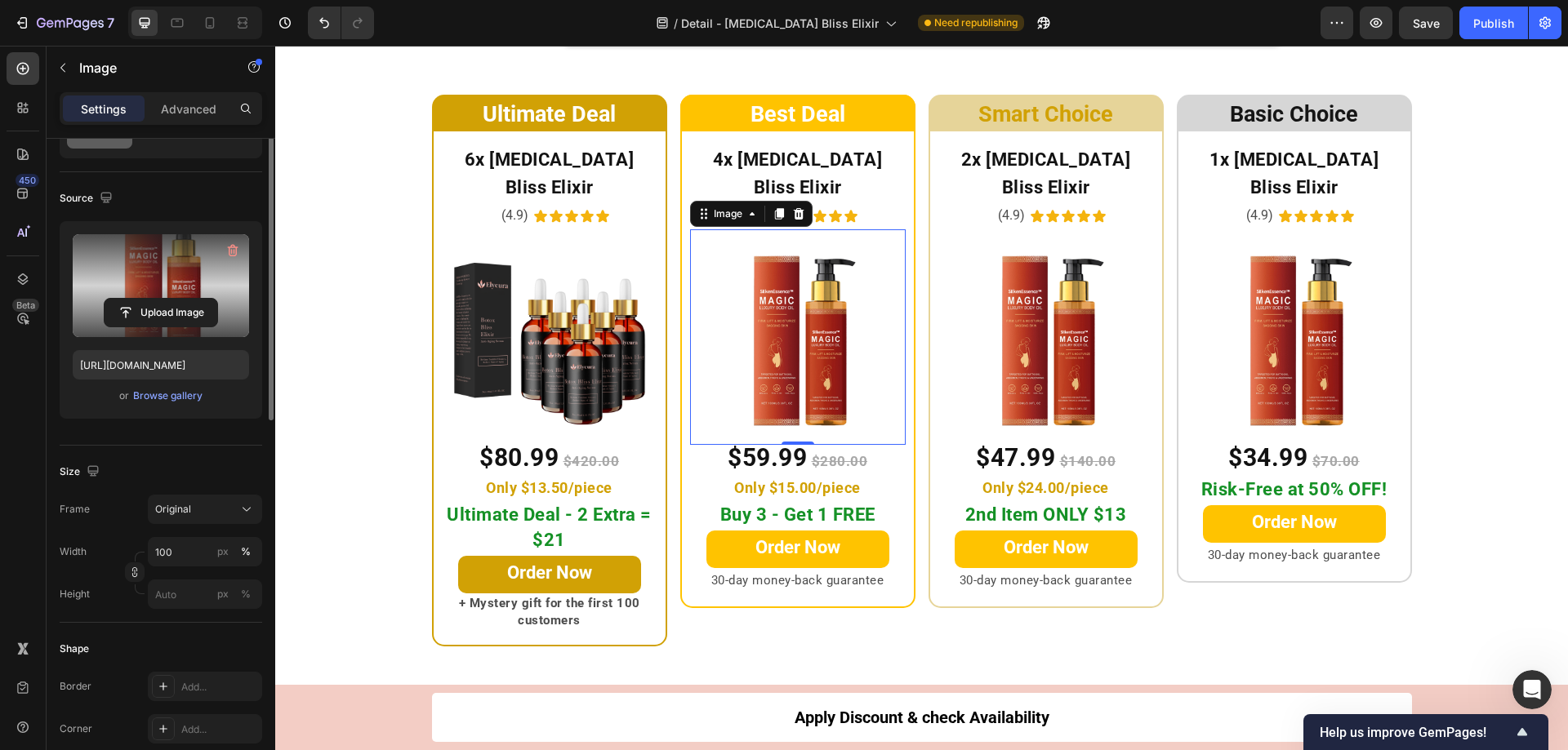
scroll to position [0, 0]
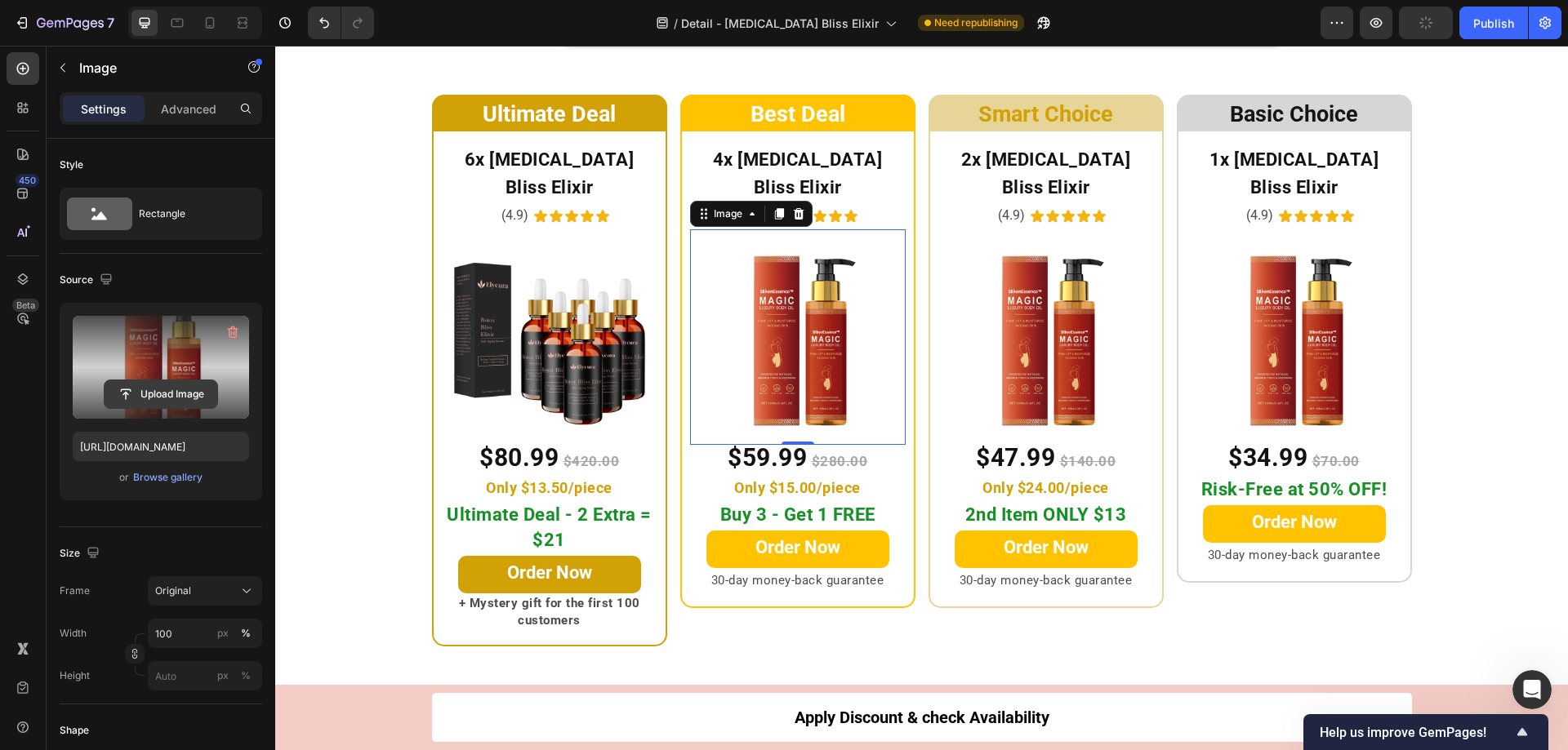
click at [145, 393] on input "file" at bounding box center [160, 394] width 113 height 28
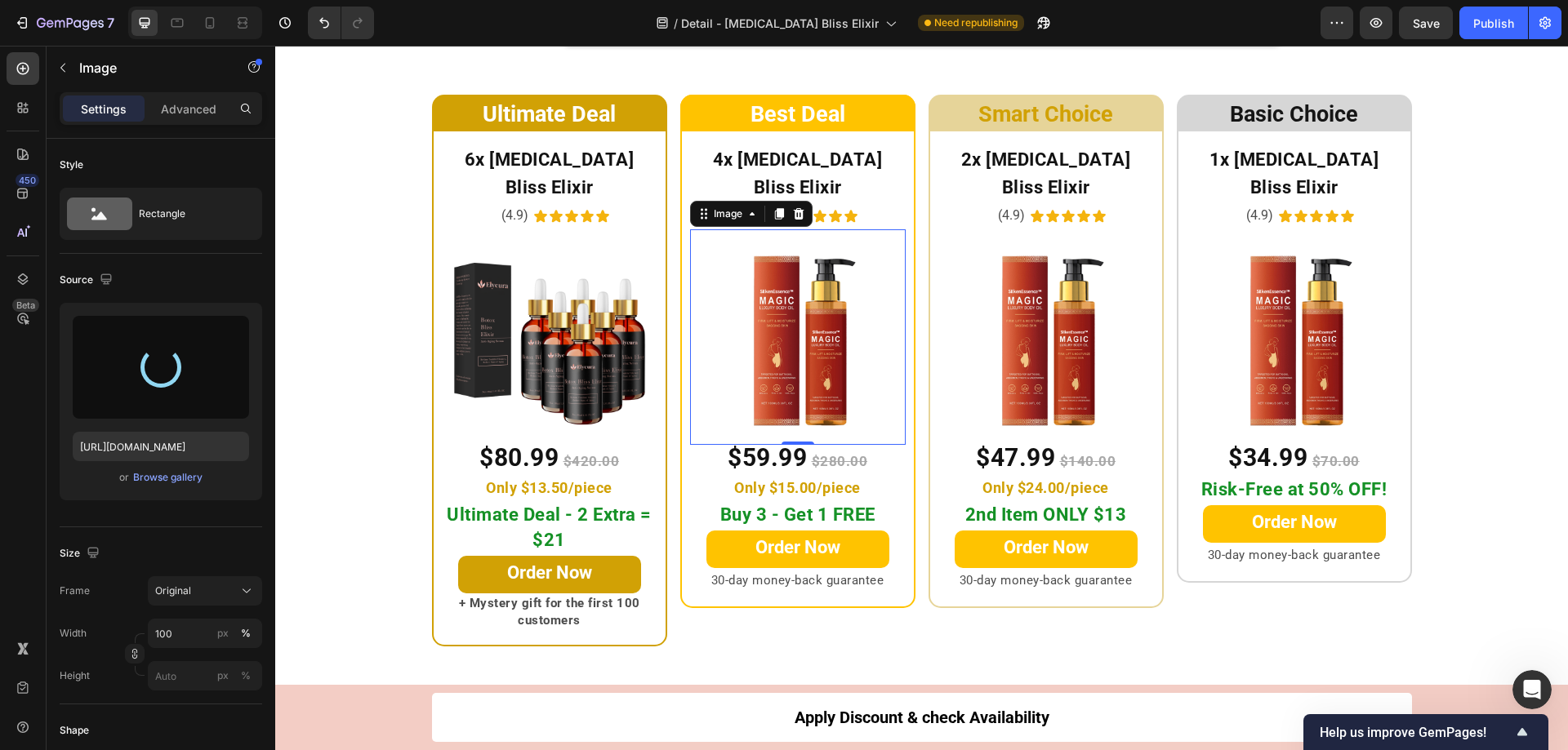
type input "[URL][DOMAIN_NAME]"
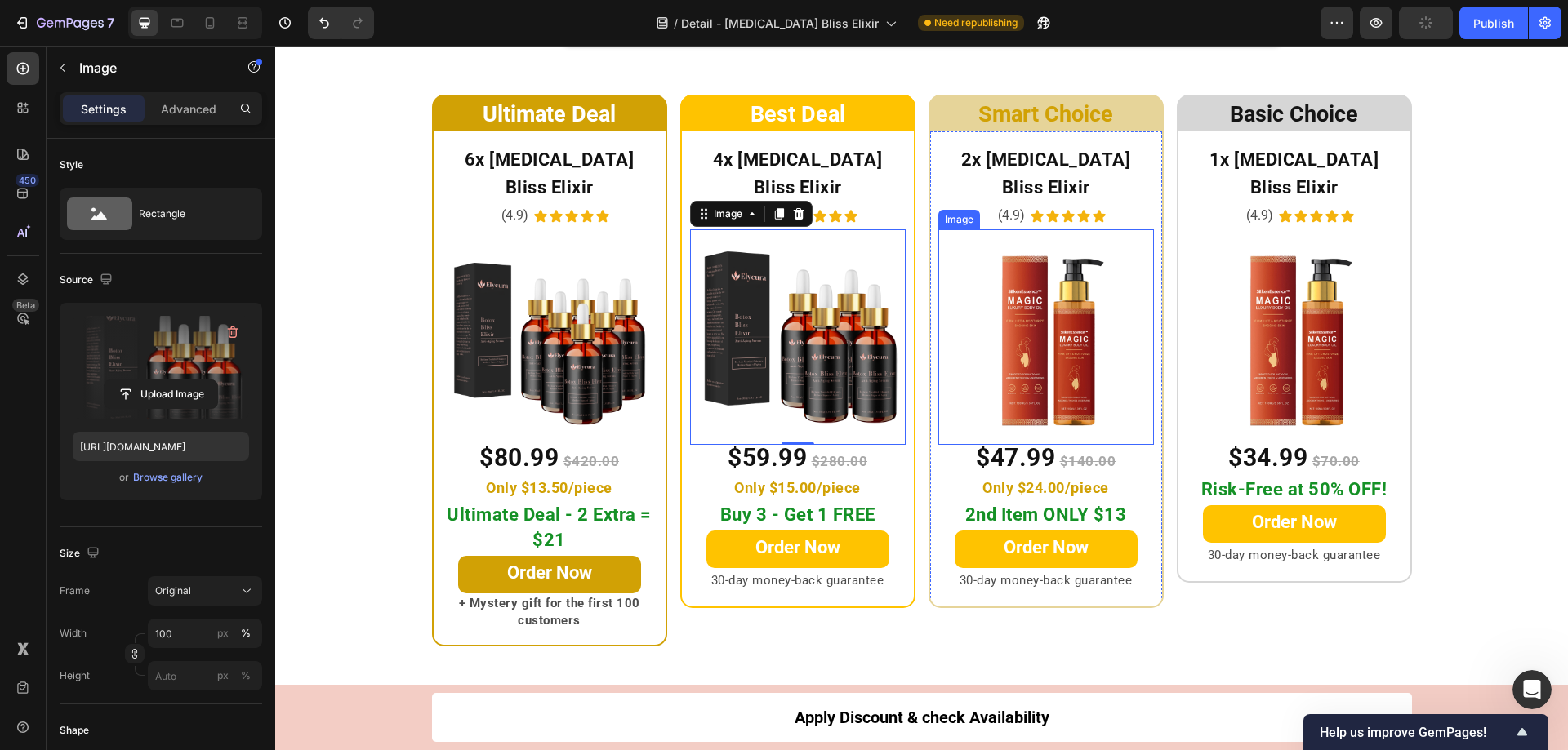
click at [1023, 369] on img at bounding box center [1045, 336] width 215 height 215
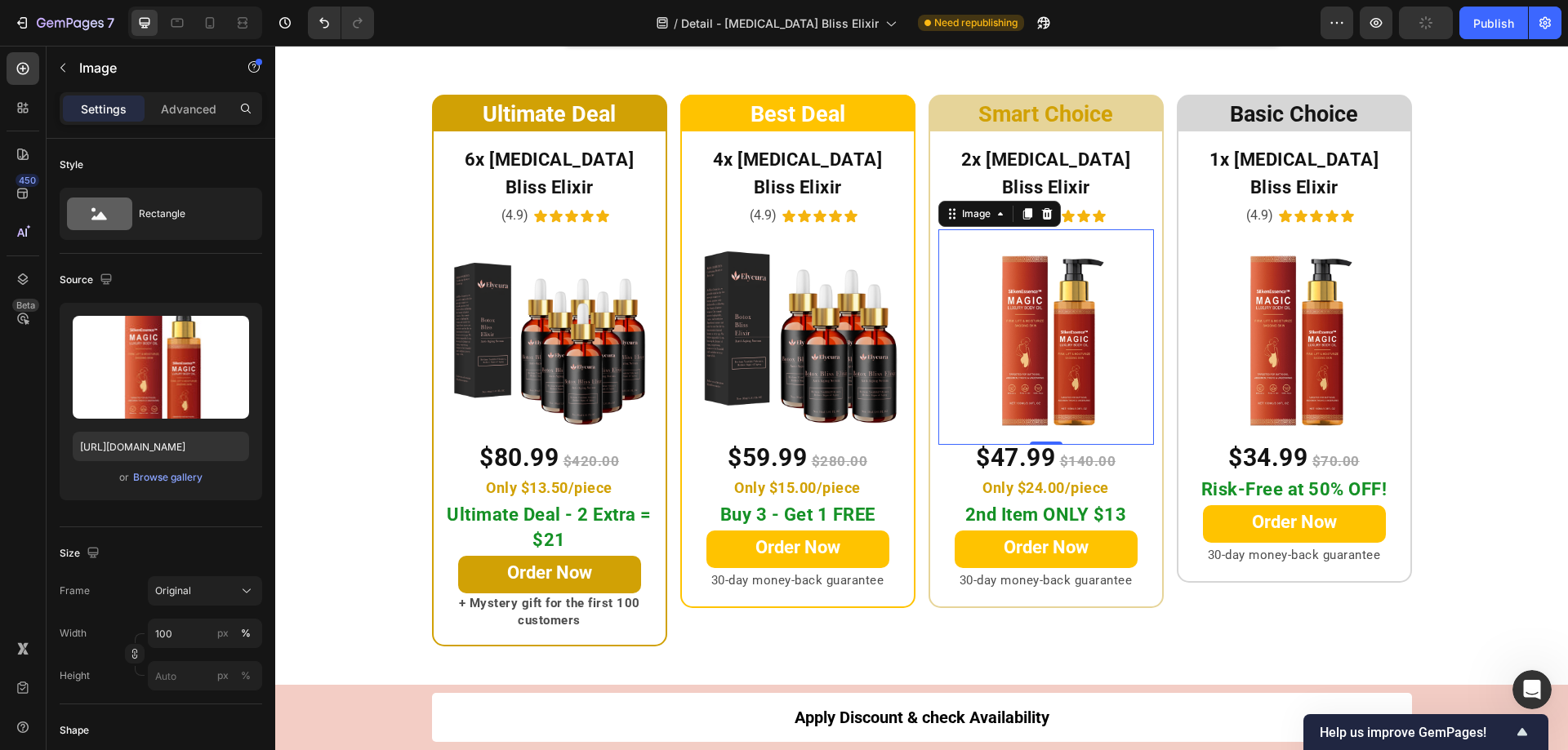
click at [166, 394] on input "file" at bounding box center [160, 394] width 113 height 28
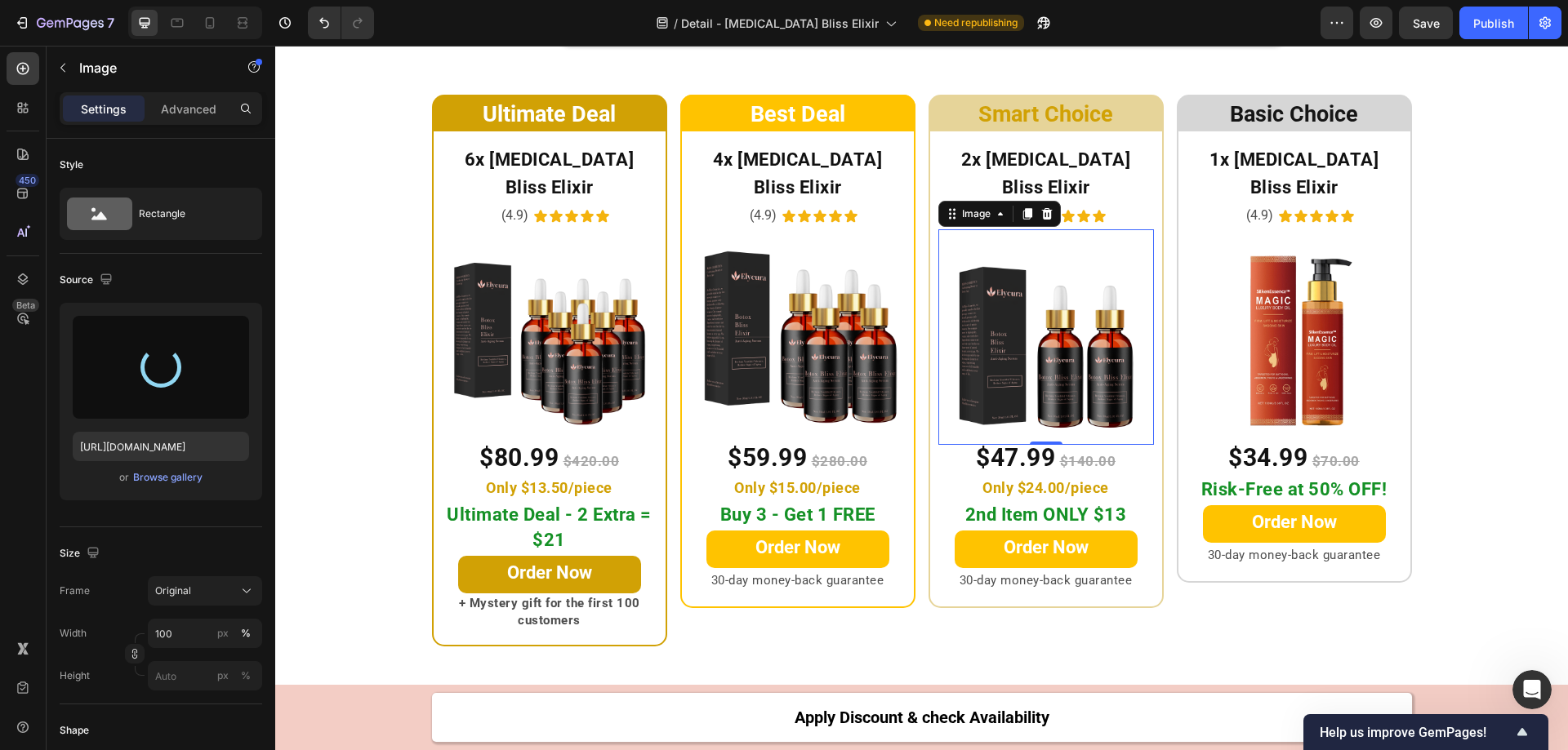
type input "[URL][DOMAIN_NAME]"
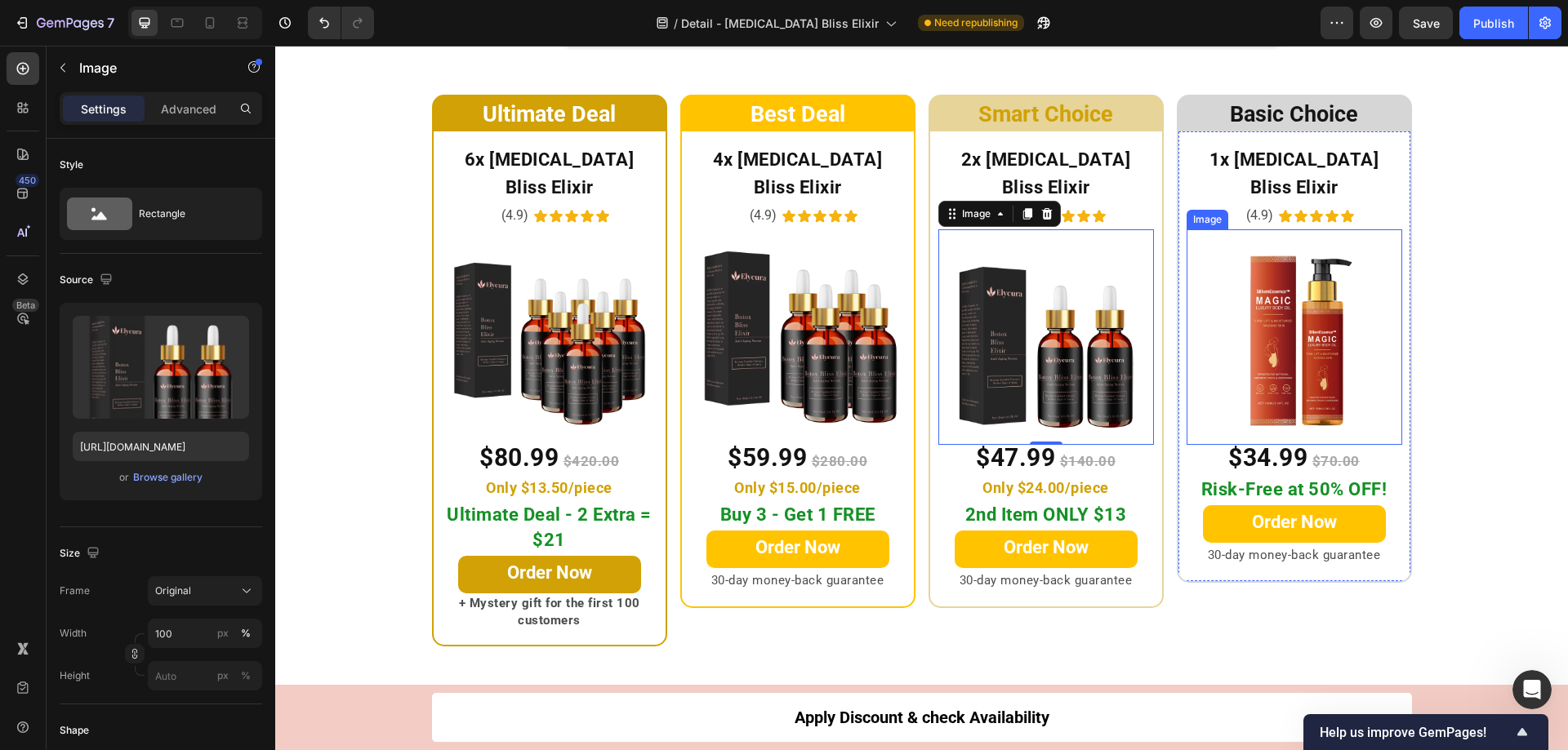
click at [1279, 365] on img at bounding box center [1294, 336] width 215 height 215
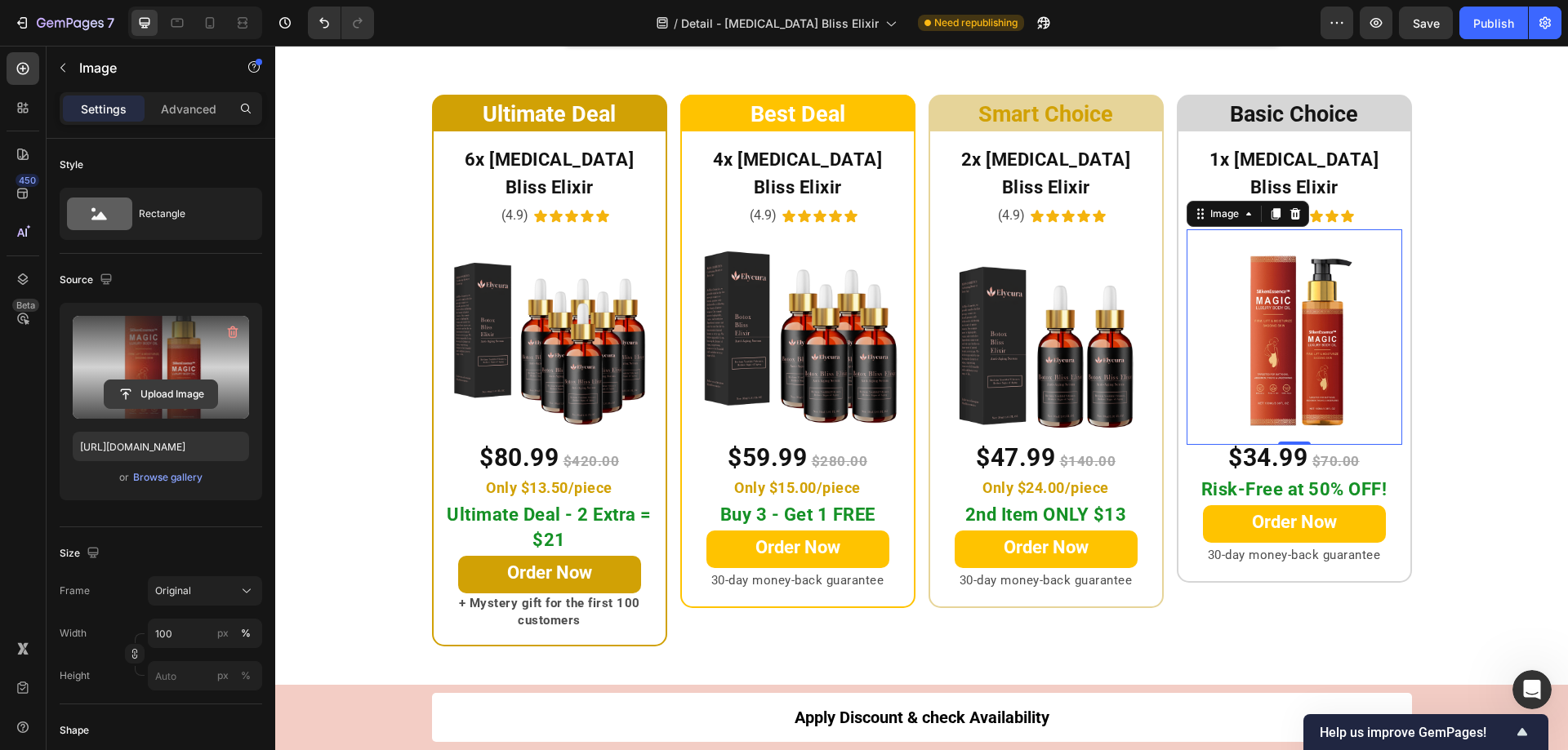
click at [187, 390] on input "file" at bounding box center [160, 394] width 113 height 28
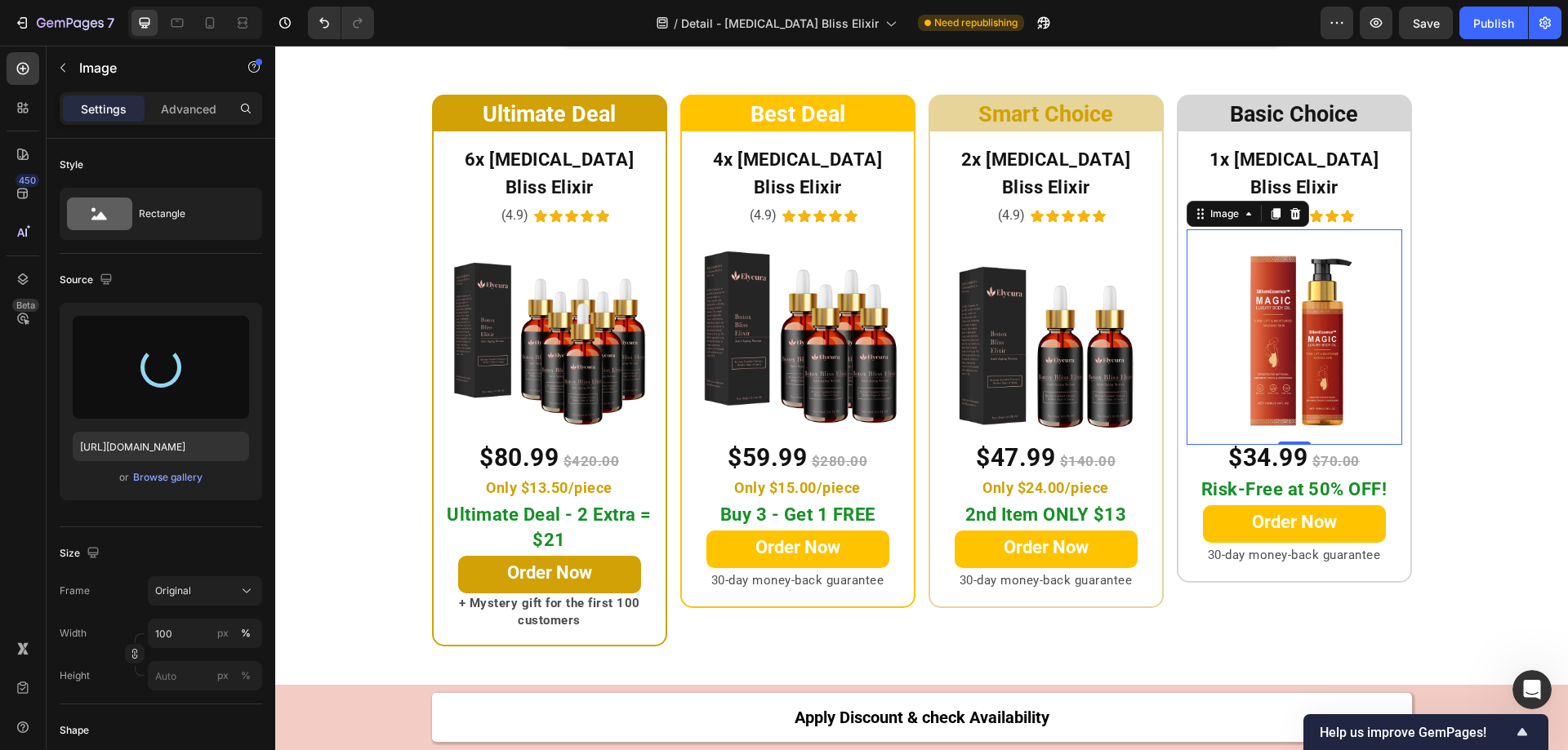
type input "[URL][DOMAIN_NAME]"
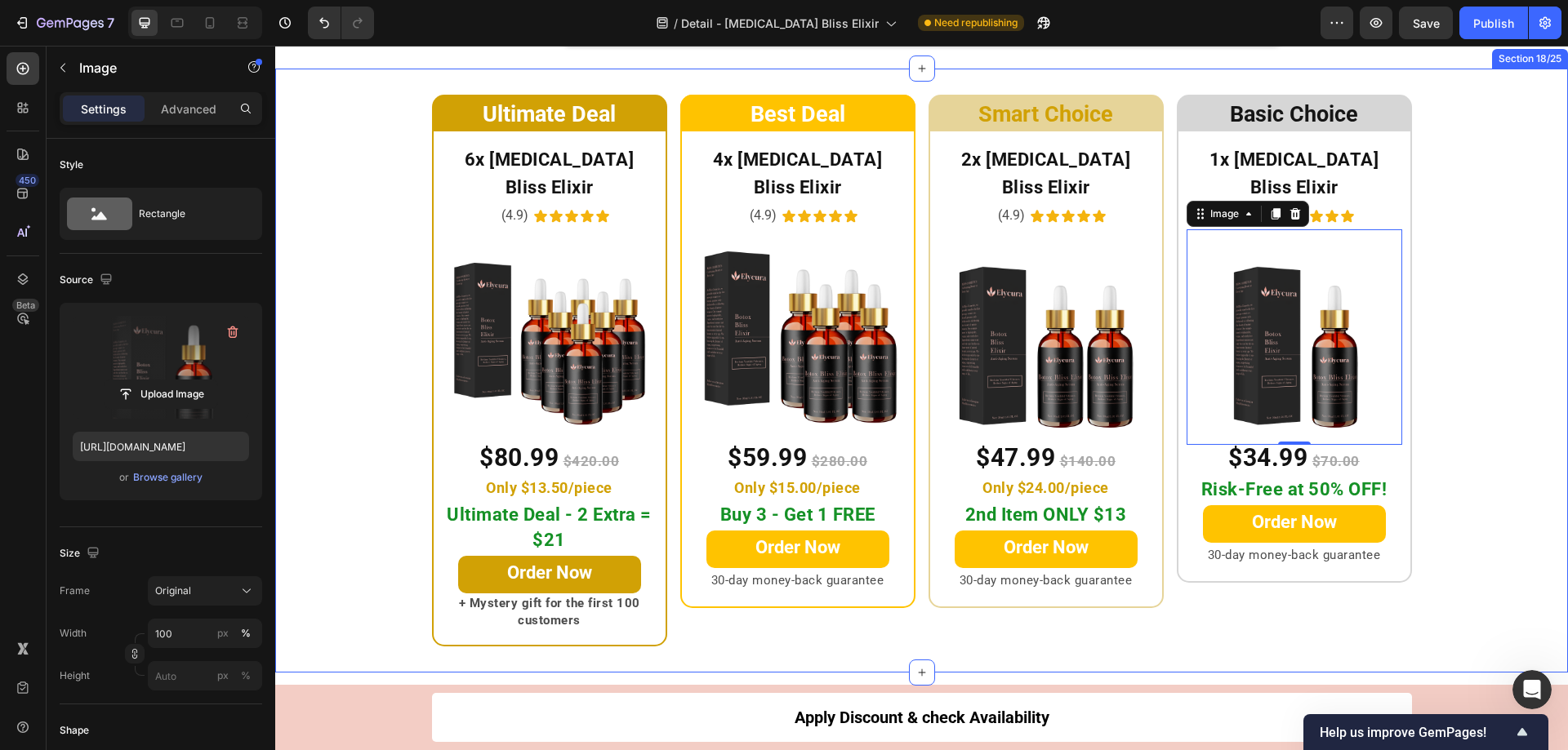
click at [1518, 312] on div "Ultimate Deal Heading Row 6x [MEDICAL_DATA] Bliss Elixir Heading (4.9) Text Blo…" at bounding box center [922, 370] width 1293 height 552
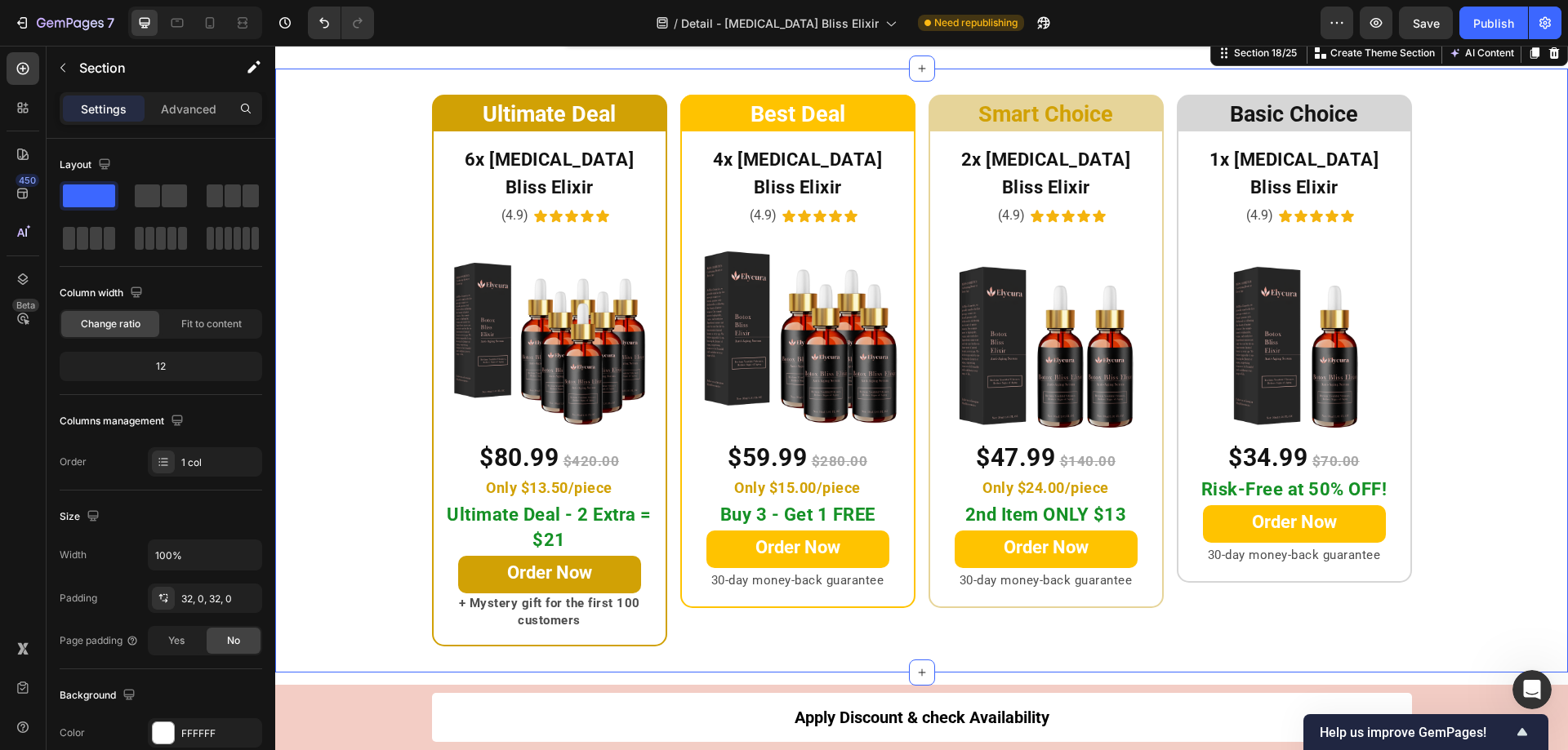
click at [1518, 312] on div "Ultimate Deal Heading Row 6x [MEDICAL_DATA] Bliss Elixir Heading (4.9) Text Blo…" at bounding box center [922, 370] width 1293 height 552
click at [178, 26] on icon at bounding box center [177, 23] width 17 height 17
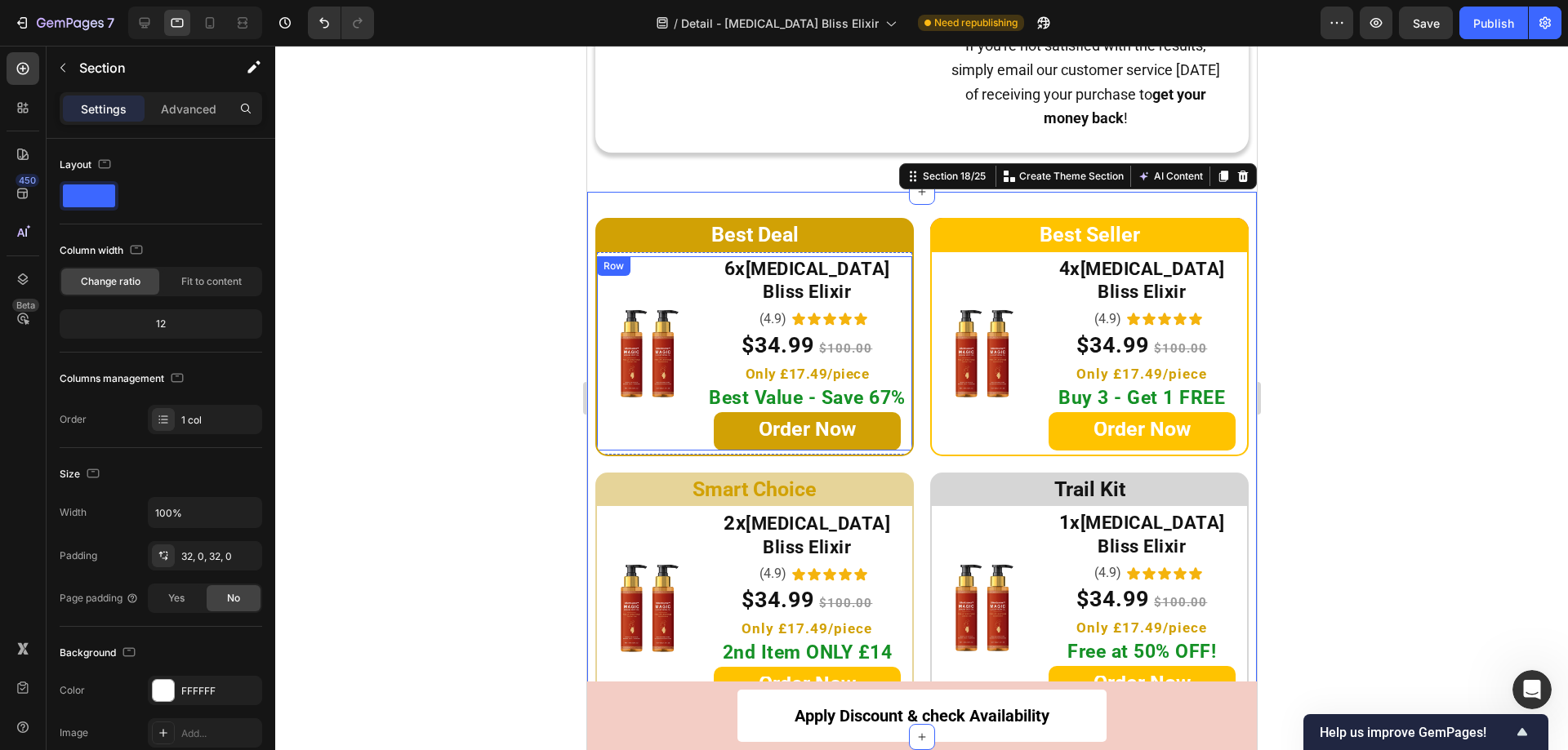
scroll to position [8599, 0]
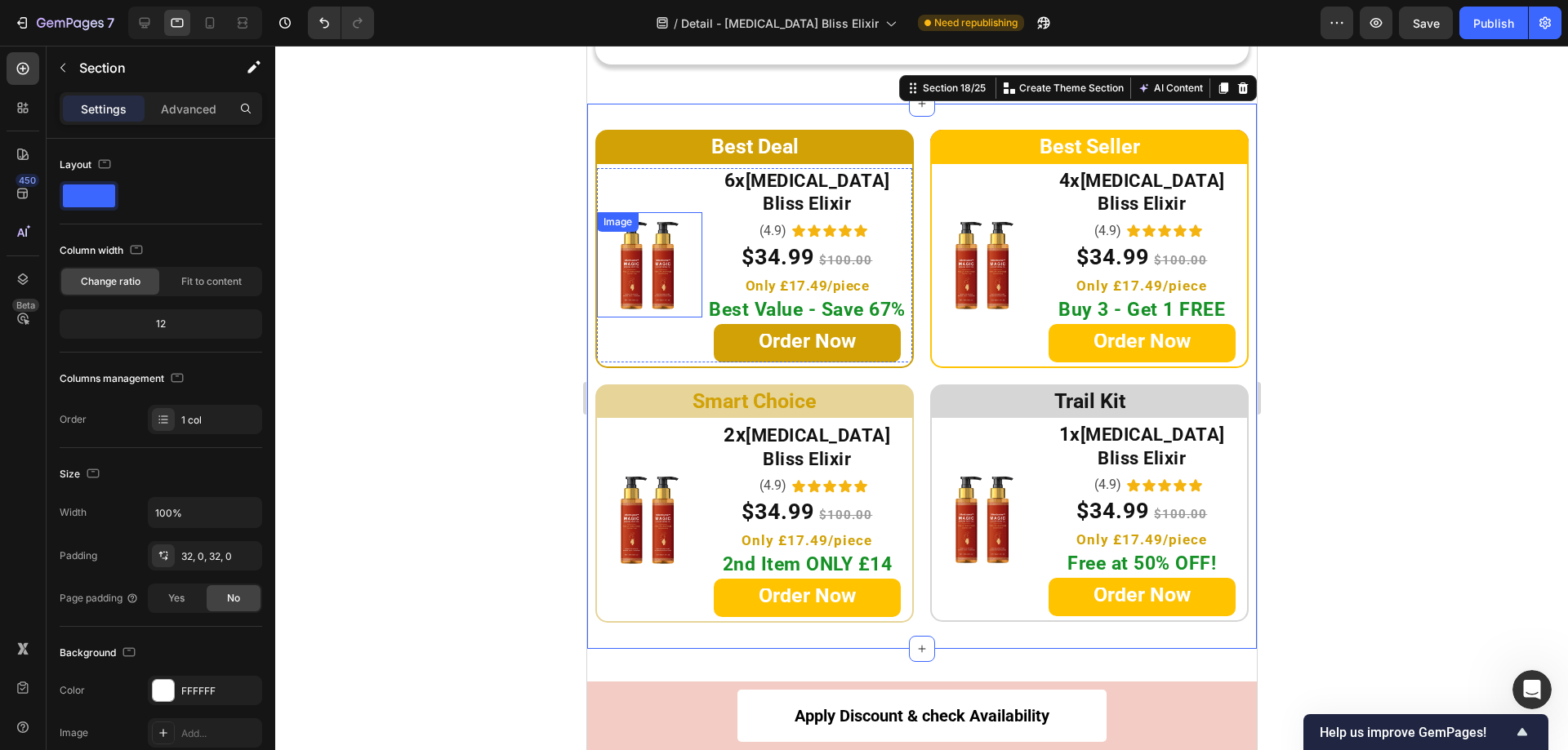
click at [649, 249] on img at bounding box center [648, 265] width 105 height 105
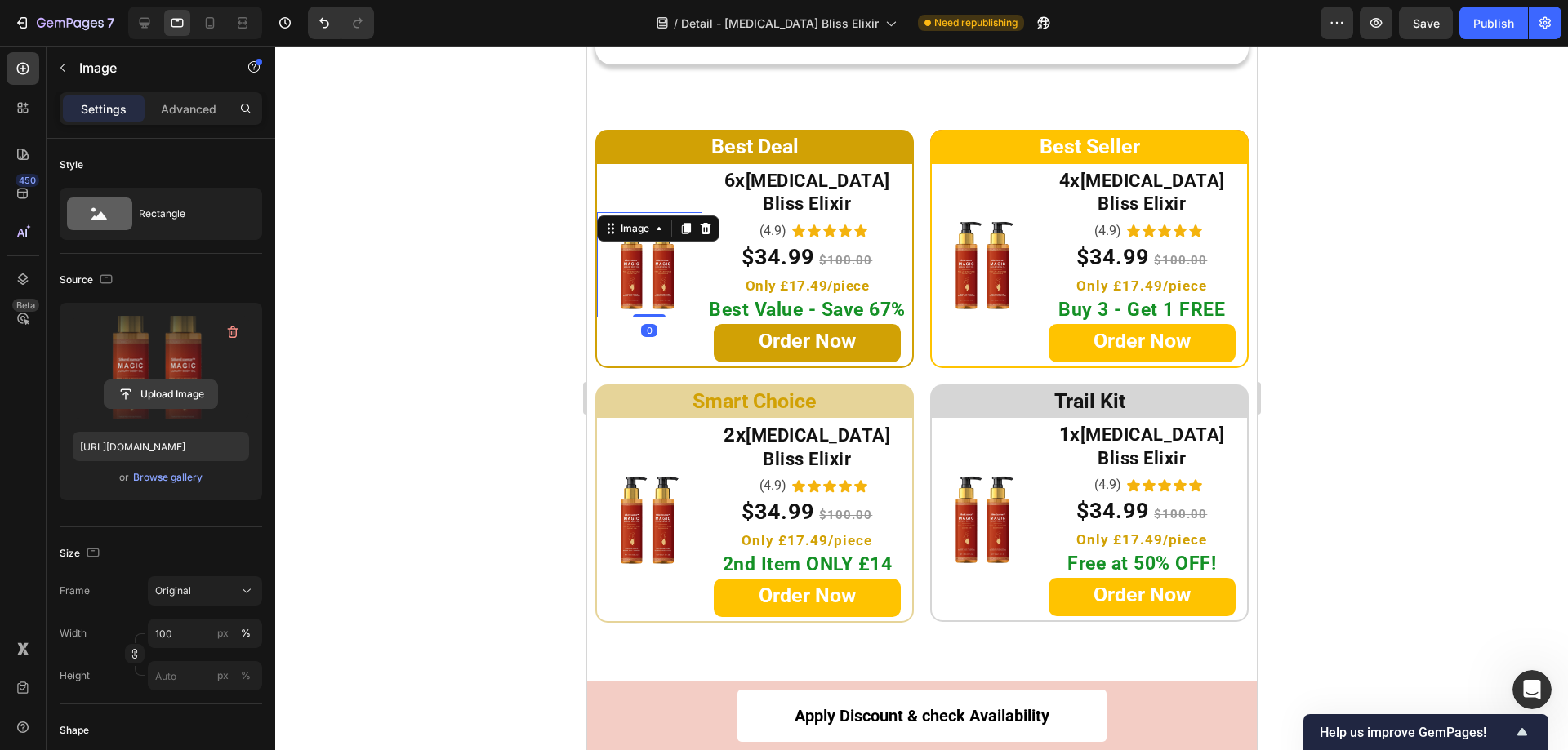
click at [171, 393] on input "file" at bounding box center [160, 394] width 113 height 28
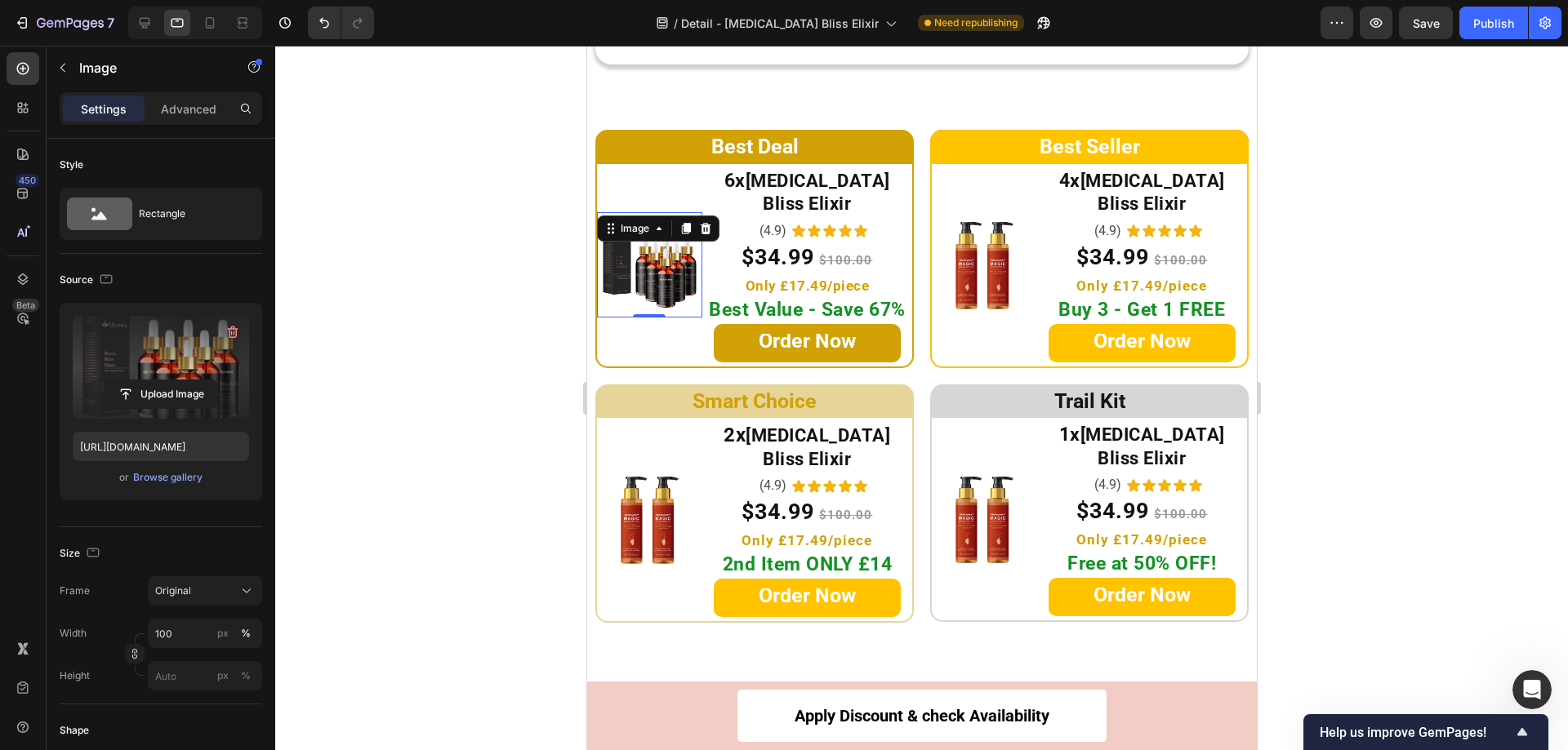
type input "[URL][DOMAIN_NAME]"
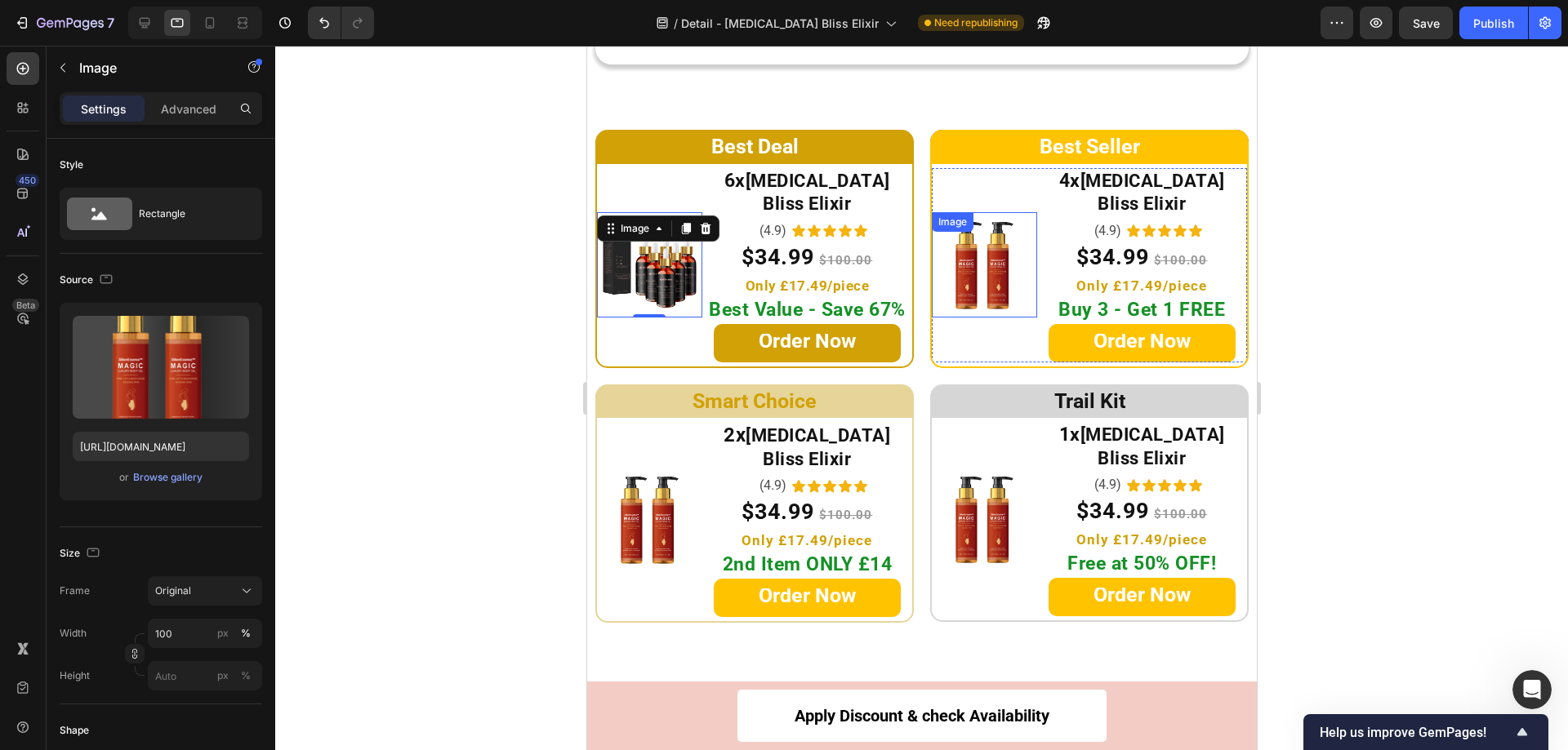
click at [968, 236] on img at bounding box center [983, 265] width 105 height 105
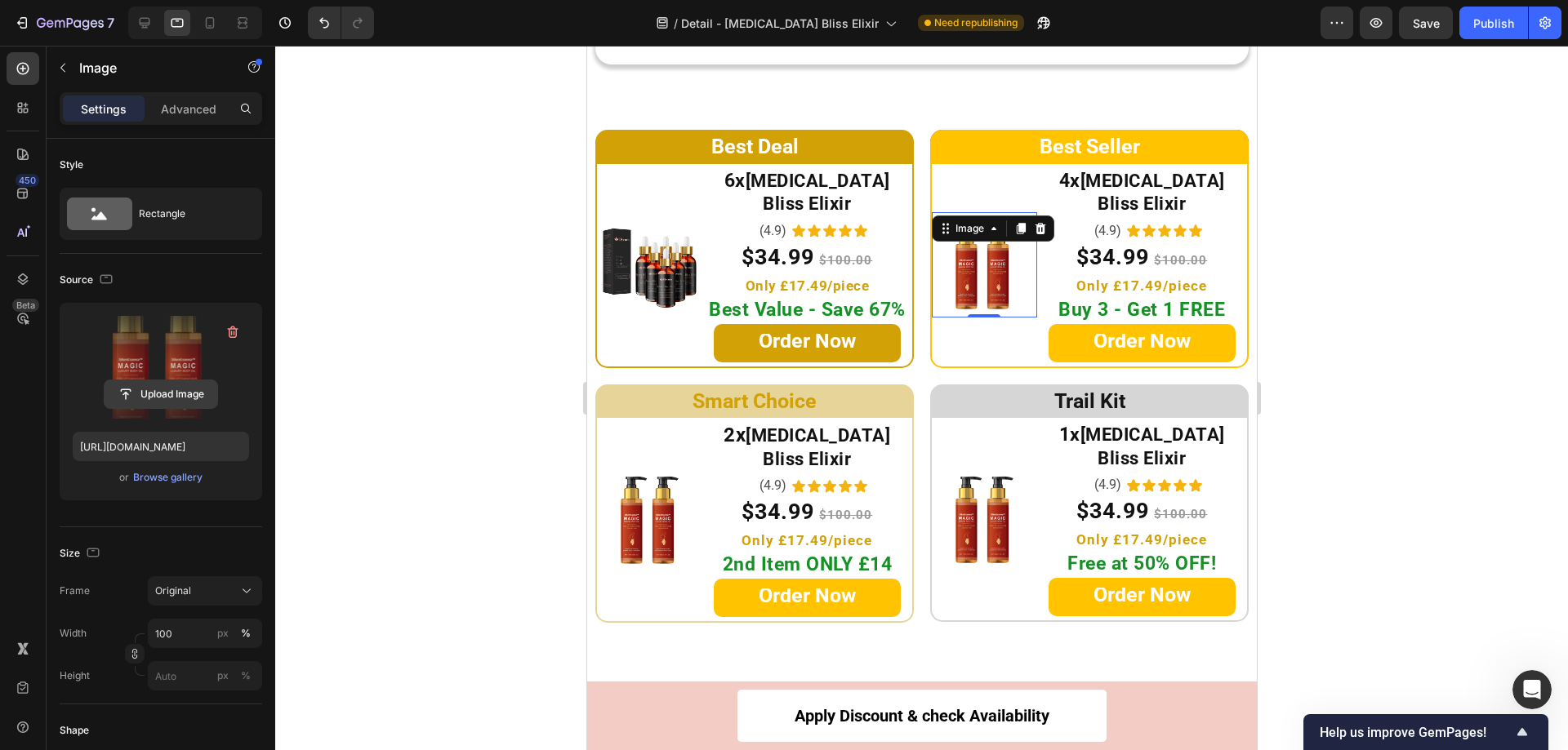
click at [165, 386] on input "file" at bounding box center [160, 394] width 113 height 28
type input "[URL][DOMAIN_NAME]"
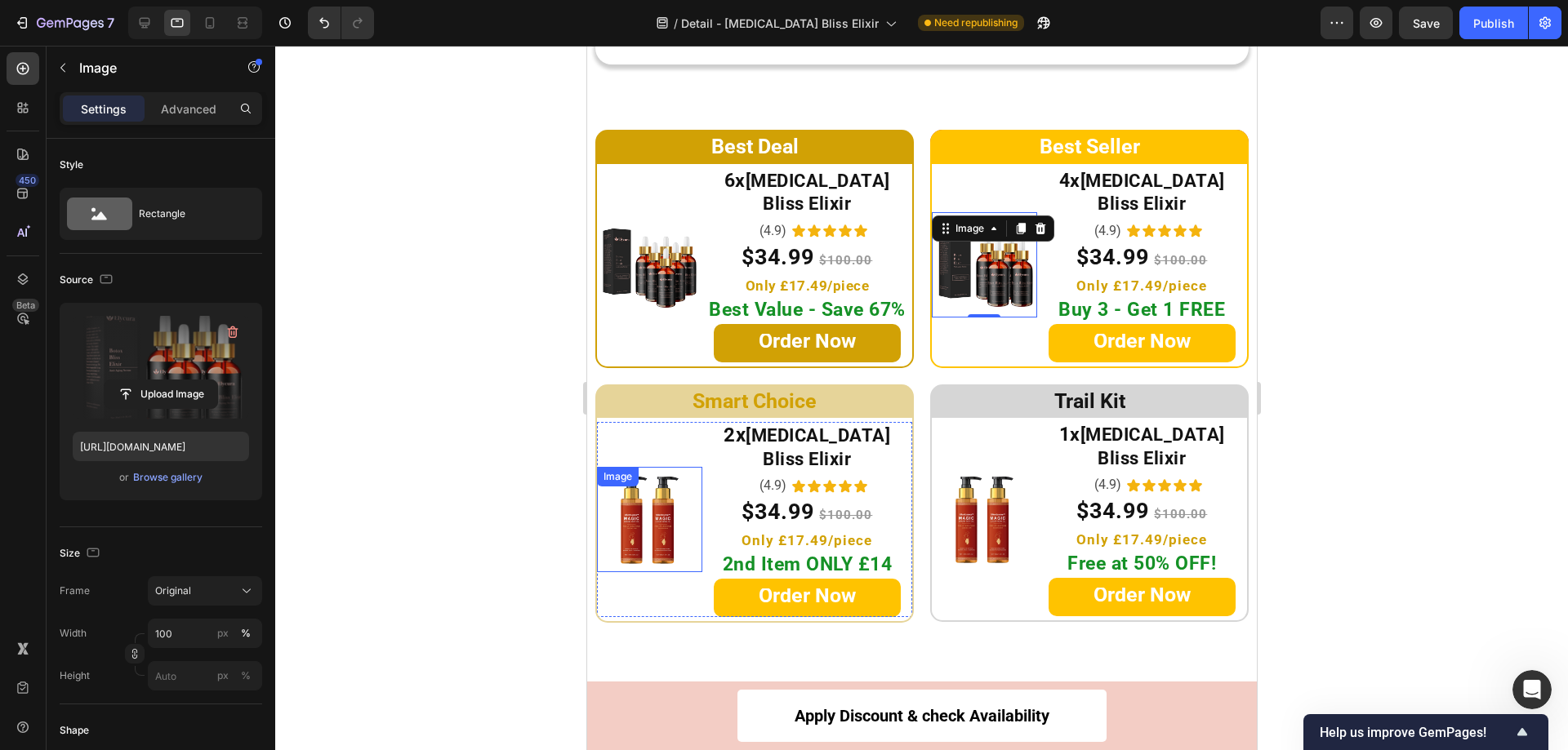
click at [668, 486] on img at bounding box center [648, 519] width 105 height 105
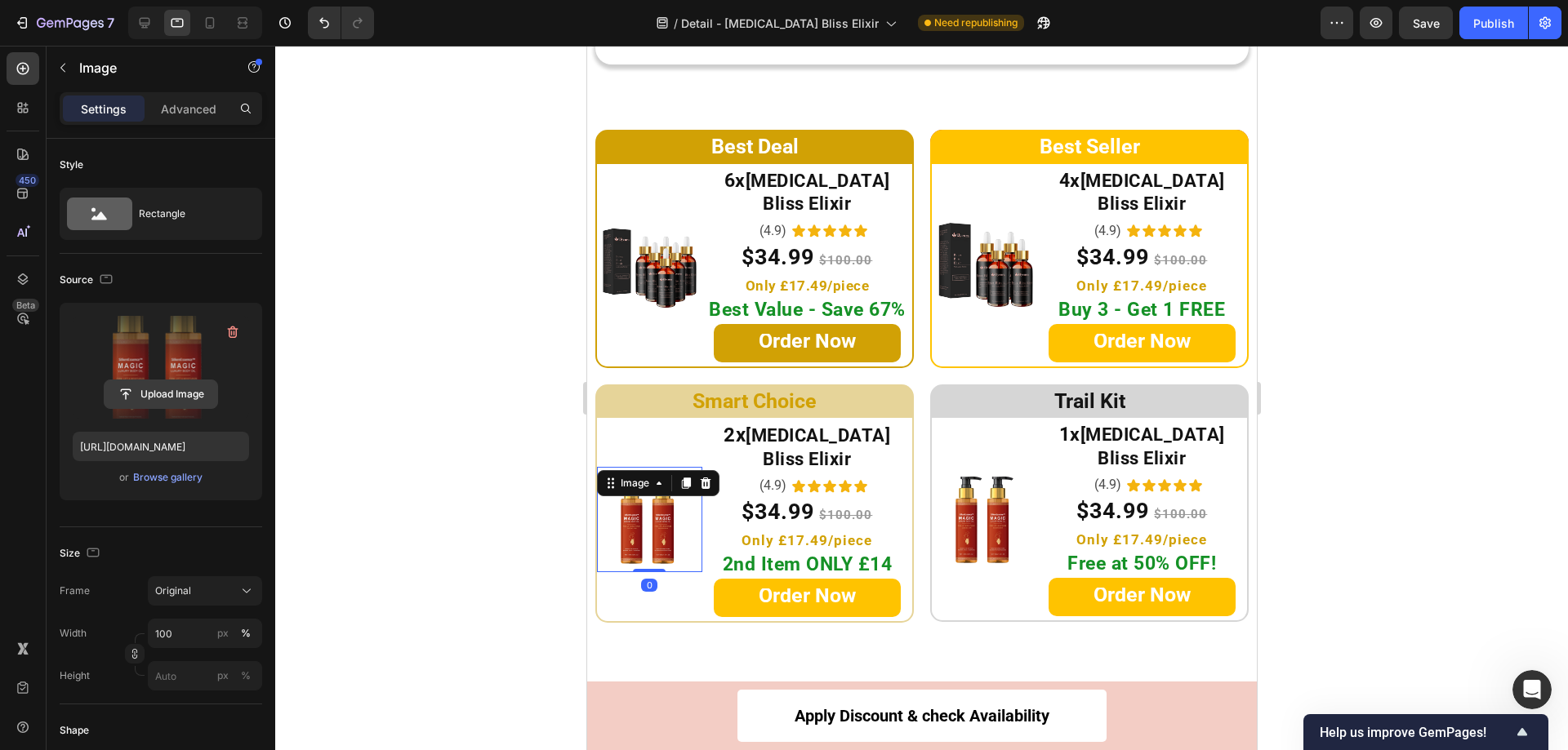
click at [149, 387] on input "file" at bounding box center [160, 394] width 113 height 28
type input "[URL][DOMAIN_NAME]"
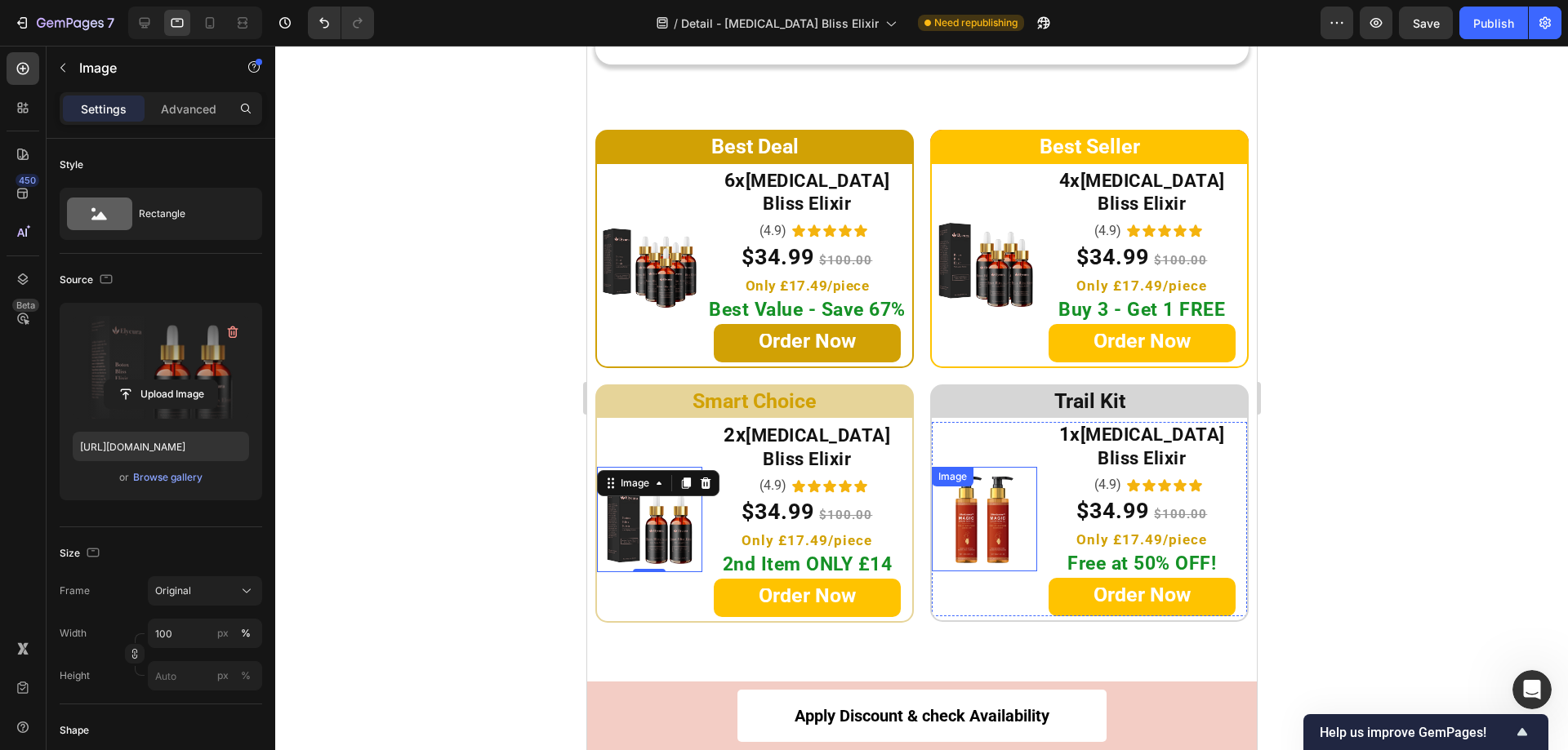
click at [988, 476] on img at bounding box center [983, 519] width 105 height 105
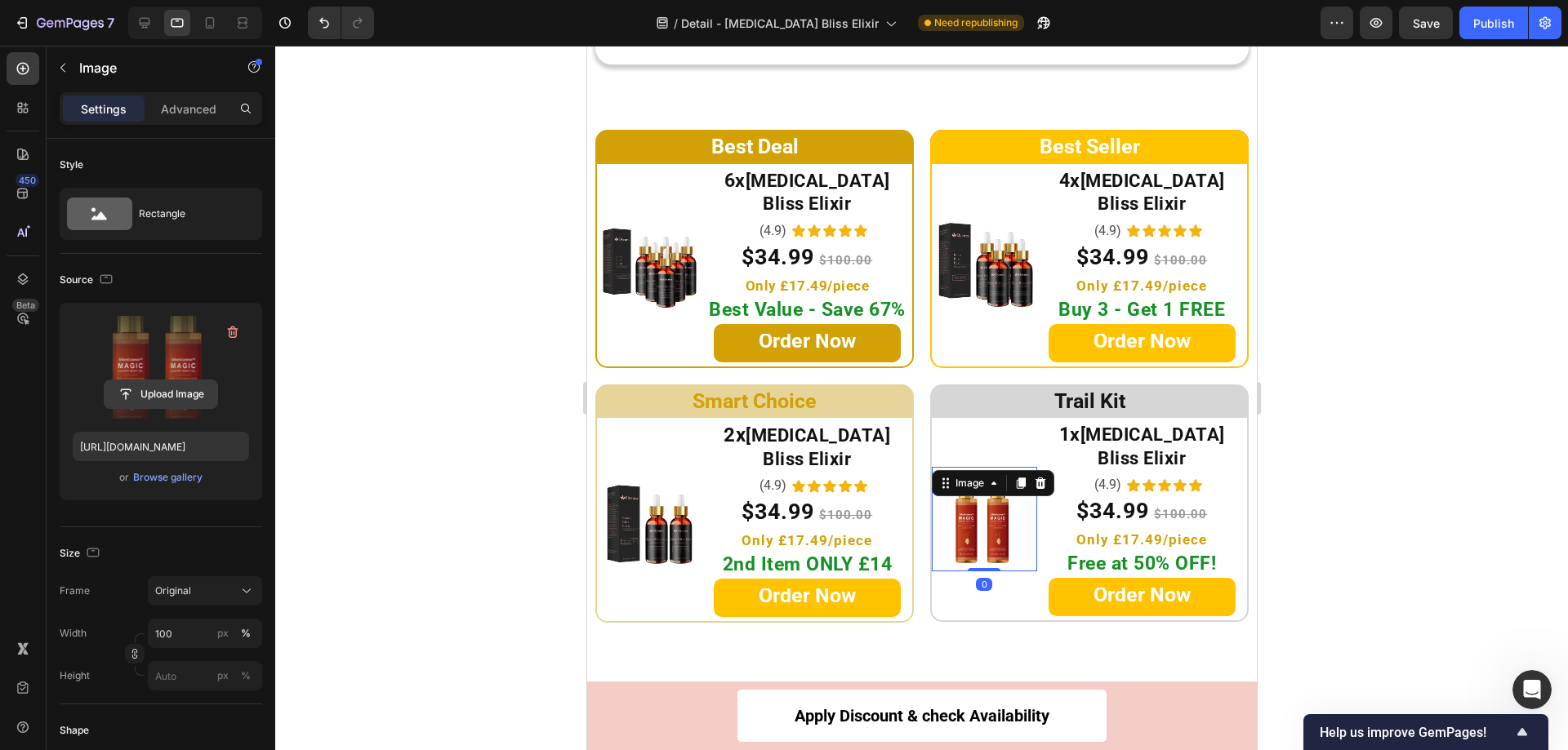
click at [160, 392] on input "file" at bounding box center [160, 394] width 113 height 28
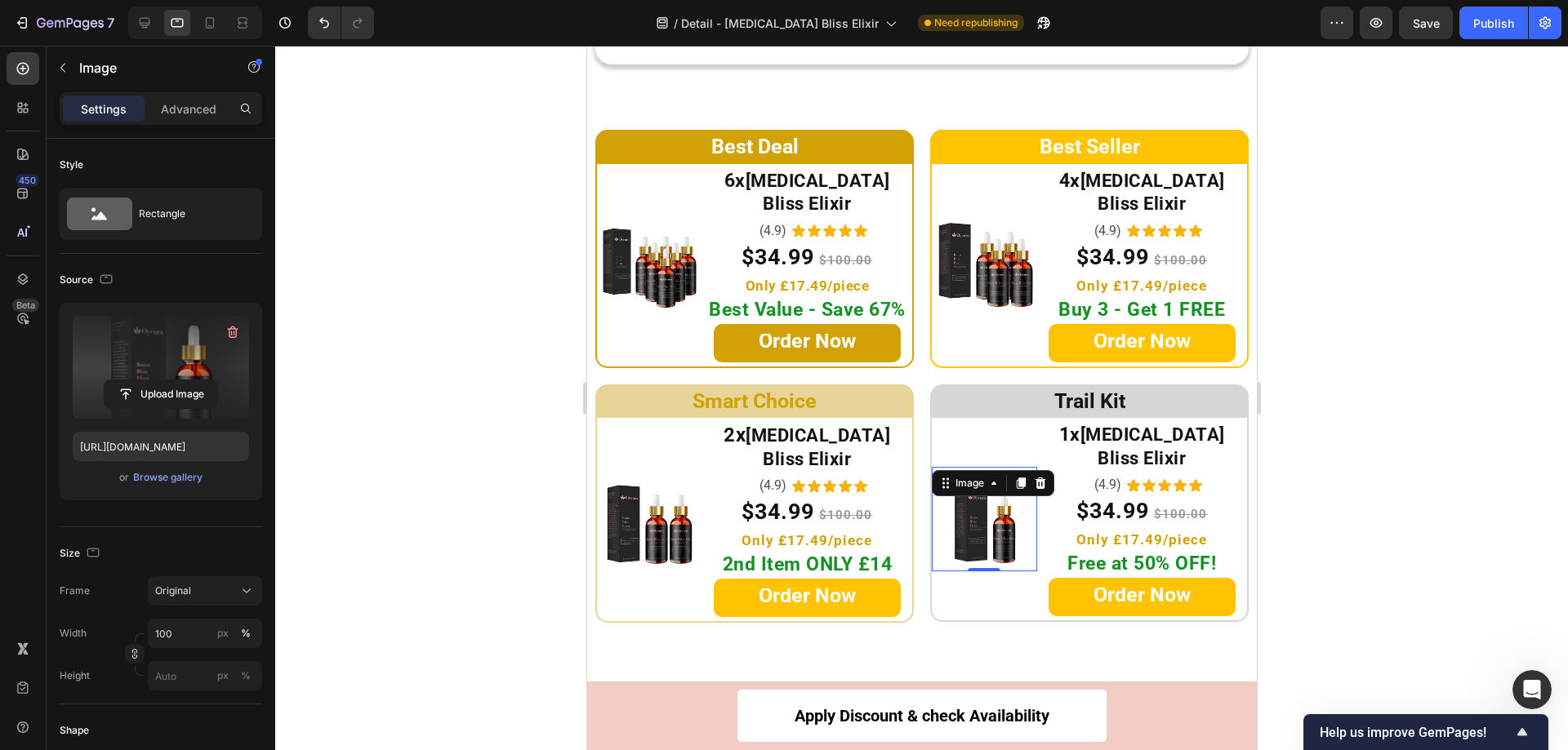
type input "[URL][DOMAIN_NAME]"
click at [1398, 336] on div at bounding box center [922, 398] width 1293 height 705
click at [744, 106] on div "Ultimate Deal Heading Row 6x [MEDICAL_DATA] Bliss Elixir Heading (4.9) Text Blo…" at bounding box center [921, 376] width 669 height 546
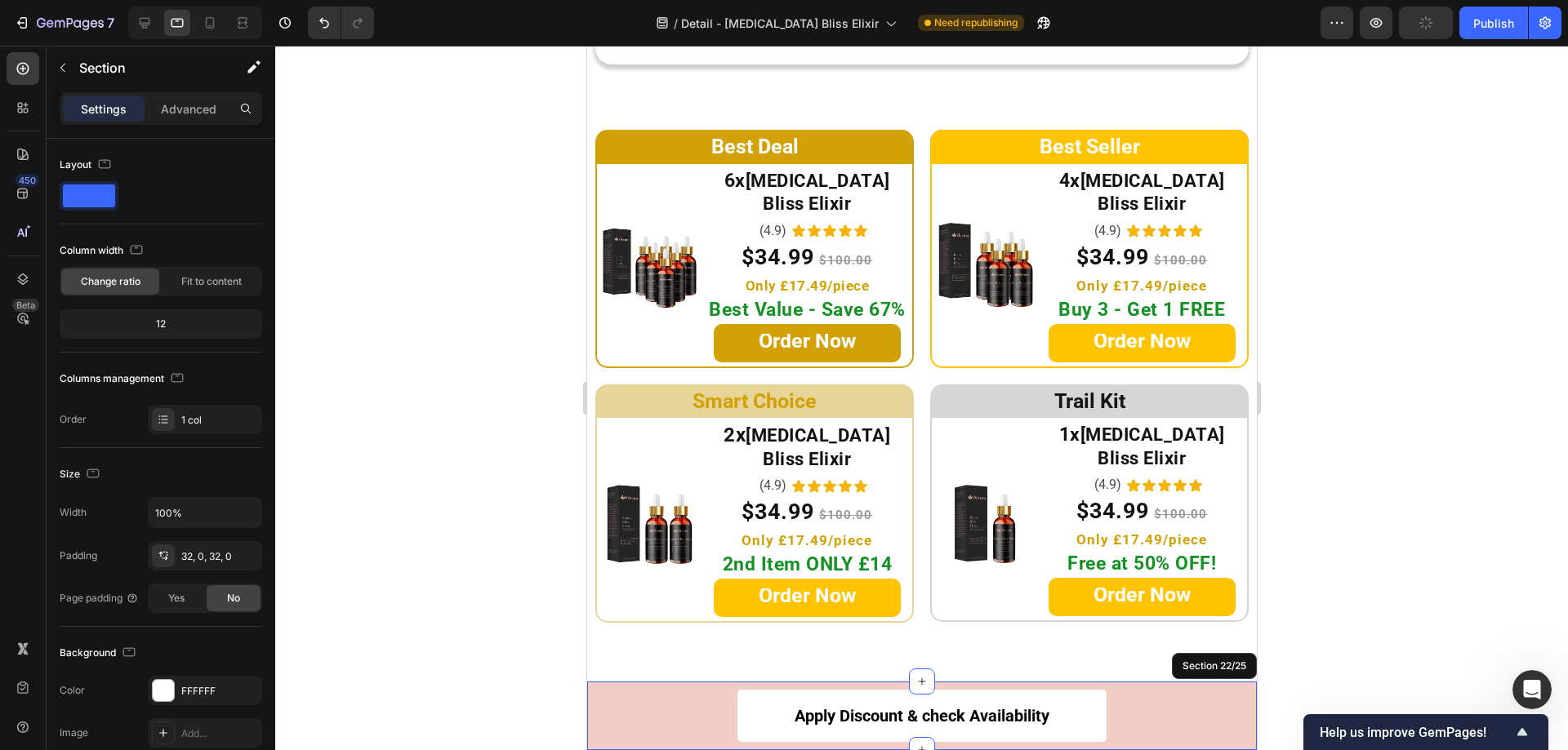
scroll to position [8518, 0]
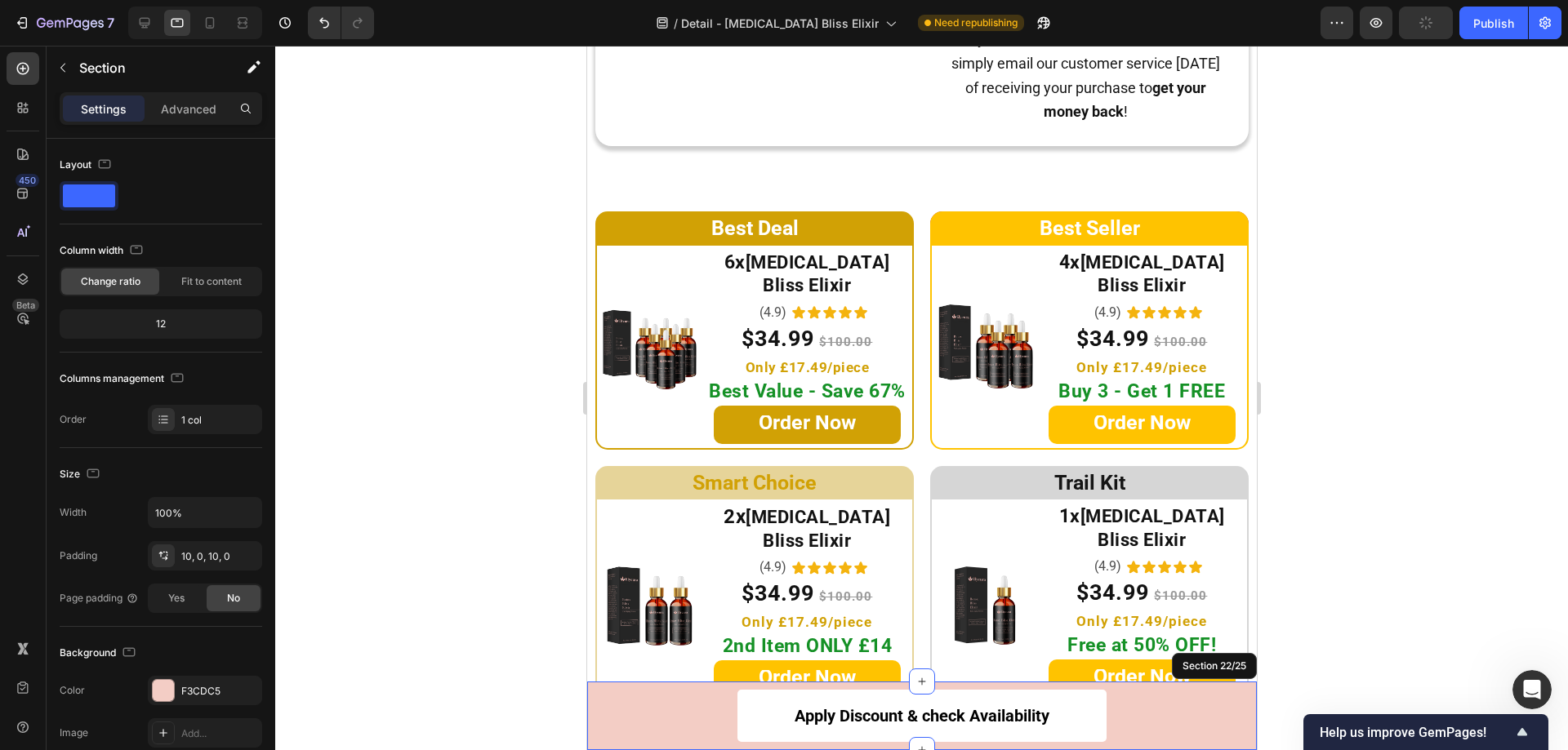
click at [645, 686] on div "Apply Discount & check Availability Button Row Section 22/25" at bounding box center [921, 716] width 669 height 69
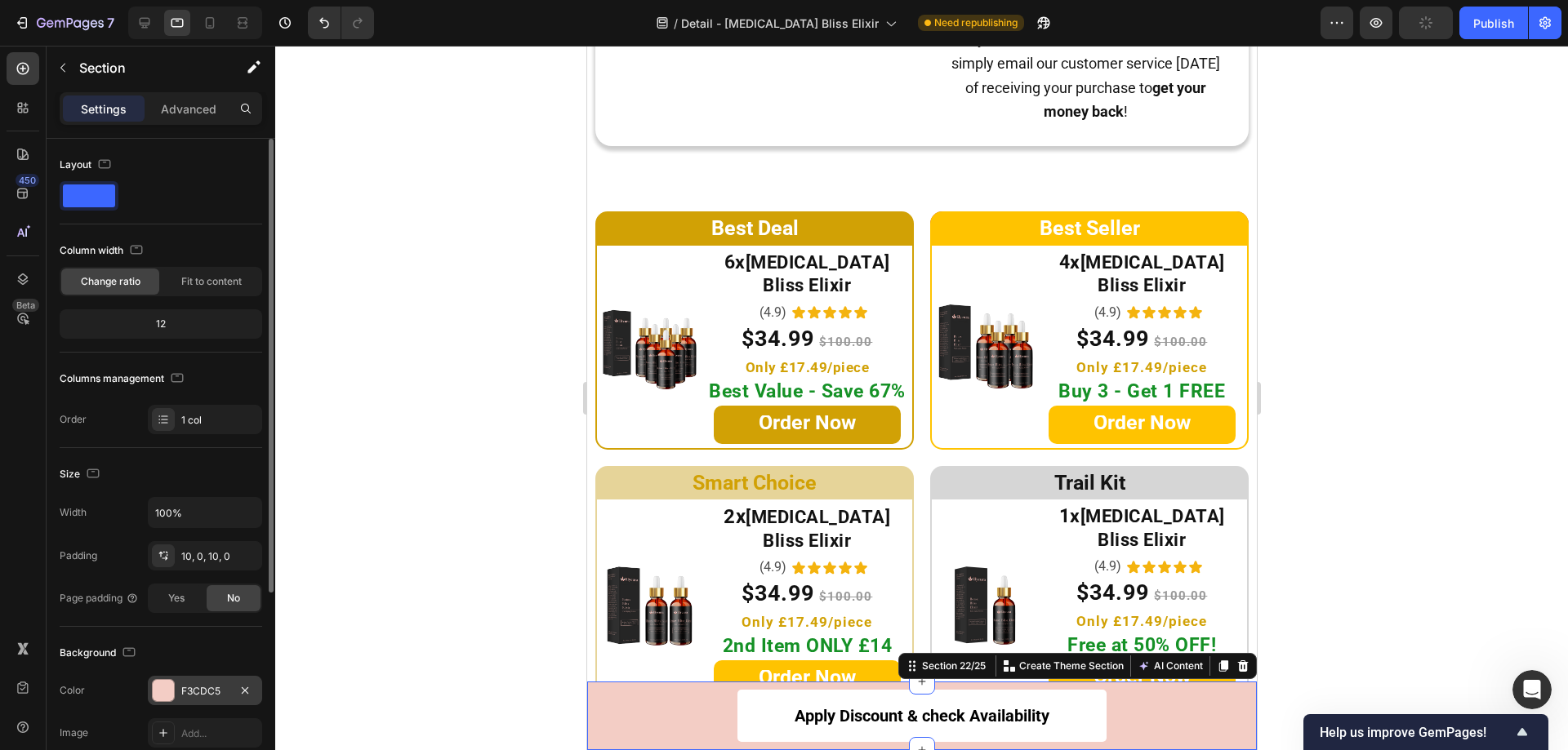
click at [159, 690] on div at bounding box center [163, 690] width 21 height 21
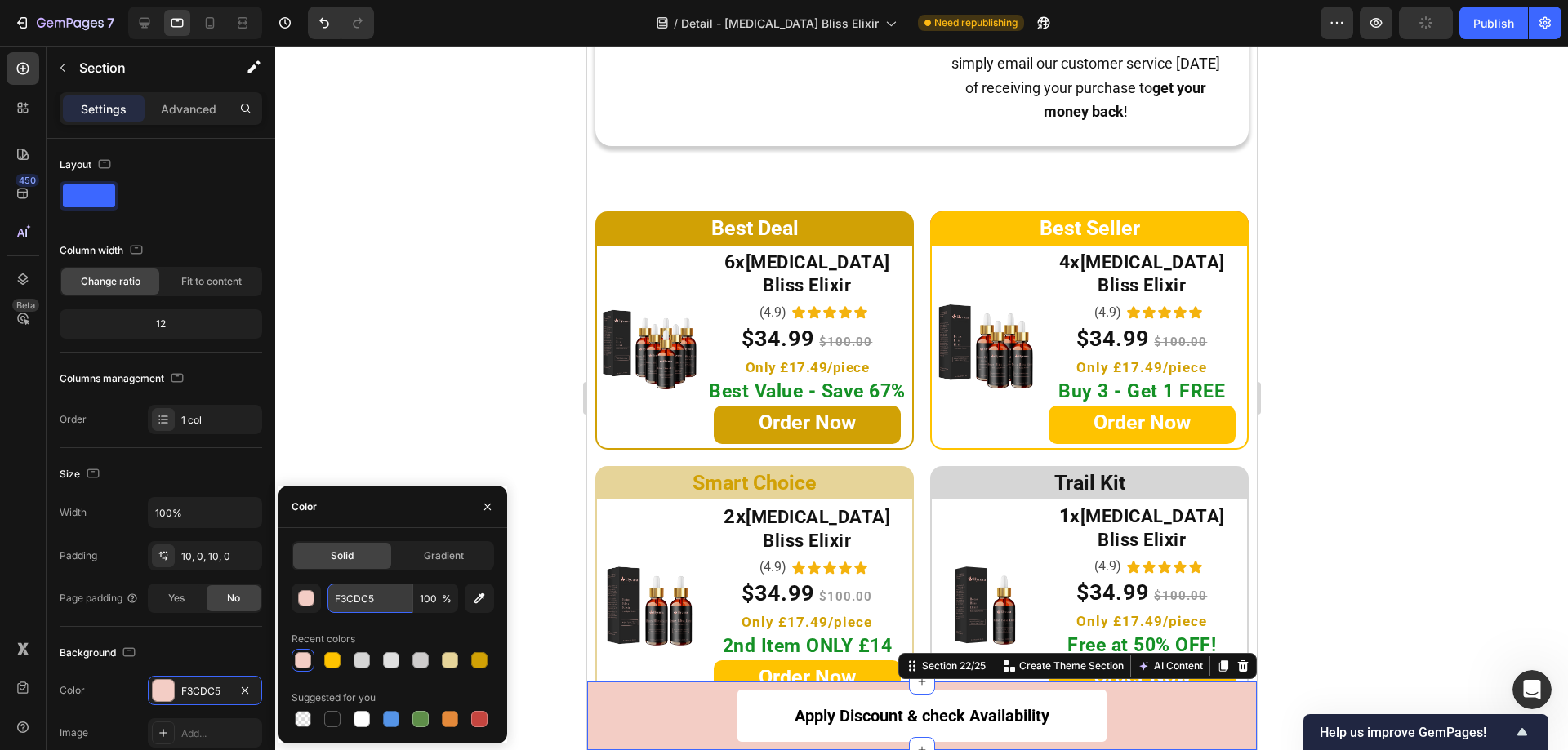
click at [376, 603] on input "F3CDC5" at bounding box center [370, 599] width 85 height 29
click at [141, 23] on icon at bounding box center [145, 24] width 11 height 11
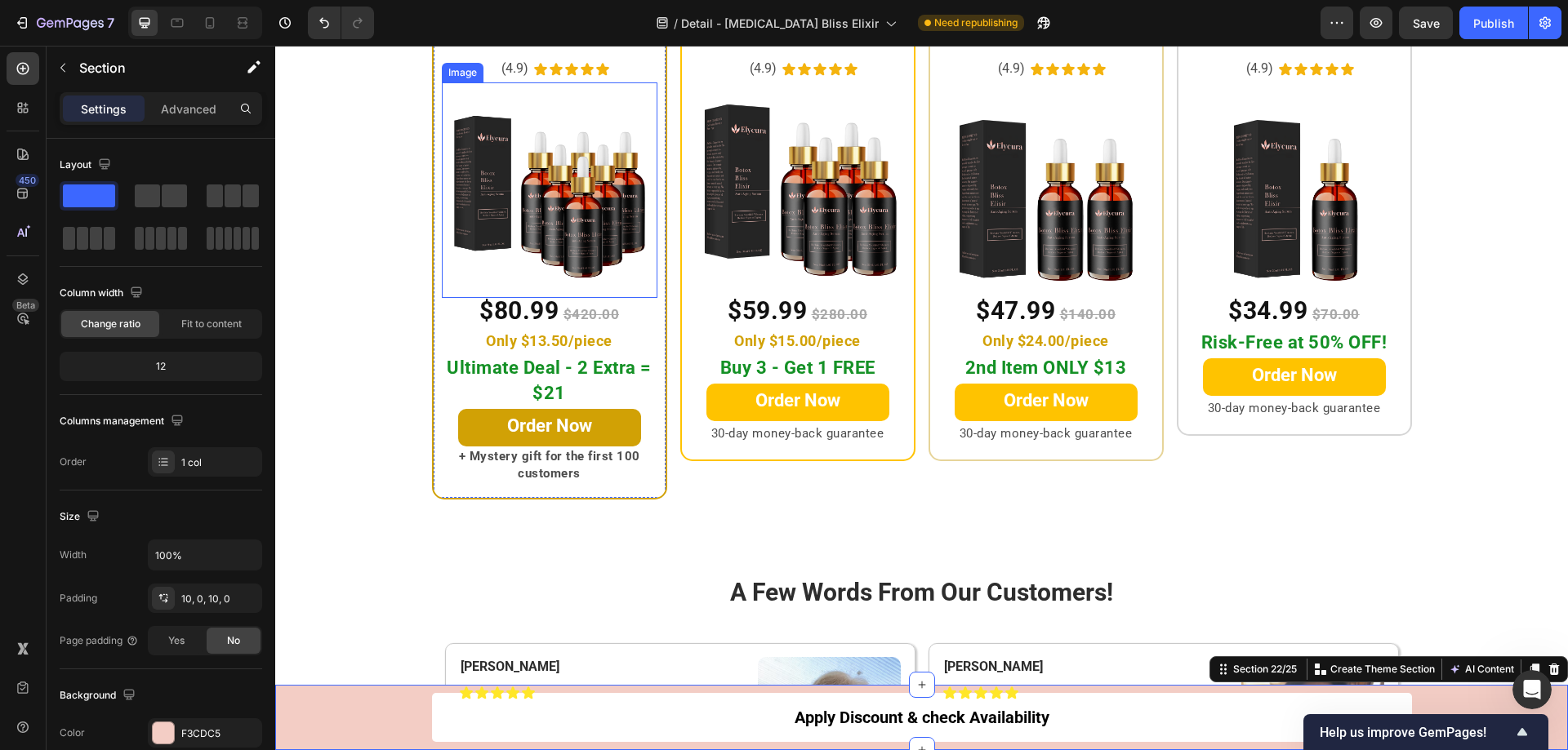
scroll to position [8528, 0]
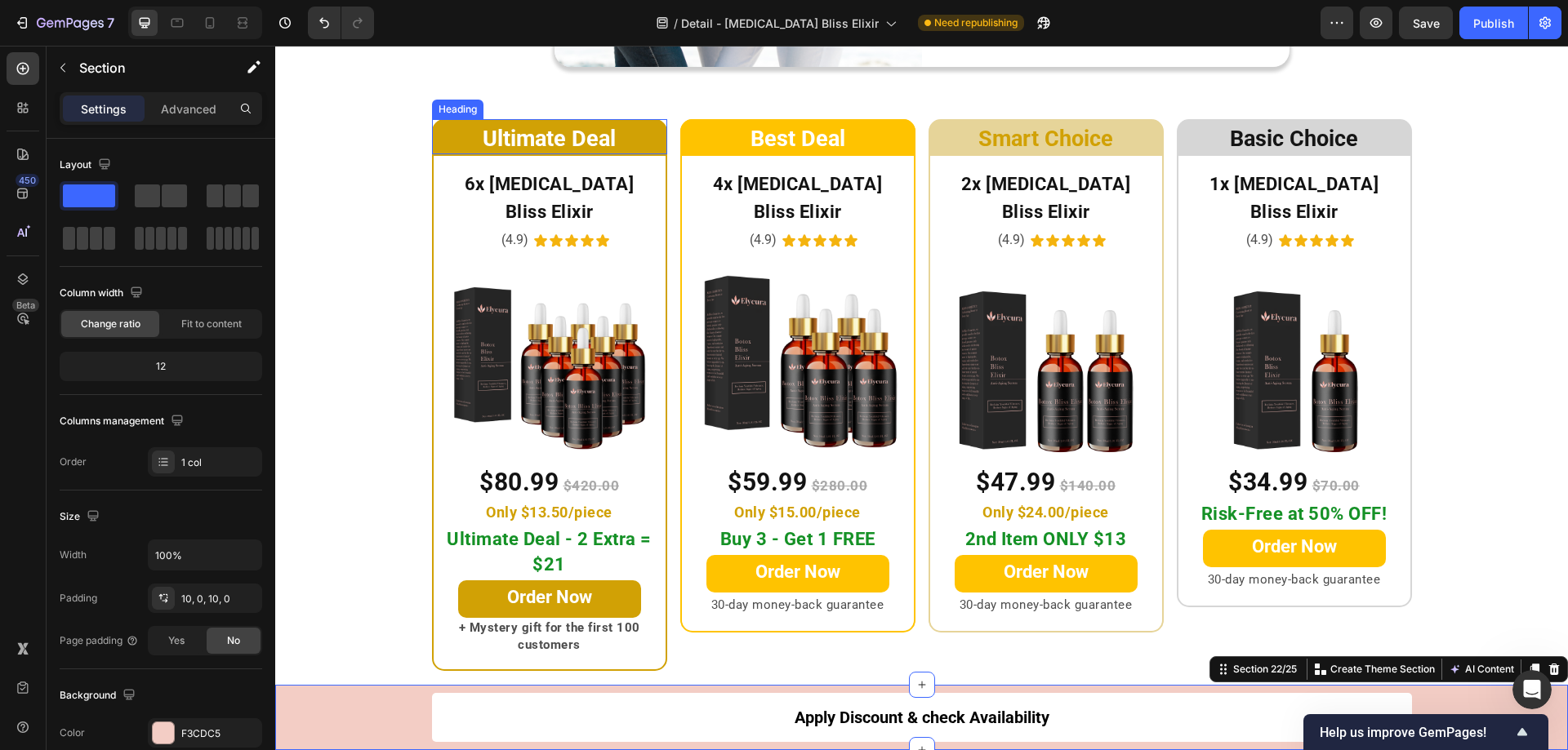
click at [450, 126] on h2 "Ultimate Deal" at bounding box center [549, 137] width 235 height 36
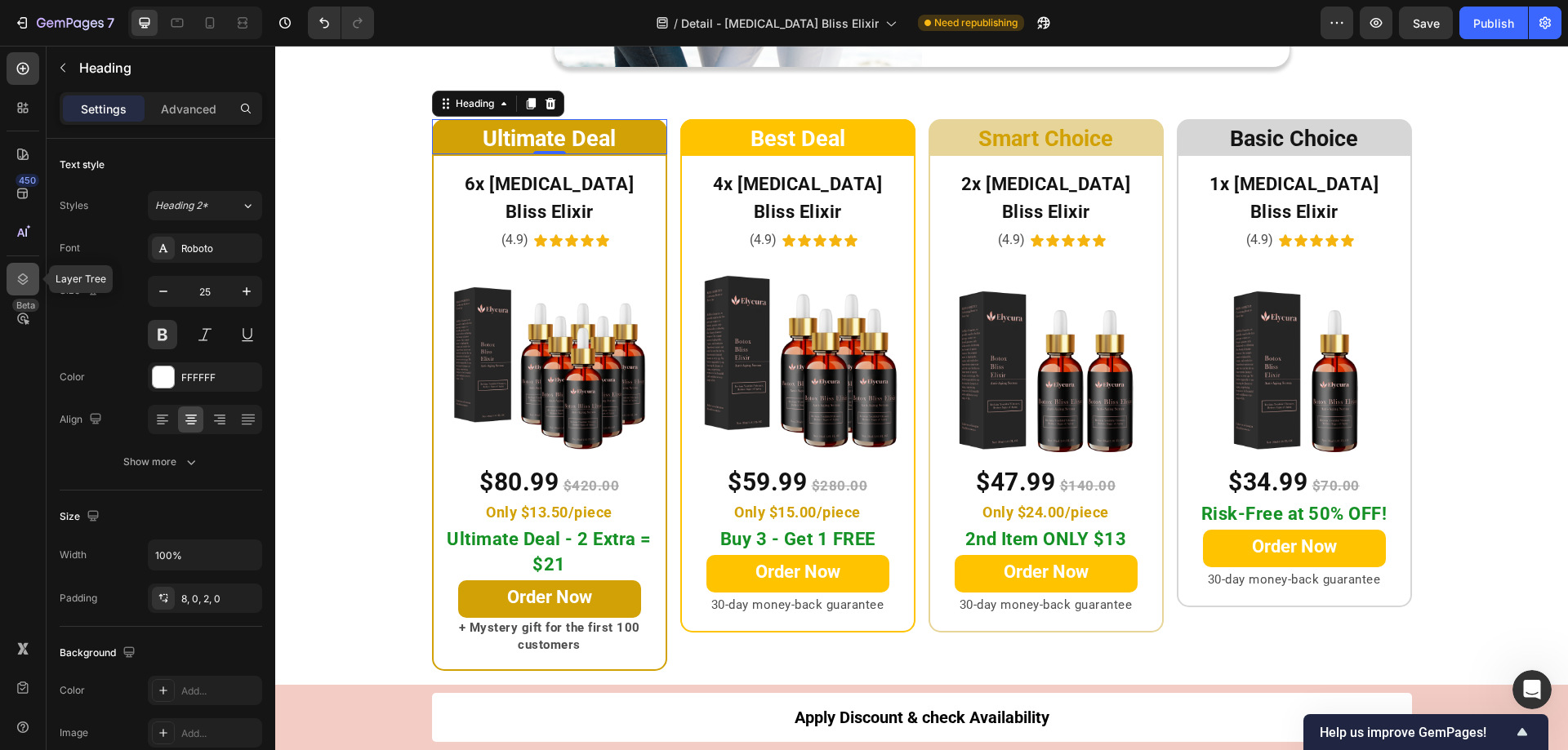
click at [19, 284] on icon at bounding box center [23, 280] width 17 height 17
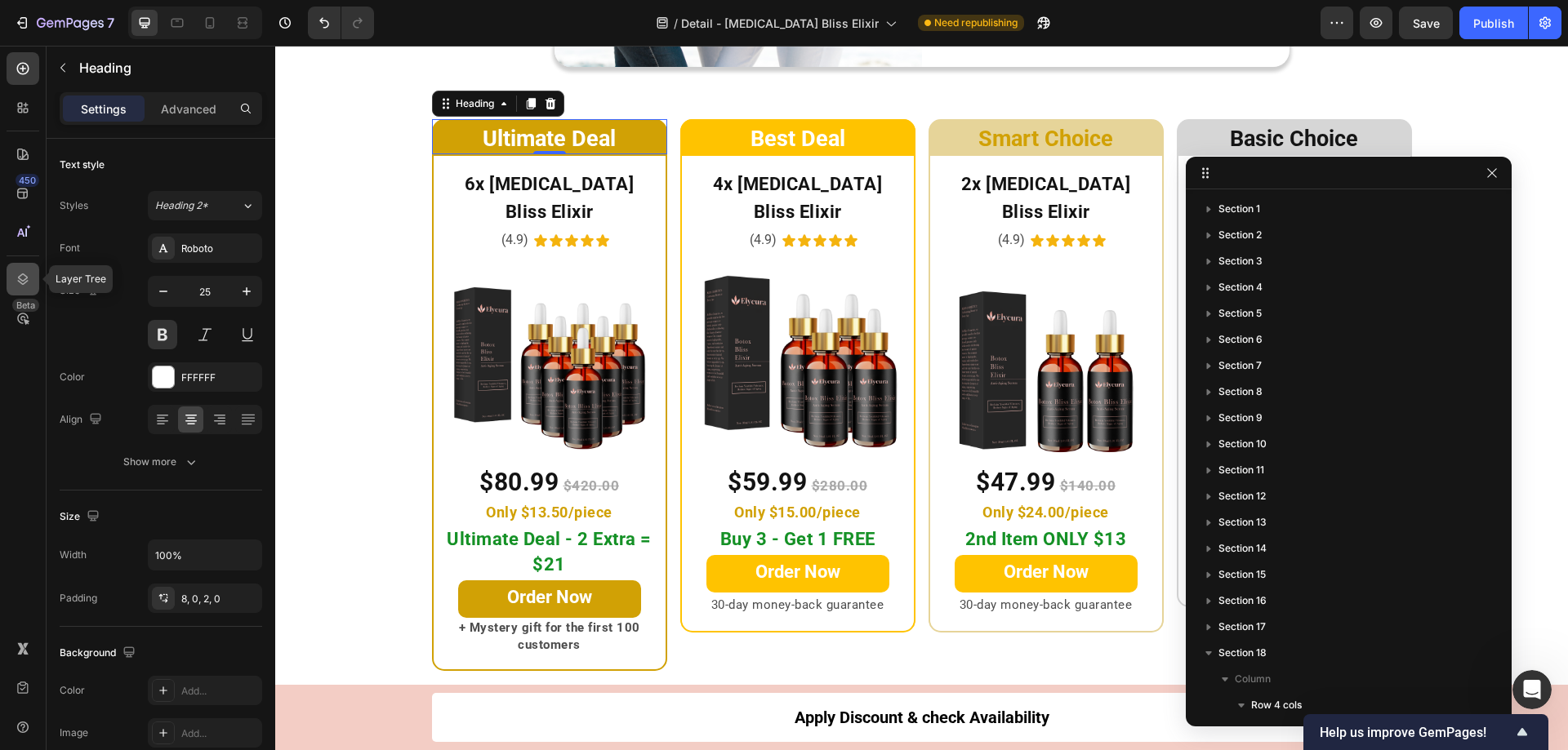
scroll to position [411, 0]
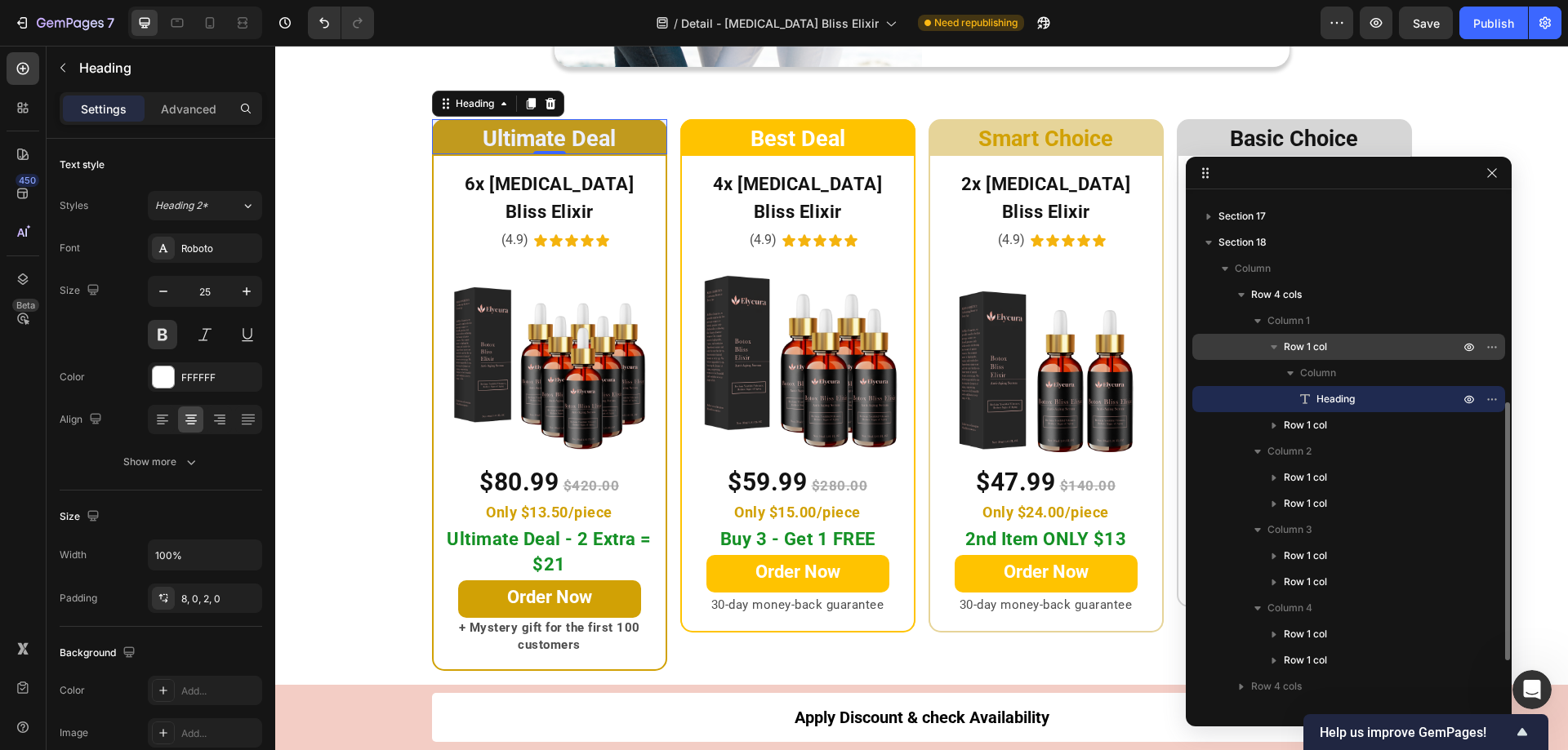
click at [1231, 339] on div "Row 1 col" at bounding box center [1348, 347] width 300 height 26
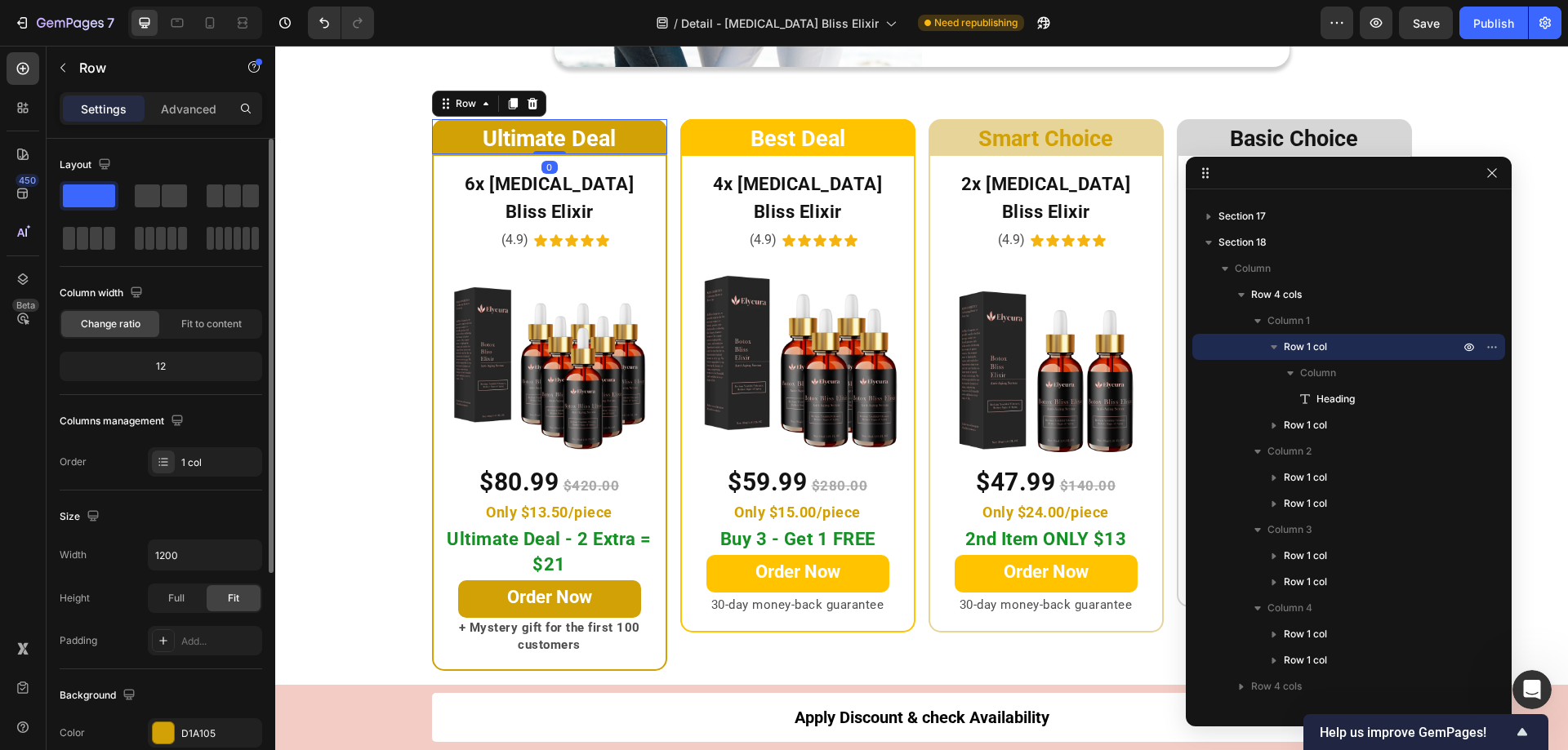
scroll to position [163, 0]
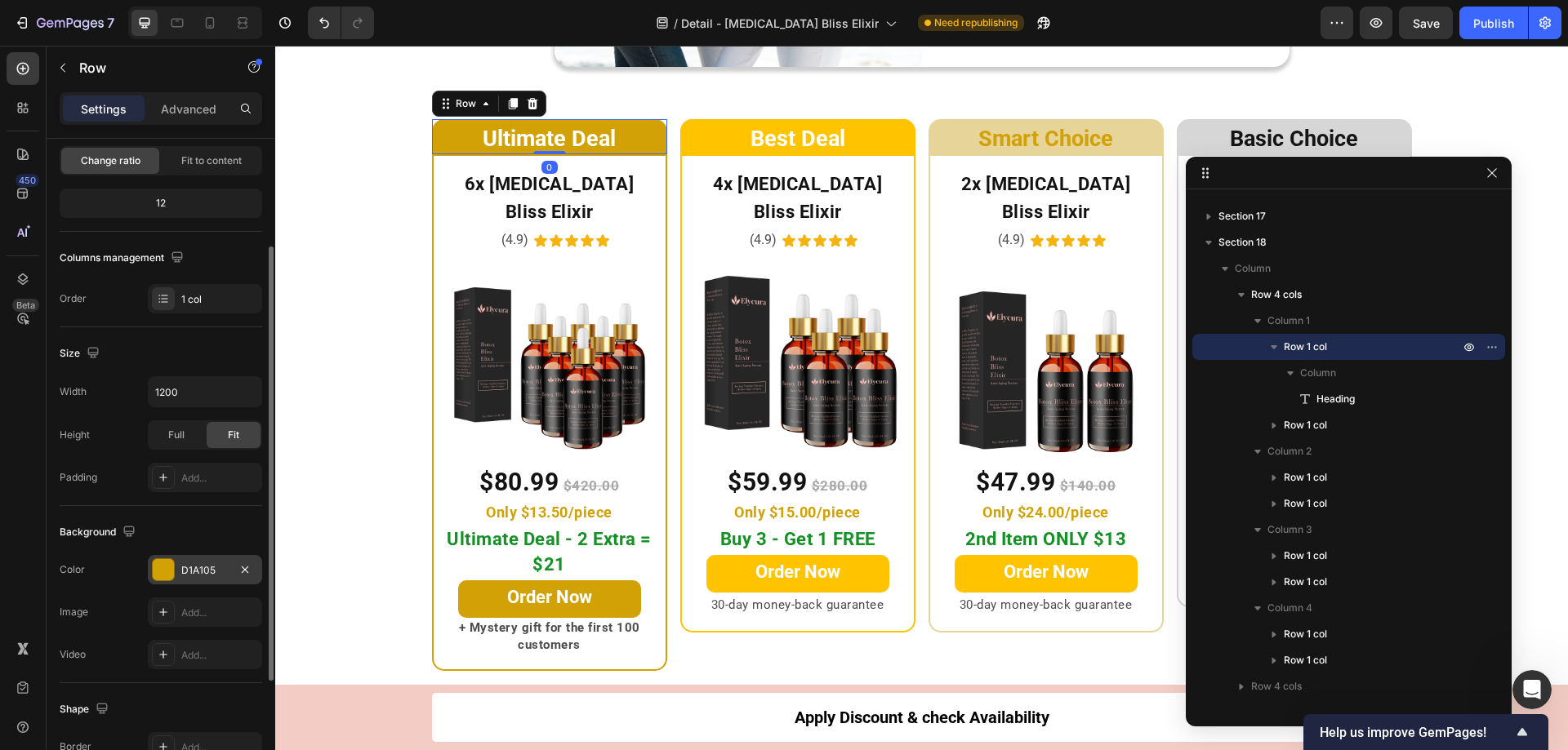
click at [156, 565] on div at bounding box center [163, 569] width 21 height 21
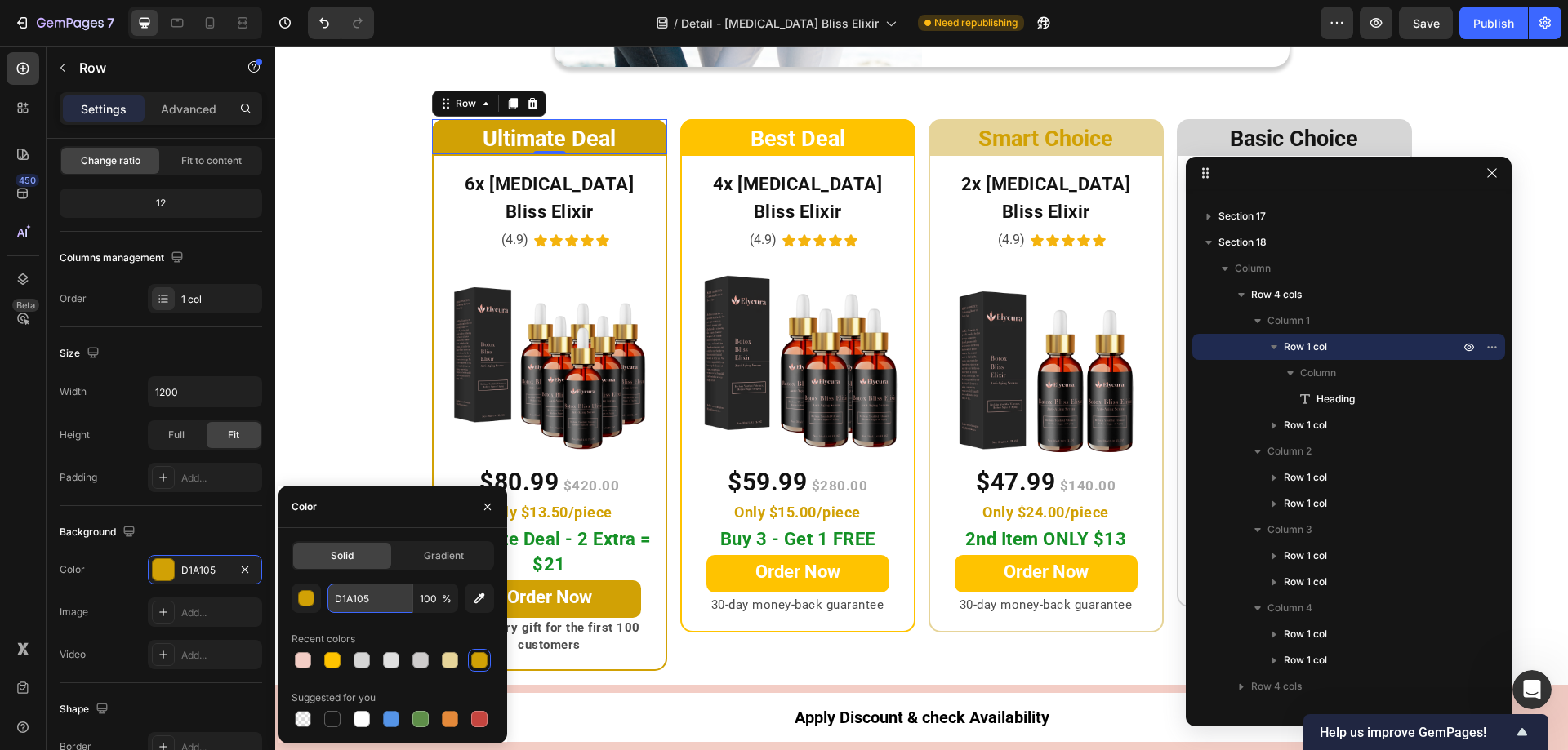
click at [370, 601] on input "D1A105" at bounding box center [370, 599] width 85 height 29
paste input "#e9b2a6"
type input "E9B2A6"
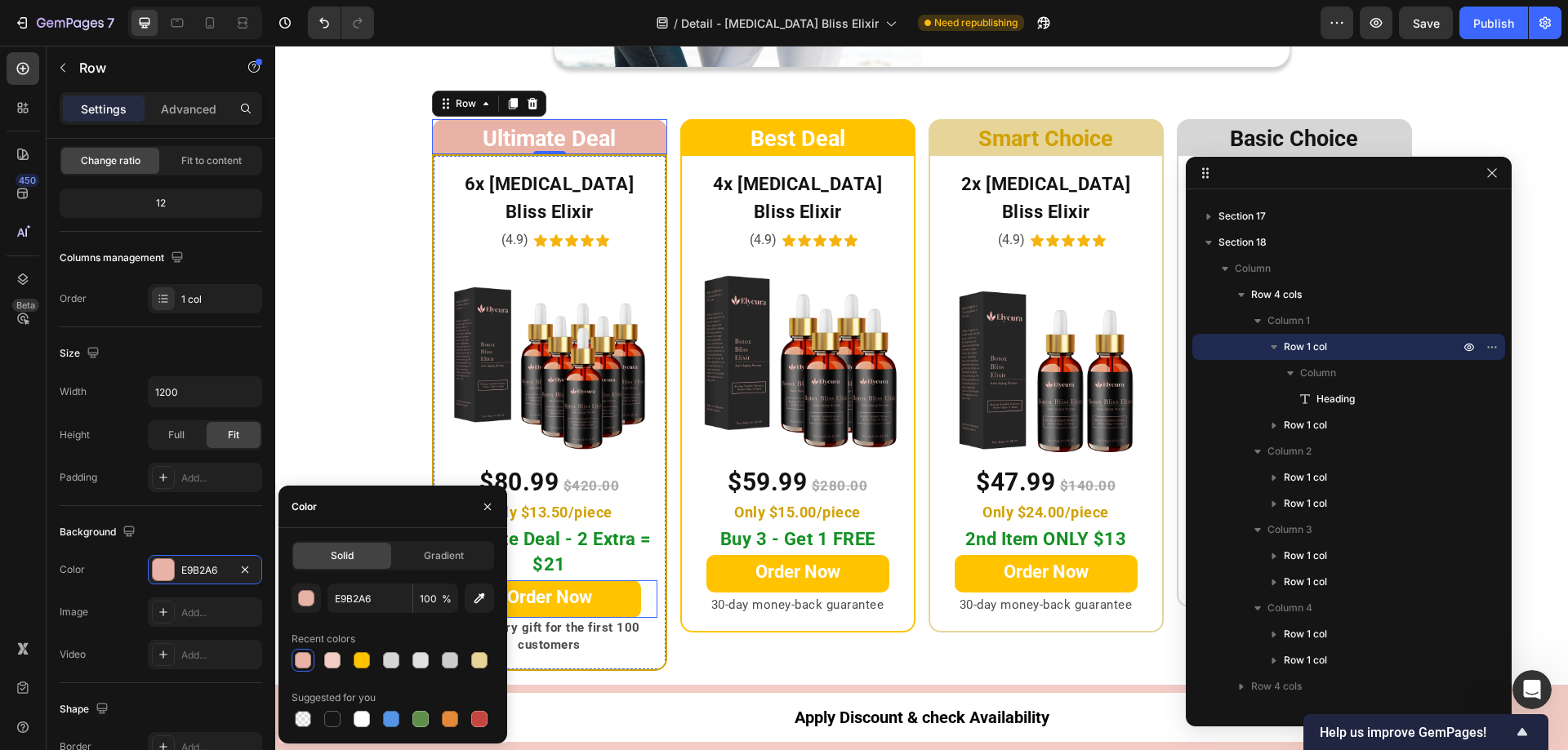
click at [599, 580] on link "Order Now" at bounding box center [549, 599] width 182 height 38
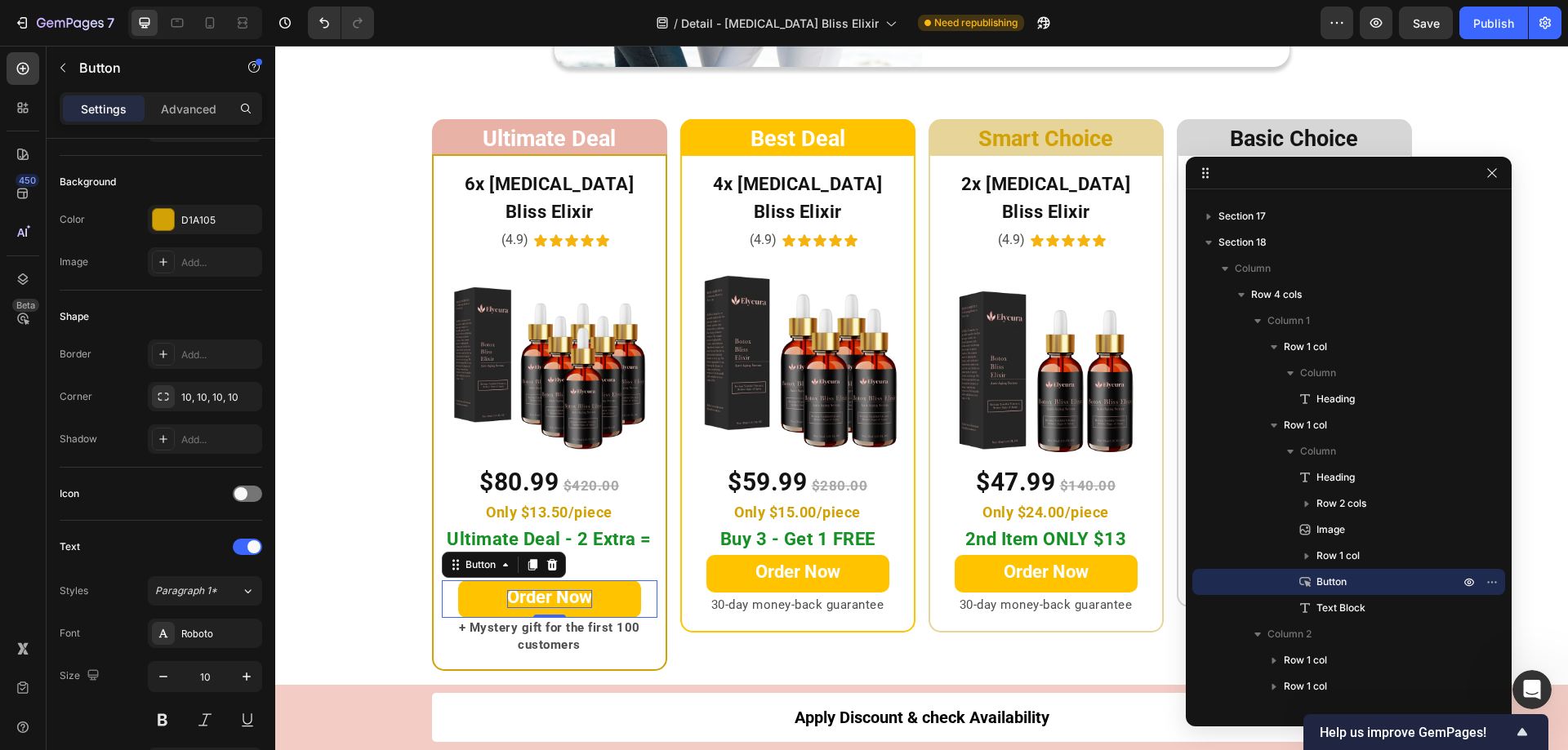
scroll to position [0, 0]
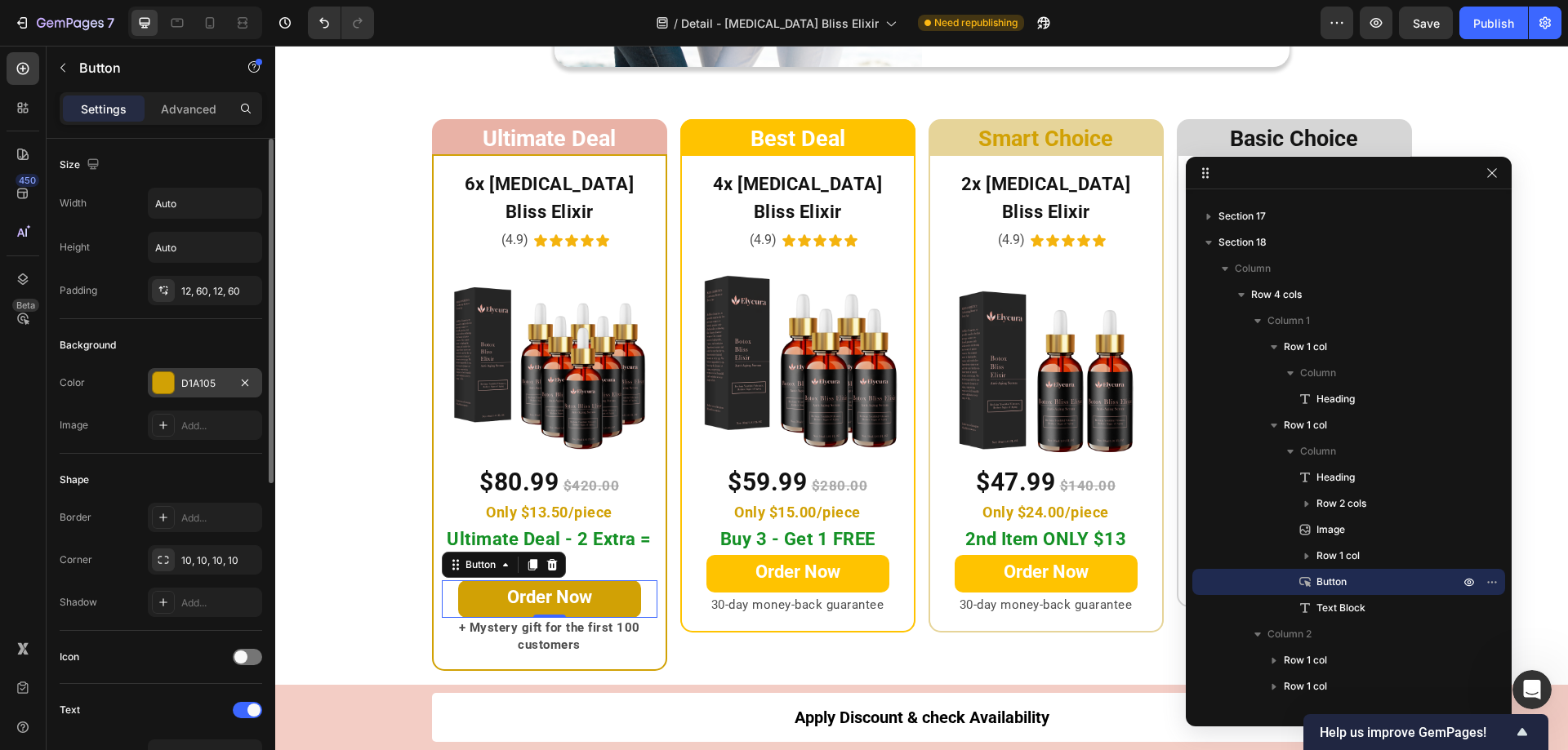
click at [160, 383] on div at bounding box center [163, 382] width 21 height 21
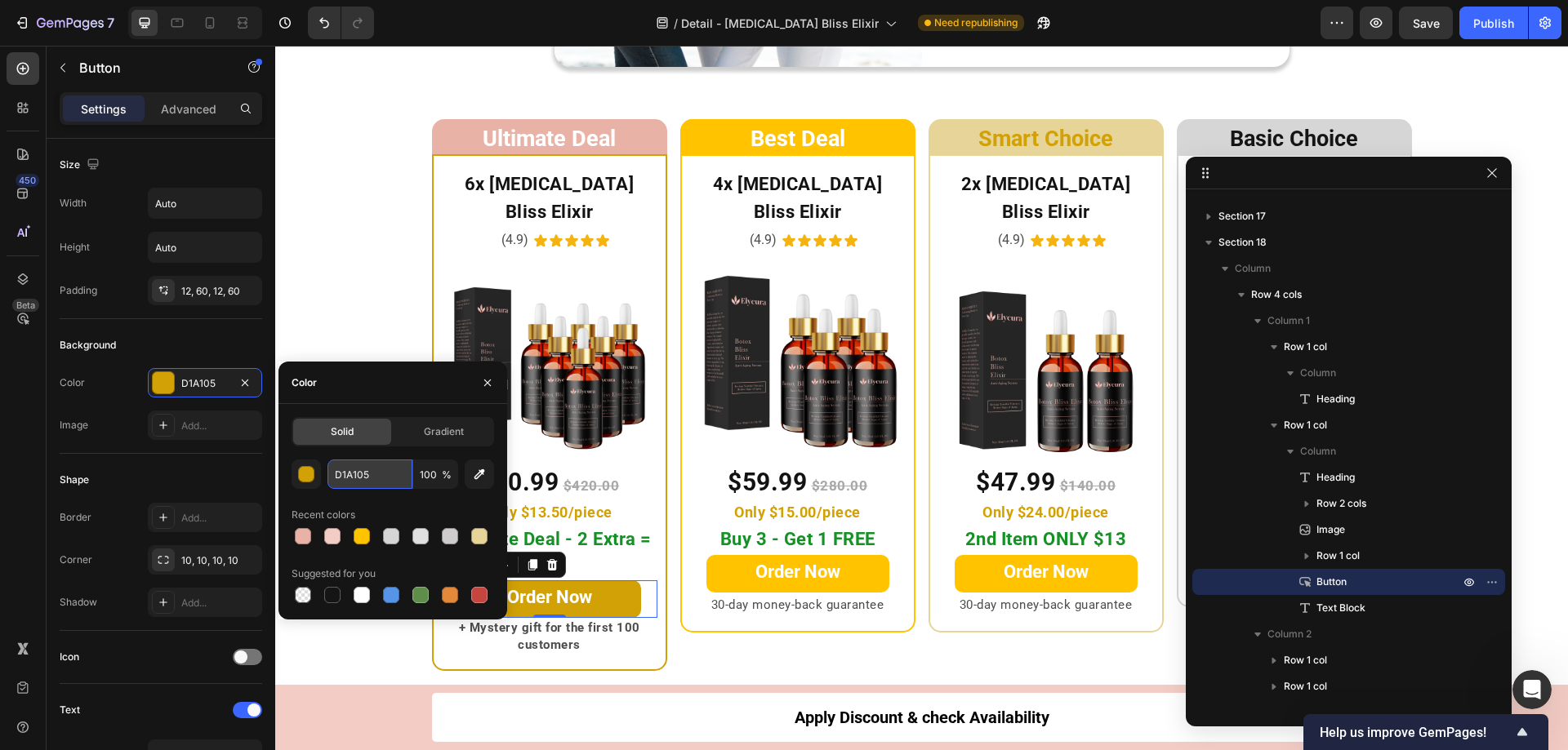
click at [379, 479] on input "D1A105" at bounding box center [370, 474] width 85 height 29
paste input "#e9b2a6"
type input "E9B2A6"
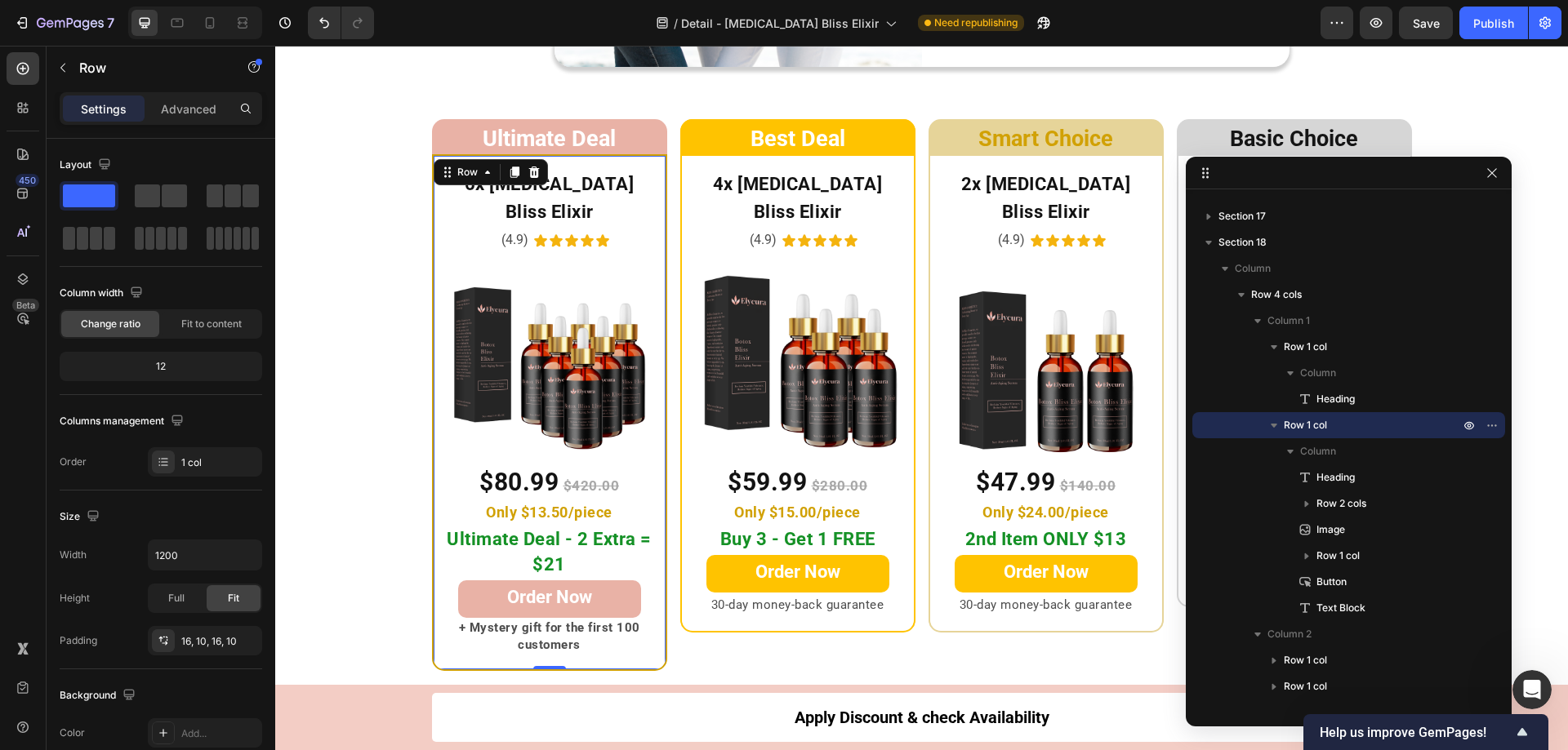
click at [658, 453] on div "6x Botox Bliss Elixir Heading (4.9) Text Block Icon Icon Icon Icon Icon Icon Li…" at bounding box center [549, 412] width 235 height 516
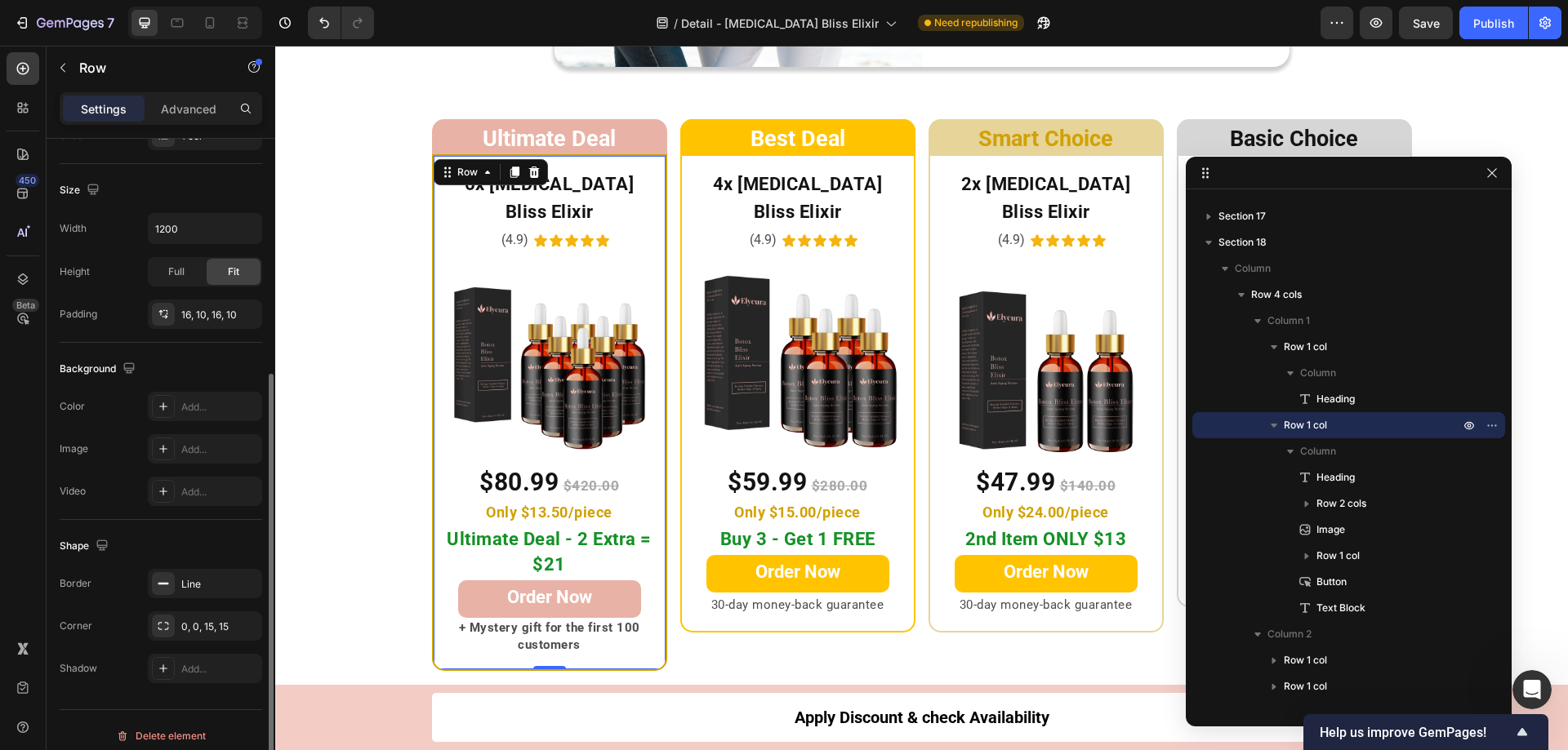
scroll to position [338, 0]
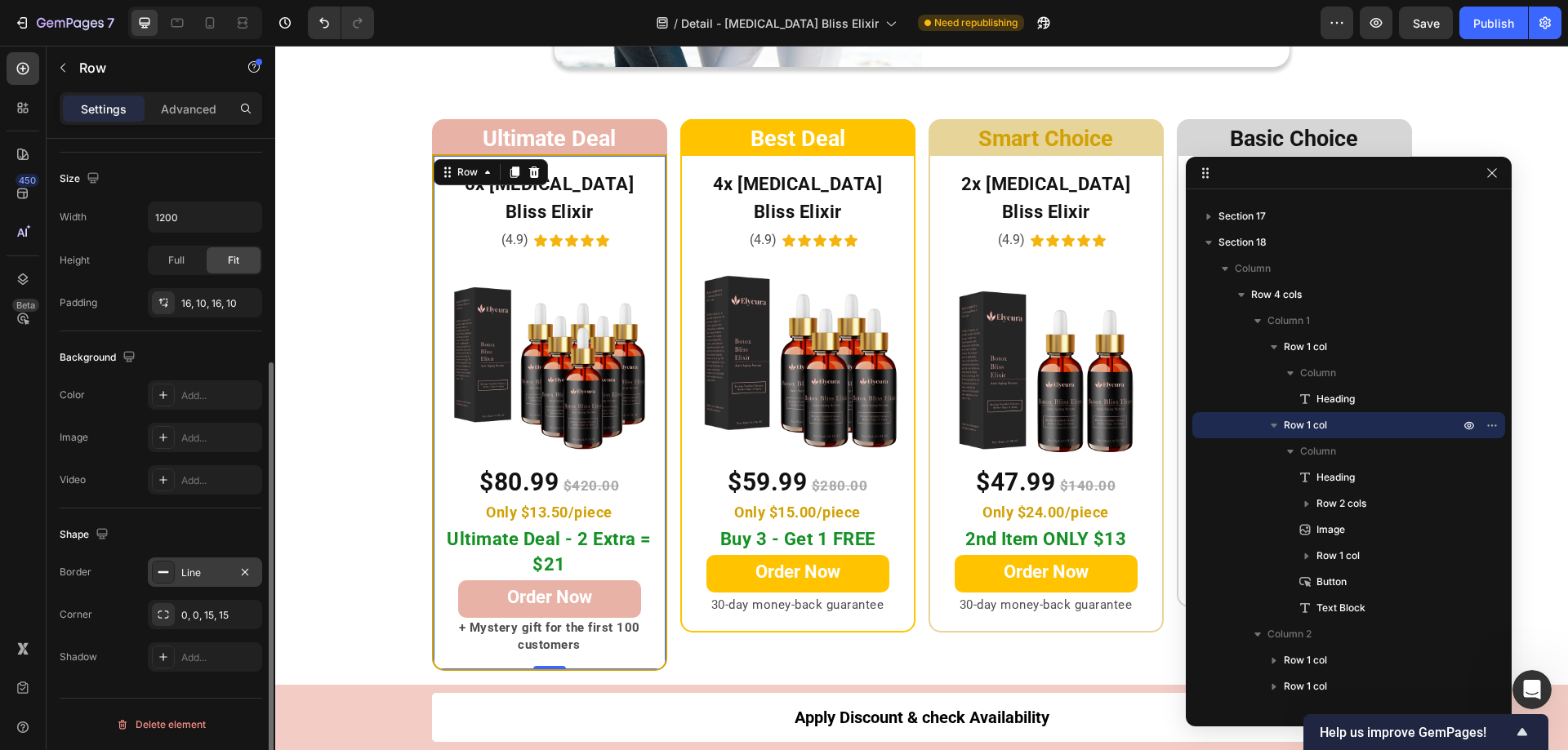
click at [168, 575] on icon at bounding box center [163, 572] width 13 height 13
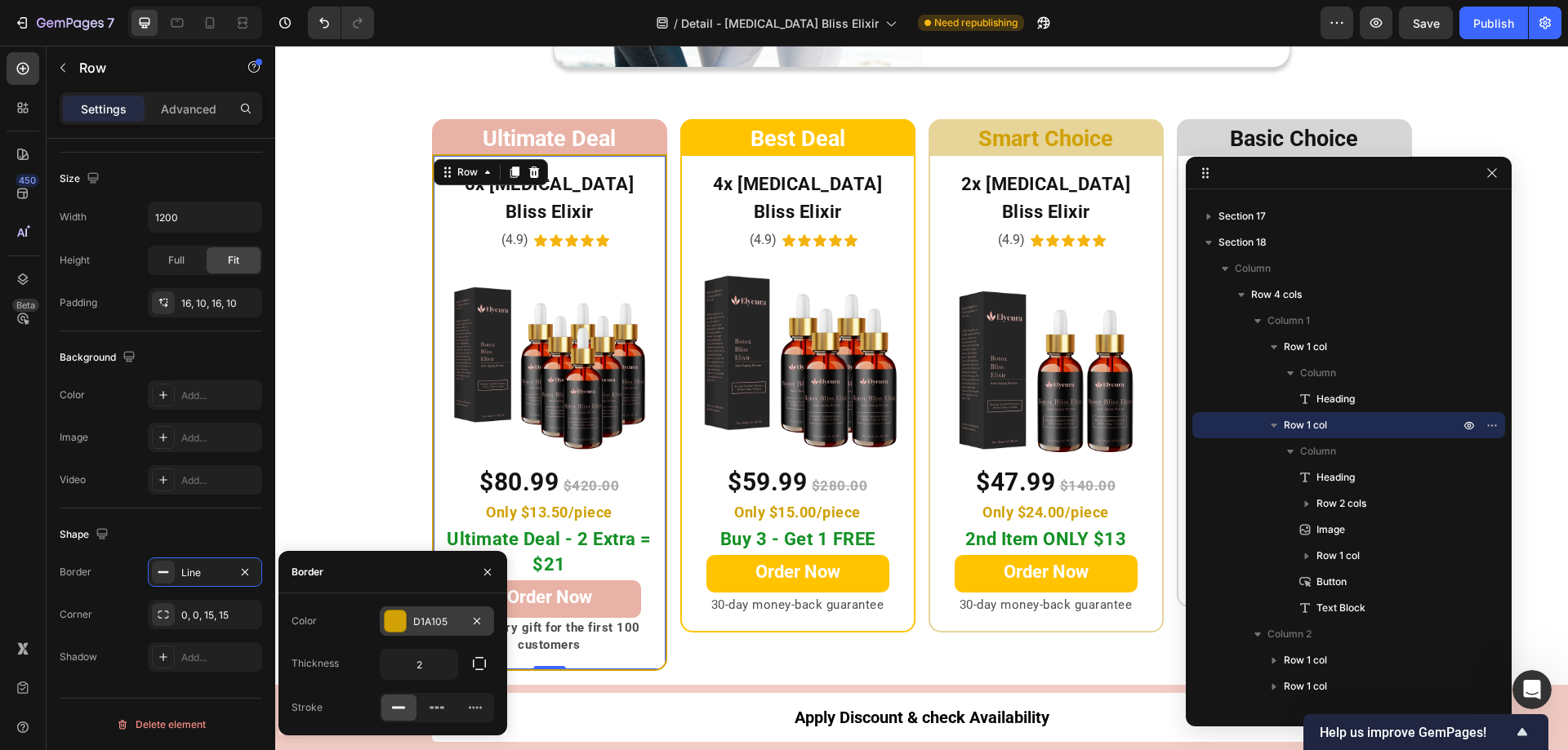
click at [389, 622] on div at bounding box center [394, 621] width 21 height 21
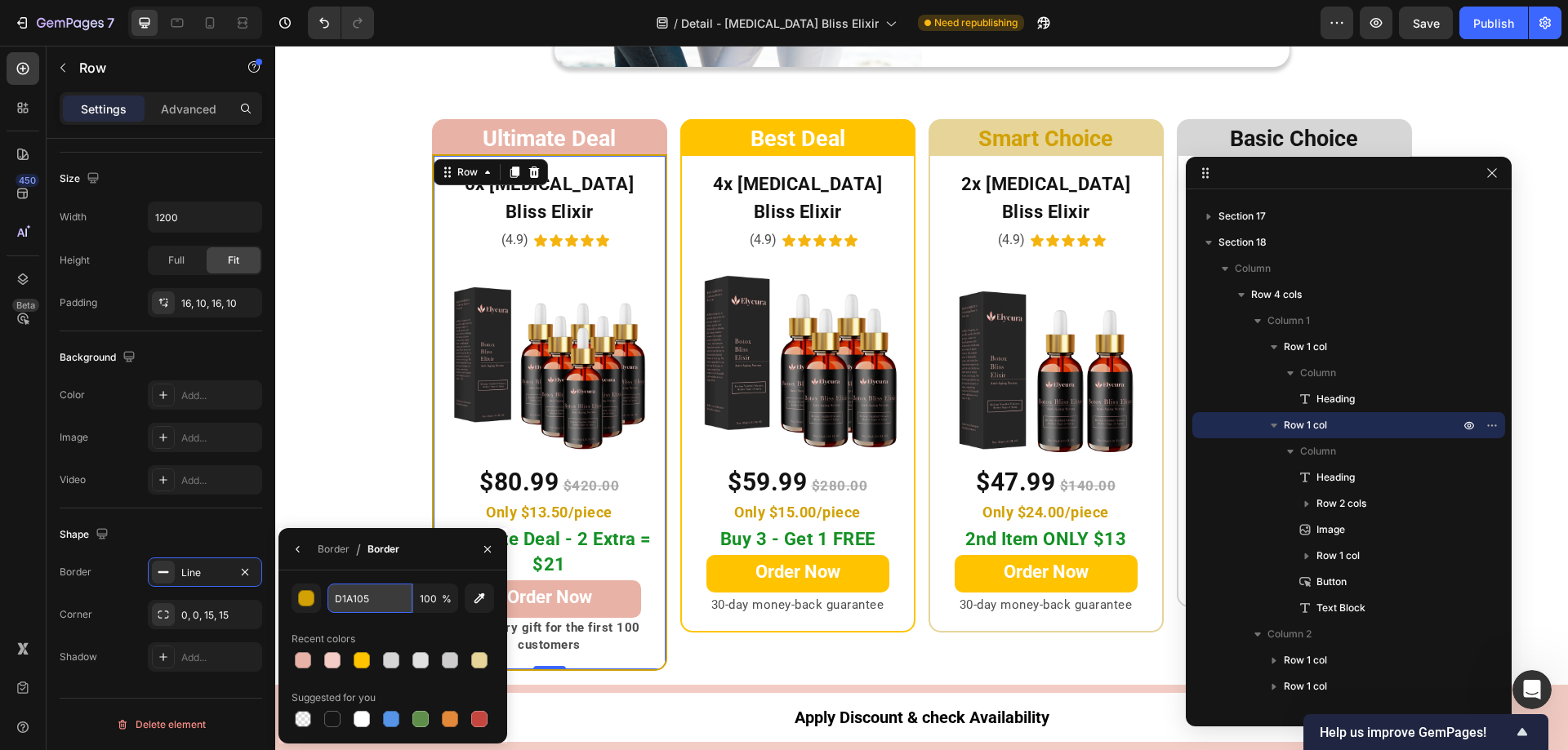
click at [386, 601] on input "D1A105" at bounding box center [370, 599] width 85 height 29
paste input "#e9b2a6"
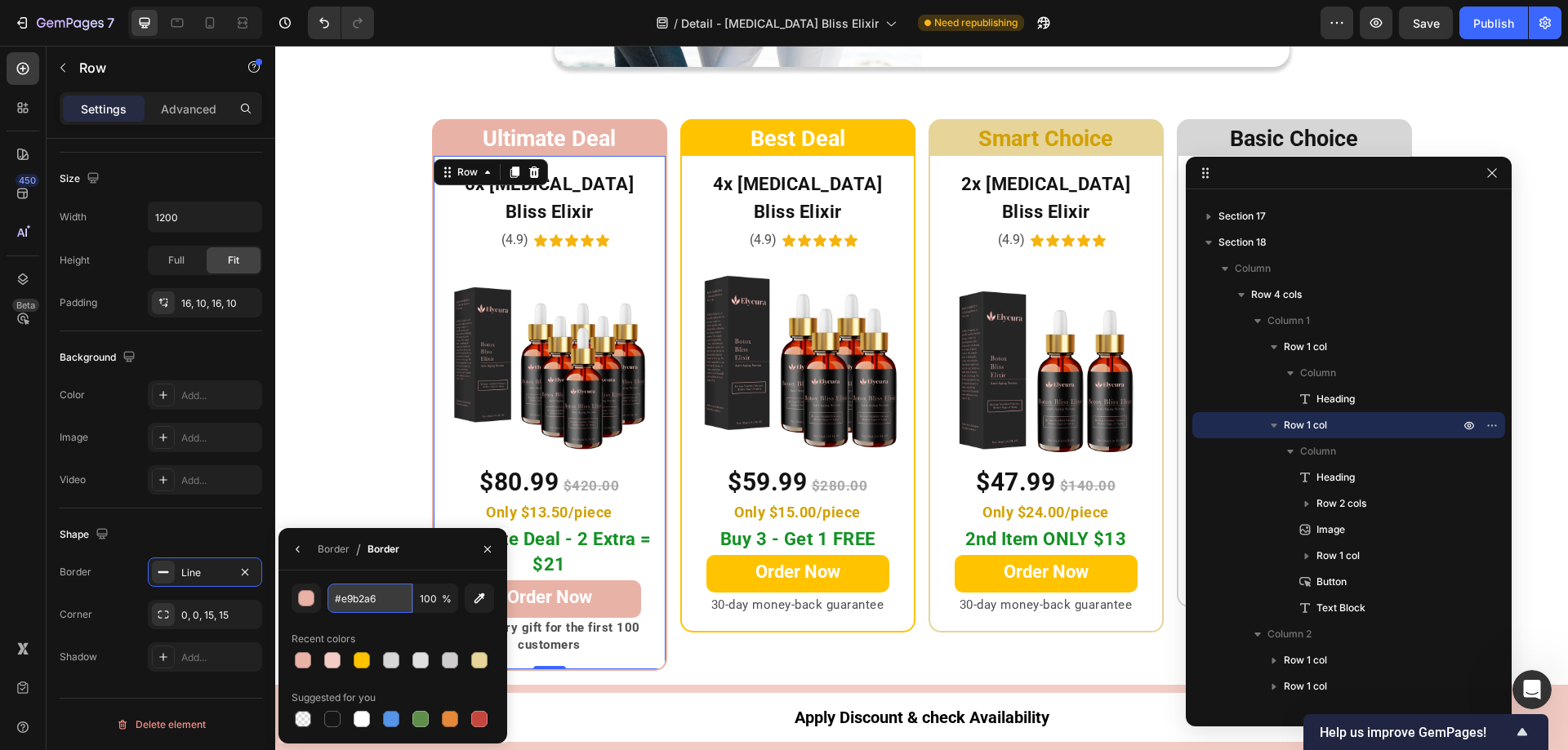
type input "E9B2A6"
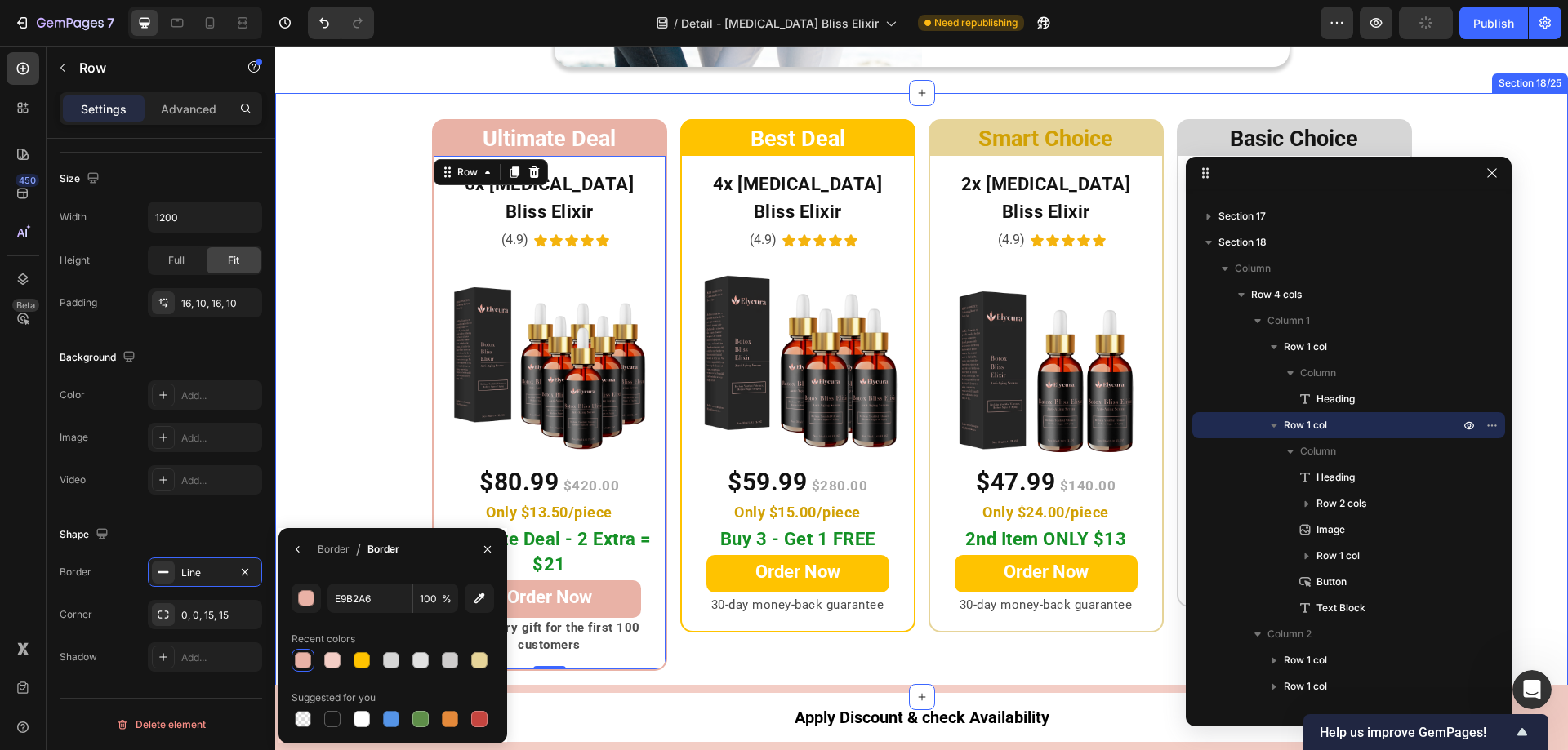
click at [338, 427] on div "Ultimate Deal Heading Row 6x Botox Bliss Elixir Heading (4.9) Text Block Icon I…" at bounding box center [922, 395] width 1293 height 552
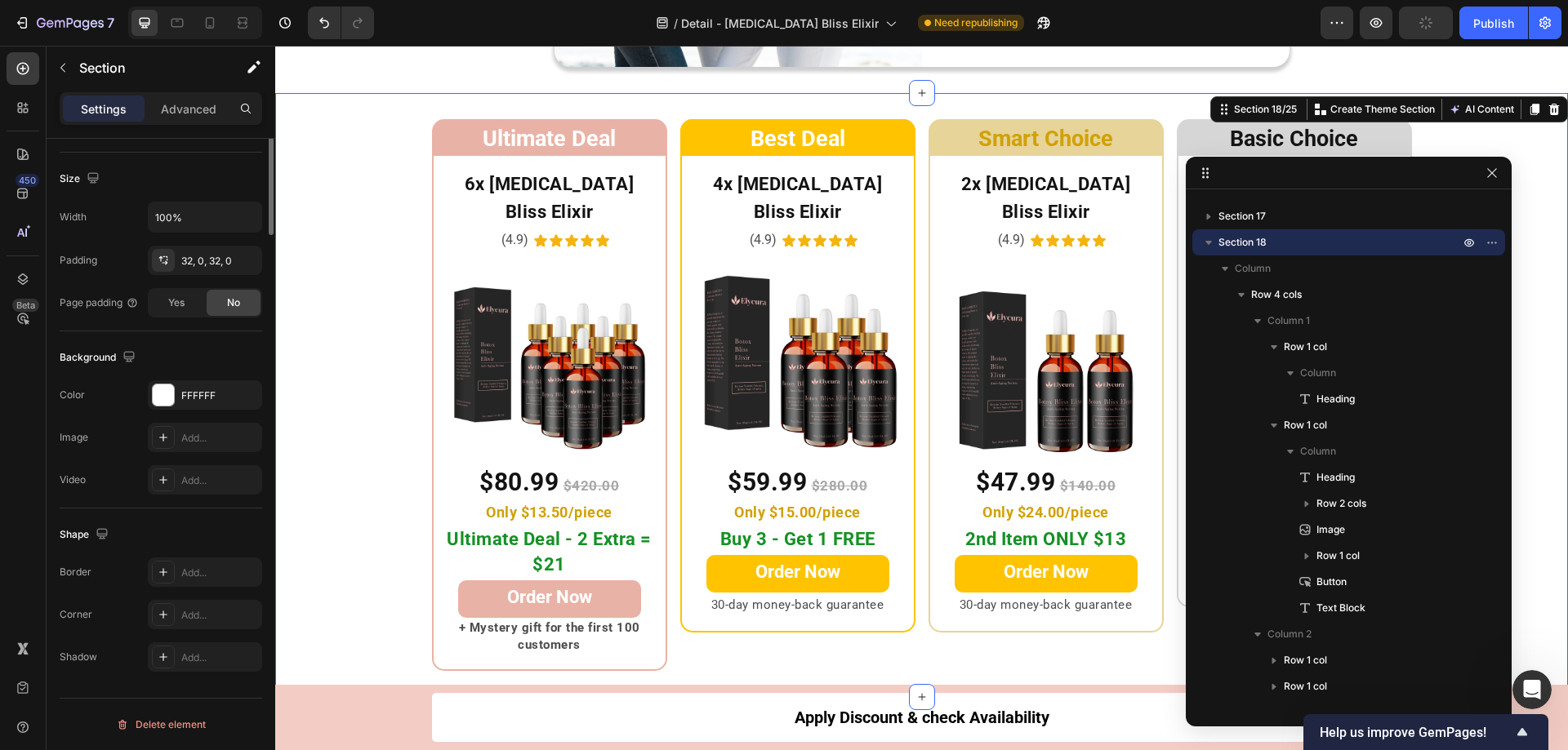
scroll to position [0, 0]
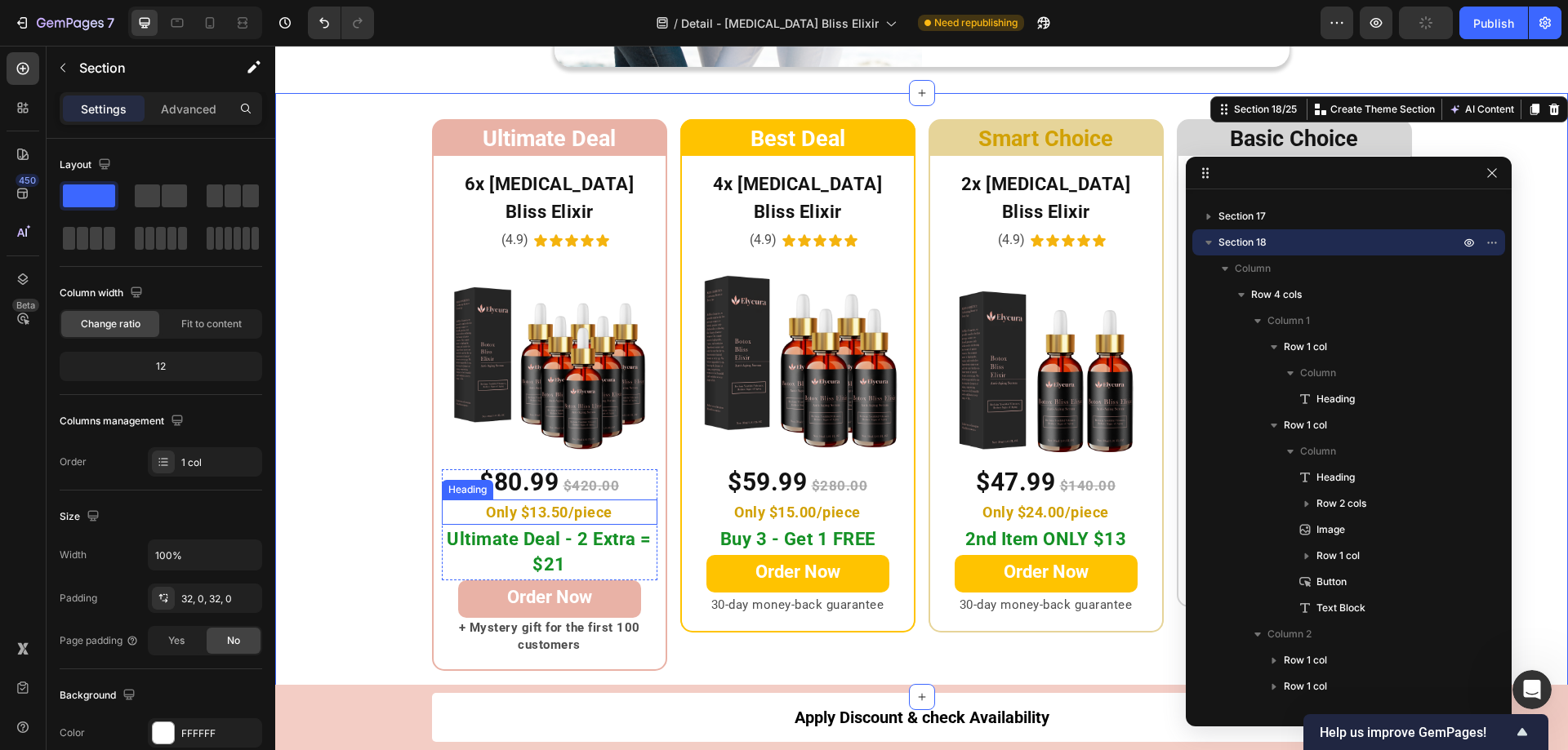
click at [530, 503] on span "Only $13.50/piece" at bounding box center [549, 512] width 127 height 17
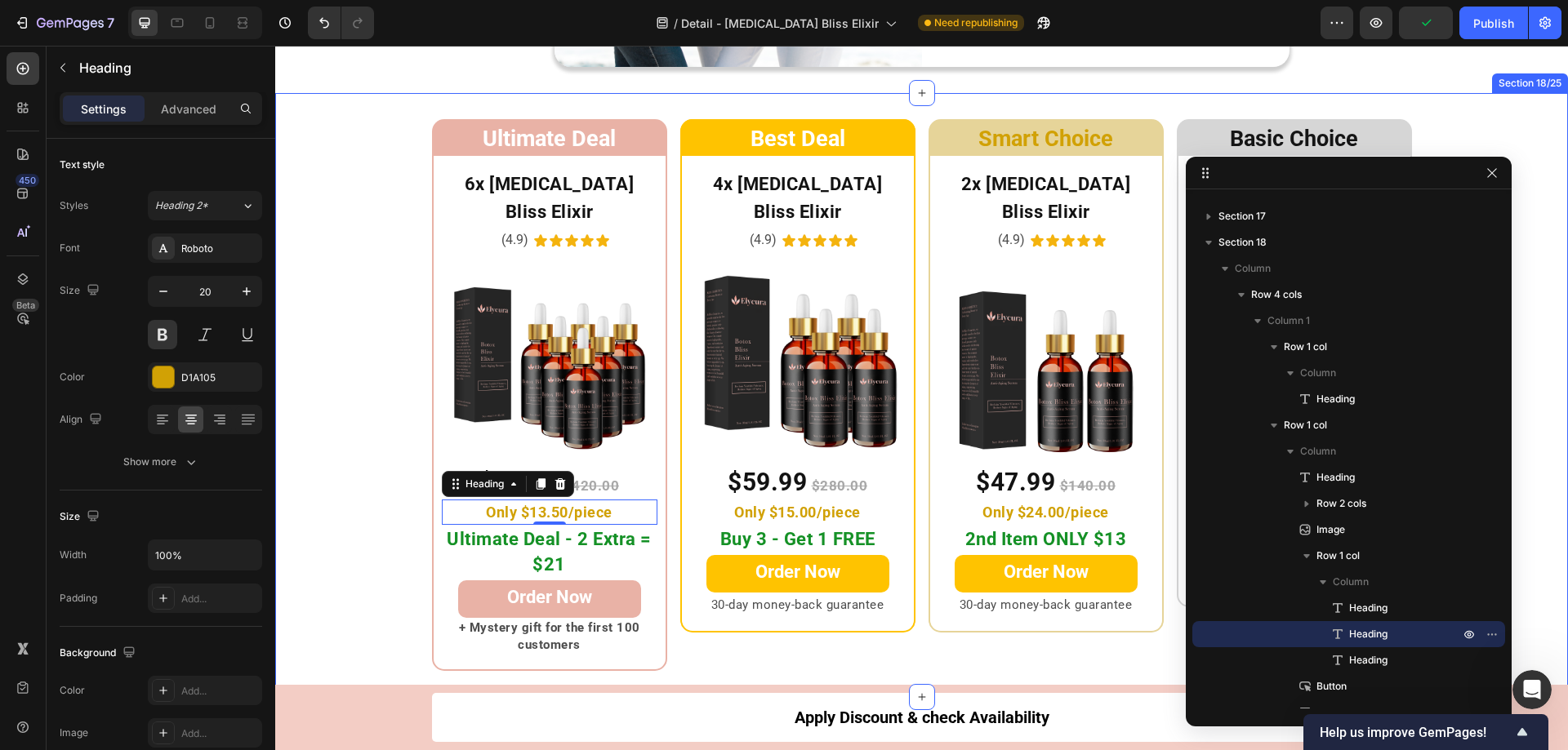
click at [361, 331] on div "Ultimate Deal Heading Row 6x Botox Bliss Elixir Heading (4.9) Text Block Icon I…" at bounding box center [922, 395] width 1293 height 552
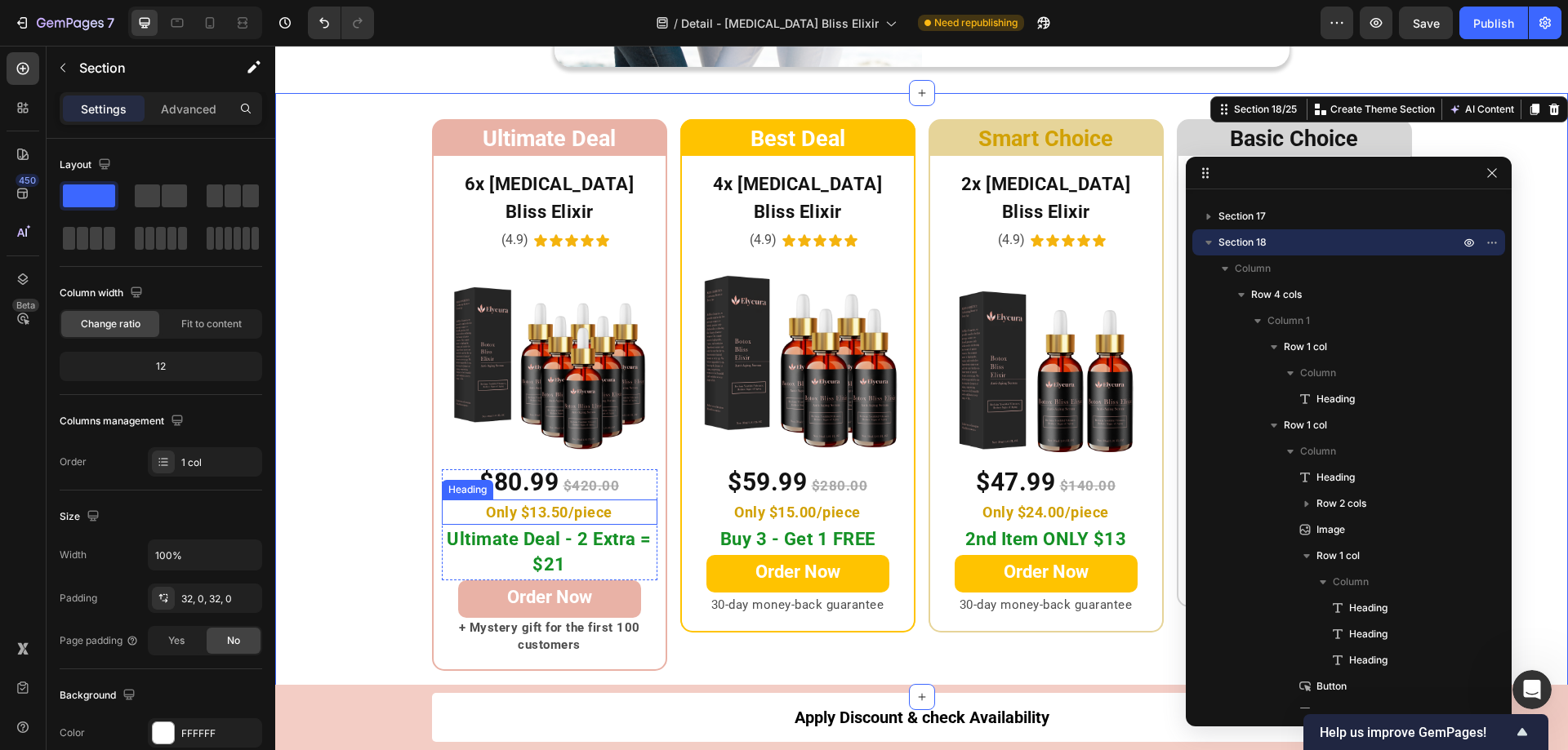
click at [541, 503] on span "Only $13.50/piece" at bounding box center [549, 512] width 127 height 17
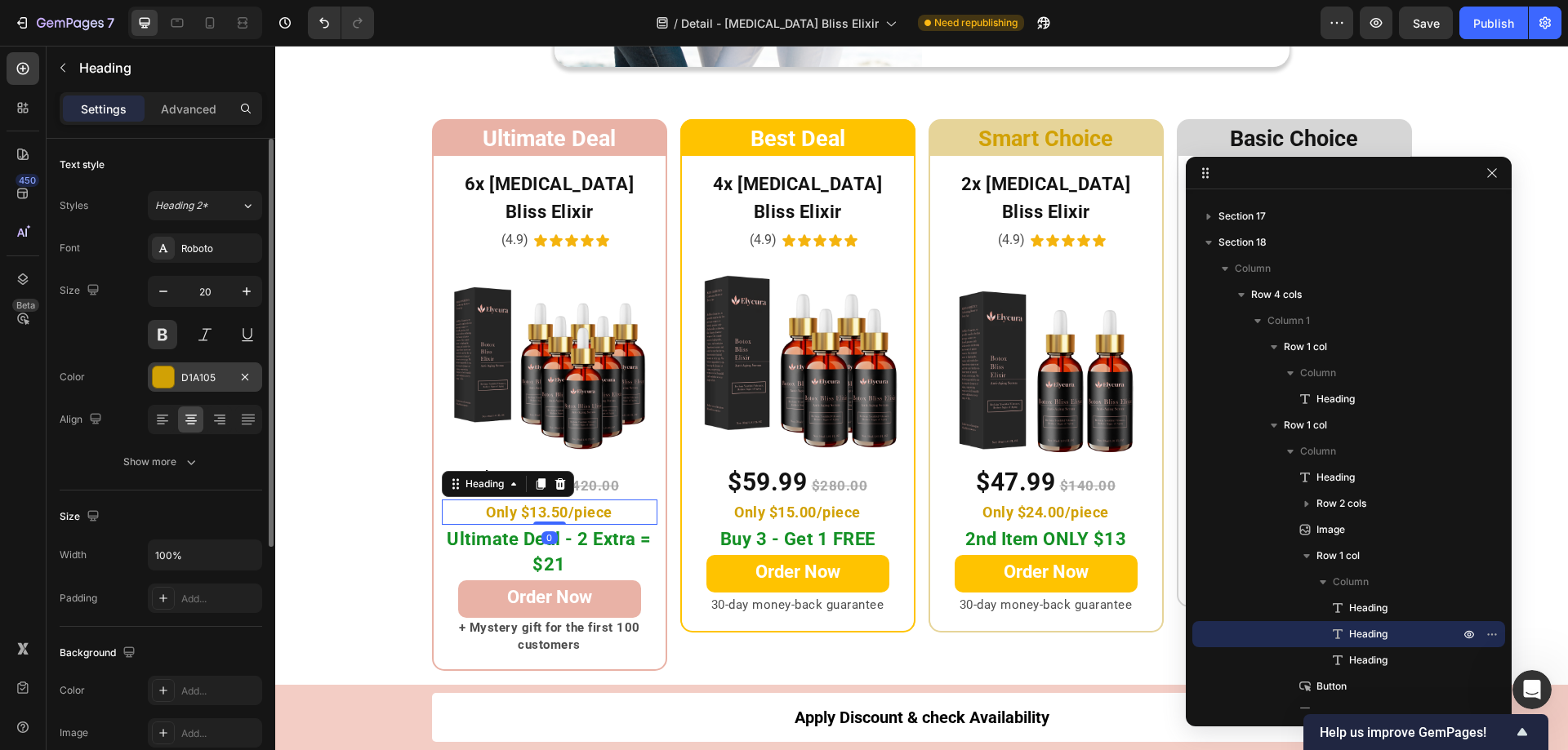
click at [173, 378] on div at bounding box center [163, 377] width 21 height 21
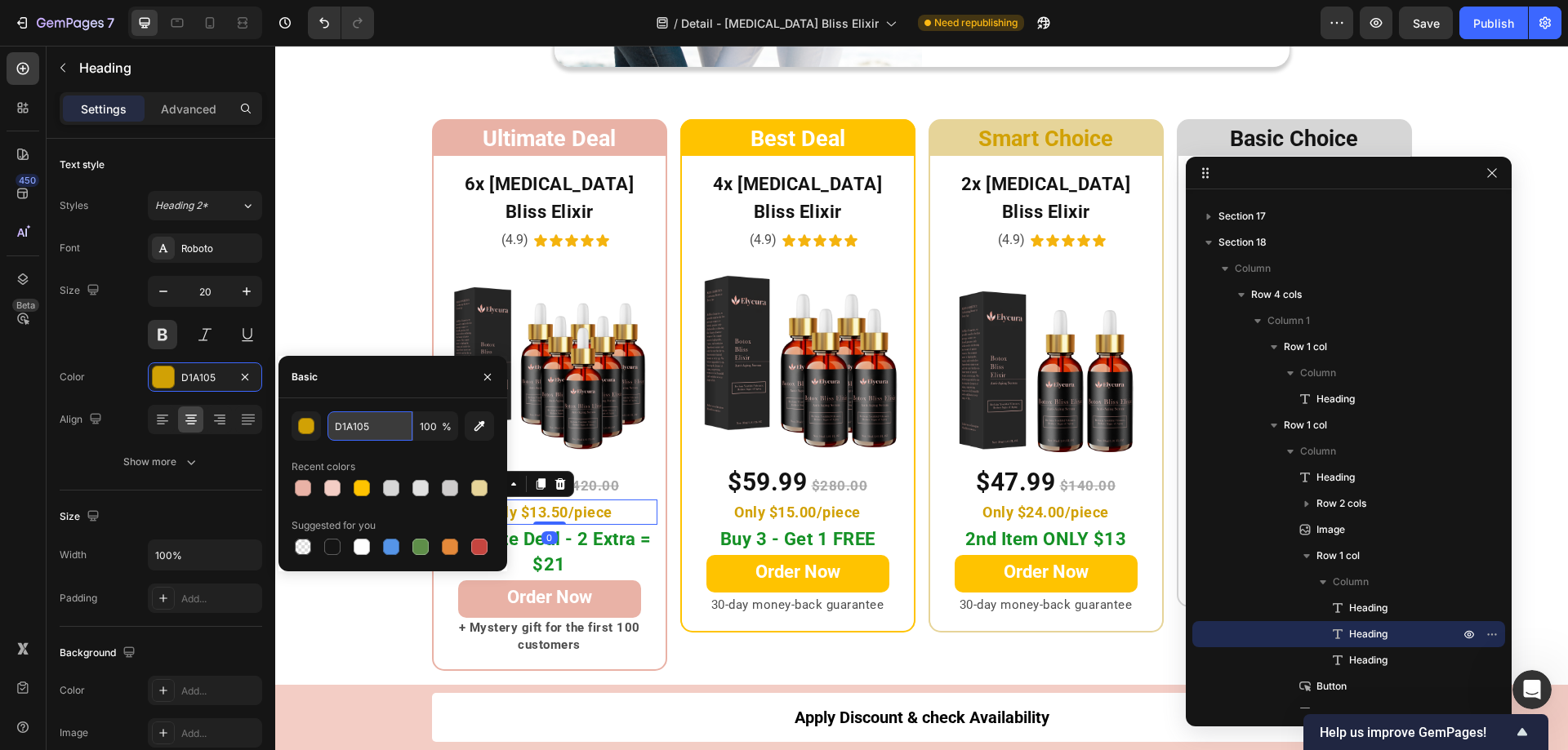
click at [382, 423] on input "D1A105" at bounding box center [370, 426] width 85 height 29
paste input "#e9b2a6"
type input "E9B2A6"
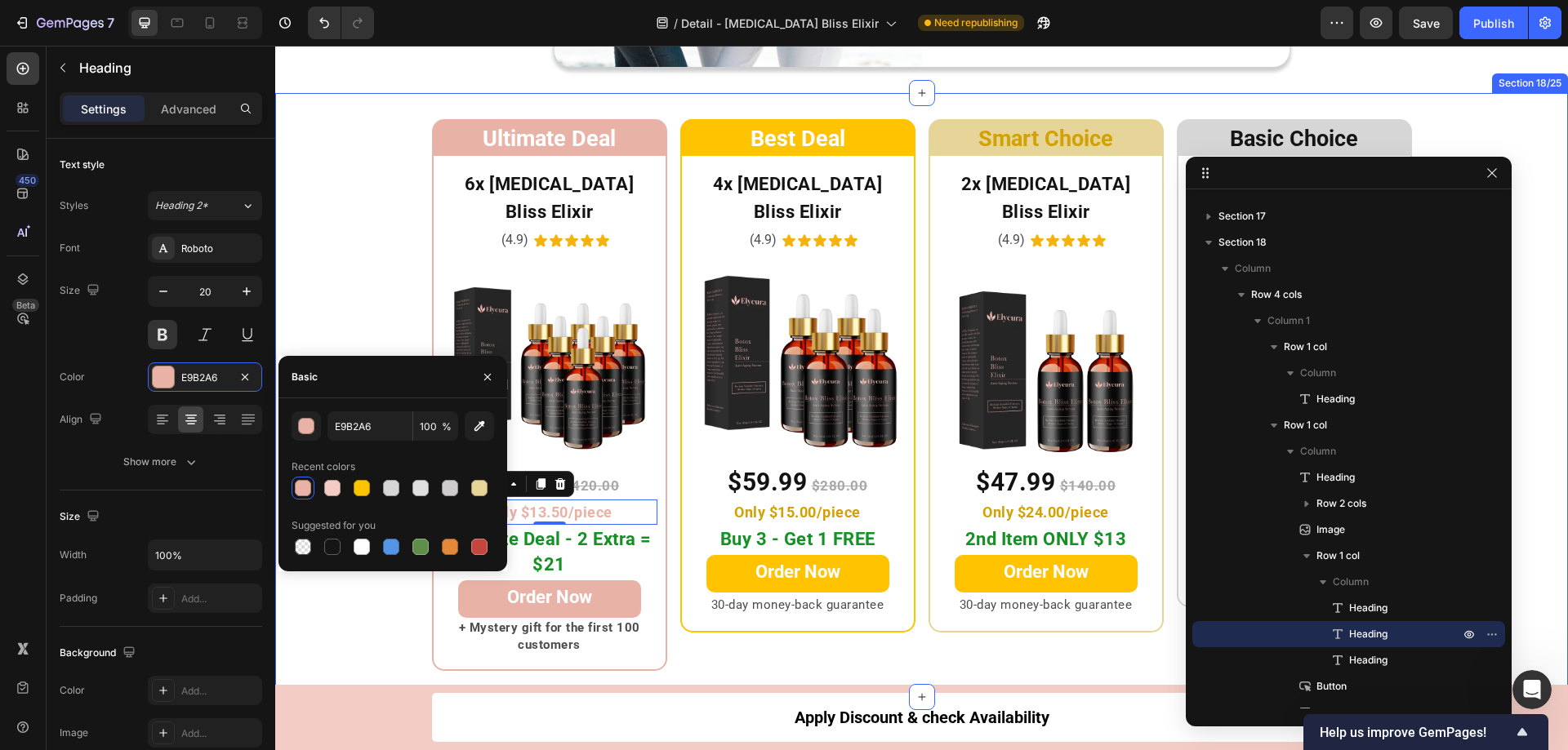
click at [372, 317] on div "Ultimate Deal Heading Row 6x Botox Bliss Elixir Heading (4.9) Text Block Icon I…" at bounding box center [922, 395] width 1293 height 552
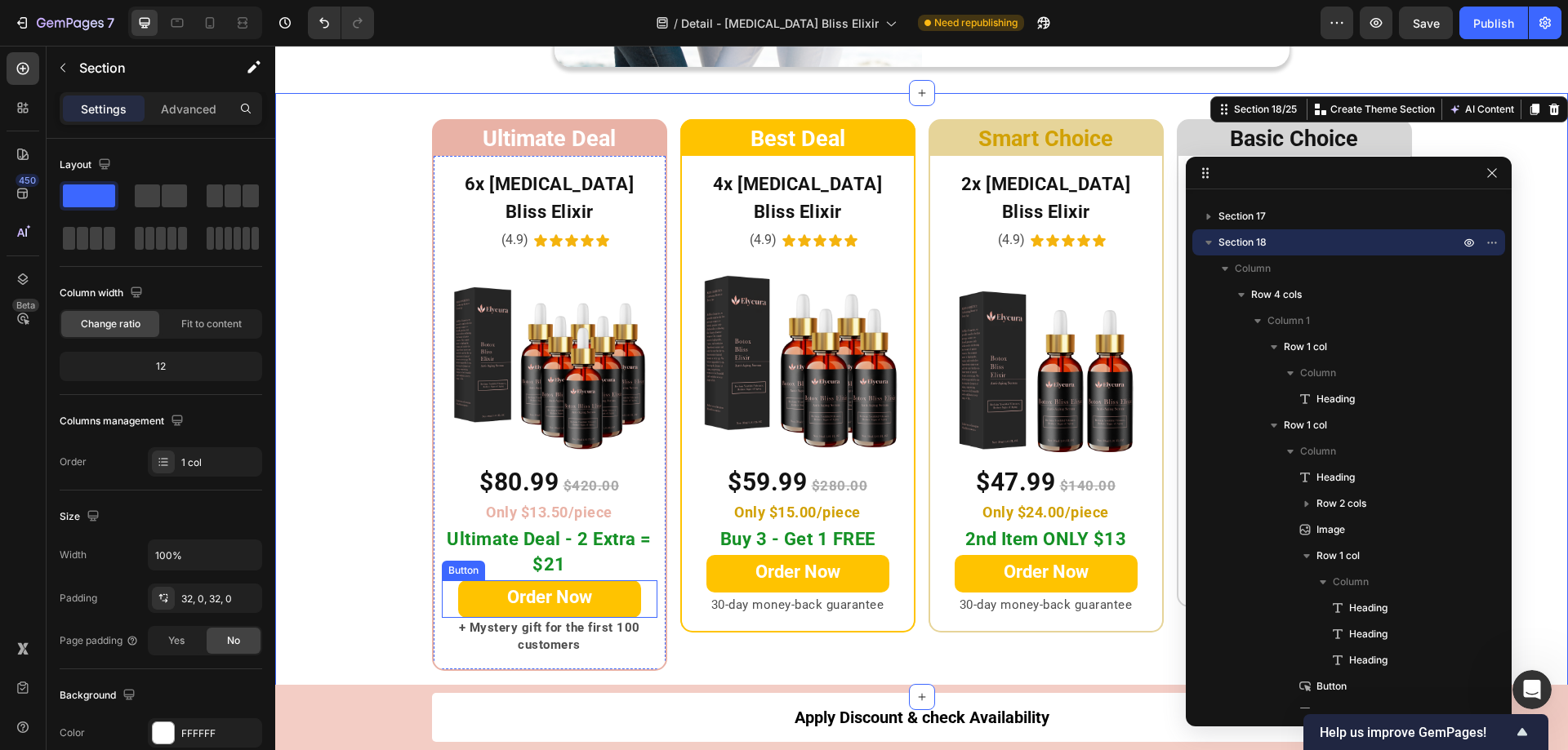
click at [469, 580] on link "Order Now" at bounding box center [549, 599] width 182 height 38
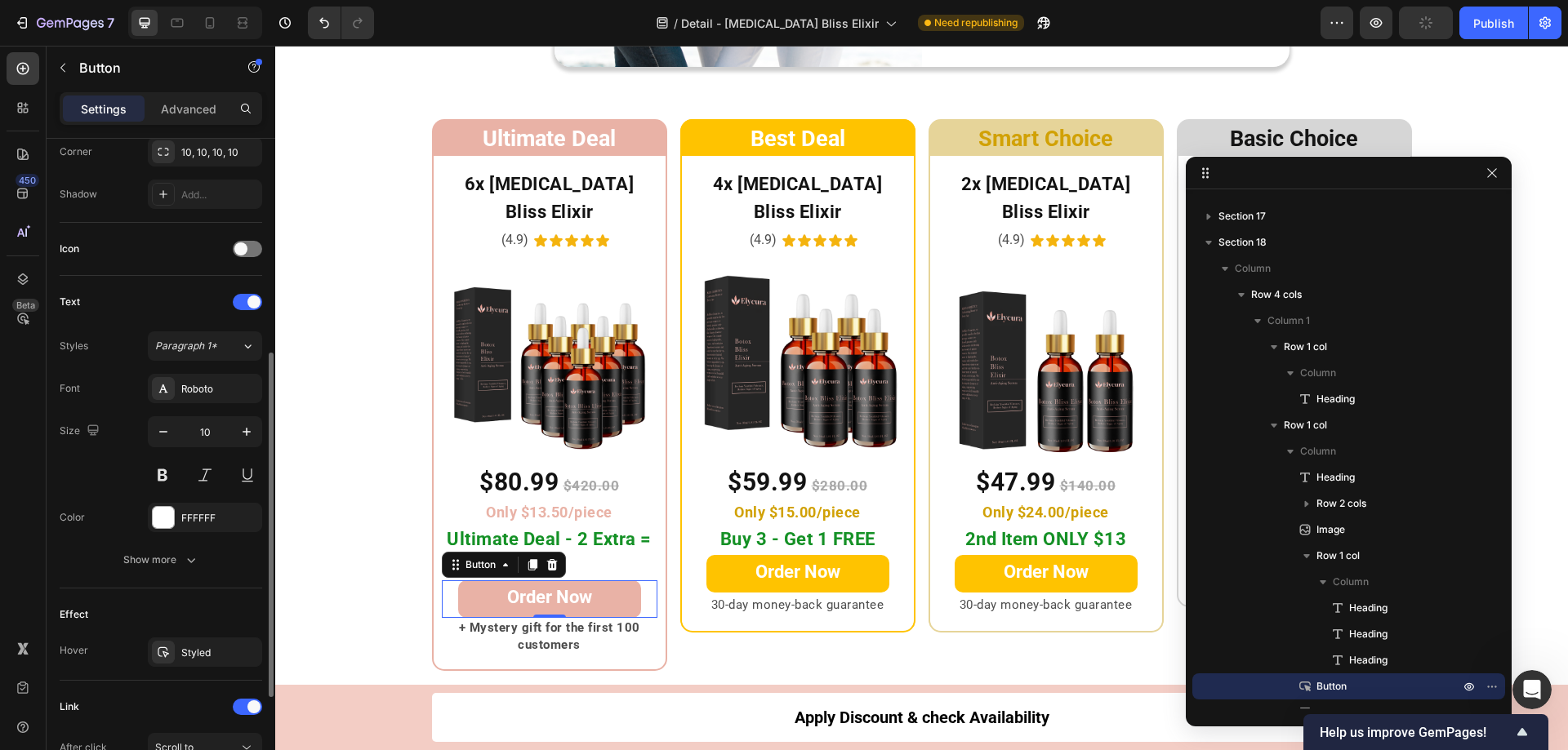
scroll to position [598, 0]
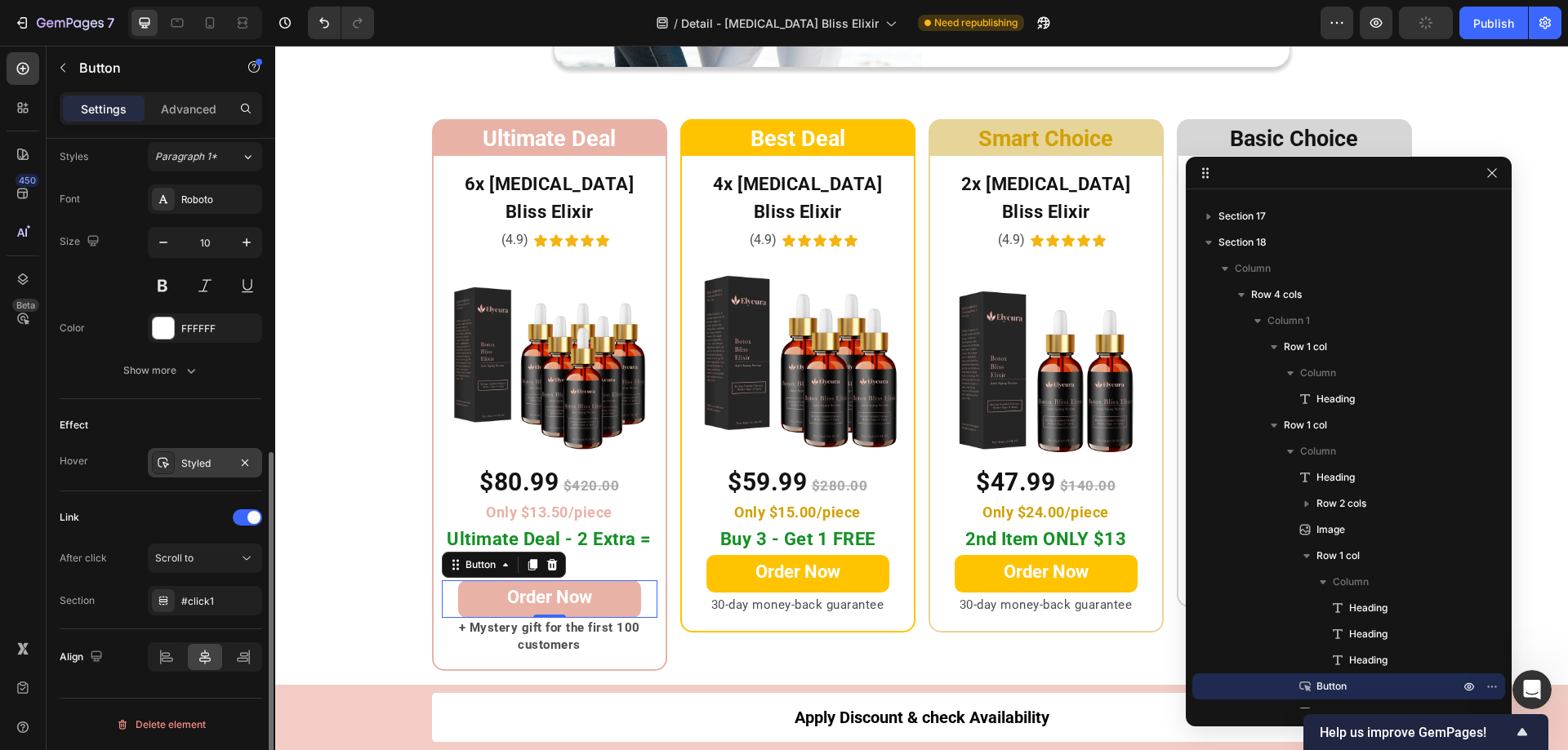
click at [178, 461] on div "Styled" at bounding box center [204, 463] width 115 height 29
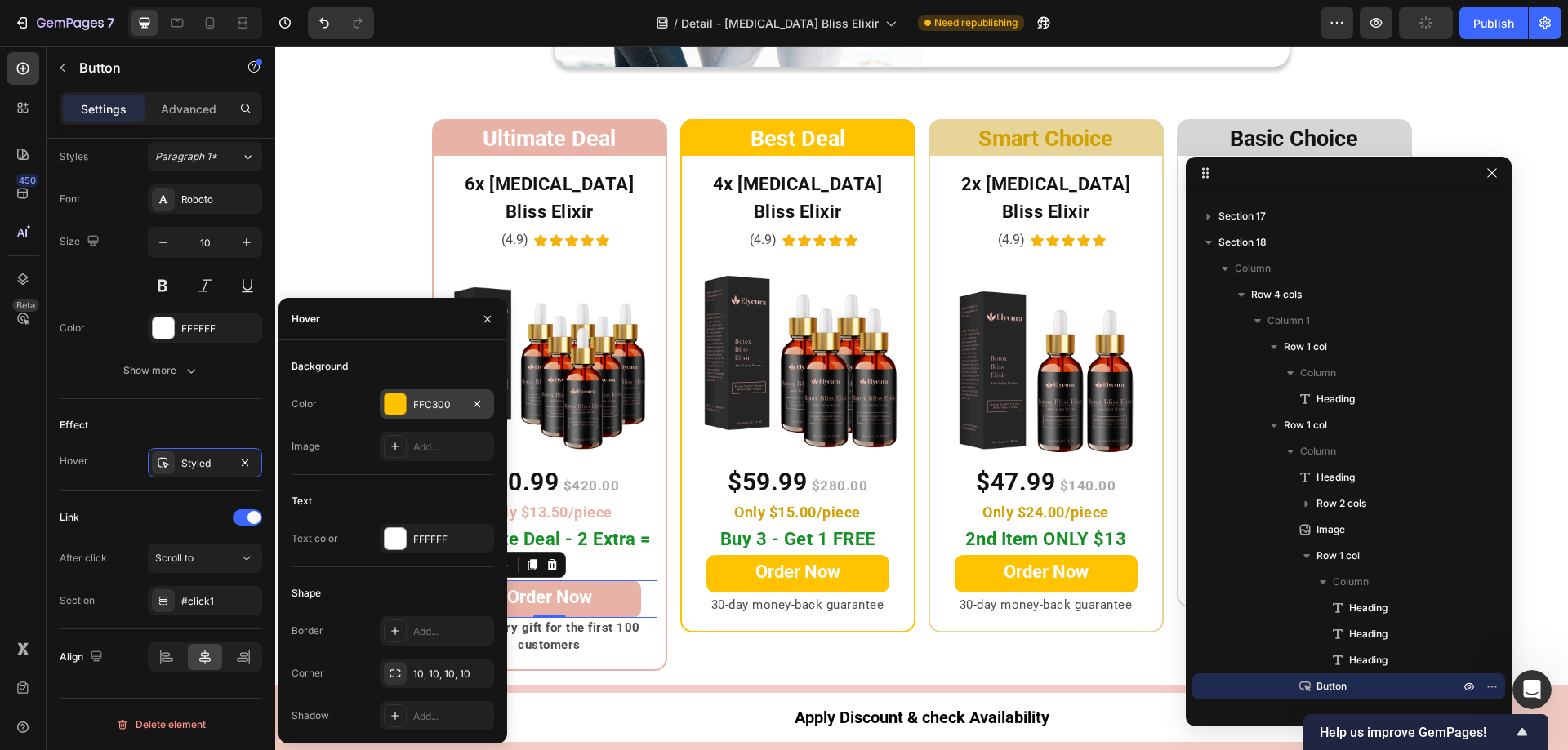
click at [397, 397] on div at bounding box center [394, 403] width 21 height 21
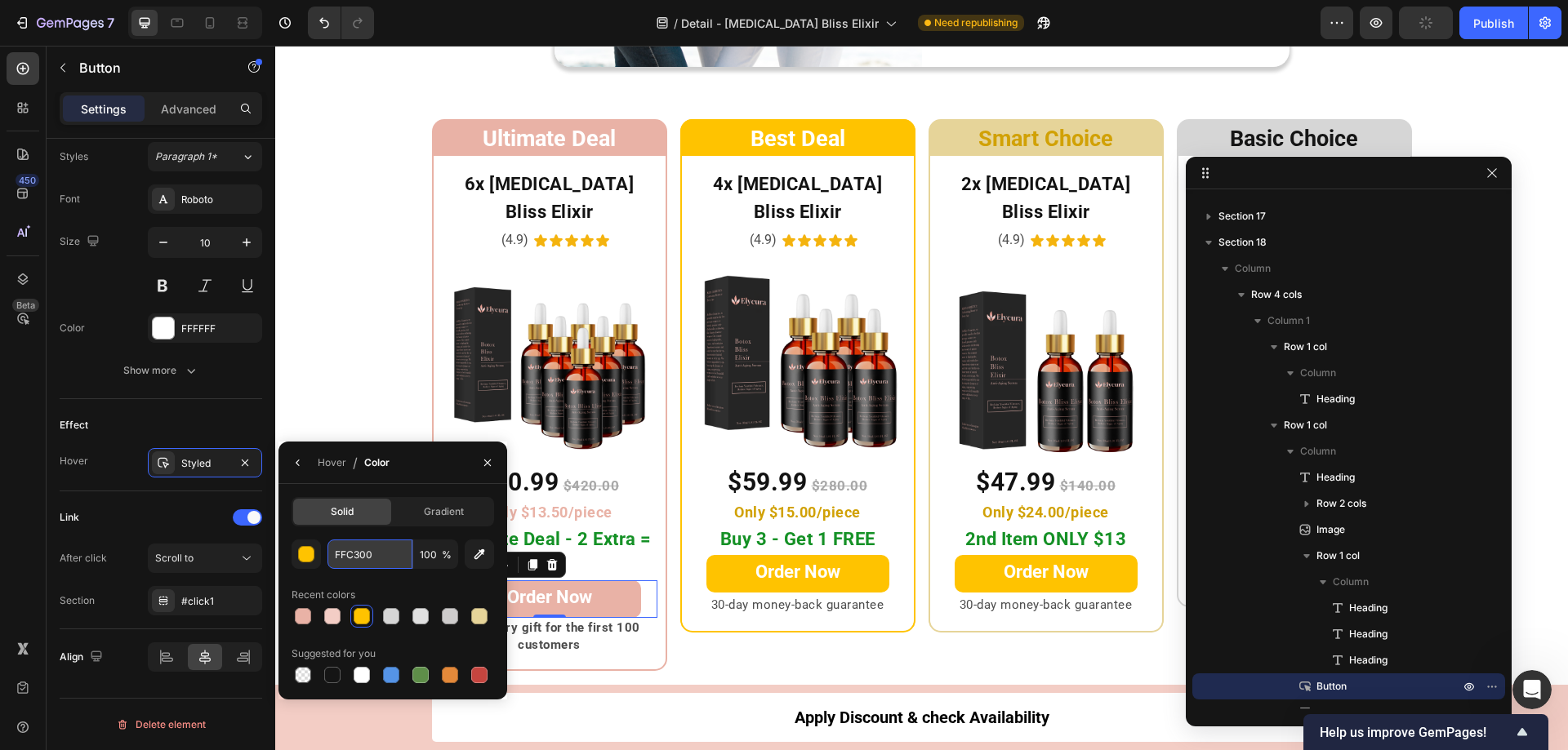
click at [378, 552] on input "FFC300" at bounding box center [370, 555] width 85 height 29
paste input "#F3CDC5"
type input "F3CDC5"
click at [333, 381] on div "Ultimate Deal Heading Row 6x Botox Bliss Elixir Heading (4.9) Text Block Icon I…" at bounding box center [922, 395] width 1293 height 552
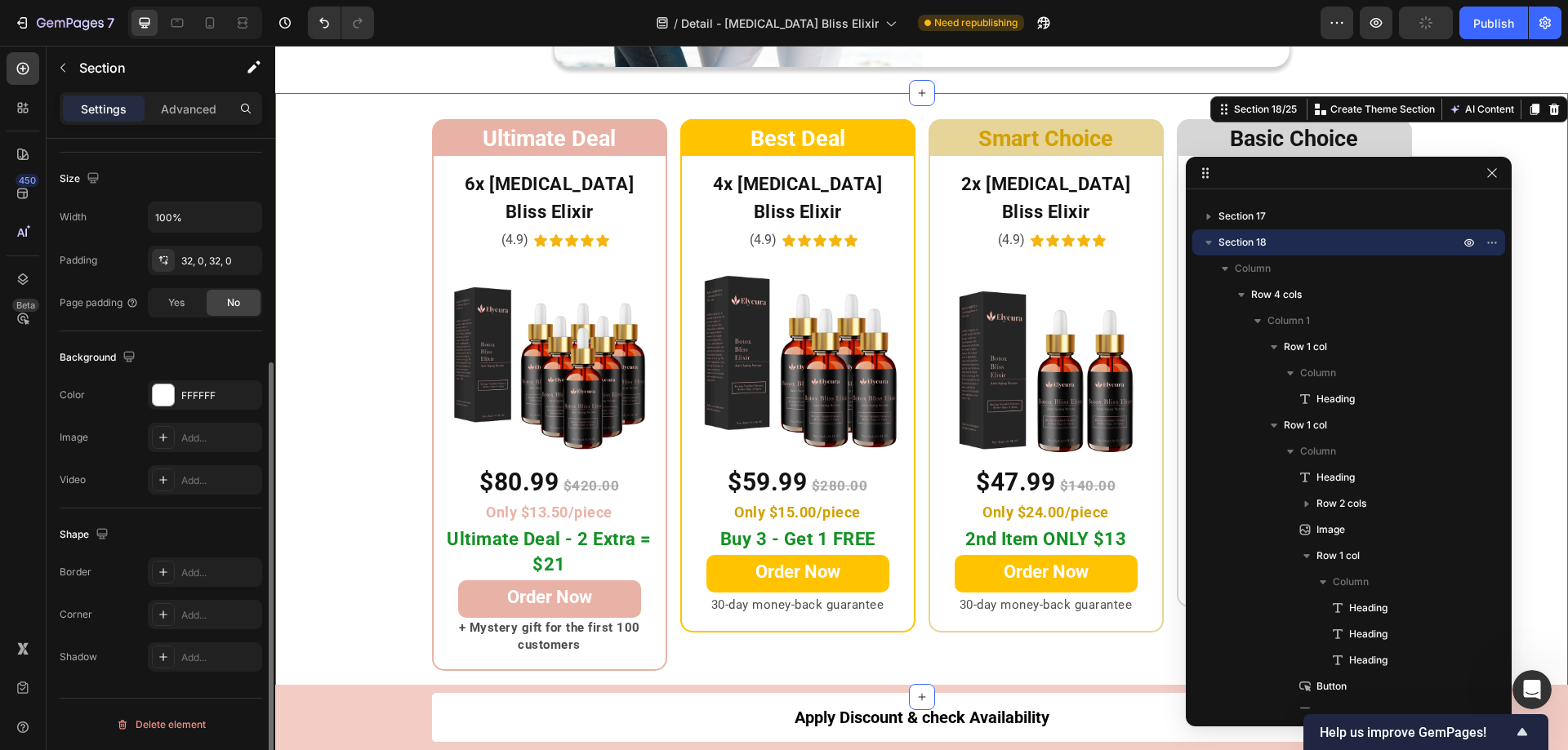
scroll to position [0, 0]
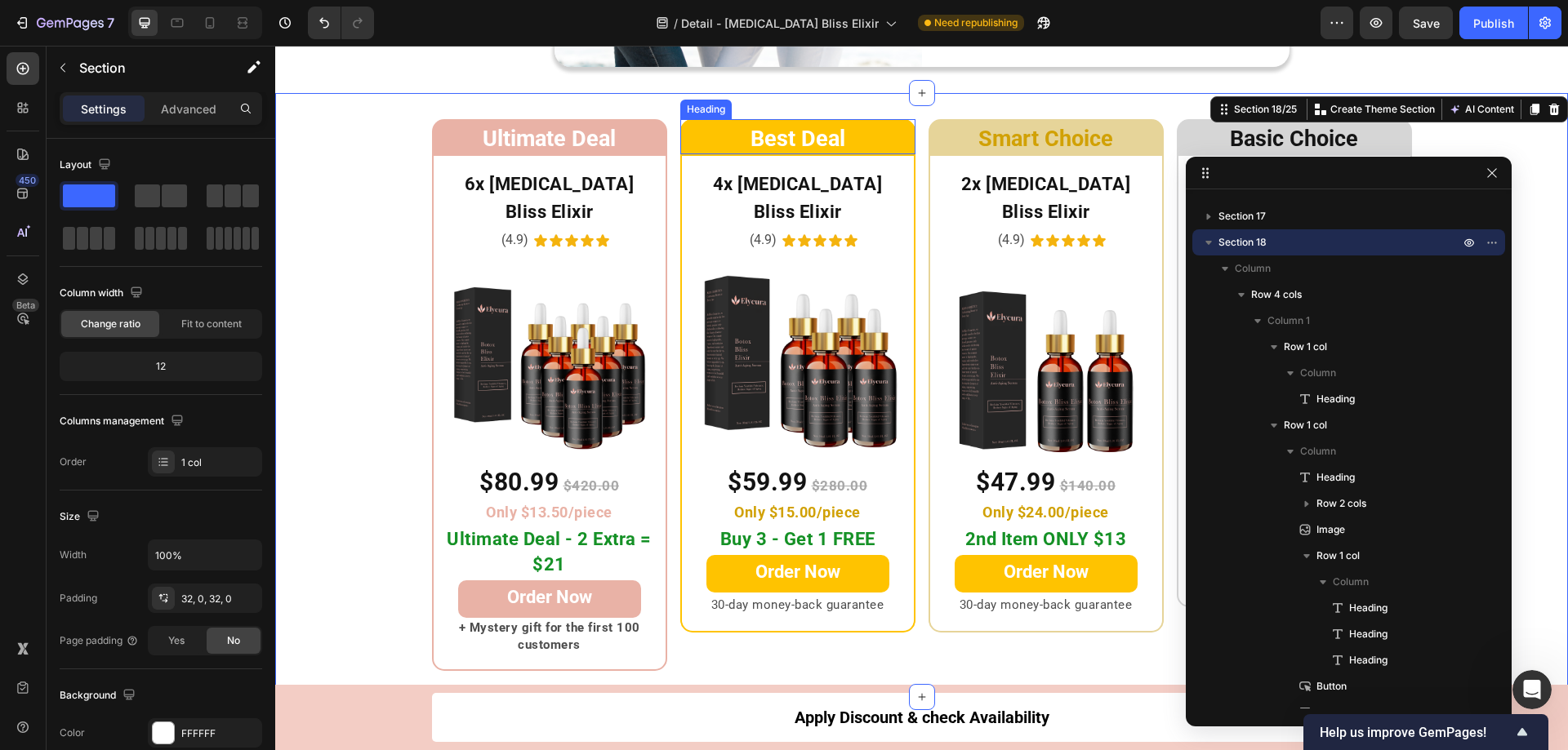
click at [692, 131] on h2 "Best Deal" at bounding box center [798, 137] width 235 height 36
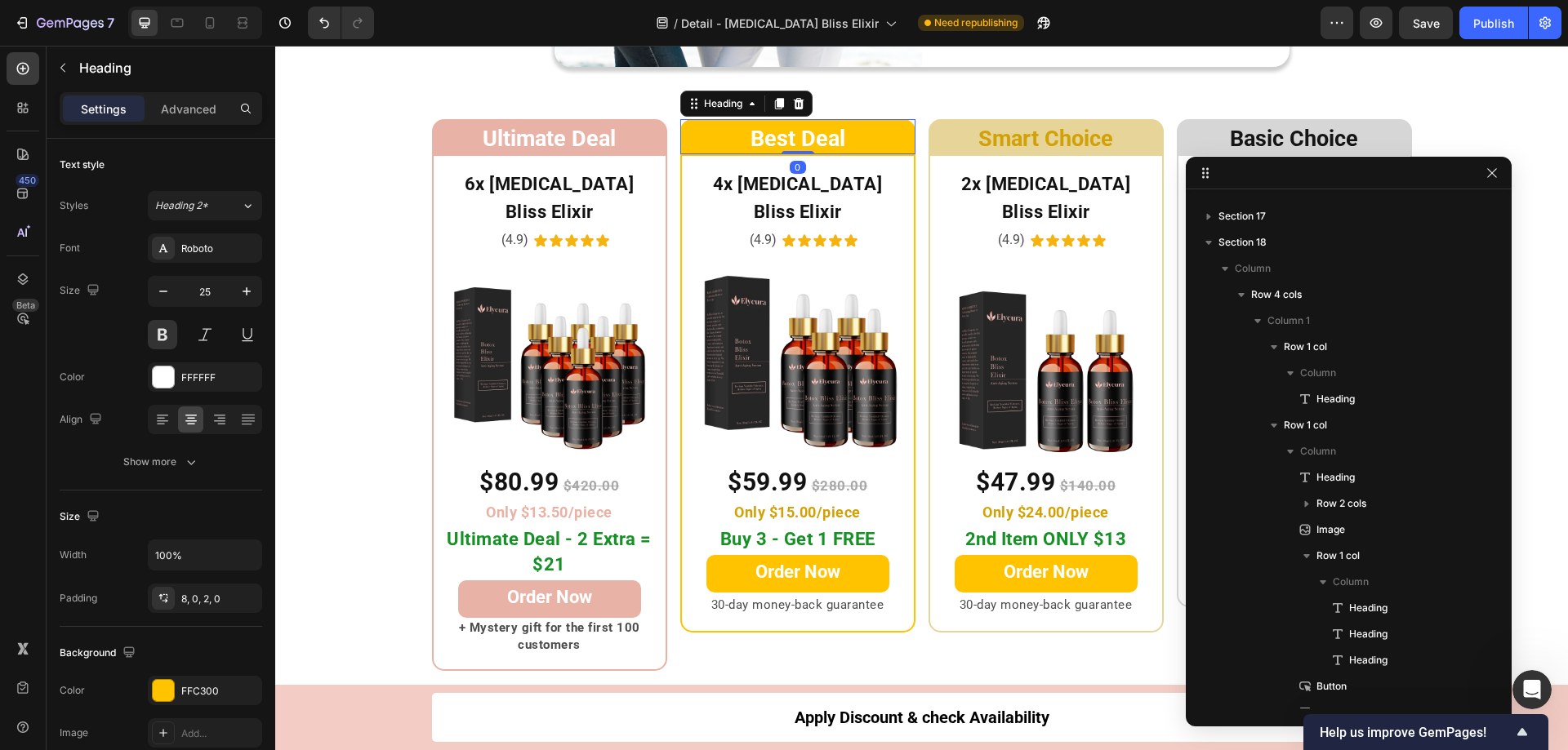
scroll to position [829, 0]
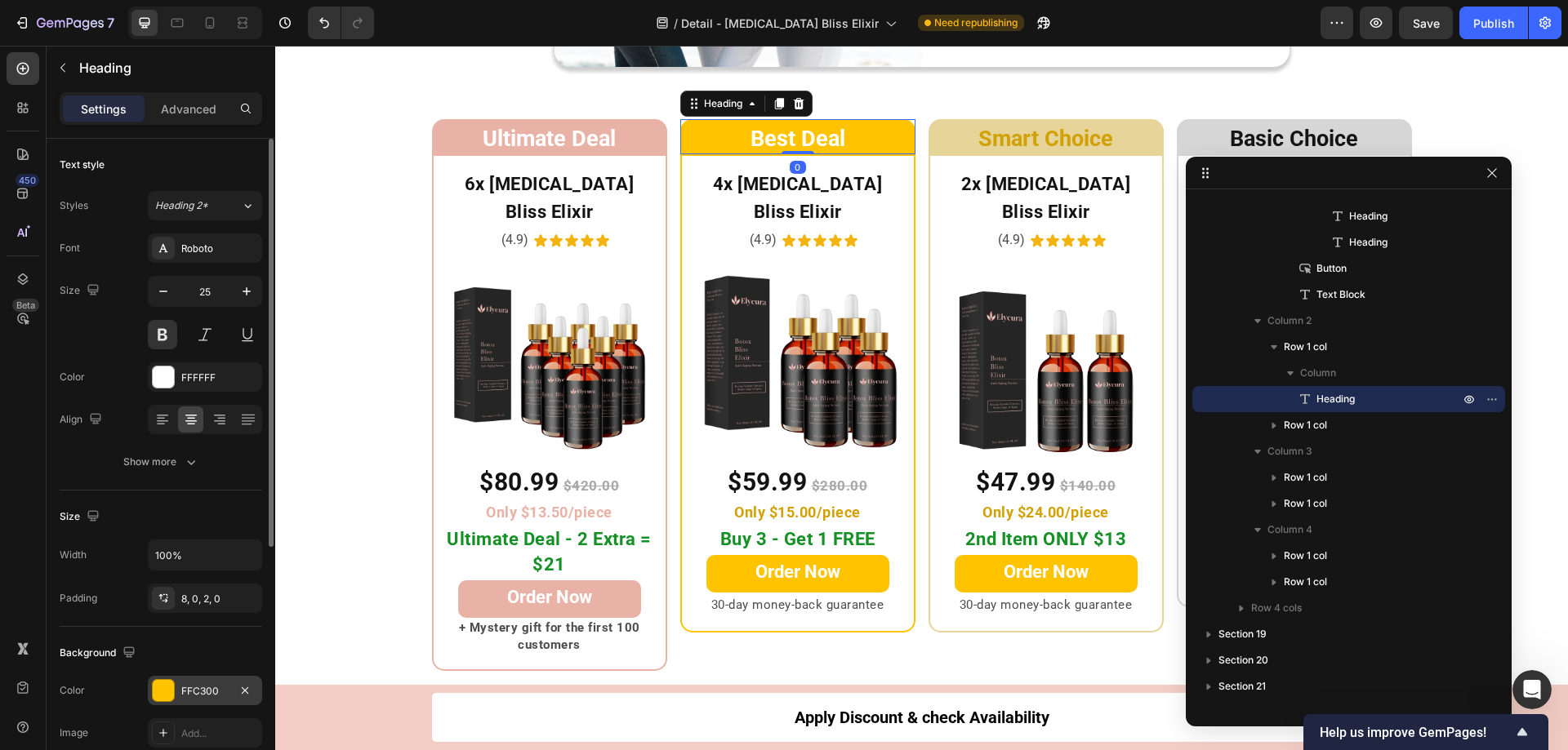
click at [160, 689] on div at bounding box center [163, 690] width 21 height 21
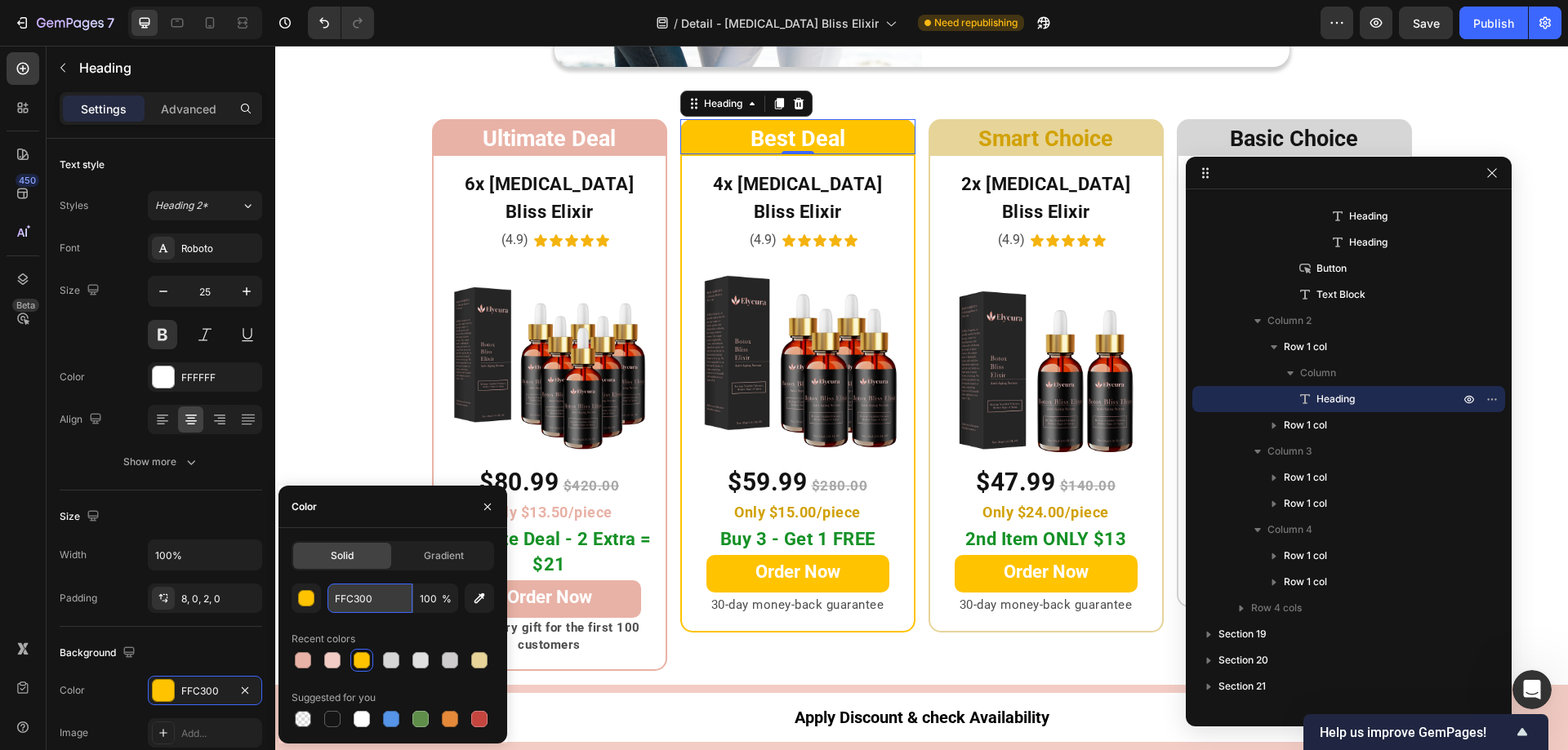
click at [380, 601] on input "FFC300" at bounding box center [370, 599] width 85 height 29
paste input "#F3CDC5"
type input "F3CDC5"
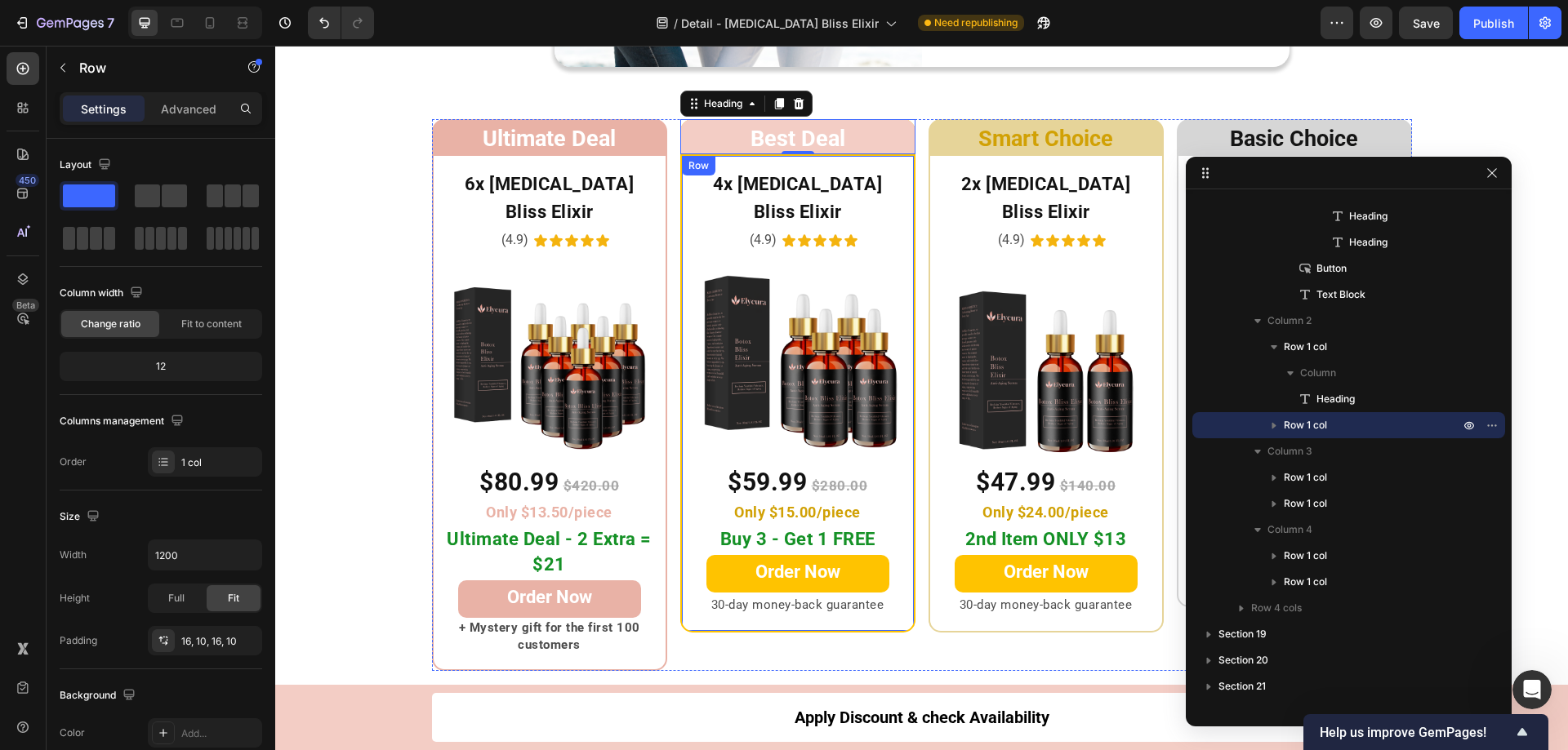
click at [680, 320] on div "4x Botox Bliss Elixir Heading (4.9) Text Block Icon Icon Icon Icon Icon Icon Li…" at bounding box center [798, 393] width 235 height 479
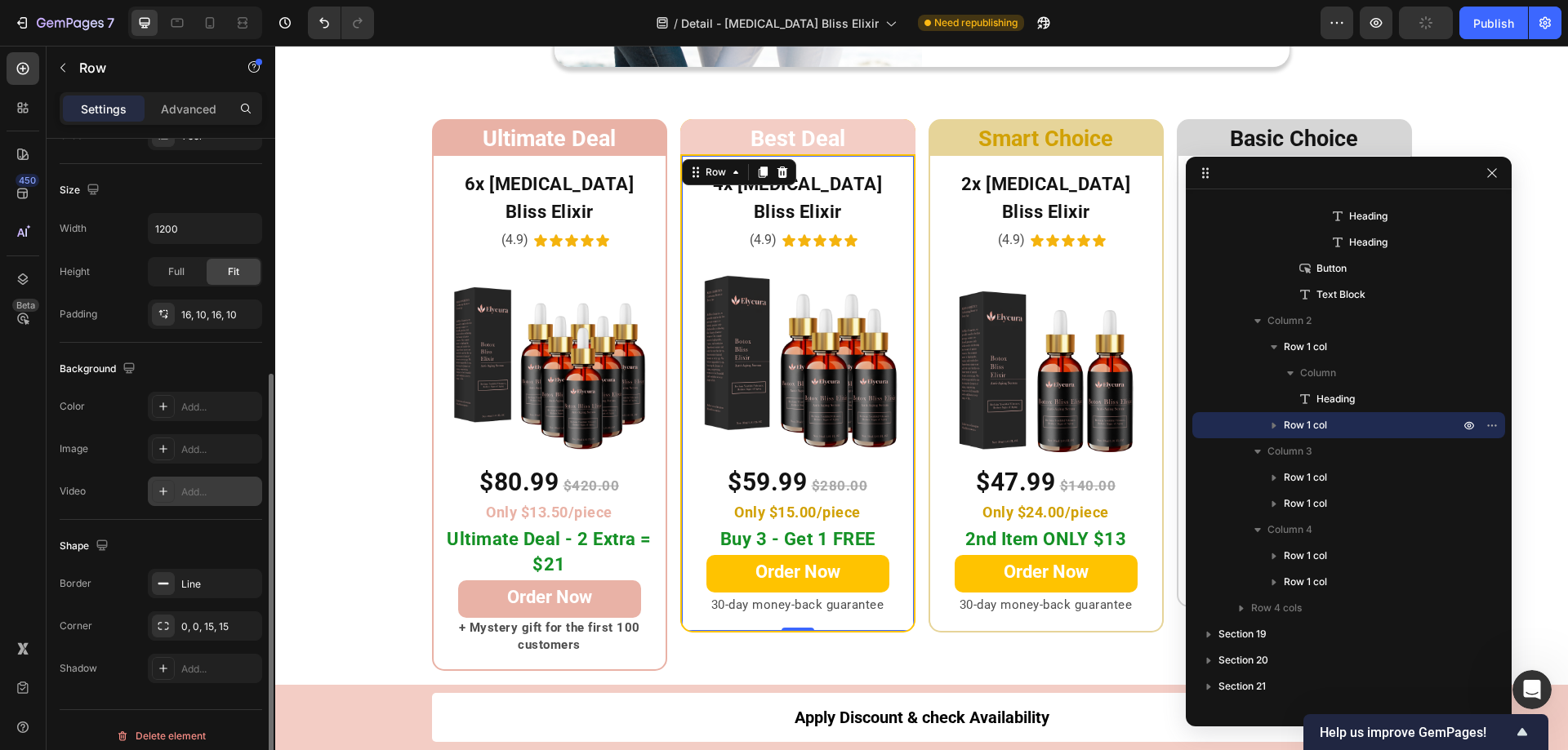
scroll to position [338, 0]
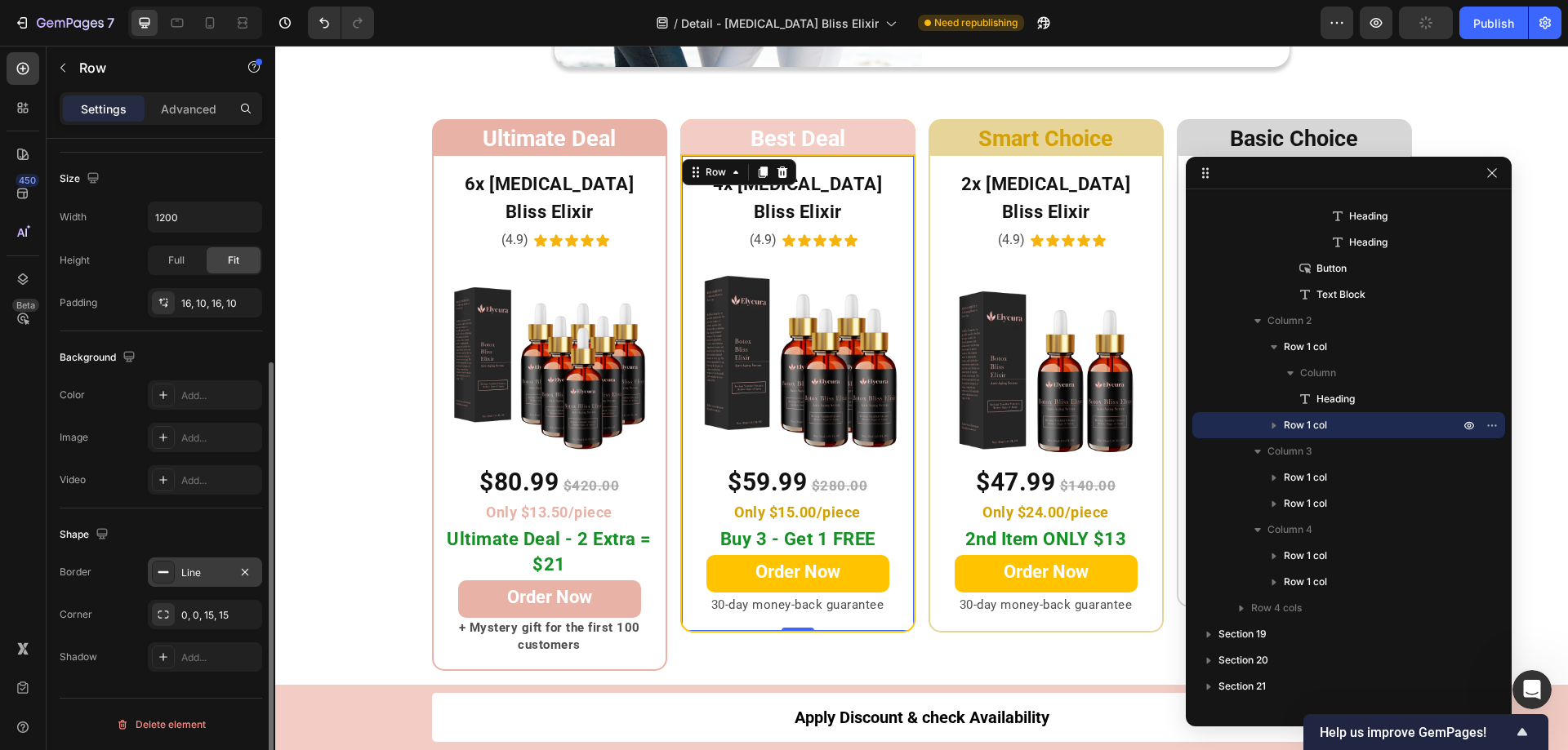
click at [182, 571] on div "Line" at bounding box center [205, 573] width 48 height 15
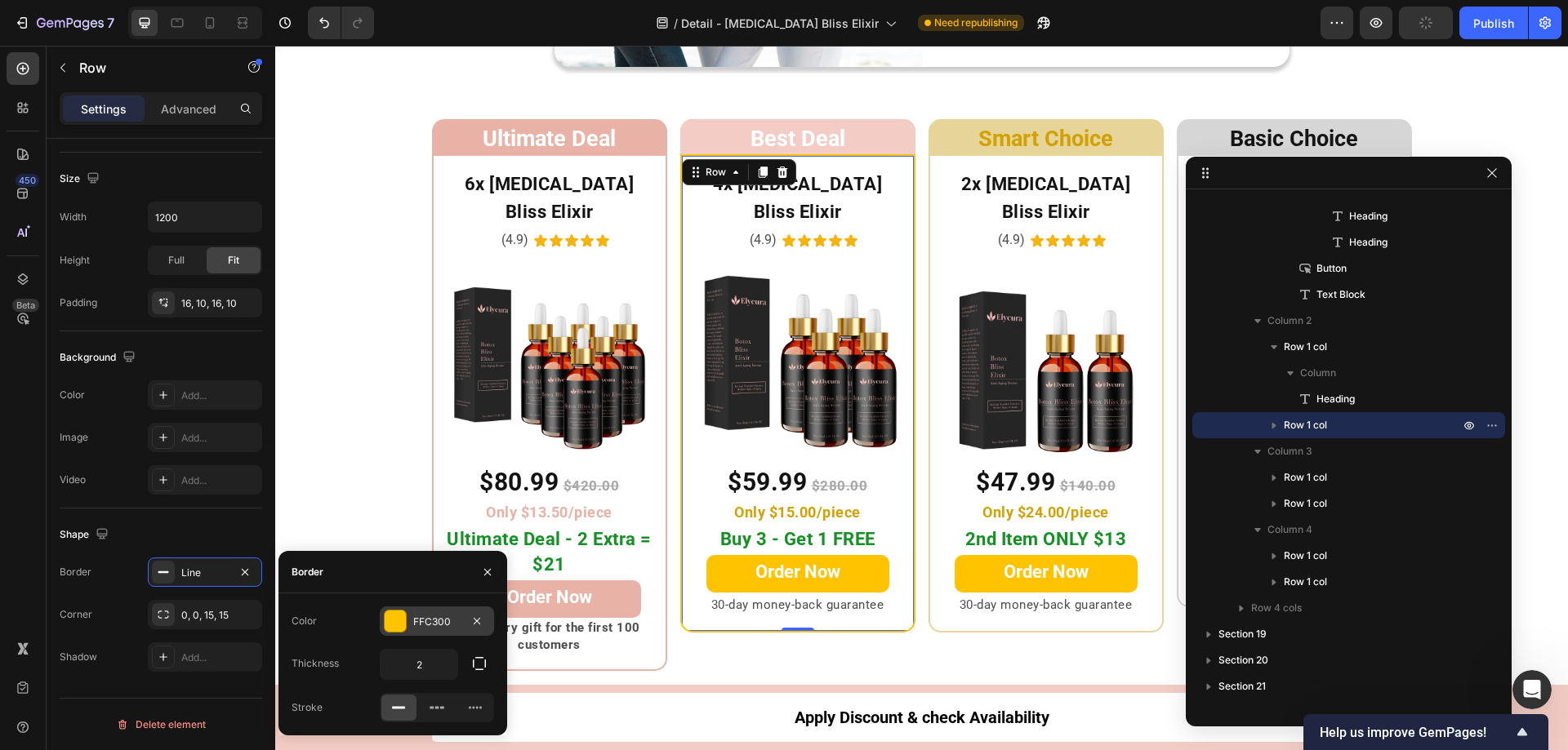
click at [402, 622] on div at bounding box center [394, 621] width 21 height 21
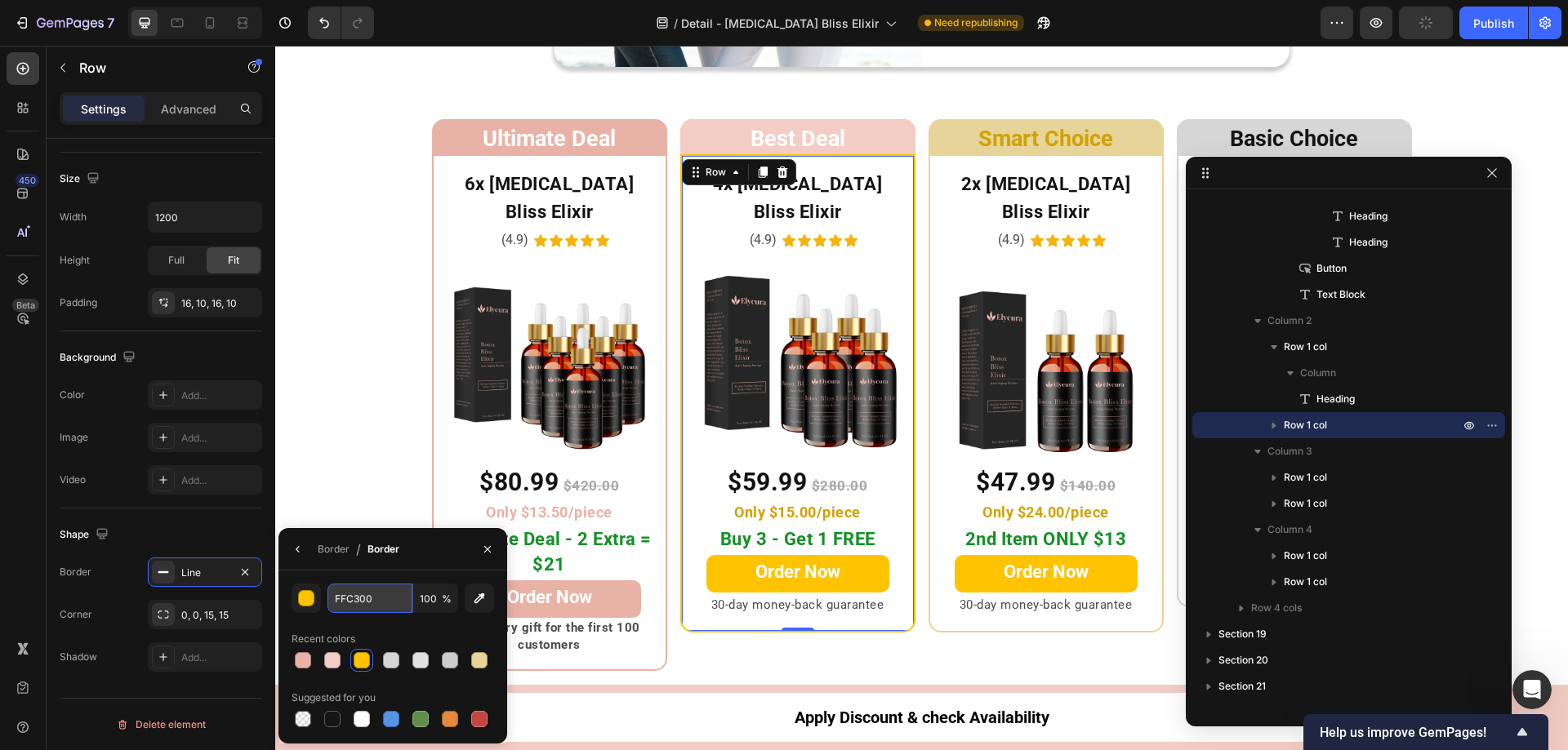
click at [374, 601] on input "FFC300" at bounding box center [370, 599] width 85 height 29
paste input "#F3CDC5"
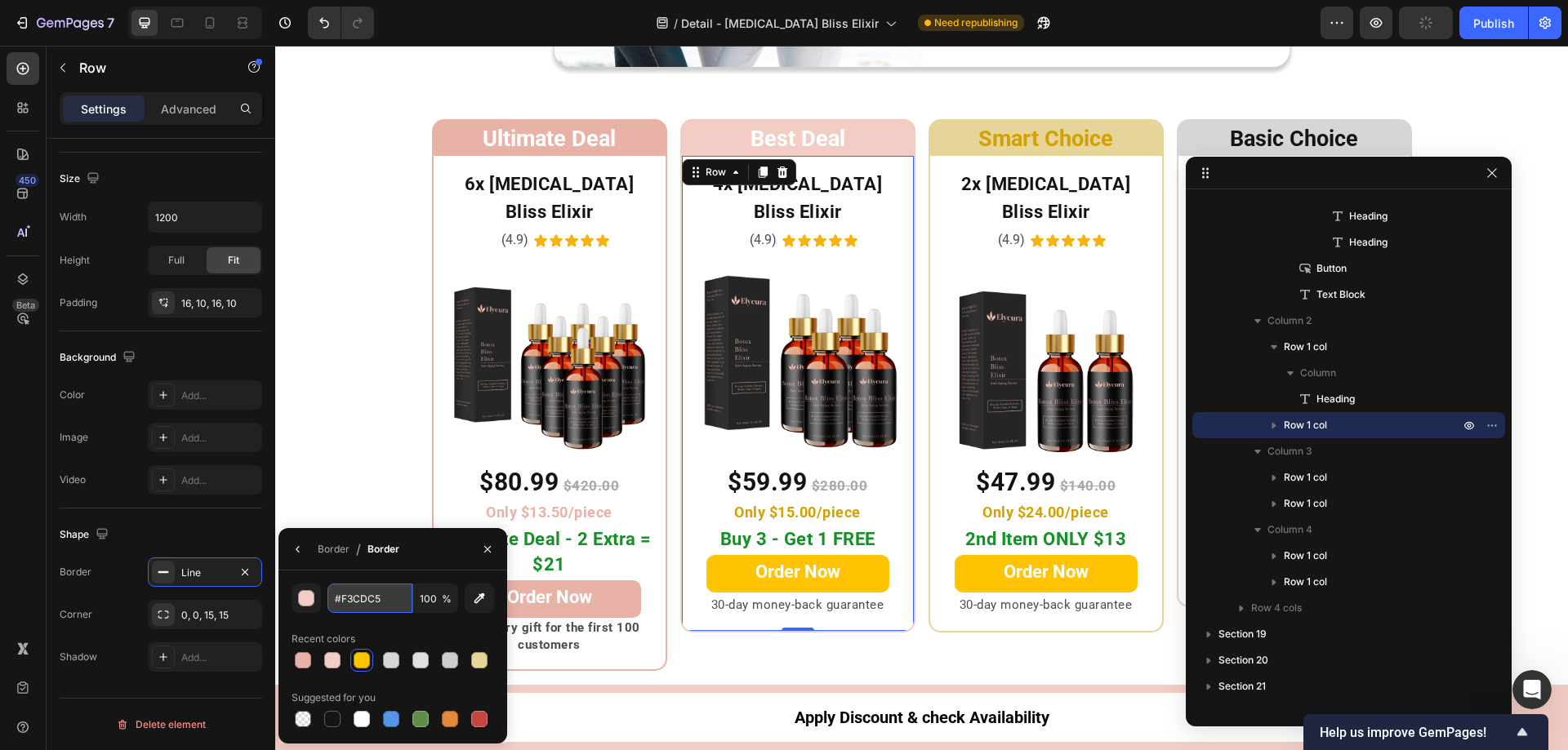
type input "F3CDC5"
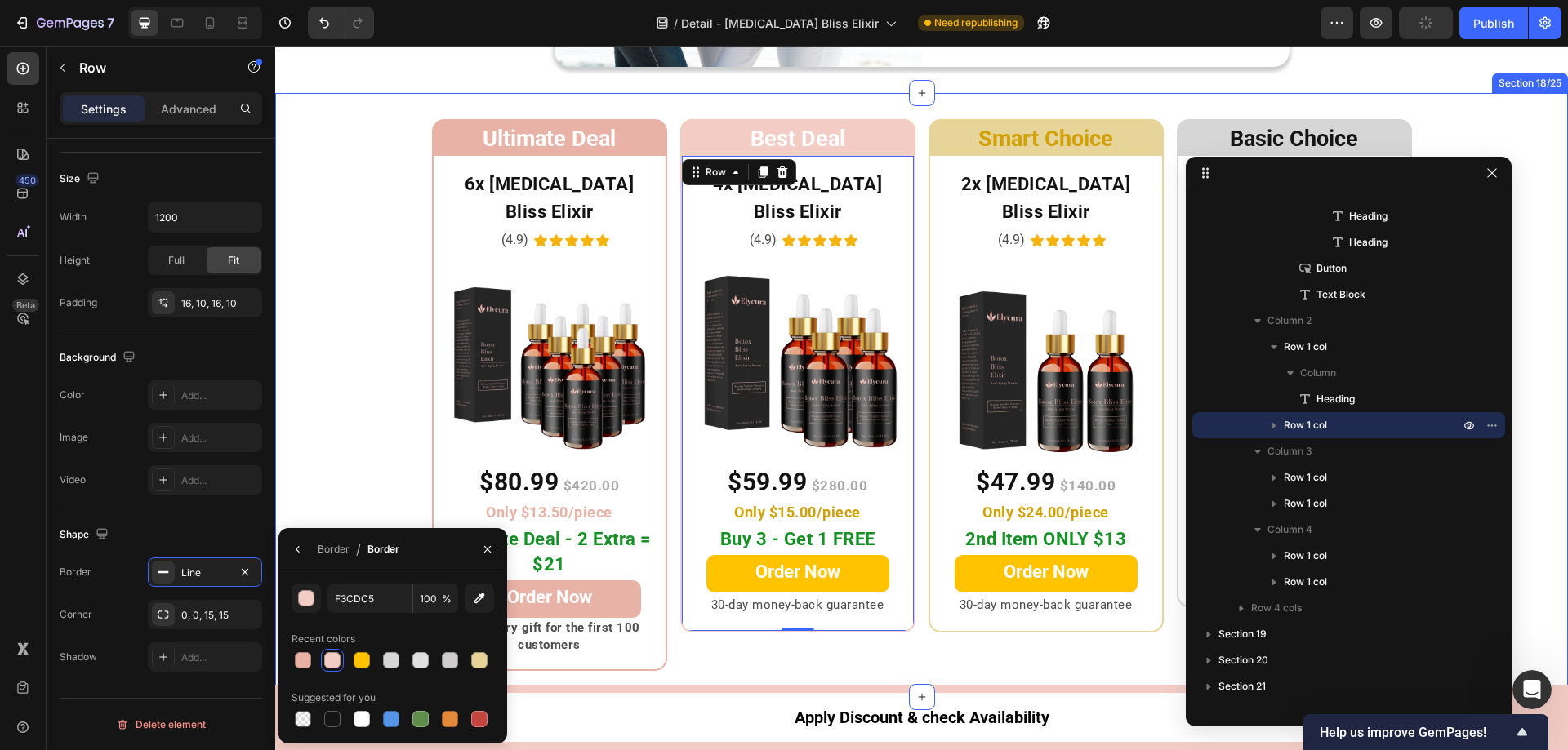
click at [290, 474] on div "Ultimate Deal Heading Row 6x Botox Bliss Elixir Heading (4.9) Text Block Icon I…" at bounding box center [922, 395] width 1293 height 552
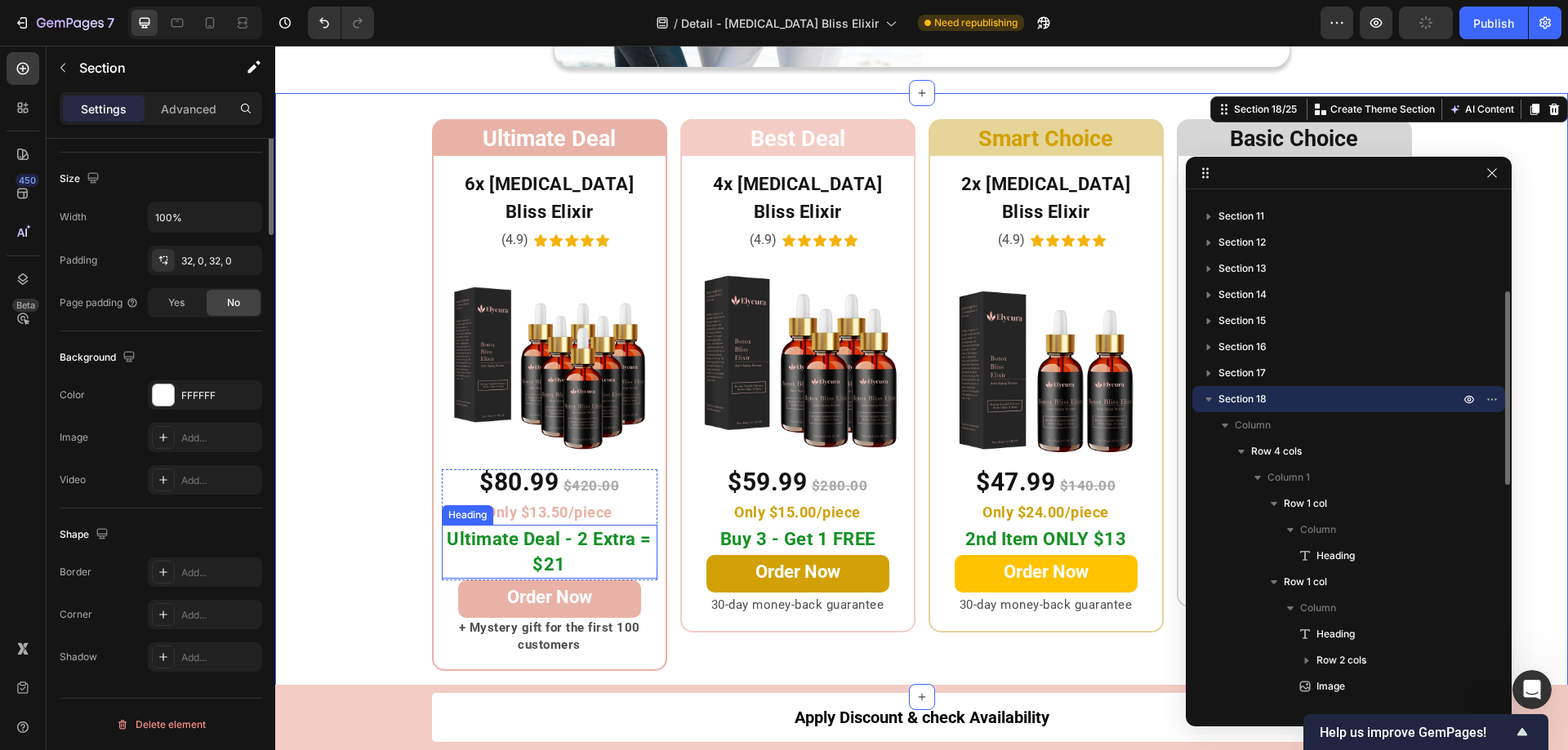
scroll to position [0, 0]
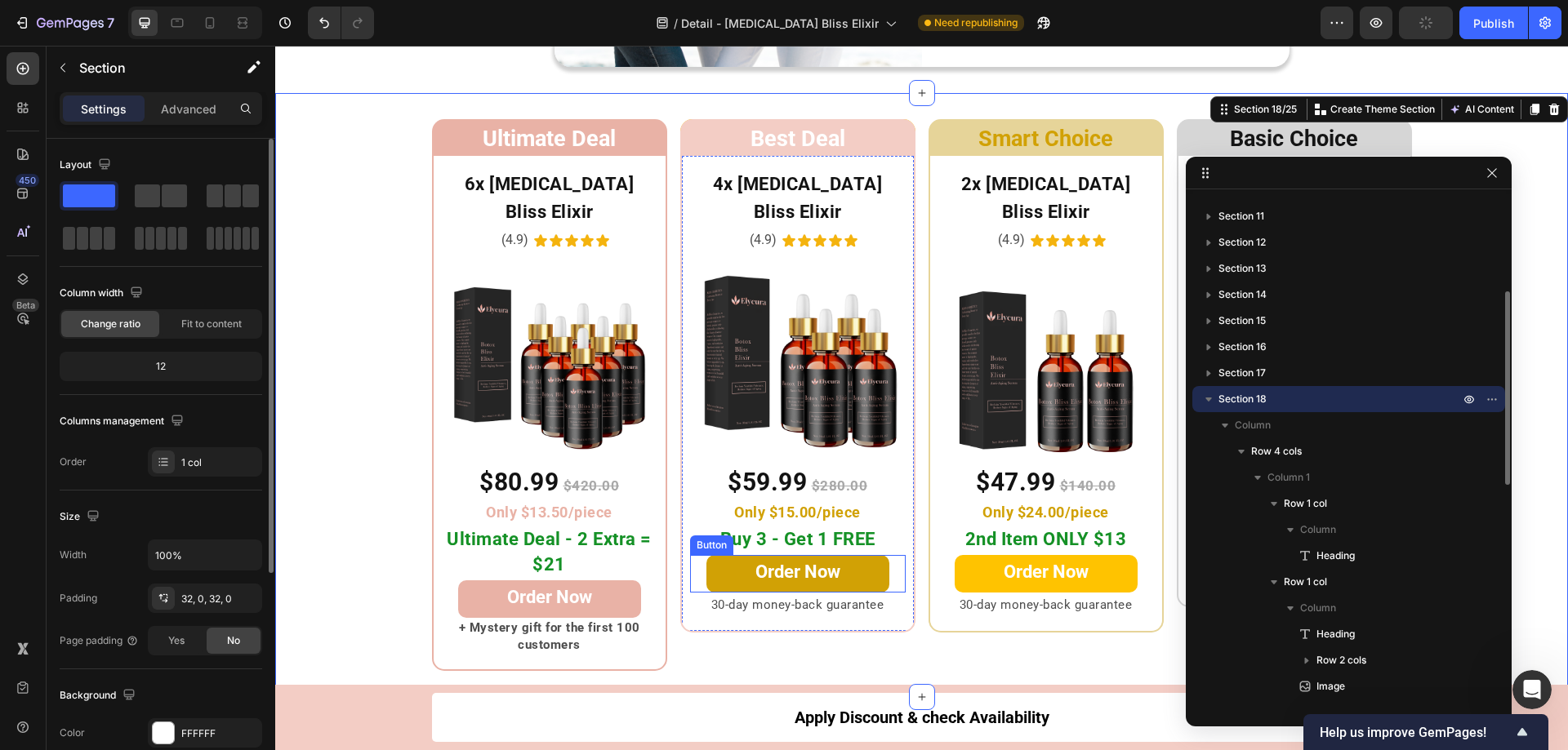
click at [710, 556] on link "Order Now" at bounding box center [797, 574] width 182 height 38
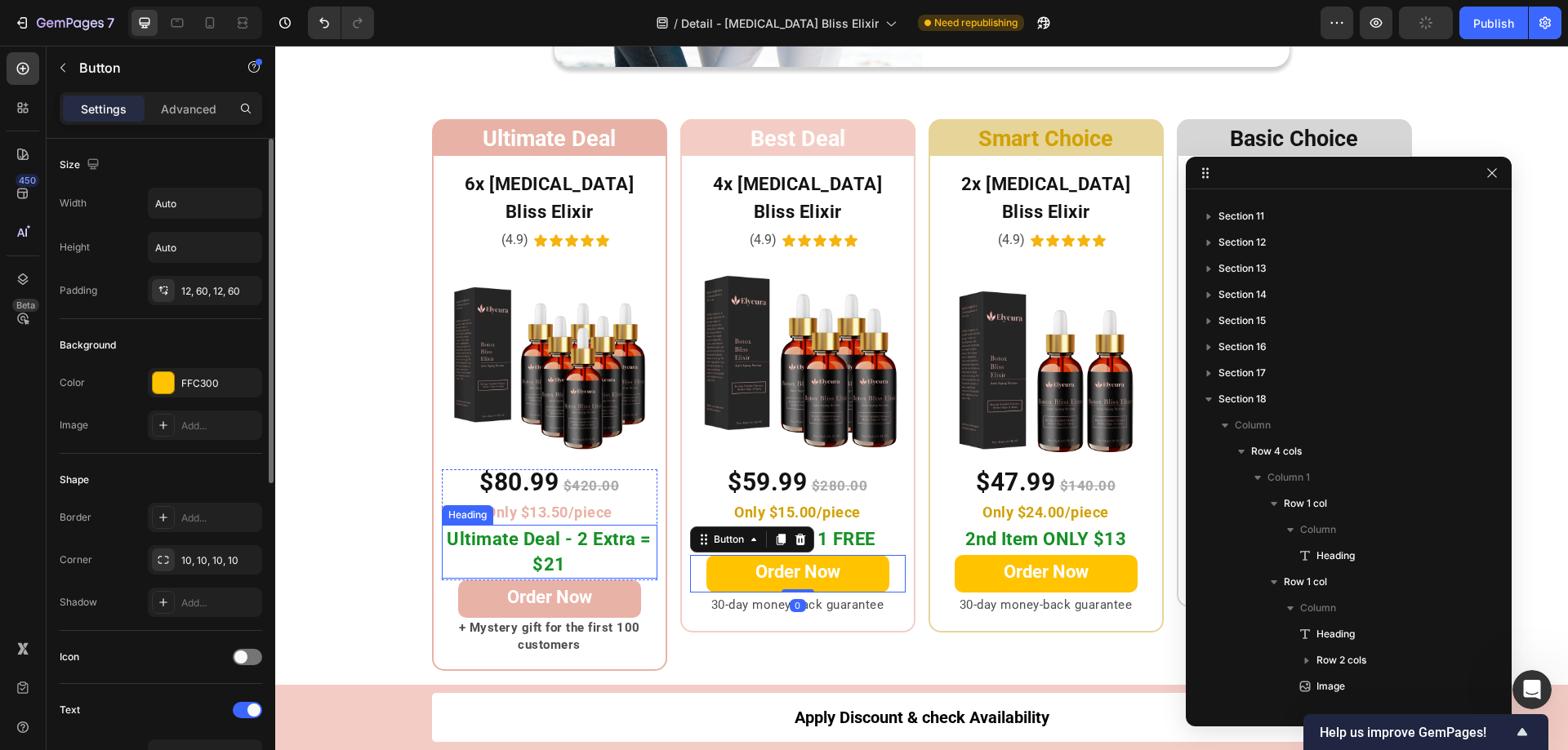
scroll to position [1064, 0]
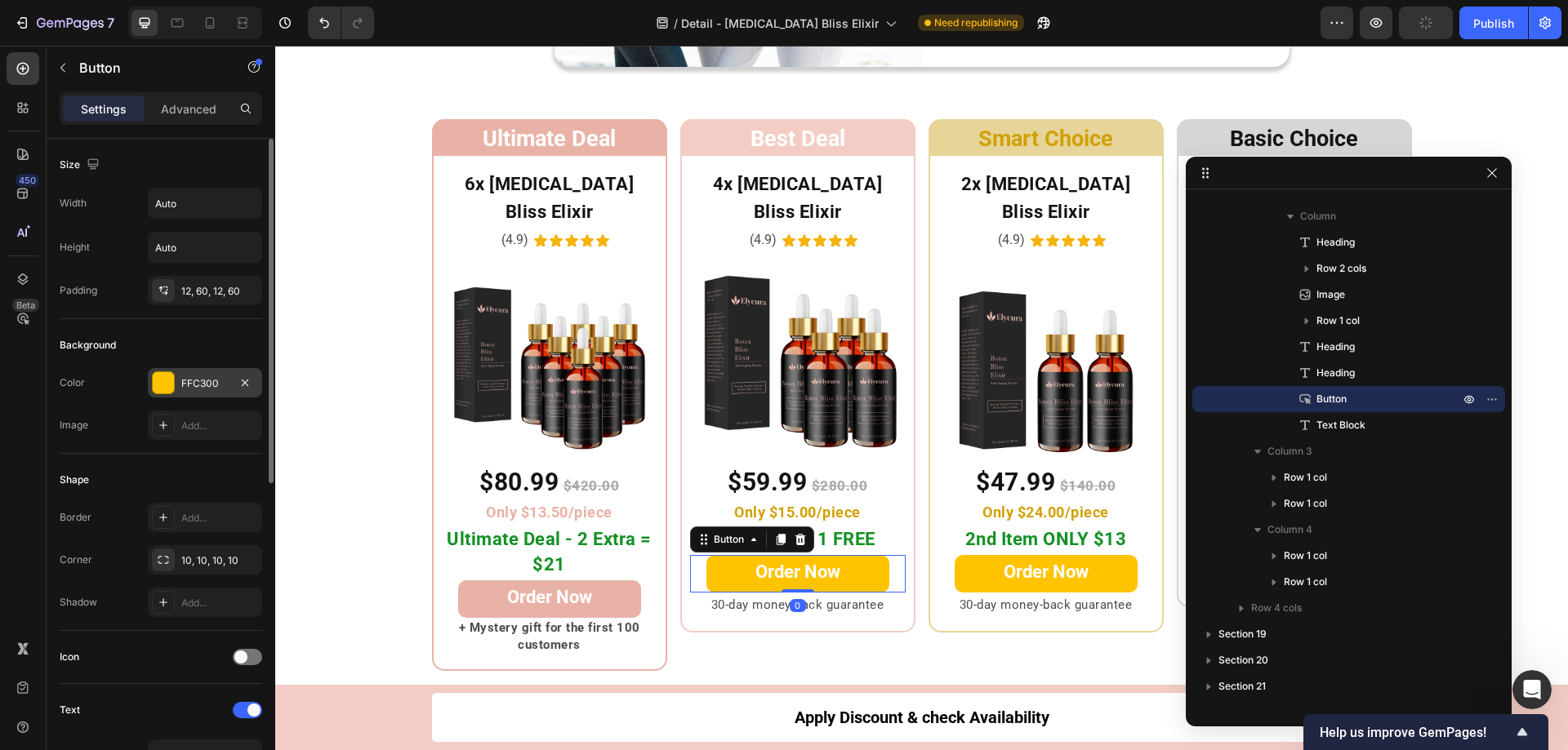
click at [160, 381] on div at bounding box center [163, 382] width 21 height 21
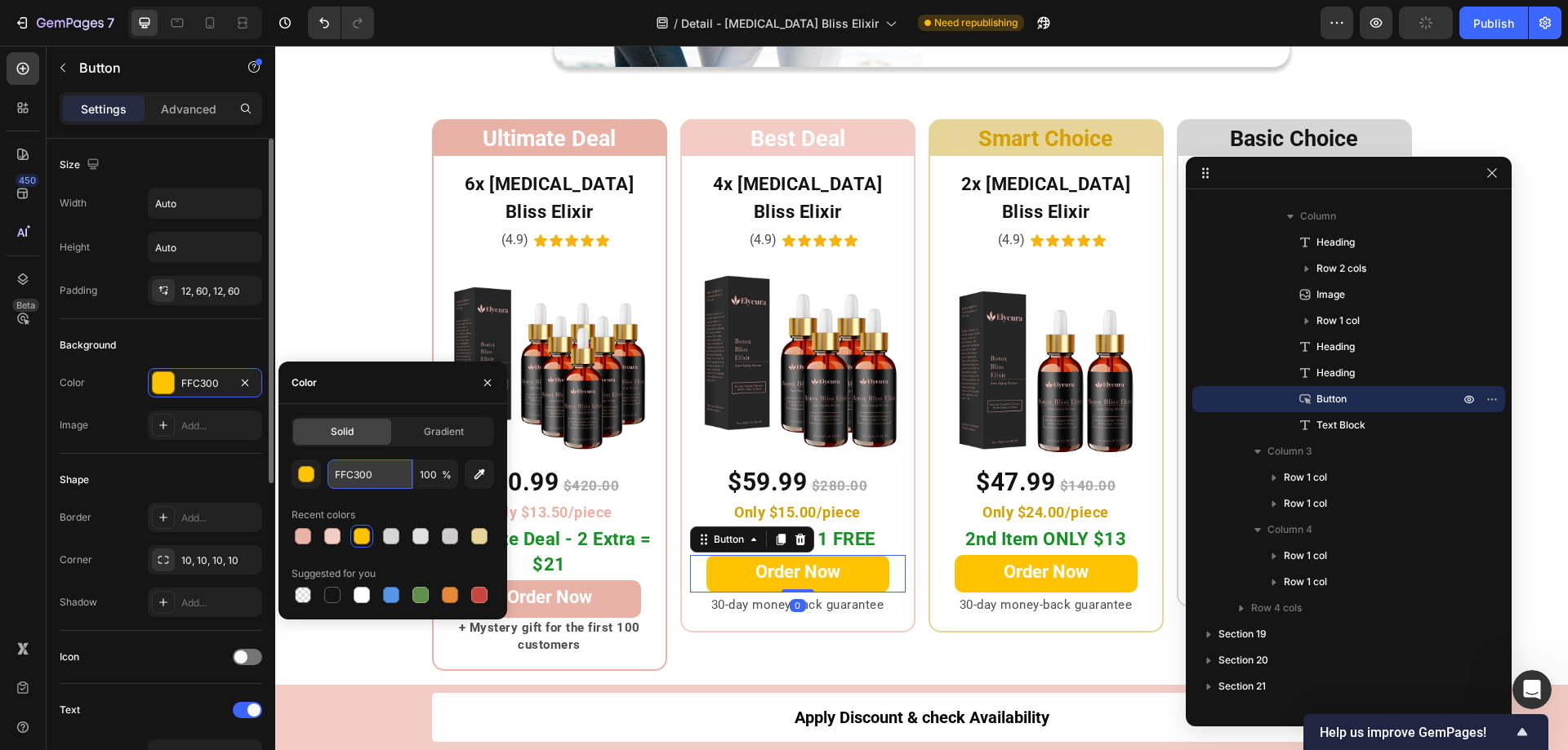
click at [358, 476] on input "FFC300" at bounding box center [370, 474] width 85 height 29
paste input "#F3CDC5"
type input "F3CDC5"
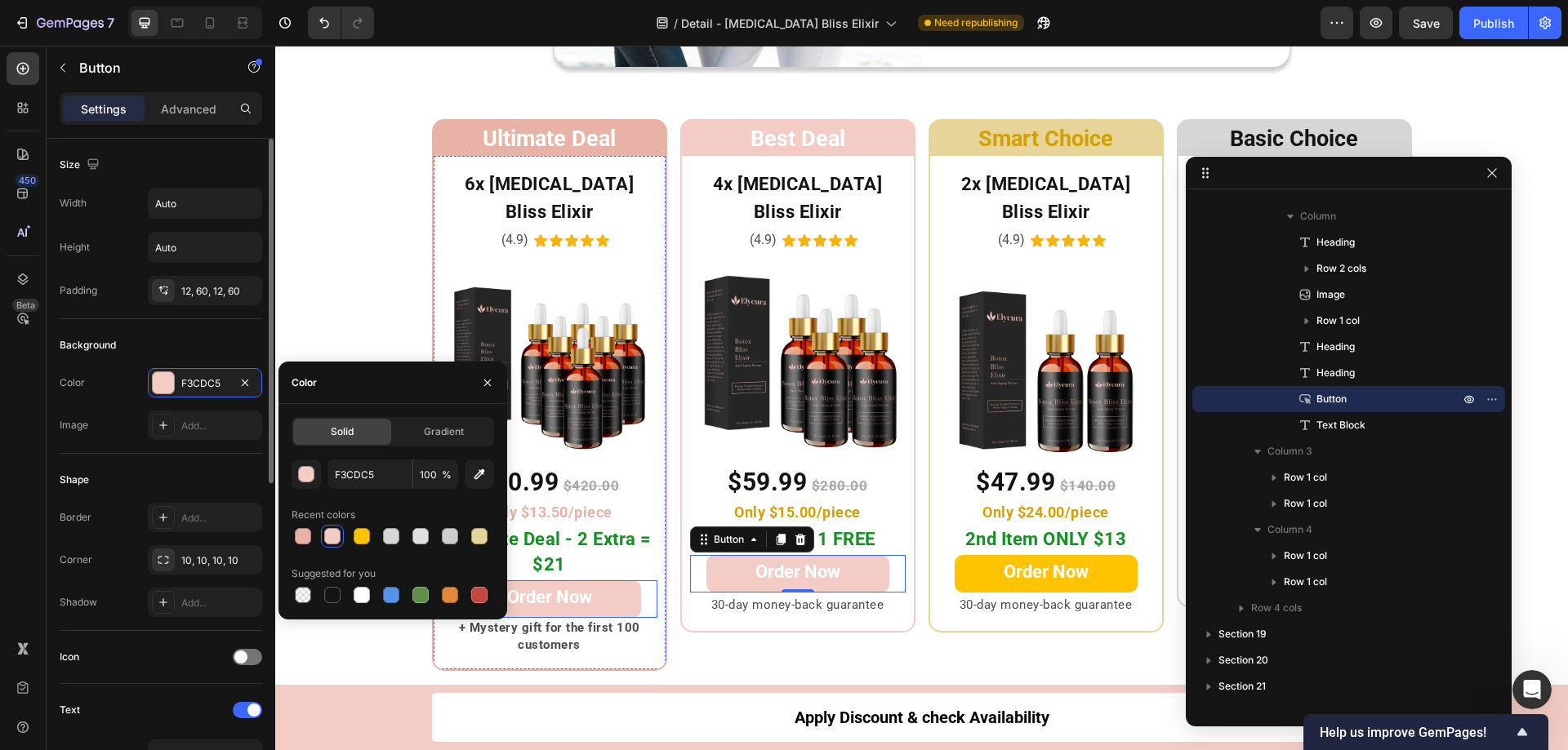
click at [594, 580] on link "Order Now" at bounding box center [549, 599] width 182 height 38
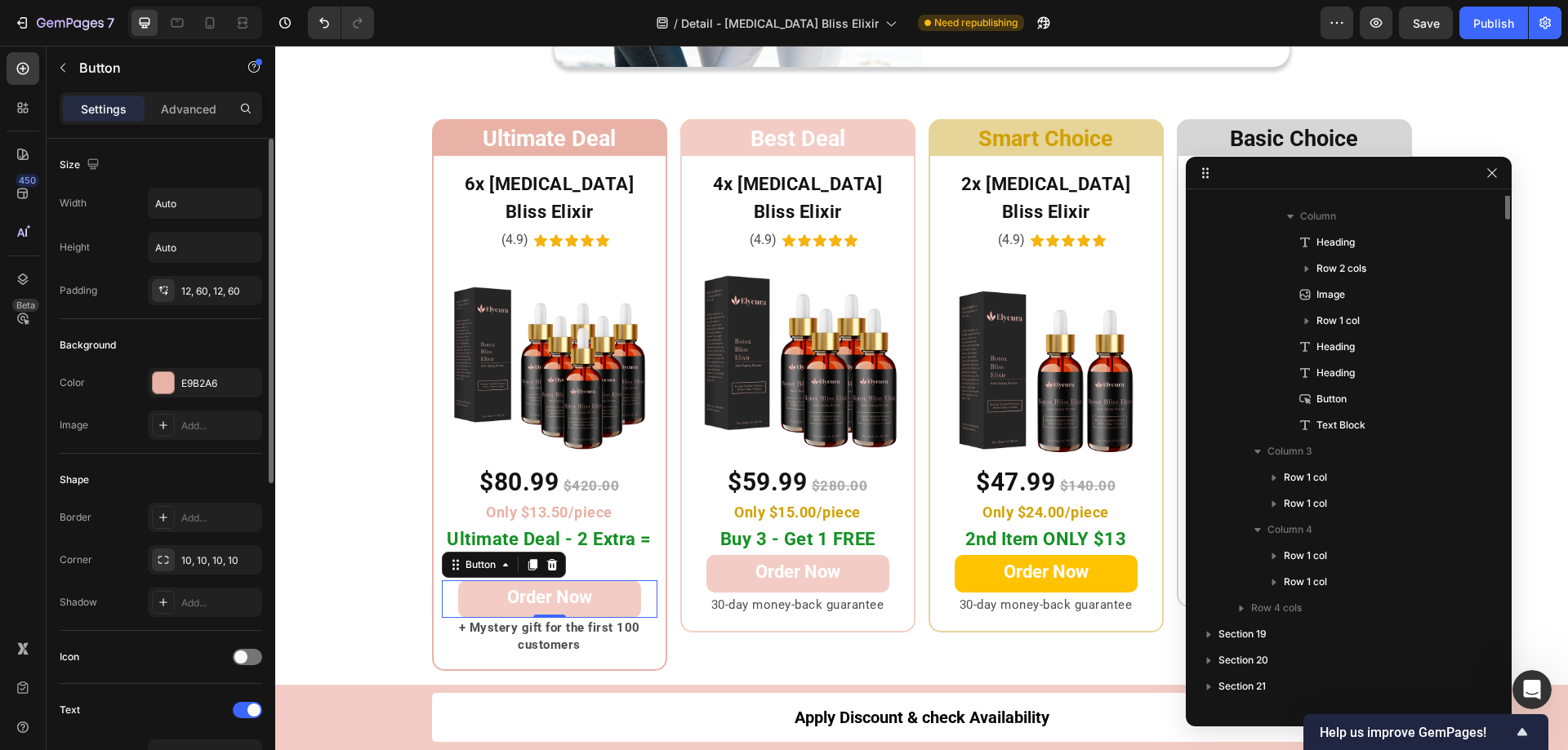
scroll to position [698, 0]
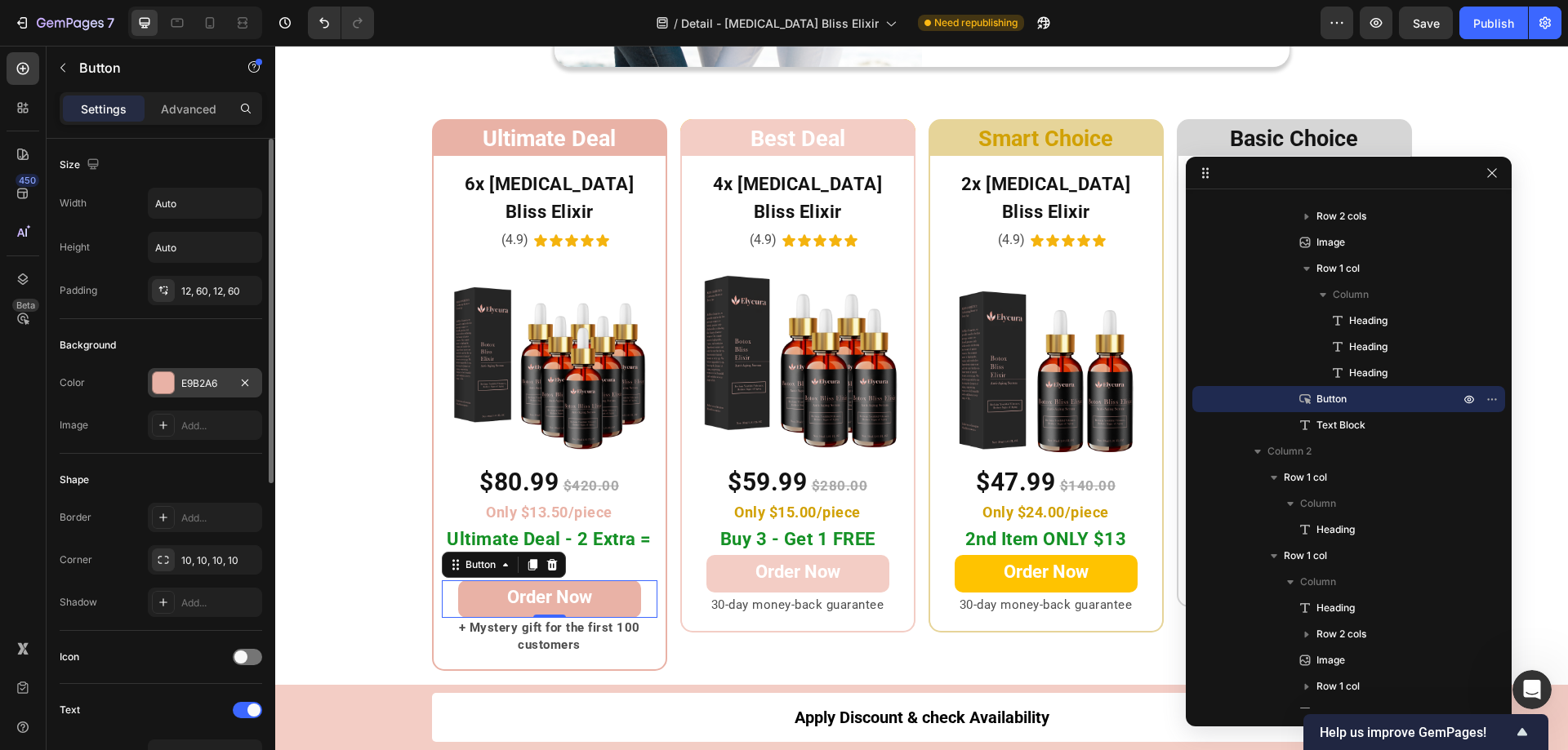
click at [161, 381] on div at bounding box center [163, 382] width 21 height 21
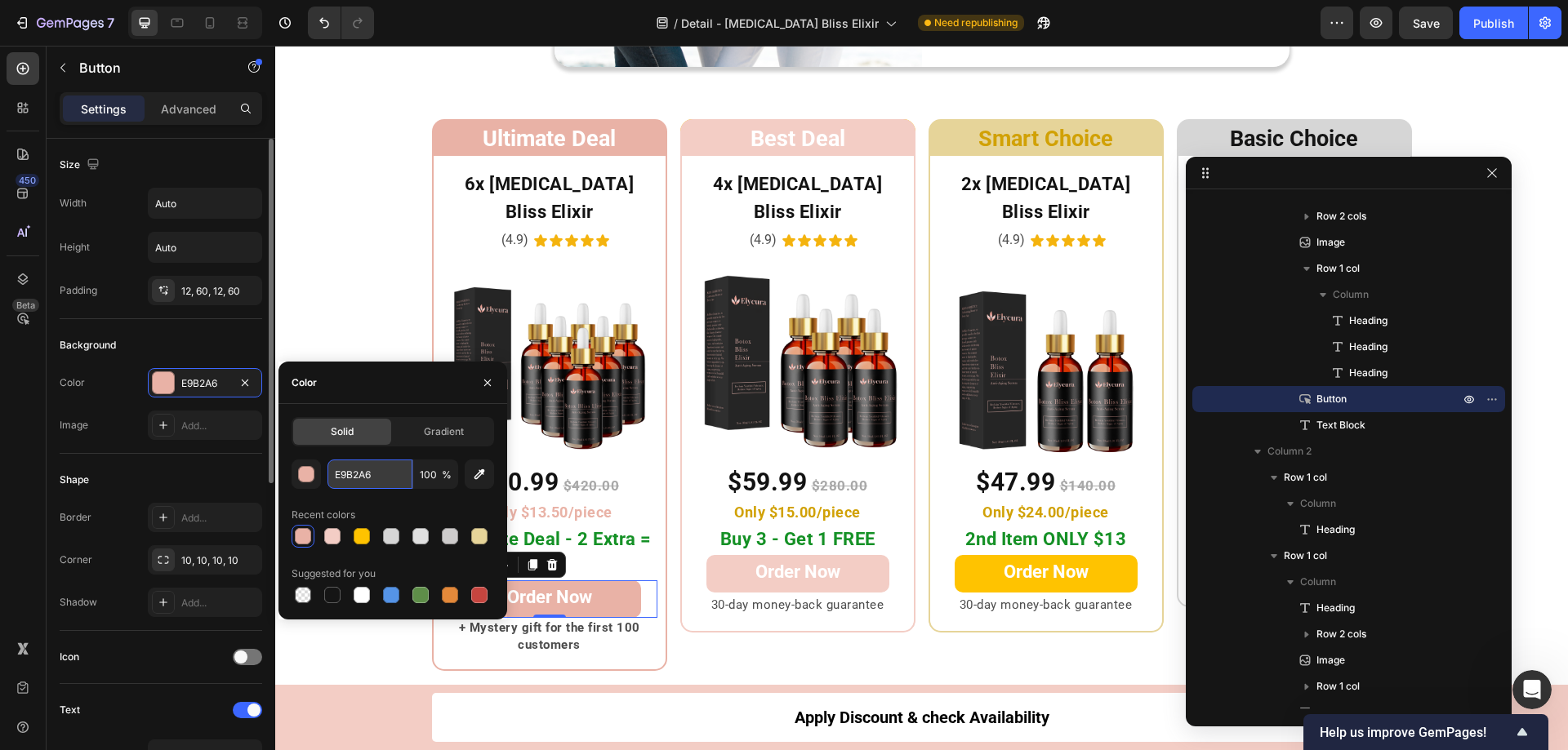
click at [380, 473] on input "E9B2A6" at bounding box center [370, 474] width 85 height 29
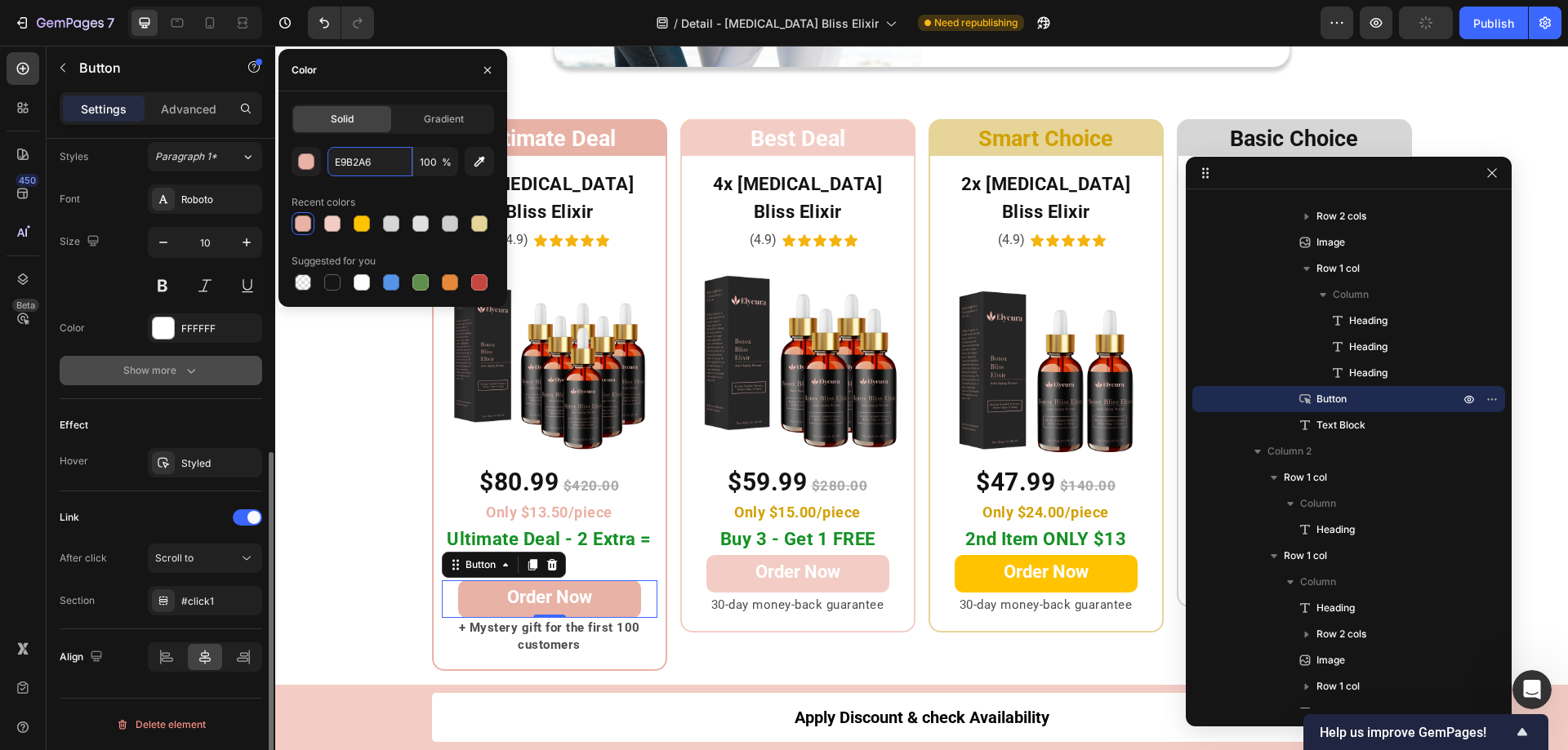
scroll to position [516, 0]
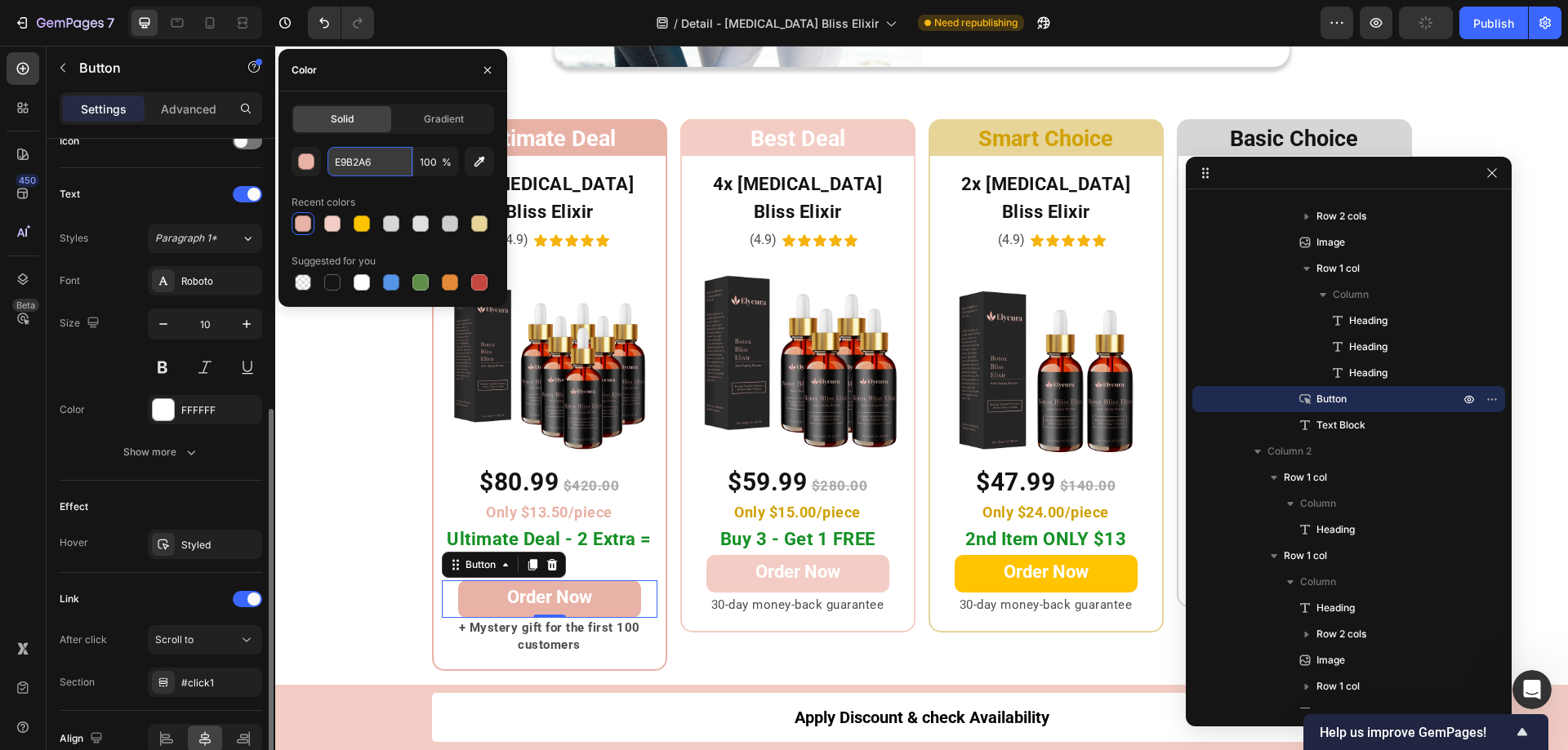
click at [377, 169] on input "E9B2A6" at bounding box center [370, 161] width 85 height 29
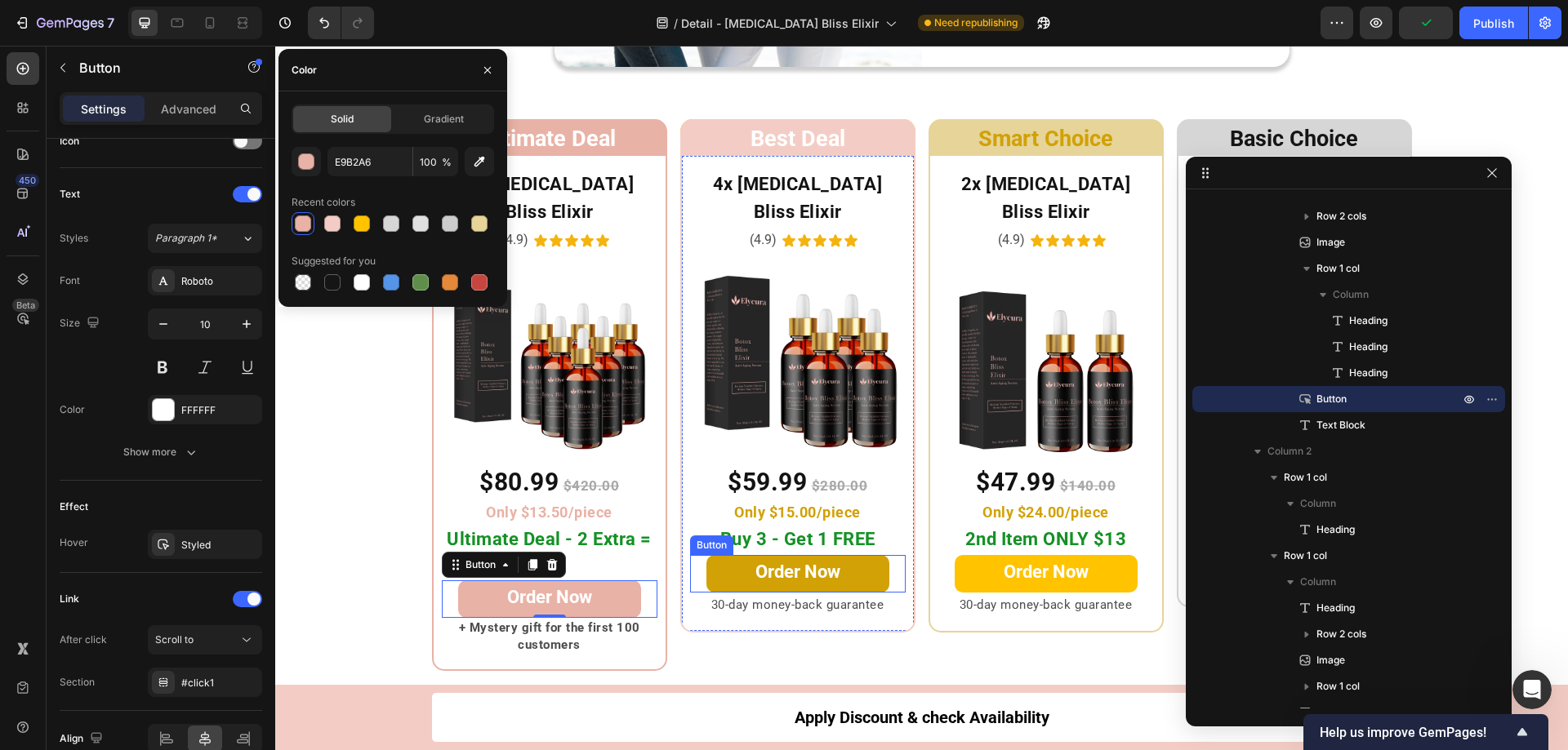
click at [720, 556] on link "Order Now" at bounding box center [797, 574] width 182 height 38
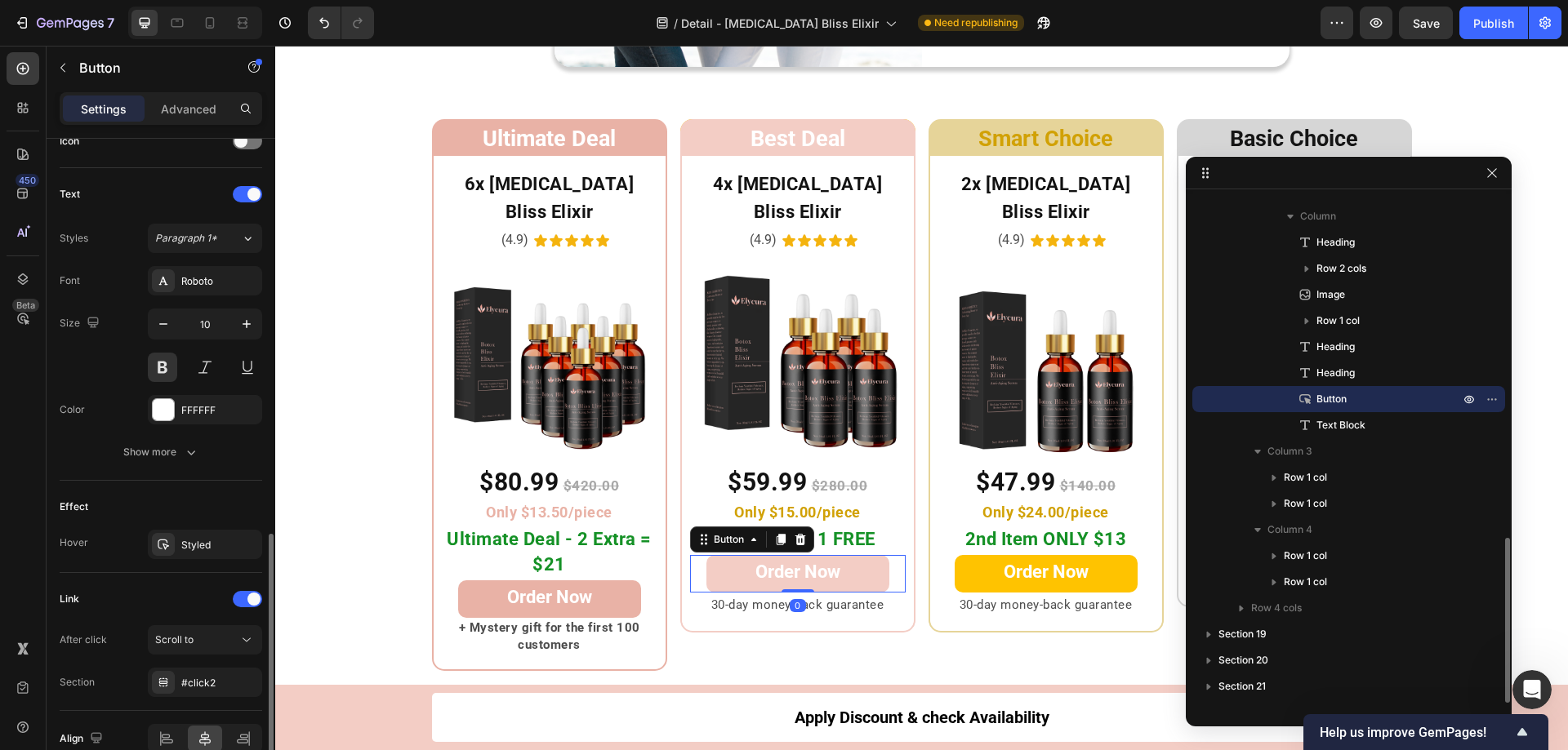
scroll to position [598, 0]
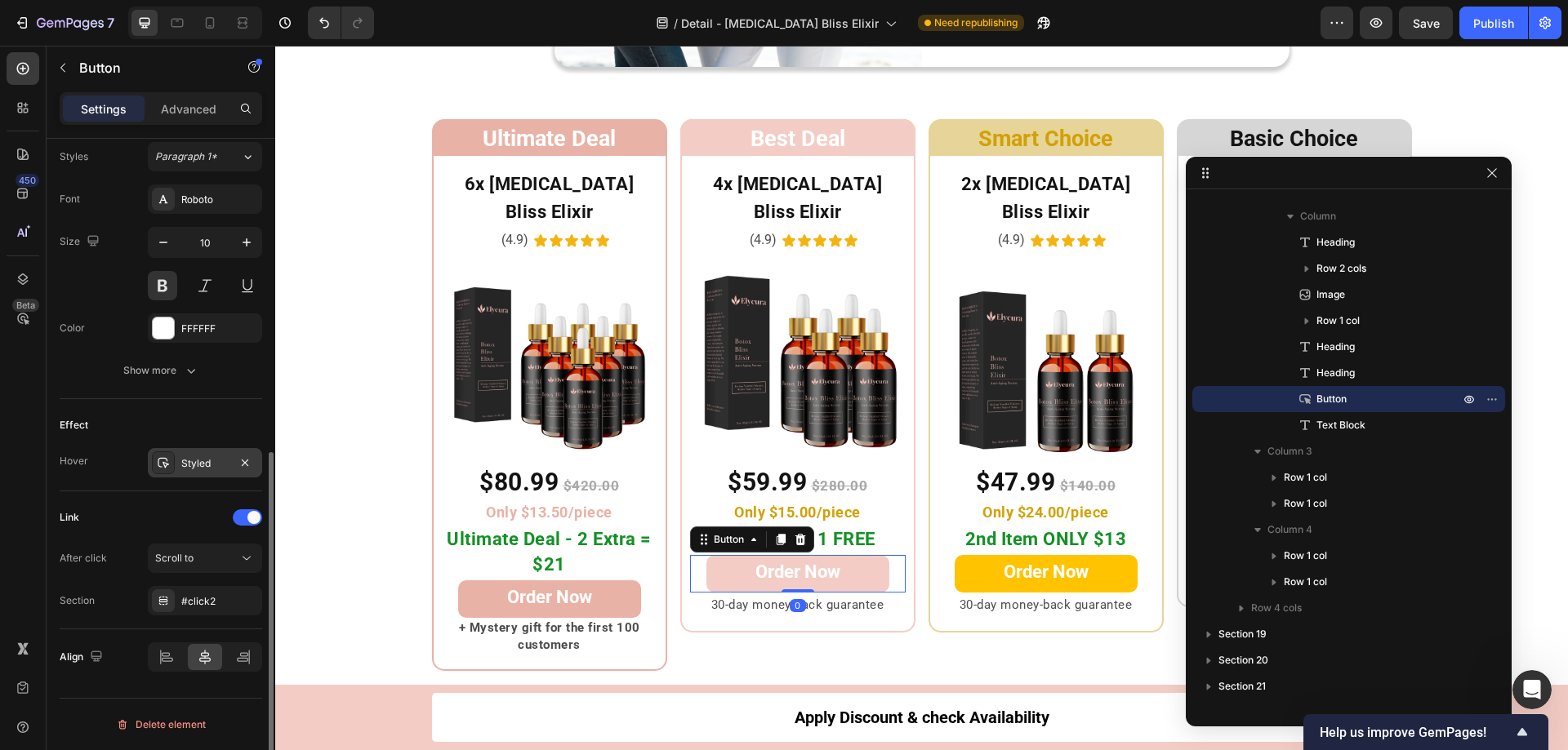
click at [183, 455] on div "Styled" at bounding box center [204, 463] width 115 height 29
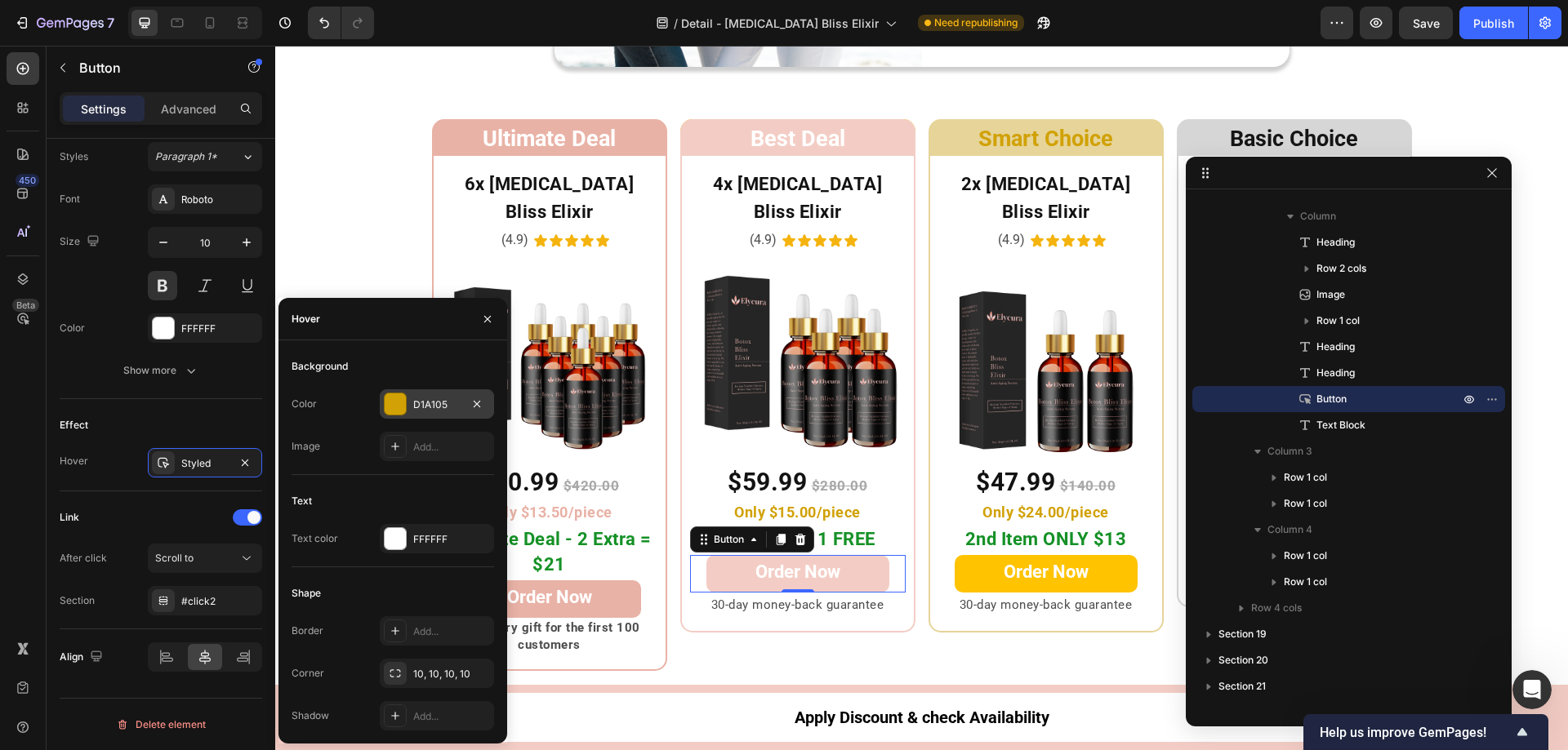
click at [387, 392] on div at bounding box center [395, 403] width 23 height 23
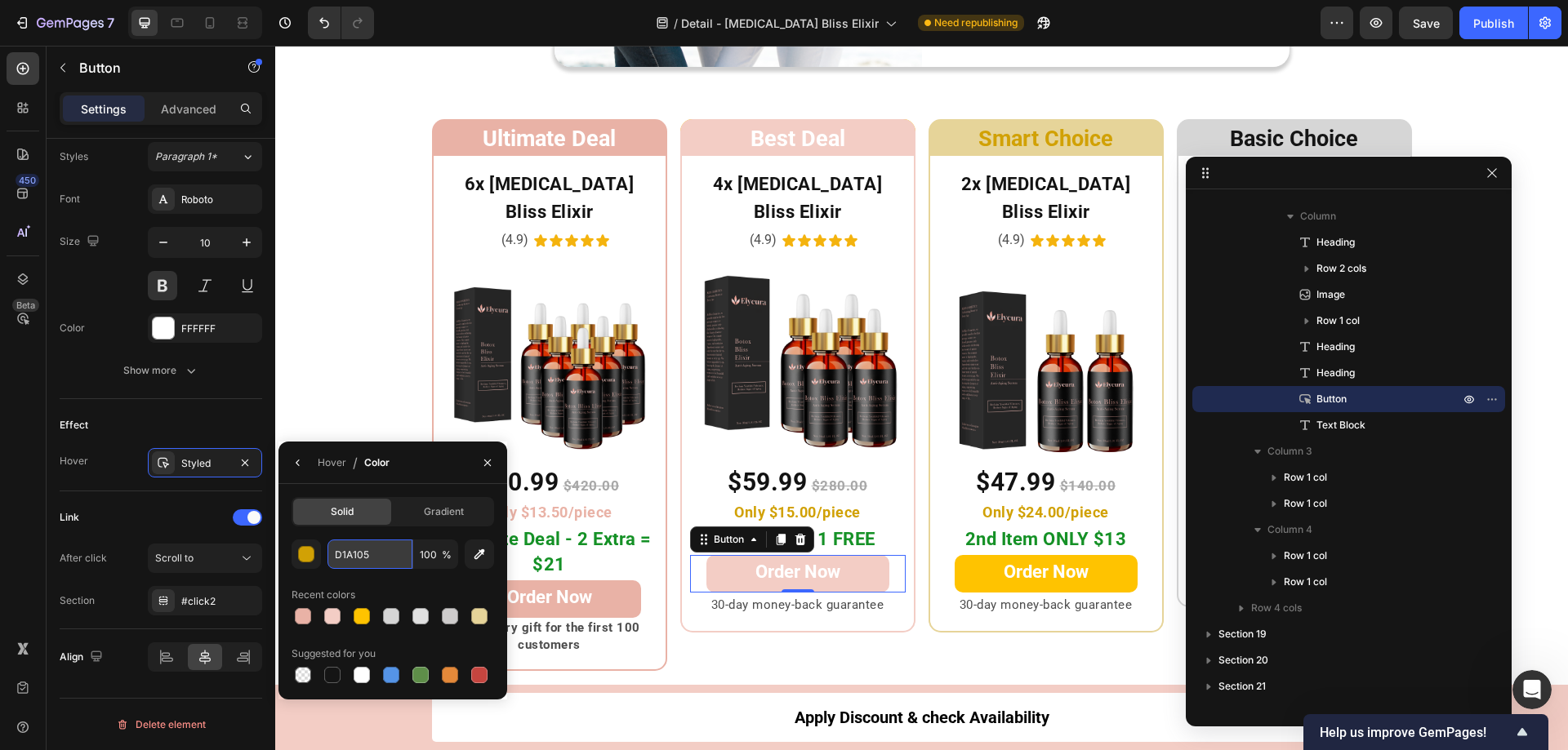
click at [384, 559] on input "D1A105" at bounding box center [370, 555] width 85 height 29
paste input "E9B2A6"
type input "E9B2A6"
click at [376, 394] on div "Ultimate Deal Heading Row 6x Botox Bliss Elixir Heading (4.9) Text Block Icon I…" at bounding box center [922, 395] width 1293 height 552
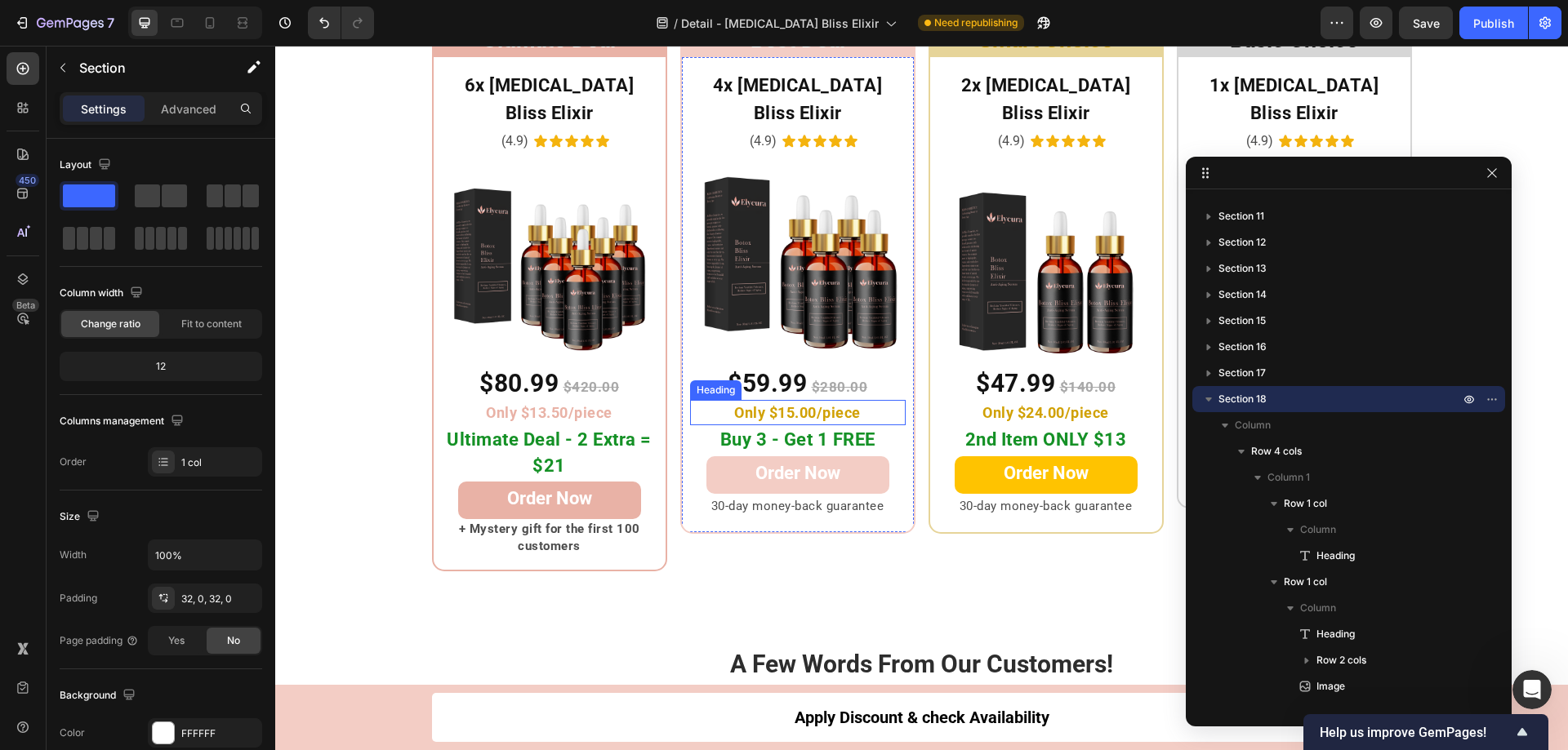
scroll to position [8274, 0]
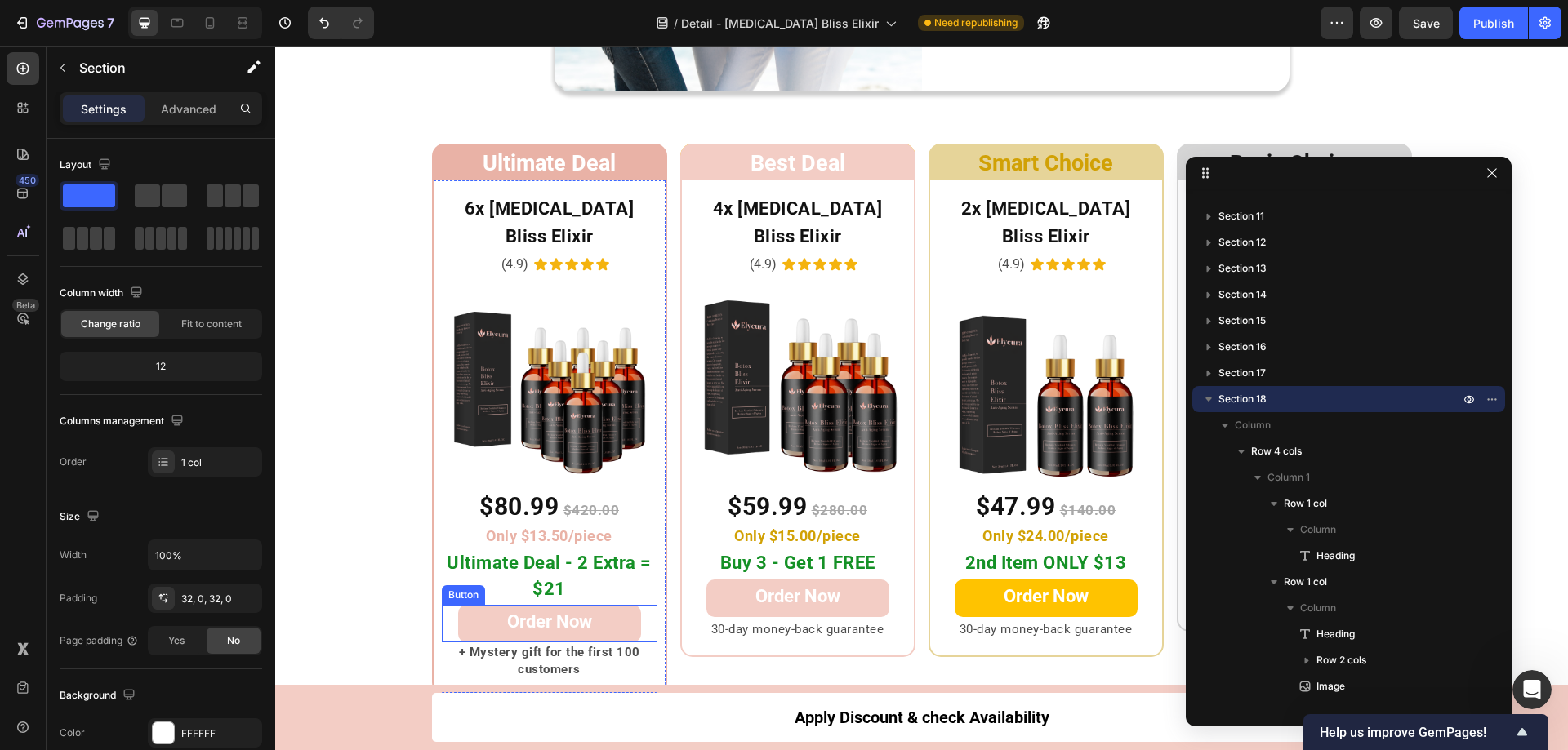
click at [591, 605] on link "Order Now" at bounding box center [549, 623] width 182 height 38
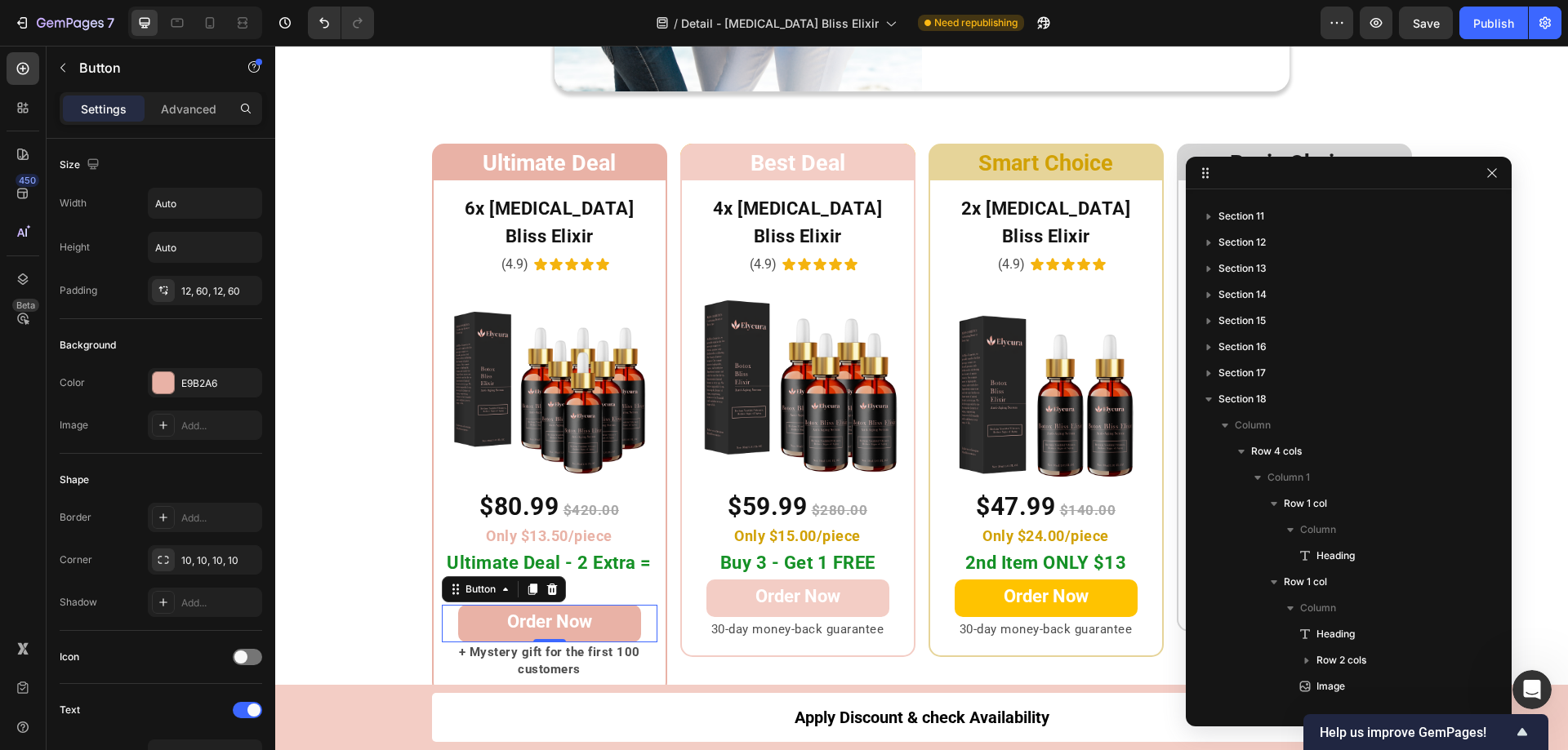
scroll to position [698, 0]
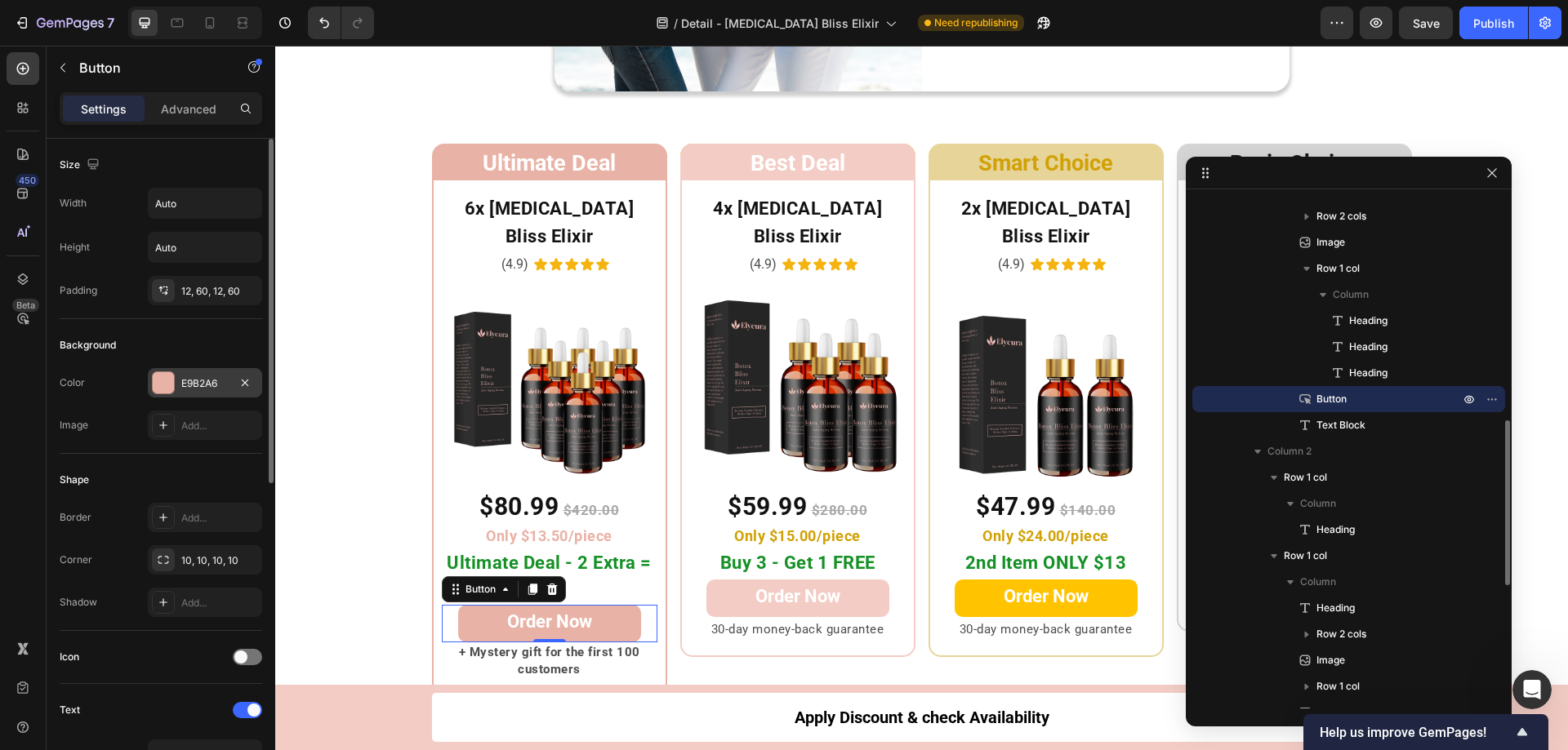
click at [166, 387] on div at bounding box center [163, 382] width 21 height 21
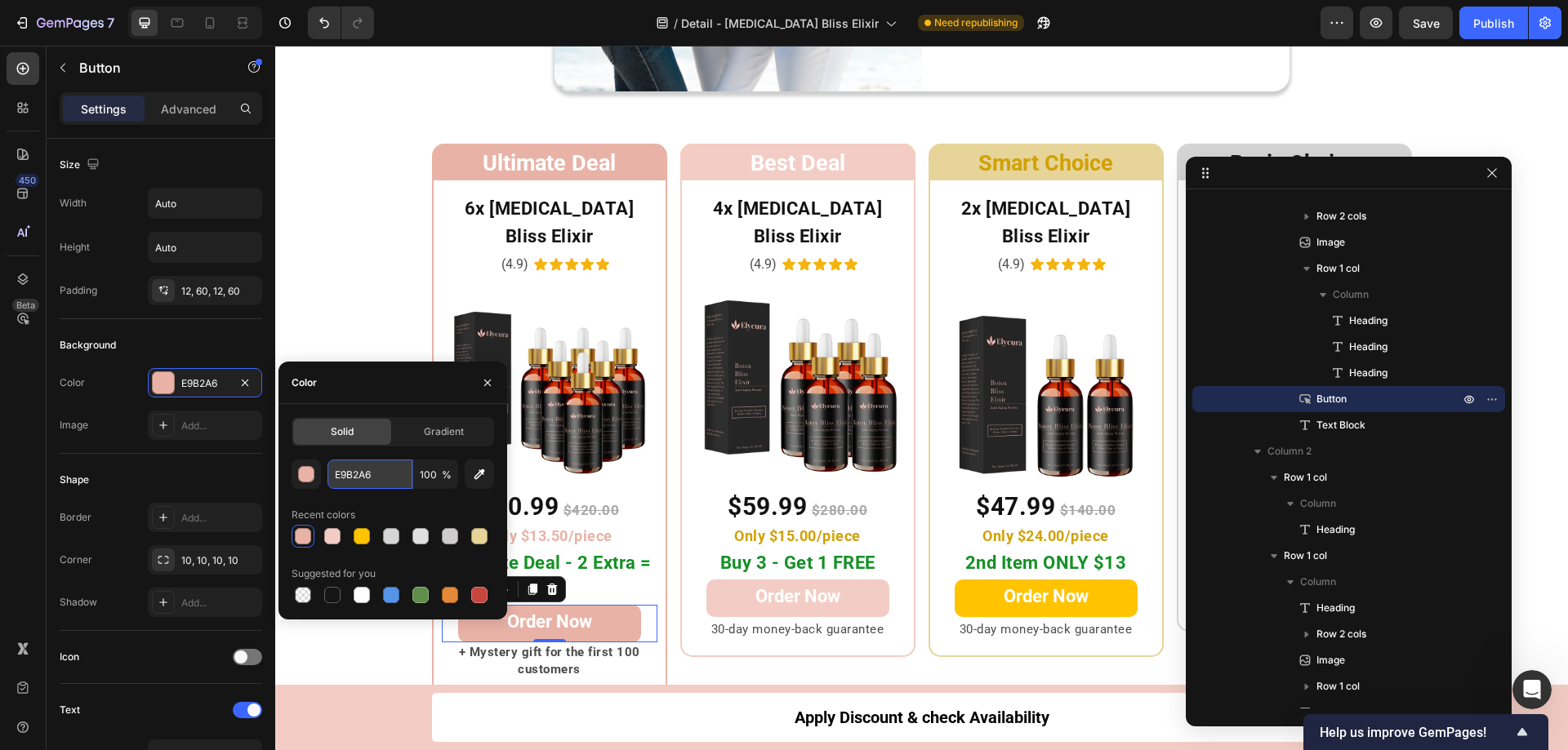
click at [378, 479] on input "E9B2A6" at bounding box center [370, 474] width 85 height 29
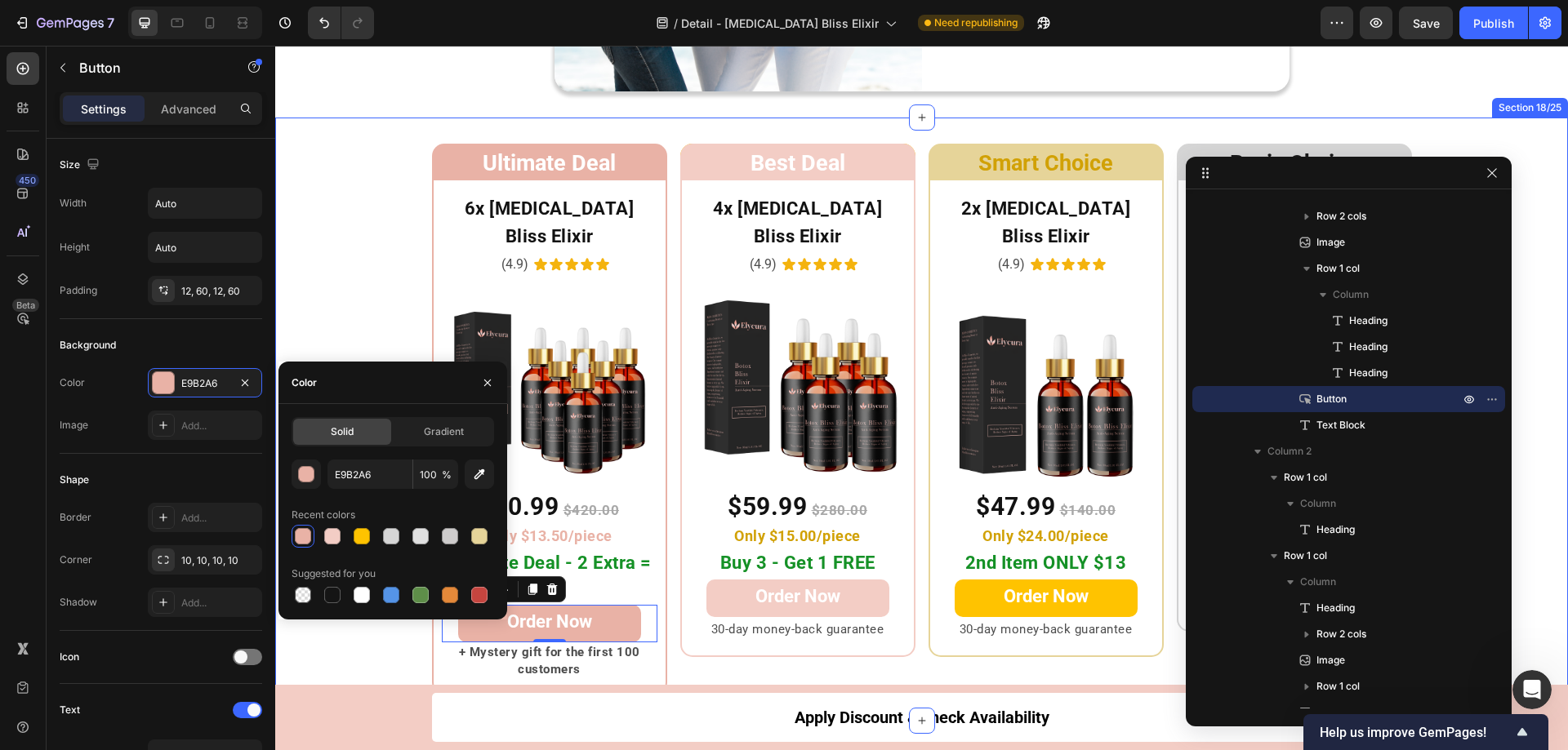
click at [337, 320] on div "Ultimate Deal Heading Row 6x Botox Bliss Elixir Heading (4.9) Text Block Icon I…" at bounding box center [922, 420] width 1293 height 552
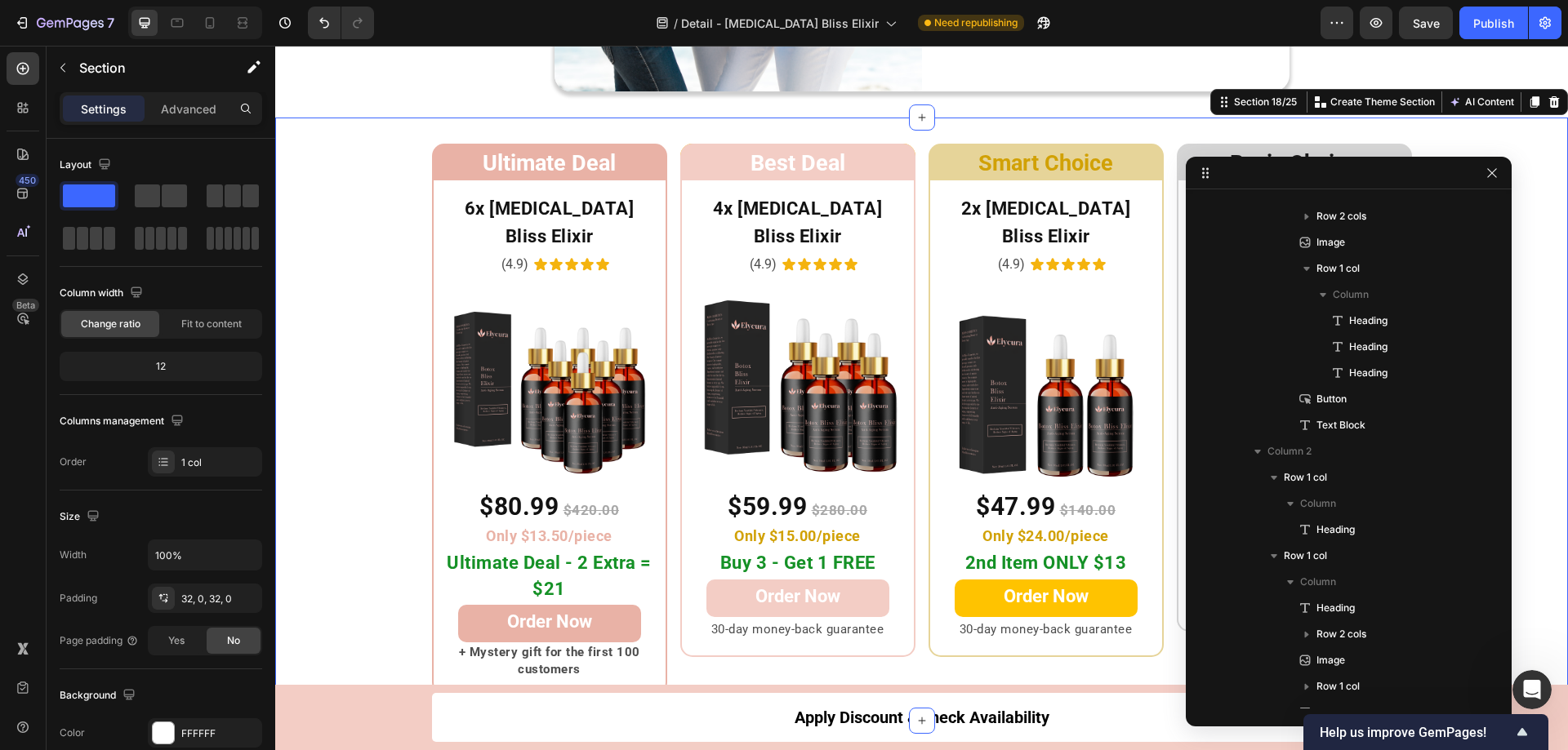
scroll to position [254, 0]
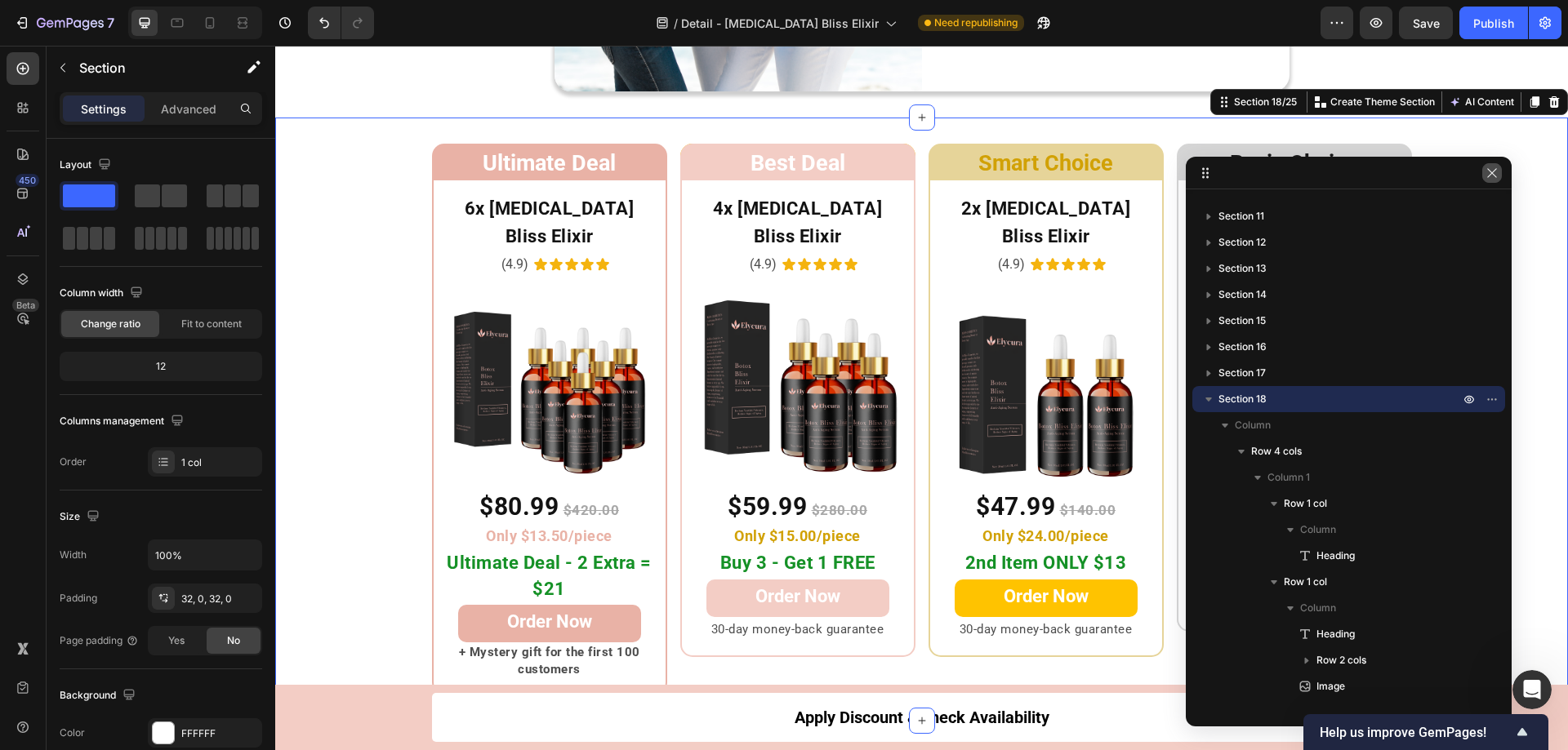
click at [1501, 171] on button "button" at bounding box center [1491, 172] width 19 height 19
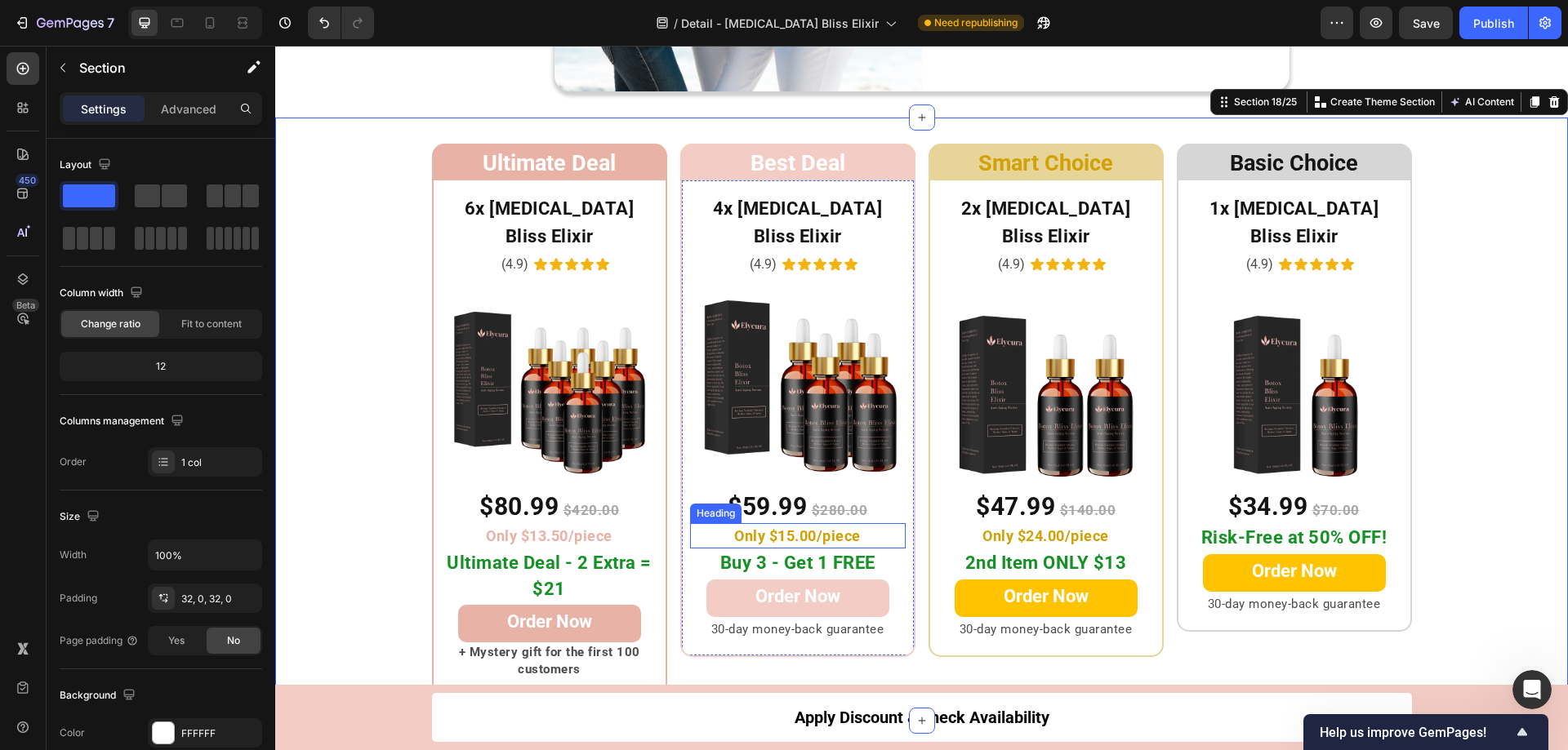
click at [778, 527] on span "Only $15.00/piece" at bounding box center [798, 535] width 127 height 17
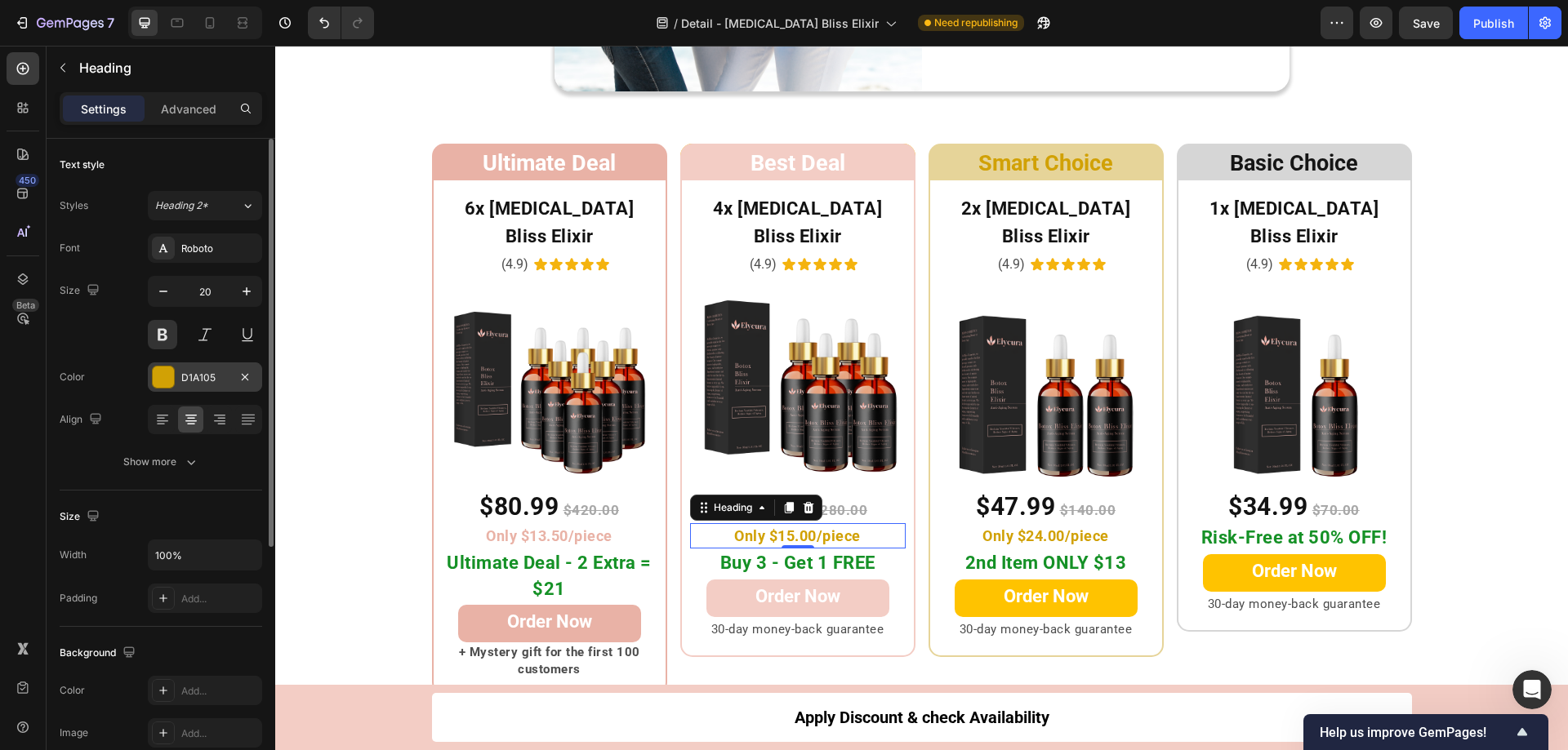
click at [165, 382] on div at bounding box center [163, 377] width 21 height 21
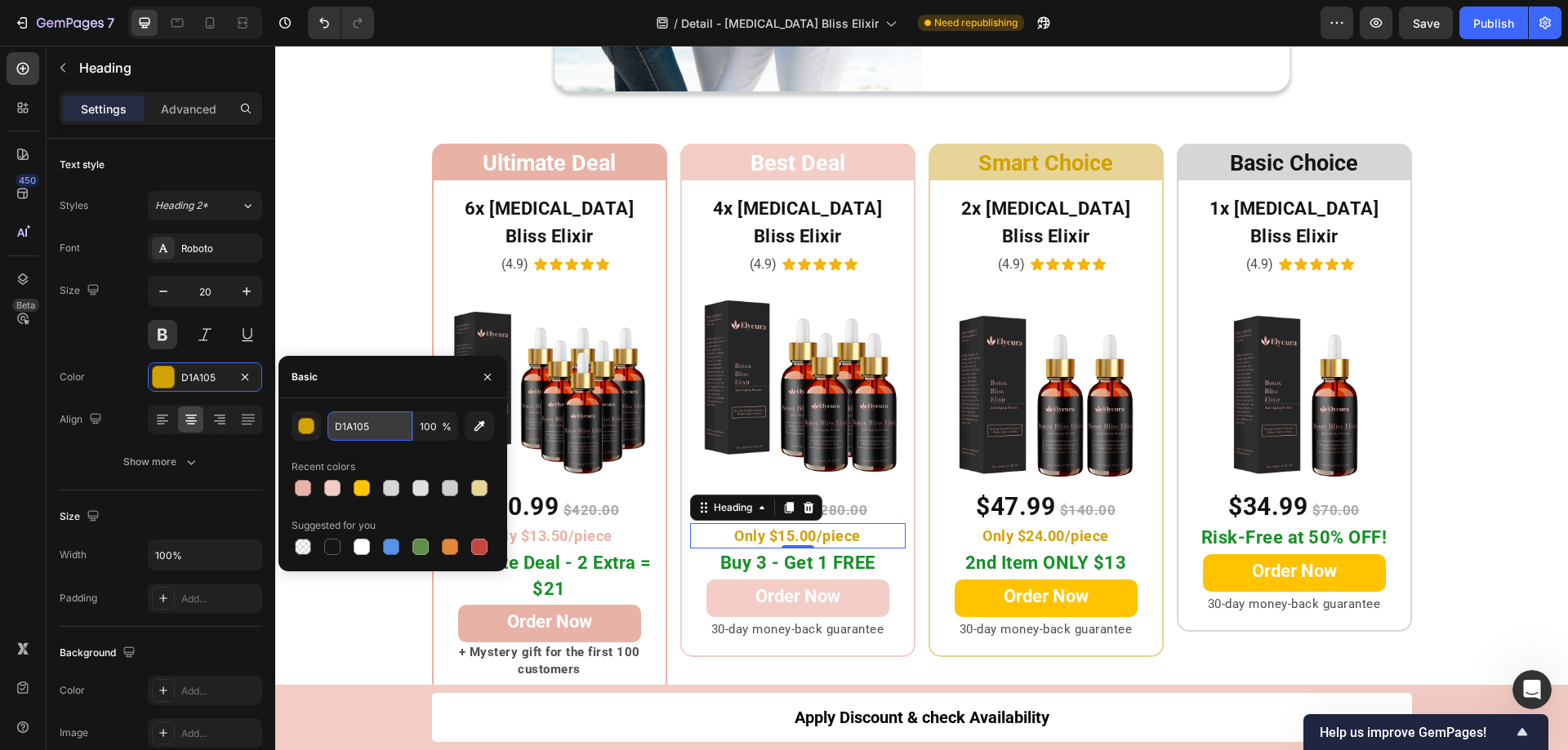
click at [377, 436] on input "D1A105" at bounding box center [370, 426] width 85 height 29
paste input "E9B2A6"
type input "E9B2A6"
click at [1077, 527] on span "Only $24.00/piece" at bounding box center [1045, 535] width 127 height 17
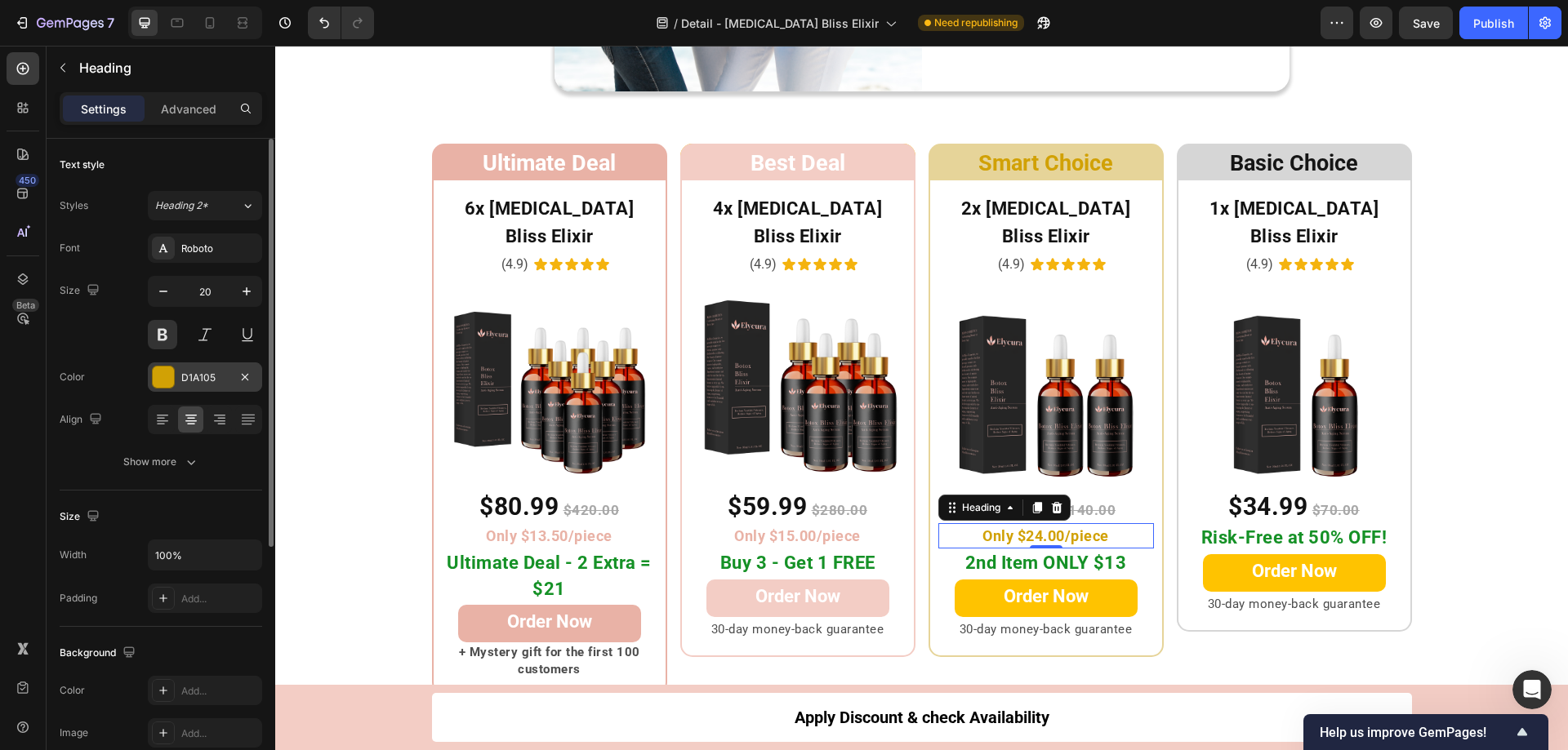
click at [164, 381] on div at bounding box center [163, 377] width 21 height 21
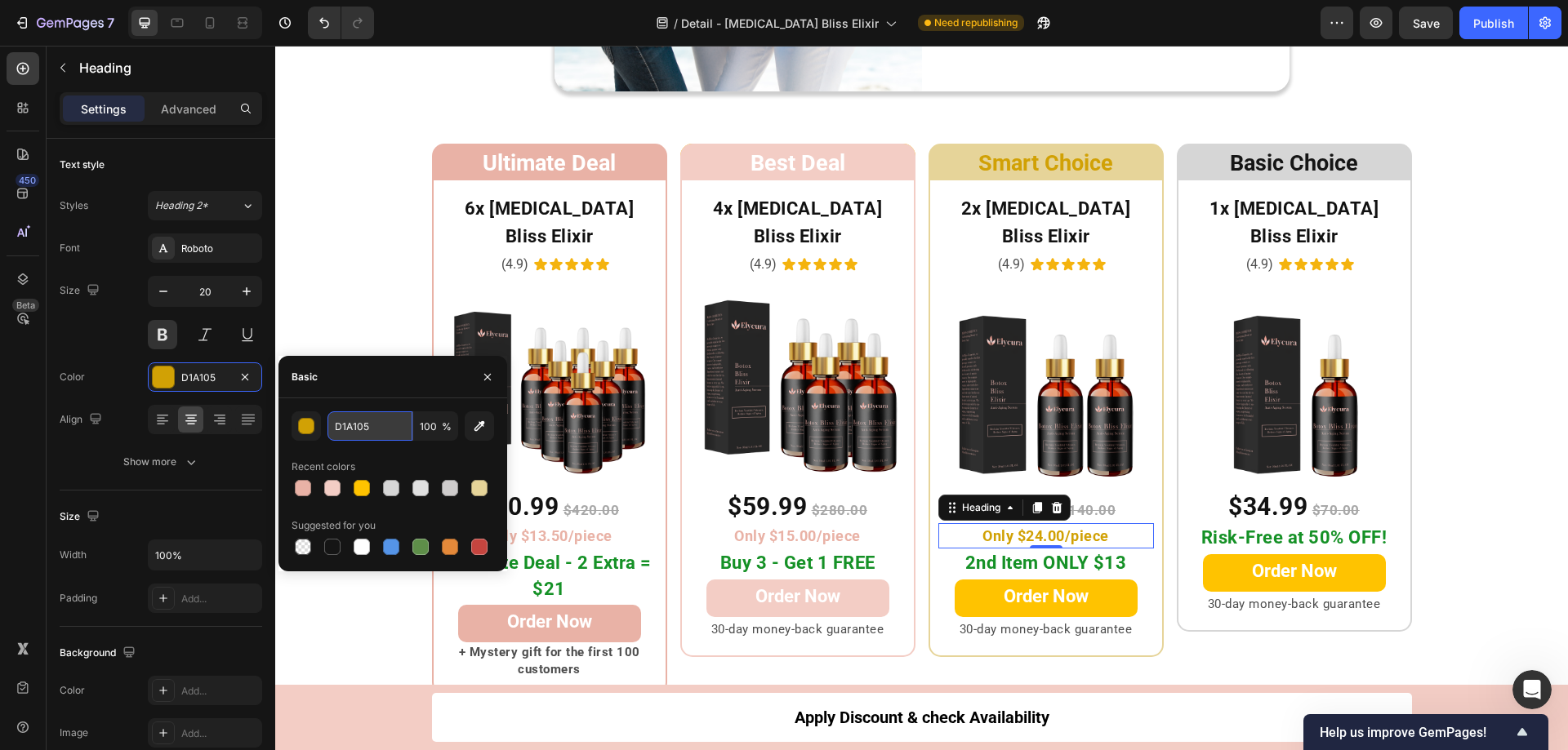
click at [377, 427] on input "D1A105" at bounding box center [370, 426] width 85 height 29
paste input "E9B2A6"
type input "E9B2A6"
click at [691, 160] on h2 "Best Deal" at bounding box center [798, 161] width 235 height 36
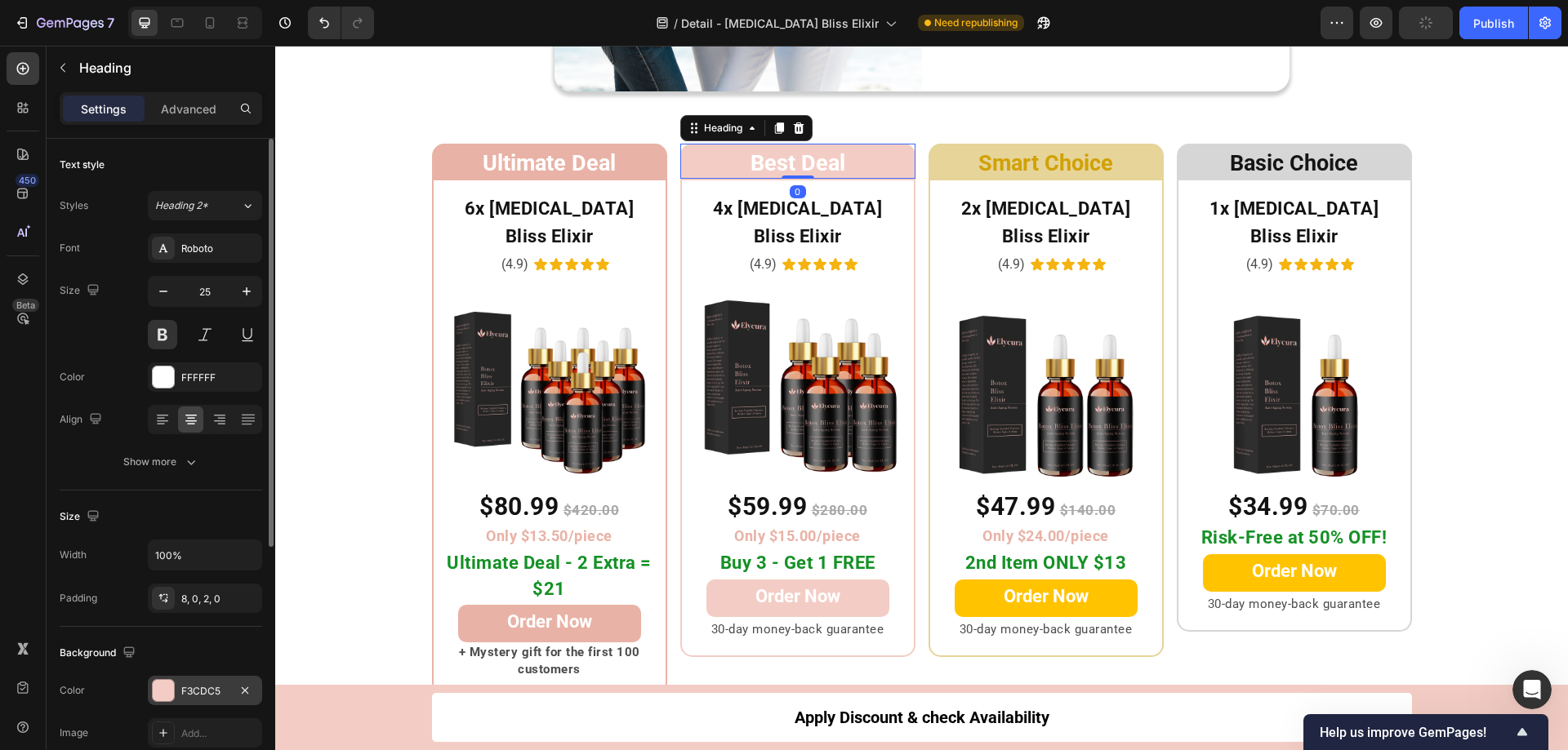
click at [156, 693] on div at bounding box center [163, 690] width 21 height 21
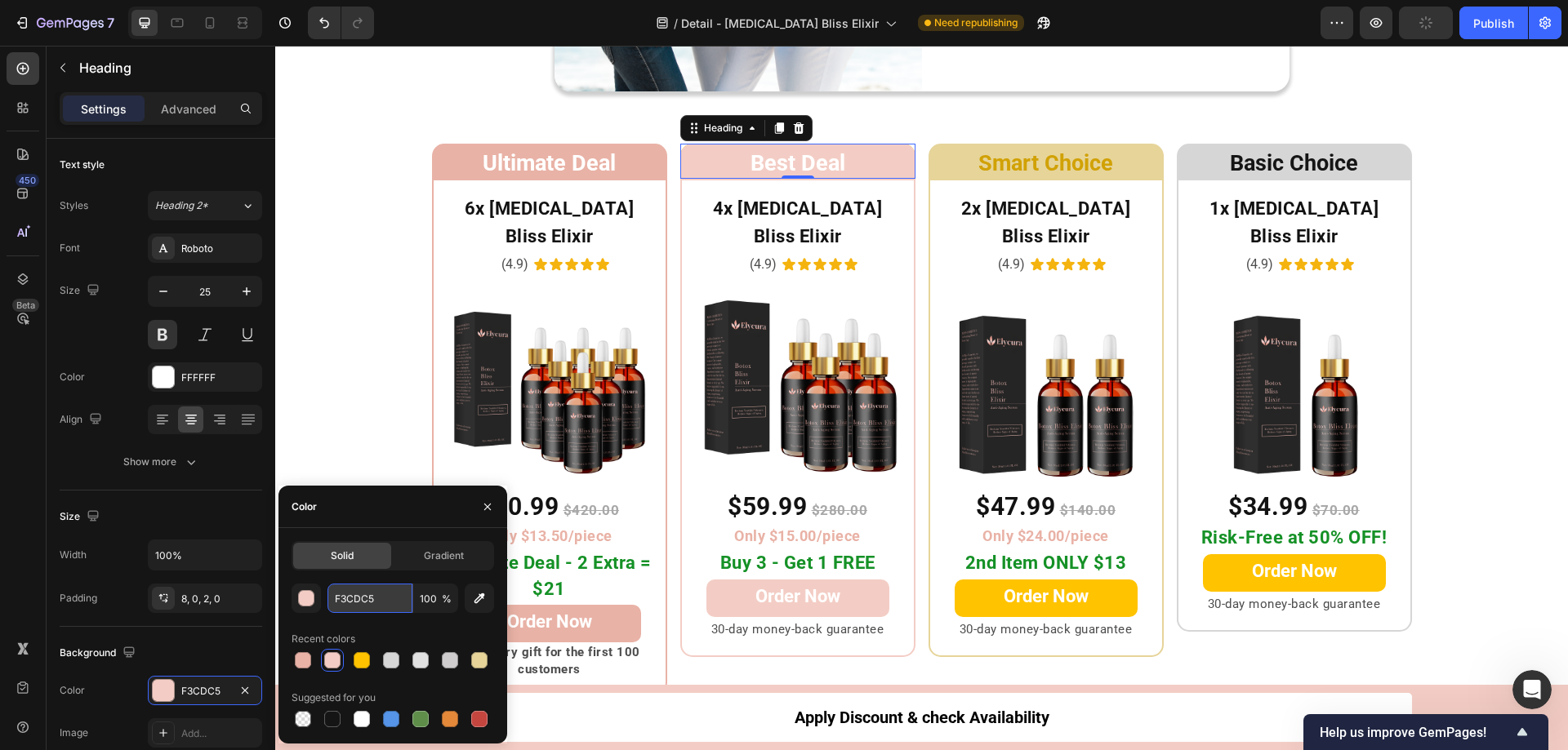
click at [379, 597] on input "F3CDC5" at bounding box center [370, 599] width 85 height 29
click at [950, 153] on h2 "Smart Choice" at bounding box center [1045, 161] width 235 height 36
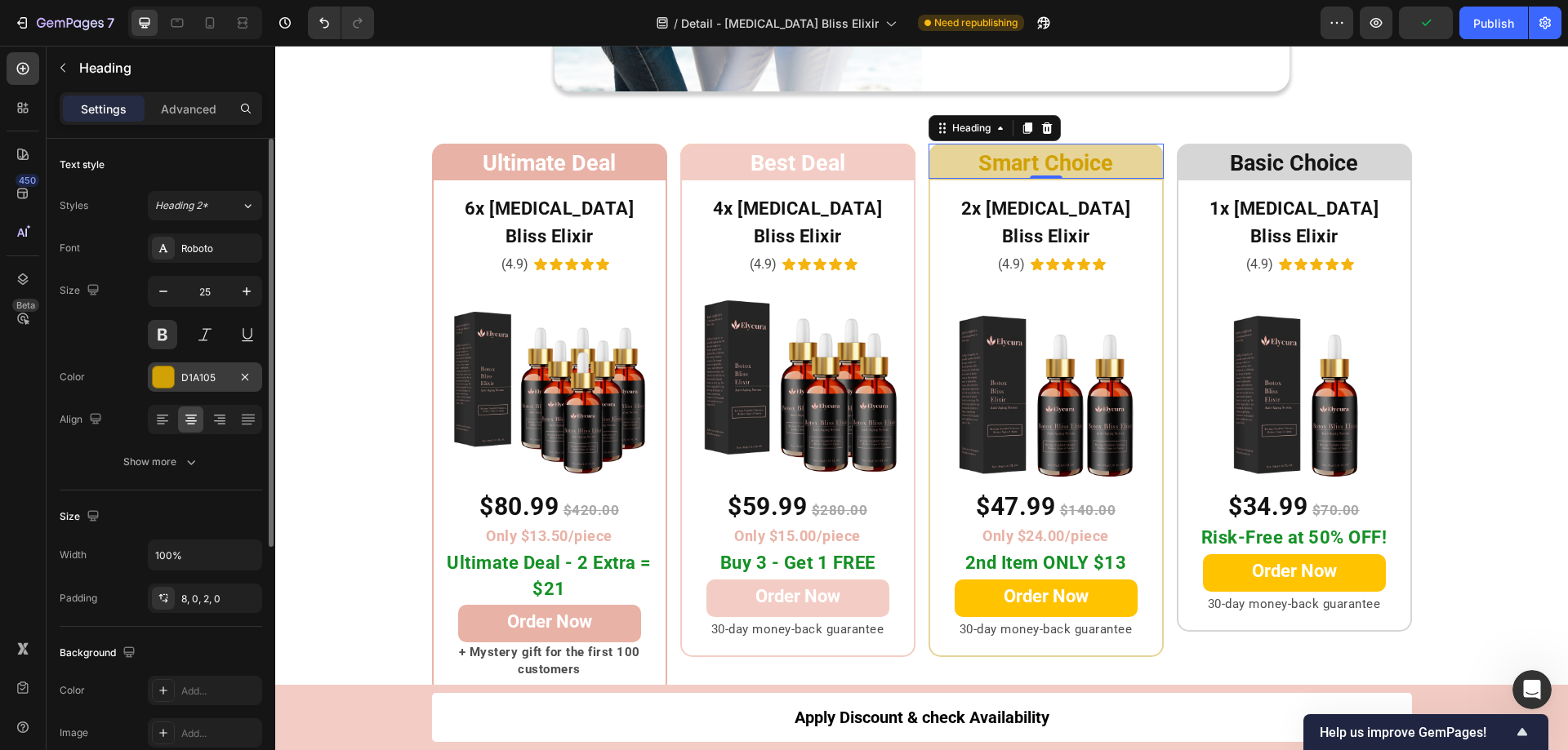
click at [166, 377] on div at bounding box center [163, 377] width 21 height 21
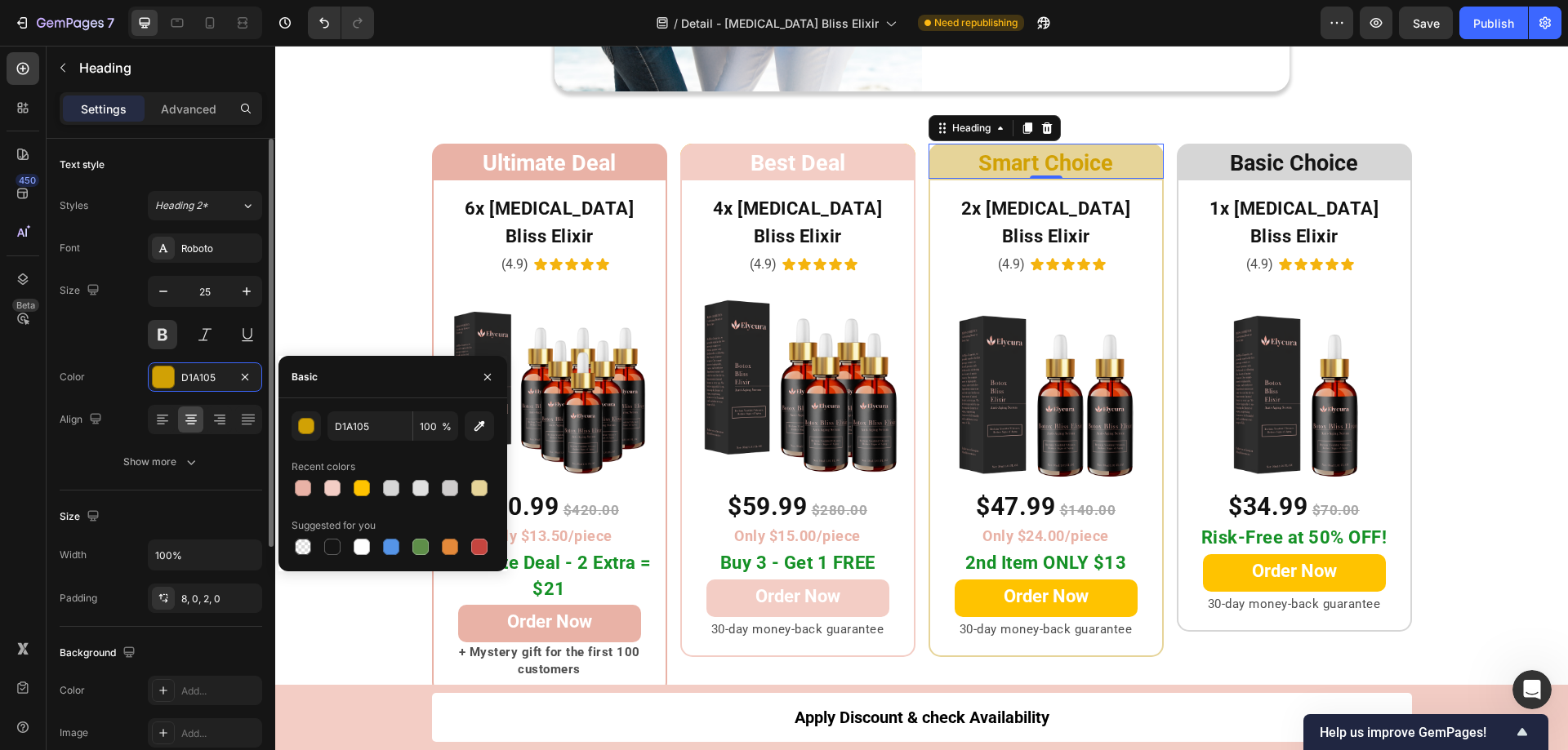
scroll to position [402, 0]
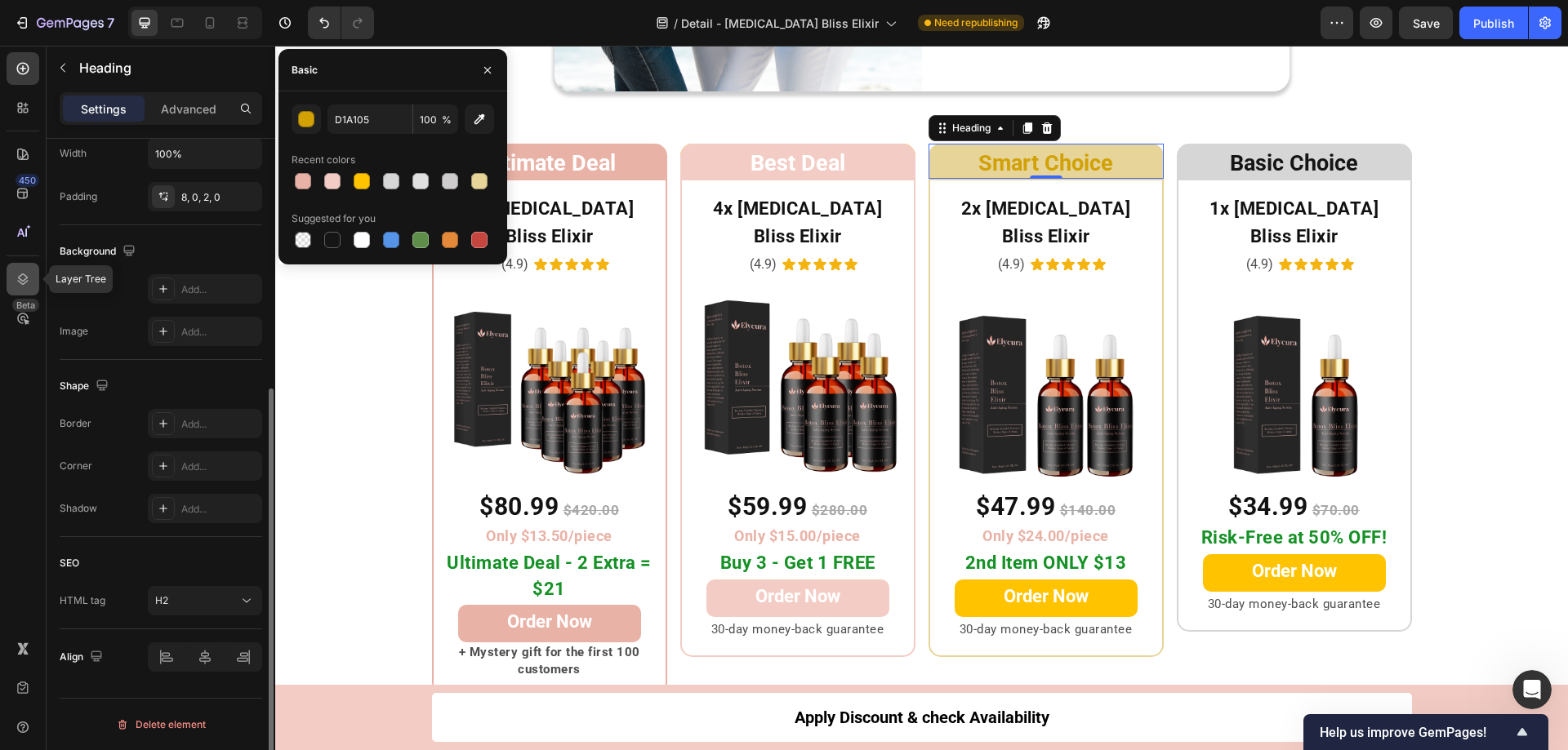
click at [16, 271] on icon at bounding box center [23, 280] width 17 height 17
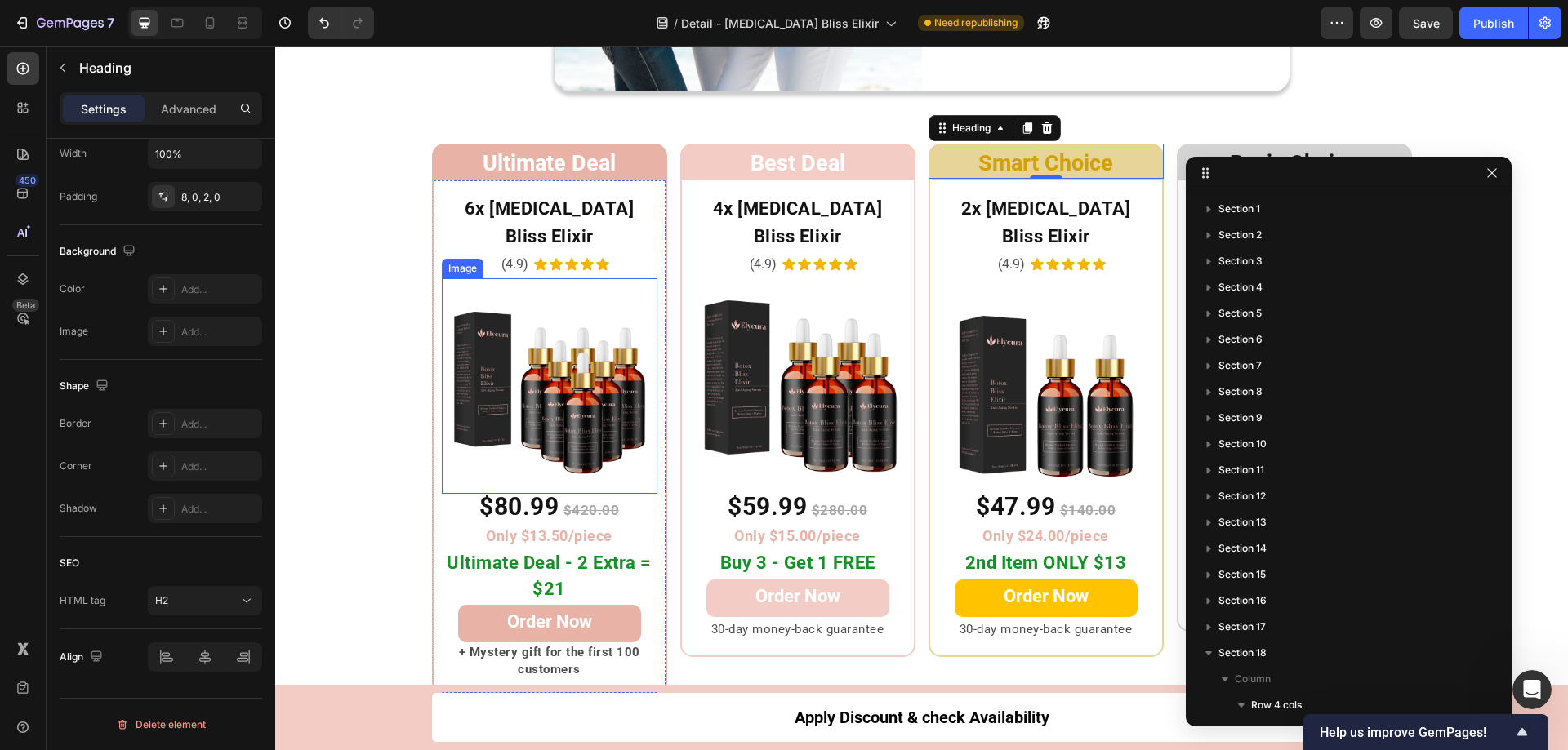
scroll to position [506, 0]
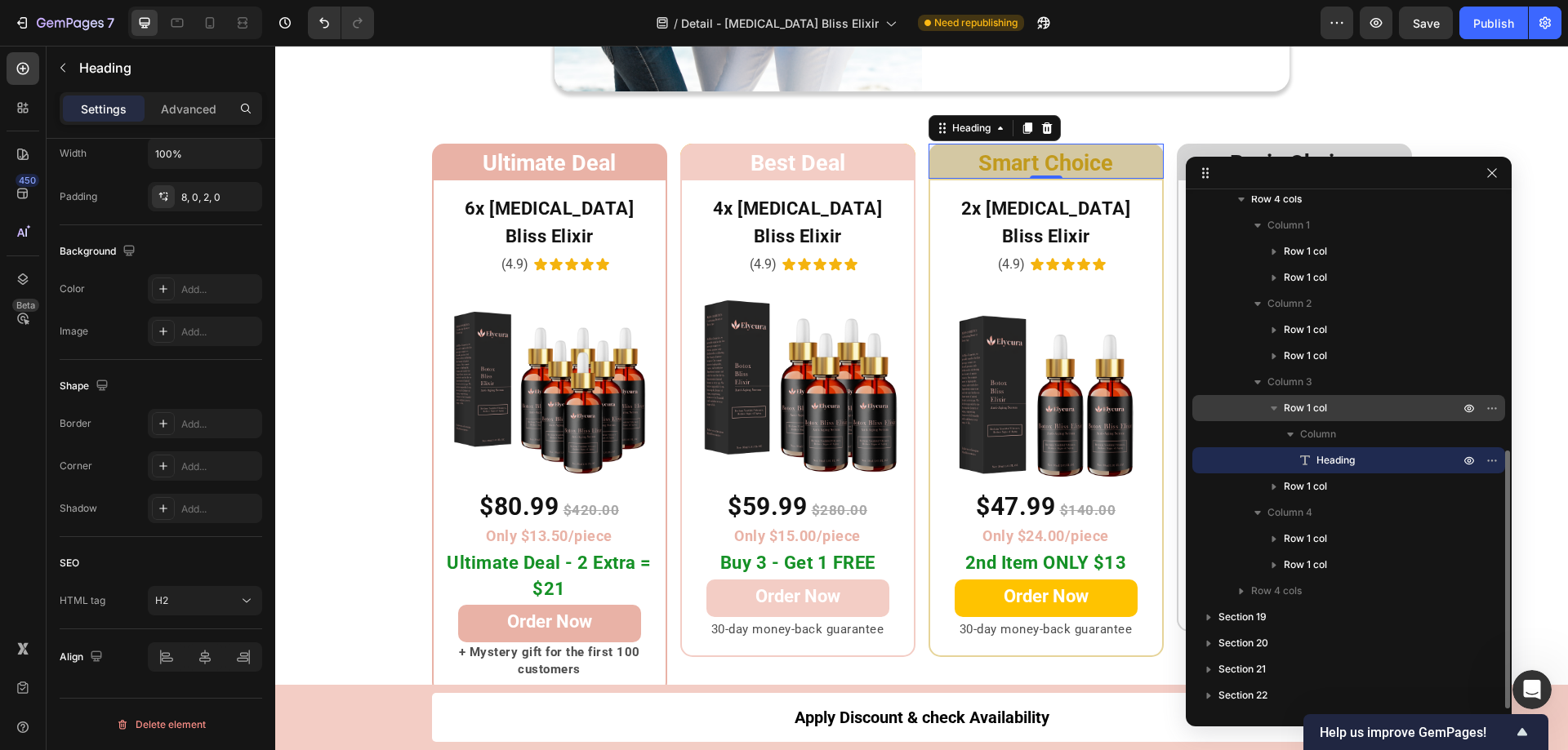
click at [1247, 403] on div "Row 1 col" at bounding box center [1348, 408] width 300 height 26
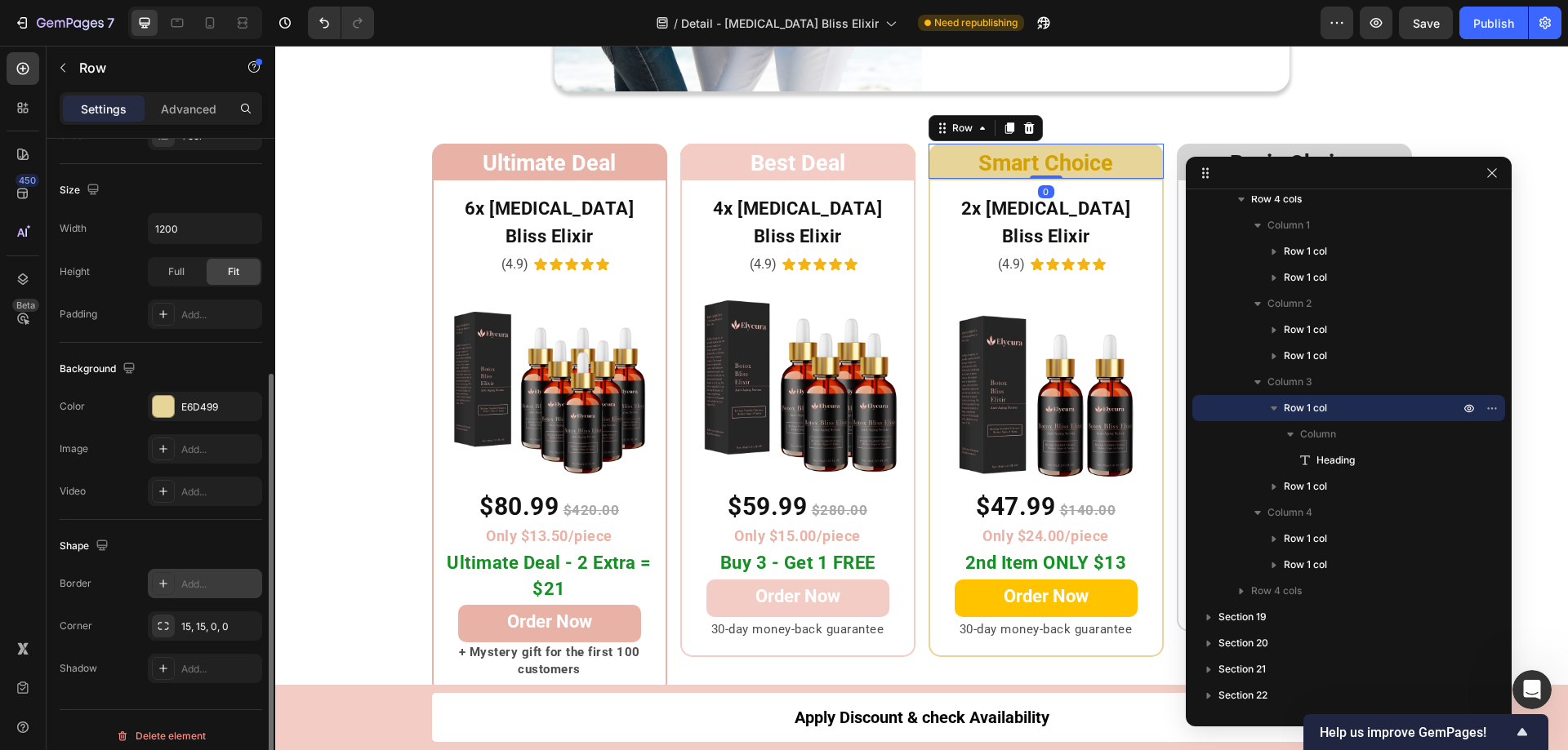
scroll to position [338, 0]
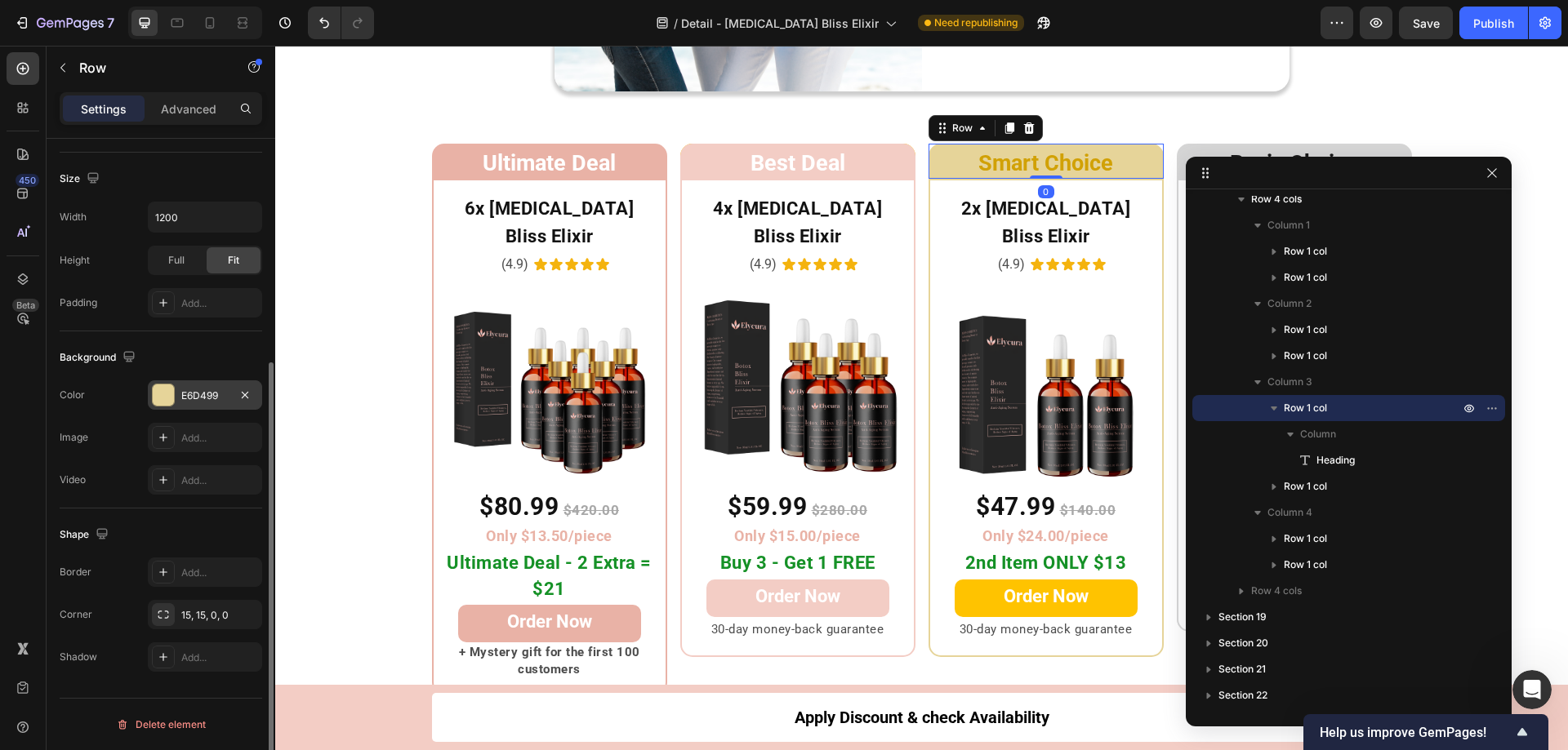
click at [166, 393] on div at bounding box center [163, 394] width 21 height 21
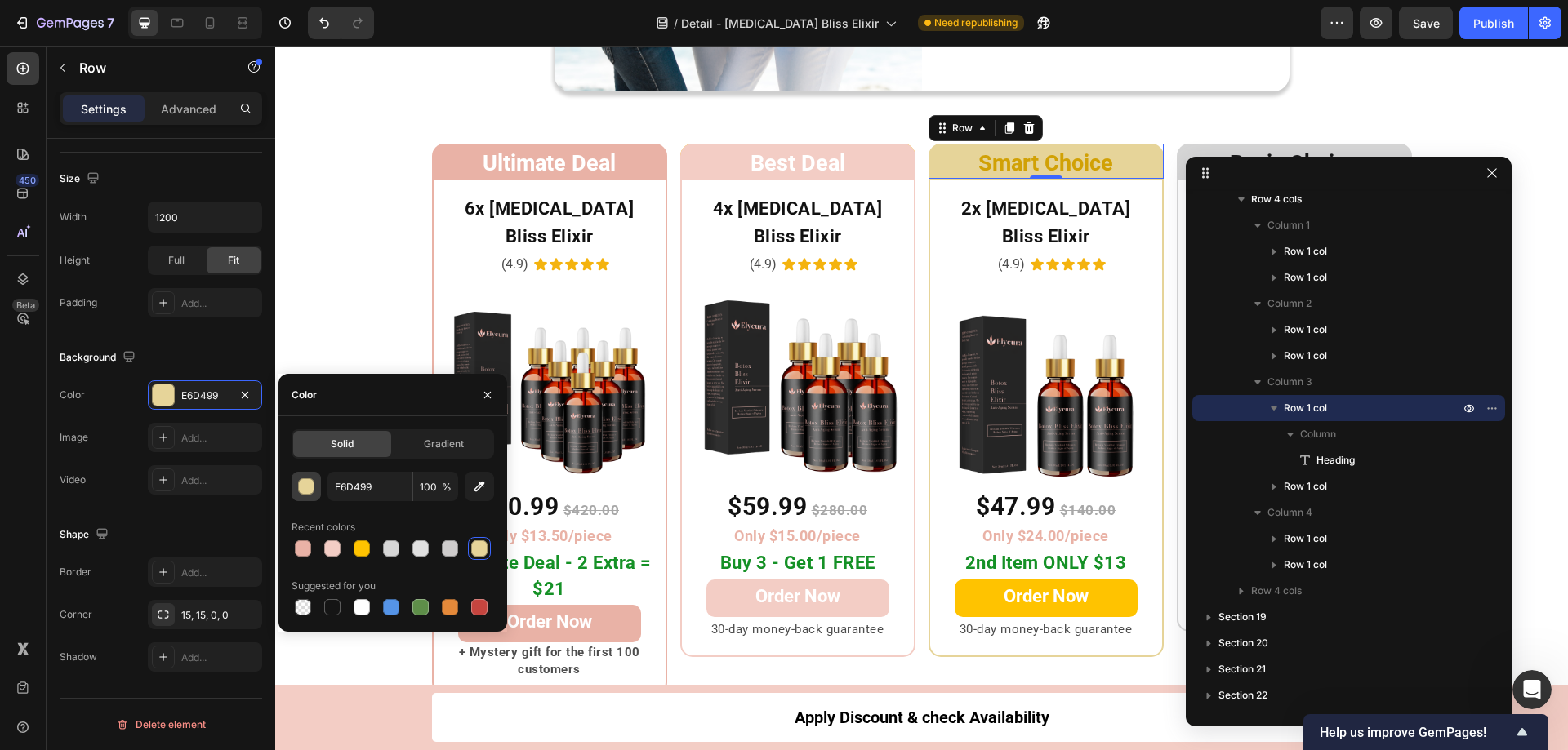
click at [297, 489] on button "button" at bounding box center [306, 487] width 29 height 29
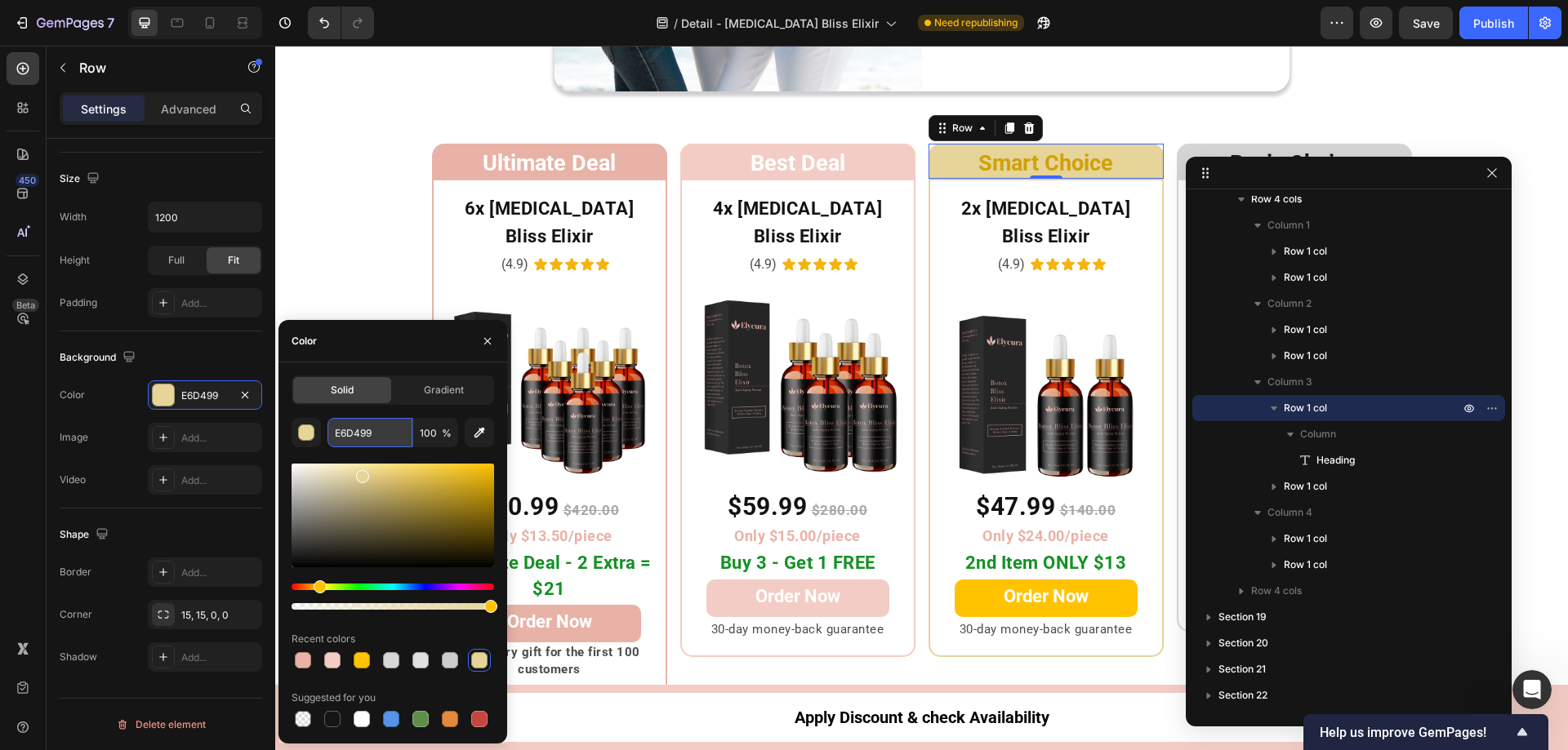
click at [369, 429] on input "E6D499" at bounding box center [370, 433] width 85 height 29
paste input "F3CDC5"
type input "F3CDC5"
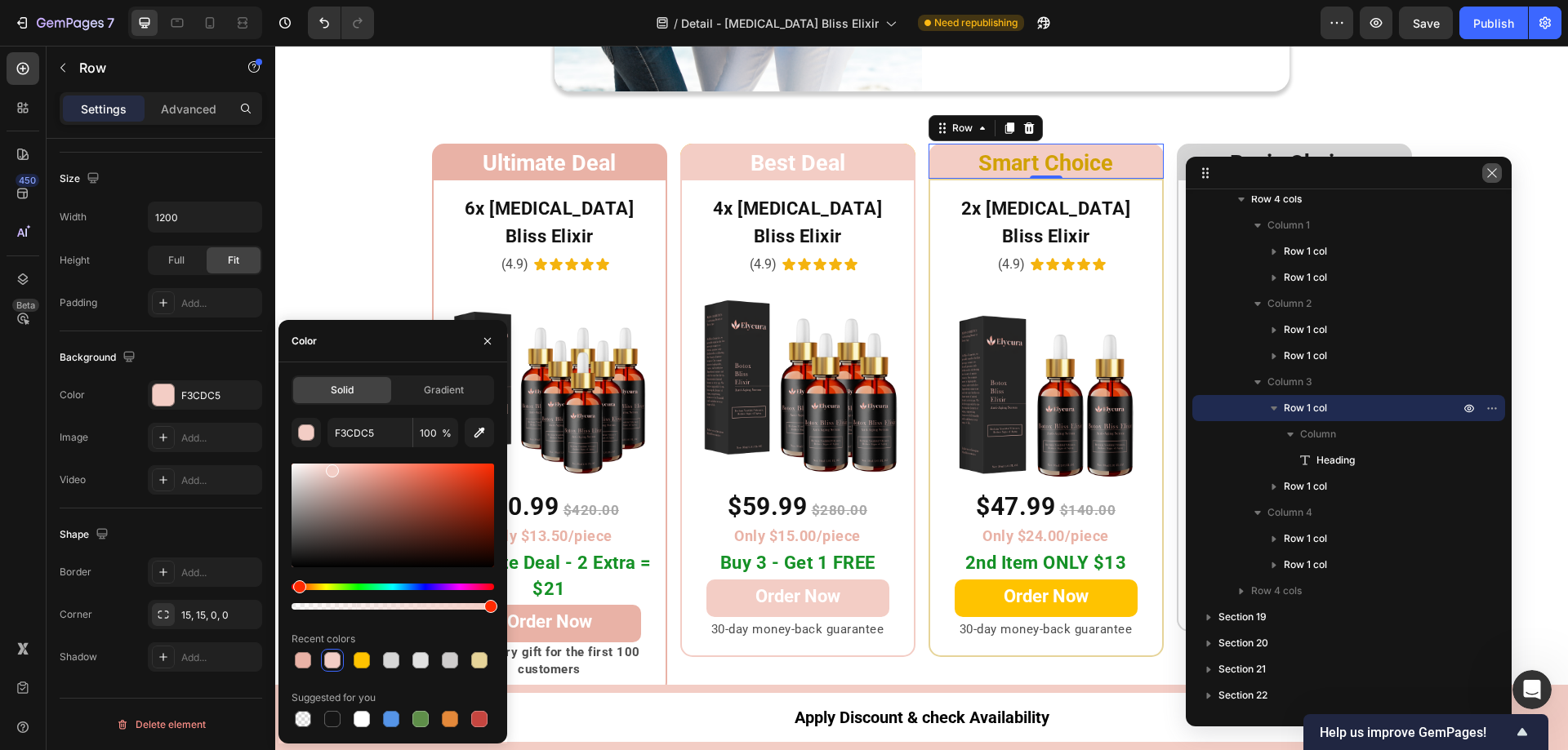
click at [1492, 178] on icon "button" at bounding box center [1492, 173] width 13 height 13
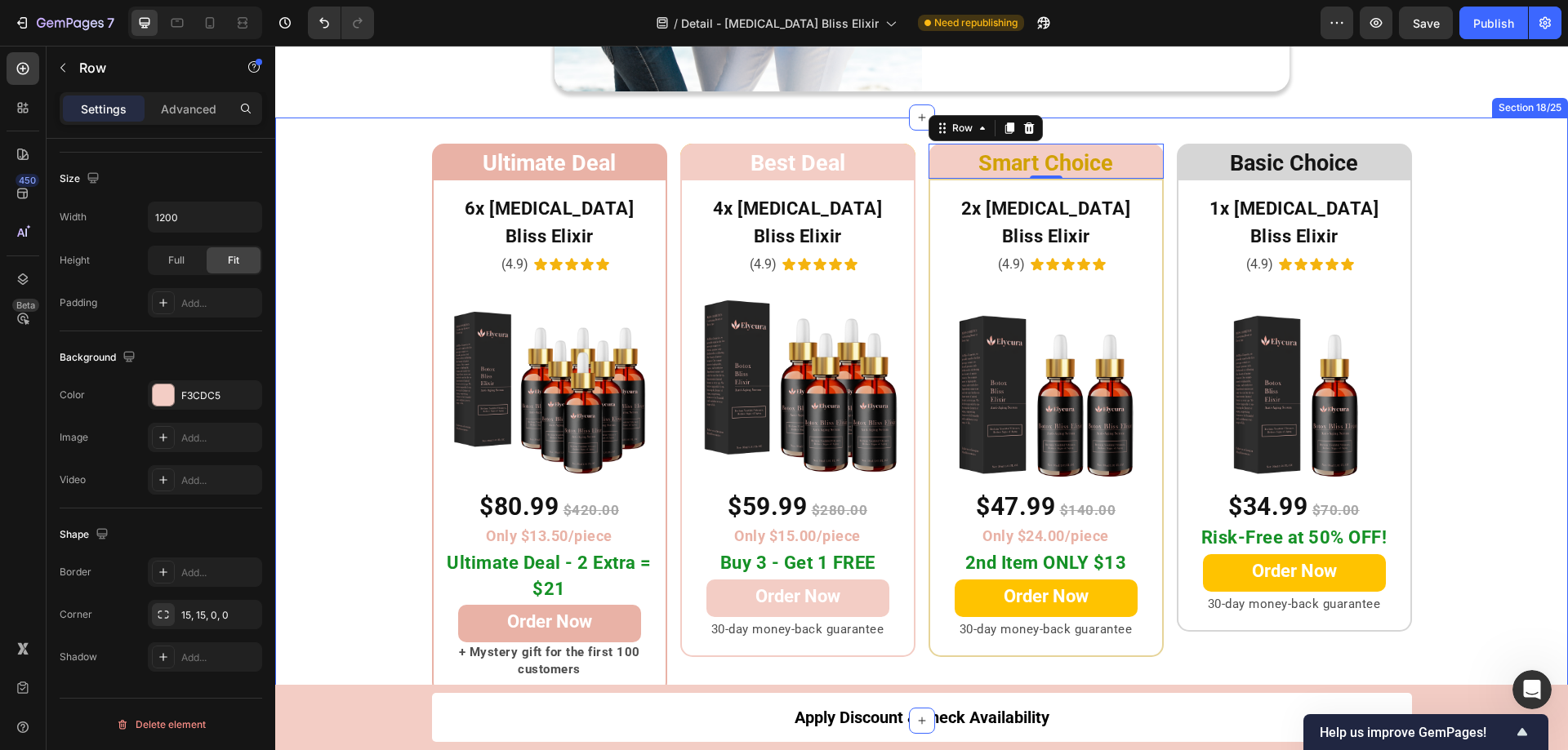
click at [1458, 280] on div "Ultimate Deal Heading Row 6x Botox Bliss Elixir Heading (4.9) Text Block Icon I…" at bounding box center [922, 420] width 1293 height 552
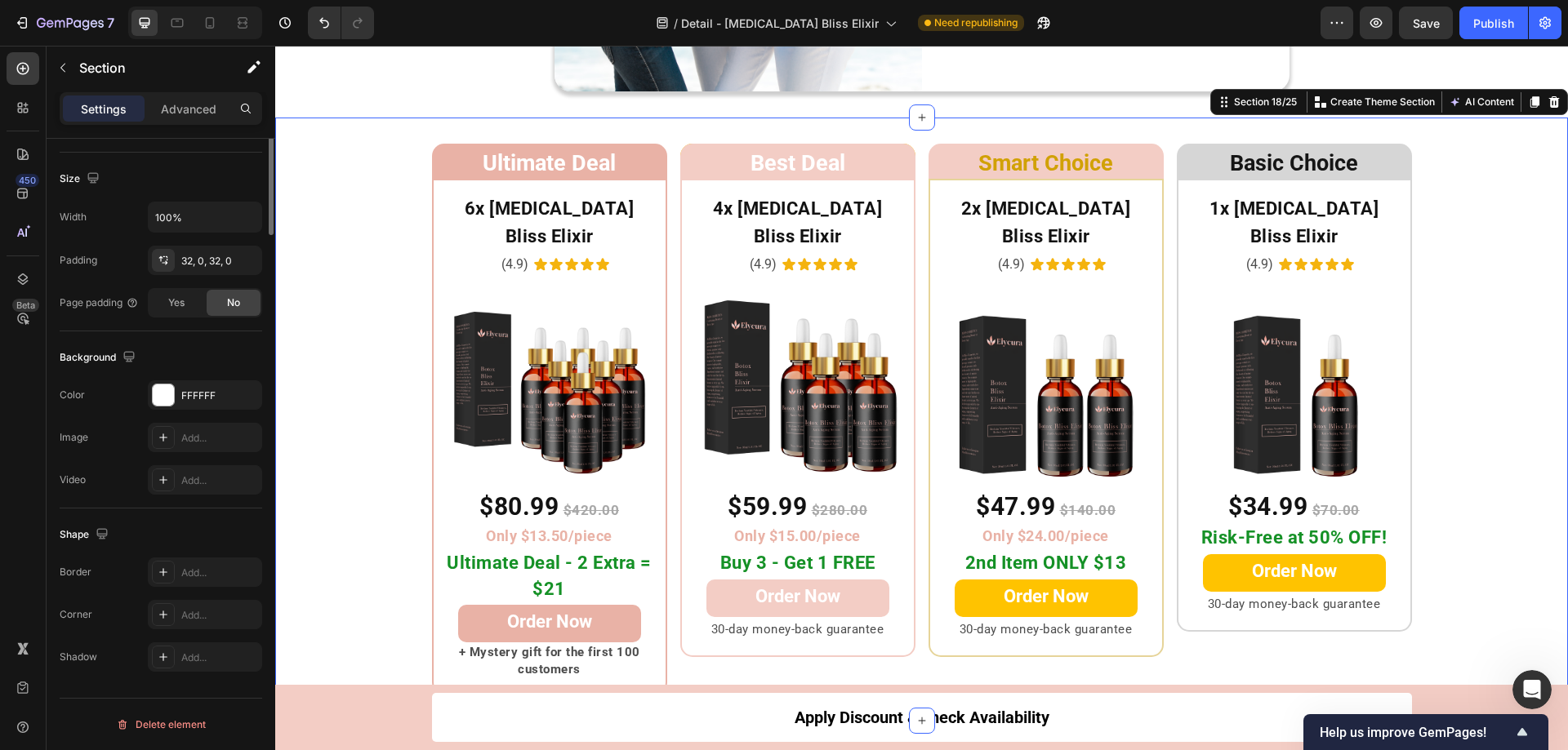
scroll to position [0, 0]
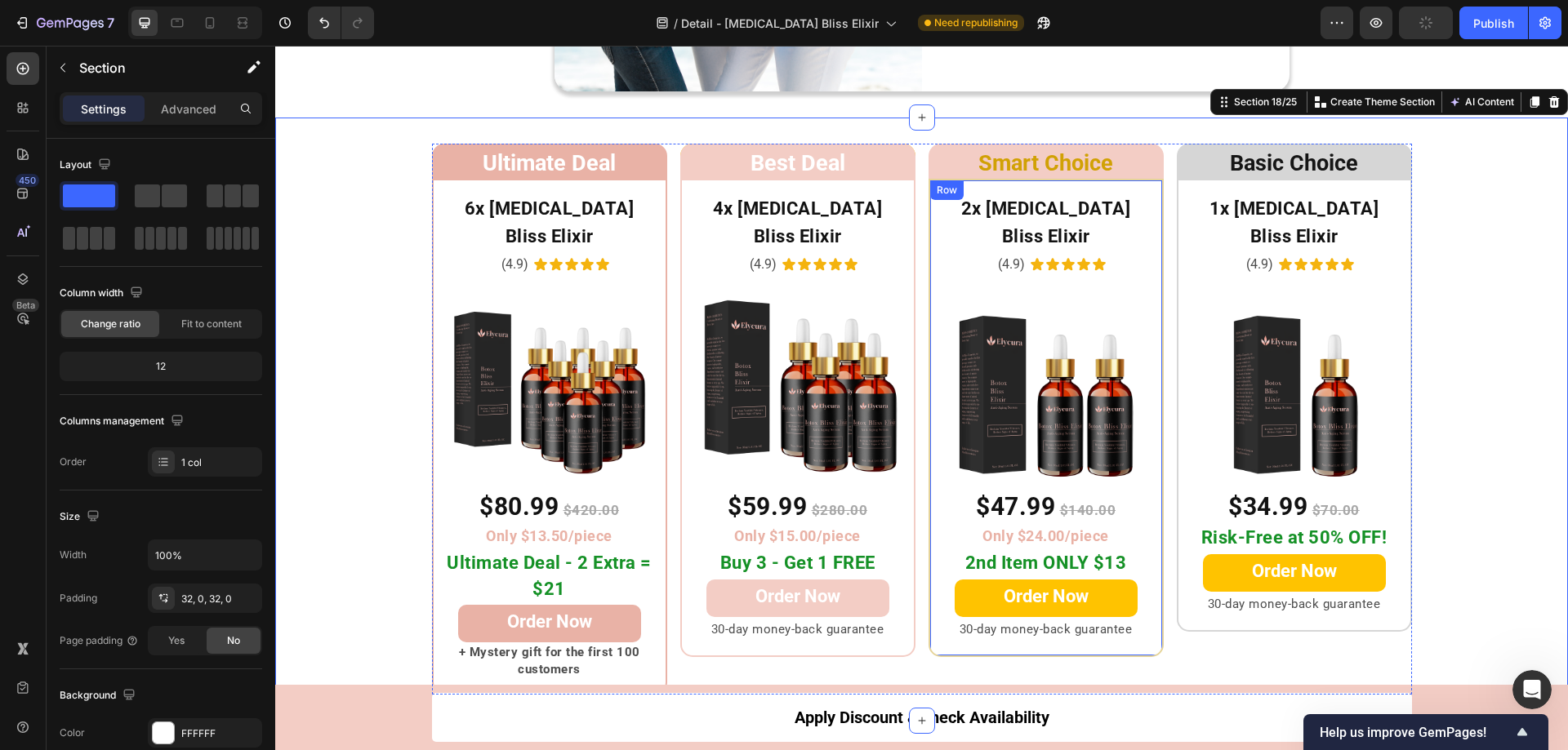
click at [928, 209] on div "2x Botox Bliss Elixir Heading (4.9) Text Block Icon Icon Icon Icon Icon Icon Li…" at bounding box center [1045, 418] width 235 height 479
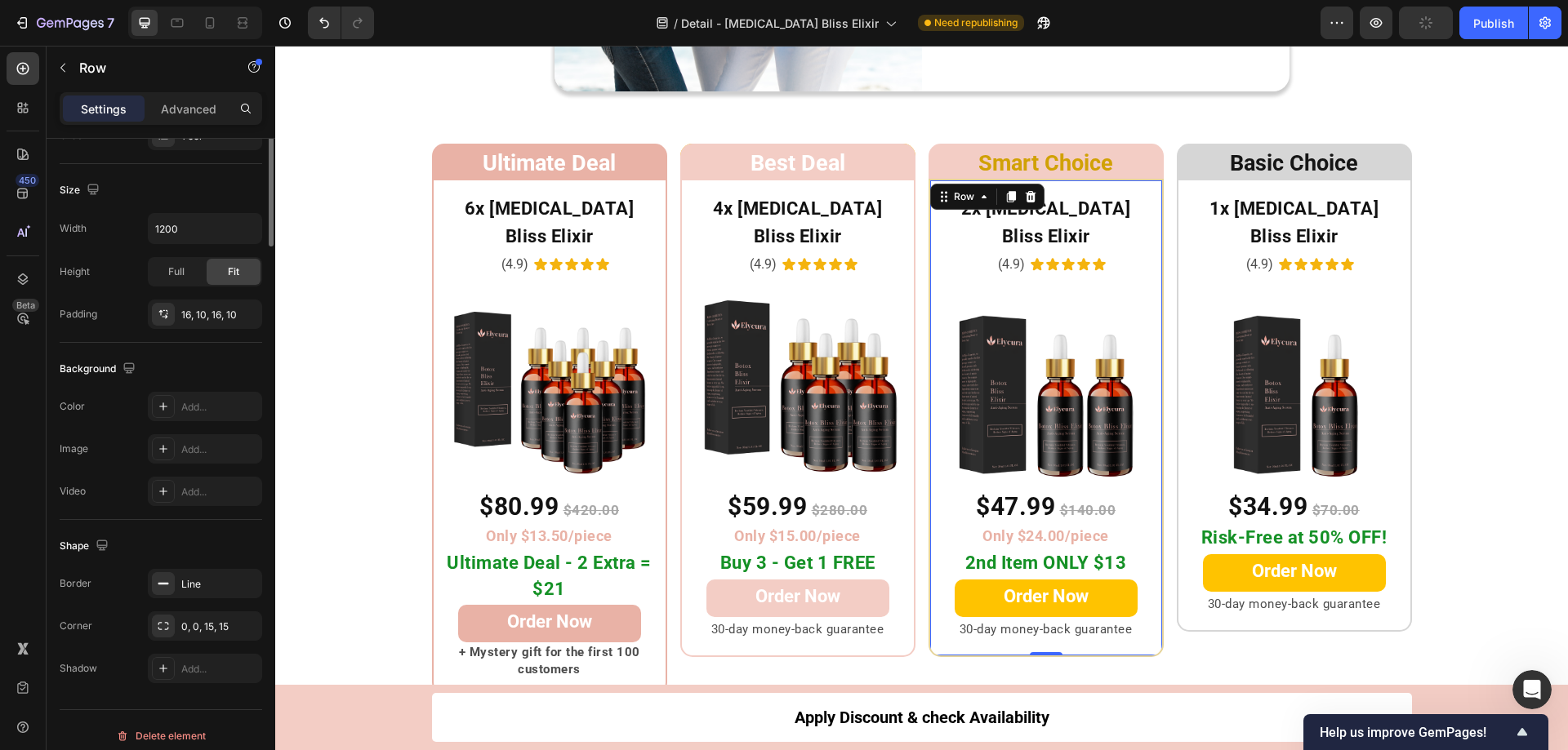
scroll to position [338, 0]
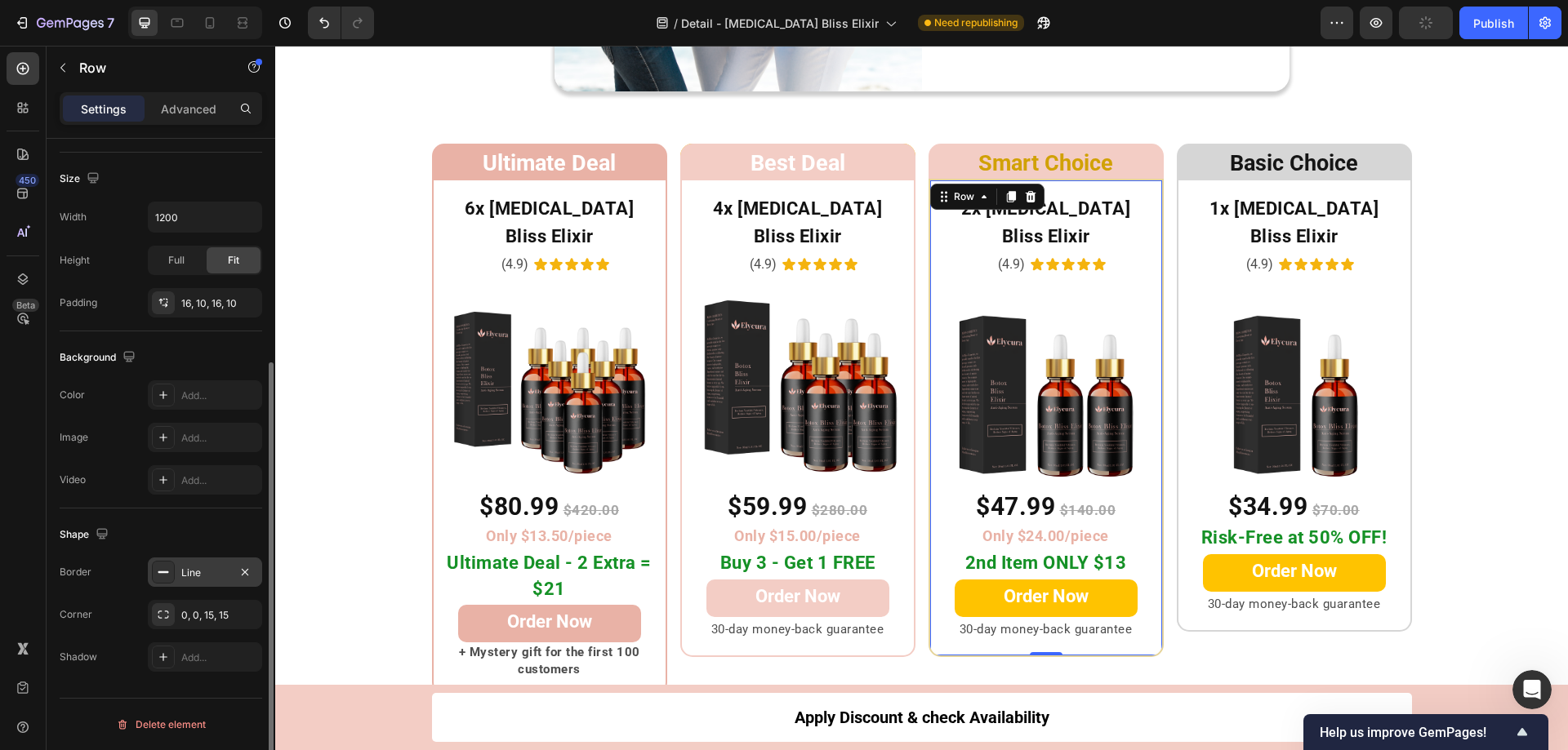
click at [160, 576] on icon at bounding box center [163, 572] width 13 height 13
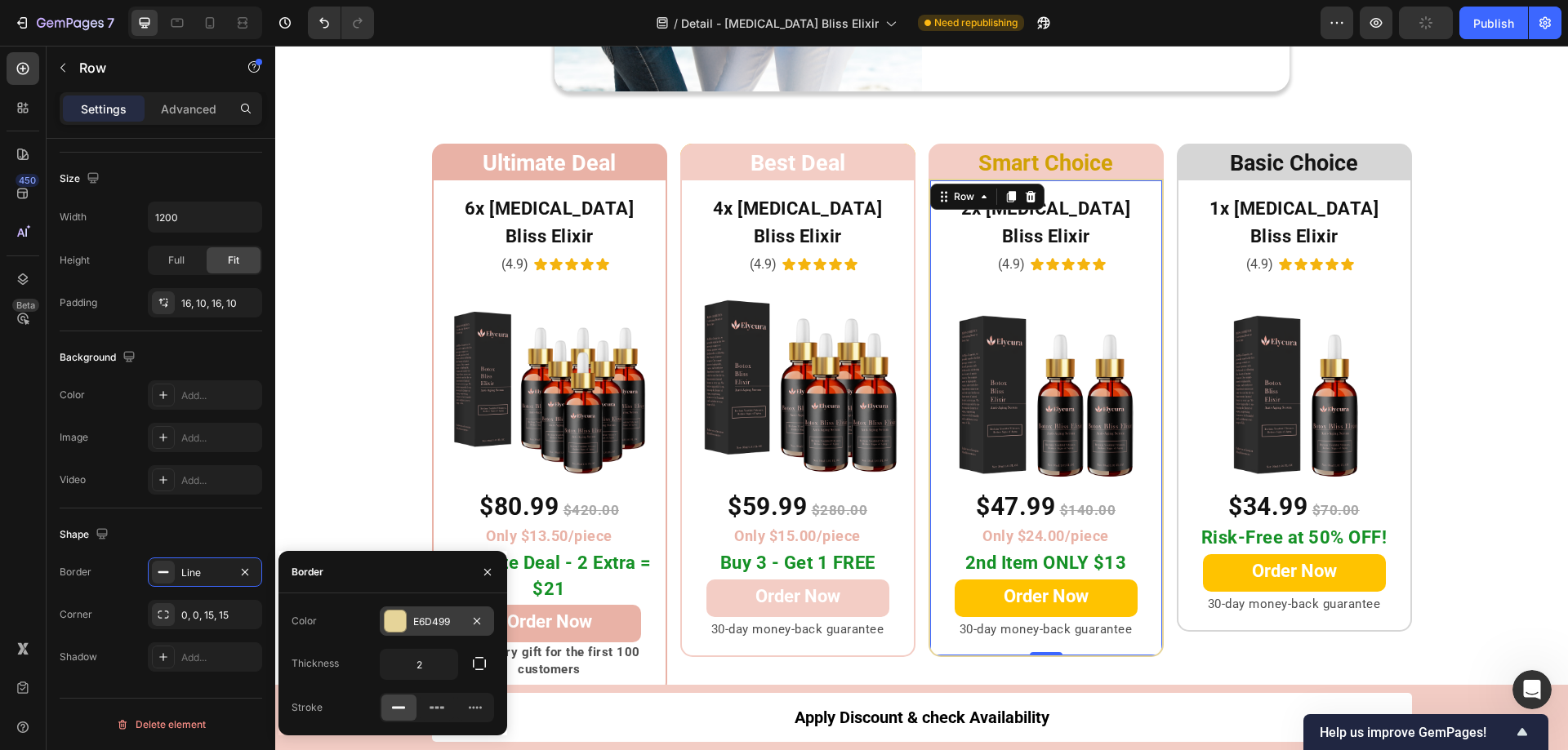
click at [406, 623] on div at bounding box center [395, 621] width 23 height 23
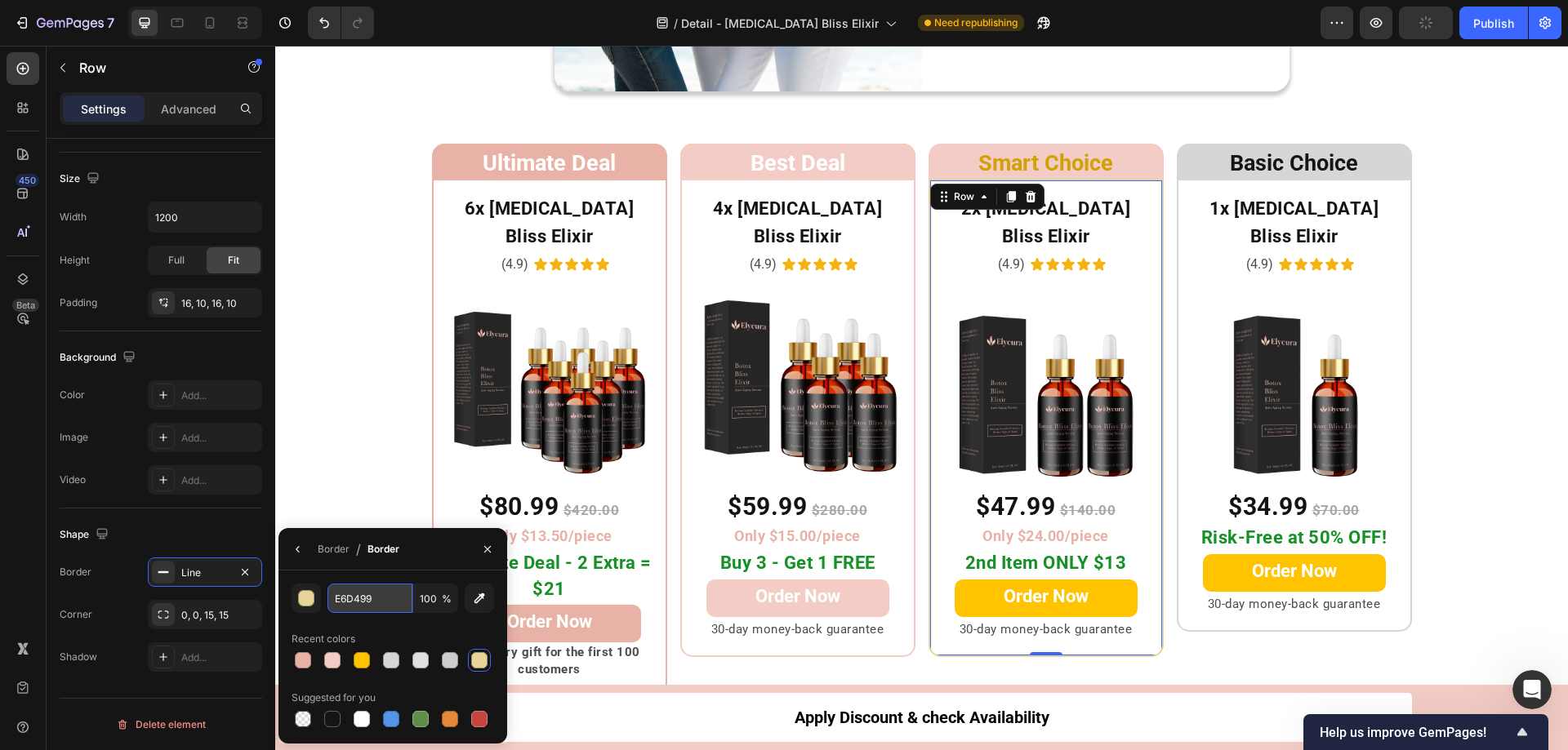
click at [390, 601] on input "E6D499" at bounding box center [370, 599] width 85 height 29
paste input "F3CDC5"
type input "F3CDC5"
click at [958, 579] on link "Order Now" at bounding box center [1045, 598] width 182 height 38
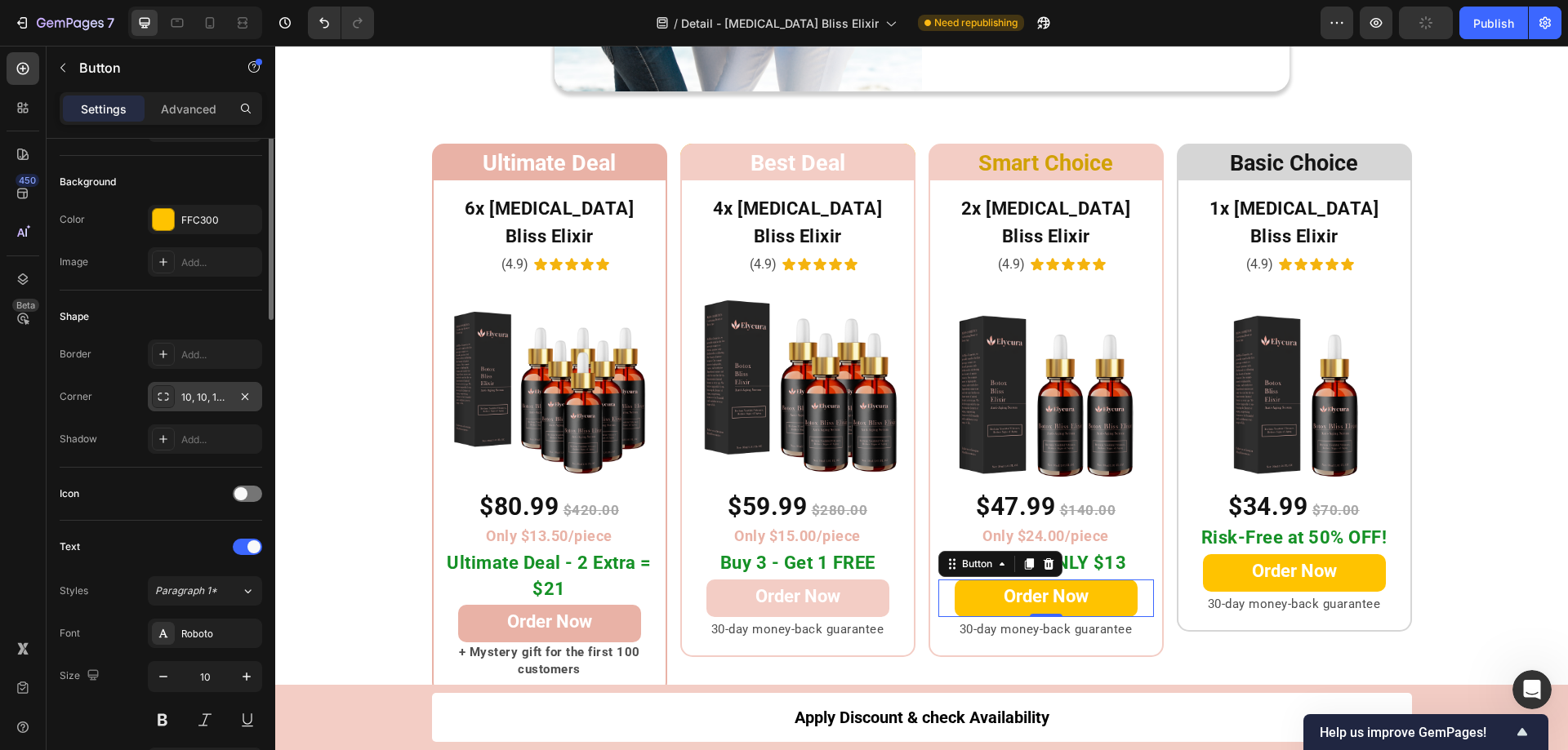
scroll to position [0, 0]
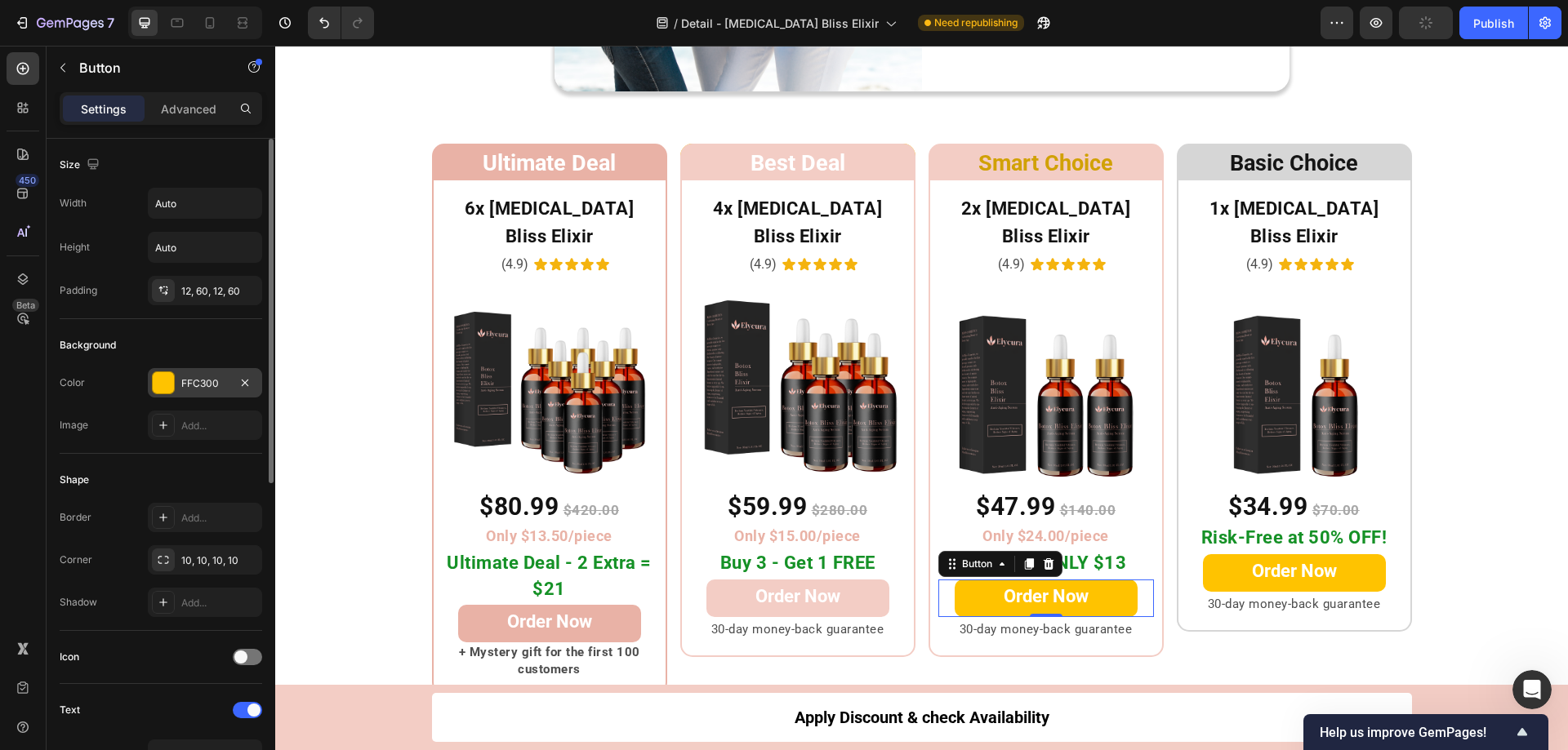
click at [159, 383] on div at bounding box center [163, 382] width 21 height 21
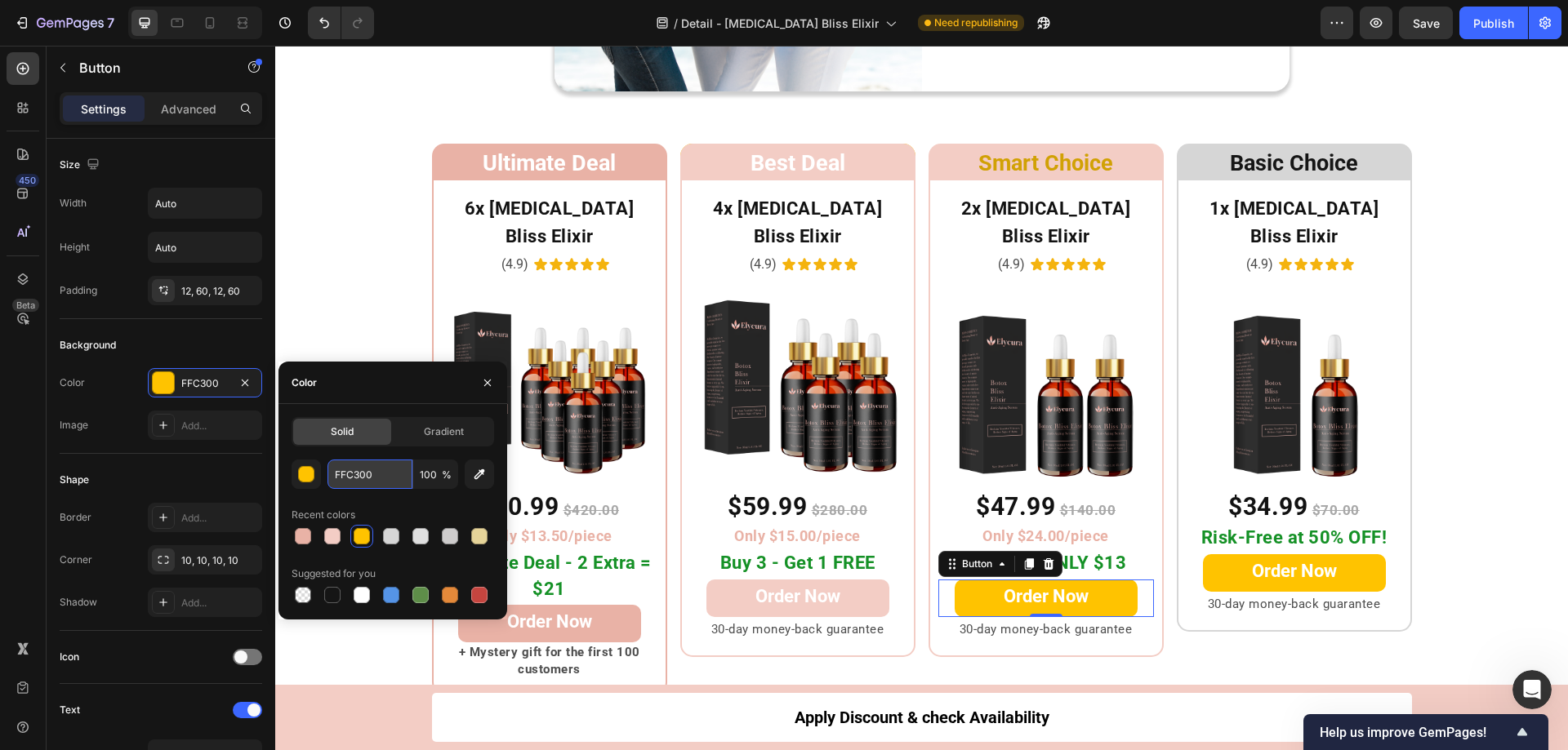
click at [371, 479] on input "FFC300" at bounding box center [370, 474] width 85 height 29
paste input "3CDC5"
type input "F3CDC5"
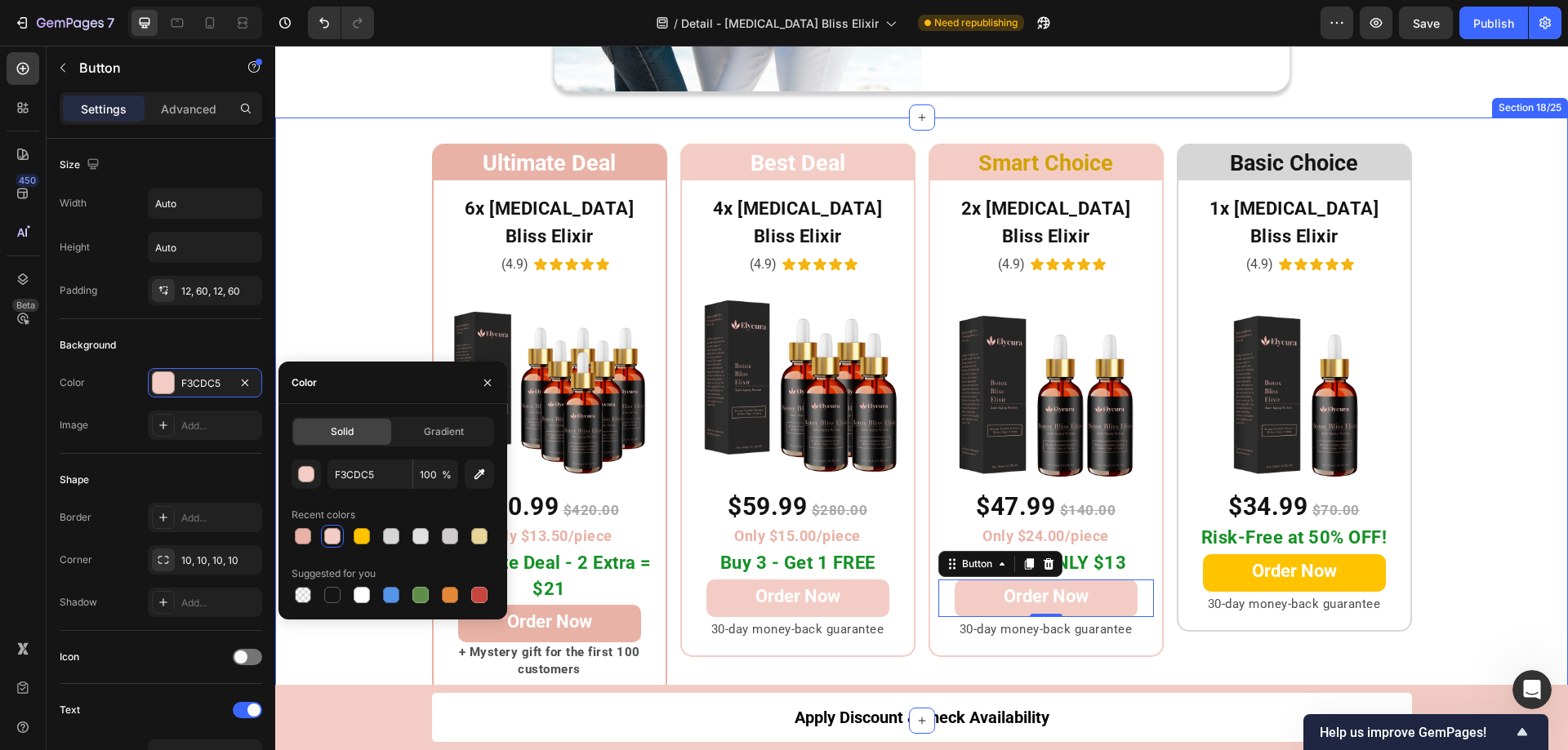
click at [392, 302] on div "Ultimate Deal Heading Row 6x Botox Bliss Elixir Heading (4.9) Text Block Icon I…" at bounding box center [922, 420] width 1293 height 552
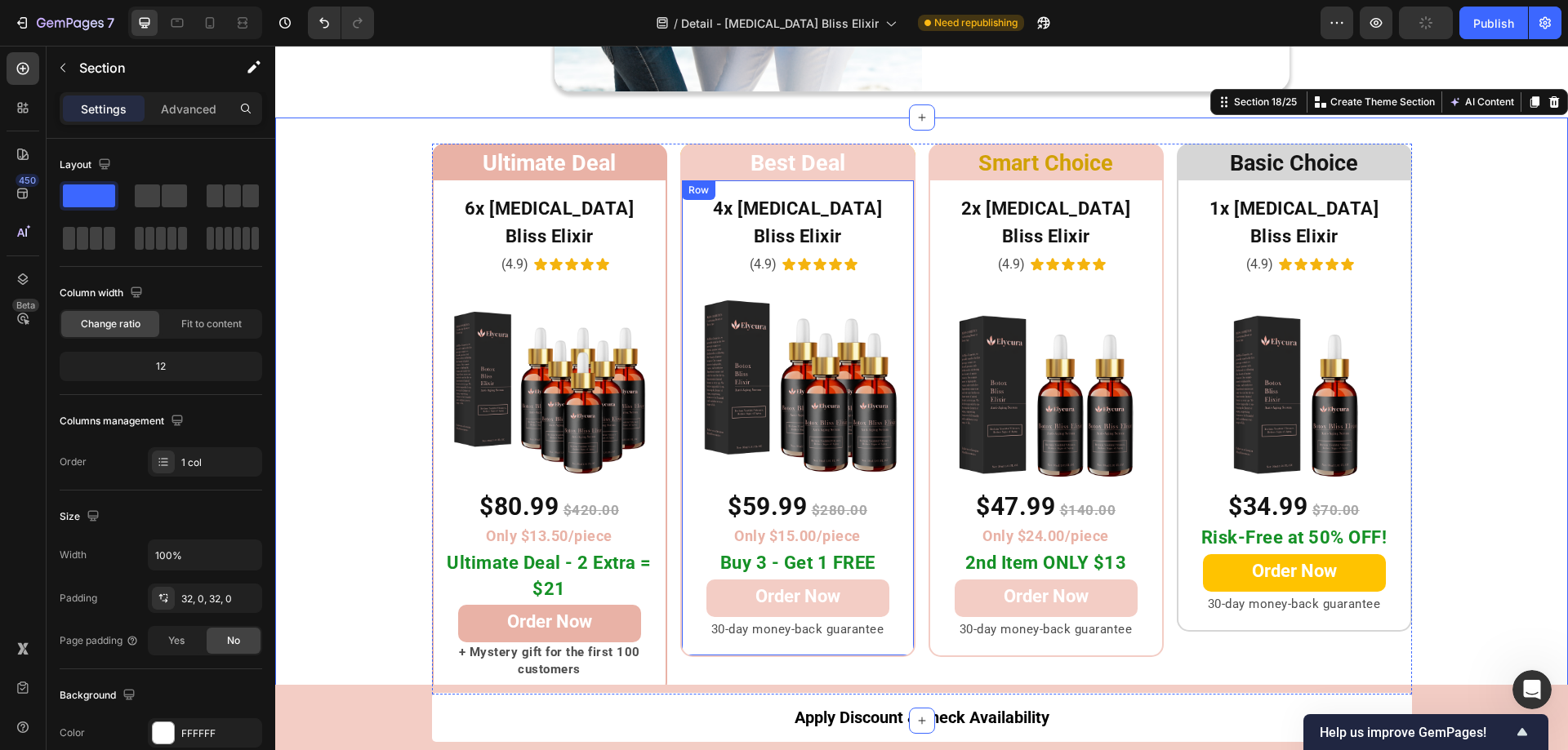
click at [903, 255] on div "4x Botox Bliss Elixir Heading (4.9) Text Block Icon Icon Icon Icon Icon Icon Li…" at bounding box center [798, 418] width 235 height 479
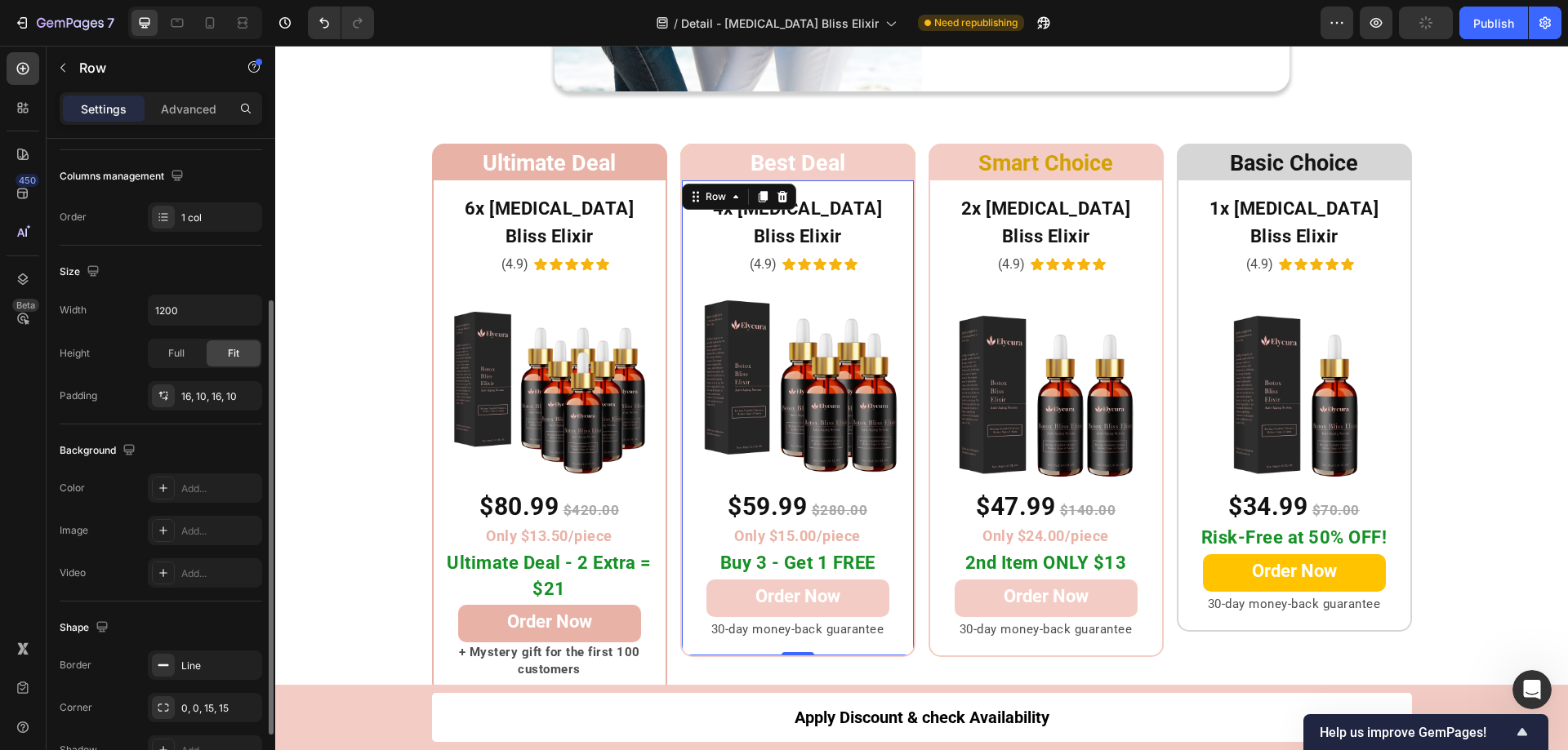
scroll to position [338, 0]
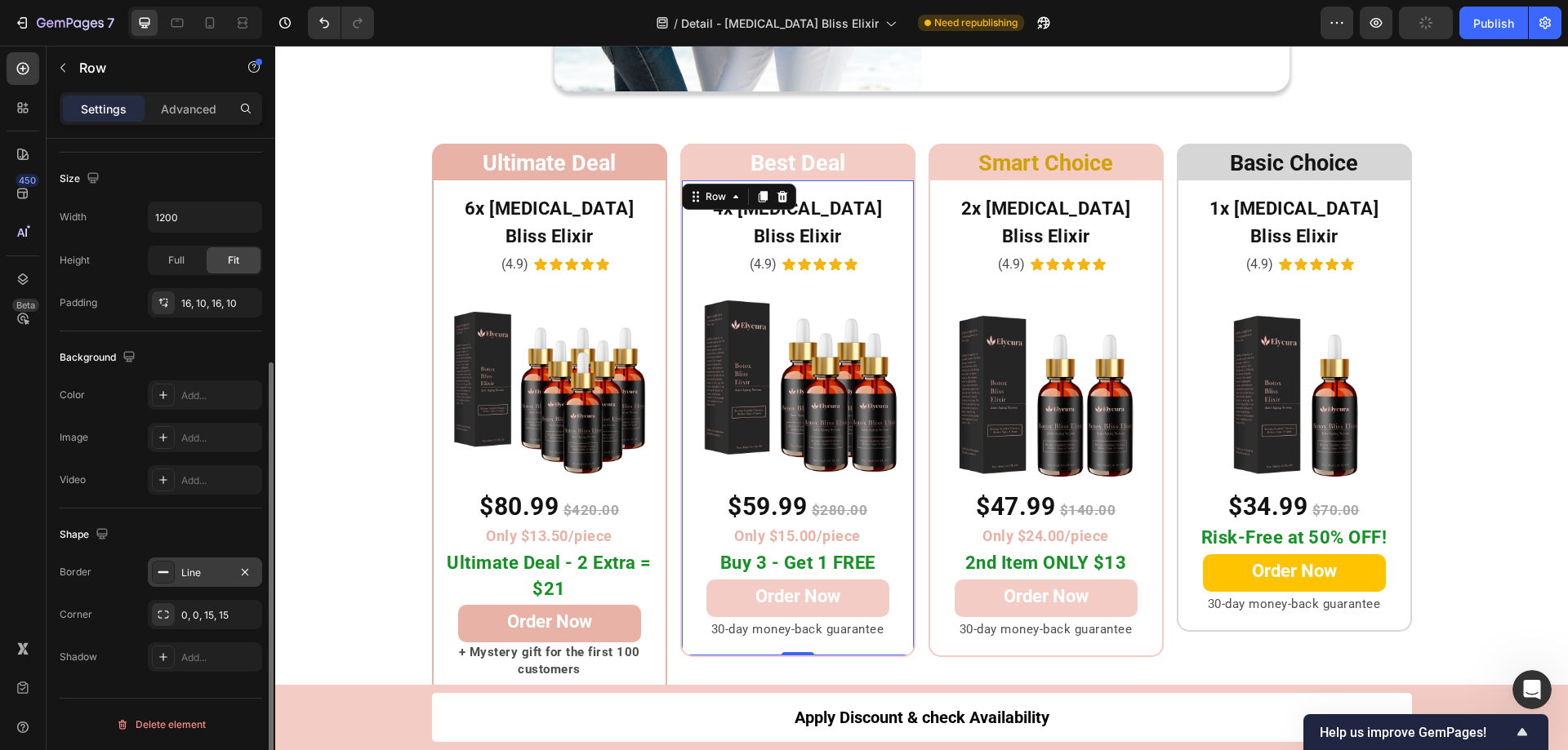
click at [160, 575] on icon at bounding box center [163, 572] width 13 height 13
click at [166, 566] on icon at bounding box center [163, 572] width 13 height 13
click at [161, 568] on icon at bounding box center [163, 572] width 13 height 13
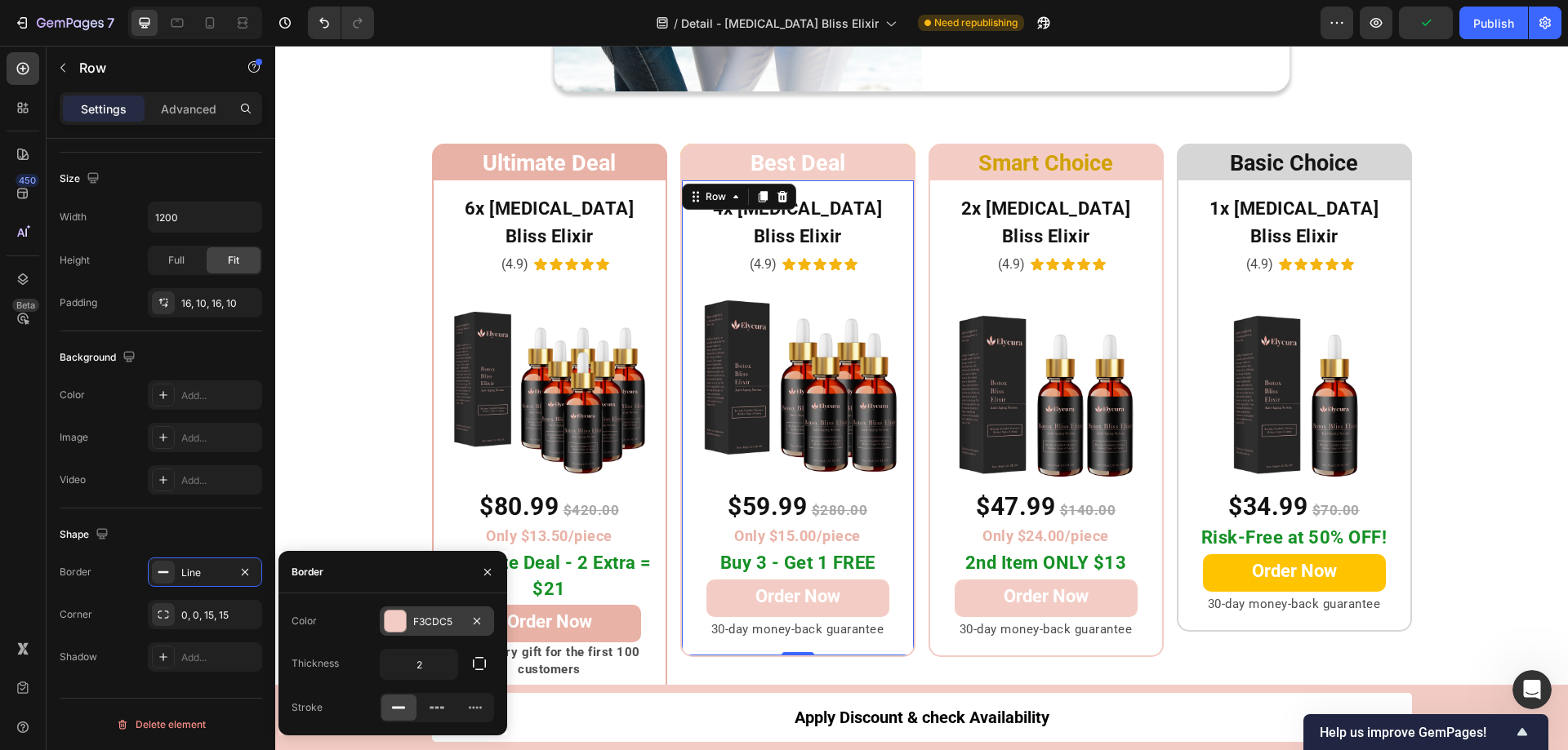
click at [390, 621] on div at bounding box center [394, 621] width 21 height 21
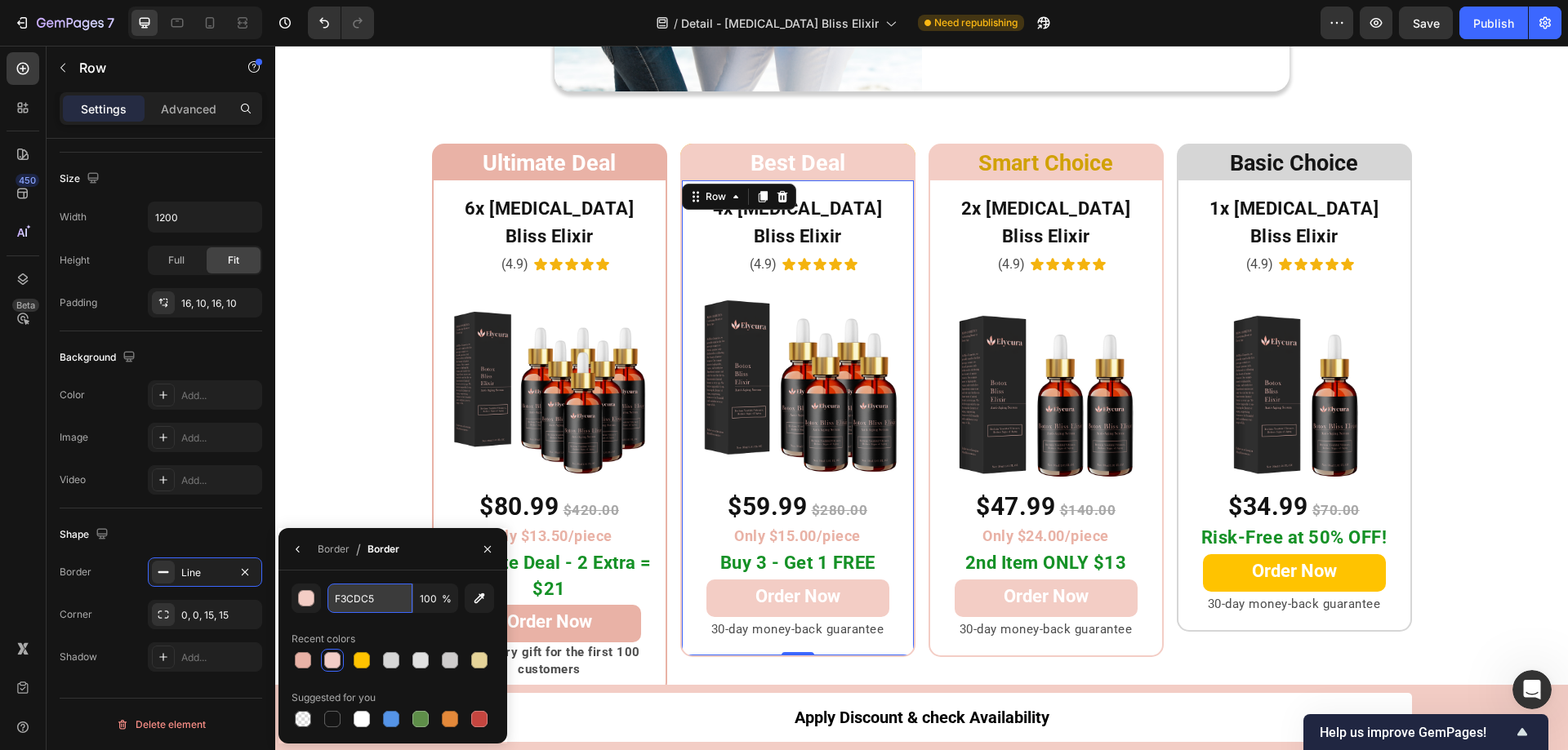
click at [385, 601] on input "F3CDC5" at bounding box center [370, 599] width 85 height 29
click at [311, 594] on div "button" at bounding box center [307, 600] width 17 height 17
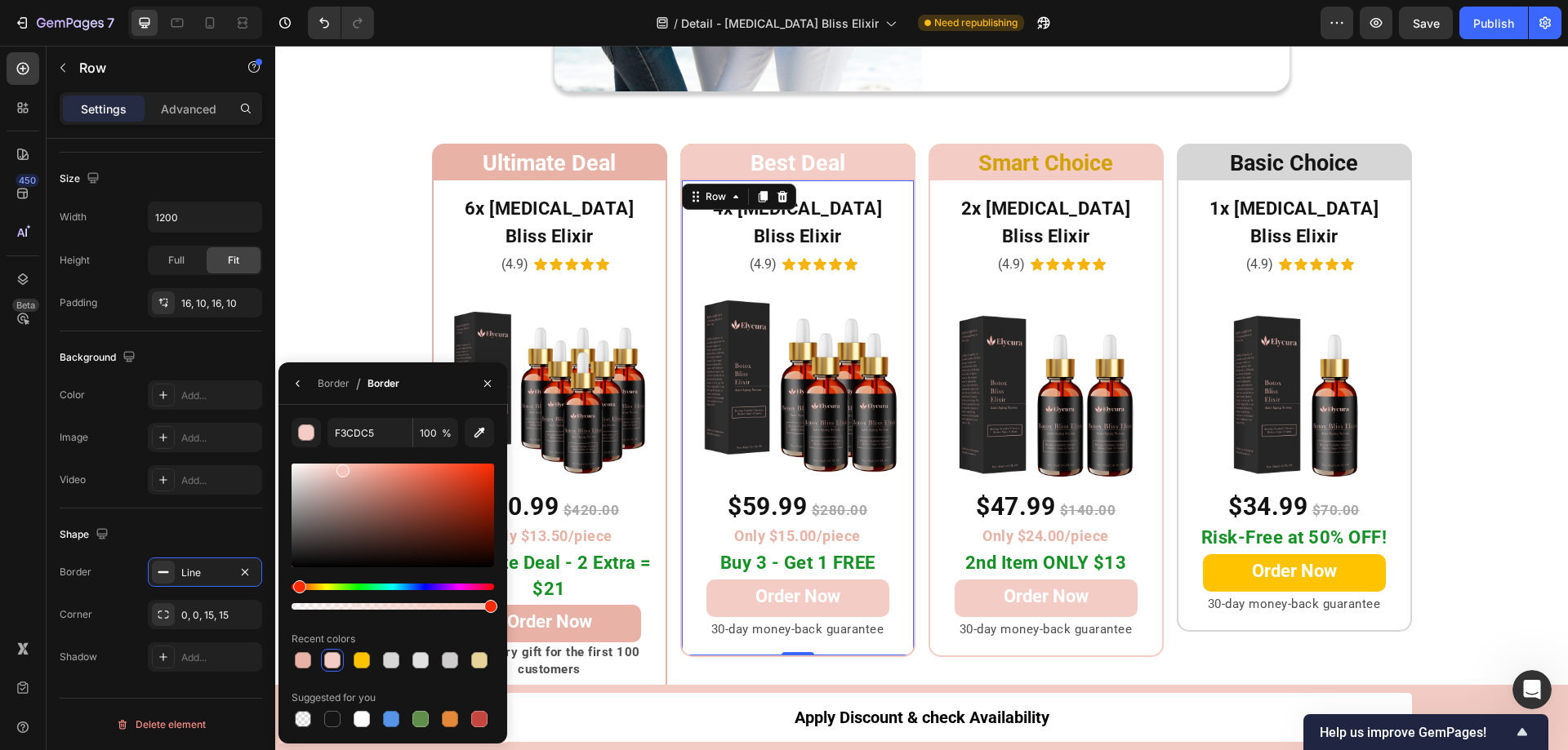
click at [341, 468] on div at bounding box center [343, 471] width 13 height 13
type input "F4C3BA"
click at [384, 439] on input "F4C3BA" at bounding box center [370, 433] width 85 height 29
click at [708, 162] on h2 "Best Deal" at bounding box center [798, 161] width 235 height 36
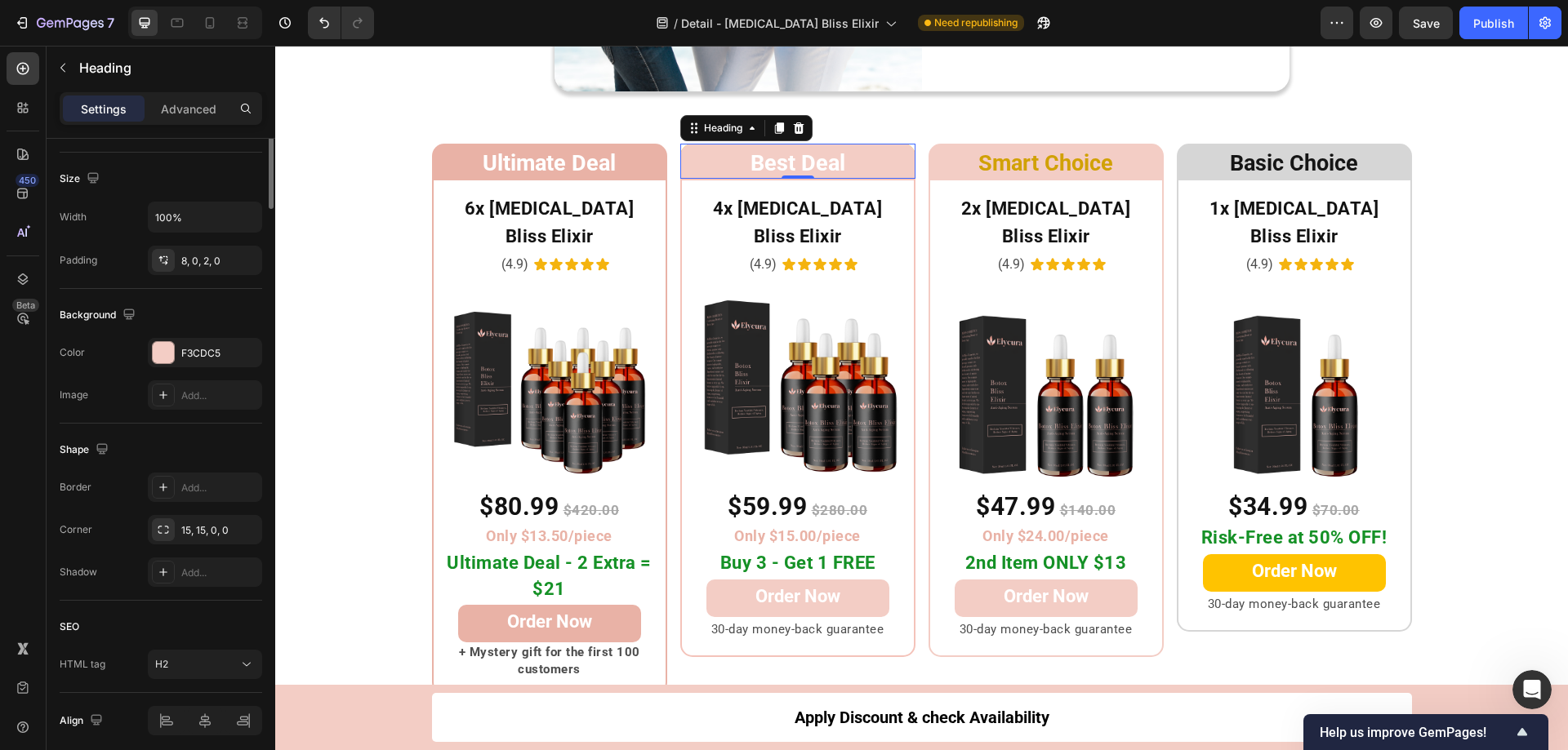
scroll to position [0, 0]
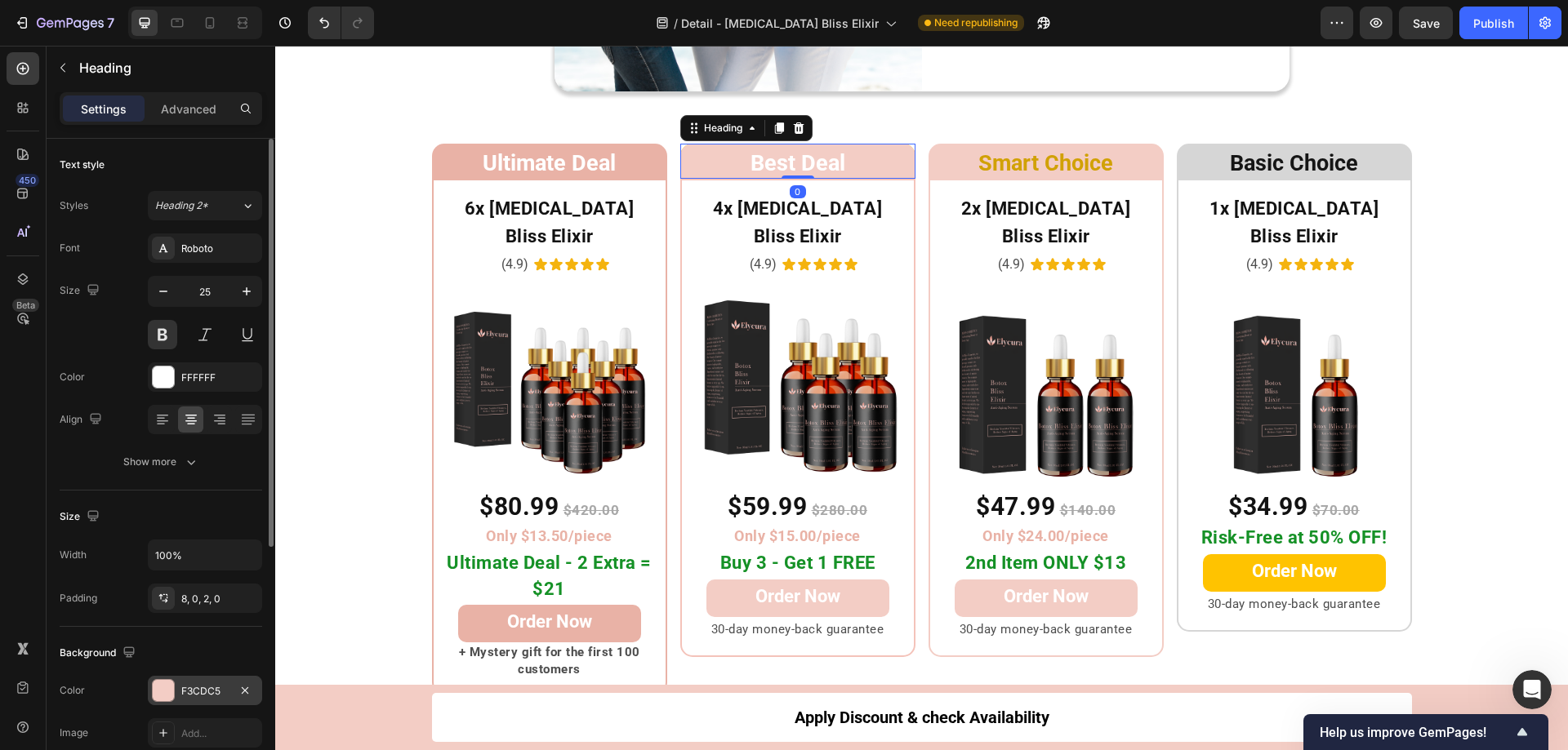
click at [159, 687] on div at bounding box center [163, 690] width 21 height 21
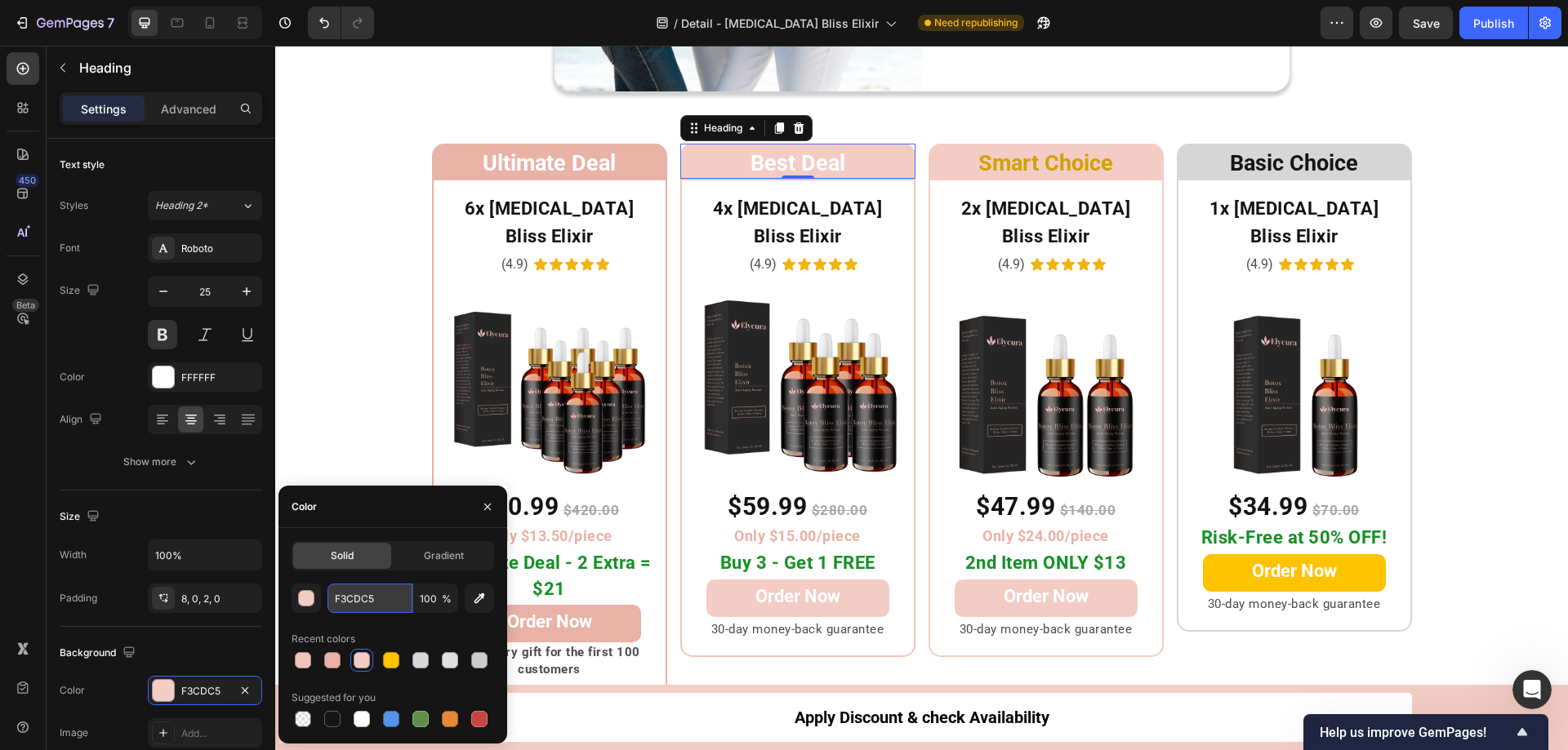
click at [369, 599] on input "F3CDC5" at bounding box center [370, 599] width 85 height 29
paste input "4C3BA"
type input "F4C3BA"
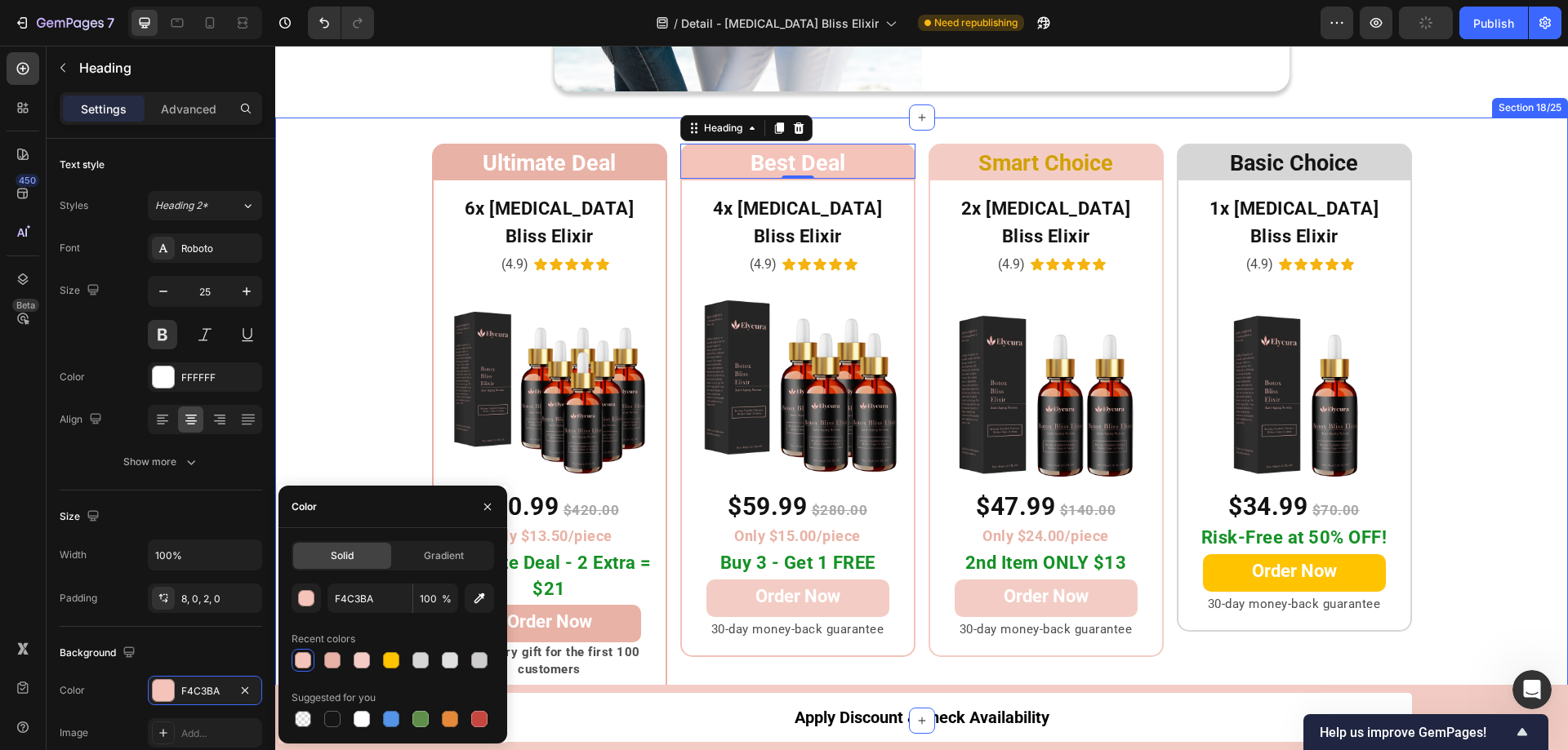
click at [345, 346] on div "Ultimate Deal Heading Row 6x Botox Bliss Elixir Heading (4.9) Text Block Icon I…" at bounding box center [922, 420] width 1293 height 552
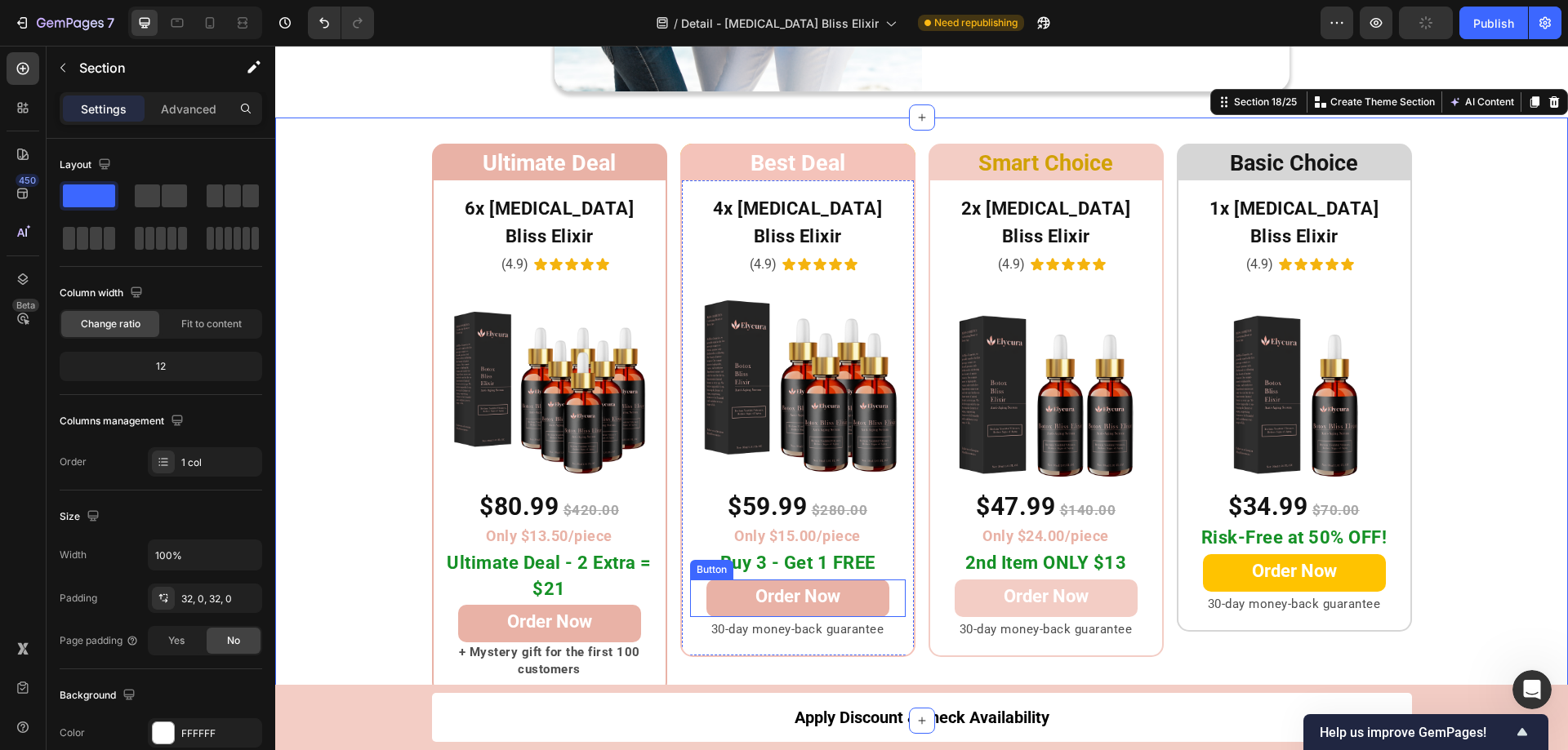
click at [859, 579] on link "Order Now" at bounding box center [797, 598] width 182 height 38
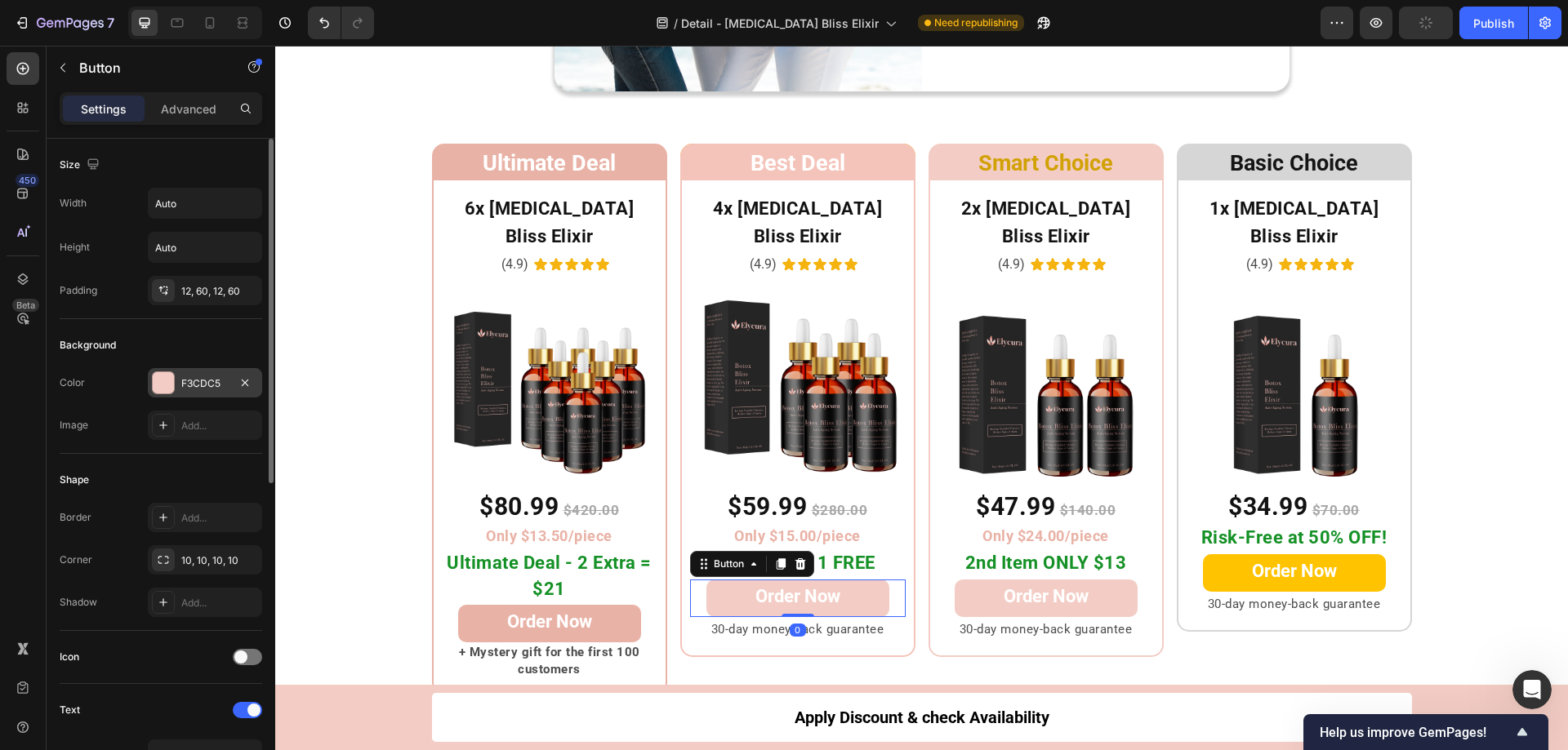
click at [165, 376] on div at bounding box center [163, 382] width 21 height 21
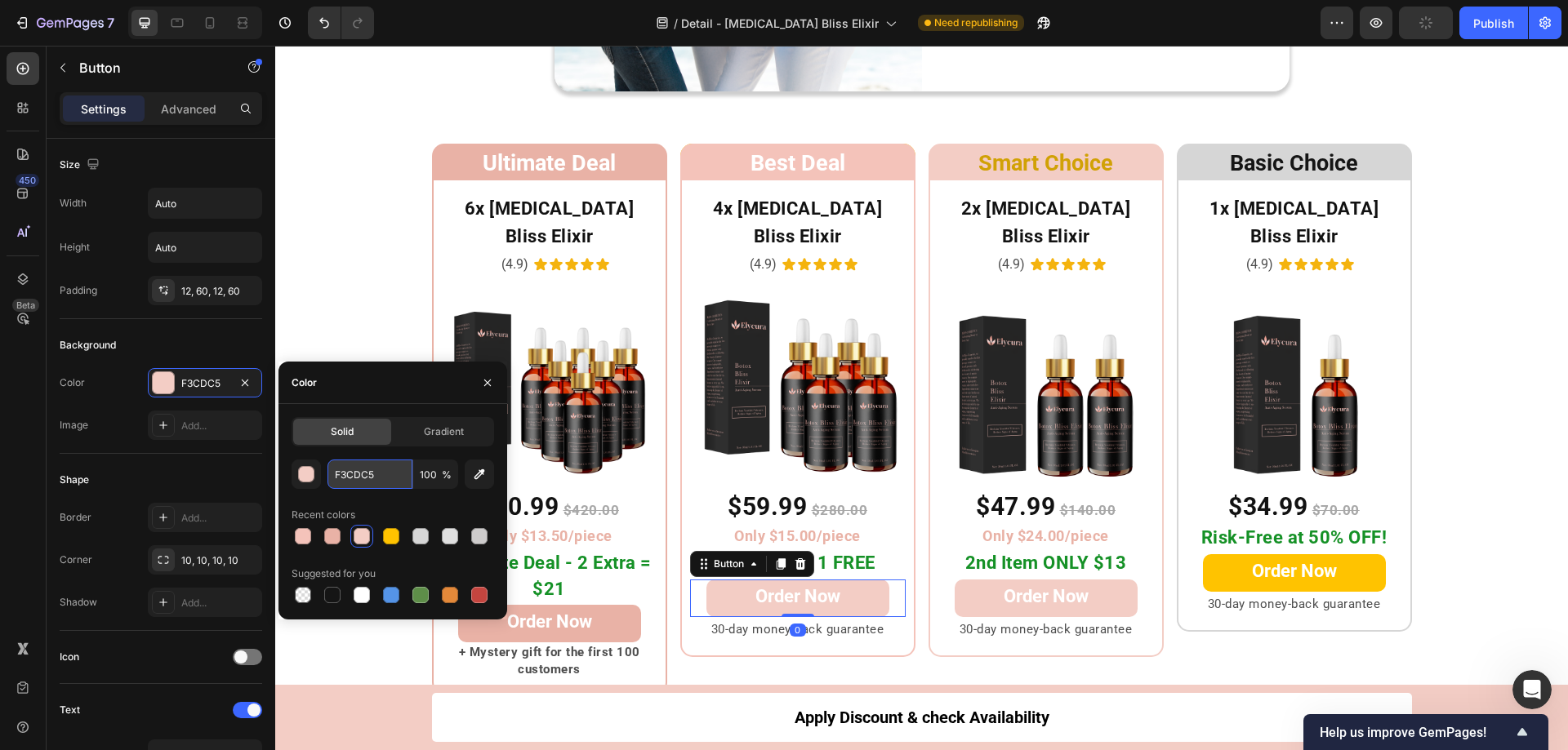
click at [377, 477] on input "F3CDC5" at bounding box center [370, 474] width 85 height 29
paste input "4C3BA"
type input "F4C3BA"
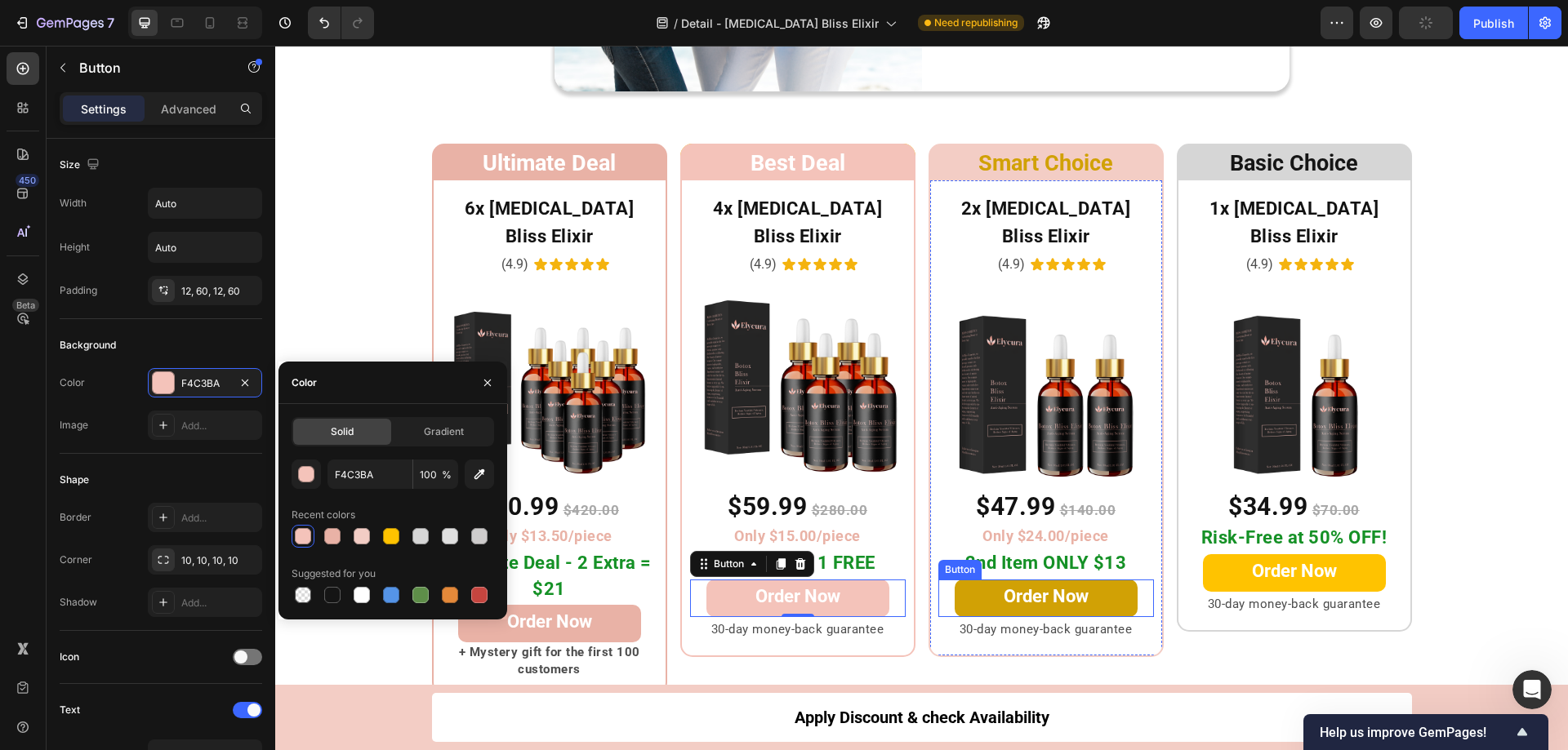
click at [959, 579] on link "Order Now" at bounding box center [1045, 598] width 182 height 38
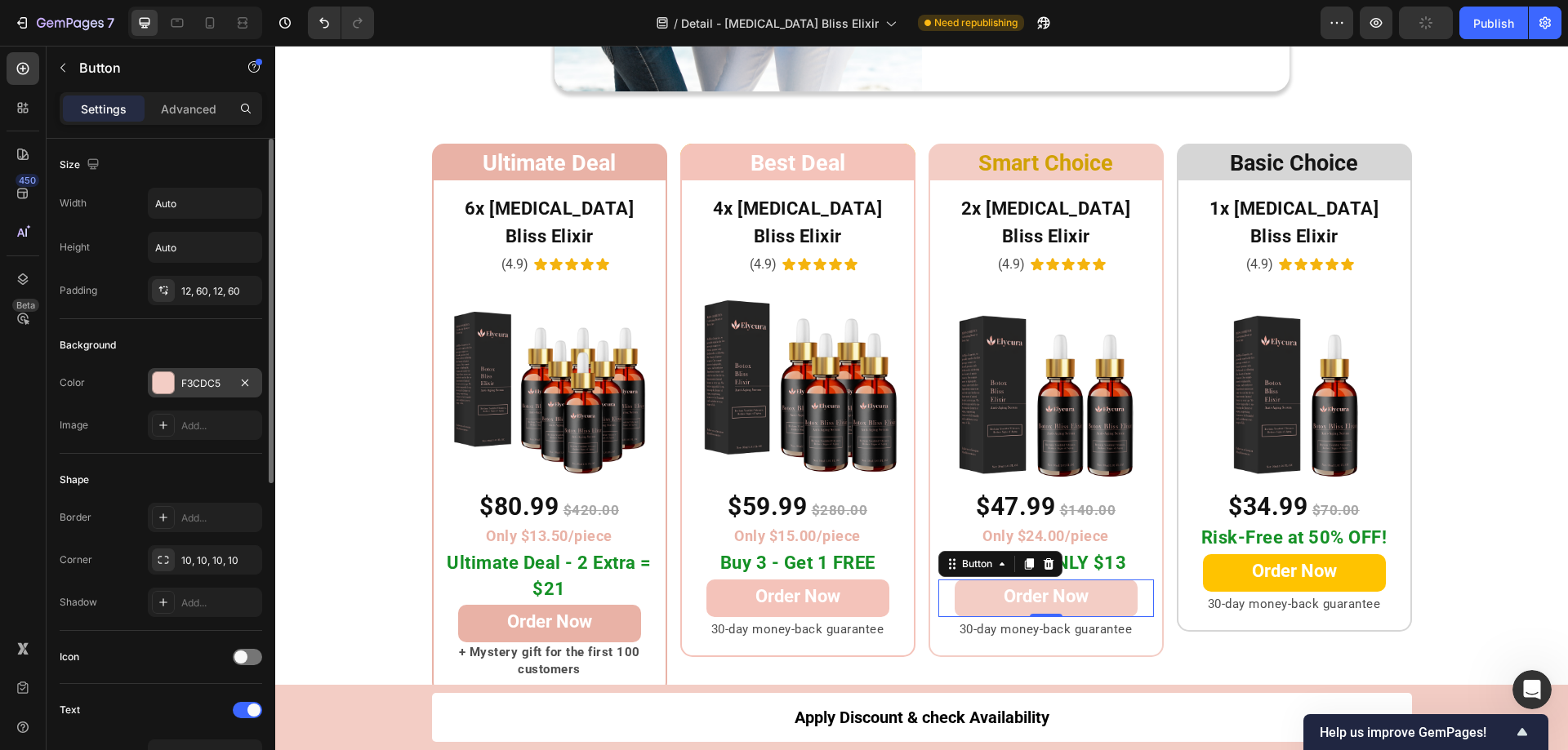
click at [163, 385] on div at bounding box center [163, 382] width 21 height 21
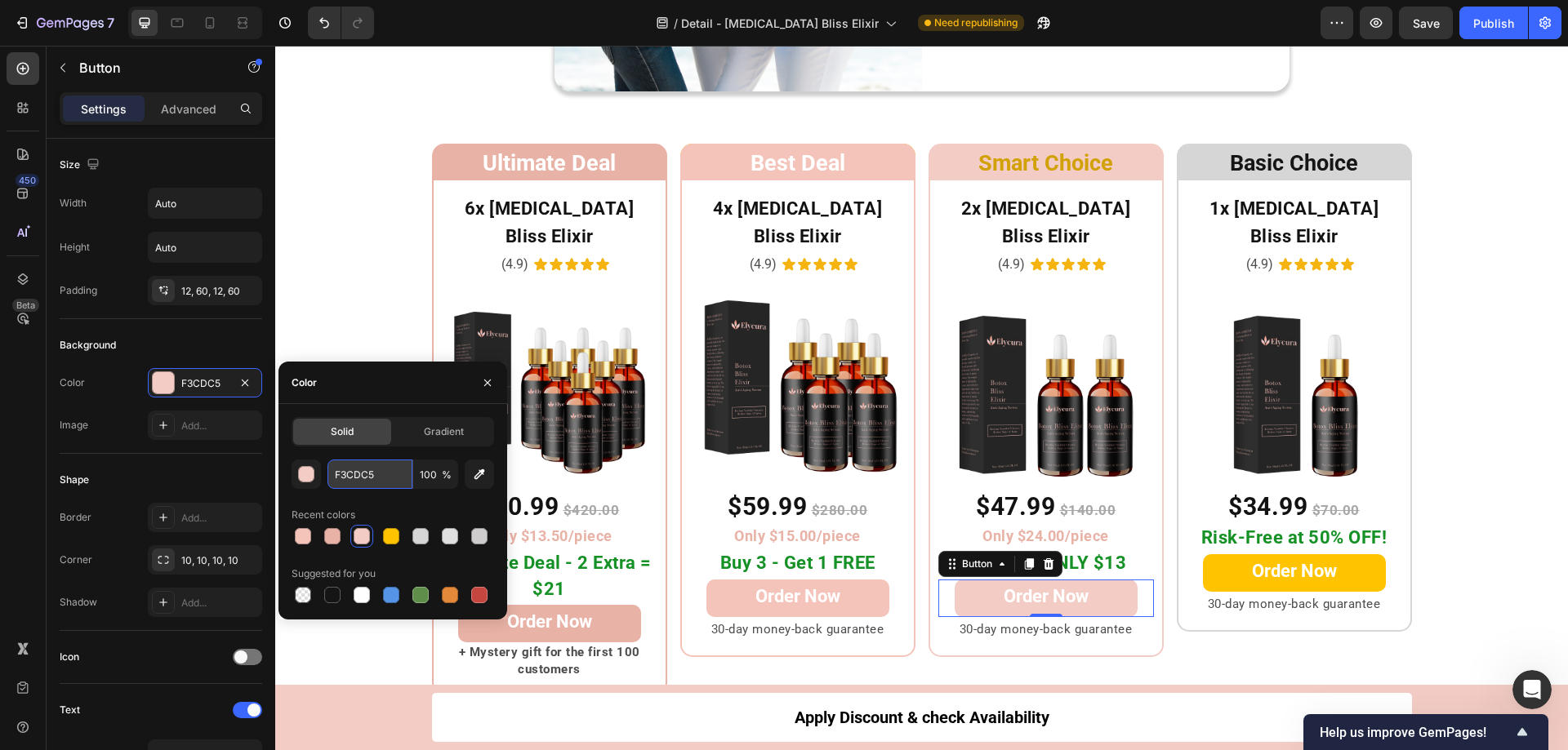
click at [392, 475] on input "F3CDC5" at bounding box center [370, 474] width 85 height 29
paste input "4C3BA"
type input "F4C3BA"
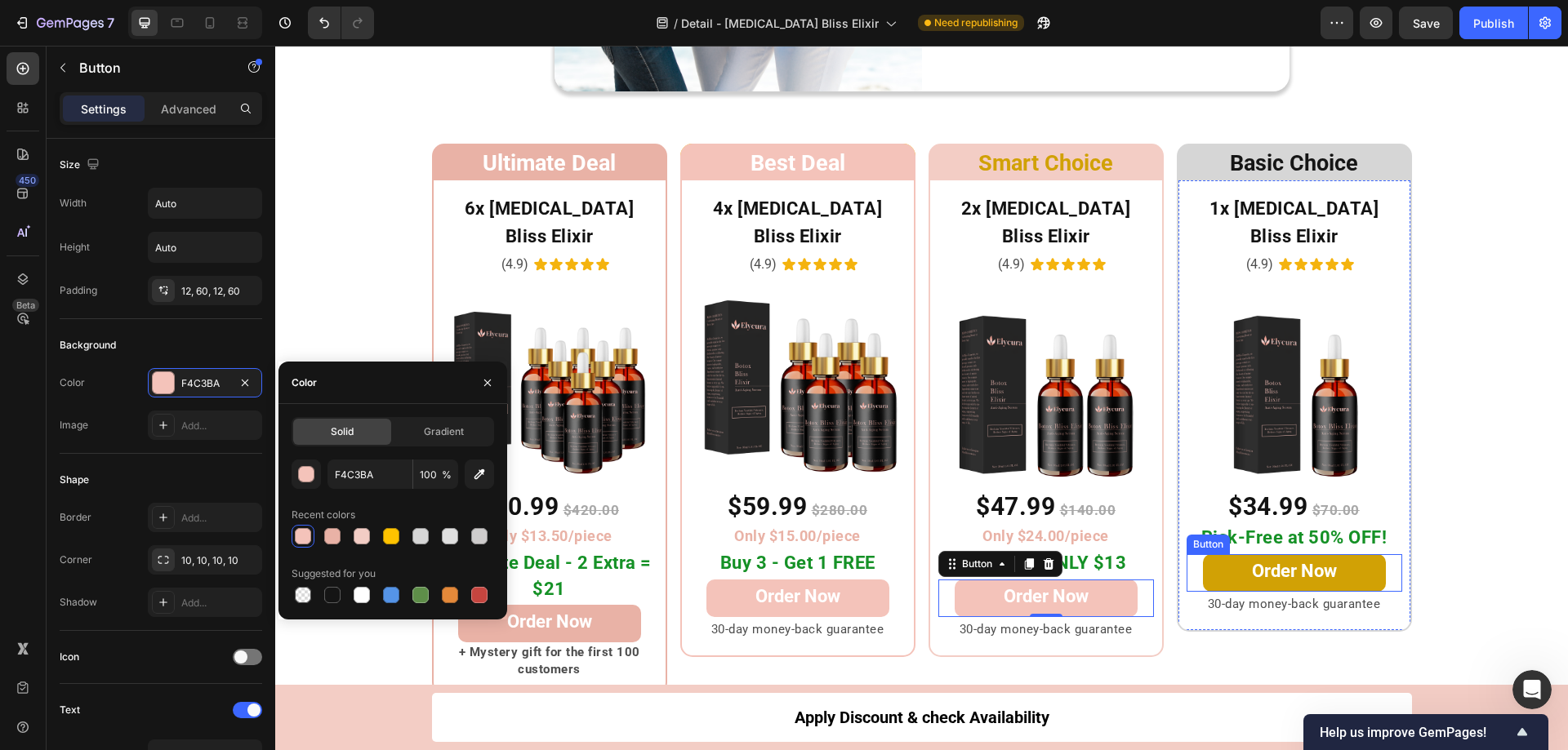
click at [1209, 555] on link "Order Now" at bounding box center [1294, 573] width 182 height 38
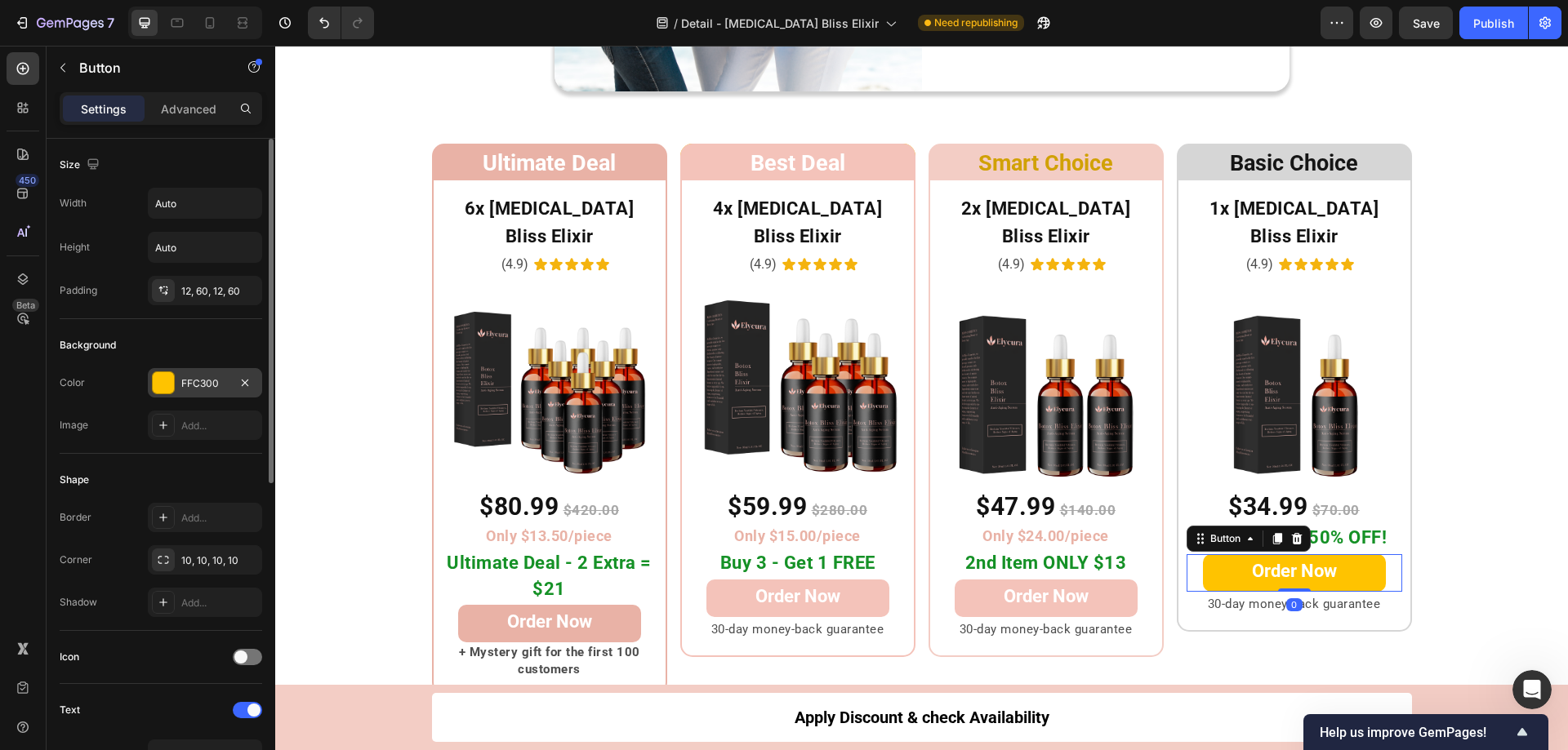
click at [169, 386] on div at bounding box center [163, 382] width 21 height 21
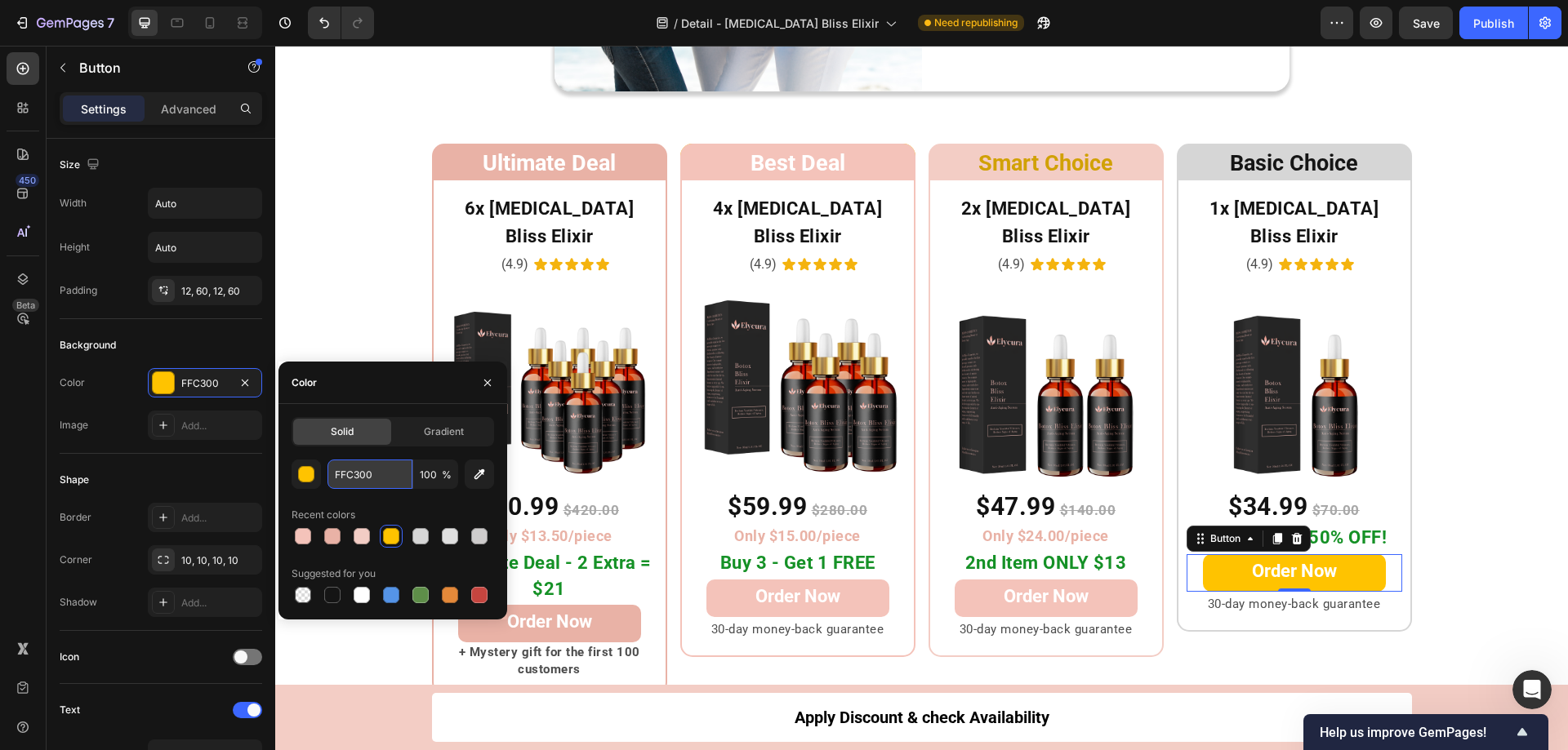
click at [381, 484] on input "FFC300" at bounding box center [370, 474] width 85 height 29
paste input "4C3BA"
type input "F4C3BA"
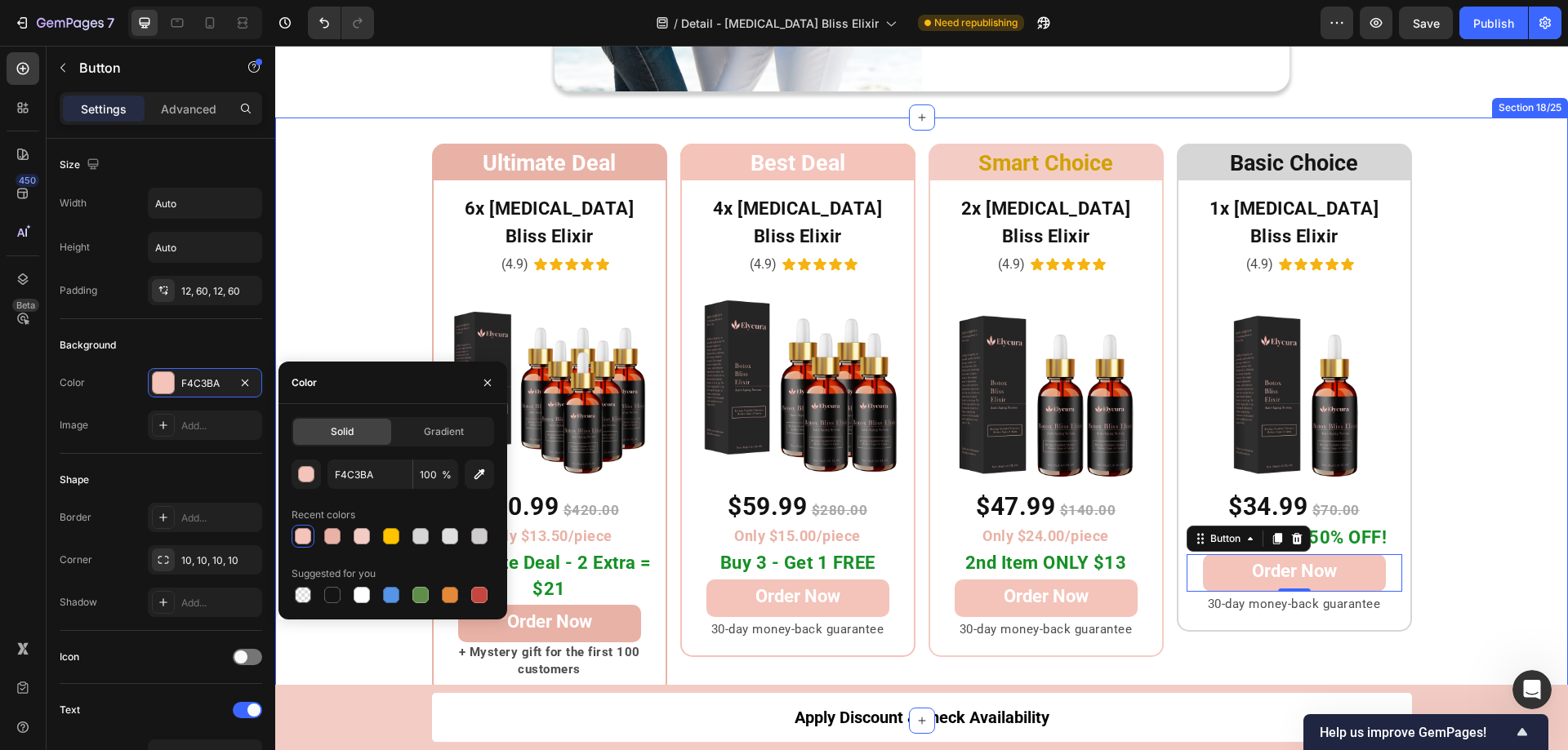
click at [1467, 406] on div "Ultimate Deal Heading Row 6x Botox Bliss Elixir Heading (4.9) Text Block Icon I…" at bounding box center [922, 420] width 1293 height 552
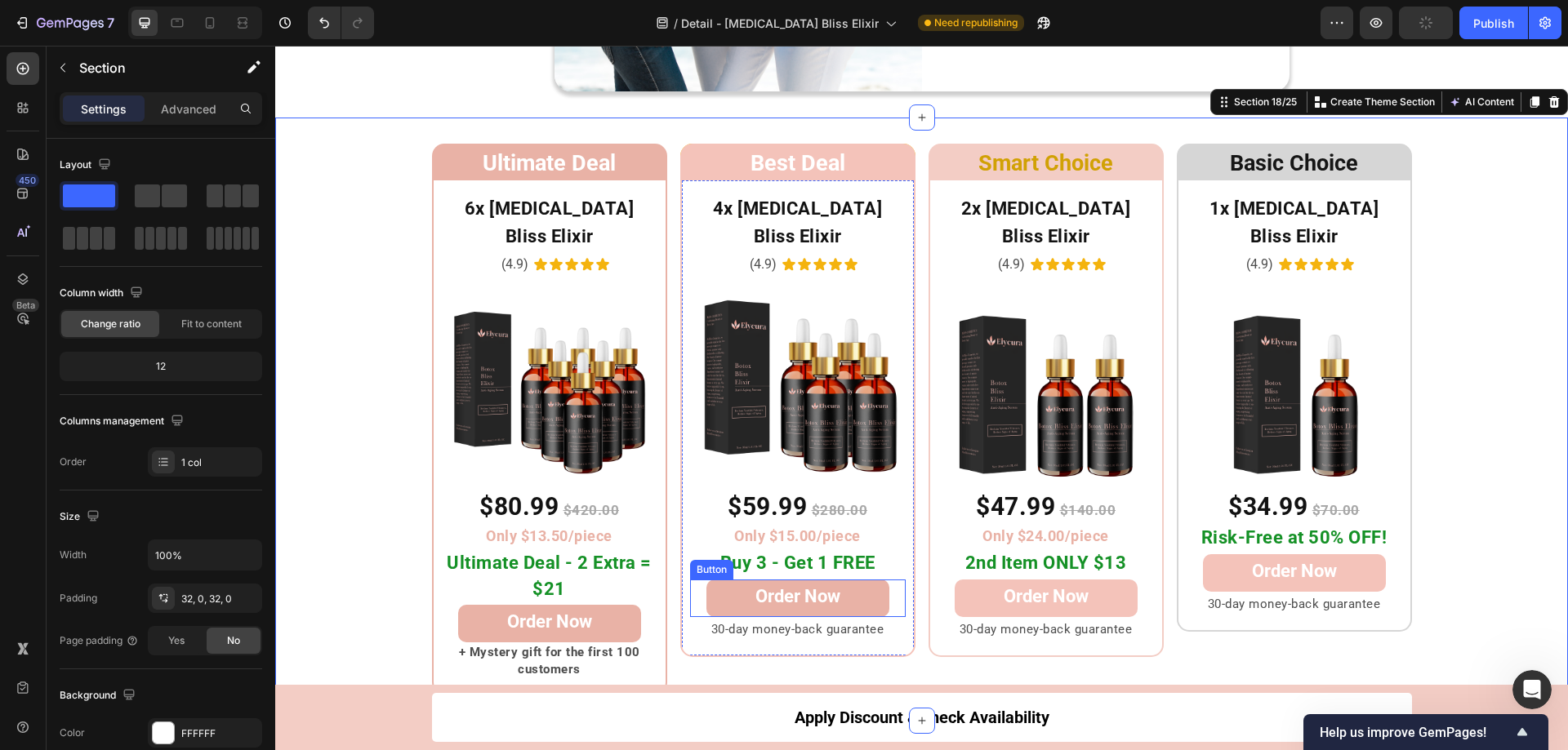
click at [854, 579] on link "Order Now" at bounding box center [797, 598] width 182 height 38
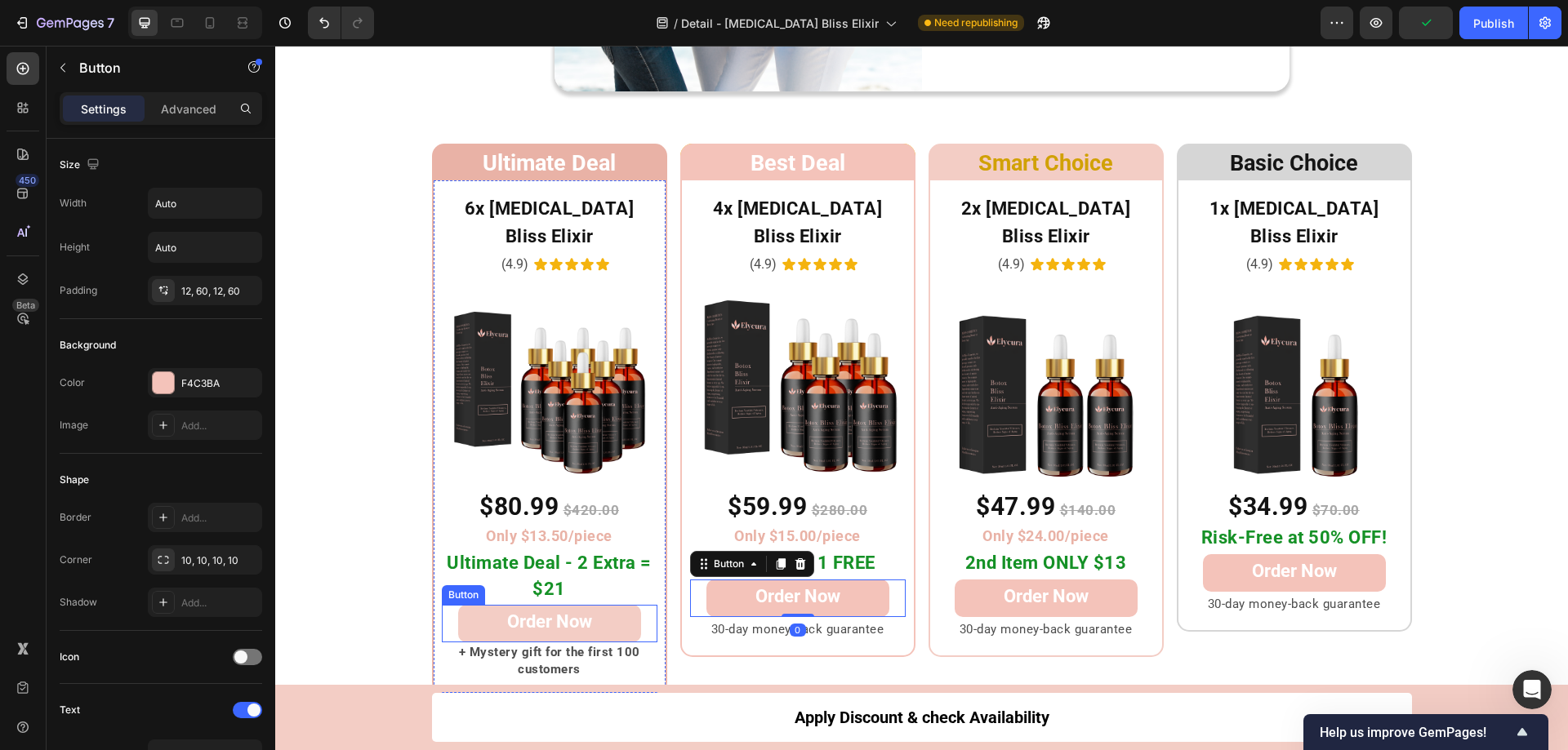
click at [603, 605] on link "Order Now" at bounding box center [549, 623] width 182 height 38
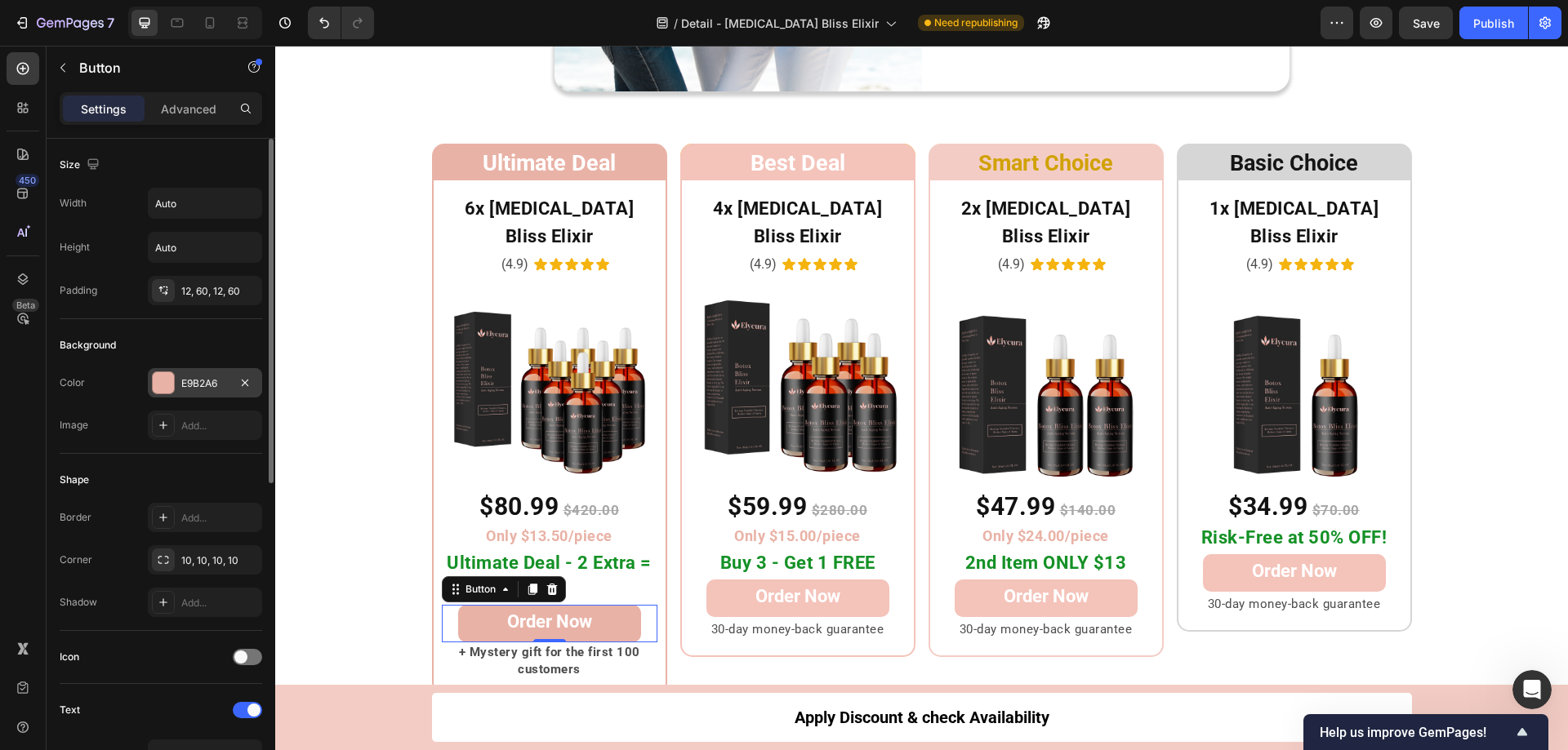
click at [160, 381] on div at bounding box center [163, 382] width 21 height 21
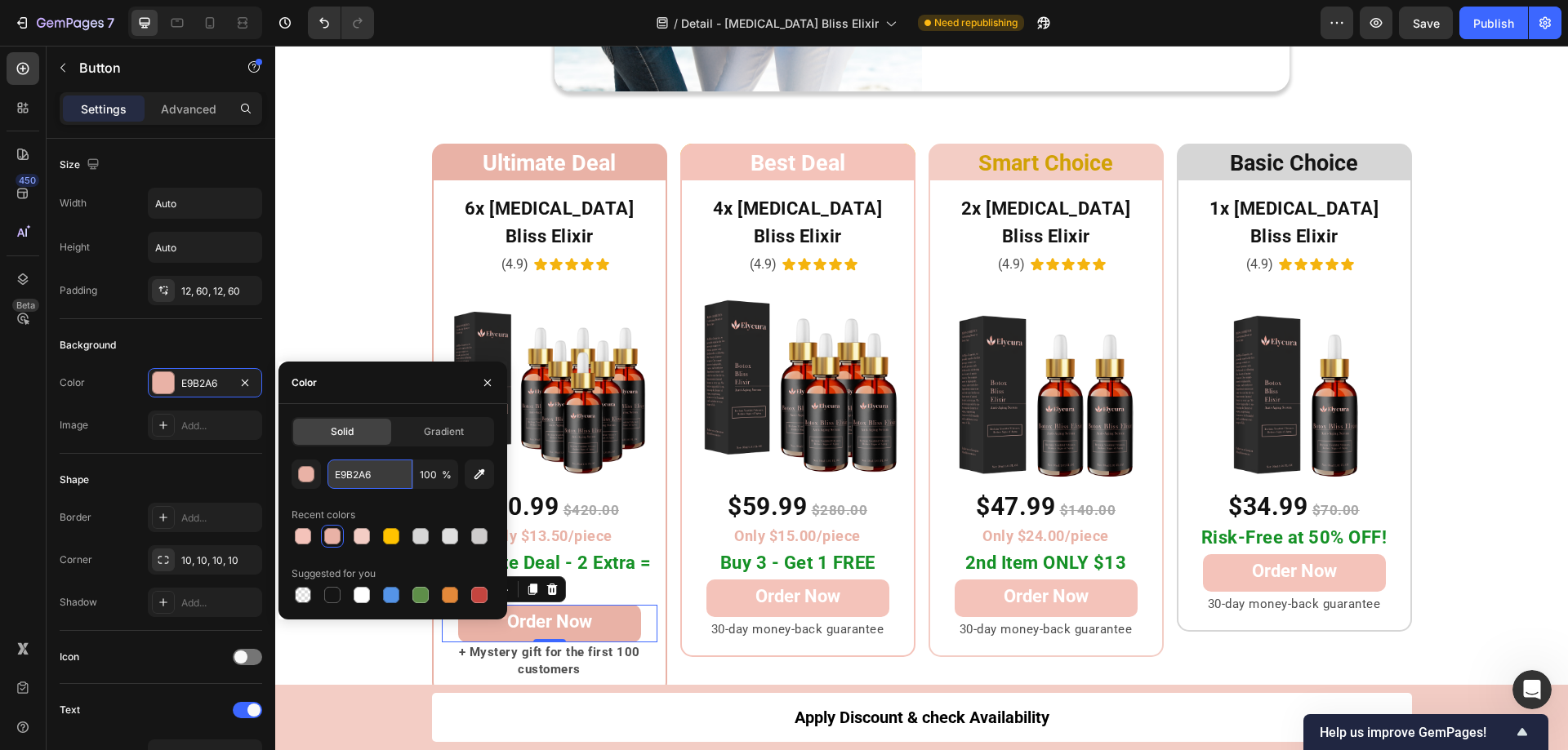
click at [382, 473] on input "E9B2A6" at bounding box center [370, 474] width 85 height 29
click at [999, 165] on span "Smart Choice" at bounding box center [1045, 163] width 135 height 26
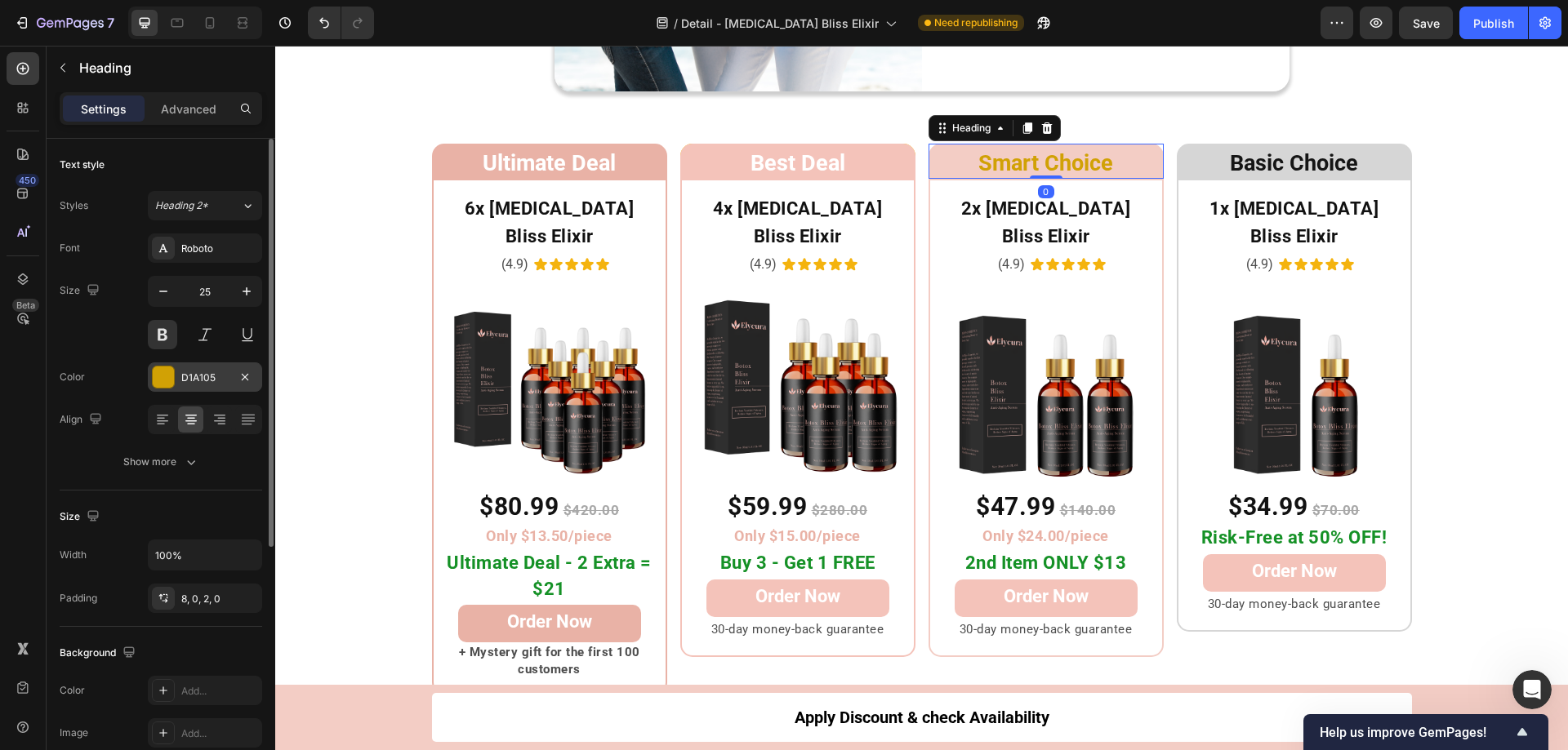
click at [160, 375] on div at bounding box center [163, 377] width 21 height 21
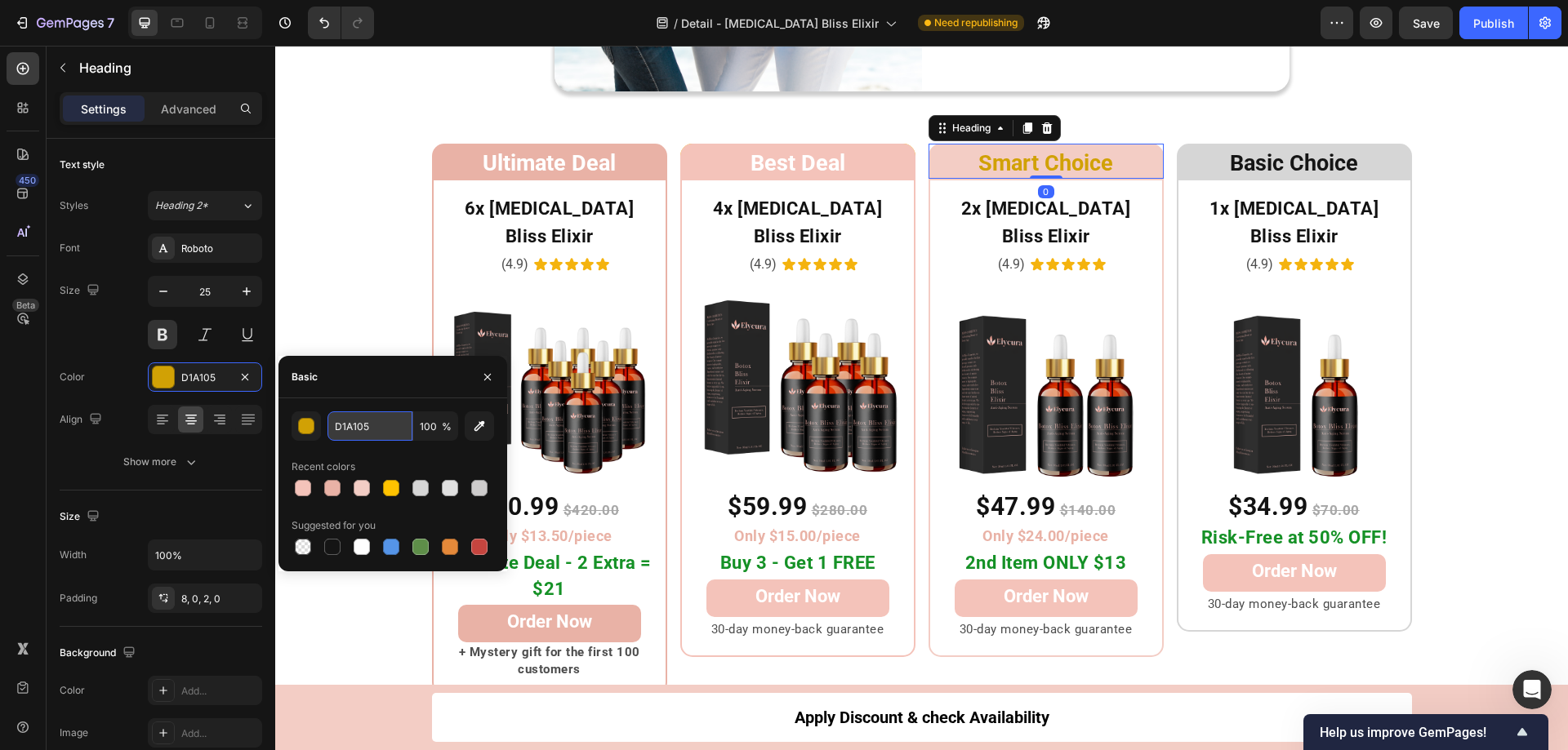
click at [381, 429] on input "D1A105" at bounding box center [370, 426] width 85 height 29
paste input "E9B2A6"
click at [304, 424] on div "button" at bounding box center [307, 427] width 17 height 17
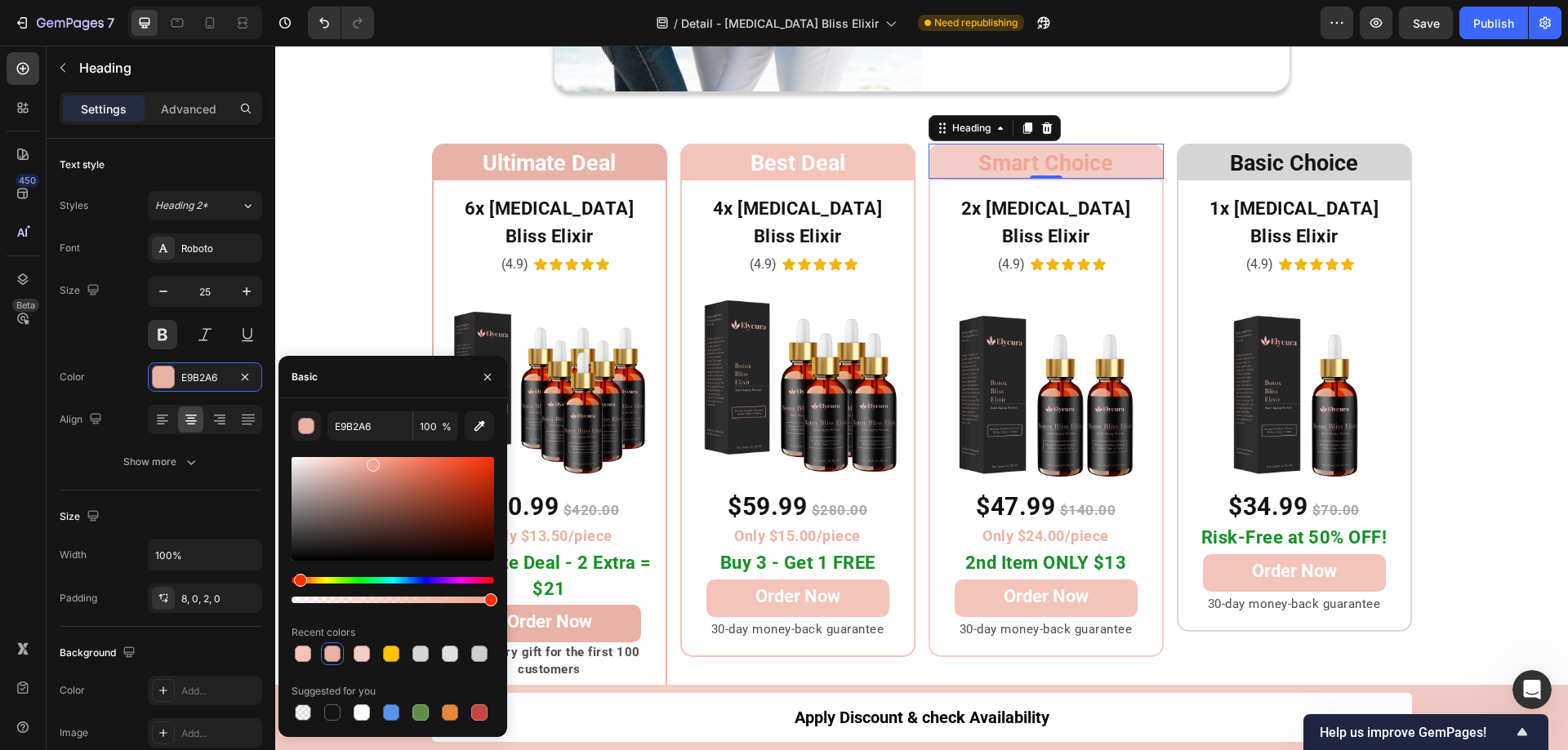
drag, startPoint x: 357, startPoint y: 468, endPoint x: 371, endPoint y: 462, distance: 15.2
click at [371, 462] on div at bounding box center [373, 465] width 13 height 13
drag, startPoint x: 371, startPoint y: 462, endPoint x: 390, endPoint y: 457, distance: 19.6
click at [390, 457] on div at bounding box center [392, 460] width 13 height 13
click at [392, 456] on div at bounding box center [393, 460] width 13 height 13
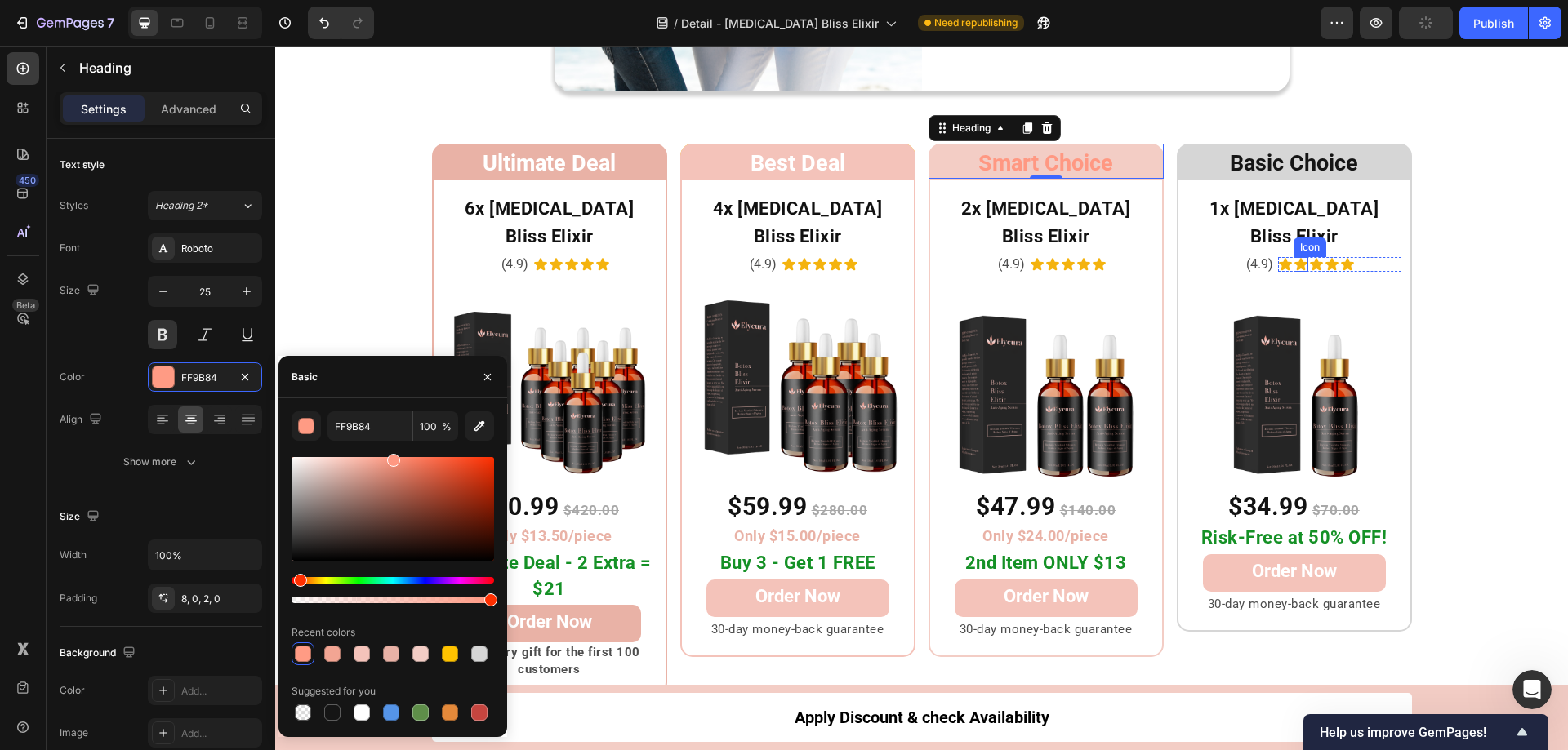
type input "FF9882"
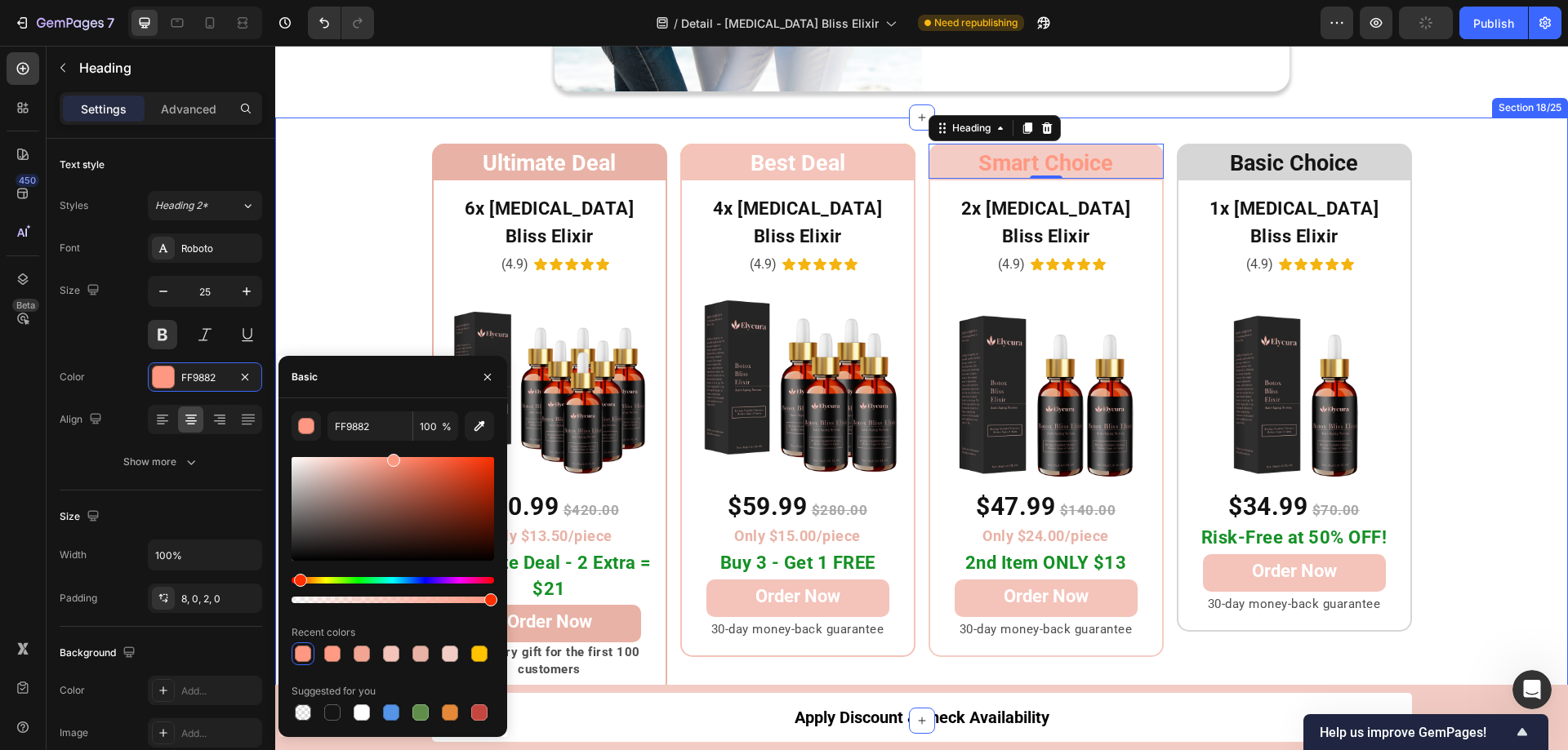
click at [1505, 193] on div "Ultimate Deal Heading Row 6x Botox Bliss Elixir Heading (4.9) Text Block Icon I…" at bounding box center [922, 420] width 1293 height 552
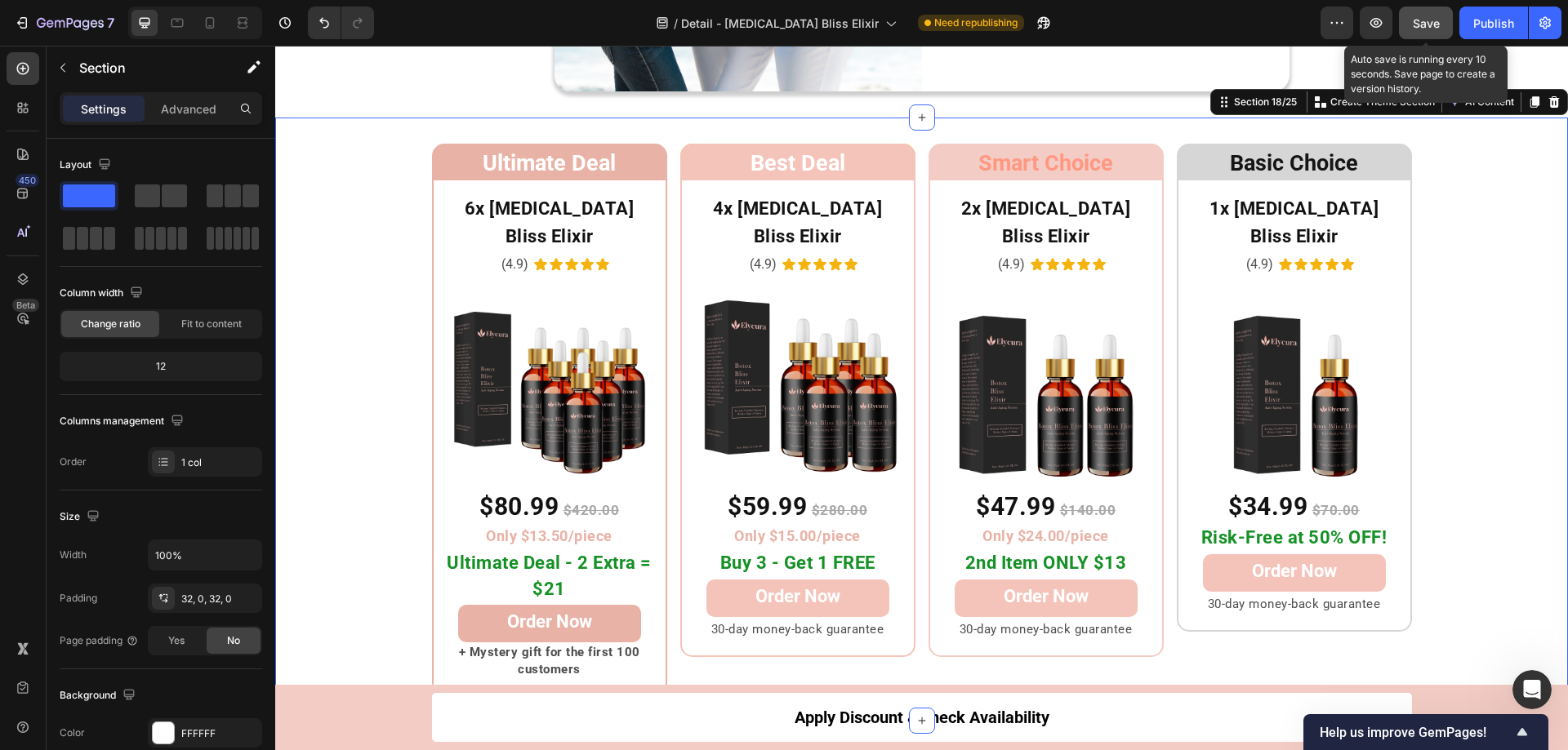
click at [1433, 18] on span "Save" at bounding box center [1426, 23] width 27 height 14
click at [1486, 26] on div "Publish" at bounding box center [1493, 23] width 41 height 17
click at [1469, 433] on div "Ultimate Deal Heading Row 6x Botox Bliss Elixir Heading (4.9) Text Block Icon I…" at bounding box center [922, 420] width 1293 height 552
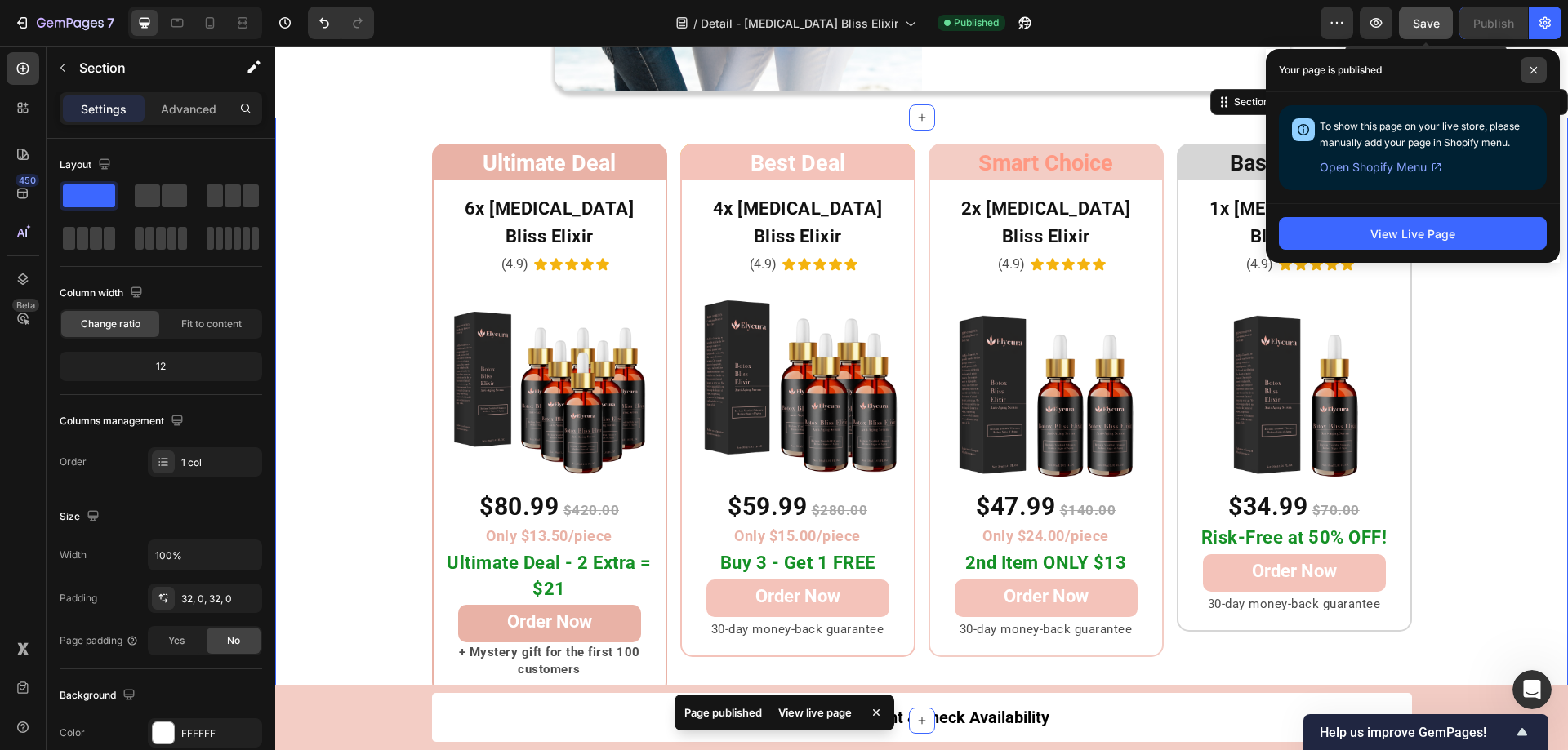
click at [1538, 71] on span at bounding box center [1533, 70] width 26 height 26
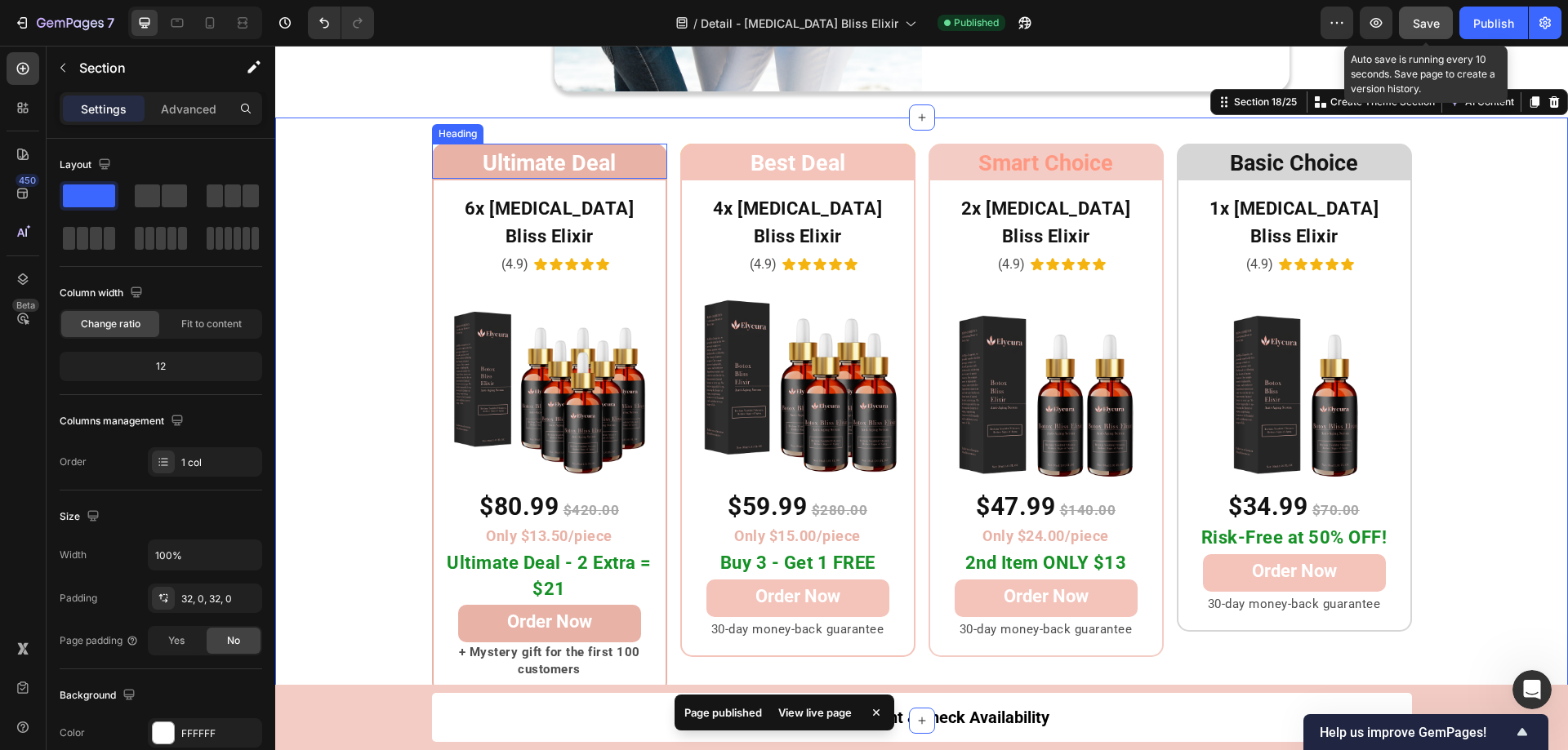
click at [432, 159] on h2 "Ultimate Deal" at bounding box center [549, 161] width 235 height 36
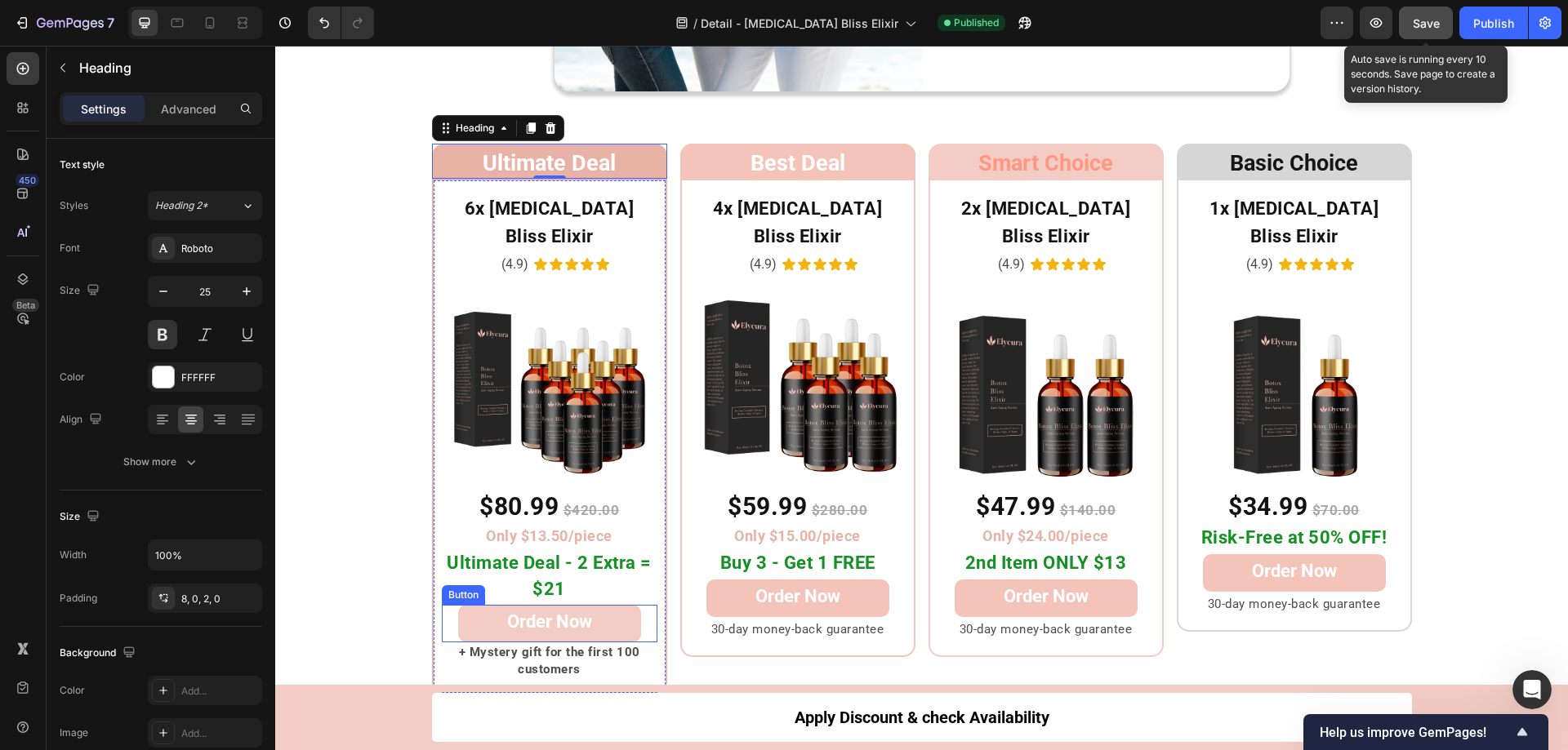
click at [599, 605] on link "Order Now" at bounding box center [549, 623] width 182 height 38
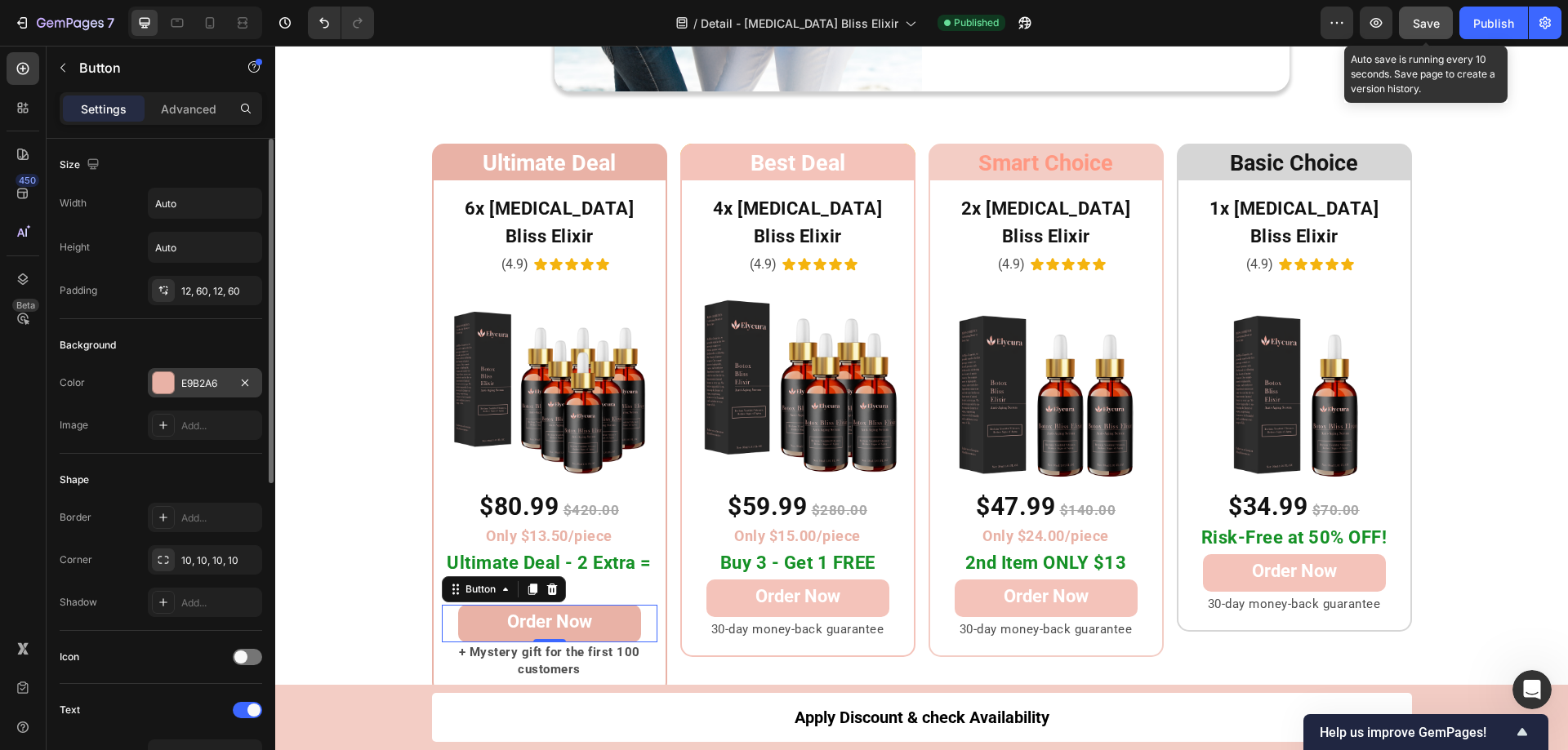
click at [162, 381] on div at bounding box center [163, 382] width 21 height 21
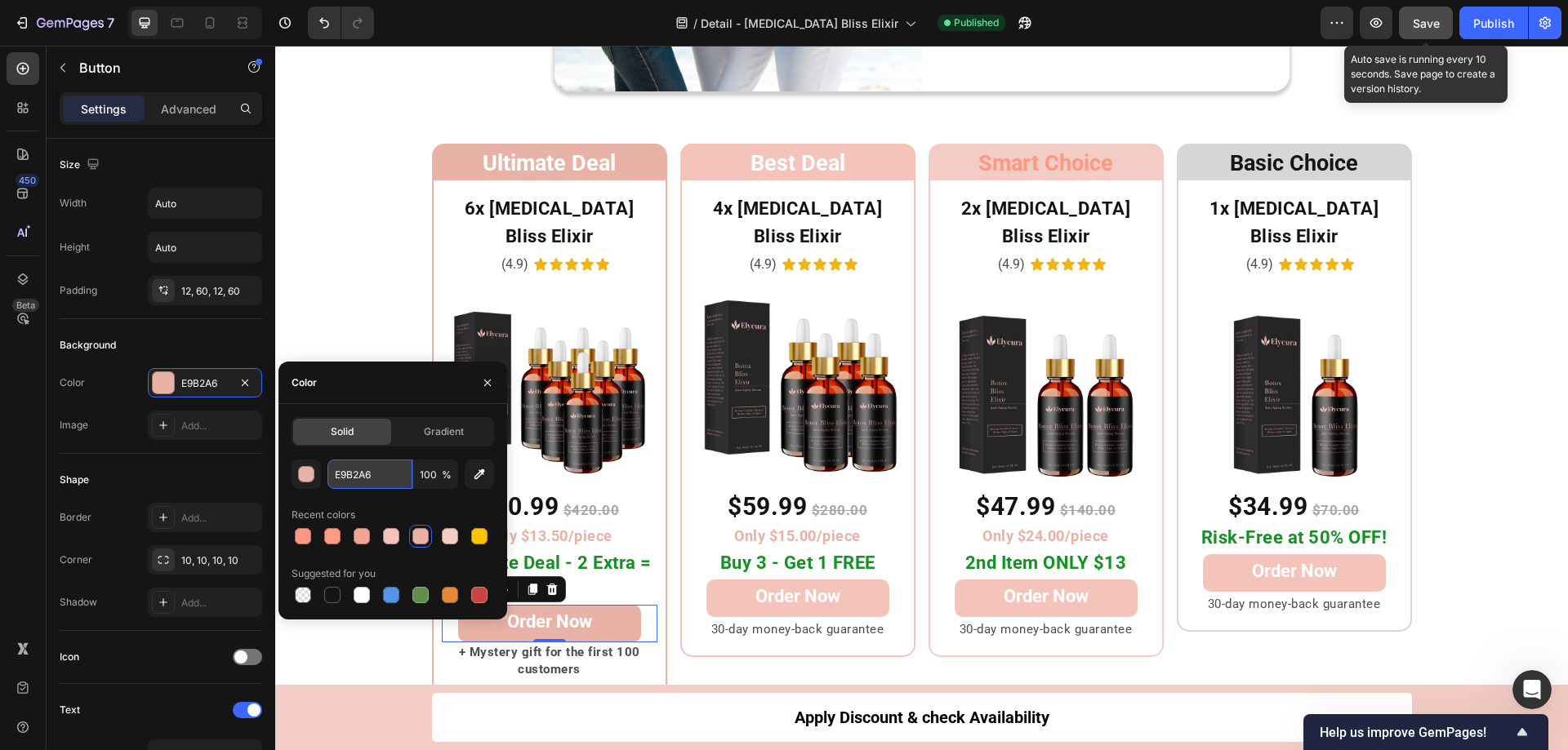
click at [381, 480] on input "E9B2A6" at bounding box center [370, 474] width 85 height 29
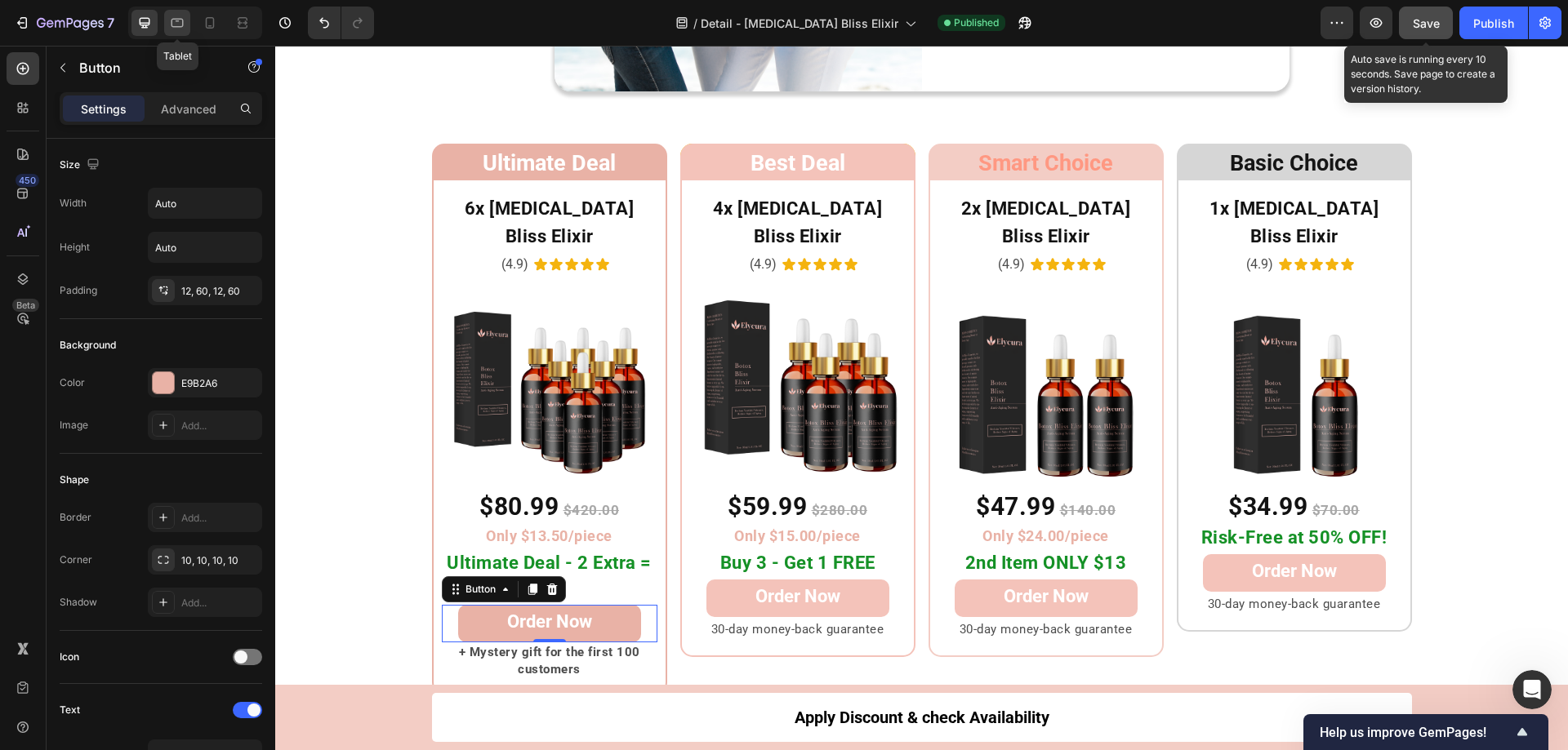
click at [180, 22] on icon at bounding box center [177, 23] width 17 height 17
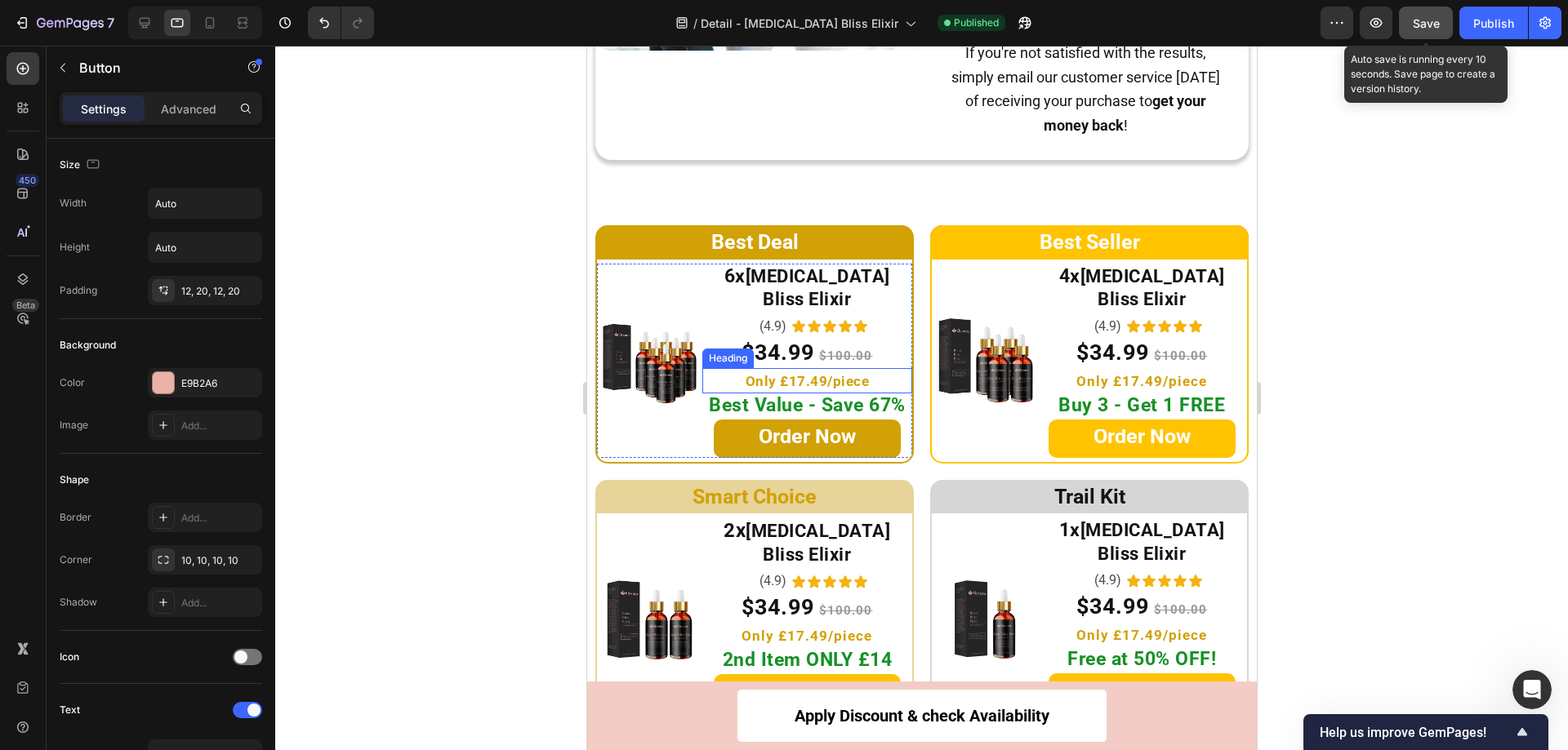
scroll to position [8217, 0]
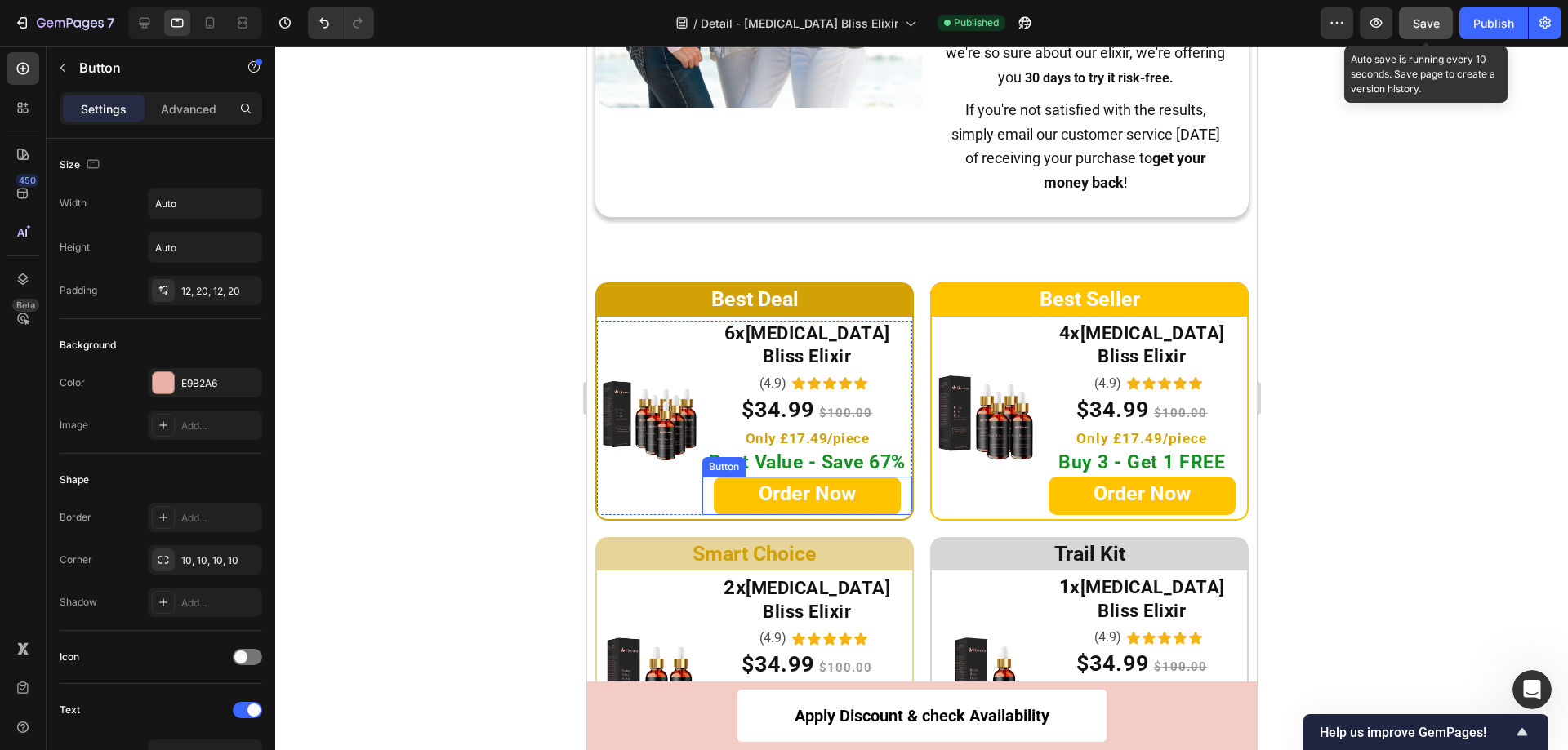
click at [730, 477] on link "Order Now" at bounding box center [806, 496] width 187 height 39
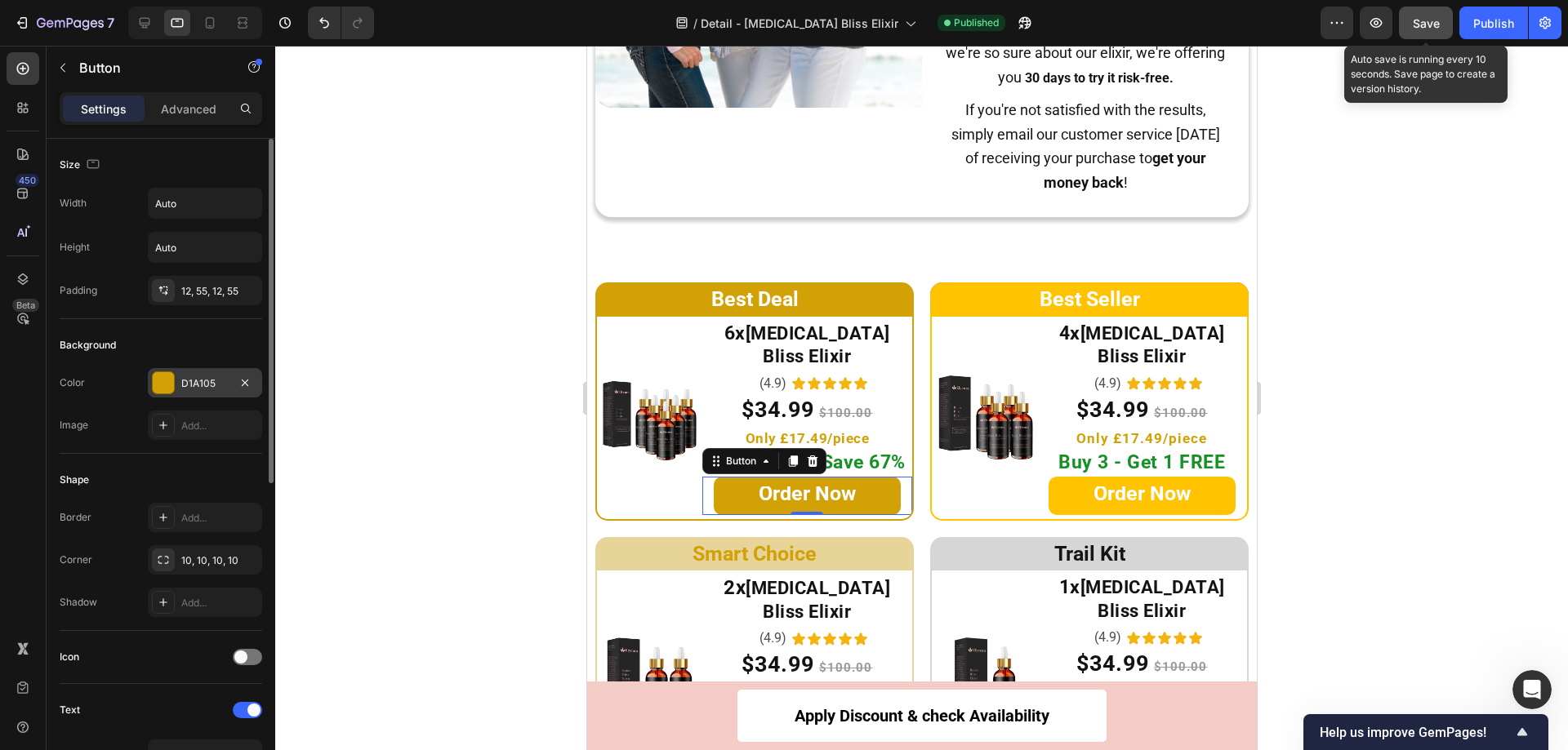
click at [169, 376] on div at bounding box center [163, 382] width 21 height 21
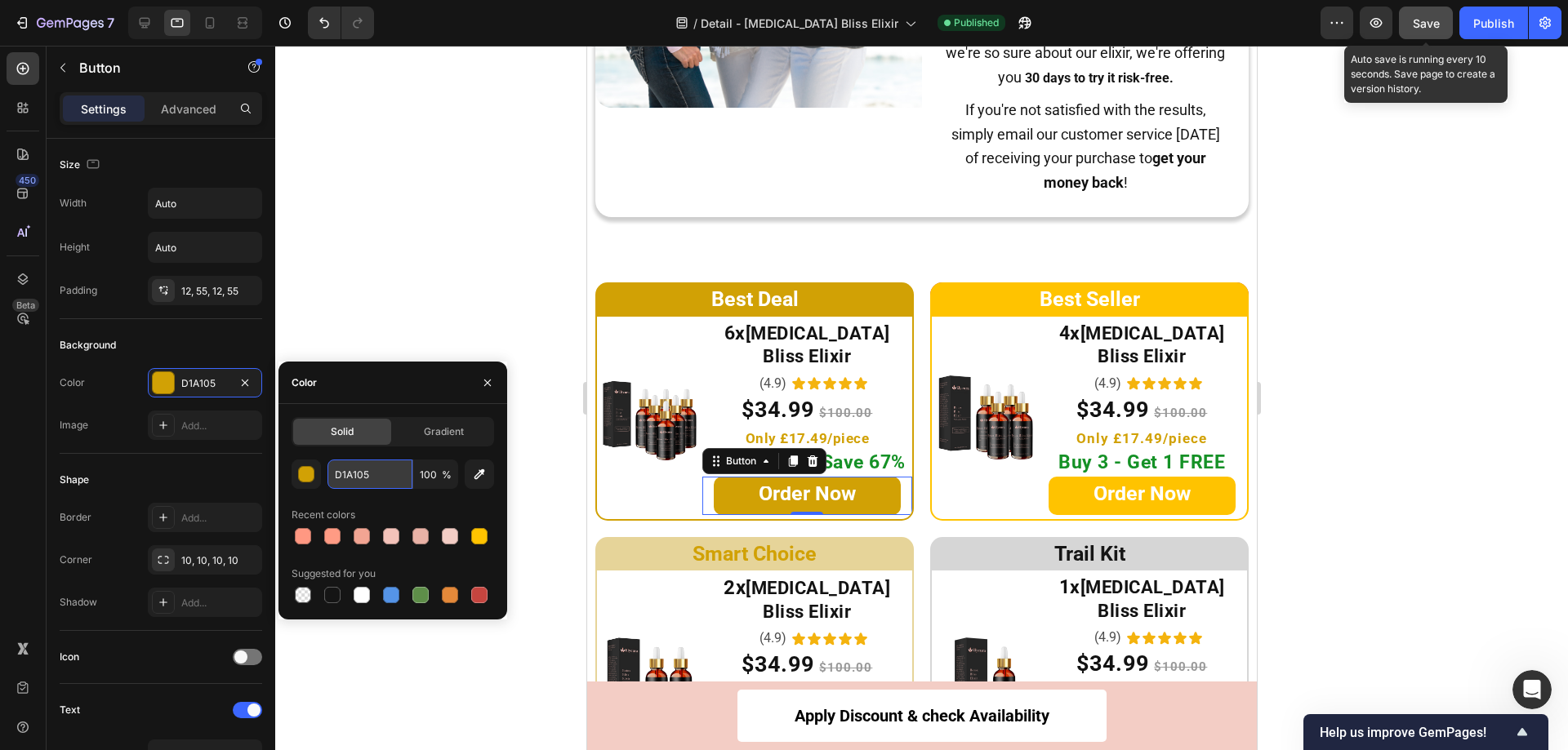
click at [361, 472] on input "D1A105" at bounding box center [370, 474] width 85 height 29
paste input "E9B2A6"
type input "E9B2A6"
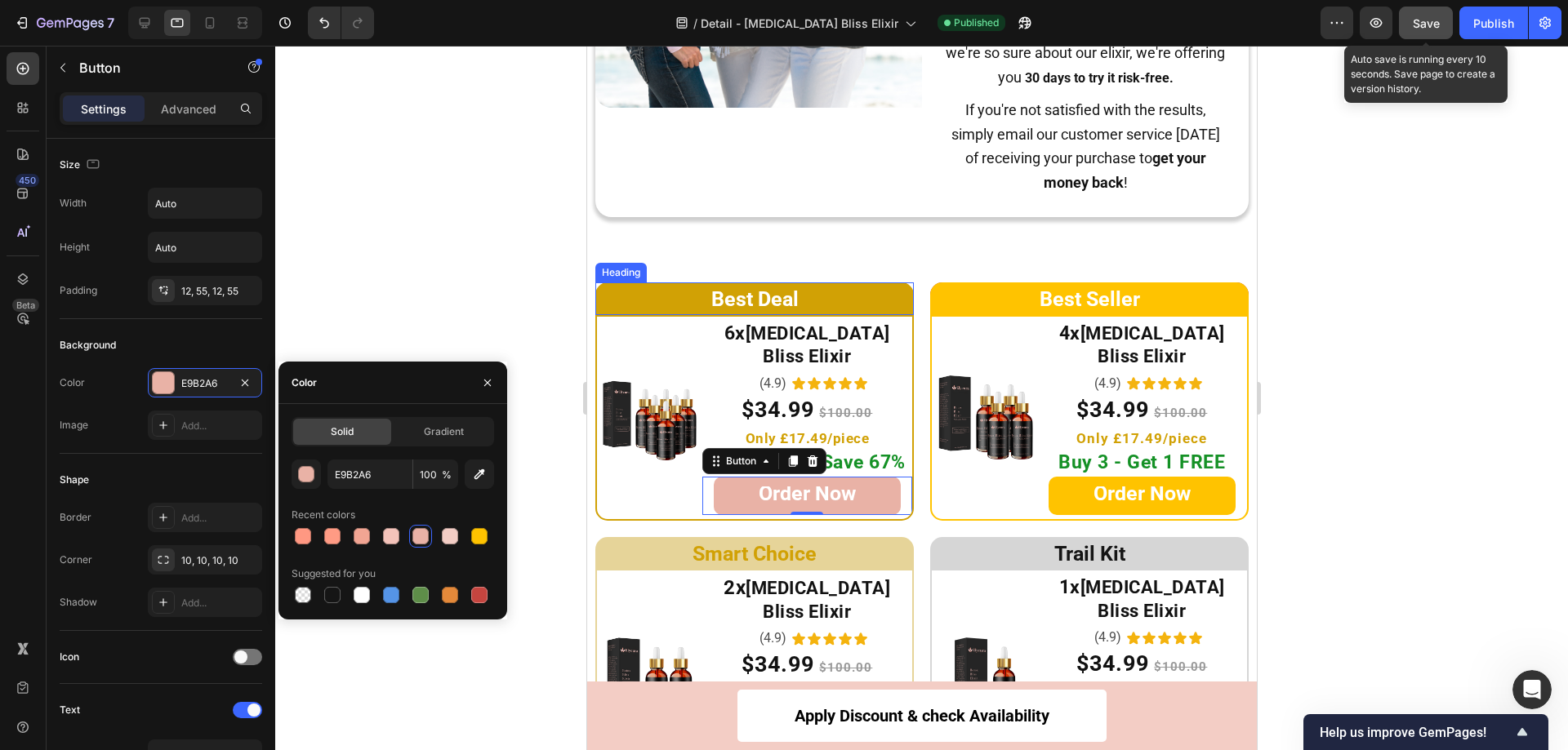
click at [616, 290] on h2 "Best Deal" at bounding box center [753, 299] width 318 height 33
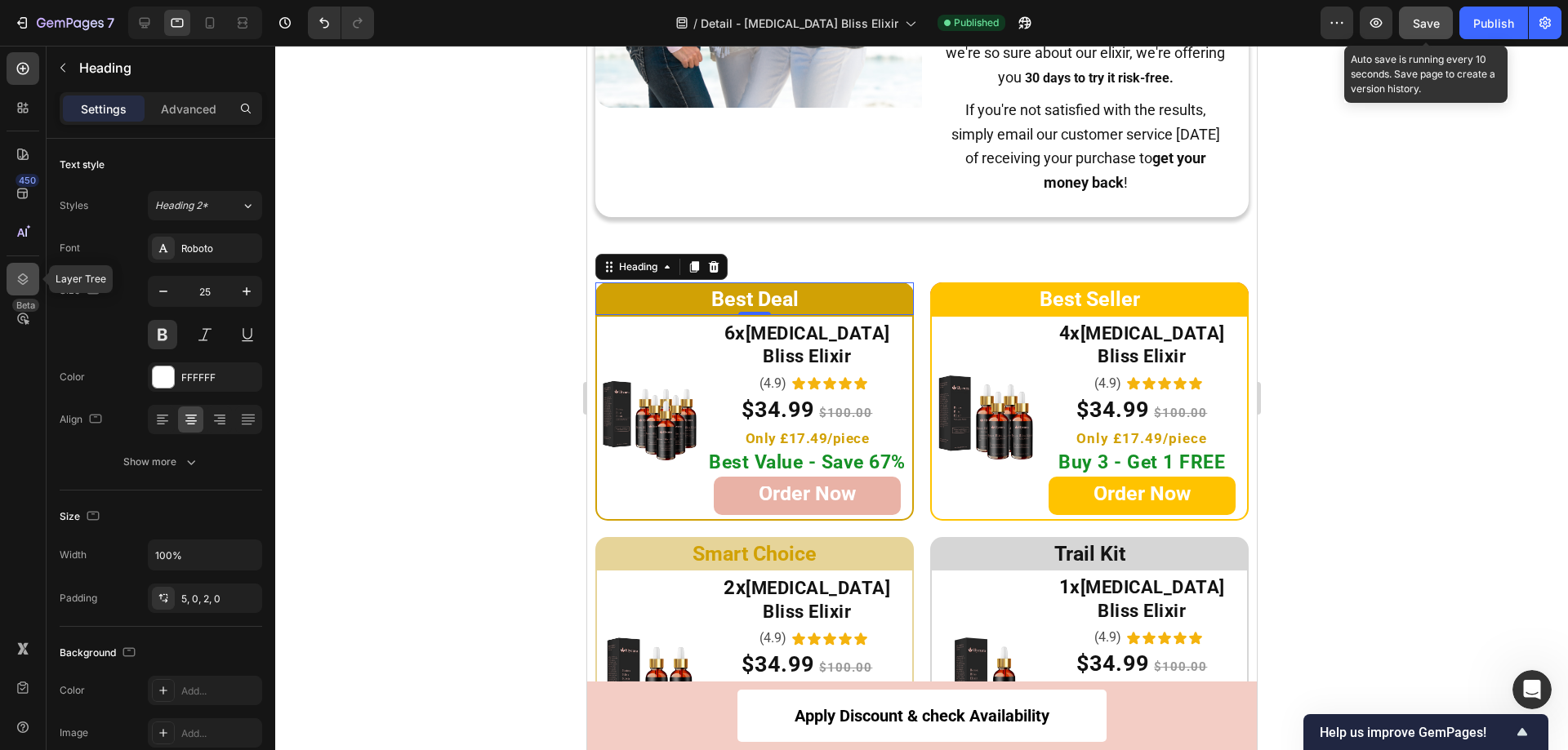
click at [12, 279] on div at bounding box center [23, 280] width 33 height 33
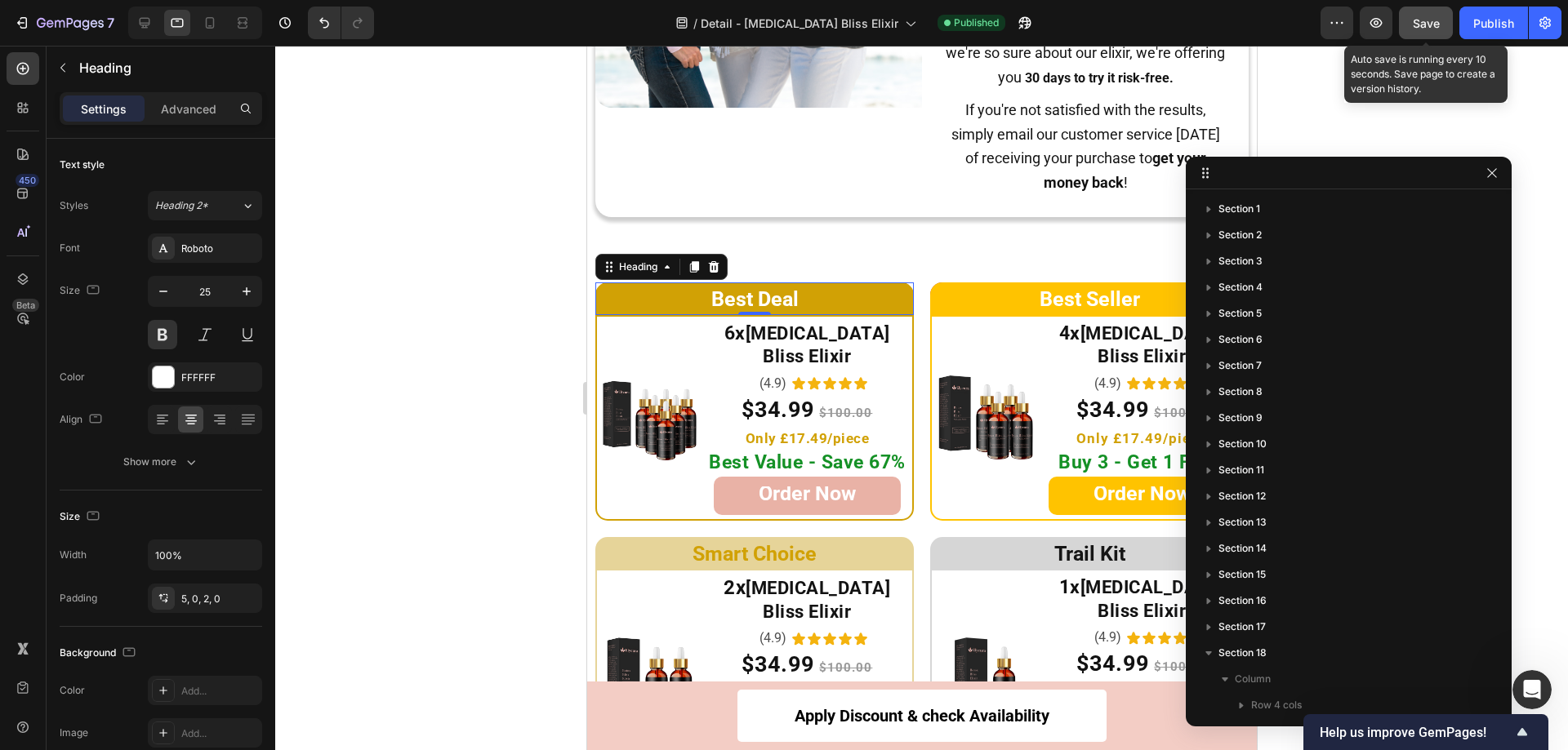
scroll to position [436, 0]
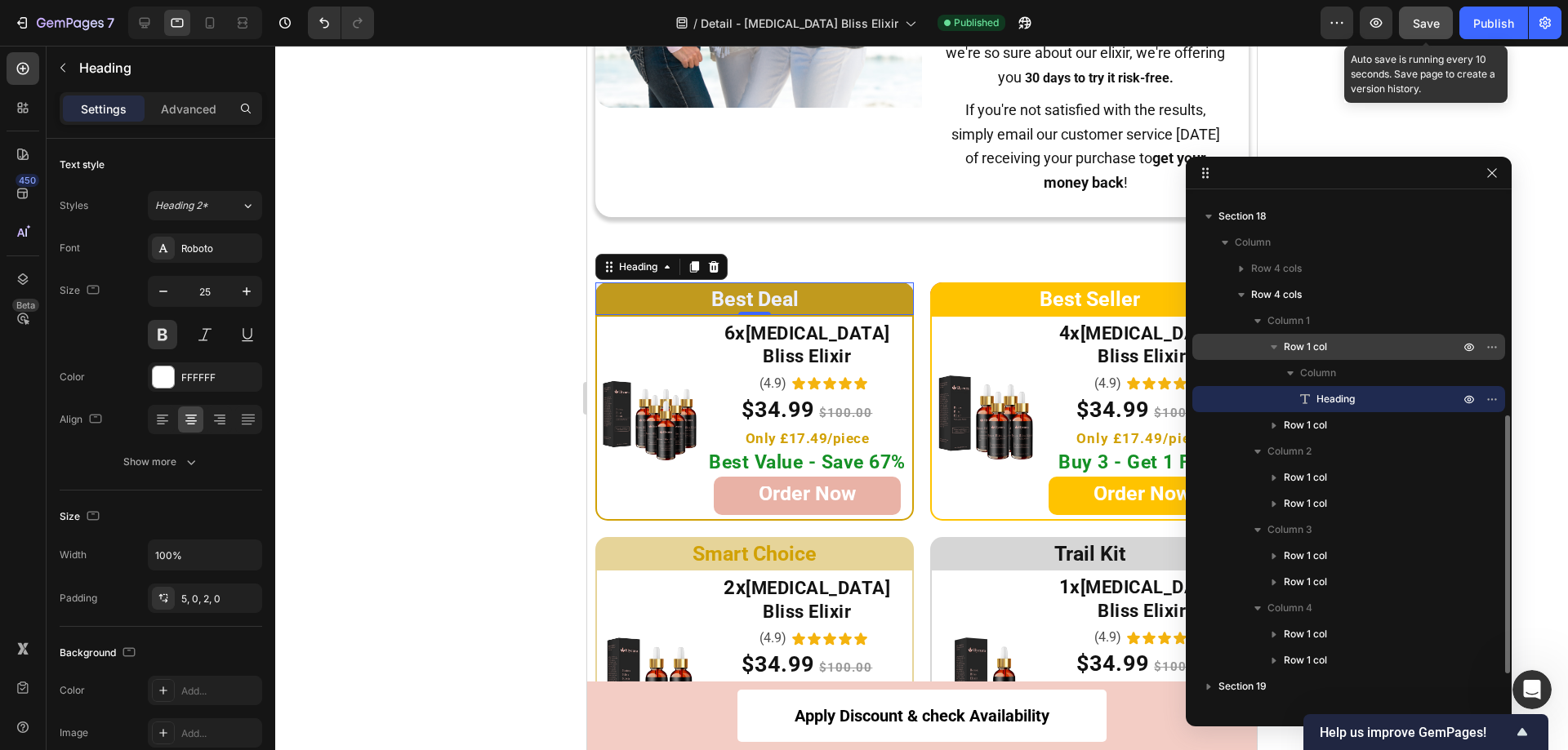
click at [1207, 337] on div "Row 1 col" at bounding box center [1348, 347] width 300 height 26
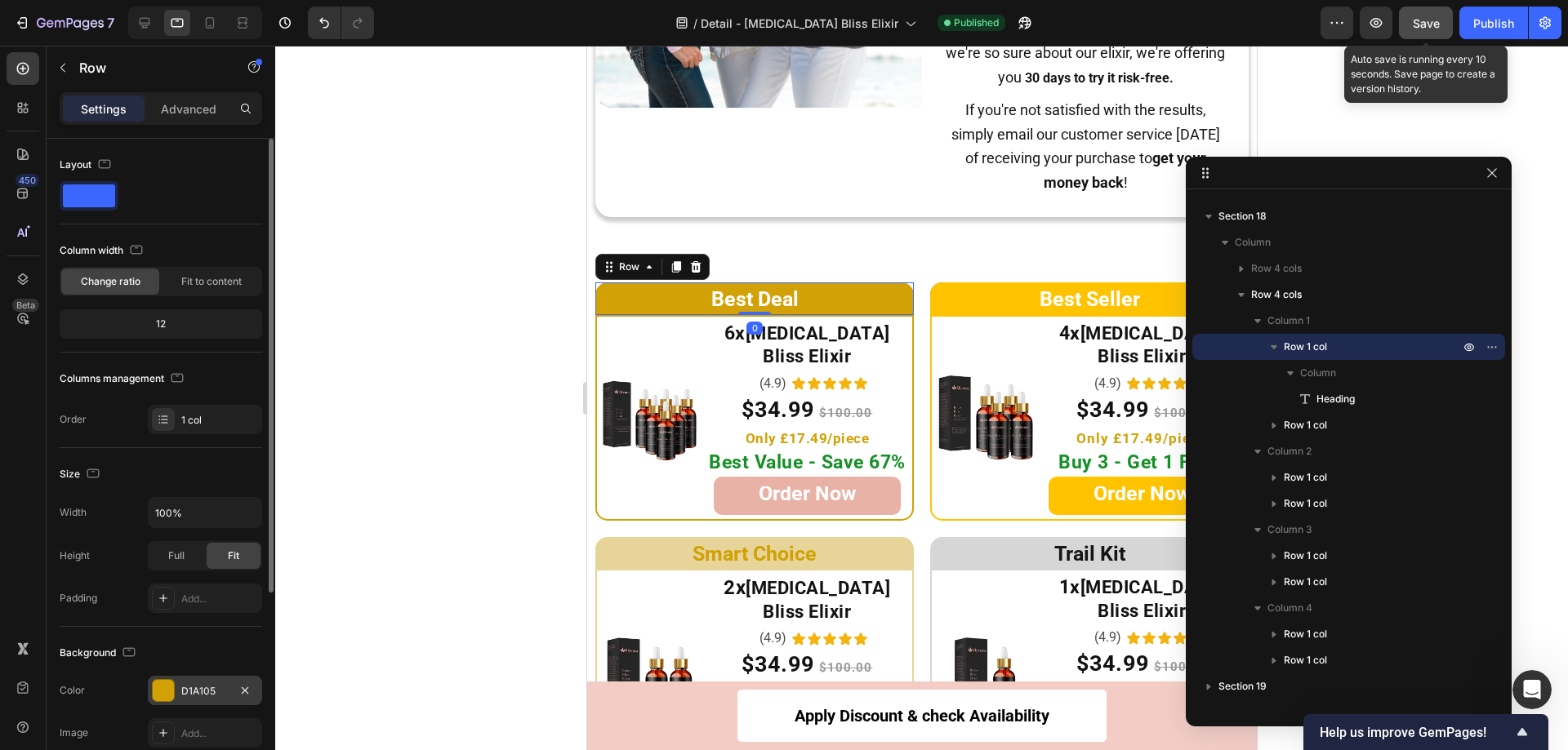
click at [165, 697] on div at bounding box center [163, 690] width 21 height 21
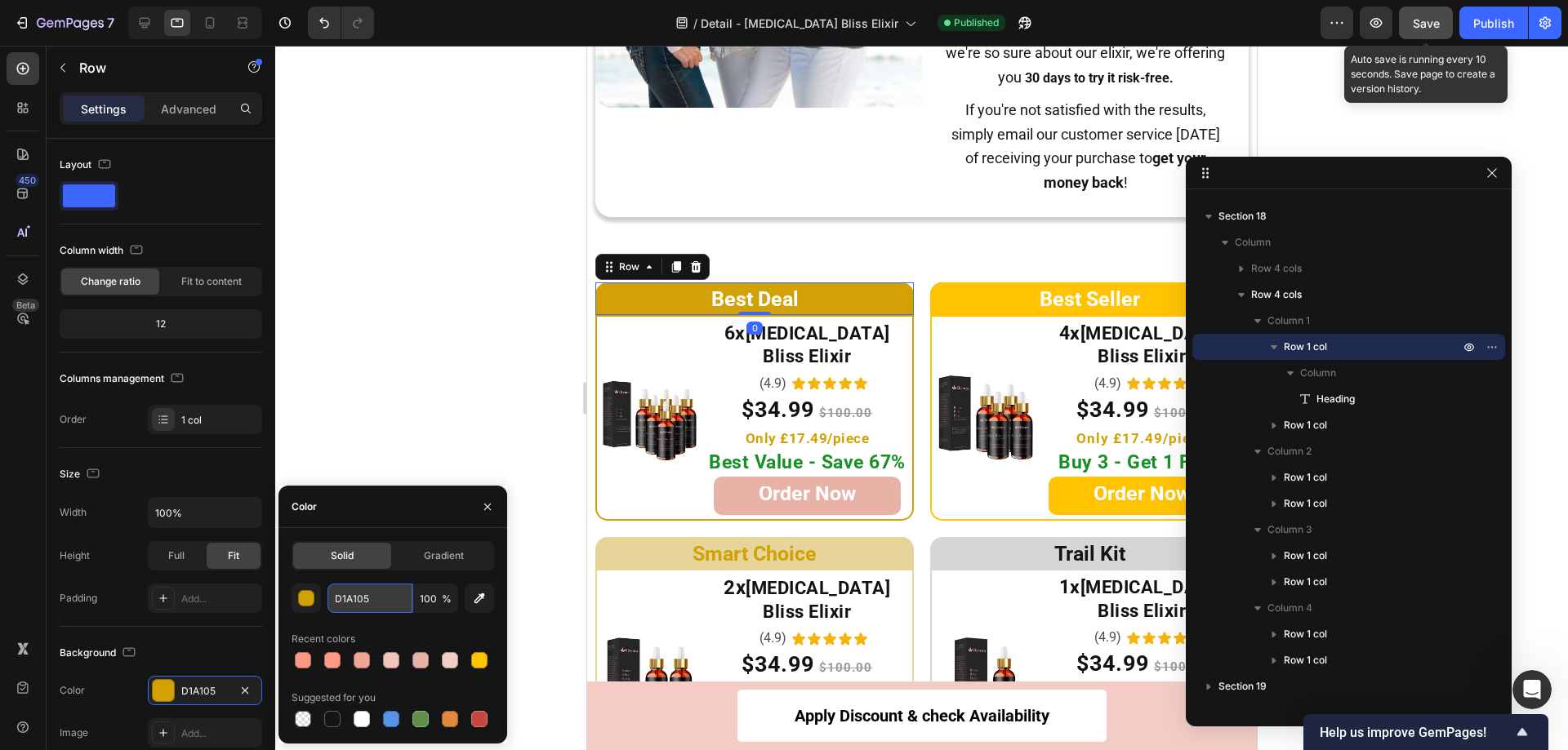
click at [379, 601] on input "D1A105" at bounding box center [370, 599] width 85 height 29
paste input "E9B2A6"
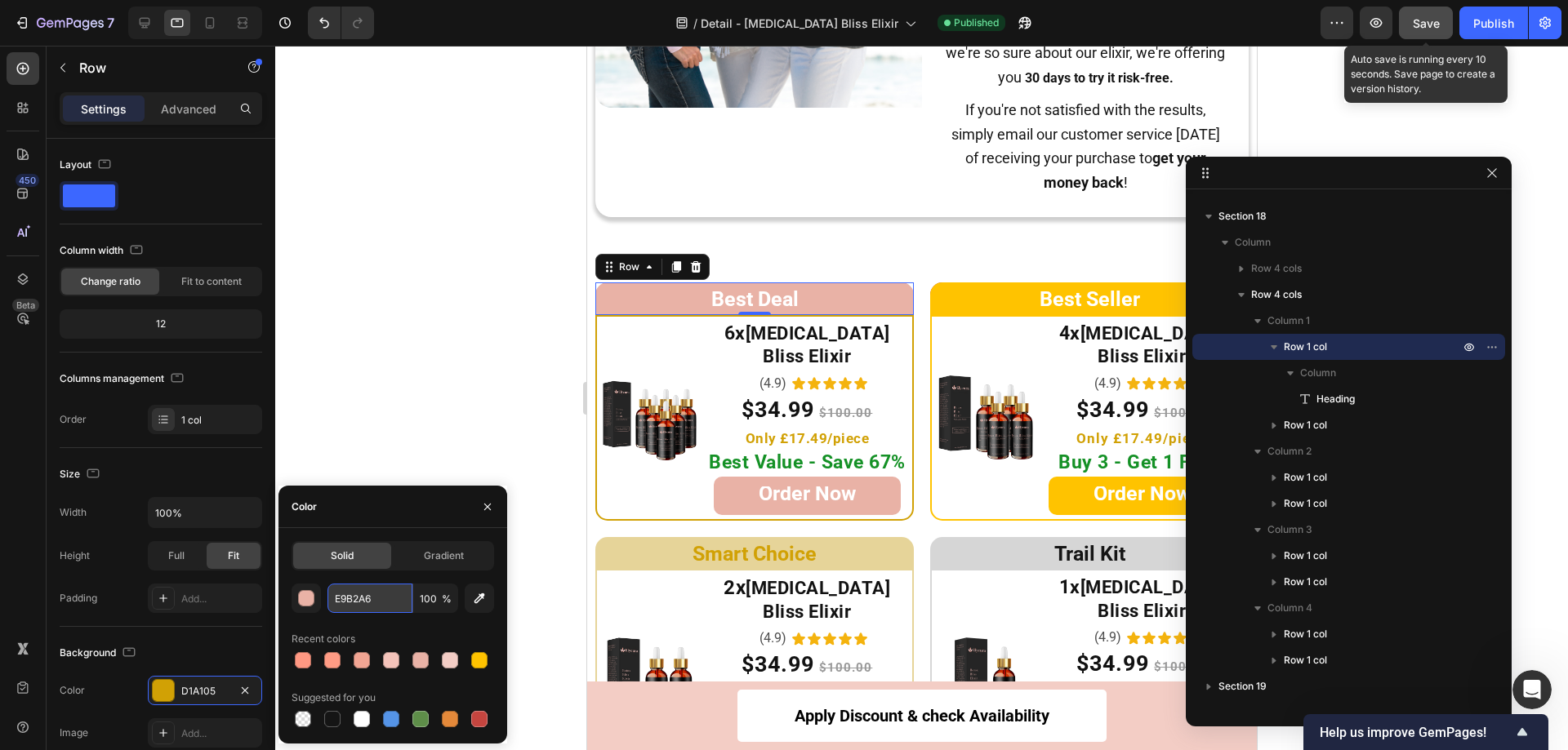
type input "E9B2A6"
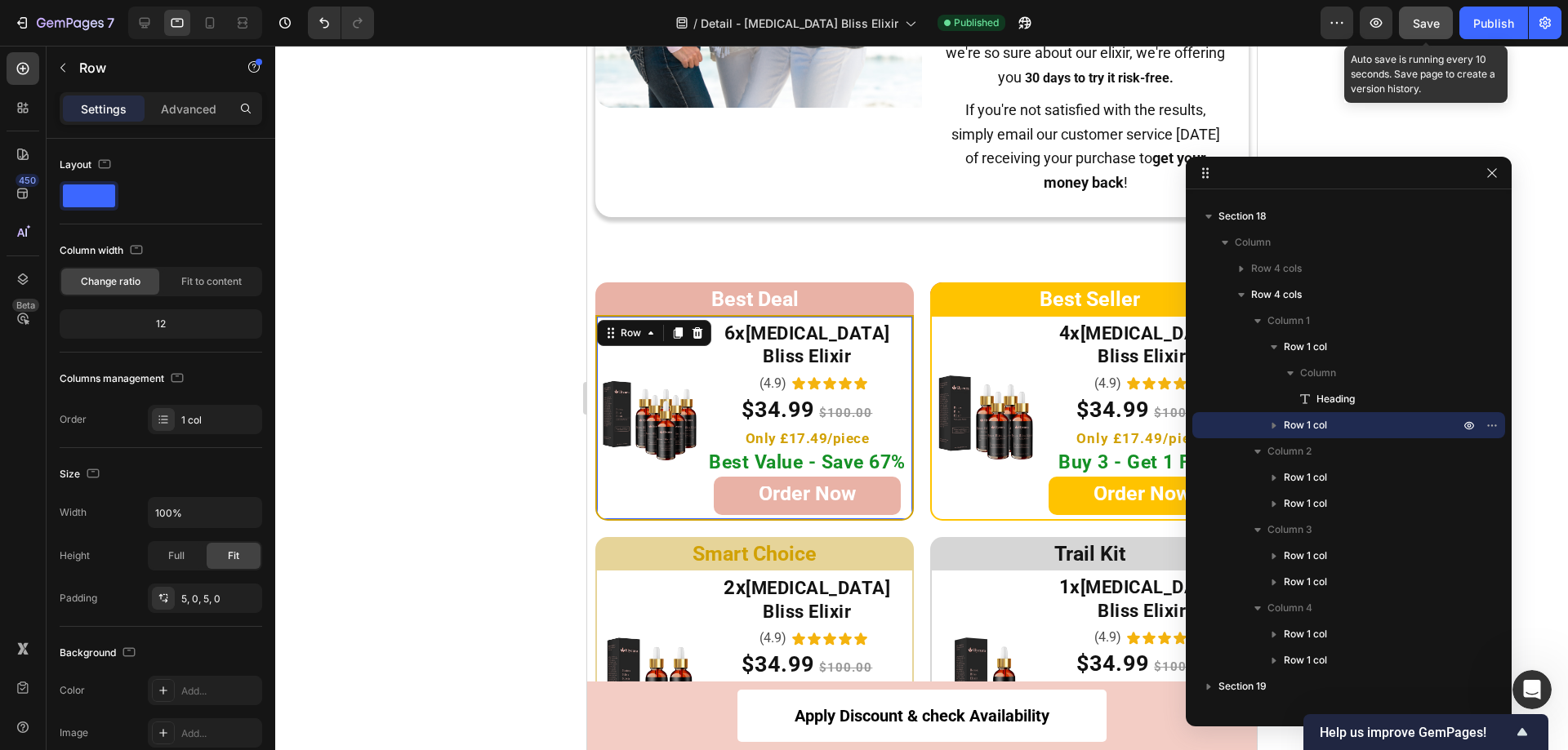
click at [623, 497] on div "Image 6x Botox Bliss Elixir Heading (4.9) Text Block Icon Icon Icon Icon Icon I…" at bounding box center [753, 418] width 318 height 205
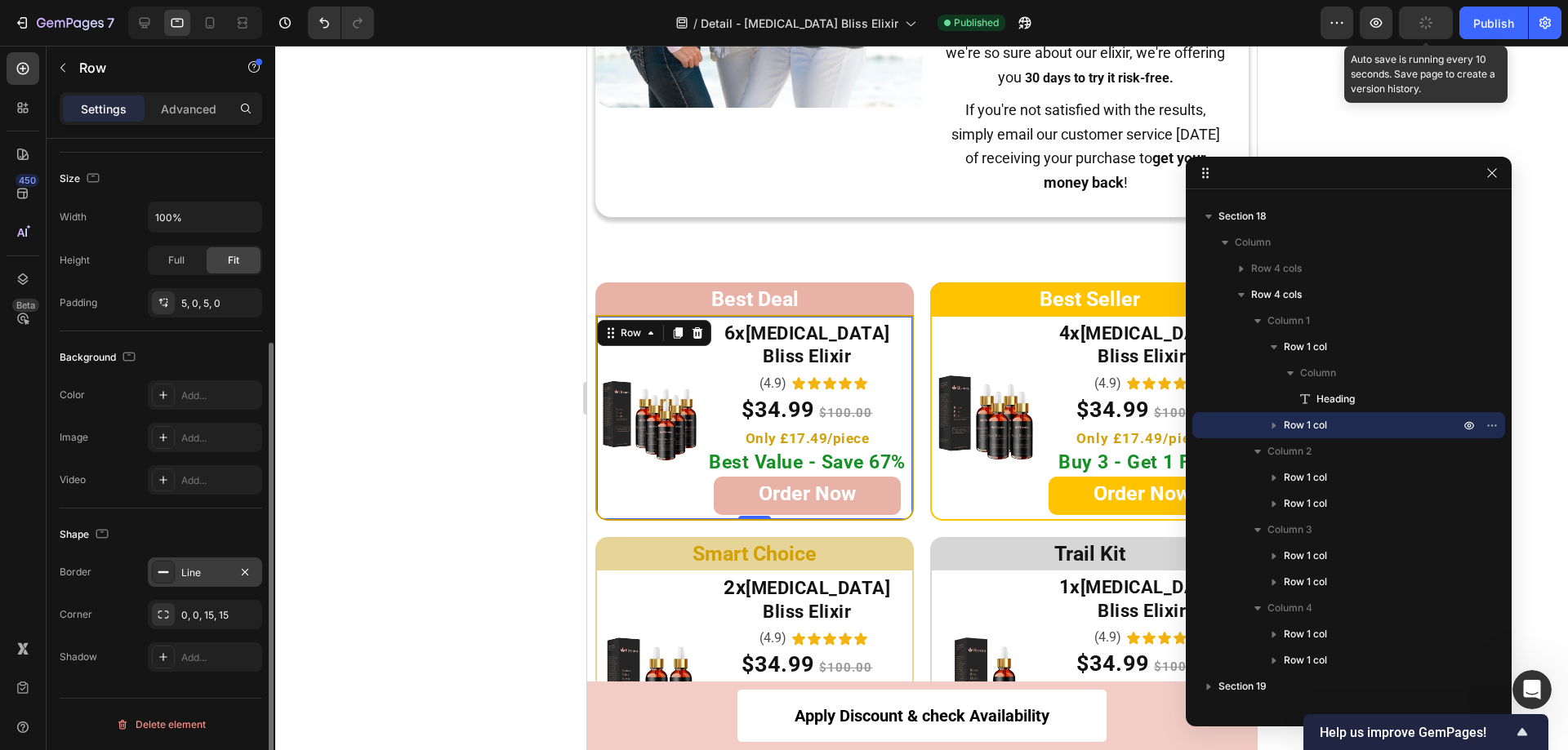
click at [165, 570] on icon at bounding box center [163, 572] width 13 height 13
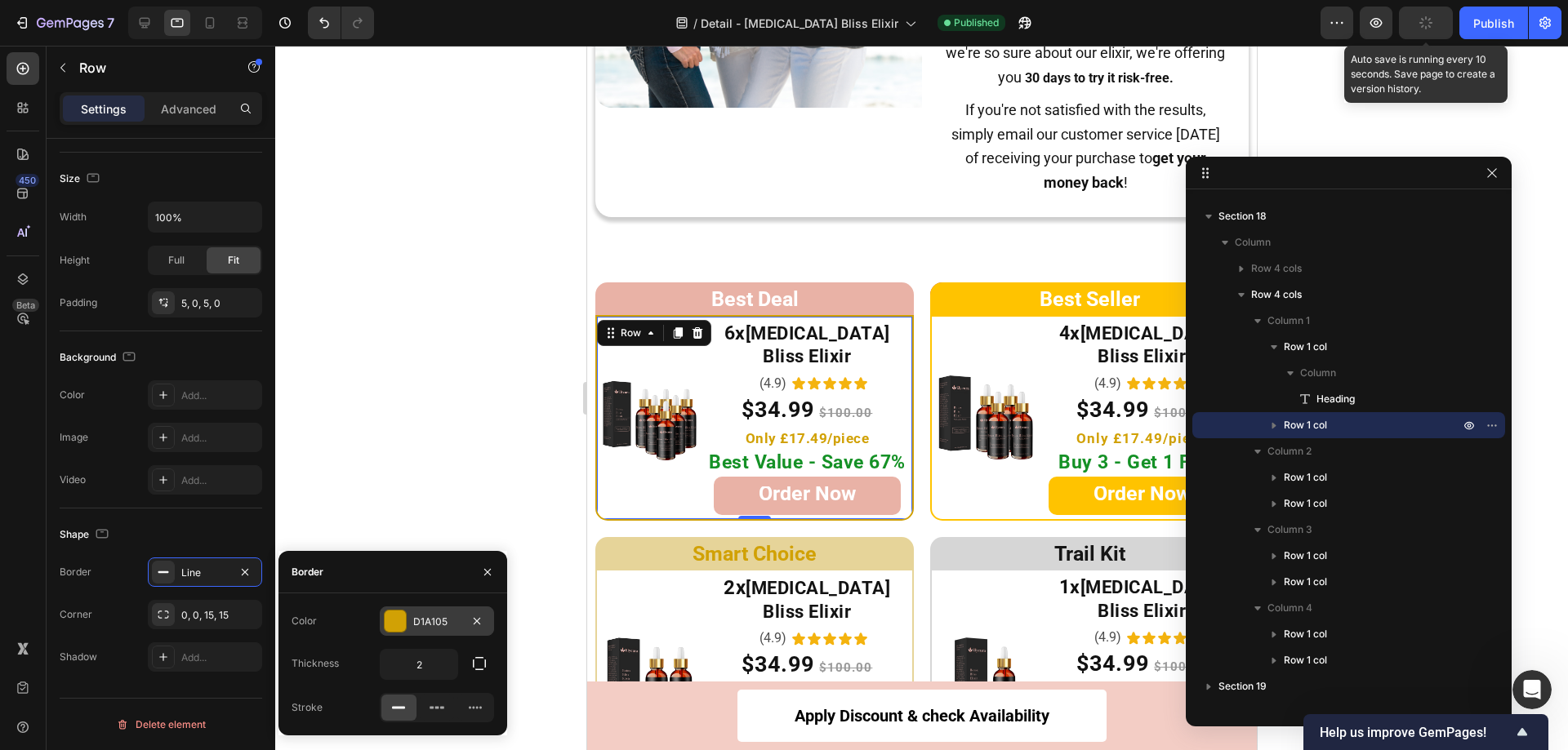
click at [392, 609] on div "D1A105" at bounding box center [436, 622] width 115 height 29
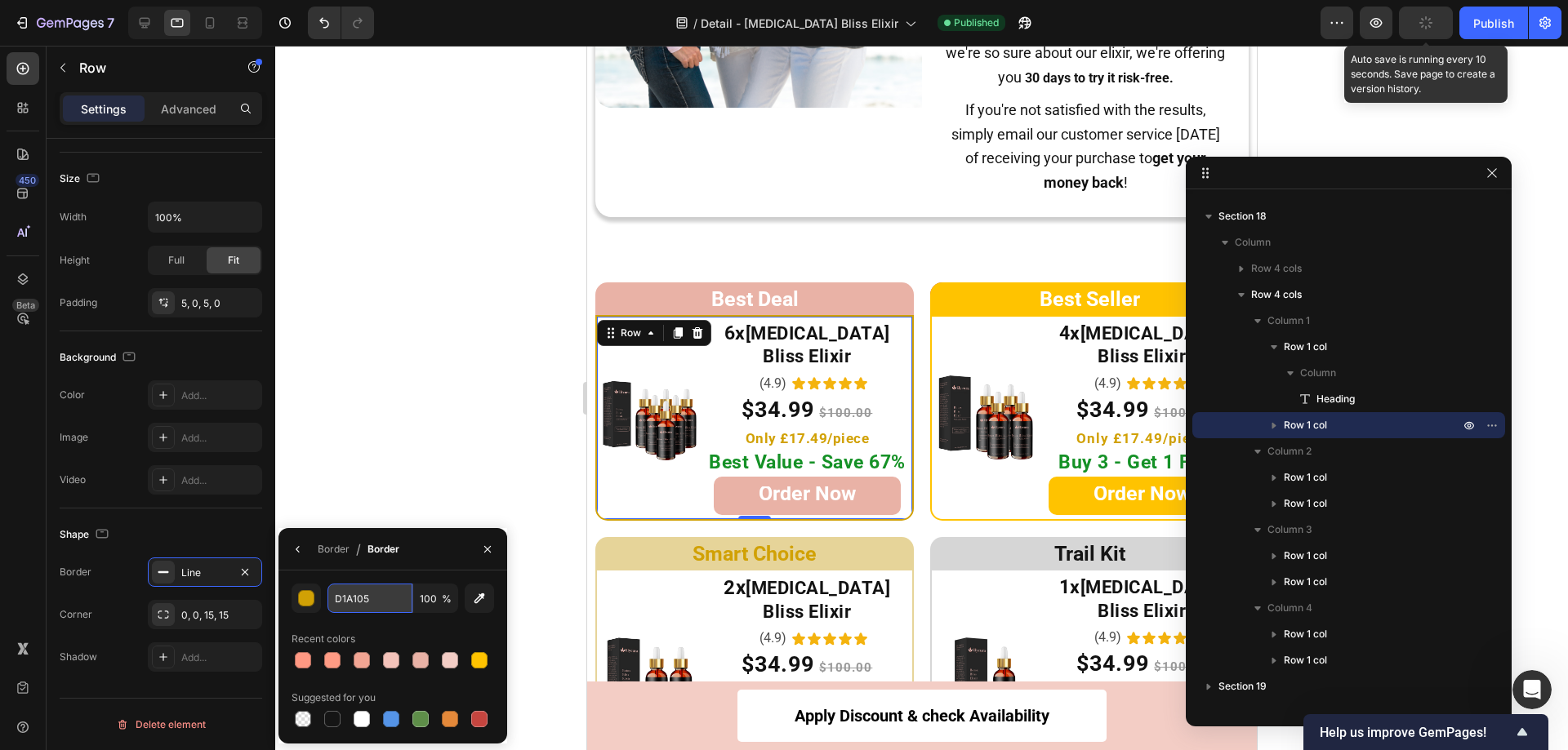
click at [370, 607] on input "D1A105" at bounding box center [370, 599] width 85 height 29
paste input "E9B2A6"
type input "E9B2A6"
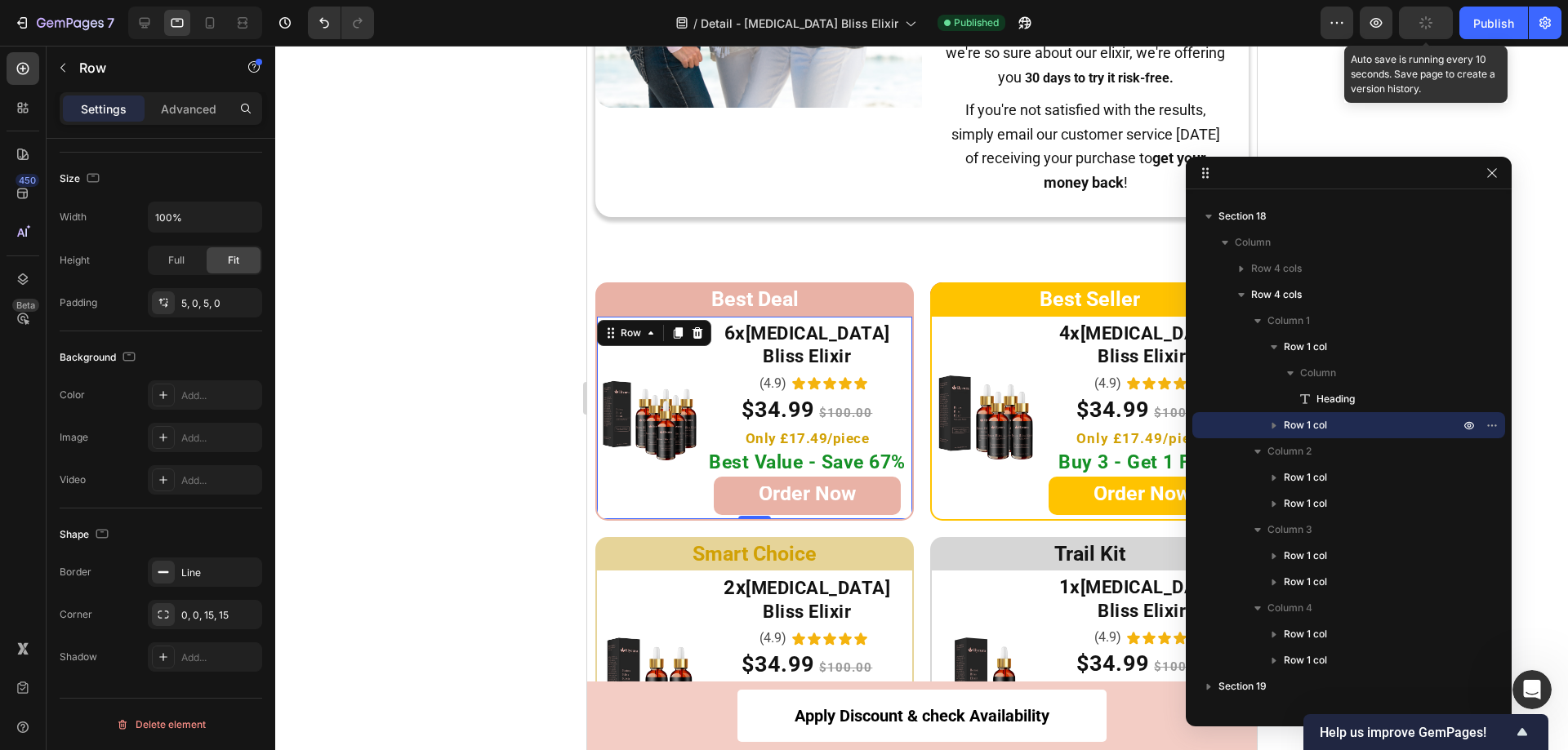
click at [400, 469] on div at bounding box center [922, 398] width 1293 height 705
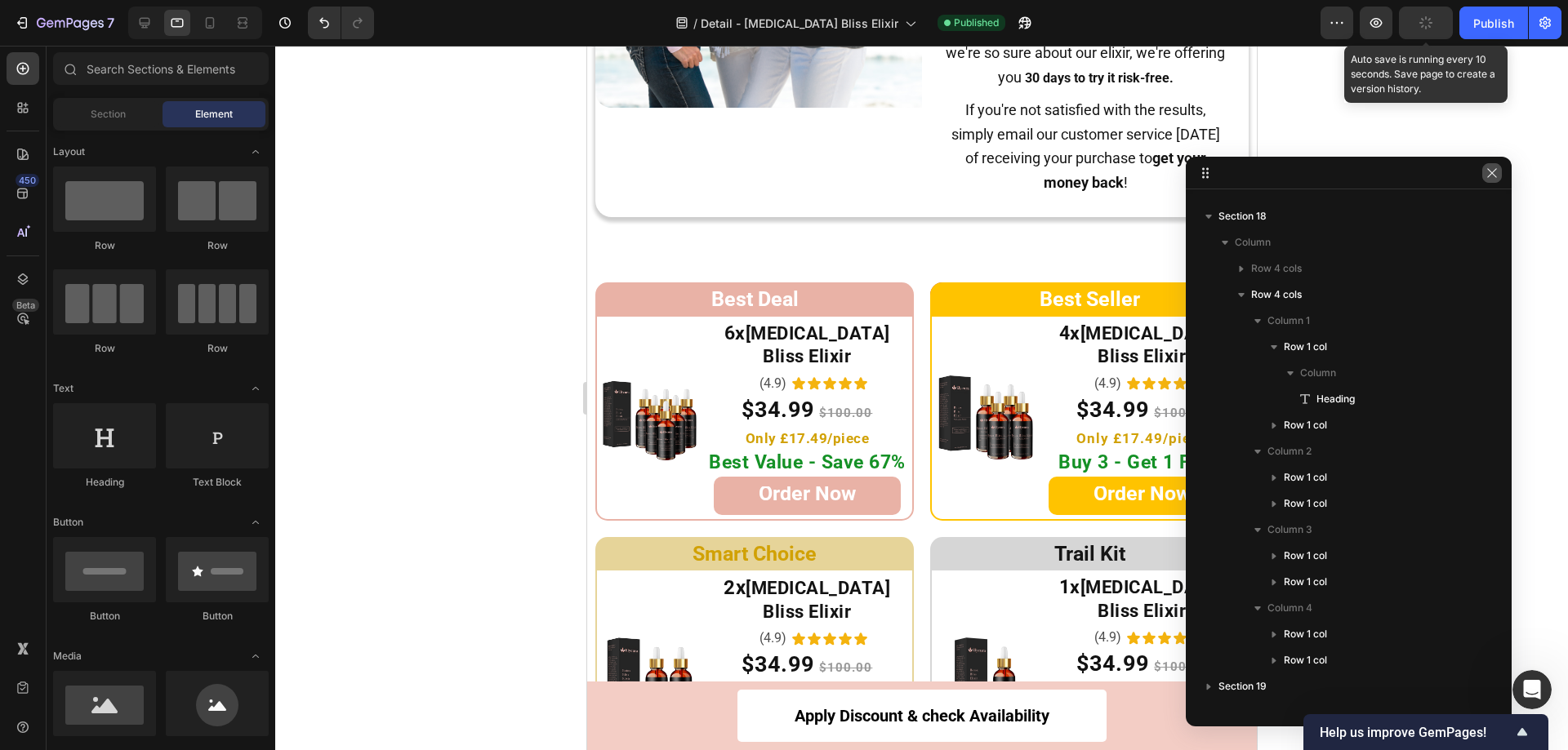
click at [1492, 176] on icon "button" at bounding box center [1492, 173] width 13 height 13
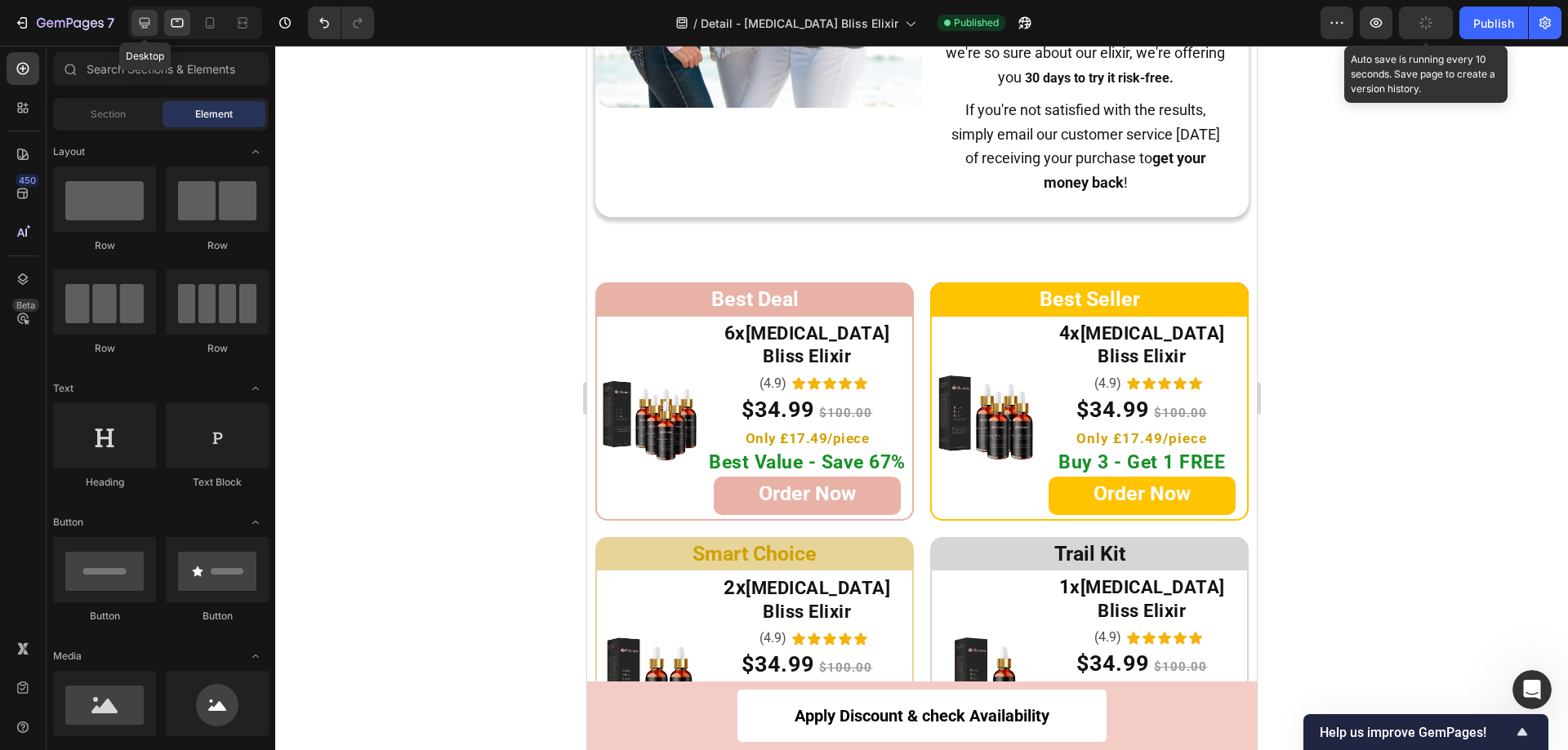
click at [143, 15] on icon at bounding box center [145, 23] width 17 height 17
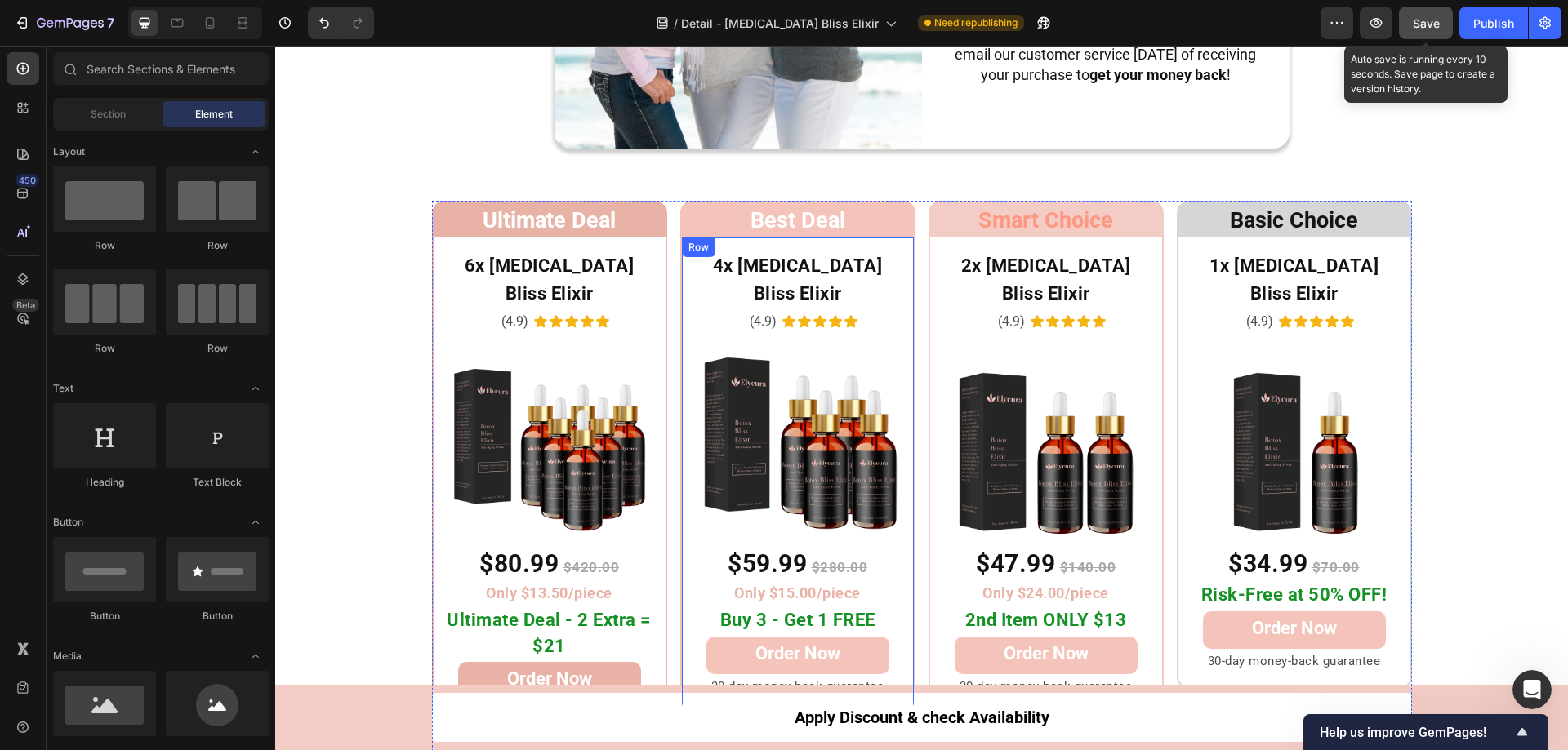
click at [906, 568] on div "4x Botox Bliss Elixir Heading (4.9) Text Block Icon Icon Icon Icon Icon Icon Li…" at bounding box center [798, 475] width 235 height 479
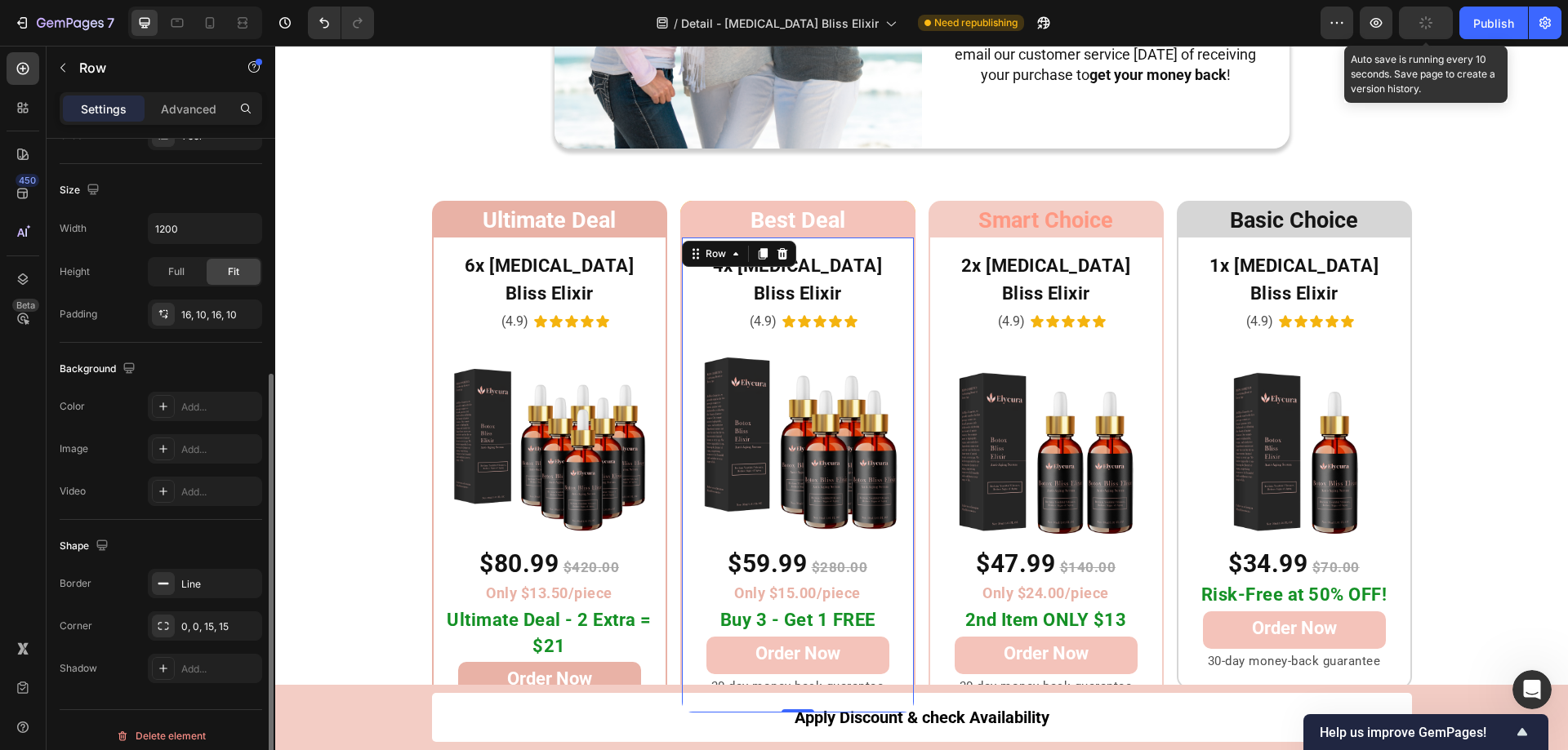
scroll to position [338, 0]
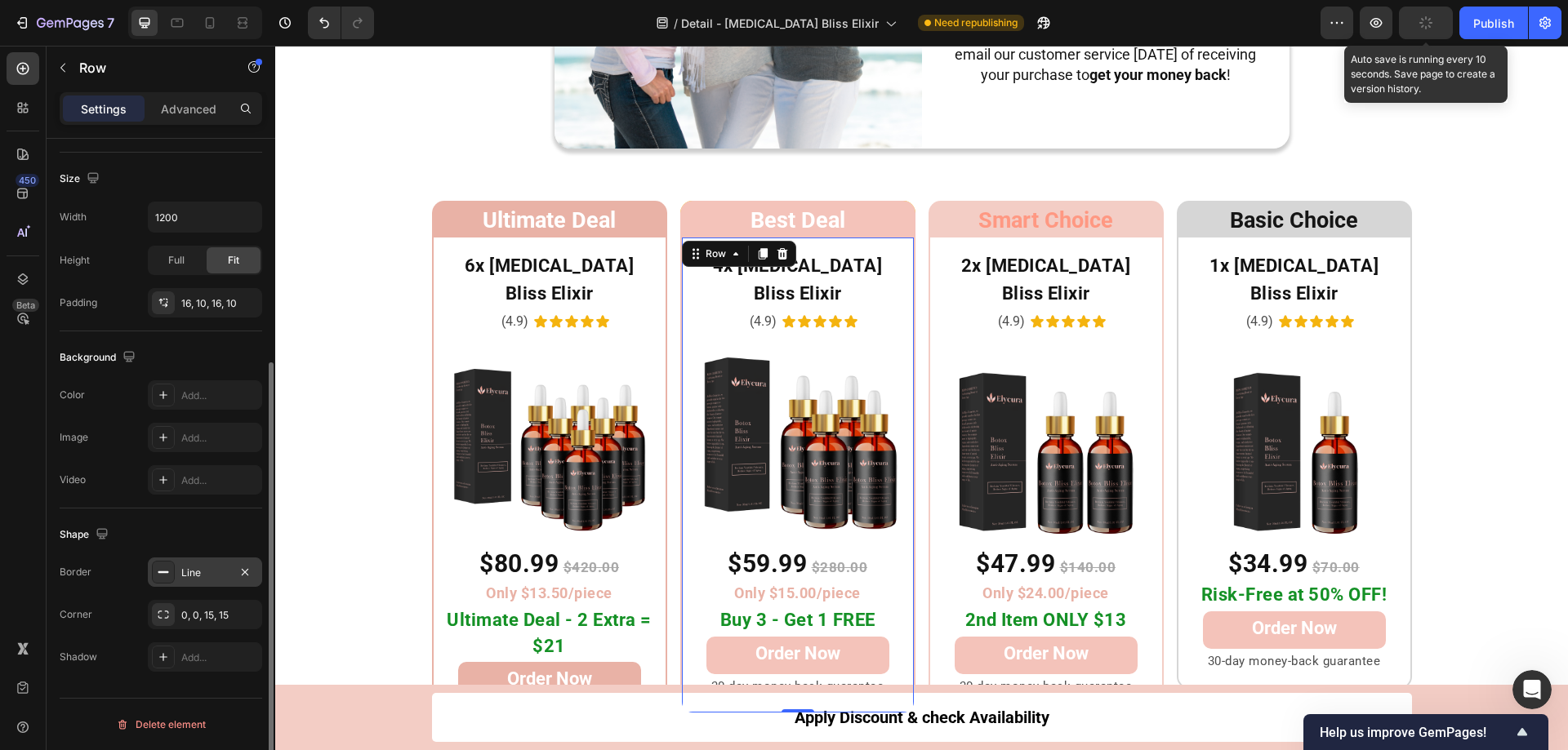
click at [153, 573] on div at bounding box center [163, 572] width 23 height 23
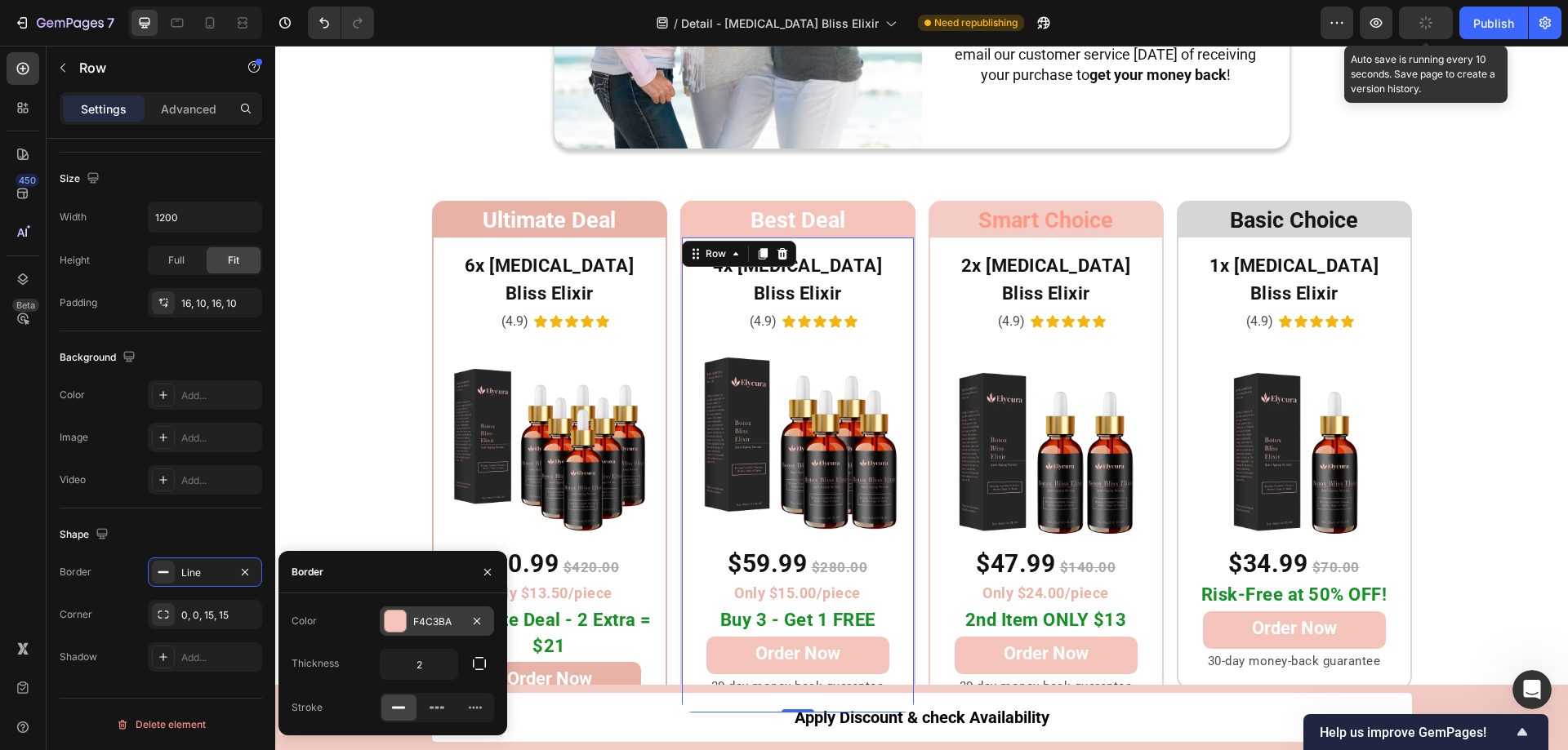
click at [450, 619] on div "F4C3BA" at bounding box center [437, 623] width 48 height 15
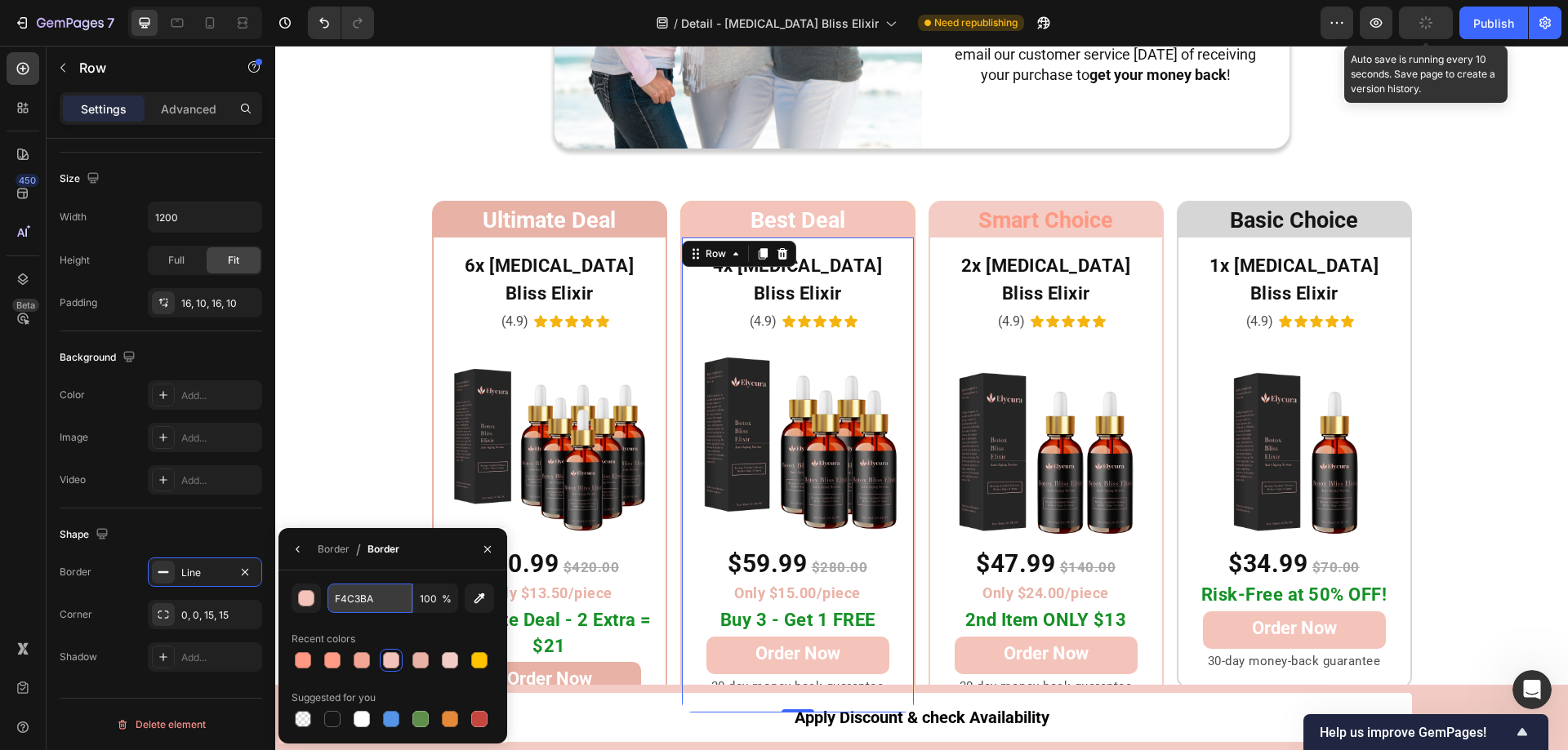
click at [383, 602] on input "F4C3BA" at bounding box center [370, 599] width 85 height 29
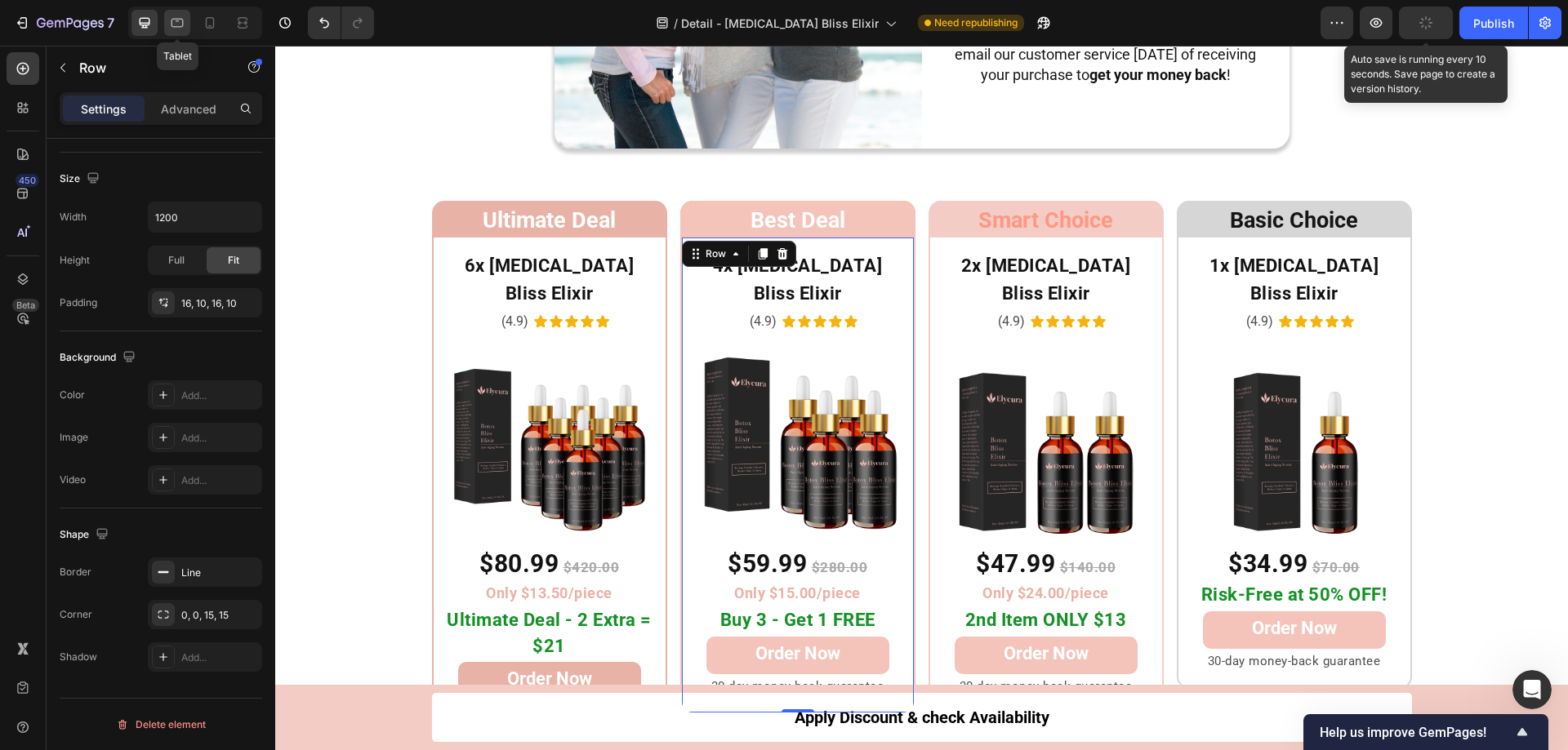
click at [175, 24] on icon at bounding box center [177, 23] width 17 height 17
type input "100%"
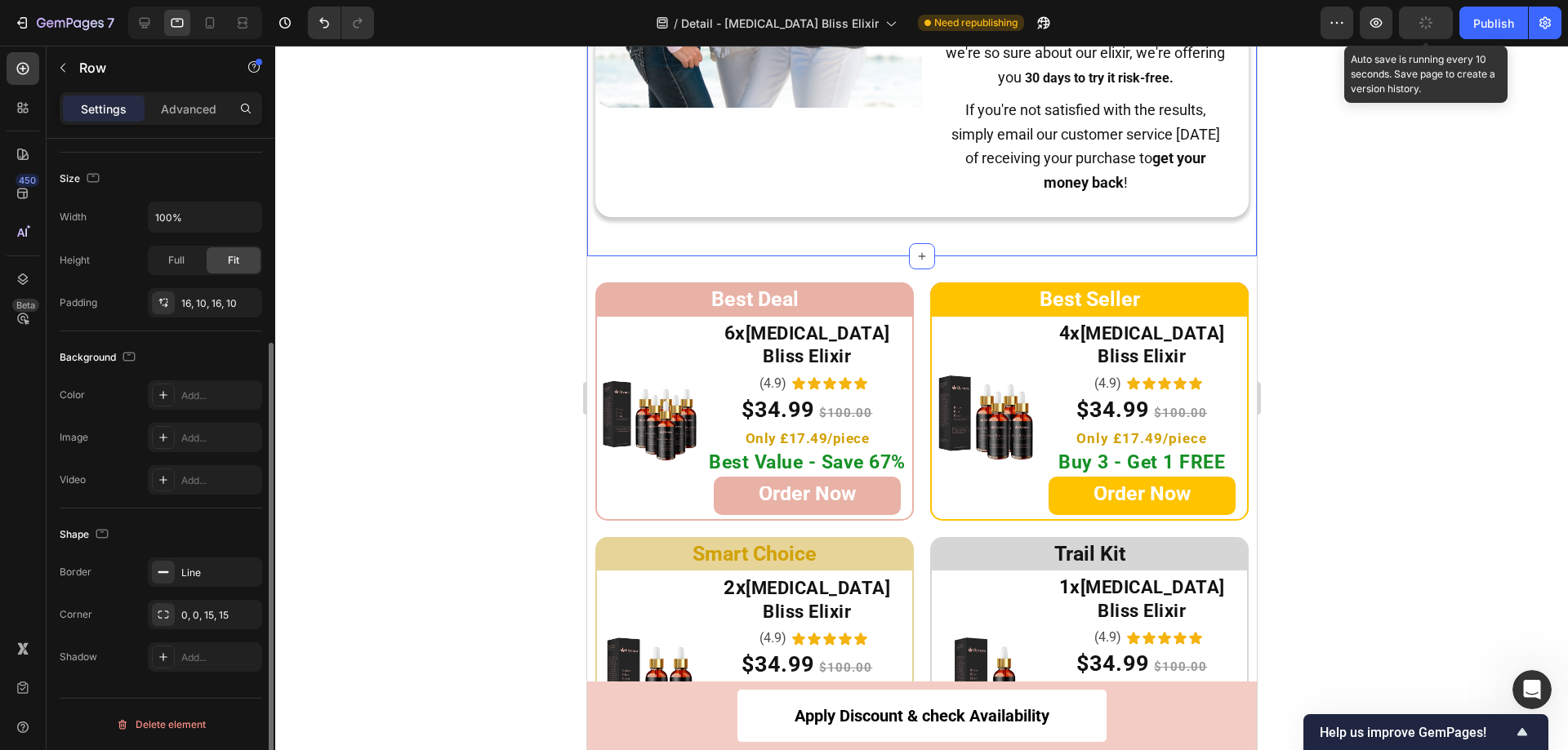
scroll to position [8160, 0]
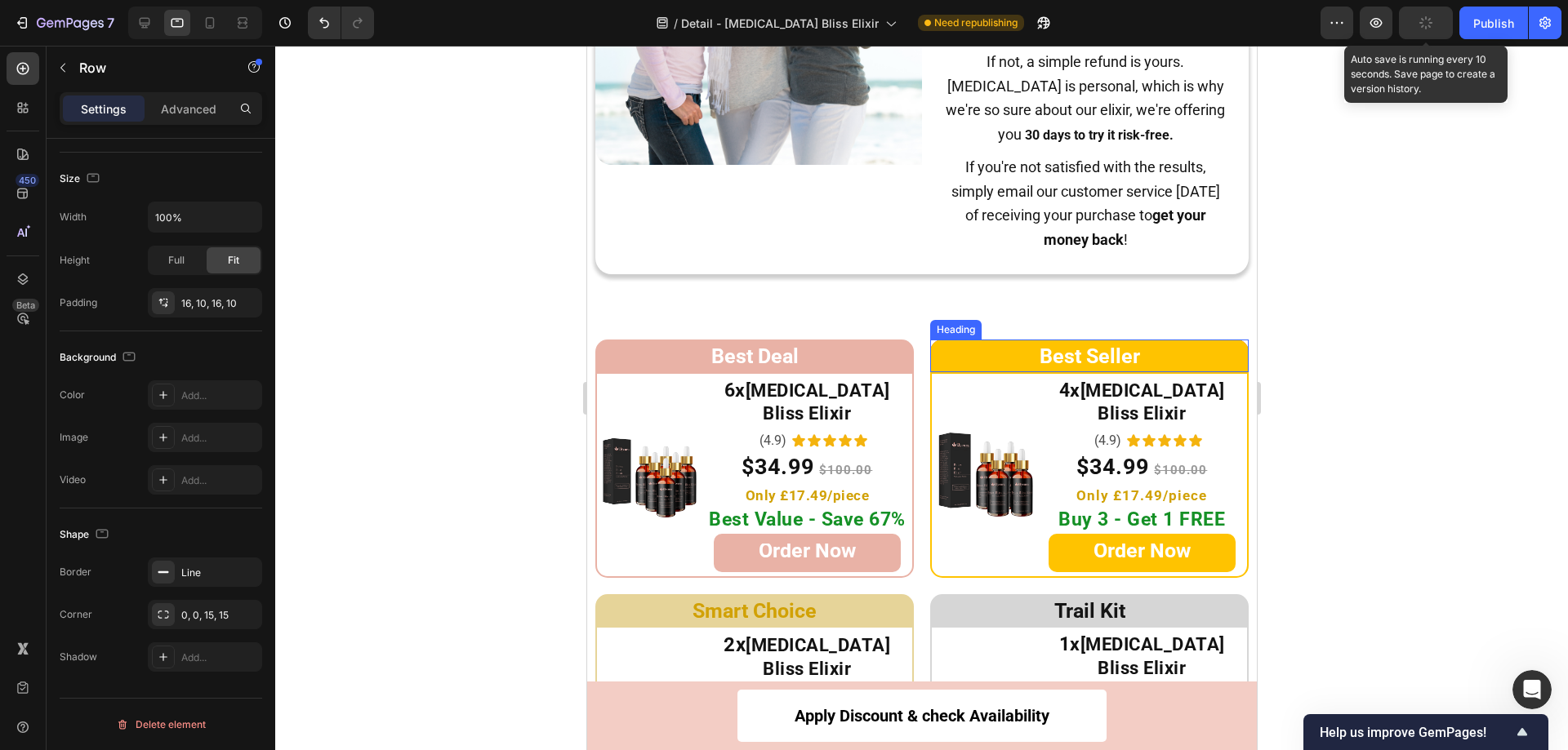
click at [955, 353] on h2 "Best Seller" at bounding box center [1088, 356] width 318 height 33
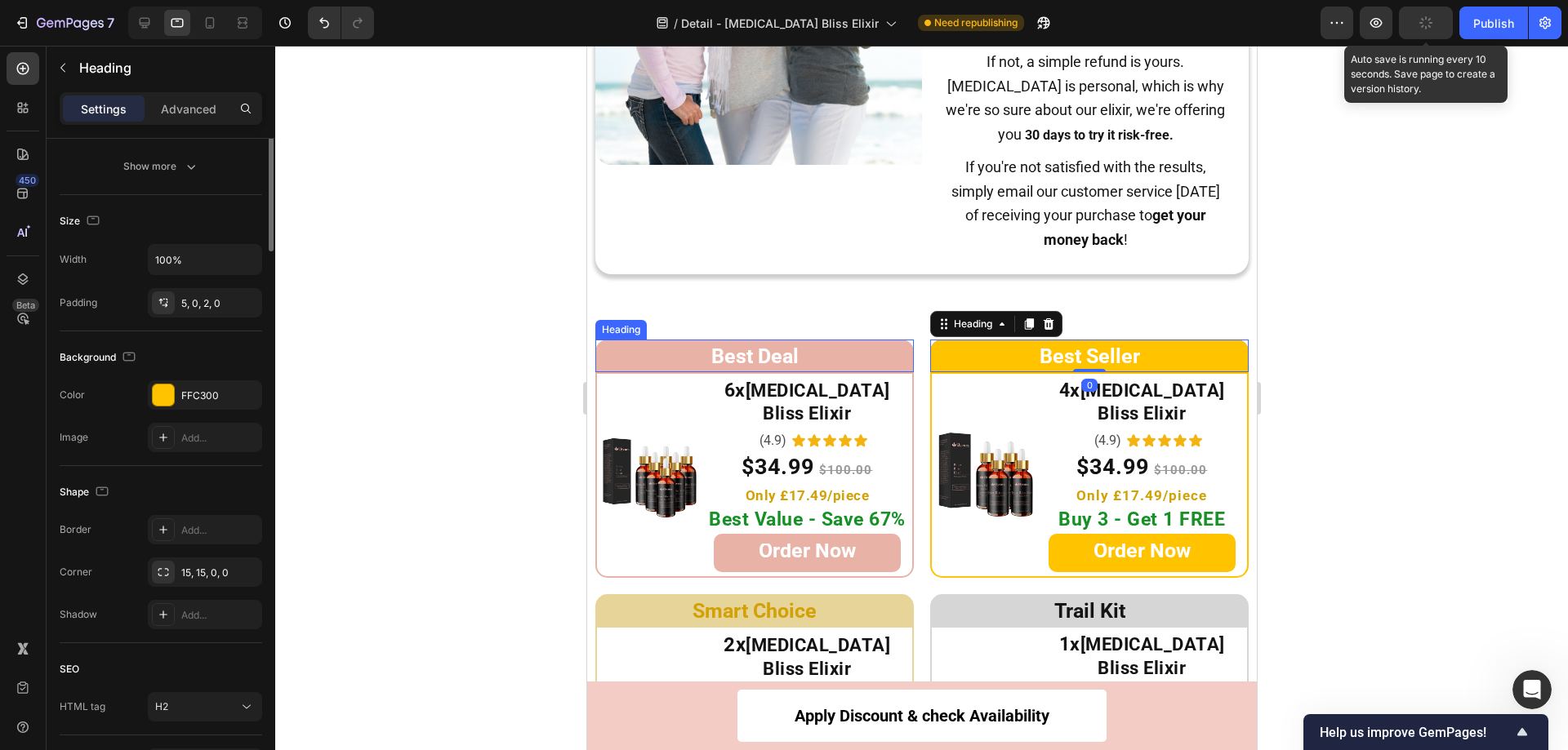
scroll to position [0, 0]
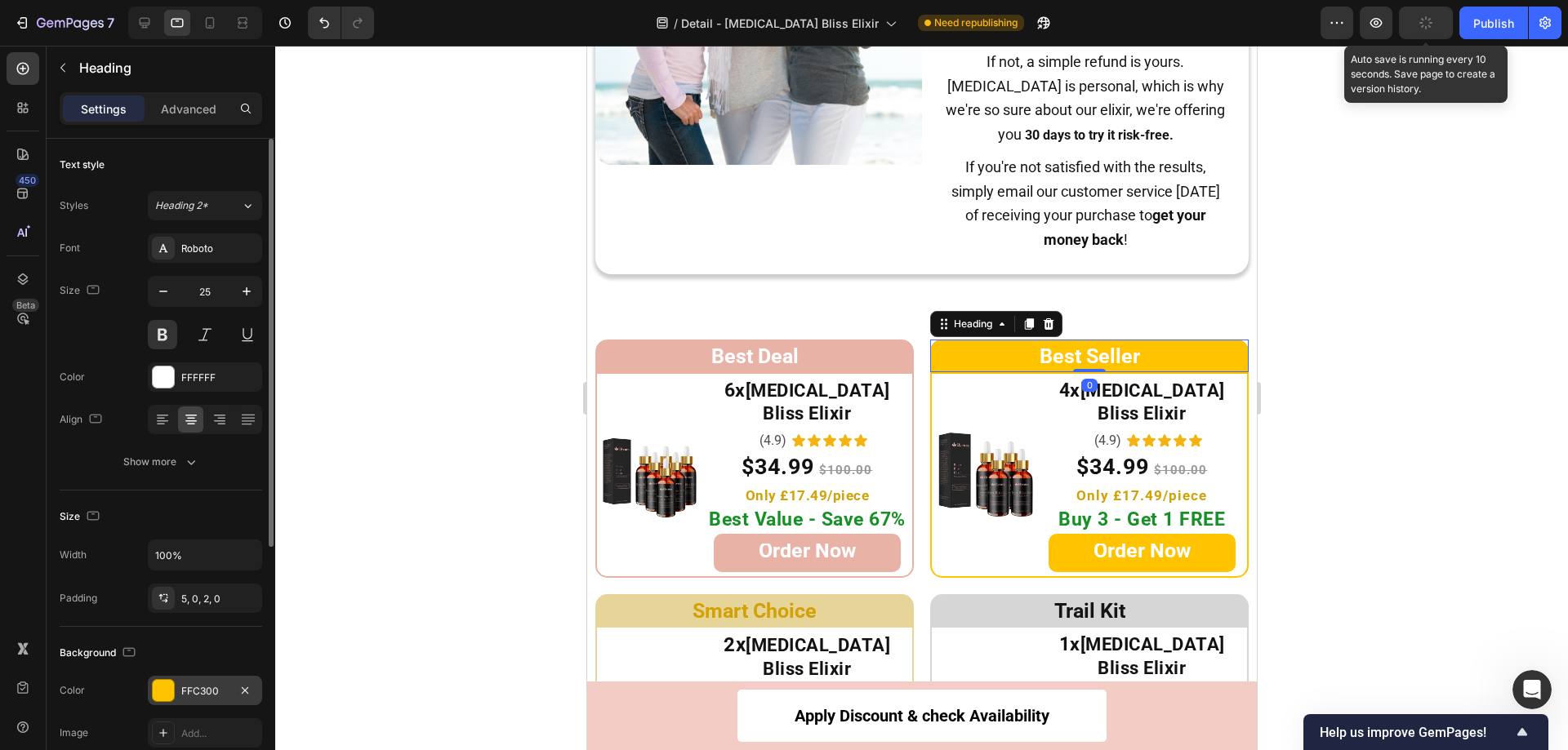
drag, startPoint x: 160, startPoint y: 687, endPoint x: 168, endPoint y: 675, distance: 14.4
click at [160, 686] on div at bounding box center [163, 690] width 21 height 21
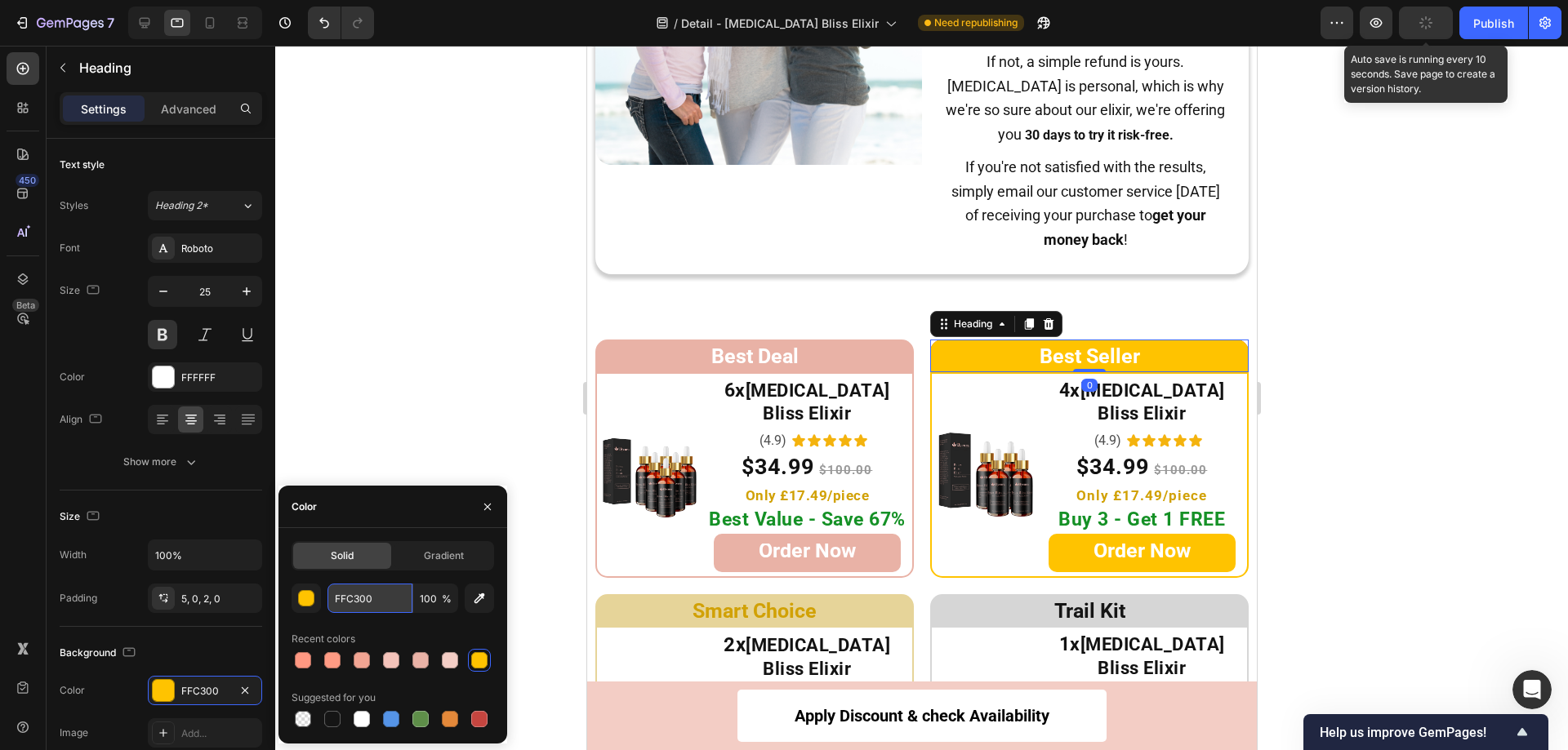
click at [376, 608] on input "FFC300" at bounding box center [370, 599] width 85 height 29
paste input "4C3BA"
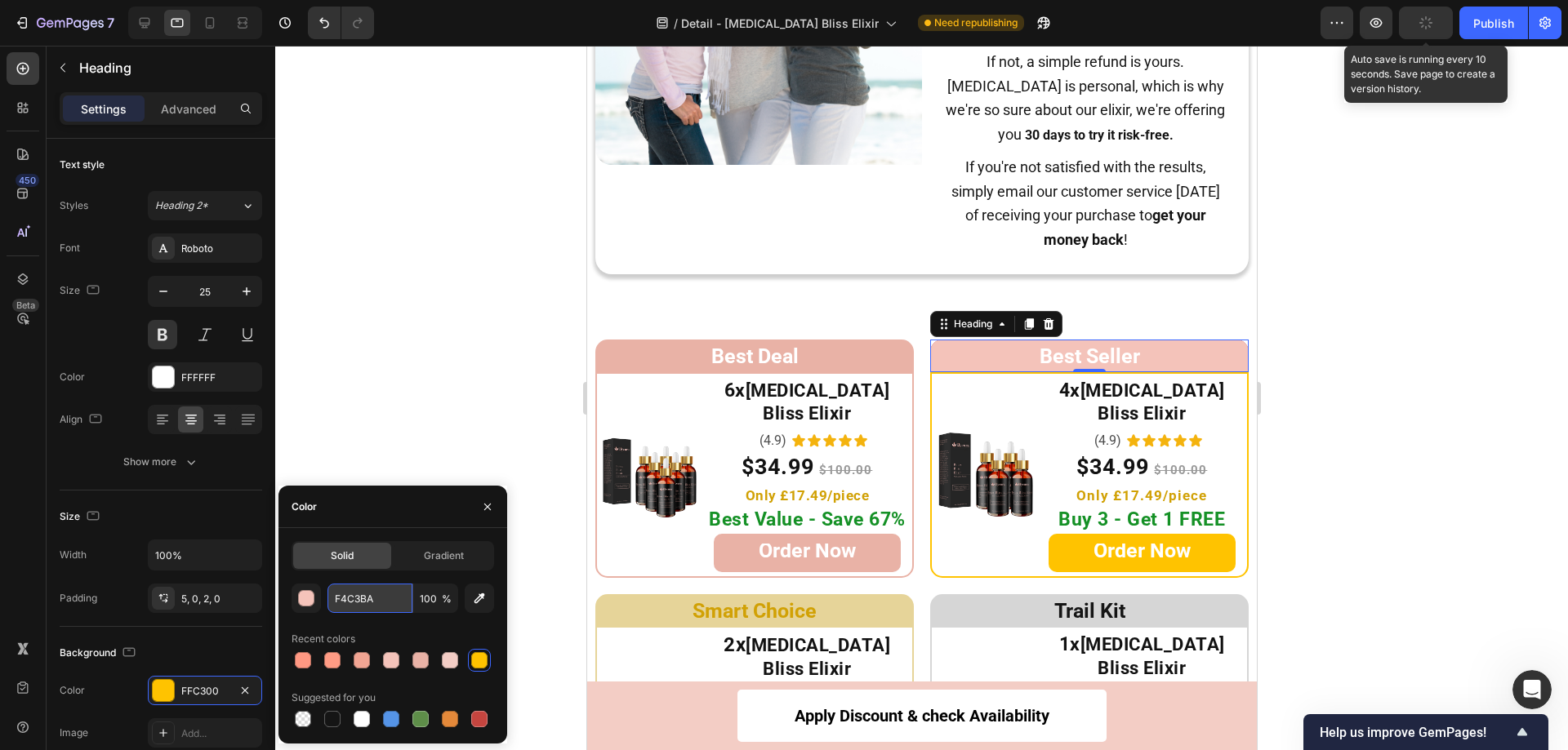
type input "F4C3BA"
click at [950, 554] on div "Image 4x Botox Bliss Elixir Heading (4.9) Text Block Icon Icon Icon Icon Icon I…" at bounding box center [1088, 475] width 318 height 205
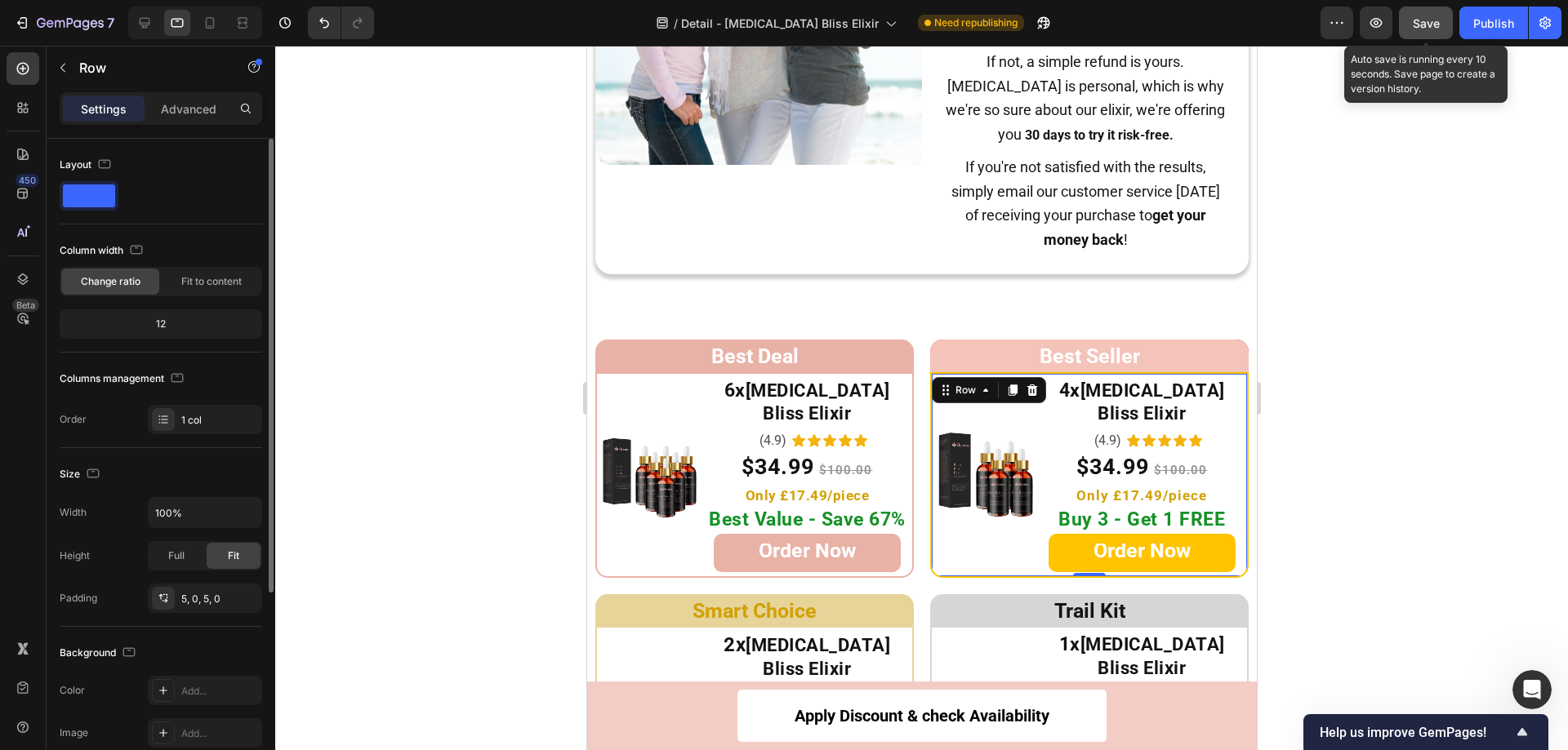
scroll to position [295, 0]
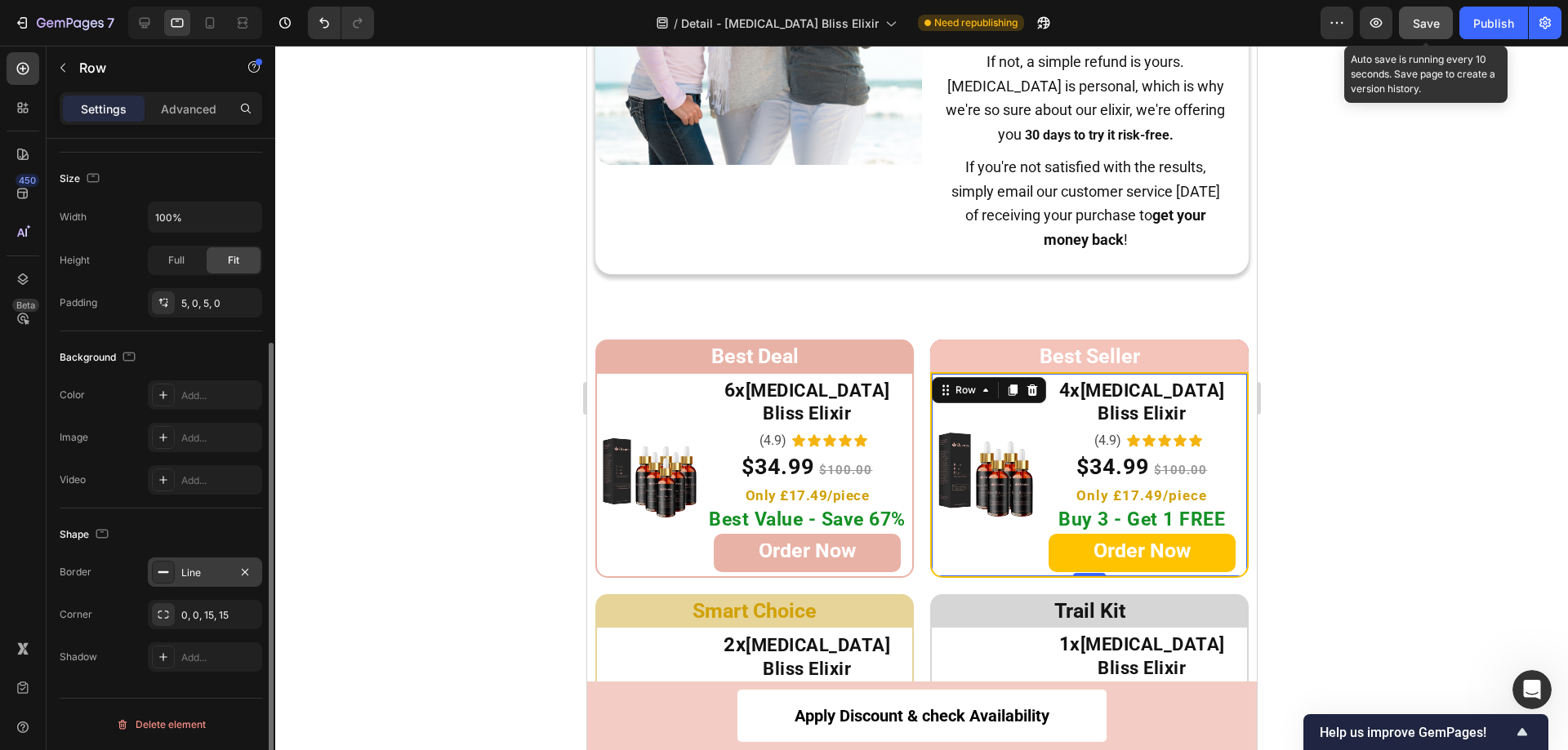
click at [160, 566] on icon at bounding box center [163, 572] width 13 height 13
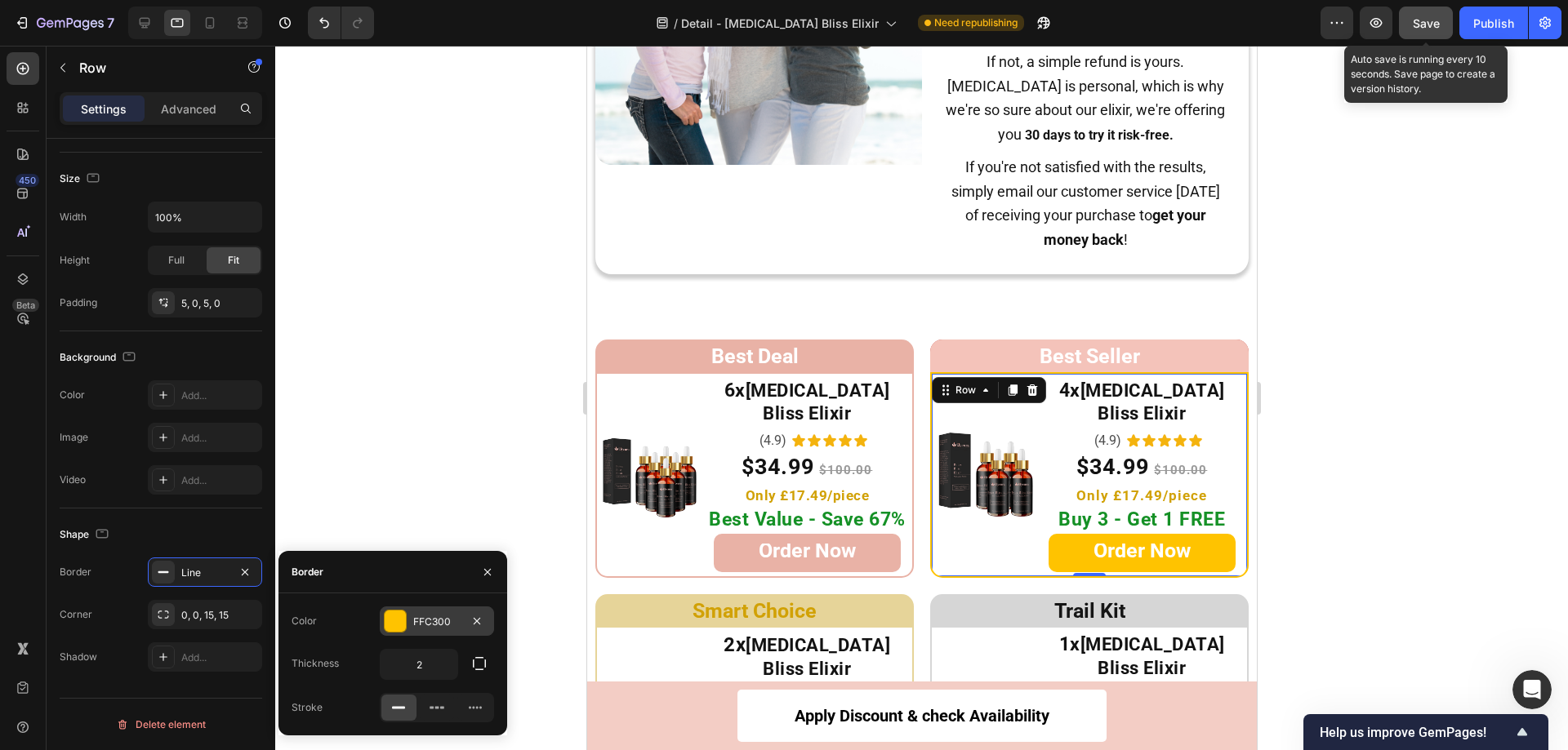
click at [393, 613] on div at bounding box center [394, 621] width 21 height 21
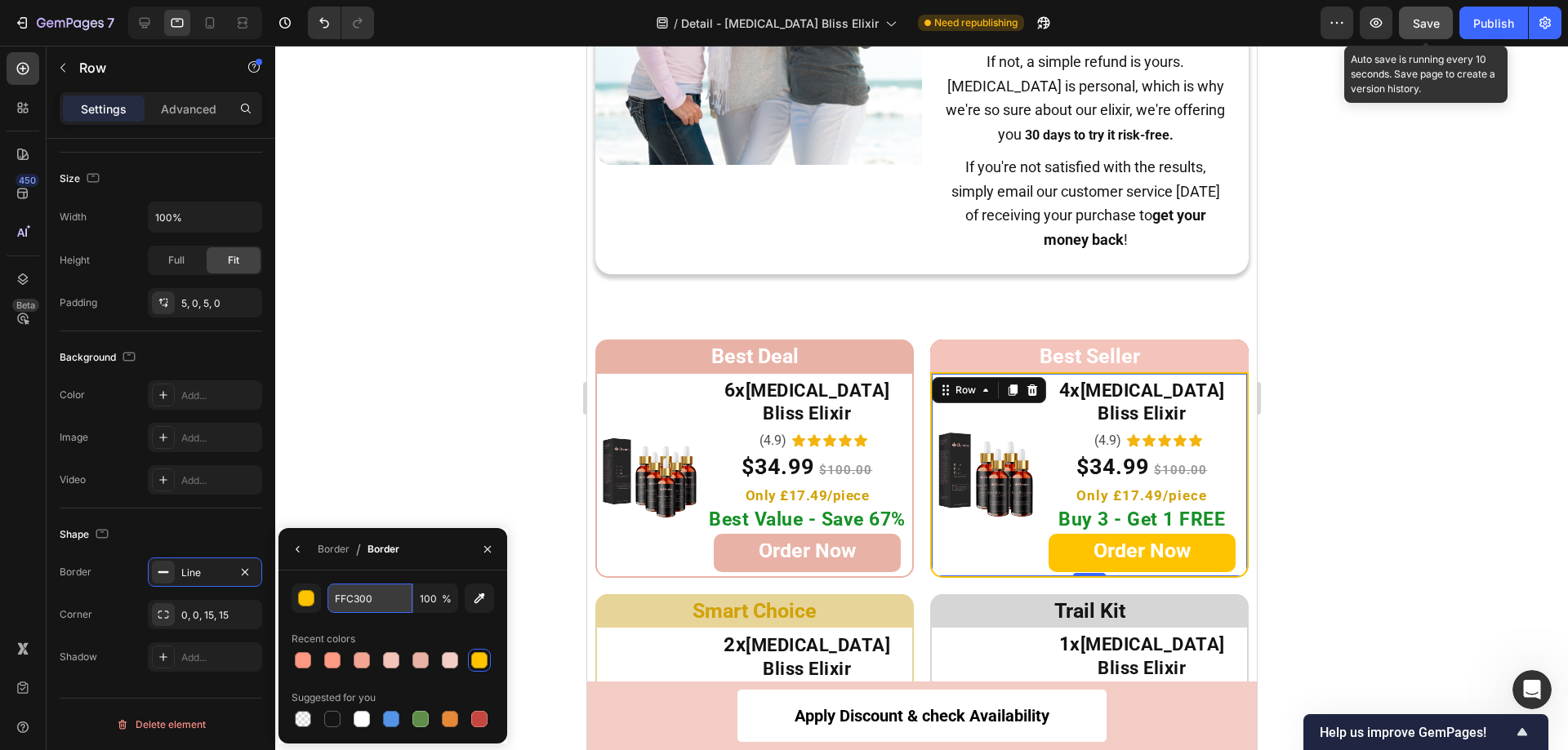
click at [381, 598] on input "FFC300" at bounding box center [370, 599] width 85 height 29
paste input "4C3BA"
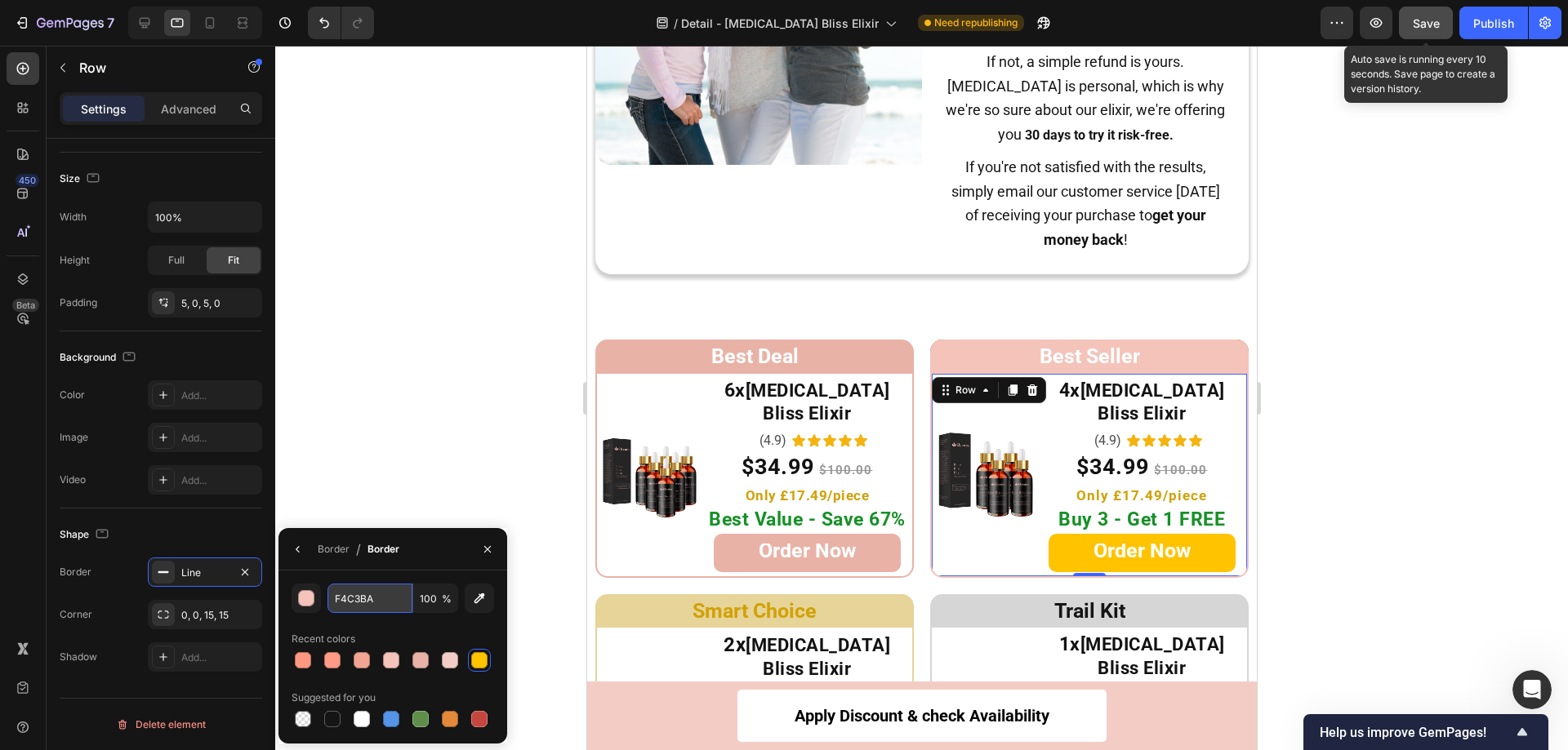
type input "F4C3BA"
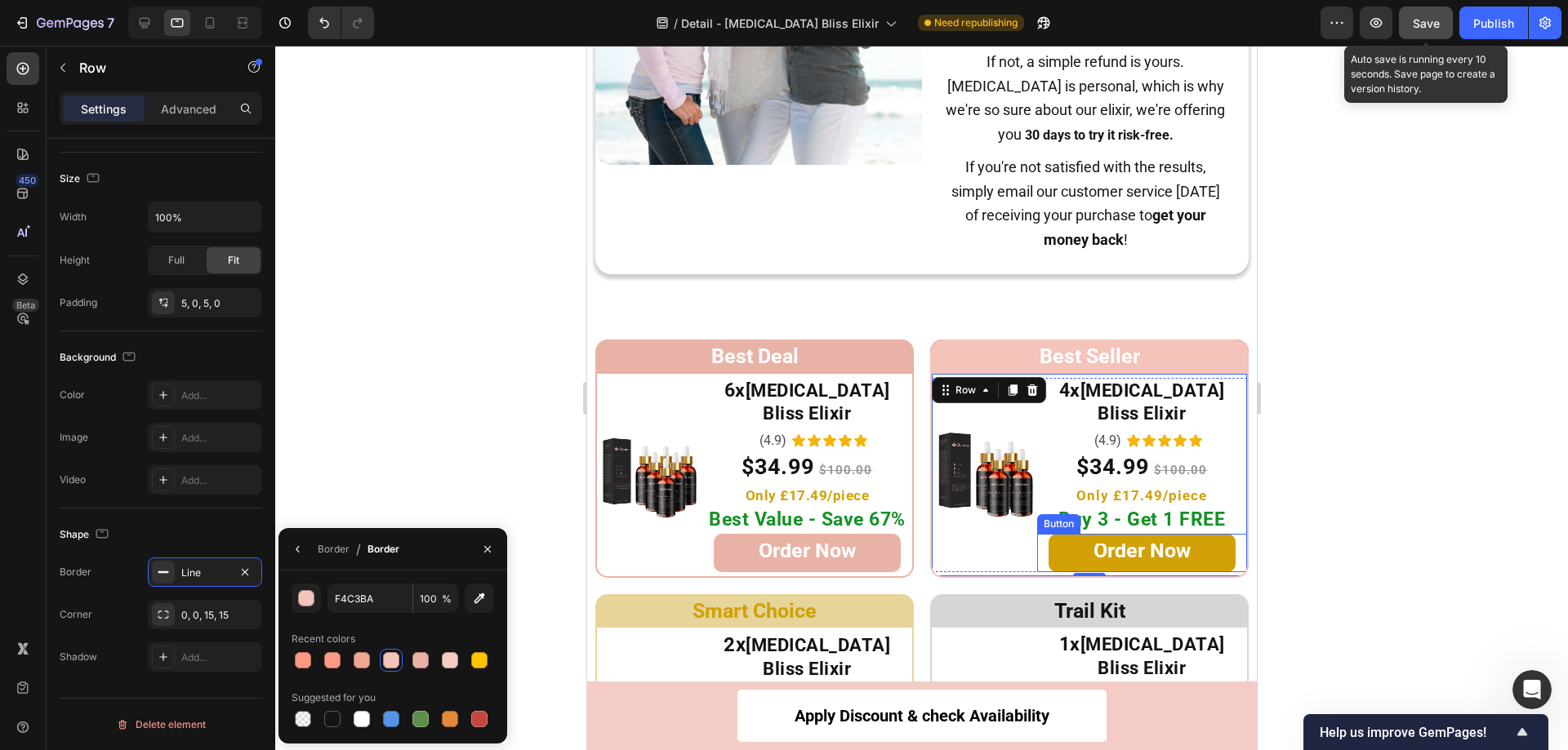
click at [1048, 534] on link "Order Now" at bounding box center [1142, 553] width 187 height 39
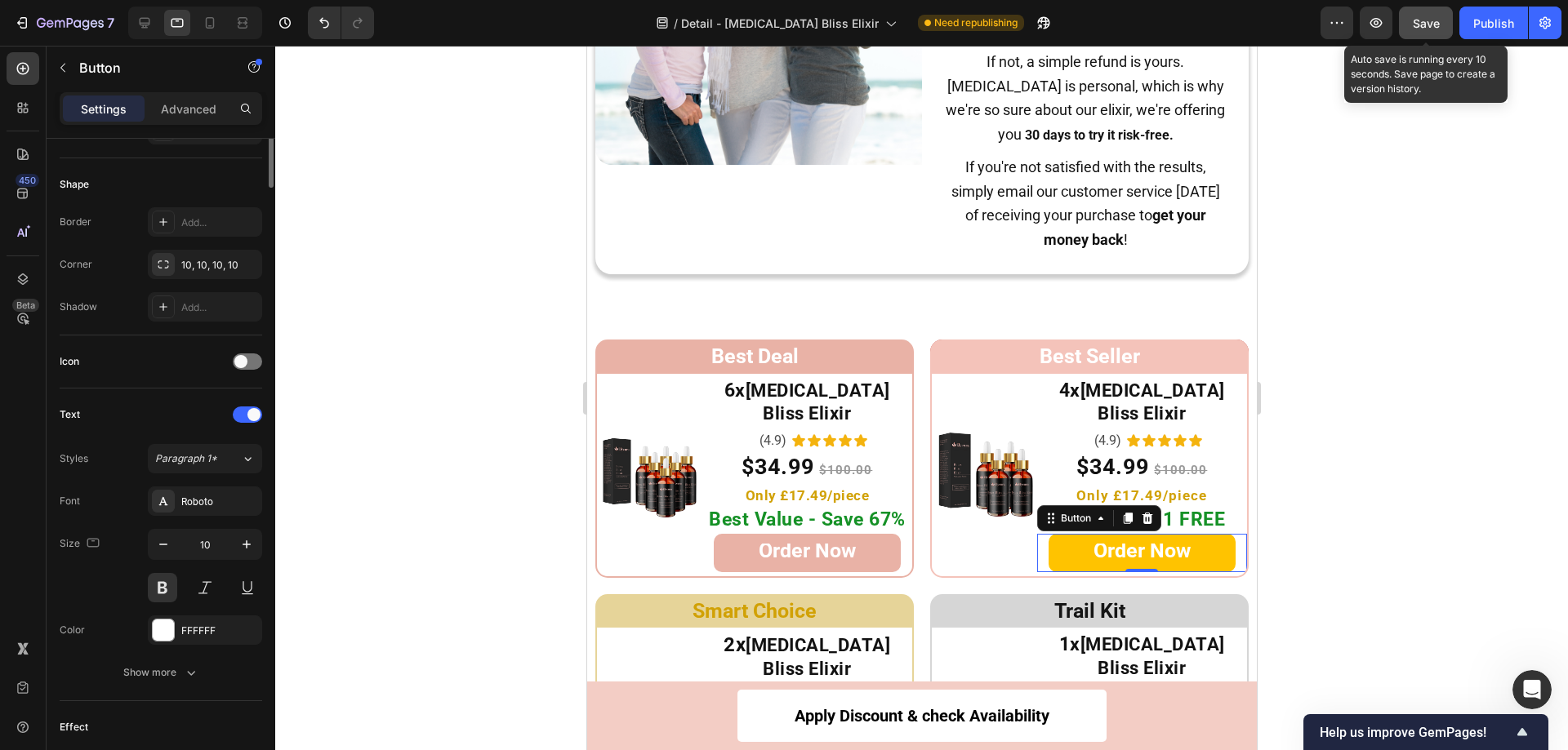
scroll to position [0, 0]
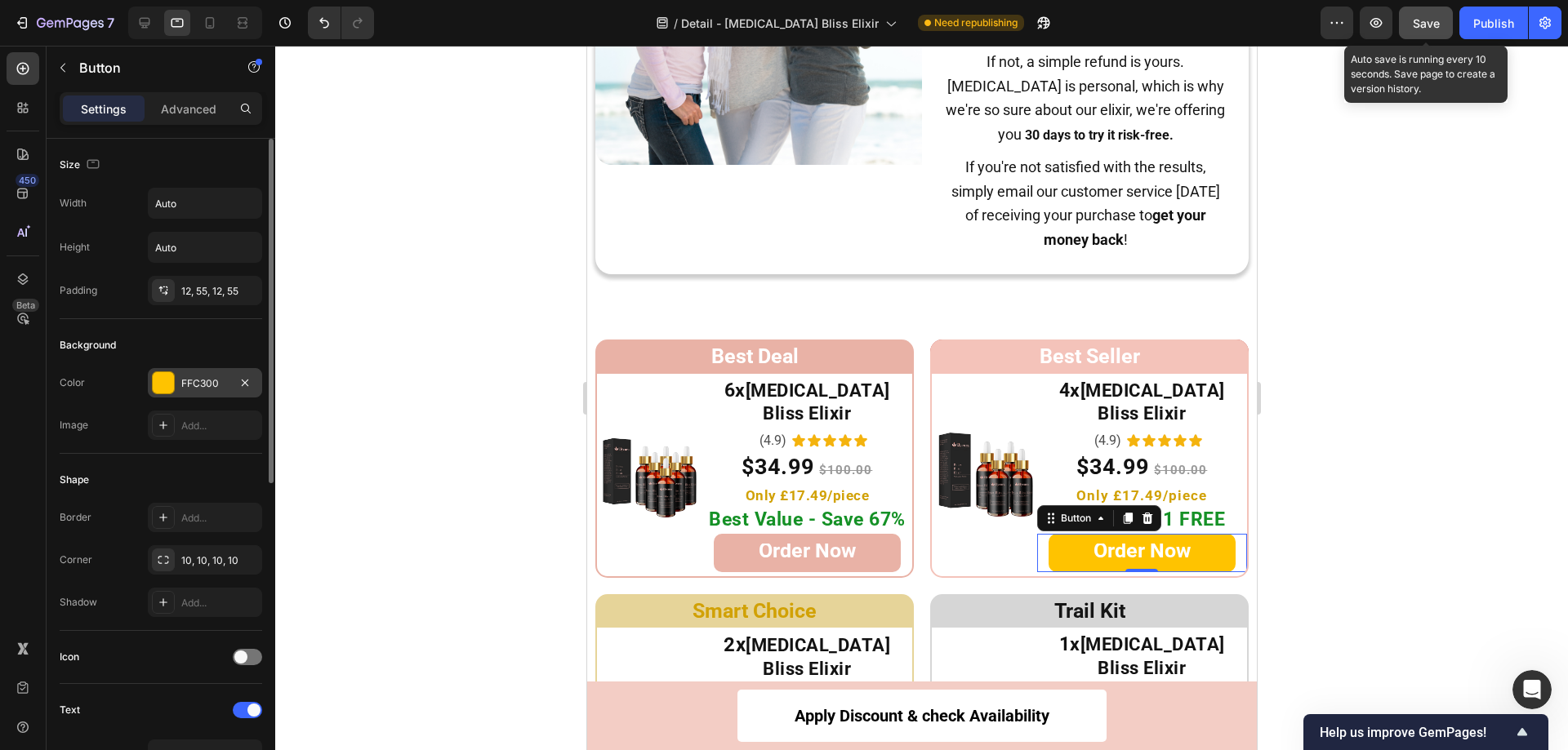
click at [165, 385] on div at bounding box center [163, 382] width 21 height 21
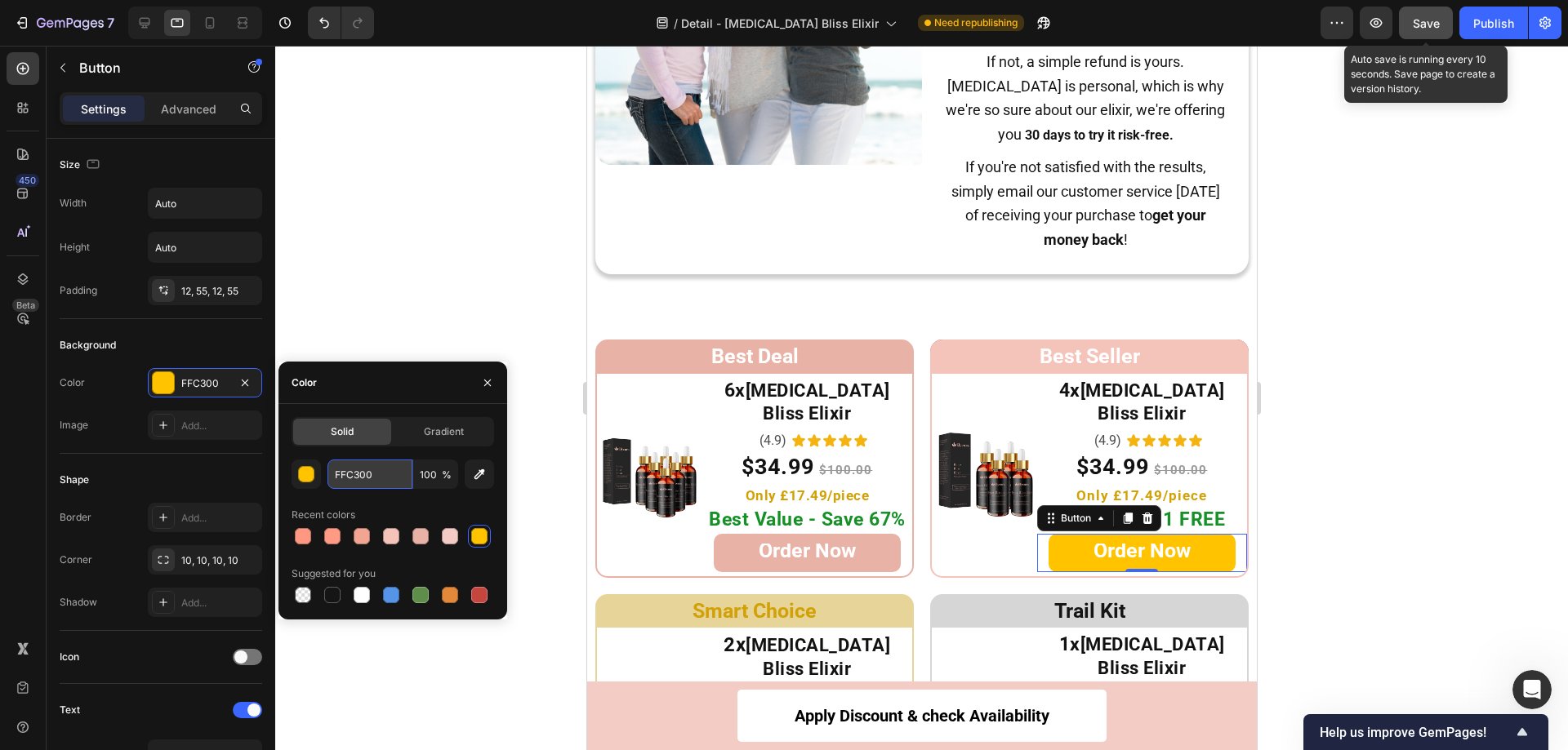
click at [387, 478] on input "FFC300" at bounding box center [370, 474] width 85 height 29
paste input "4C3BA"
type input "F4C3BA"
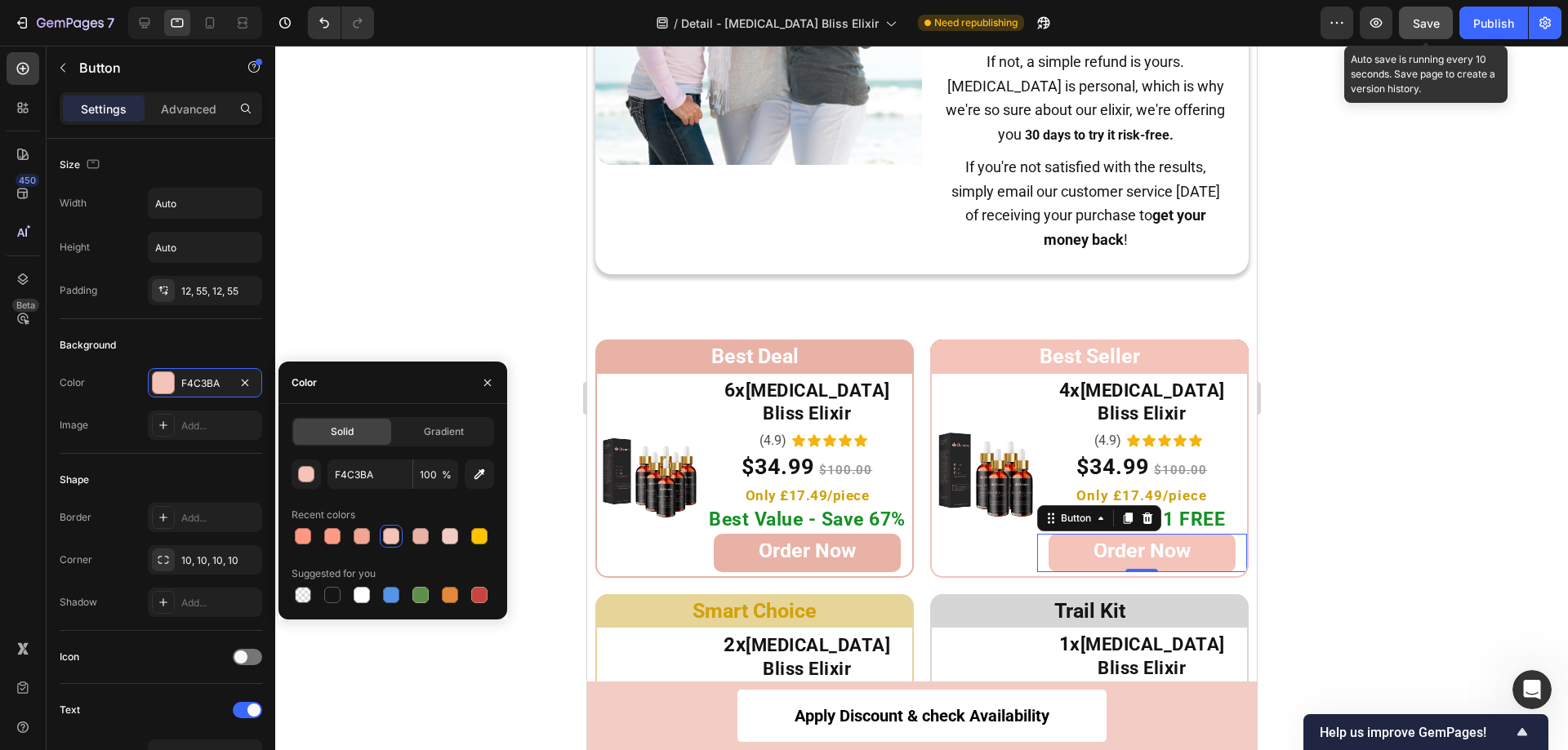
click at [402, 294] on div at bounding box center [922, 398] width 1293 height 705
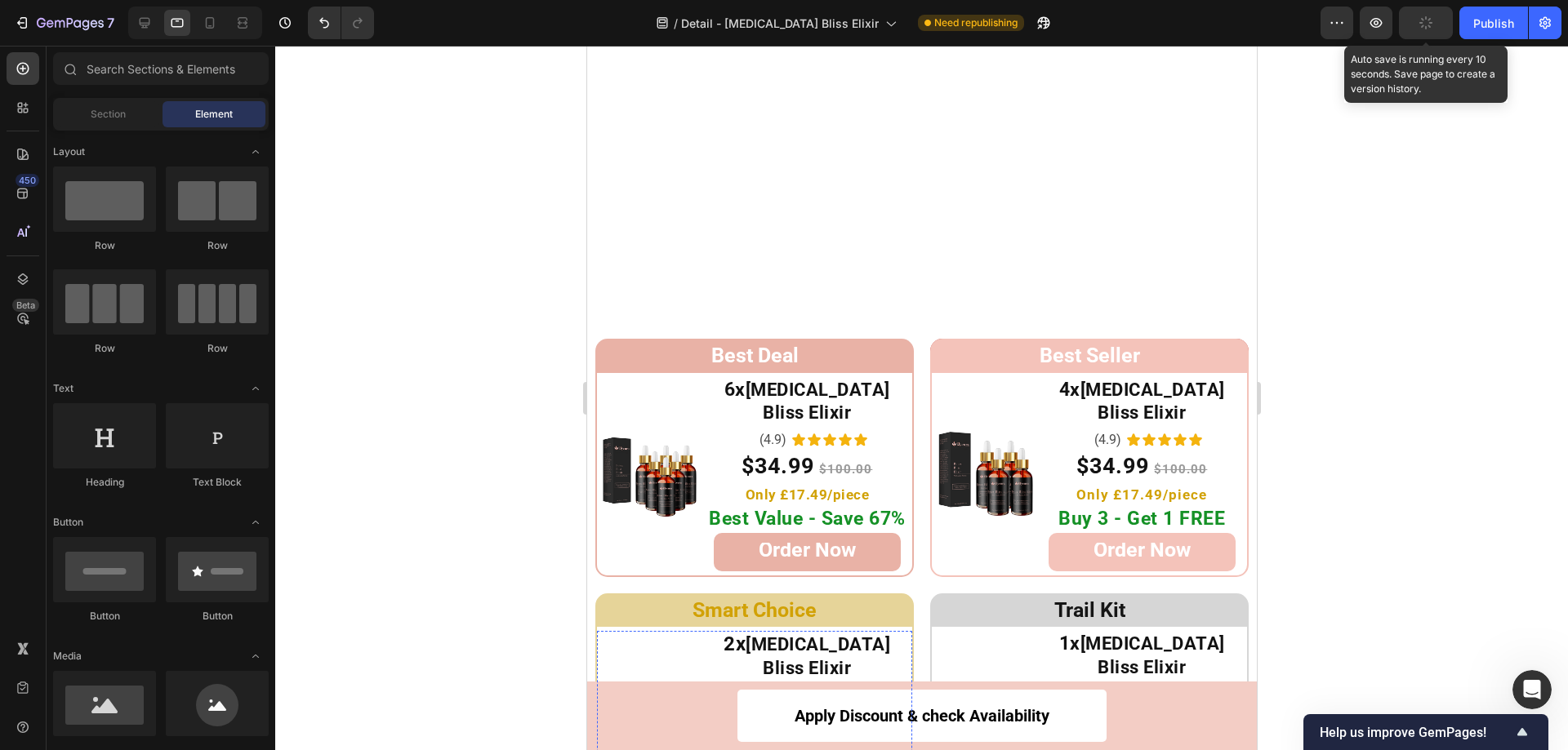
scroll to position [8487, 0]
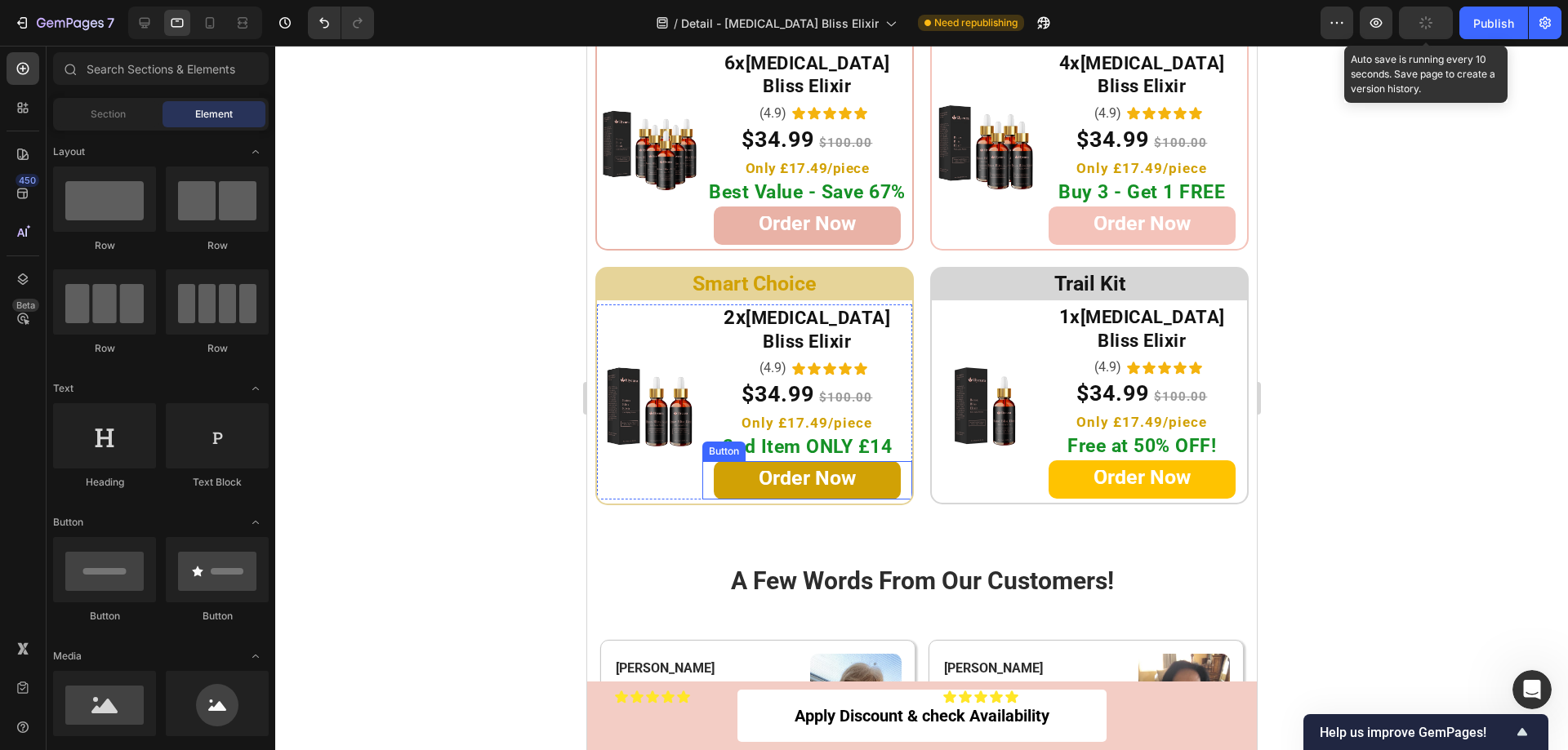
click at [856, 461] on link "Order Now" at bounding box center [806, 480] width 187 height 39
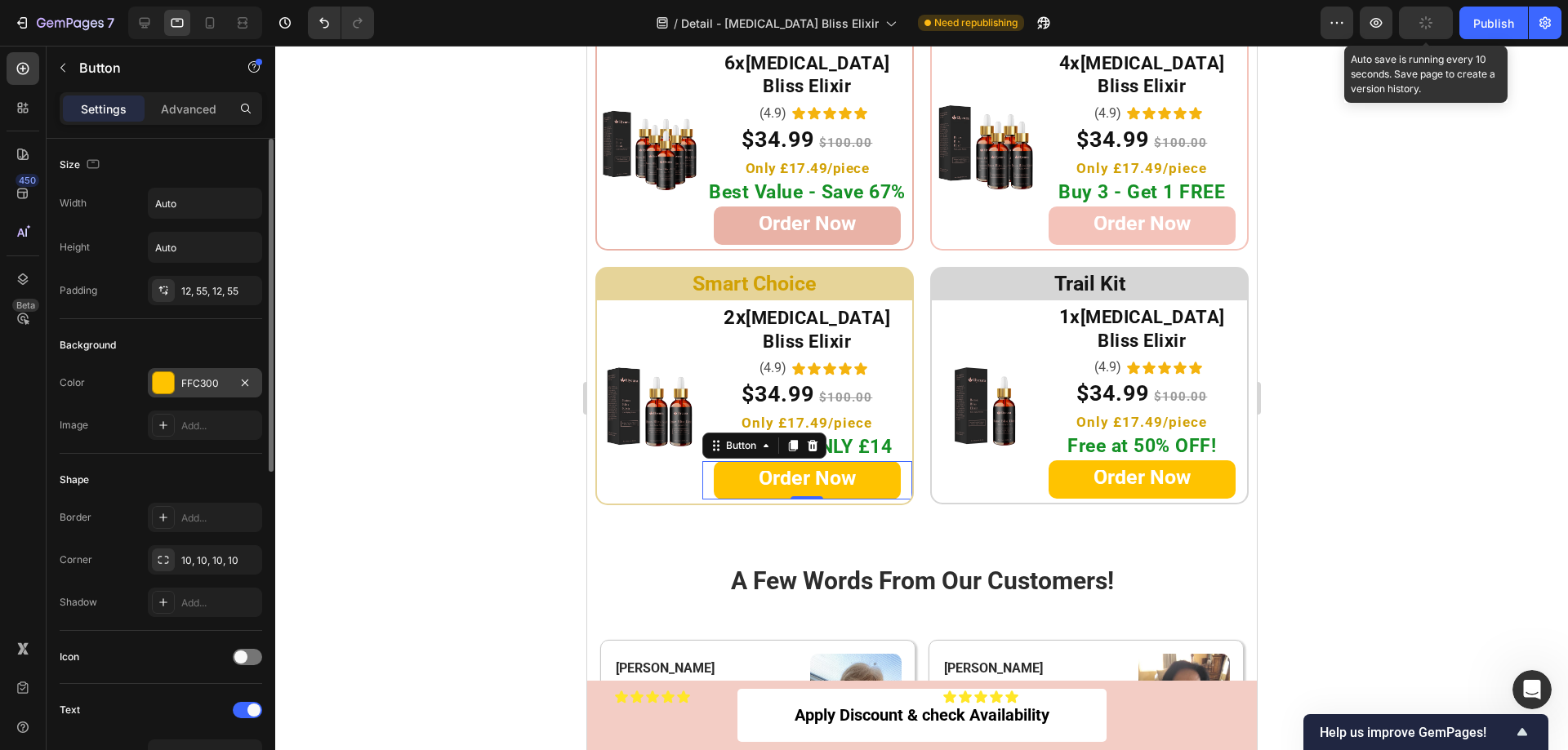
click at [165, 382] on div at bounding box center [163, 382] width 21 height 21
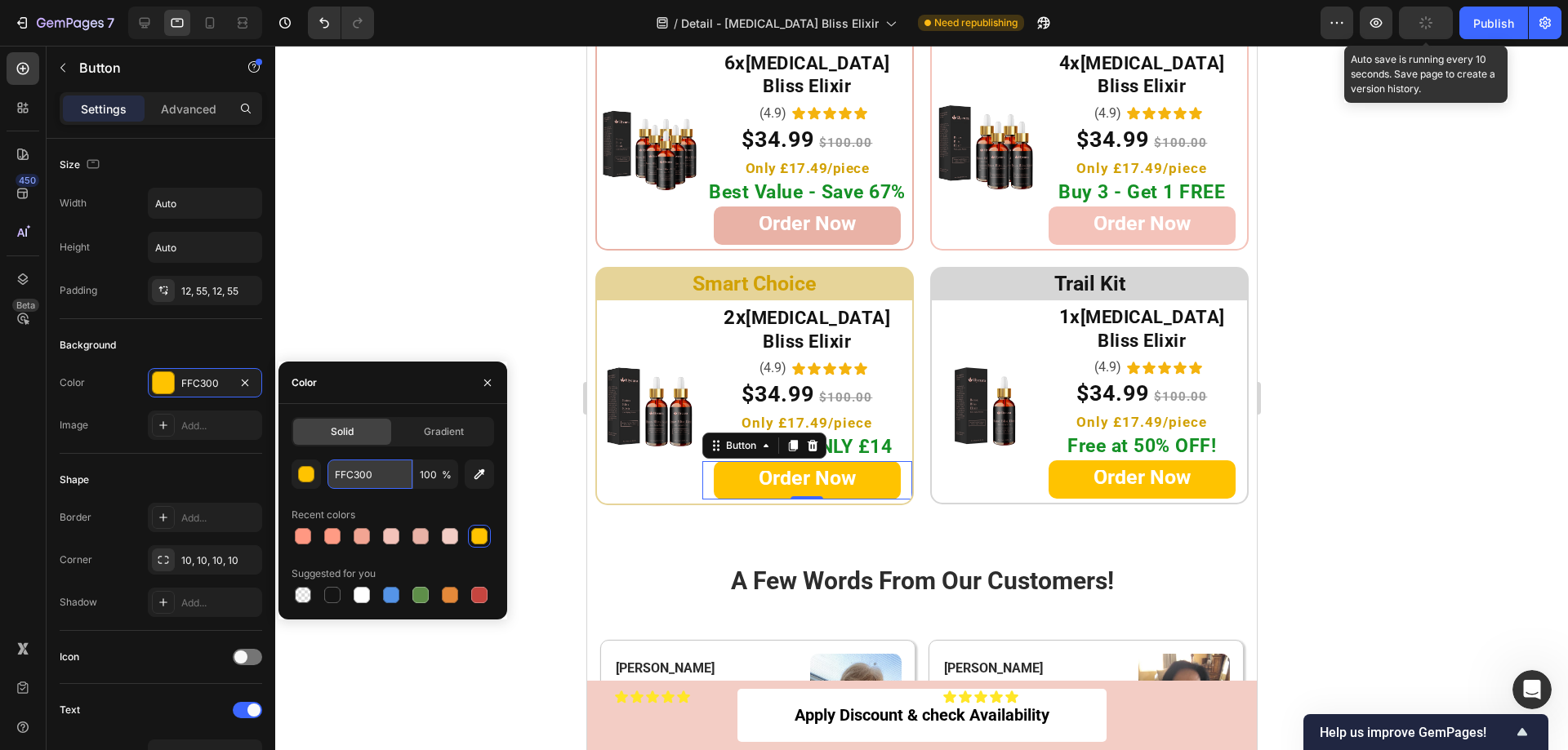
click at [381, 479] on input "FFC300" at bounding box center [370, 474] width 85 height 29
paste input "4C3BA"
type input "F4C3BA"
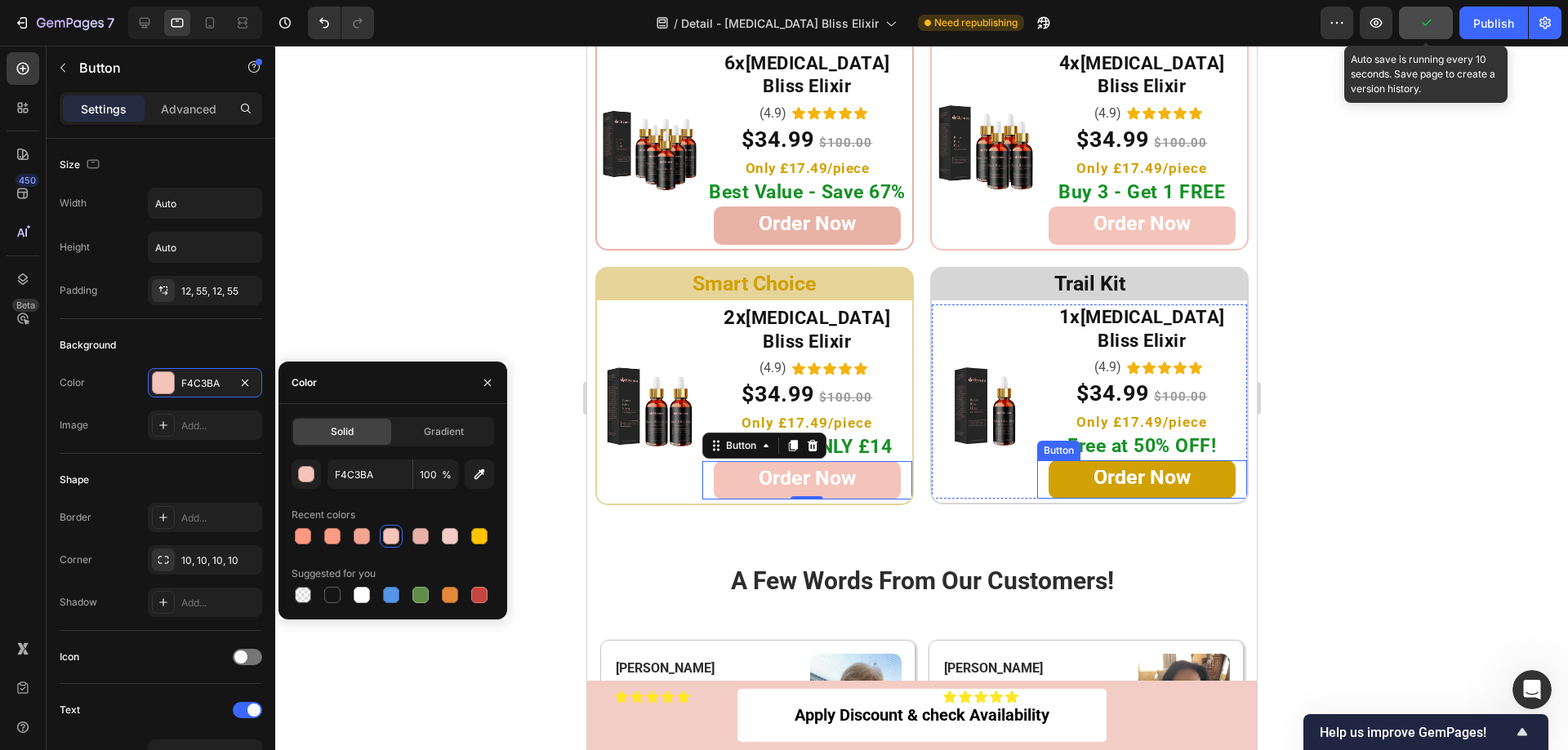
click at [1050, 460] on link "Order Now" at bounding box center [1142, 480] width 187 height 39
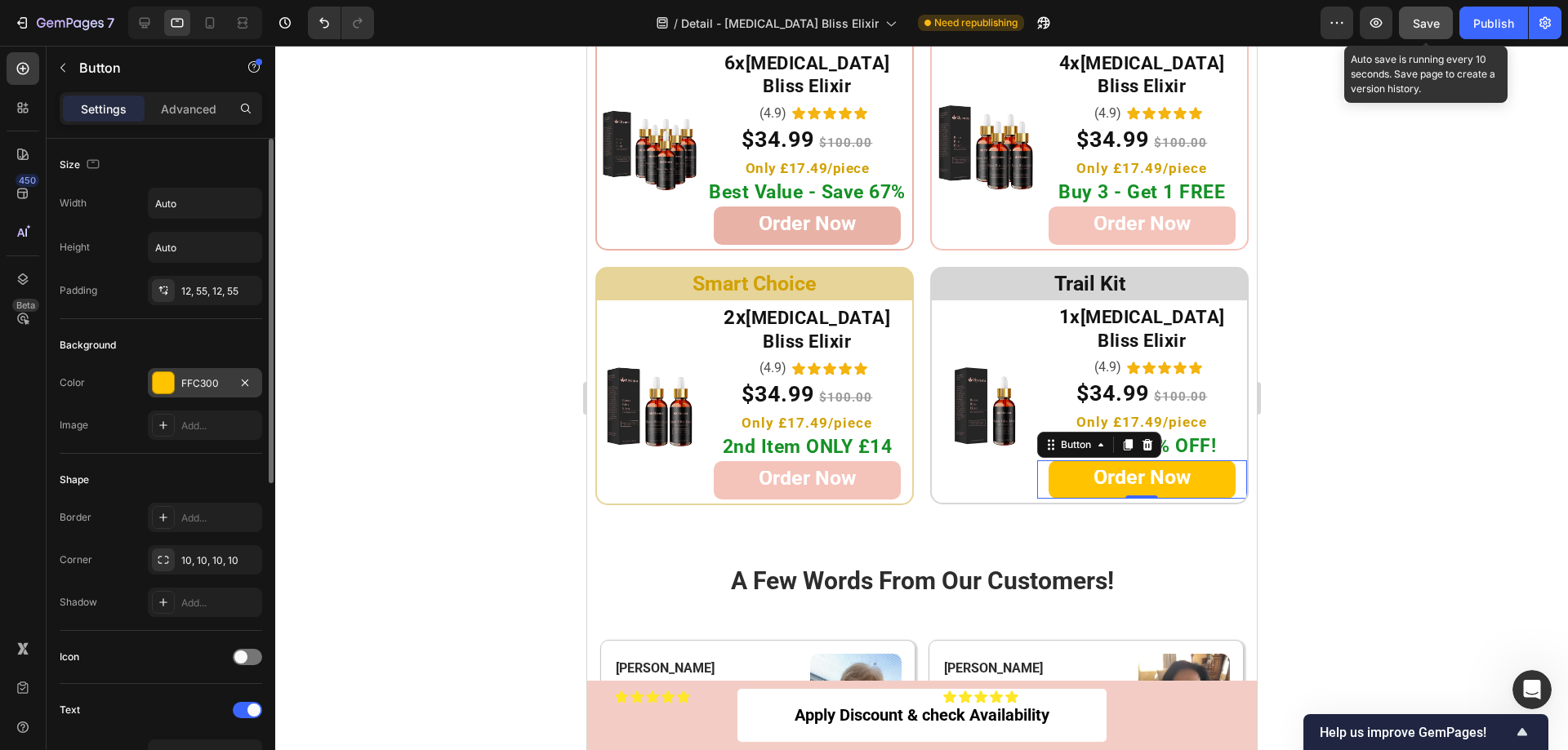
click at [162, 389] on div at bounding box center [163, 382] width 21 height 21
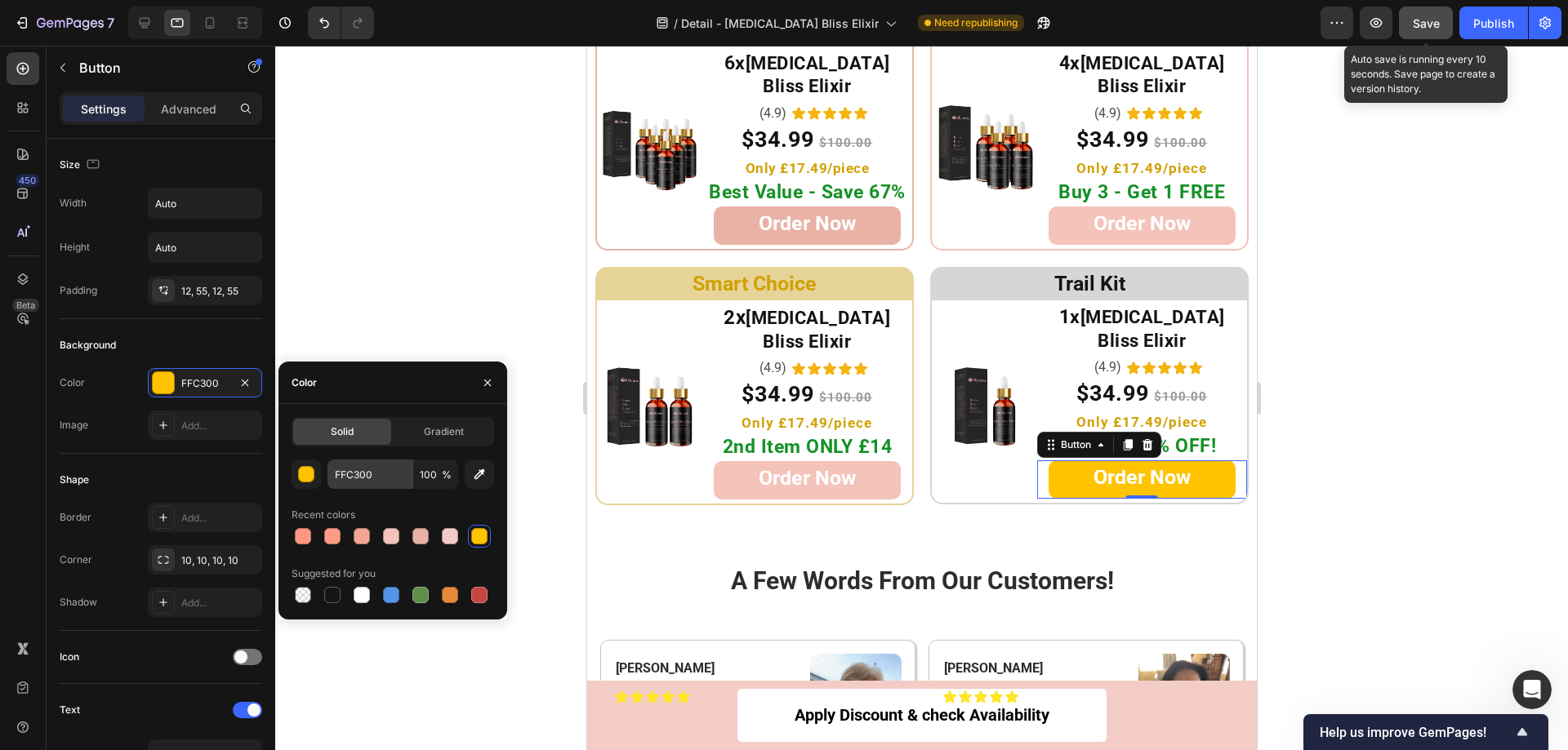
drag, startPoint x: 382, startPoint y: 490, endPoint x: 381, endPoint y: 472, distance: 18.0
click at [382, 488] on div "FFC300 100 % Recent colors Suggested for you" at bounding box center [392, 533] width 203 height 147
click at [381, 472] on input "FFC300" at bounding box center [370, 474] width 85 height 29
paste input "4C3BA"
type input "F4C3BA"
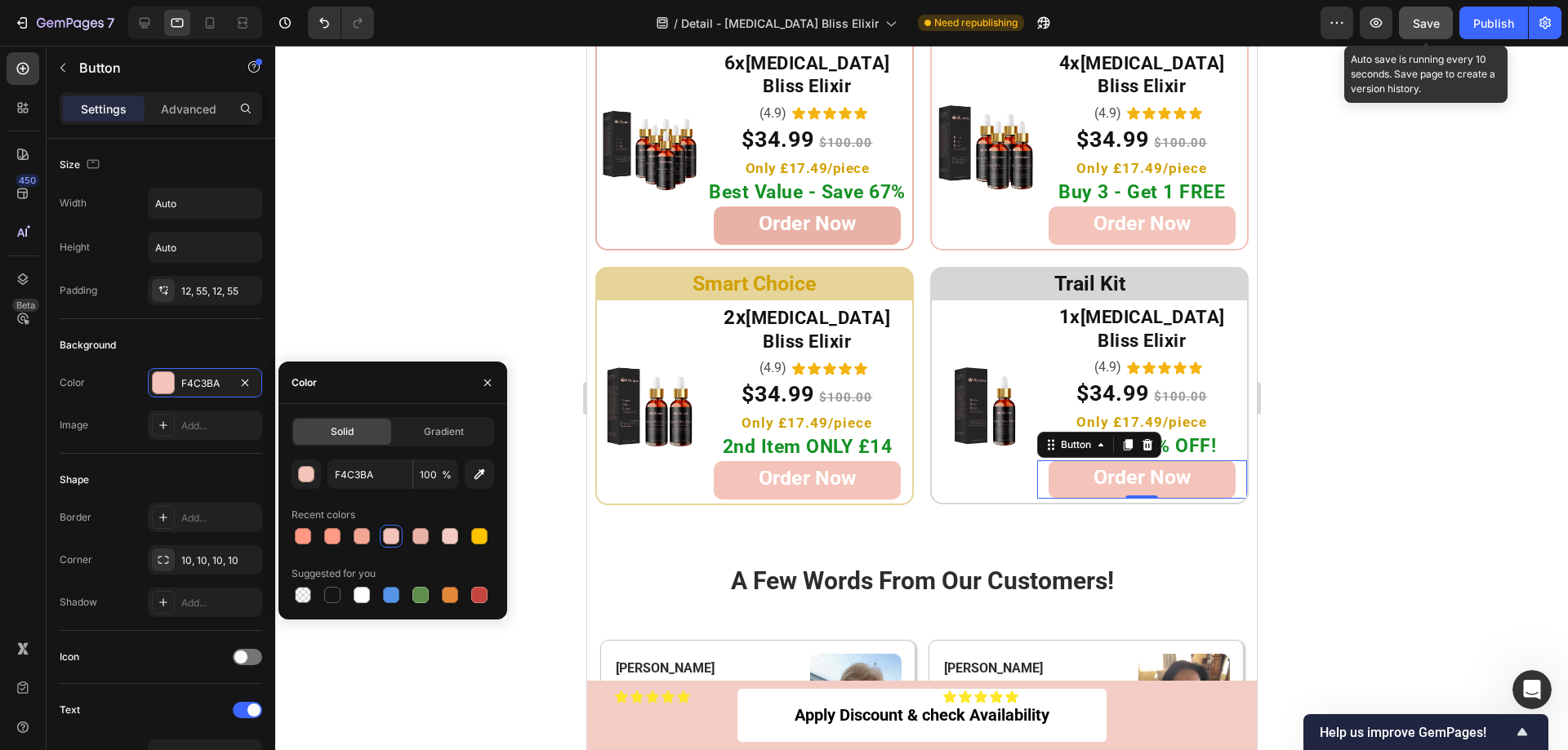
click at [394, 323] on div at bounding box center [922, 398] width 1293 height 705
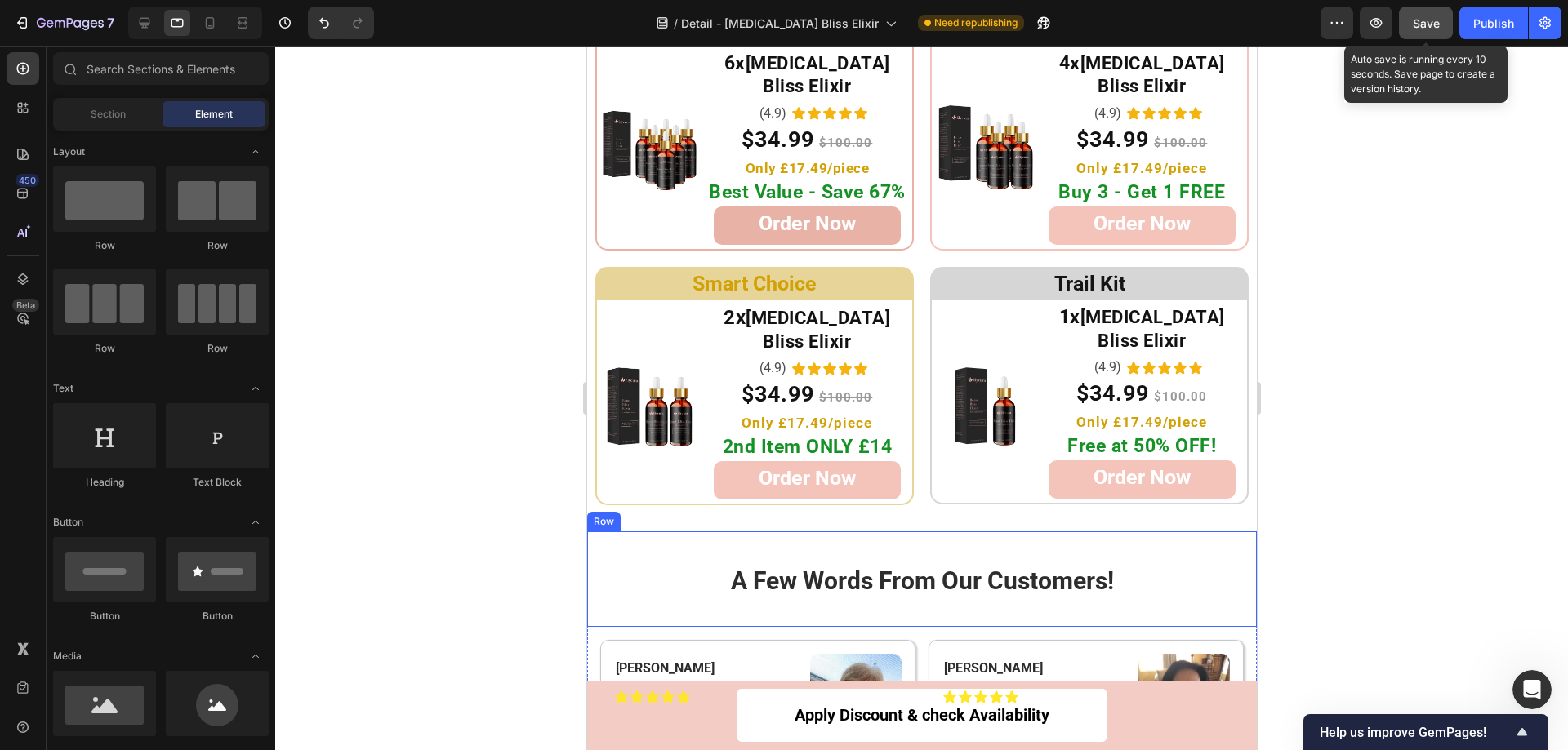
scroll to position [8405, 0]
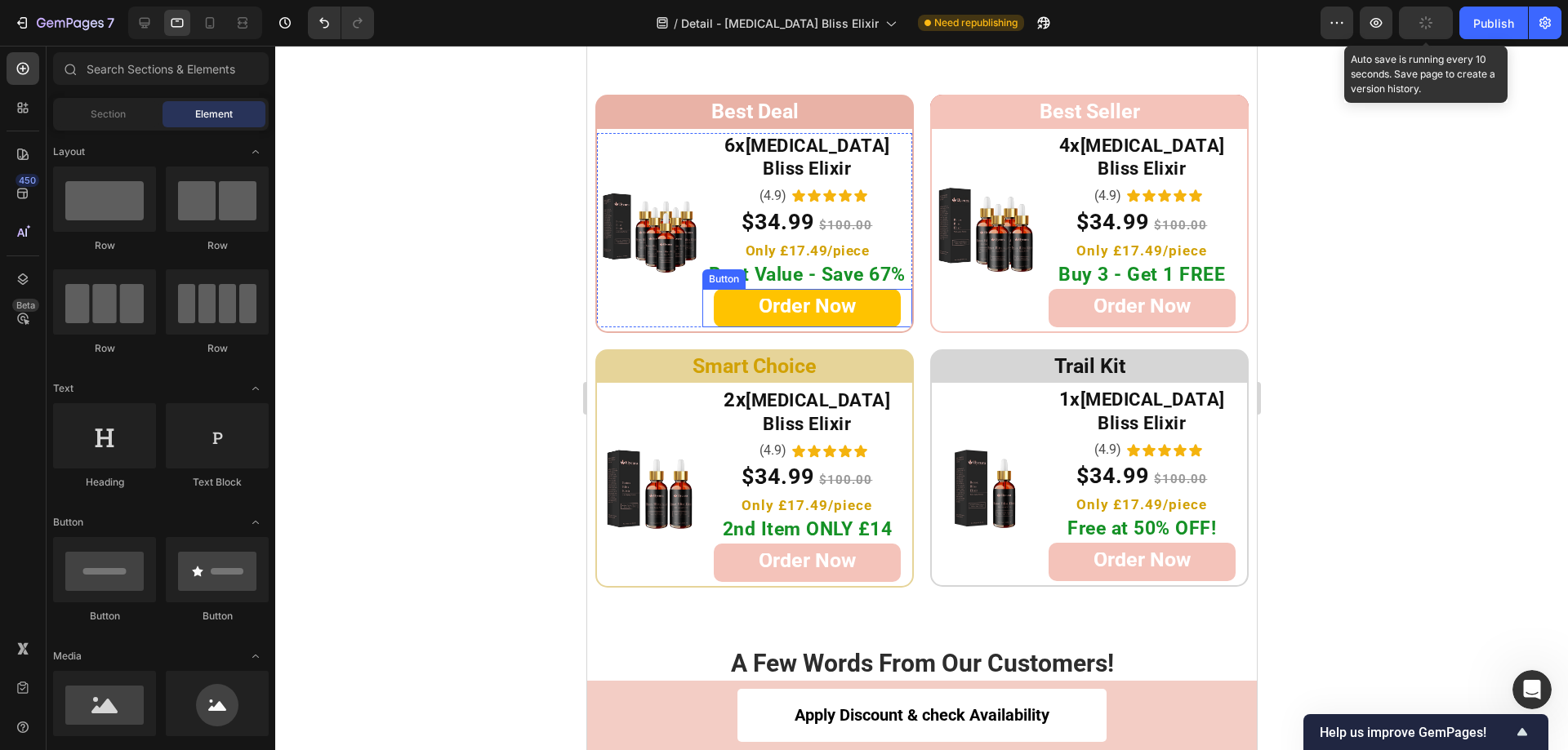
click at [867, 289] on link "Order Now" at bounding box center [806, 308] width 187 height 39
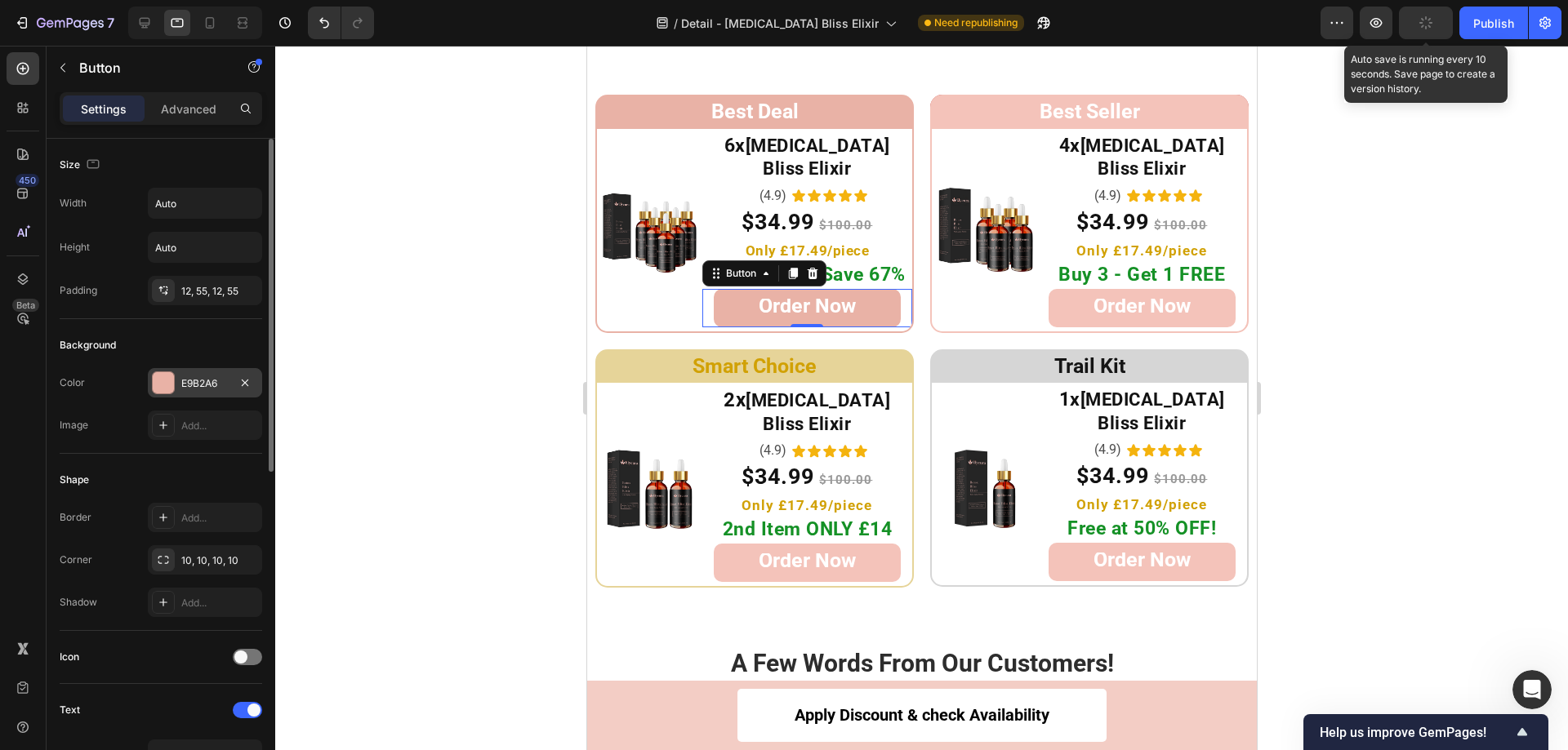
click at [156, 378] on div at bounding box center [163, 382] width 21 height 21
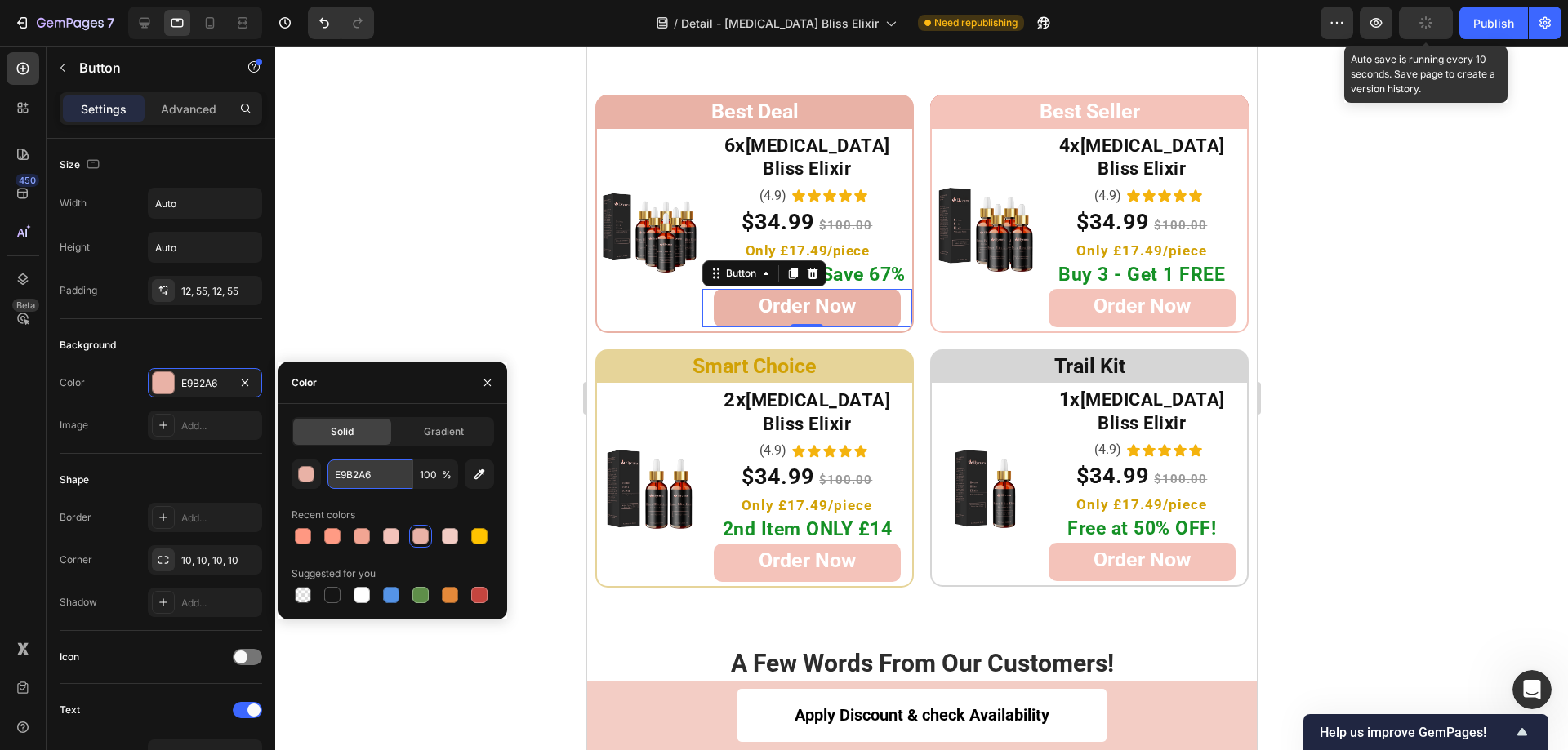
click at [362, 469] on input "E9B2A6" at bounding box center [370, 474] width 85 height 29
click at [830, 242] on span "Only £17.49/piece" at bounding box center [806, 250] width 124 height 17
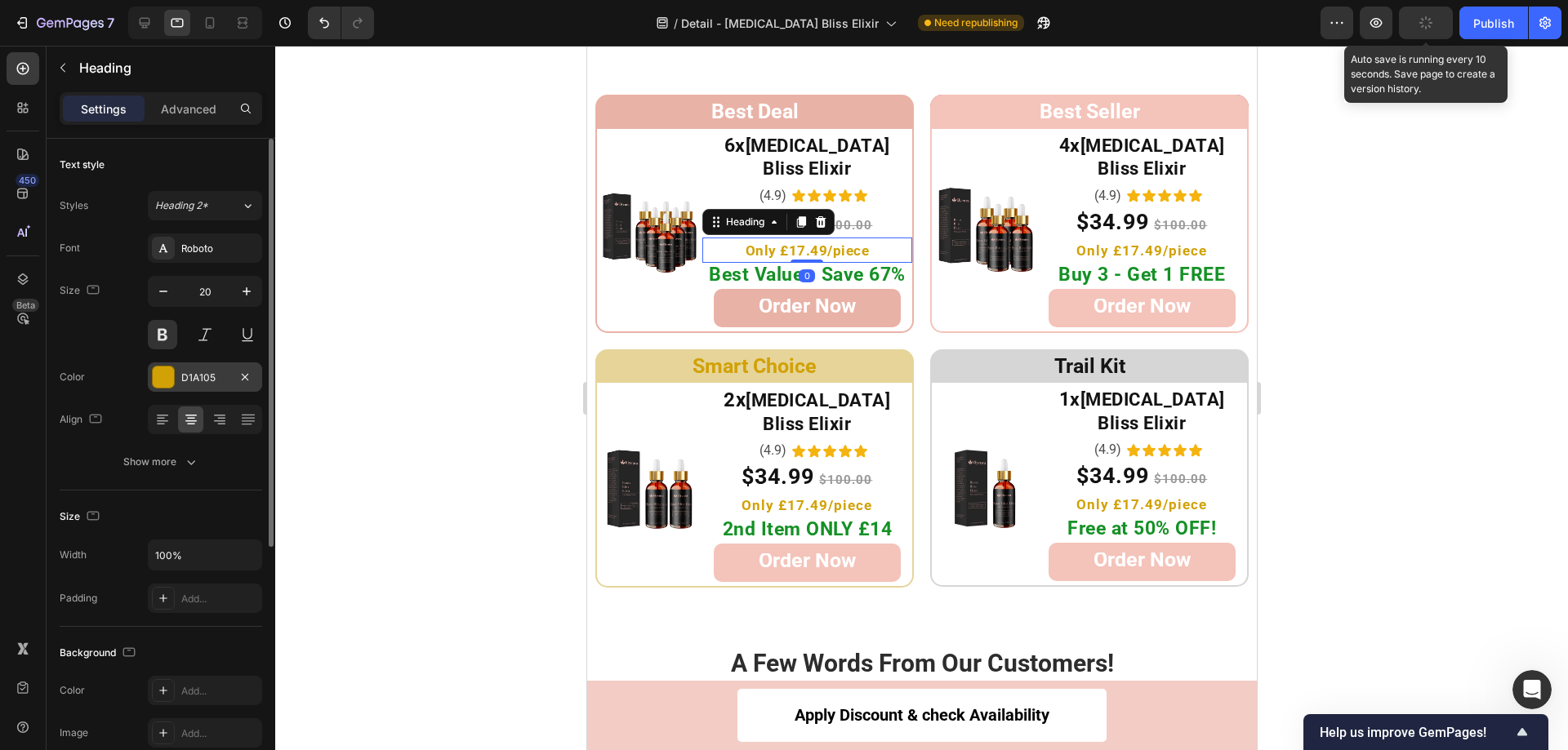
click at [153, 369] on div at bounding box center [163, 377] width 21 height 21
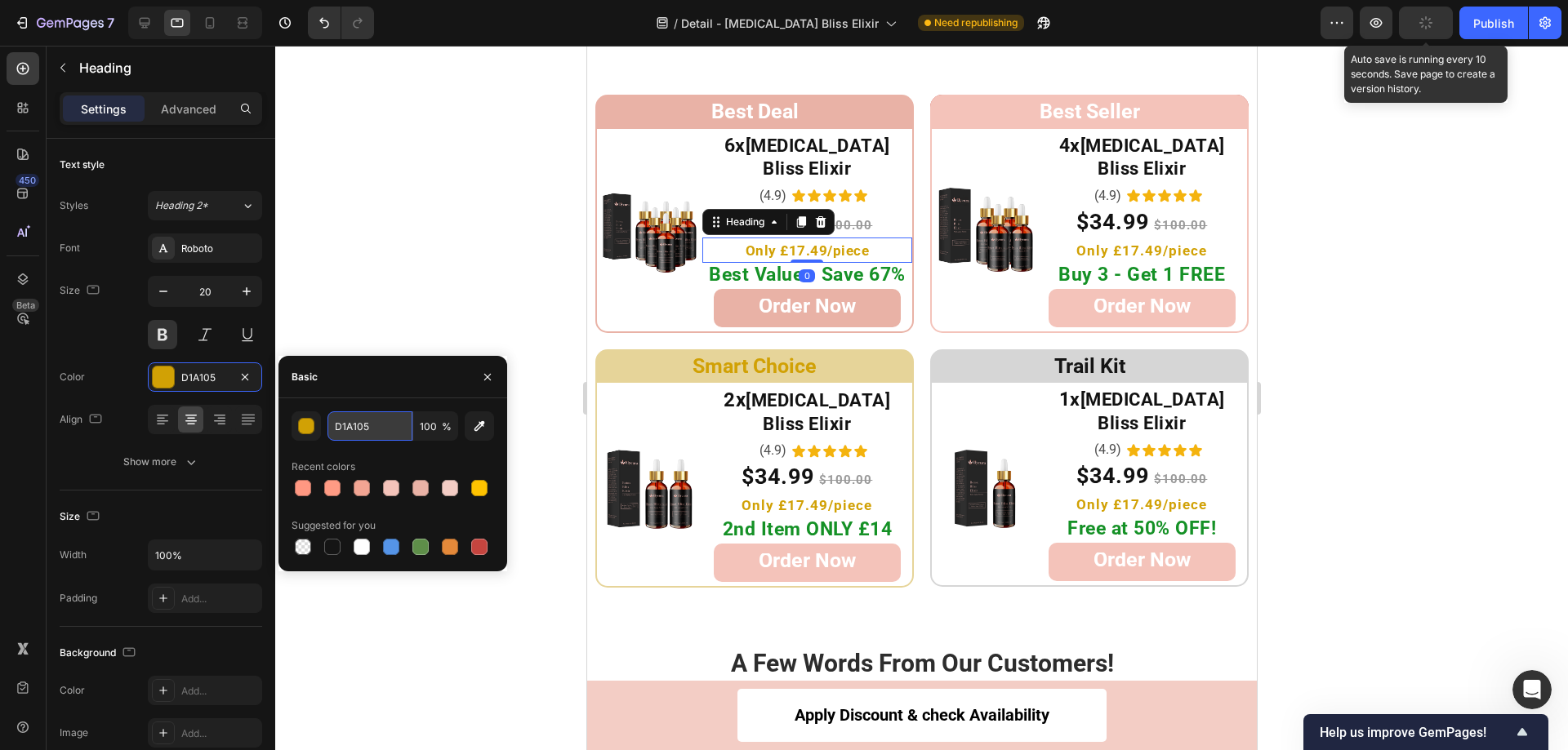
click at [365, 420] on input "D1A105" at bounding box center [370, 426] width 85 height 29
paste input "E9B2A6"
type input "E9B2A6"
click at [1131, 237] on h2 "Only £17.49/piece" at bounding box center [1141, 250] width 210 height 26
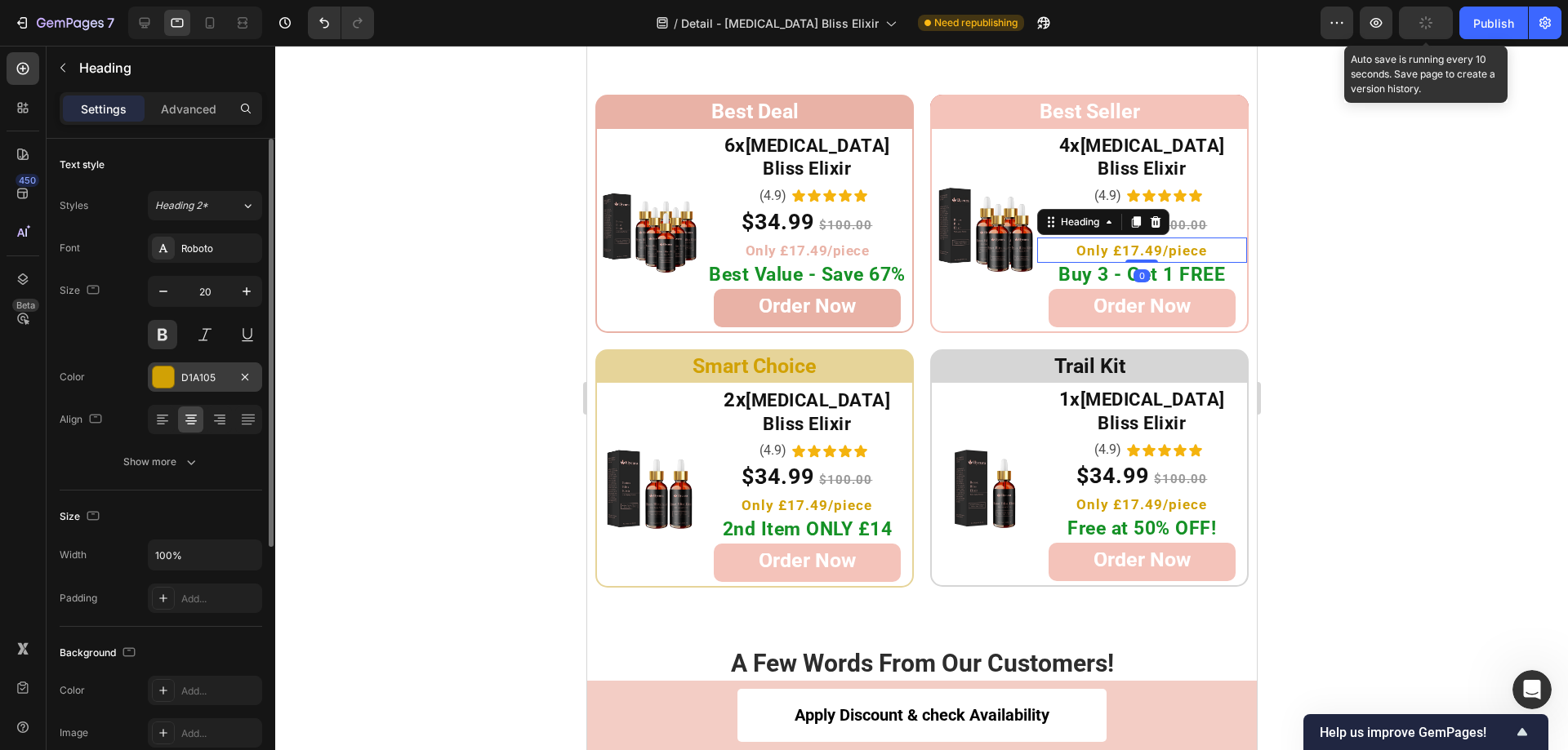
click at [156, 369] on div at bounding box center [163, 377] width 21 height 21
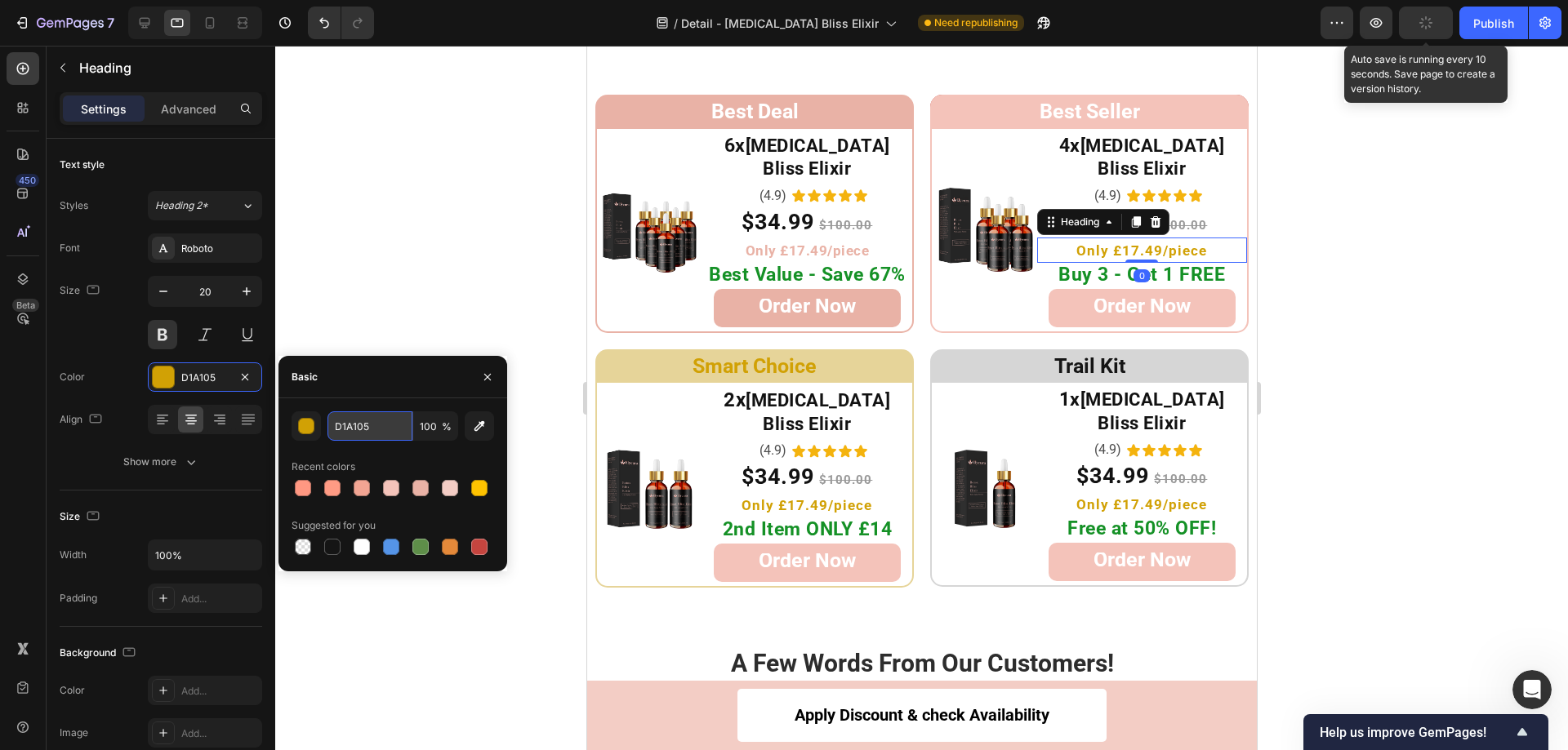
click at [372, 423] on input "D1A105" at bounding box center [370, 426] width 85 height 29
paste input "E9B2A6"
type input "E9B2A6"
click at [797, 497] on span "Only £17.49/piece" at bounding box center [806, 505] width 130 height 17
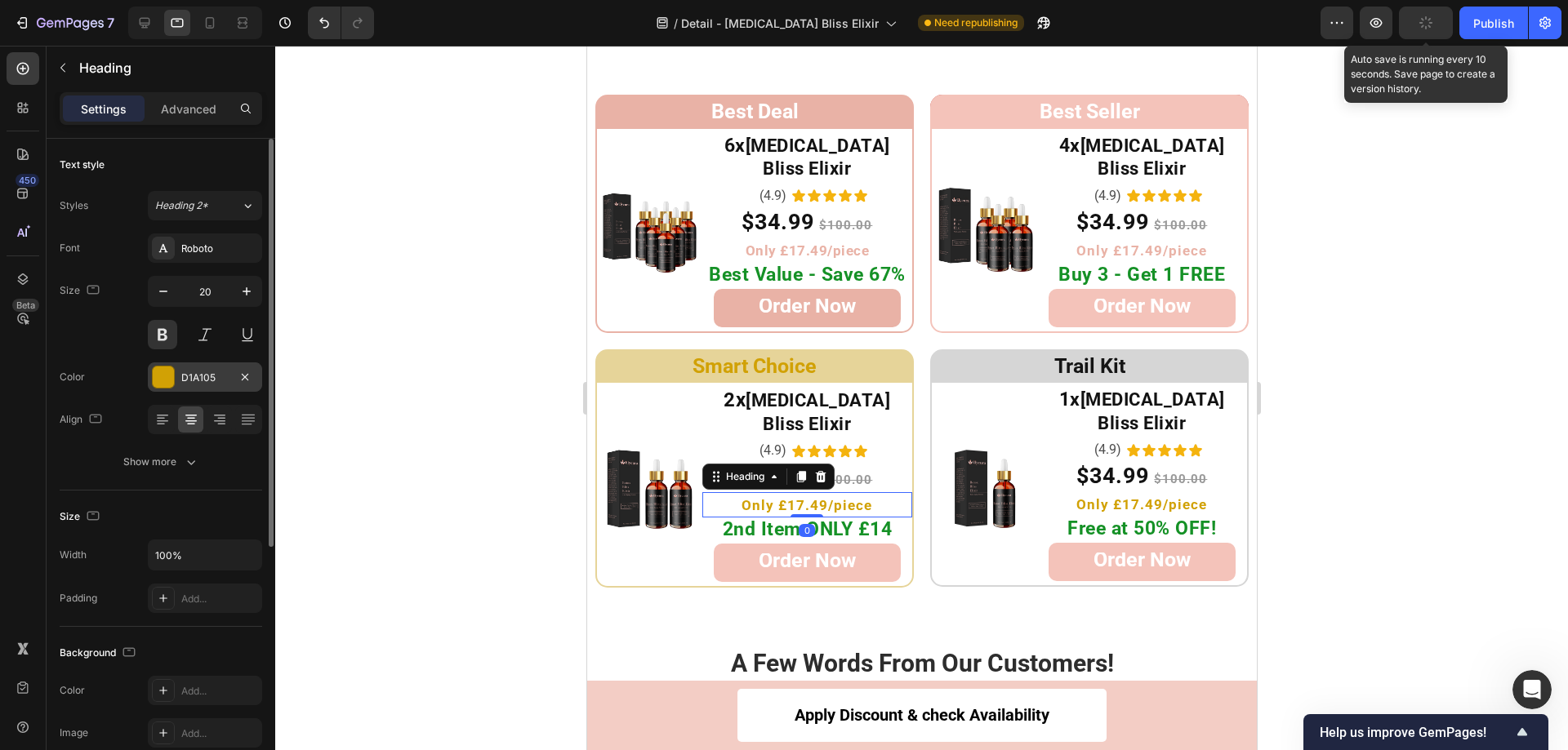
click at [168, 381] on div at bounding box center [163, 377] width 21 height 21
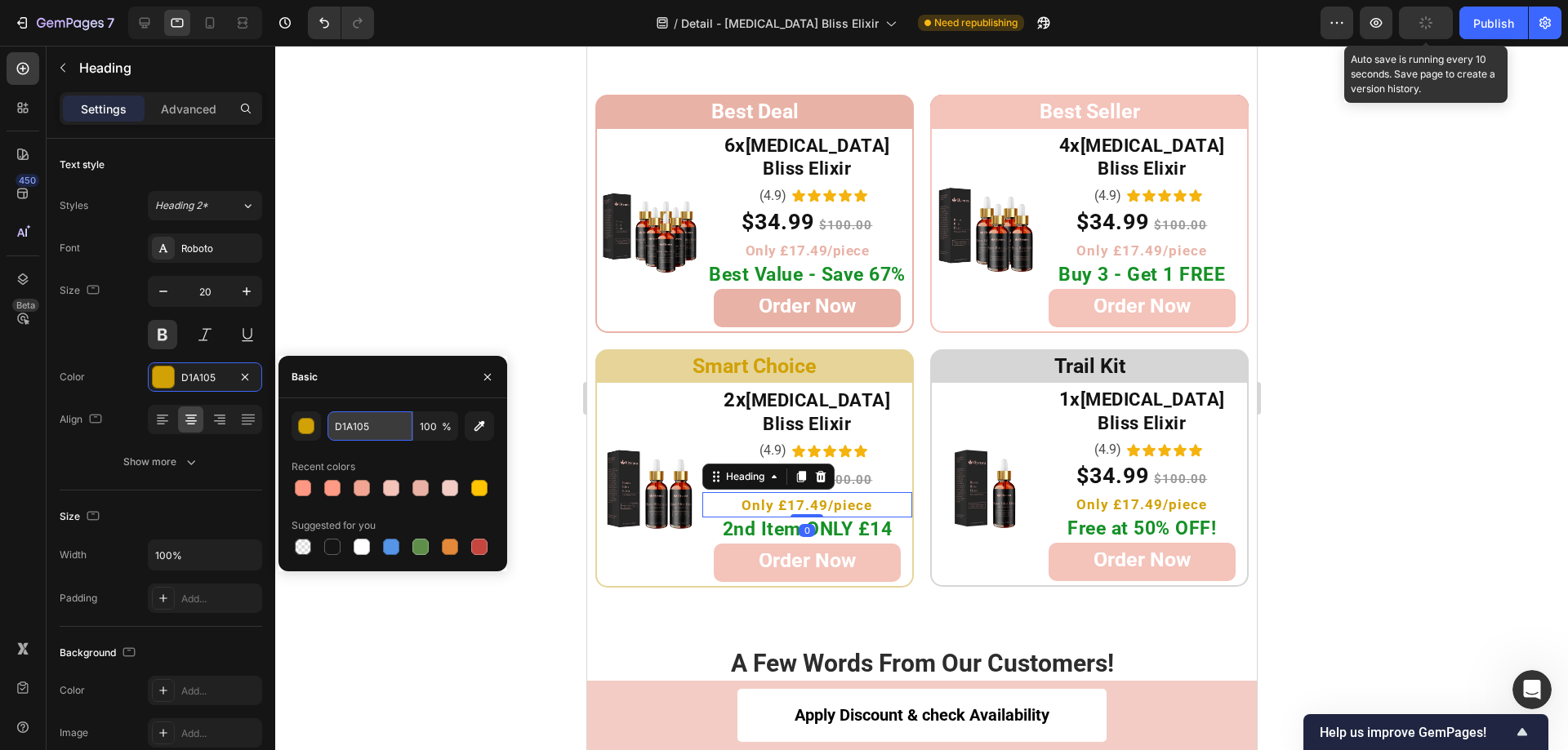
click at [373, 433] on input "D1A105" at bounding box center [370, 426] width 85 height 29
paste input "E9B2A6"
type input "E9B2A6"
click at [1085, 491] on h2 "Only £17.49/piece" at bounding box center [1141, 504] width 210 height 26
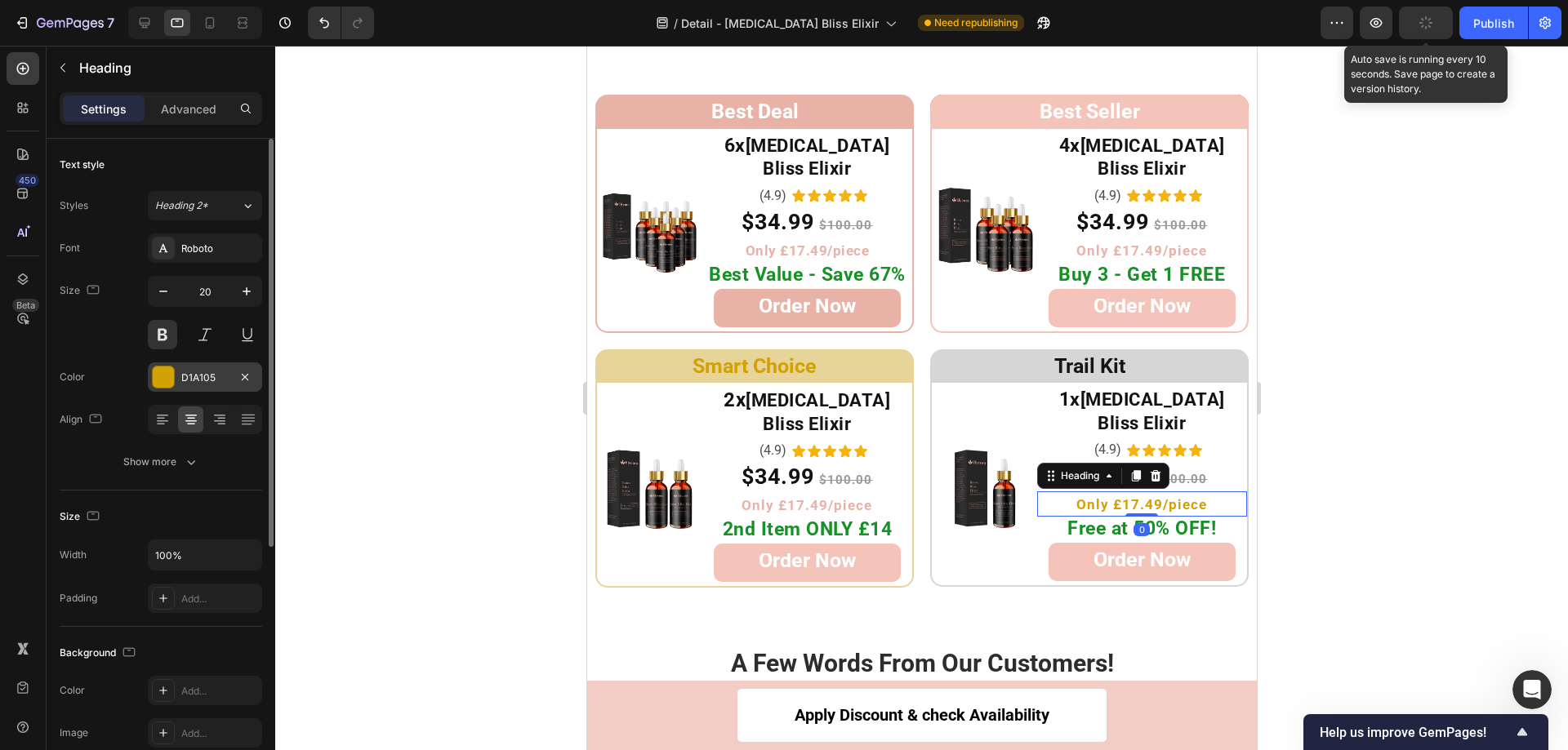
click at [165, 379] on div at bounding box center [163, 377] width 21 height 21
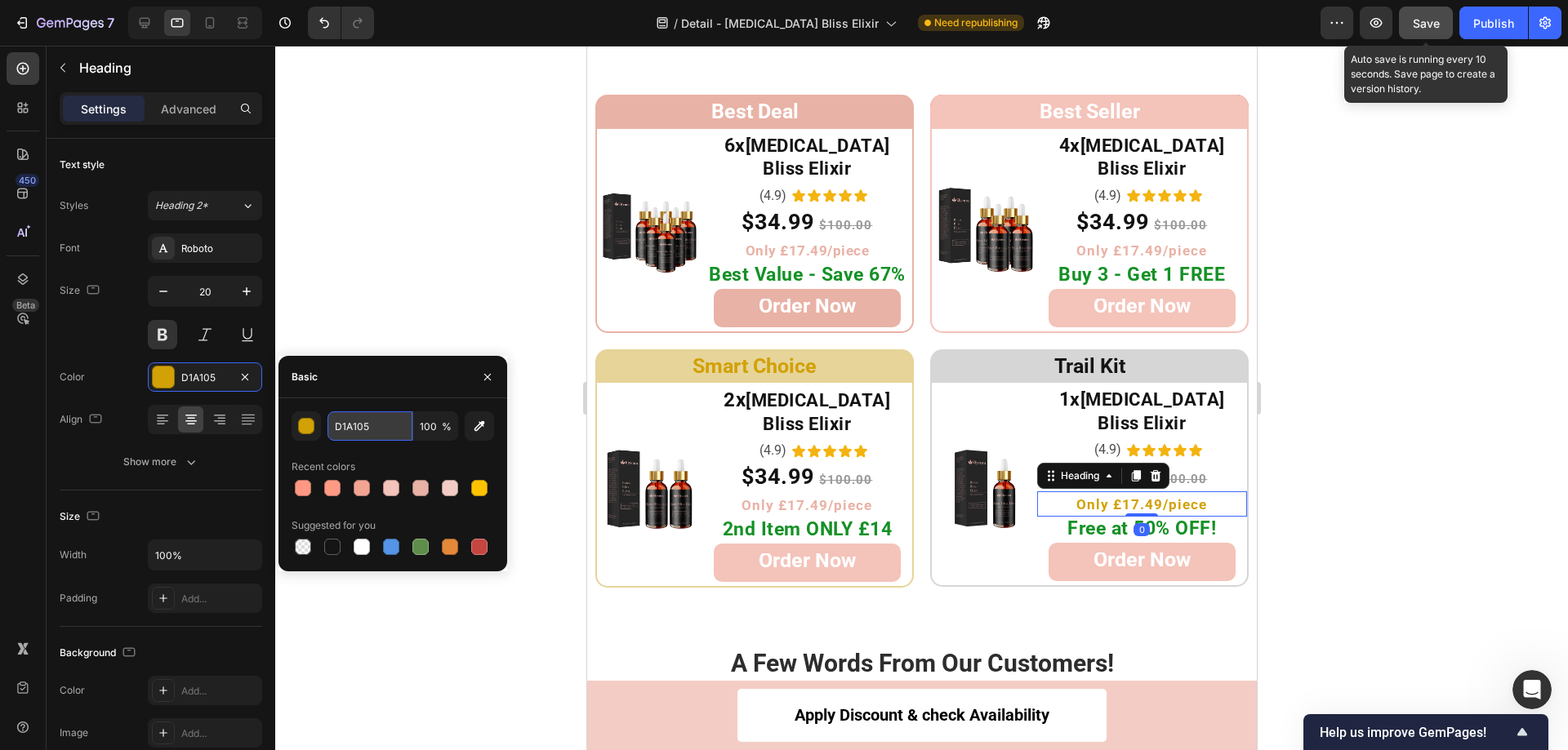
click at [373, 431] on input "D1A105" at bounding box center [370, 426] width 85 height 29
paste input "E9B2A6"
type input "E9B2A6"
click at [512, 282] on div at bounding box center [922, 398] width 1293 height 705
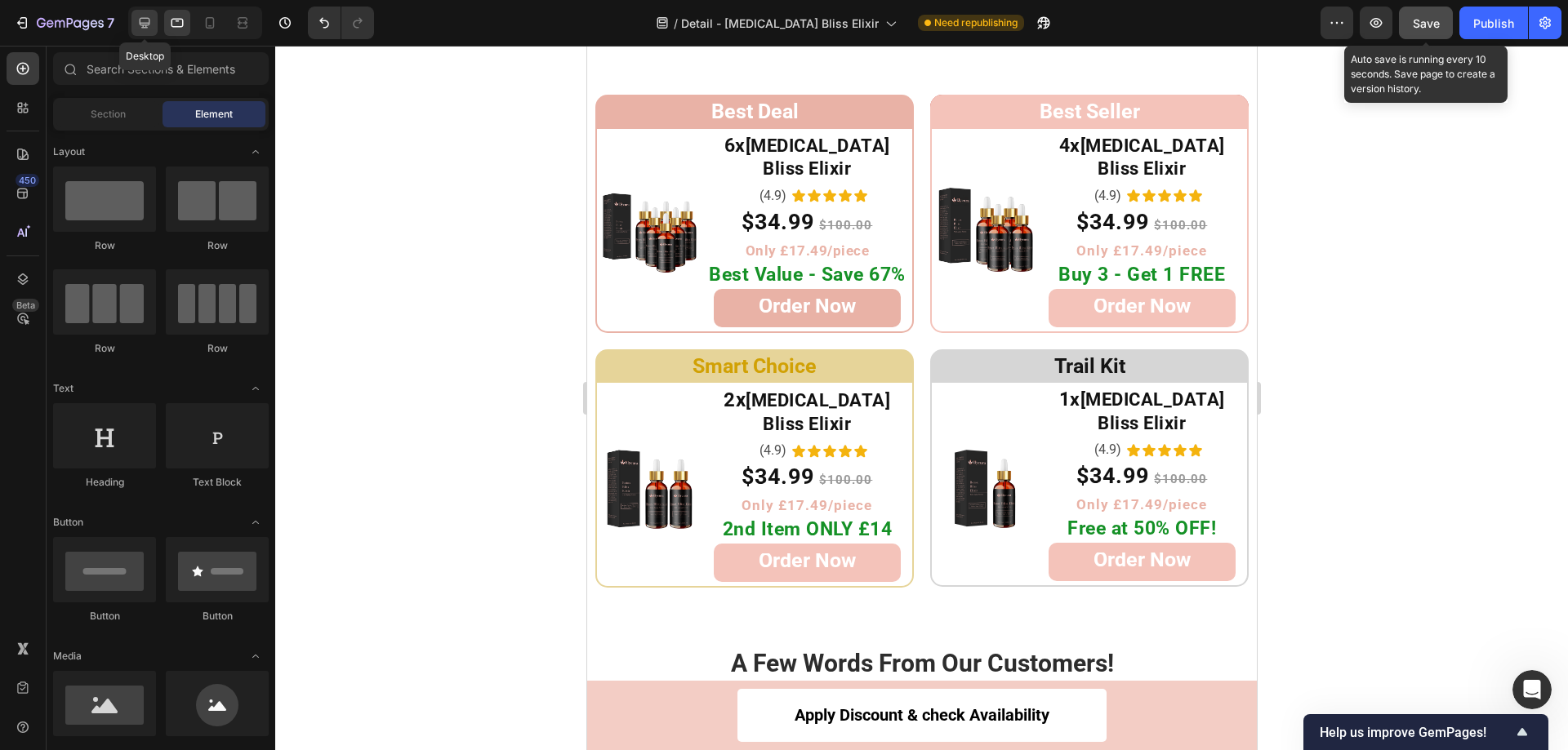
drag, startPoint x: 145, startPoint y: 22, endPoint x: 319, endPoint y: 136, distance: 208.0
click at [145, 22] on icon at bounding box center [145, 23] width 17 height 17
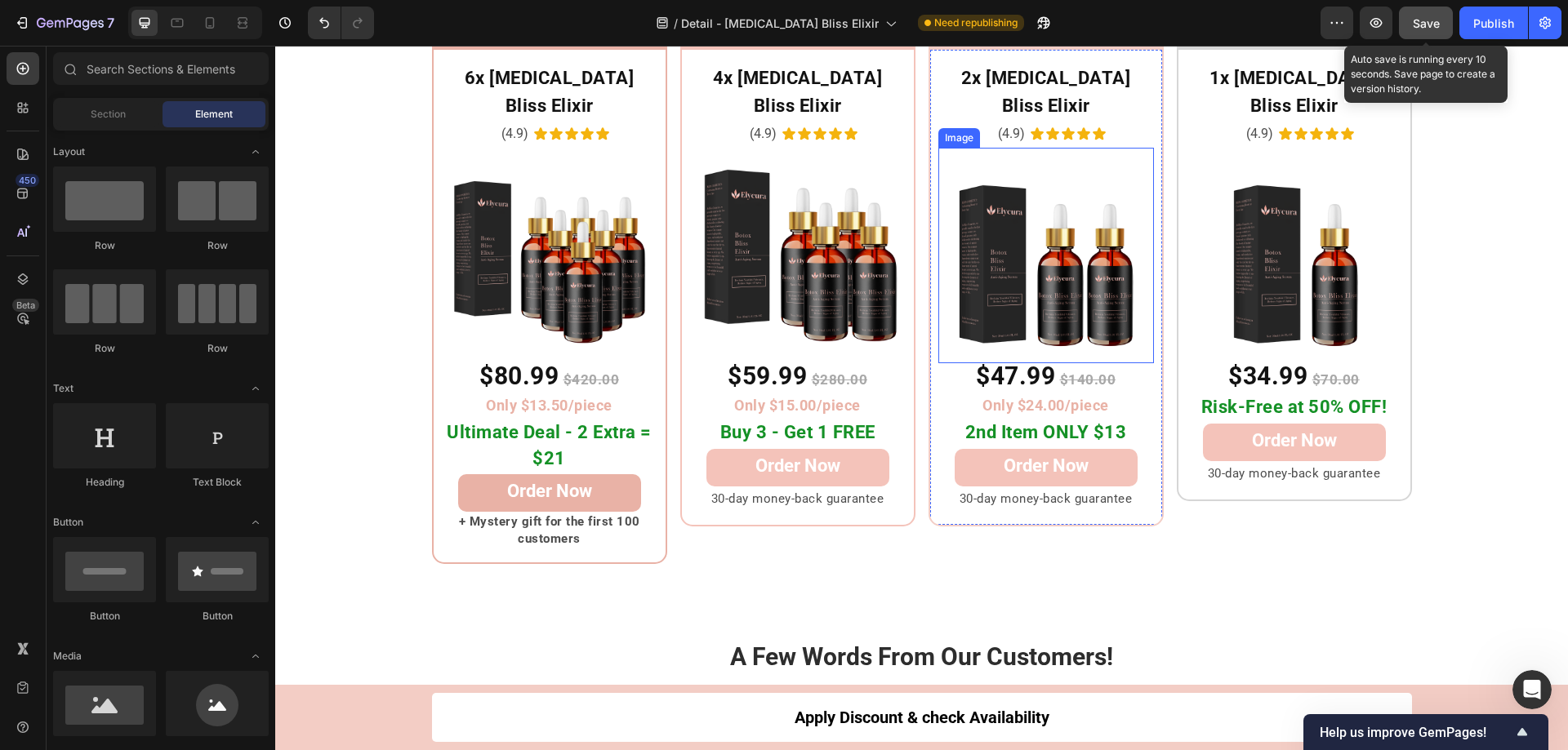
scroll to position [8242, 0]
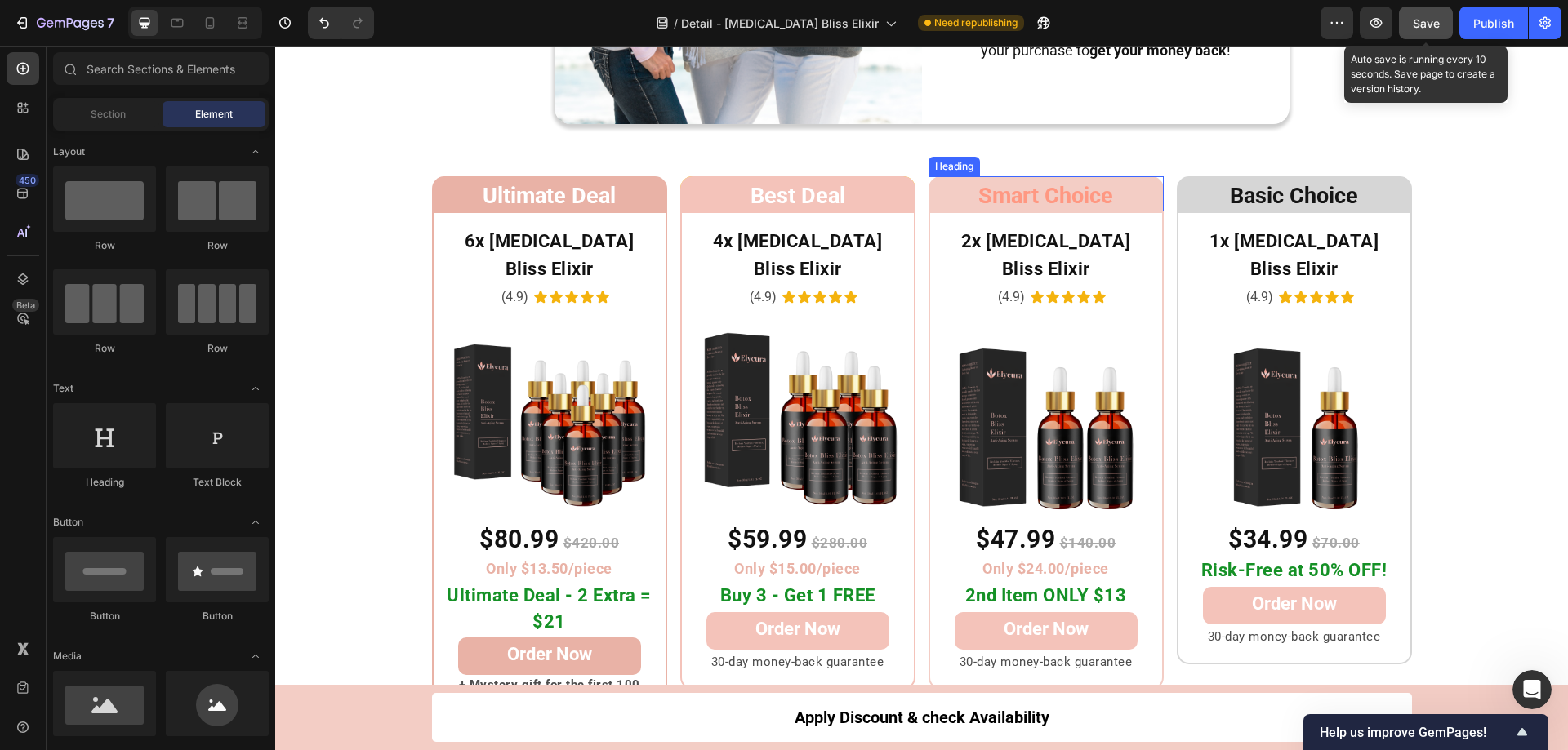
click at [1010, 191] on span "Smart Choice" at bounding box center [1045, 195] width 135 height 26
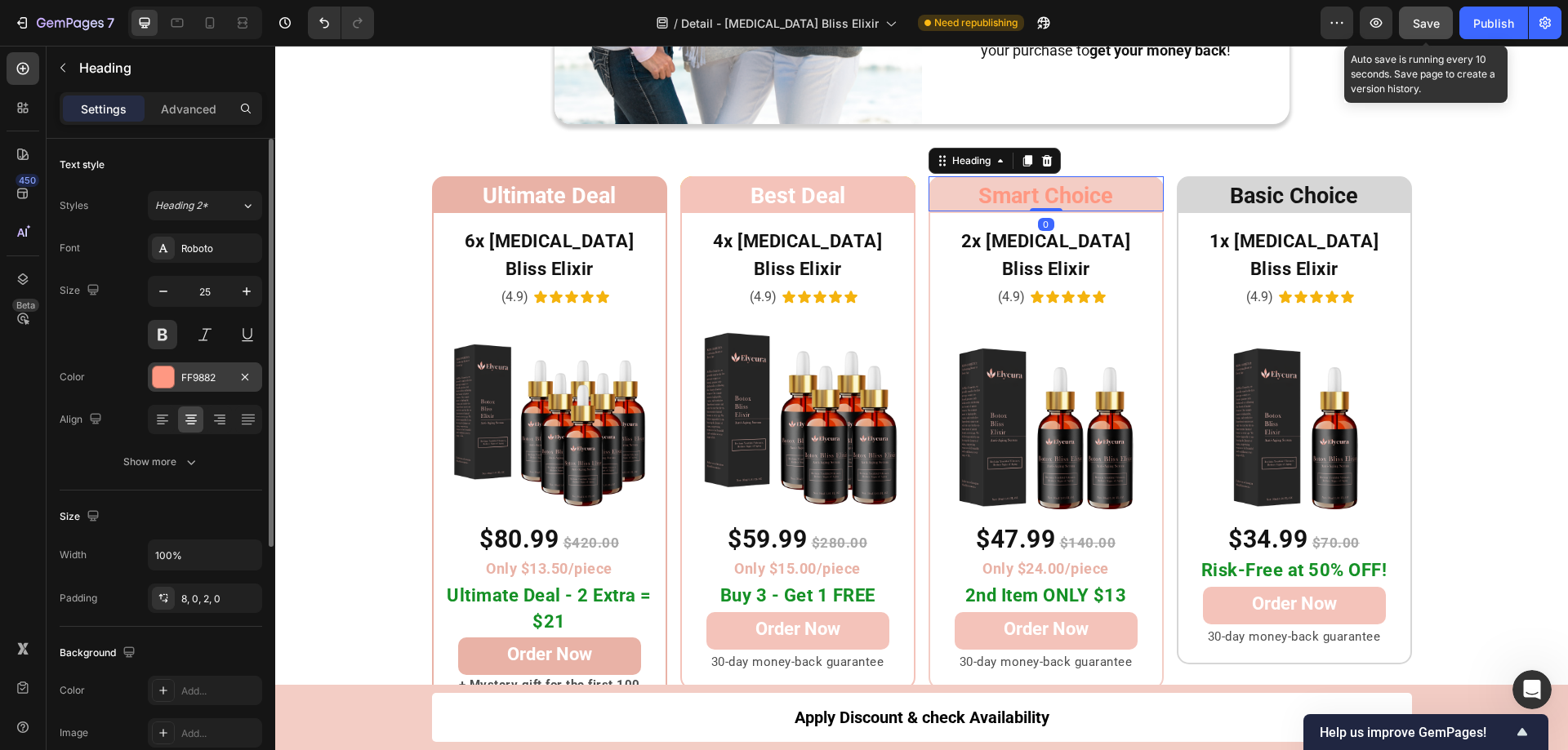
click at [160, 380] on div at bounding box center [163, 377] width 21 height 21
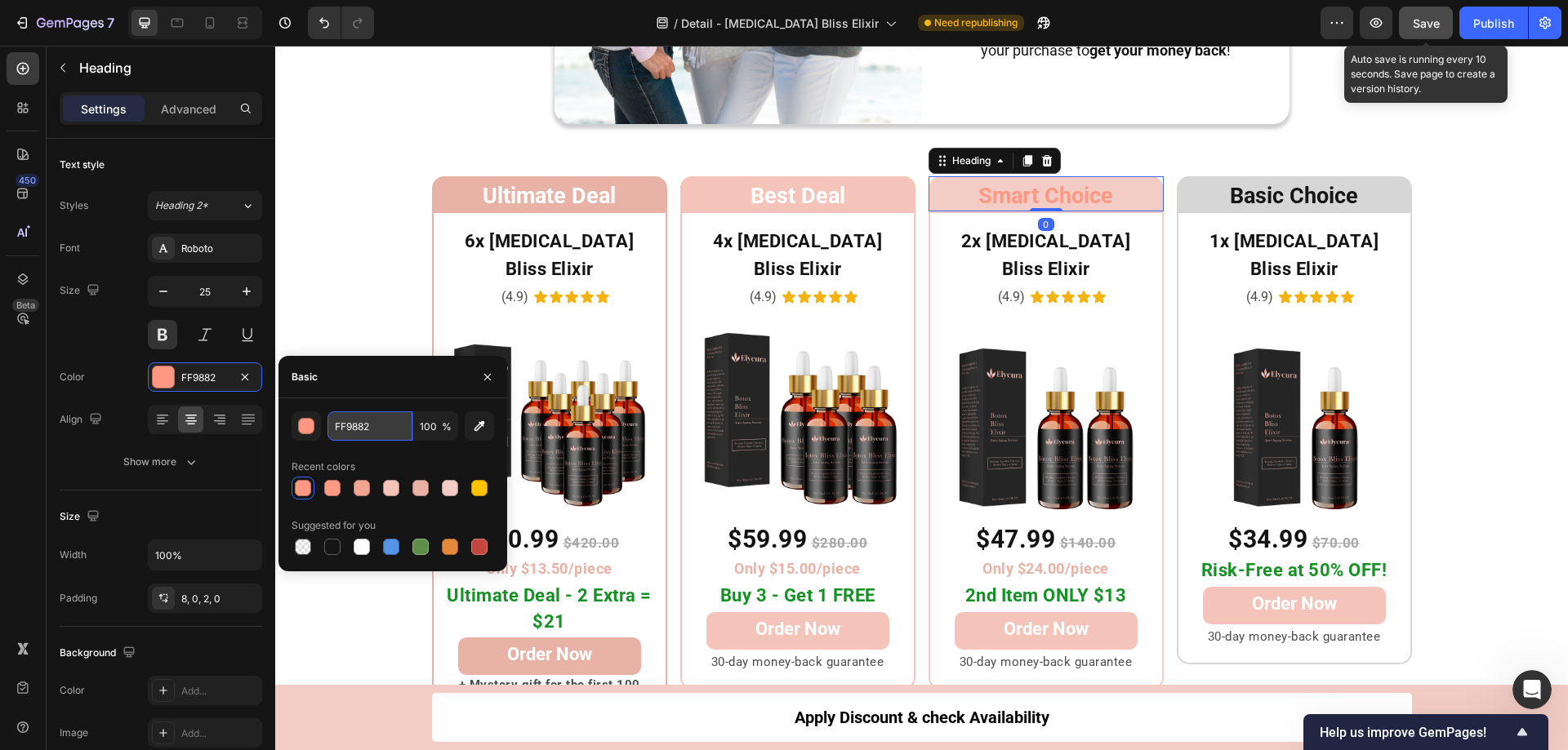
click at [381, 425] on input "FF9882" at bounding box center [370, 426] width 85 height 29
click at [169, 26] on icon at bounding box center [177, 23] width 17 height 17
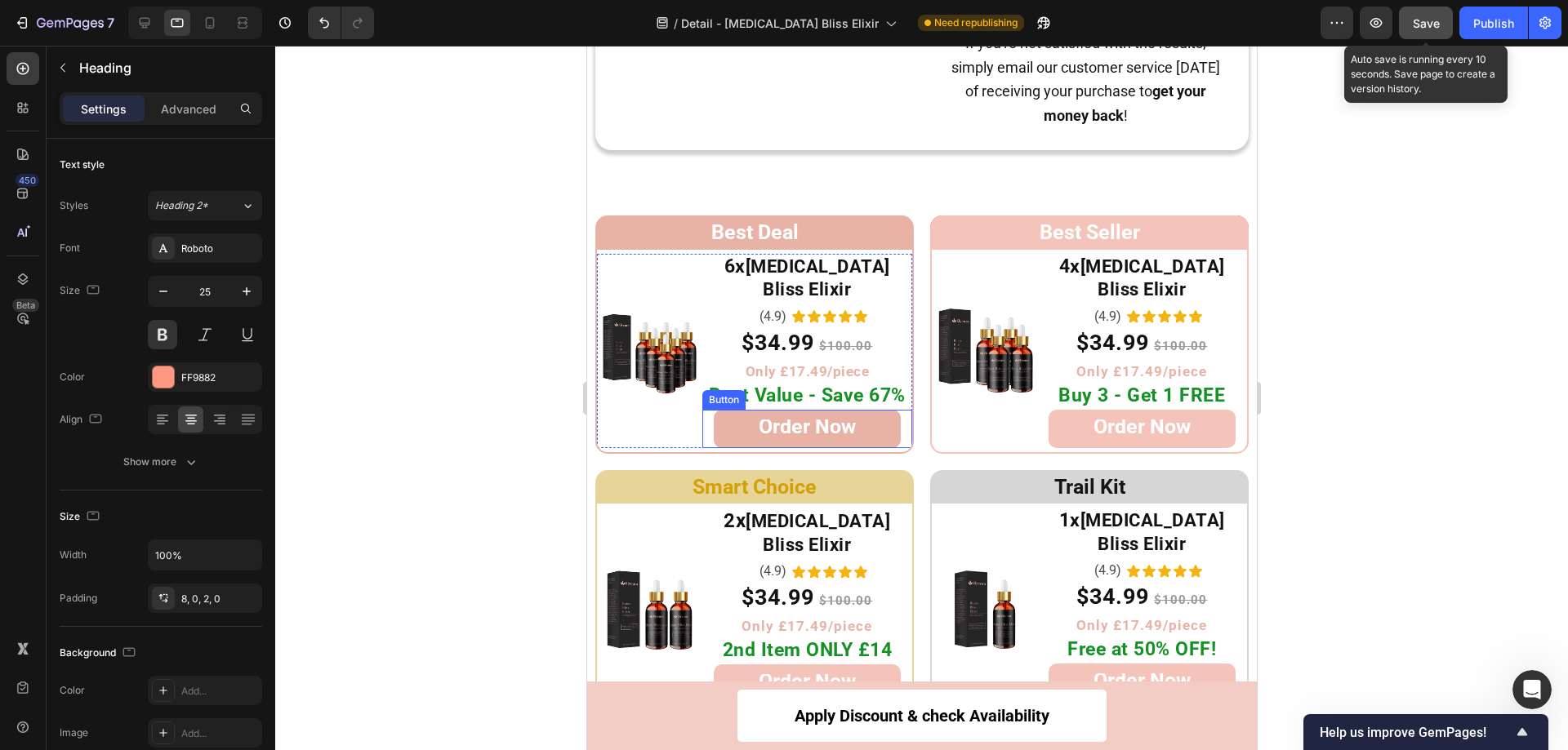
scroll to position [8347, 0]
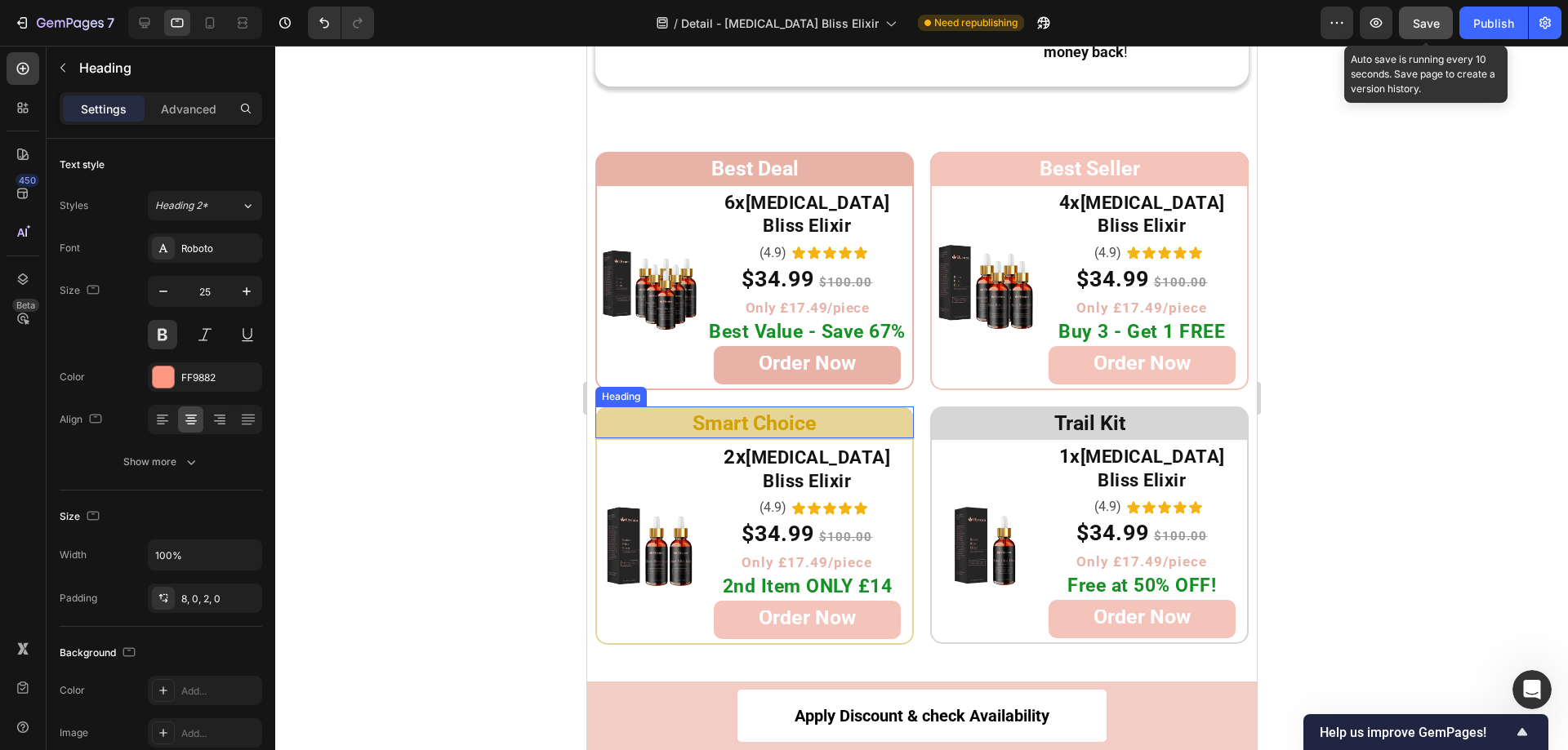
click at [717, 412] on span "Smart Choice" at bounding box center [753, 424] width 124 height 24
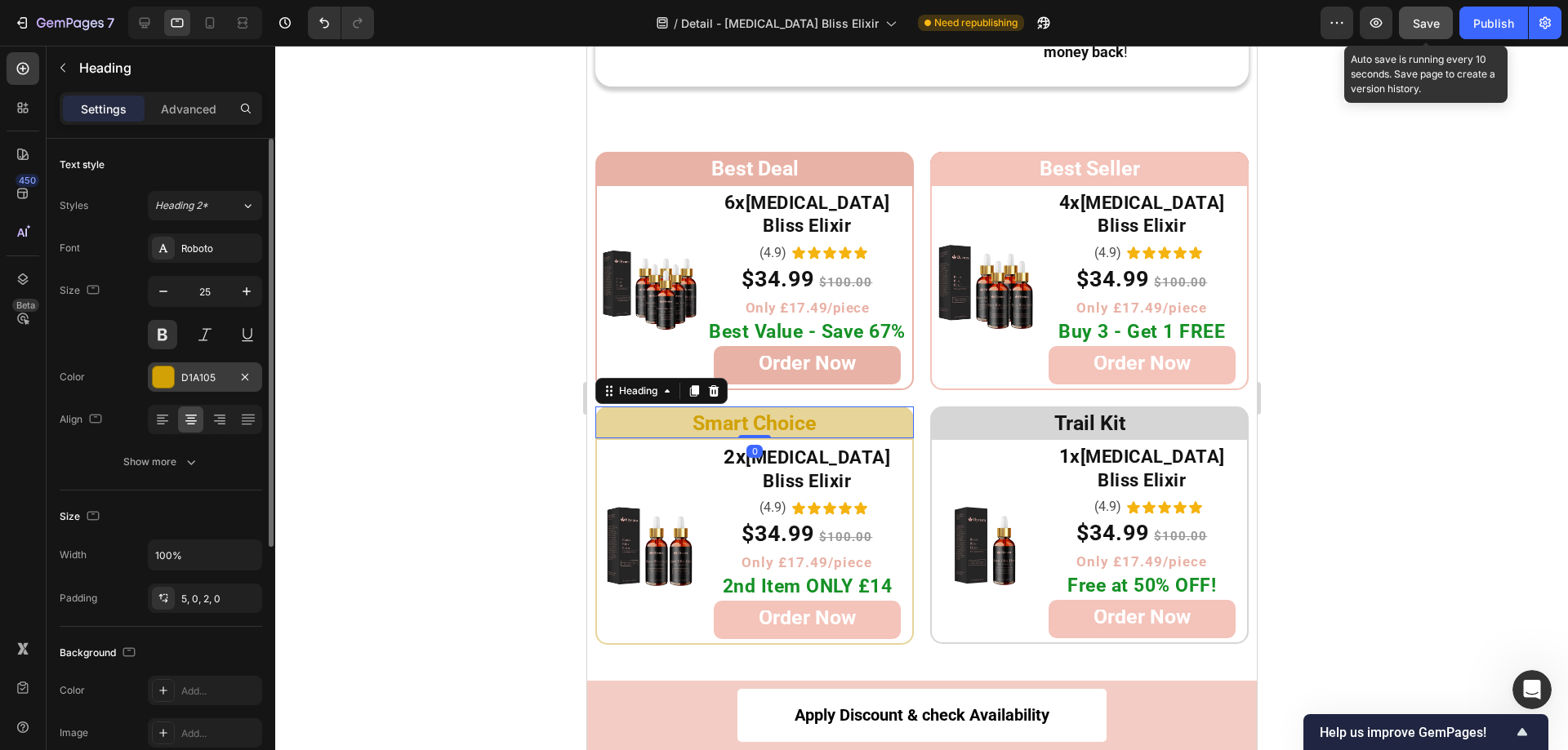
click at [154, 378] on div at bounding box center [163, 377] width 21 height 21
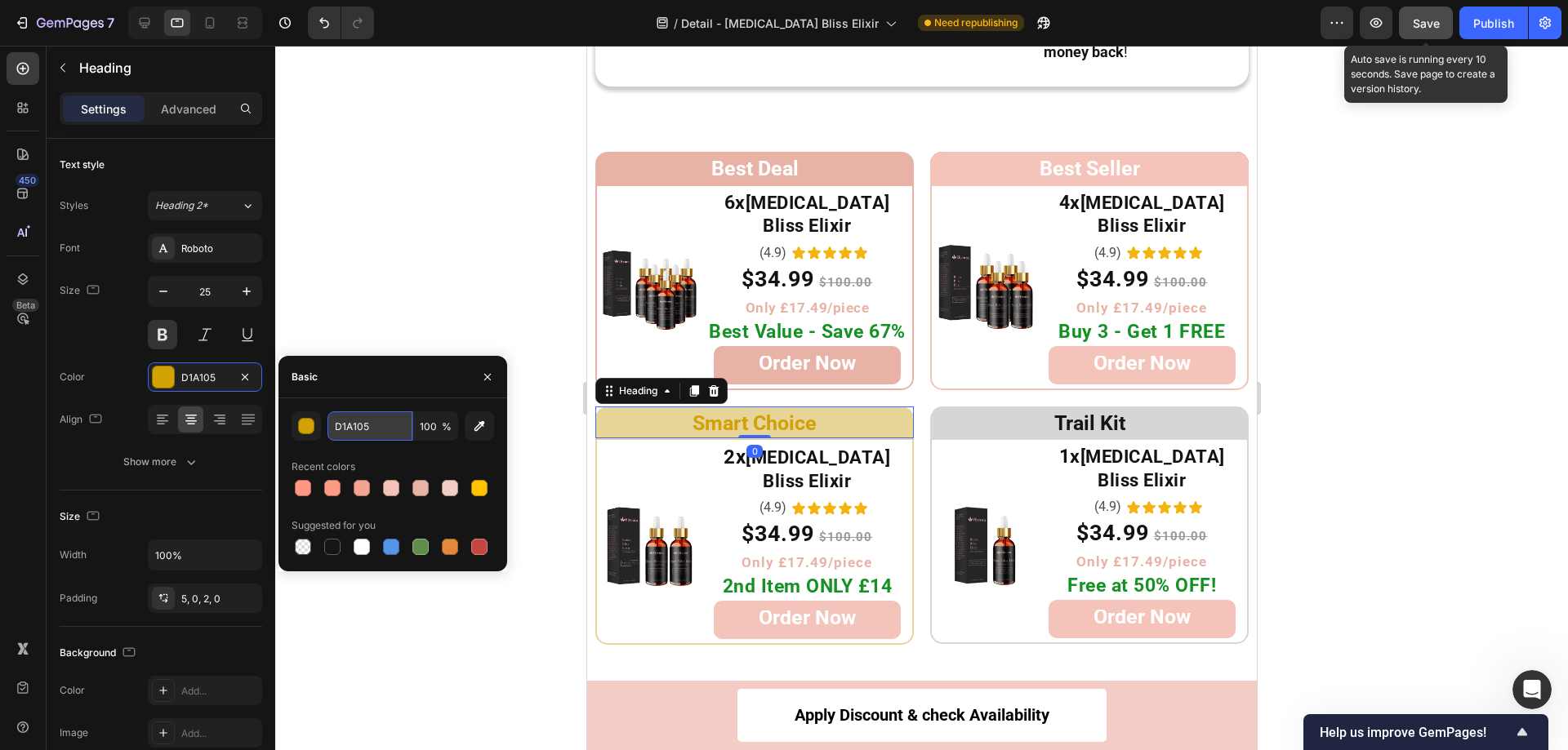
click at [384, 433] on input "D1A105" at bounding box center [370, 426] width 85 height 29
paste input "FF9882"
click at [381, 425] on input "FF9882" at bounding box center [370, 426] width 85 height 29
click at [381, 425] on input "FF9882" at bounding box center [370, 426] width 85 height 29
type input "FF9882"
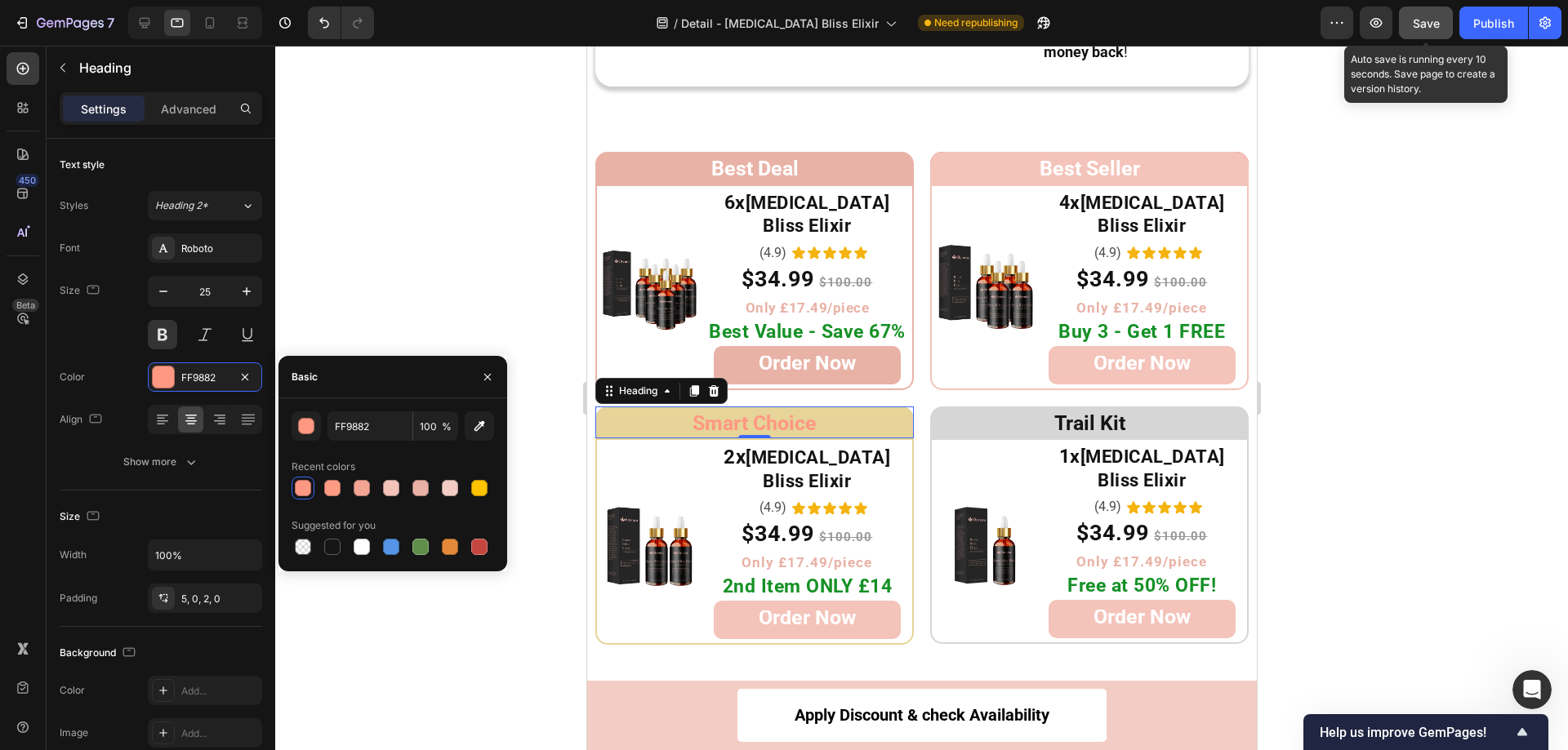
click at [370, 283] on div at bounding box center [922, 398] width 1293 height 705
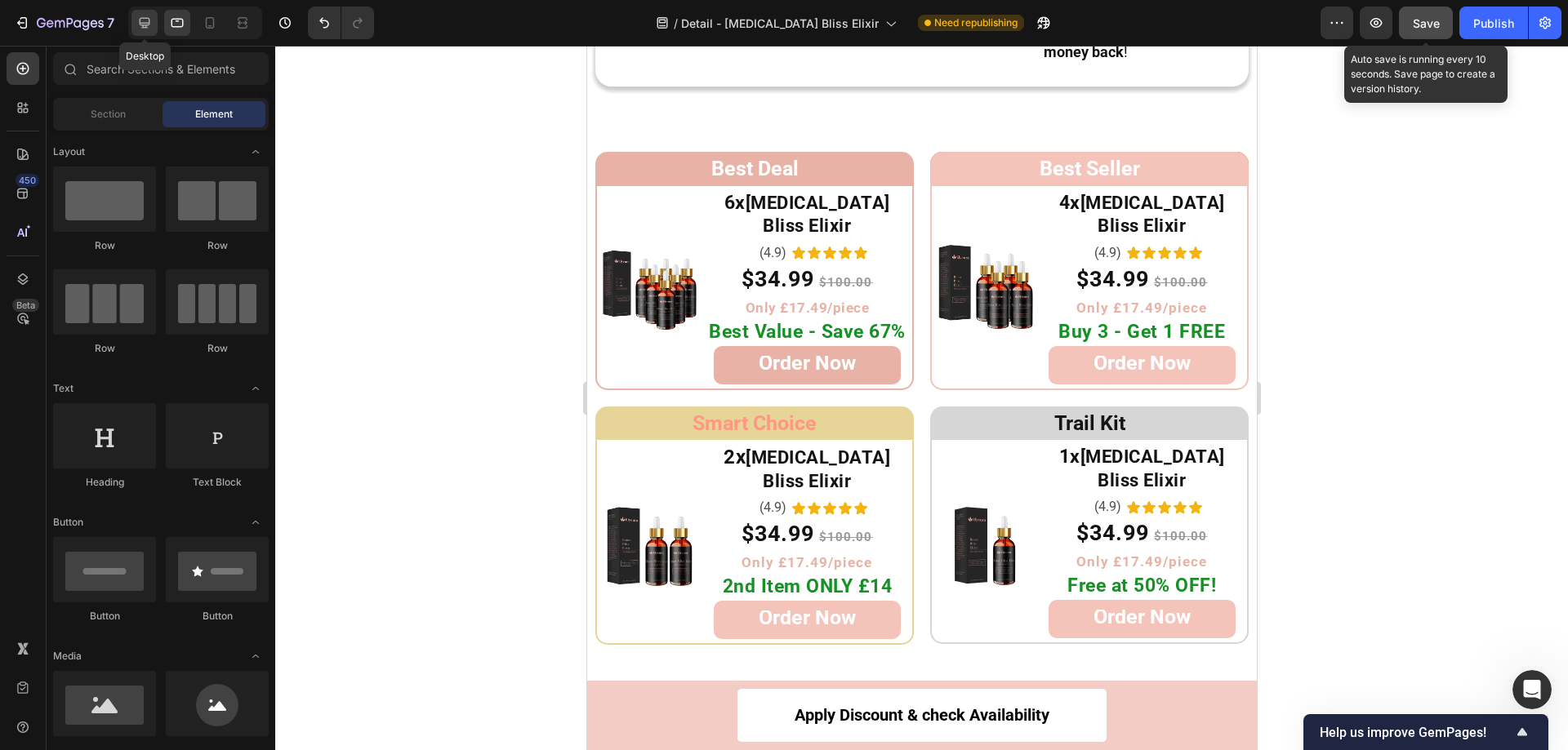
click at [146, 21] on icon at bounding box center [145, 23] width 17 height 17
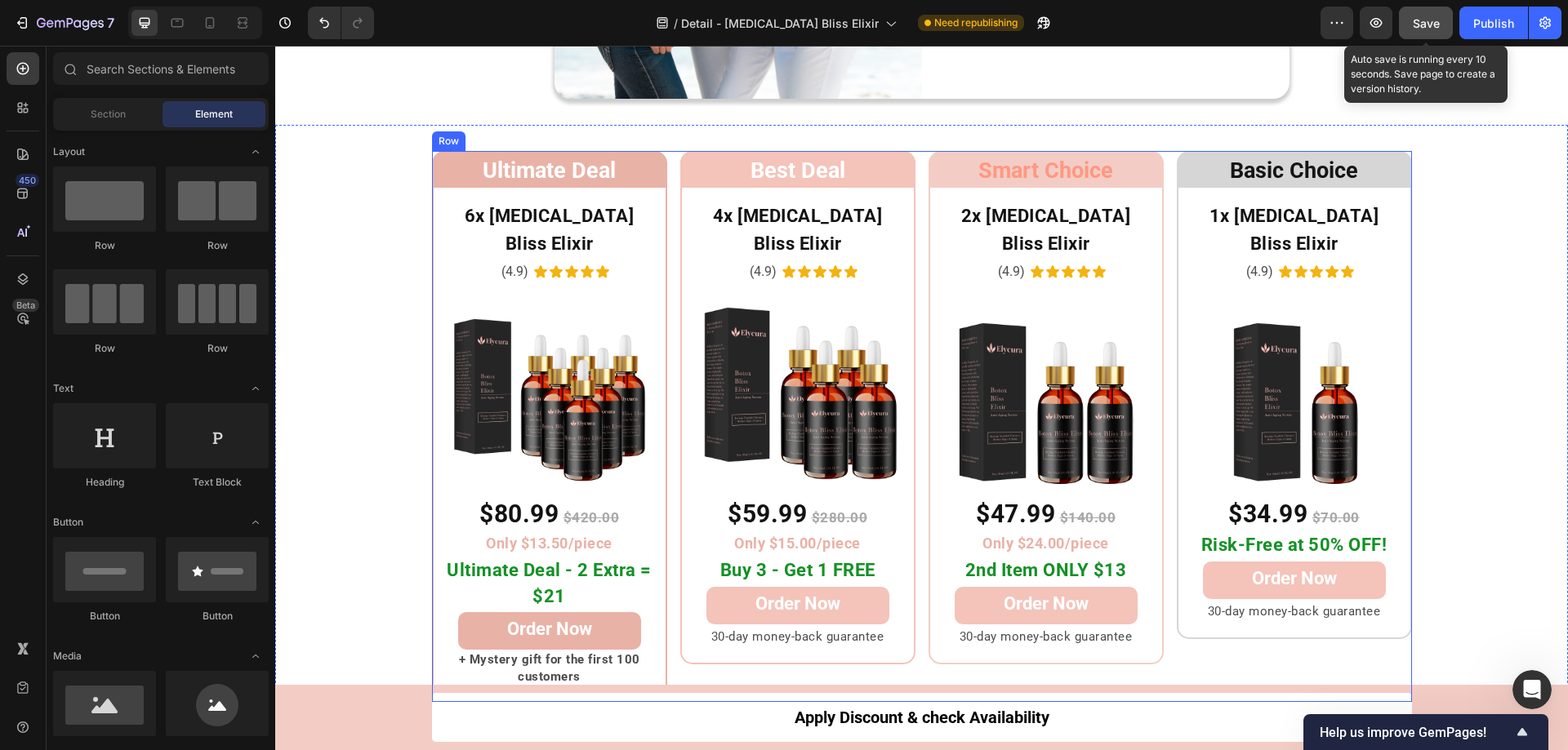
scroll to position [8266, 0]
click at [898, 171] on h2 "Best Deal" at bounding box center [798, 170] width 235 height 36
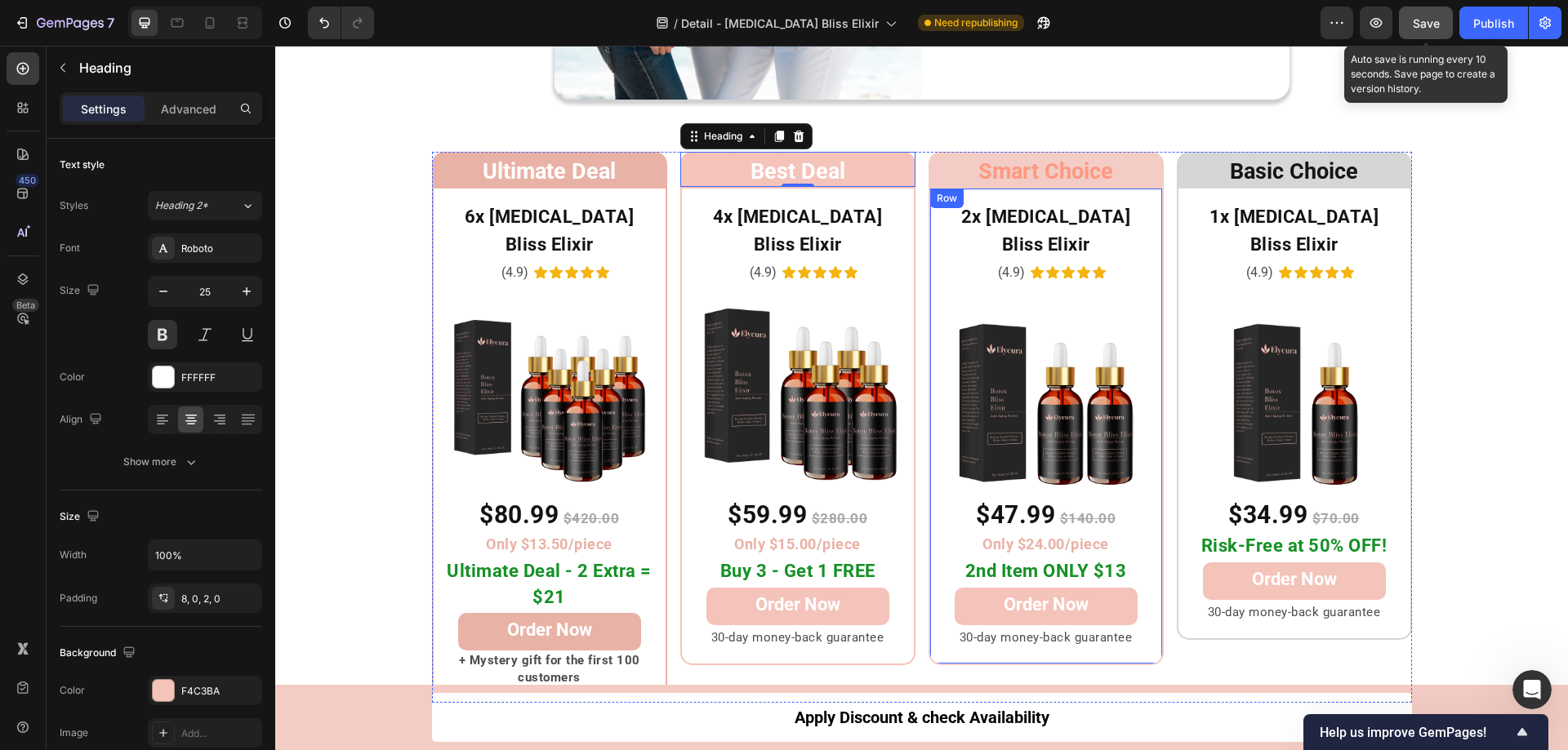
click at [928, 230] on div "2x Botox Bliss Elixir Heading (4.9) Text Block Icon Icon Icon Icon Icon Icon Li…" at bounding box center [1045, 426] width 235 height 479
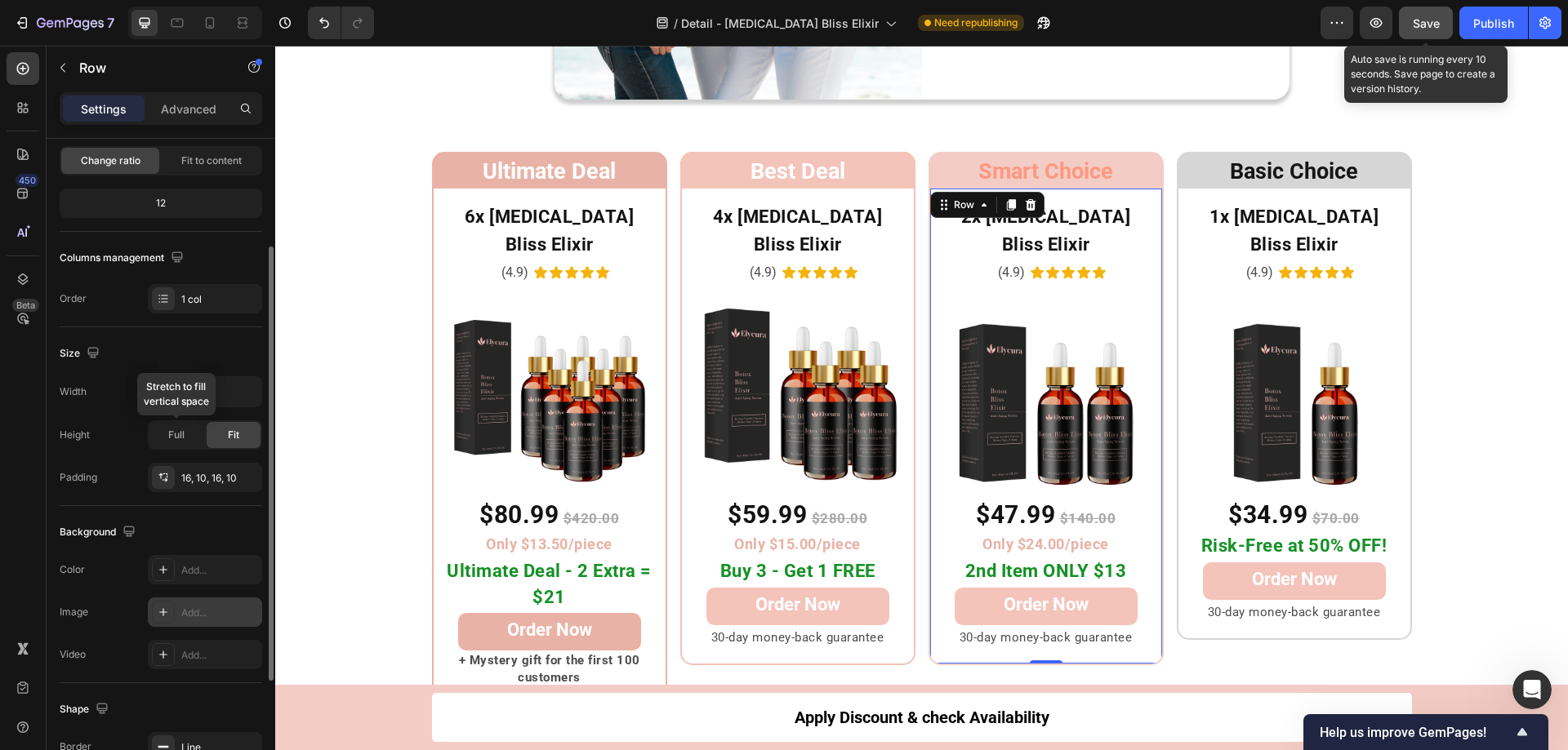
scroll to position [338, 0]
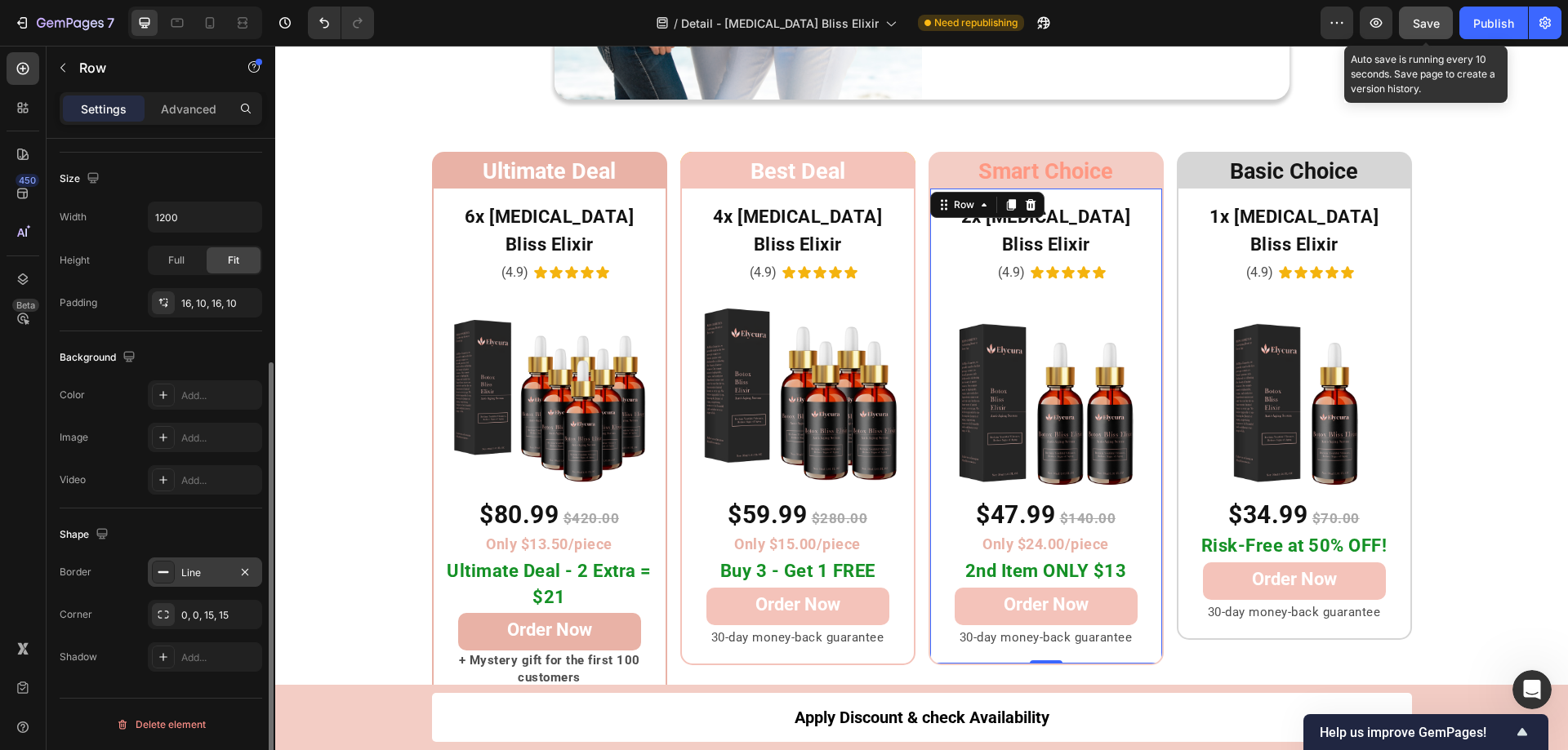
click at [164, 568] on icon at bounding box center [163, 572] width 13 height 13
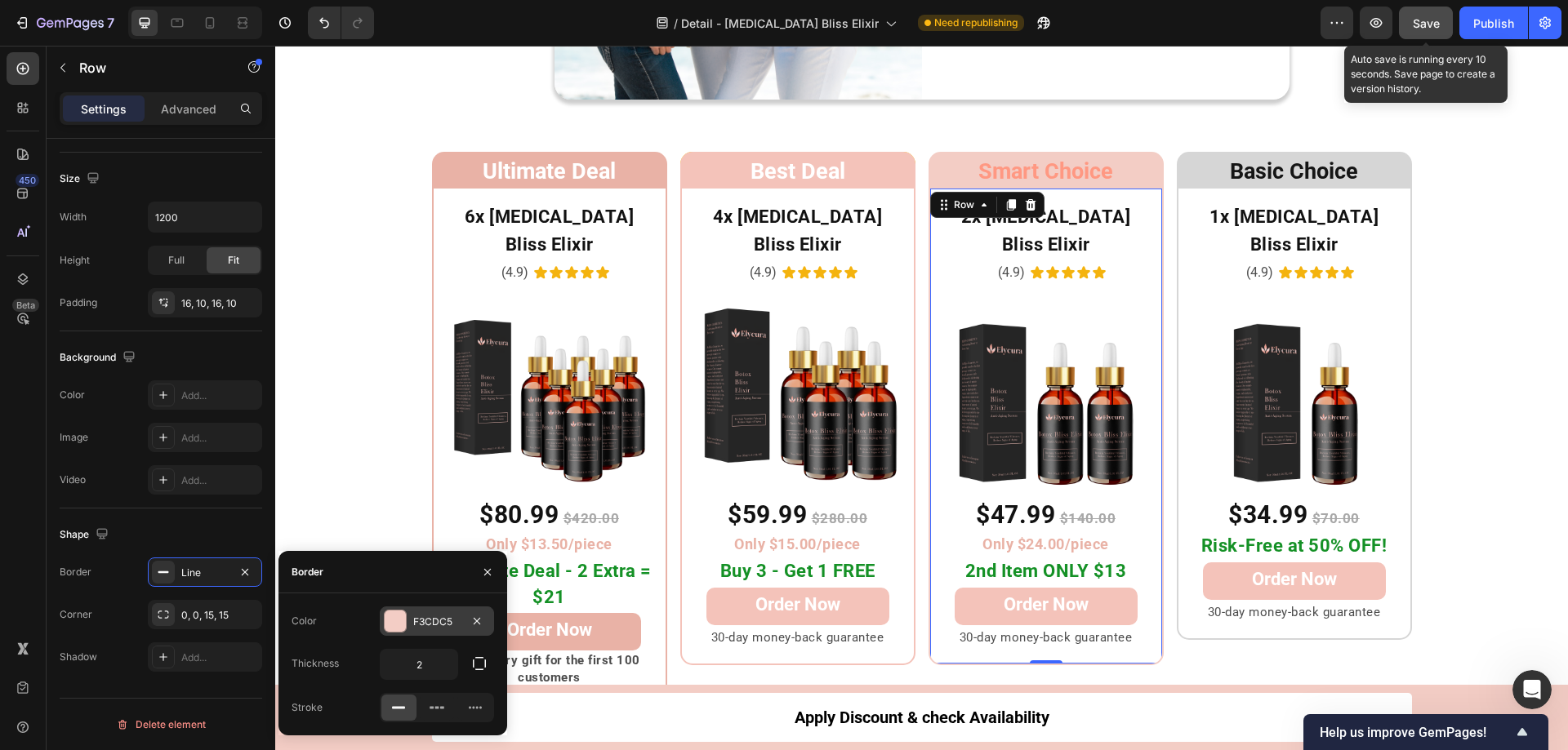
click at [400, 620] on div at bounding box center [394, 621] width 21 height 21
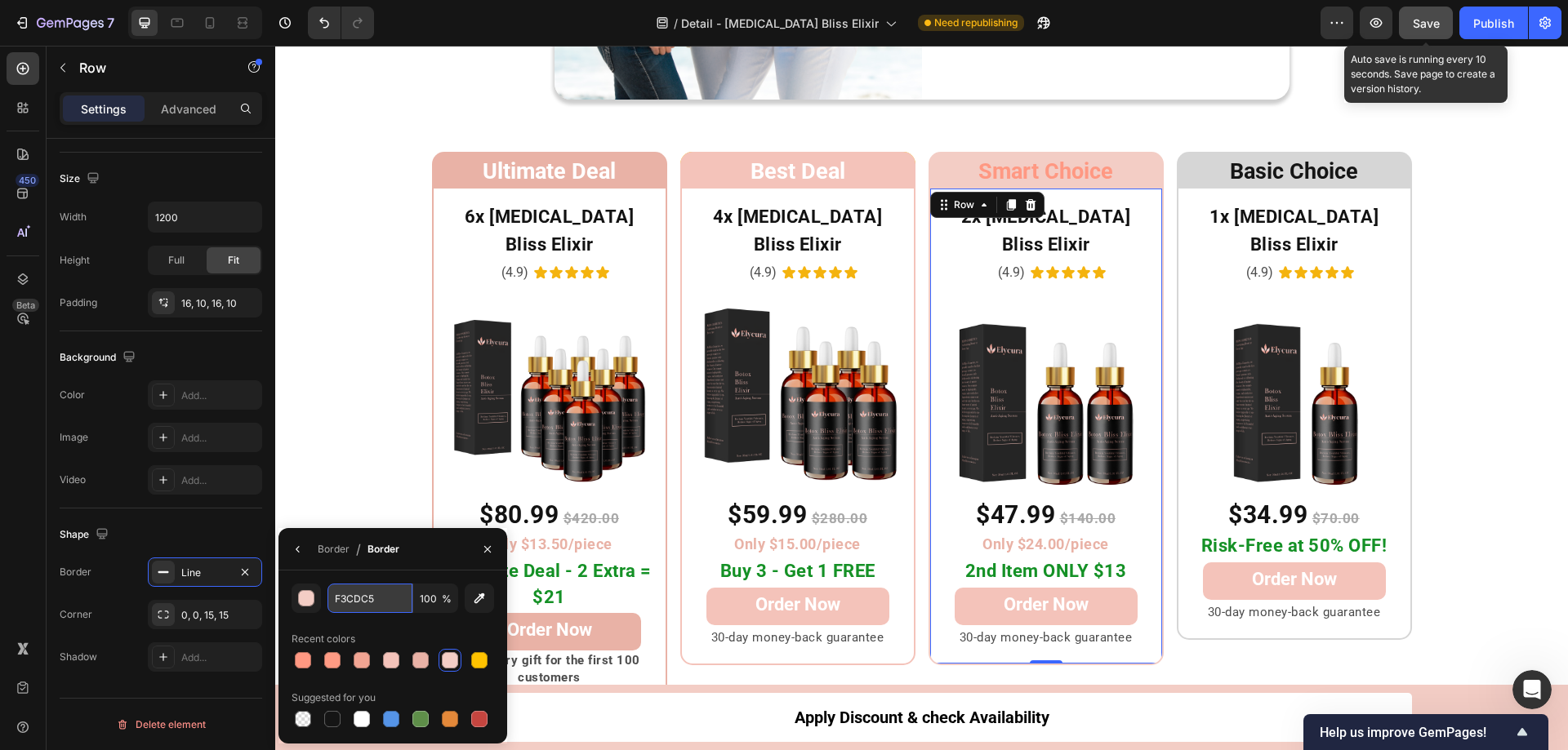
click at [386, 606] on input "F3CDC5" at bounding box center [370, 599] width 85 height 29
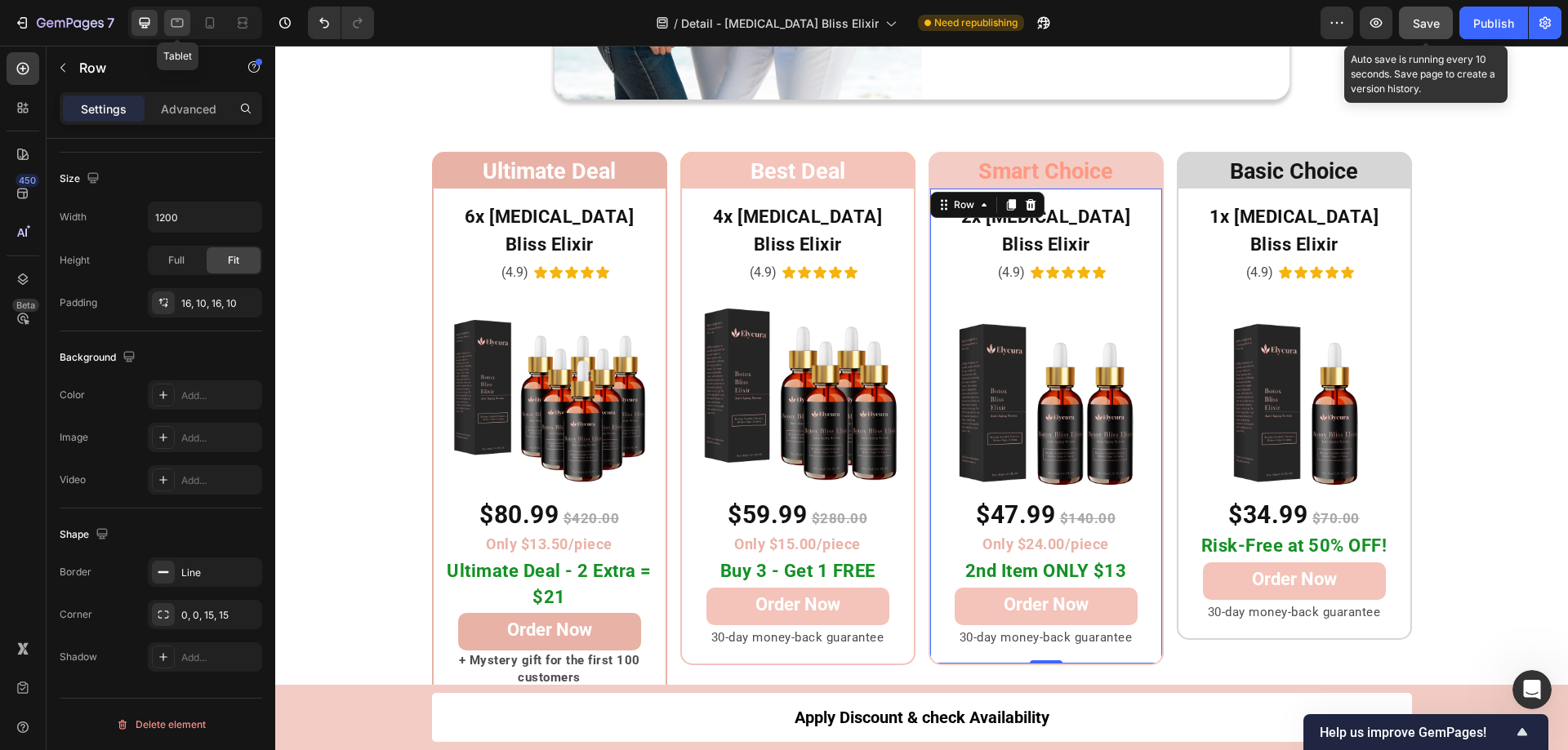
click at [182, 23] on icon at bounding box center [177, 23] width 17 height 17
type input "100%"
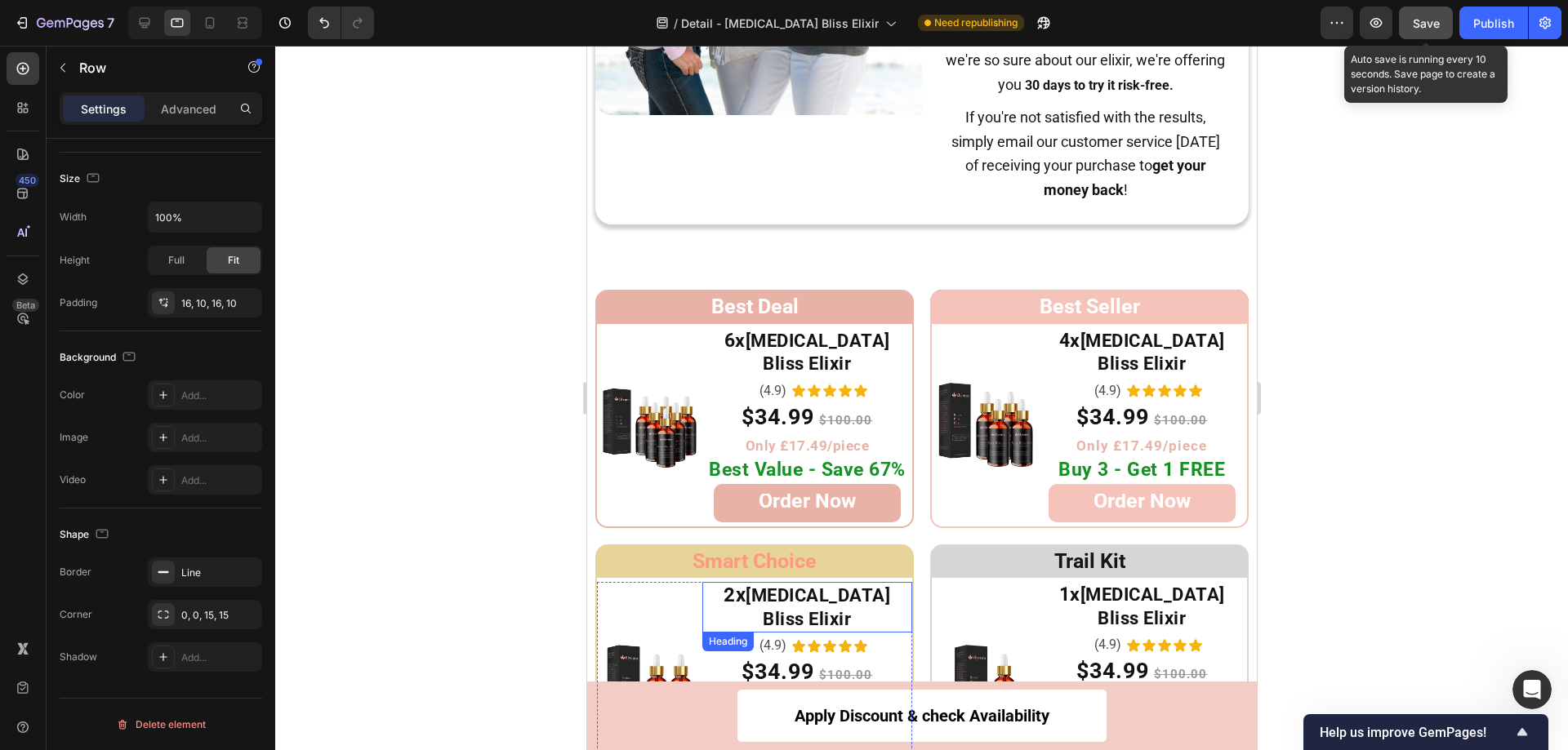
scroll to position [8372, 0]
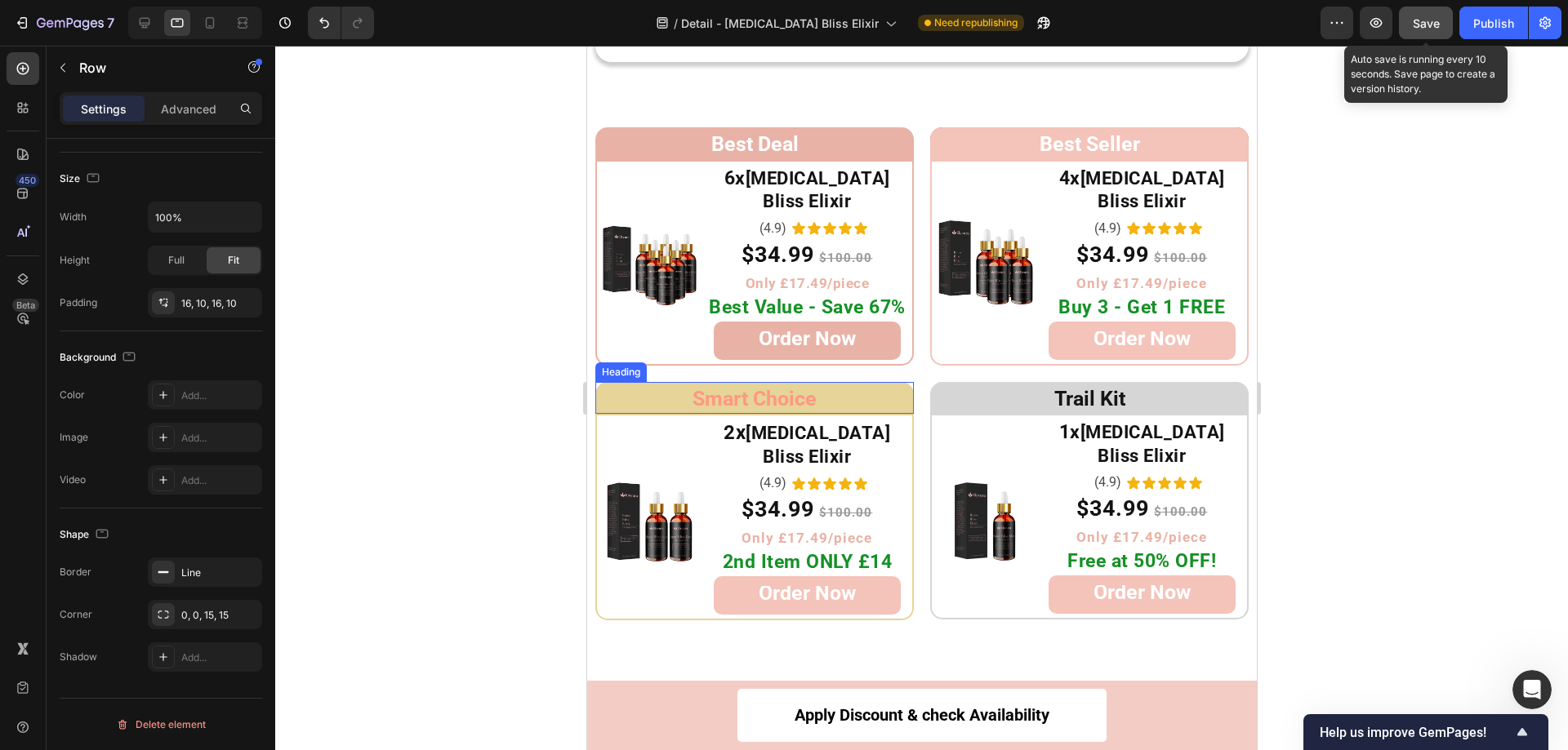
click at [625, 382] on h2 "Smart Choice" at bounding box center [753, 399] width 318 height 33
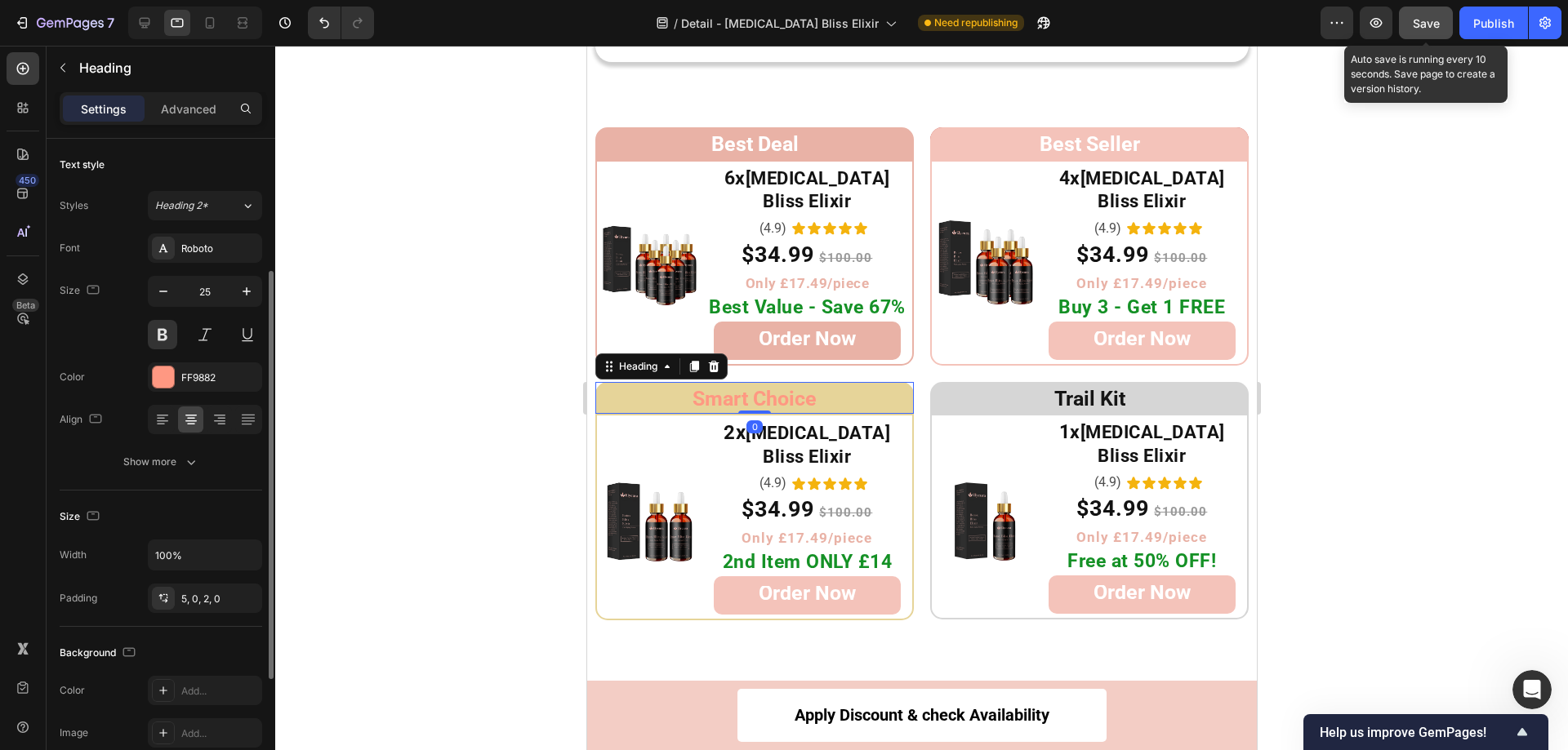
scroll to position [82, 0]
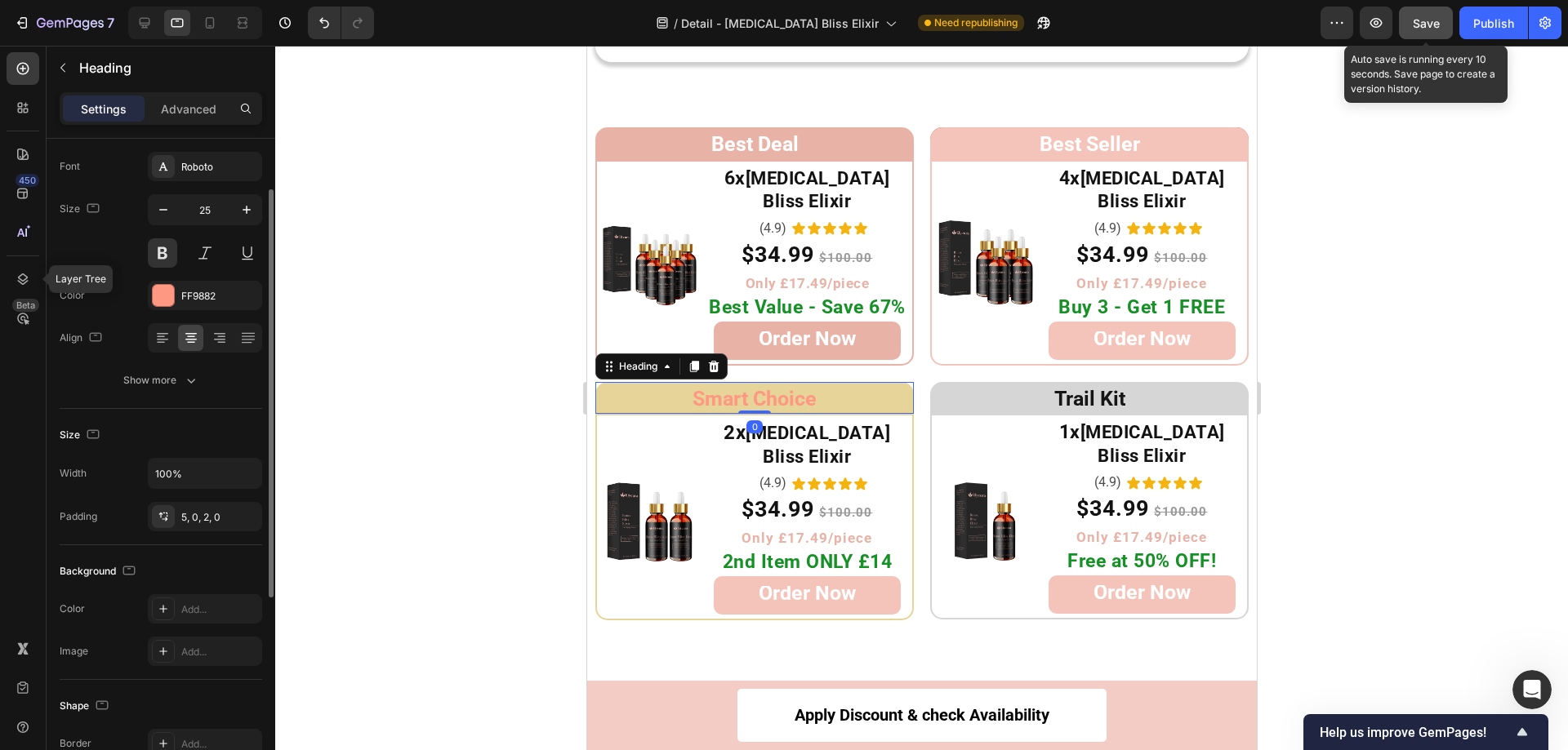
click at [13, 275] on div at bounding box center [23, 280] width 33 height 33
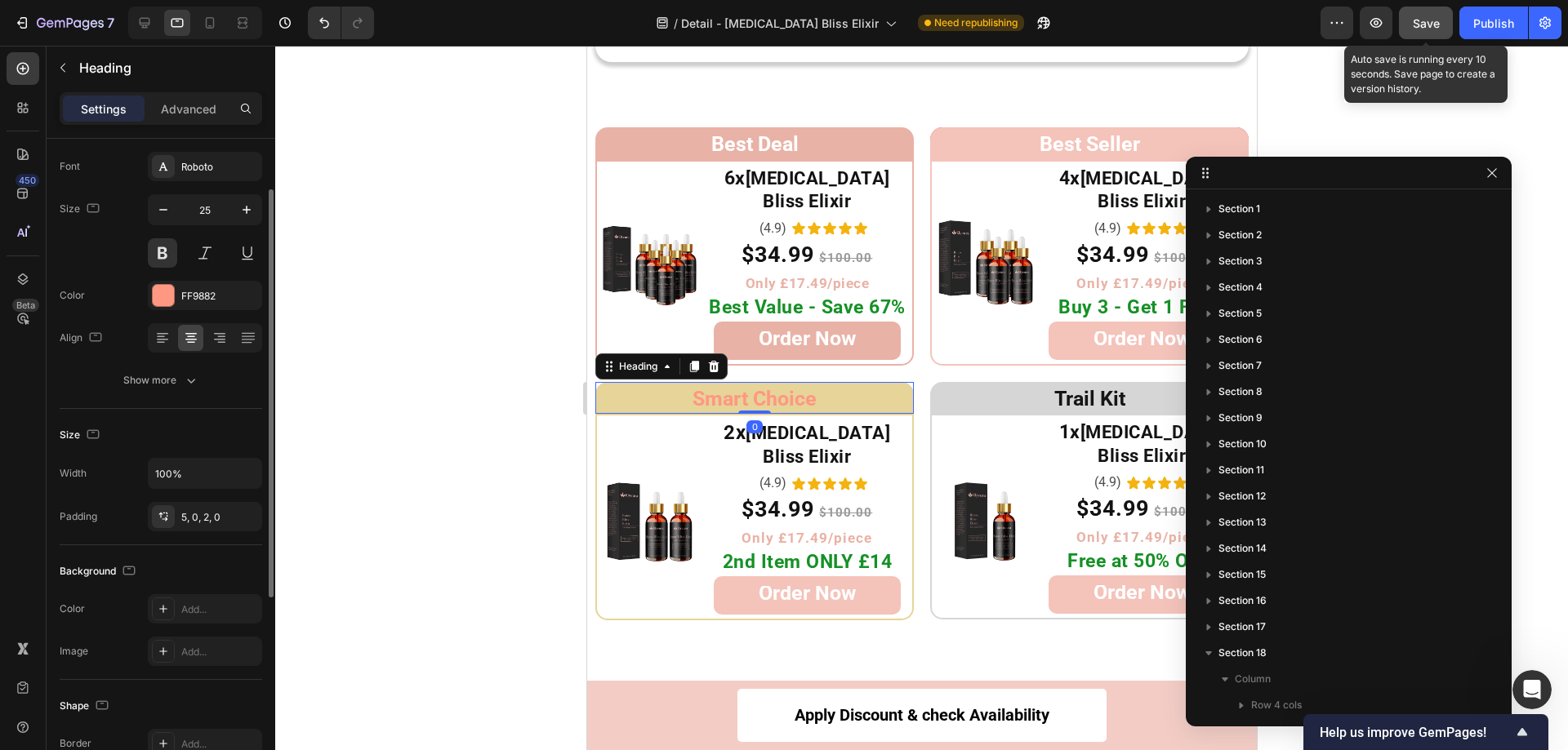
scroll to position [506, 0]
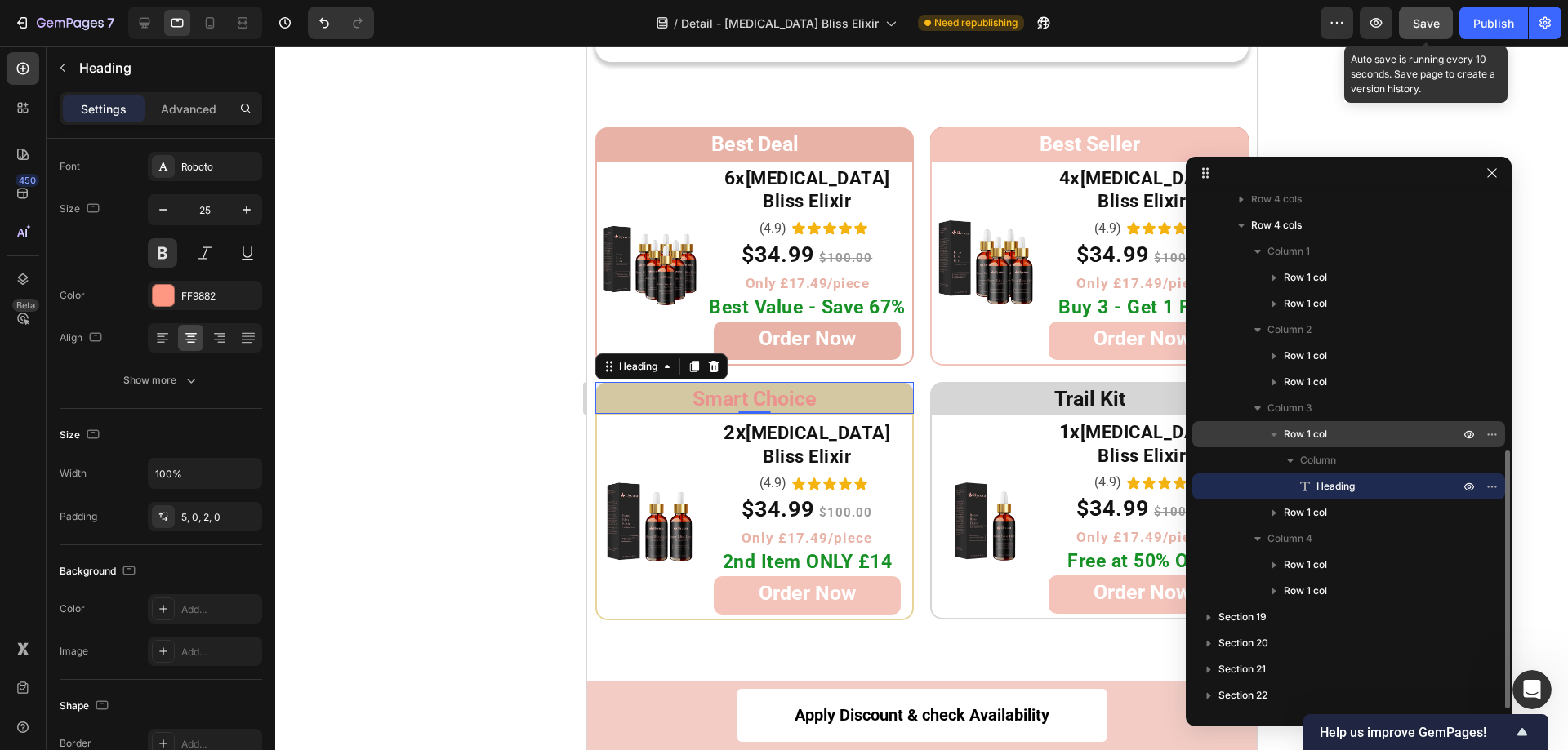
click at [1219, 429] on div "Row 1 col" at bounding box center [1348, 434] width 300 height 26
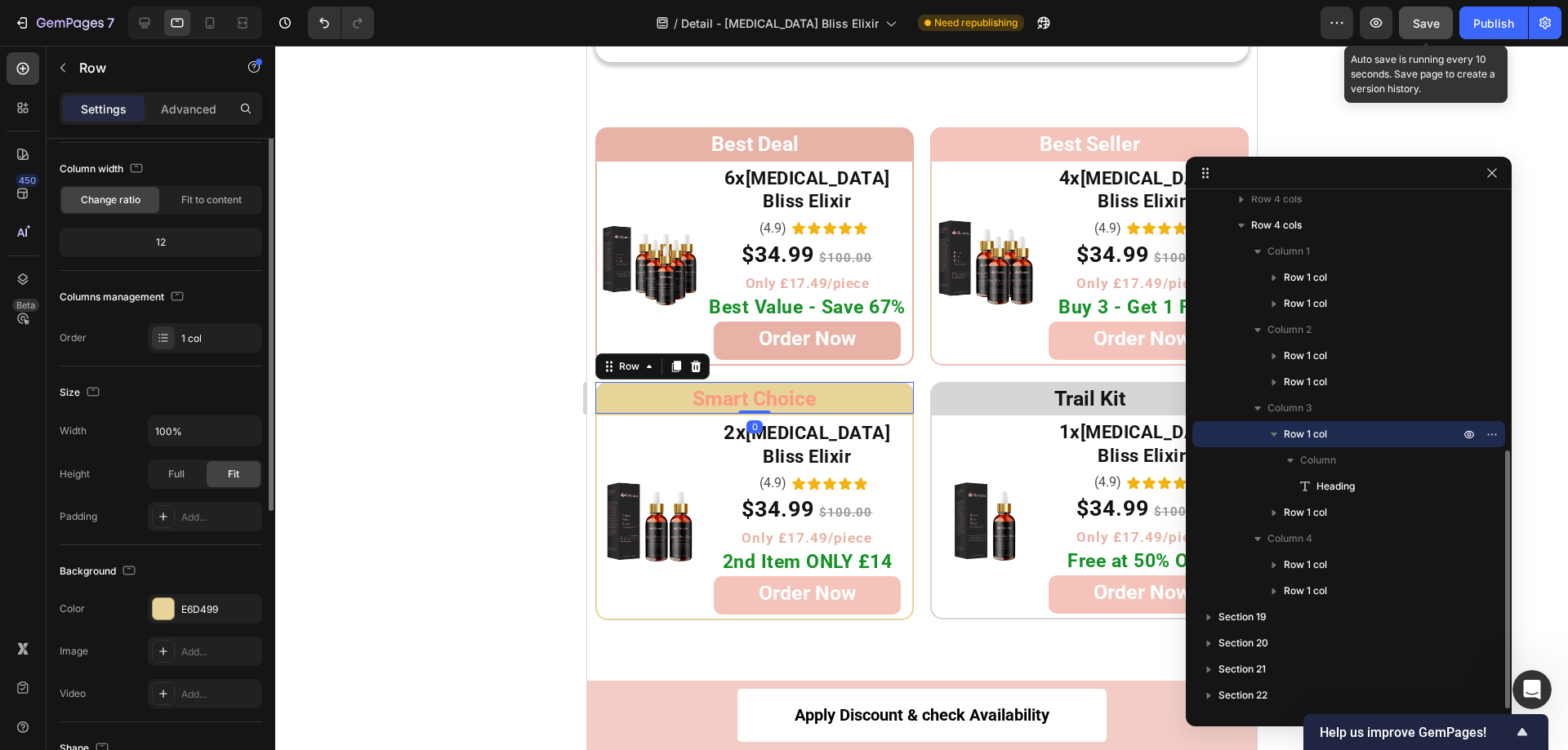
scroll to position [0, 0]
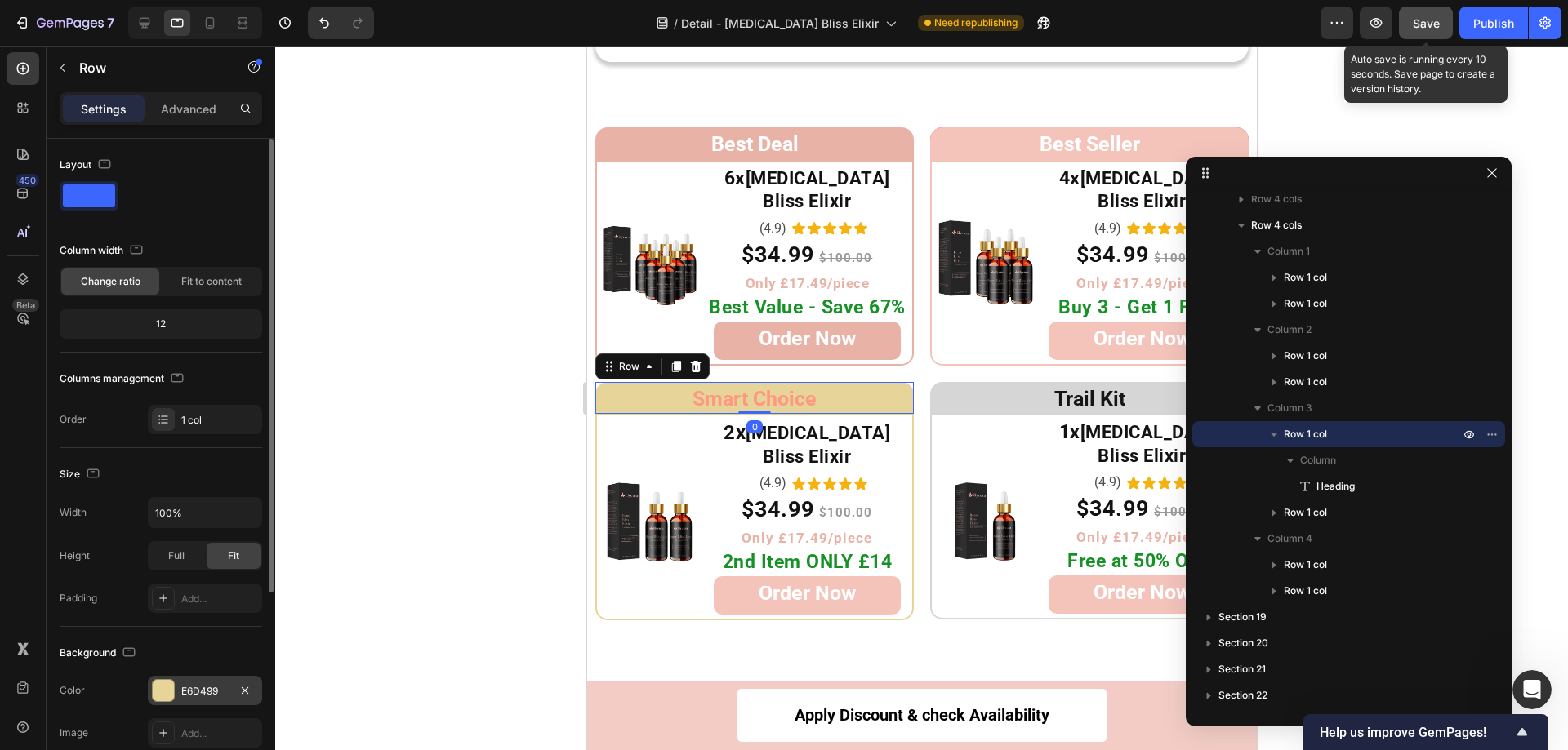
click at [163, 686] on div at bounding box center [163, 690] width 21 height 21
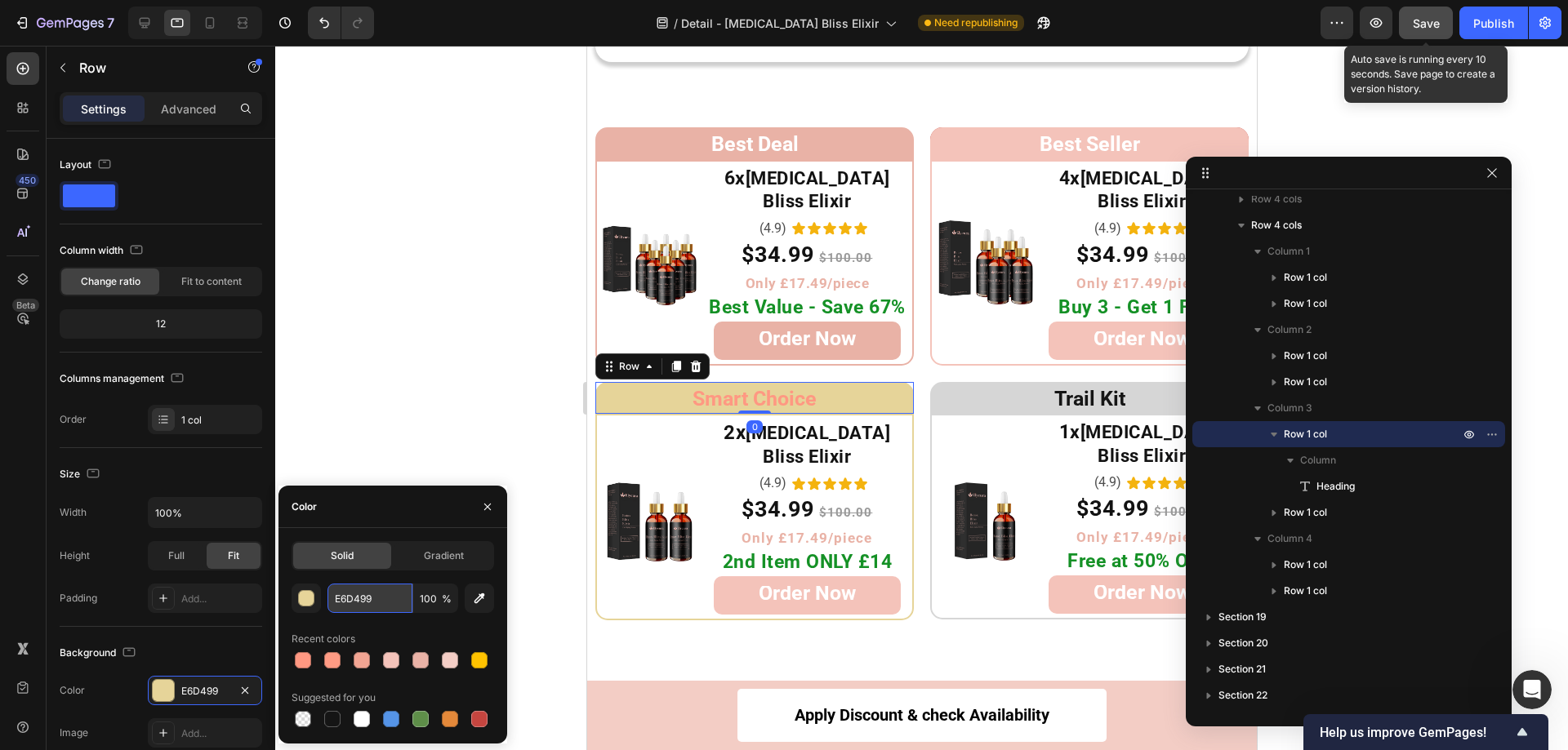
click at [379, 604] on input "E6D499" at bounding box center [370, 599] width 85 height 29
paste input "F3CDC5"
type input "F3CDC5"
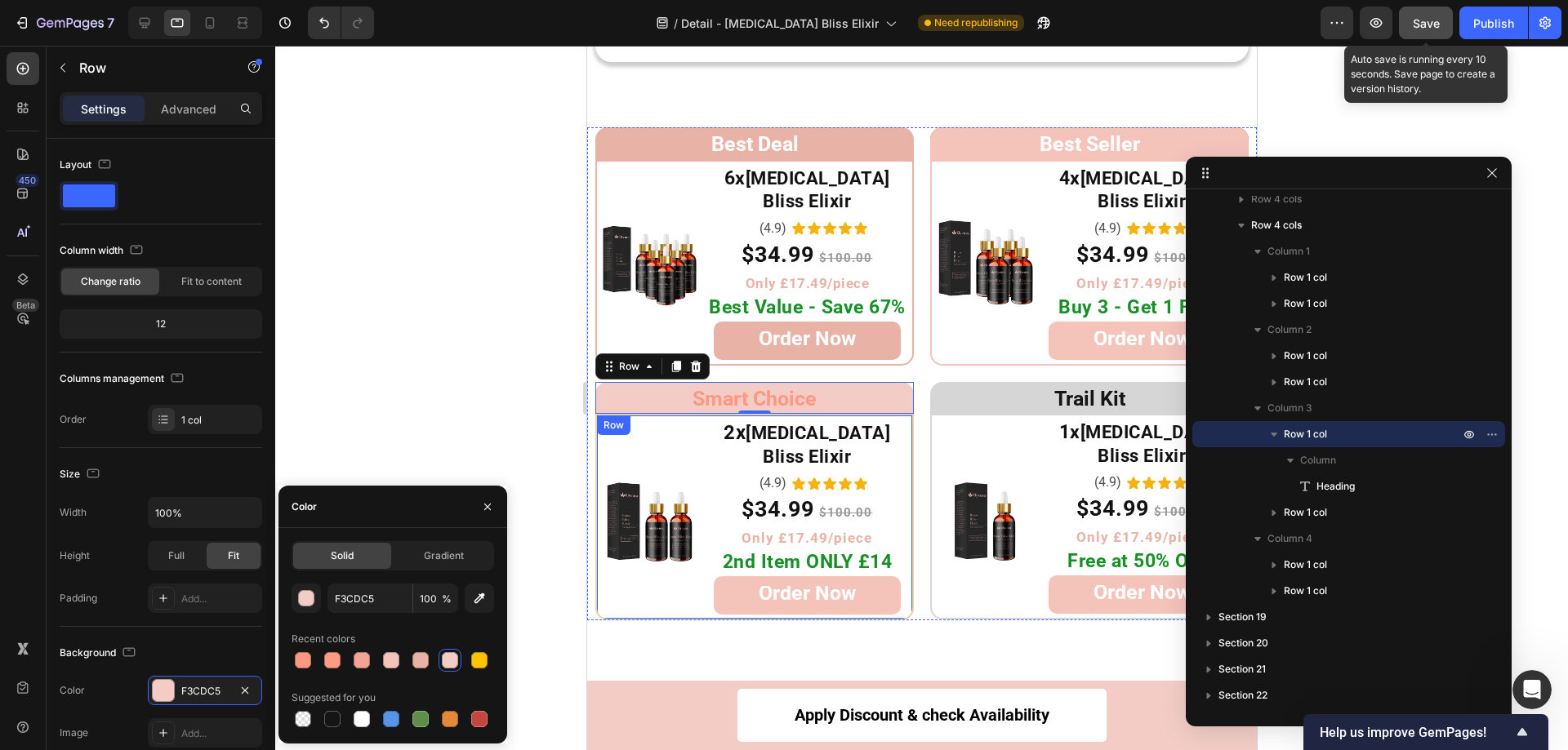
click at [615, 577] on div "Image 2x Botox Bliss Elixir Heading (4.9) Text Block Icon Icon Icon Icon Icon I…" at bounding box center [753, 516] width 318 height 206
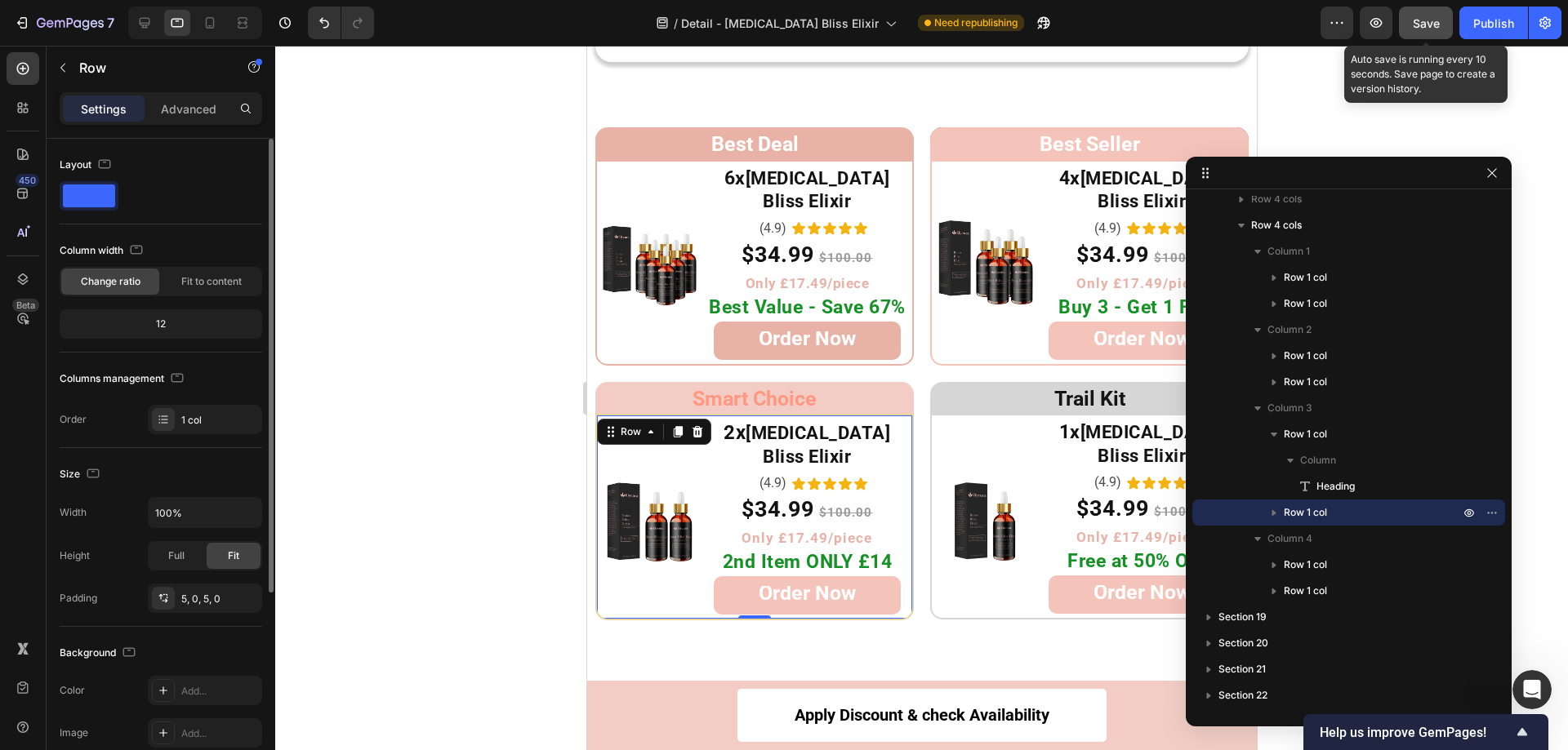
scroll to position [295, 0]
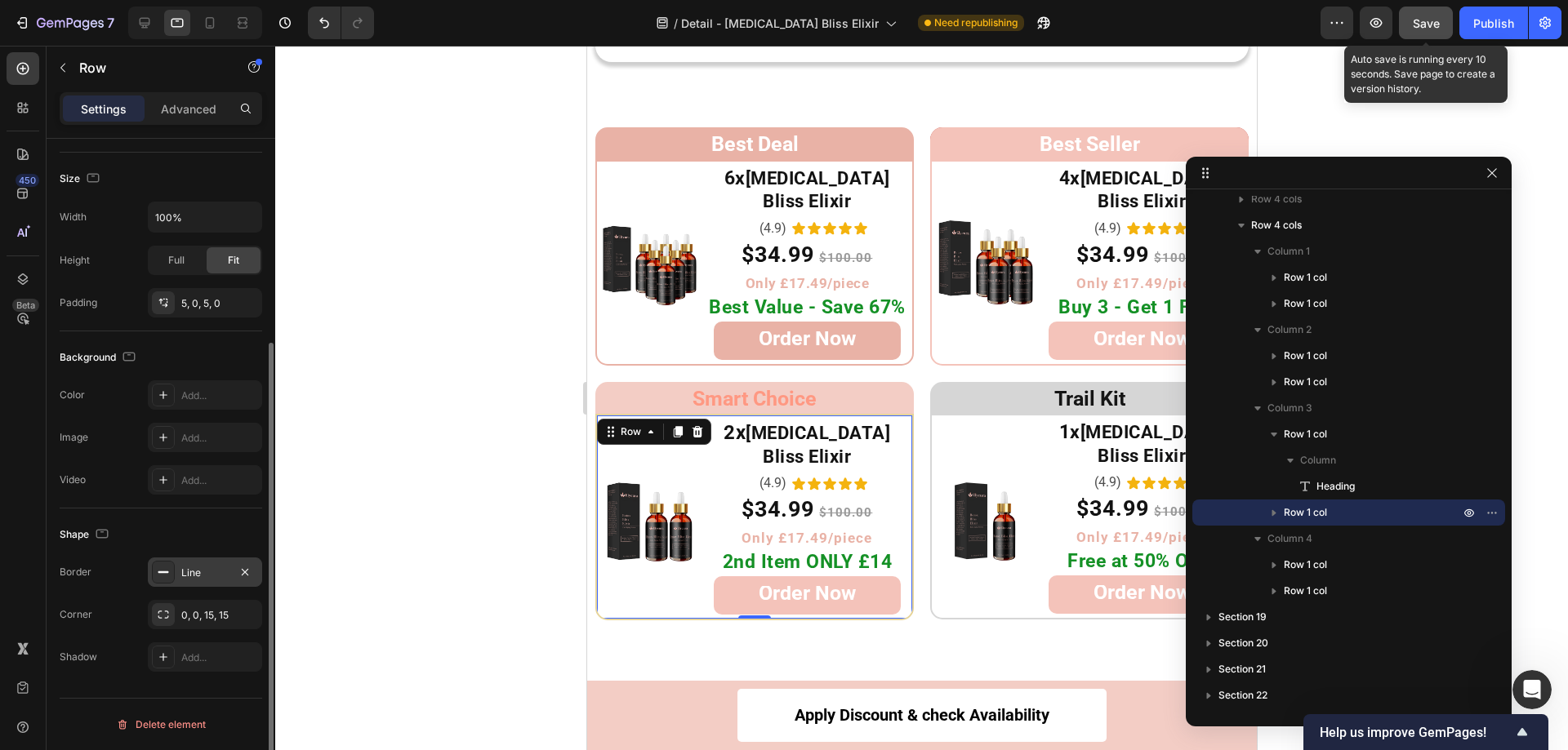
click at [171, 574] on div at bounding box center [163, 572] width 23 height 23
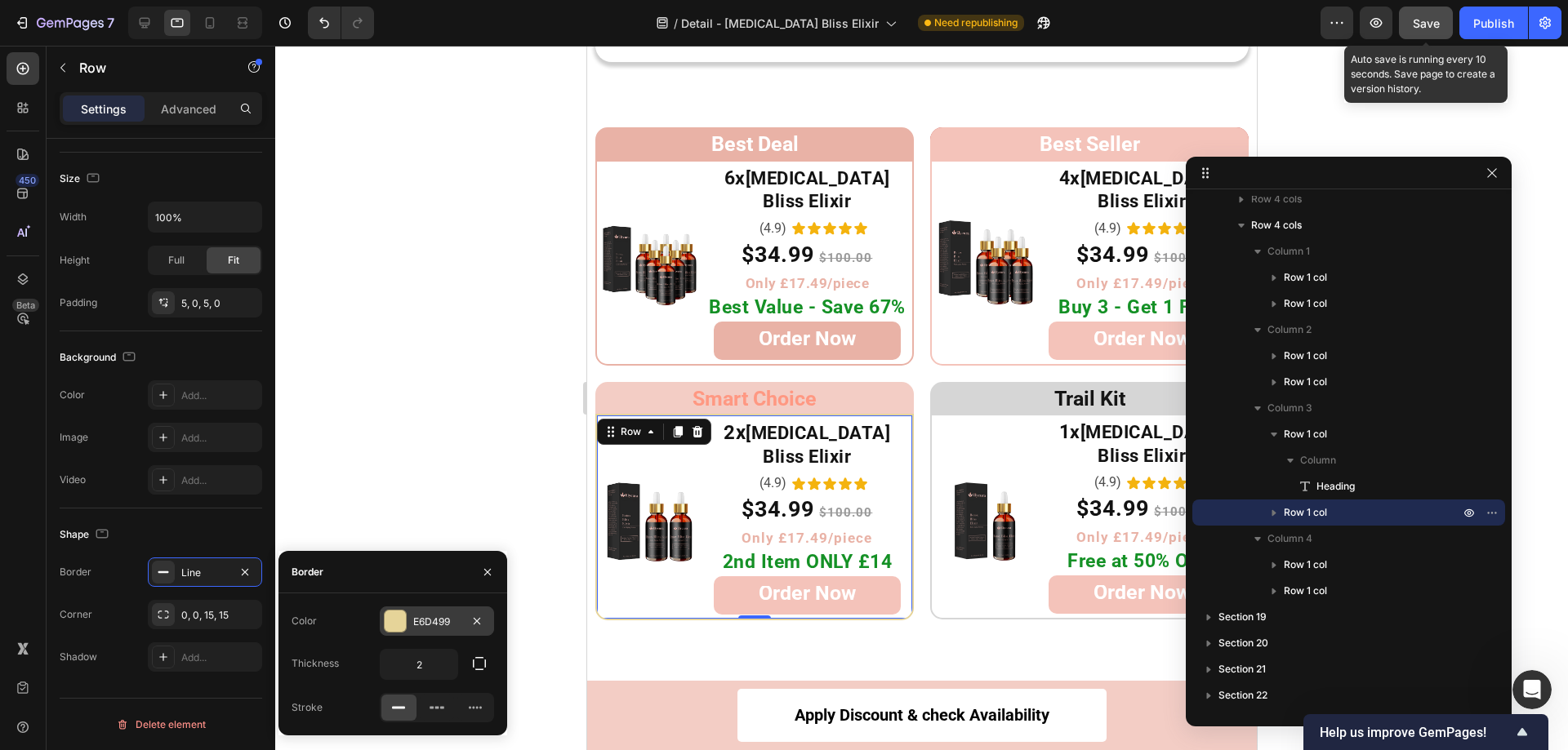
click at [388, 616] on div at bounding box center [394, 621] width 21 height 21
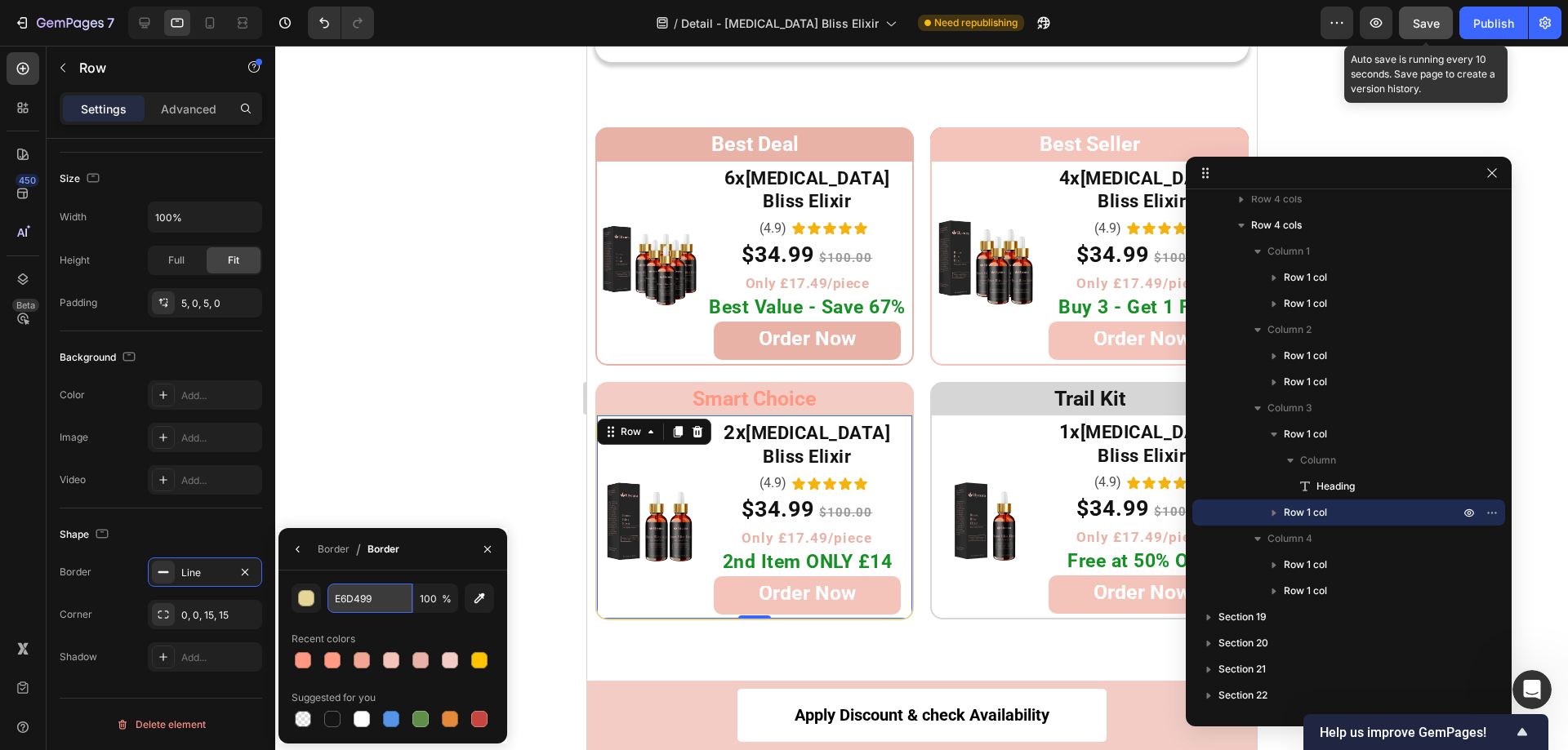
click at [388, 601] on input "E6D499" at bounding box center [370, 599] width 85 height 29
paste input "F3CDC5"
type input "F3CDC5"
click at [403, 435] on div at bounding box center [922, 398] width 1293 height 705
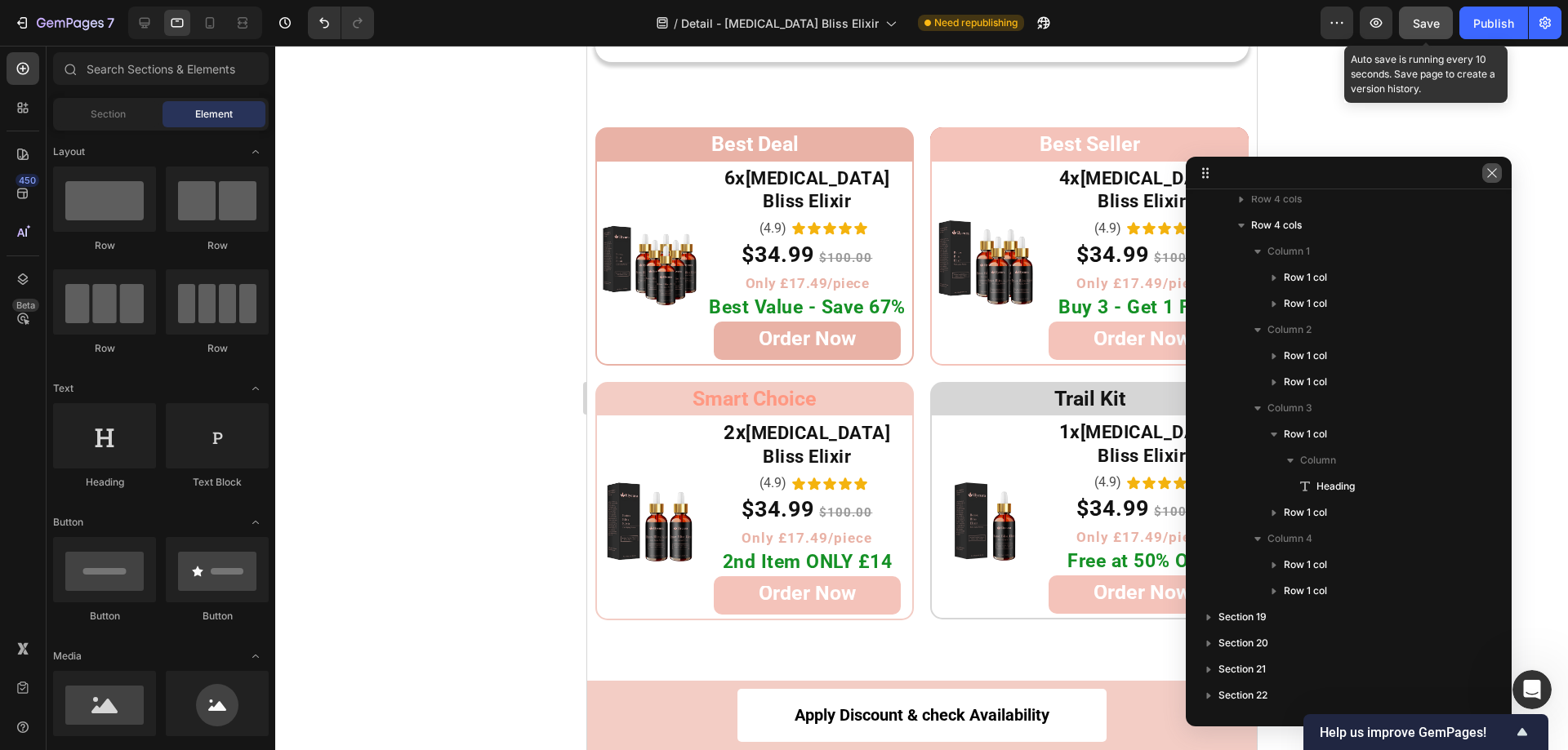
click at [1486, 179] on icon "button" at bounding box center [1492, 173] width 13 height 13
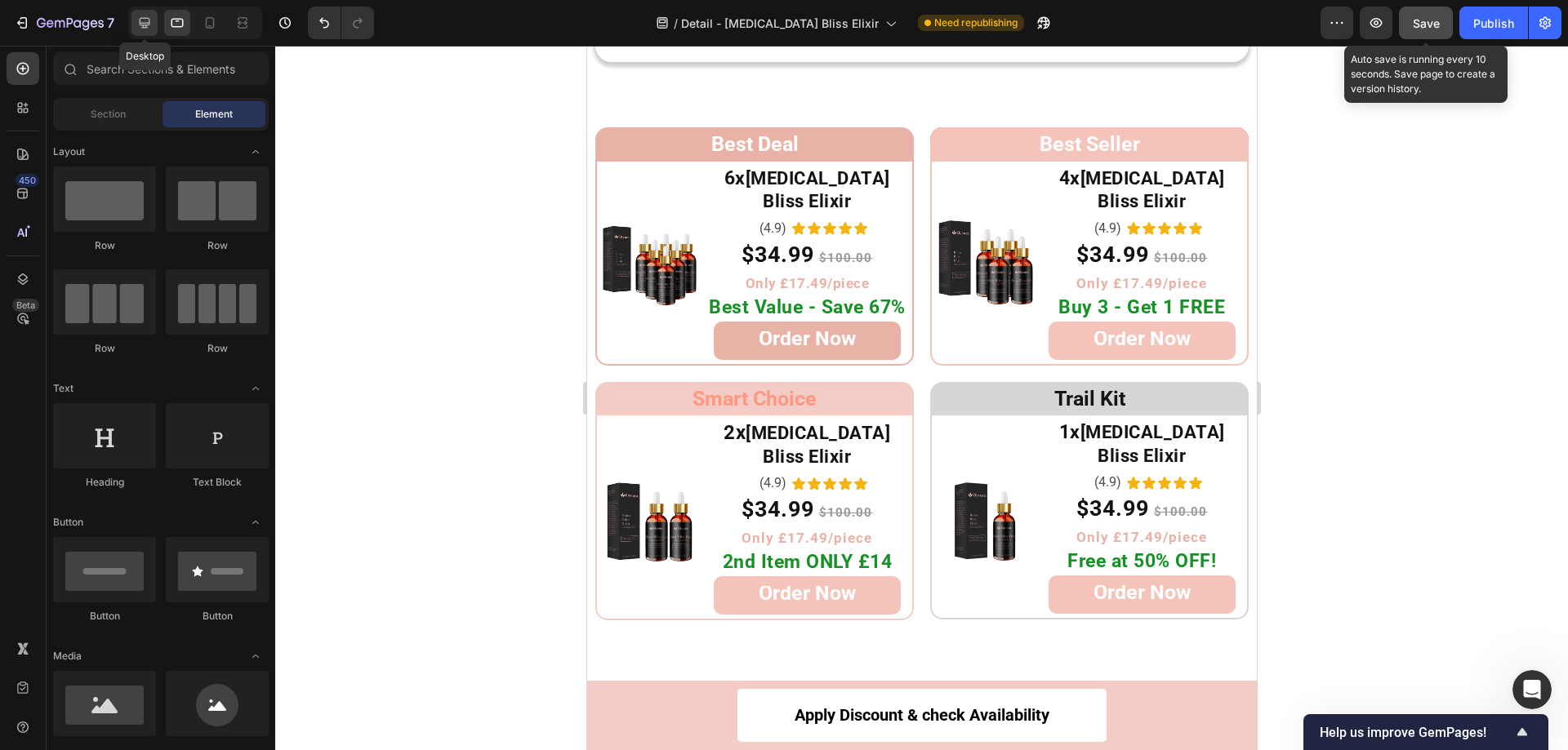
click at [139, 21] on icon at bounding box center [145, 24] width 11 height 11
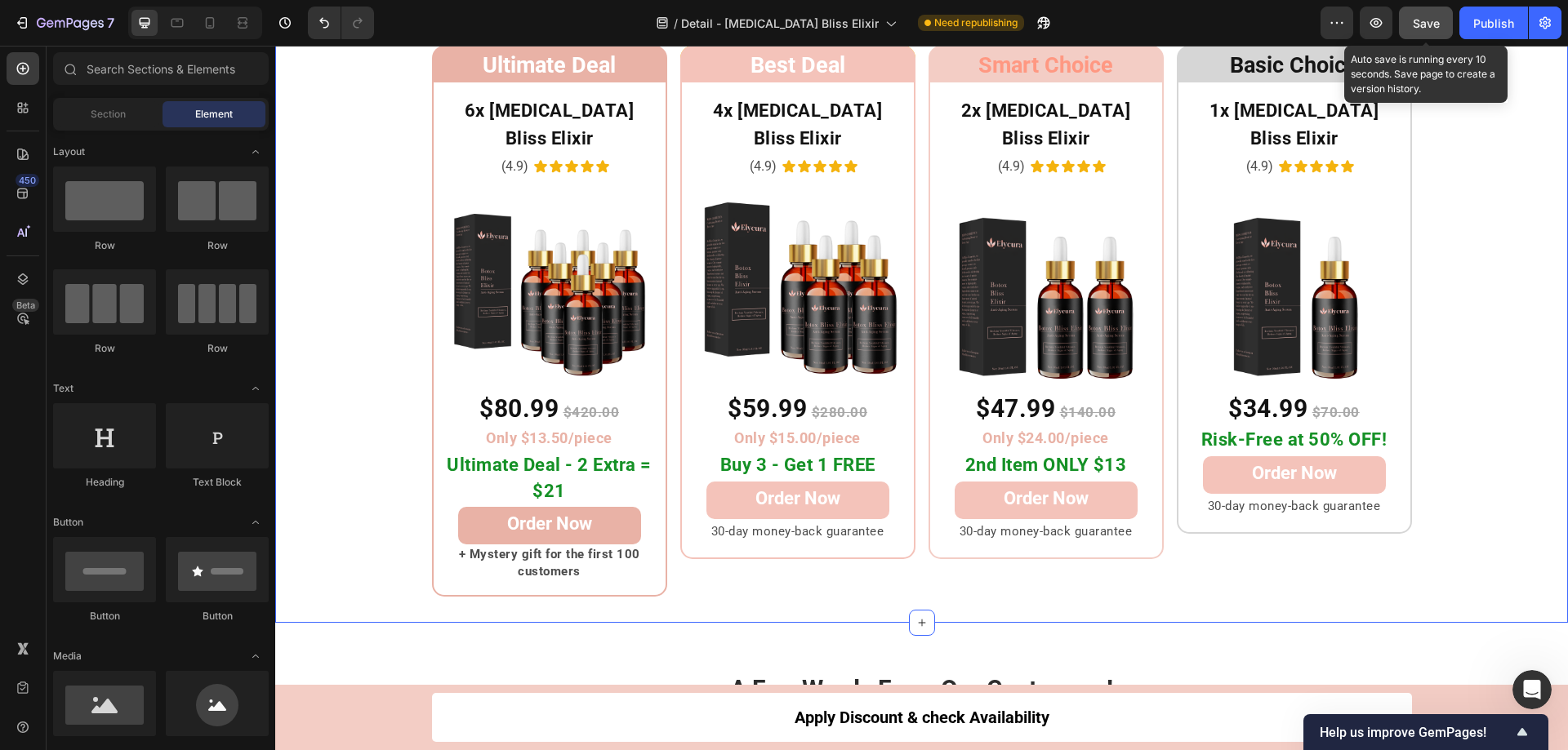
click at [1463, 370] on div "Ultimate Deal Heading Row 6x Botox Bliss Elixir Heading (4.9) Text Block Icon I…" at bounding box center [922, 322] width 1293 height 552
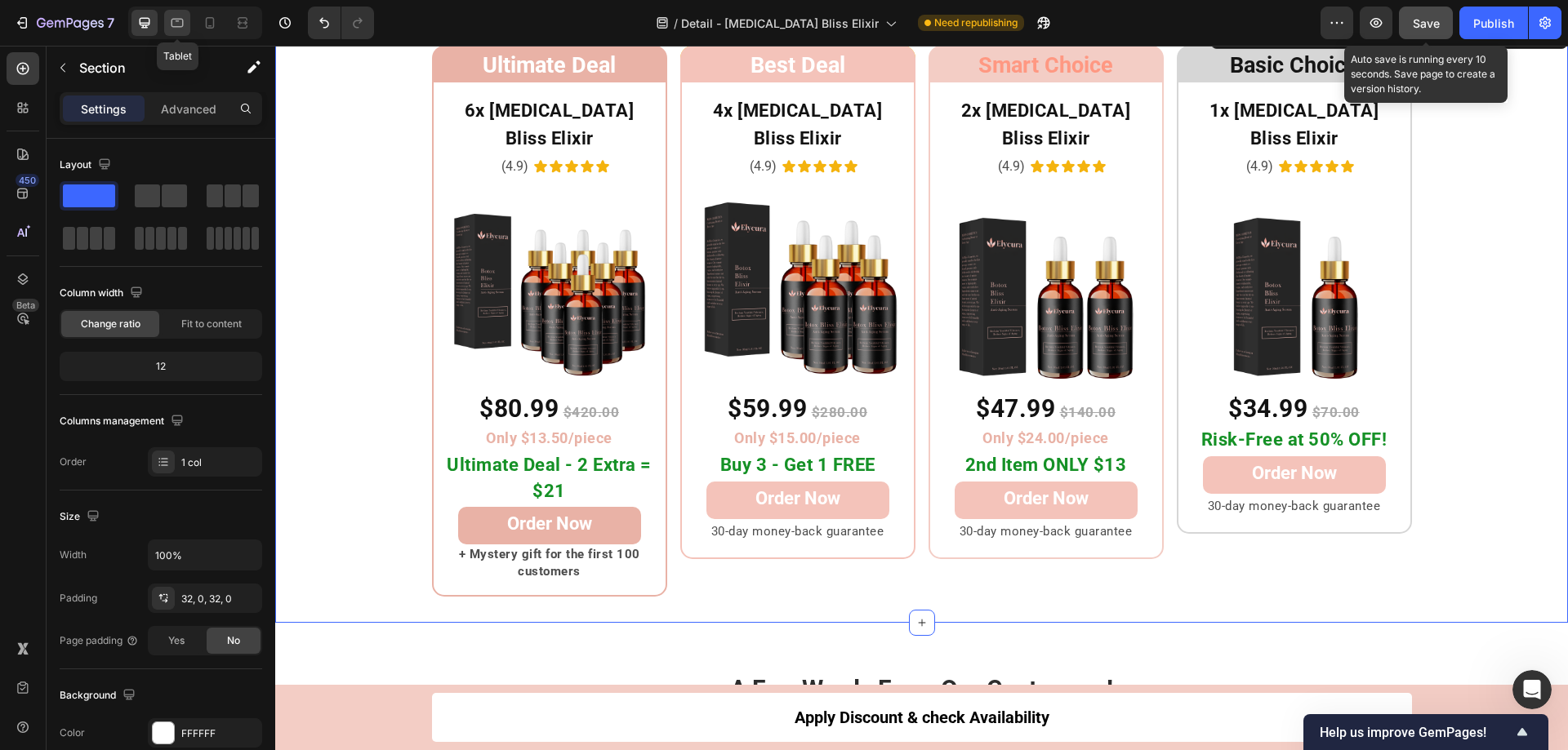
click at [175, 28] on icon at bounding box center [177, 23] width 17 height 17
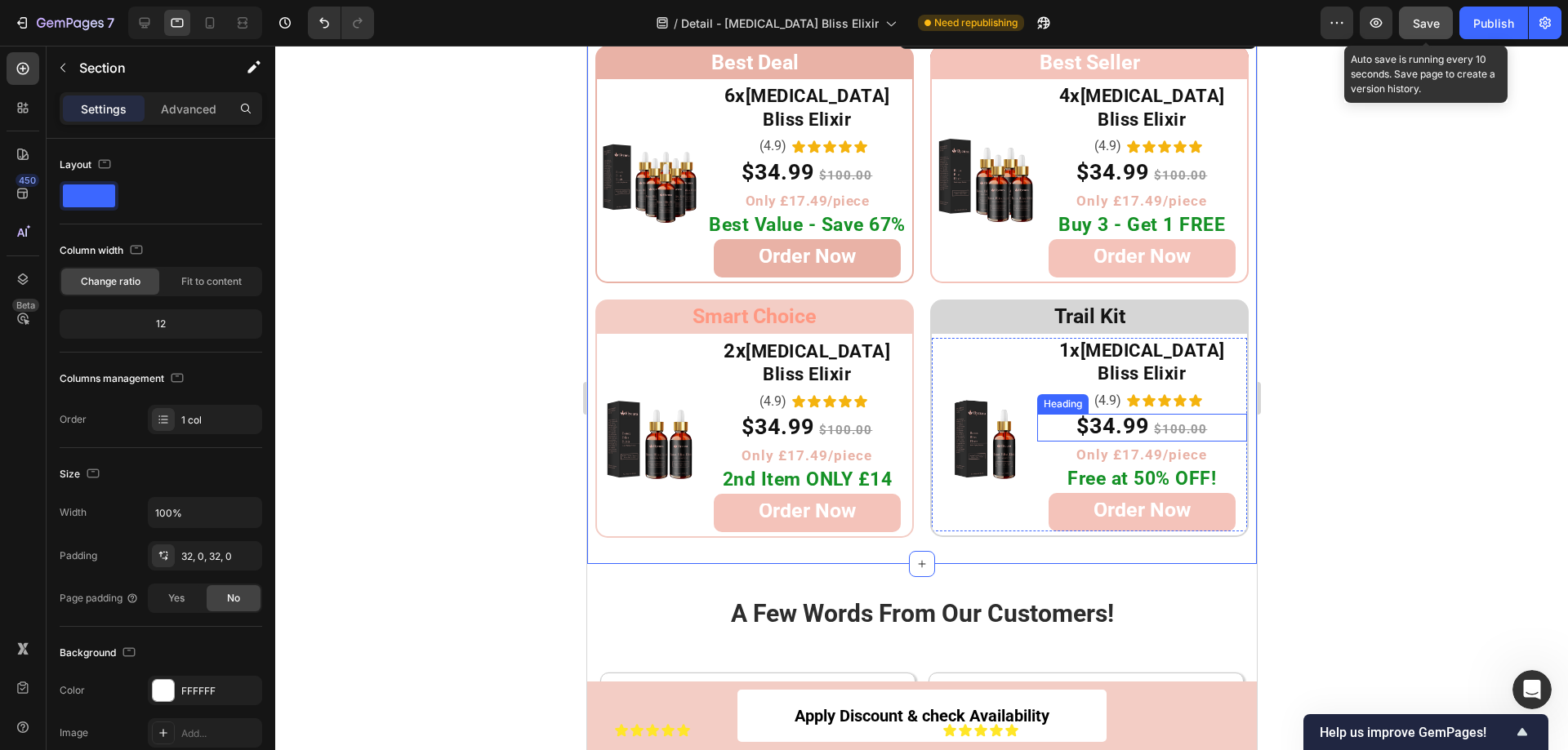
scroll to position [8289, 0]
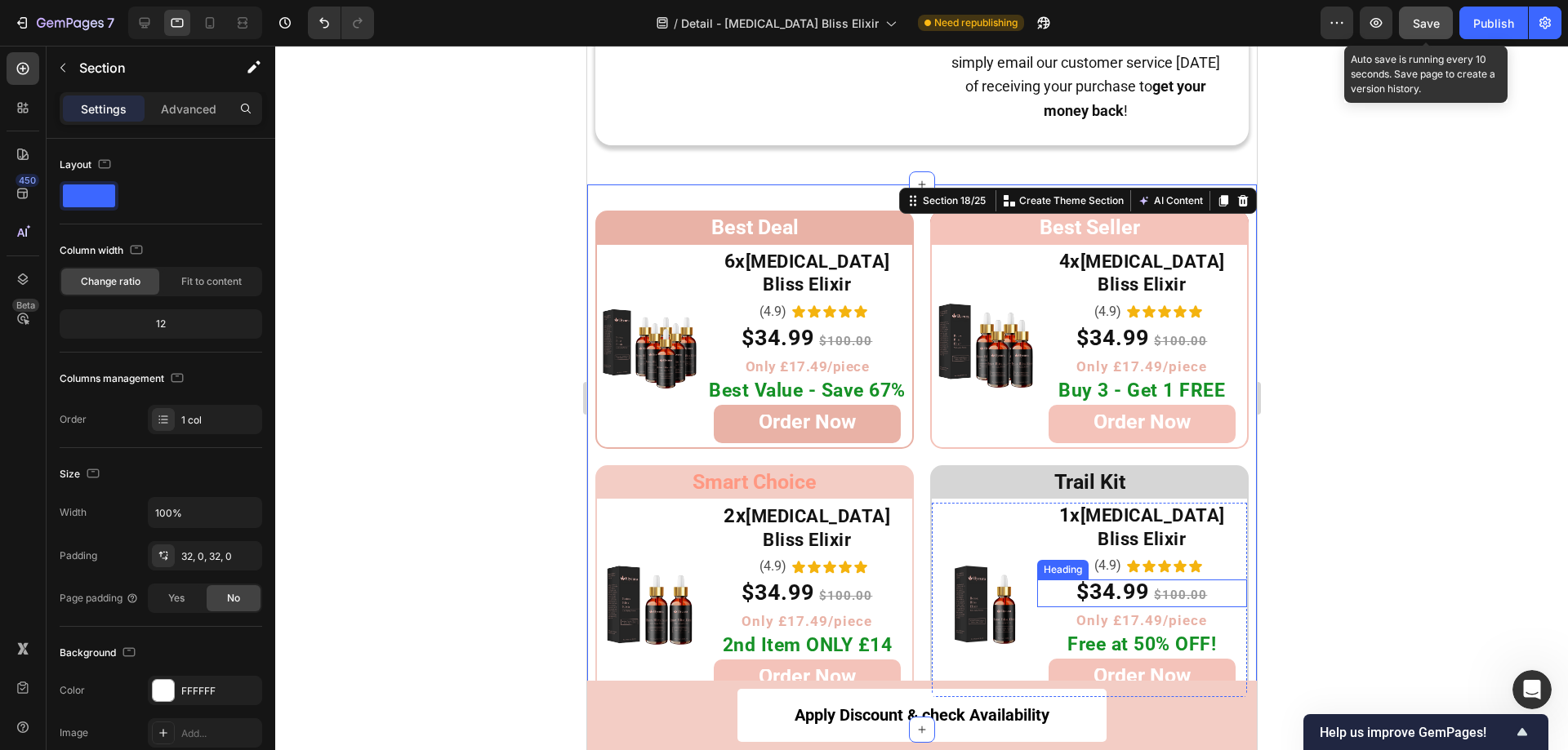
click at [1121, 579] on h2 "$34.99 $100.00" at bounding box center [1141, 593] width 210 height 28
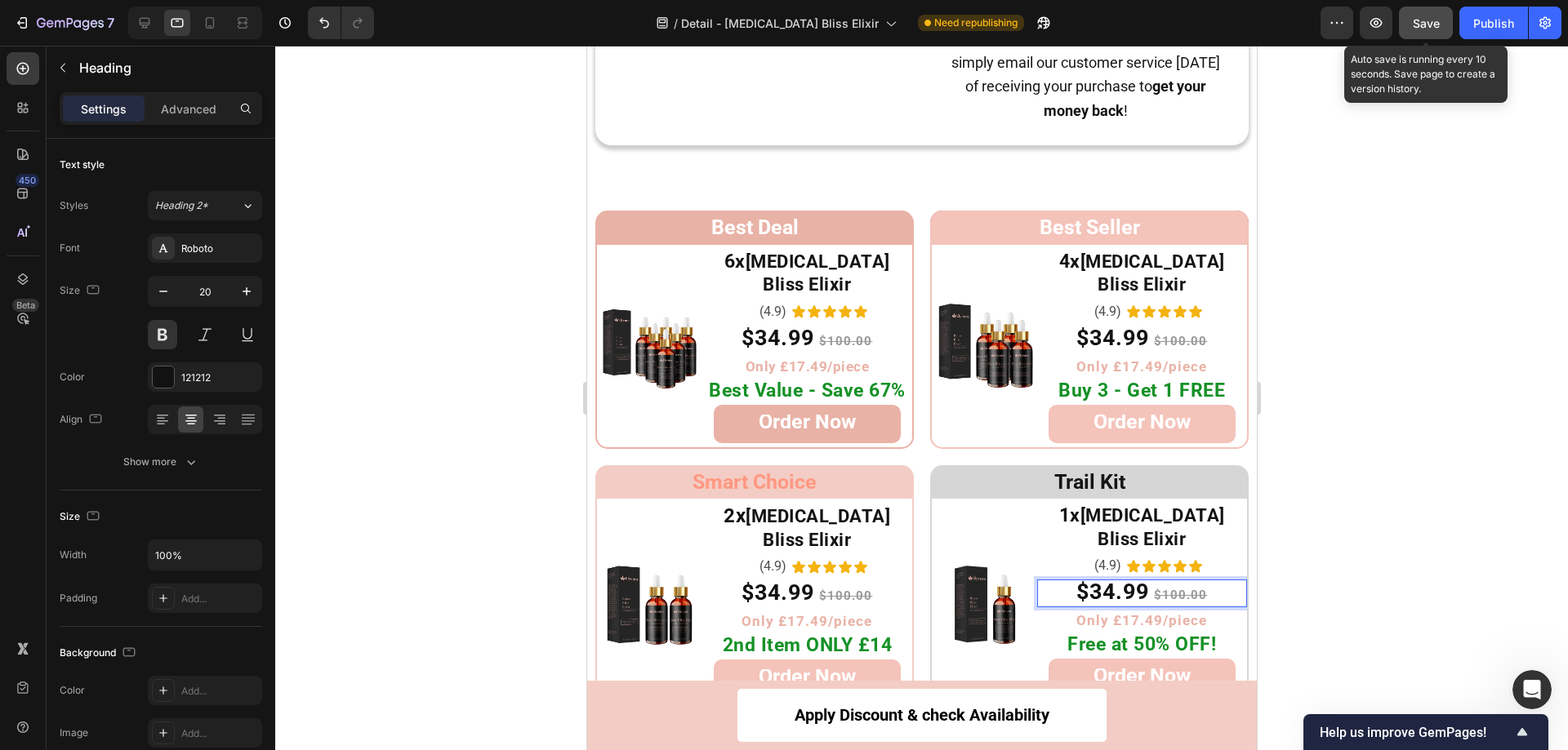
click at [1148, 584] on span "Rich Text Editor. Editing area: main" at bounding box center [1150, 593] width 5 height 19
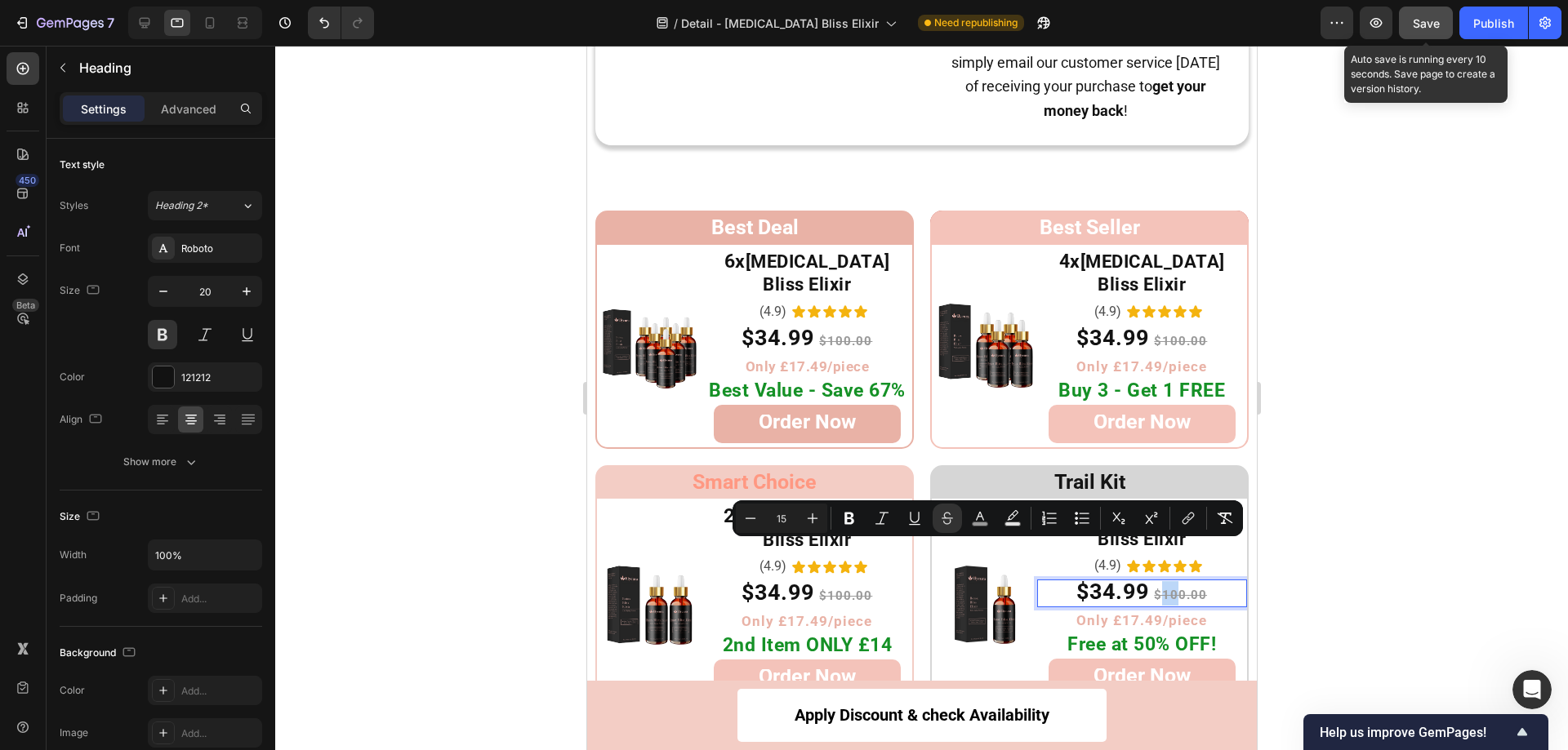
drag, startPoint x: 1169, startPoint y: 551, endPoint x: 1155, endPoint y: 551, distance: 14.0
click at [1155, 588] on s "$100.00" at bounding box center [1179, 595] width 53 height 15
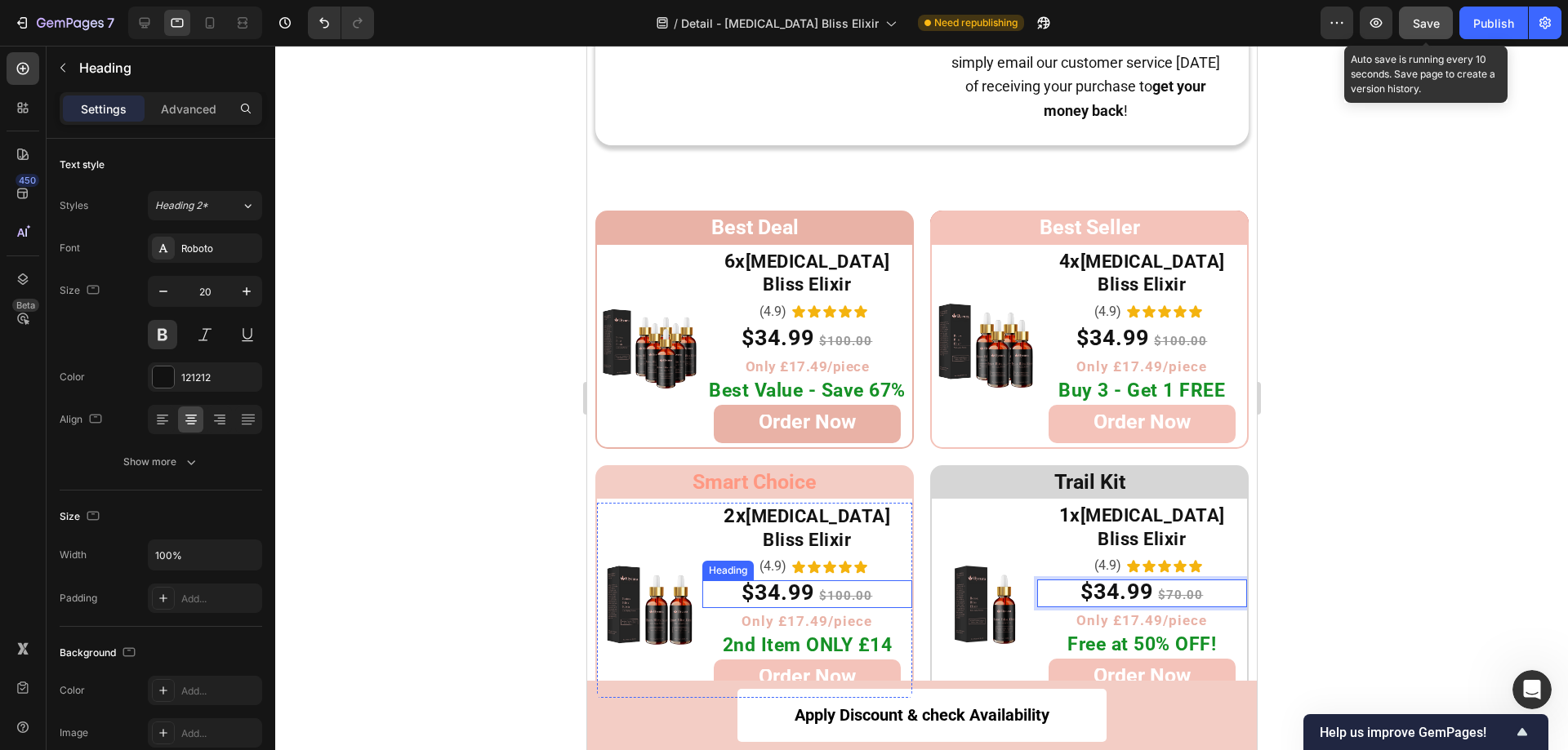
click at [766, 579] on span "$34.99" at bounding box center [777, 592] width 72 height 26
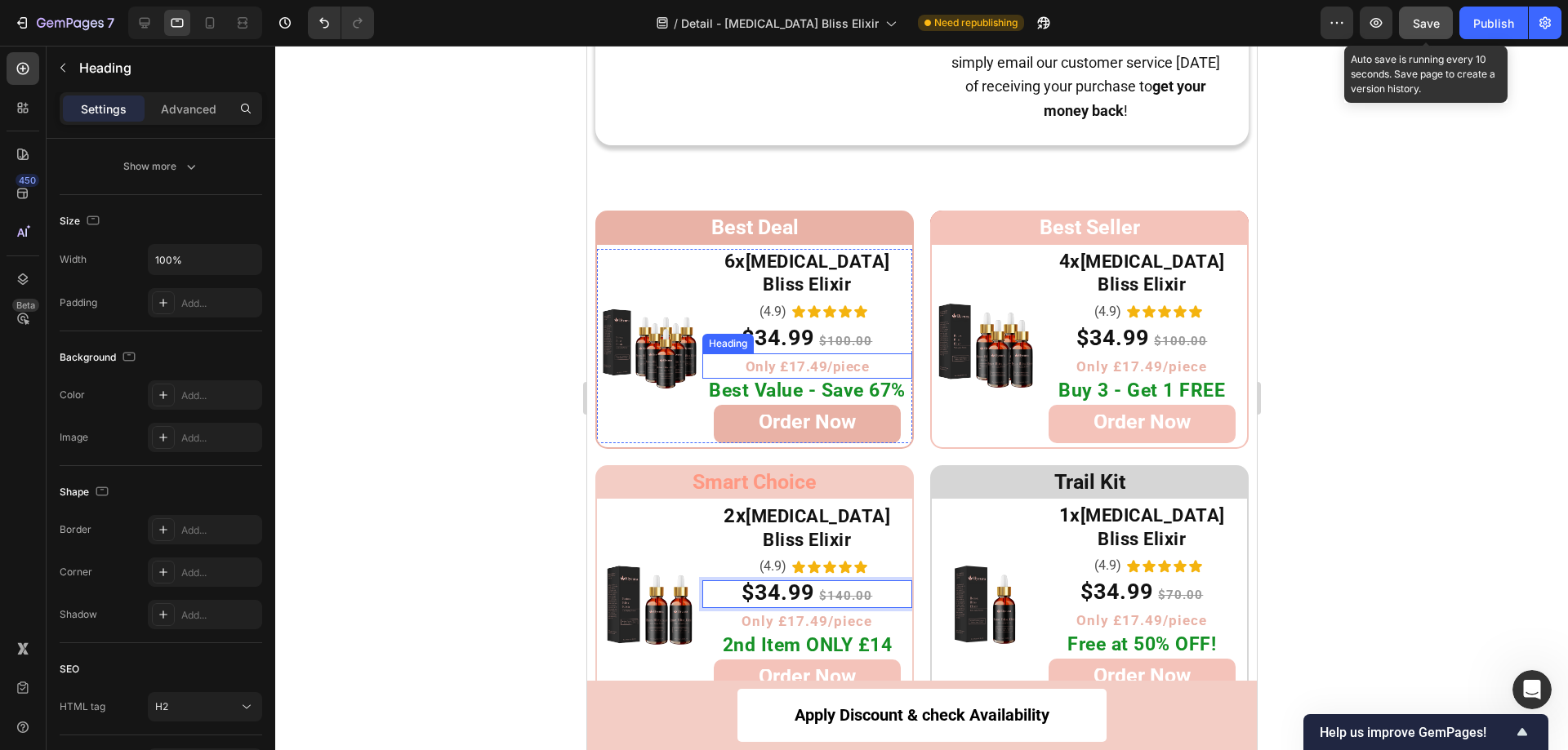
click at [782, 358] on span "Only £17.49/piece" at bounding box center [806, 367] width 124 height 17
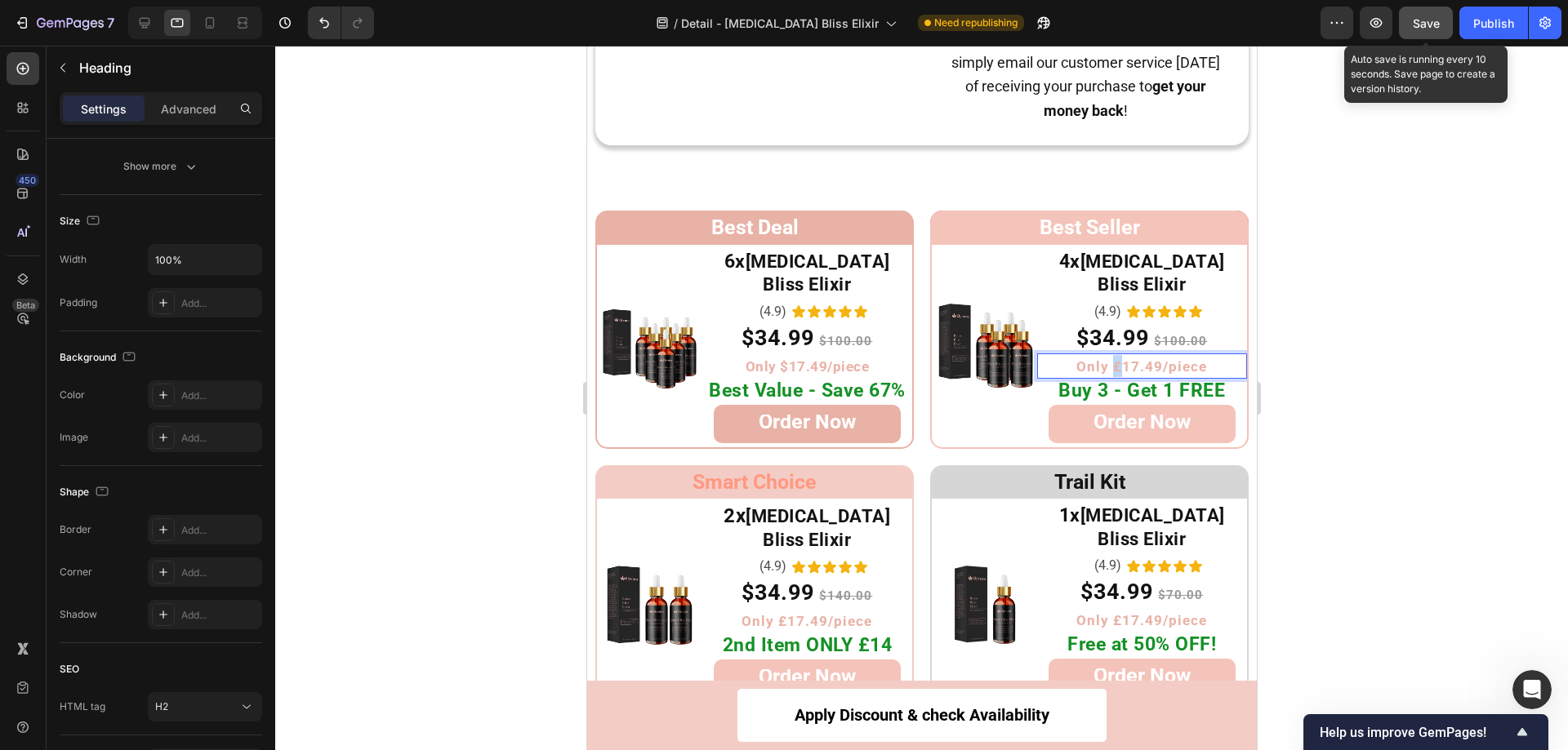
click at [1104, 358] on span "Only £17.49/piece" at bounding box center [1141, 367] width 130 height 17
click at [787, 613] on span "Only £17.49/piece" at bounding box center [806, 622] width 130 height 17
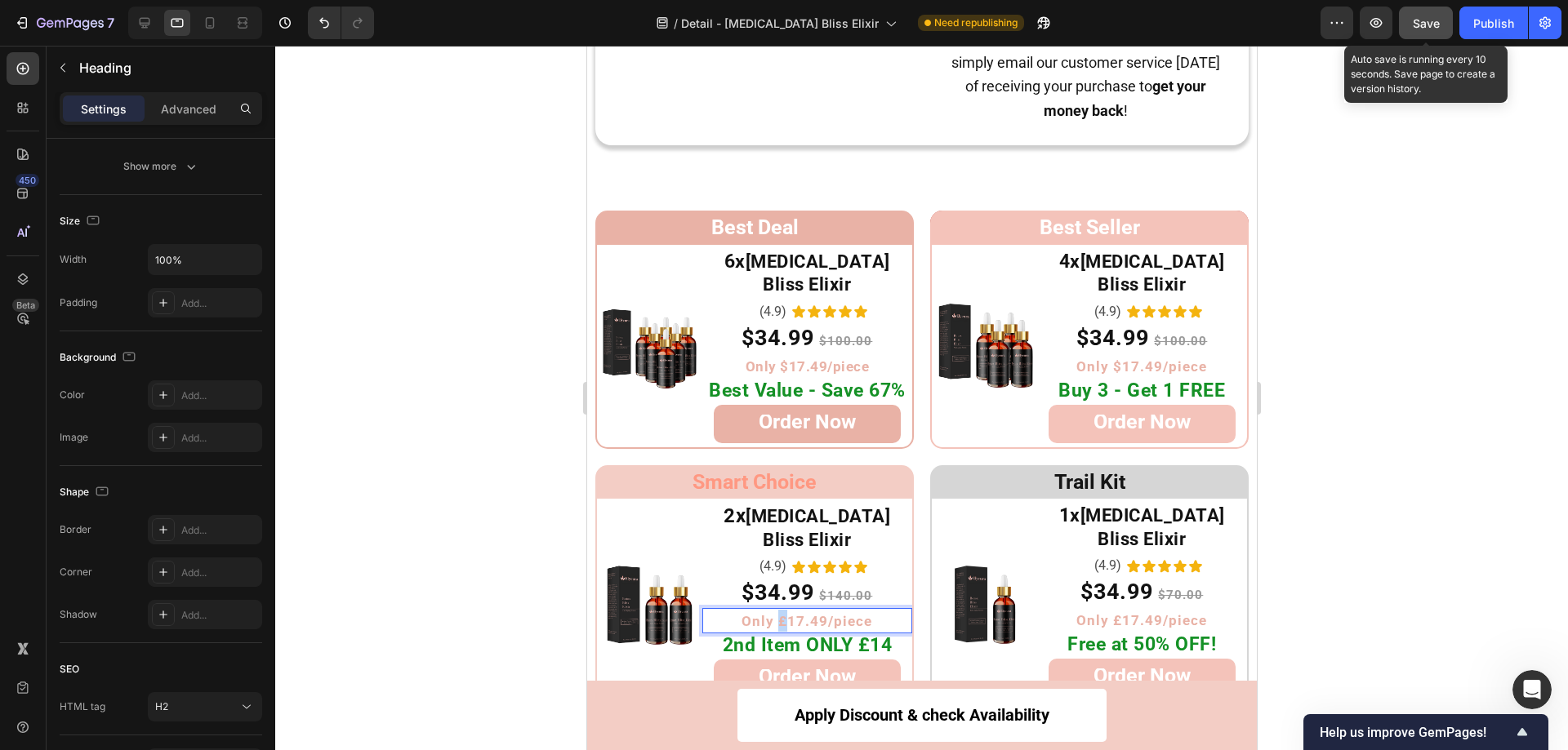
click at [778, 613] on span "Only £17.49/piece" at bounding box center [806, 622] width 130 height 17
click at [1112, 612] on span "Only £17.49/piece" at bounding box center [1141, 621] width 130 height 17
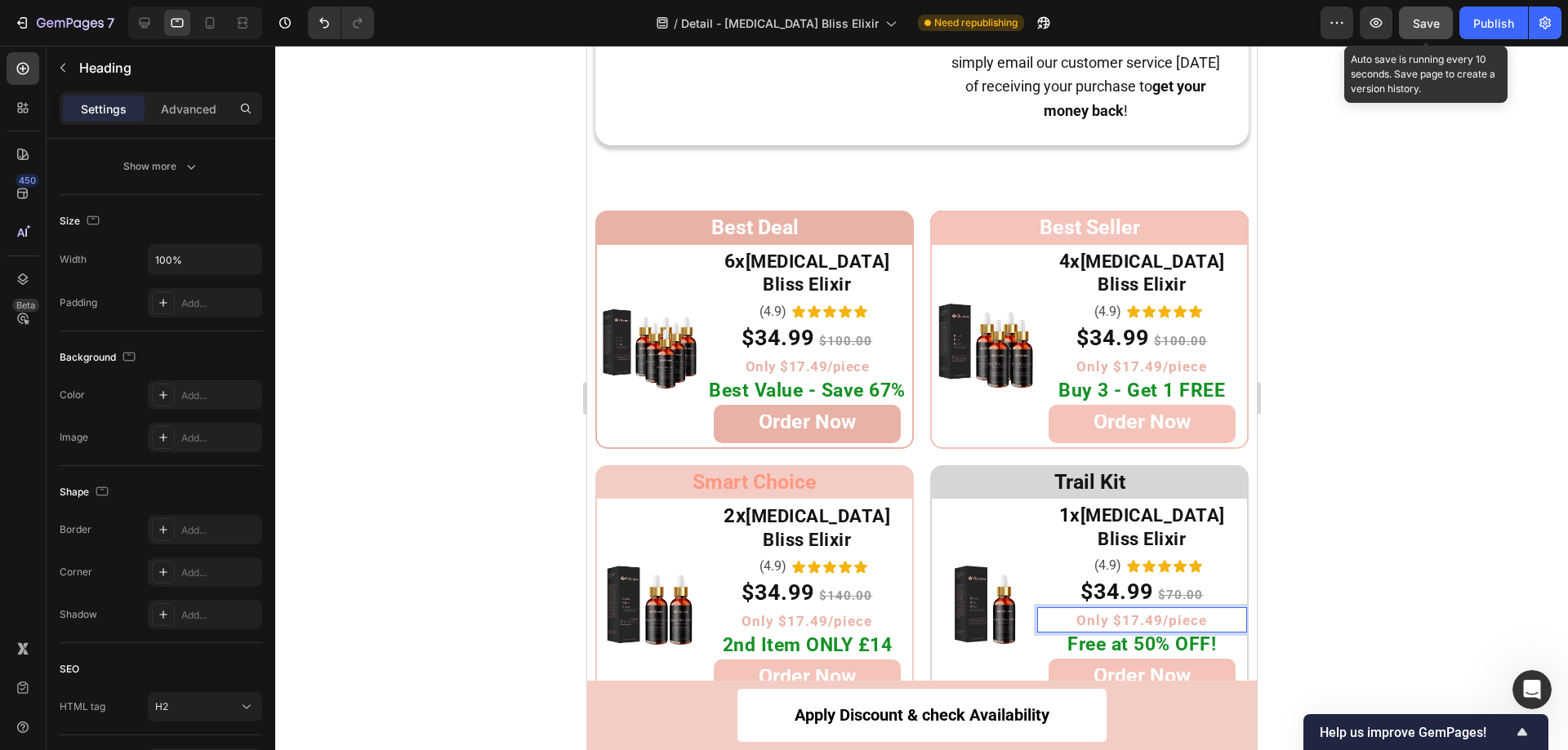
click at [1353, 321] on div at bounding box center [922, 398] width 1293 height 705
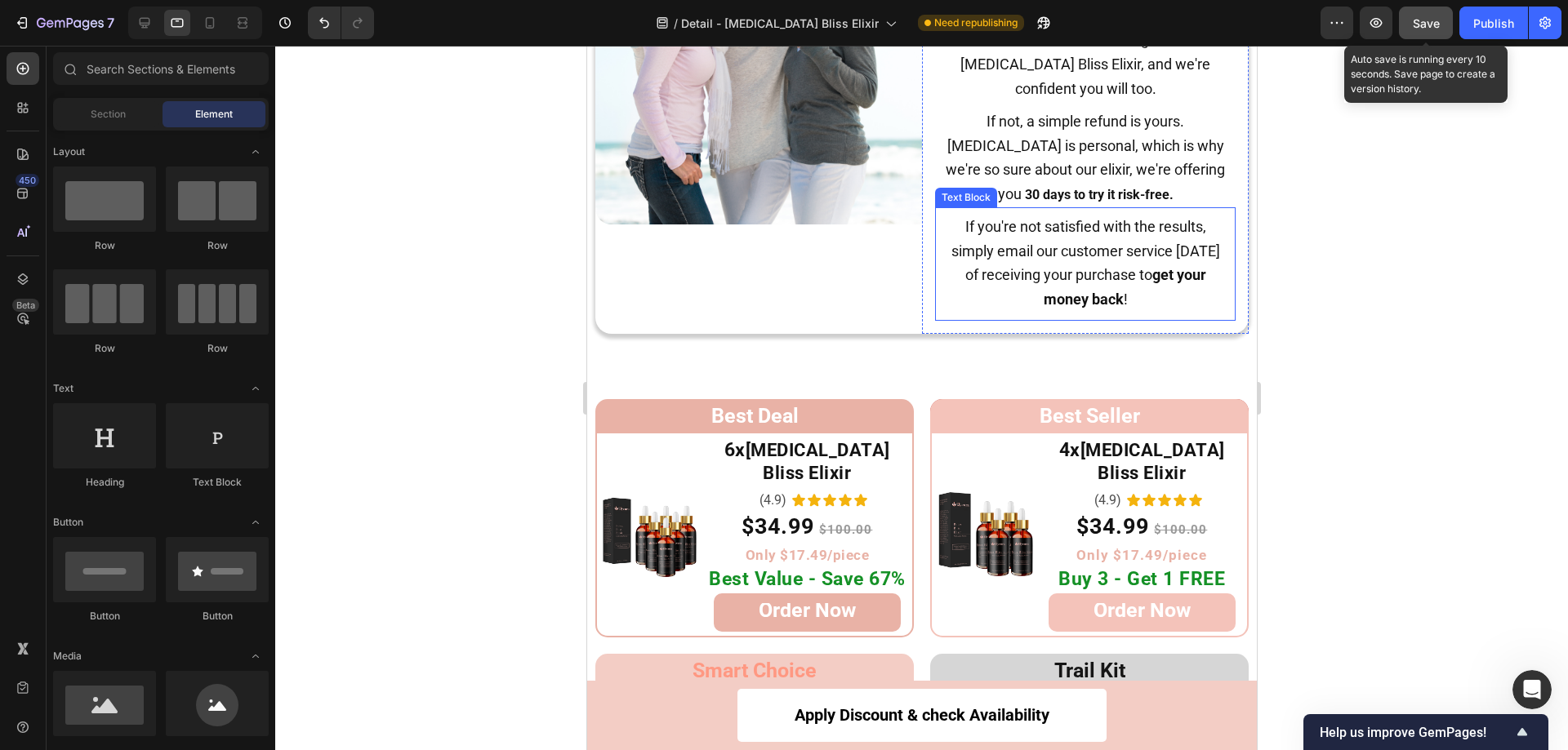
scroll to position [8162, 0]
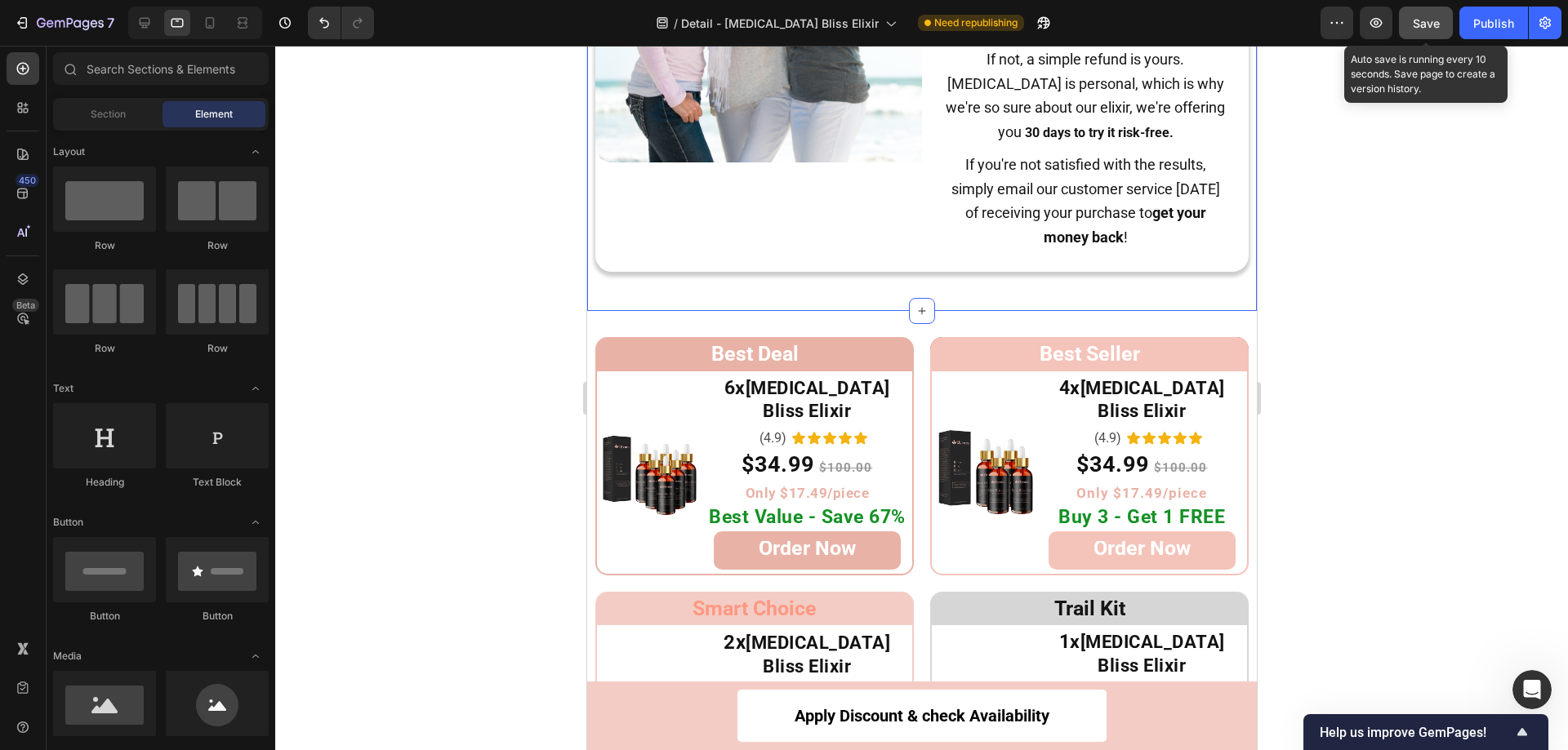
click at [1227, 309] on div "Image Results In 30 Days Or Your Money Back Guarantee Heading Skin improvement …" at bounding box center [921, 52] width 669 height 518
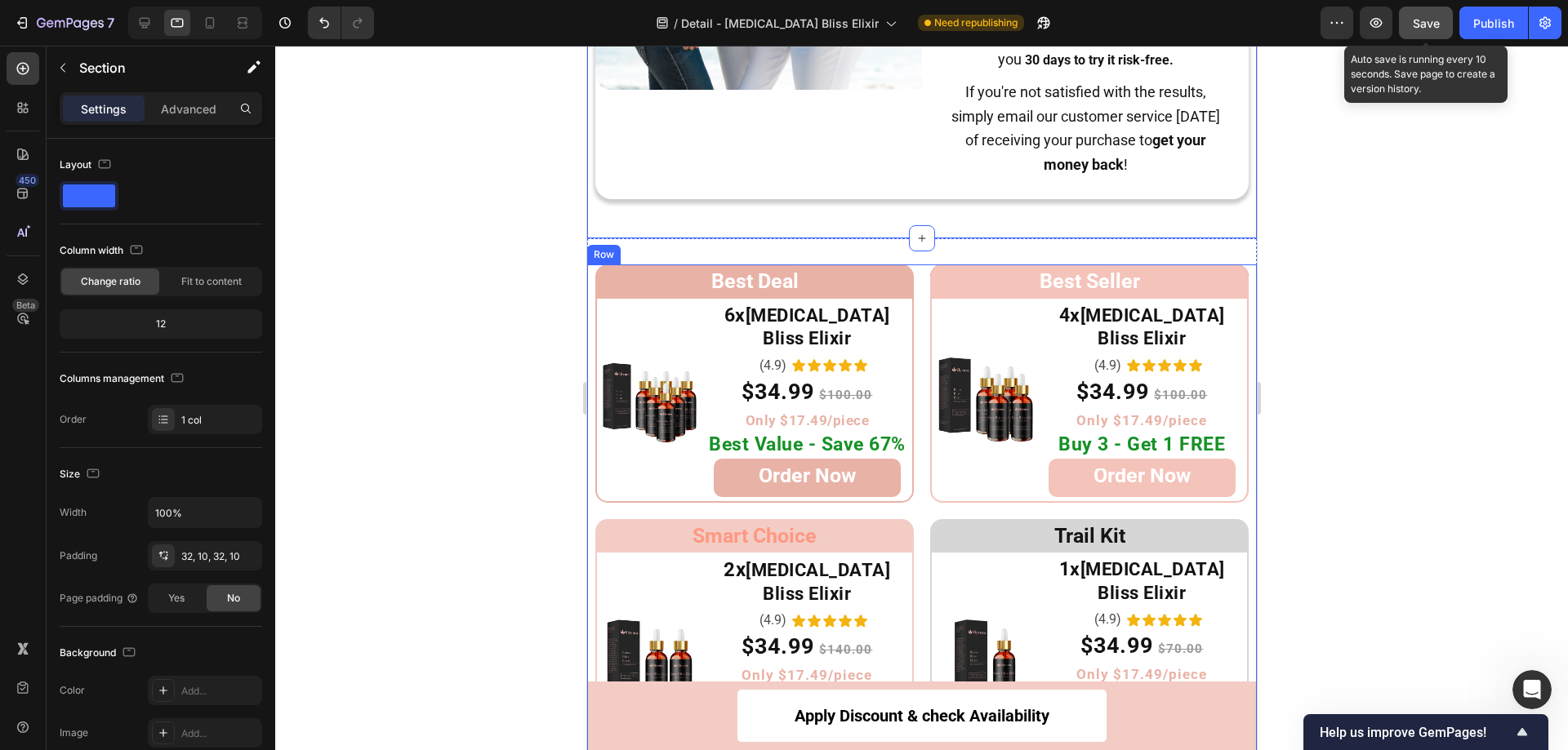
scroll to position [8325, 0]
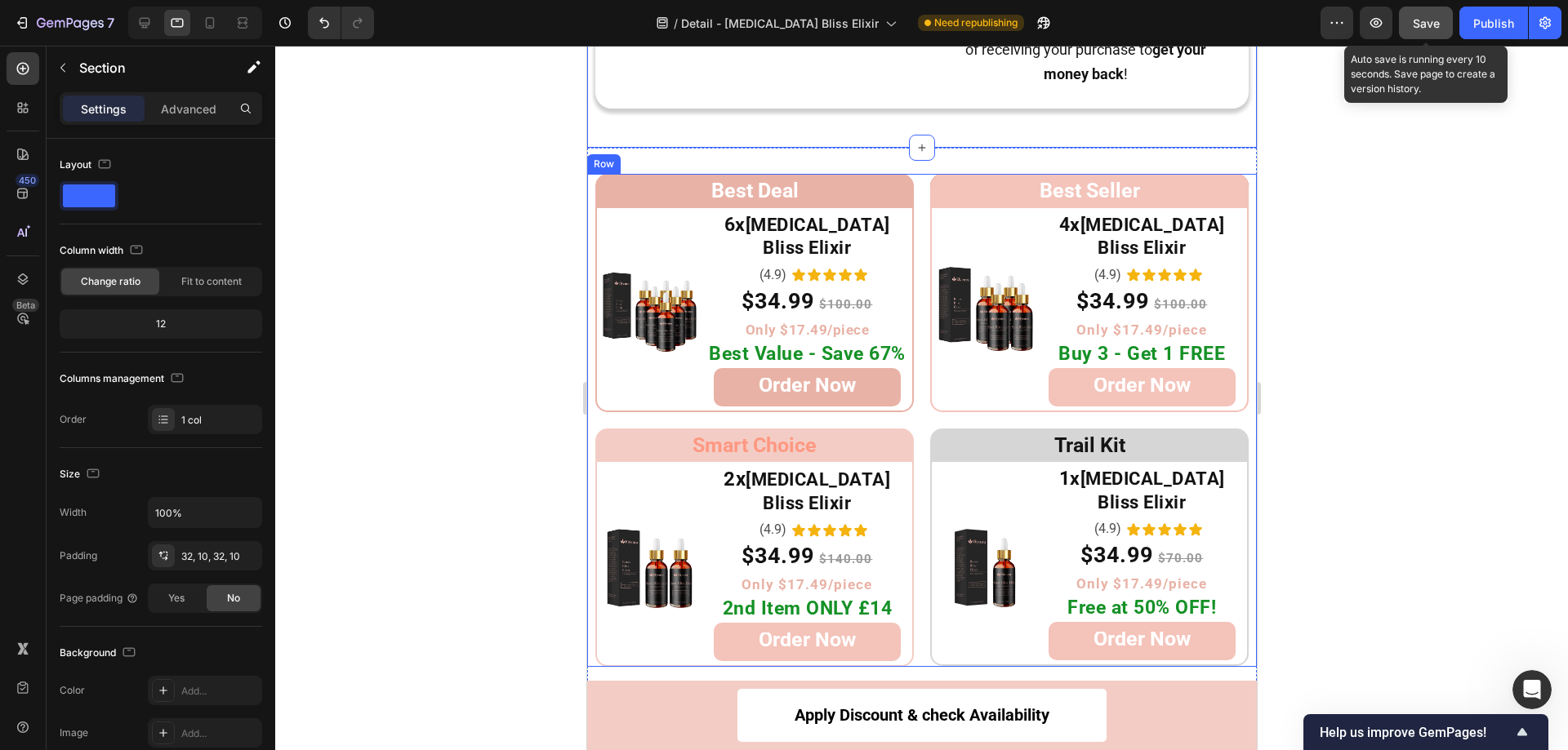
click at [1238, 391] on div "Best Deal Heading Row Image 6x Botox Bliss Elixir Heading (4.9) Text Block Icon…" at bounding box center [921, 421] width 669 height 493
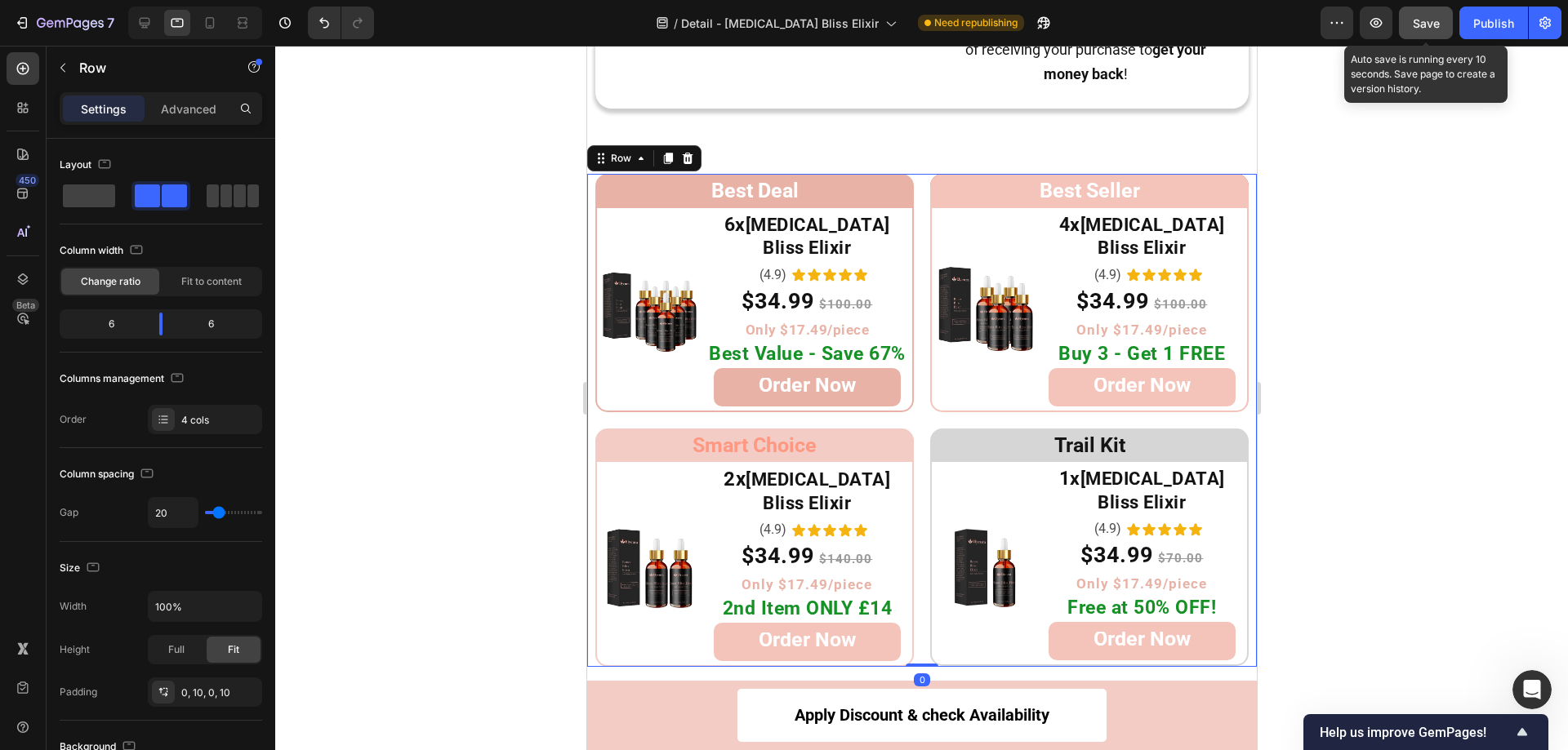
click at [1417, 348] on div at bounding box center [922, 398] width 1293 height 705
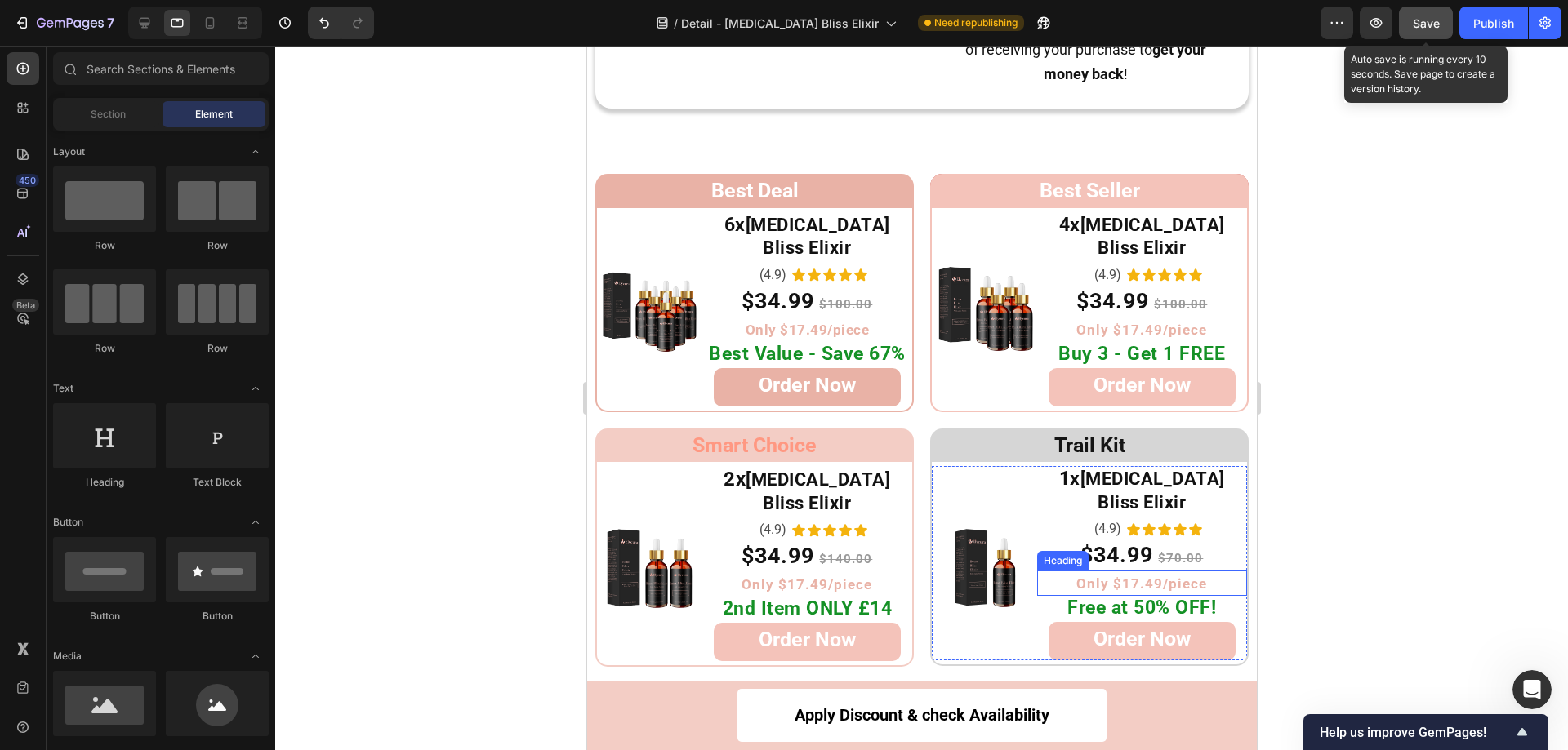
click at [1179, 576] on span "Only $17.49/piece" at bounding box center [1141, 584] width 130 height 17
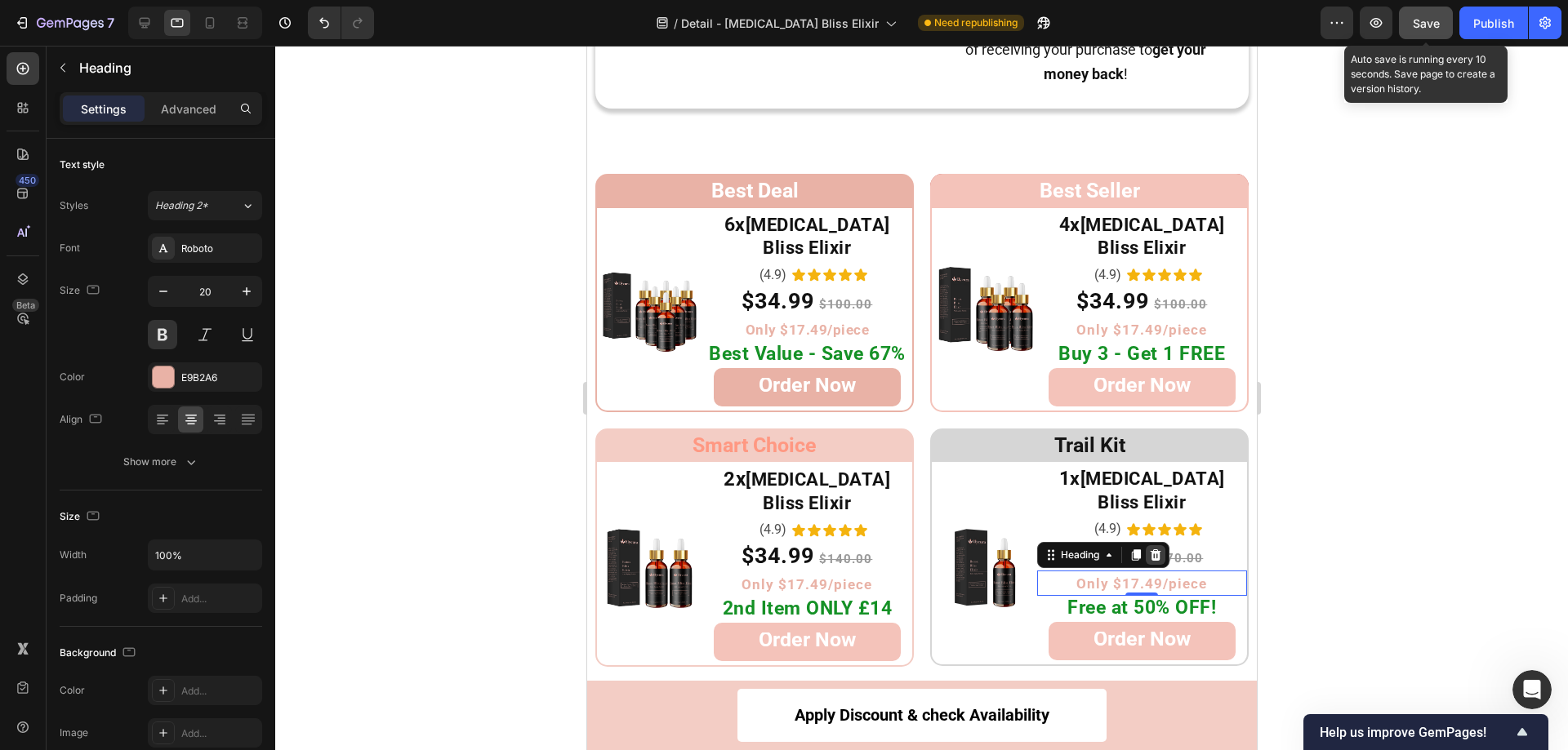
click at [1149, 549] on icon at bounding box center [1154, 555] width 11 height 11
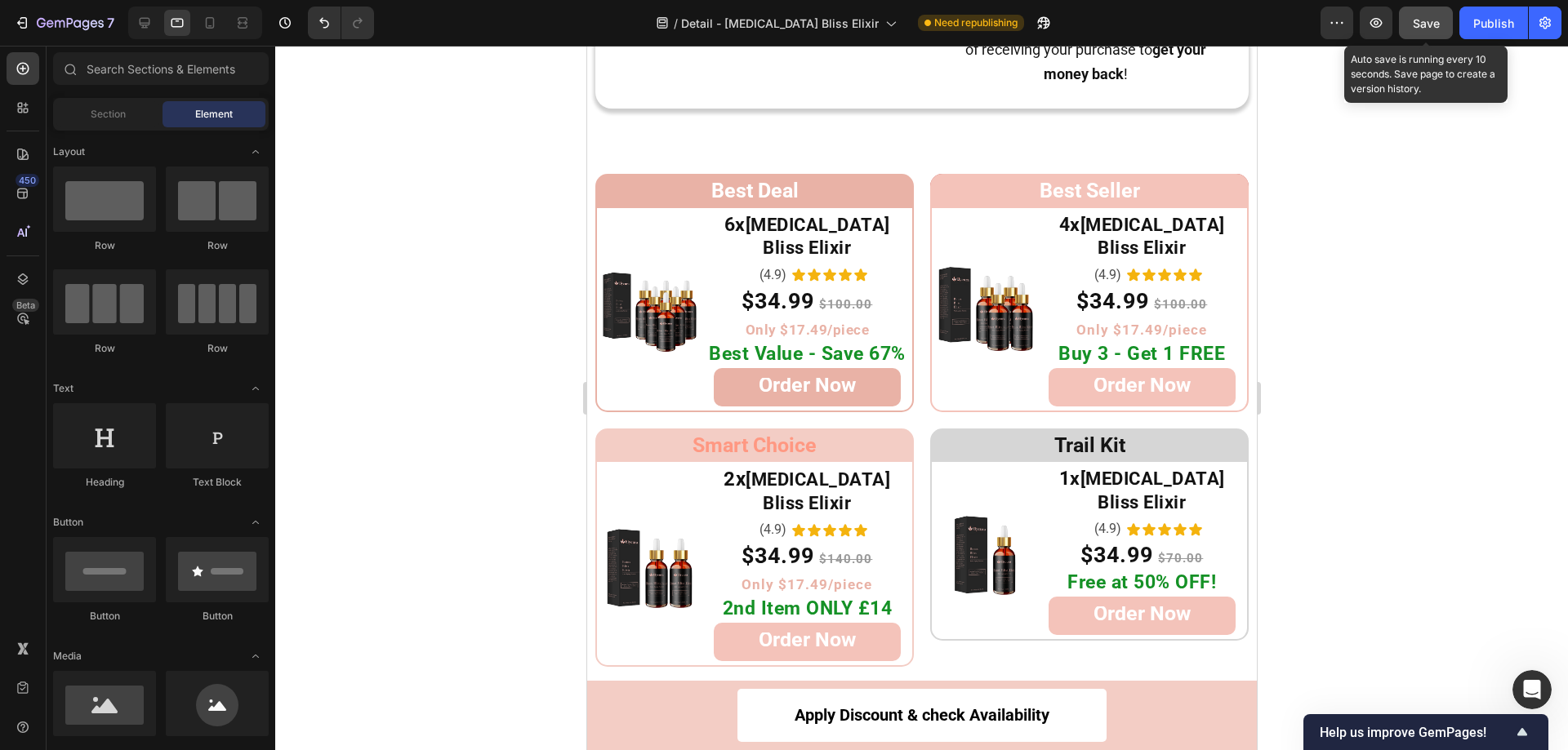
click at [1386, 466] on div at bounding box center [922, 398] width 1293 height 705
click at [1109, 288] on span "$34.99" at bounding box center [1111, 301] width 72 height 26
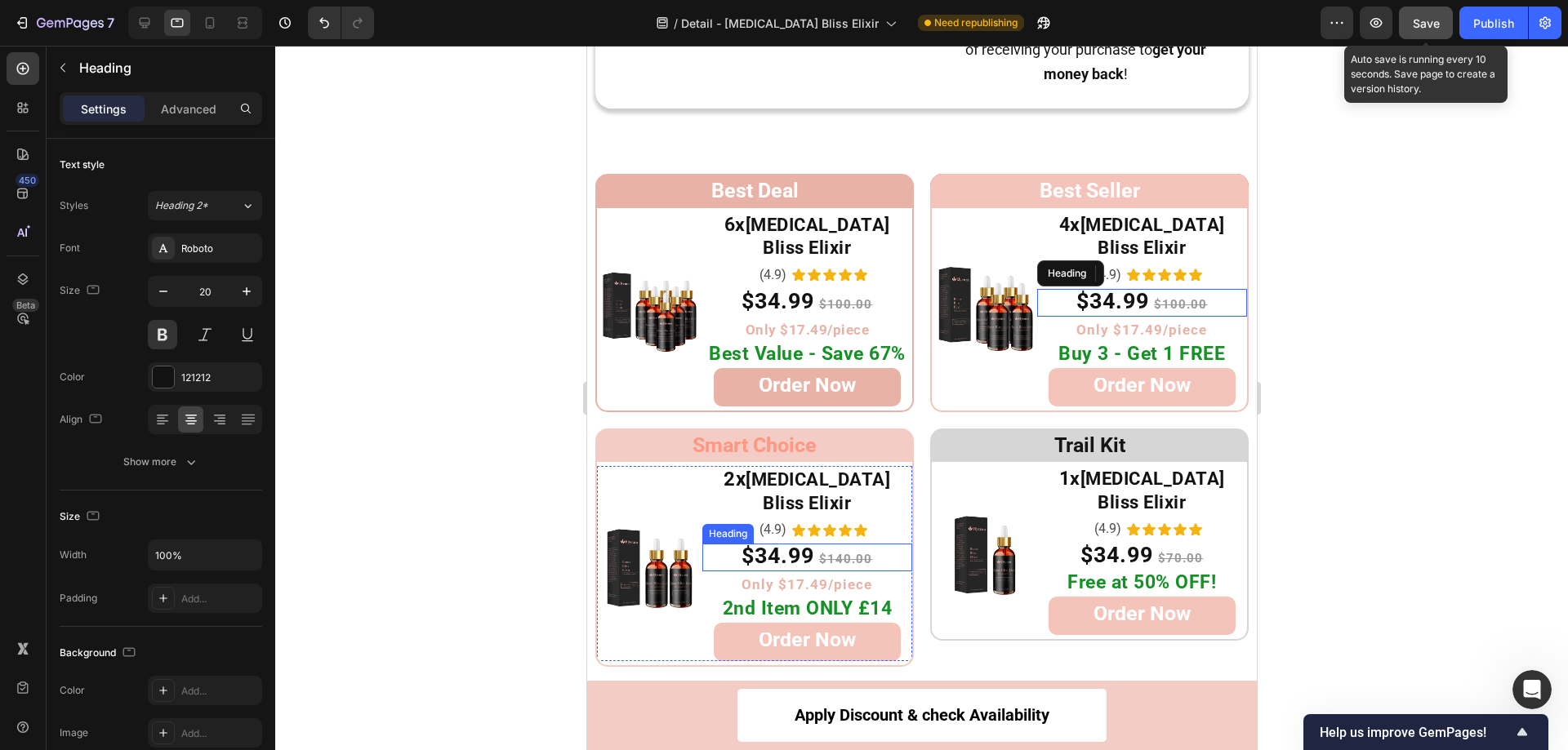
click at [783, 543] on span "$34.99" at bounding box center [777, 556] width 72 height 26
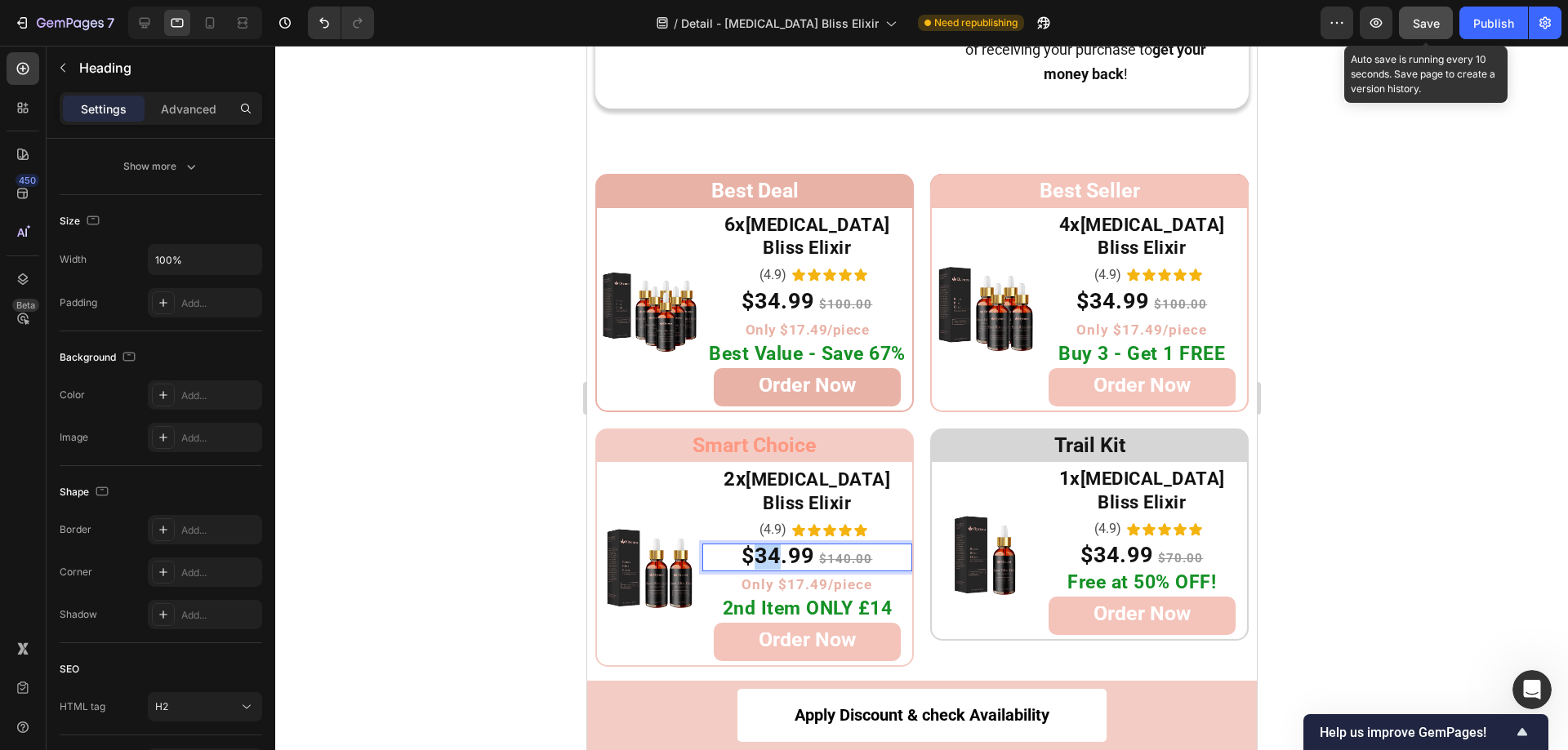
drag, startPoint x: 776, startPoint y: 511, endPoint x: 754, endPoint y: 512, distance: 22.0
click at [754, 543] on span "$34.99" at bounding box center [777, 556] width 72 height 26
click at [1093, 288] on span "$34.99" at bounding box center [1111, 301] width 72 height 26
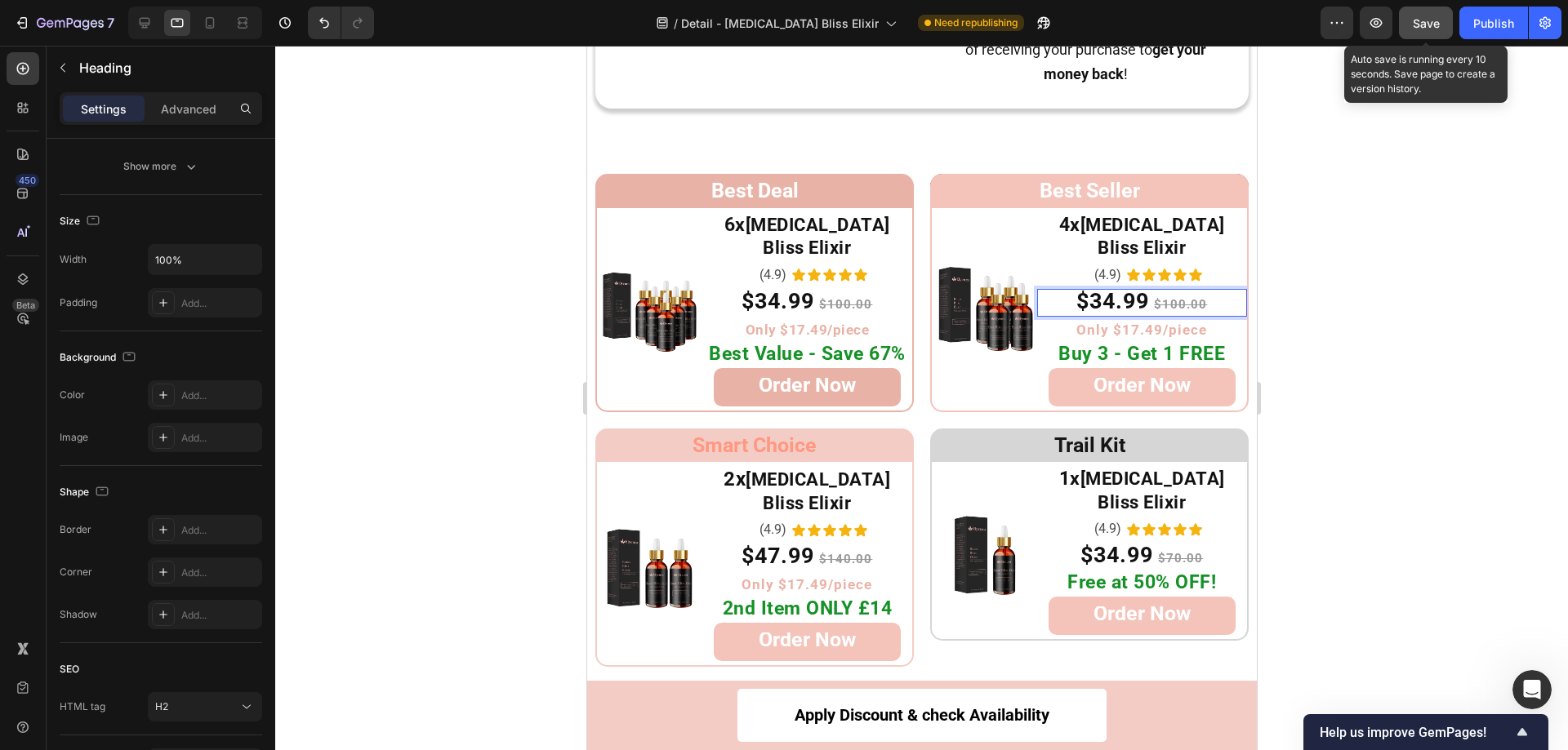
click at [1105, 288] on span "$34.99" at bounding box center [1111, 301] width 72 height 26
drag, startPoint x: 1104, startPoint y: 278, endPoint x: 1084, endPoint y: 279, distance: 20.0
click at [1084, 288] on span "$34.99" at bounding box center [1111, 301] width 72 height 26
click at [761, 288] on span "$34.99" at bounding box center [777, 301] width 72 height 26
drag, startPoint x: 775, startPoint y: 278, endPoint x: 752, endPoint y: 282, distance: 23.3
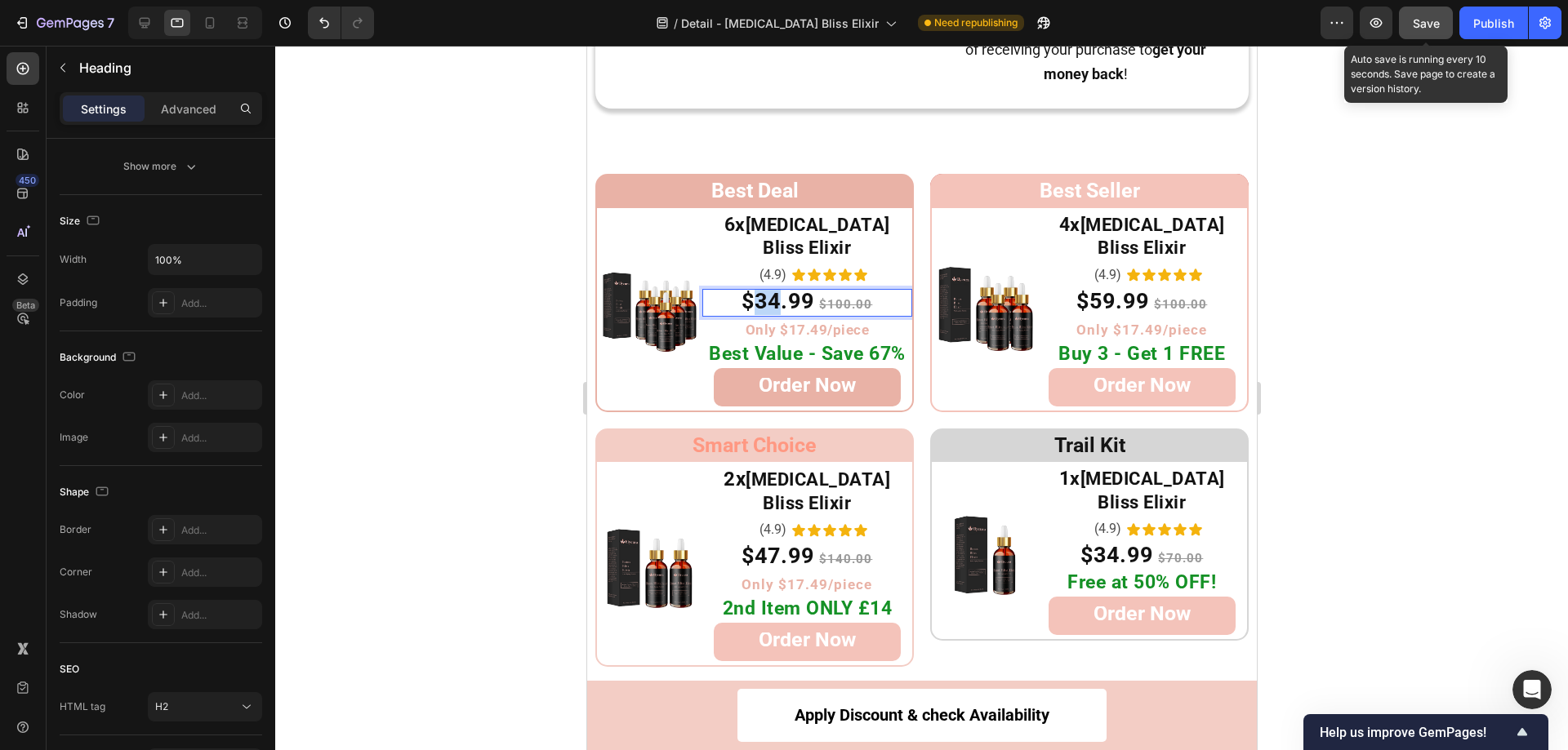
click at [752, 288] on span "$34.99" at bounding box center [777, 301] width 72 height 26
click at [1380, 282] on div at bounding box center [922, 398] width 1293 height 705
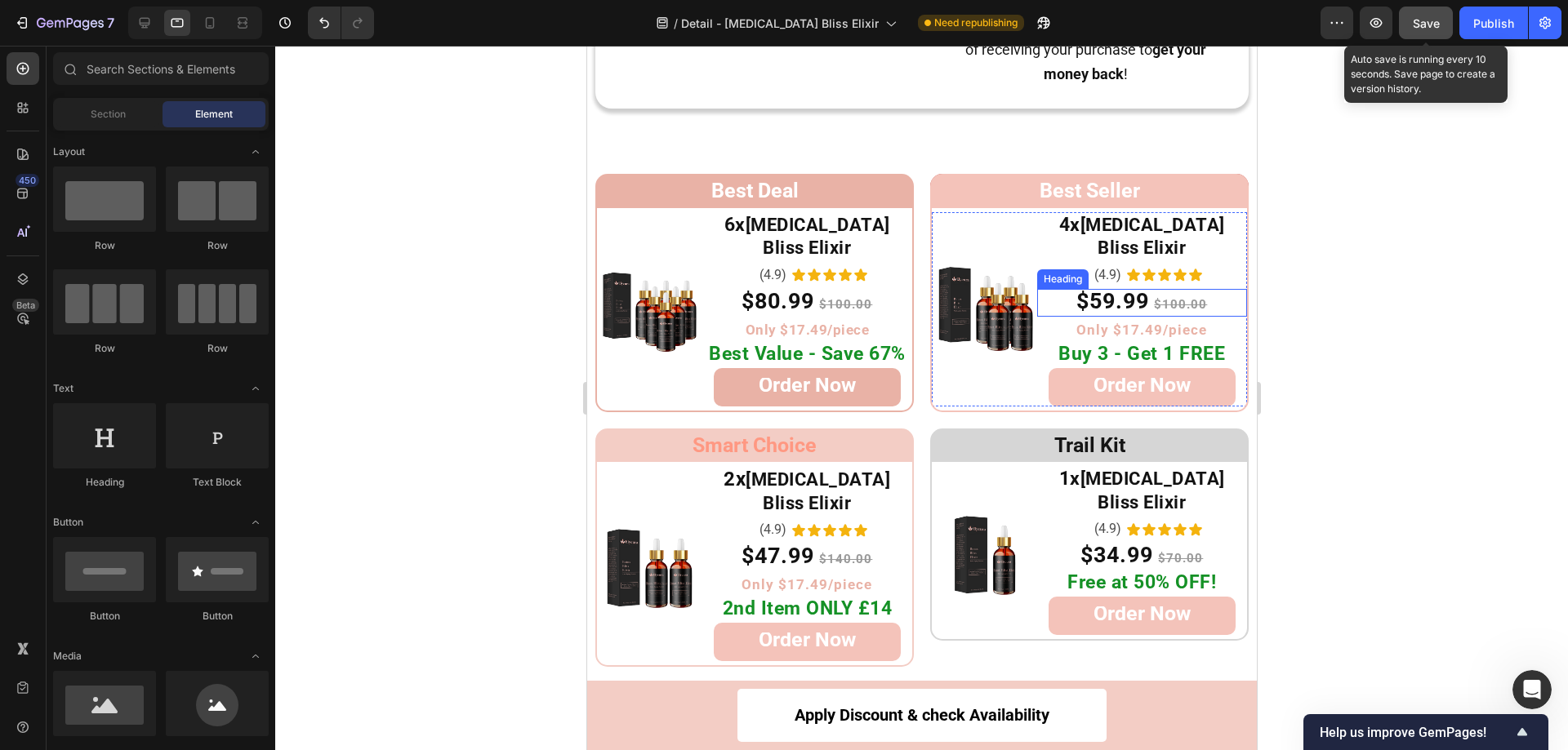
click at [1175, 297] on s "$100.00" at bounding box center [1179, 304] width 53 height 15
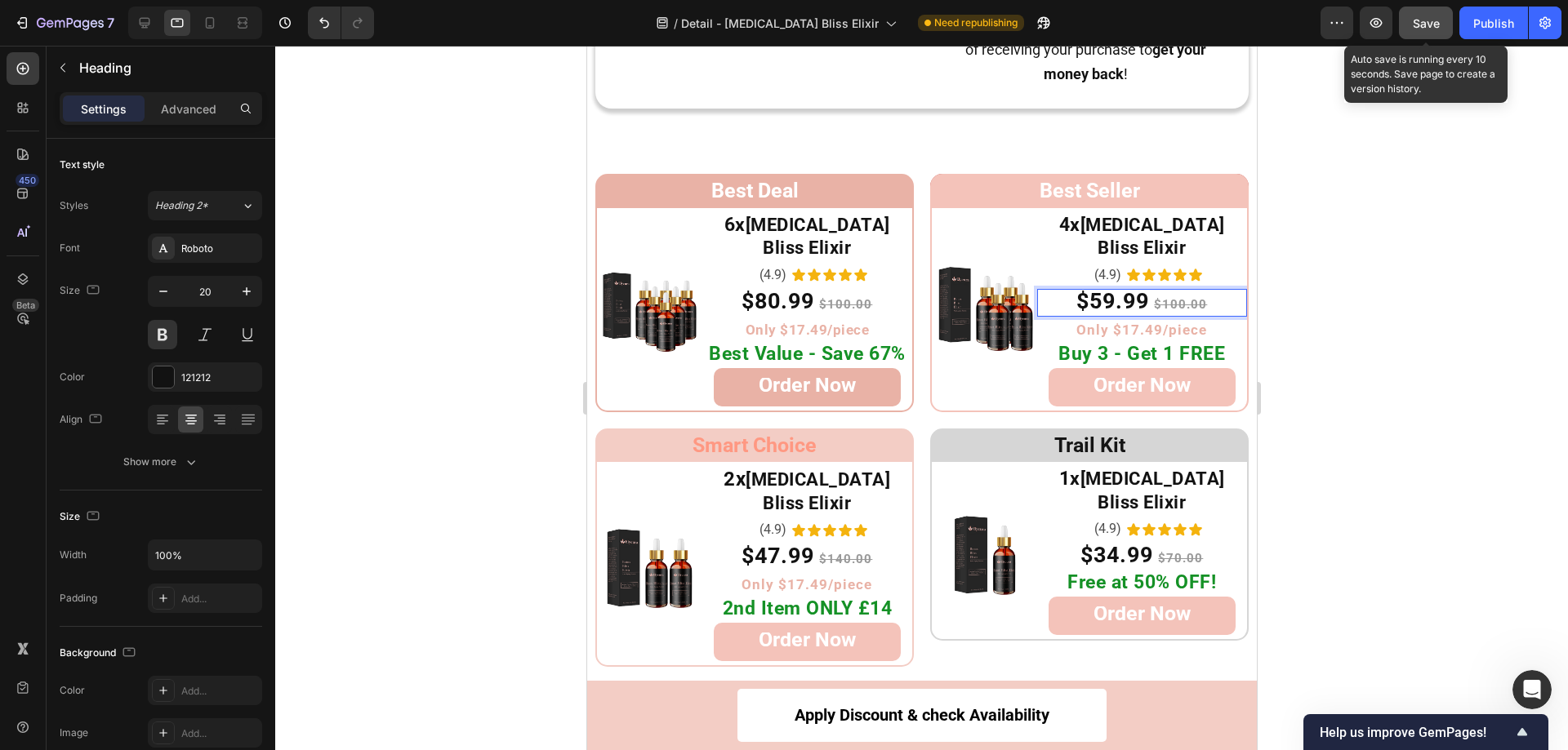
click at [1165, 297] on s "$100.00" at bounding box center [1179, 304] width 53 height 15
drag, startPoint x: 1166, startPoint y: 280, endPoint x: 1153, endPoint y: 283, distance: 13.3
click at [1153, 297] on s "$100.00" at bounding box center [1179, 304] width 53 height 15
click at [831, 297] on s "$100.00" at bounding box center [845, 304] width 53 height 15
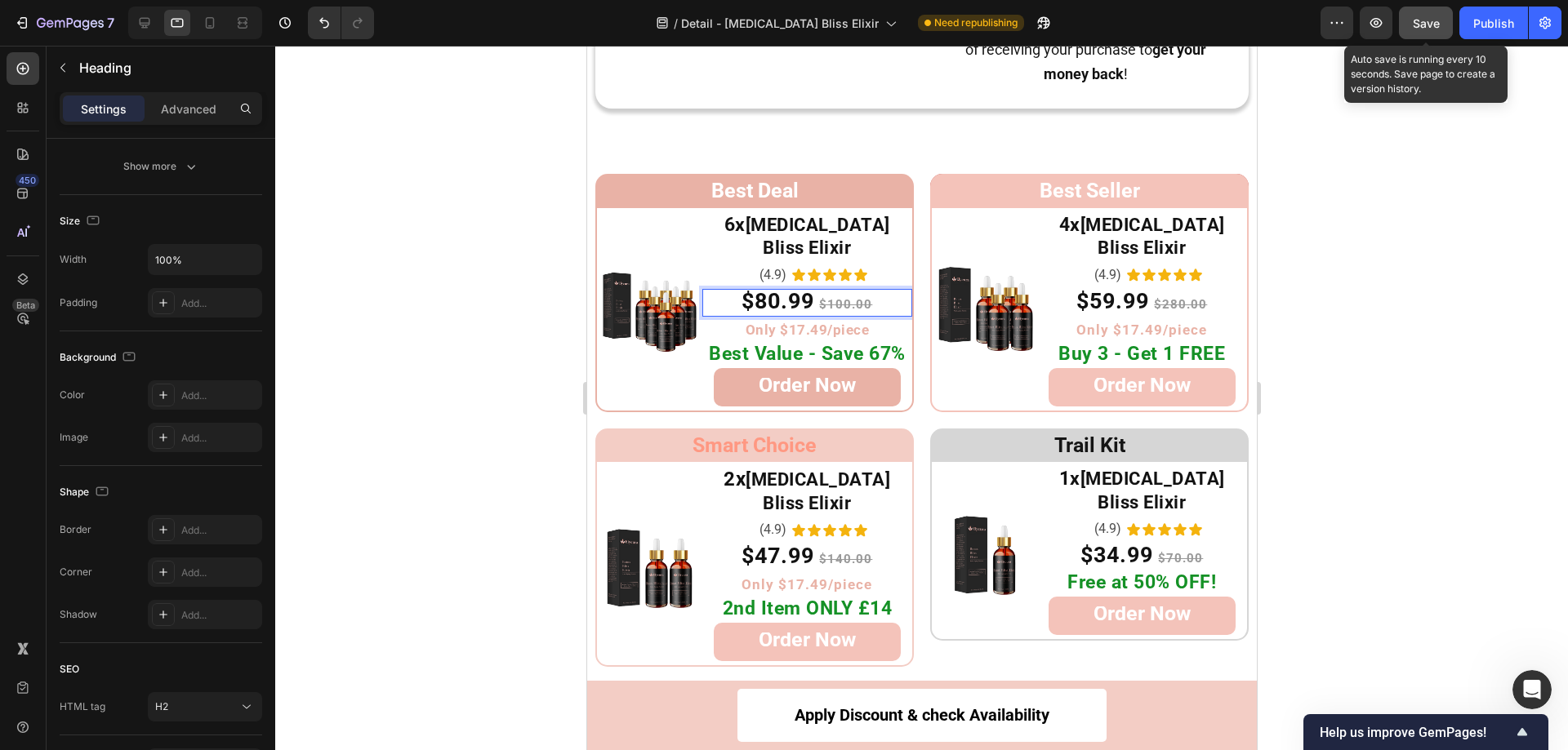
click at [839, 297] on s "$100.00" at bounding box center [845, 304] width 53 height 15
drag, startPoint x: 837, startPoint y: 279, endPoint x: 827, endPoint y: 280, distance: 10.0
click at [827, 297] on s "$100.00" at bounding box center [845, 304] width 53 height 15
click at [1420, 325] on div at bounding box center [922, 398] width 1293 height 705
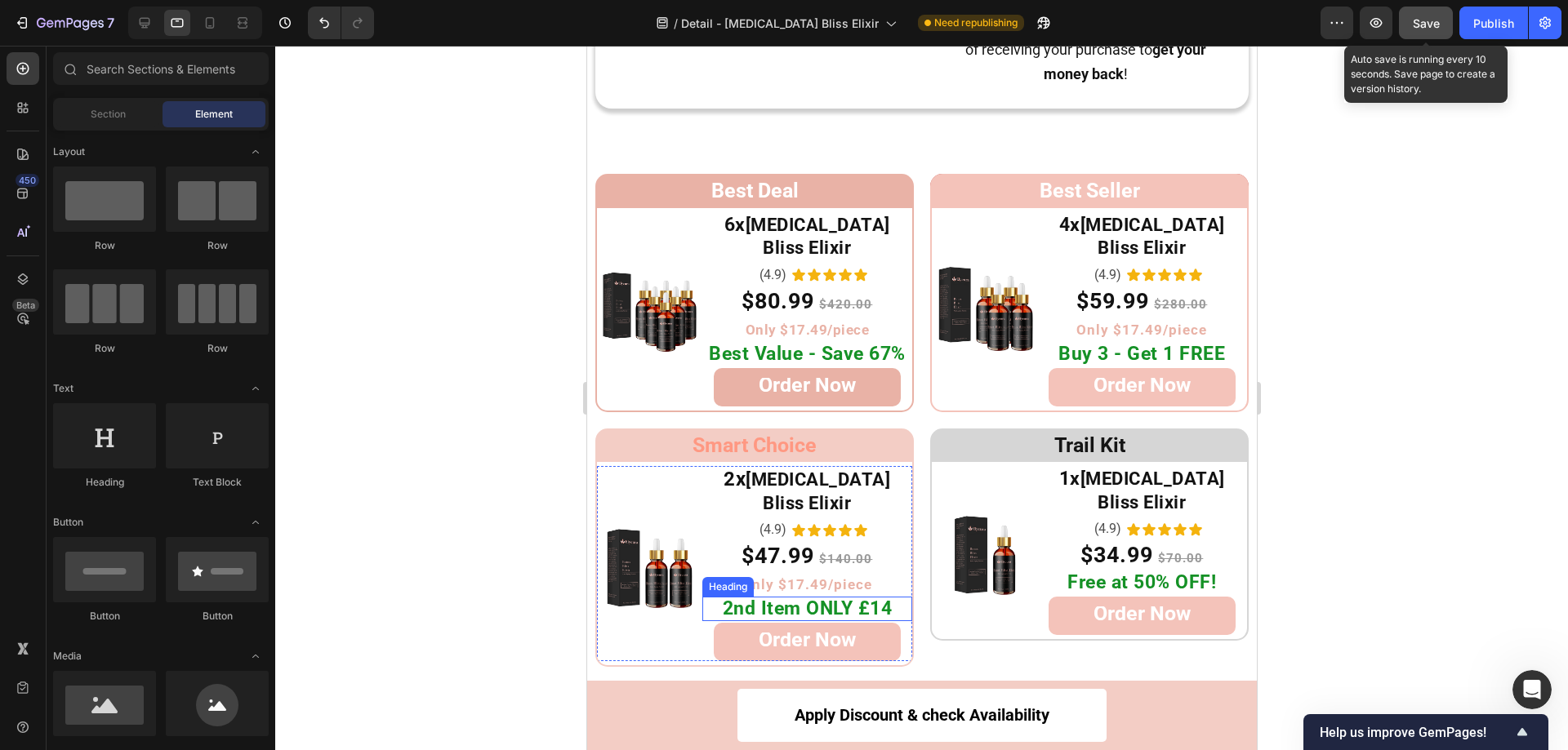
click at [791, 598] on span "2nd Item ONLY £14" at bounding box center [806, 609] width 170 height 22
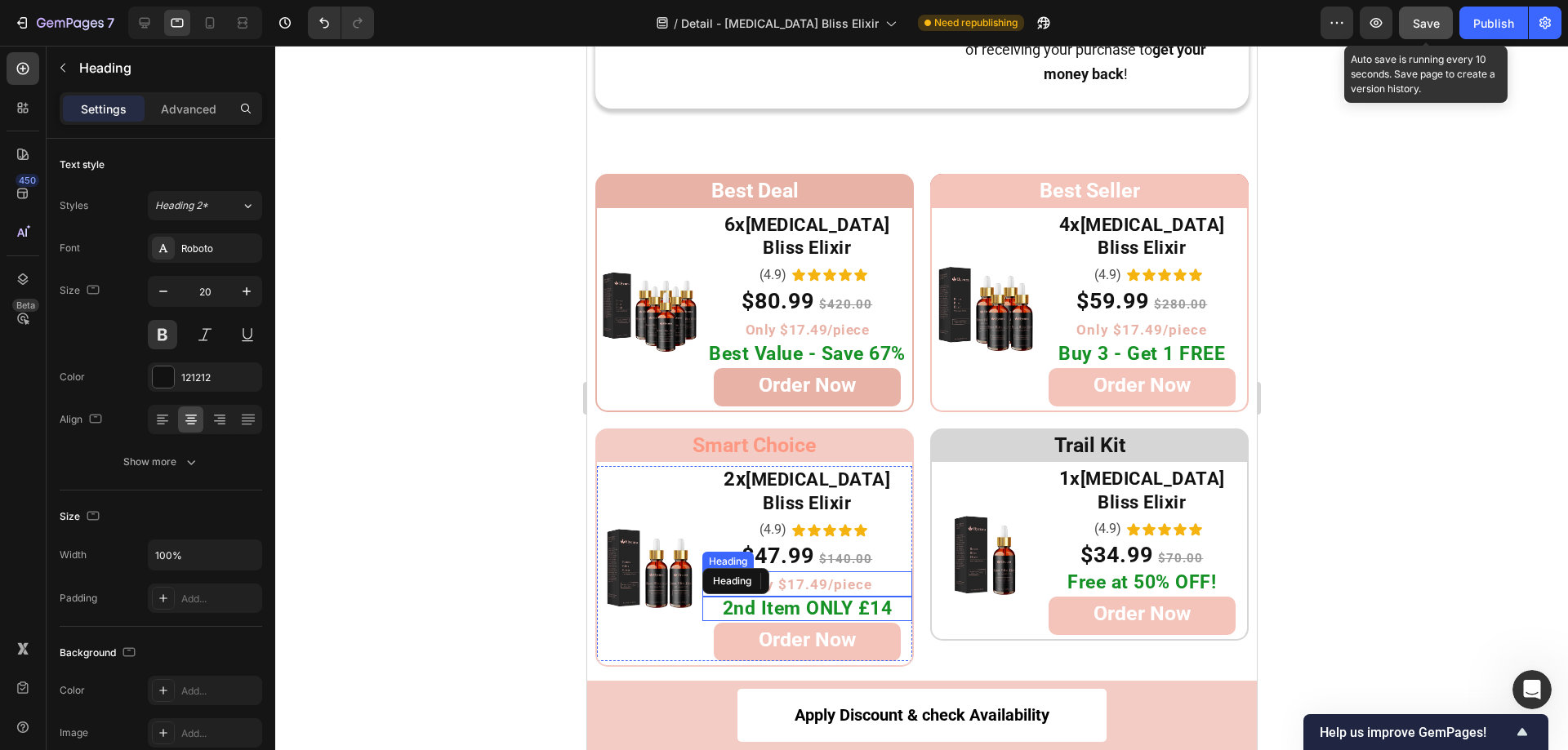
click at [816, 577] on span "Only $17.49/piece" at bounding box center [806, 585] width 130 height 17
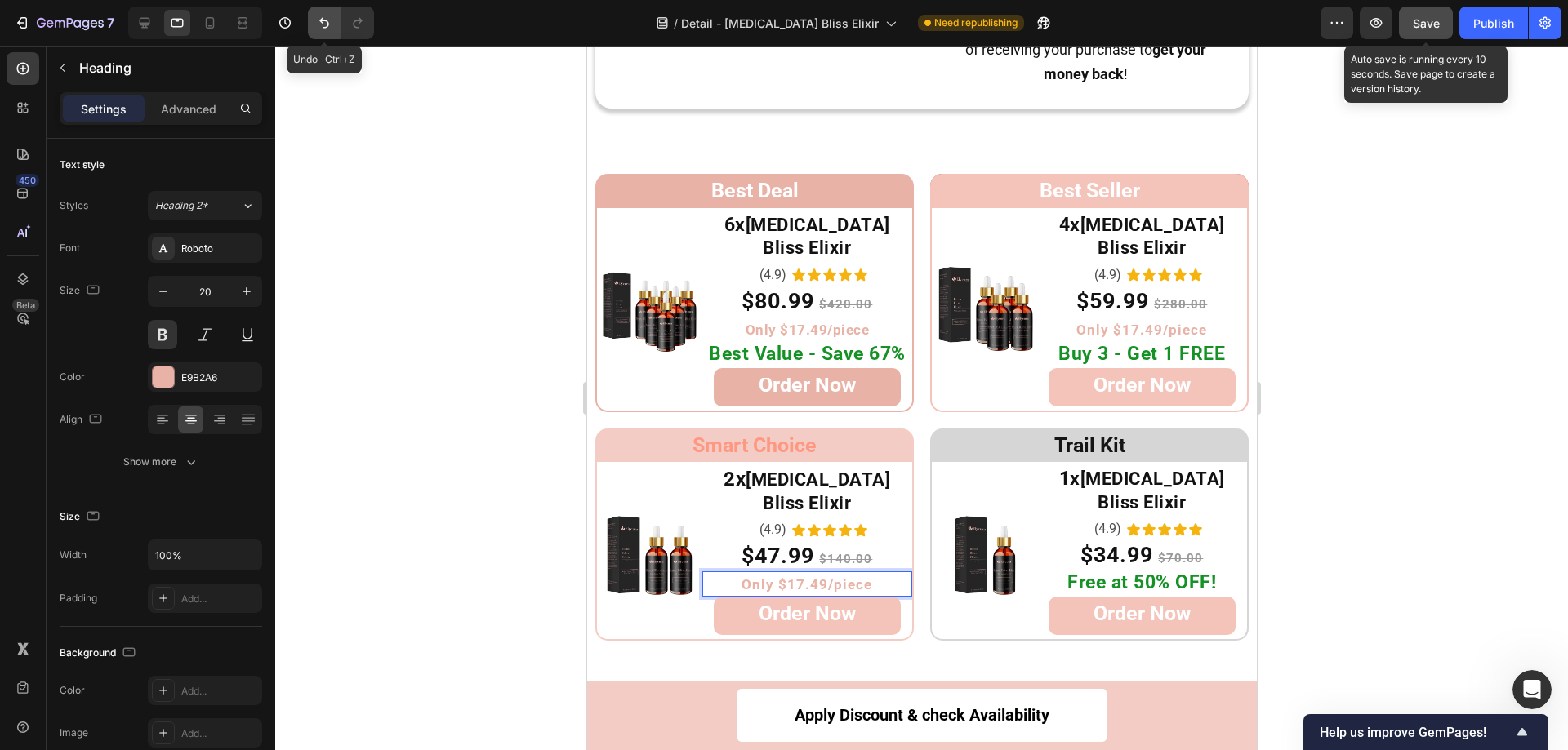
drag, startPoint x: 326, startPoint y: 25, endPoint x: 157, endPoint y: 547, distance: 548.7
click at [326, 25] on icon "Undo/Redo" at bounding box center [325, 23] width 17 height 17
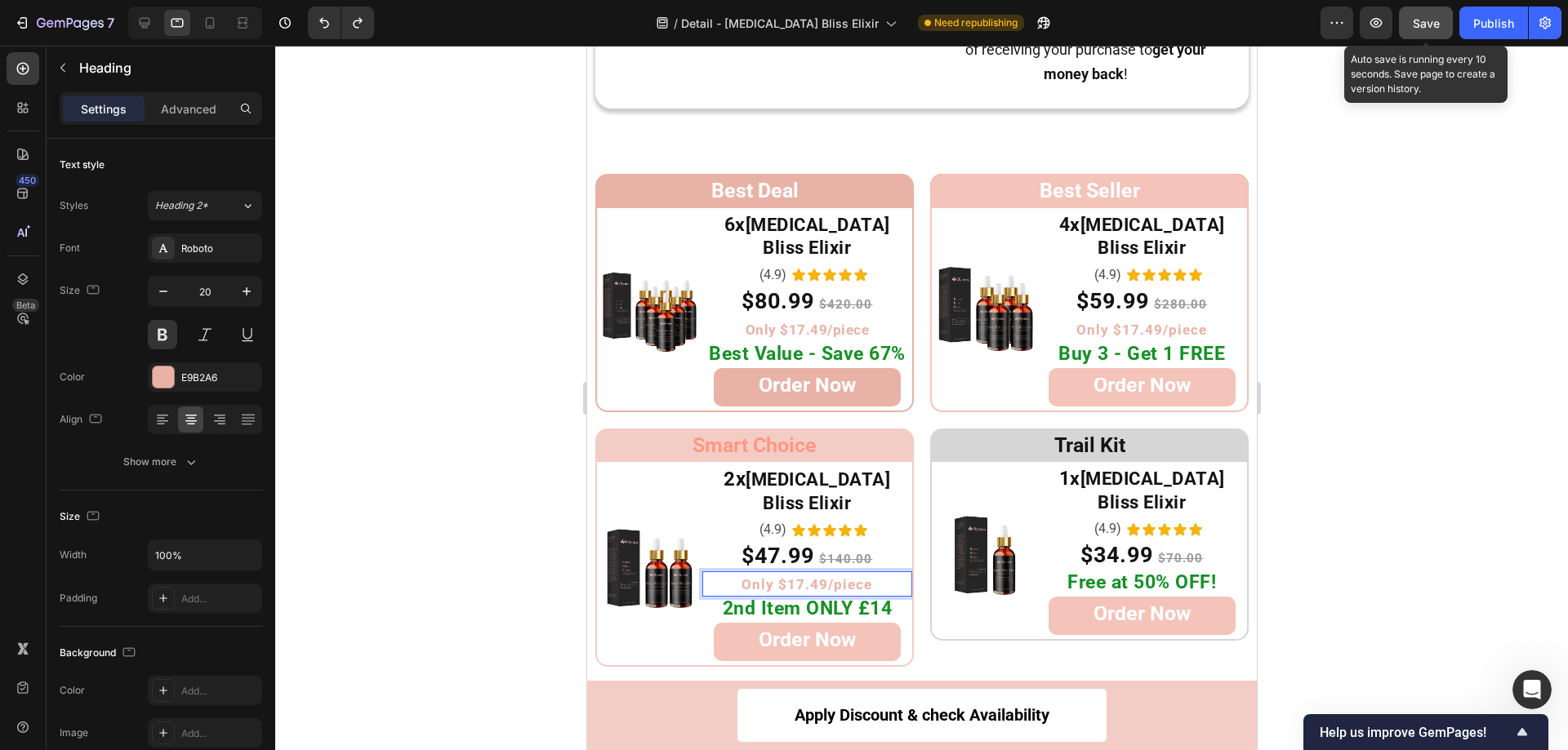
click at [791, 577] on span "Only $17.49/piece" at bounding box center [806, 585] width 130 height 17
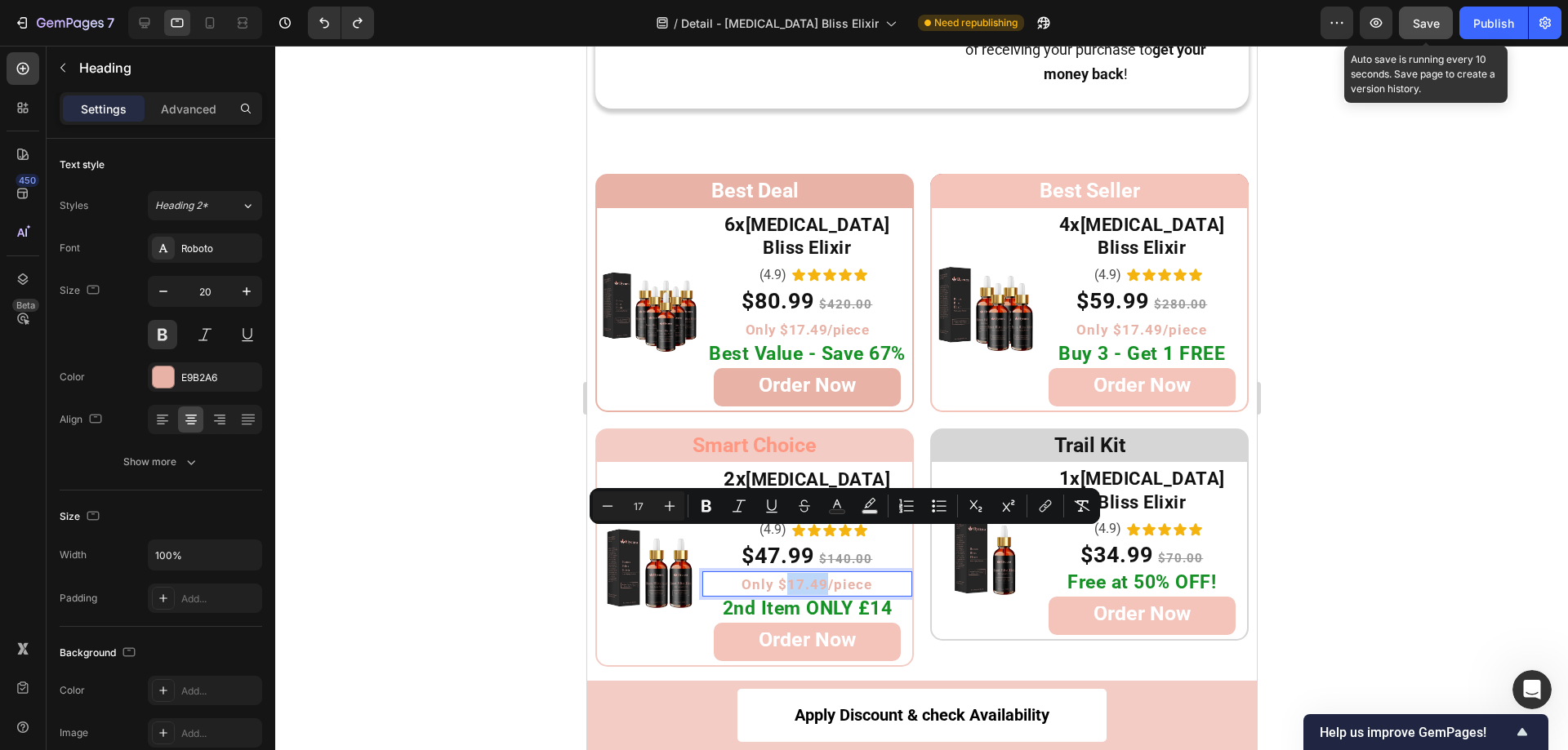
drag, startPoint x: 819, startPoint y: 541, endPoint x: 782, endPoint y: 540, distance: 37.0
click at [782, 577] on span "Only $17.49/piece" at bounding box center [806, 585] width 130 height 17
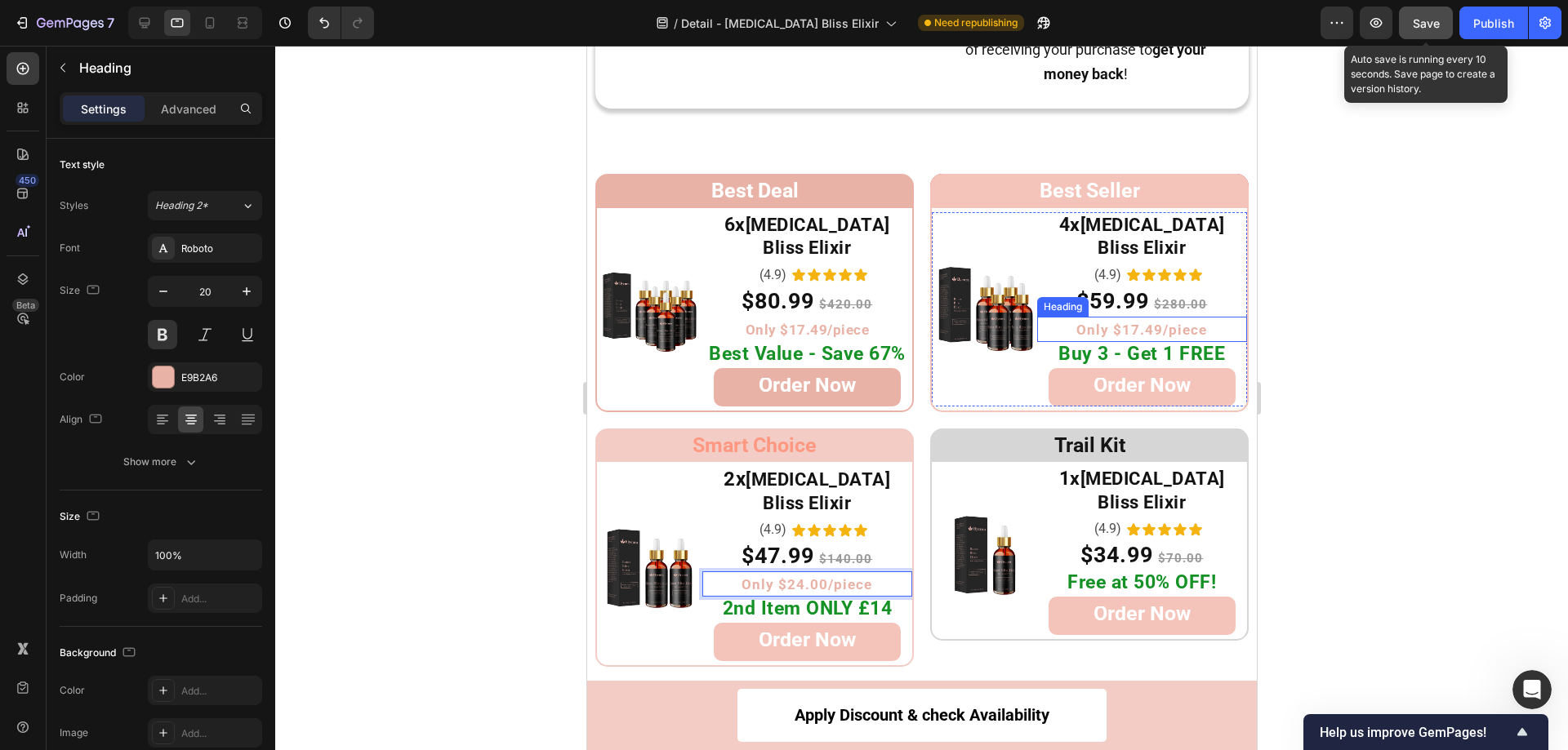
click at [1135, 317] on h2 "Only $17.49/piece" at bounding box center [1141, 330] width 210 height 26
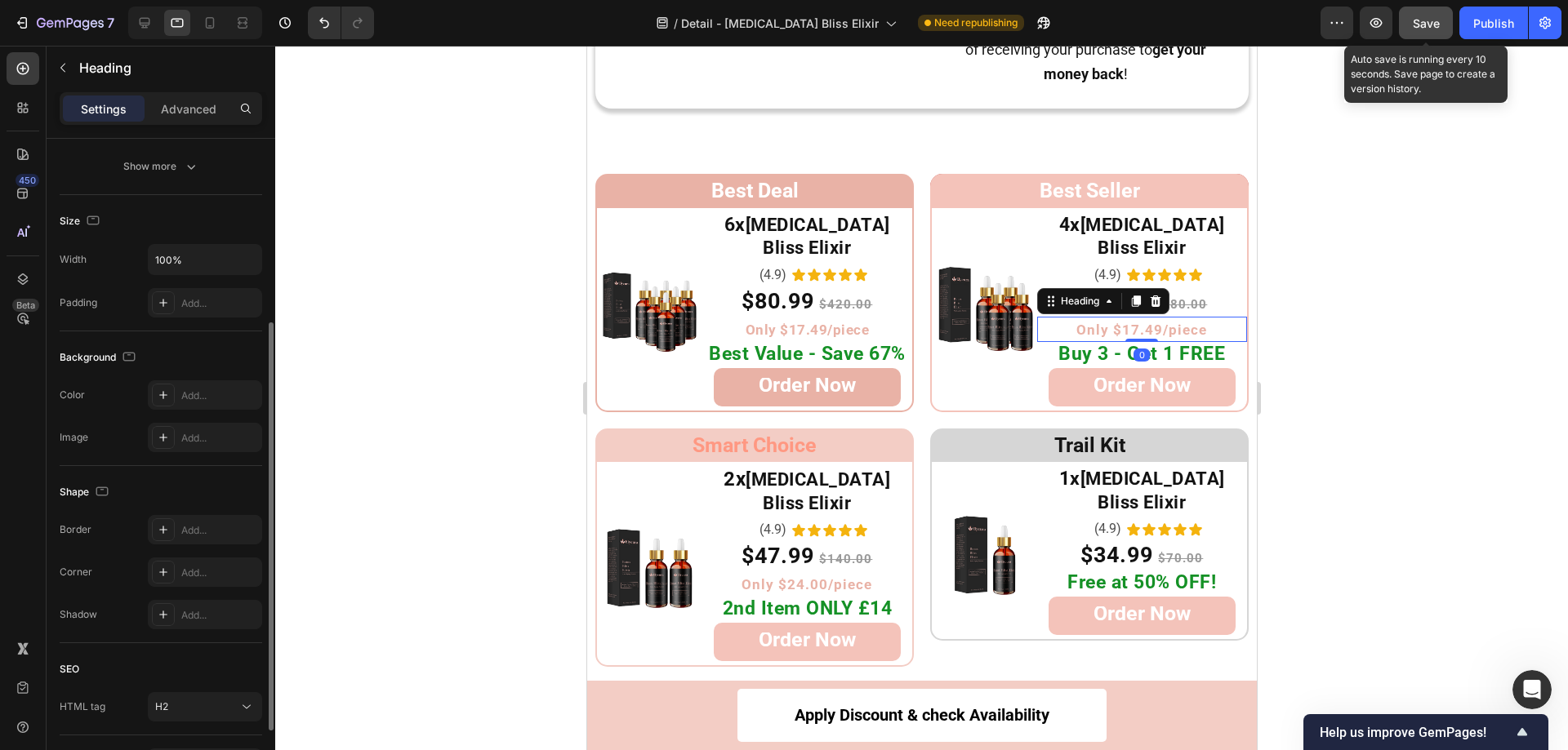
click at [1123, 322] on span "Only $17.49/piece" at bounding box center [1141, 330] width 130 height 17
click at [1144, 322] on span "Only $17.49/piece" at bounding box center [1141, 330] width 130 height 17
click at [1150, 322] on span "Only $17.49/piece" at bounding box center [1141, 330] width 130 height 17
drag, startPoint x: 1150, startPoint y: 305, endPoint x: 1113, endPoint y: 307, distance: 37.1
click at [1113, 322] on span "Only $17.49/piece" at bounding box center [1141, 330] width 130 height 17
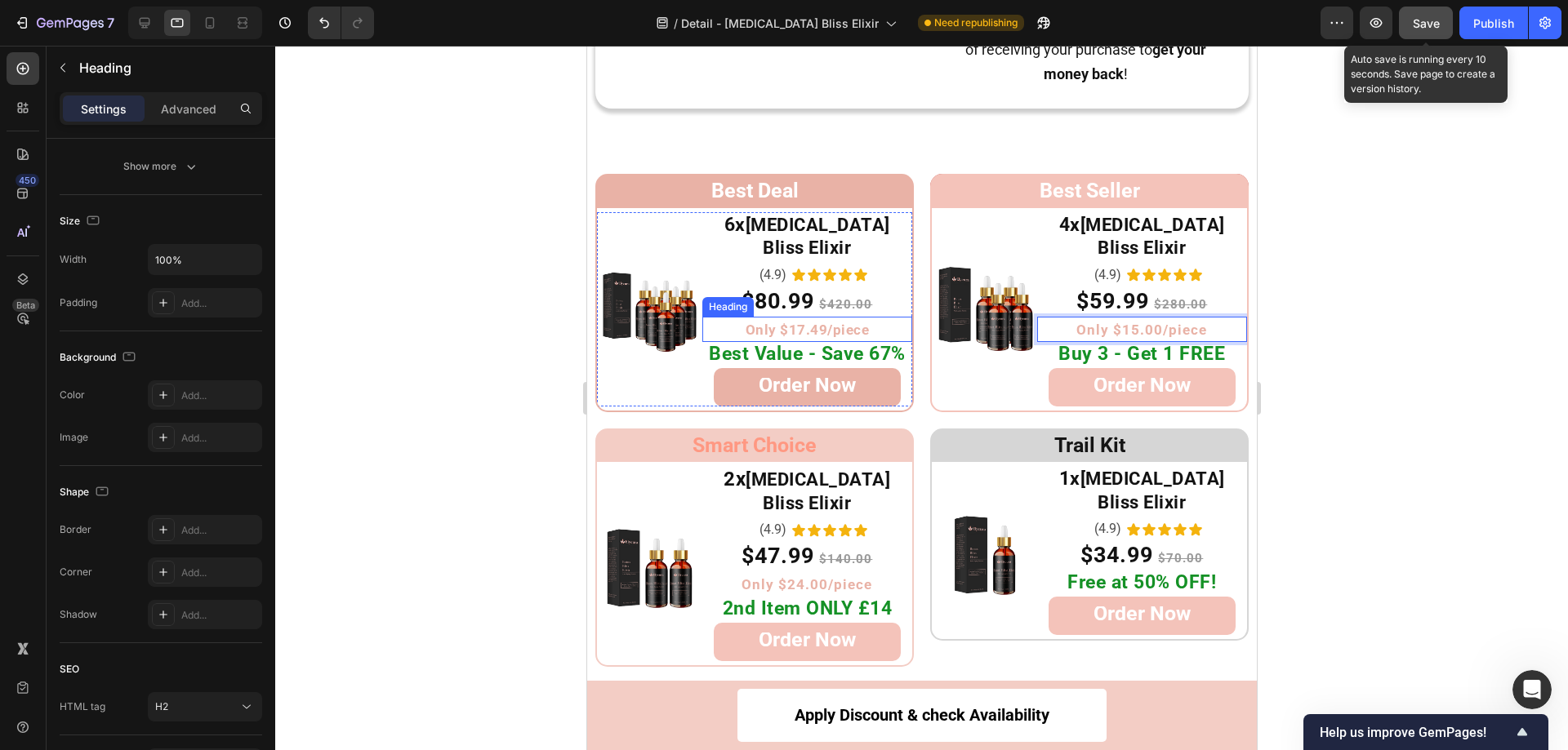
click at [801, 322] on span "Only $17.49/piece" at bounding box center [806, 330] width 124 height 17
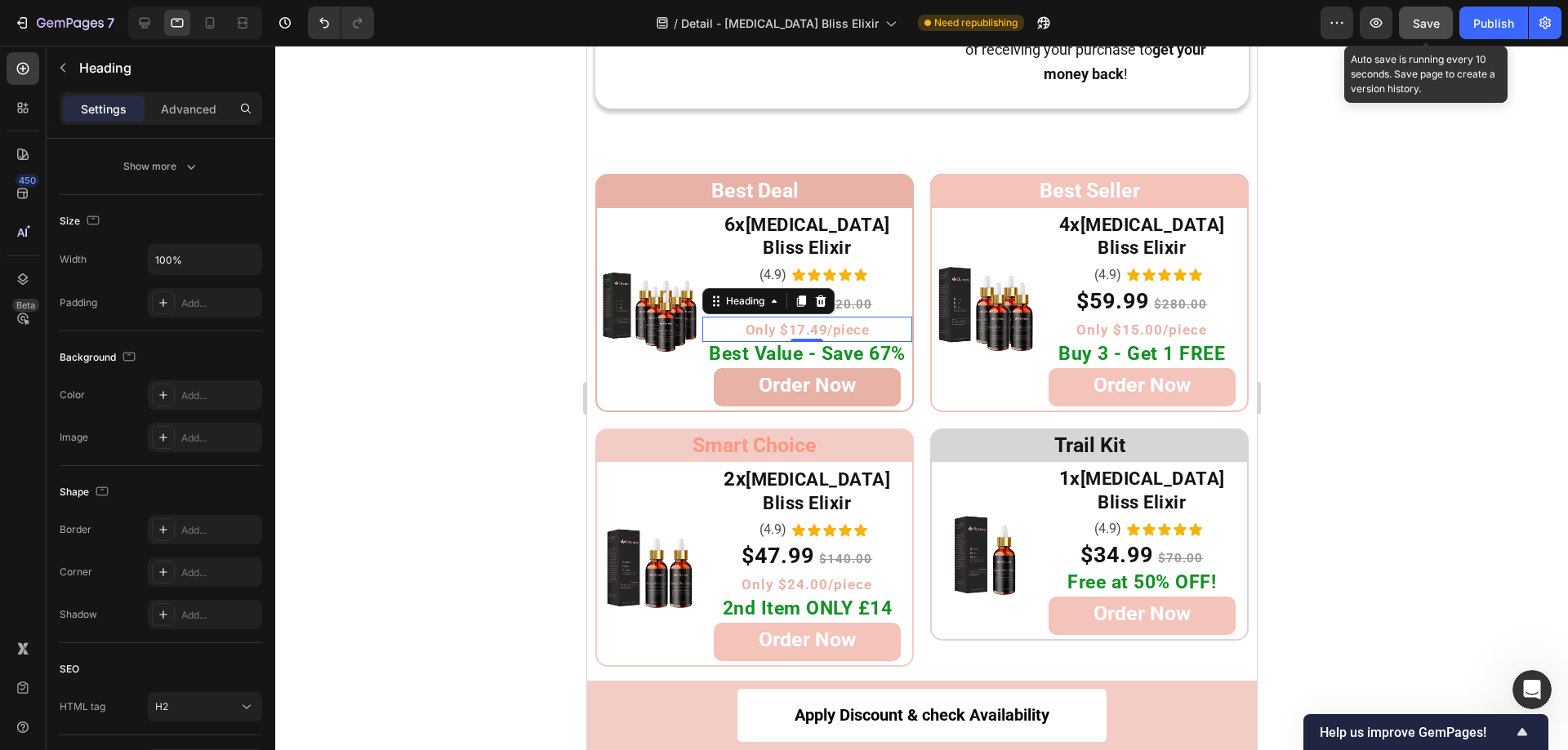
click at [819, 322] on span "Only $17.49/piece" at bounding box center [806, 330] width 124 height 17
click at [792, 322] on span "Only $17.49/piece" at bounding box center [806, 330] width 124 height 17
click at [1362, 469] on div at bounding box center [922, 398] width 1293 height 705
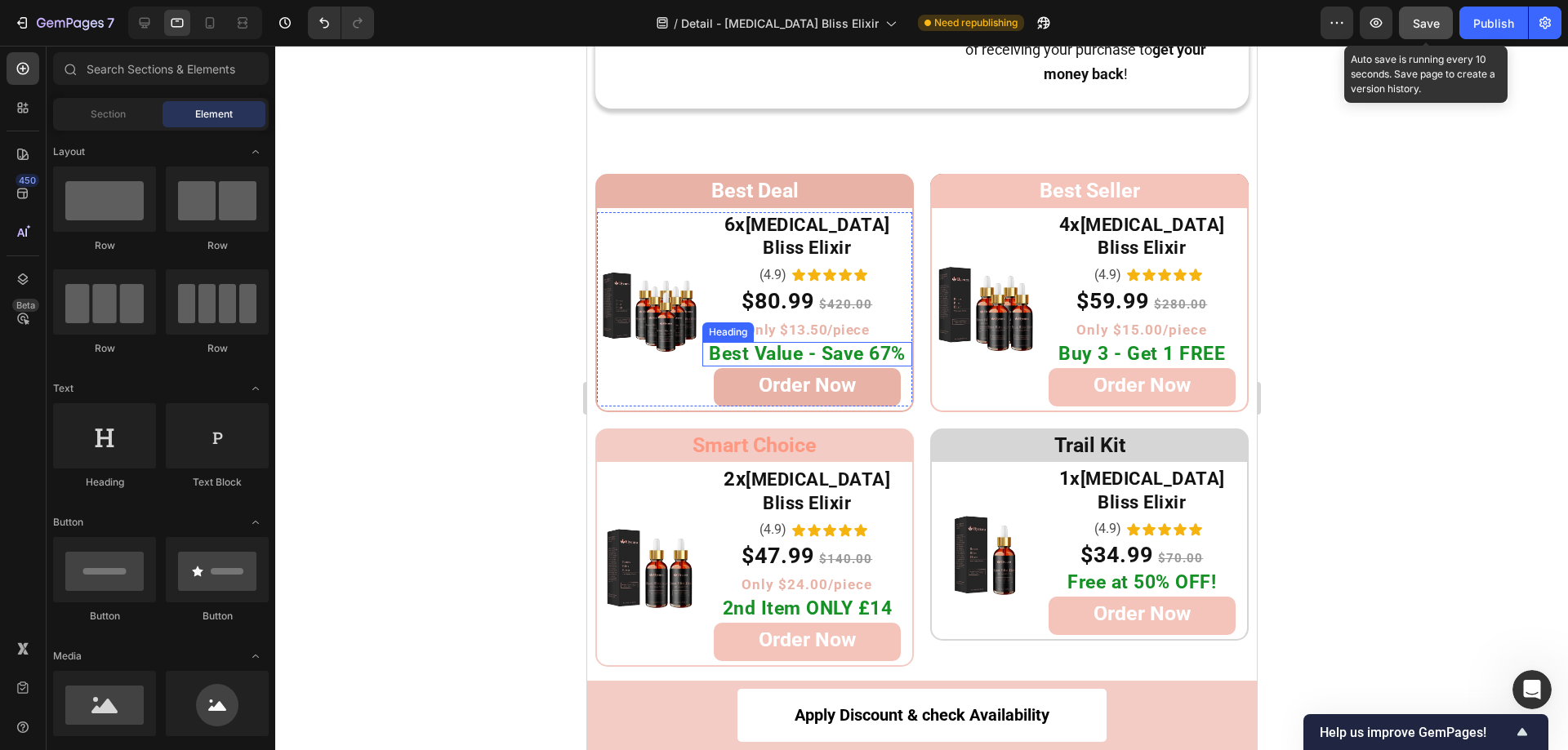
click at [787, 343] on span "Best Value - Save 67%" at bounding box center [806, 354] width 197 height 22
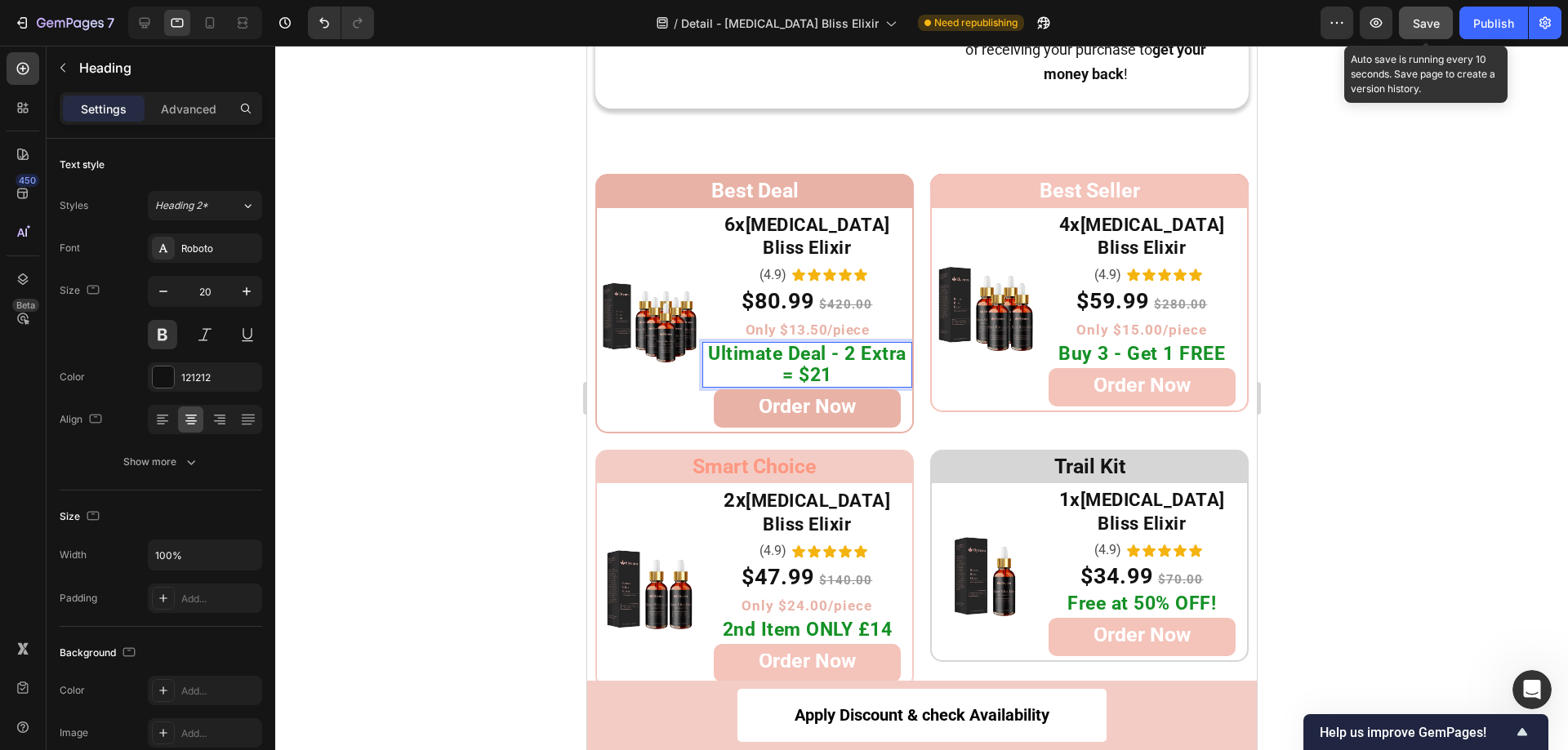
click at [803, 343] on span "Ultimate Deal - 2 Extra = $21" at bounding box center [806, 364] width 198 height 43
click at [458, 439] on div at bounding box center [922, 398] width 1293 height 705
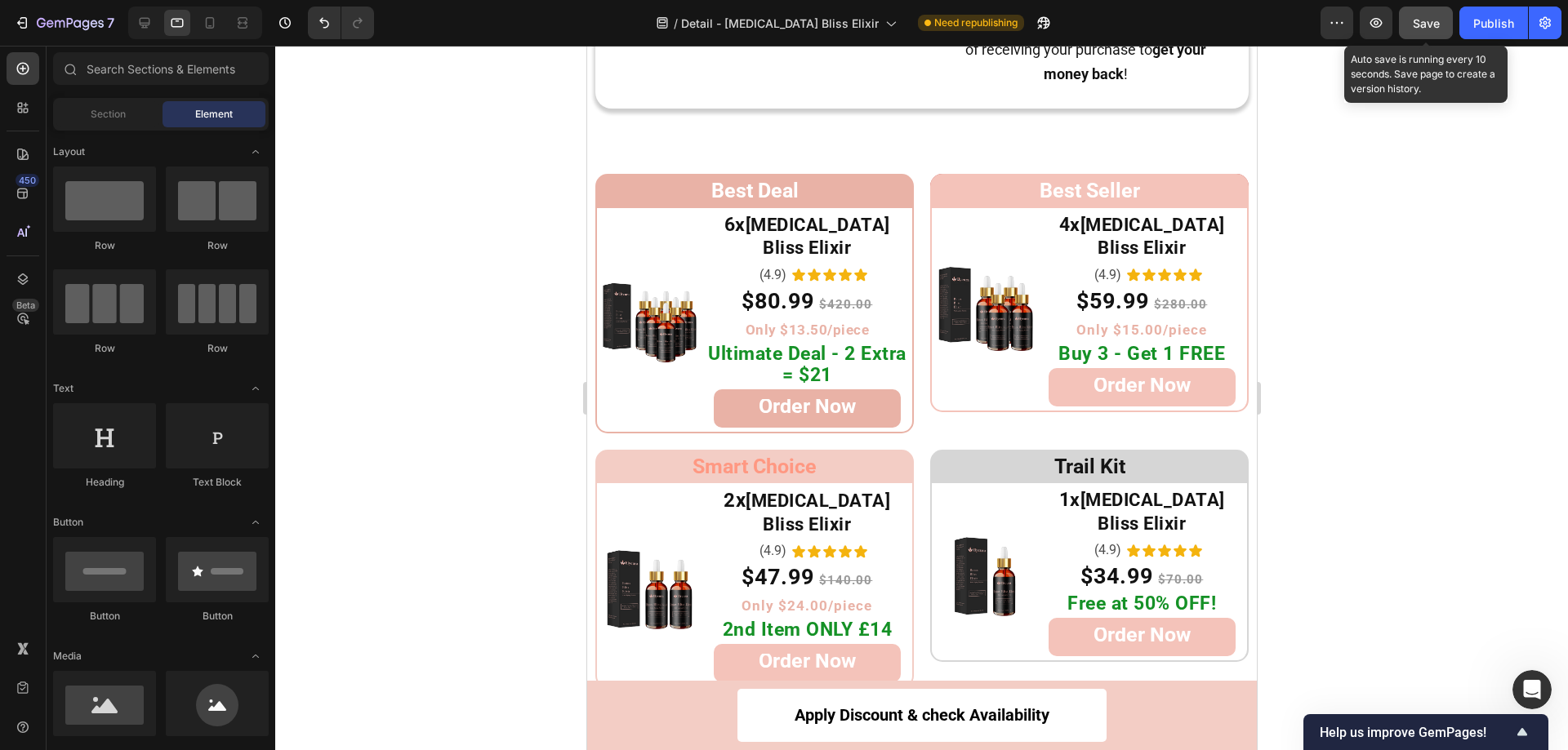
click at [1419, 23] on span "Save" at bounding box center [1426, 23] width 27 height 14
click at [1428, 325] on div at bounding box center [922, 398] width 1293 height 705
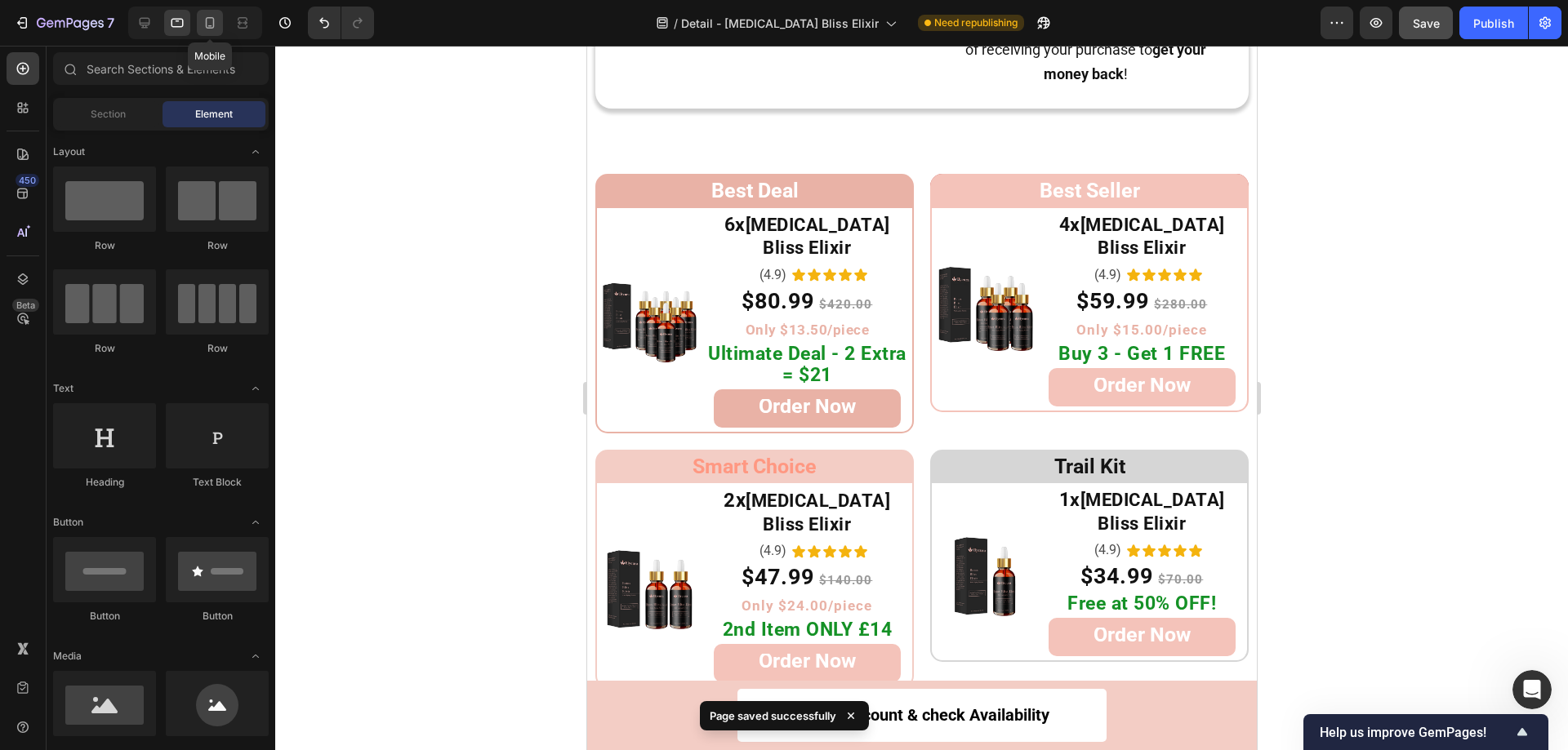
click at [216, 17] on icon at bounding box center [210, 23] width 17 height 17
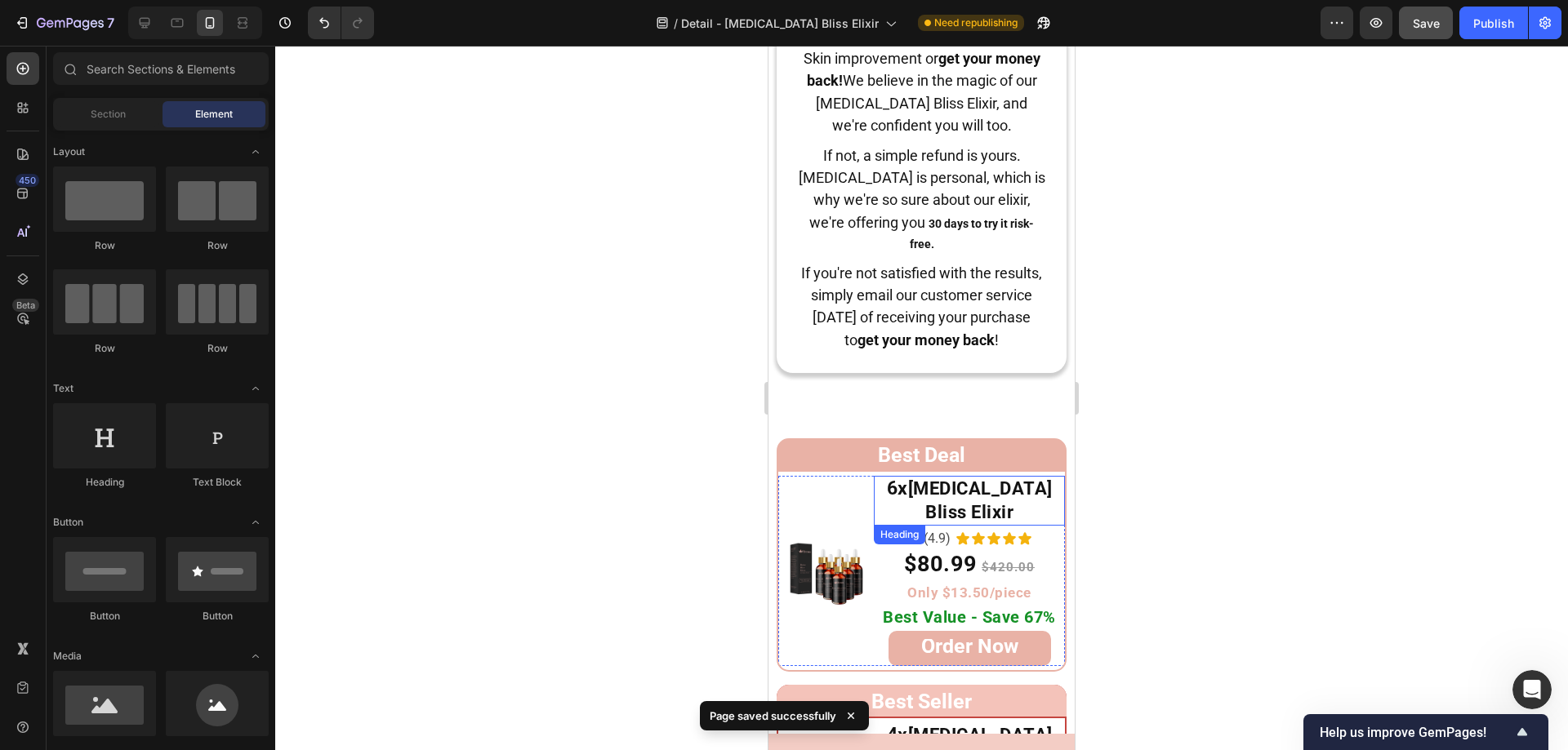
scroll to position [8571, 0]
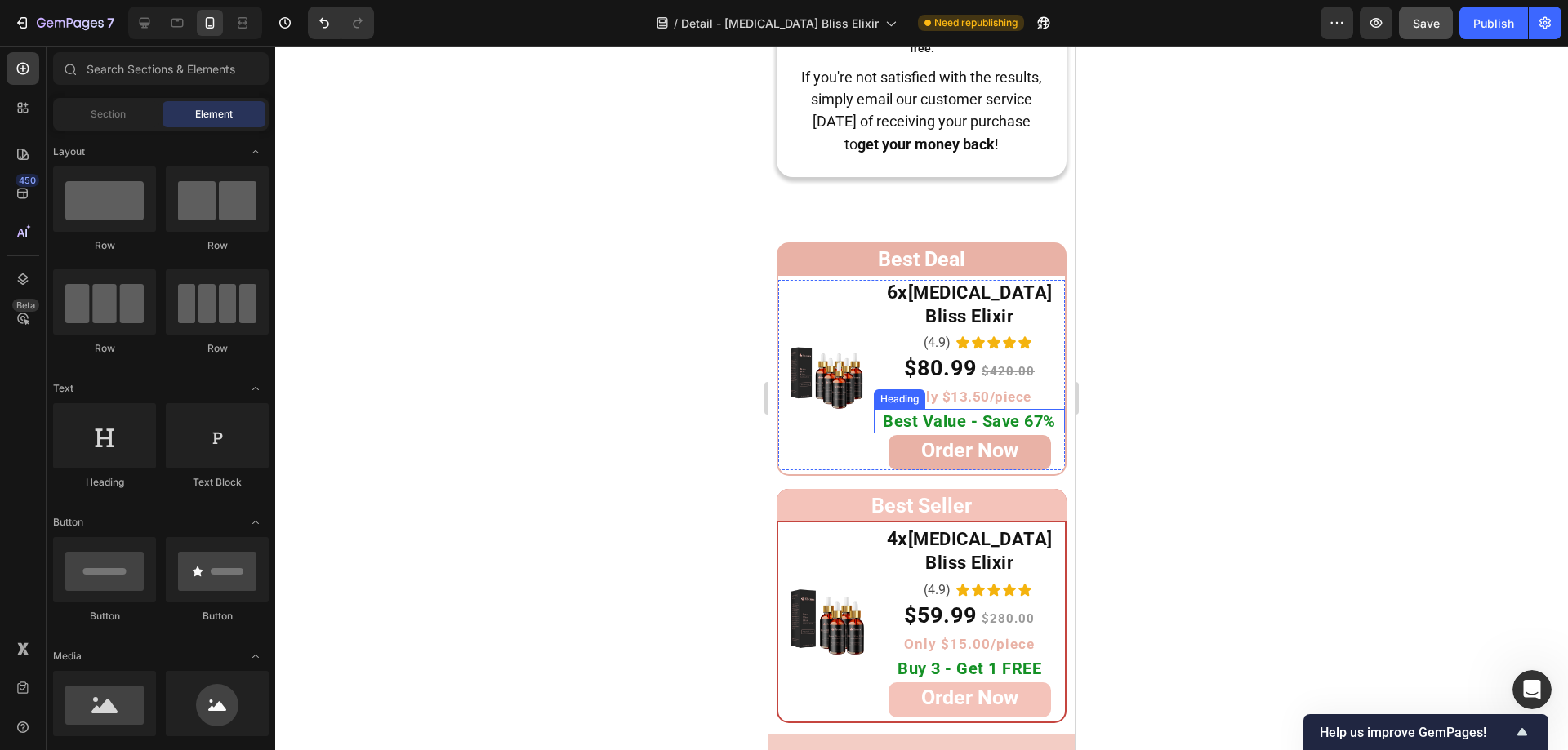
click at [907, 419] on span "Best Value - Save 67%" at bounding box center [969, 421] width 173 height 19
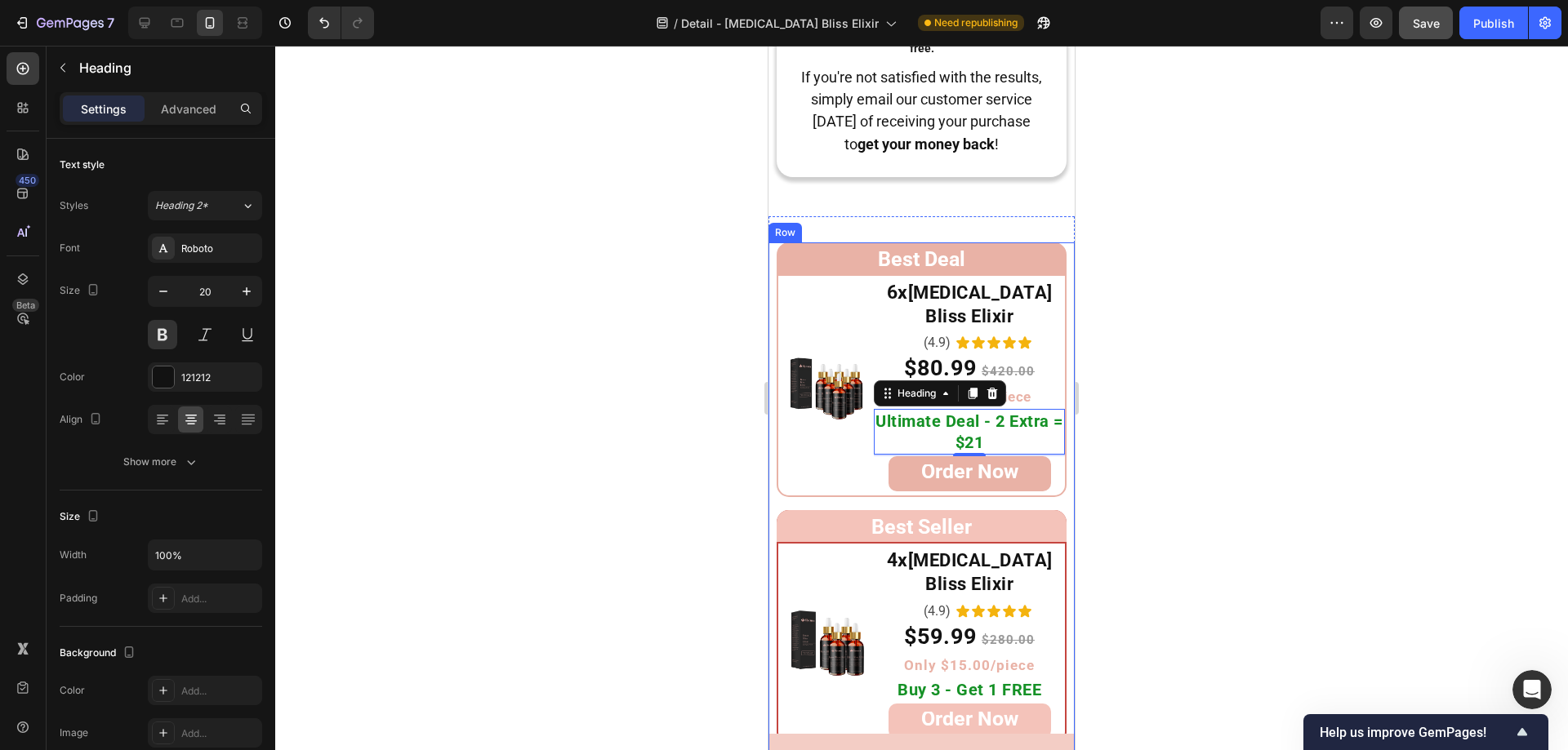
click at [1186, 371] on div at bounding box center [922, 398] width 1293 height 705
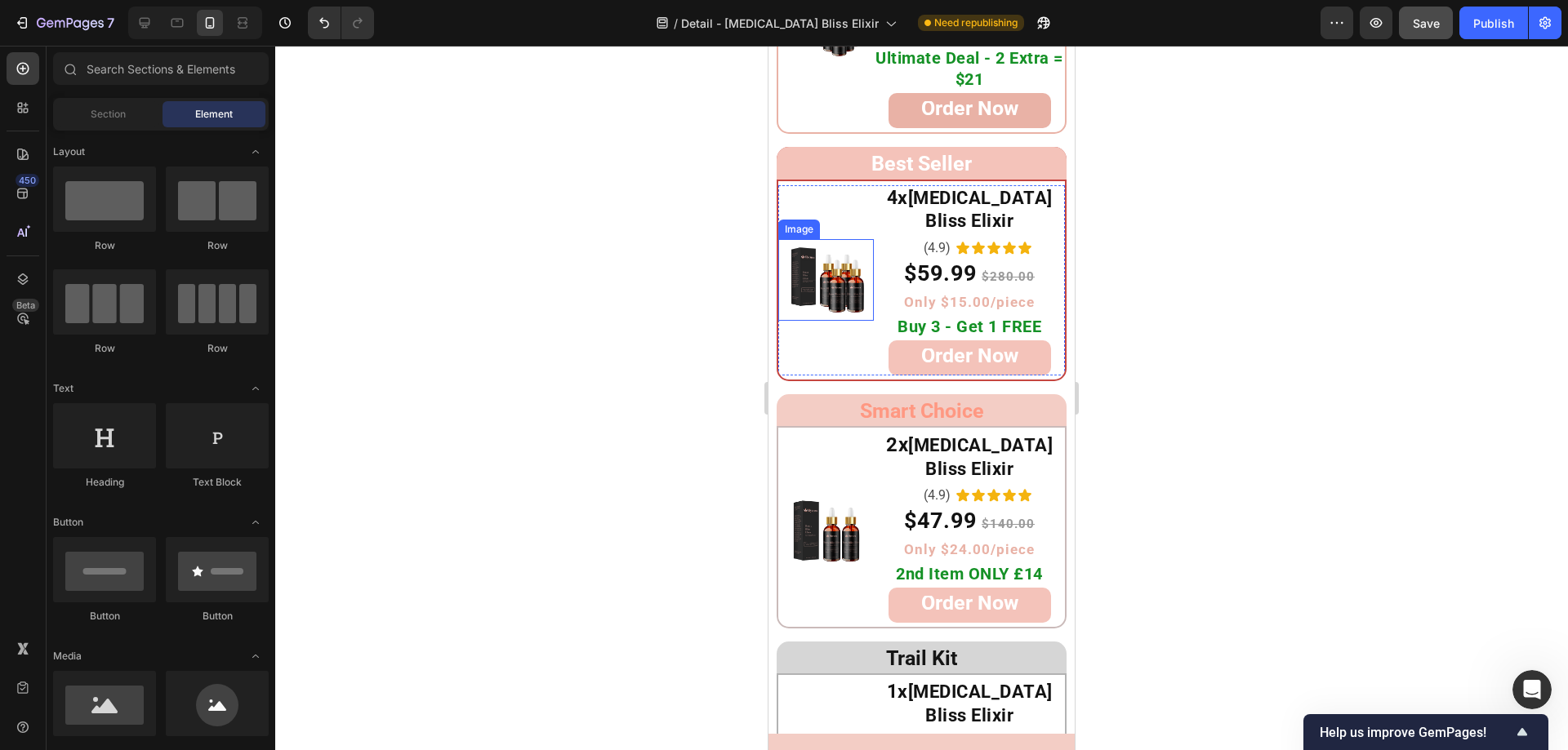
scroll to position [8897, 0]
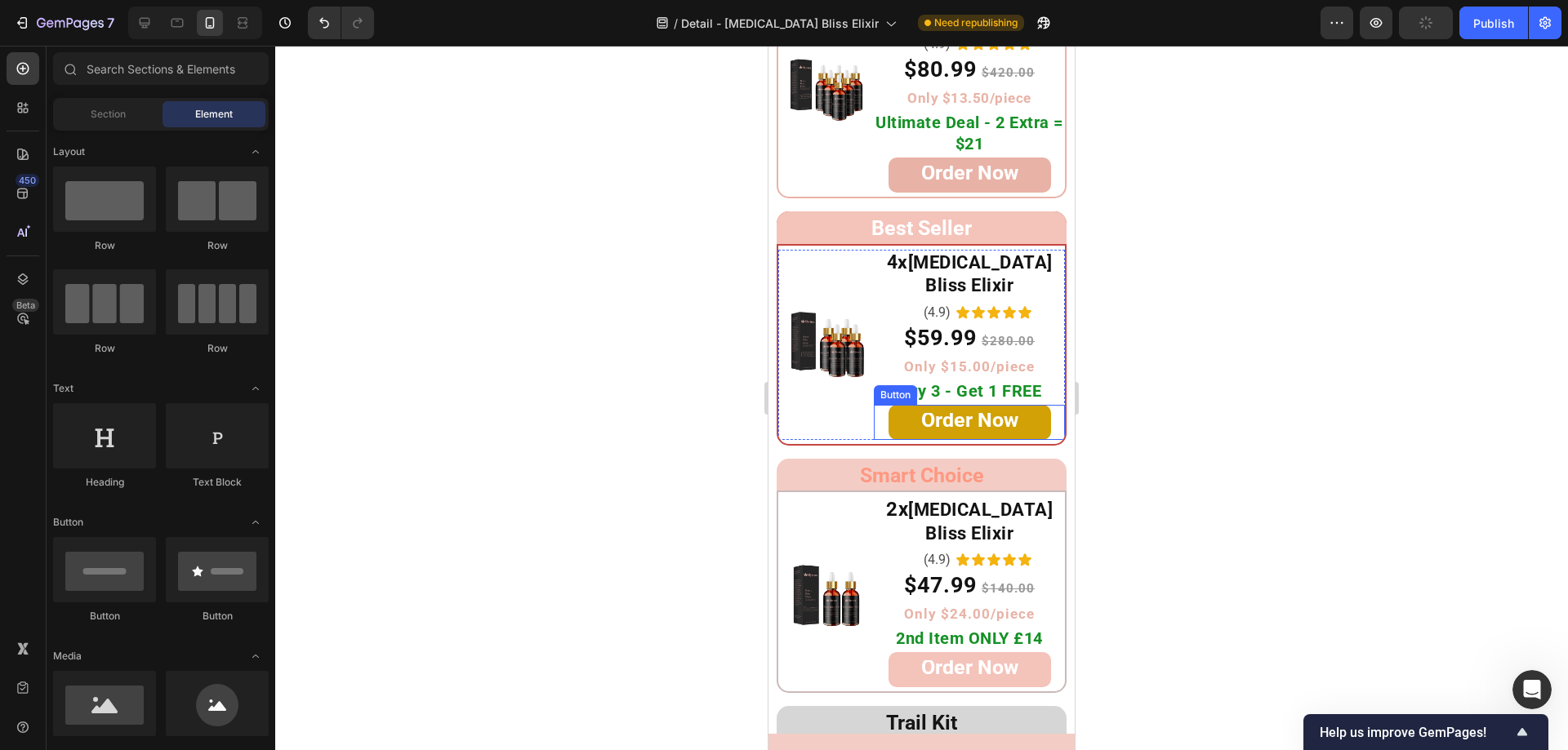
click at [894, 405] on link "Order Now" at bounding box center [969, 423] width 162 height 35
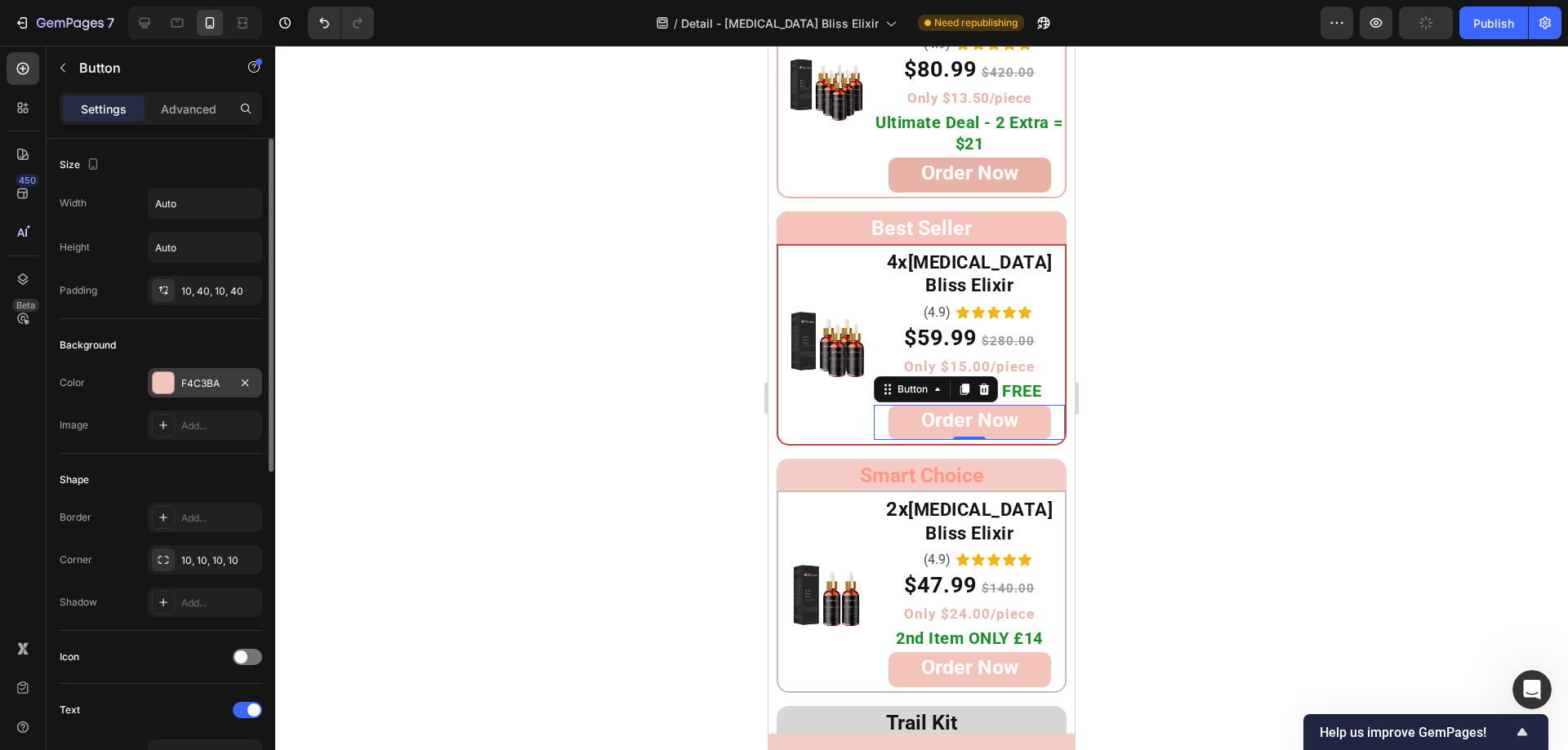
click at [160, 379] on div at bounding box center [163, 382] width 21 height 21
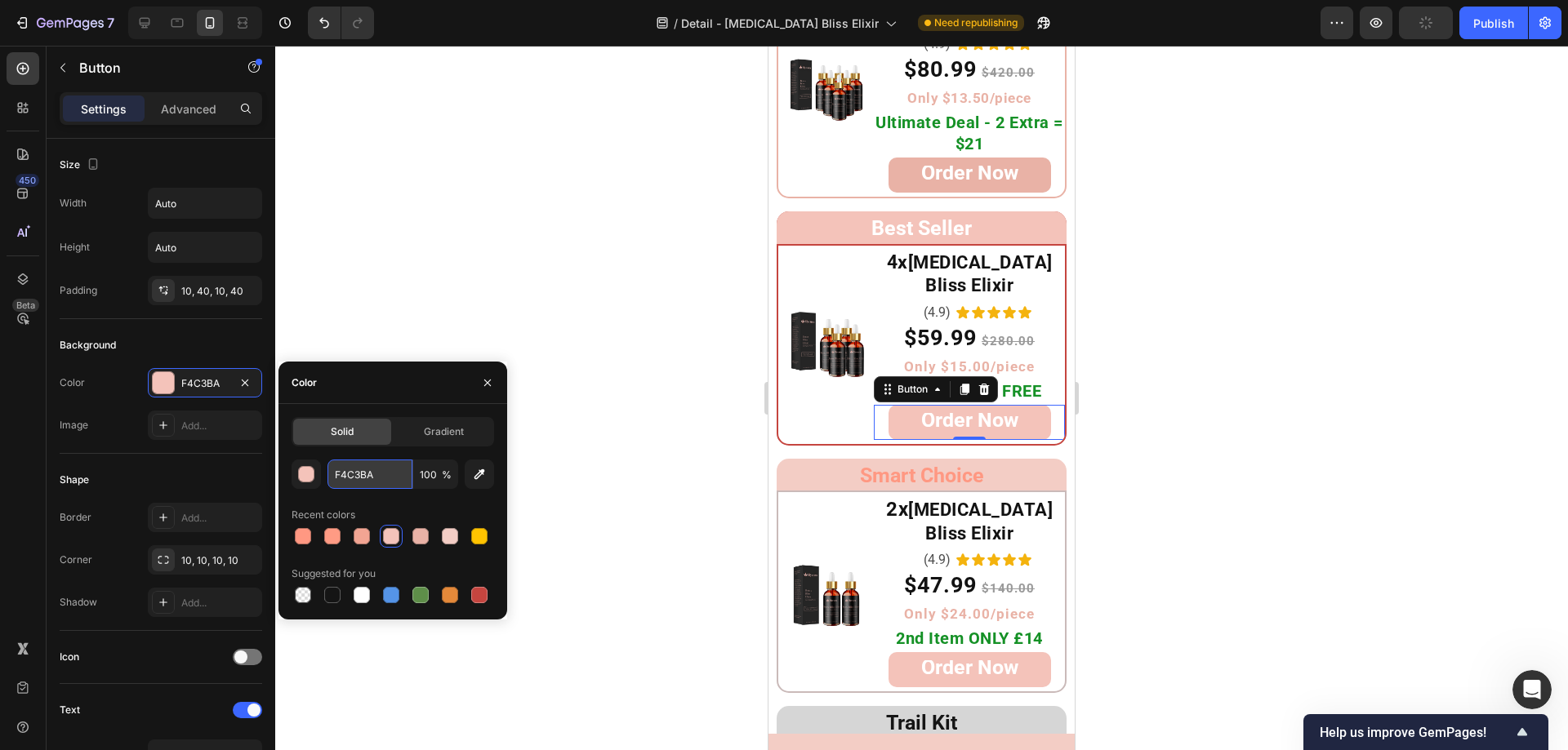
click at [380, 474] on input "F4C3BA" at bounding box center [370, 474] width 85 height 29
click at [786, 396] on div "Image 4x Botox Bliss Elixir Heading (4.9) Text Block Icon Icon Icon Icon Icon I…" at bounding box center [922, 345] width 290 height 202
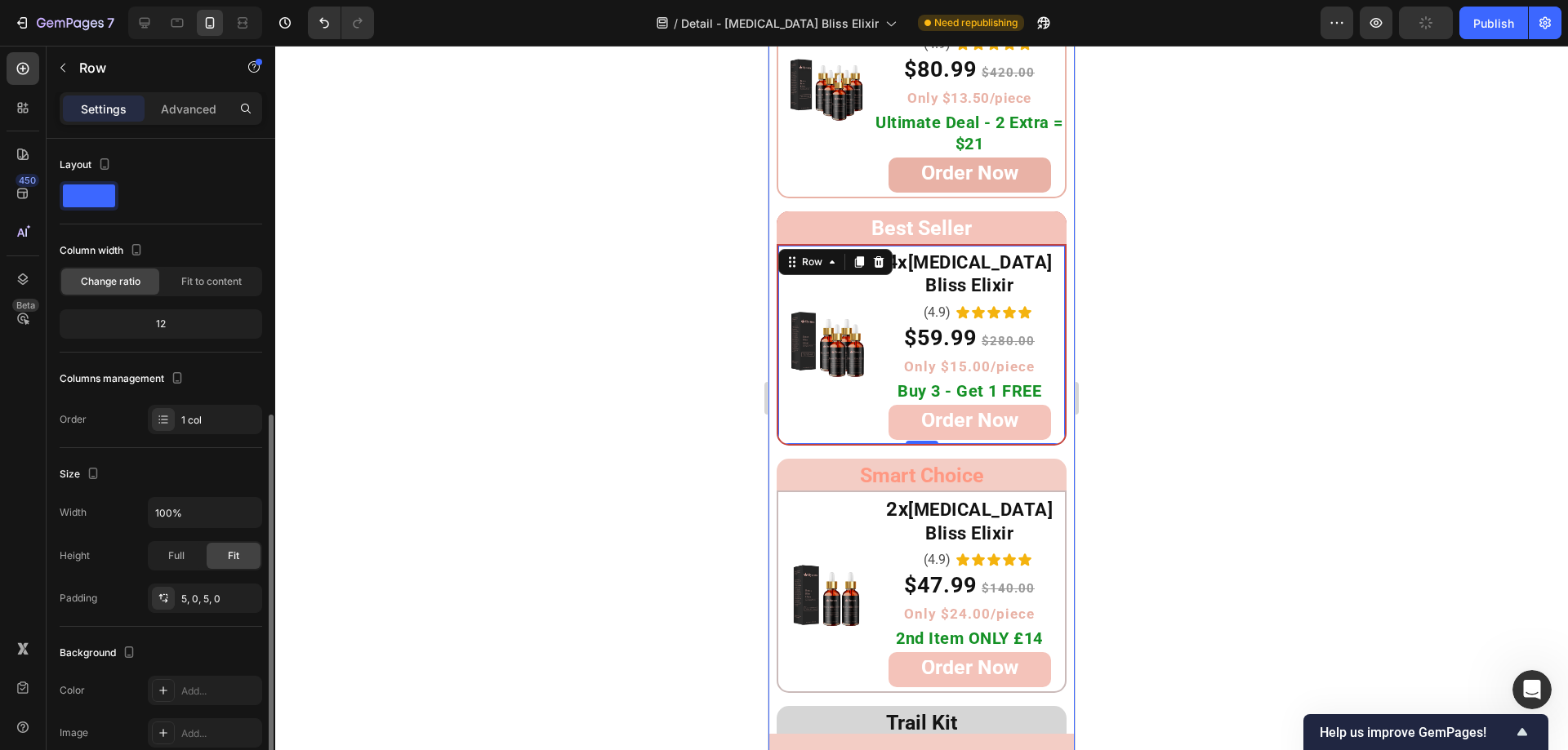
scroll to position [295, 0]
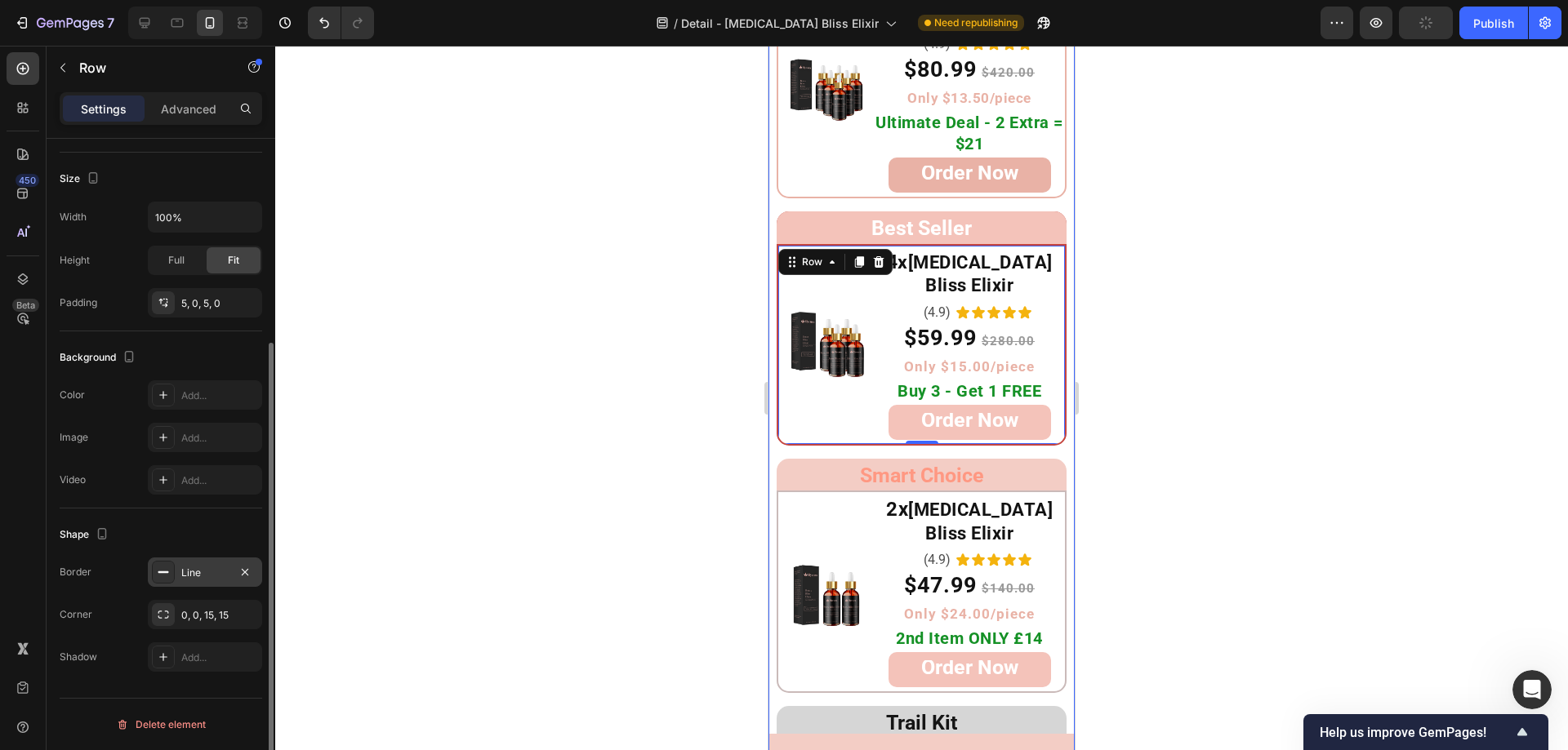
click at [180, 576] on div "Line" at bounding box center [204, 572] width 115 height 29
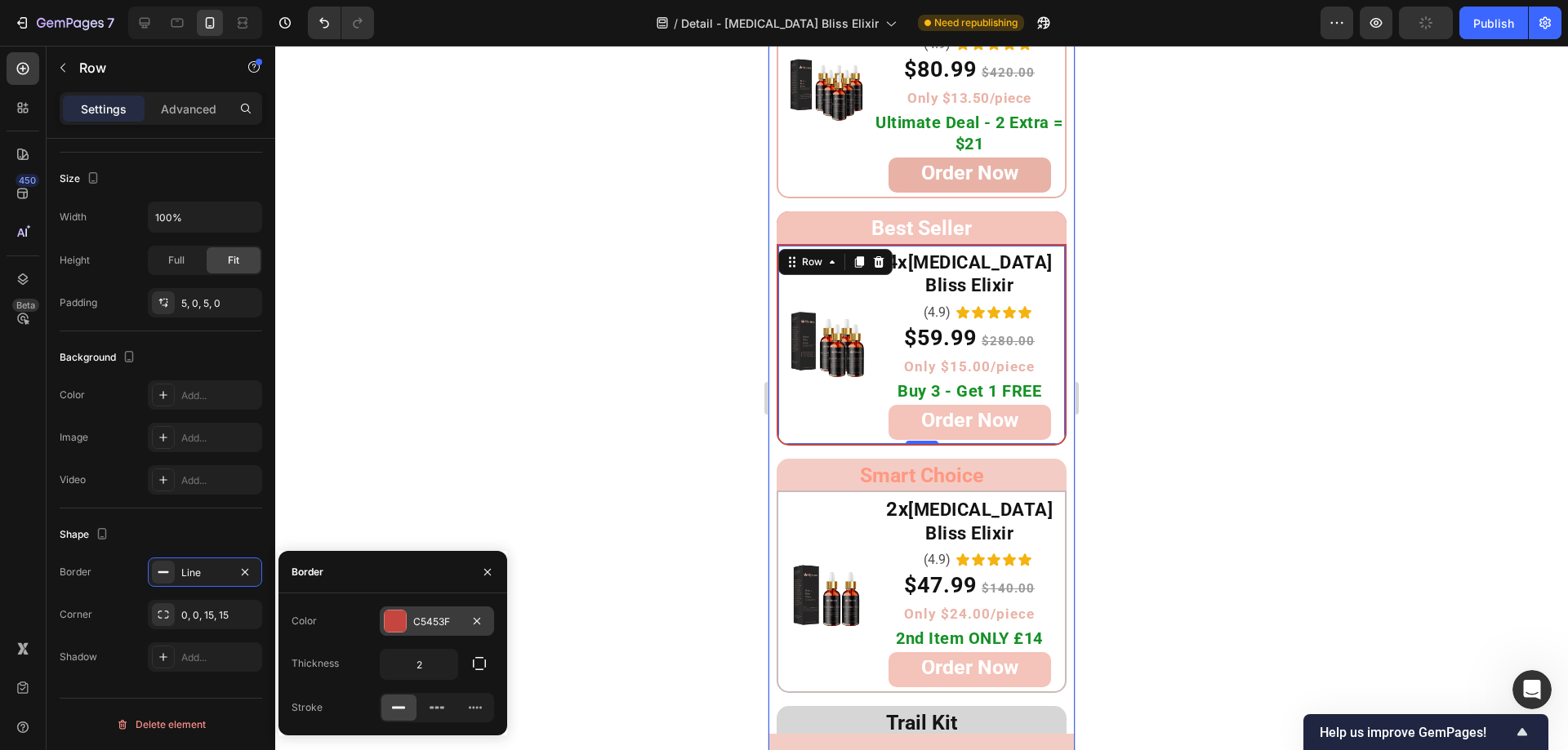
click at [397, 622] on div at bounding box center [394, 621] width 21 height 21
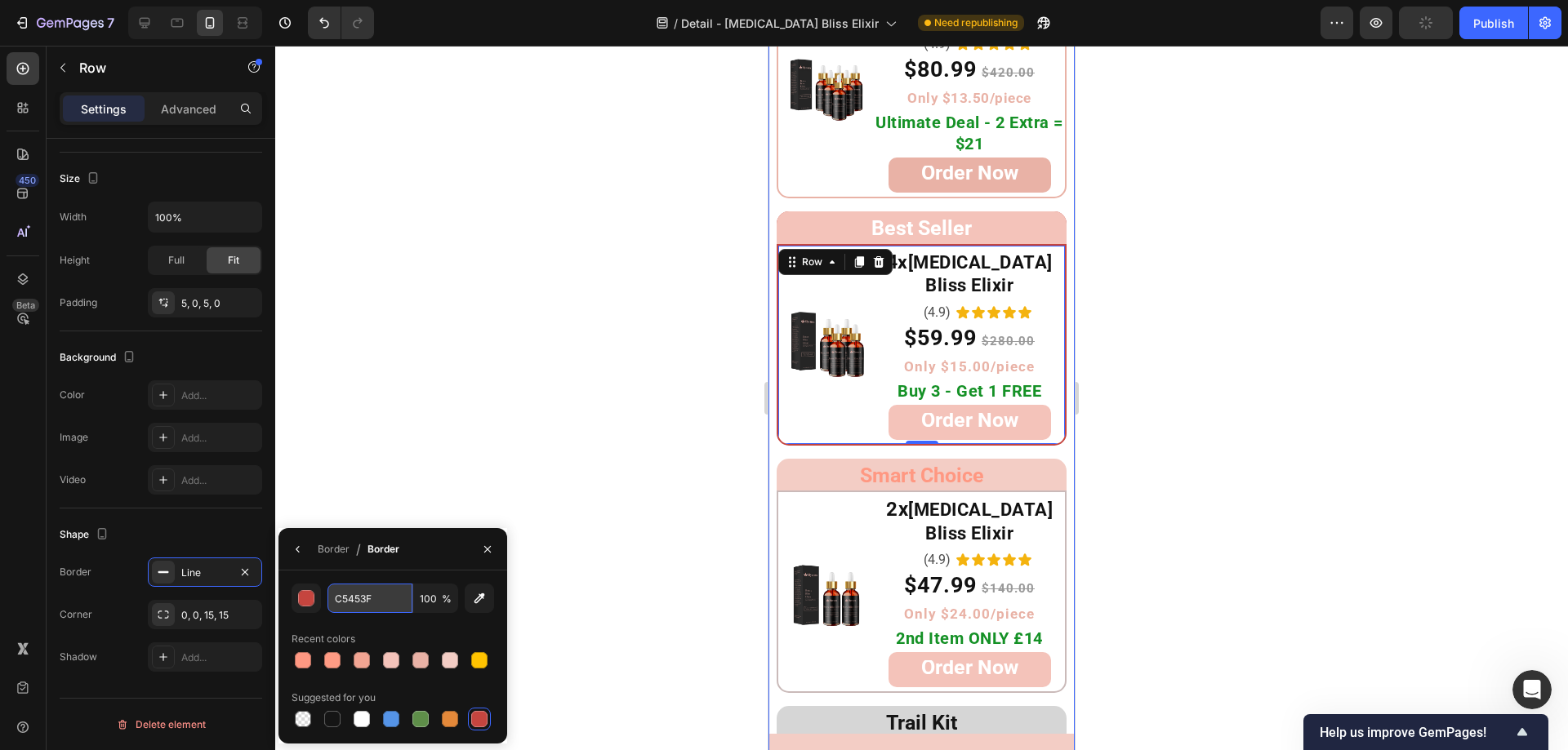
click at [382, 600] on input "C5453F" at bounding box center [370, 599] width 85 height 29
paste input "F4C3BA"
type input "F4C3BA"
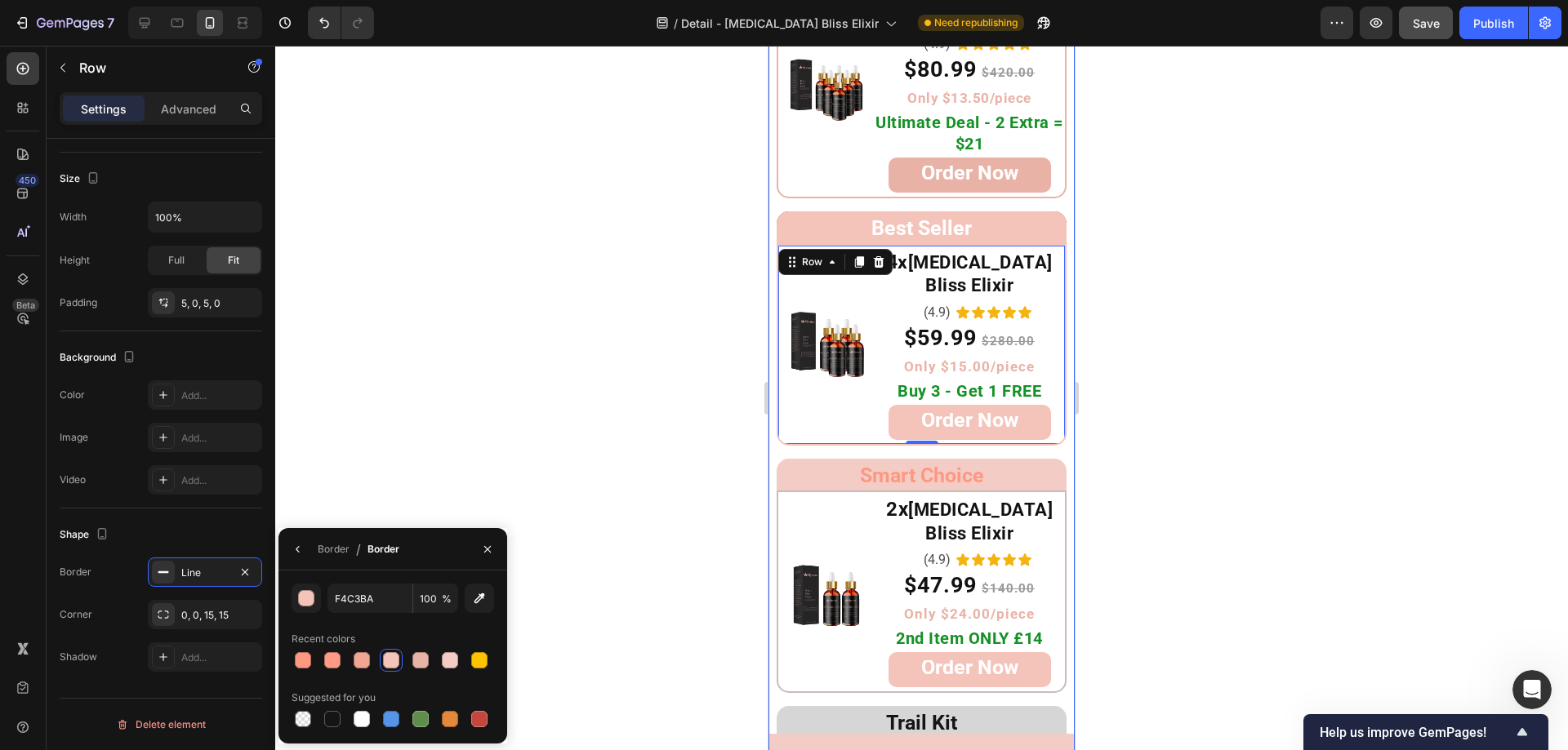
click at [587, 388] on div at bounding box center [922, 398] width 1293 height 705
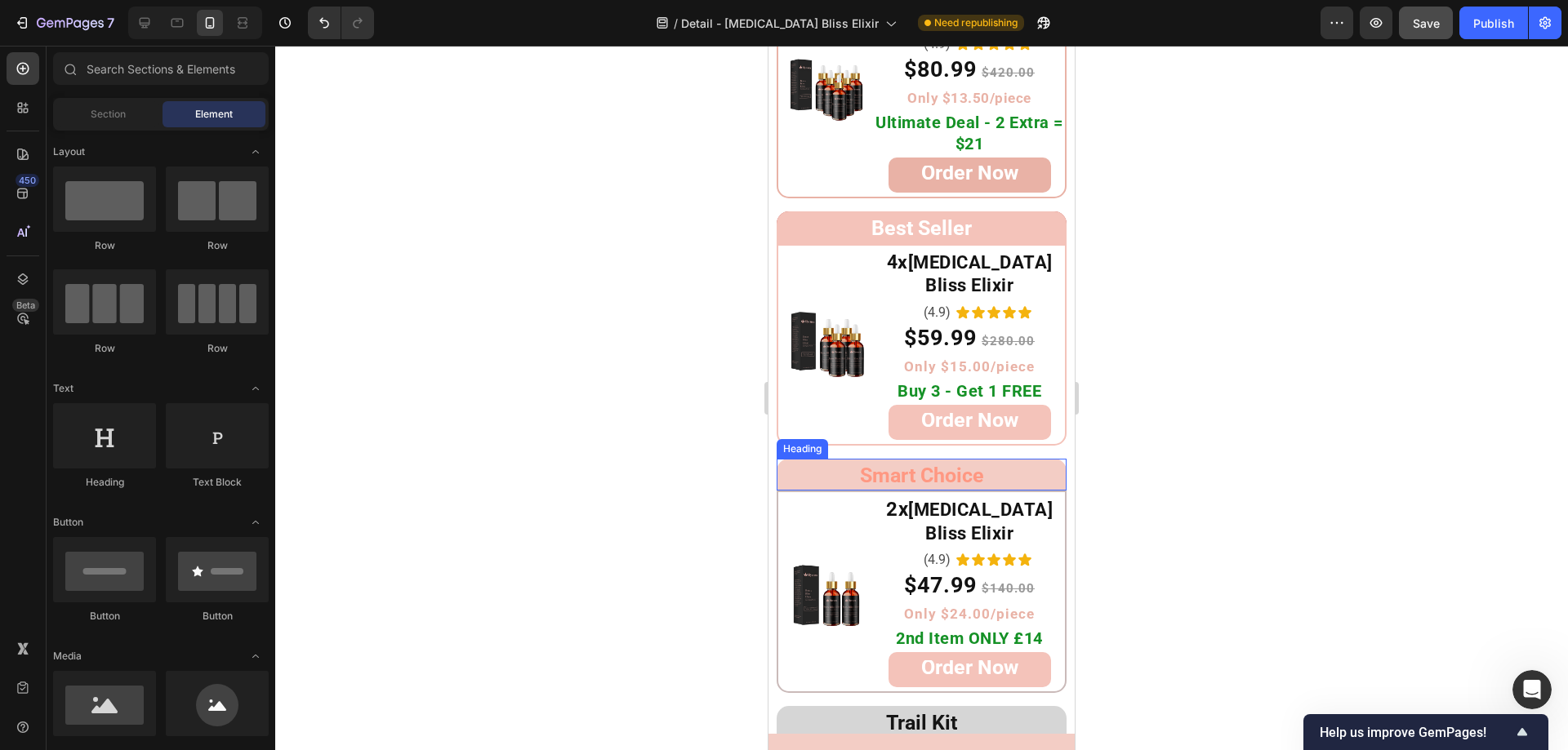
click at [794, 458] on h2 "Smart Choice" at bounding box center [922, 474] width 290 height 32
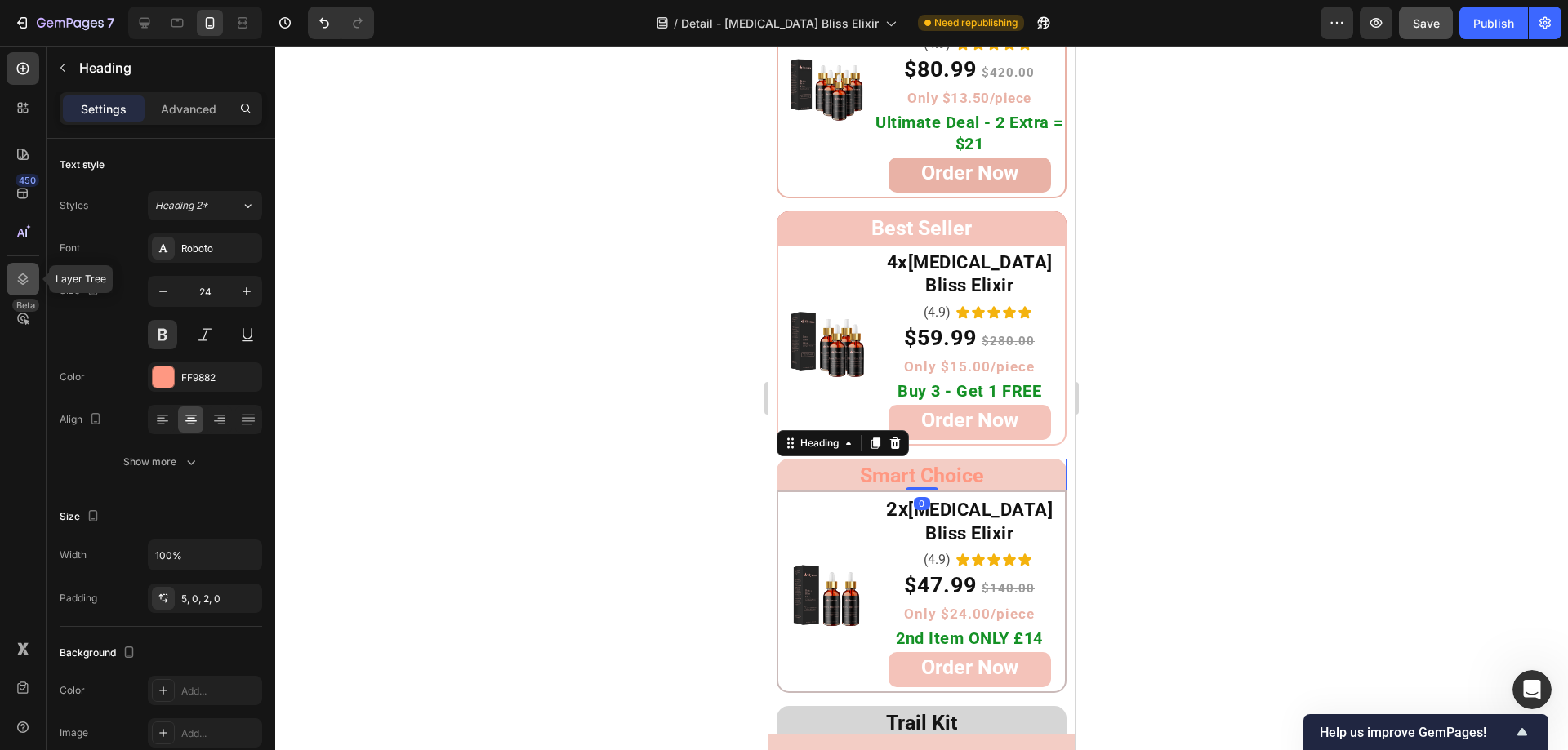
click at [19, 281] on icon at bounding box center [23, 280] width 17 height 17
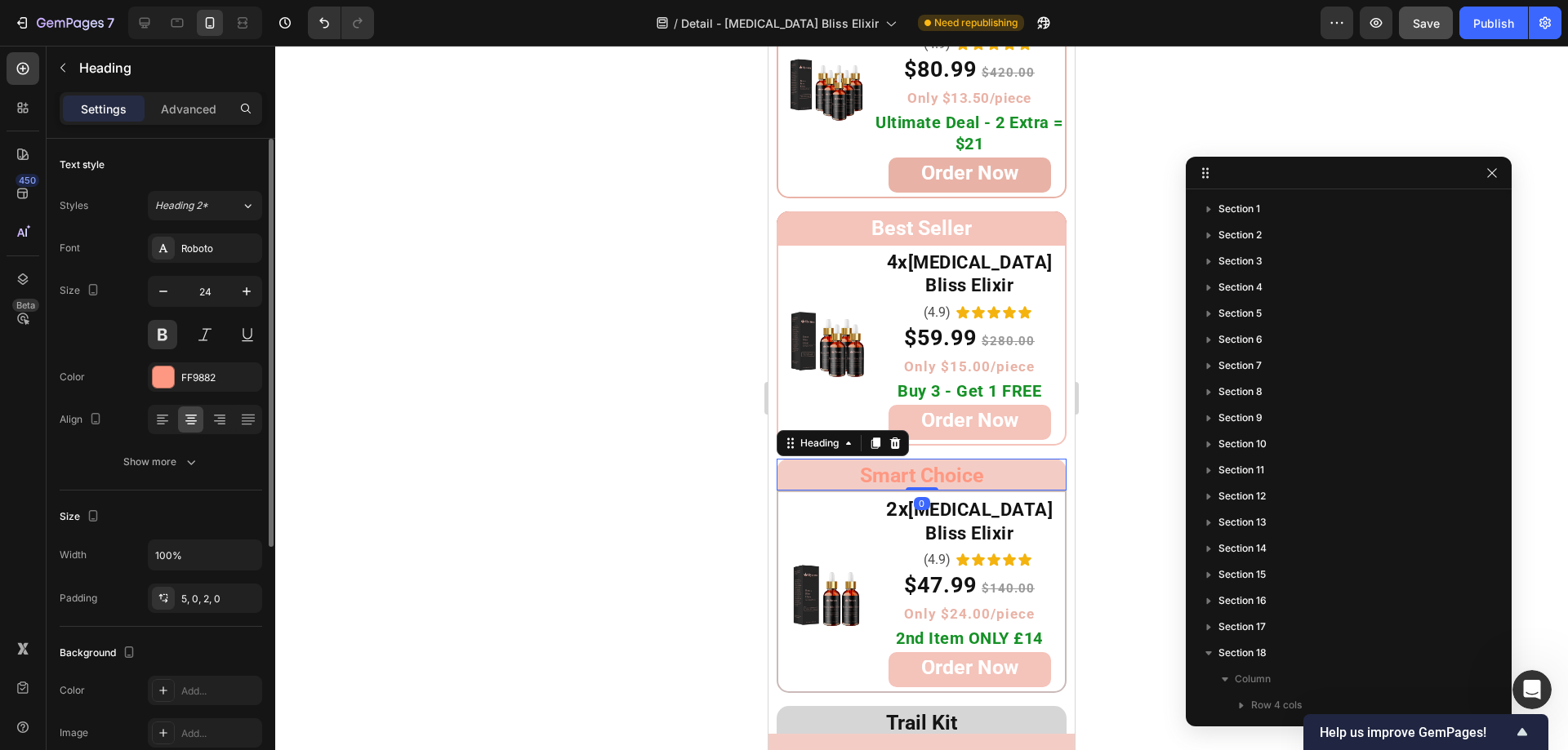
scroll to position [506, 0]
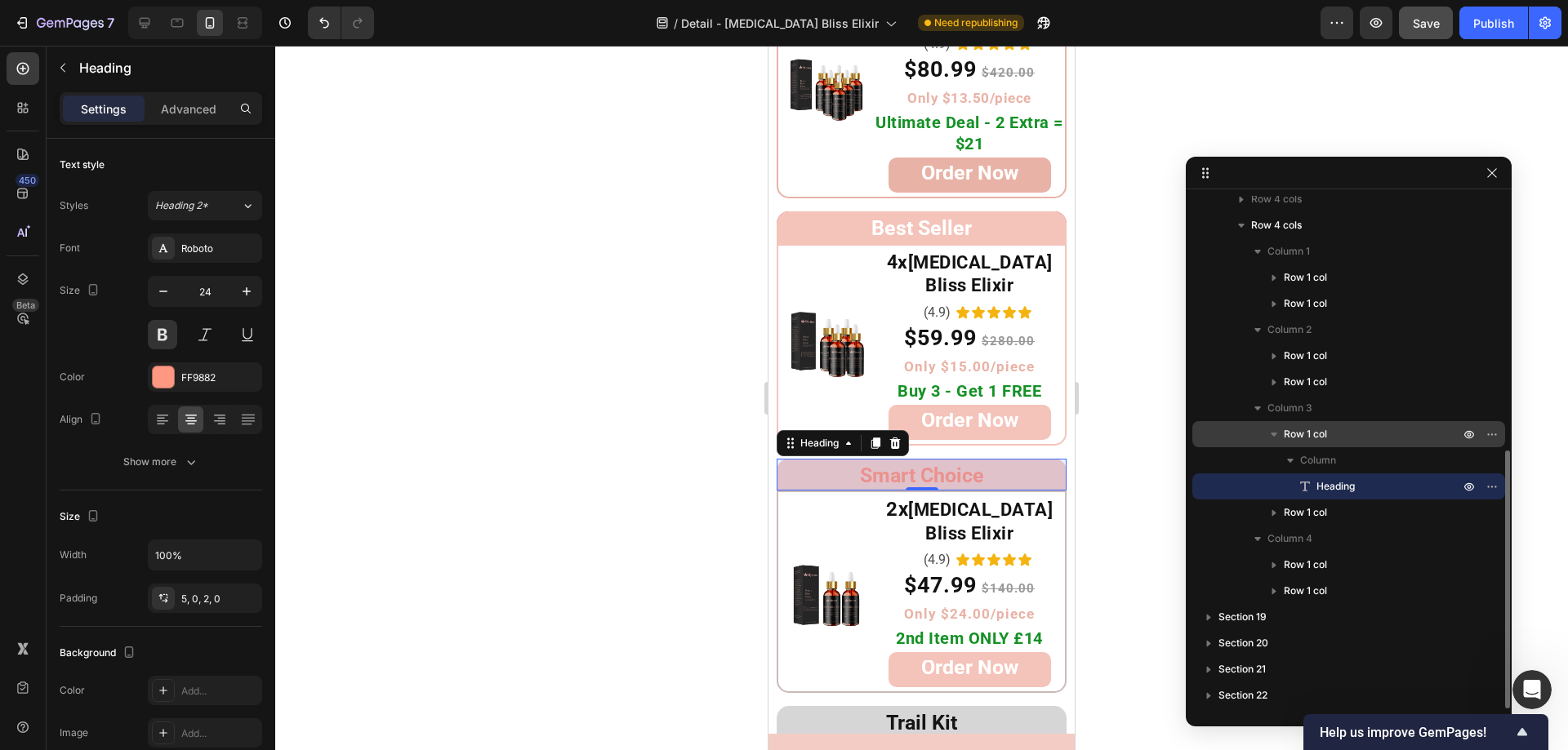
click at [1251, 433] on div "Row 1 col" at bounding box center [1348, 434] width 300 height 26
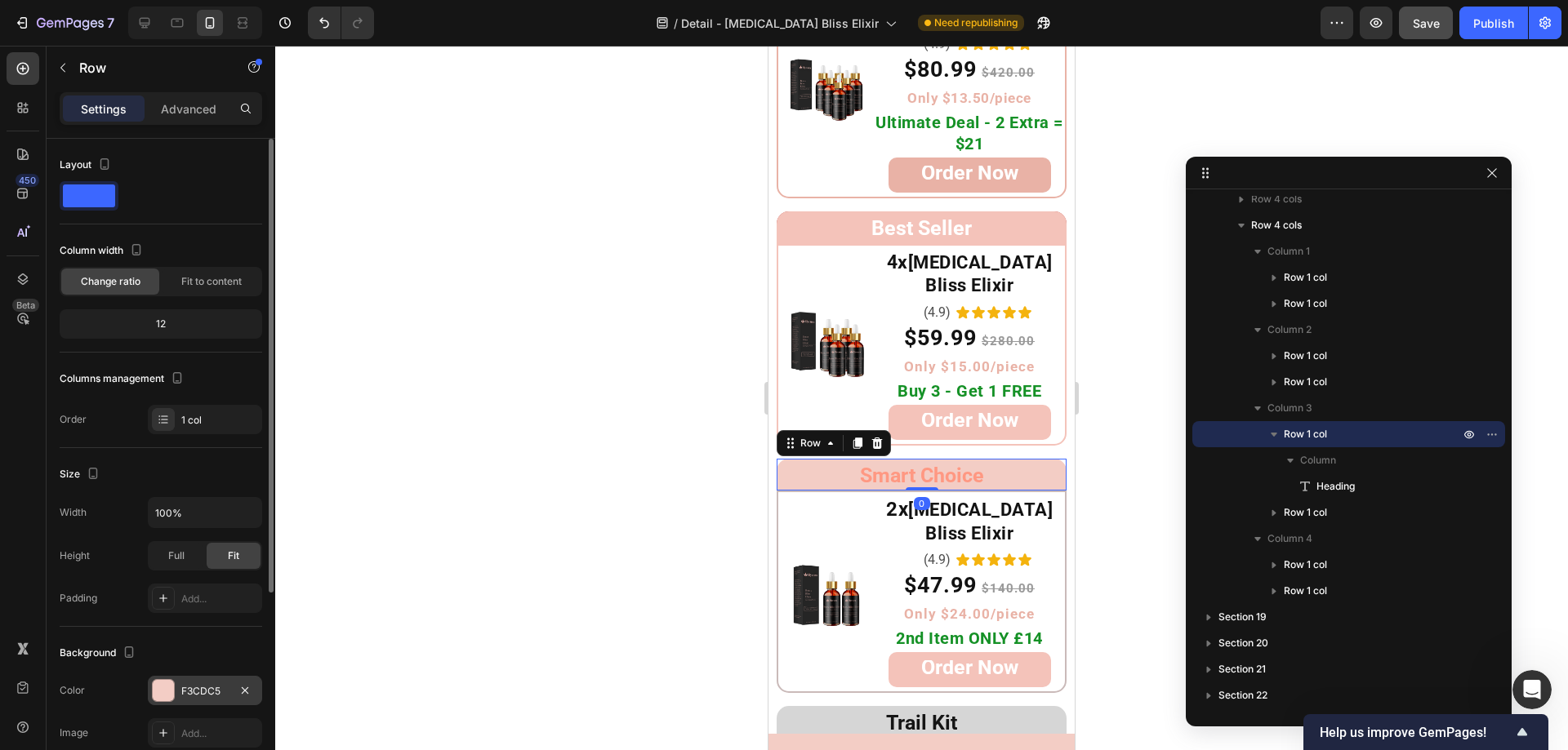
click at [161, 684] on div at bounding box center [163, 690] width 21 height 21
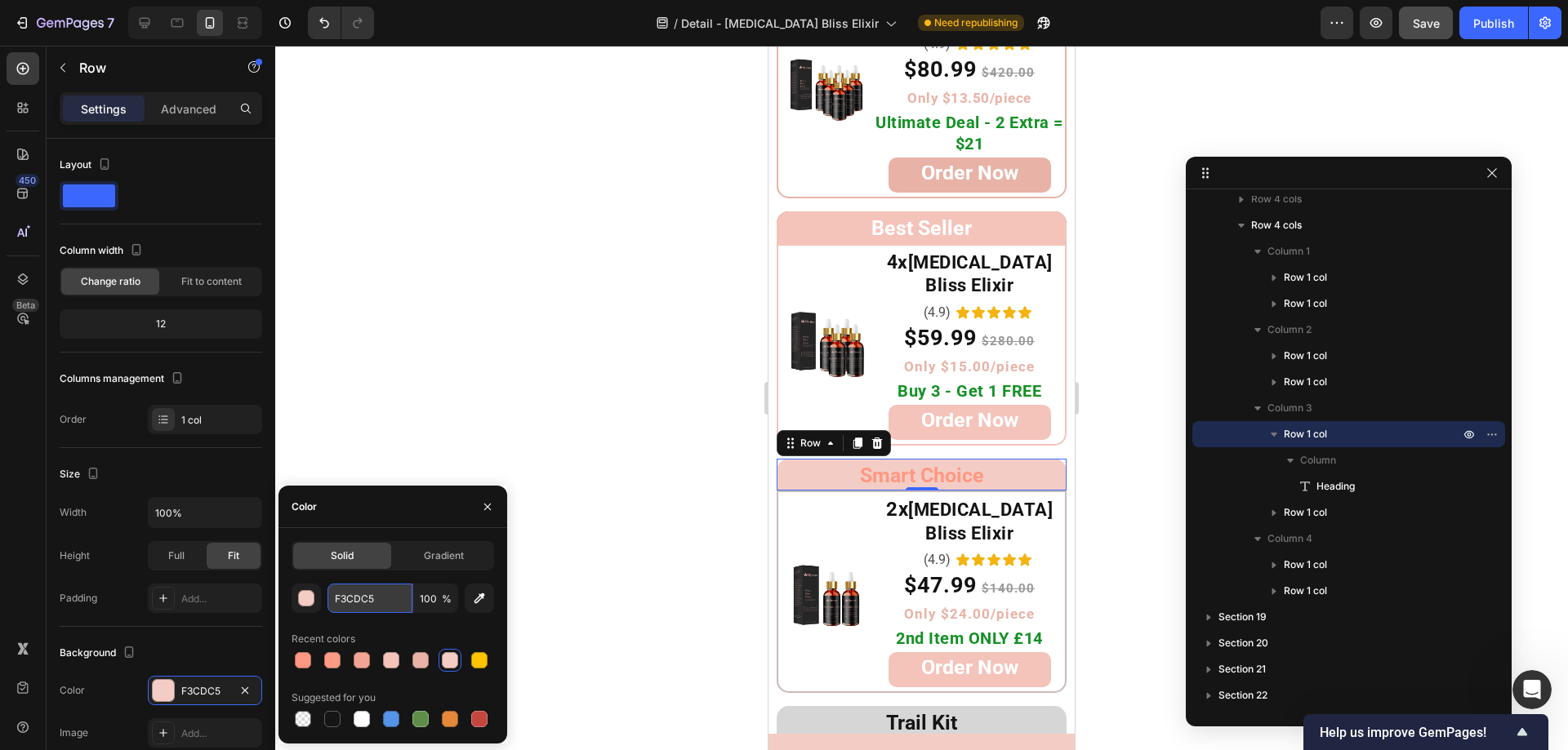
click at [381, 603] on input "F3CDC5" at bounding box center [370, 599] width 85 height 29
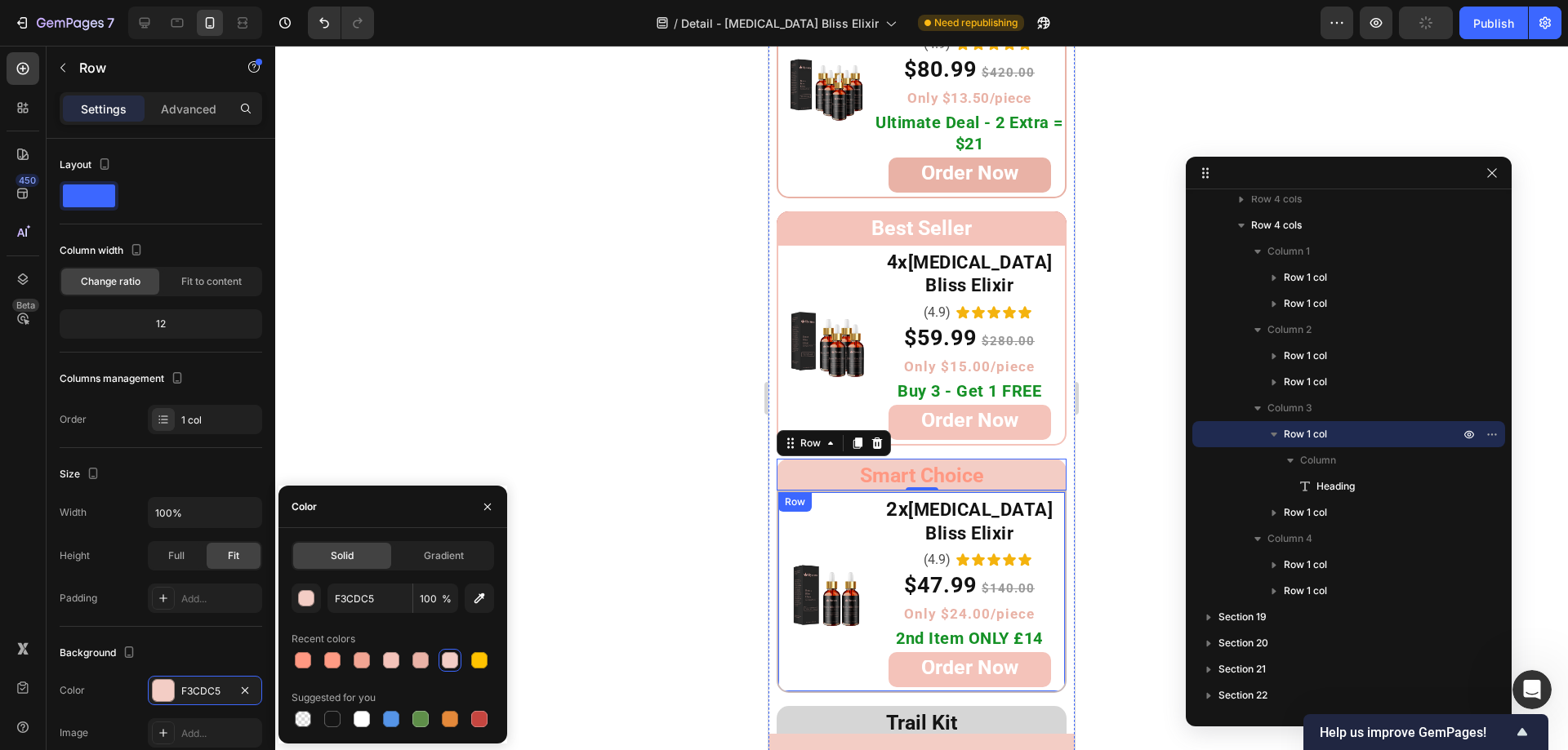
click at [806, 623] on div "Image 2x Botox Bliss Elixir Heading (4.9) Text Block Icon Icon Icon Icon Icon I…" at bounding box center [922, 591] width 290 height 203
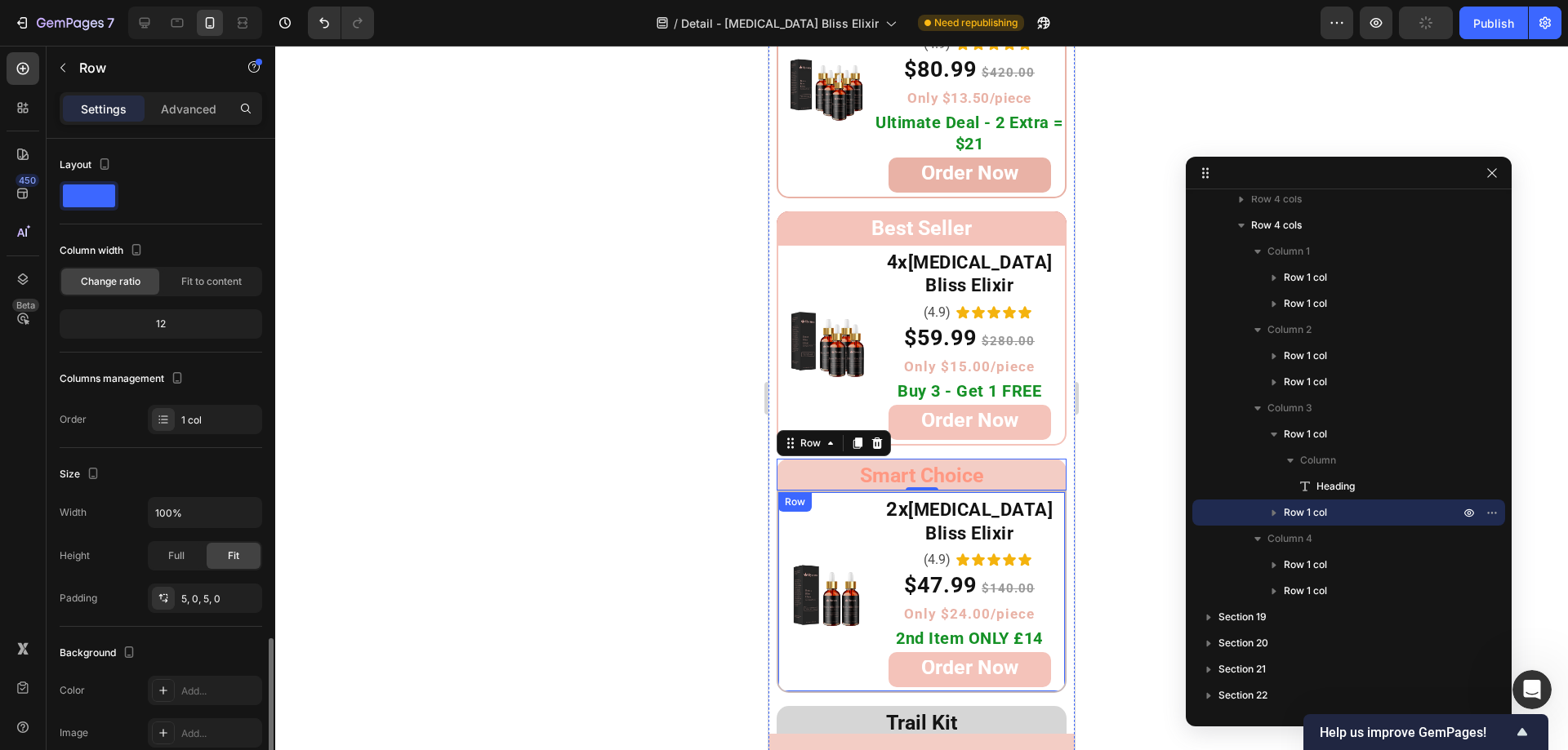
scroll to position [295, 0]
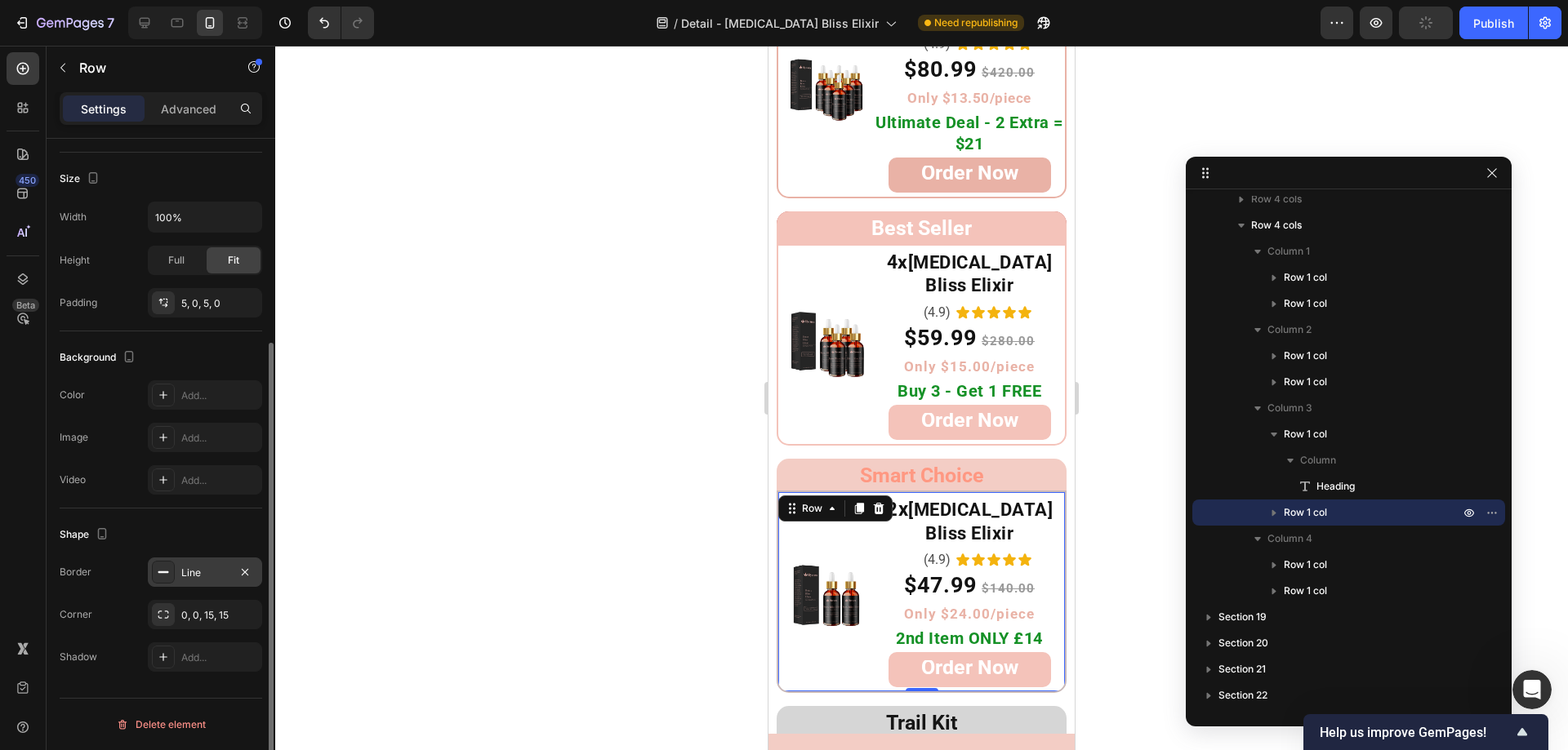
click at [168, 577] on icon at bounding box center [163, 572] width 13 height 13
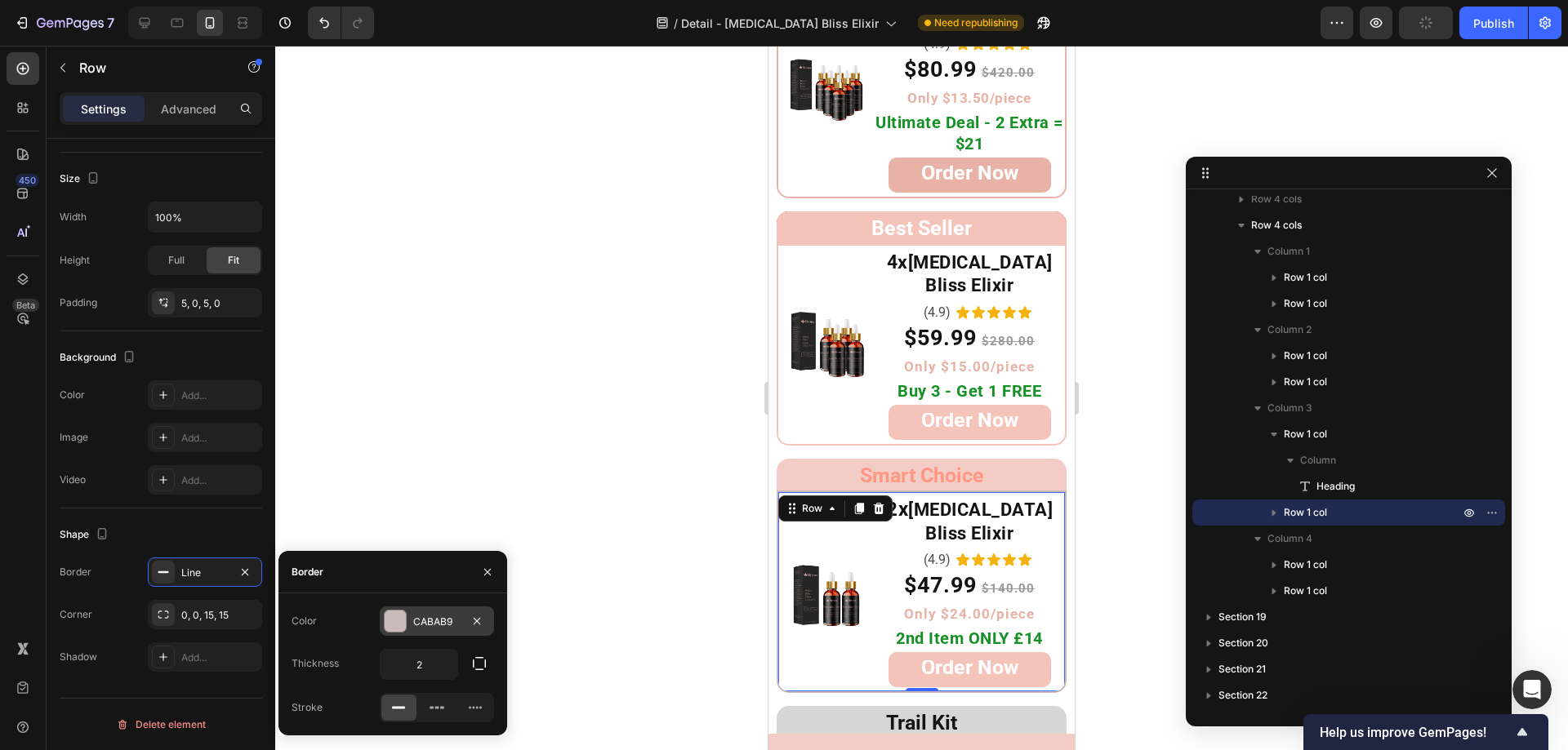
click at [396, 617] on div at bounding box center [394, 621] width 21 height 21
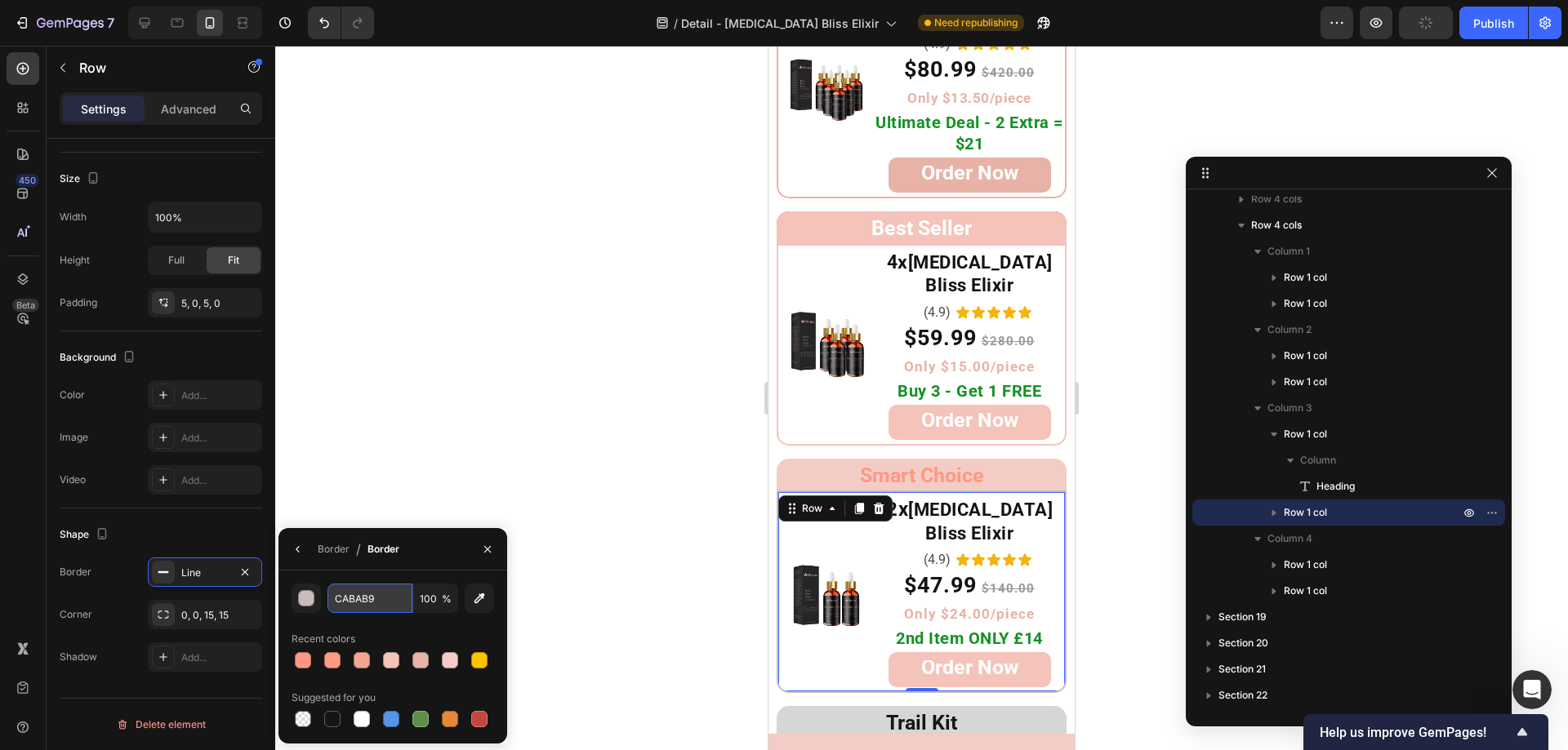
click at [372, 601] on input "CABAB9" at bounding box center [370, 599] width 85 height 29
paste input "F3CDC5"
type input "F3CDC5"
click at [472, 328] on div at bounding box center [922, 398] width 1293 height 705
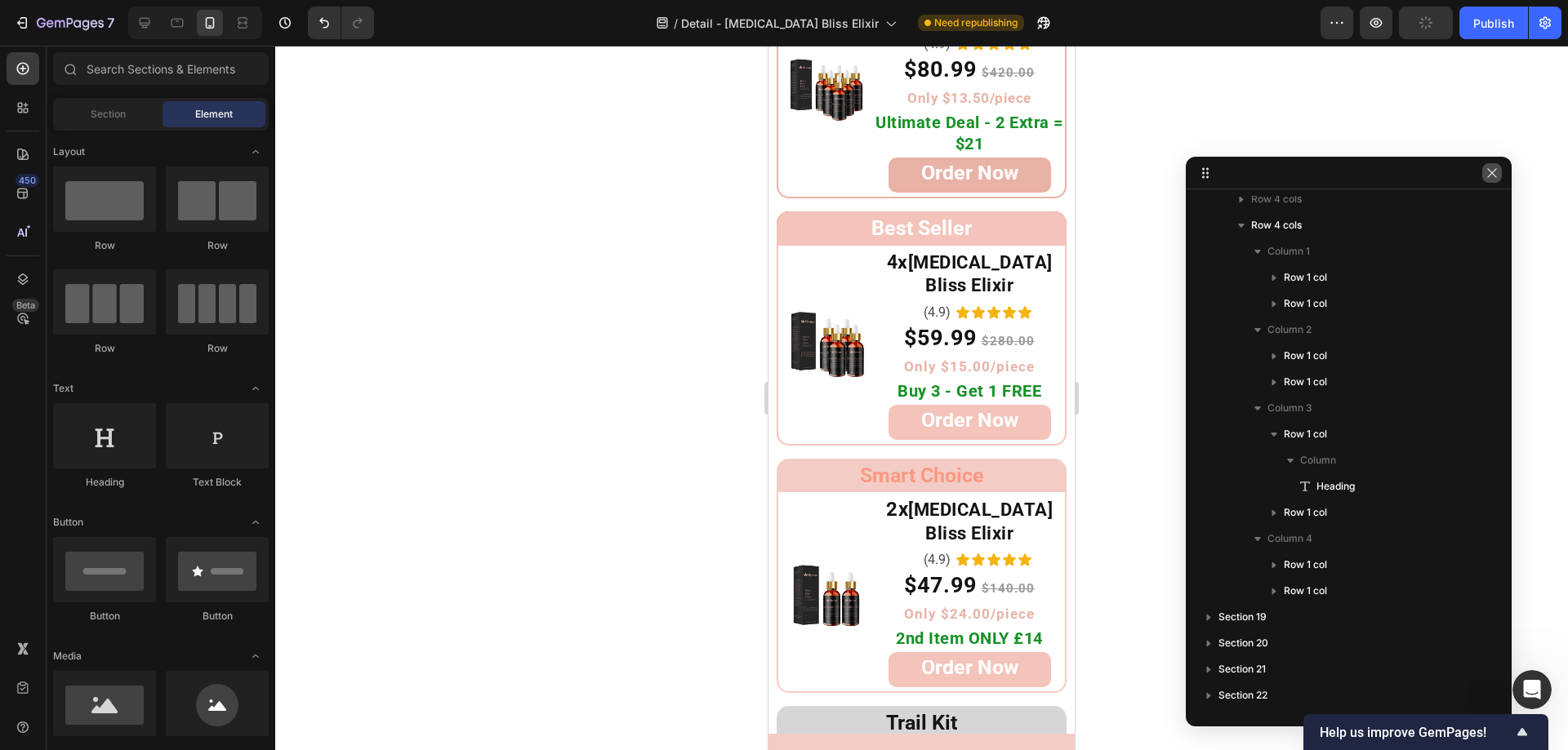
click at [1497, 166] on button "button" at bounding box center [1491, 172] width 19 height 19
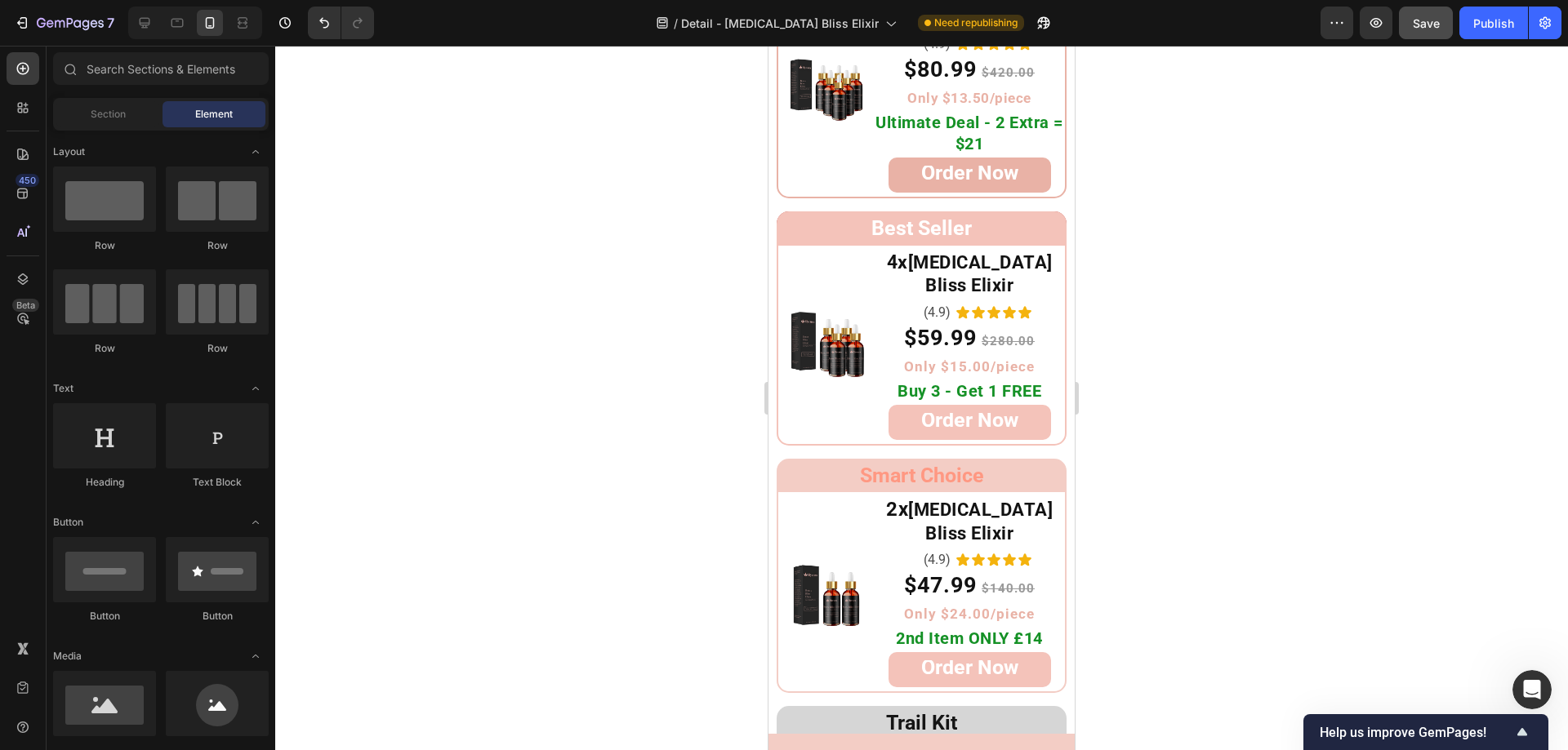
click at [1482, 37] on button "Publish" at bounding box center [1493, 23] width 69 height 33
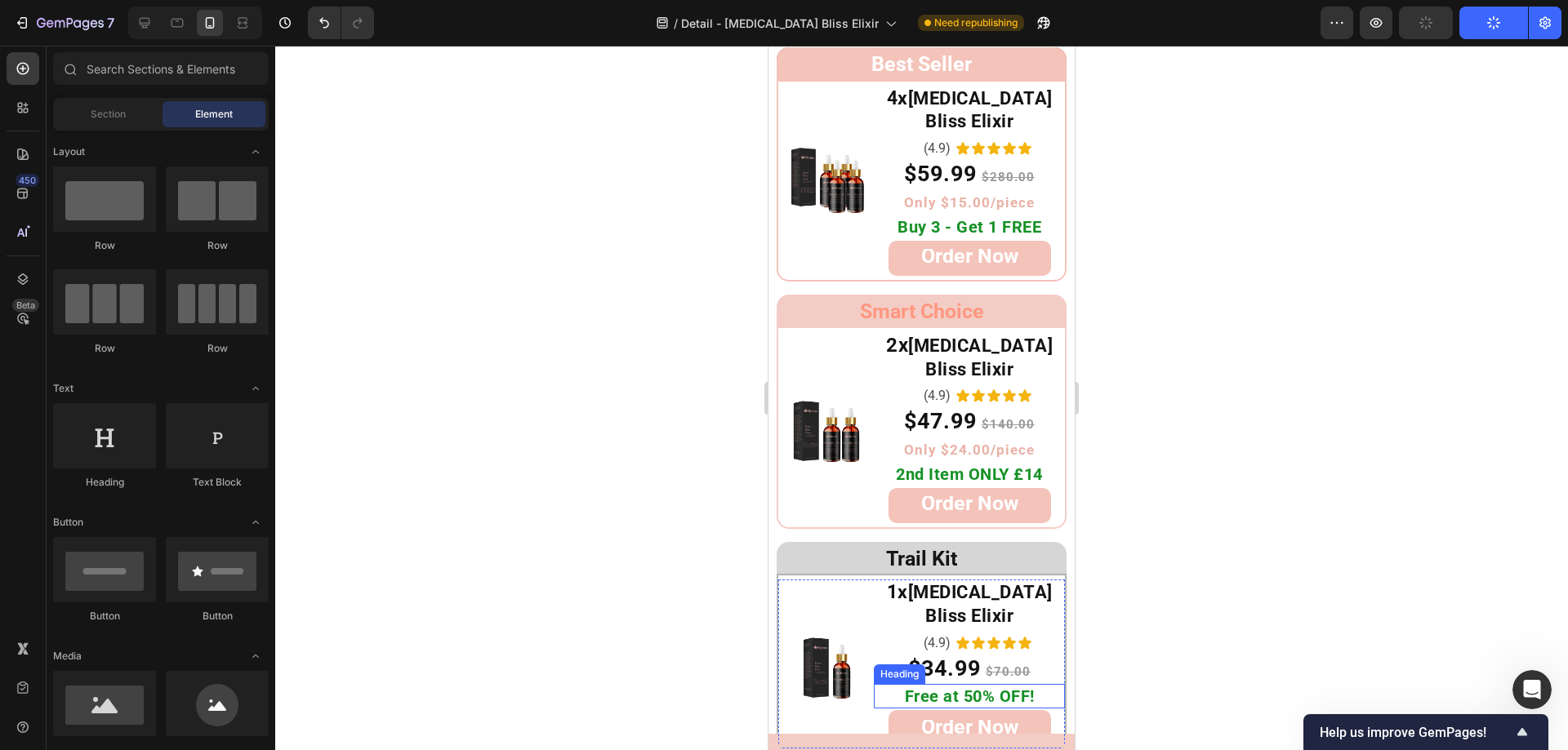
scroll to position [9142, 0]
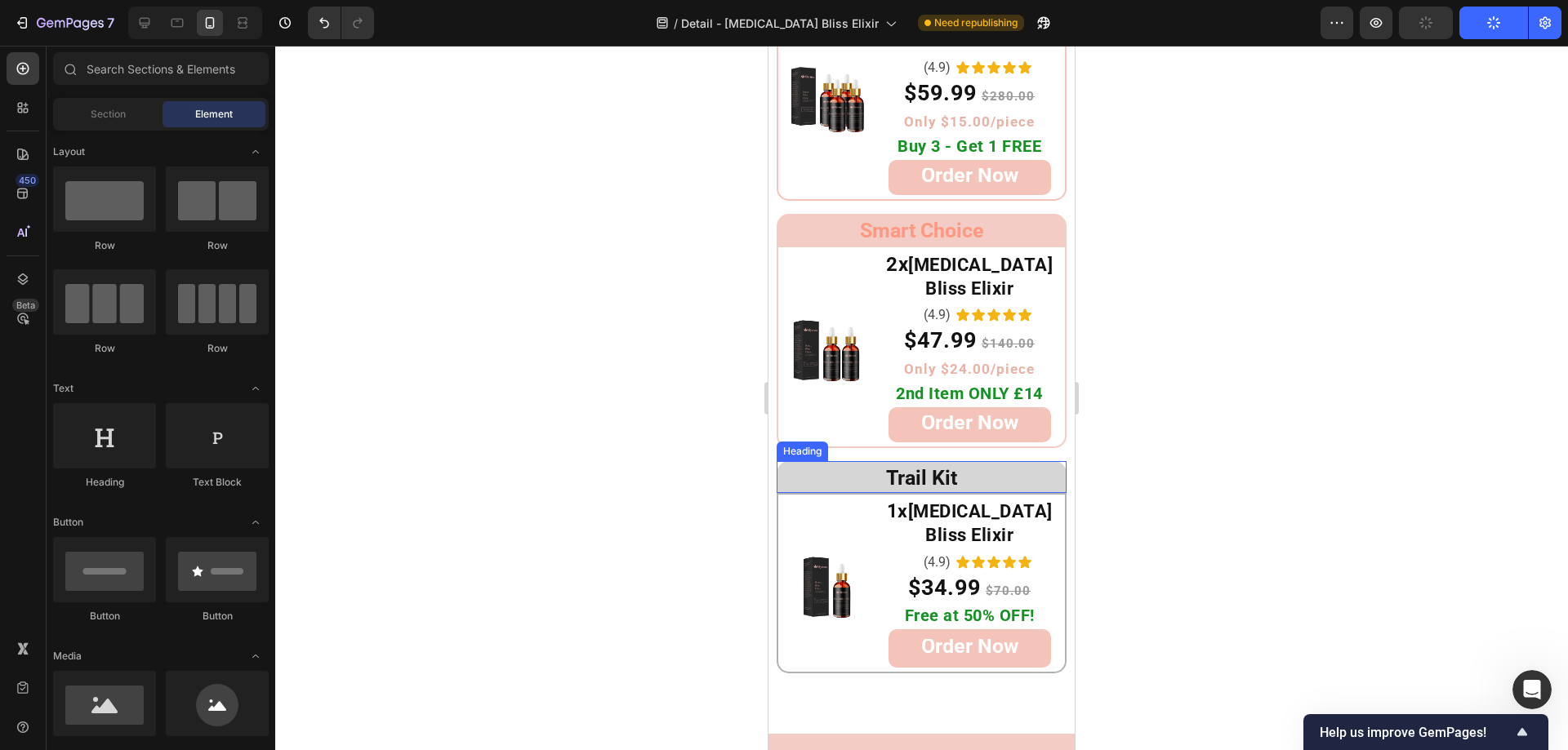
click at [803, 461] on h2 "Trail Kit" at bounding box center [922, 477] width 290 height 32
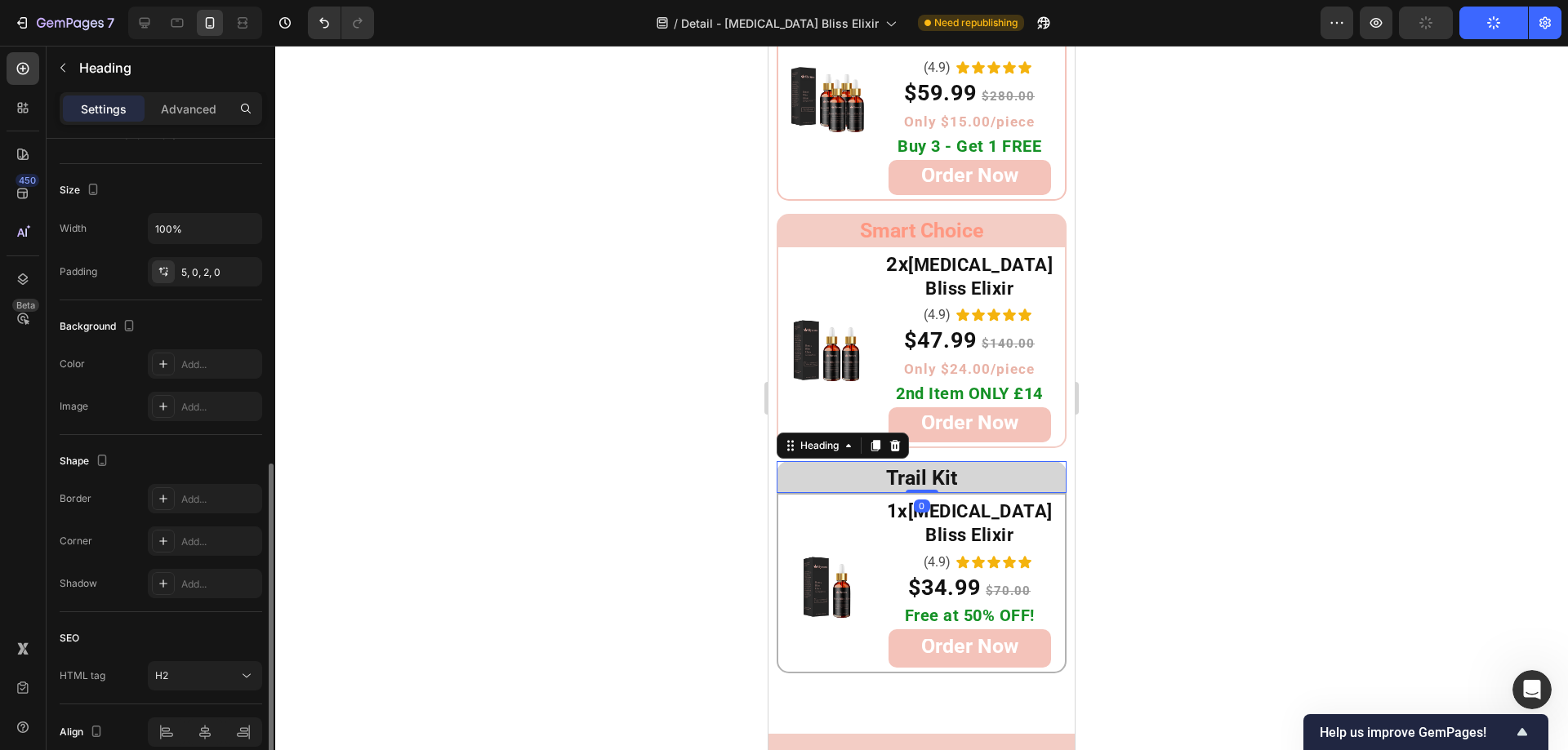
scroll to position [402, 0]
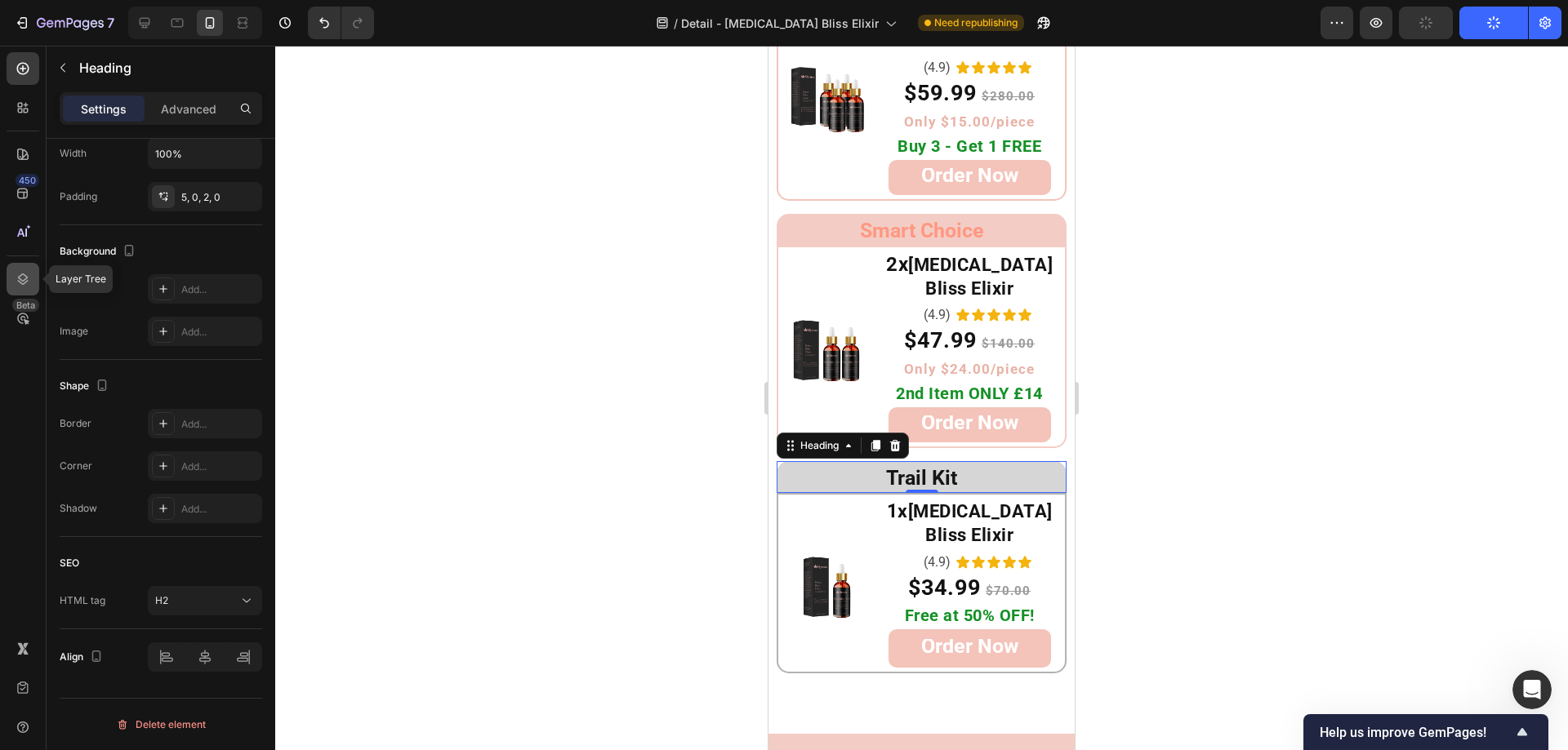
click at [21, 275] on icon at bounding box center [24, 279] width 11 height 11
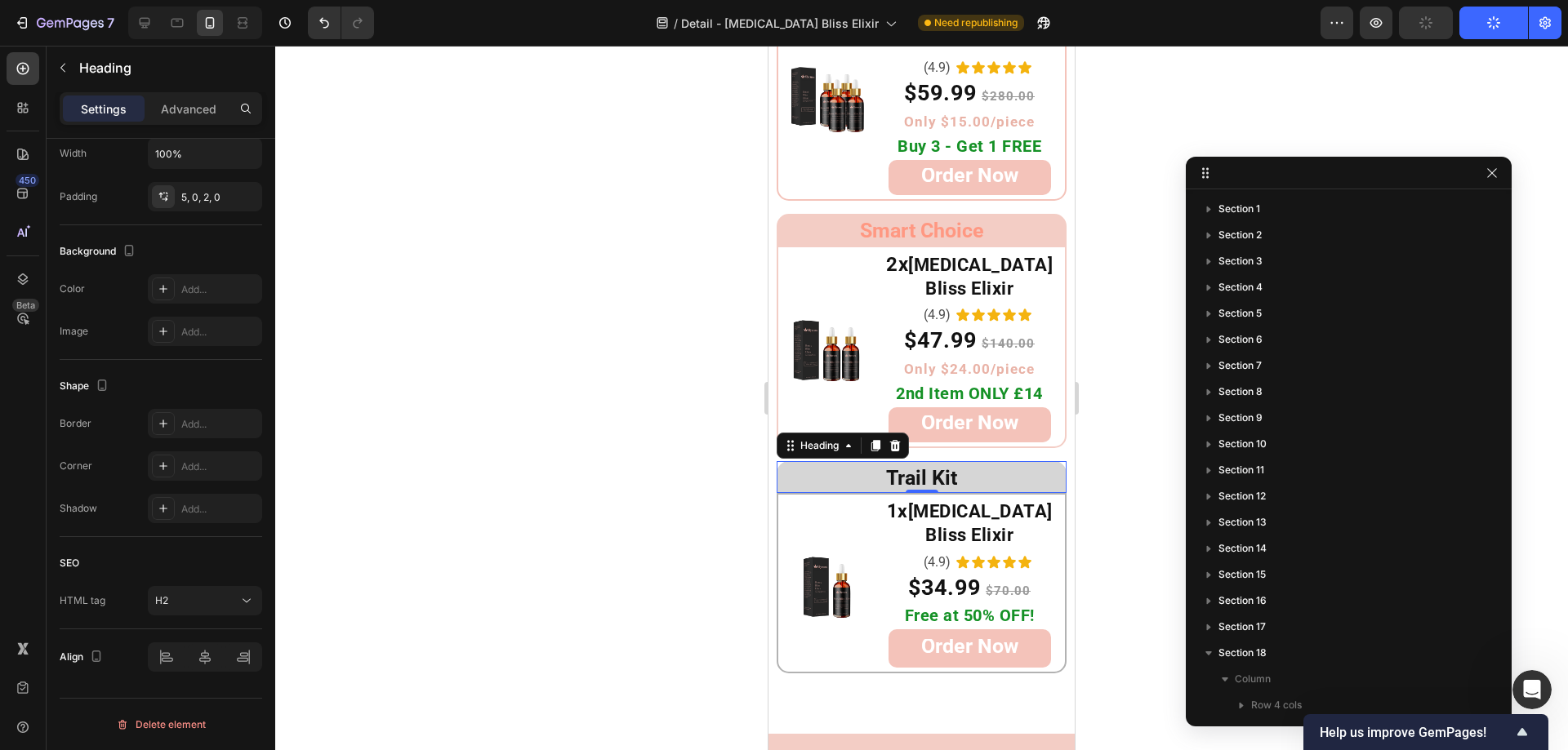
scroll to position [506, 0]
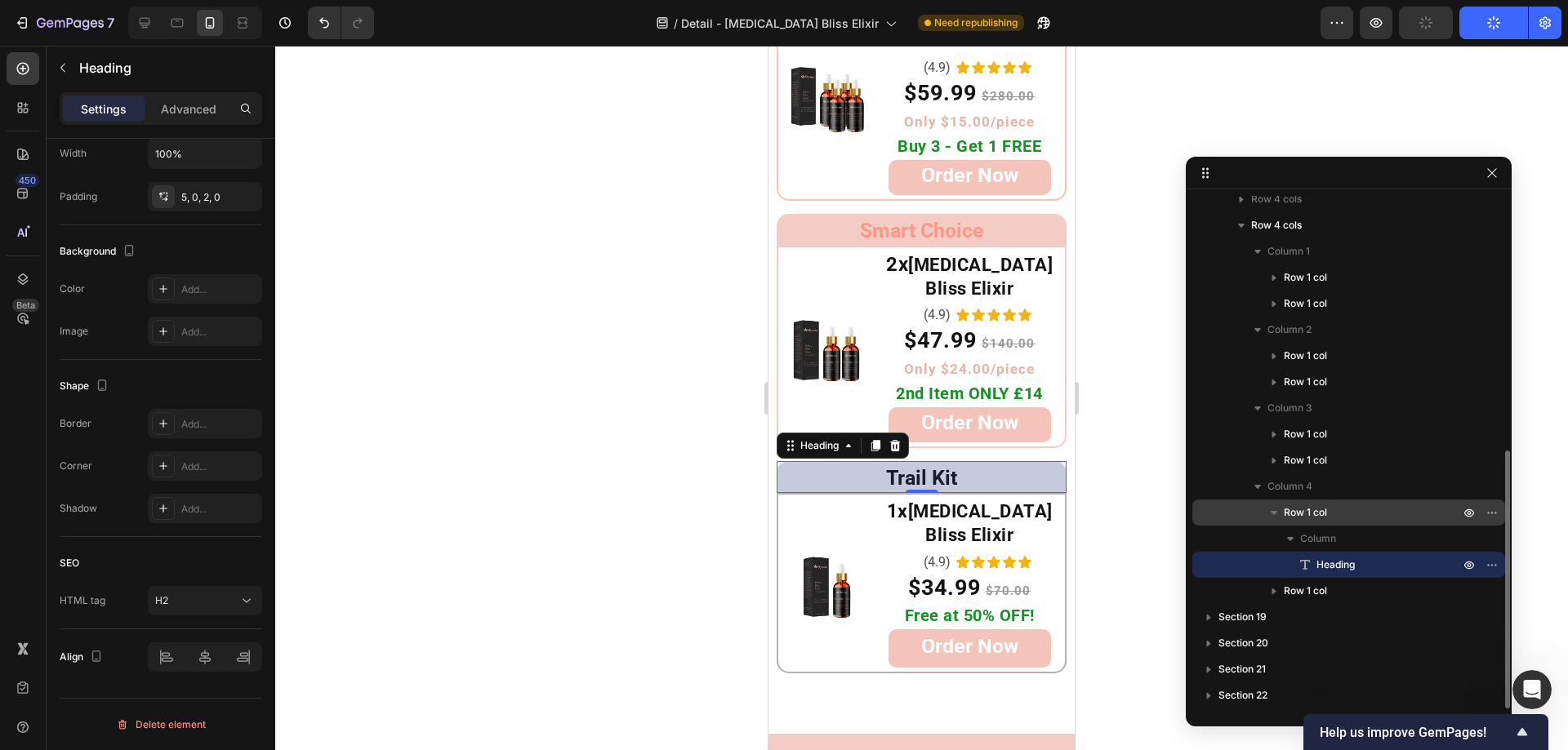
click at [1256, 511] on div "Row 1 col" at bounding box center [1348, 513] width 300 height 26
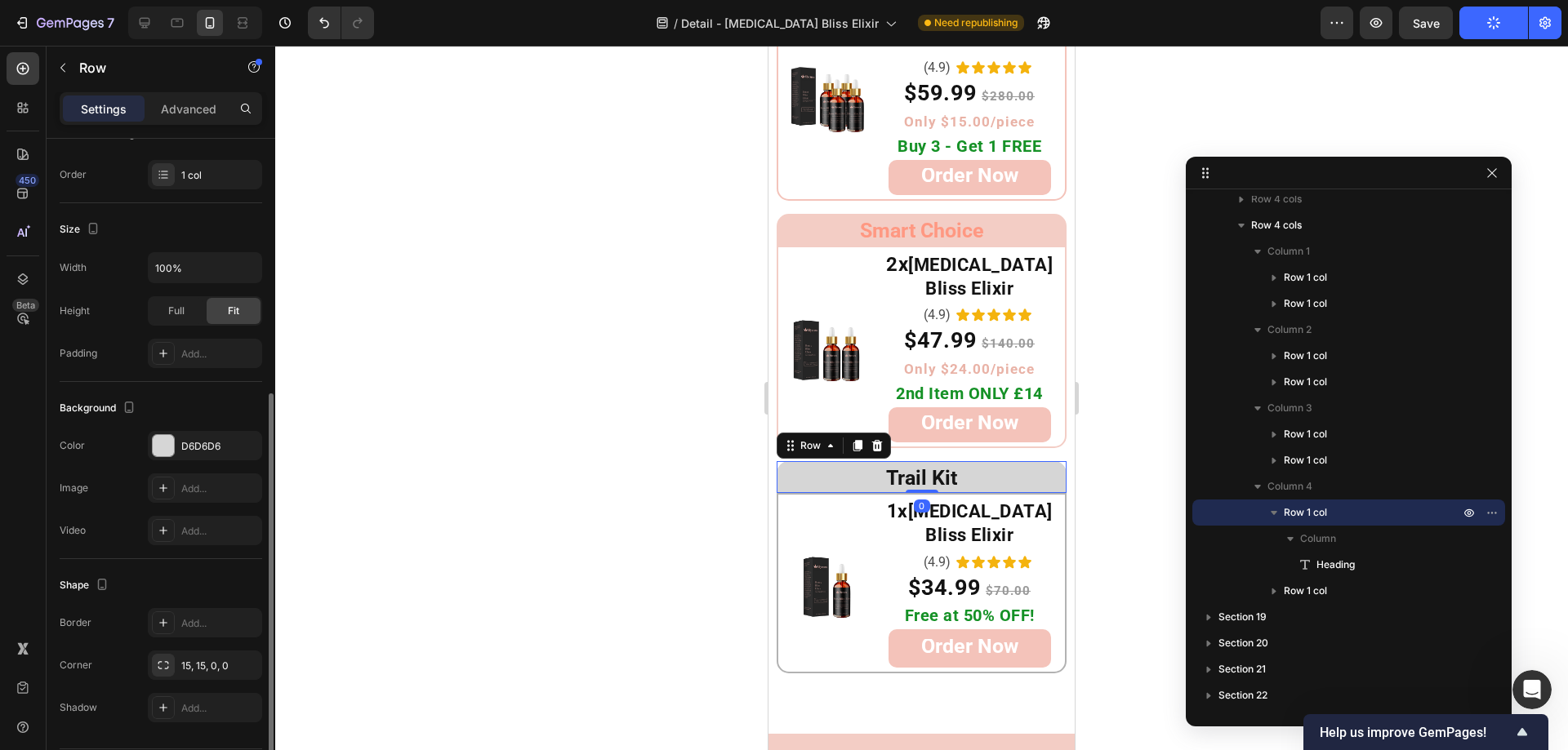
scroll to position [295, 0]
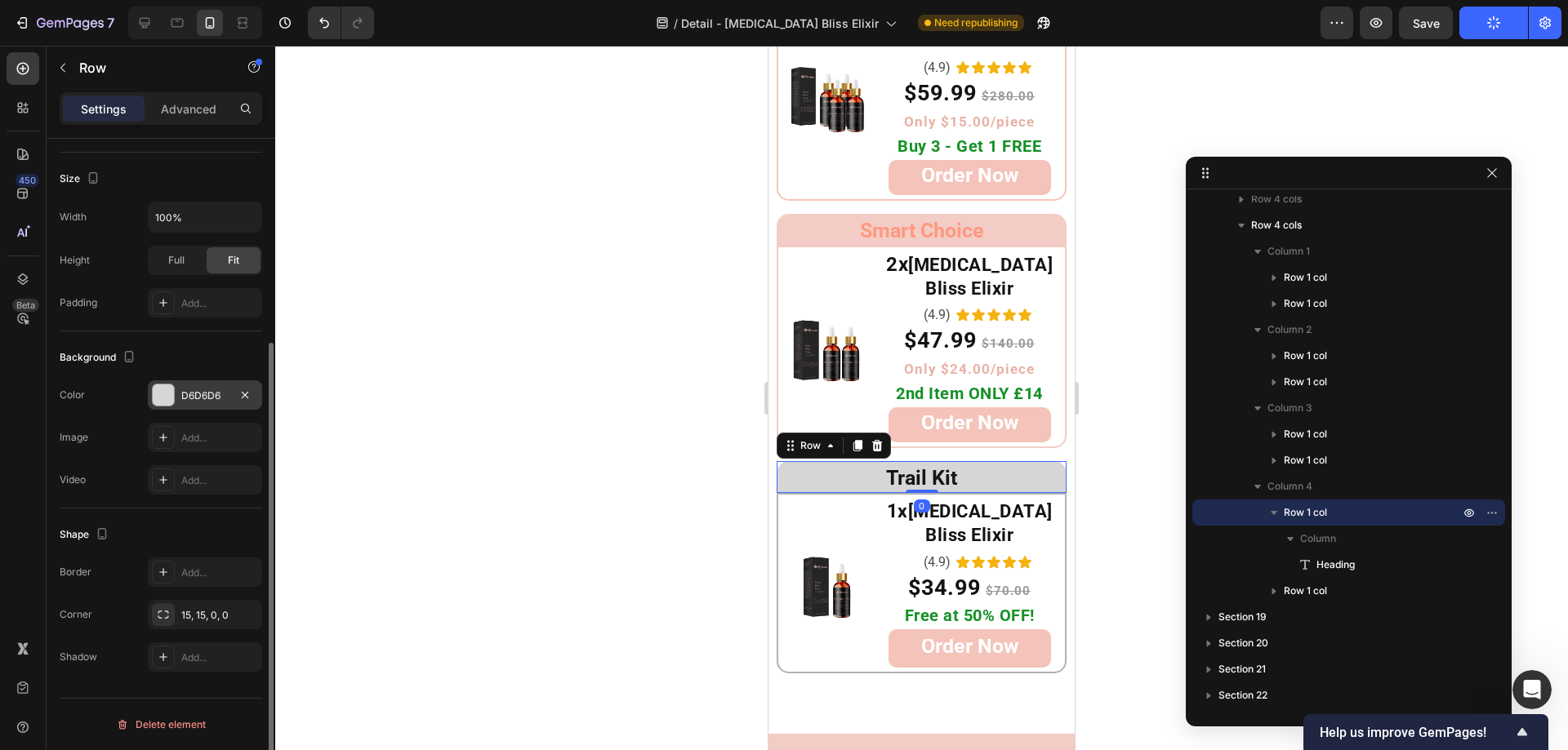
click at [167, 396] on div at bounding box center [163, 394] width 21 height 21
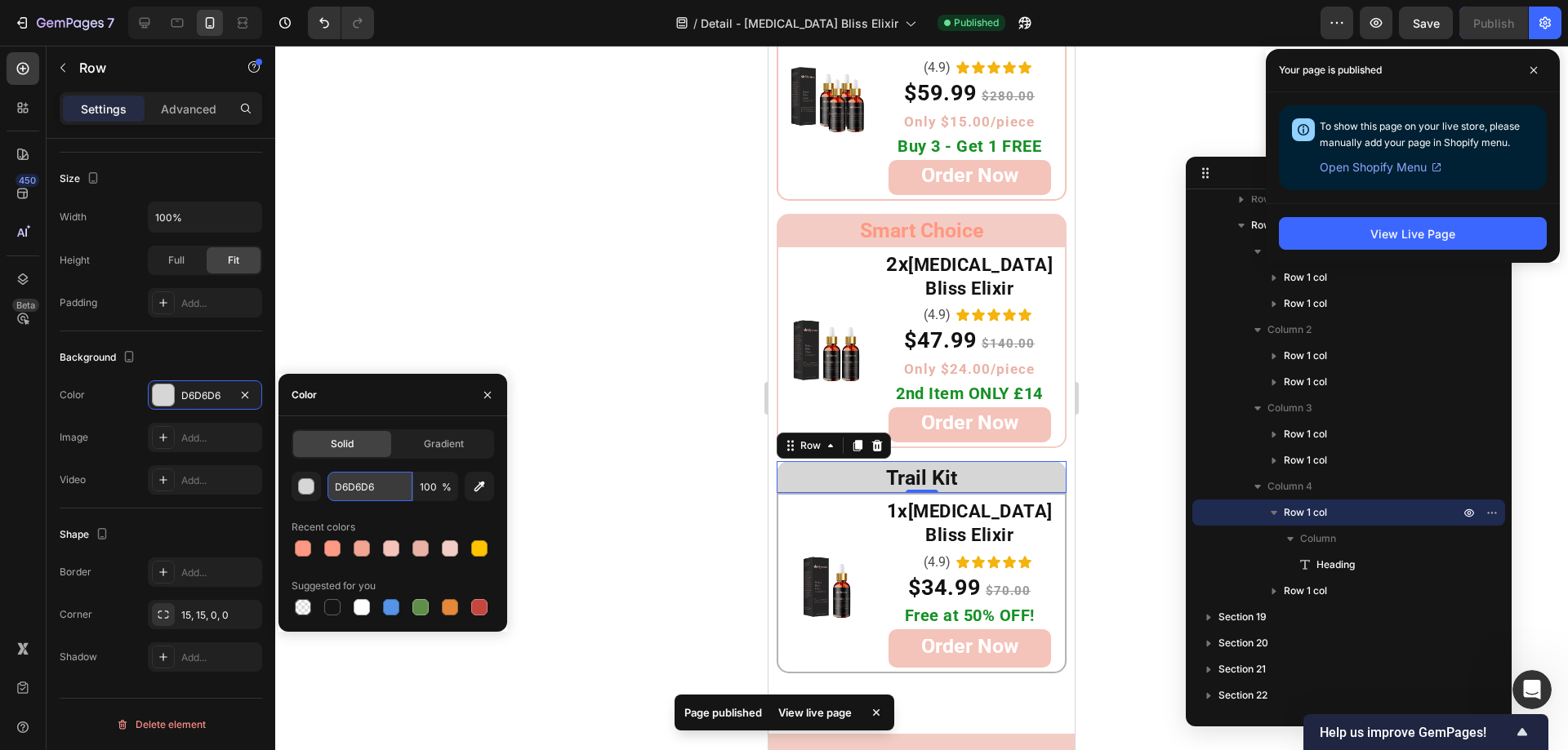
click at [393, 491] on input "D6D6D6" at bounding box center [370, 487] width 85 height 29
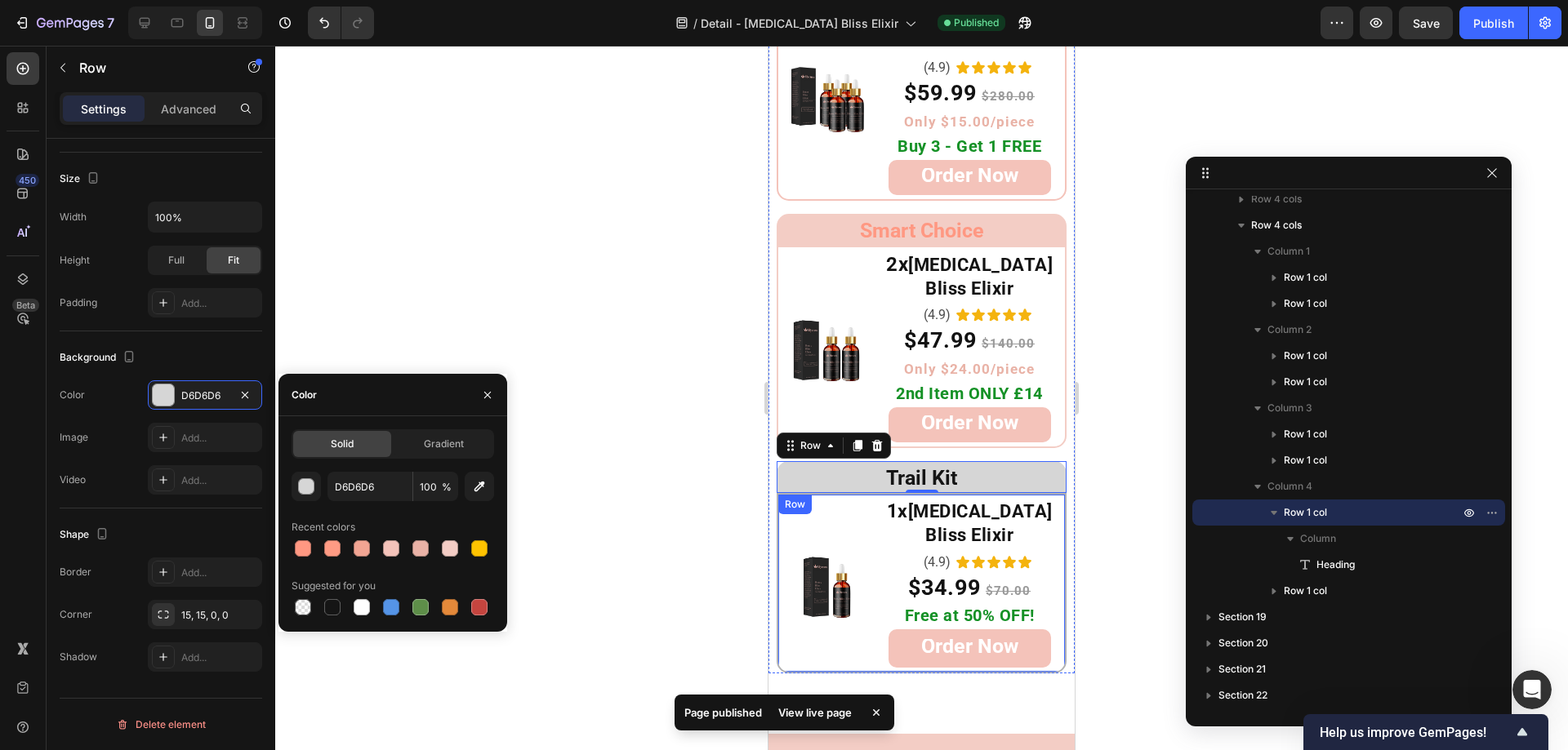
click at [797, 579] on div "Image 1x [MEDICAL_DATA] Bliss Elixir Heading (4.9) Text Block Icon Icon Icon Ic…" at bounding box center [922, 583] width 290 height 180
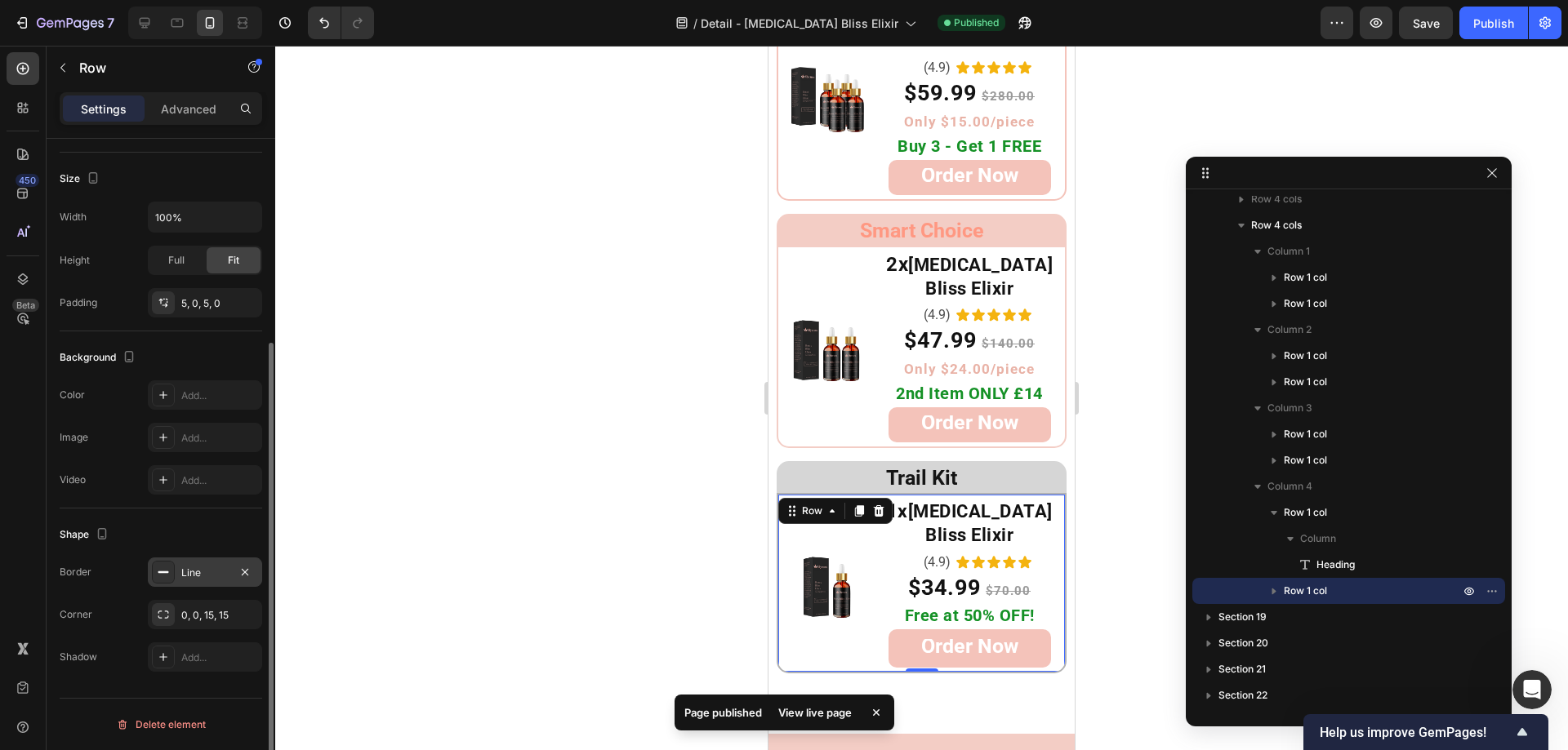
click at [167, 568] on icon at bounding box center [163, 572] width 13 height 13
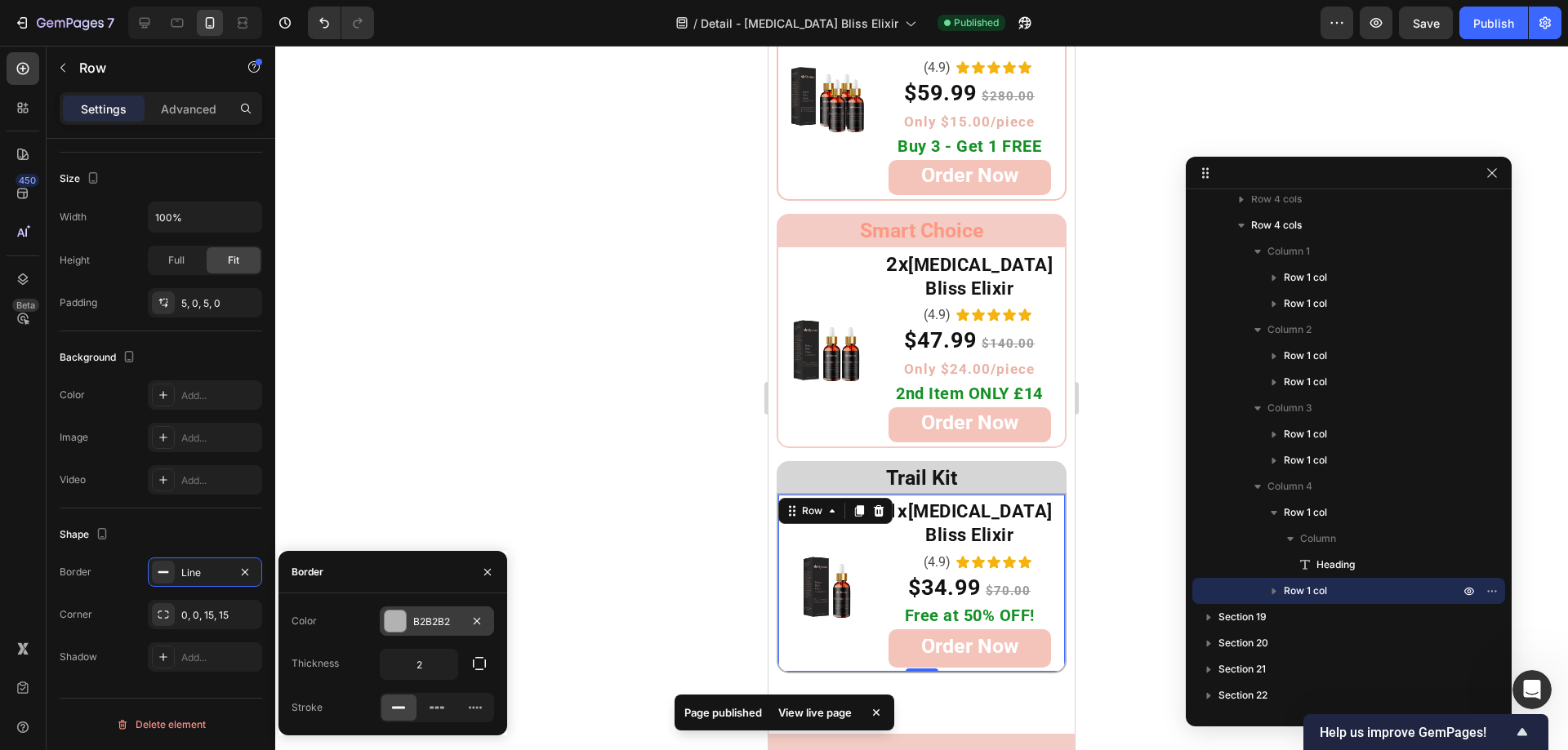
click at [388, 630] on div at bounding box center [394, 621] width 21 height 21
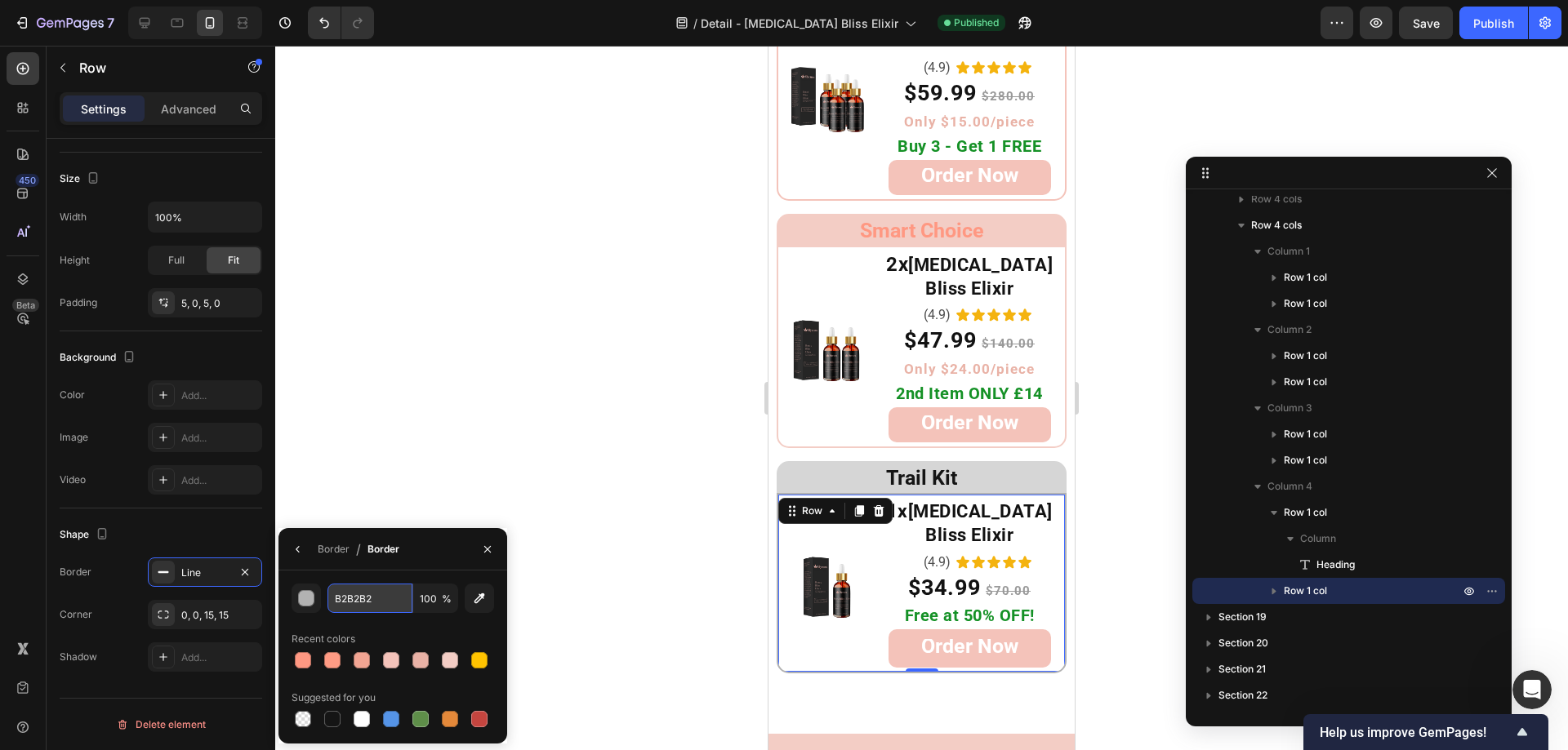
click at [379, 605] on input "B2B2B2" at bounding box center [370, 599] width 85 height 29
paste input "D6D6D6"
type input "D6D6D6"
click at [507, 480] on div at bounding box center [922, 398] width 1293 height 705
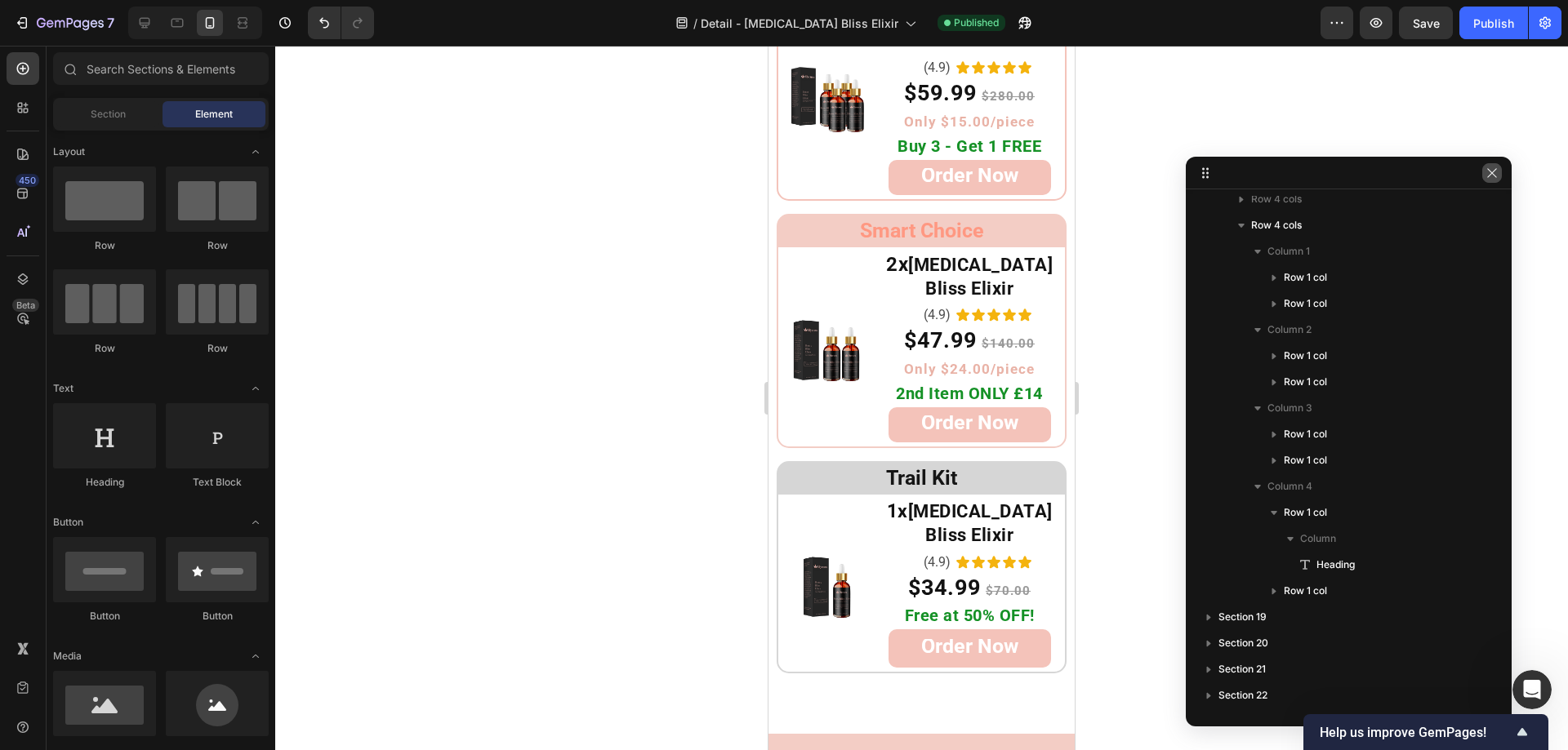
click at [1492, 168] on icon "button" at bounding box center [1492, 173] width 13 height 13
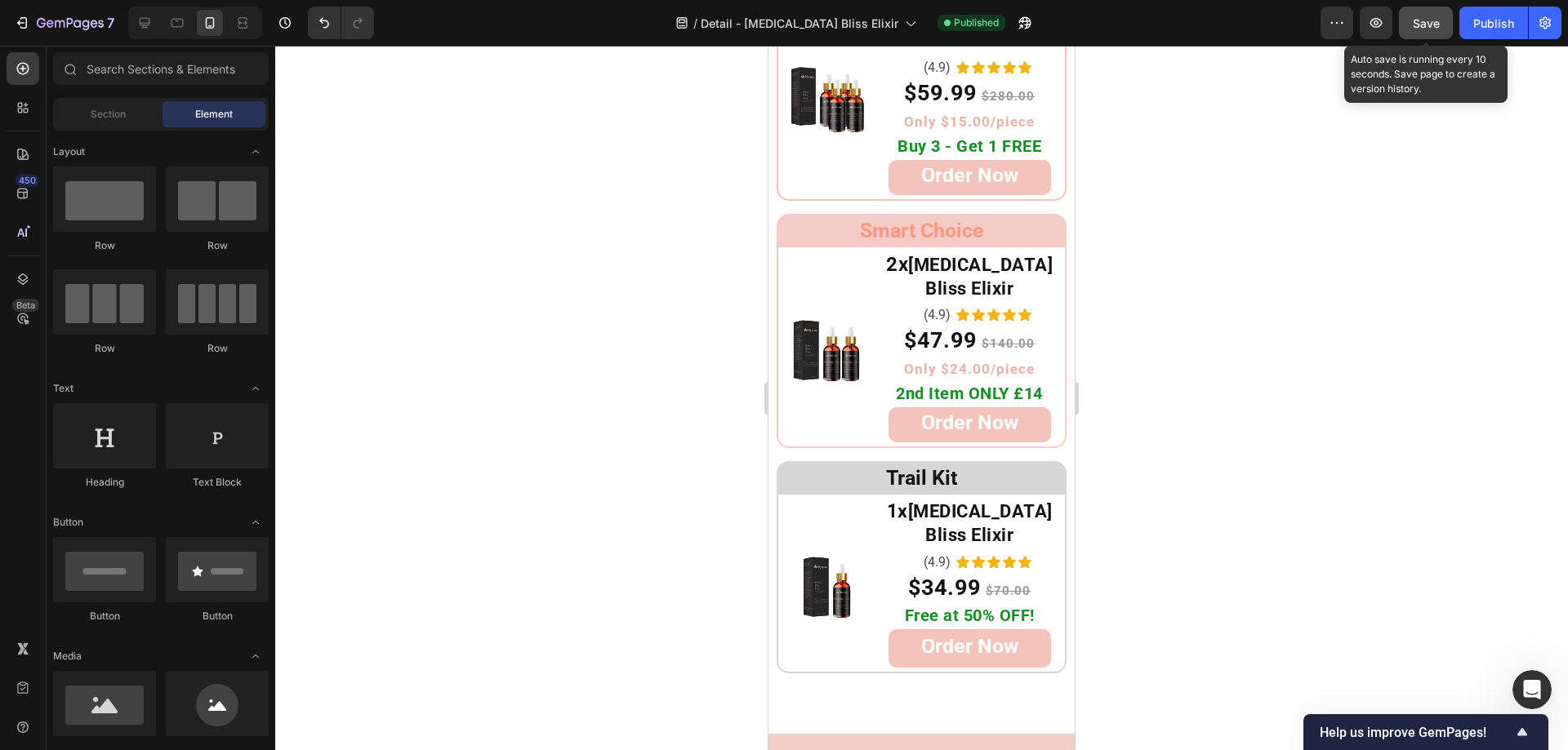
click at [1431, 26] on span "Save" at bounding box center [1426, 23] width 27 height 14
click at [1493, 24] on div "Publish" at bounding box center [1493, 23] width 41 height 17
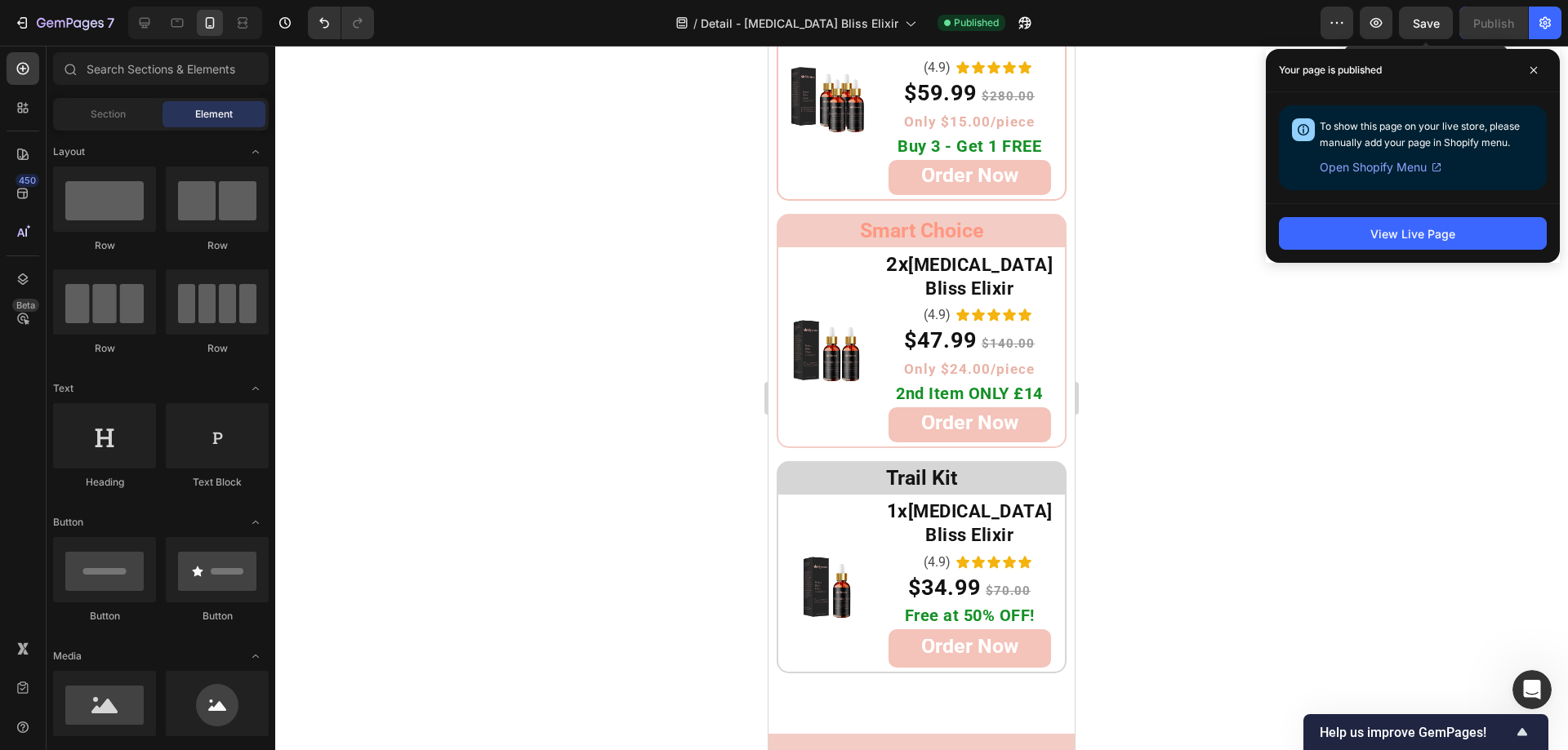
drag, startPoint x: 1426, startPoint y: 369, endPoint x: 1419, endPoint y: 353, distance: 17.5
click at [1424, 369] on div at bounding box center [922, 398] width 1293 height 705
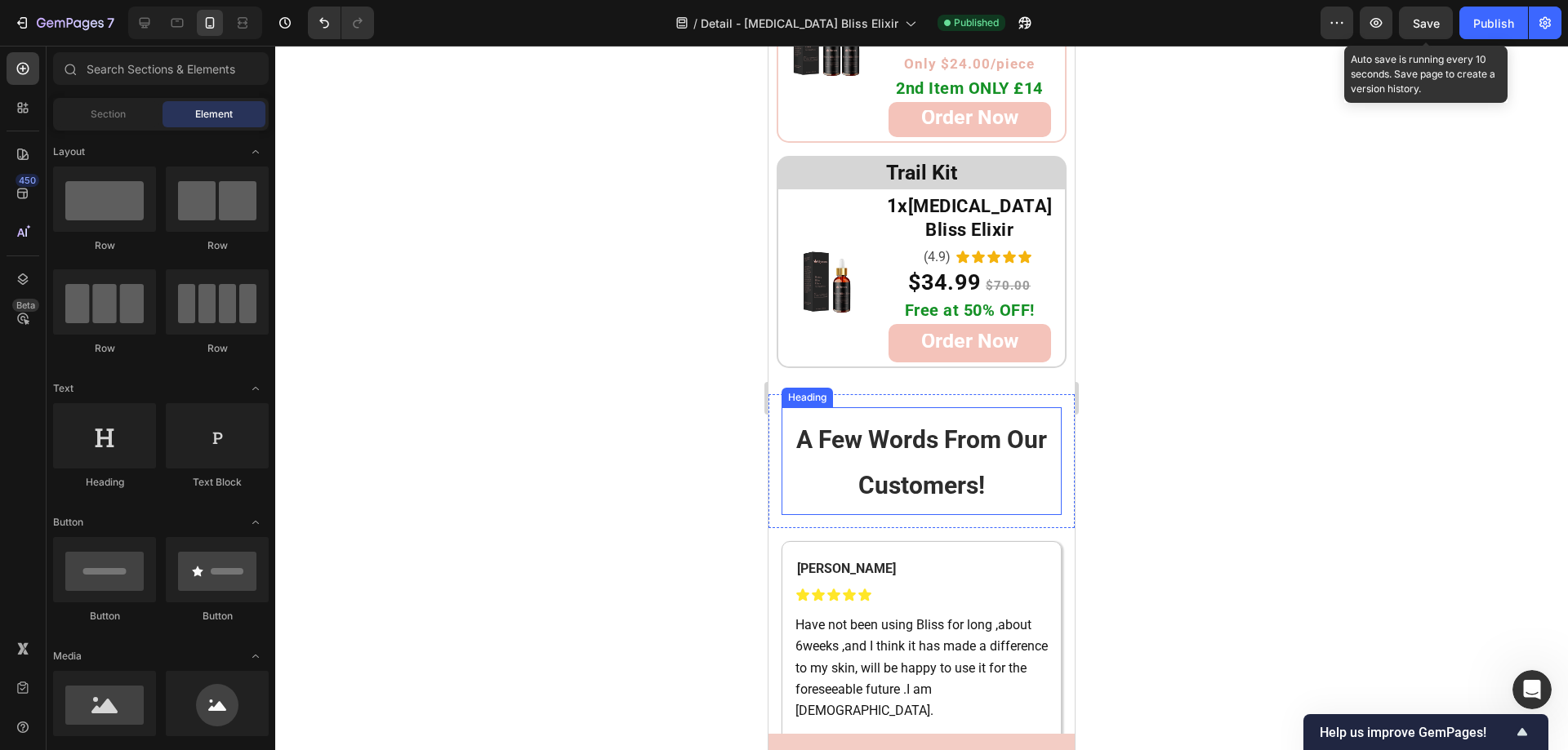
scroll to position [9550, 0]
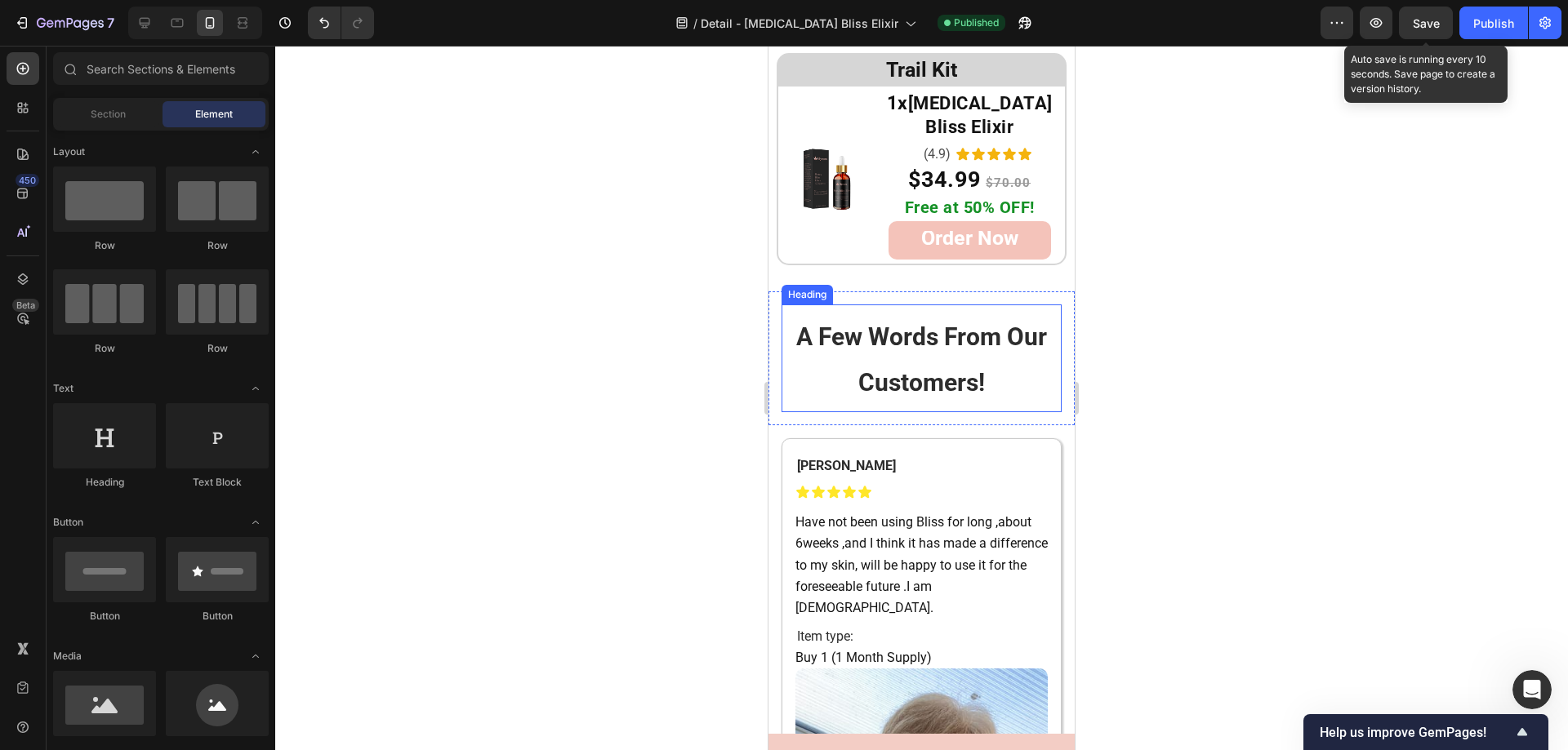
click at [941, 323] on span "A Few Words From Our Customers!" at bounding box center [921, 359] width 250 height 74
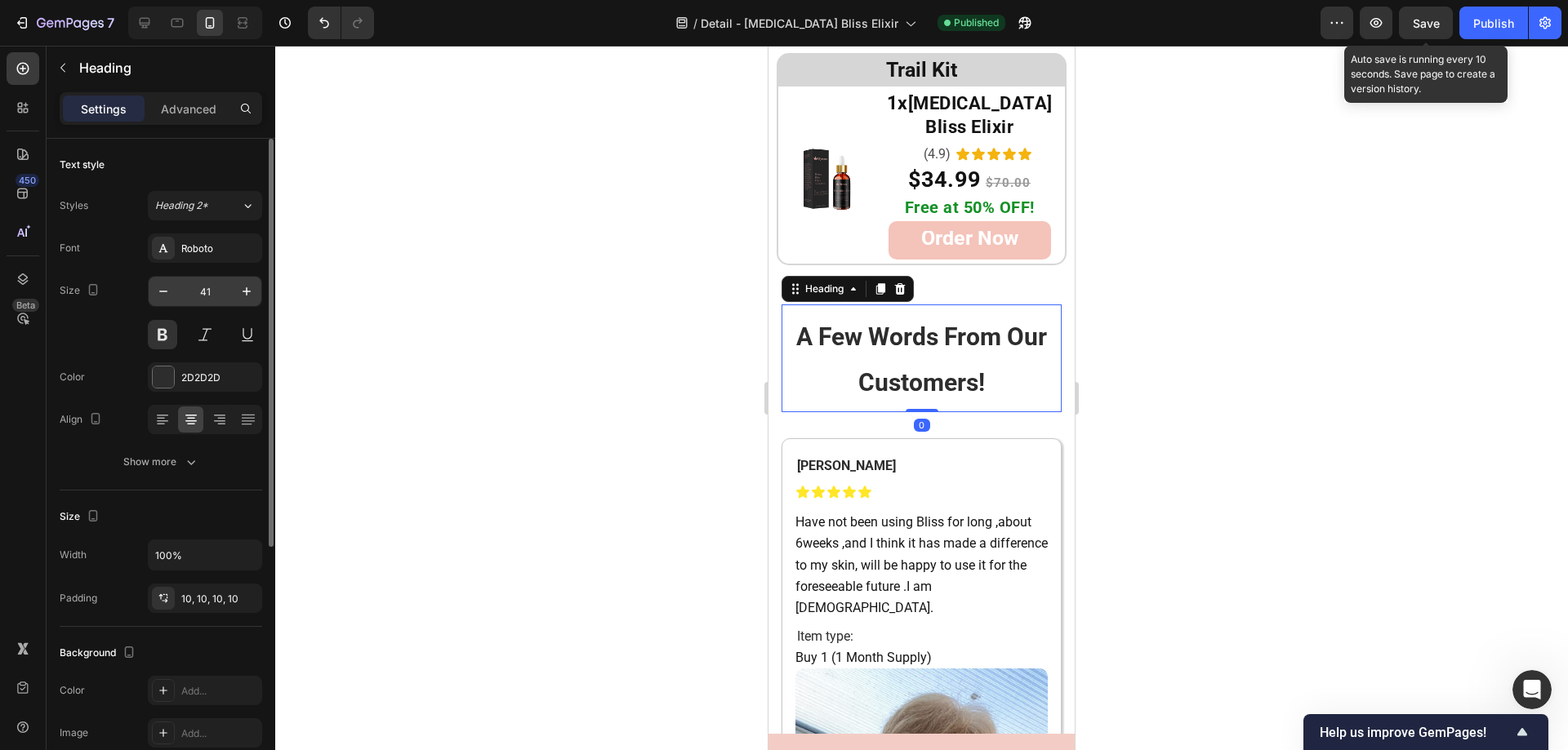
click at [216, 297] on input "41" at bounding box center [204, 292] width 54 height 29
type input "30"
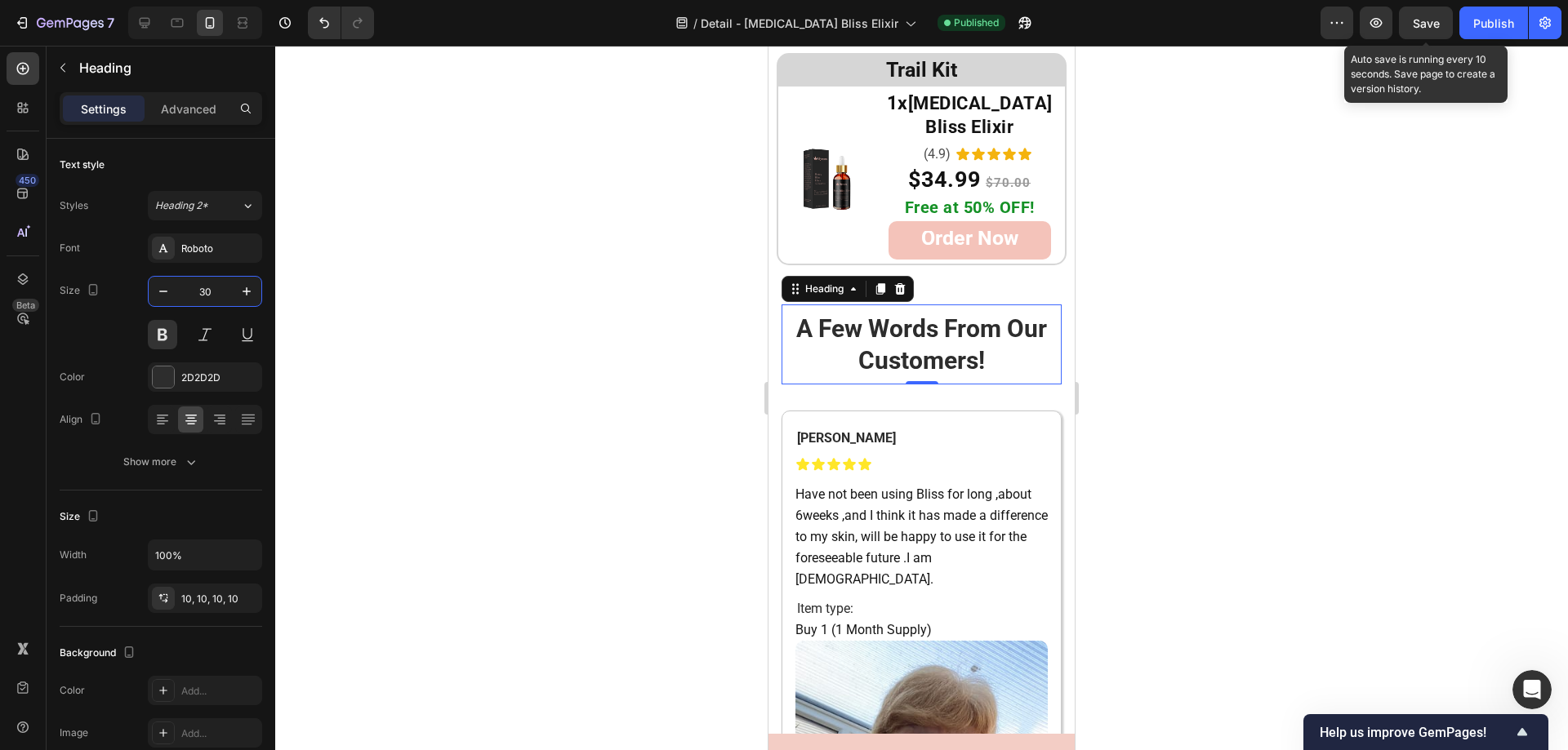
click at [1540, 271] on div at bounding box center [922, 398] width 1293 height 705
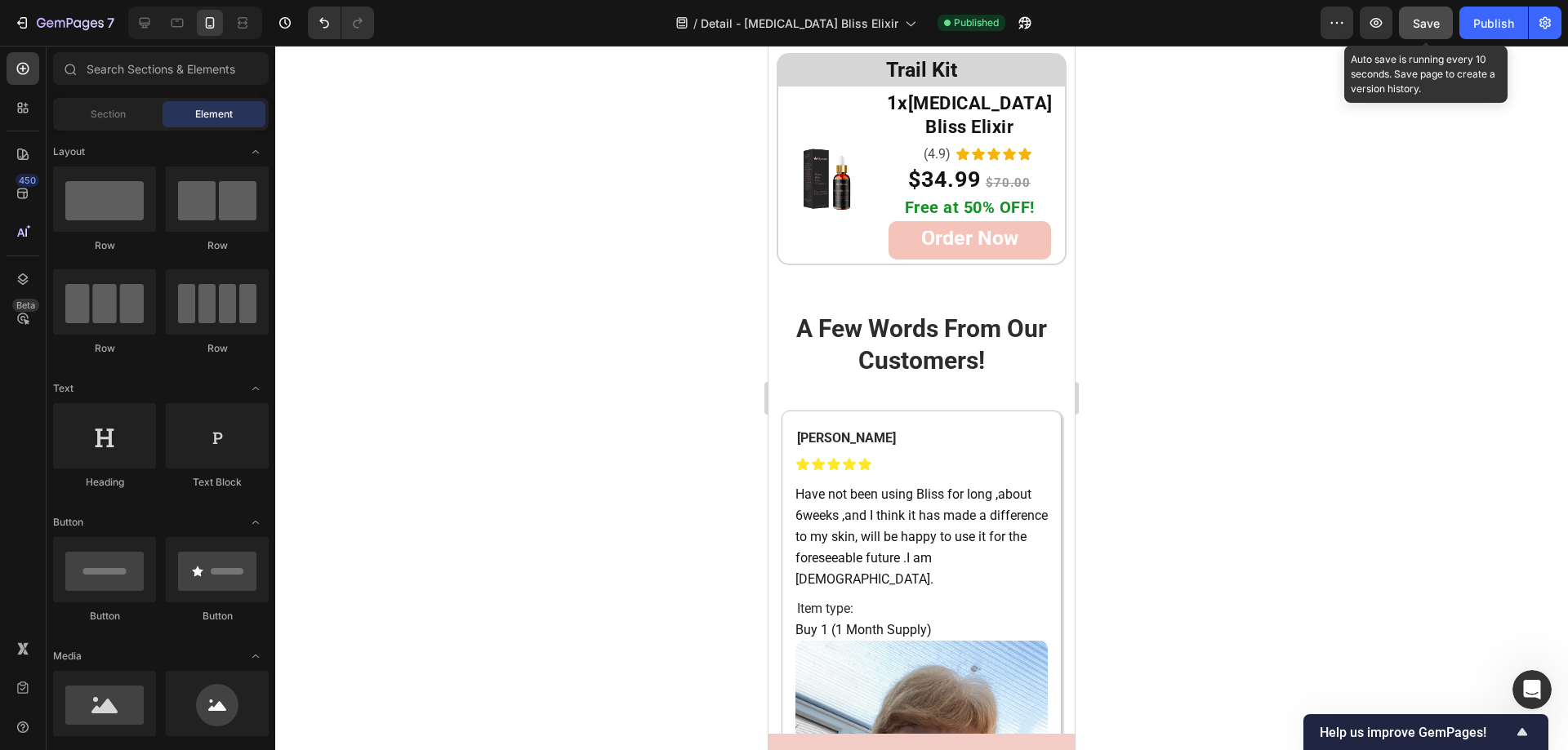
click at [1435, 24] on span "Save" at bounding box center [1426, 23] width 27 height 14
click at [1485, 26] on div "Publish" at bounding box center [1493, 23] width 41 height 17
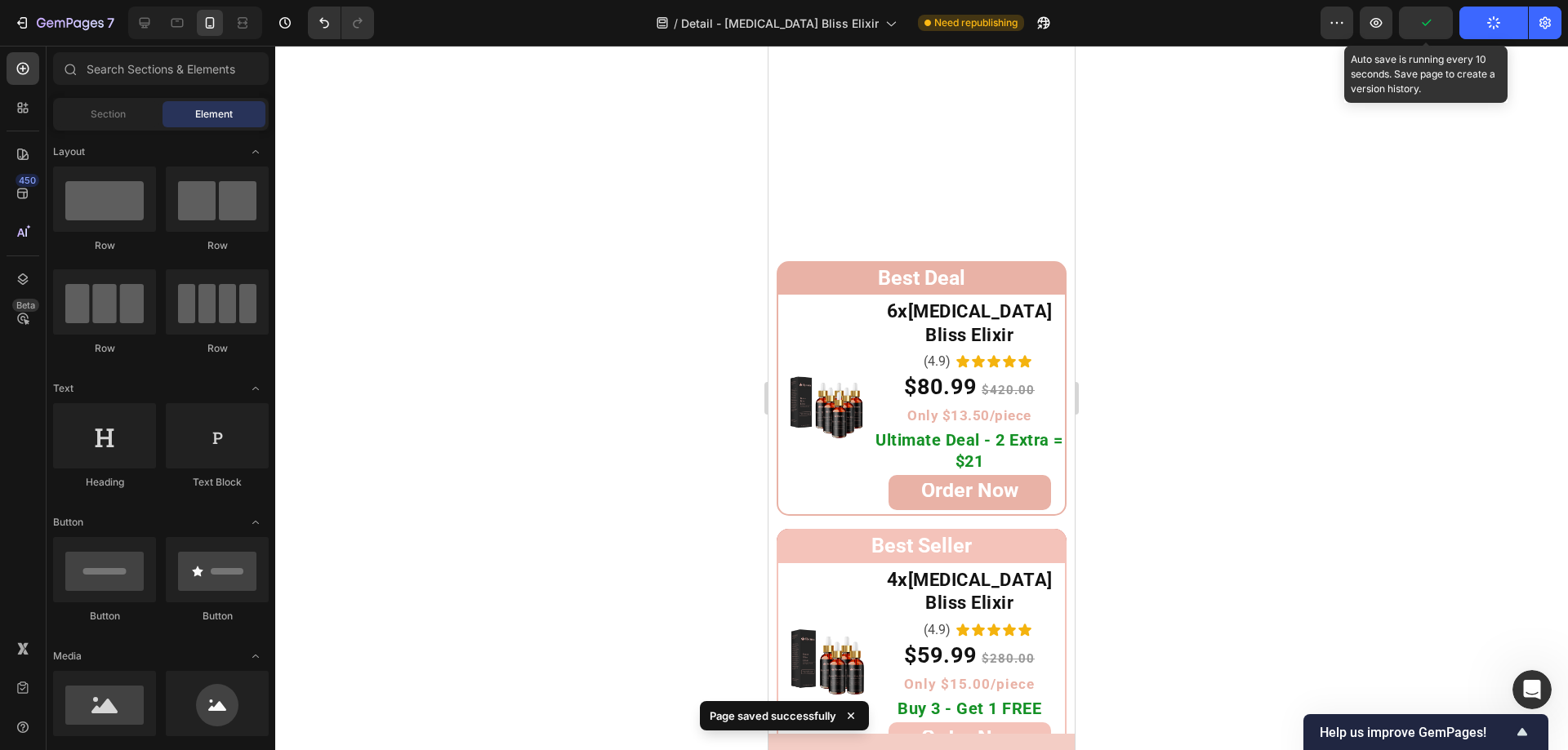
scroll to position [8325, 0]
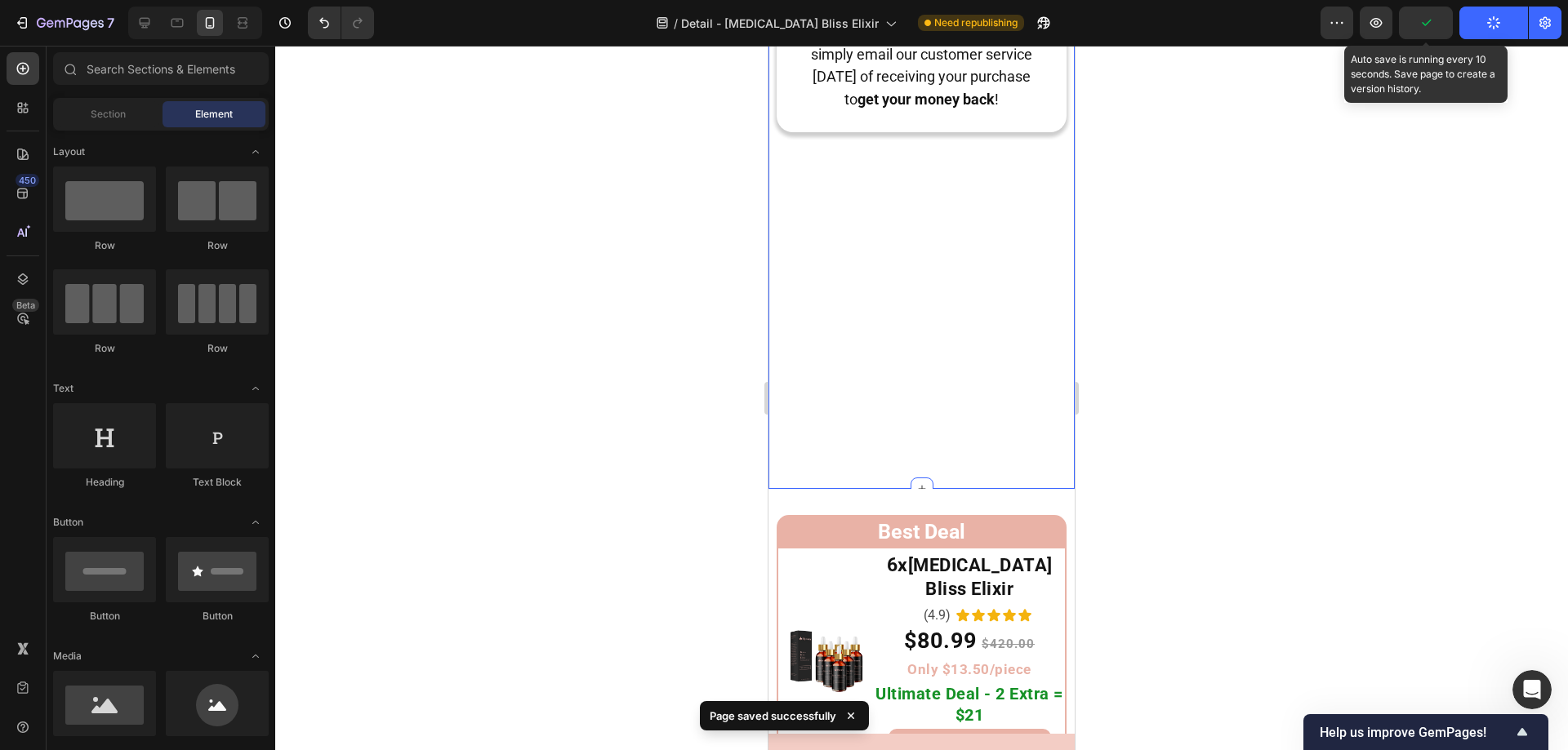
click at [1329, 294] on div at bounding box center [922, 398] width 1293 height 705
